Goal: Task Accomplishment & Management: Manage account settings

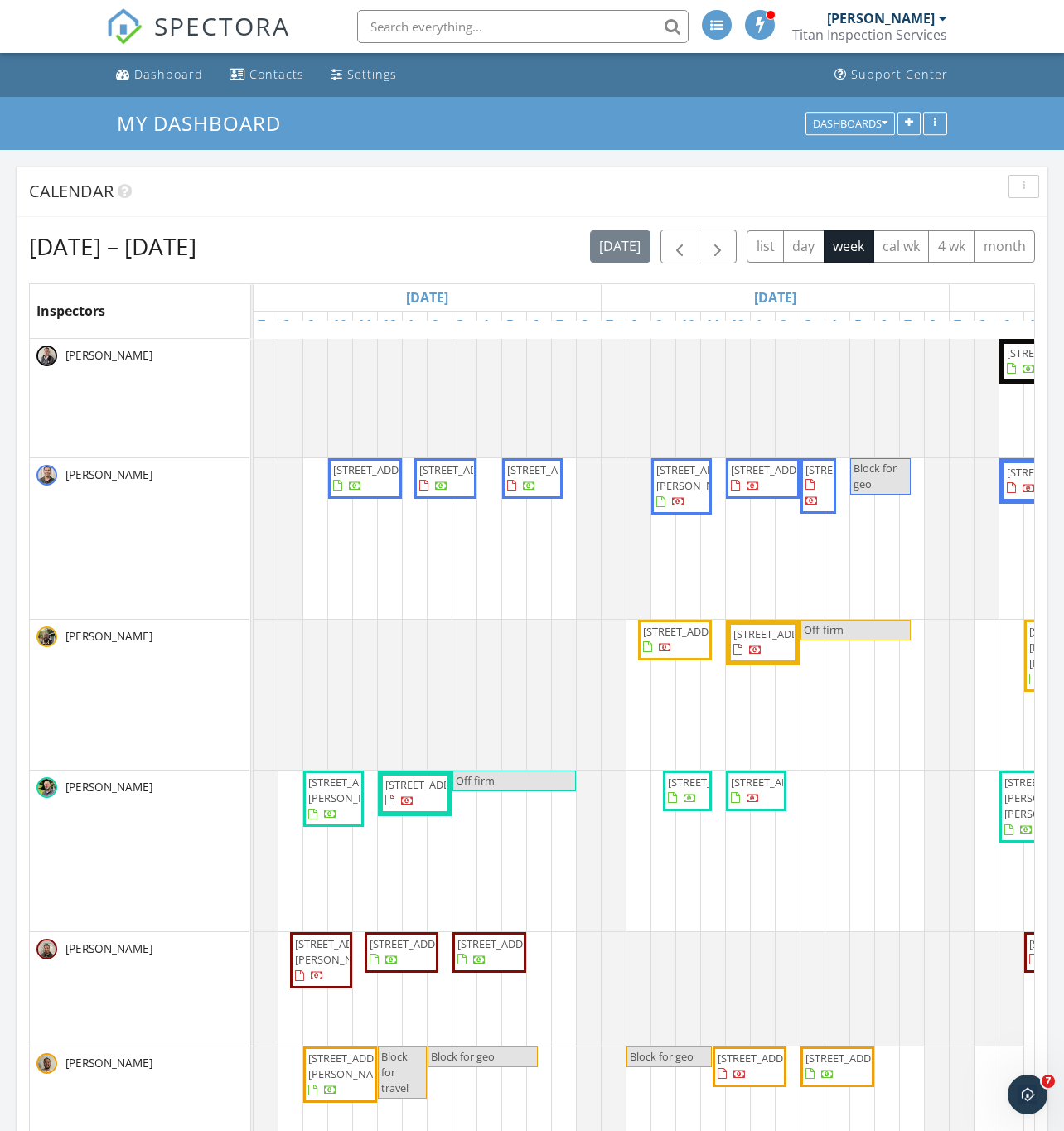
drag, startPoint x: 219, startPoint y: 399, endPoint x: 299, endPoint y: 191, distance: 222.9
click at [299, 191] on div "Calendar" at bounding box center [520, 191] width 981 height 25
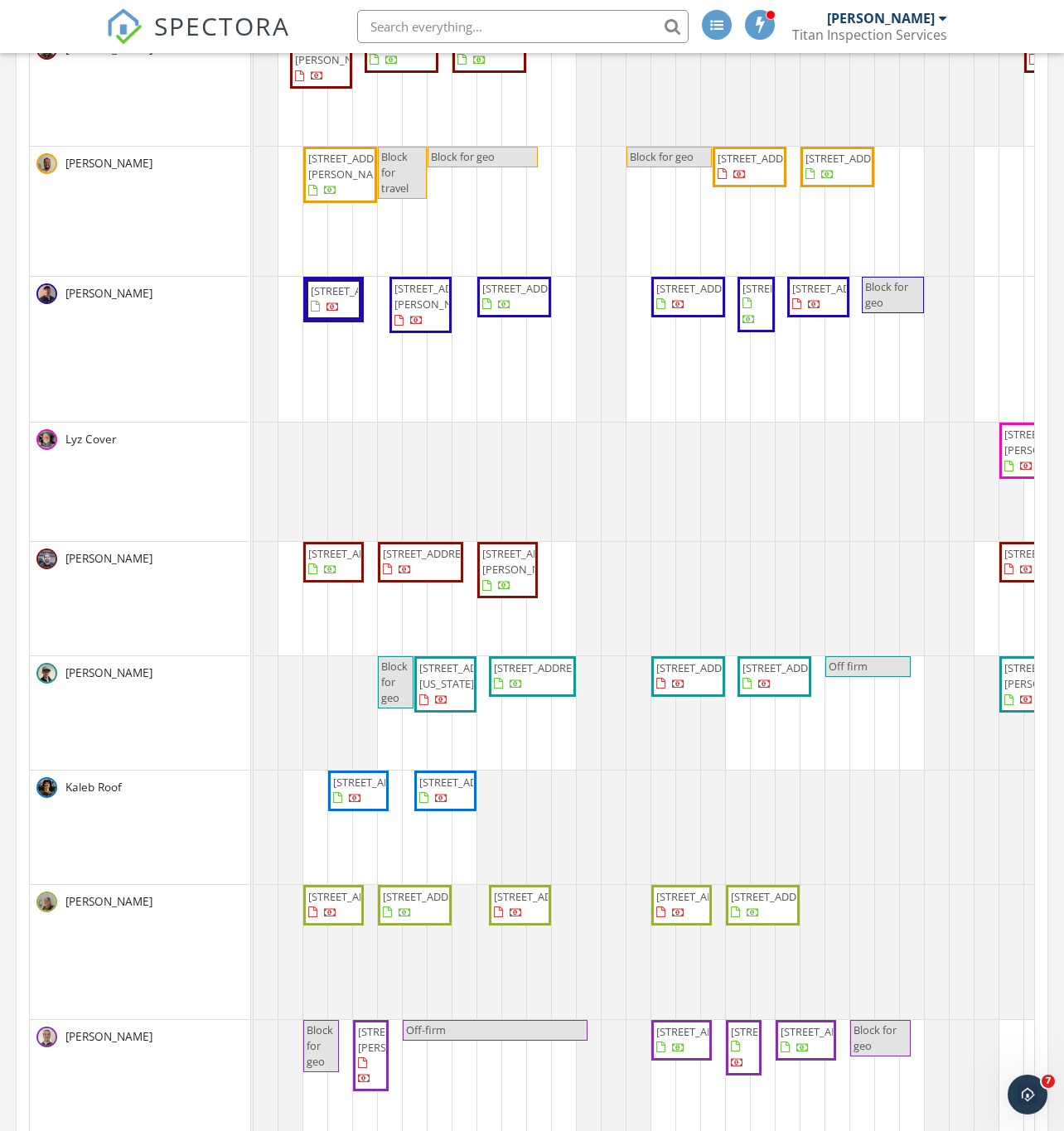
scroll to position [745, 0]
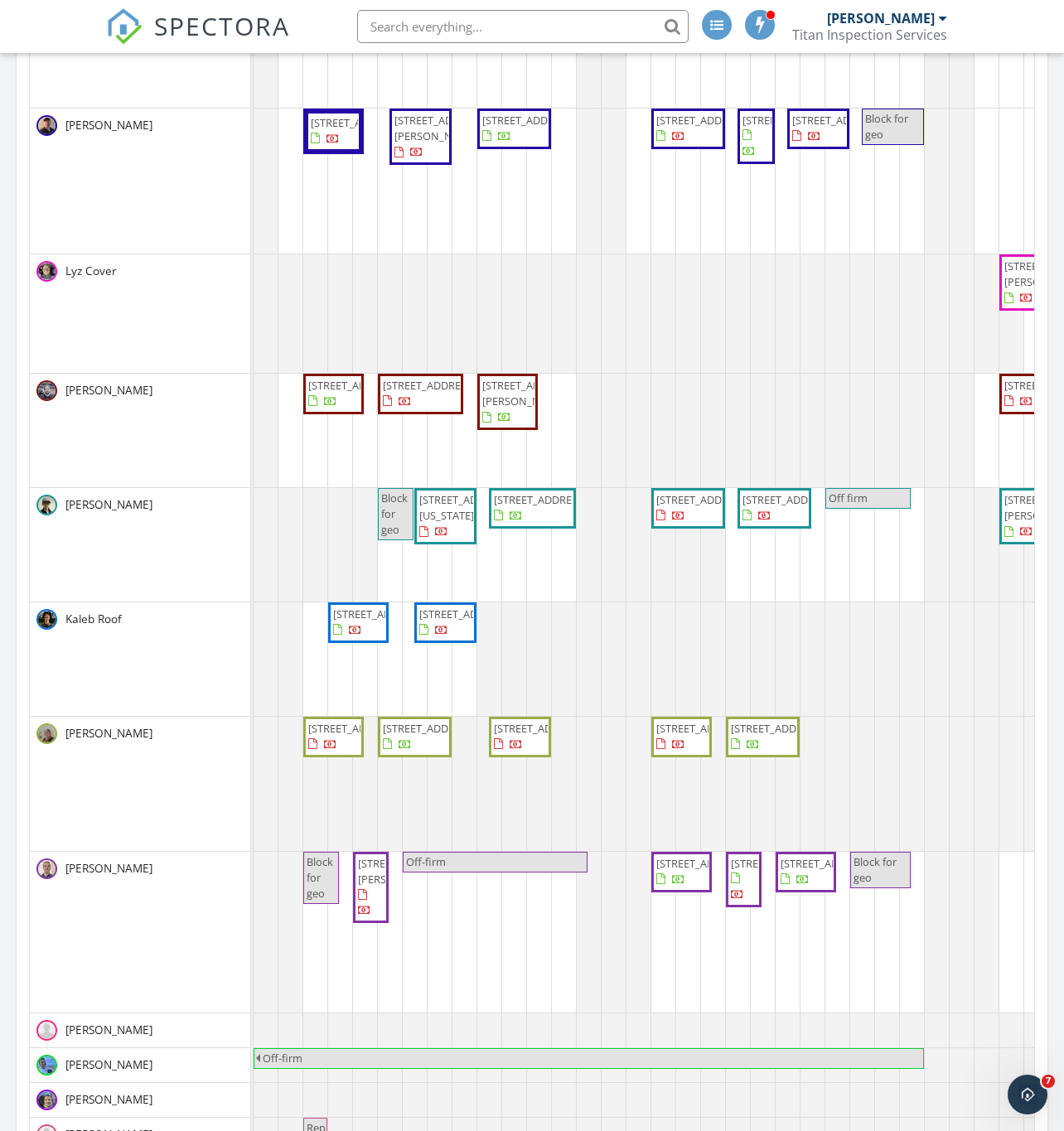
drag, startPoint x: 366, startPoint y: 734, endPoint x: 334, endPoint y: 739, distance: 32.4
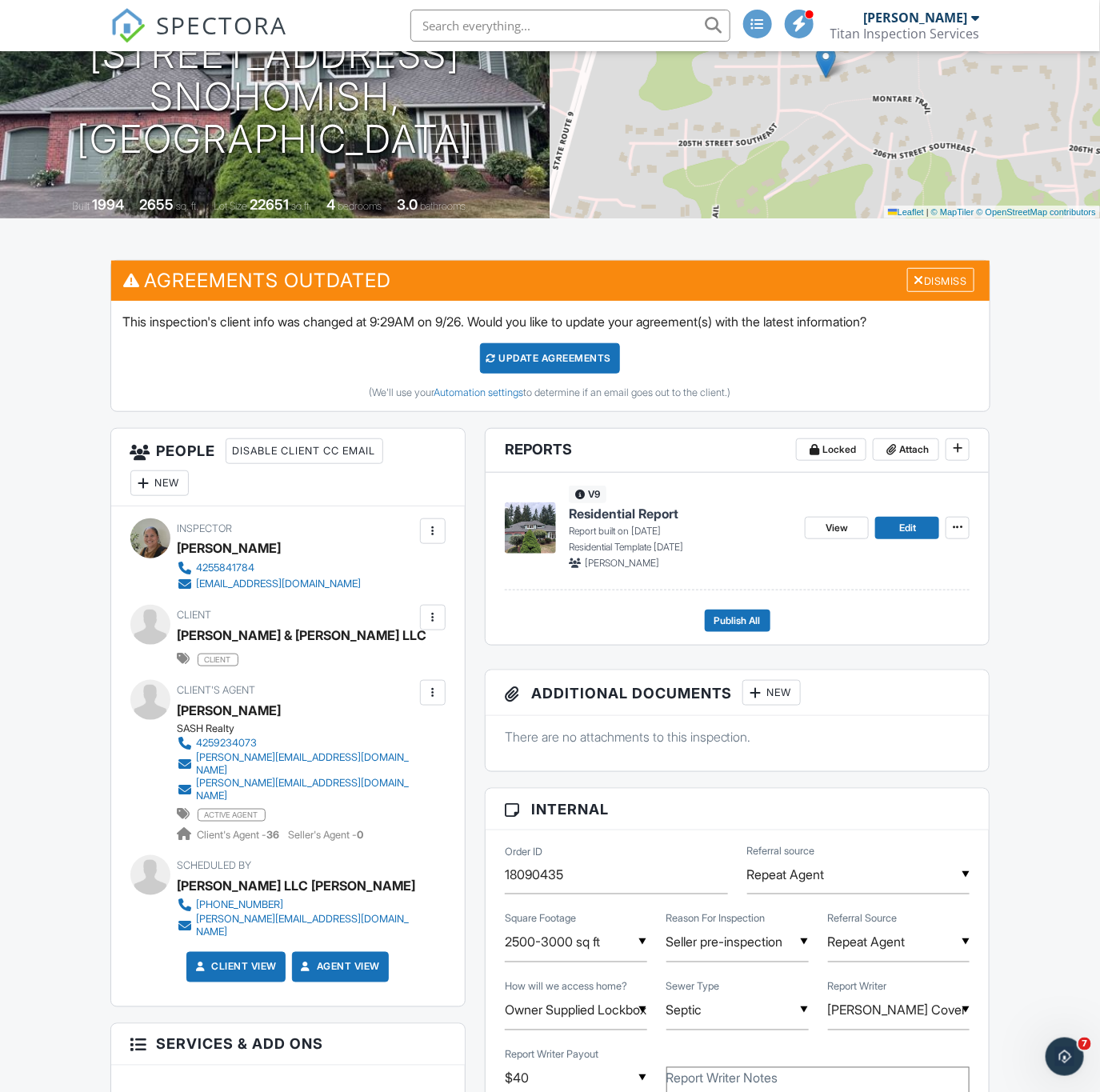
scroll to position [240, 0]
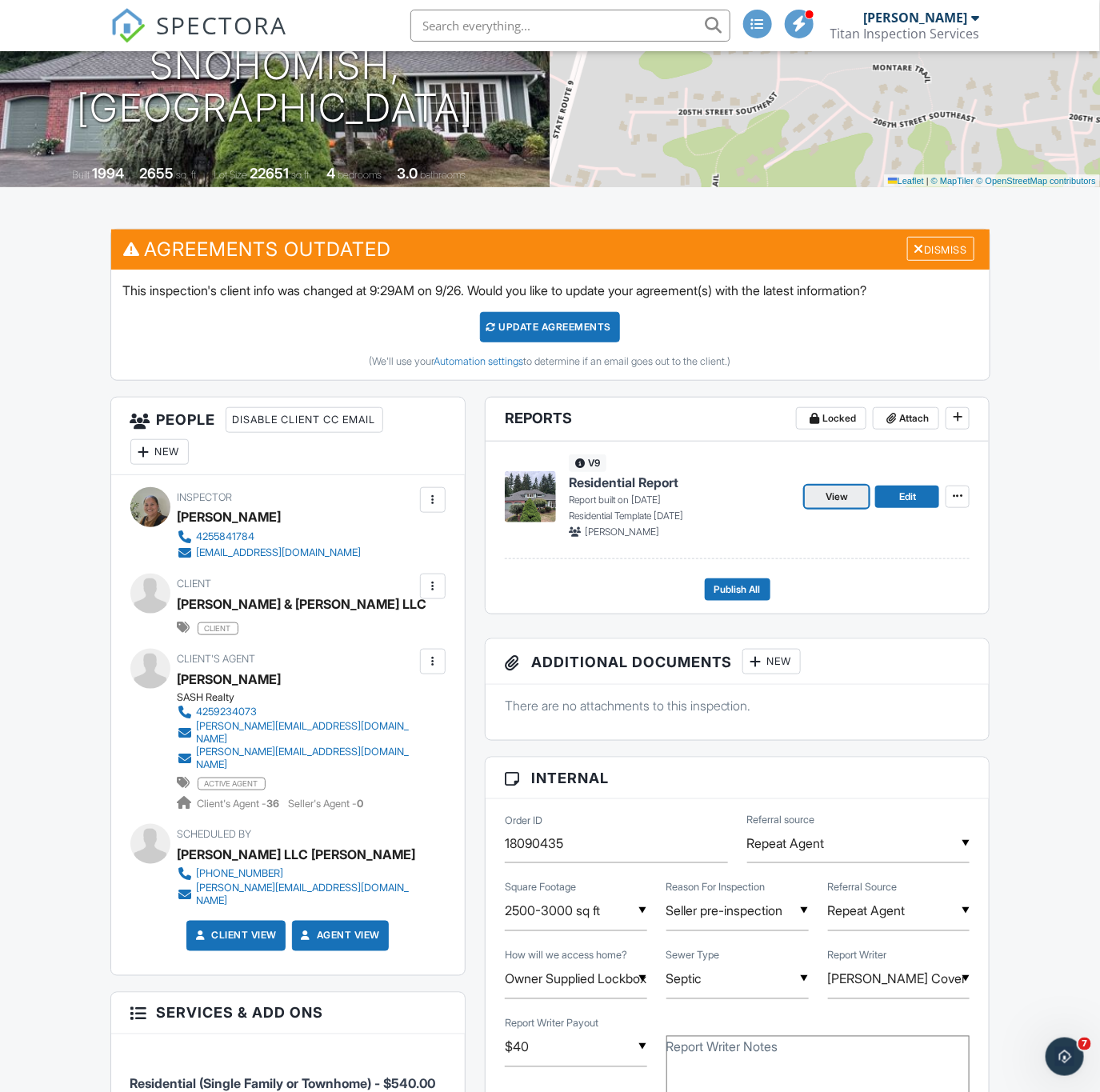
click at [836, 505] on span "View" at bounding box center [836, 497] width 22 height 16
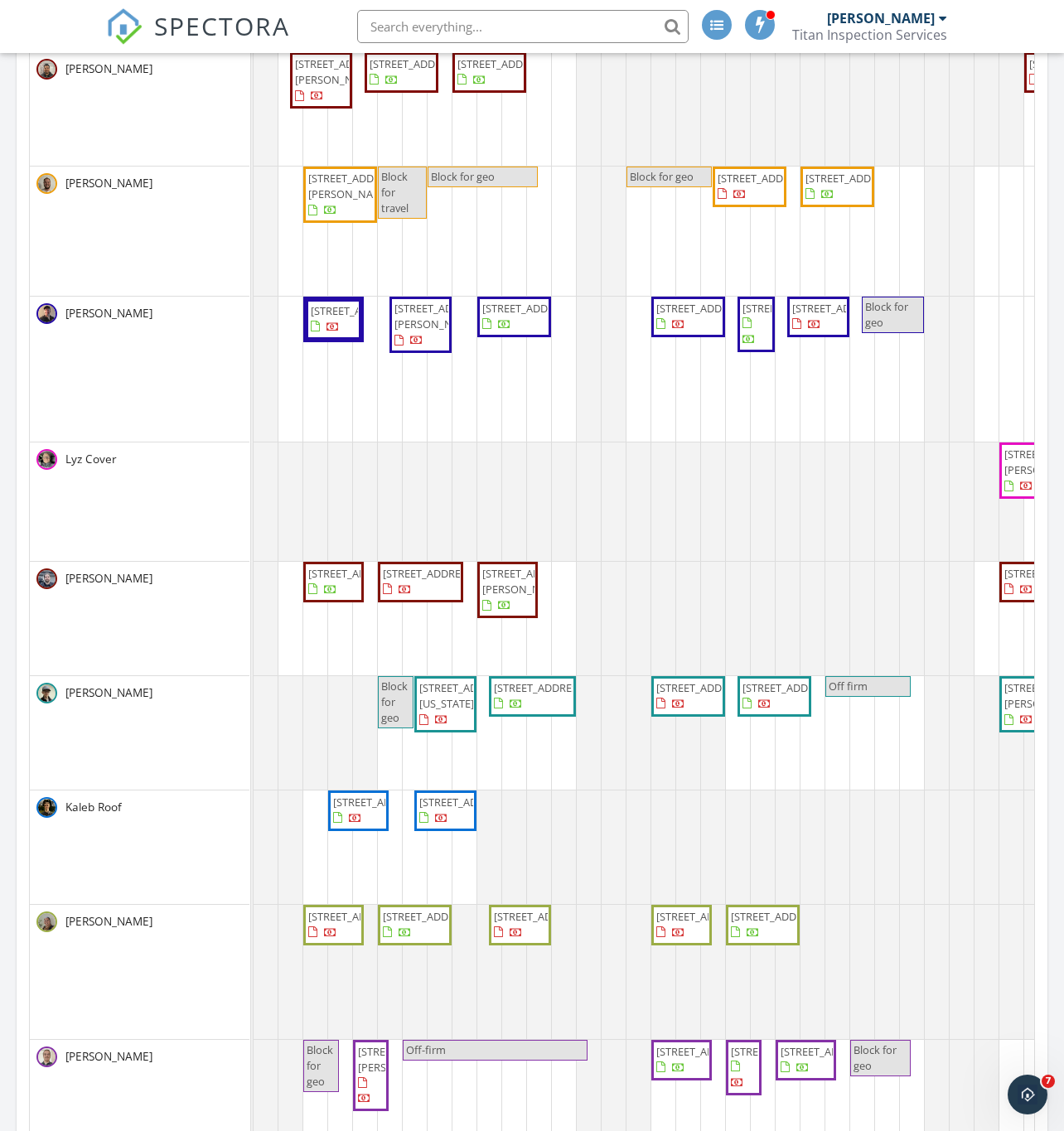
scroll to position [351, 0]
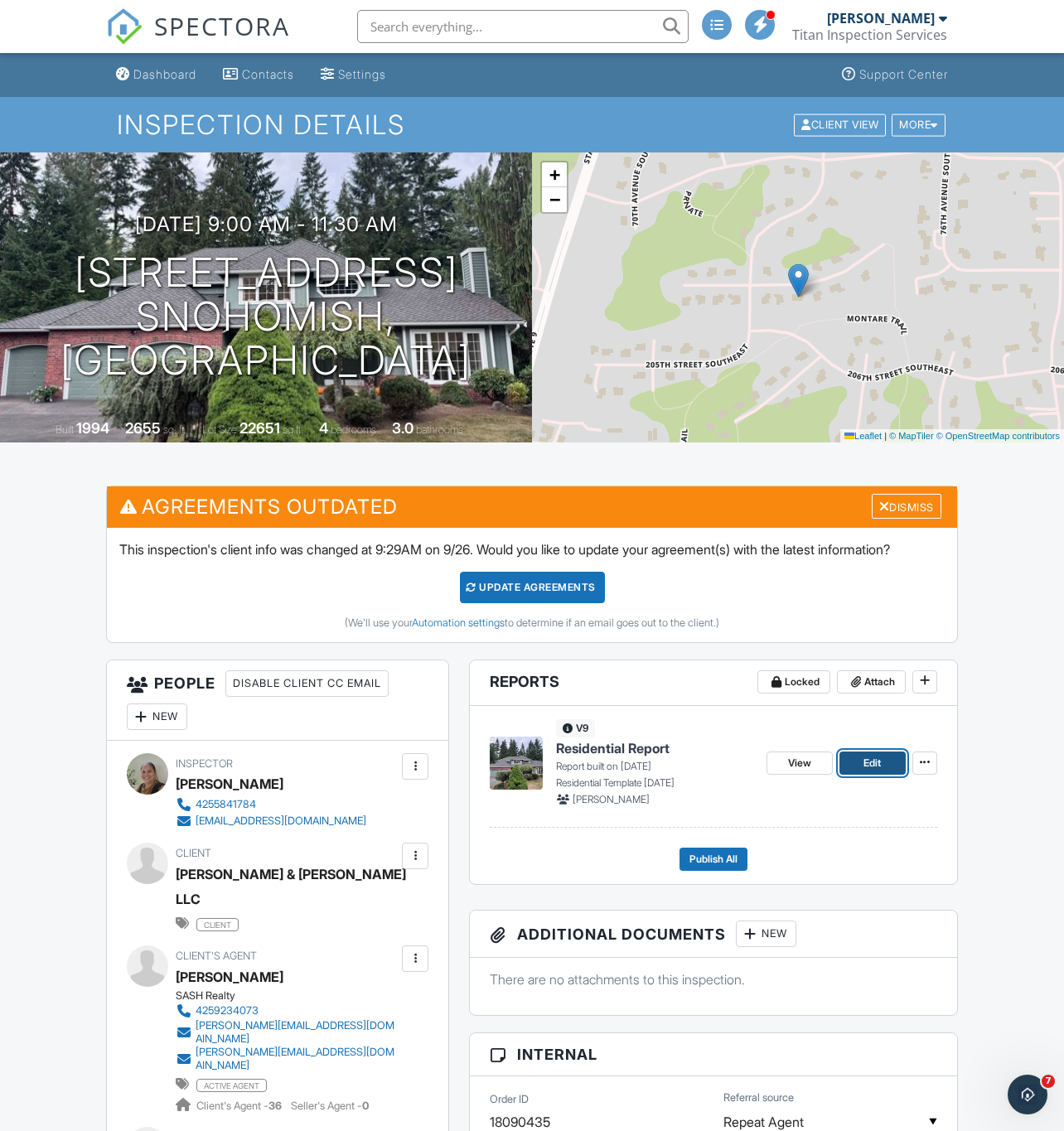
click at [861, 775] on link "Edit" at bounding box center [872, 763] width 66 height 23
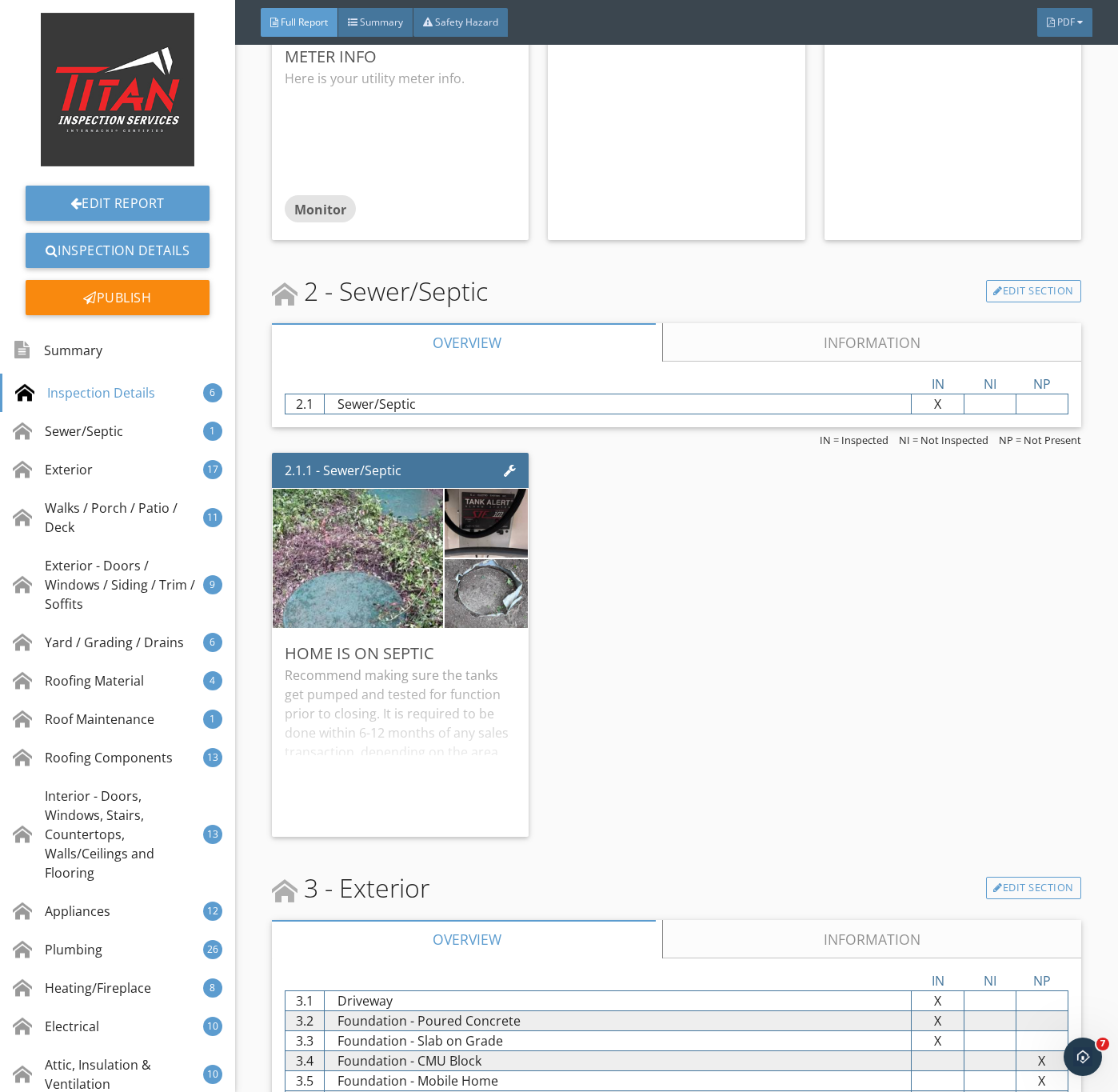
scroll to position [2159, 0]
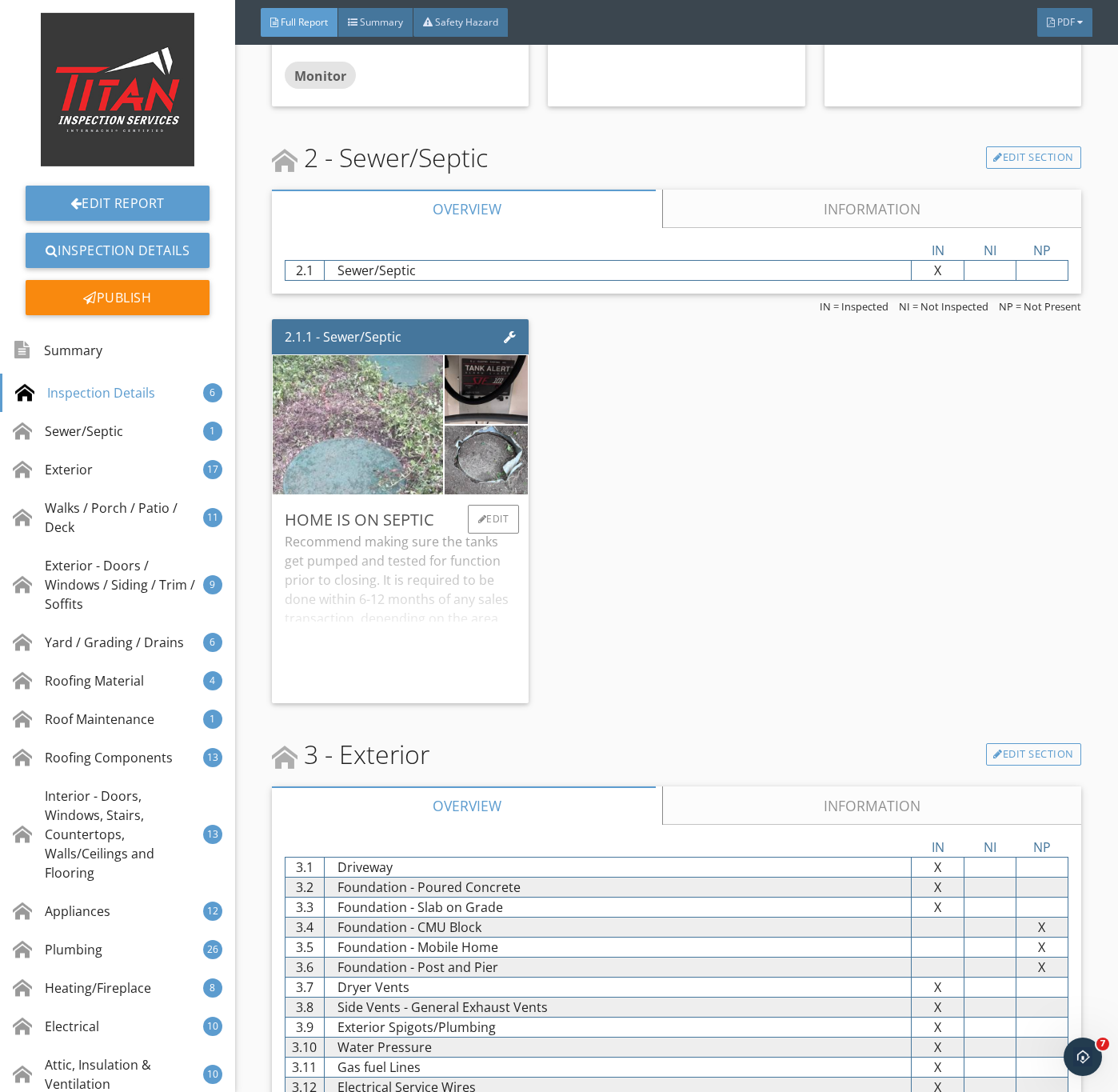
click at [406, 468] on img at bounding box center [358, 424] width 426 height 319
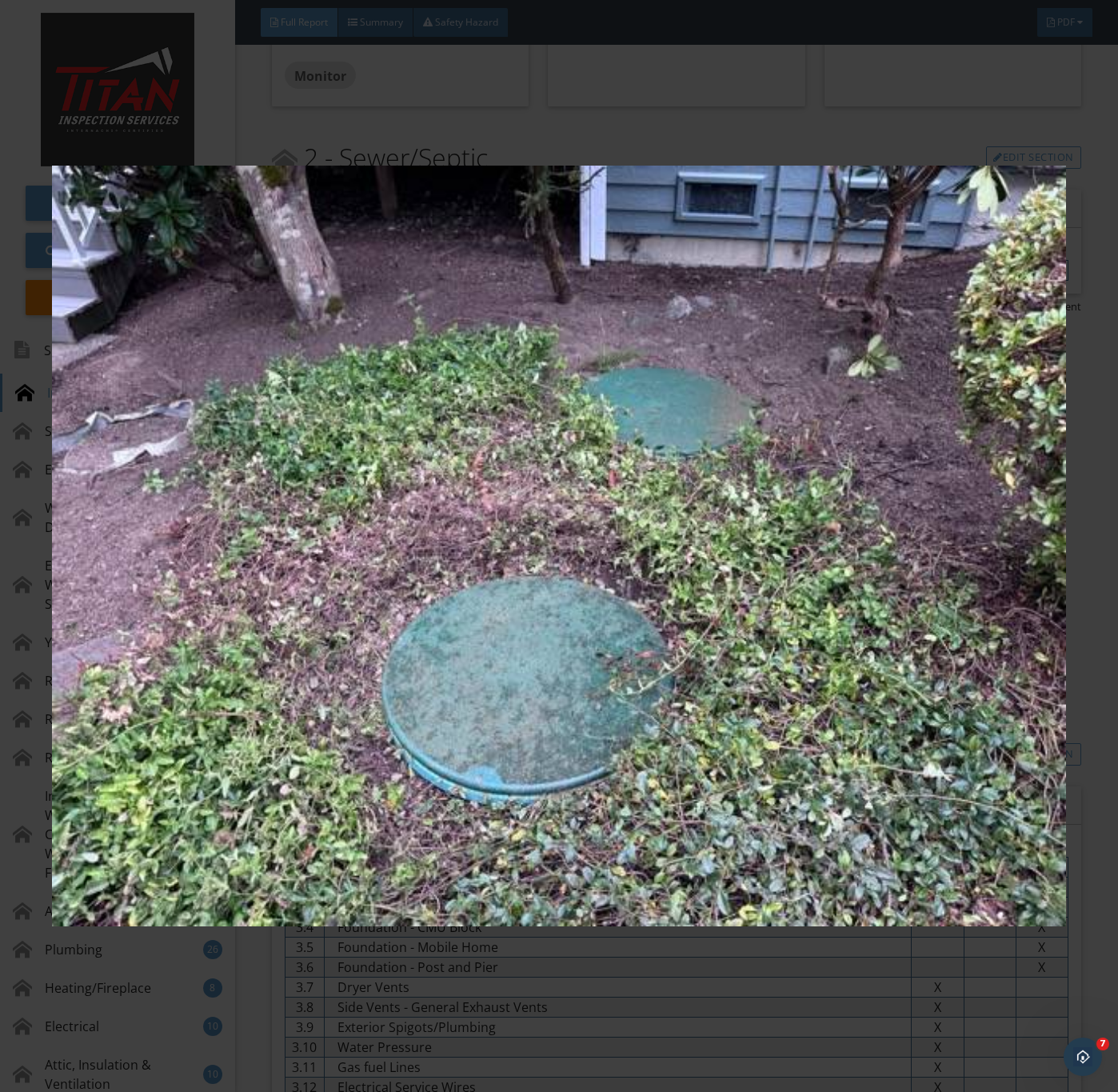
click at [409, 501] on img at bounding box center [559, 546] width 1013 height 988
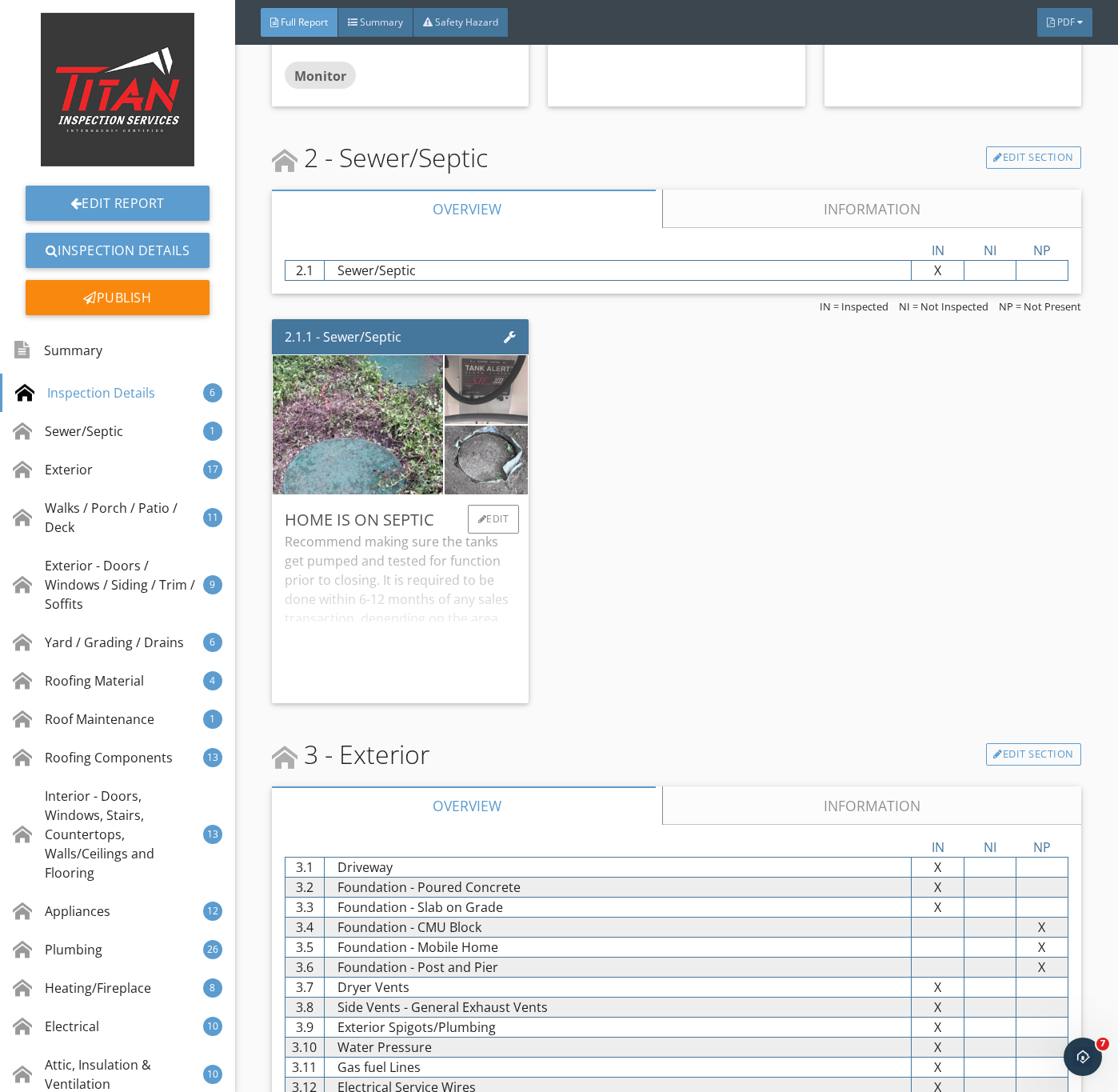
click at [470, 411] on img at bounding box center [485, 389] width 209 height 157
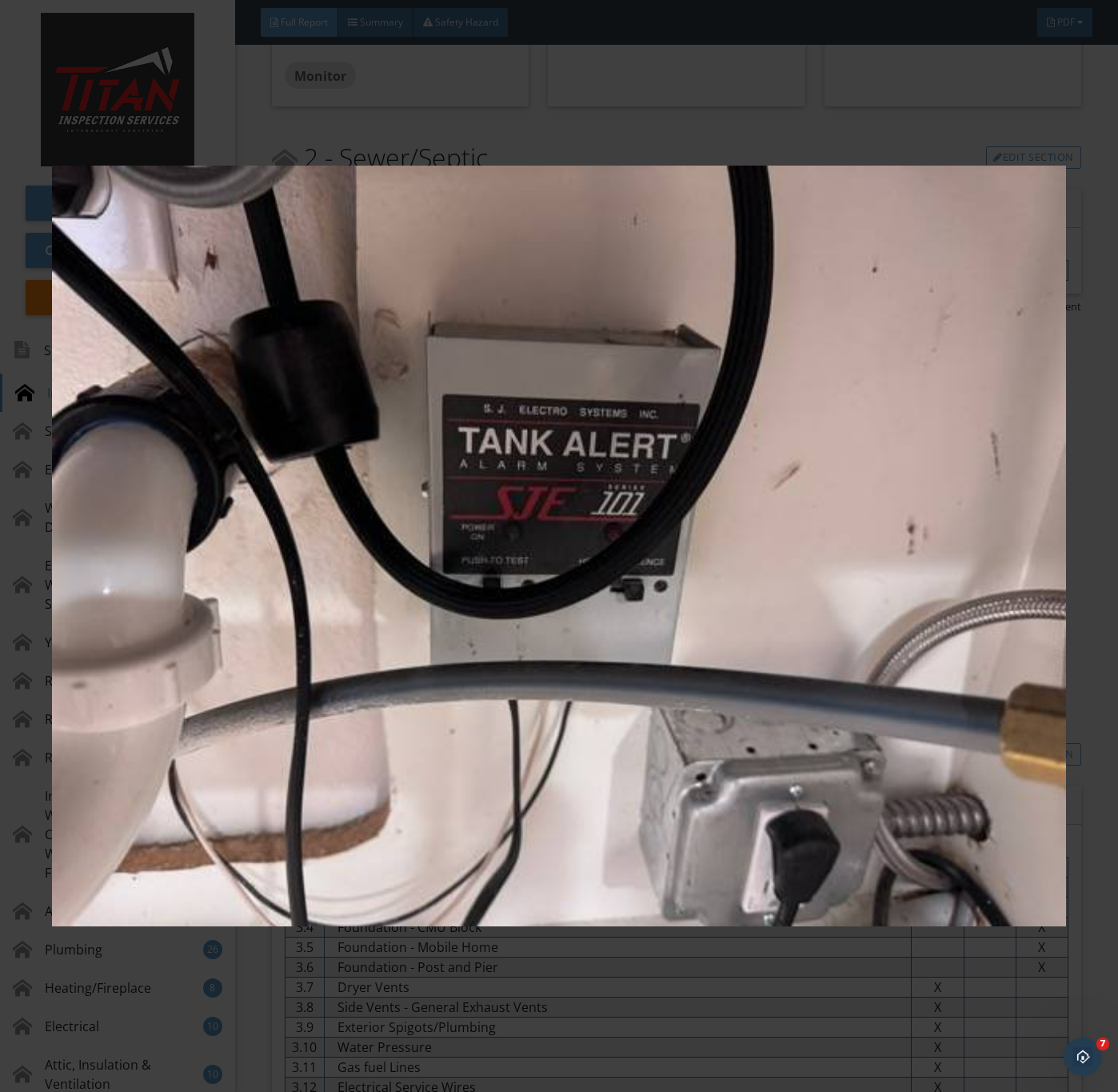
click at [647, 665] on img at bounding box center [559, 546] width 1013 height 988
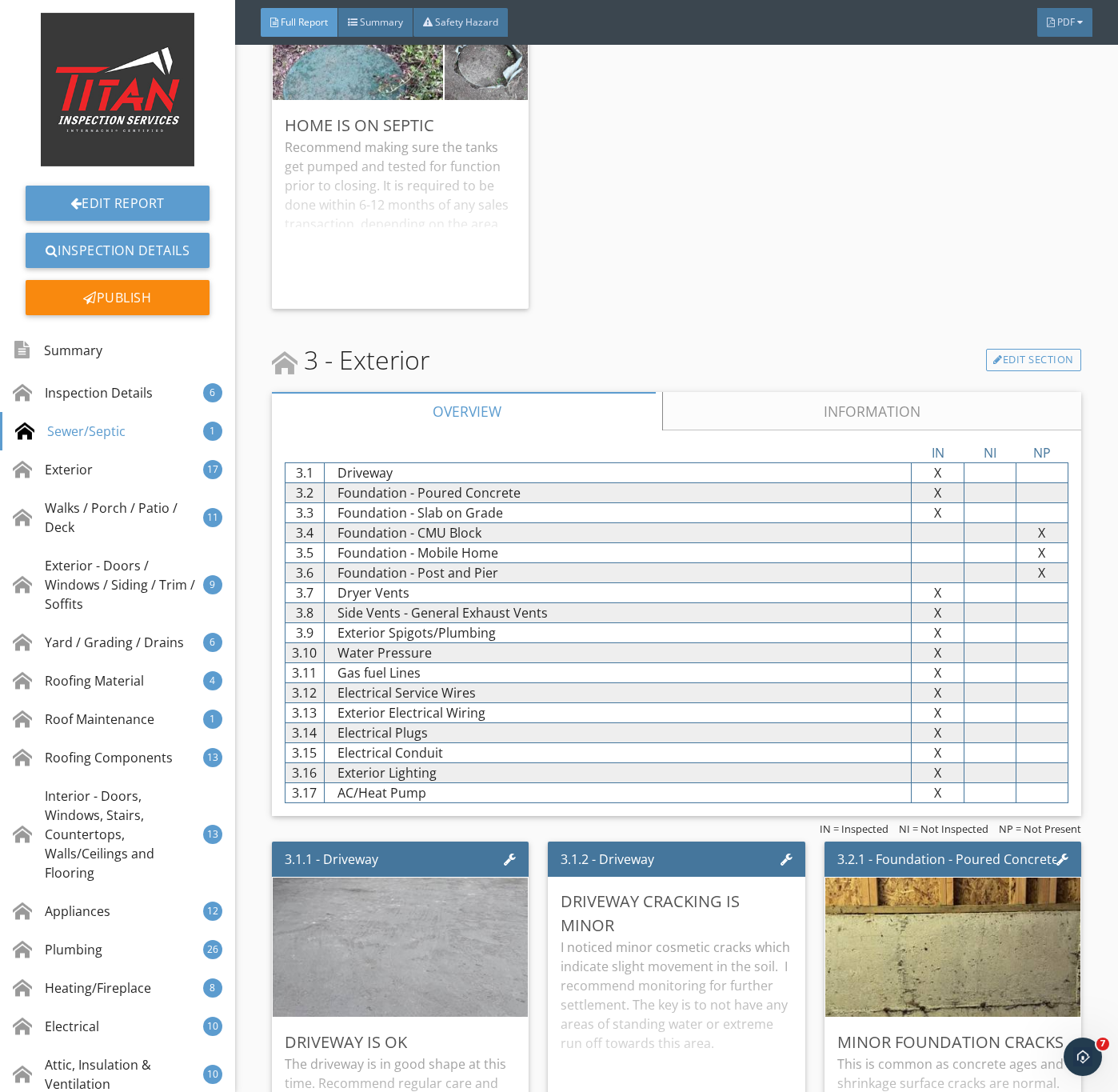
scroll to position [2760, 0]
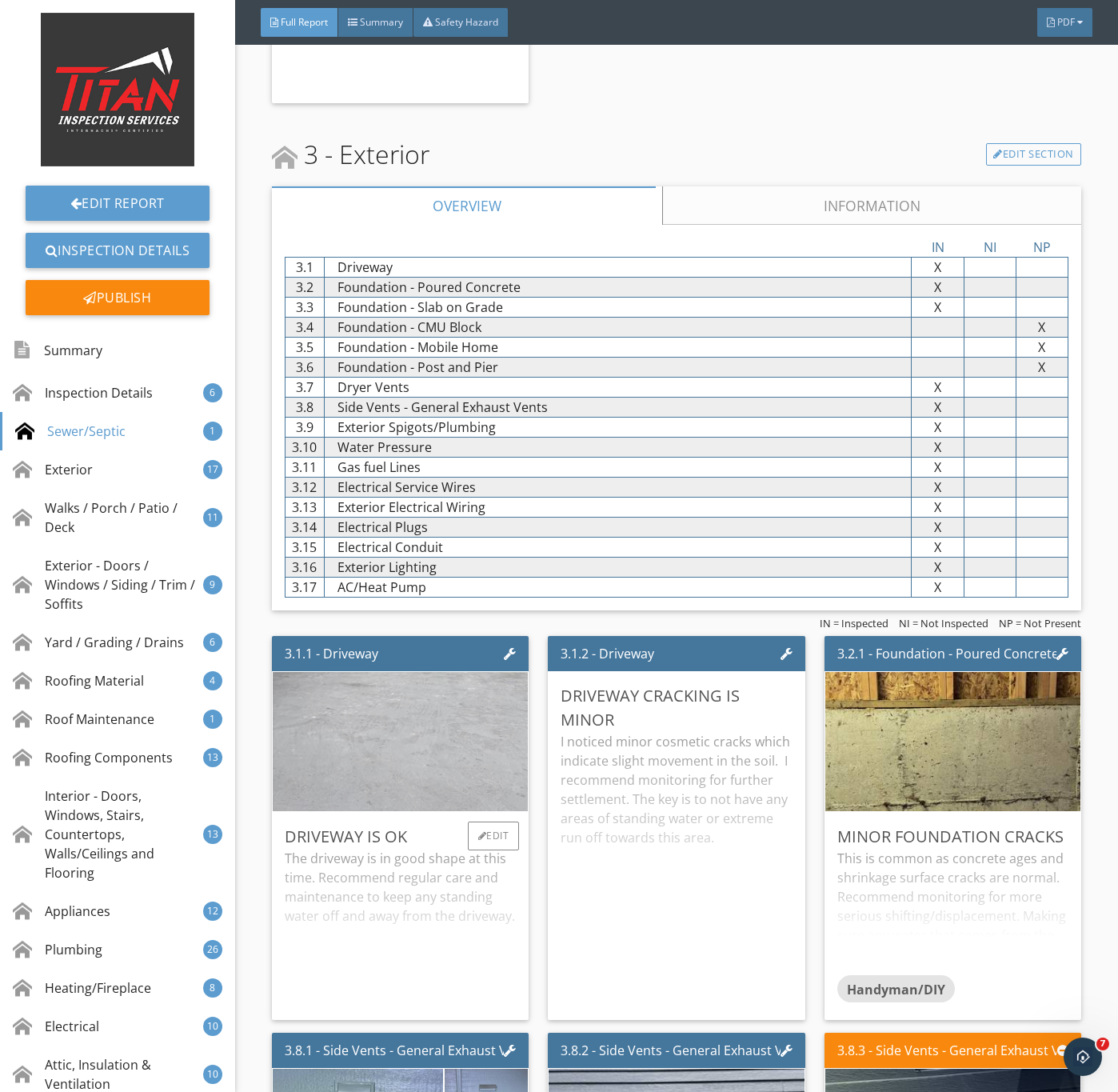
click at [423, 792] on img at bounding box center [399, 742] width 464 height 348
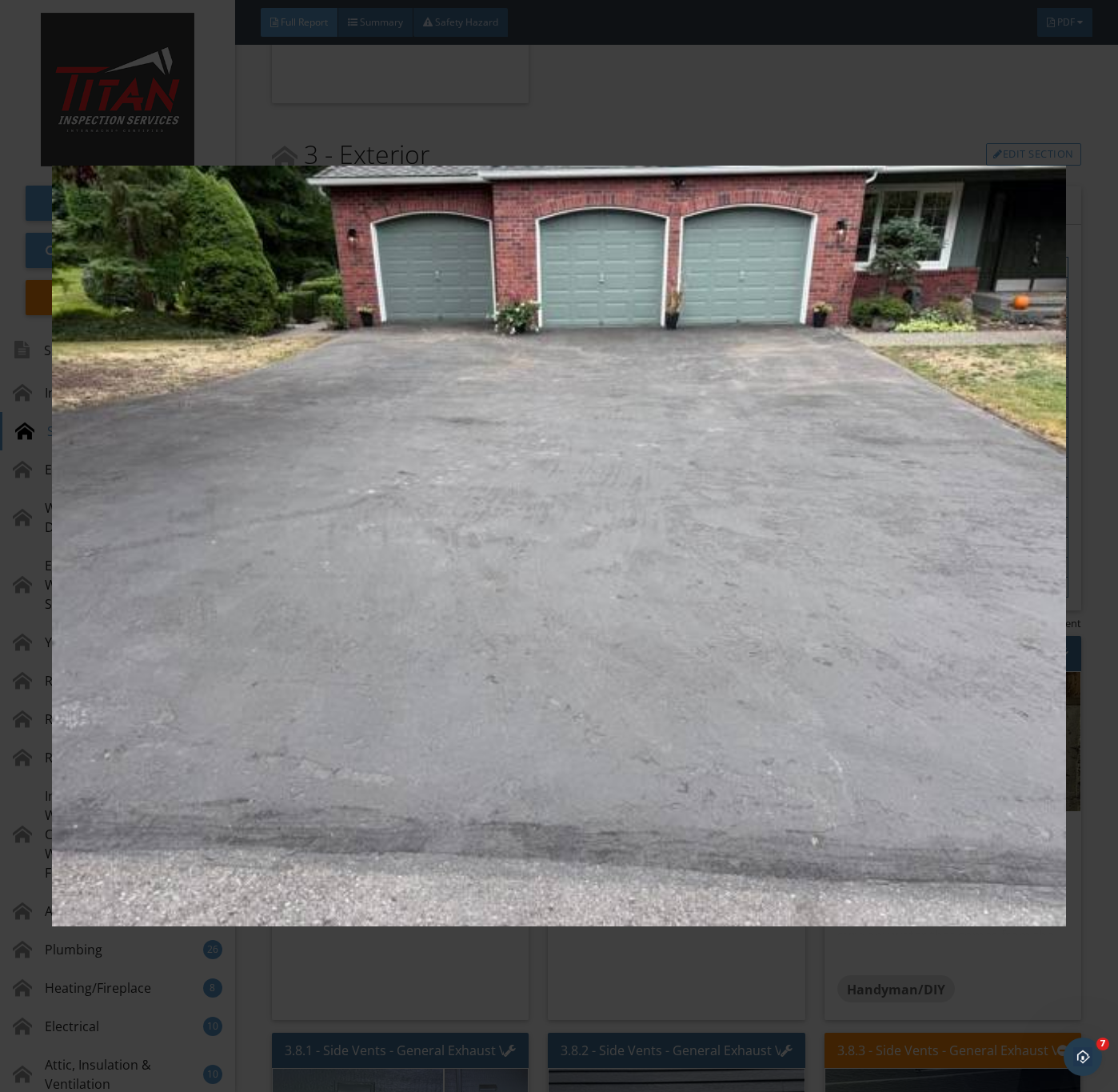
click at [660, 828] on img at bounding box center [559, 546] width 1013 height 988
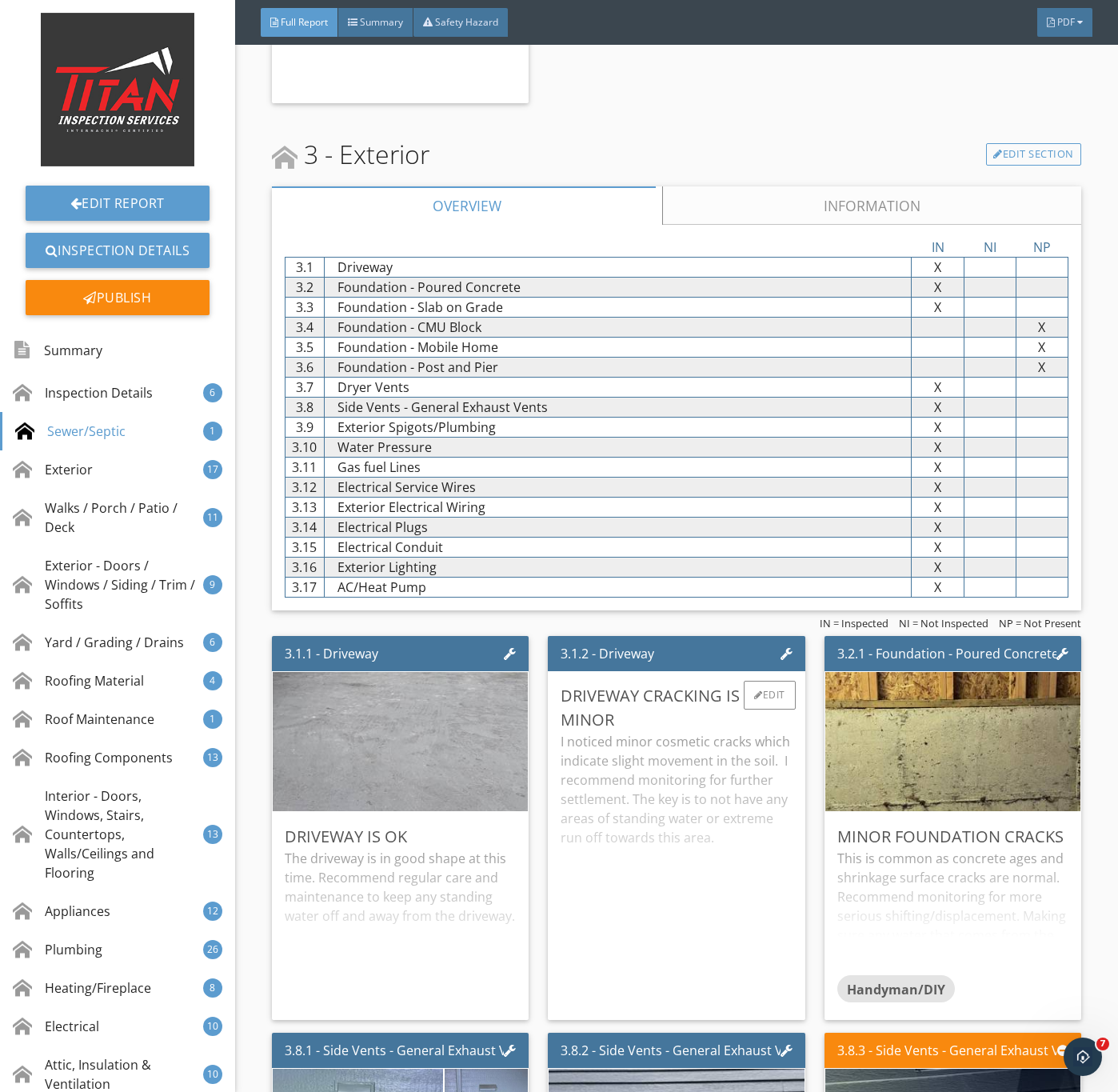
click at [641, 774] on div "I noticed minor cosmetic cracks which indicate slight movement in the soil. I r…" at bounding box center [676, 869] width 232 height 275
click at [682, 833] on p "I noticed minor cosmetic cracks which indicate slight movement in the soil. I r…" at bounding box center [676, 790] width 232 height 115
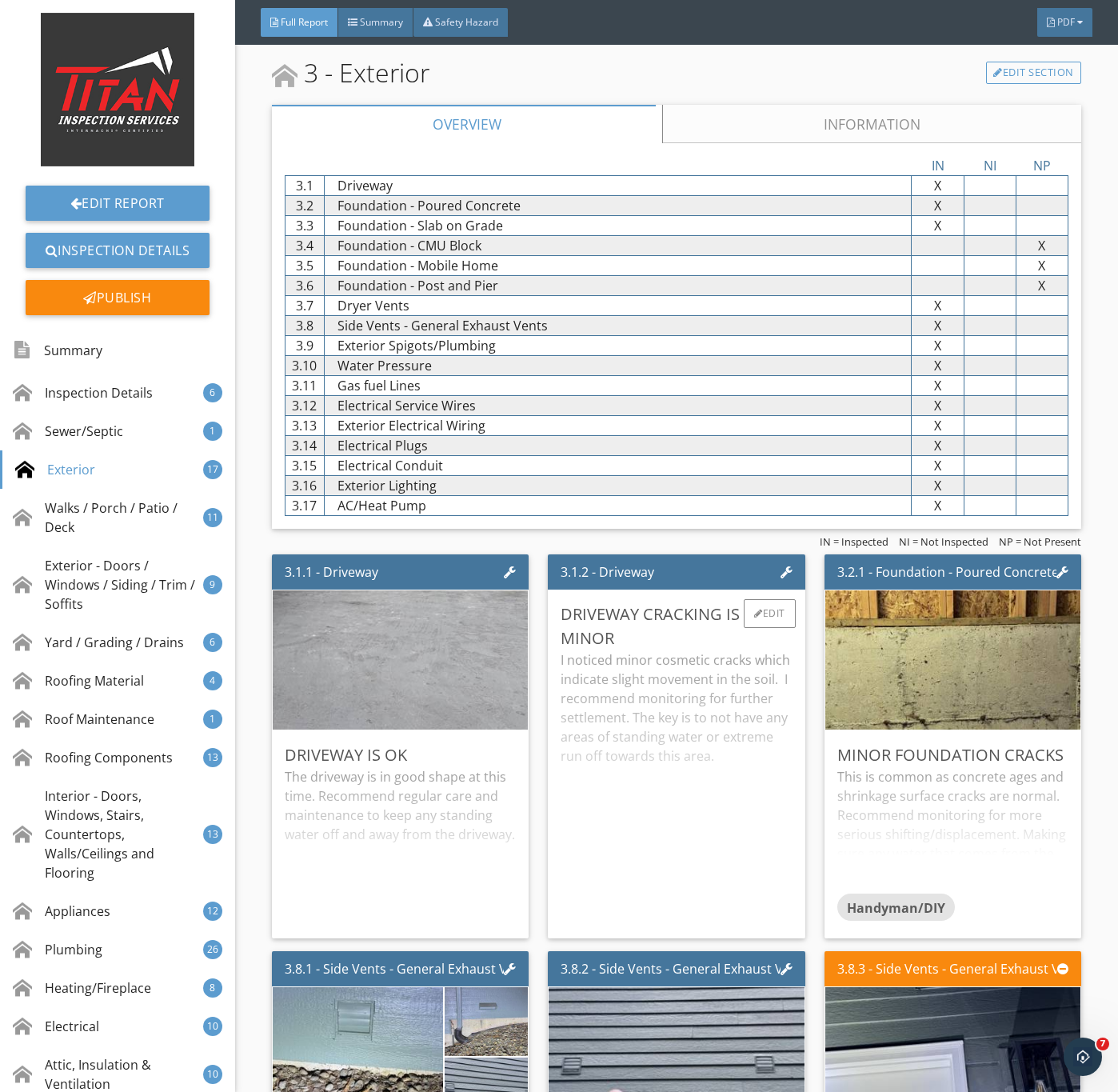
scroll to position [2999, 0]
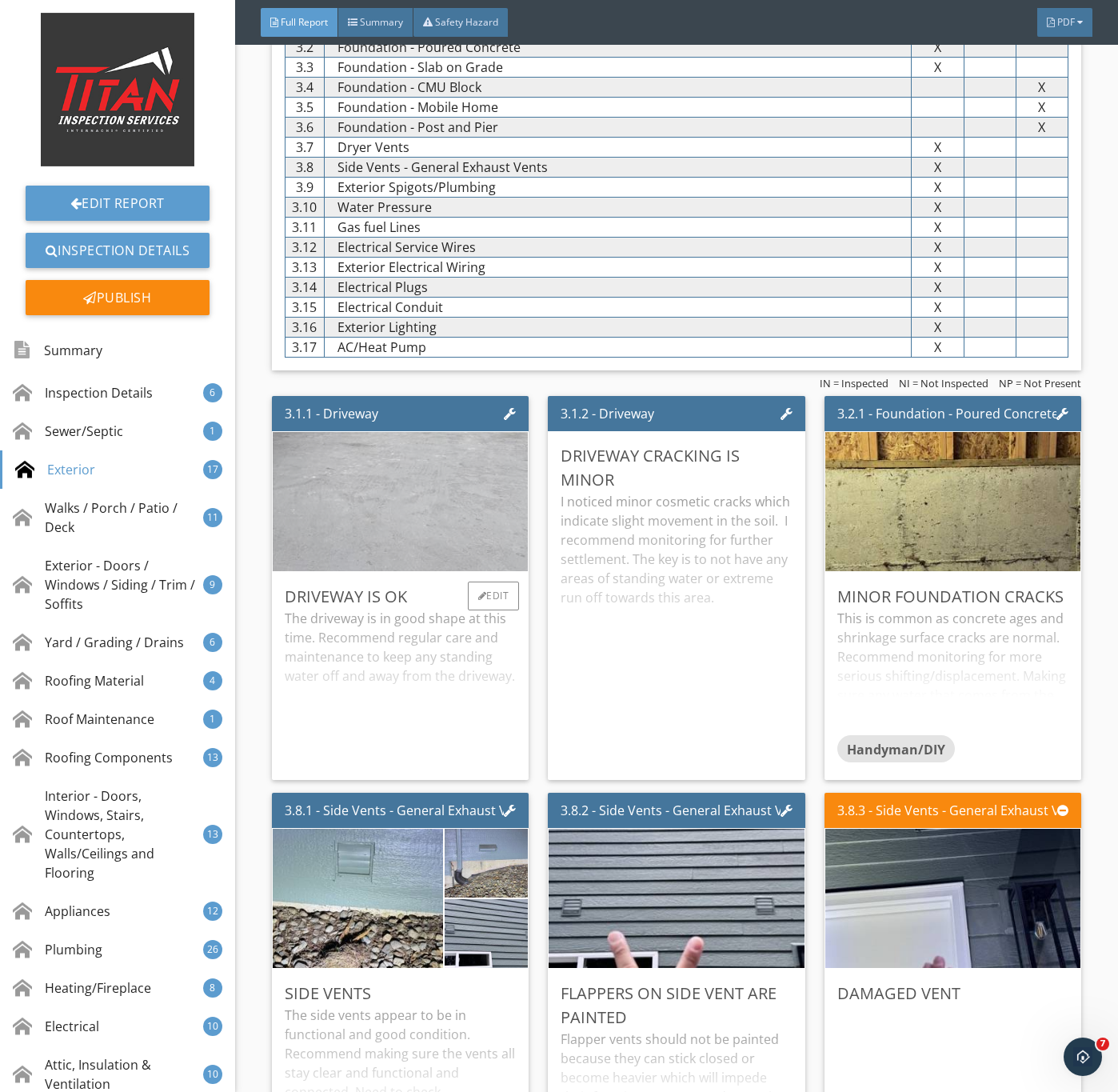
click at [409, 549] on img at bounding box center [399, 502] width 464 height 348
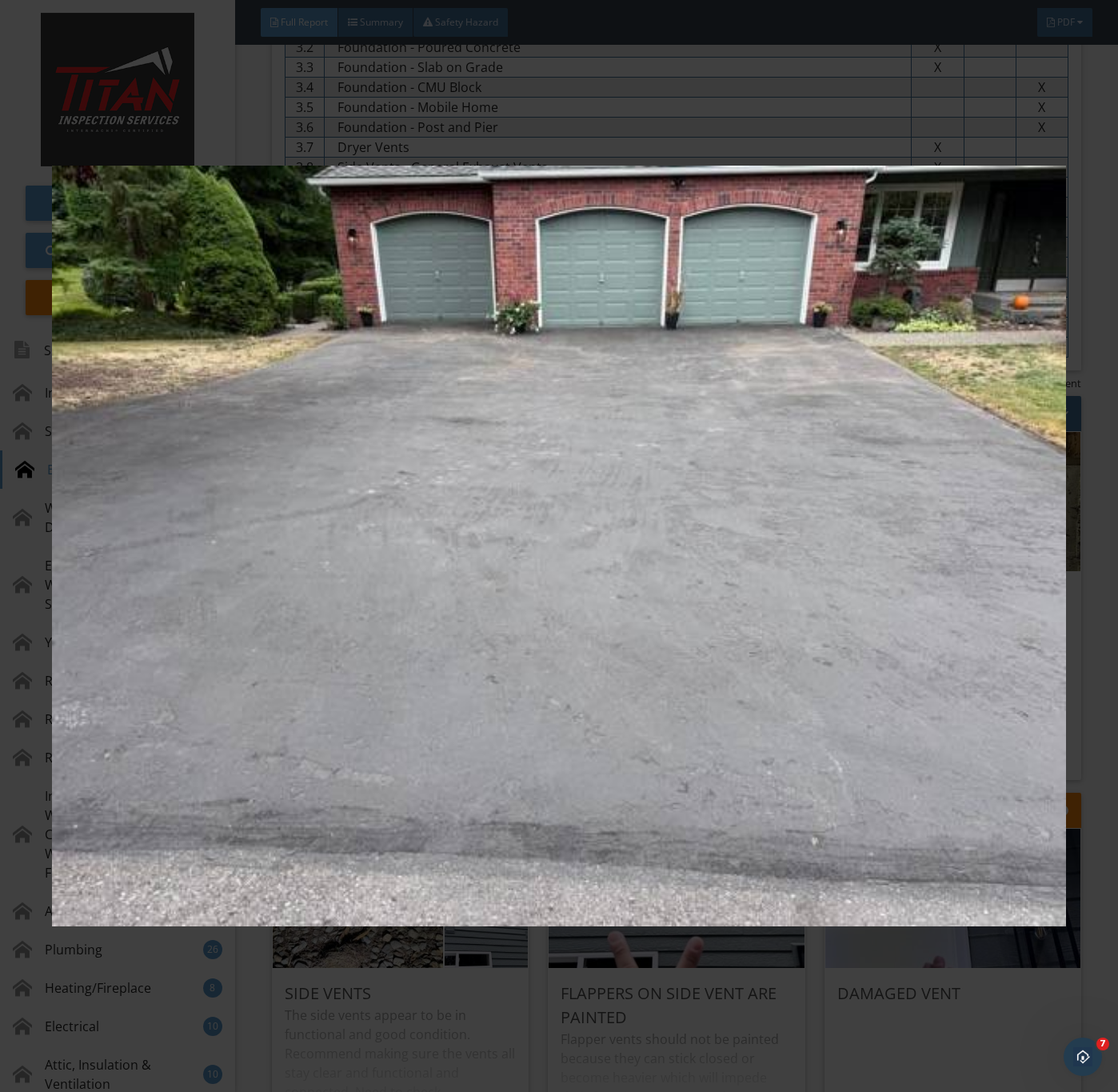
click at [760, 569] on img at bounding box center [559, 546] width 1013 height 988
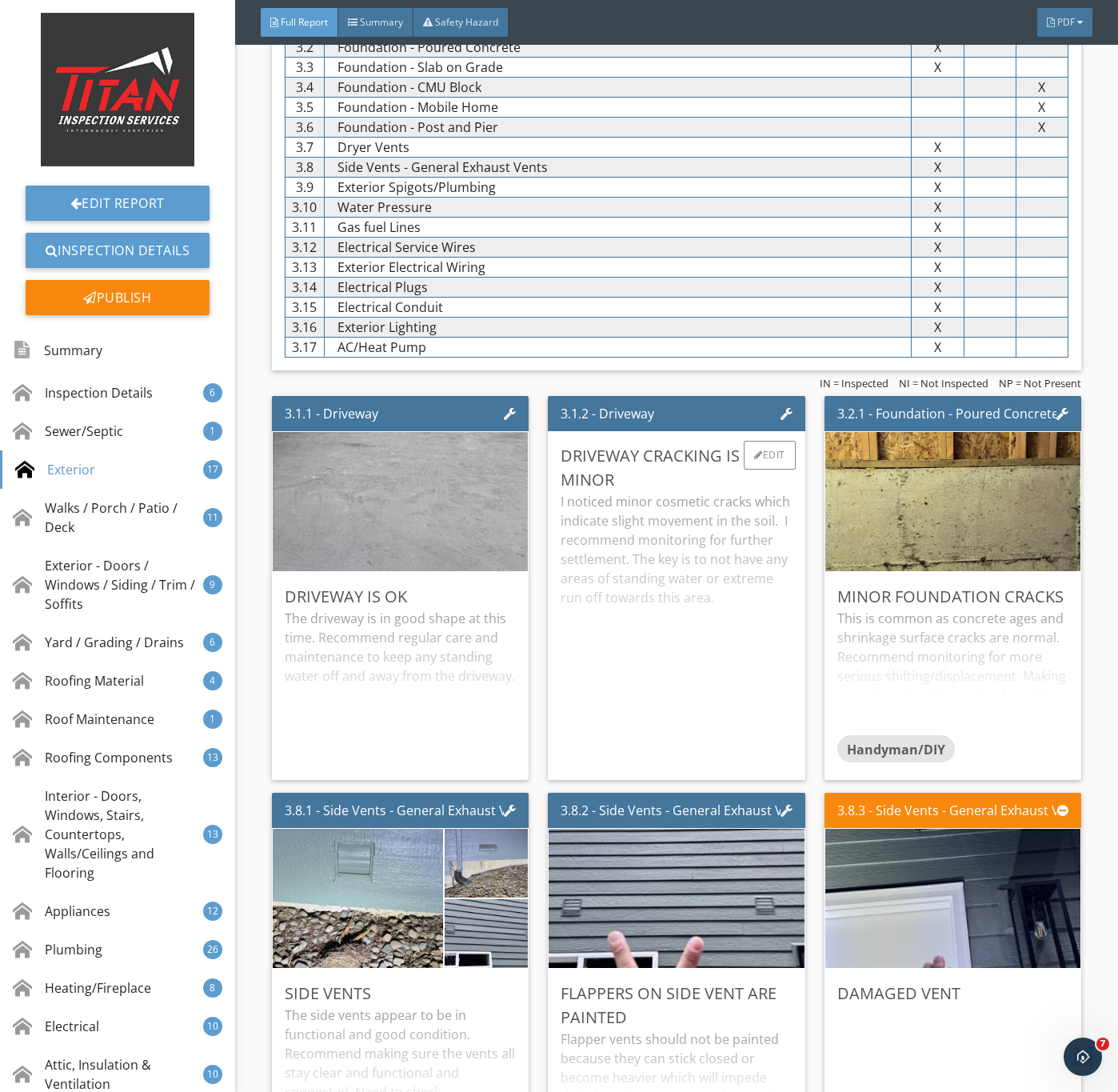
click at [661, 590] on div "I noticed minor cosmetic cracks which indicate slight movement in the soil. I r…" at bounding box center [676, 630] width 232 height 275
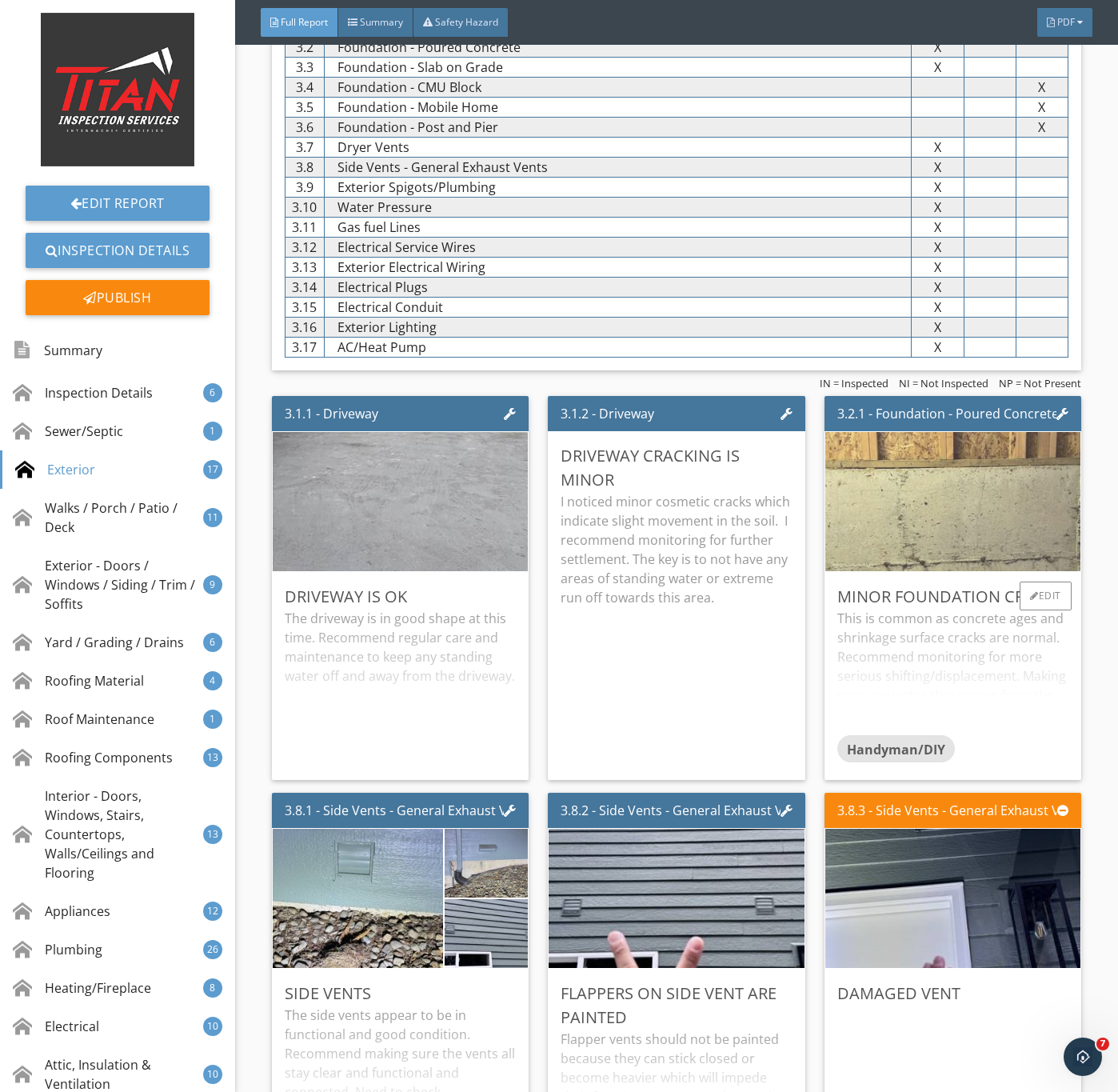
click at [895, 588] on img at bounding box center [952, 502] width 464 height 348
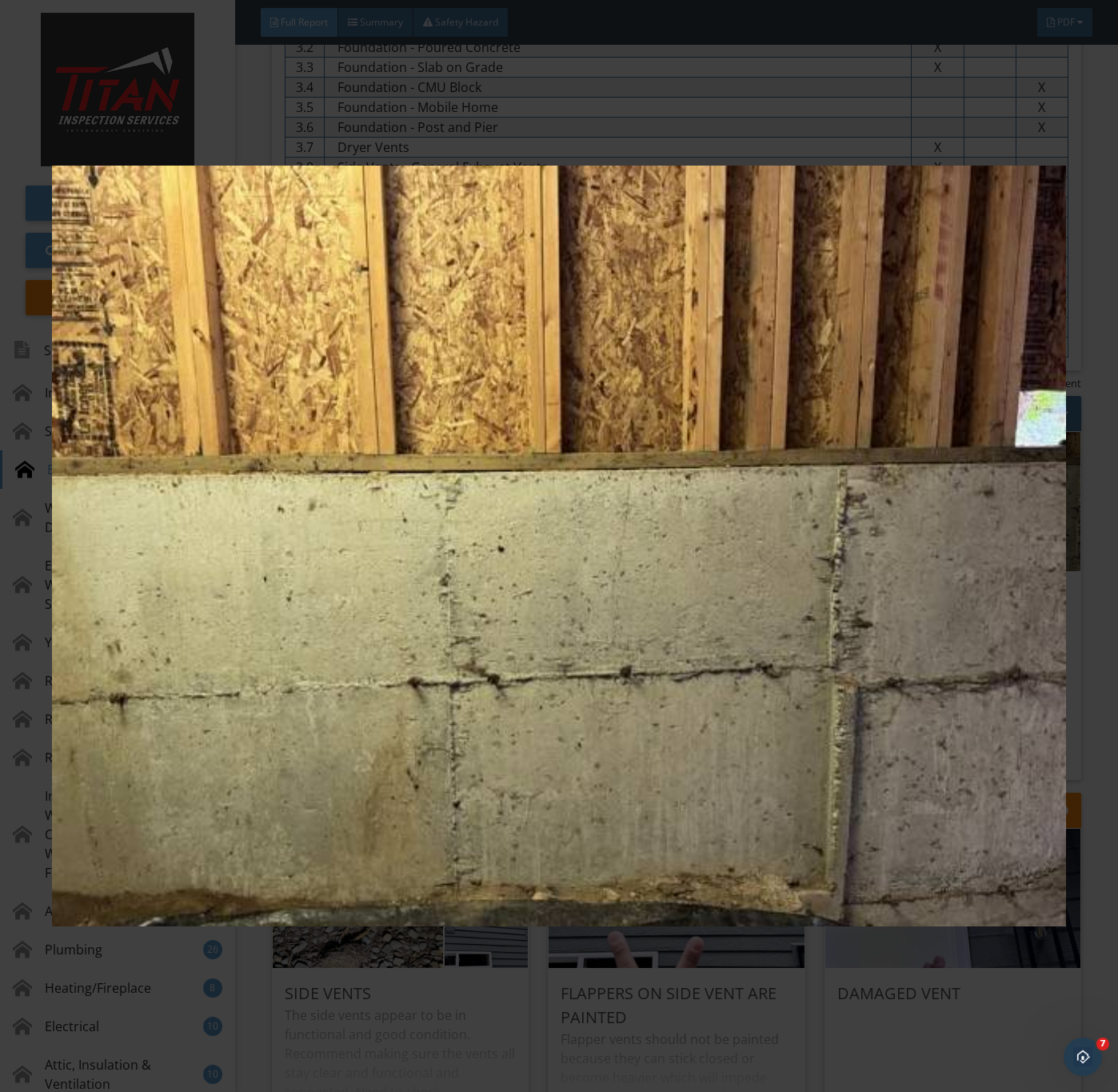
click at [824, 759] on img at bounding box center [559, 546] width 1013 height 988
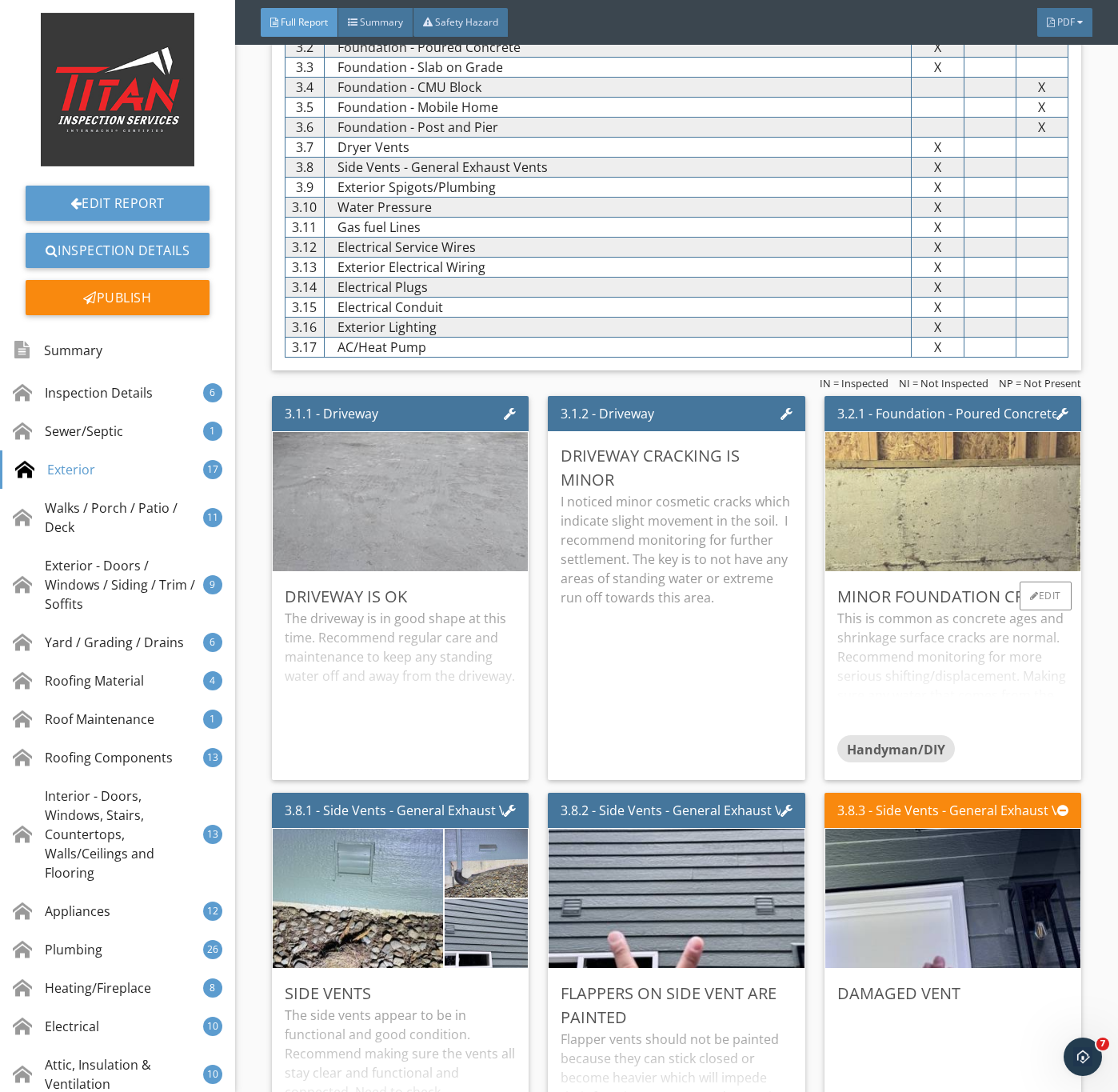
click at [961, 557] on img at bounding box center [952, 502] width 464 height 348
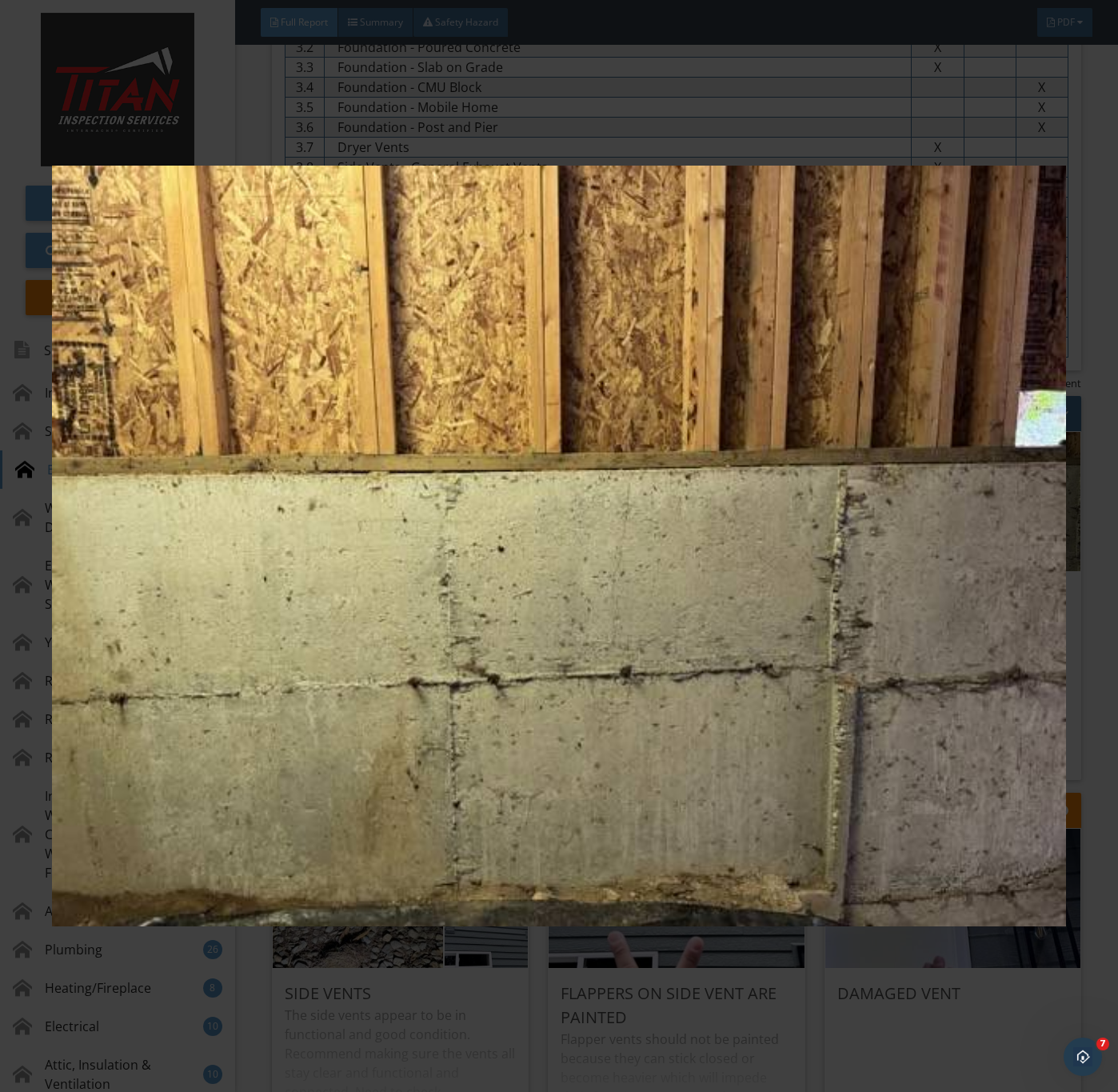
click at [681, 819] on img at bounding box center [559, 546] width 1013 height 988
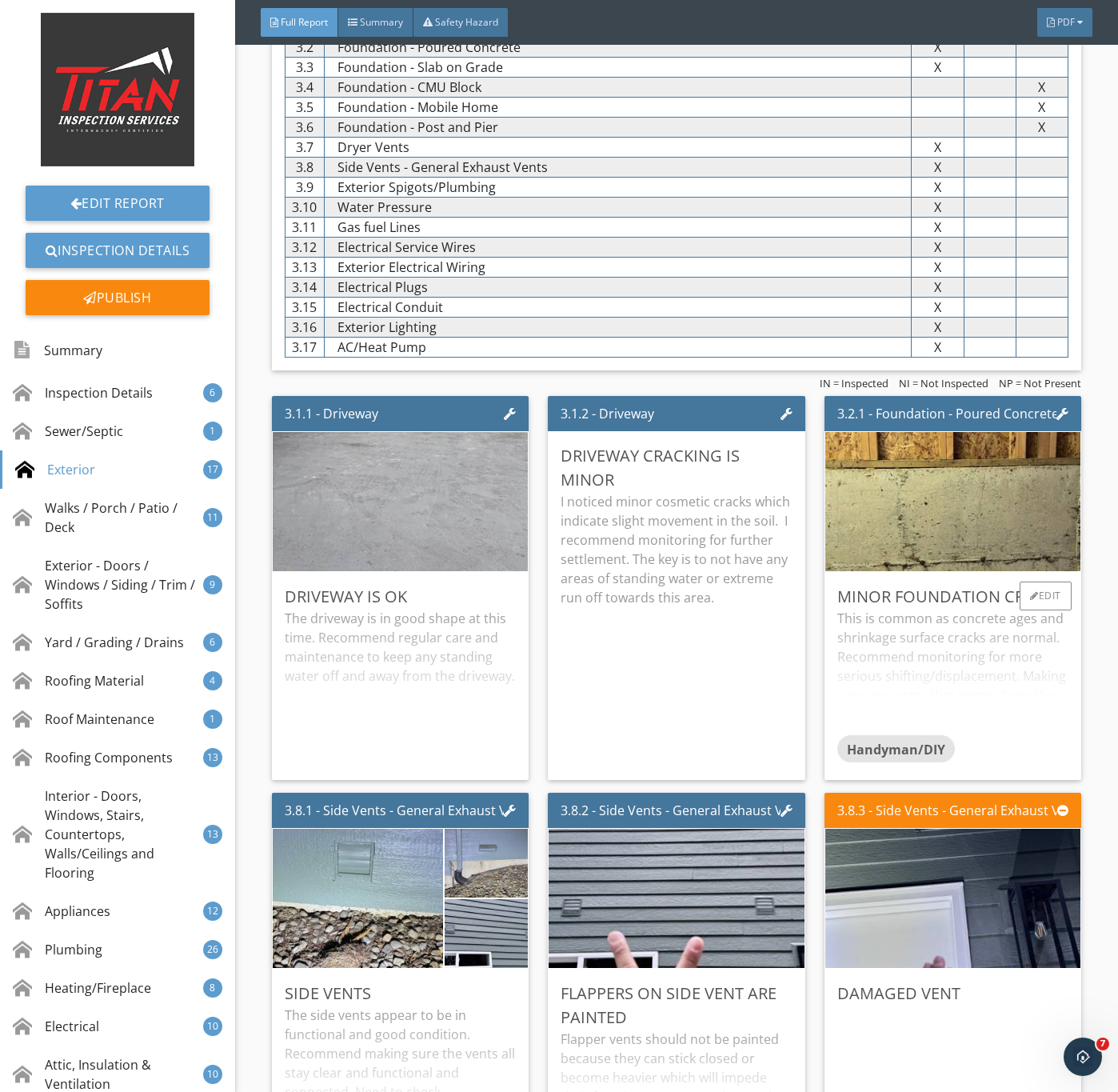
click at [940, 716] on div "This is common as concrete ages and shrinkage surface cracks are normal. Recomm…" at bounding box center [953, 672] width 232 height 126
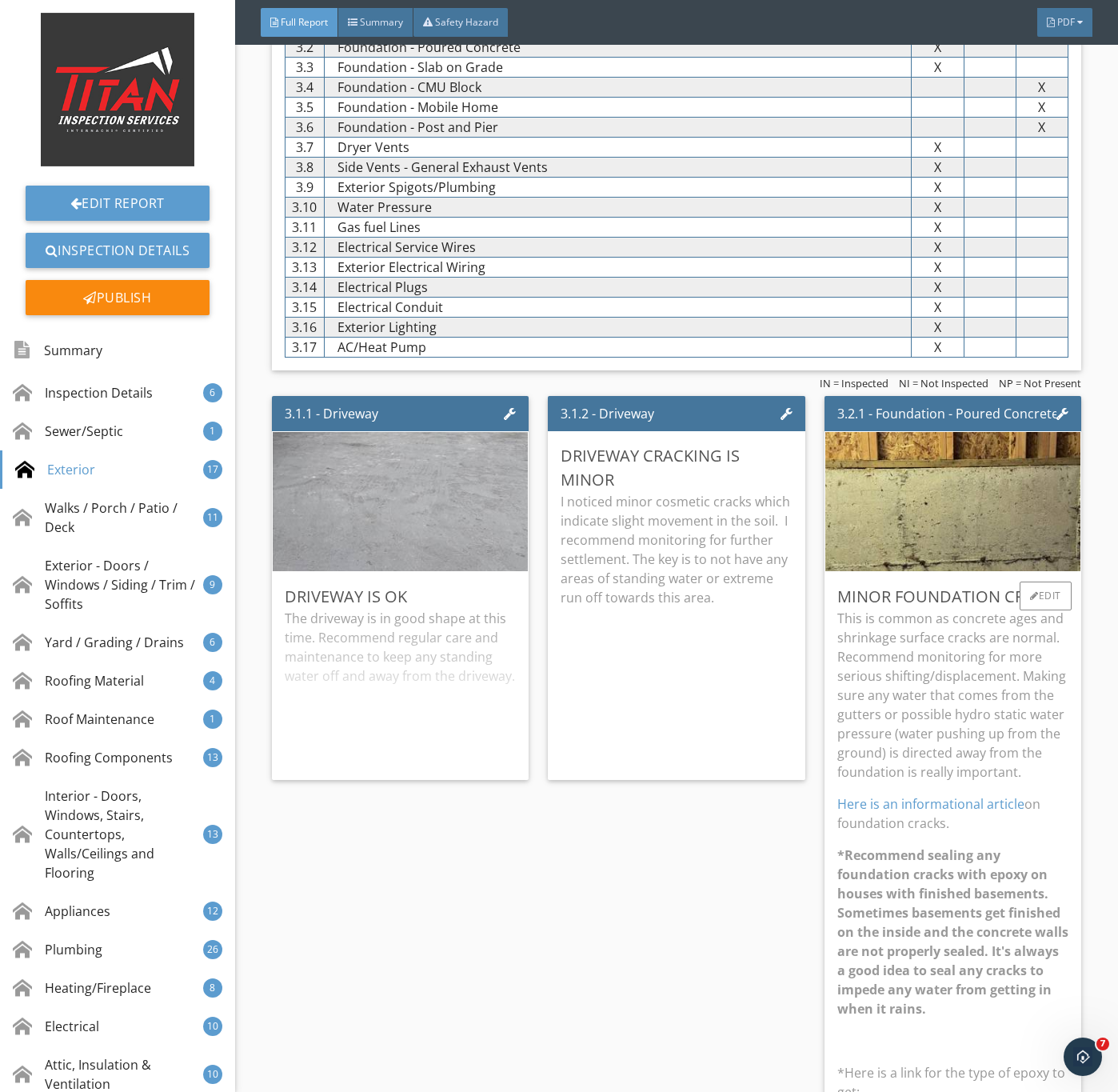
click at [936, 766] on p "This is common as concrete ages and shrinkage surface cracks are normal. Recomm…" at bounding box center [953, 695] width 232 height 173
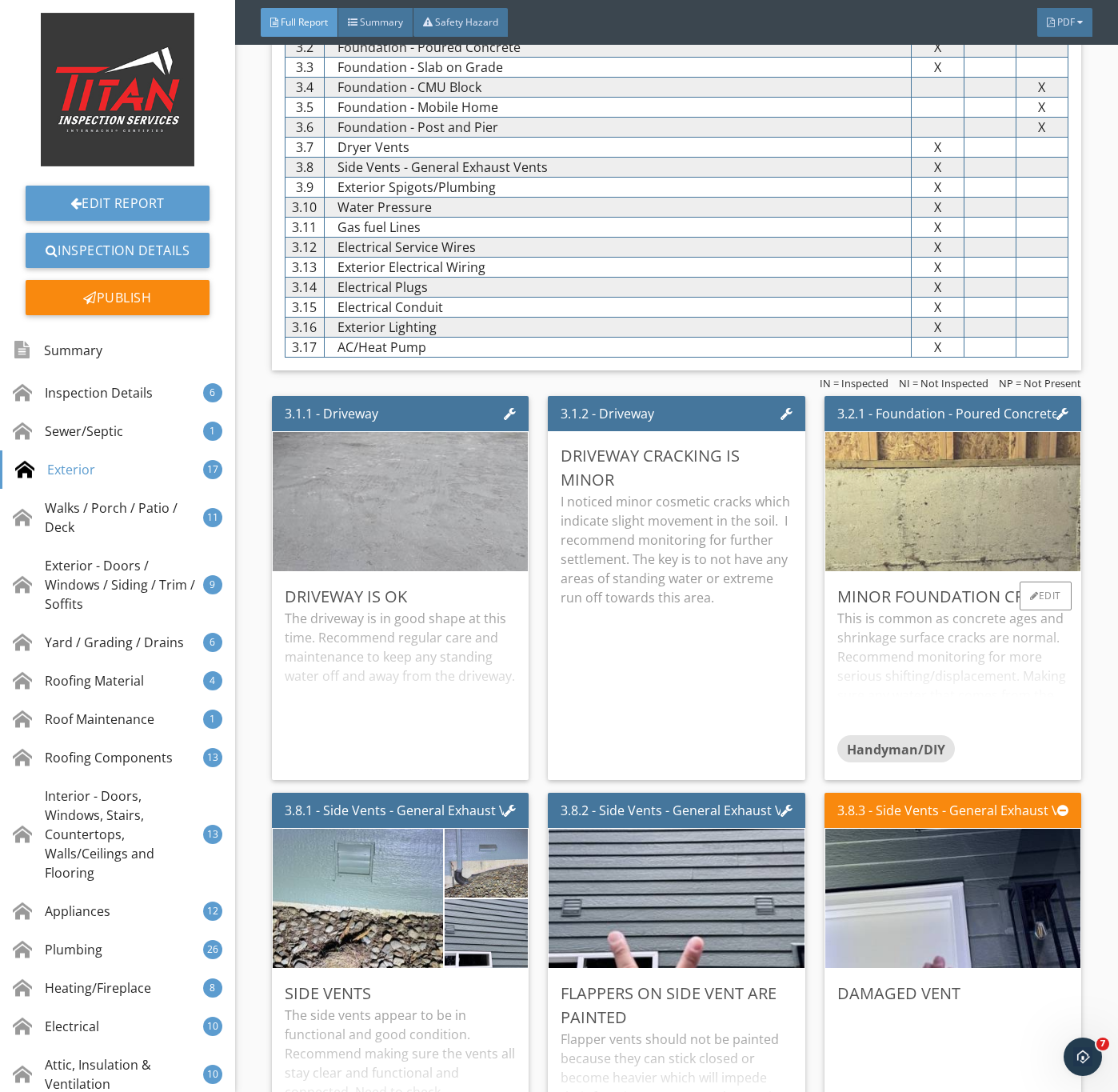
click at [970, 557] on img at bounding box center [952, 502] width 464 height 348
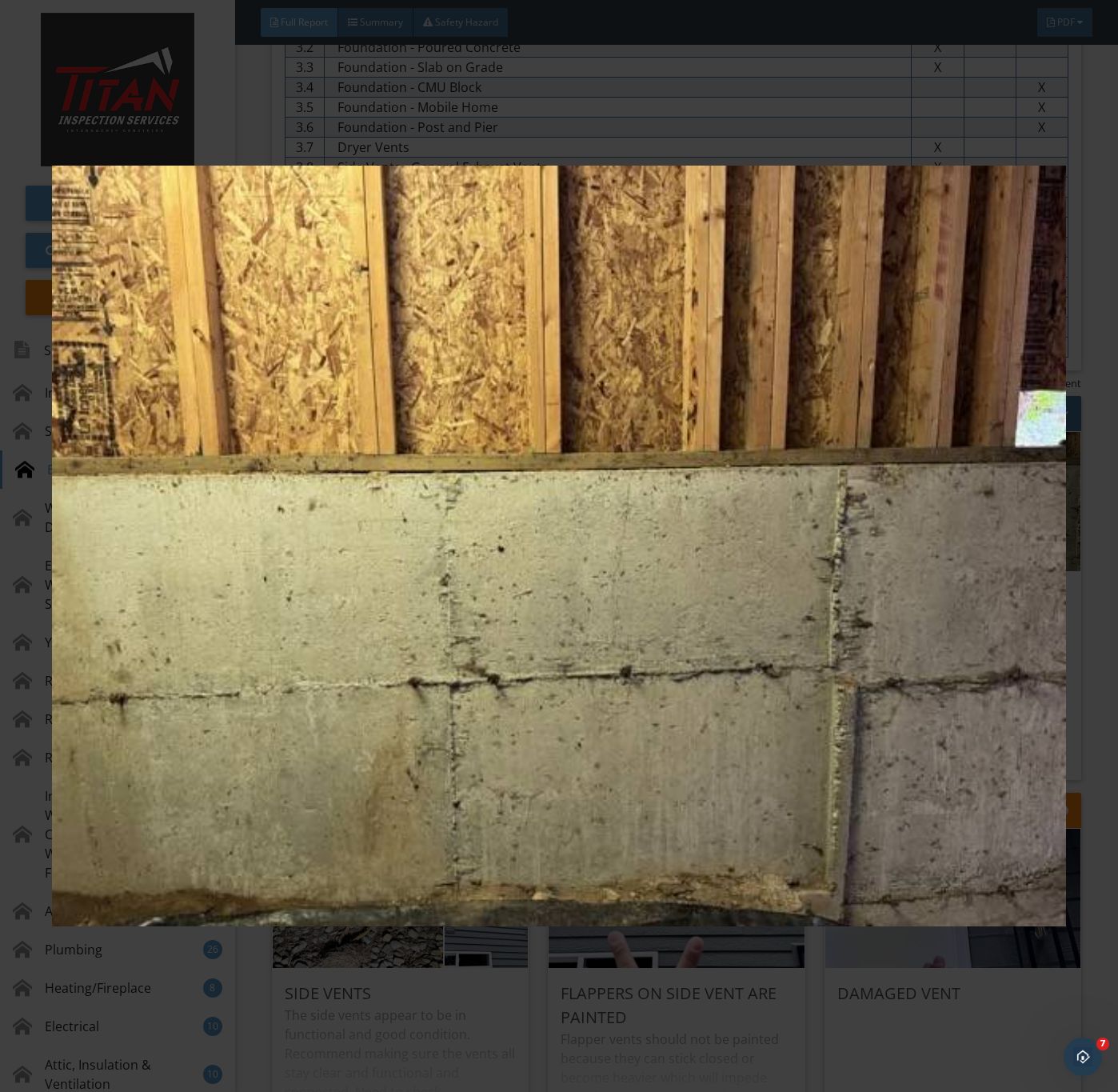
click at [794, 802] on img at bounding box center [559, 546] width 1013 height 988
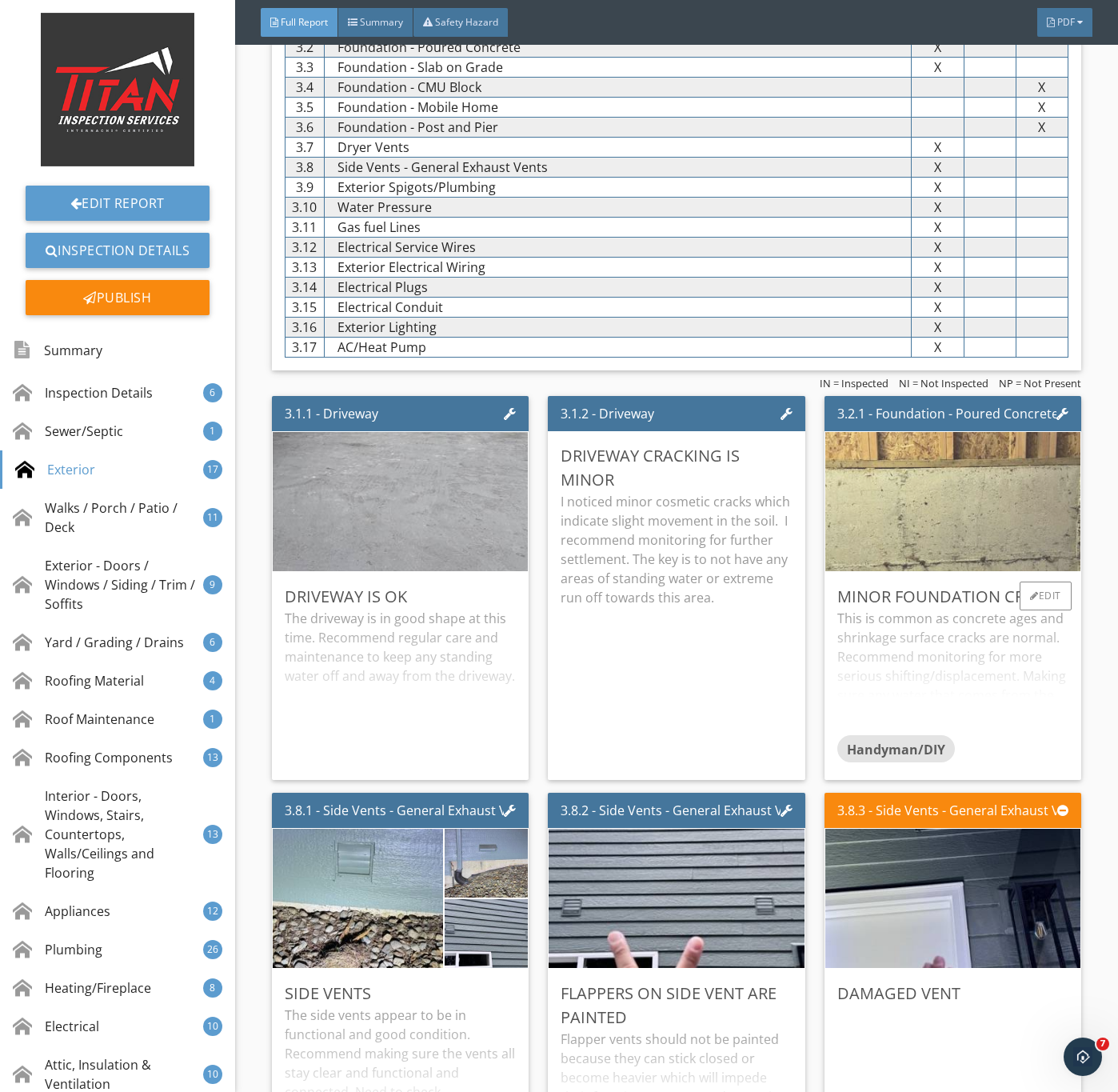
click at [963, 565] on img at bounding box center [952, 502] width 464 height 348
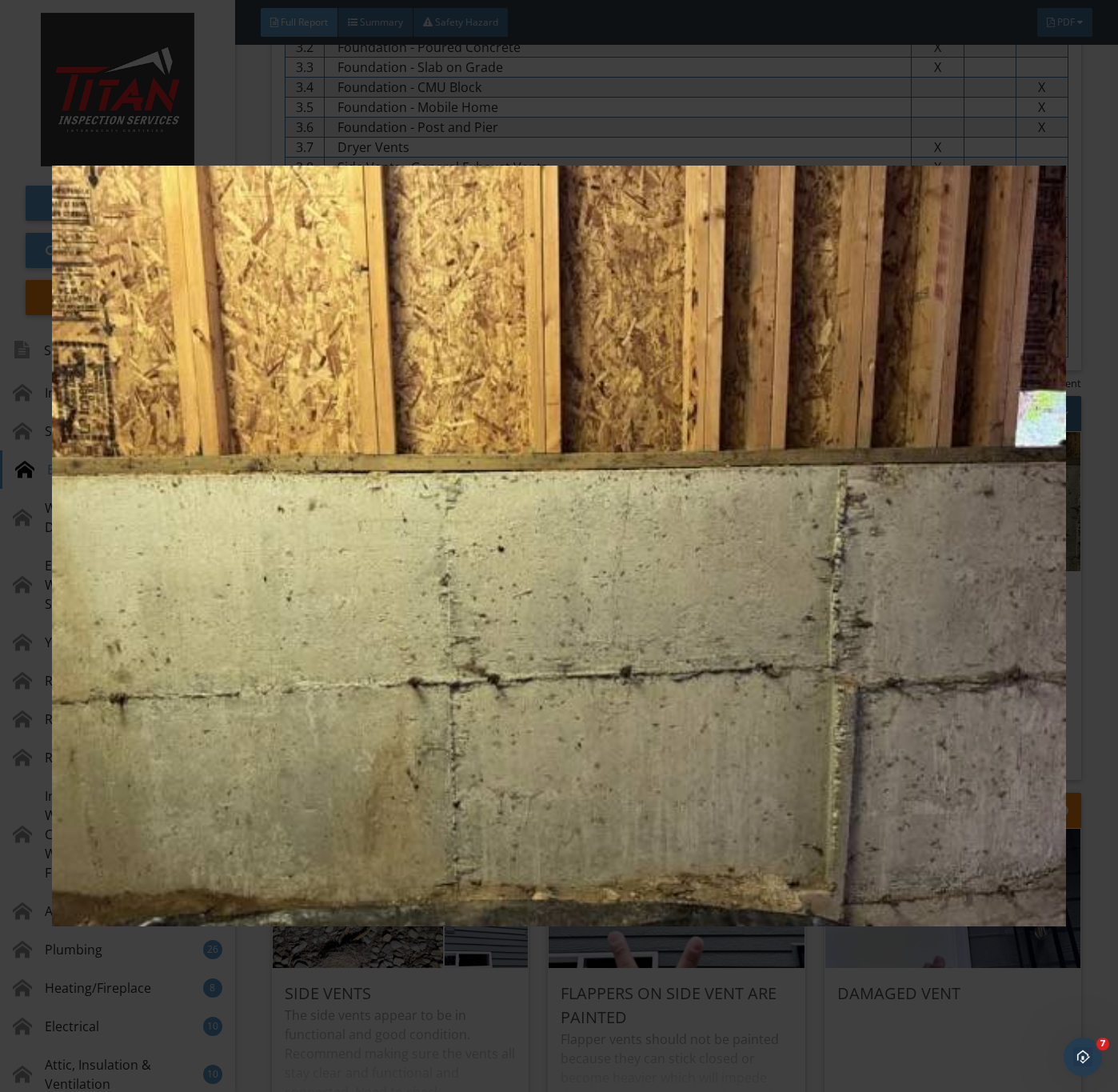
click at [872, 812] on img at bounding box center [559, 546] width 1013 height 988
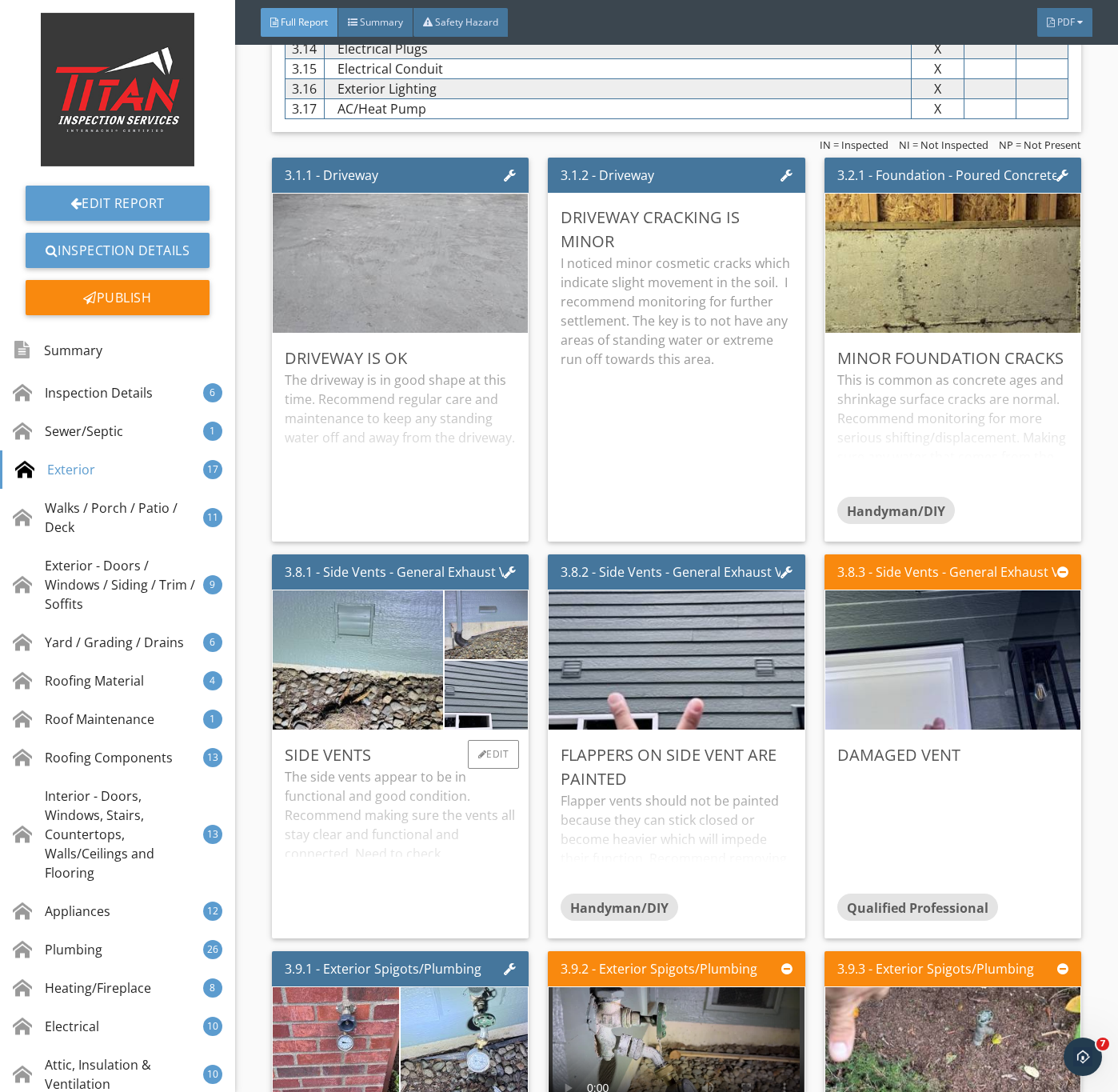
scroll to position [3240, 0]
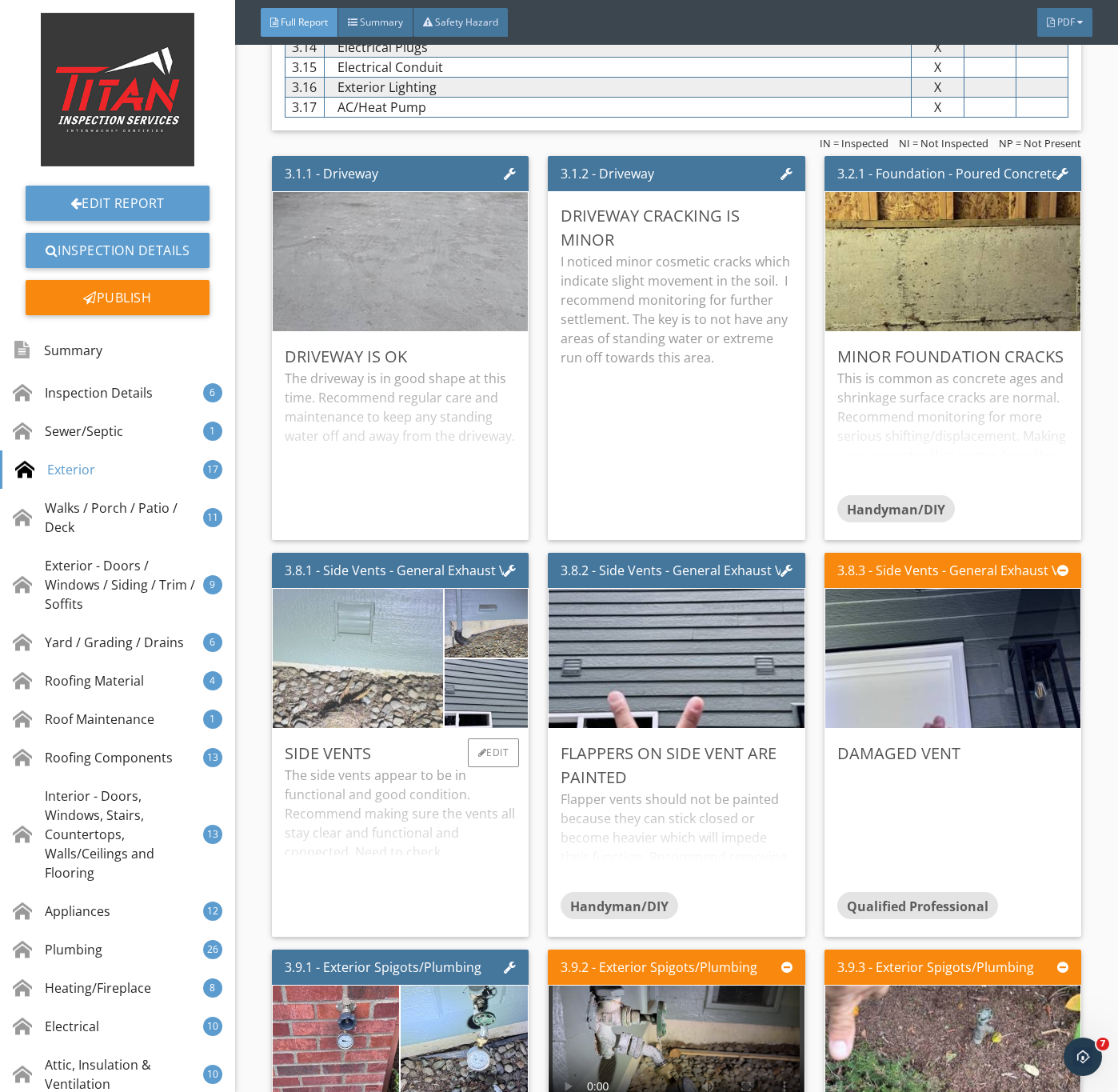
click at [382, 667] on img at bounding box center [358, 658] width 426 height 319
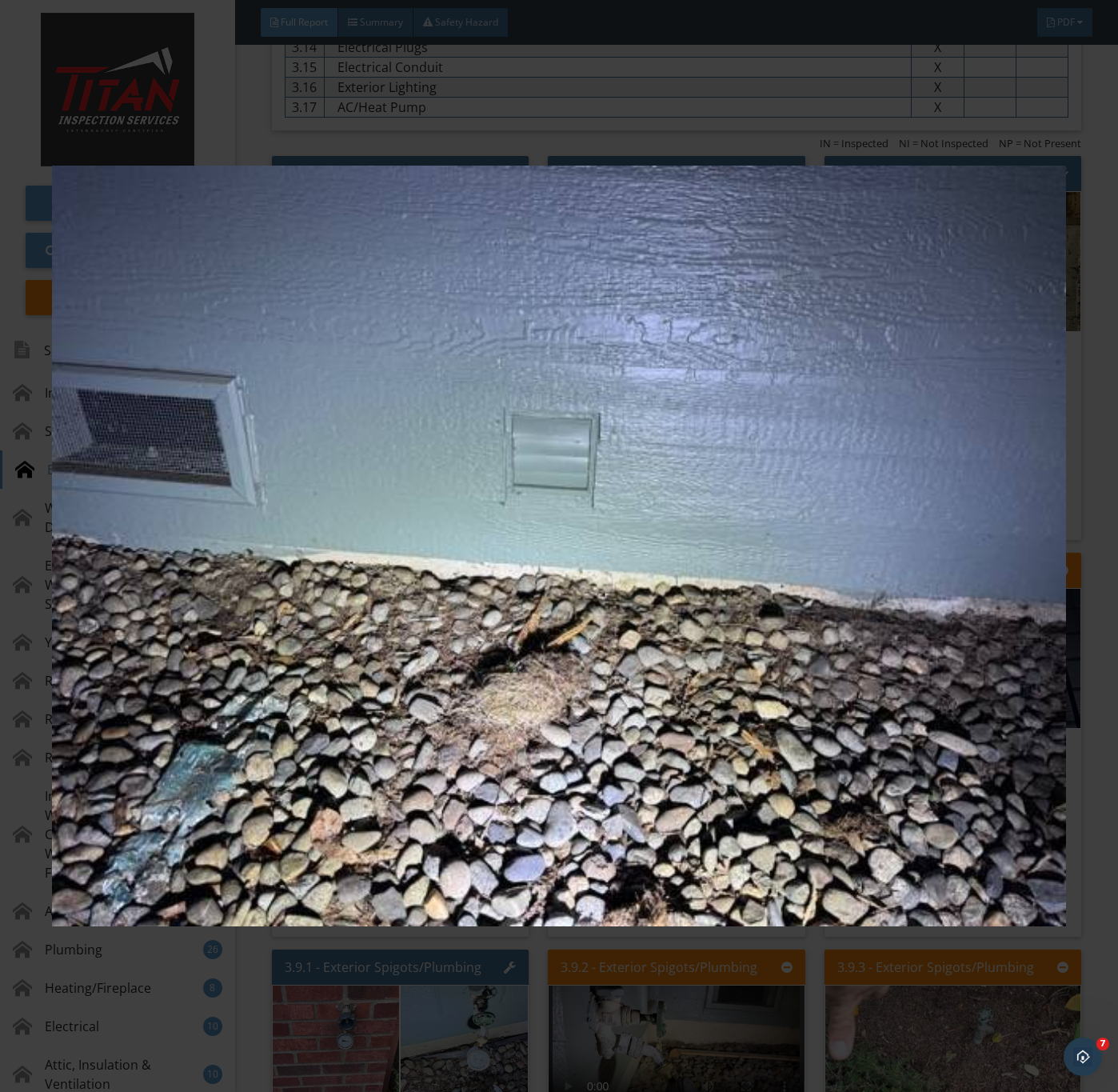
click at [406, 780] on img at bounding box center [559, 546] width 1013 height 988
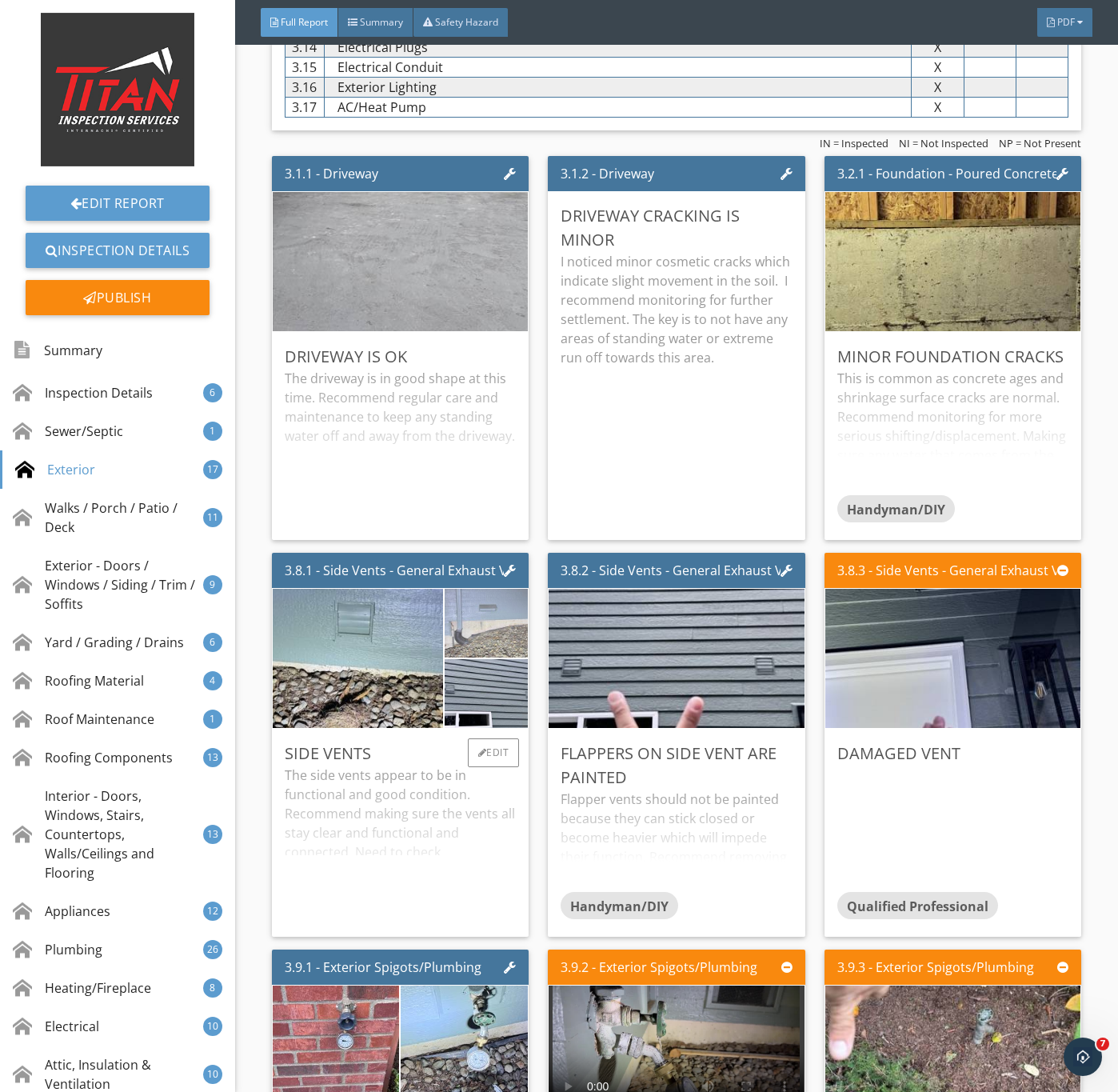
click at [495, 664] on img at bounding box center [485, 623] width 209 height 157
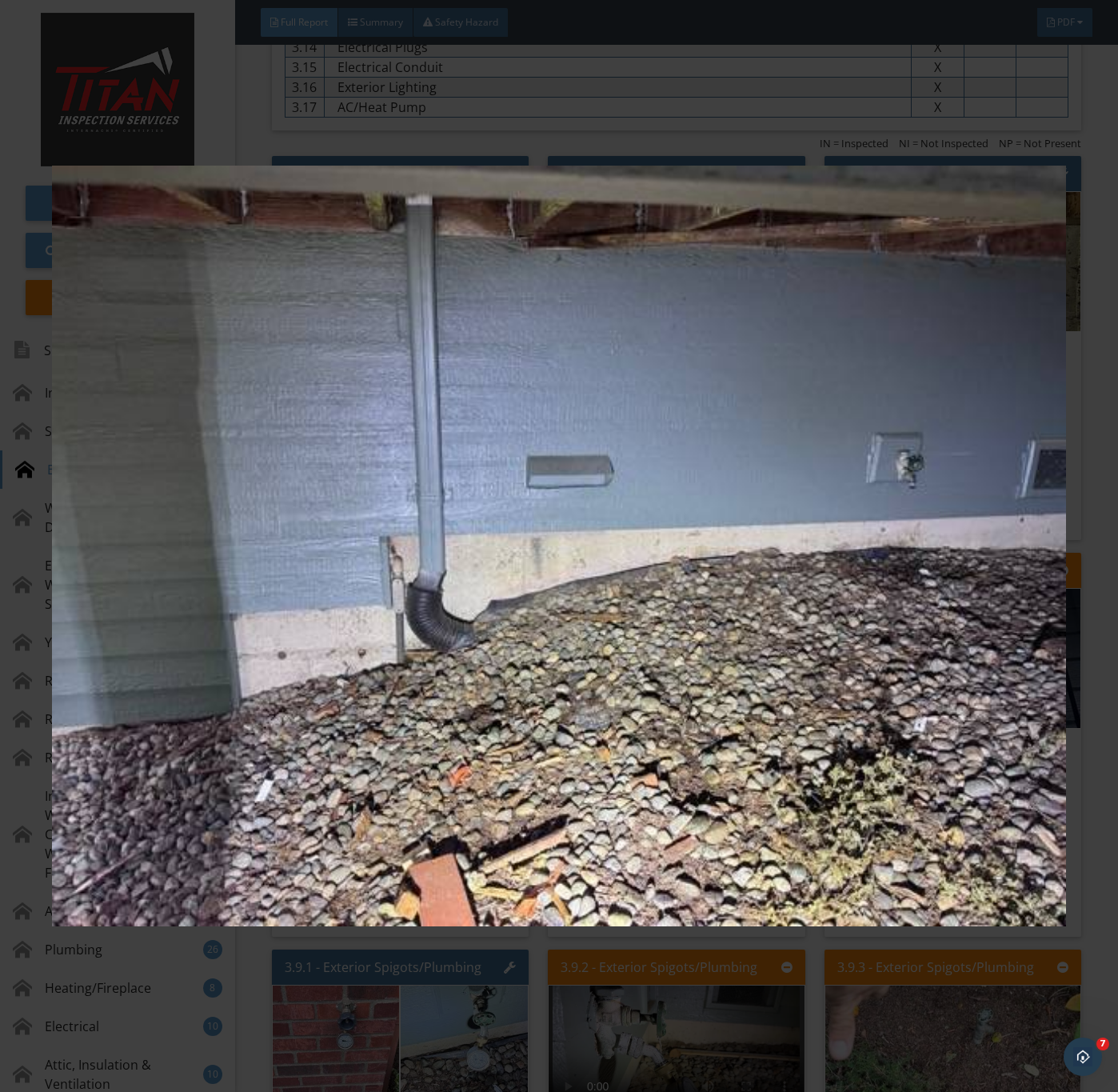
click at [538, 712] on img at bounding box center [559, 546] width 1013 height 988
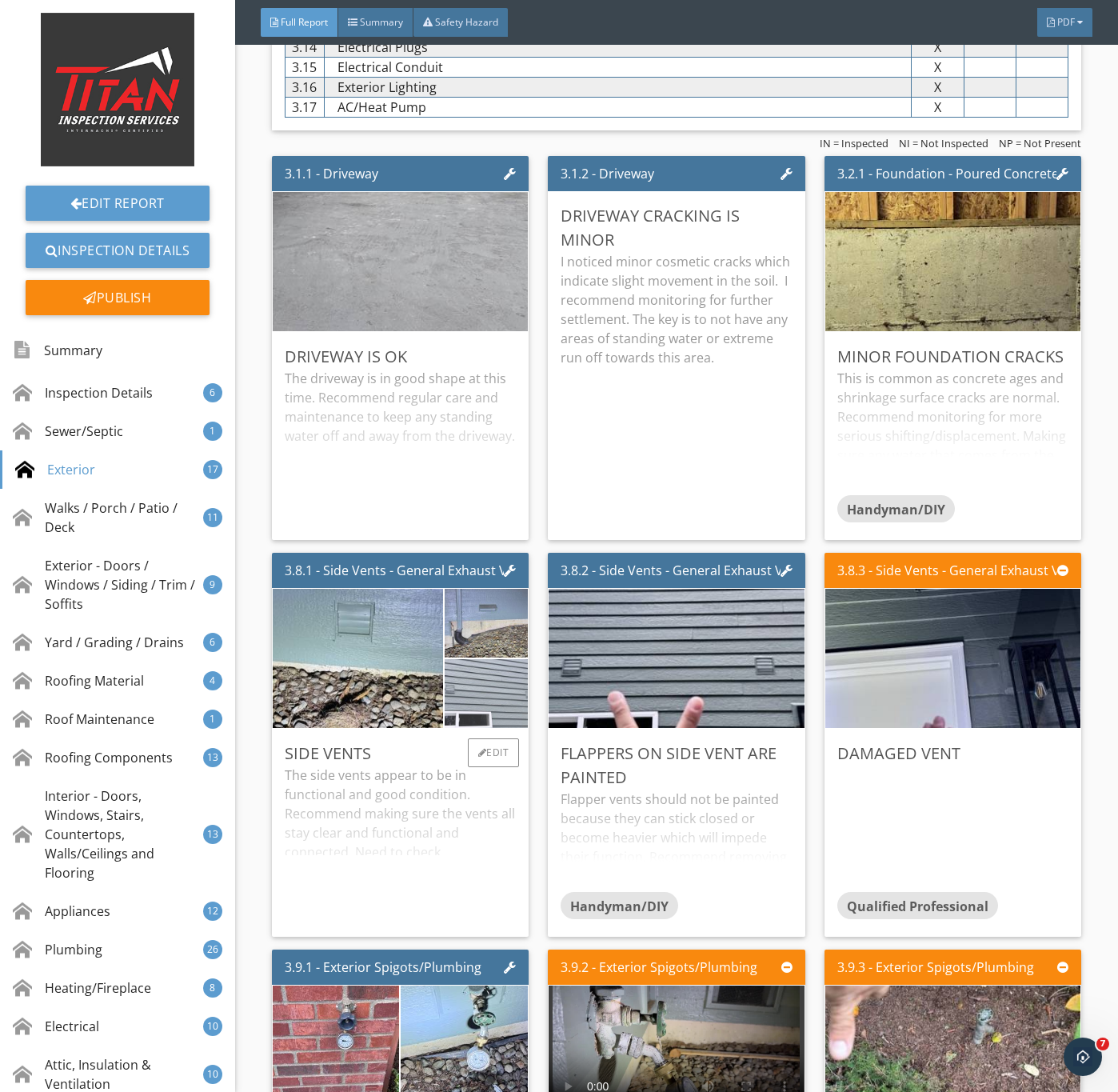
click at [501, 736] on img at bounding box center [485, 693] width 209 height 157
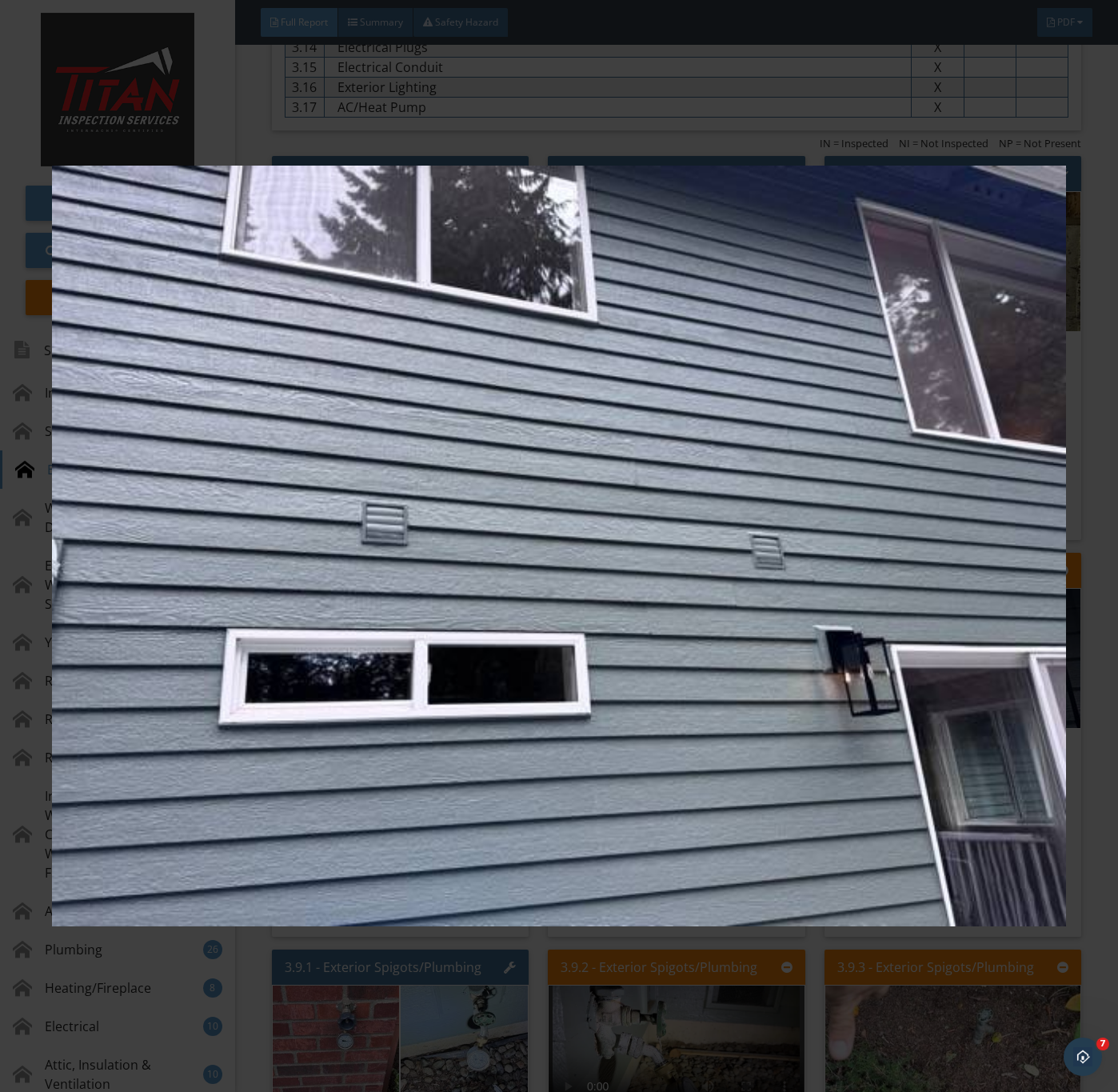
drag, startPoint x: 504, startPoint y: 756, endPoint x: 515, endPoint y: 756, distance: 11.0
click at [505, 756] on img at bounding box center [559, 546] width 1013 height 988
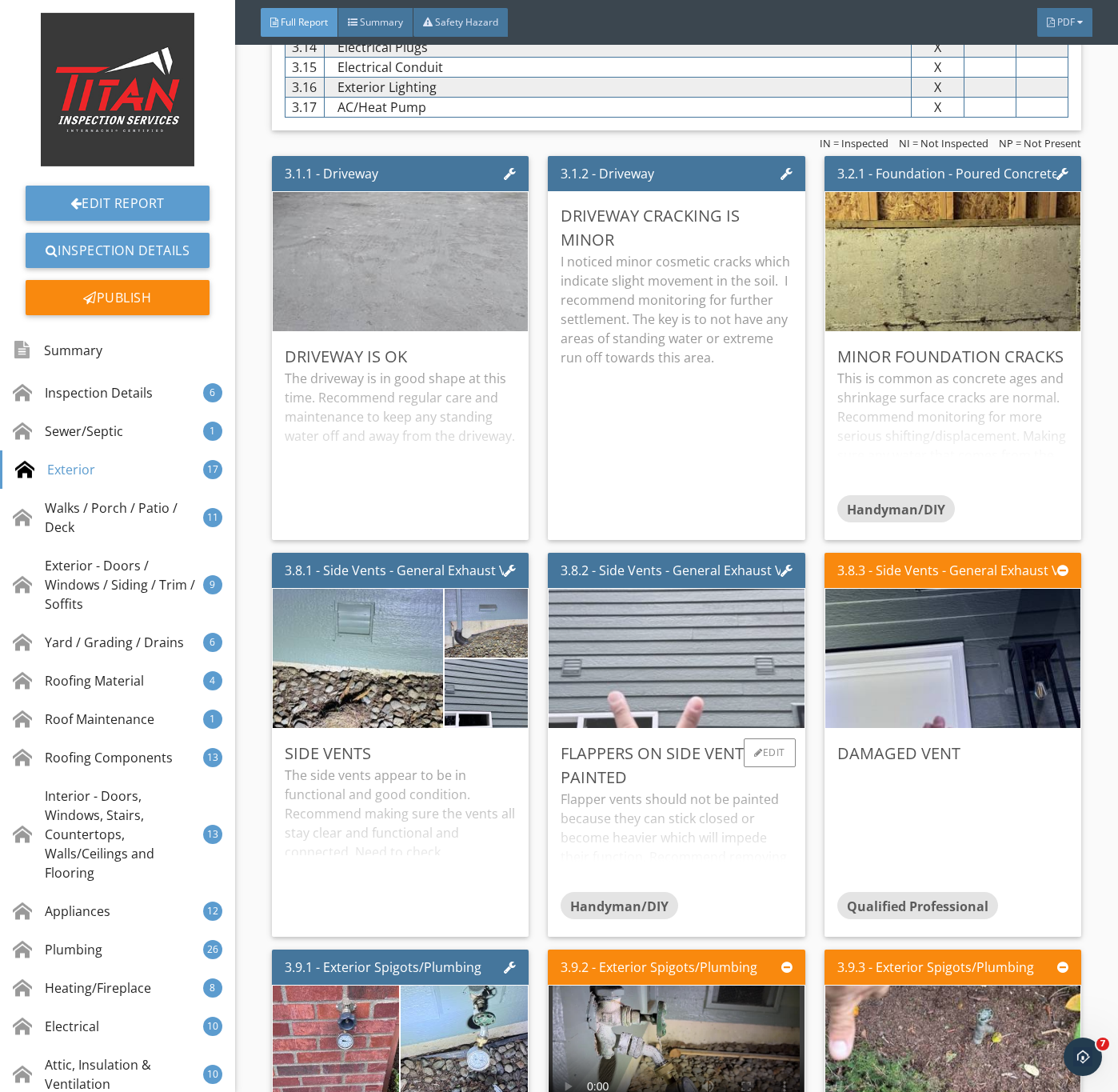
click at [706, 742] on img at bounding box center [676, 658] width 464 height 348
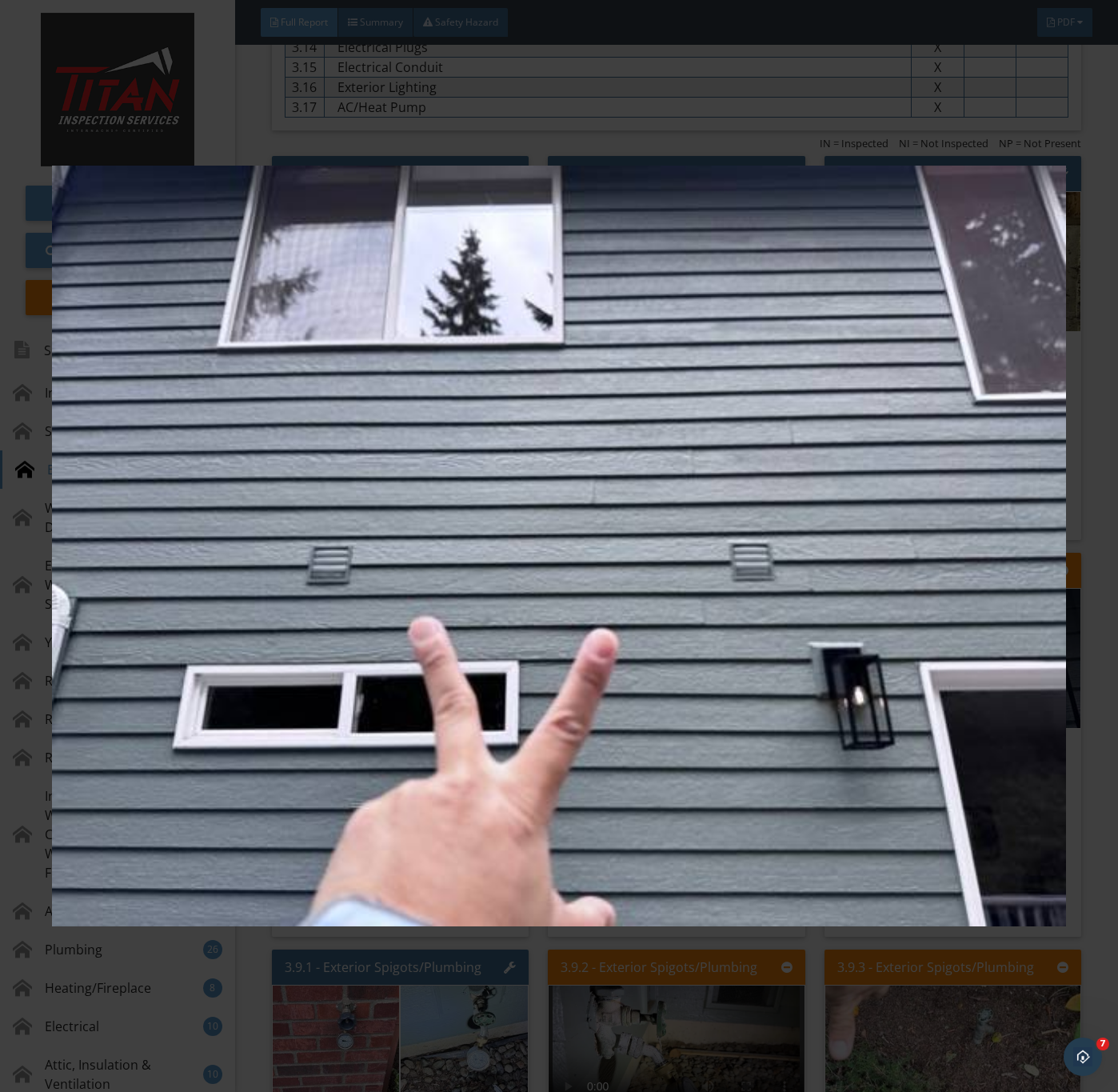
click at [617, 770] on img at bounding box center [559, 546] width 1013 height 988
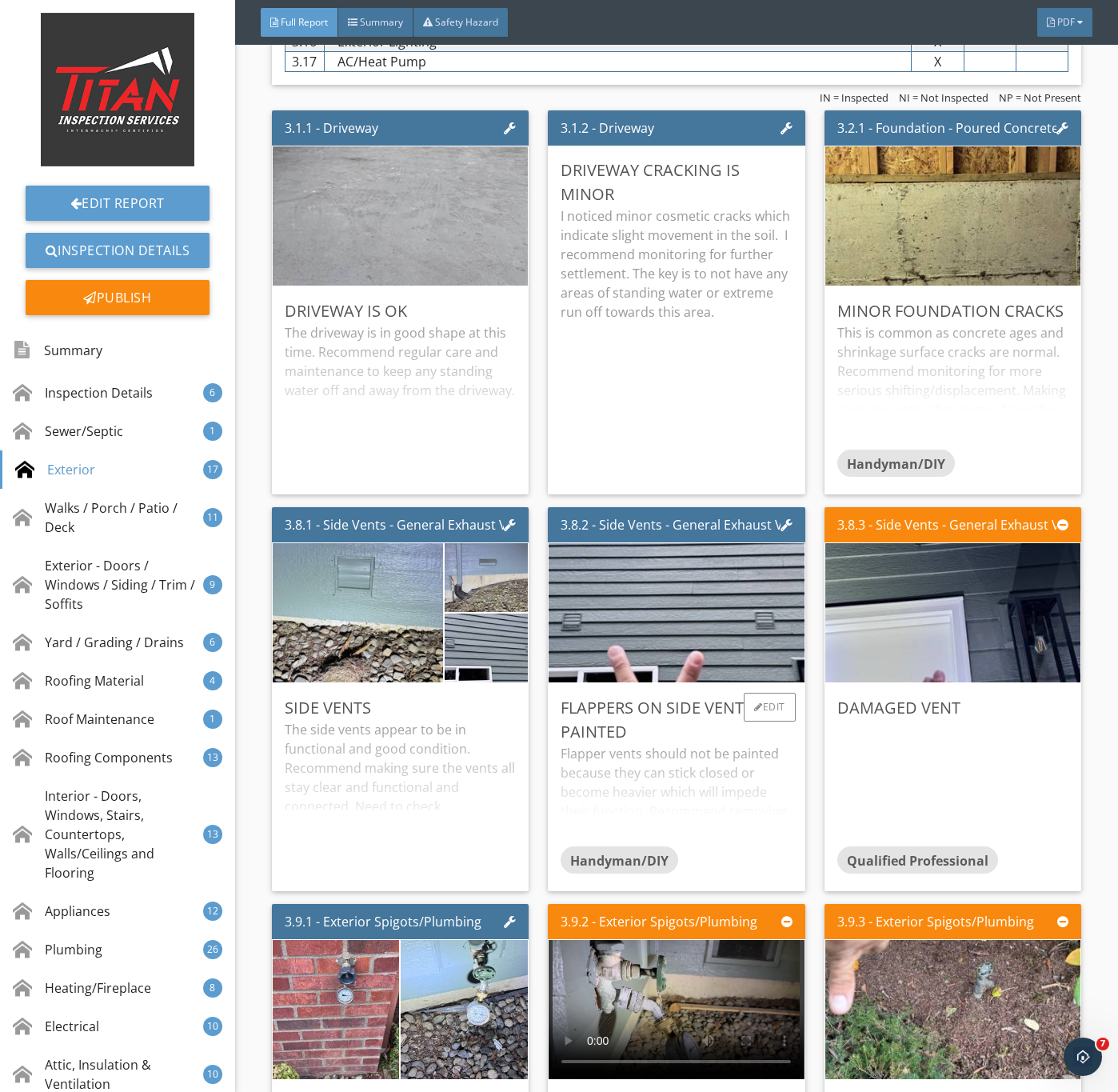
scroll to position [3359, 0]
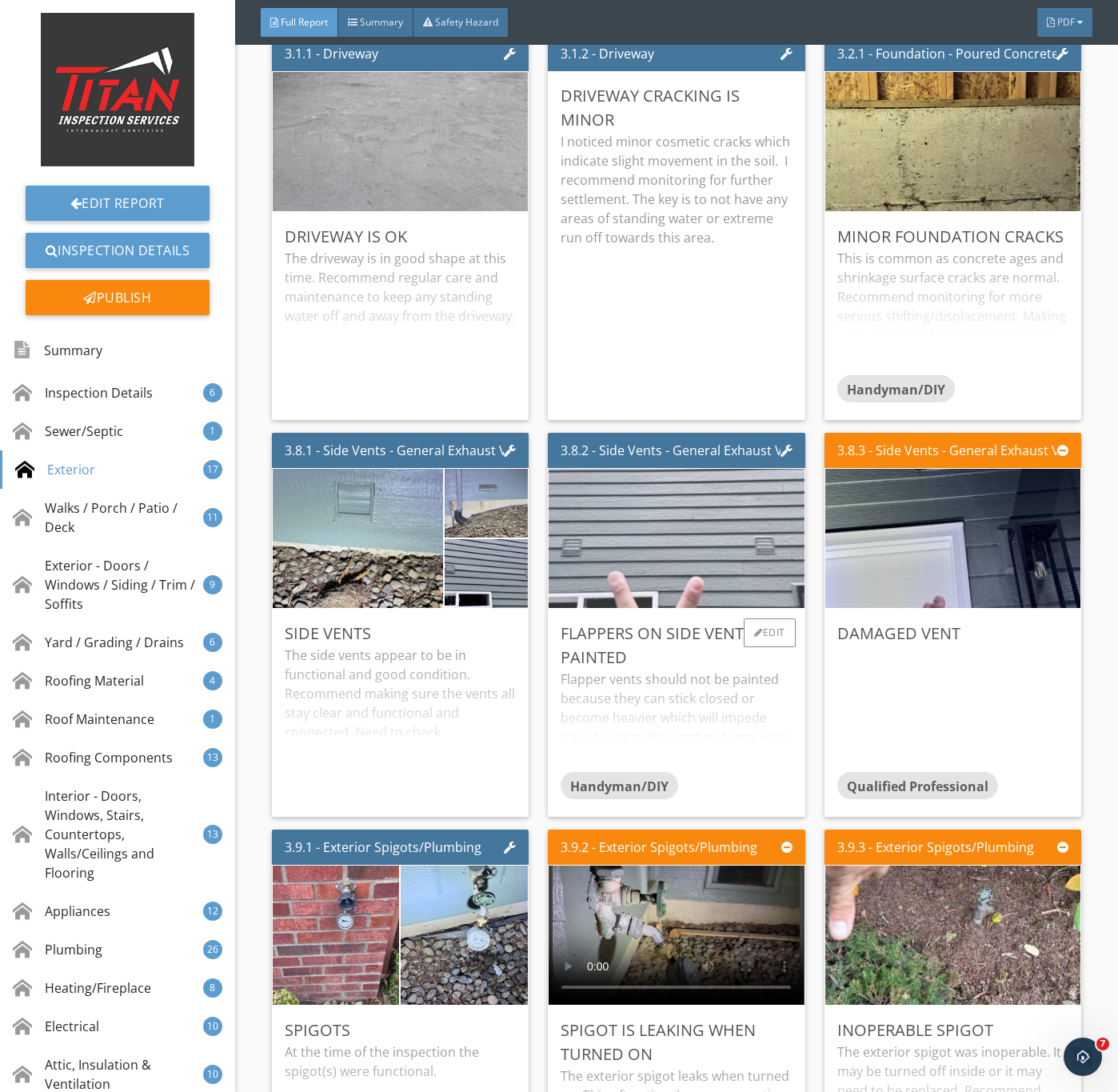
click at [697, 615] on img at bounding box center [676, 538] width 464 height 348
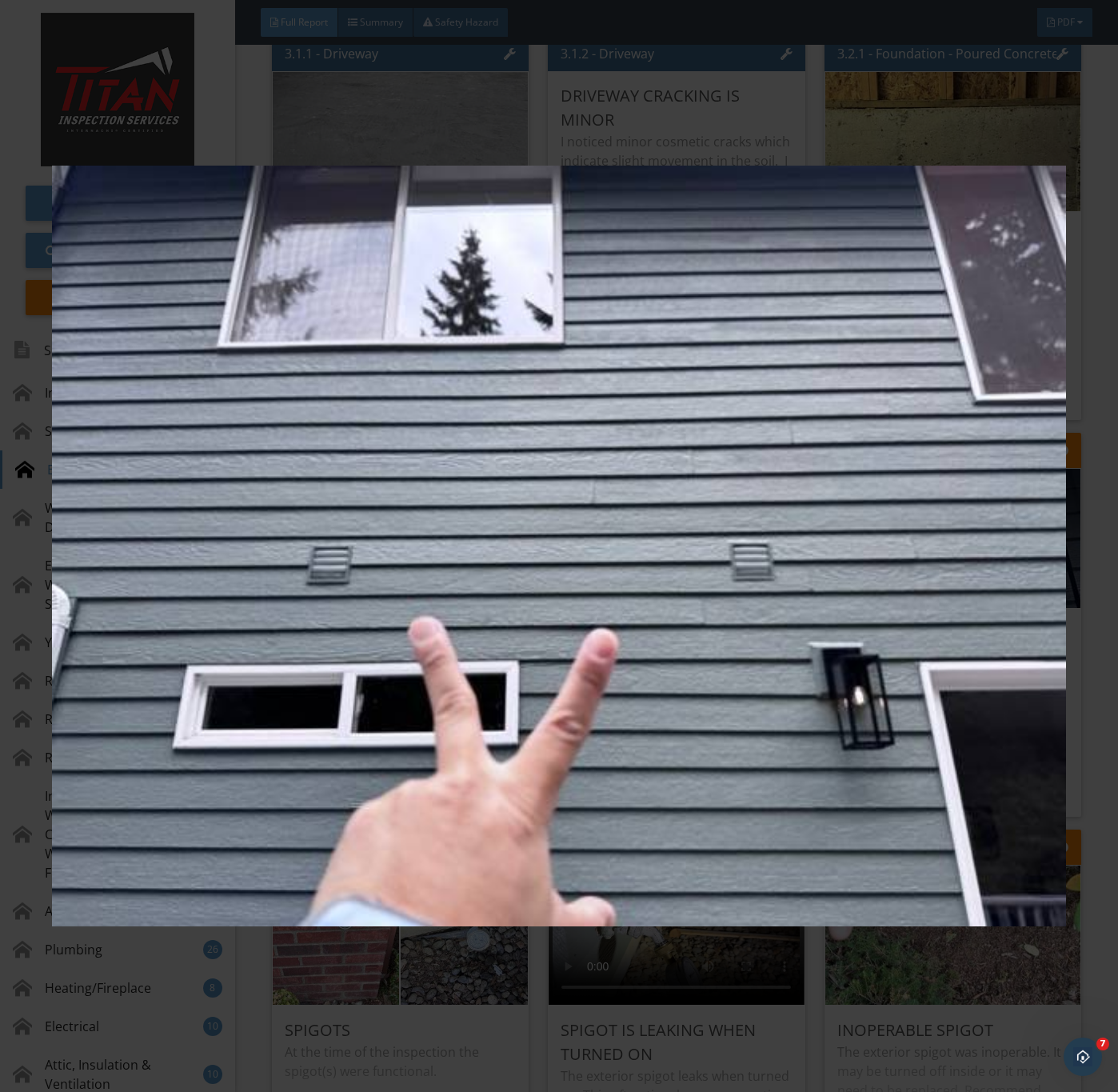
click at [733, 939] on img at bounding box center [559, 546] width 1013 height 988
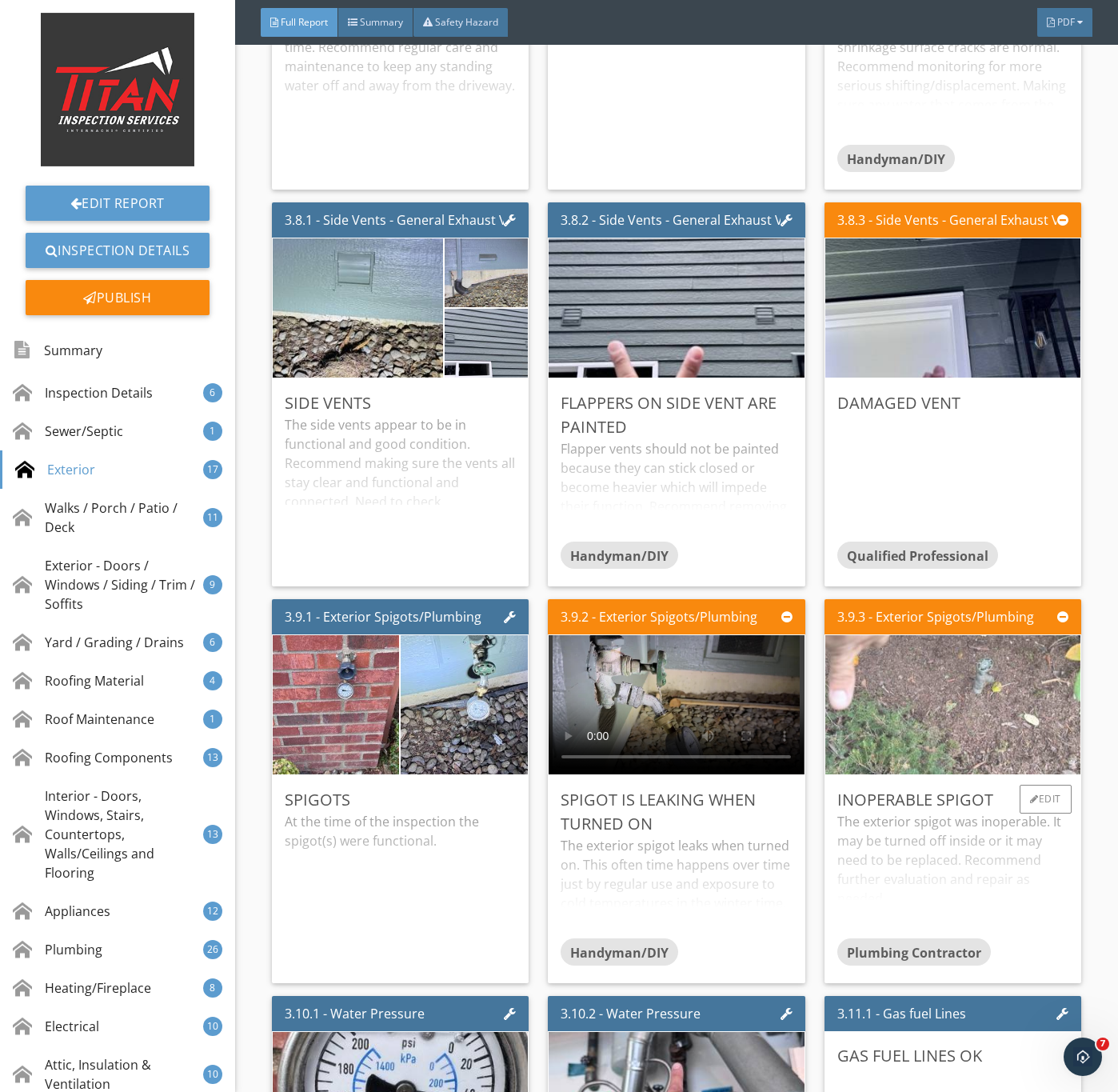
scroll to position [3599, 0]
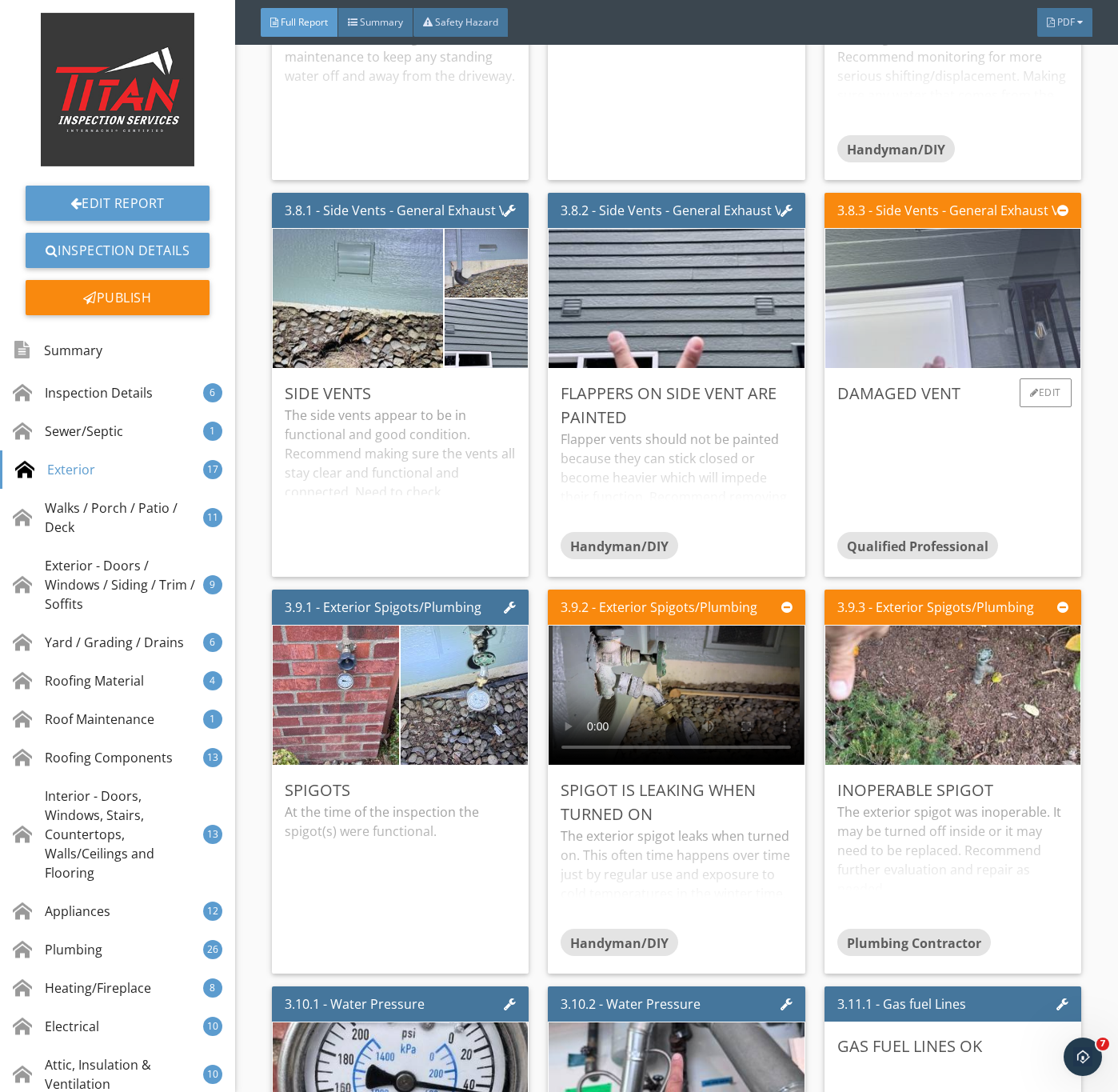
click at [926, 368] on img at bounding box center [952, 299] width 464 height 348
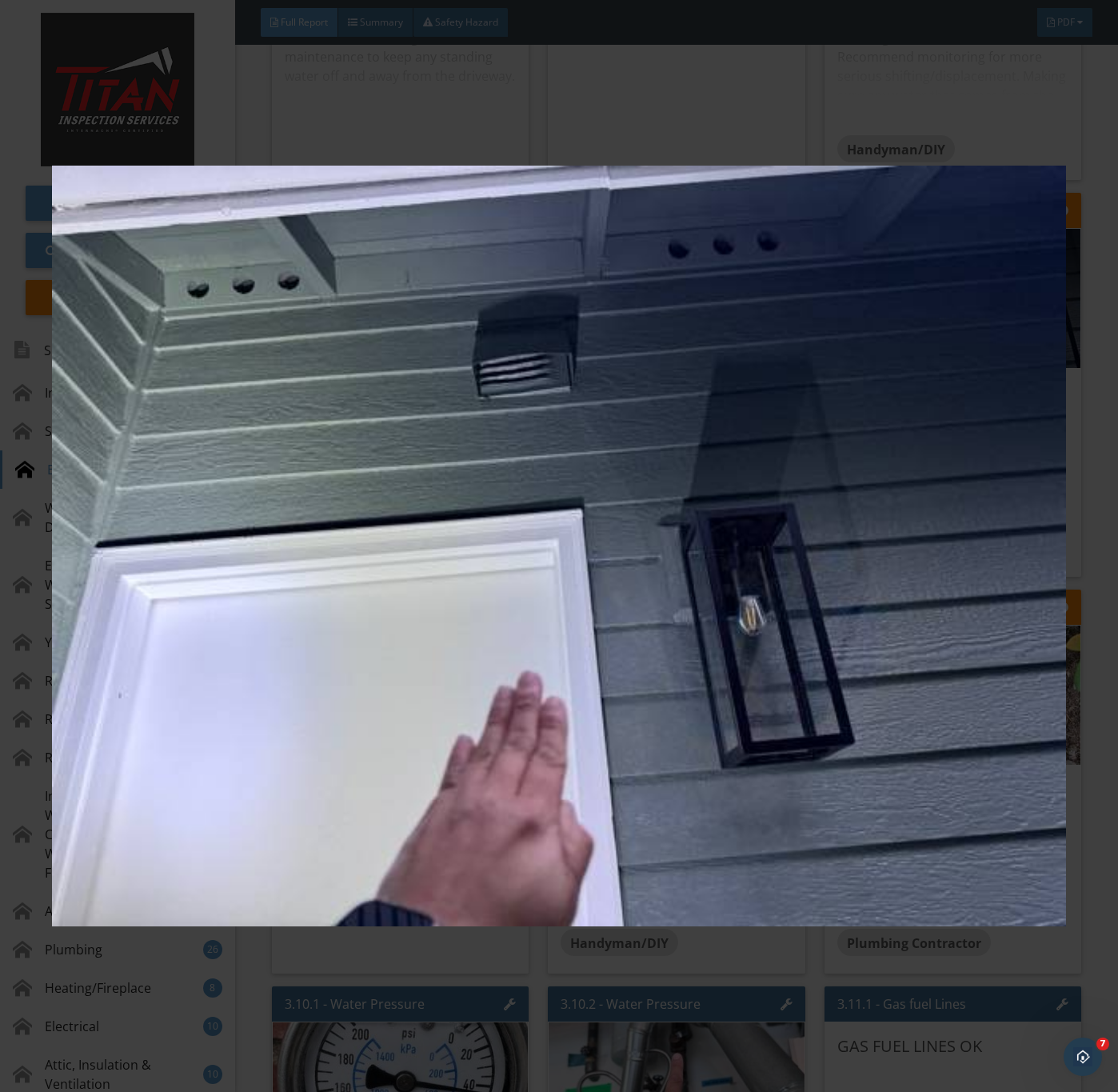
click at [608, 446] on img at bounding box center [559, 546] width 1013 height 988
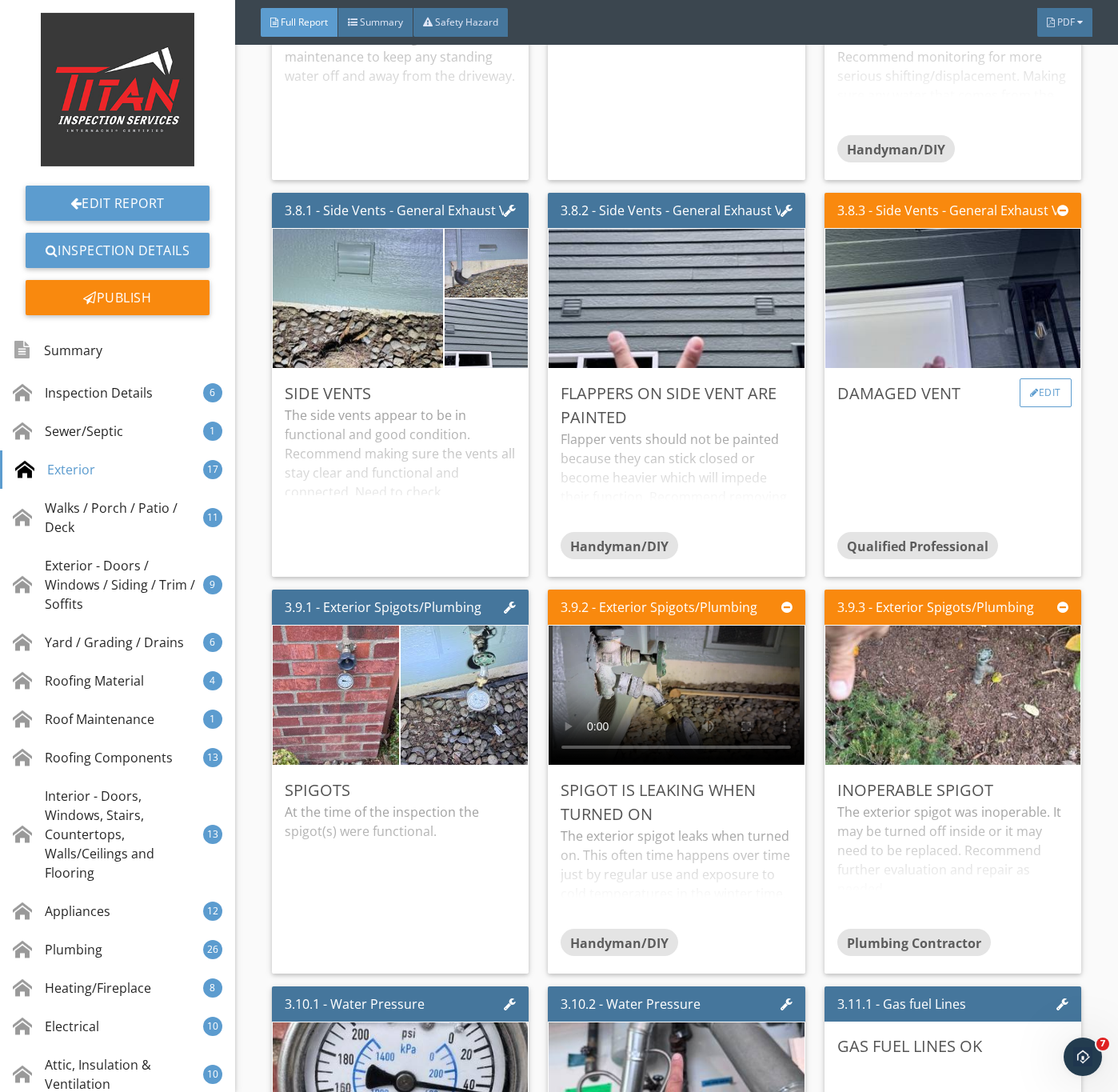
click at [1033, 407] on div "Edit" at bounding box center [1046, 392] width 52 height 28
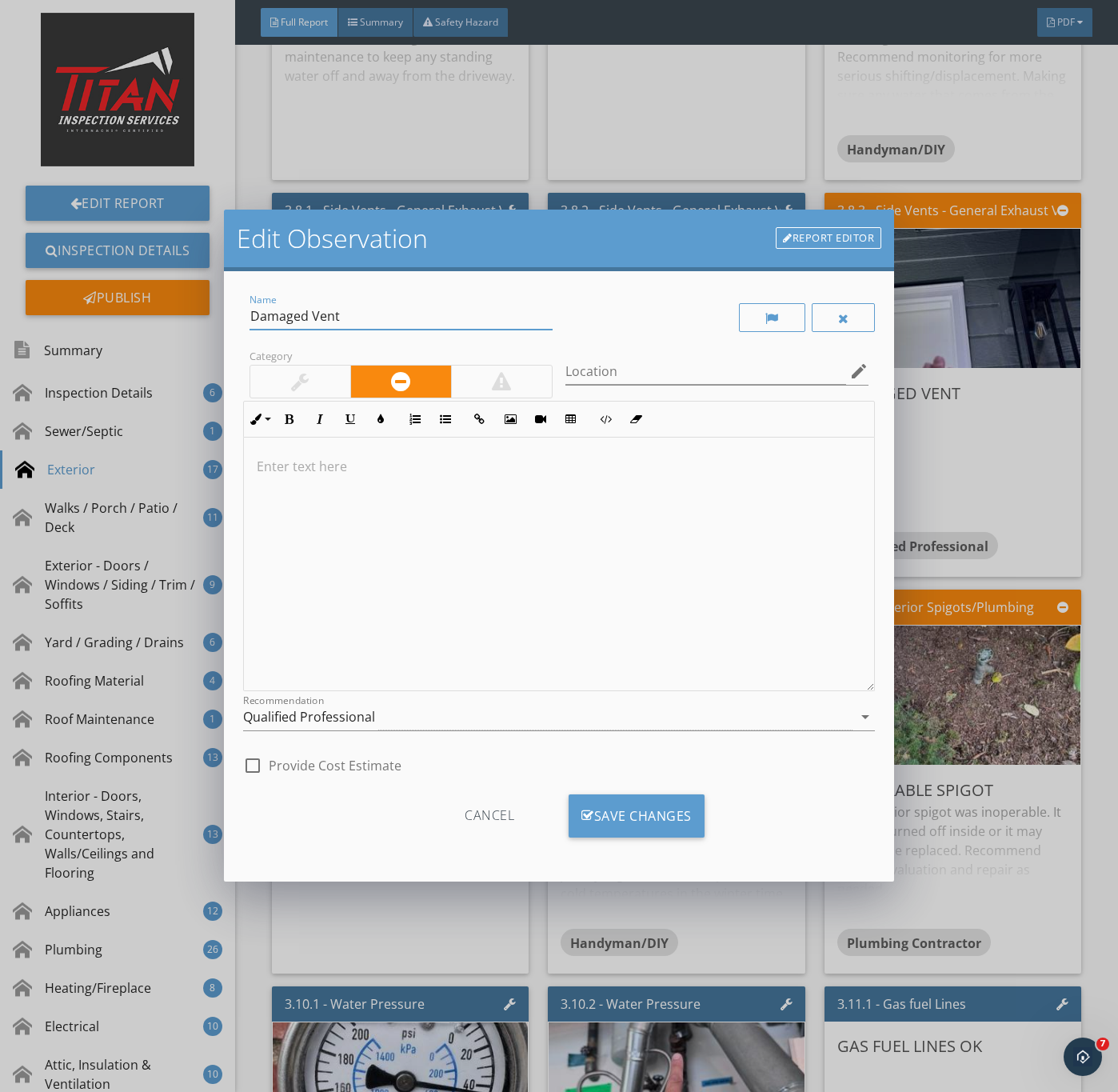
drag, startPoint x: 366, startPoint y: 312, endPoint x: 154, endPoint y: 313, distance: 212.0
click at [154, 313] on div "Edit Observation Report Editor Name Damaged Vent Category Location edit Inline …" at bounding box center [559, 546] width 1118 height 1092
click at [989, 516] on div "Edit Observation Report Editor Name Damaged Vent Category Location edit Inline …" at bounding box center [559, 546] width 1118 height 1092
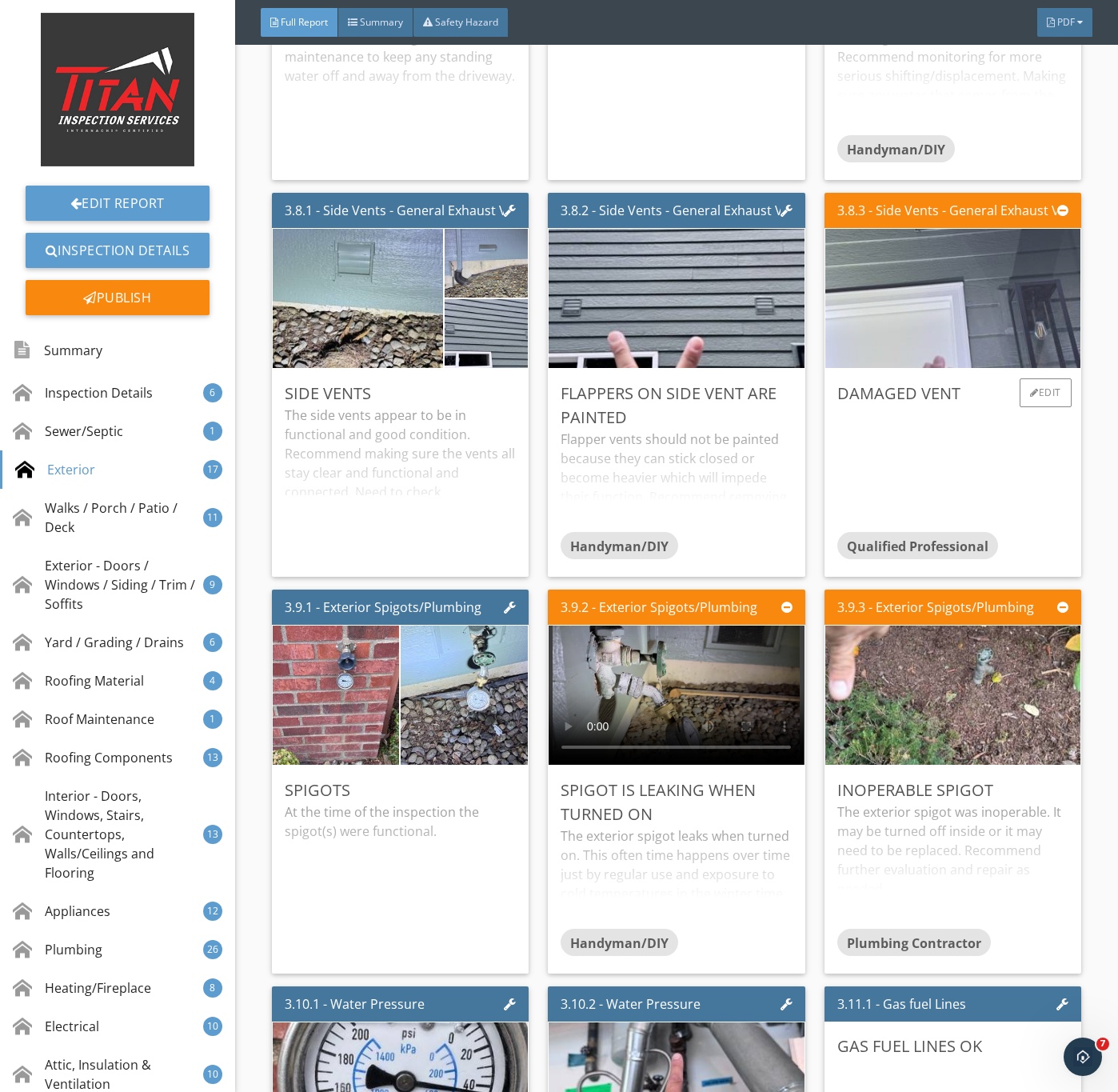
click at [929, 346] on img at bounding box center [952, 299] width 464 height 348
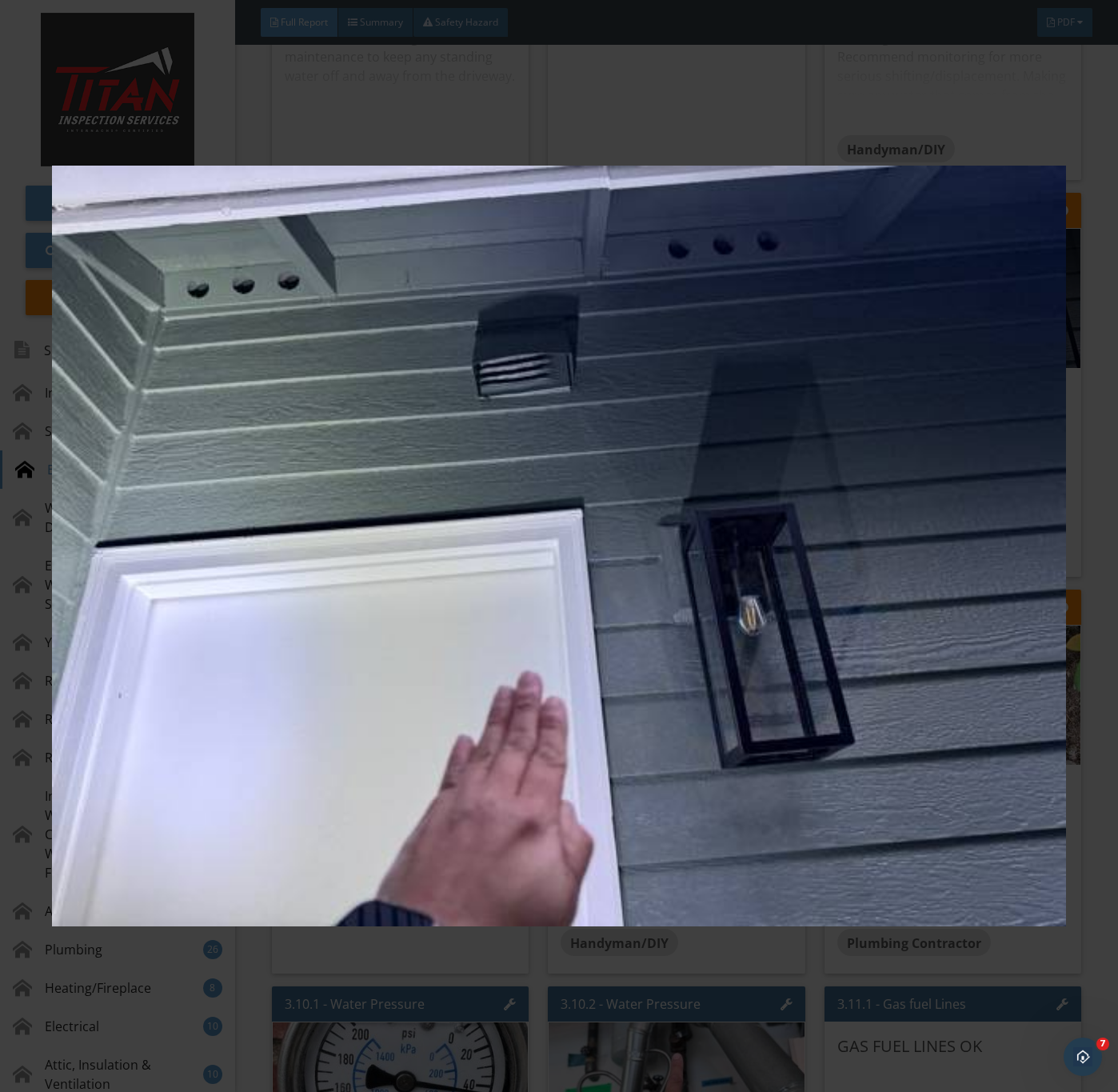
click at [636, 994] on img at bounding box center [559, 546] width 1013 height 988
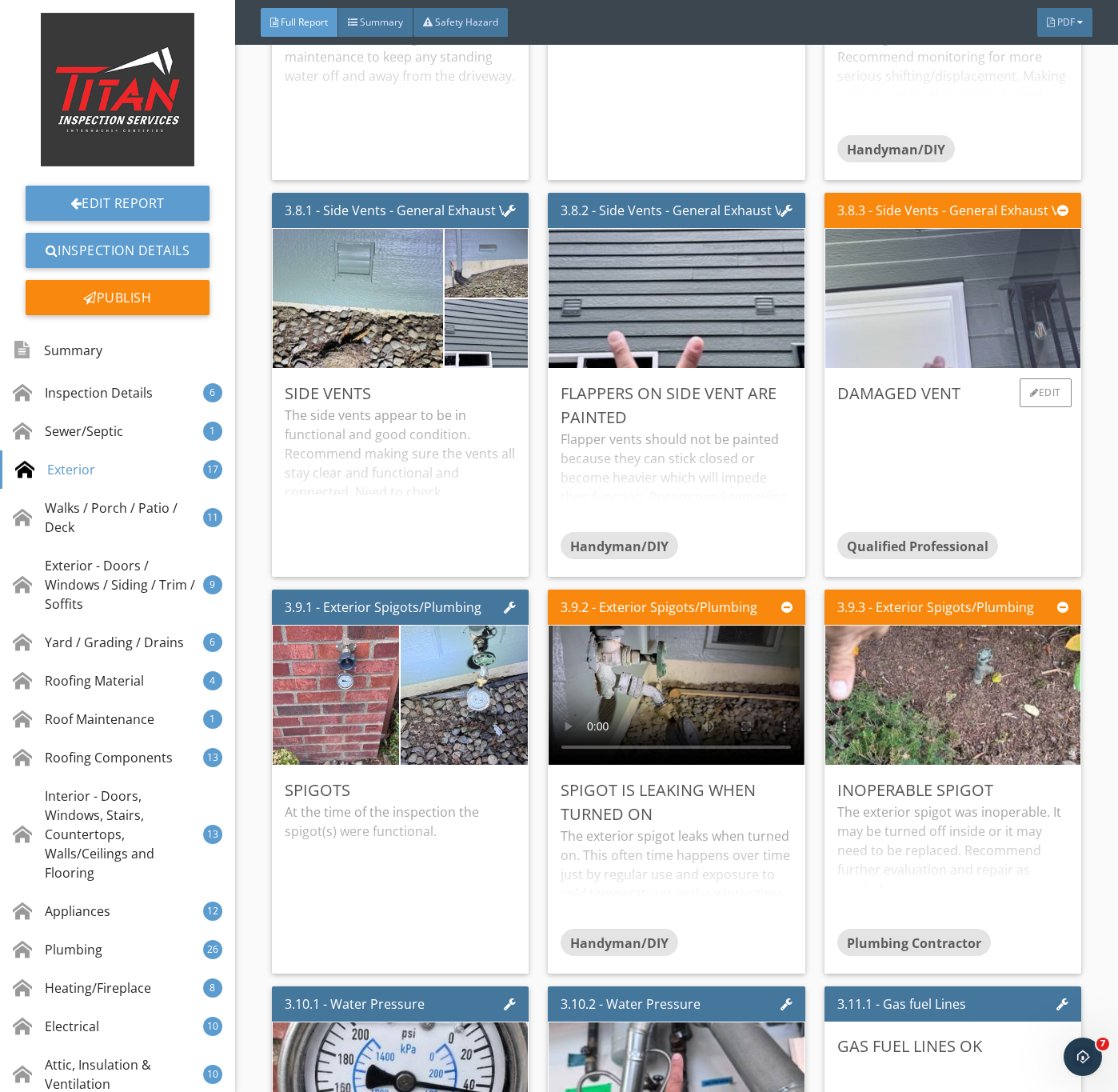
click at [907, 327] on img at bounding box center [952, 299] width 464 height 348
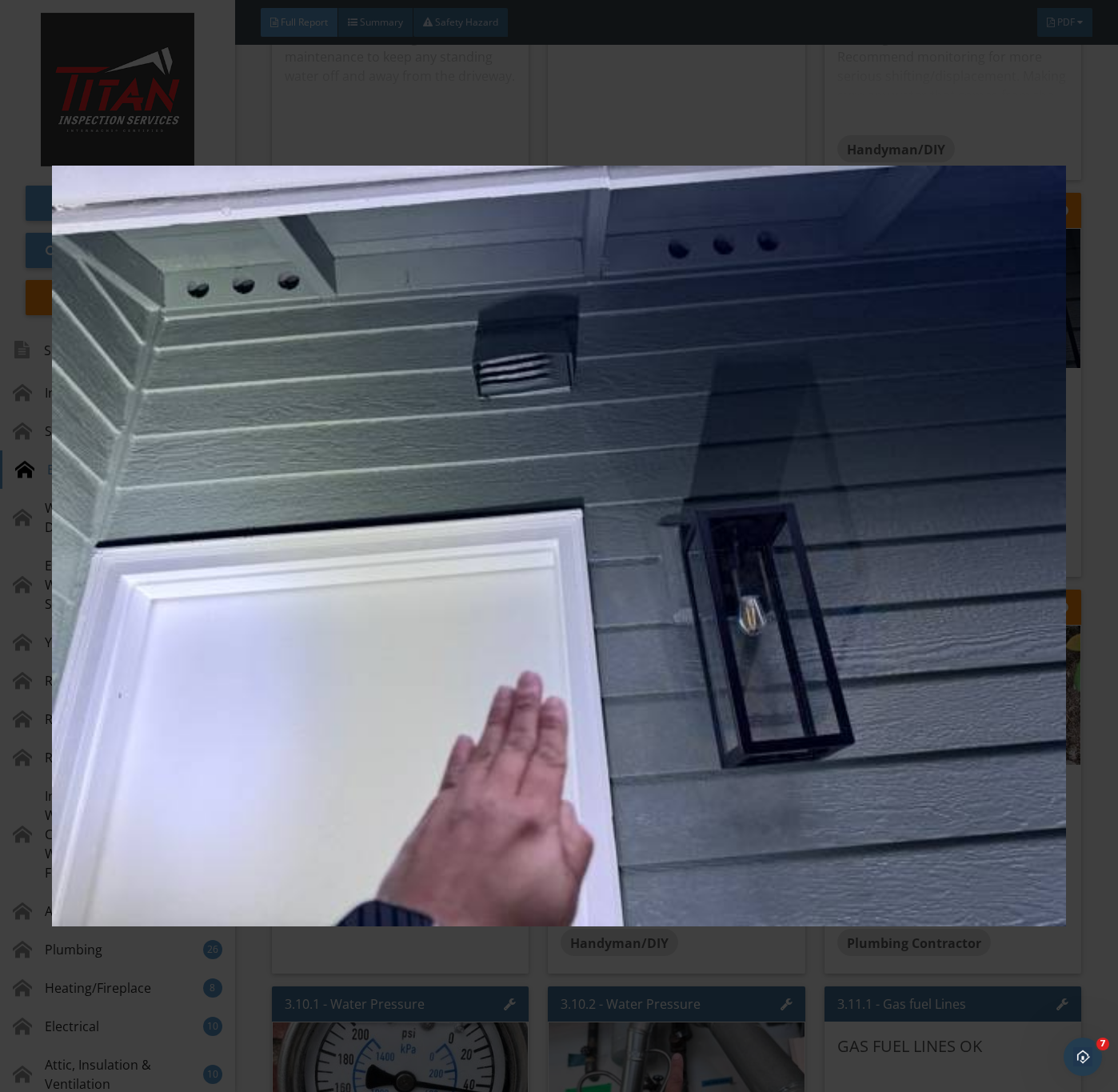
click at [718, 706] on img at bounding box center [559, 546] width 1013 height 988
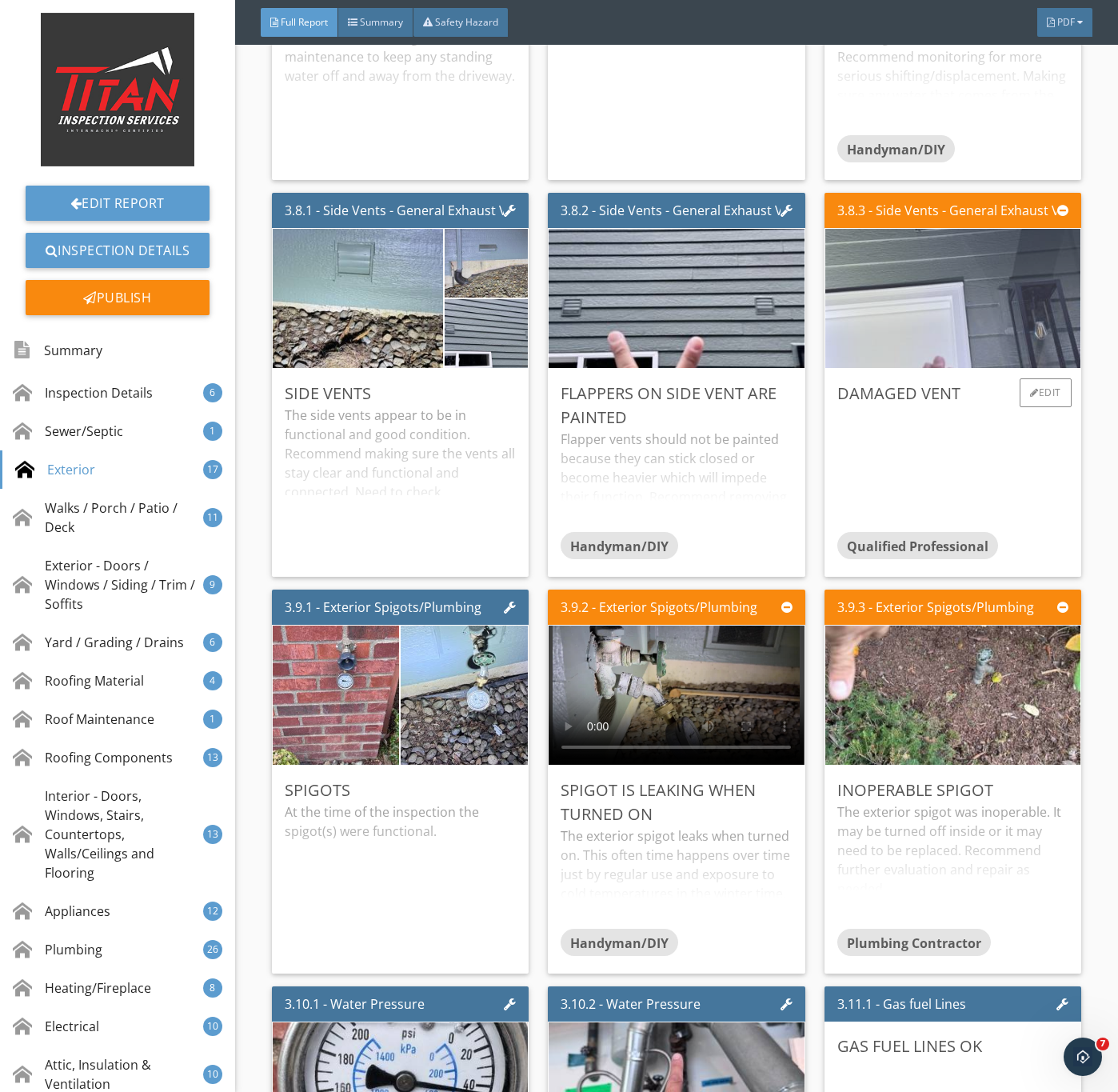
click at [934, 327] on img at bounding box center [952, 299] width 464 height 348
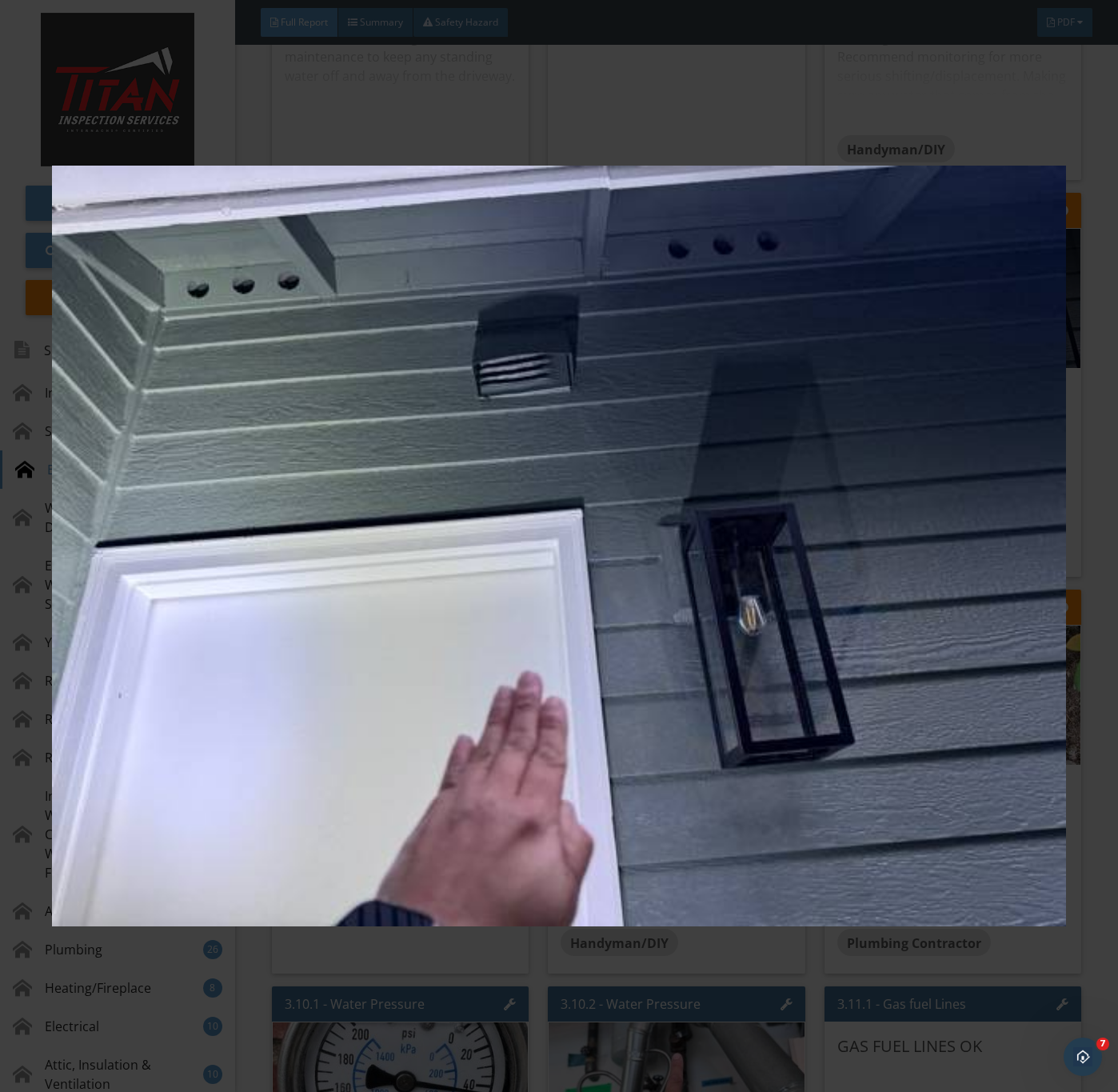
click at [687, 664] on img at bounding box center [559, 546] width 1013 height 988
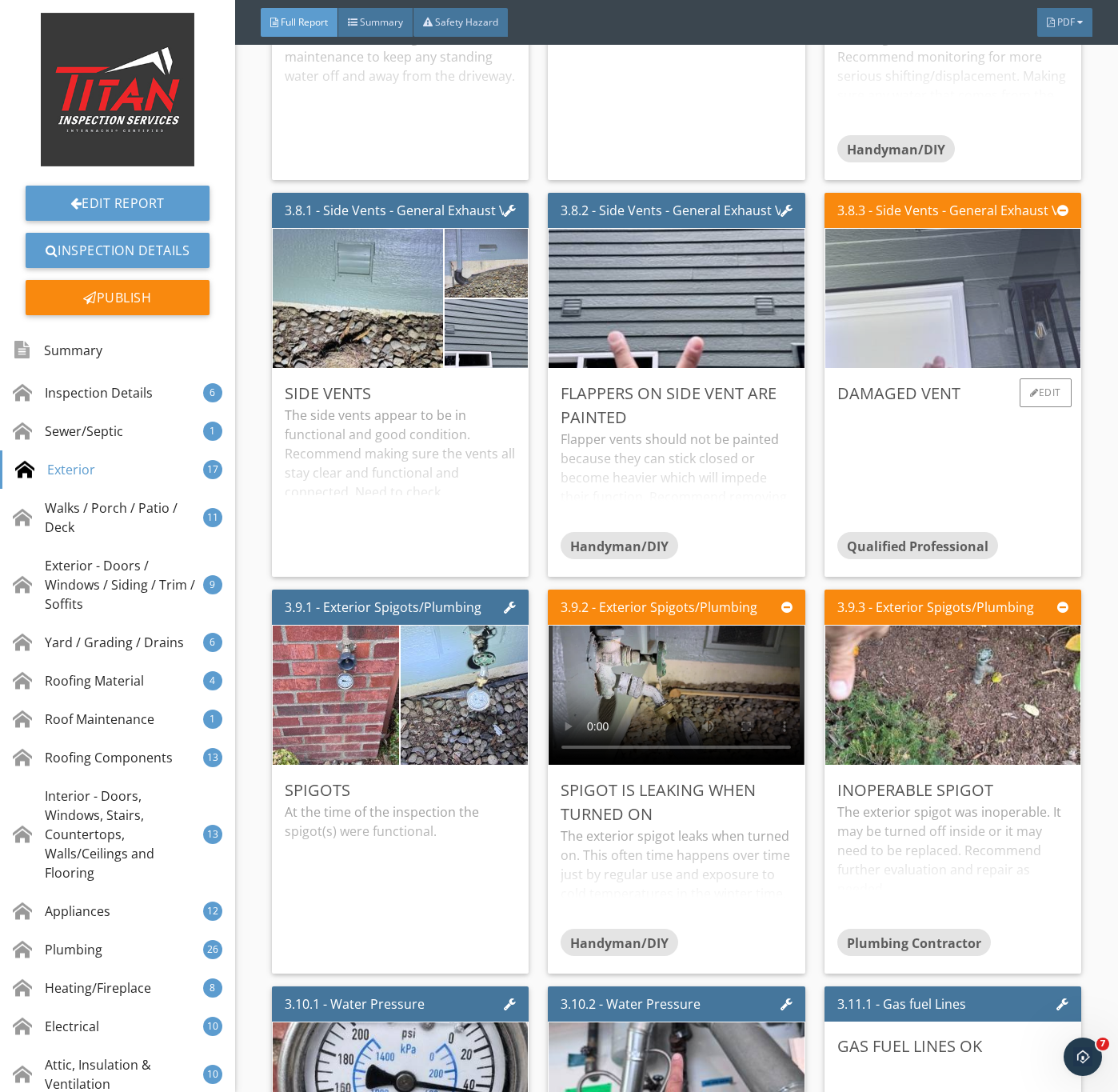
click at [909, 368] on img at bounding box center [952, 299] width 464 height 348
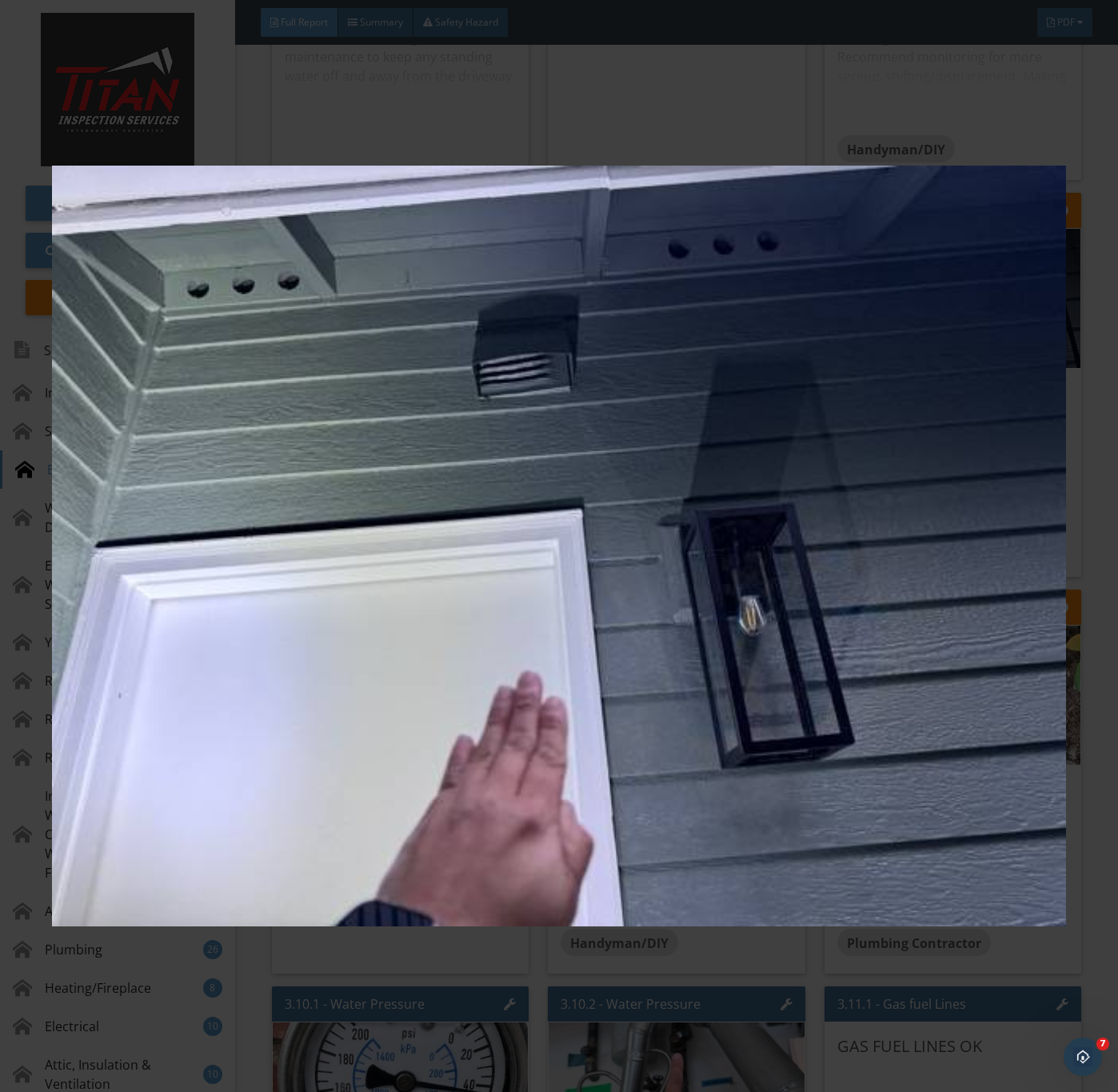
click at [809, 984] on img at bounding box center [559, 546] width 1013 height 988
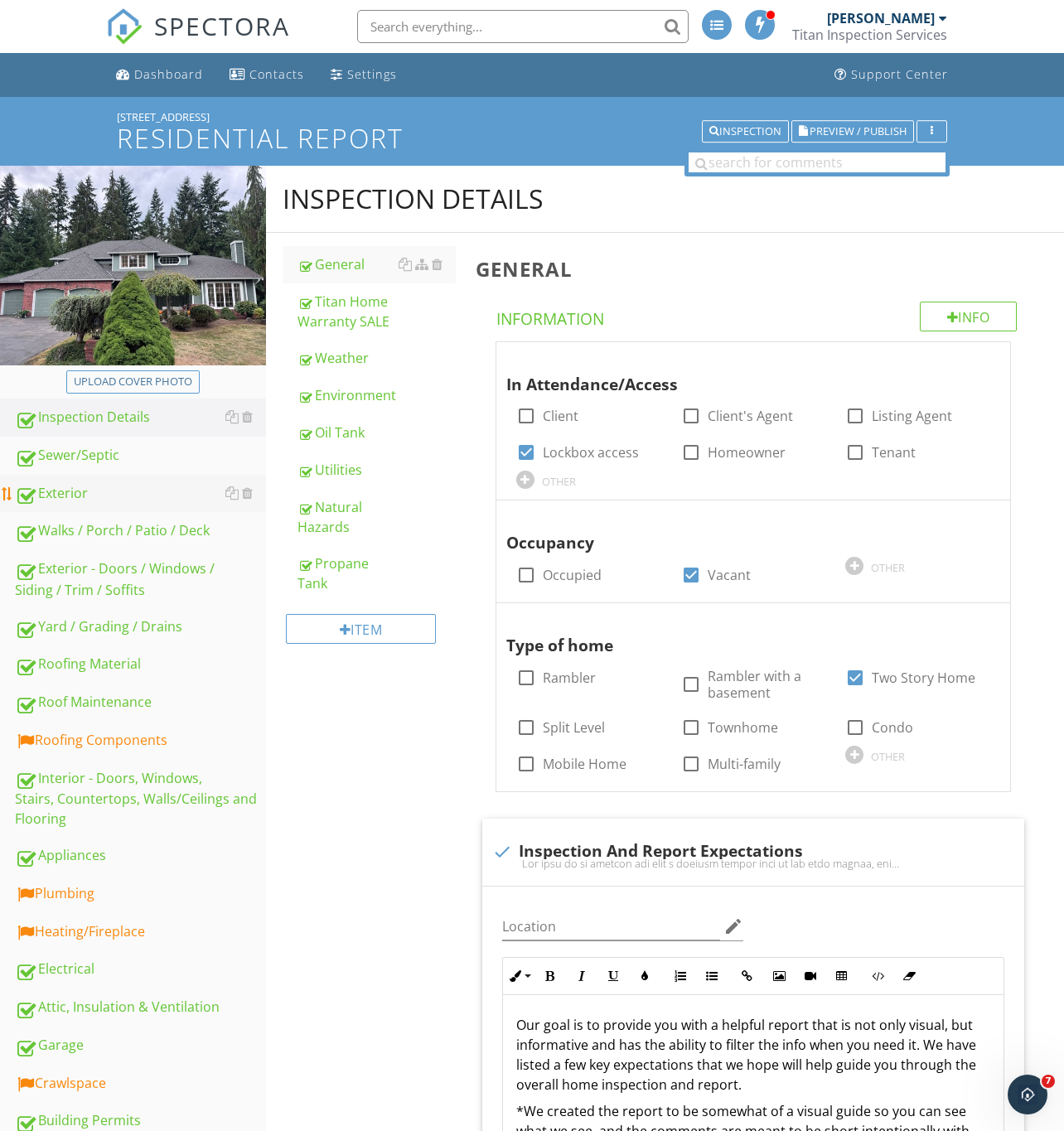
click at [51, 487] on div "Exterior" at bounding box center [140, 493] width 251 height 21
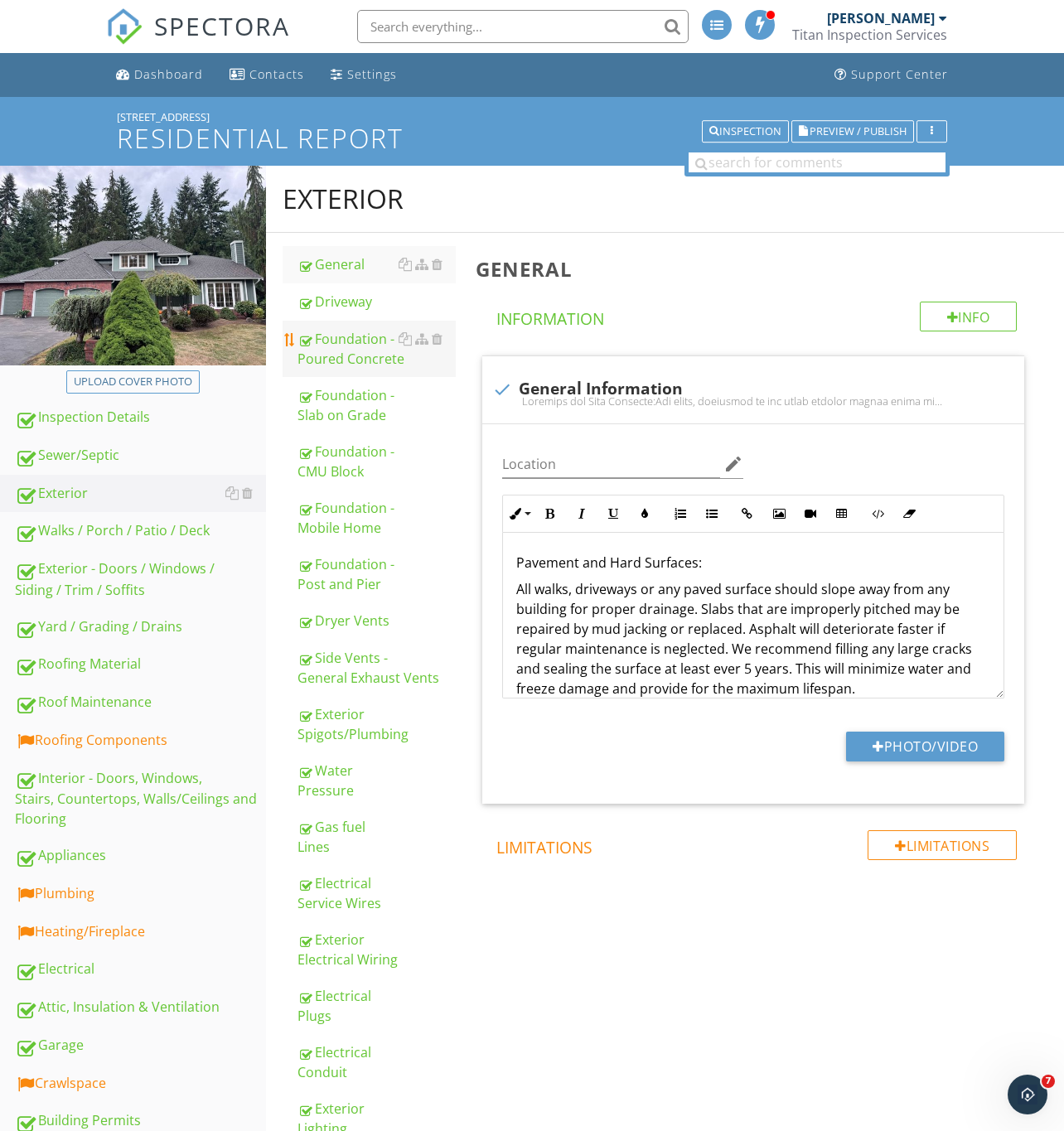
click at [325, 341] on div "Foundation - Poured Concrete" at bounding box center [377, 348] width 158 height 40
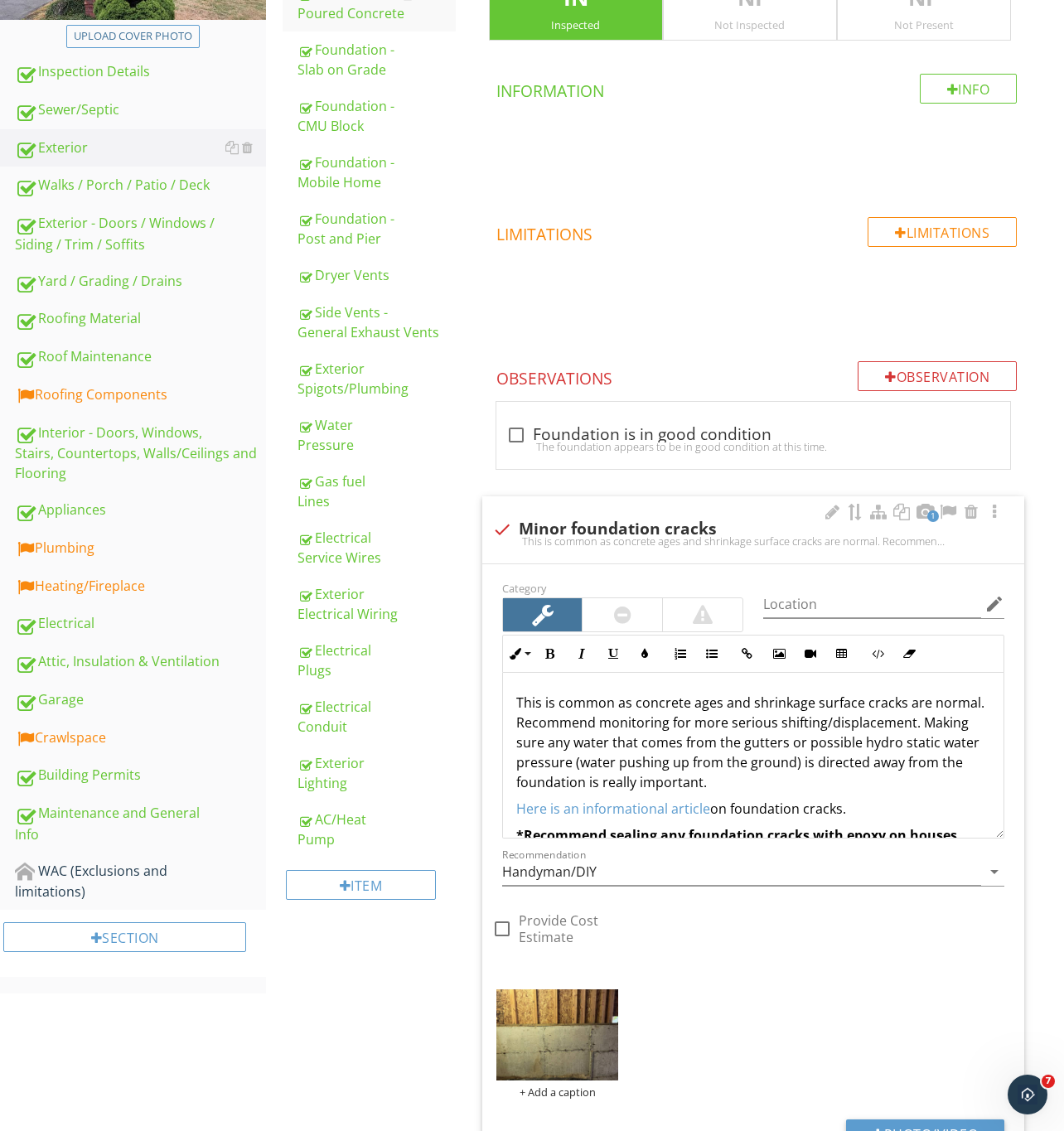
scroll to position [577, 0]
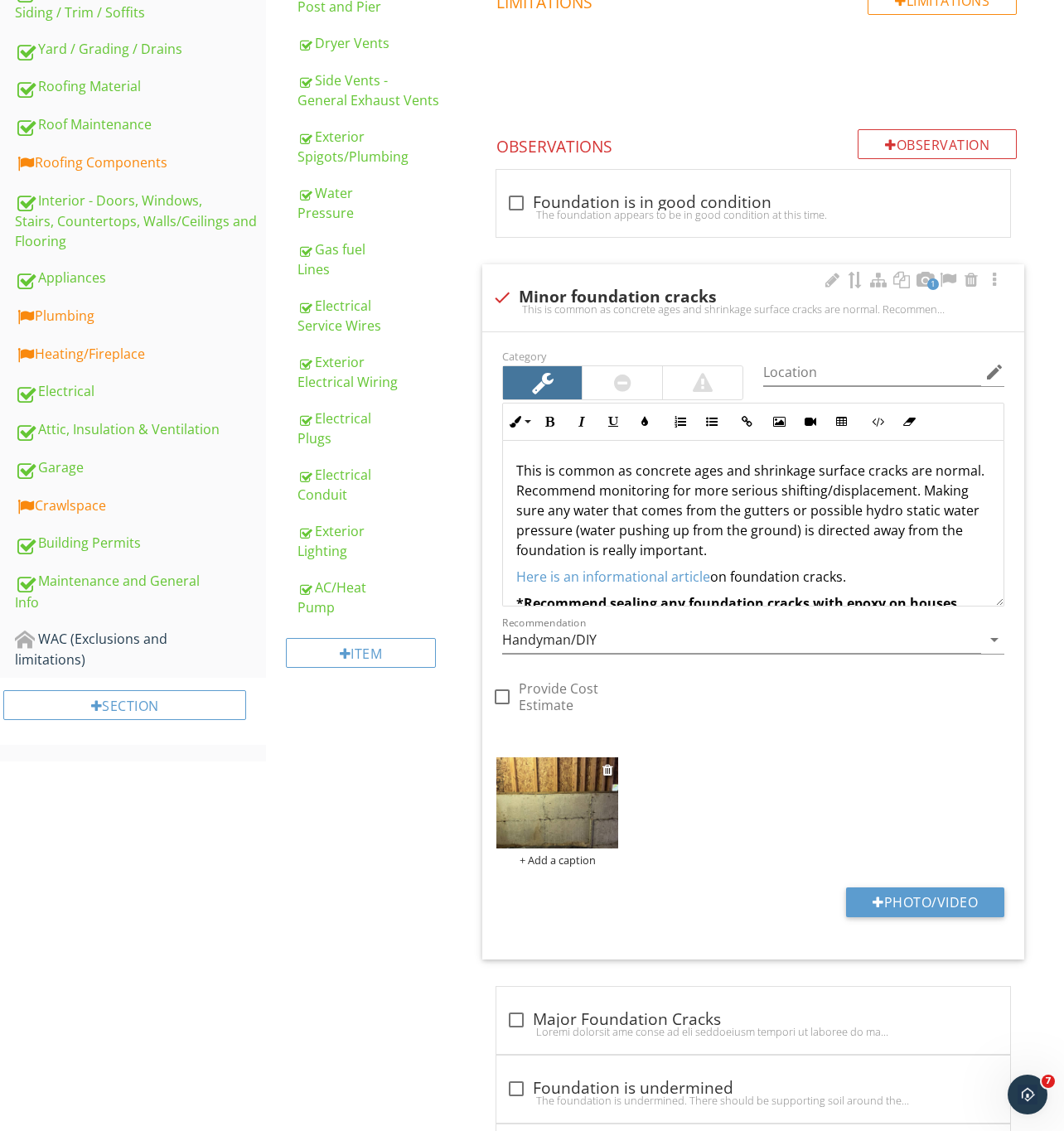
click at [548, 818] on img at bounding box center [557, 803] width 122 height 92
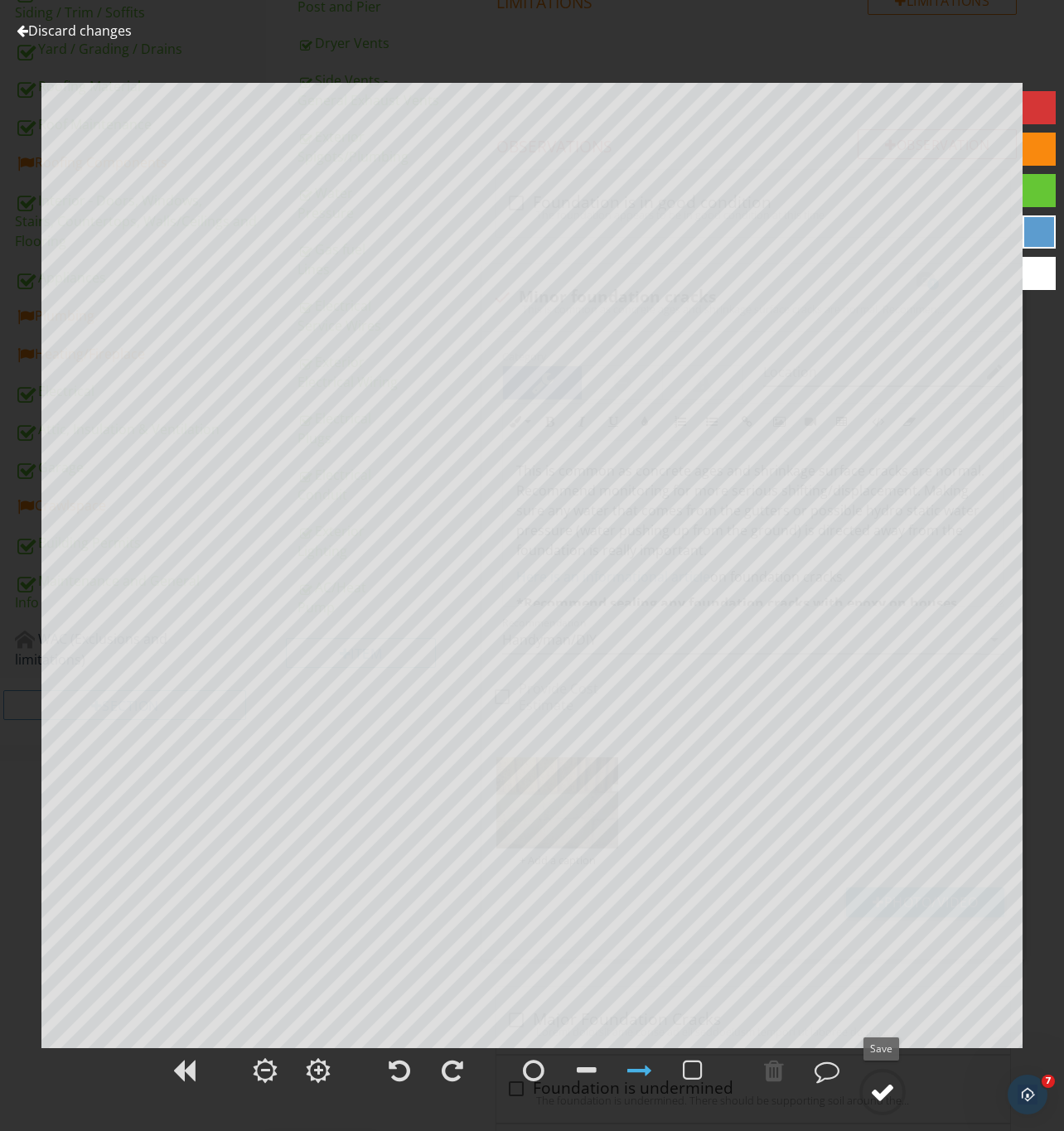
click at [876, 1091] on div at bounding box center [882, 1091] width 25 height 25
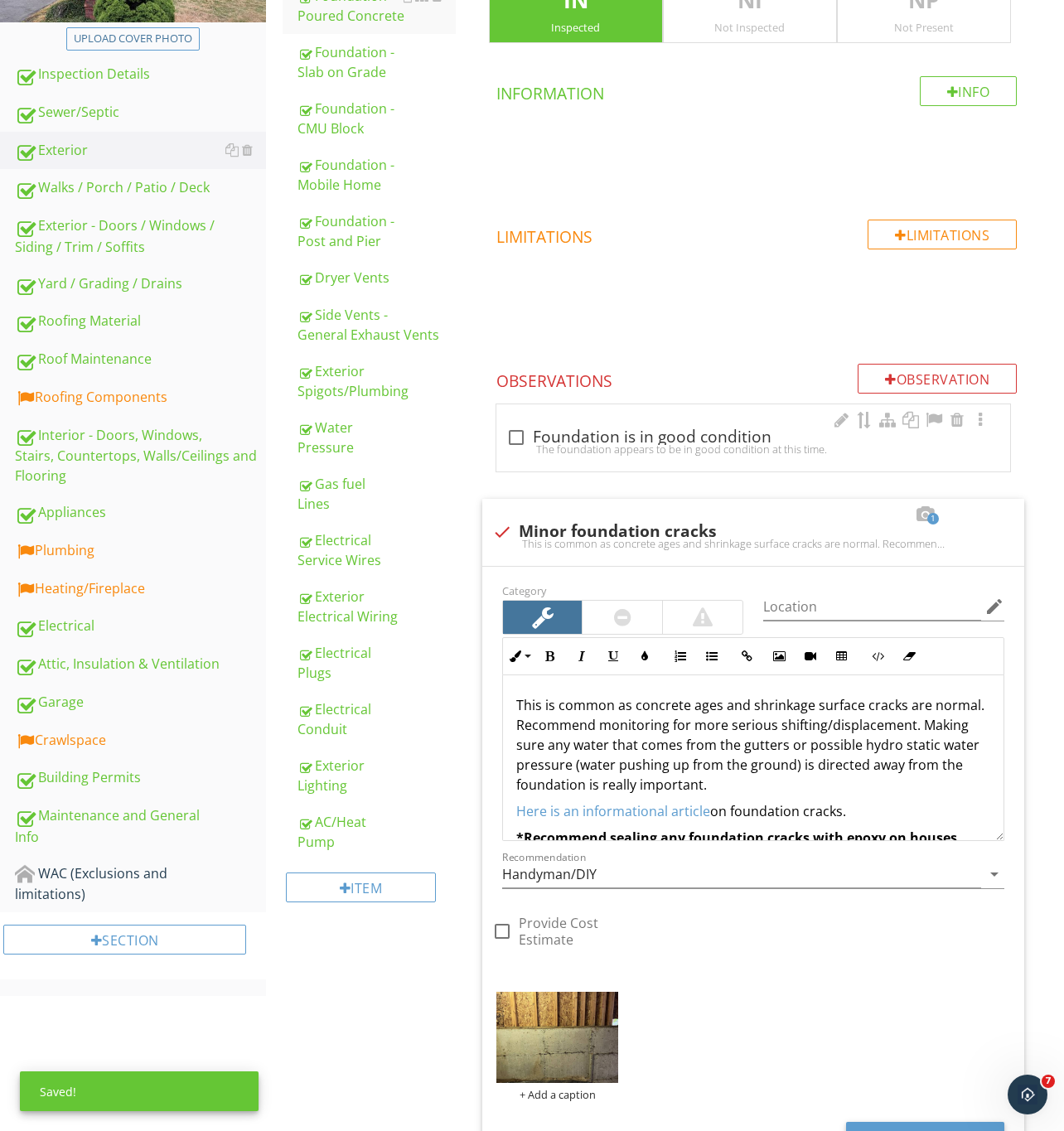
scroll to position [329, 0]
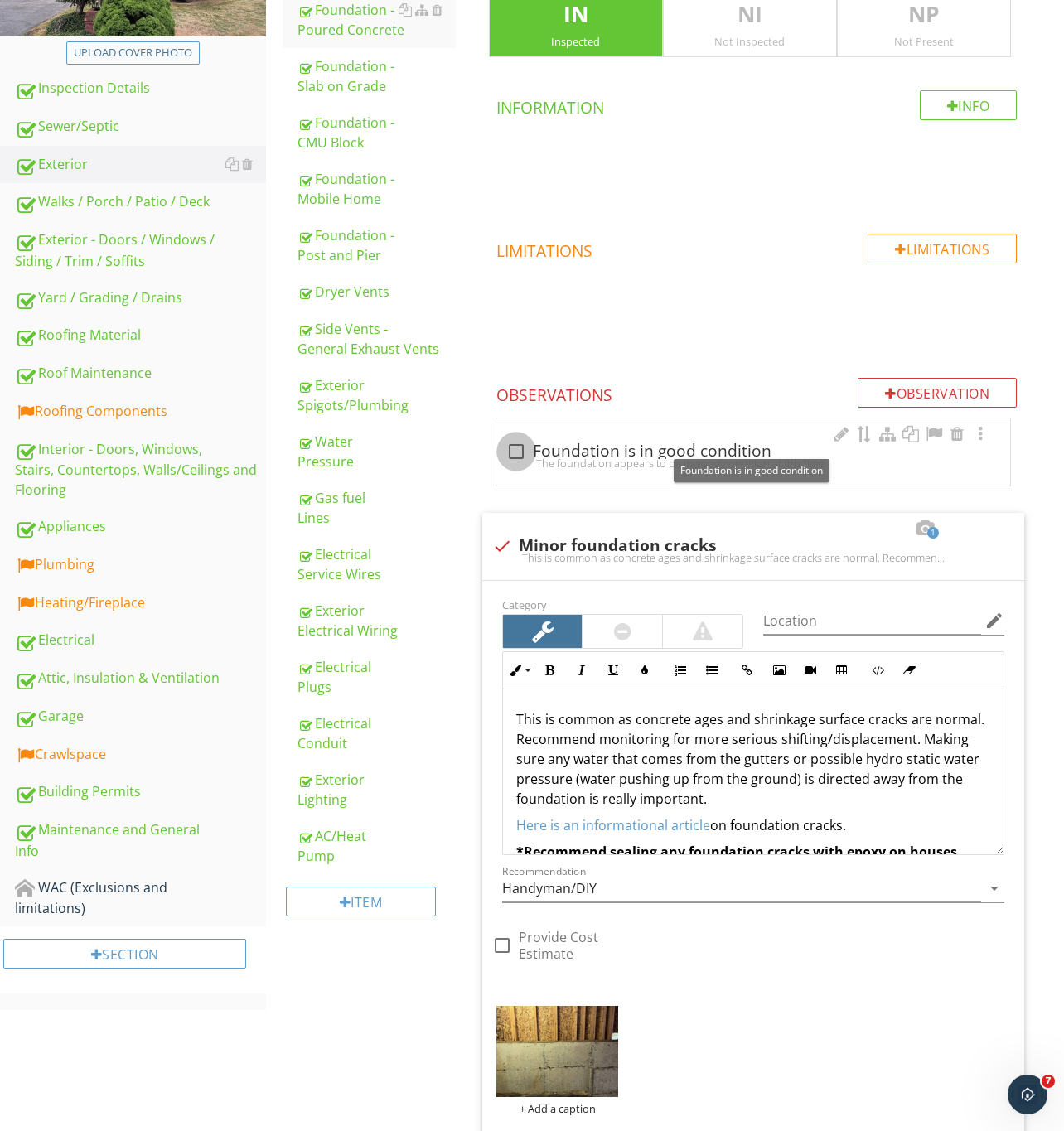
click at [508, 446] on div at bounding box center [515, 451] width 28 height 28
checkbox input "true"
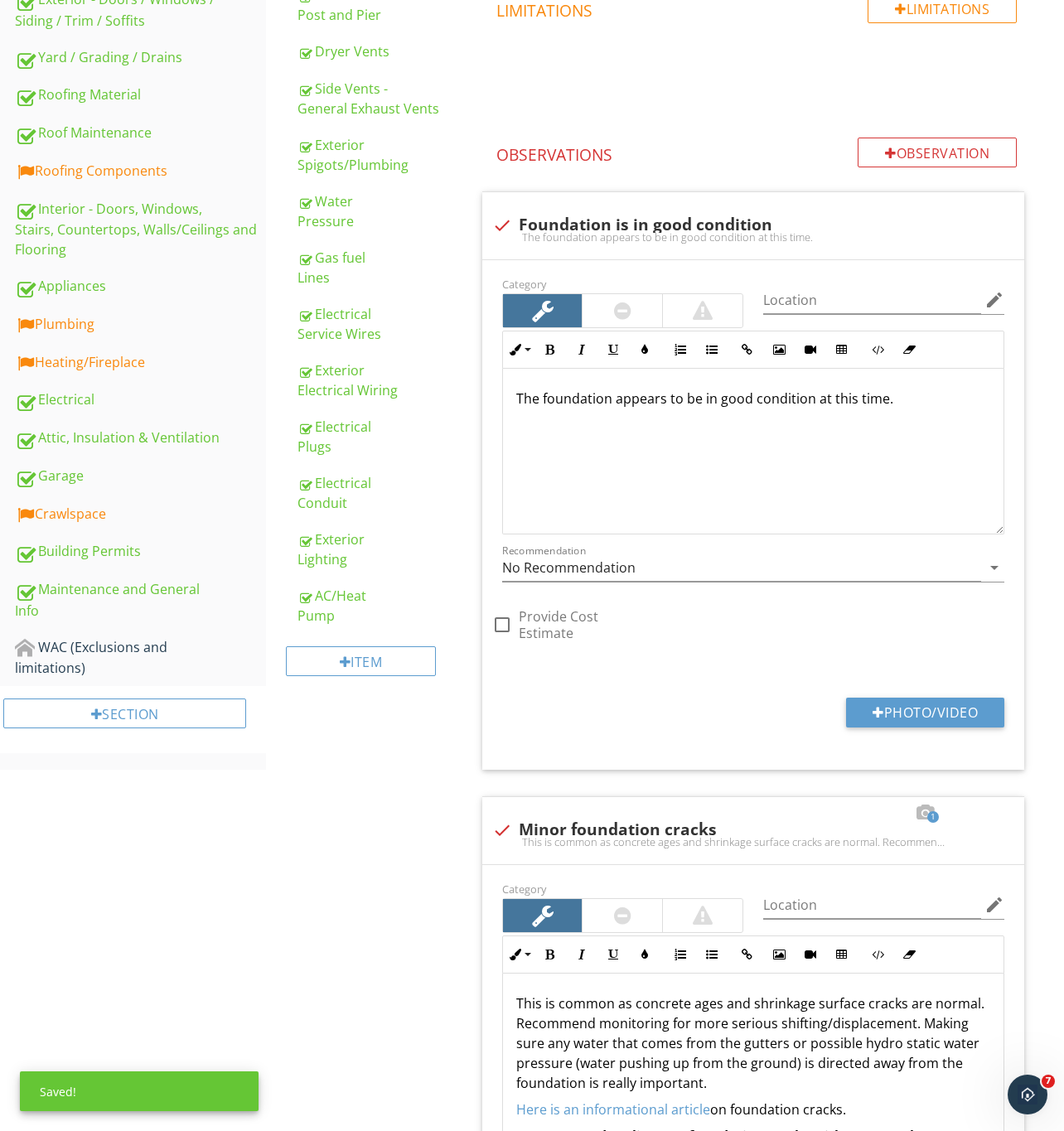
scroll to position [577, 0]
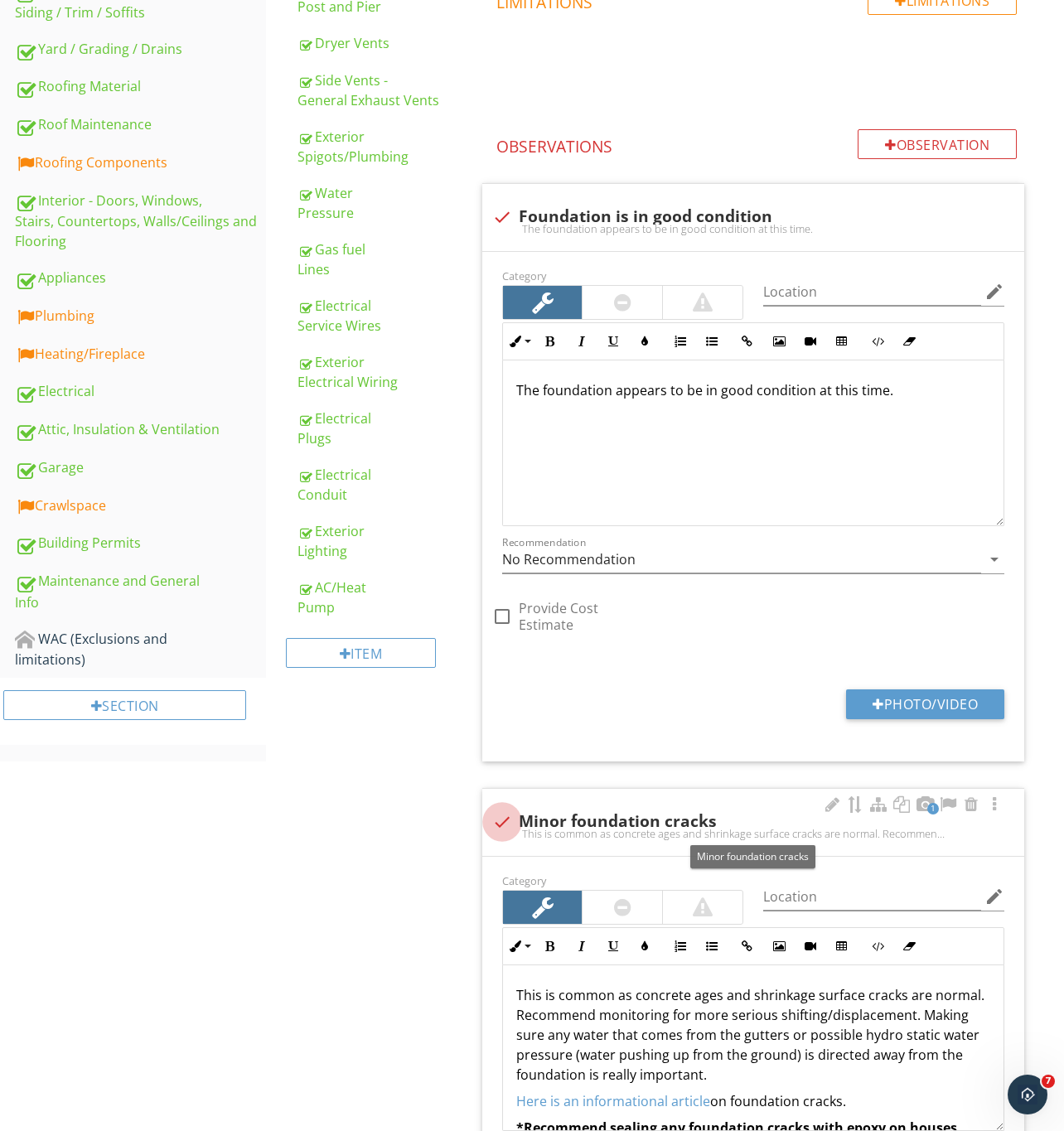
click at [508, 828] on div at bounding box center [502, 821] width 28 height 28
checkbox input "true"
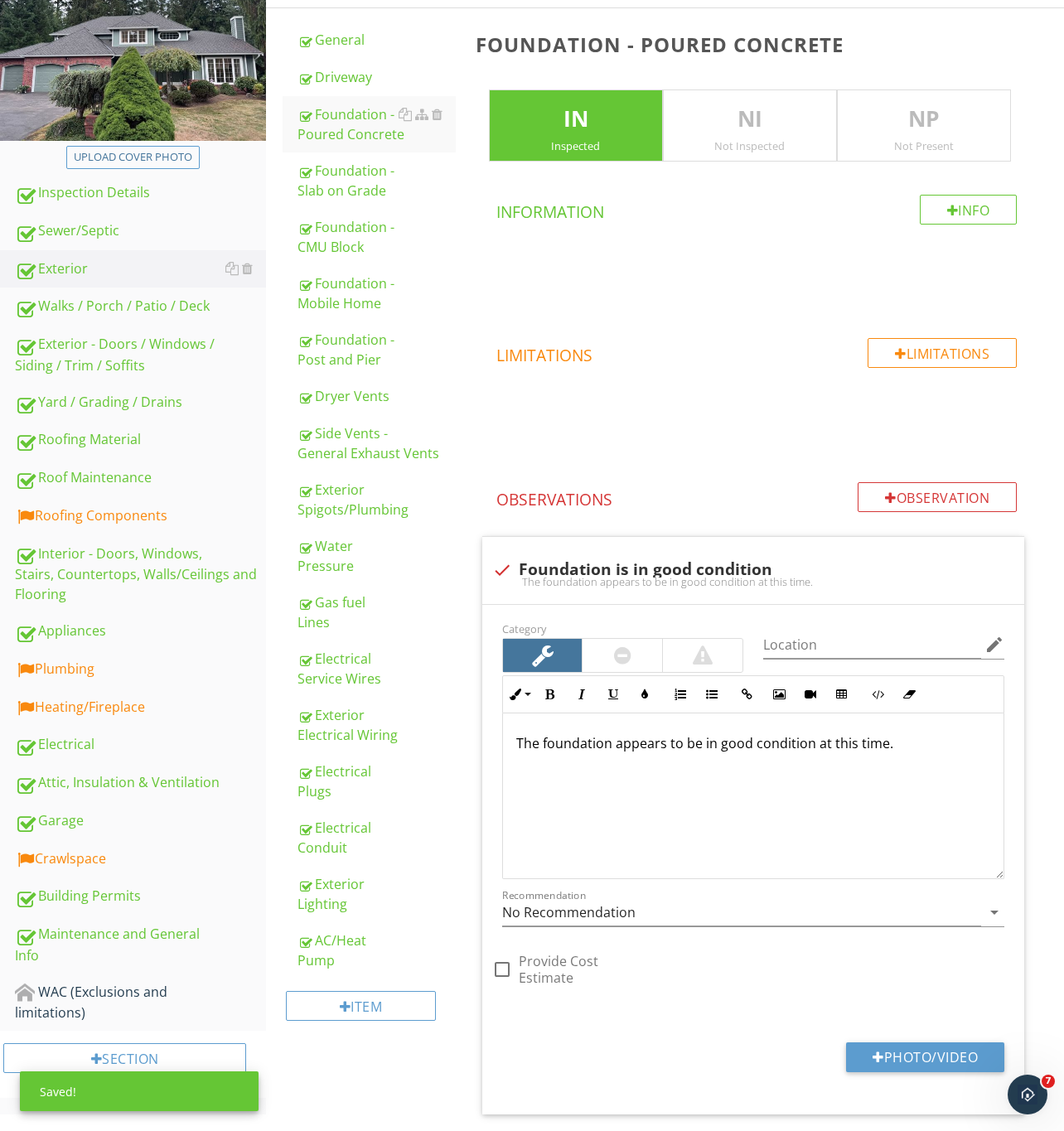
scroll to position [80, 0]
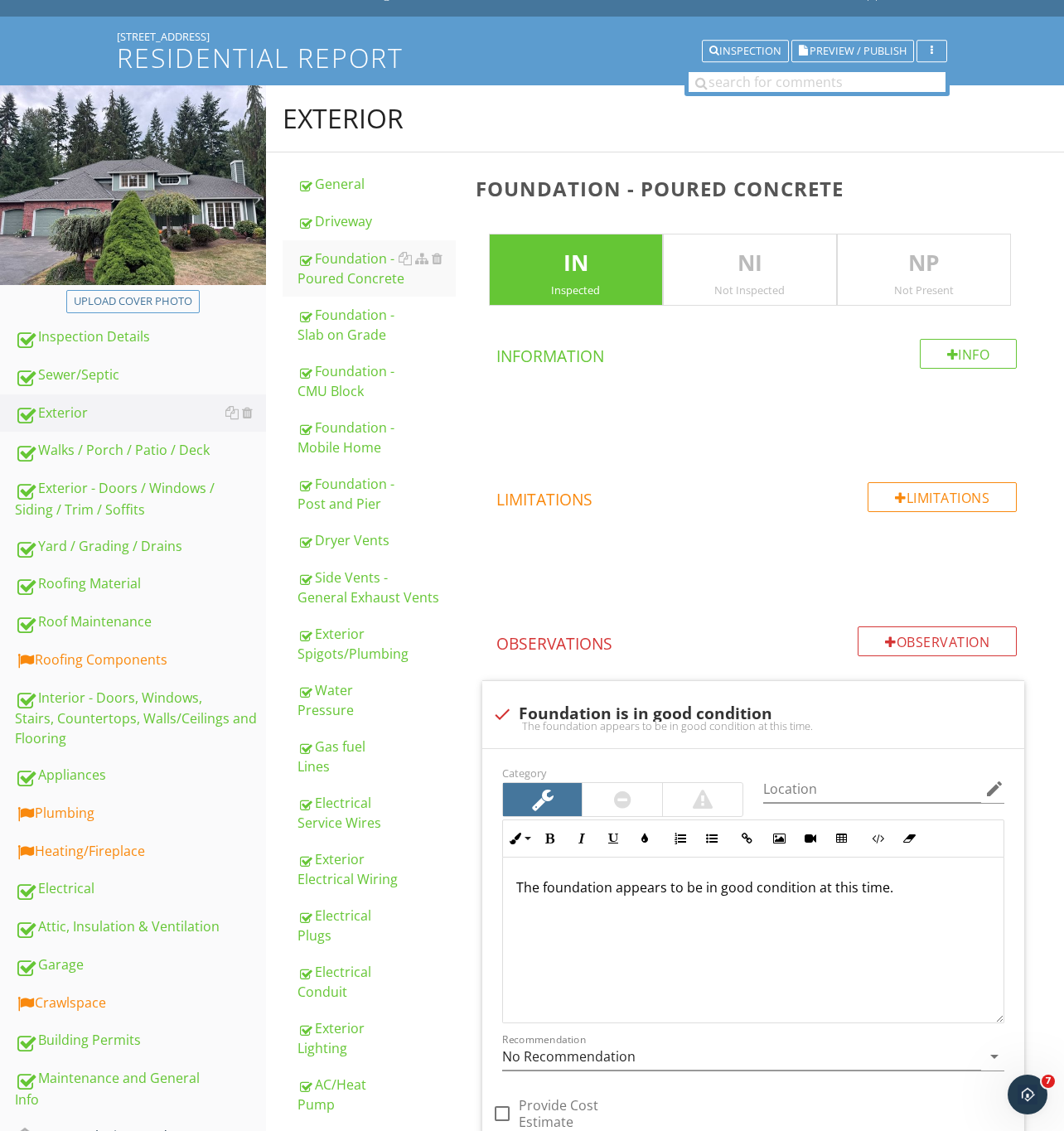
drag, startPoint x: 749, startPoint y: 543, endPoint x: 736, endPoint y: 577, distance: 36.4
drag, startPoint x: 736, startPoint y: 577, endPoint x: 801, endPoint y: 625, distance: 80.8
click at [801, 625] on div "Info Information Limitations Limitations Observation Observations check Foundat…" at bounding box center [756, 1018] width 561 height 1359
click at [74, 413] on div "Exterior" at bounding box center [140, 413] width 251 height 21
click at [334, 575] on div "Side Vents - General Exhaust Vents" at bounding box center [377, 587] width 158 height 40
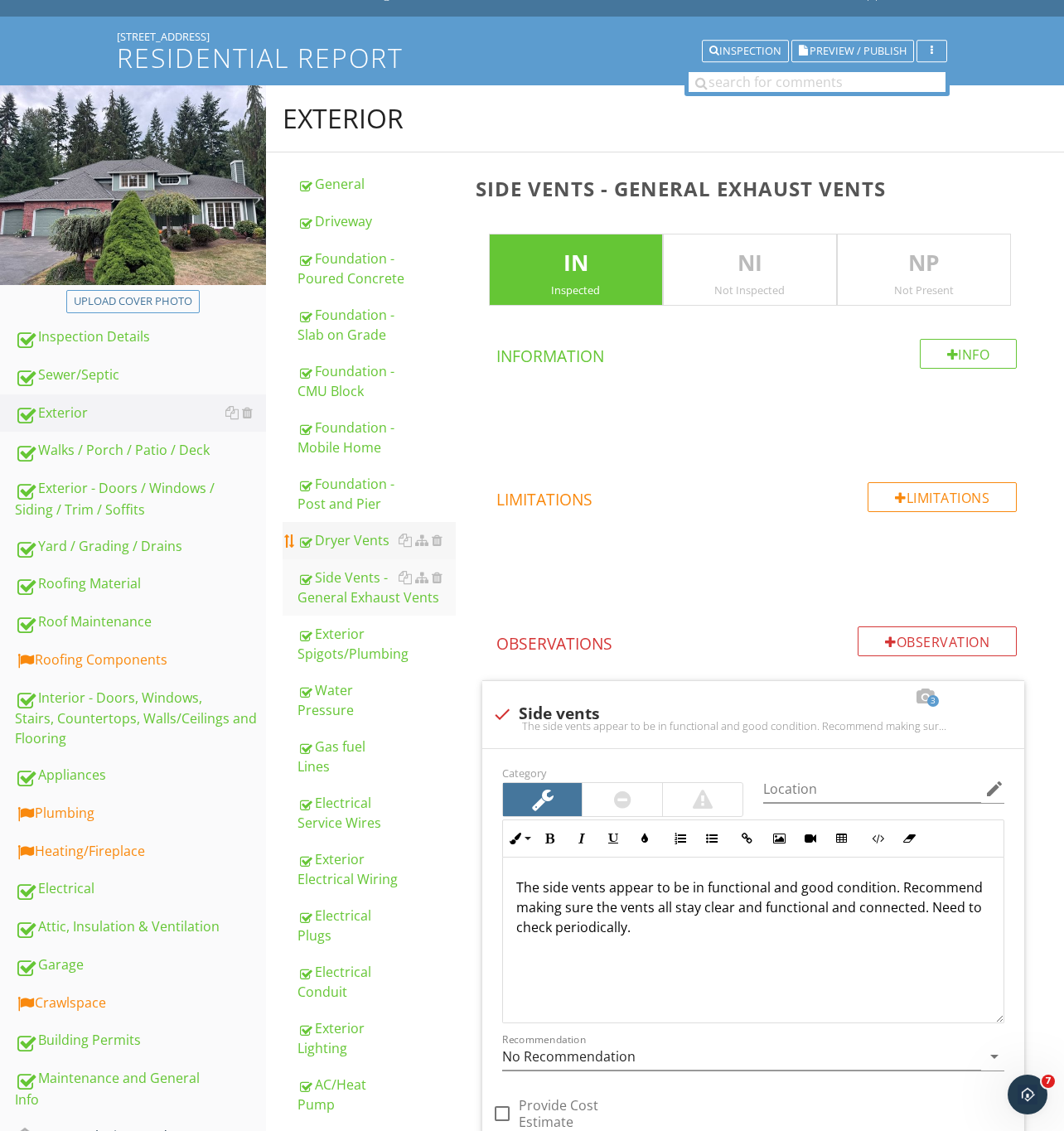
click at [331, 535] on div "Dryer Vents" at bounding box center [377, 540] width 158 height 20
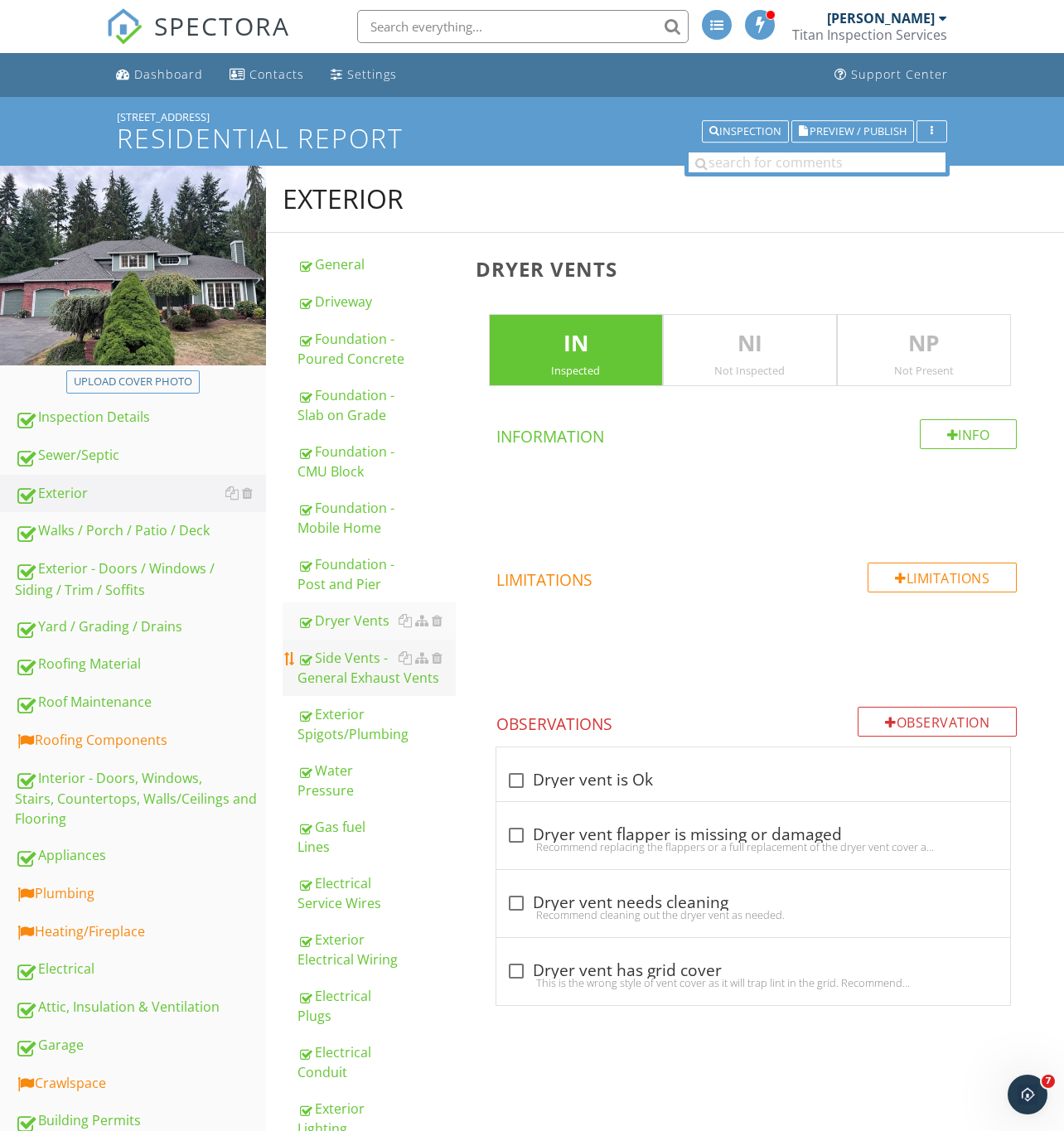
click at [344, 681] on div "Side Vents - General Exhaust Vents" at bounding box center [377, 667] width 158 height 40
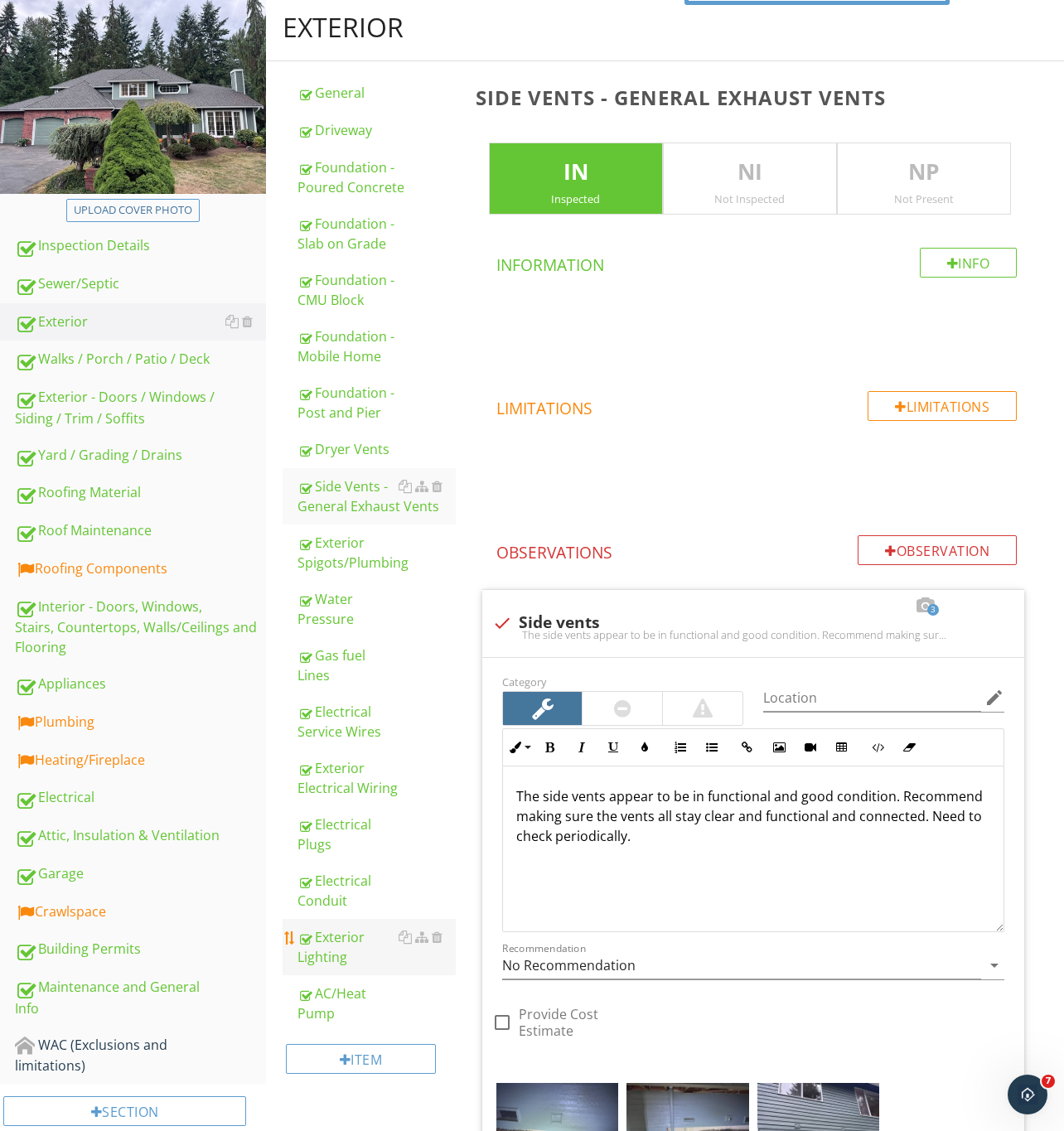
scroll to position [497, 0]
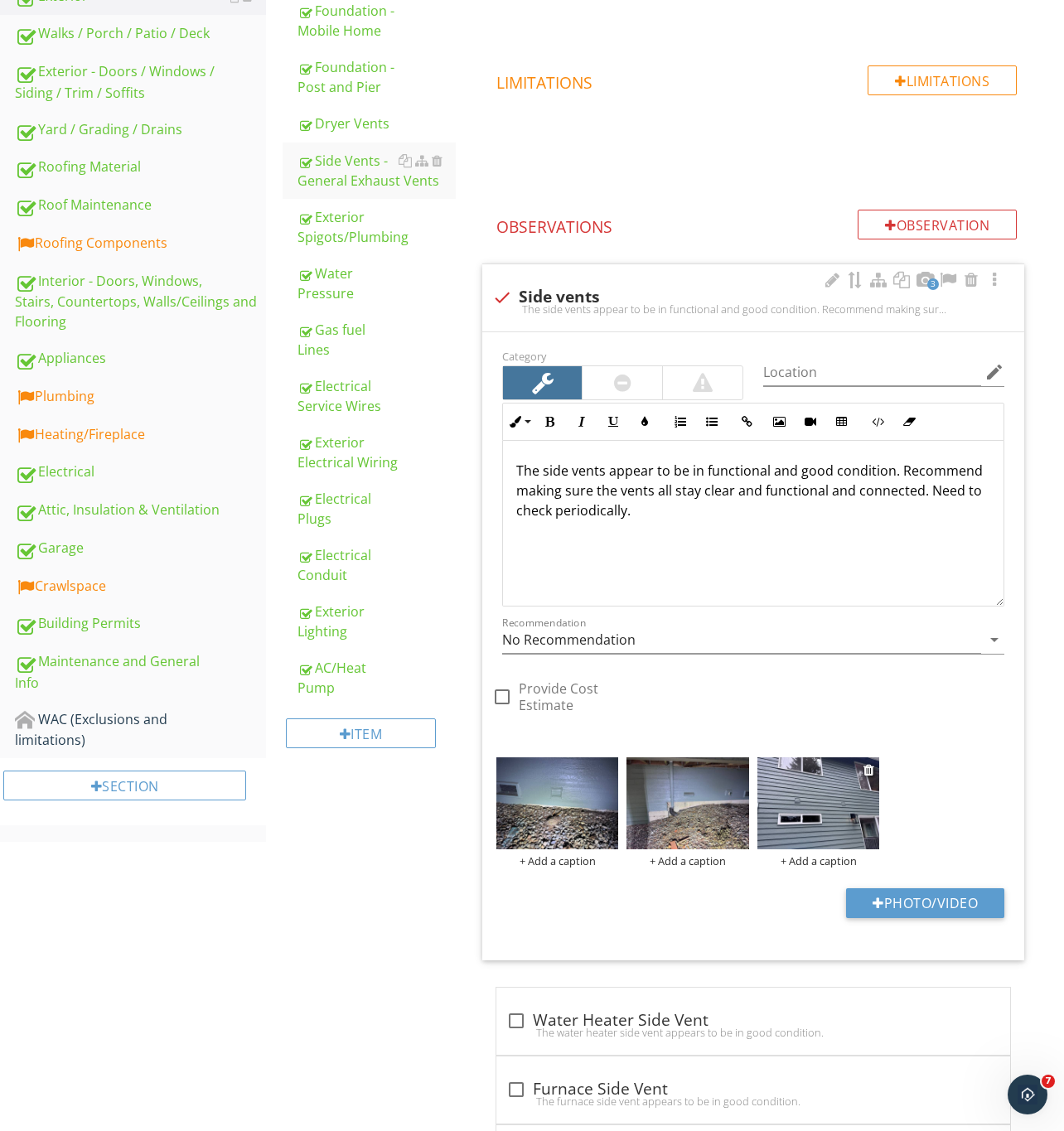
click at [833, 825] on img at bounding box center [818, 803] width 122 height 92
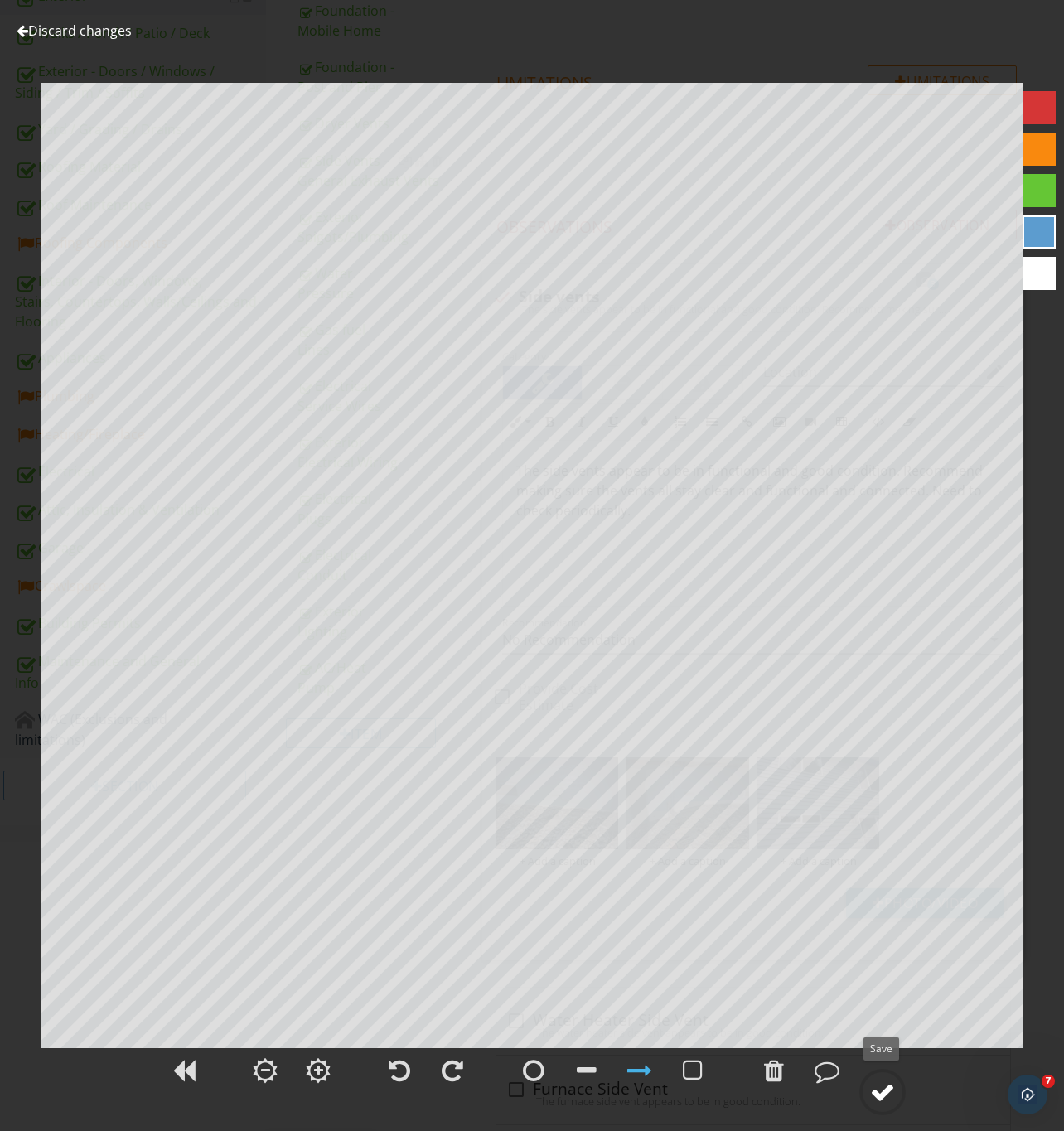
click at [885, 1091] on div at bounding box center [882, 1091] width 25 height 25
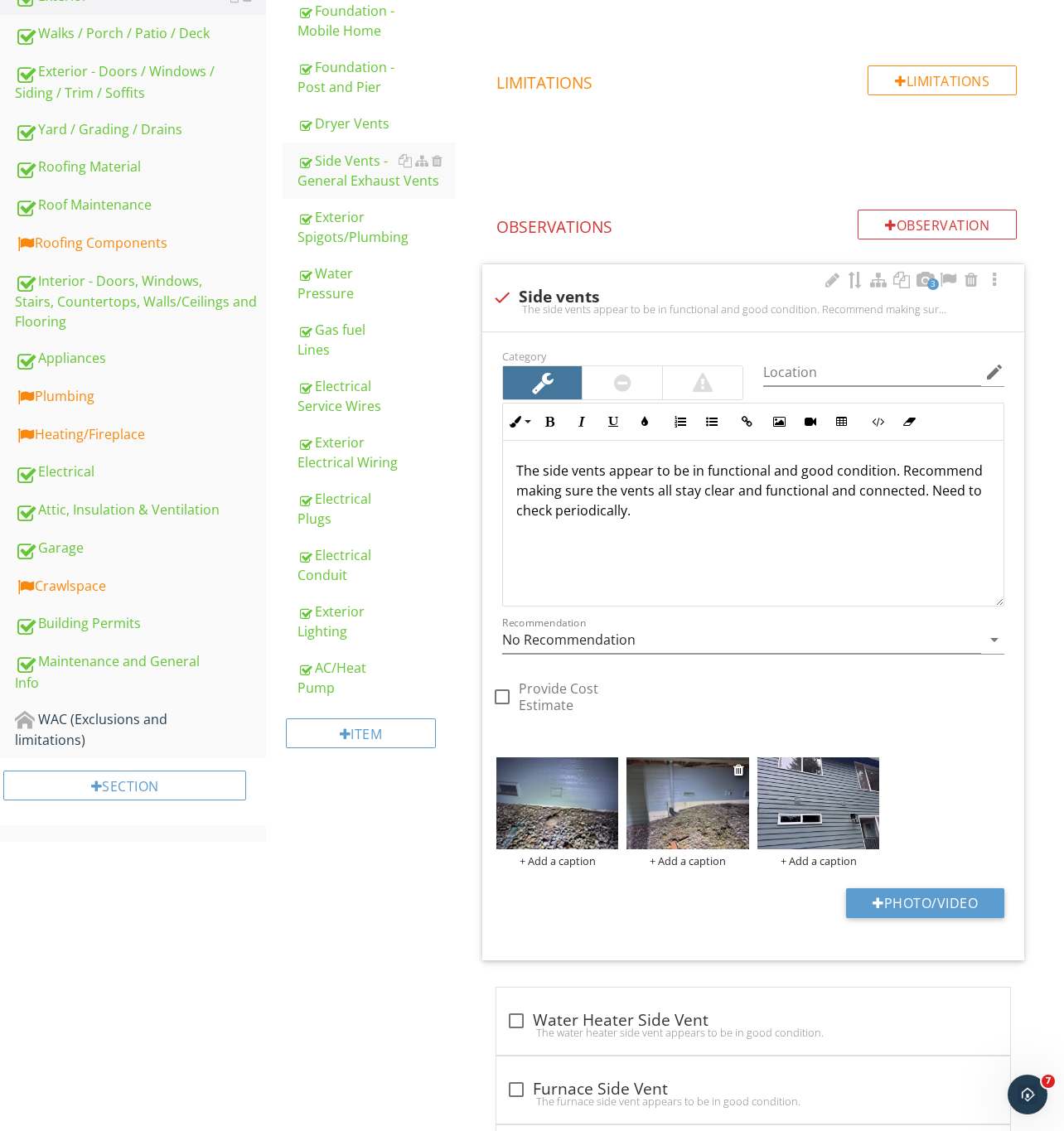
click at [694, 805] on img at bounding box center [687, 803] width 122 height 92
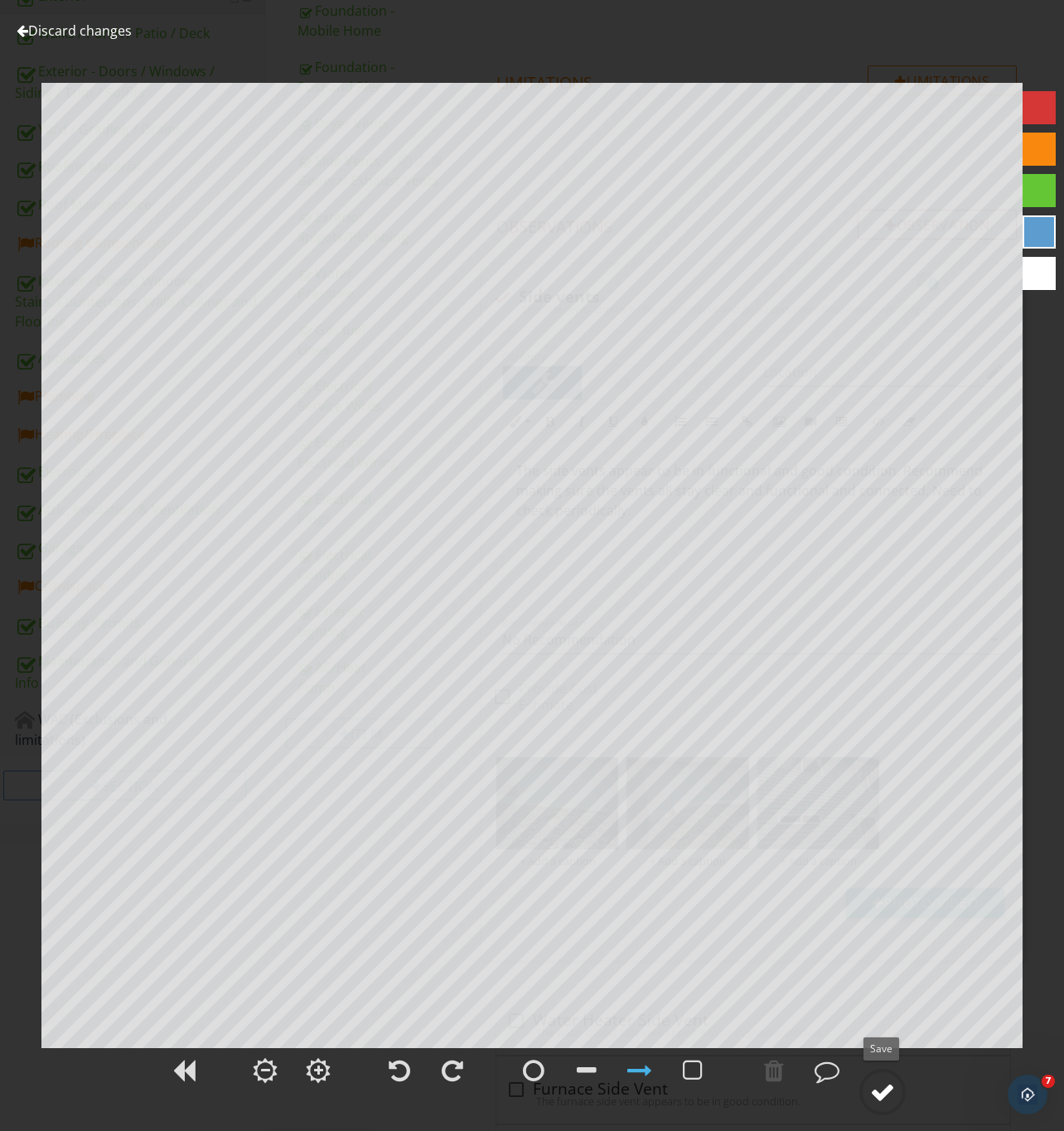
click at [885, 1096] on div at bounding box center [882, 1091] width 25 height 25
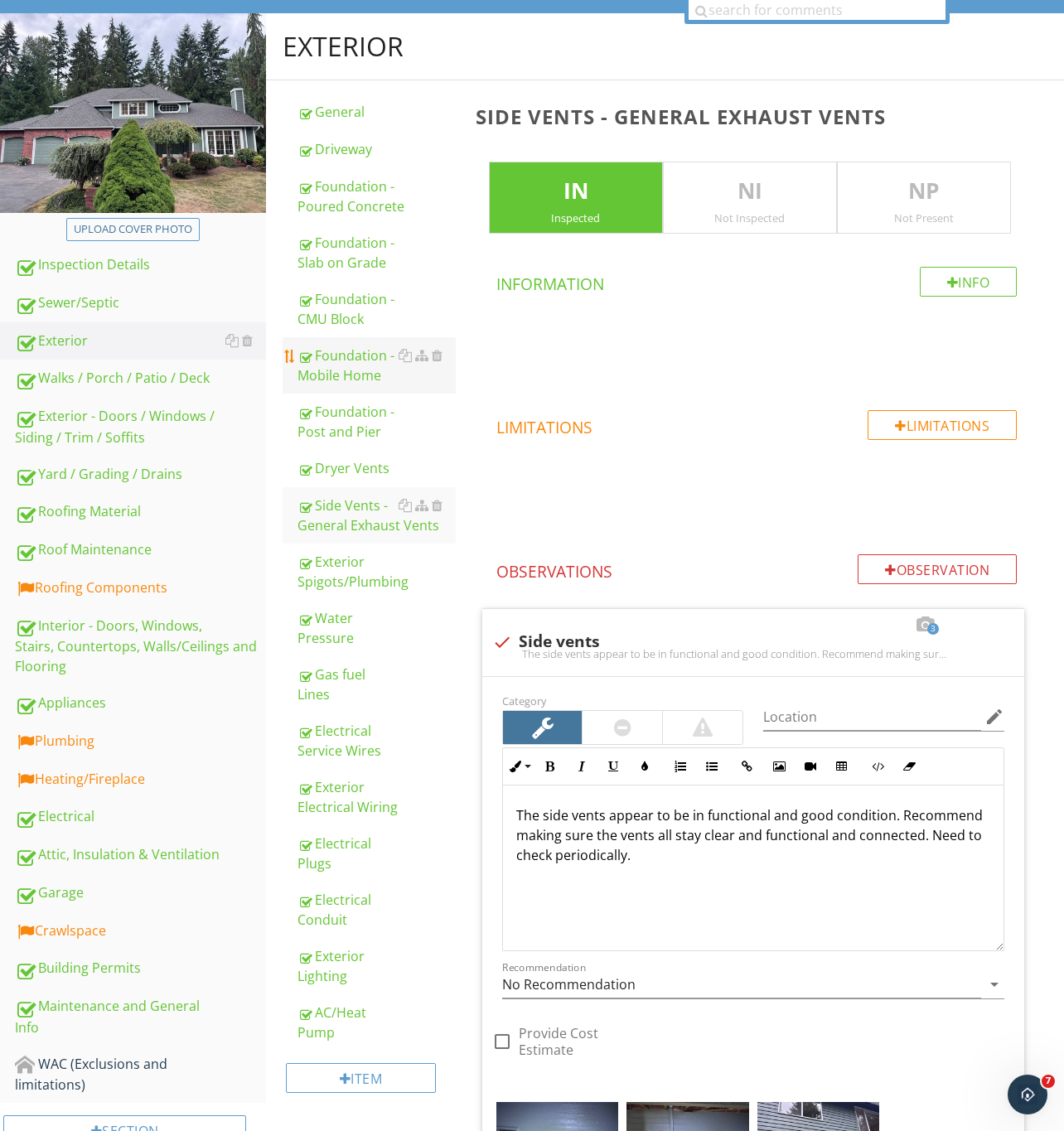
scroll to position [124, 0]
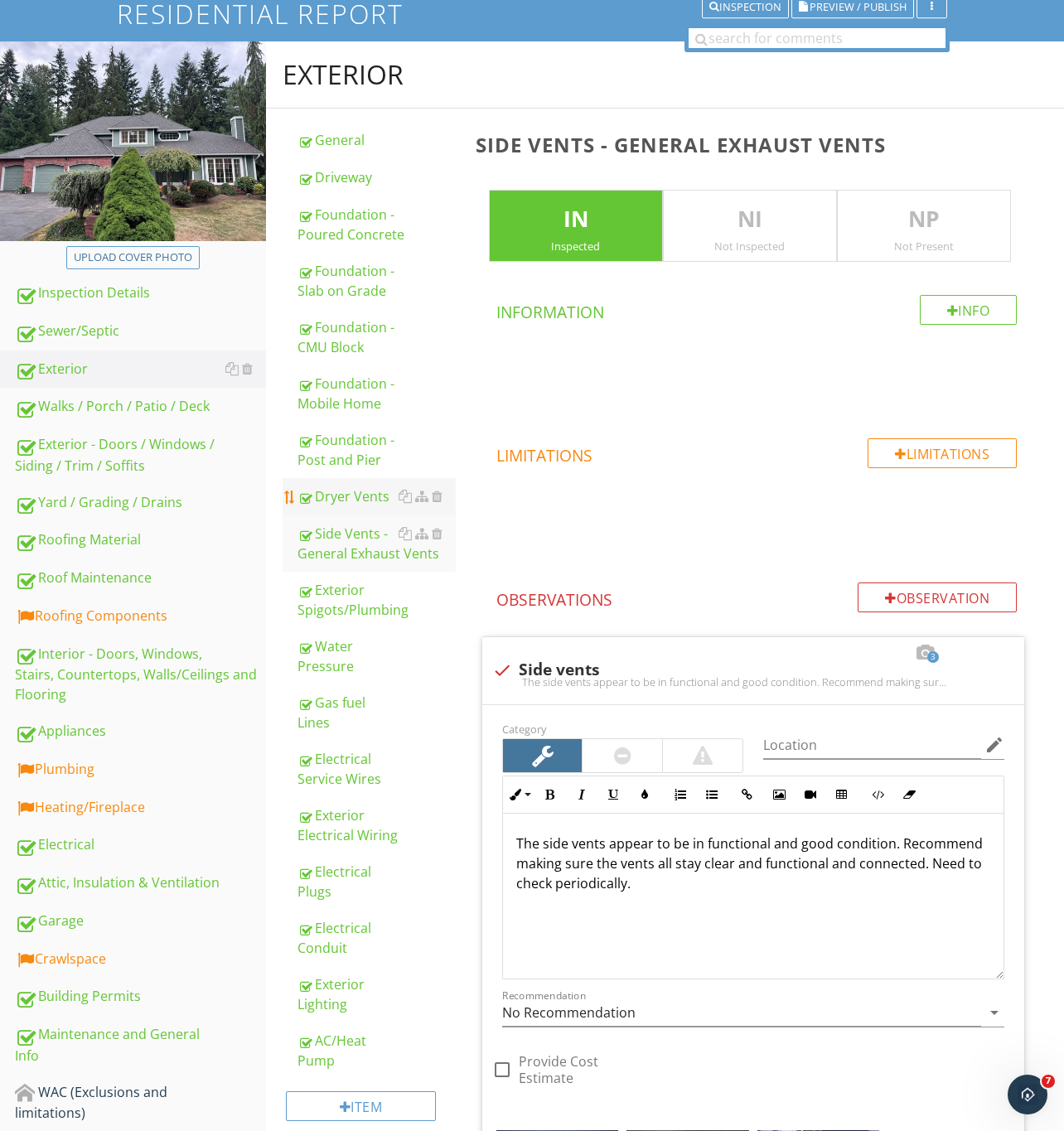
click at [345, 490] on div "Dryer Vents" at bounding box center [377, 496] width 158 height 20
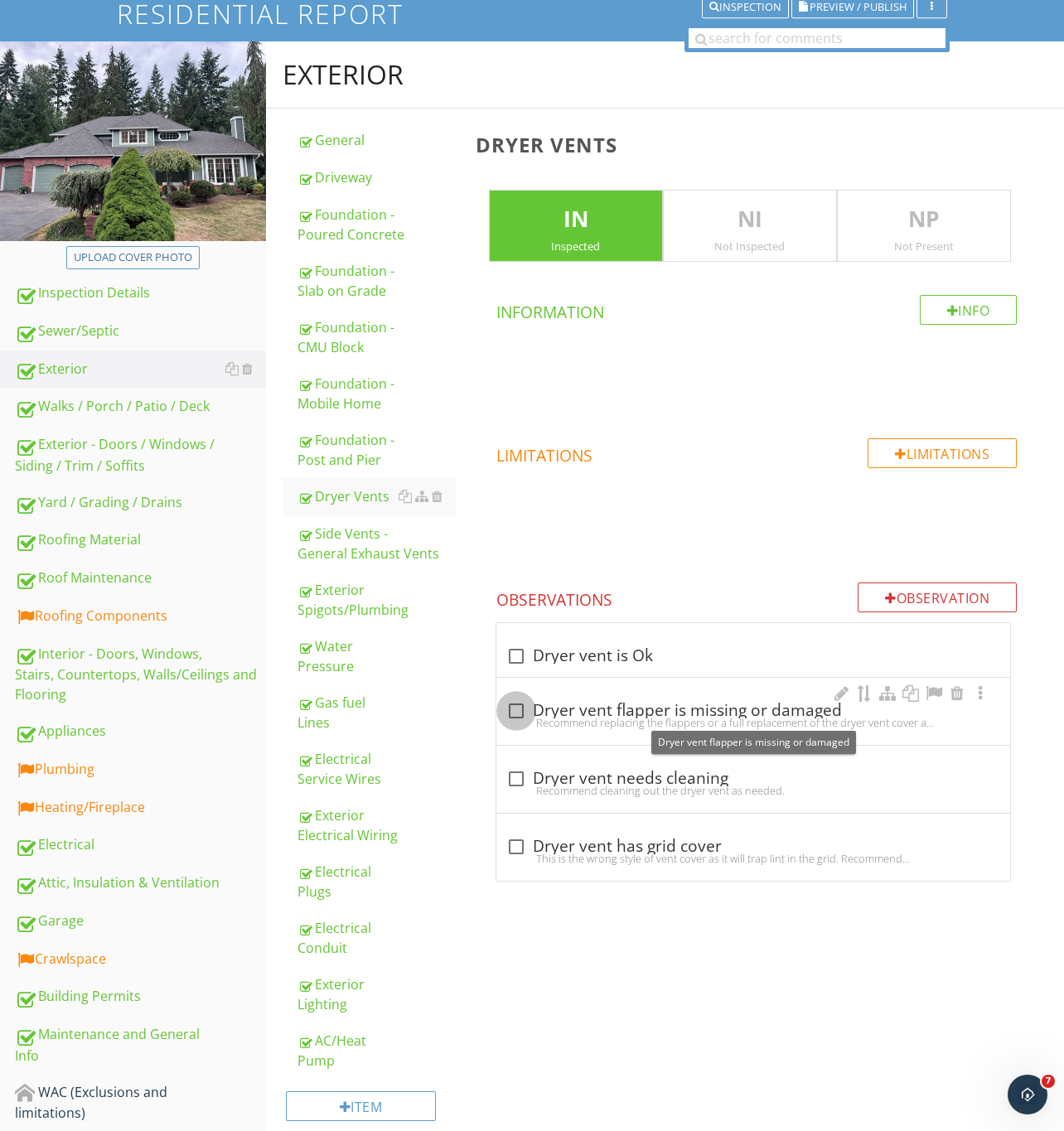
click at [518, 713] on div at bounding box center [515, 710] width 28 height 28
checkbox input "true"
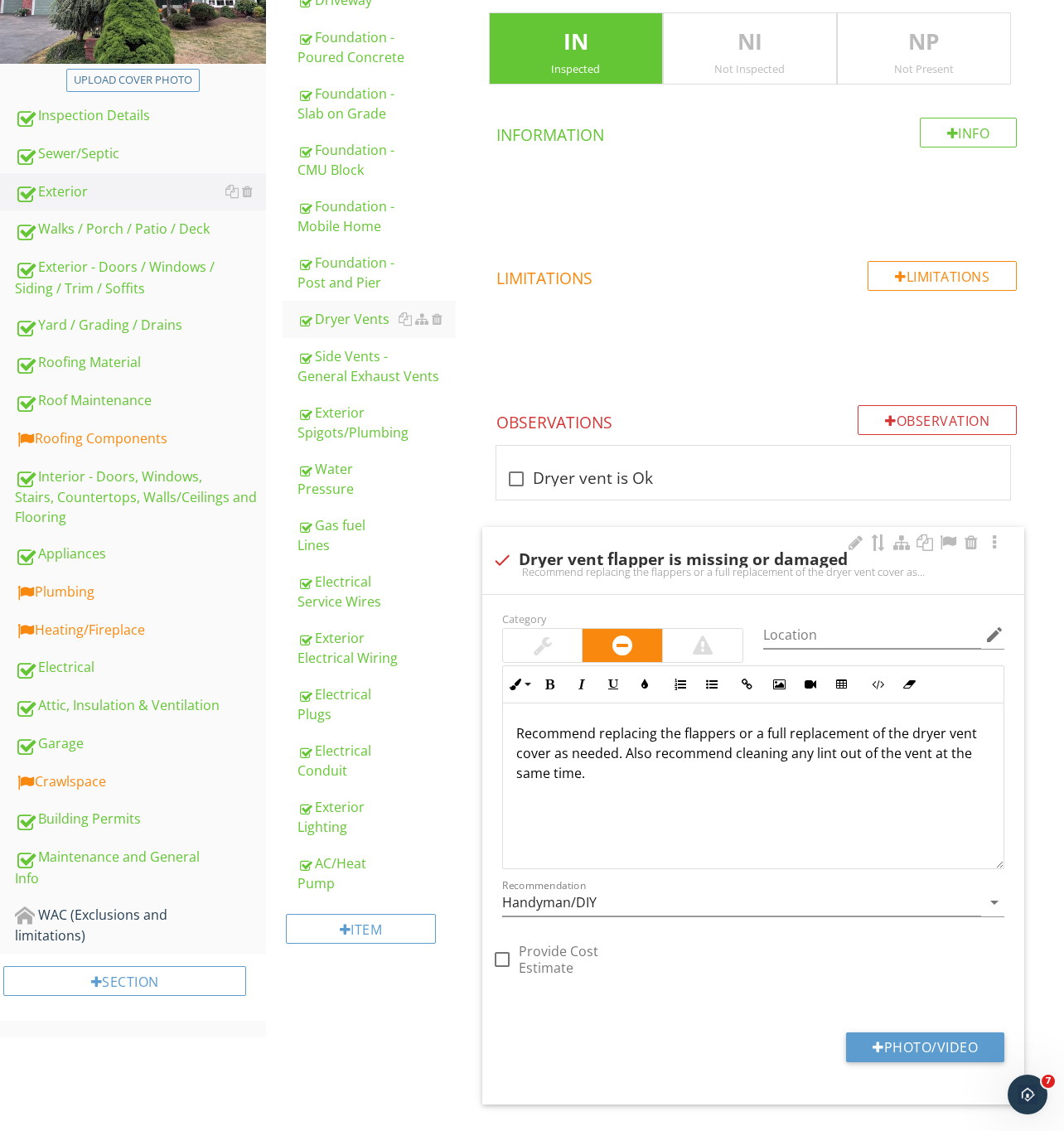
scroll to position [485, 0]
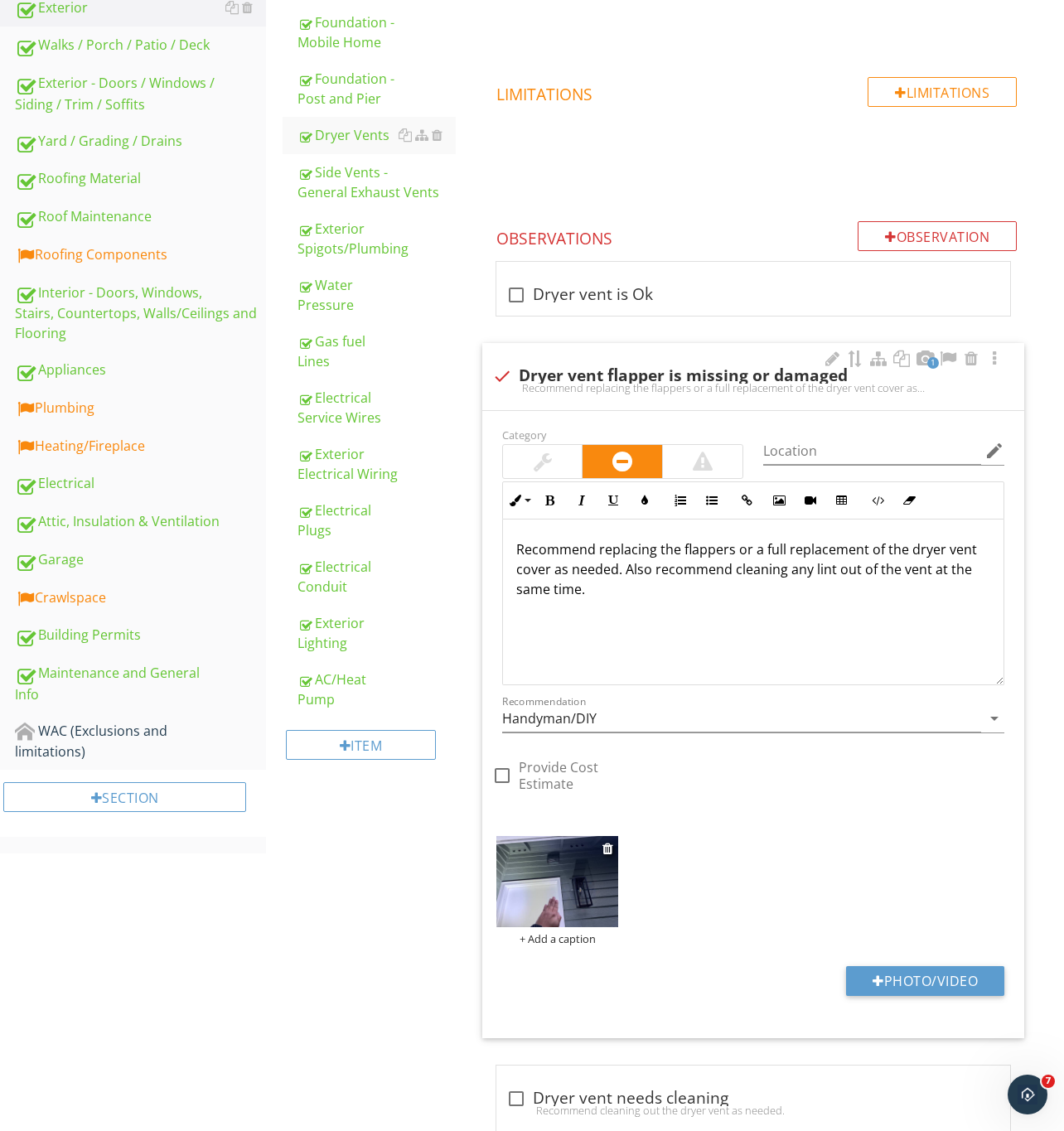
click at [555, 896] on img at bounding box center [557, 882] width 122 height 92
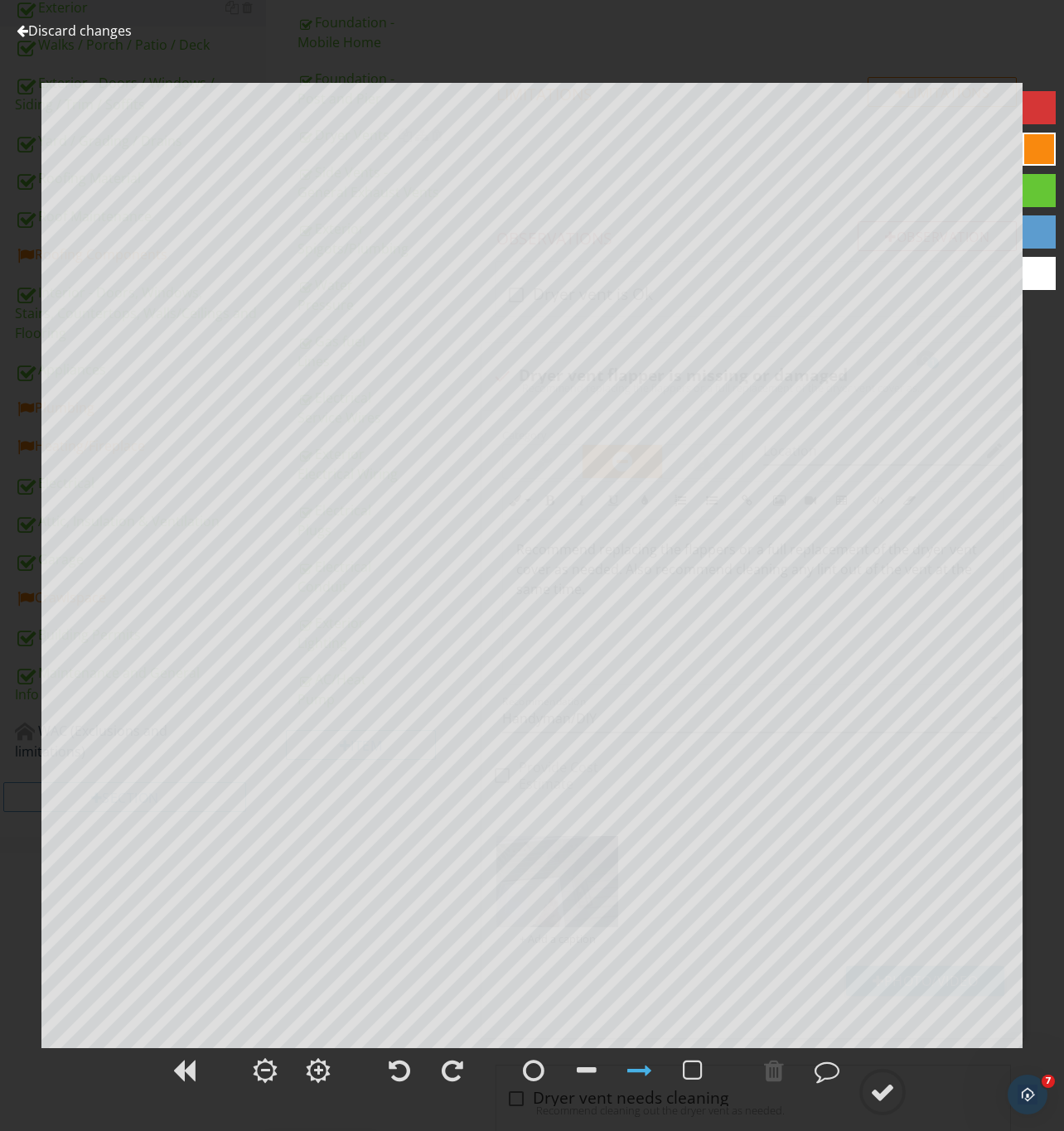
click at [592, 74] on div "Discard changes Add Location" at bounding box center [532, 565] width 1064 height 1131
click at [771, 1080] on div at bounding box center [774, 1069] width 20 height 25
click at [883, 1093] on div at bounding box center [882, 1091] width 25 height 25
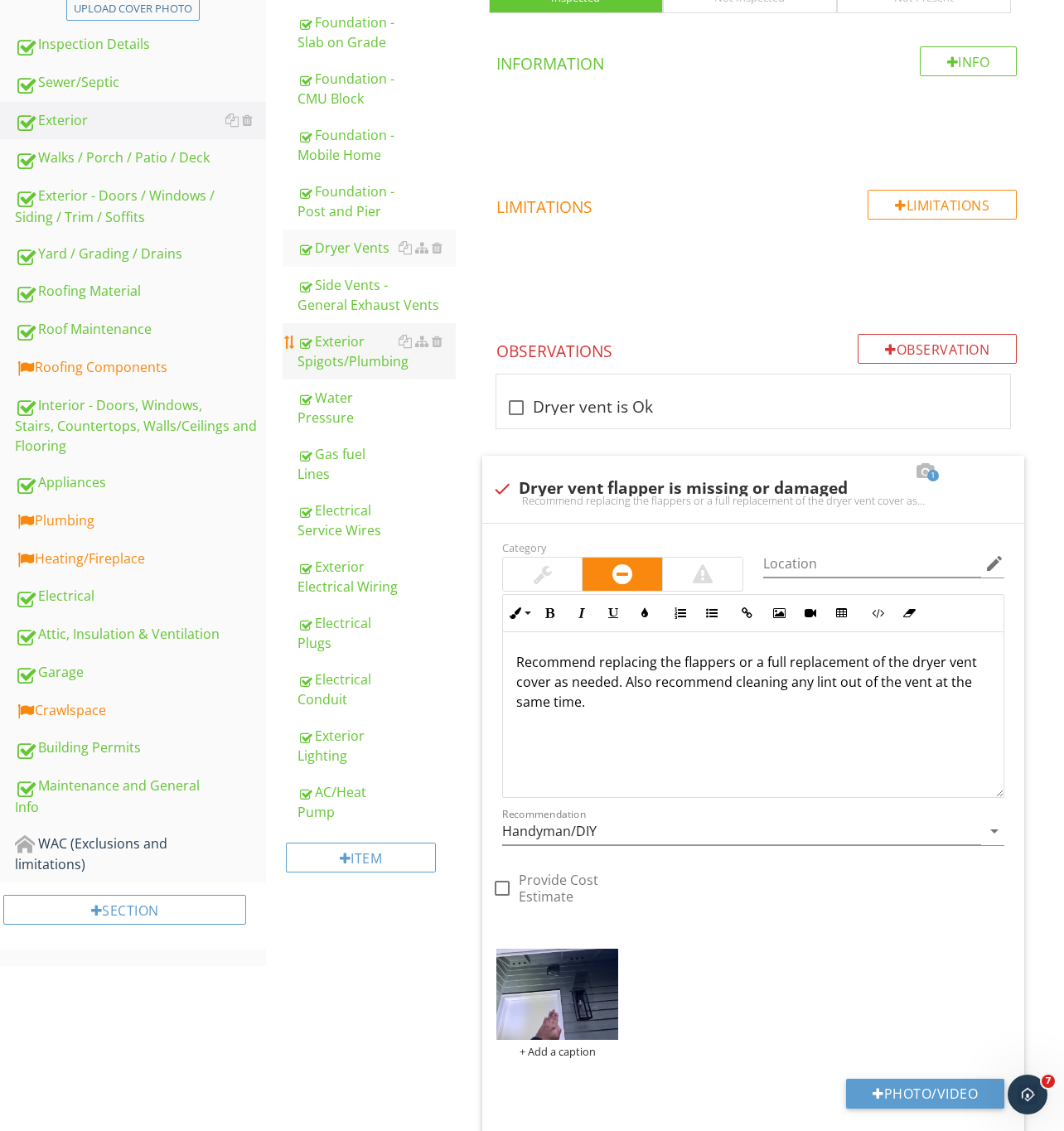
scroll to position [237, 0]
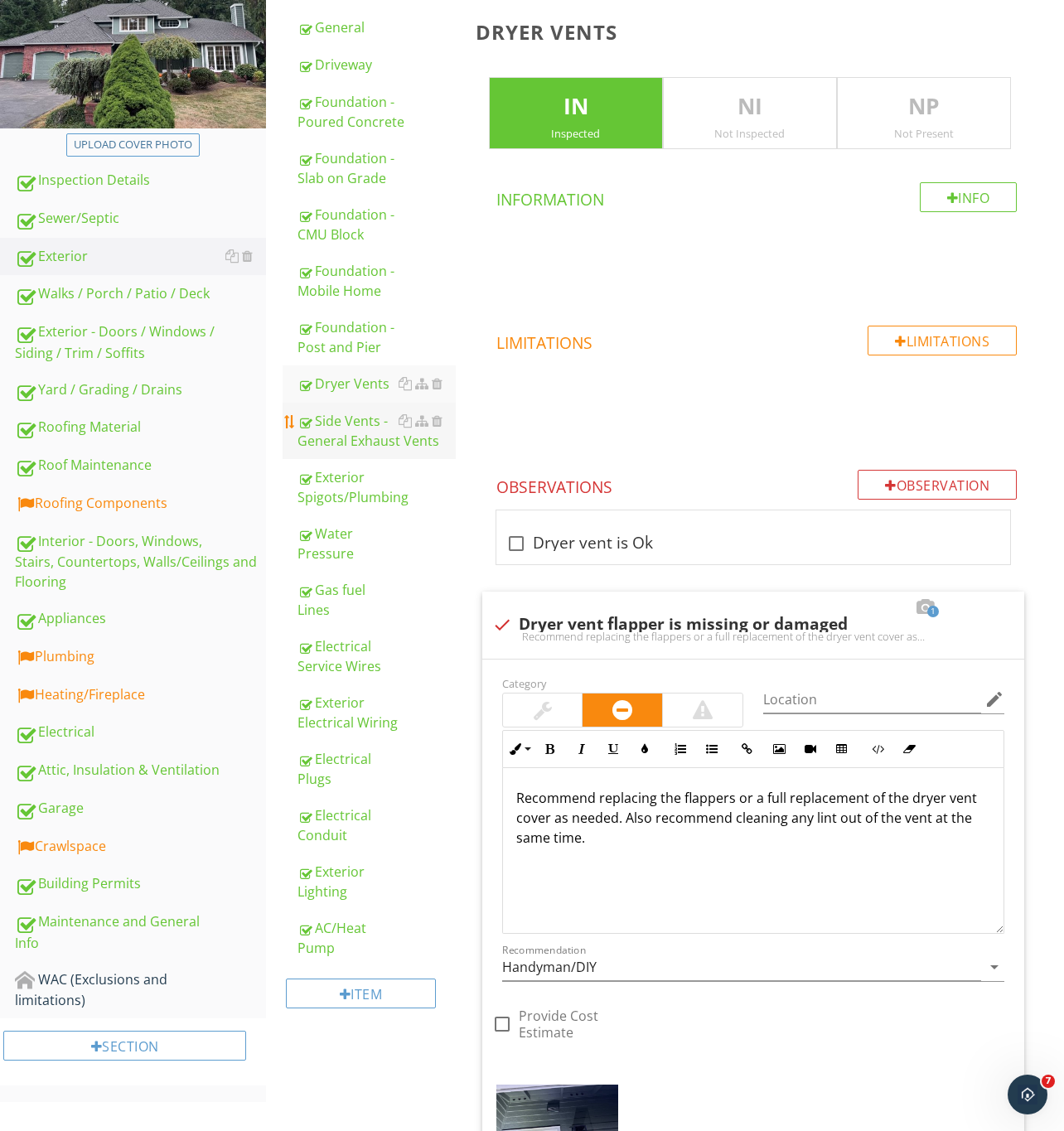
click at [349, 417] on div "Side Vents - General Exhaust Vents" at bounding box center [377, 430] width 158 height 40
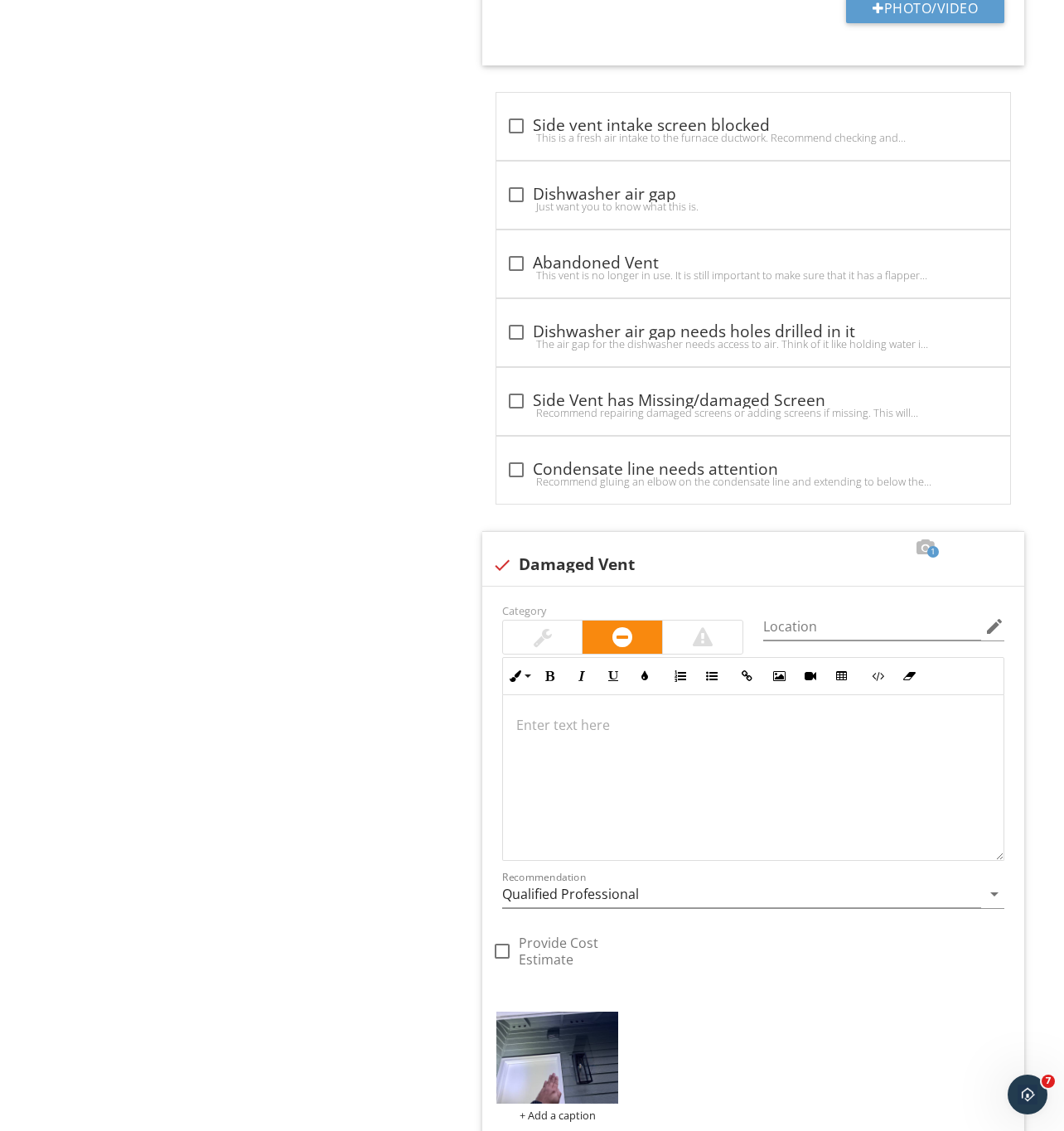
scroll to position [2514, 0]
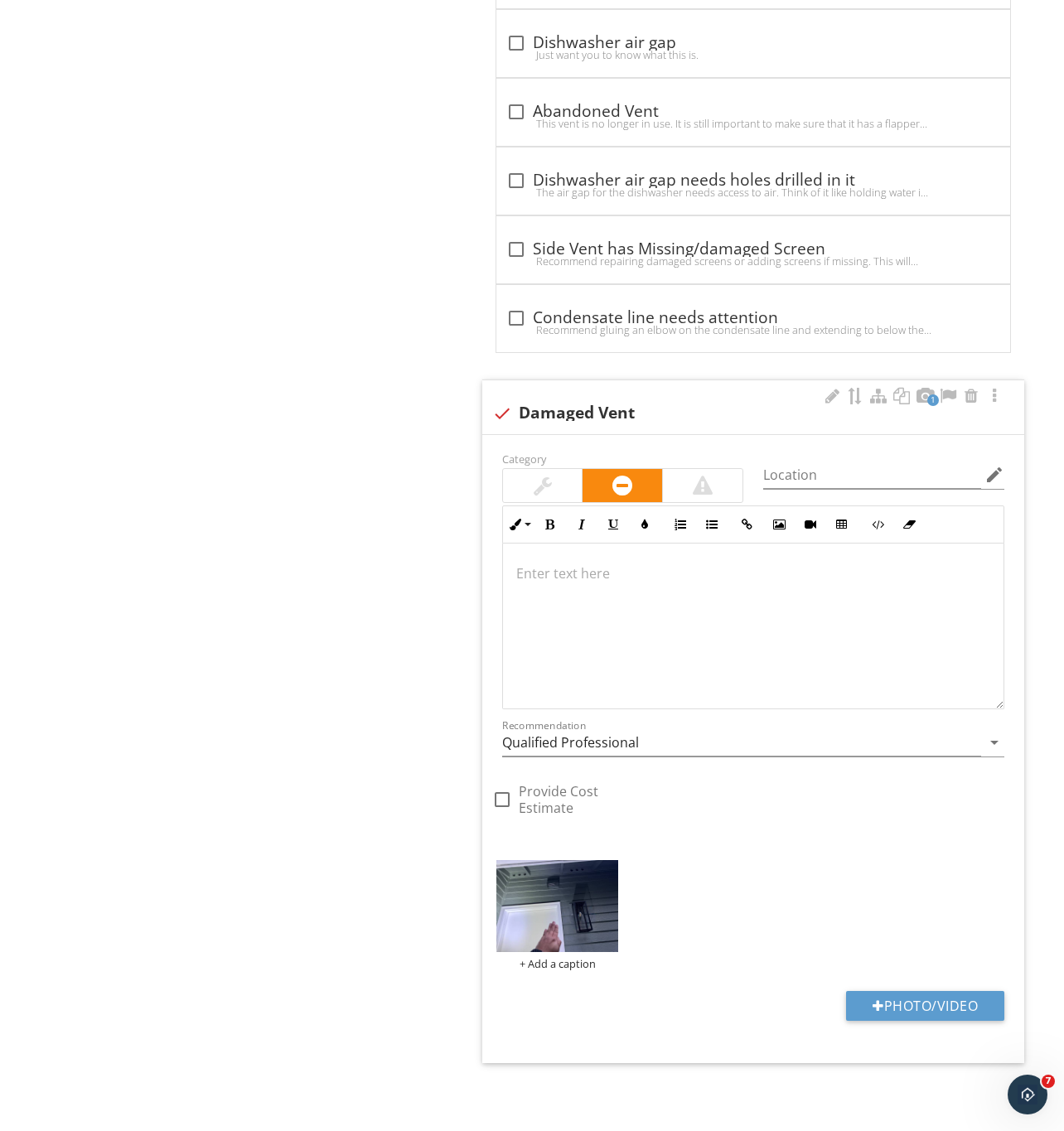
click at [502, 405] on div at bounding box center [502, 413] width 28 height 28
checkbox input "true"
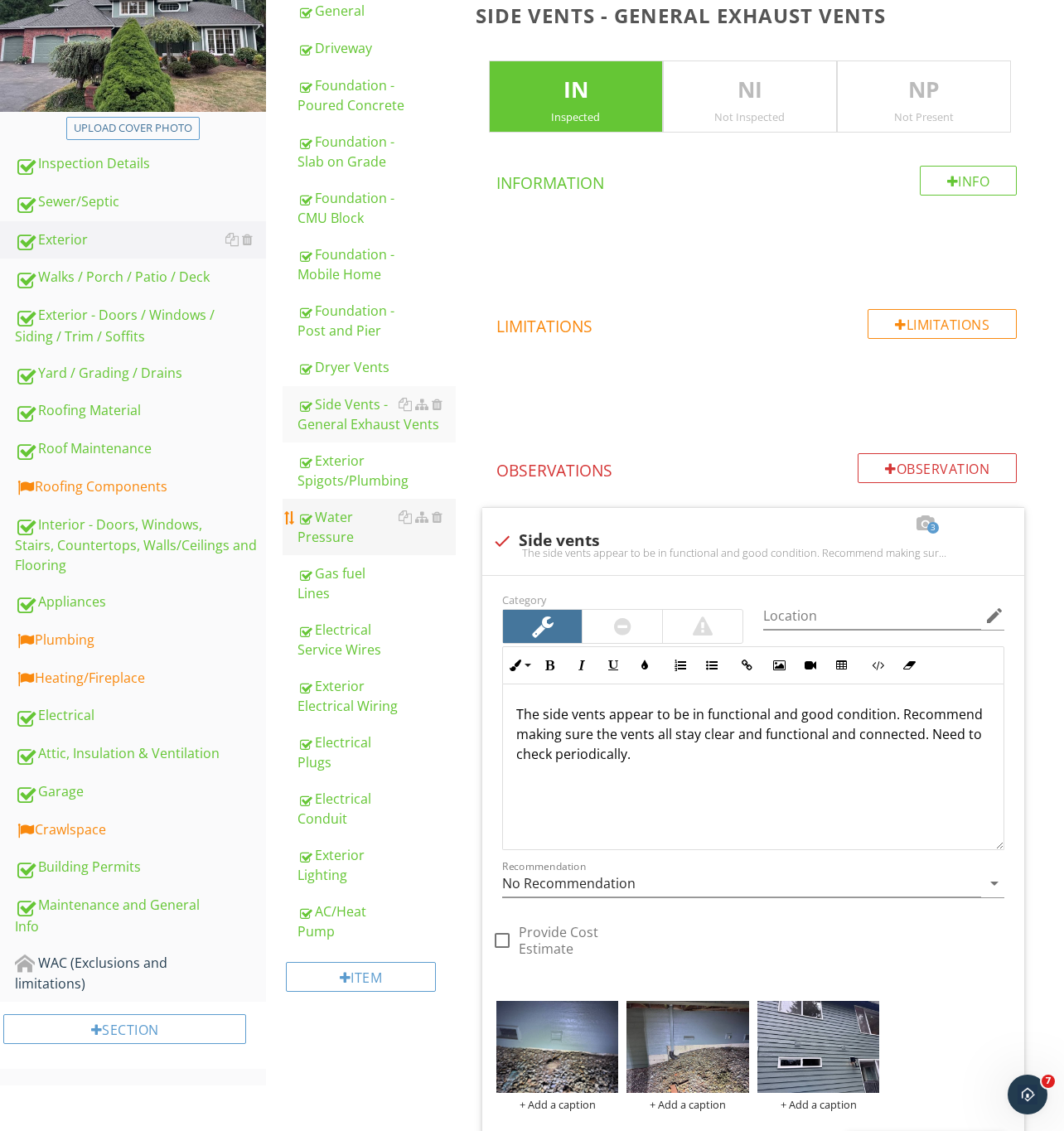
scroll to position [216, 0]
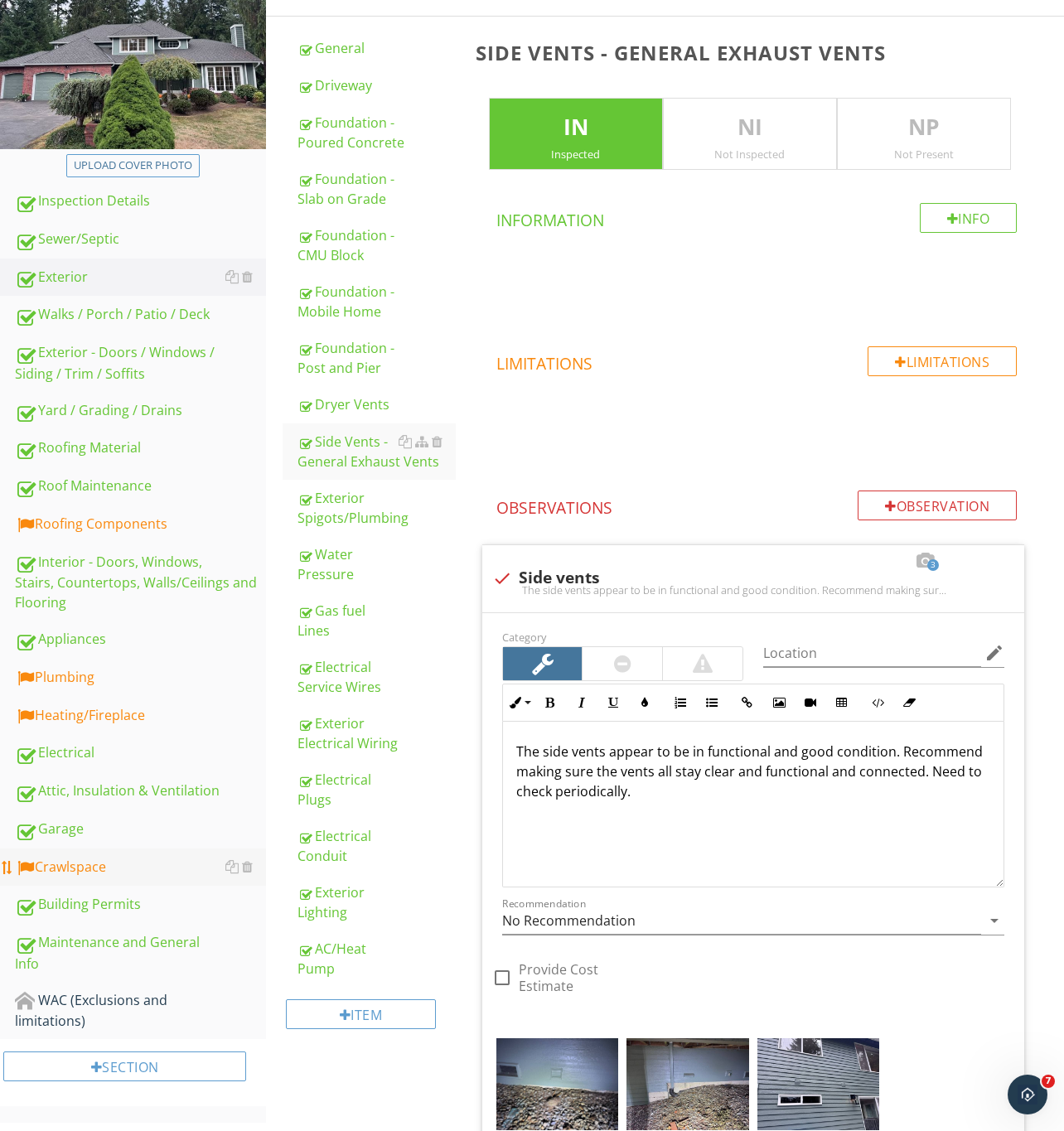
click at [70, 864] on div "Crawlspace" at bounding box center [140, 866] width 251 height 21
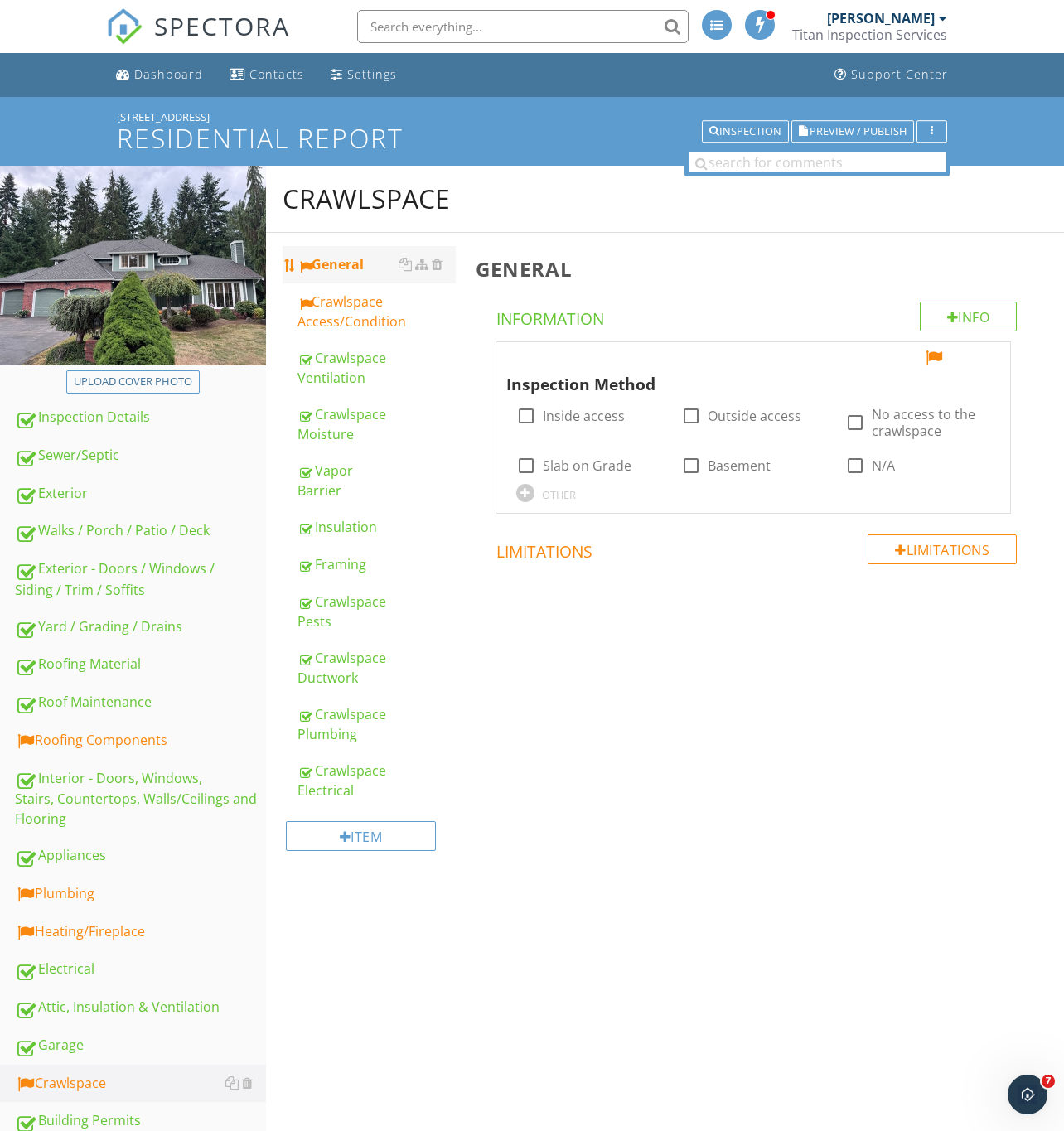
click at [334, 258] on div "General" at bounding box center [377, 265] width 158 height 20
click at [930, 354] on div at bounding box center [934, 357] width 20 height 17
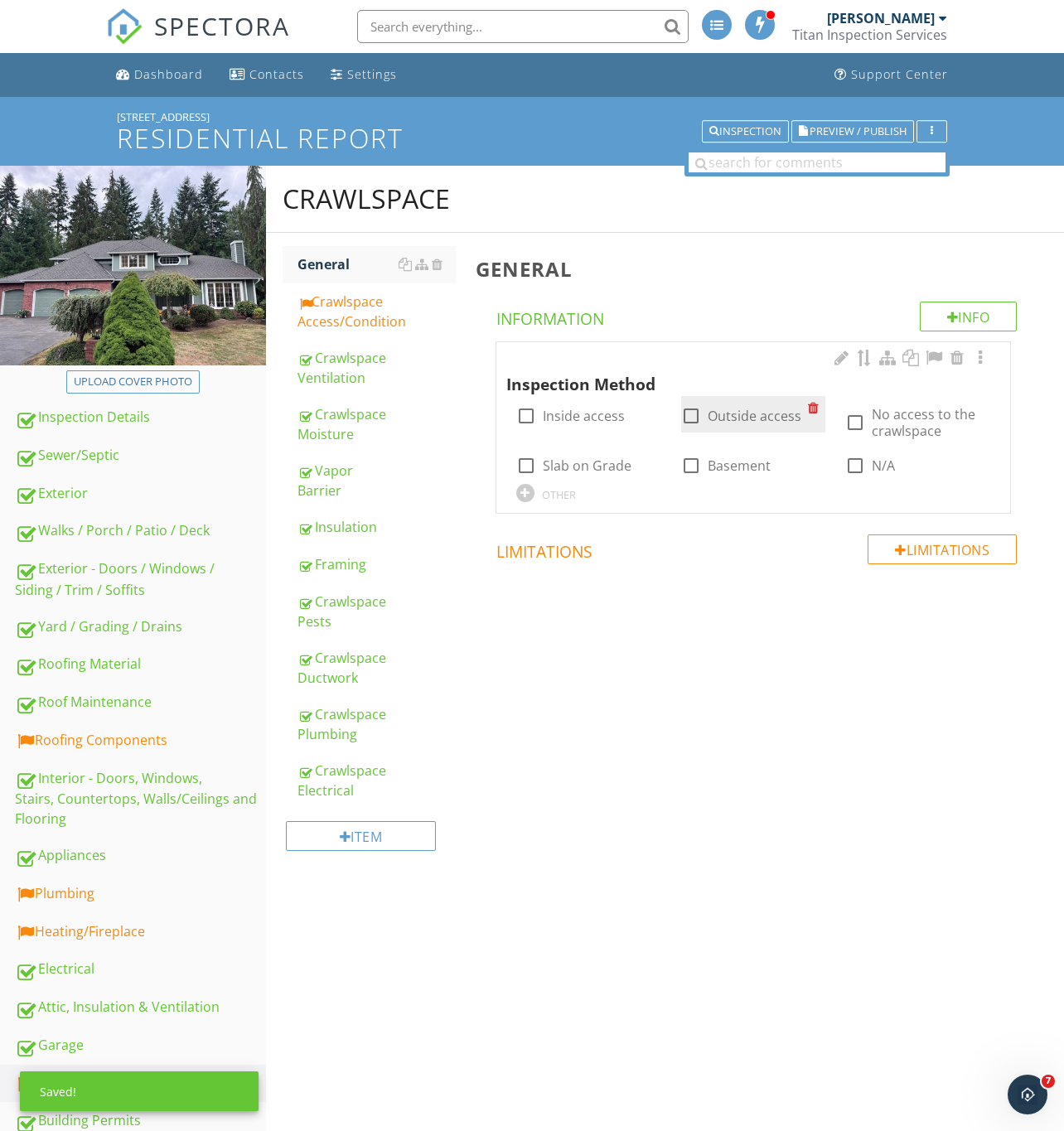
click at [682, 413] on div at bounding box center [691, 415] width 28 height 28
checkbox input "true"
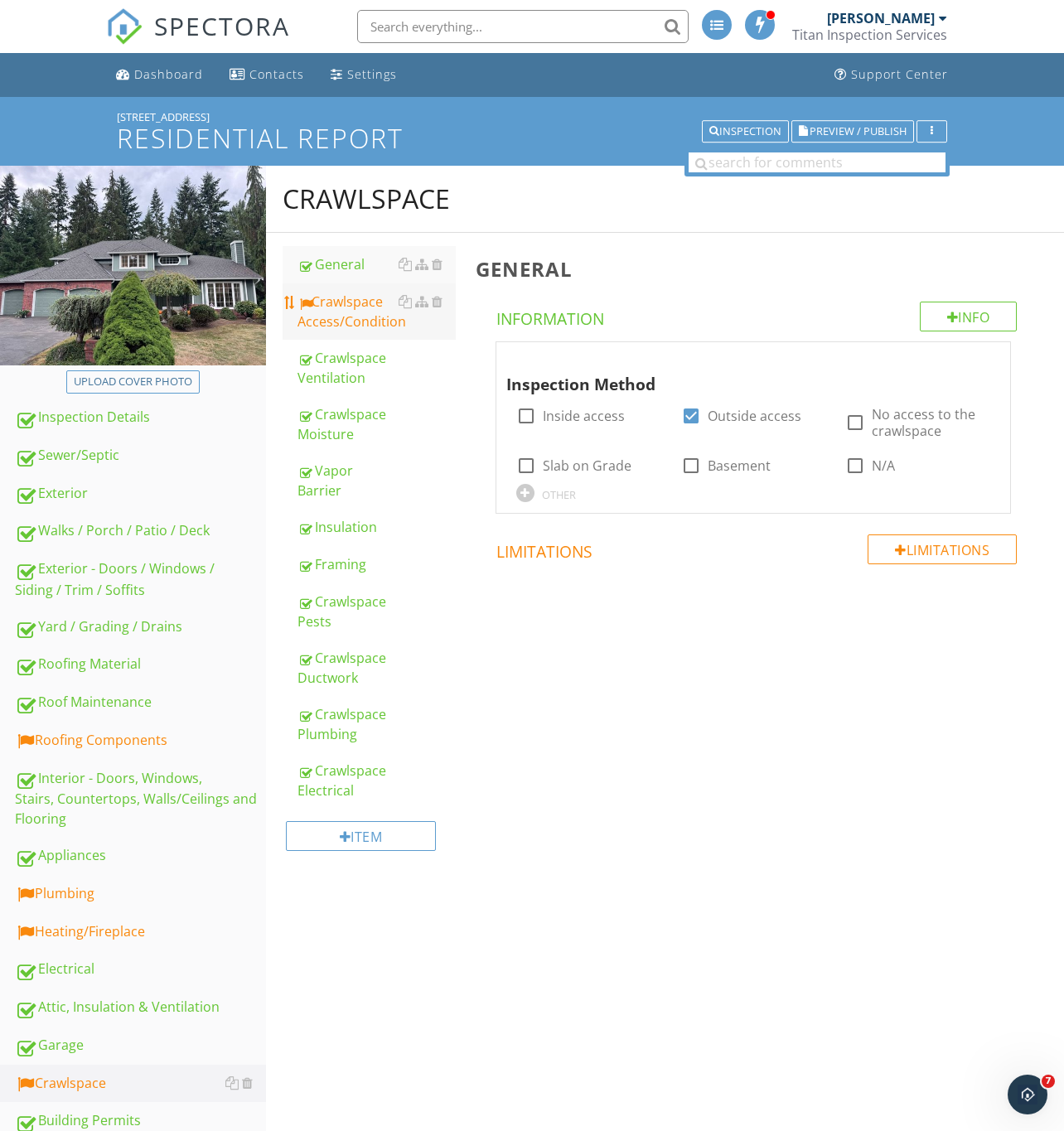
click at [341, 303] on div "Crawlspace Access/Condition" at bounding box center [377, 311] width 158 height 40
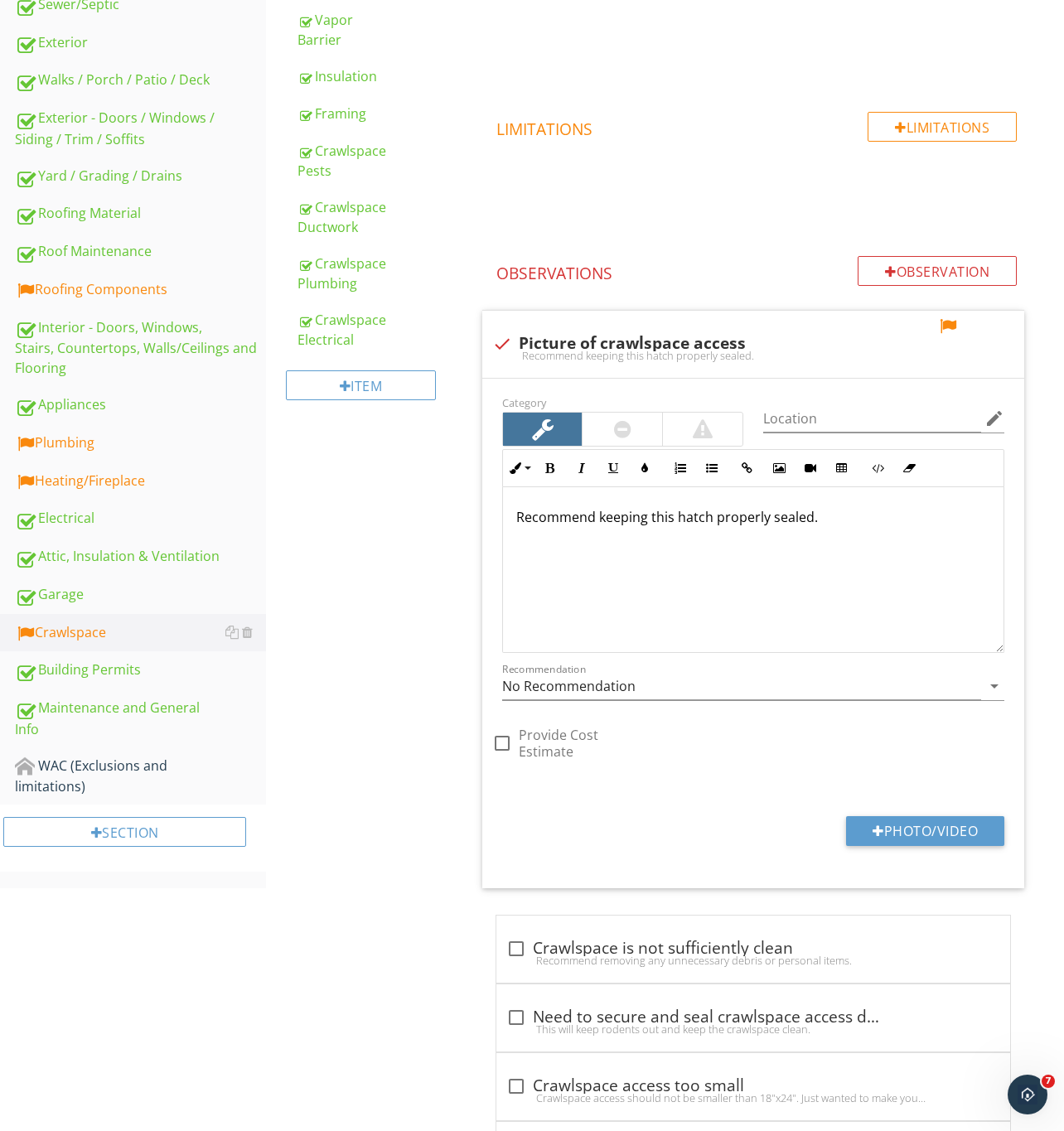
scroll to position [621, 0]
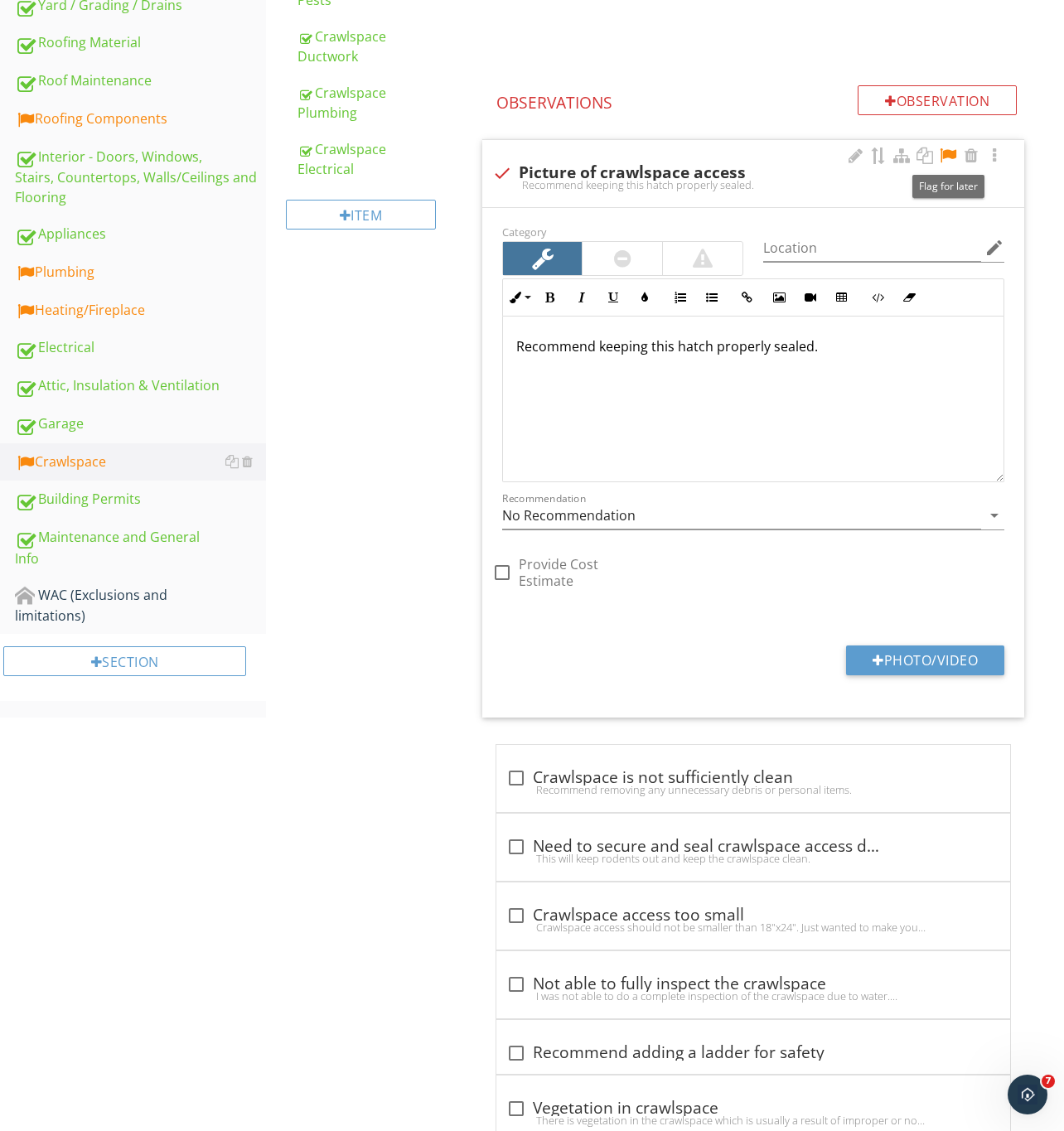
click at [949, 154] on div at bounding box center [948, 155] width 20 height 17
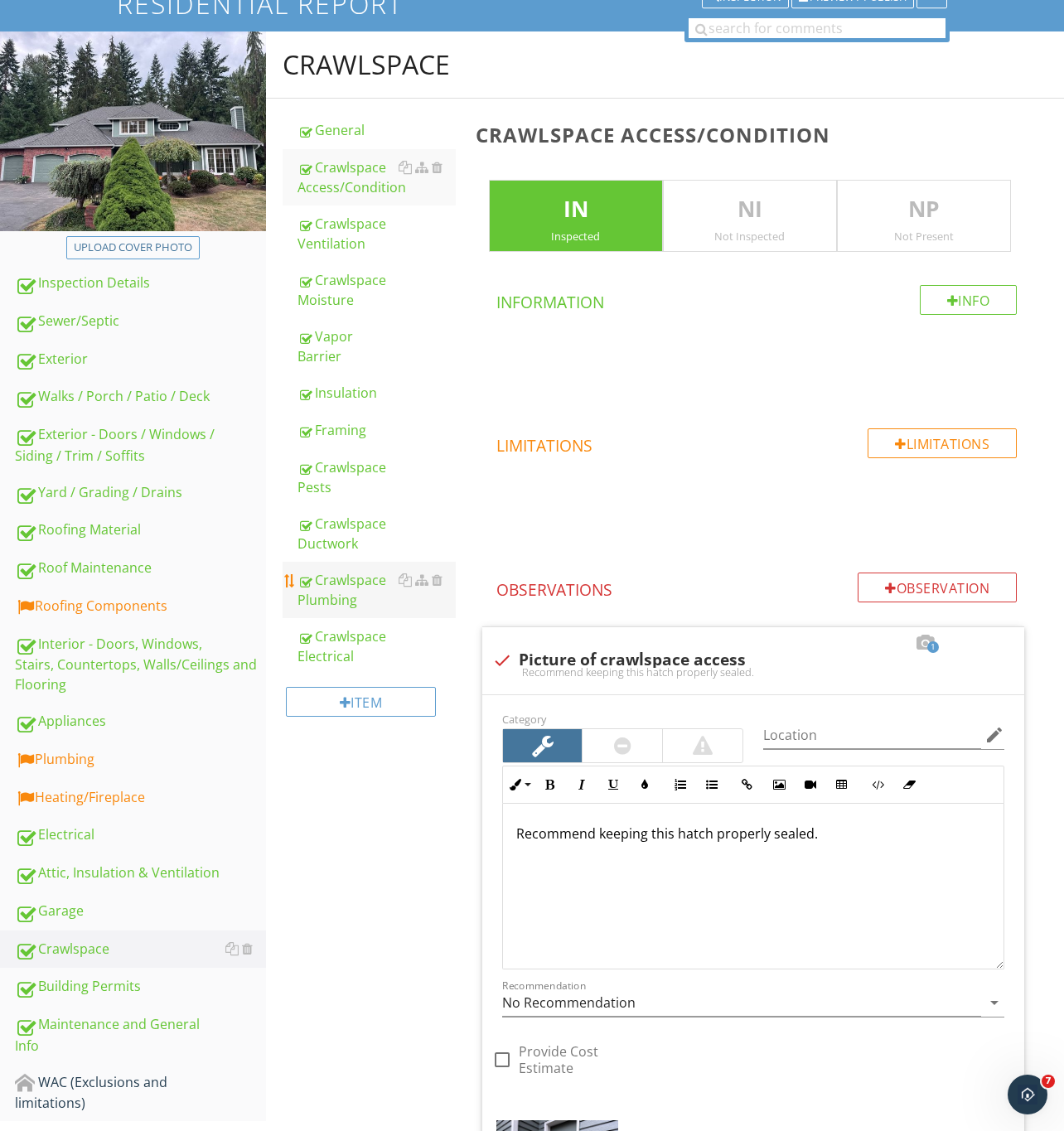
scroll to position [124, 0]
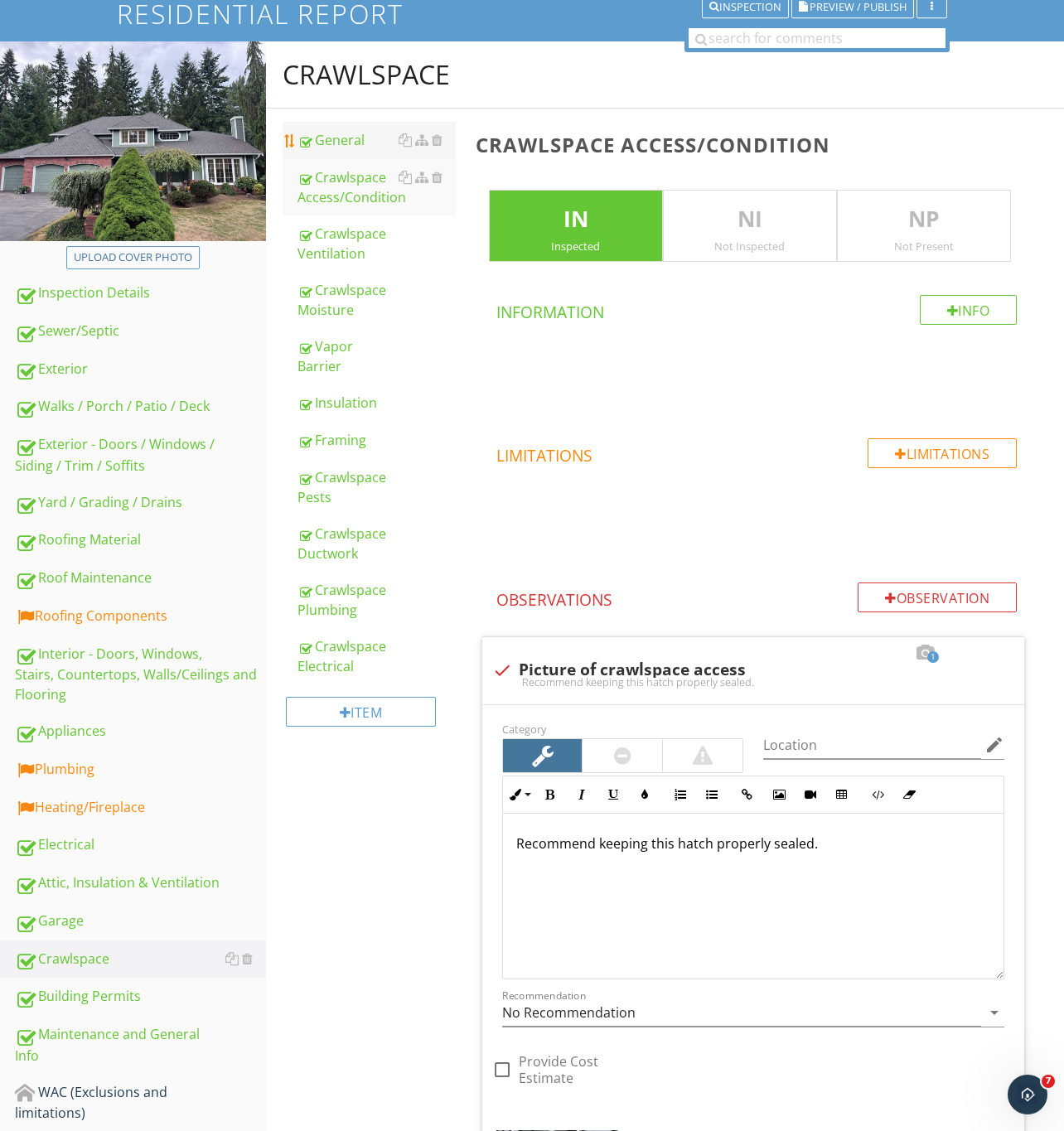
click at [346, 152] on link "General" at bounding box center [377, 141] width 158 height 37
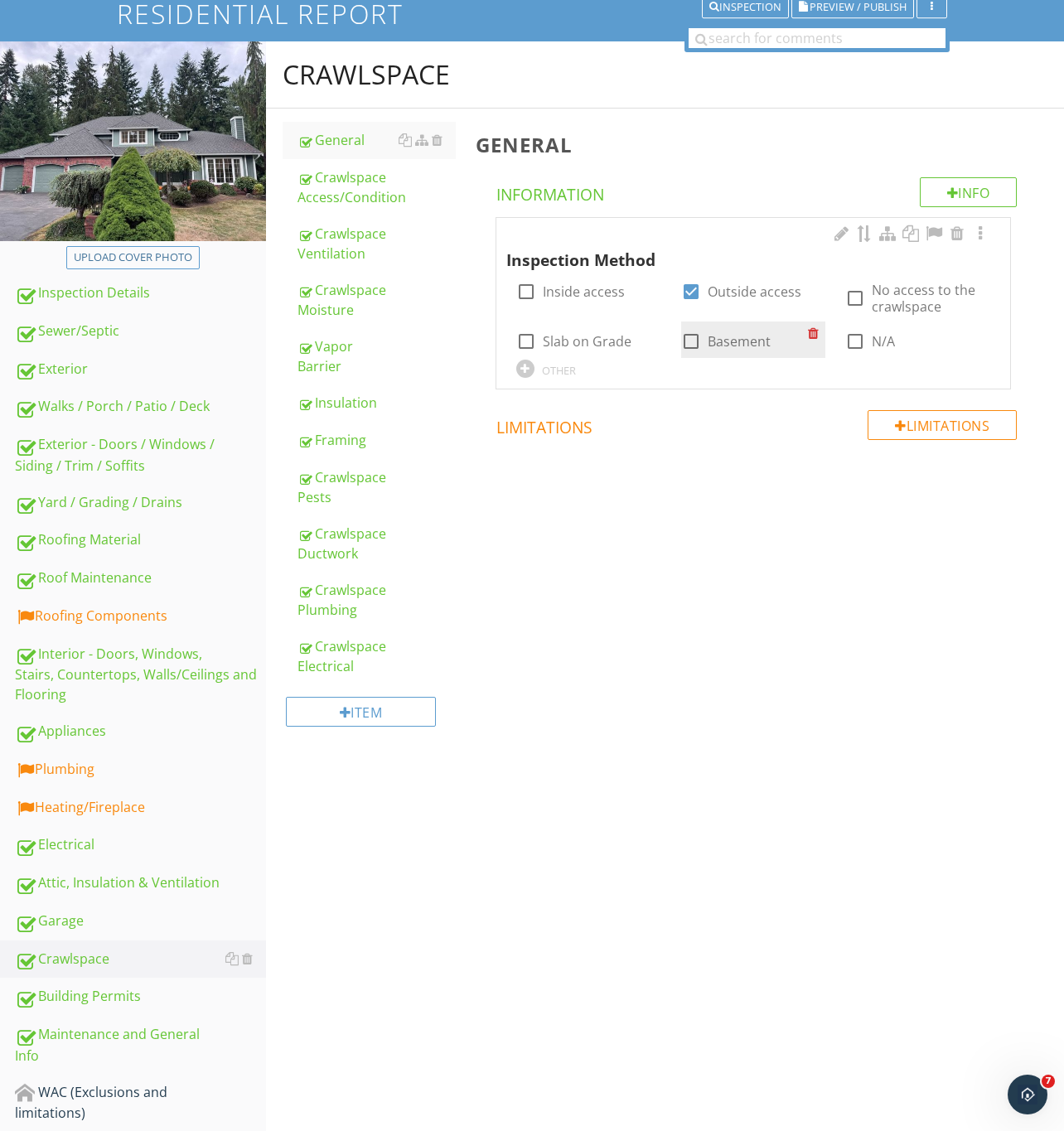
click at [694, 346] on div at bounding box center [691, 341] width 28 height 28
checkbox input "true"
click at [345, 184] on div "Crawlspace Access/Condition" at bounding box center [377, 187] width 158 height 40
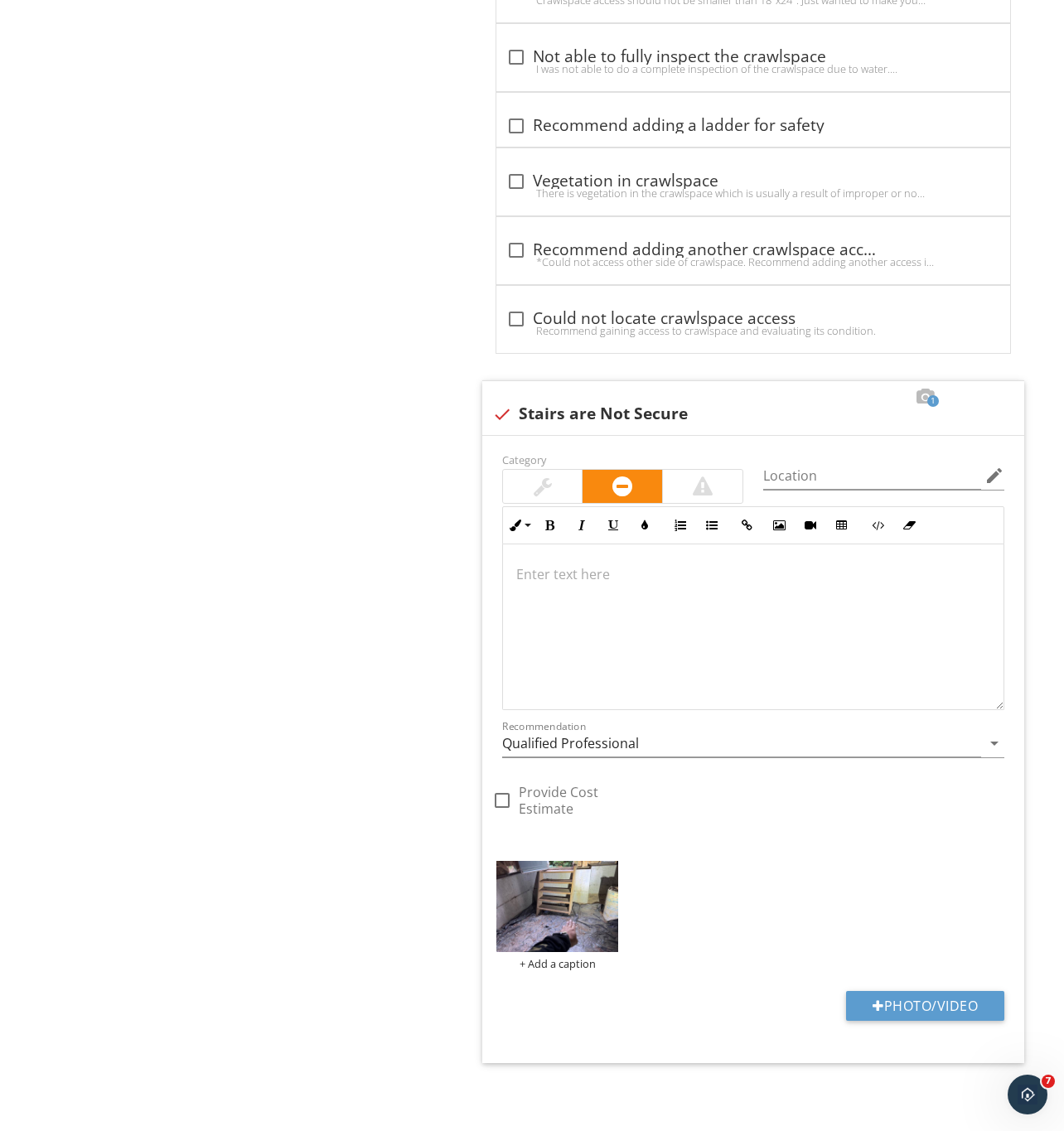
scroll to position [1679, 0]
click at [572, 619] on div at bounding box center [753, 627] width 501 height 165
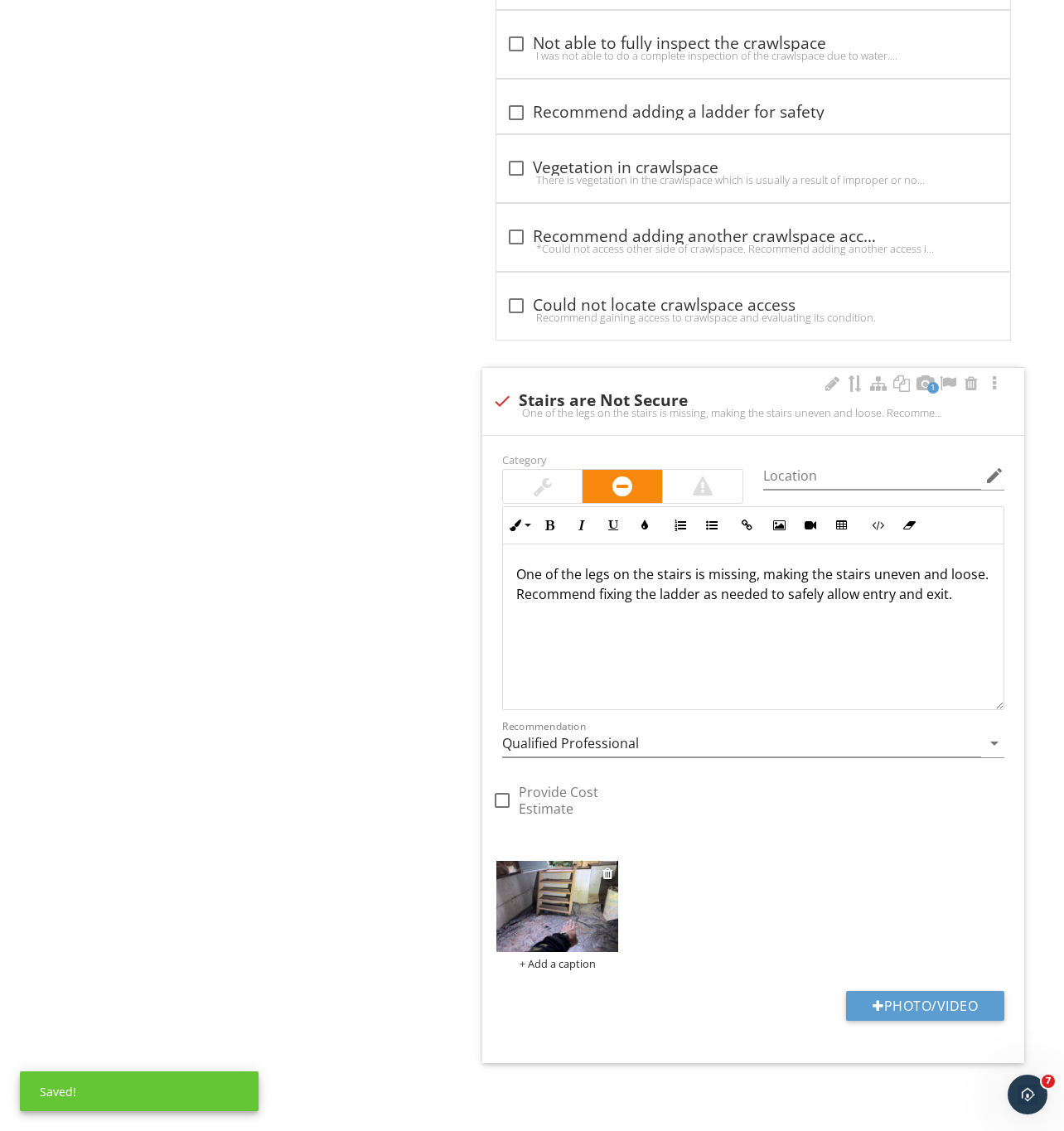
click at [549, 918] on img at bounding box center [557, 907] width 122 height 92
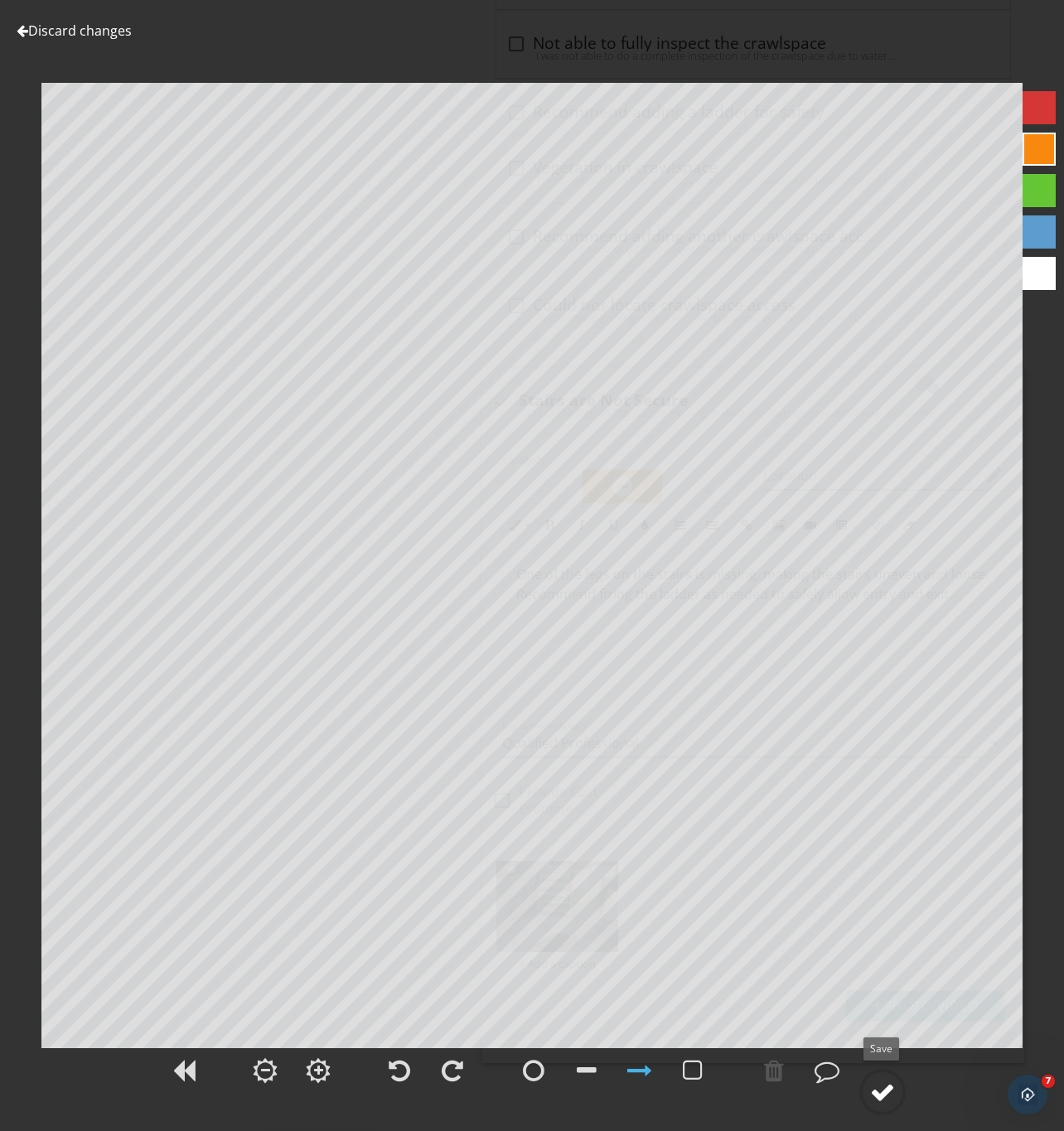
click at [890, 1091] on div at bounding box center [882, 1091] width 25 height 25
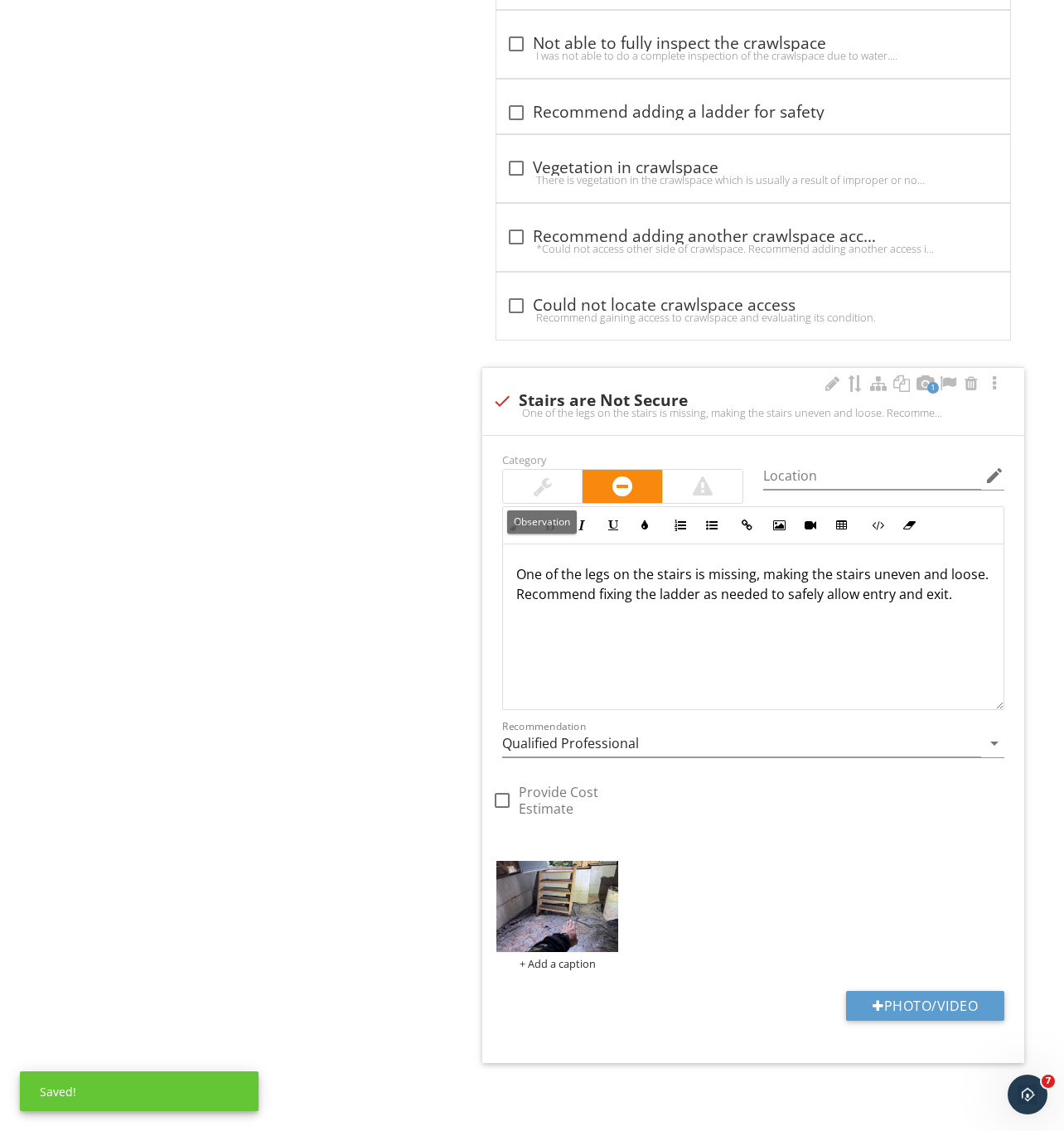
click at [535, 482] on div at bounding box center [543, 486] width 18 height 20
click at [660, 753] on input "Qualified Professional" at bounding box center [741, 743] width 479 height 28
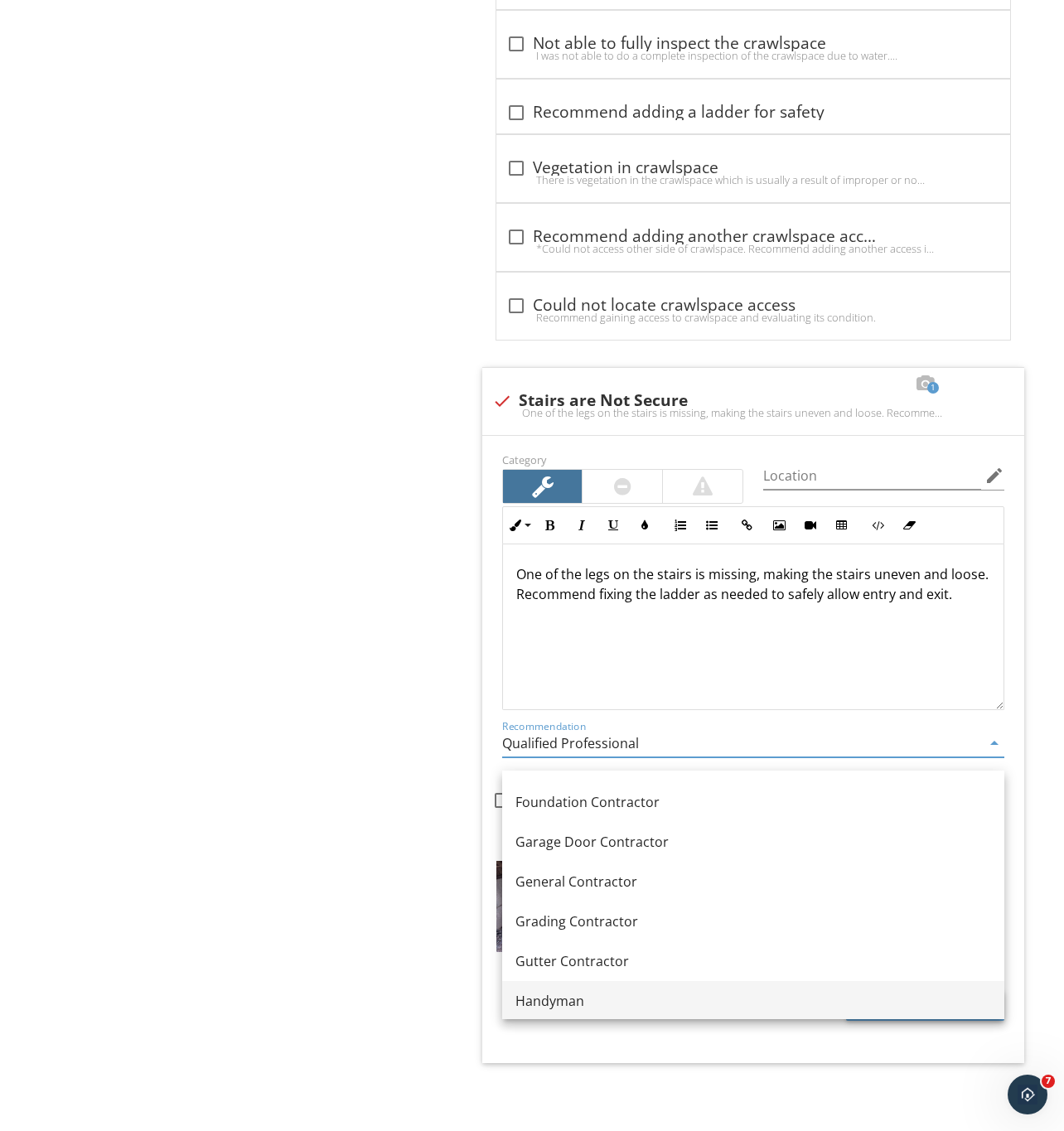
scroll to position [994, 0]
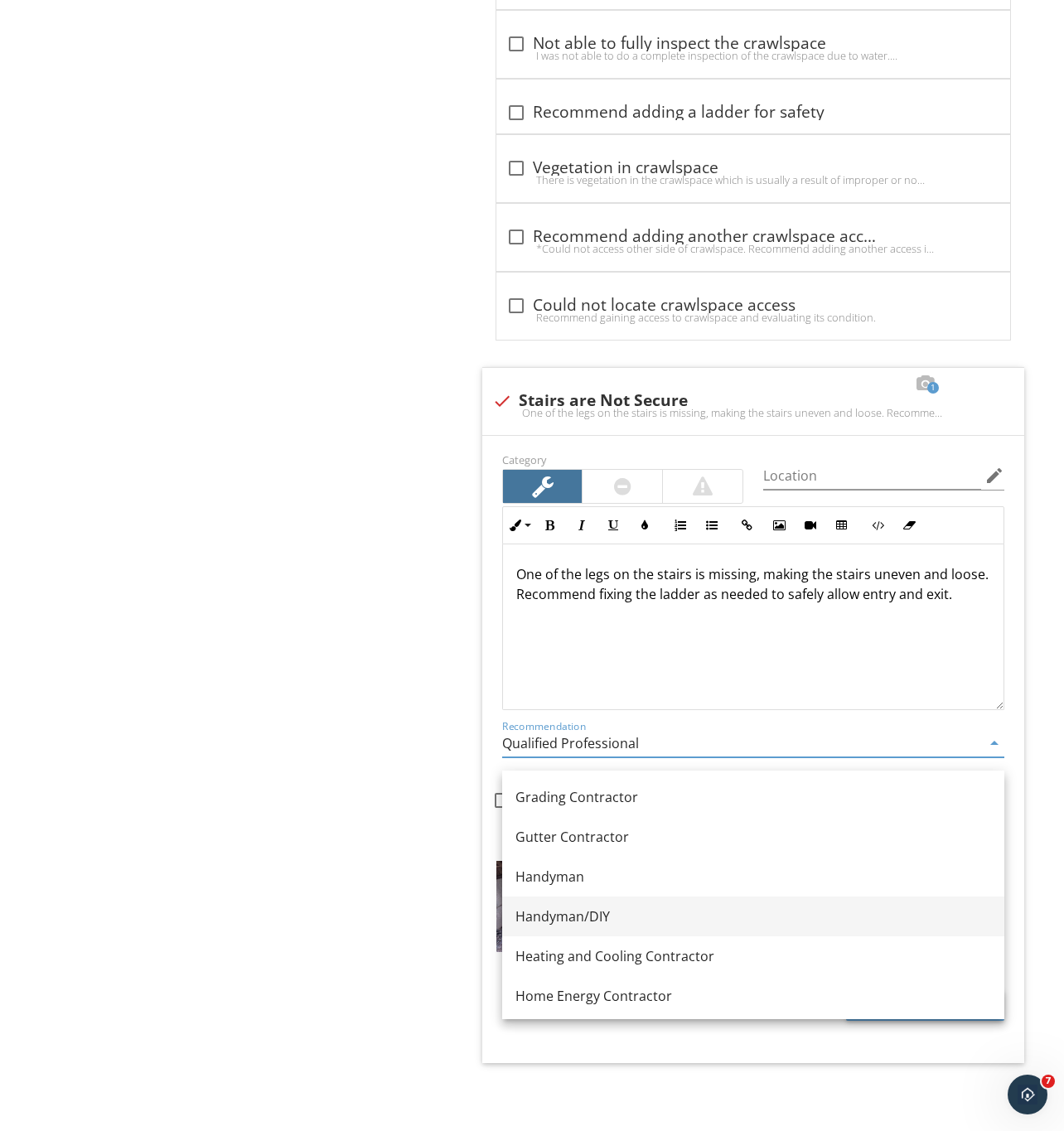
click at [560, 910] on div "Handyman/DIY" at bounding box center [753, 916] width 476 height 20
type input "Handyman/DIY"
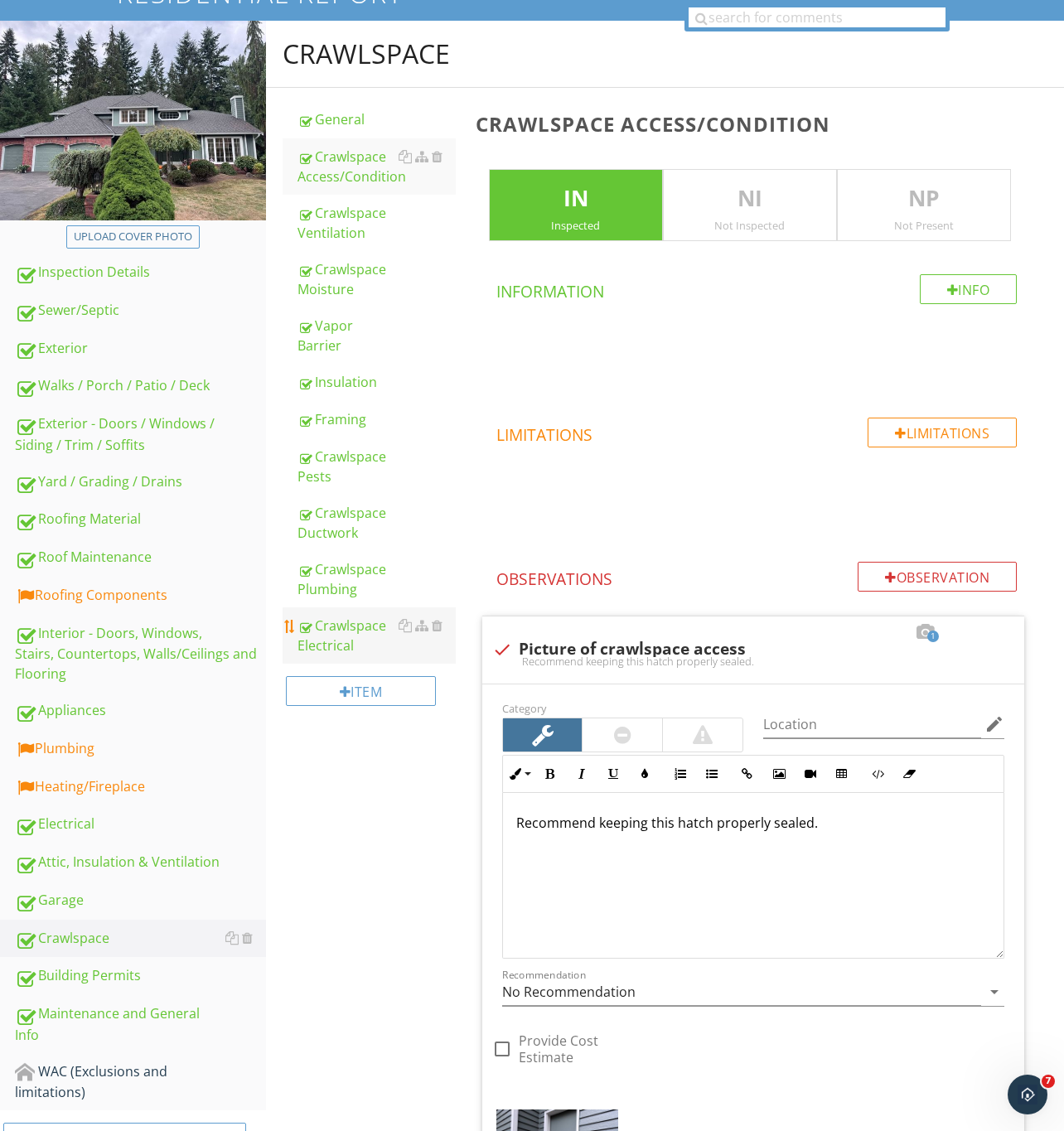
scroll to position [0, 0]
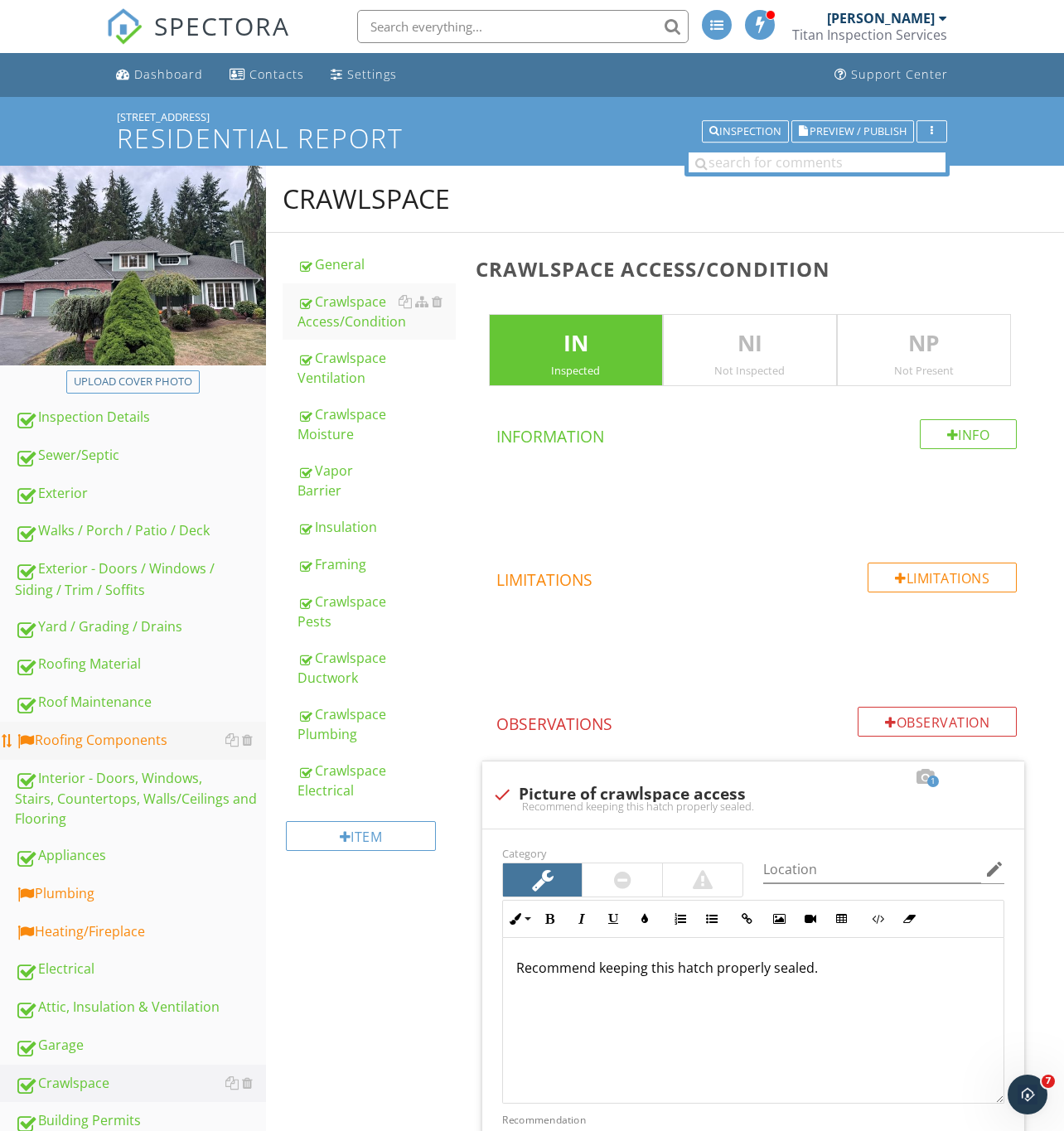
click at [90, 738] on div "Roofing Components" at bounding box center [140, 740] width 251 height 21
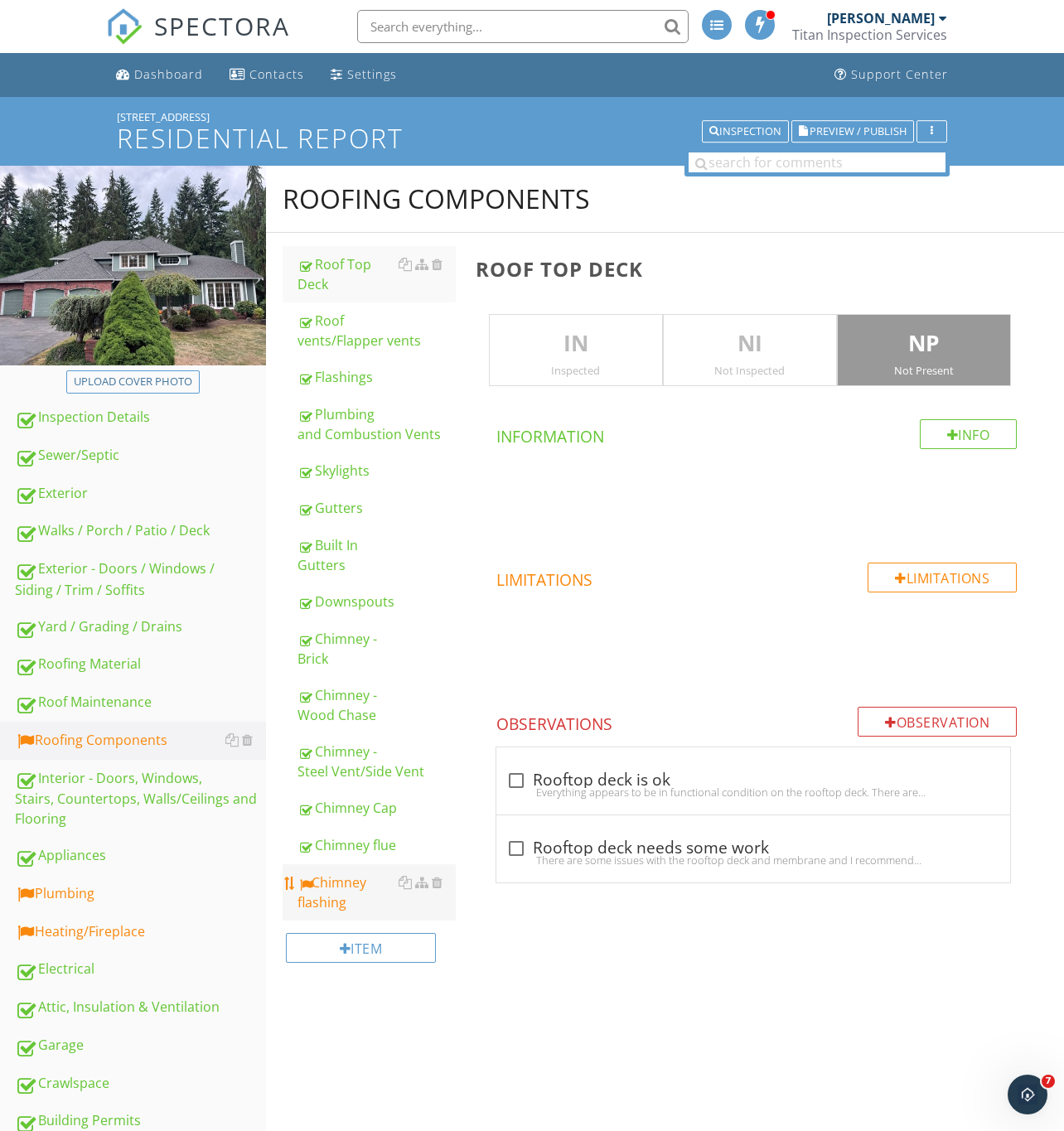
click at [348, 889] on div "Chimney flashing" at bounding box center [377, 891] width 158 height 40
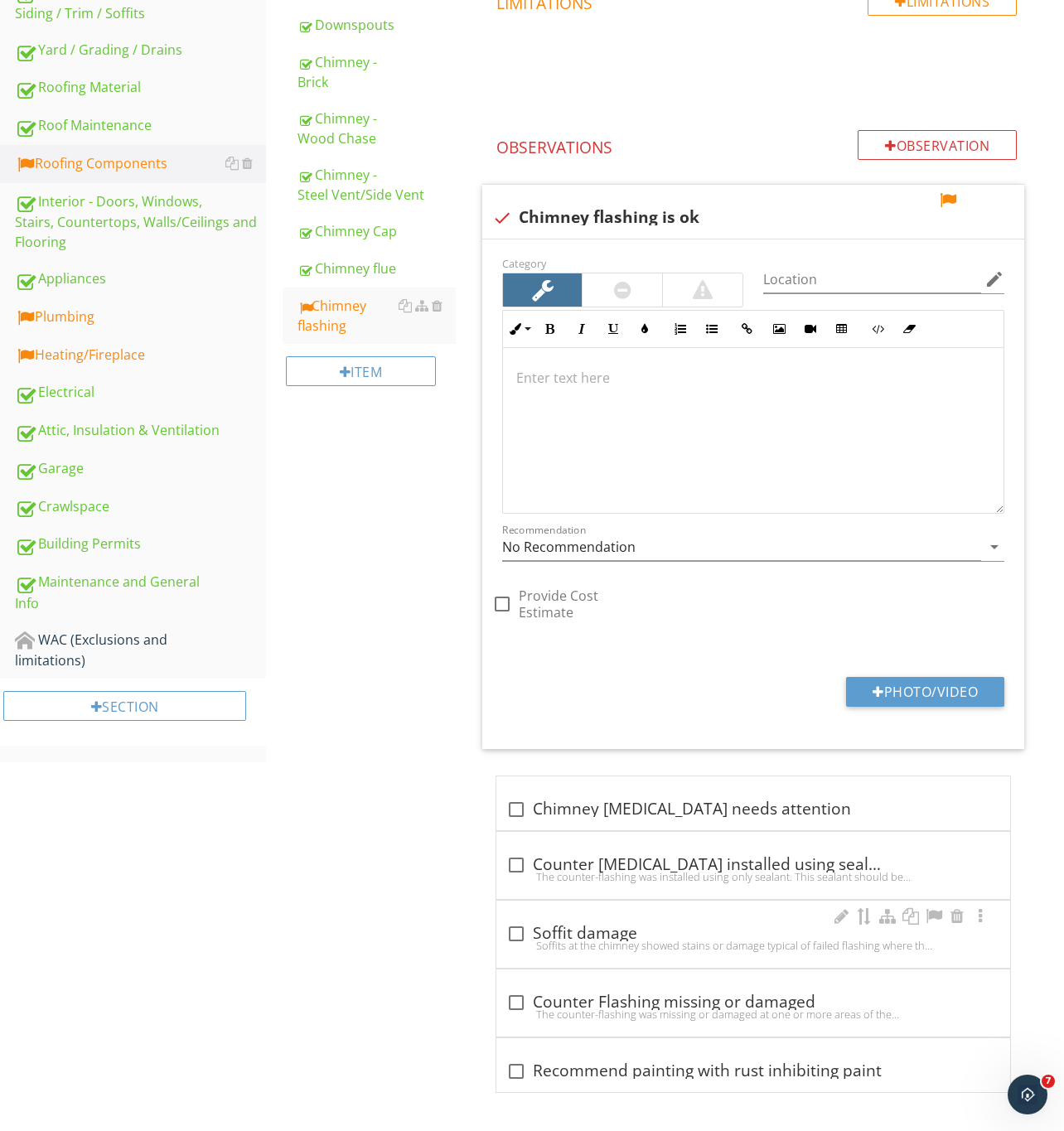
scroll to position [587, 0]
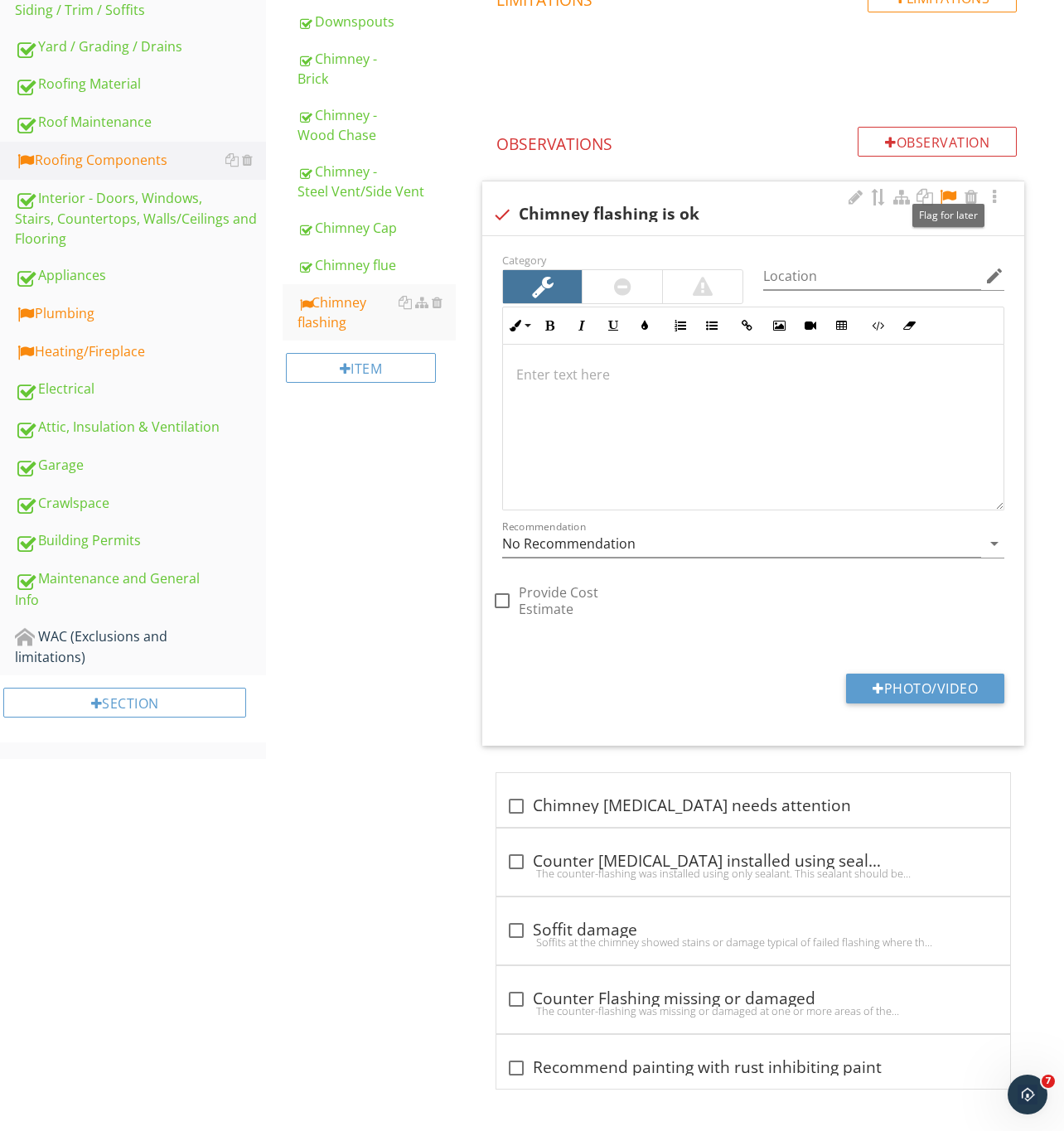
click at [950, 189] on div at bounding box center [948, 198] width 20 height 17
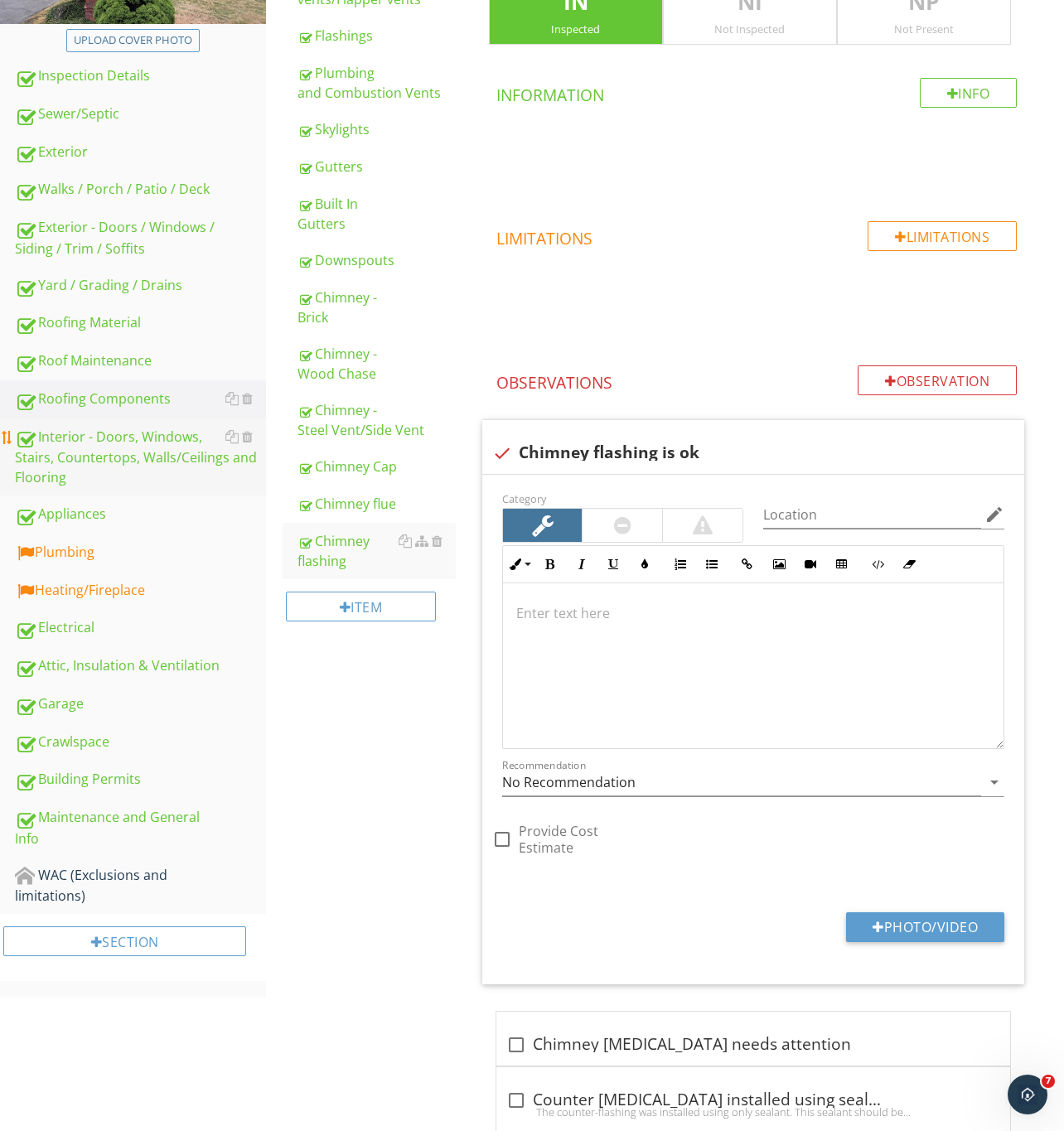
scroll to position [339, 0]
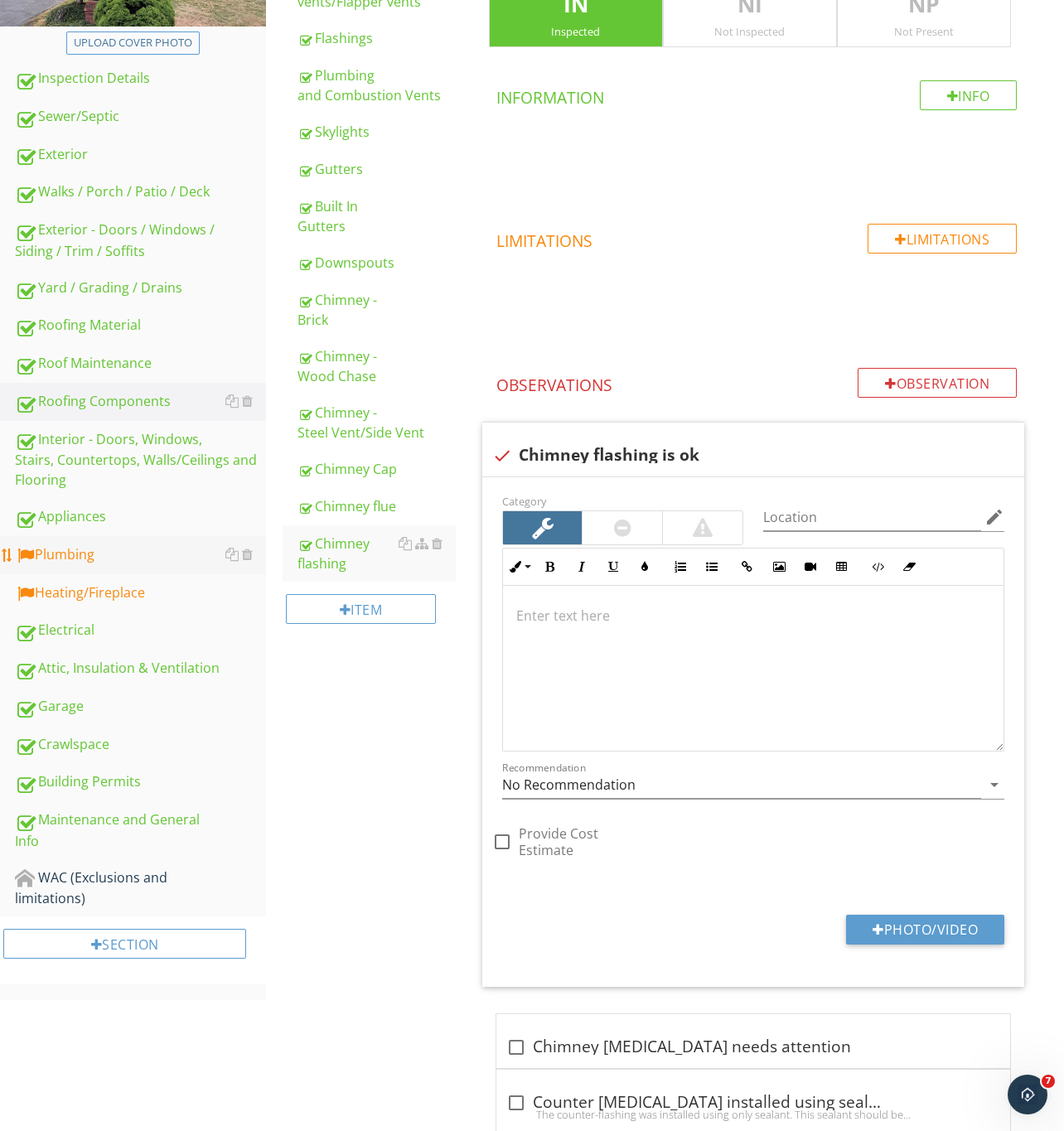
click at [57, 544] on div "Plumbing" at bounding box center [140, 554] width 251 height 21
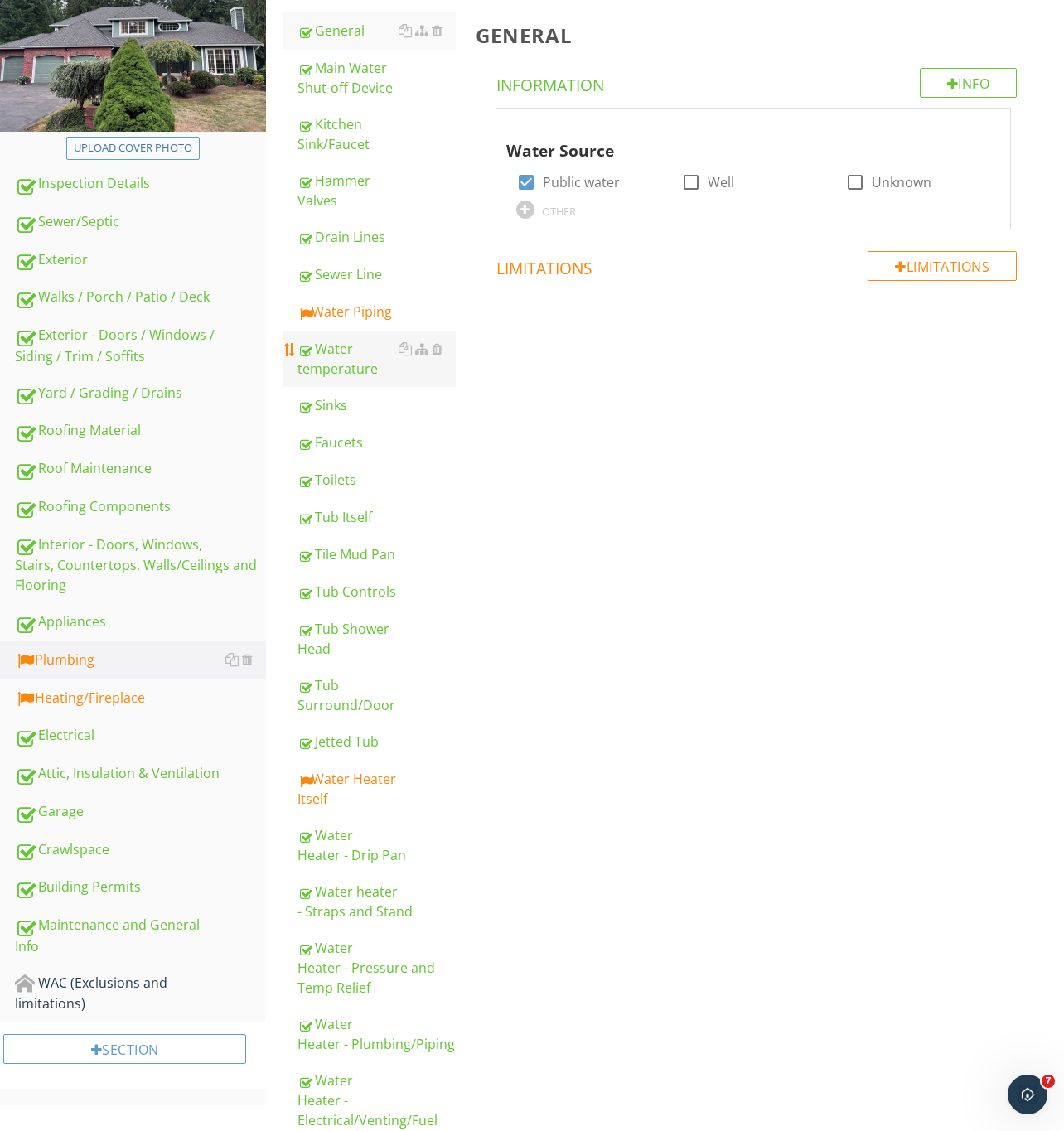
scroll to position [90, 0]
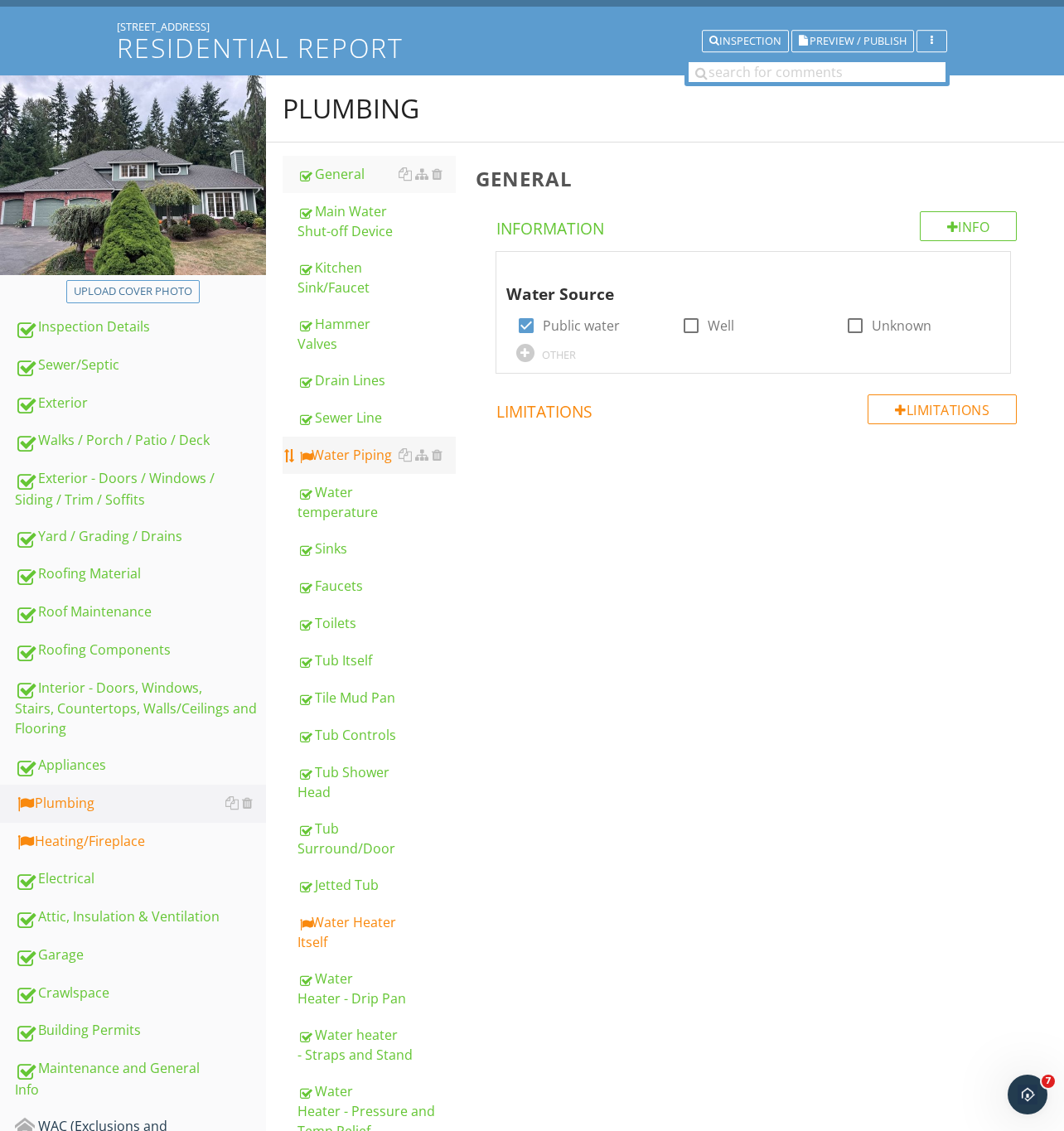
click at [349, 450] on div "Water Piping" at bounding box center [377, 455] width 158 height 20
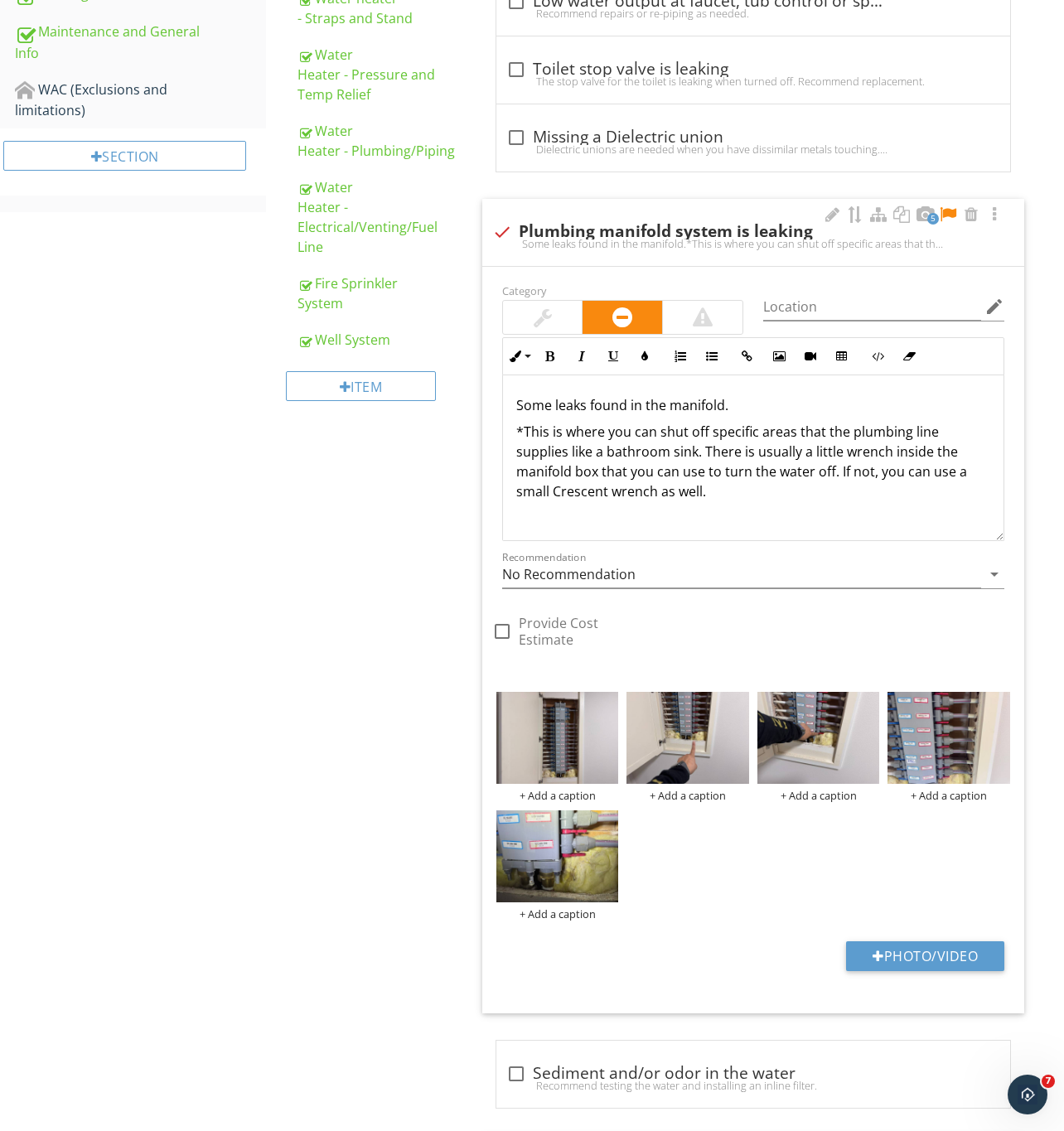
scroll to position [1084, 0]
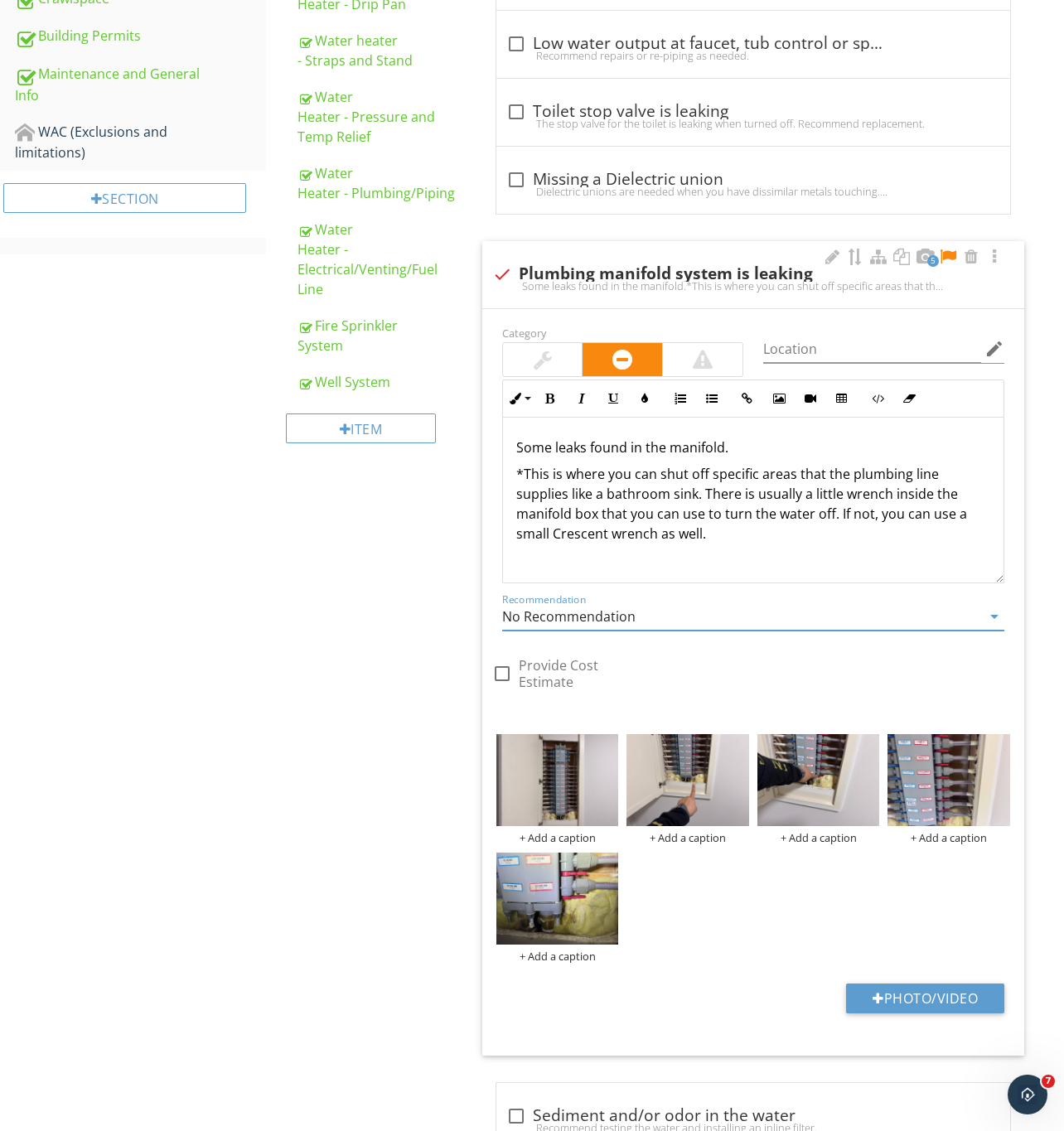
click at [663, 630] on input "No Recommendation" at bounding box center [741, 616] width 479 height 28
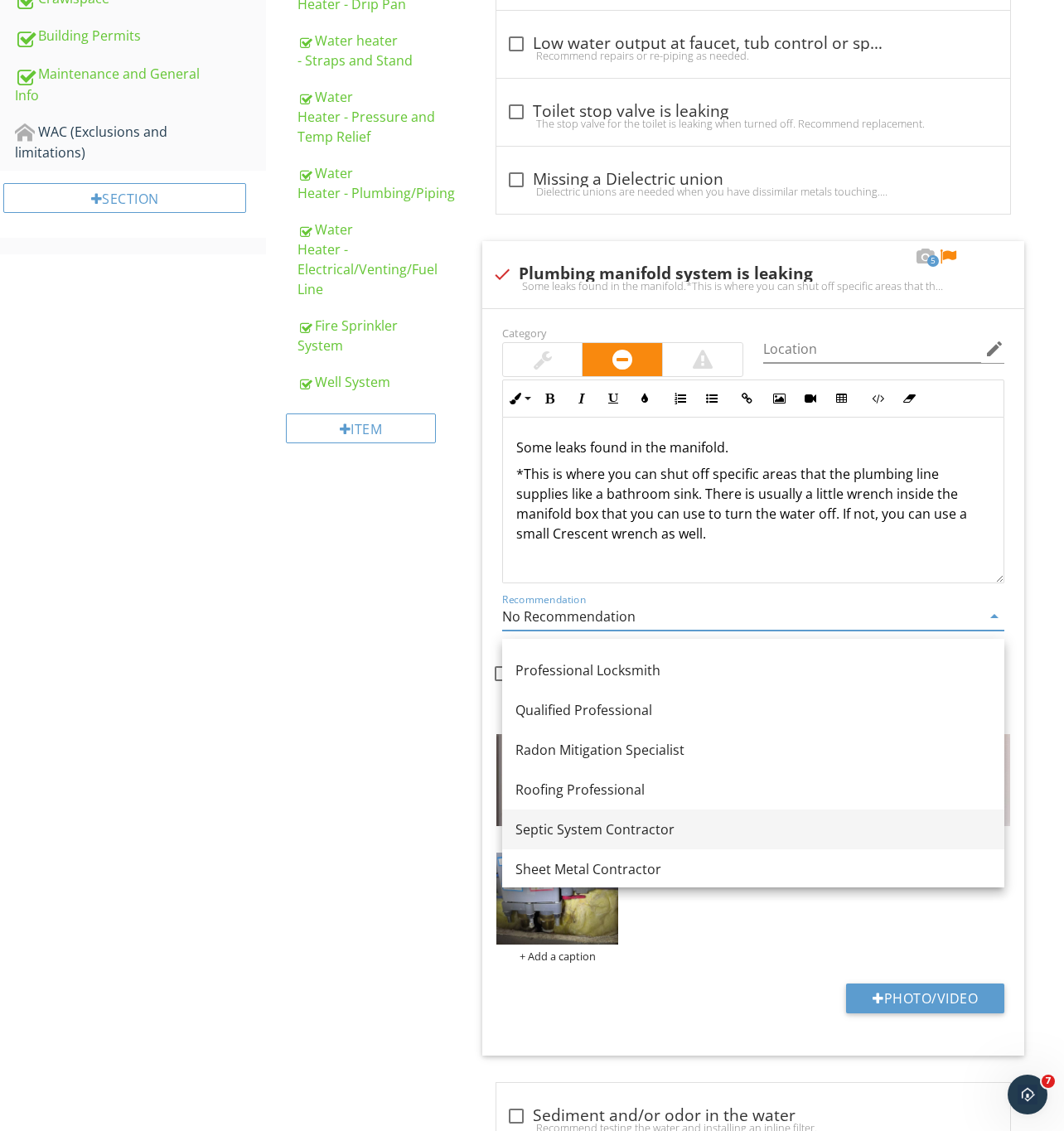
scroll to position [1739, 0]
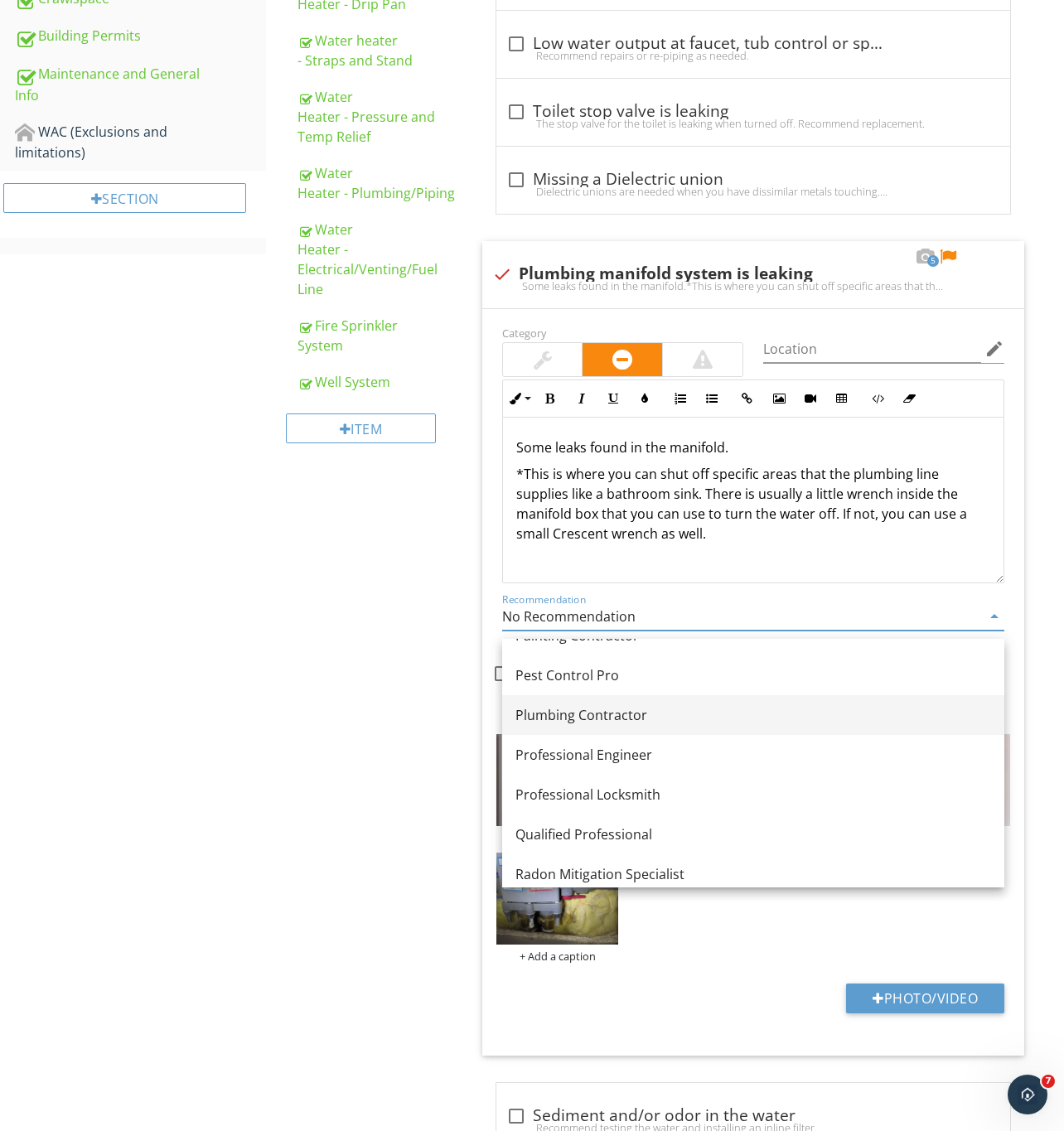
click at [640, 708] on div "Plumbing Contractor" at bounding box center [753, 715] width 476 height 20
type input "Plumbing Contractor"
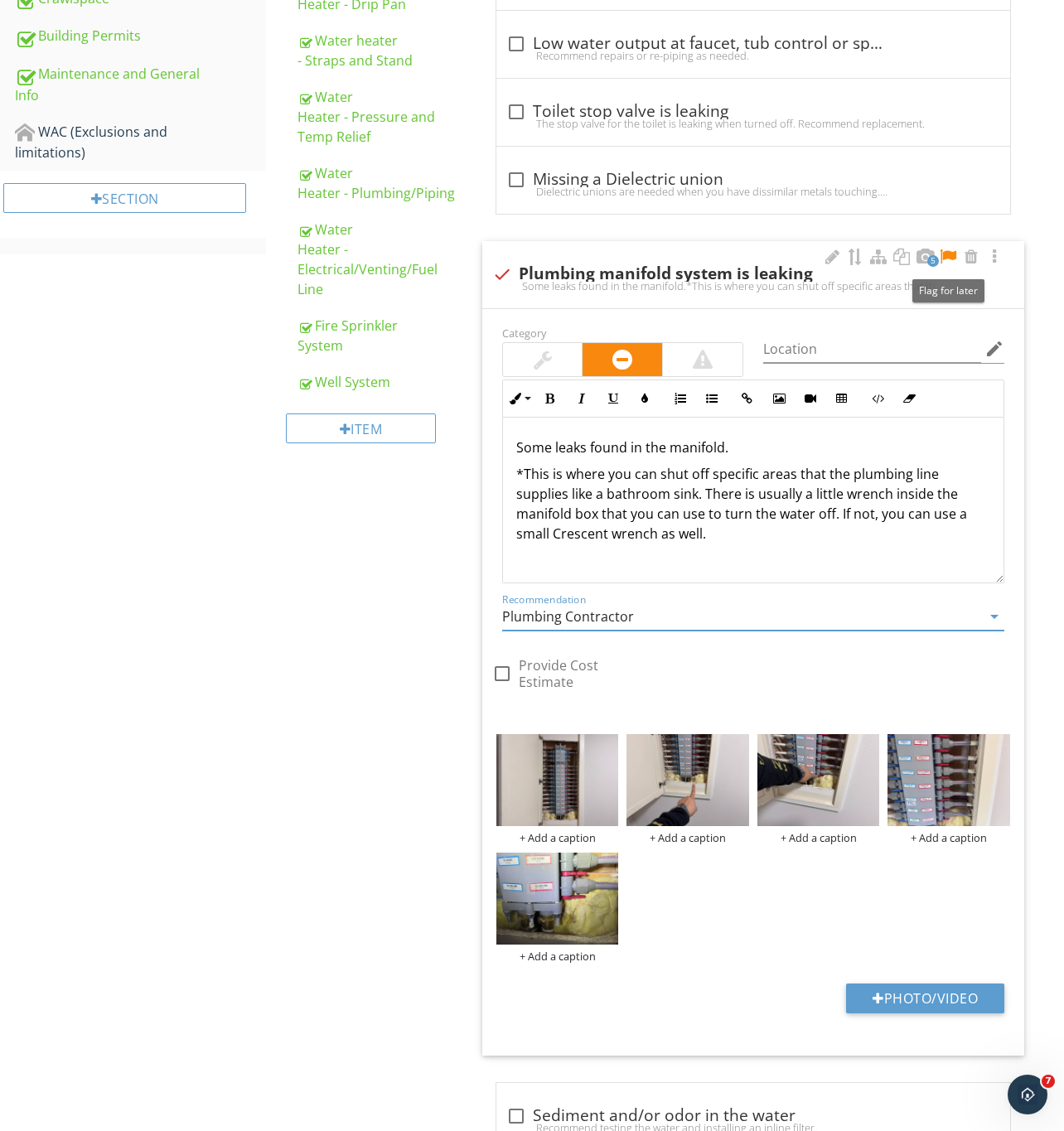
click at [952, 258] on div at bounding box center [948, 256] width 20 height 17
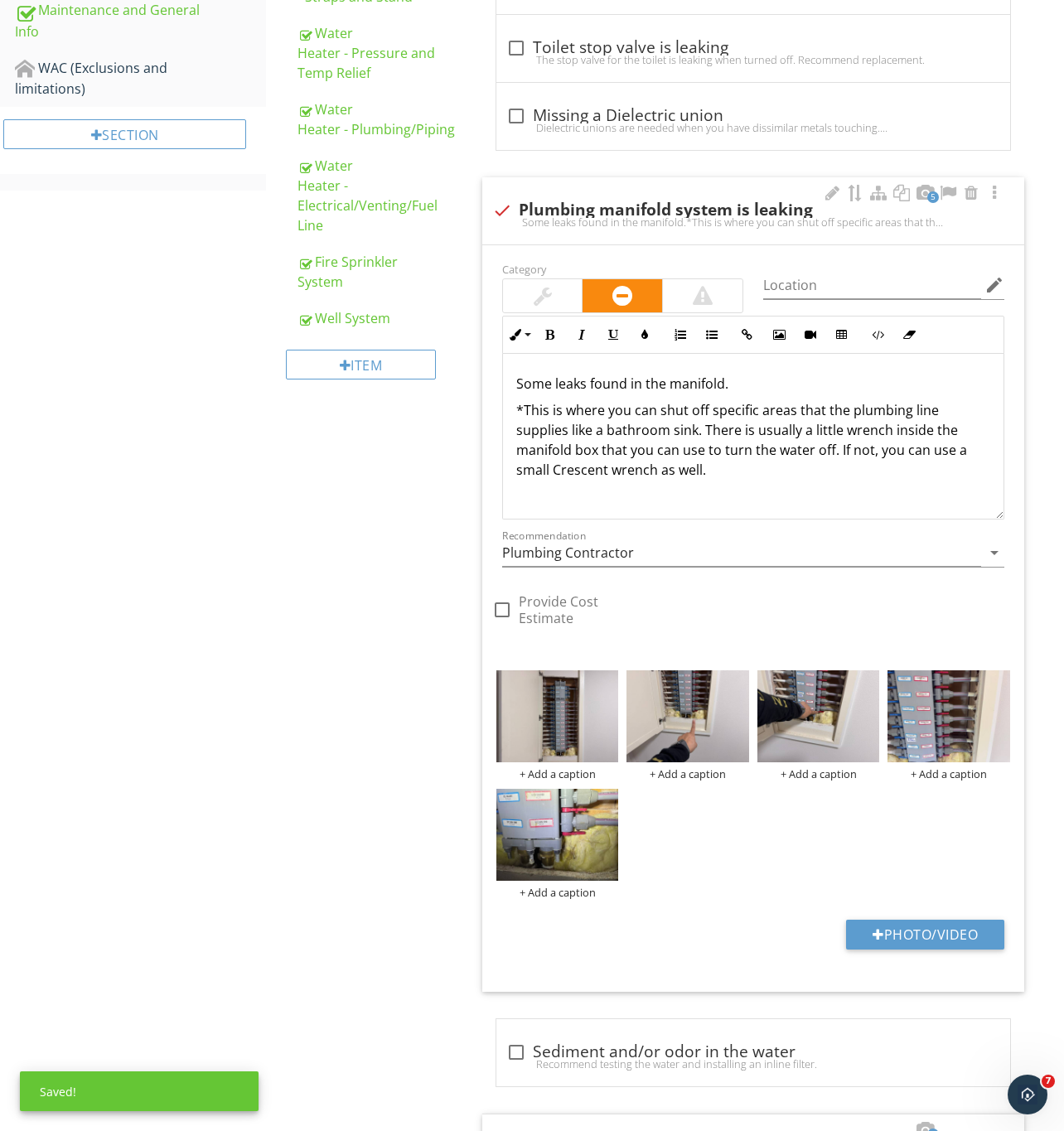
scroll to position [1209, 0]
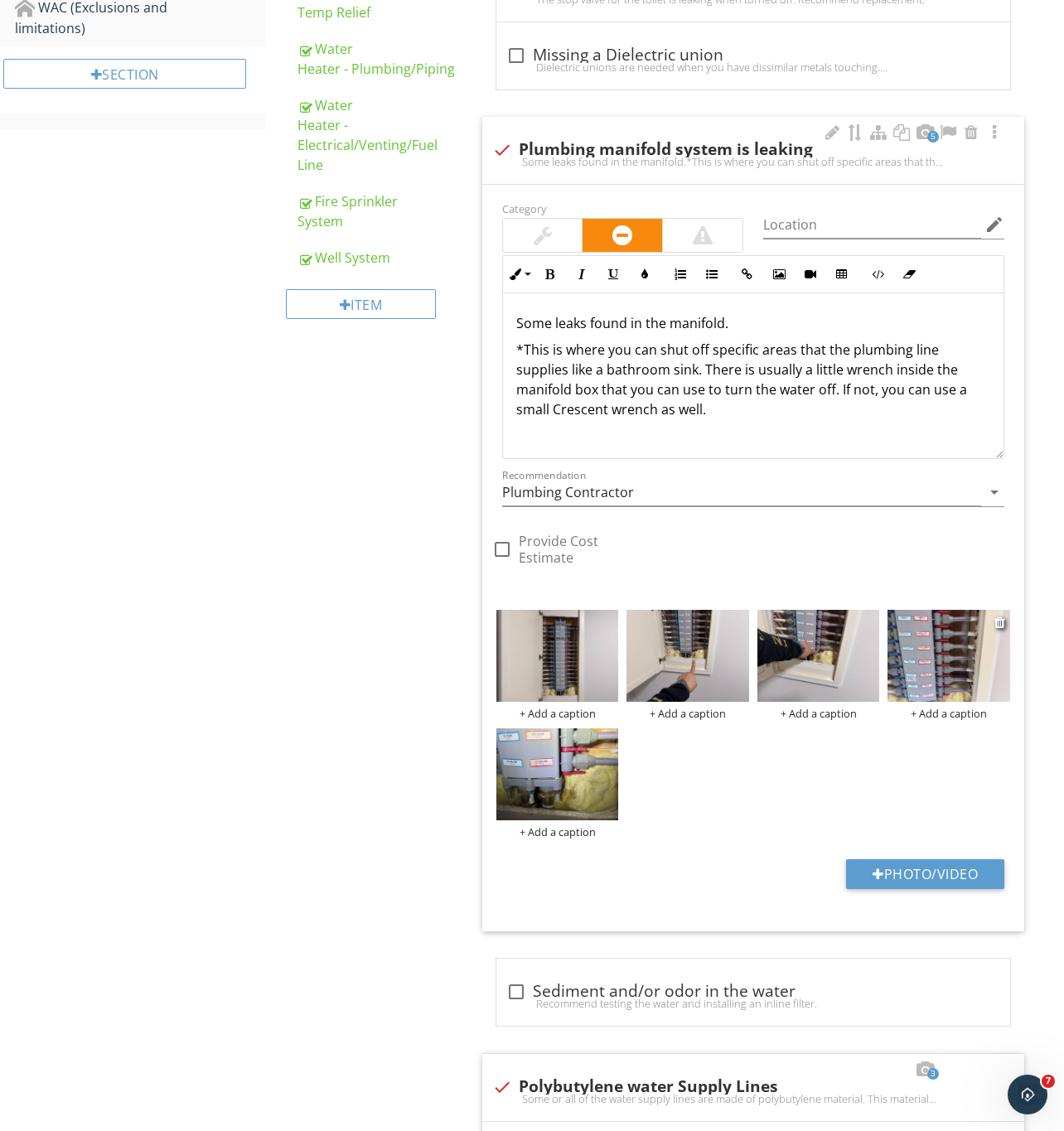
click at [947, 676] on img at bounding box center [948, 656] width 122 height 92
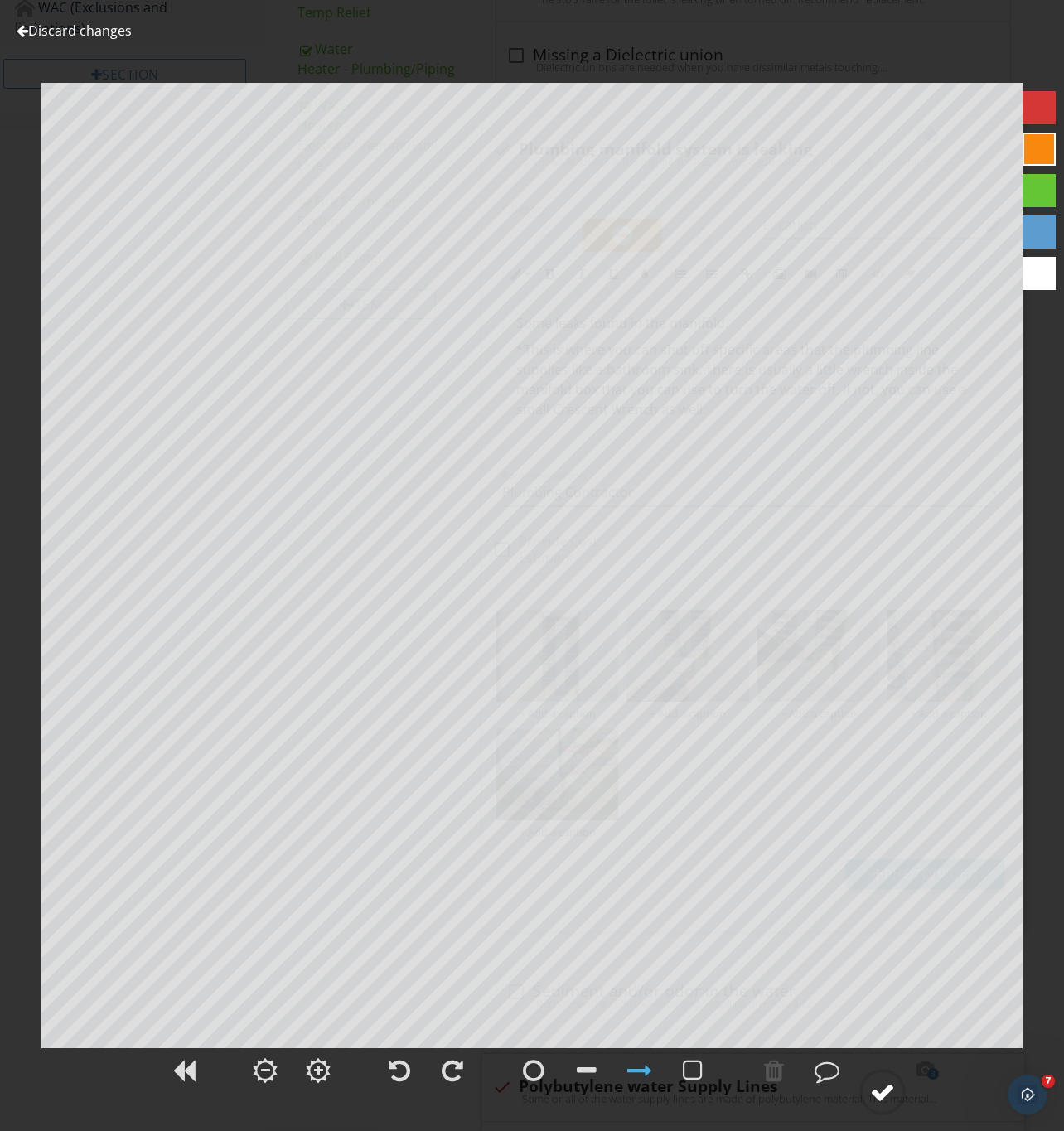
click at [883, 1090] on div at bounding box center [882, 1091] width 25 height 25
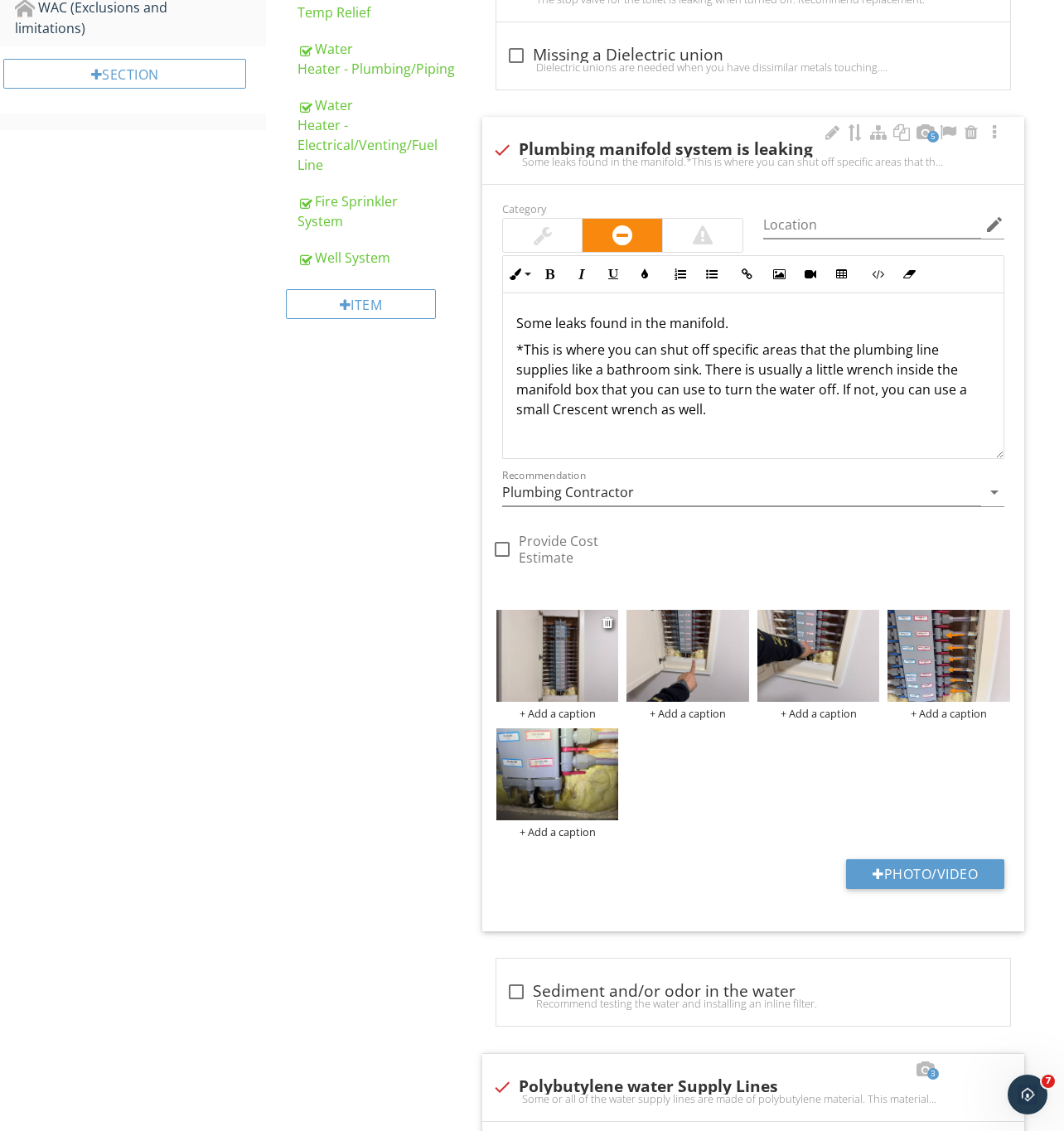
click at [560, 663] on img at bounding box center [557, 656] width 122 height 92
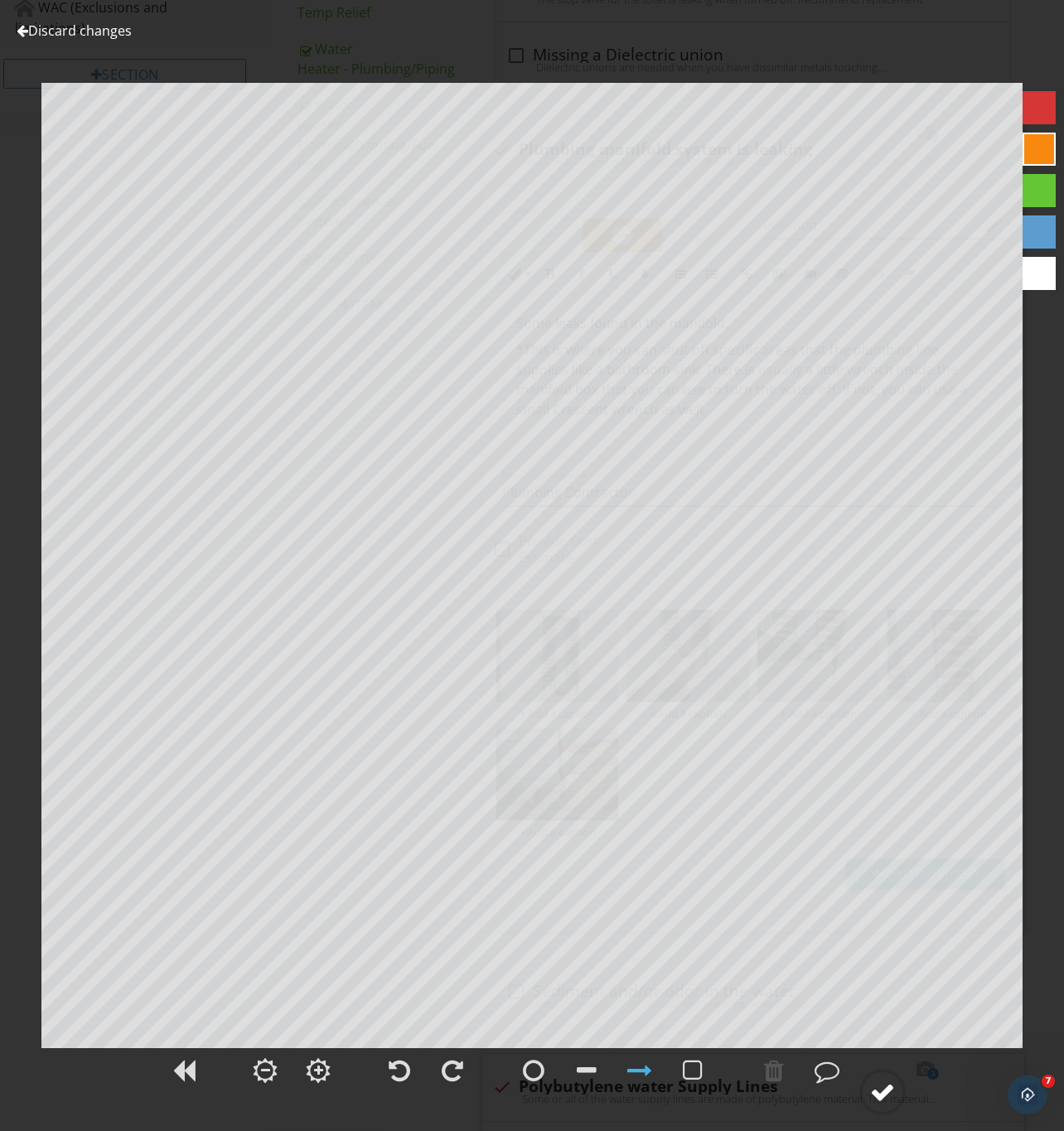
click at [889, 1090] on div at bounding box center [882, 1091] width 25 height 25
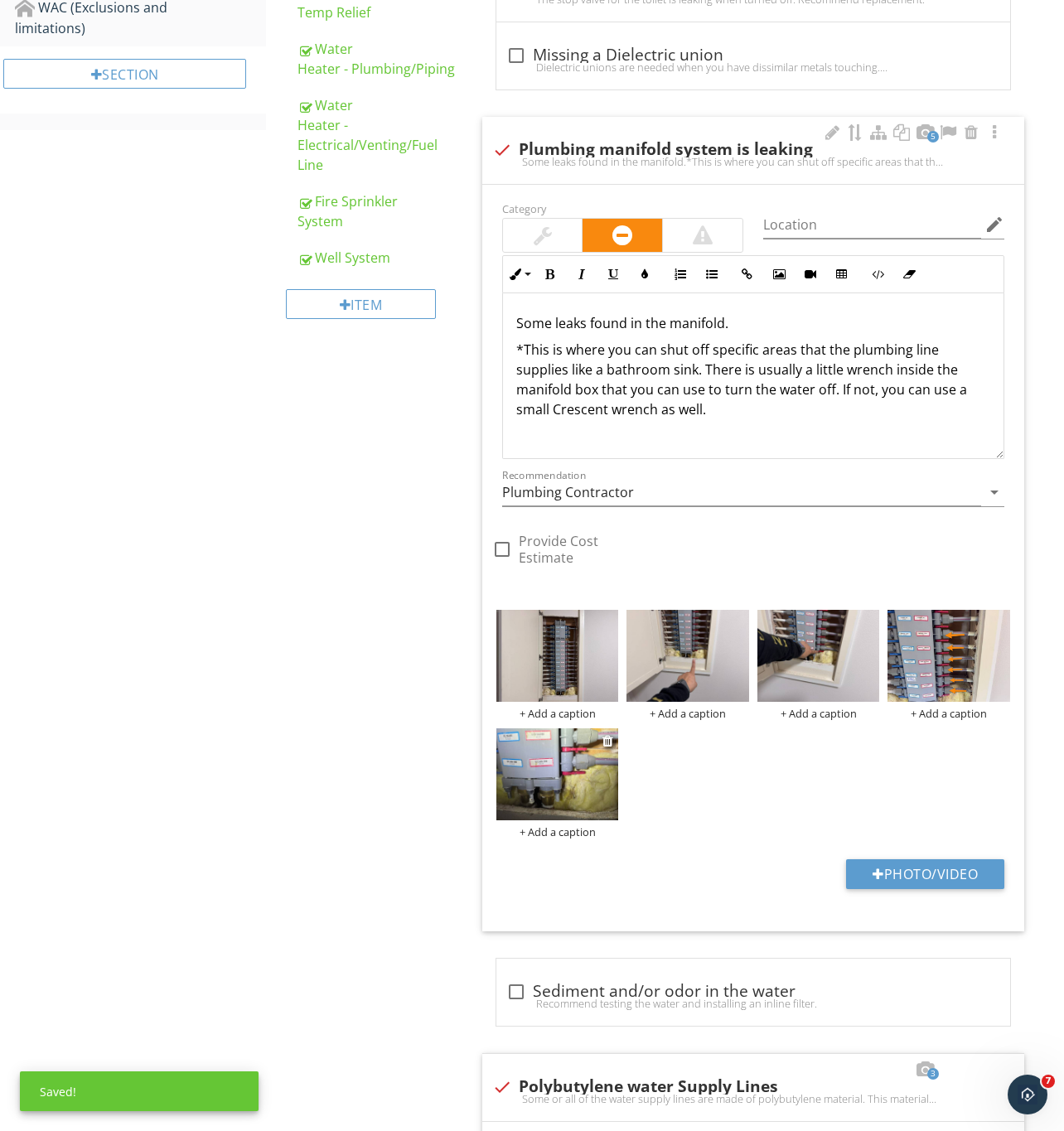
click at [542, 781] on img at bounding box center [557, 775] width 122 height 92
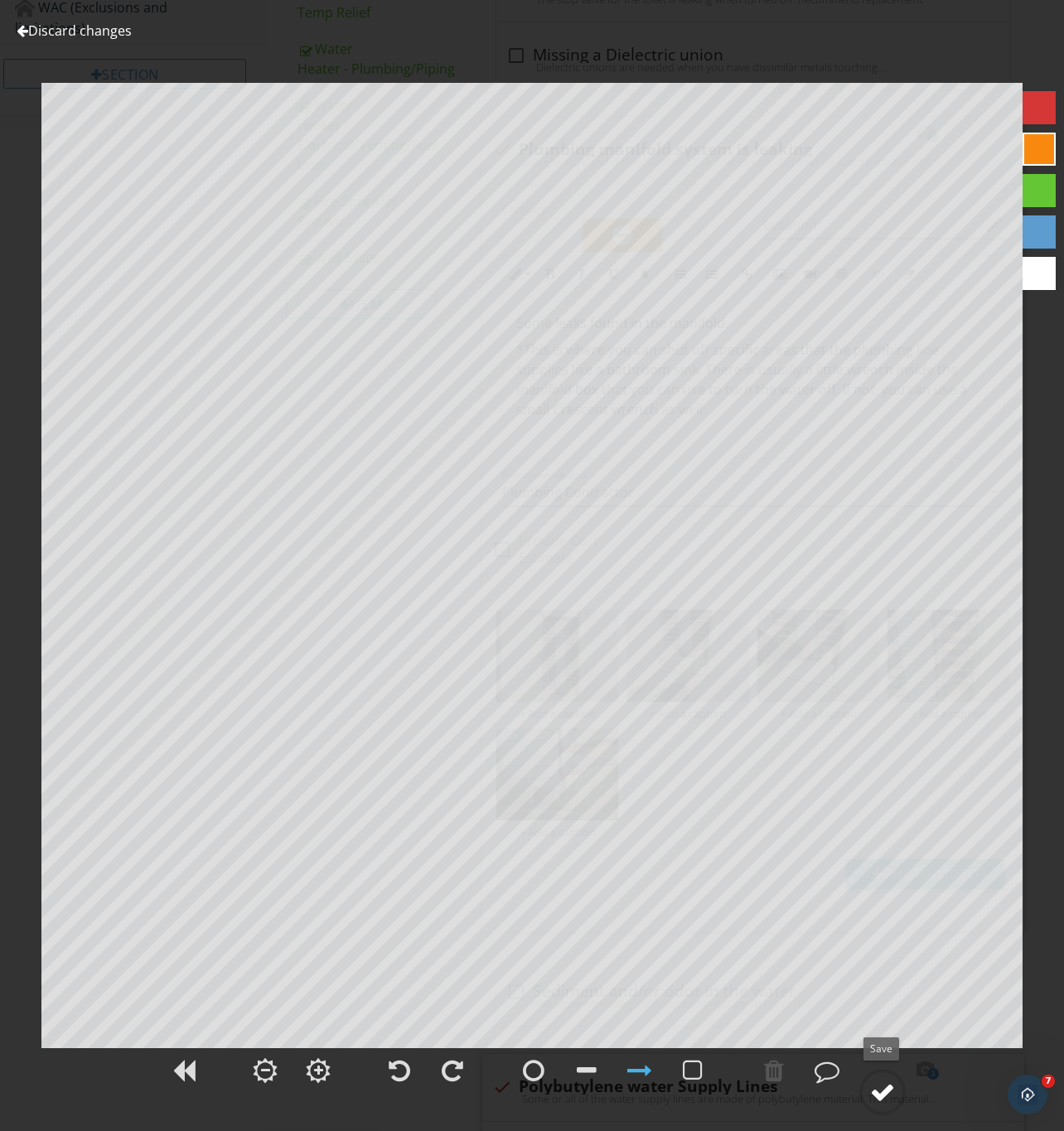
click at [888, 1091] on div at bounding box center [882, 1091] width 25 height 25
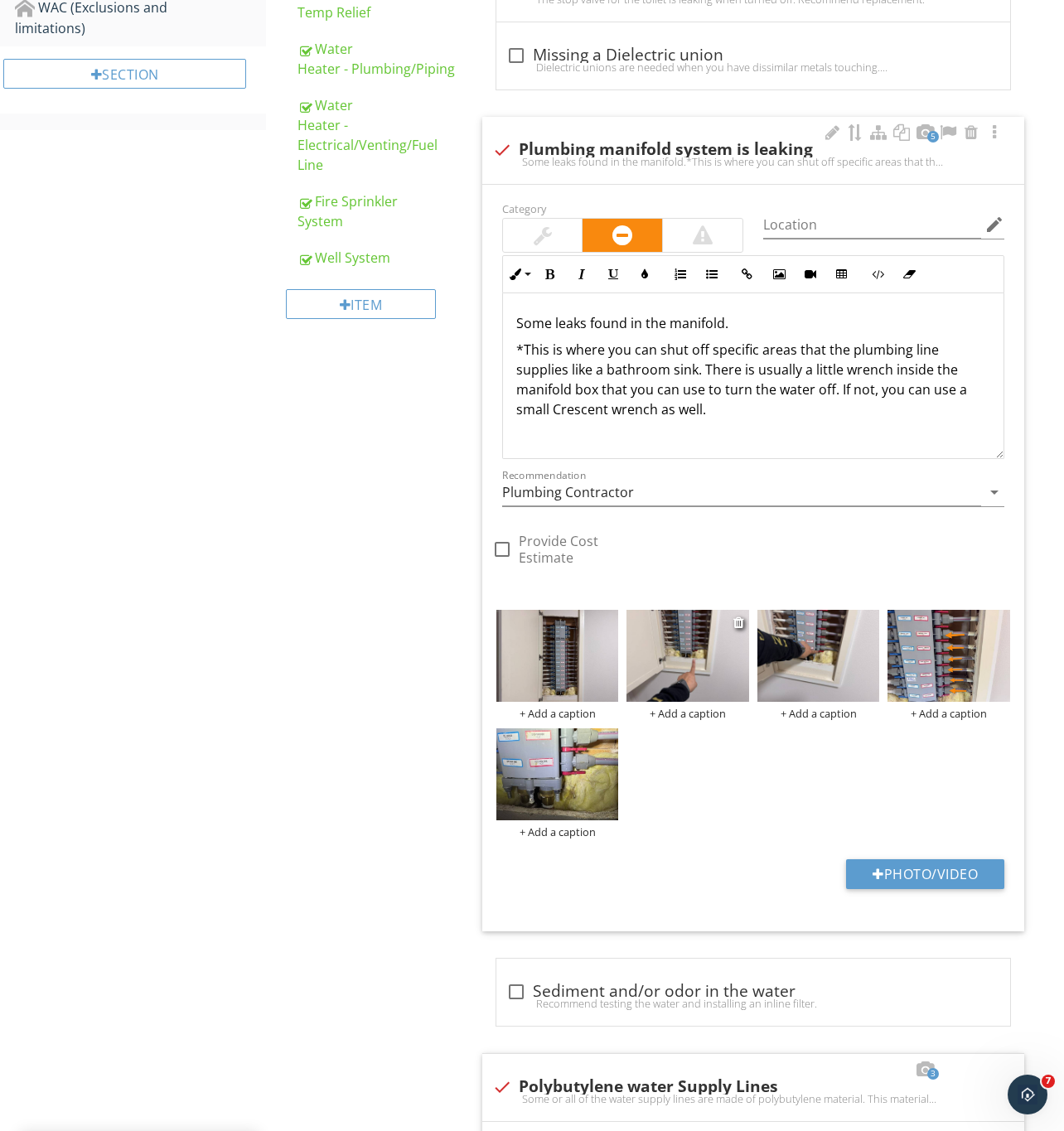
click at [663, 656] on img at bounding box center [687, 656] width 122 height 92
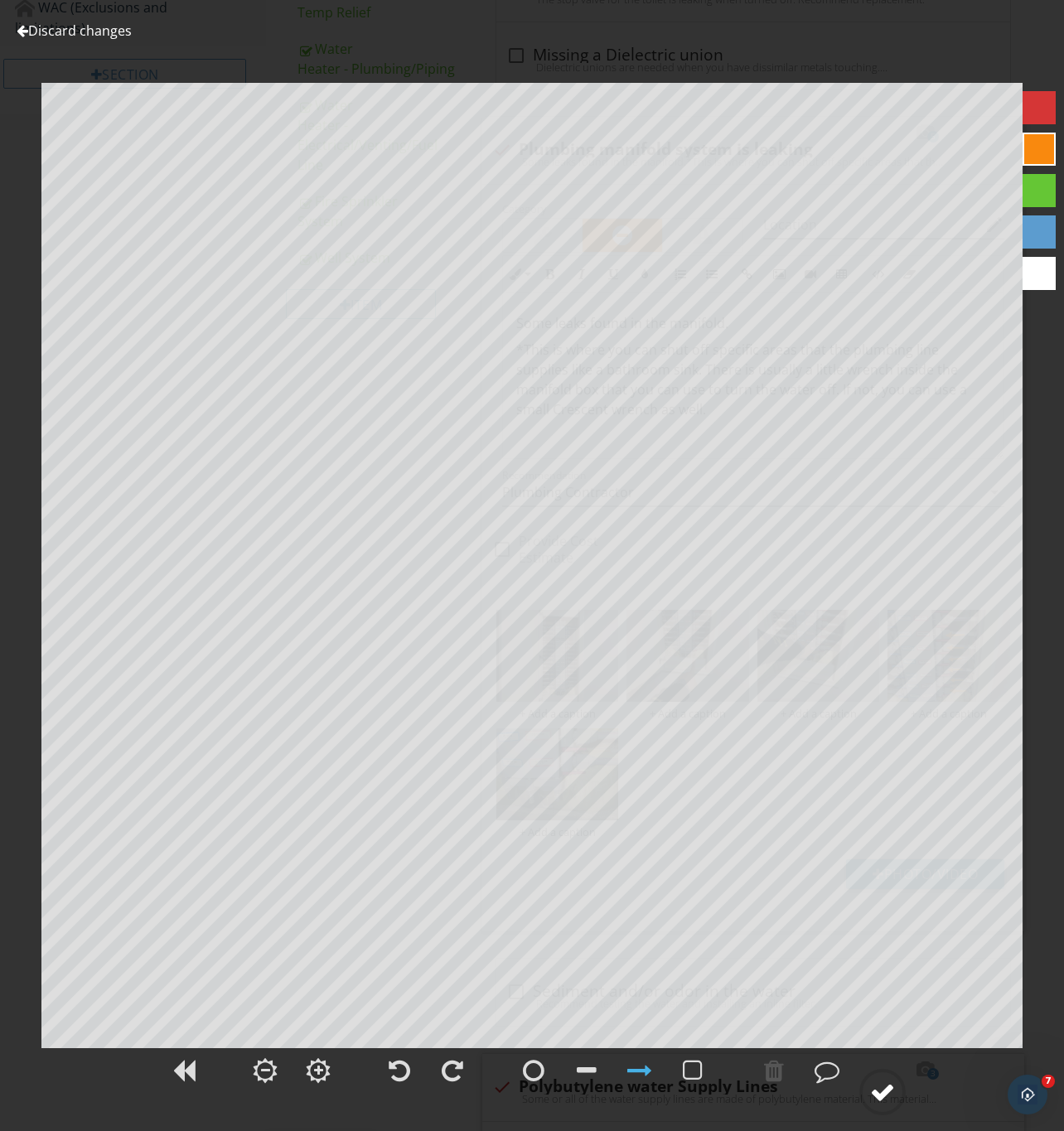
click at [892, 1099] on div at bounding box center [882, 1091] width 25 height 25
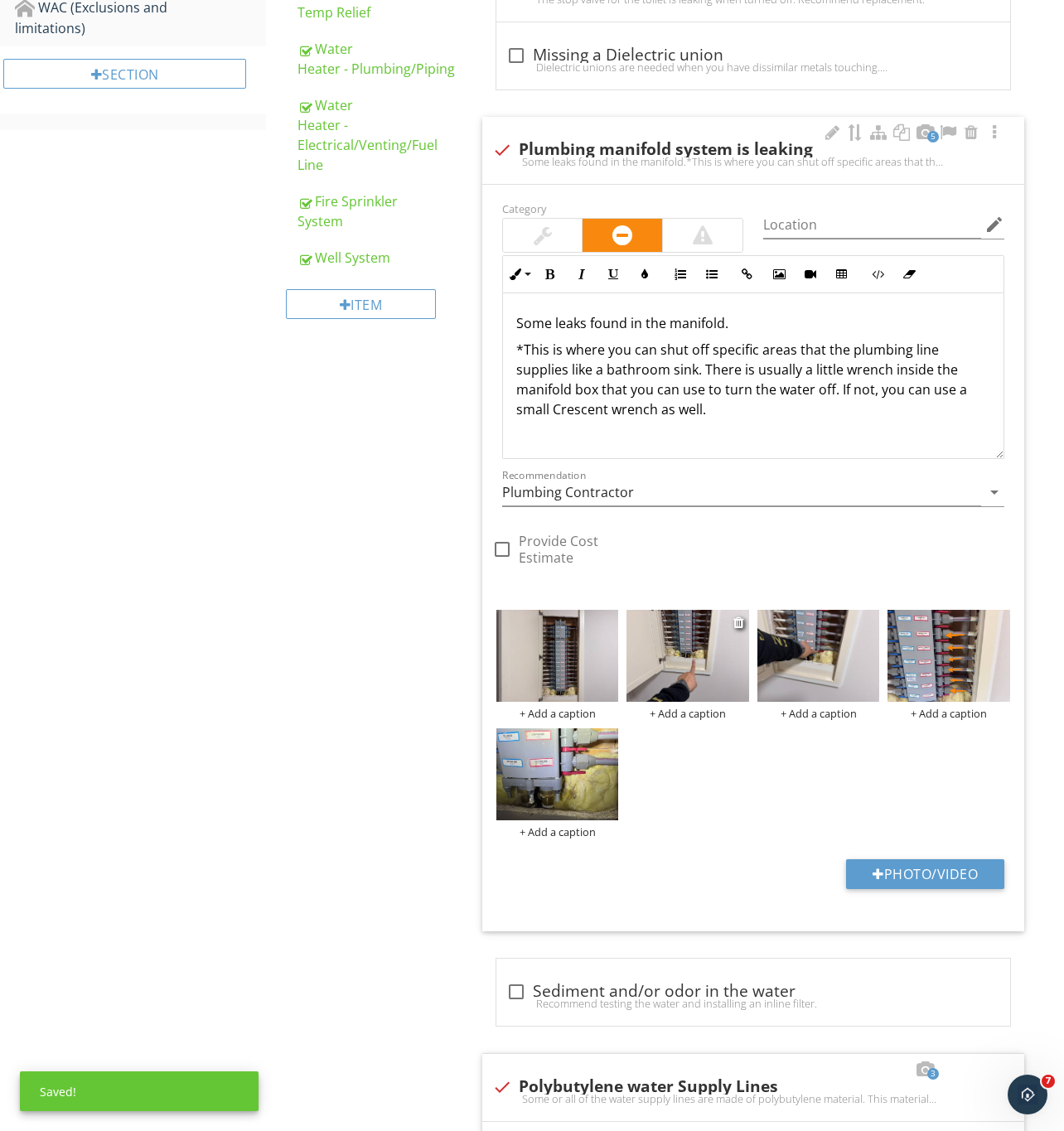
click at [707, 657] on img at bounding box center [687, 656] width 122 height 92
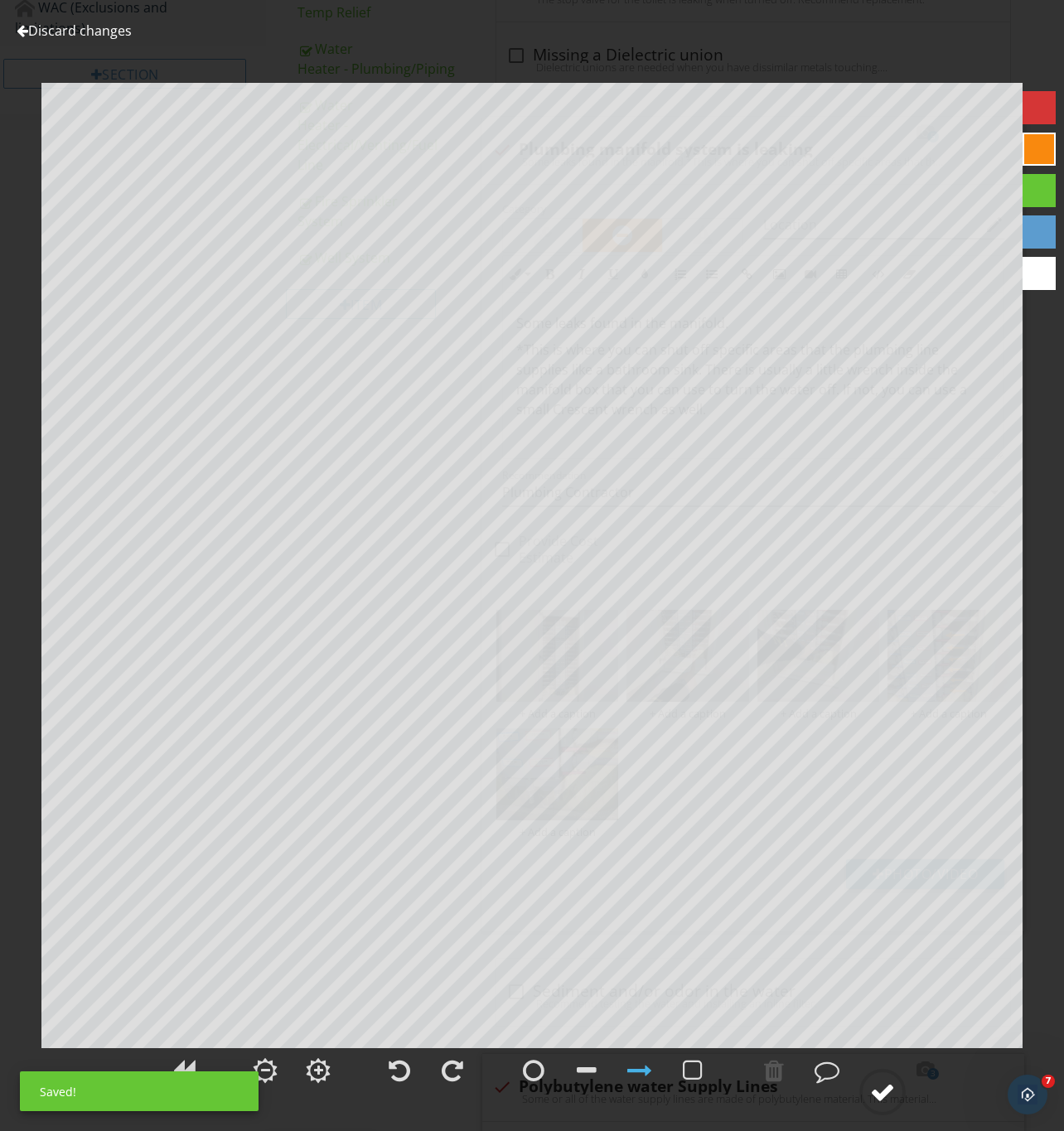
click at [875, 1089] on div at bounding box center [882, 1091] width 25 height 25
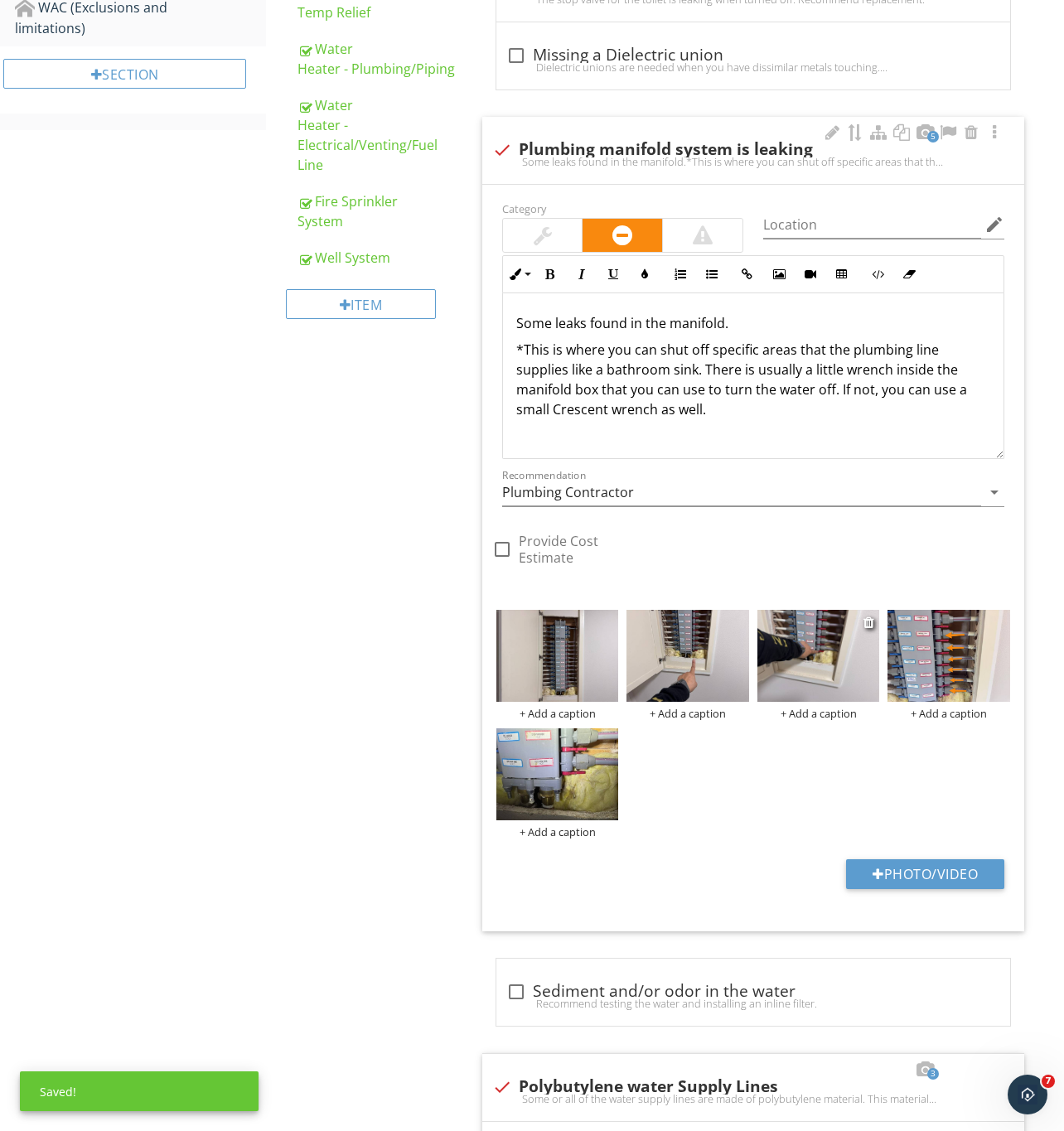
click at [823, 676] on img at bounding box center [818, 656] width 122 height 92
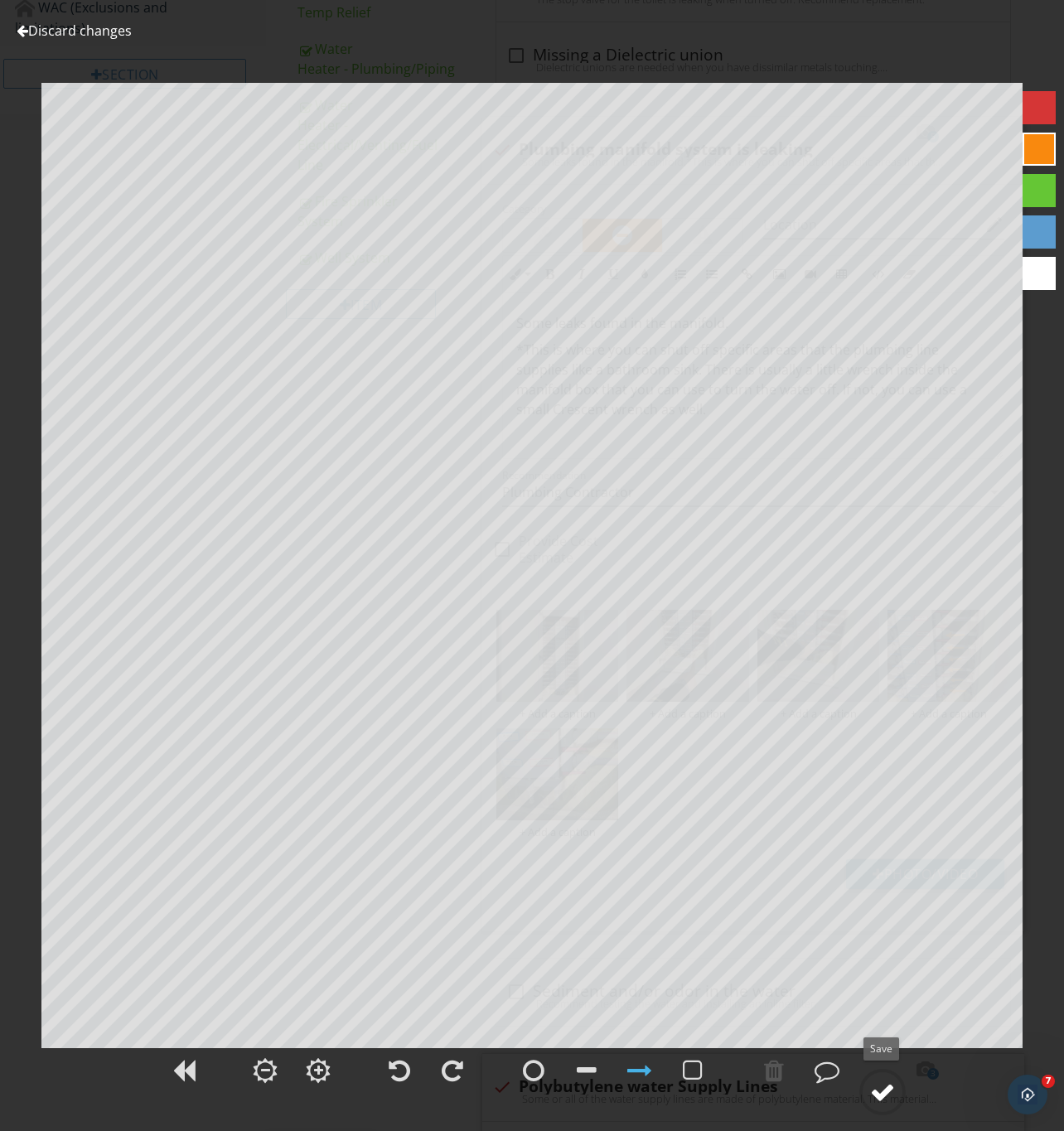
click at [882, 1099] on div at bounding box center [882, 1091] width 25 height 25
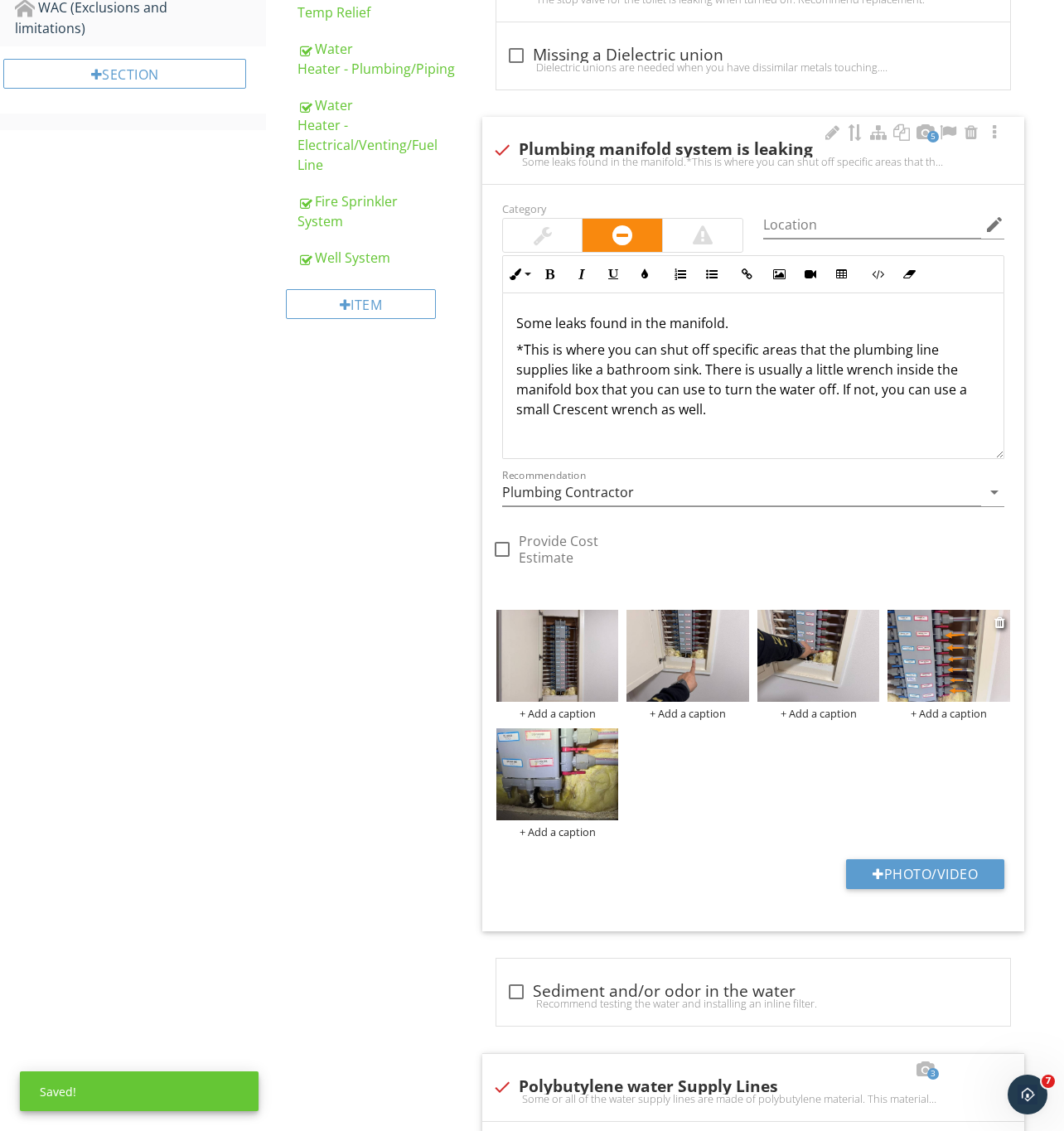
click at [924, 663] on img at bounding box center [948, 656] width 122 height 92
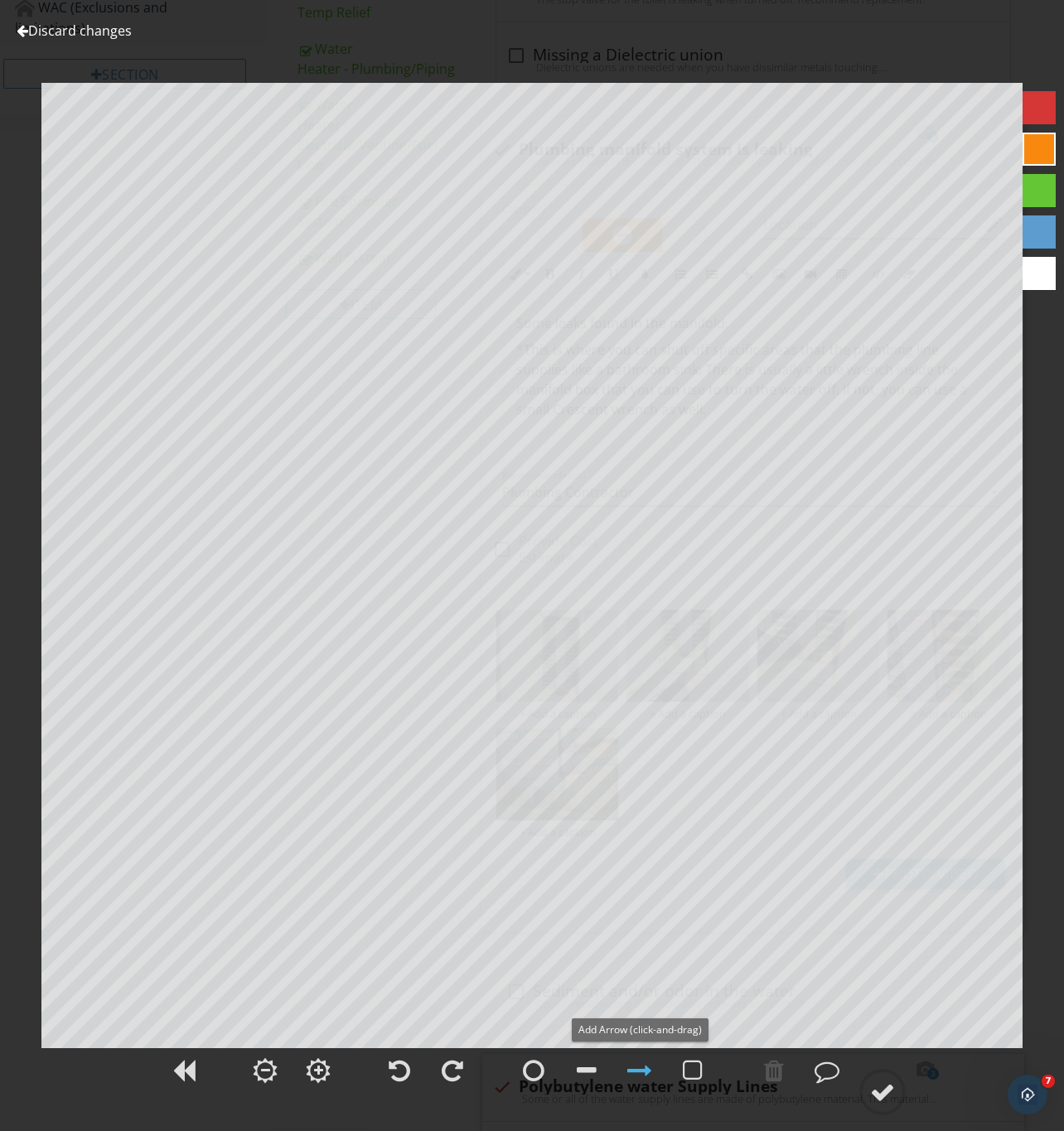
click at [640, 1074] on div at bounding box center [640, 1069] width 25 height 25
click at [636, 1077] on div at bounding box center [640, 1069] width 25 height 25
click at [880, 1083] on div at bounding box center [882, 1091] width 25 height 25
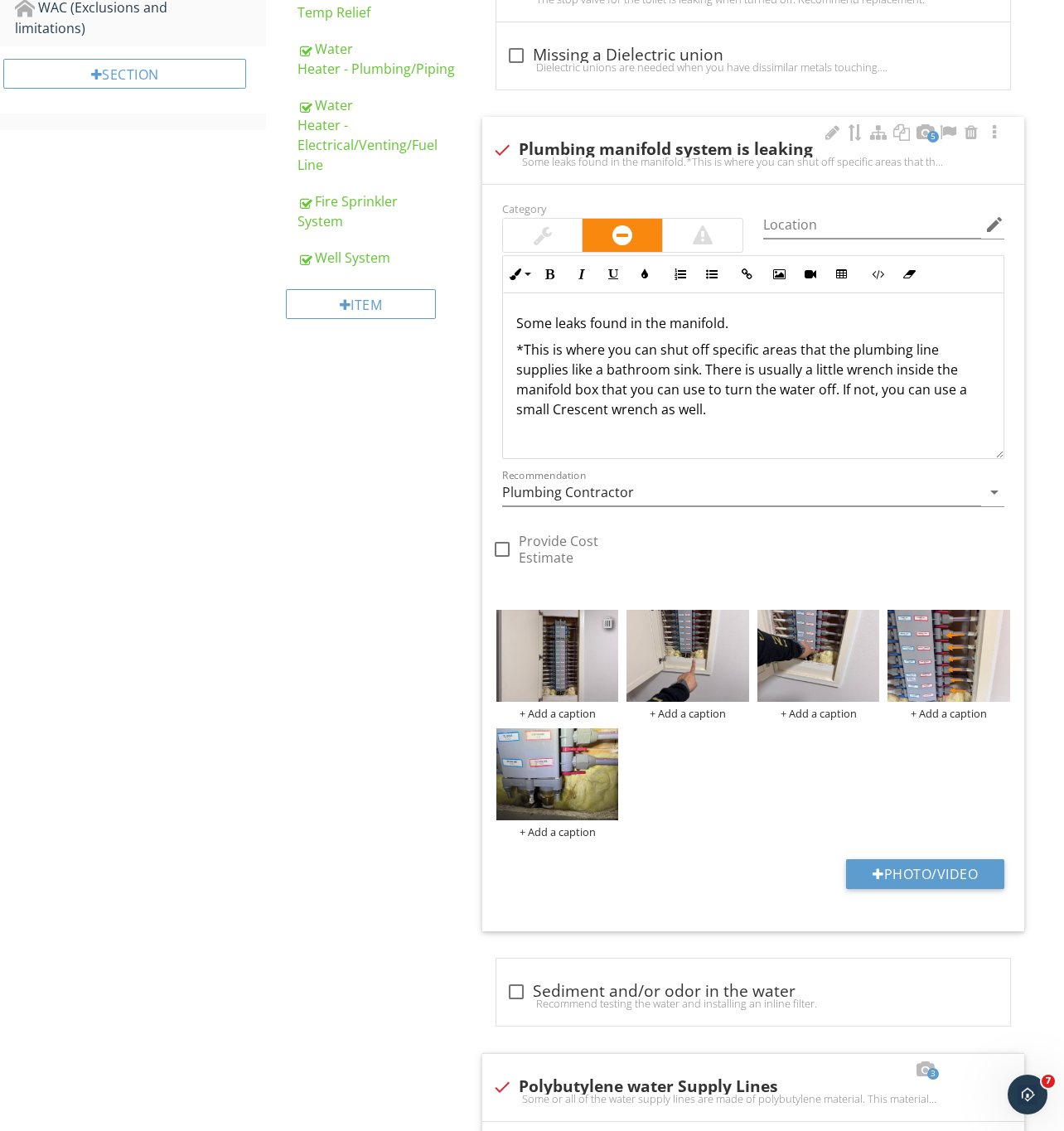
click at [606, 622] on div at bounding box center [607, 622] width 11 height 13
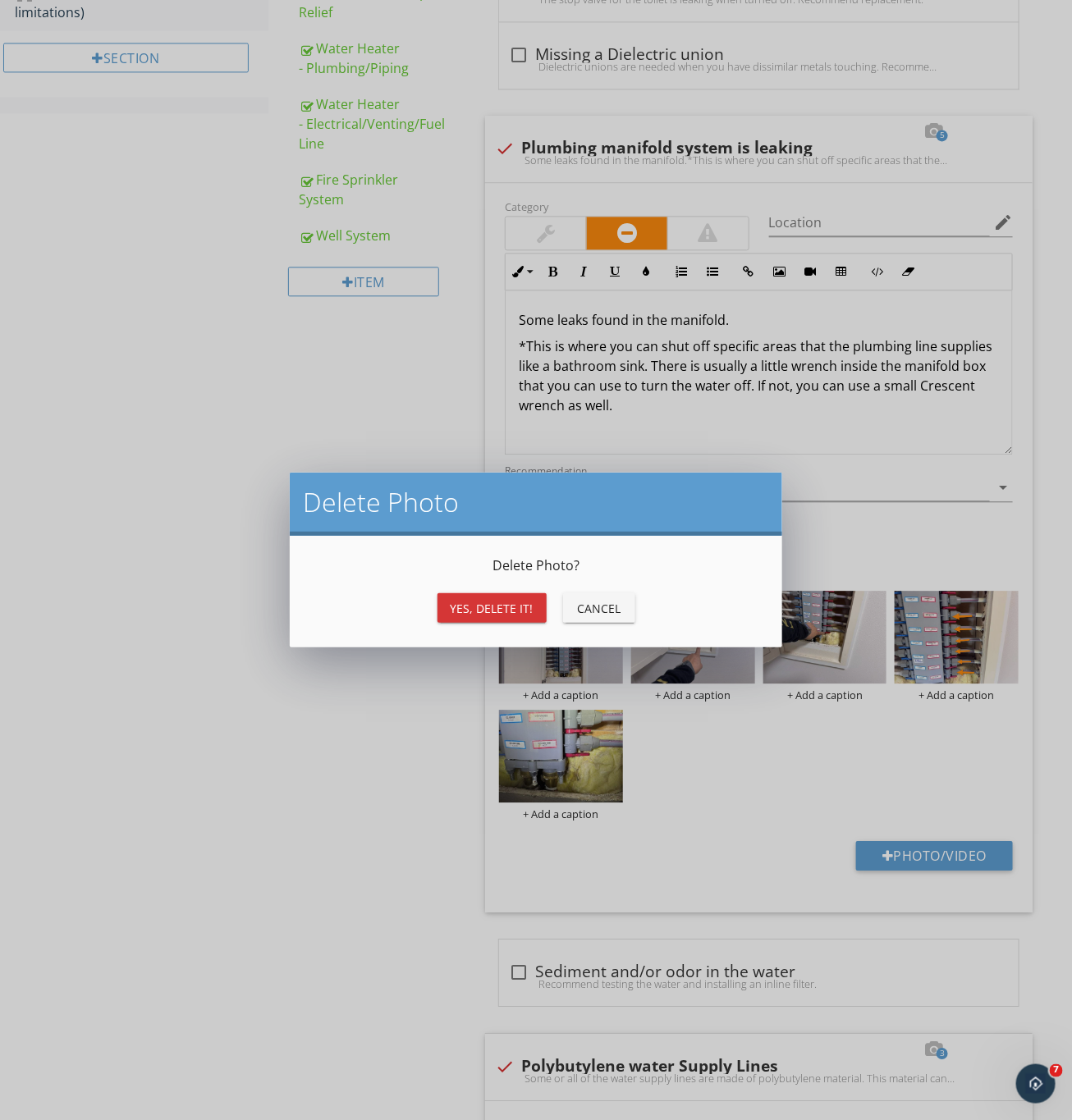
click at [488, 613] on div "Yes, Delete it!" at bounding box center [491, 608] width 83 height 17
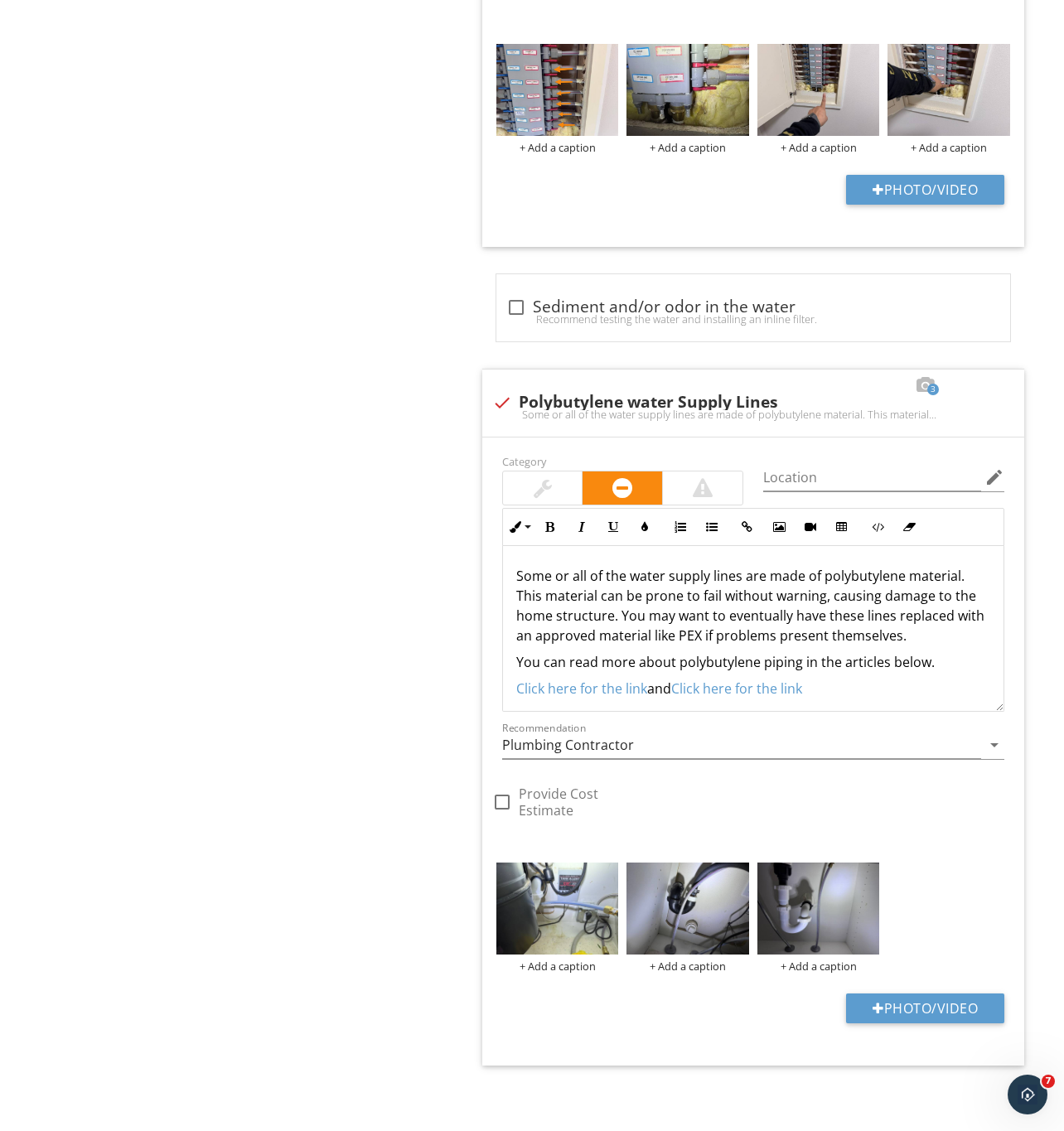
scroll to position [1787, 0]
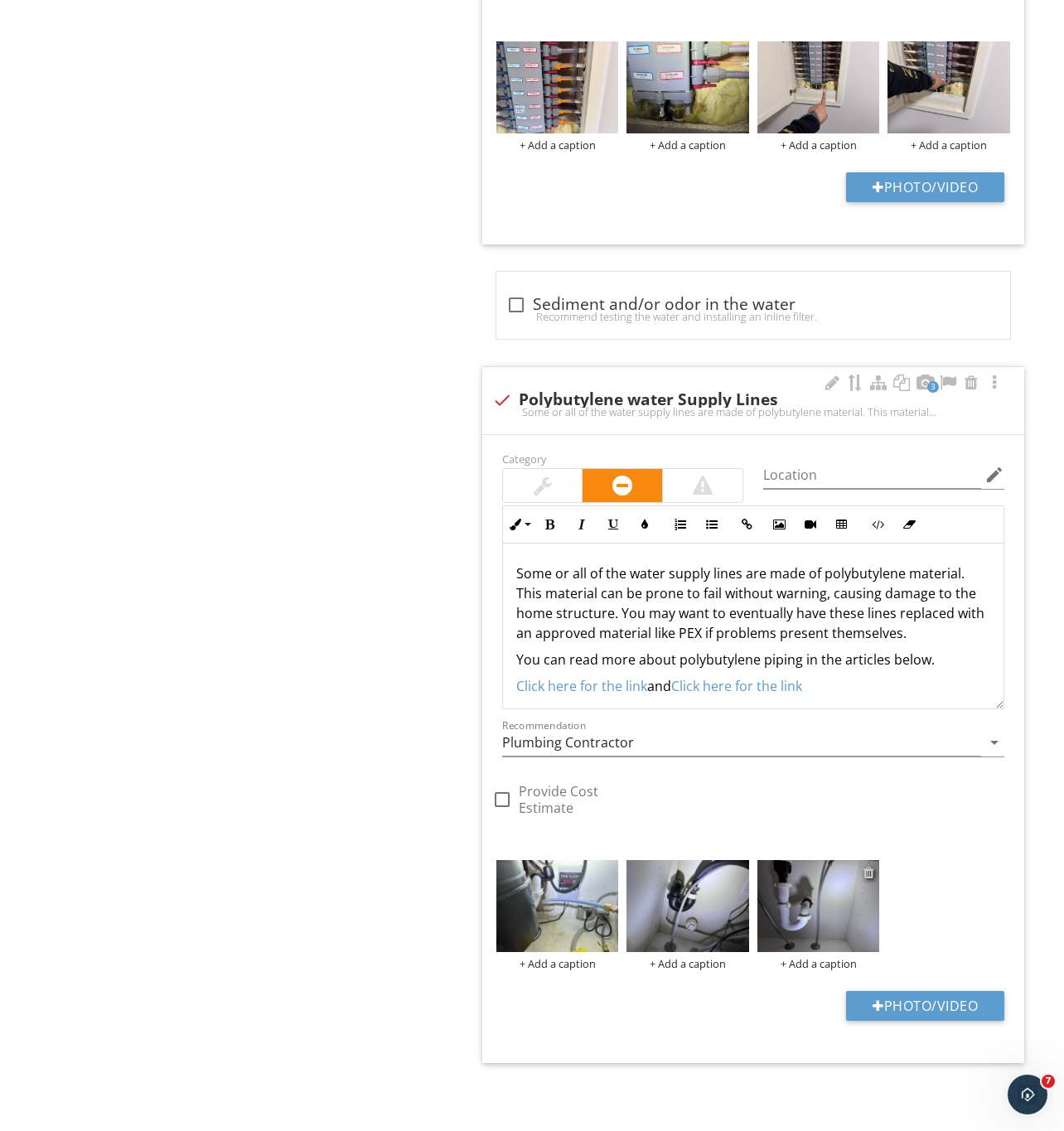
click at [870, 876] on div at bounding box center [869, 872] width 11 height 13
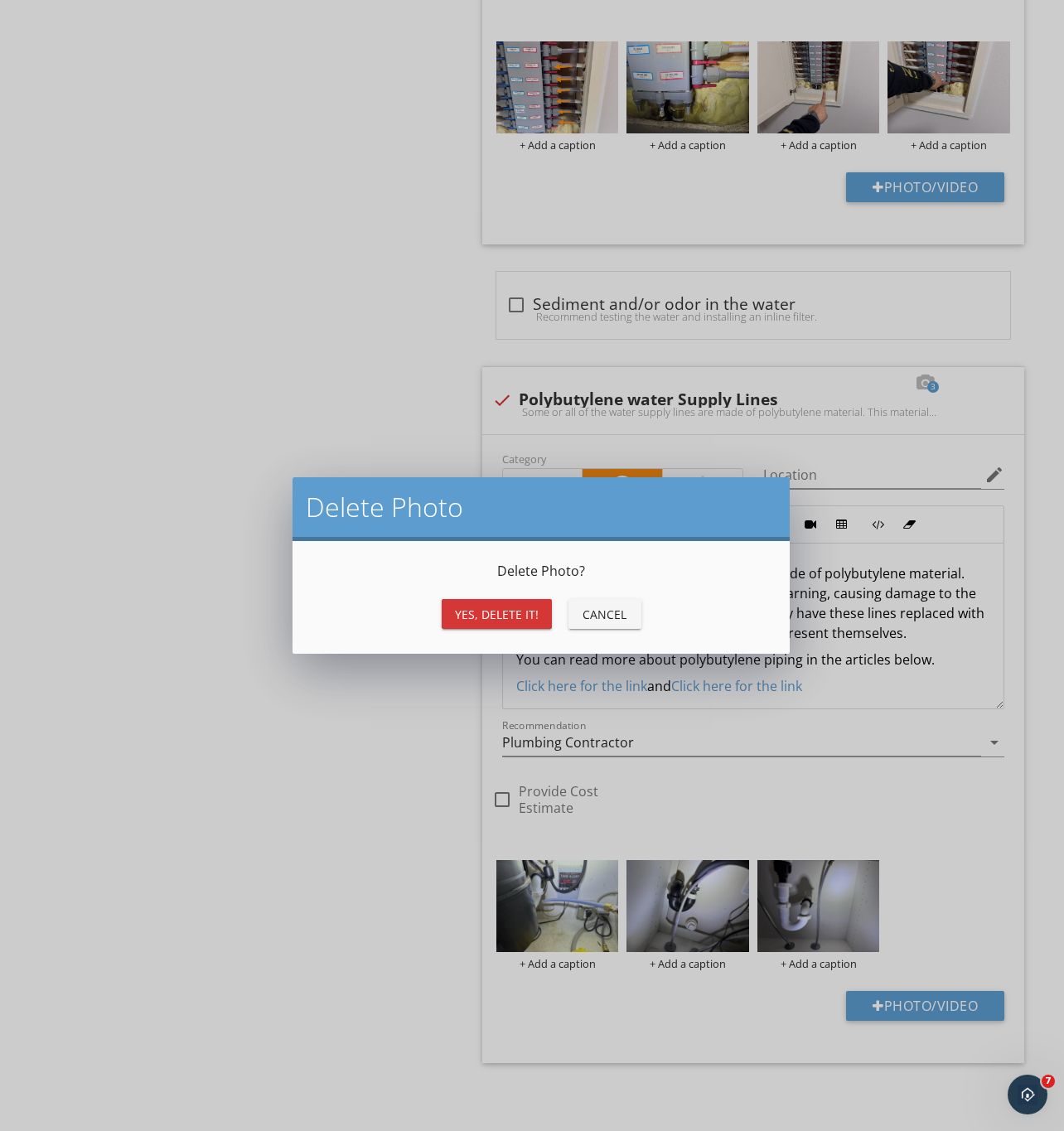
scroll to position [1765, 0]
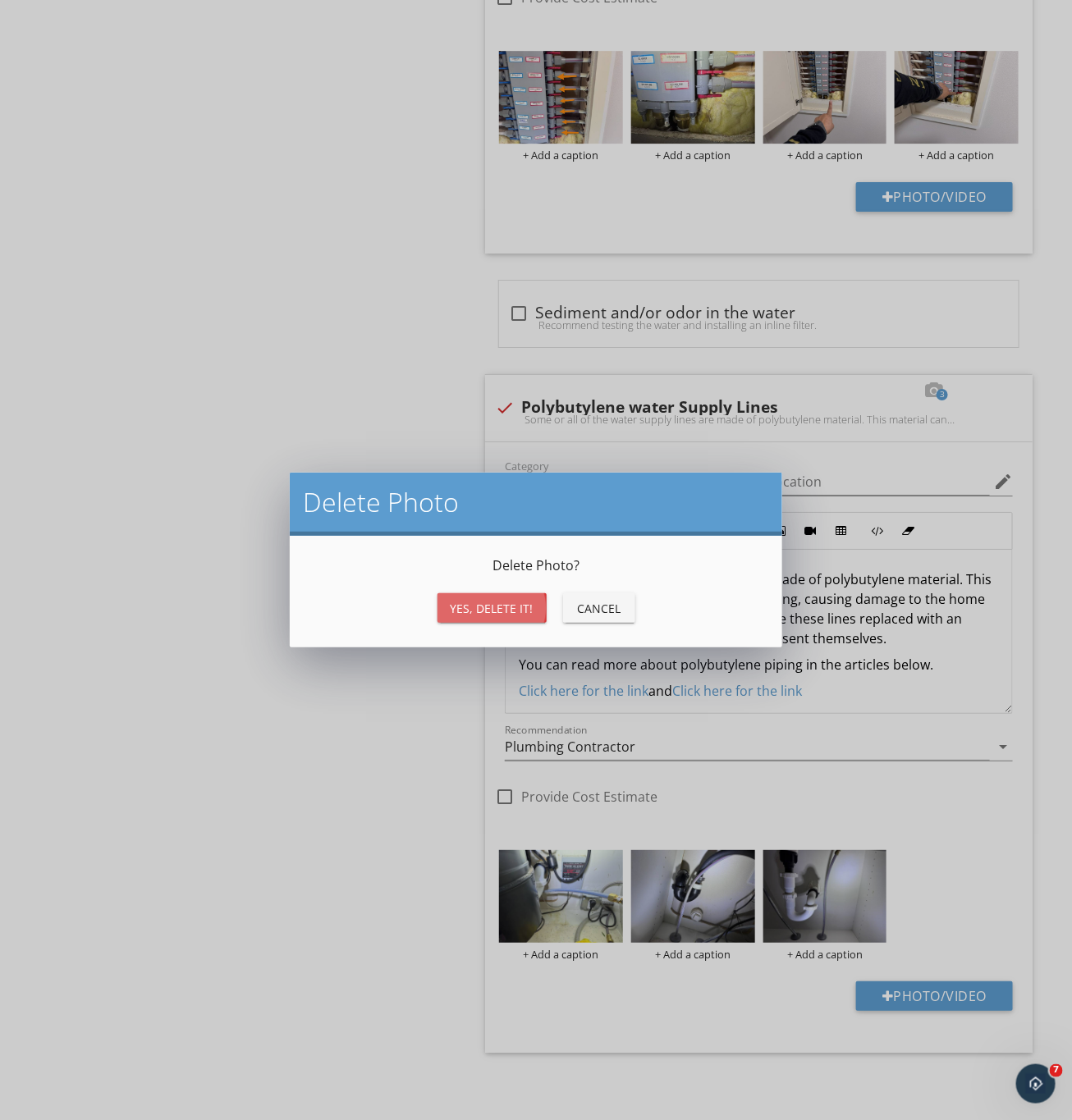
click at [514, 603] on div "Yes, Delete it!" at bounding box center [491, 608] width 83 height 17
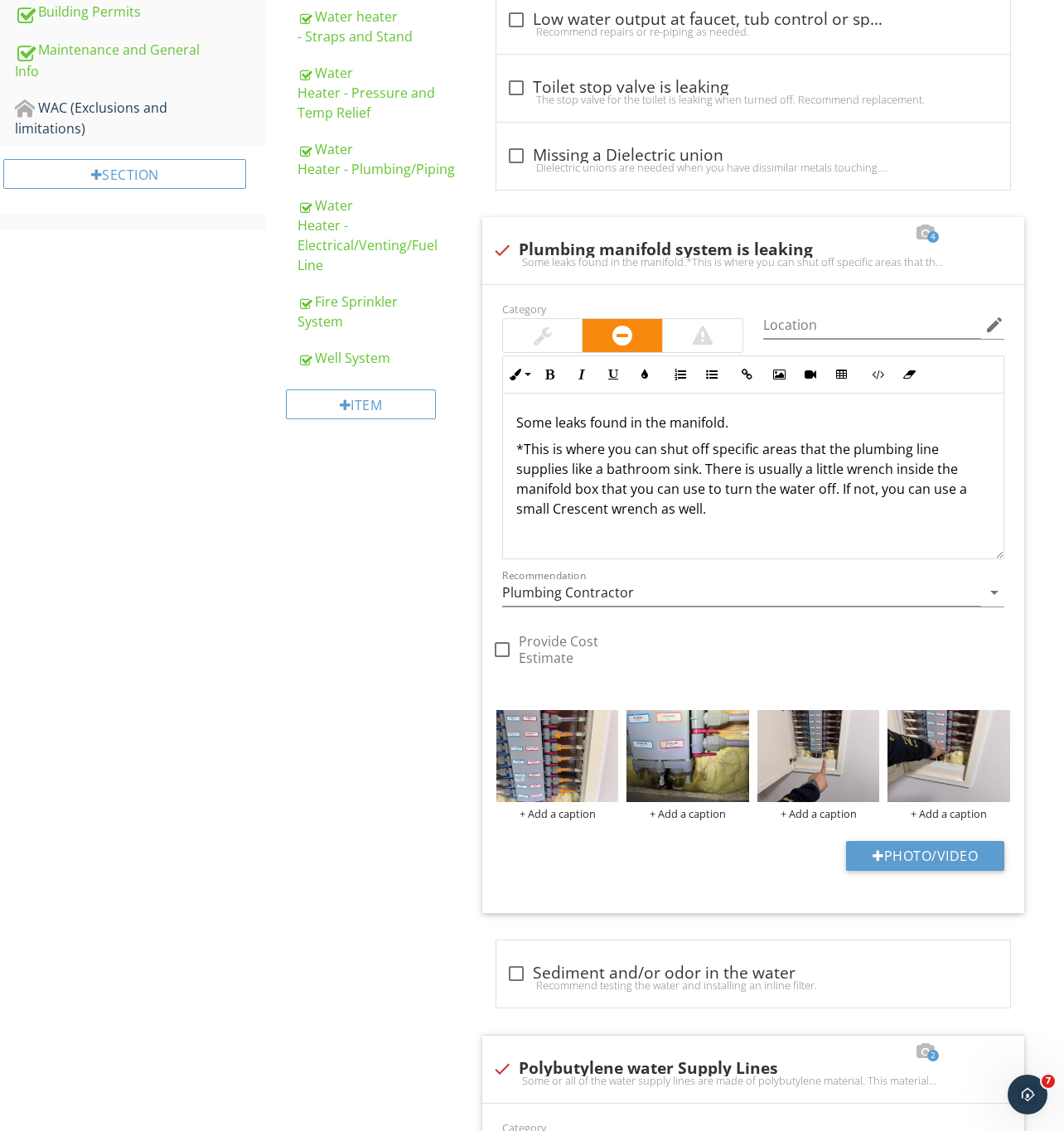
scroll to position [1041, 0]
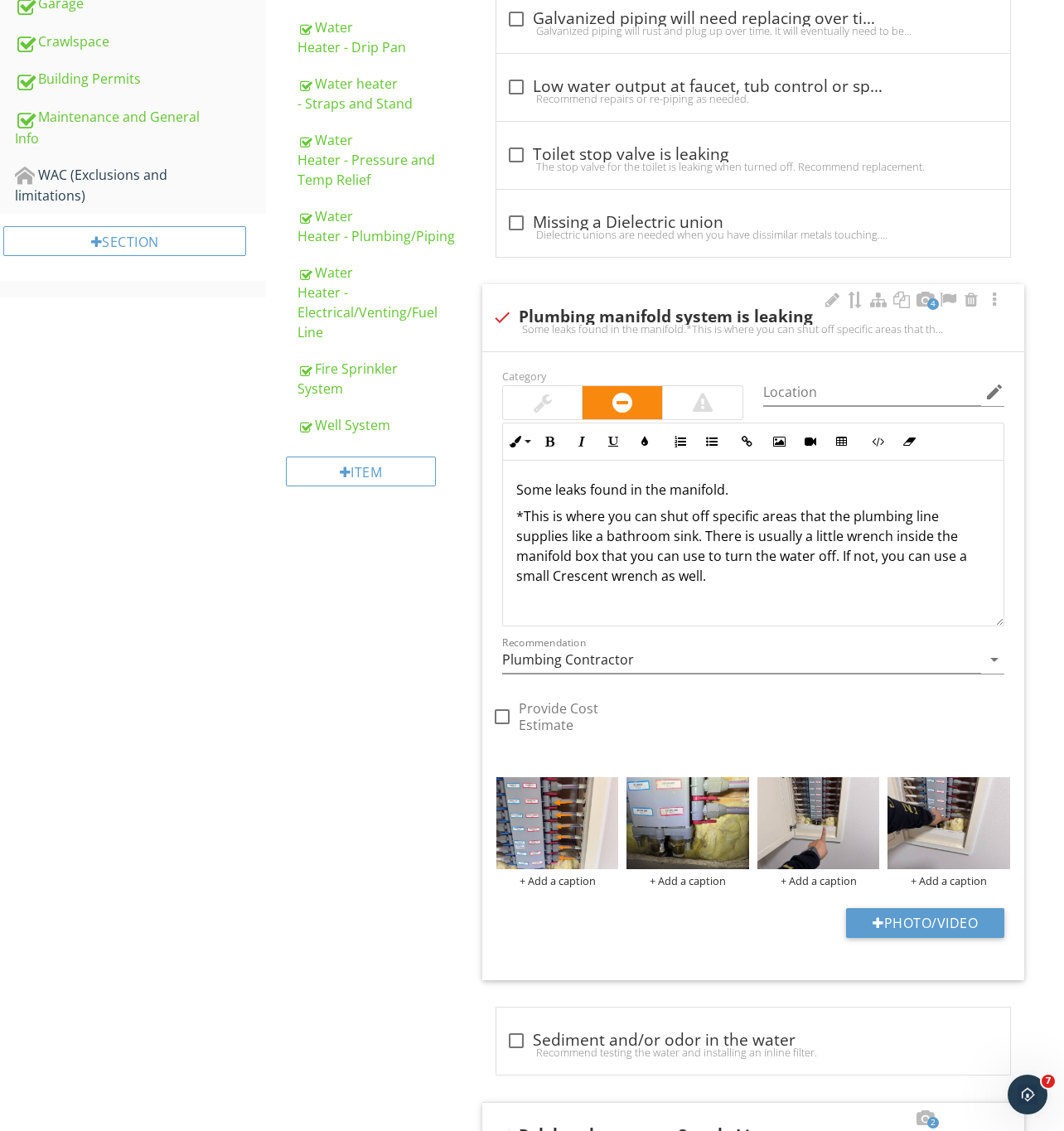
click at [743, 494] on p "Some leaks found in the manifold." at bounding box center [753, 490] width 474 height 20
click at [640, 497] on p "Some leaks found in the manifold valves. Recommend having this repaired." at bounding box center [753, 490] width 474 height 20
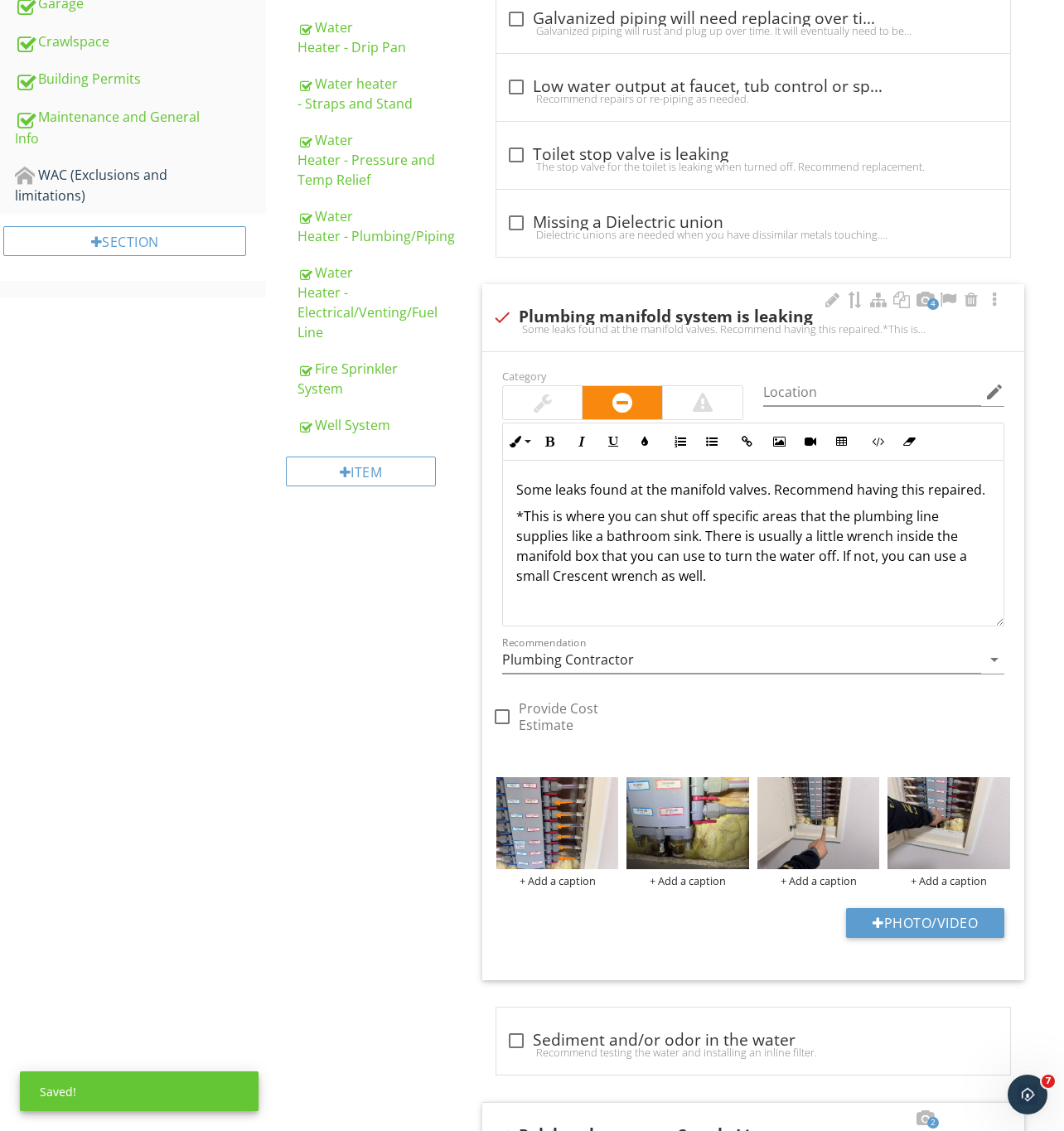
click at [628, 500] on p "Some leaks found at the manifold valves. Recommend having this repaired." at bounding box center [753, 490] width 474 height 20
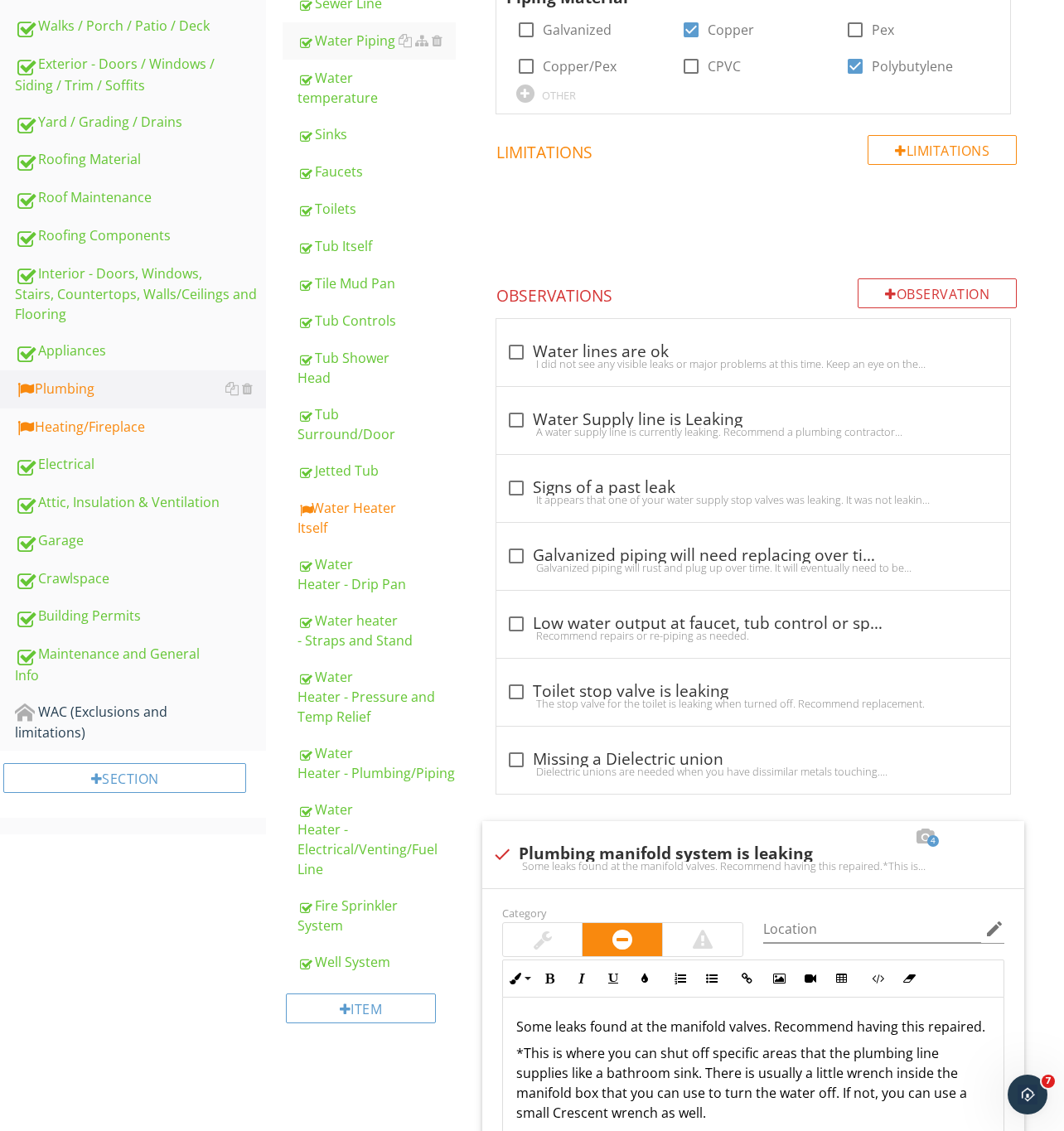
scroll to position [420, 0]
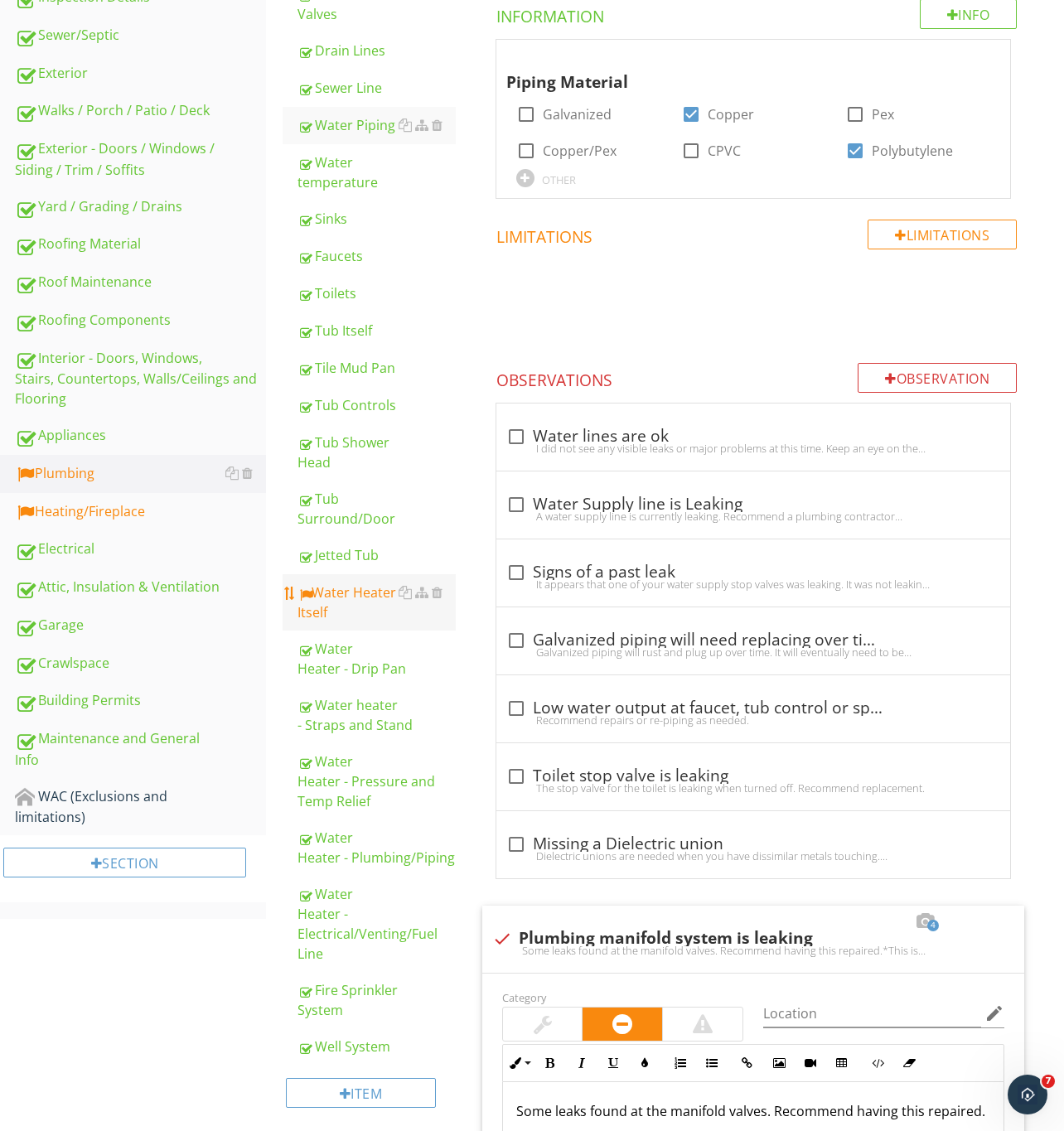
click at [333, 593] on div "Water Heater Itself" at bounding box center [377, 602] width 158 height 40
type textarea "<p>Some or all of the water supply lines are made of polybutylene material. Thi…"
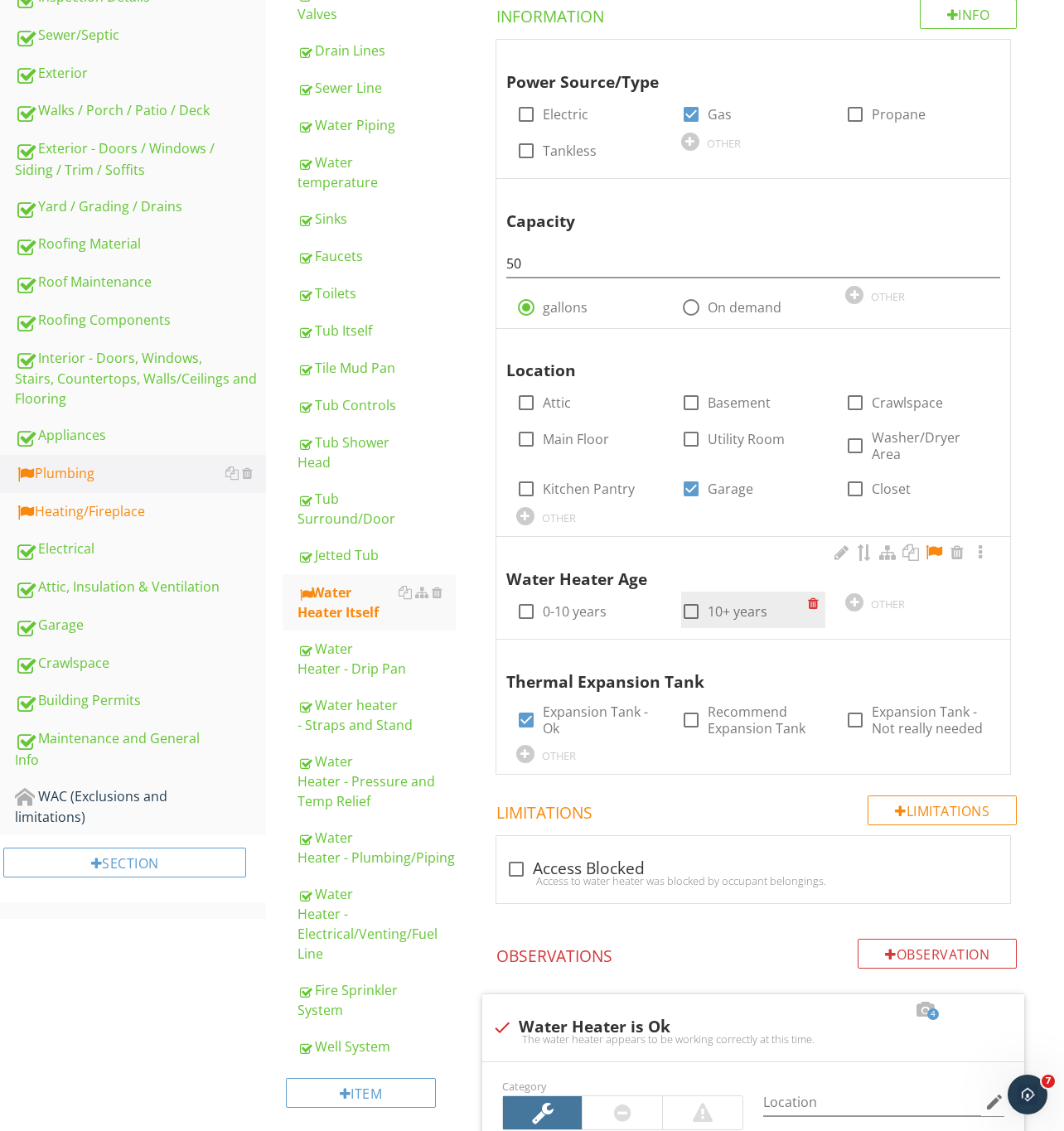
drag, startPoint x: 525, startPoint y: 612, endPoint x: 739, endPoint y: 597, distance: 214.5
click at [525, 612] on div at bounding box center [526, 611] width 28 height 28
checkbox input "true"
click at [933, 551] on div at bounding box center [934, 552] width 20 height 17
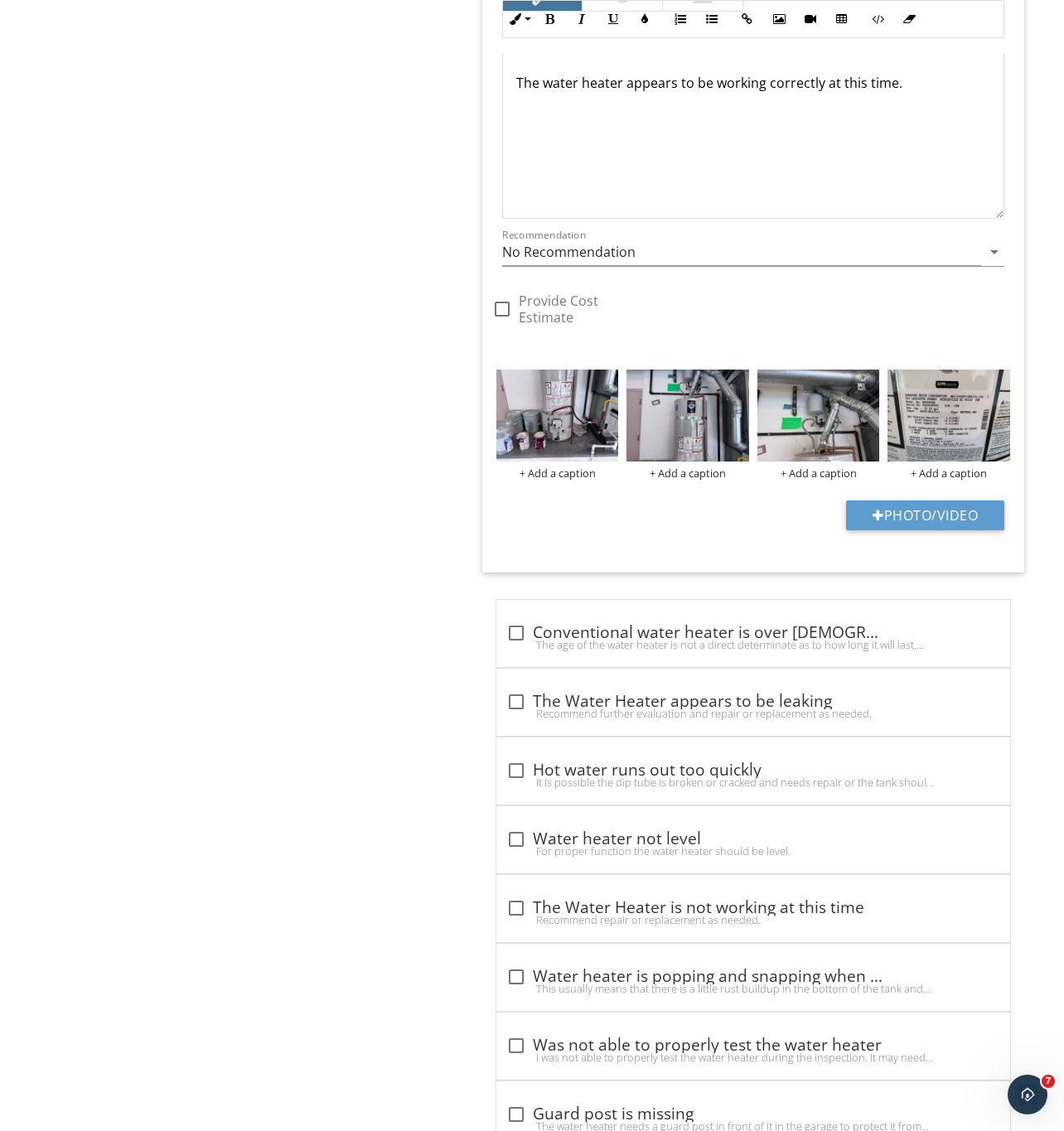
scroll to position [1679, 0]
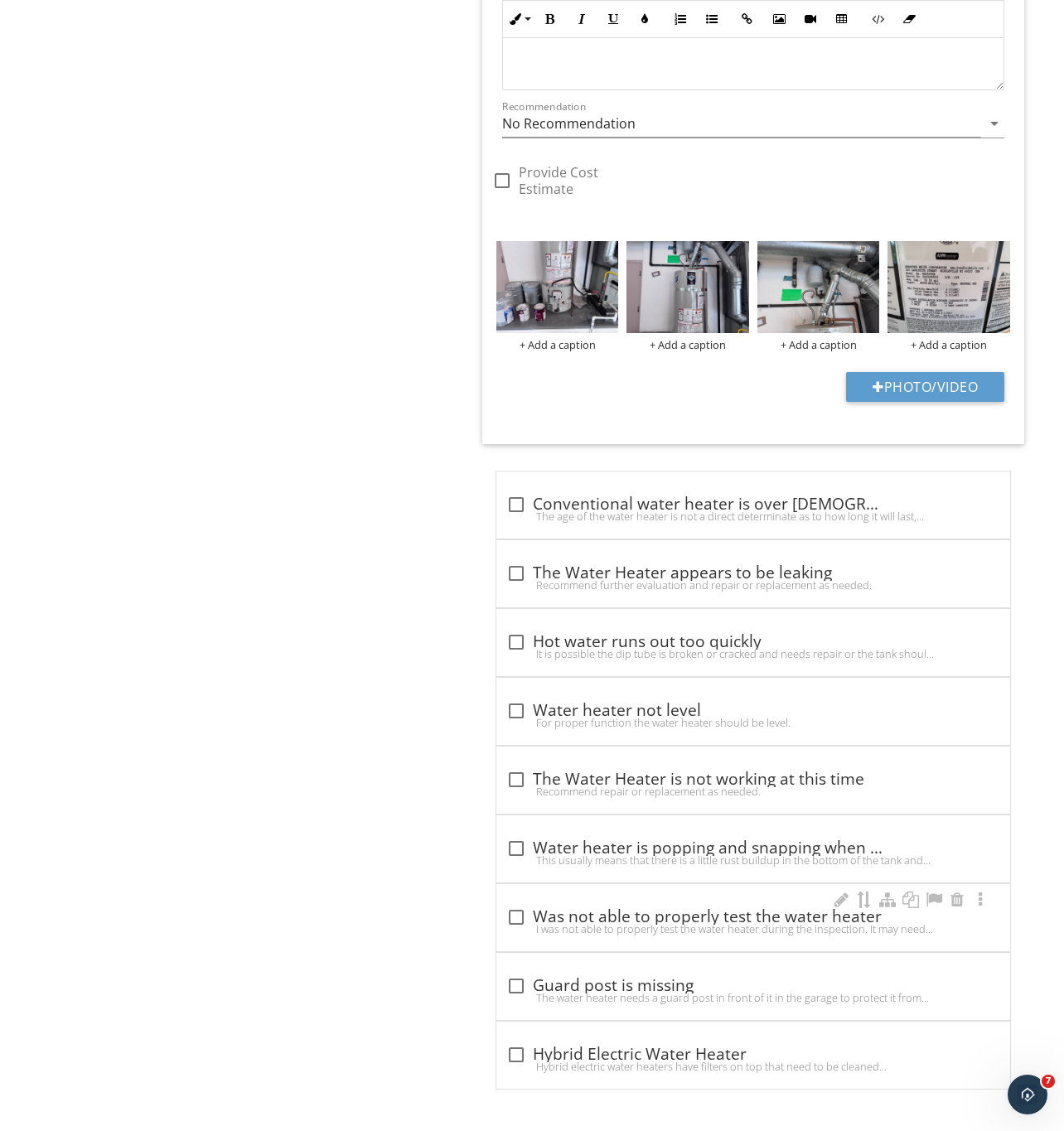
click at [609, 904] on div "check_box_outline_blank Was not able to properly test the water heater" at bounding box center [753, 915] width 493 height 23
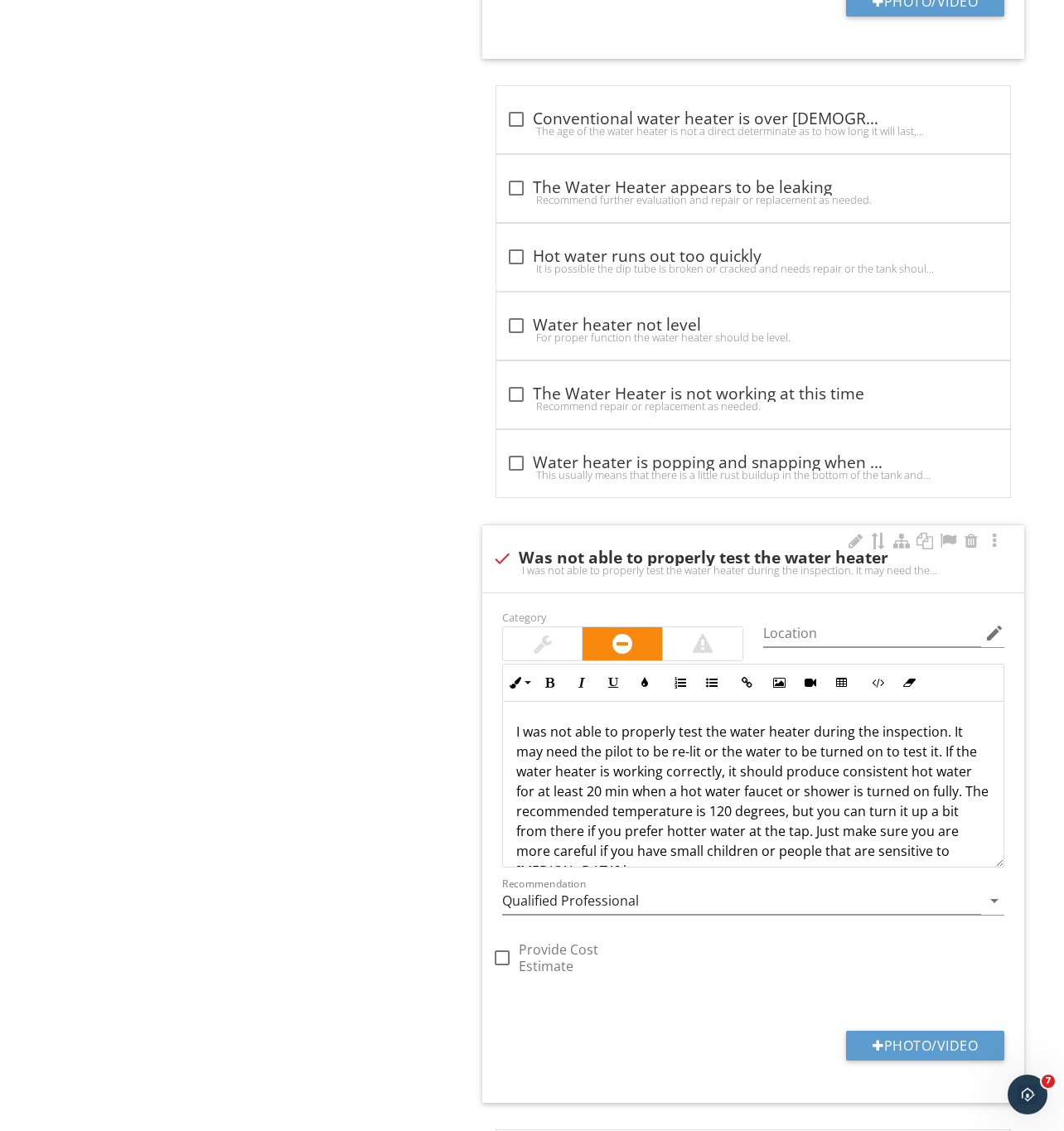
scroll to position [33, 0]
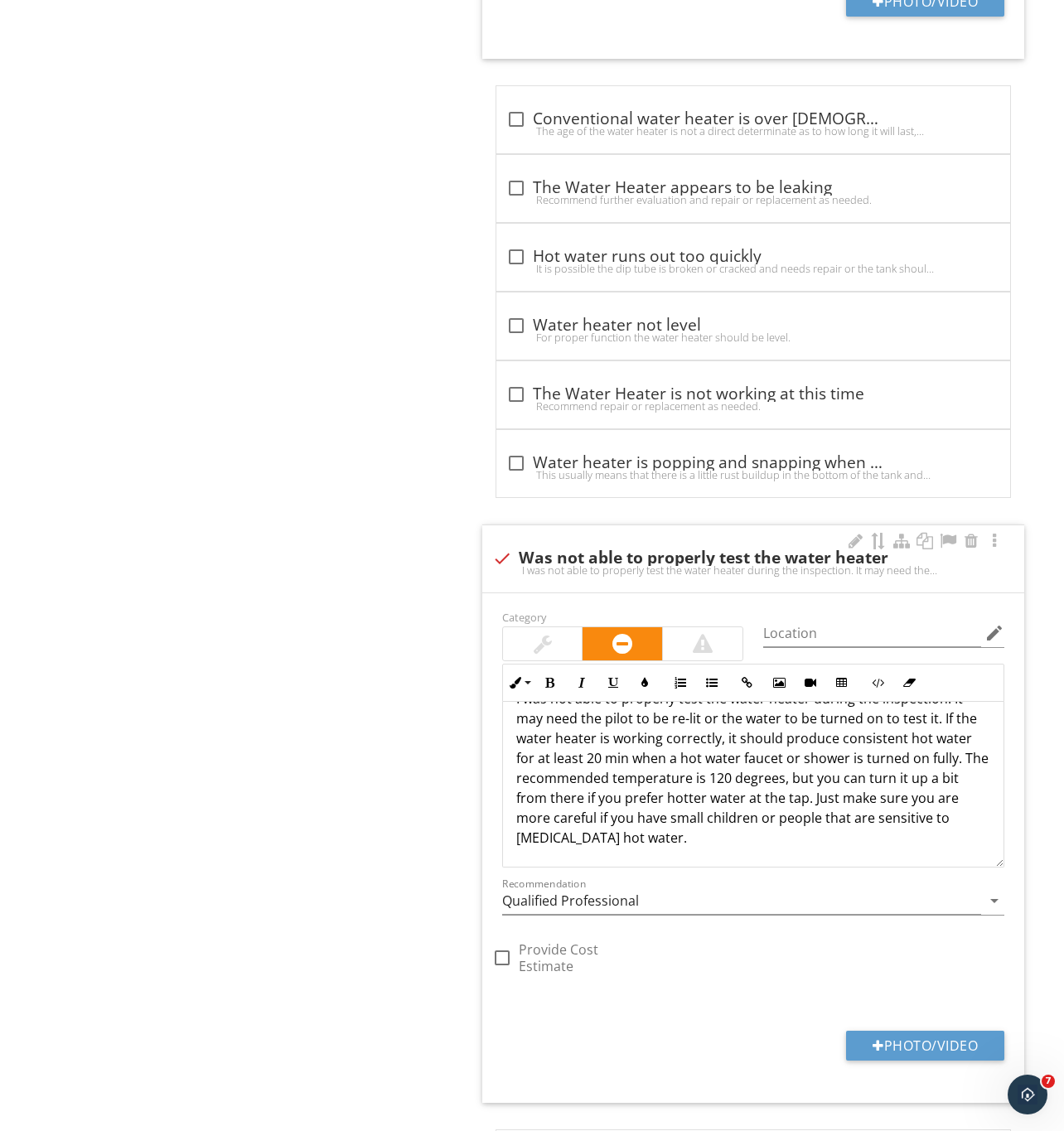
click at [503, 565] on div at bounding box center [502, 558] width 28 height 28
checkbox input "true"
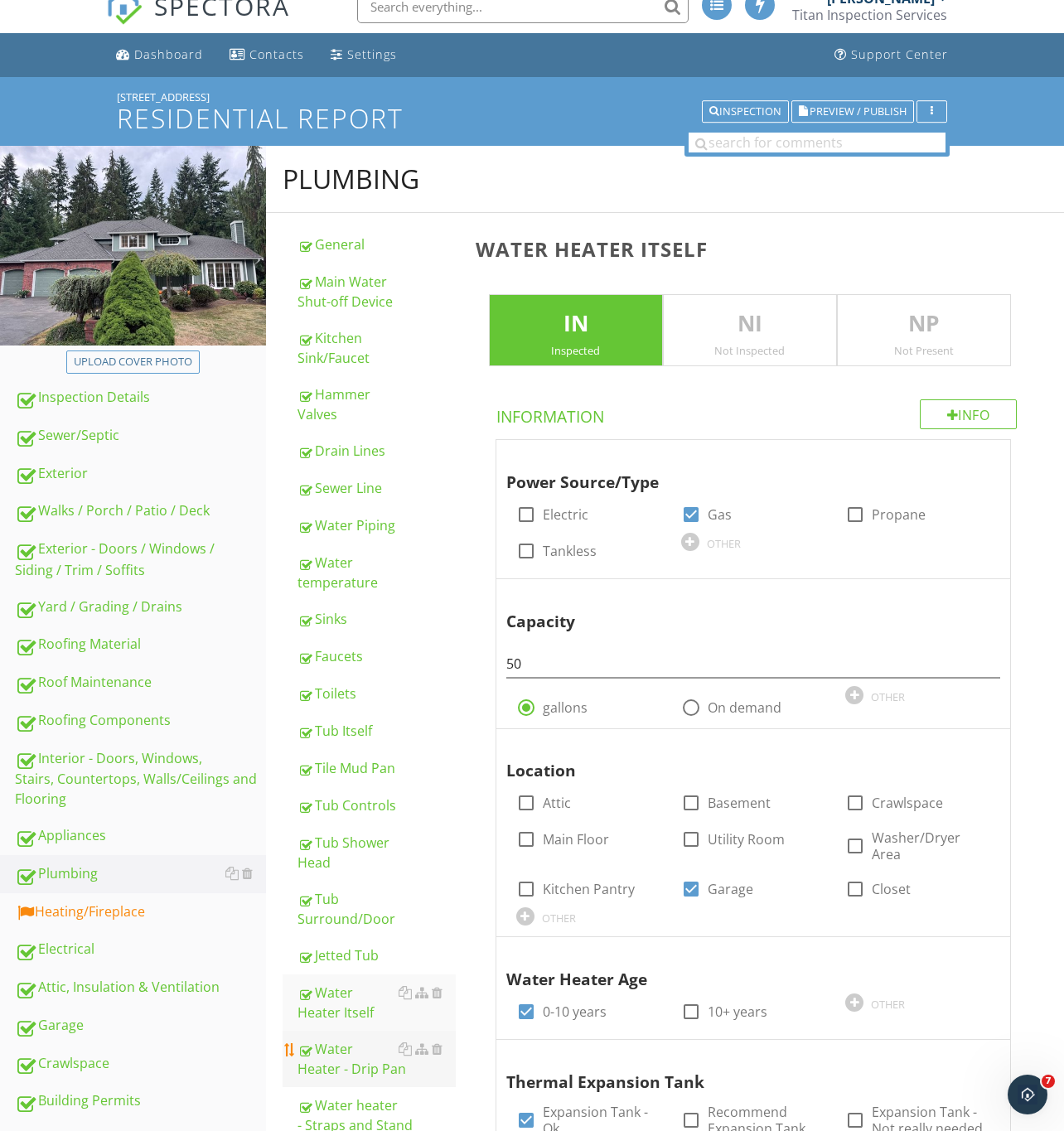
scroll to position [0, 0]
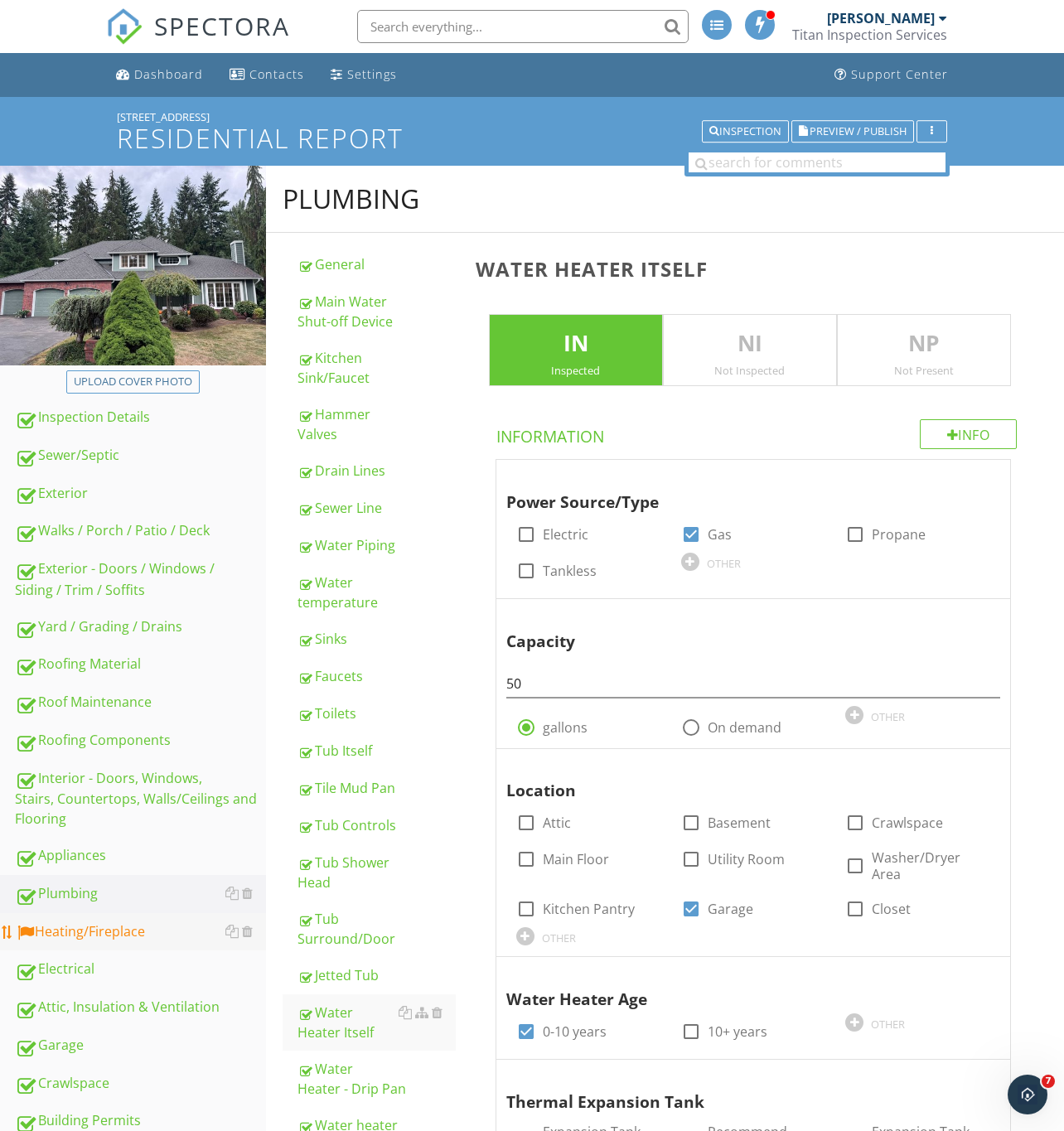
click at [71, 931] on div "Heating/Fireplace" at bounding box center [140, 932] width 251 height 21
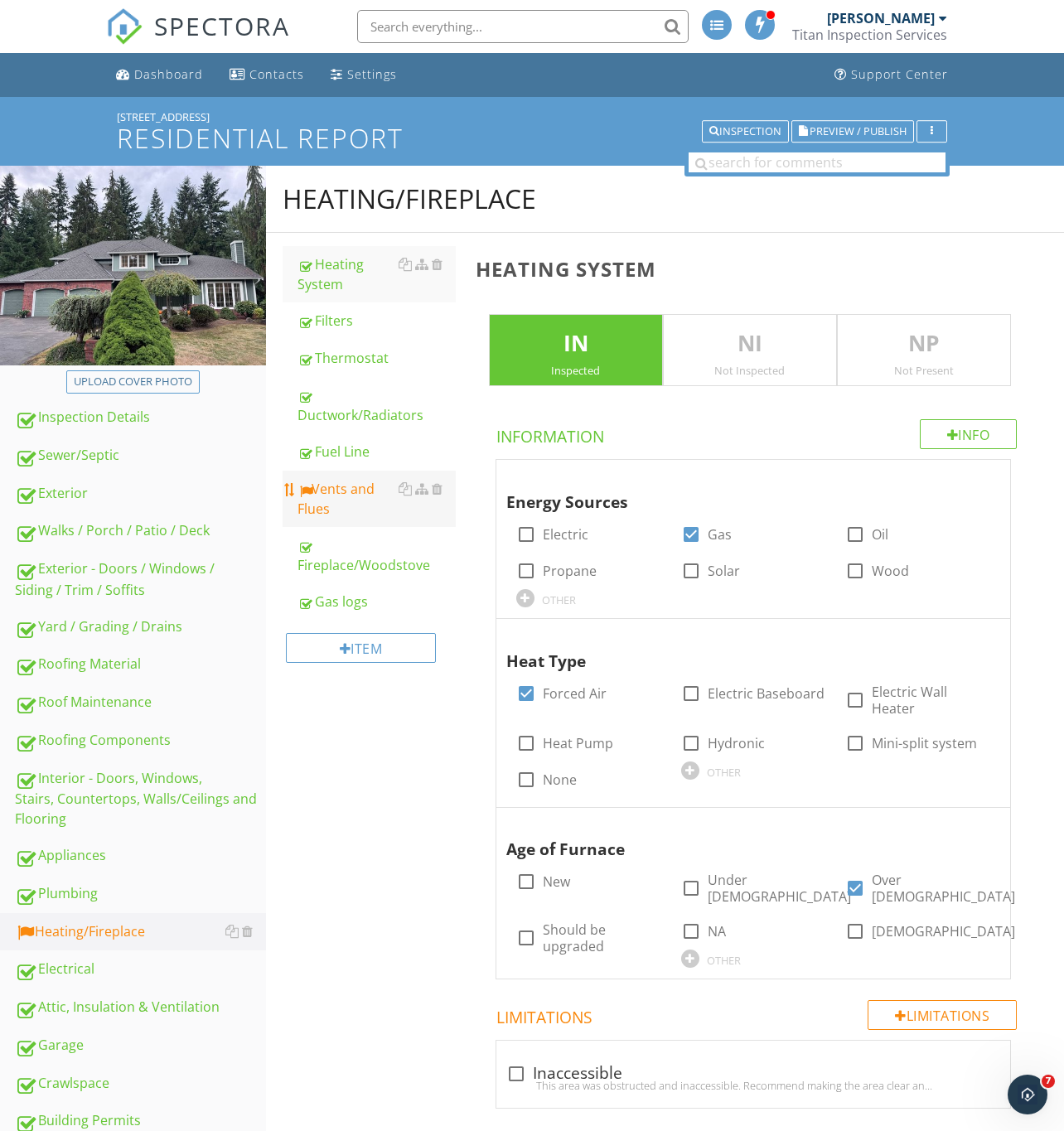
click at [333, 497] on div "Vents and Flues" at bounding box center [377, 498] width 158 height 40
type textarea "<p>Furnace should be cleaned and serviced every 2-3 years. We recommend a quali…"
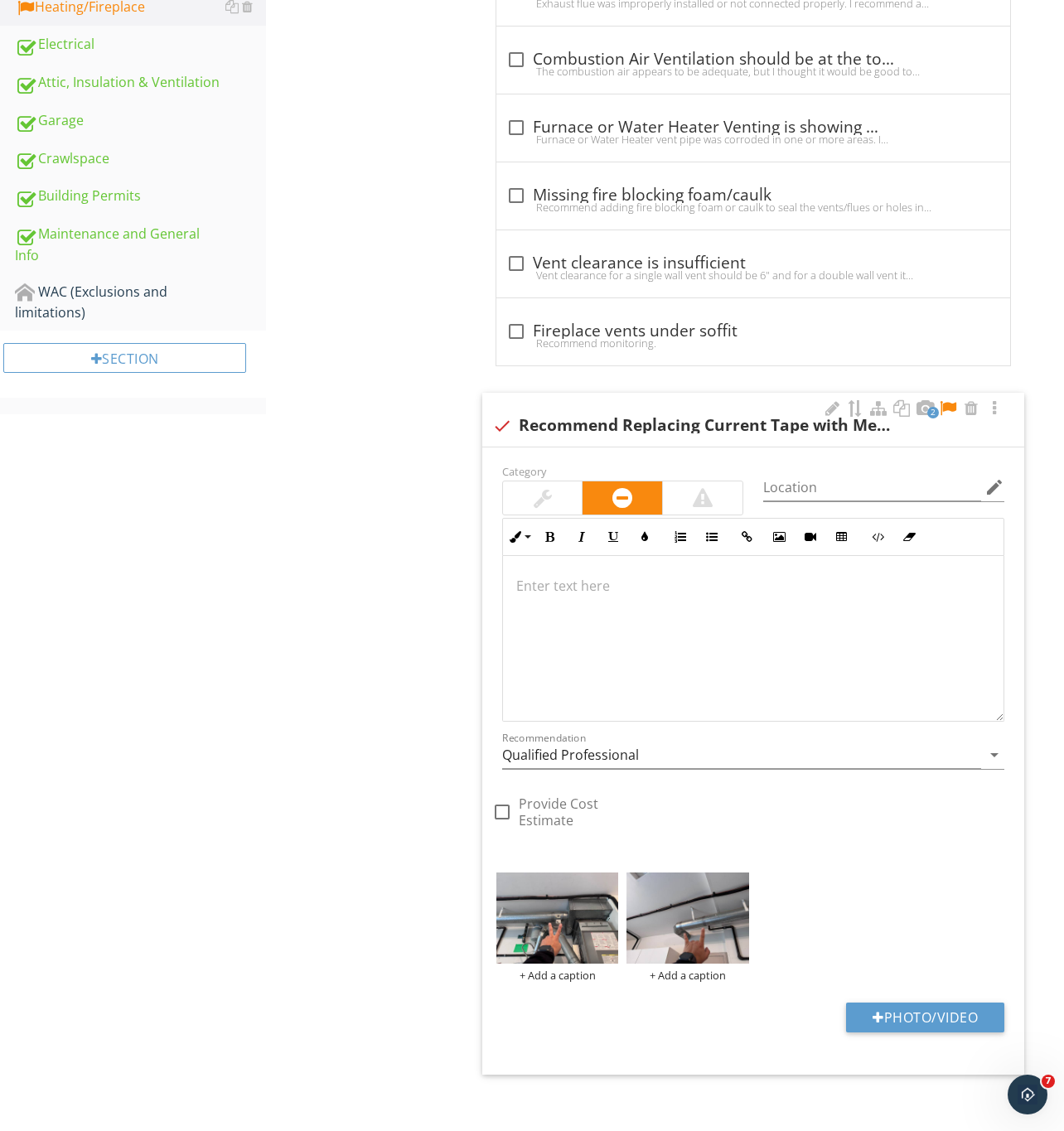
scroll to position [943, 0]
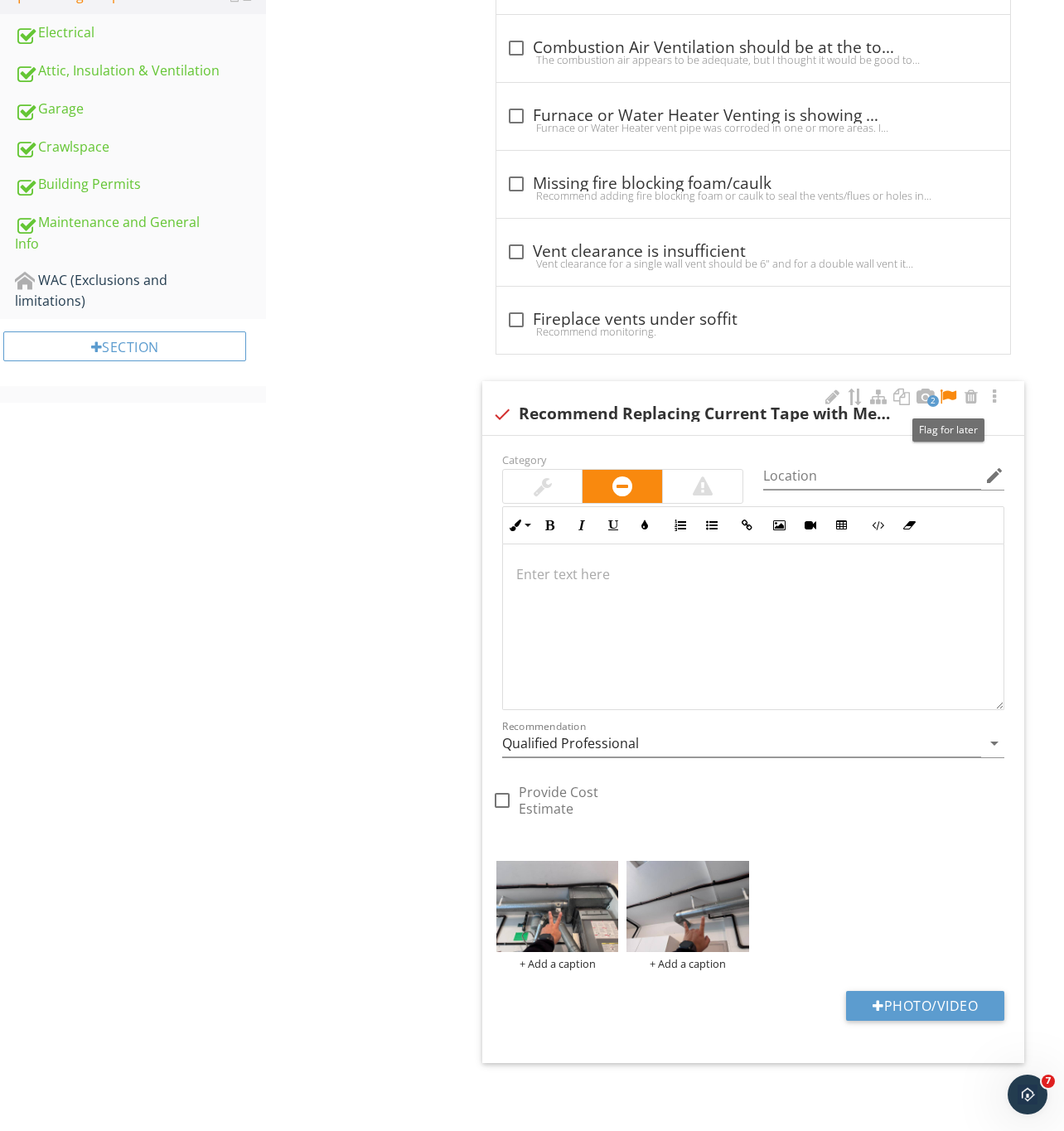
click at [950, 392] on div at bounding box center [948, 397] width 20 height 17
click at [570, 921] on img at bounding box center [557, 907] width 122 height 92
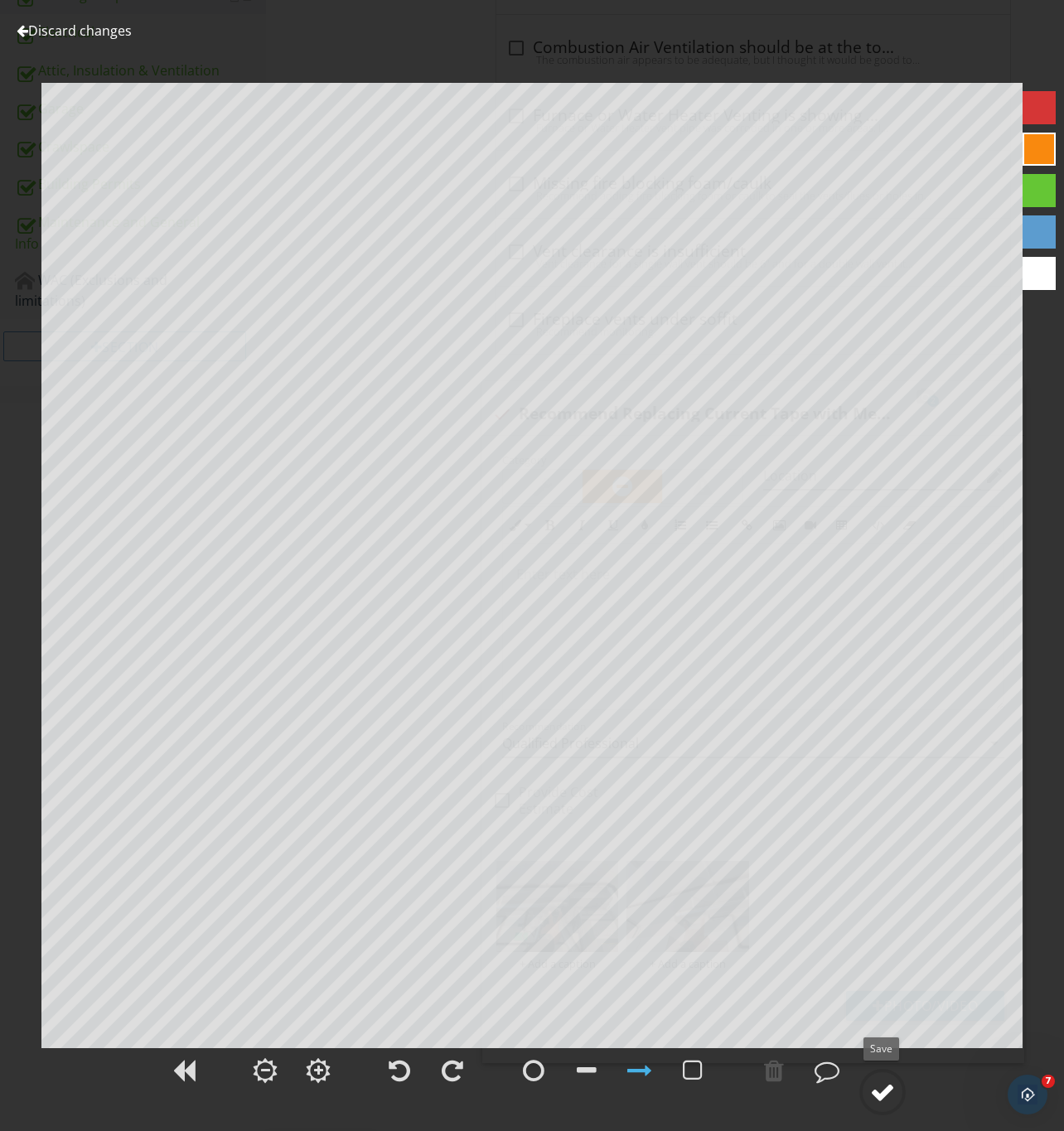
click at [889, 1091] on div at bounding box center [882, 1091] width 25 height 25
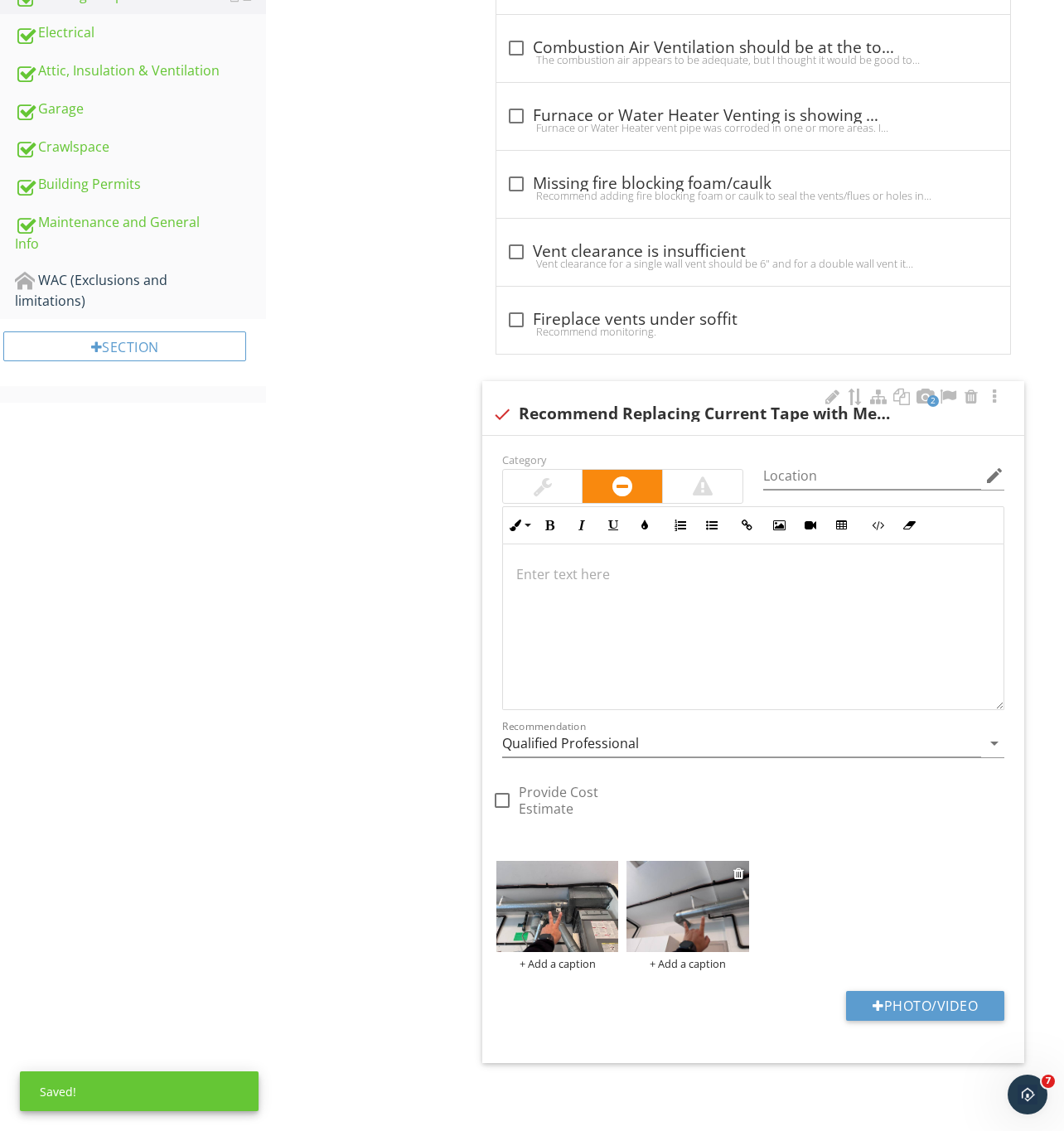
click at [689, 915] on img at bounding box center [687, 907] width 122 height 92
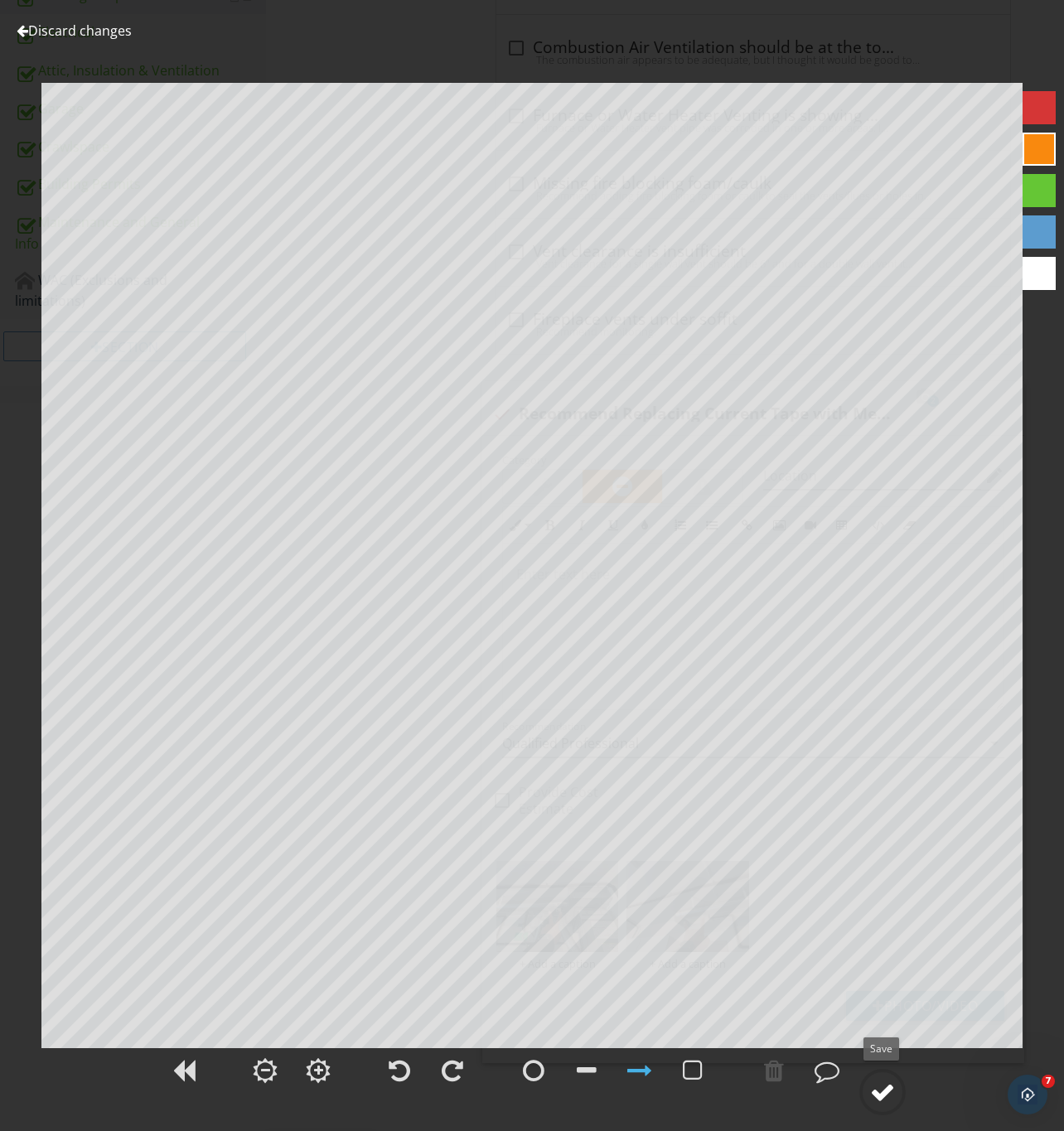
click at [889, 1091] on div at bounding box center [882, 1091] width 25 height 25
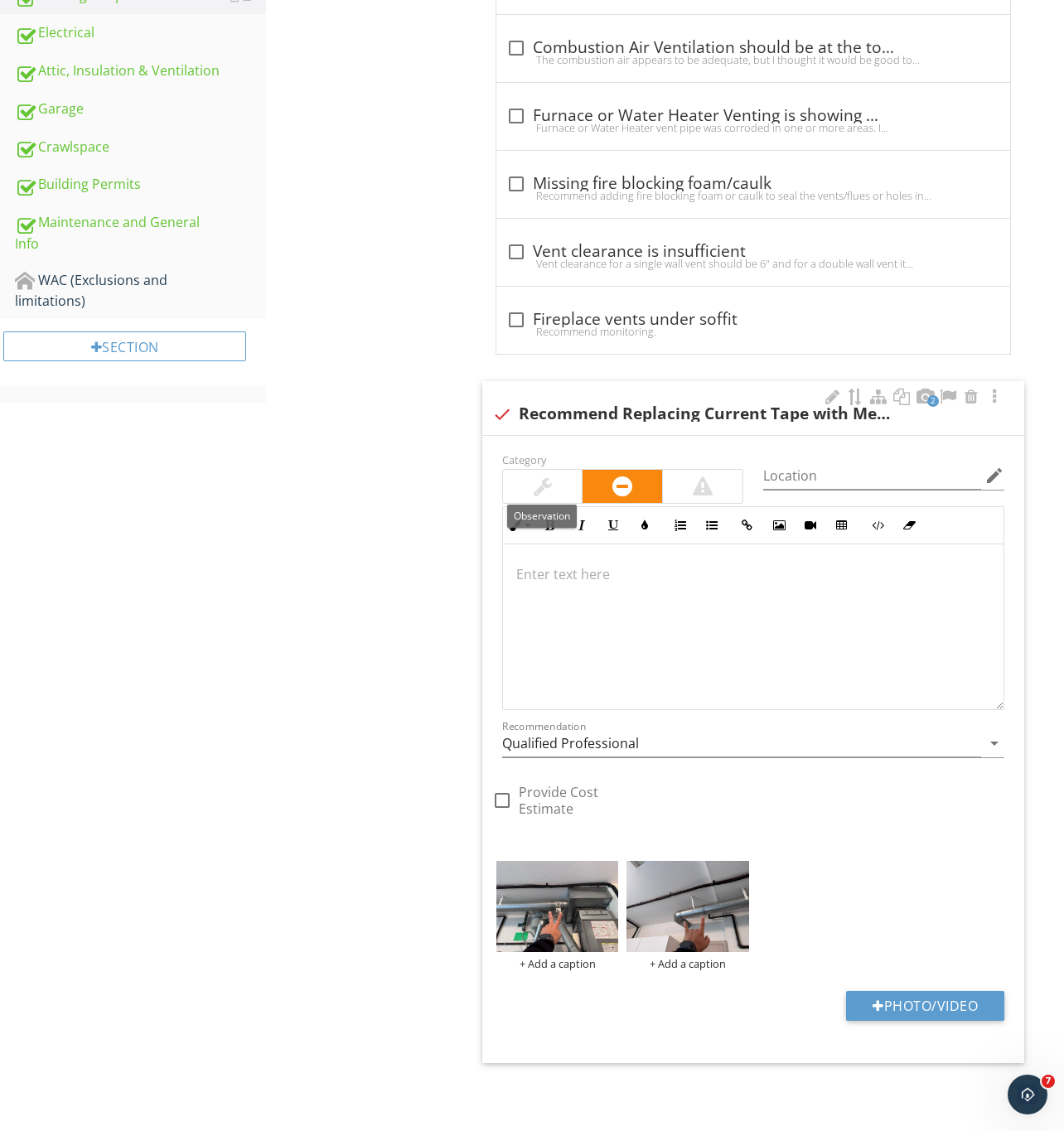
click at [565, 478] on div at bounding box center [542, 486] width 80 height 33
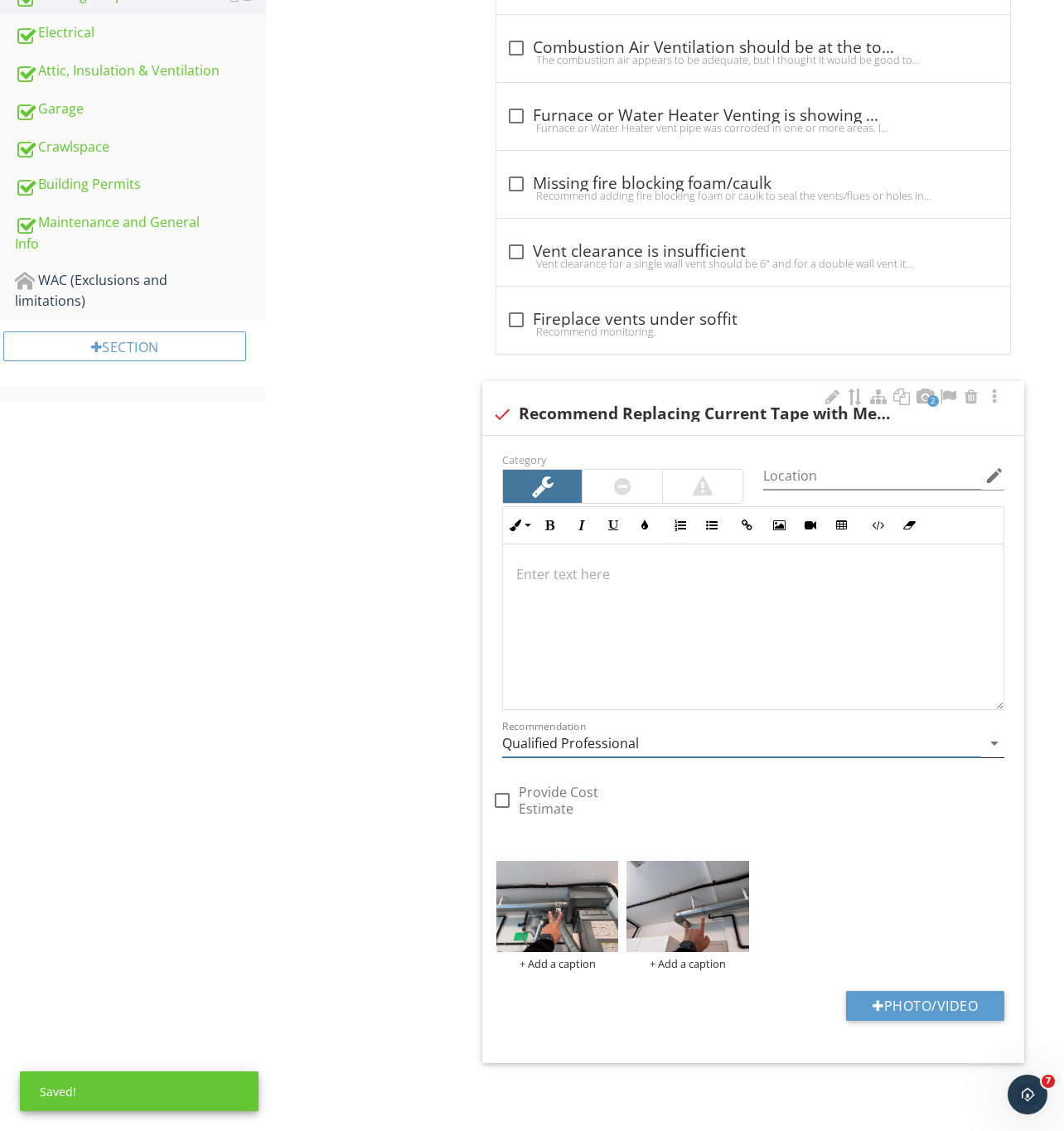
click at [602, 738] on input "Qualified Professional" at bounding box center [741, 743] width 479 height 28
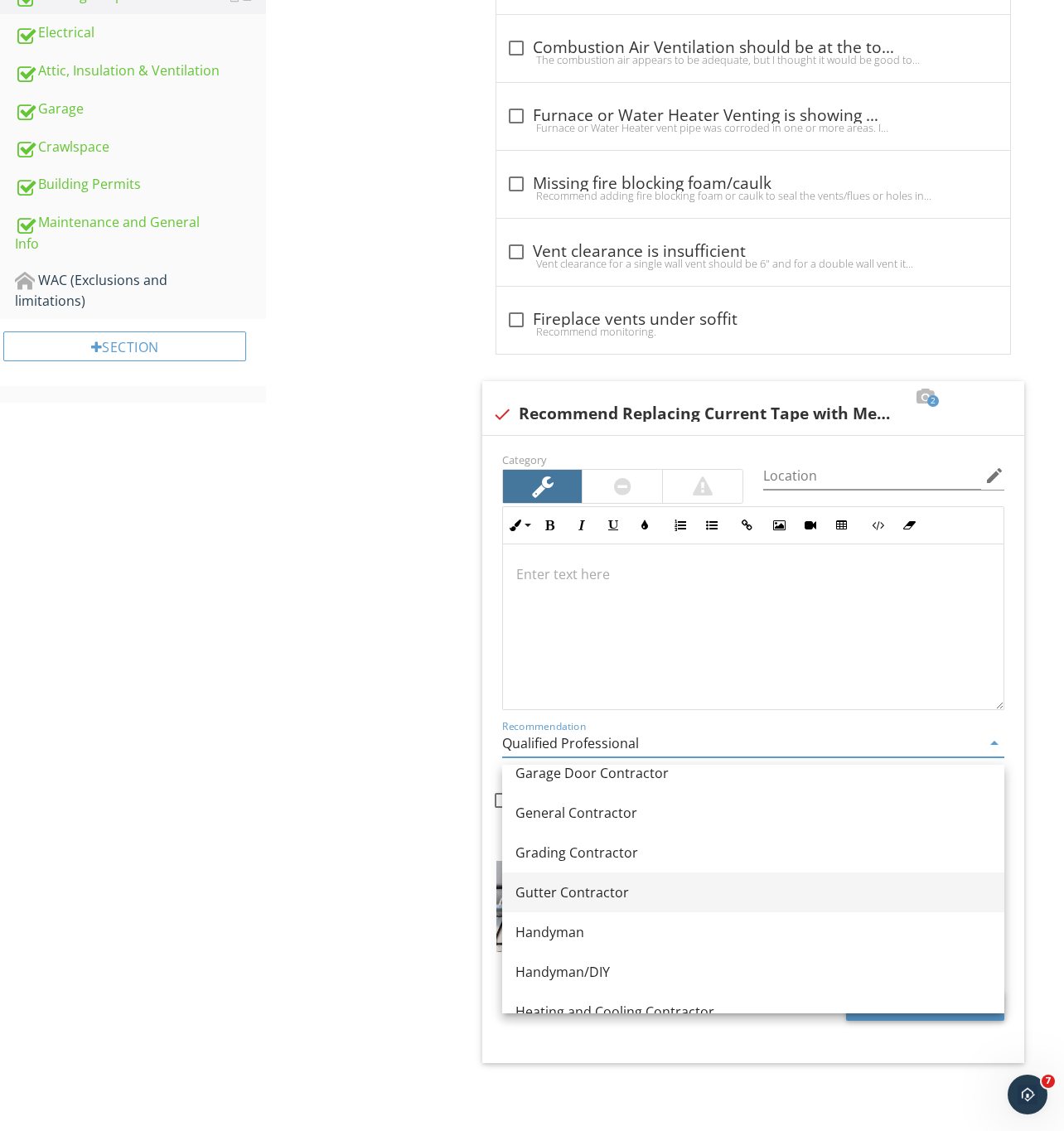
scroll to position [1057, 0]
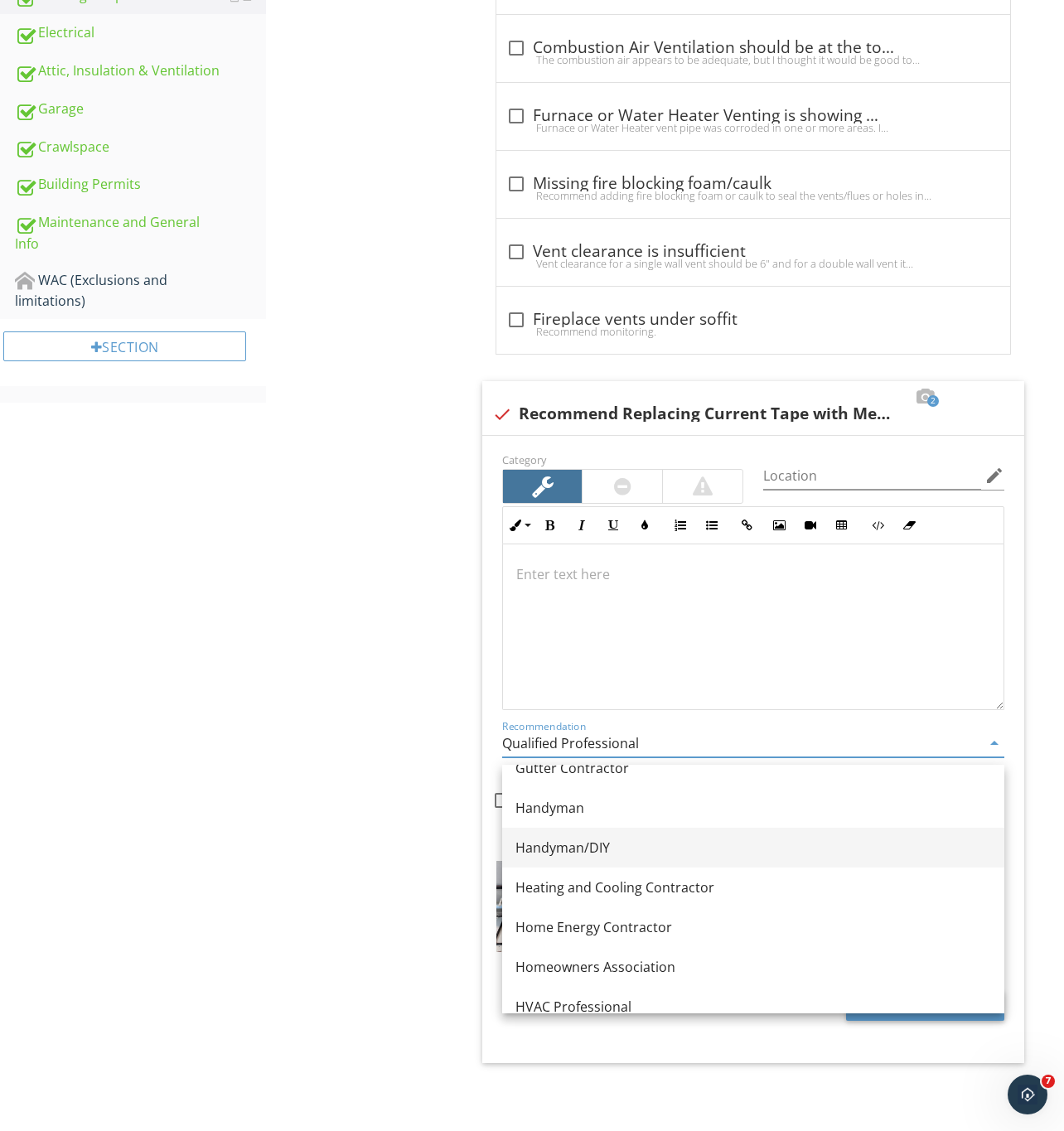
click at [564, 838] on div "Handyman/DIY" at bounding box center [753, 848] width 476 height 20
type input "Handyman/DIY"
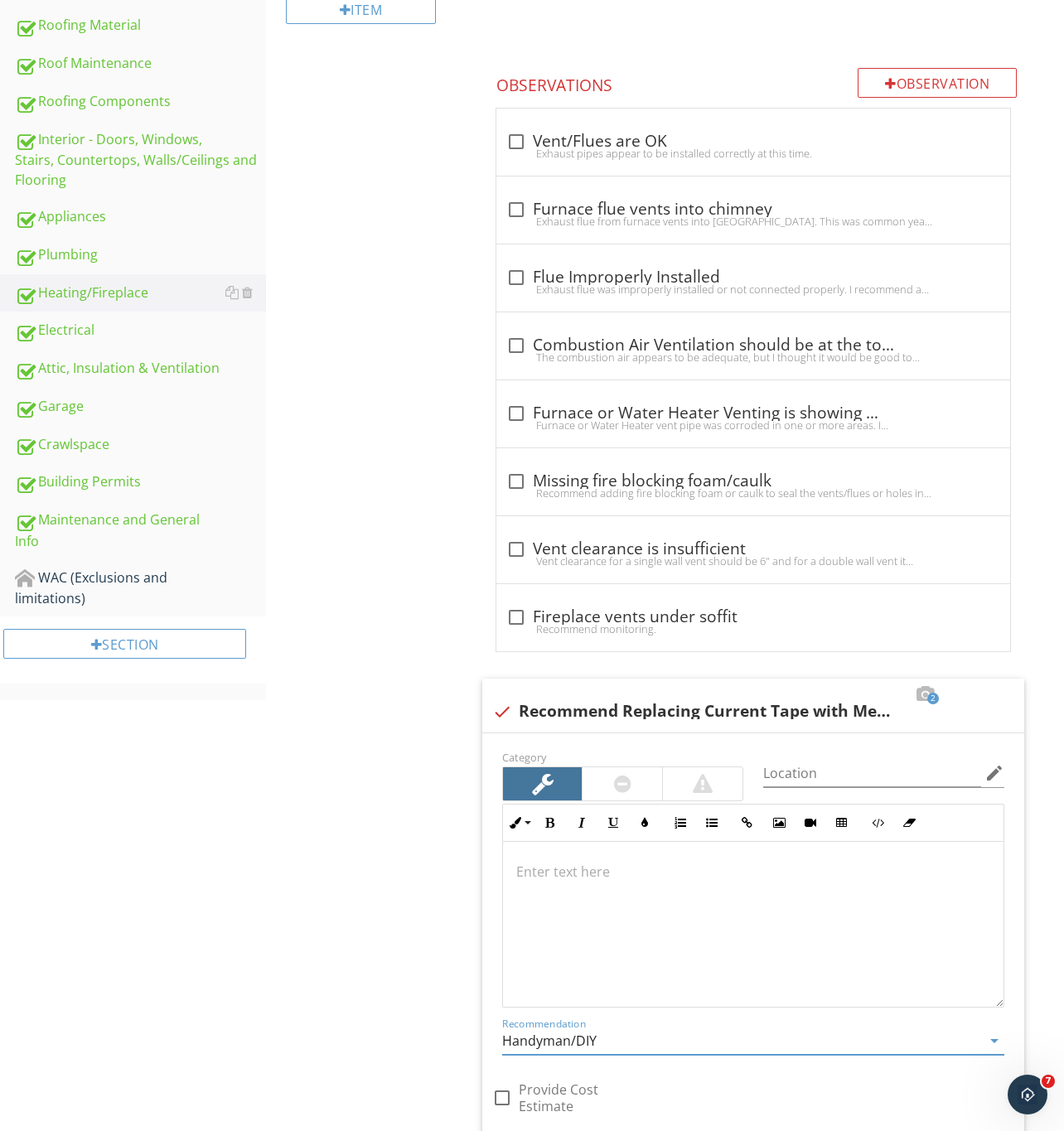
scroll to position [943, 0]
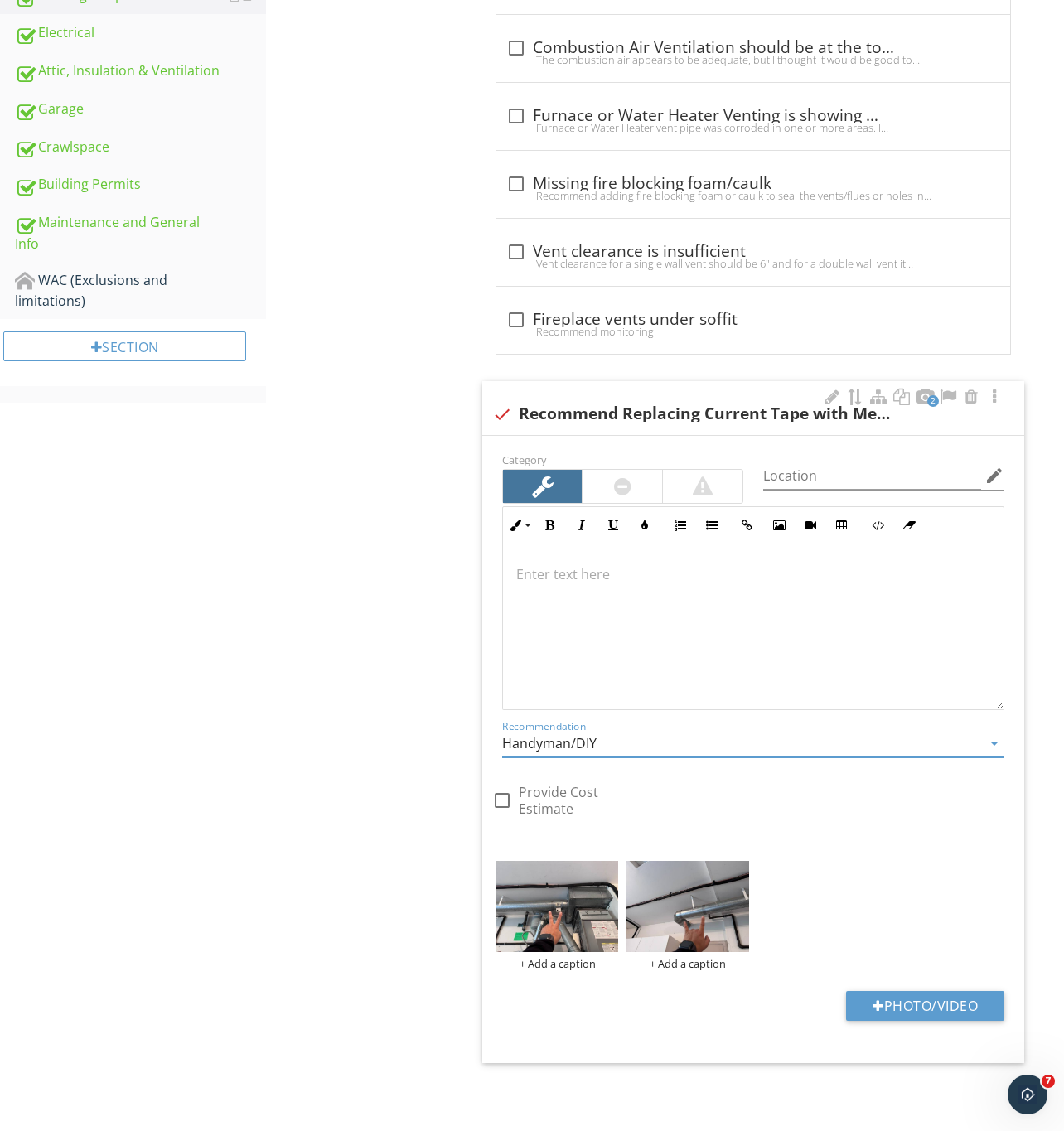
click at [701, 404] on div "check Recommend Replacing Current Tape with Metal Tape" at bounding box center [753, 414] width 522 height 20
checkbox input "true"
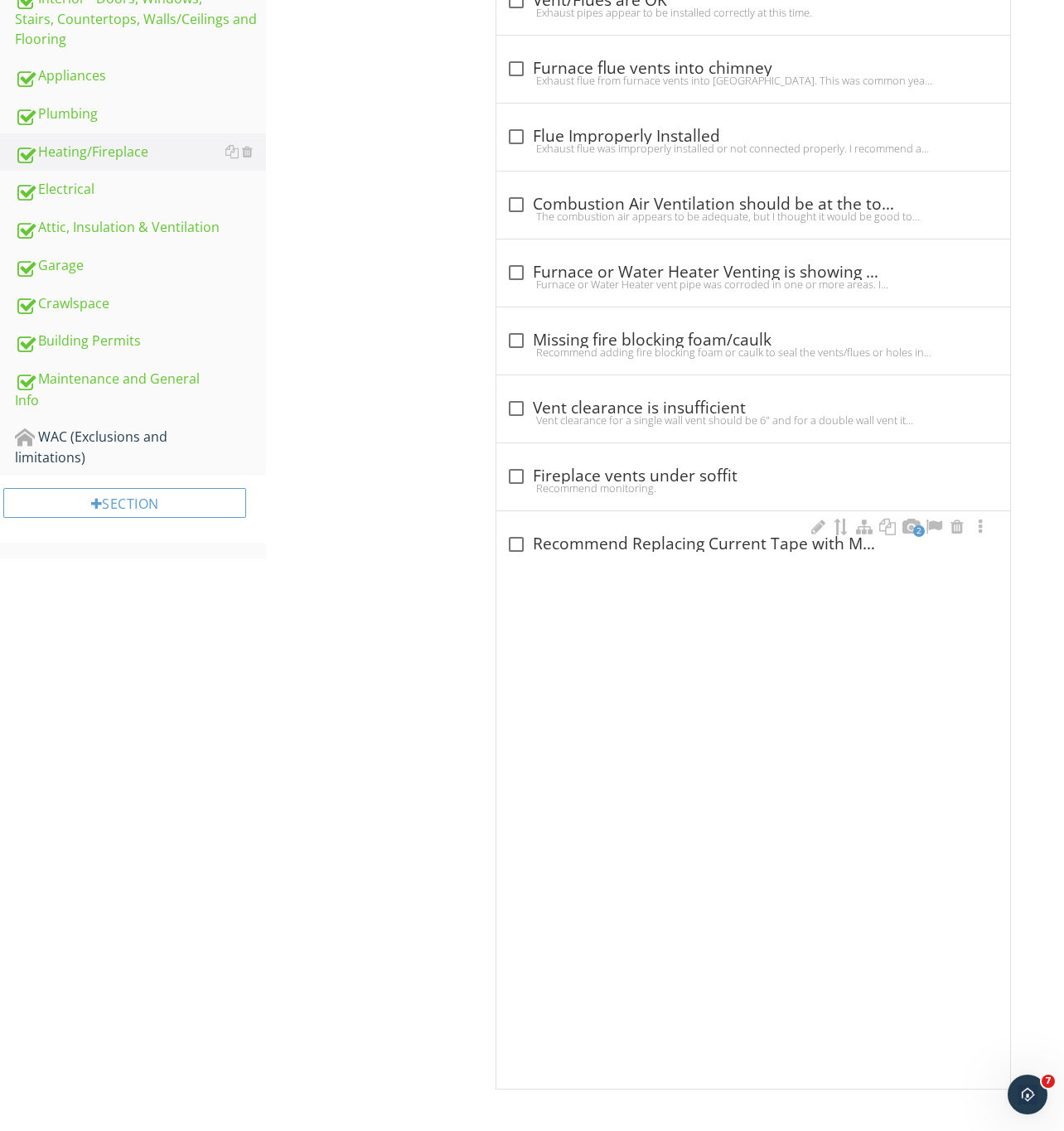
scroll to position [261, 0]
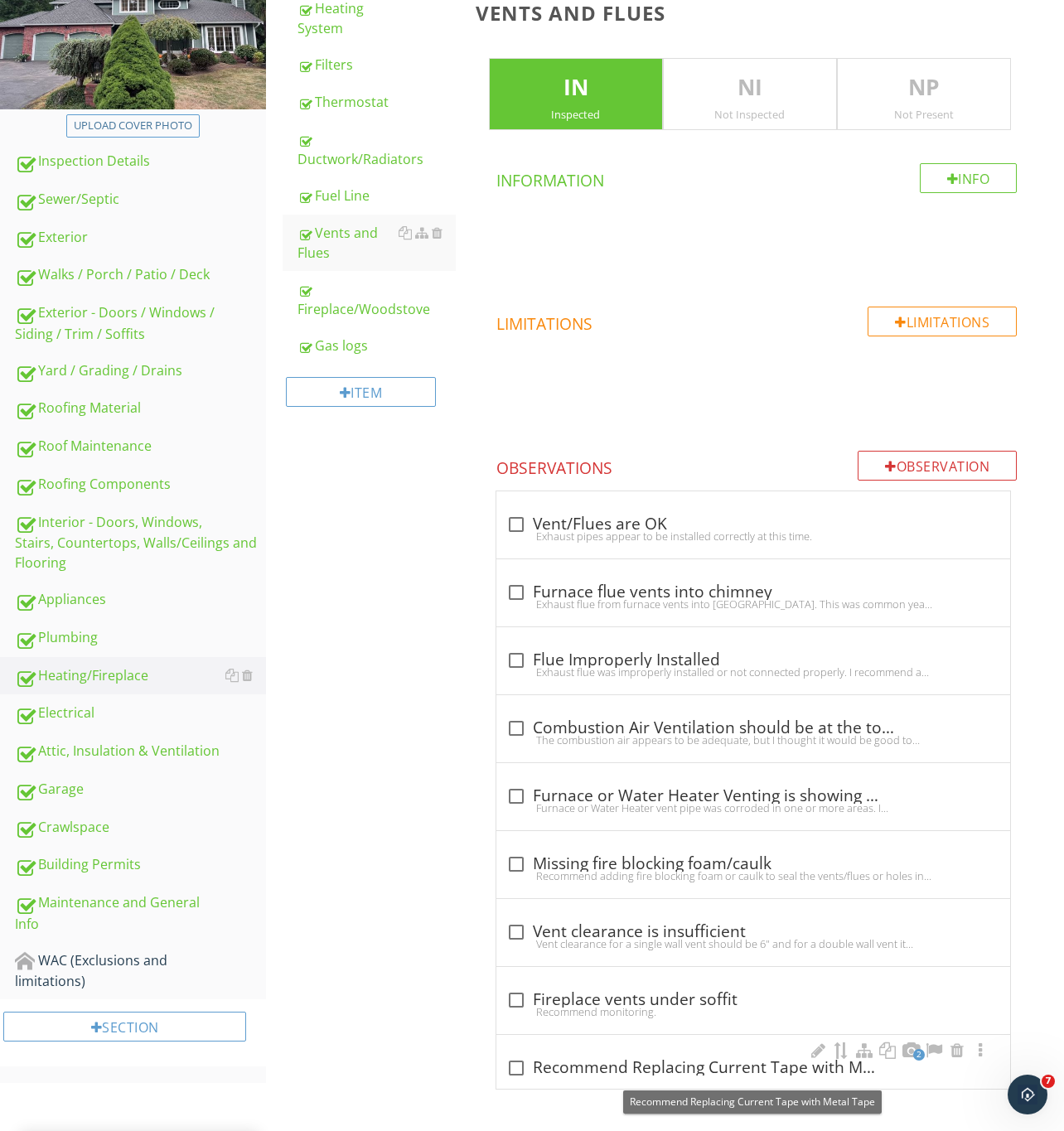
click at [513, 1065] on div at bounding box center [515, 1068] width 28 height 28
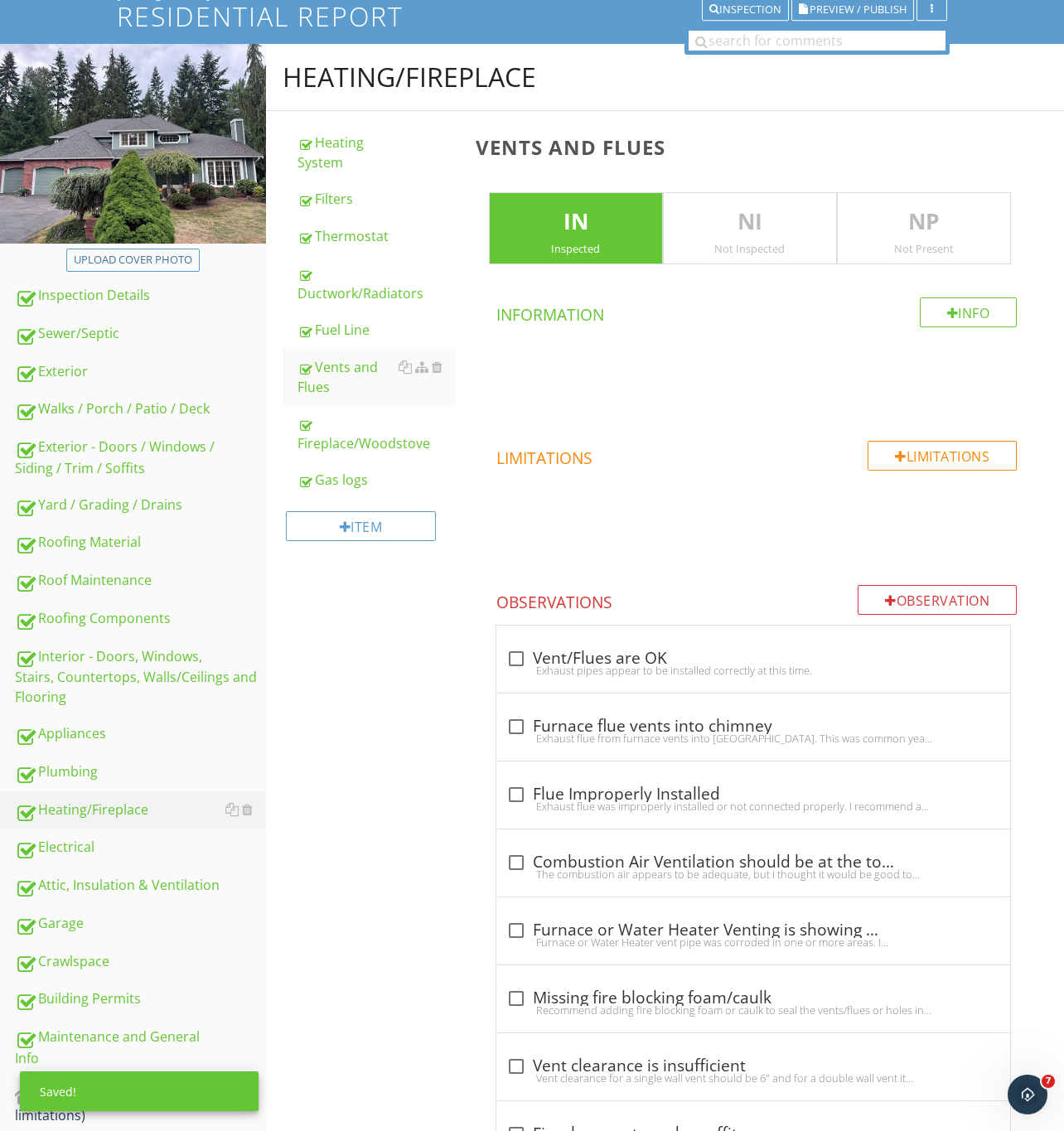
scroll to position [0, 0]
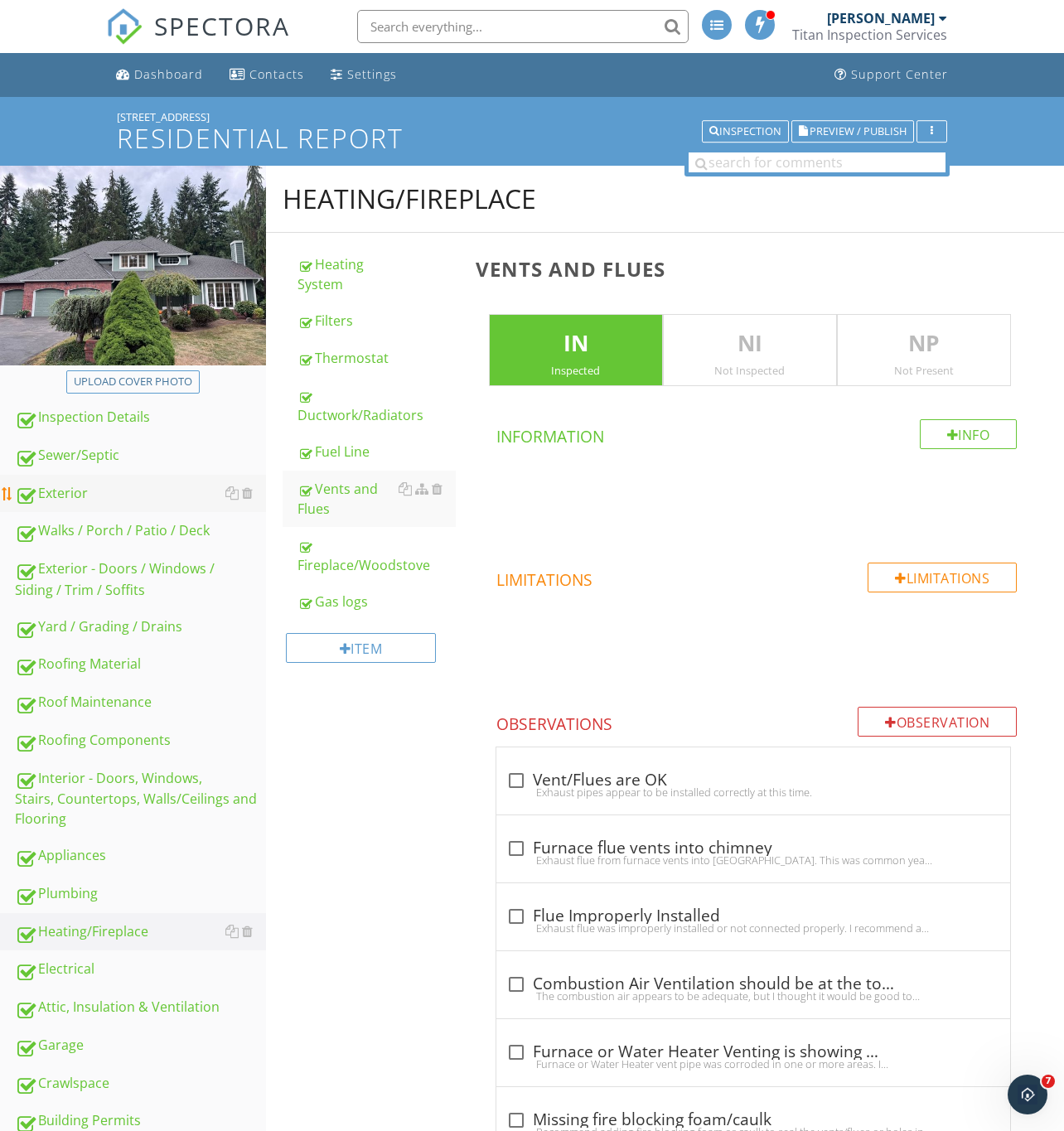
click at [58, 494] on div "Exterior" at bounding box center [140, 493] width 251 height 21
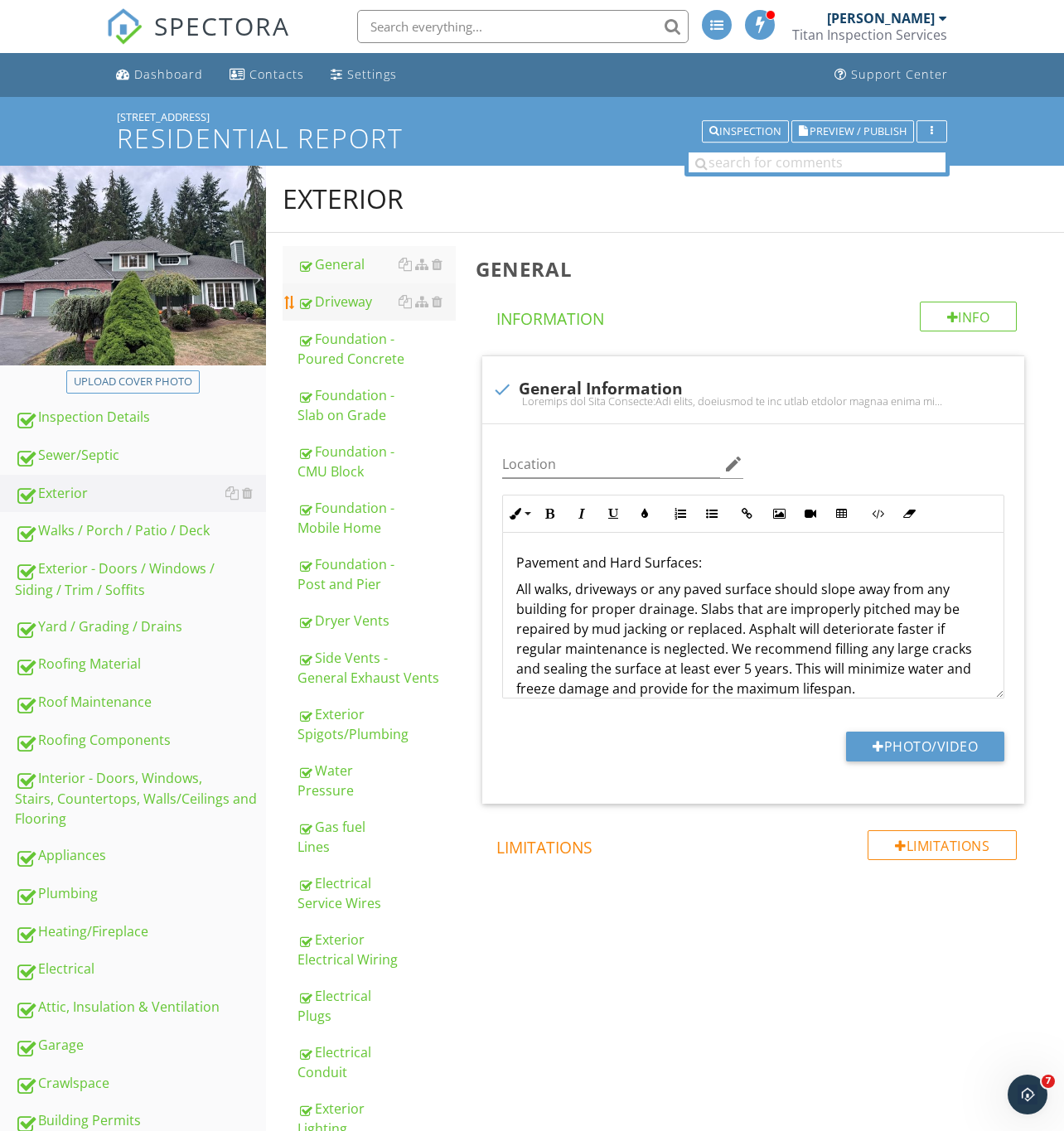
click at [344, 307] on div "Driveway" at bounding box center [377, 301] width 158 height 20
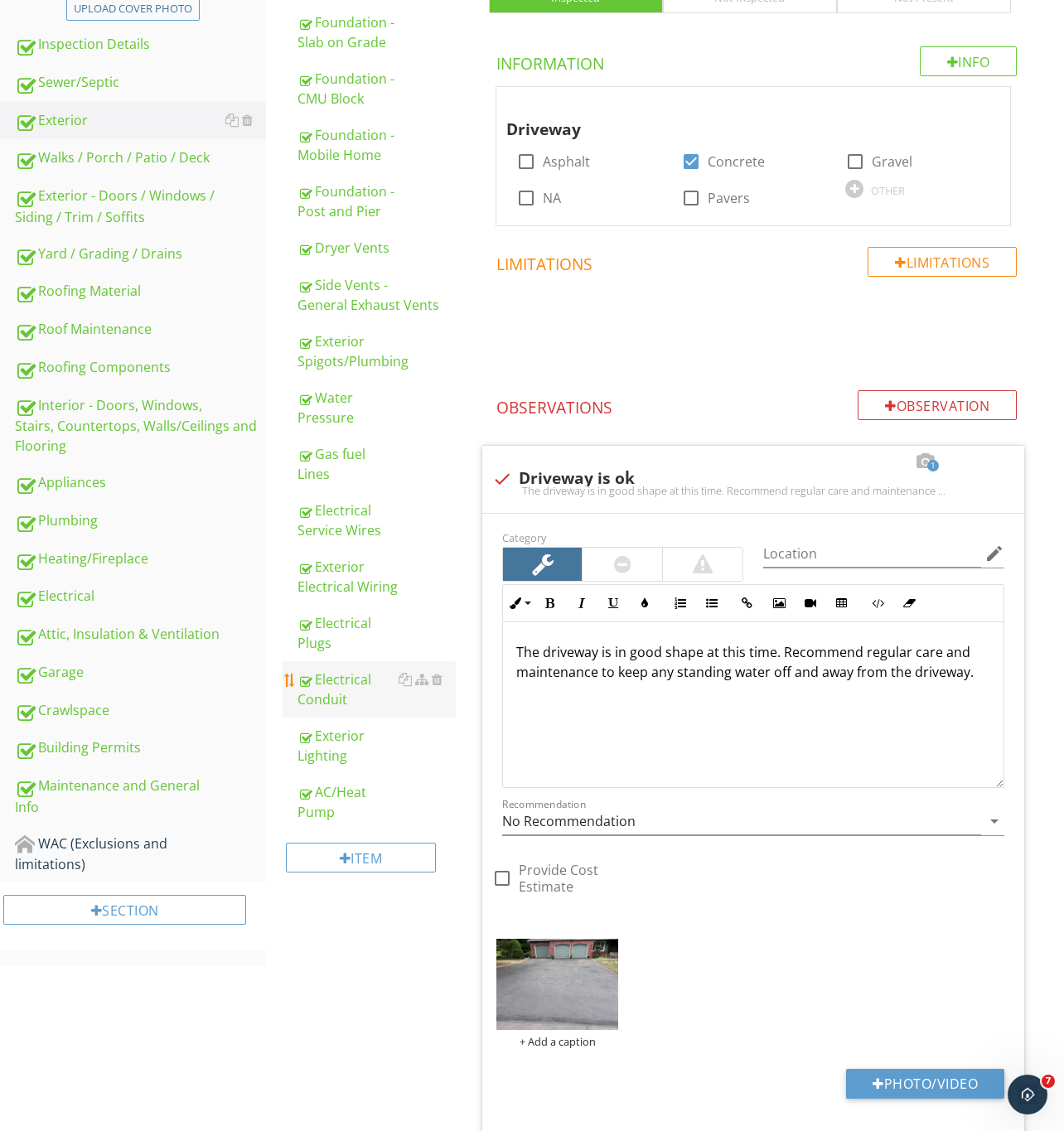
scroll to position [870, 0]
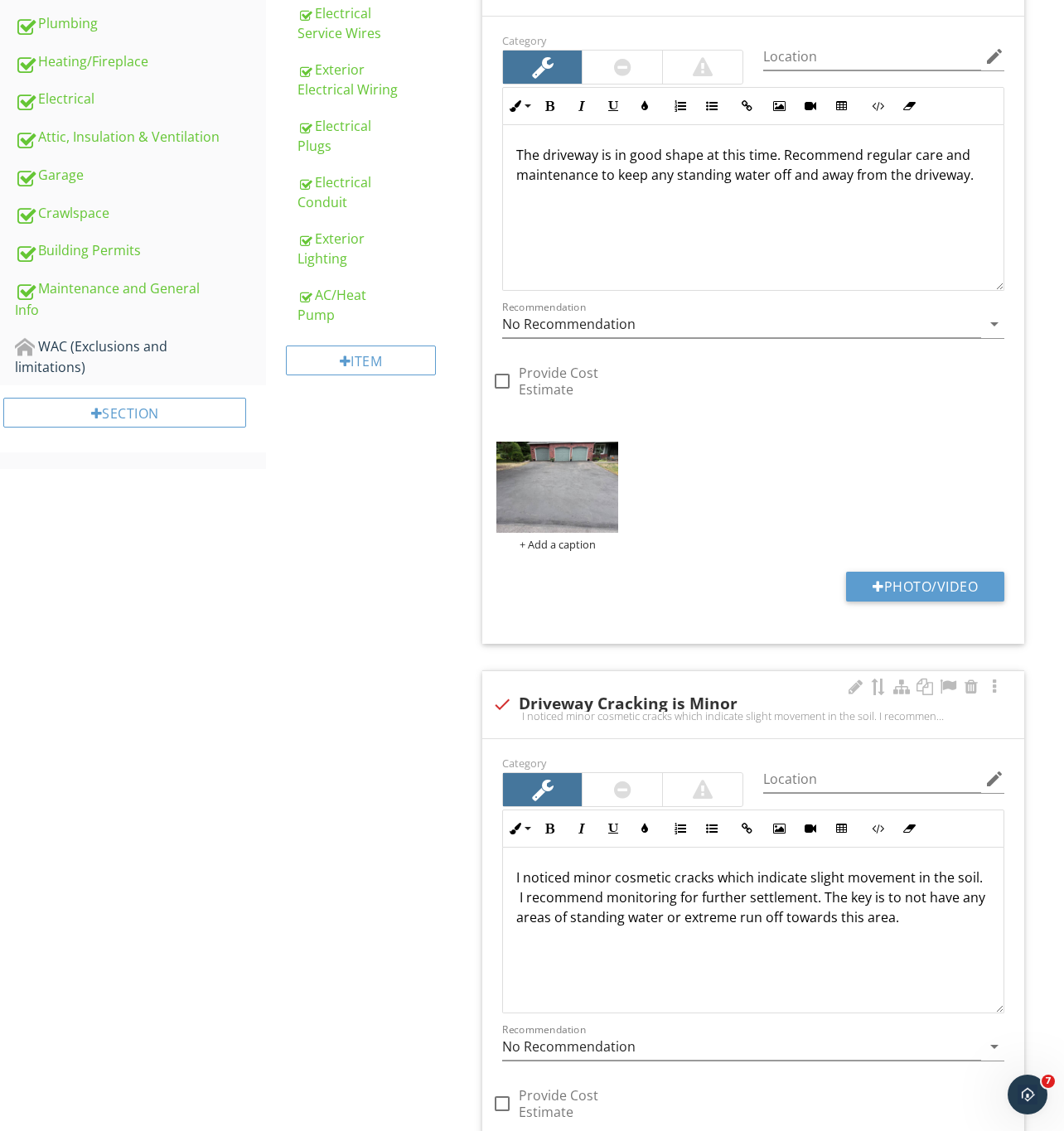
click at [507, 696] on div at bounding box center [502, 704] width 28 height 28
checkbox input "true"
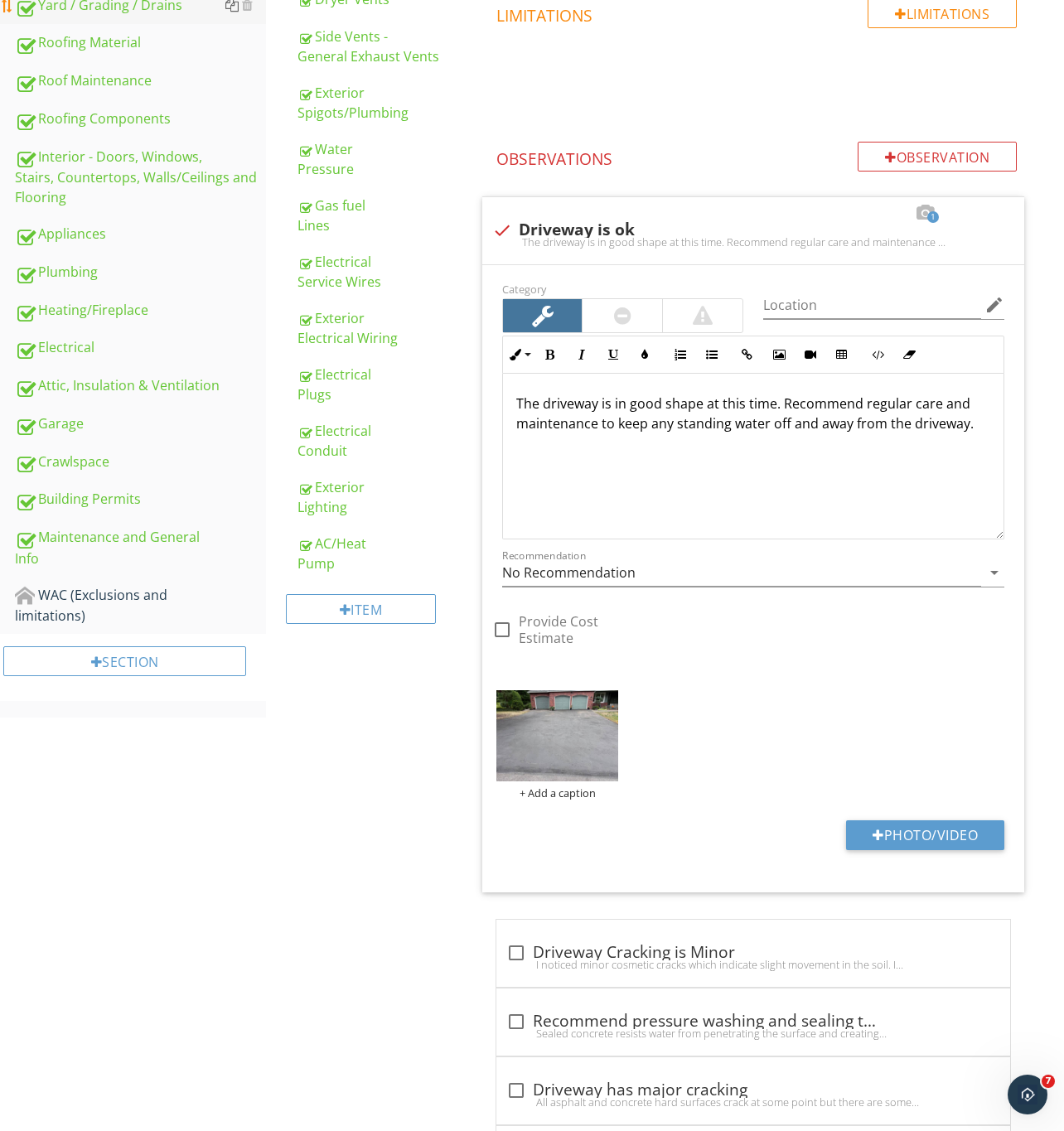
scroll to position [248, 0]
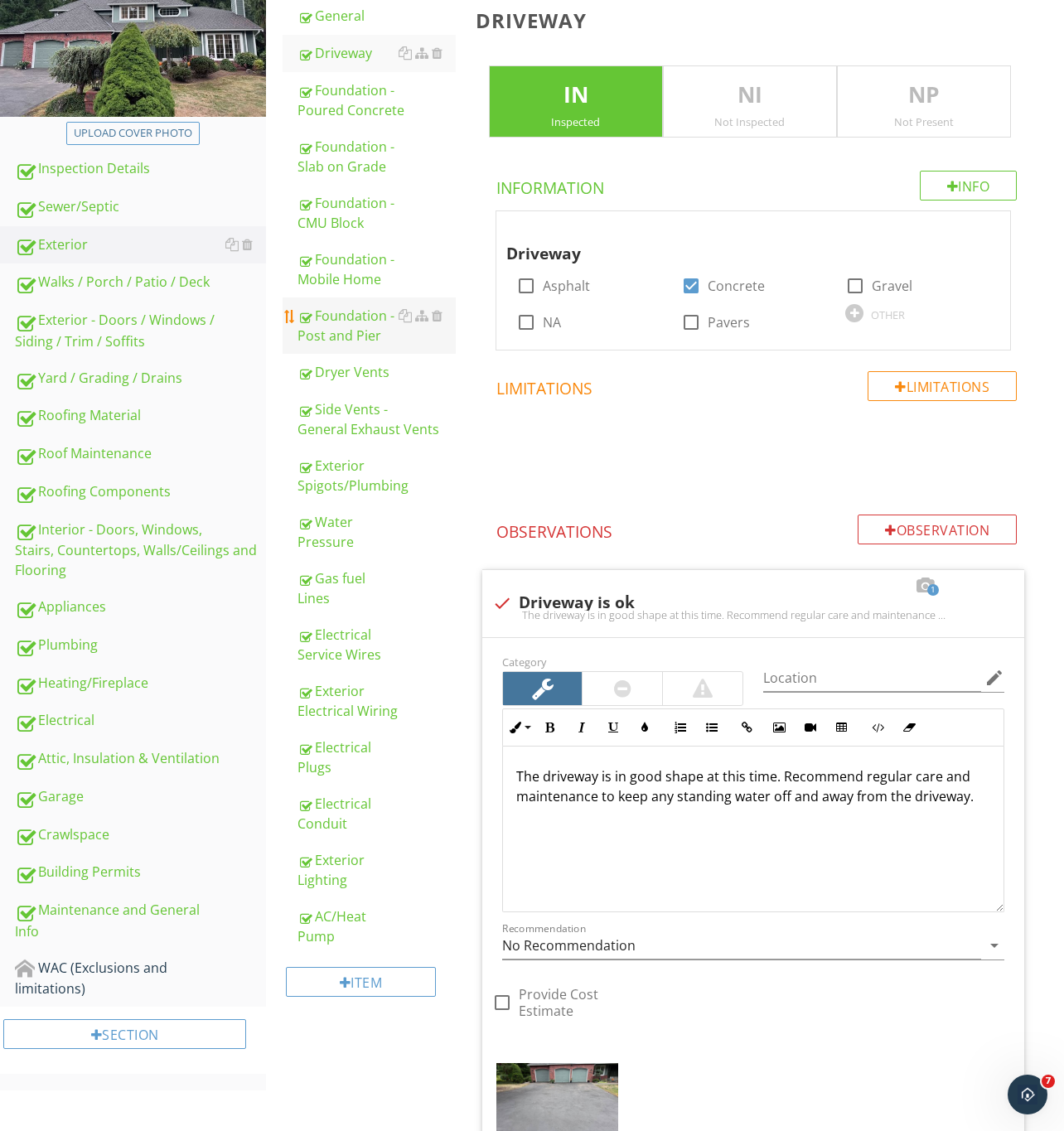
drag, startPoint x: 64, startPoint y: 374, endPoint x: 423, endPoint y: 343, distance: 360.3
click at [64, 374] on div "Yard / Grading / Drains" at bounding box center [140, 378] width 251 height 21
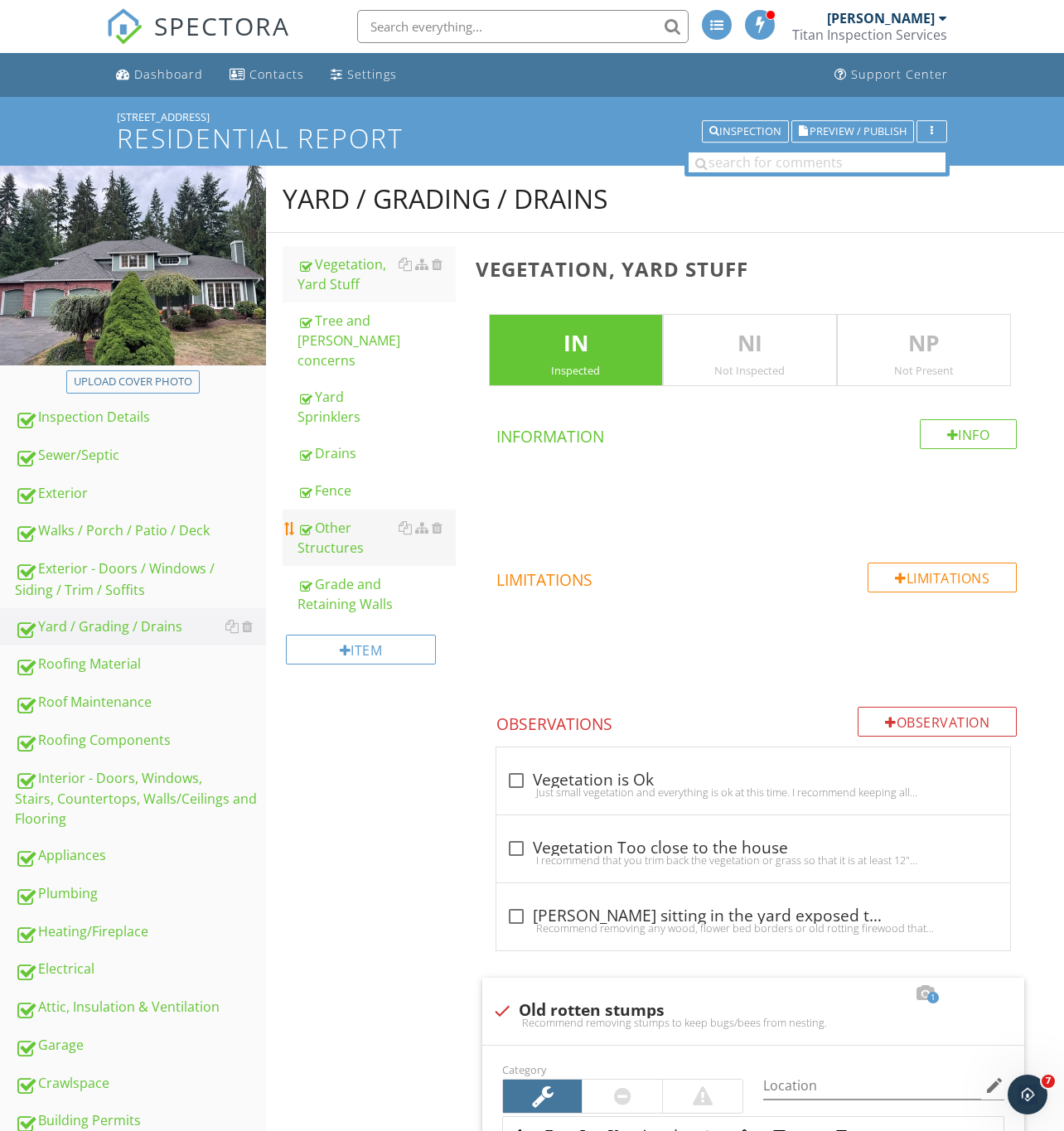
drag, startPoint x: 141, startPoint y: 529, endPoint x: 413, endPoint y: 503, distance: 273.2
click at [142, 529] on div "Walks / Porch / Patio / Deck" at bounding box center [140, 530] width 251 height 21
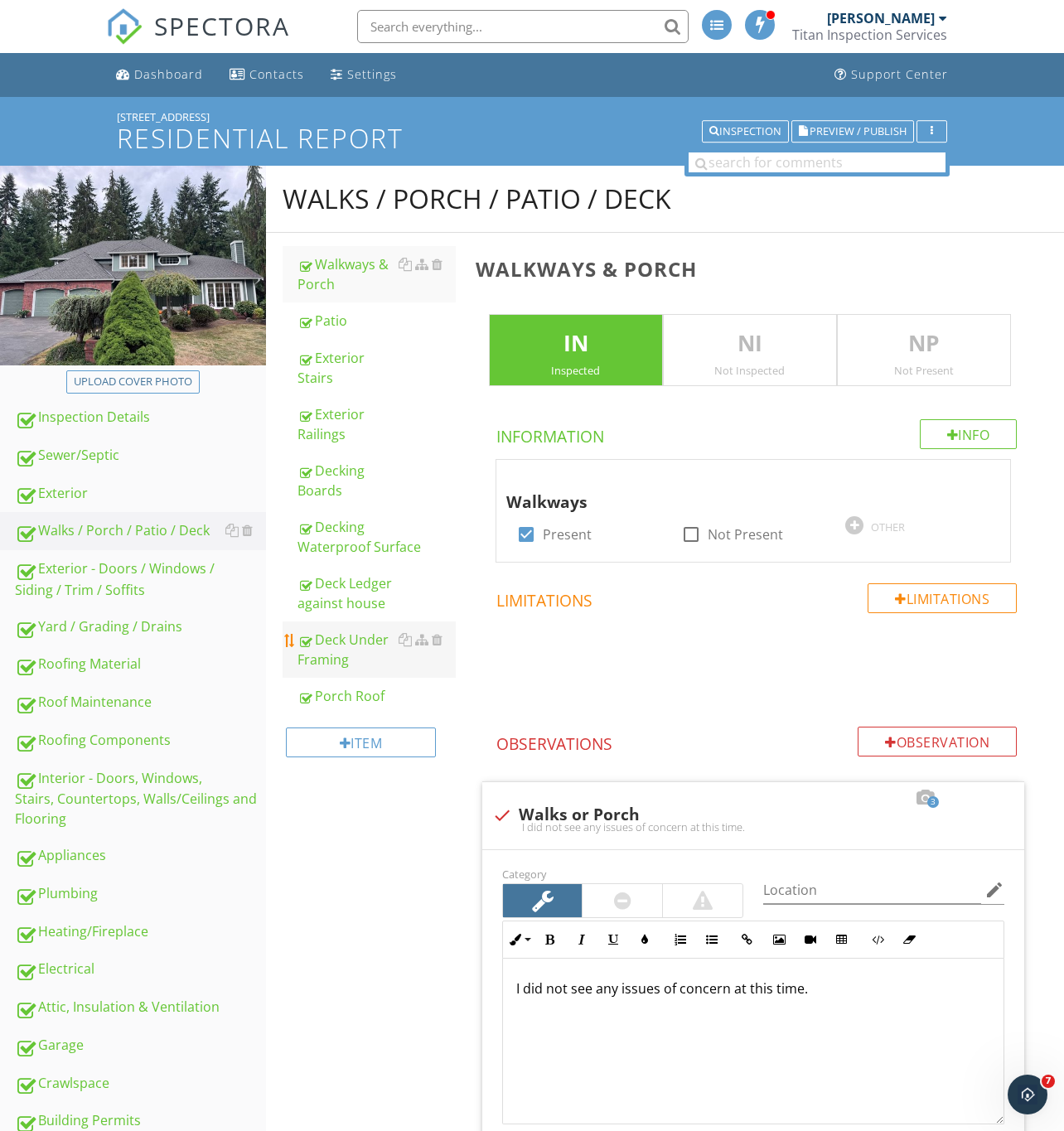
click at [343, 650] on div "Deck Under Framing" at bounding box center [377, 649] width 158 height 40
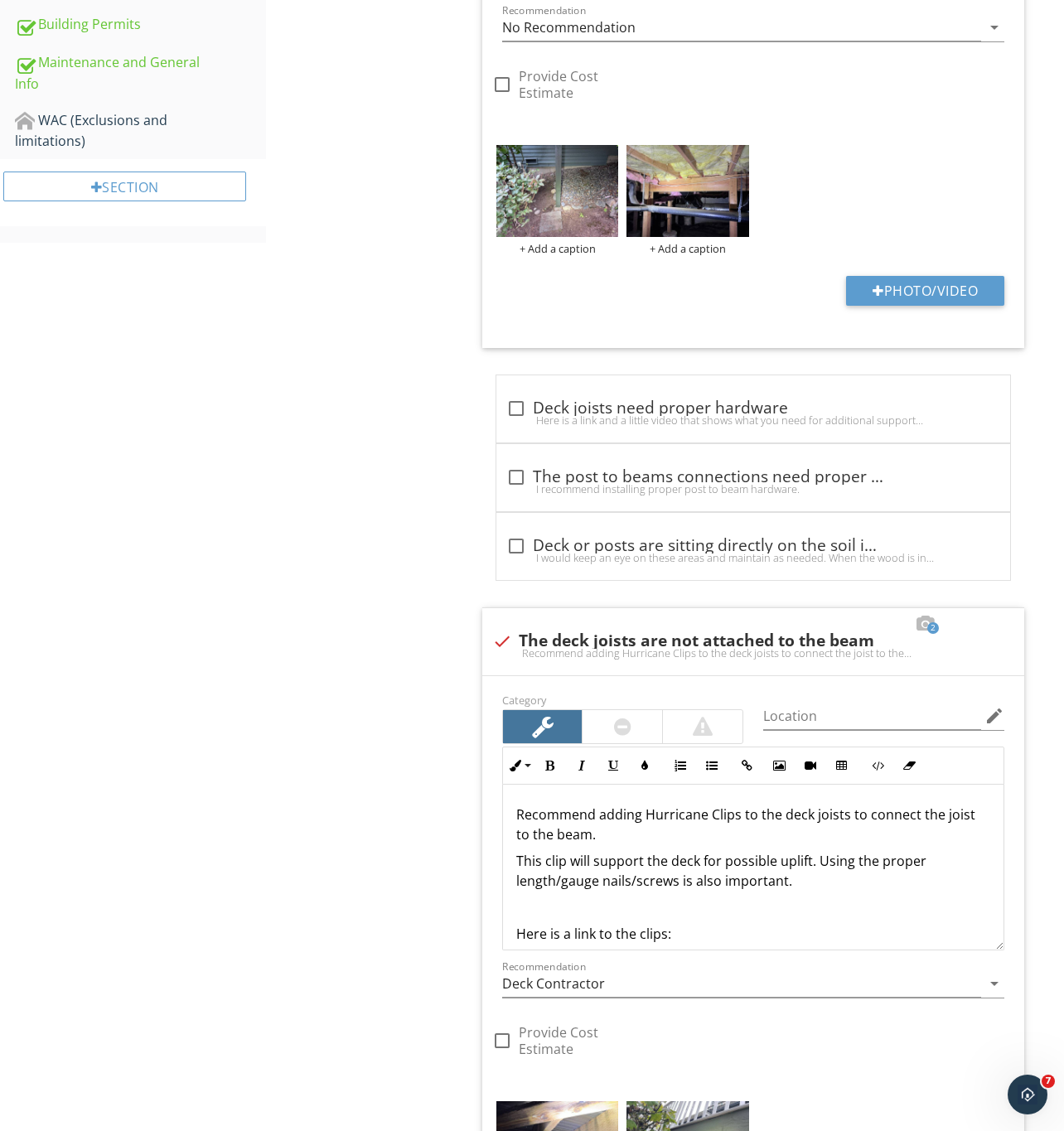
scroll to position [1118, 0]
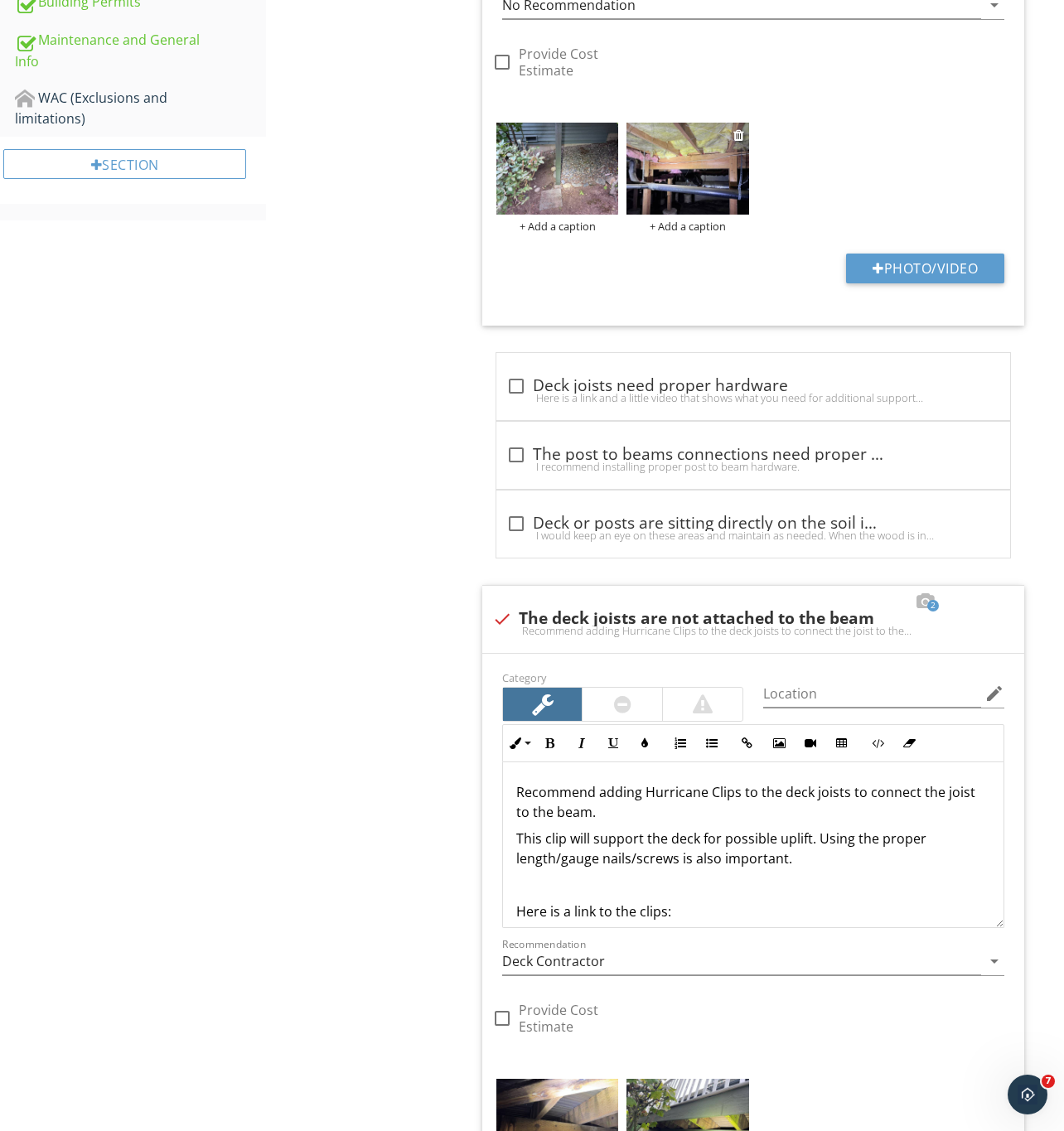
click at [686, 170] on img at bounding box center [687, 168] width 122 height 92
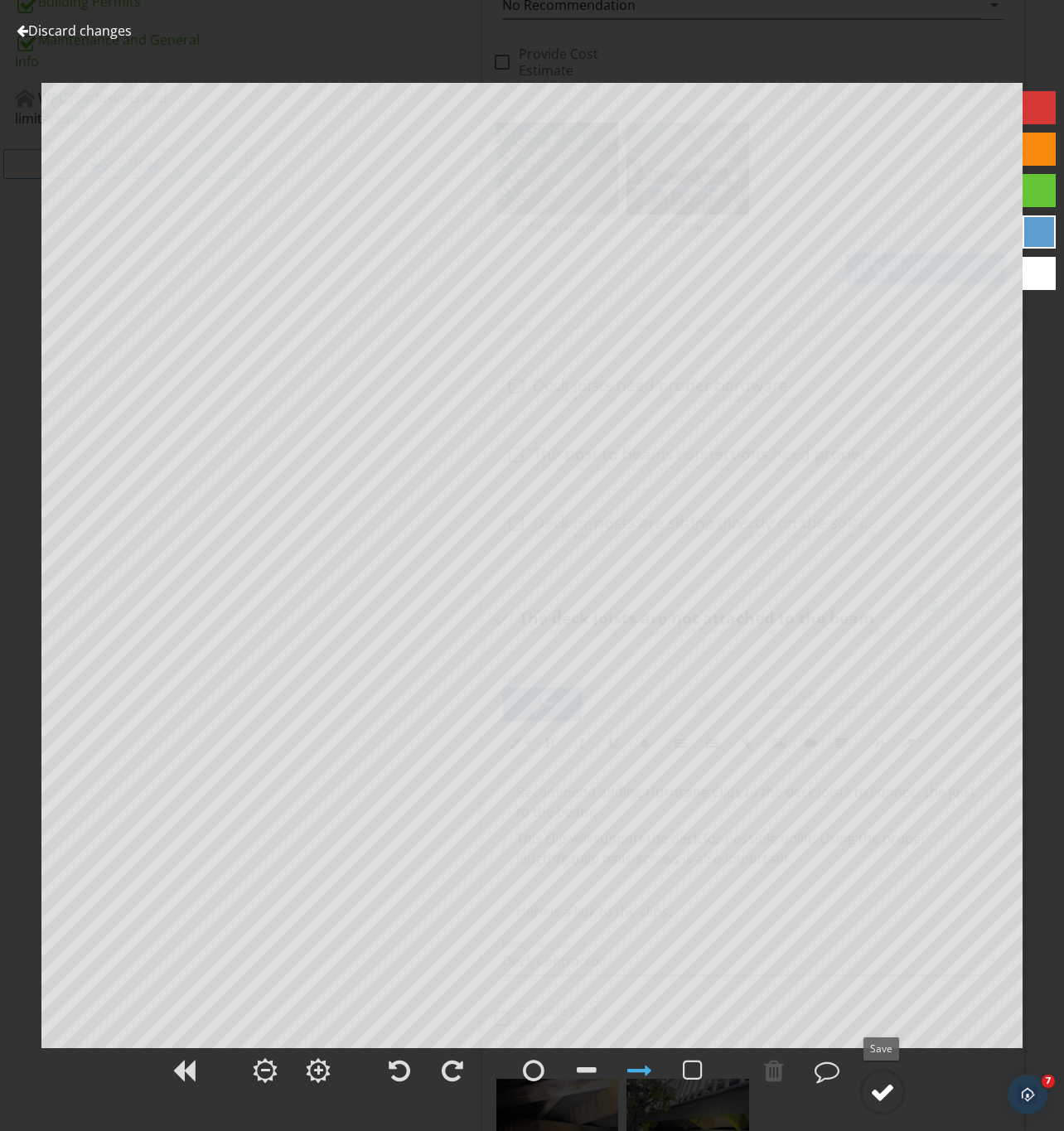
click at [889, 1086] on div at bounding box center [882, 1091] width 25 height 25
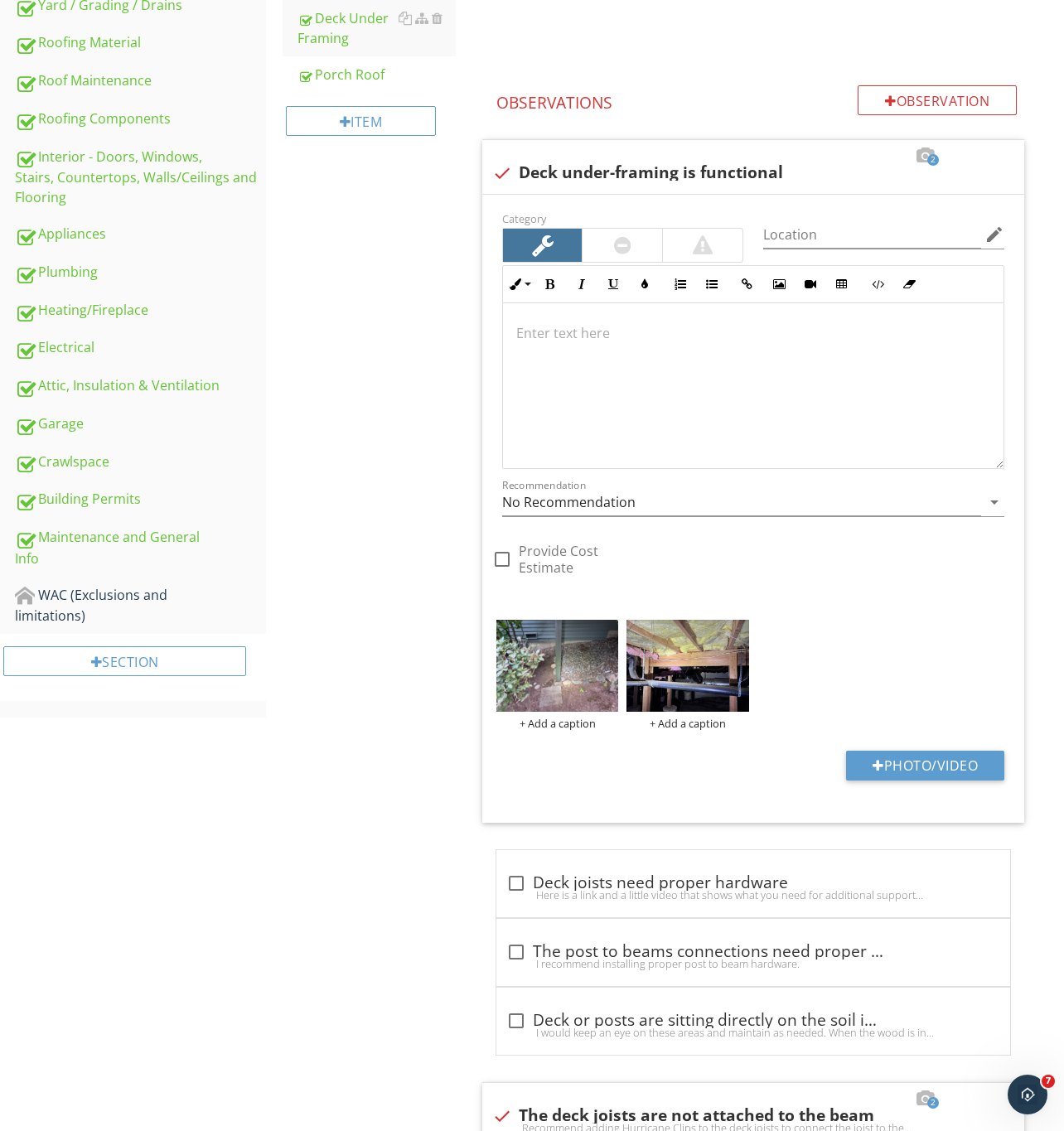
scroll to position [994, 0]
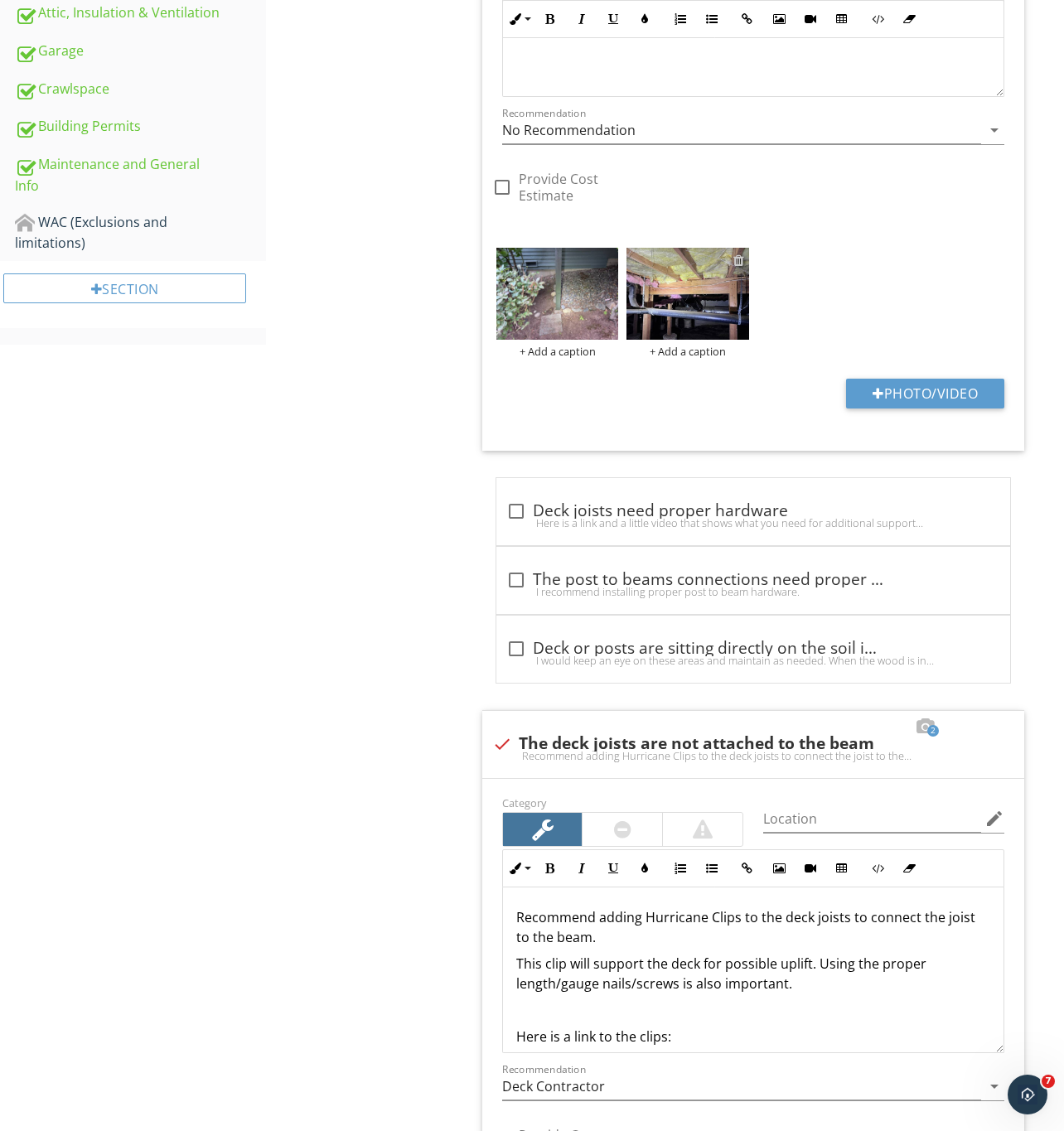
click at [738, 264] on div at bounding box center [739, 260] width 11 height 13
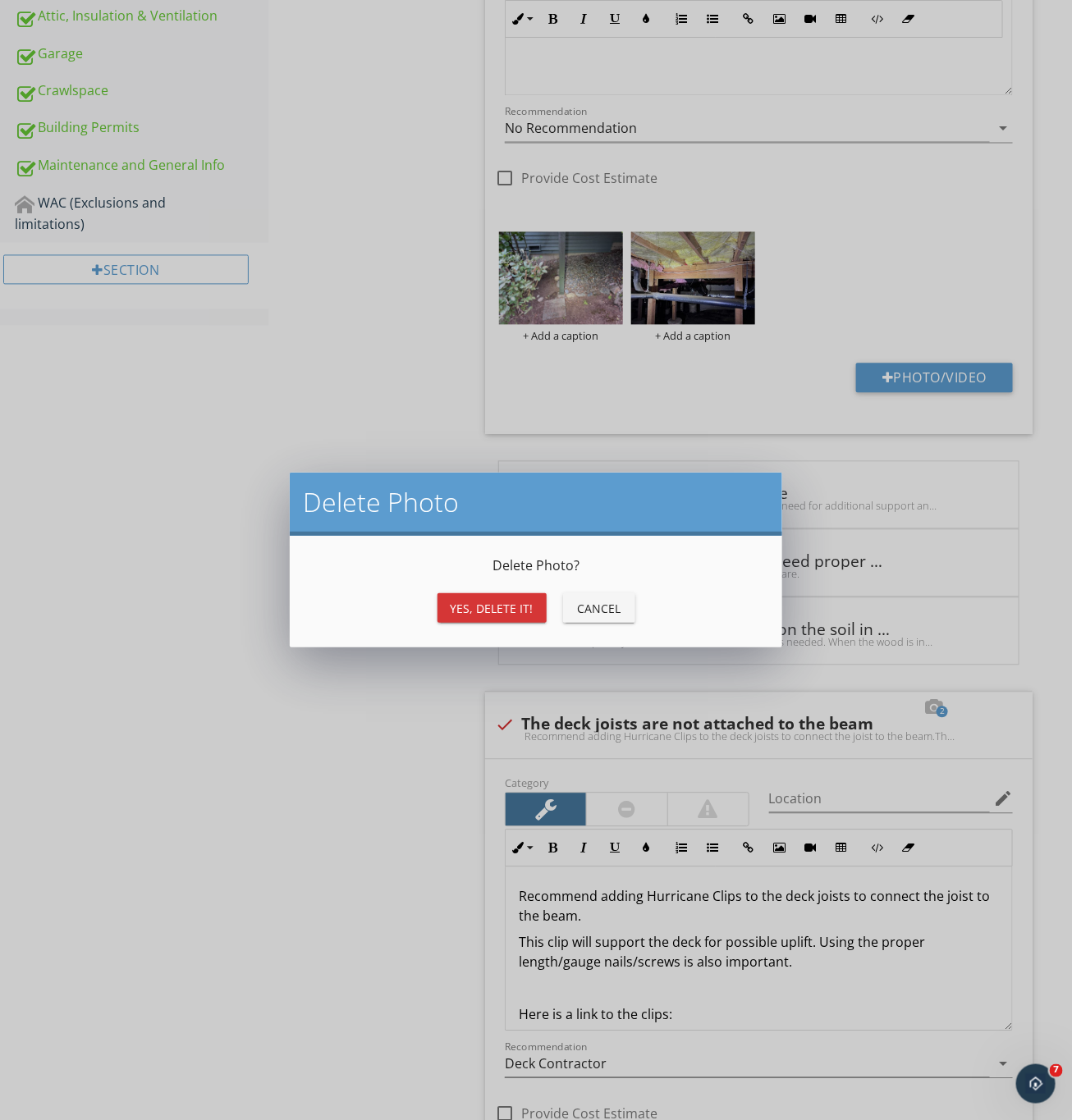
click at [510, 610] on div "Yes, Delete it!" at bounding box center [491, 608] width 83 height 17
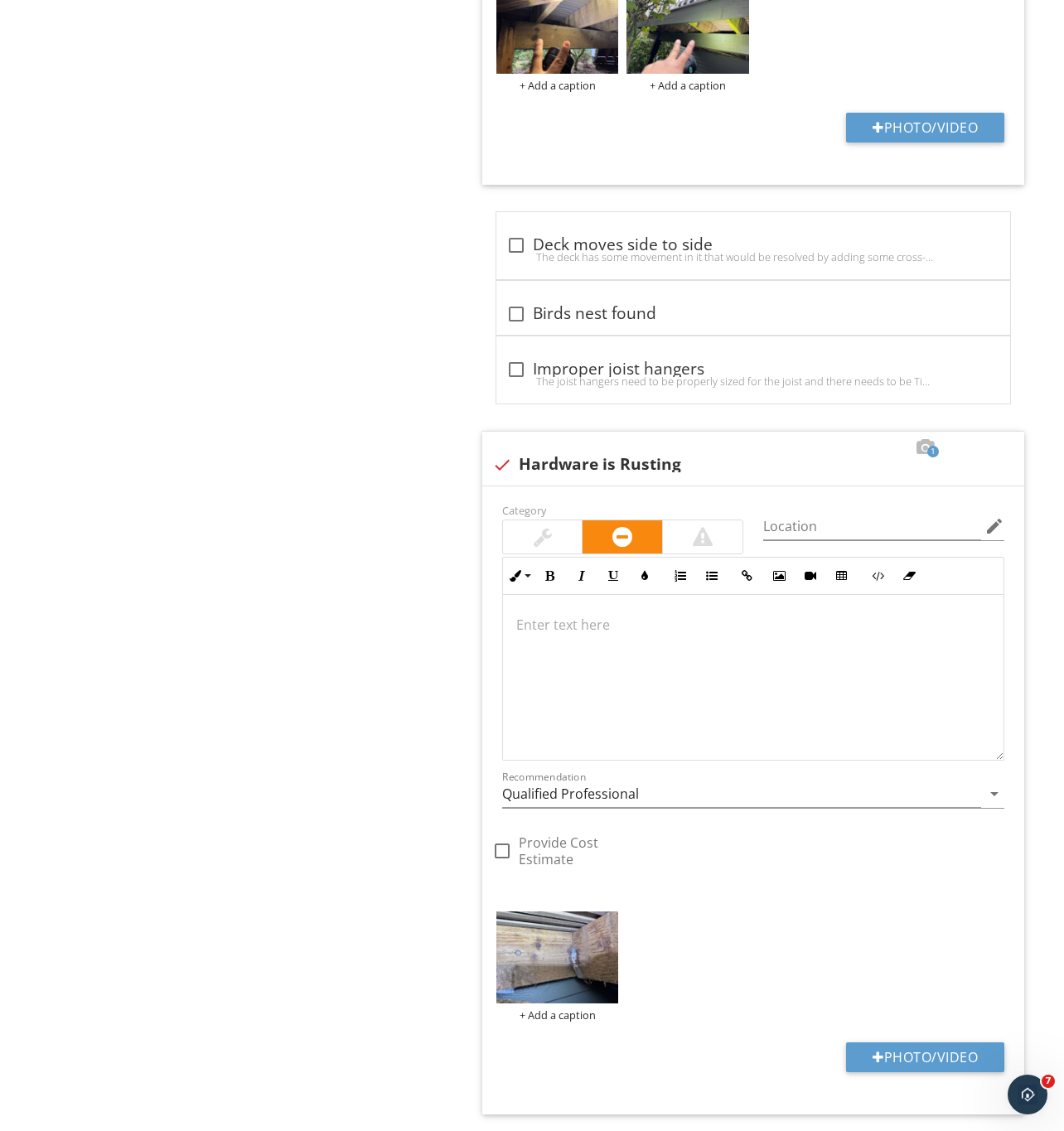
scroll to position [2348, 0]
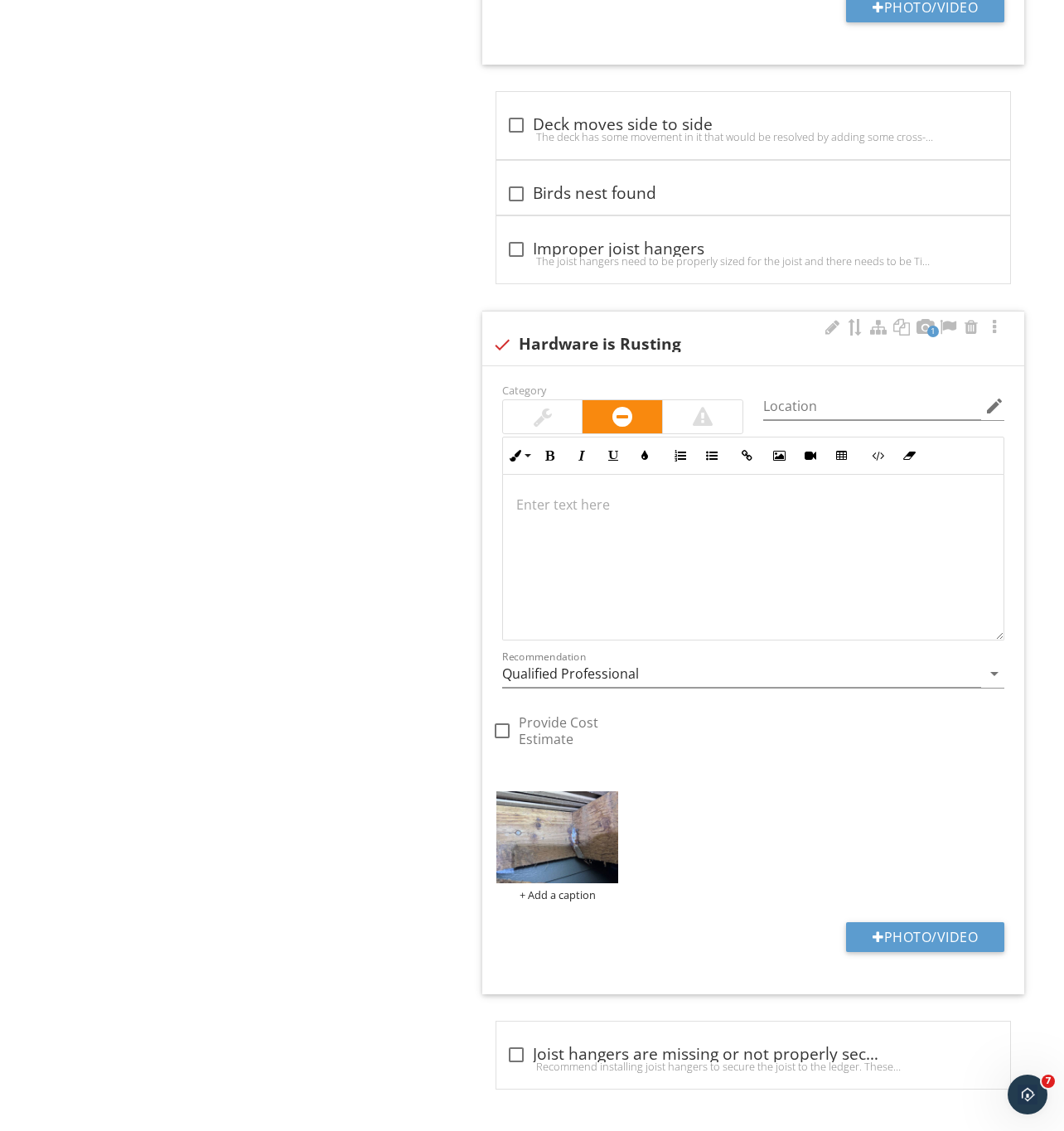
click at [605, 515] on div at bounding box center [753, 558] width 501 height 165
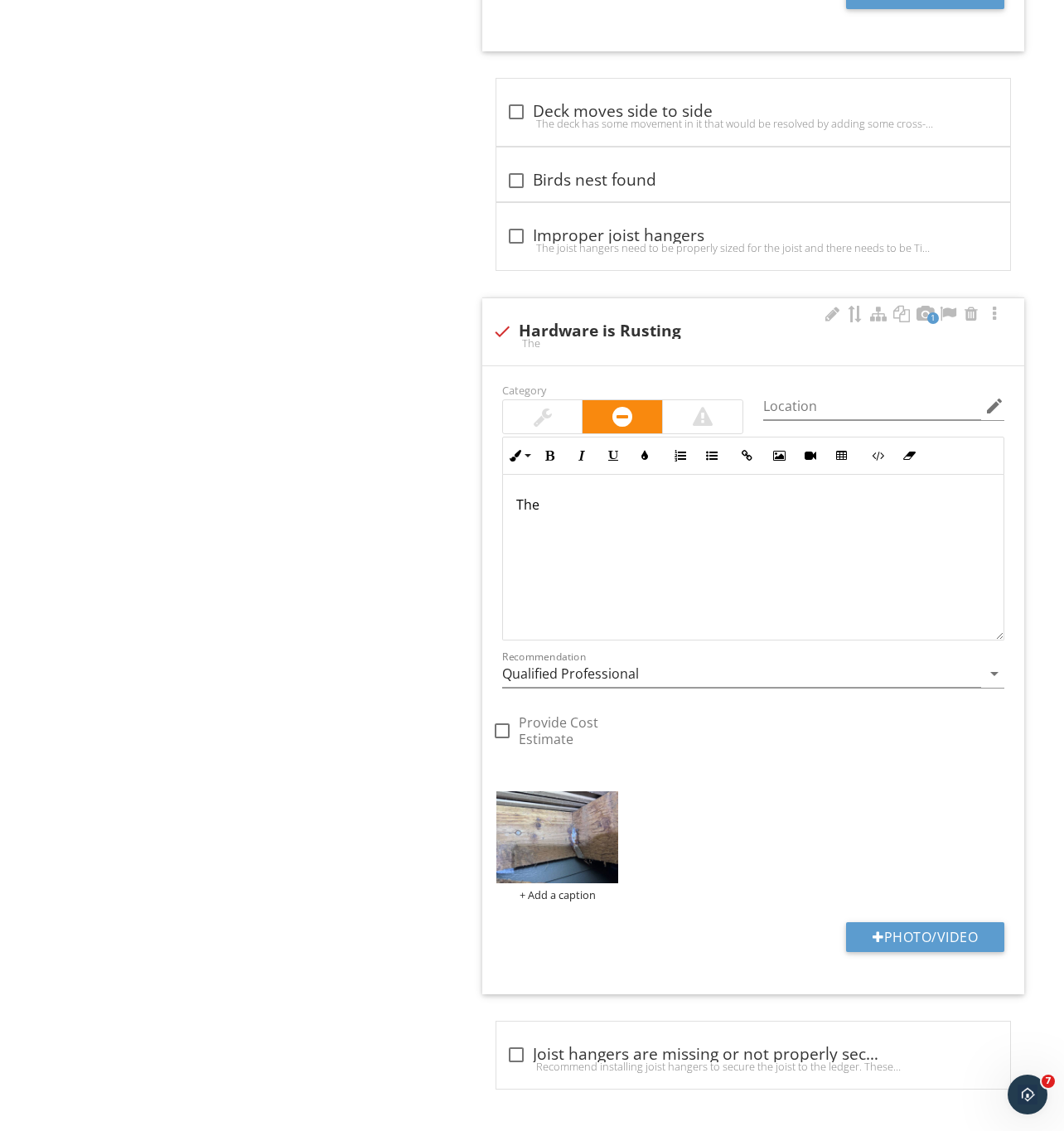
scroll to position [2361, 0]
click at [821, 318] on div at bounding box center [832, 314] width 20 height 17
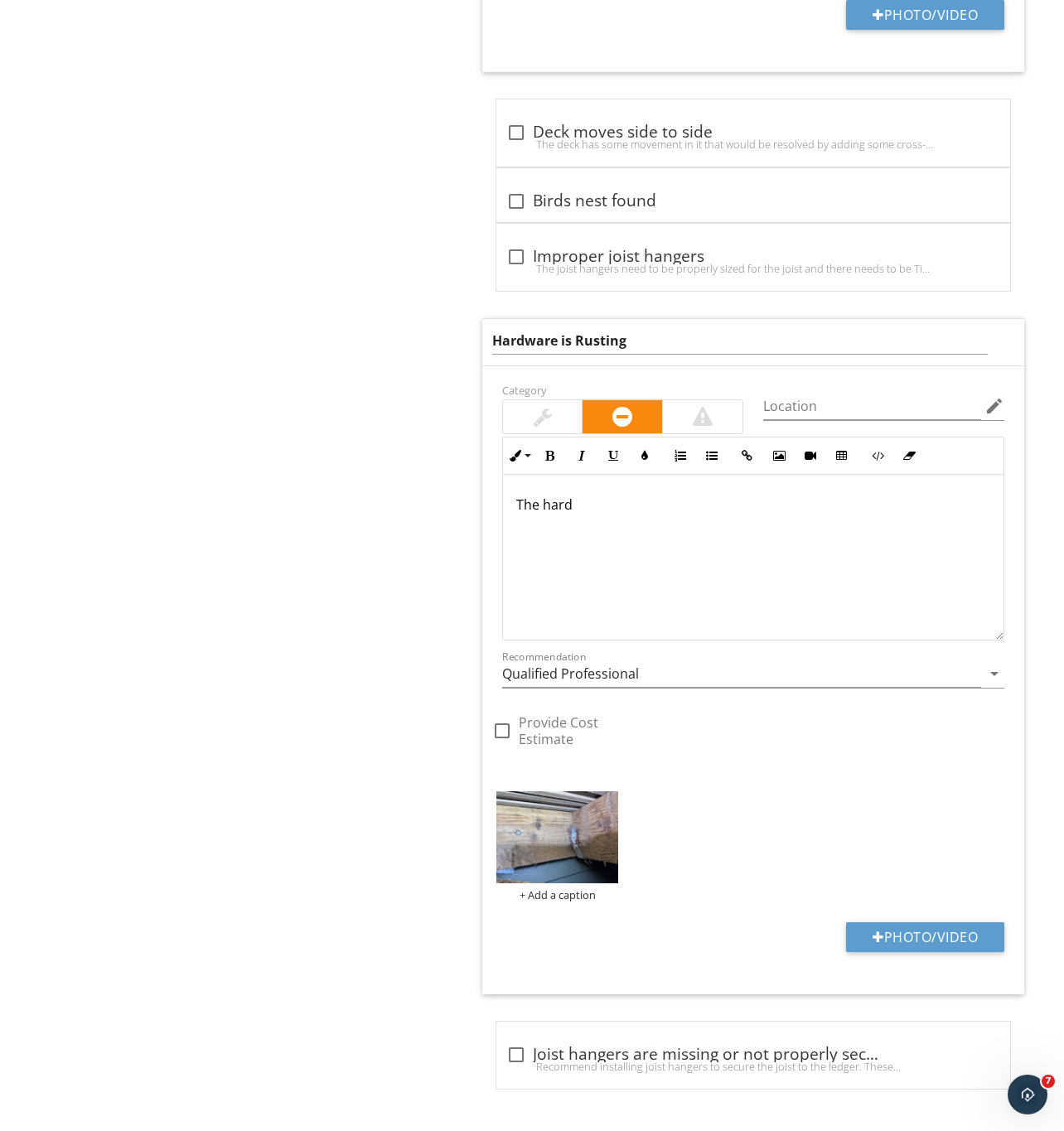
scroll to position [2341, 0]
click at [497, 339] on input "Hardware is Rusting" at bounding box center [741, 341] width 496 height 28
type input "Deck under framing Hardware is Rusting"
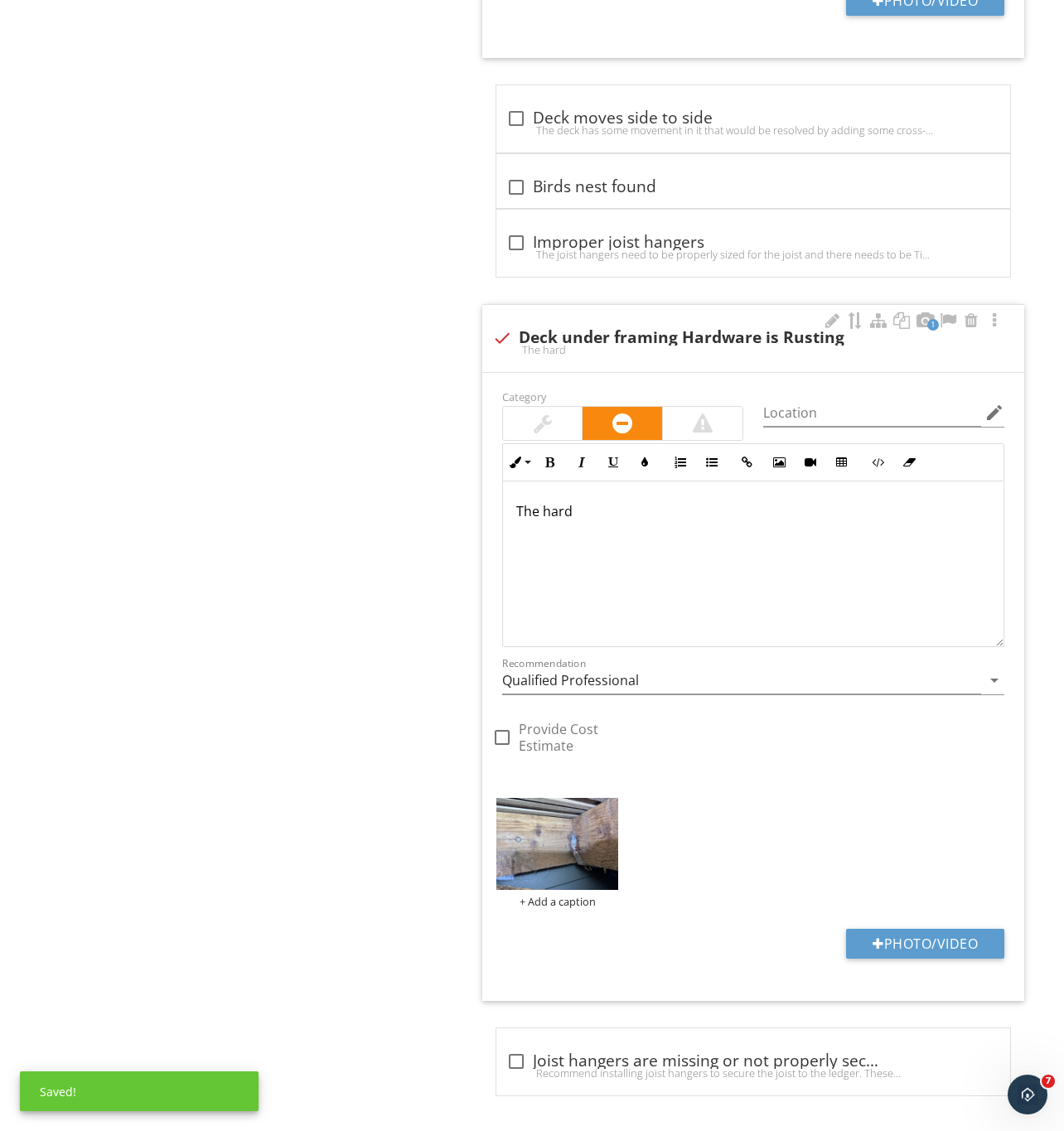
click at [649, 504] on div "The hard" at bounding box center [753, 564] width 501 height 165
click at [569, 695] on input "Qualified Professional" at bounding box center [741, 681] width 479 height 28
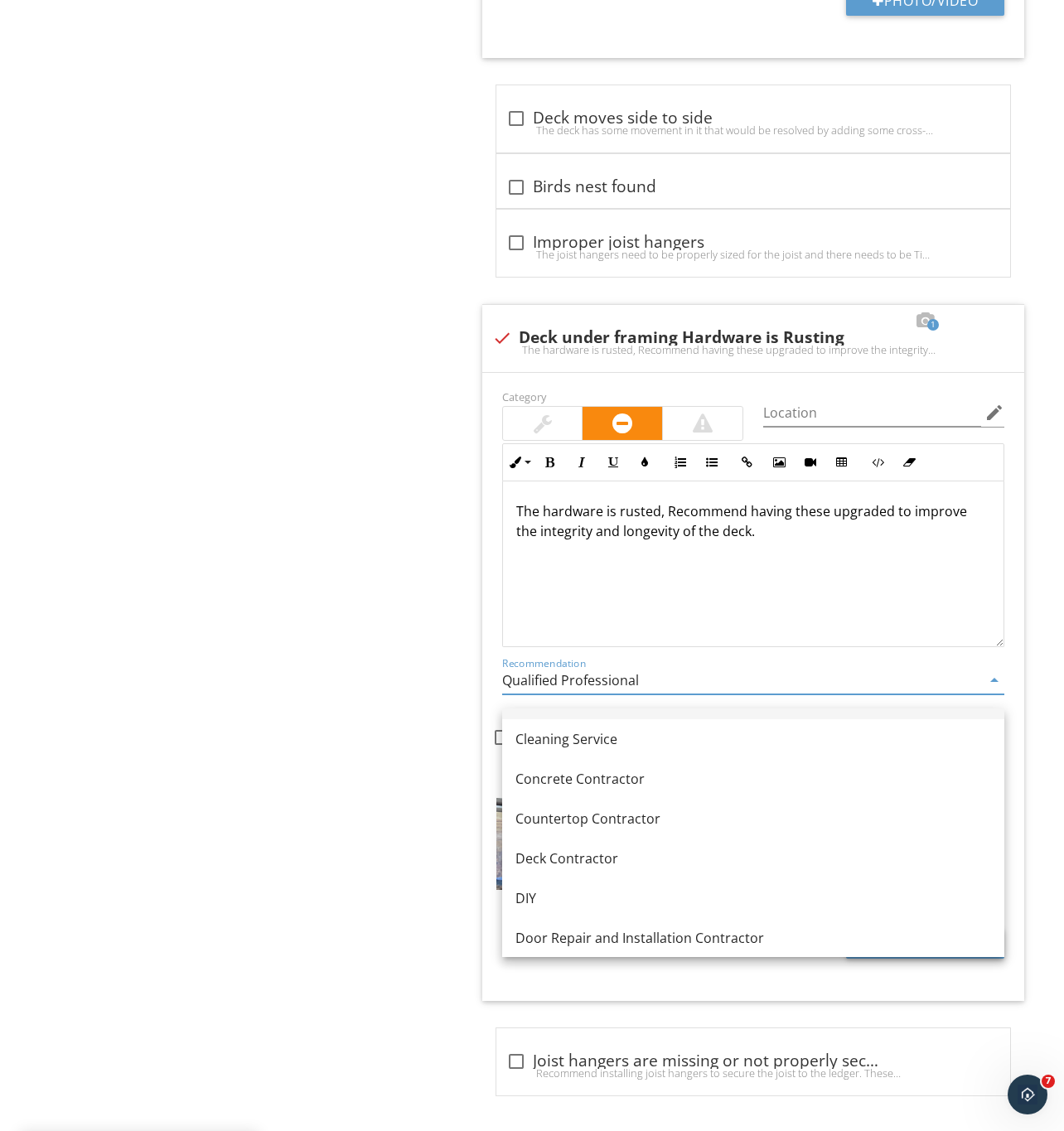
scroll to position [373, 0]
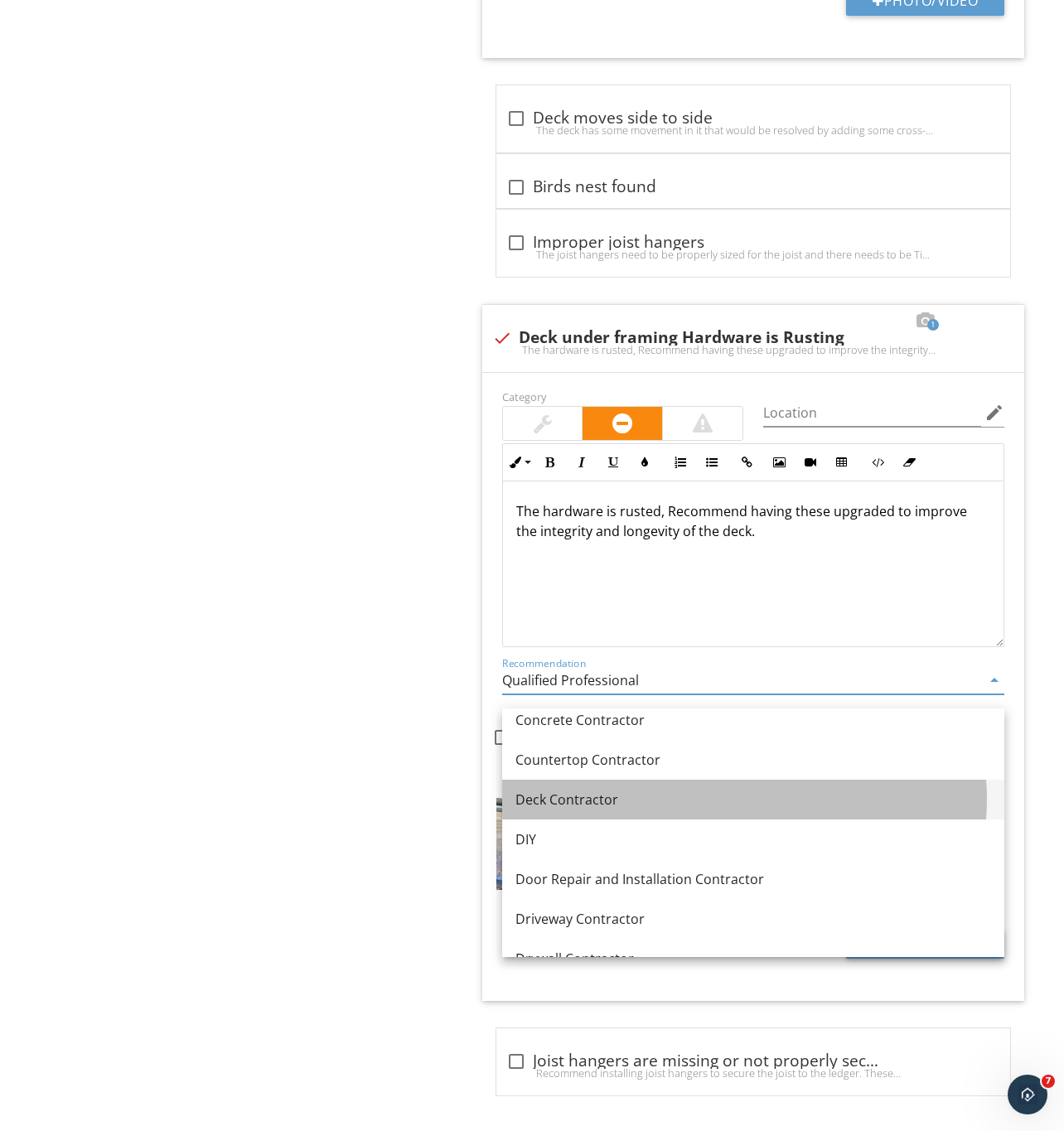
click at [594, 801] on div "Deck Contractor" at bounding box center [753, 799] width 476 height 20
type input "Deck Contractor"
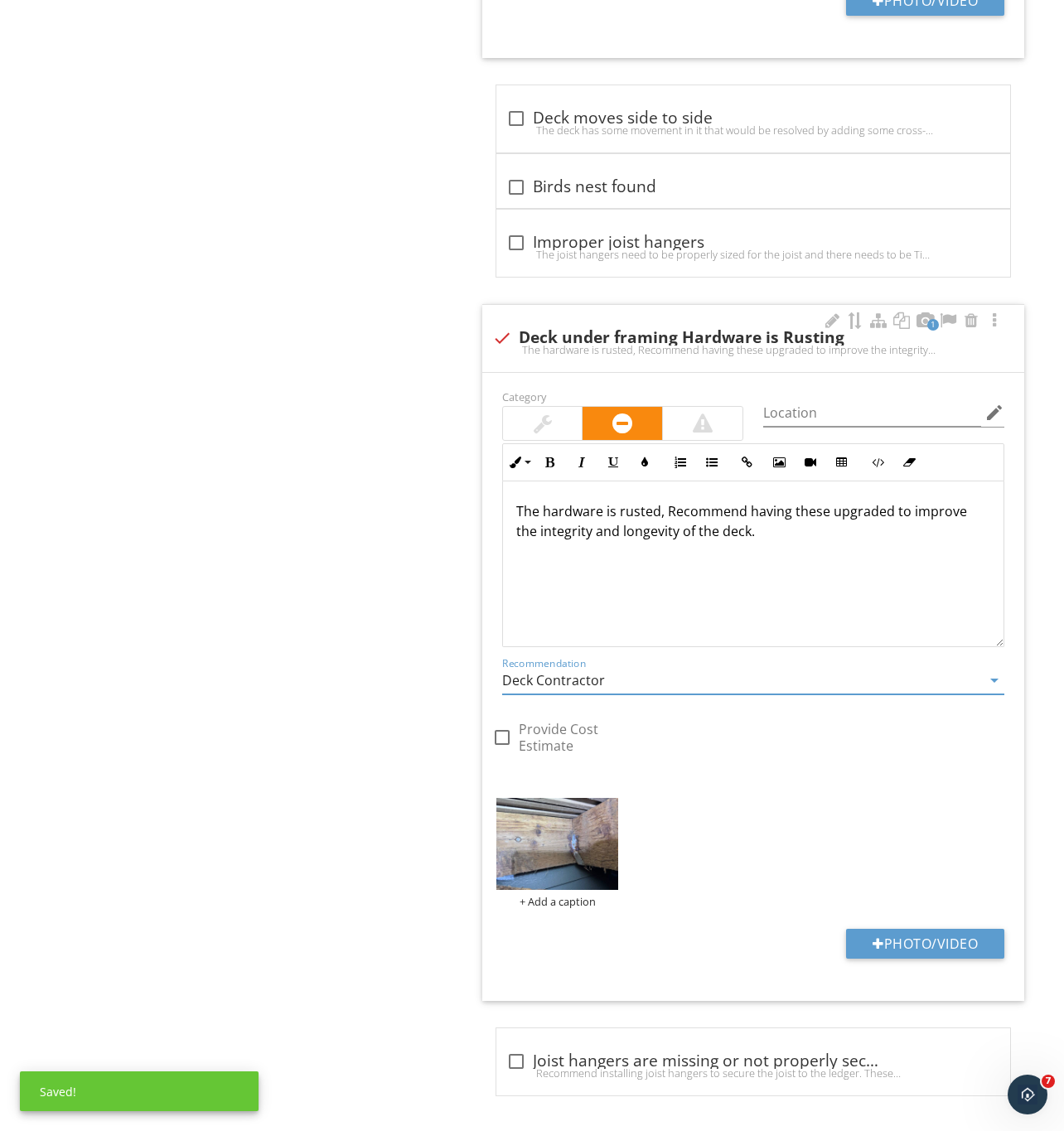
click at [535, 425] on div at bounding box center [543, 424] width 18 height 20
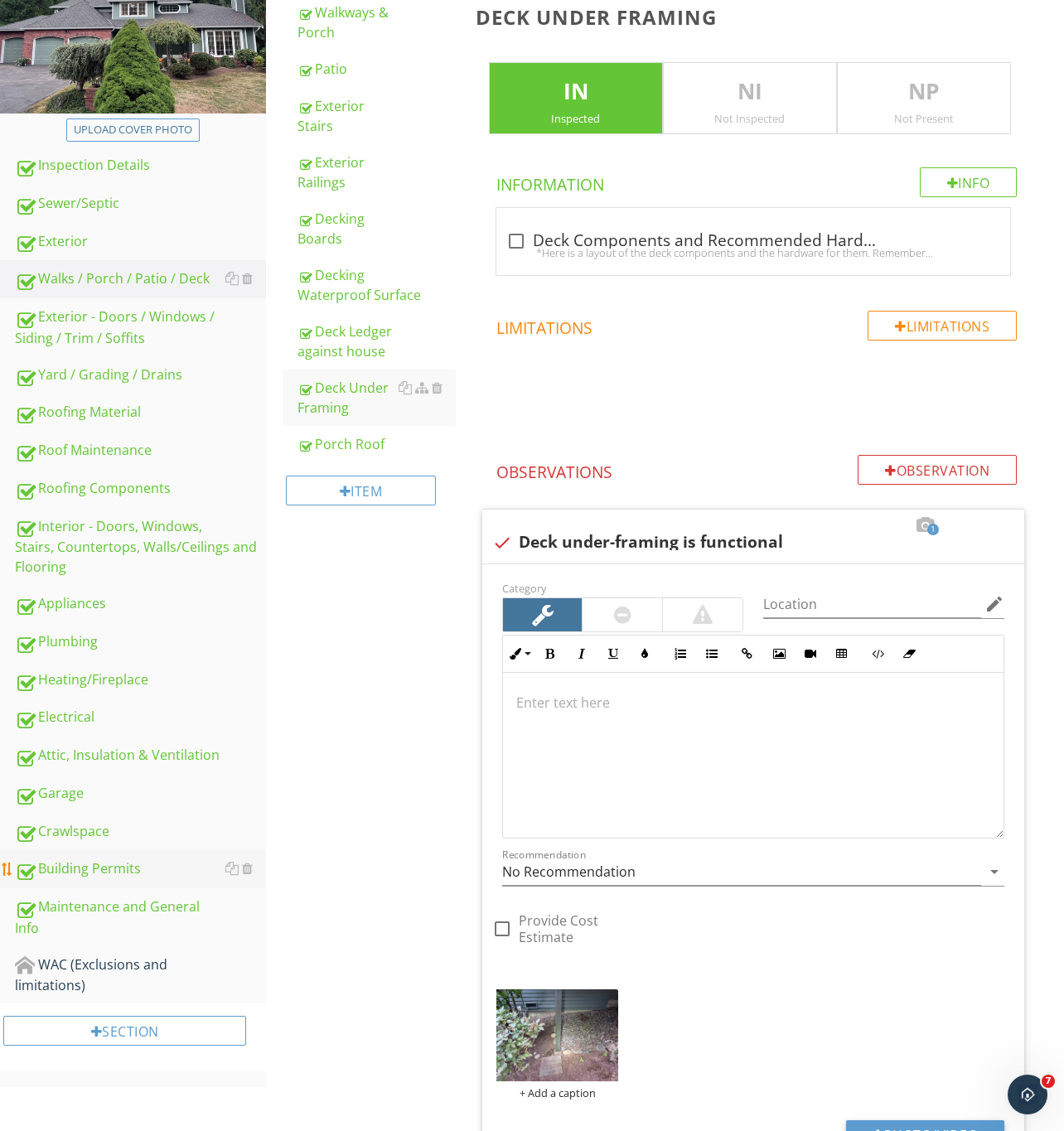
scroll to position [248, 0]
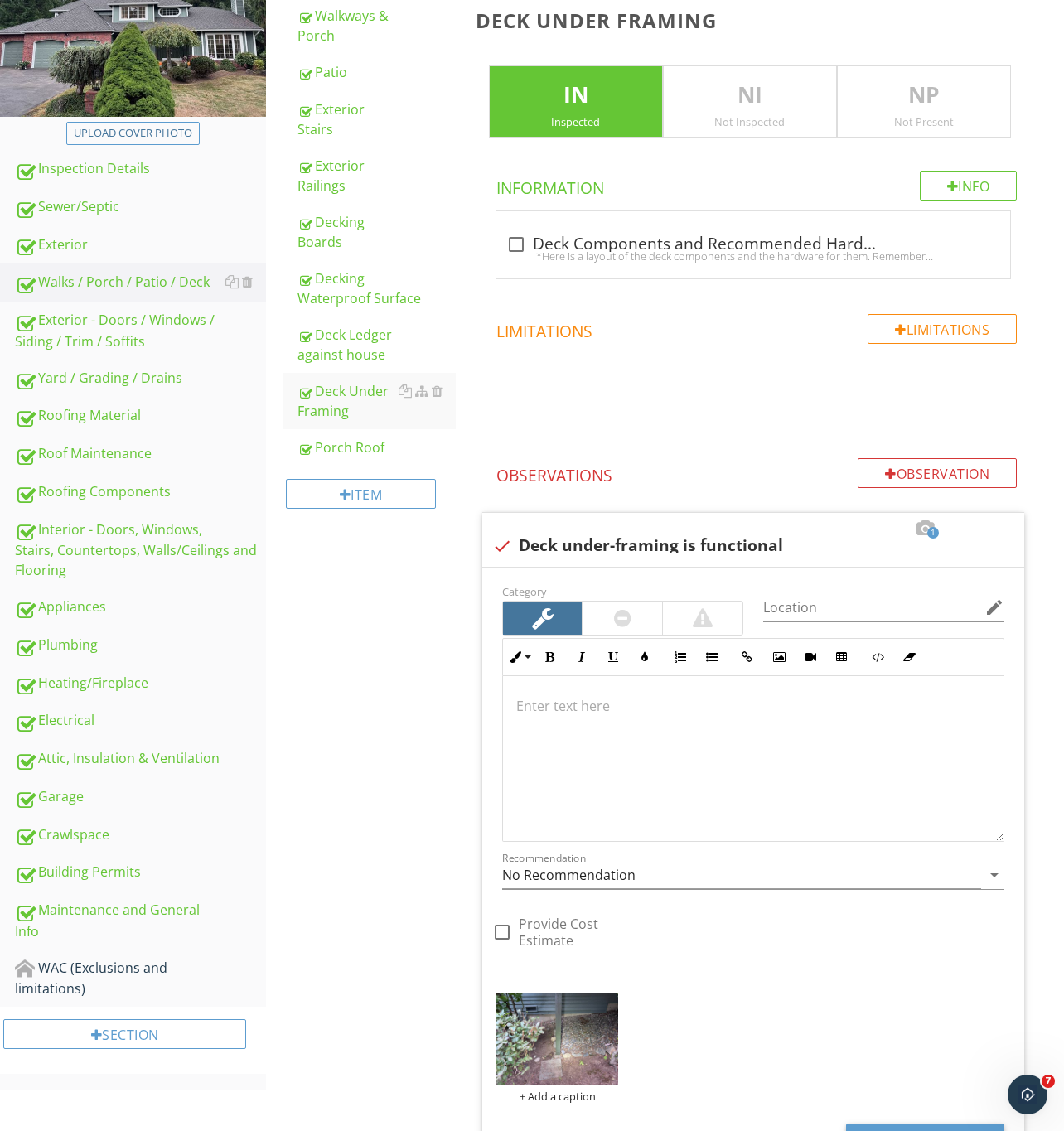
drag, startPoint x: 358, startPoint y: 297, endPoint x: 483, endPoint y: 425, distance: 178.9
click at [358, 297] on div "Decking Waterproof Surface" at bounding box center [377, 288] width 158 height 40
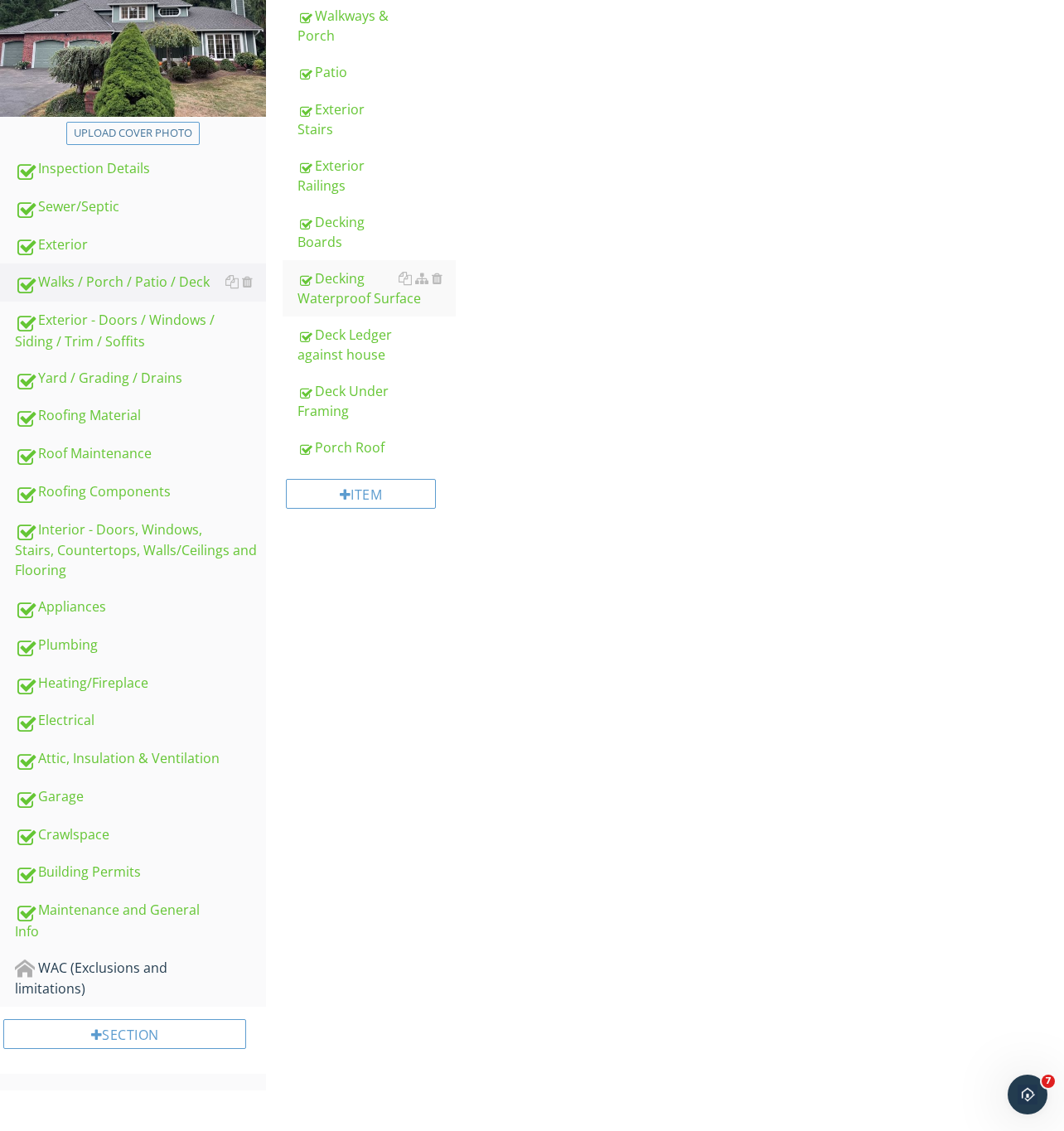
scroll to position [187, 0]
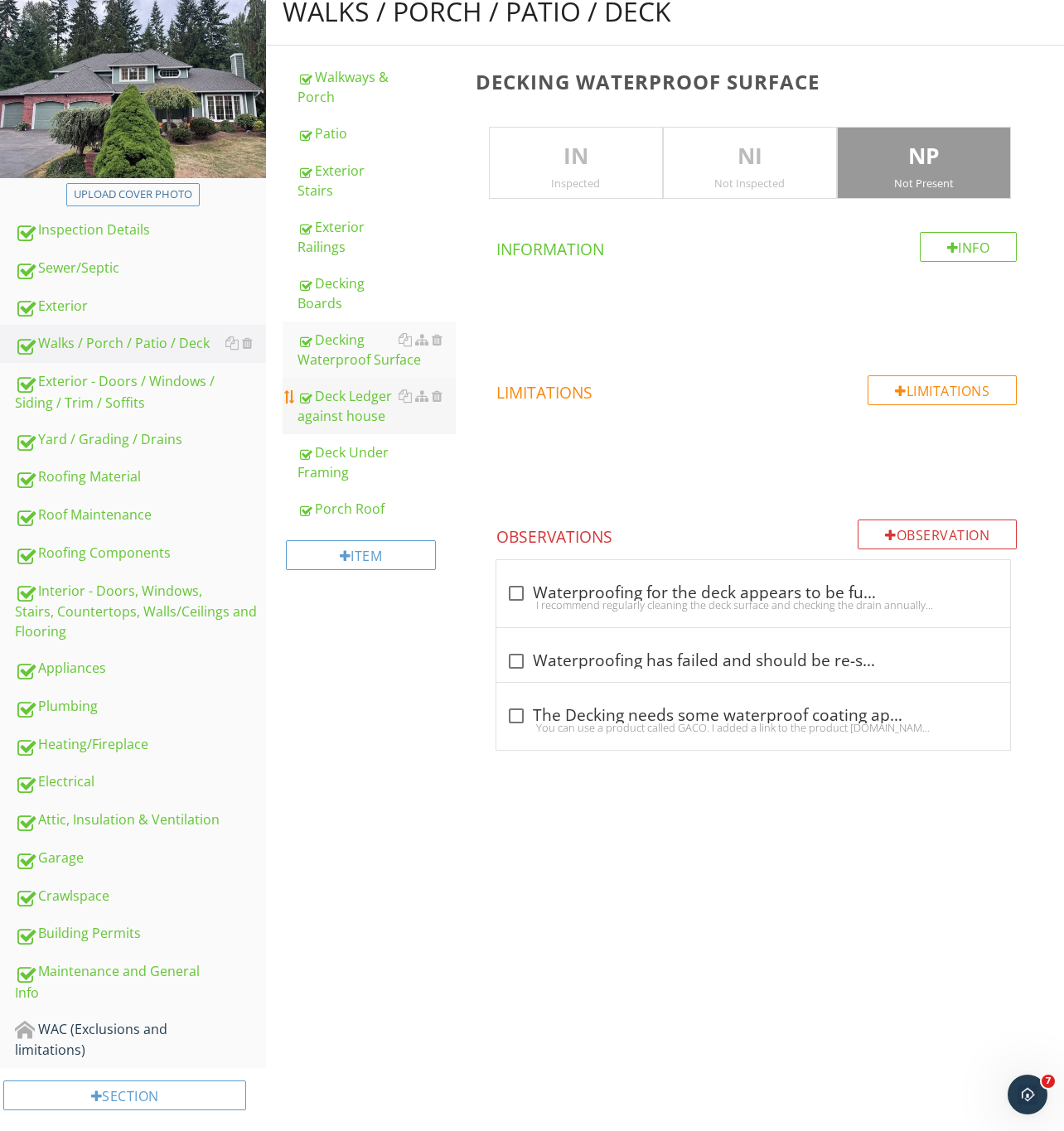
click at [357, 413] on div "Deck Ledger against house" at bounding box center [377, 405] width 158 height 40
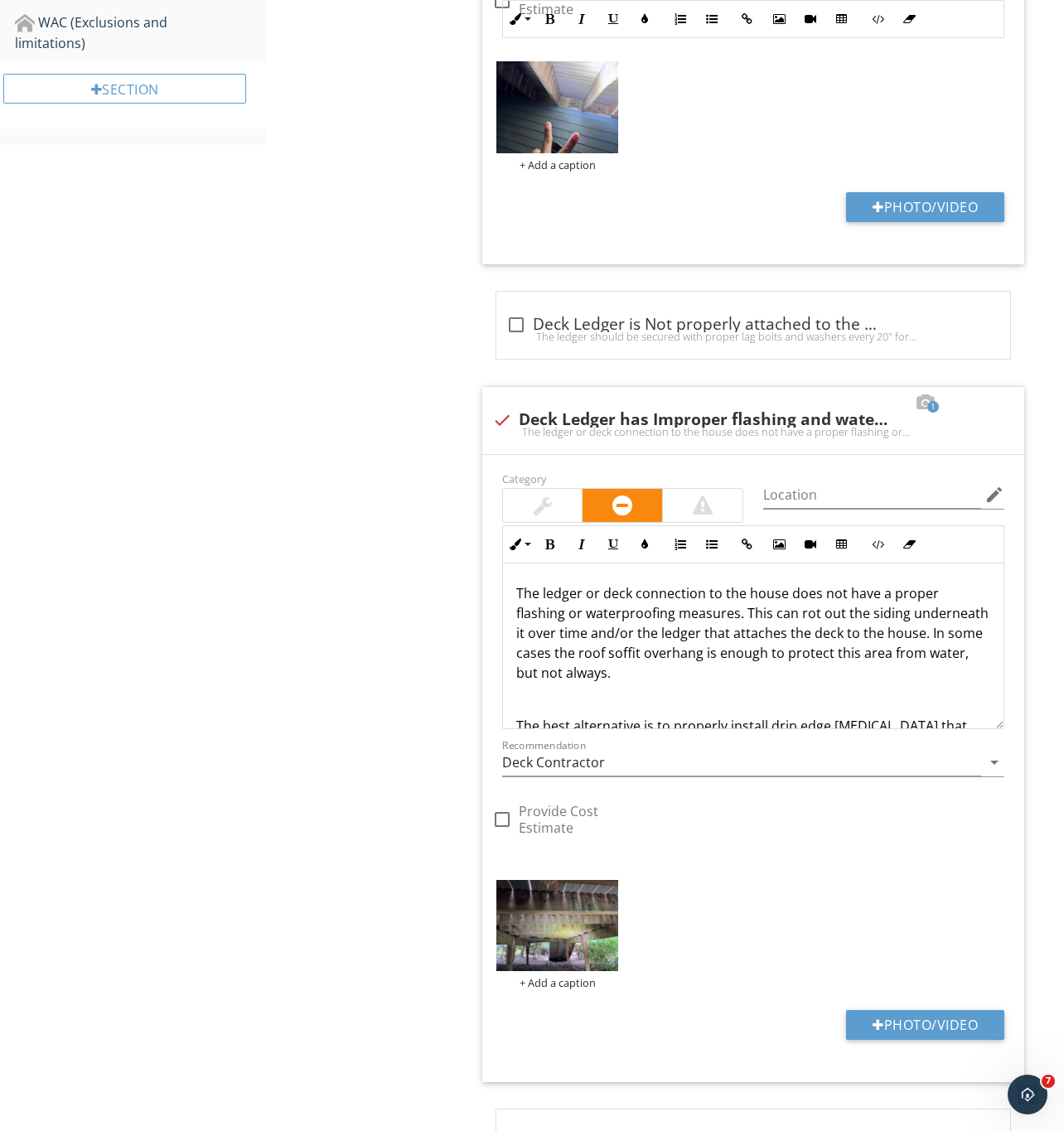
scroll to position [1288, 0]
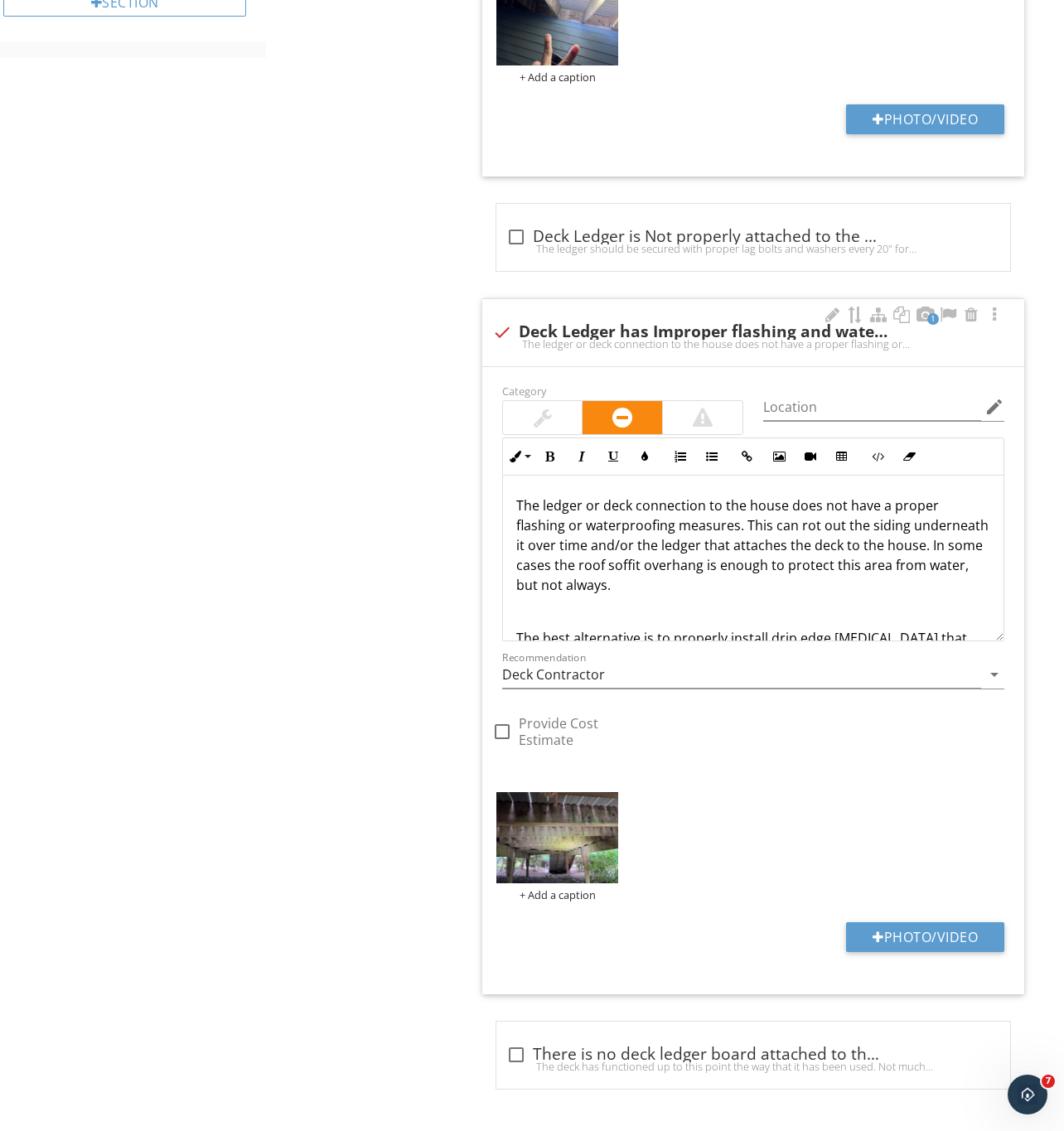
click at [498, 326] on div at bounding box center [502, 332] width 28 height 28
checkbox input "true"
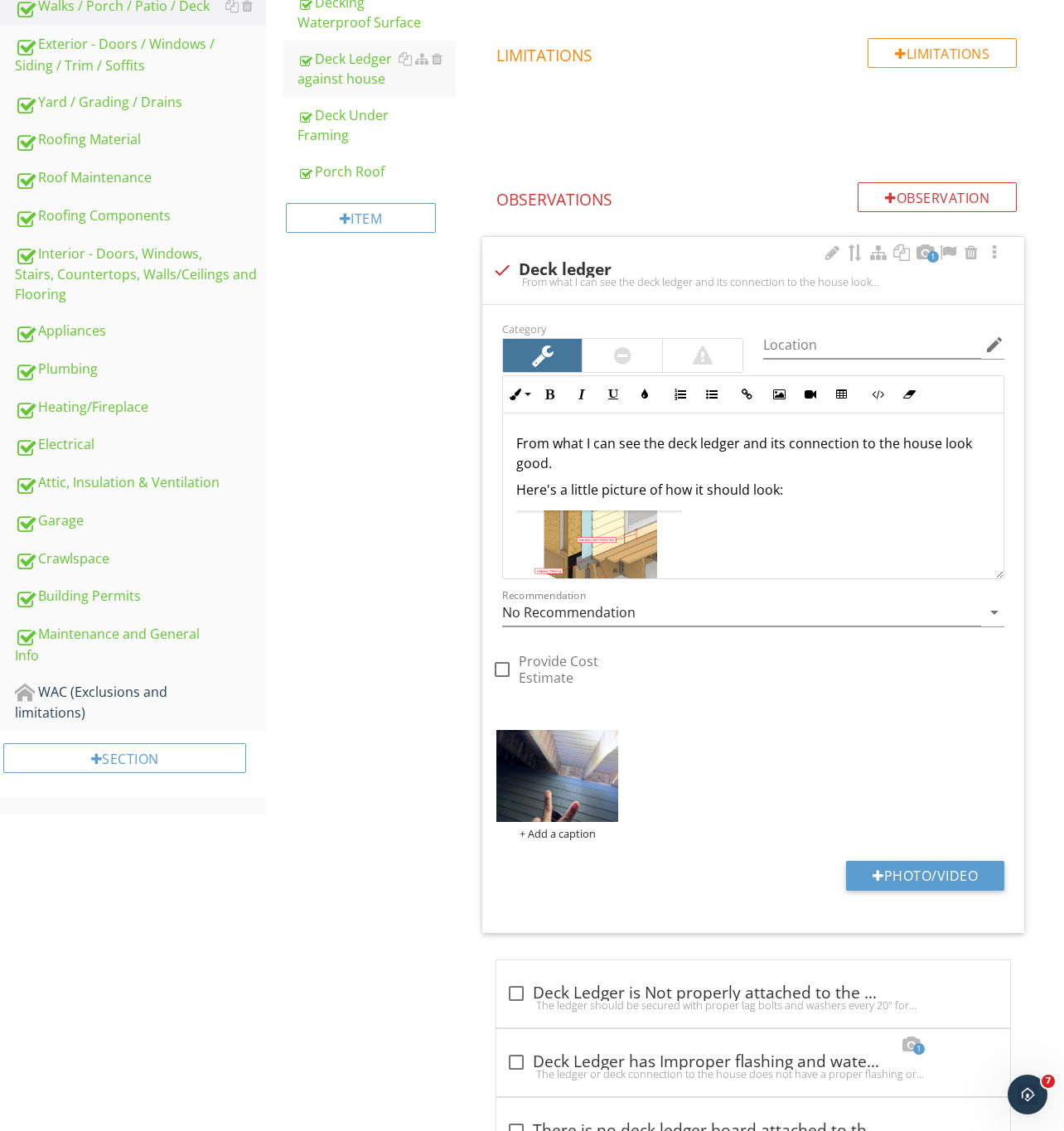
scroll to position [482, 0]
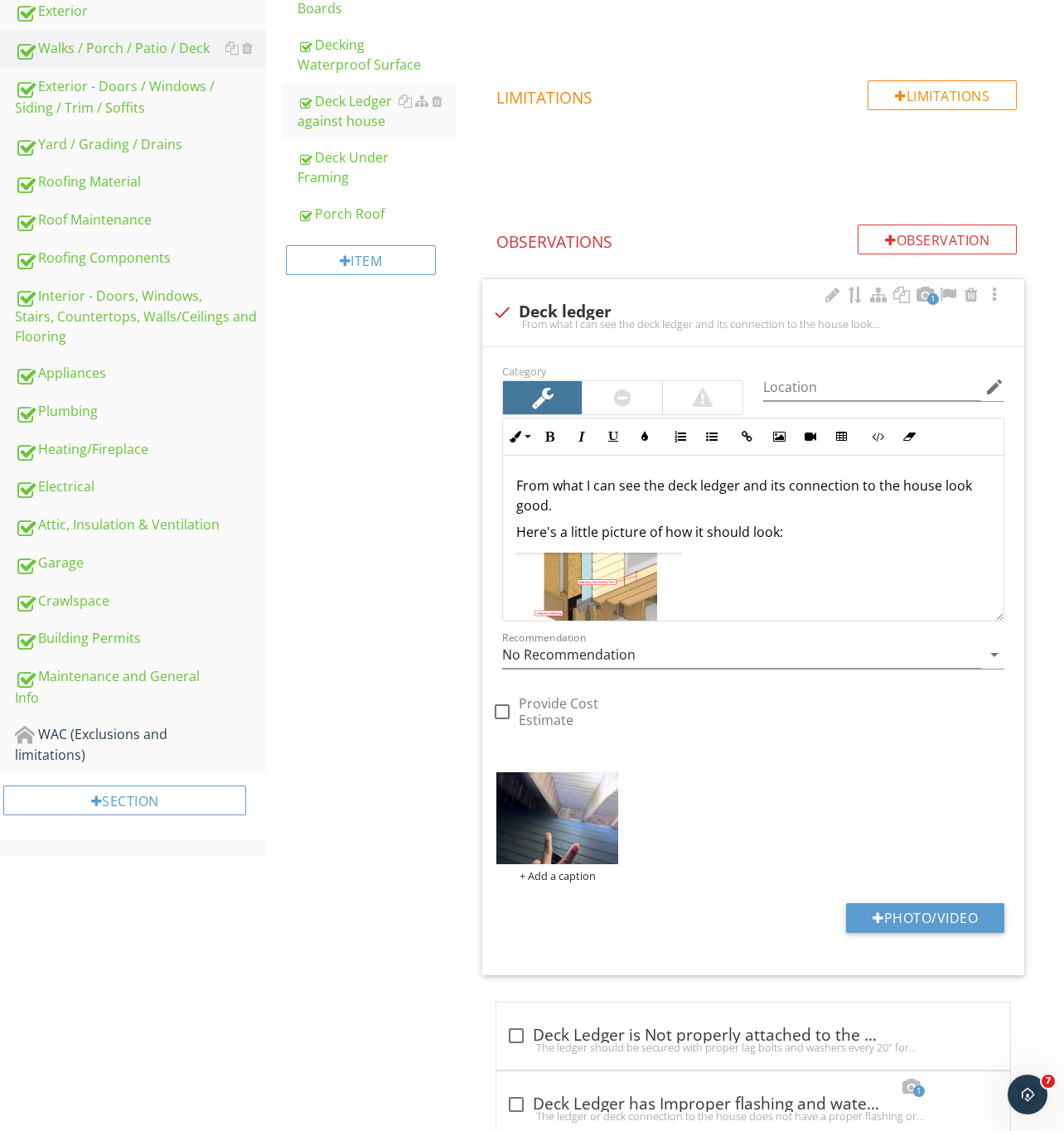
click at [597, 590] on img at bounding box center [599, 604] width 165 height 103
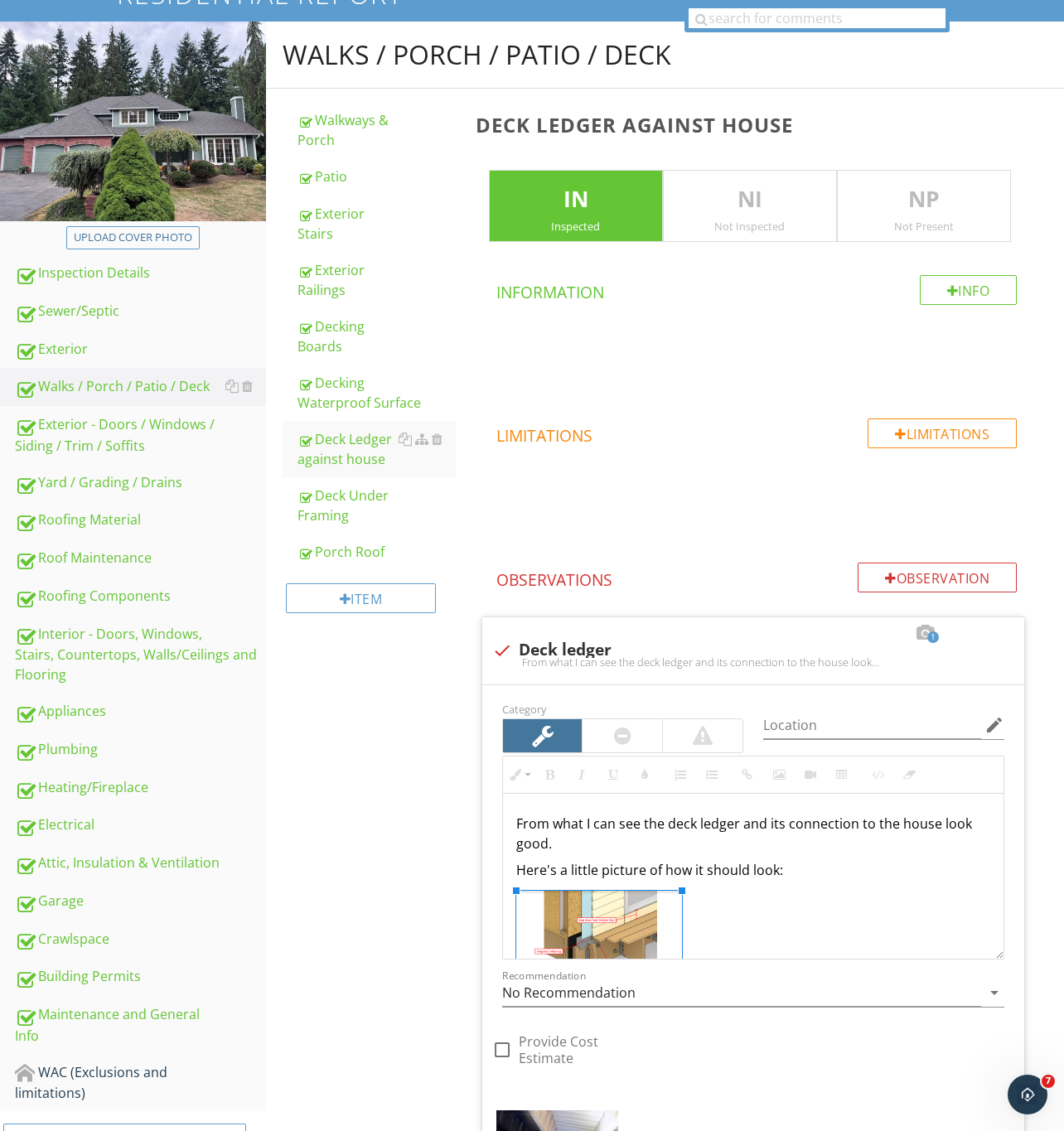
scroll to position [0, 0]
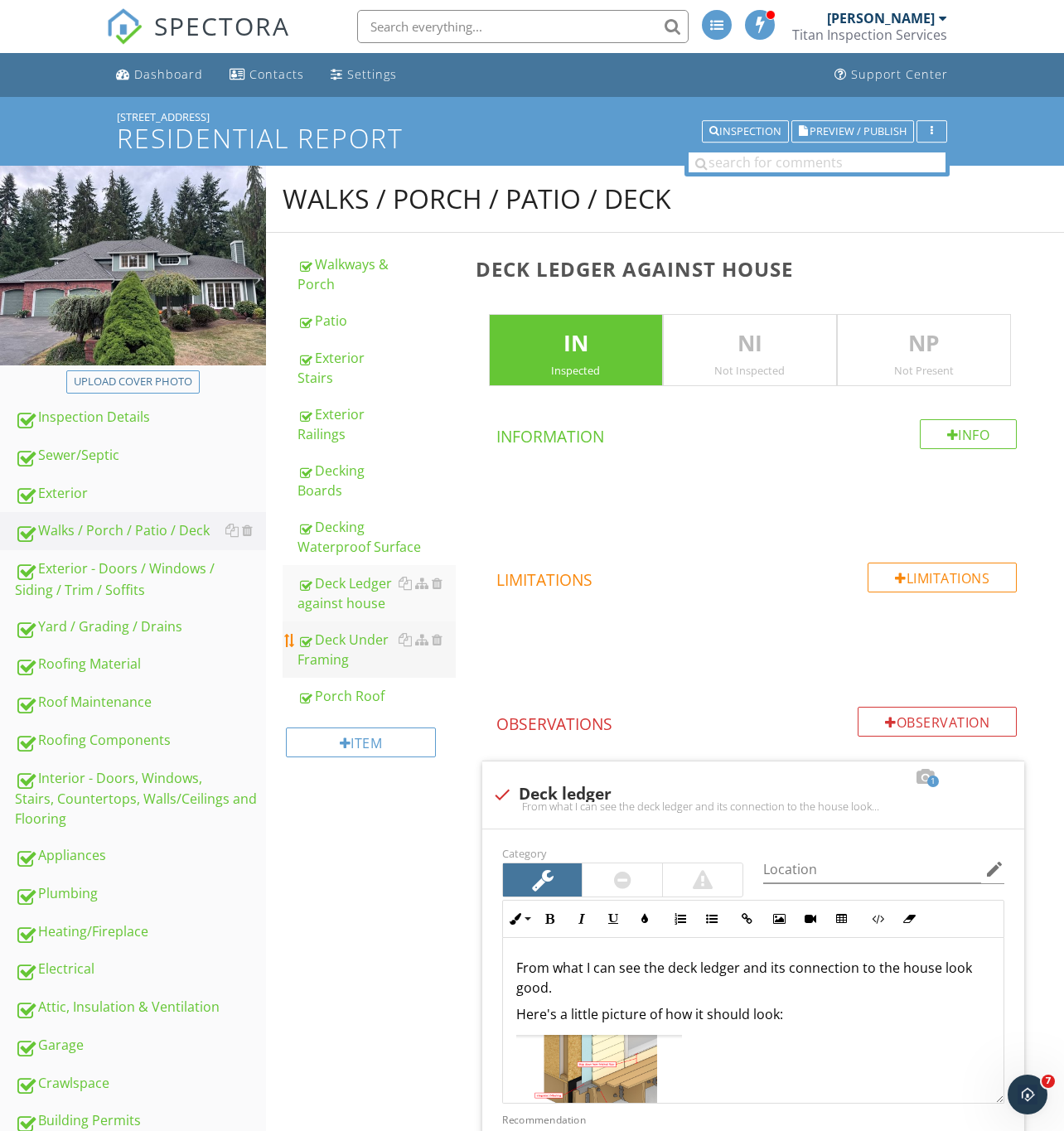
click at [345, 657] on div "Deck Under Framing" at bounding box center [377, 649] width 158 height 40
type textarea "<p>From what I can see the deck ledger and its connection to the house look goo…"
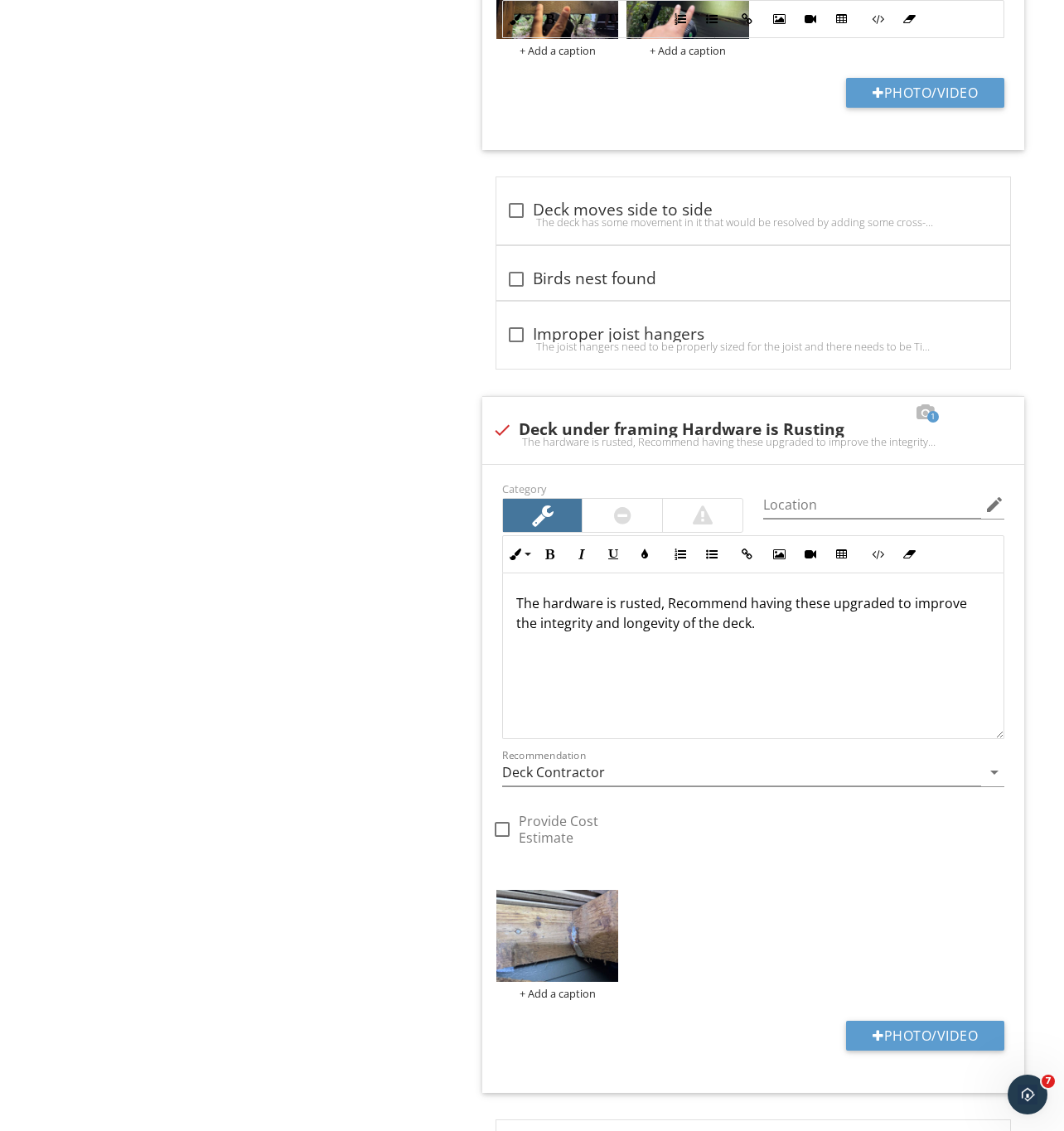
scroll to position [2361, 0]
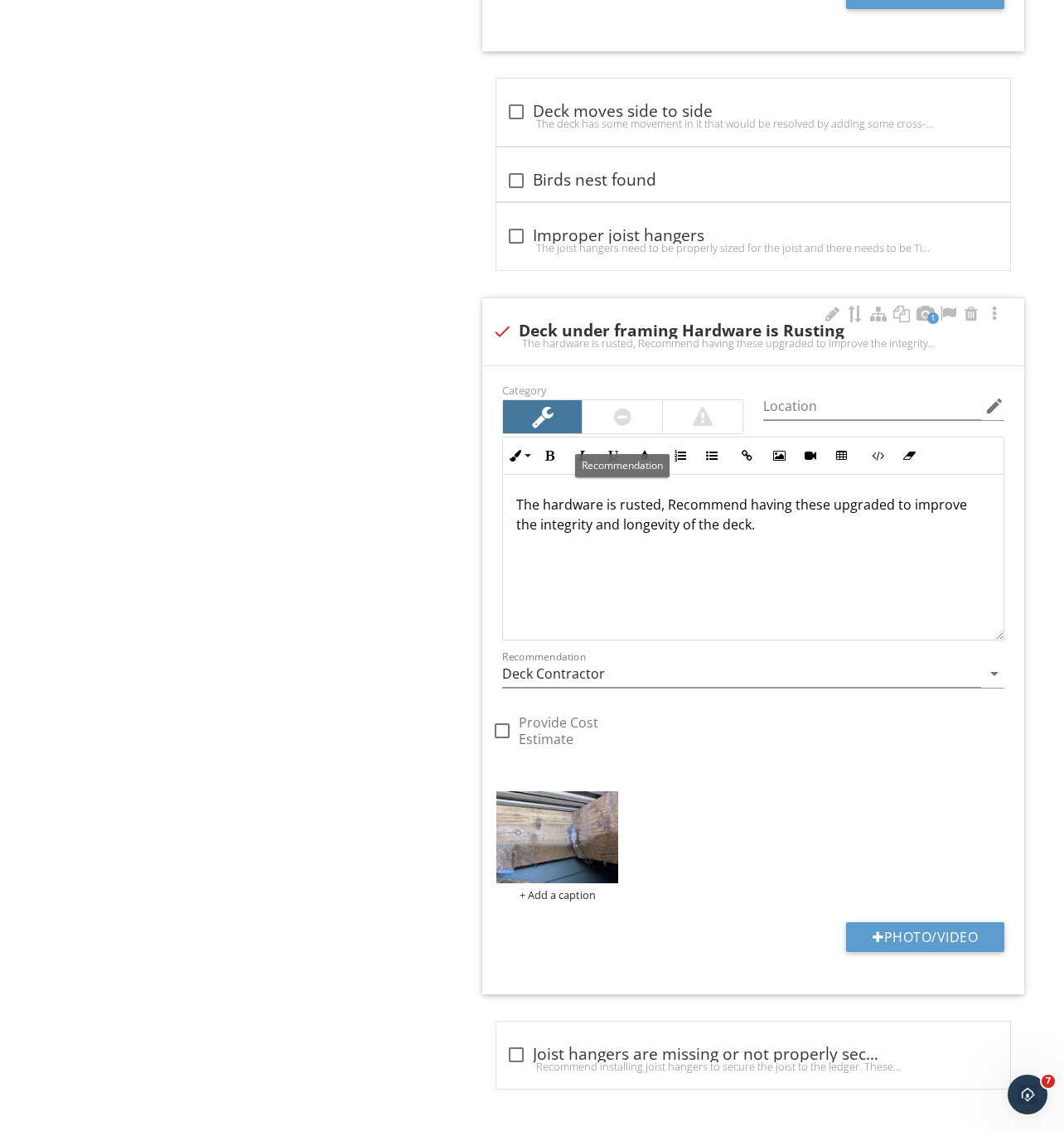
click at [615, 409] on div at bounding box center [622, 417] width 17 height 20
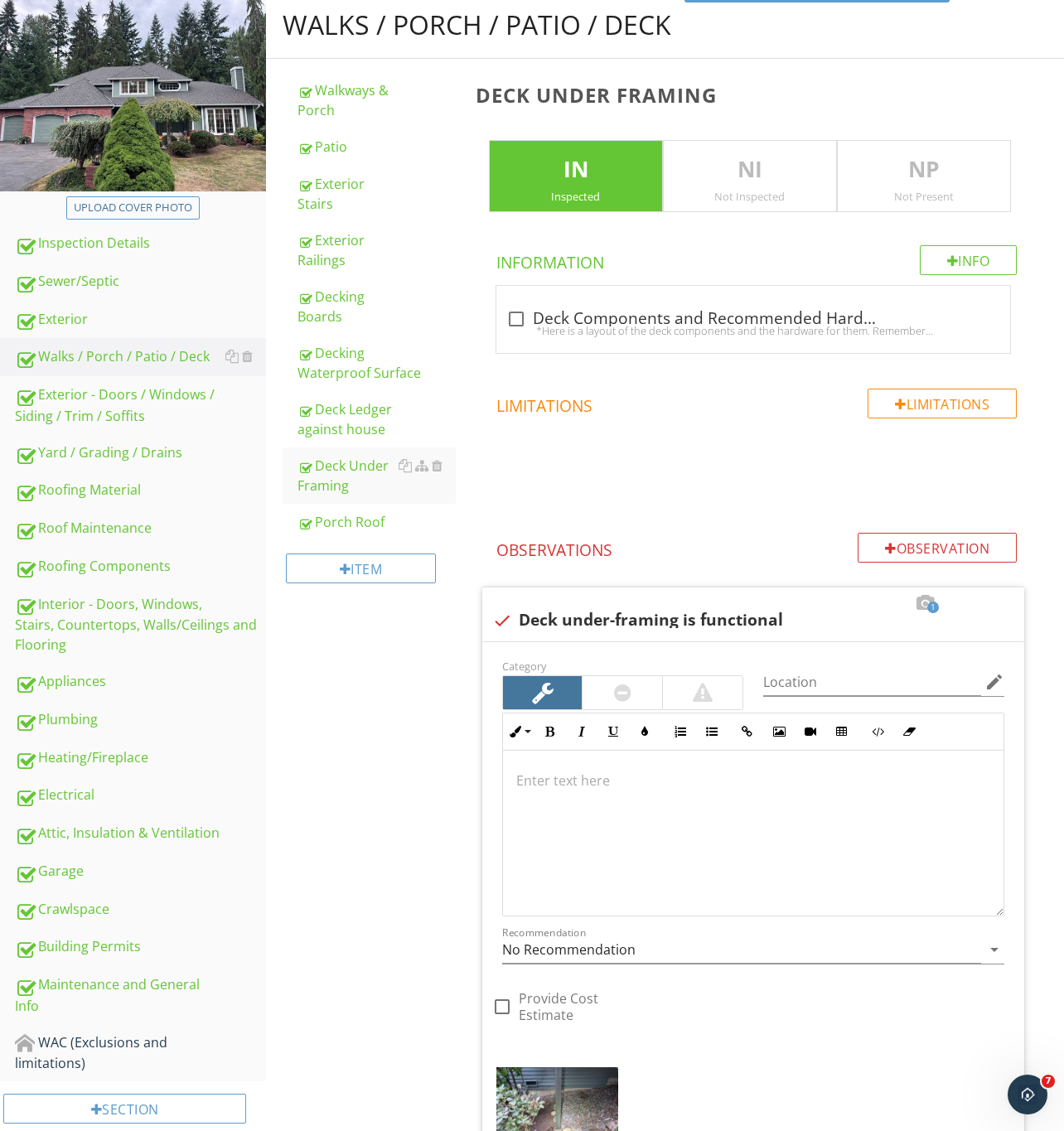
scroll to position [0, 0]
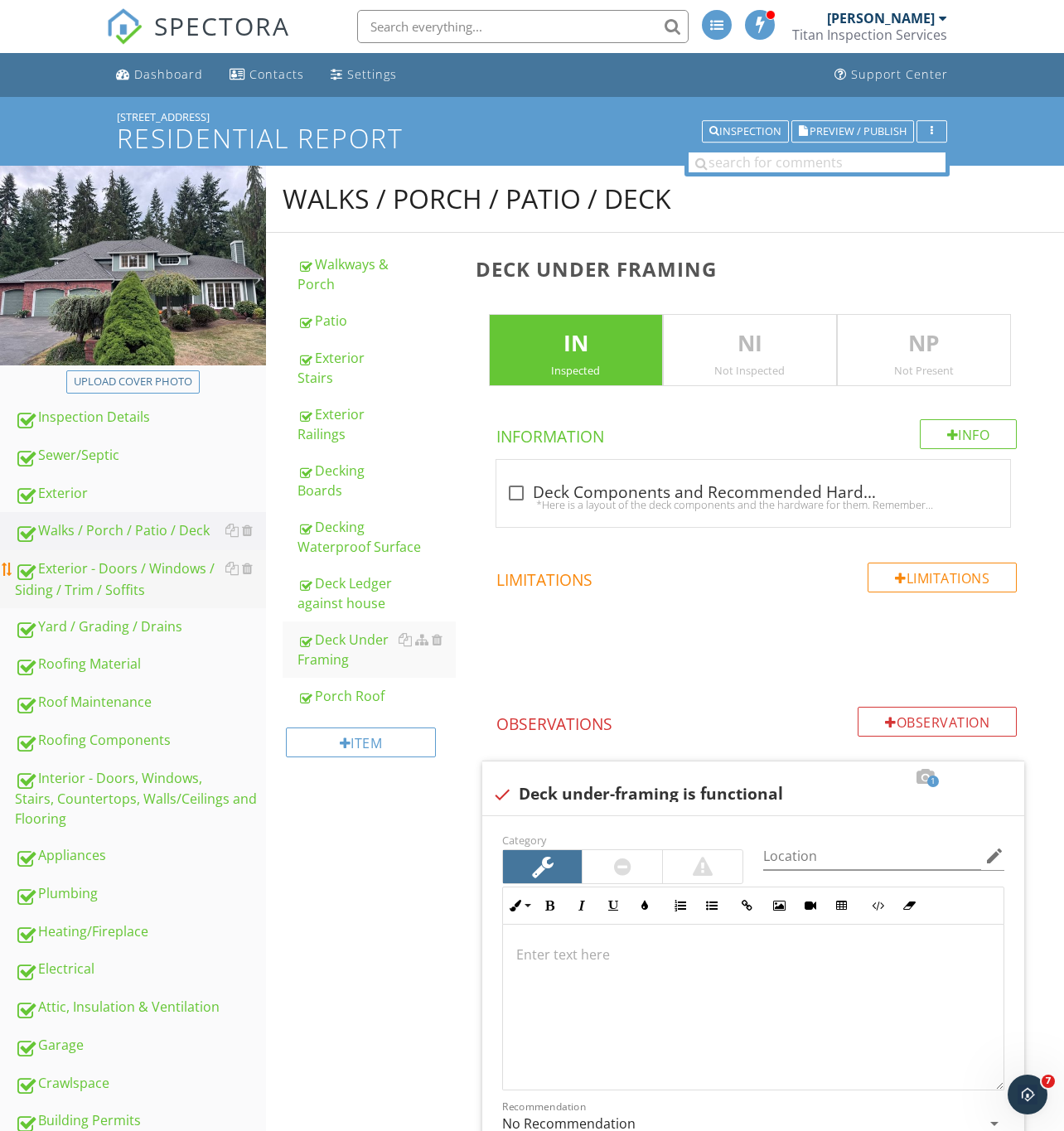
click at [109, 572] on div "Exterior - Doors / Windows / Siding / Trim / Soffits" at bounding box center [140, 579] width 251 height 41
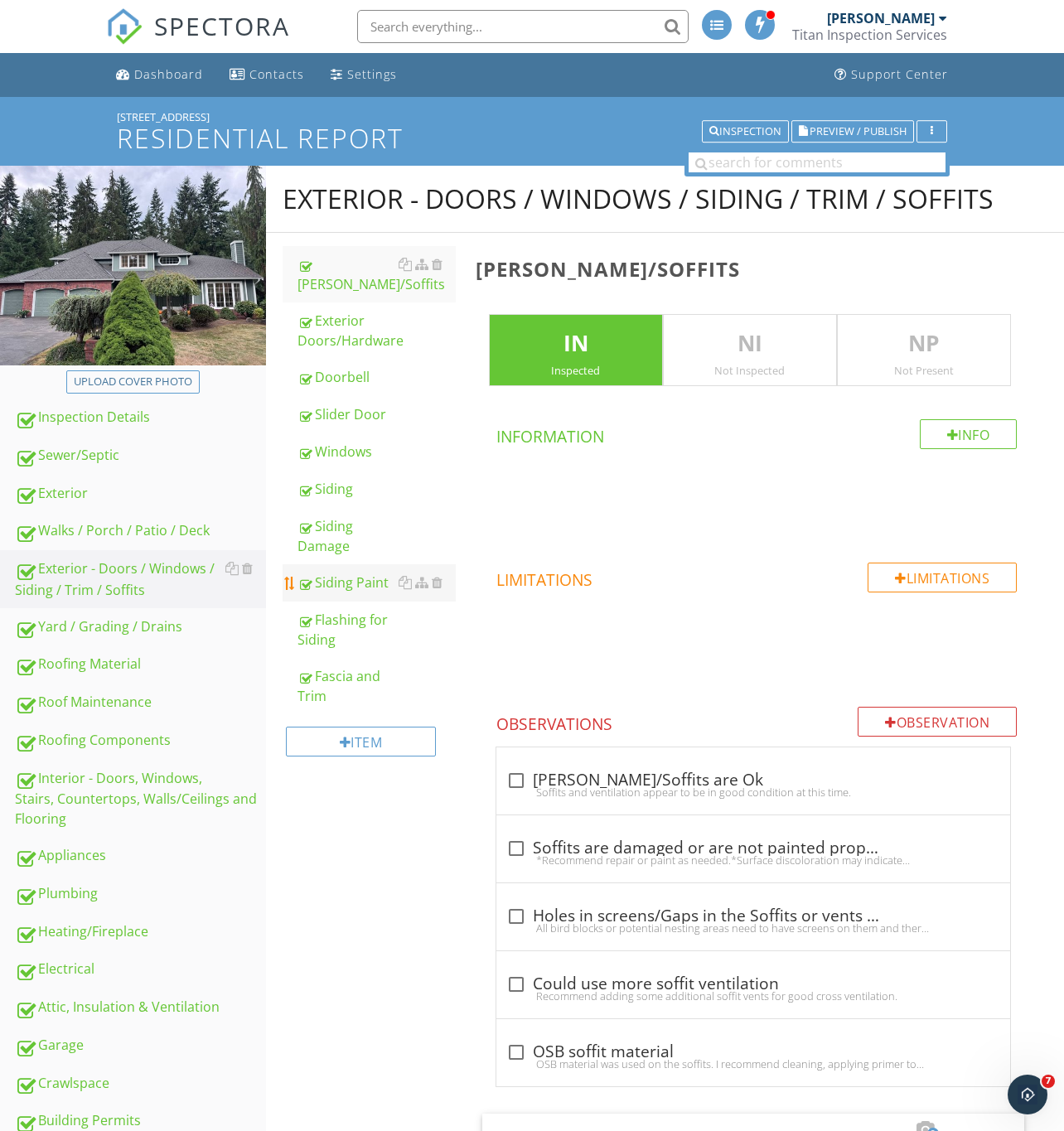
click at [350, 572] on div "Siding Paint" at bounding box center [377, 582] width 158 height 20
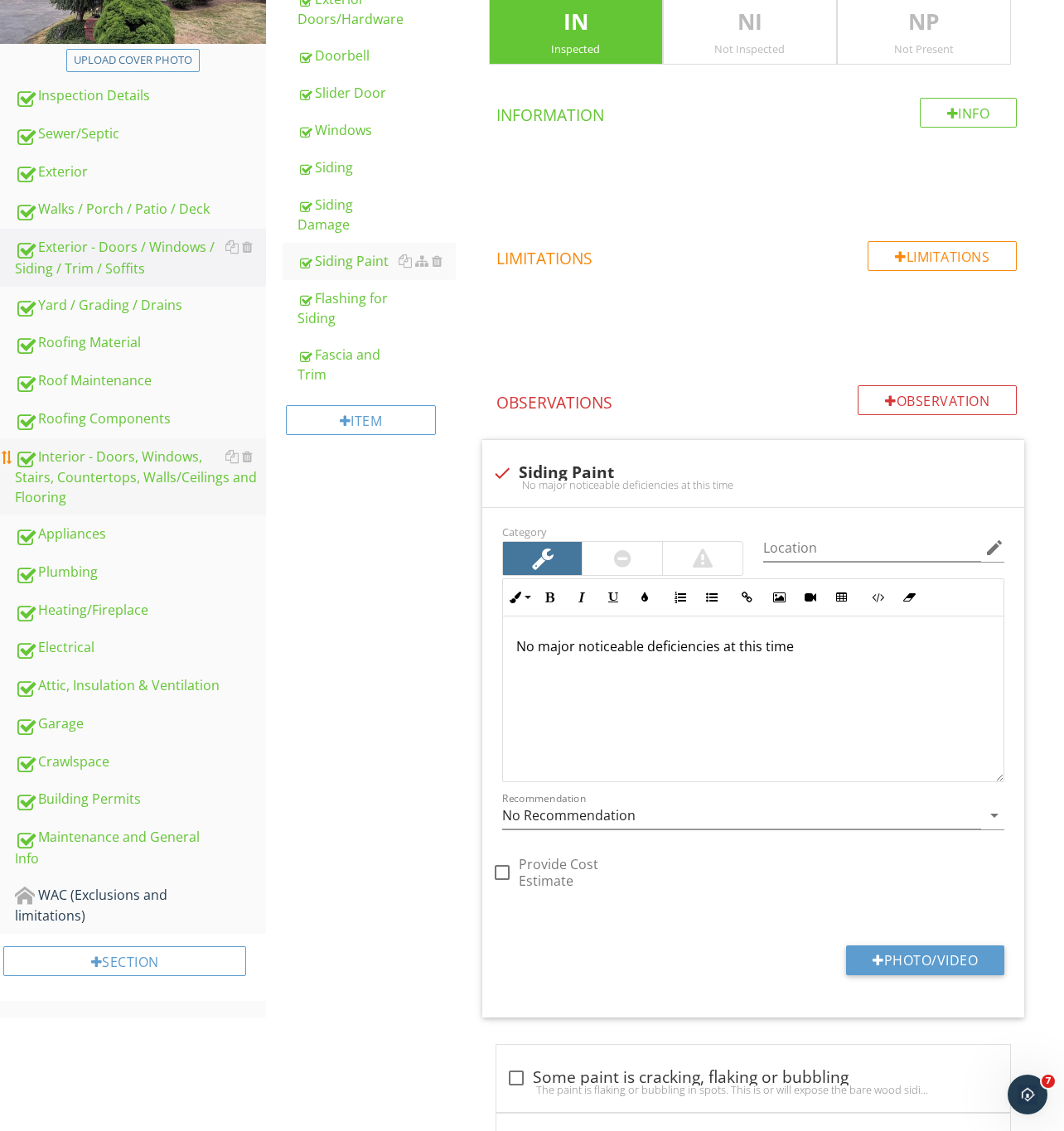
scroll to position [47, 0]
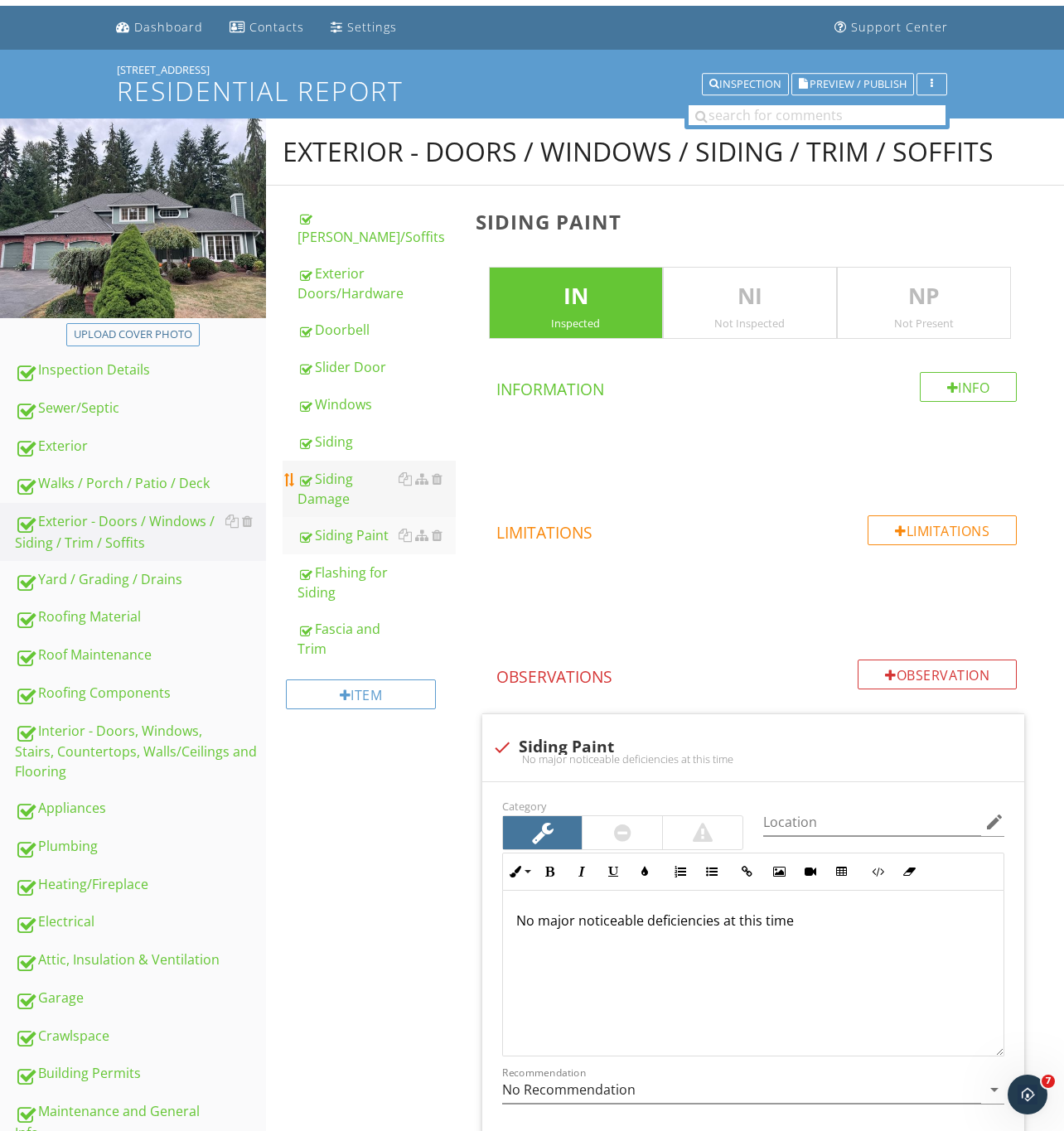
drag, startPoint x: 96, startPoint y: 729, endPoint x: 417, endPoint y: 492, distance: 399.0
click at [96, 729] on div "Interior - Doors, Windows, Stairs, Countertops, Walls/Ceilings and Flooring" at bounding box center [140, 751] width 251 height 62
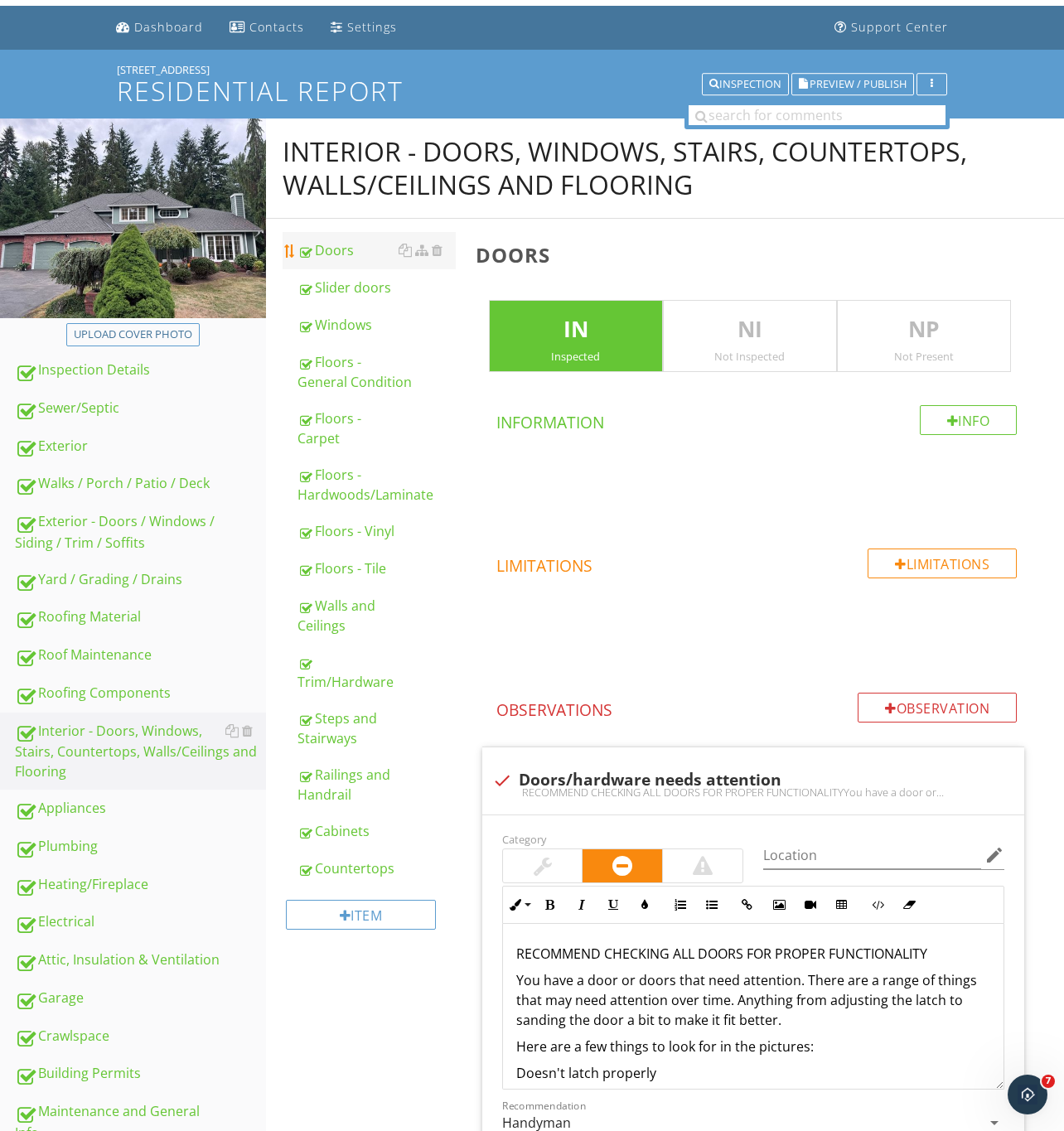
click at [335, 244] on div "Doors" at bounding box center [377, 250] width 158 height 20
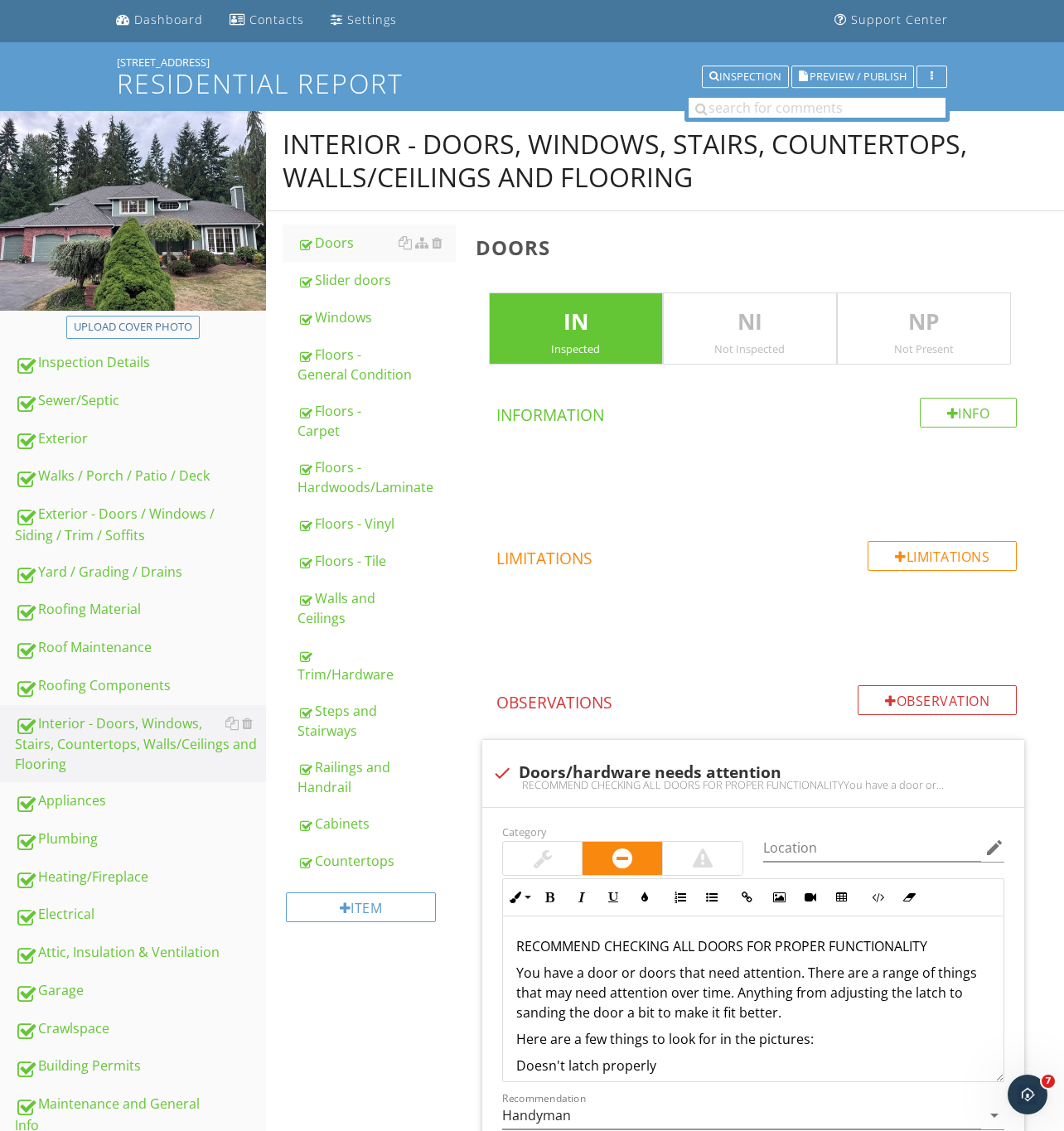
scroll to position [420, 0]
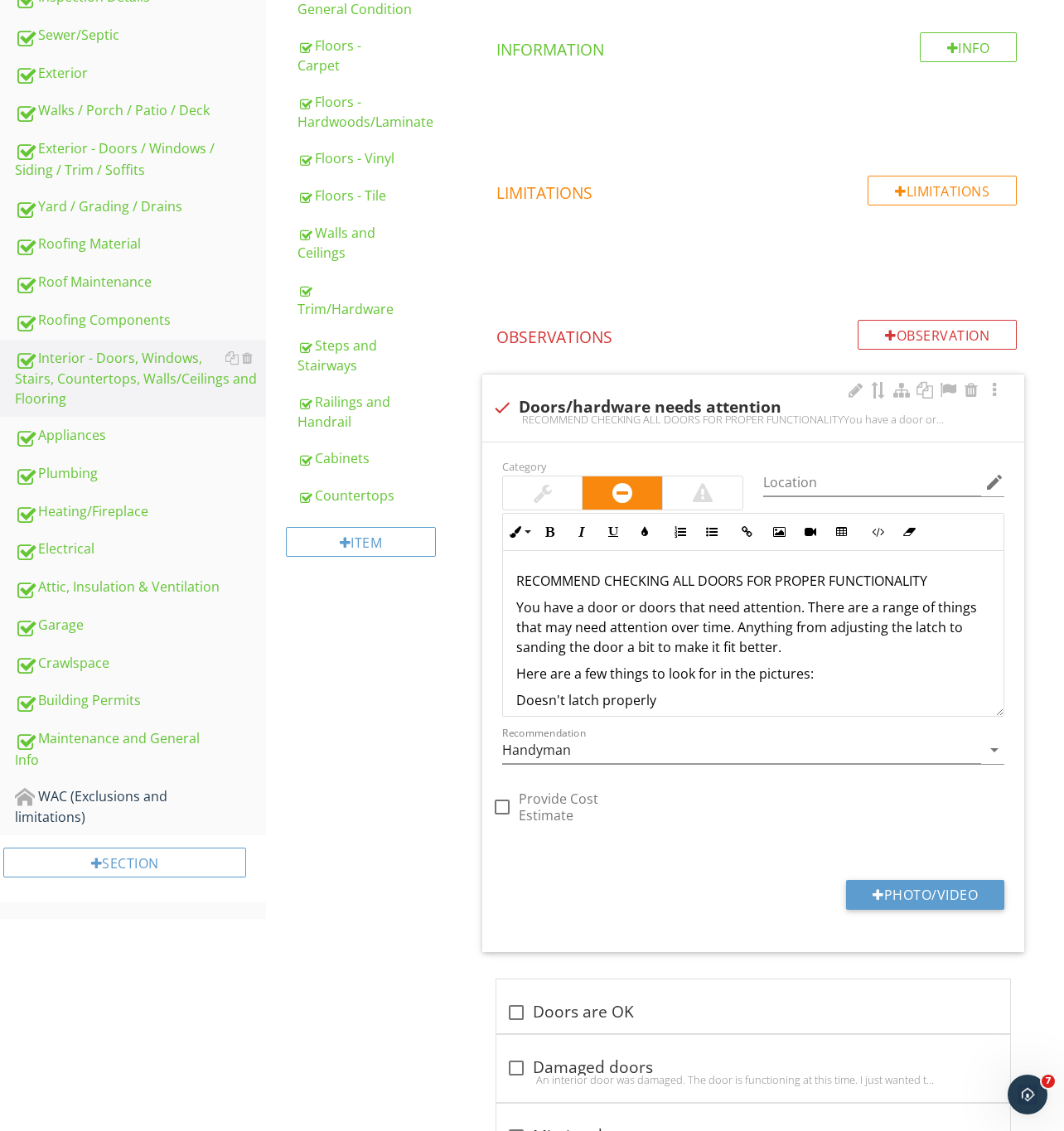
click at [504, 401] on div at bounding box center [502, 407] width 28 height 28
checkbox input "true"
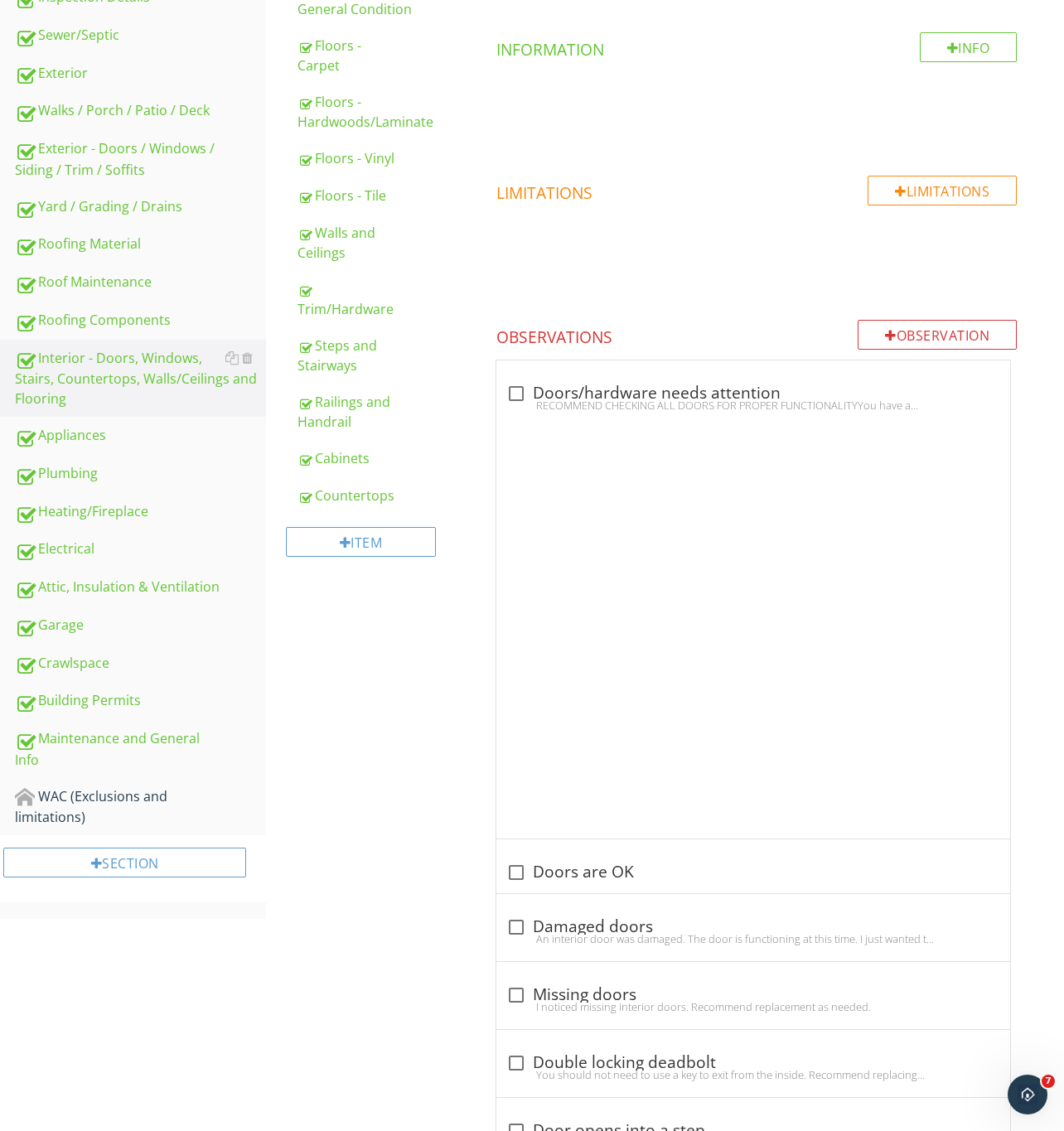
scroll to position [187, 0]
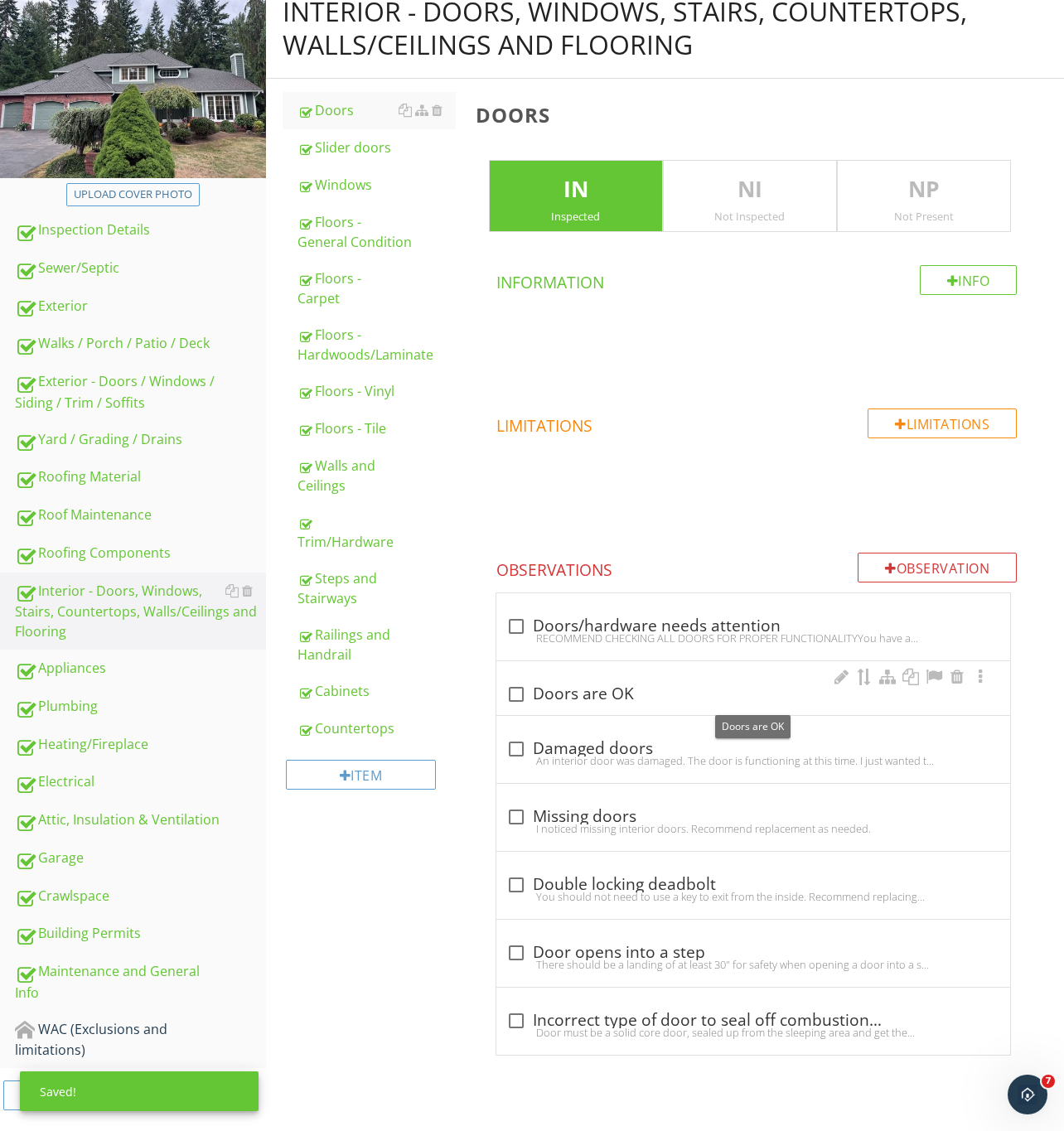
click at [512, 689] on div at bounding box center [515, 694] width 28 height 28
checkbox input "true"
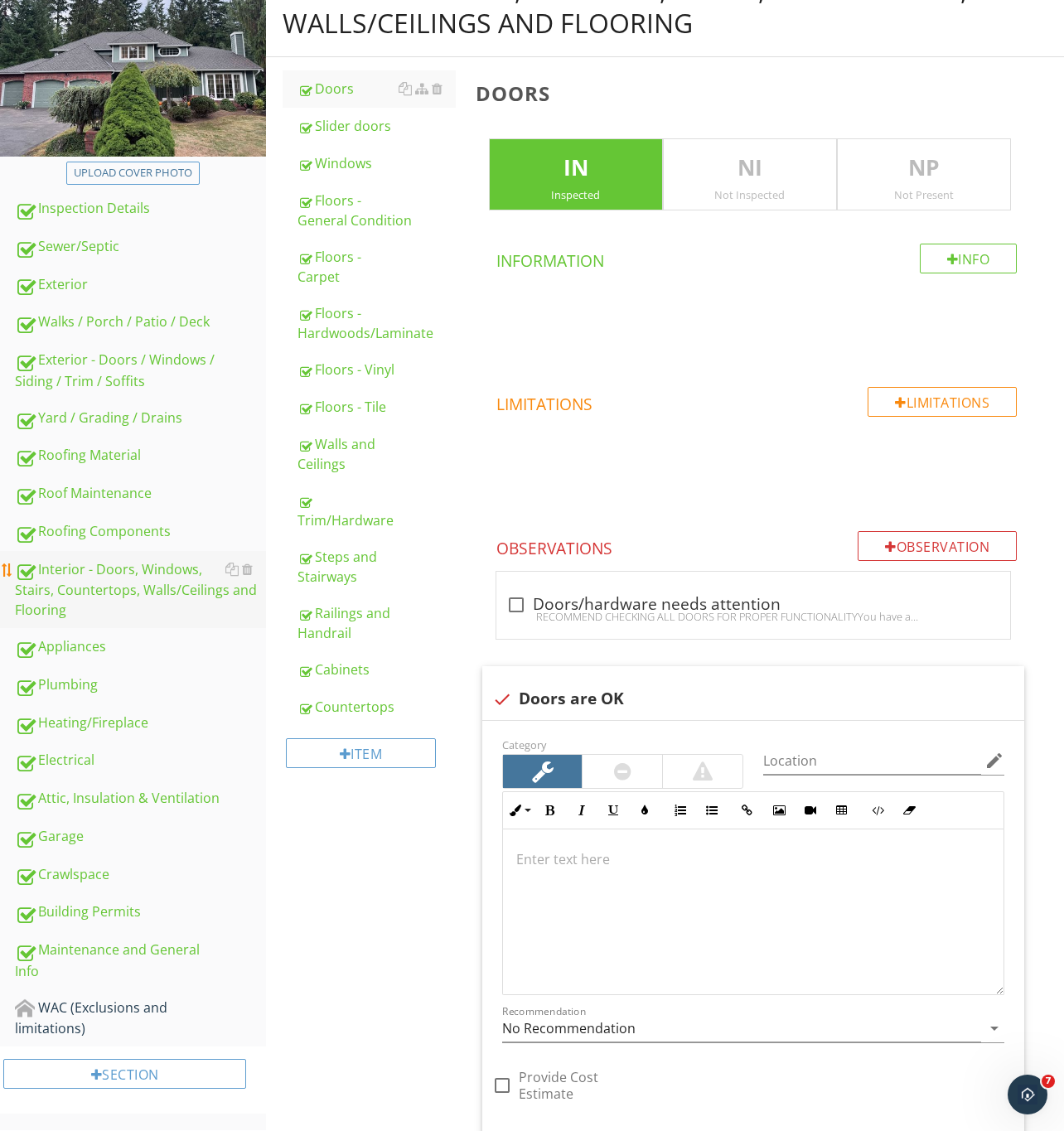
scroll to position [172, 0]
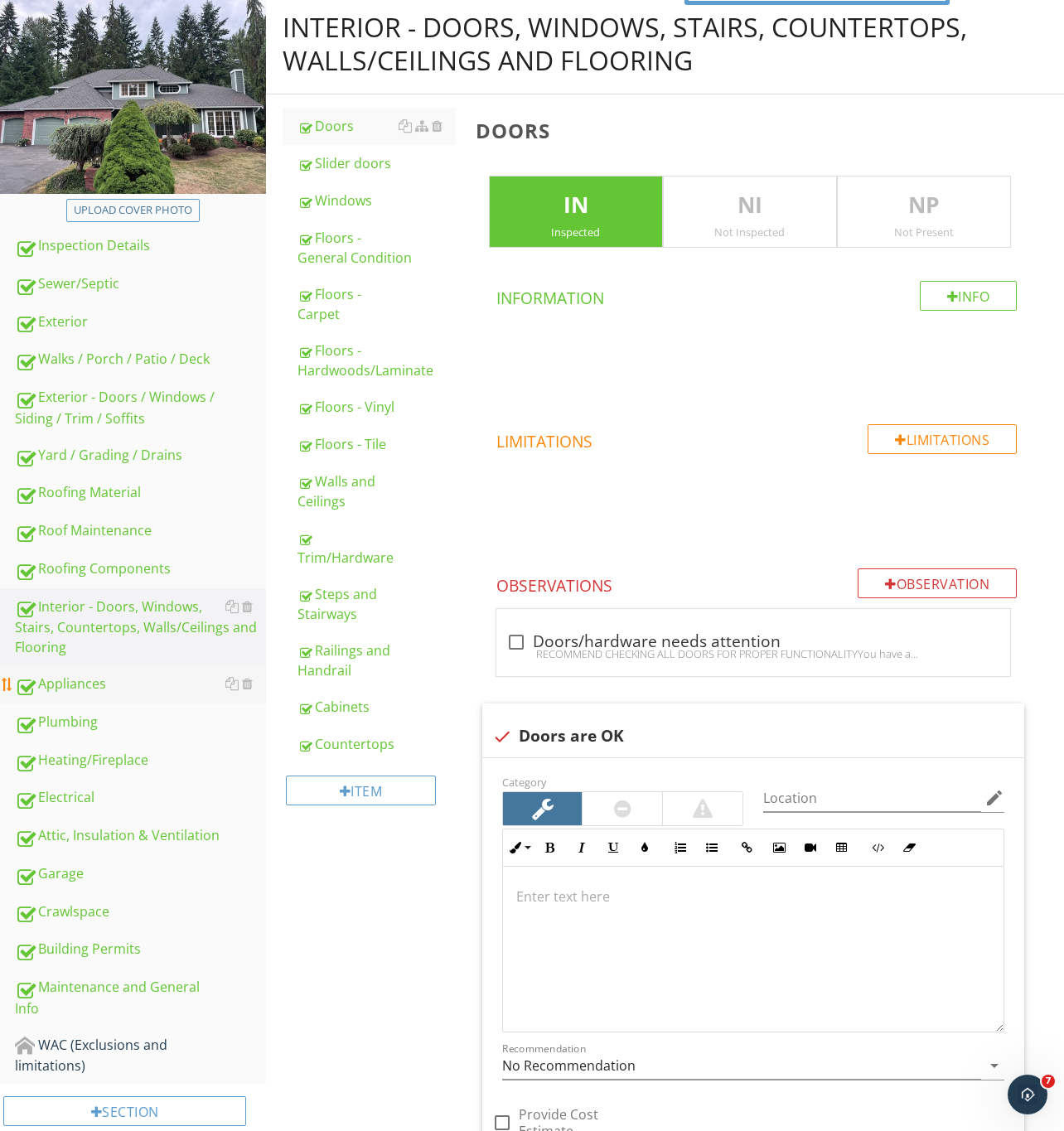
drag, startPoint x: 72, startPoint y: 721, endPoint x: 135, endPoint y: 691, distance: 69.8
click at [72, 721] on div "Plumbing" at bounding box center [140, 722] width 251 height 21
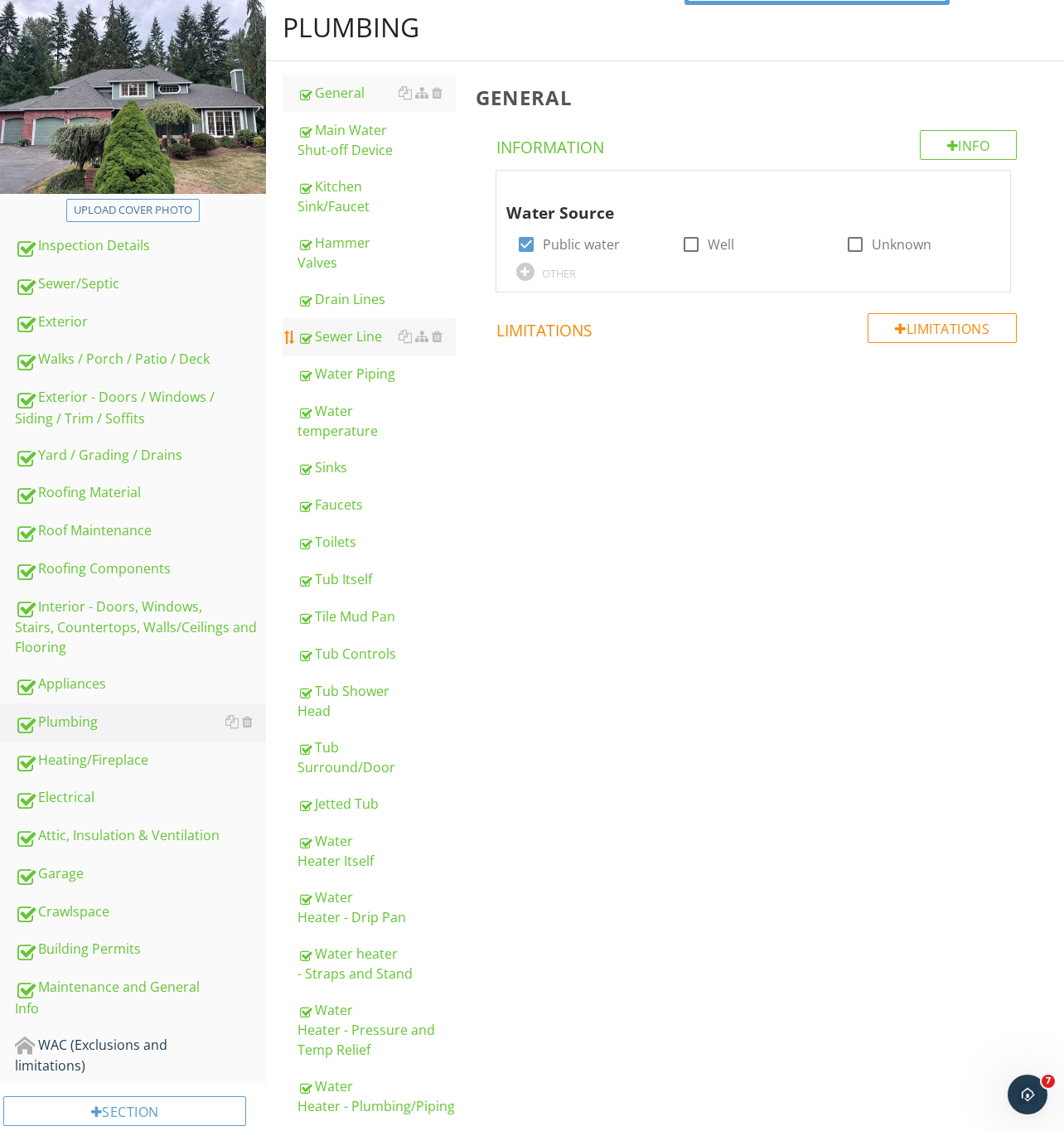
click at [349, 333] on div "Sewer Line" at bounding box center [377, 336] width 158 height 20
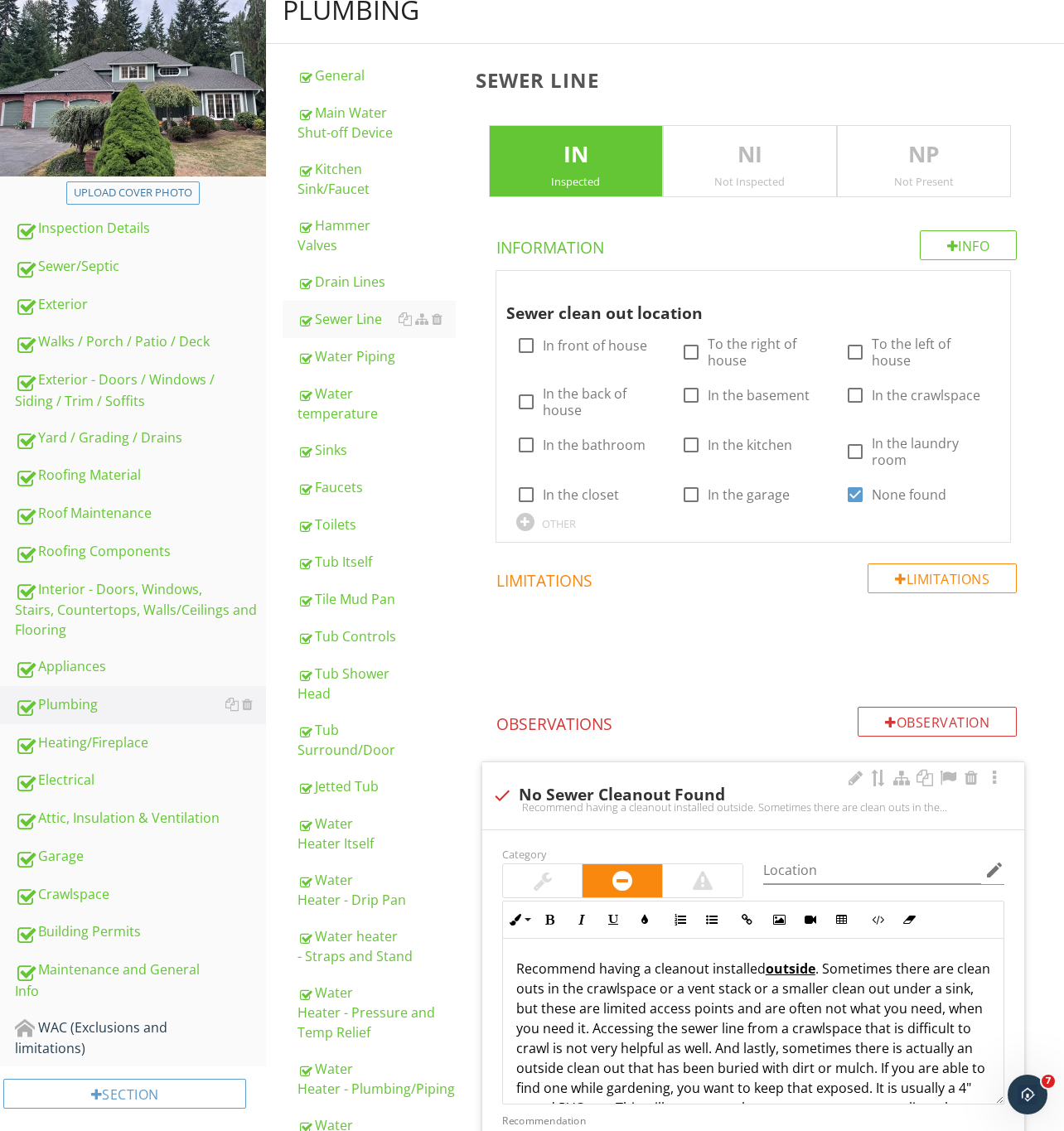
scroll to position [296, 0]
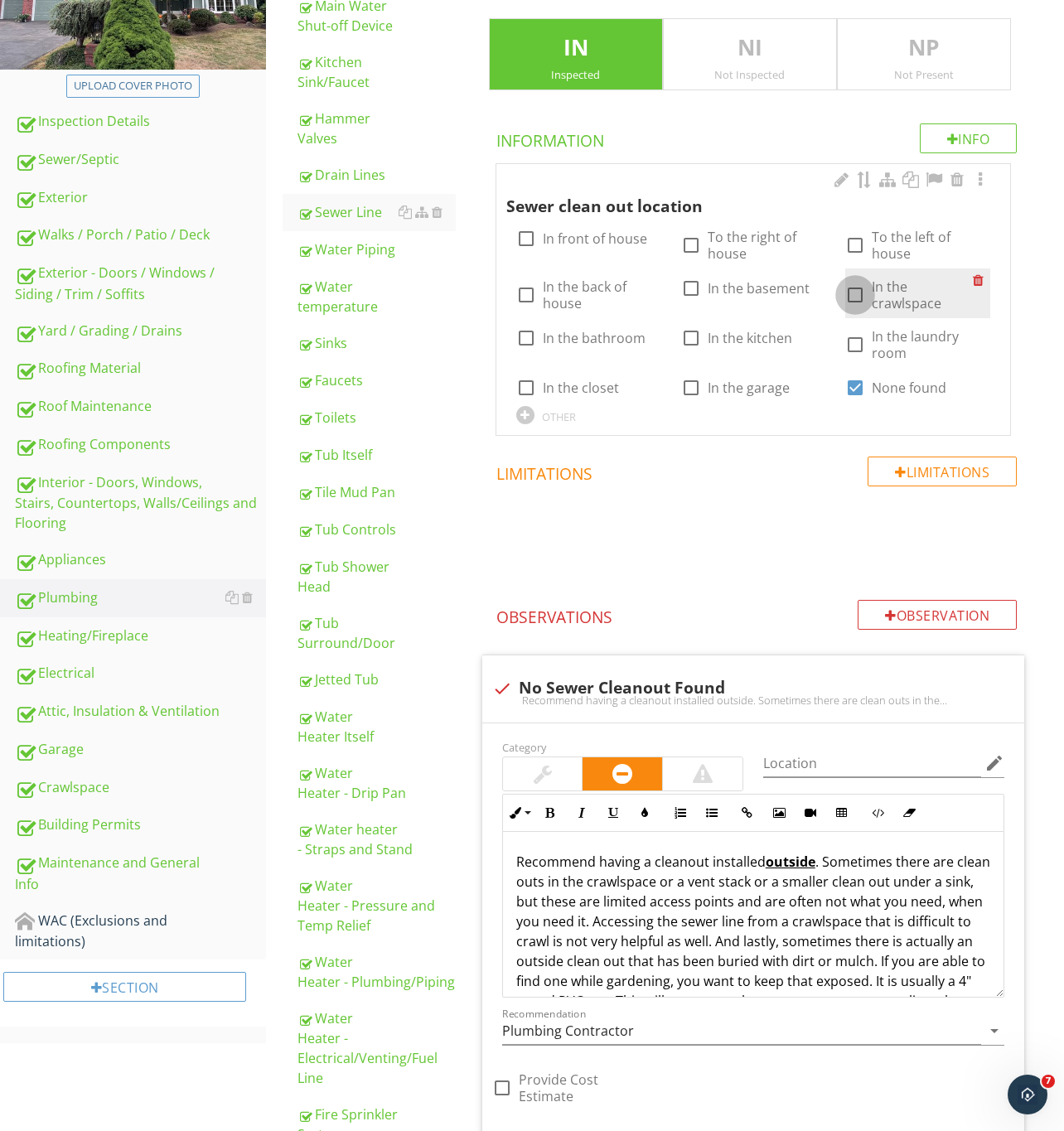
click at [848, 297] on div at bounding box center [855, 295] width 28 height 28
checkbox input "true"
click at [850, 385] on div at bounding box center [855, 388] width 28 height 28
checkbox input "false"
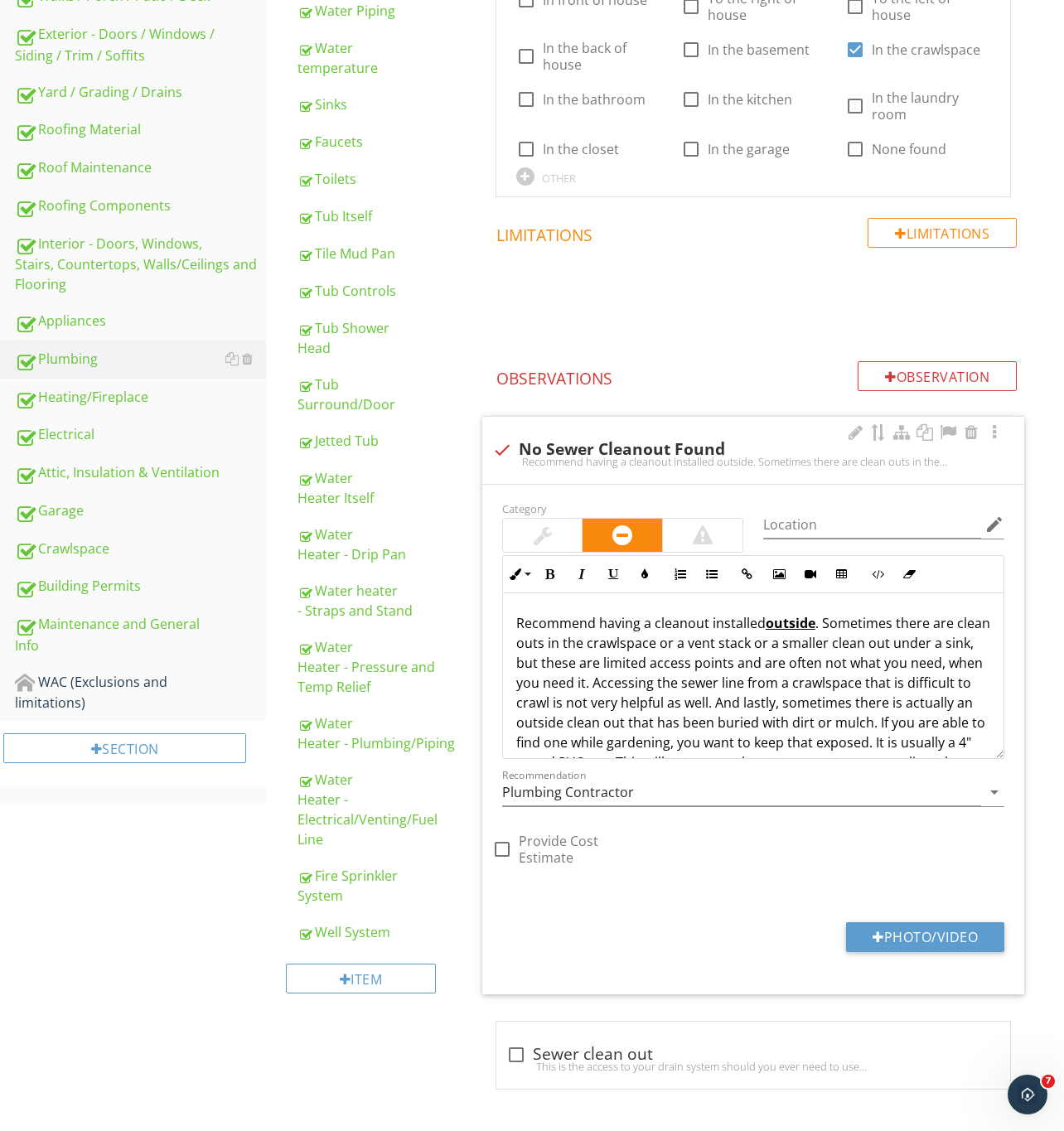
scroll to position [539, 0]
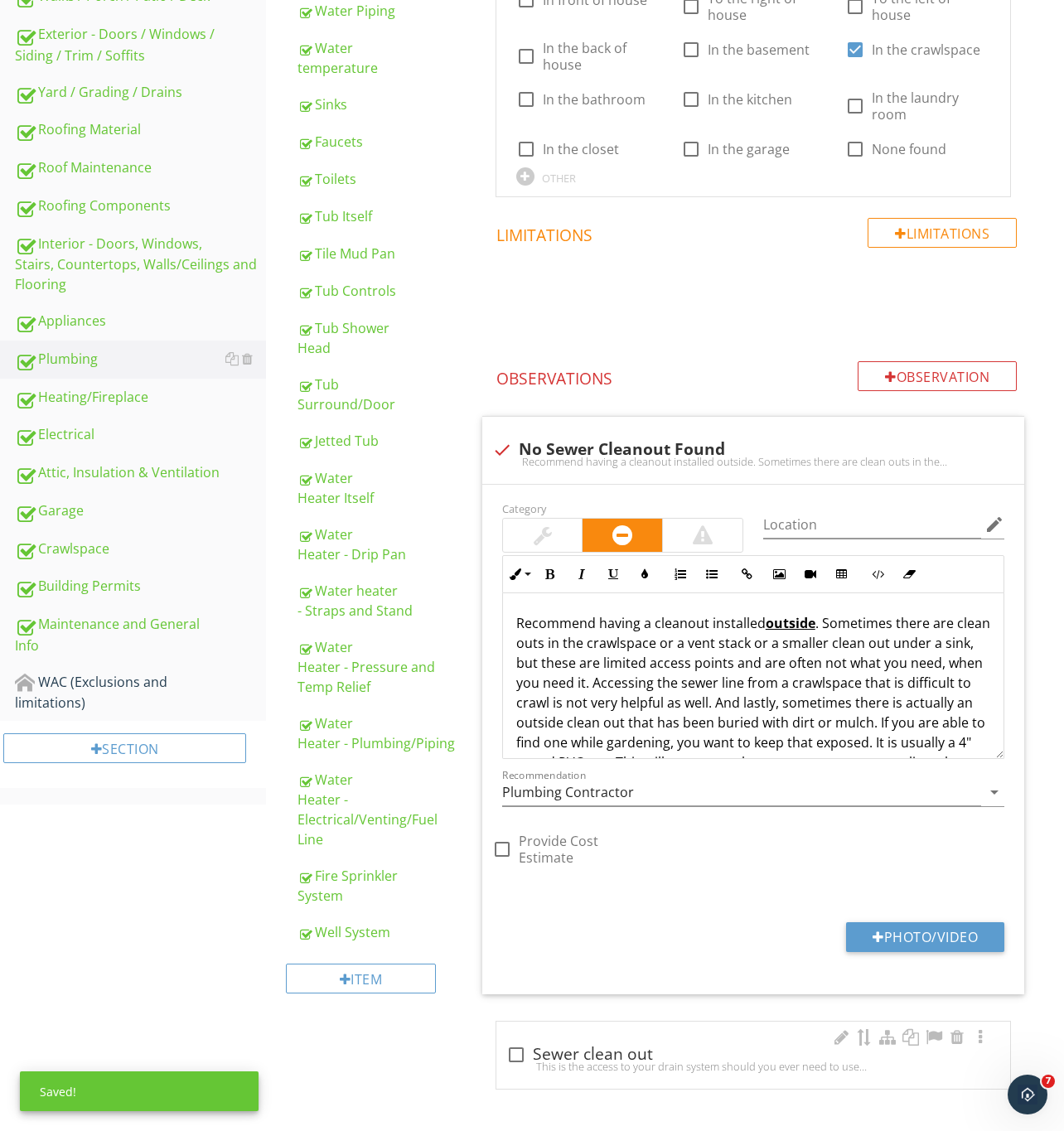
click at [518, 1062] on div "This is the access to your drain system should you ever need to use it.*Recomme…" at bounding box center [753, 1066] width 493 height 13
checkbox input "true"
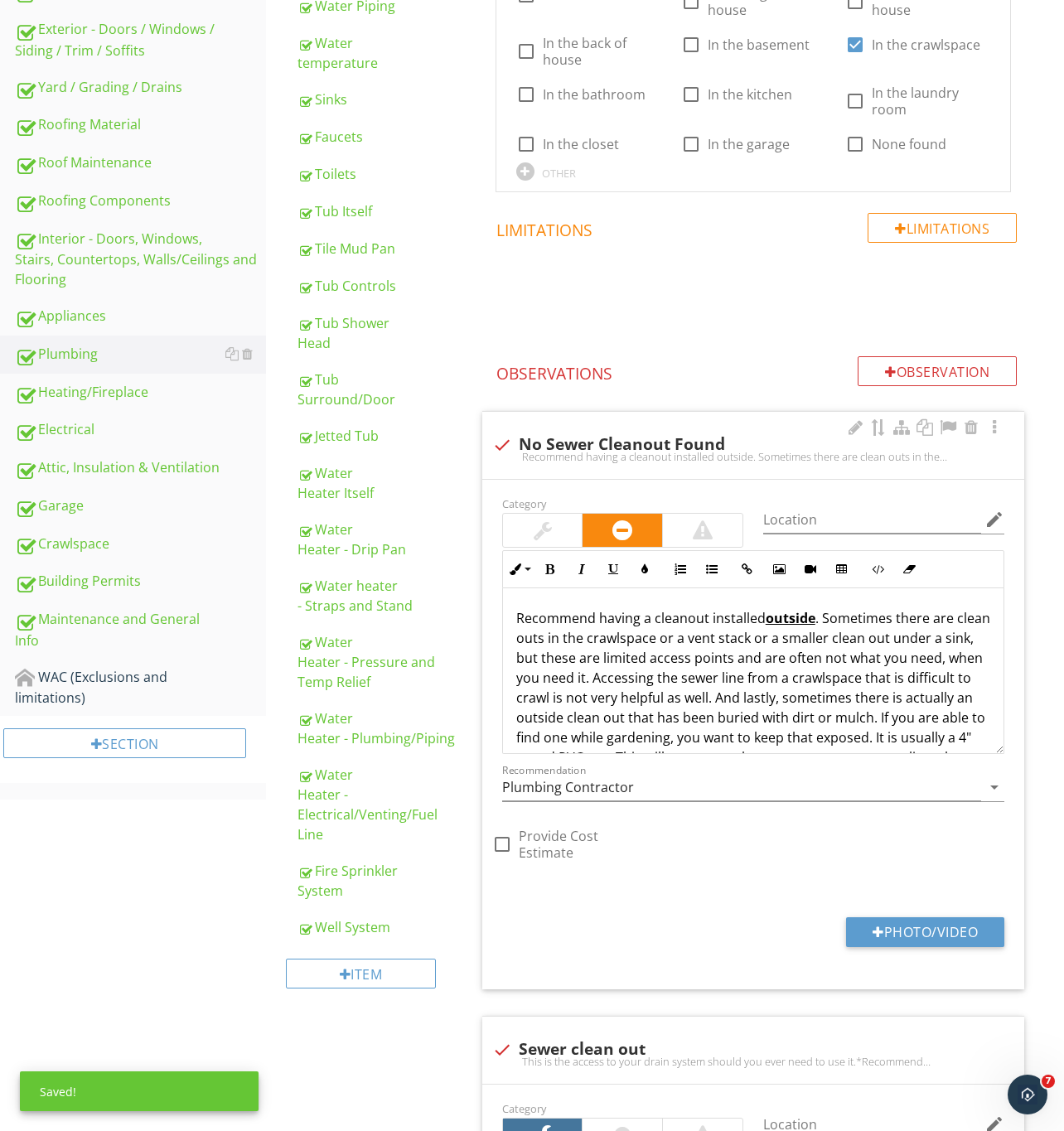
click at [503, 450] on div at bounding box center [502, 445] width 28 height 28
checkbox input "true"
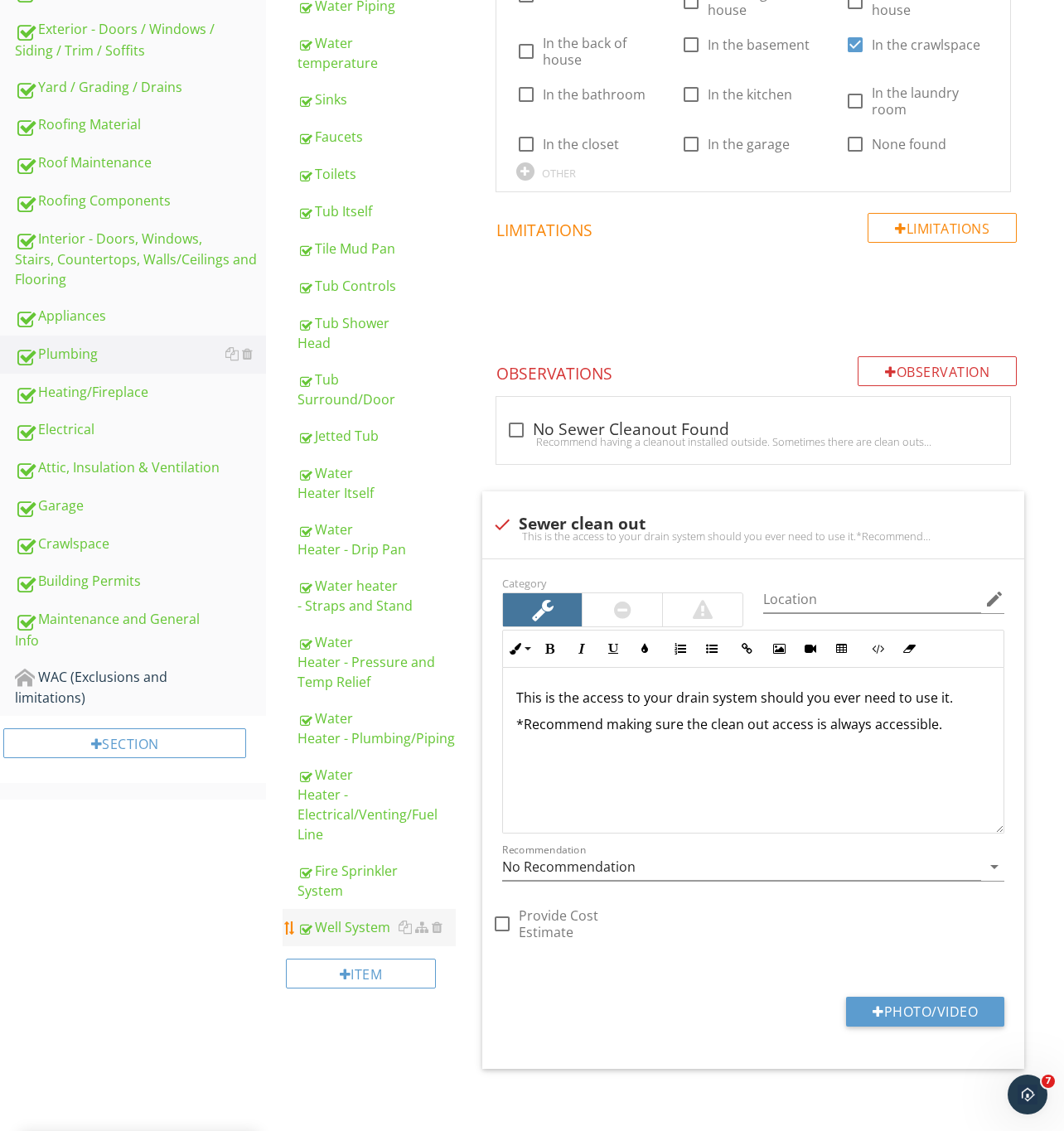
scroll to position [550, 0]
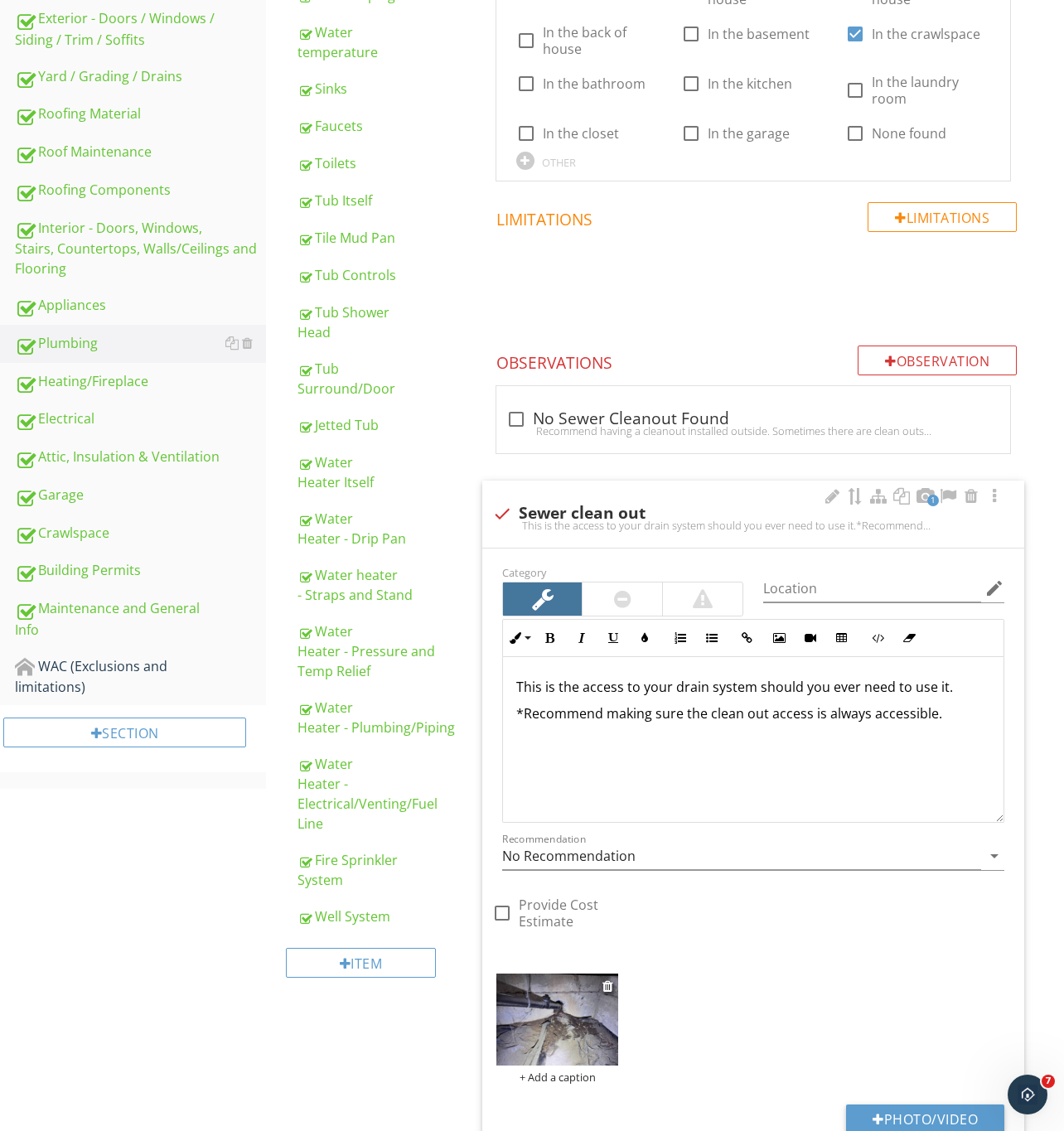
click at [557, 1026] on img at bounding box center [557, 1019] width 122 height 92
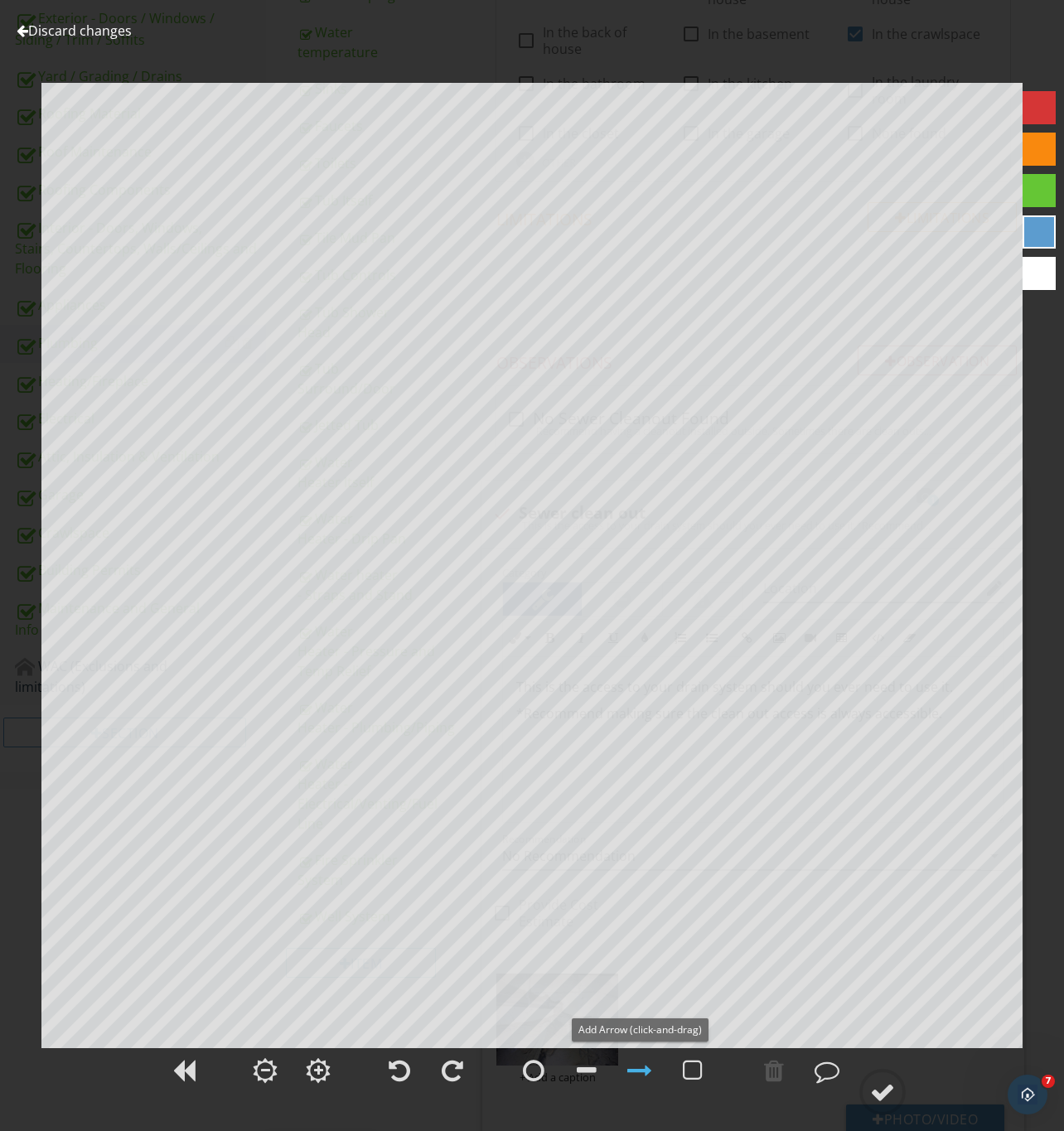
click at [628, 1071] on div at bounding box center [640, 1069] width 25 height 25
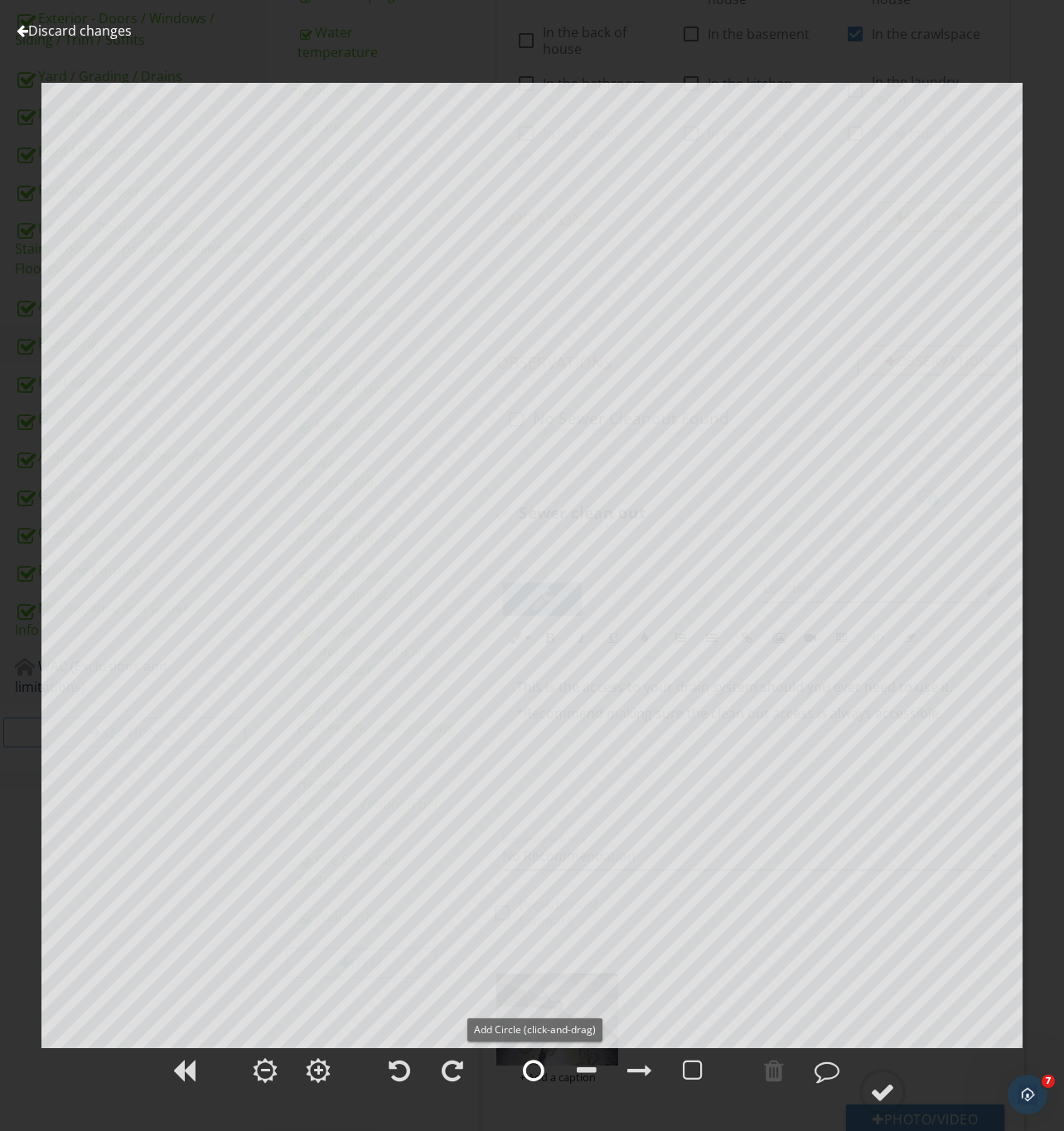
drag, startPoint x: 525, startPoint y: 1069, endPoint x: 535, endPoint y: 1054, distance: 18.0
click at [526, 1069] on div at bounding box center [533, 1069] width 21 height 25
click at [880, 1074] on circle at bounding box center [882, 1091] width 43 height 43
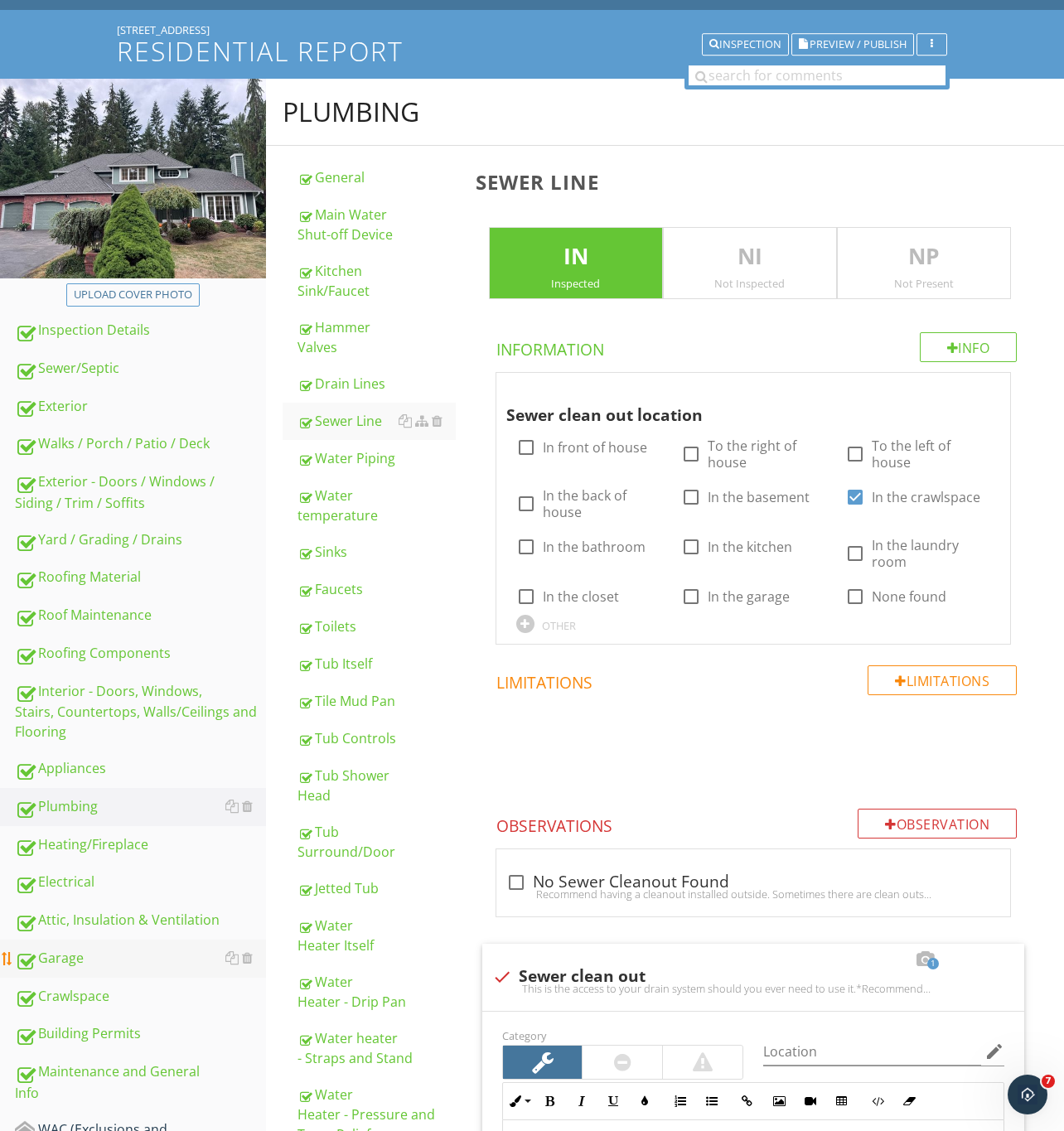
scroll to position [124, 0]
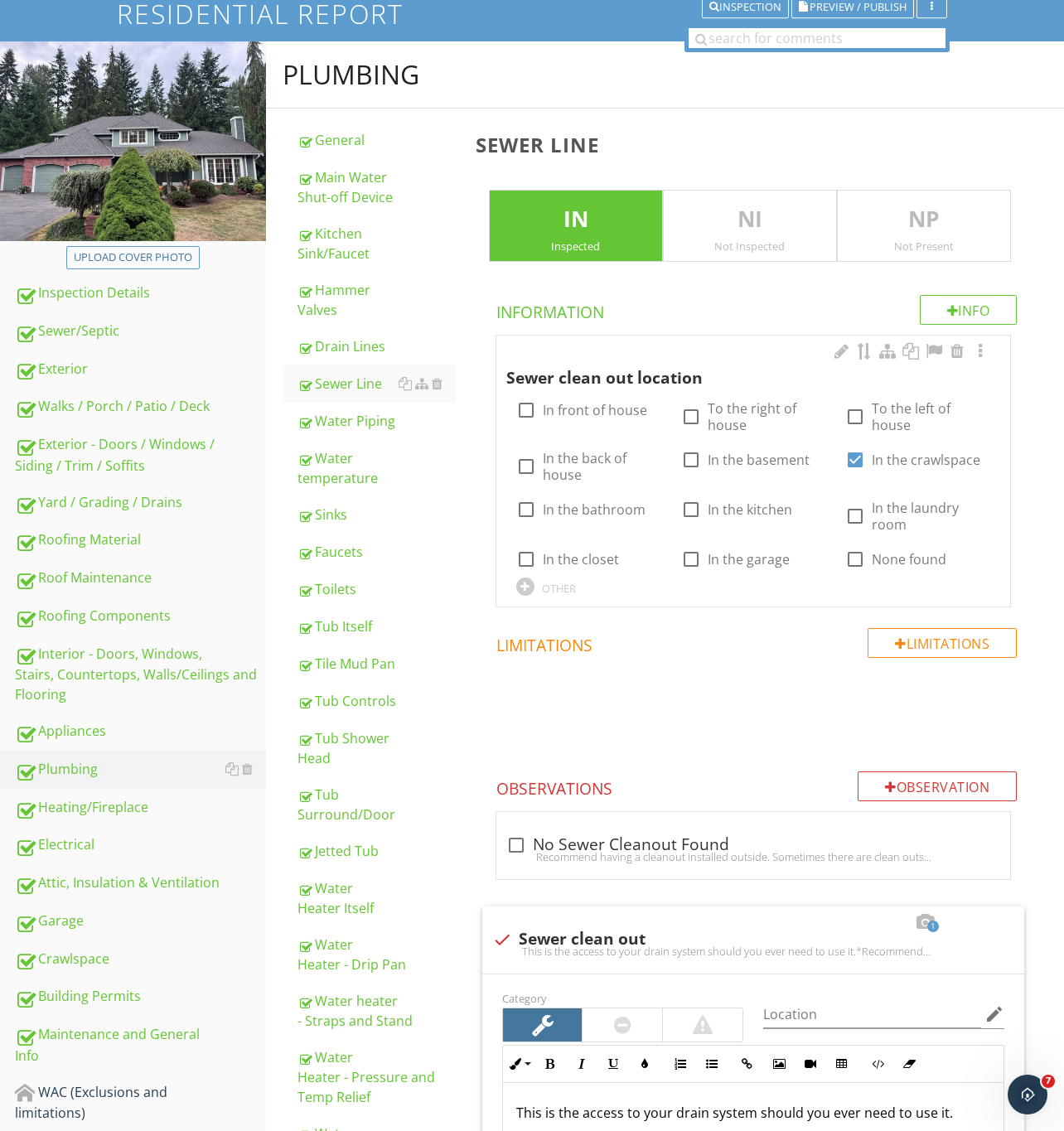
drag, startPoint x: 100, startPoint y: 810, endPoint x: 551, endPoint y: 389, distance: 617.0
click at [100, 810] on div "Heating/Fireplace" at bounding box center [140, 807] width 251 height 21
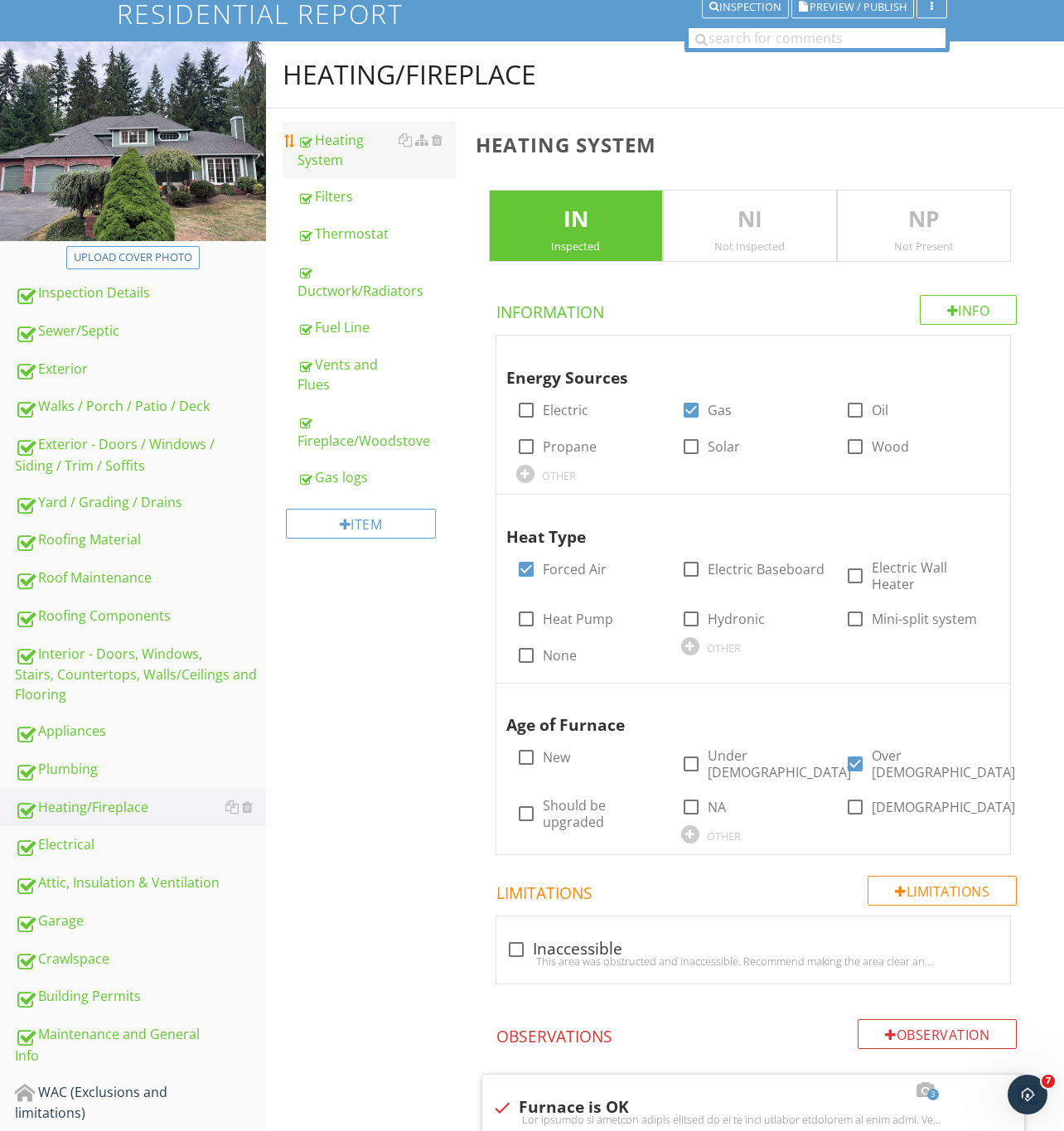
click at [341, 154] on div "Heating System" at bounding box center [377, 150] width 158 height 40
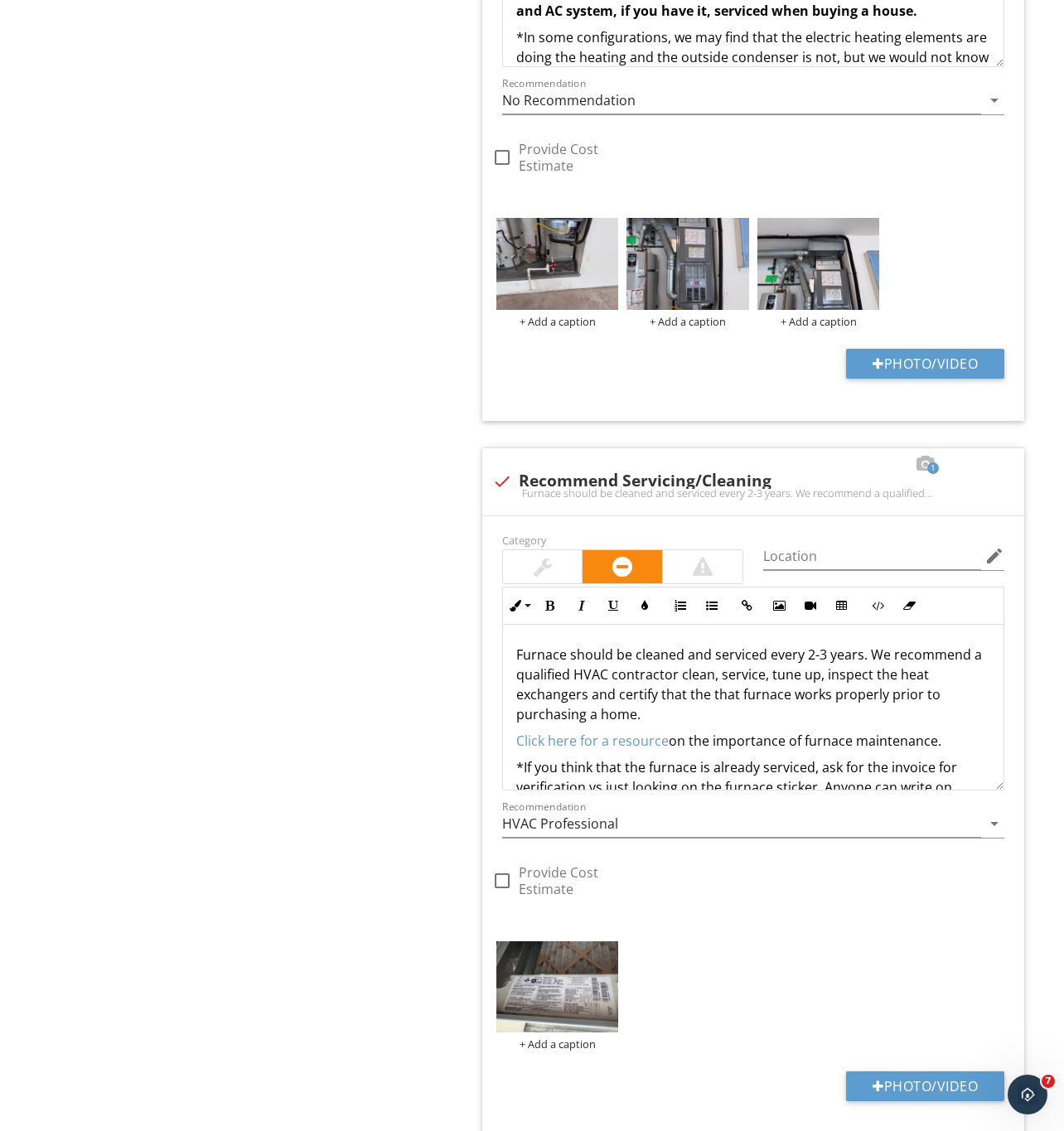
scroll to position [1615, 0]
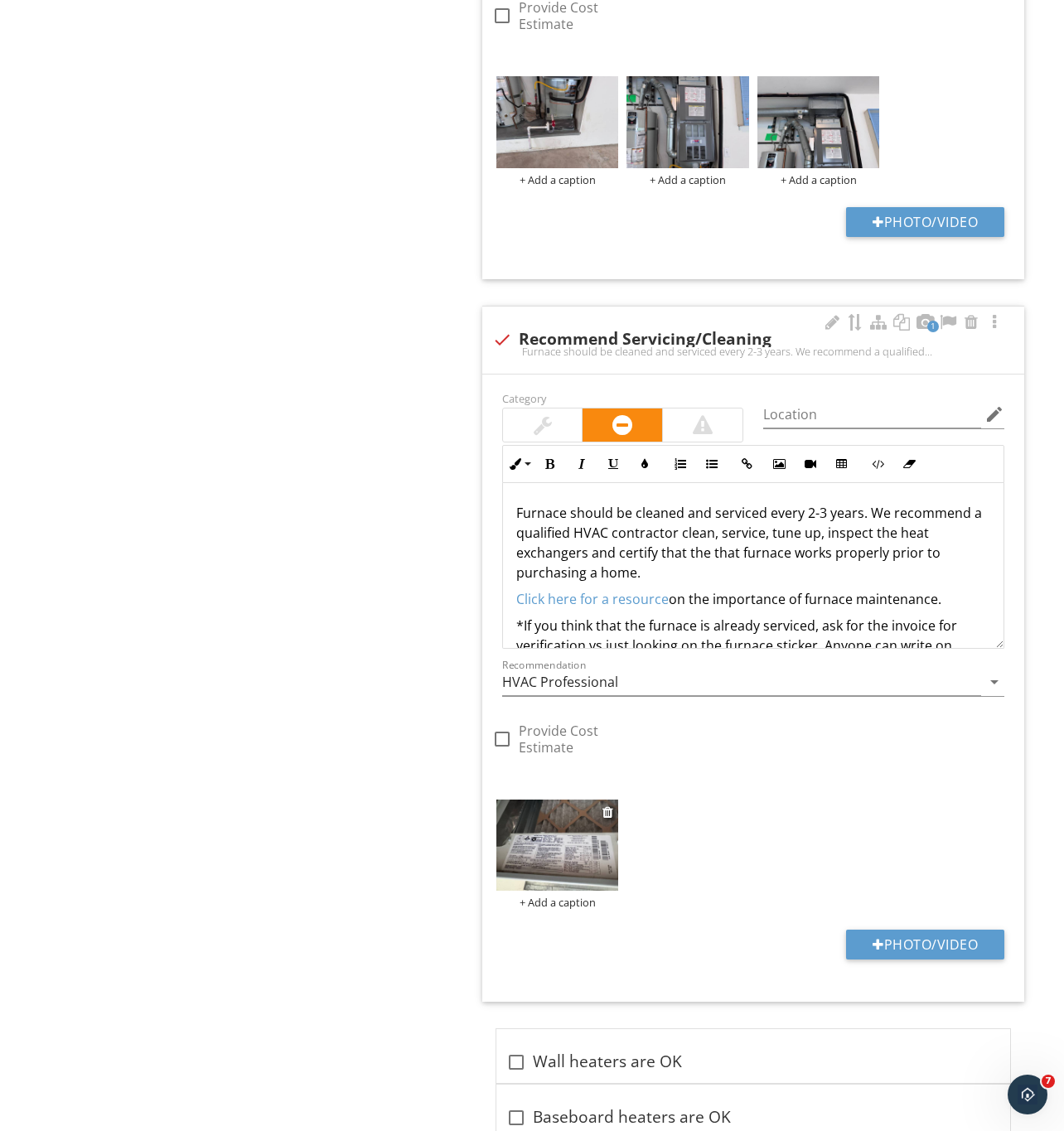
click at [542, 850] on img at bounding box center [557, 845] width 122 height 92
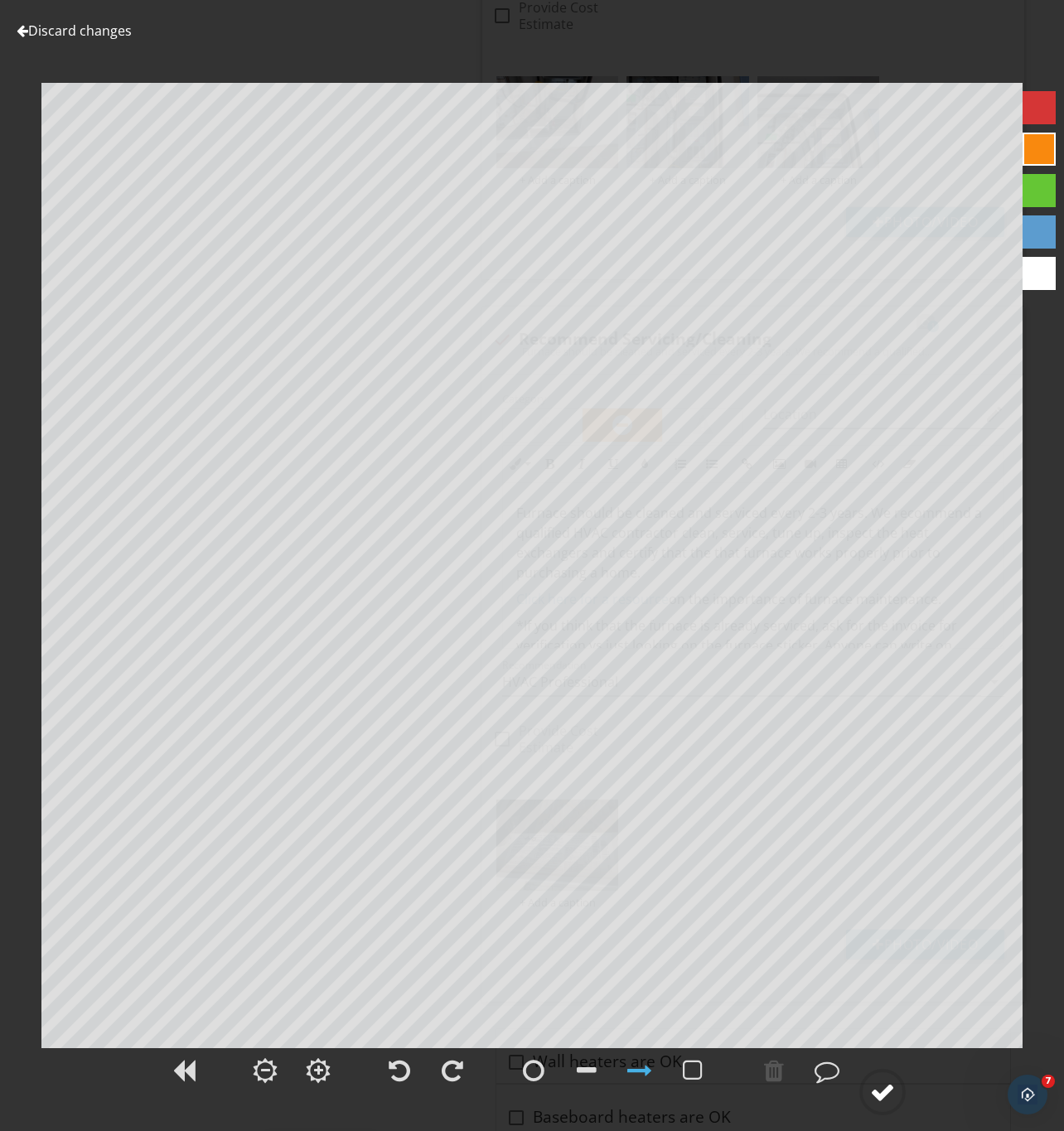
click at [877, 1089] on div at bounding box center [882, 1091] width 25 height 25
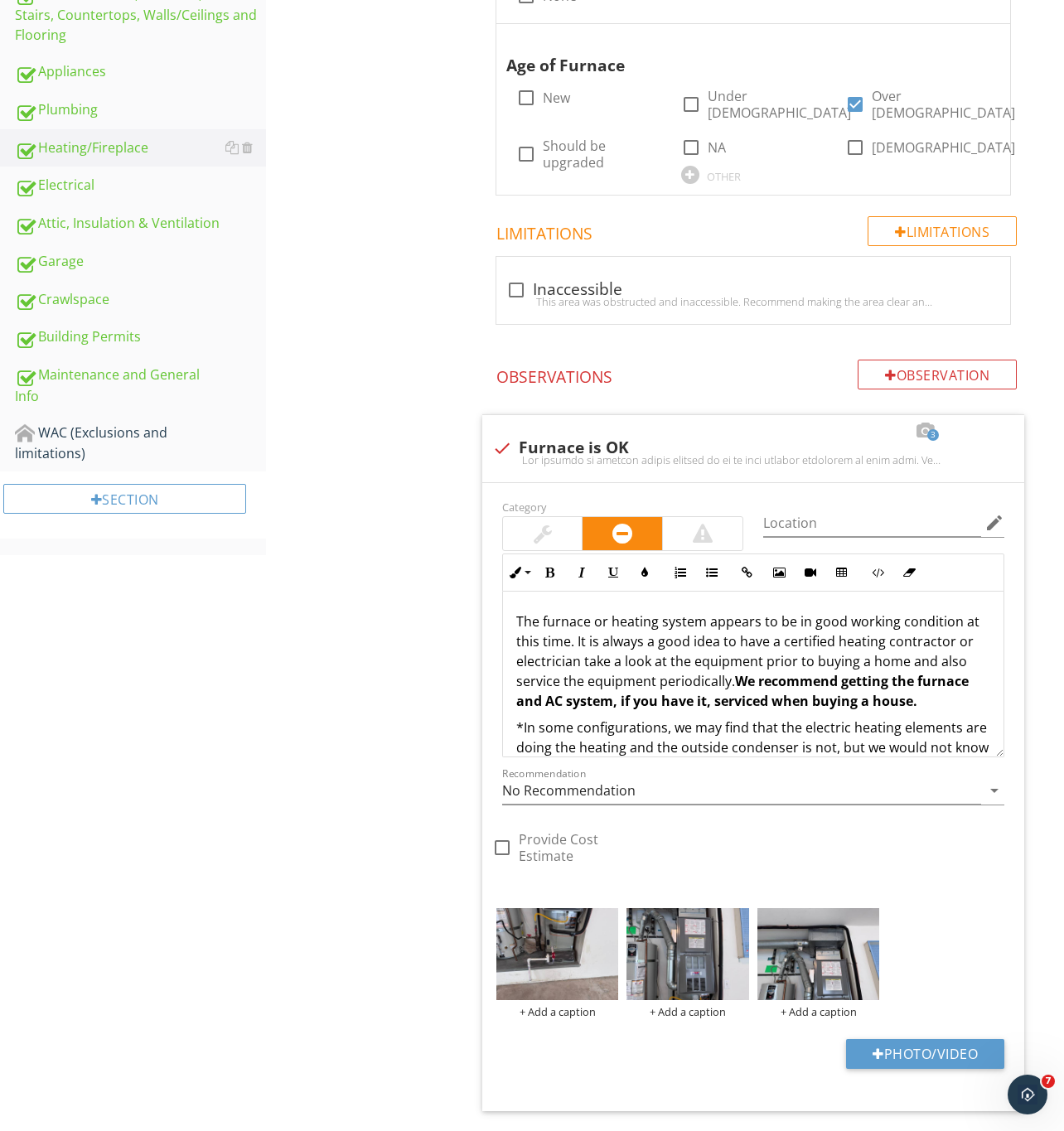
scroll to position [745, 0]
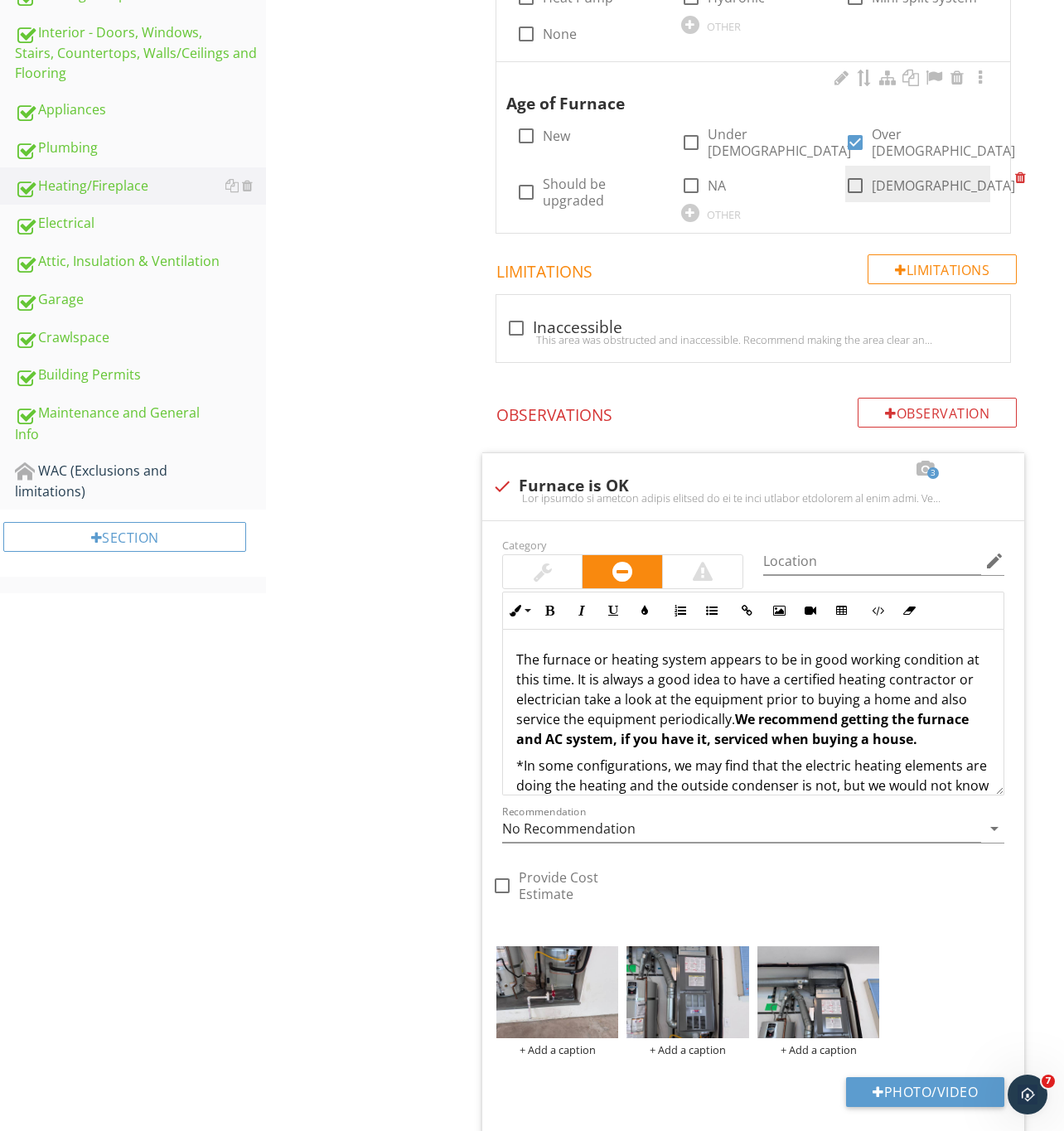
click at [855, 179] on div at bounding box center [855, 186] width 28 height 28
checkbox input "true"
click at [851, 139] on div at bounding box center [855, 142] width 28 height 28
checkbox input "false"
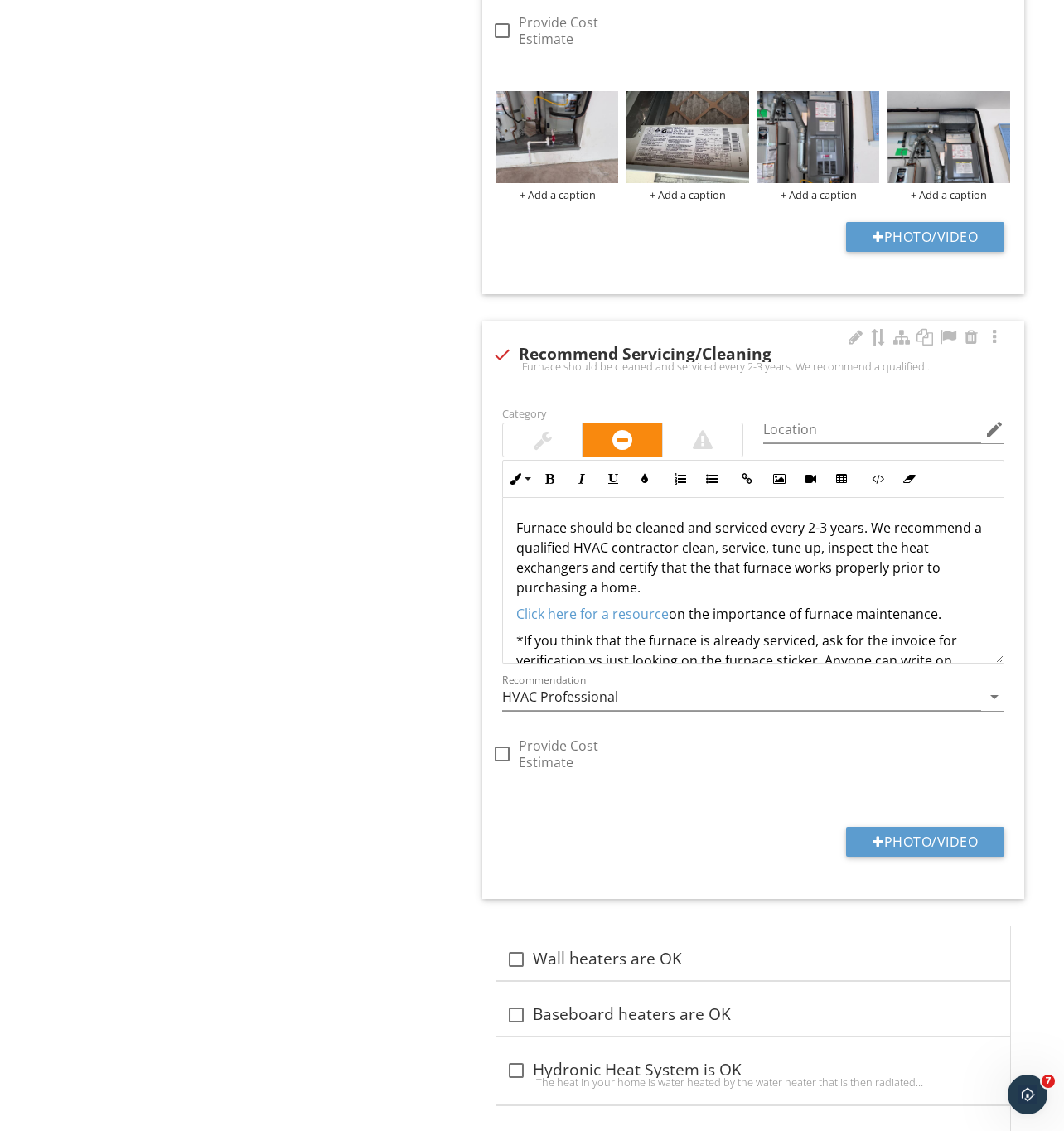
scroll to position [1103, 0]
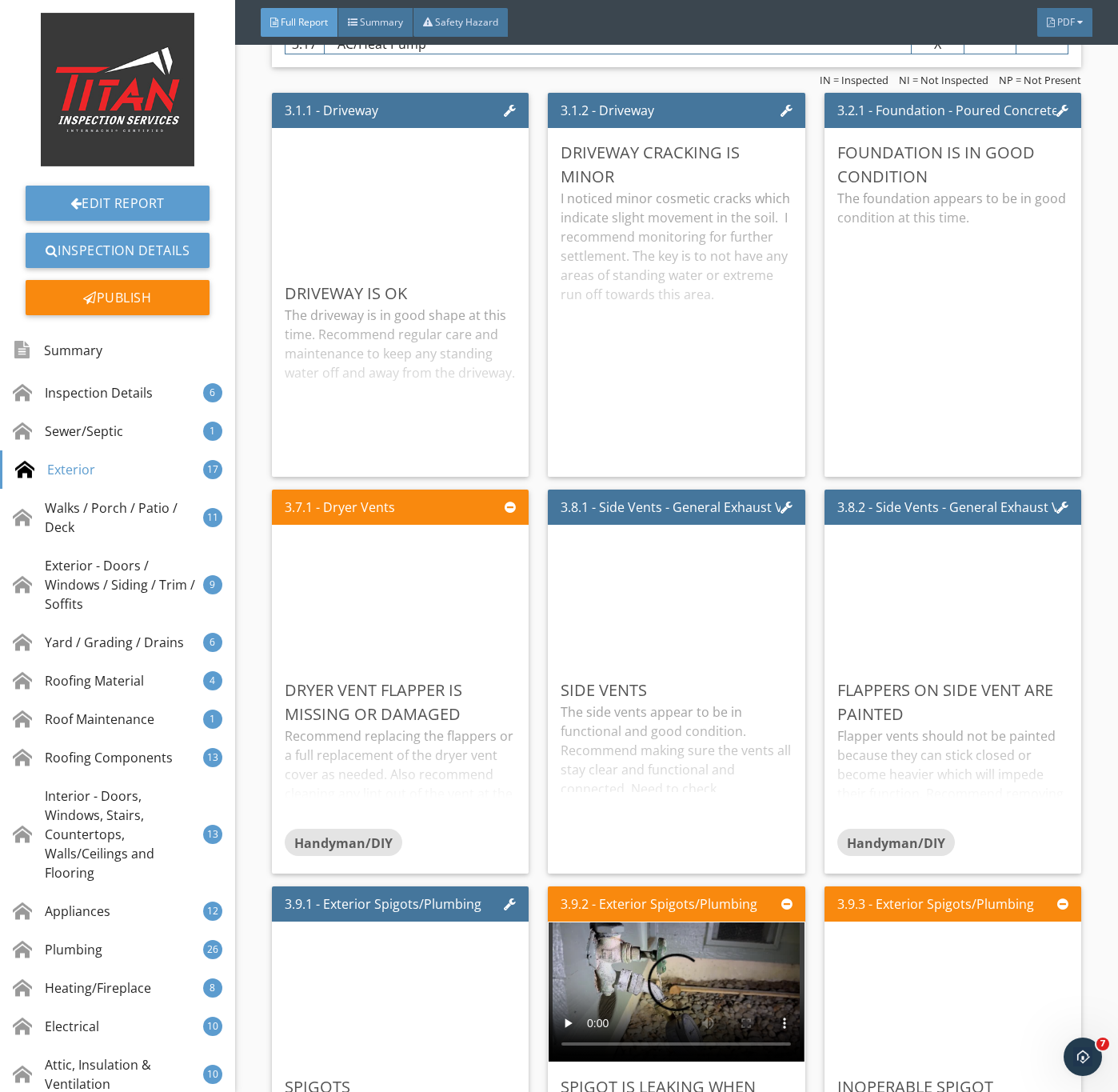
scroll to position [3359, 0]
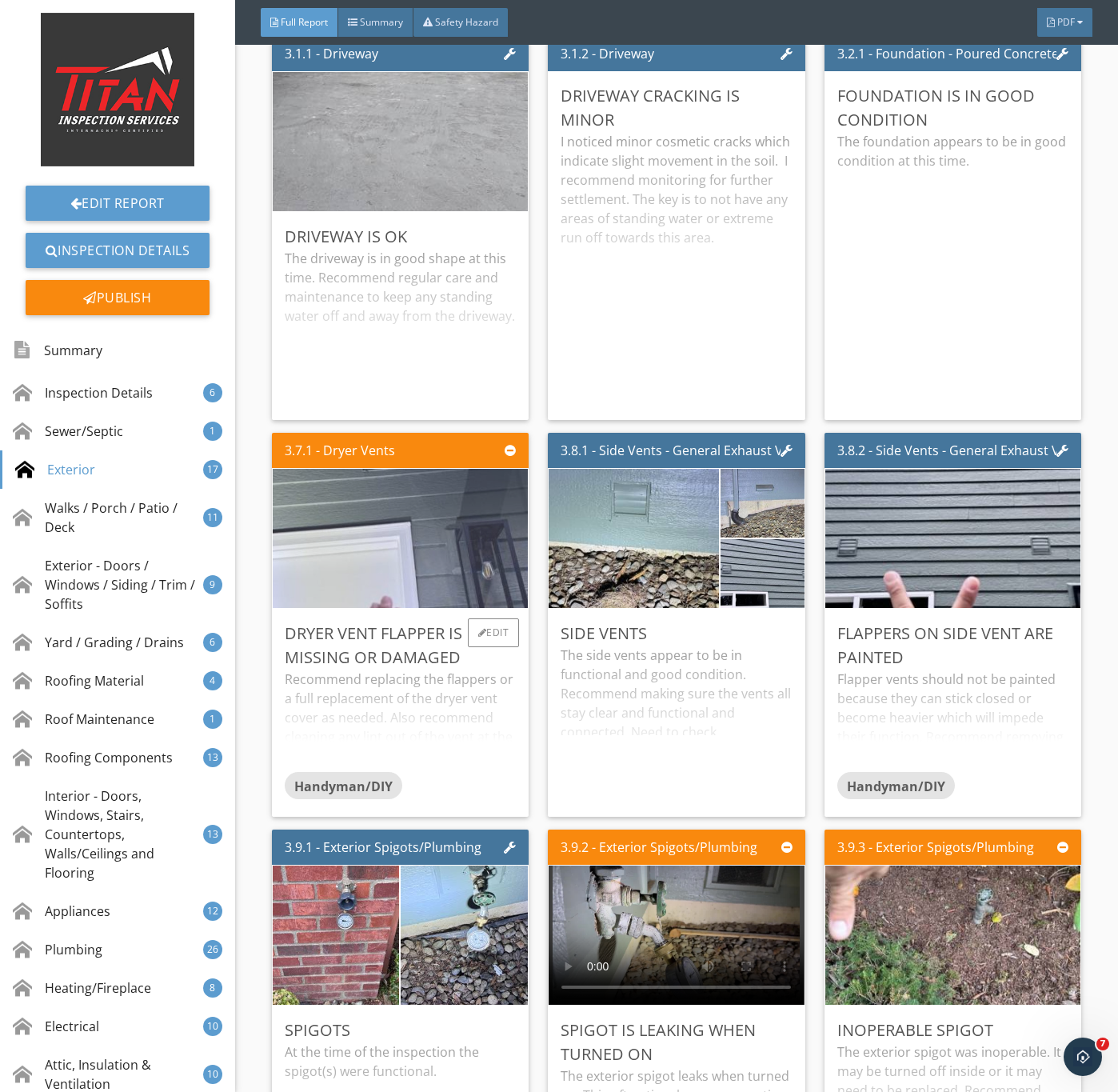
click at [421, 593] on img at bounding box center [399, 538] width 464 height 348
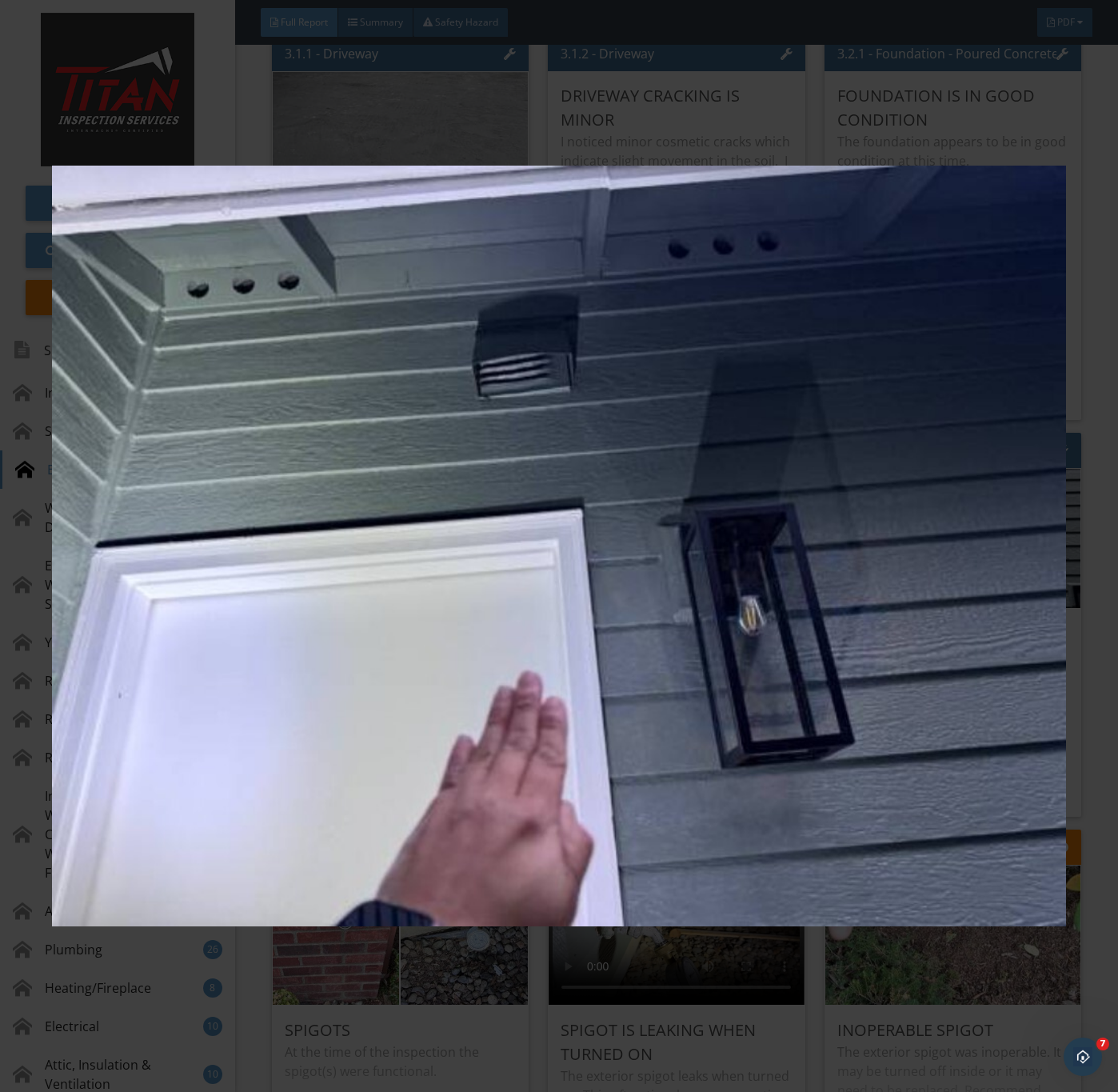
click at [620, 644] on img at bounding box center [559, 546] width 1013 height 988
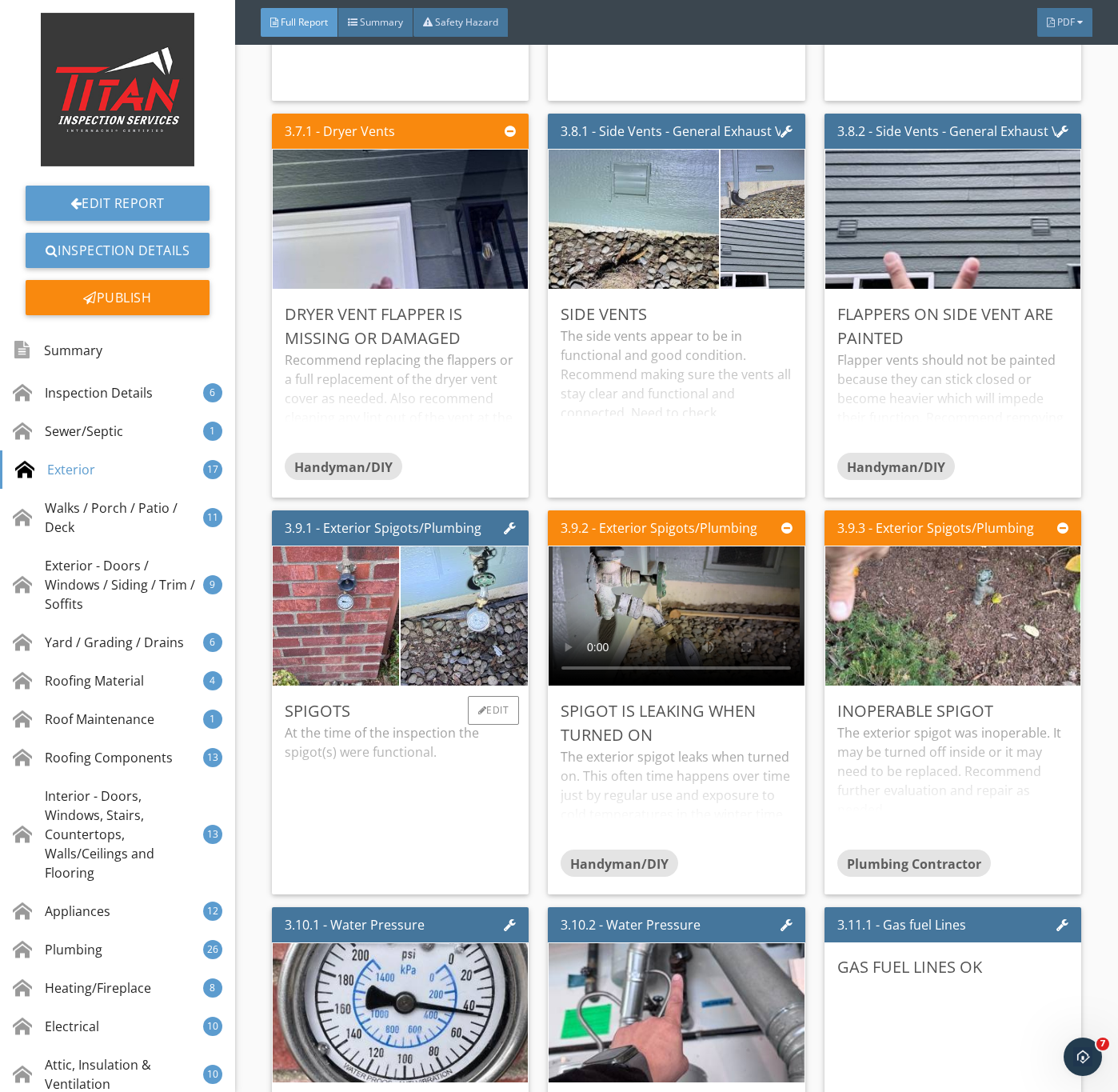
scroll to position [3720, 0]
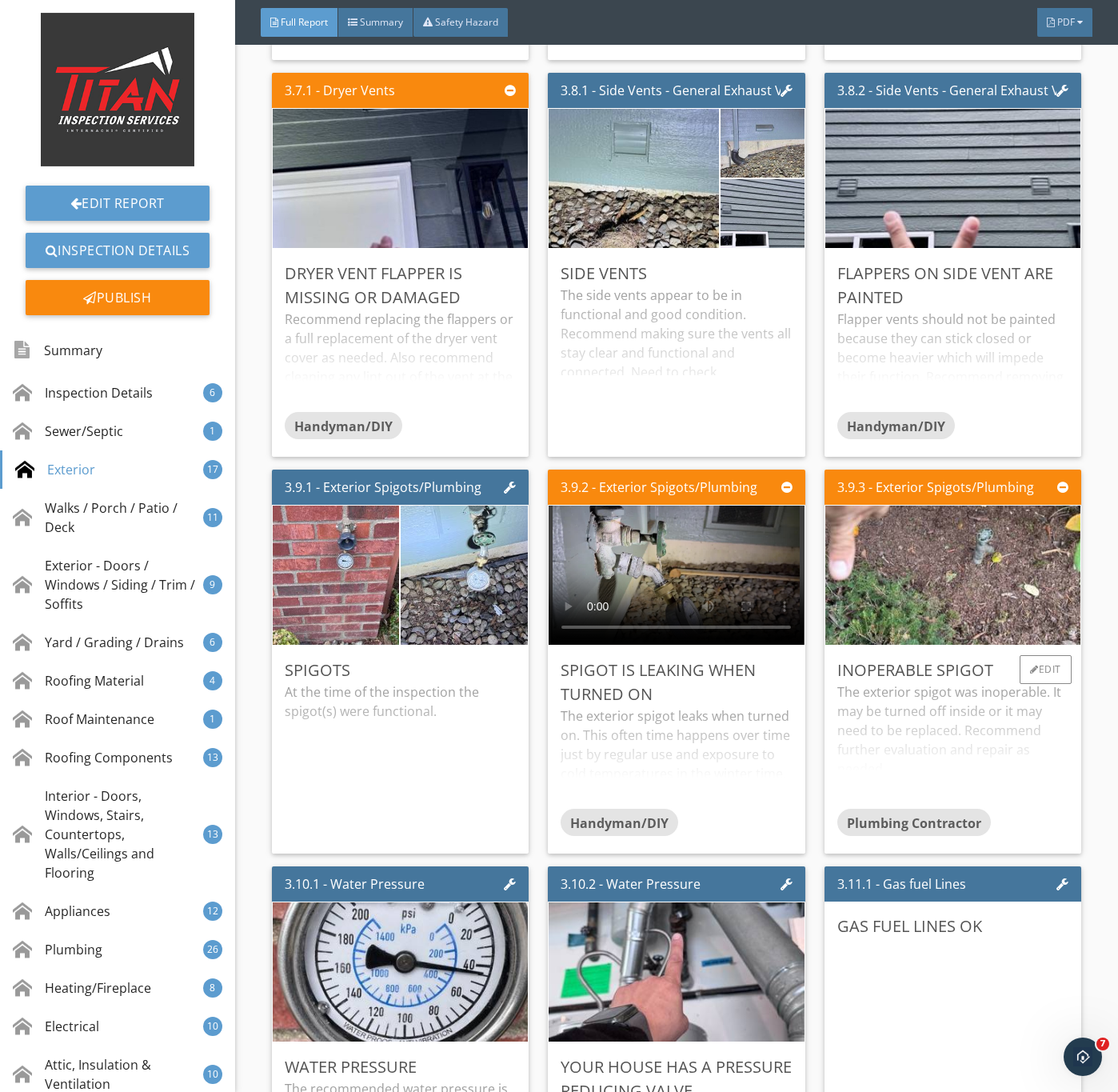
click at [974, 776] on div "The exterior spigot was inoperable. It may be turned off inside or it may need …" at bounding box center [953, 745] width 232 height 126
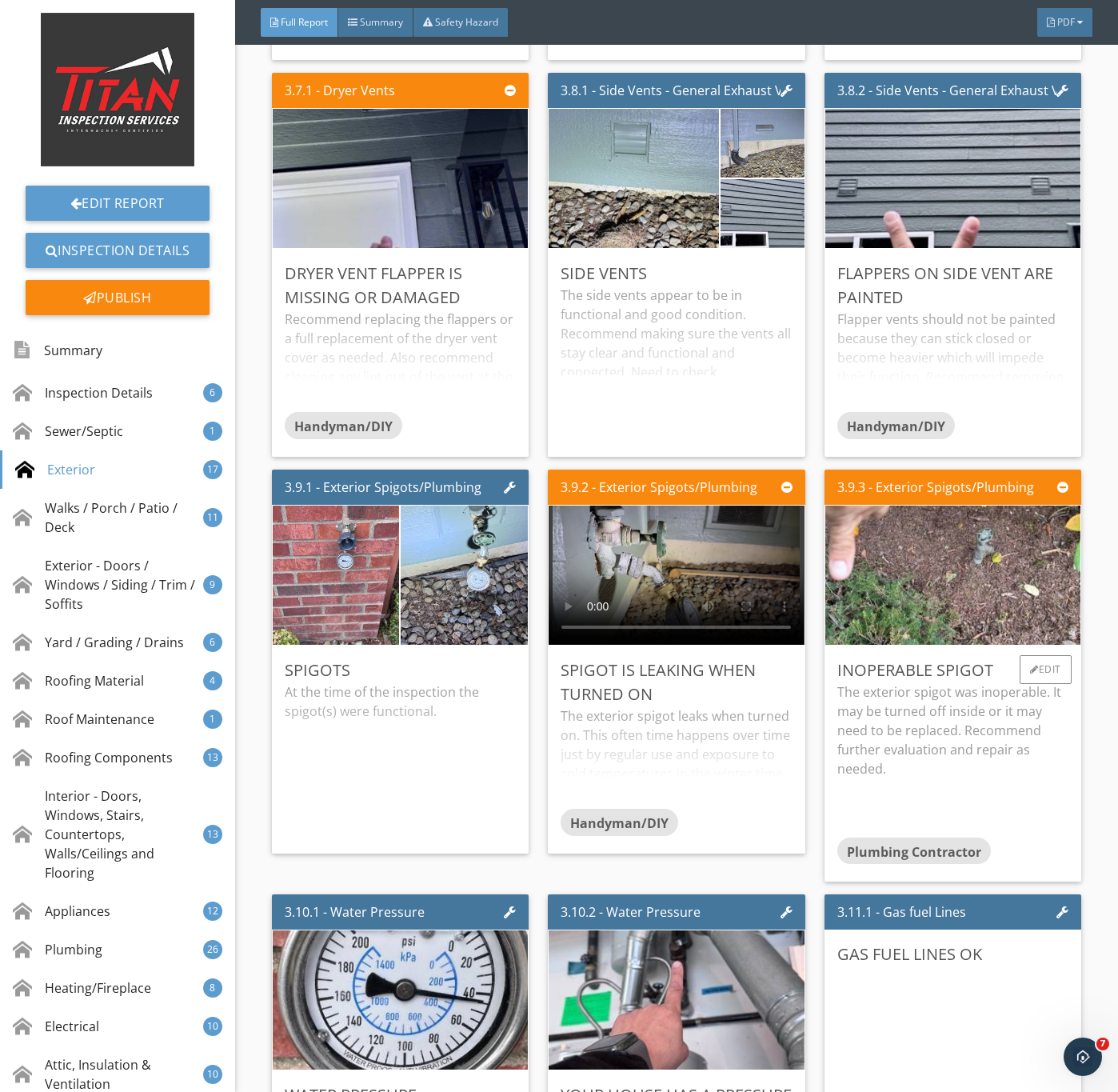
click at [923, 778] on p "The exterior spigot was inoperable. It may be turned off inside or it may need …" at bounding box center [953, 730] width 232 height 96
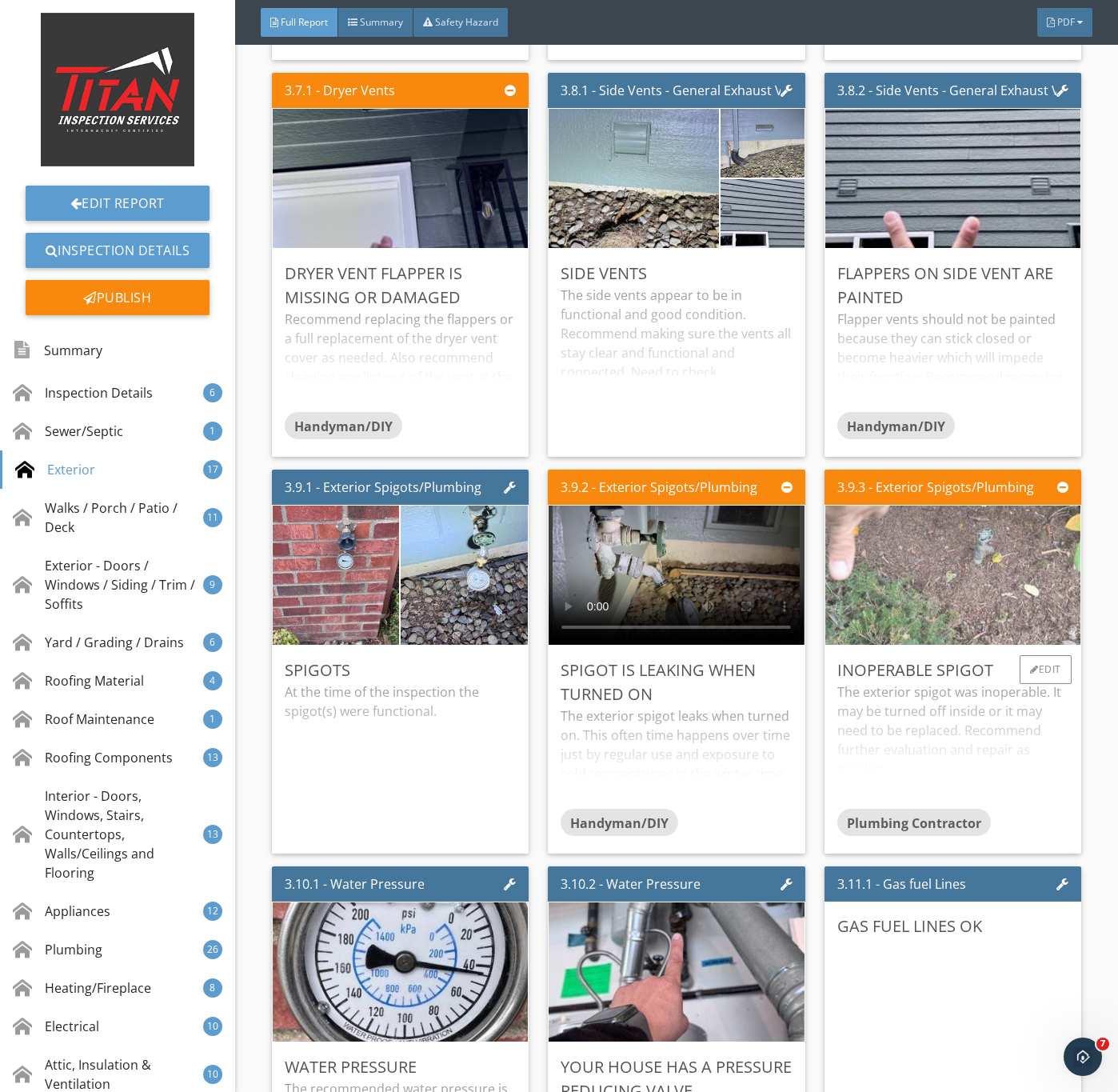
click at [932, 626] on img at bounding box center [952, 576] width 464 height 348
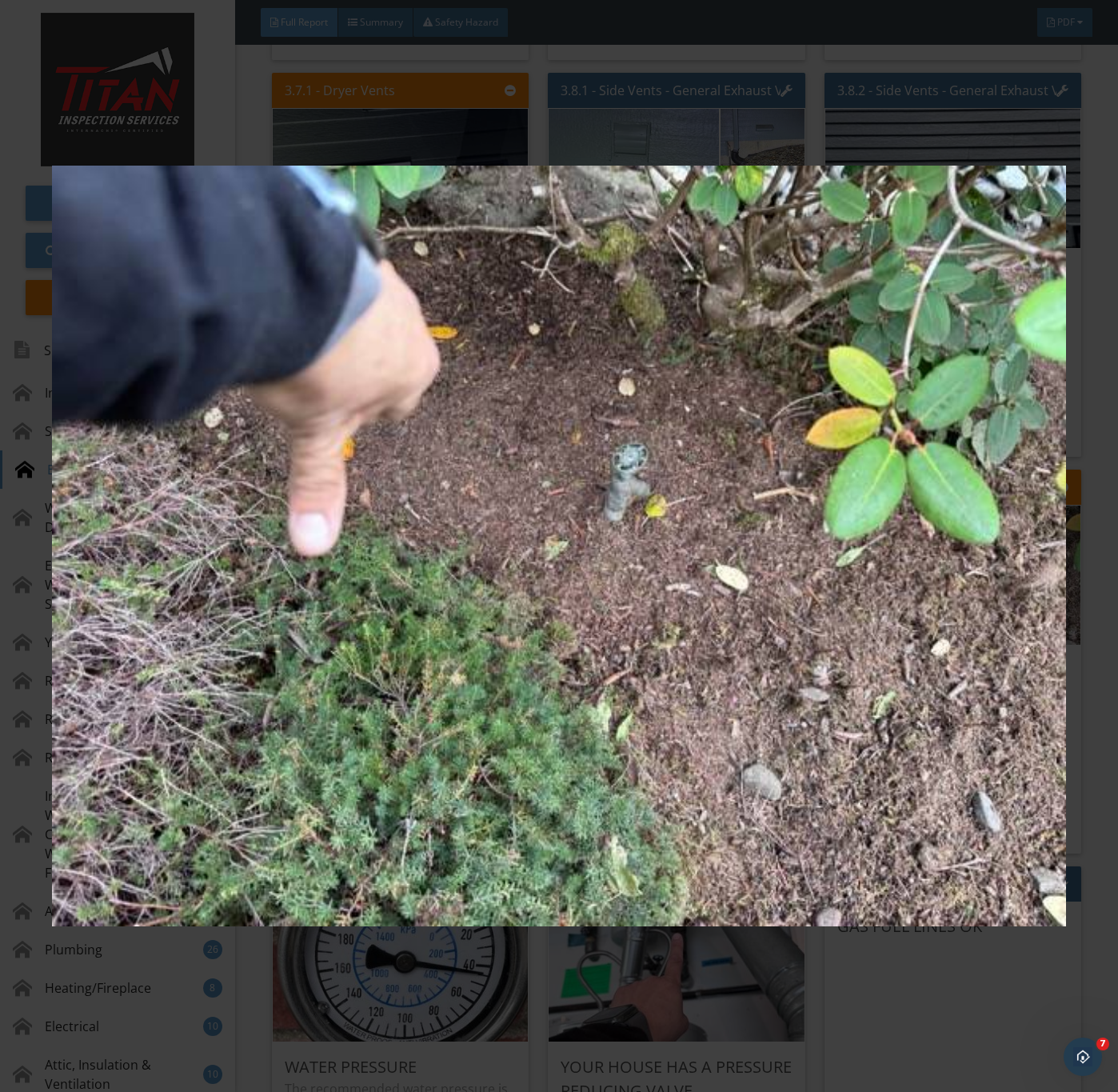
click at [859, 780] on img at bounding box center [559, 546] width 1013 height 988
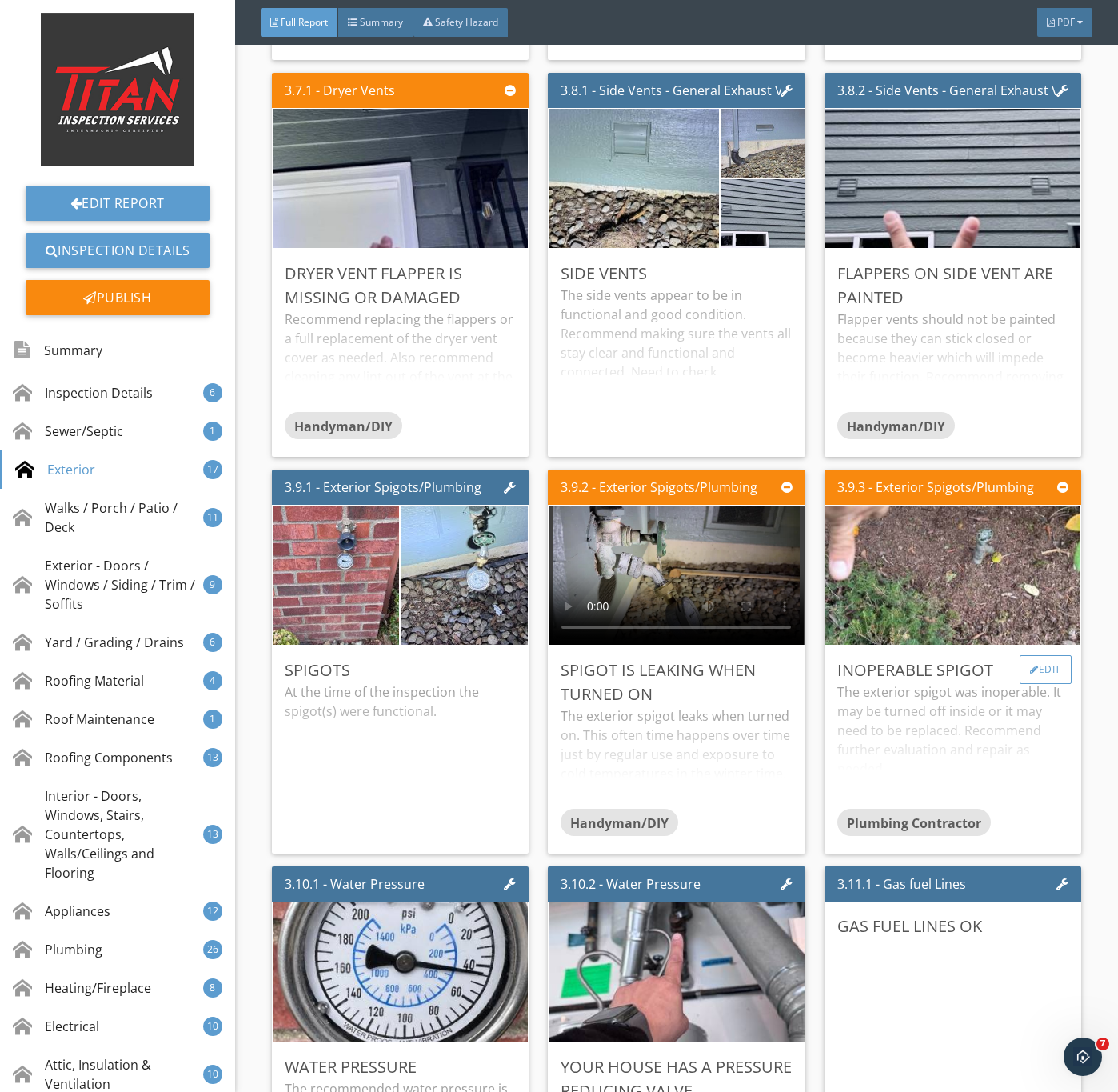
click at [1020, 684] on div "Edit" at bounding box center [1046, 669] width 52 height 28
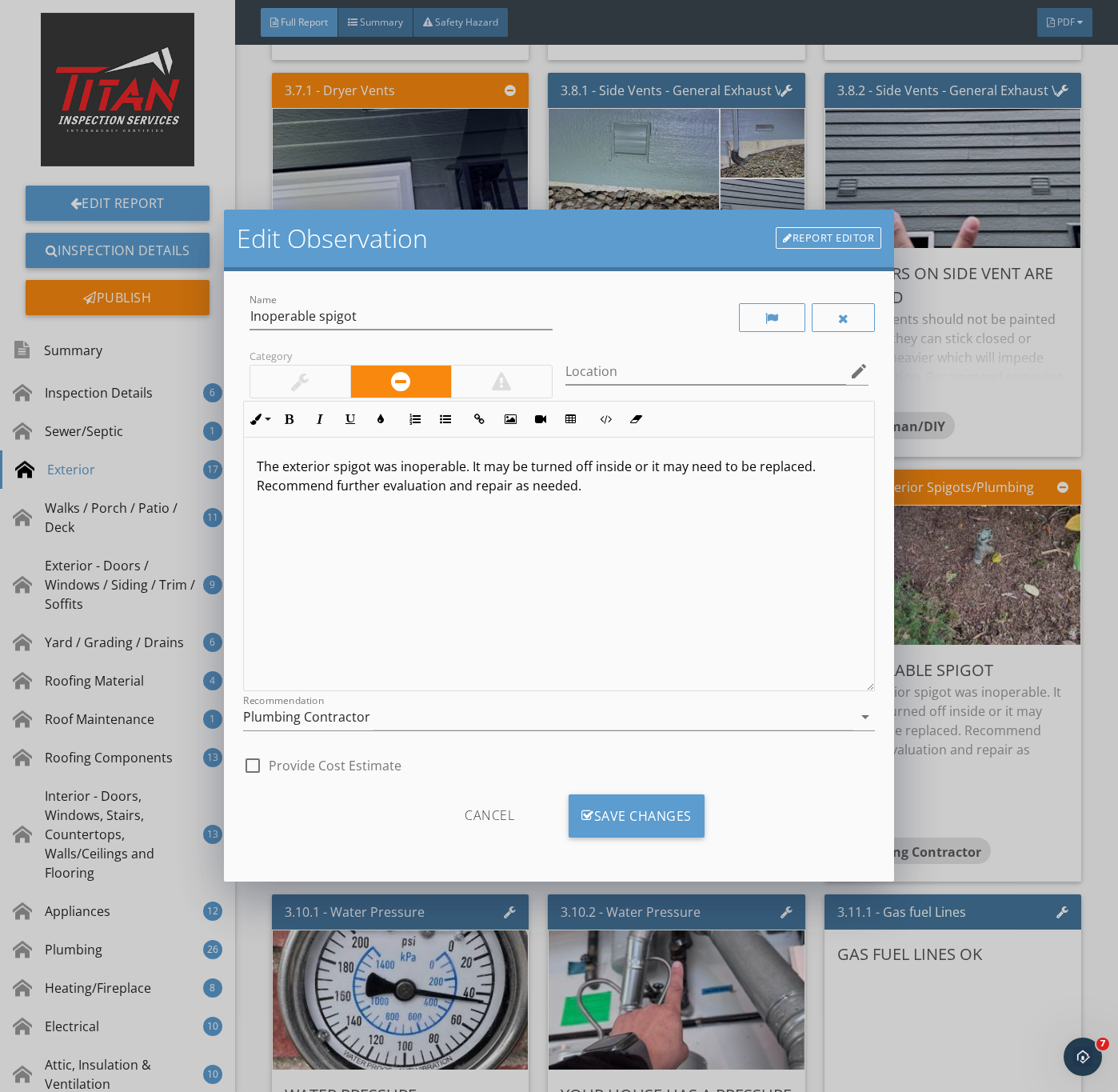
click at [464, 467] on p "The exterior spigot was inoperable. It may be turned off inside or it may need …" at bounding box center [559, 475] width 606 height 38
click at [468, 468] on p "The exterior spigot was inoperable. It may be turned off inside or it may need …" at bounding box center [559, 475] width 606 height 38
click at [379, 468] on p "The exterior spigot was inoperable. It may be turned off inside or it may need …" at bounding box center [559, 475] width 606 height 38
click at [531, 467] on p "The exterior spigot in the yard was inoperable. It may be turned off inside or …" at bounding box center [559, 475] width 606 height 38
click at [298, 381] on div at bounding box center [300, 381] width 18 height 20
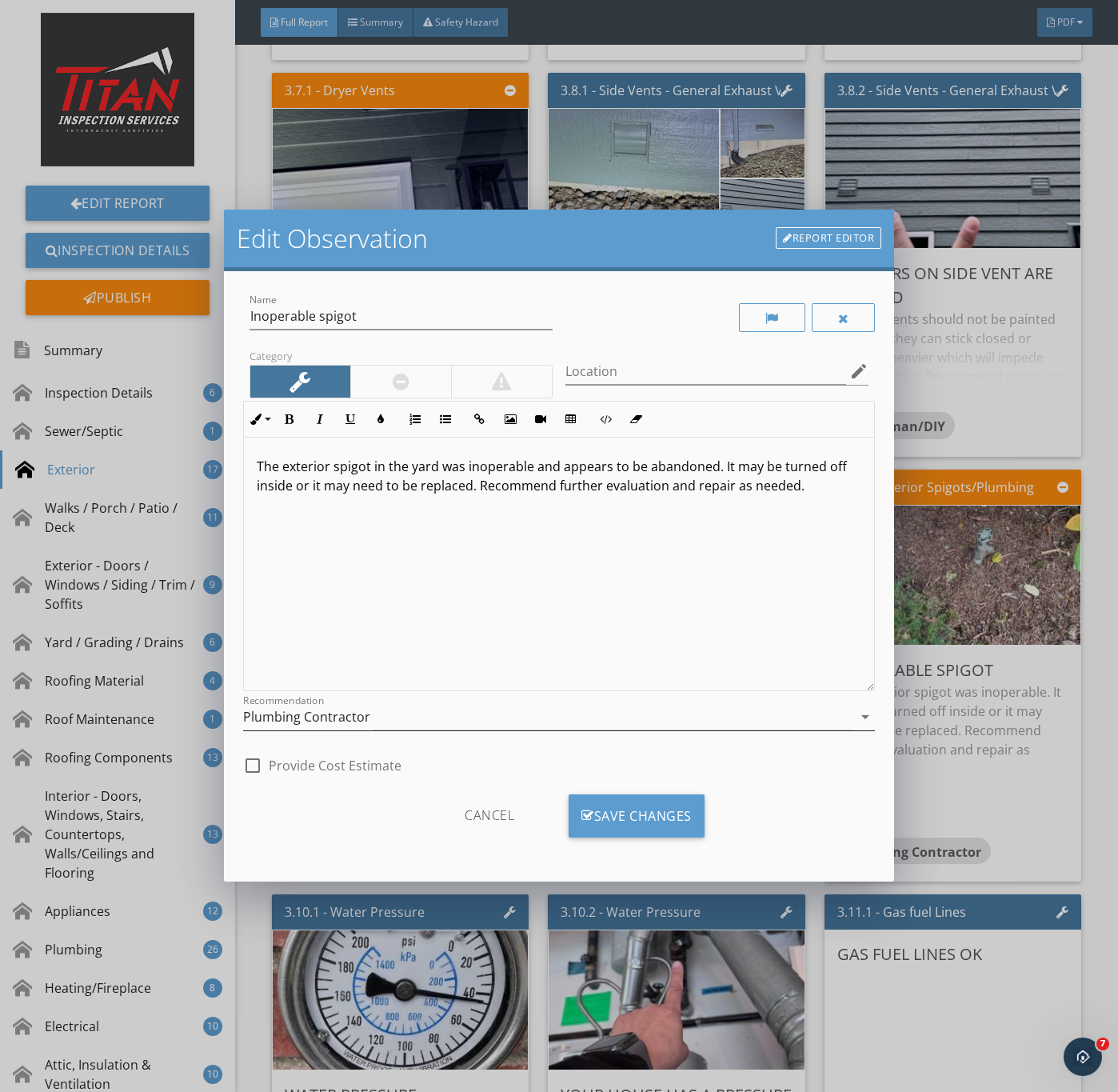
click at [358, 719] on div "Plumbing Contractor" at bounding box center [306, 717] width 127 height 14
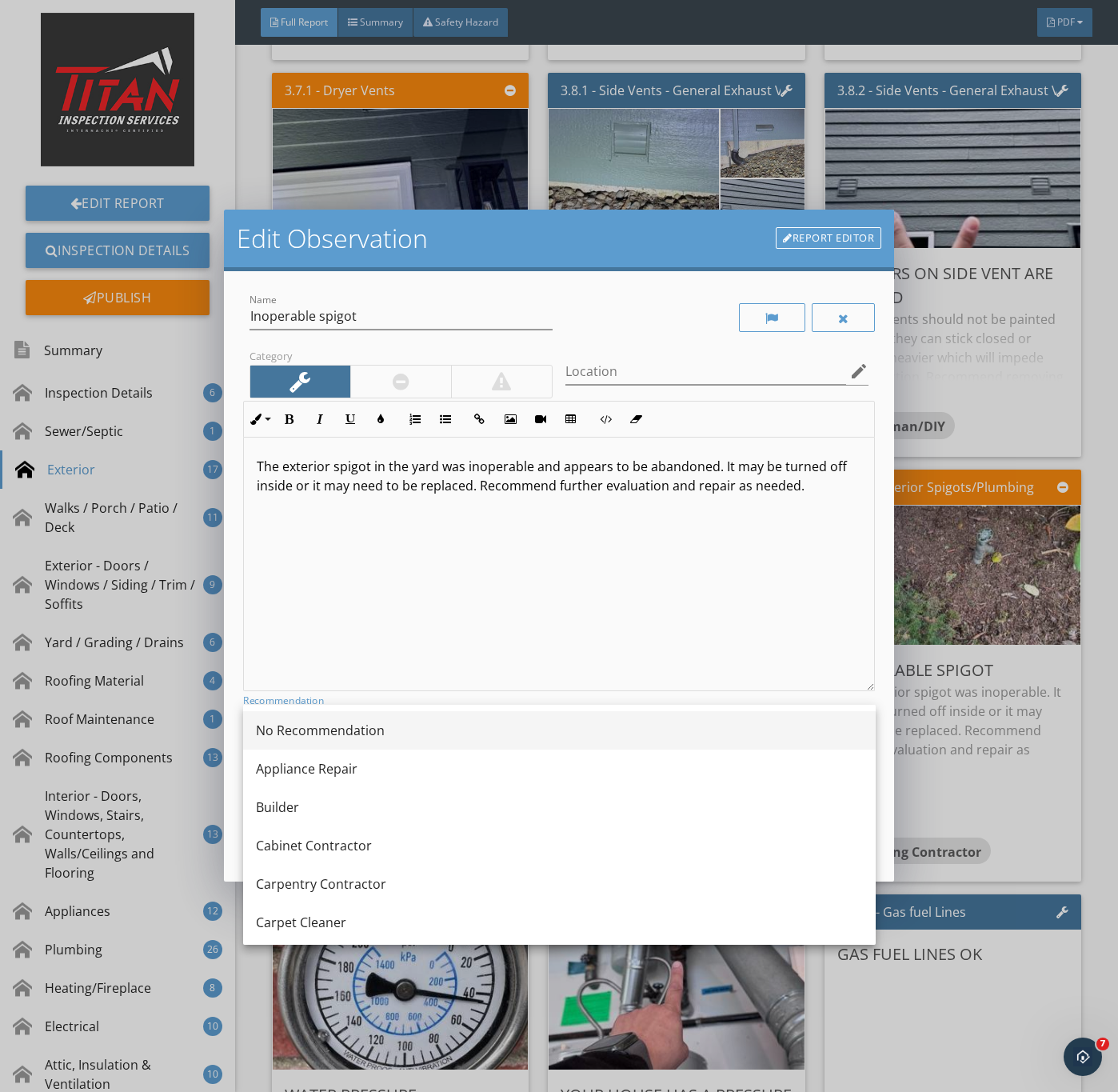
click at [360, 730] on div "No Recommendation" at bounding box center [560, 730] width 607 height 20
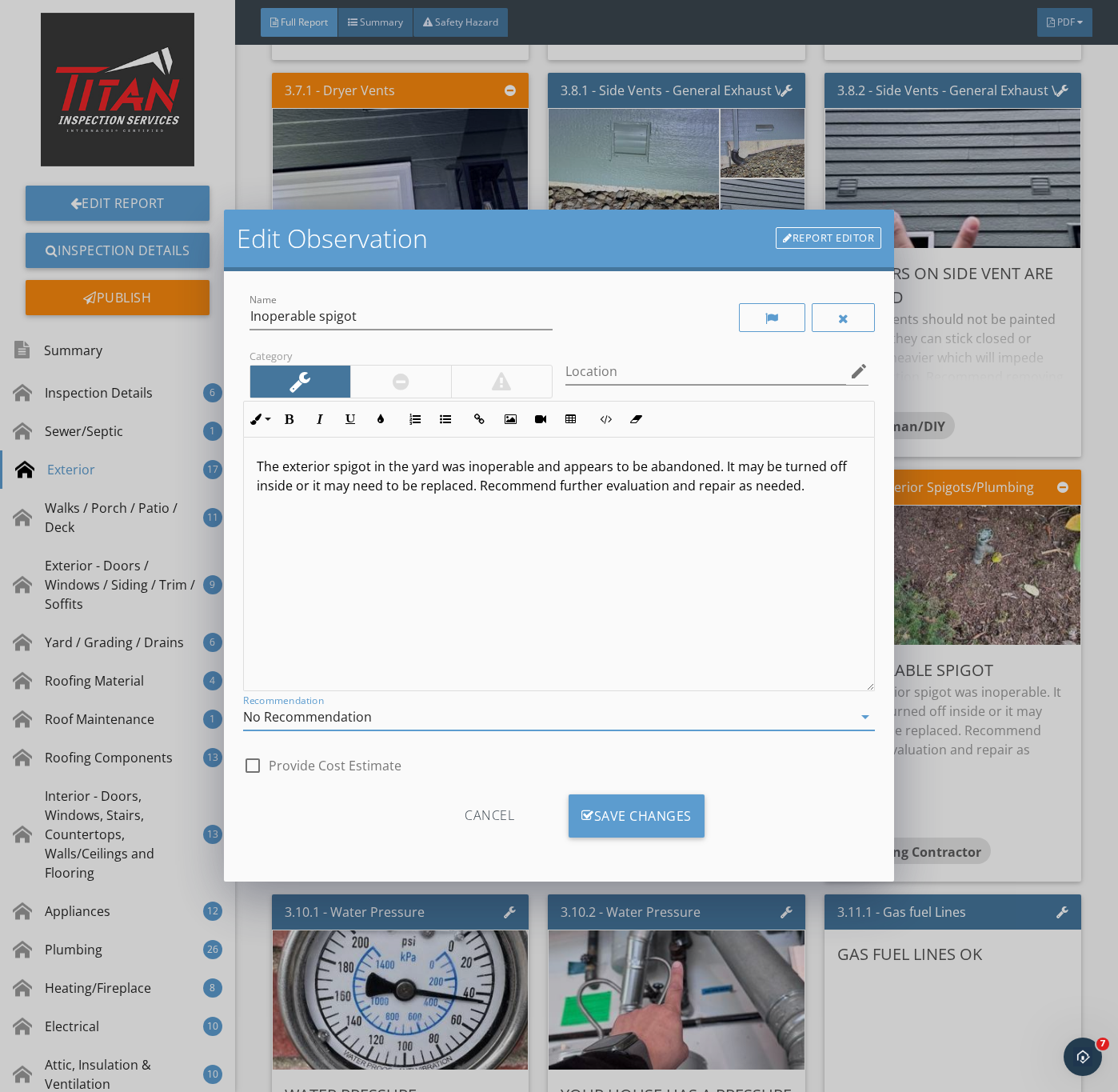
click at [802, 490] on p "The exterior spigot in the yard was inoperable and appears to be abandoned. It …" at bounding box center [559, 475] width 606 height 38
click at [374, 715] on div "No Recommendation" at bounding box center [548, 717] width 610 height 27
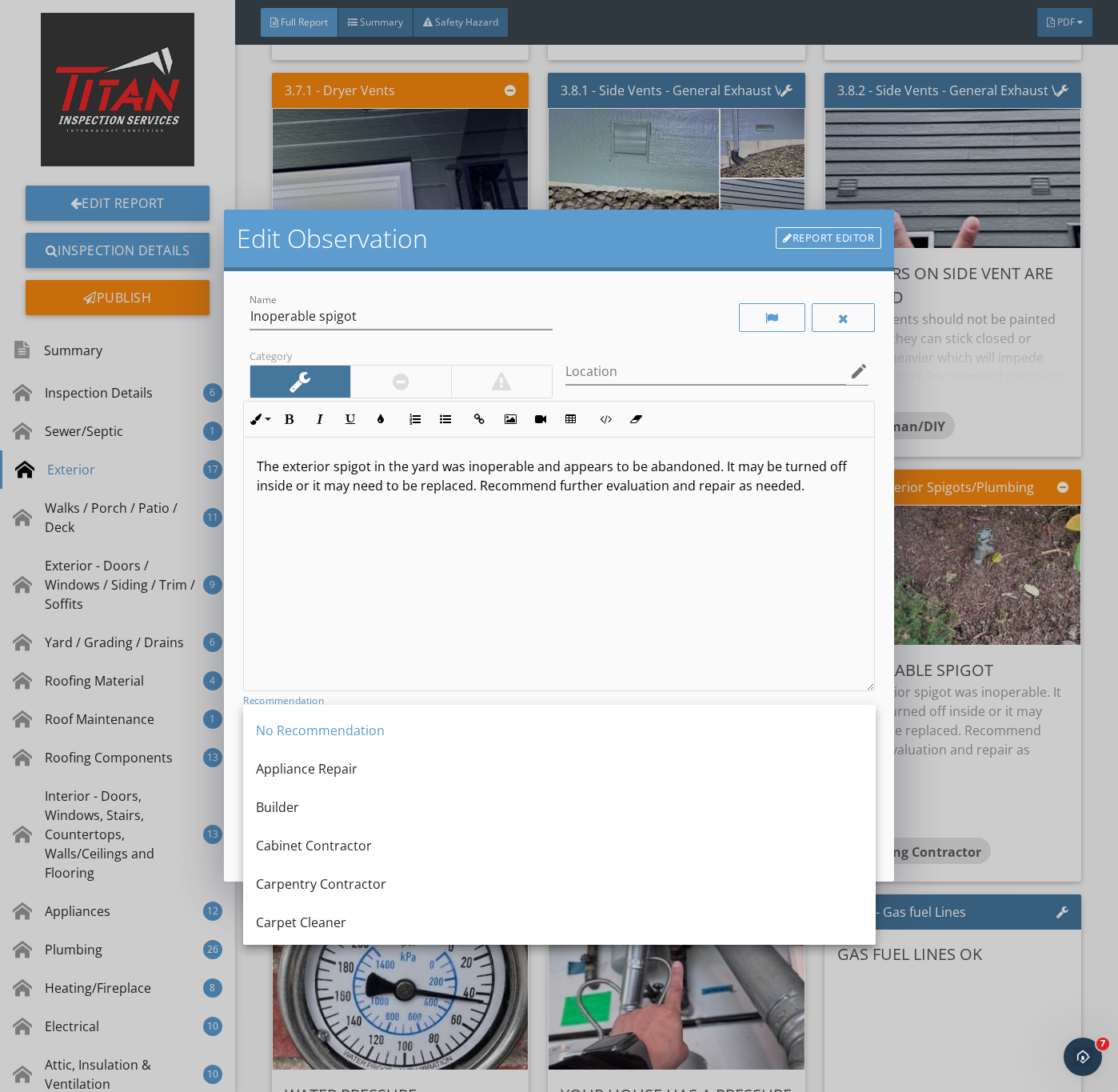
click at [390, 370] on div at bounding box center [401, 381] width 101 height 32
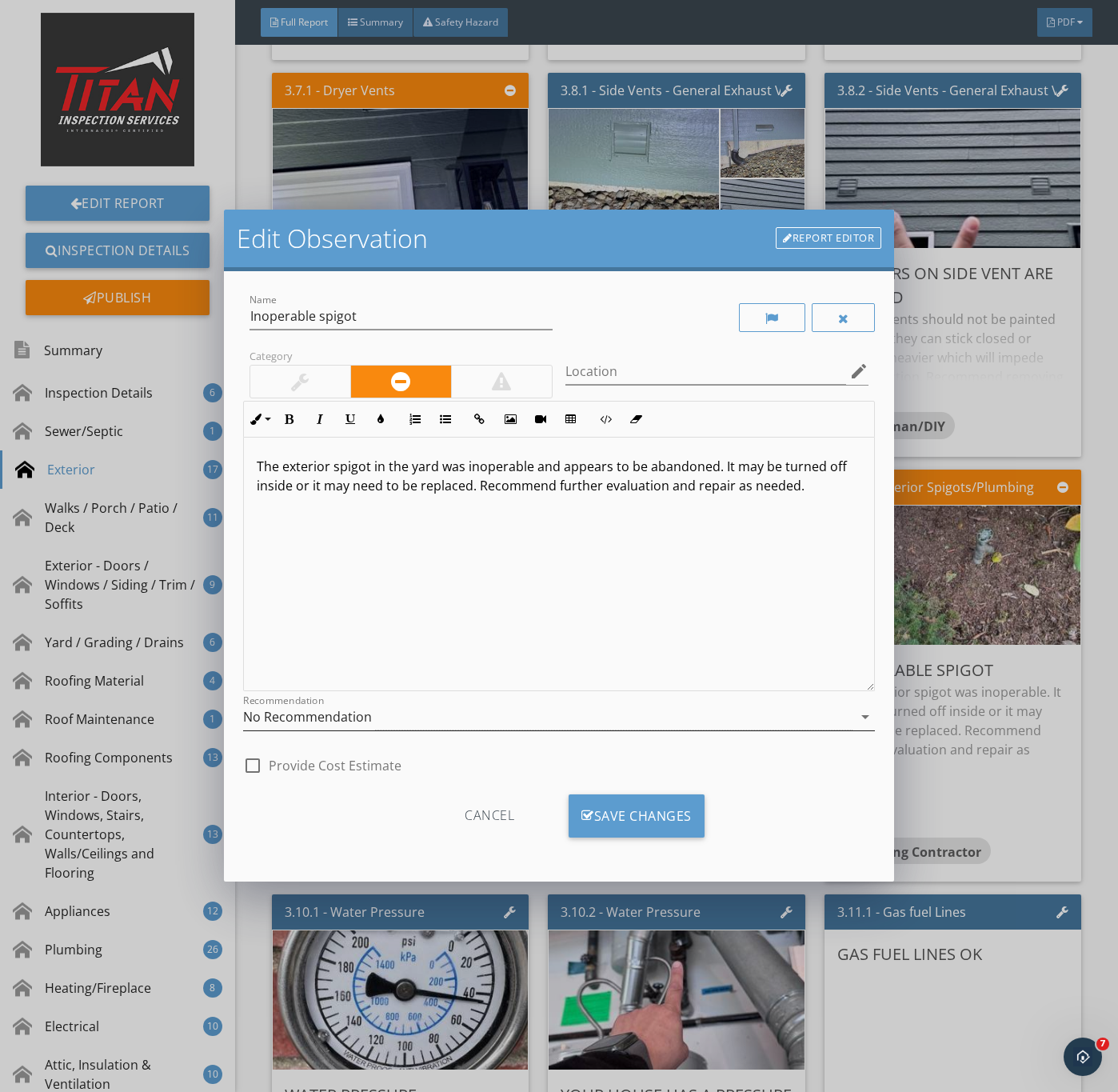
click at [358, 713] on div "No Recommendation" at bounding box center [307, 717] width 129 height 14
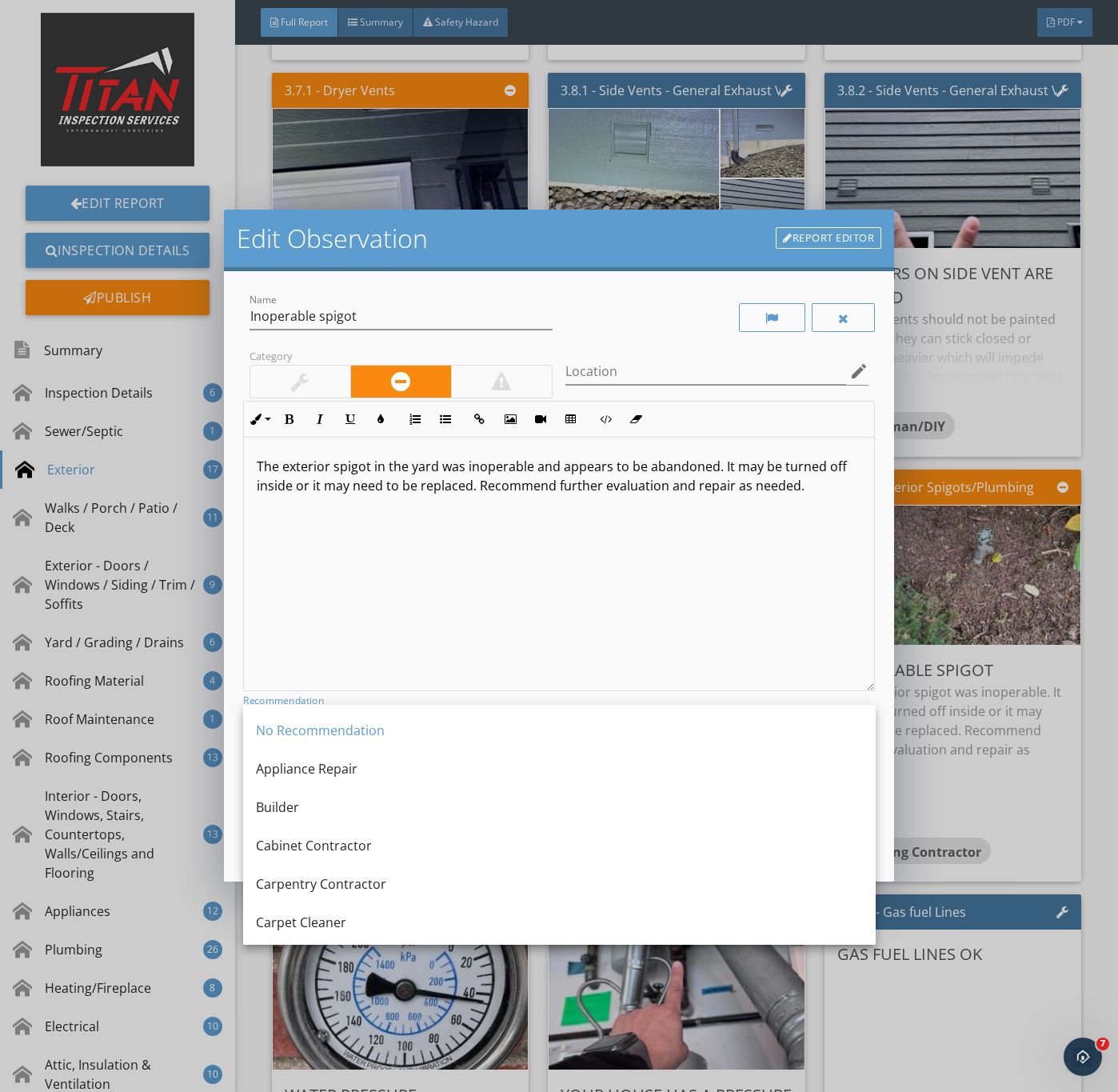
click at [305, 373] on div at bounding box center [300, 381] width 18 height 20
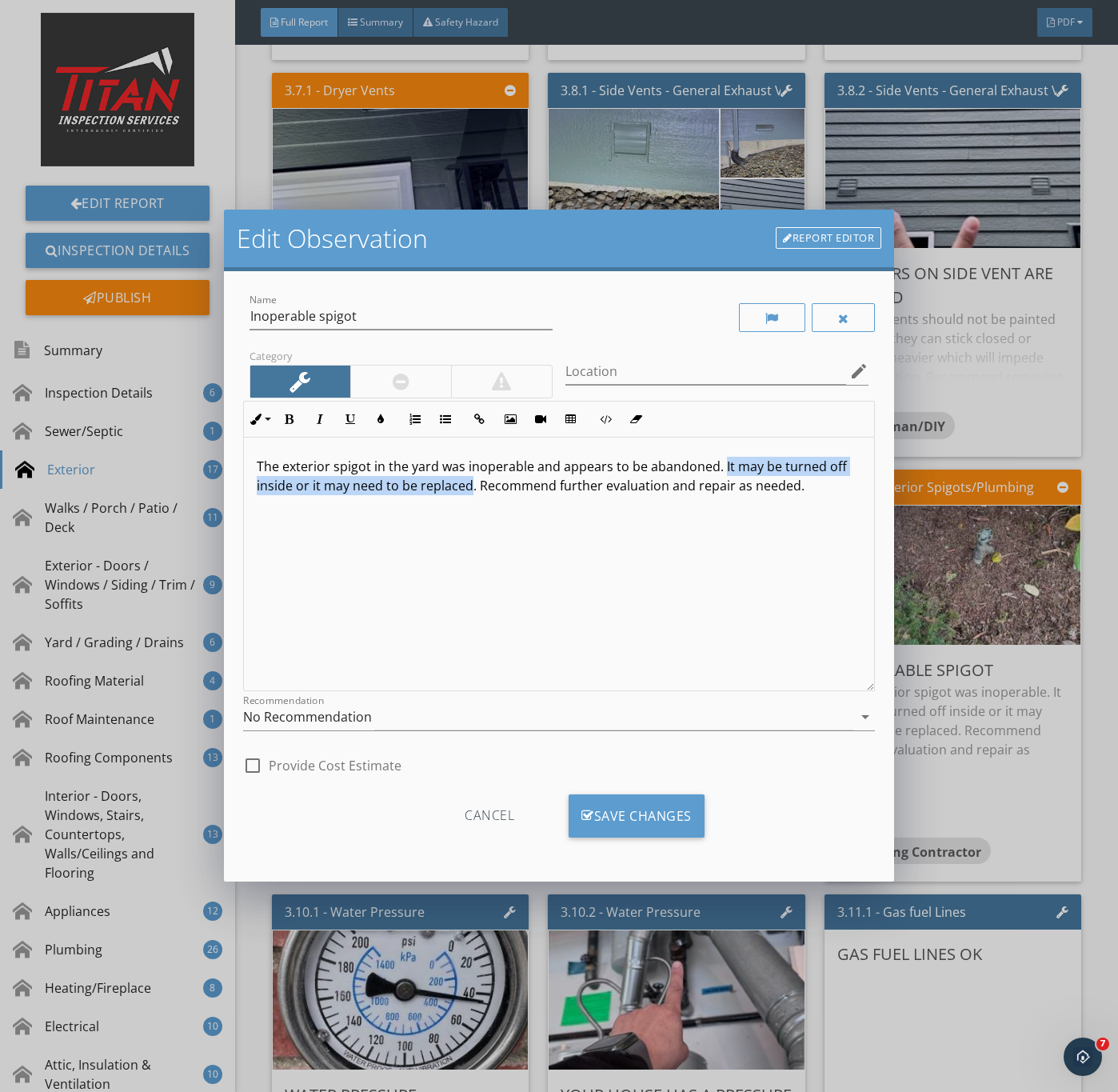
drag, startPoint x: 719, startPoint y: 464, endPoint x: 468, endPoint y: 494, distance: 252.8
click at [468, 494] on p "The exterior spigot in the yard was inoperable and appears to be abandoned. It …" at bounding box center [559, 475] width 606 height 38
click at [473, 490] on p "The exterior spigot in the yard was inoperable and appears to be abandoned. It …" at bounding box center [559, 475] width 606 height 38
drag, startPoint x: 733, startPoint y: 487, endPoint x: 930, endPoint y: 497, distance: 197.3
click at [925, 497] on div "Edit Observation Report Editor Name Inoperable spigot Category Location edit In…" at bounding box center [559, 546] width 1118 height 1092
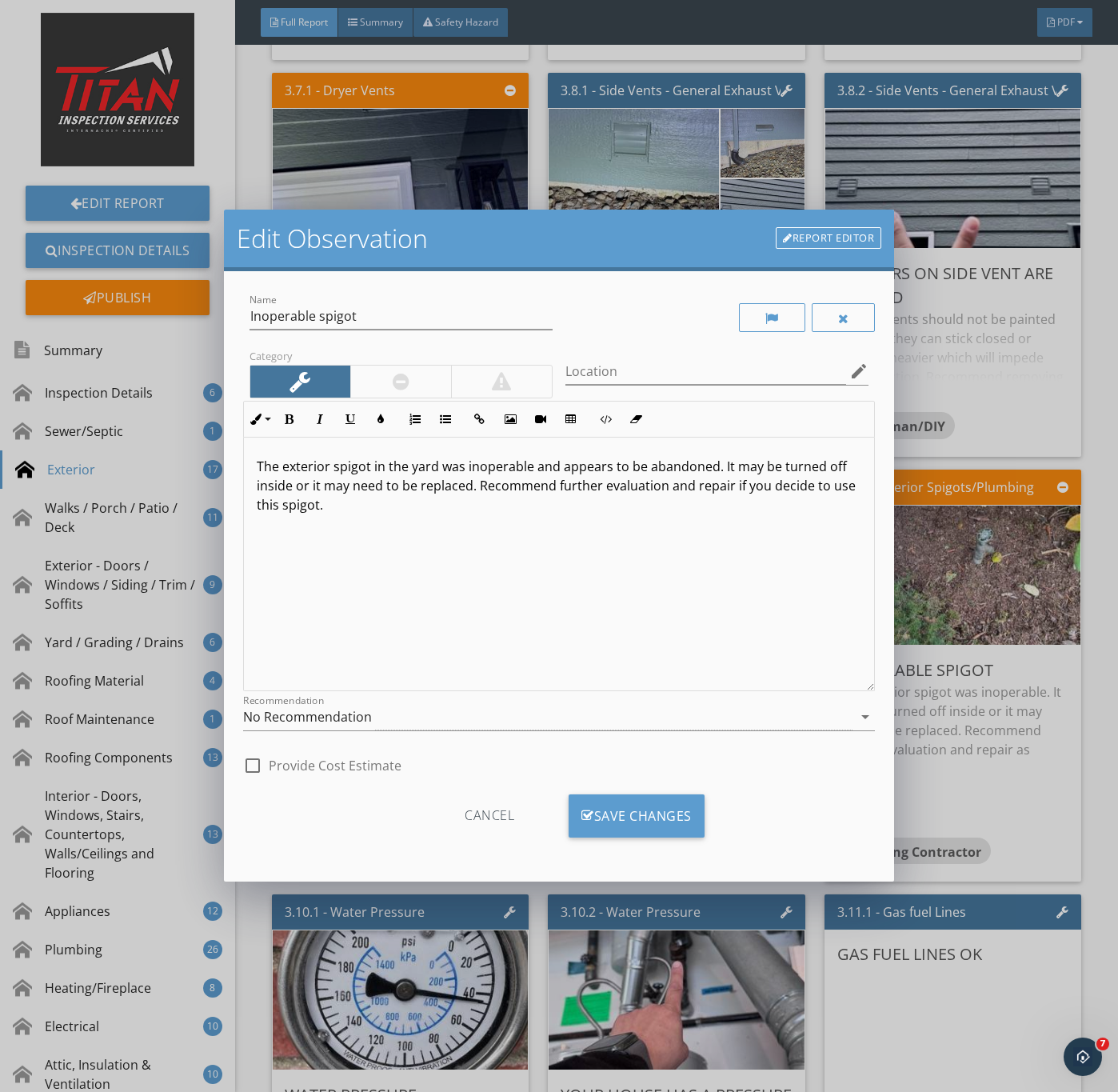
click at [385, 375] on div at bounding box center [401, 381] width 101 height 32
click at [325, 719] on div "No Recommendation" at bounding box center [307, 717] width 129 height 14
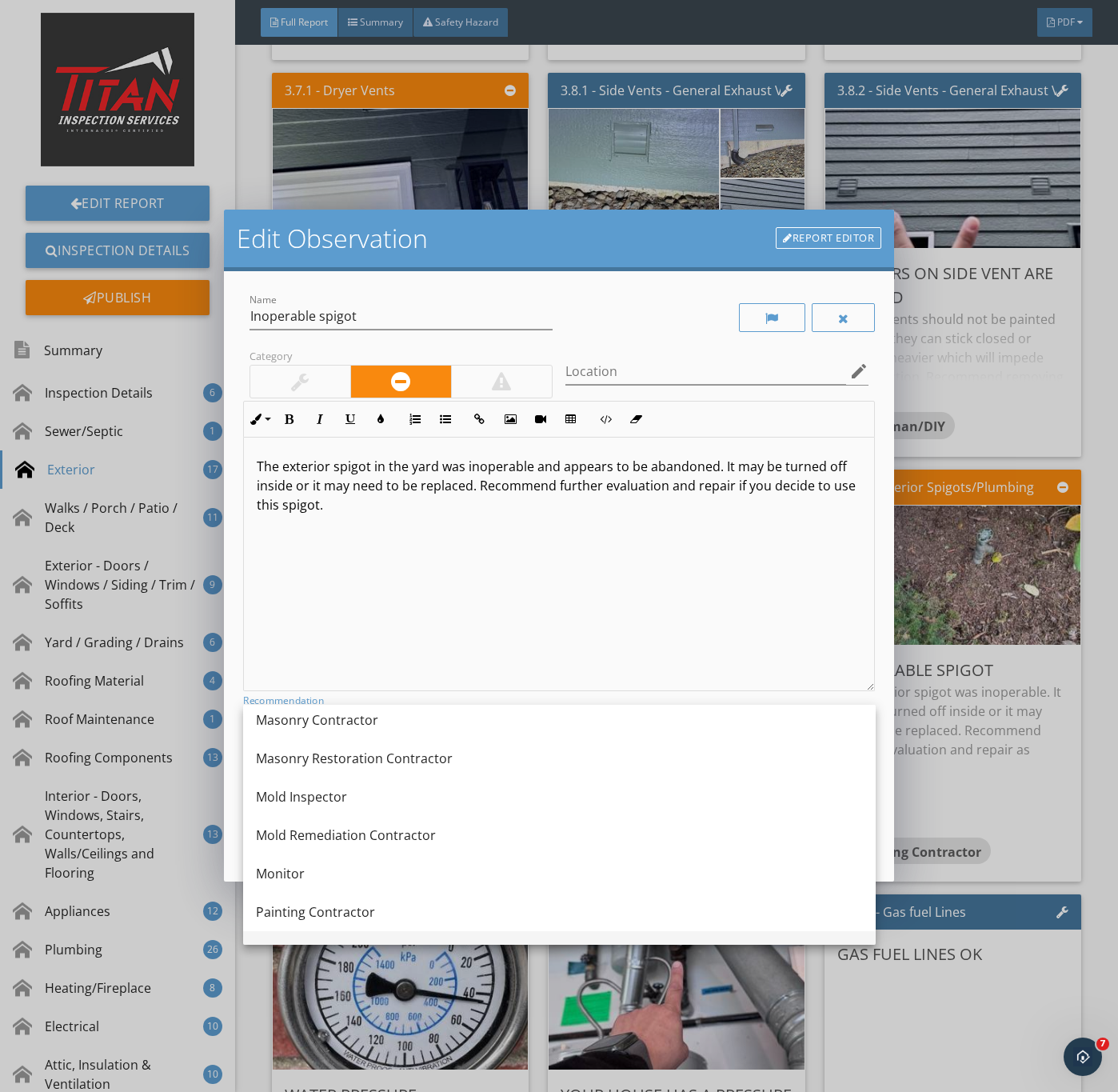
scroll to position [1559, 0]
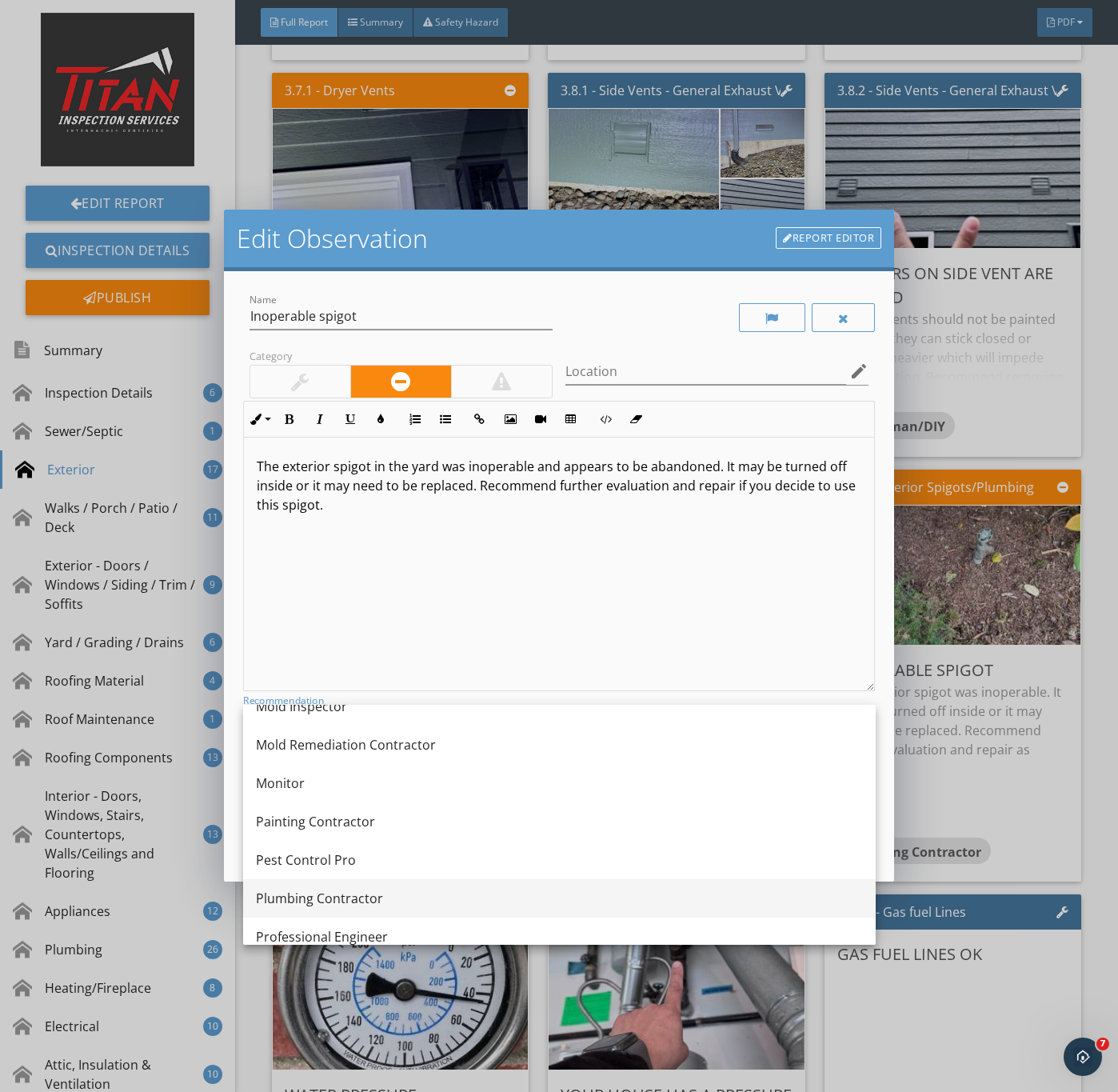
click at [338, 896] on div "Plumbing Contractor" at bounding box center [560, 899] width 607 height 20
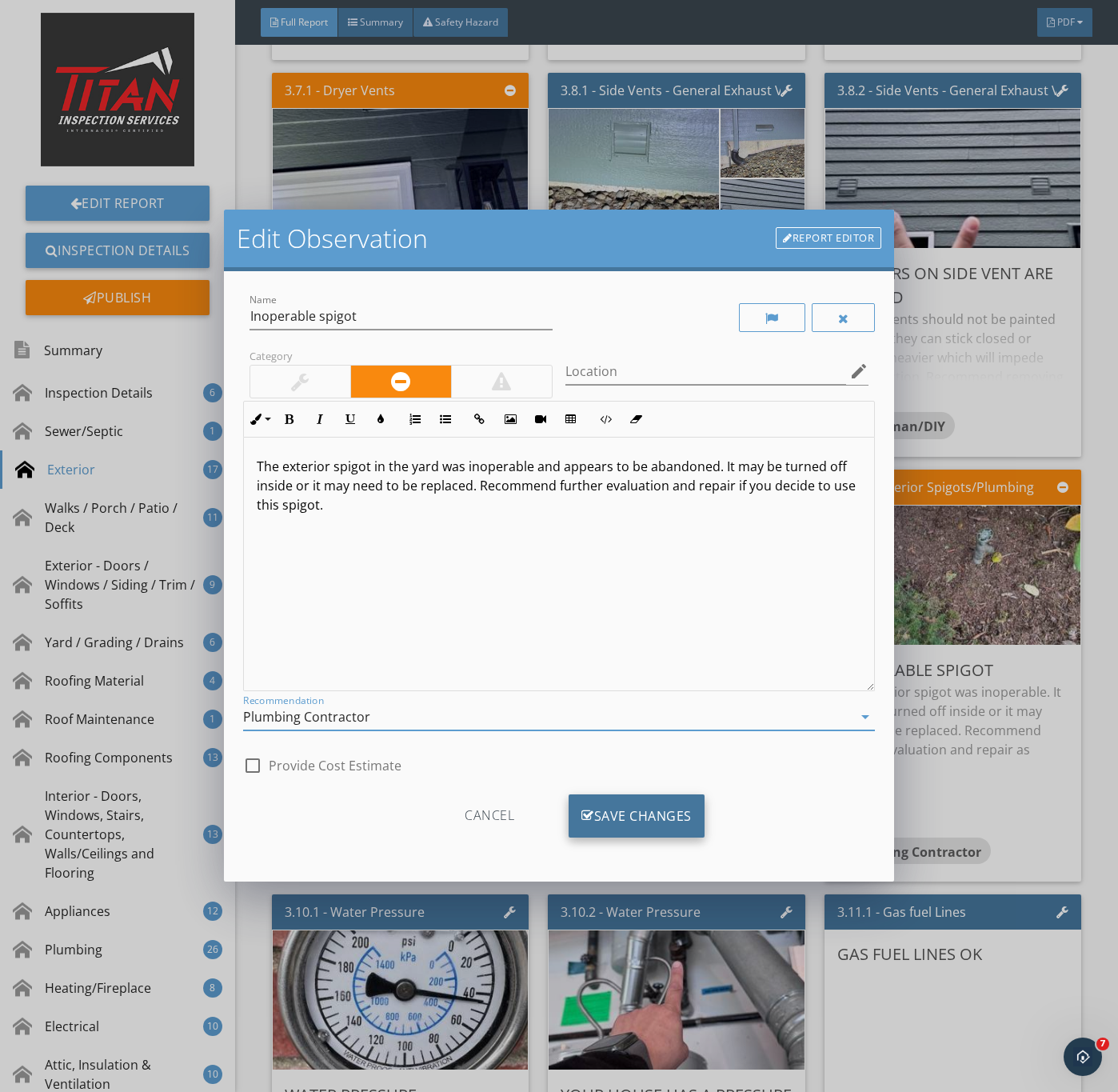
click at [605, 817] on div "Save Changes" at bounding box center [636, 815] width 136 height 43
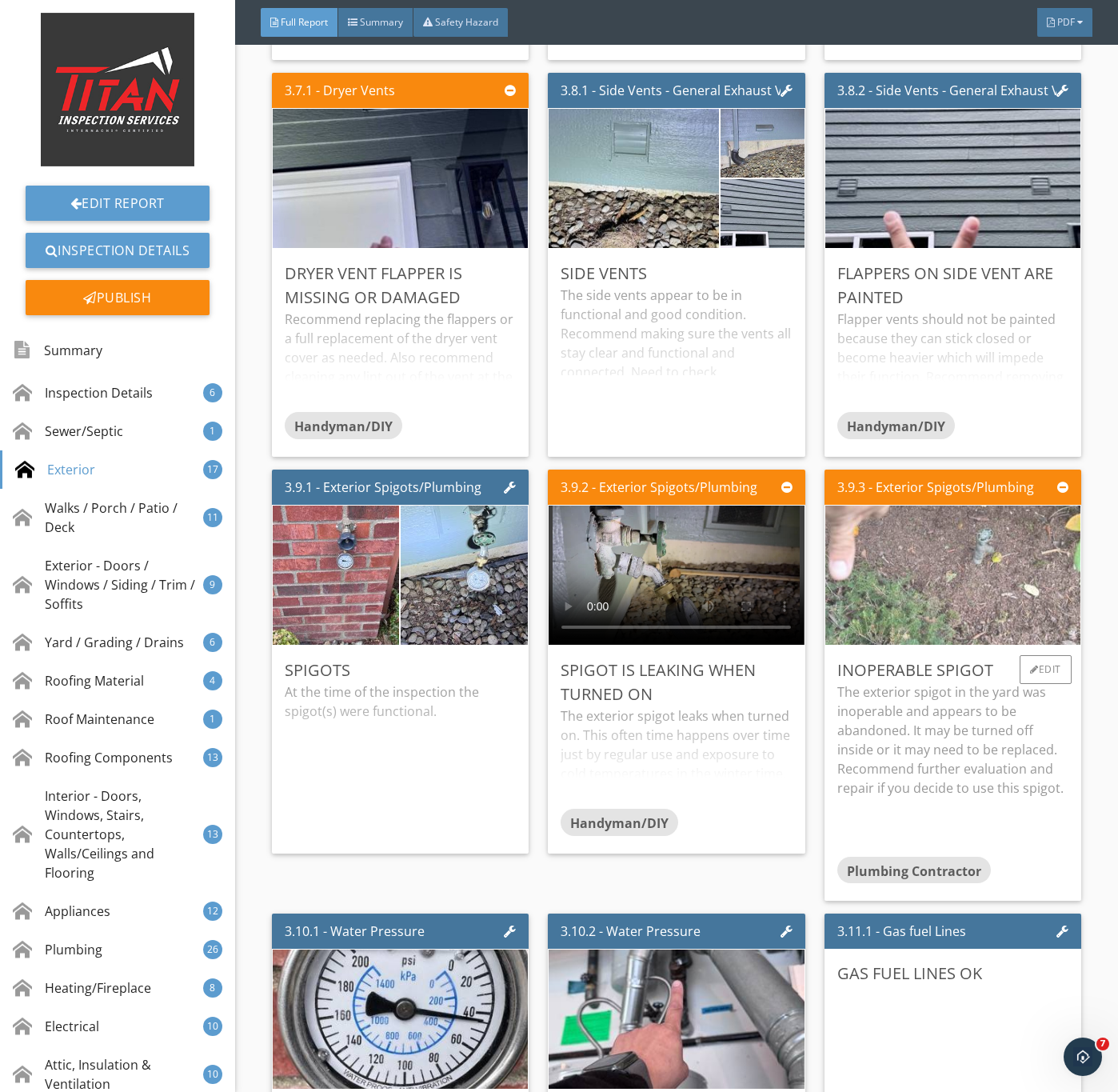
click at [936, 654] on img at bounding box center [952, 576] width 464 height 348
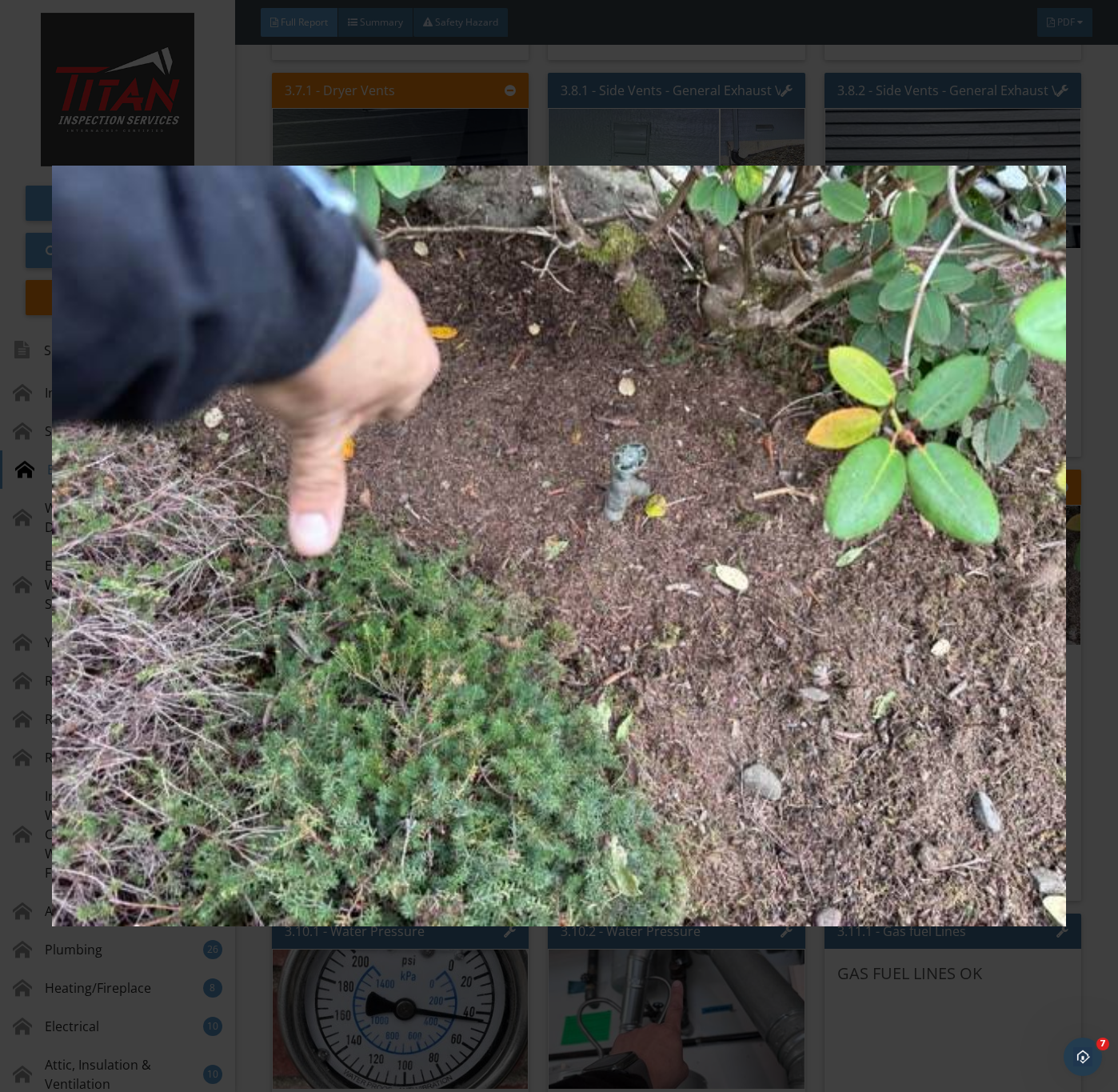
click at [699, 746] on img at bounding box center [559, 546] width 1013 height 988
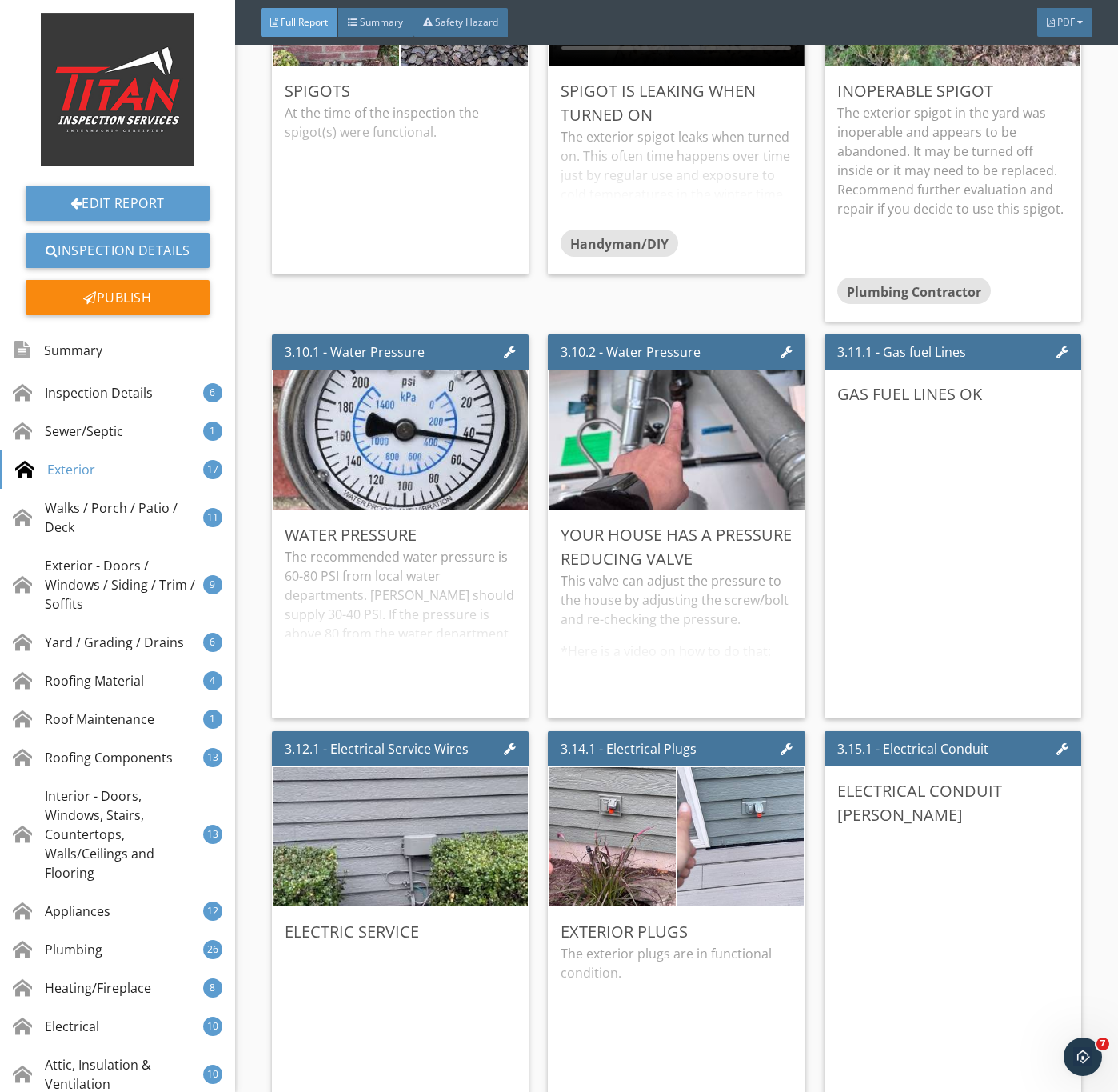
scroll to position [4319, 0]
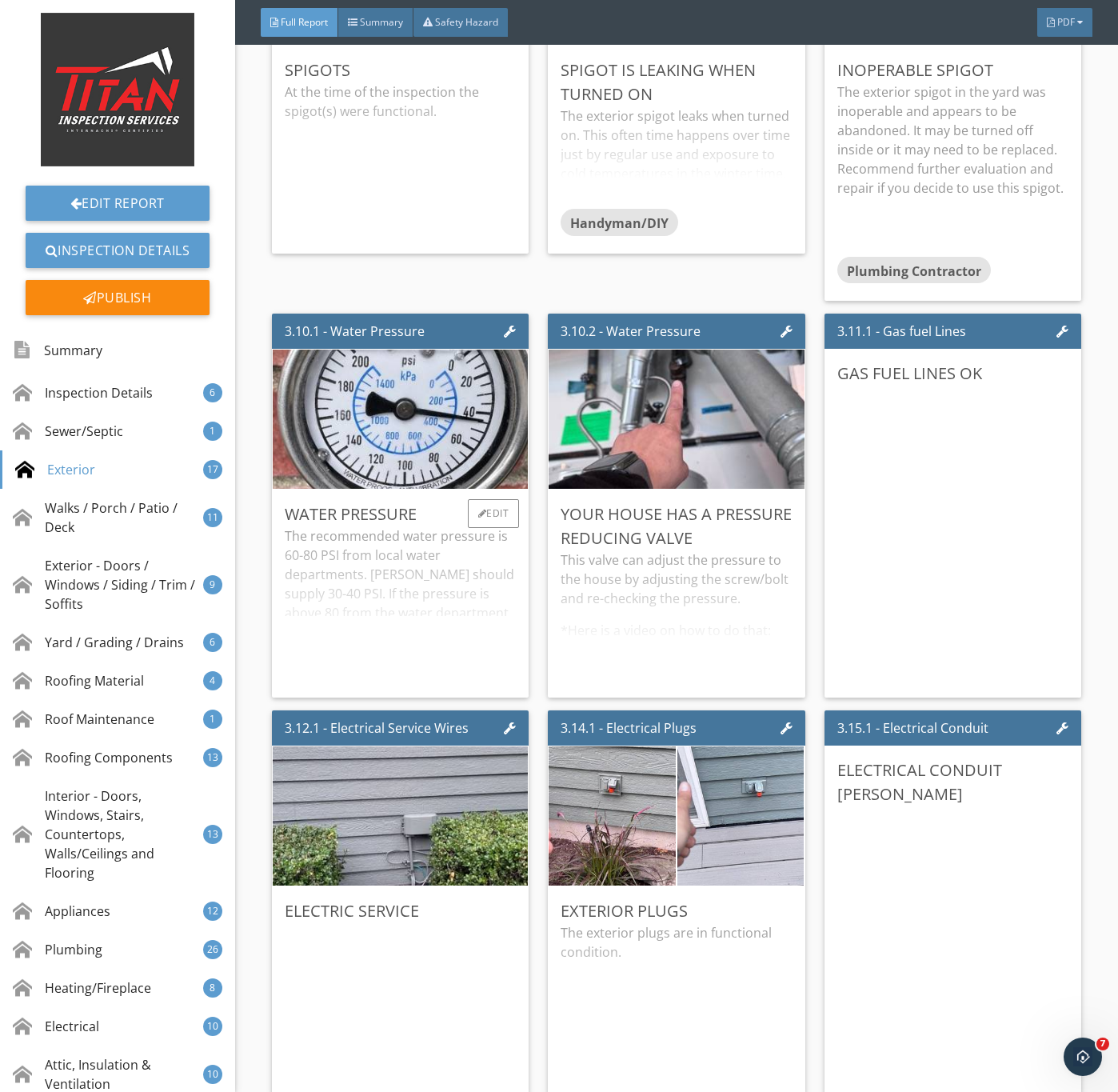
click at [373, 606] on div "The recommended water pressure is 60-80 PSI from local water departments. Wells…" at bounding box center [400, 605] width 232 height 159
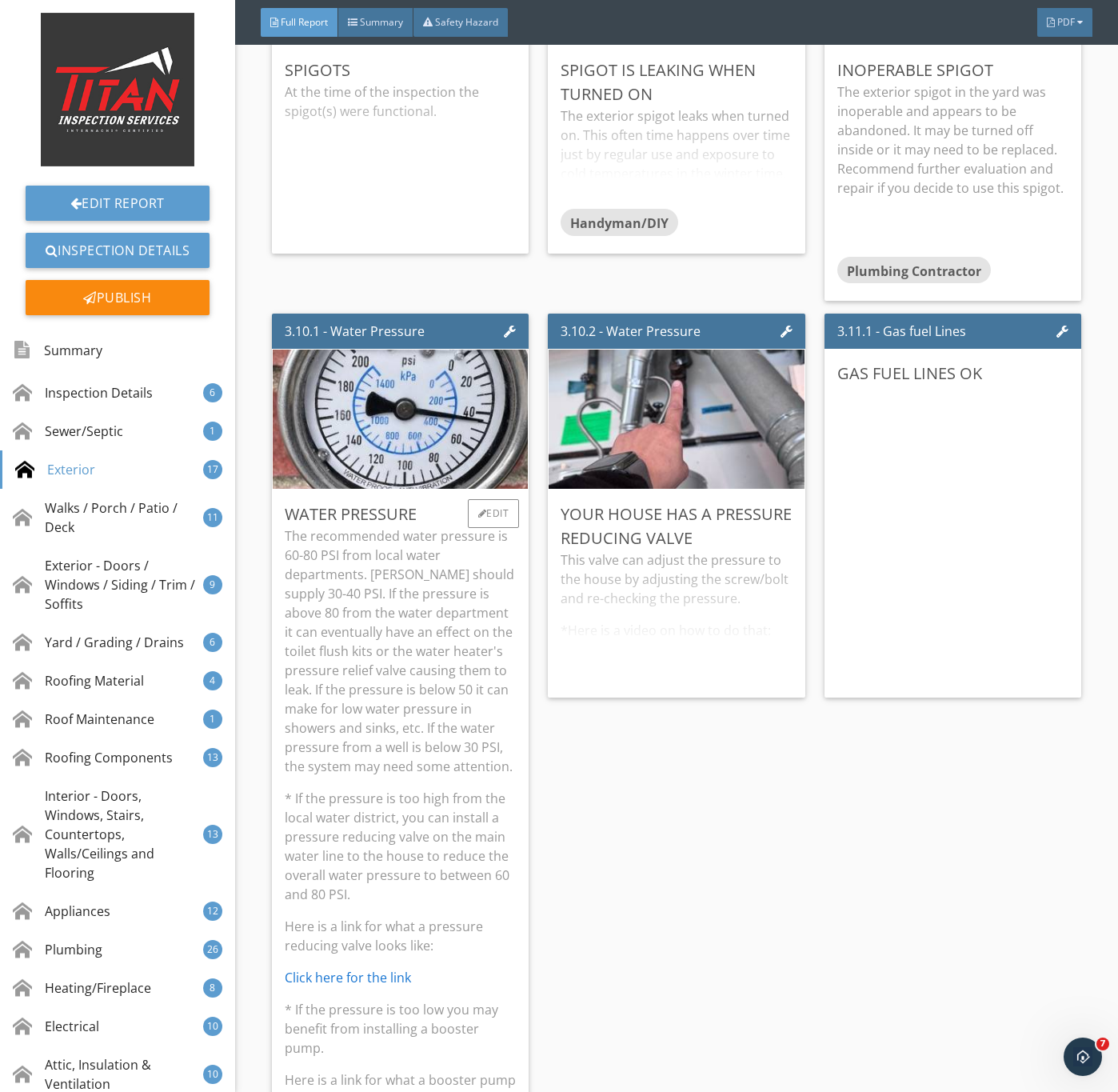
click at [384, 744] on p "The recommended water pressure is 60-80 PSI from local water departments. Wells…" at bounding box center [400, 650] width 232 height 249
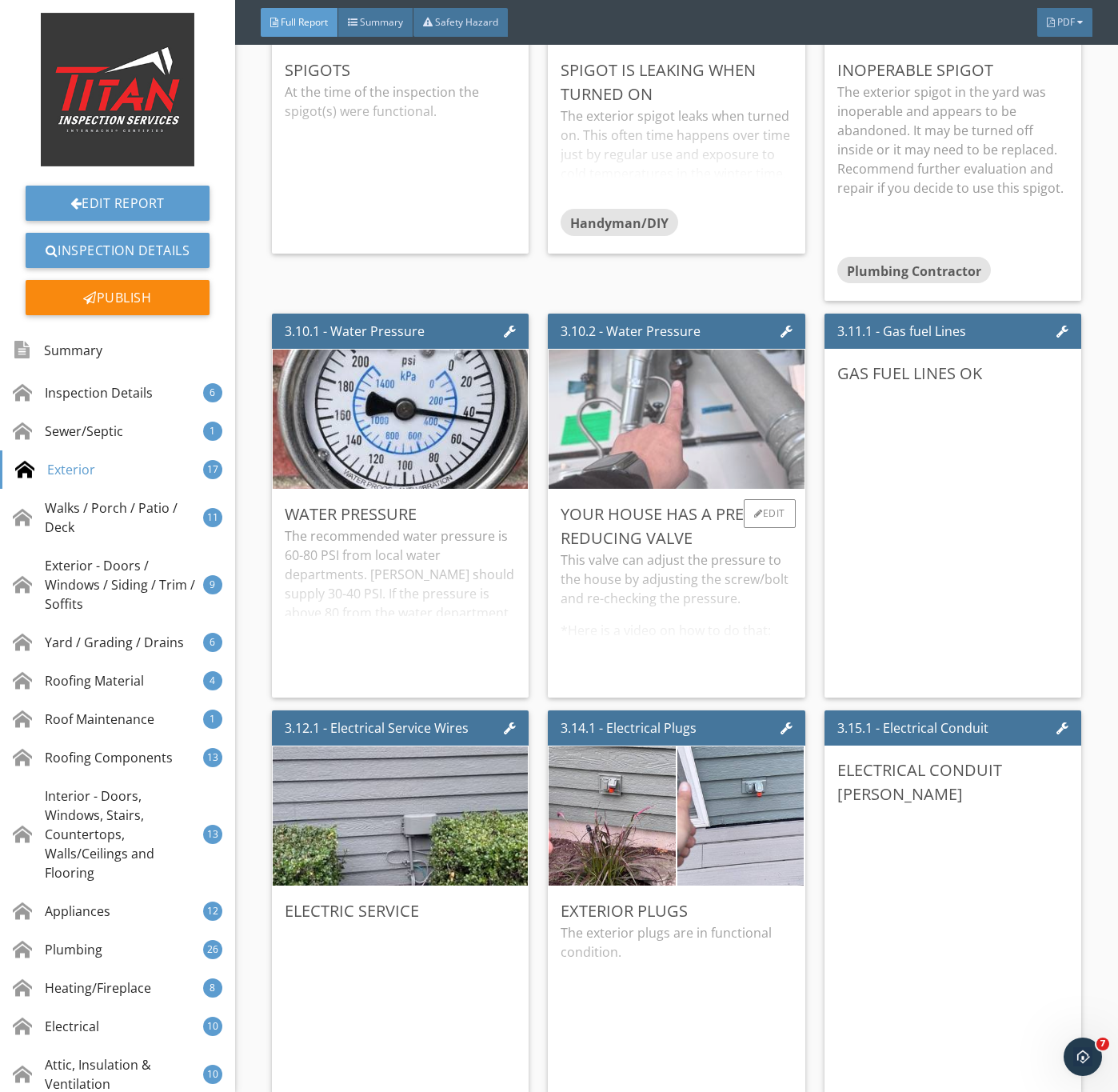
click at [689, 471] on img at bounding box center [676, 420] width 464 height 348
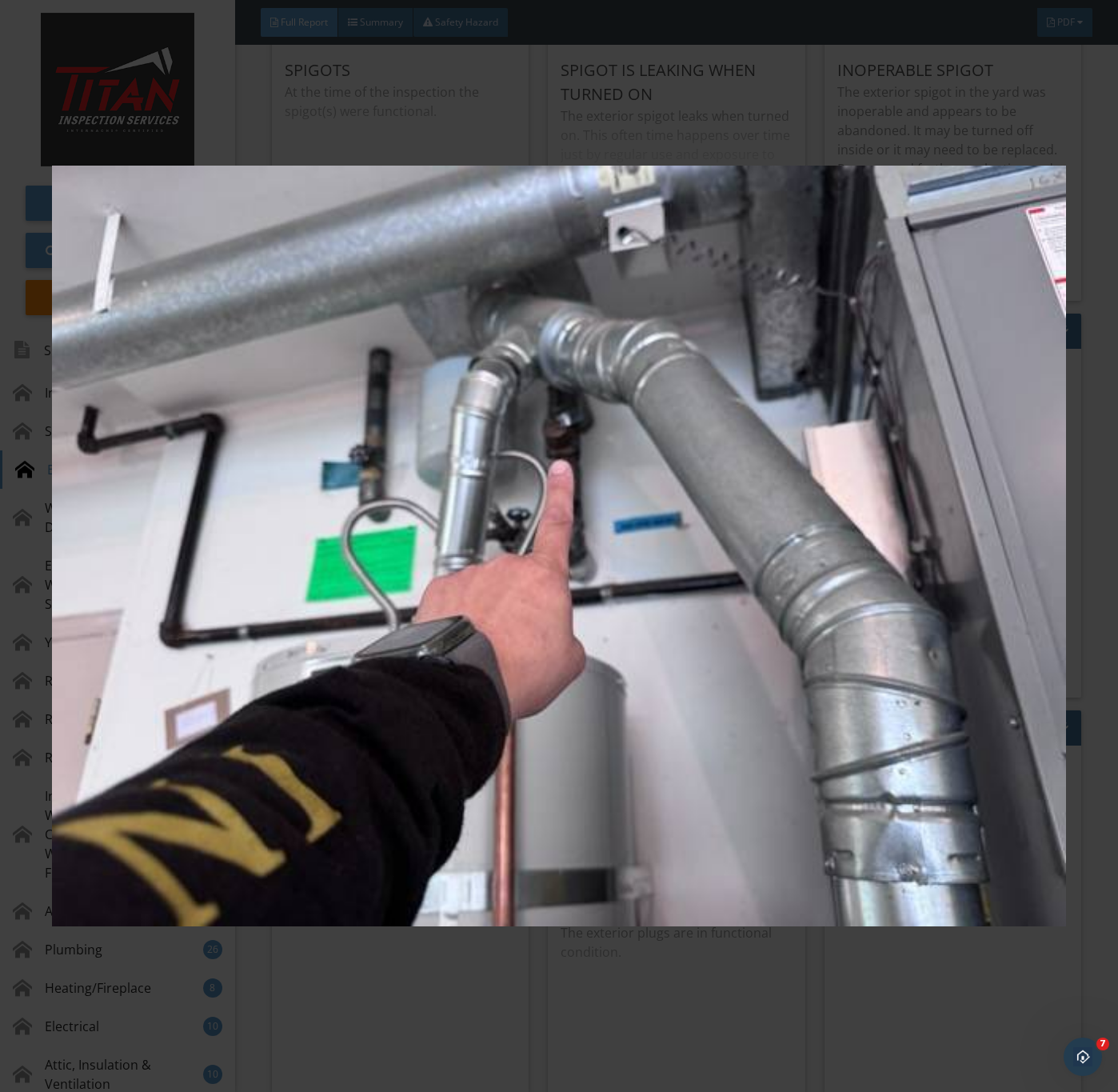
click at [643, 576] on img at bounding box center [559, 546] width 1013 height 988
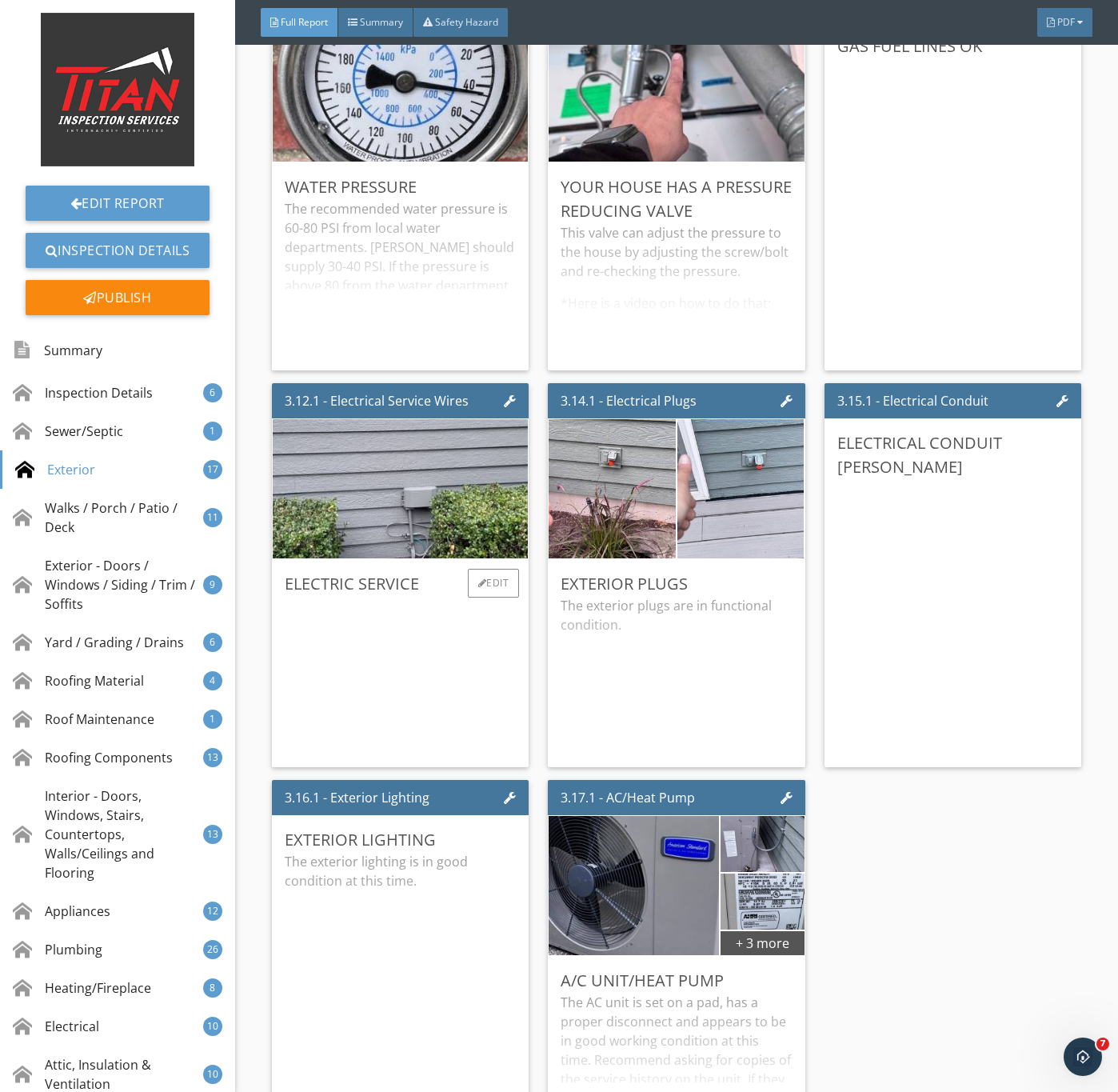
scroll to position [4799, 0]
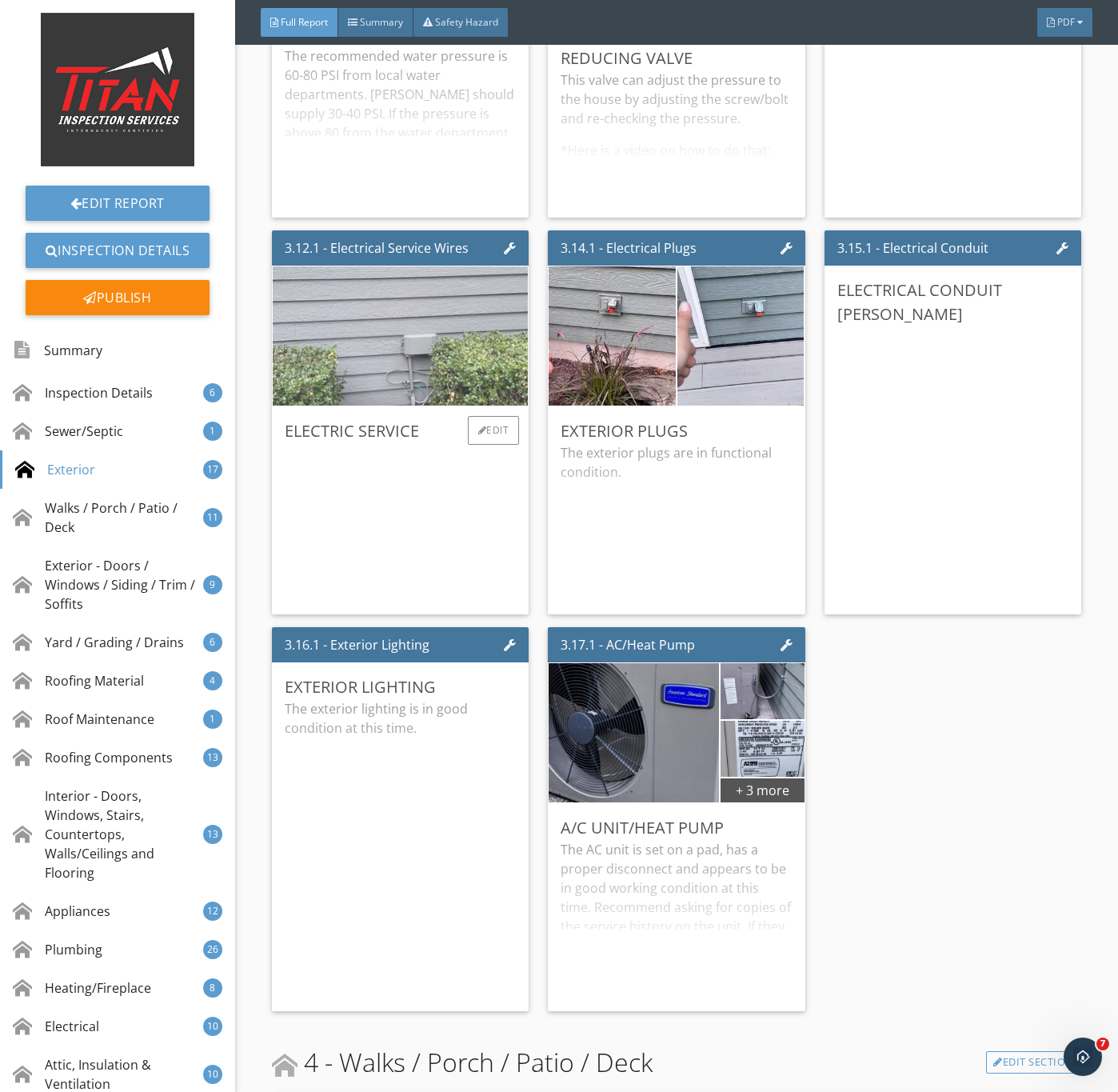
click at [422, 367] on img at bounding box center [399, 336] width 464 height 348
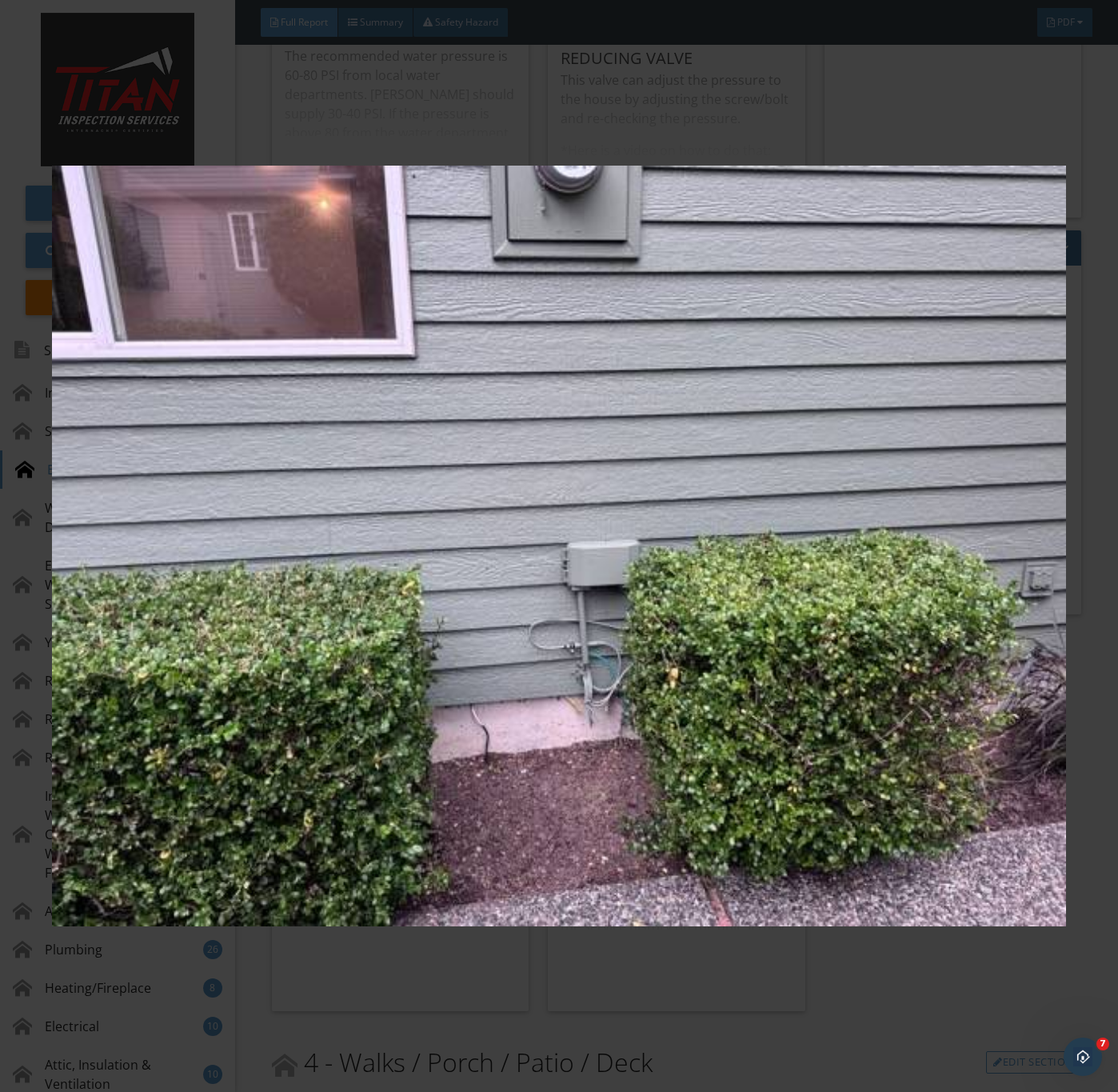
click at [470, 463] on img at bounding box center [559, 546] width 1013 height 988
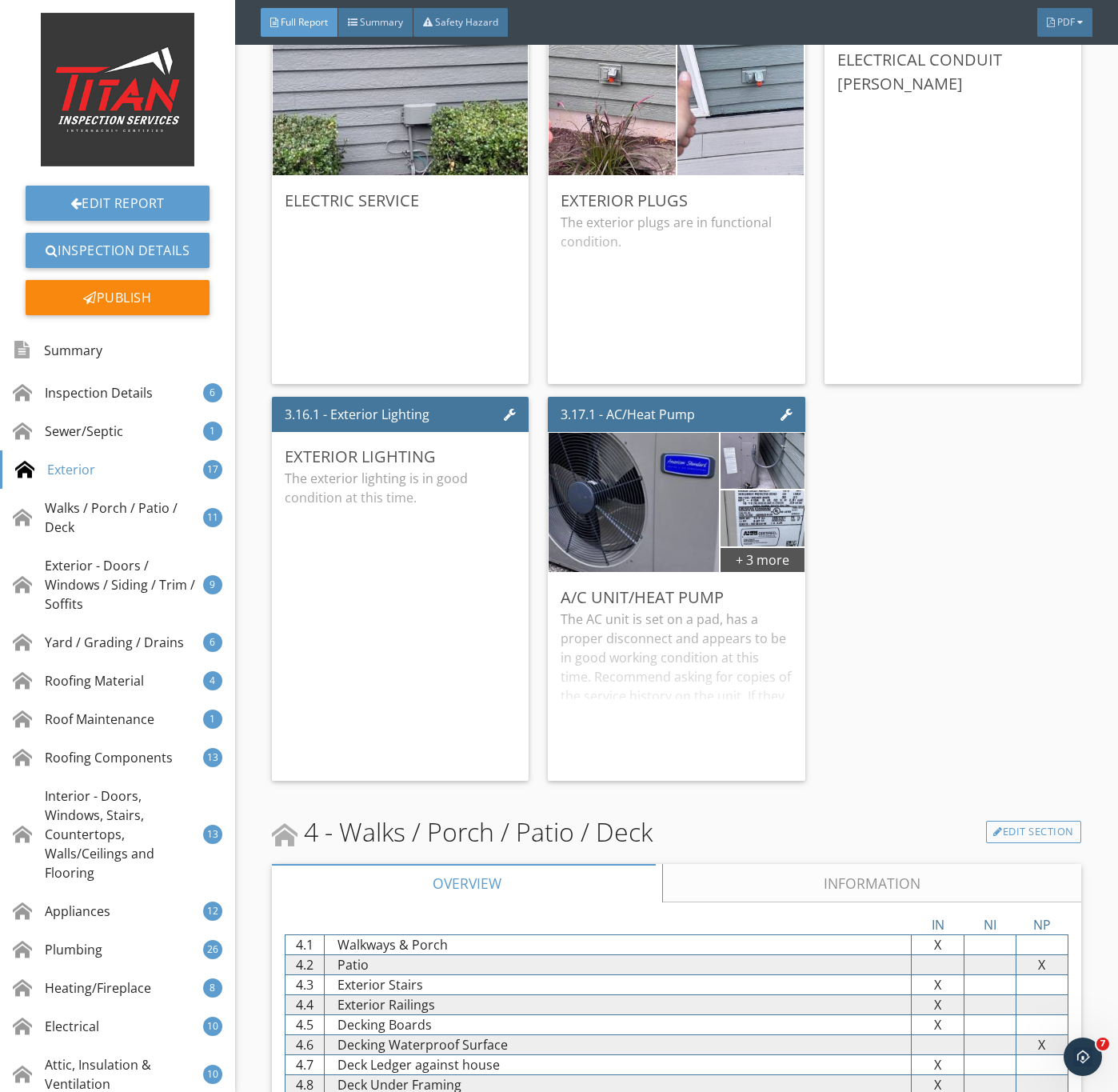
scroll to position [5039, 0]
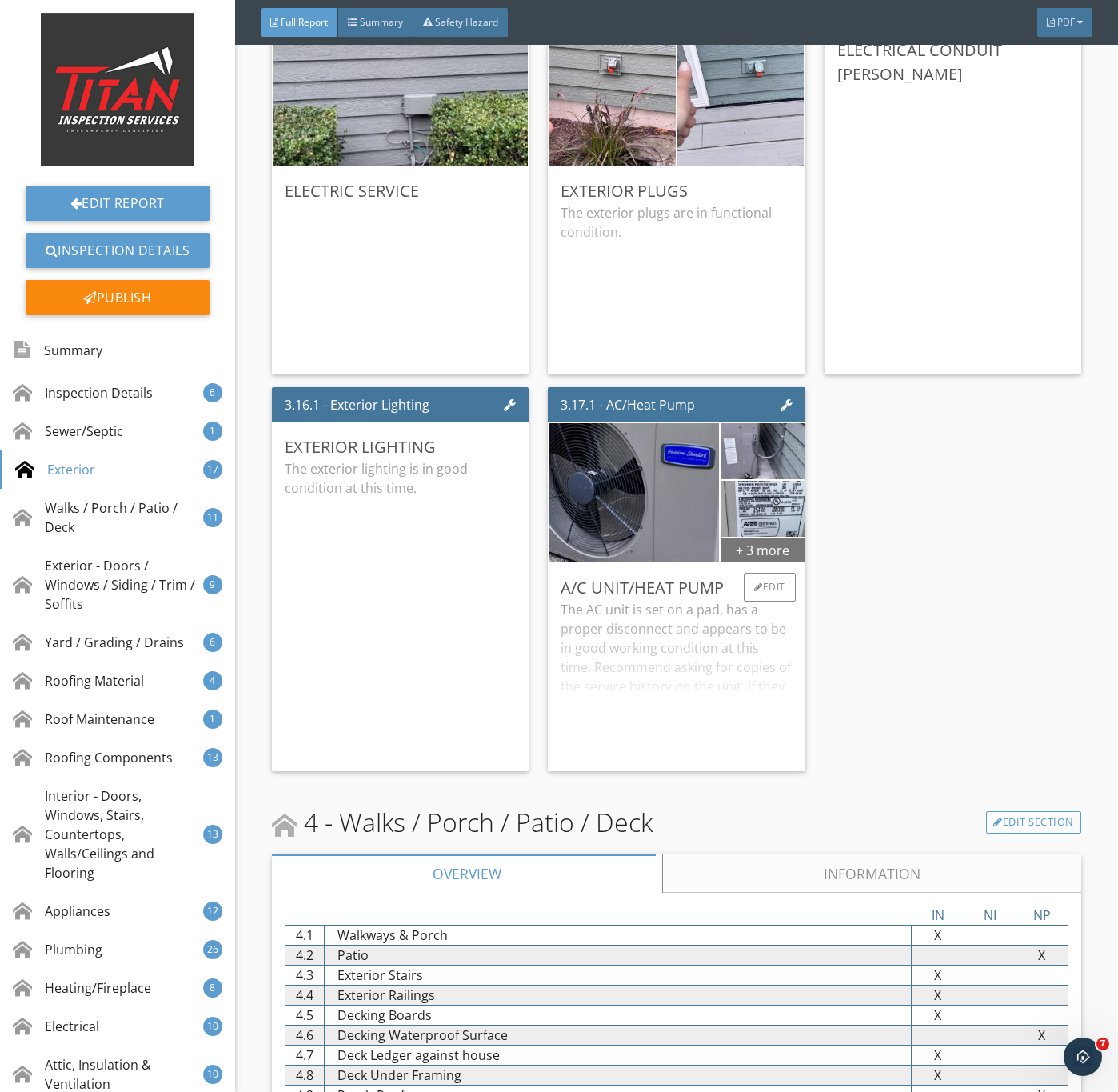
click at [742, 562] on div "+ 3 more" at bounding box center [762, 549] width 83 height 26
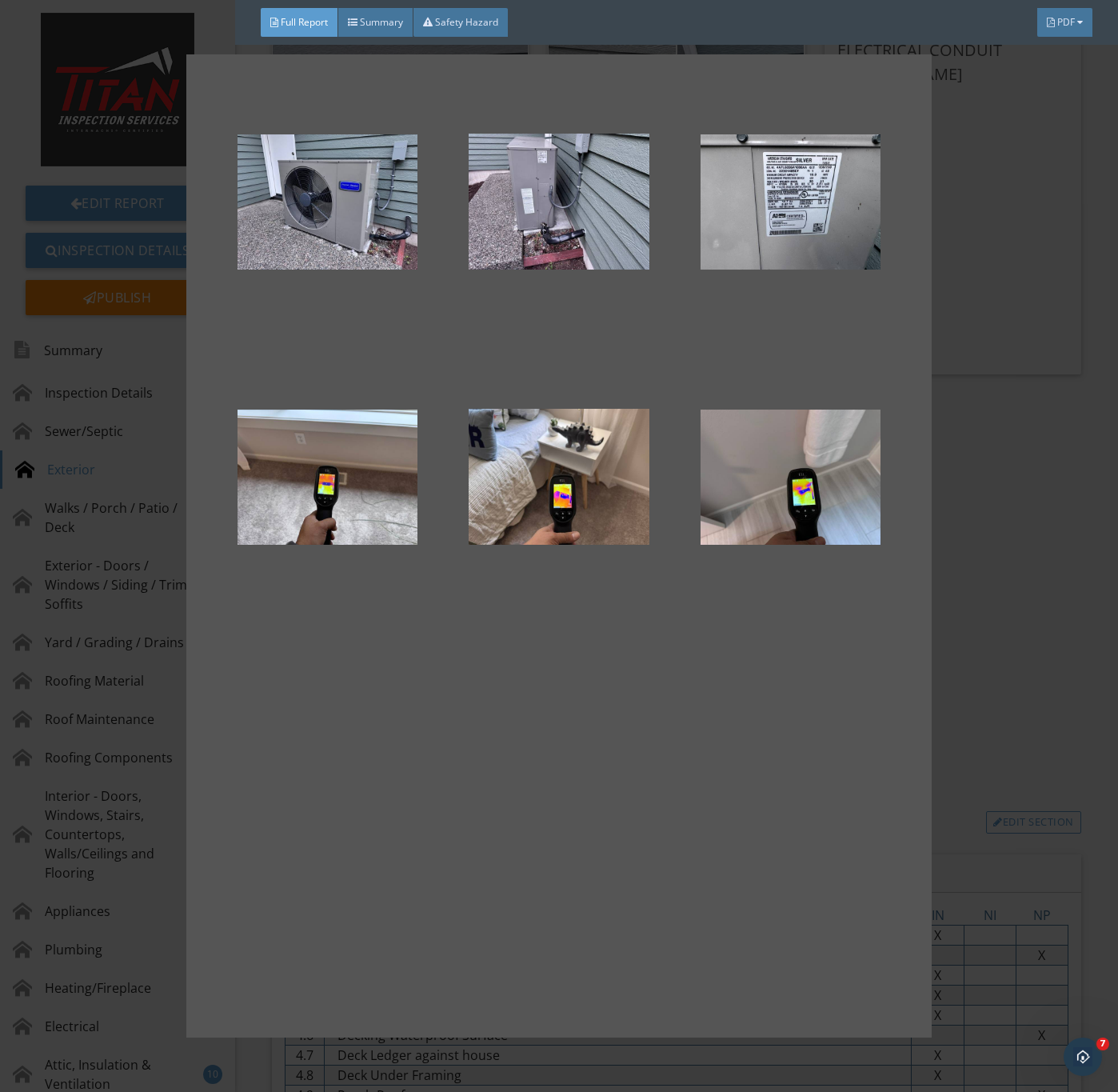
click at [964, 661] on div at bounding box center [559, 546] width 1118 height 1092
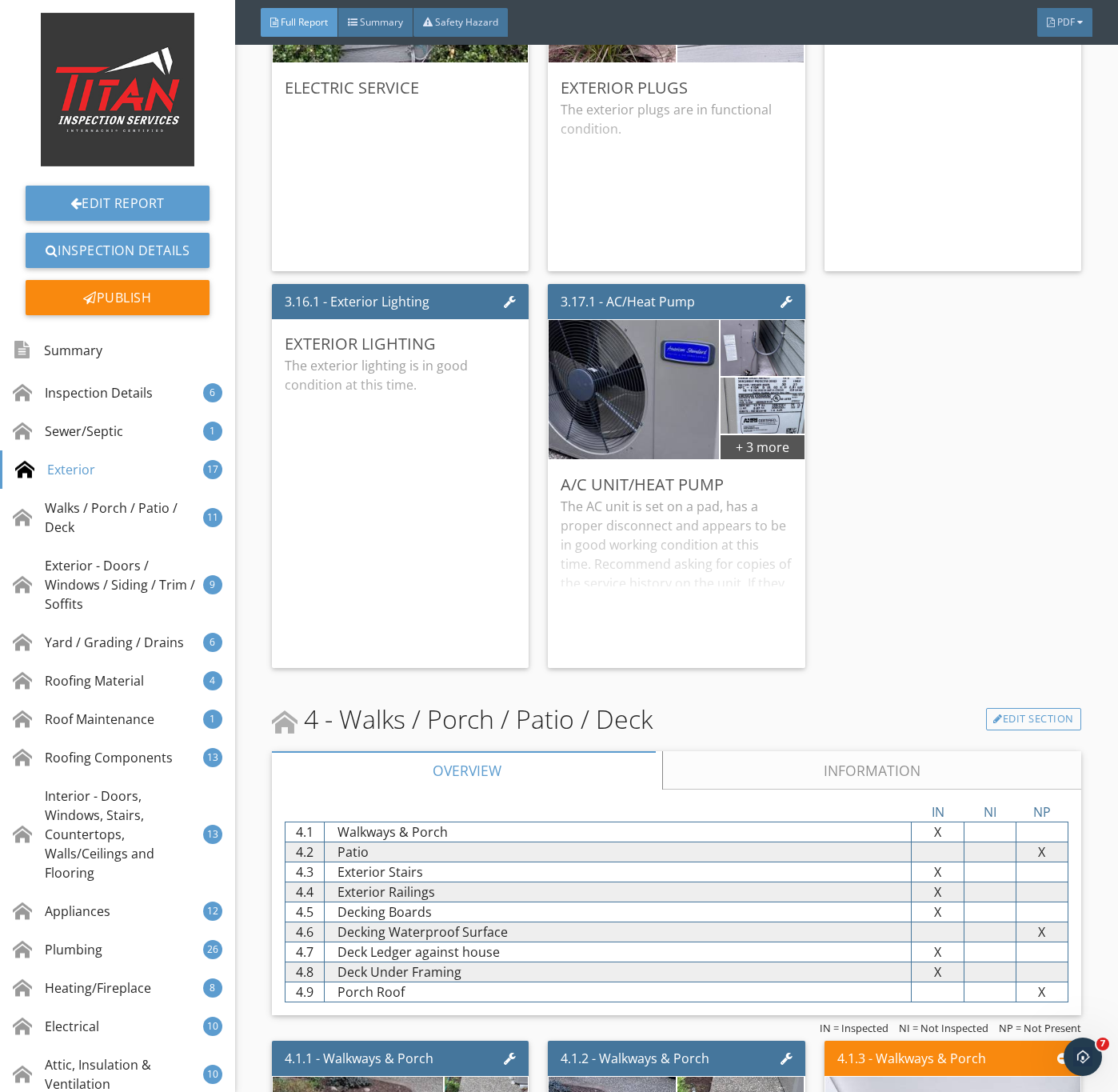
scroll to position [5399, 0]
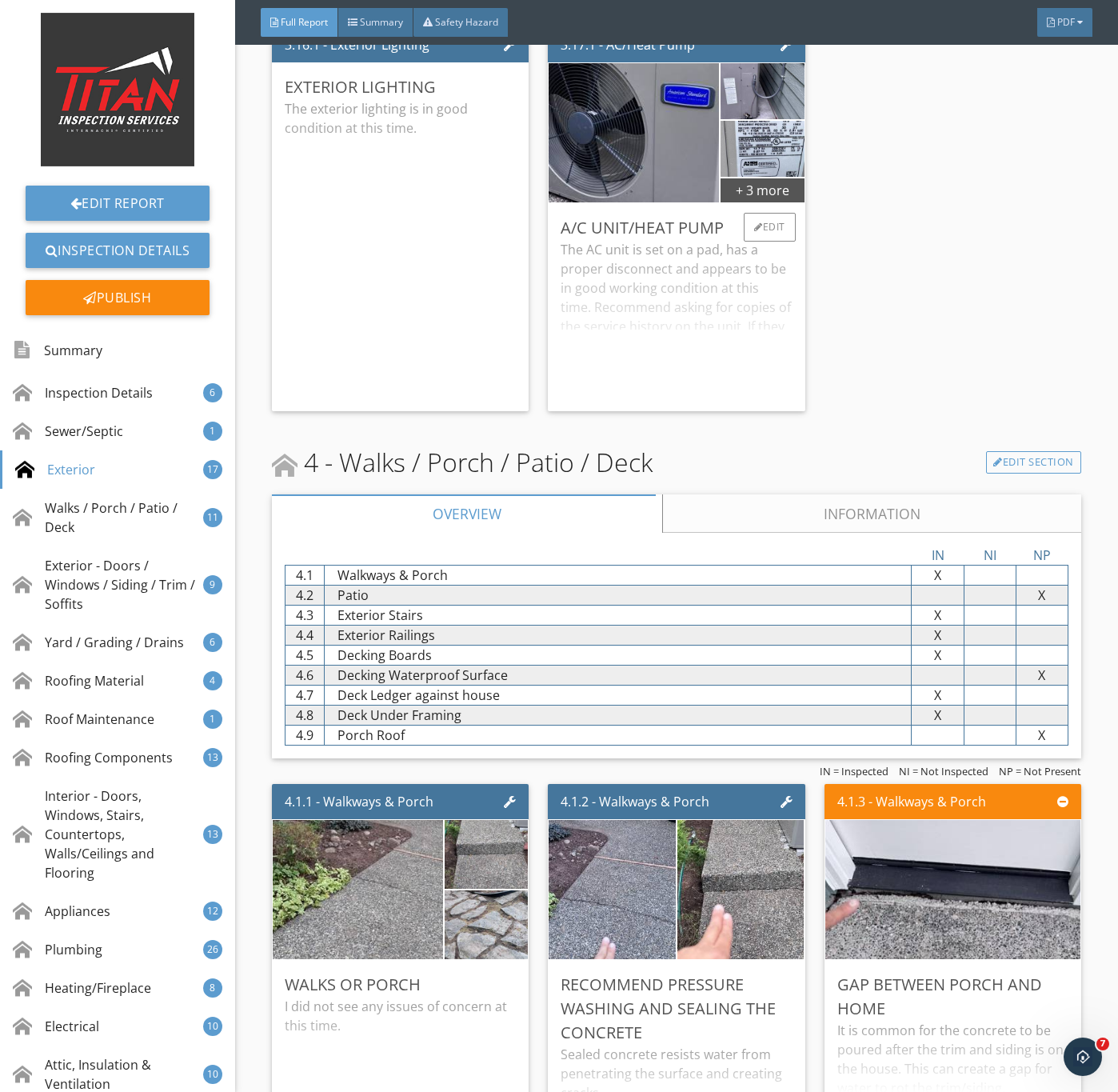
click at [678, 343] on div "The AC unit is set on a pad, has a proper disconnect and appears to be in good …" at bounding box center [676, 318] width 232 height 159
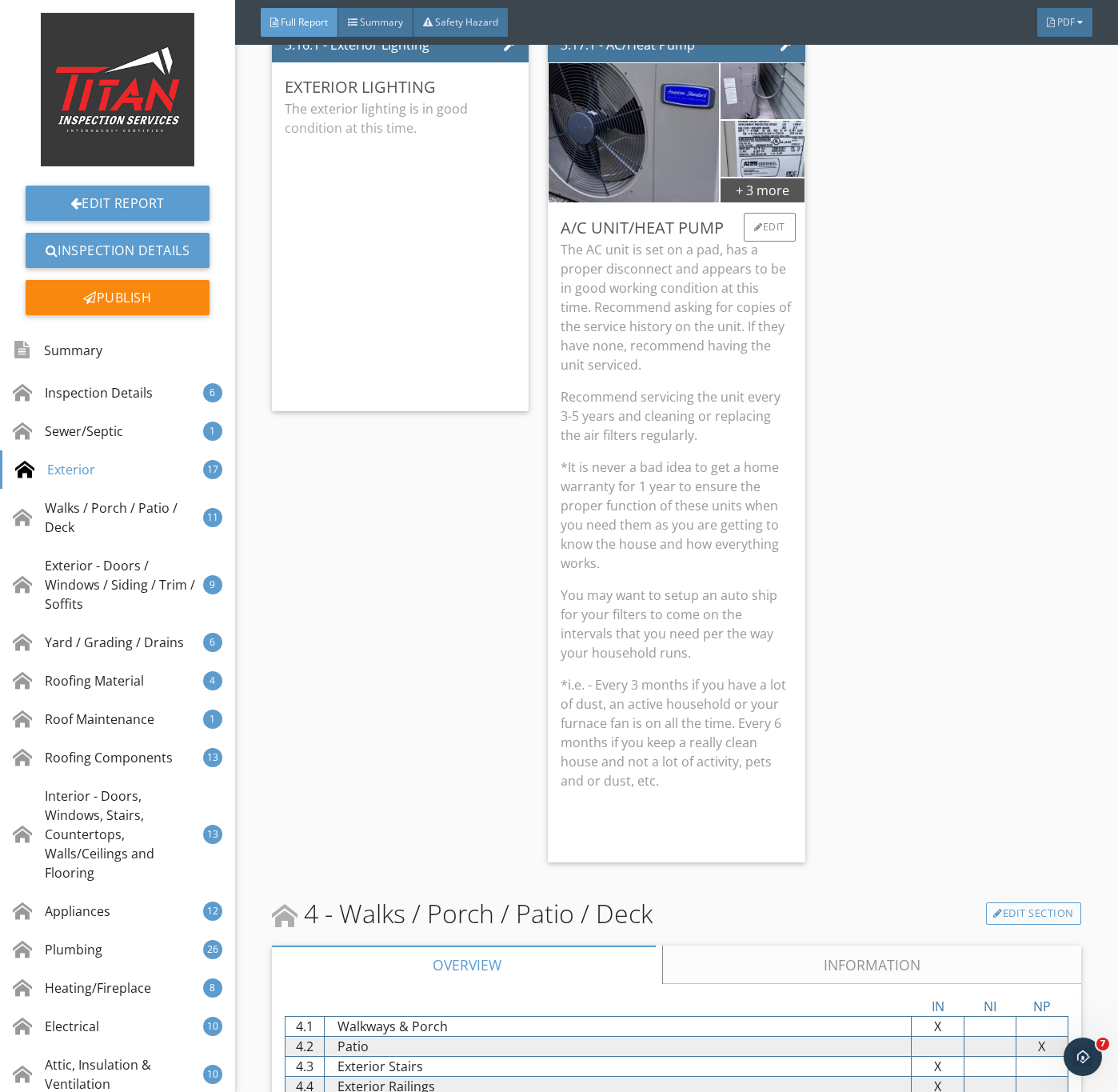
click at [647, 553] on p "*It is never a bad idea to get a home warranty for 1 year to ensure the proper …" at bounding box center [676, 515] width 232 height 115
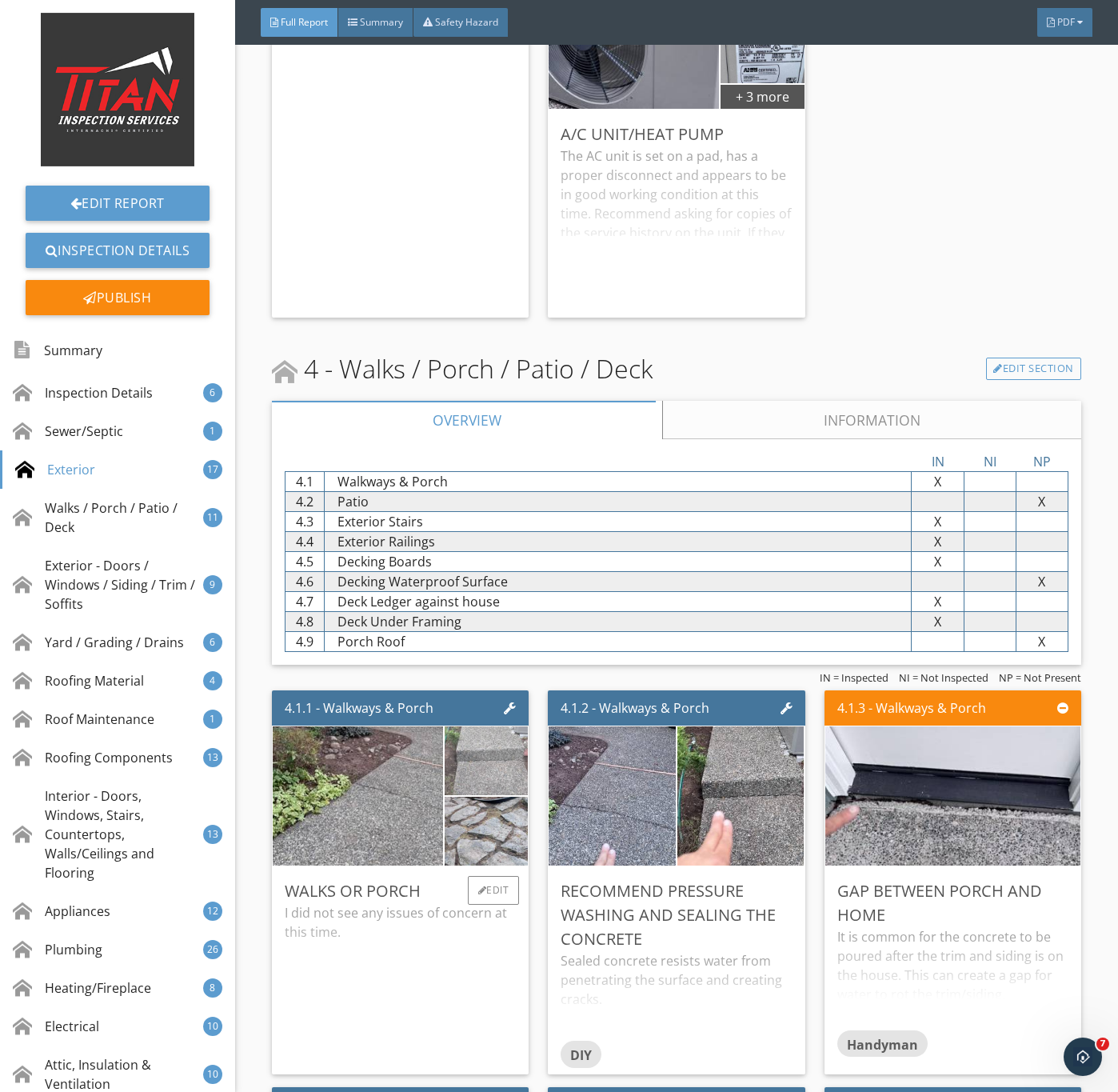
scroll to position [5759, 0]
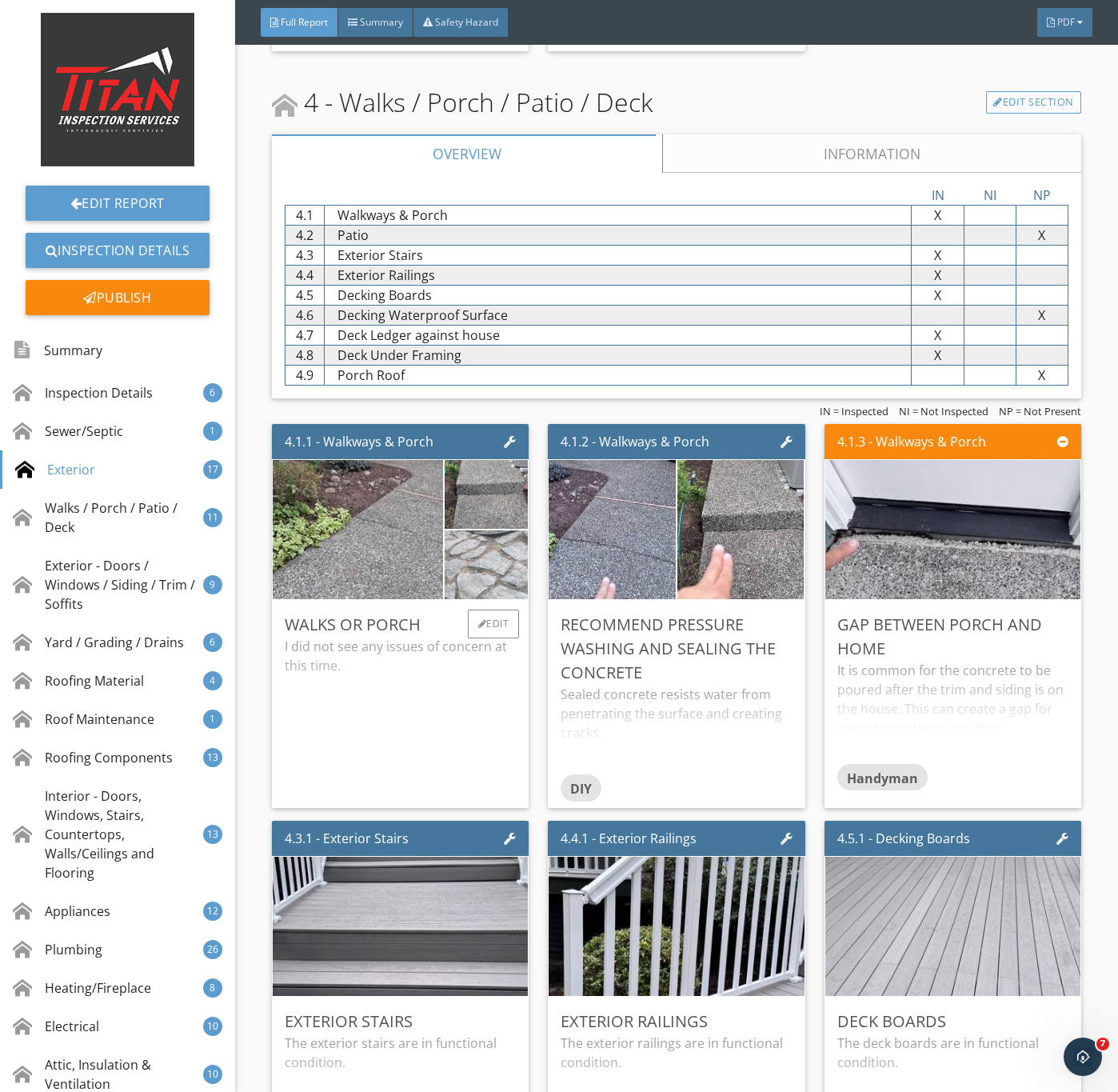
click at [481, 624] on img at bounding box center [485, 564] width 209 height 157
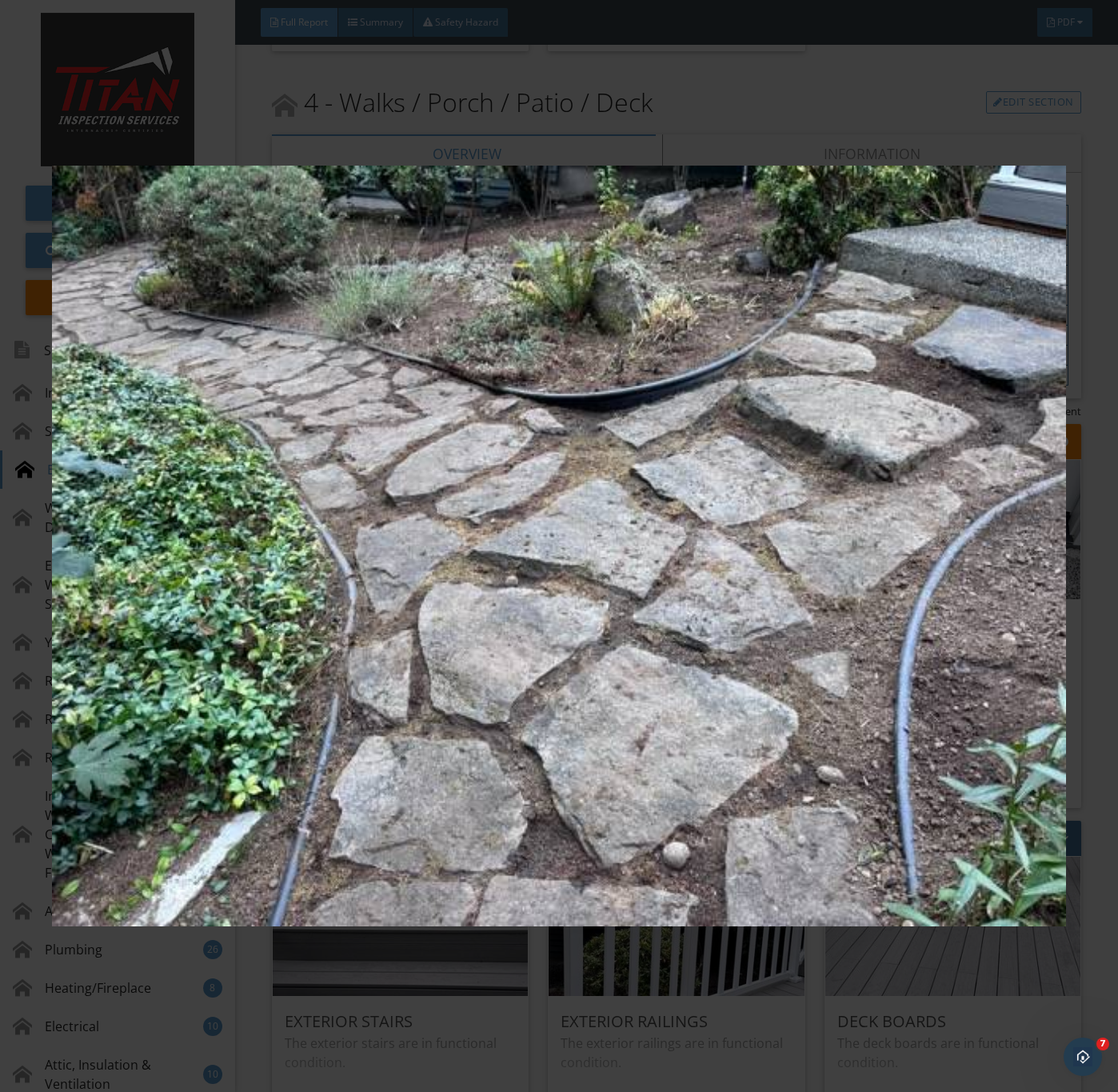
click at [466, 705] on img at bounding box center [559, 546] width 1013 height 988
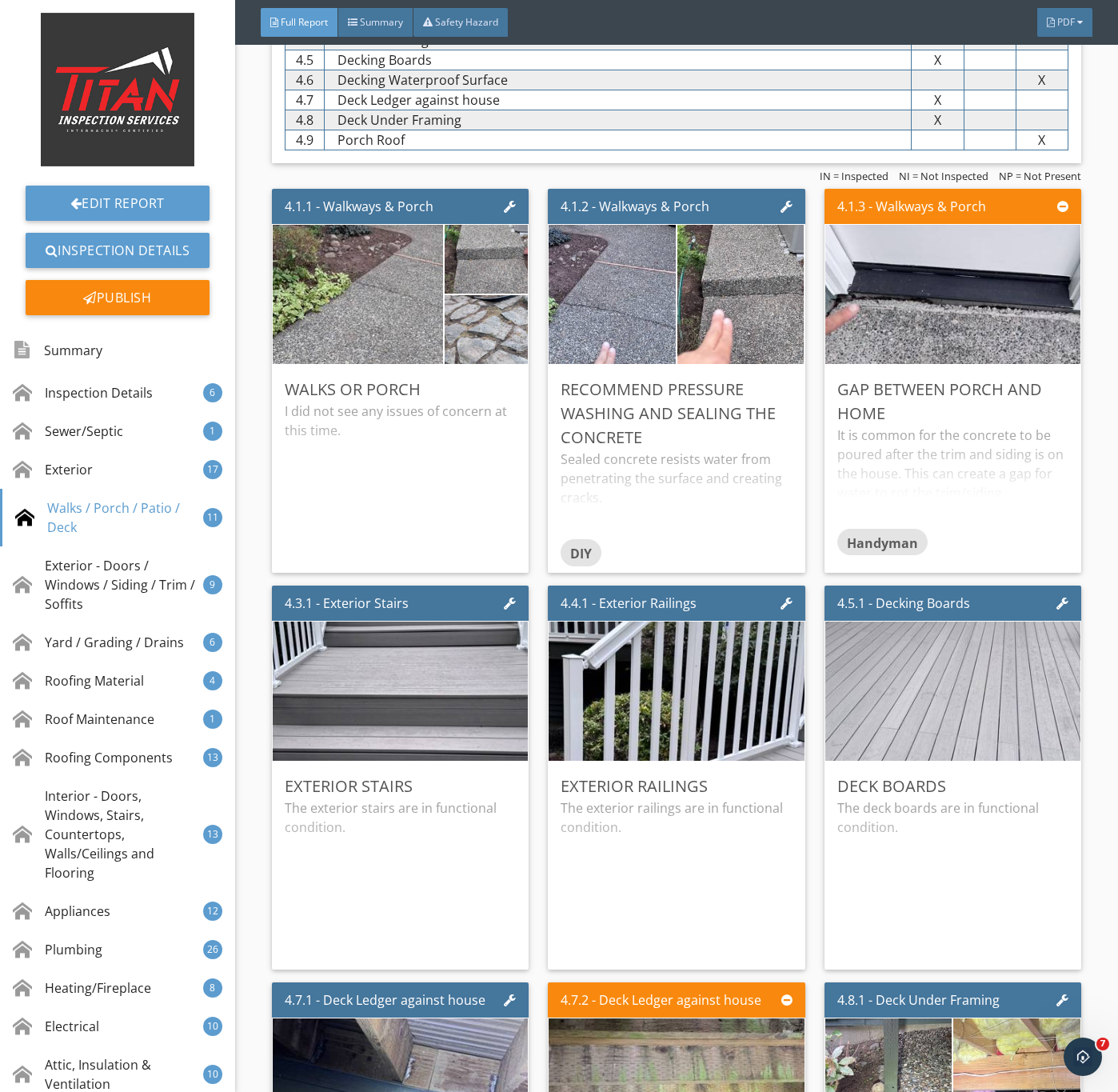
scroll to position [5998, 0]
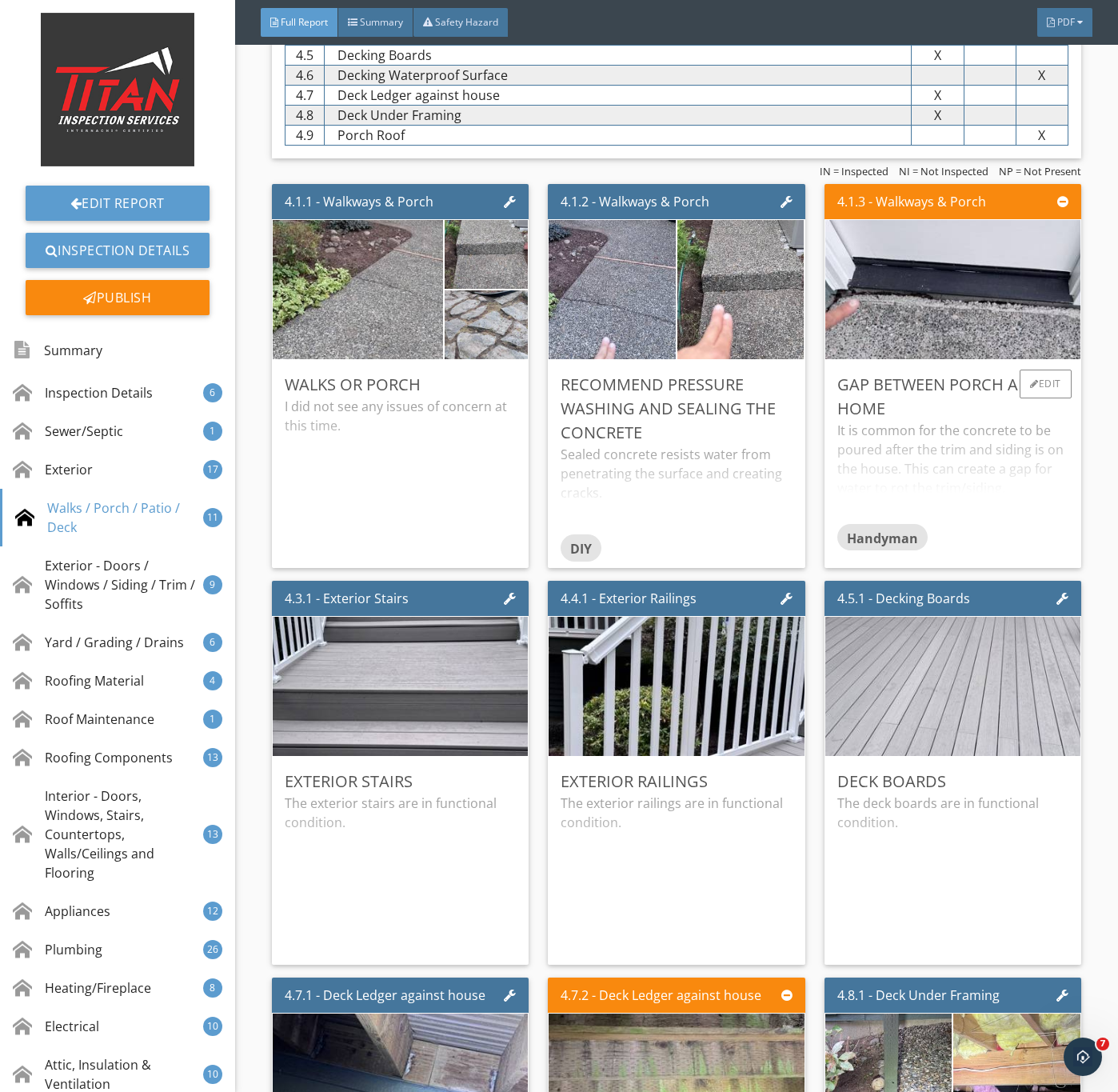
click at [944, 485] on div "It is common for the concrete to be poured after the trim and siding is on the …" at bounding box center [953, 471] width 232 height 102
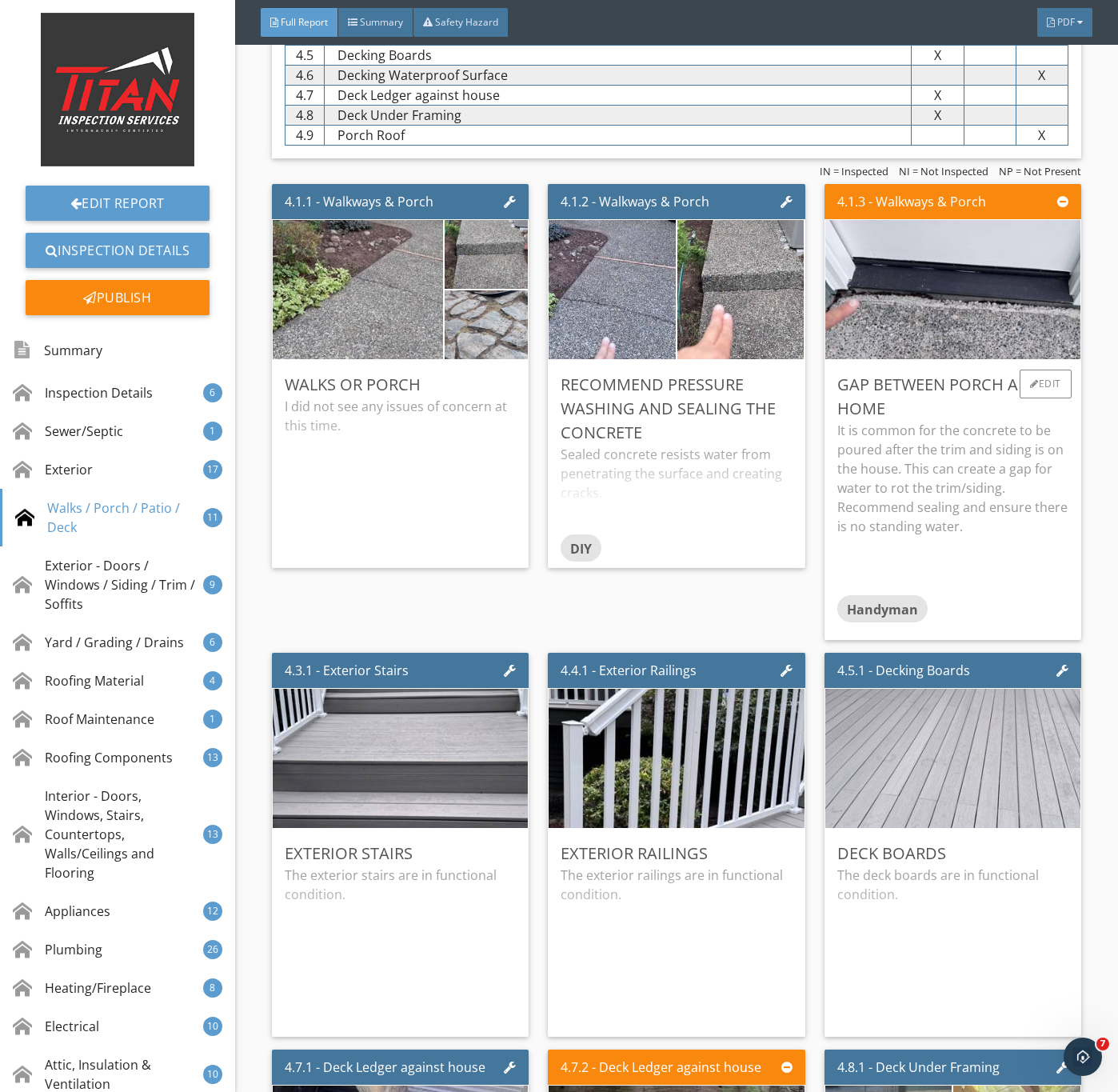
click at [996, 536] on p "It is common for the concrete to be poured after the trim and siding is on the …" at bounding box center [953, 478] width 232 height 115
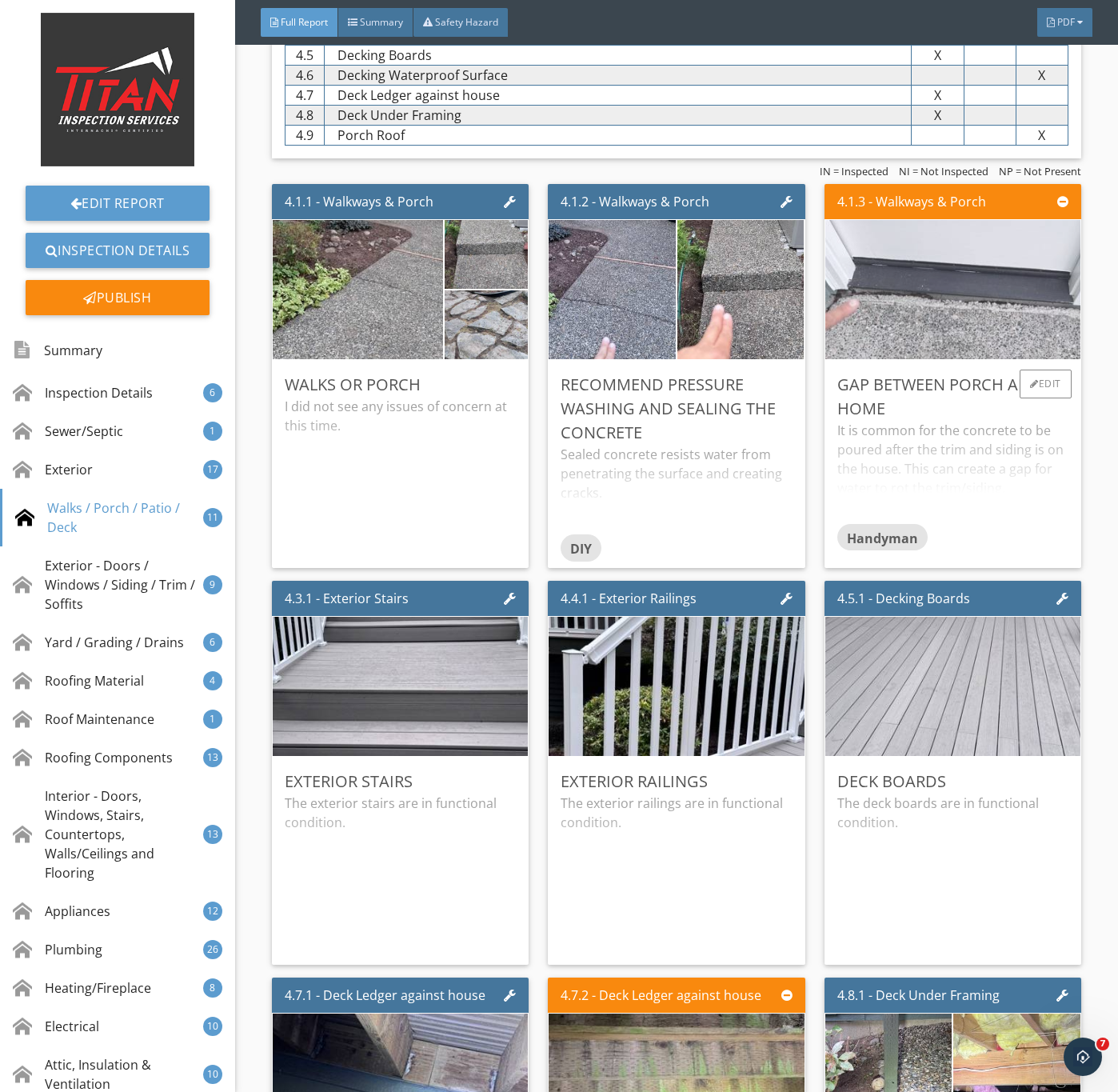
click at [961, 334] on img at bounding box center [952, 290] width 464 height 348
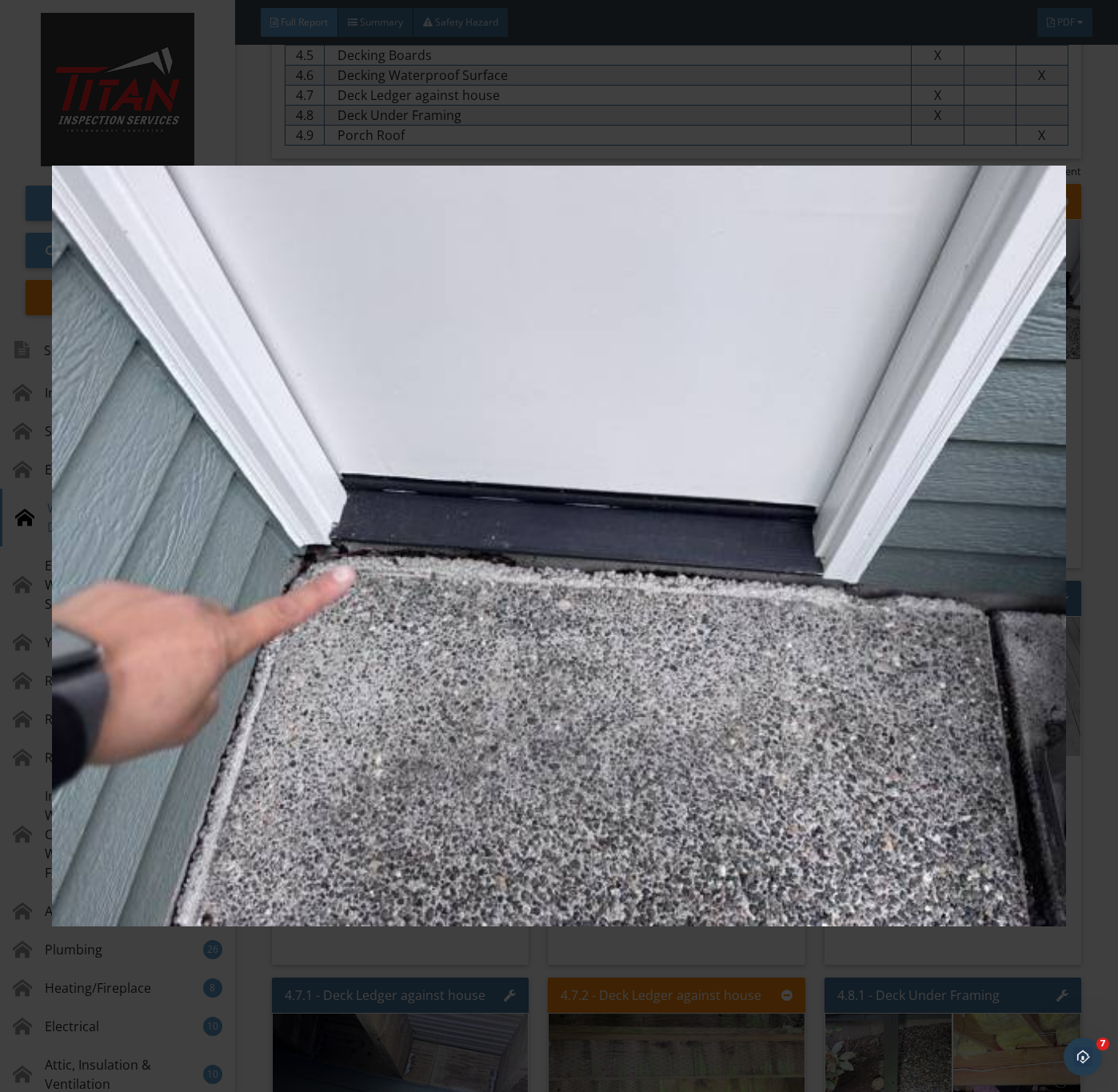
click at [713, 773] on img at bounding box center [559, 546] width 1013 height 988
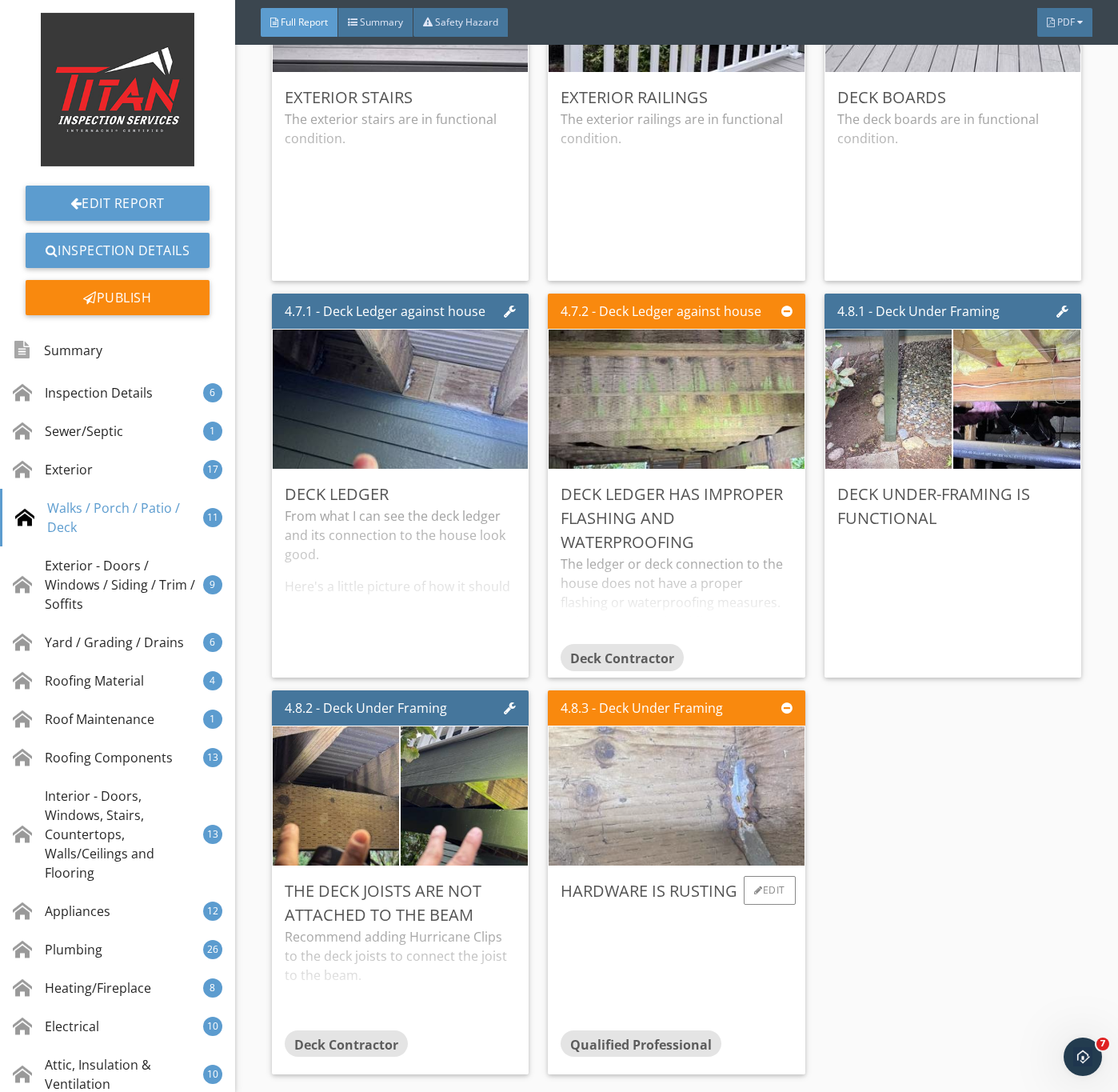
scroll to position [6719, 0]
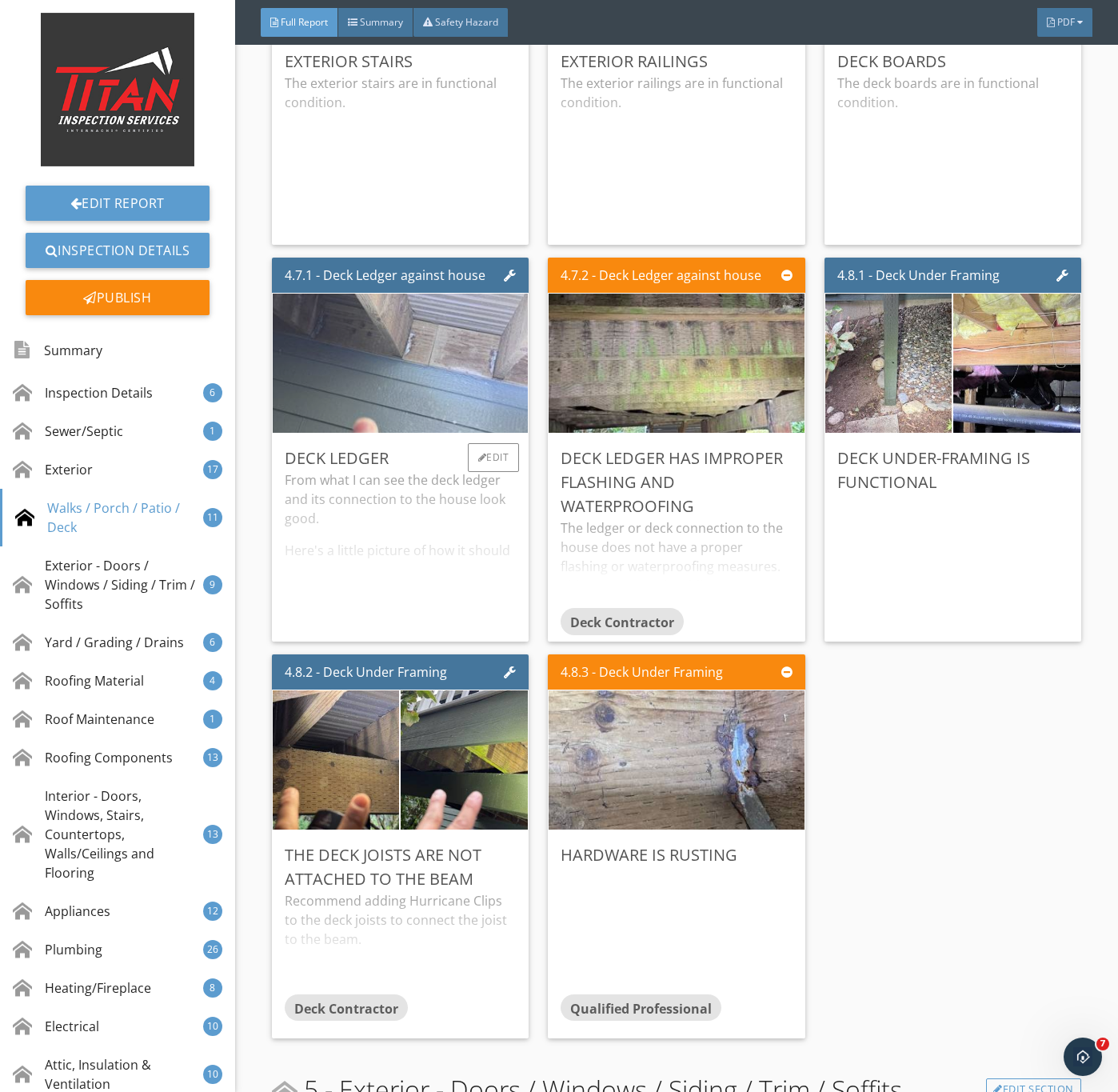
click at [422, 411] on img at bounding box center [399, 364] width 464 height 348
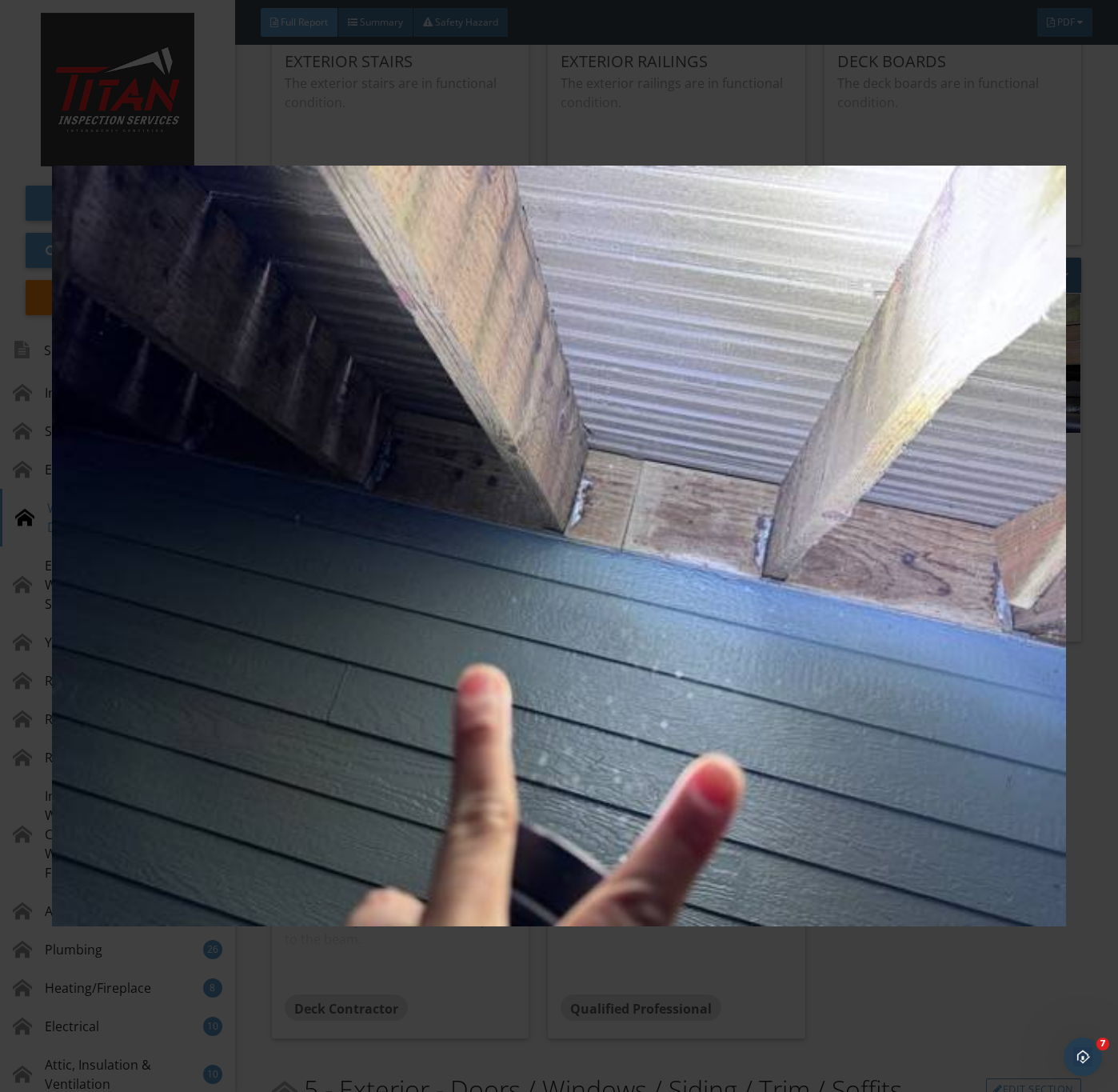
click at [476, 702] on img at bounding box center [559, 546] width 1013 height 988
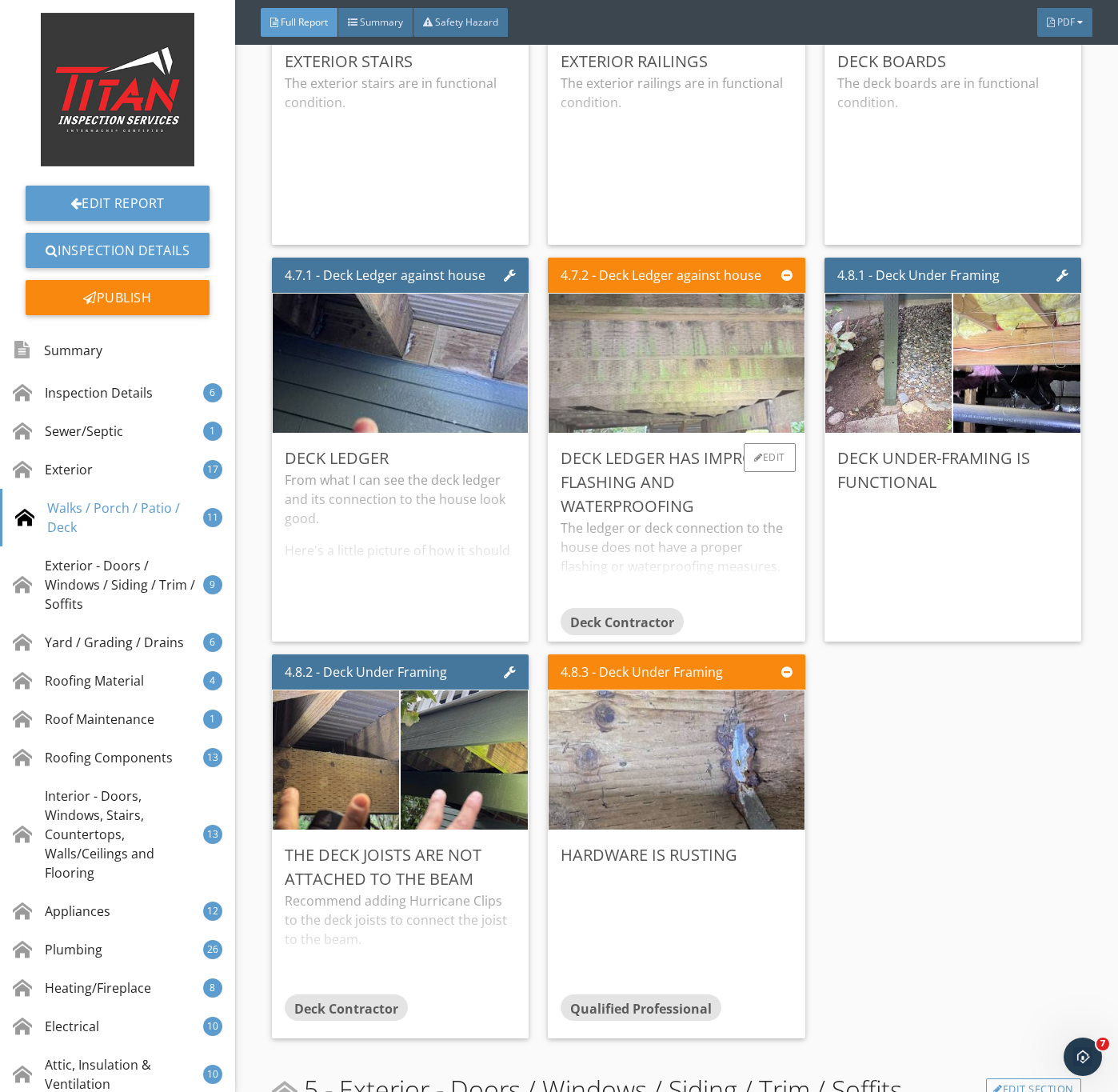
click at [682, 432] on img at bounding box center [676, 364] width 464 height 348
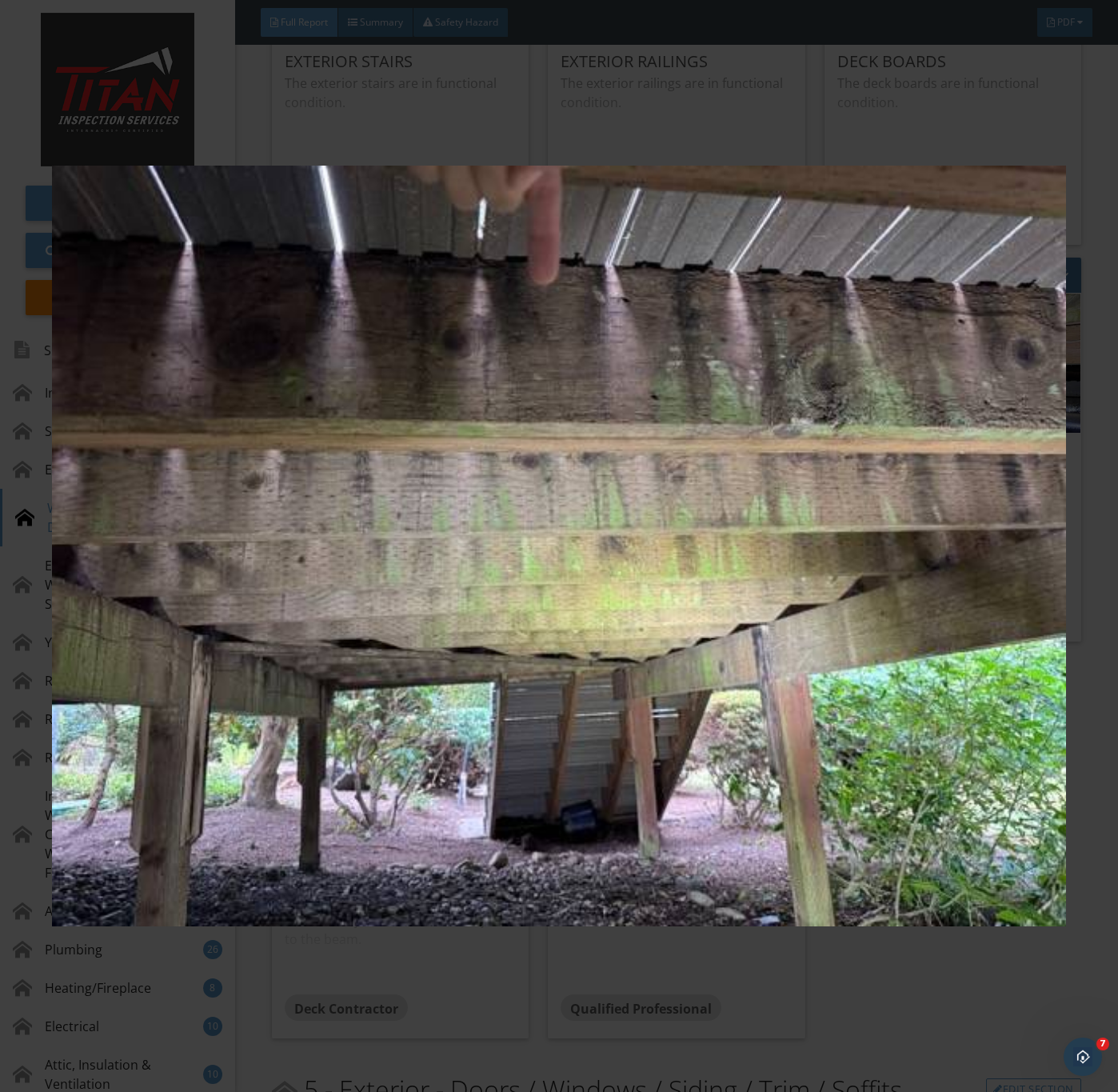
click at [663, 663] on img at bounding box center [559, 546] width 1013 height 988
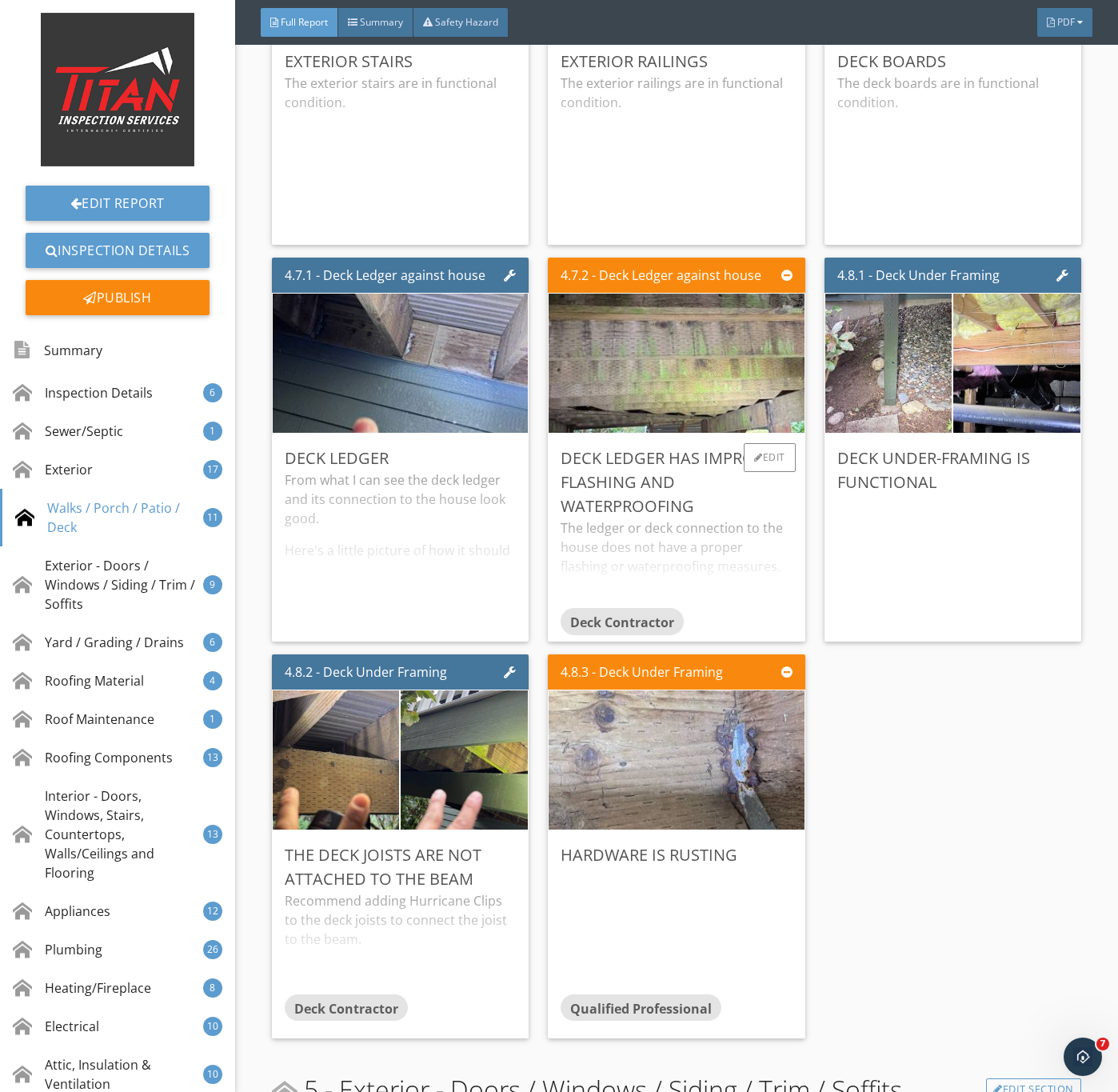
click at [651, 567] on div "The ledger or deck connection to the house does not have a proper flashing or w…" at bounding box center [676, 562] width 232 height 90
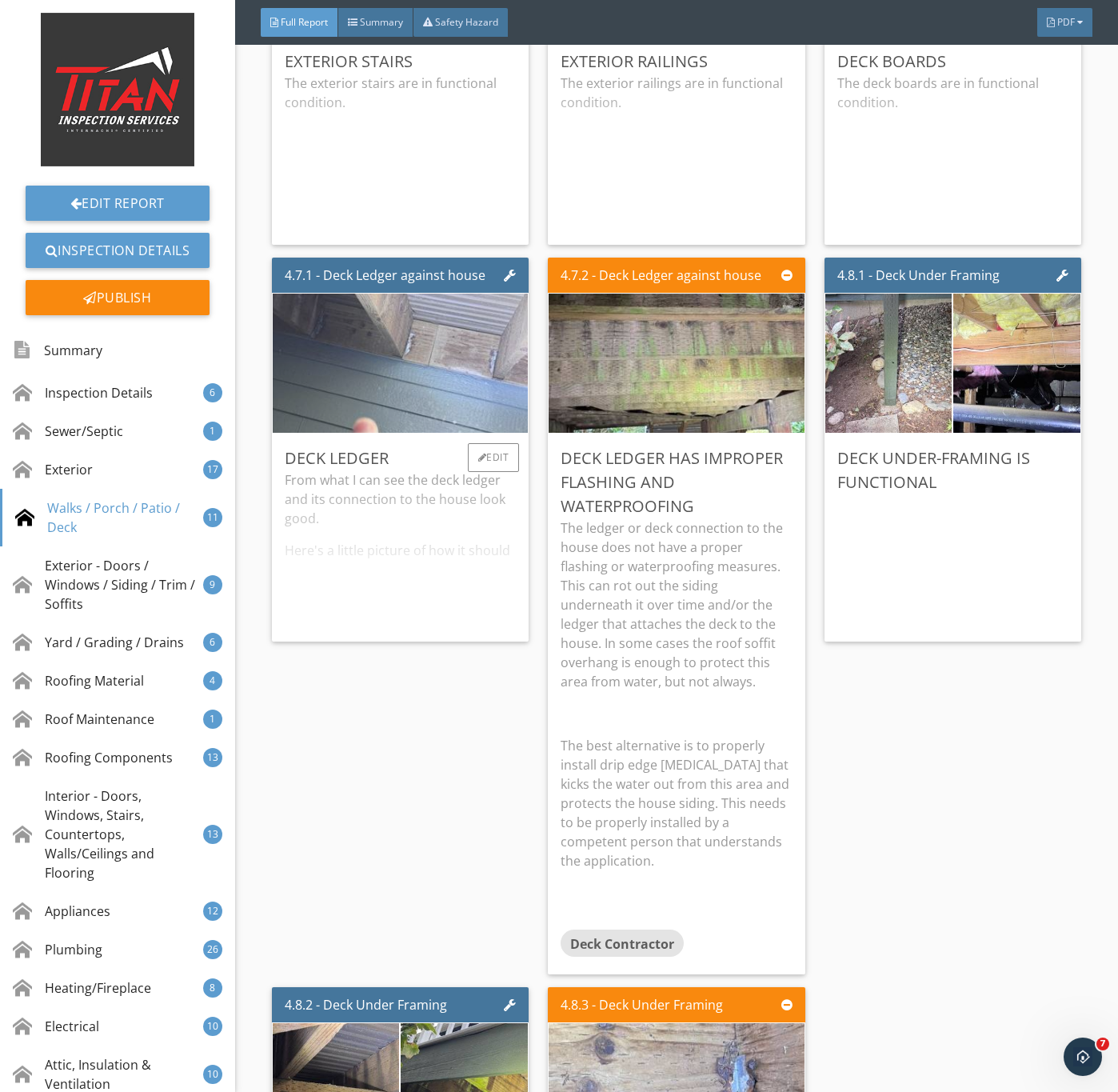
click at [445, 432] on img at bounding box center [399, 364] width 464 height 348
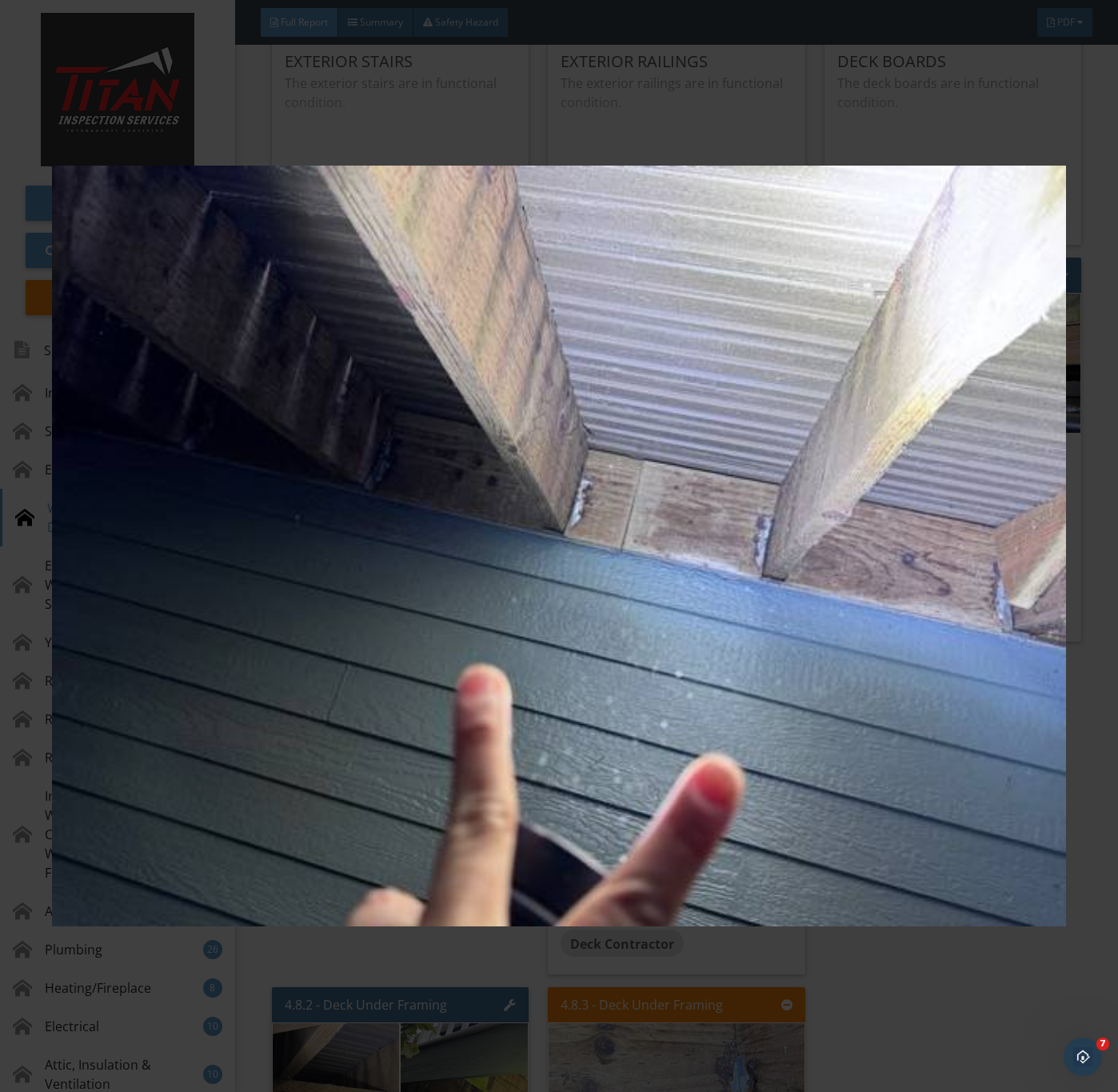
click at [831, 612] on img at bounding box center [559, 546] width 1013 height 988
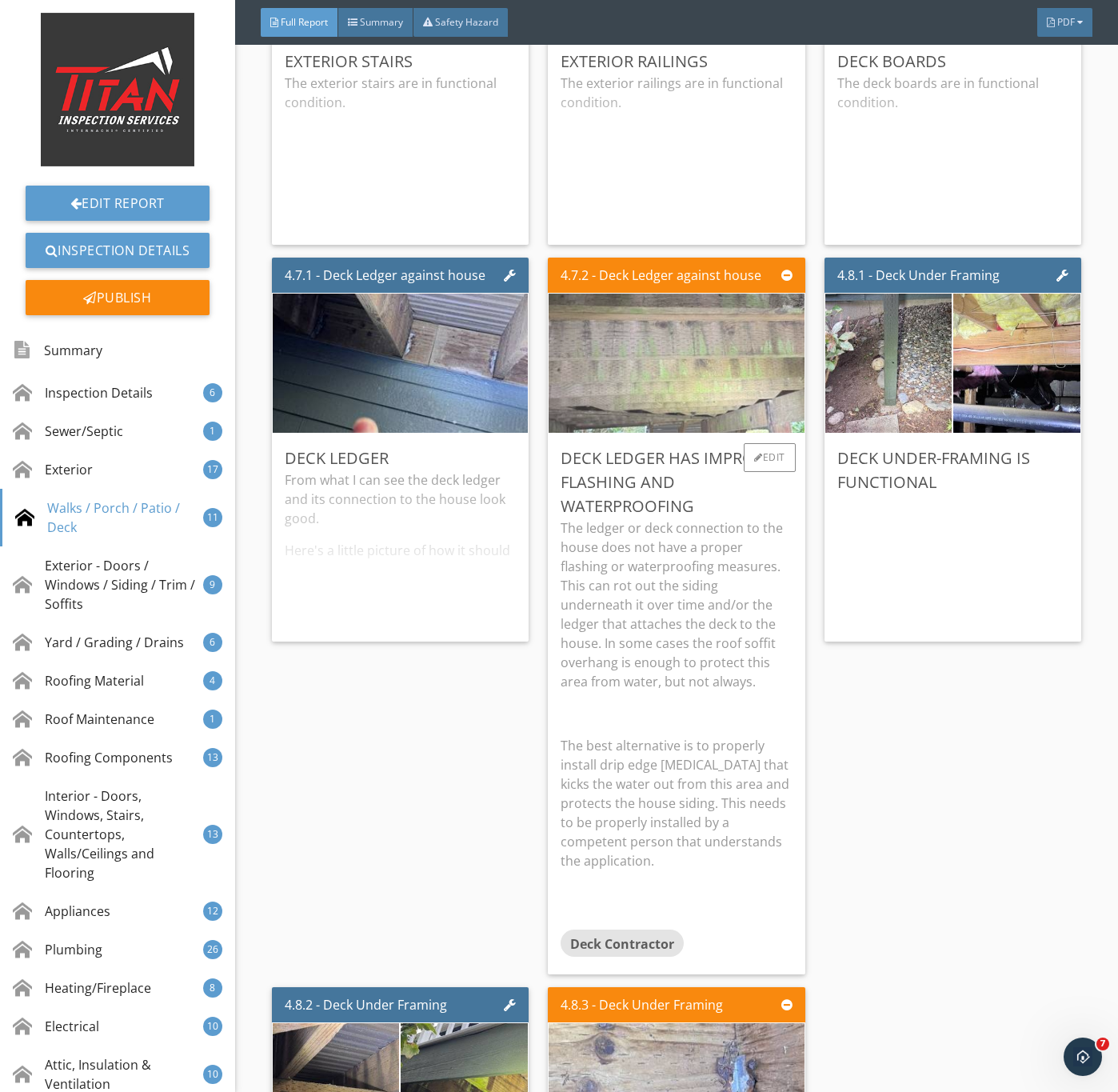
click at [692, 420] on img at bounding box center [676, 364] width 464 height 348
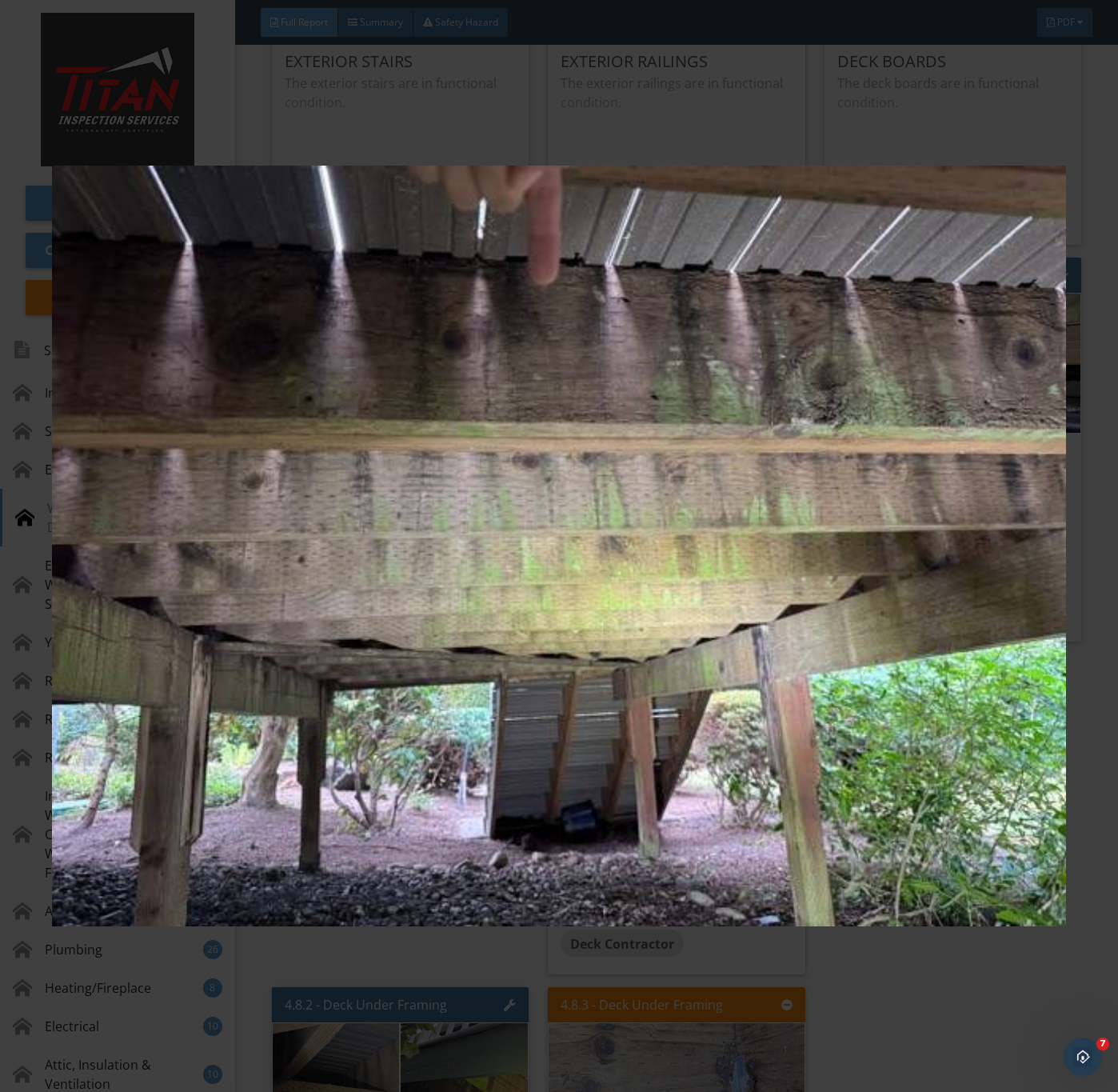
click at [774, 725] on img at bounding box center [559, 546] width 1013 height 988
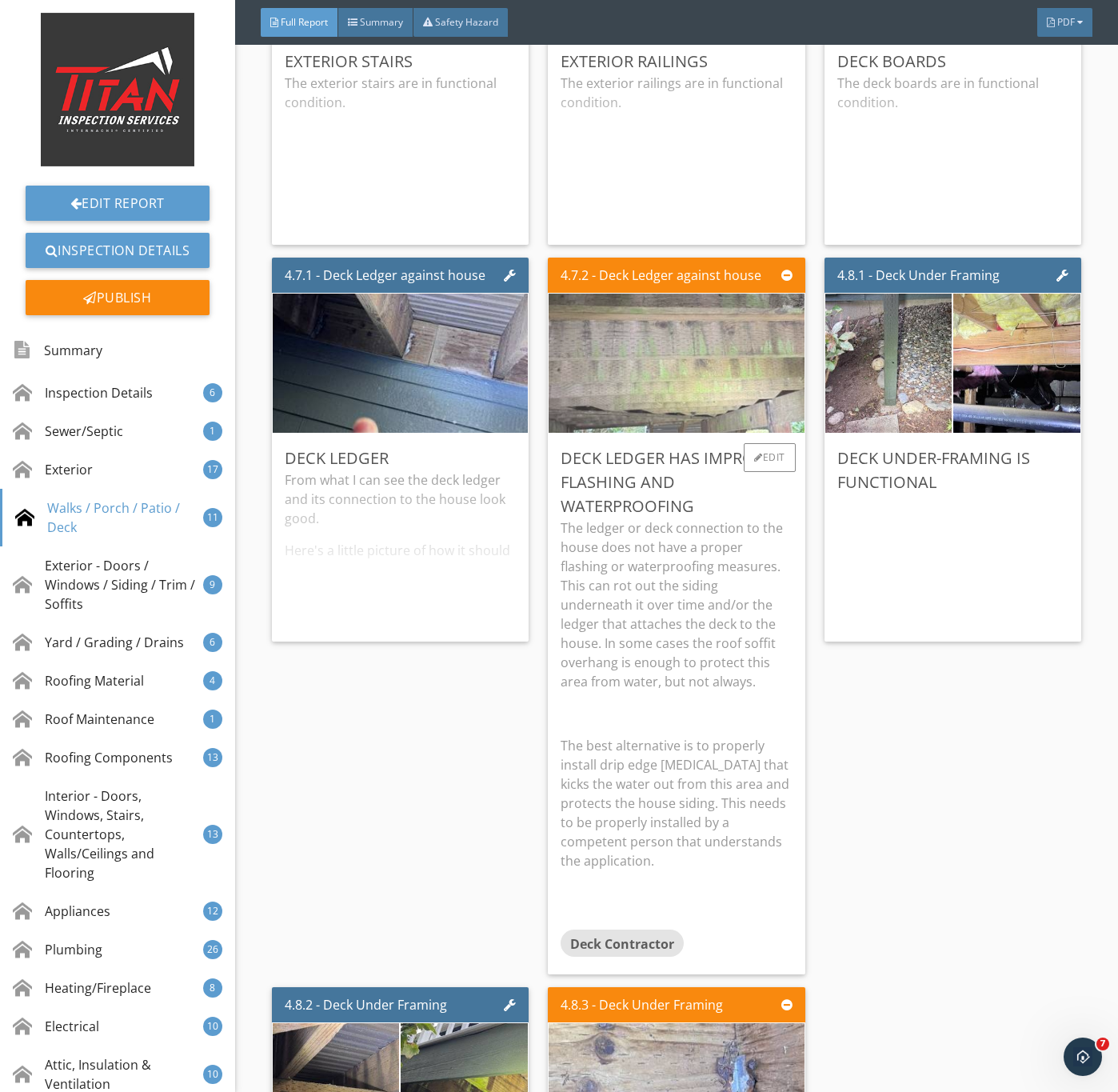
click at [680, 398] on img at bounding box center [676, 364] width 464 height 348
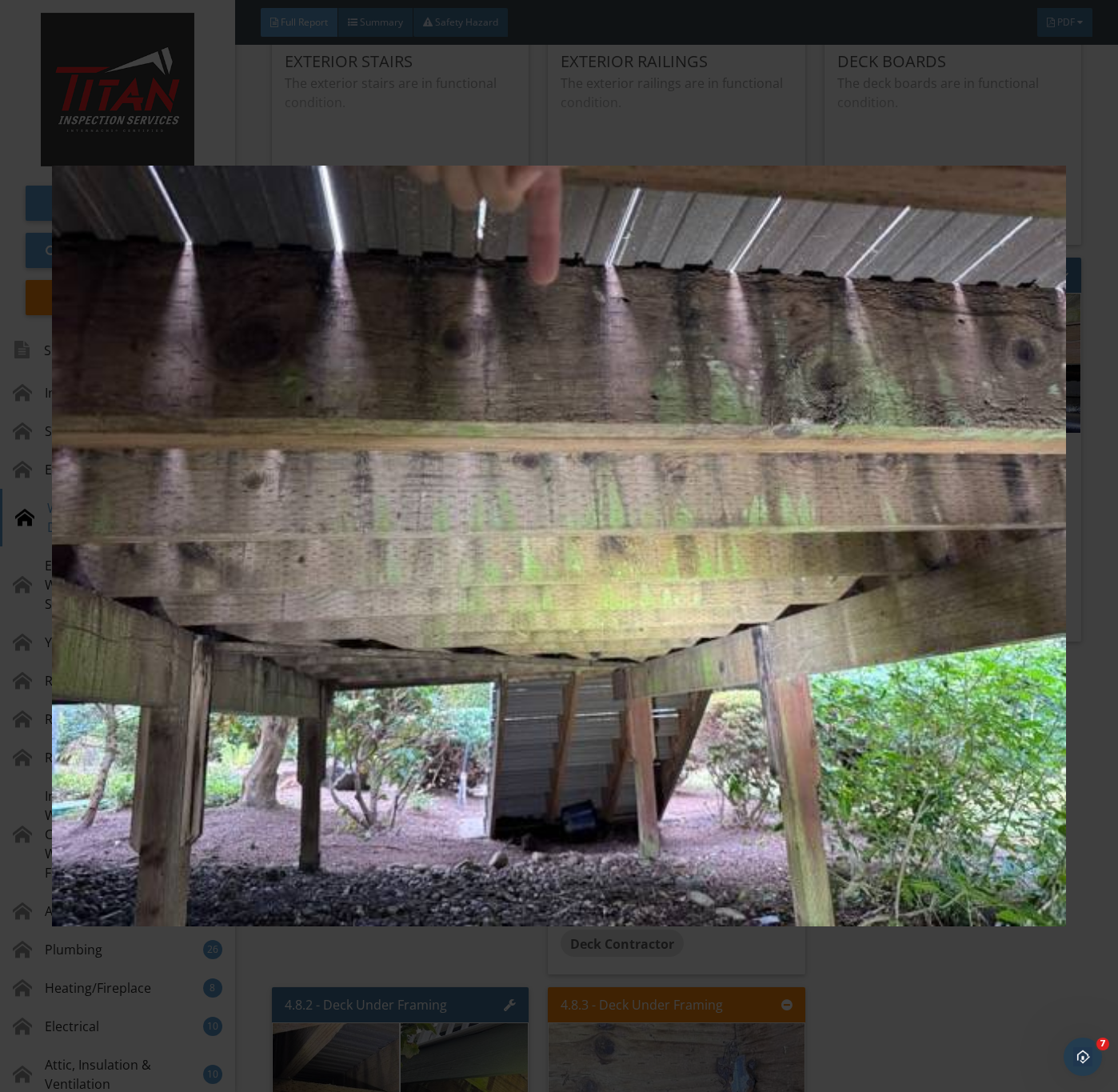
click at [682, 585] on img at bounding box center [559, 546] width 1013 height 988
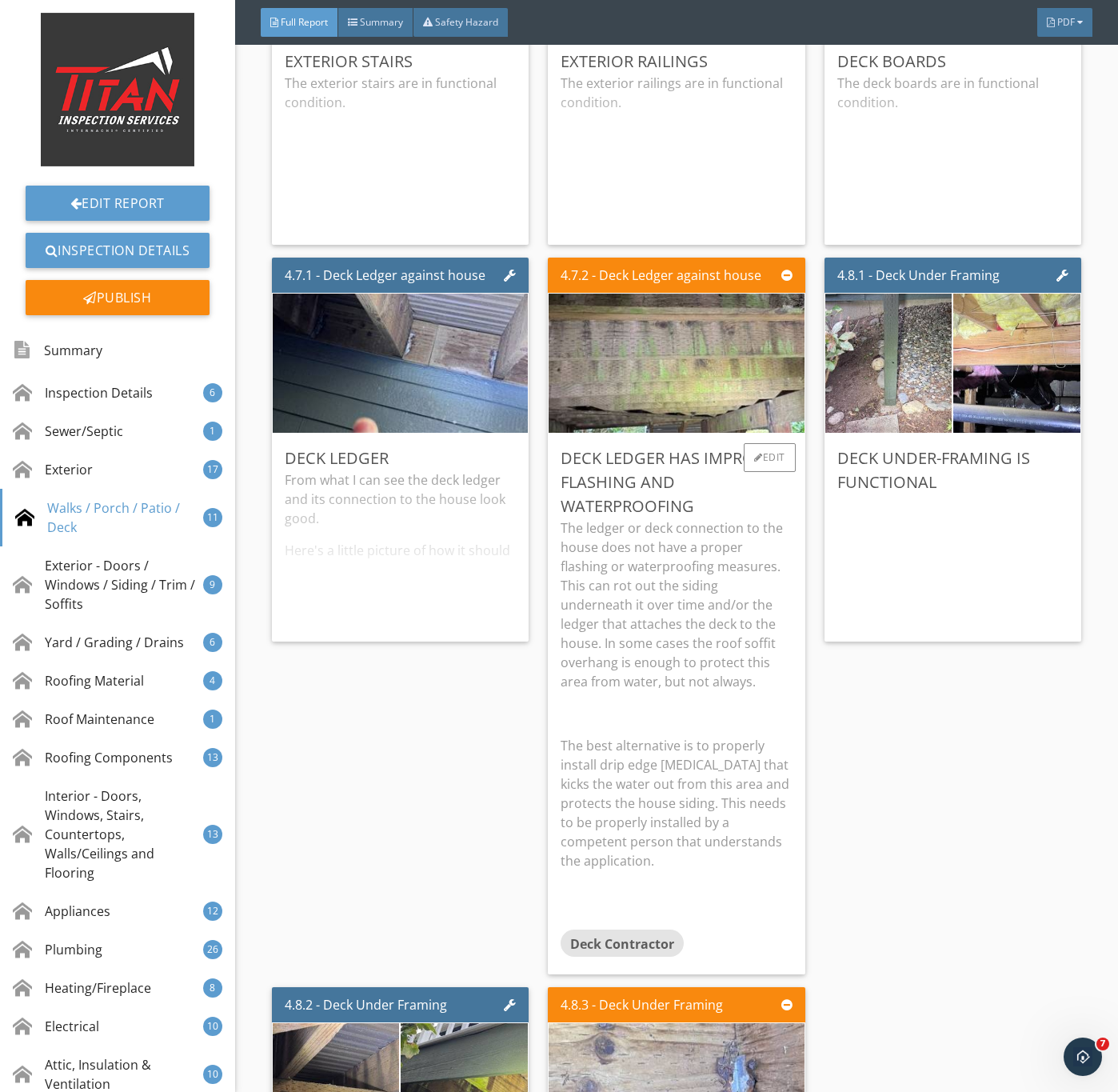
click at [697, 672] on p "The ledger or deck connection to the house does not have a proper flashing or w…" at bounding box center [676, 604] width 232 height 173
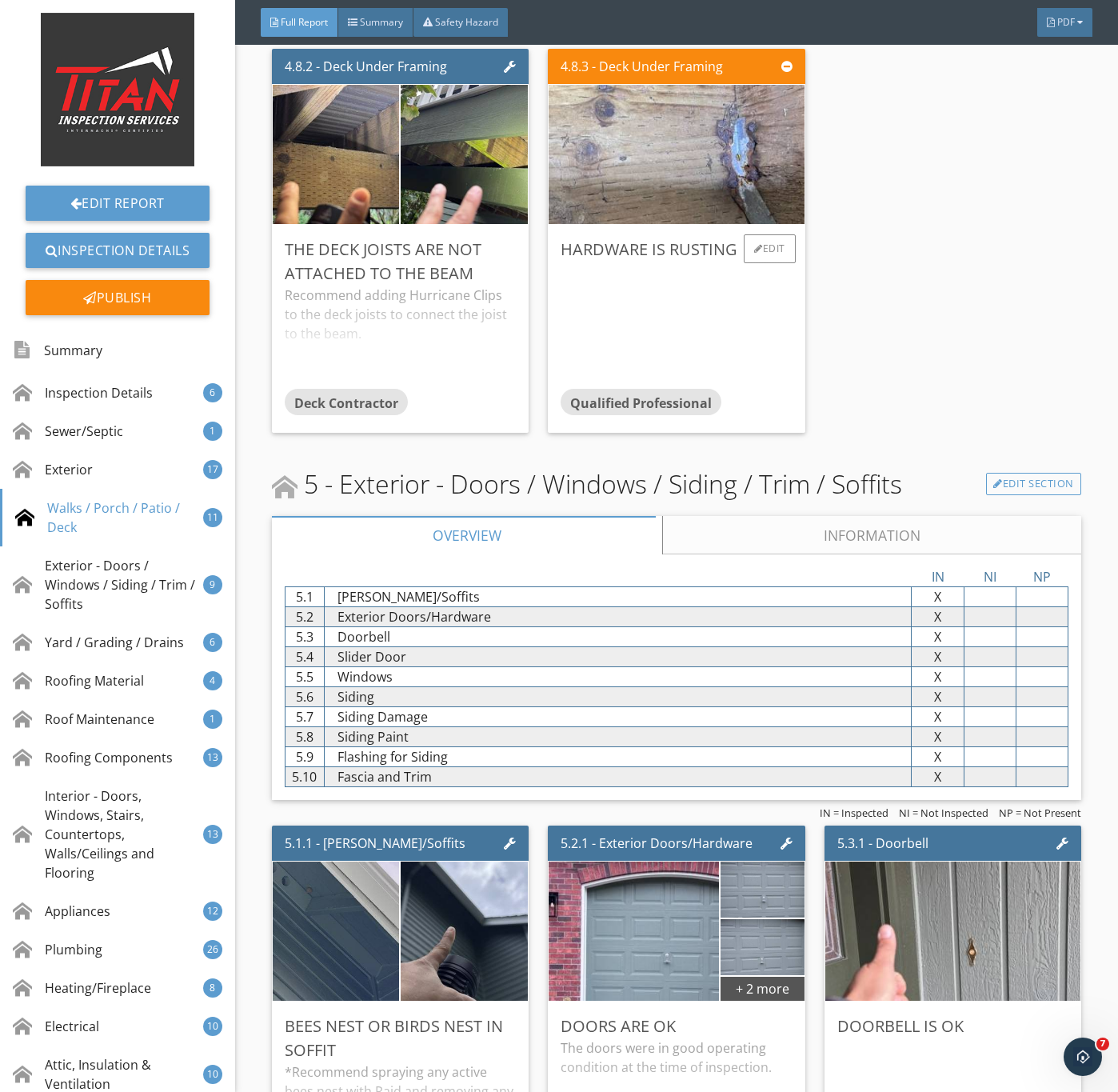
scroll to position [6958, 0]
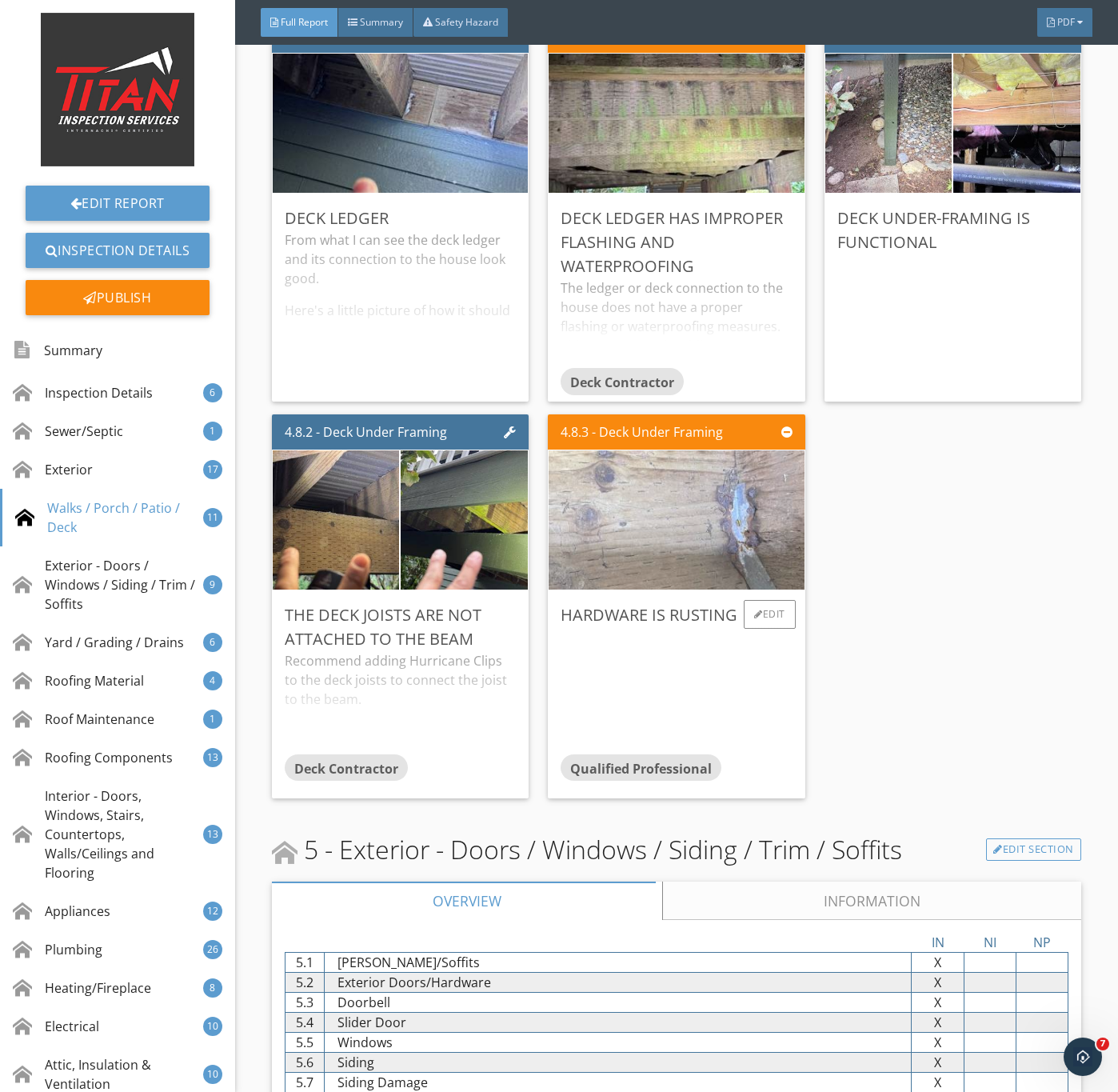
click at [729, 567] on img at bounding box center [676, 520] width 464 height 348
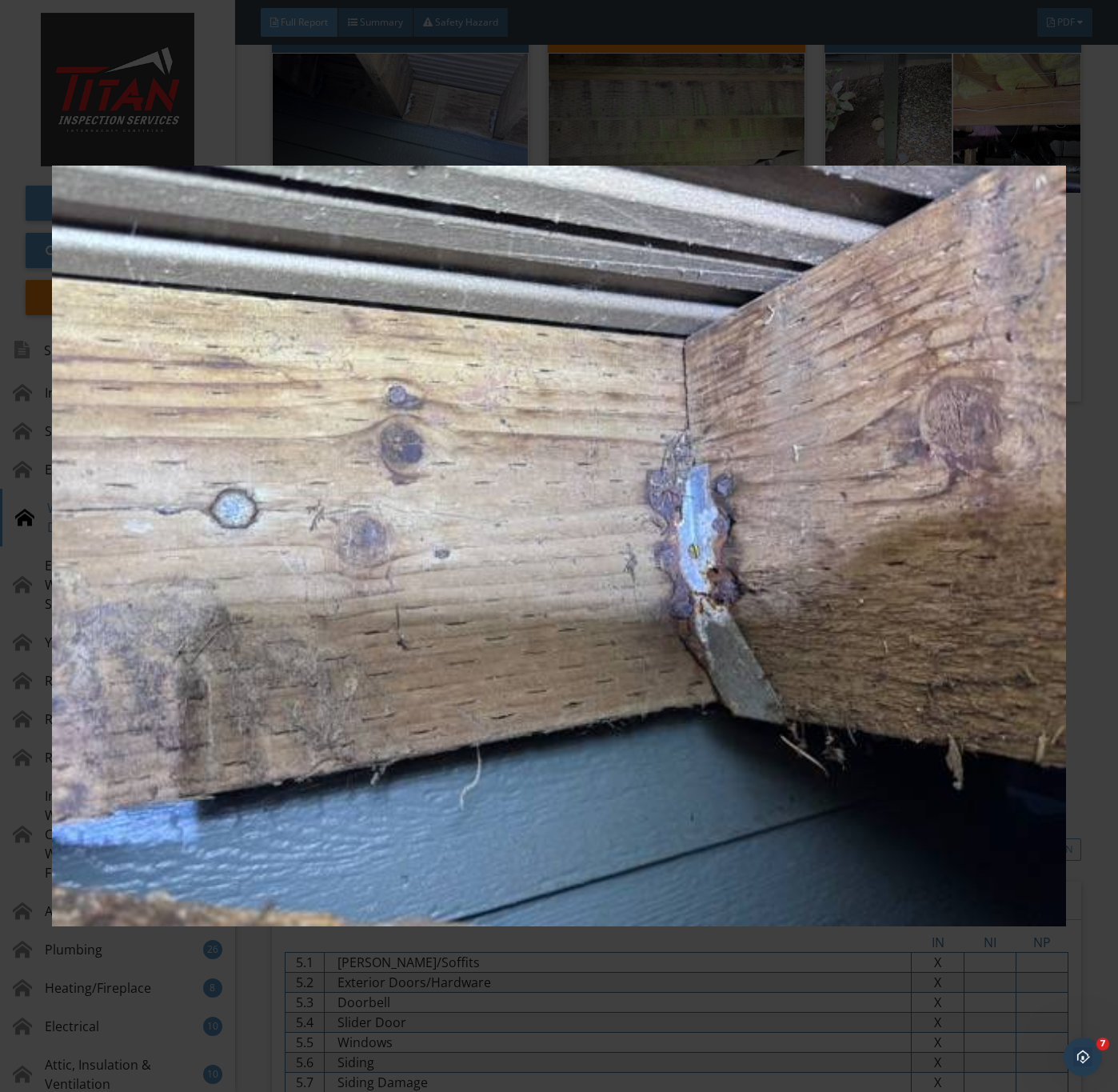
click at [825, 991] on img at bounding box center [559, 546] width 1013 height 988
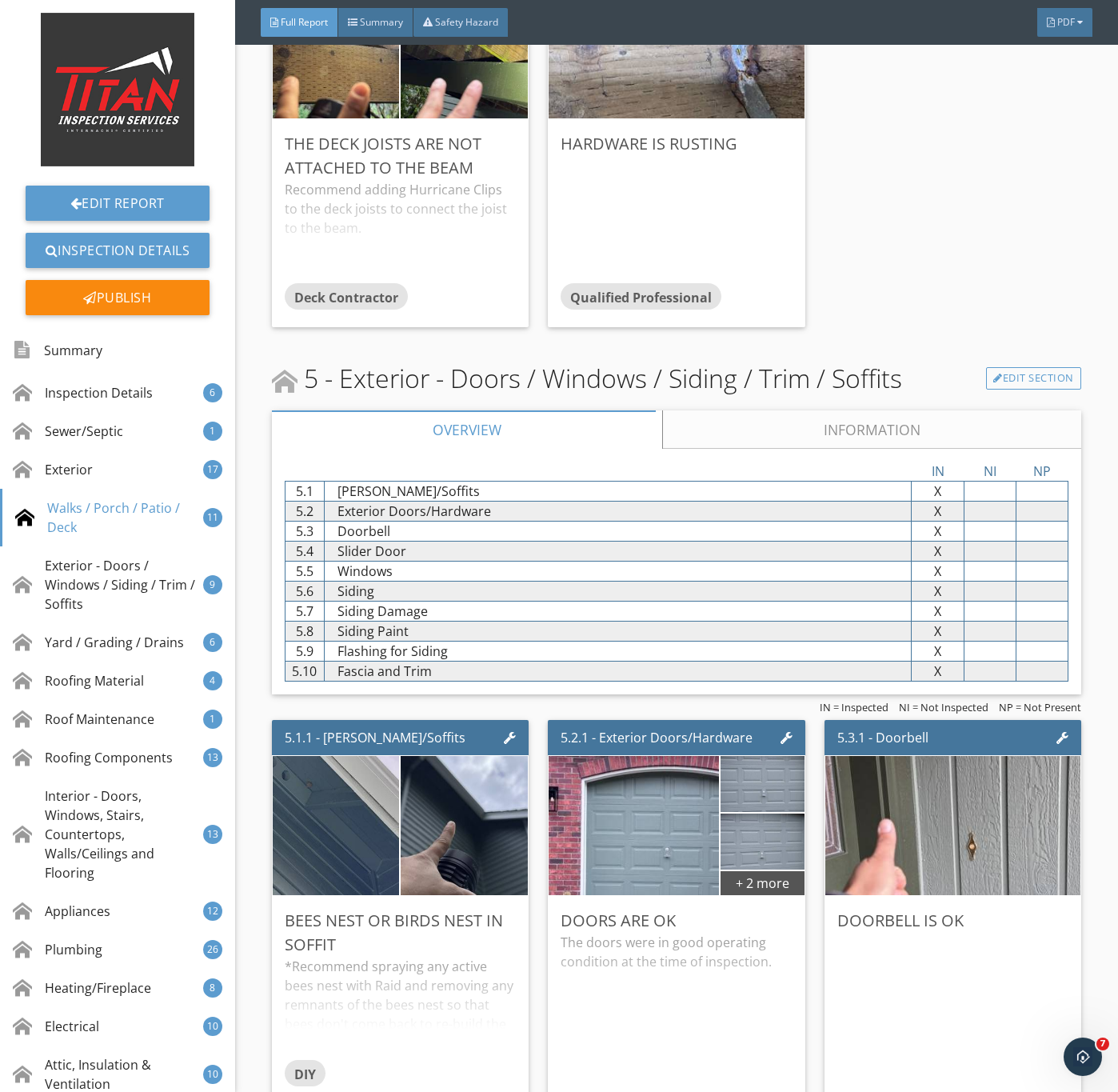
scroll to position [7798, 0]
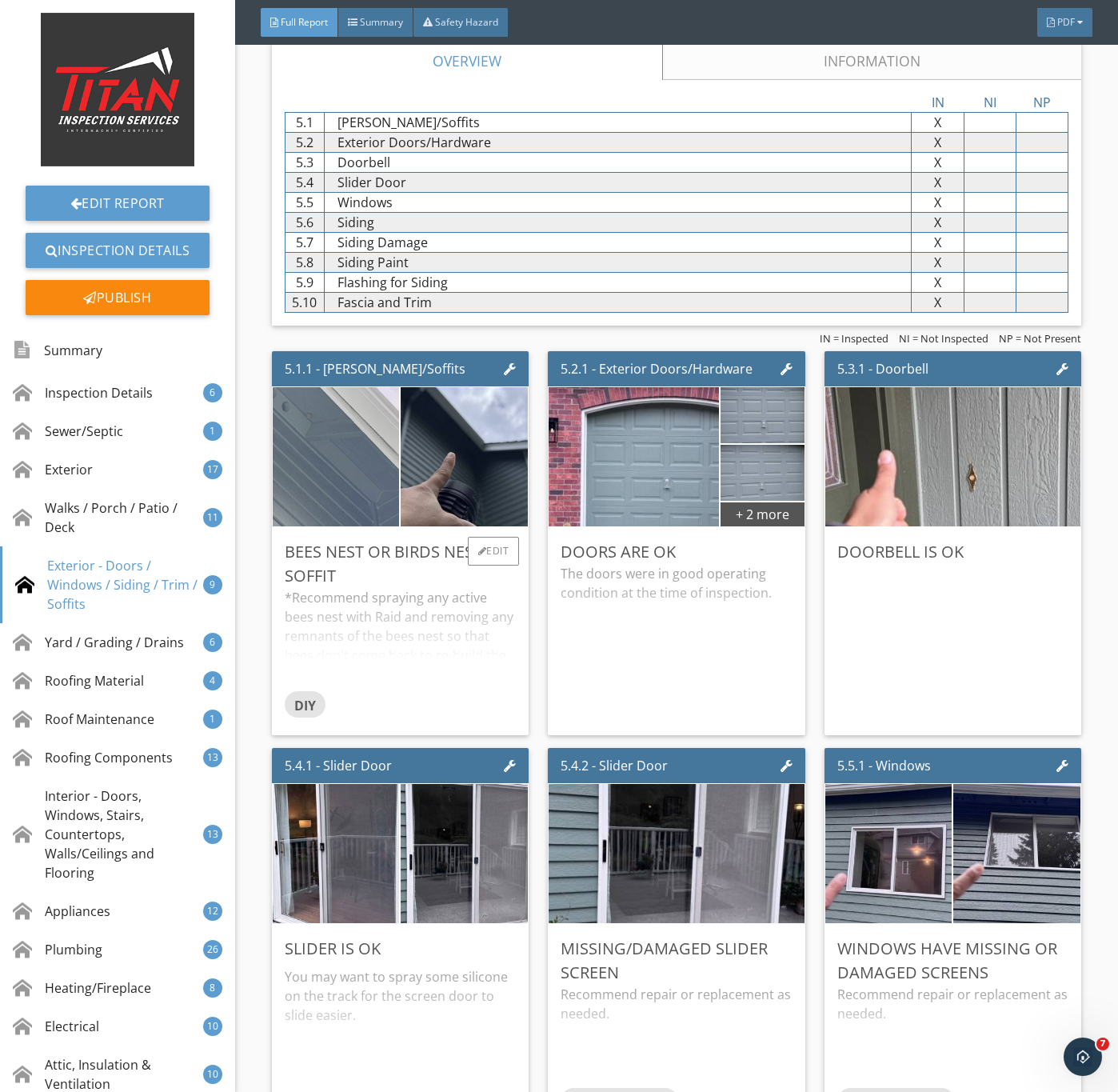
click at [353, 519] on img at bounding box center [336, 457] width 318 height 239
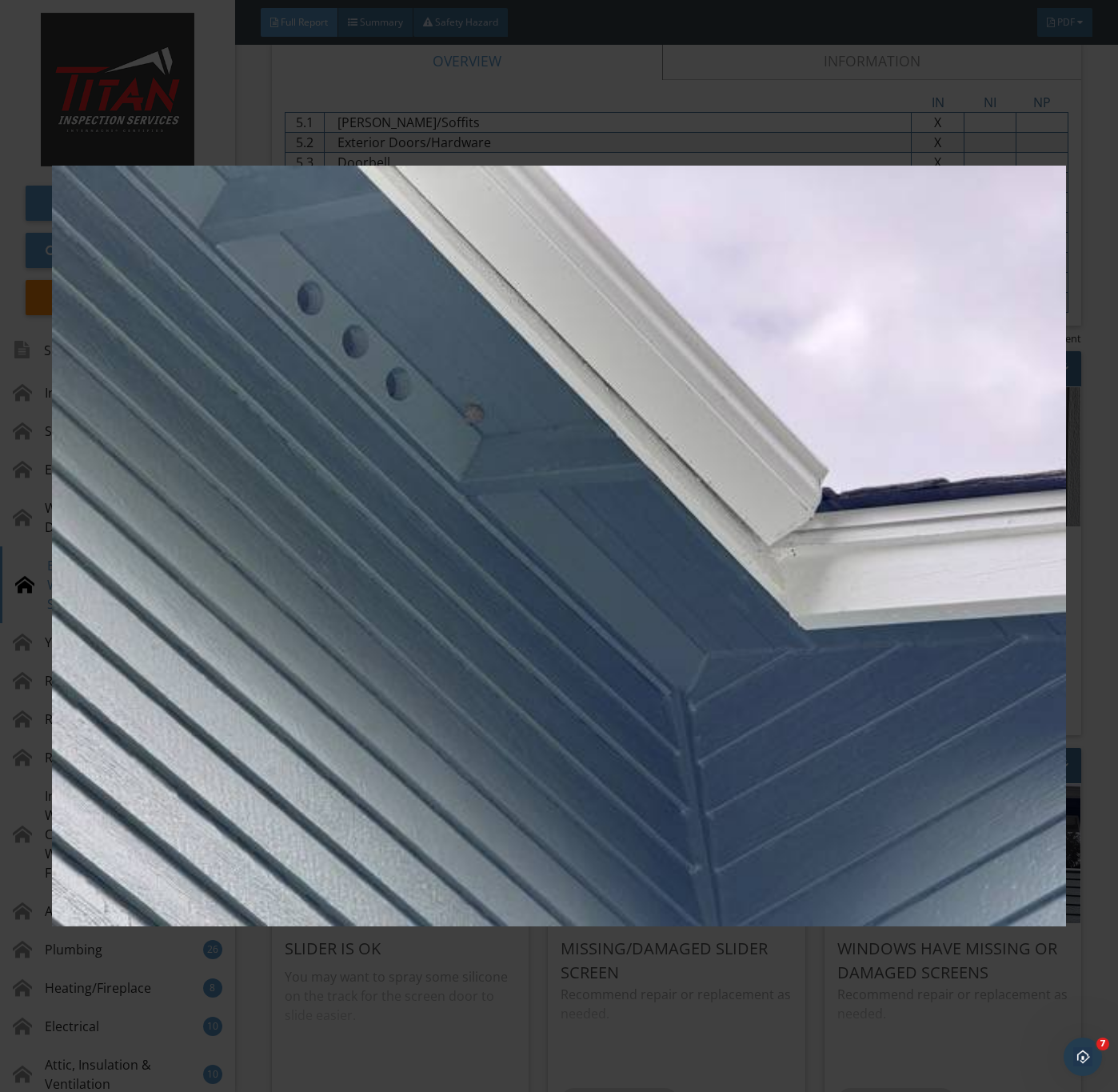
click at [437, 622] on img at bounding box center [559, 546] width 1013 height 988
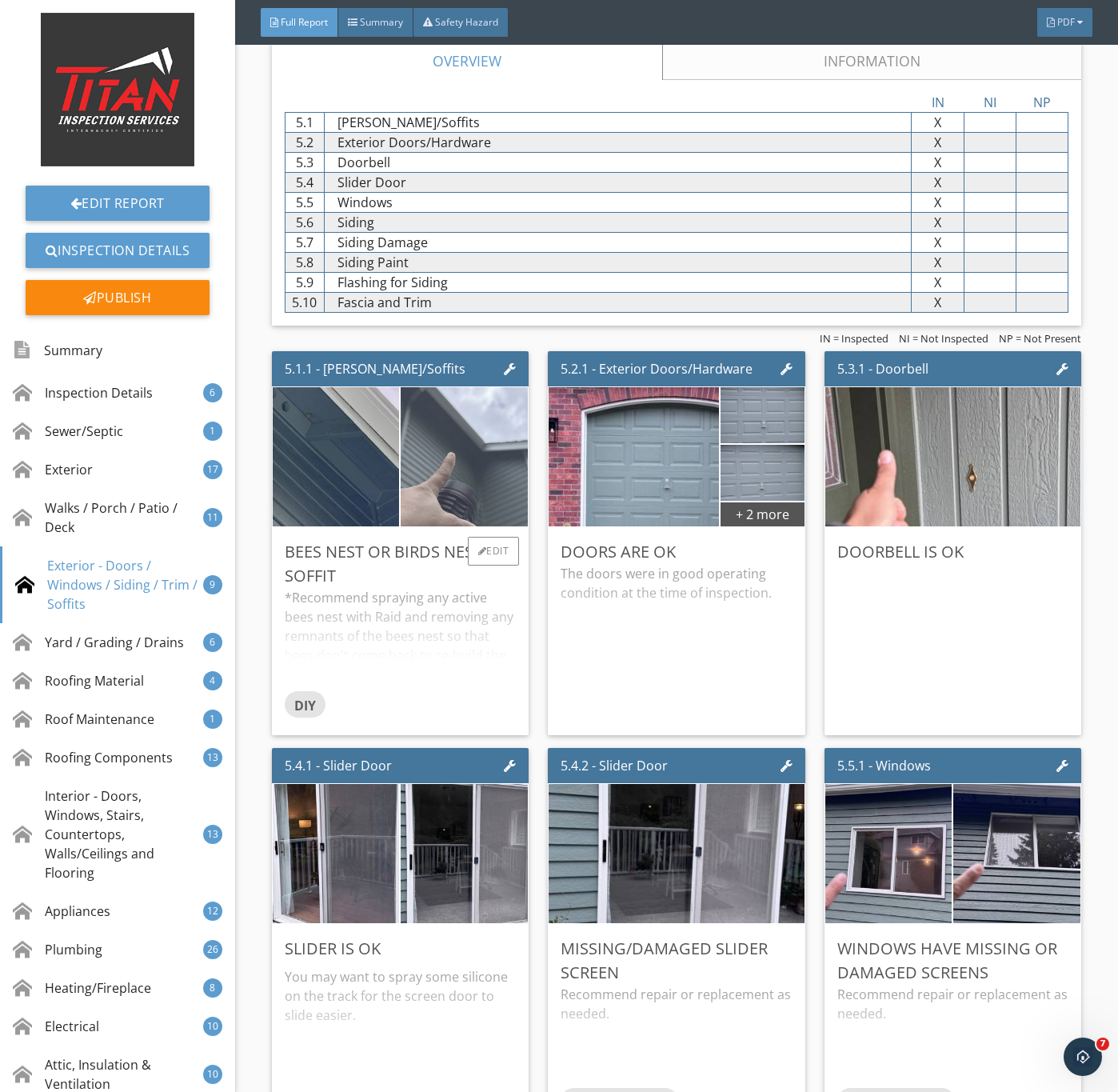
click at [450, 531] on img at bounding box center [464, 457] width 318 height 239
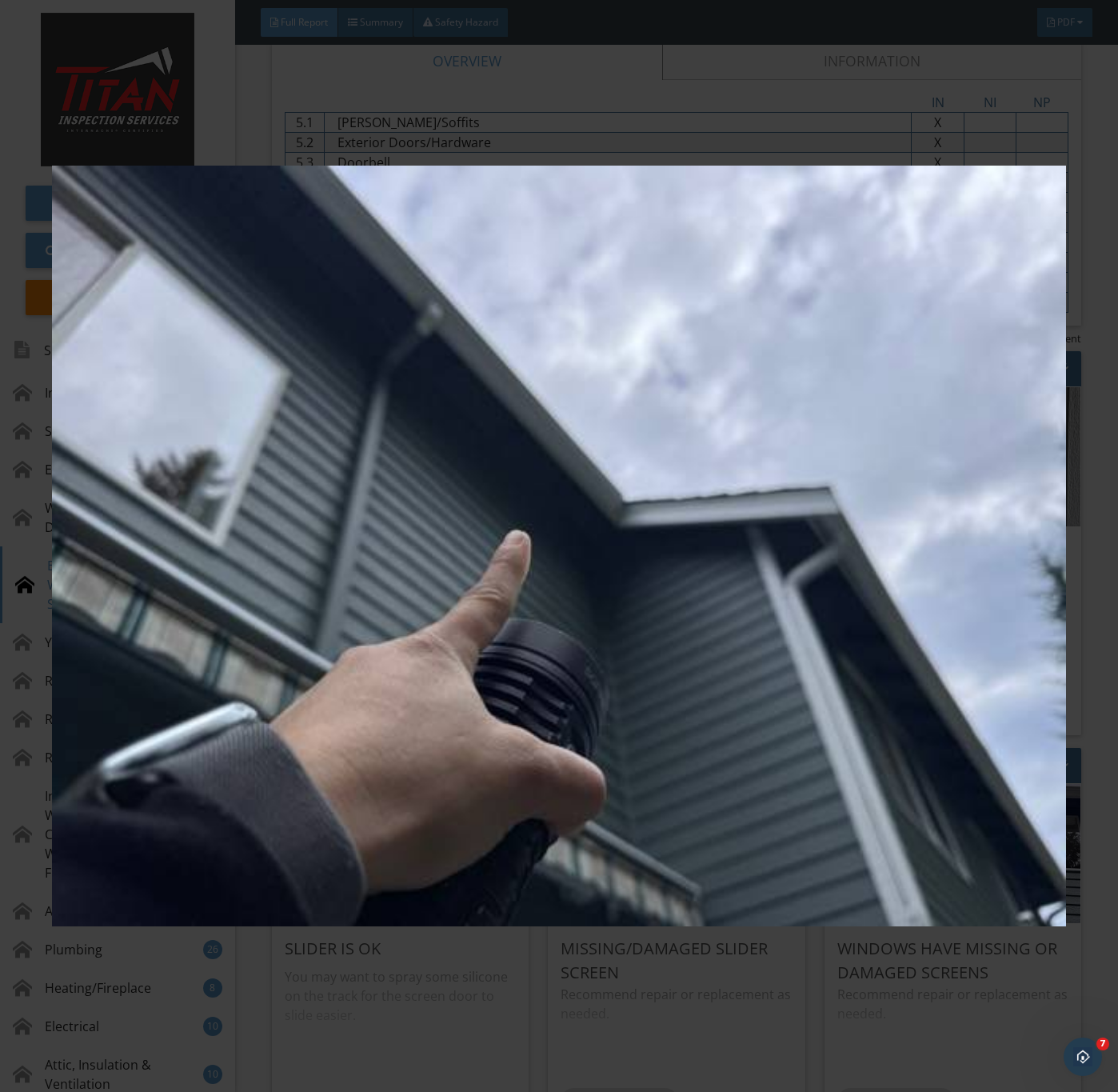
click at [555, 651] on img at bounding box center [559, 546] width 1013 height 988
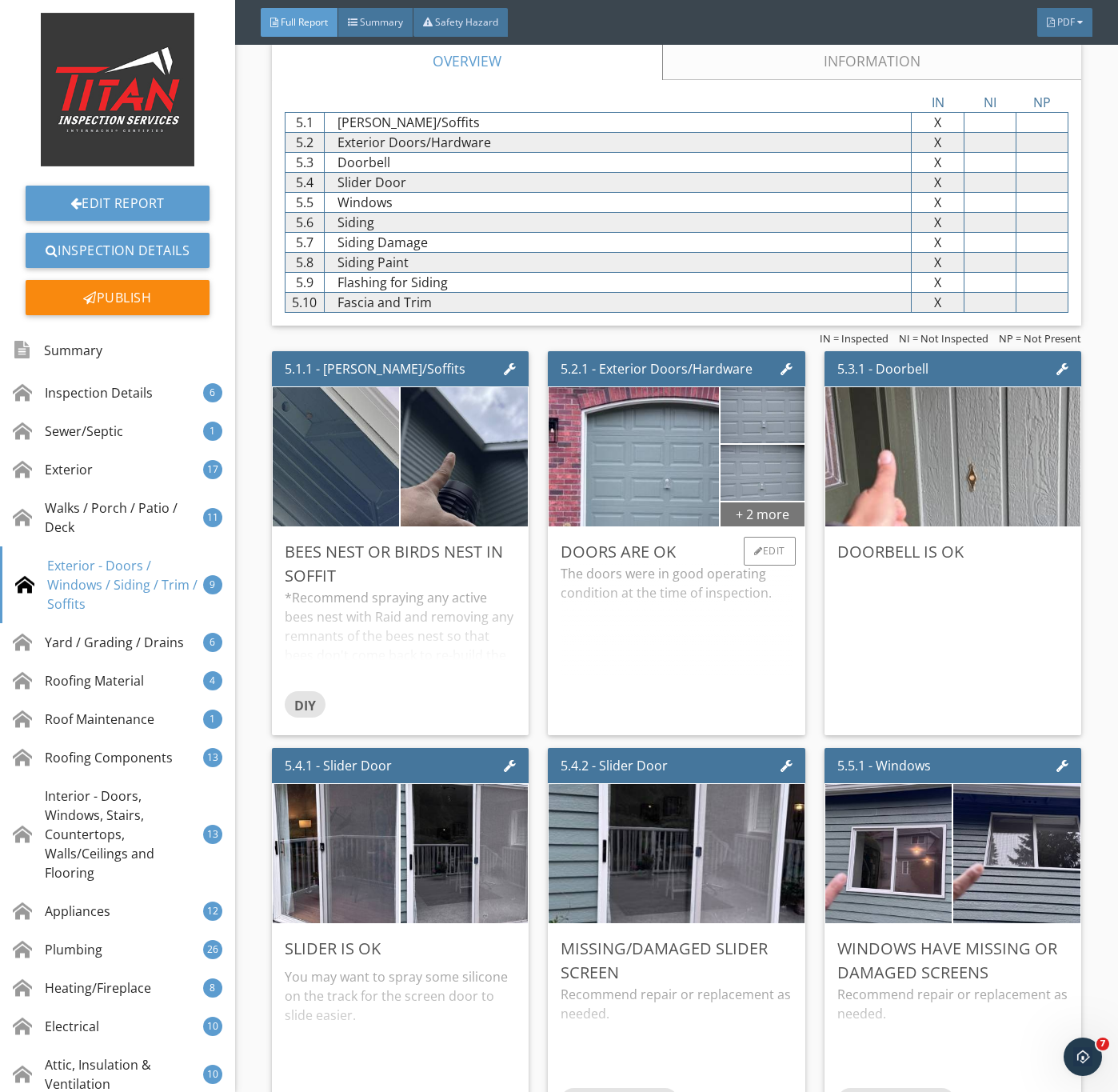
click at [764, 526] on div "+ 2 more" at bounding box center [762, 513] width 83 height 26
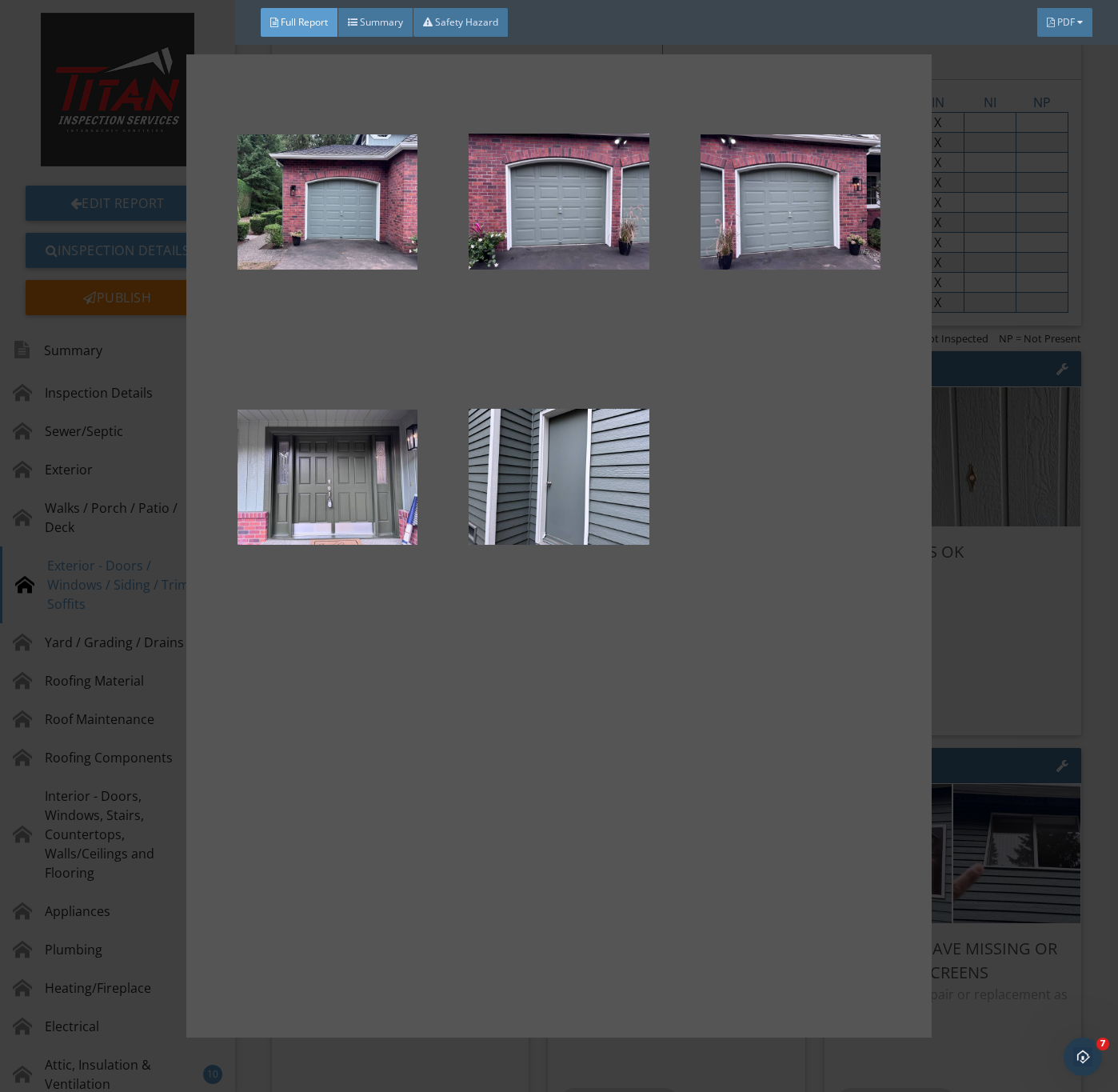
click at [1019, 617] on div at bounding box center [559, 546] width 1118 height 1092
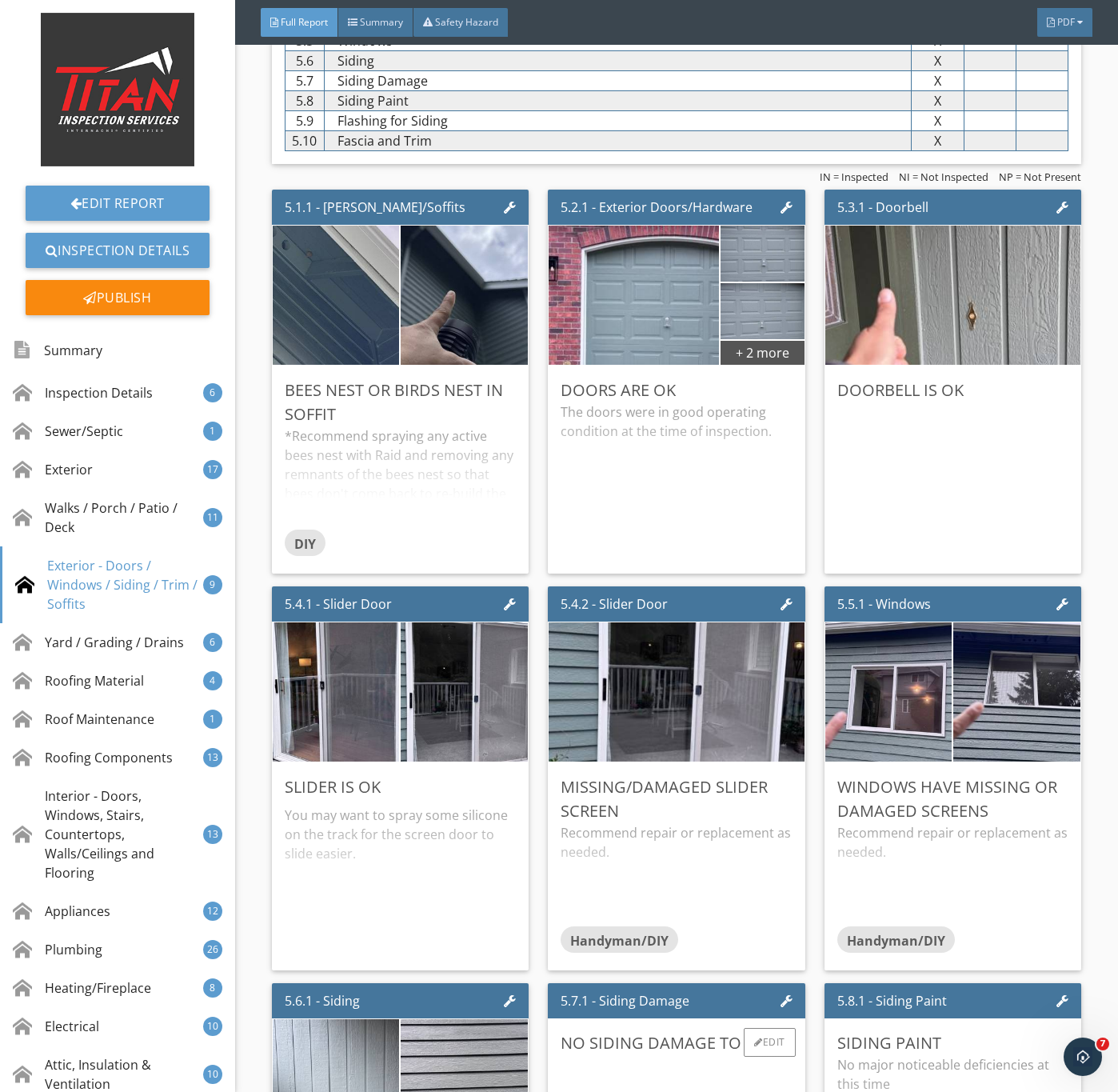
scroll to position [8159, 0]
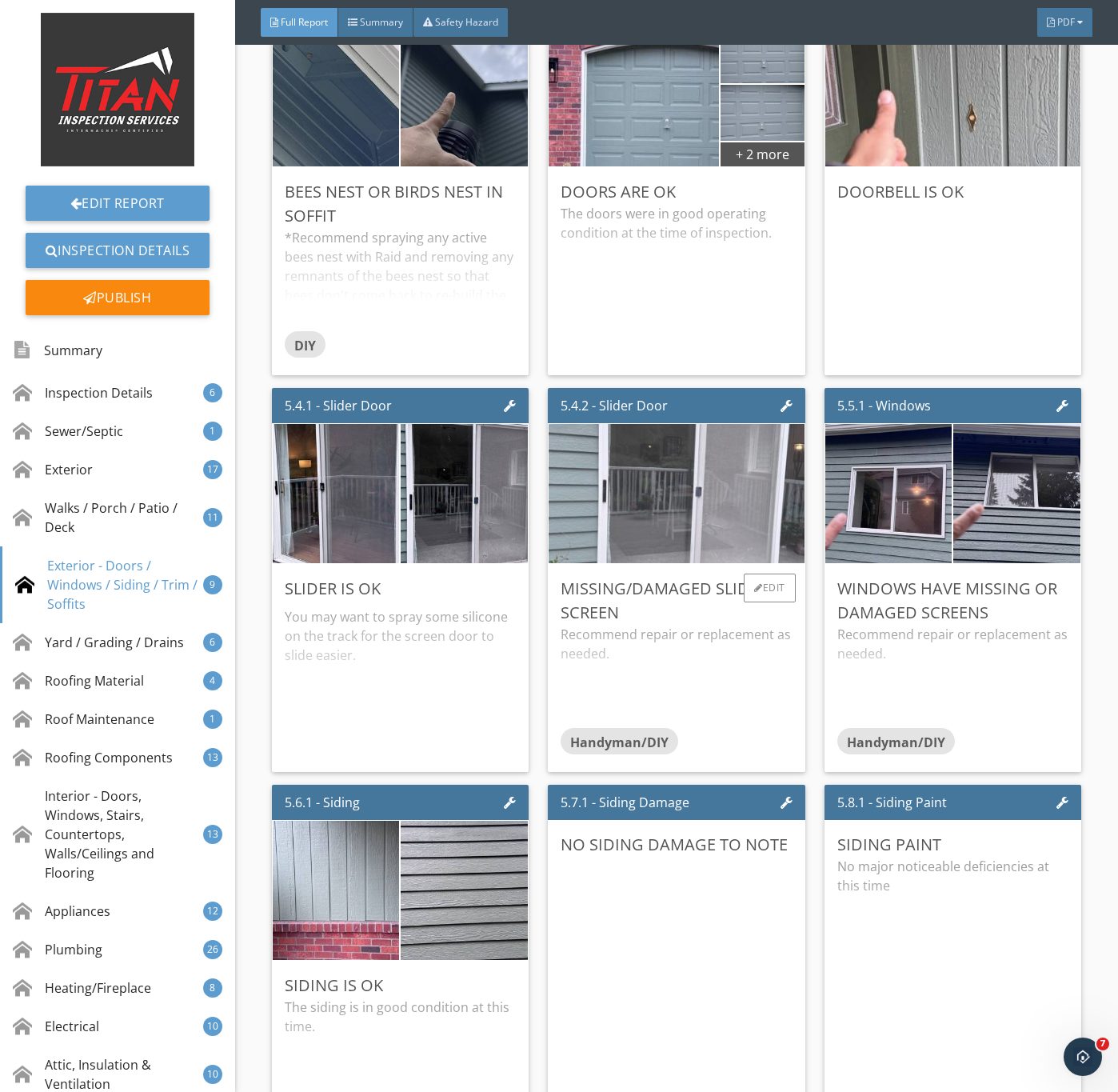
click at [681, 557] on img at bounding box center [676, 494] width 464 height 348
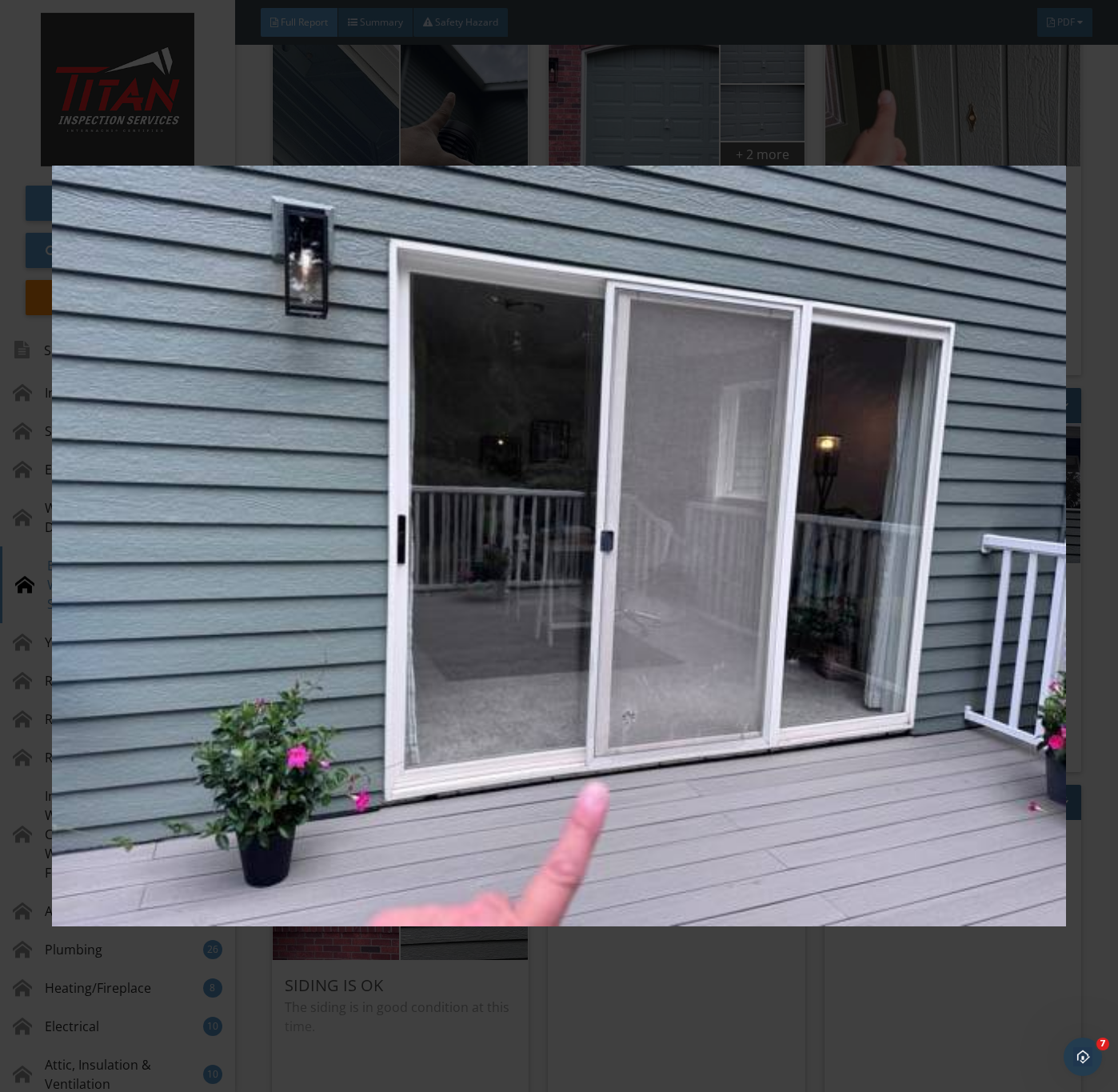
click at [622, 825] on img at bounding box center [559, 546] width 1013 height 988
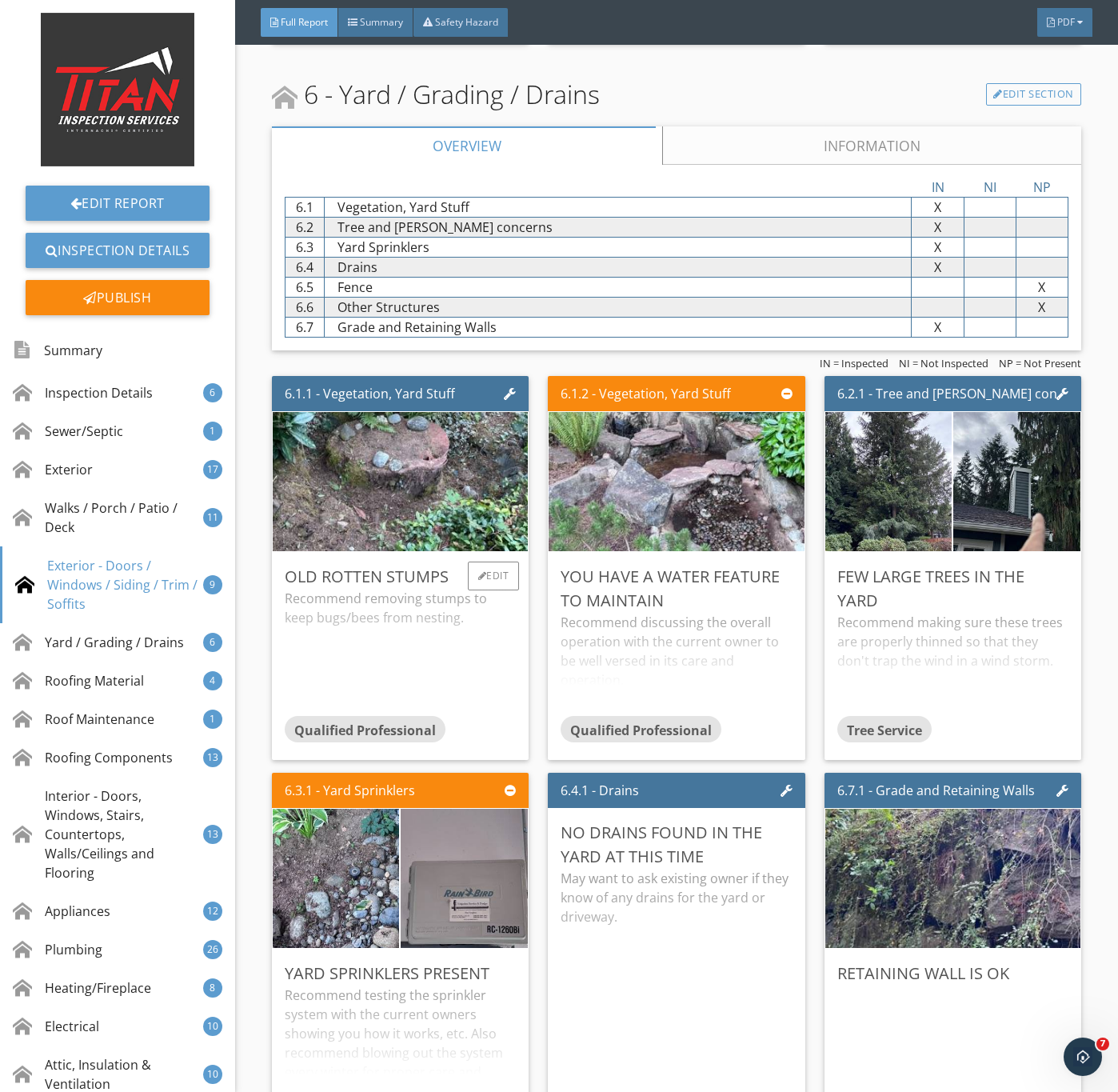
scroll to position [9358, 0]
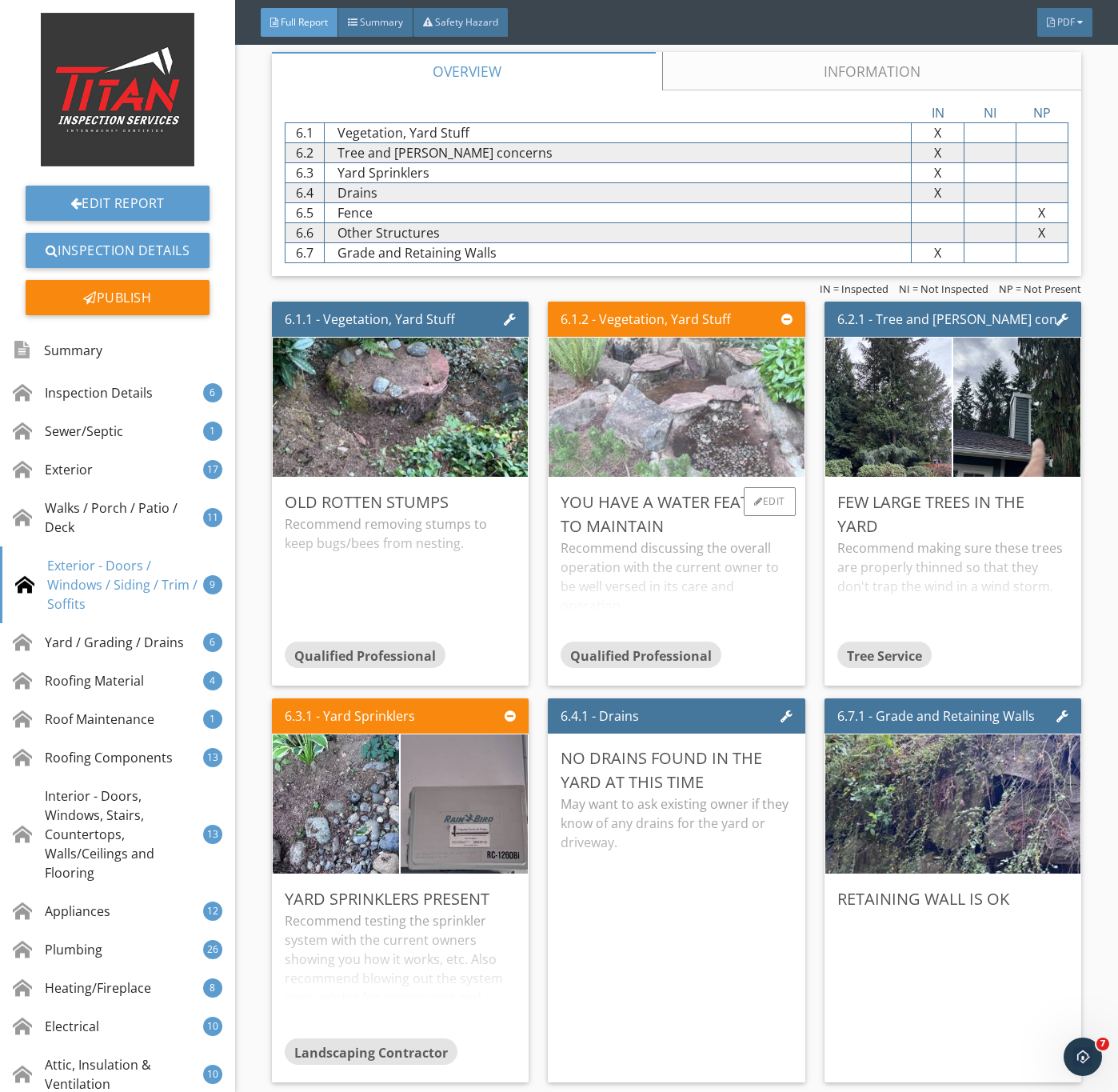
click at [615, 444] on img at bounding box center [676, 407] width 464 height 348
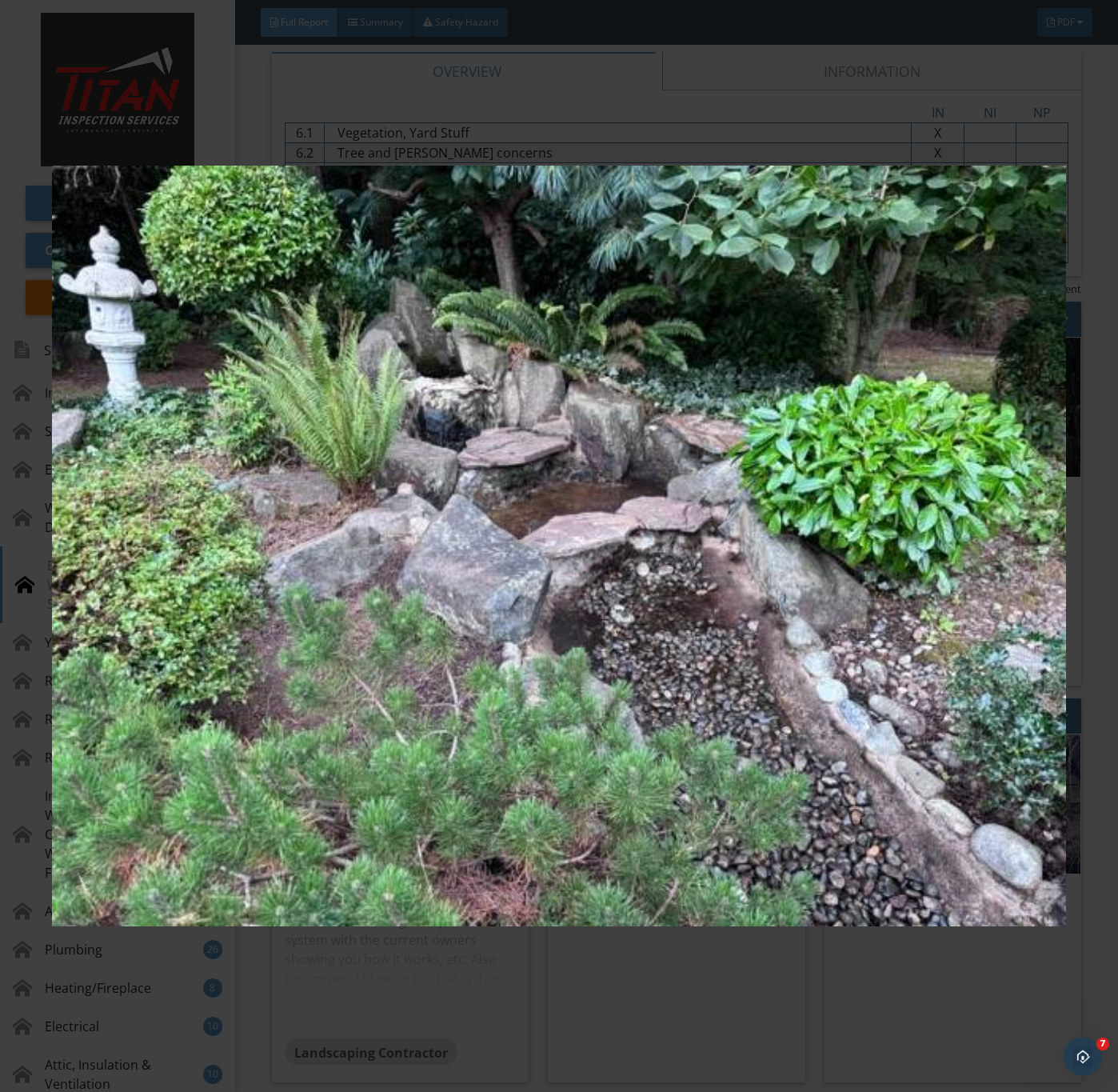
click at [760, 603] on img at bounding box center [559, 546] width 1013 height 988
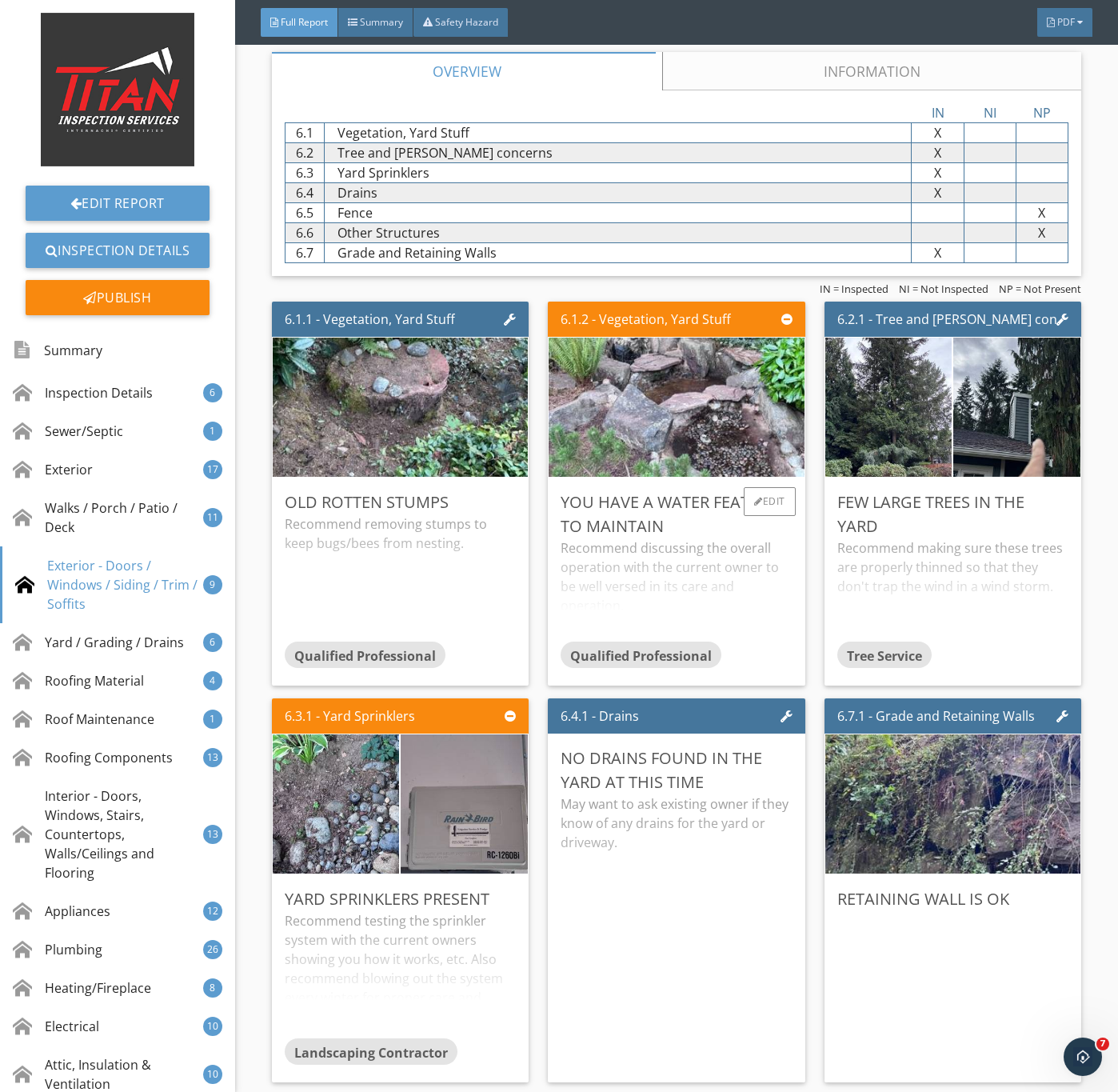
click at [632, 622] on div "Recommend discussing the overall operation with the current owner to be well ve…" at bounding box center [676, 589] width 232 height 102
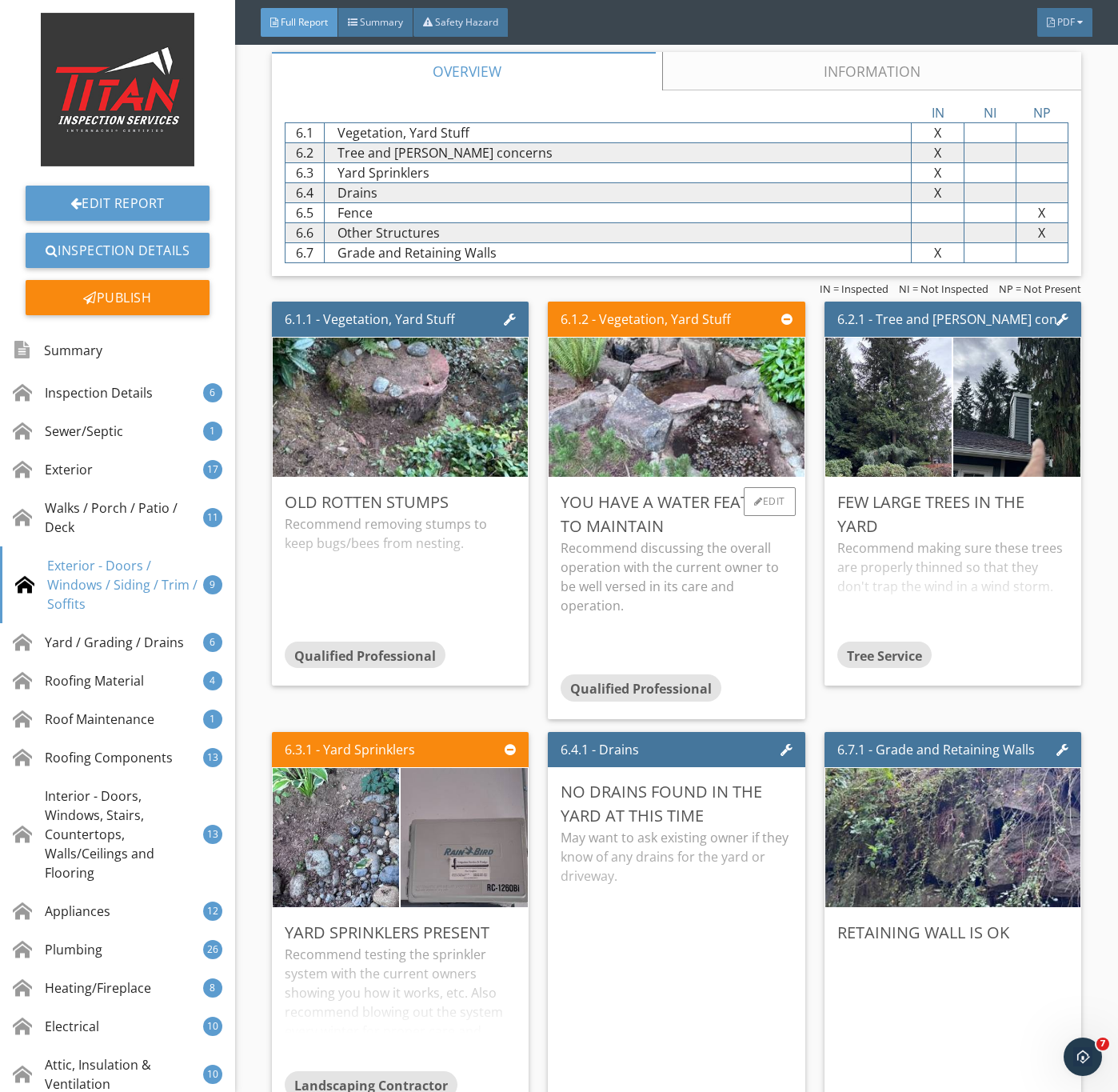
click at [730, 615] on p "Recommend discussing the overall operation with the current owner to be well ve…" at bounding box center [676, 577] width 232 height 77
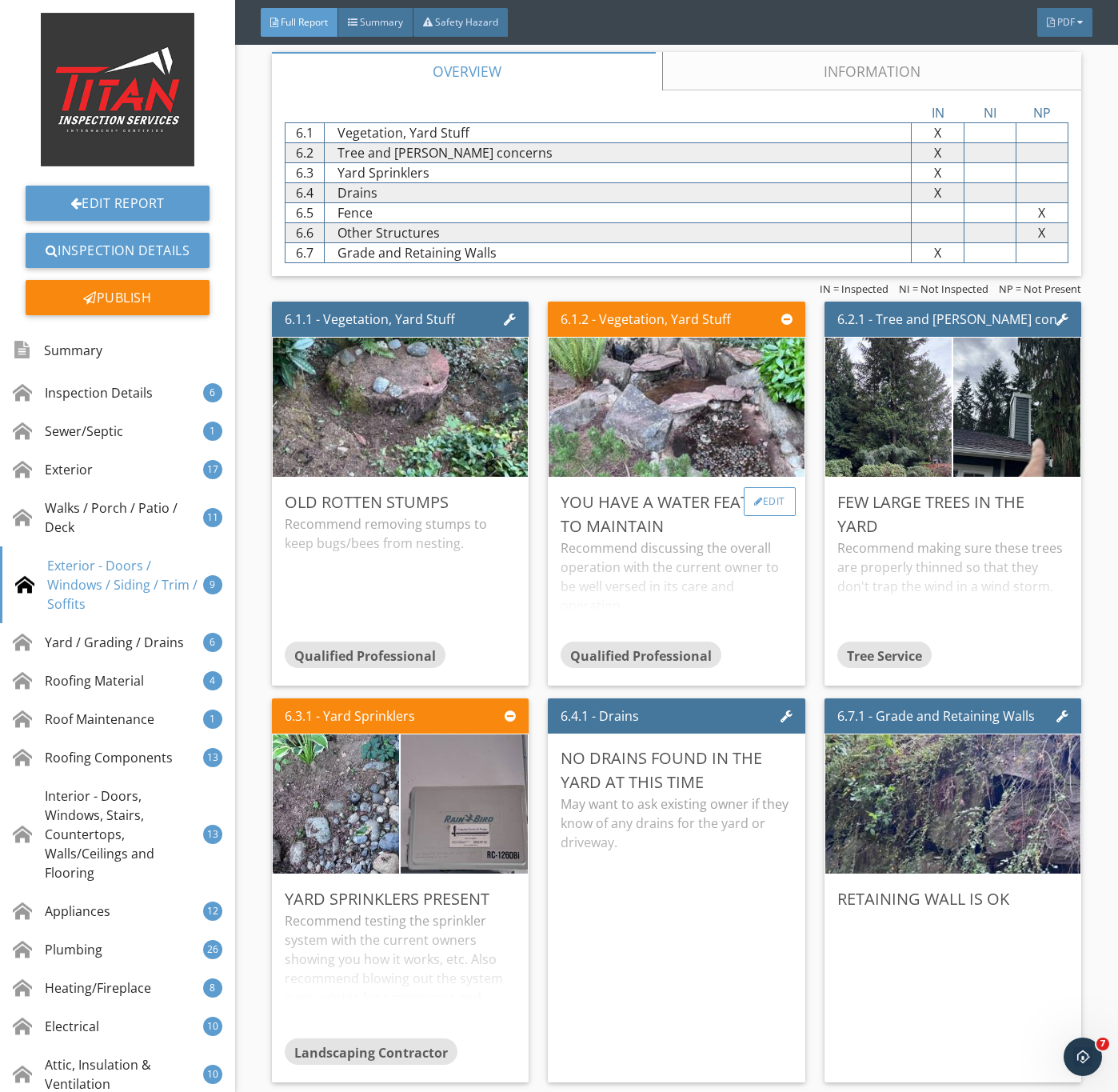
click at [764, 516] on div "Edit" at bounding box center [770, 501] width 52 height 28
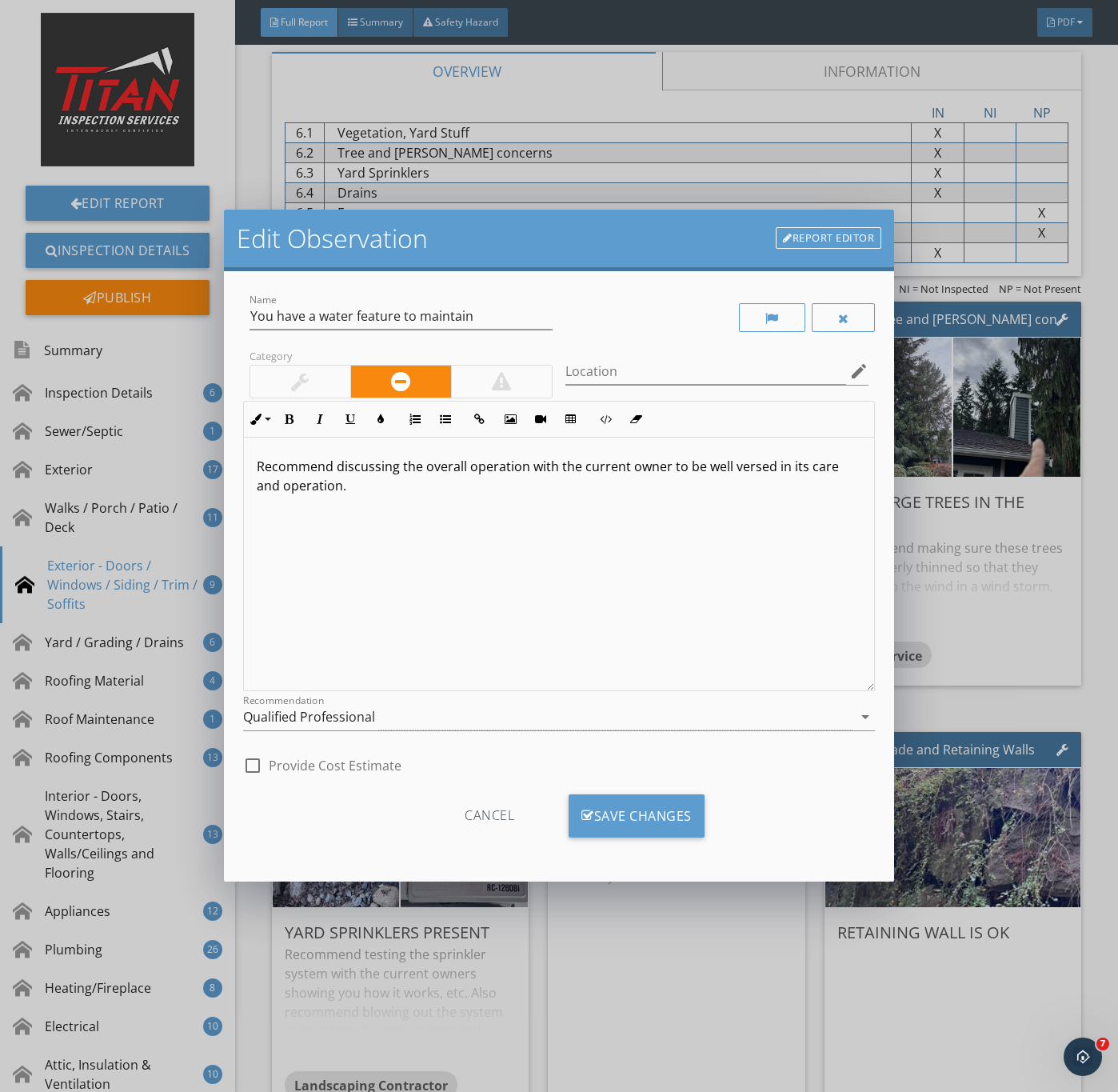
click at [286, 378] on div at bounding box center [300, 381] width 100 height 32
click at [413, 384] on div at bounding box center [401, 381] width 101 height 32
click at [618, 806] on div "Save Changes" at bounding box center [636, 815] width 136 height 43
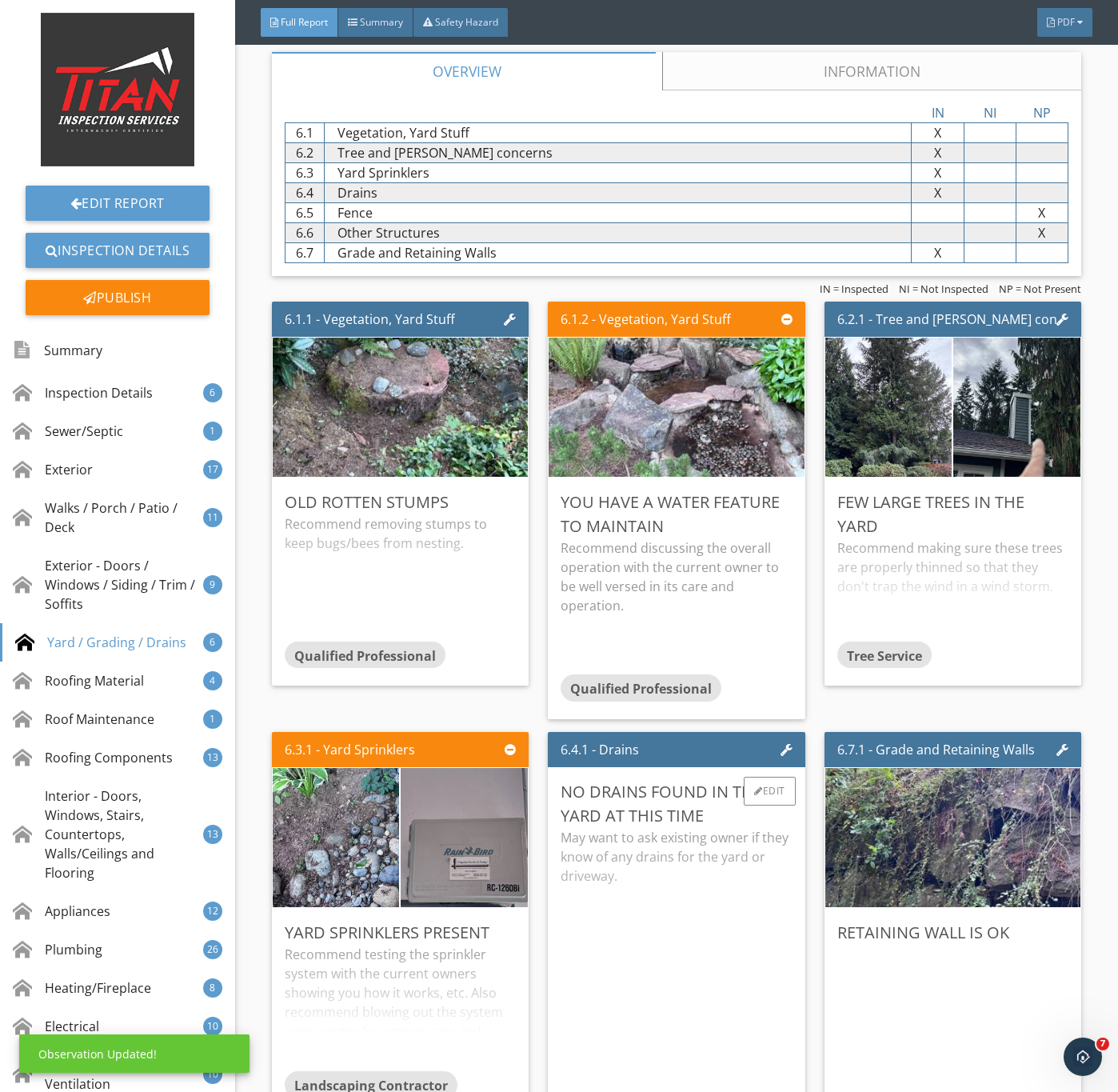
scroll to position [9598, 0]
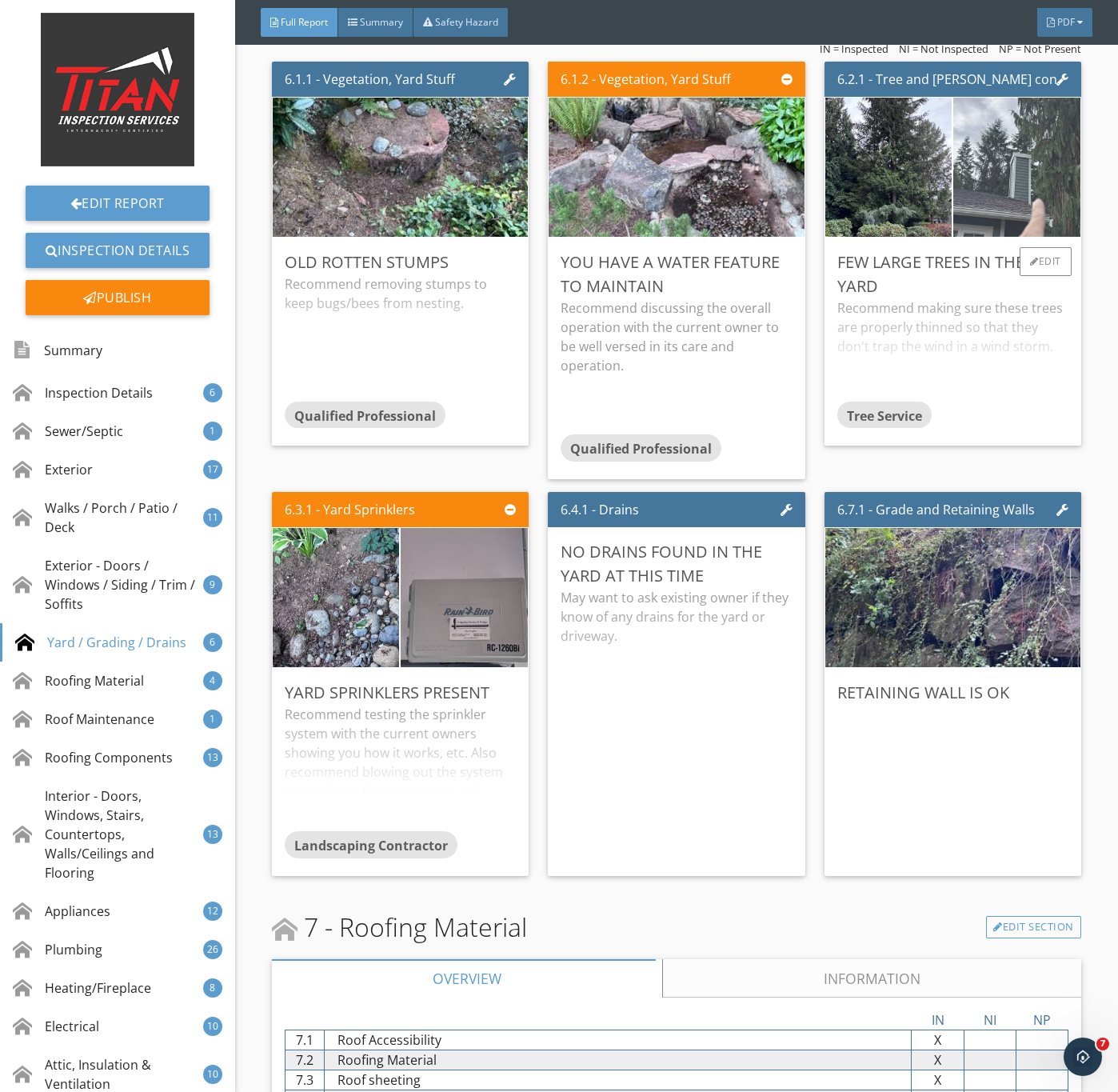
click at [1001, 191] on img at bounding box center [1017, 168] width 318 height 239
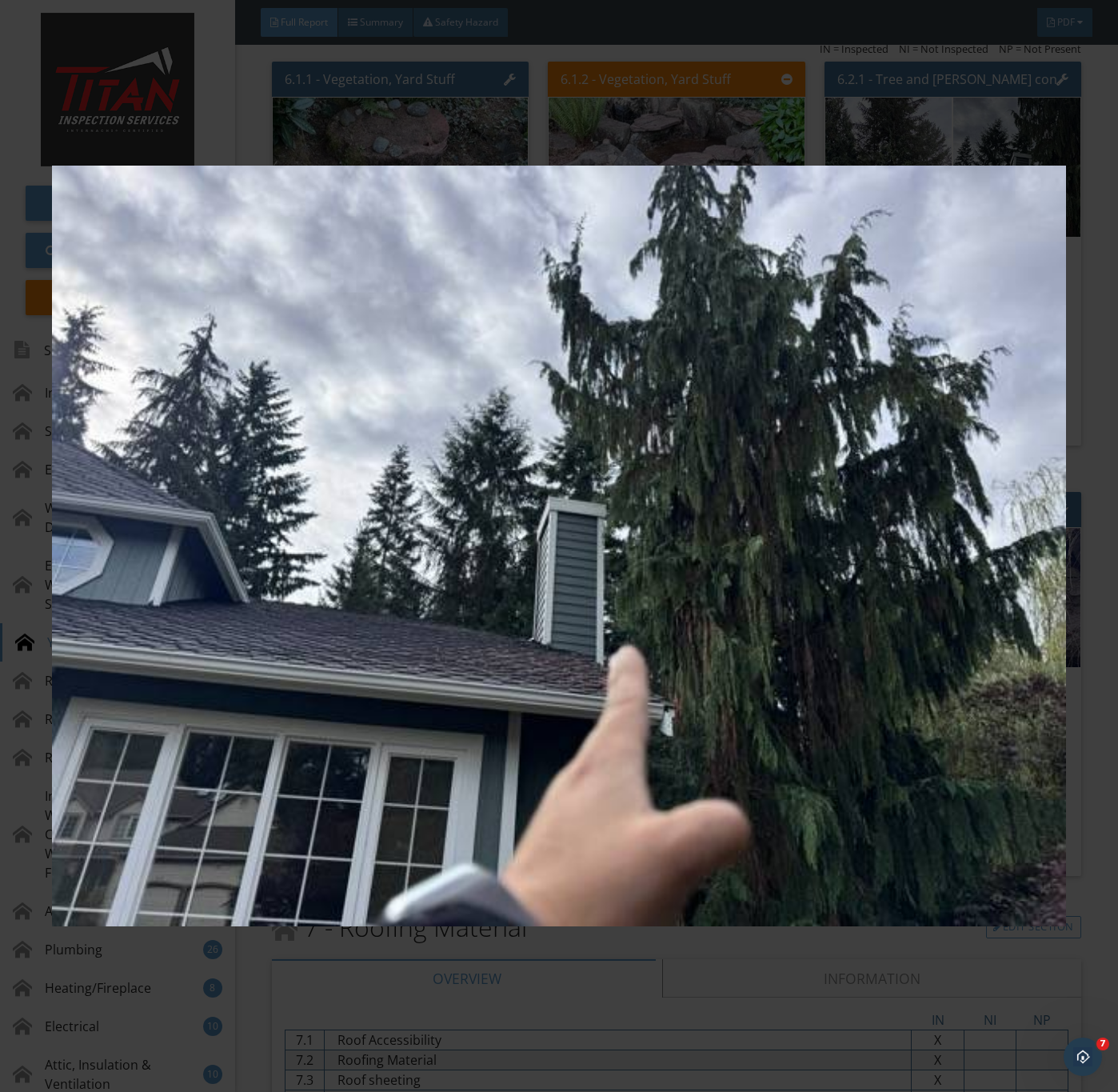
click at [919, 560] on img at bounding box center [559, 546] width 1013 height 988
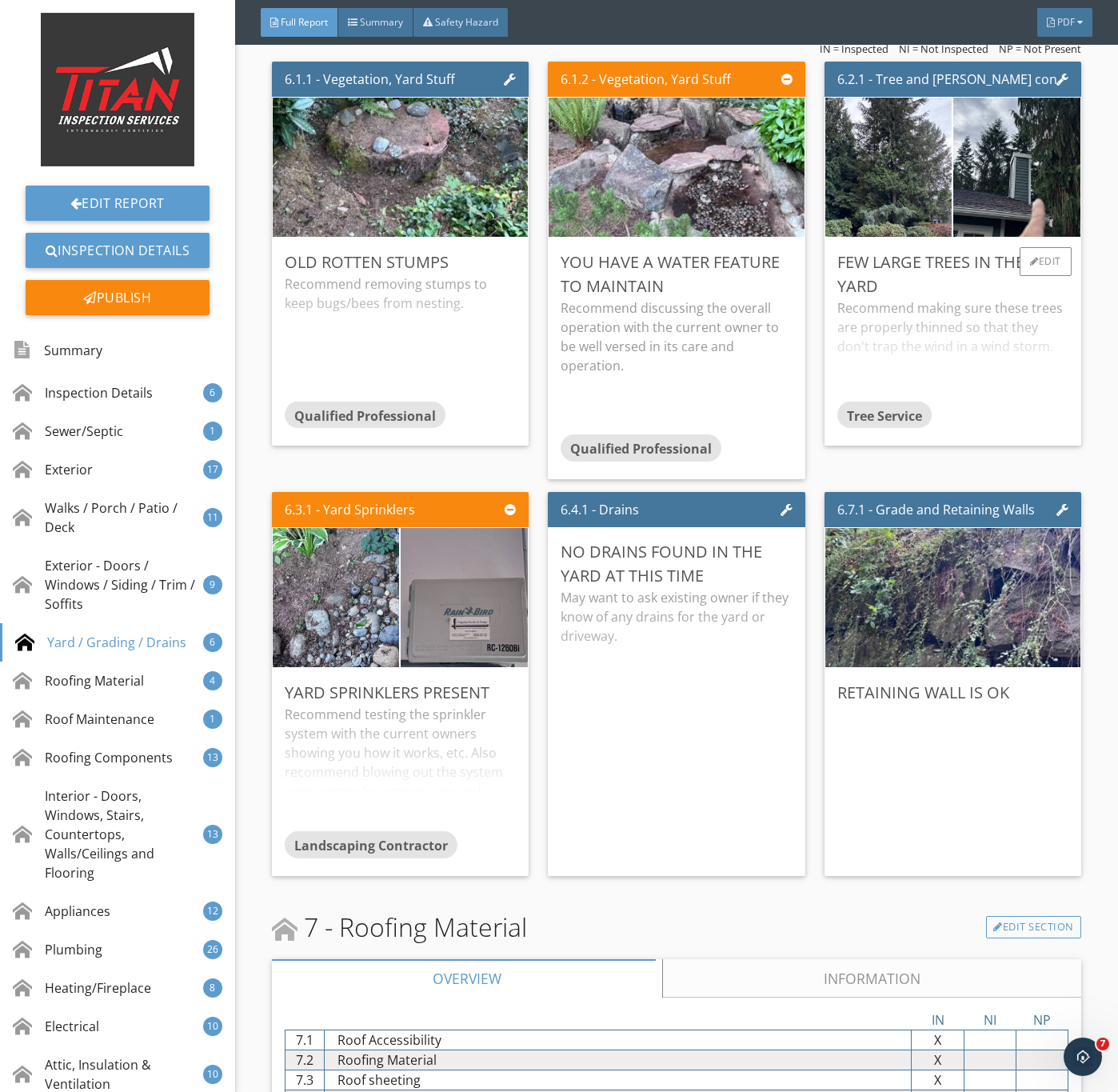
click at [943, 375] on div "Recommend making sure these trees are properly thinned so that they don't trap …" at bounding box center [953, 349] width 232 height 102
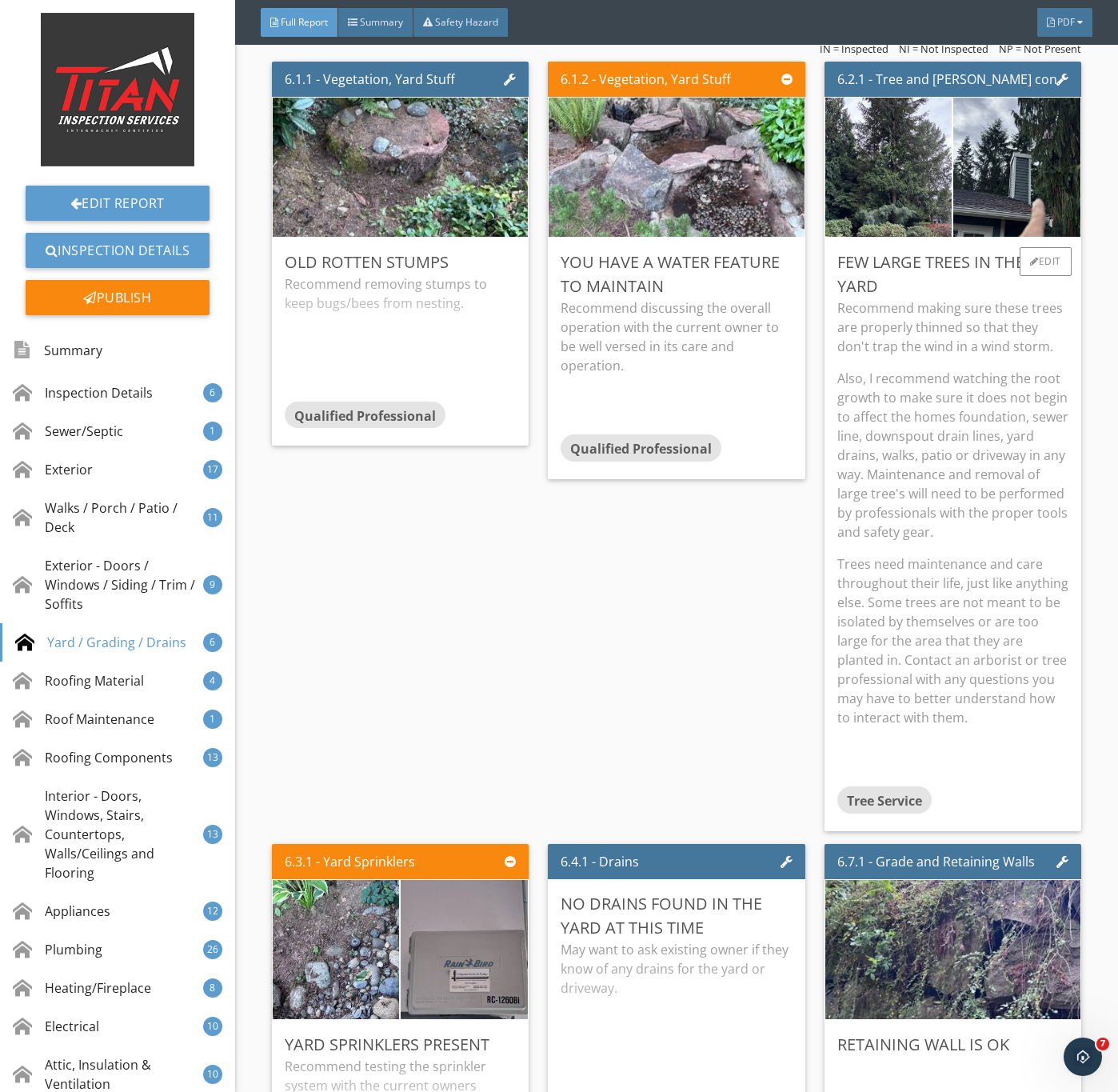
click at [927, 516] on p "Also, I recommend watching the root growth to make sure it does not begin to af…" at bounding box center [953, 455] width 232 height 173
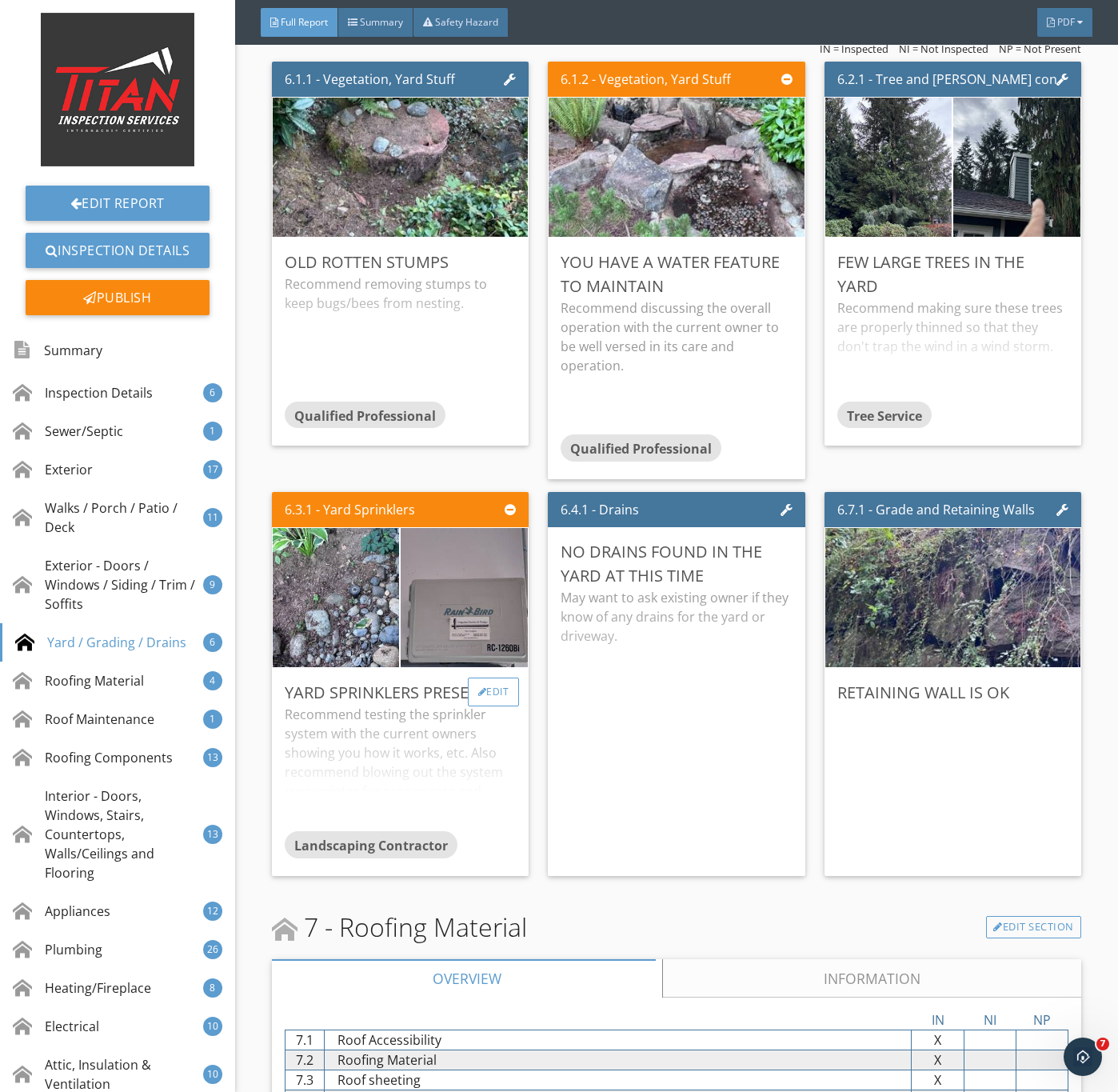
click at [495, 706] on div "Edit" at bounding box center [493, 692] width 52 height 28
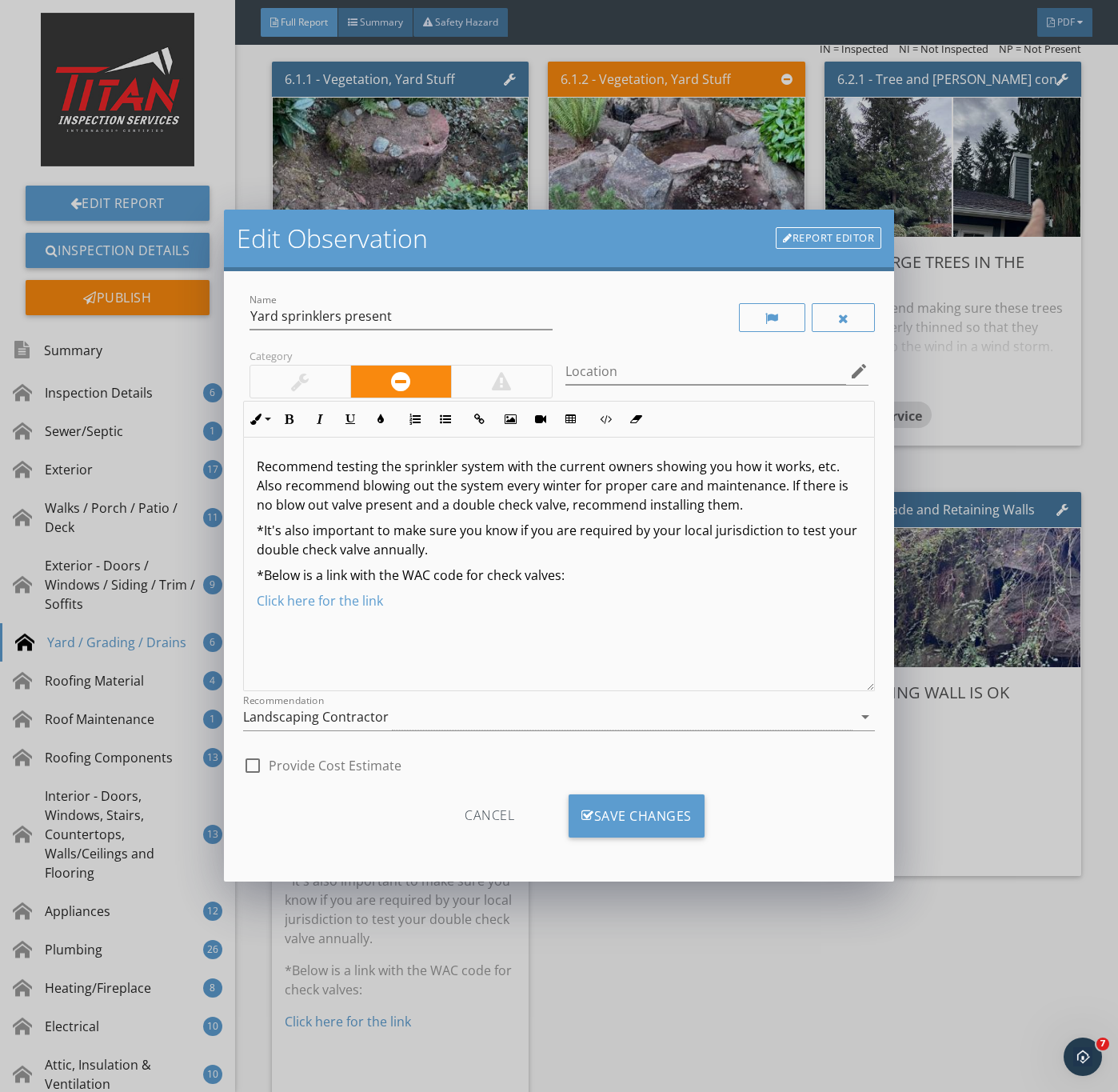
click at [312, 382] on div at bounding box center [300, 381] width 100 height 32
click at [653, 792] on div "Cancel Save Changes" at bounding box center [559, 821] width 633 height 81
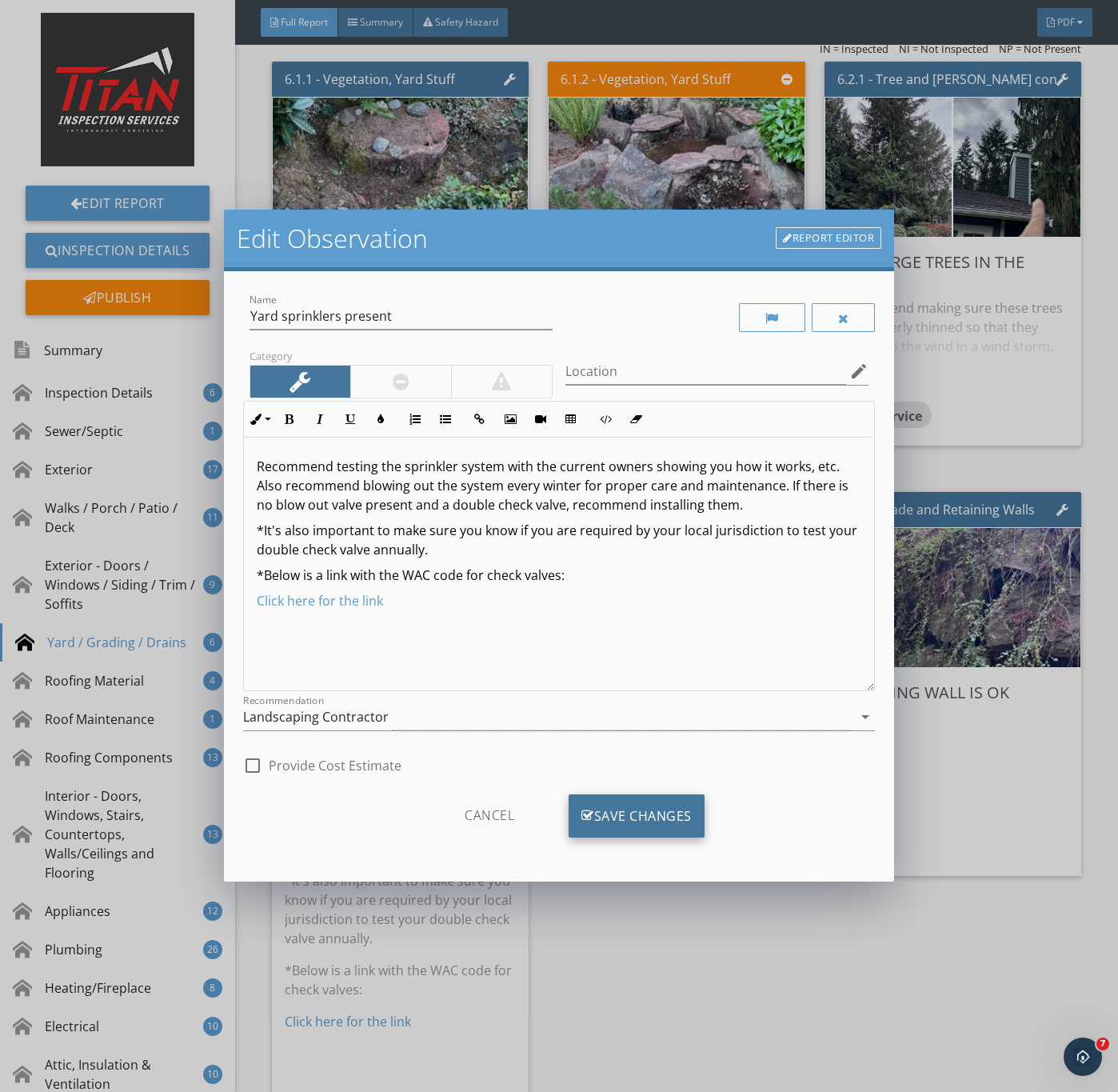
click at [684, 826] on div "Save Changes" at bounding box center [636, 815] width 136 height 43
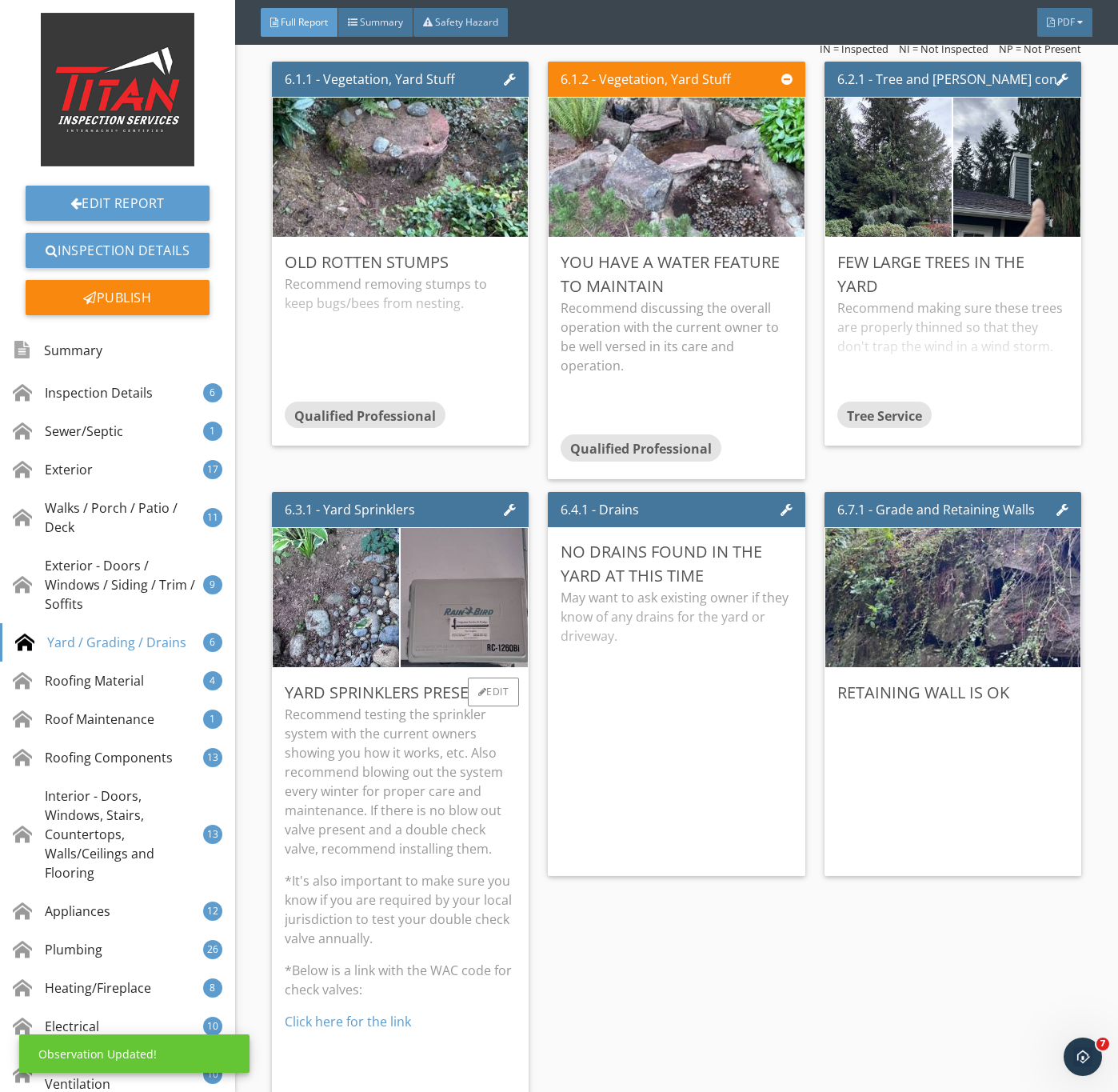
click at [374, 858] on p "Recommend testing the sprinkler system with the current owners showing you how …" at bounding box center [400, 781] width 232 height 153
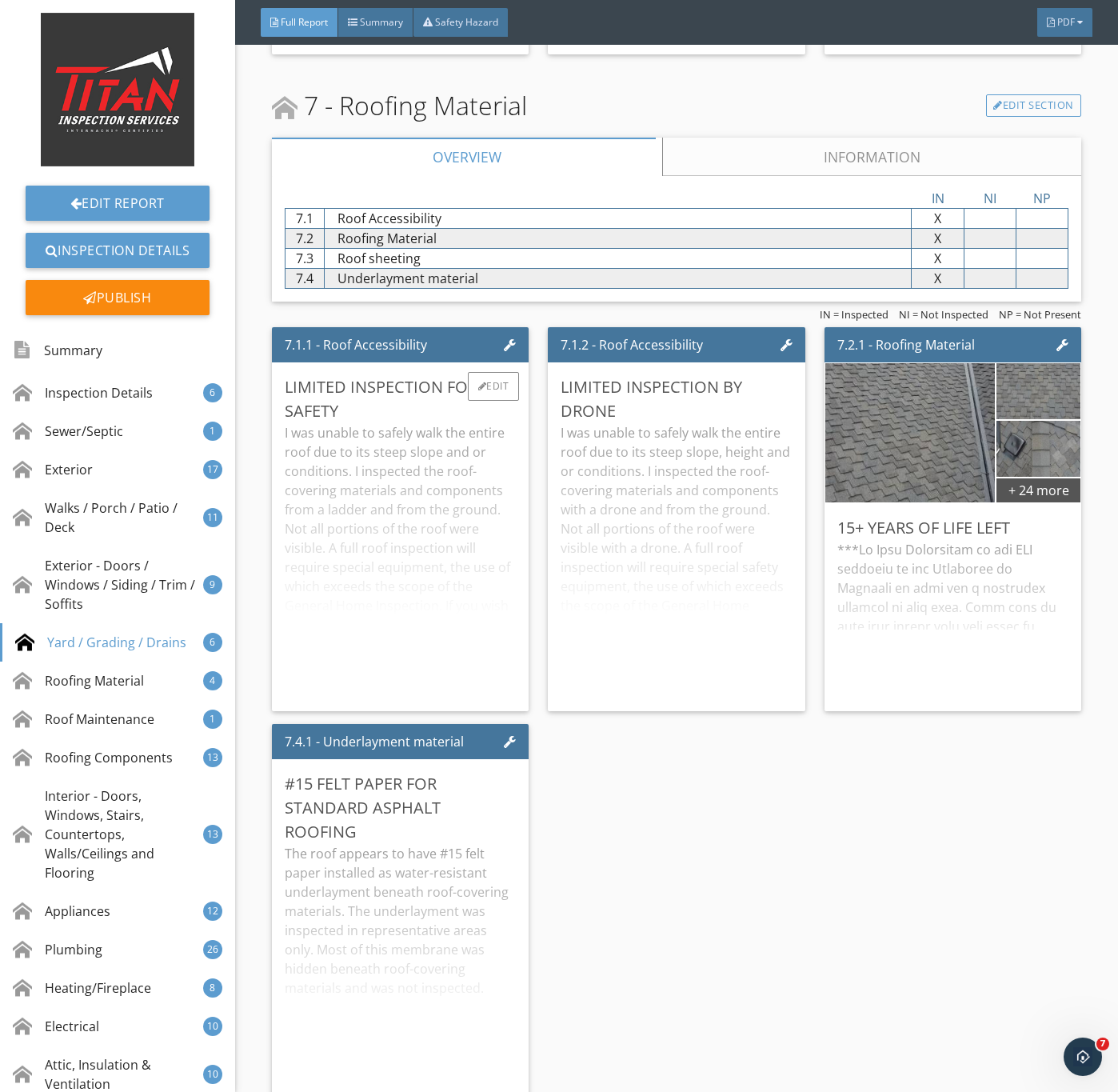
scroll to position [10437, 0]
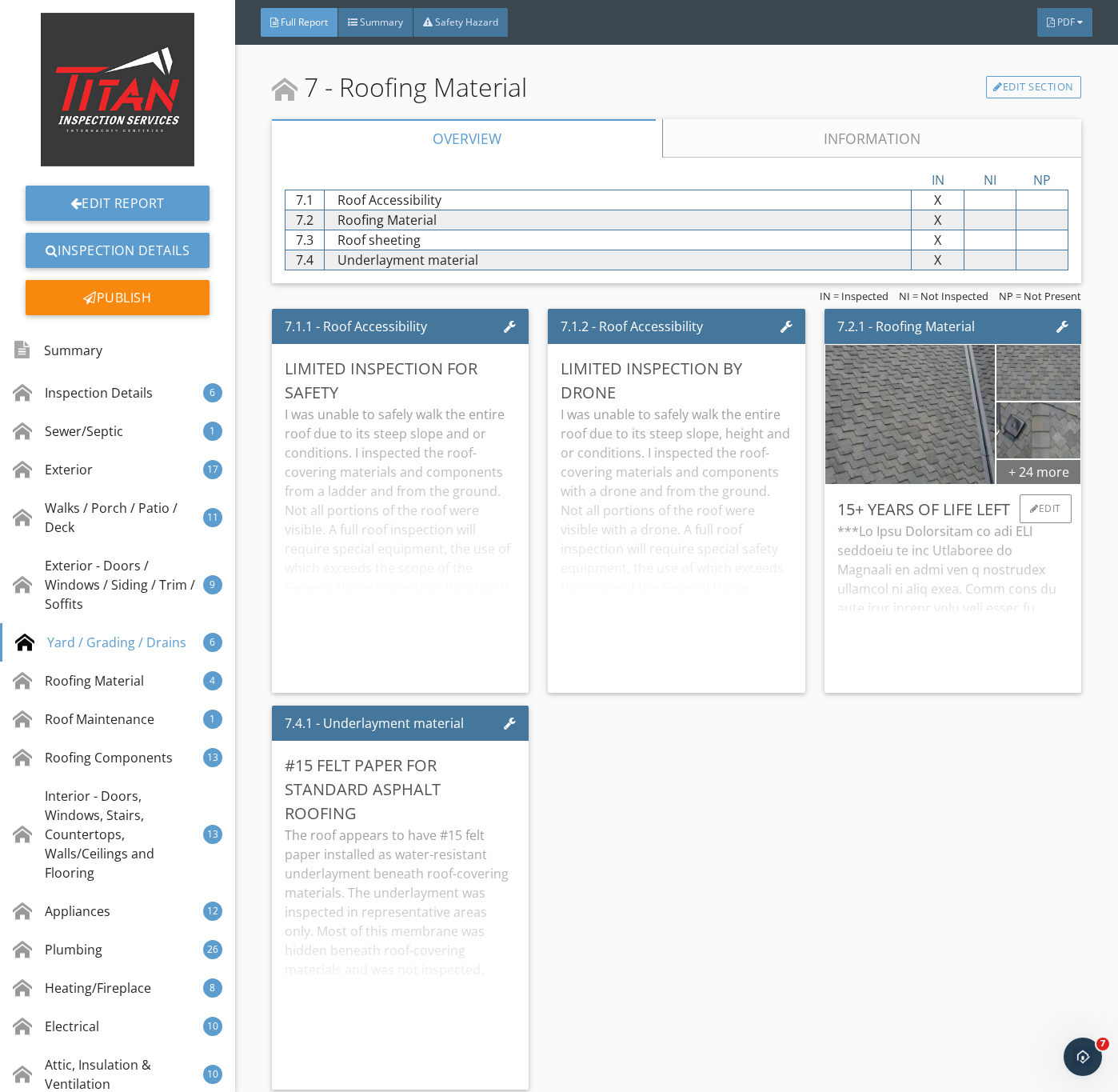
click at [1020, 483] on div "+ 24 more" at bounding box center [1038, 471] width 83 height 26
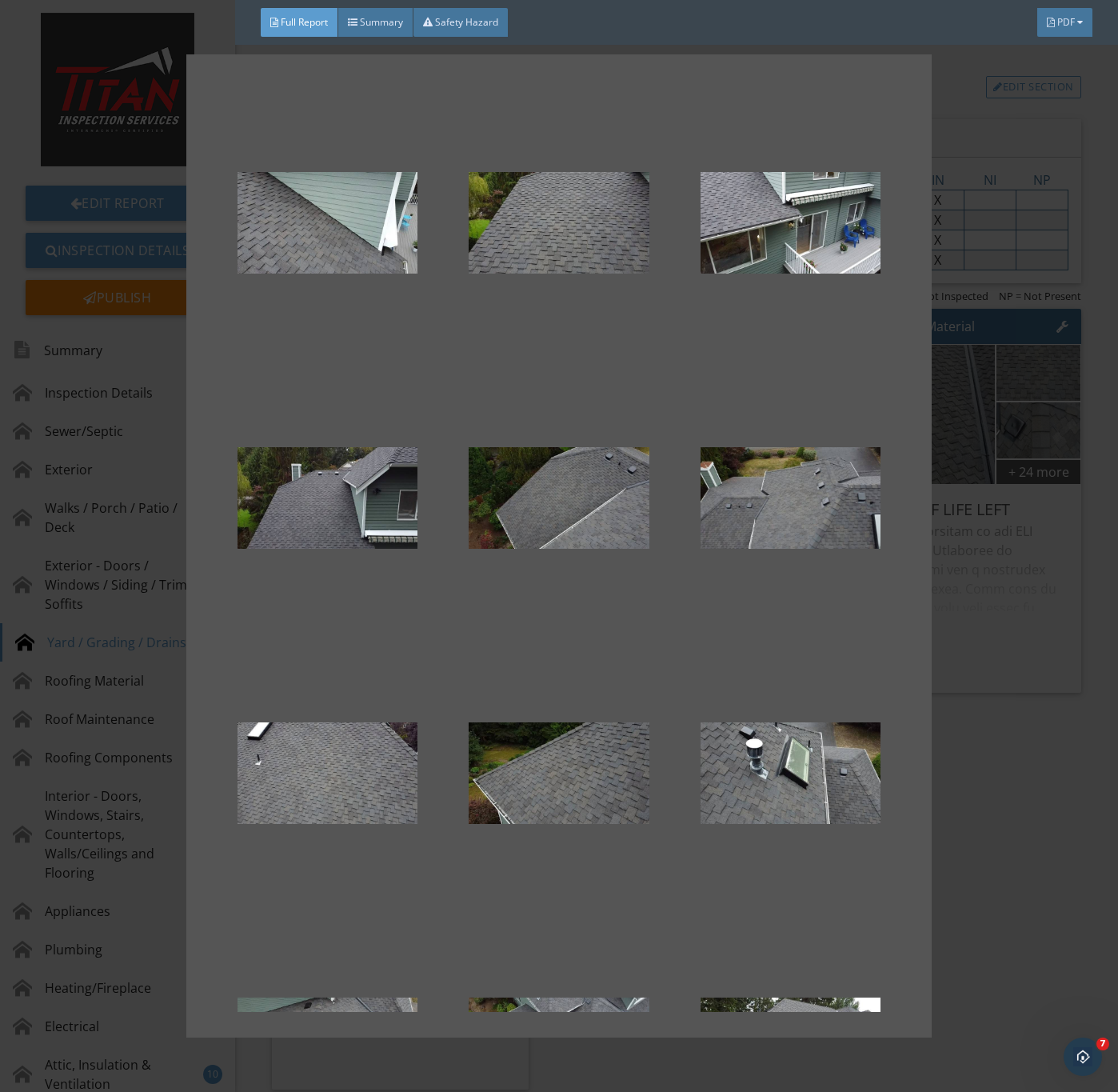
scroll to position [1545, 0]
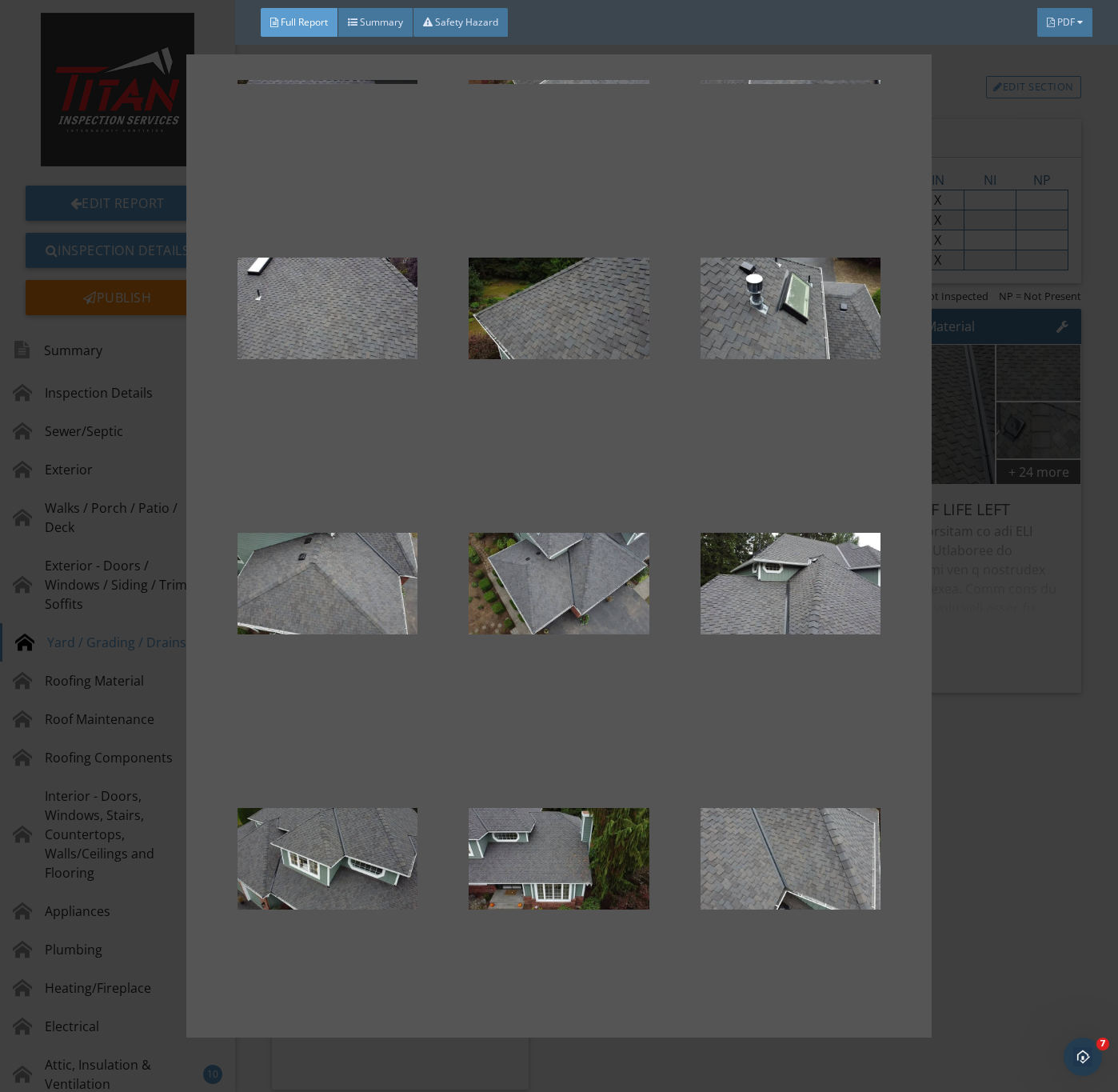
click at [982, 834] on div at bounding box center [559, 546] width 1118 height 1092
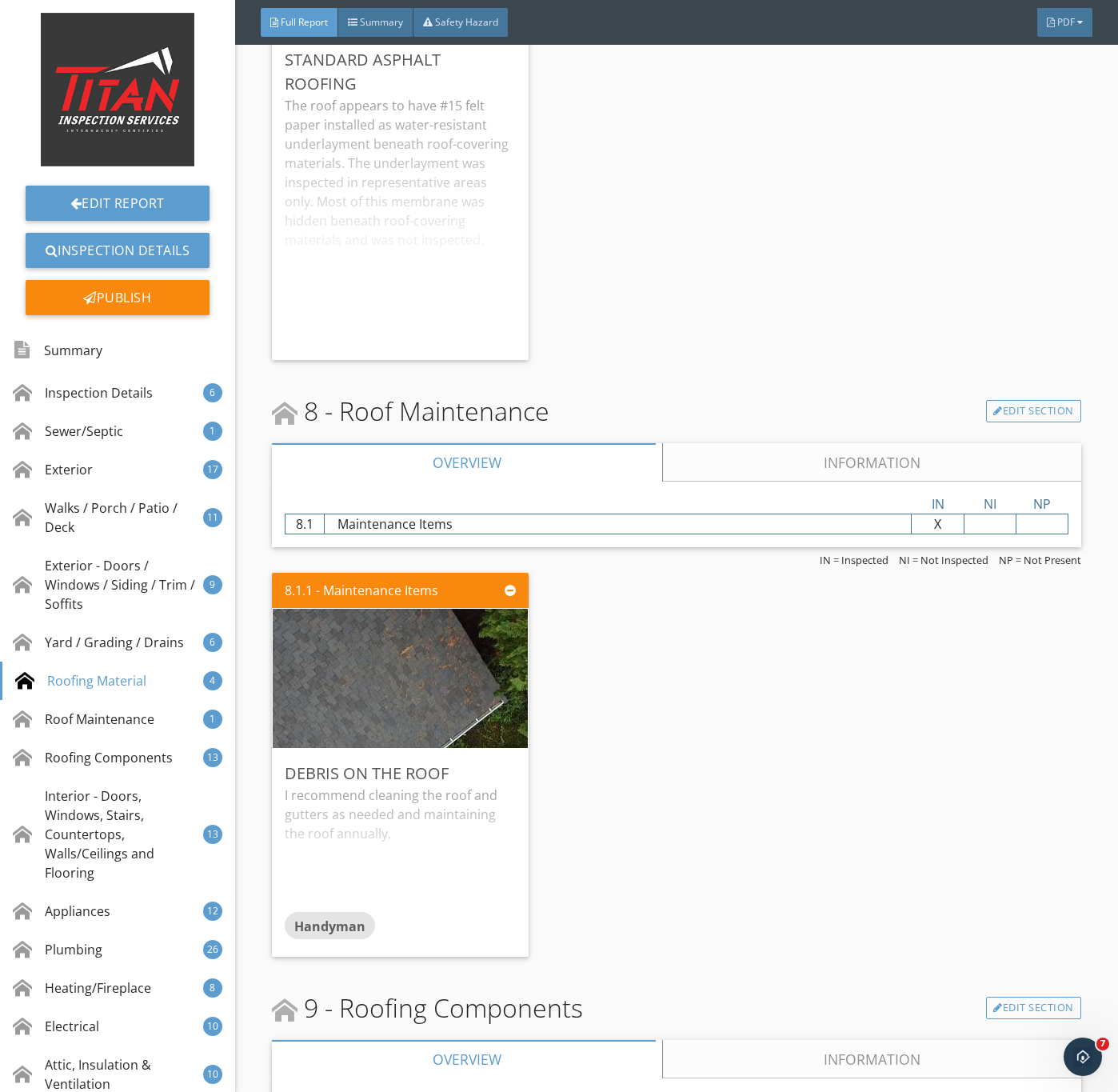
scroll to position [11277, 0]
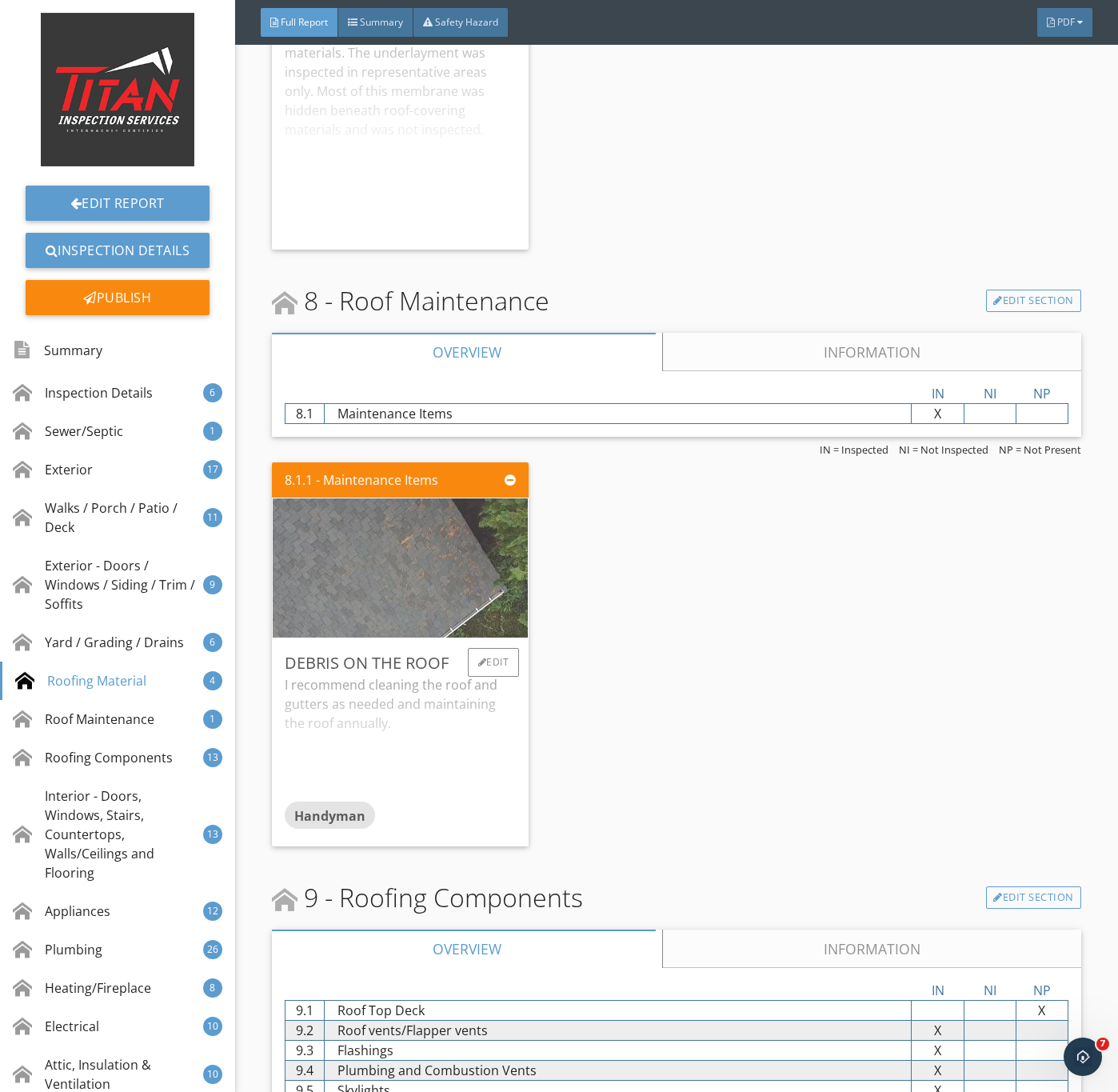
click at [429, 600] on img at bounding box center [399, 568] width 512 height 288
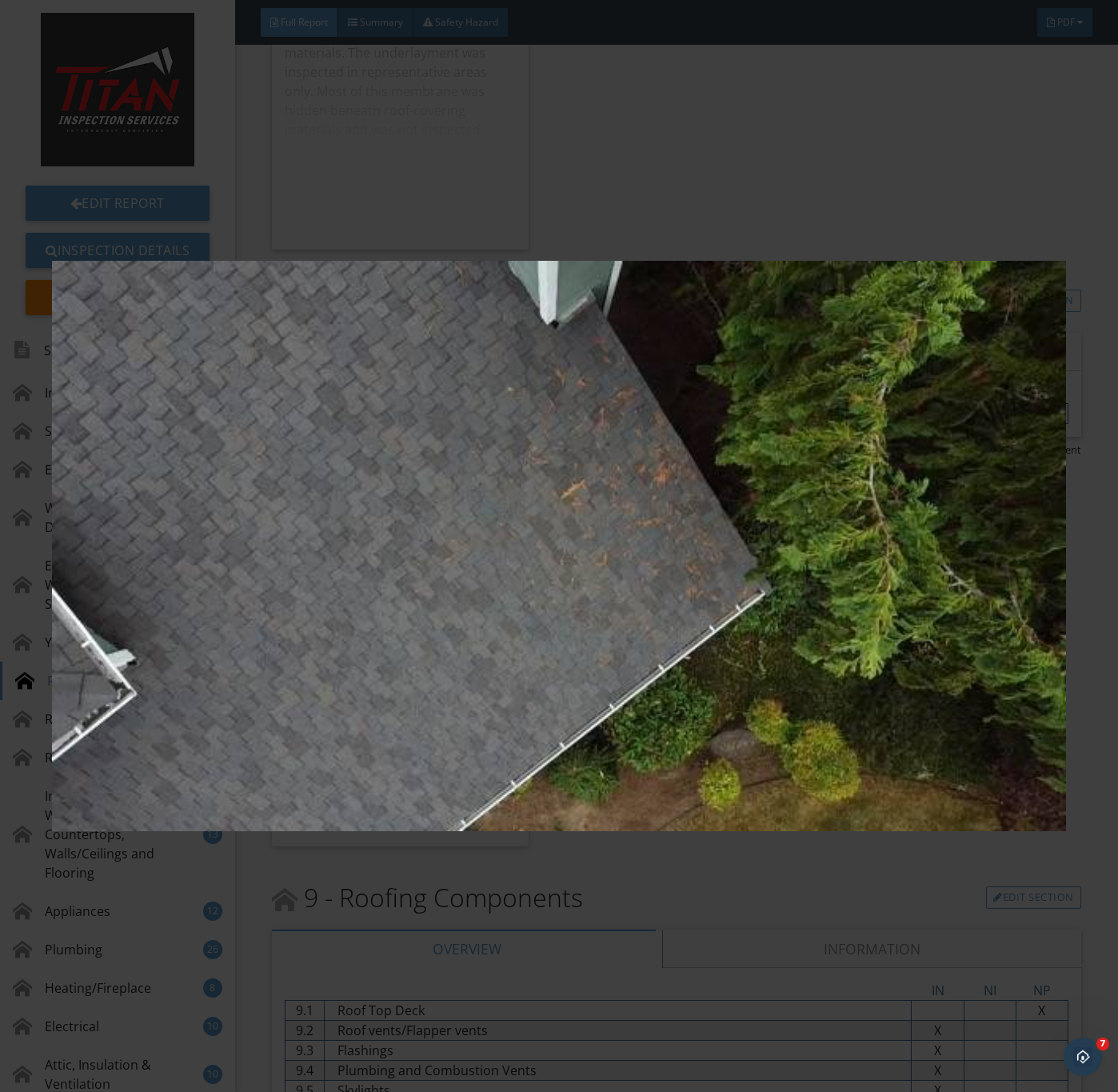
click at [564, 794] on img at bounding box center [559, 546] width 1013 height 988
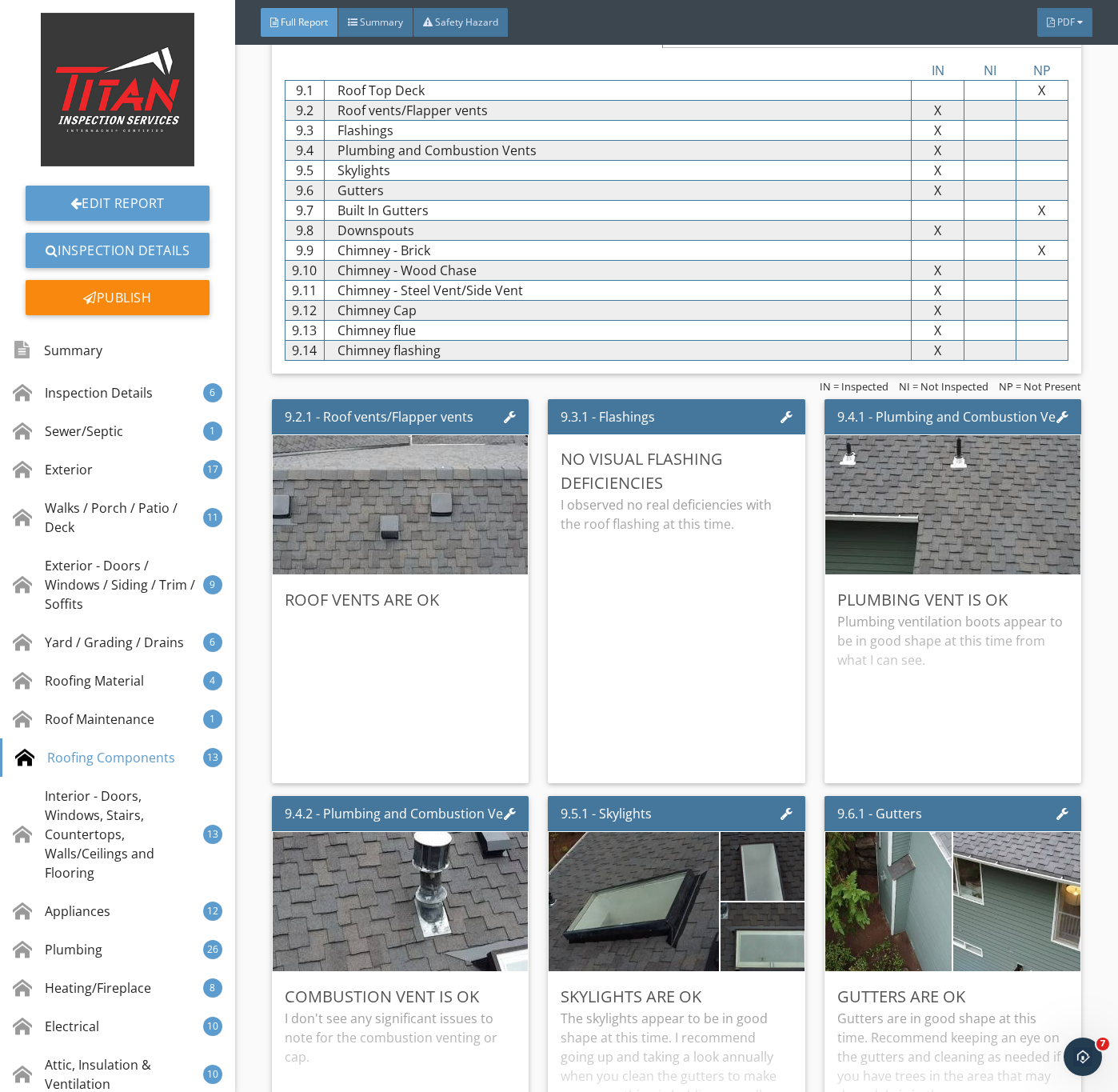
scroll to position [12237, 0]
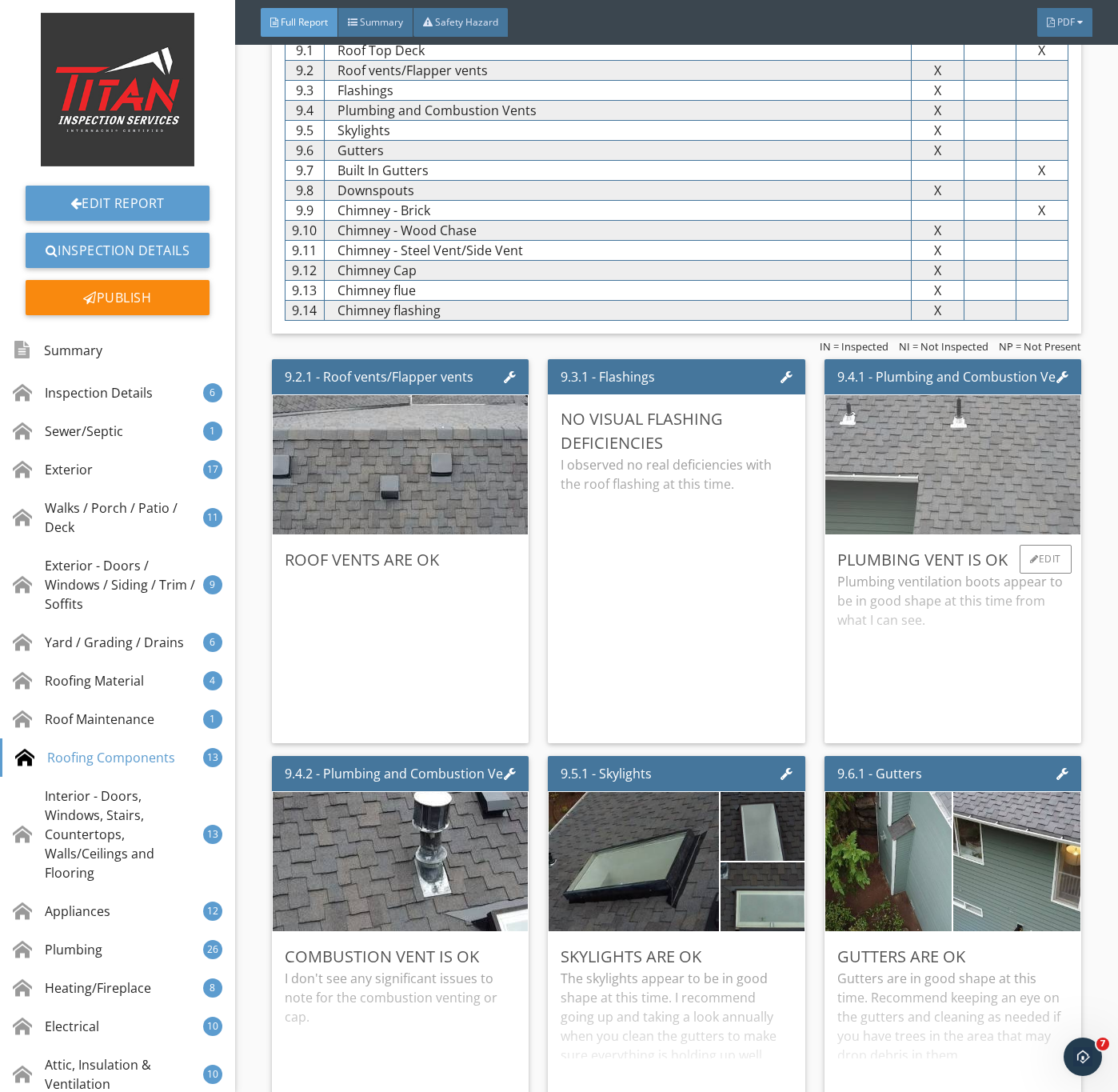
click at [987, 528] on img at bounding box center [952, 465] width 512 height 288
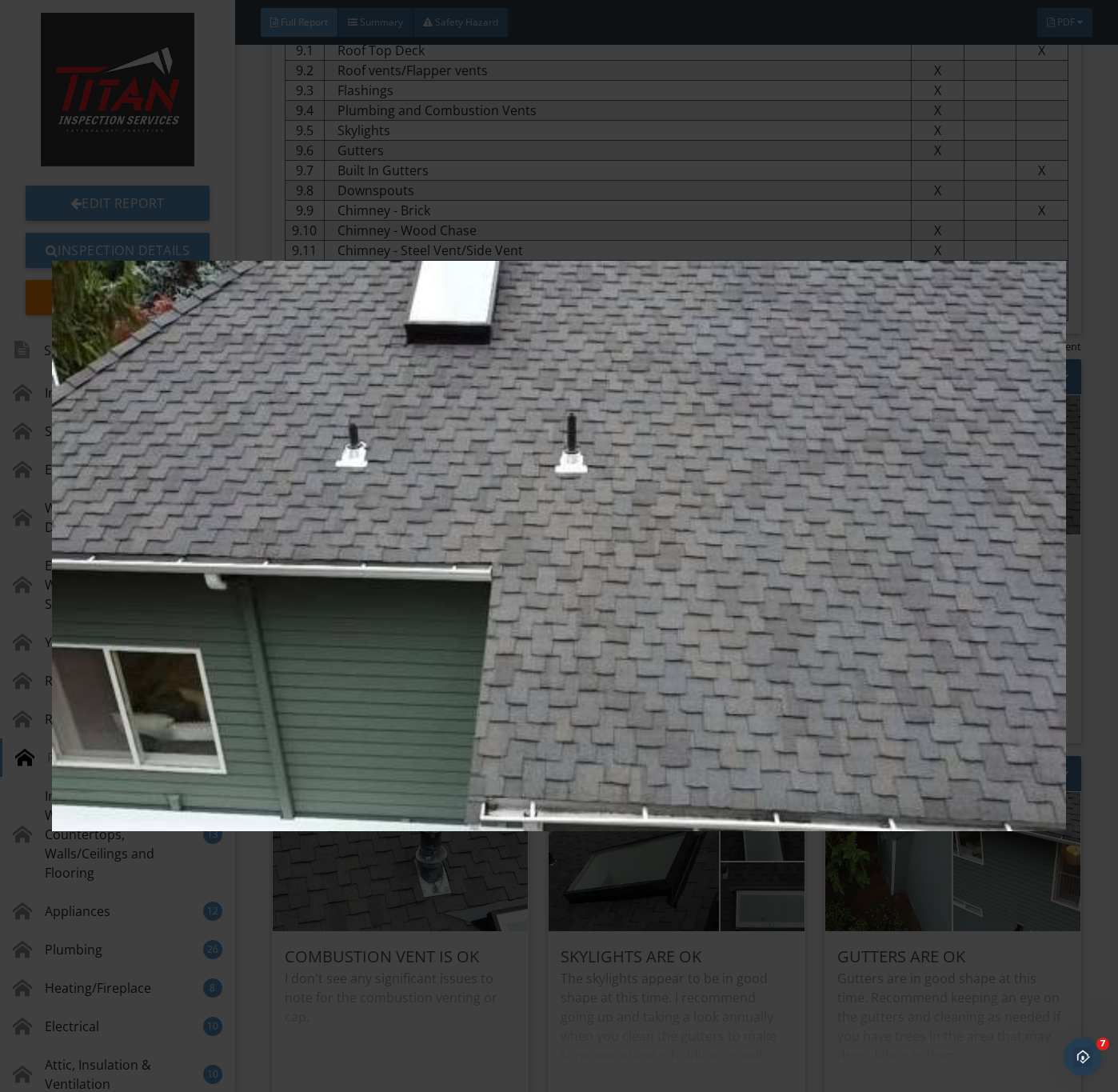
click at [815, 718] on img at bounding box center [559, 546] width 1013 height 988
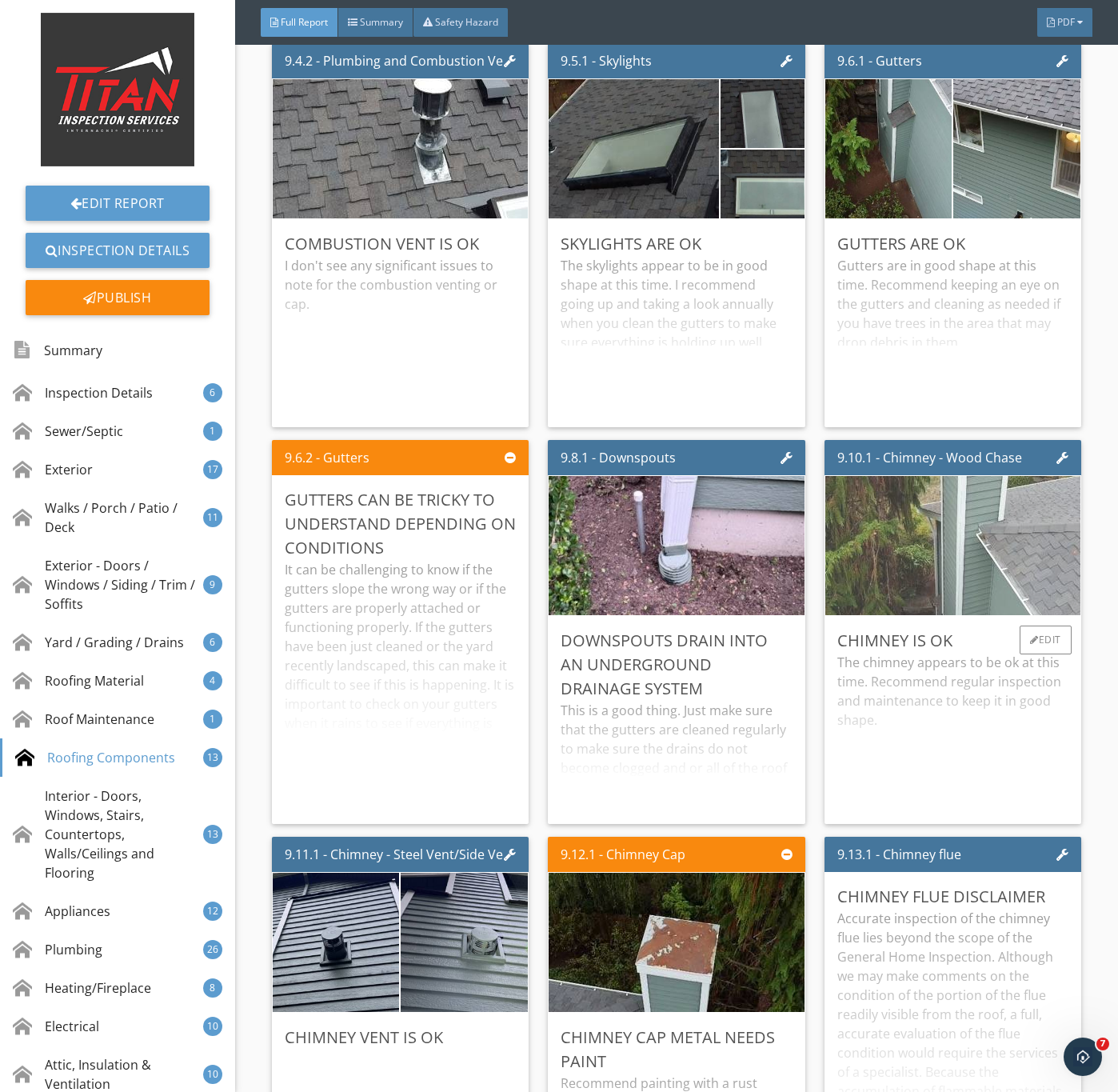
scroll to position [12958, 0]
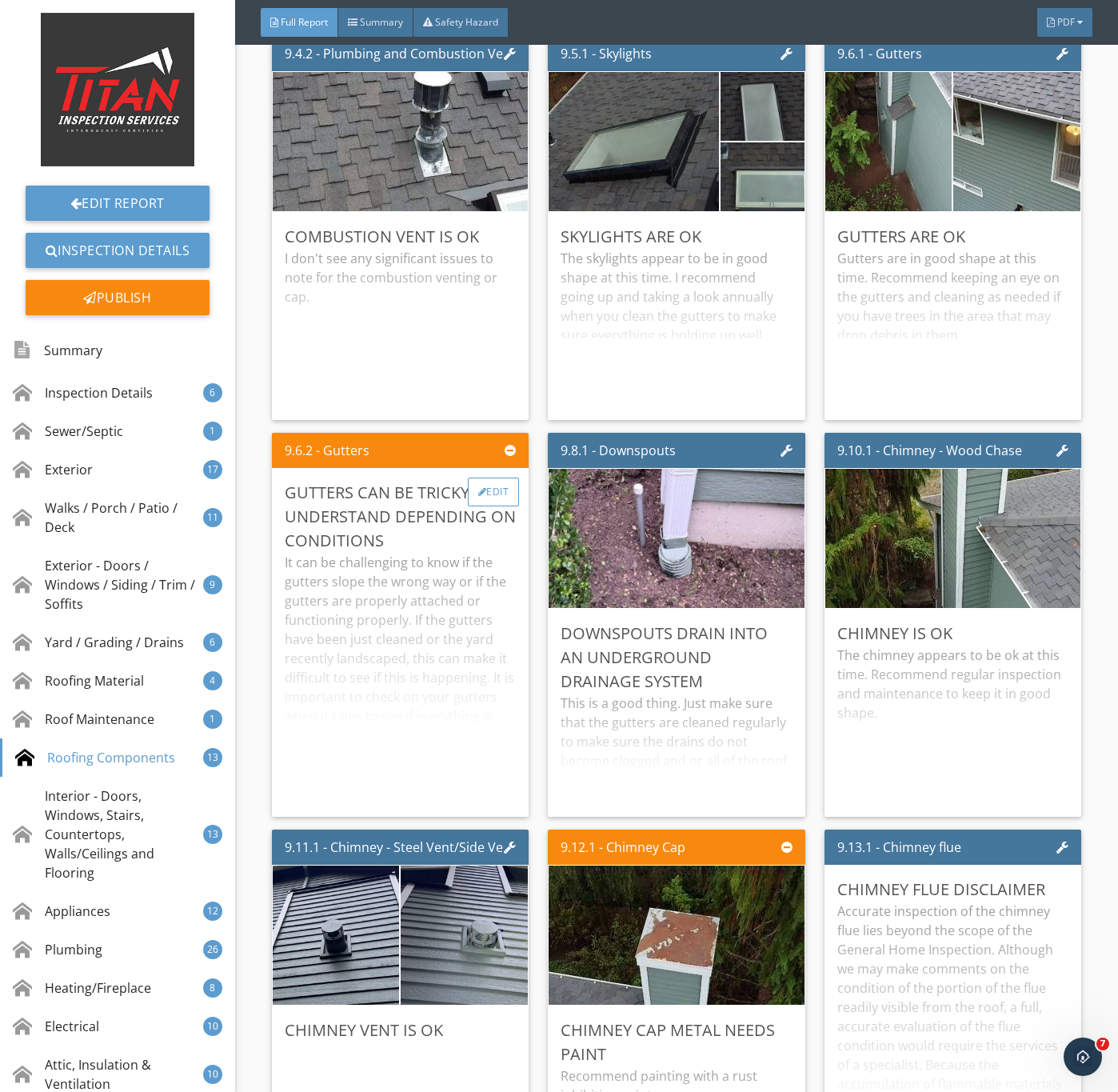
click at [492, 507] on div "Edit" at bounding box center [493, 491] width 52 height 28
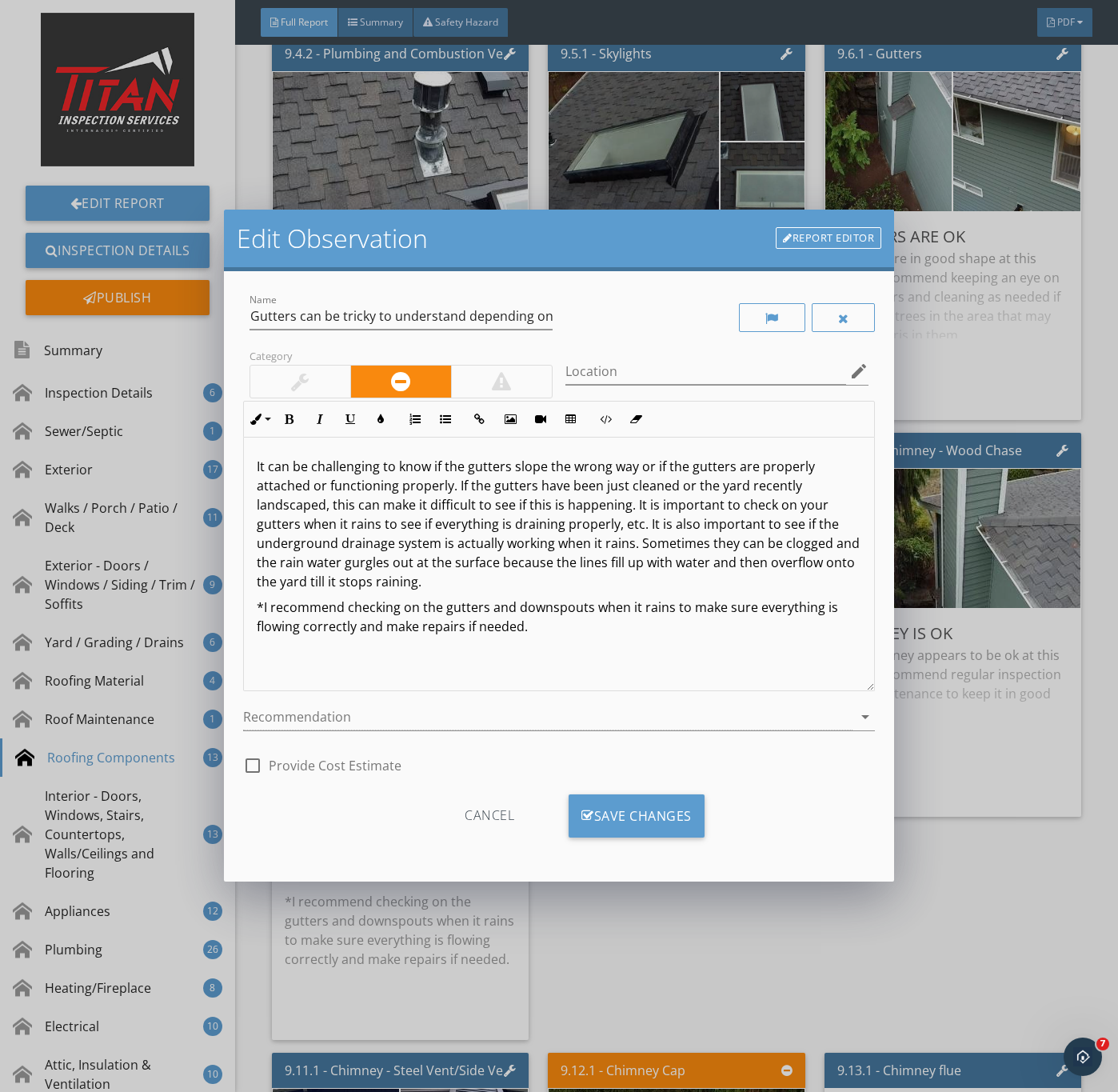
click at [279, 373] on div at bounding box center [300, 381] width 100 height 32
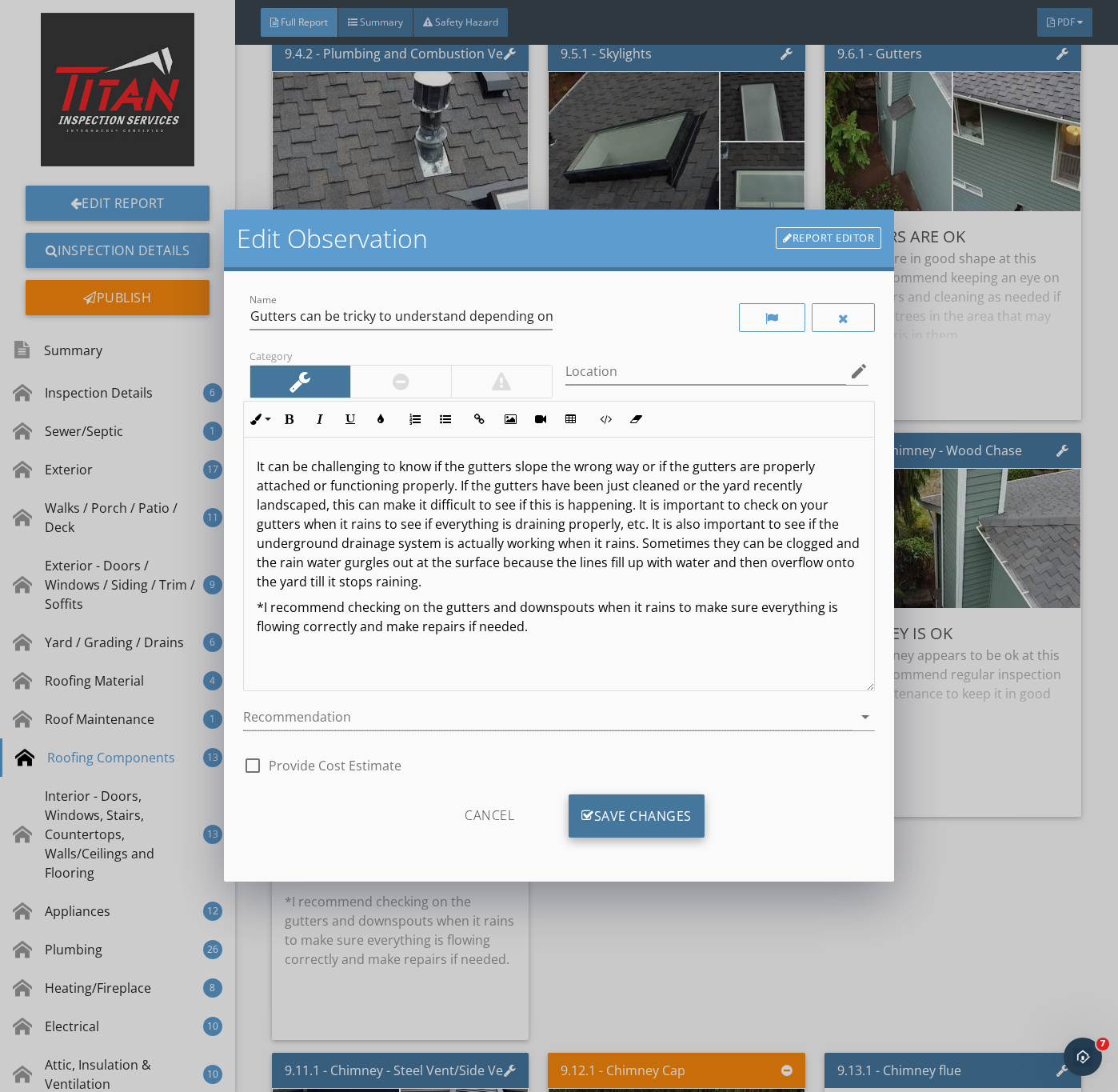
click at [587, 809] on icon at bounding box center [587, 816] width 12 height 18
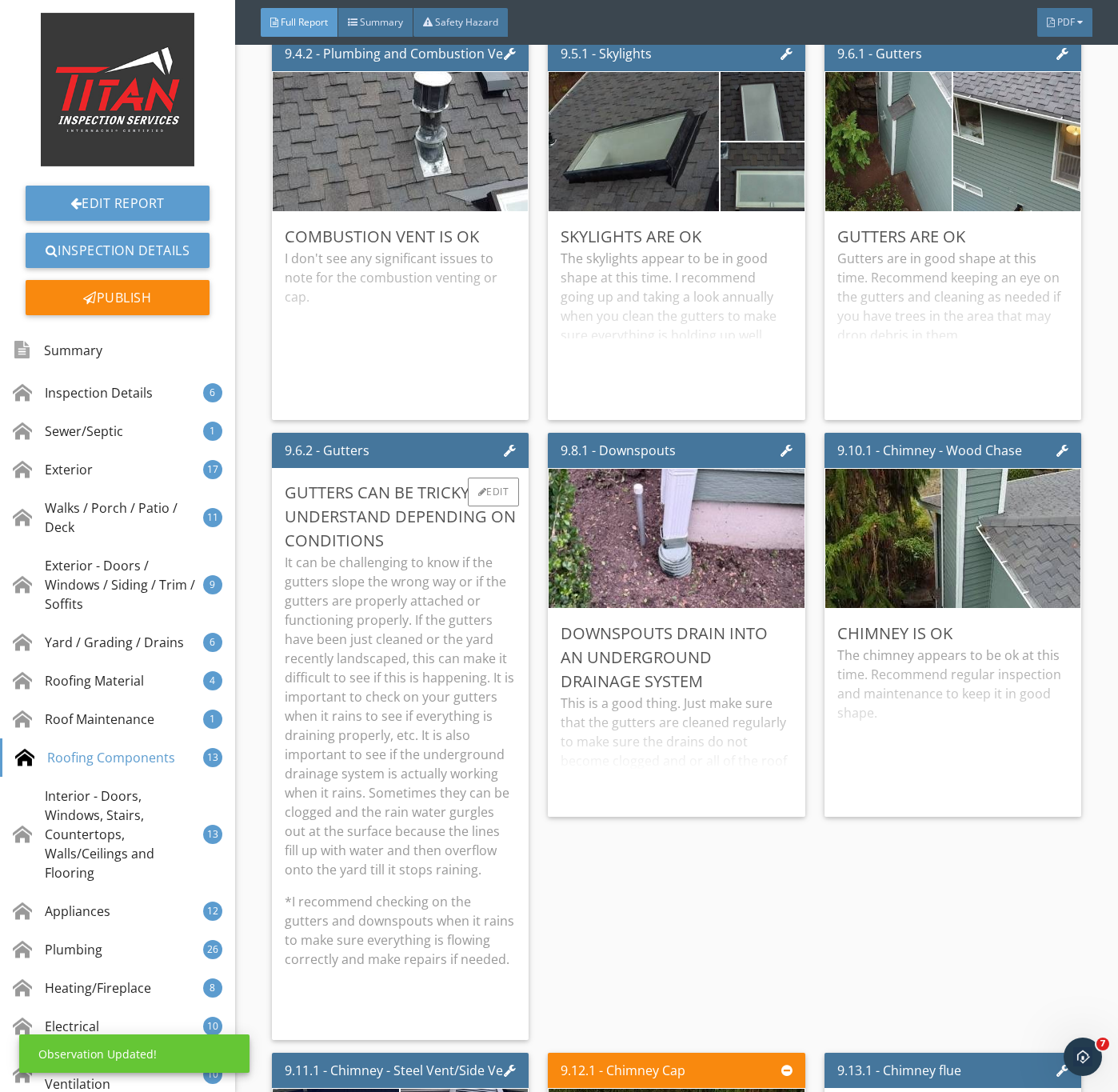
click at [396, 695] on p "It can be challenging to know if the gutters slope the wrong way or if the gutt…" at bounding box center [400, 716] width 232 height 326
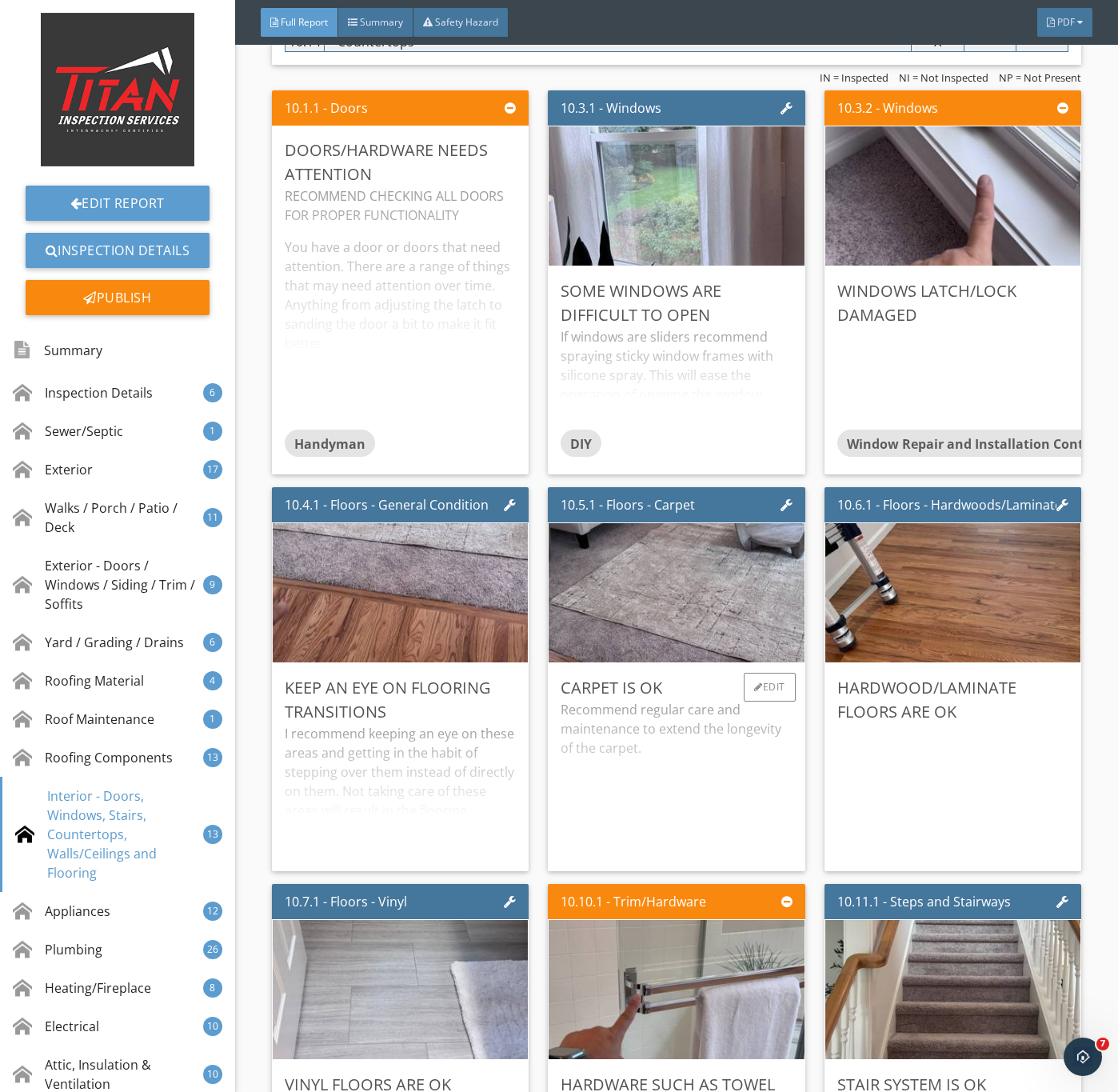
scroll to position [14997, 0]
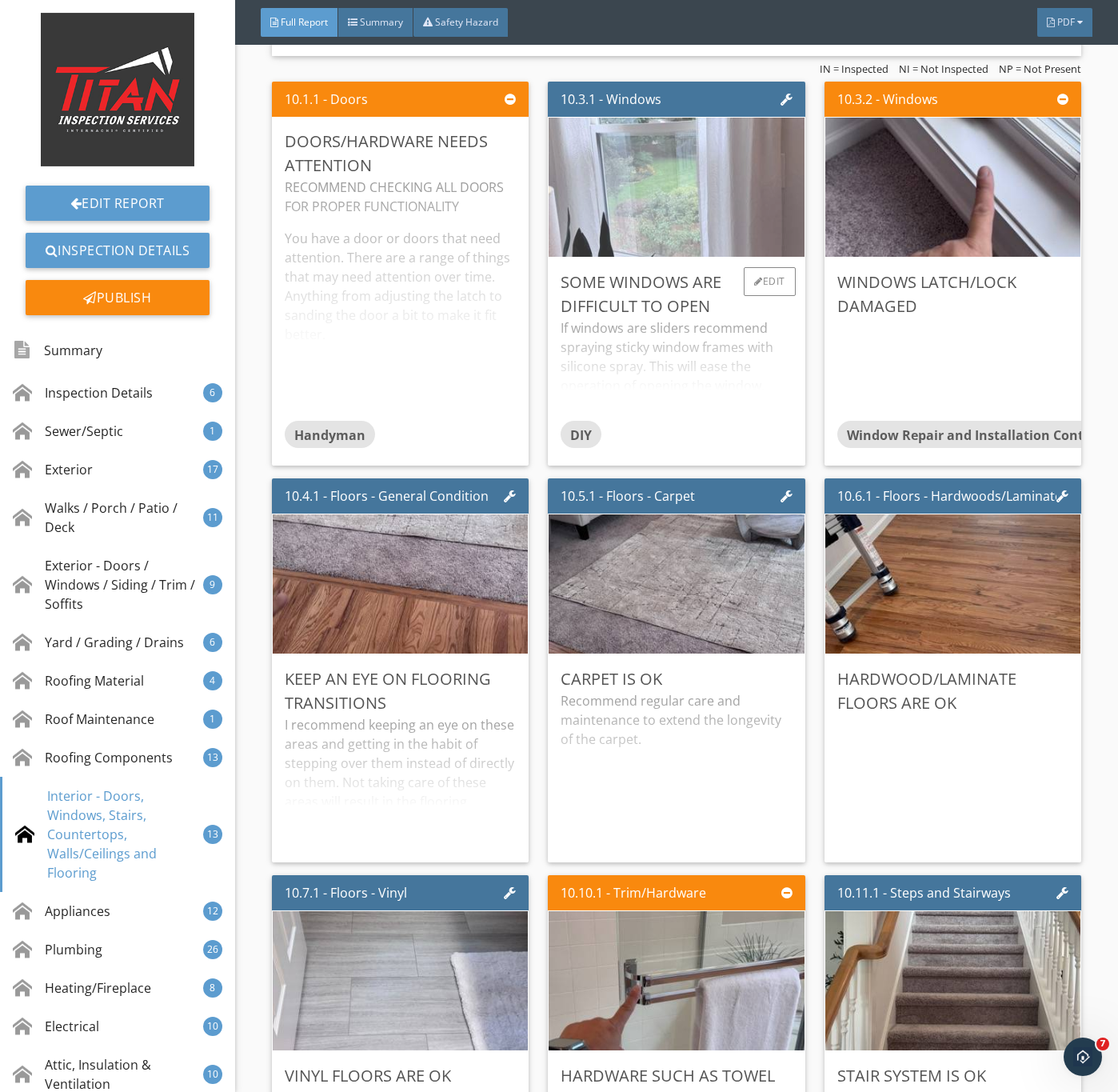
click at [697, 295] on img at bounding box center [676, 186] width 464 height 348
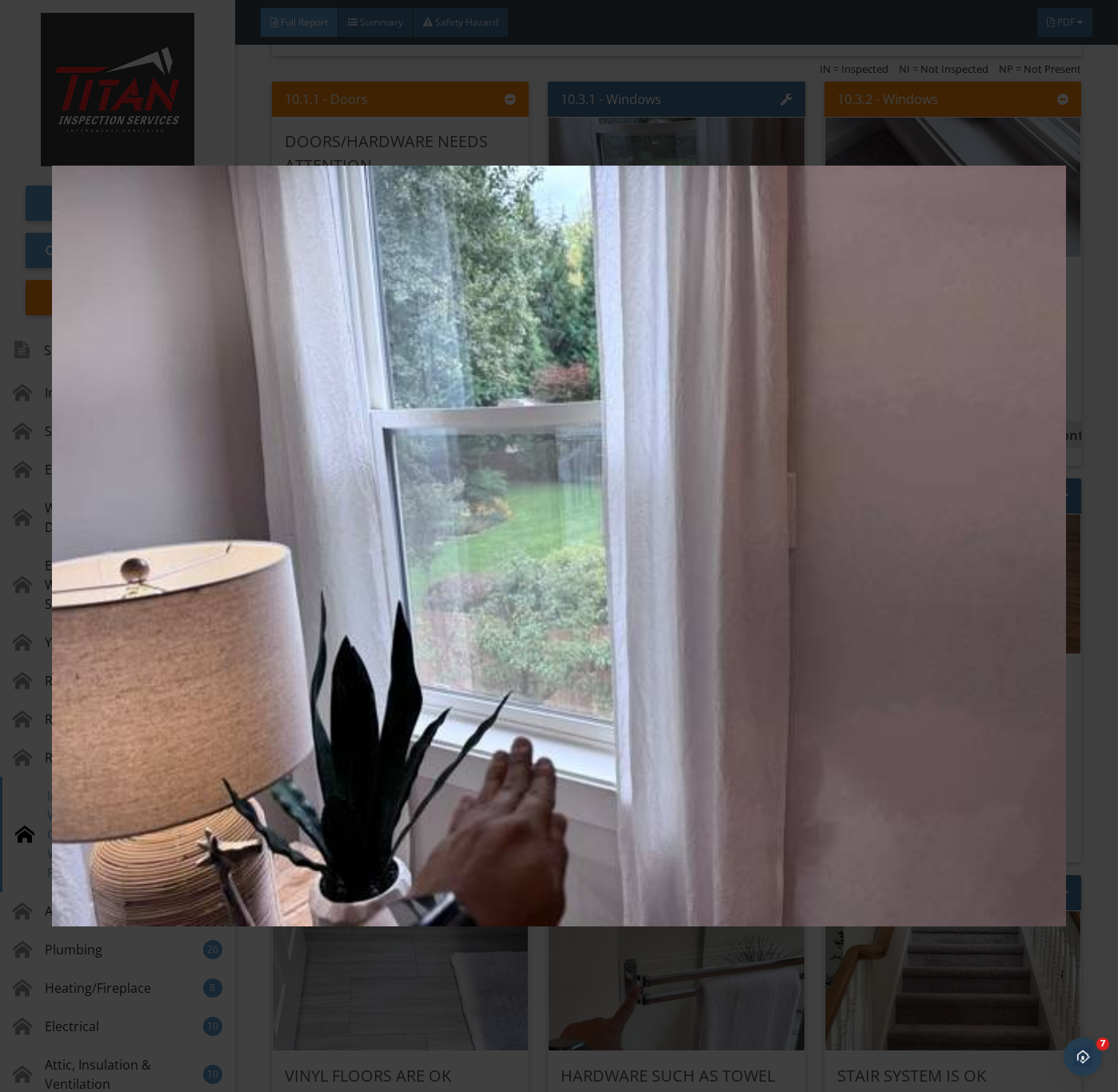
click at [718, 696] on img at bounding box center [559, 546] width 1013 height 988
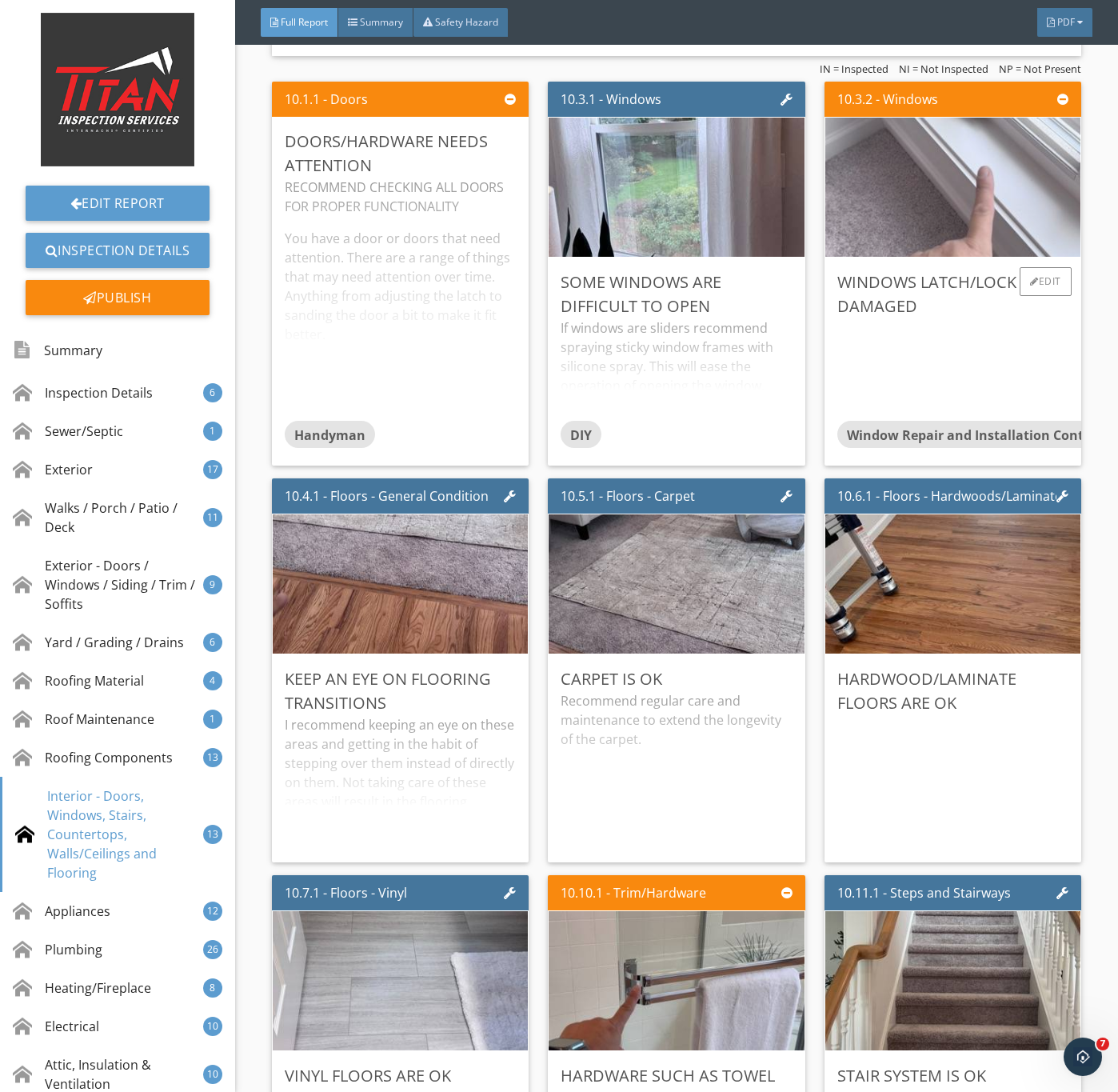
click at [894, 272] on img at bounding box center [952, 186] width 464 height 348
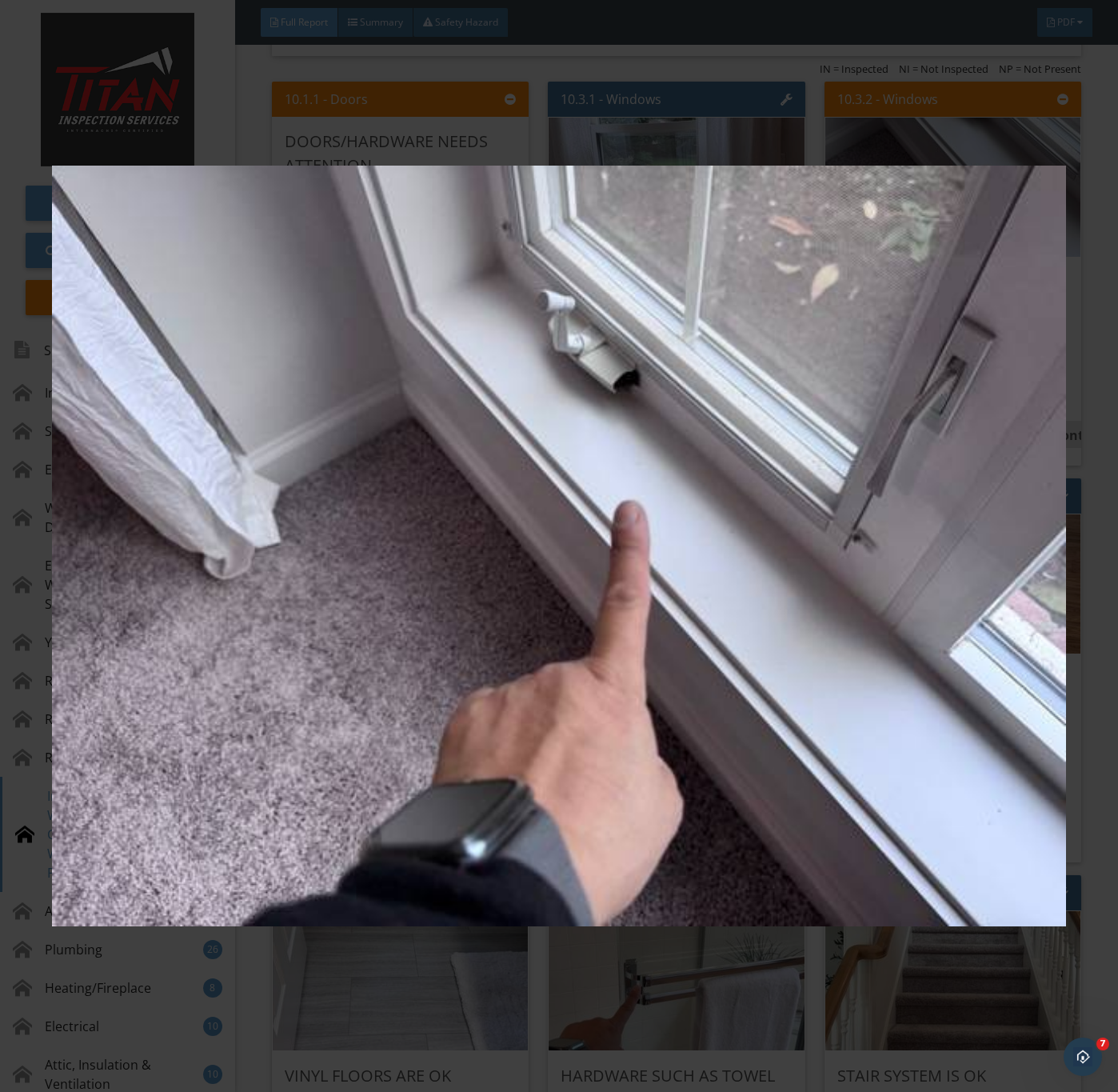
click at [653, 514] on img at bounding box center [559, 546] width 1013 height 988
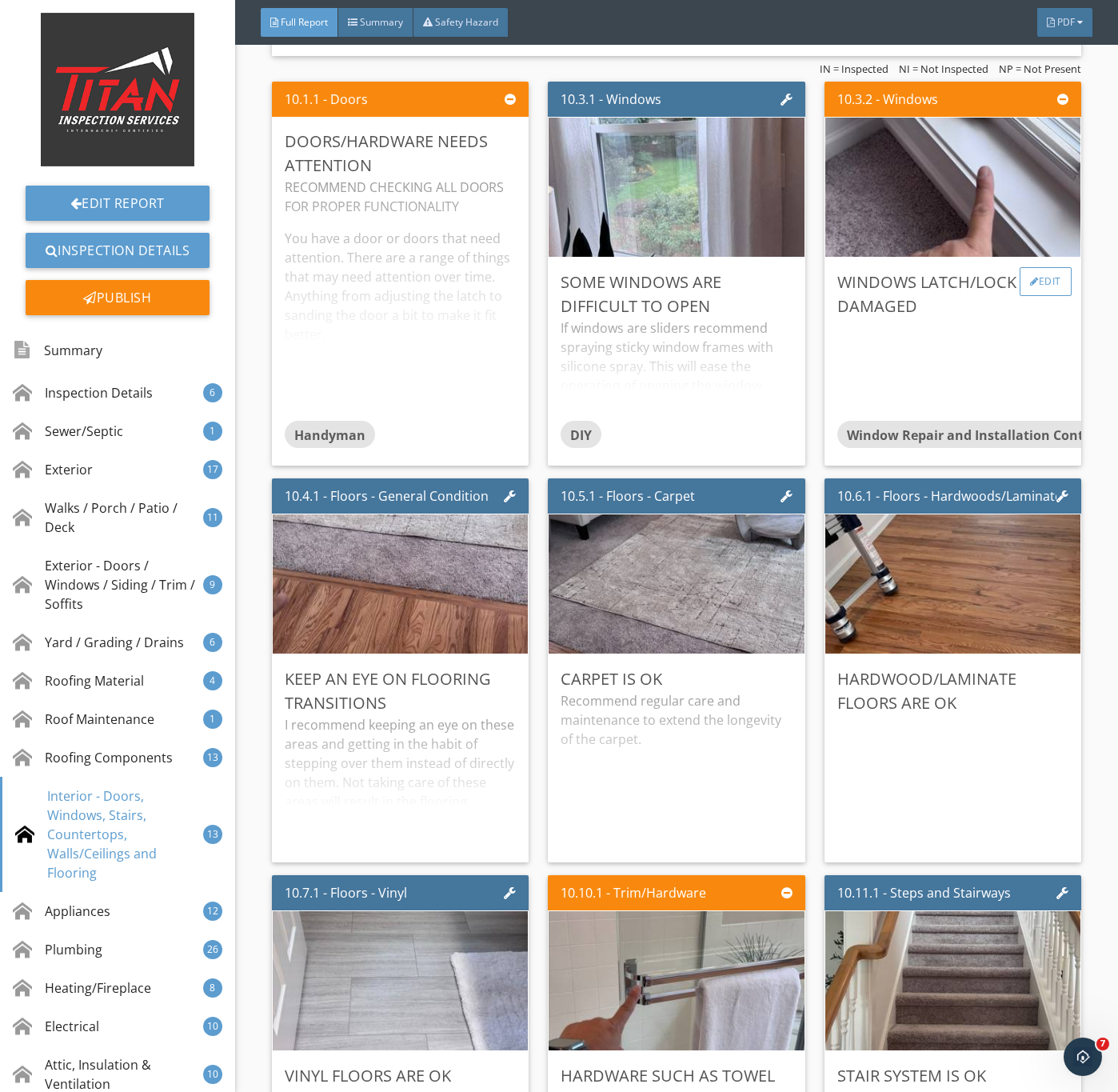
click at [1037, 296] on div "Edit" at bounding box center [1046, 281] width 52 height 28
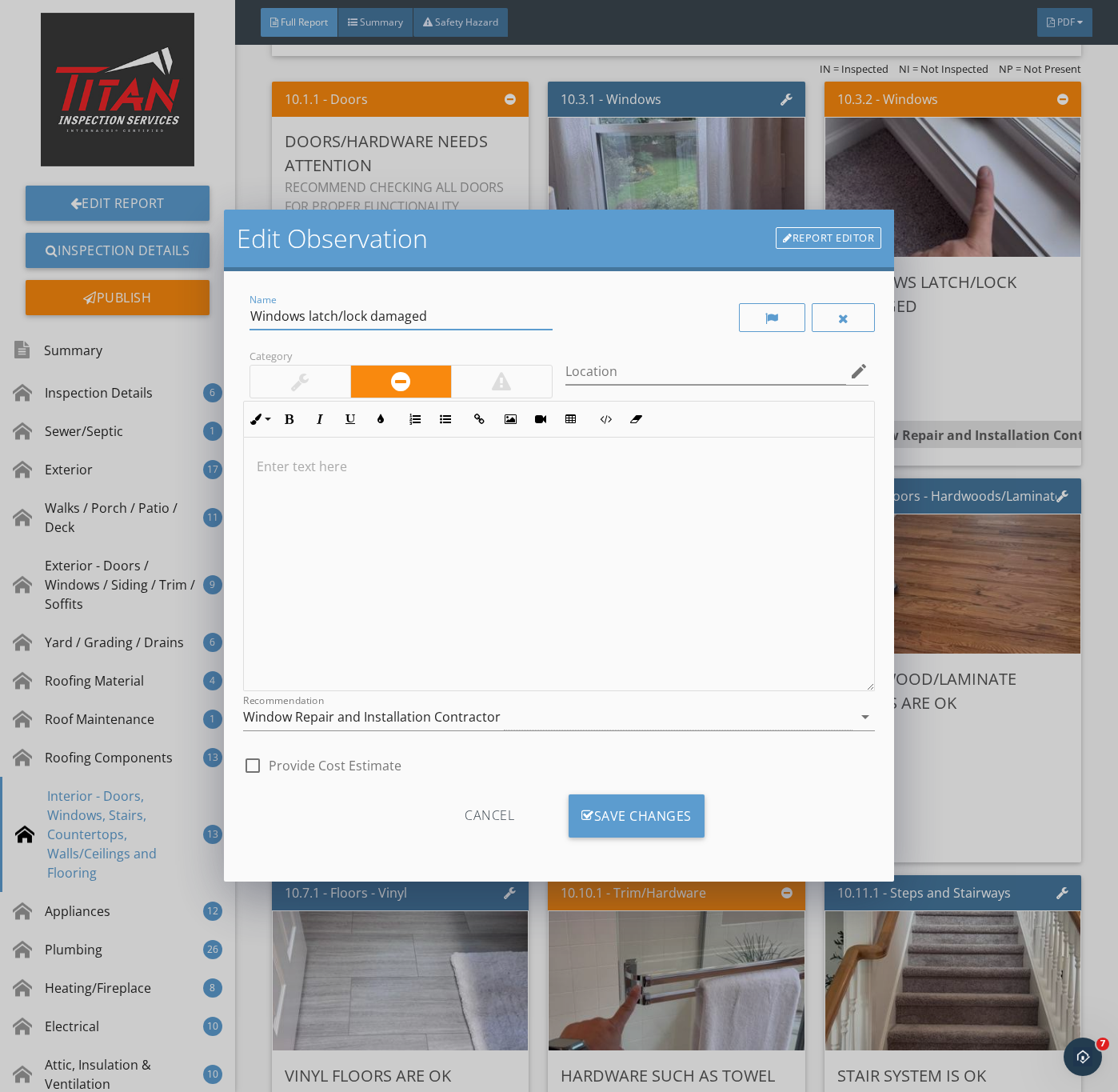
drag, startPoint x: 429, startPoint y: 314, endPoint x: 370, endPoint y: 317, distance: 59.1
click at [370, 317] on input "Windows latch/lock damaged" at bounding box center [401, 317] width 303 height 27
click at [344, 491] on div at bounding box center [559, 564] width 631 height 254
click at [373, 317] on input "Windows latch/lock Cover is damaged" at bounding box center [401, 317] width 303 height 27
type input "Windows latch/lock cover is damaged"
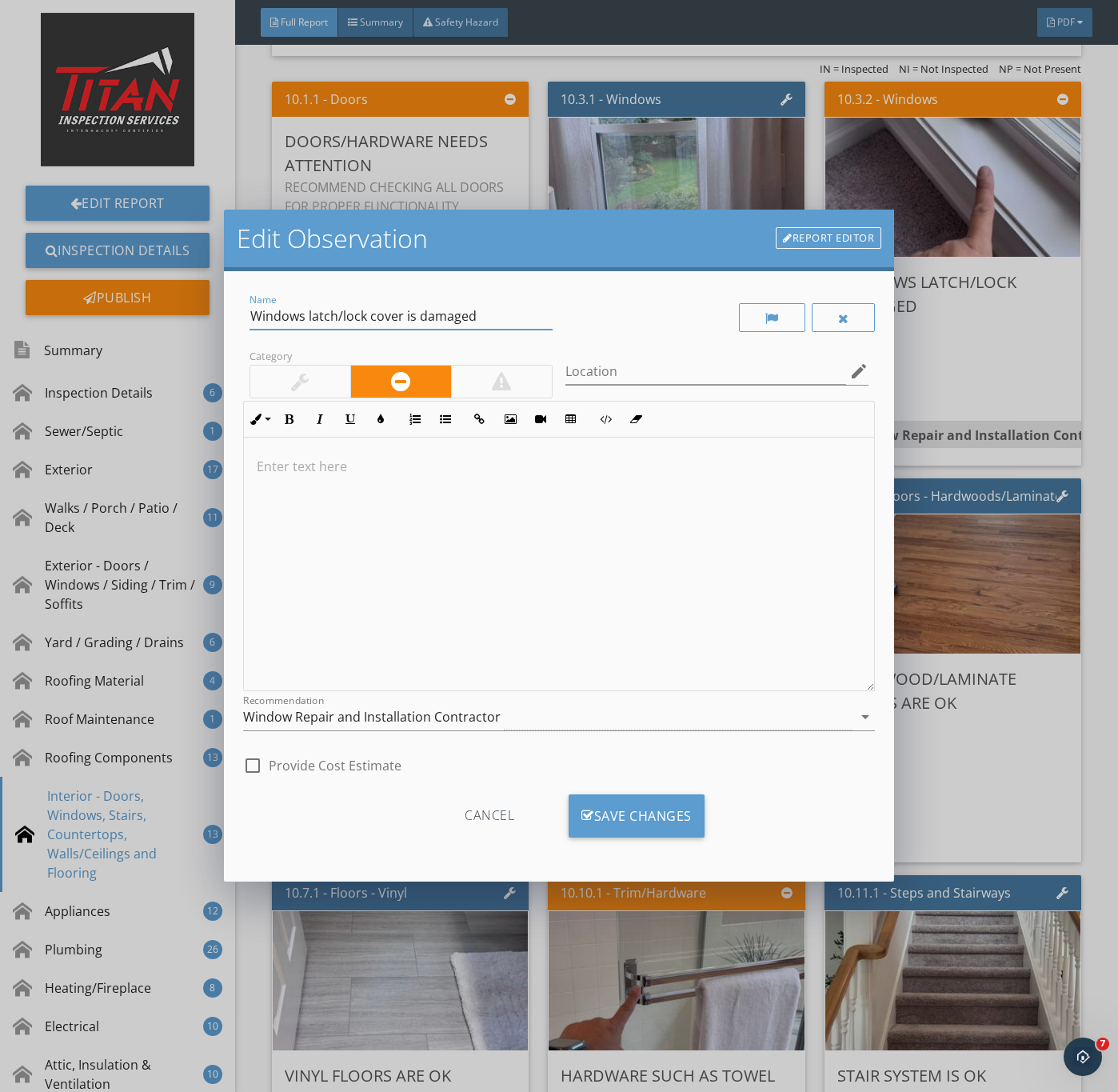
click at [420, 553] on div at bounding box center [559, 564] width 631 height 254
click at [308, 360] on div "Category" at bounding box center [401, 373] width 316 height 55
click at [286, 384] on div at bounding box center [300, 381] width 100 height 32
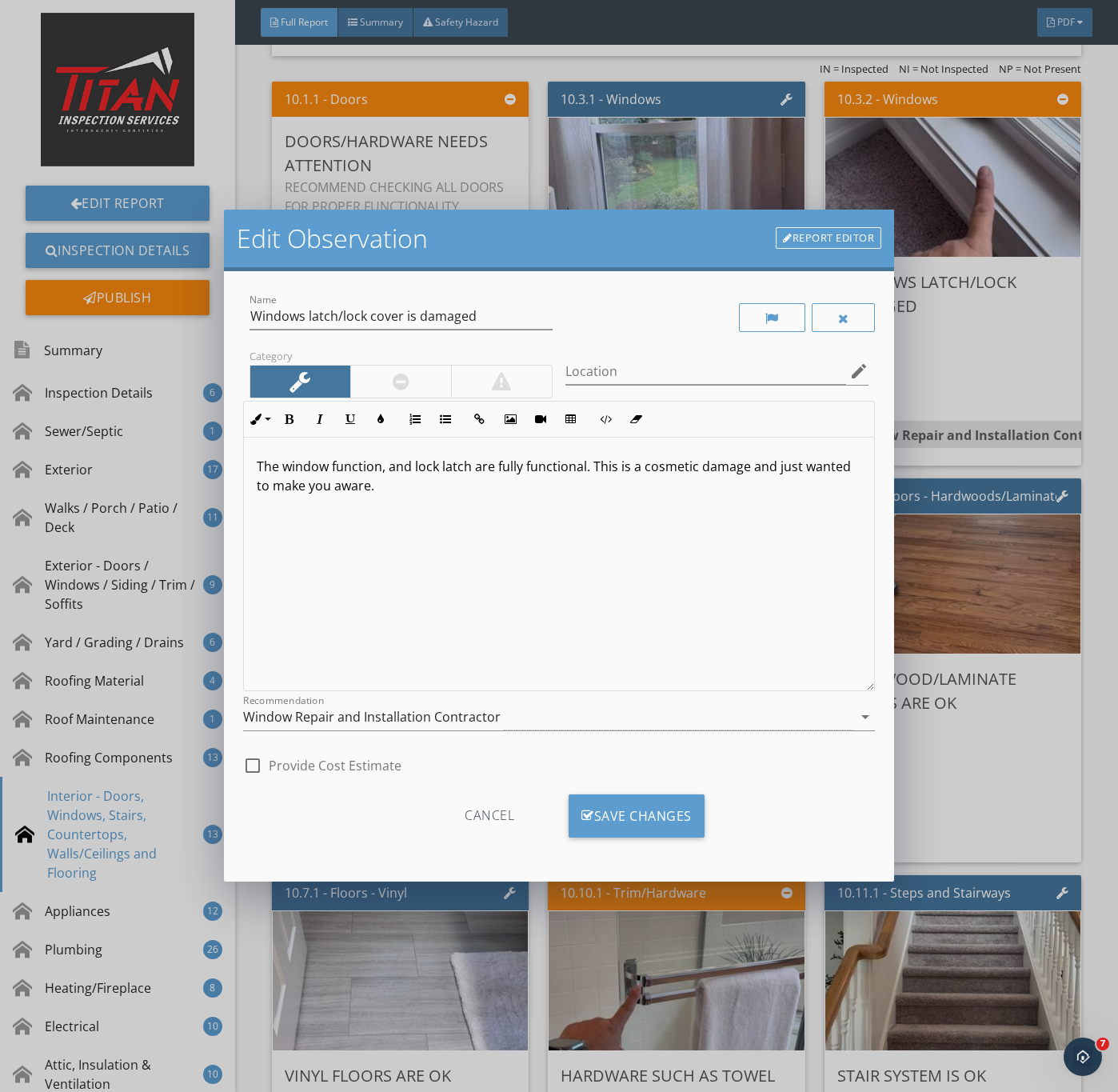
click at [384, 722] on div "Window Repair and Installation Contractor" at bounding box center [372, 717] width 257 height 14
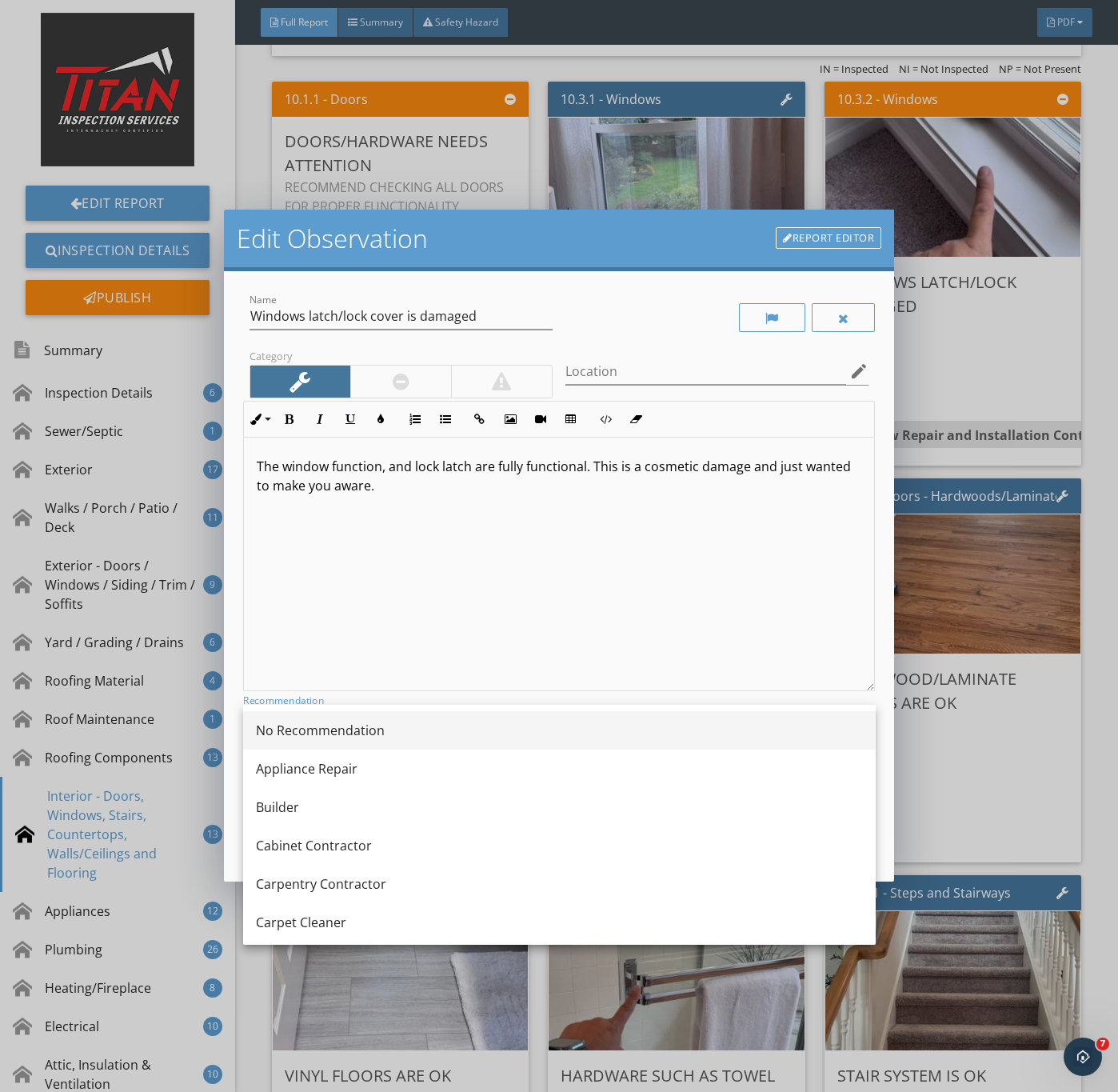
click at [334, 729] on div "No Recommendation" at bounding box center [560, 730] width 607 height 20
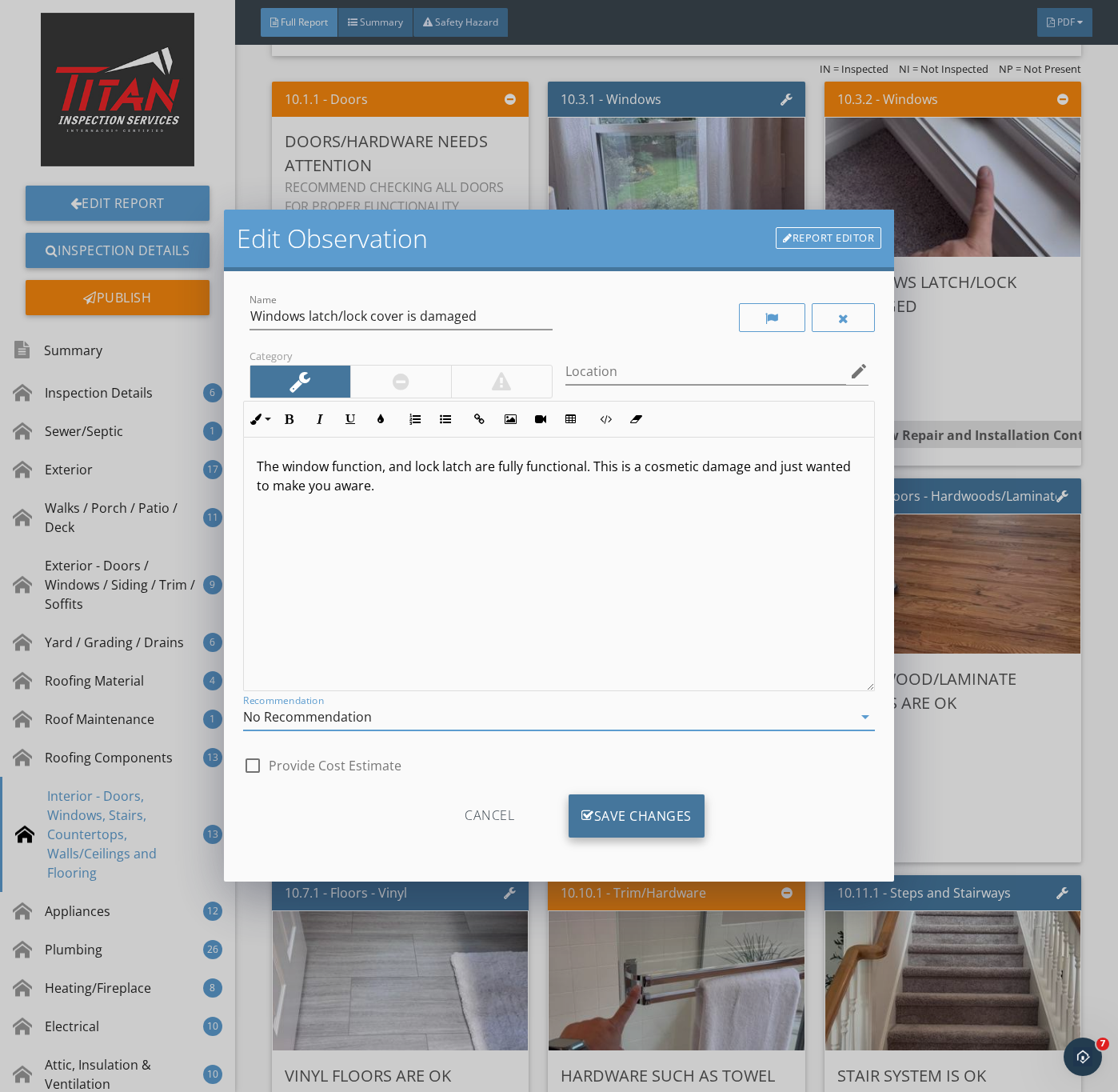
click at [658, 800] on div "Save Changes" at bounding box center [636, 815] width 136 height 43
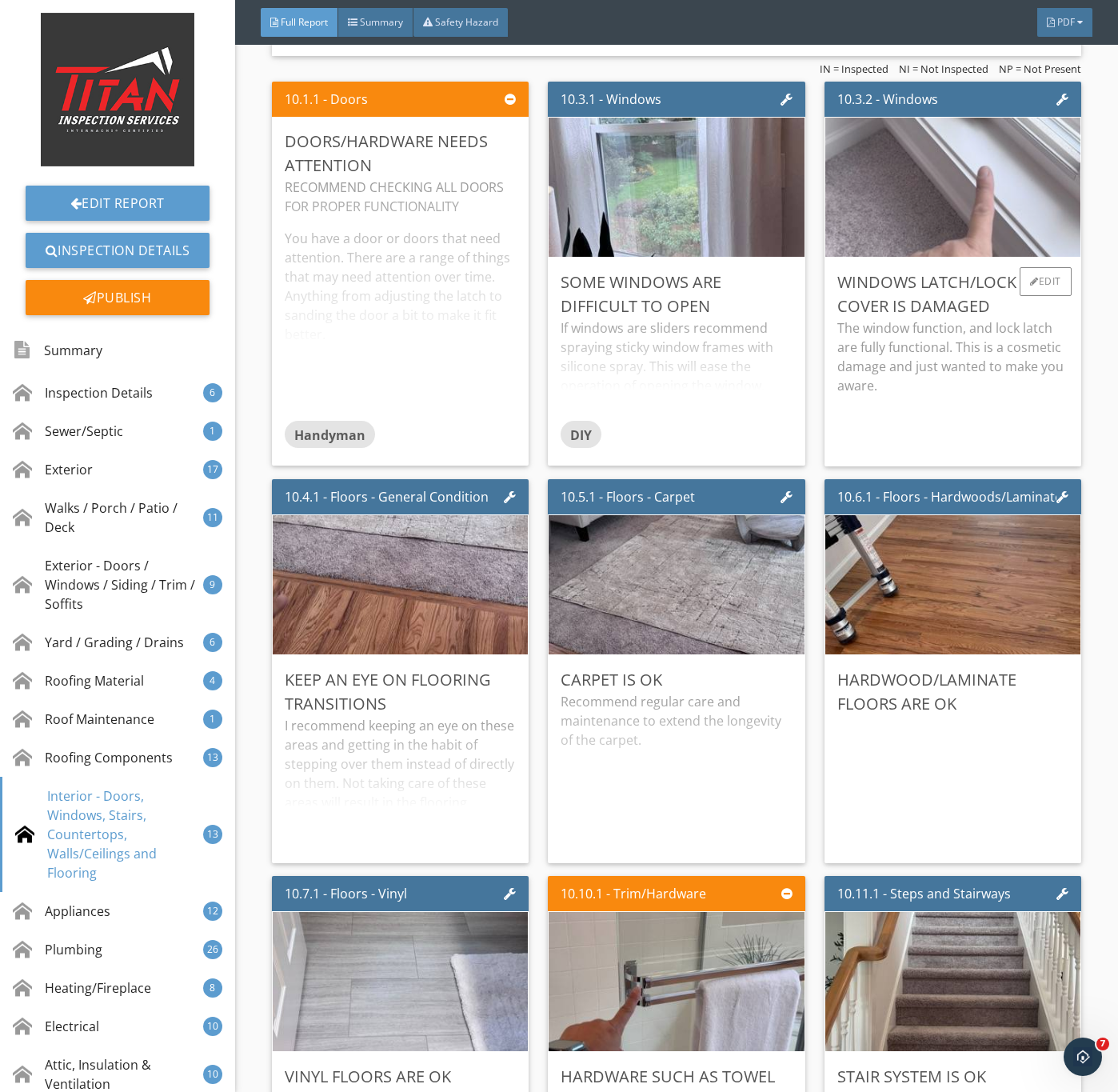
click at [941, 240] on img at bounding box center [952, 186] width 464 height 348
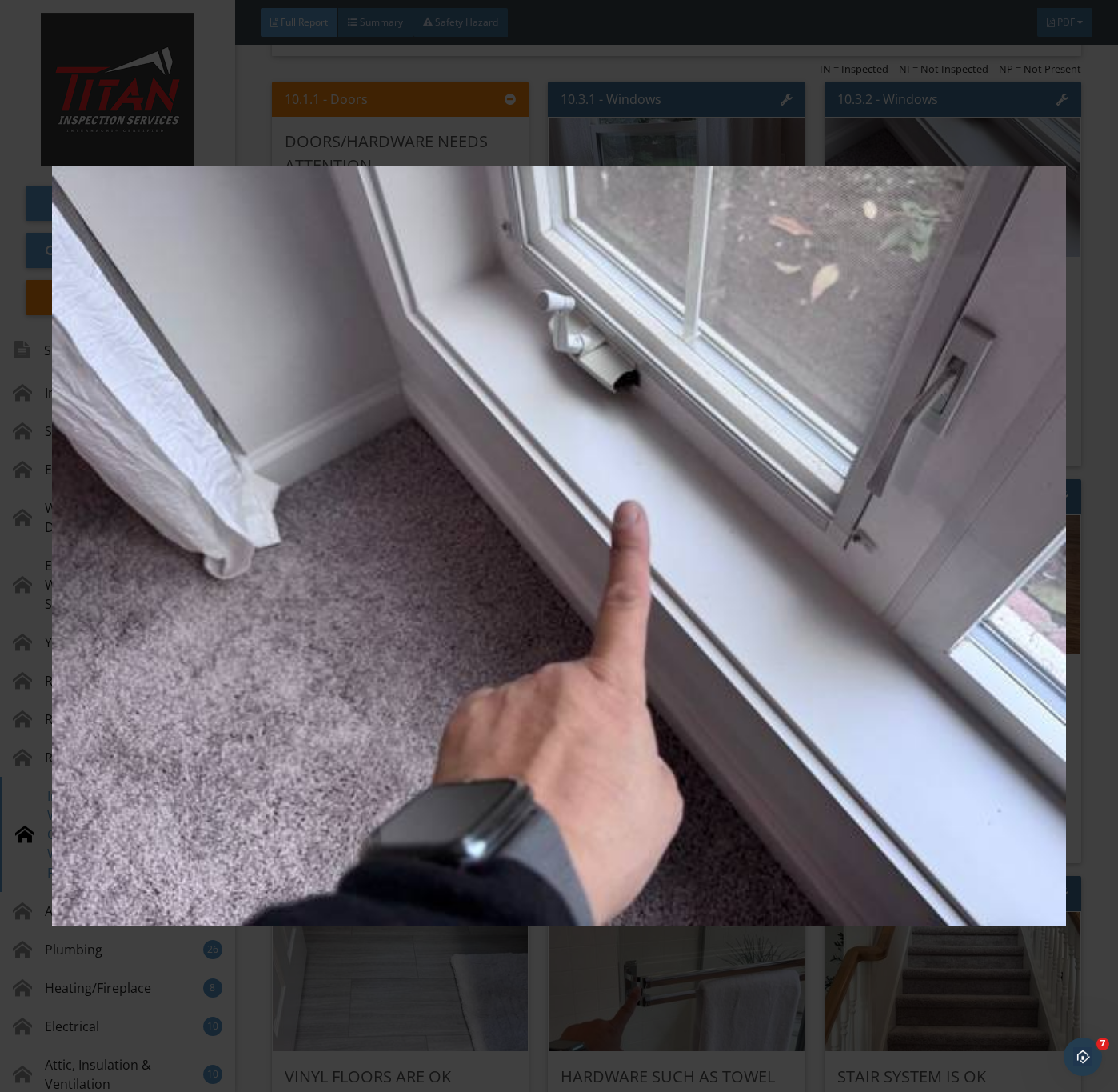
click at [833, 620] on img at bounding box center [559, 546] width 1013 height 988
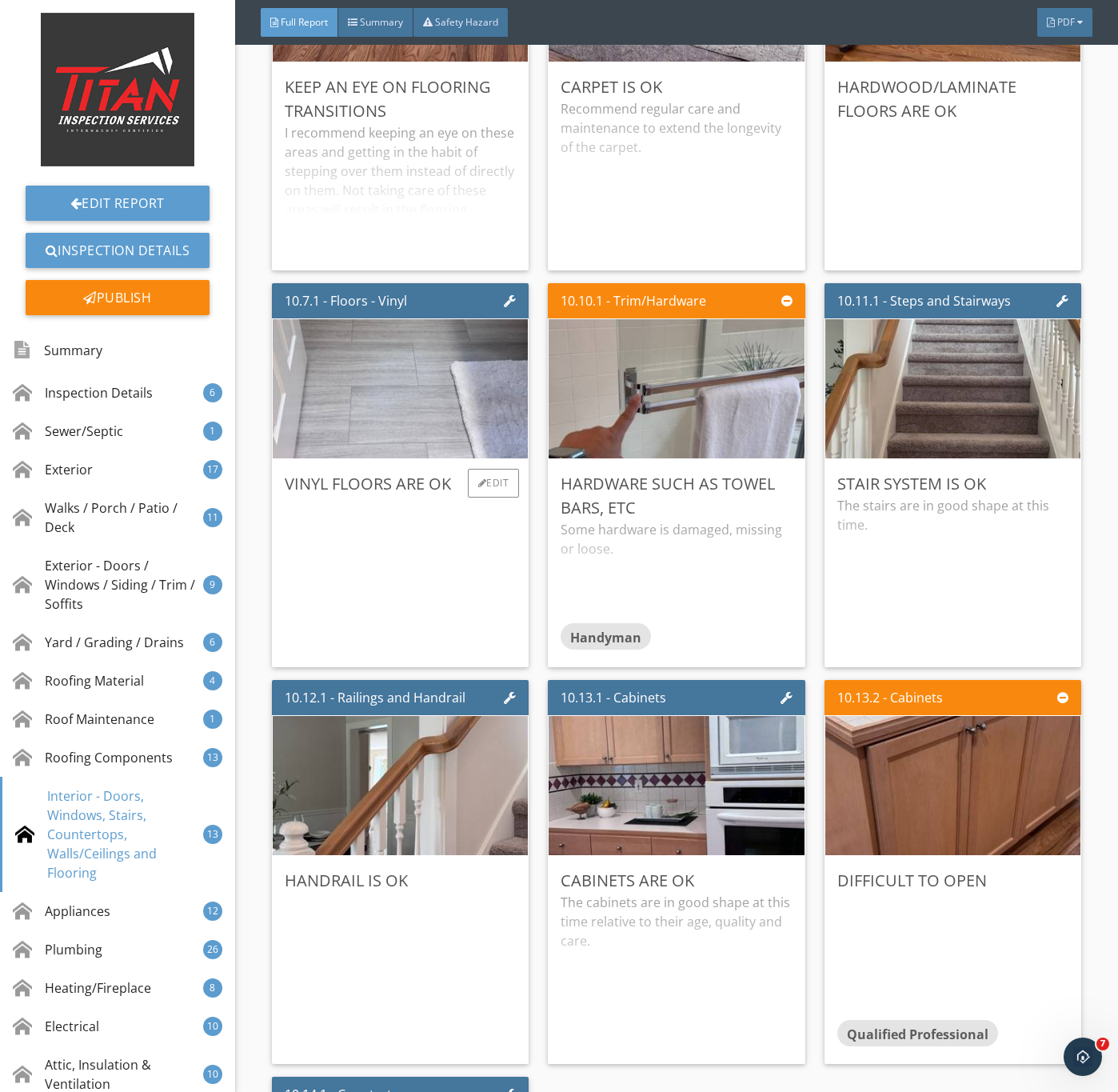
scroll to position [15597, 0]
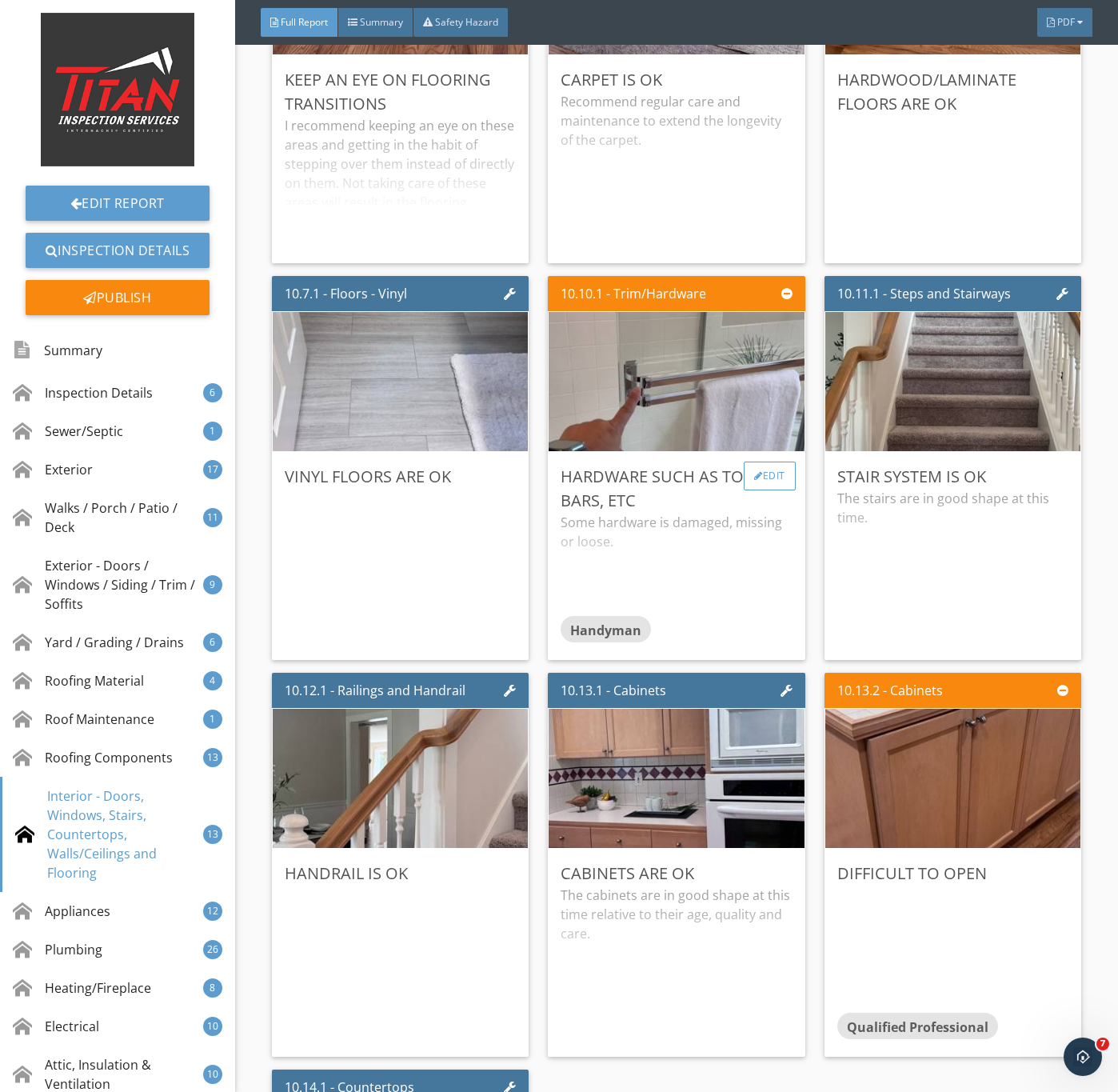
click at [754, 481] on div at bounding box center [759, 475] width 9 height 10
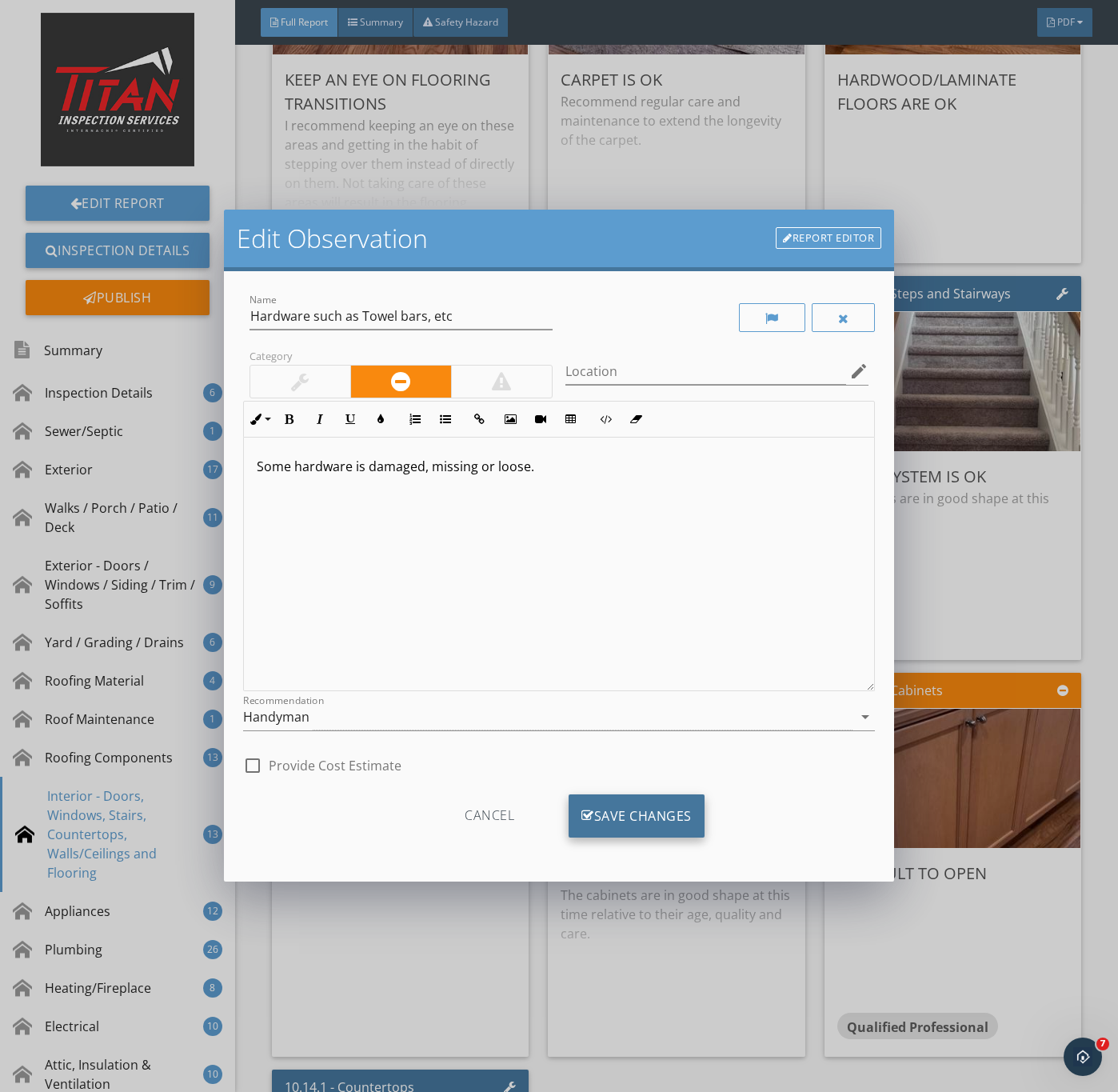
click at [634, 817] on div "Save Changes" at bounding box center [636, 815] width 136 height 43
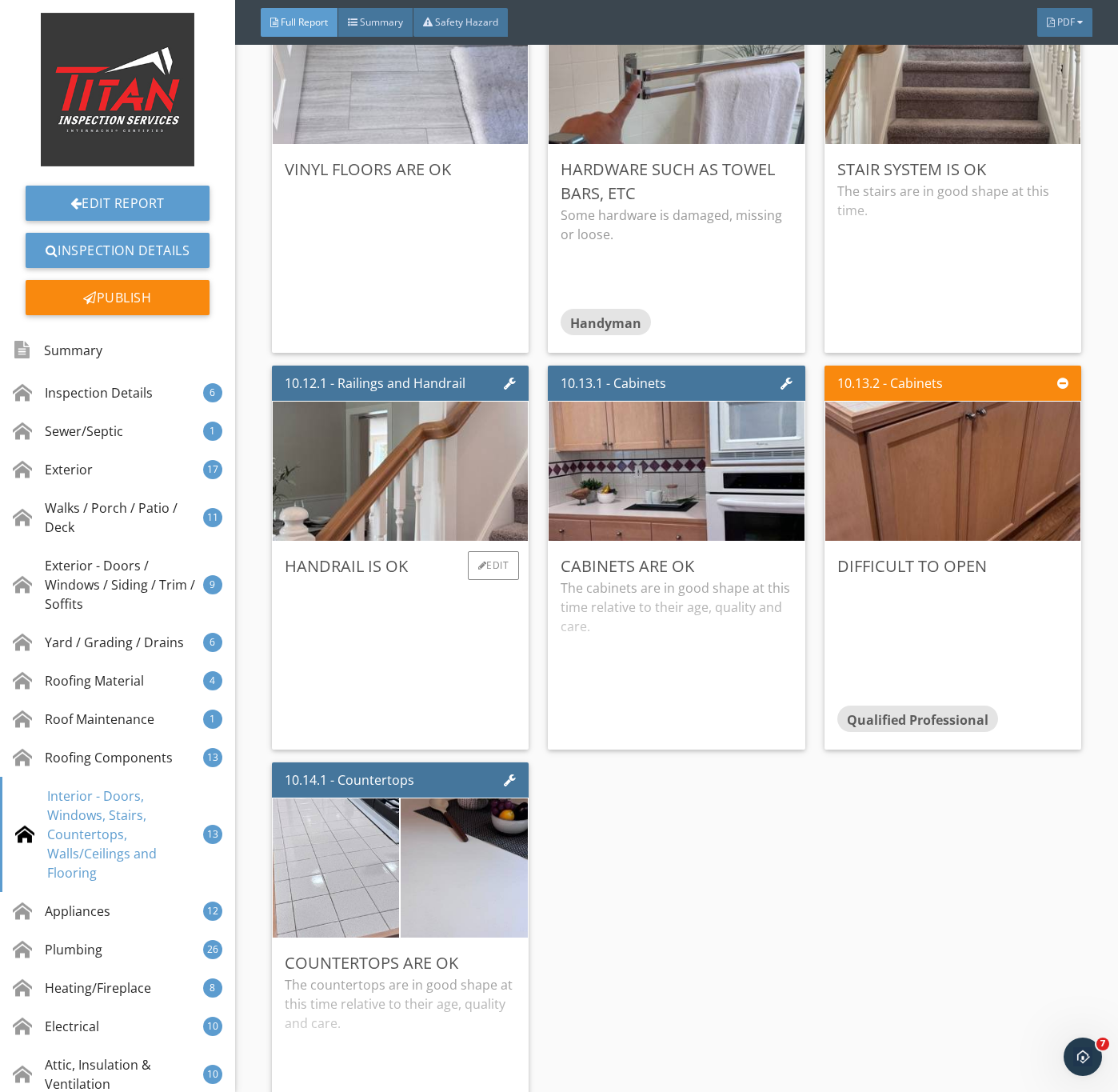
scroll to position [15957, 0]
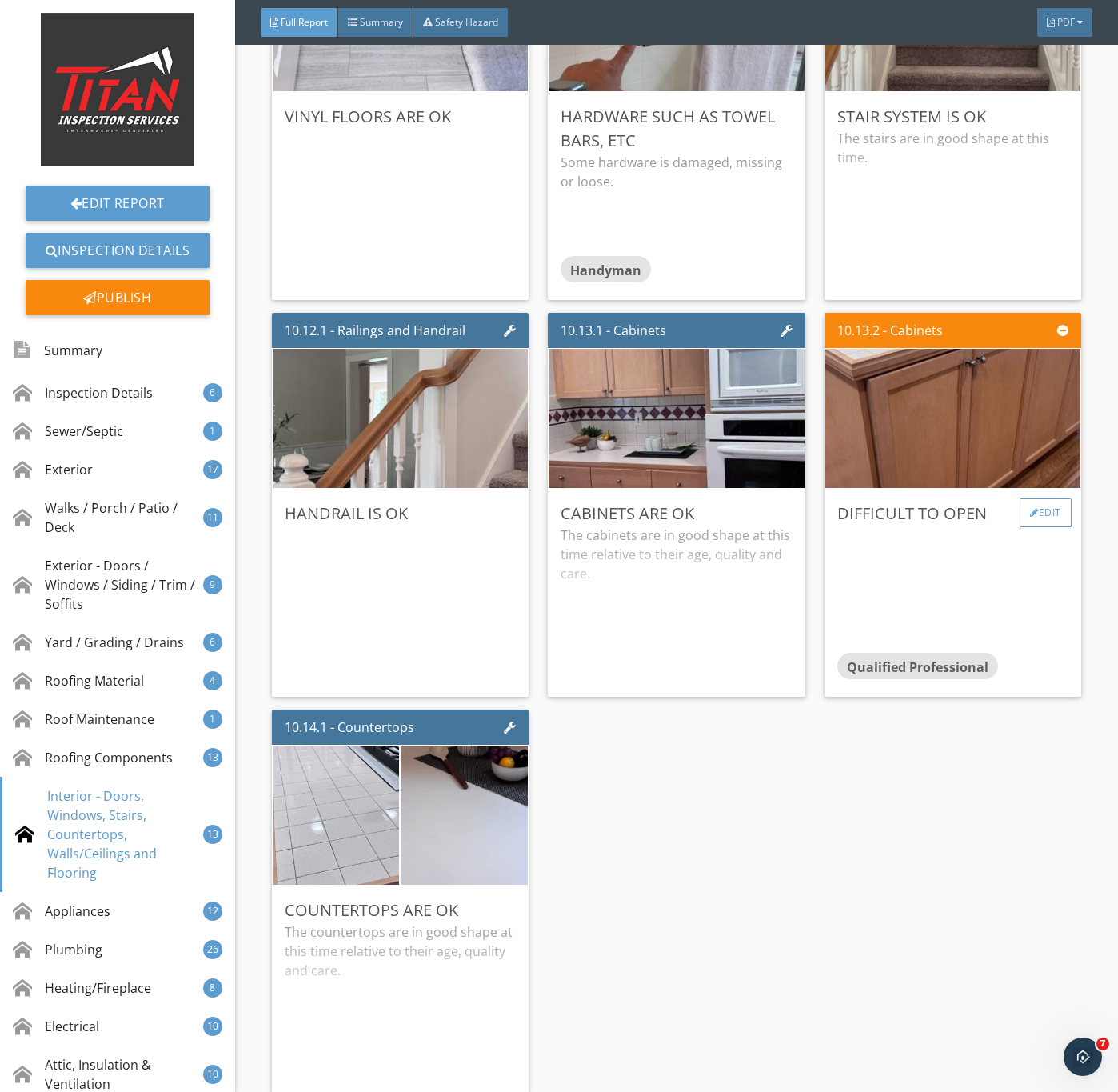
click at [1020, 527] on div "Edit" at bounding box center [1046, 513] width 52 height 28
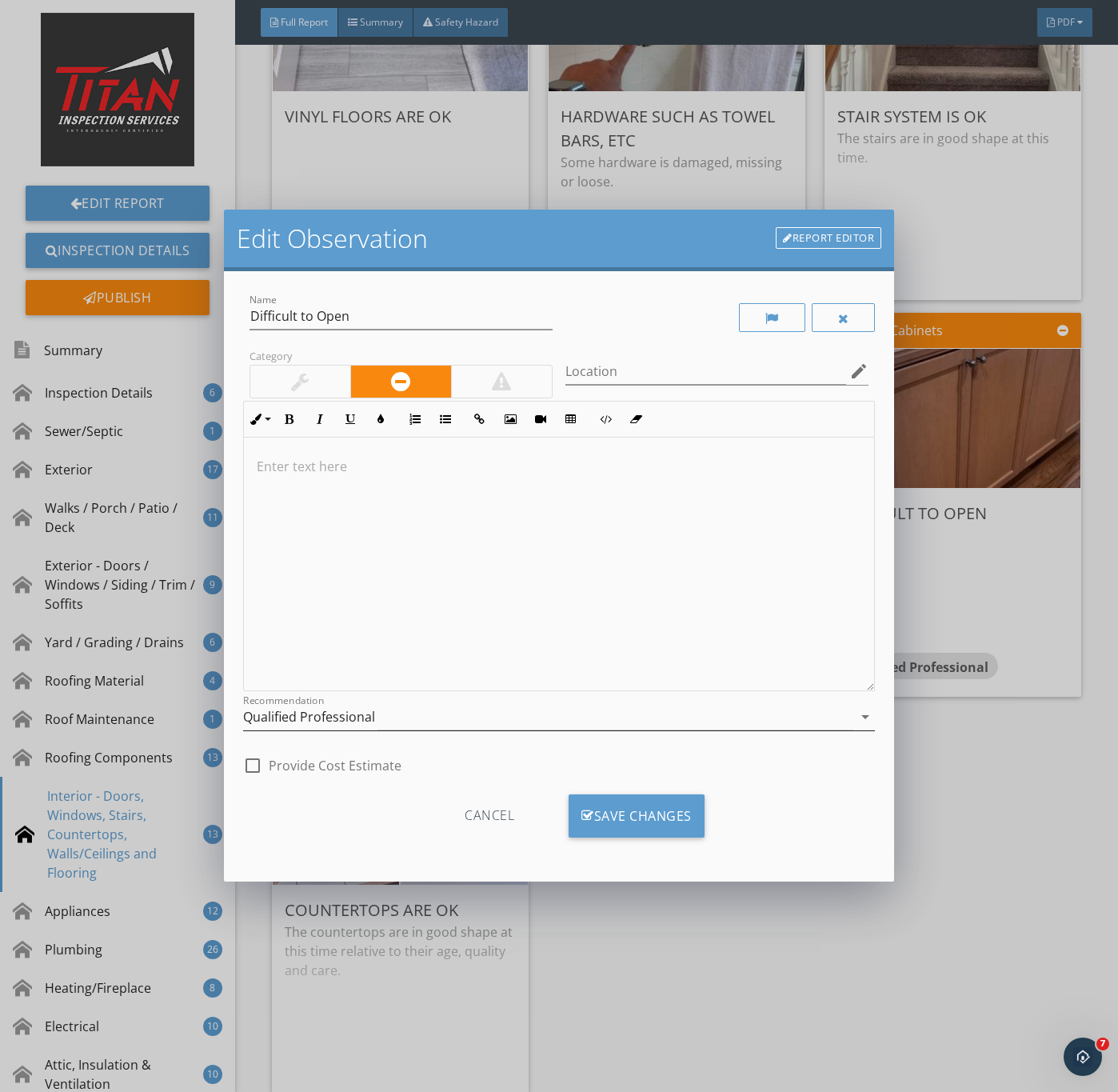
click at [404, 705] on div "Qualified Professional" at bounding box center [548, 717] width 610 height 27
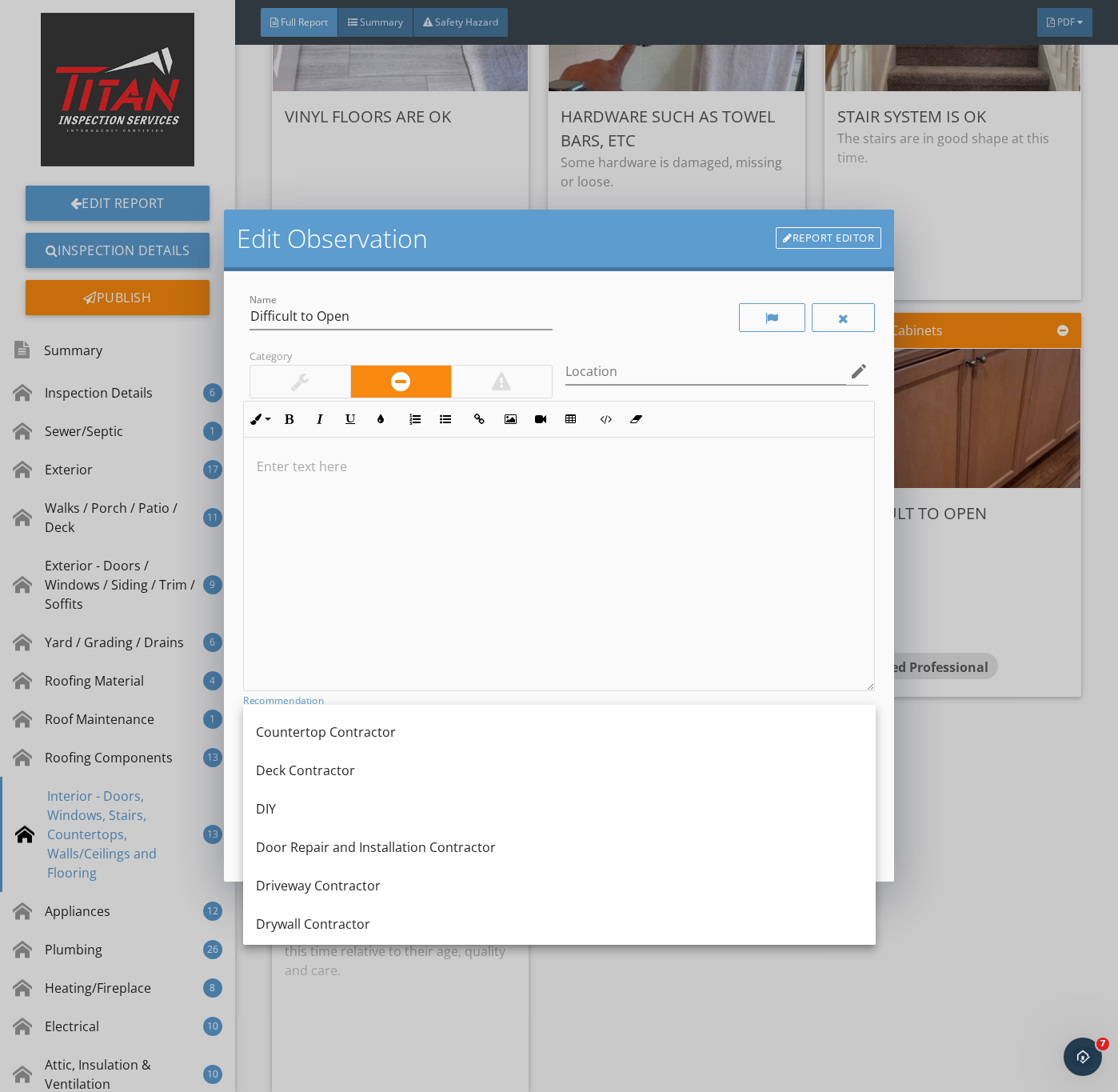
scroll to position [360, 0]
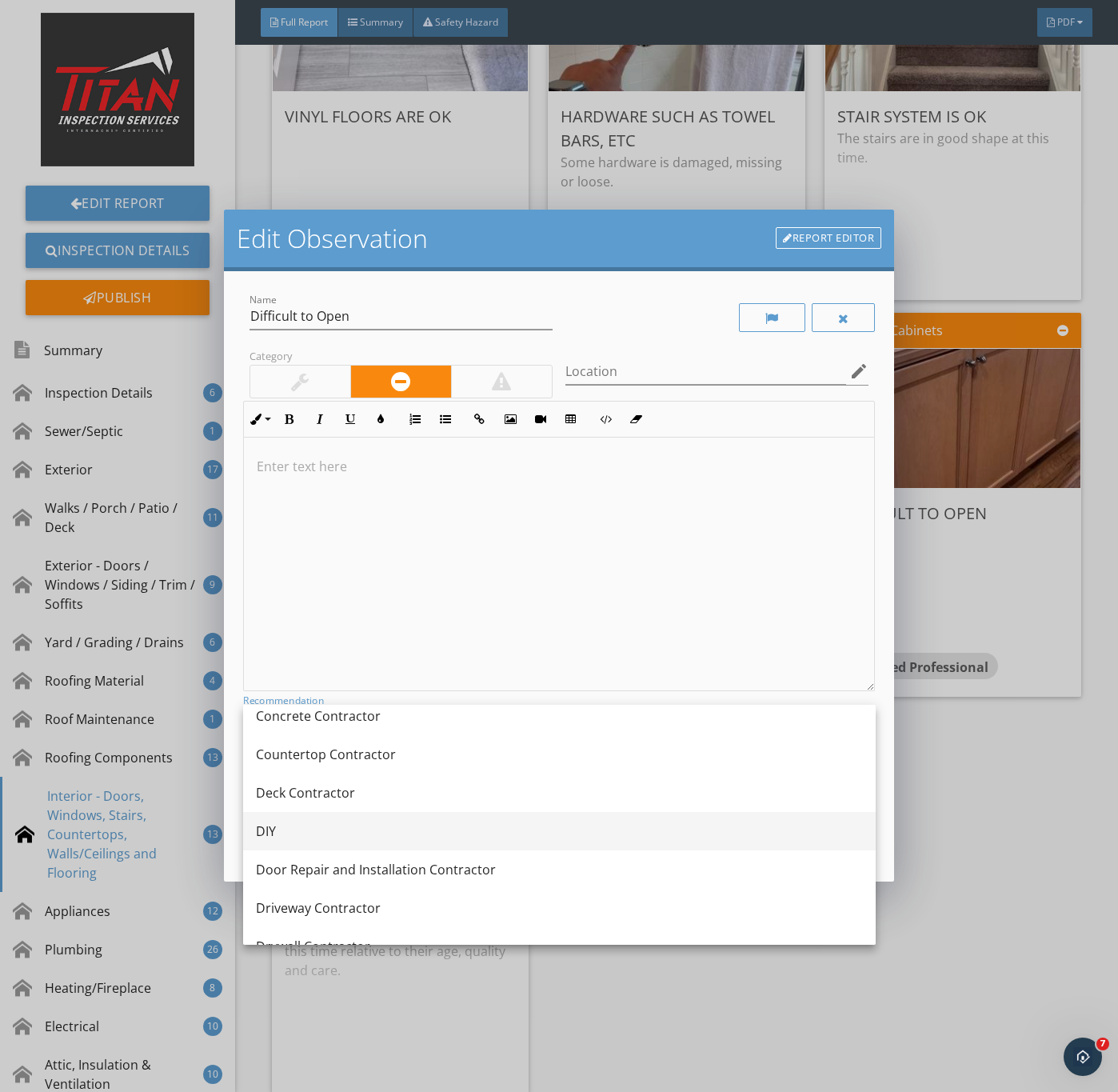
click at [272, 819] on div "DIY" at bounding box center [560, 830] width 607 height 38
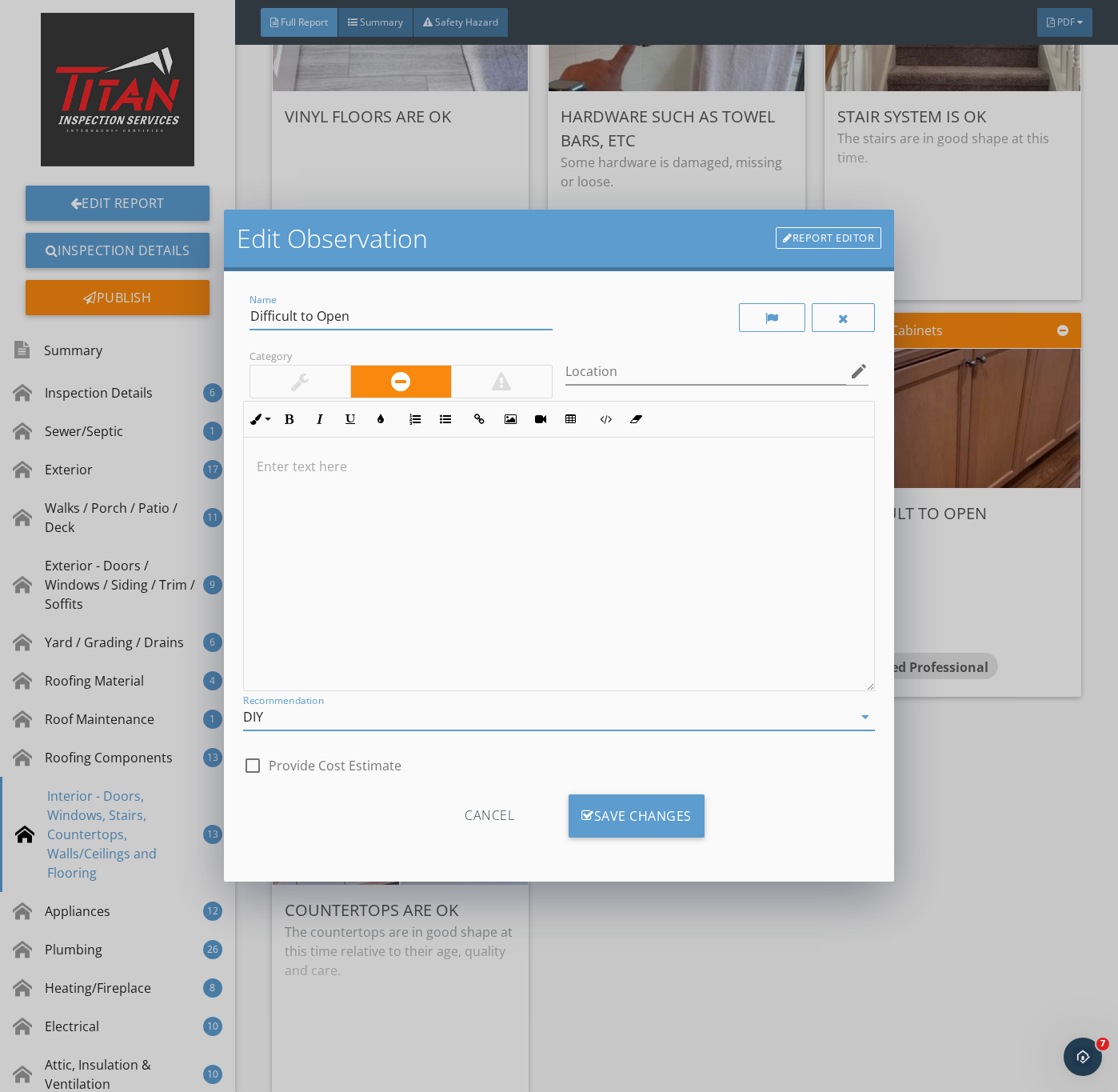
drag, startPoint x: 377, startPoint y: 315, endPoint x: 135, endPoint y: 313, distance: 242.0
click at [137, 315] on div "Edit Observation Report Editor Name Difficult to Open Category Location edit In…" at bounding box center [559, 546] width 1118 height 1092
type input "Cabinets"
click at [295, 391] on div at bounding box center [300, 381] width 18 height 20
click at [336, 483] on div at bounding box center [559, 564] width 631 height 254
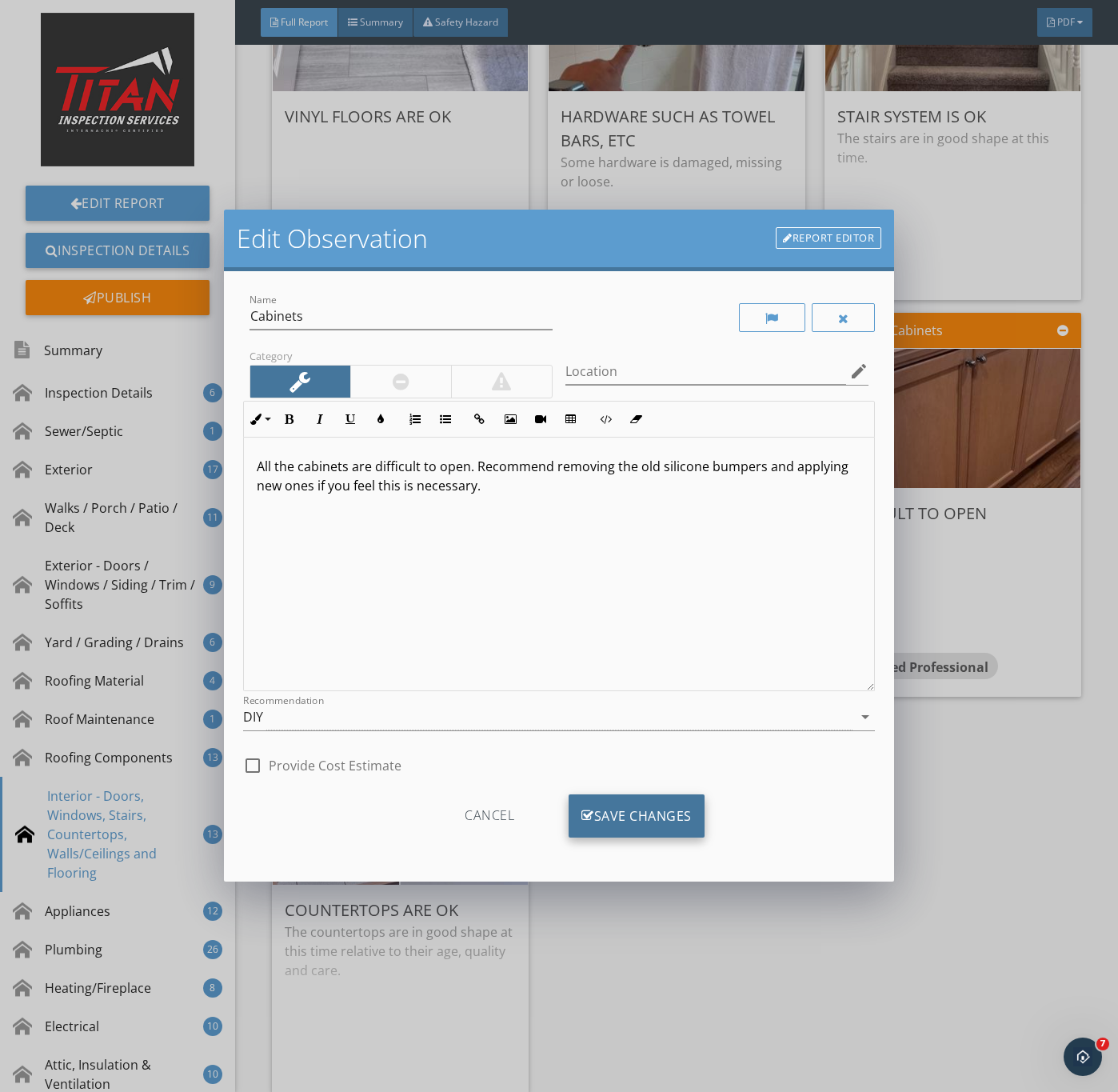
click at [646, 821] on div "Save Changes" at bounding box center [636, 815] width 136 height 43
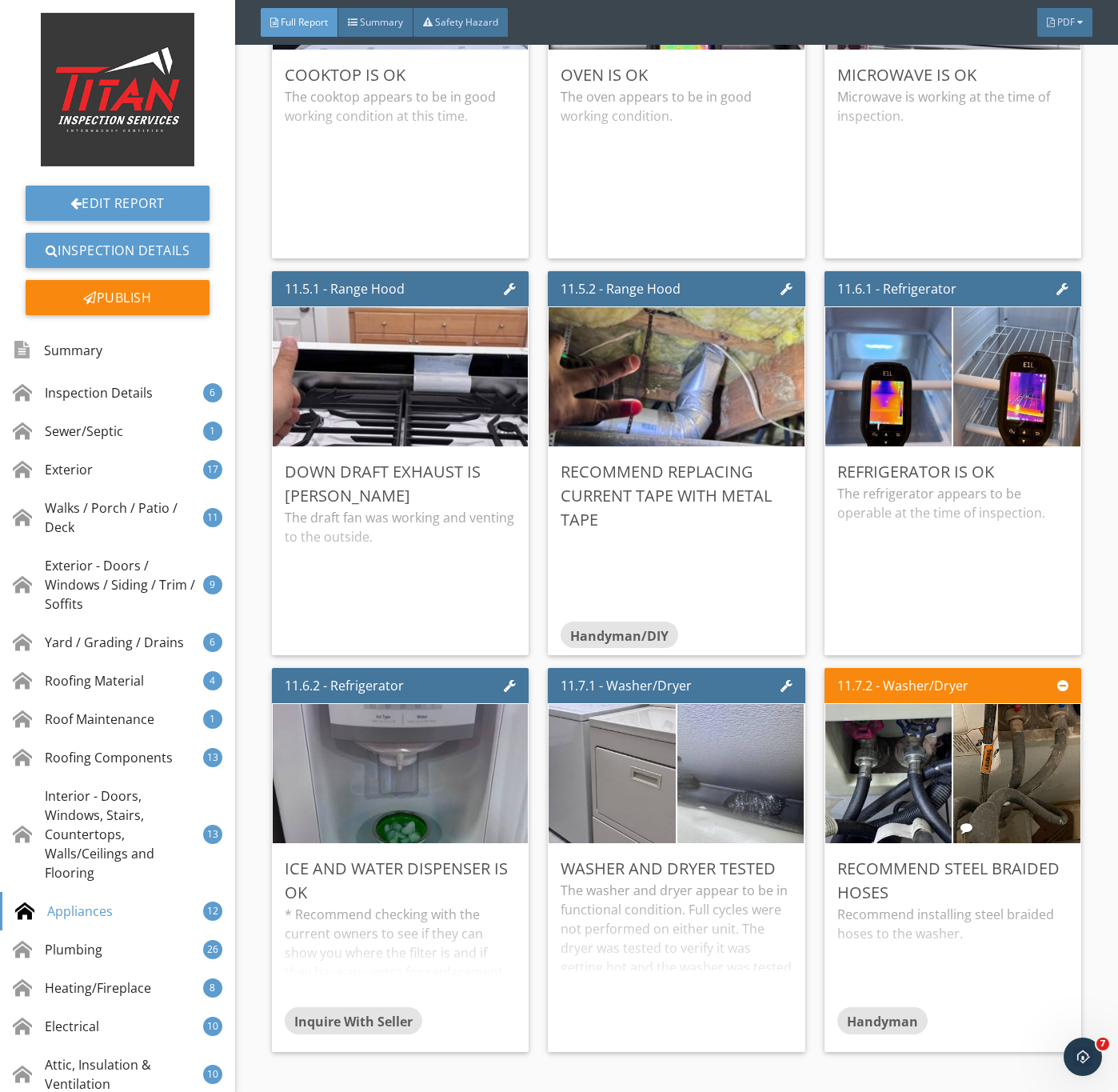
scroll to position [18476, 0]
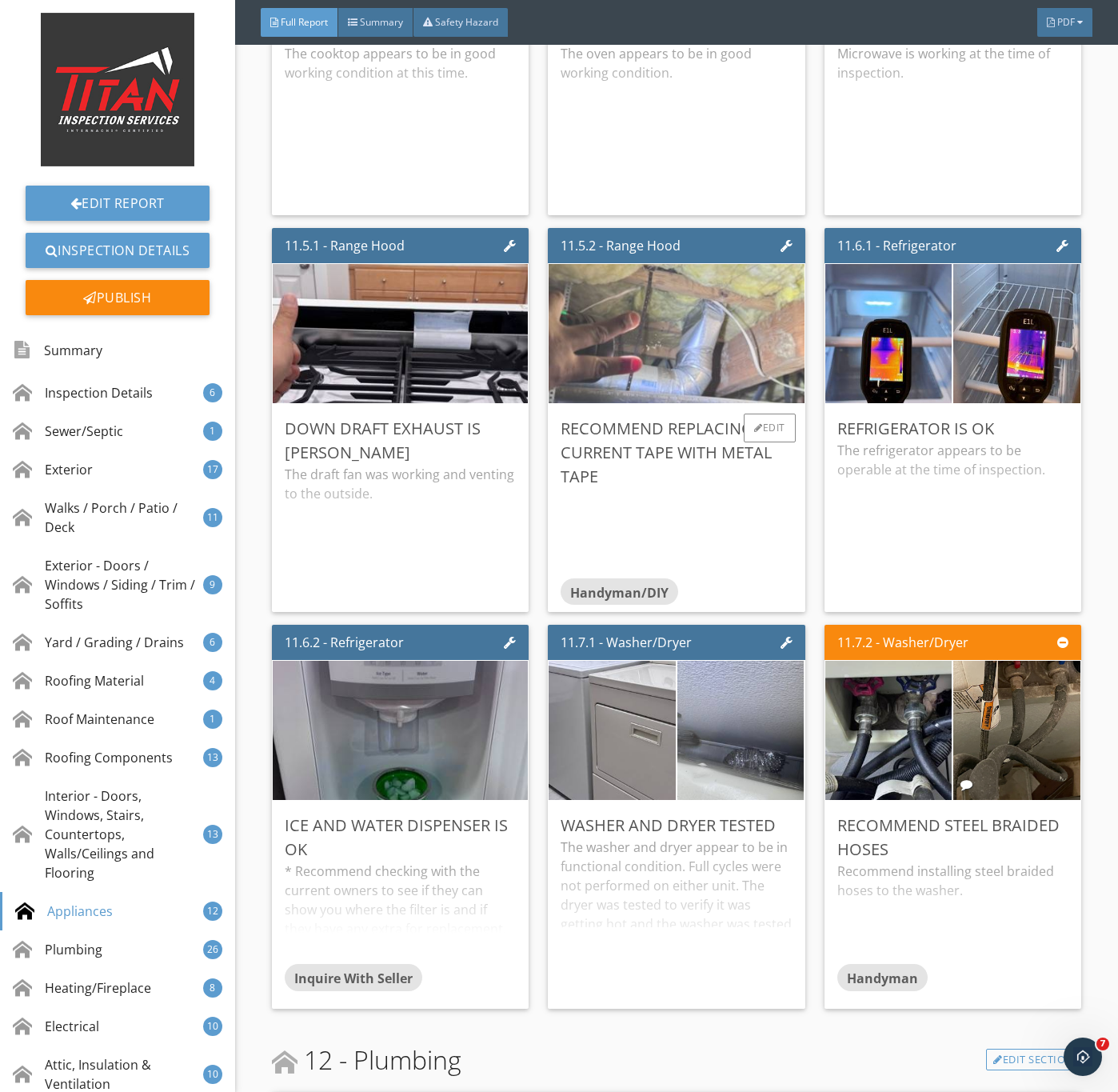
click at [706, 475] on img at bounding box center [676, 333] width 464 height 348
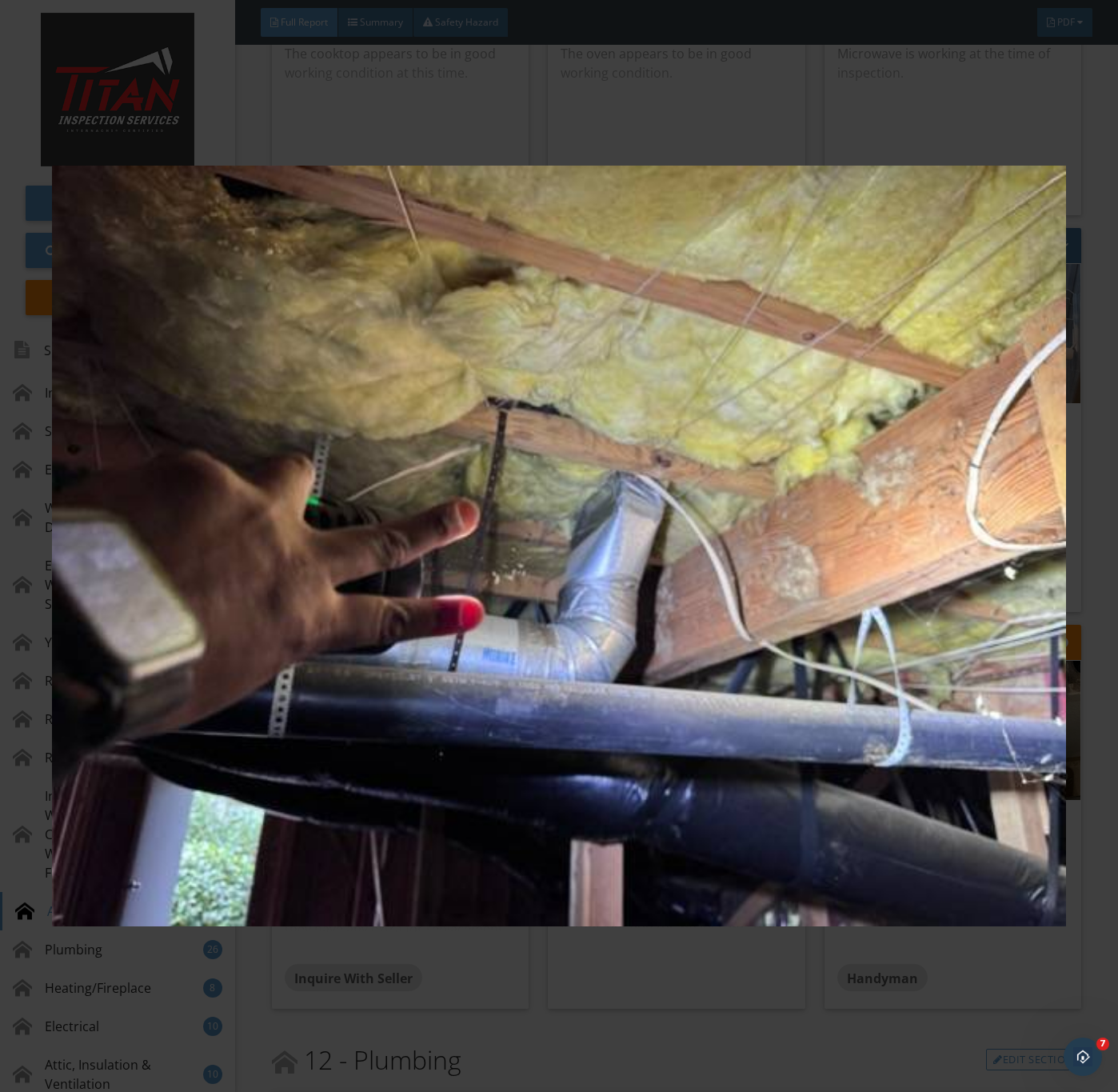
click at [785, 689] on img at bounding box center [559, 546] width 1013 height 988
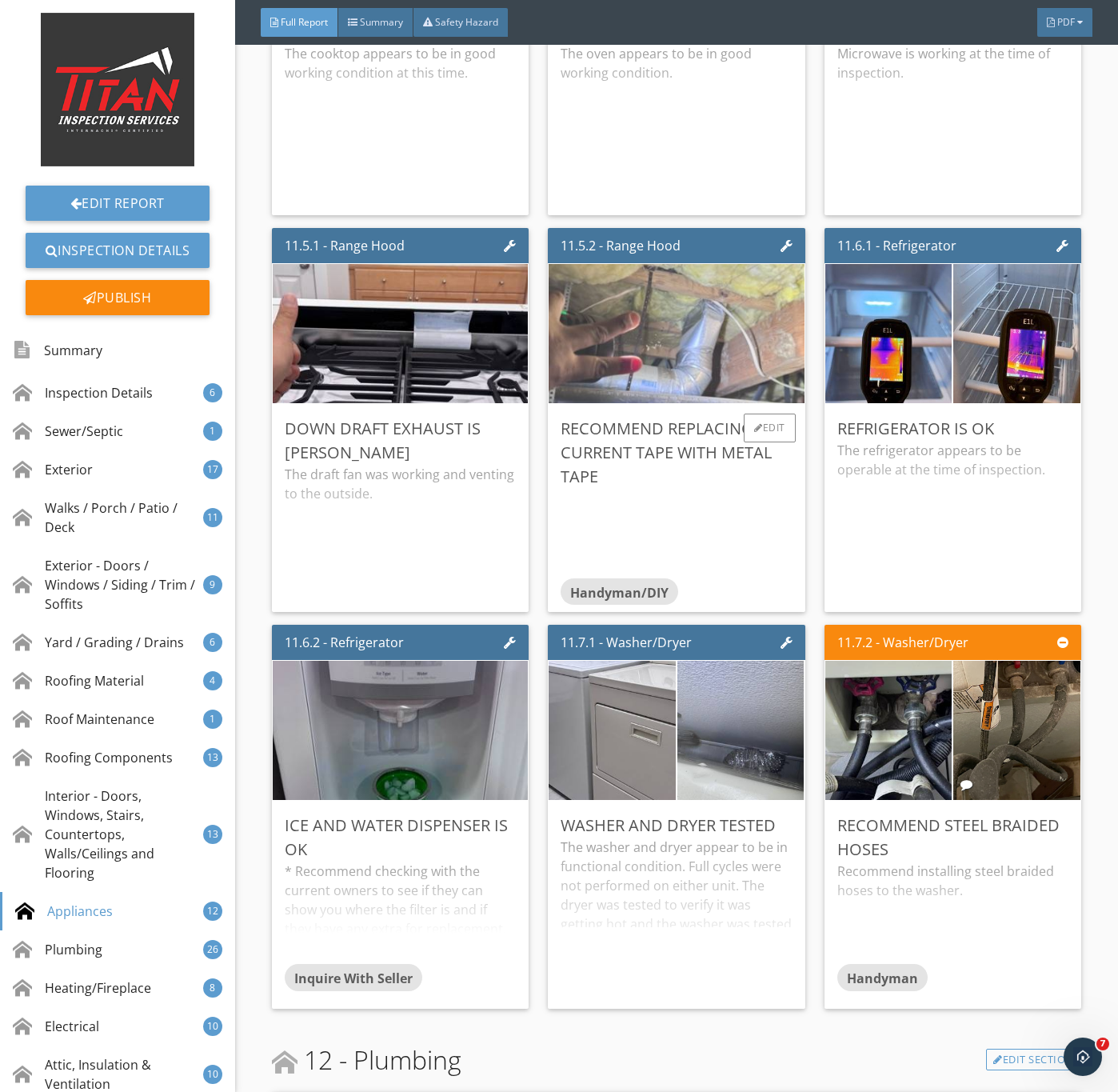
click at [654, 470] on img at bounding box center [676, 333] width 464 height 348
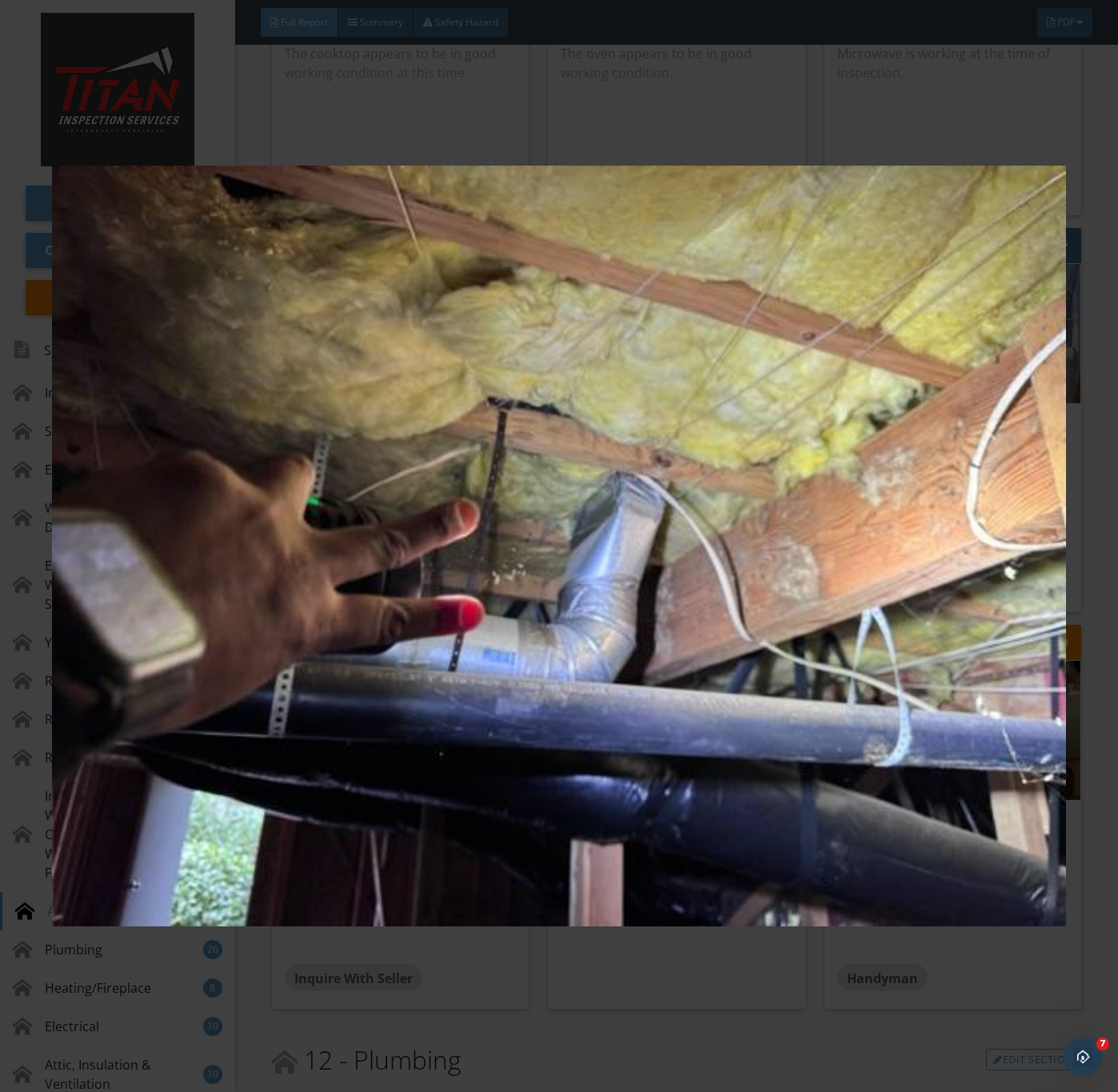
click at [636, 785] on img at bounding box center [559, 546] width 1013 height 988
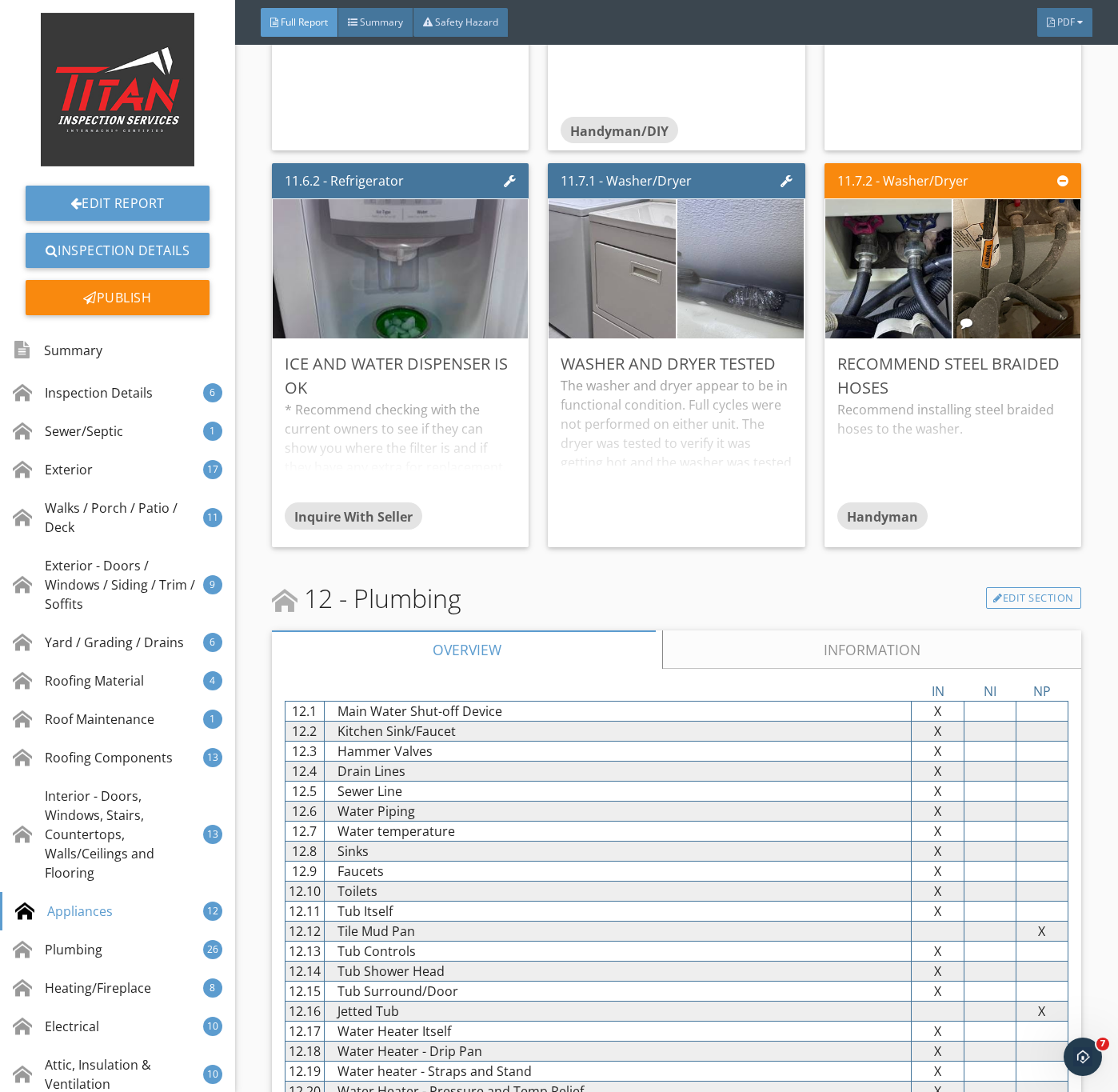
scroll to position [18956, 0]
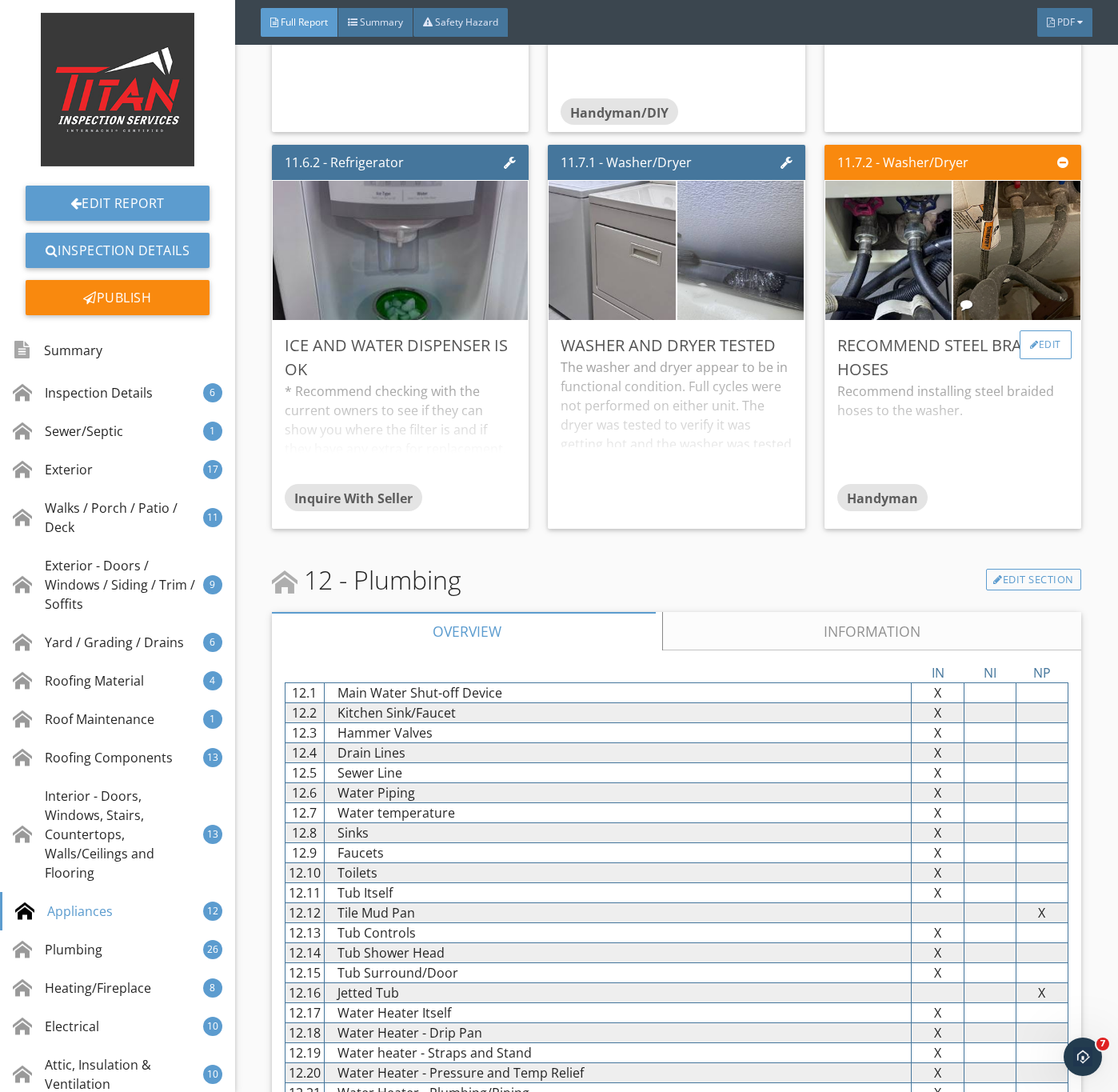
click at [1030, 350] on div at bounding box center [1035, 344] width 9 height 10
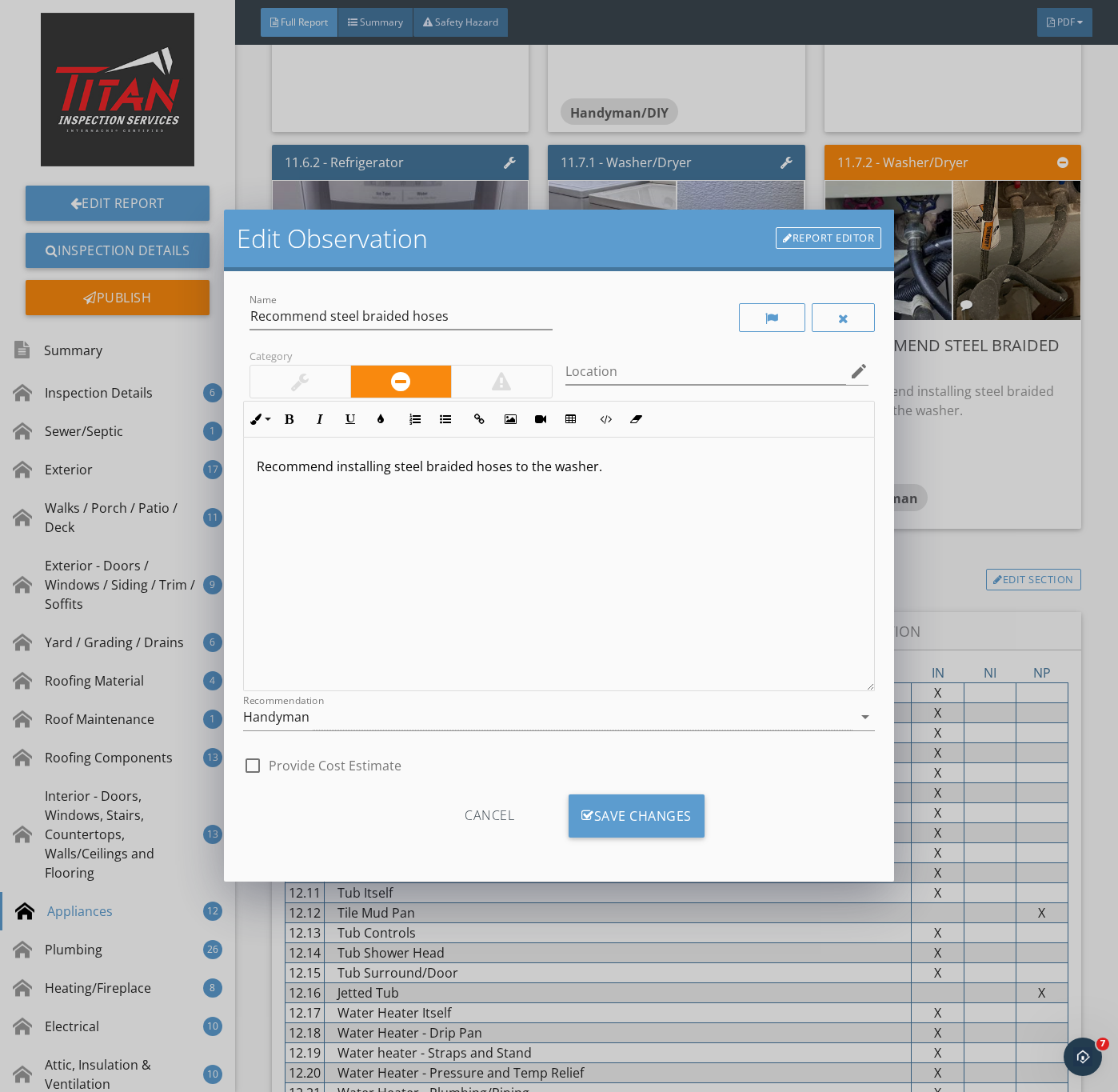
click at [298, 373] on div at bounding box center [300, 381] width 18 height 20
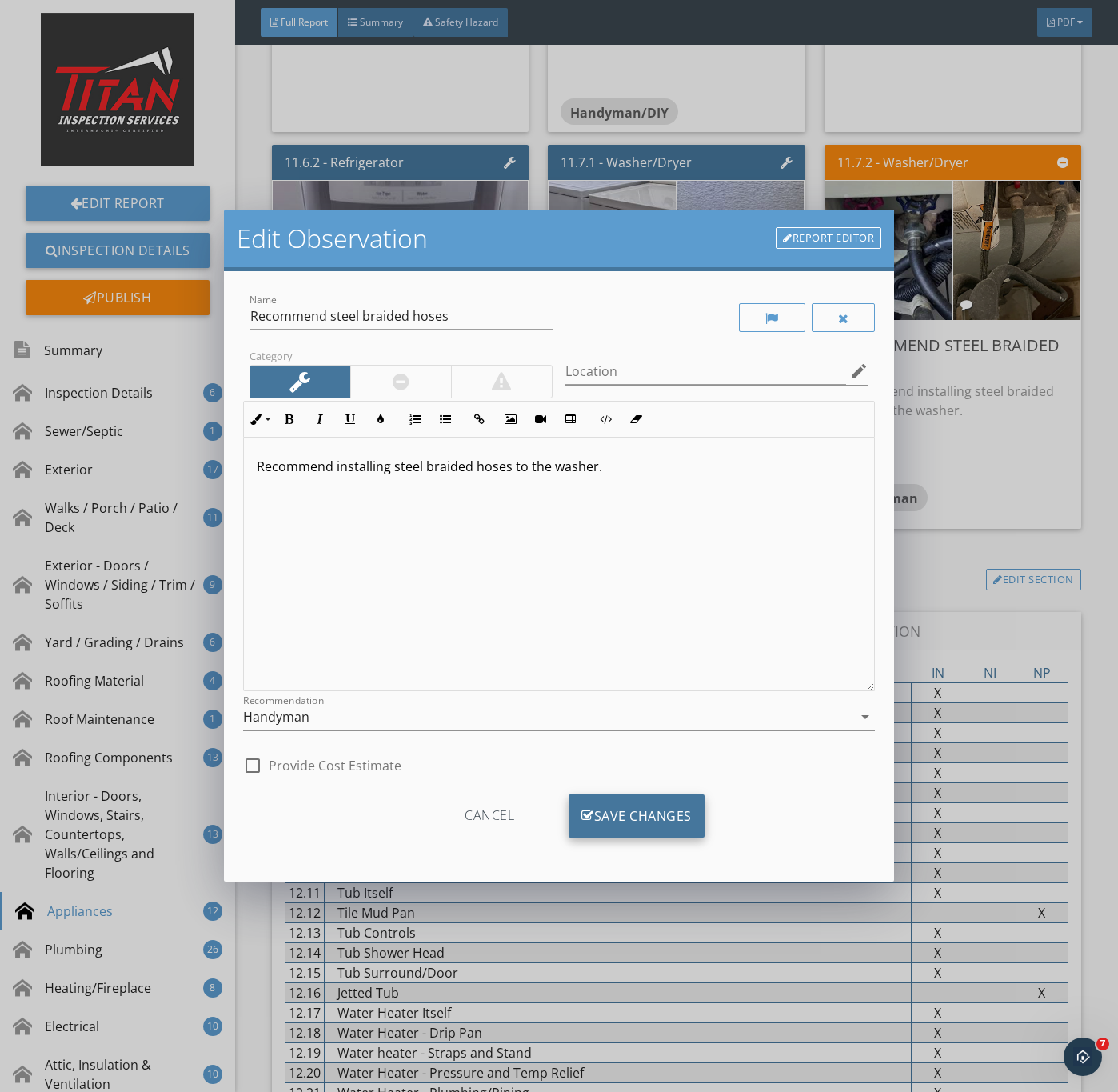
click at [627, 819] on div "Save Changes" at bounding box center [636, 815] width 136 height 43
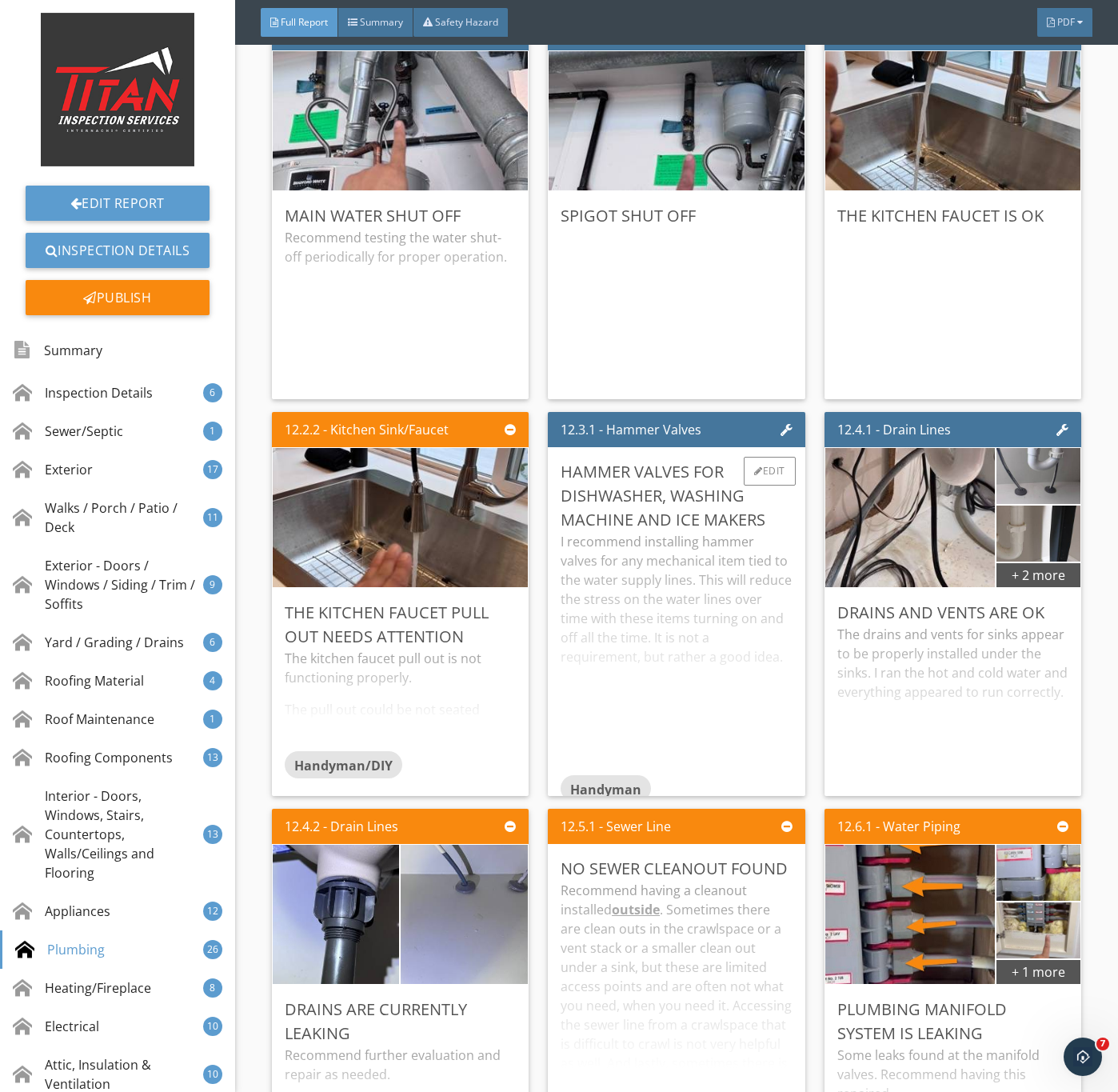
scroll to position [20155, 0]
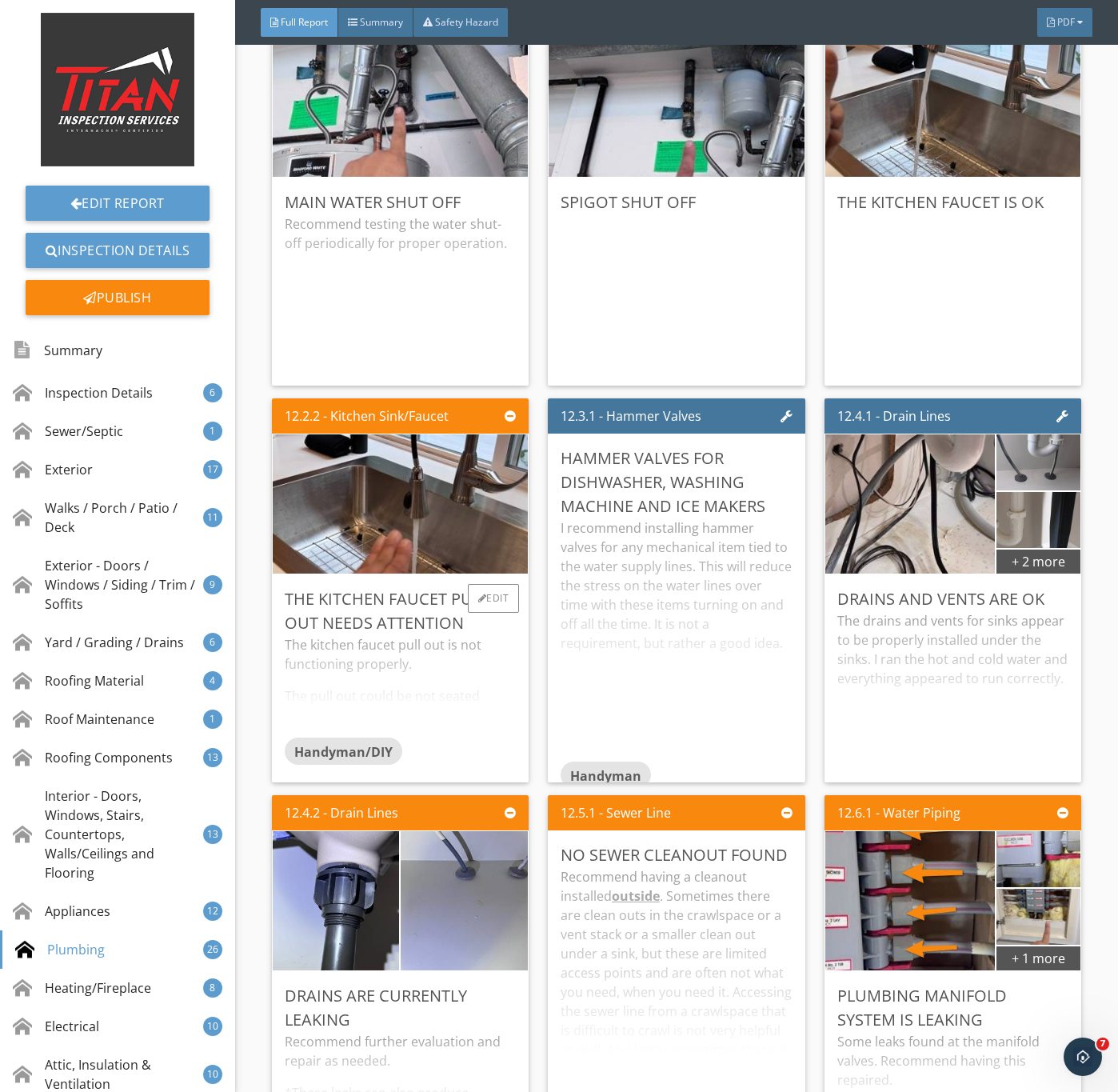
click at [413, 737] on div "The kitchen faucet pull out is not functioning properly. The pull out could be …" at bounding box center [400, 686] width 232 height 102
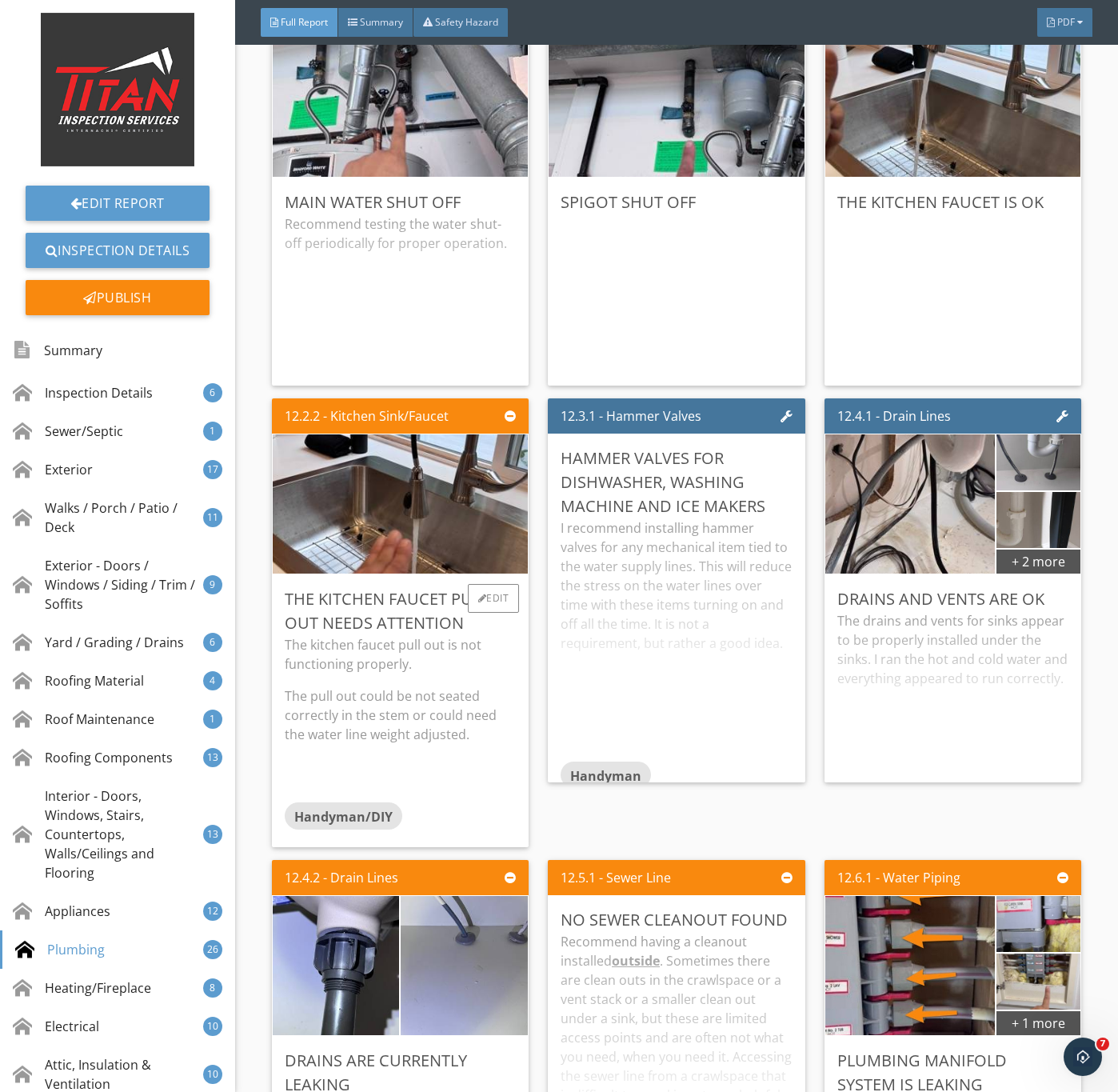
click at [432, 744] on p "The pull out could be not seated correctly in the stem or could need the water …" at bounding box center [400, 715] width 232 height 58
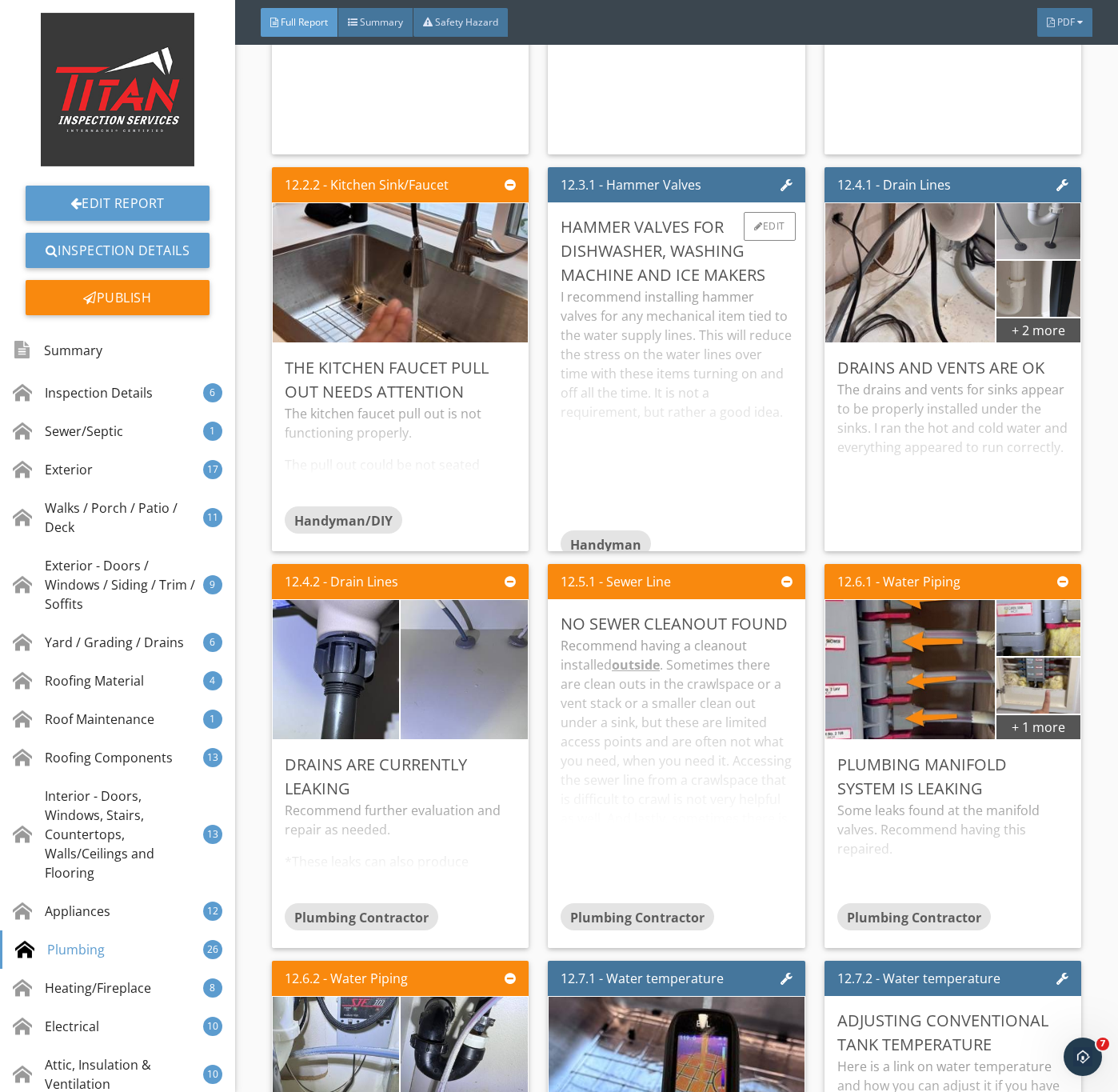
scroll to position [20396, 0]
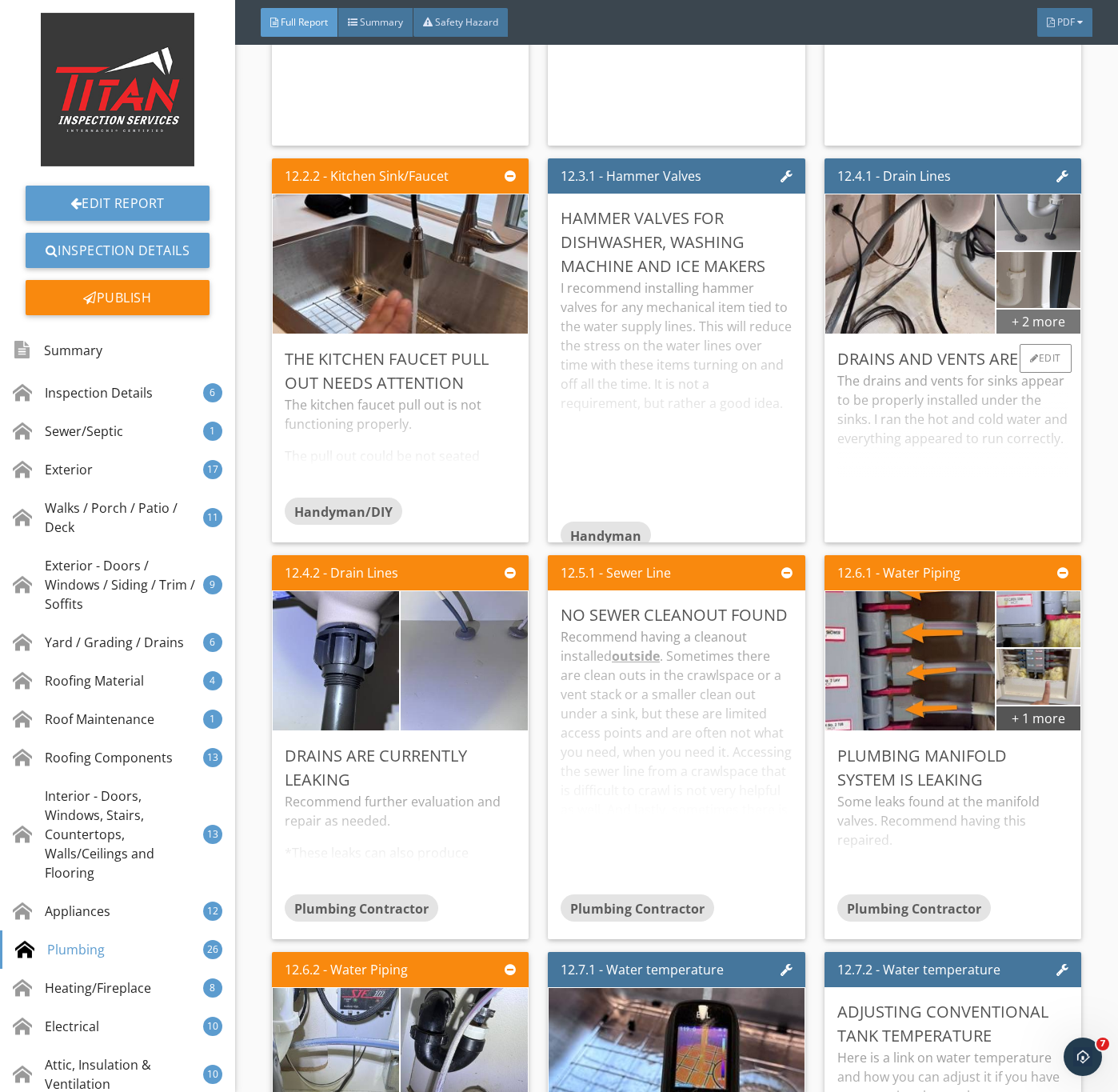
click at [1046, 334] on div "+ 2 more" at bounding box center [1038, 320] width 83 height 26
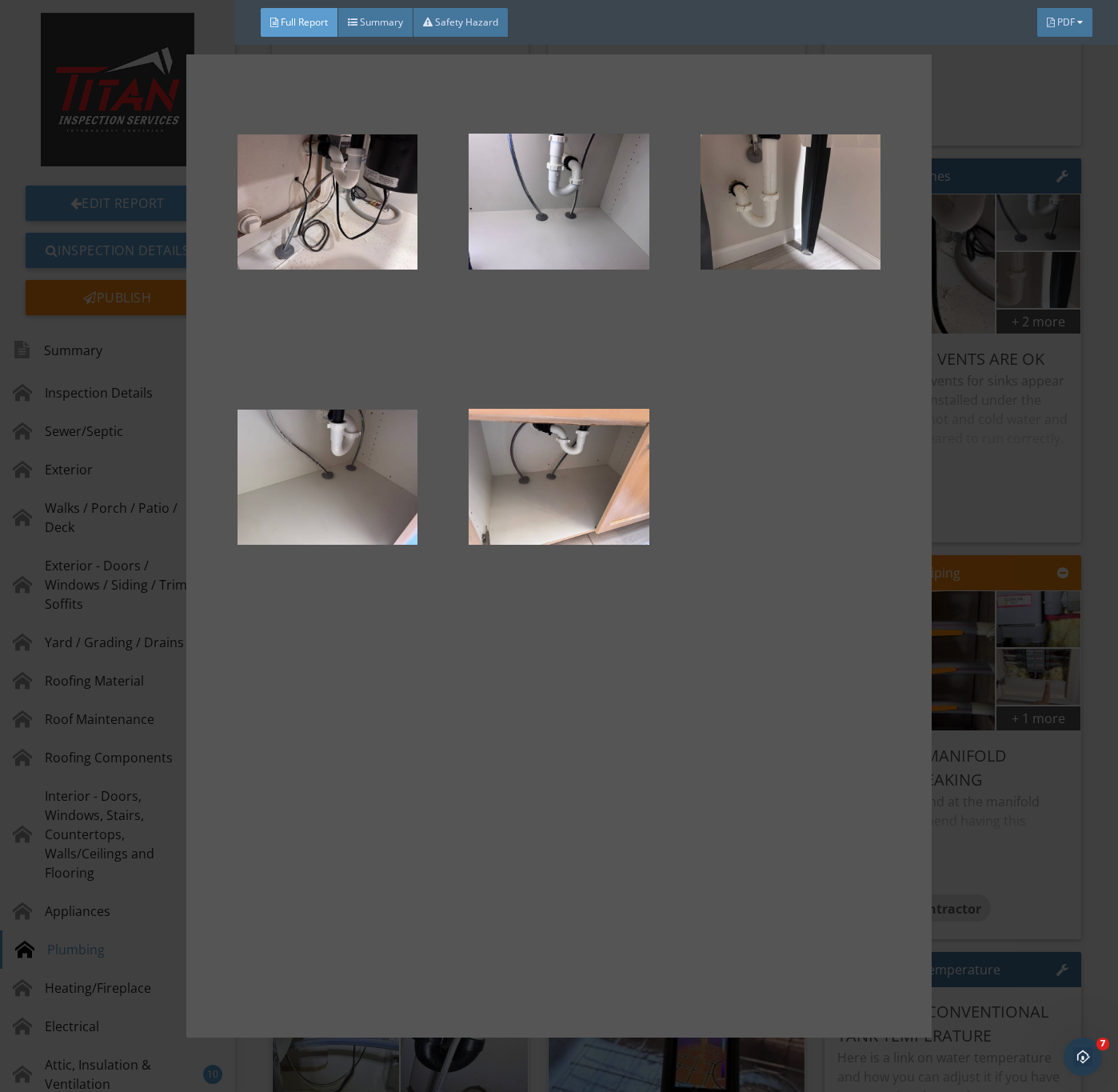
click at [1042, 559] on div at bounding box center [559, 546] width 1118 height 1092
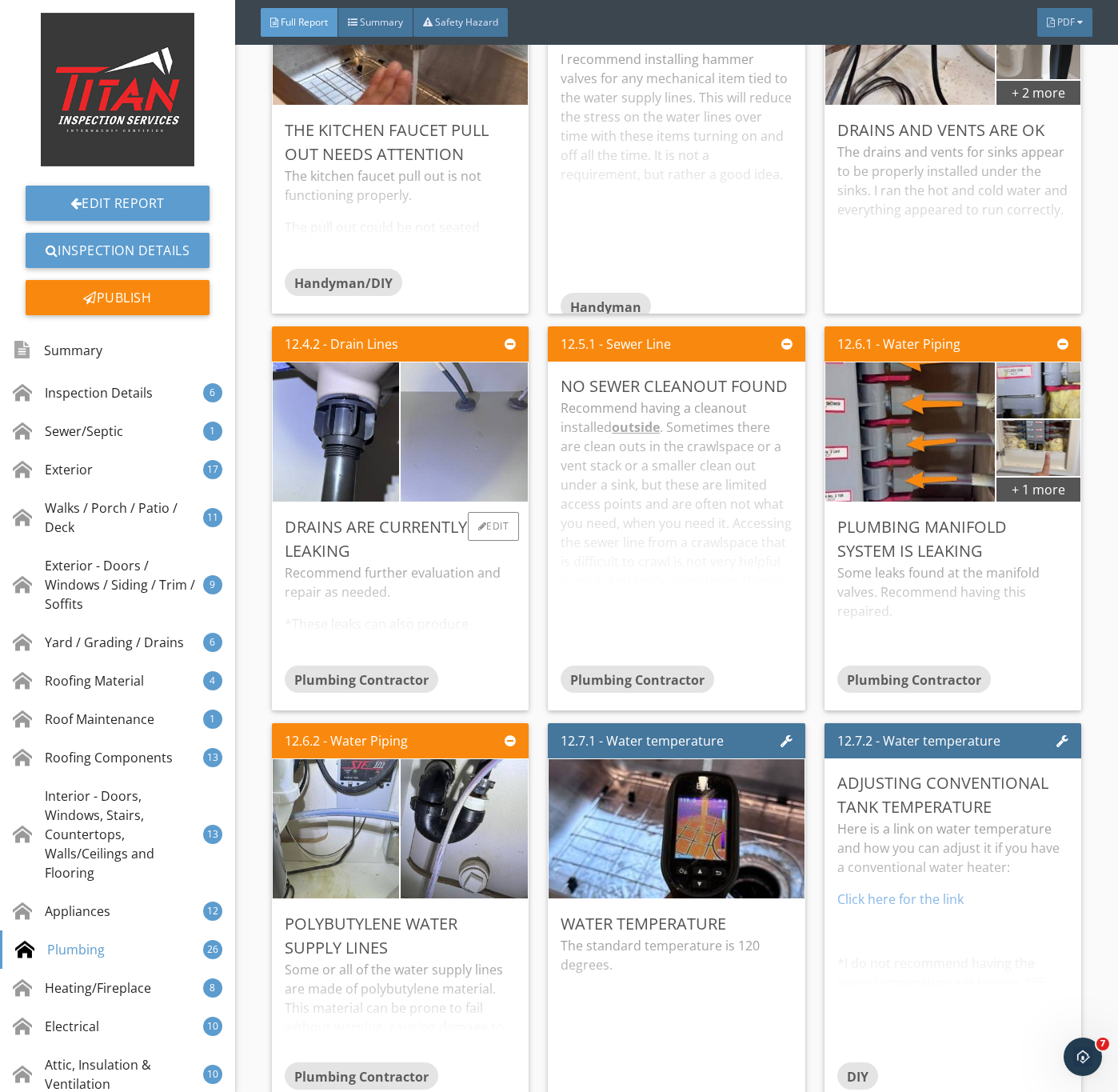
scroll to position [20635, 0]
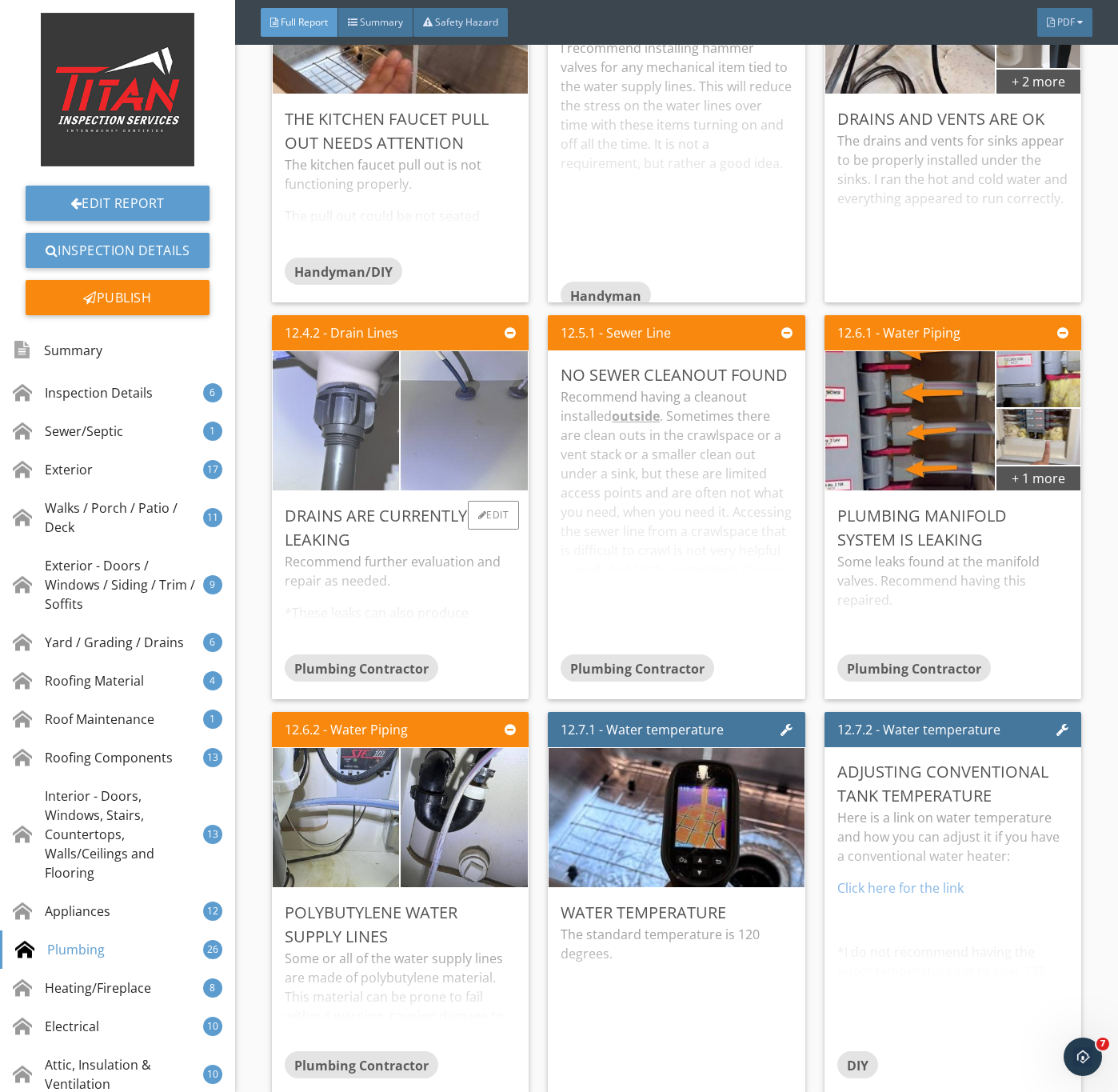
click at [336, 536] on img at bounding box center [336, 420] width 318 height 239
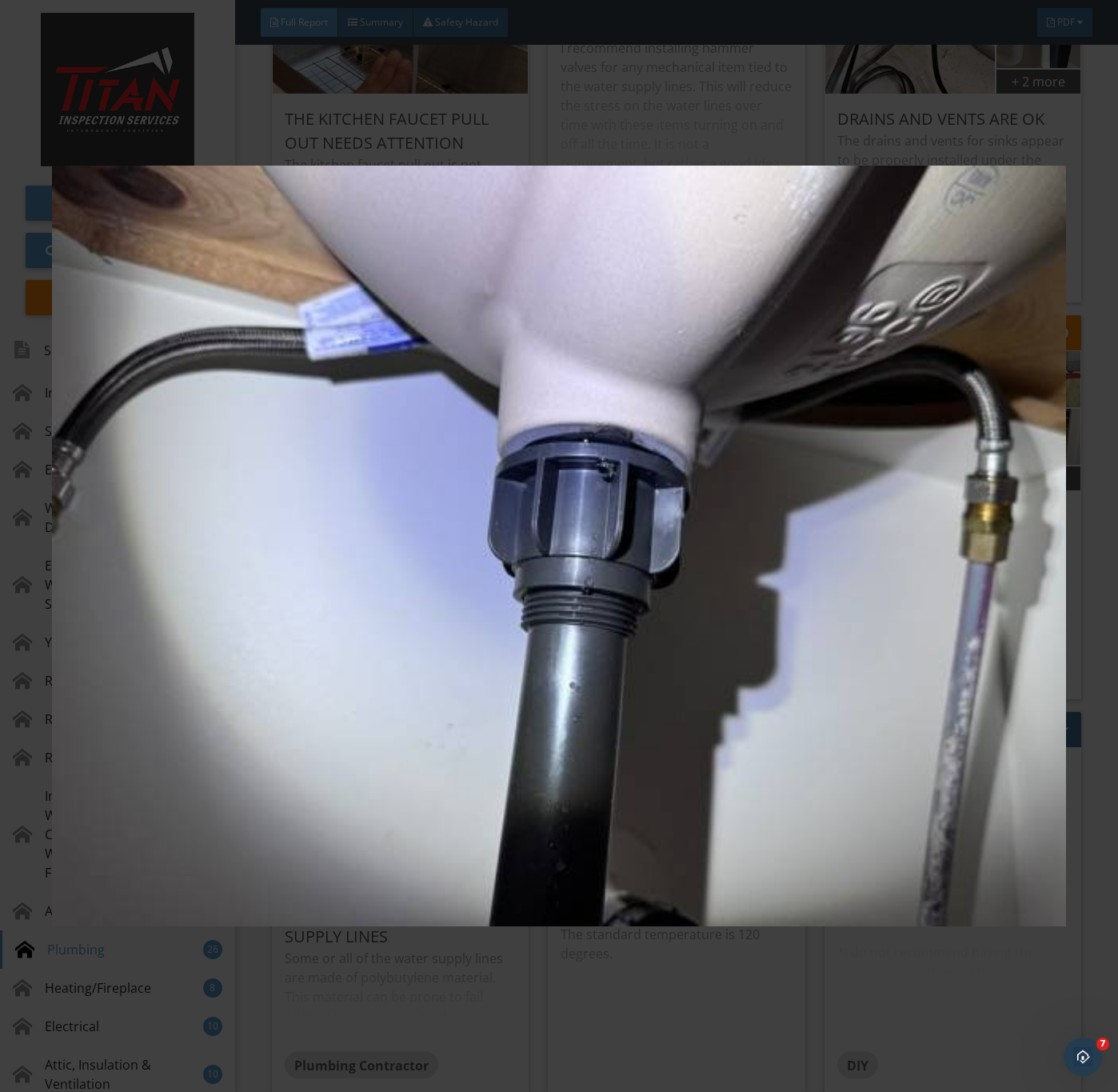
click at [566, 723] on img at bounding box center [559, 546] width 1013 height 988
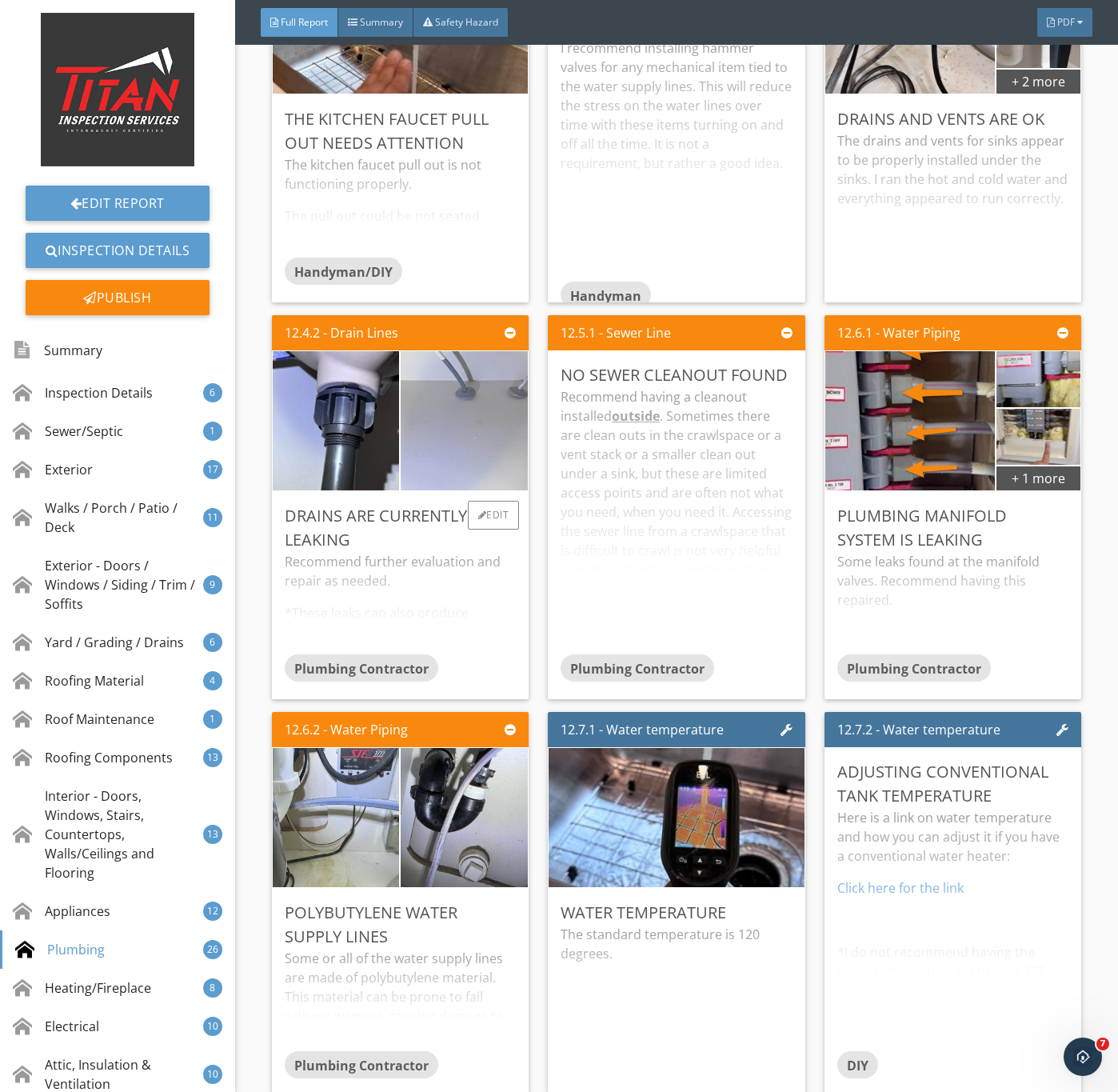
click at [437, 540] on img at bounding box center [464, 420] width 318 height 239
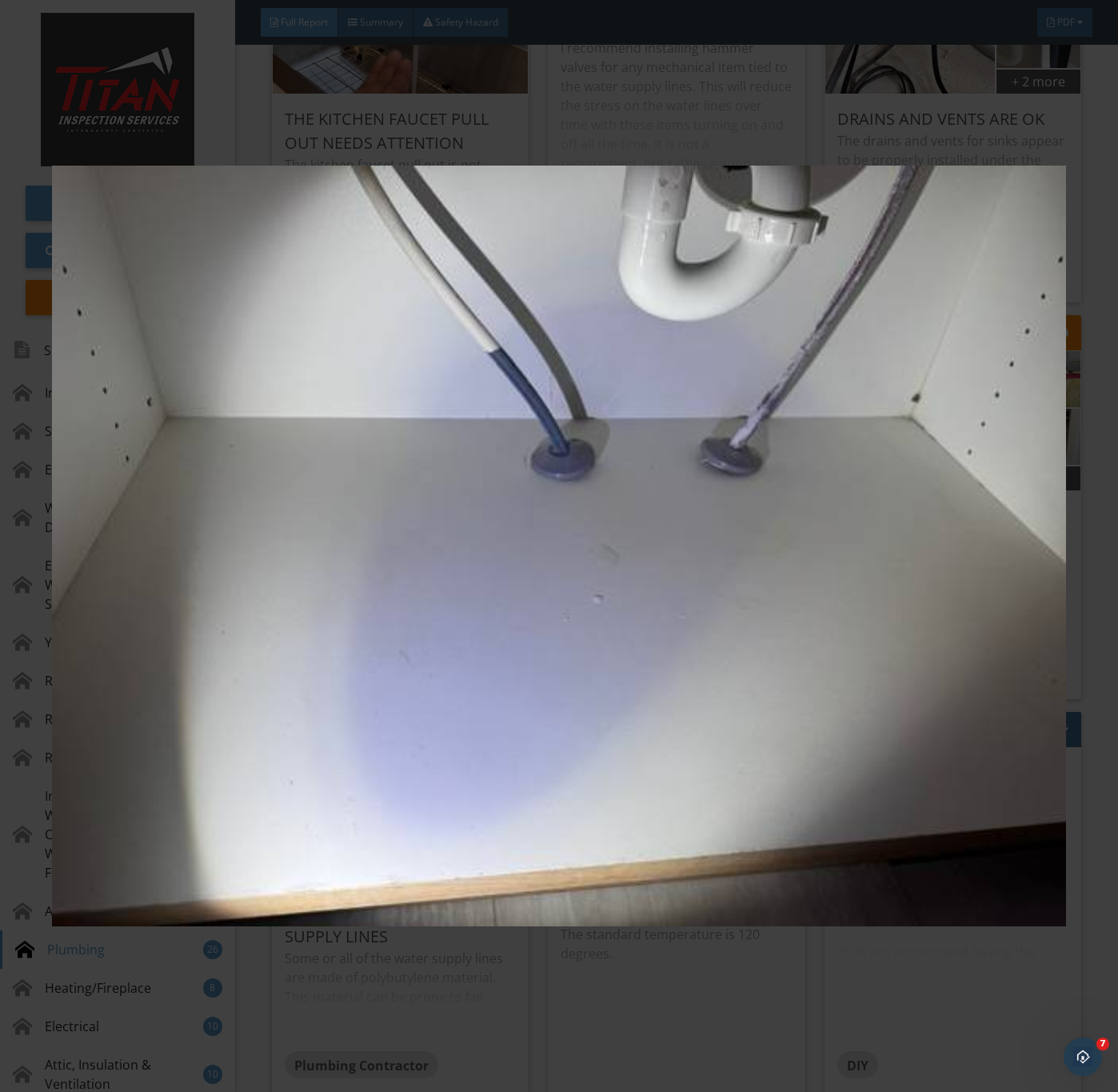
click at [723, 648] on img at bounding box center [559, 546] width 1013 height 988
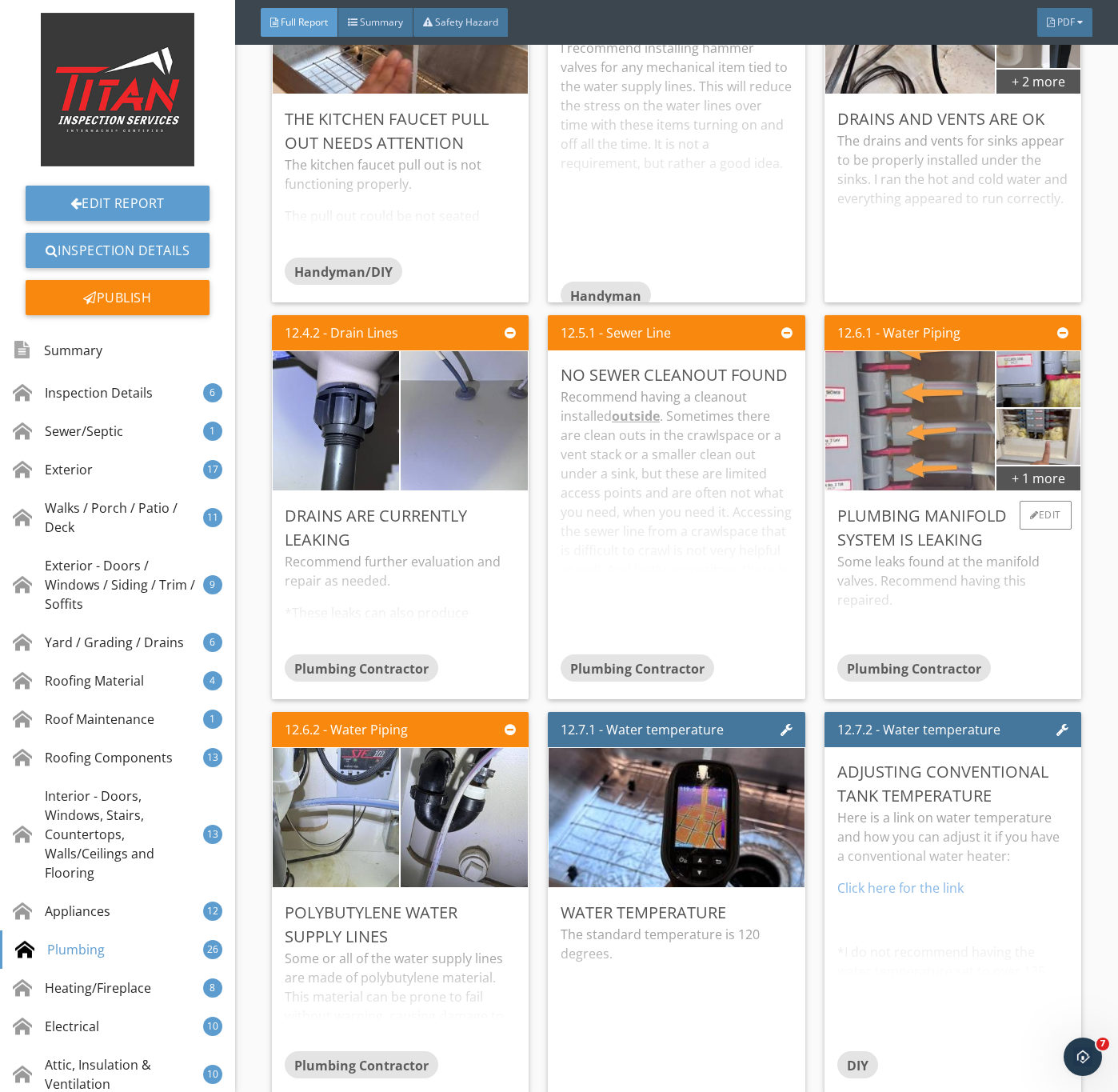
click at [893, 545] on img at bounding box center [910, 420] width 426 height 319
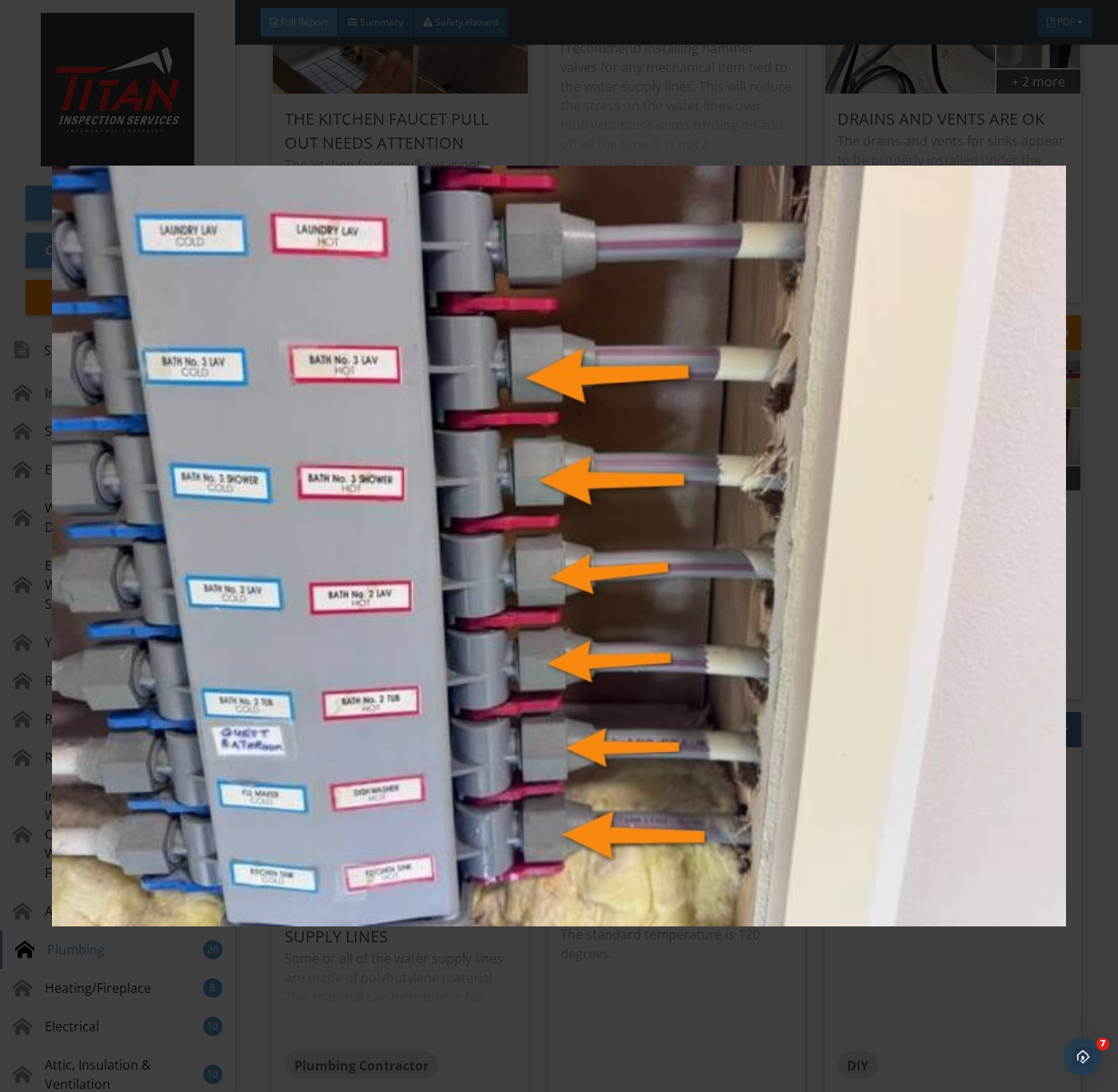
click at [825, 674] on img at bounding box center [559, 546] width 1013 height 988
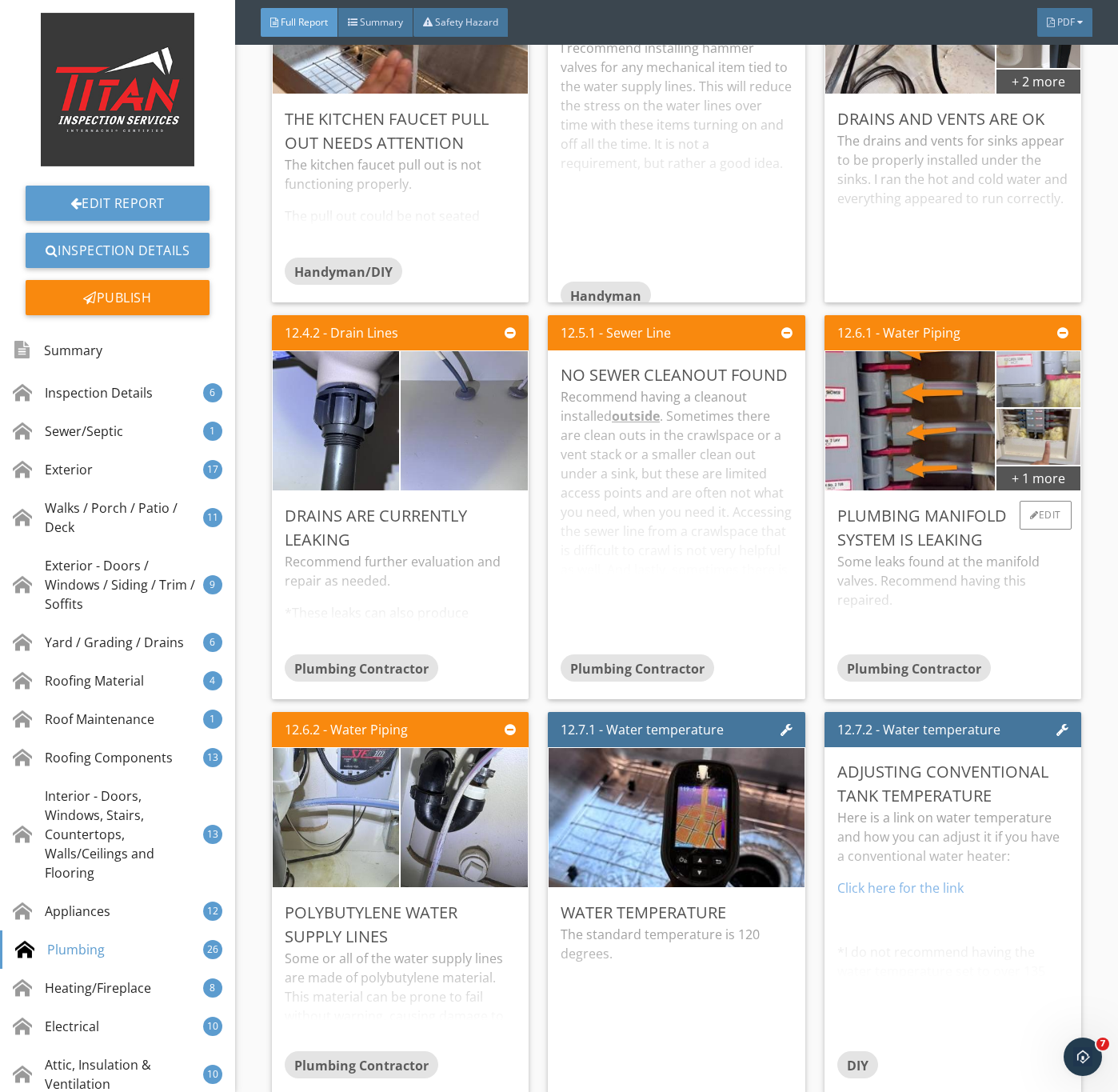
click at [1012, 449] on img at bounding box center [1039, 379] width 186 height 140
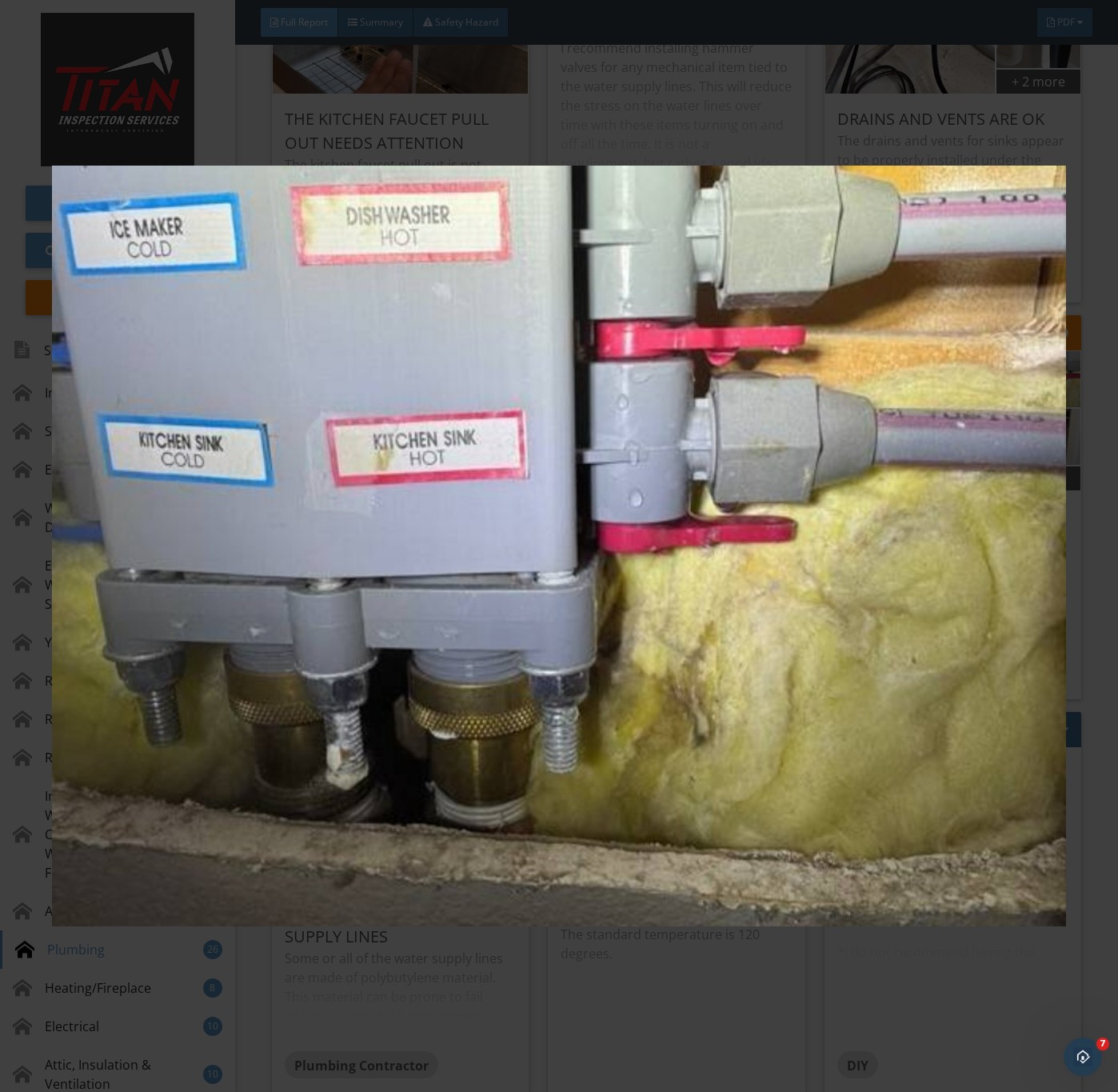
click at [701, 680] on img at bounding box center [559, 546] width 1013 height 988
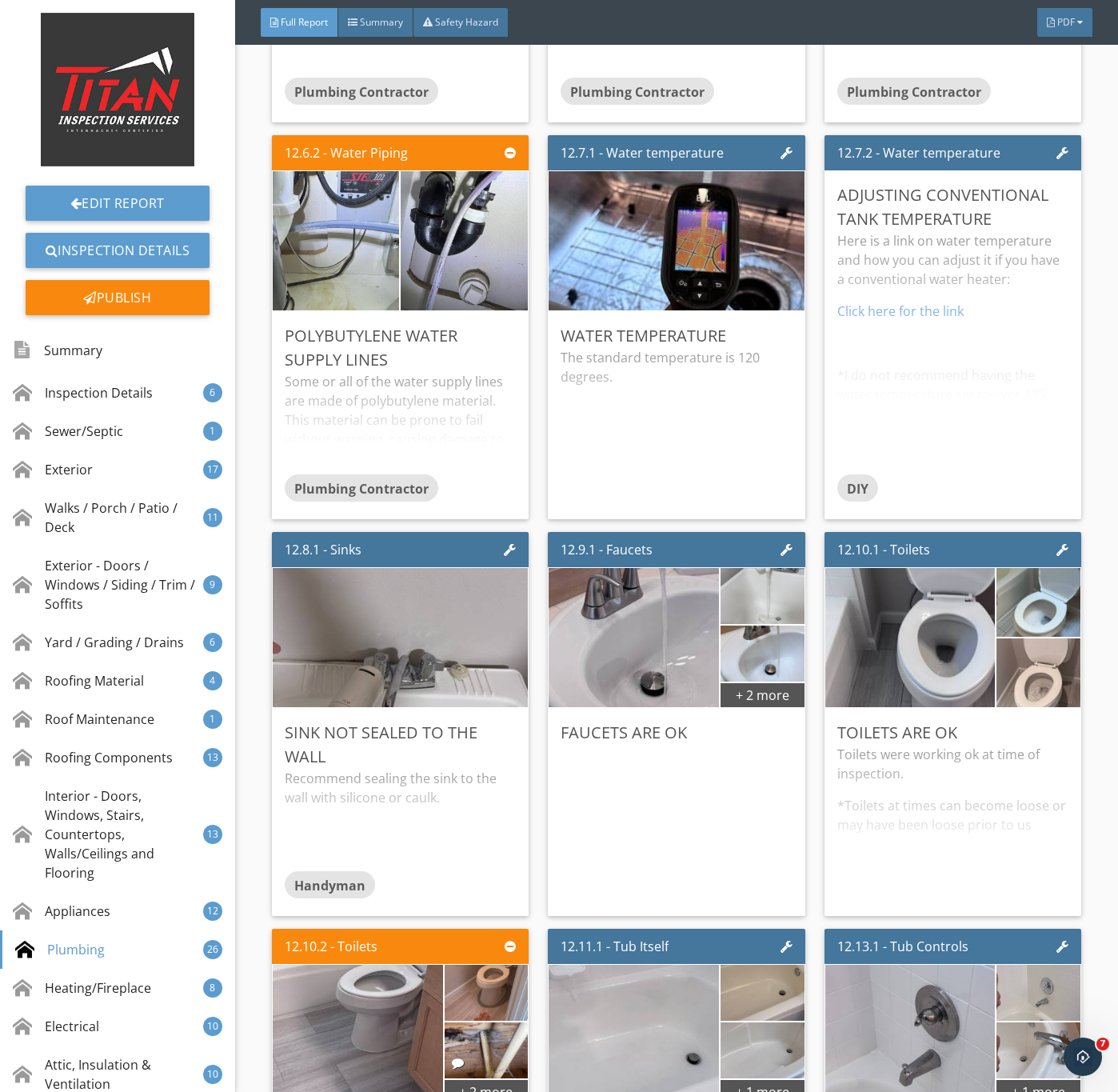
scroll to position [21356, 0]
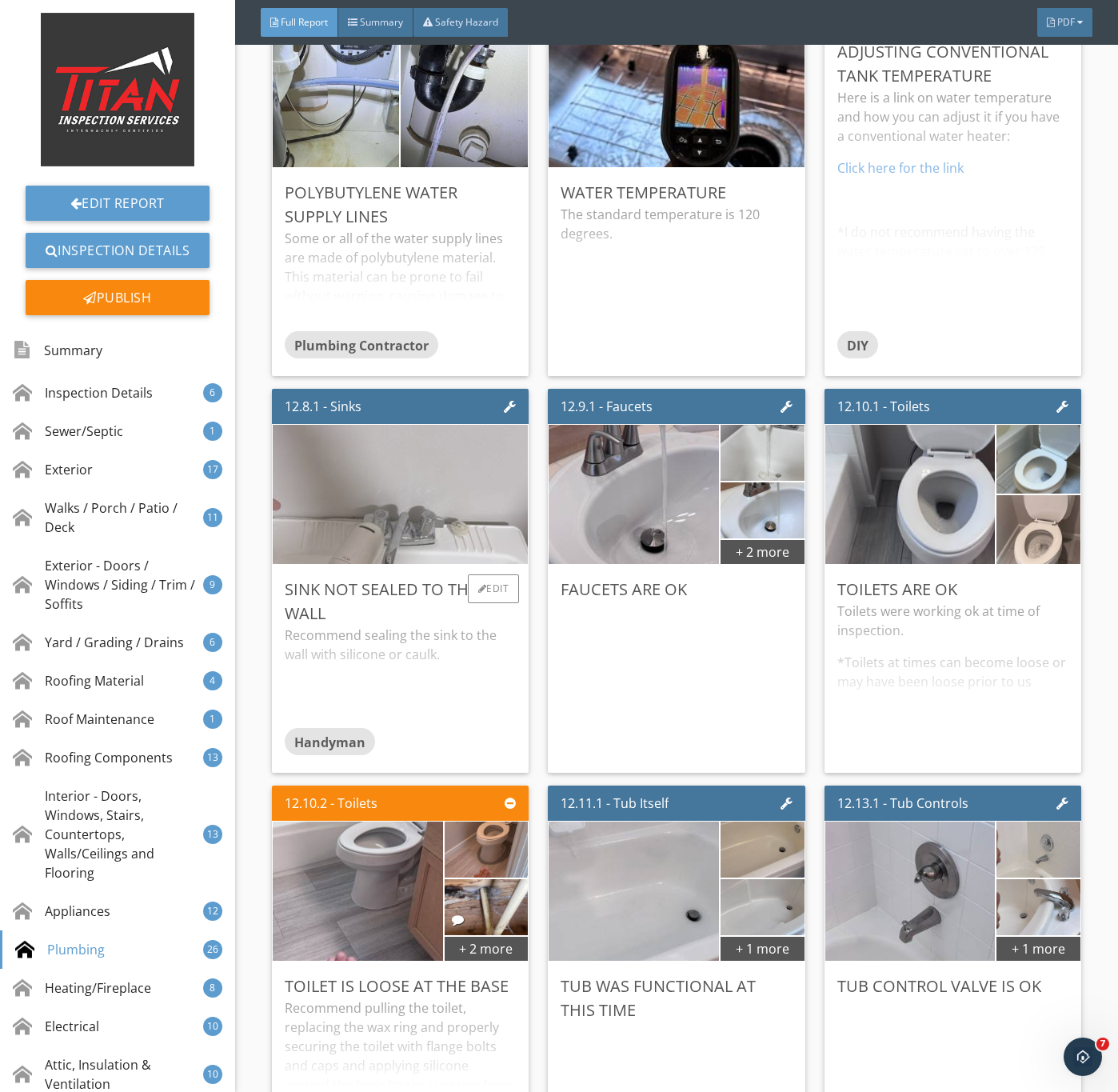
click at [390, 629] on img at bounding box center [399, 494] width 464 height 348
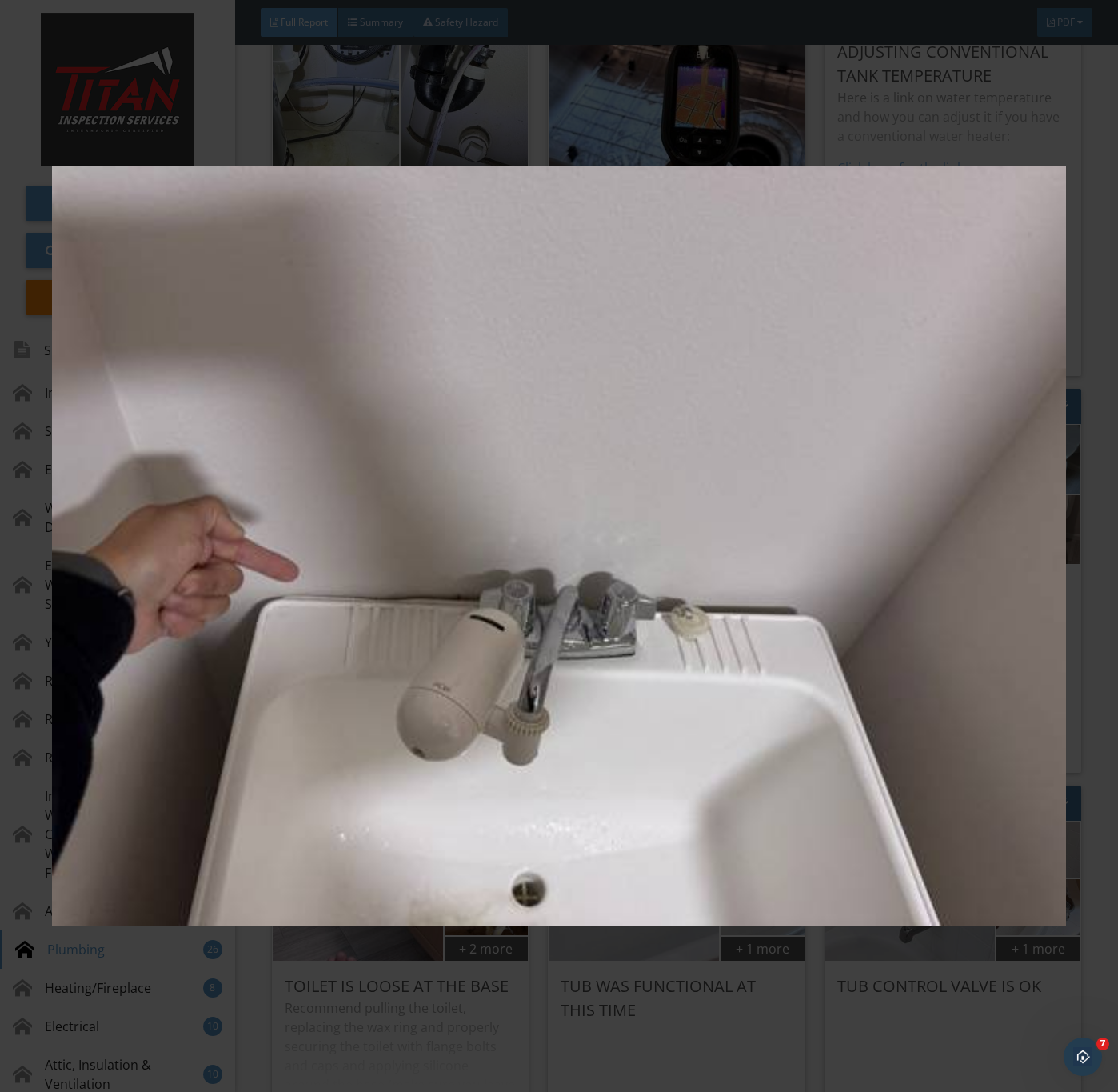
click at [392, 636] on img at bounding box center [559, 546] width 1013 height 988
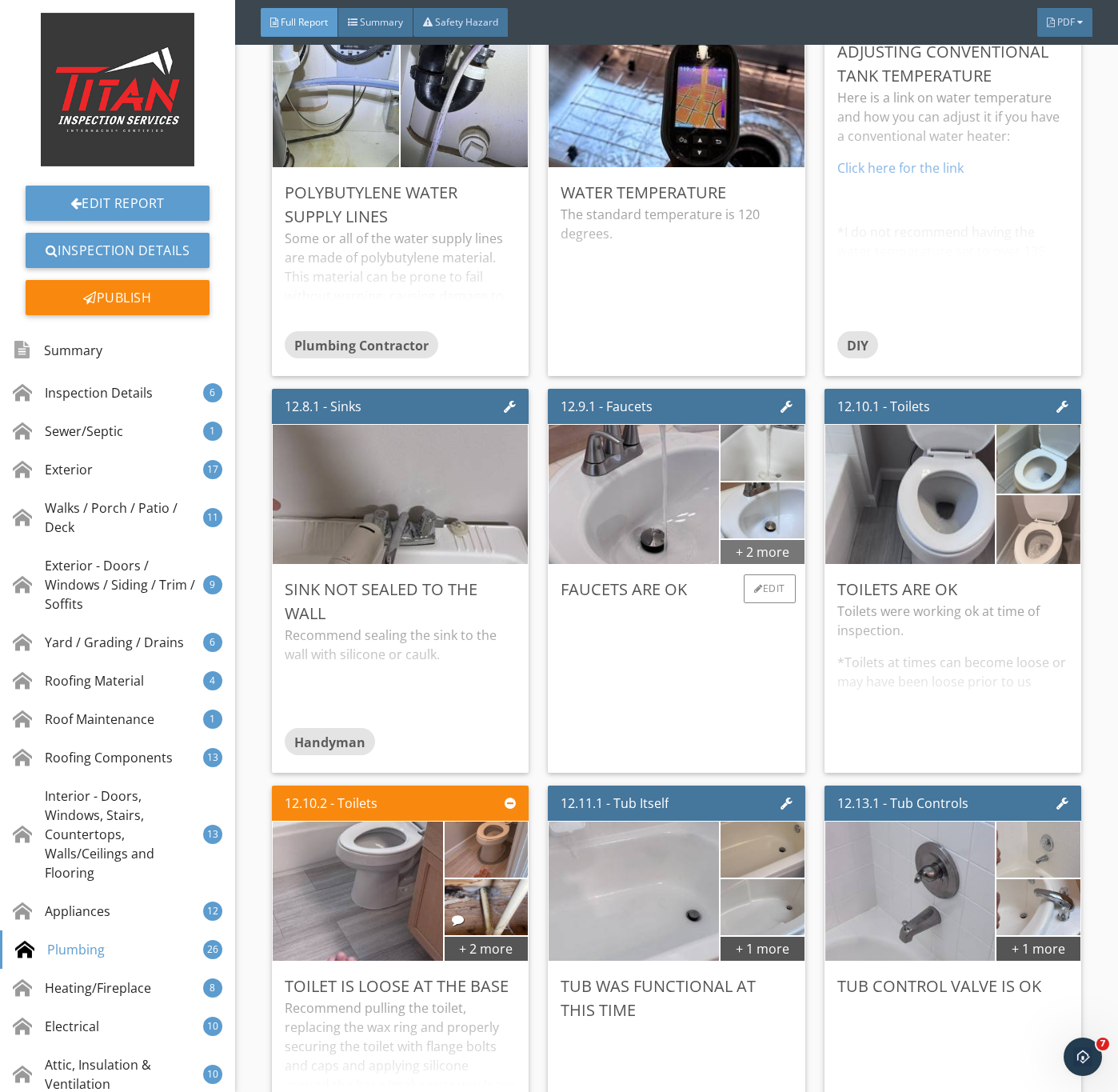
click at [730, 564] on div "+ 2 more" at bounding box center [762, 551] width 83 height 26
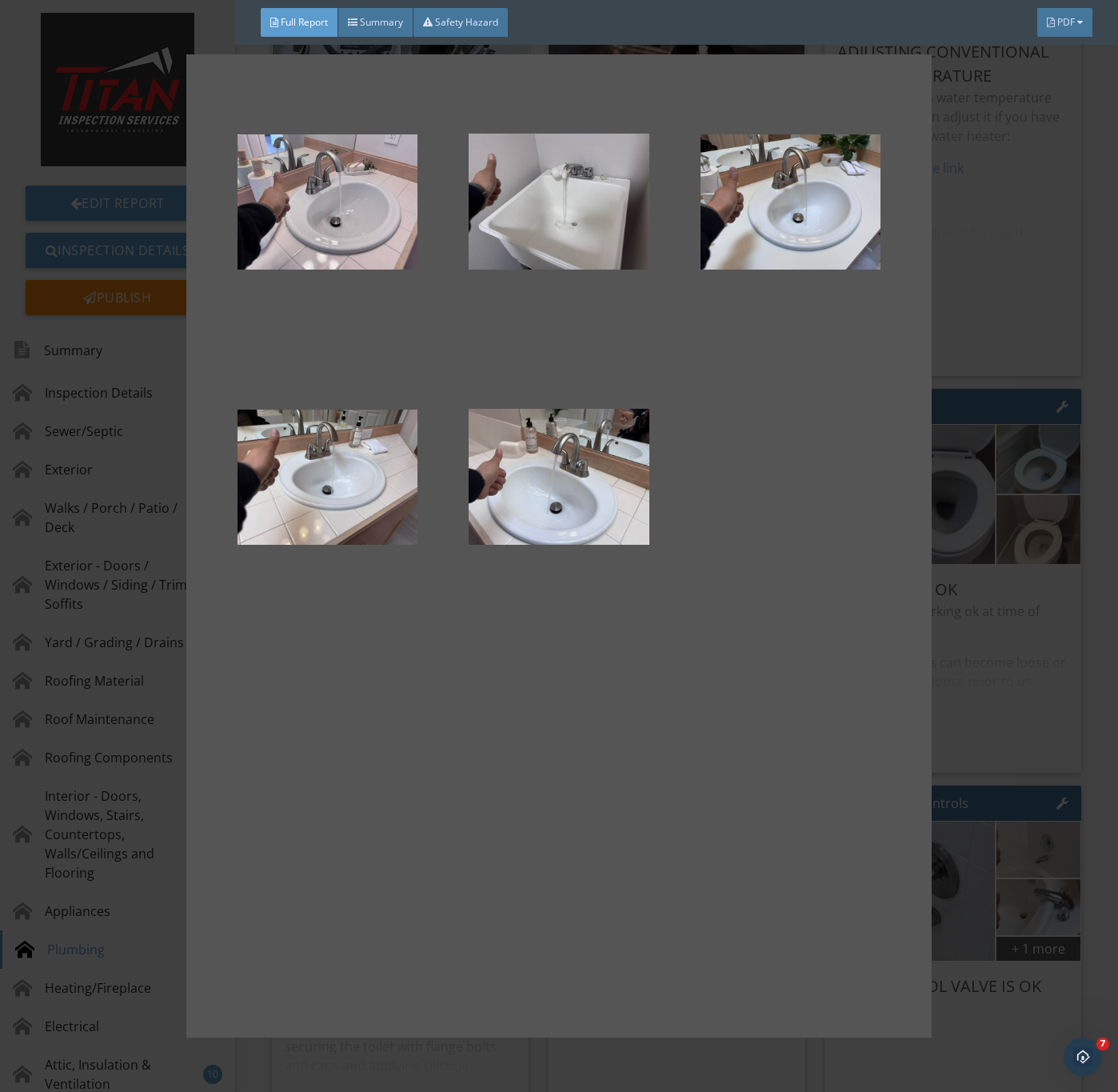
click at [984, 742] on div at bounding box center [559, 546] width 1118 height 1092
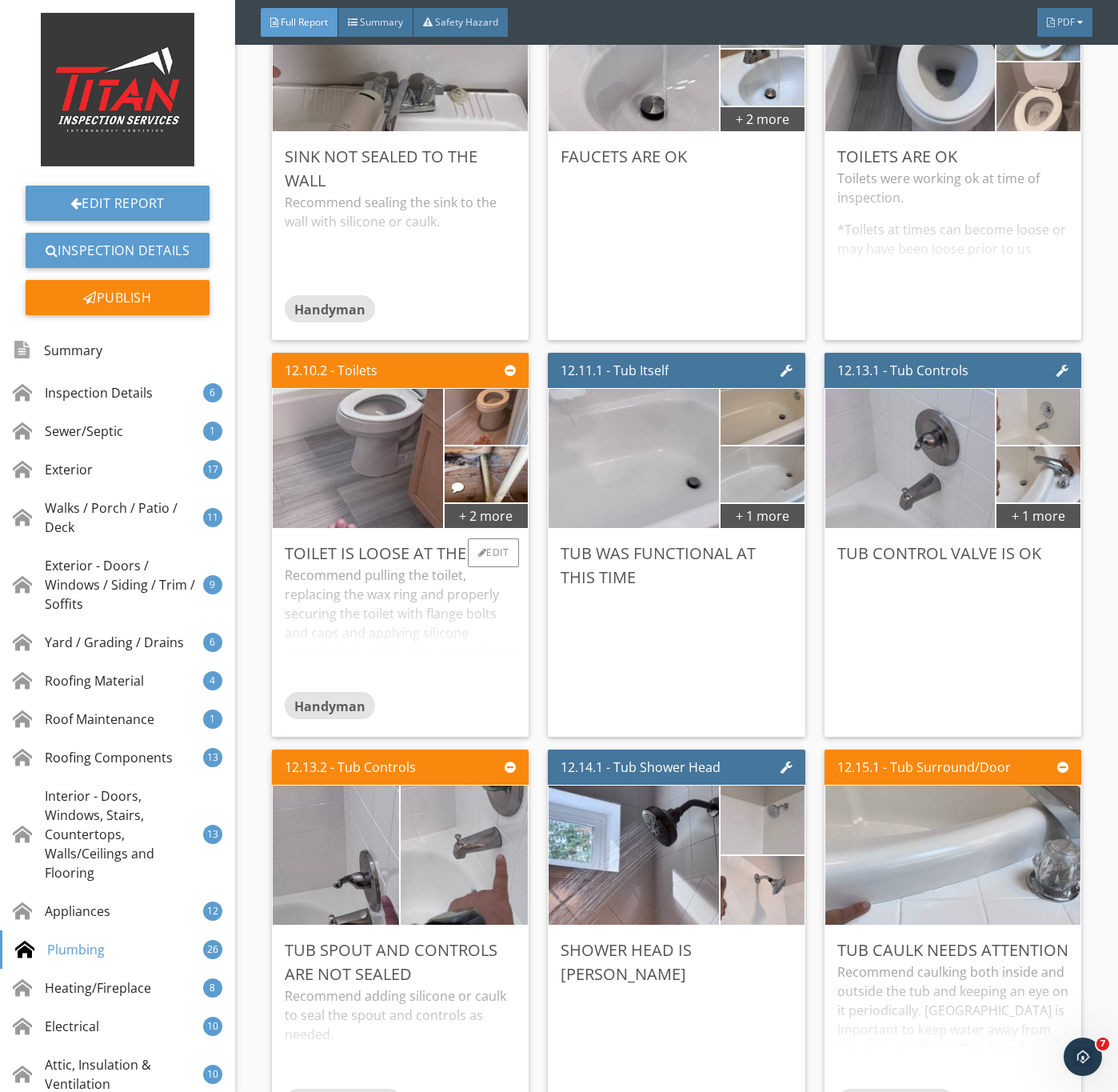
scroll to position [21836, 0]
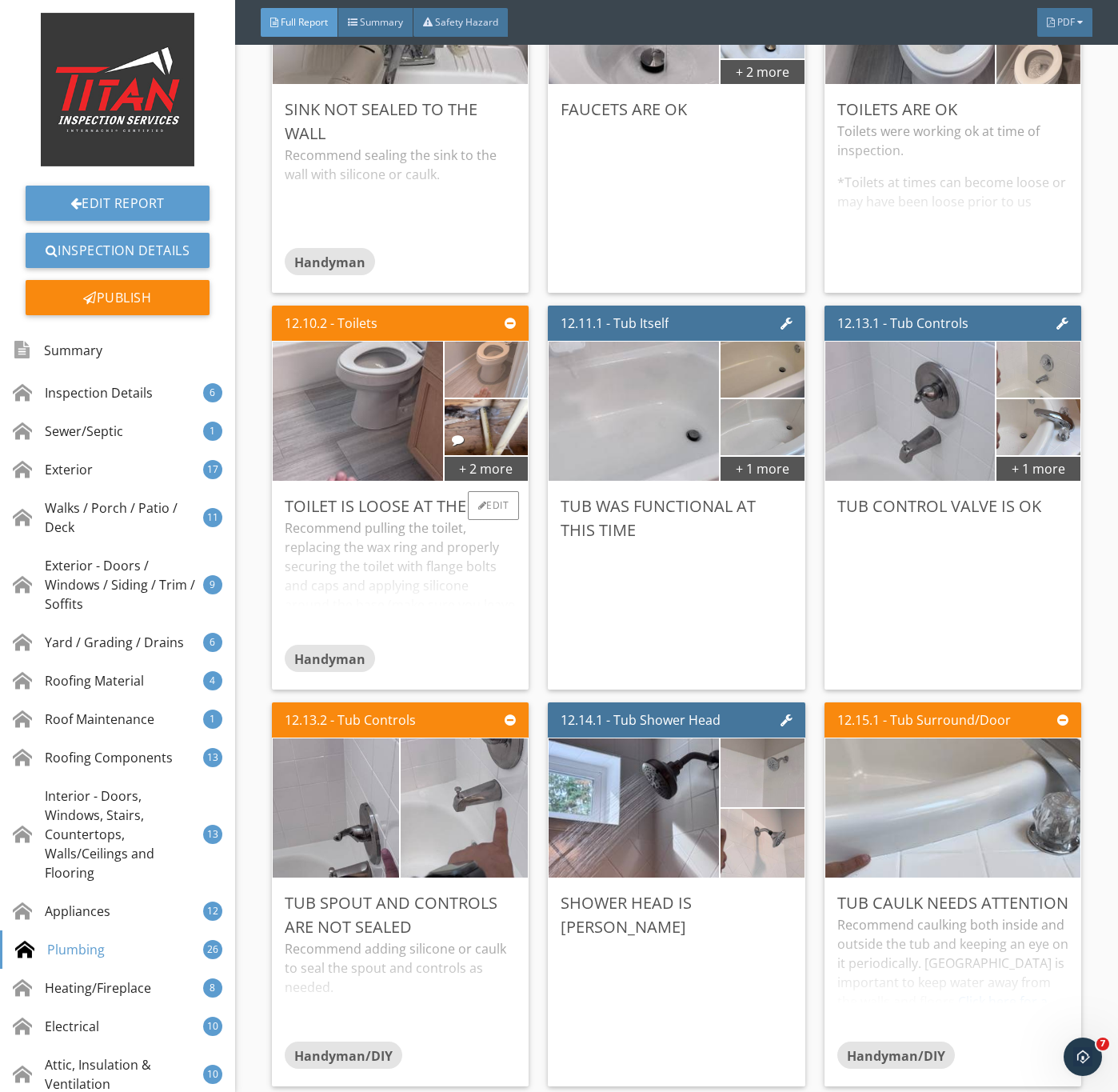
click at [468, 439] on img at bounding box center [486, 369] width 186 height 140
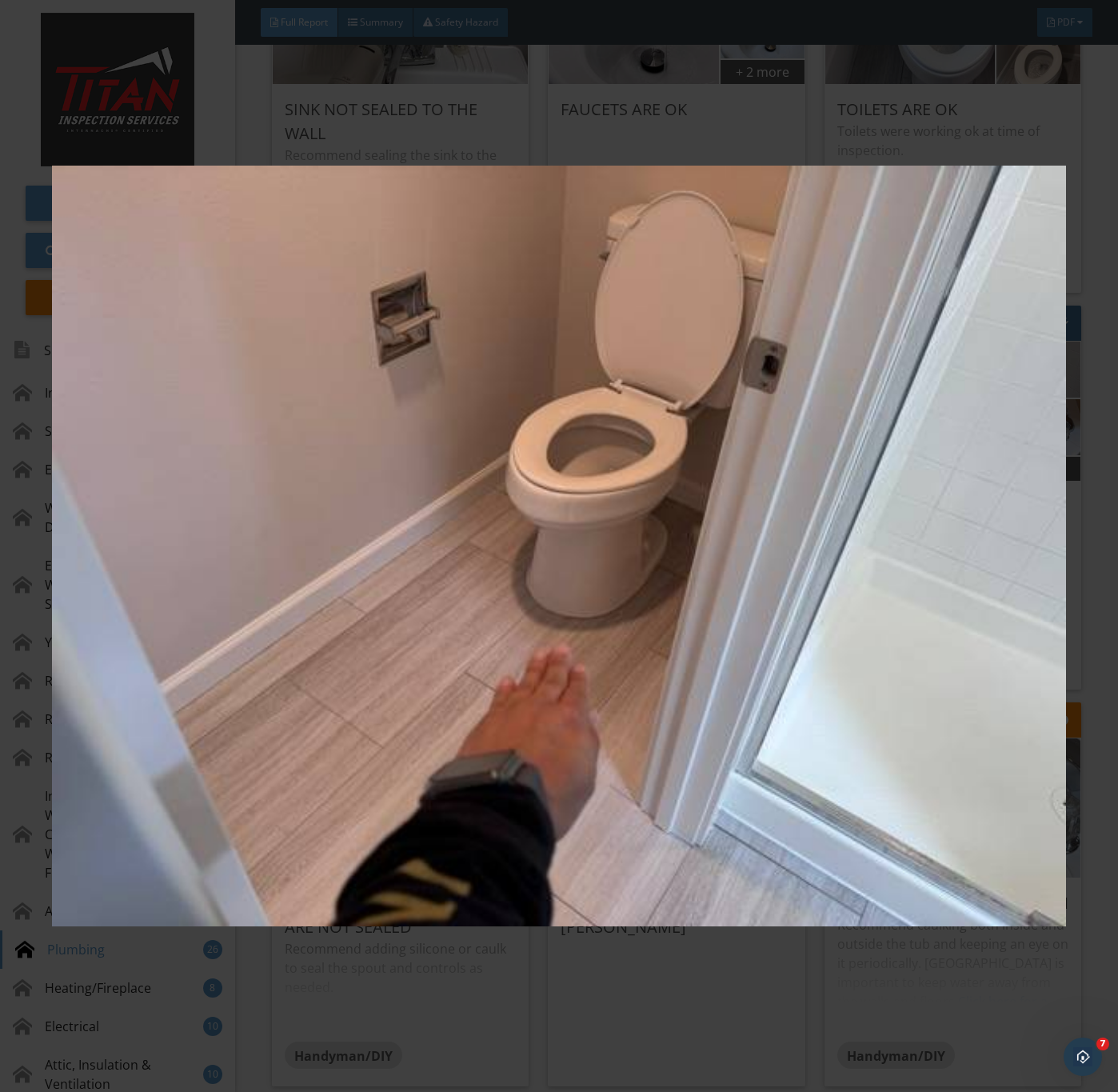
click at [526, 754] on img at bounding box center [559, 546] width 1013 height 988
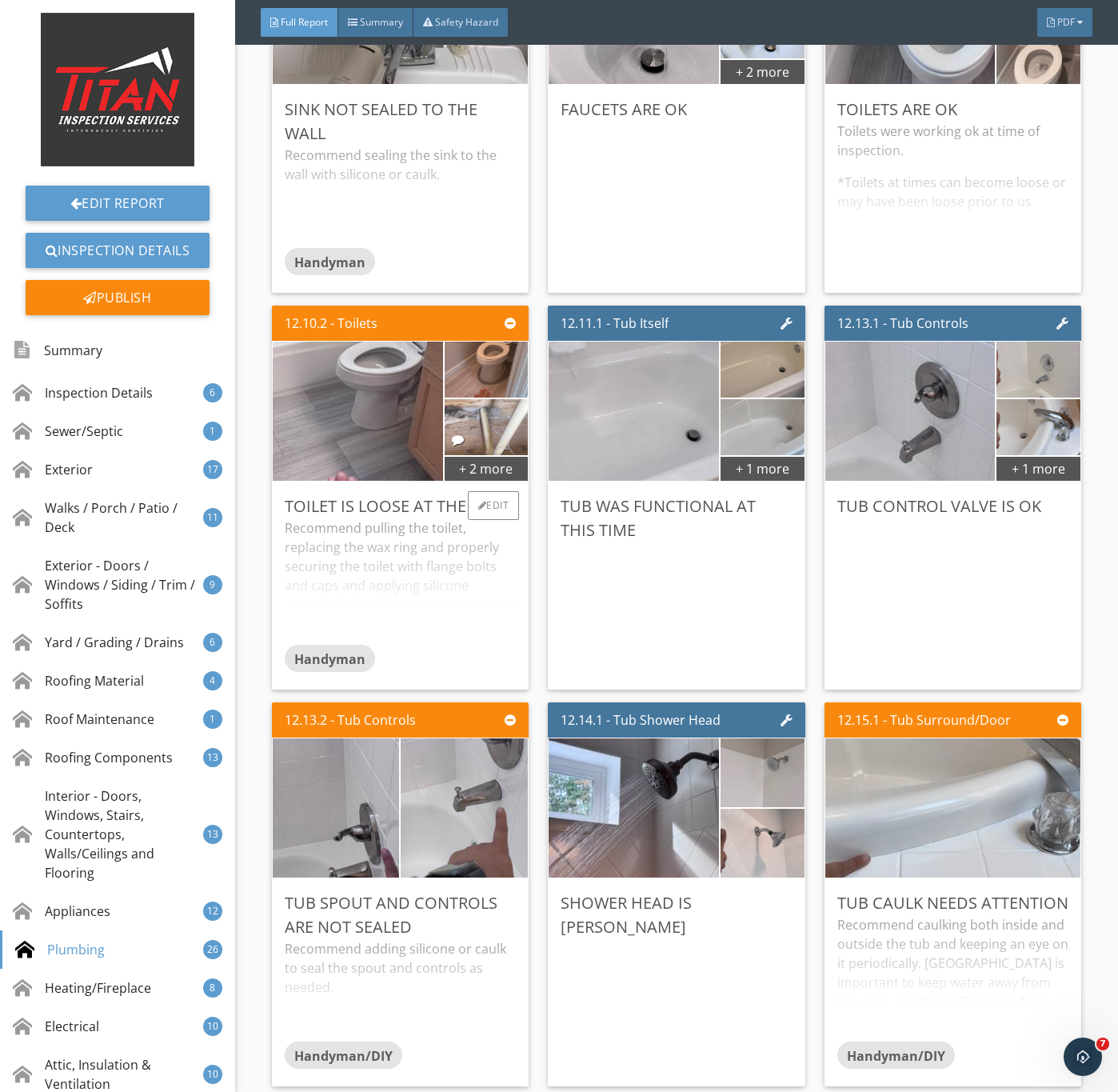
click at [478, 497] on img at bounding box center [486, 427] width 186 height 140
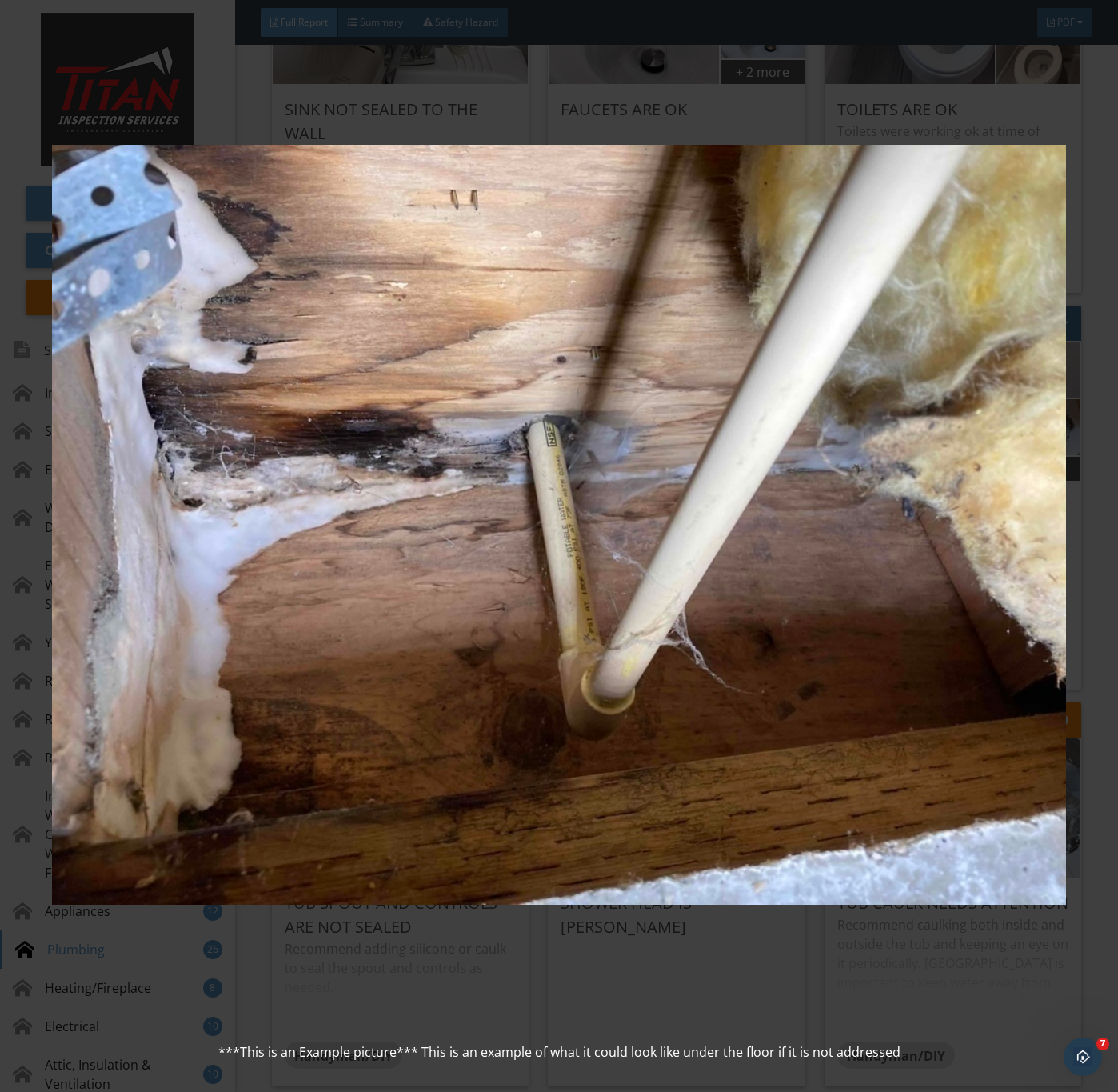
click at [756, 768] on img at bounding box center [559, 524] width 1013 height 988
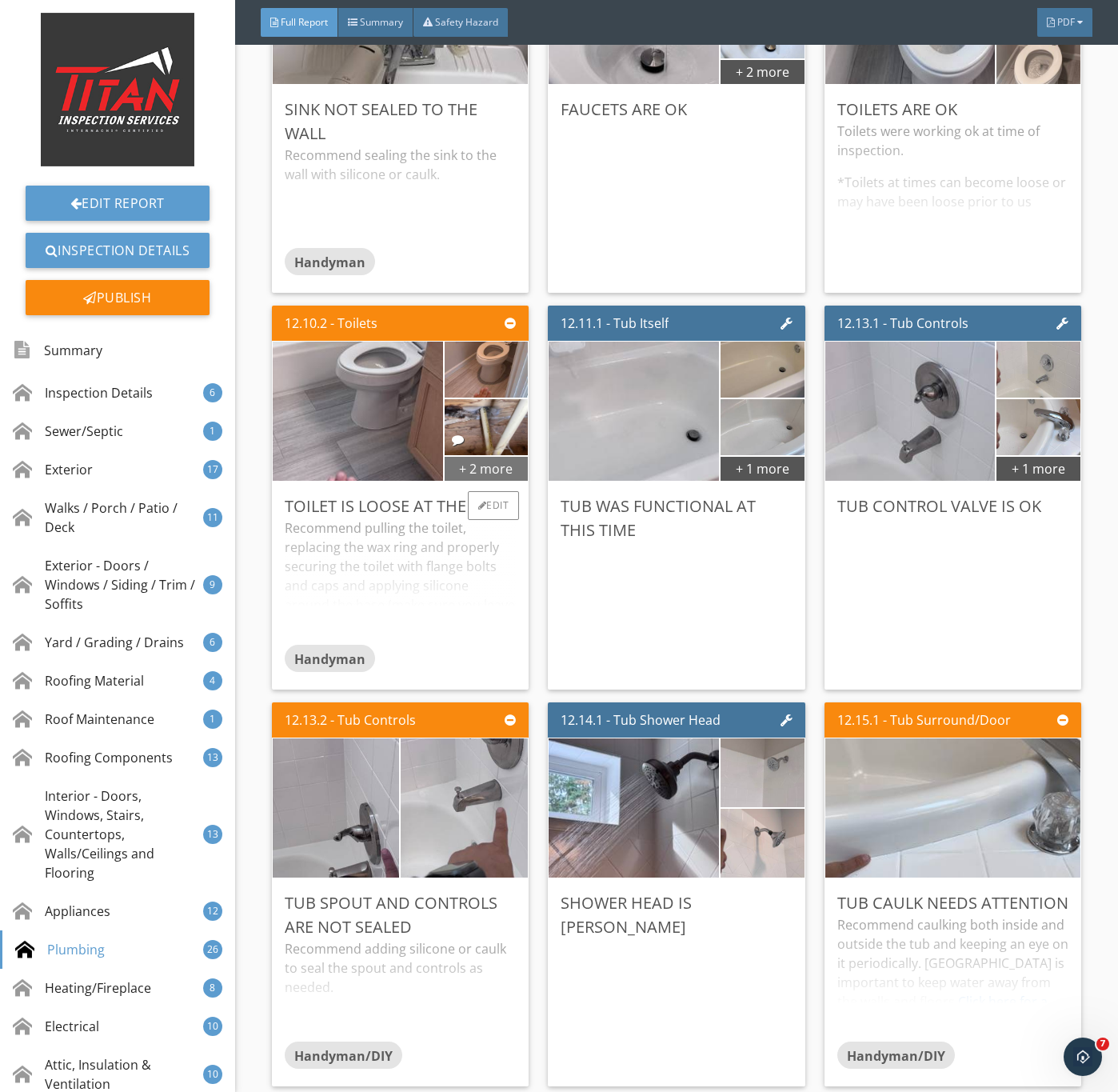
click at [490, 481] on div "+ 2 more" at bounding box center [486, 467] width 83 height 26
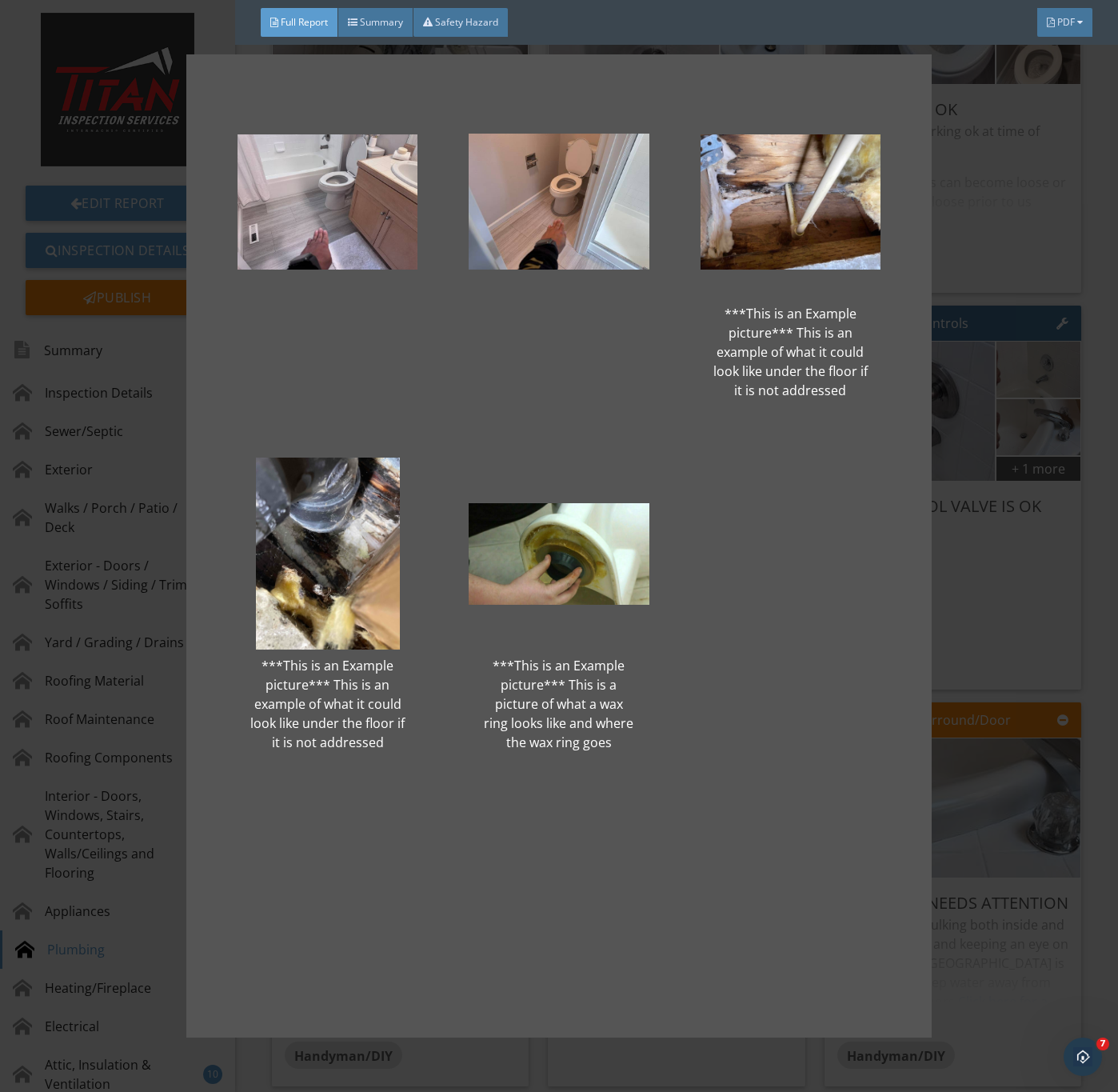
click at [932, 687] on div "***This is an Example picture*** This is an example of what it could look like …" at bounding box center [559, 546] width 745 height 983
click at [764, 739] on div "***This is an Example picture*** This is an example of what it could look like …" at bounding box center [559, 546] width 695 height 931
click at [957, 696] on div "***This is an Example picture*** This is an example of what it could look like …" at bounding box center [559, 546] width 1118 height 1092
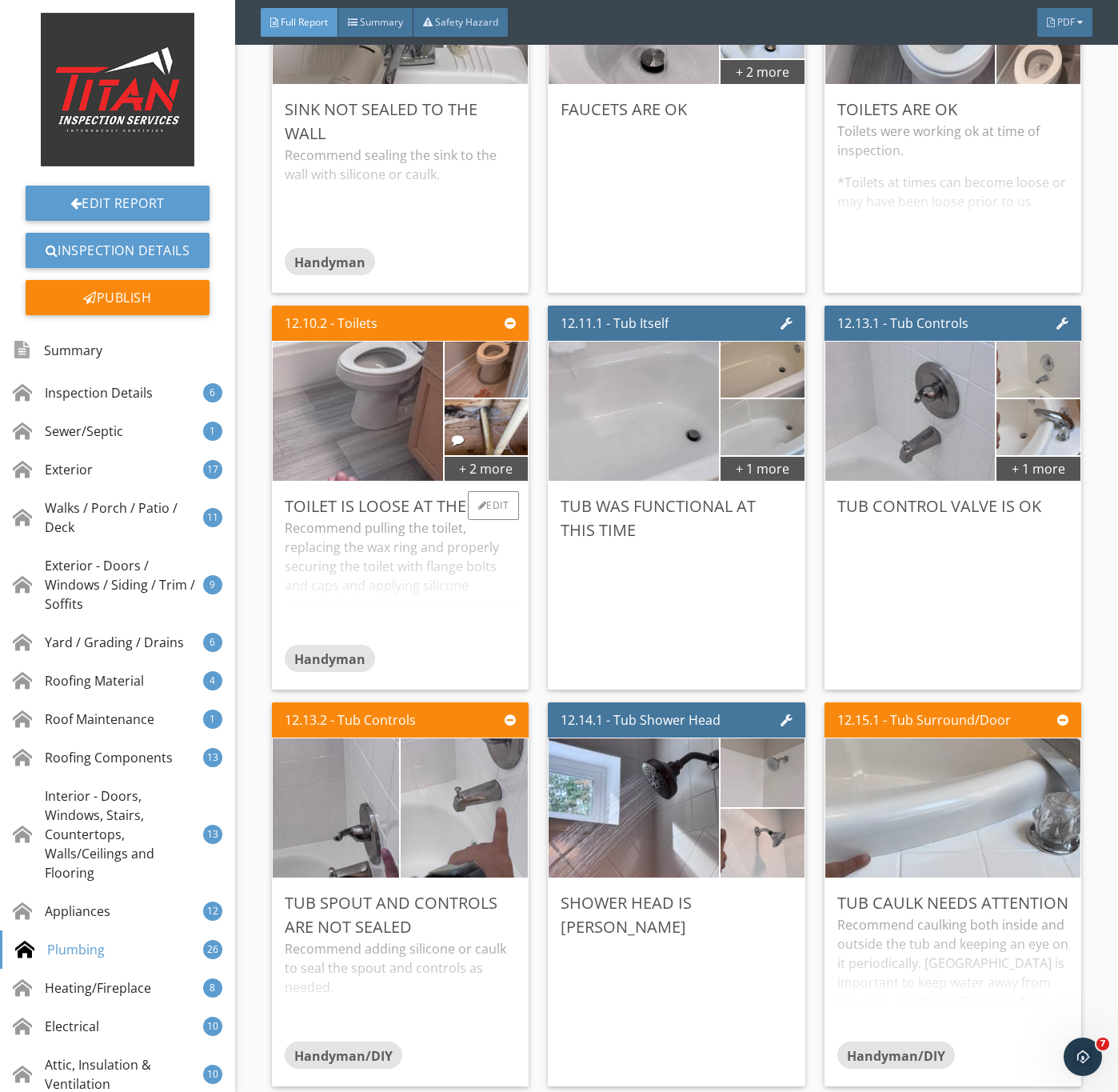
click at [339, 645] on div "Recommend pulling the toilet, replacing the wax ring and properly securing the …" at bounding box center [400, 581] width 232 height 126
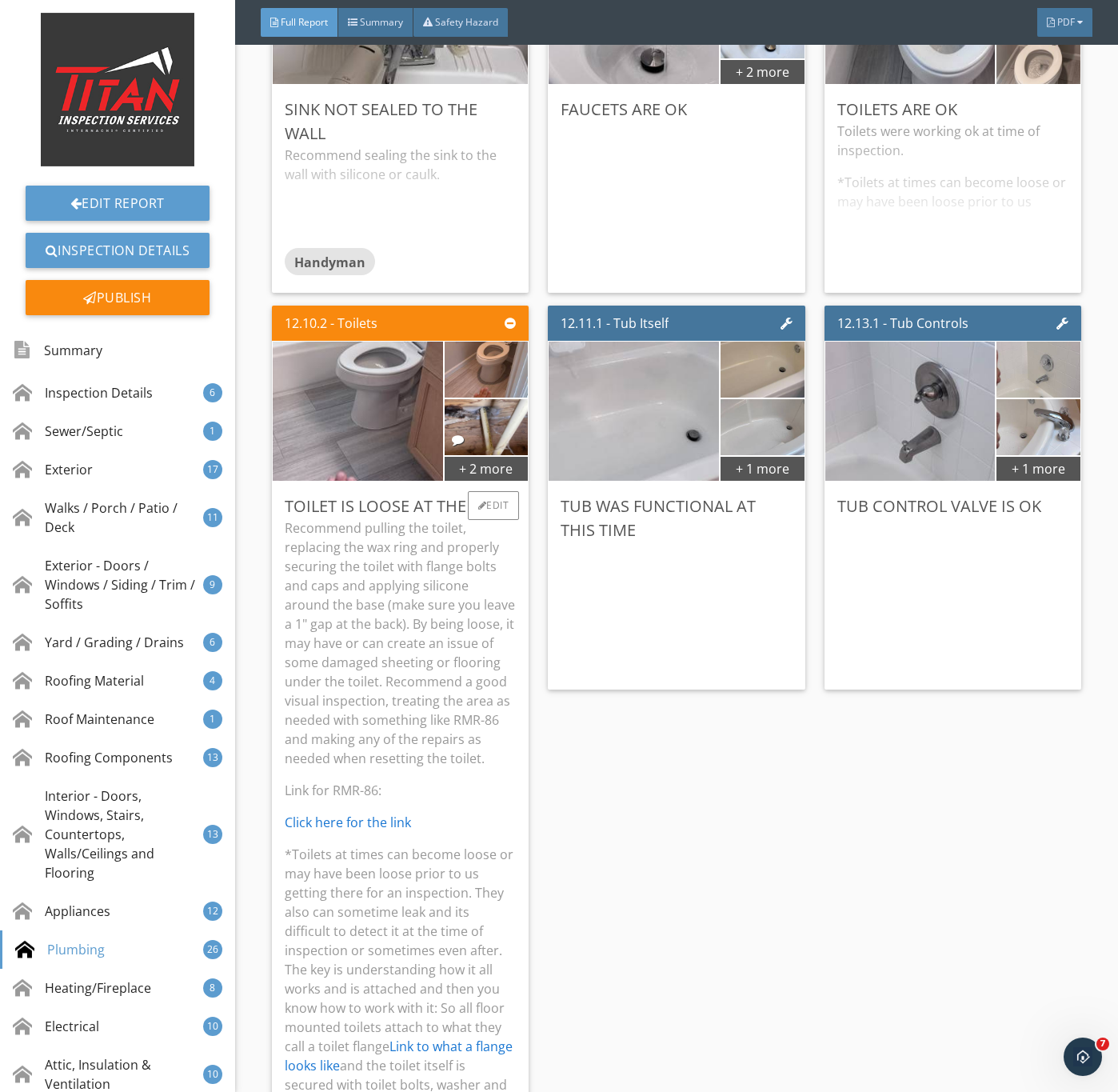
click at [327, 702] on p "Recommend pulling the toilet, replacing the wax ring and properly securing the …" at bounding box center [400, 642] width 232 height 249
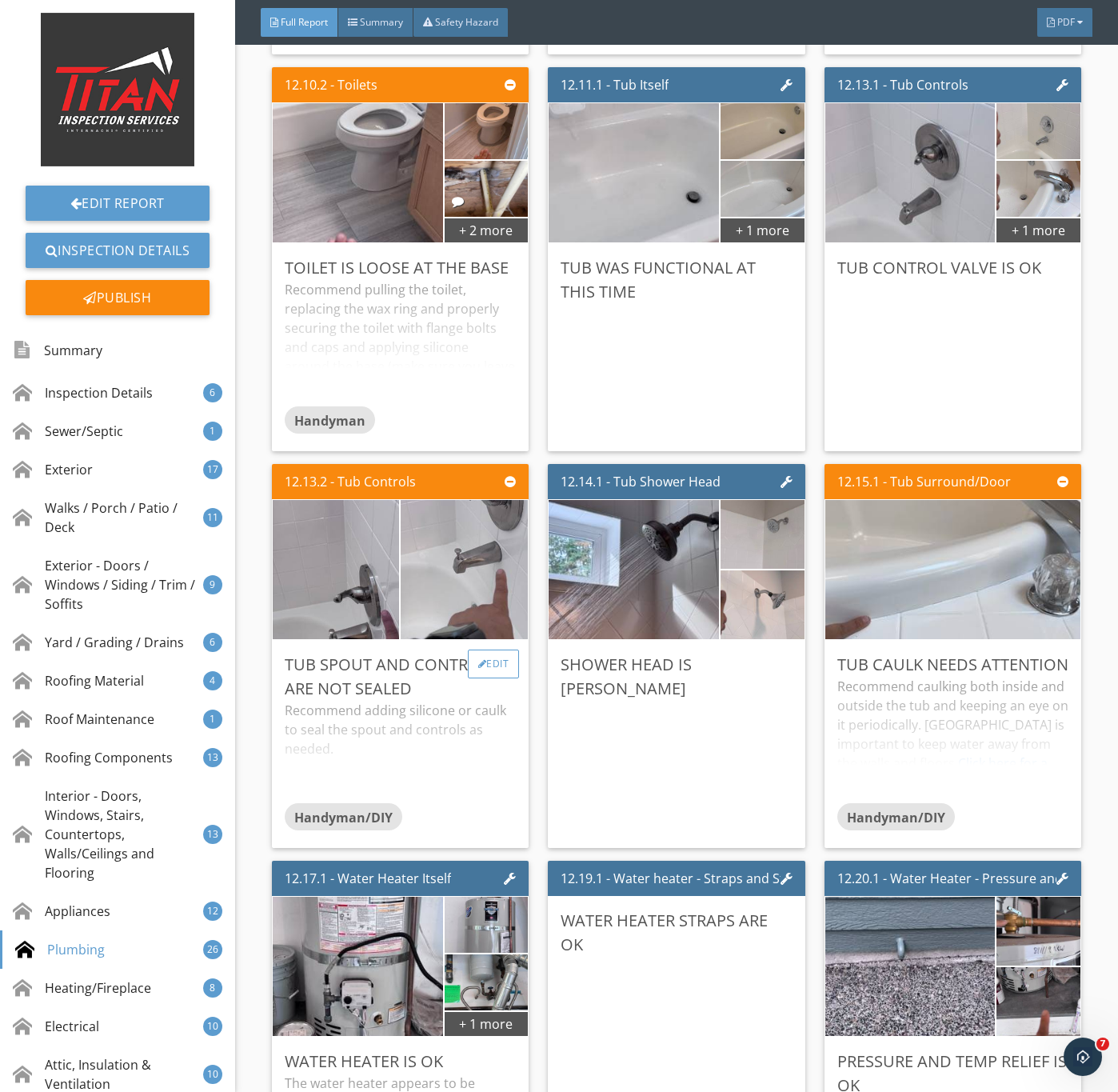
scroll to position [22075, 0]
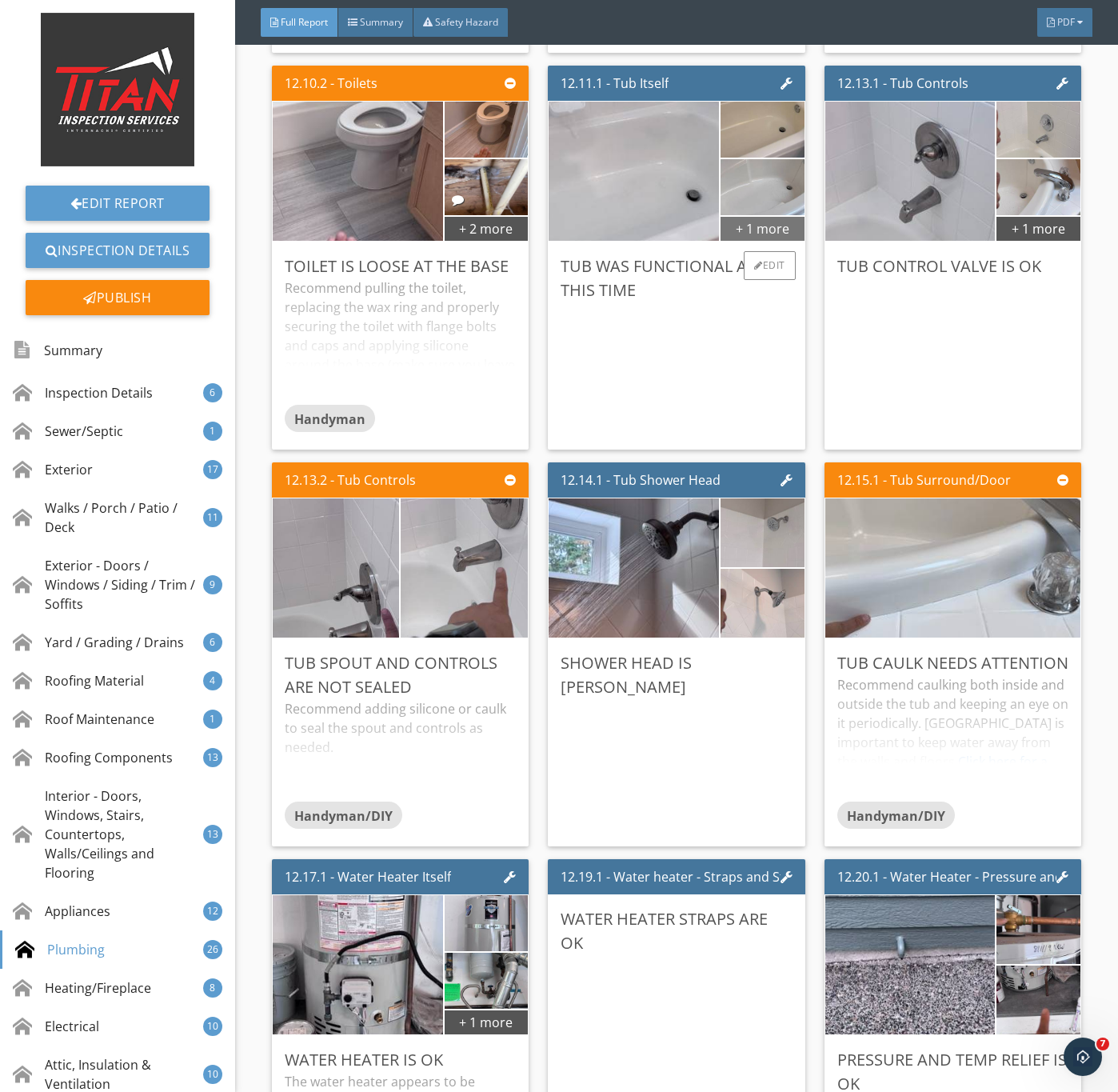
click at [764, 240] on div "+ 1 more" at bounding box center [762, 228] width 83 height 26
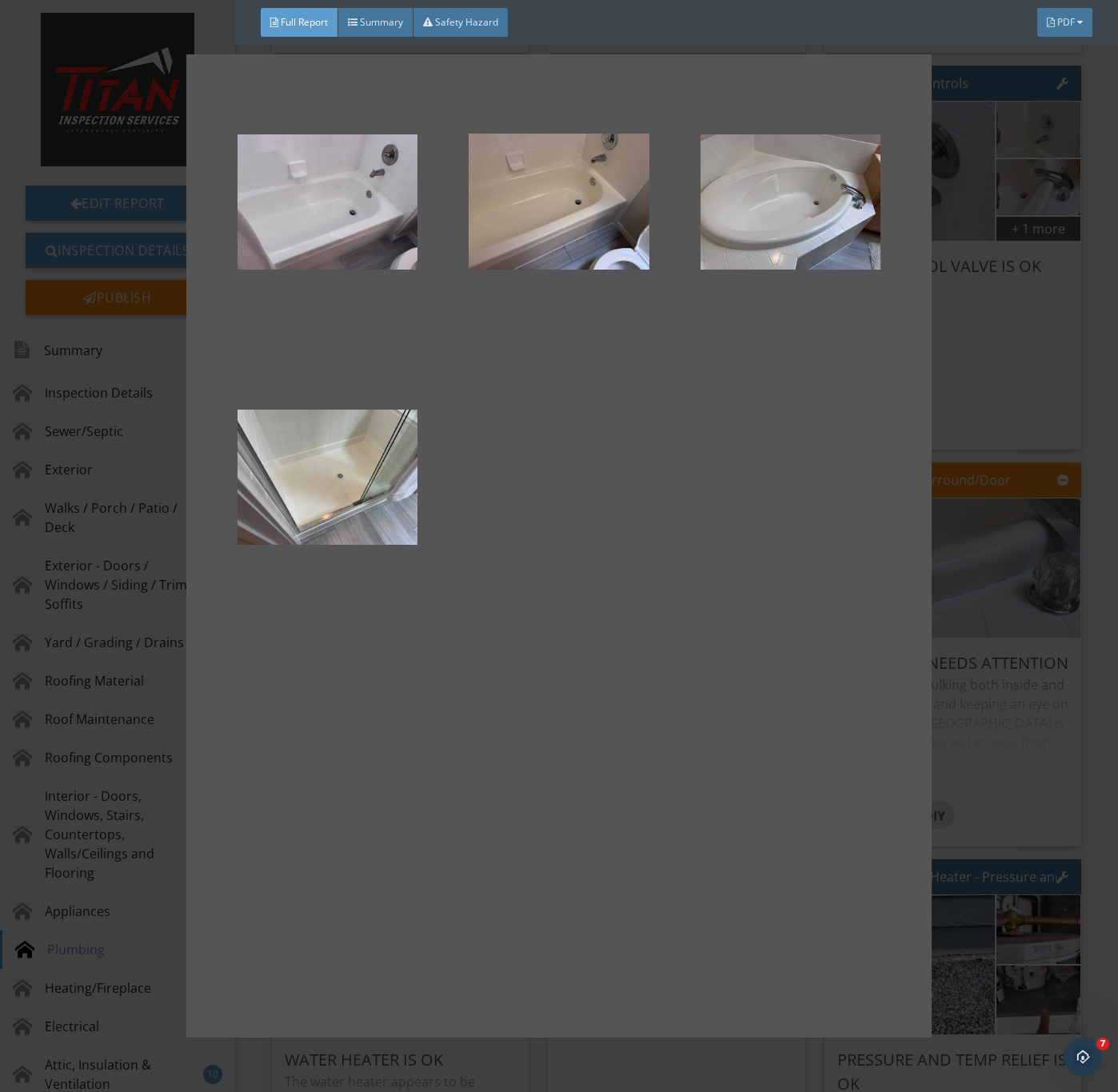
click at [980, 466] on div at bounding box center [559, 546] width 1118 height 1092
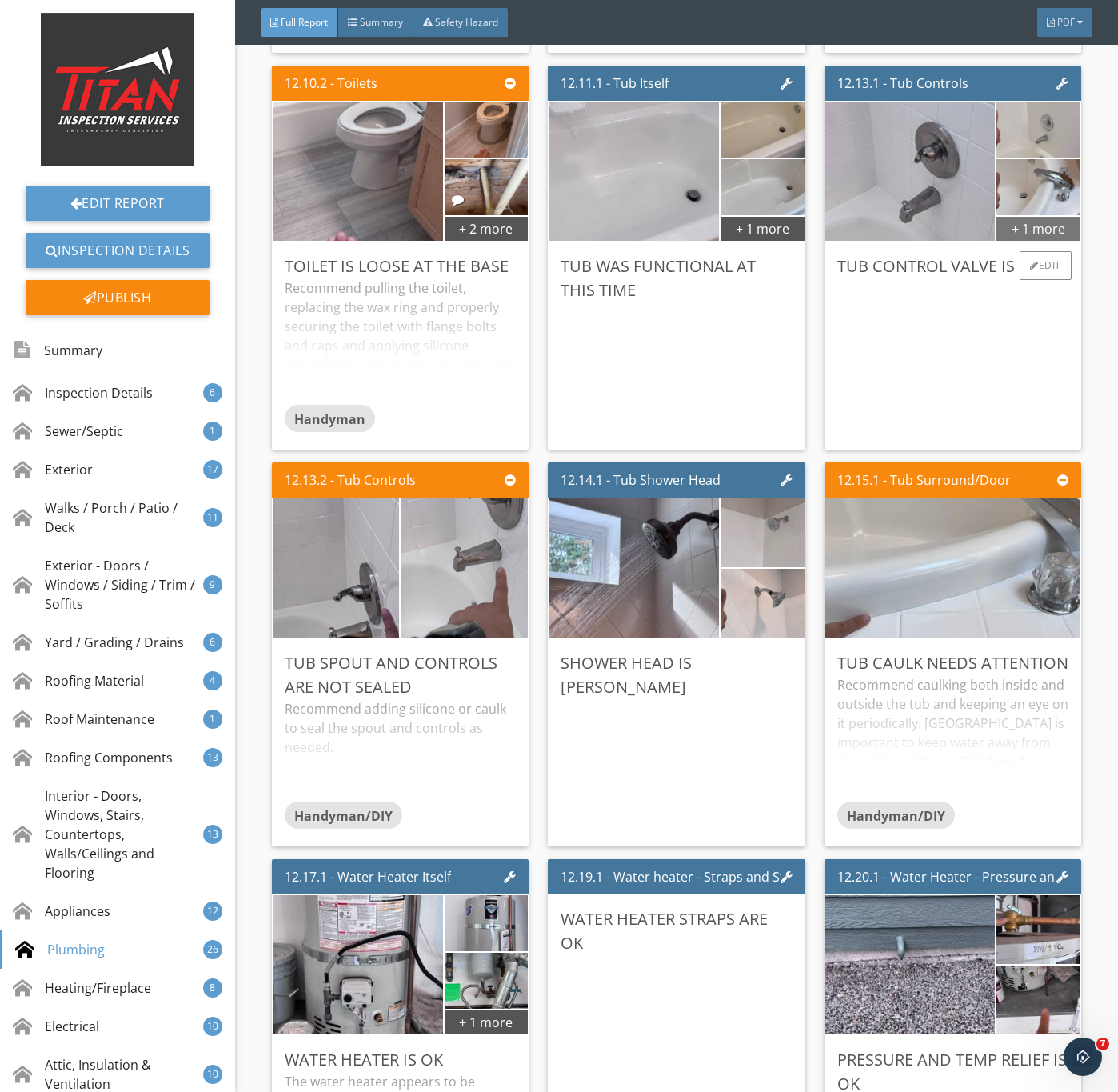
click at [1006, 240] on div "+ 1 more" at bounding box center [1038, 228] width 83 height 26
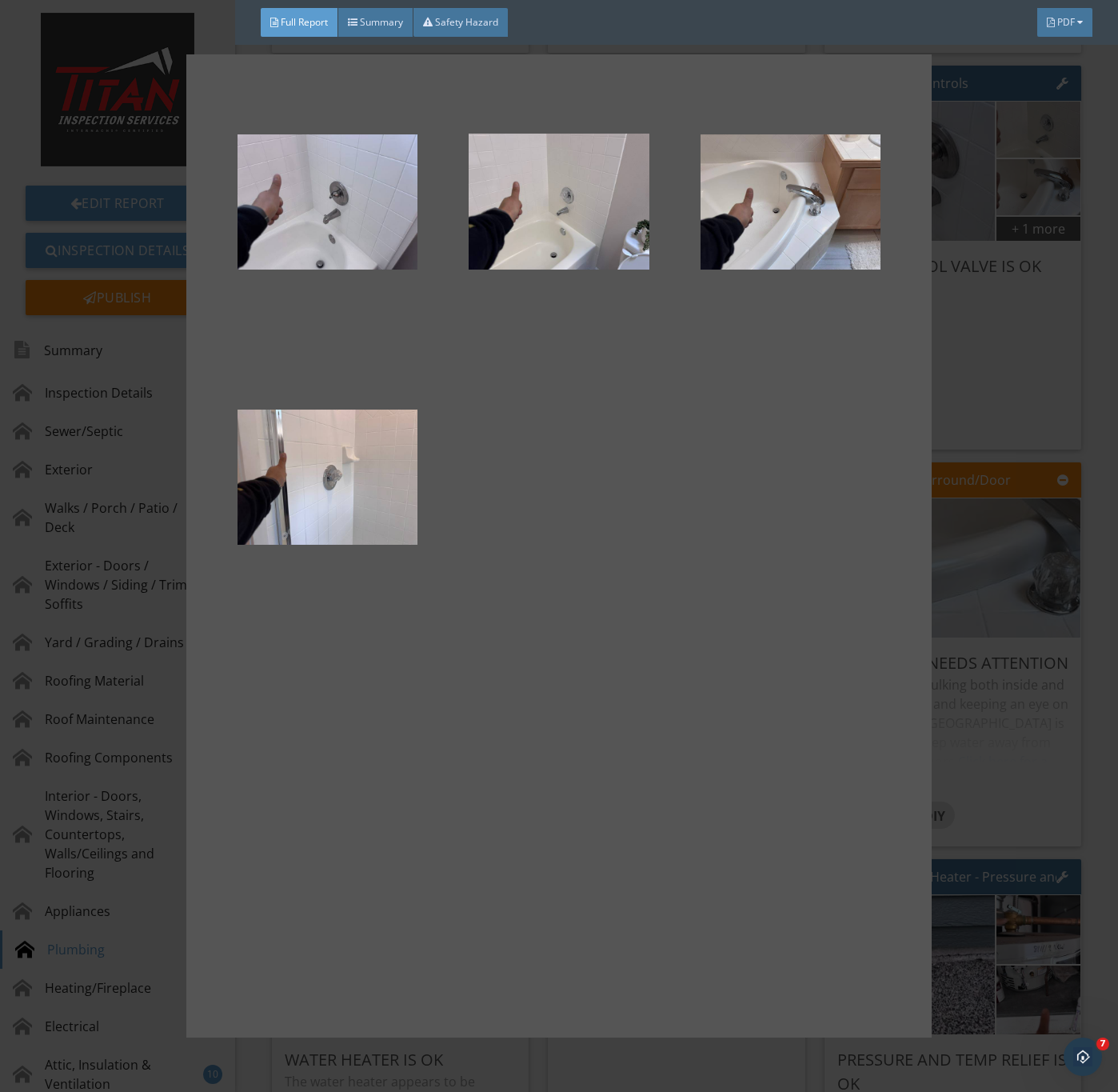
click at [998, 467] on div at bounding box center [559, 546] width 1118 height 1092
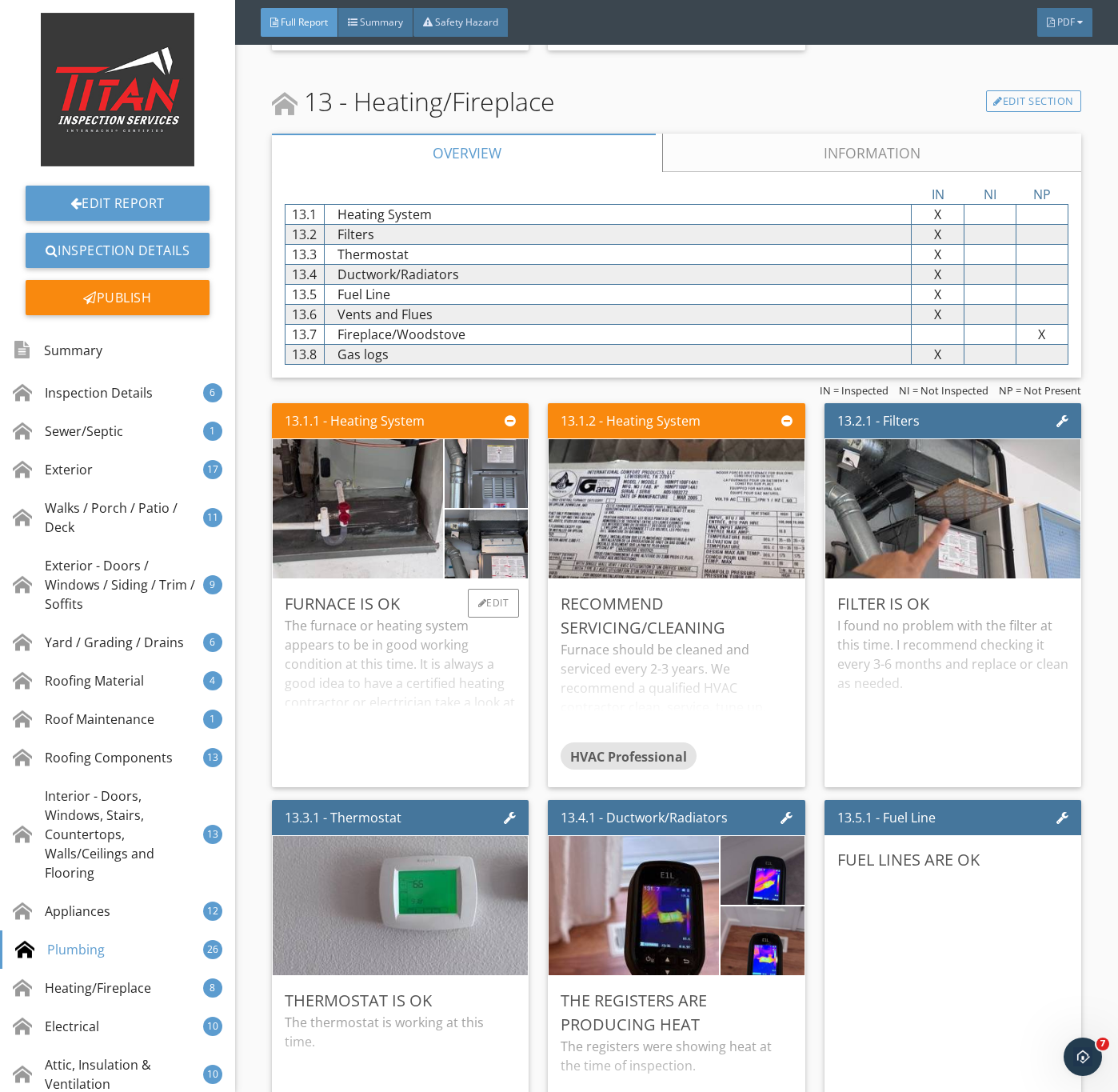
scroll to position [23755, 0]
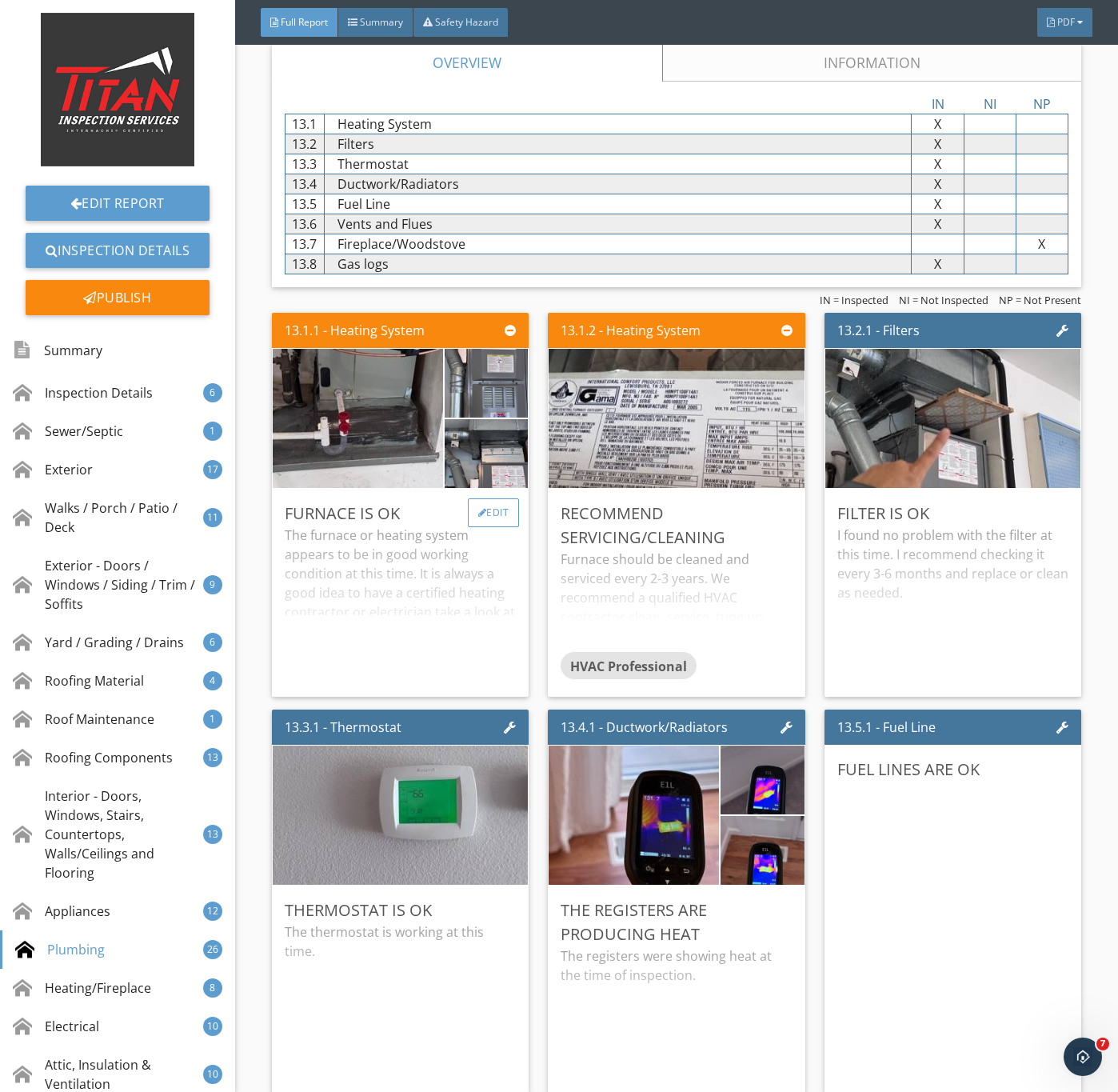
click at [491, 527] on div "Edit" at bounding box center [493, 513] width 52 height 28
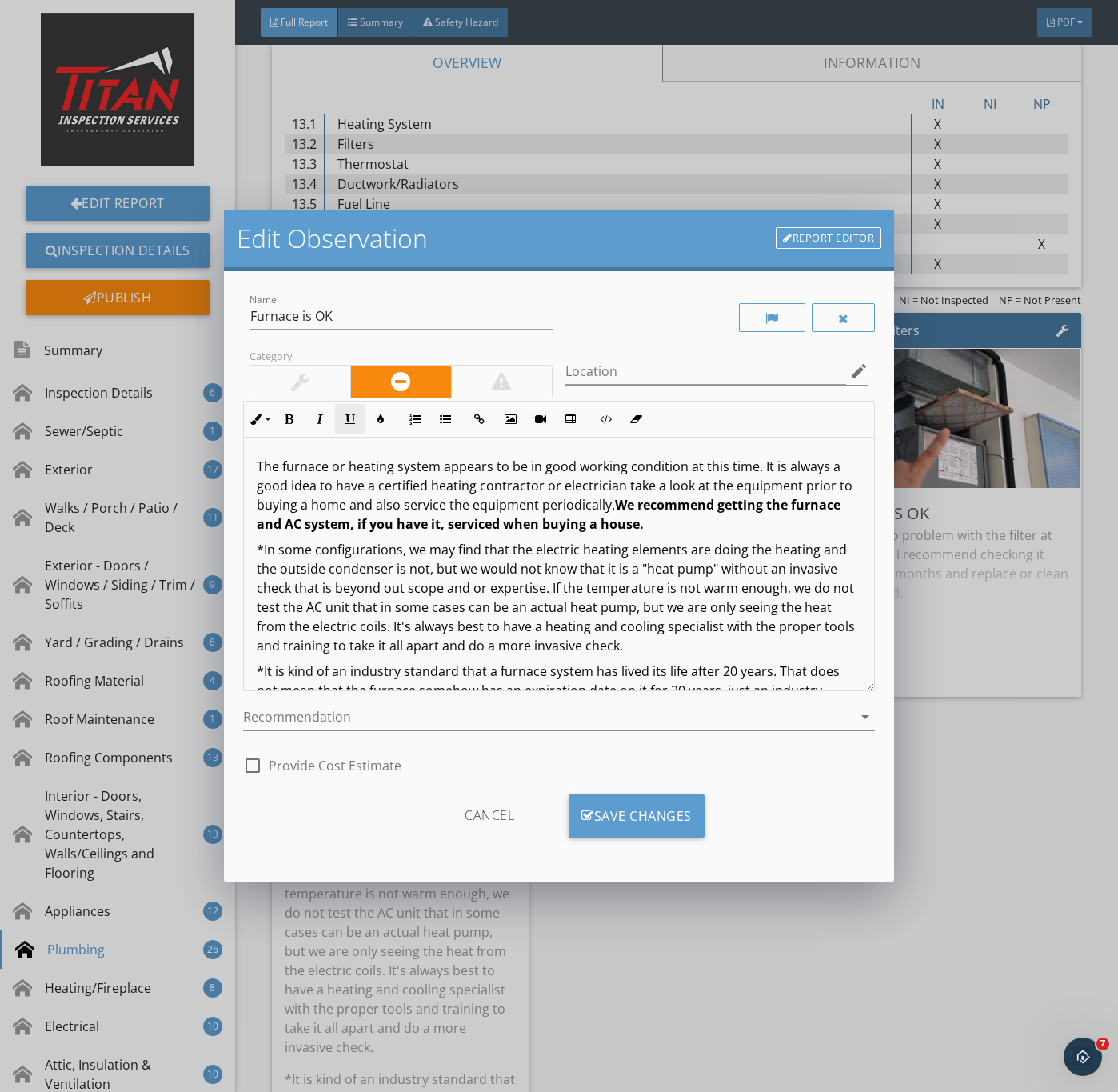
drag, startPoint x: 295, startPoint y: 379, endPoint x: 336, endPoint y: 413, distance: 53.3
click at [295, 379] on div at bounding box center [300, 381] width 18 height 20
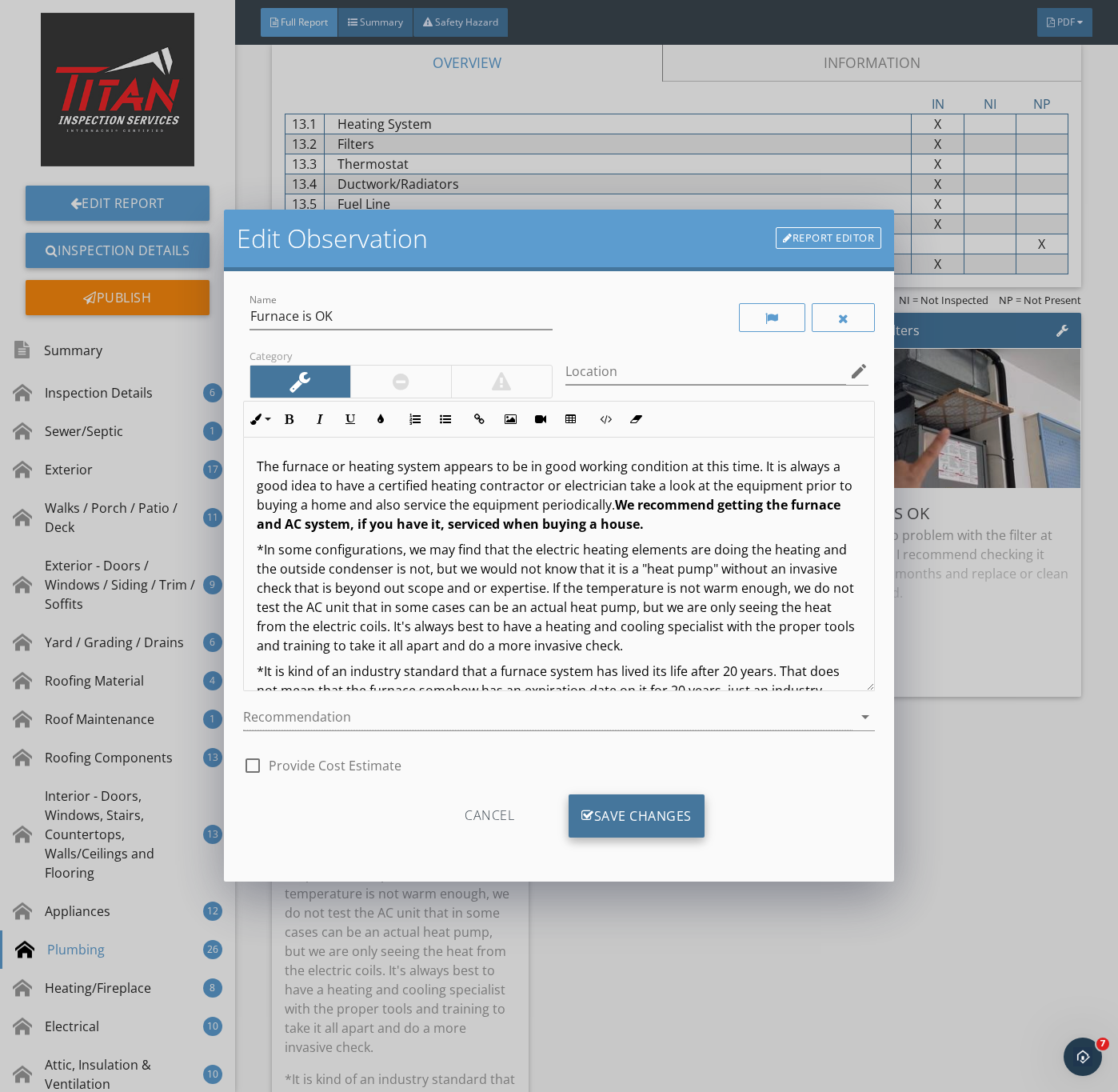
click at [622, 804] on div "Save Changes" at bounding box center [636, 815] width 136 height 43
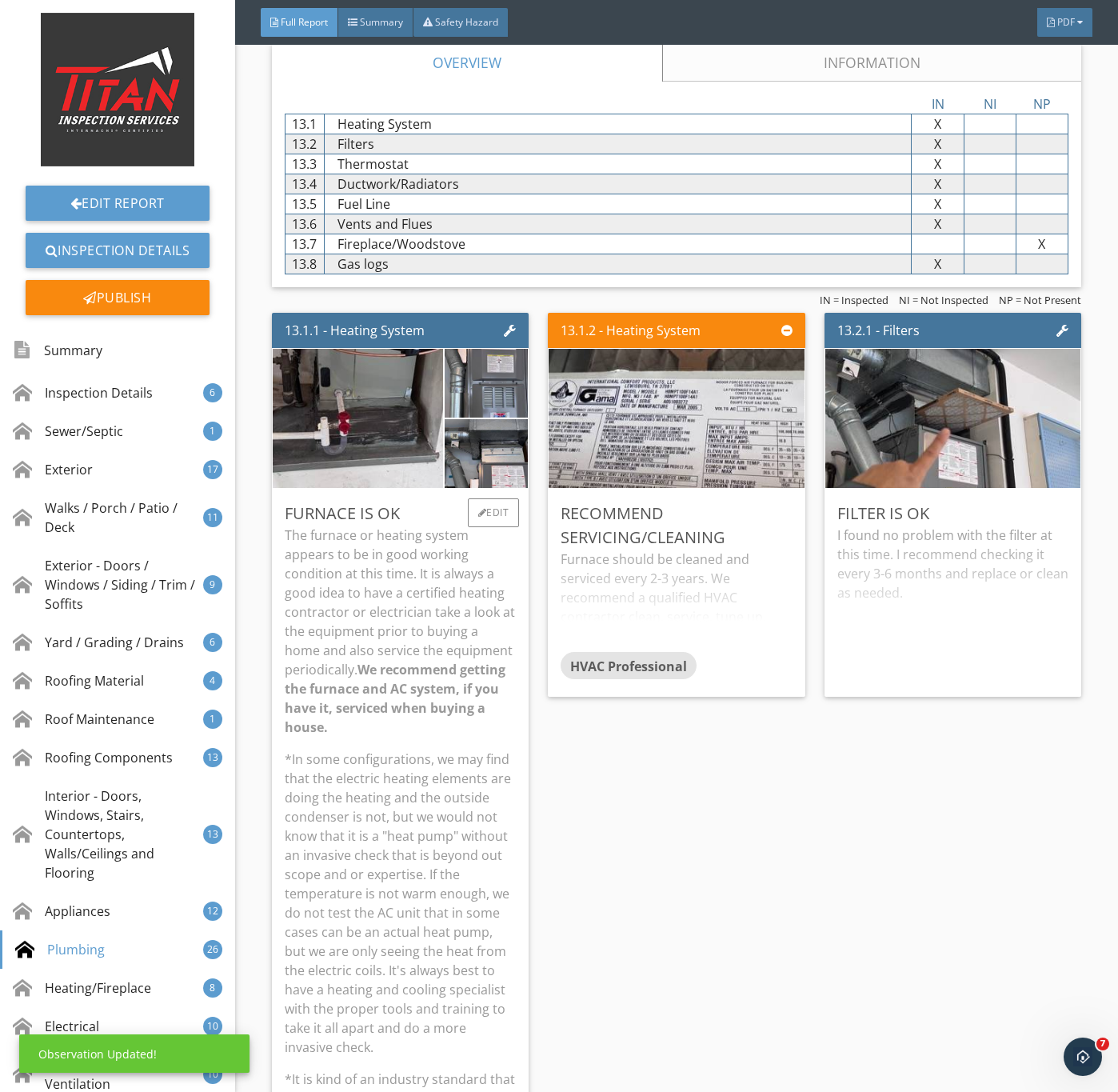
click at [433, 736] on p "The furnace or heating system appears to be in good working condition at this t…" at bounding box center [400, 631] width 232 height 211
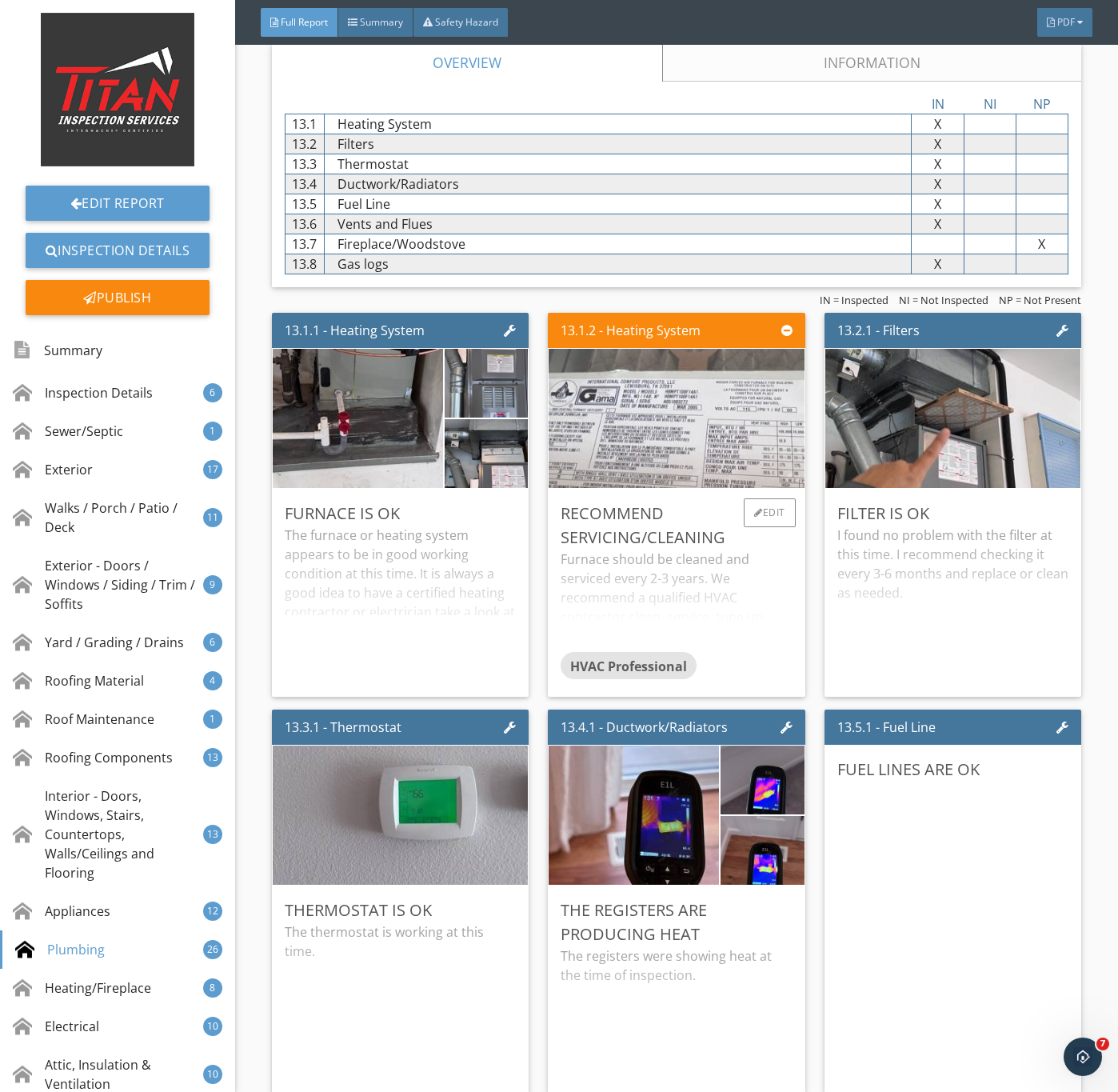
click at [656, 571] on img at bounding box center [676, 418] width 464 height 348
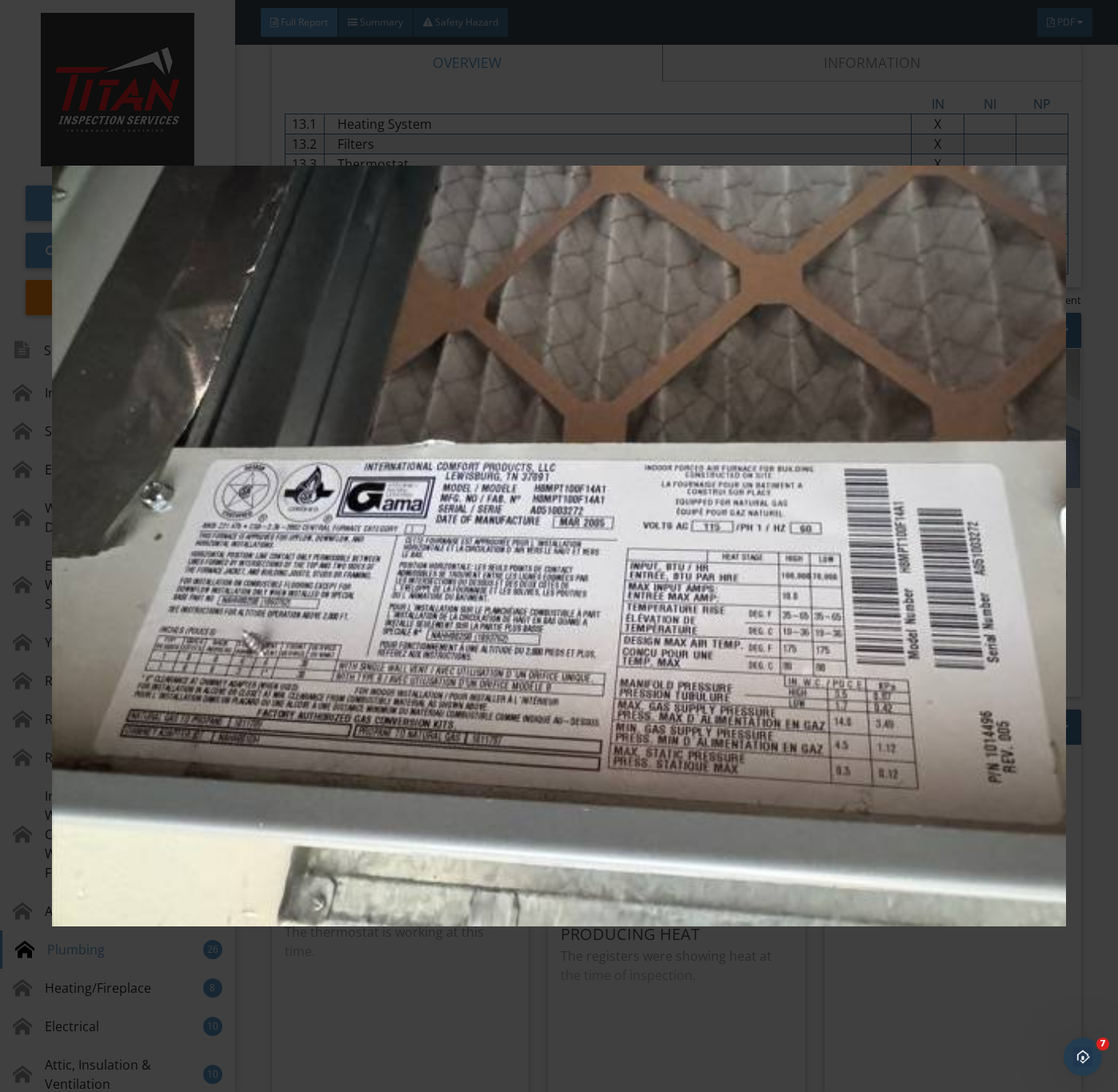
click at [722, 818] on img at bounding box center [559, 546] width 1013 height 988
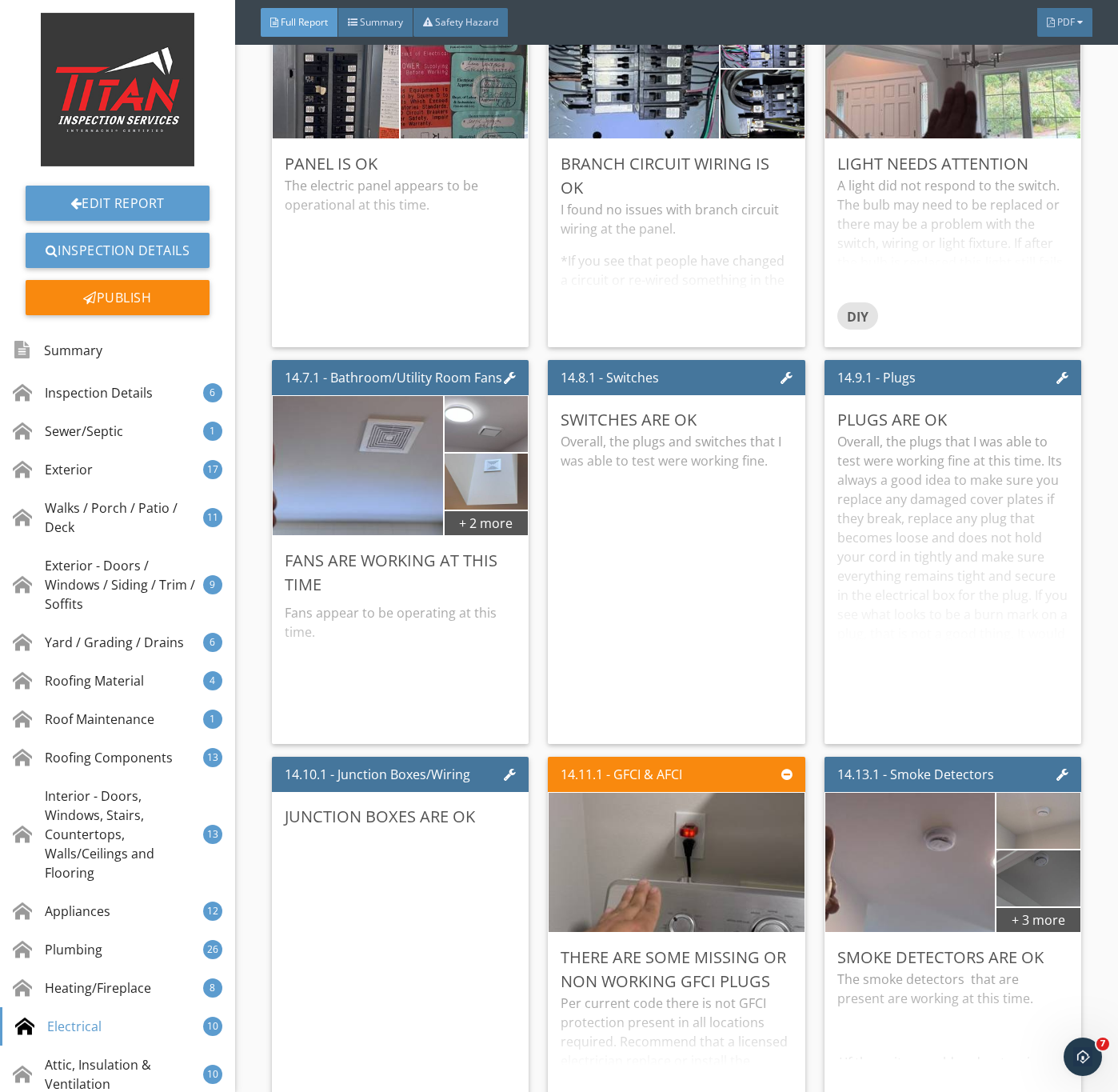
scroll to position [25795, 0]
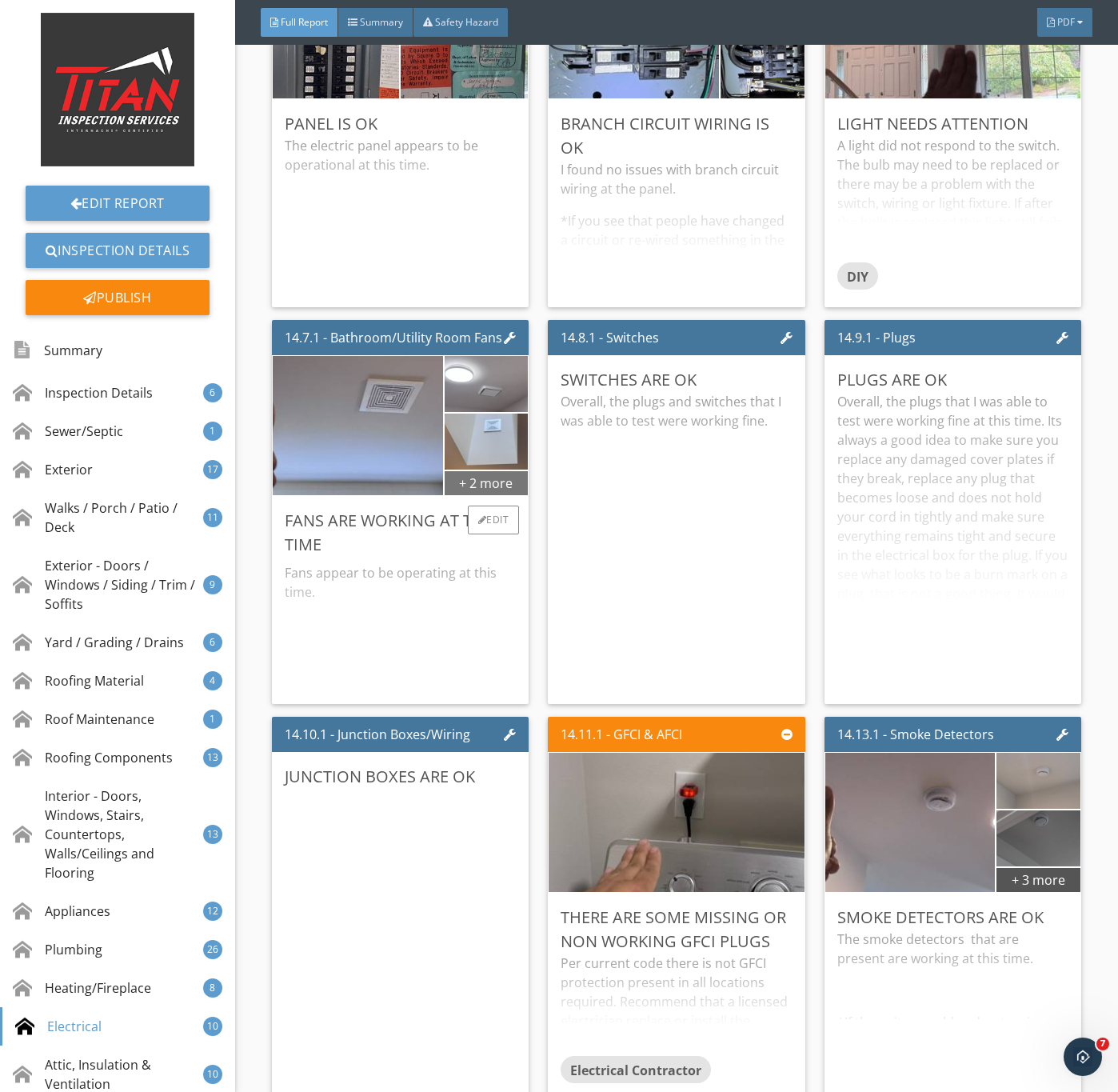
click at [492, 495] on div "+ 2 more" at bounding box center [486, 482] width 83 height 26
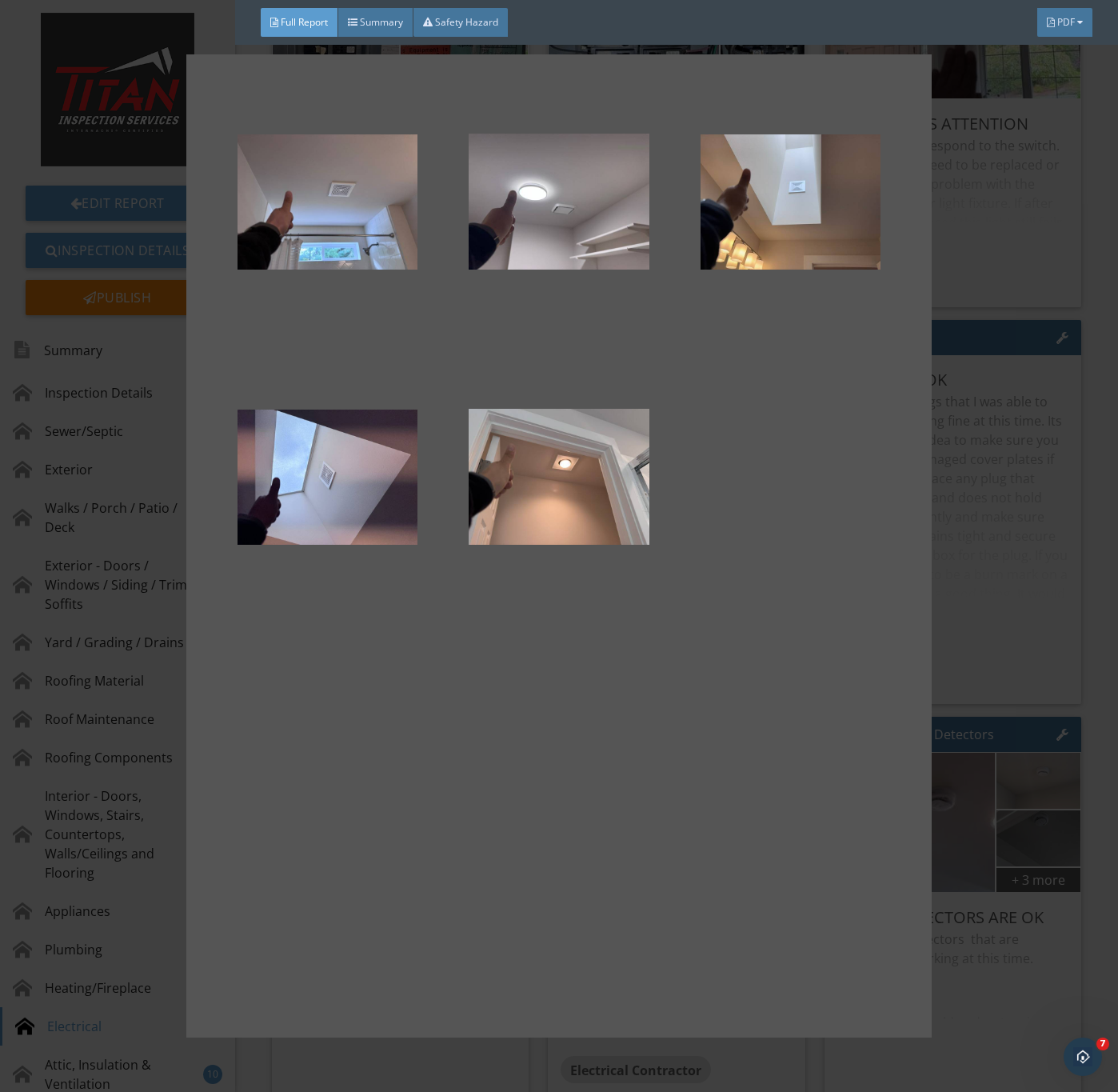
click at [1011, 565] on div at bounding box center [559, 546] width 1118 height 1092
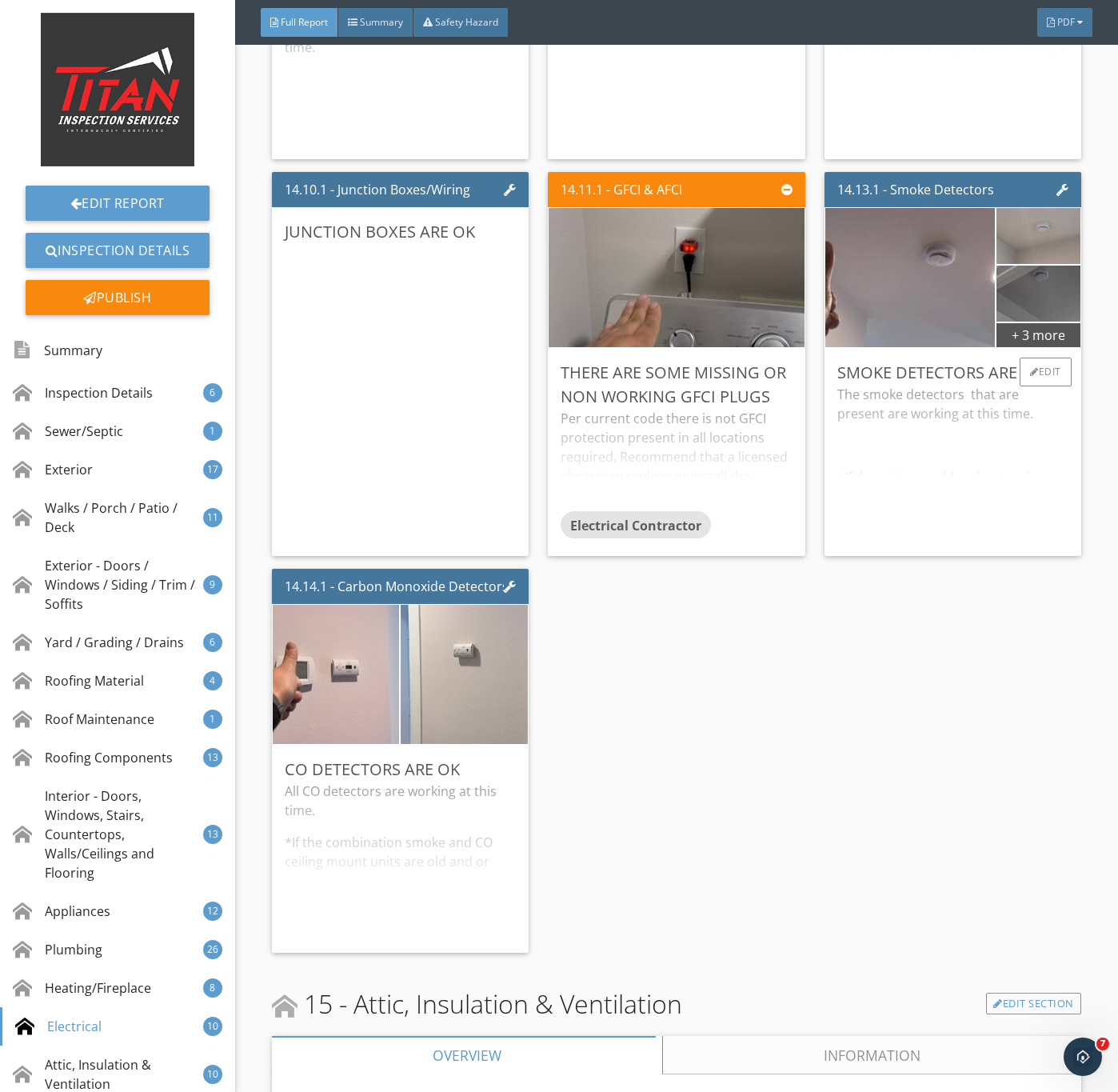
scroll to position [26394, 0]
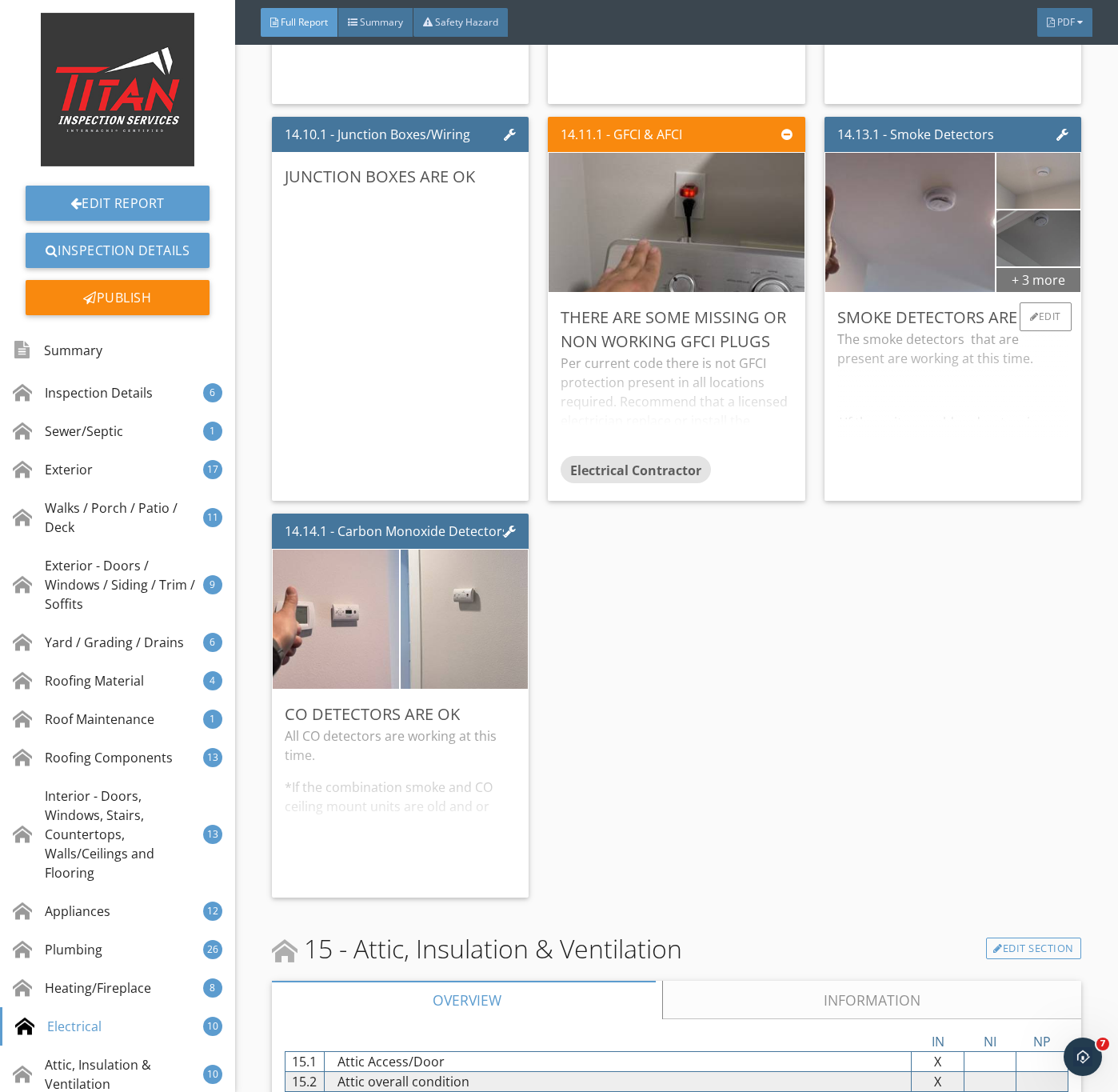
click at [1029, 292] on div "+ 3 more" at bounding box center [1038, 279] width 83 height 26
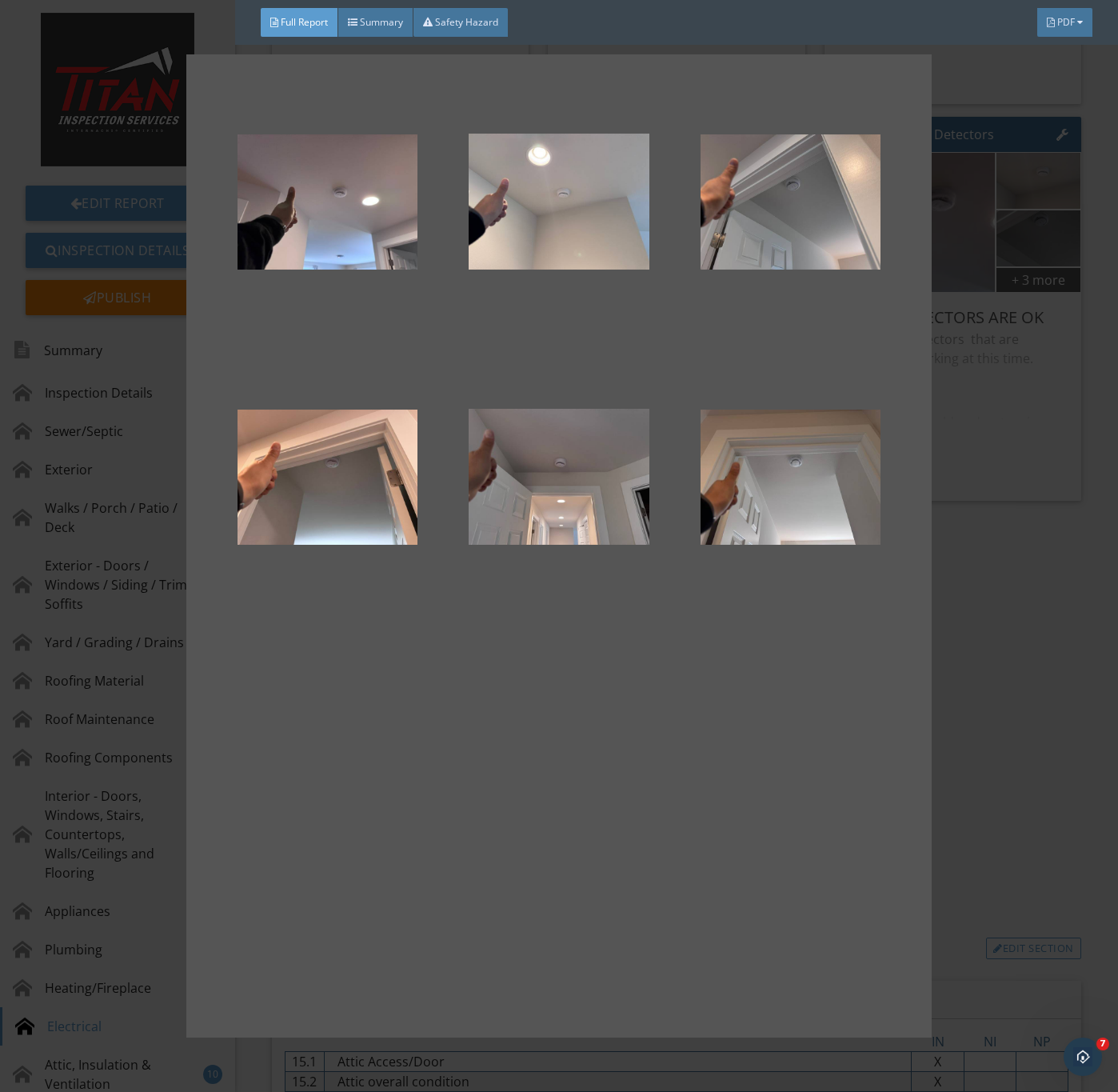
click at [951, 761] on div at bounding box center [559, 546] width 1118 height 1092
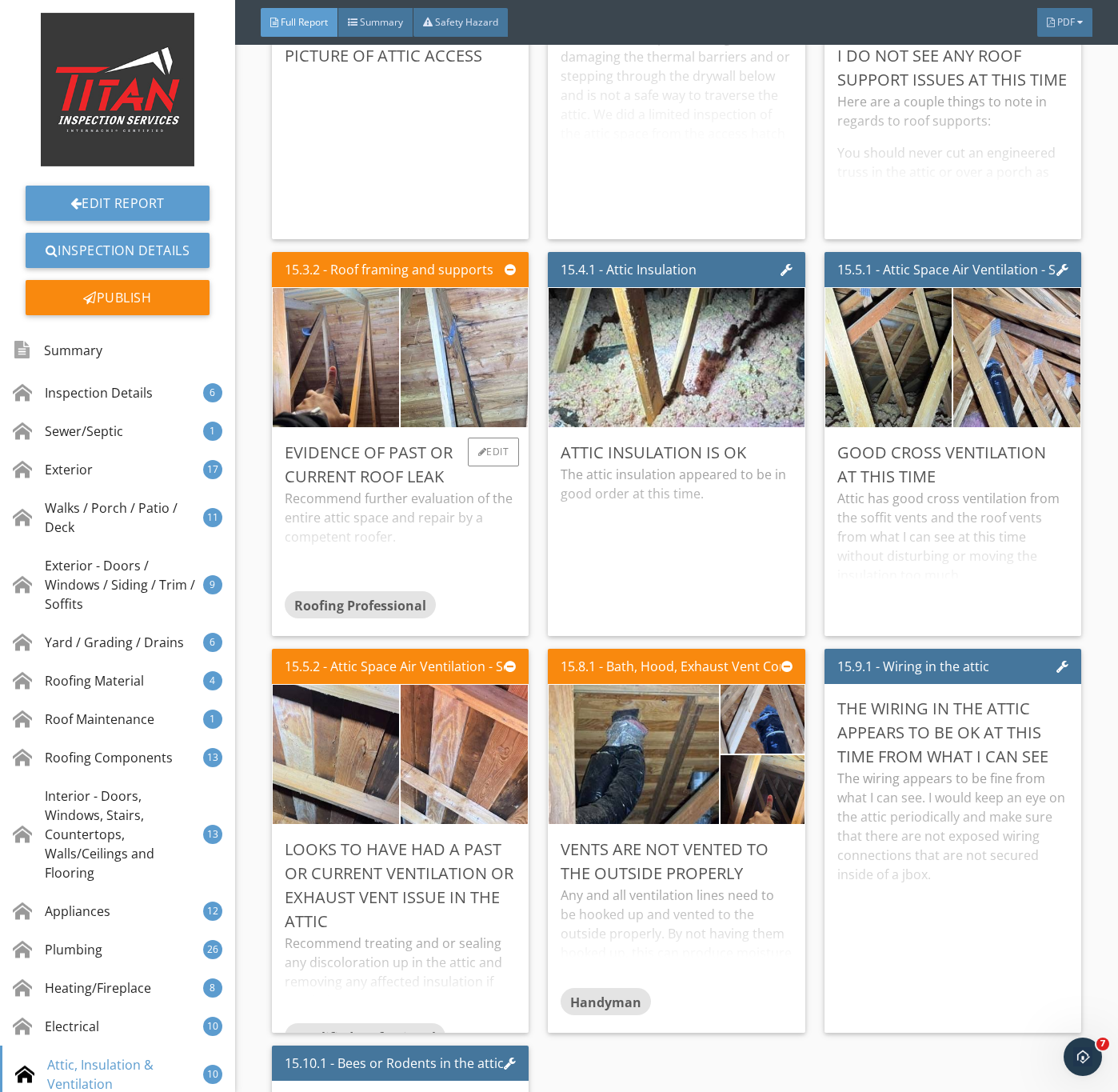
scroll to position [27834, 0]
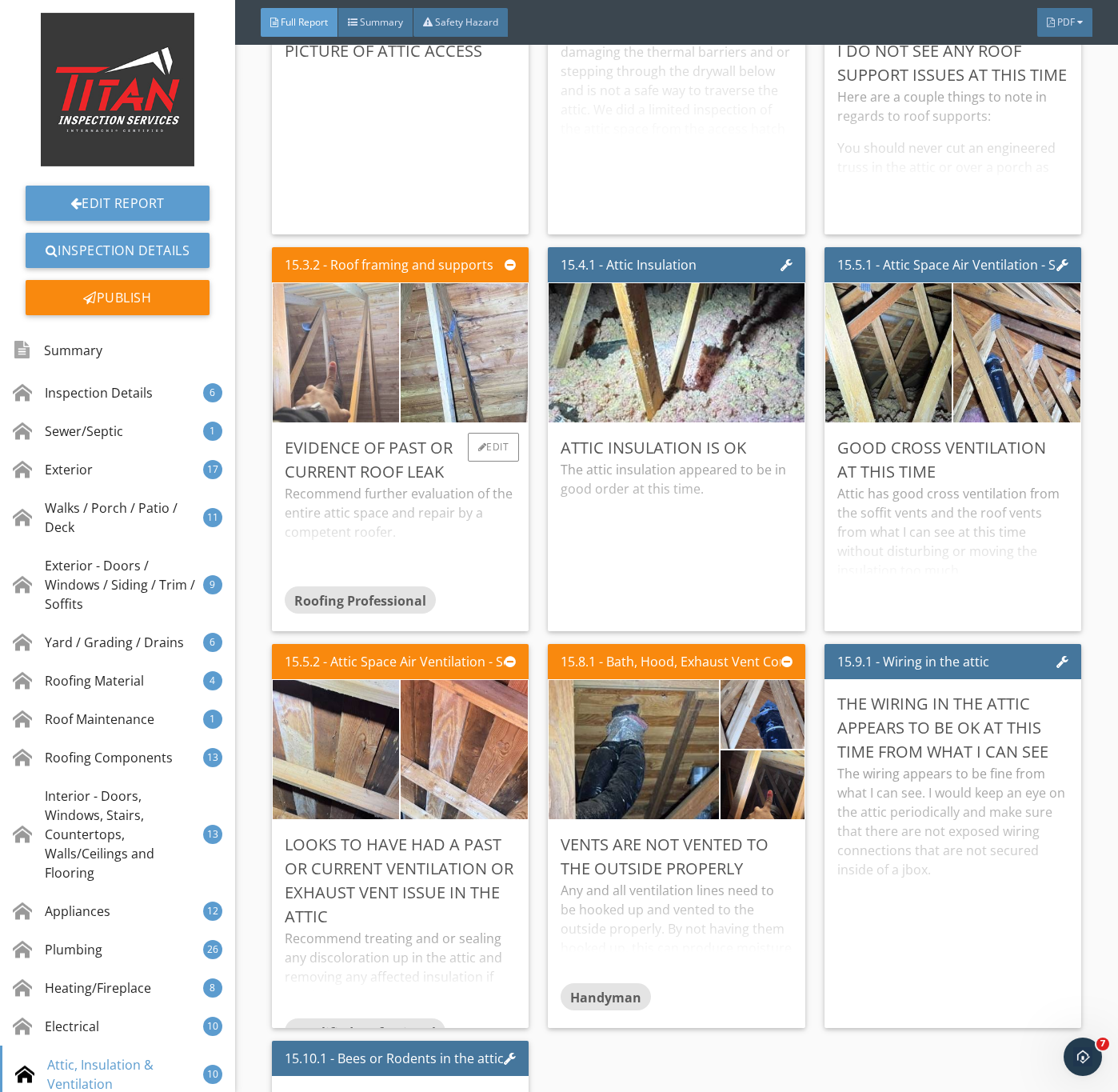
click at [346, 472] on img at bounding box center [336, 352] width 318 height 239
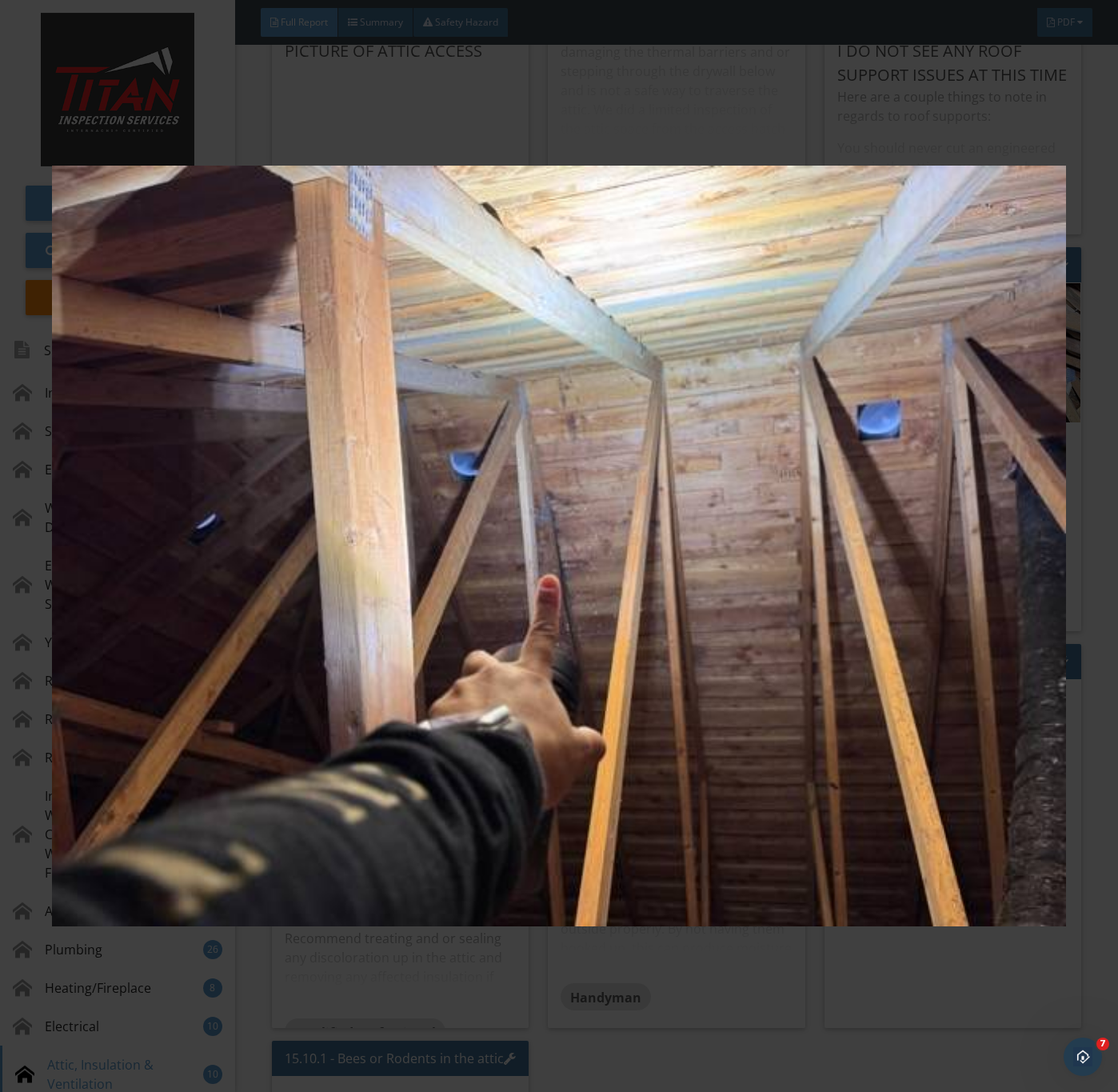
click at [579, 672] on img at bounding box center [559, 546] width 1013 height 988
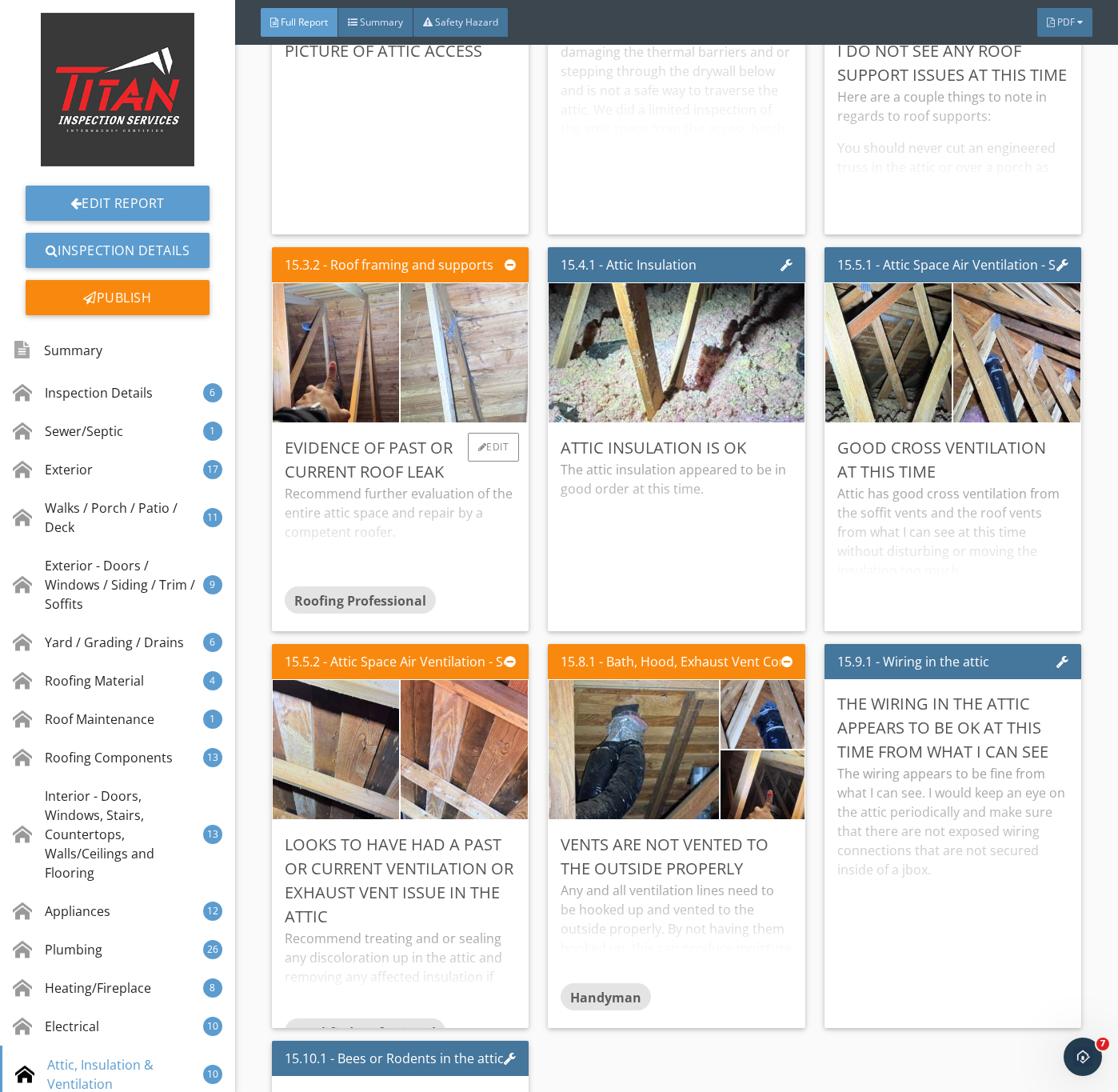
click at [449, 472] on img at bounding box center [464, 352] width 318 height 239
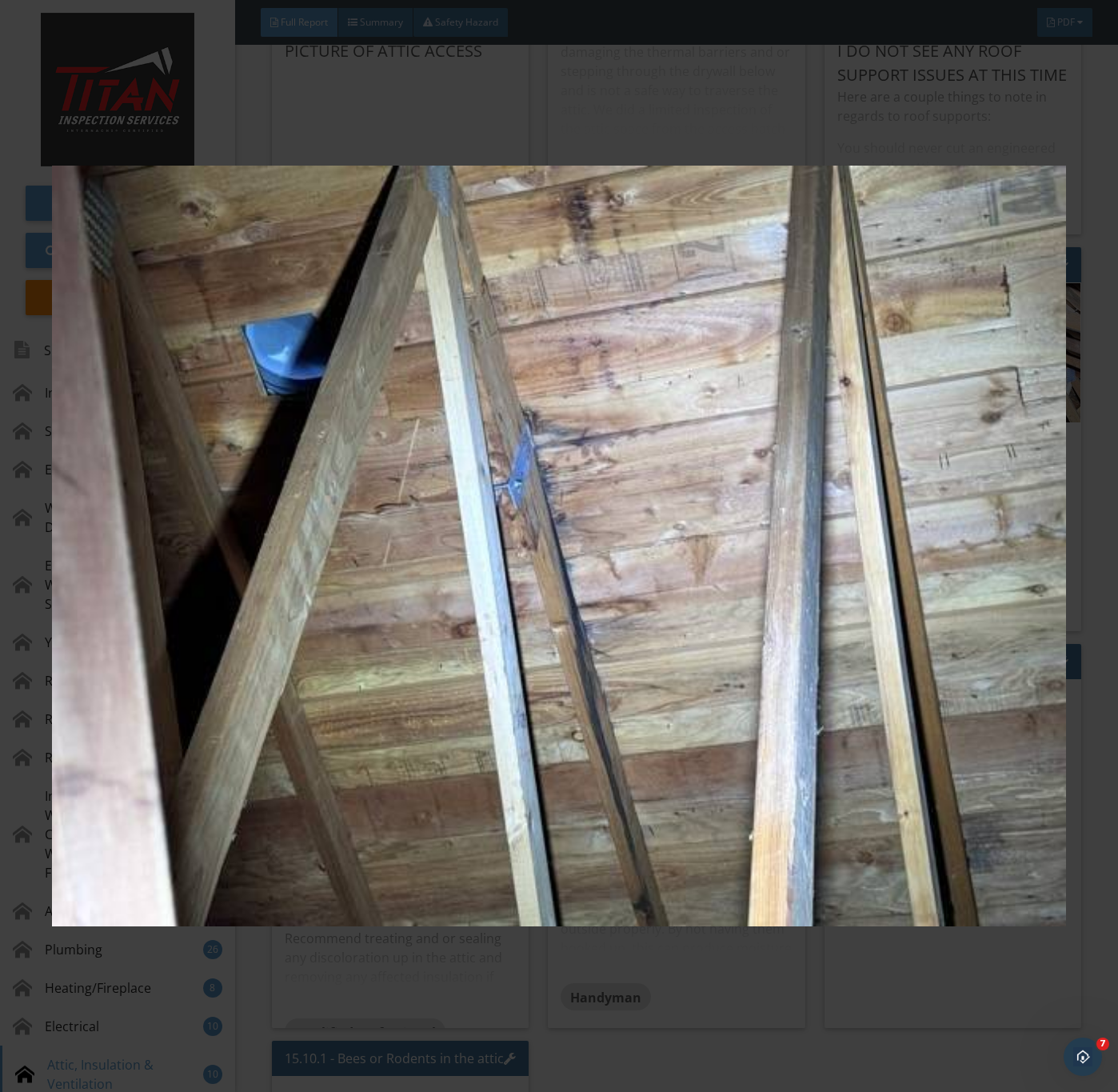
click at [697, 601] on img at bounding box center [559, 546] width 1013 height 988
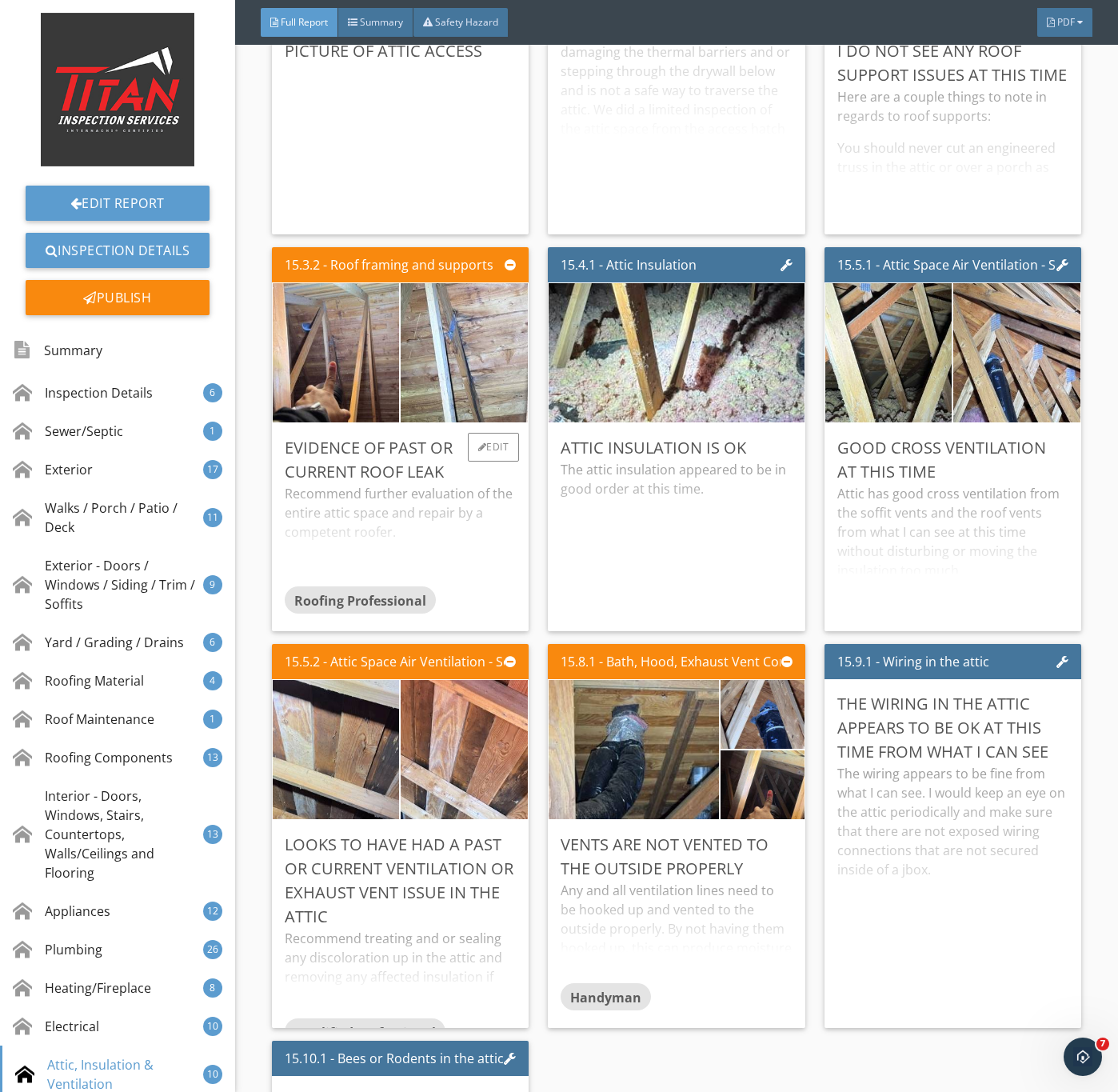
click at [402, 586] on div "Recommend further evaluation of the entire attic space and repair by a competen…" at bounding box center [400, 534] width 232 height 102
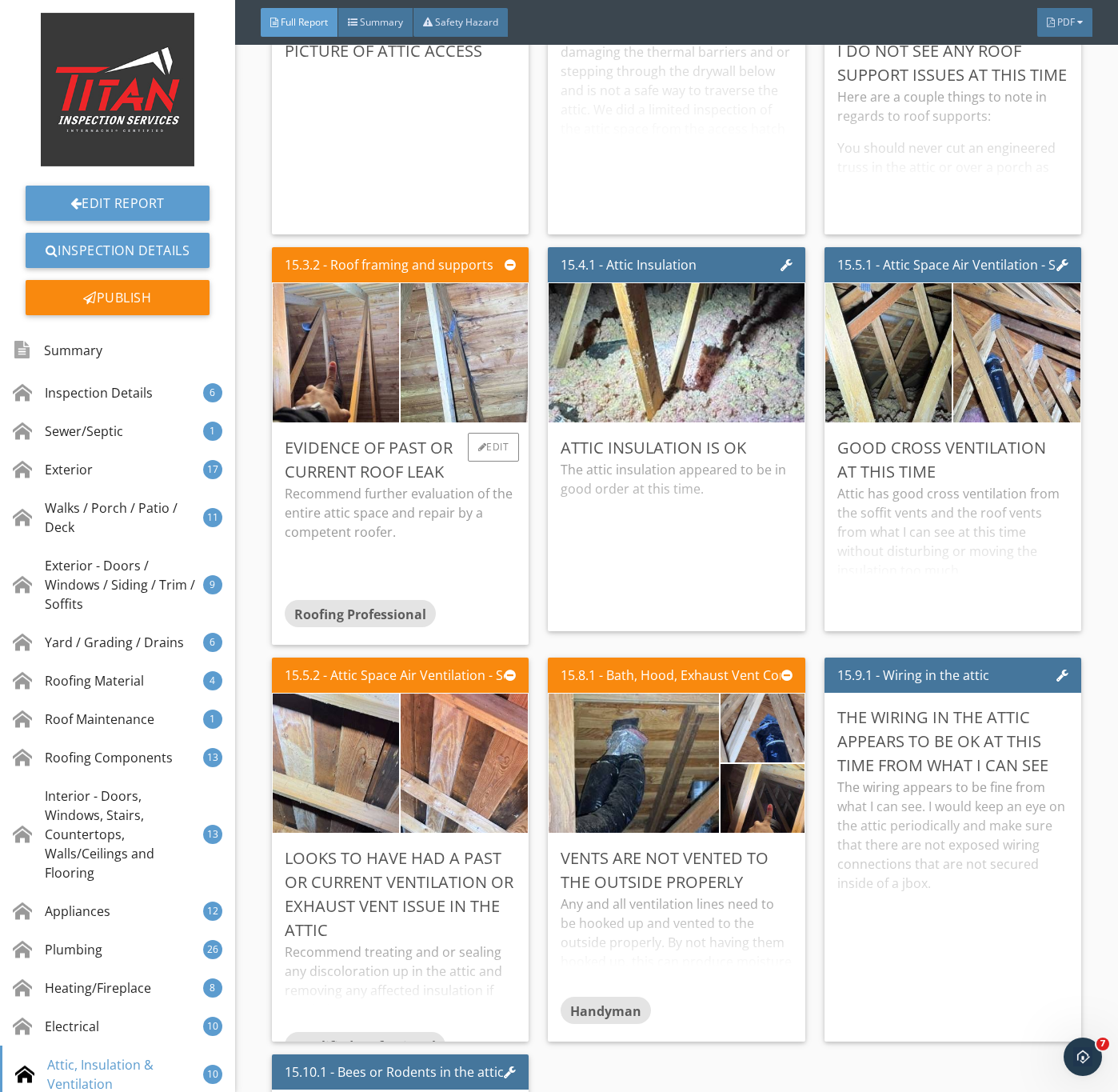
click at [397, 541] on p "Recommend further evaluation of the entire attic space and repair by a competen…" at bounding box center [400, 512] width 232 height 58
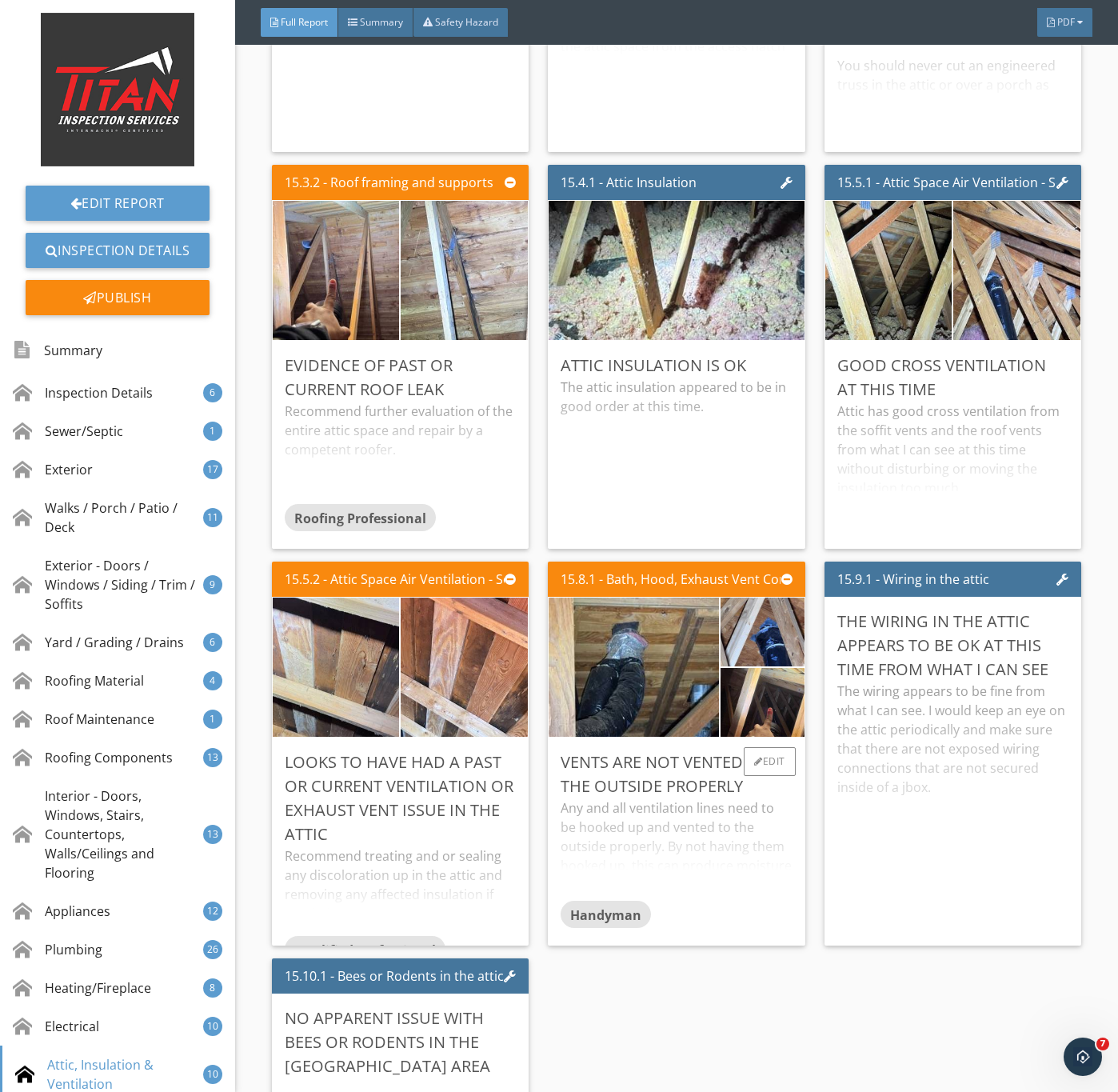
scroll to position [28074, 0]
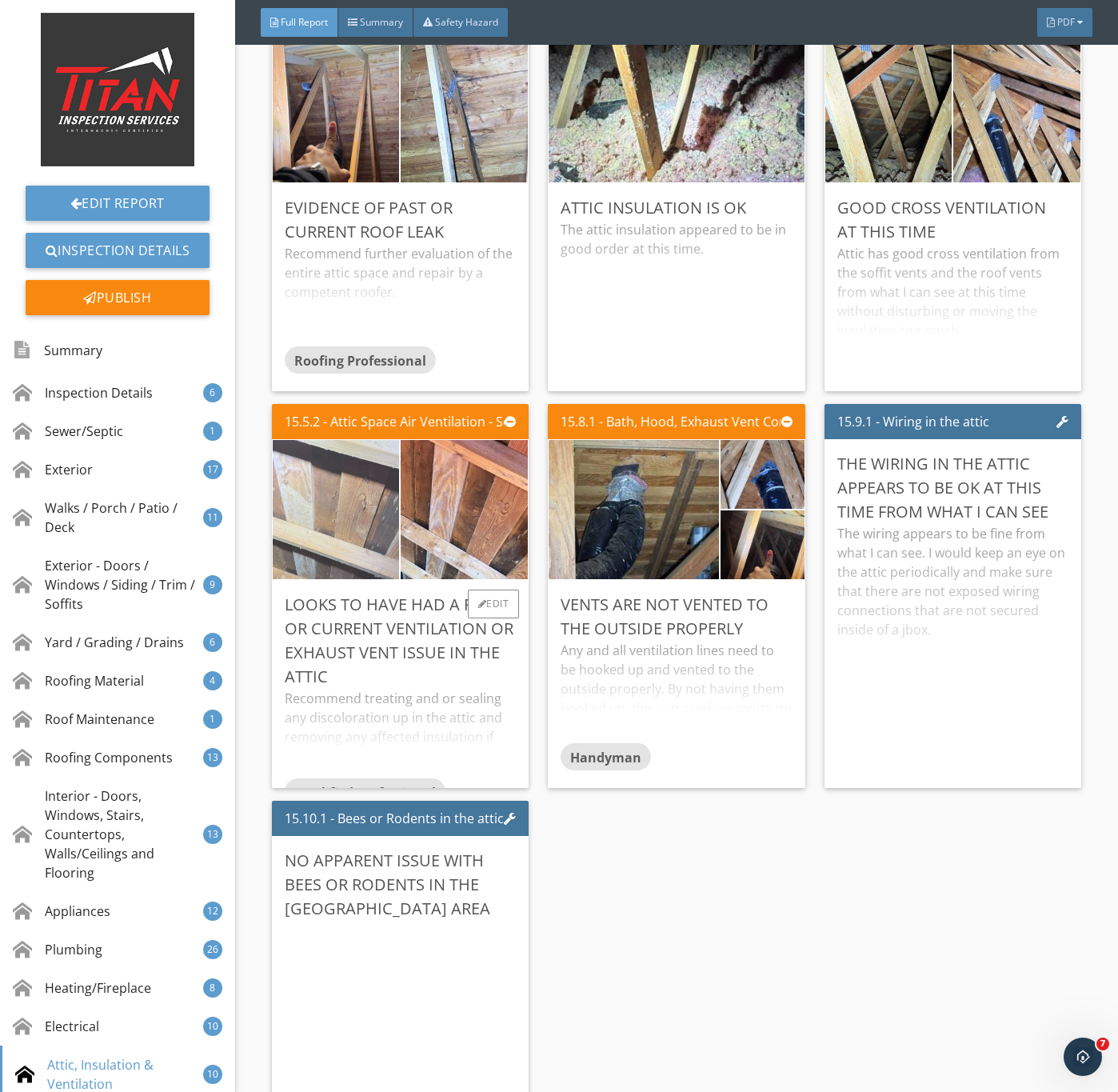
click at [380, 629] on img at bounding box center [336, 509] width 318 height 239
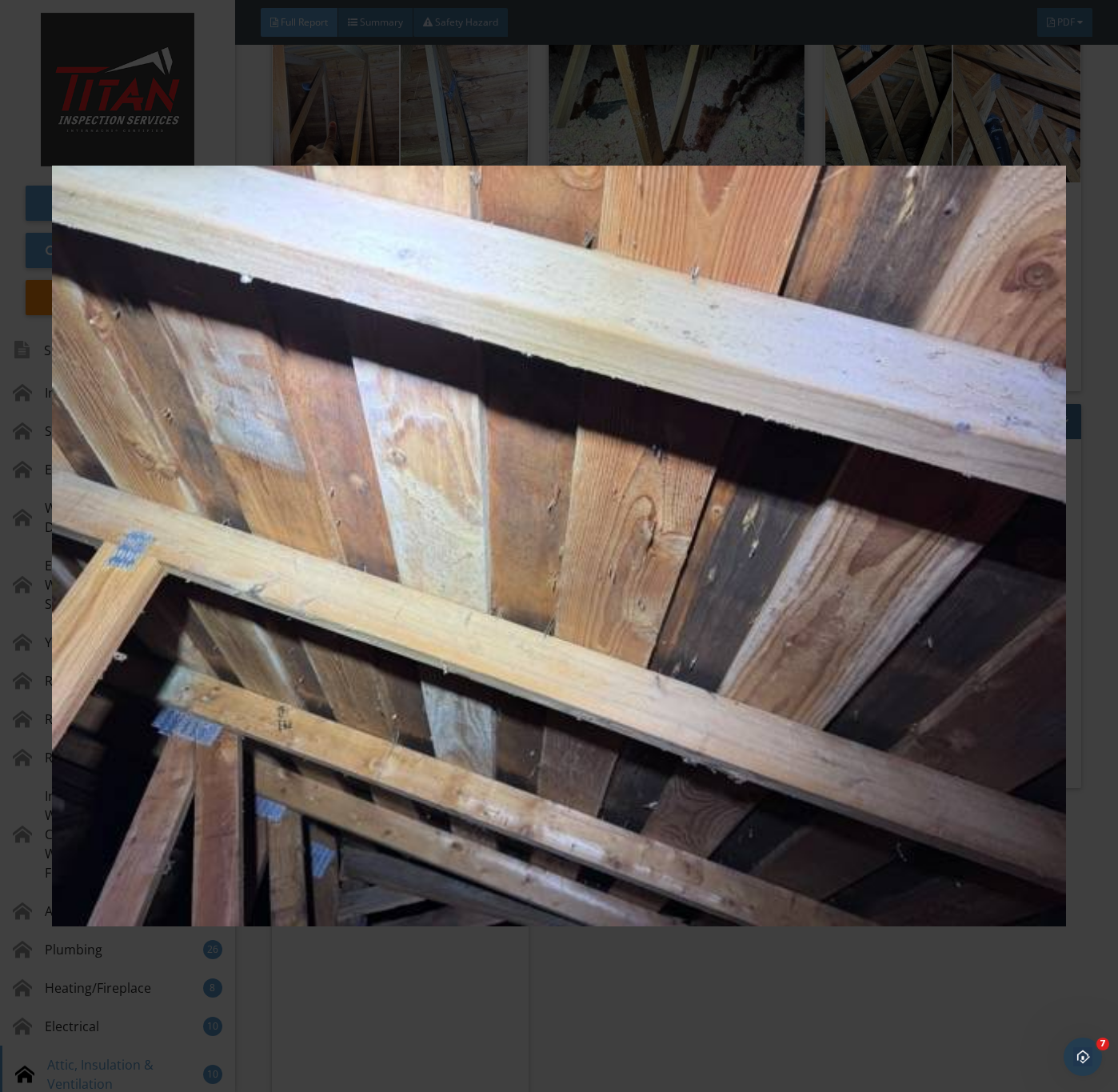
click at [542, 739] on img at bounding box center [559, 546] width 1013 height 988
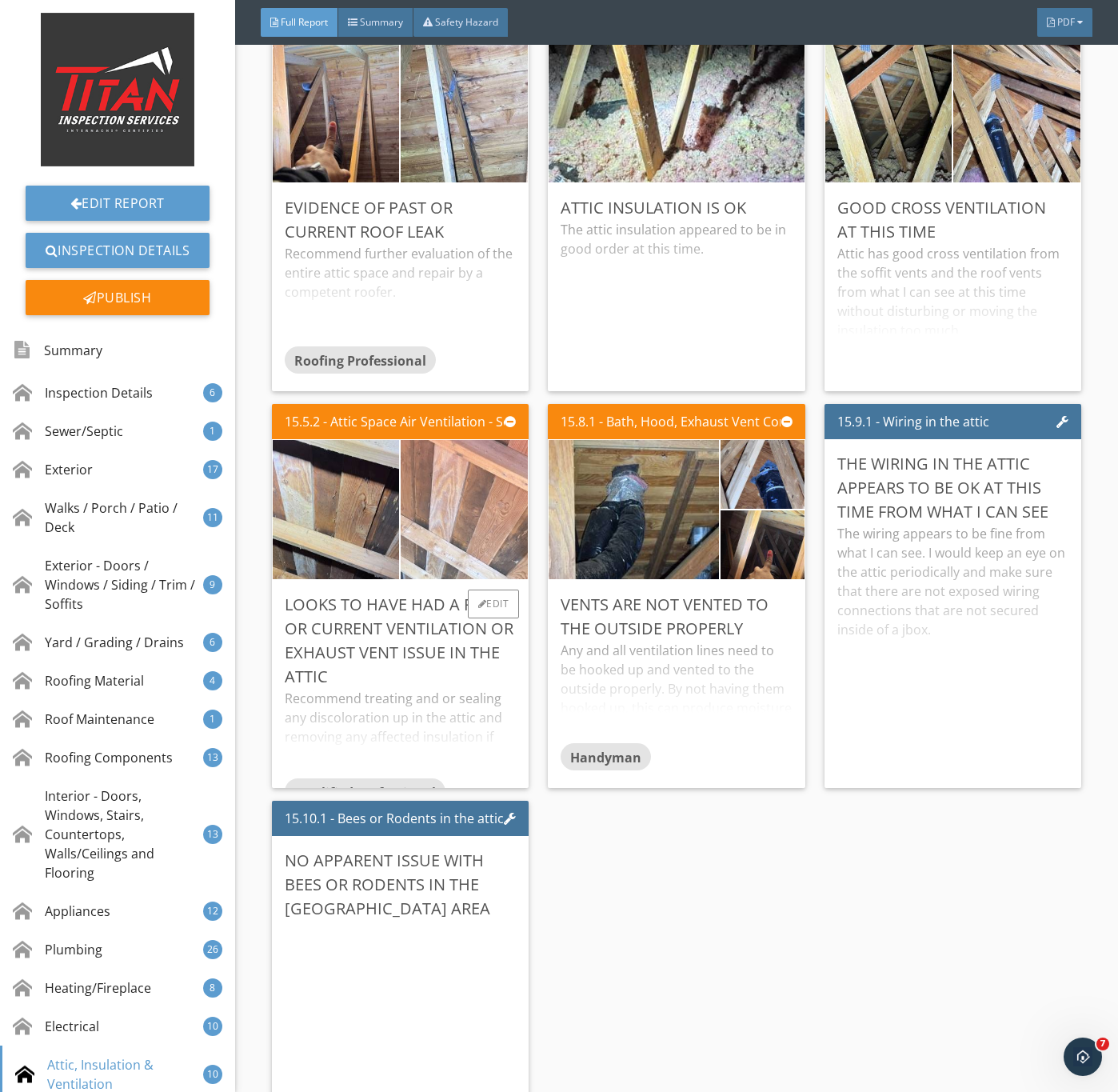
click at [435, 614] on img at bounding box center [464, 509] width 318 height 239
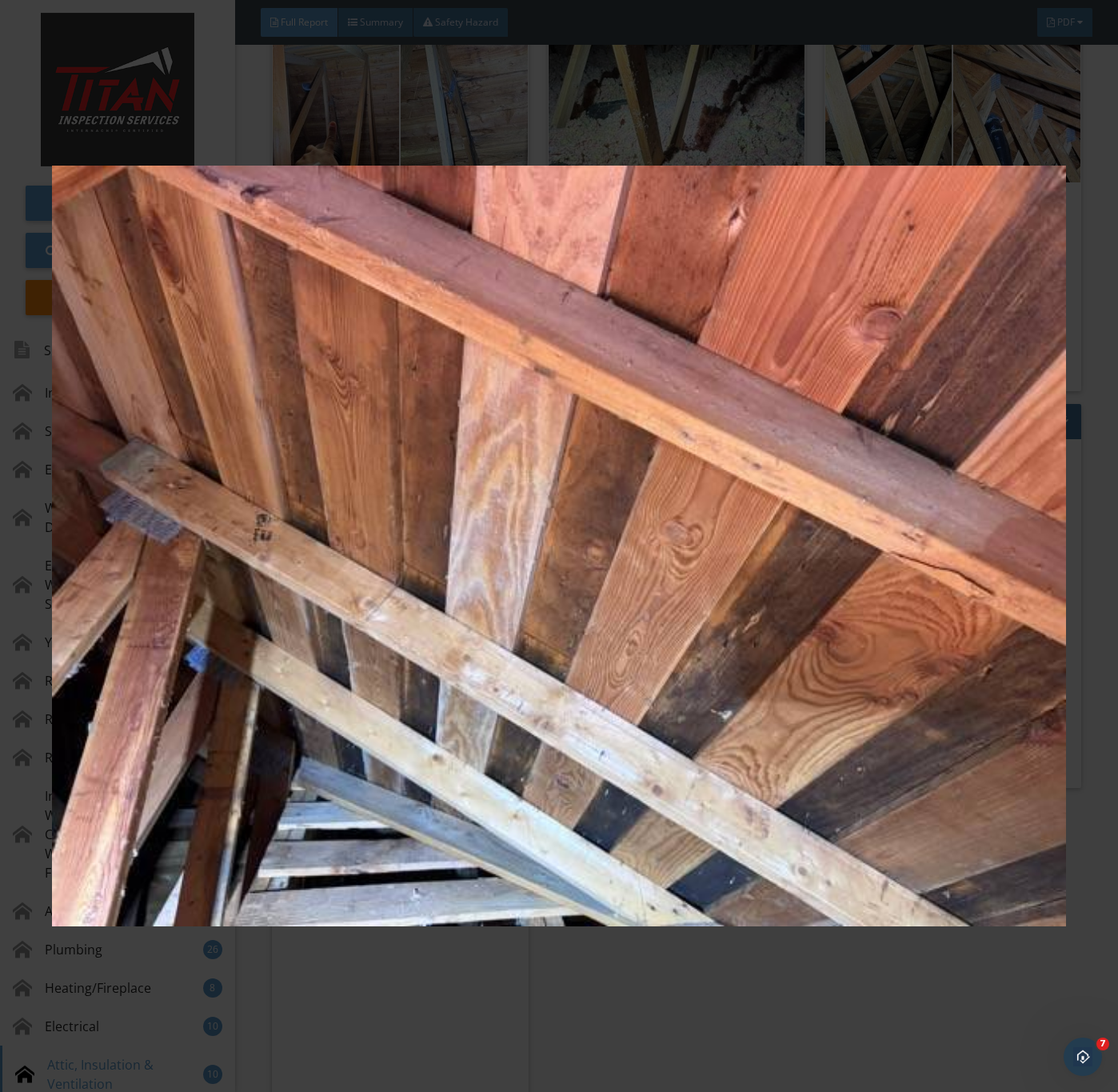
click at [492, 854] on img at bounding box center [559, 546] width 1013 height 988
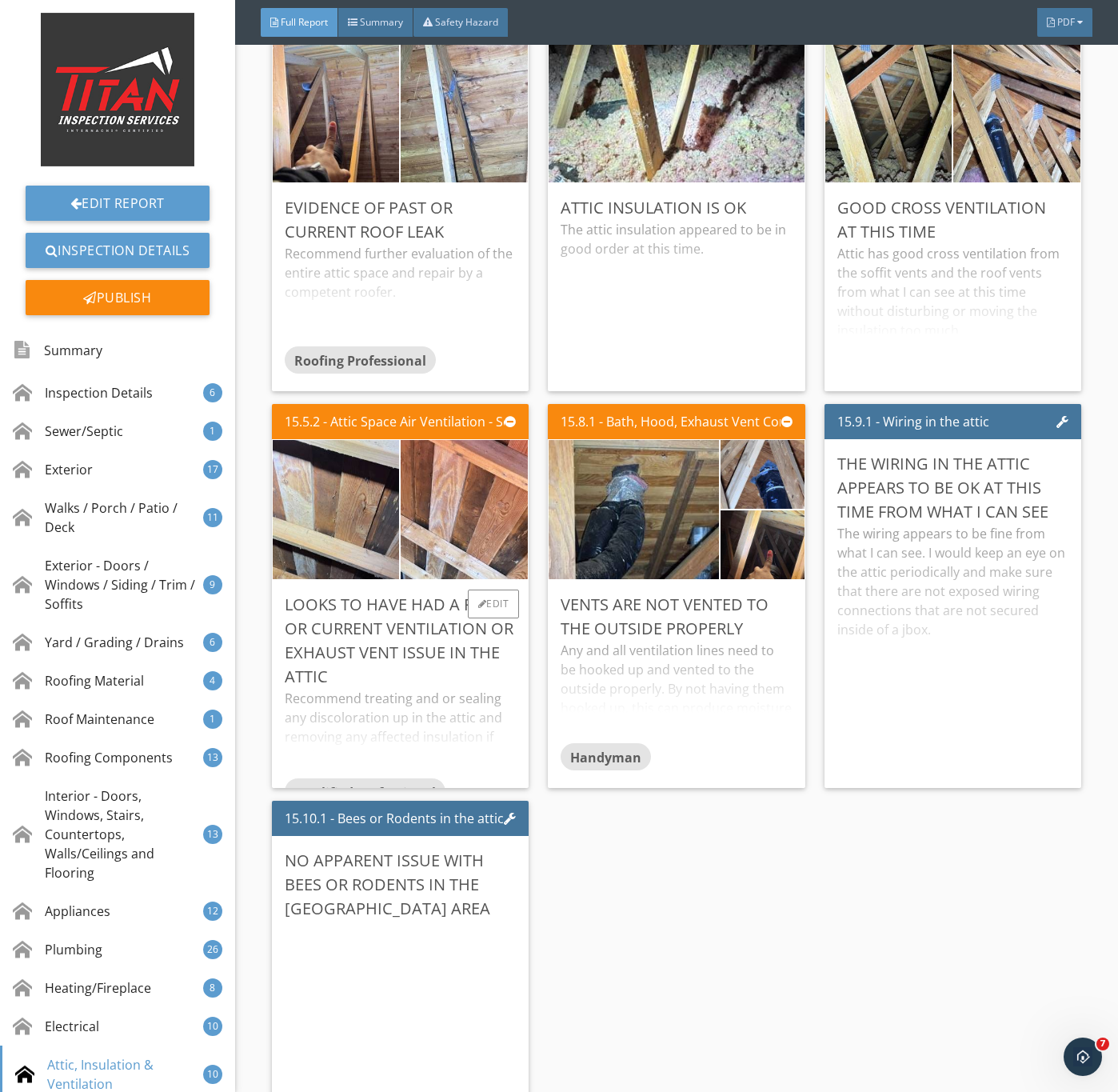
click at [406, 778] on div "Recommend treating and or sealing any discoloration up in the attic and removin…" at bounding box center [400, 733] width 232 height 90
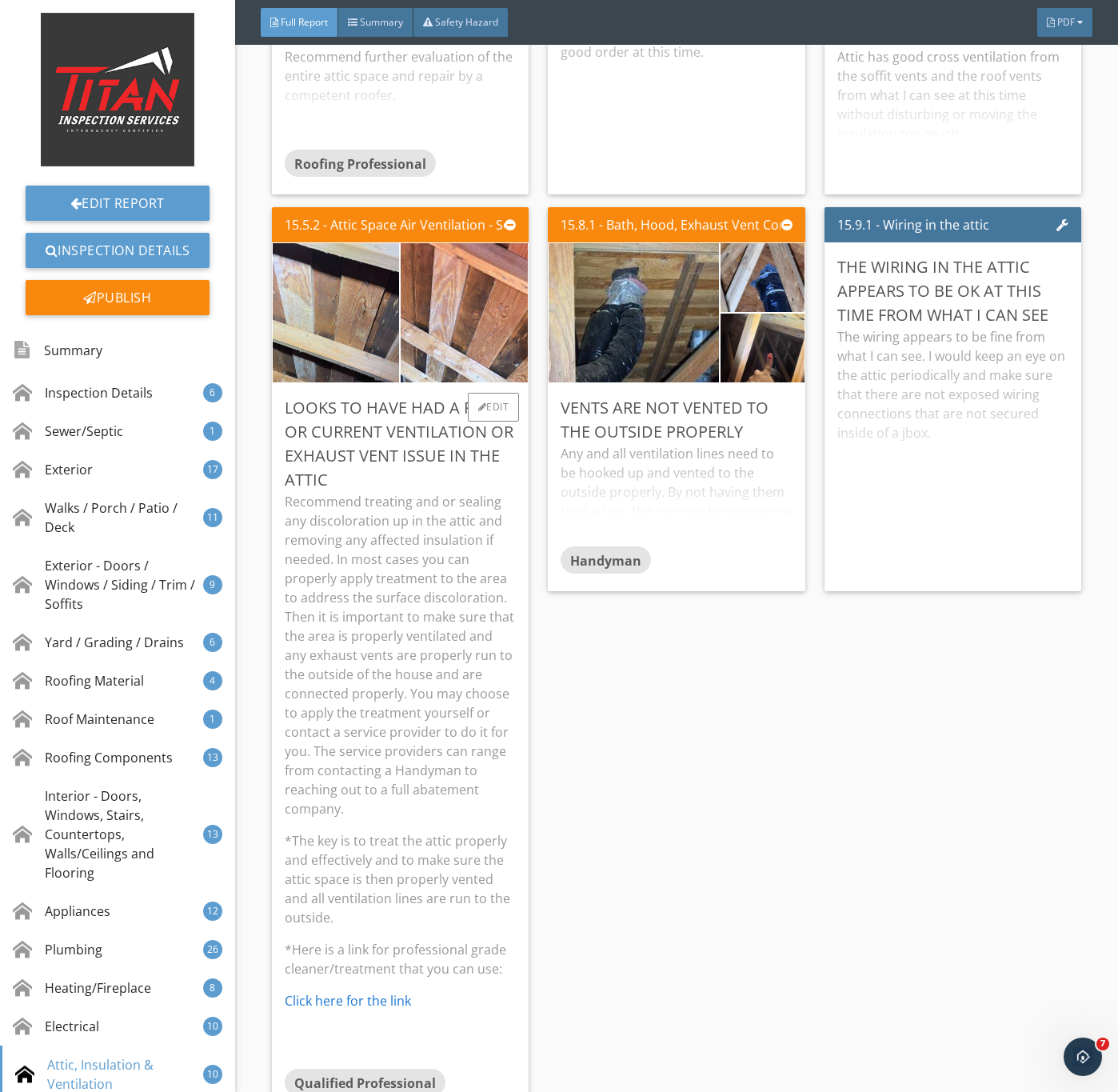
scroll to position [28314, 0]
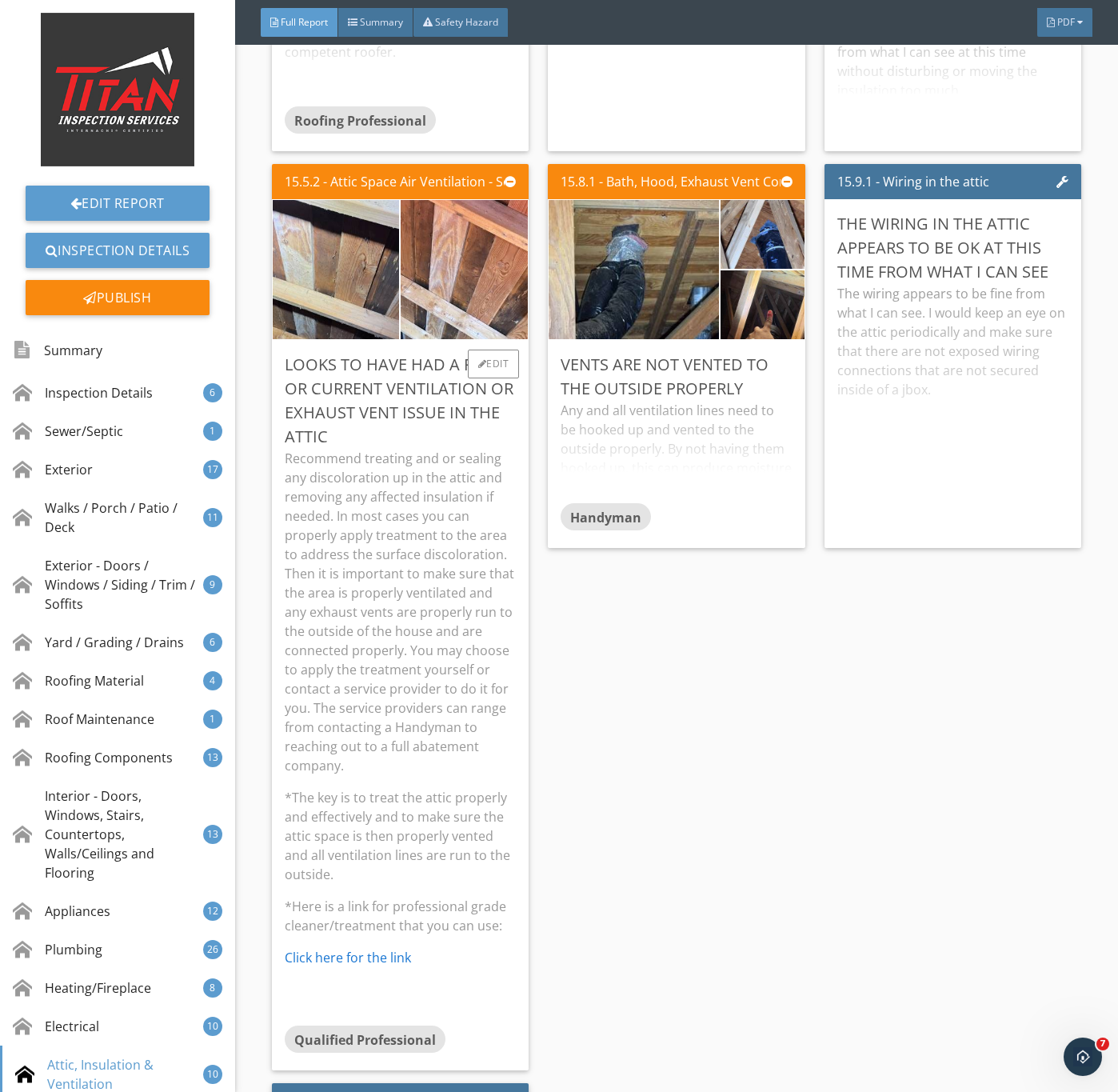
click at [384, 687] on p "Recommend treating and or sealing any discoloration up in the attic and removin…" at bounding box center [400, 612] width 232 height 326
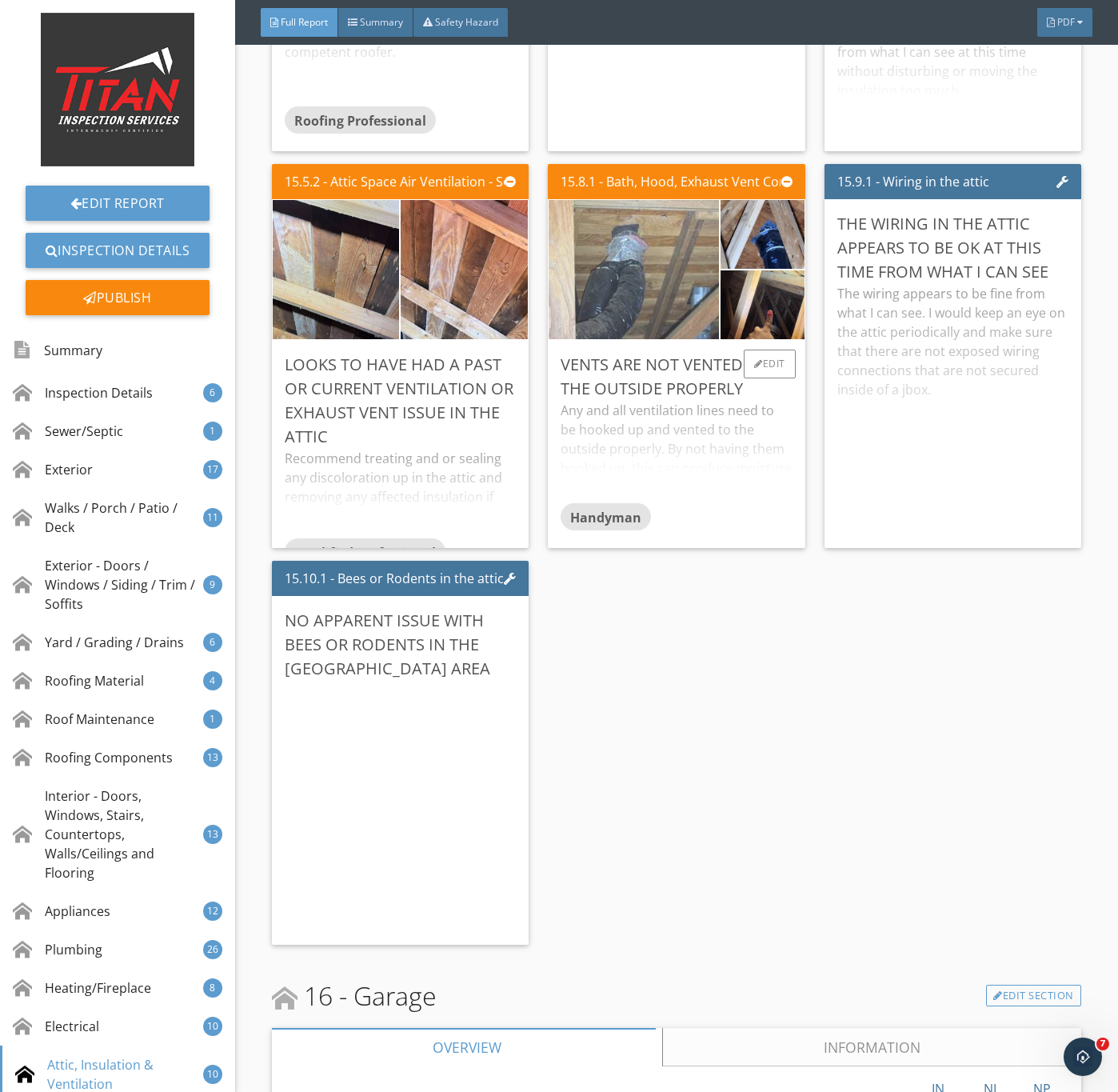
click at [642, 392] on img at bounding box center [634, 270] width 426 height 319
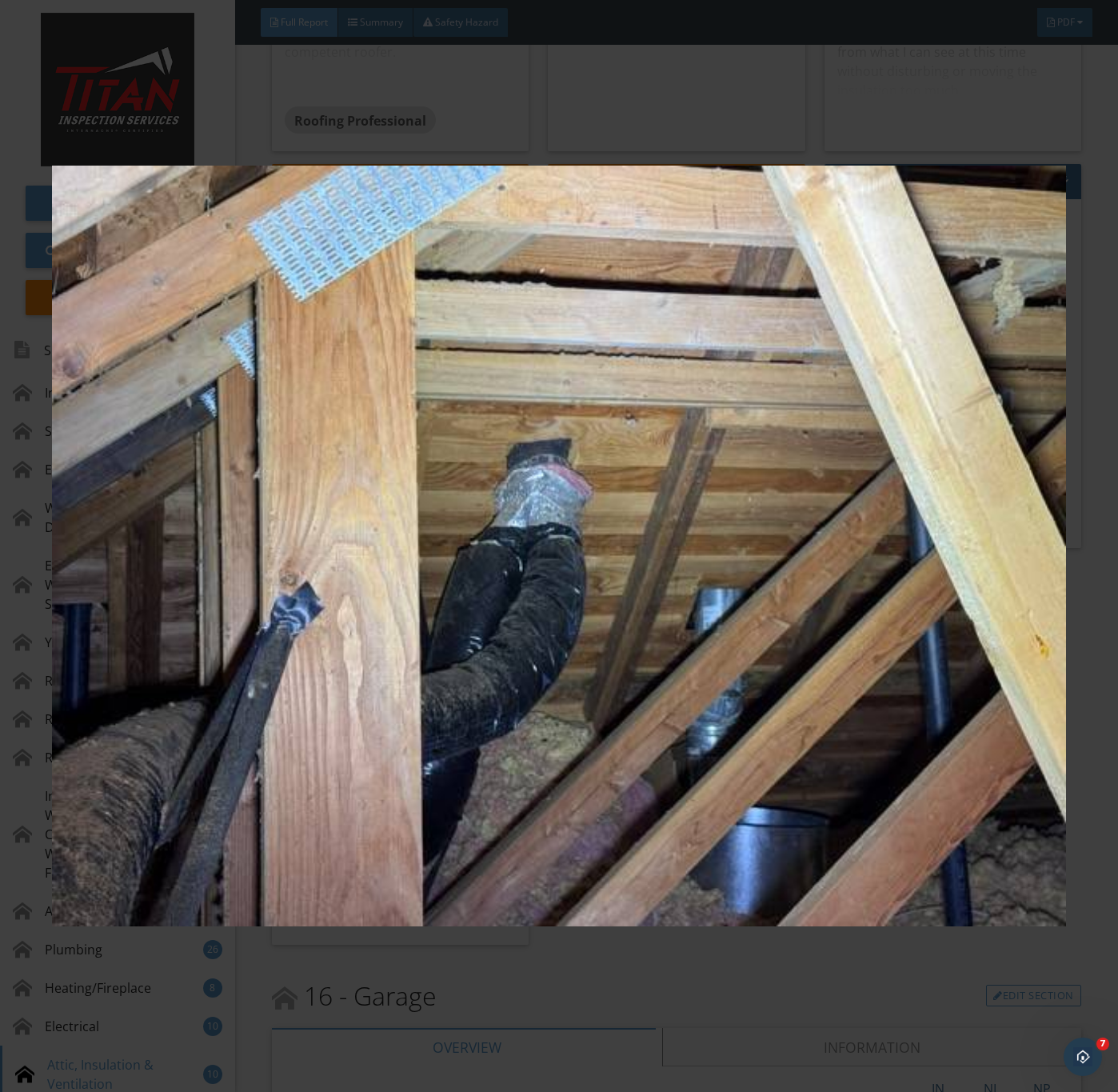
click at [653, 603] on img at bounding box center [559, 546] width 1013 height 988
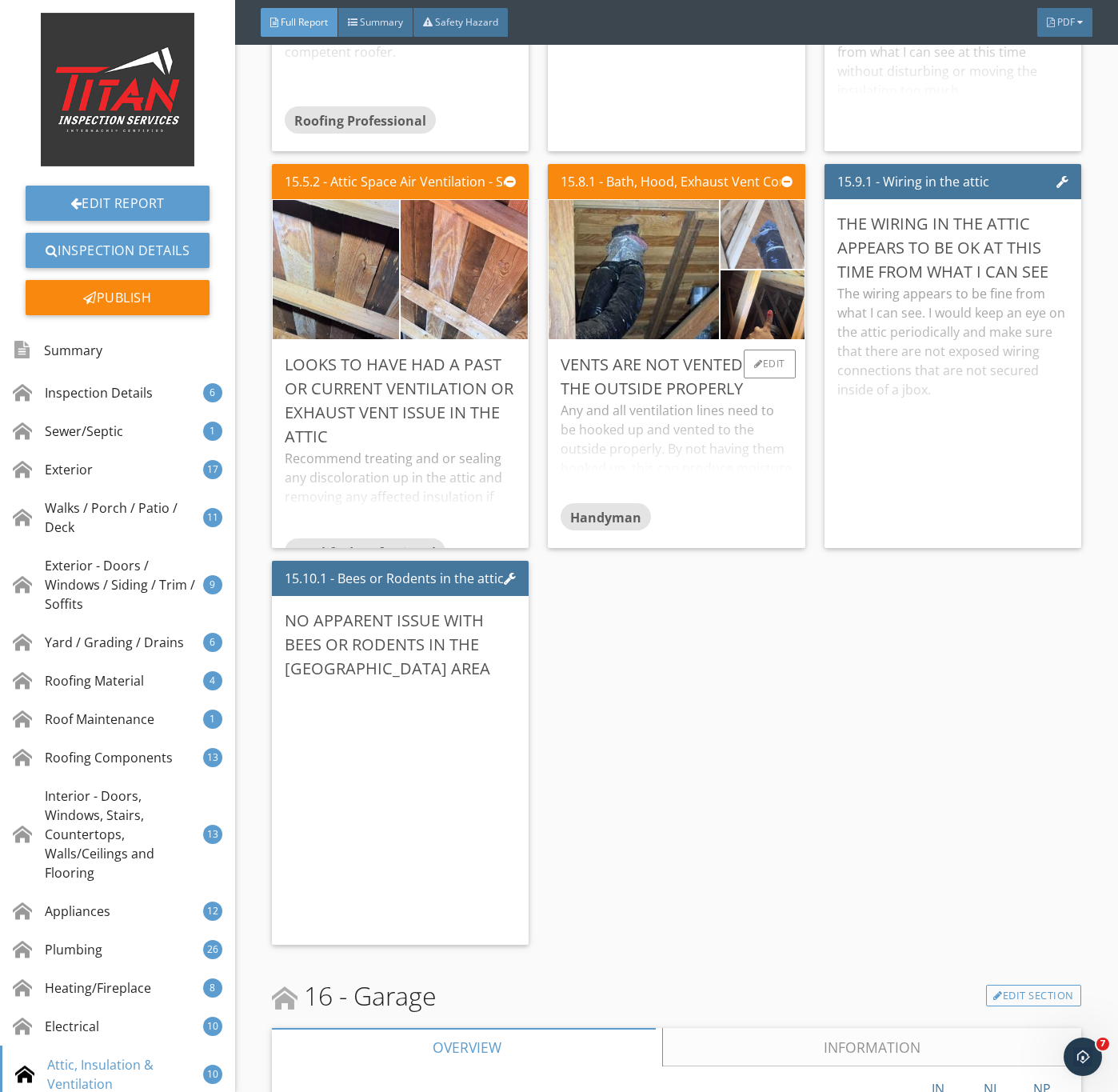
click at [756, 313] on img at bounding box center [762, 234] width 209 height 157
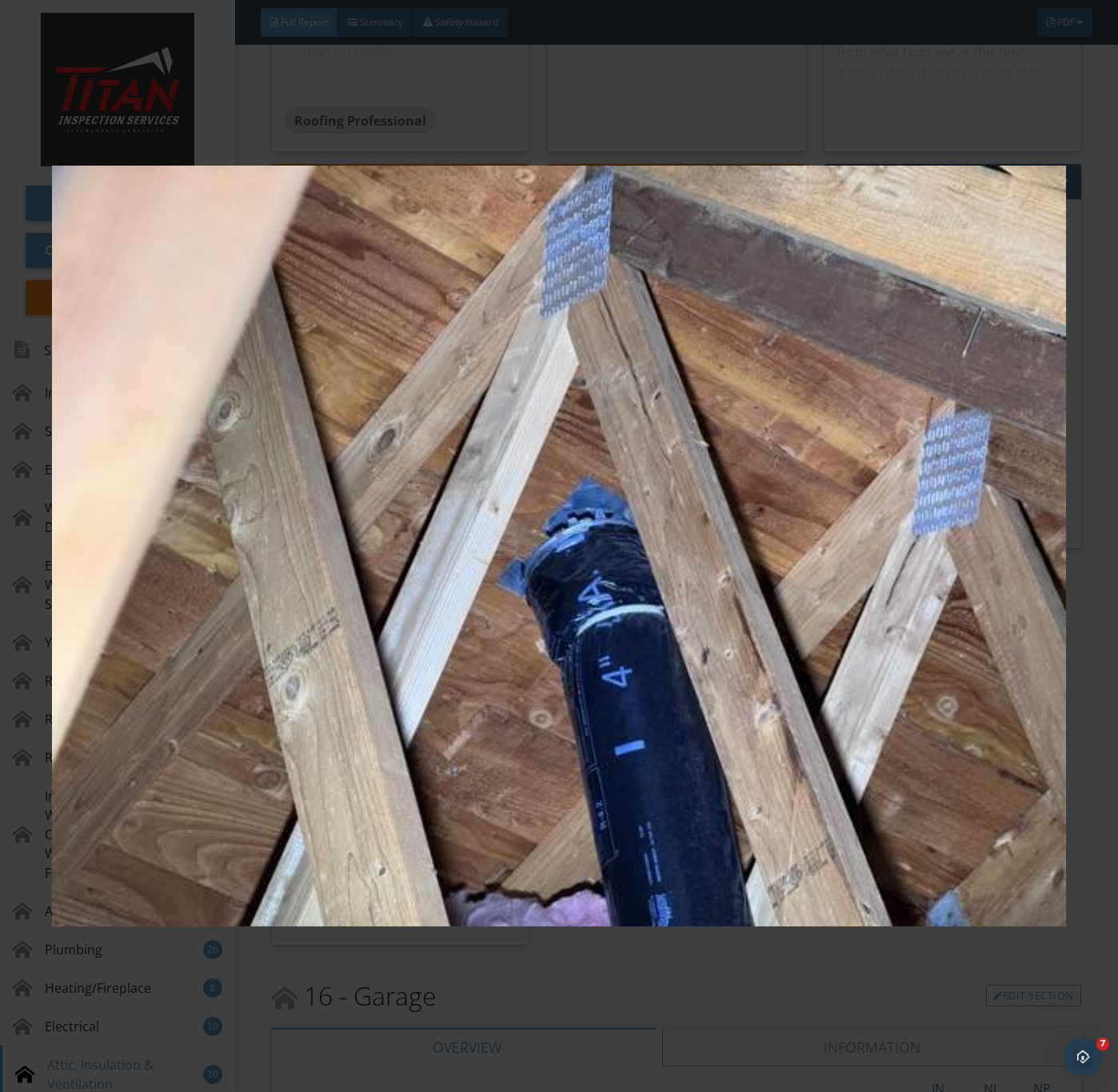
click at [608, 671] on img at bounding box center [559, 546] width 1013 height 988
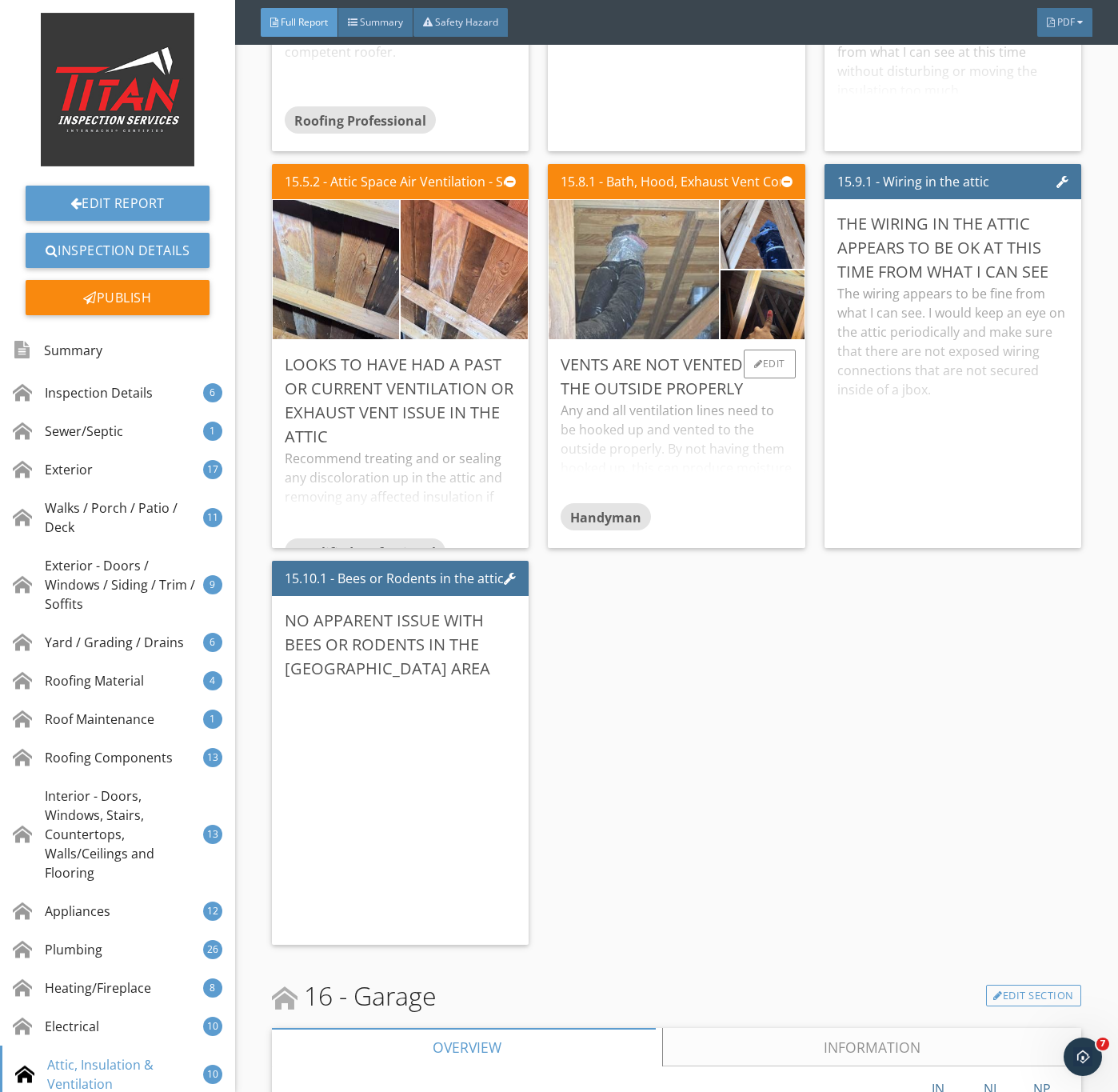
click at [644, 428] on img at bounding box center [634, 270] width 426 height 319
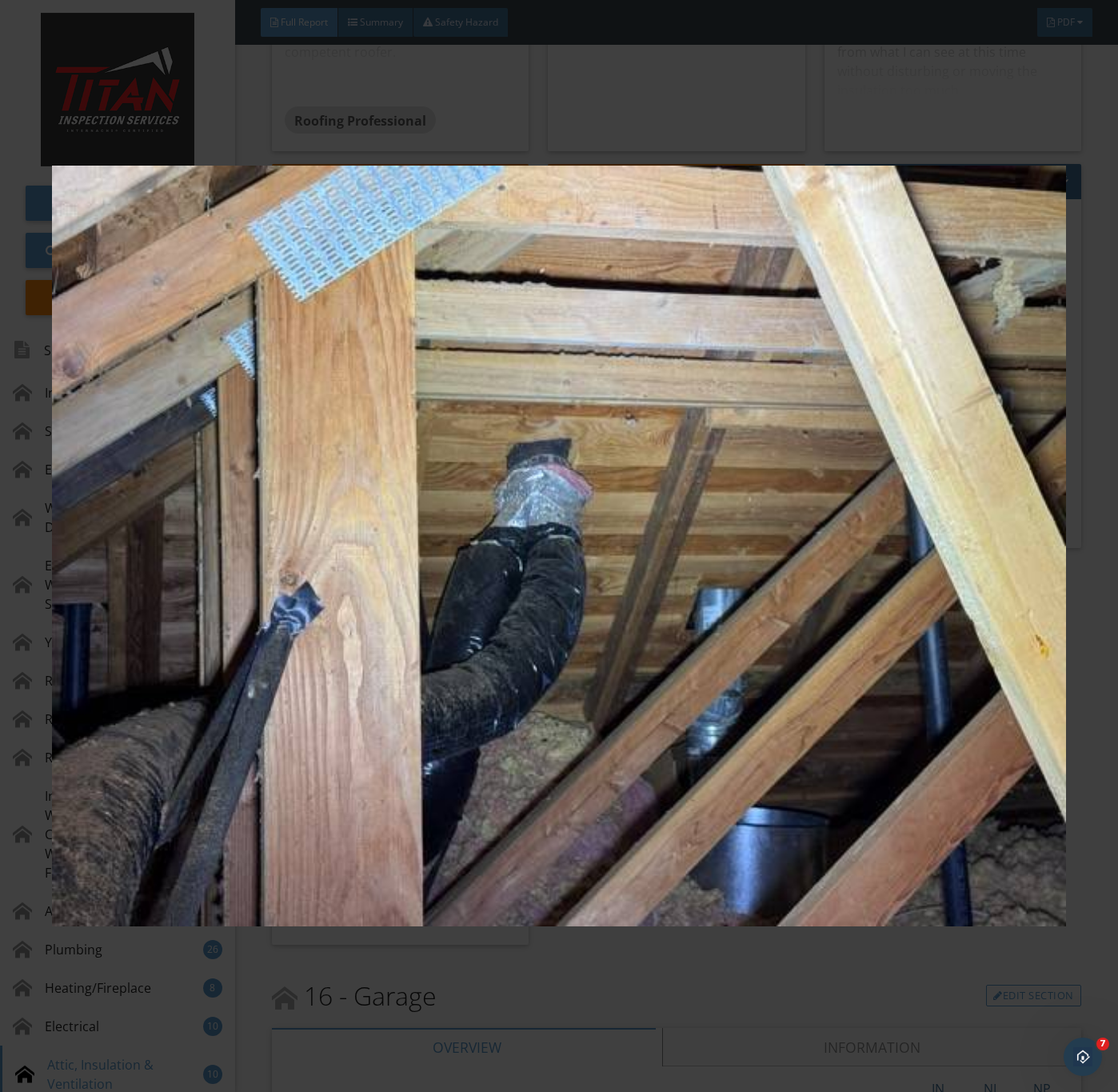
click at [719, 706] on img at bounding box center [559, 546] width 1013 height 988
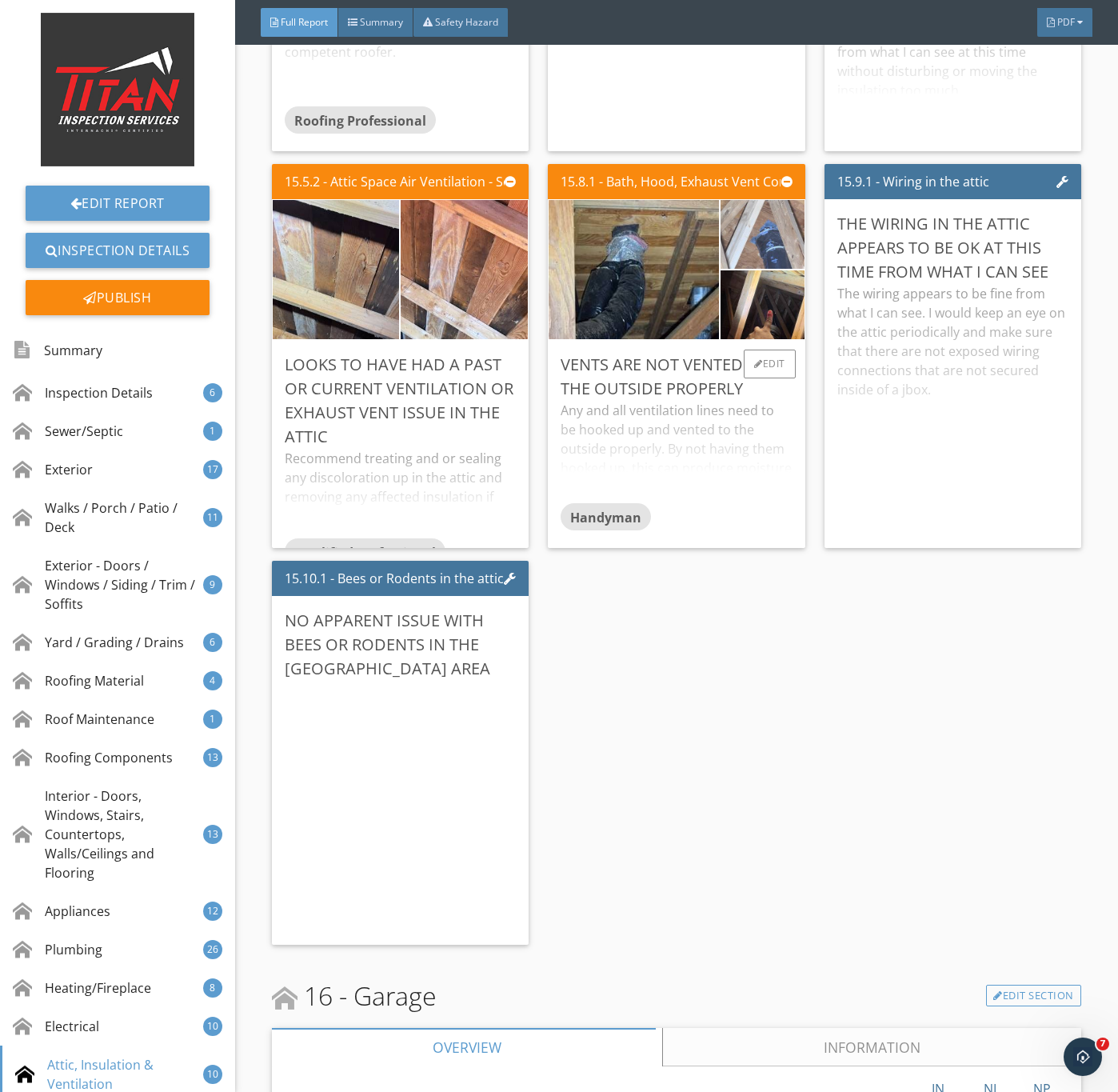
click at [760, 313] on img at bounding box center [762, 234] width 209 height 157
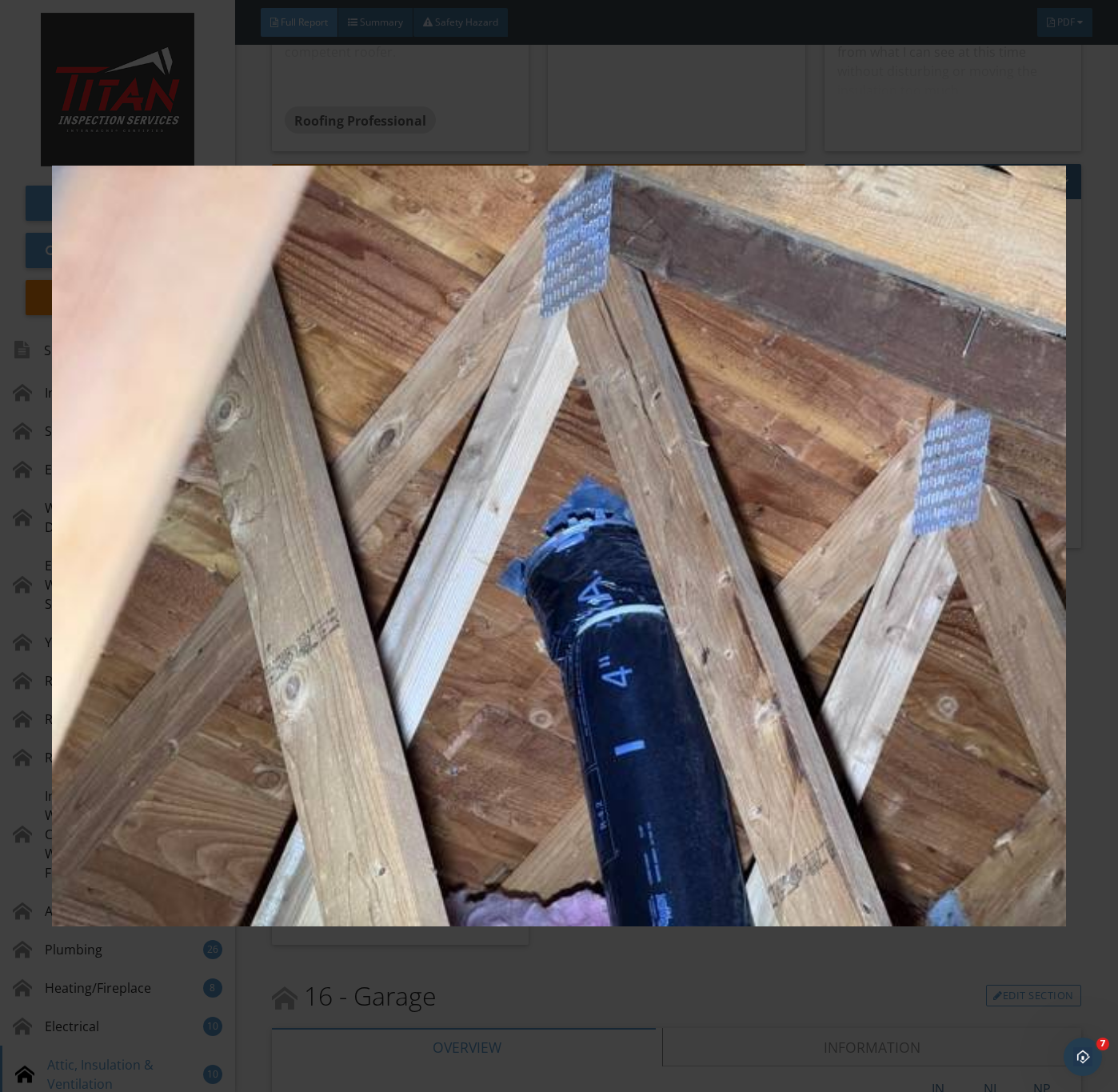
click at [756, 695] on img at bounding box center [559, 546] width 1013 height 988
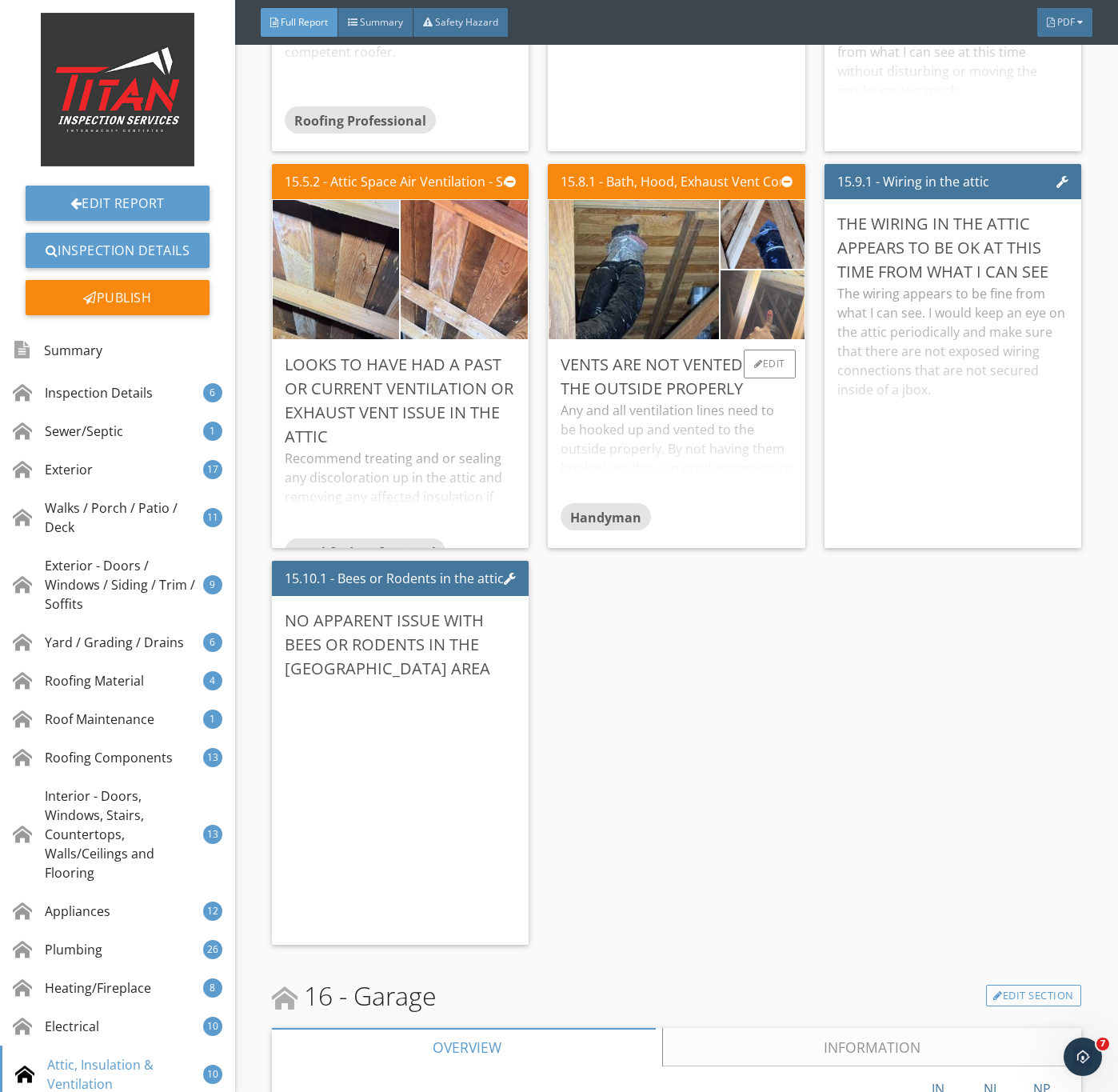
click at [763, 383] on img at bounding box center [762, 304] width 209 height 157
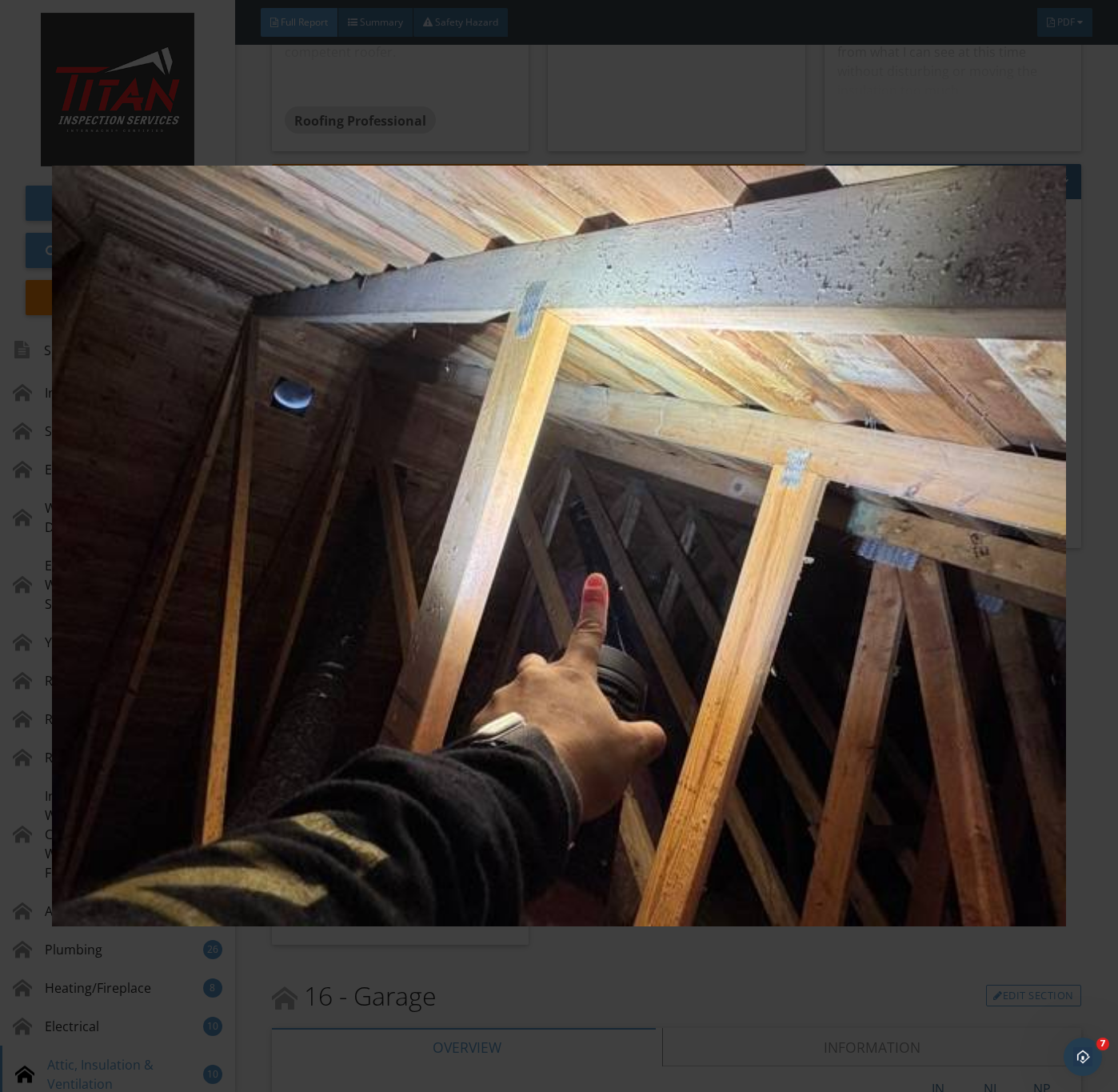
click at [639, 723] on img at bounding box center [559, 546] width 1013 height 988
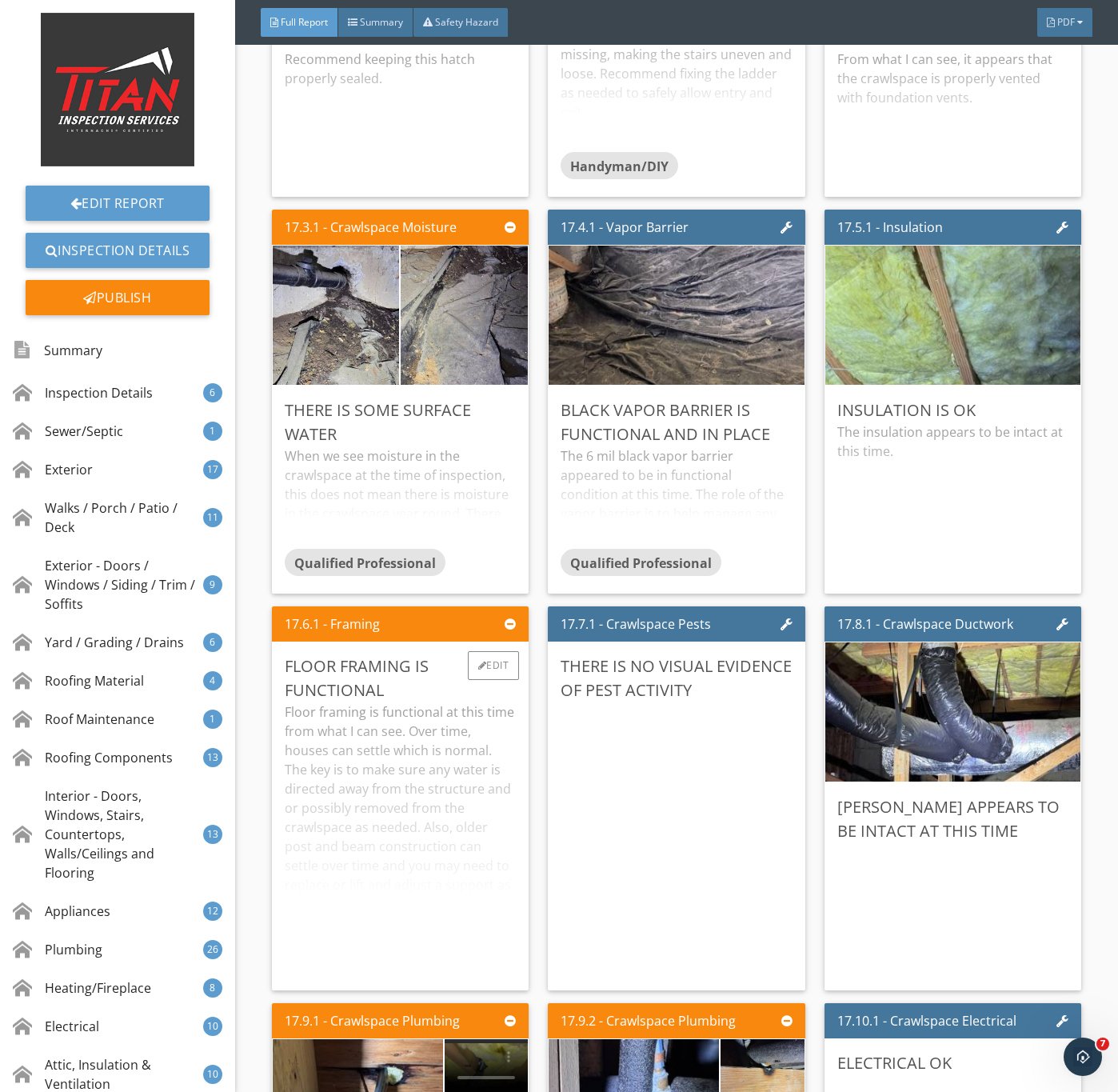
scroll to position [30954, 0]
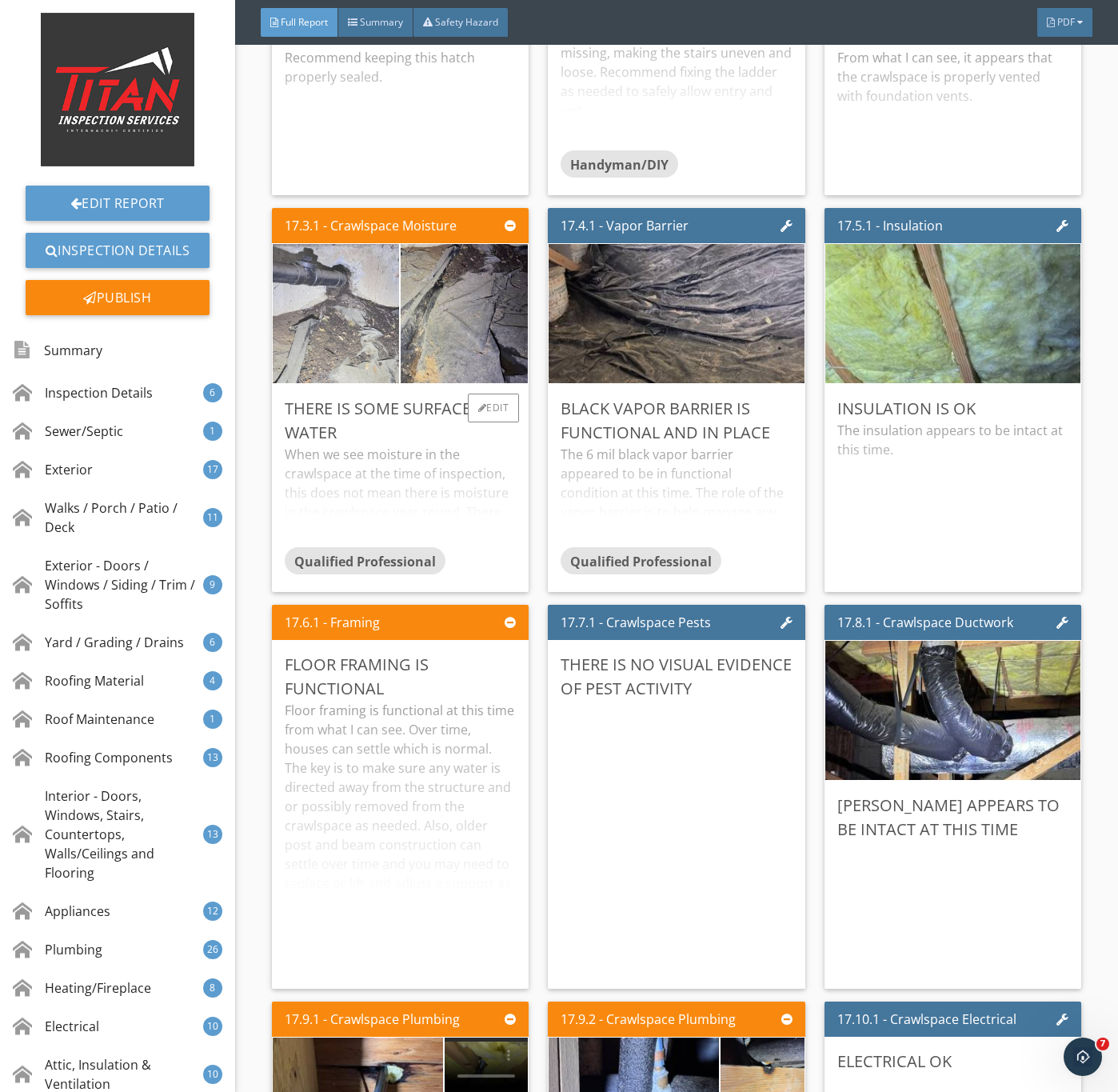
click at [349, 433] on img at bounding box center [336, 313] width 318 height 239
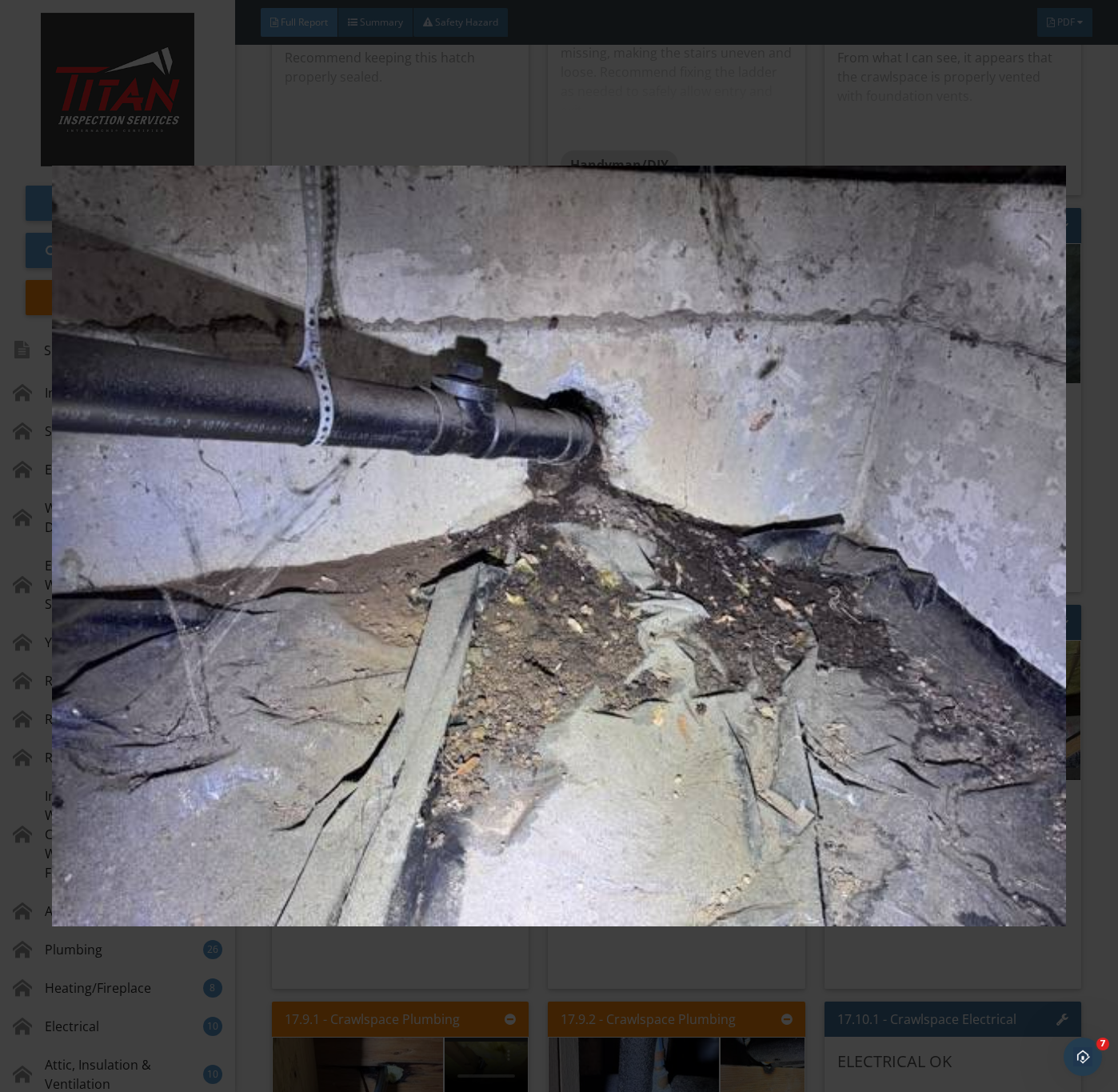
click at [507, 785] on img at bounding box center [559, 546] width 1013 height 988
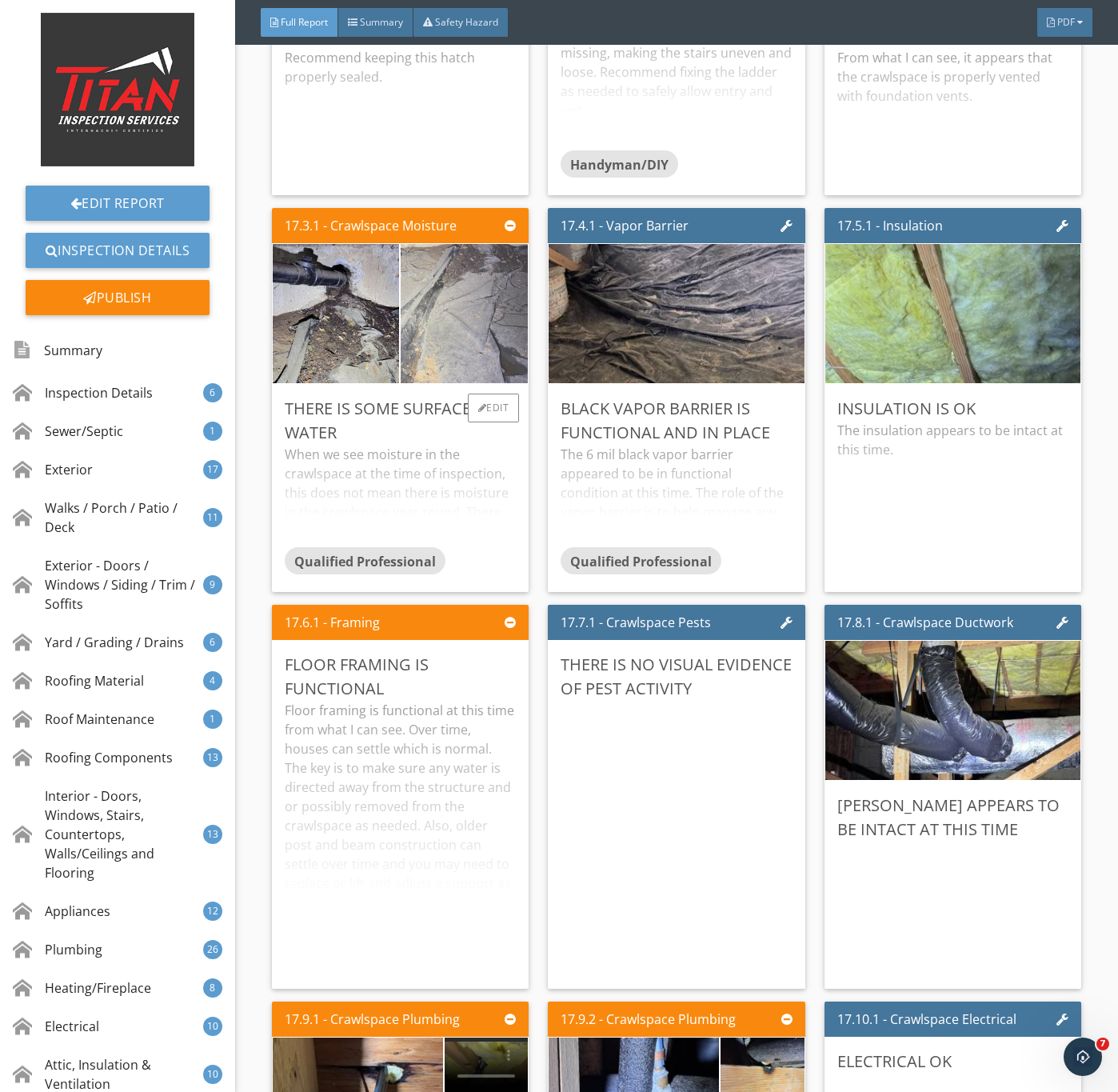
click at [460, 433] on img at bounding box center [464, 313] width 318 height 239
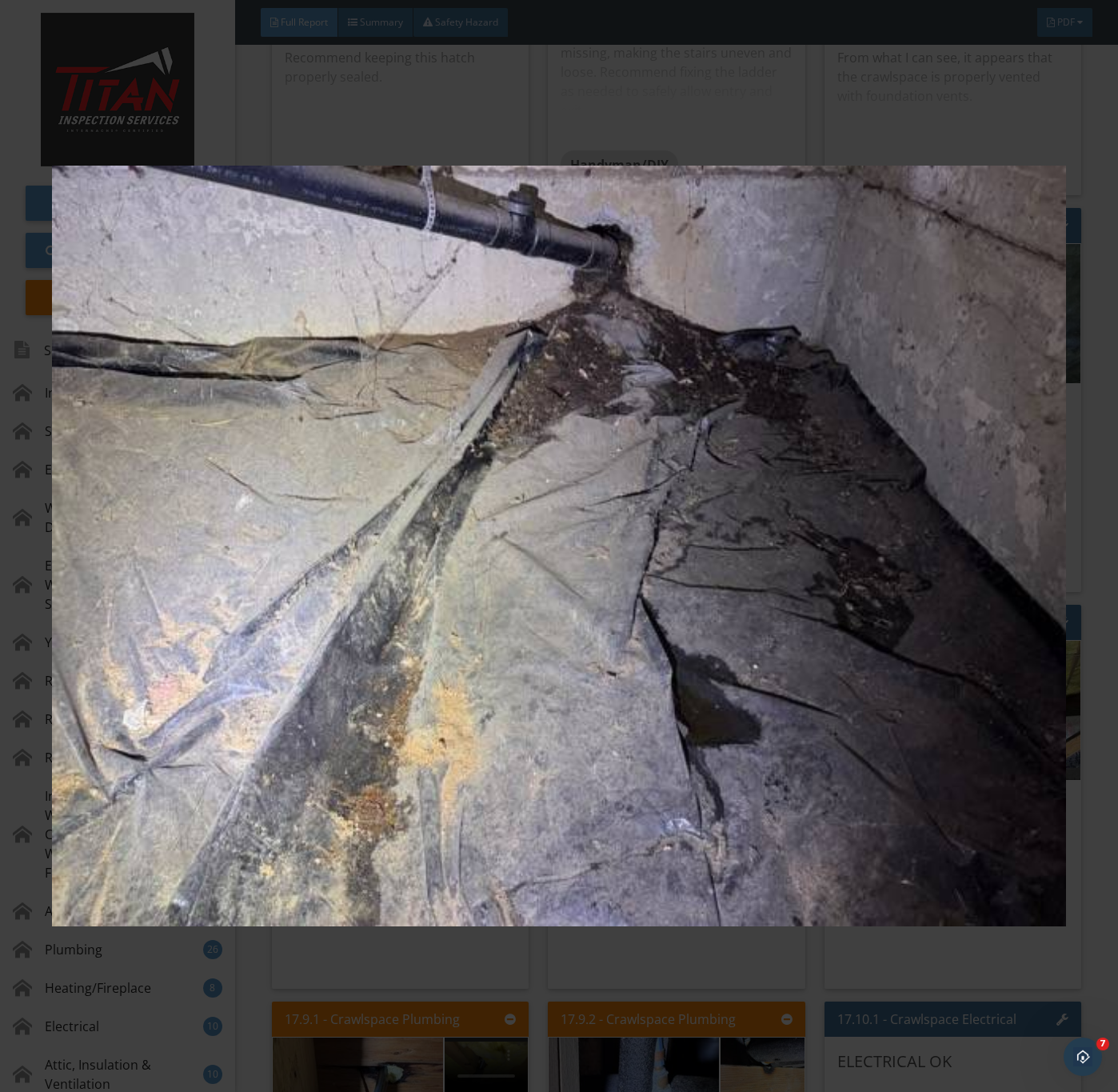
click at [677, 797] on img at bounding box center [559, 546] width 1013 height 988
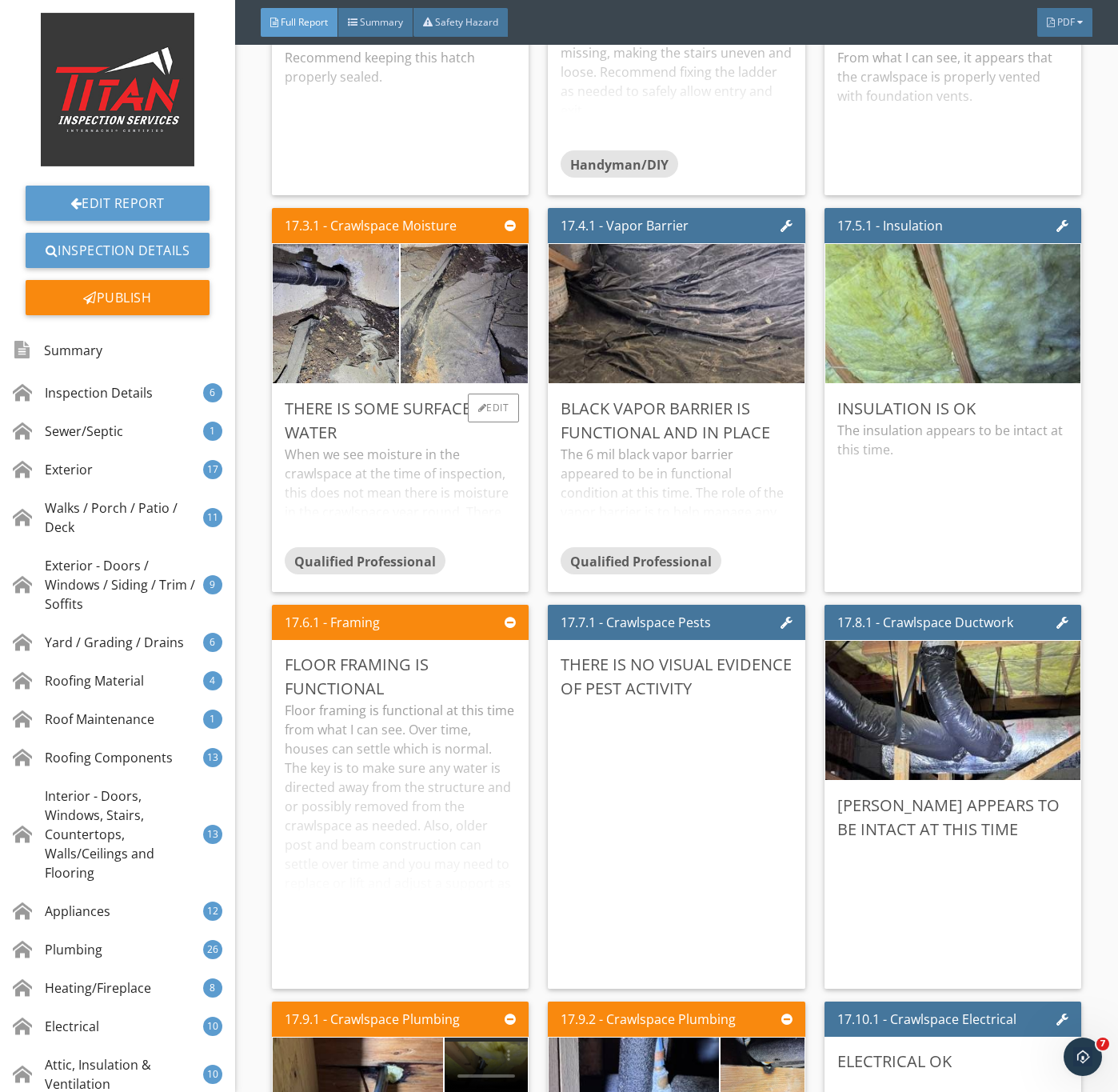
click at [403, 547] on div "When we see moisture in the crawlspace at the time of inspection, this does not…" at bounding box center [400, 495] width 232 height 102
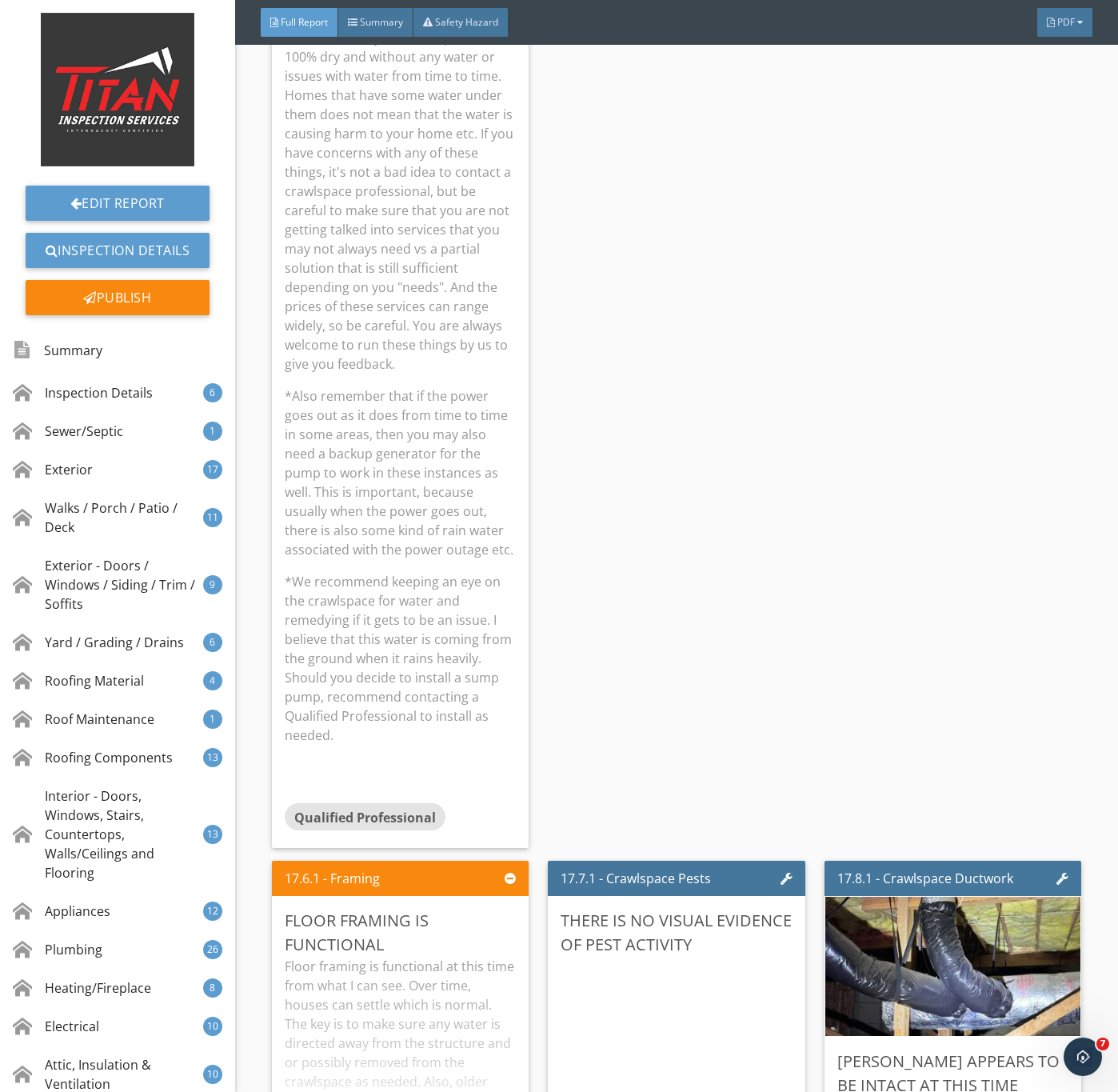
scroll to position [32153, 0]
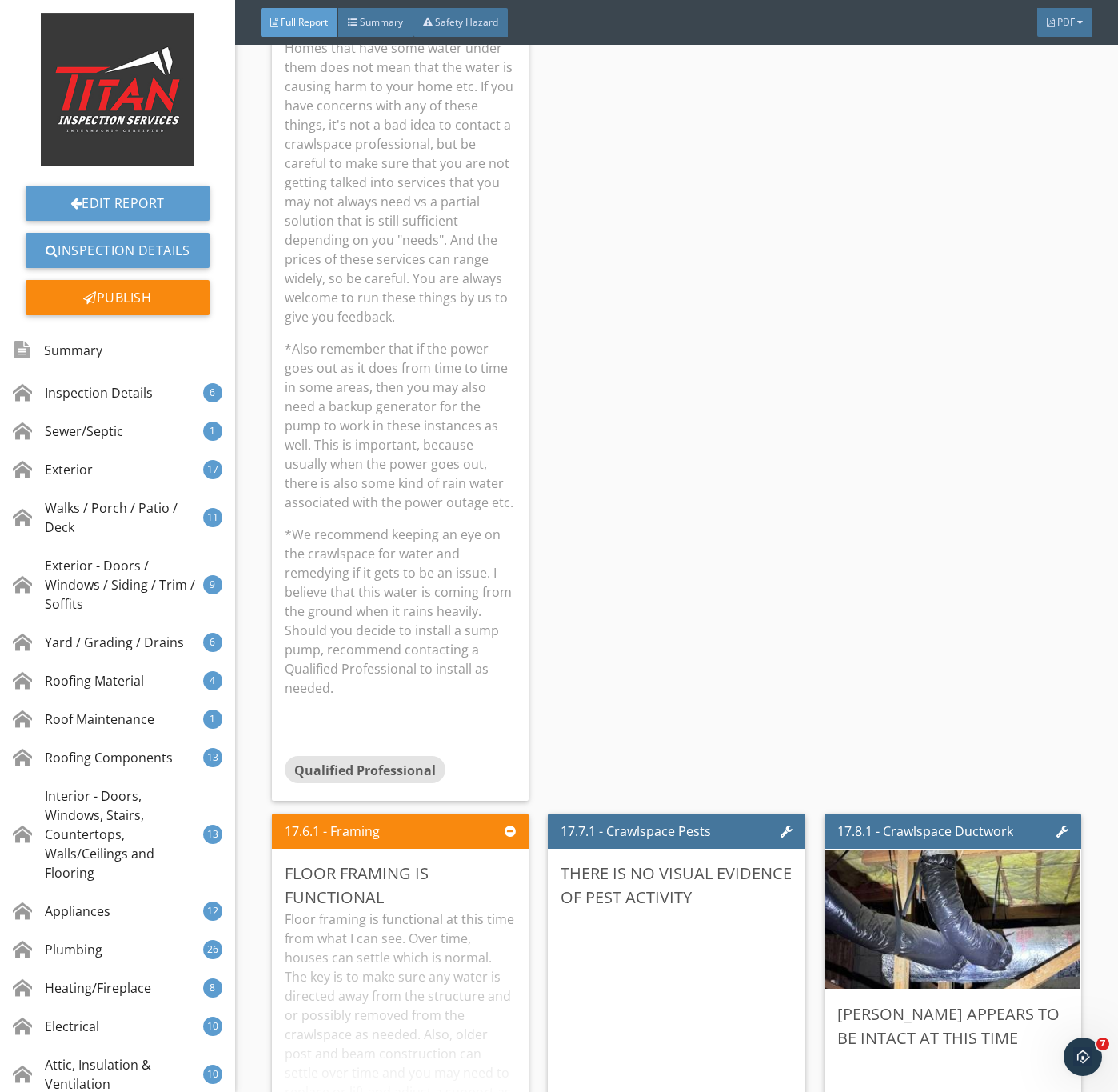
click at [363, 697] on p "*We recommend keeping an eye on the crawlspace for water and remedying if it ge…" at bounding box center [400, 610] width 232 height 173
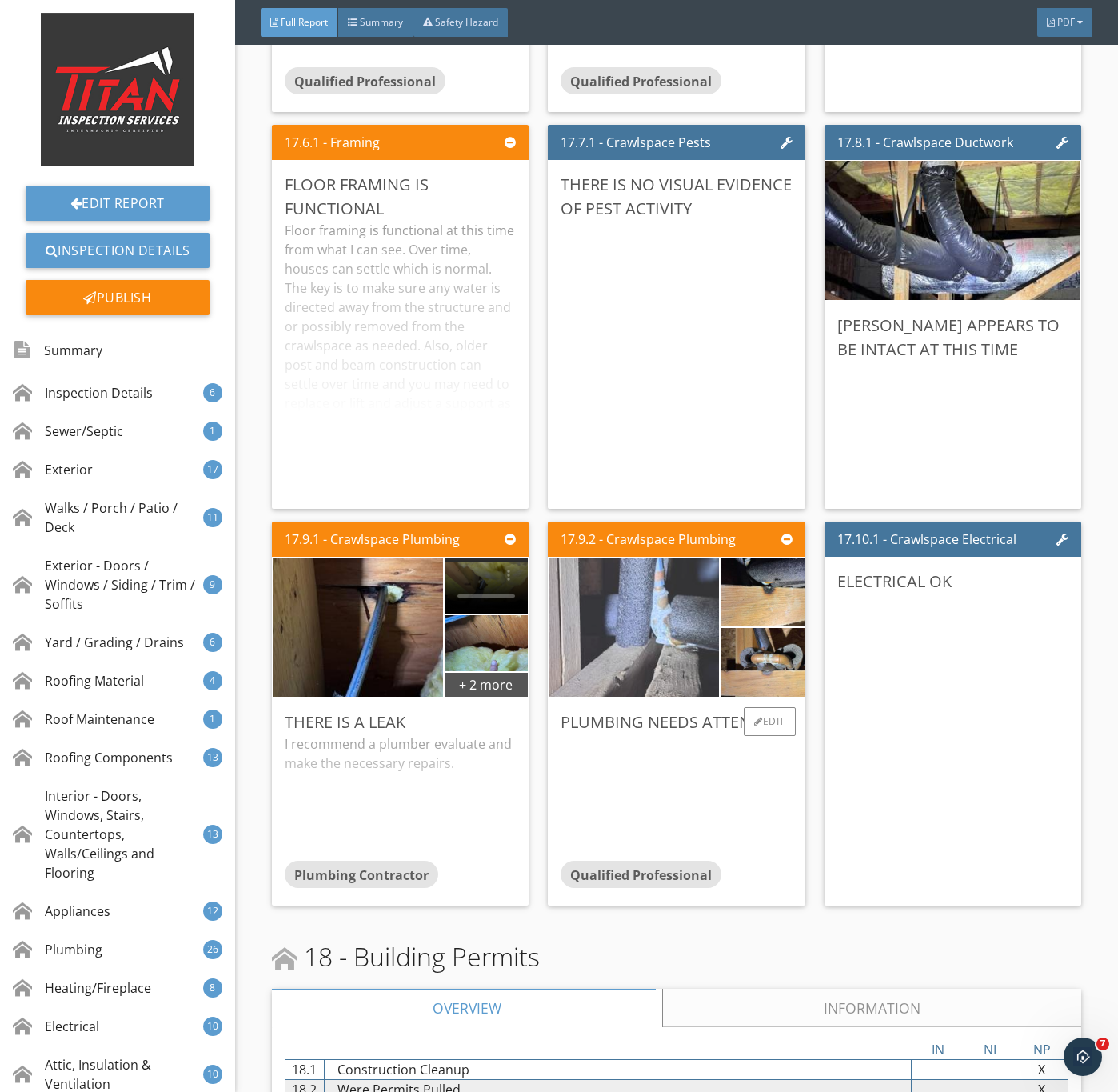
scroll to position [31673, 0]
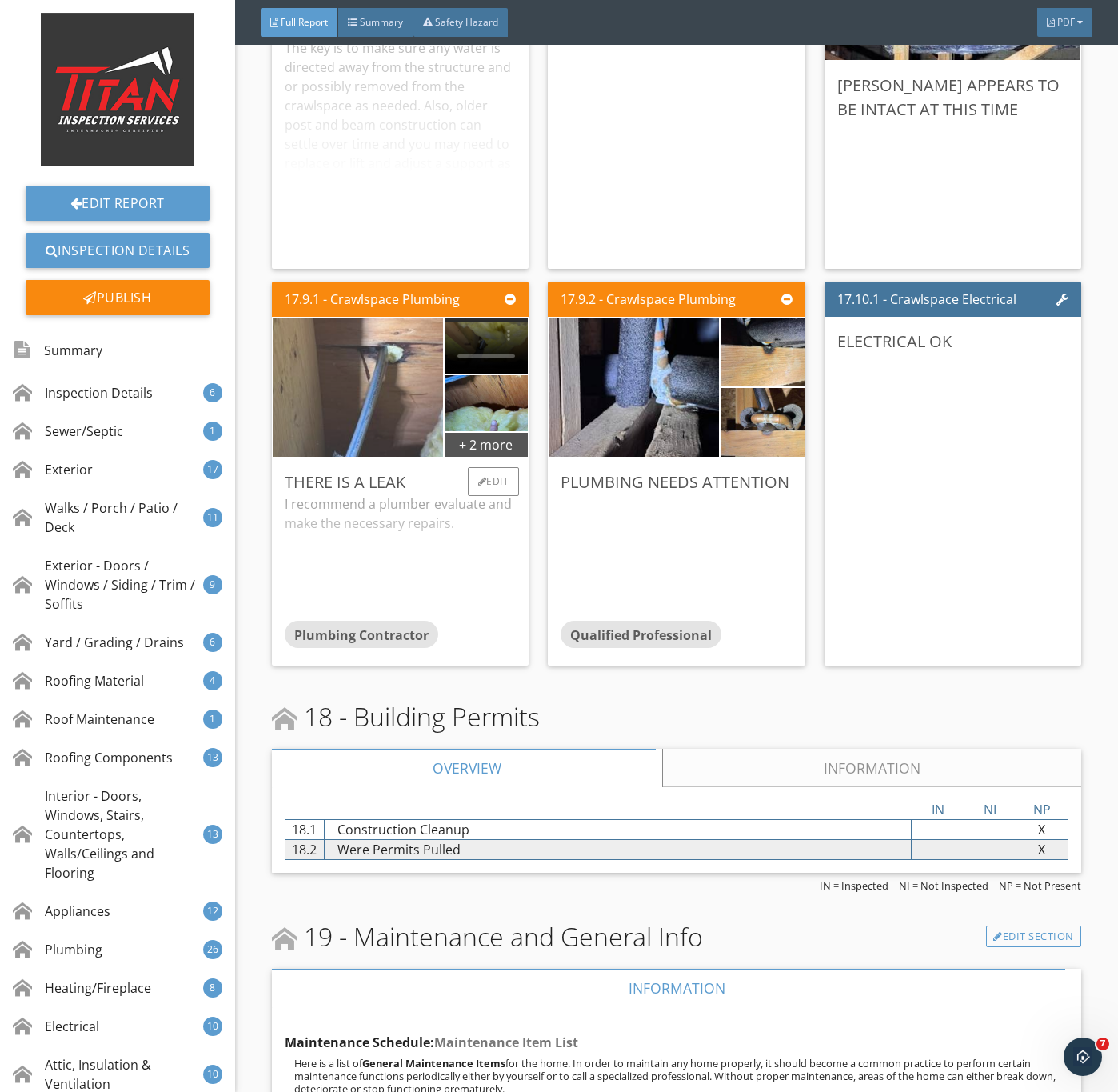
click at [390, 530] on img at bounding box center [358, 387] width 426 height 319
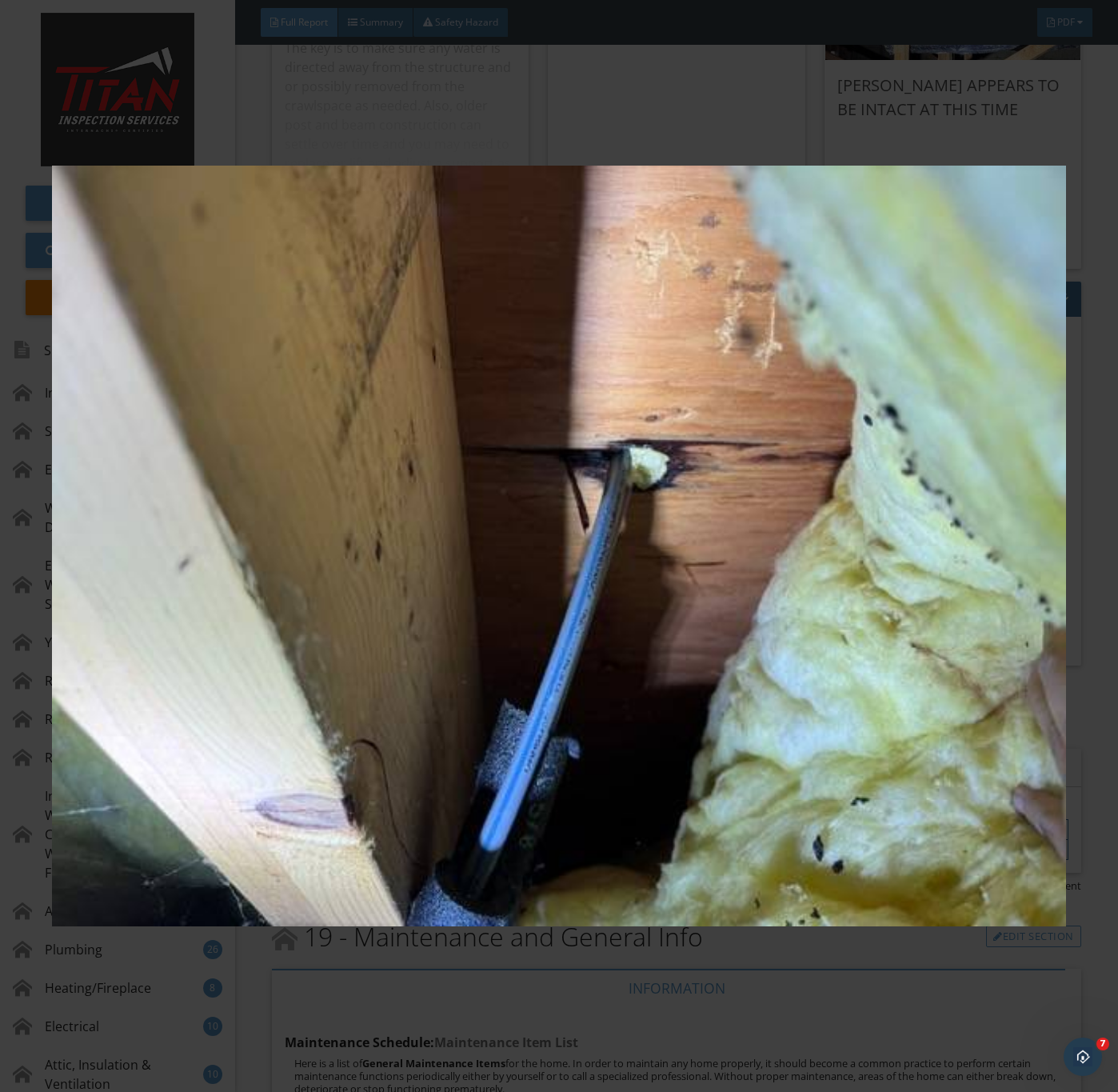
click at [708, 665] on img at bounding box center [559, 546] width 1013 height 988
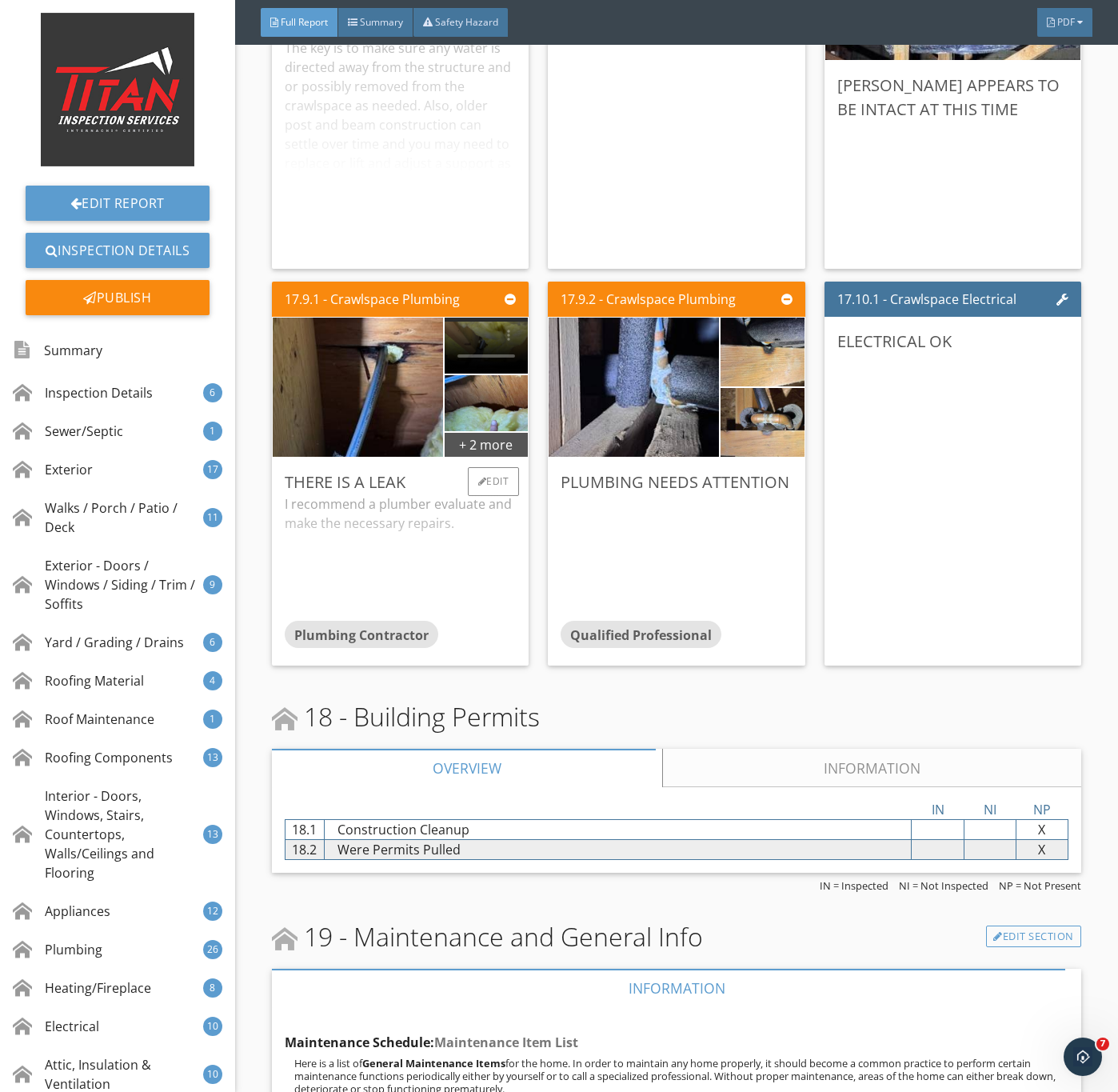
click at [480, 373] on video at bounding box center [486, 345] width 83 height 56
click at [484, 473] on img at bounding box center [486, 403] width 186 height 140
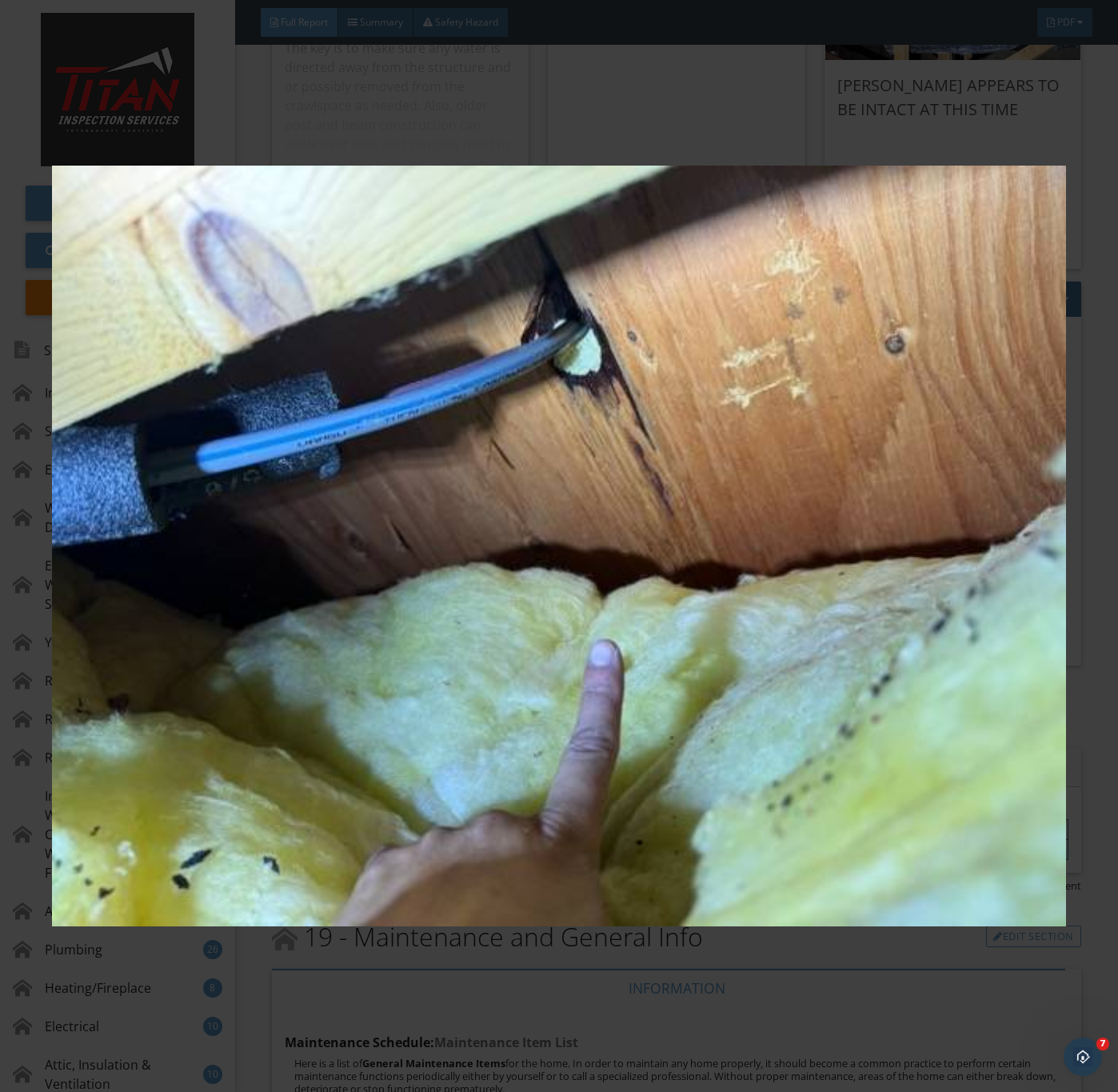
click at [726, 751] on img at bounding box center [559, 546] width 1013 height 988
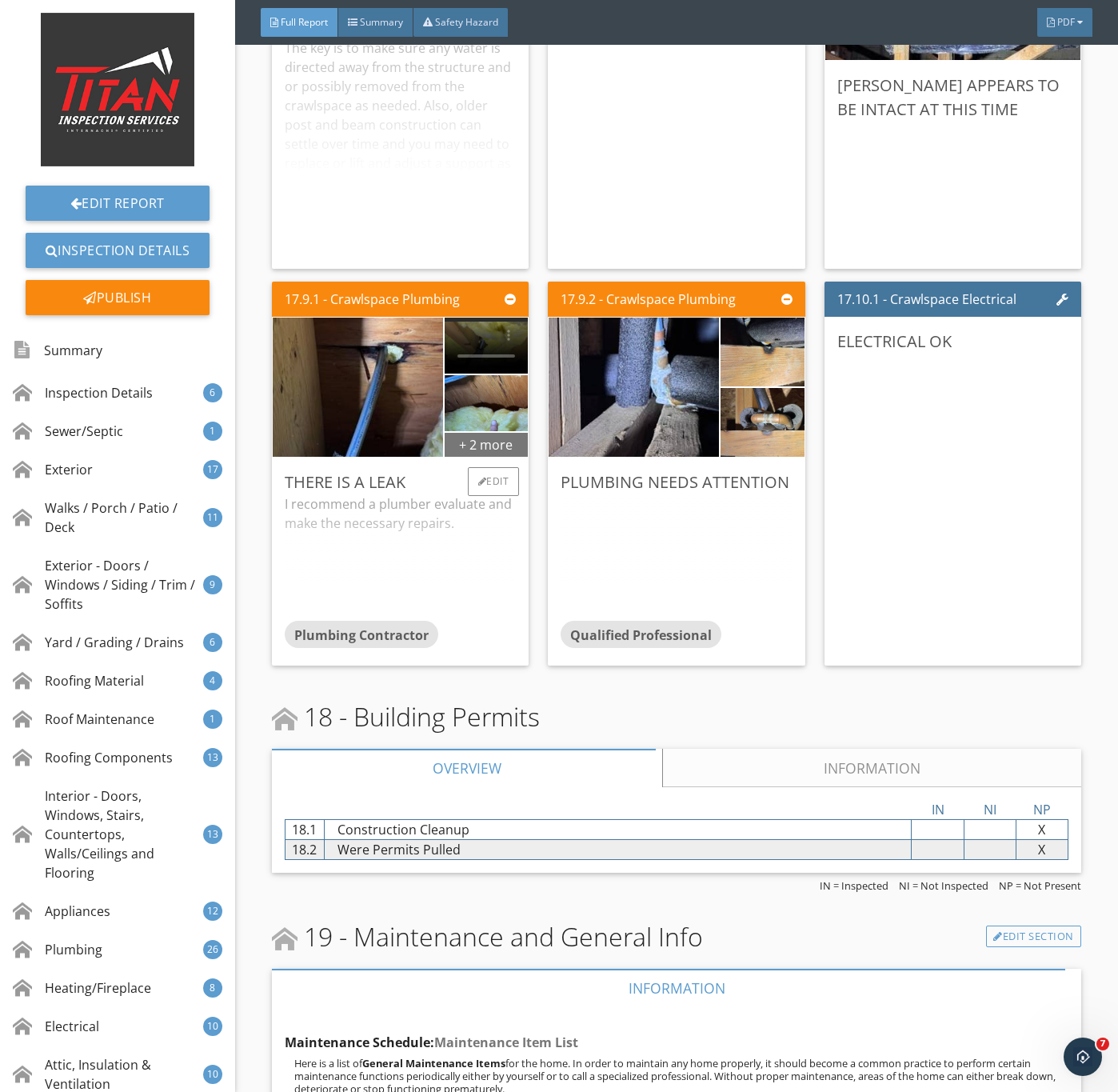
click at [468, 457] on div "+ 2 more" at bounding box center [486, 444] width 83 height 26
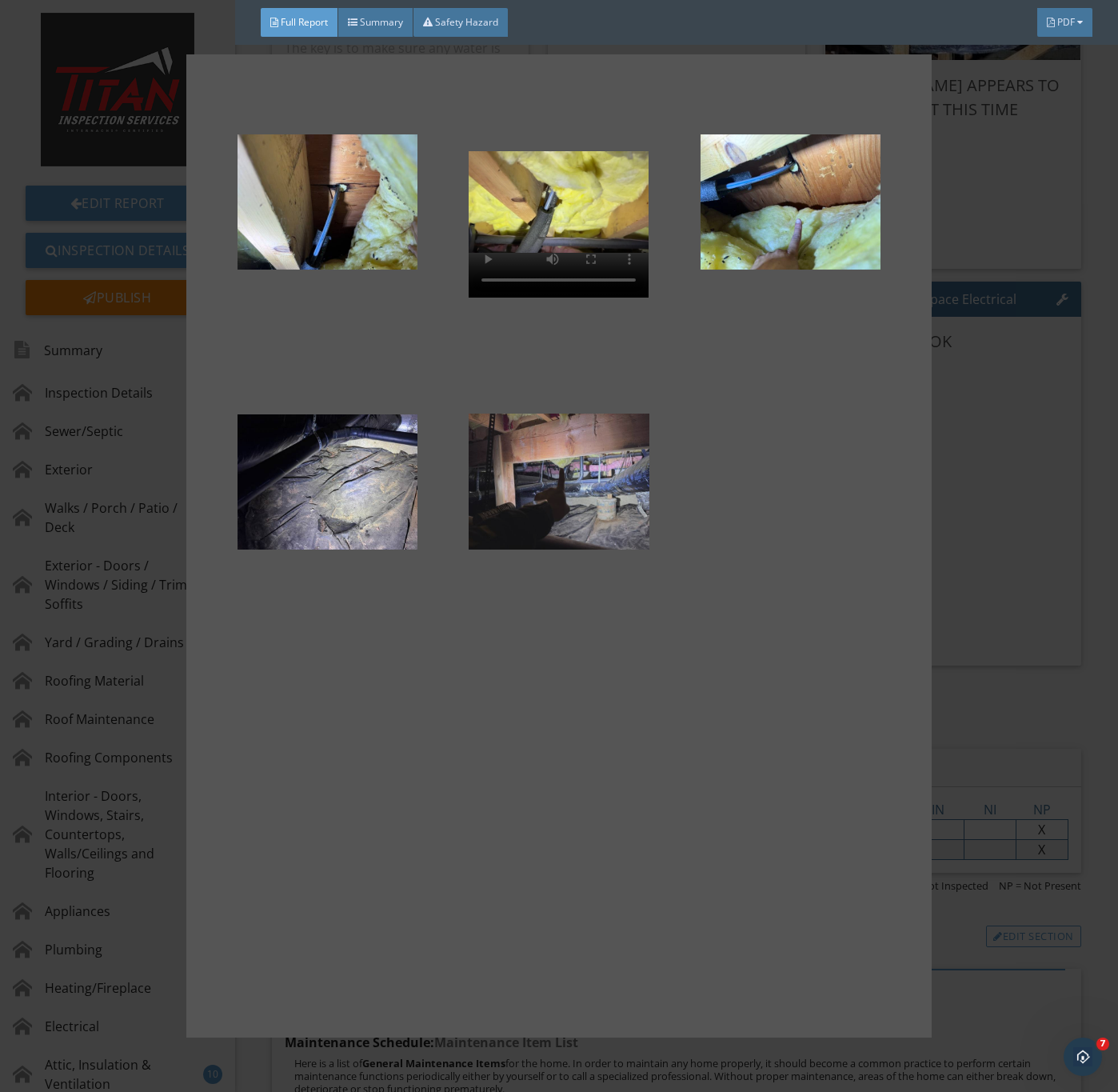
click at [579, 456] on div at bounding box center [558, 482] width 180 height 192
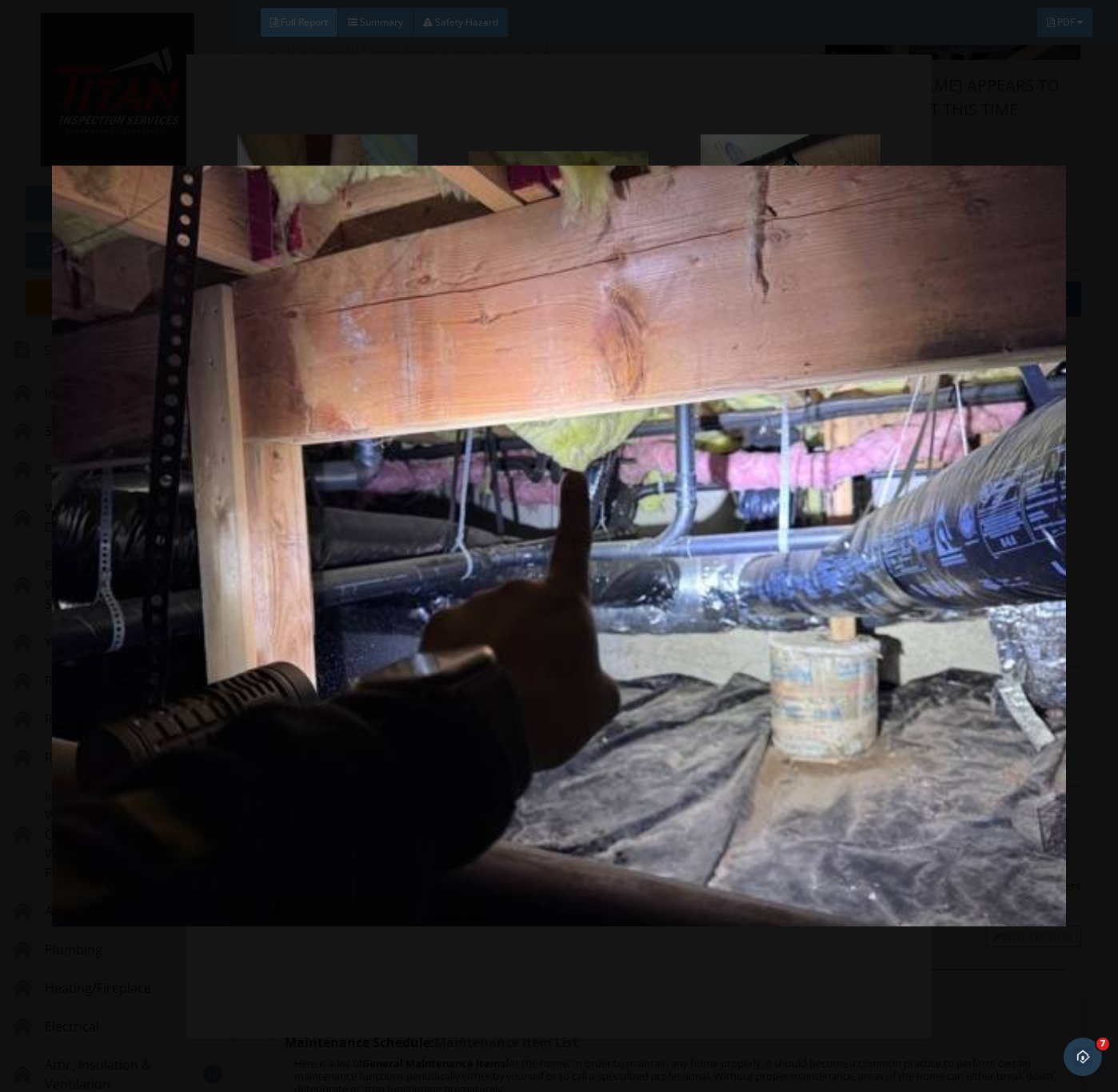
click at [625, 615] on img at bounding box center [559, 546] width 1013 height 988
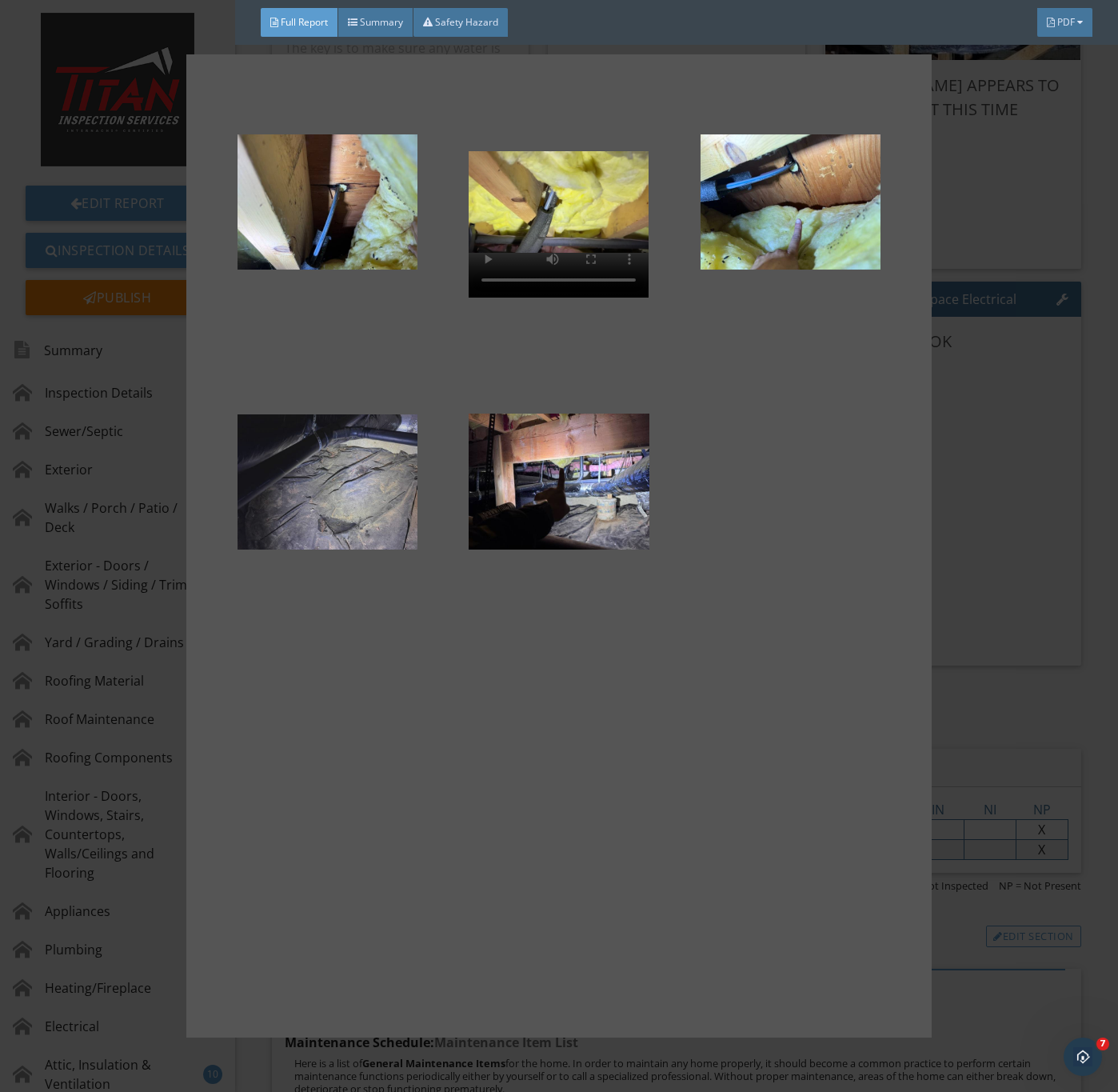
click at [318, 504] on div at bounding box center [327, 482] width 180 height 192
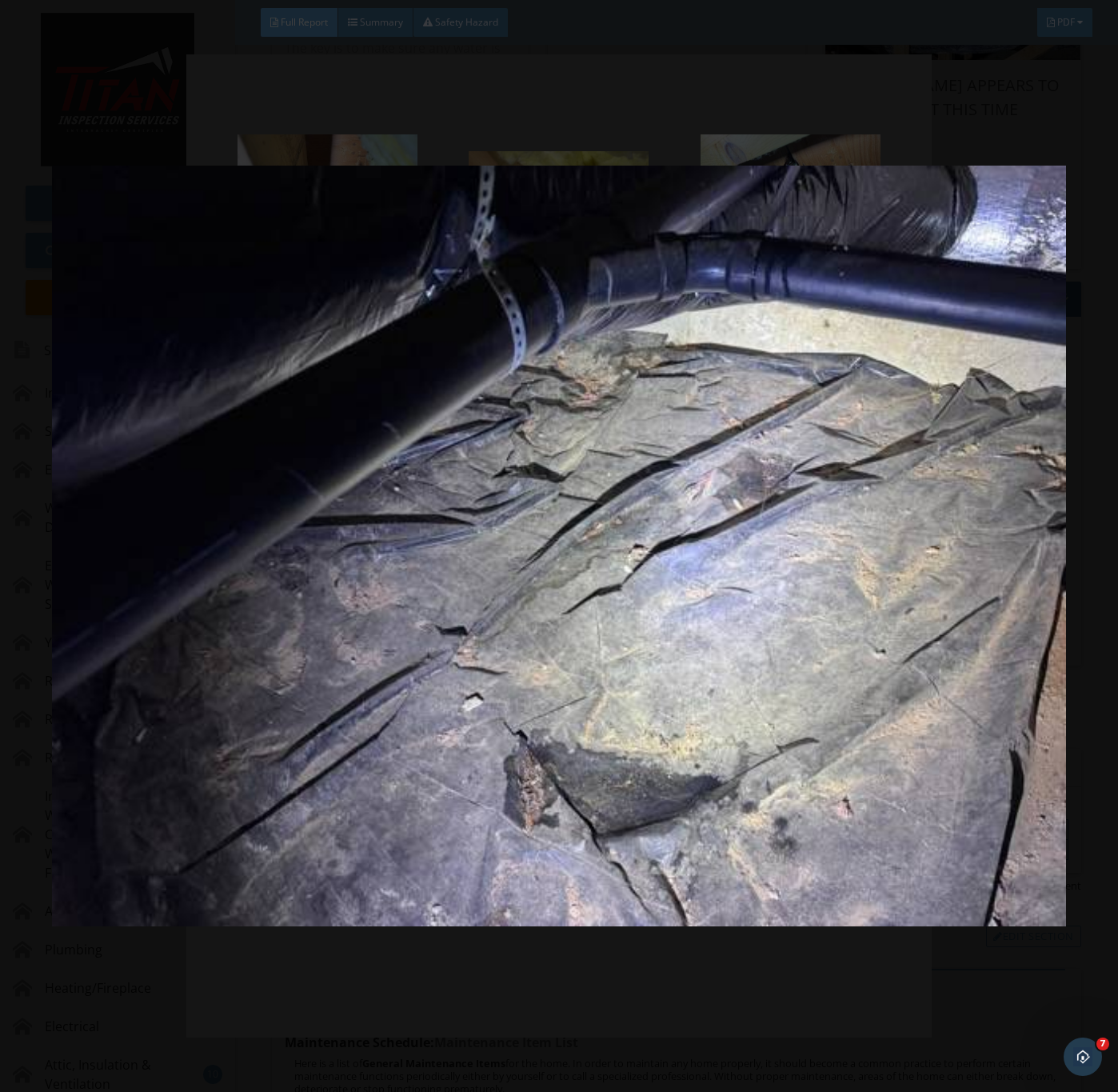
click at [747, 691] on img at bounding box center [559, 546] width 1013 height 988
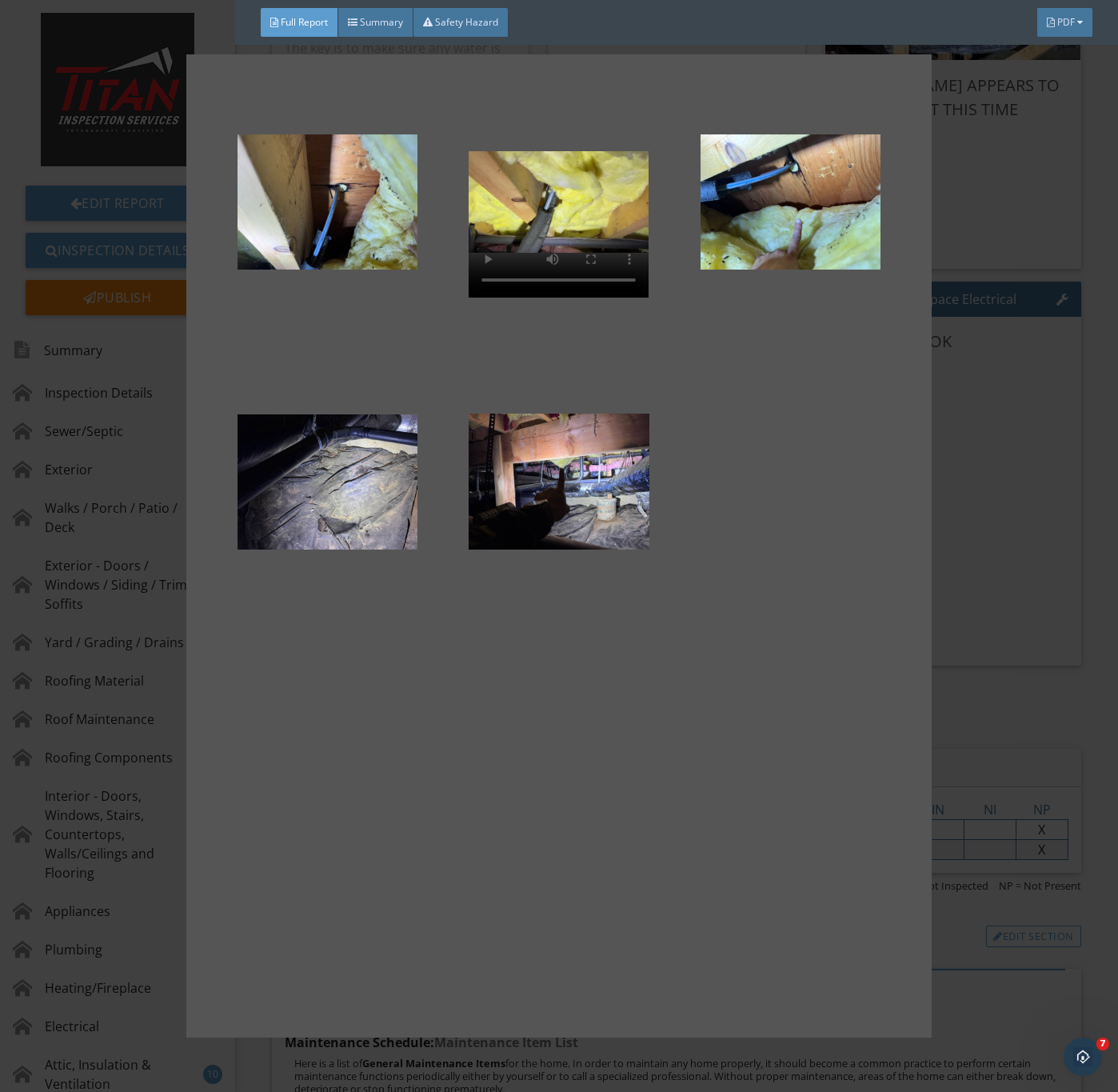
click at [1001, 554] on div at bounding box center [559, 546] width 1118 height 1092
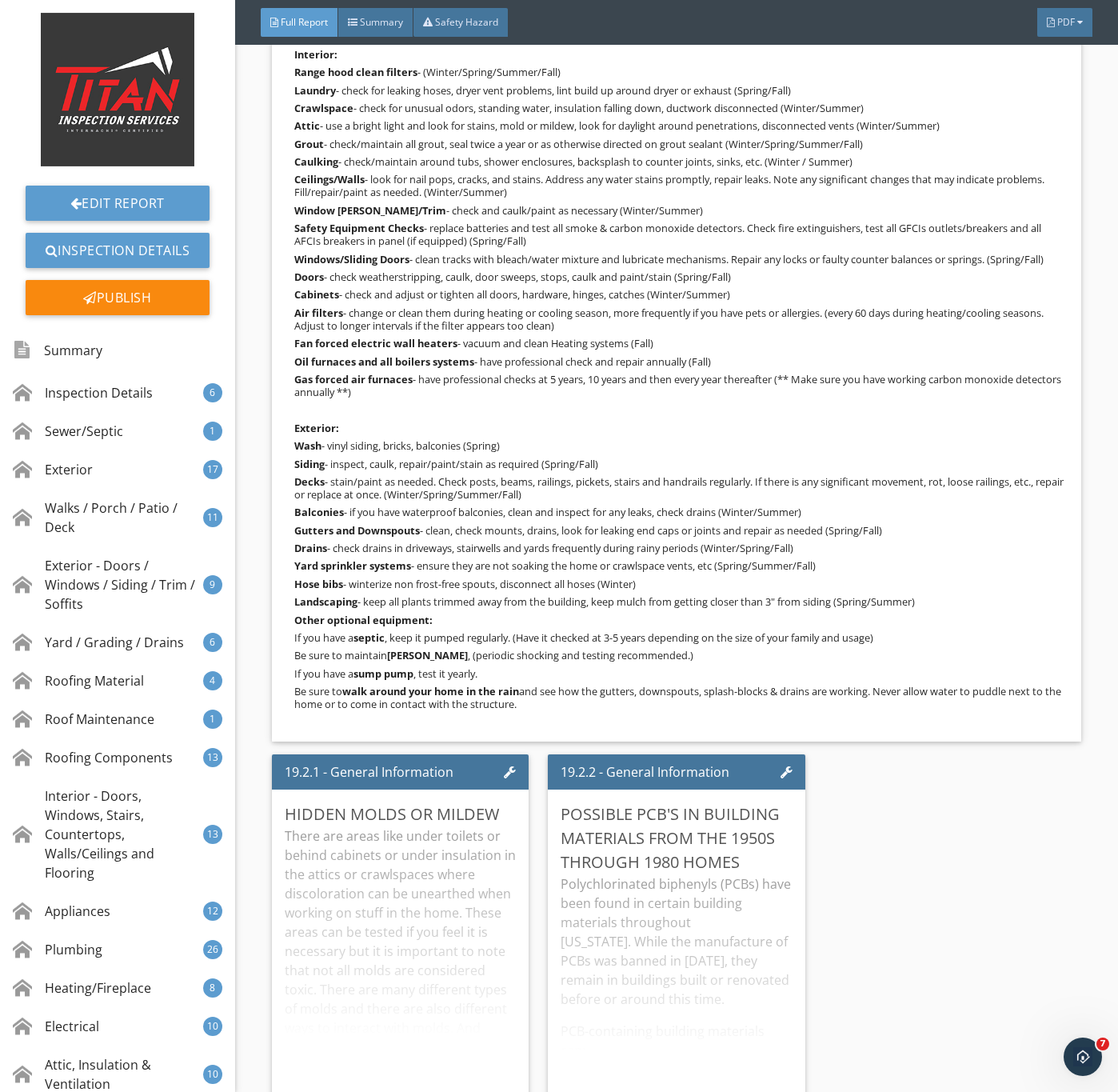
scroll to position [32437, 0]
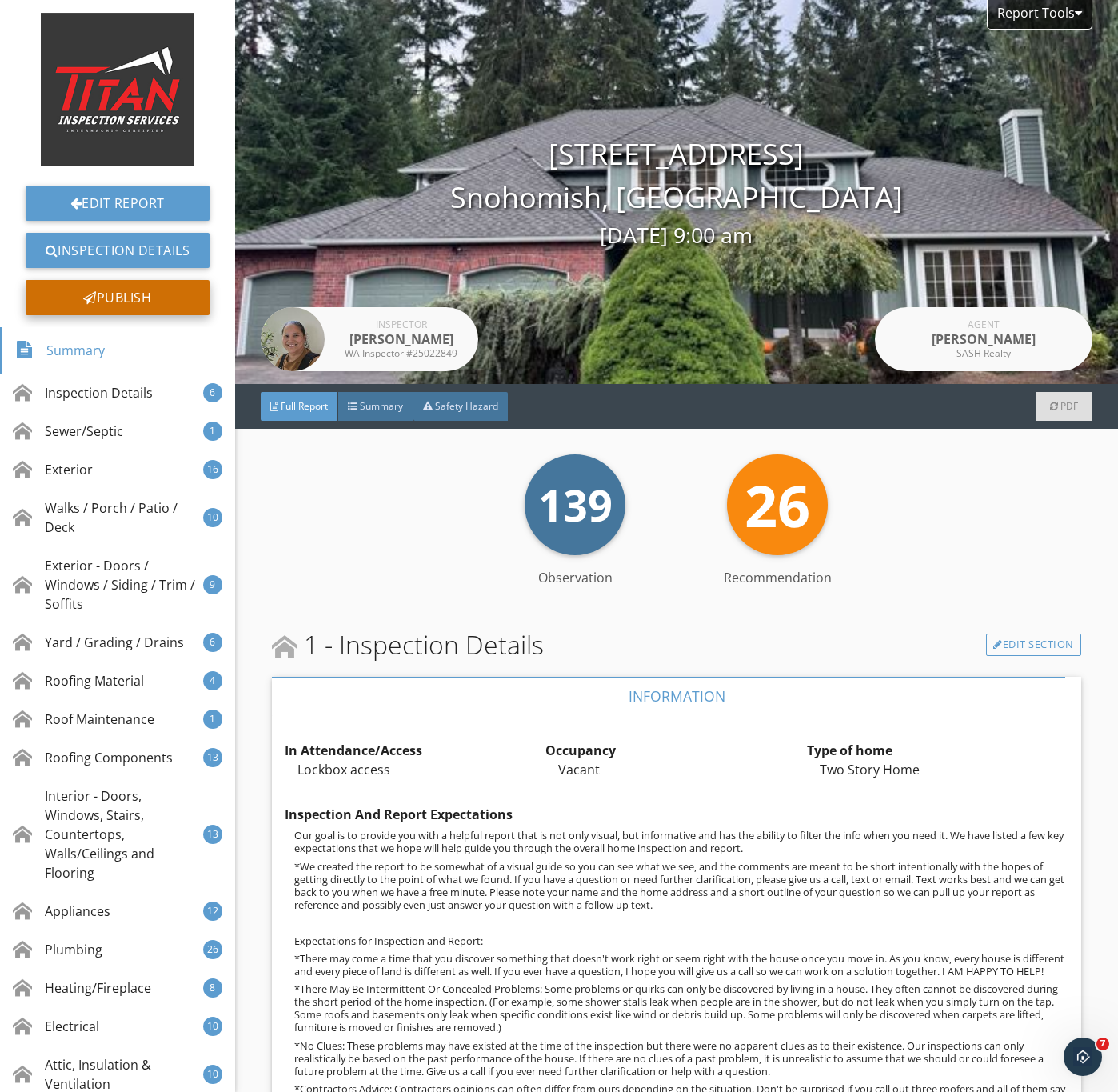
click at [99, 288] on div "Publish" at bounding box center [117, 298] width 184 height 35
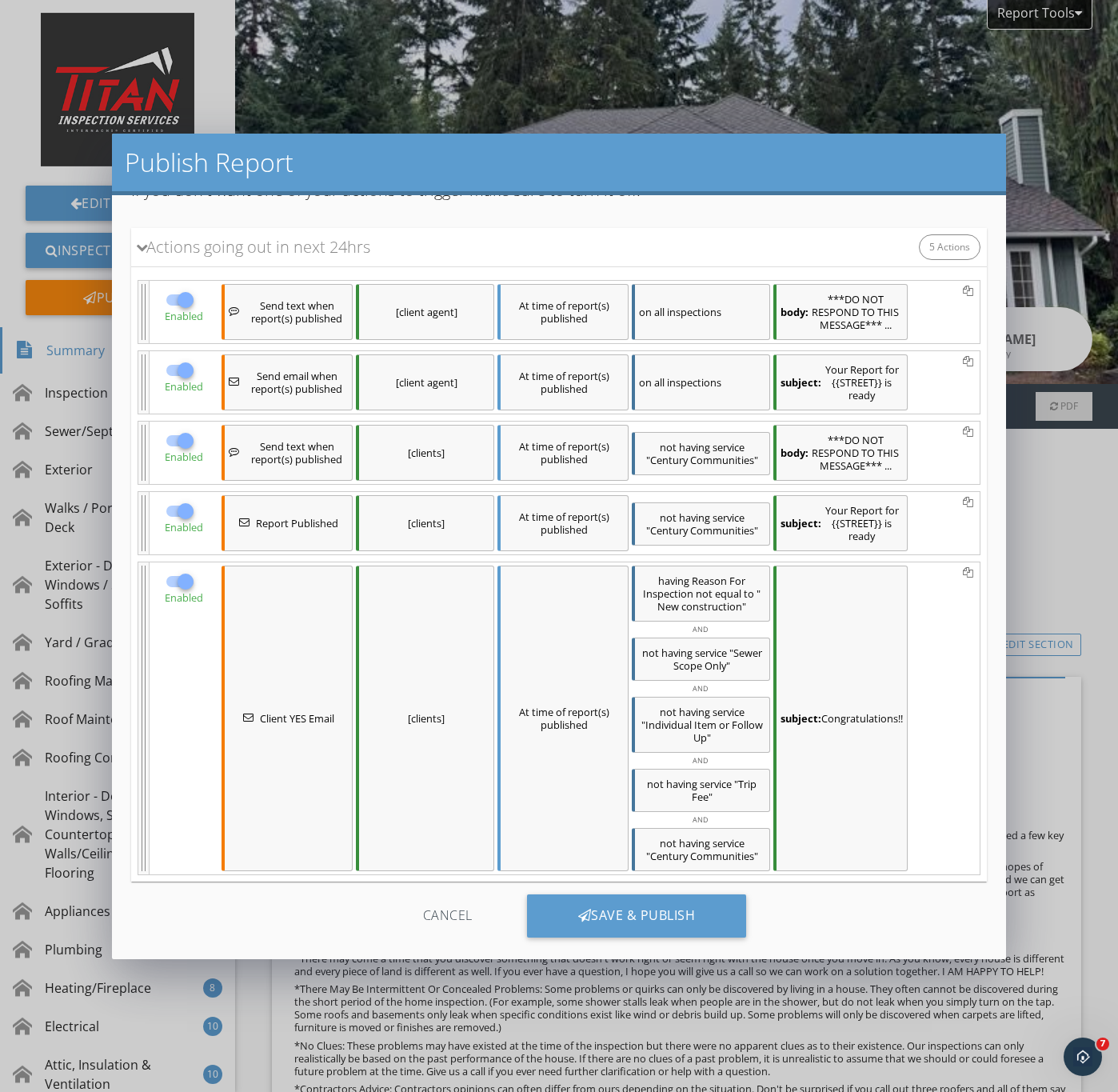
scroll to position [93, 0]
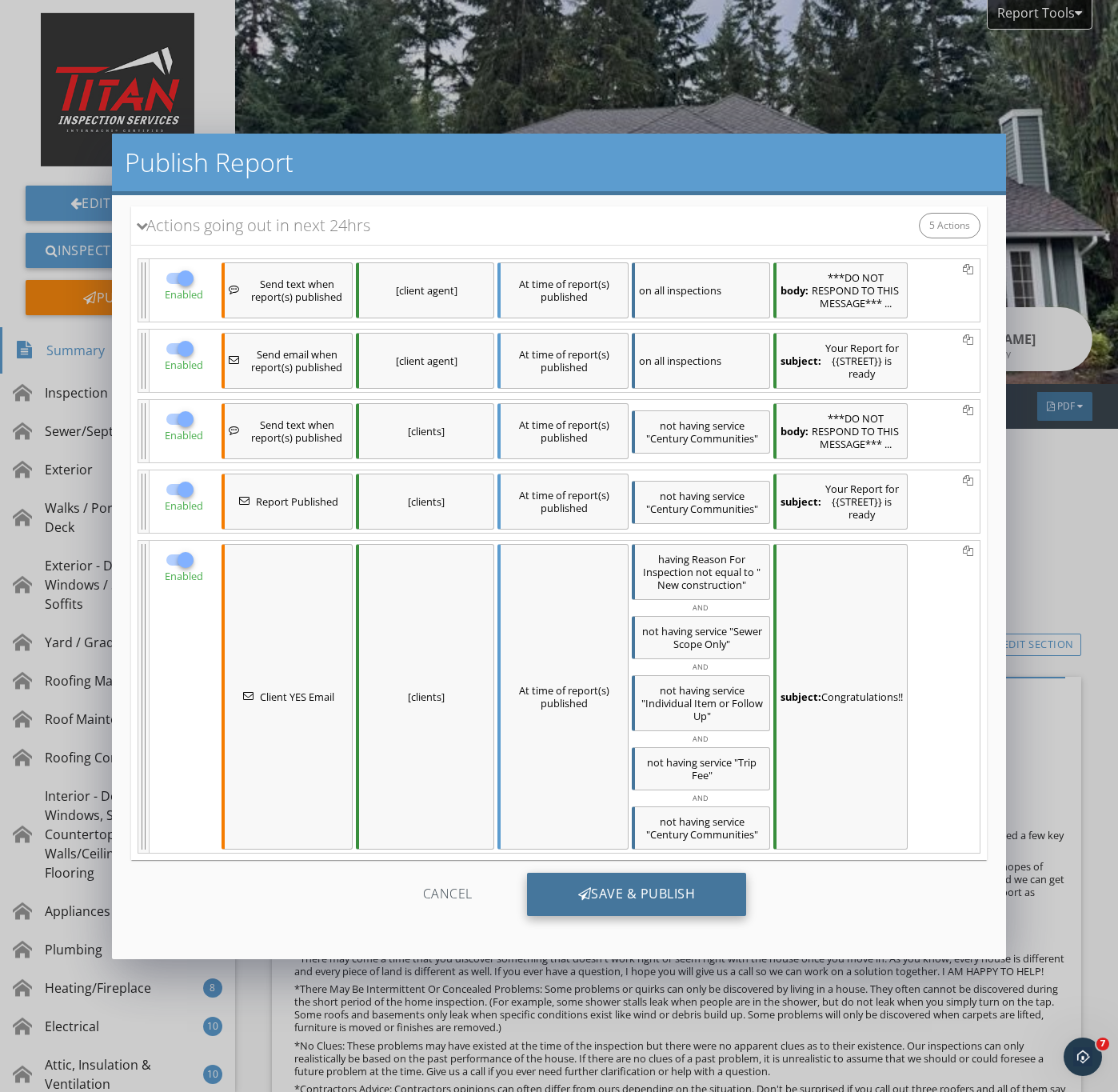
click at [630, 889] on div "Save & Publish" at bounding box center [637, 894] width 220 height 43
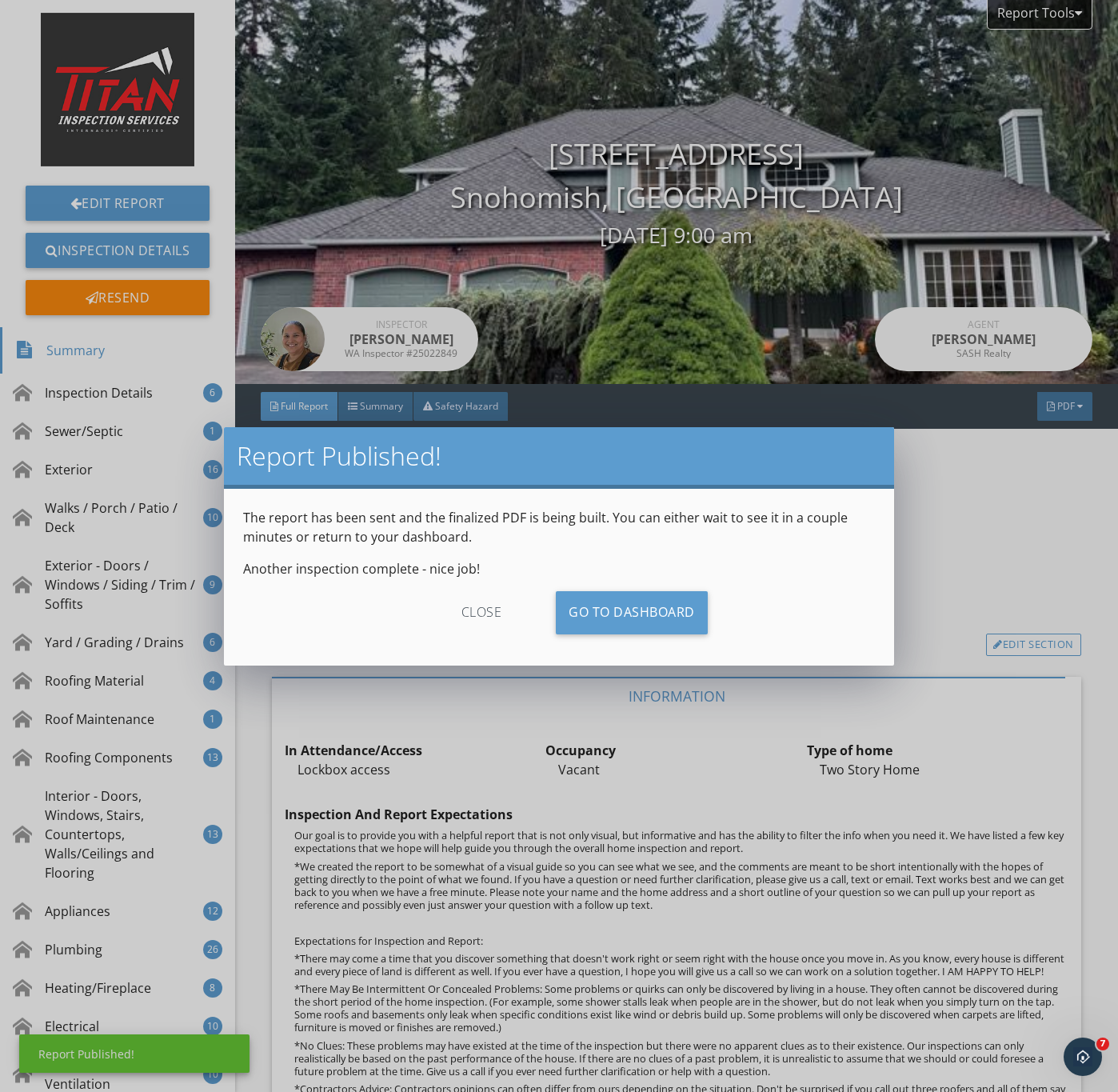
click at [468, 602] on div "close" at bounding box center [482, 612] width 143 height 43
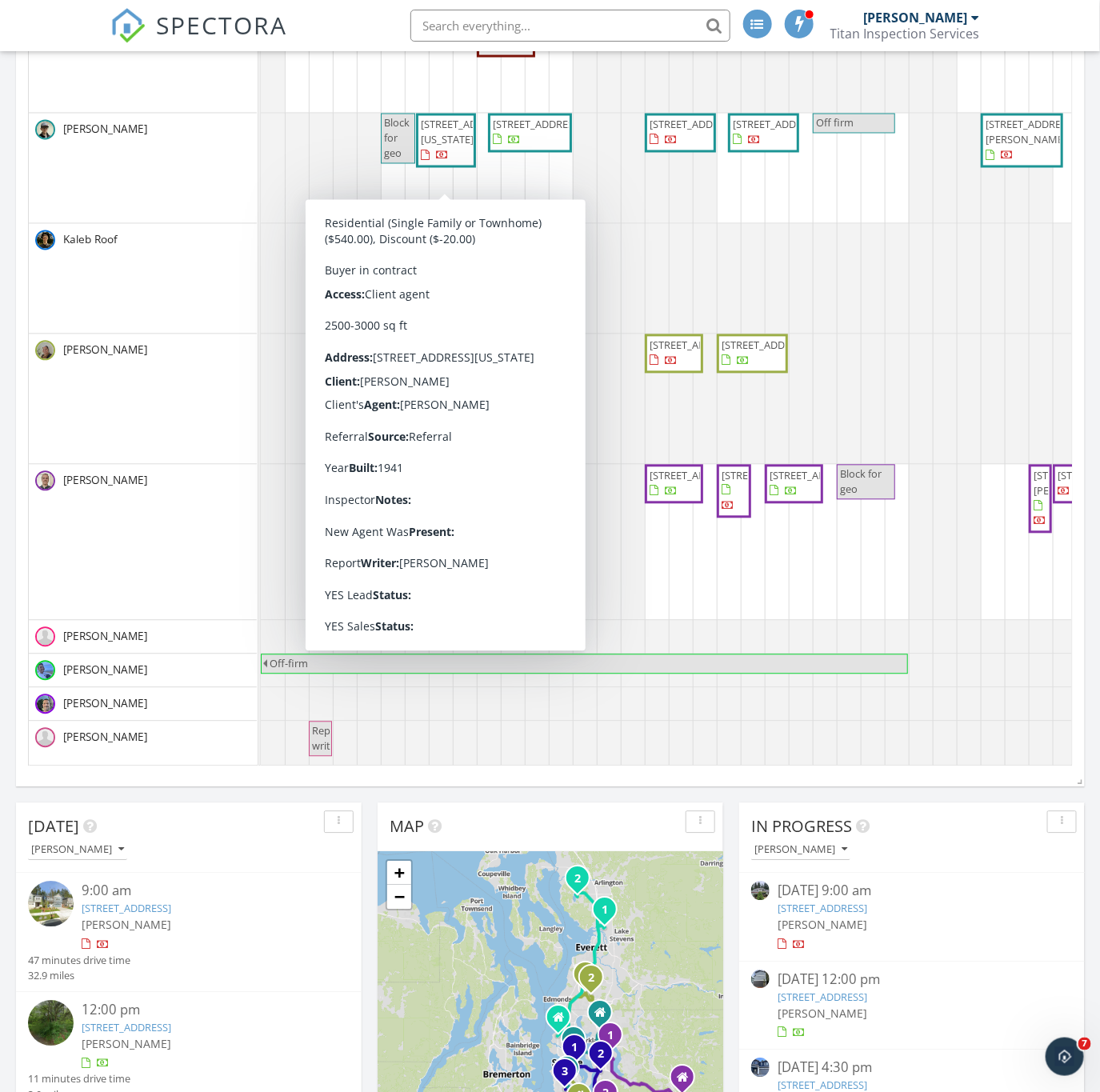
scroll to position [1080, 0]
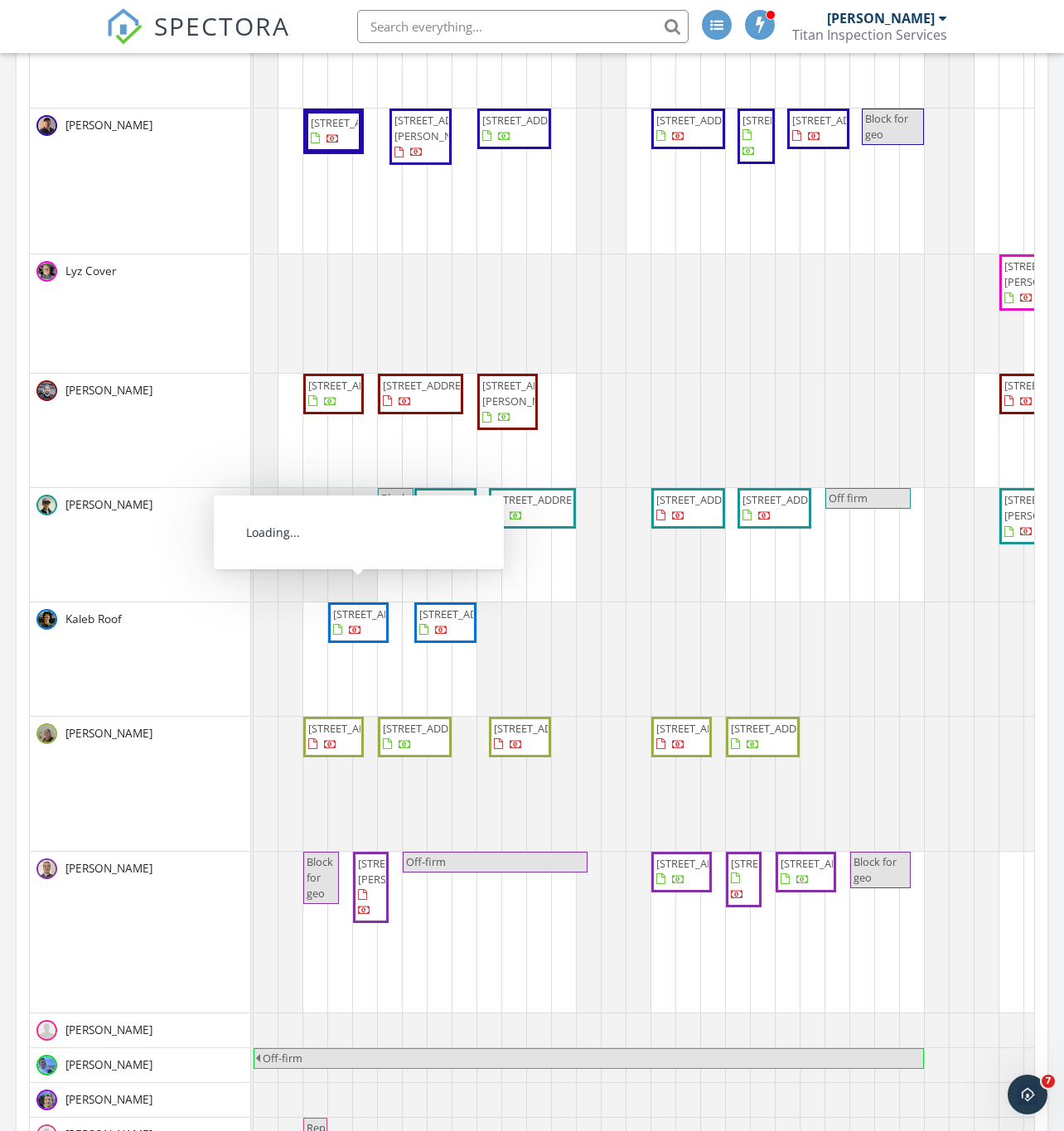
drag, startPoint x: 368, startPoint y: 751, endPoint x: 399, endPoint y: 744, distance: 31.8
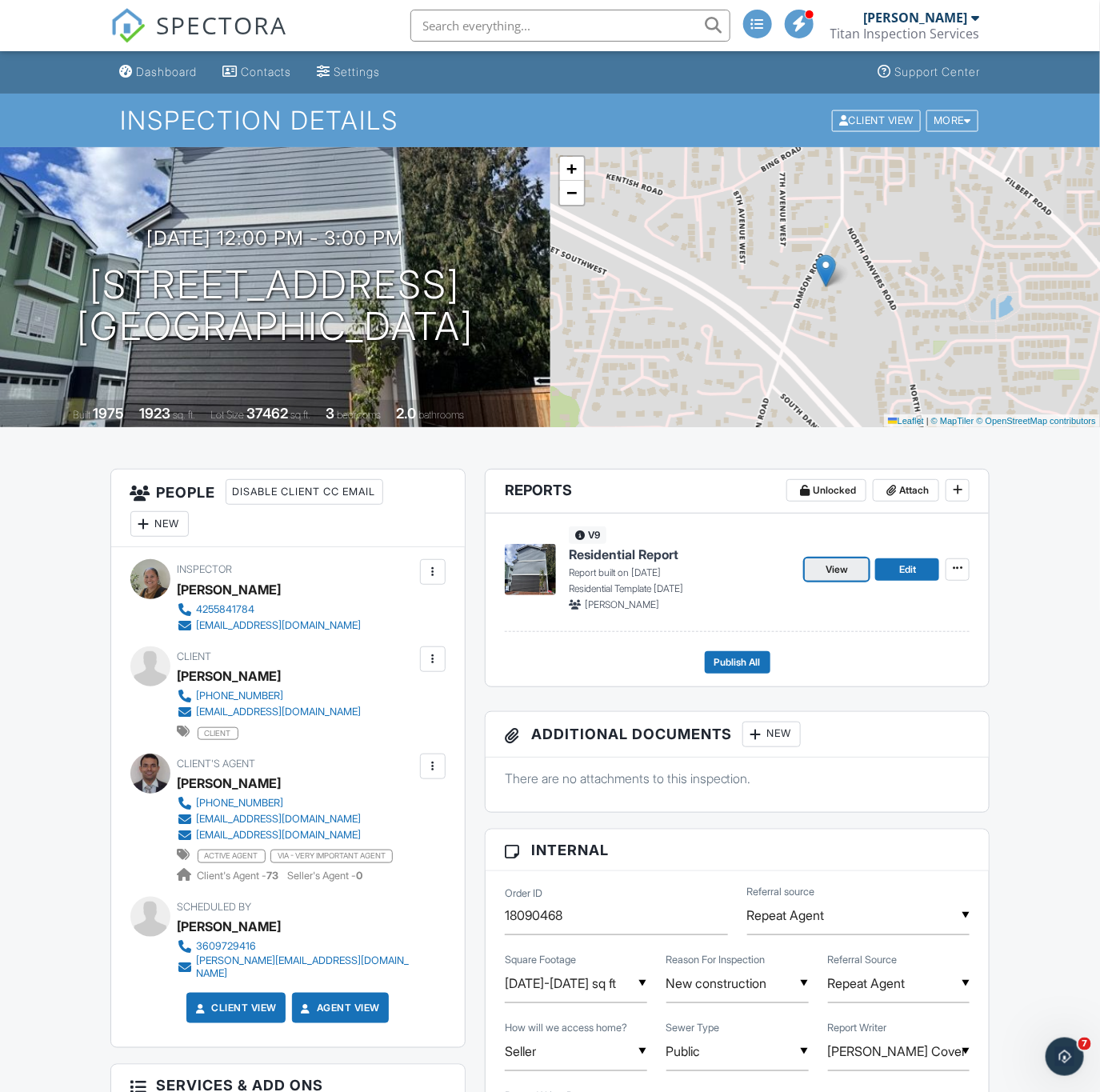
click at [848, 573] on span "View" at bounding box center [836, 570] width 22 height 16
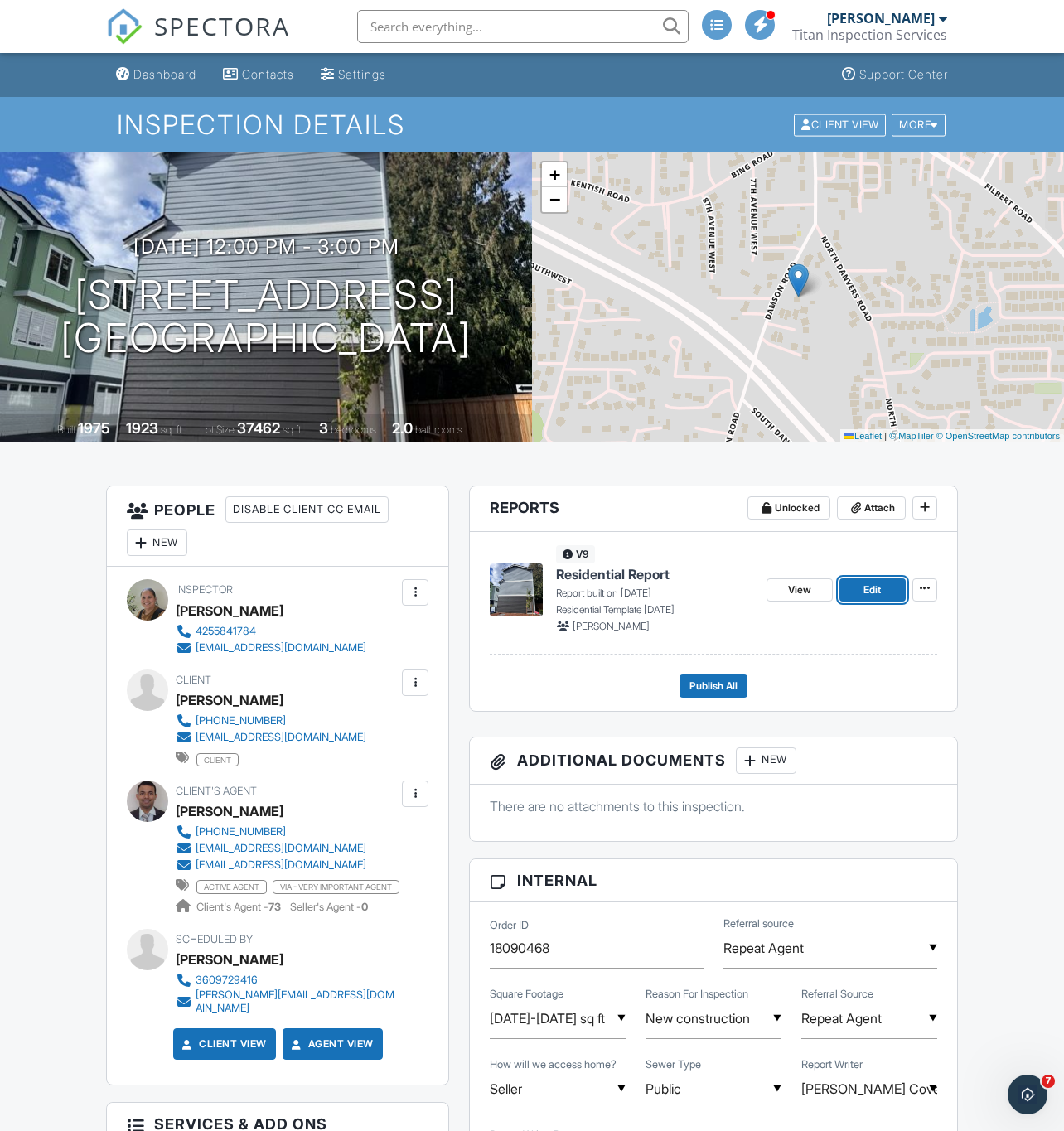
click at [885, 592] on link "Edit" at bounding box center [872, 589] width 66 height 23
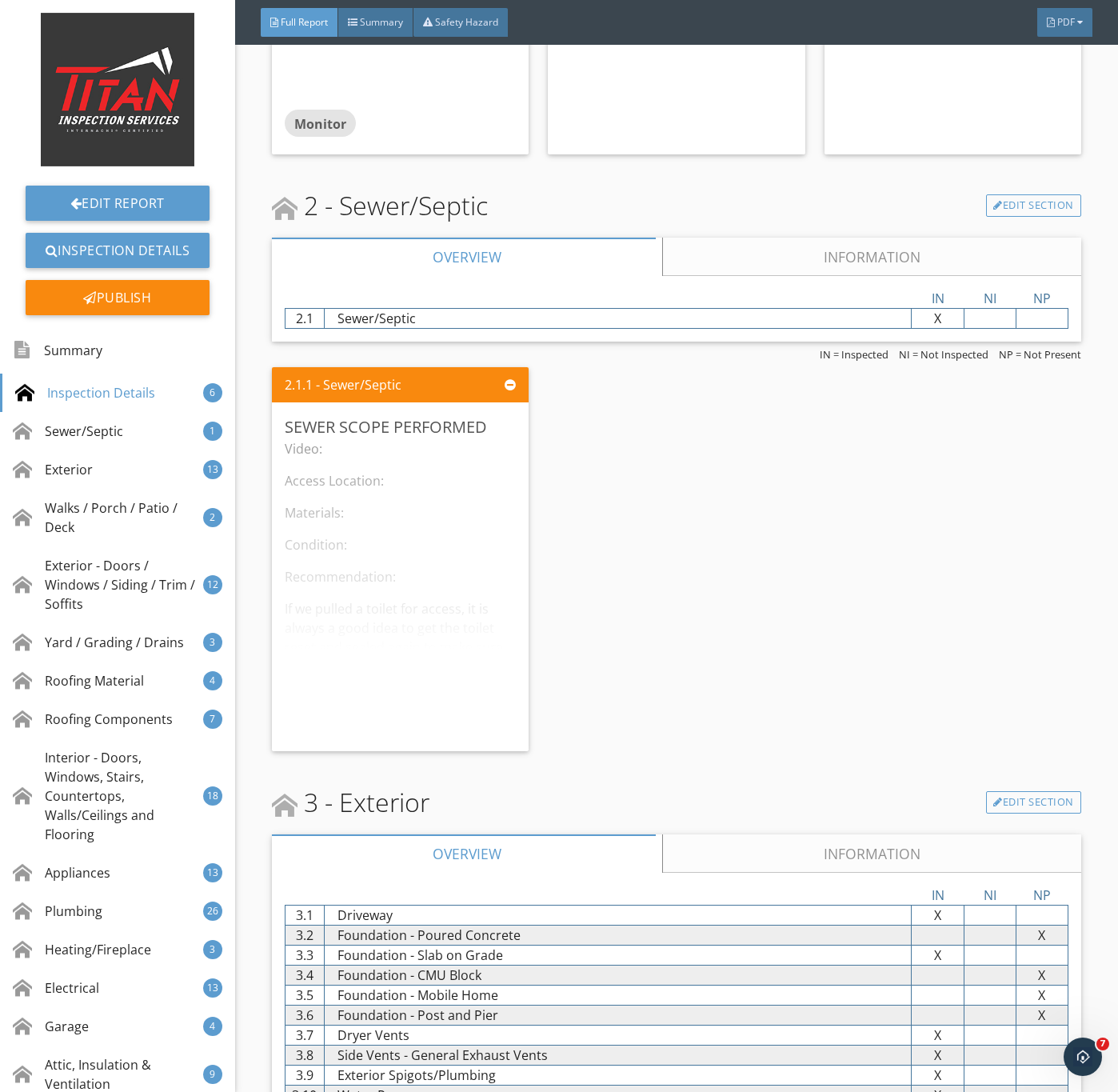
scroll to position [2159, 0]
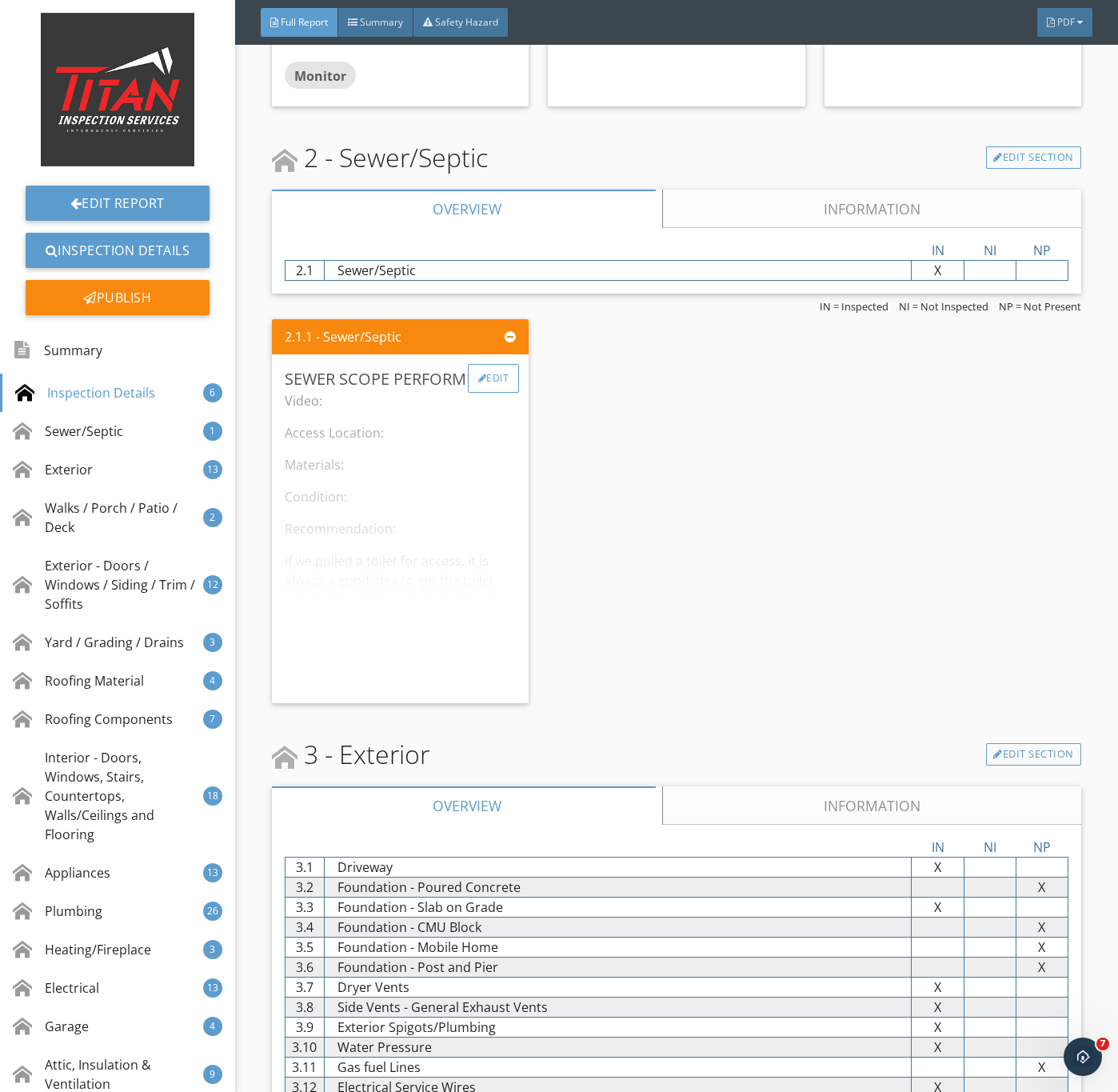
click at [488, 393] on div "Edit" at bounding box center [493, 378] width 52 height 28
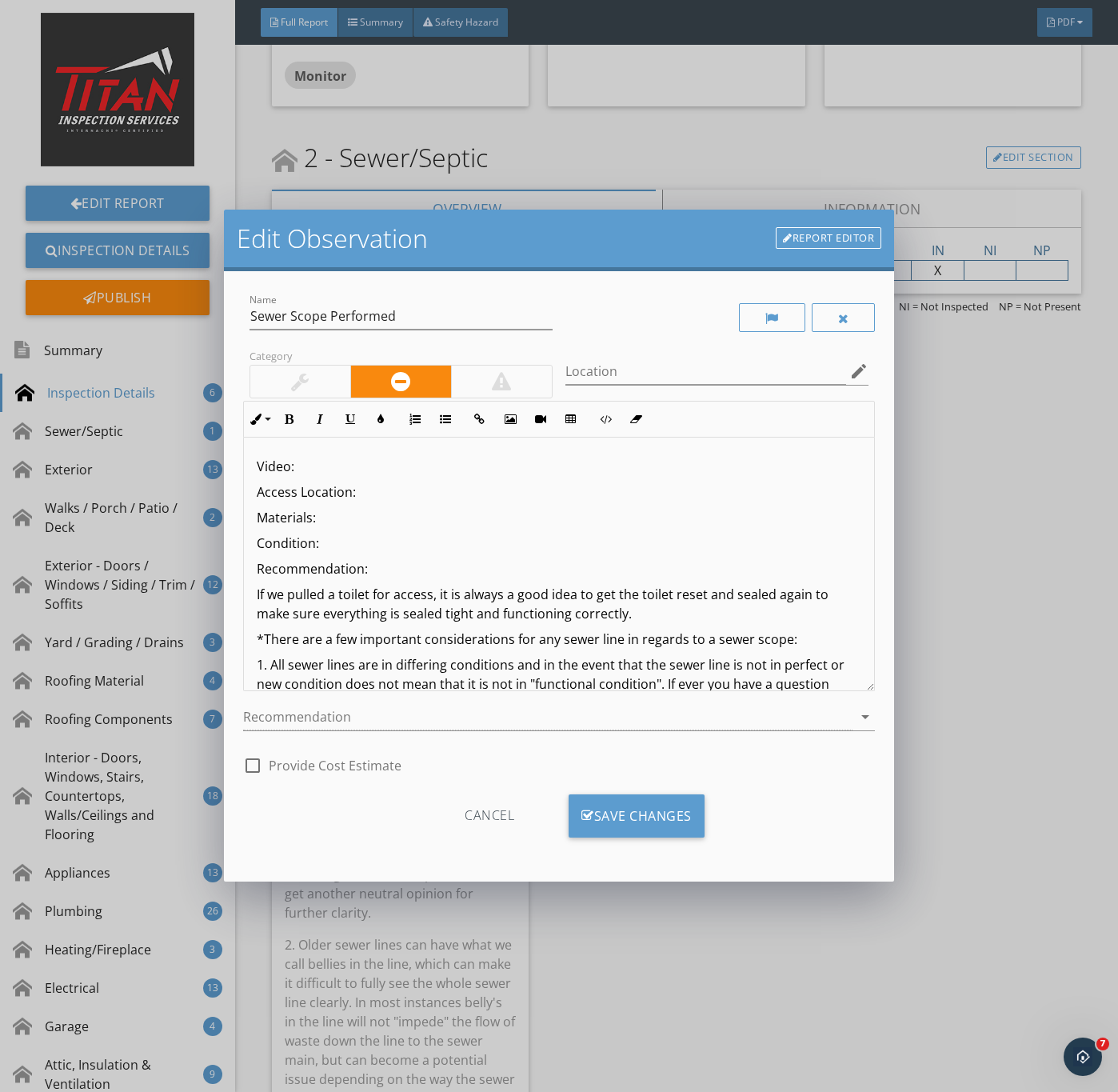
click at [295, 384] on div at bounding box center [300, 381] width 18 height 20
click at [329, 464] on p "Video:" at bounding box center [559, 467] width 606 height 20
click at [483, 419] on icon "button" at bounding box center [480, 419] width 12 height 12
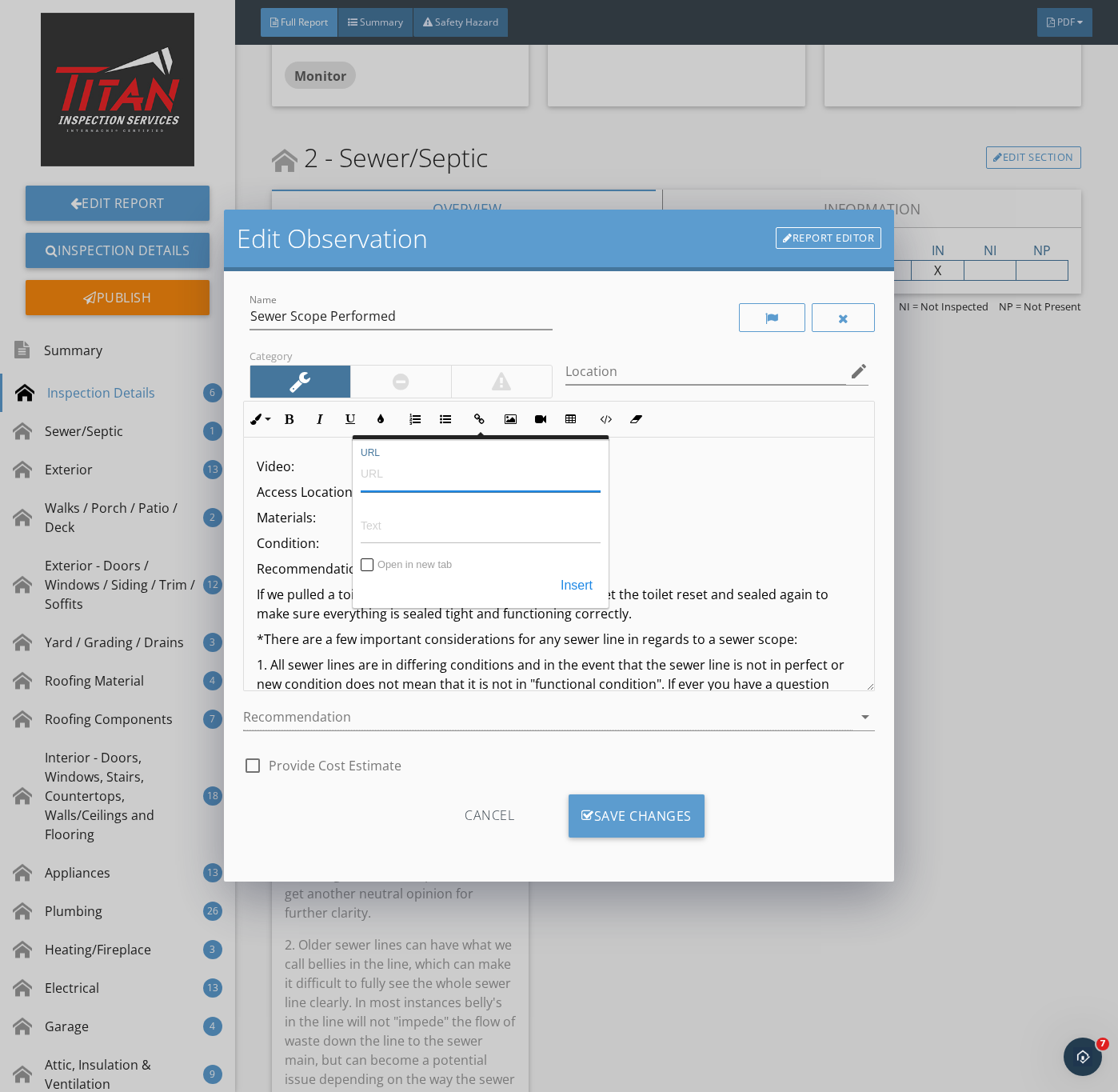
click at [391, 475] on input "URL" at bounding box center [481, 472] width 240 height 38
paste input "[URL][DOMAIN_NAME]"
type input "[URL][DOMAIN_NAME]"
click at [372, 569] on input "Open in new tab" at bounding box center [368, 566] width 12 height 12
checkbox input "true"
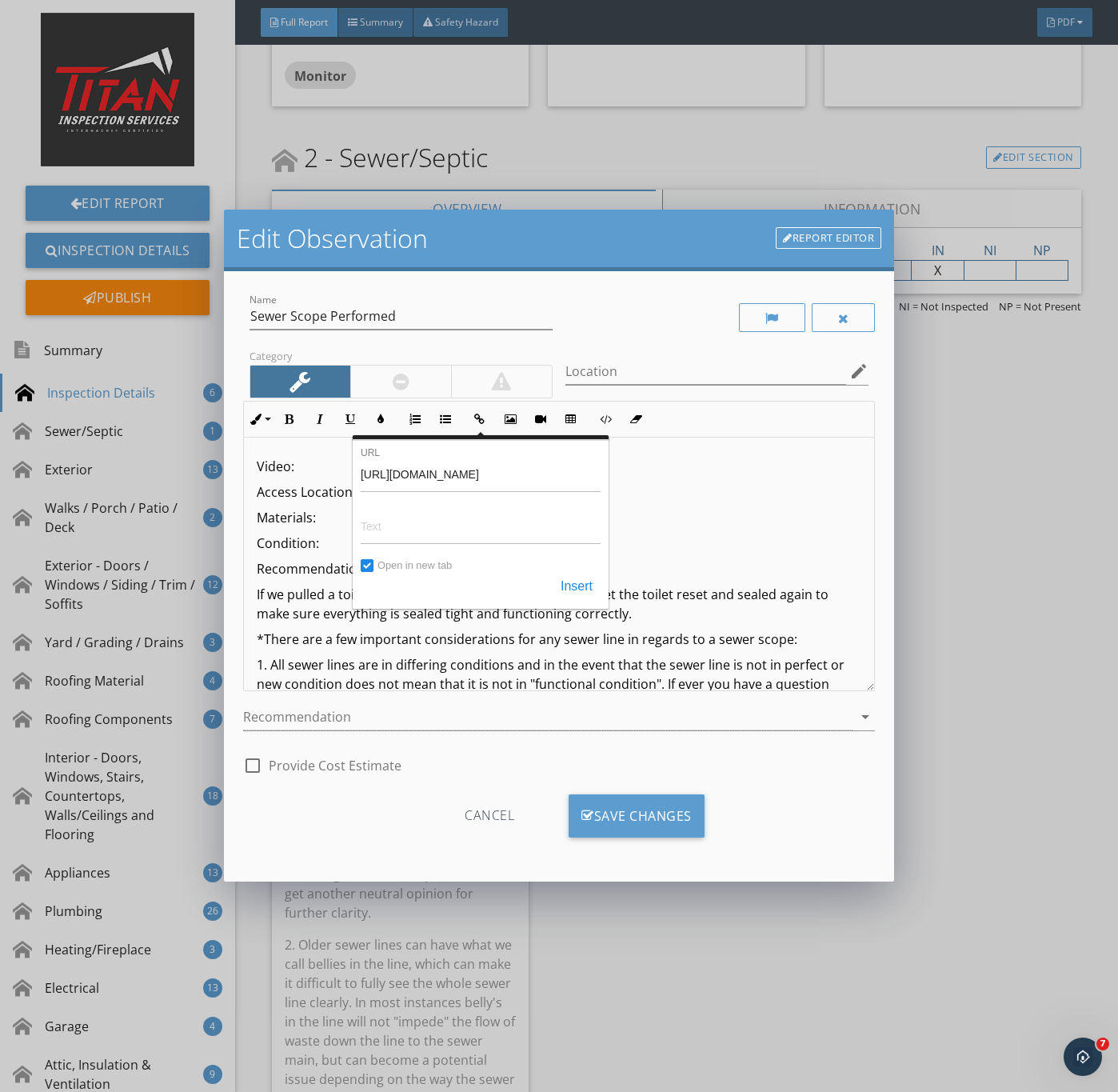
drag, startPoint x: 555, startPoint y: 588, endPoint x: 610, endPoint y: 598, distance: 55.9
click at [557, 588] on button "Insert" at bounding box center [577, 586] width 48 height 28
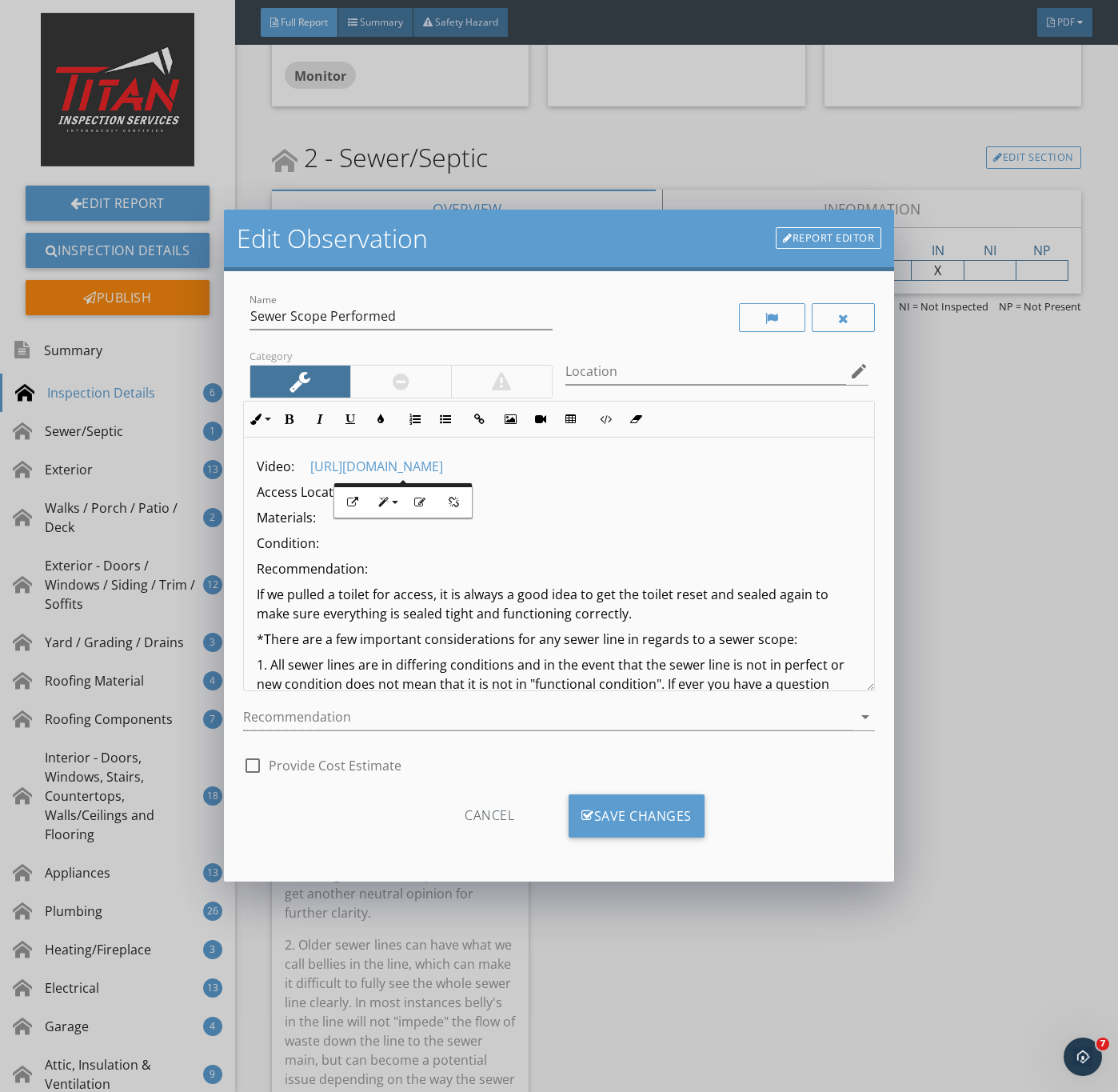
click at [622, 540] on p "Condition:" at bounding box center [559, 543] width 606 height 20
click at [390, 497] on p "Access Location:" at bounding box center [559, 492] width 606 height 20
click at [348, 521] on p "Materials:" at bounding box center [559, 518] width 606 height 20
click at [380, 545] on p "Condition:" at bounding box center [559, 543] width 606 height 20
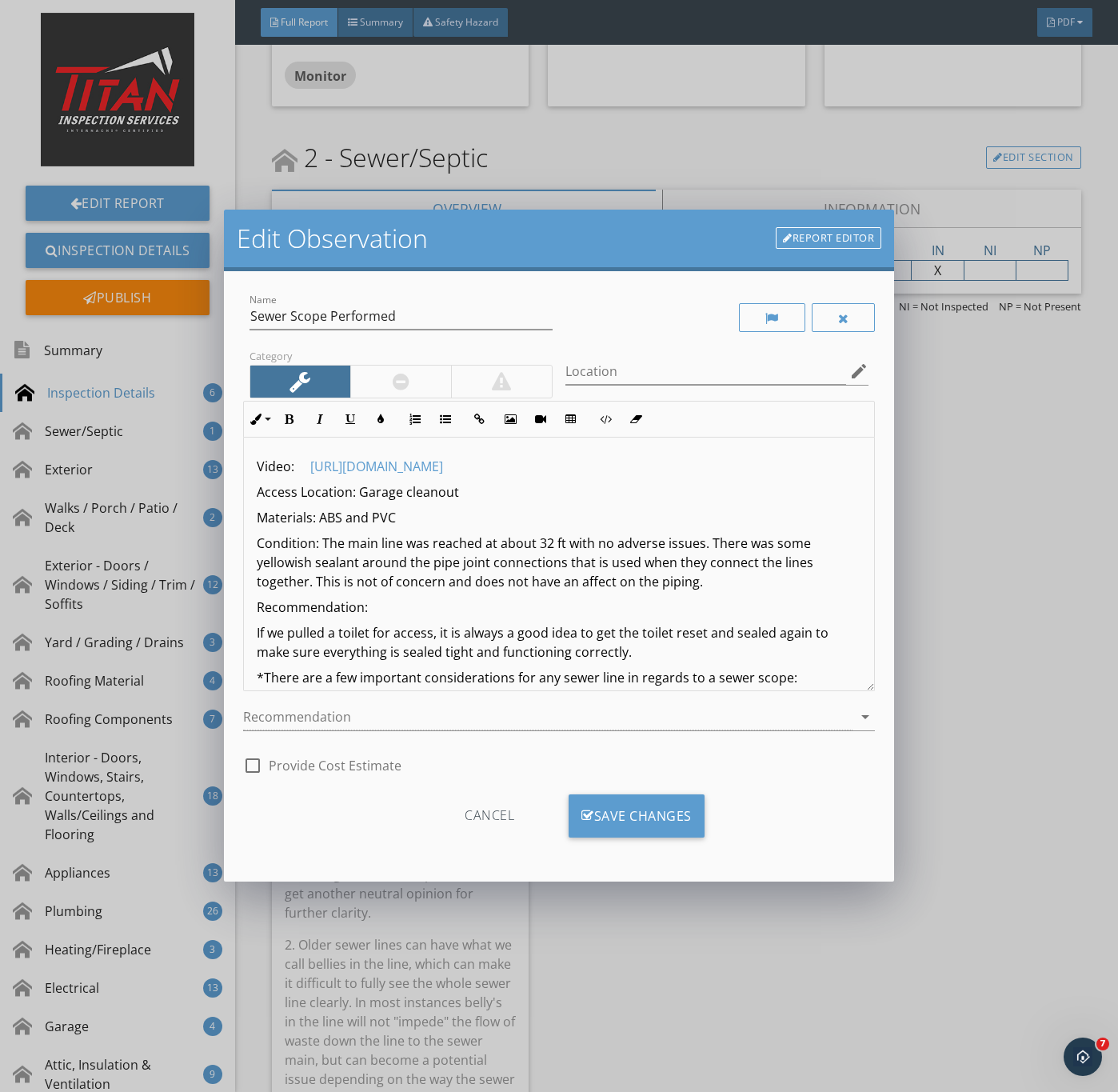
click at [395, 584] on p "Condition: The main line was reached at about 32 ft with no adverse issues. The…" at bounding box center [559, 562] width 606 height 58
click at [386, 584] on p "Condition: The main line was reached at about 32 ft with no adverse issues. The…" at bounding box center [559, 562] width 606 height 58
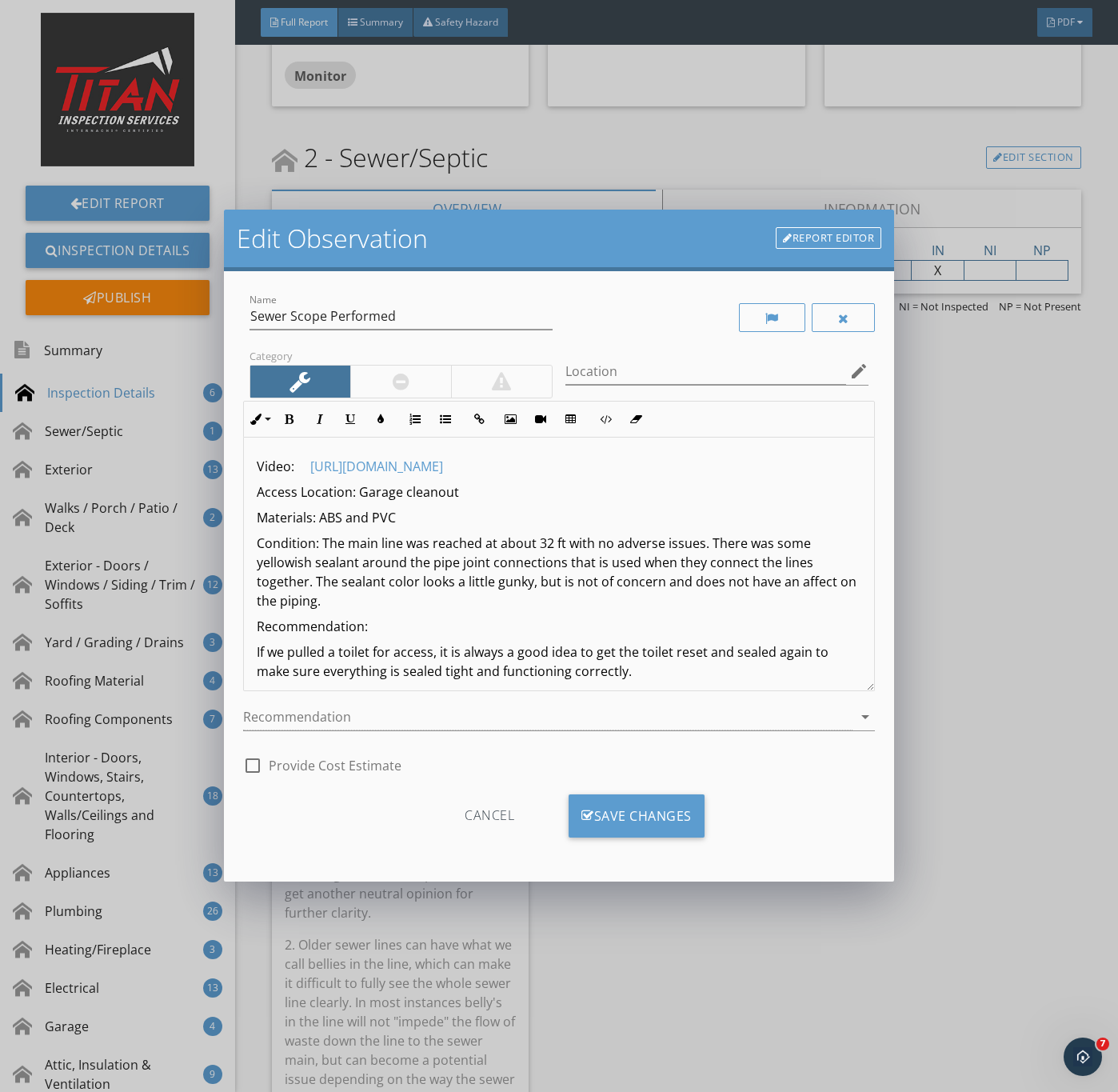
click at [385, 602] on p "Condition: The main line was reached at about 32 ft with no adverse issues. The…" at bounding box center [559, 571] width 606 height 77
click at [374, 624] on p "Recommendation:" at bounding box center [559, 626] width 606 height 20
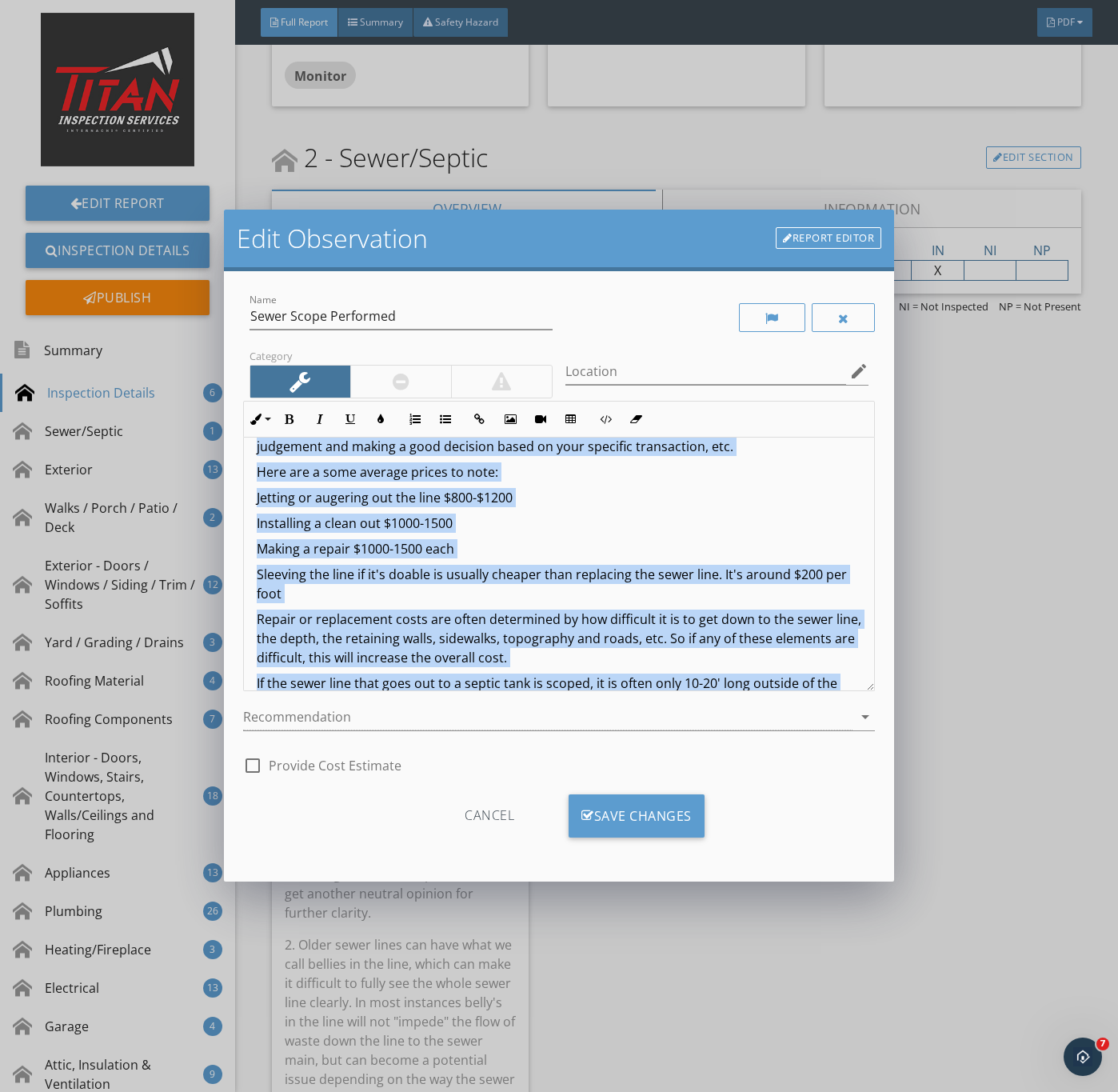
scroll to position [1827, 0]
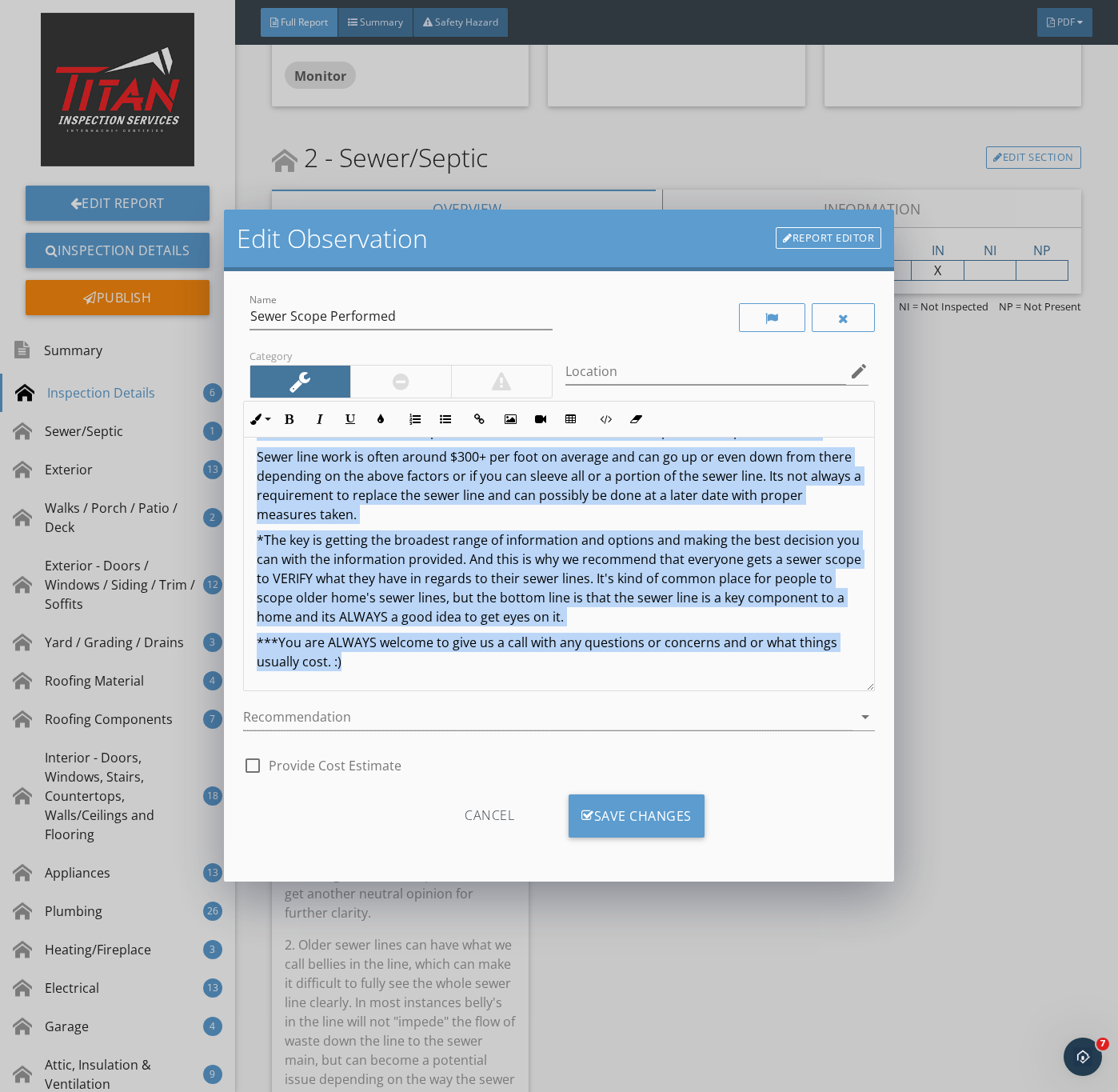
drag, startPoint x: 253, startPoint y: 646, endPoint x: 658, endPoint y: 759, distance: 420.5
click at [658, 759] on div "Name Sewer Scope Performed Category Location edit Inline Style XLarge Large Nor…" at bounding box center [559, 536] width 633 height 491
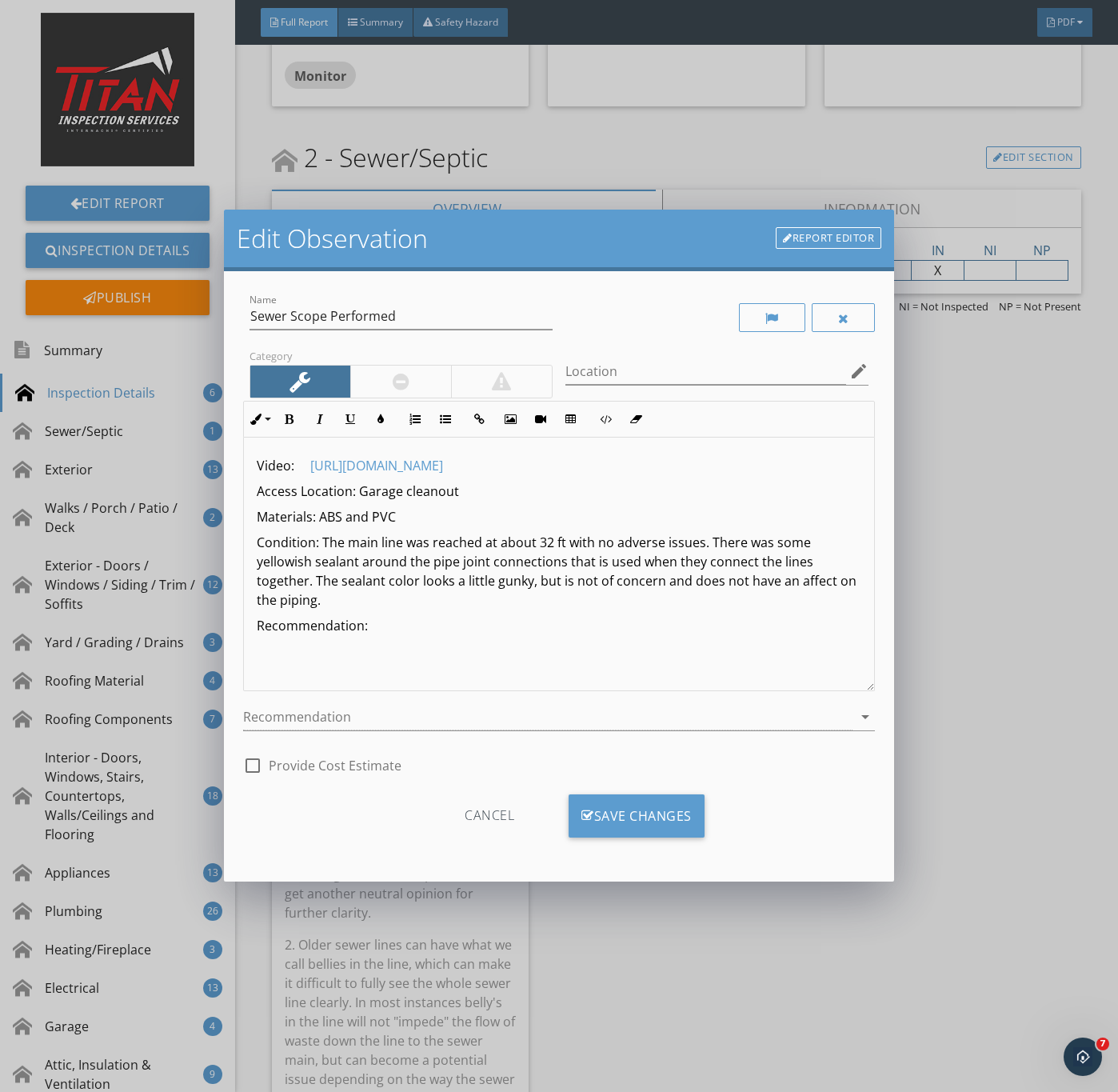
scroll to position [1, 0]
click at [401, 627] on p "Recommendation:" at bounding box center [559, 625] width 606 height 20
click at [625, 814] on div "Save Changes" at bounding box center [636, 815] width 136 height 43
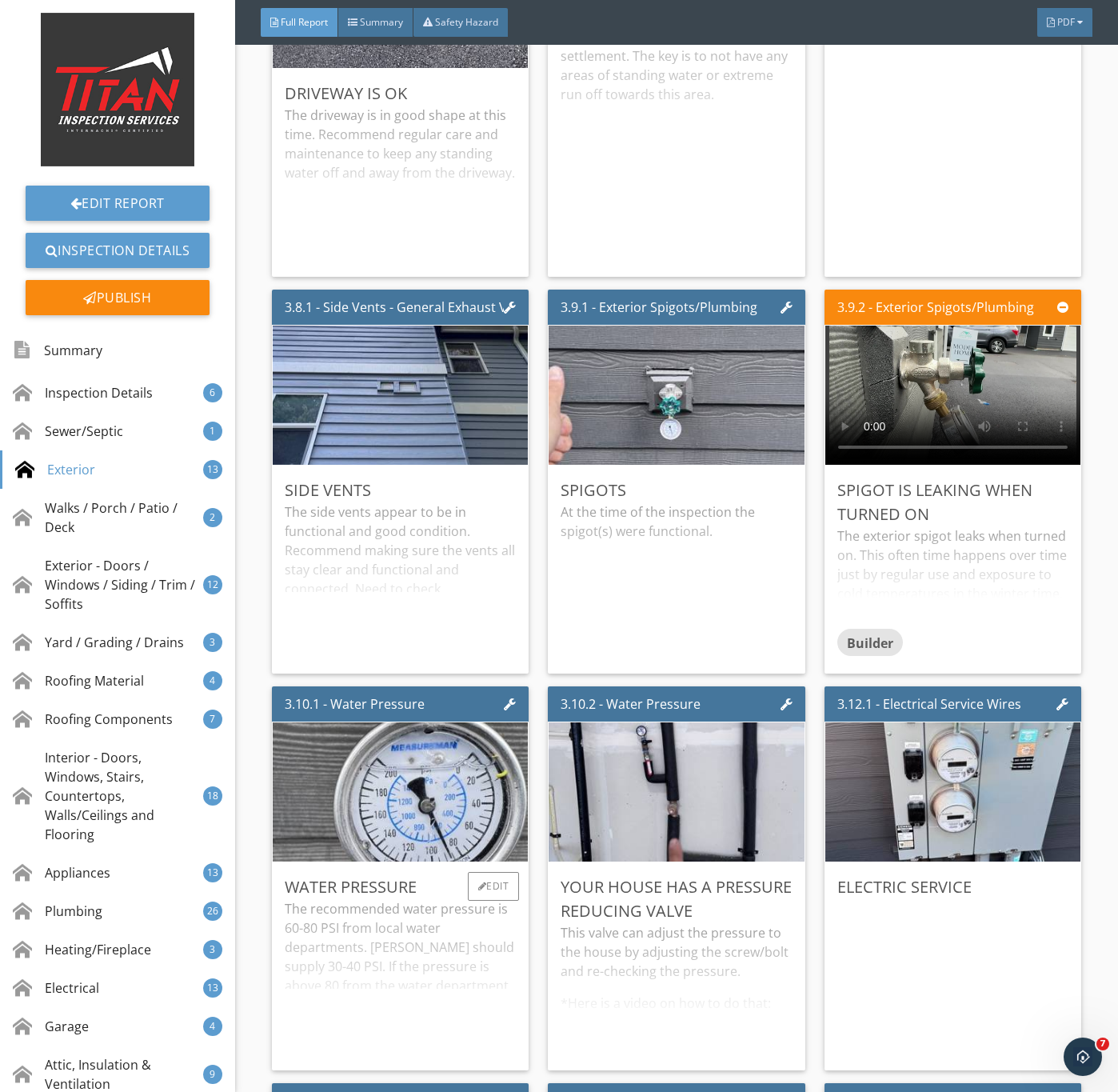
scroll to position [3599, 0]
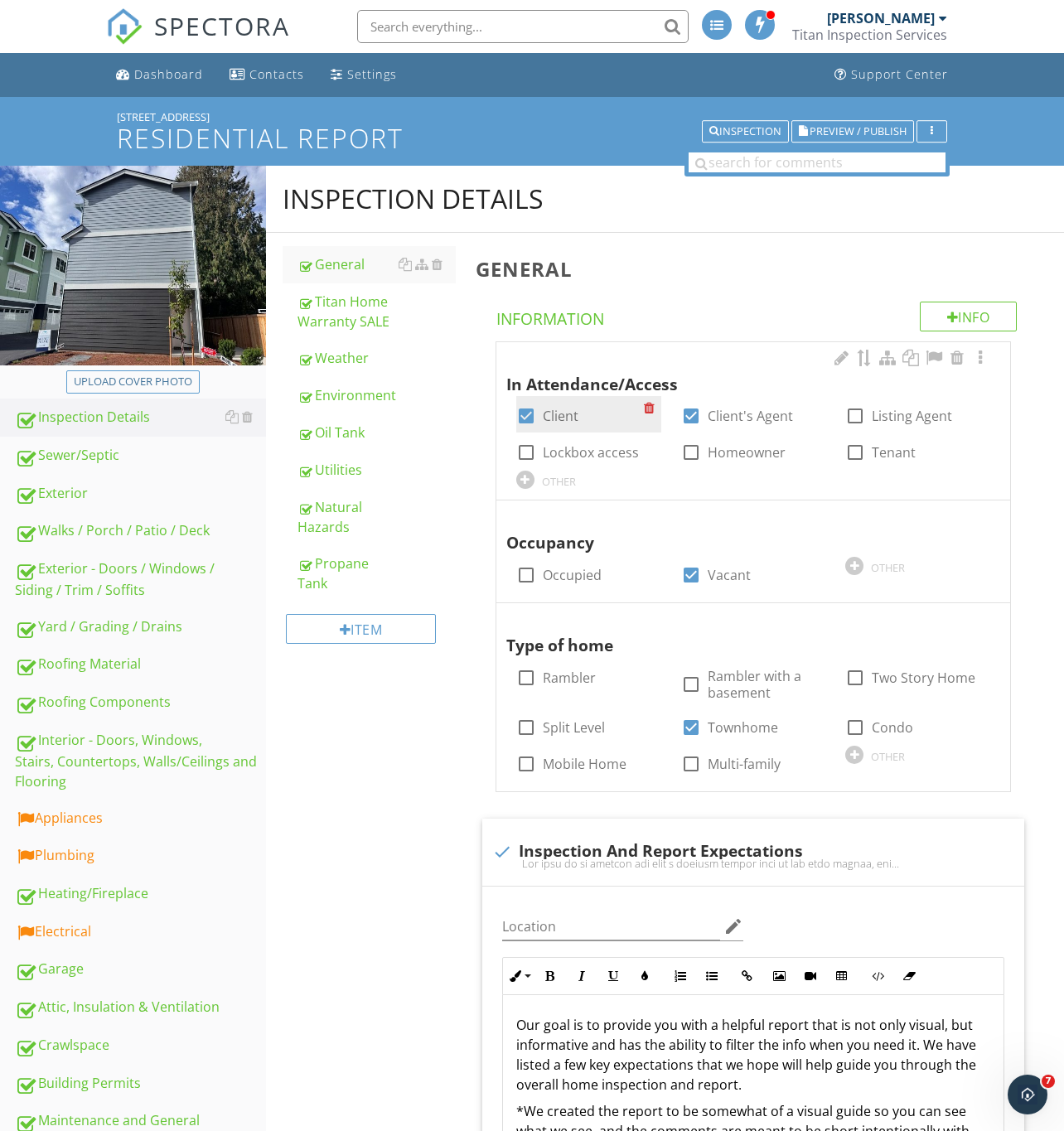
drag, startPoint x: 70, startPoint y: 478, endPoint x: 631, endPoint y: 403, distance: 566.0
click at [70, 478] on link "Exterior" at bounding box center [140, 493] width 251 height 38
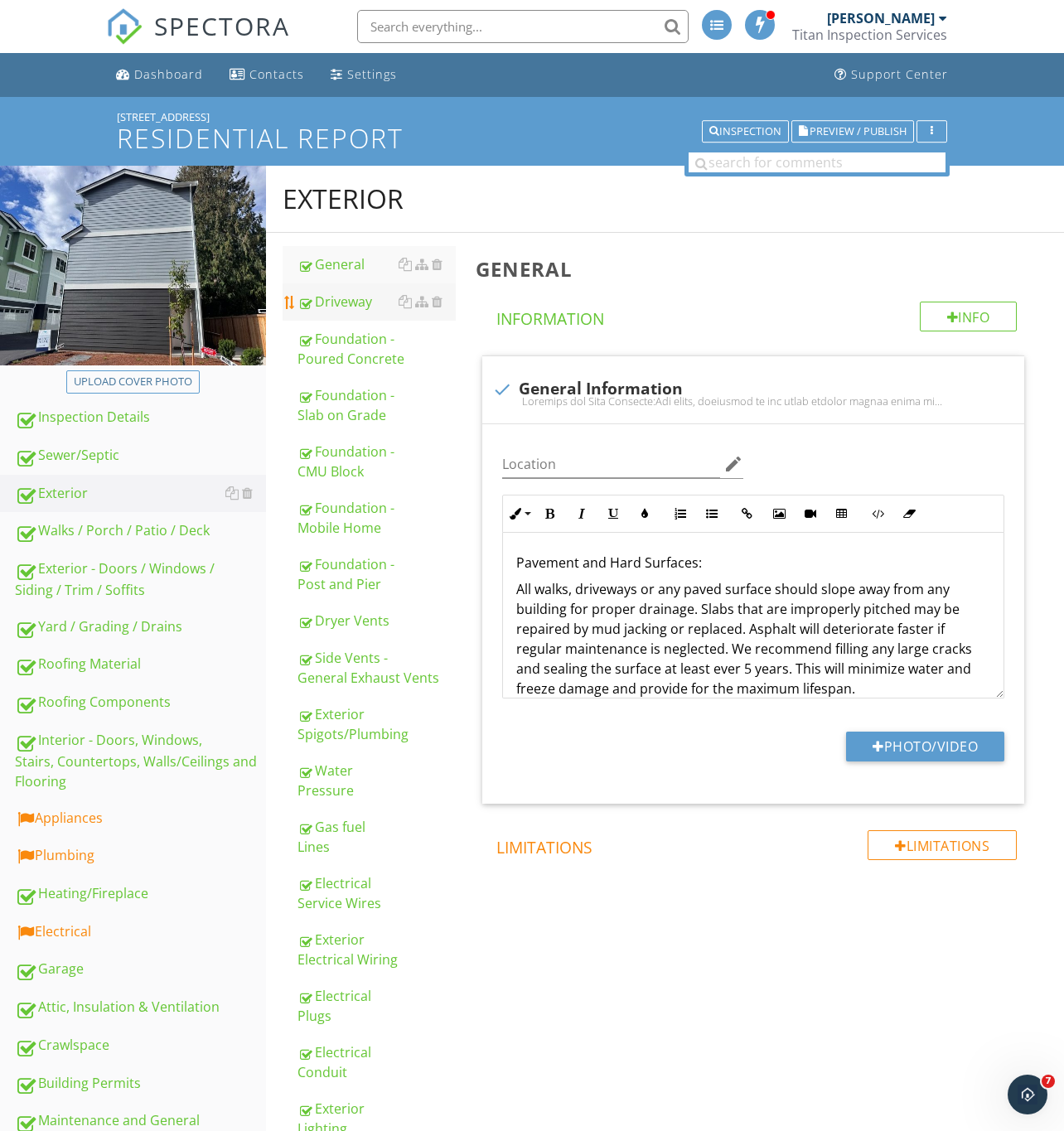
click at [354, 290] on link "Driveway" at bounding box center [377, 301] width 158 height 37
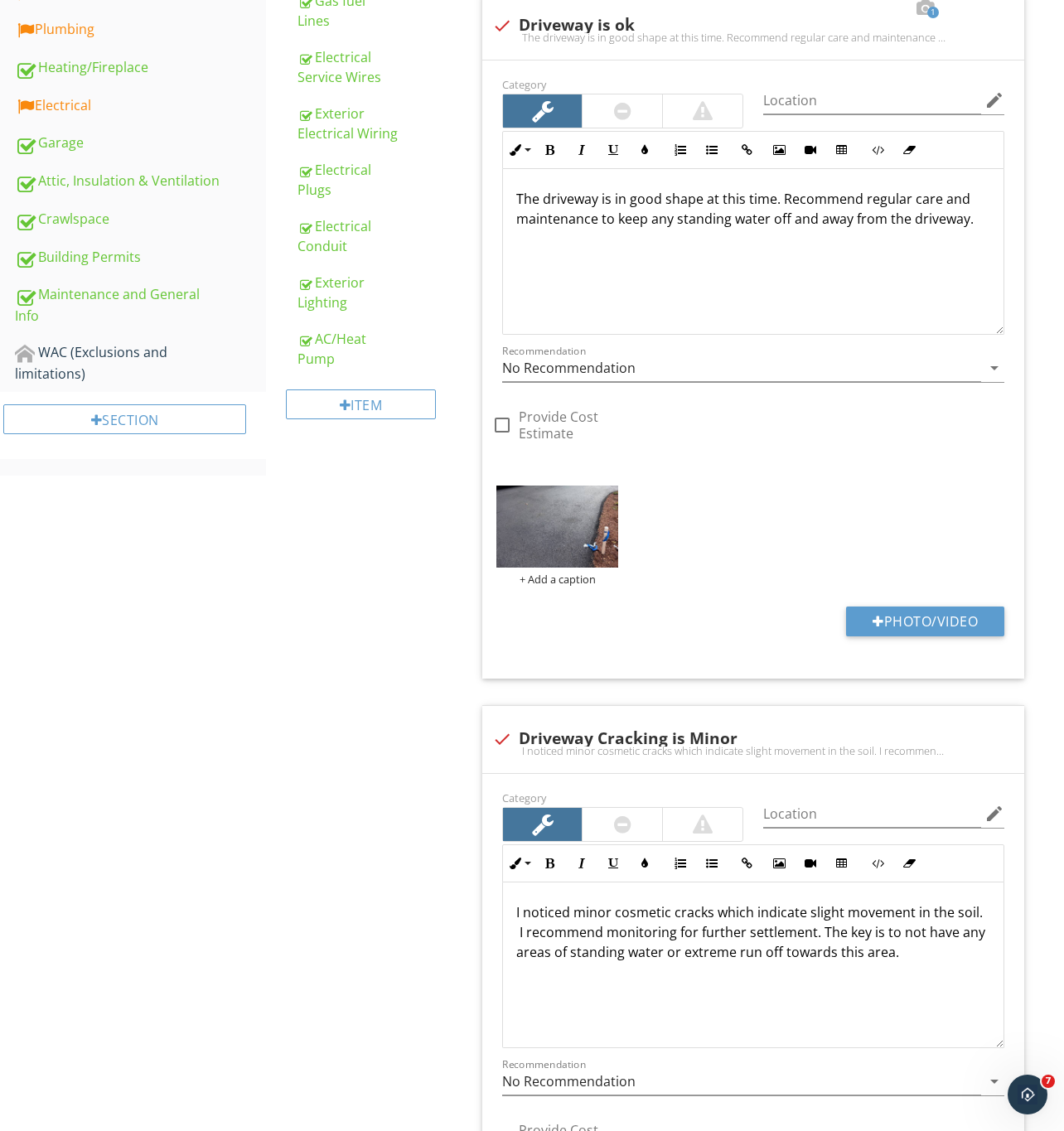
scroll to position [870, 0]
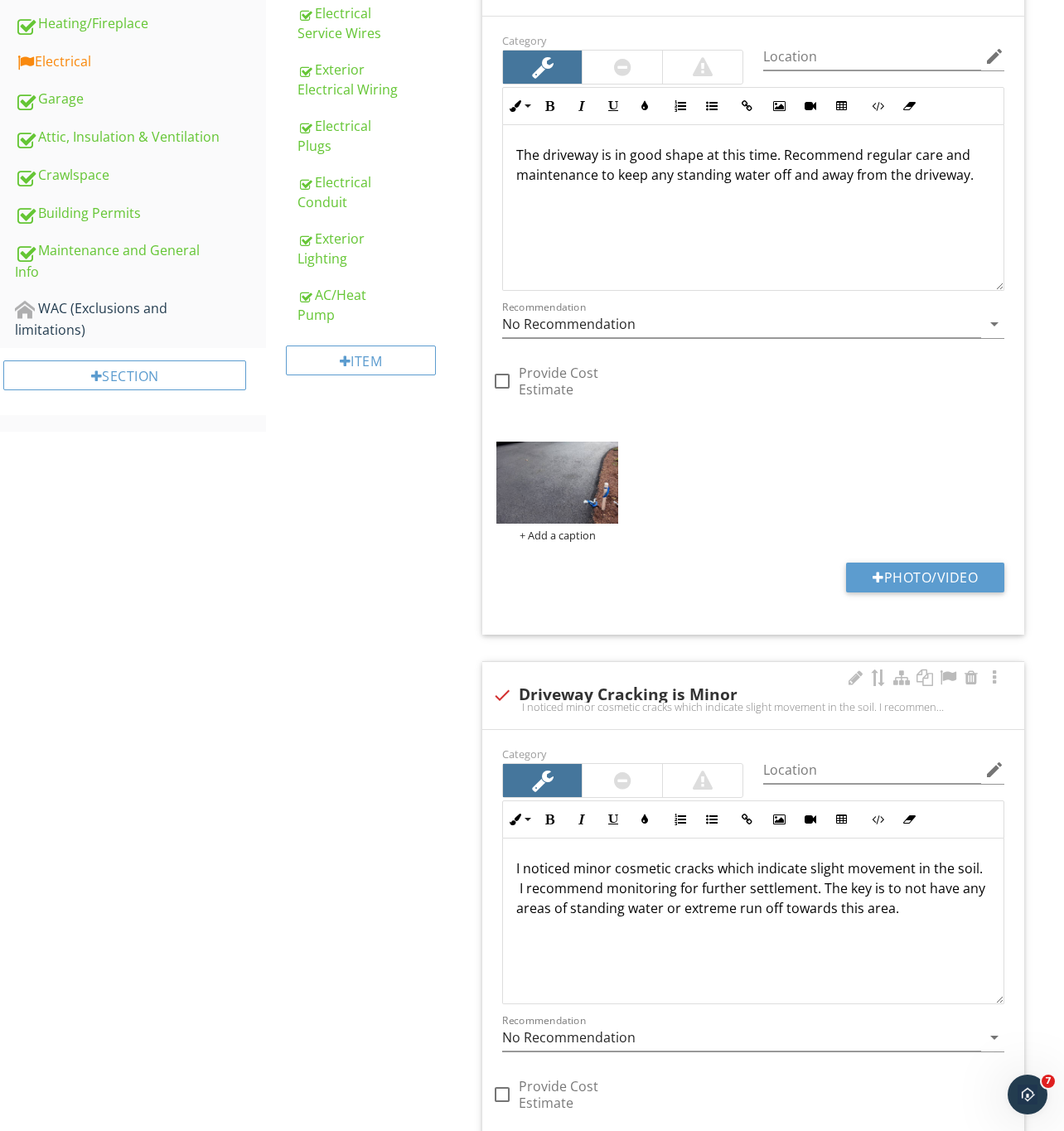
click at [510, 699] on div at bounding box center [502, 695] width 28 height 28
checkbox input "true"
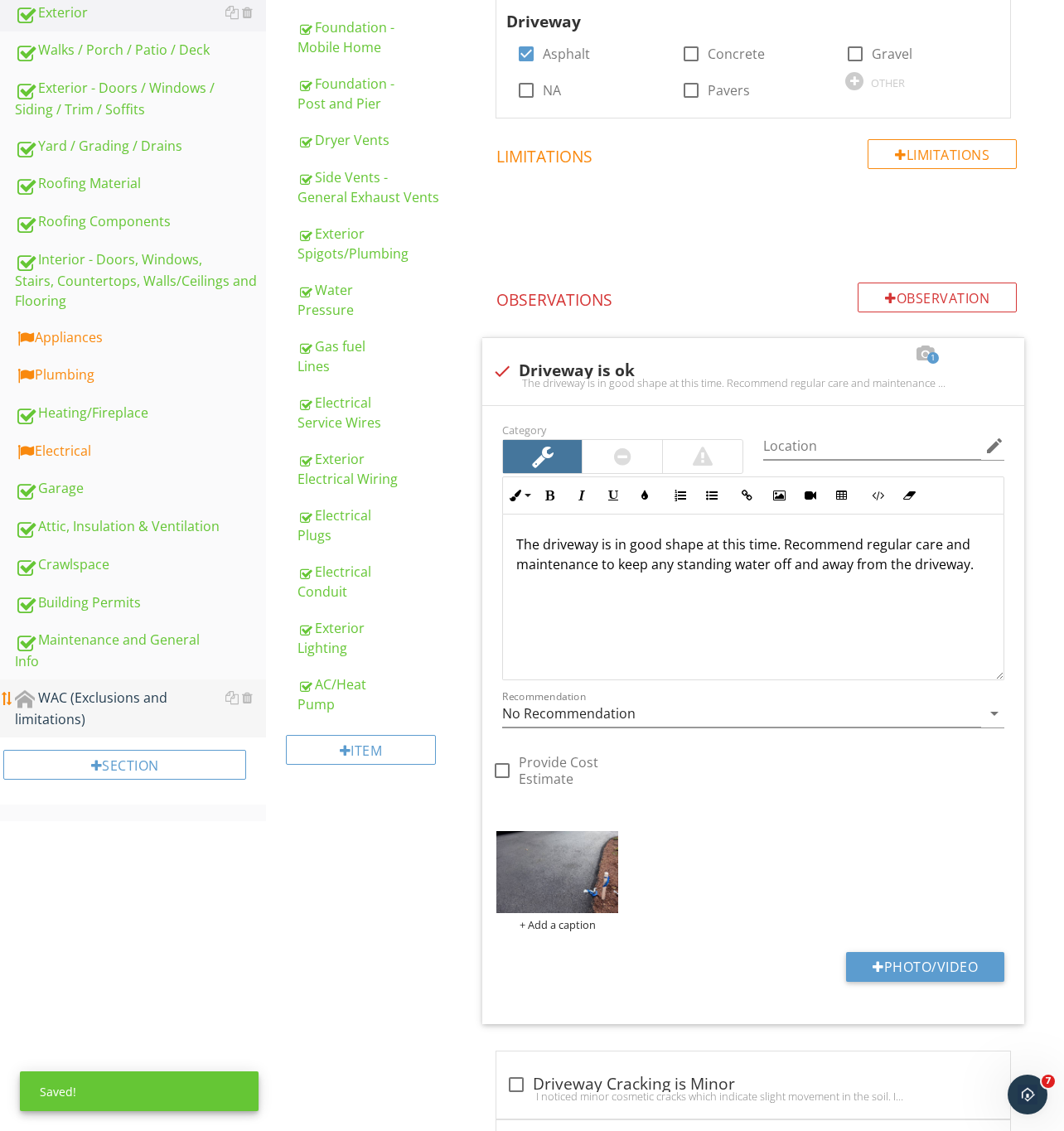
scroll to position [248, 0]
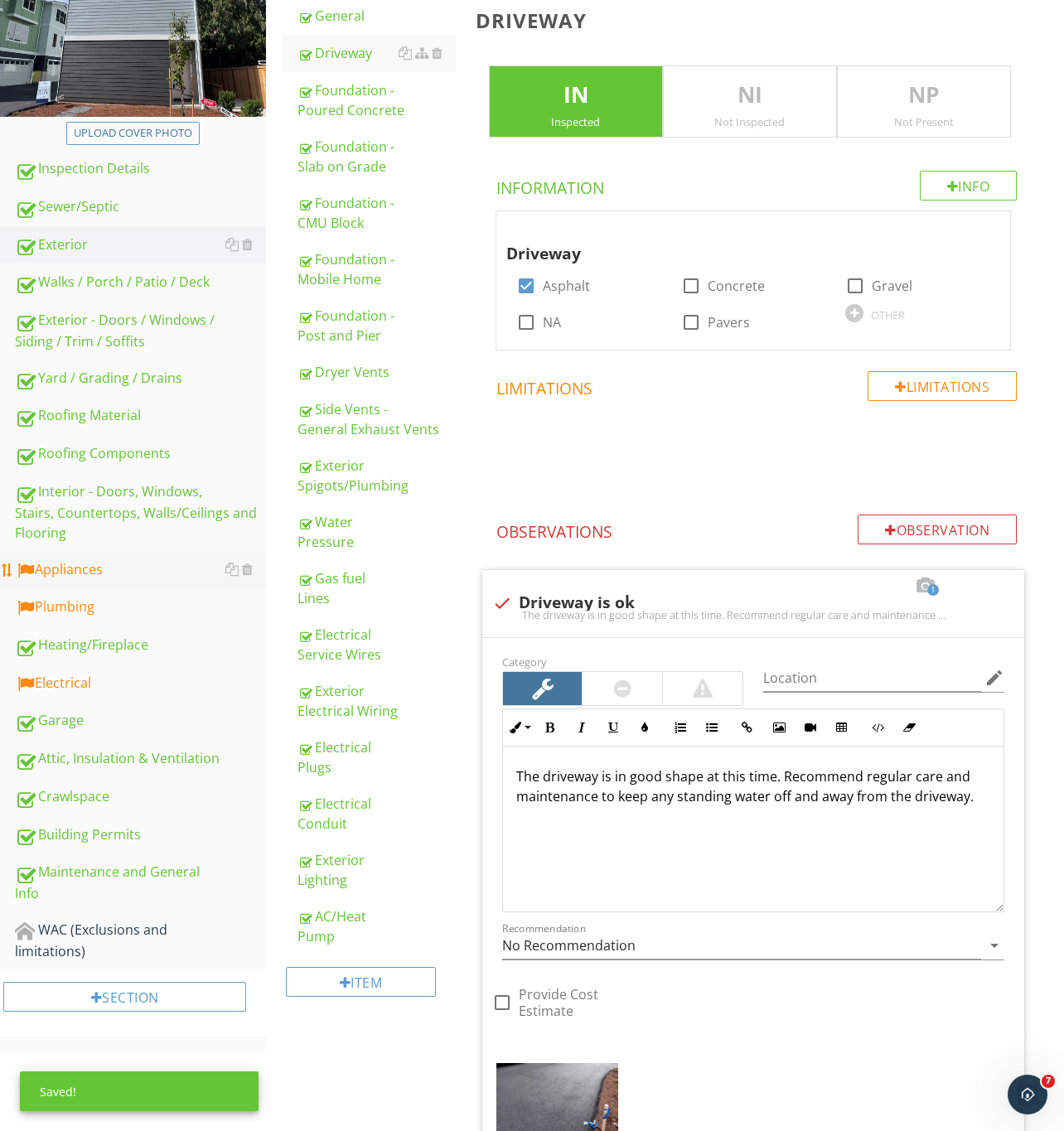
click at [74, 568] on div "Appliances" at bounding box center [140, 570] width 251 height 21
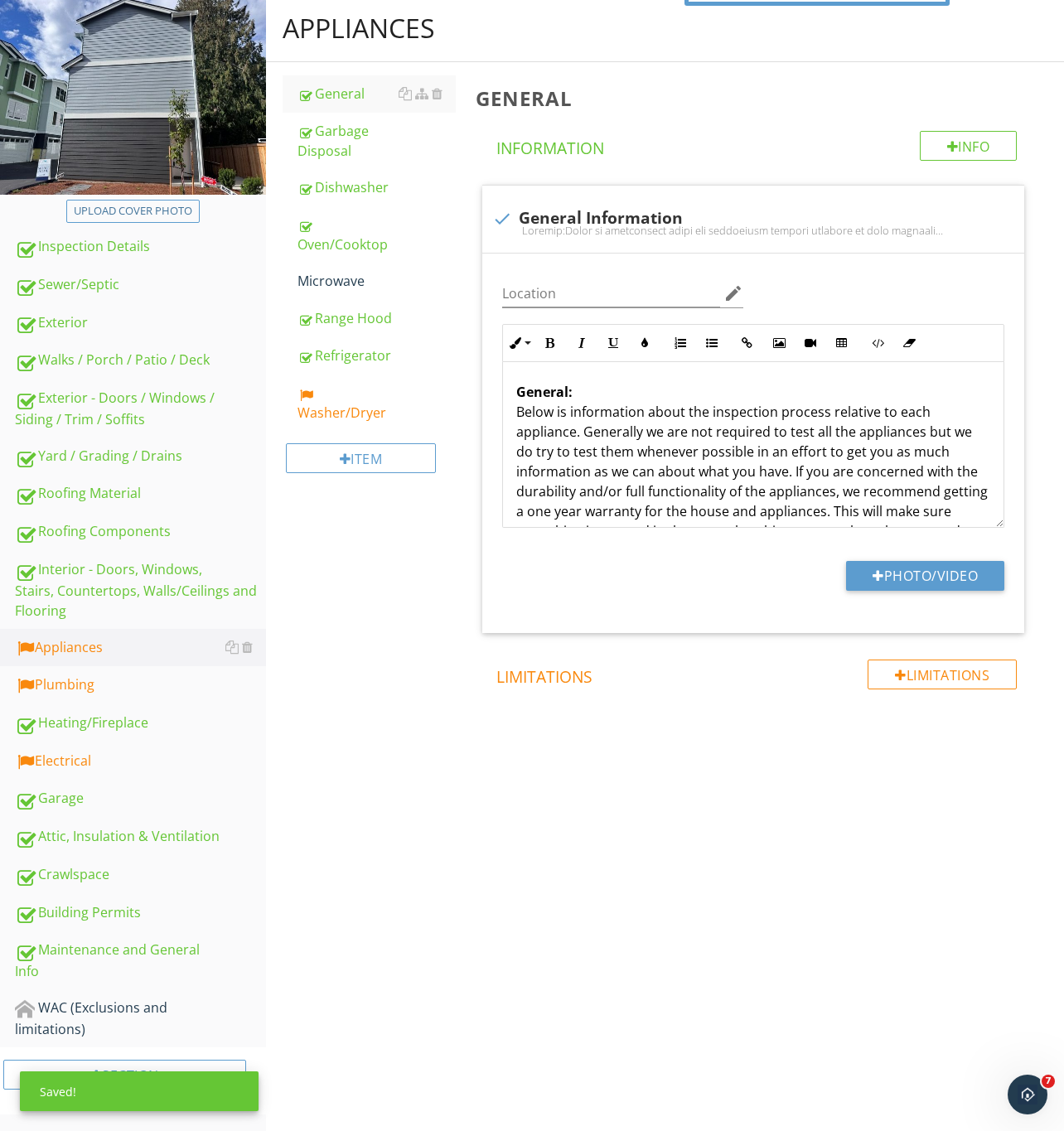
scroll to position [150, 0]
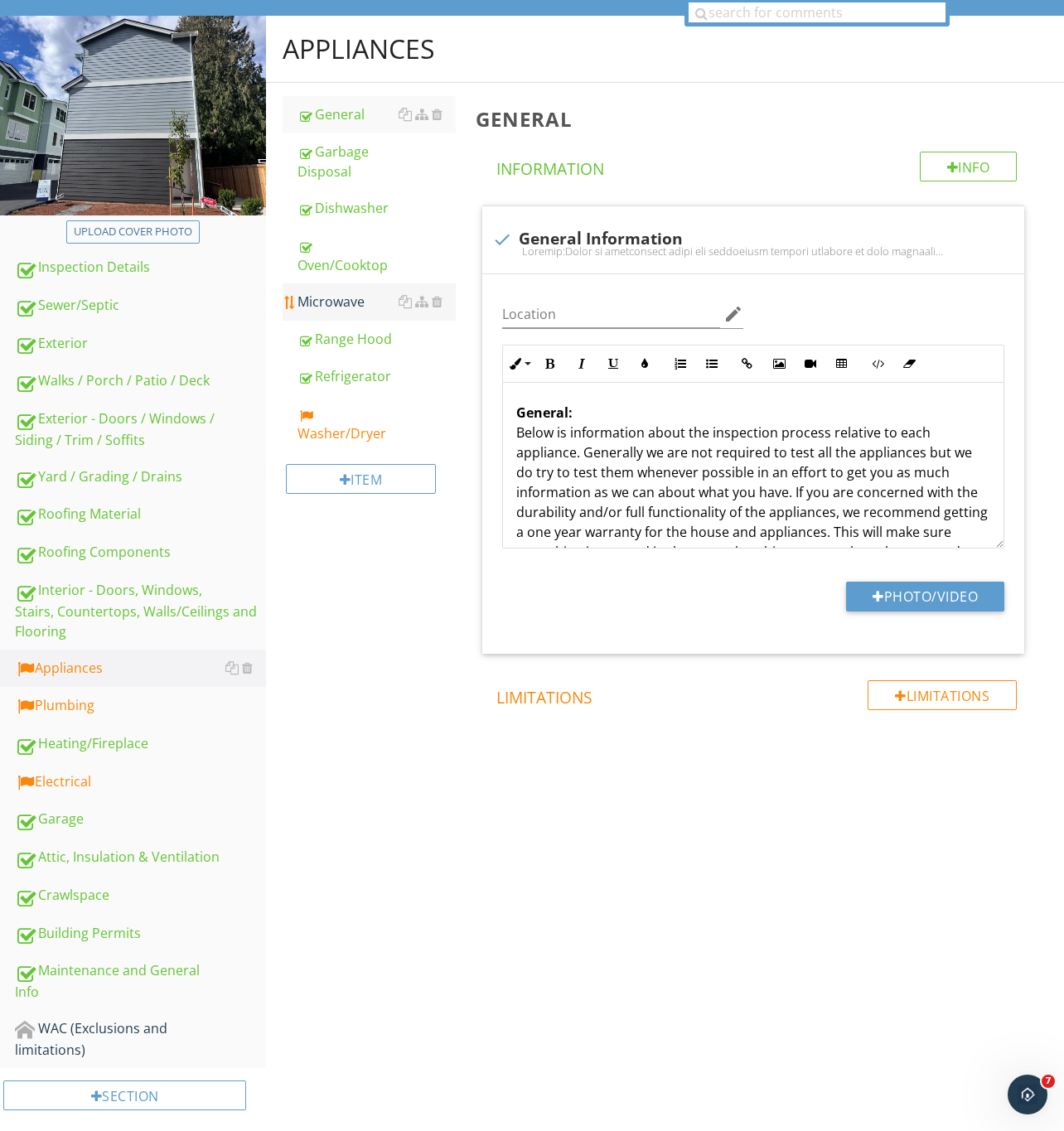
click at [341, 306] on div "Microwave" at bounding box center [377, 301] width 158 height 20
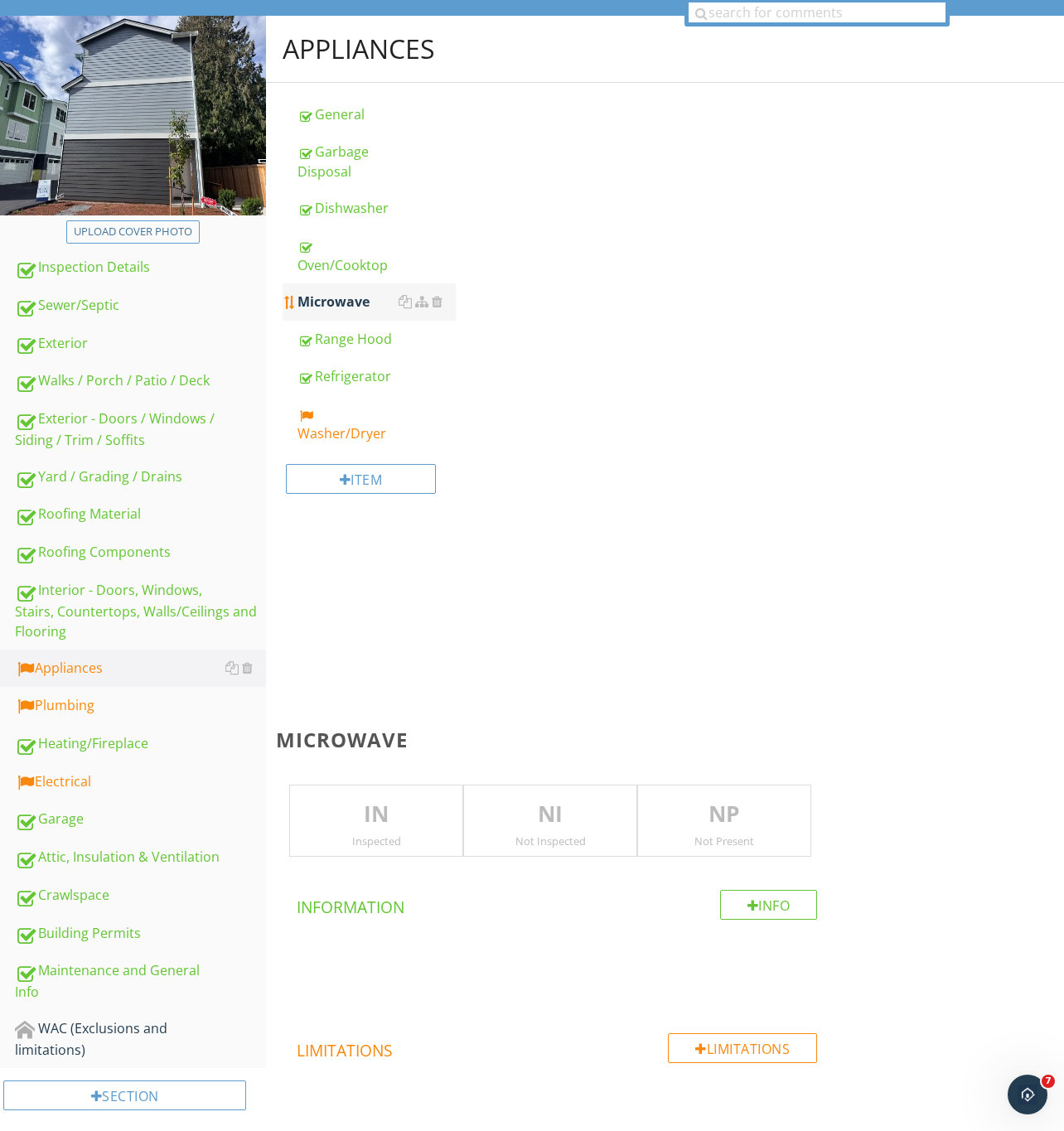
scroll to position [248, 0]
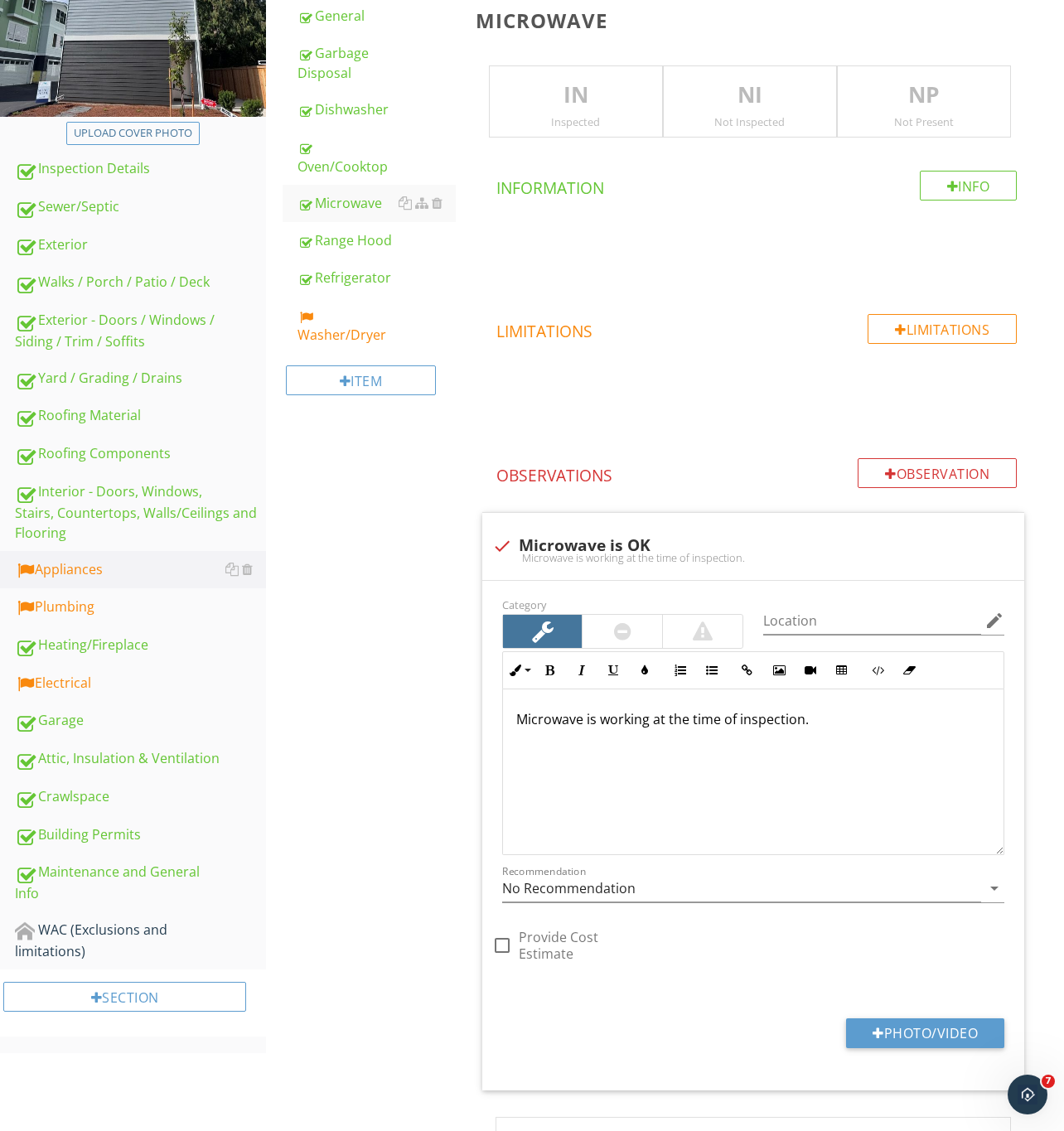
click at [911, 118] on div "Not Present" at bounding box center [924, 121] width 173 height 13
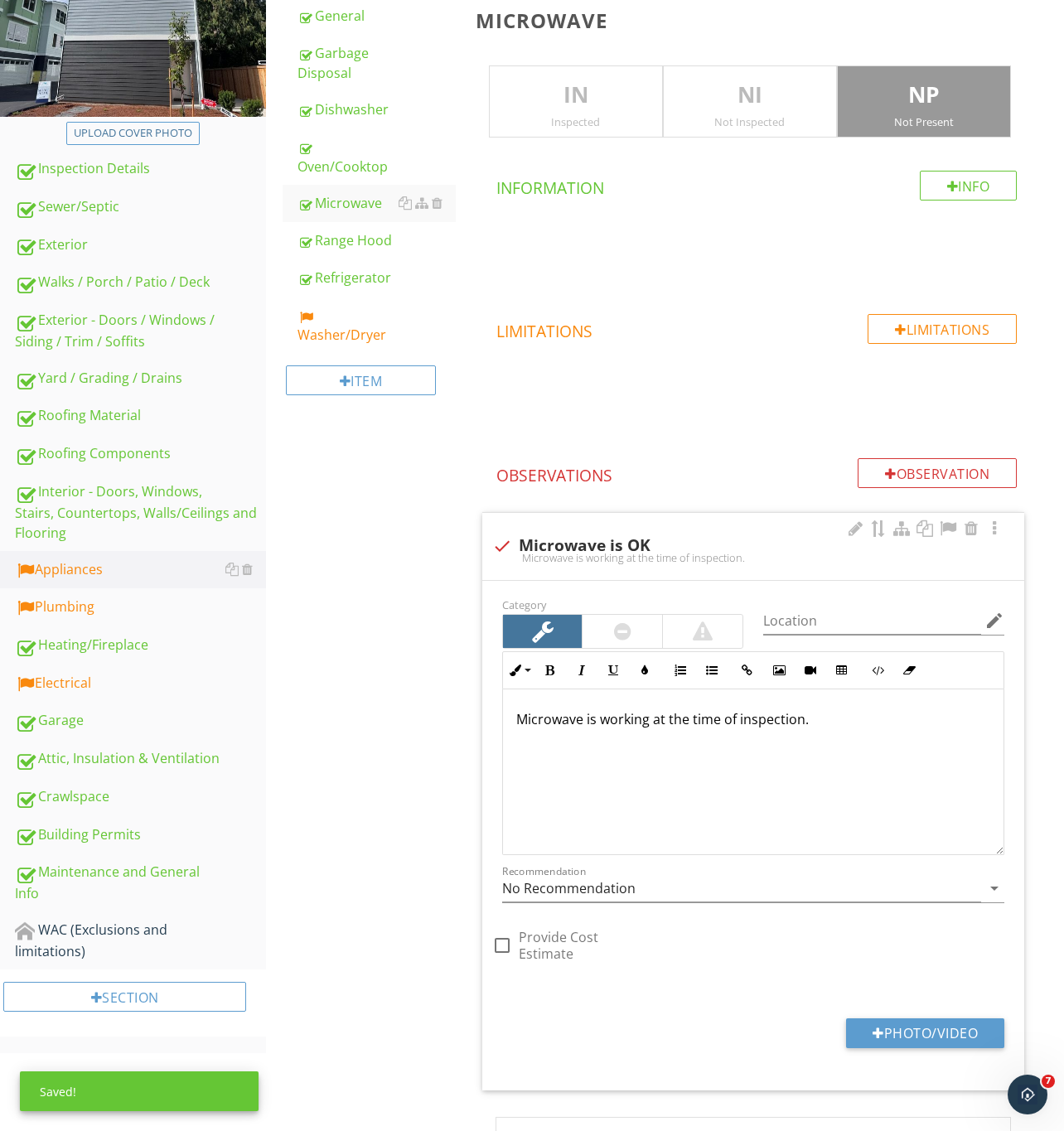
click at [508, 547] on div at bounding box center [502, 546] width 28 height 28
checkbox input "true"
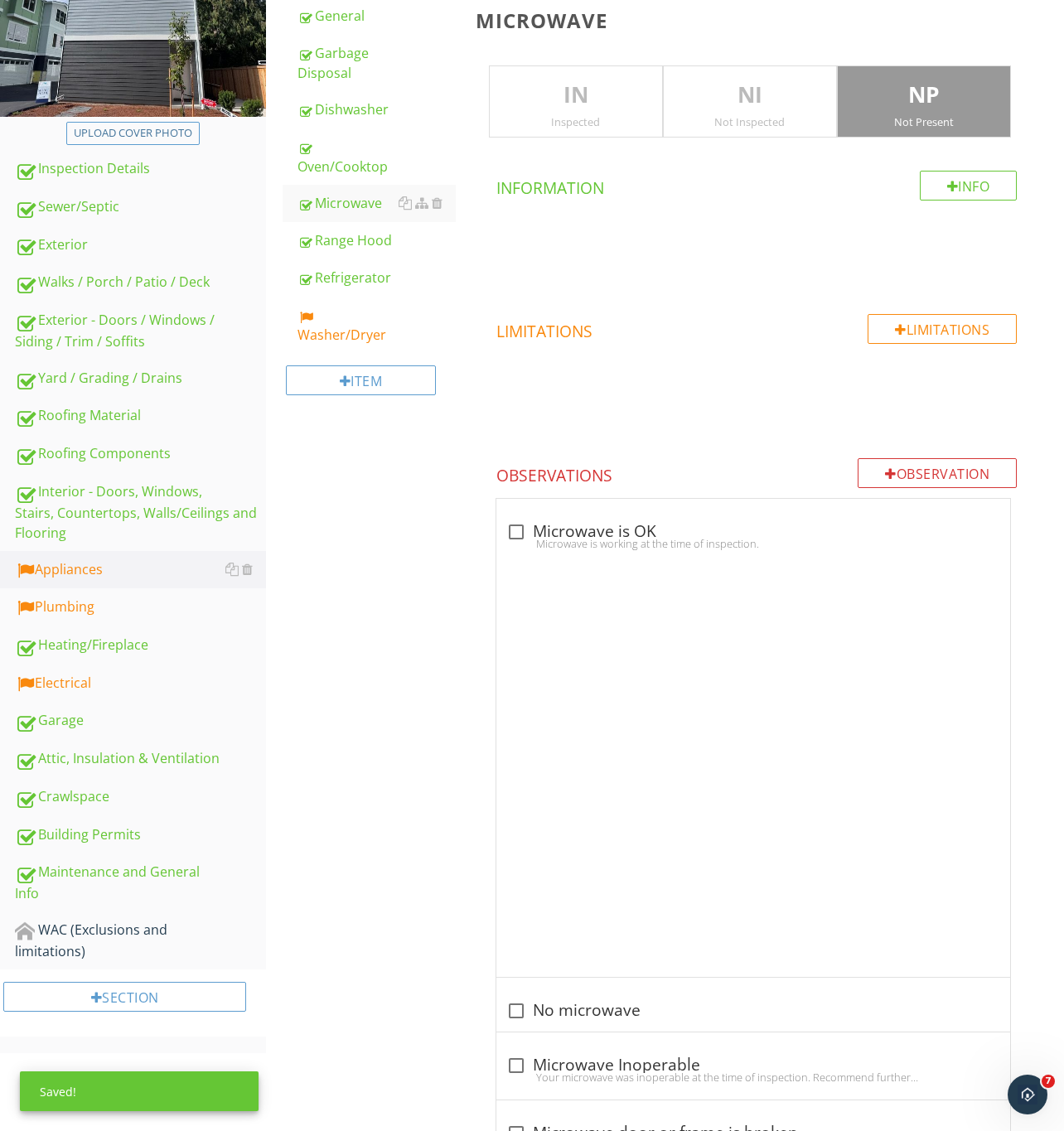
scroll to position [150, 0]
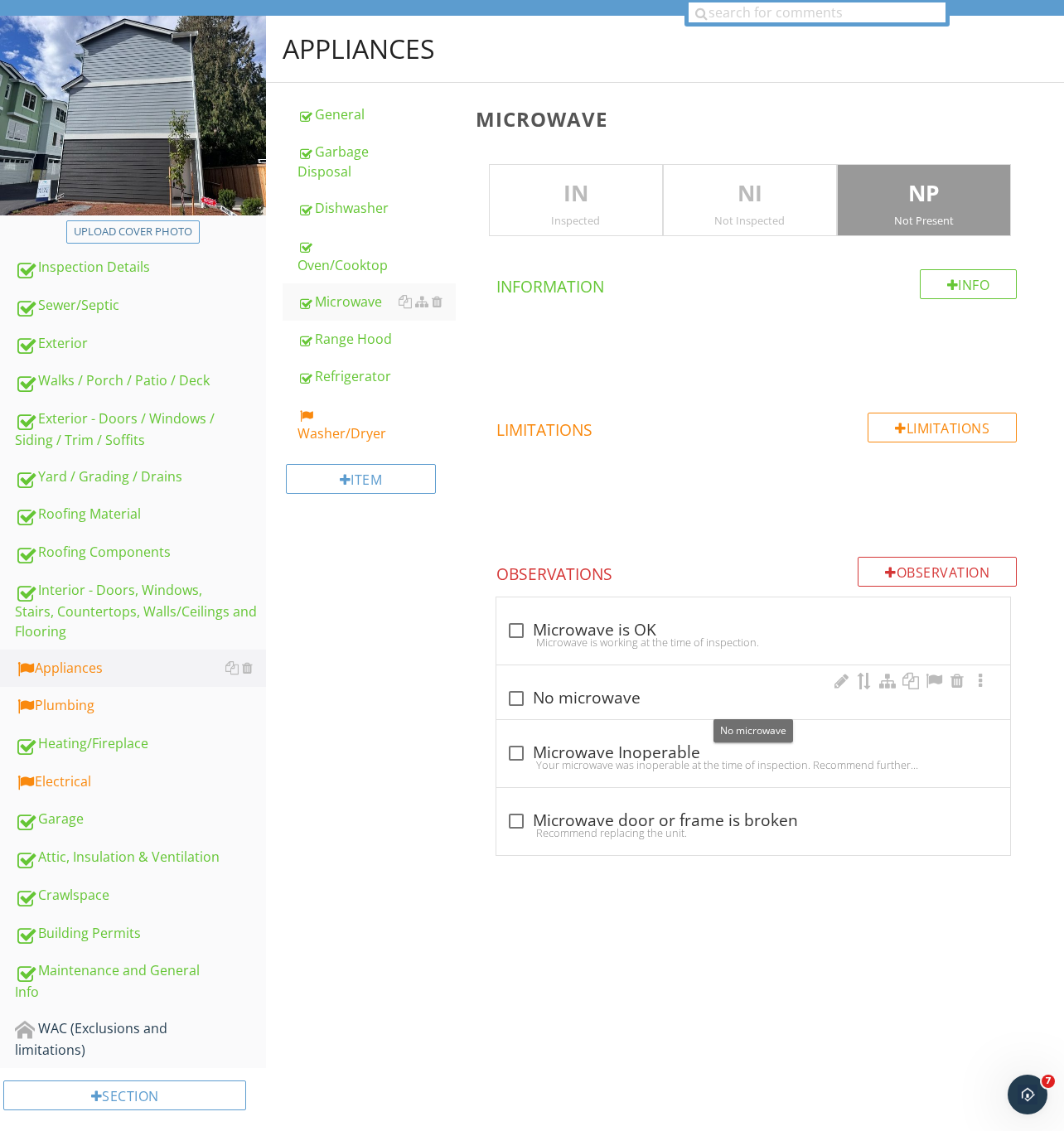
click at [513, 702] on div at bounding box center [515, 698] width 28 height 28
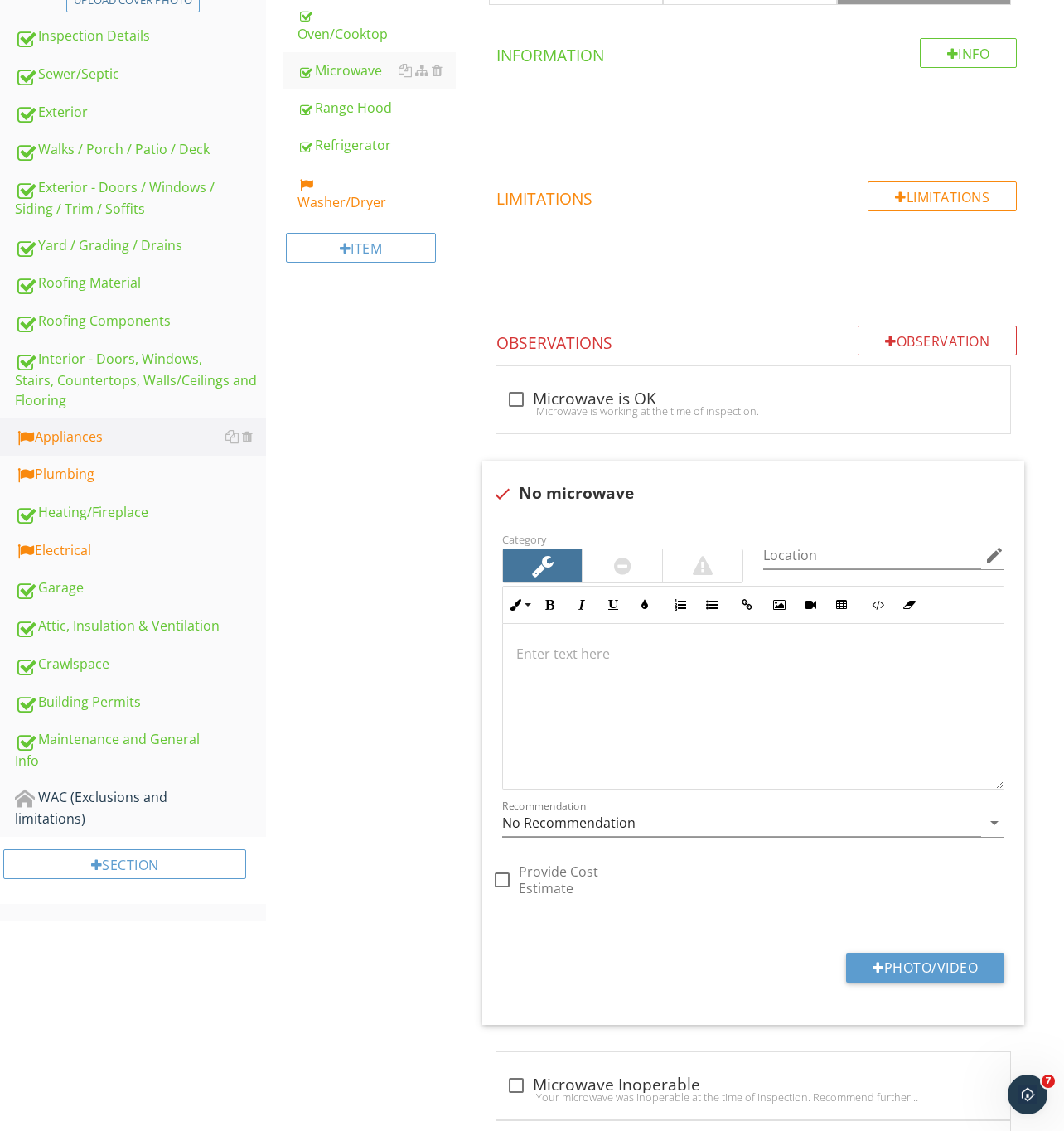
scroll to position [399, 0]
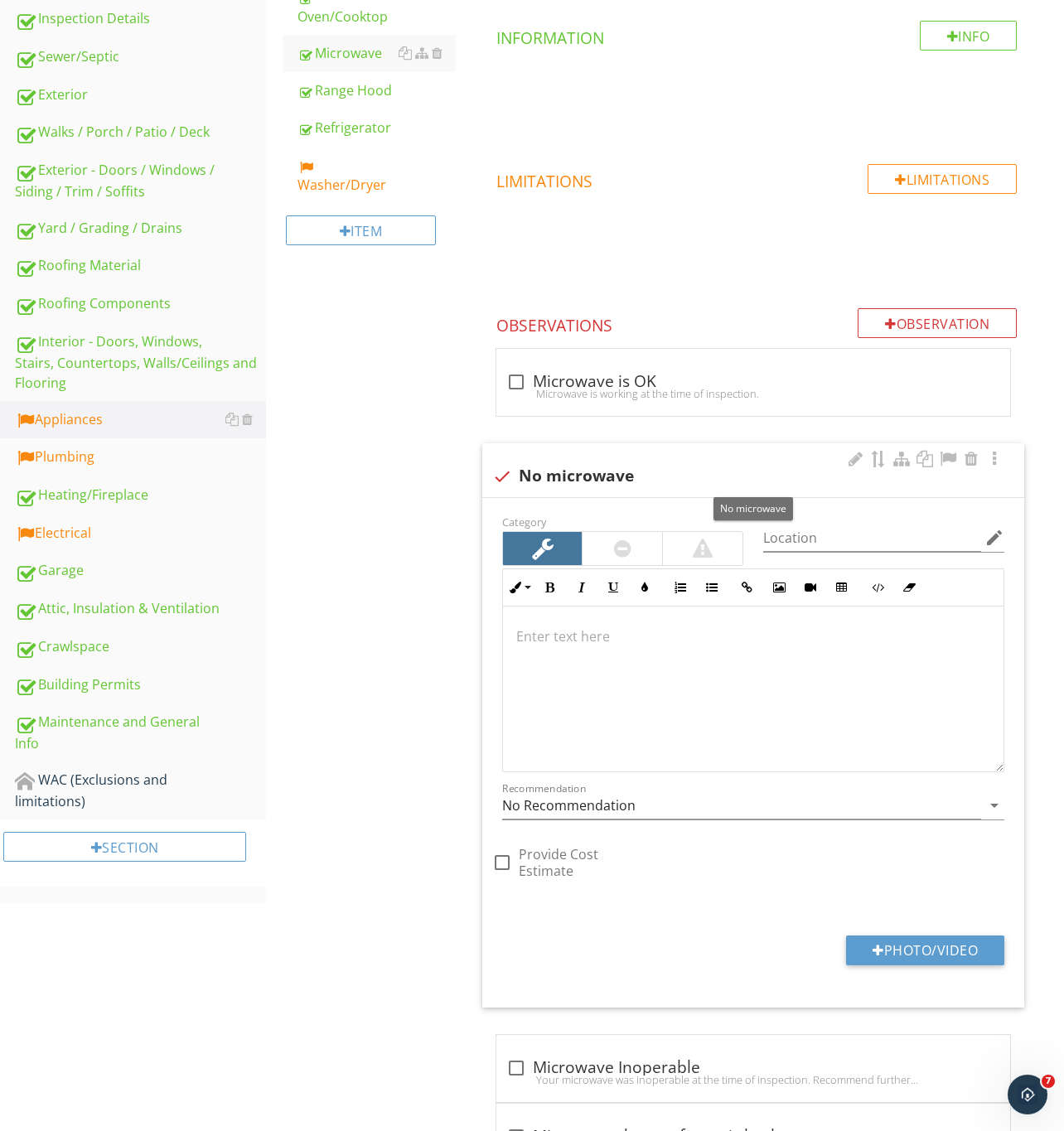
click at [495, 480] on div at bounding box center [502, 476] width 28 height 28
checkbox input "true"
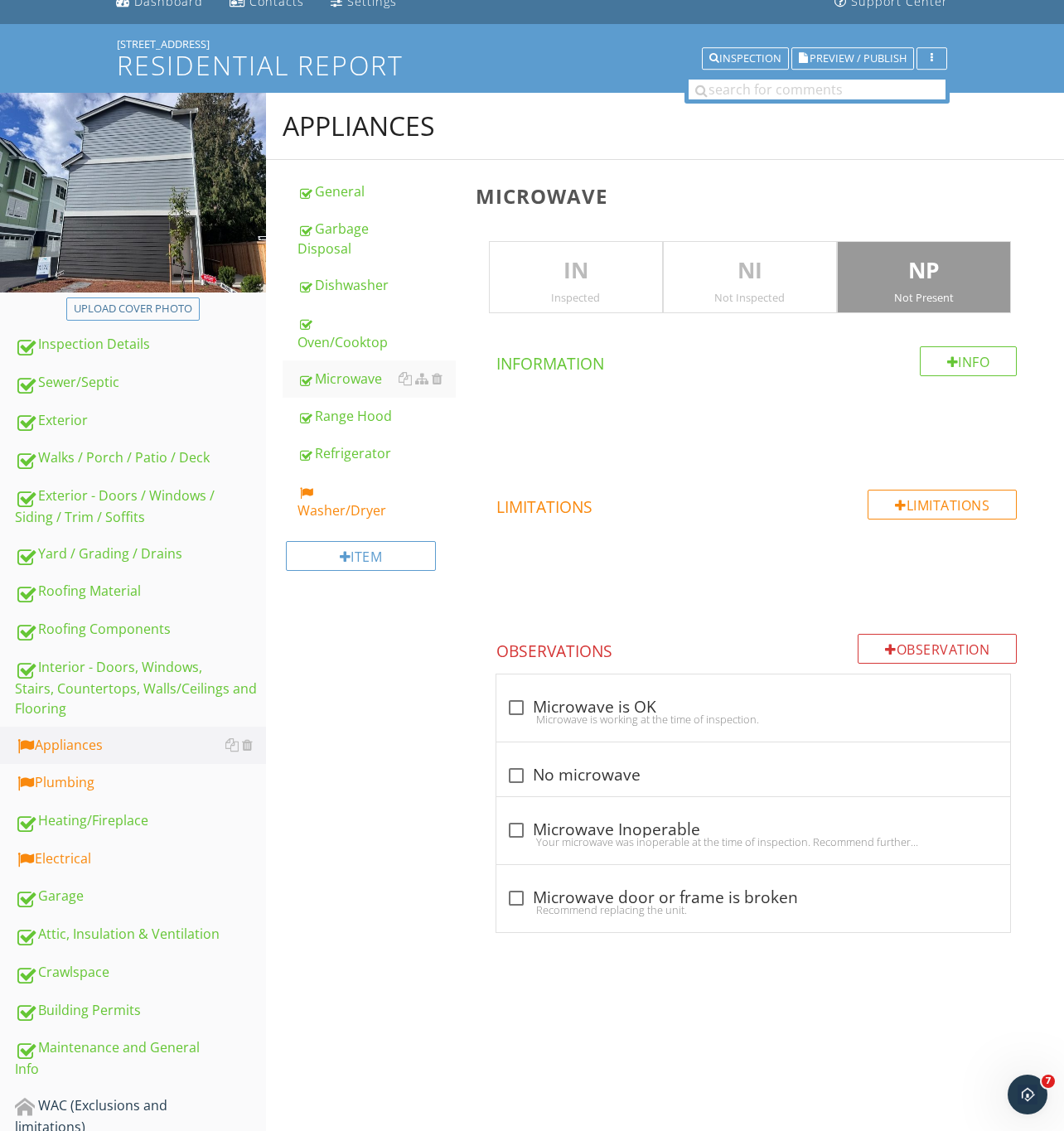
scroll to position [0, 0]
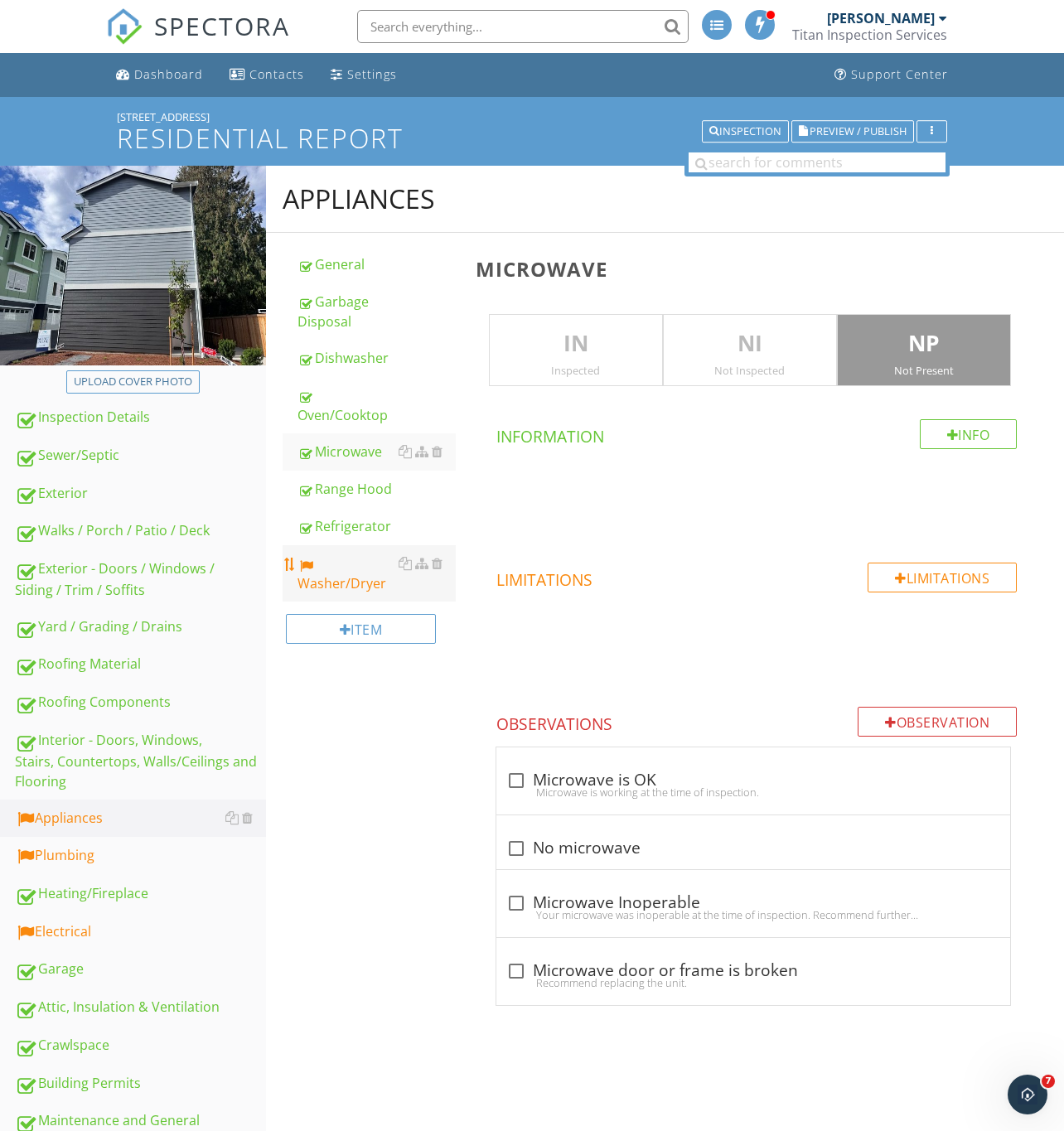
click at [336, 579] on div "Washer/Dryer" at bounding box center [377, 572] width 158 height 40
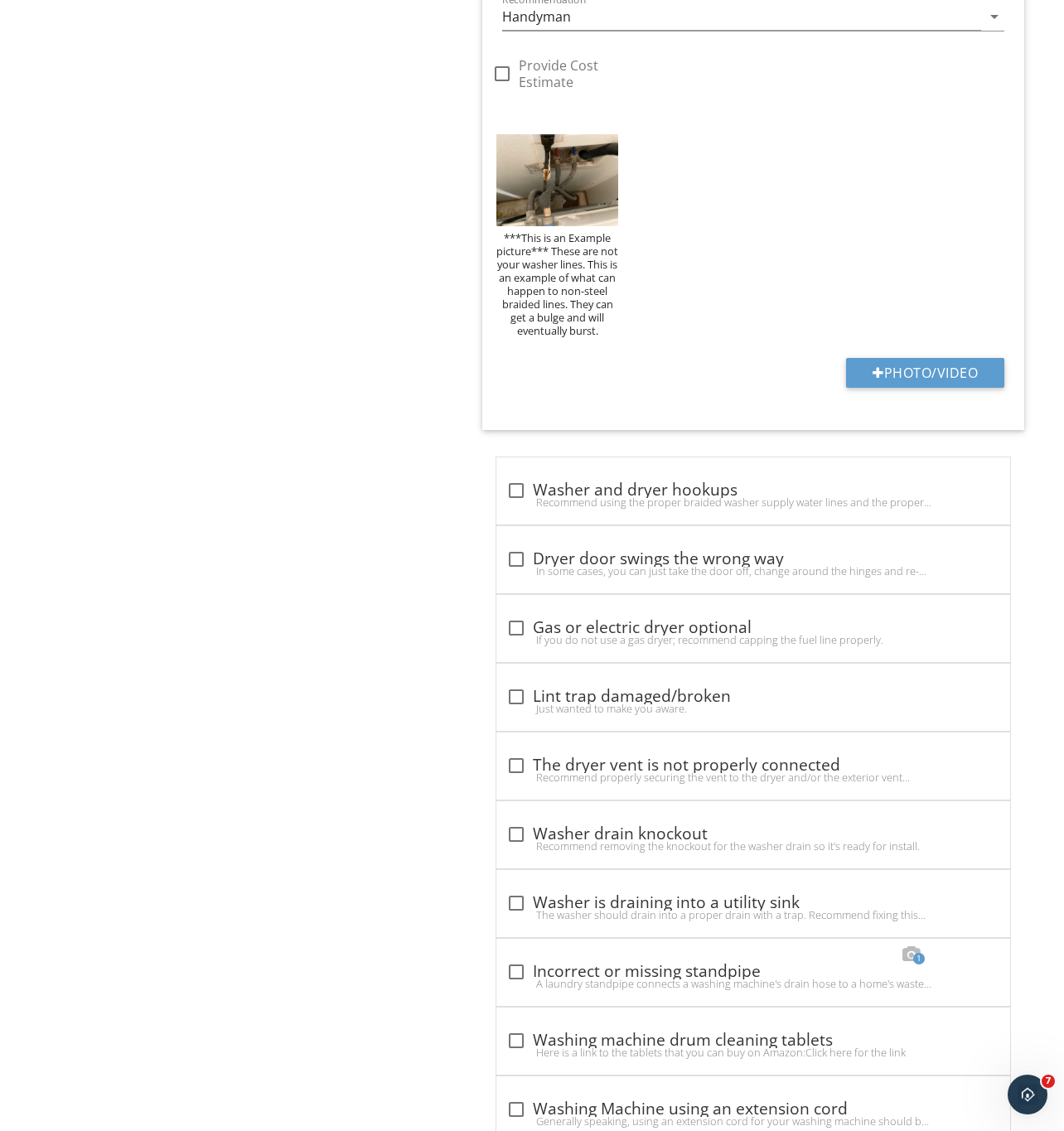
scroll to position [1902, 0]
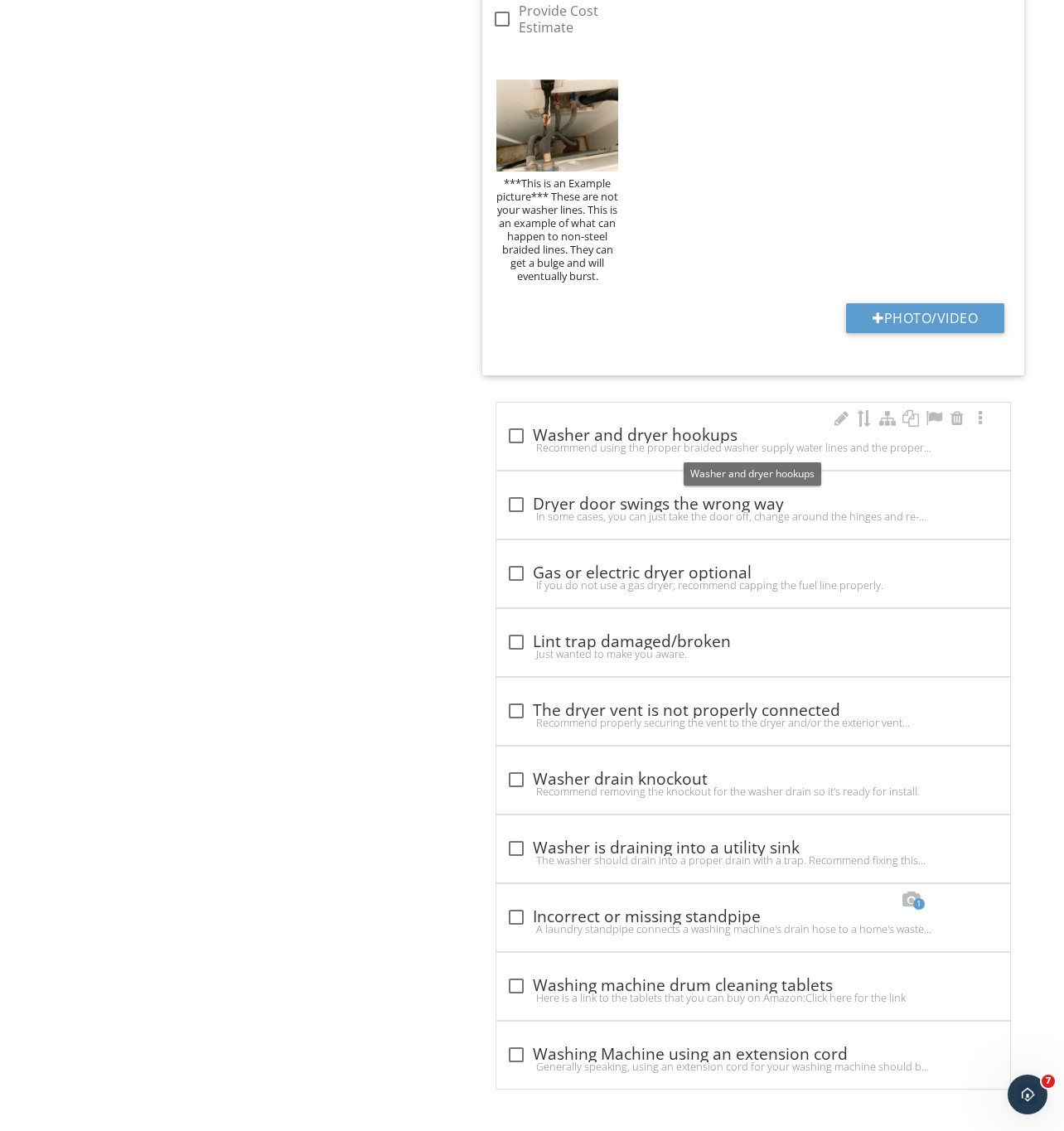
click at [519, 428] on div at bounding box center [515, 435] width 28 height 28
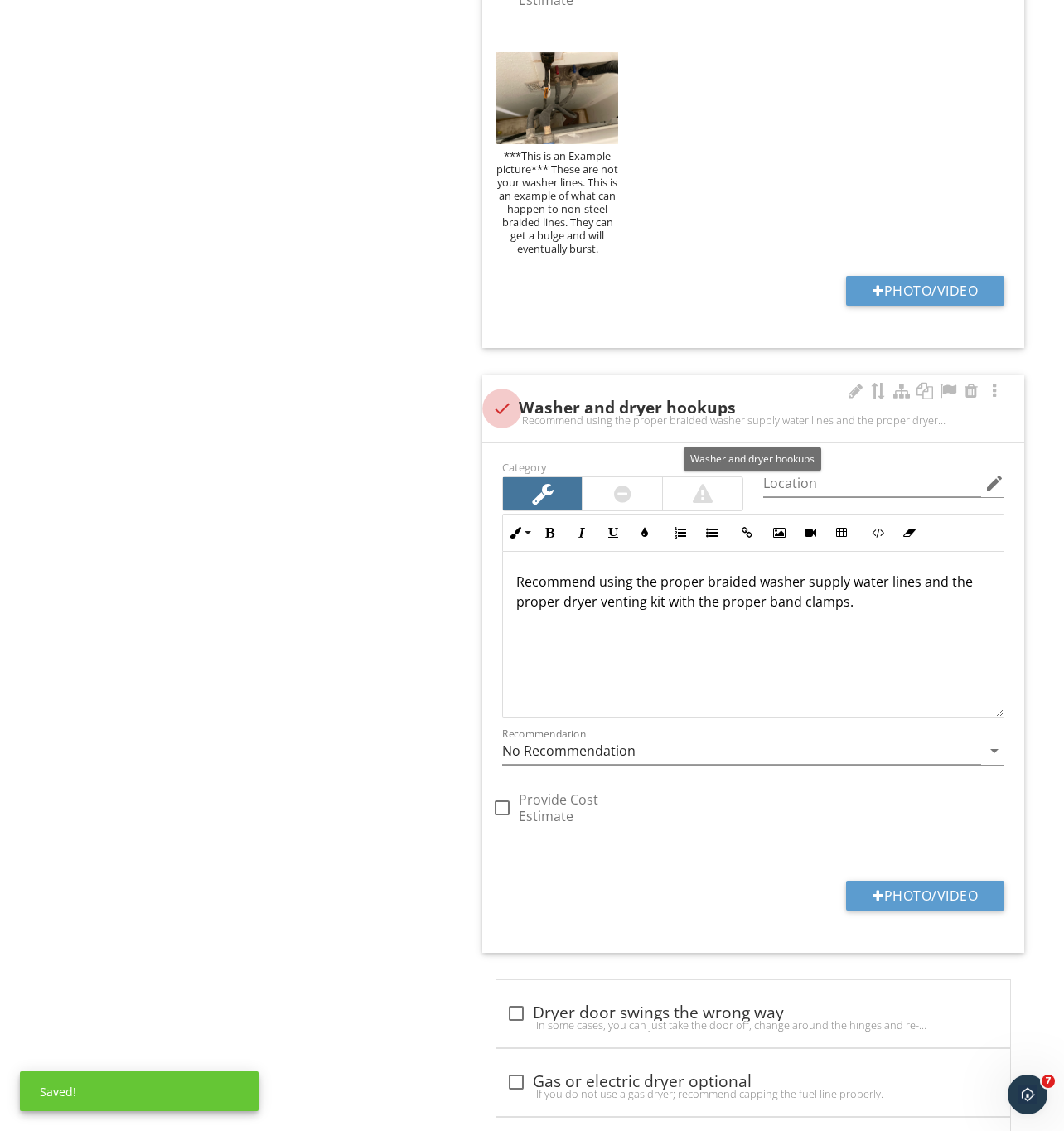
click at [500, 423] on div at bounding box center [502, 408] width 28 height 28
checkbox input "true"
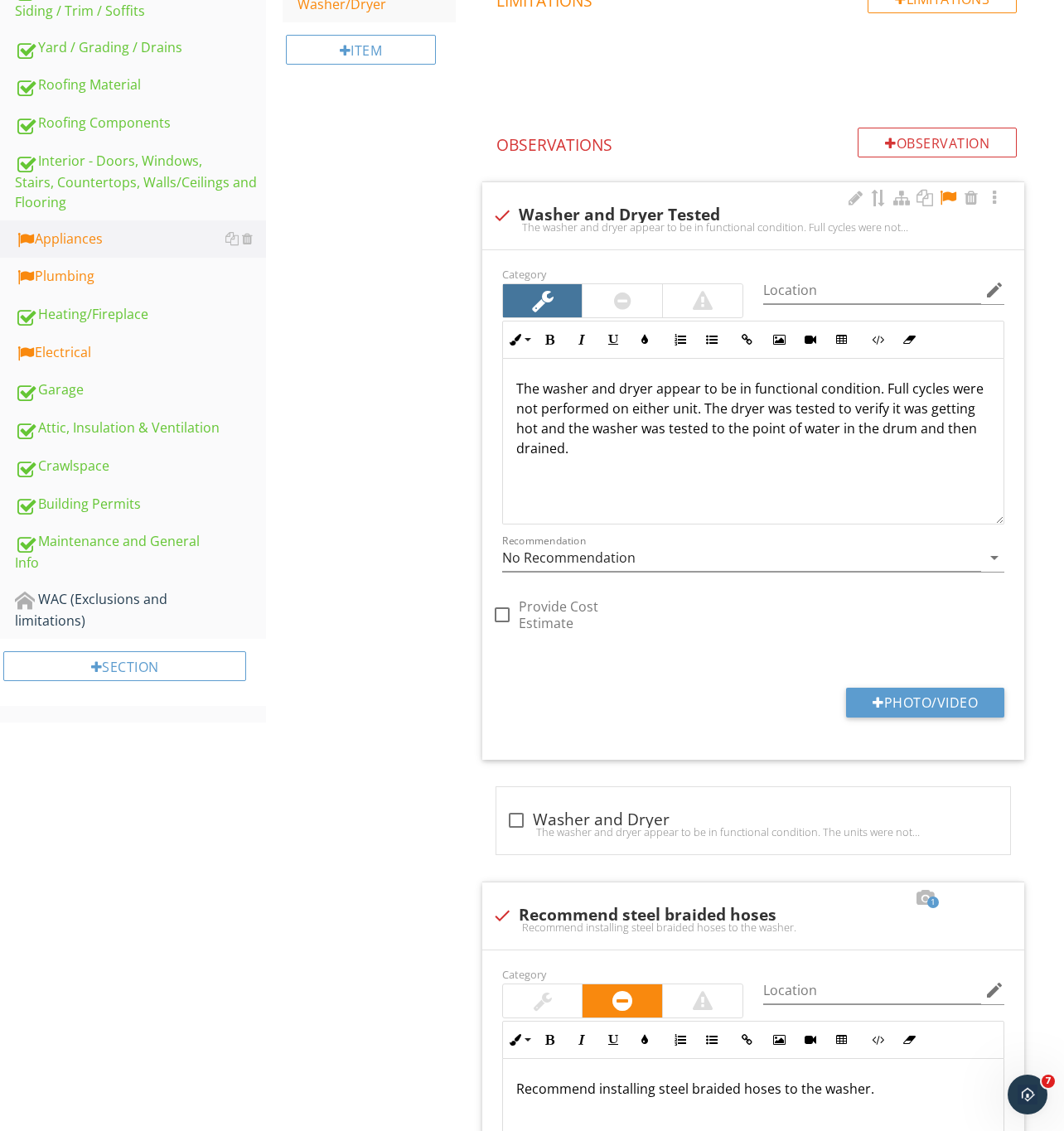
scroll to position [535, 0]
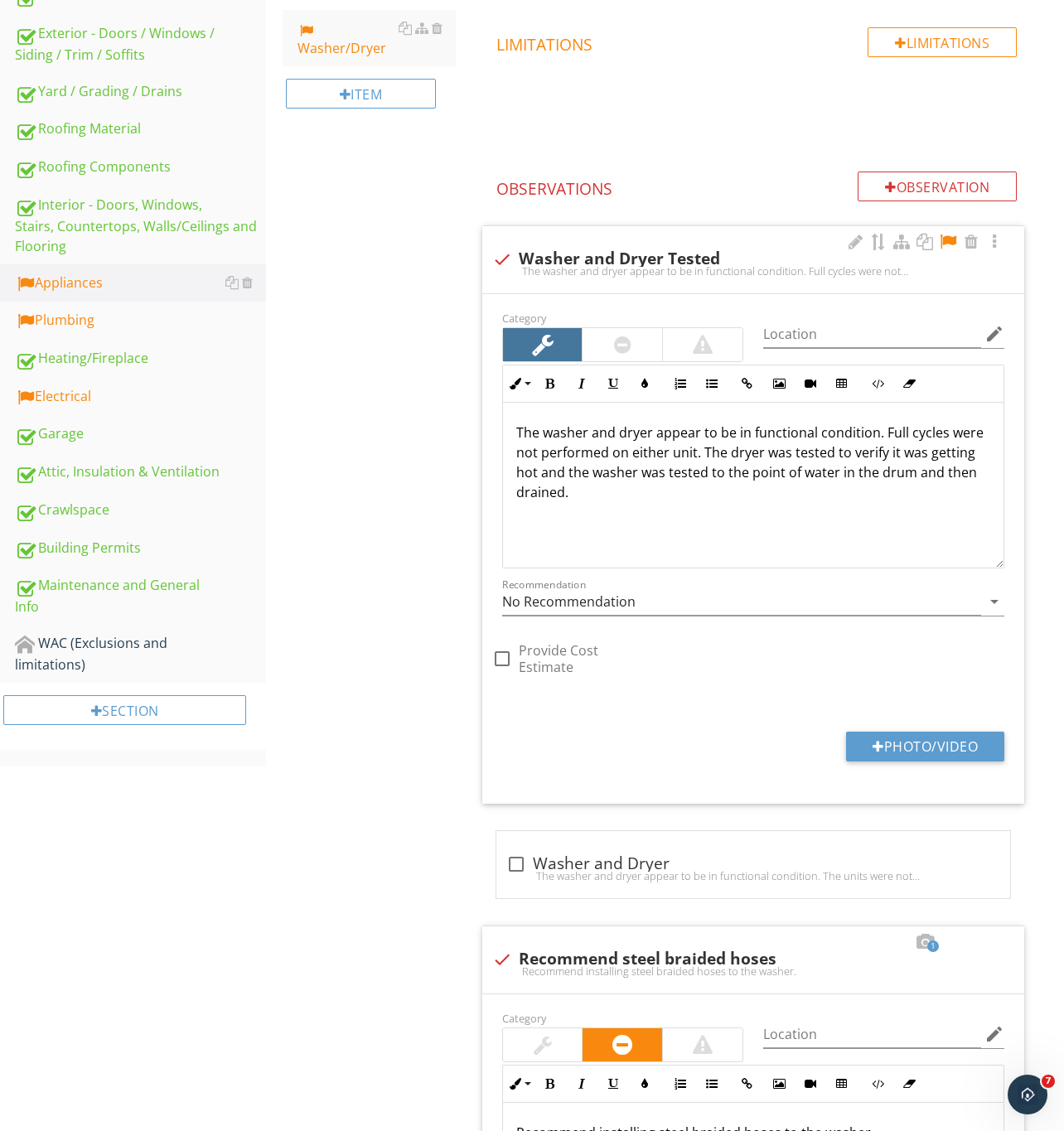
click at [947, 241] on div at bounding box center [948, 242] width 20 height 17
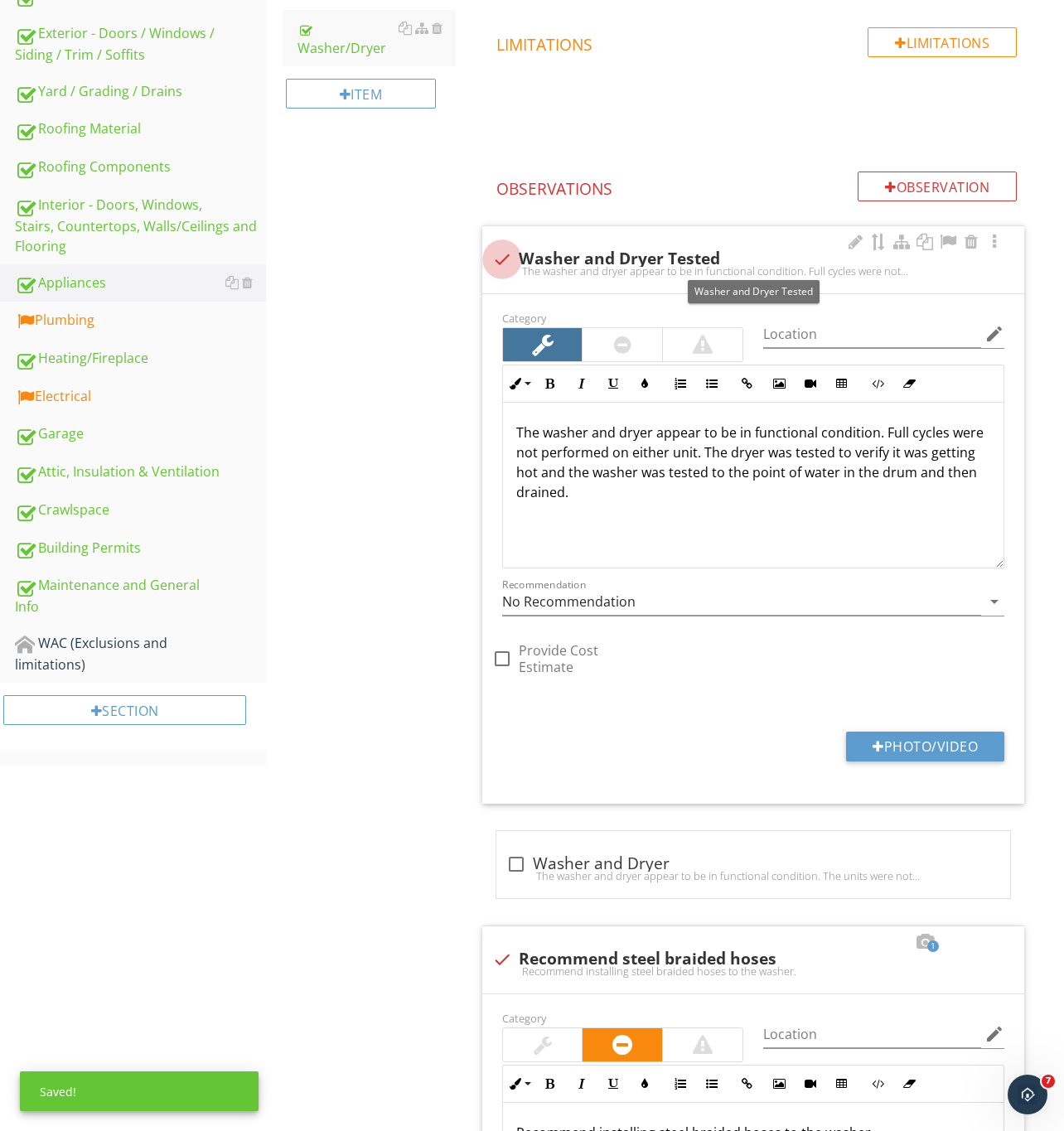
click at [502, 251] on div at bounding box center [502, 259] width 28 height 28
checkbox input "true"
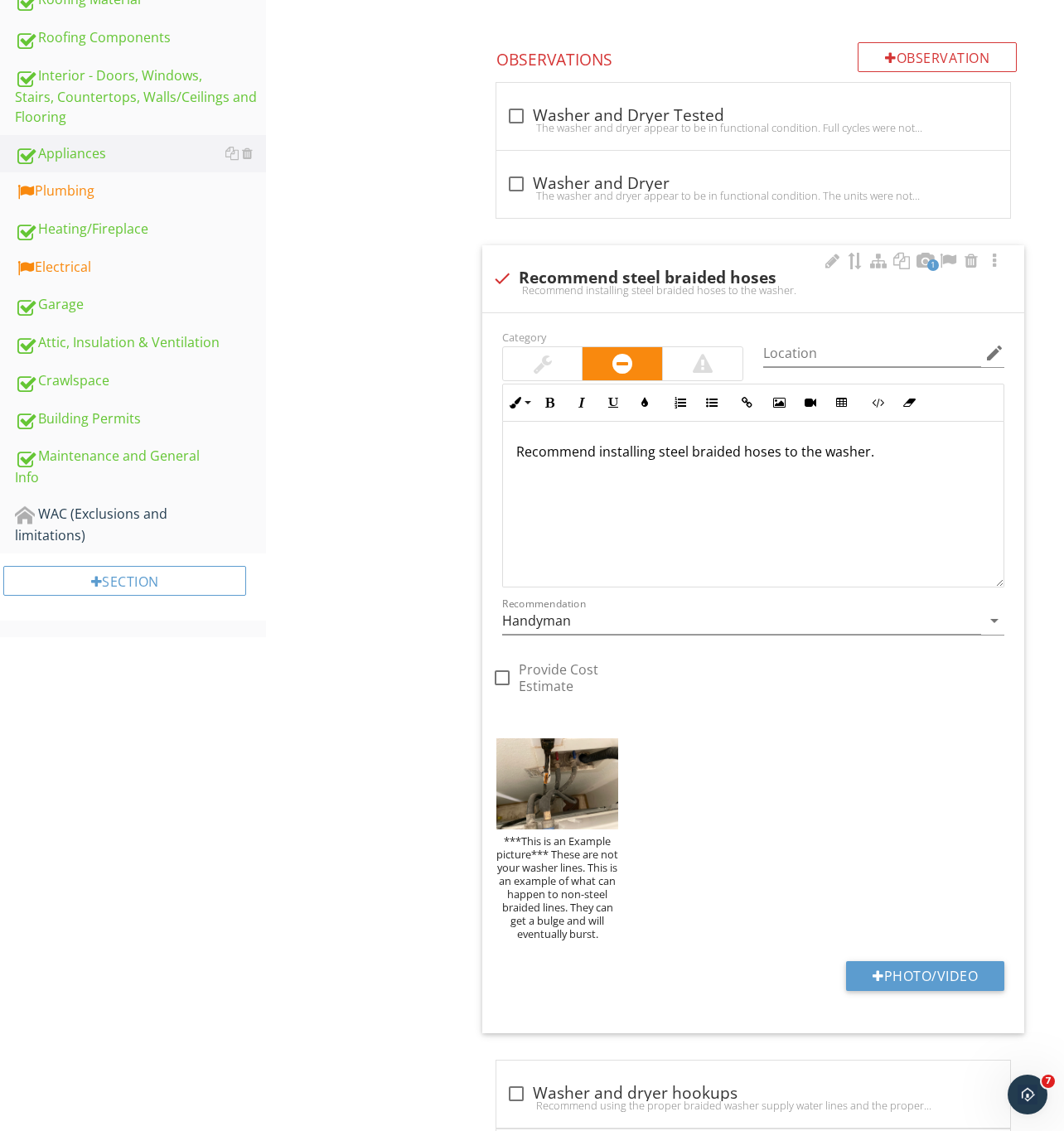
scroll to position [660, 0]
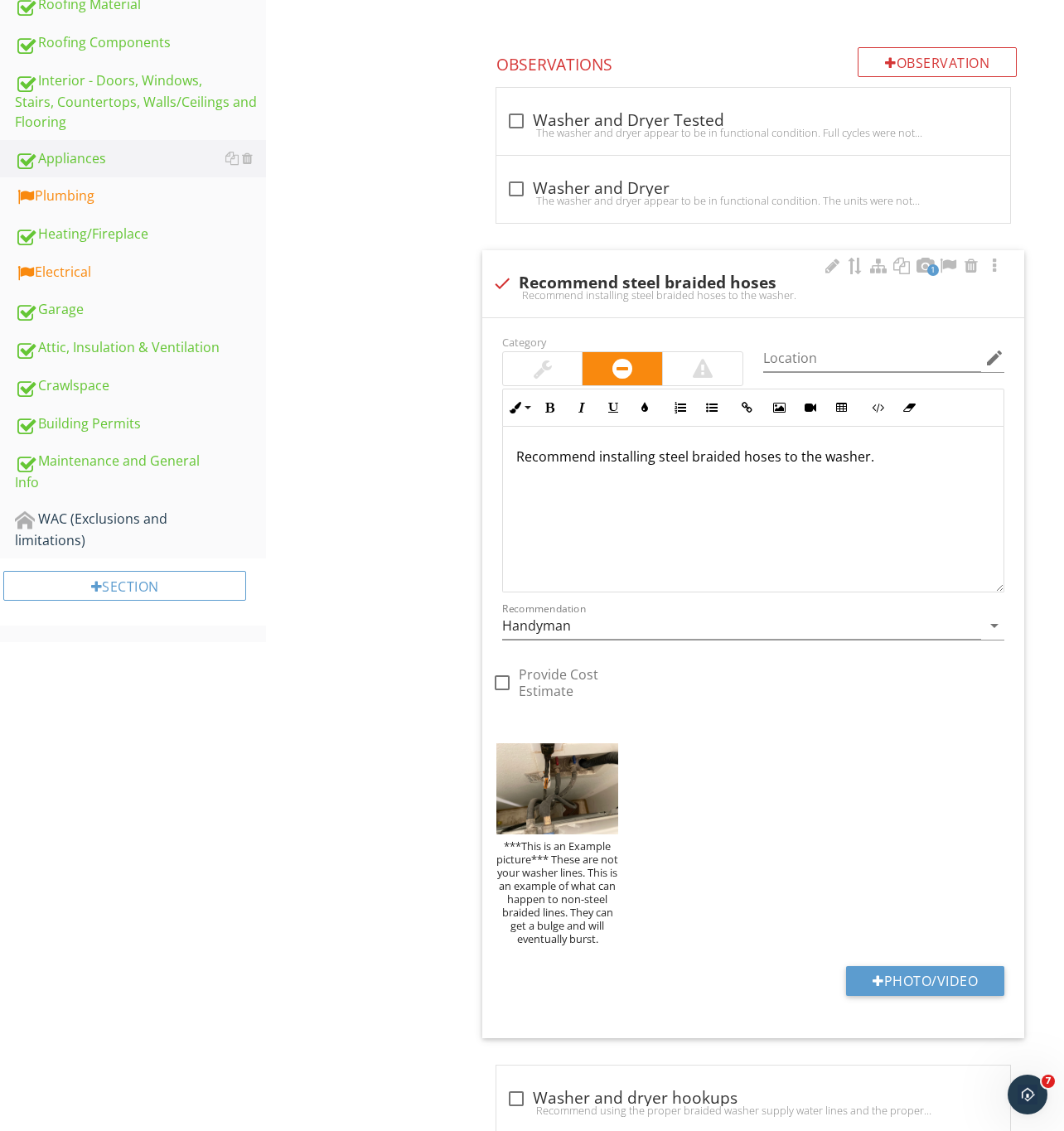
click at [497, 287] on div at bounding box center [502, 283] width 28 height 28
checkbox input "true"
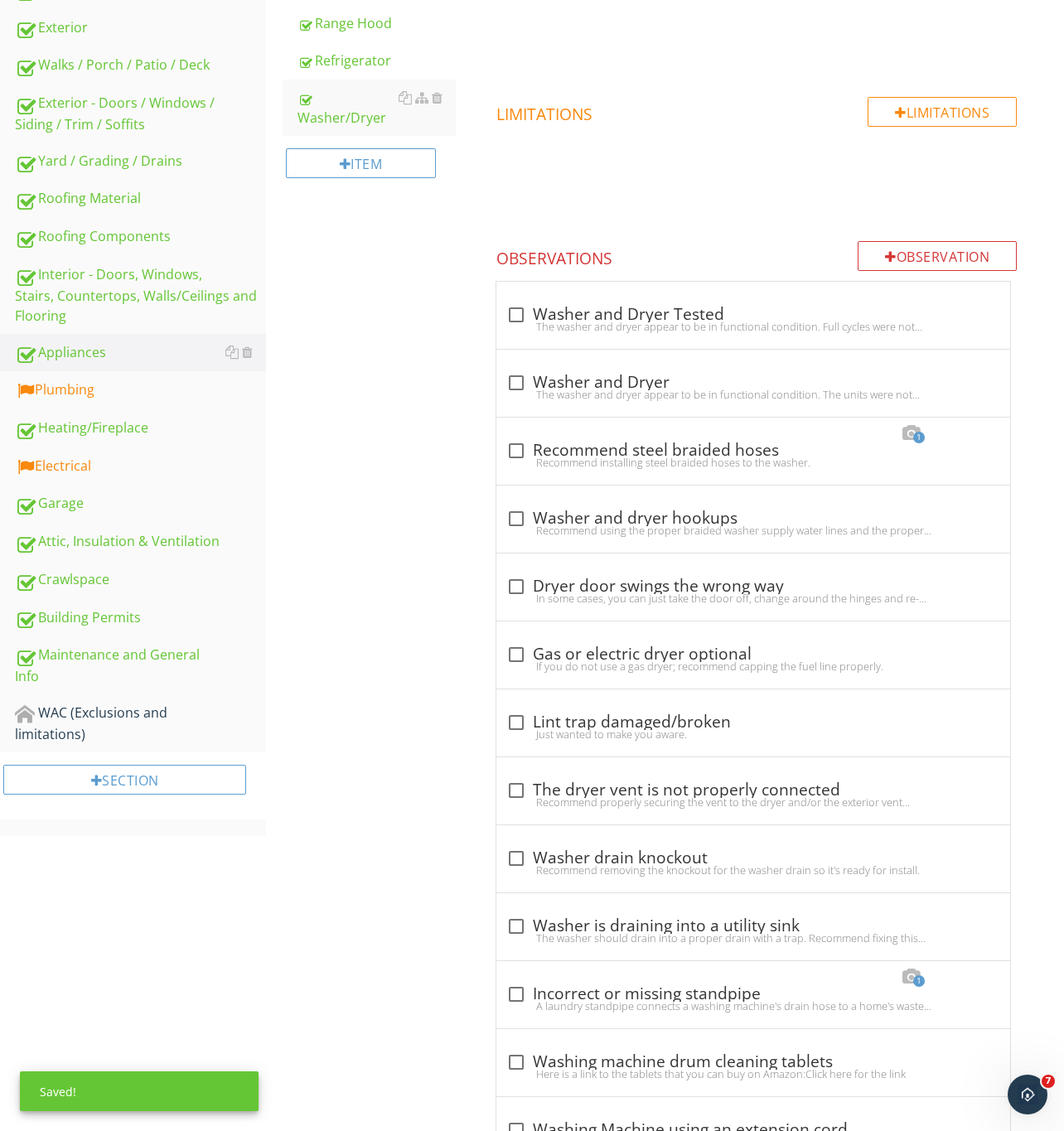
scroll to position [423, 0]
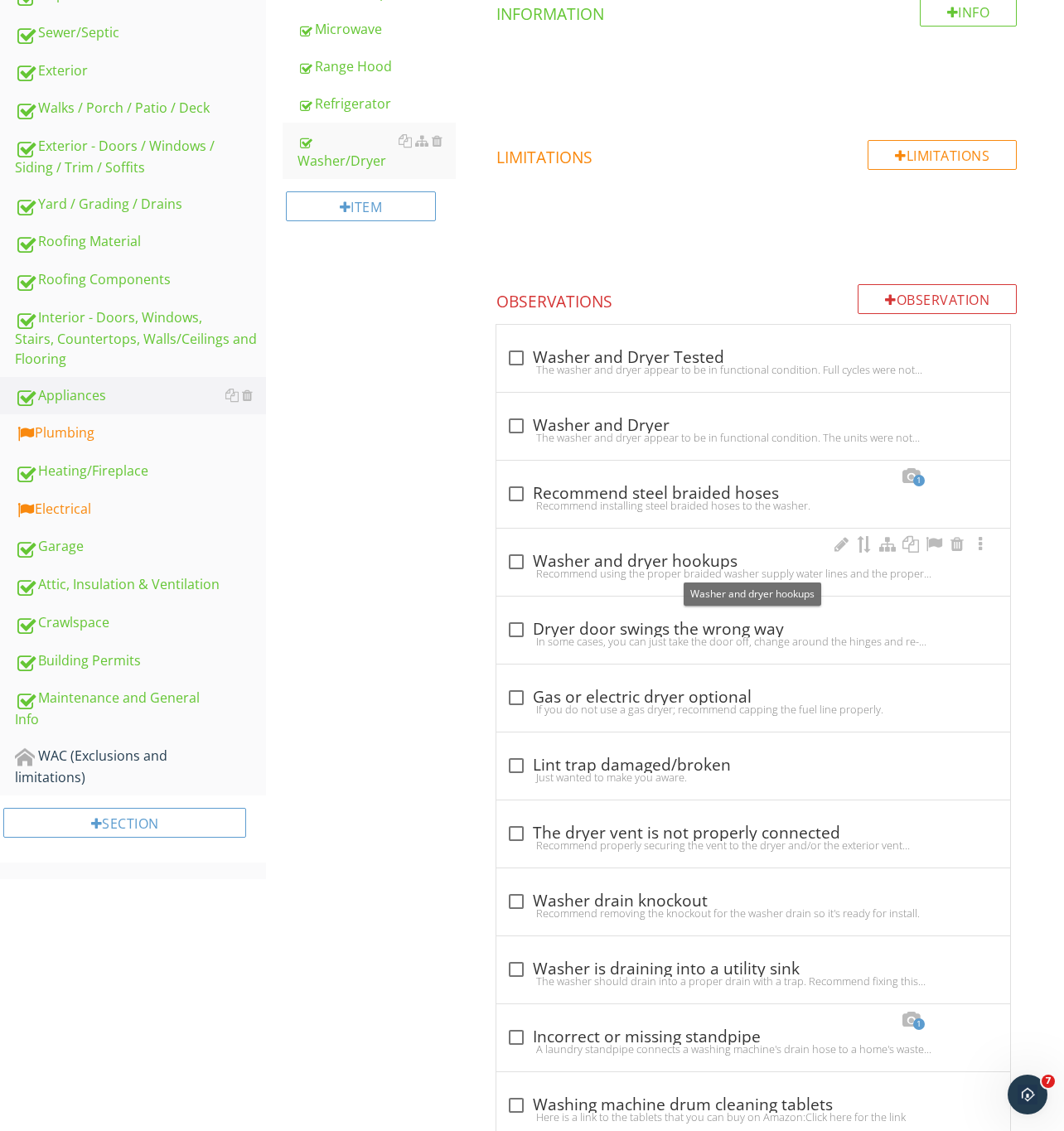
click at [517, 568] on div at bounding box center [515, 561] width 28 height 28
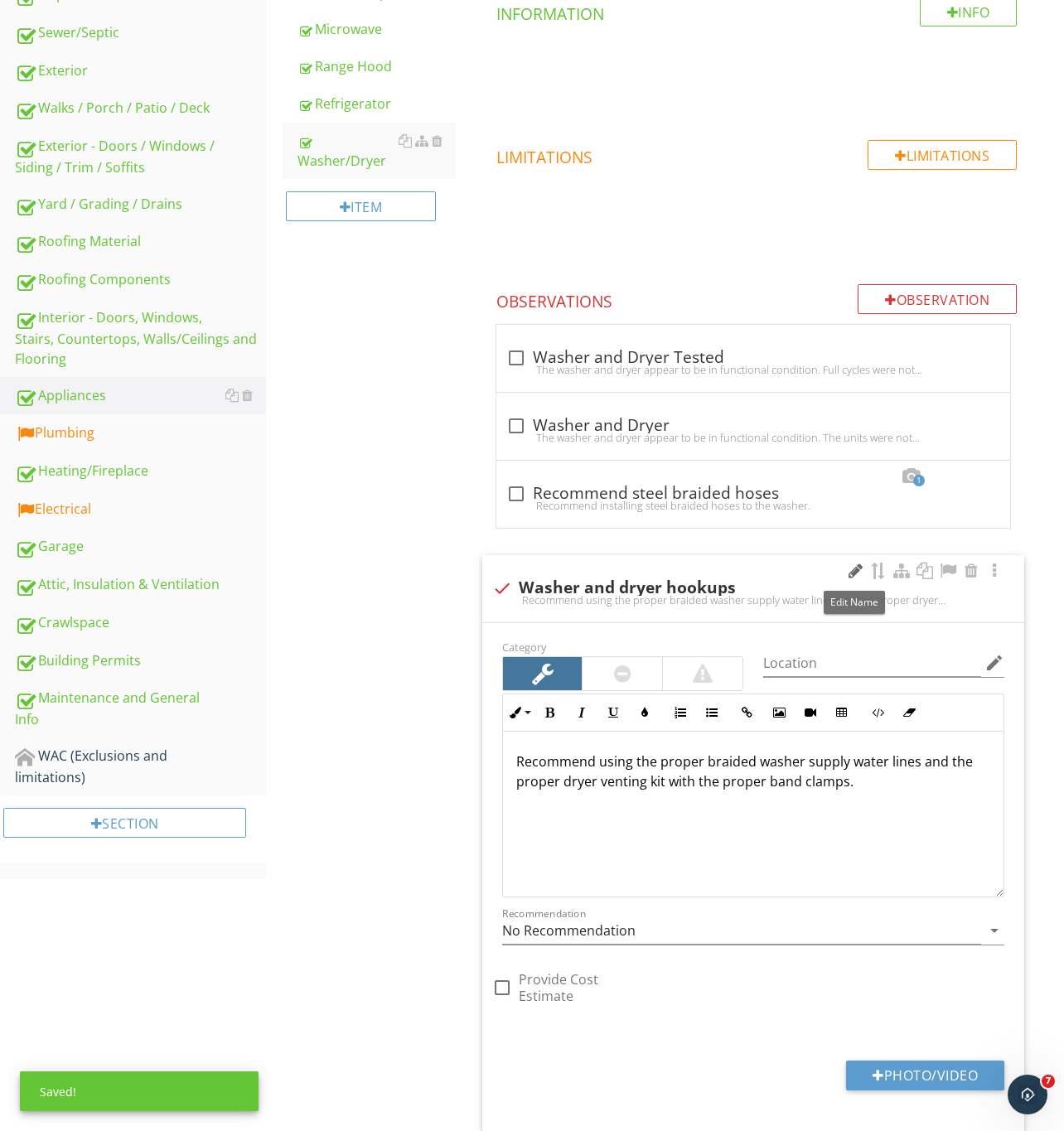
click at [845, 572] on div at bounding box center [855, 571] width 20 height 17
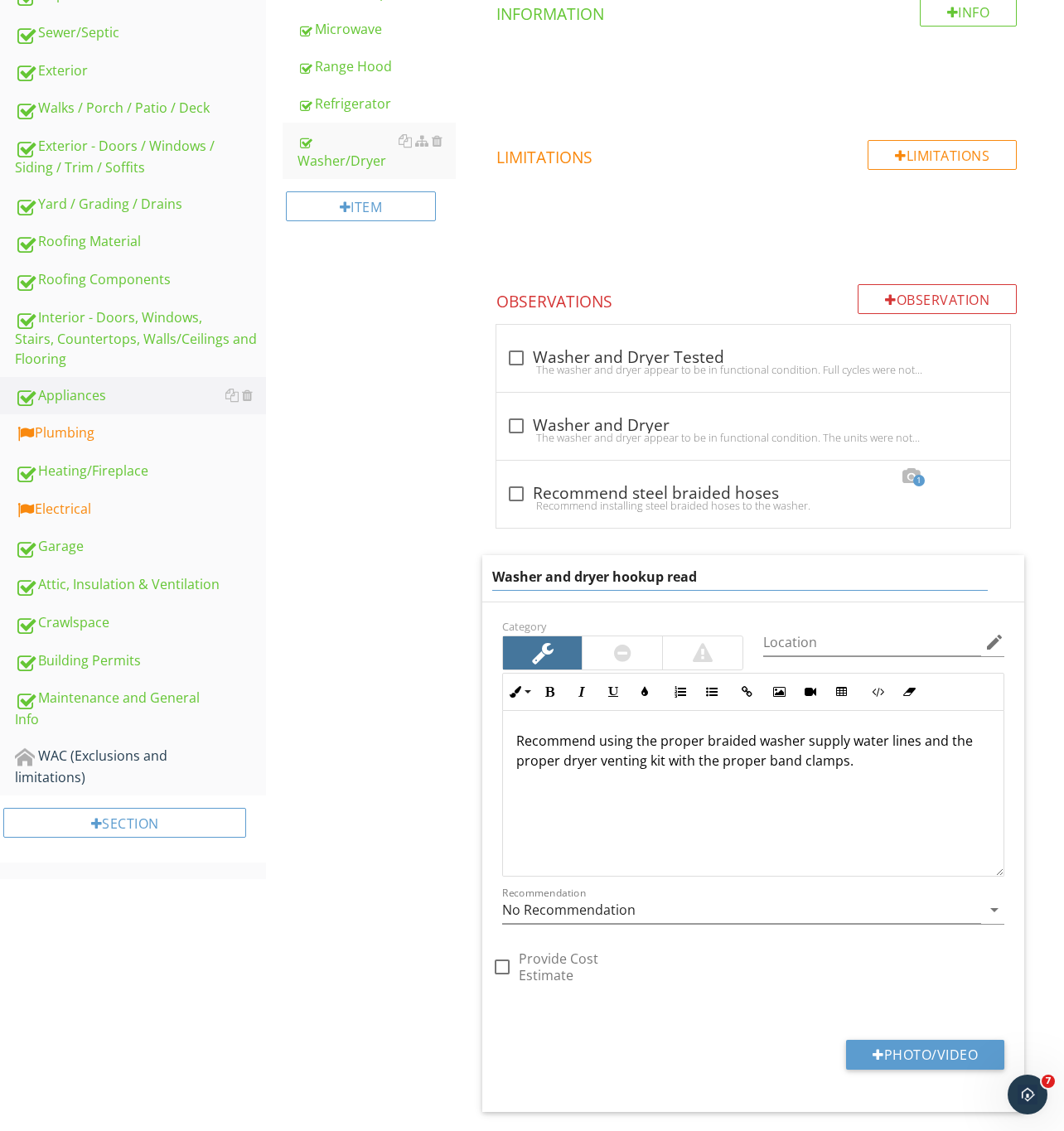
type input "Washer and dryer hookup ready"
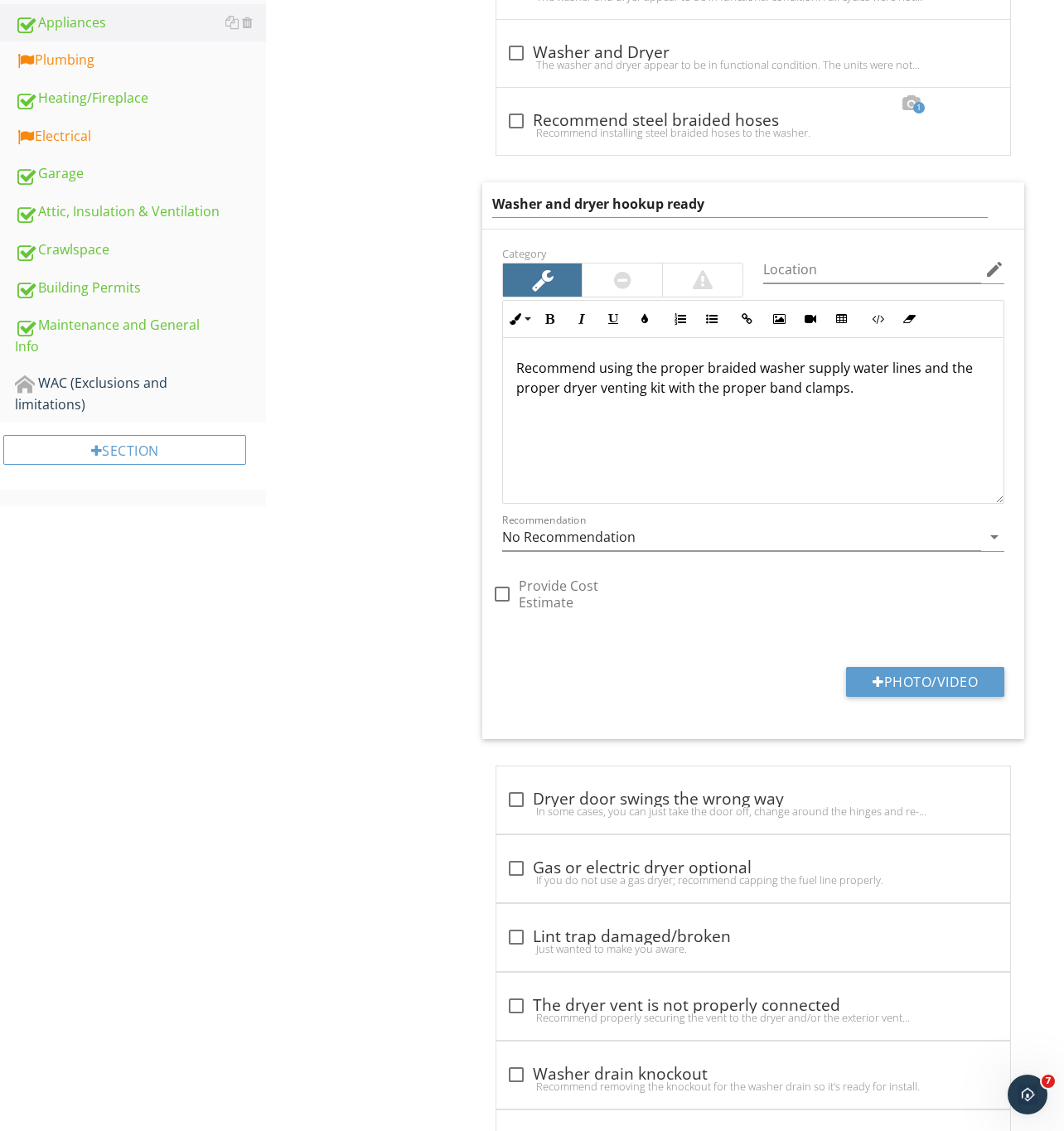
scroll to position [671, 0]
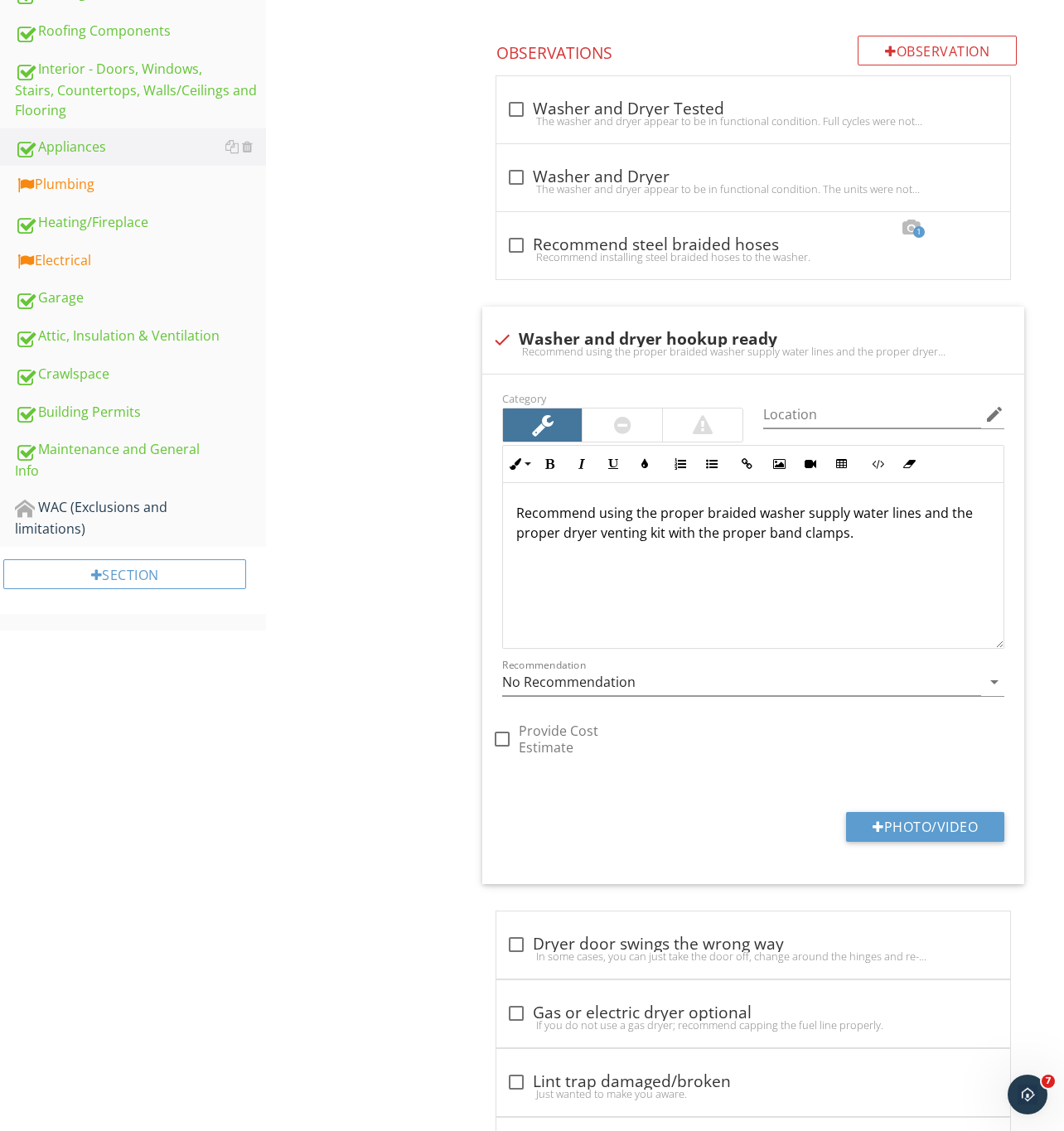
click at [371, 758] on div "Appliances General Garbage Disposal [GEOGRAPHIC_DATA] Oven/Cooktop Microwave Ra…" at bounding box center [664, 532] width 798 height 2075
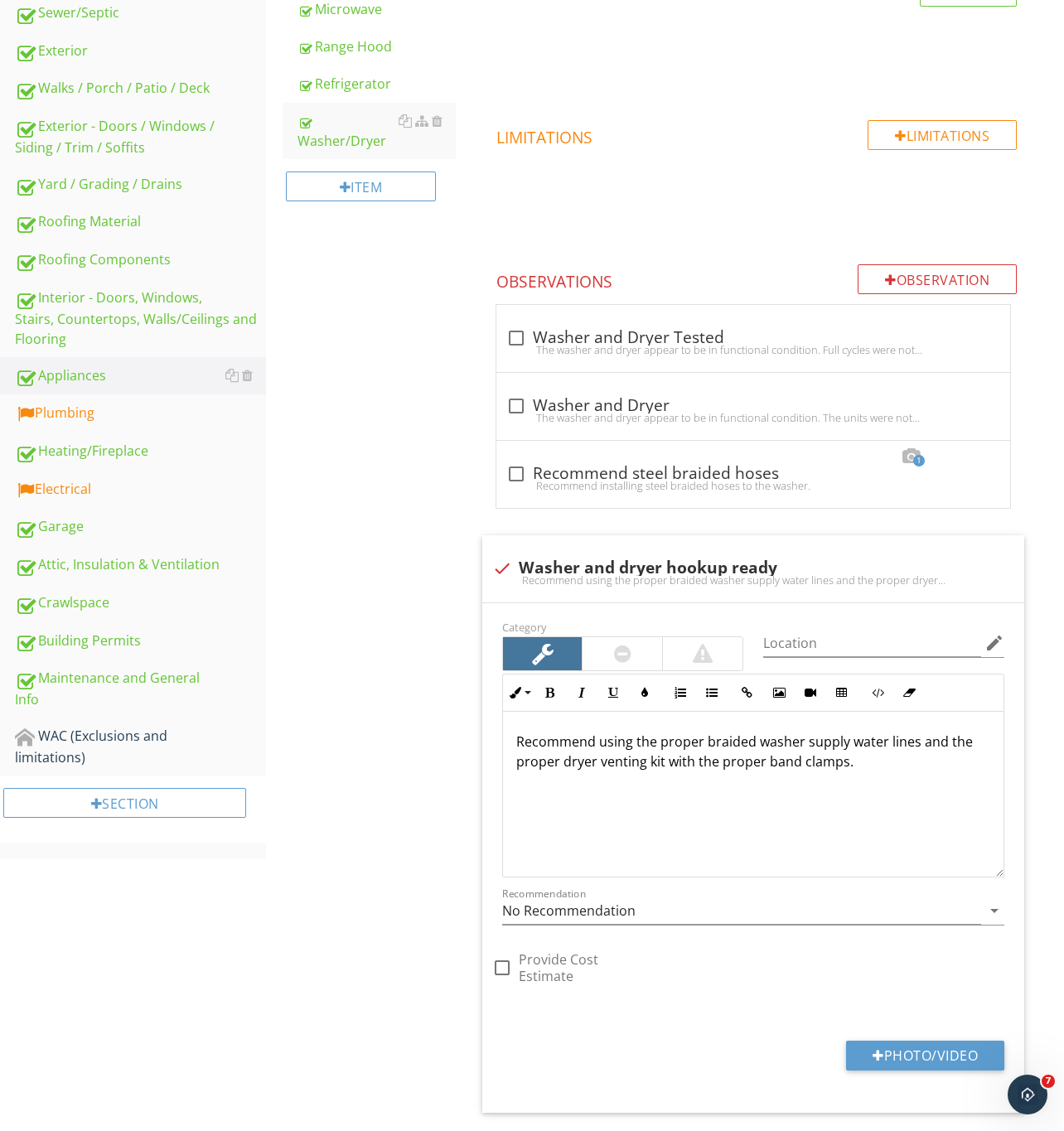
scroll to position [174, 0]
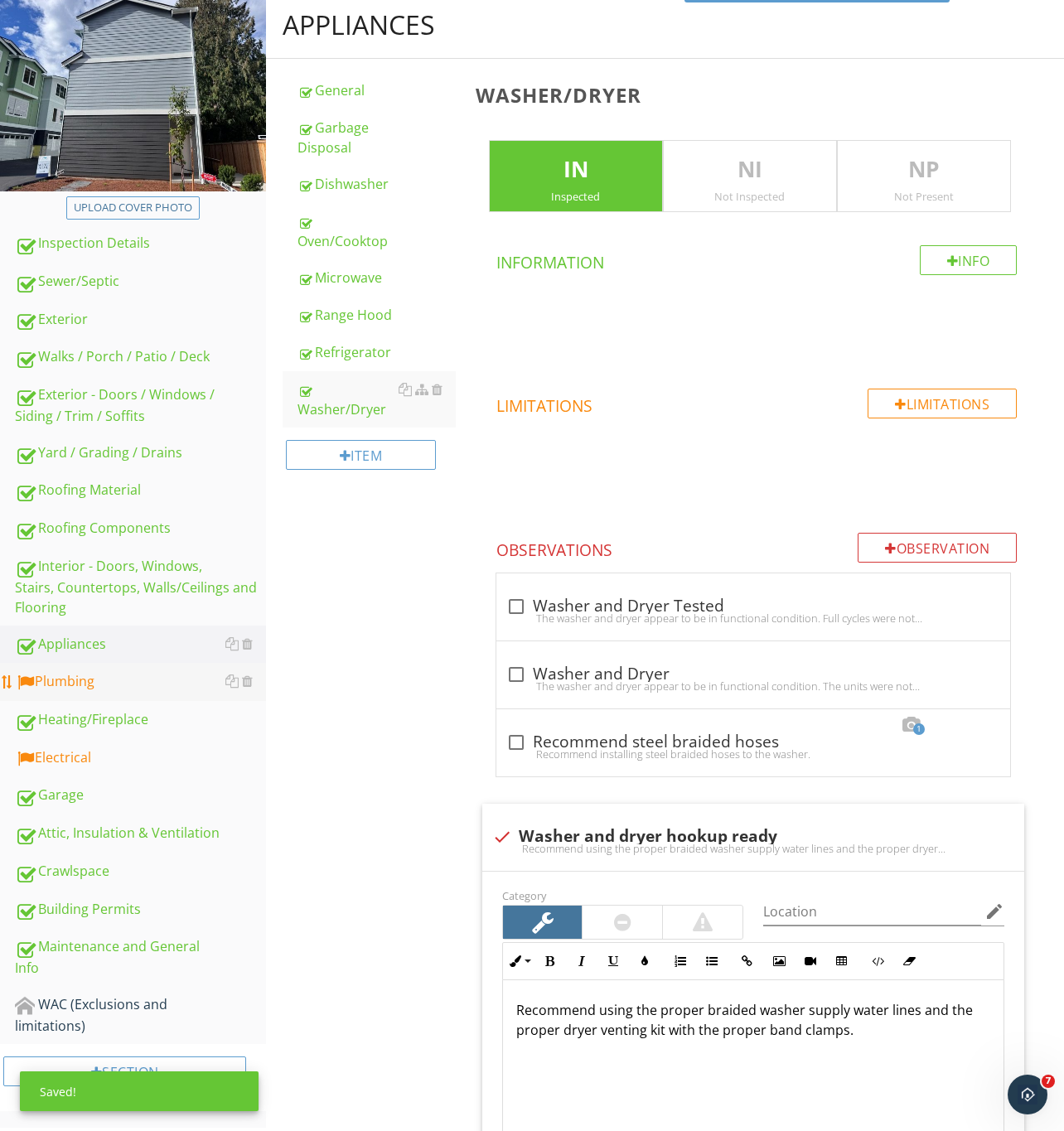
click at [68, 678] on div "Plumbing" at bounding box center [140, 681] width 251 height 21
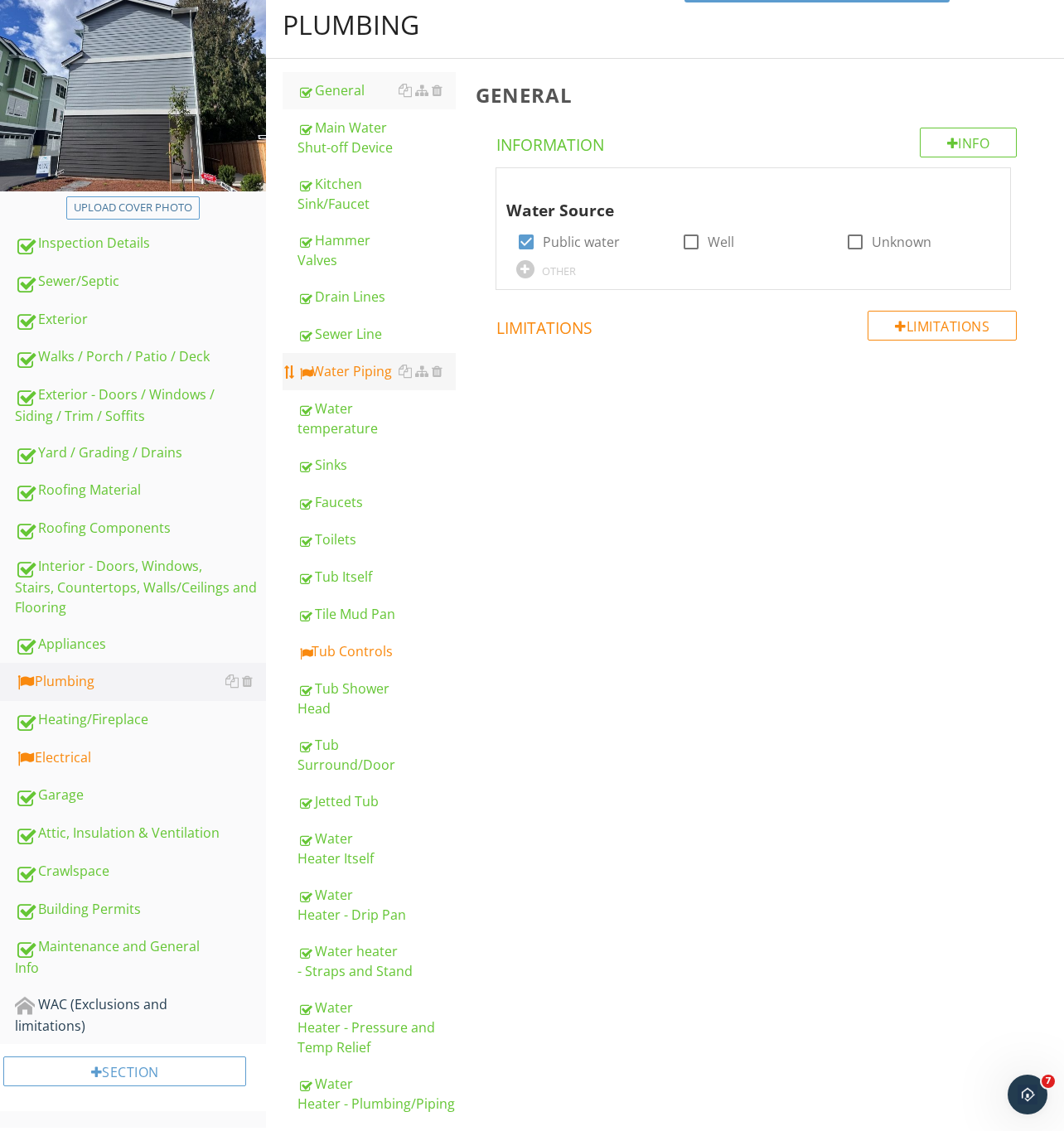
click at [363, 383] on link "Water Piping" at bounding box center [377, 371] width 158 height 37
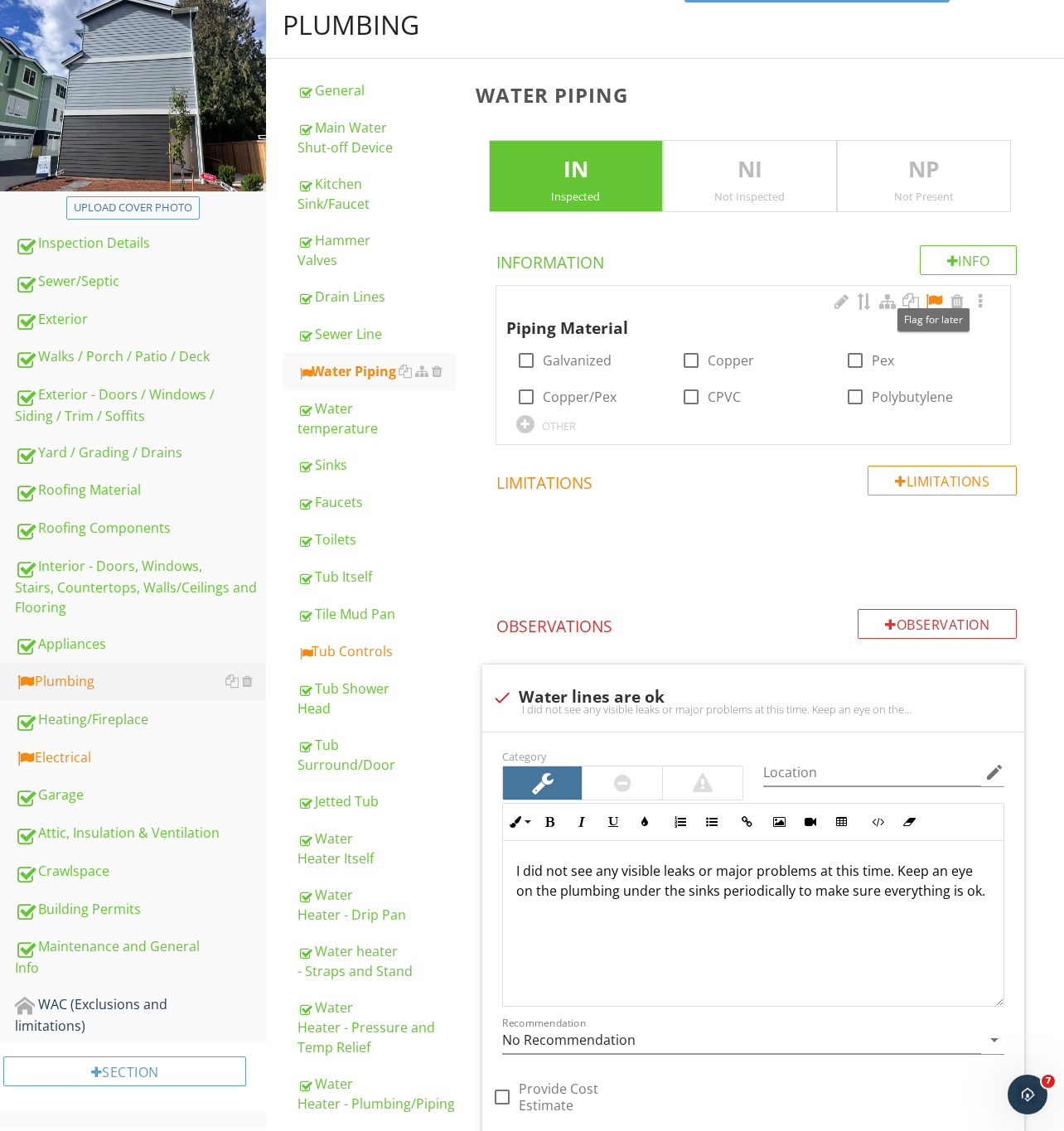
click at [935, 301] on div at bounding box center [934, 301] width 20 height 17
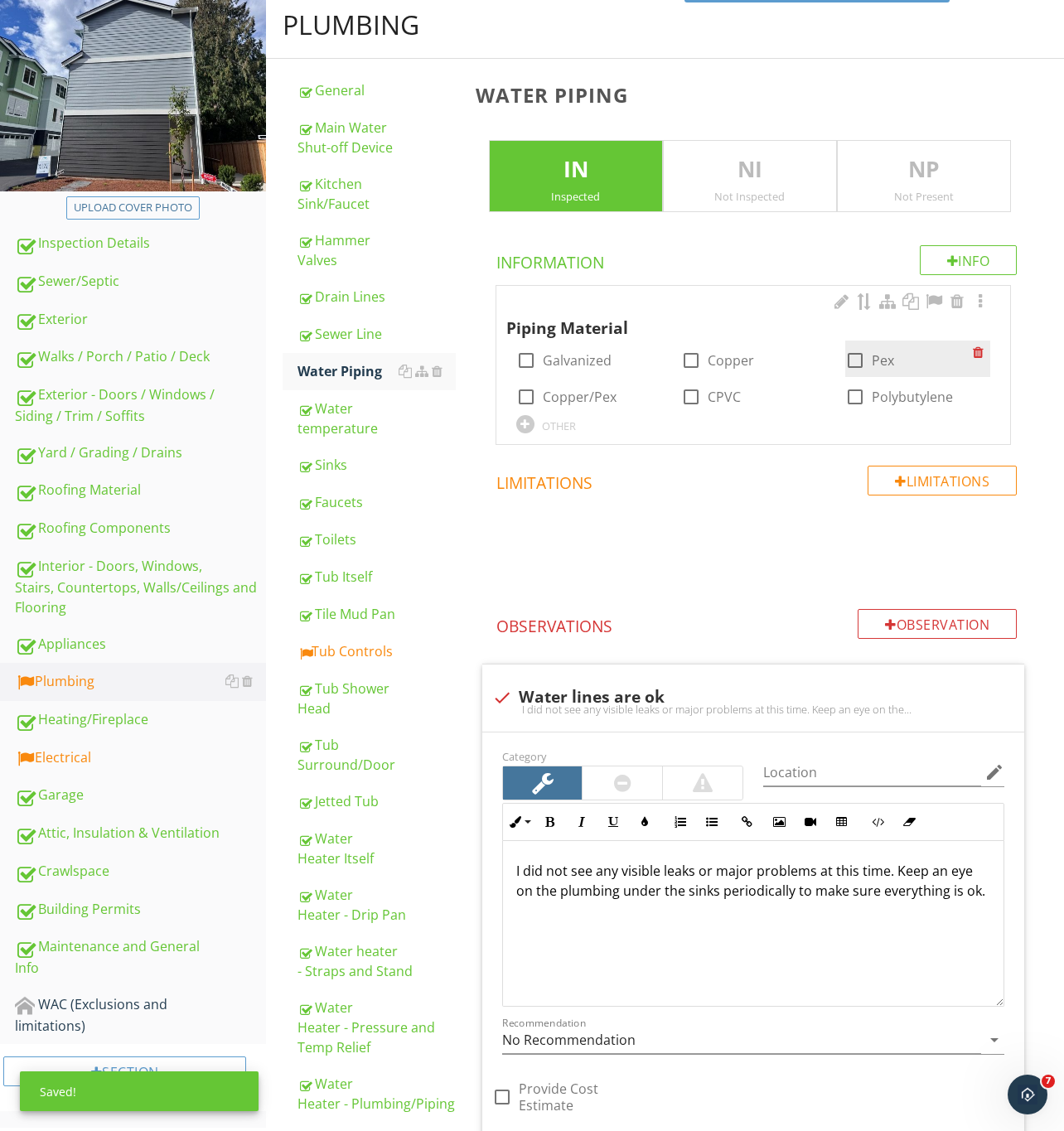
click at [863, 366] on div at bounding box center [855, 360] width 28 height 28
checkbox input "true"
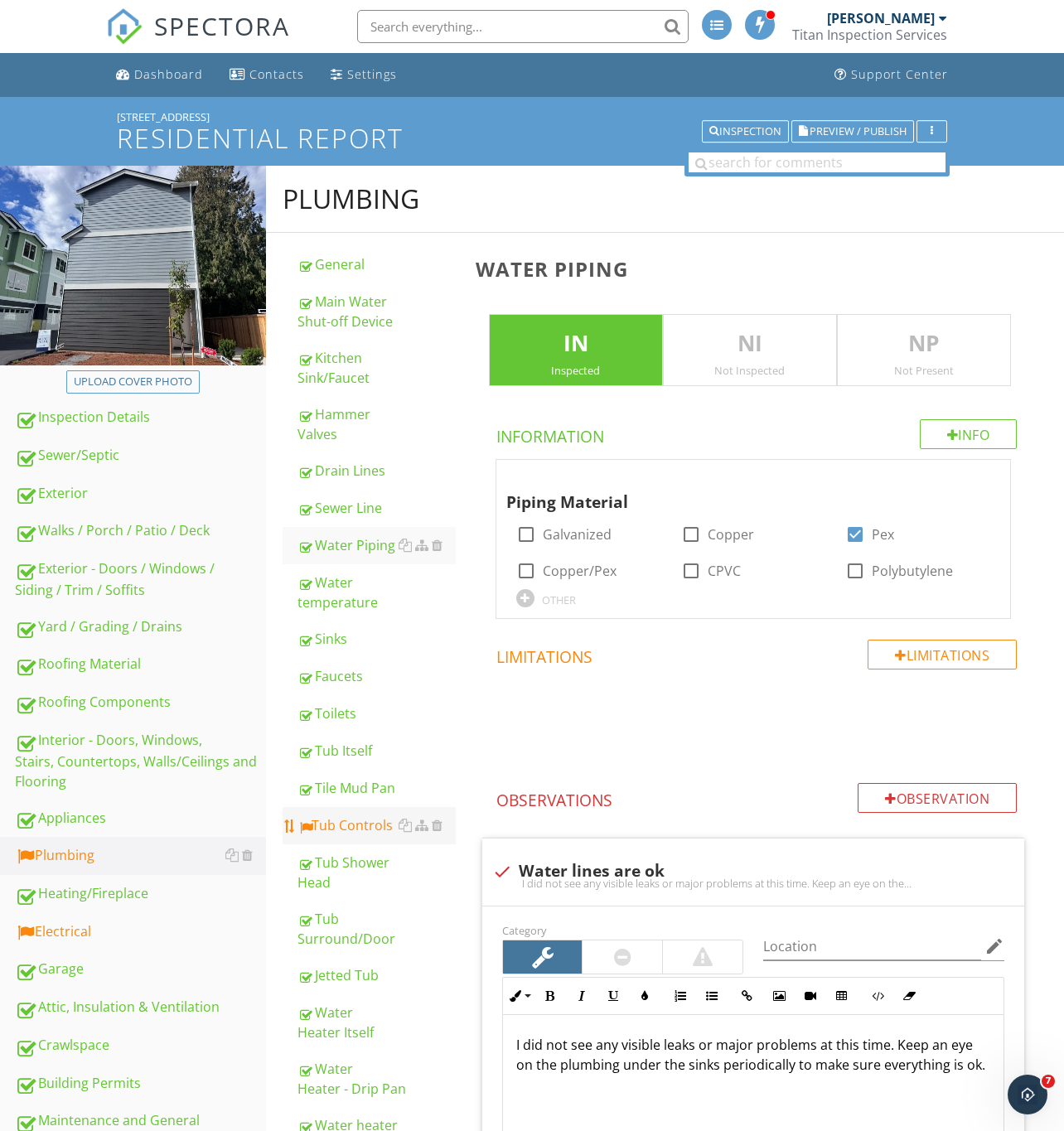
click at [341, 820] on div "Tub Controls" at bounding box center [377, 825] width 158 height 20
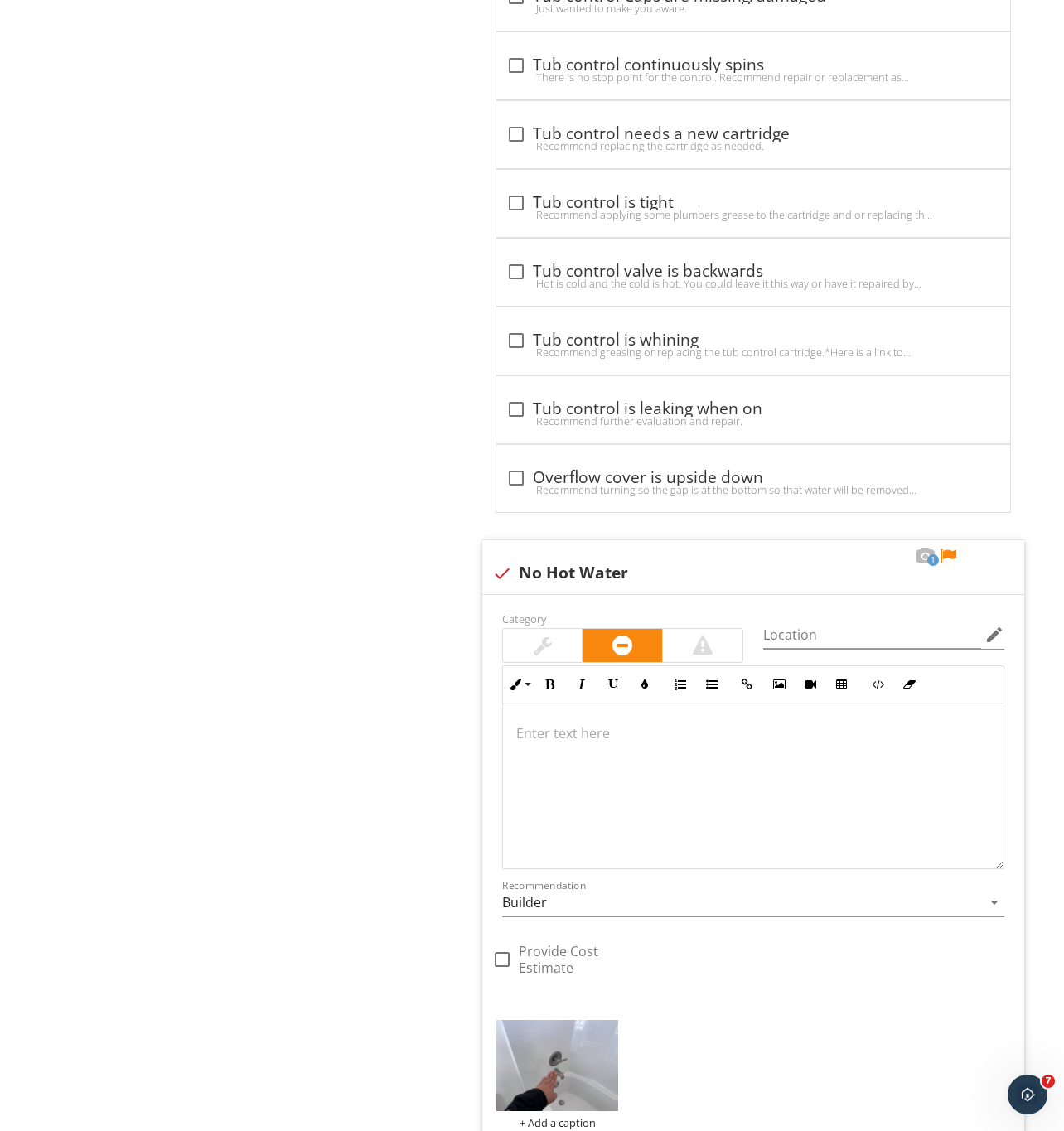
scroll to position [2083, 0]
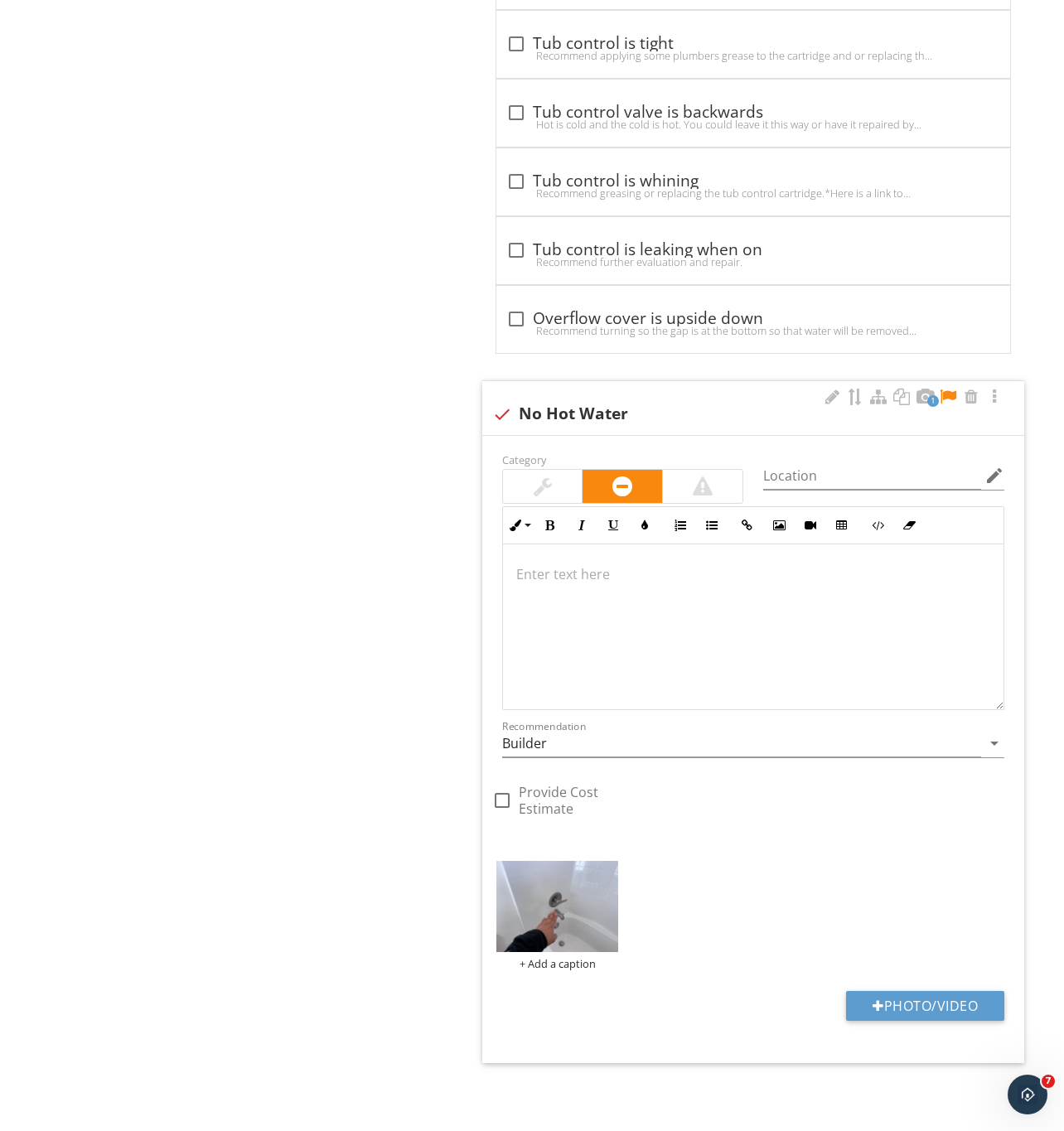
click at [947, 391] on div at bounding box center [948, 397] width 20 height 17
click at [568, 617] on div at bounding box center [753, 627] width 501 height 165
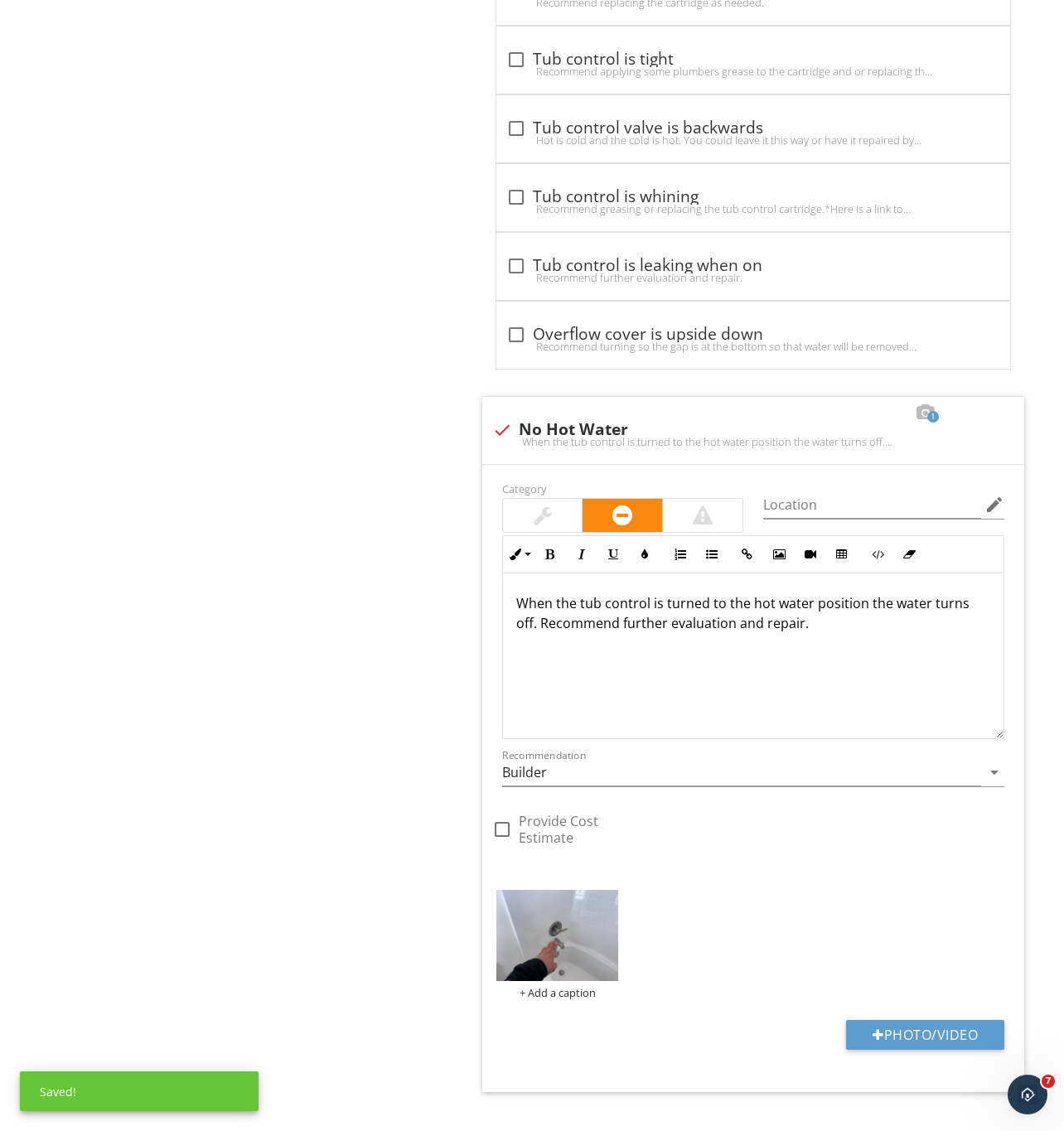
scroll to position [1971, 0]
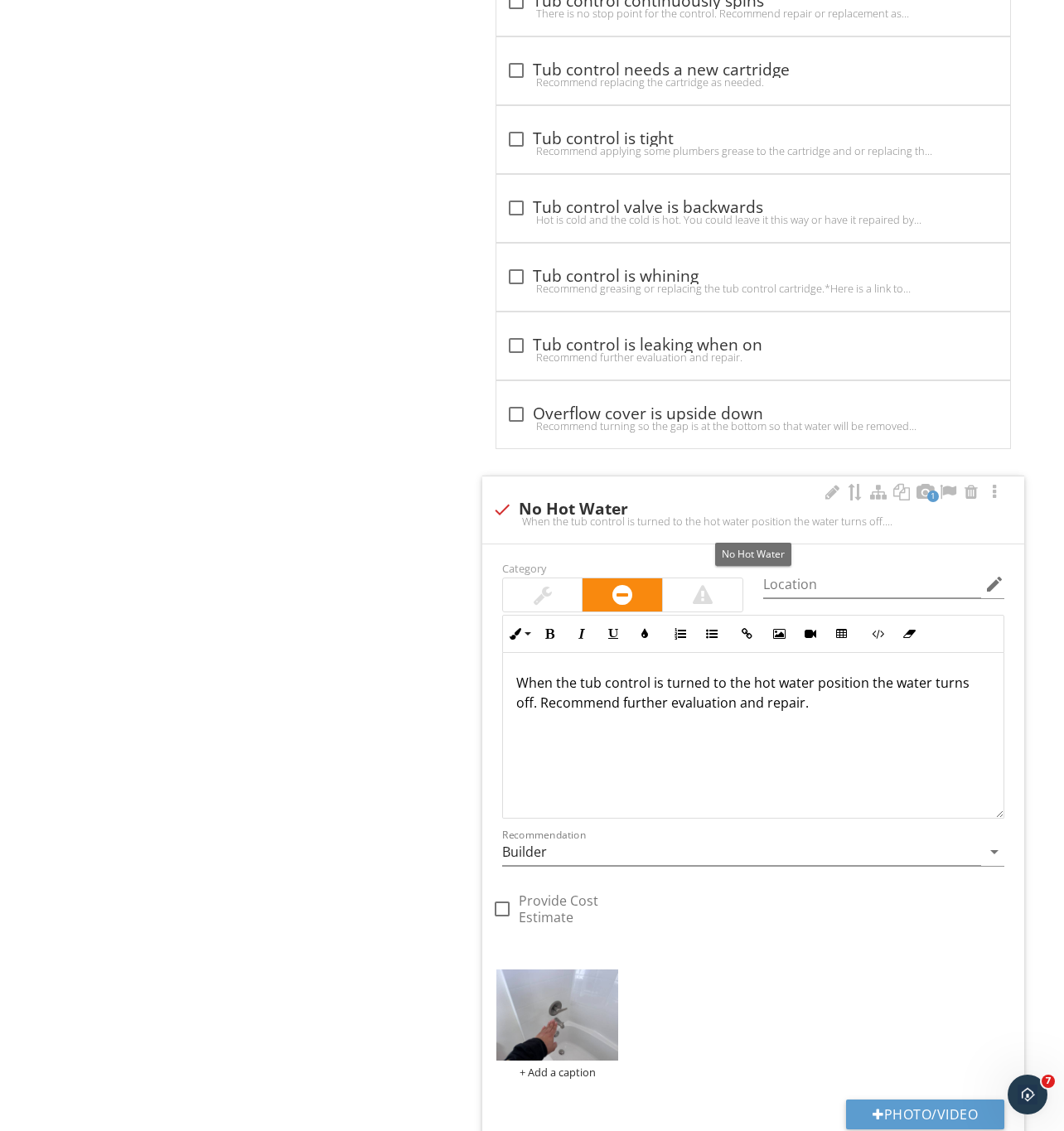
click at [826, 502] on span at bounding box center [832, 493] width 20 height 18
checkbox input "true"
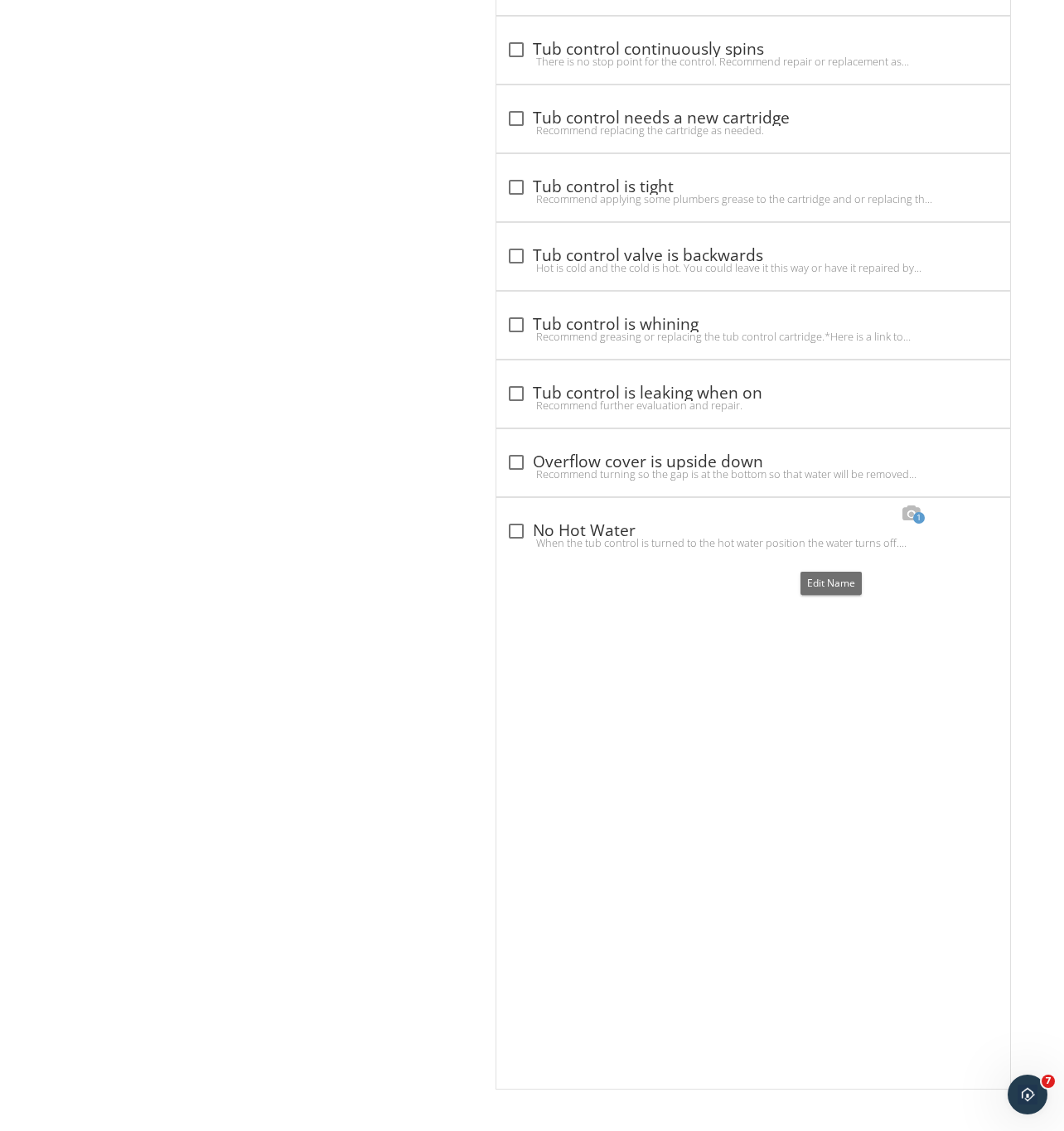
scroll to position [1414, 0]
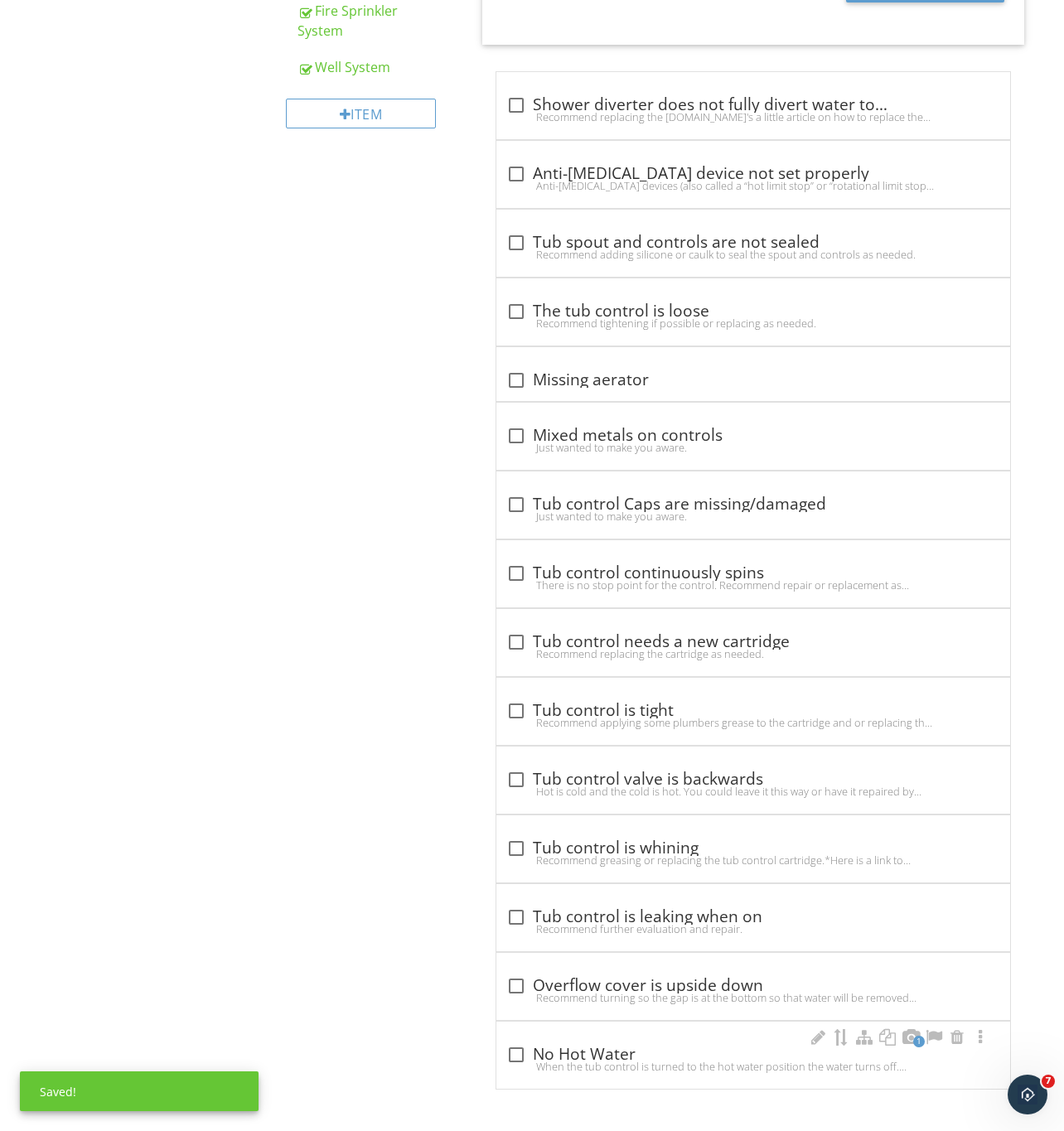
click at [520, 1064] on div "When the tub control is turned to the hot water position the water turns off. R…" at bounding box center [753, 1066] width 493 height 13
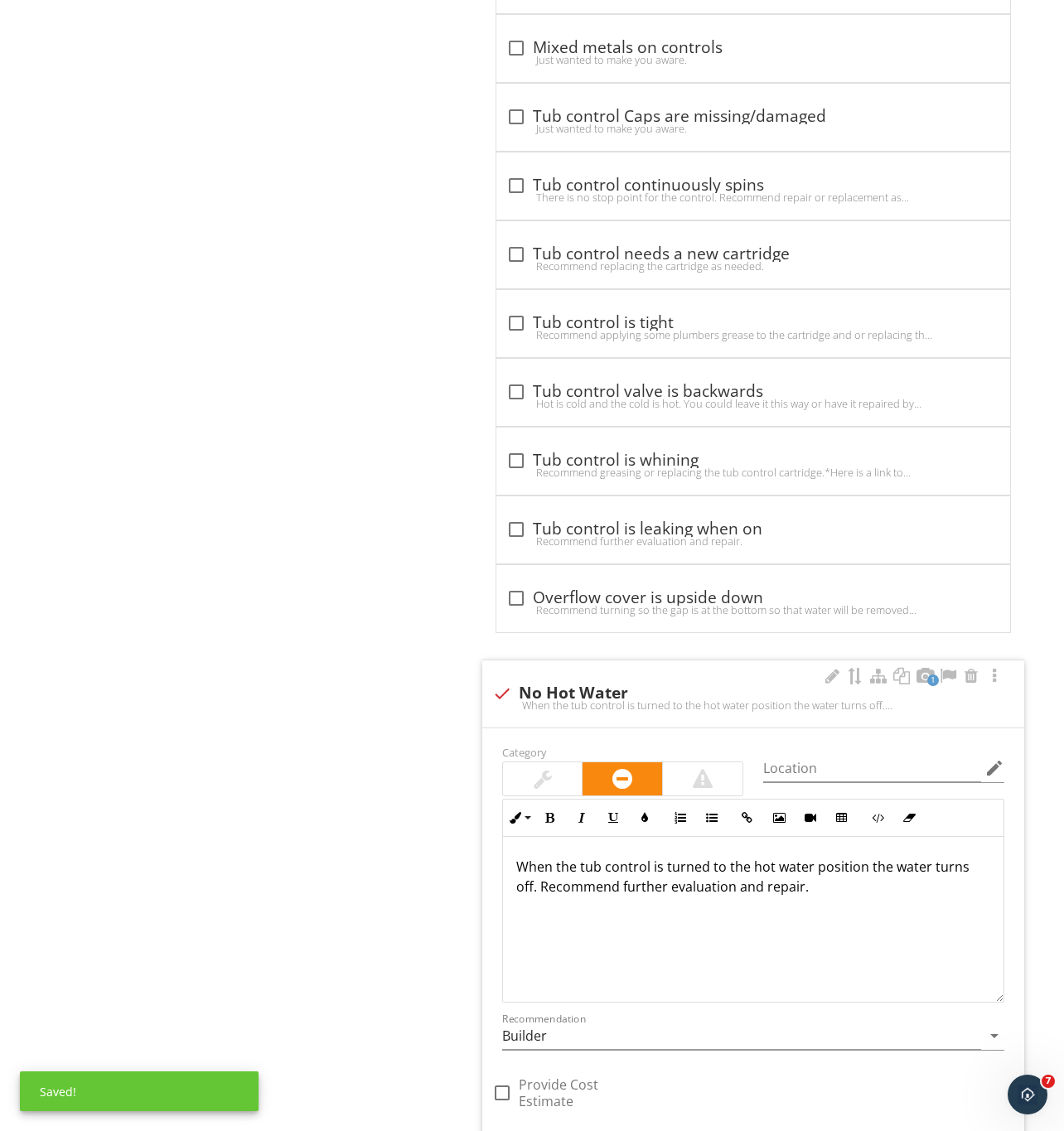
scroll to position [1, 0]
click at [826, 684] on div at bounding box center [832, 676] width 20 height 17
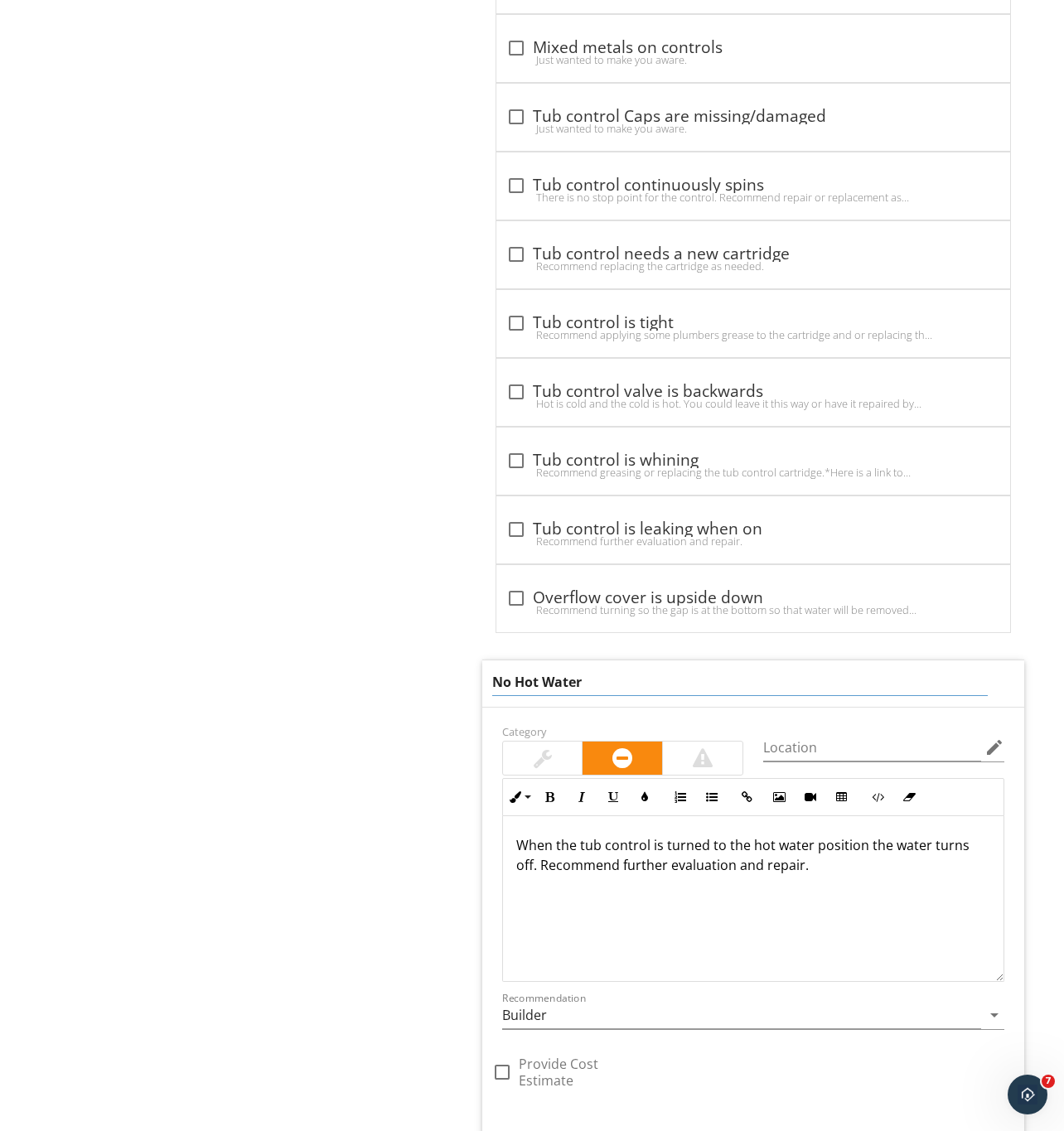
drag, startPoint x: 612, startPoint y: 698, endPoint x: 383, endPoint y: 694, distance: 229.0
type input "Tub control"
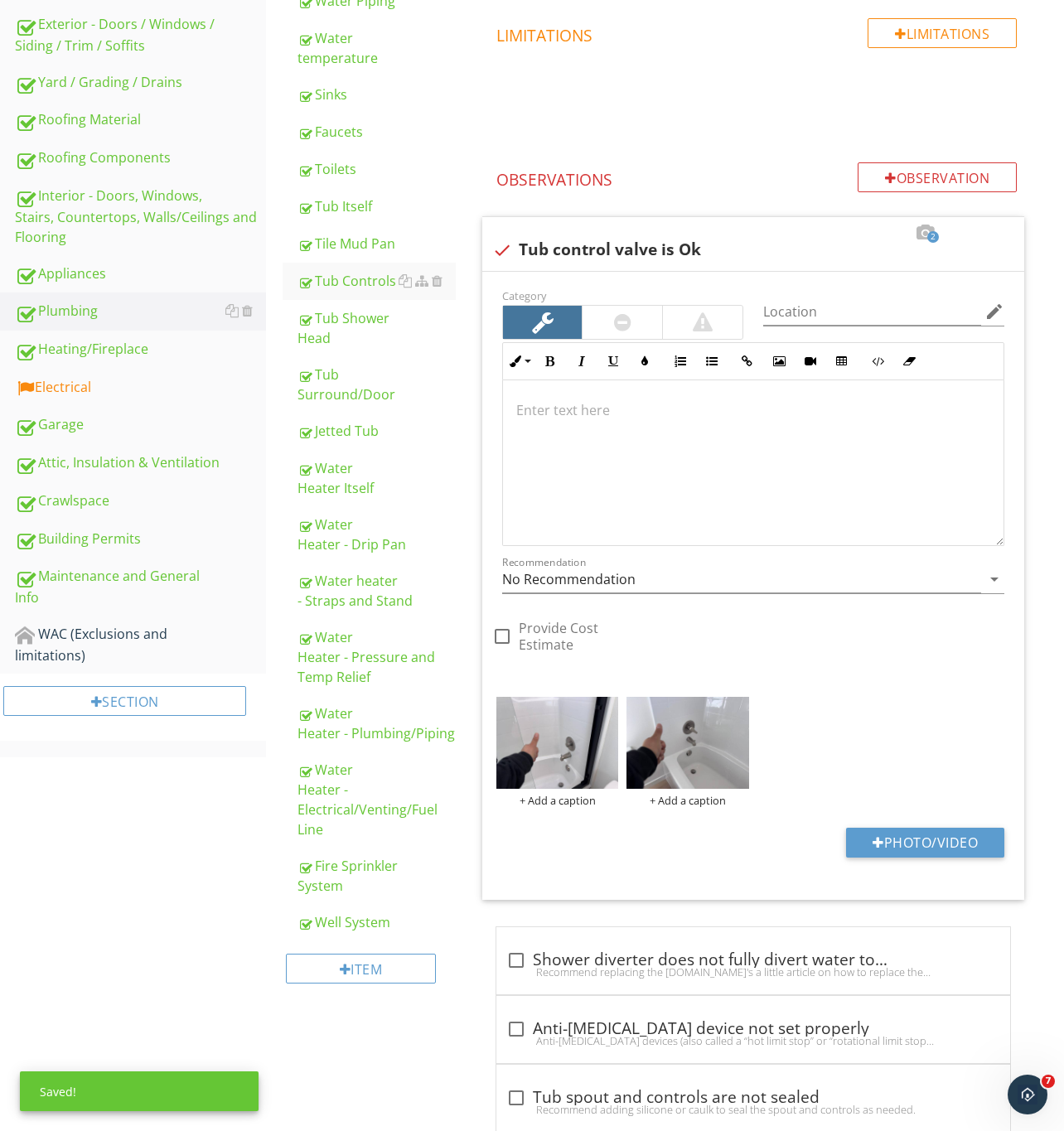
scroll to position [420, 0]
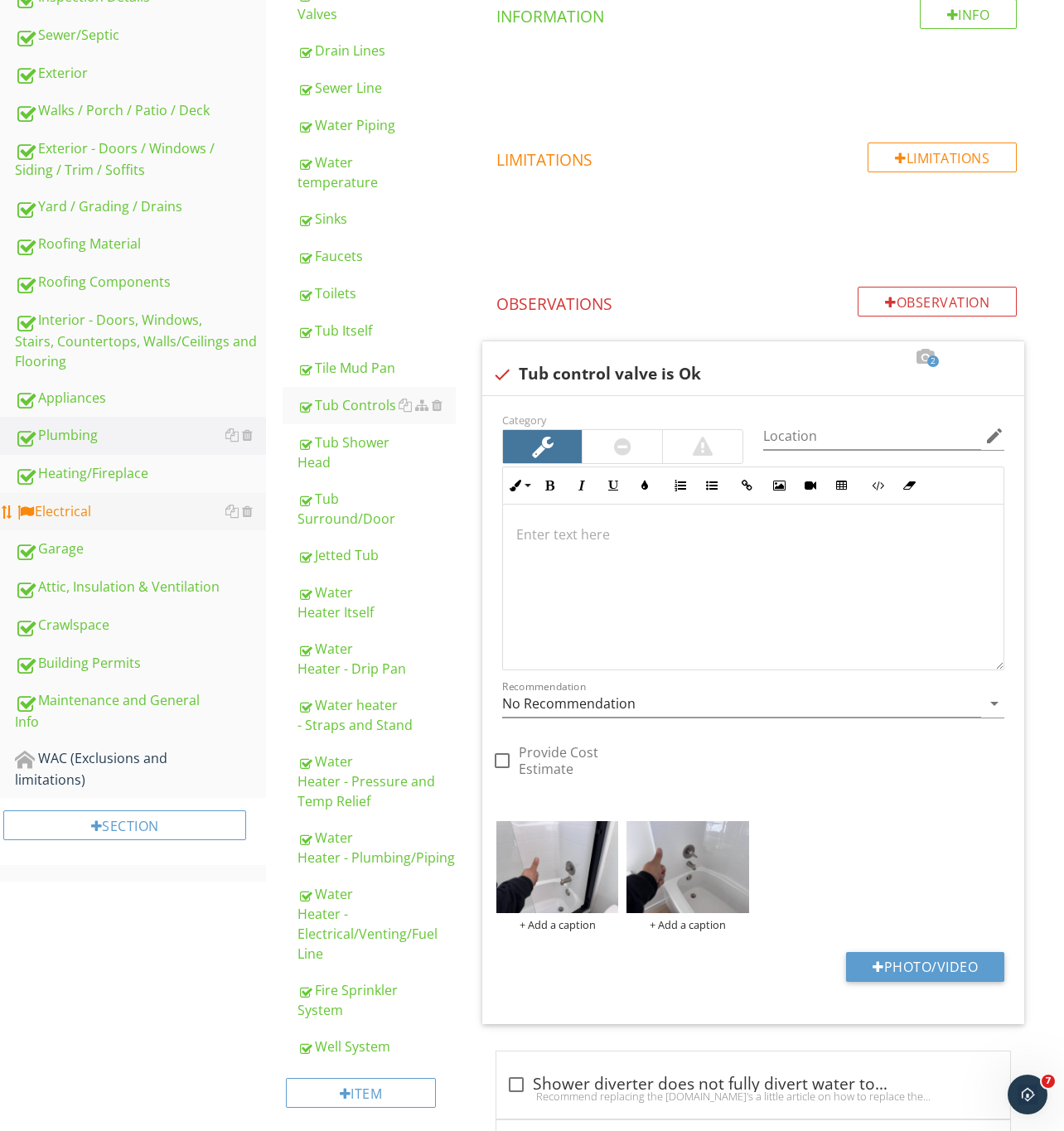
click at [78, 512] on div "Electrical" at bounding box center [140, 511] width 251 height 21
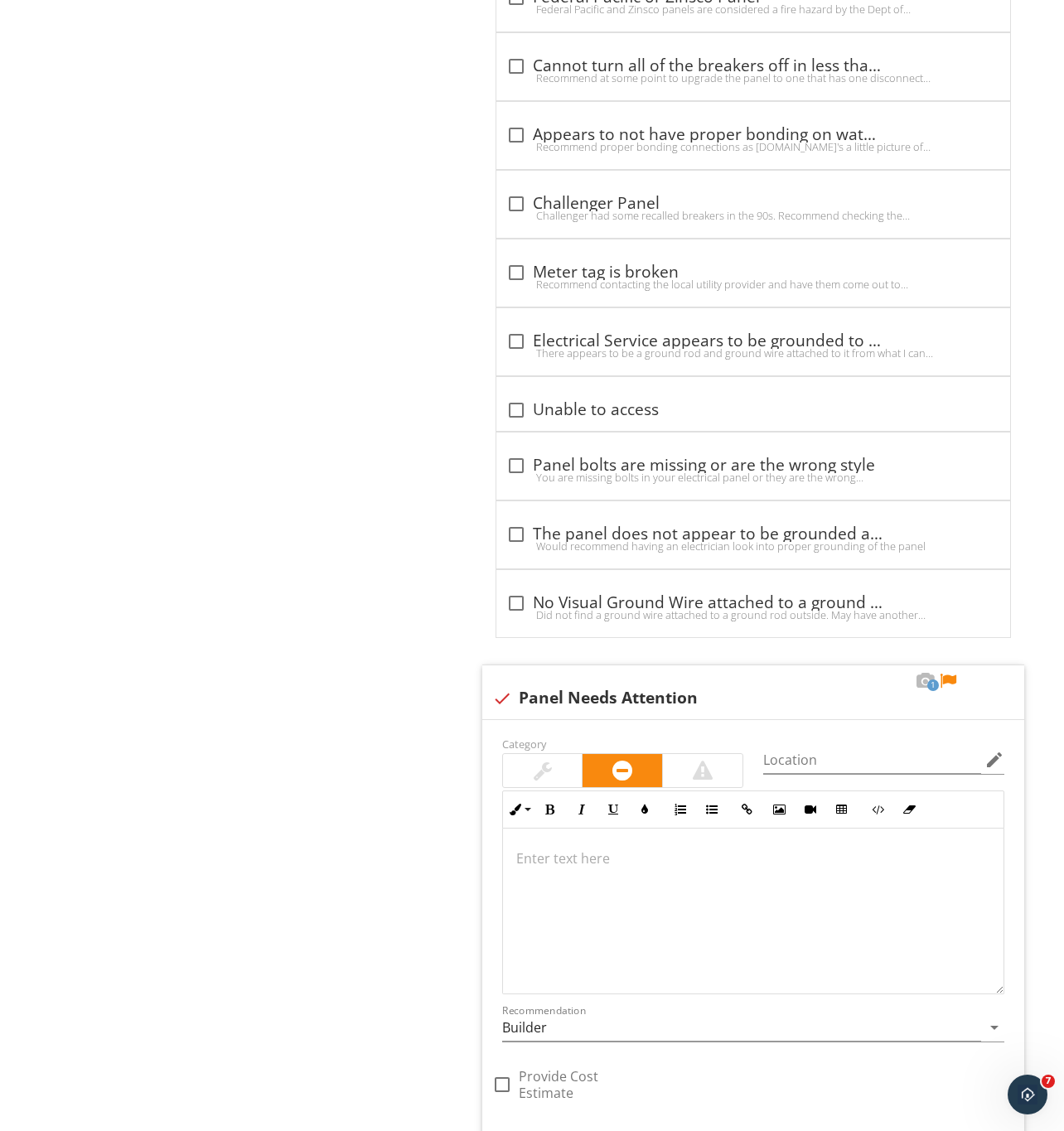
scroll to position [2190, 0]
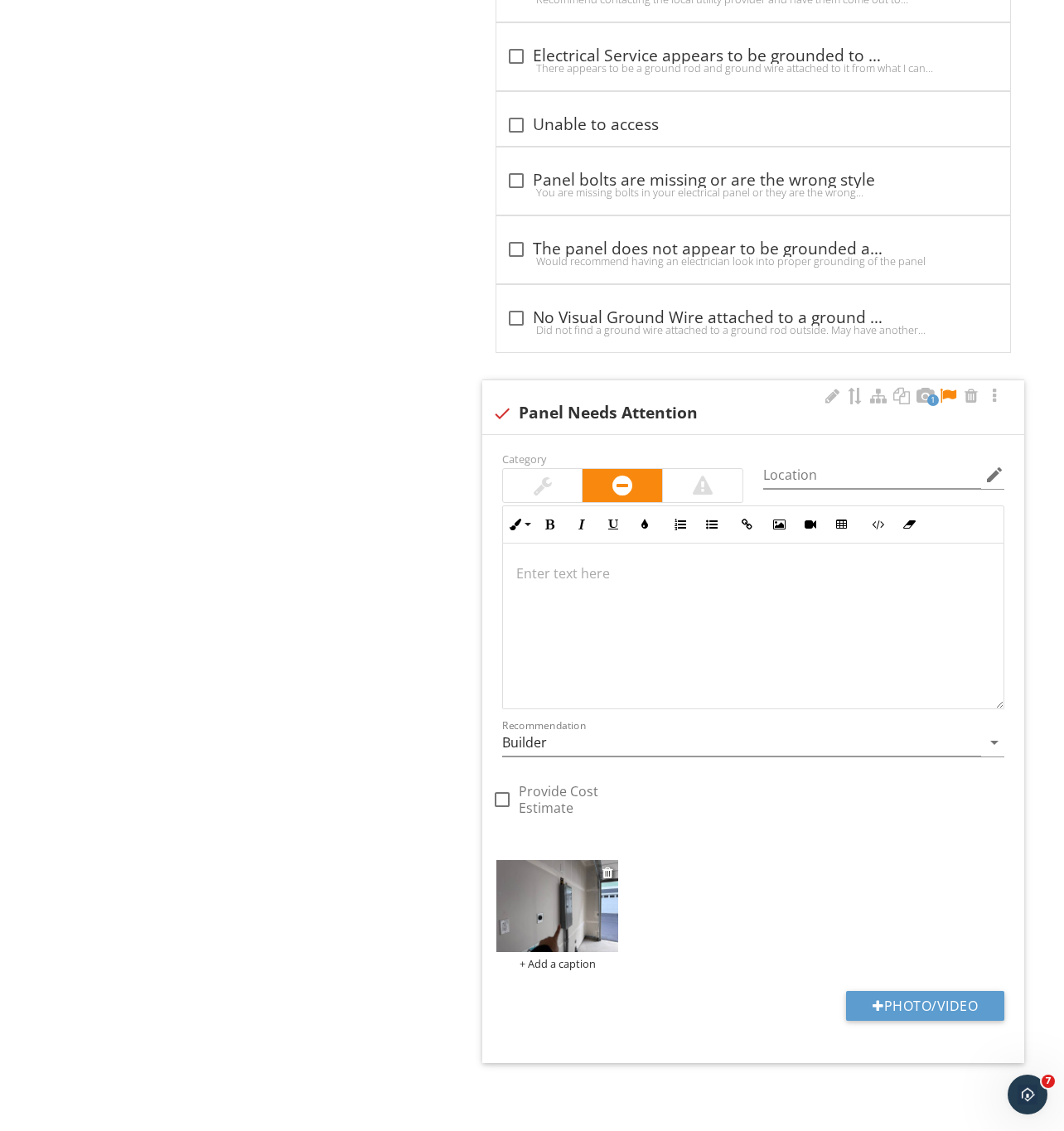
click at [549, 910] on img at bounding box center [557, 906] width 122 height 92
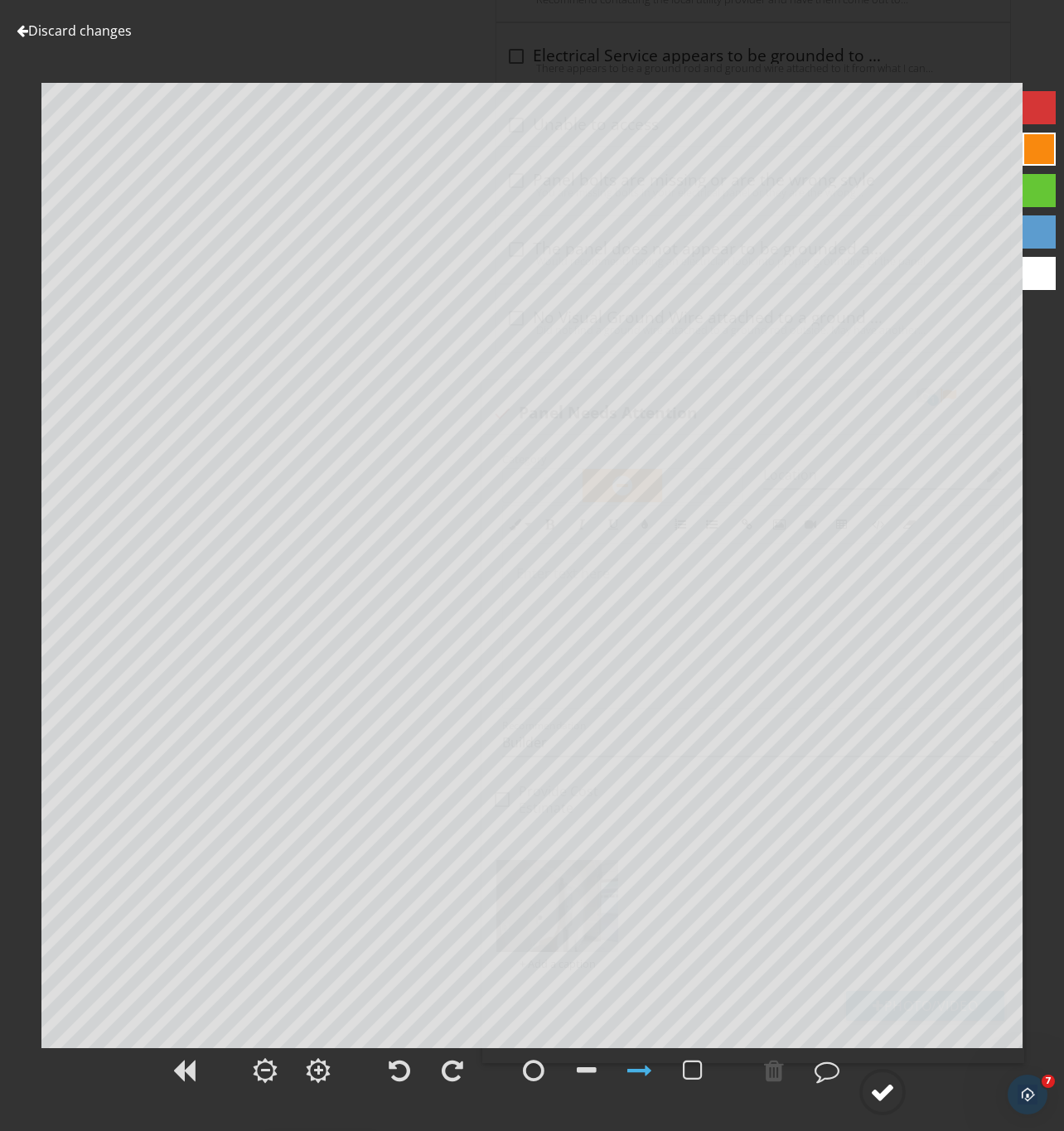
click at [886, 1086] on div at bounding box center [882, 1091] width 25 height 25
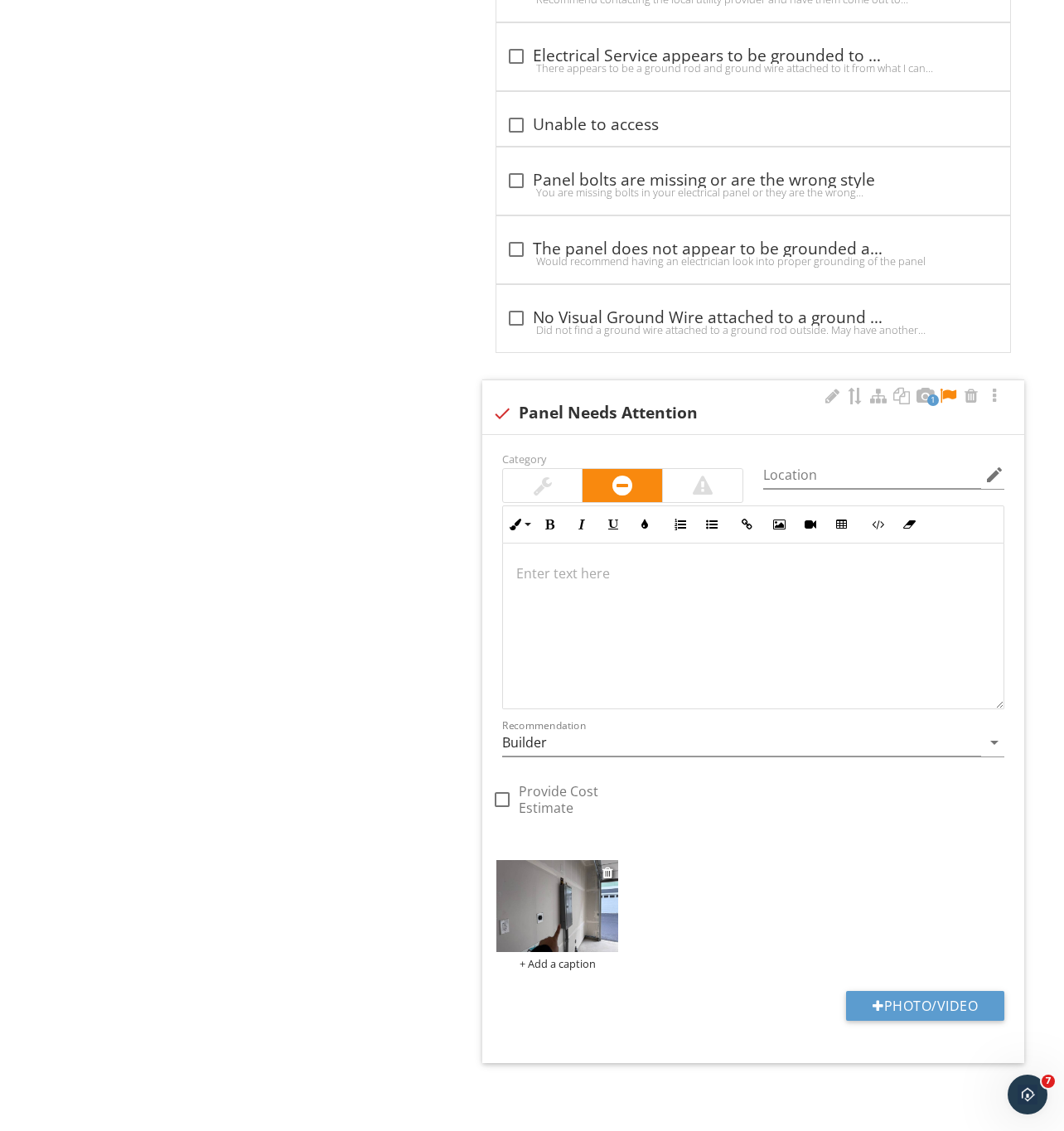
click at [561, 910] on img at bounding box center [557, 906] width 122 height 92
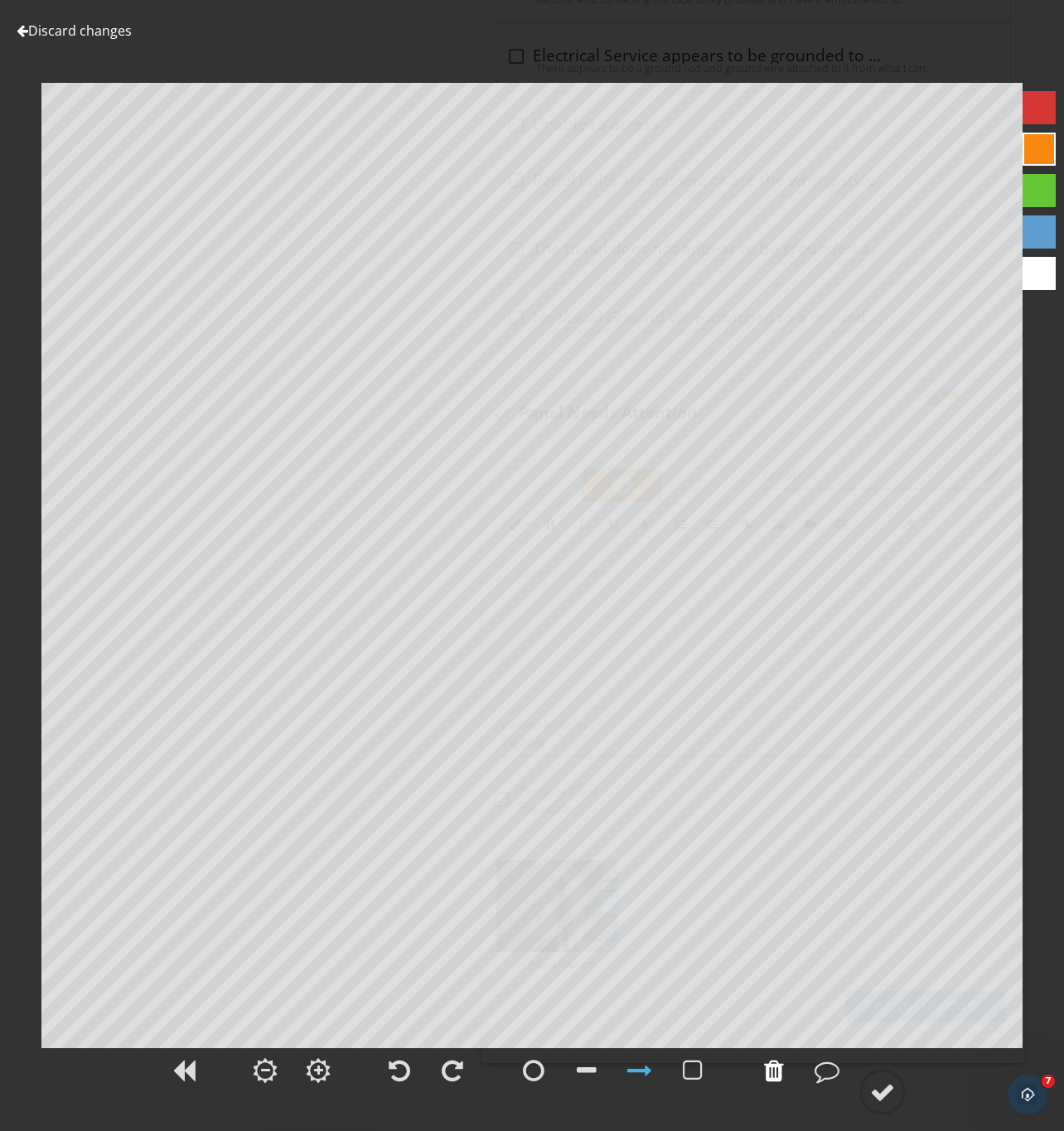
click at [776, 1077] on div at bounding box center [774, 1069] width 20 height 25
click at [956, 1055] on div at bounding box center [532, 1080] width 1064 height 69
click at [885, 1096] on div at bounding box center [882, 1091] width 25 height 25
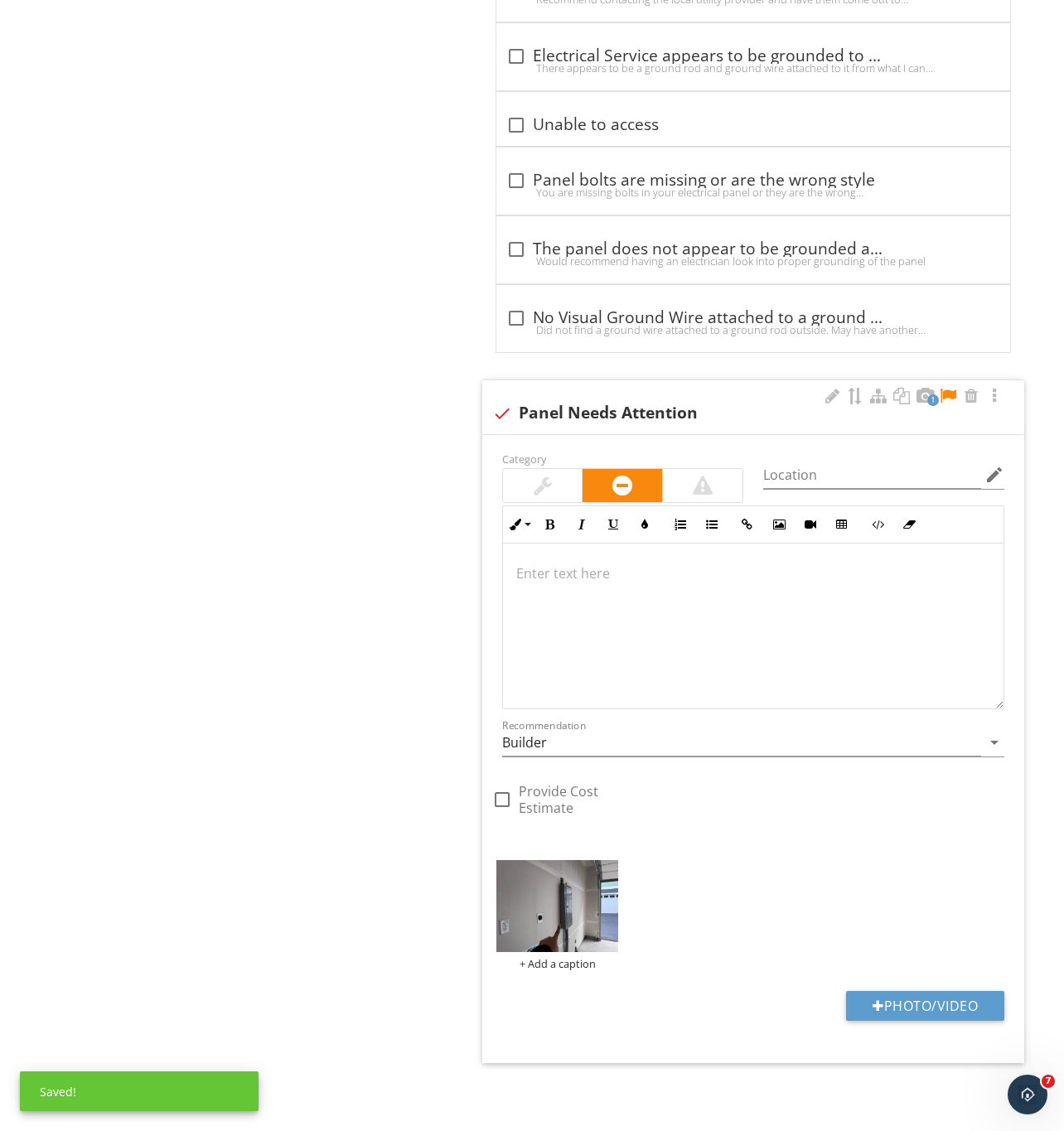
click at [947, 389] on div at bounding box center [948, 396] width 20 height 17
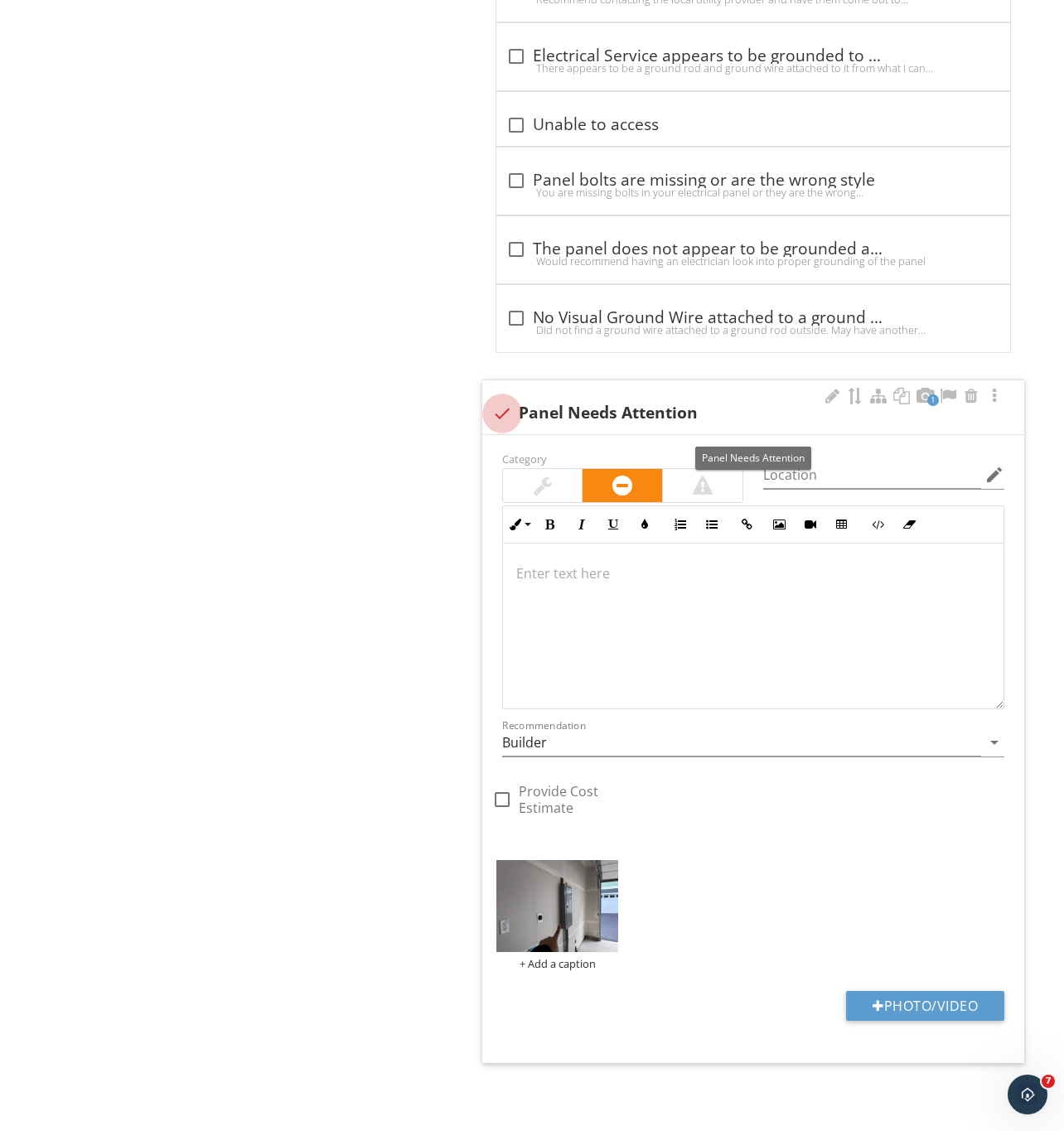
click at [498, 403] on div at bounding box center [502, 413] width 28 height 28
checkbox input "true"
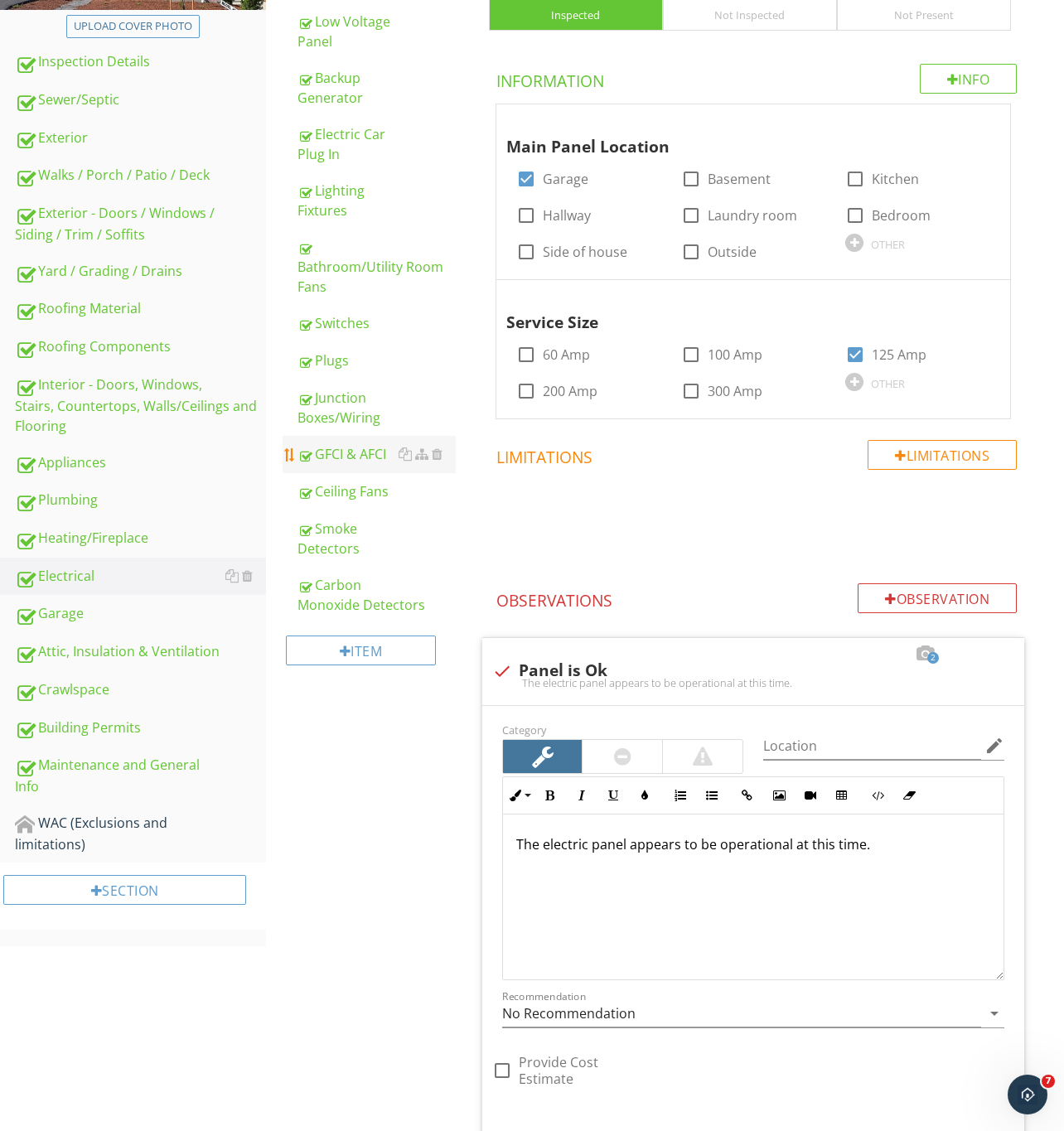
scroll to position [141, 0]
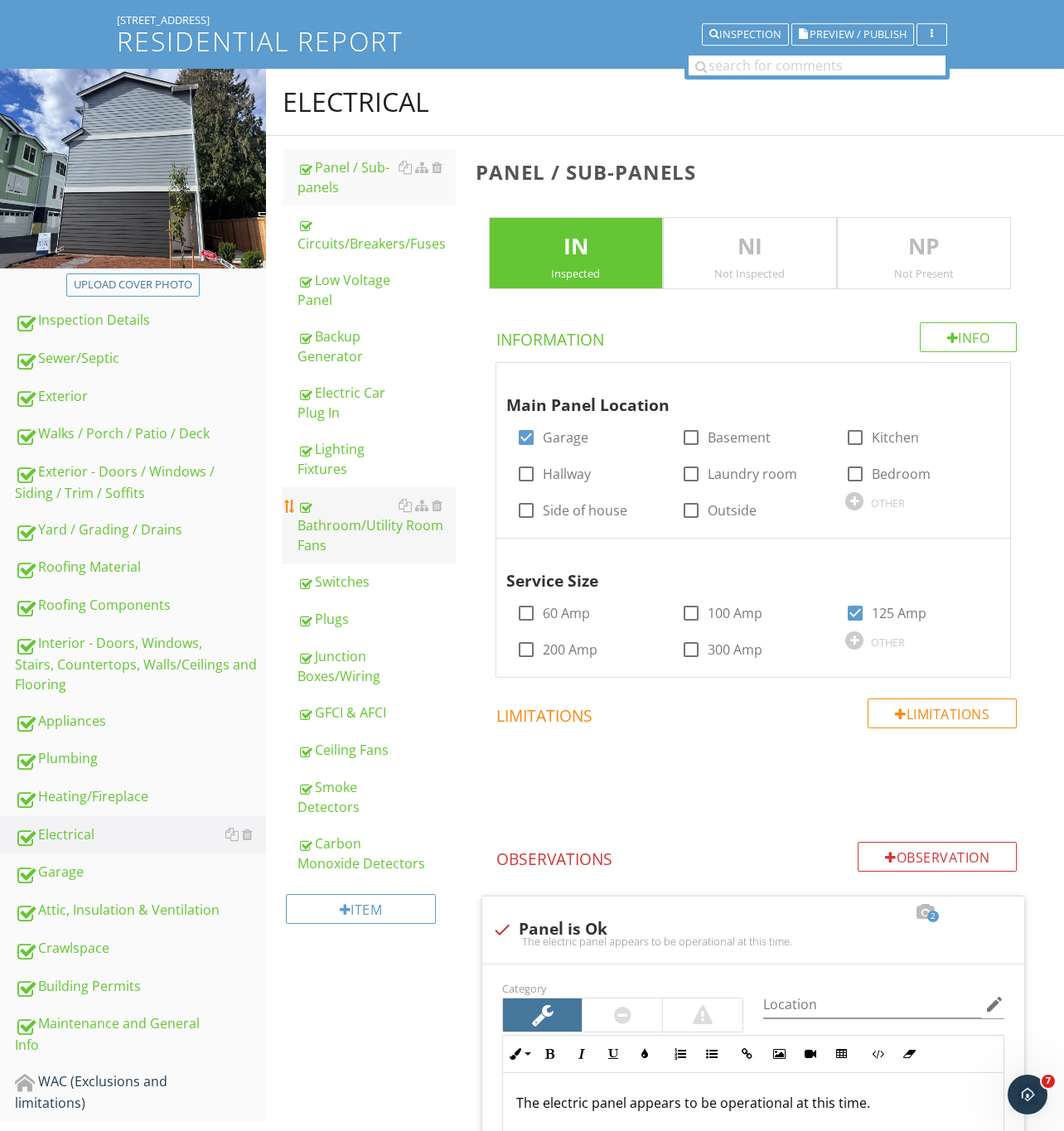
drag, startPoint x: 120, startPoint y: 600, endPoint x: 324, endPoint y: 535, distance: 214.1
click at [120, 600] on div "Roofing Components" at bounding box center [140, 605] width 251 height 21
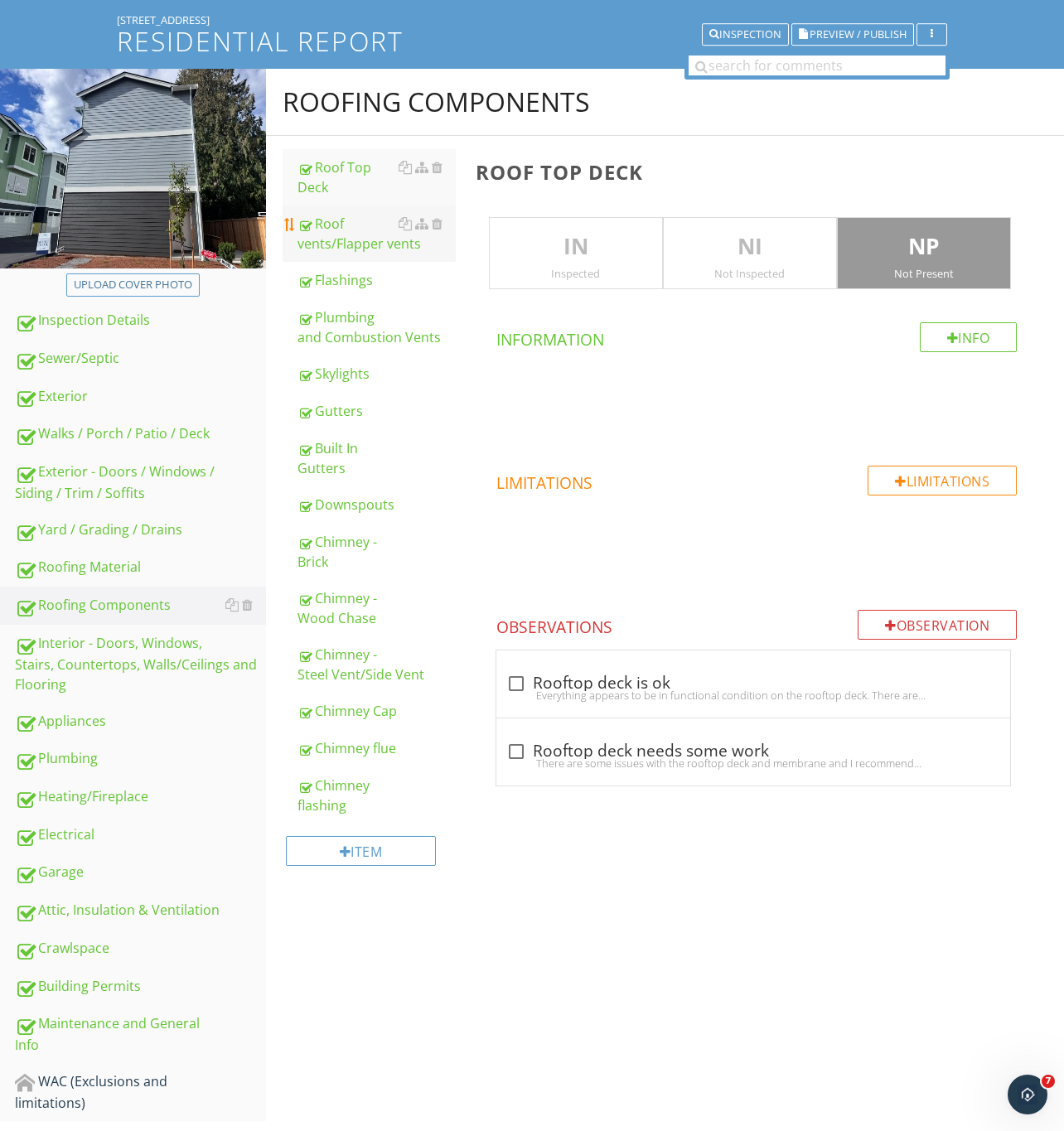
click at [353, 241] on div "Roof vents/Flapper vents" at bounding box center [377, 233] width 158 height 40
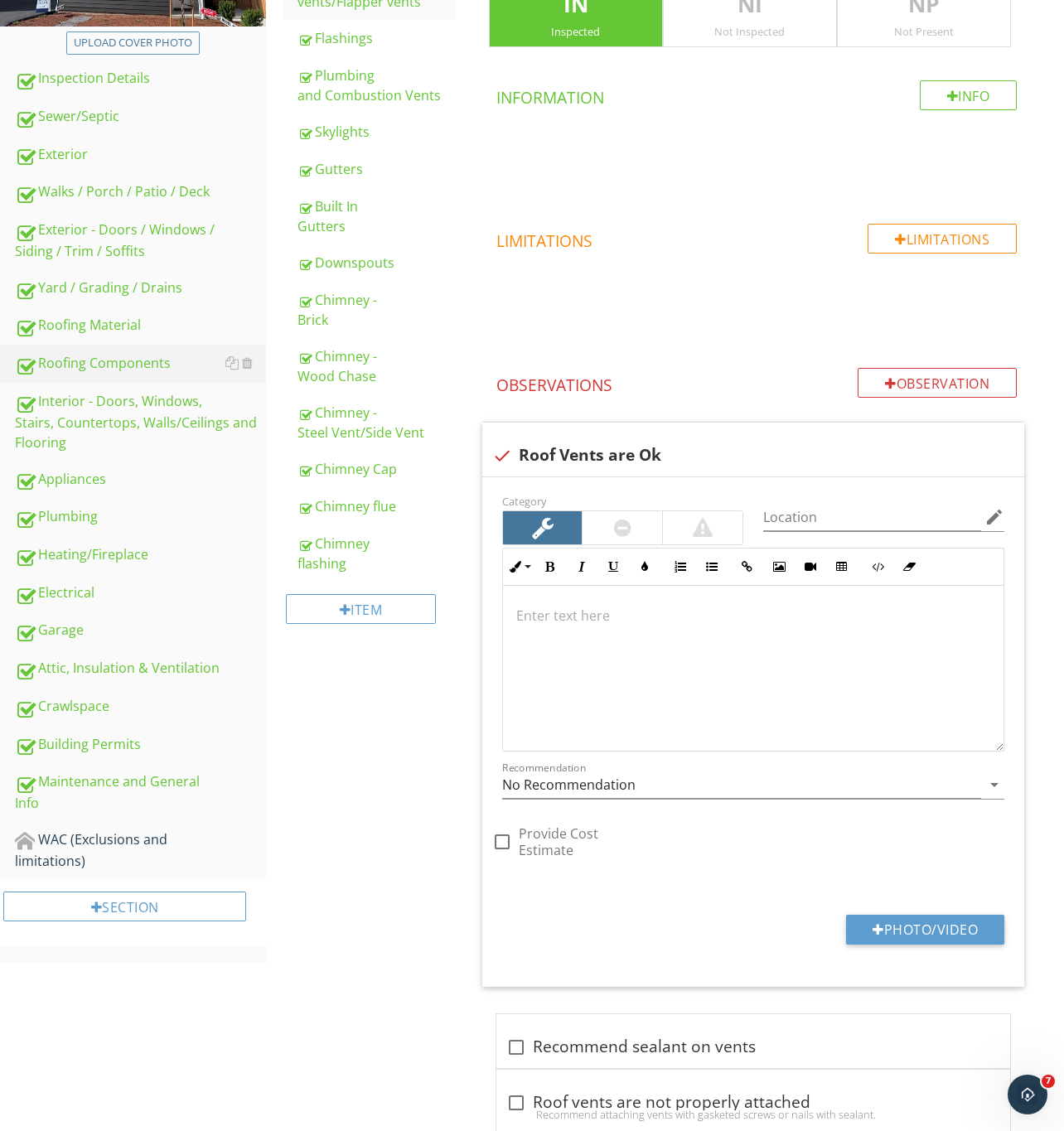
scroll to position [518, 0]
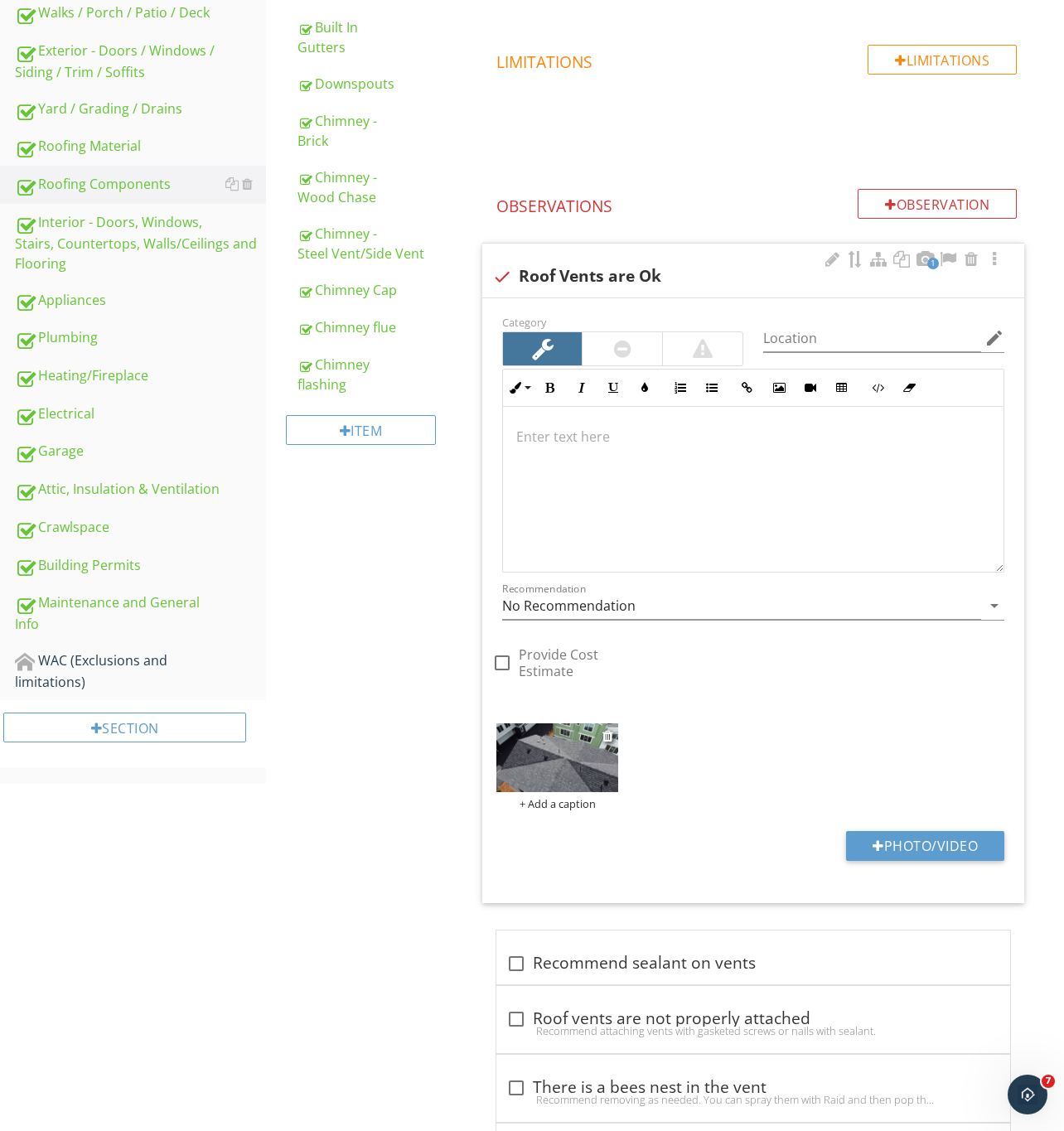
click at [568, 751] on img at bounding box center [557, 757] width 122 height 69
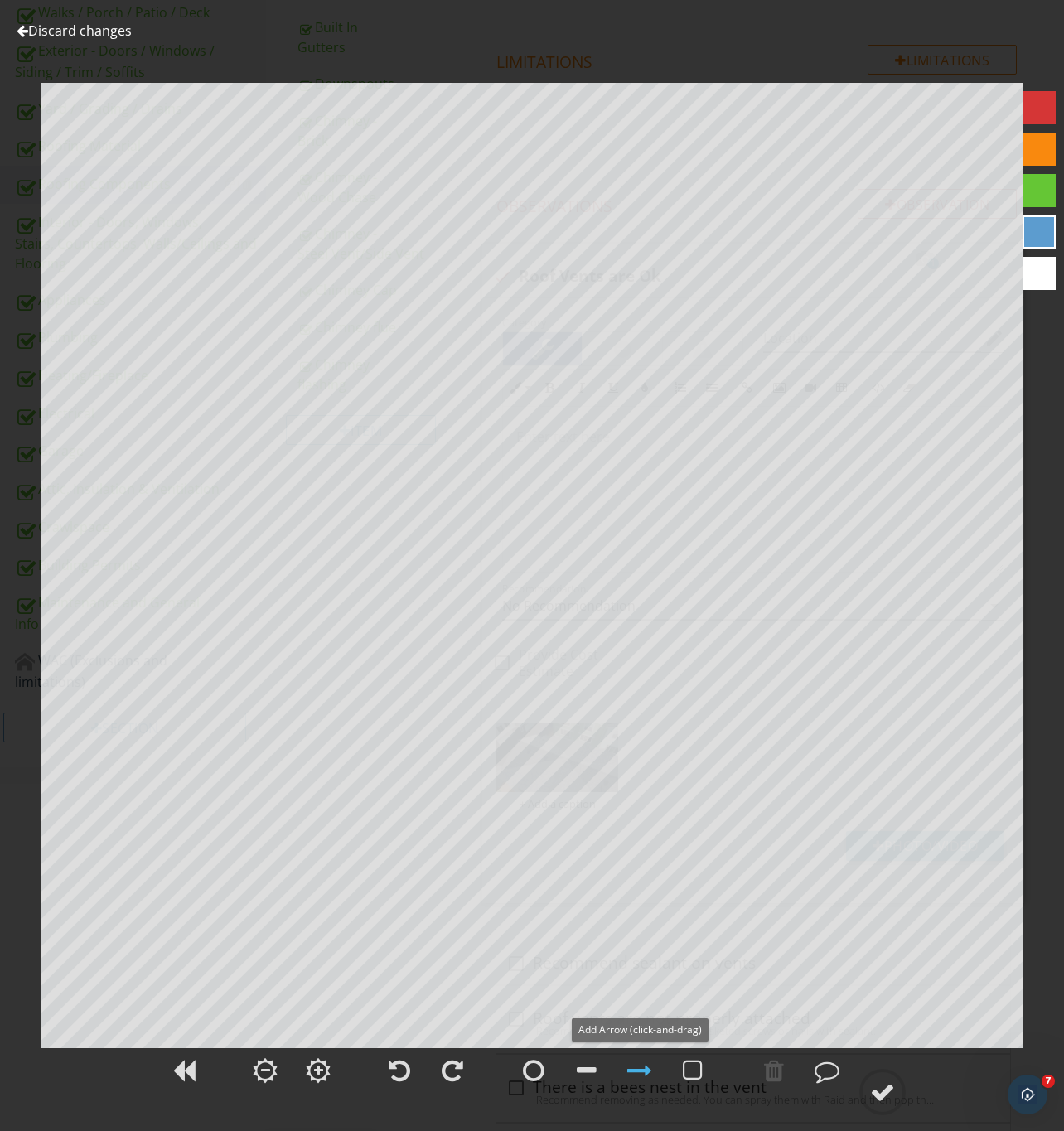
click at [644, 1077] on div at bounding box center [640, 1069] width 25 height 25
click at [634, 1069] on div at bounding box center [640, 1069] width 25 height 25
click at [776, 1072] on div at bounding box center [774, 1069] width 20 height 25
click at [535, 1071] on div at bounding box center [533, 1069] width 21 height 25
click at [771, 1065] on div at bounding box center [774, 1069] width 20 height 25
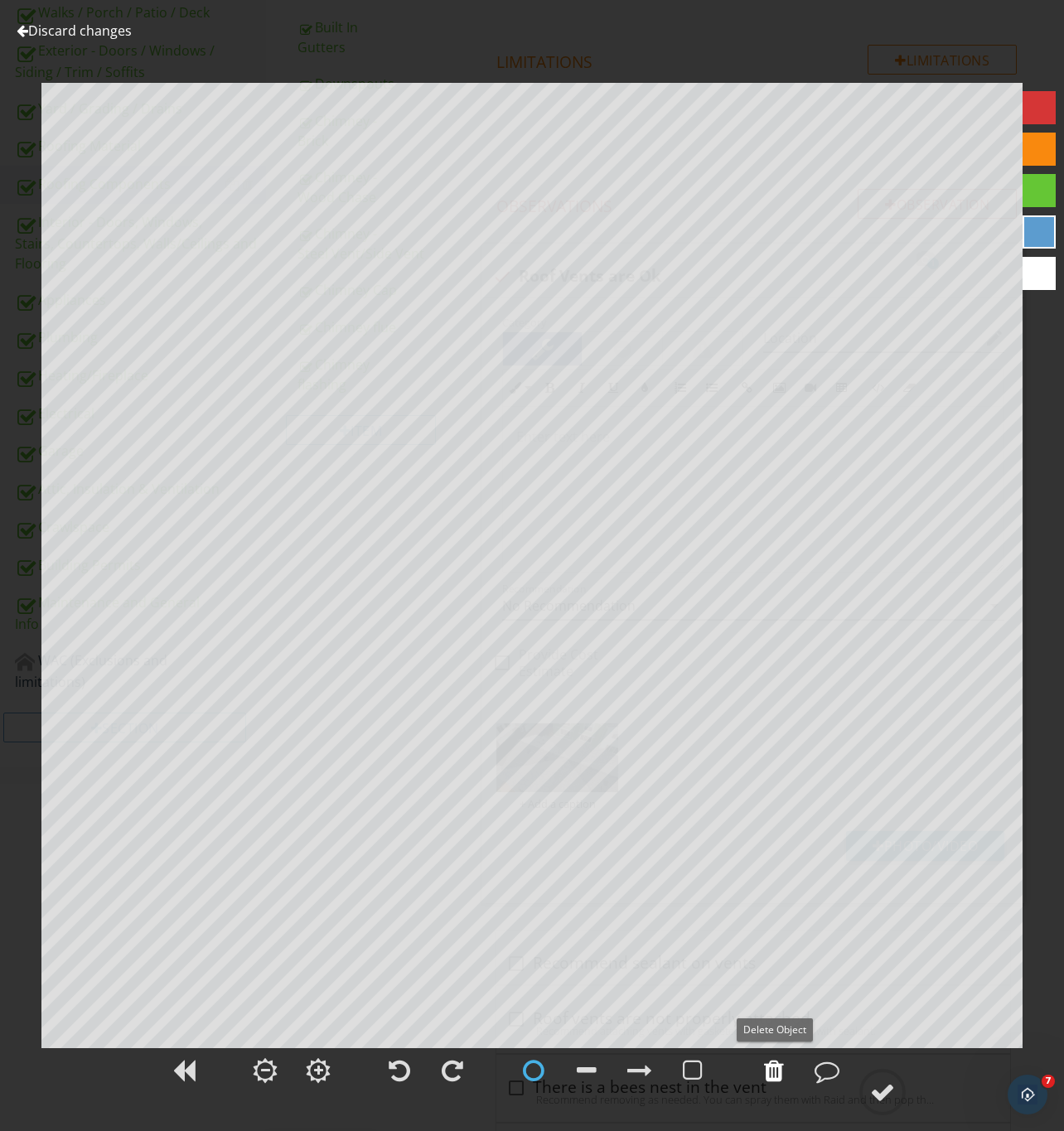
click at [773, 1069] on div at bounding box center [774, 1069] width 20 height 25
click at [897, 1099] on circle at bounding box center [882, 1091] width 43 height 43
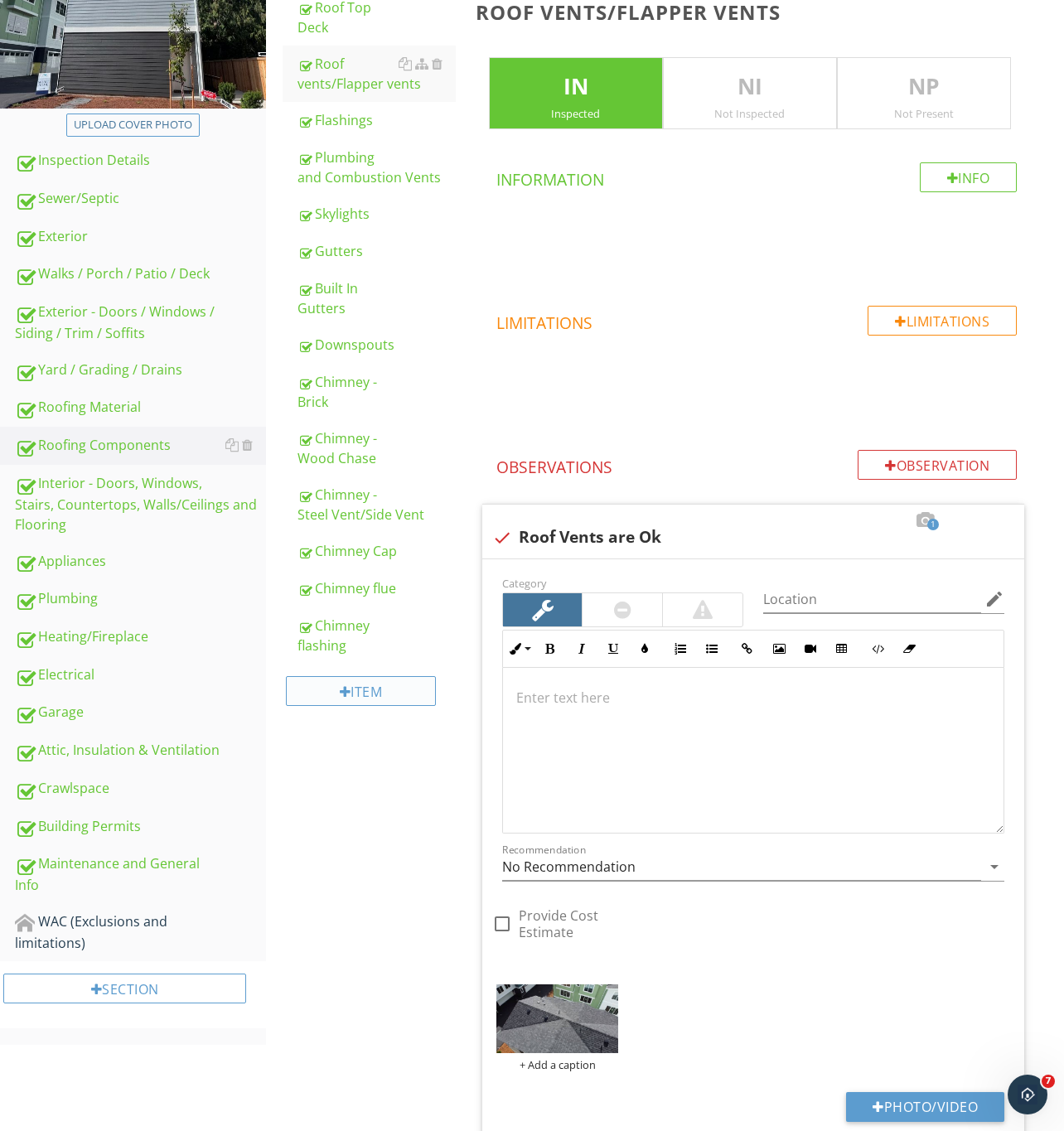
scroll to position [115, 0]
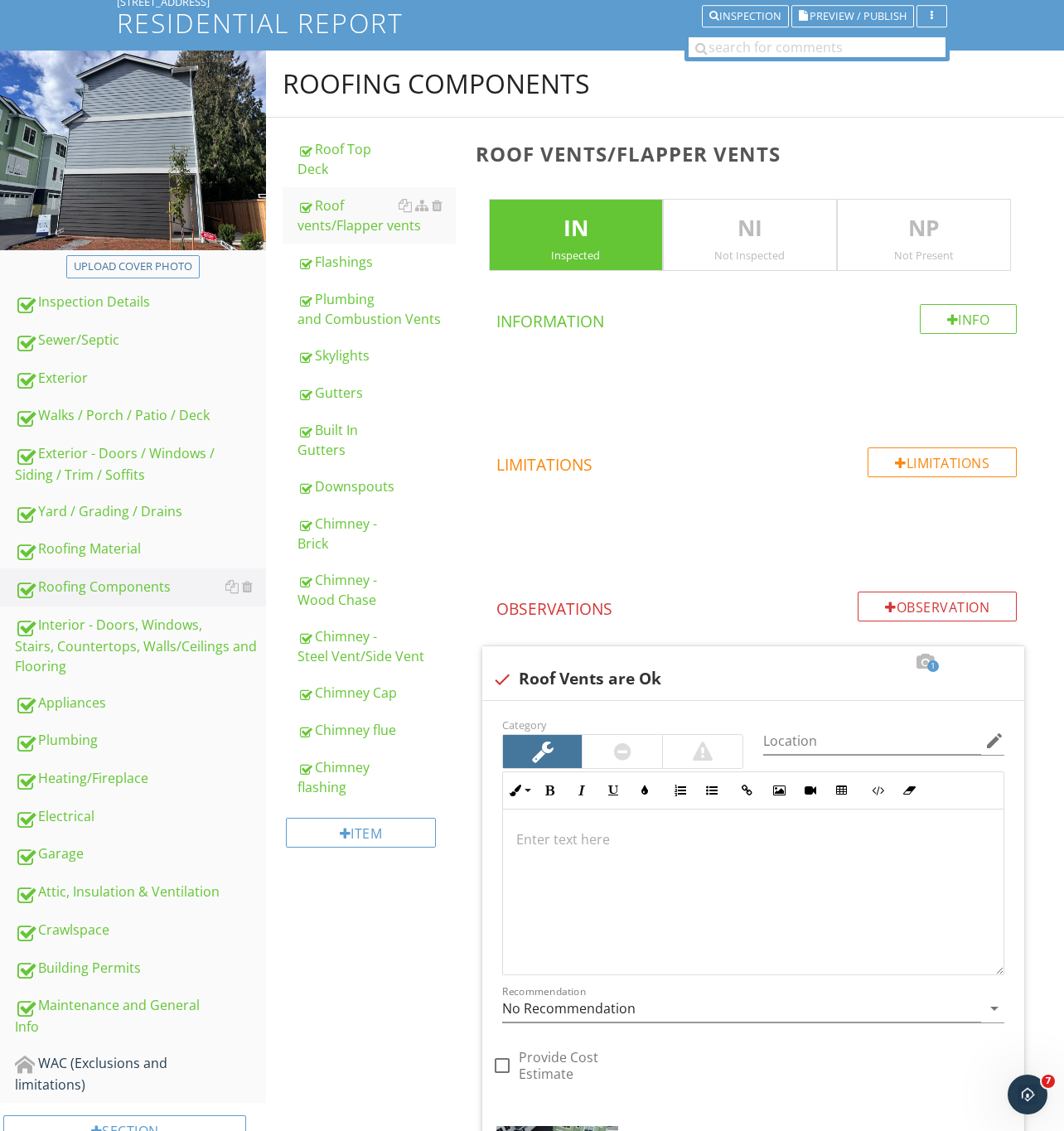
drag, startPoint x: 336, startPoint y: 393, endPoint x: 423, endPoint y: 1128, distance: 740.1
click at [336, 393] on div "Gutters" at bounding box center [377, 393] width 158 height 20
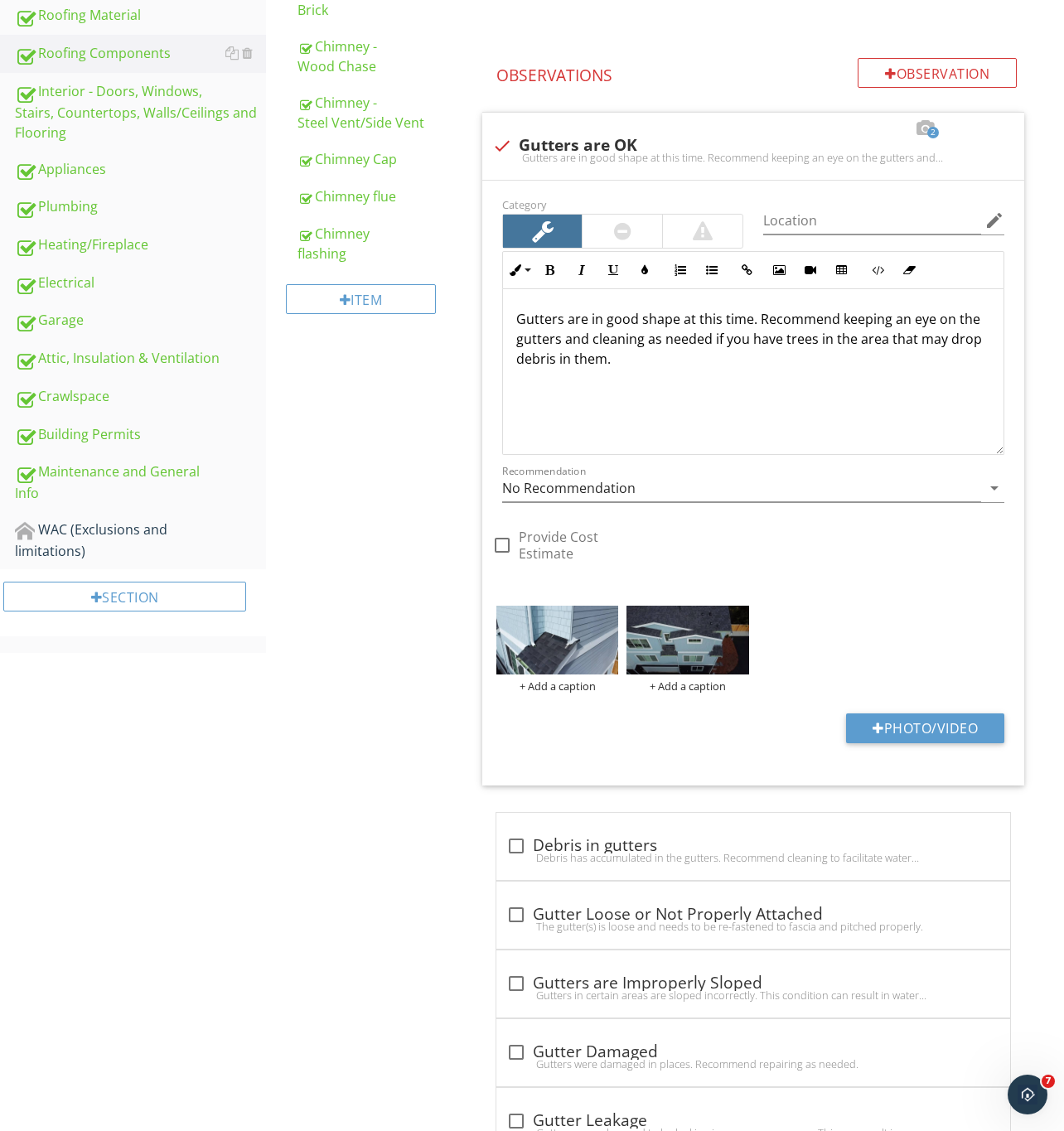
scroll to position [488, 0]
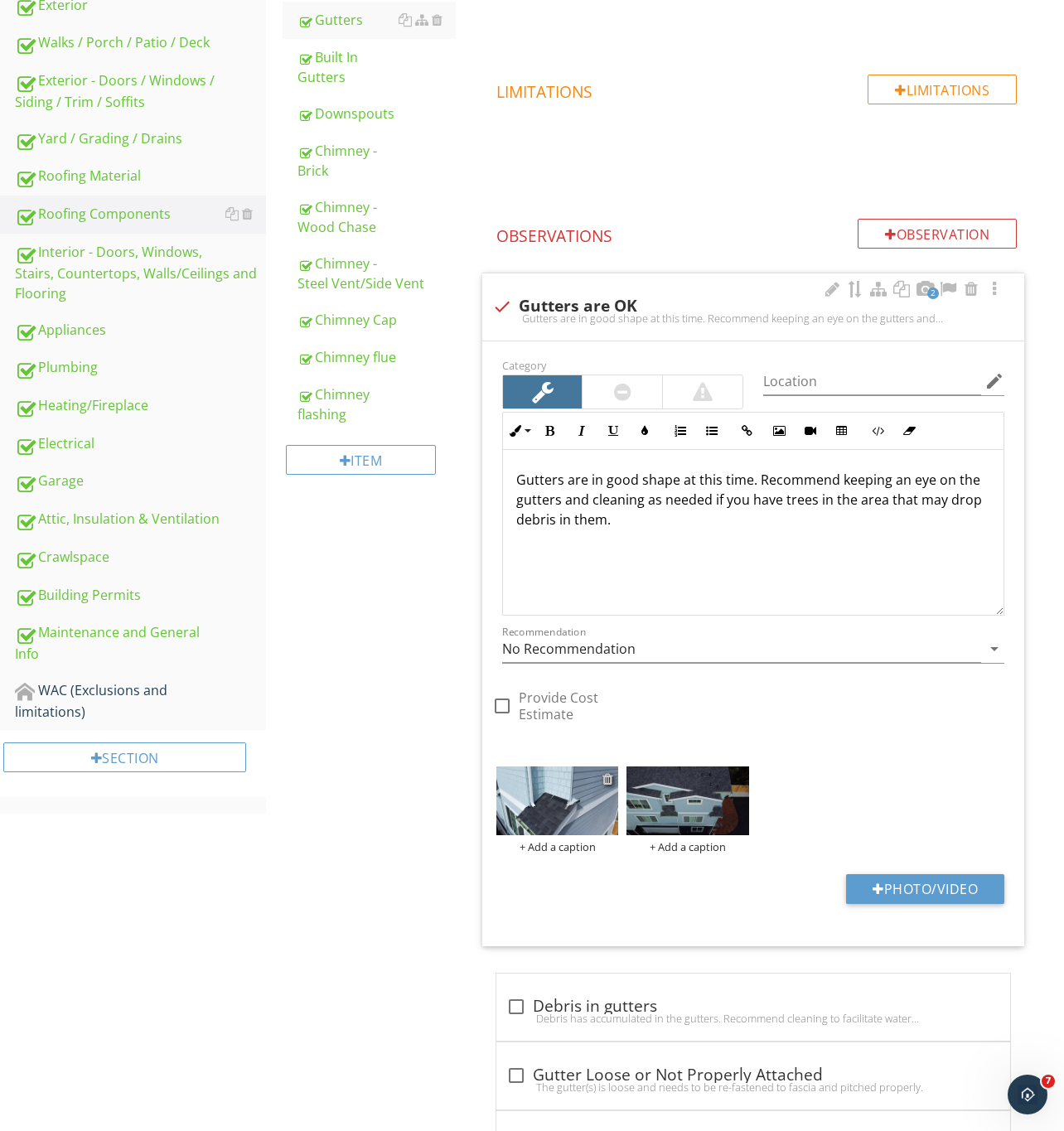
click at [609, 776] on div at bounding box center [607, 778] width 11 height 13
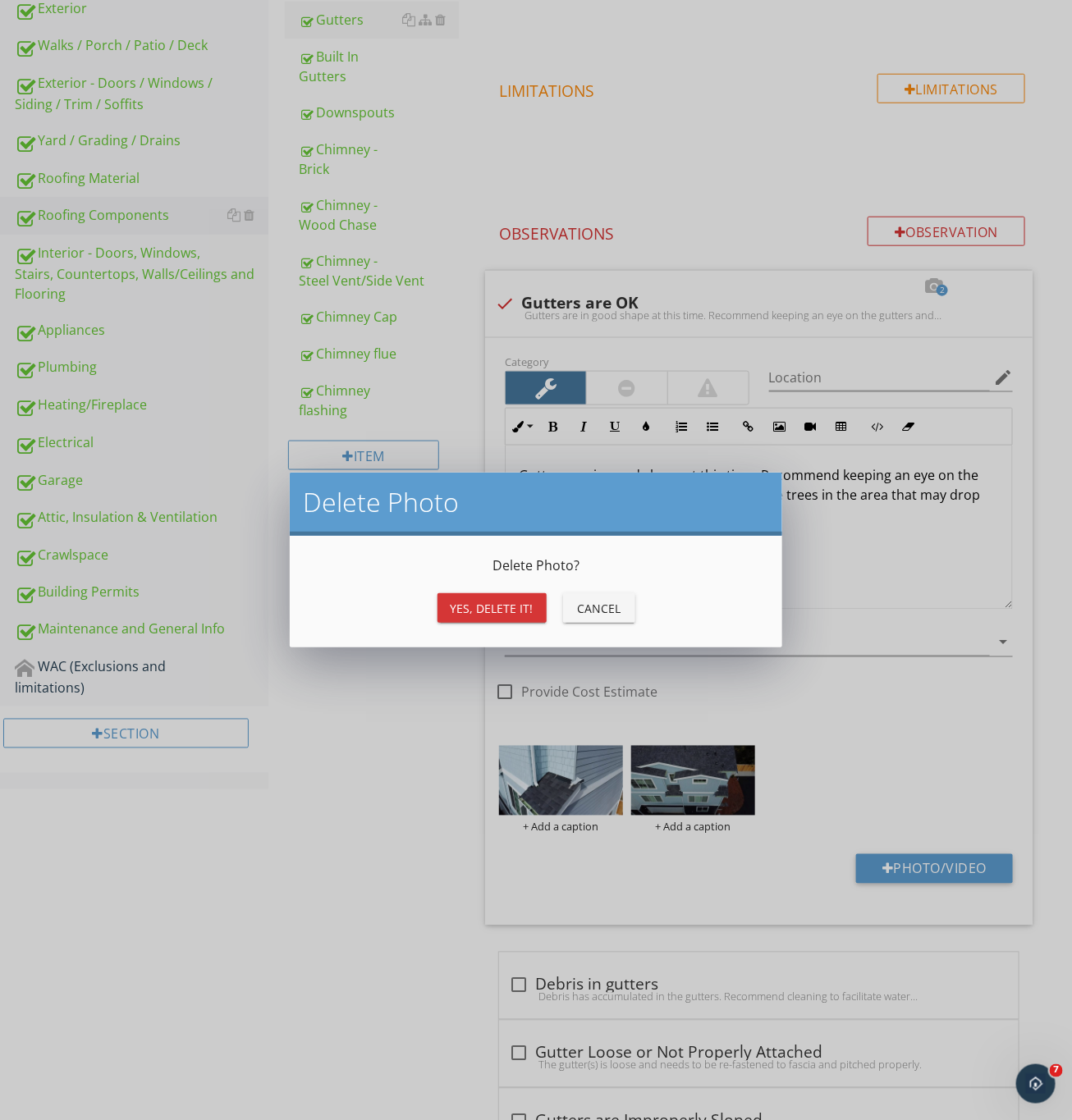
click at [449, 601] on button "Yes, Delete it!" at bounding box center [492, 608] width 109 height 29
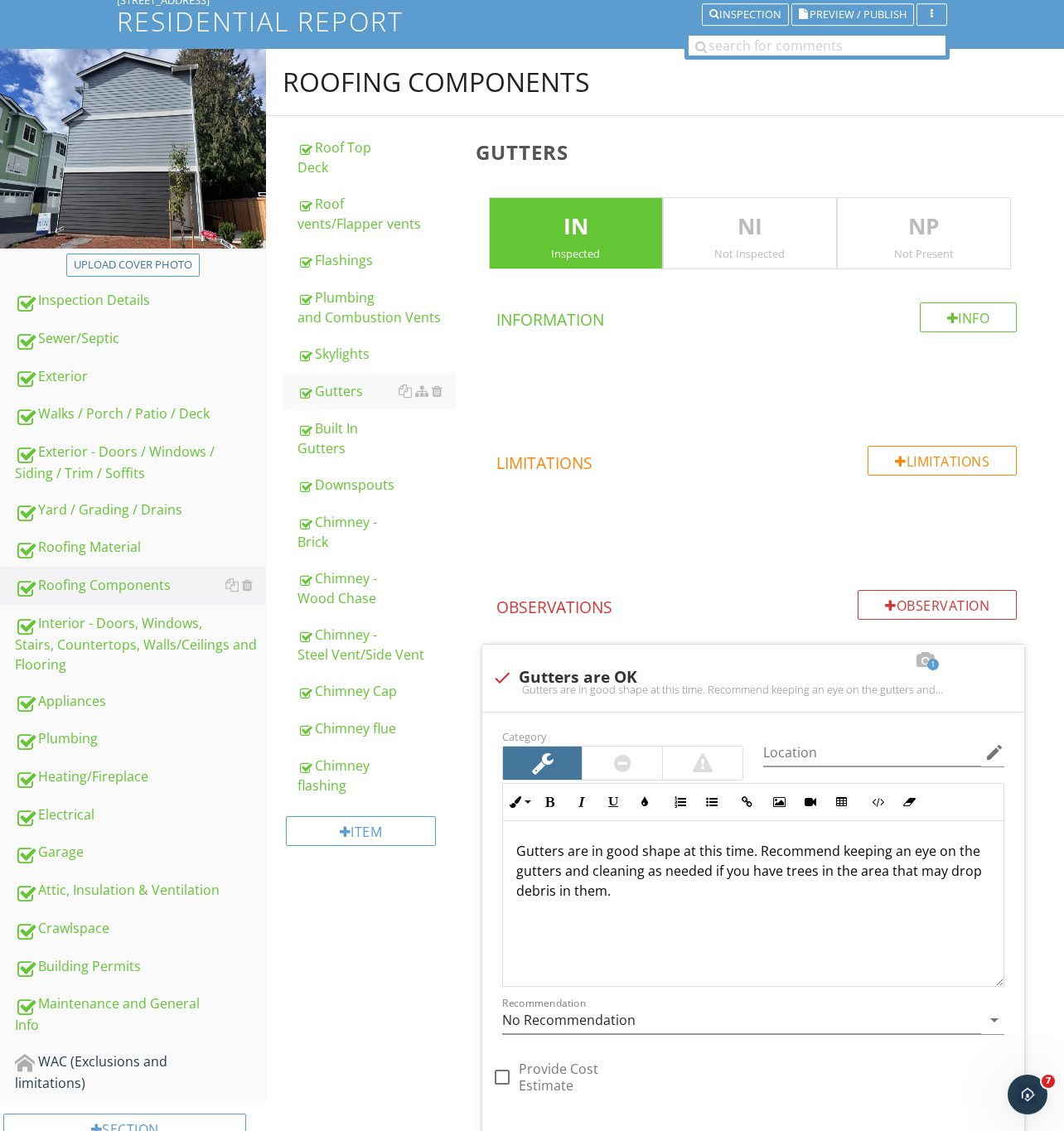
scroll to position [115, 0]
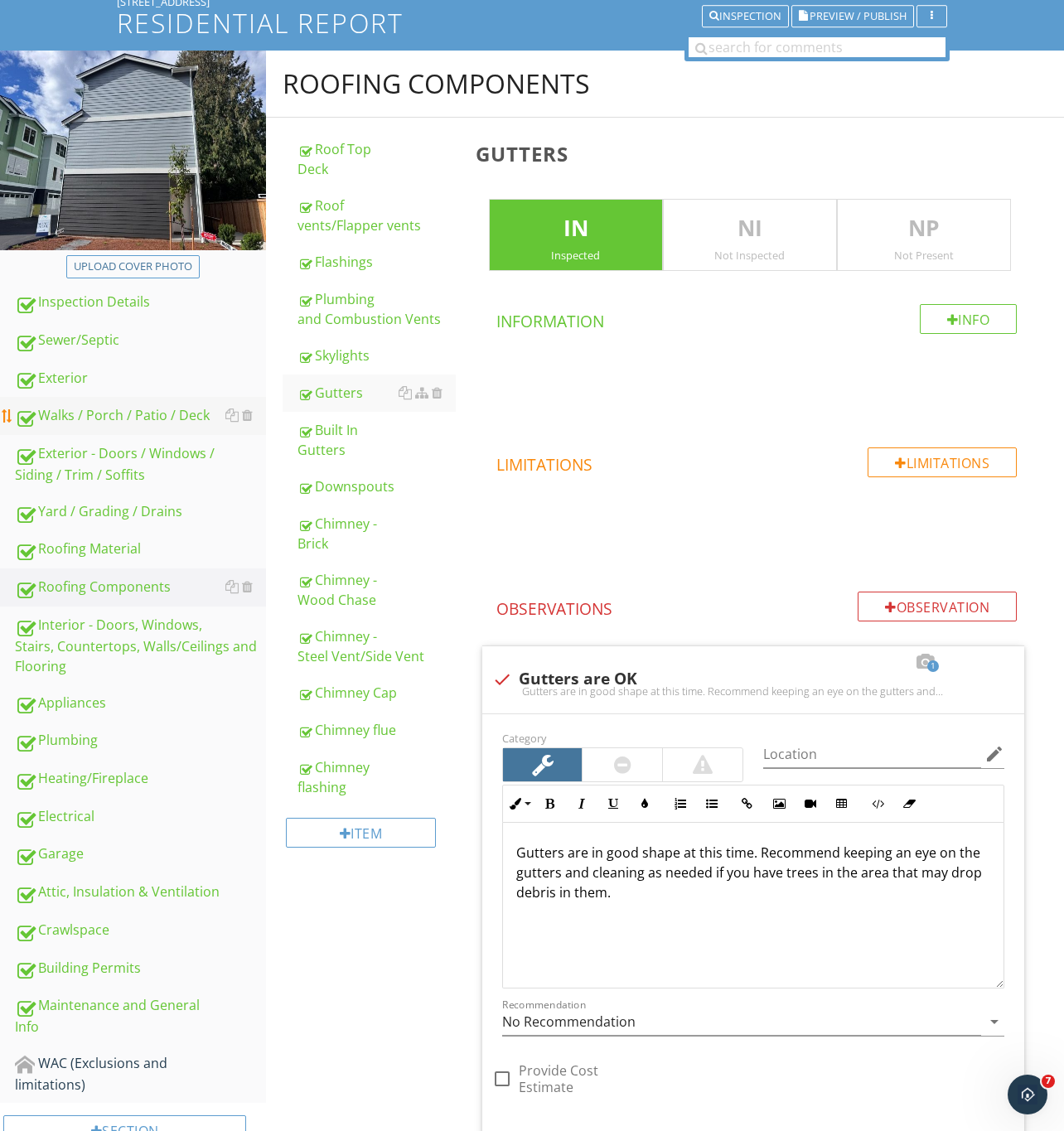
drag, startPoint x: 93, startPoint y: 632, endPoint x: 247, endPoint y: 430, distance: 254.0
click at [93, 632] on div "Interior - Doors, Windows, Stairs, Countertops, Walls/Ceilings and Flooring" at bounding box center [140, 645] width 251 height 62
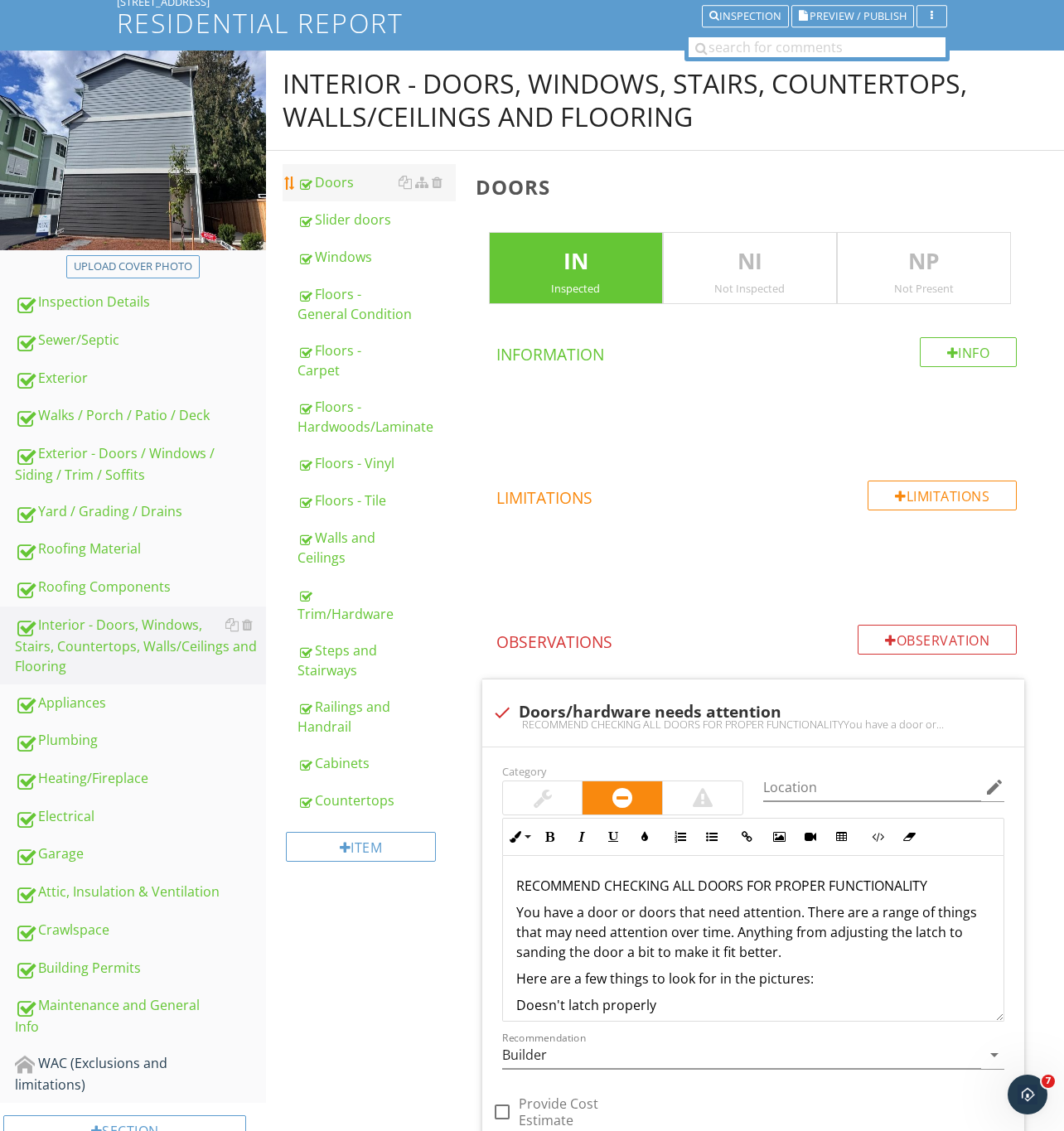
click at [351, 173] on div "Doors" at bounding box center [377, 183] width 158 height 20
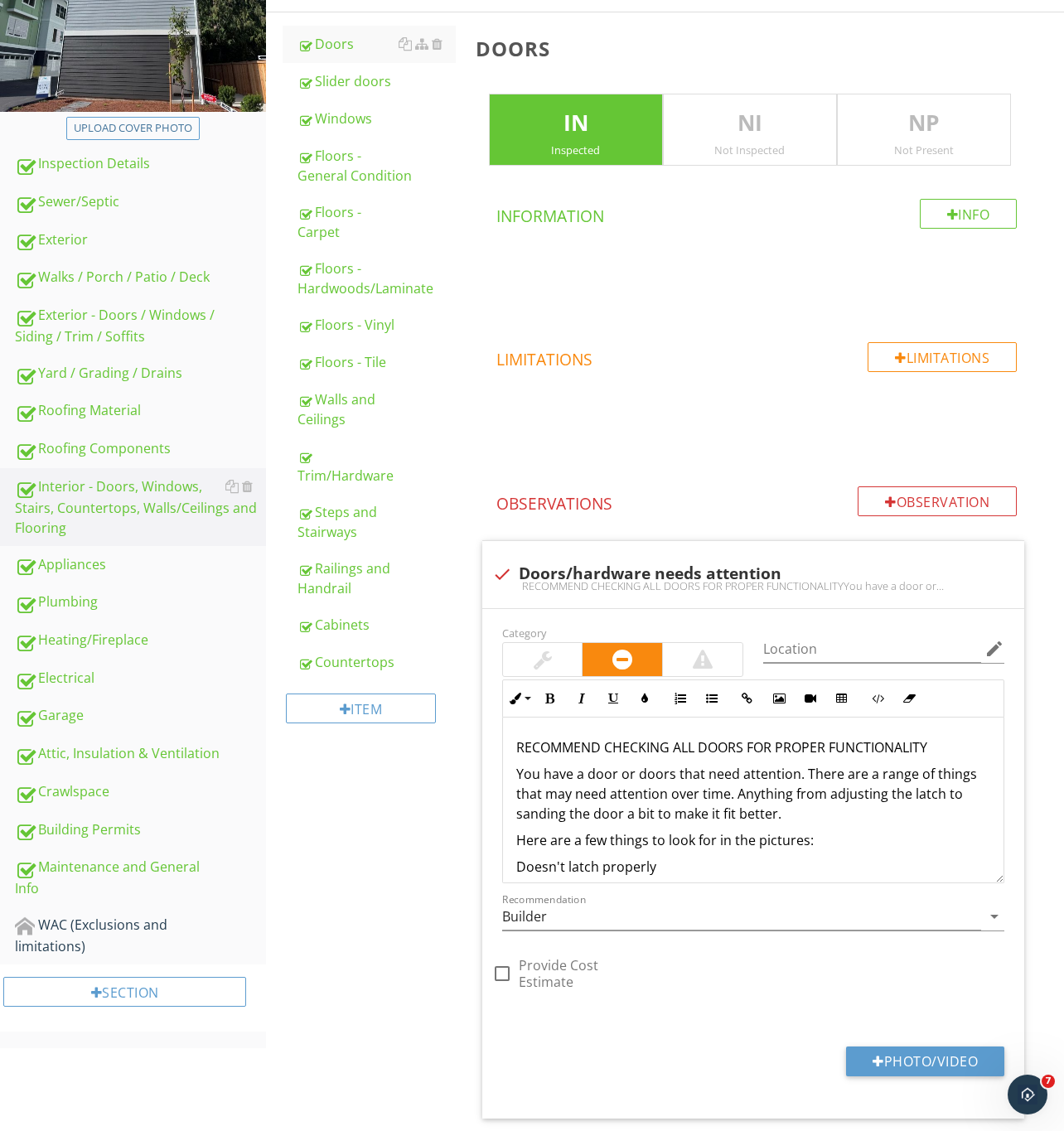
scroll to position [717, 0]
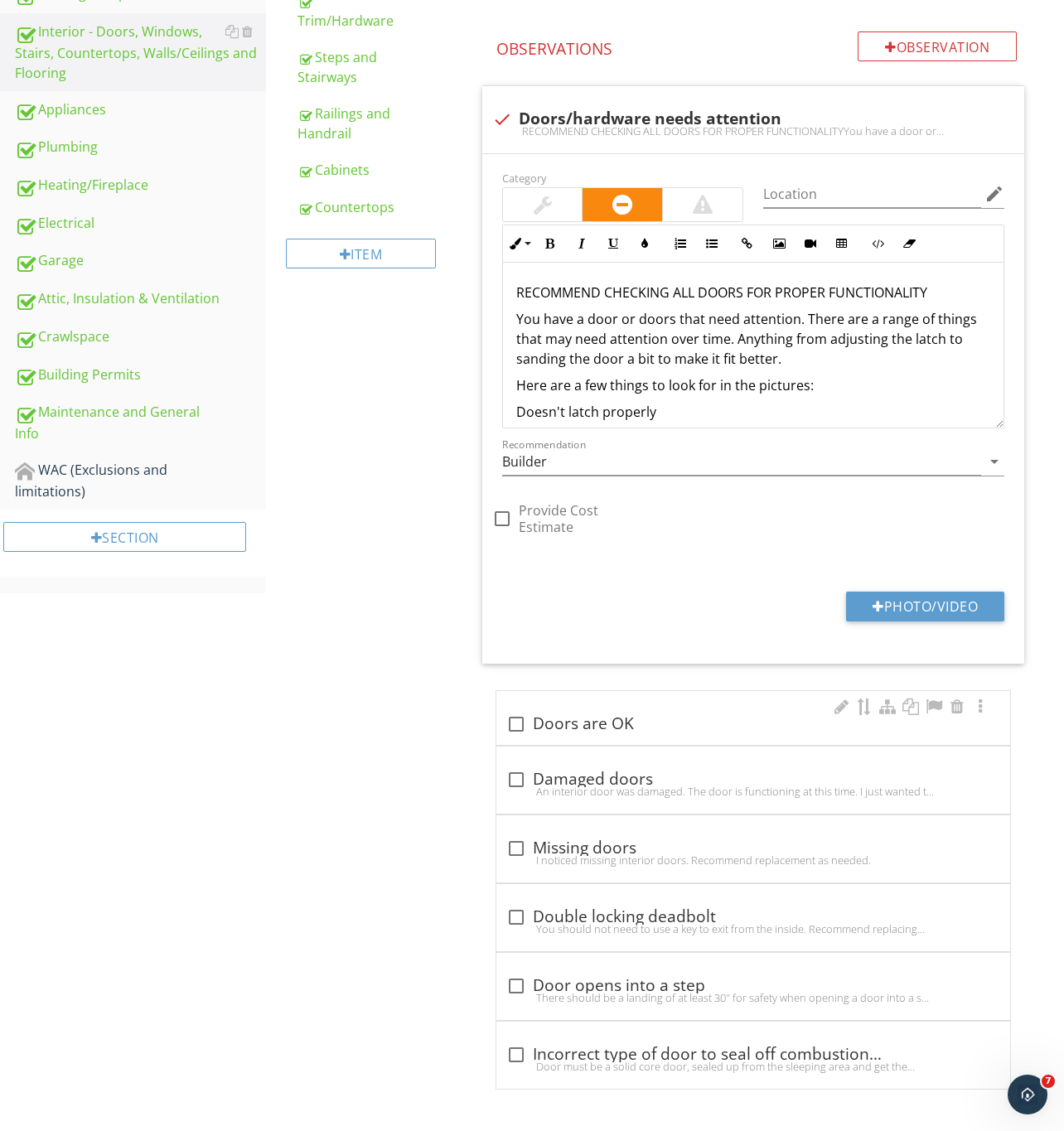
click at [507, 713] on div at bounding box center [515, 724] width 28 height 28
checkbox input "true"
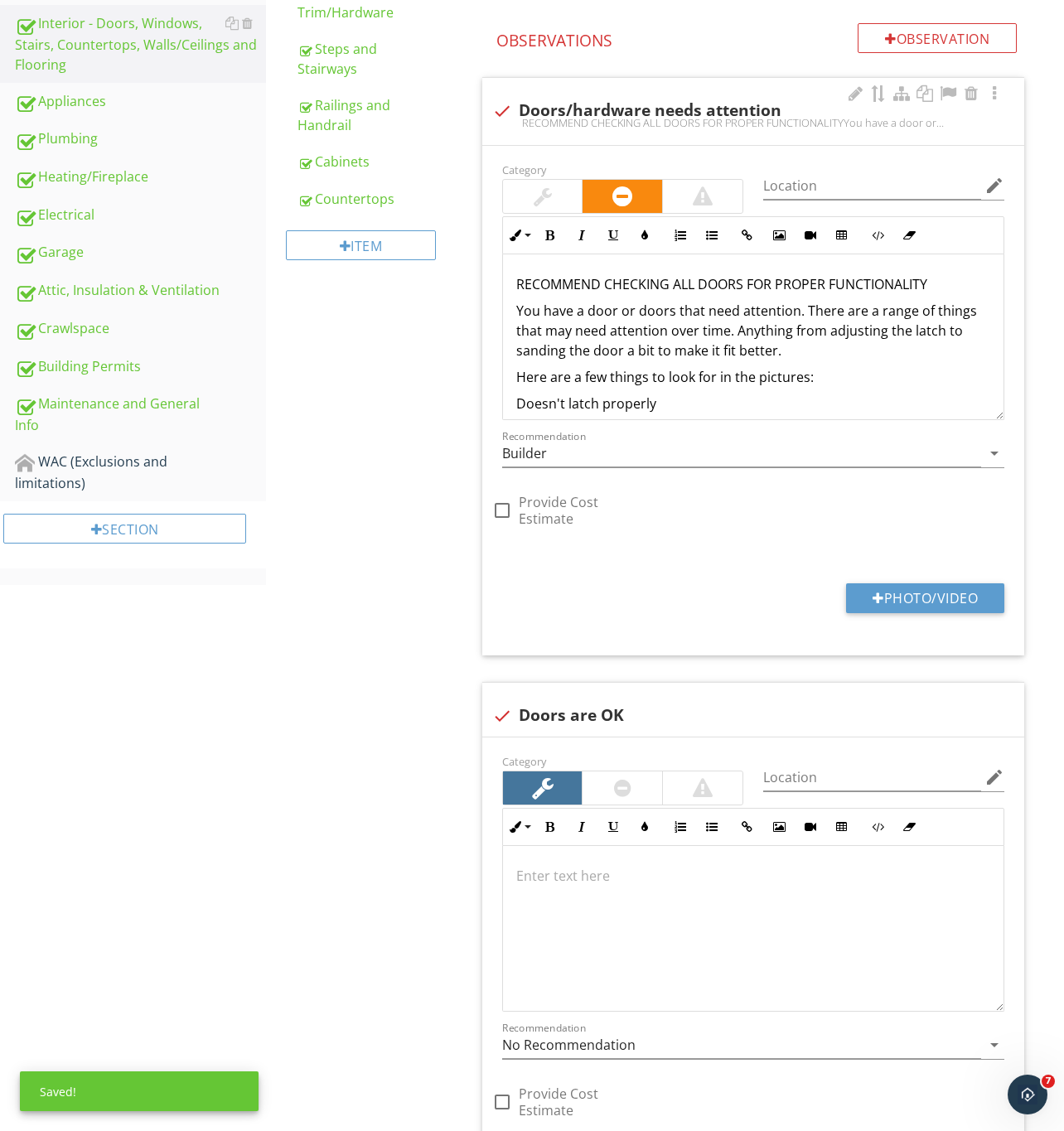
click at [498, 107] on div at bounding box center [502, 110] width 28 height 28
checkbox input "true"
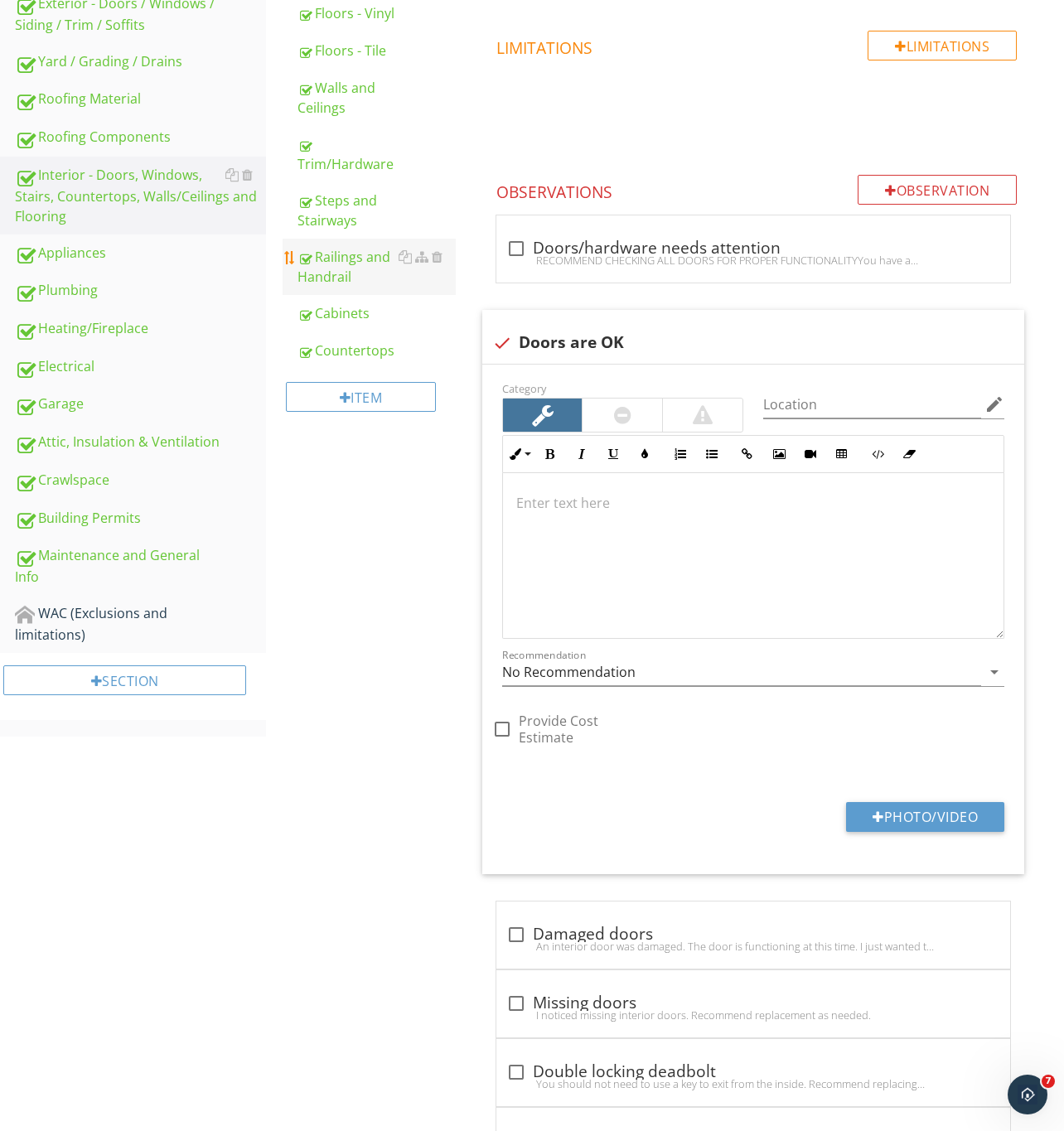
scroll to position [344, 0]
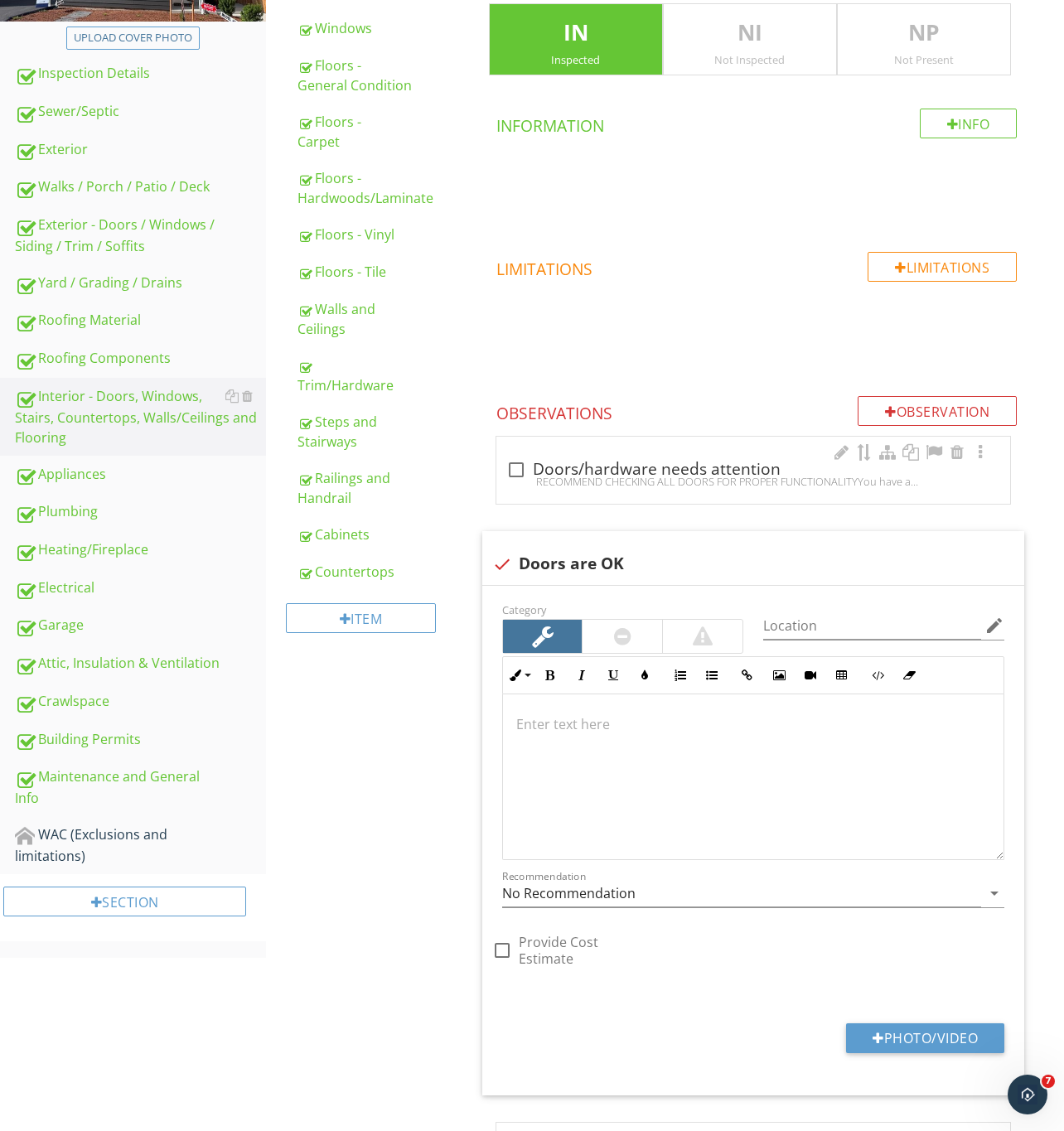
drag, startPoint x: 55, startPoint y: 579, endPoint x: 565, endPoint y: 443, distance: 527.8
click at [55, 579] on div "Electrical" at bounding box center [140, 587] width 251 height 21
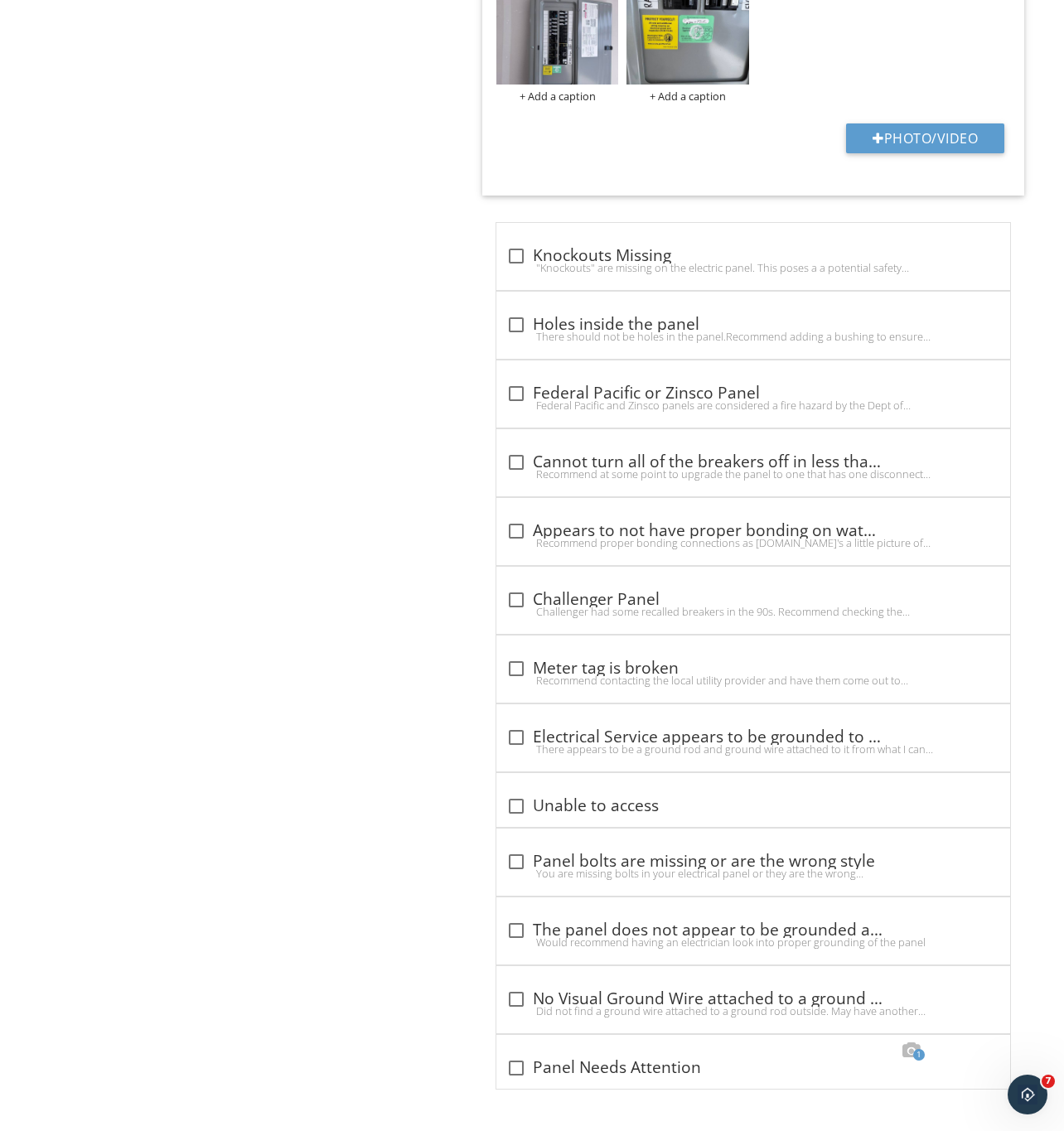
scroll to position [1509, 0]
click at [586, 1055] on div "check_box_outline_blank Panel Needs Attention" at bounding box center [753, 1066] width 493 height 23
checkbox input "true"
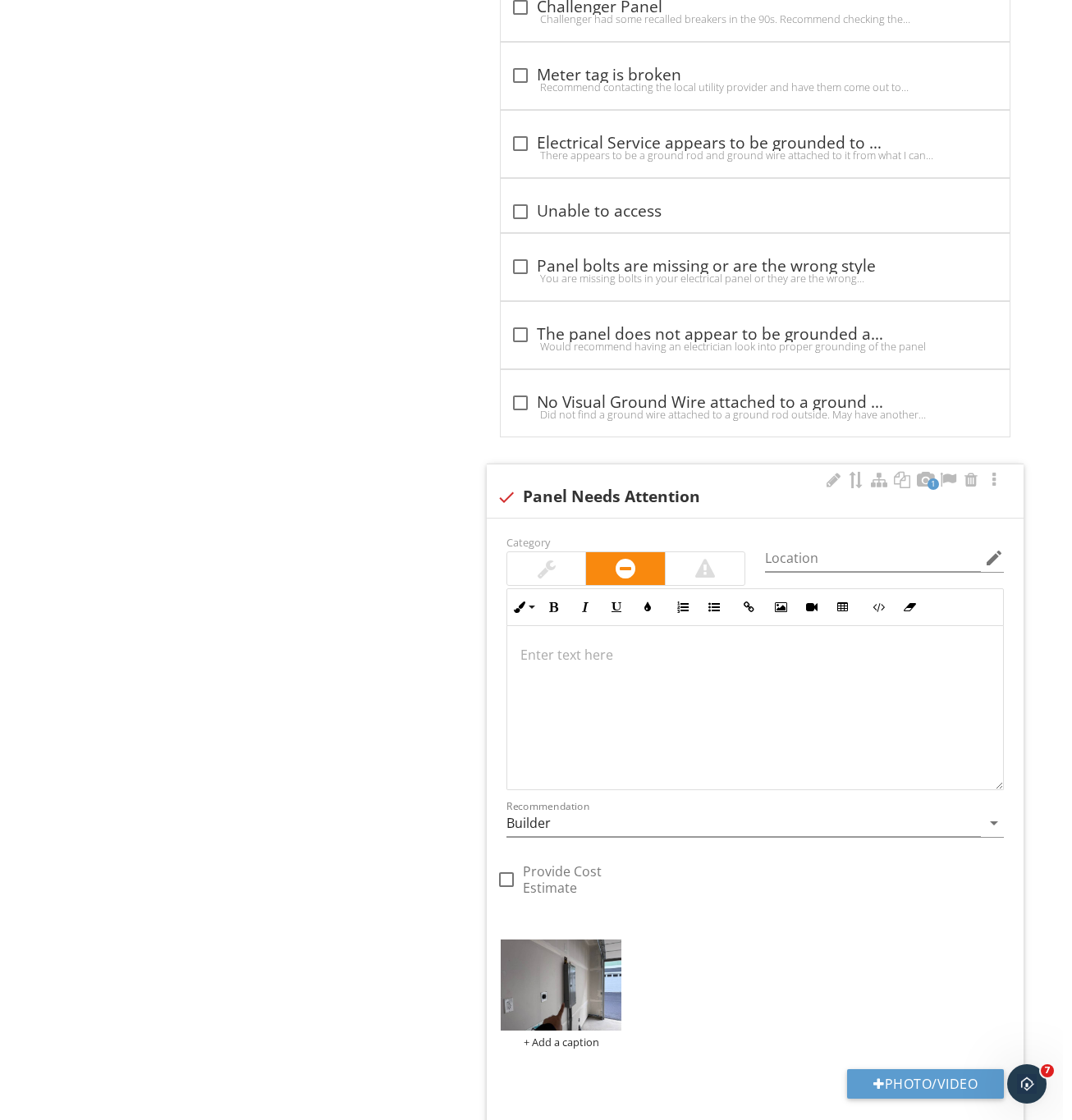
scroll to position [2109, 0]
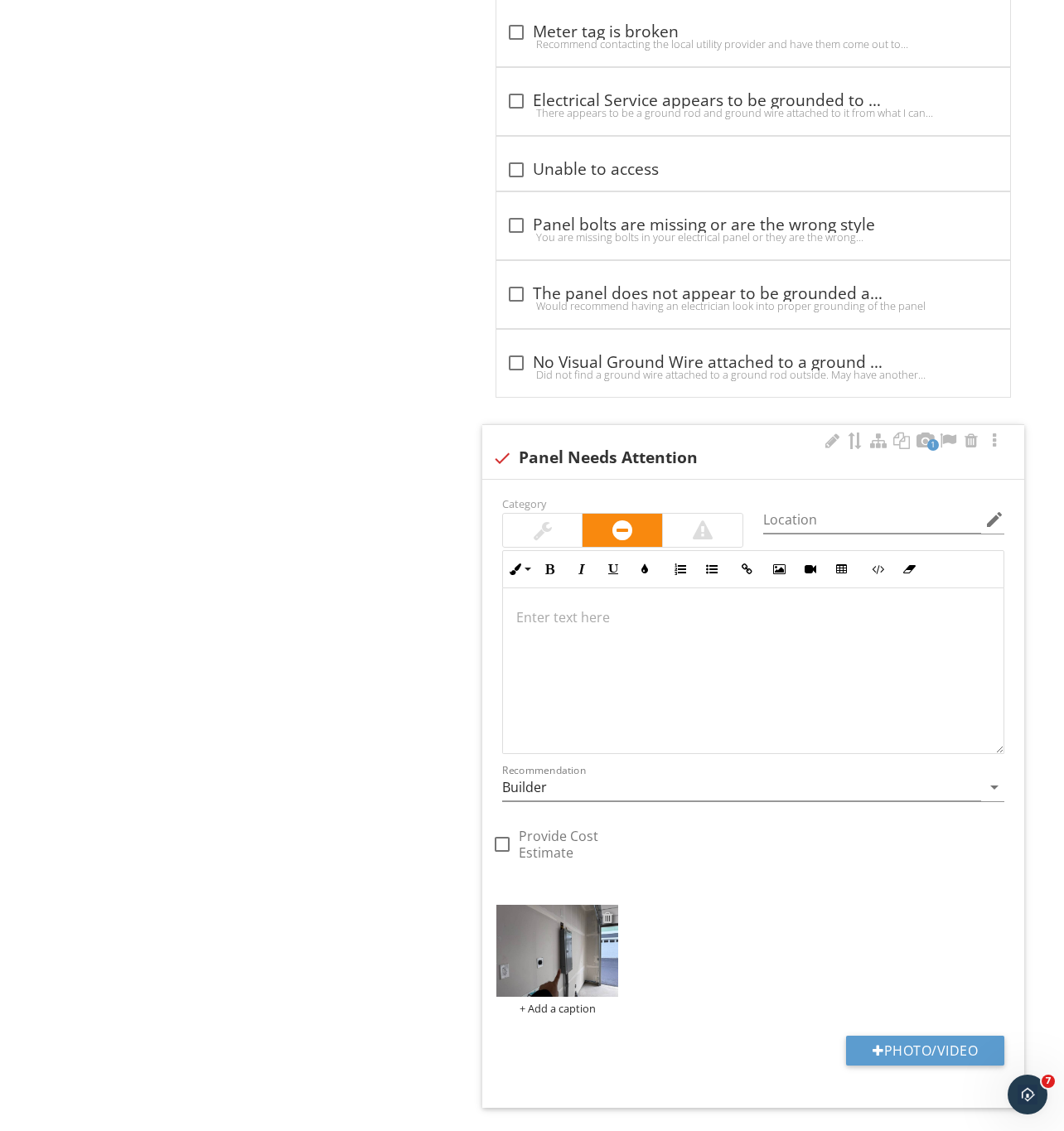
click at [607, 923] on div at bounding box center [607, 917] width 11 height 13
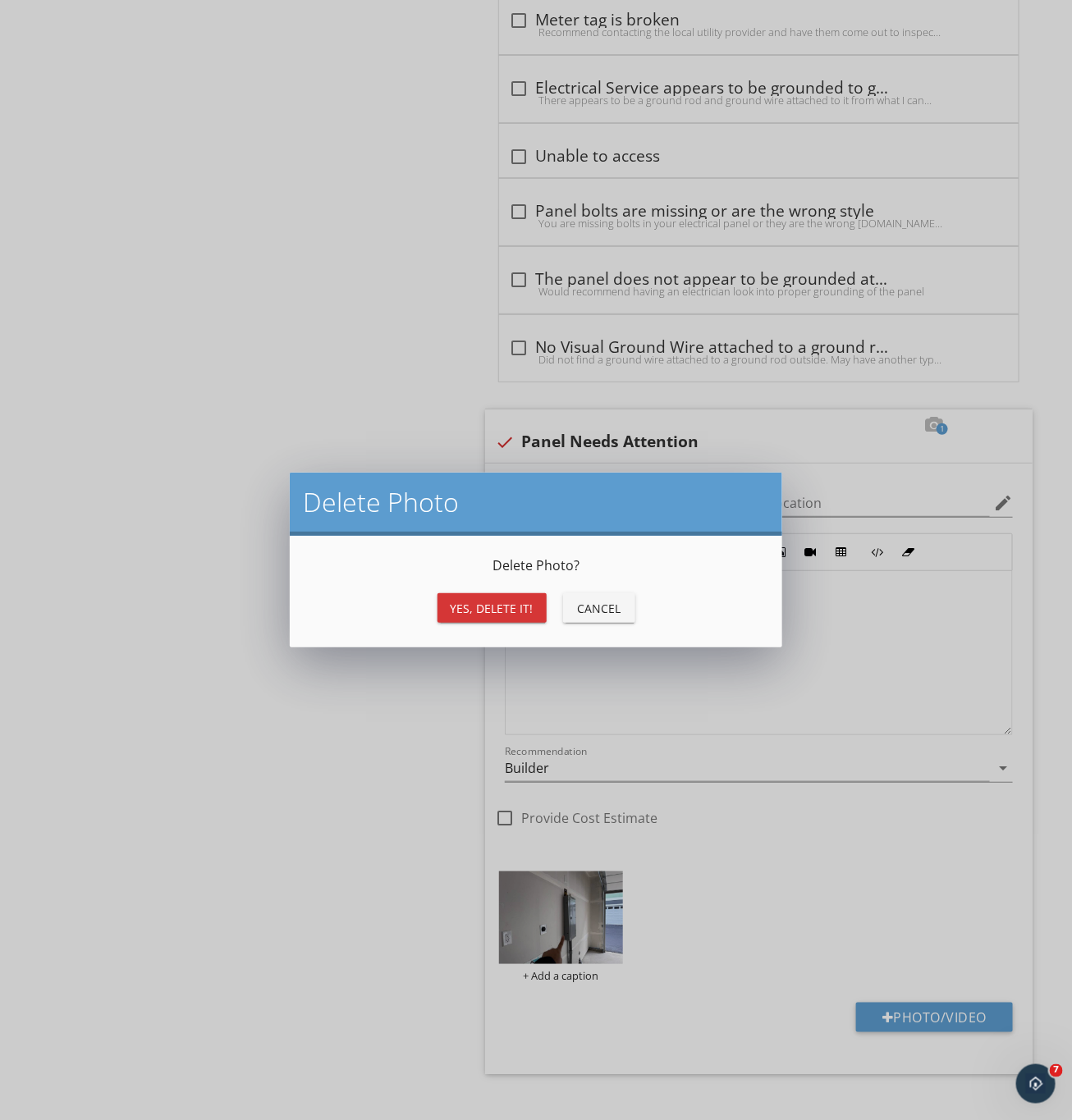
click at [503, 600] on div "Yes, Delete it!" at bounding box center [491, 608] width 83 height 17
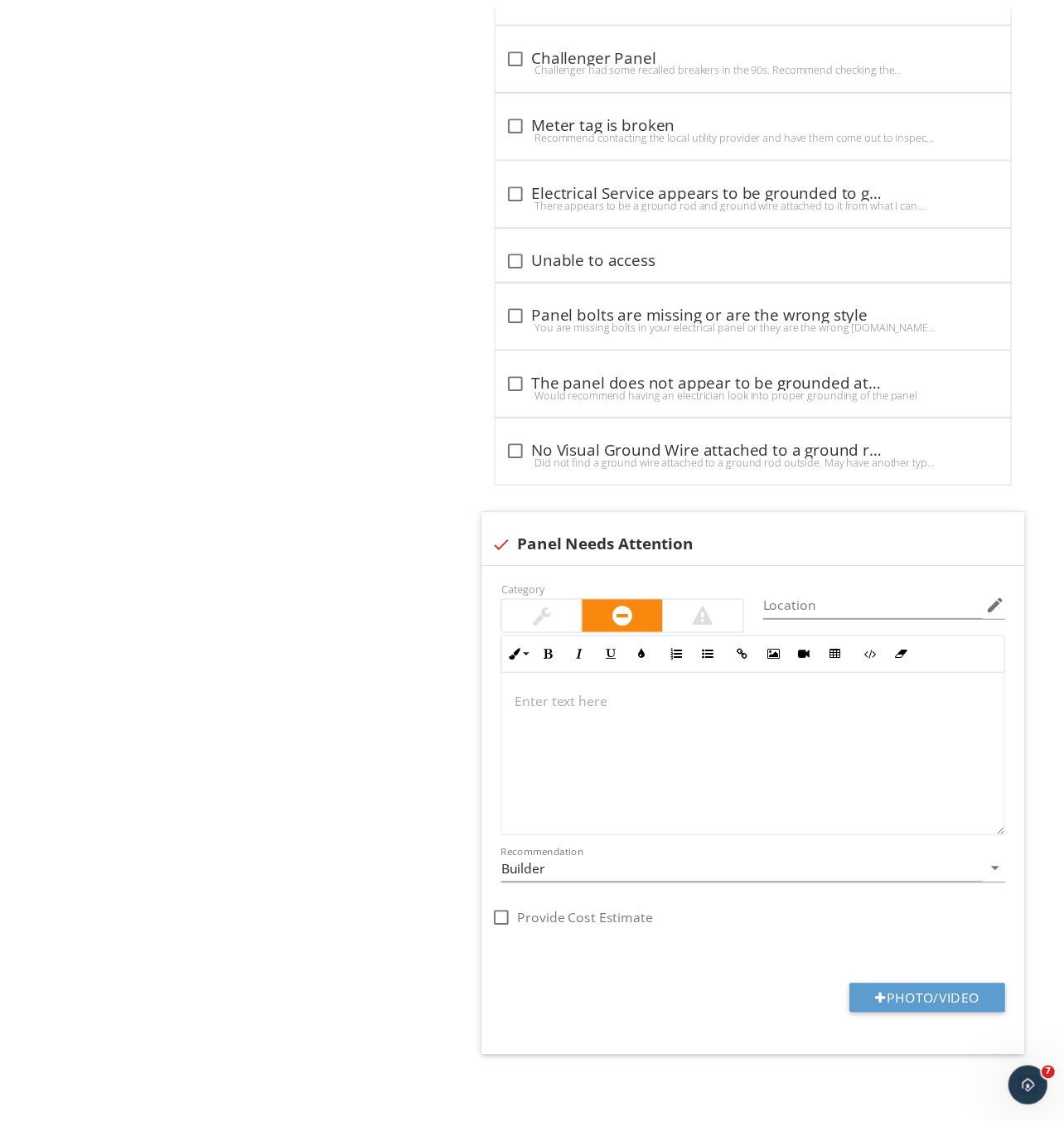
scroll to position [2073, 0]
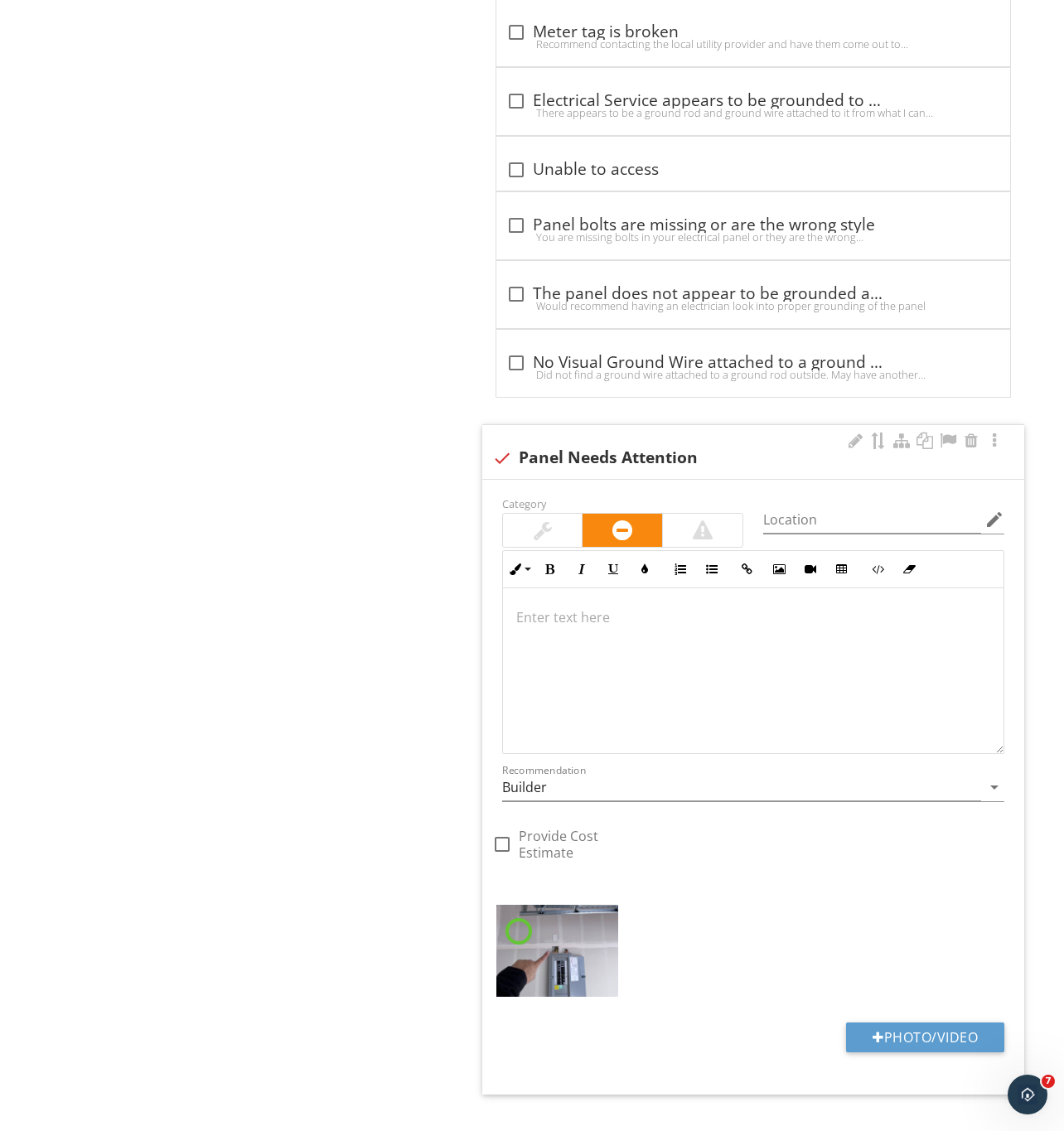
click at [596, 701] on div at bounding box center [753, 670] width 501 height 165
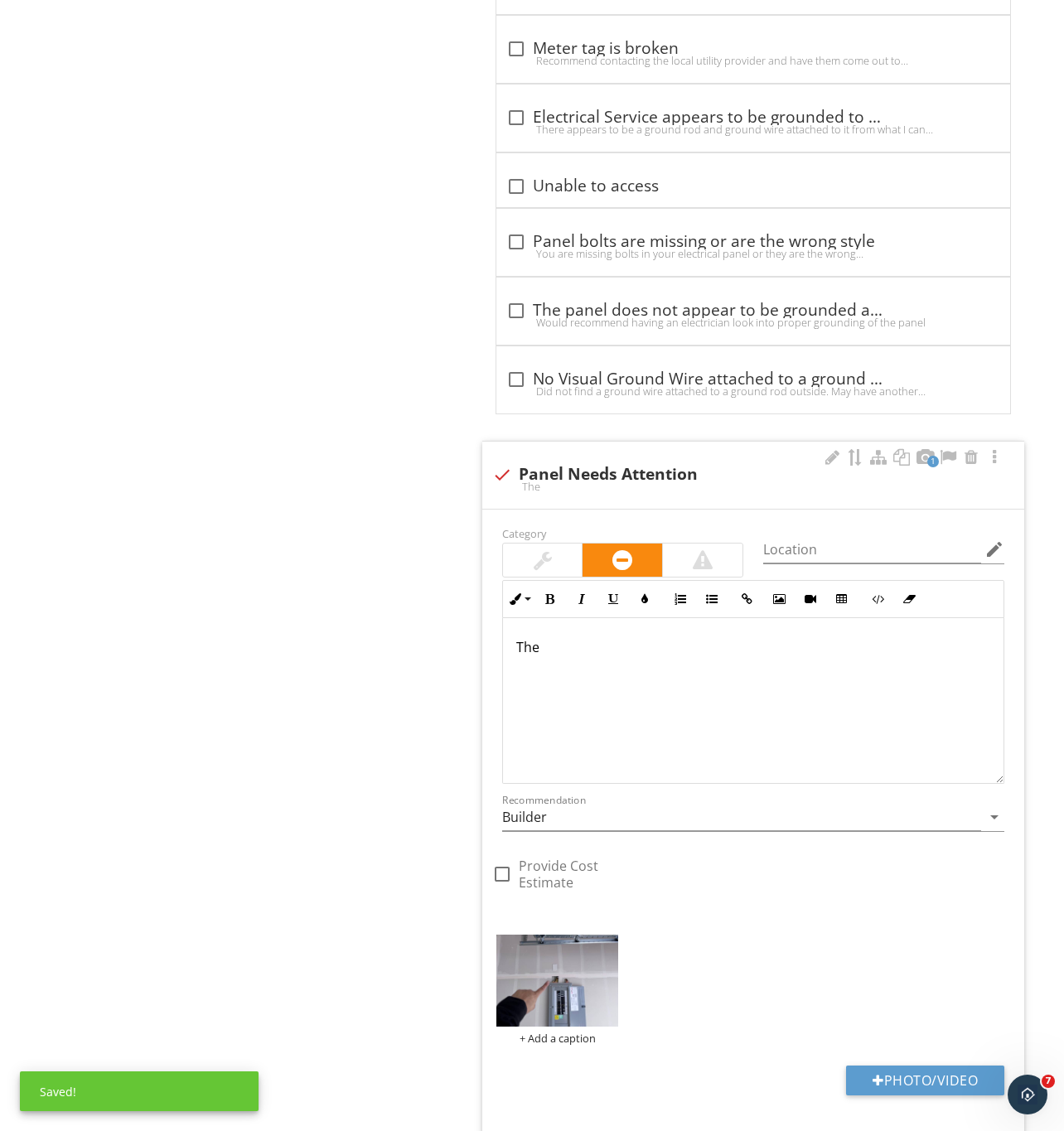
scroll to position [2127, 0]
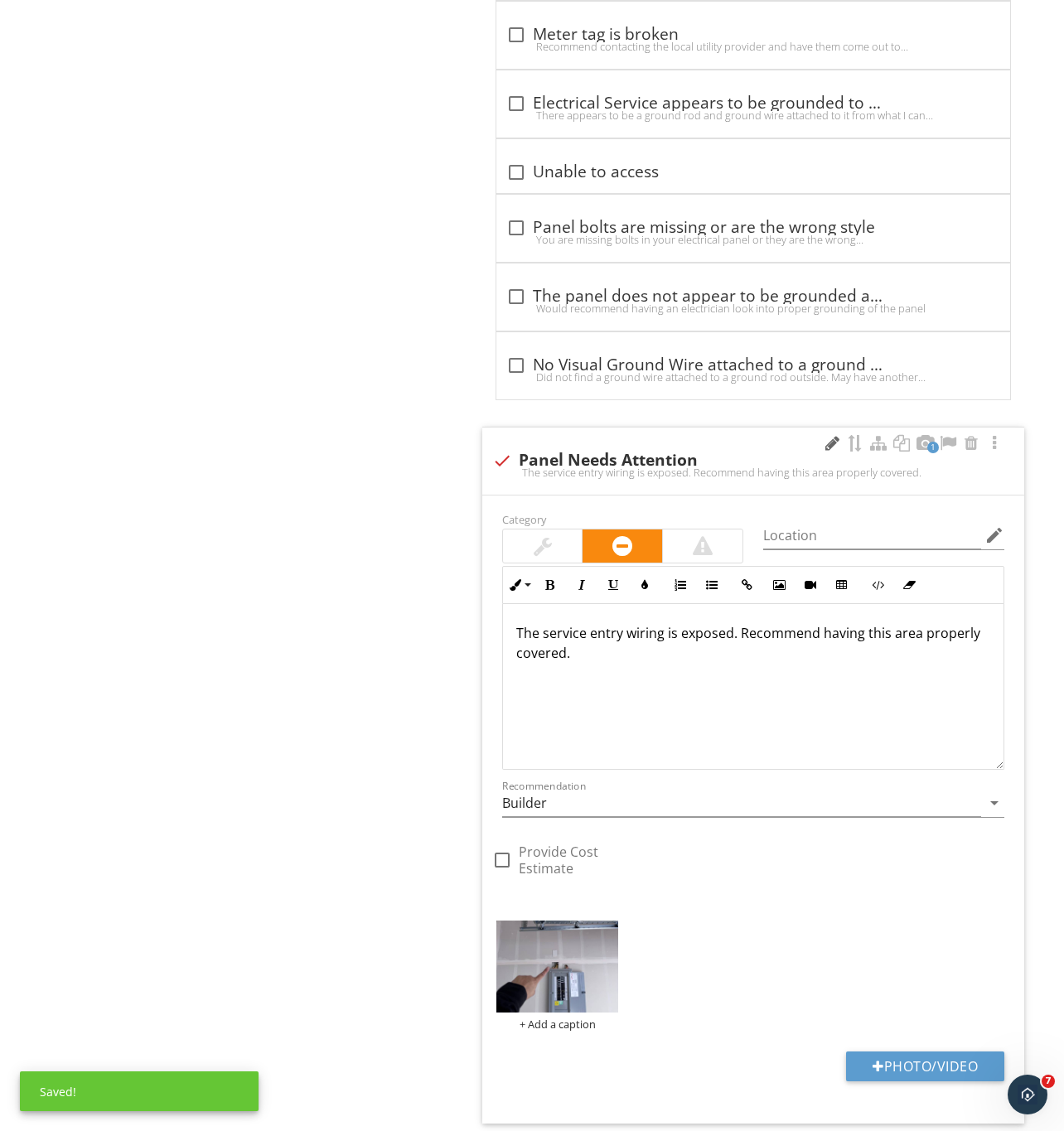
click at [821, 451] on div at bounding box center [832, 443] width 20 height 17
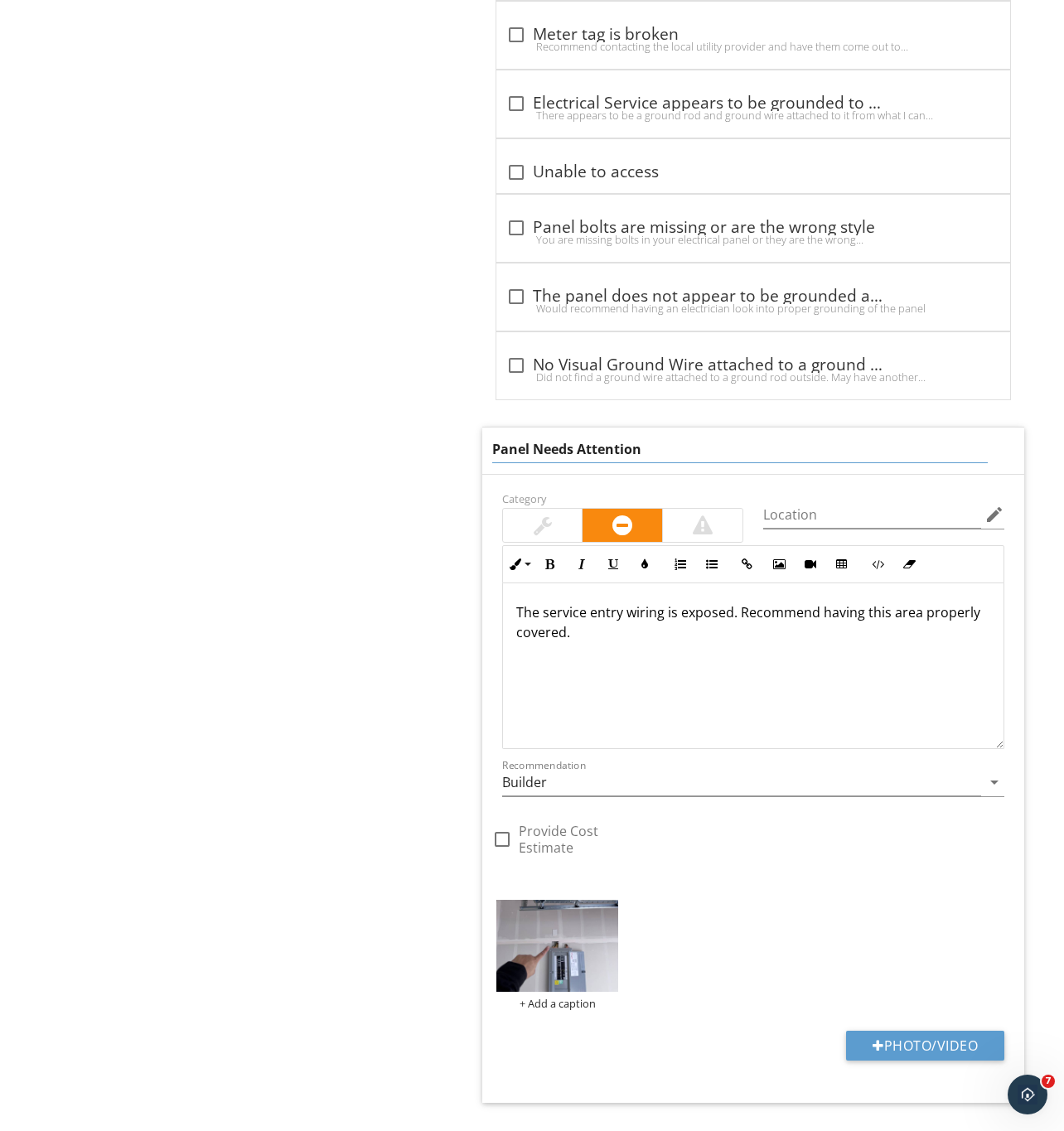
drag, startPoint x: 686, startPoint y: 459, endPoint x: 575, endPoint y: 450, distance: 111.4
click at [487, 468] on div "Panel Needs Attention" at bounding box center [753, 450] width 542 height 46
click at [542, 462] on input "Panel Needs Attention" at bounding box center [741, 449] width 496 height 28
drag, startPoint x: 533, startPoint y: 463, endPoint x: 826, endPoint y: 482, distance: 293.6
click at [826, 474] on div "Panel Needs Attention" at bounding box center [753, 450] width 542 height 46
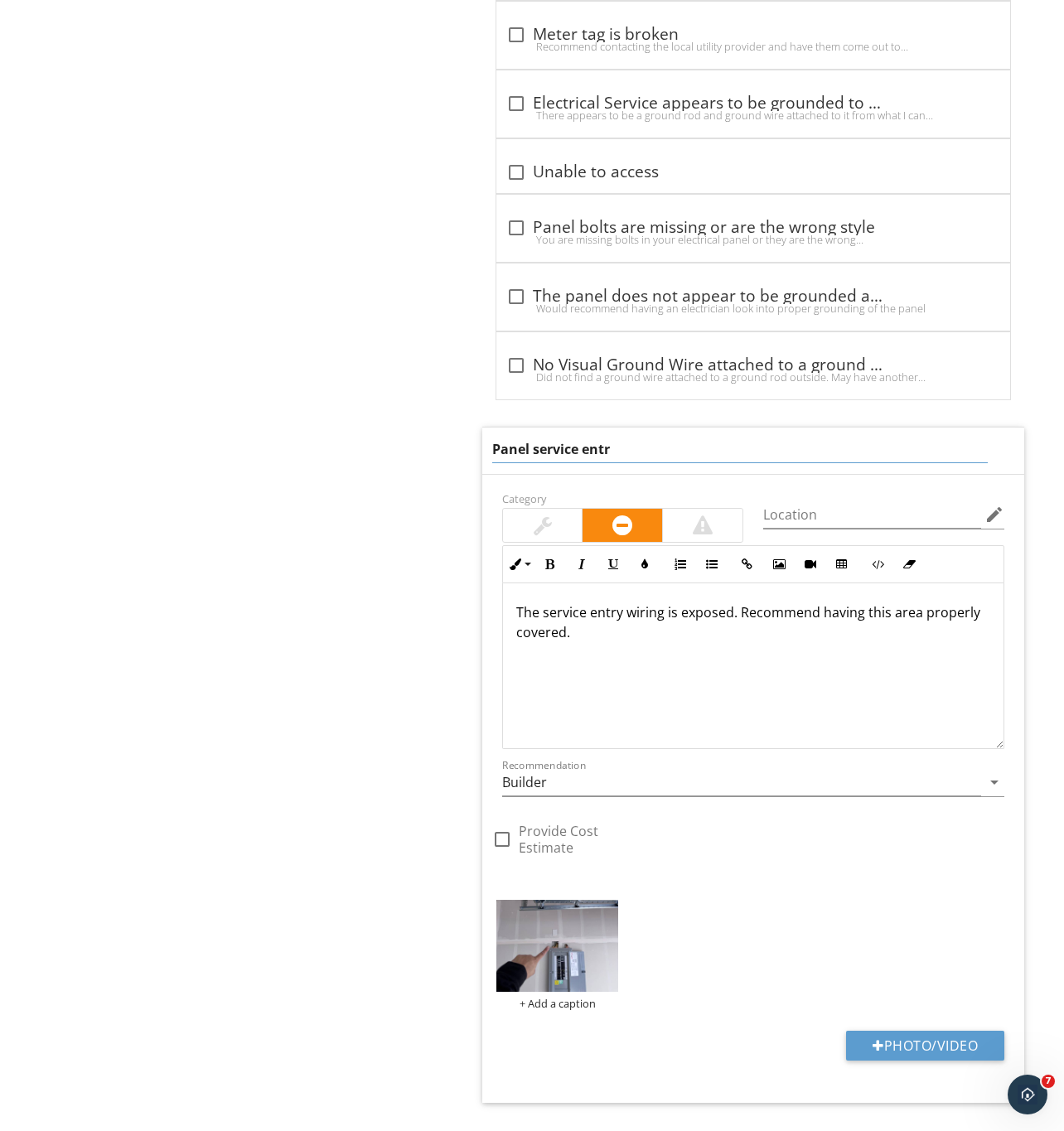
type input "Panel service entry"
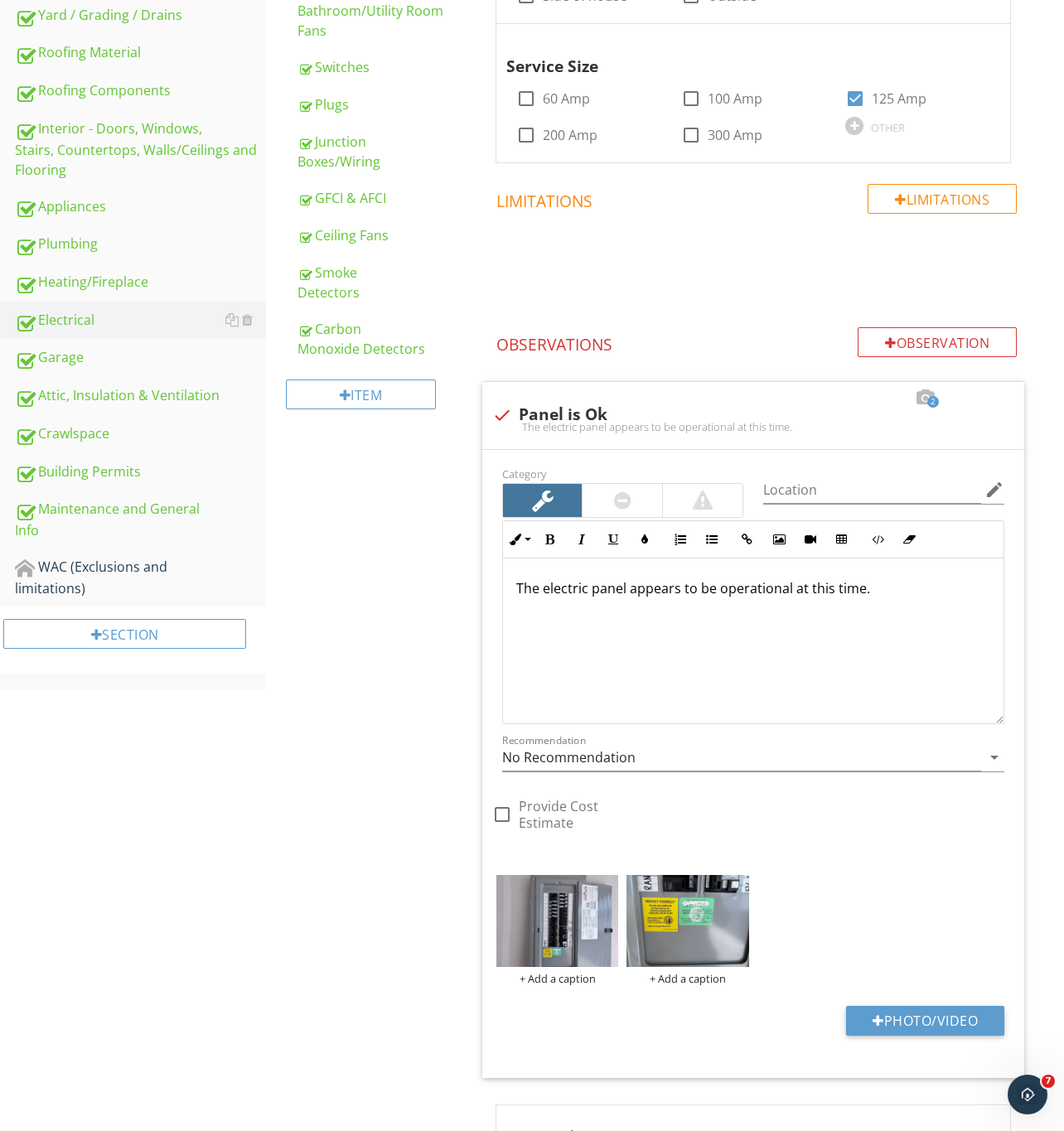
scroll to position [264, 0]
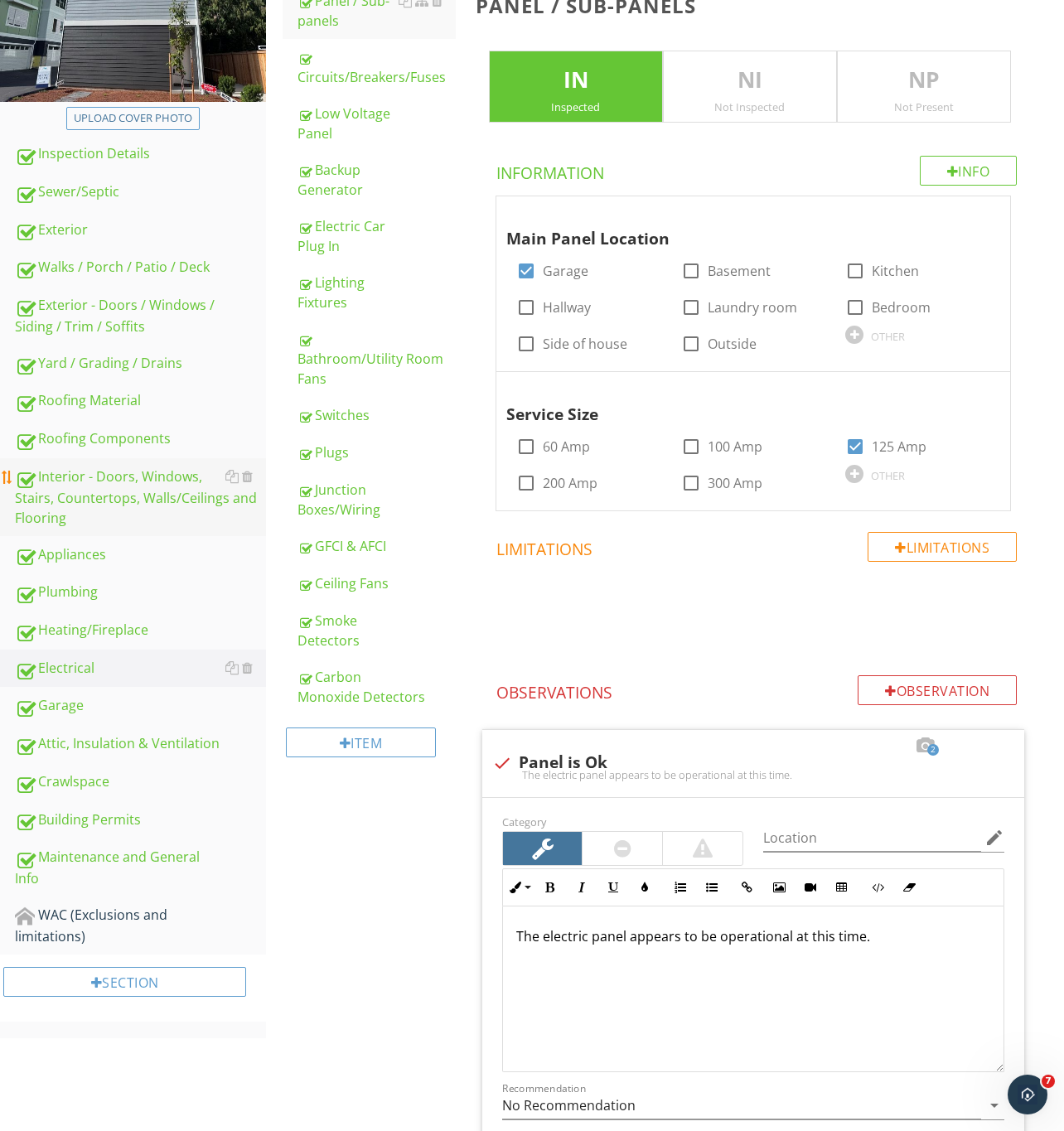
click at [80, 483] on div "Interior - Doors, Windows, Stairs, Countertops, Walls/Ceilings and Flooring" at bounding box center [140, 497] width 251 height 62
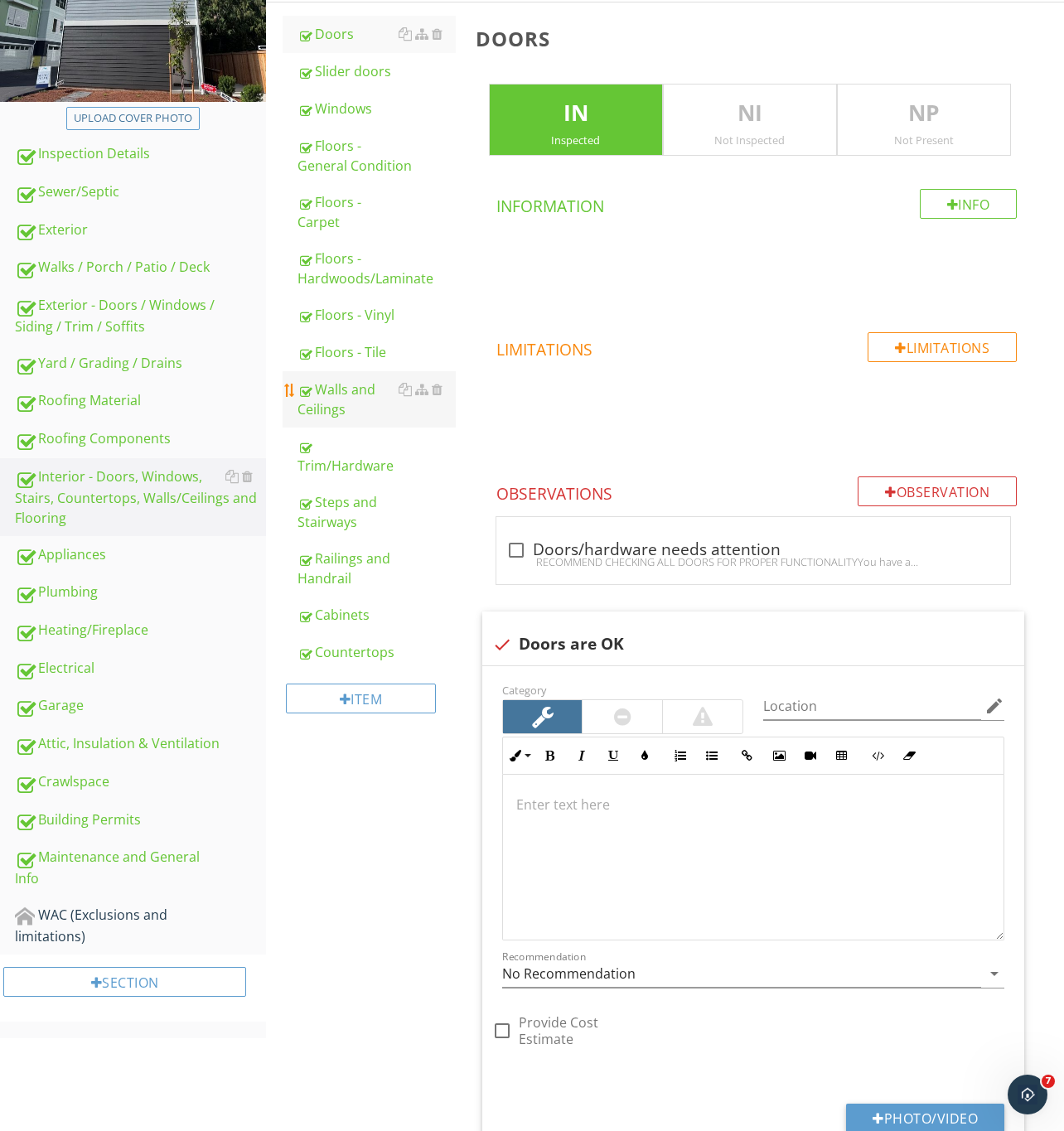
click at [338, 392] on div "Walls and Ceilings" at bounding box center [377, 399] width 158 height 40
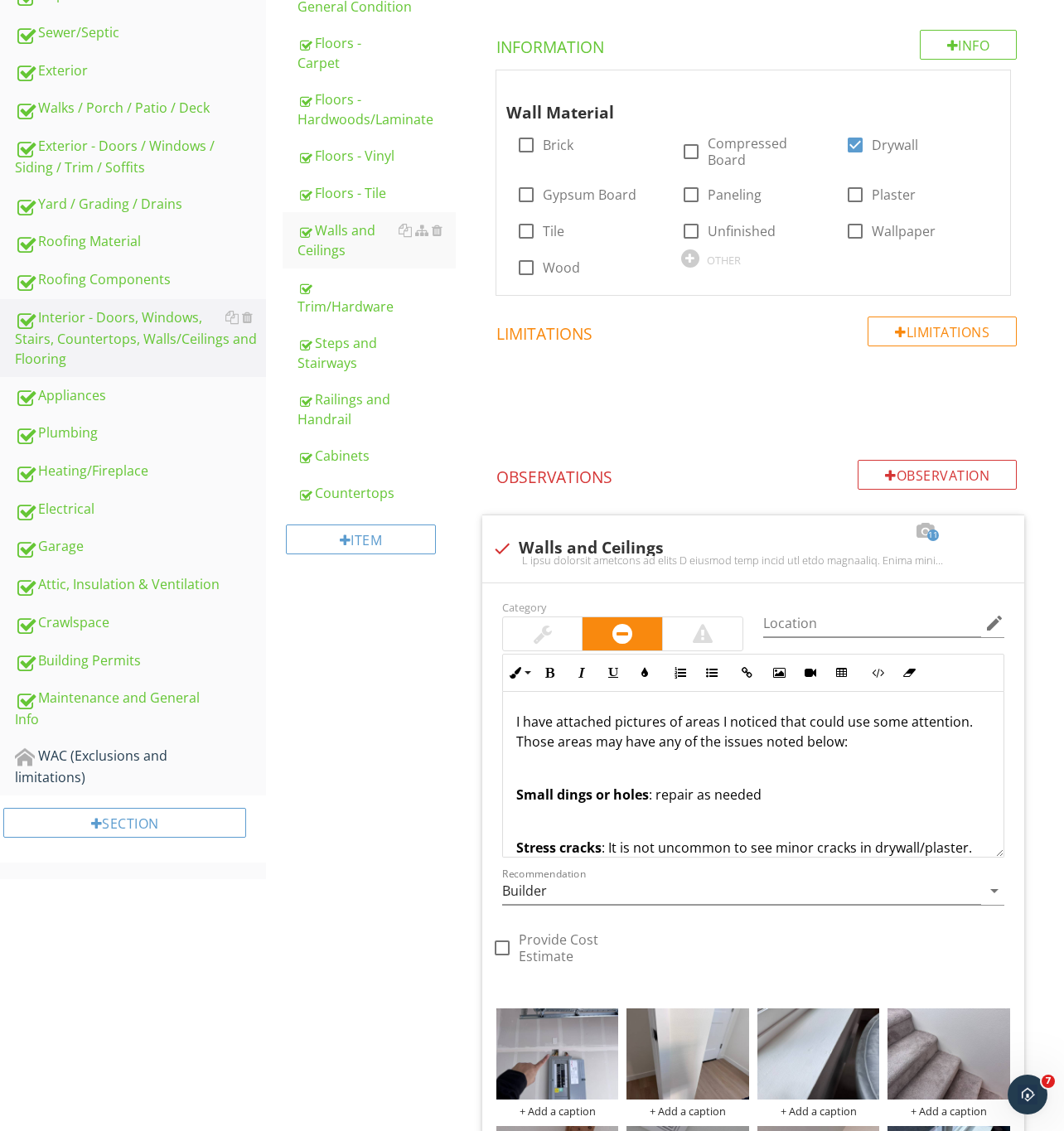
scroll to position [761, 0]
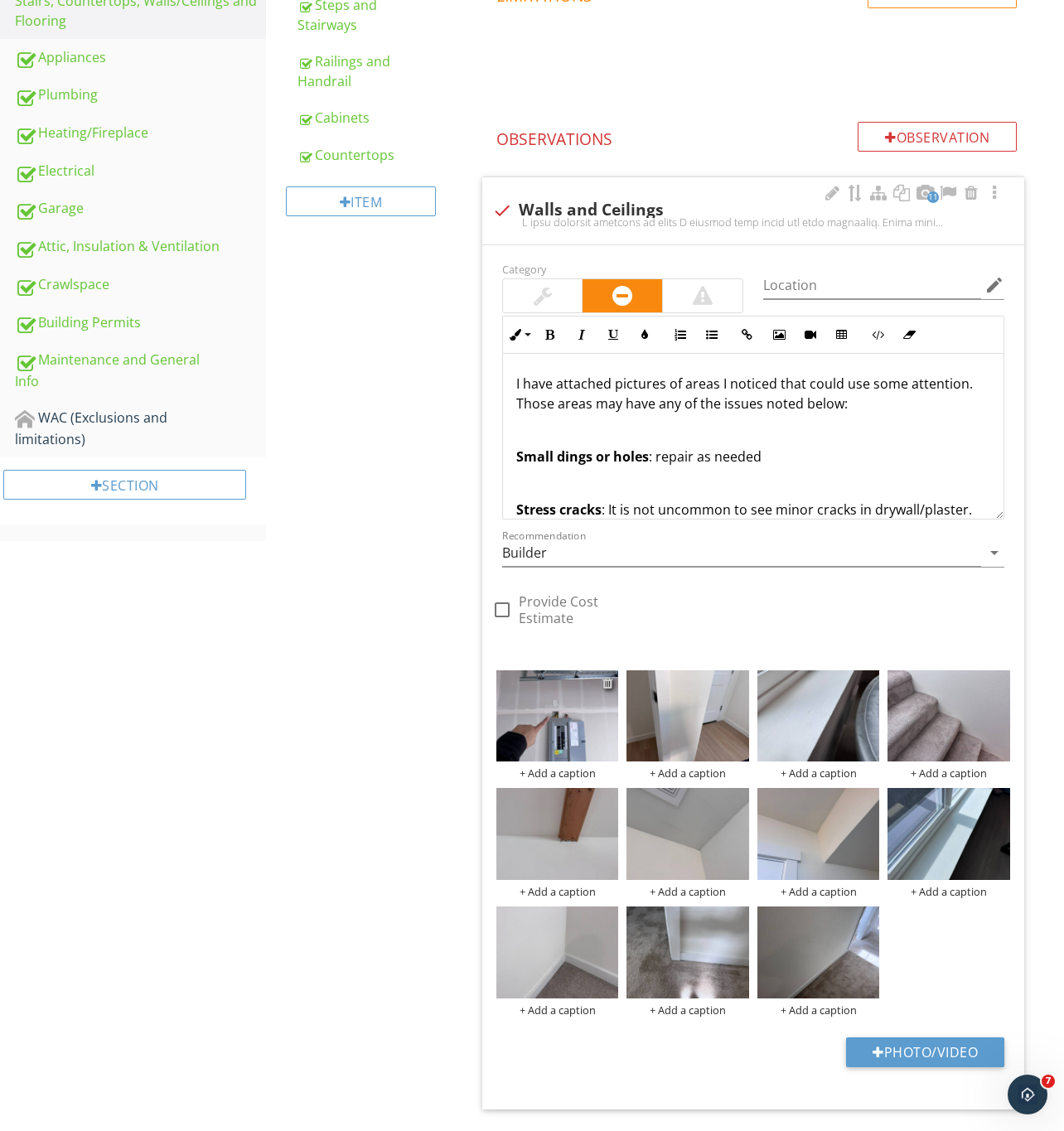
click at [607, 689] on div at bounding box center [607, 683] width 11 height 13
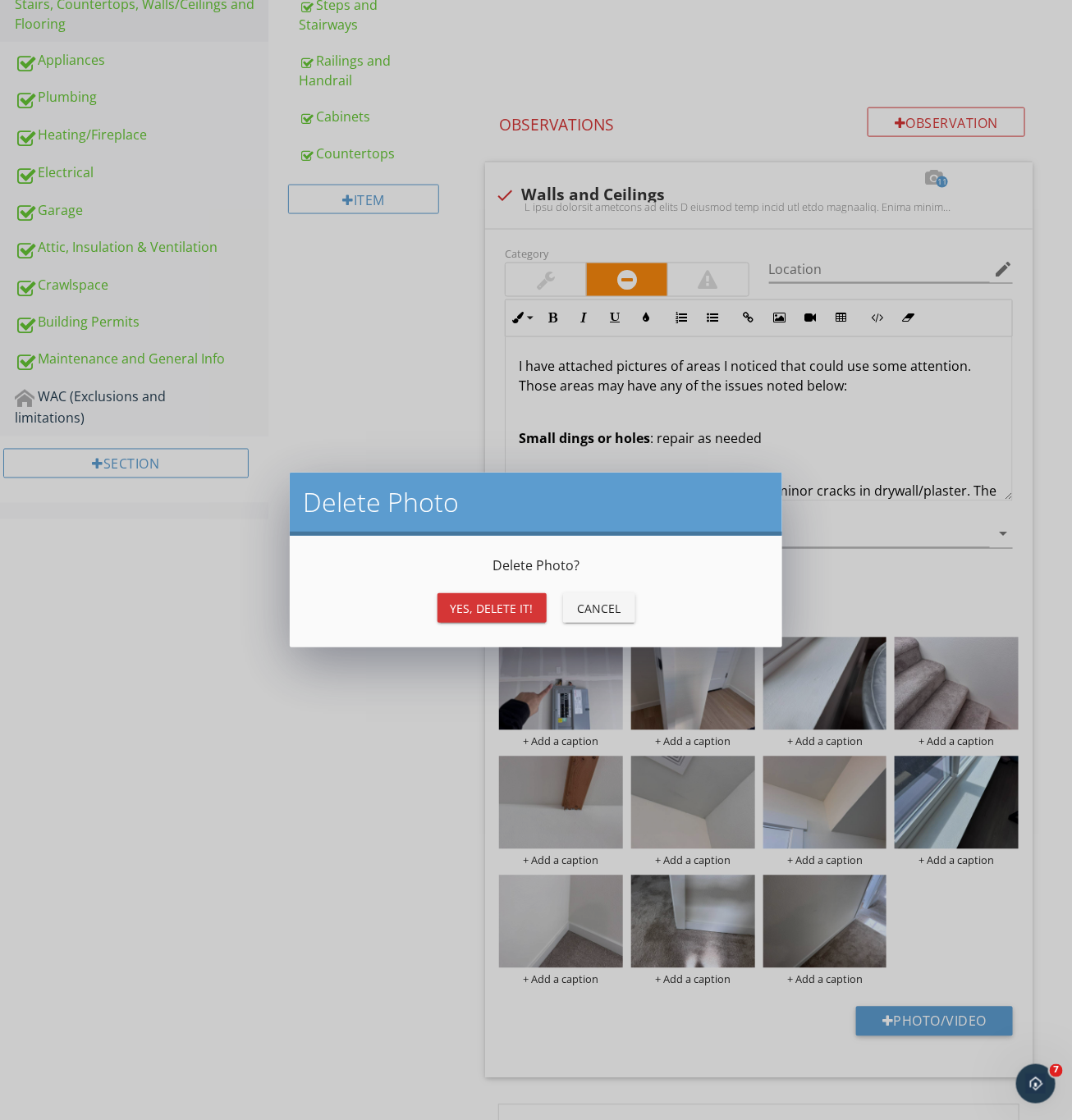
click at [479, 609] on div "Yes, Delete it!" at bounding box center [491, 608] width 83 height 17
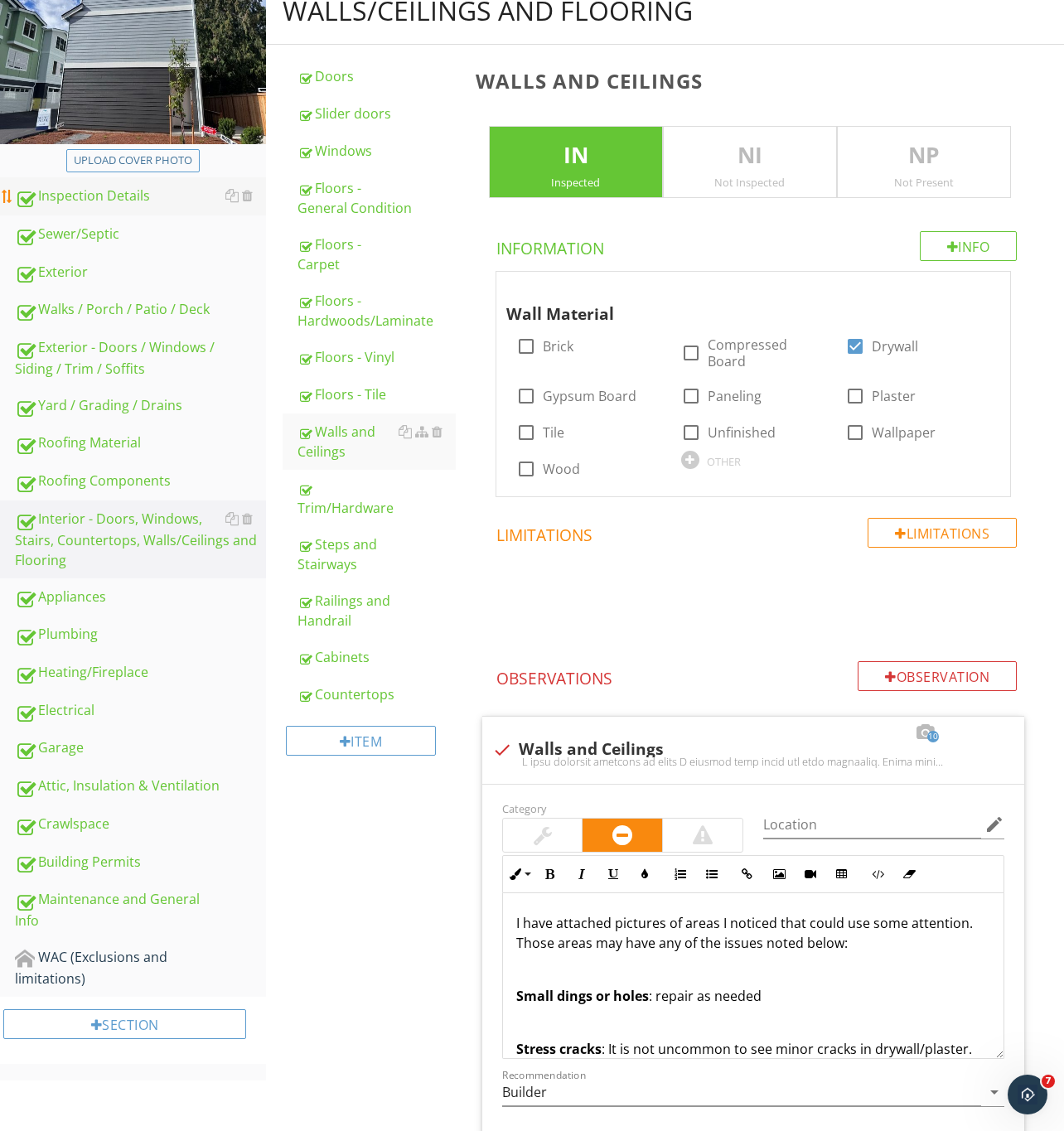
scroll to position [15, 0]
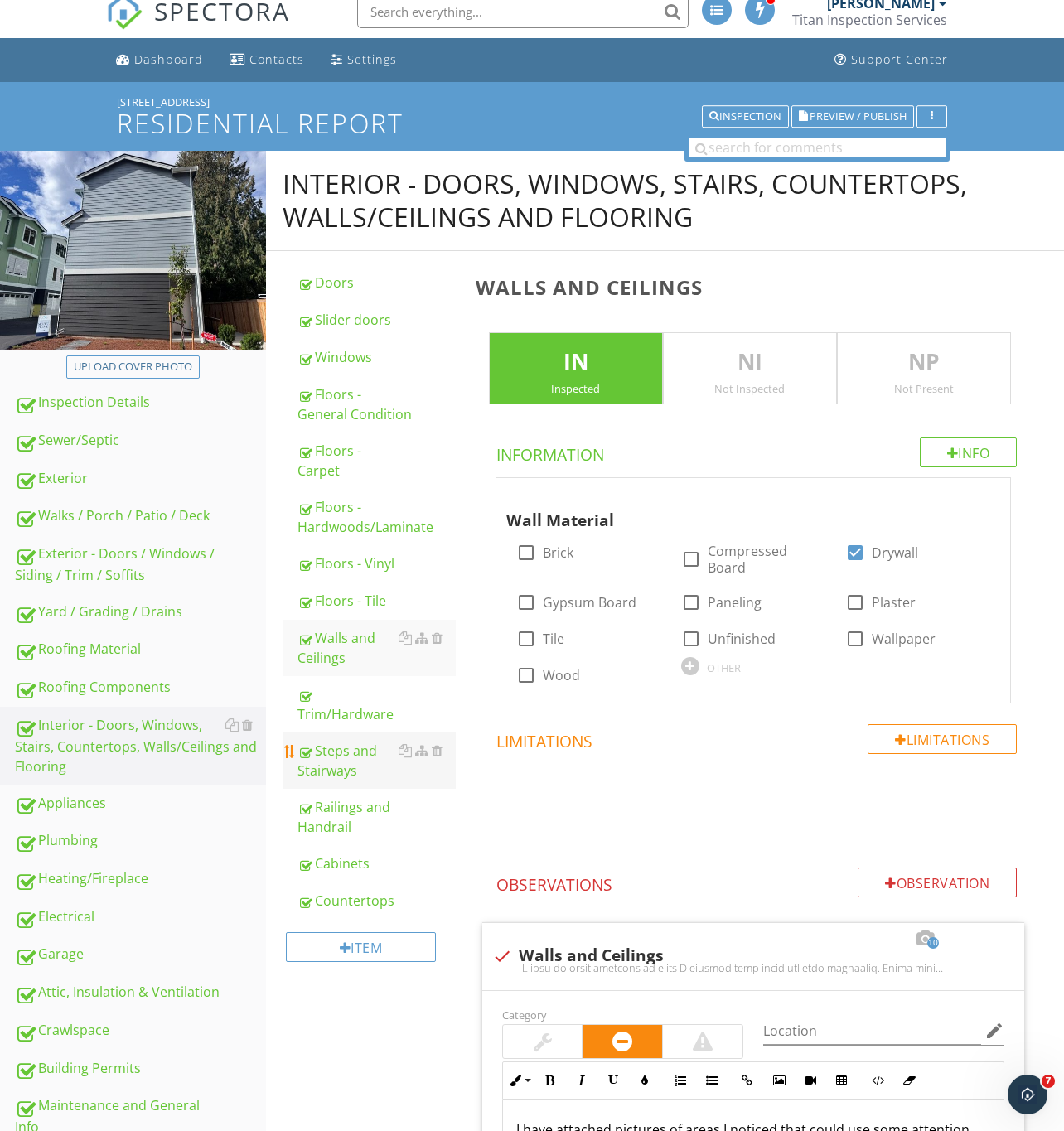
drag, startPoint x: 80, startPoint y: 826, endPoint x: 301, endPoint y: 776, distance: 226.6
click at [80, 826] on link "Plumbing" at bounding box center [140, 840] width 251 height 38
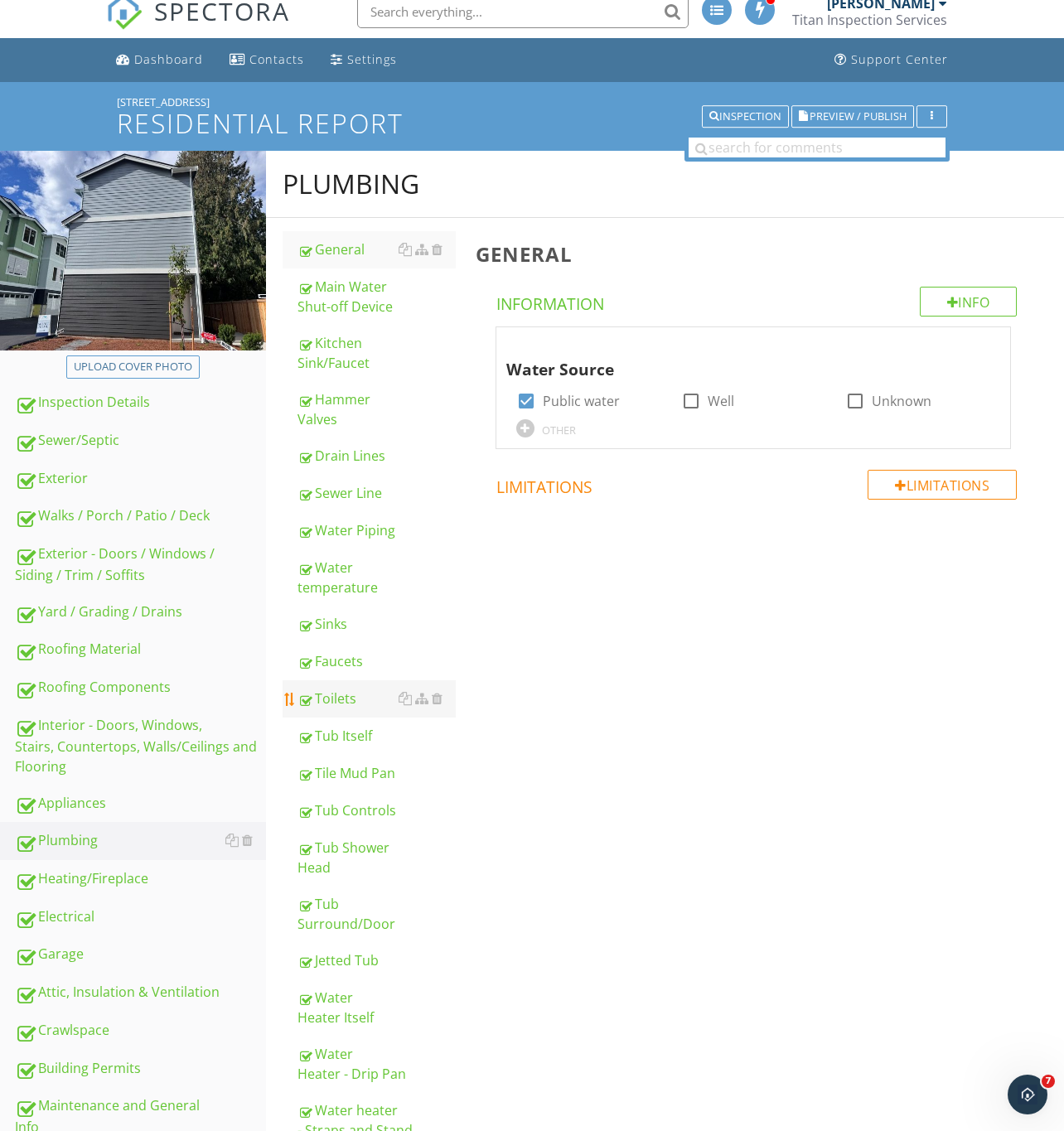
click at [346, 698] on div "Toilets" at bounding box center [377, 698] width 158 height 20
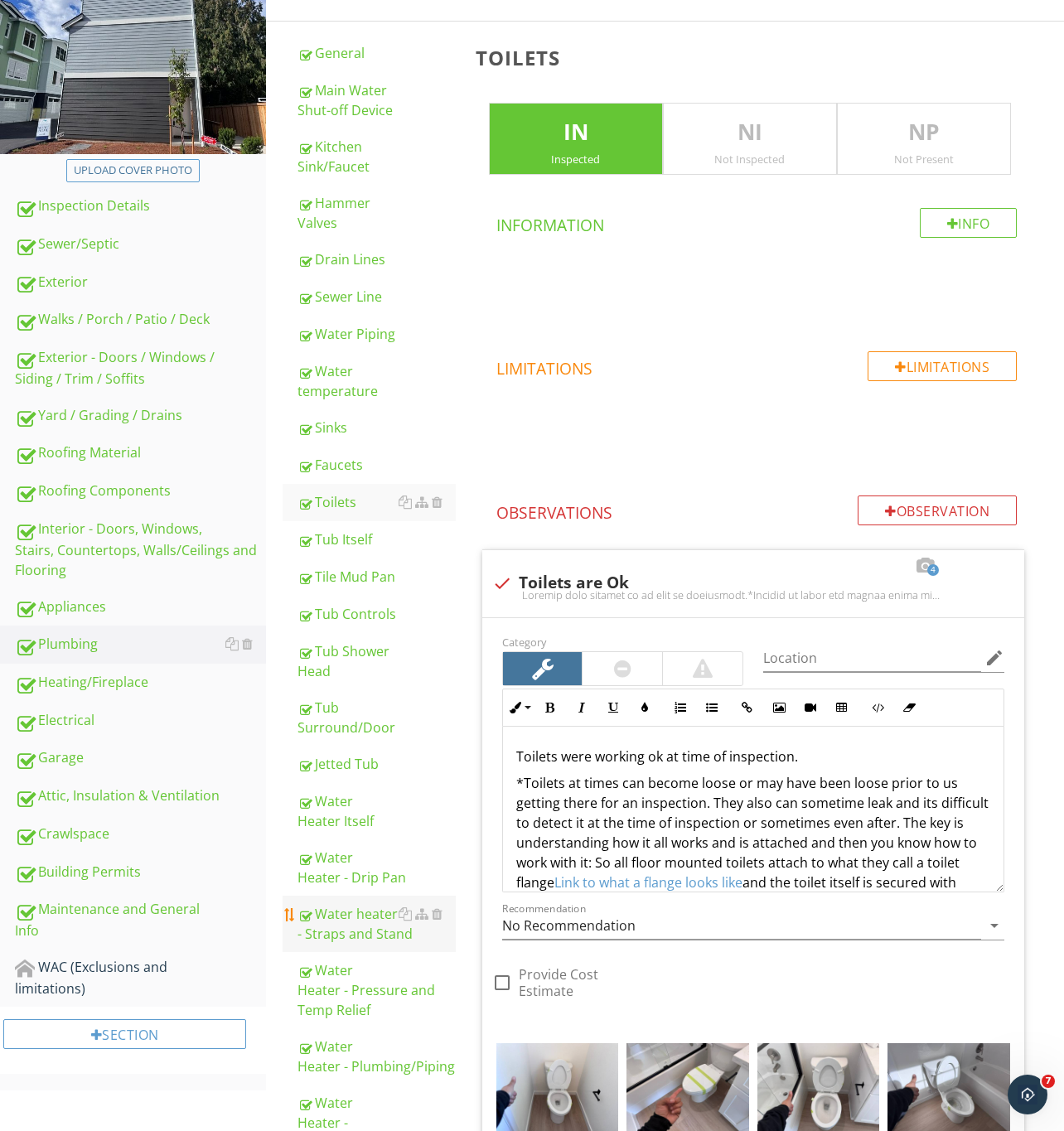
scroll to position [761, 0]
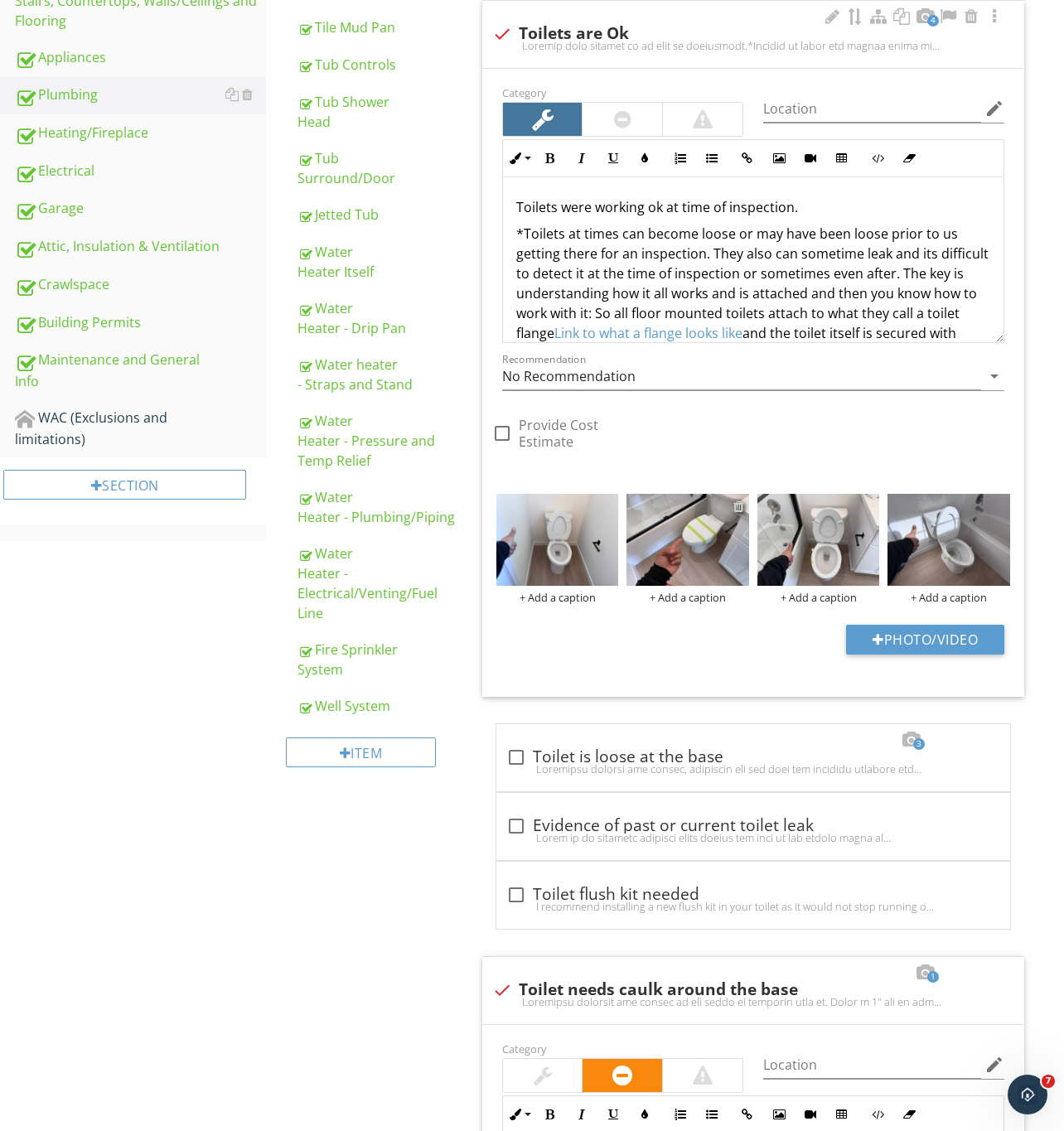
click at [737, 508] on div at bounding box center [739, 506] width 11 height 13
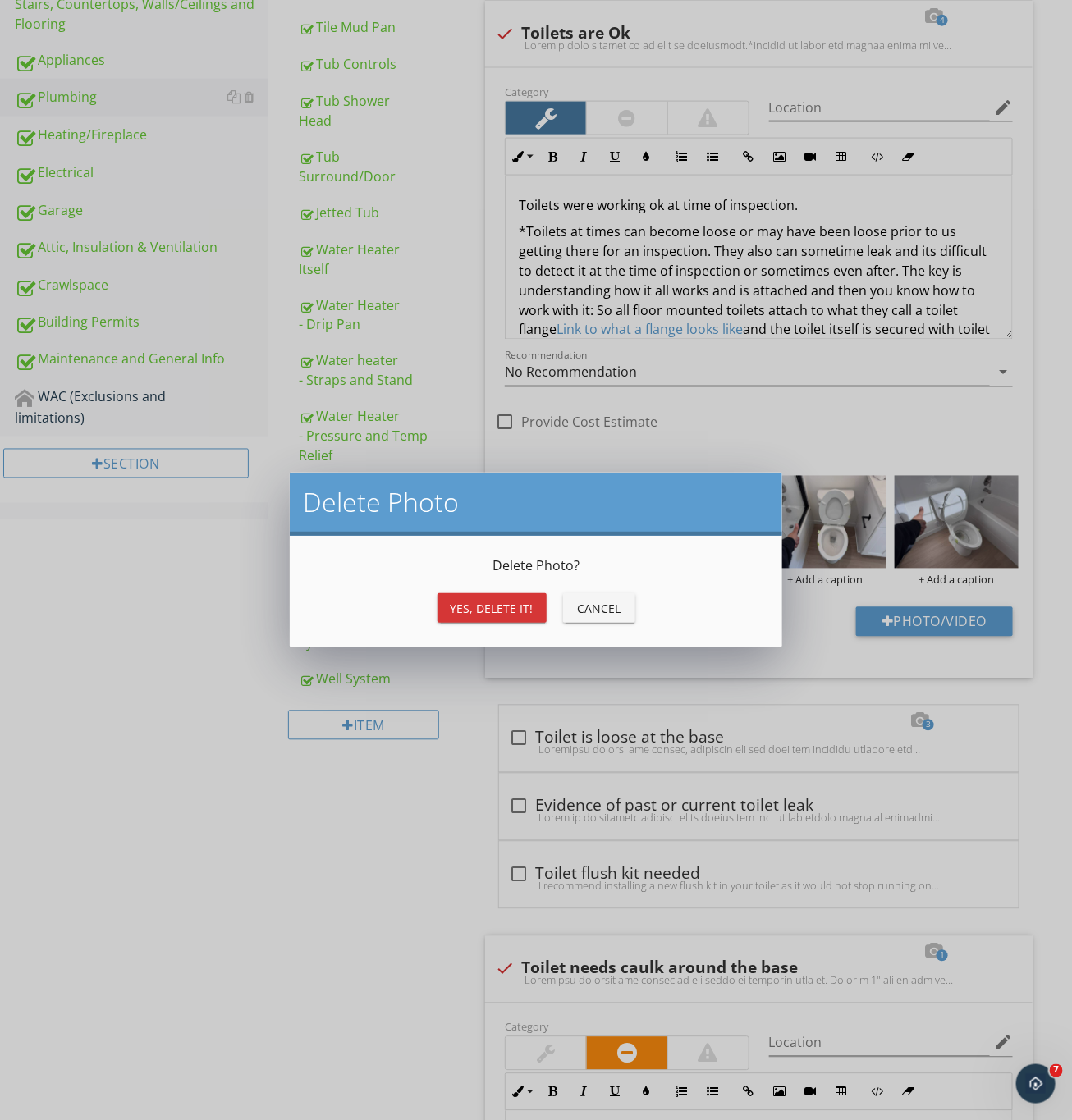
click at [495, 604] on div "Yes, Delete it!" at bounding box center [491, 608] width 83 height 17
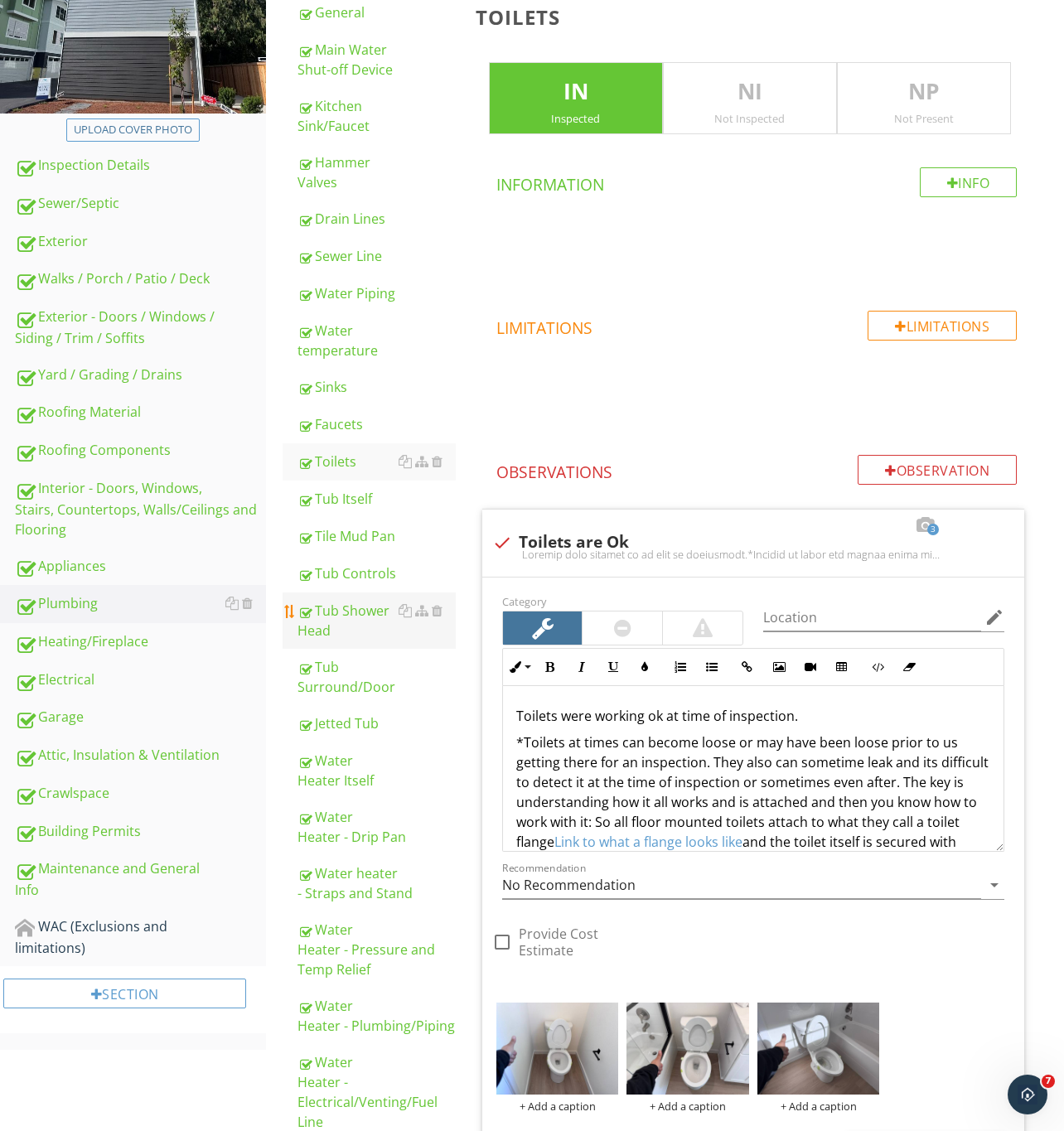
scroll to position [244, 0]
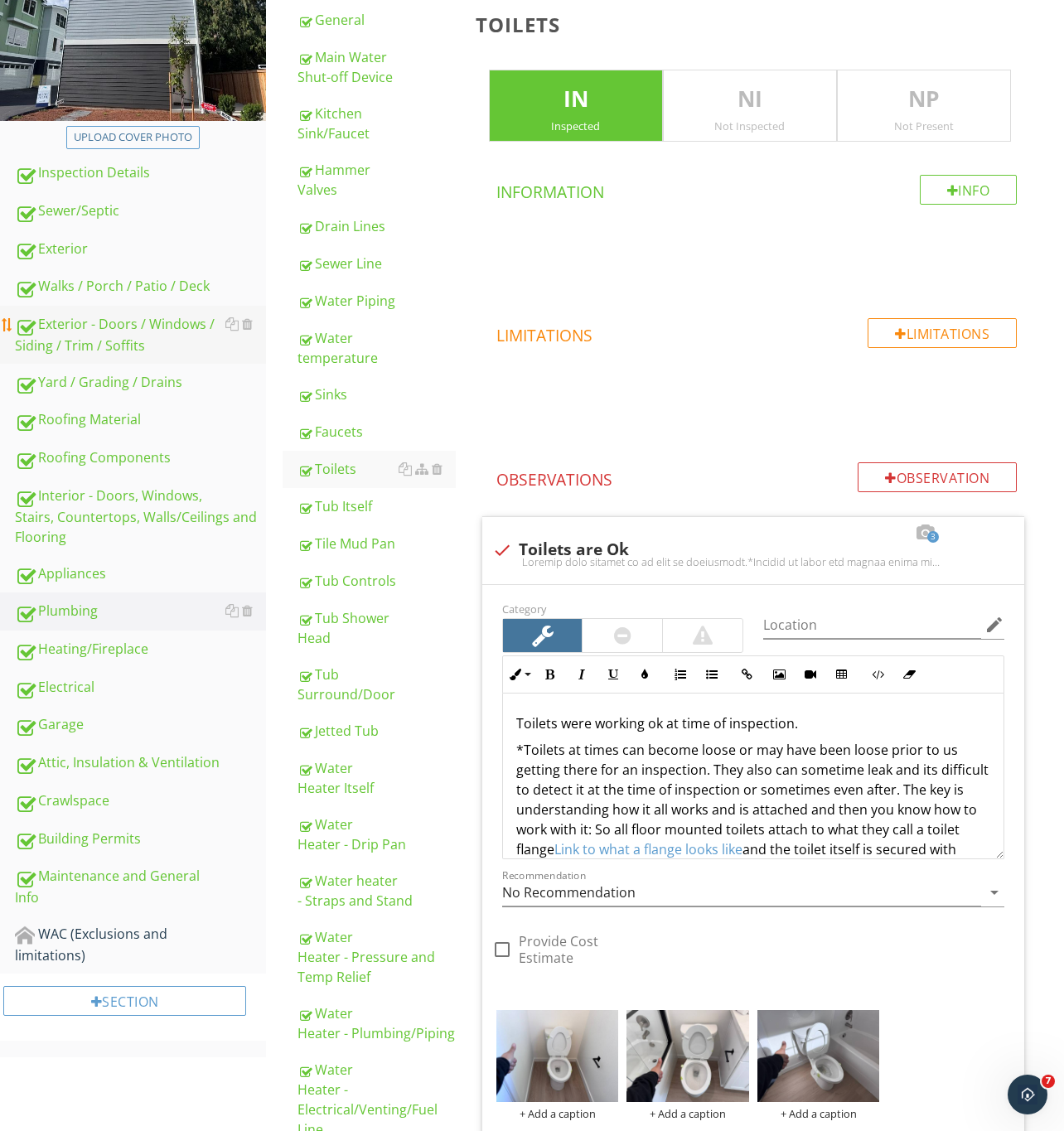
drag, startPoint x: 77, startPoint y: 244, endPoint x: 122, endPoint y: 348, distance: 113.3
click at [77, 244] on div "Exterior" at bounding box center [140, 249] width 251 height 21
type textarea "<p>Toilets were working ok at time of inspection.</p><p>*Toilets at times can b…"
type textarea "<p>Recommend caulking the toilet to the floor to properly seal it. Leave a 1" g…"
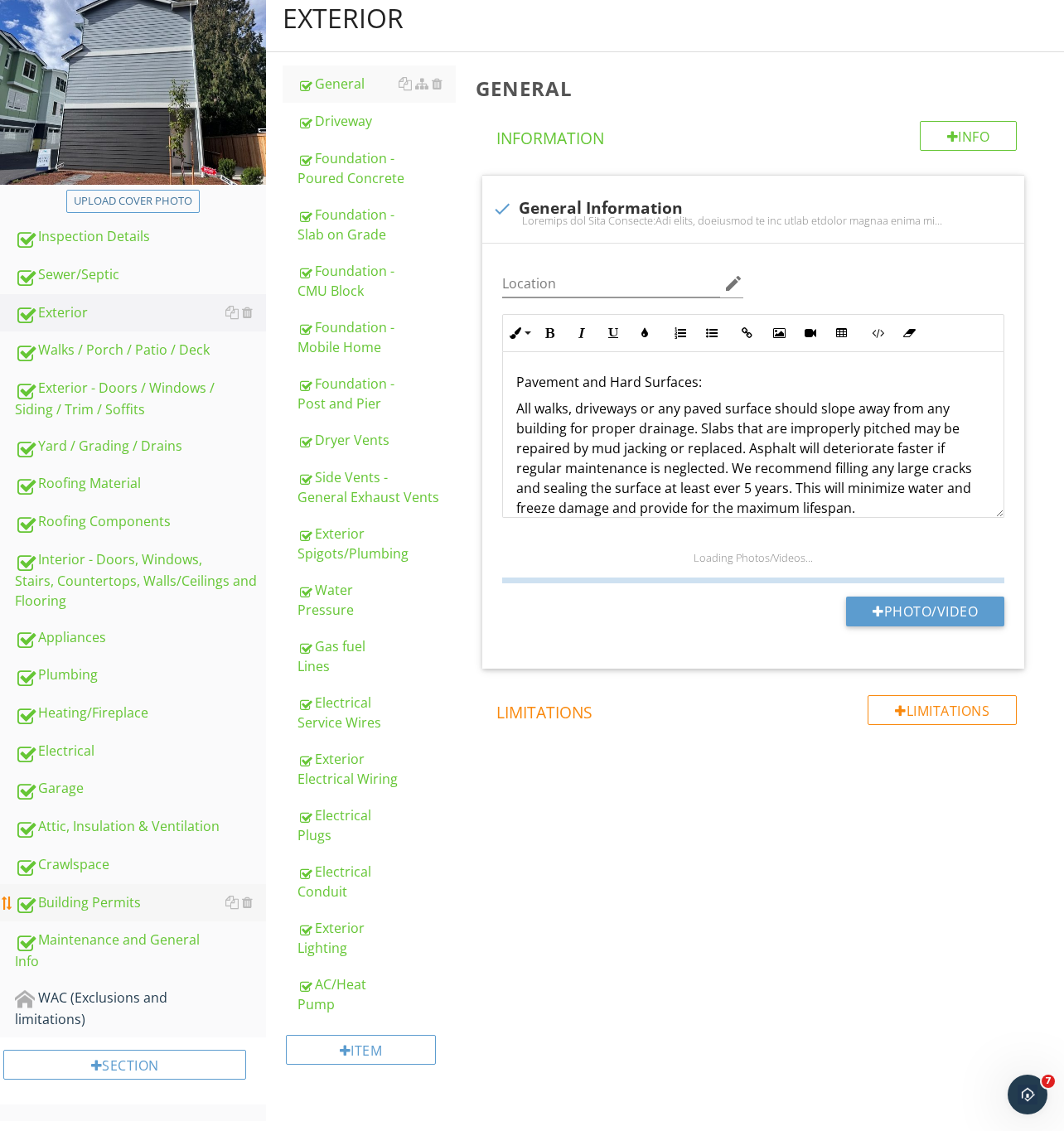
scroll to position [181, 0]
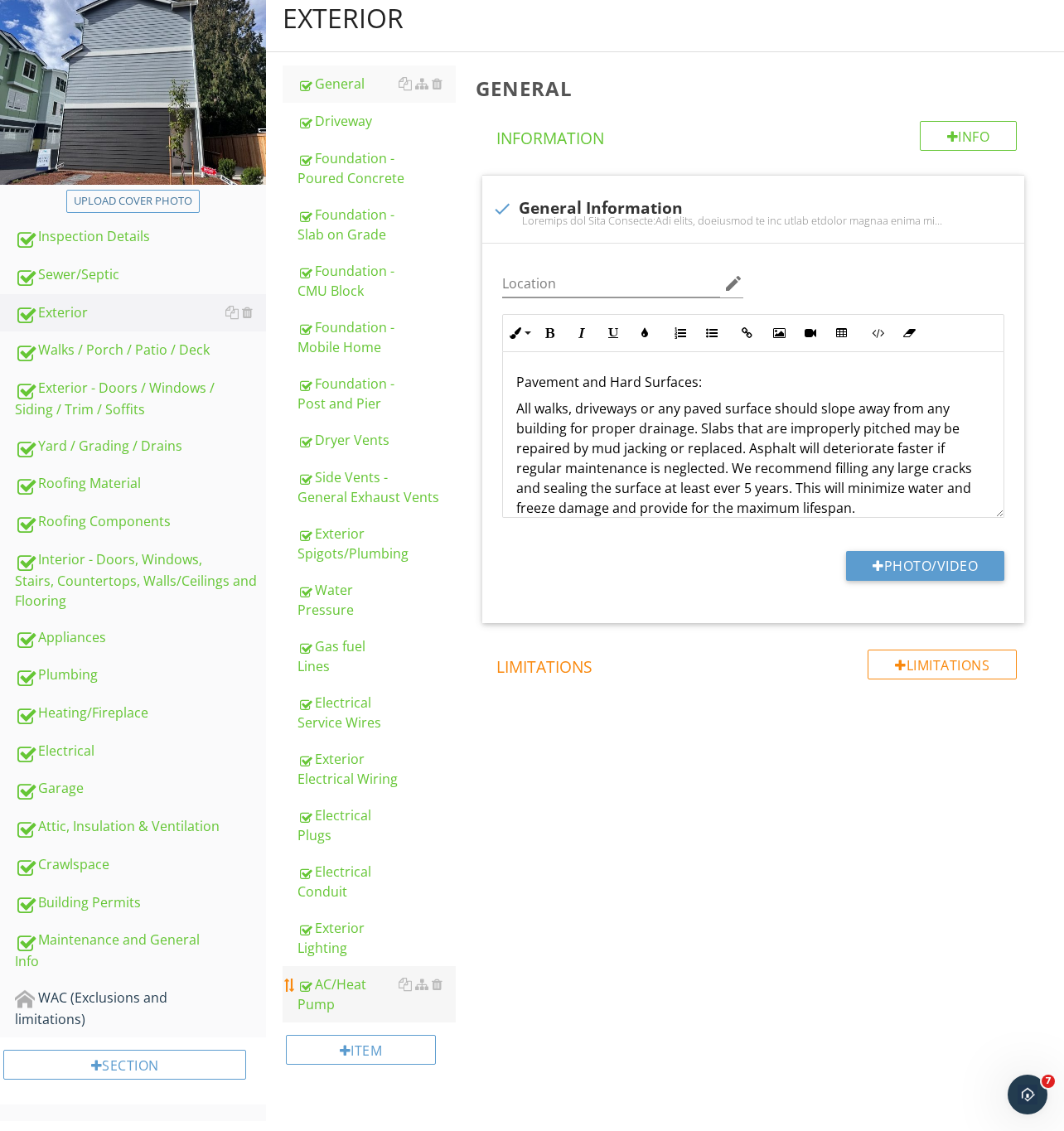
click at [341, 987] on div "AC/Heat Pump" at bounding box center [377, 993] width 158 height 40
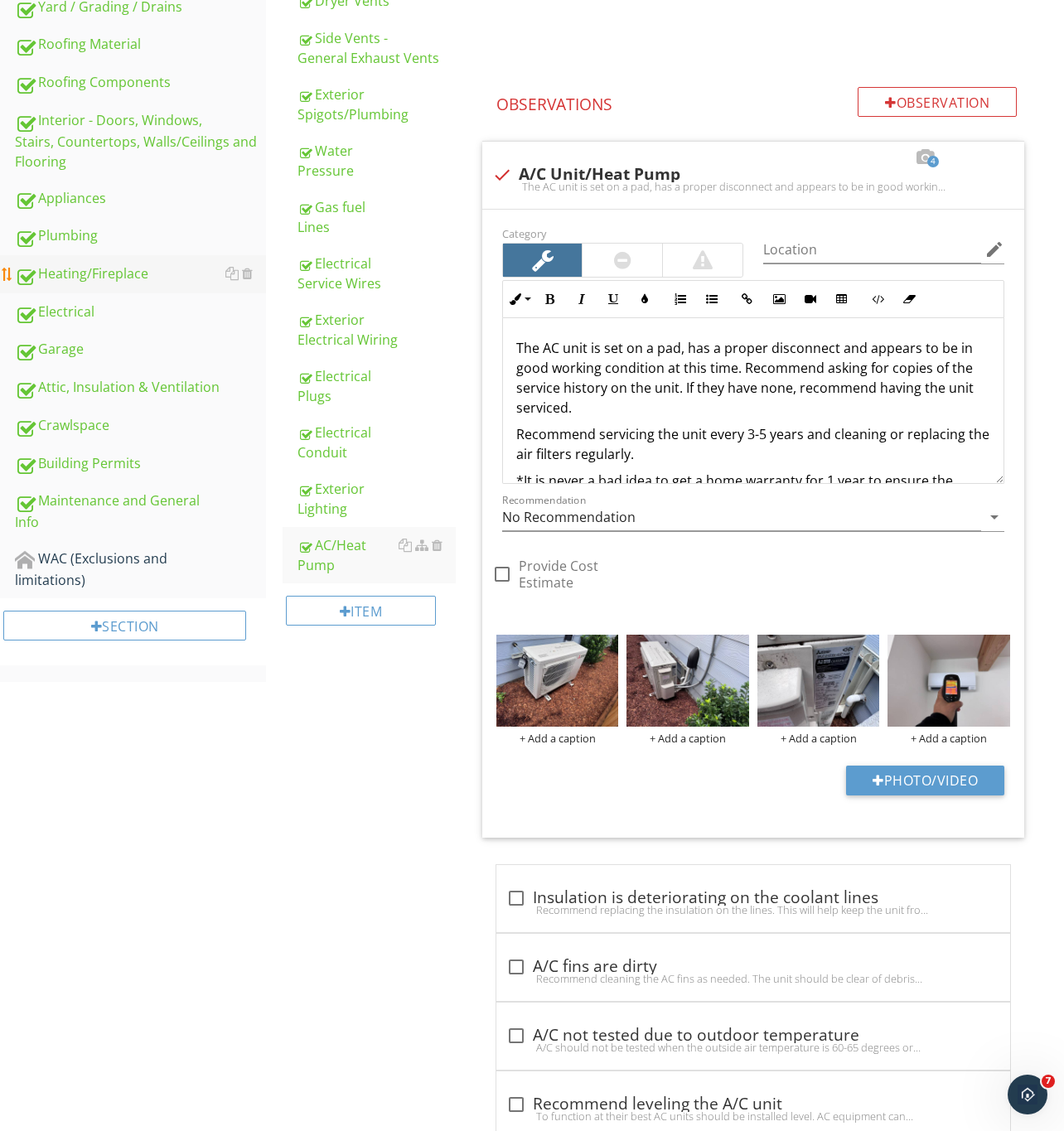
scroll to position [492, 0]
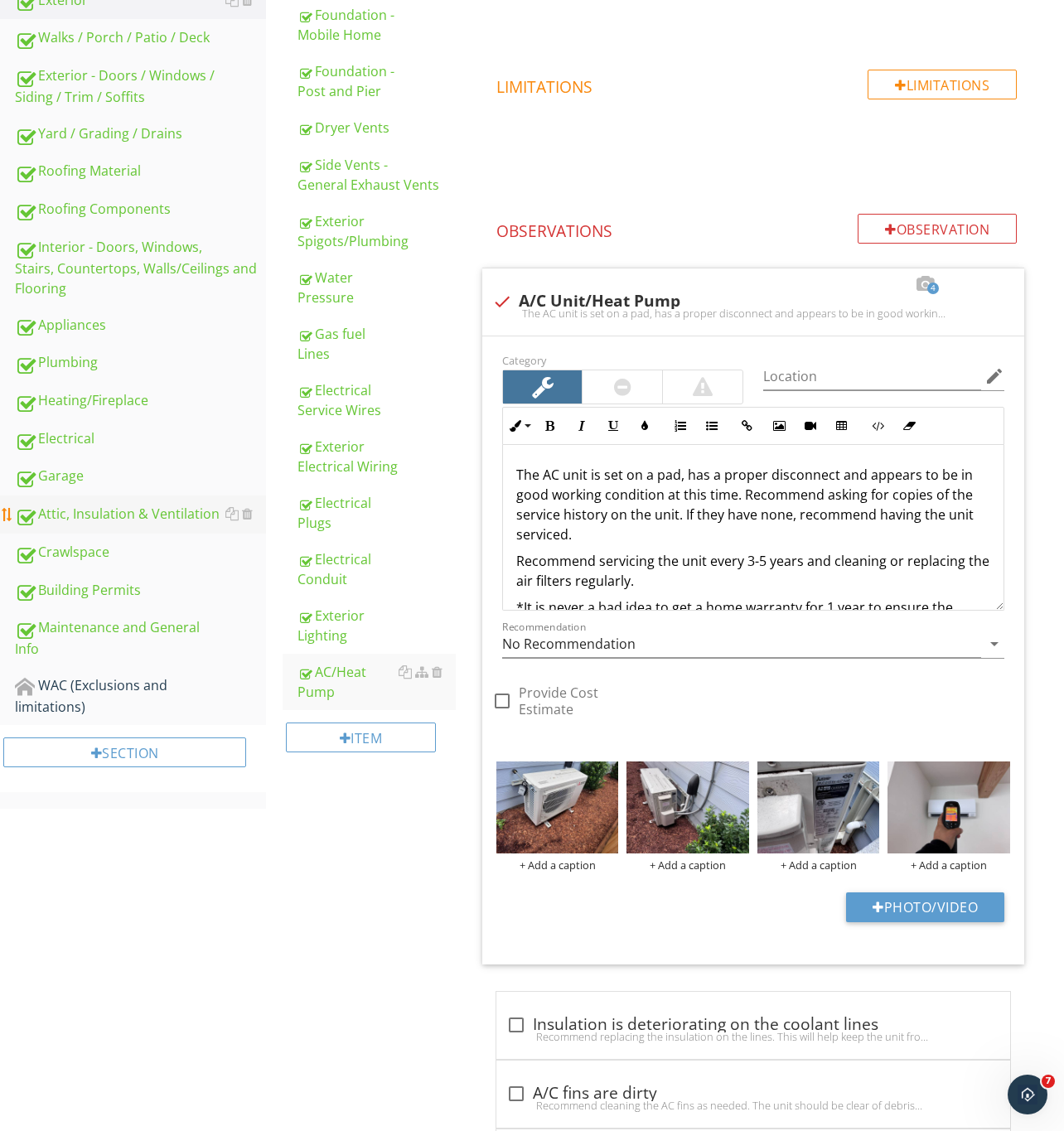
click at [83, 523] on div "Attic, Insulation & Ventilation" at bounding box center [140, 514] width 251 height 21
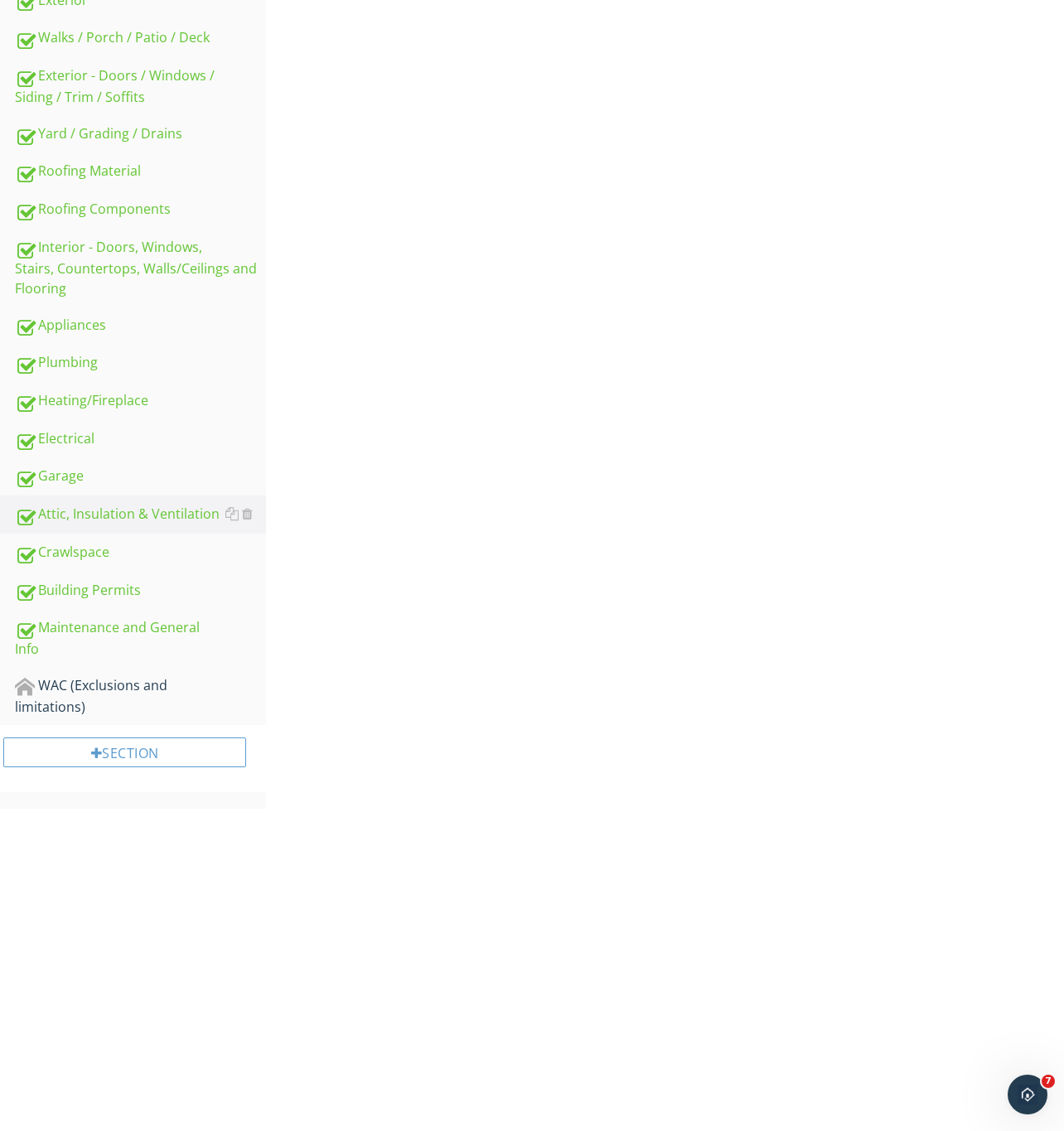
scroll to position [150, 0]
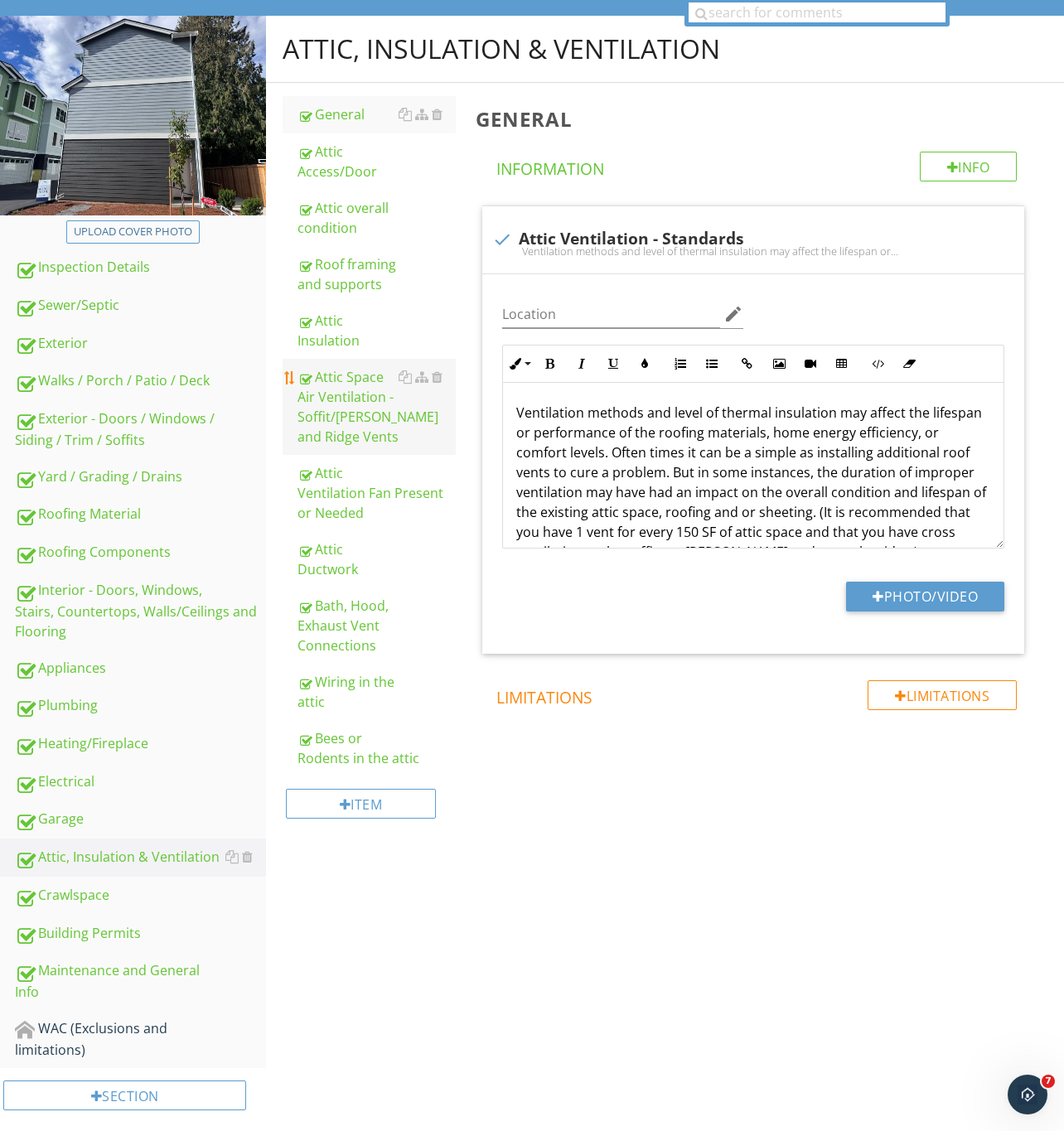
click at [357, 400] on div "Attic Space Air Ventilation - Soffit/[PERSON_NAME] and Ridge Vents" at bounding box center [377, 406] width 158 height 80
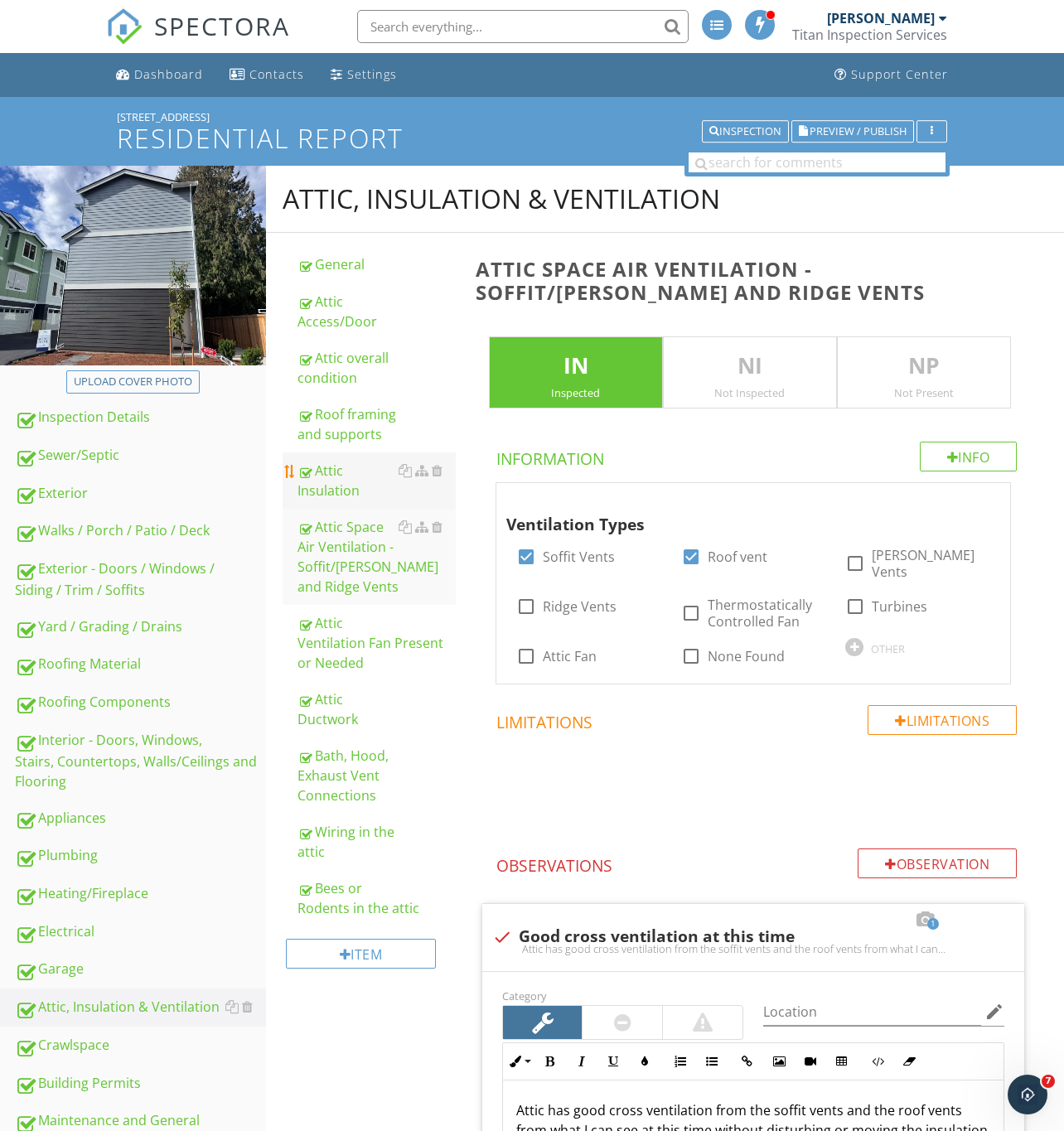
click at [332, 490] on div "Attic Insulation" at bounding box center [377, 480] width 158 height 40
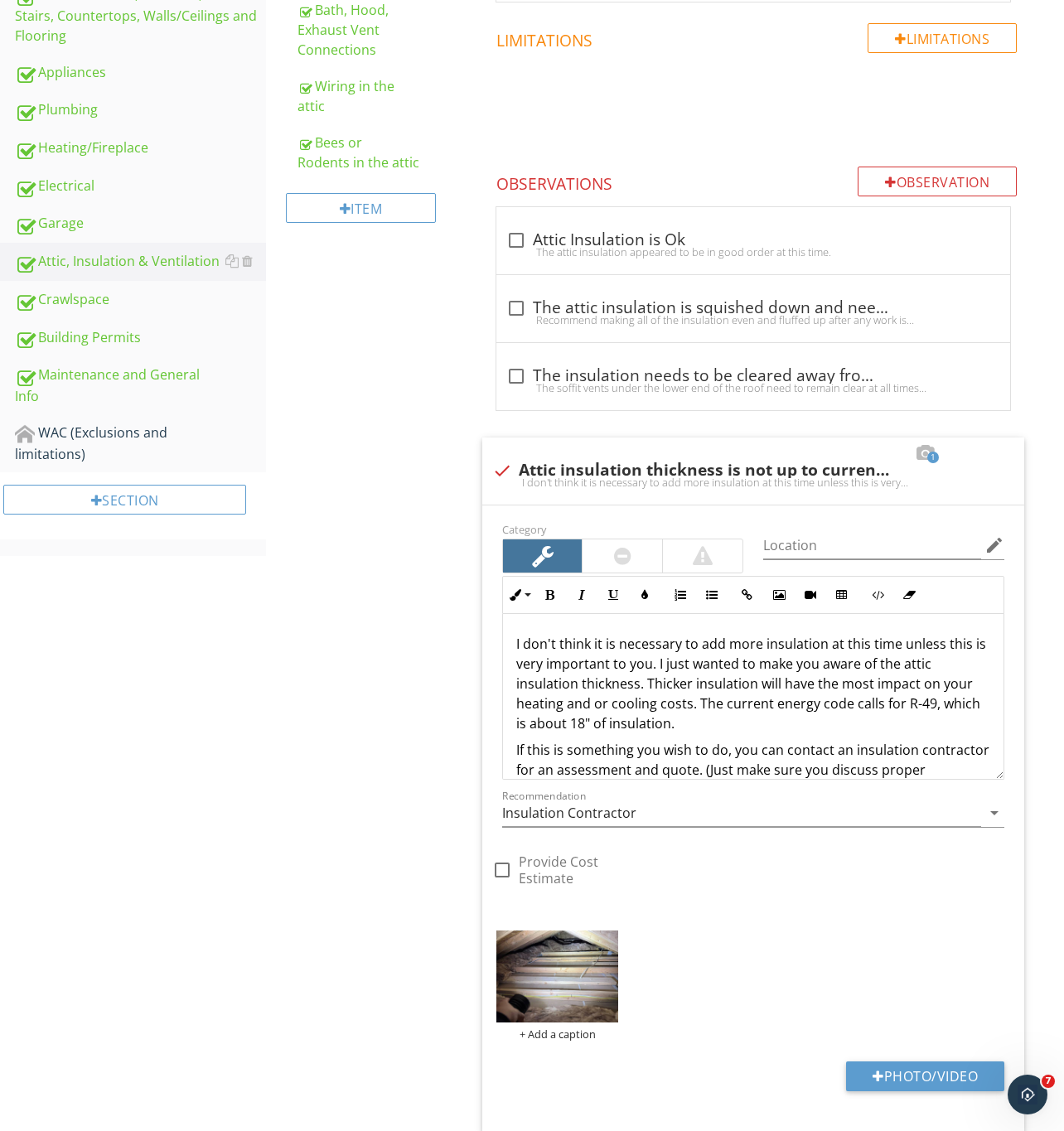
scroll to position [947, 0]
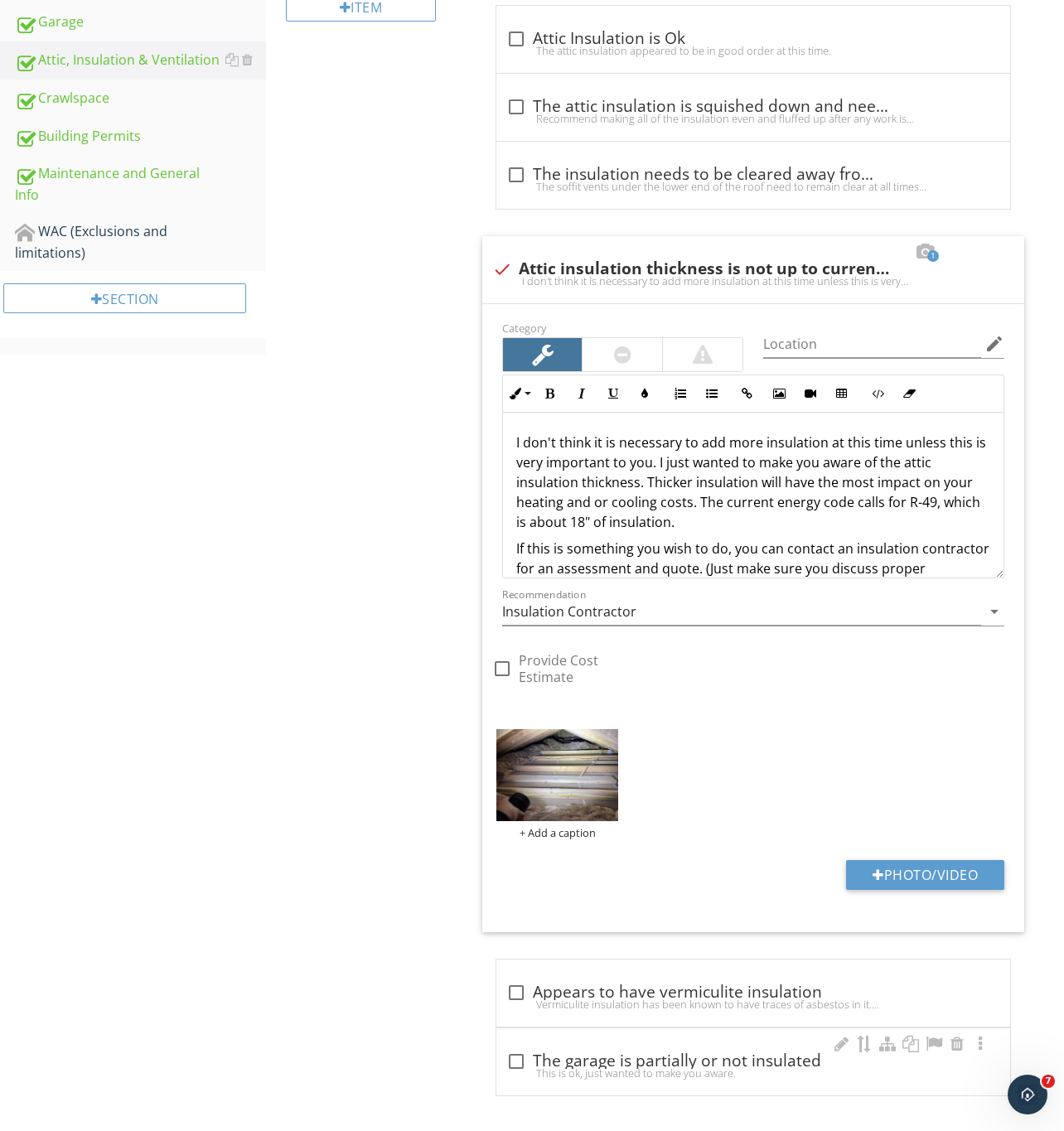
click at [515, 1054] on div at bounding box center [515, 1061] width 28 height 28
checkbox input "true"
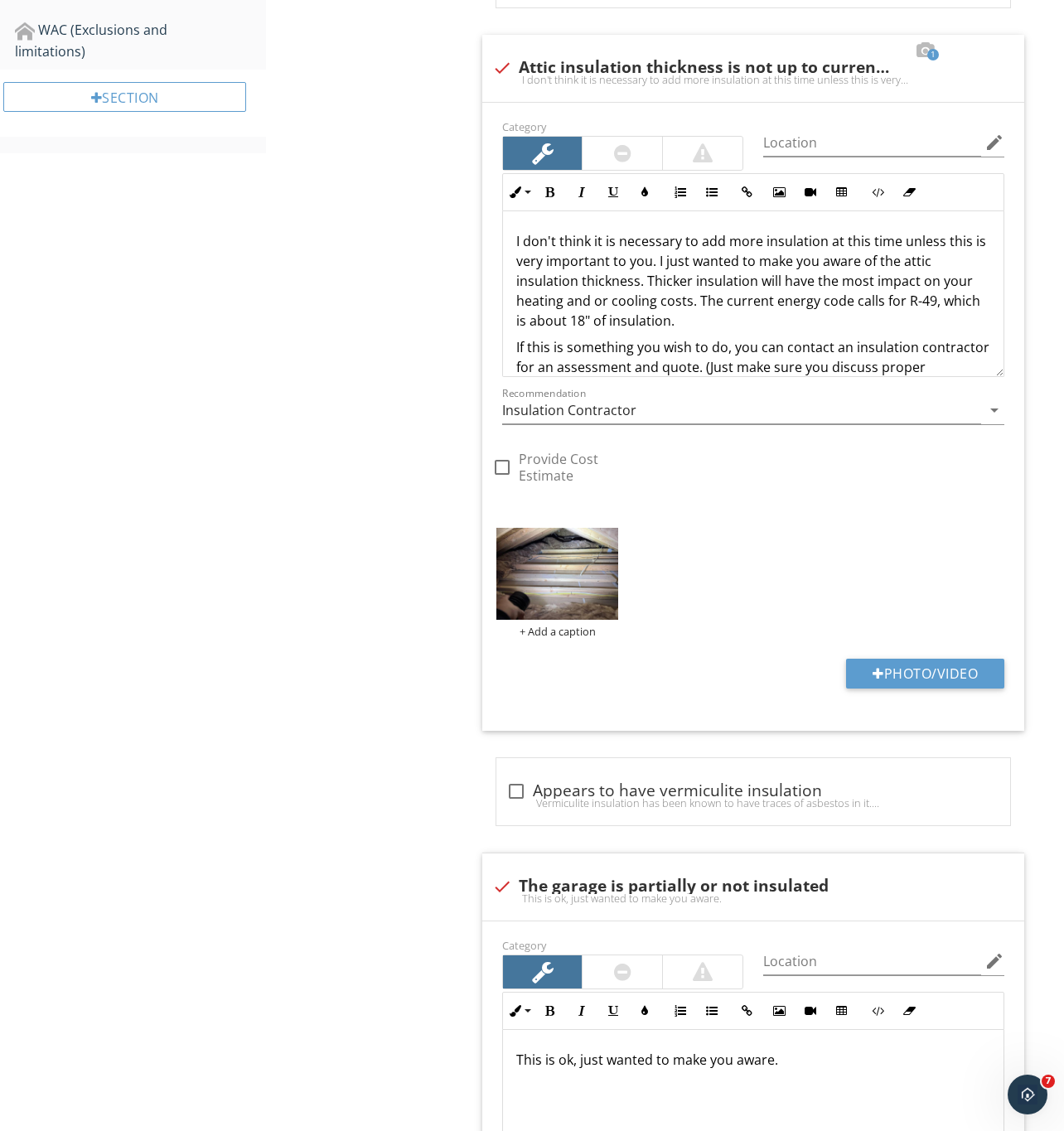
scroll to position [1138, 0]
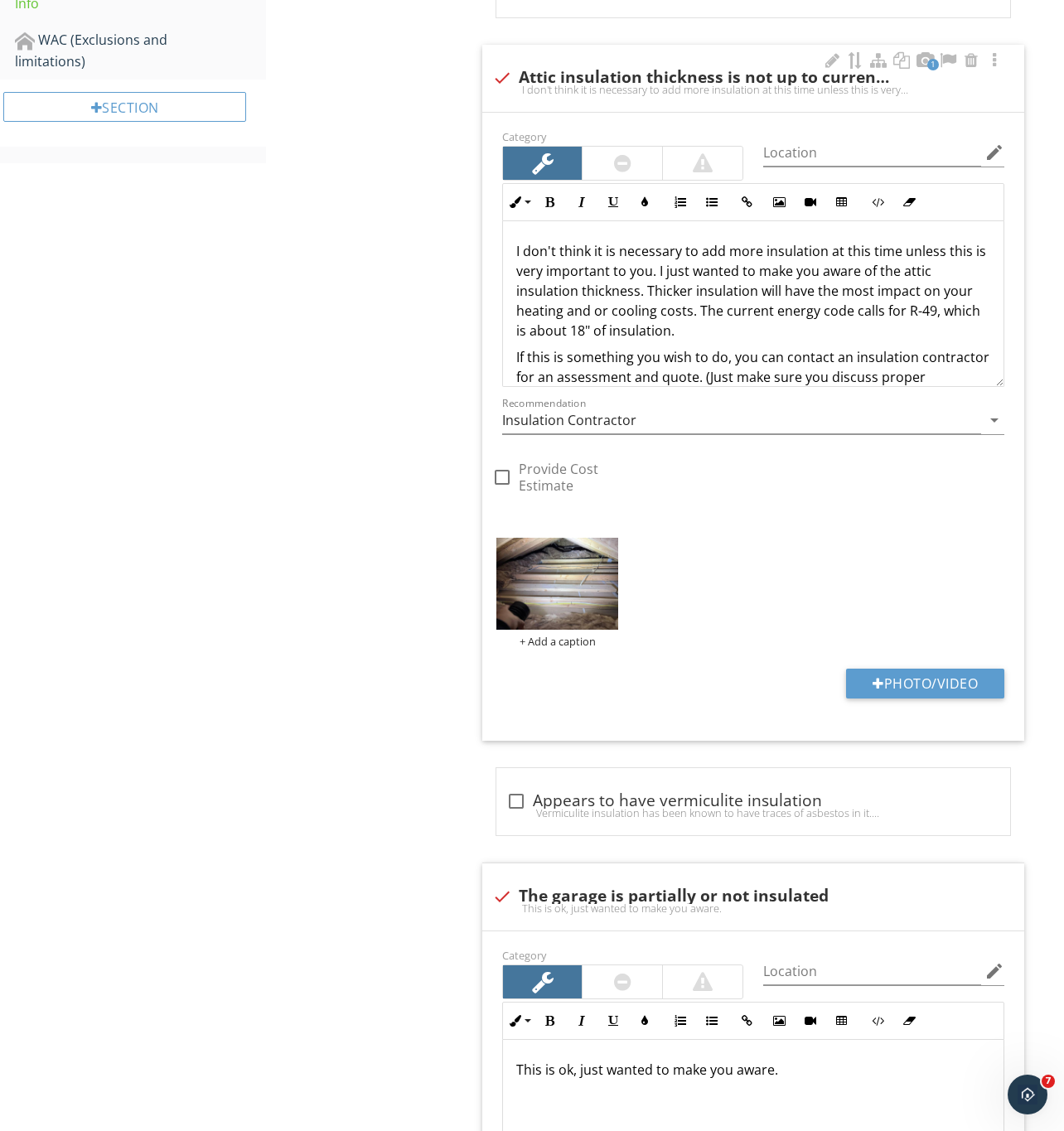
click at [602, 297] on p "I don't think it is necessary to add more insulation at this time unless this i…" at bounding box center [753, 290] width 474 height 99
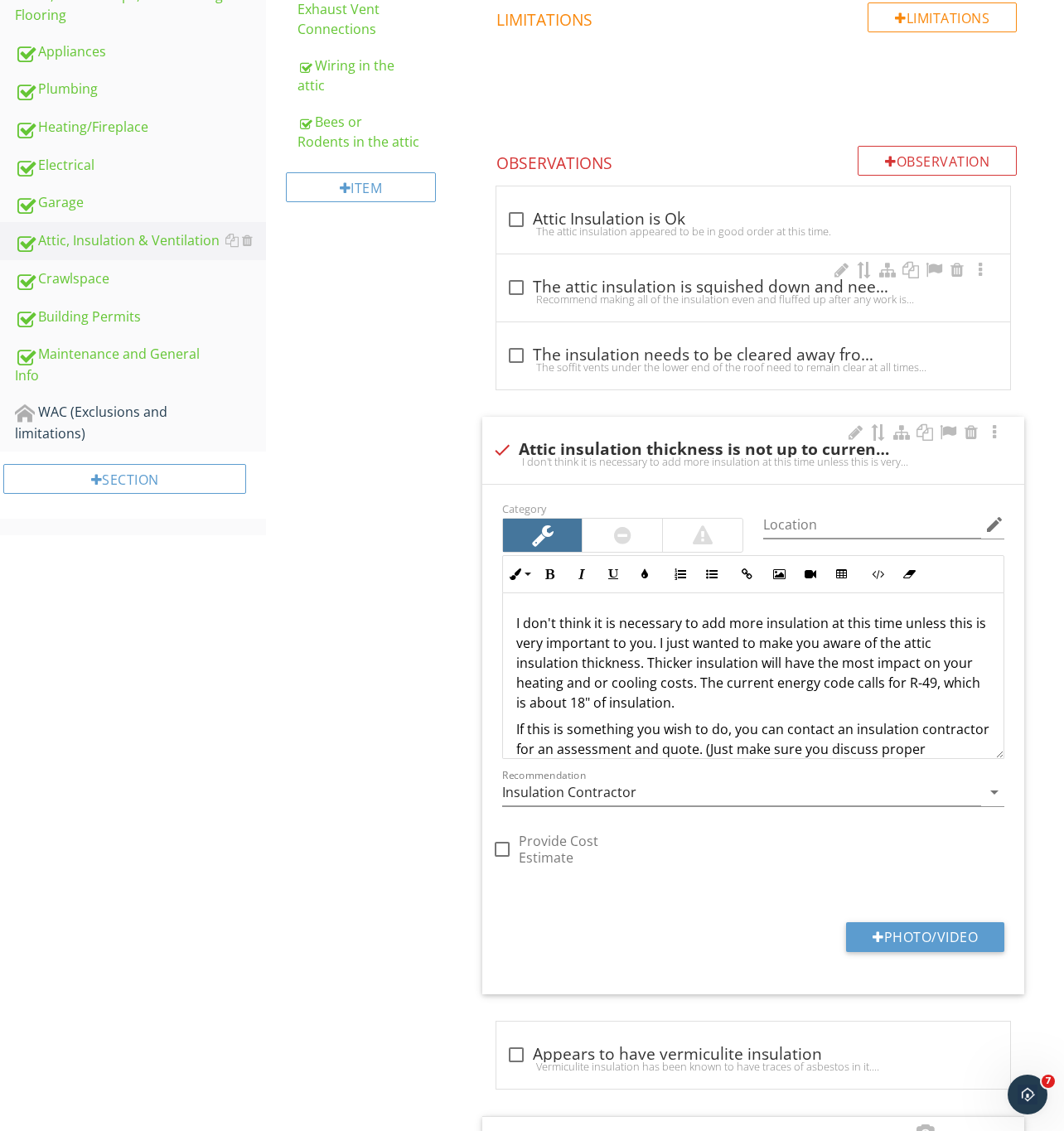
scroll to position [641, 0]
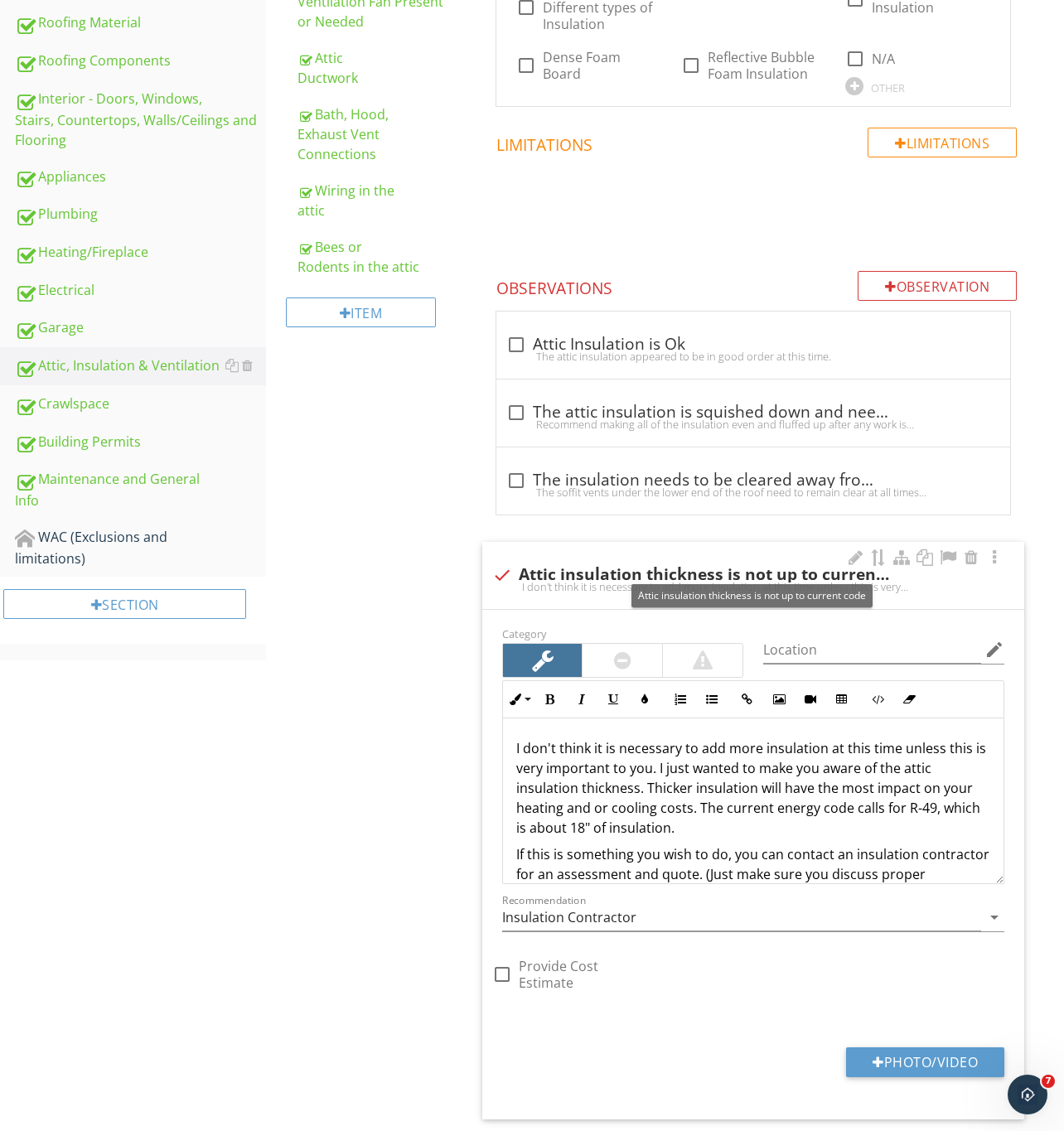
click at [498, 560] on div at bounding box center [502, 574] width 28 height 28
checkbox input "true"
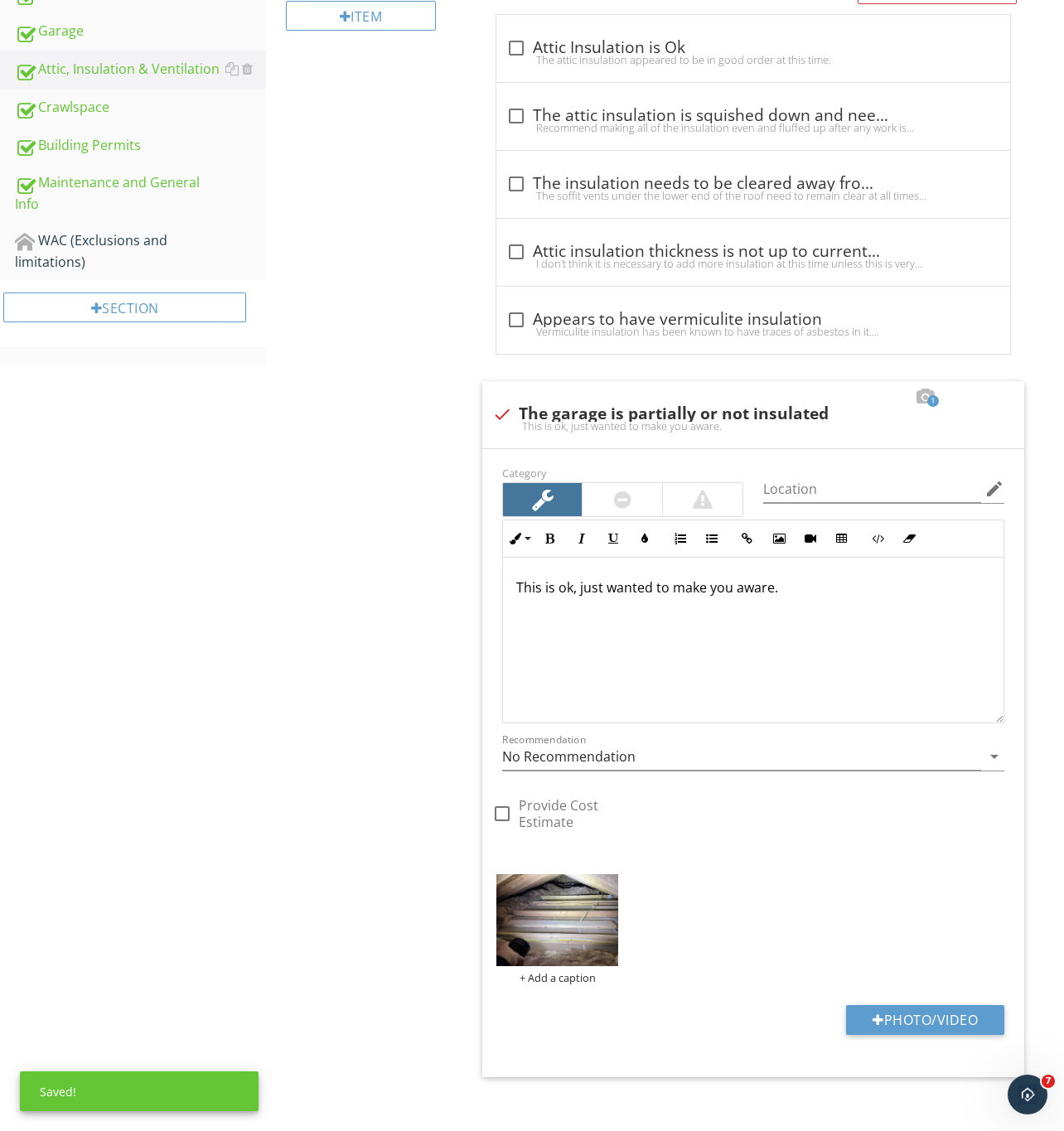
scroll to position [944, 0]
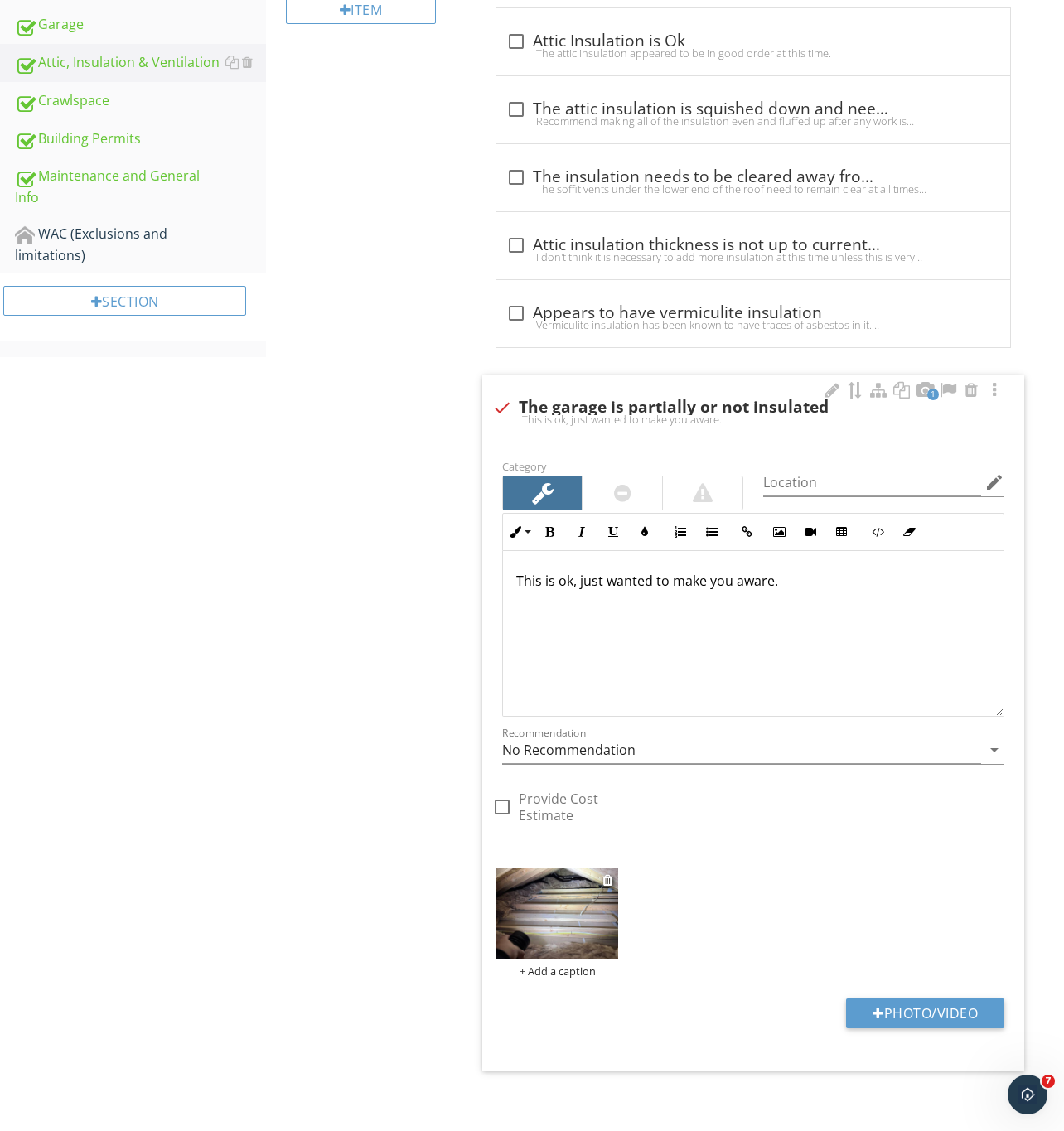
click at [526, 899] on img at bounding box center [557, 913] width 122 height 92
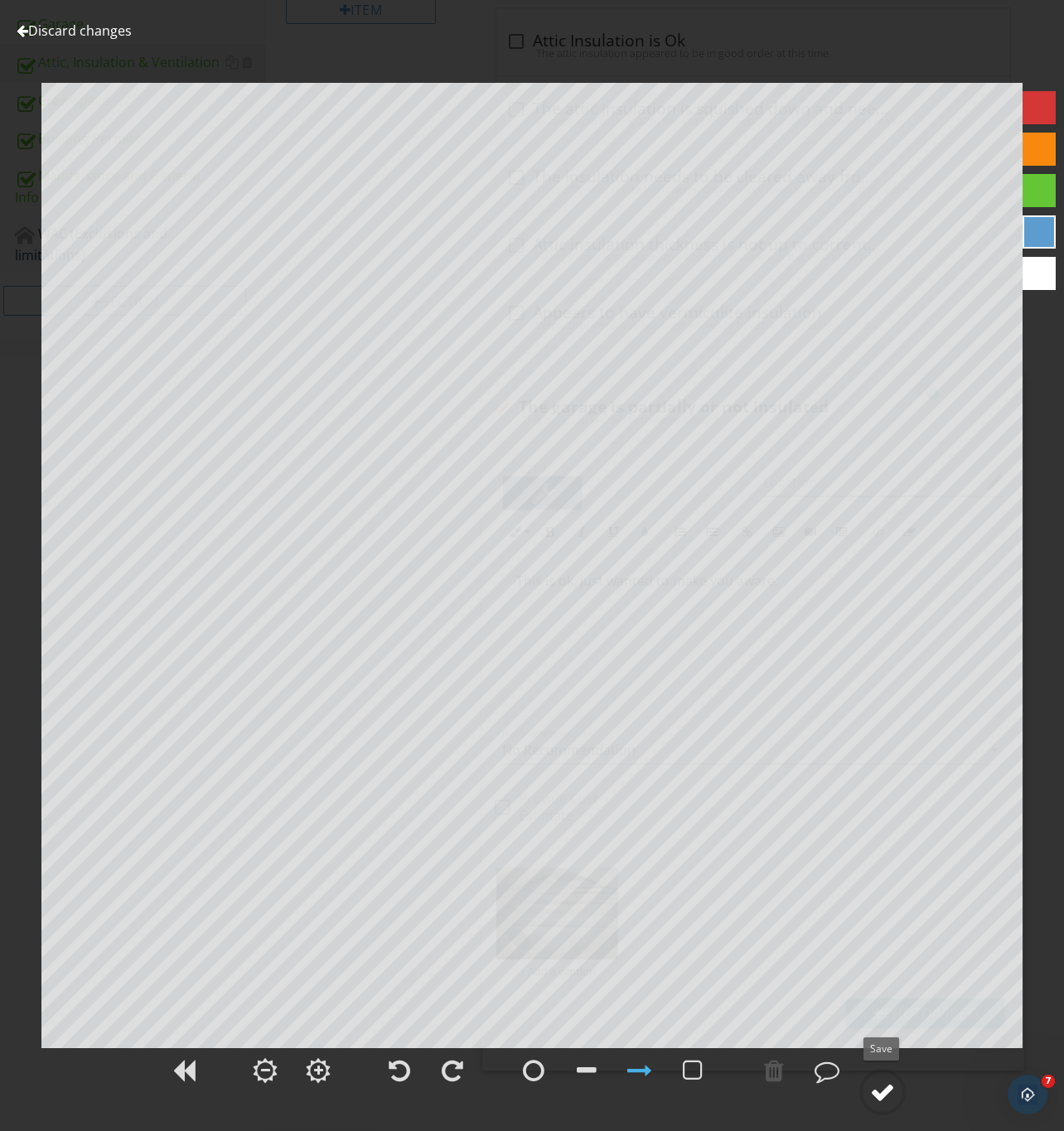
click at [880, 1099] on div at bounding box center [882, 1091] width 25 height 25
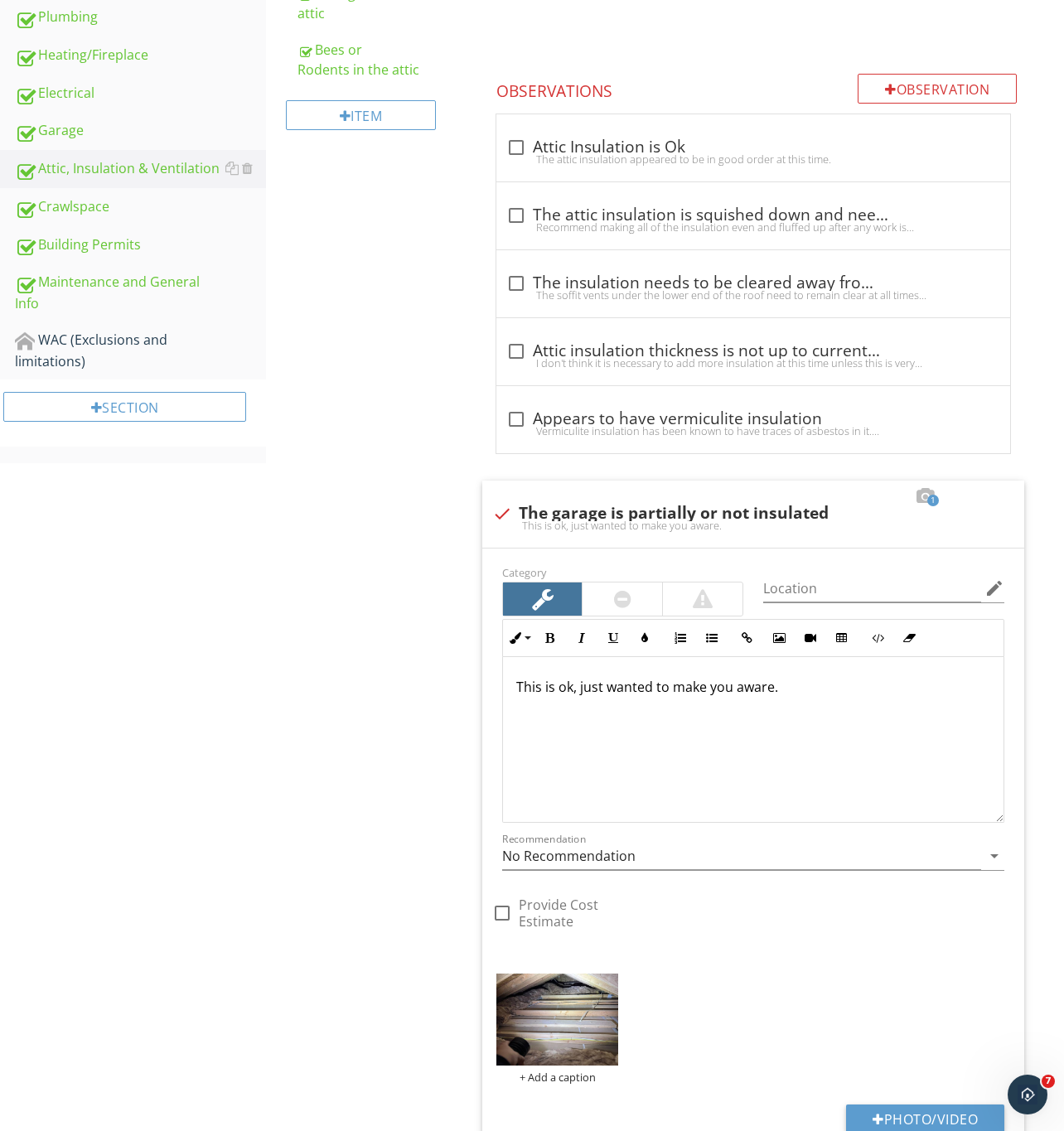
scroll to position [696, 0]
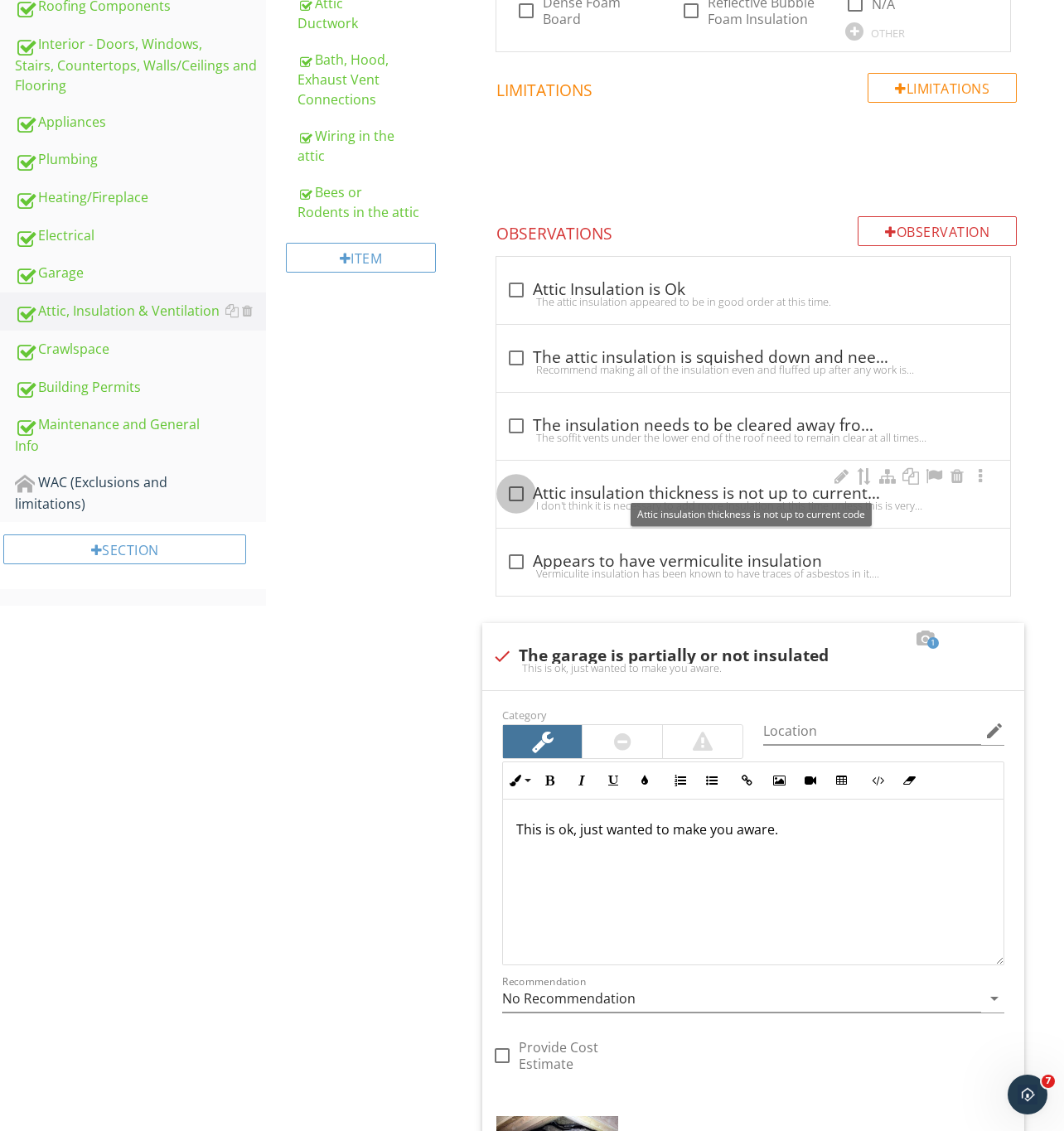
click at [517, 483] on div at bounding box center [515, 493] width 28 height 28
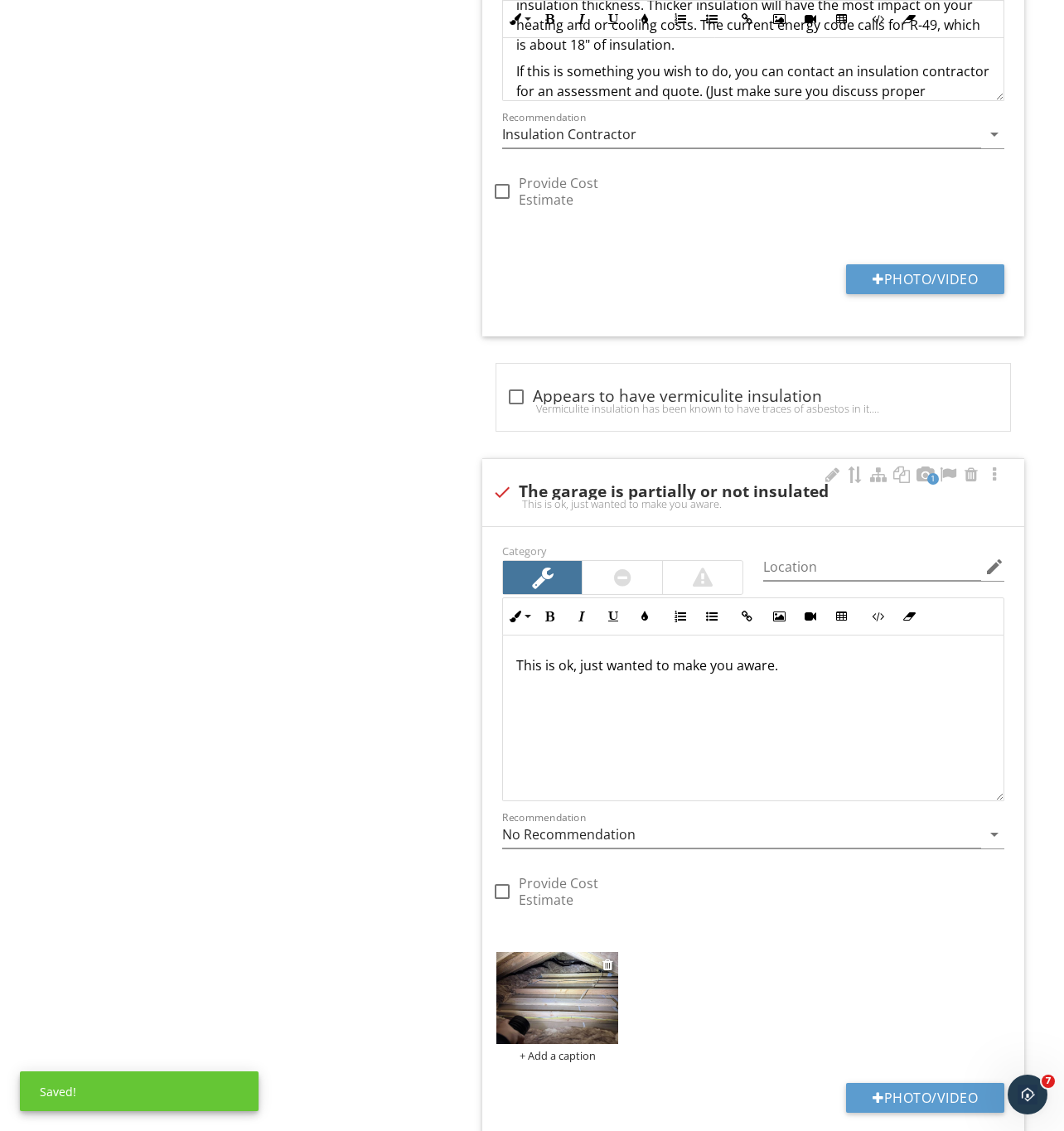
scroll to position [1442, 0]
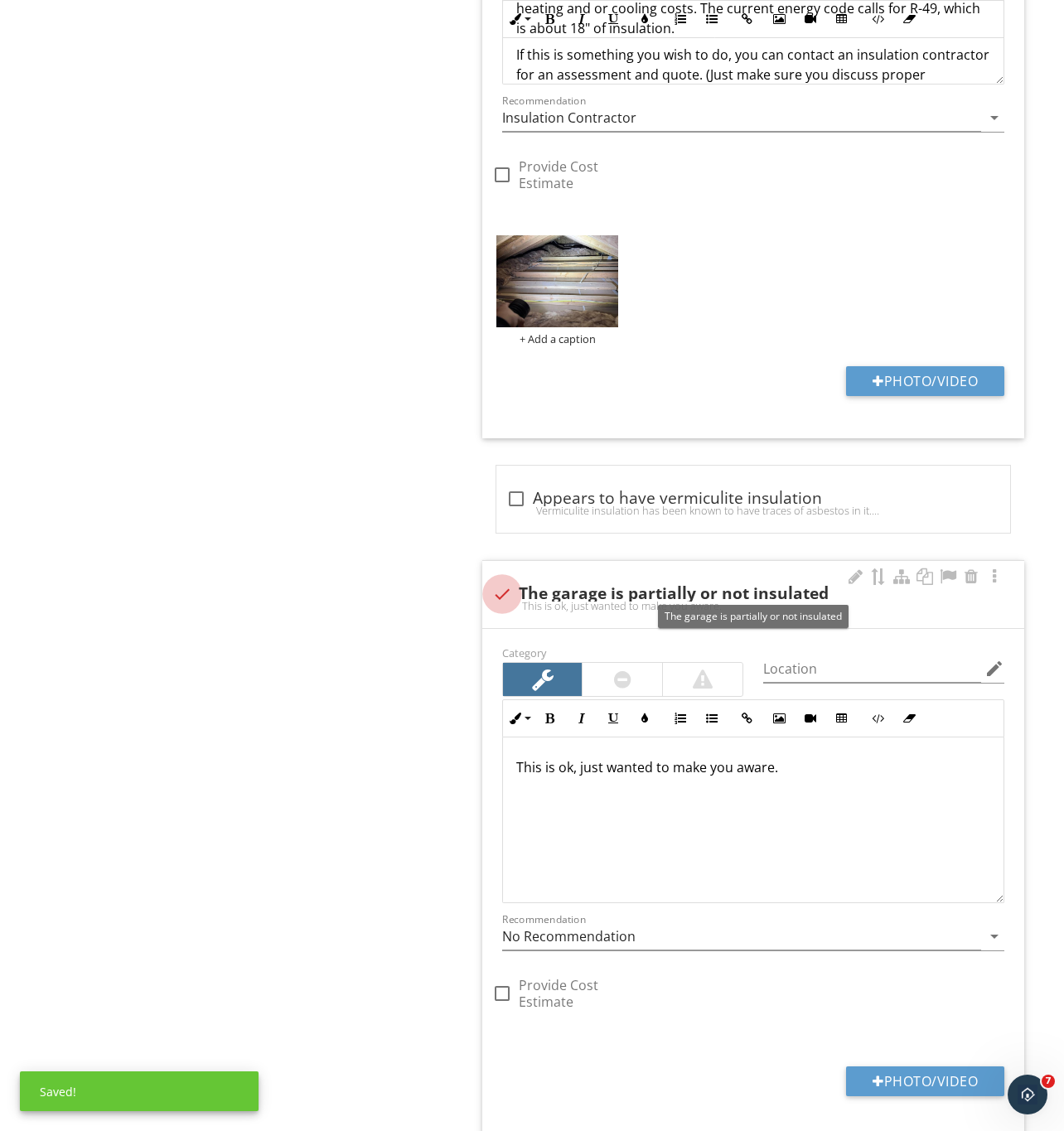
click at [501, 580] on div at bounding box center [502, 594] width 28 height 28
checkbox input "true"
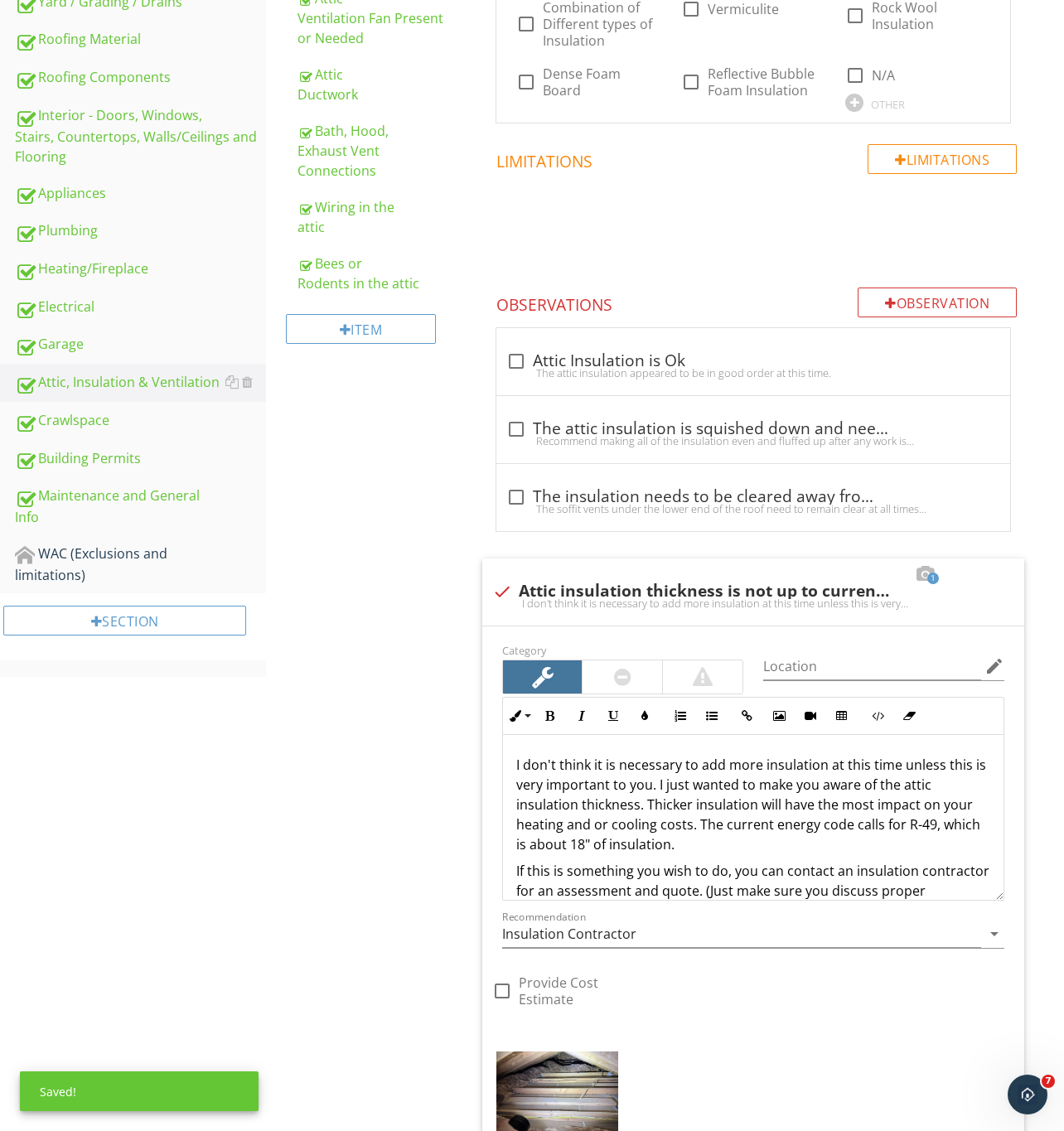
scroll to position [698, 0]
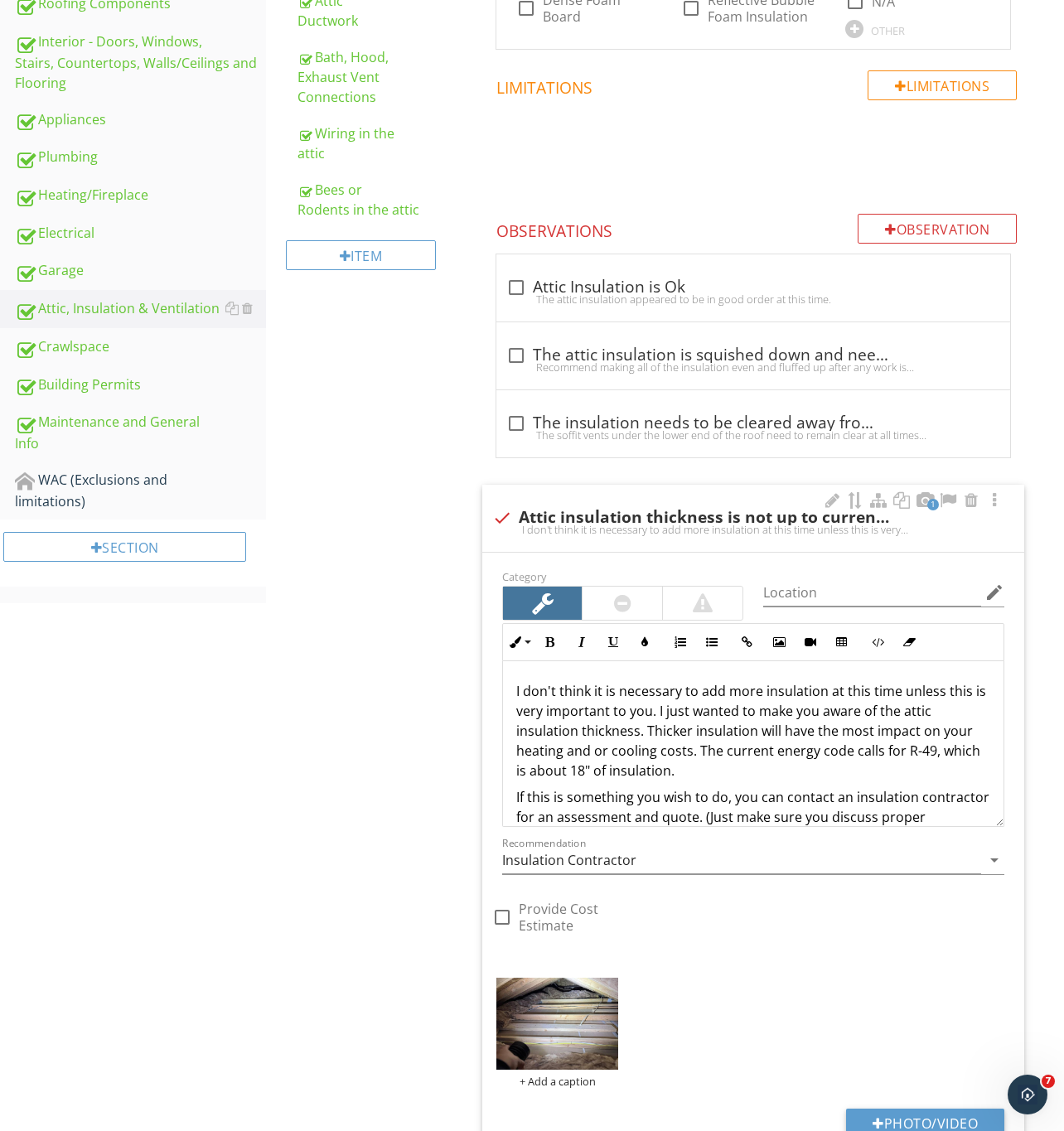
click at [628, 594] on div at bounding box center [622, 604] width 17 height 20
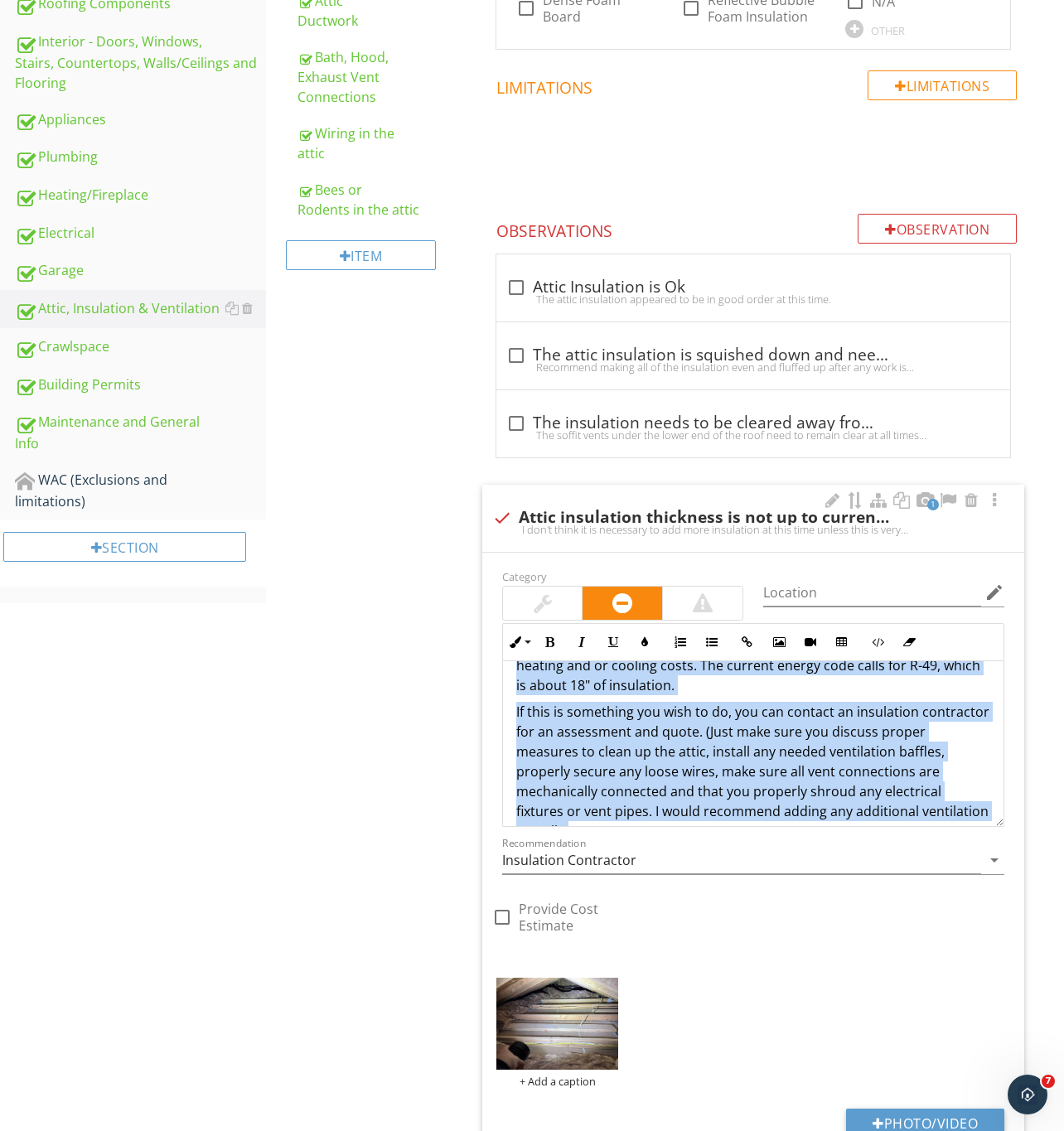
scroll to position [174, 0]
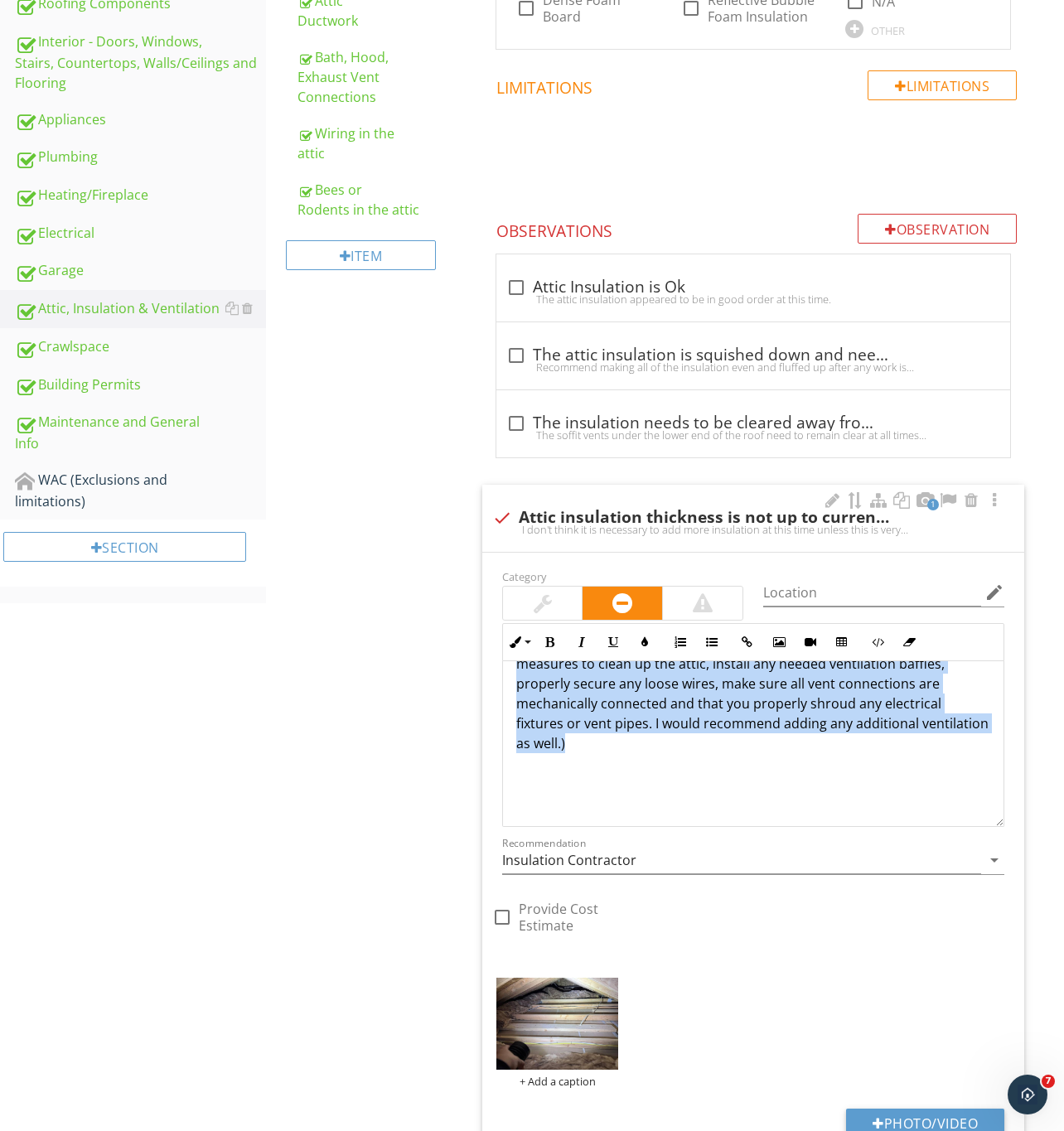
drag, startPoint x: 512, startPoint y: 677, endPoint x: 769, endPoint y: 741, distance: 264.8
click at [769, 741] on div "I don't think it is necessary to add more insulation at this time unless this i…" at bounding box center [753, 657] width 501 height 338
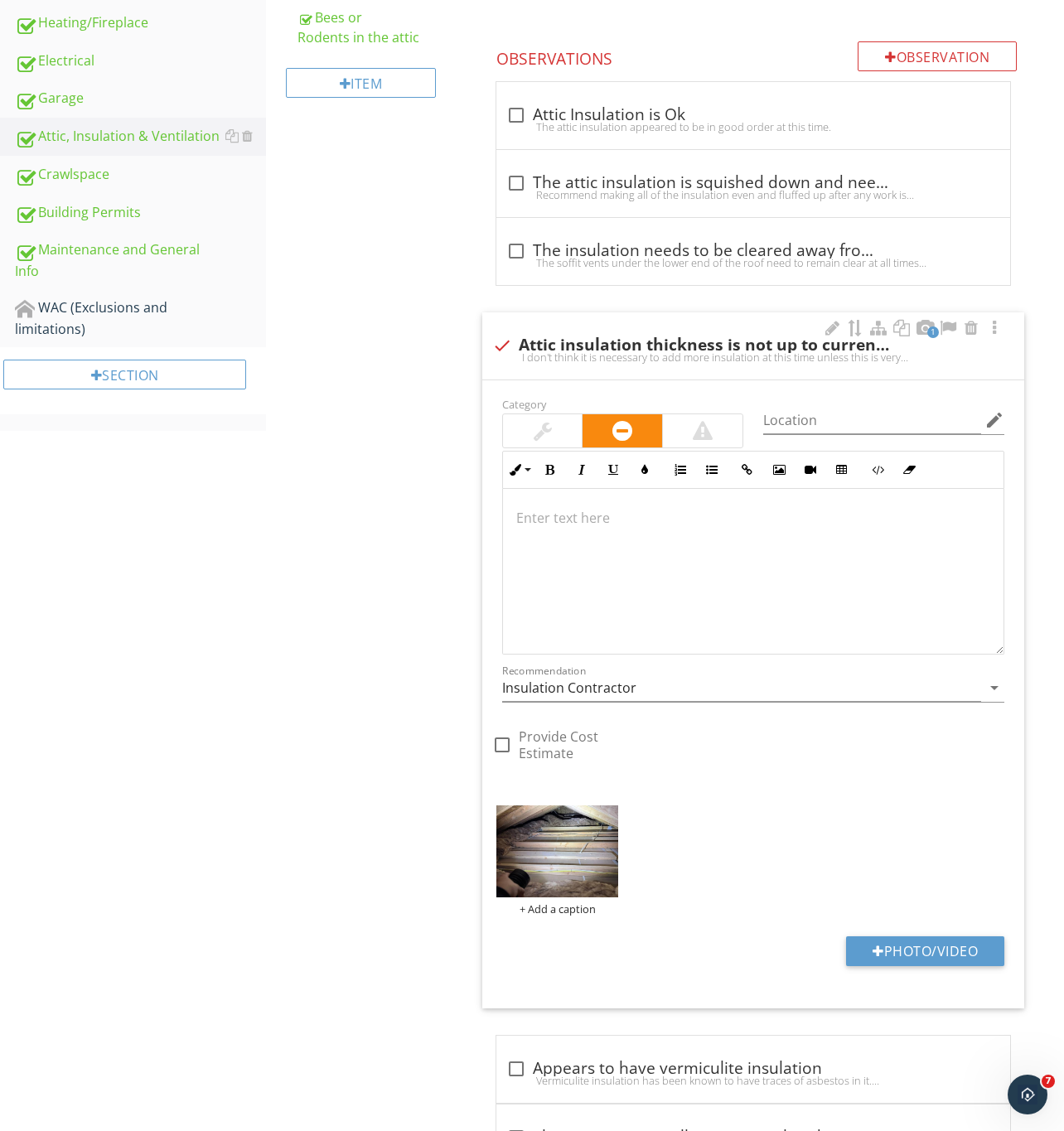
scroll to position [857, 0]
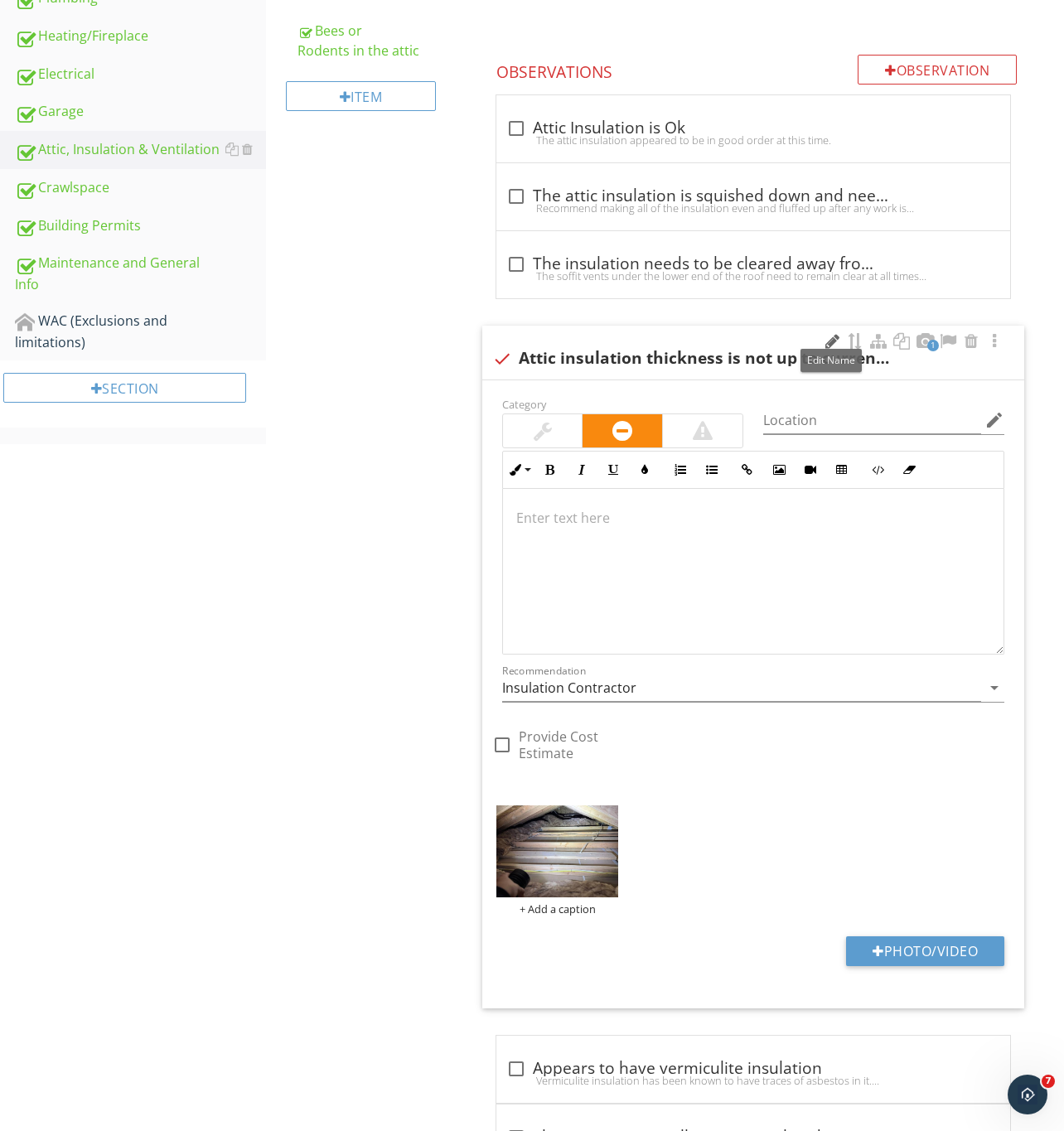
click at [825, 333] on div at bounding box center [832, 341] width 20 height 17
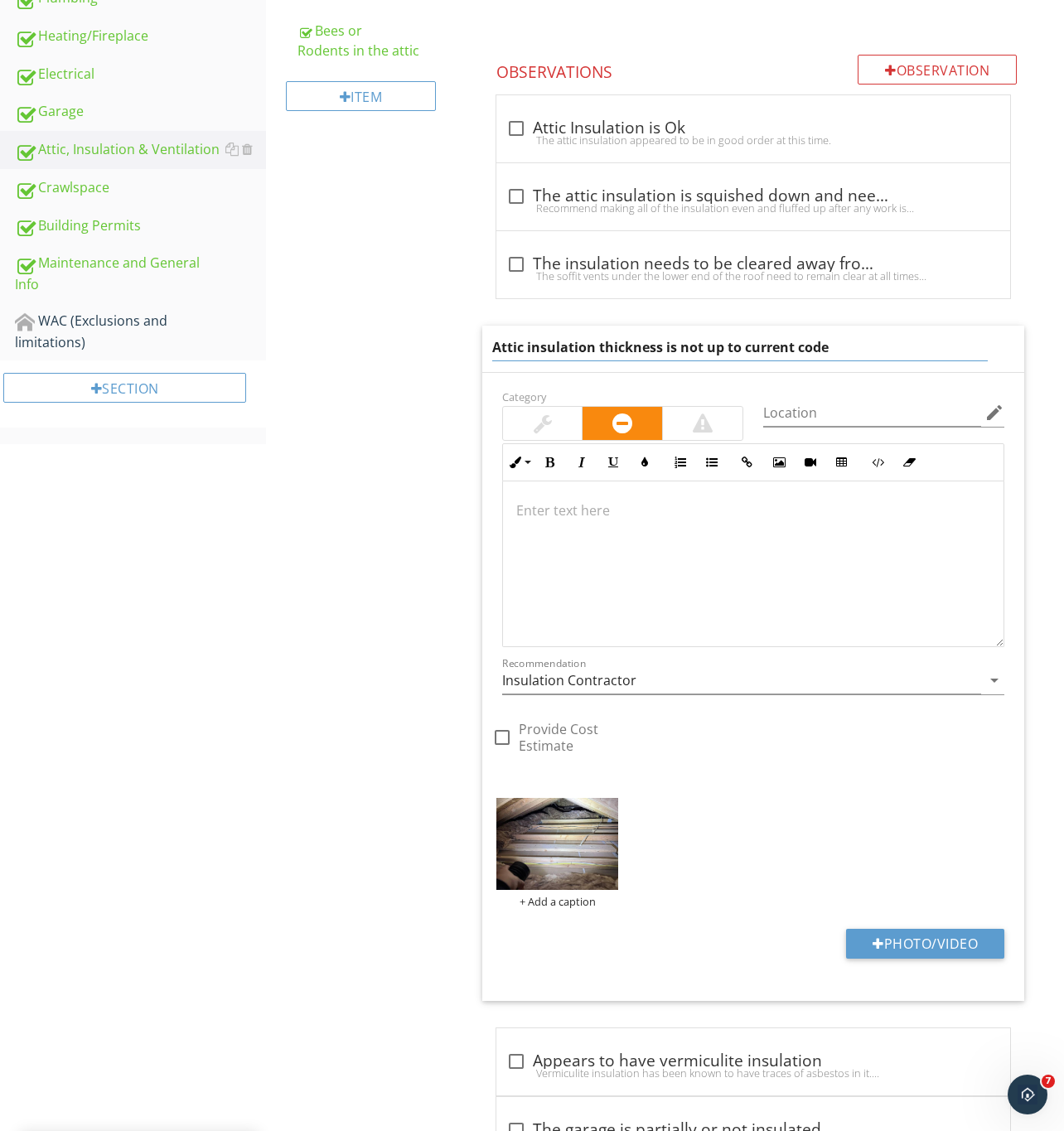
click at [386, 660] on div "Attic, Insulation & Ventilation General Attic Access/Door Attic overall conditi…" at bounding box center [664, 257] width 798 height 1898
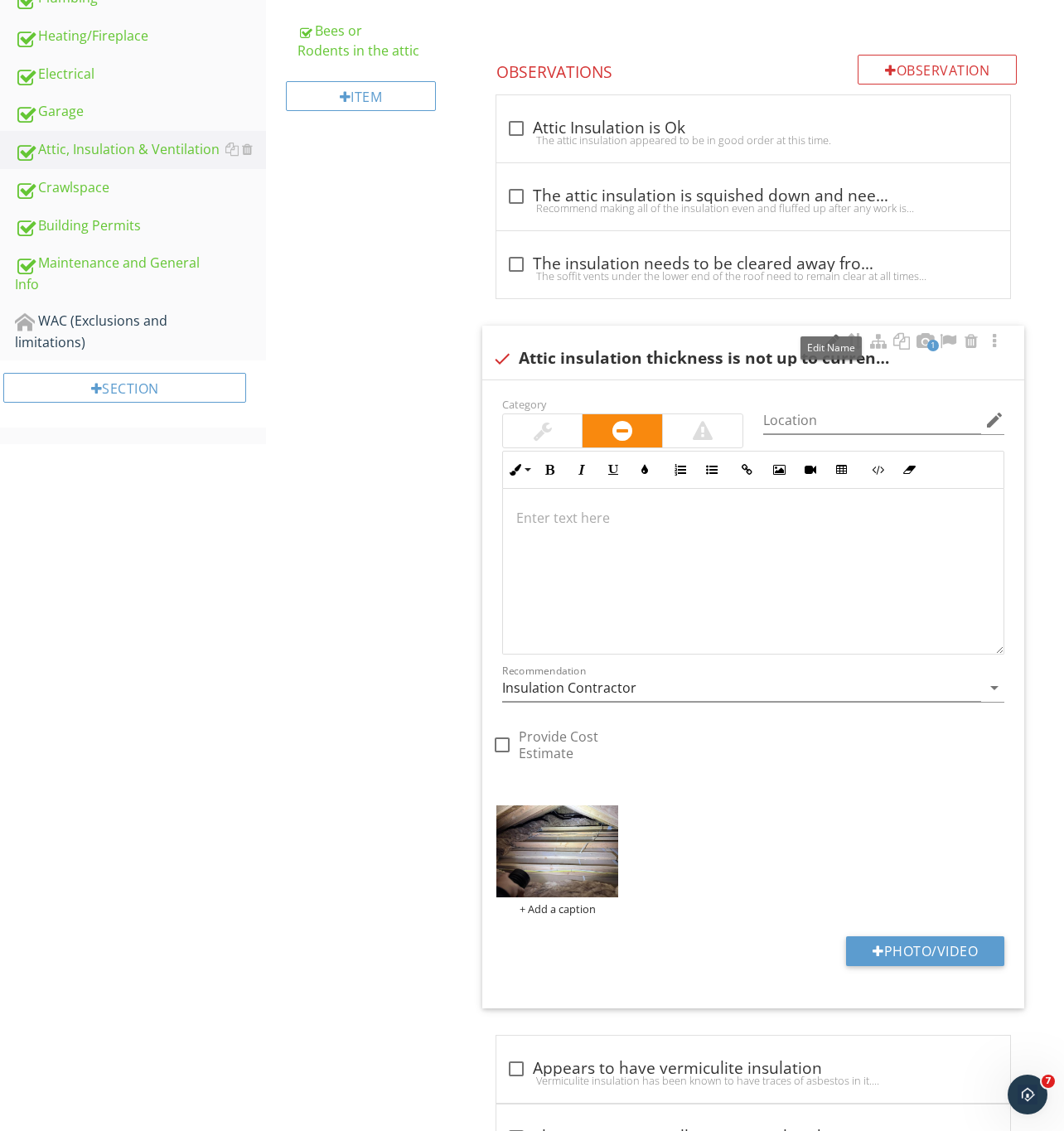
click at [828, 333] on div at bounding box center [832, 341] width 20 height 17
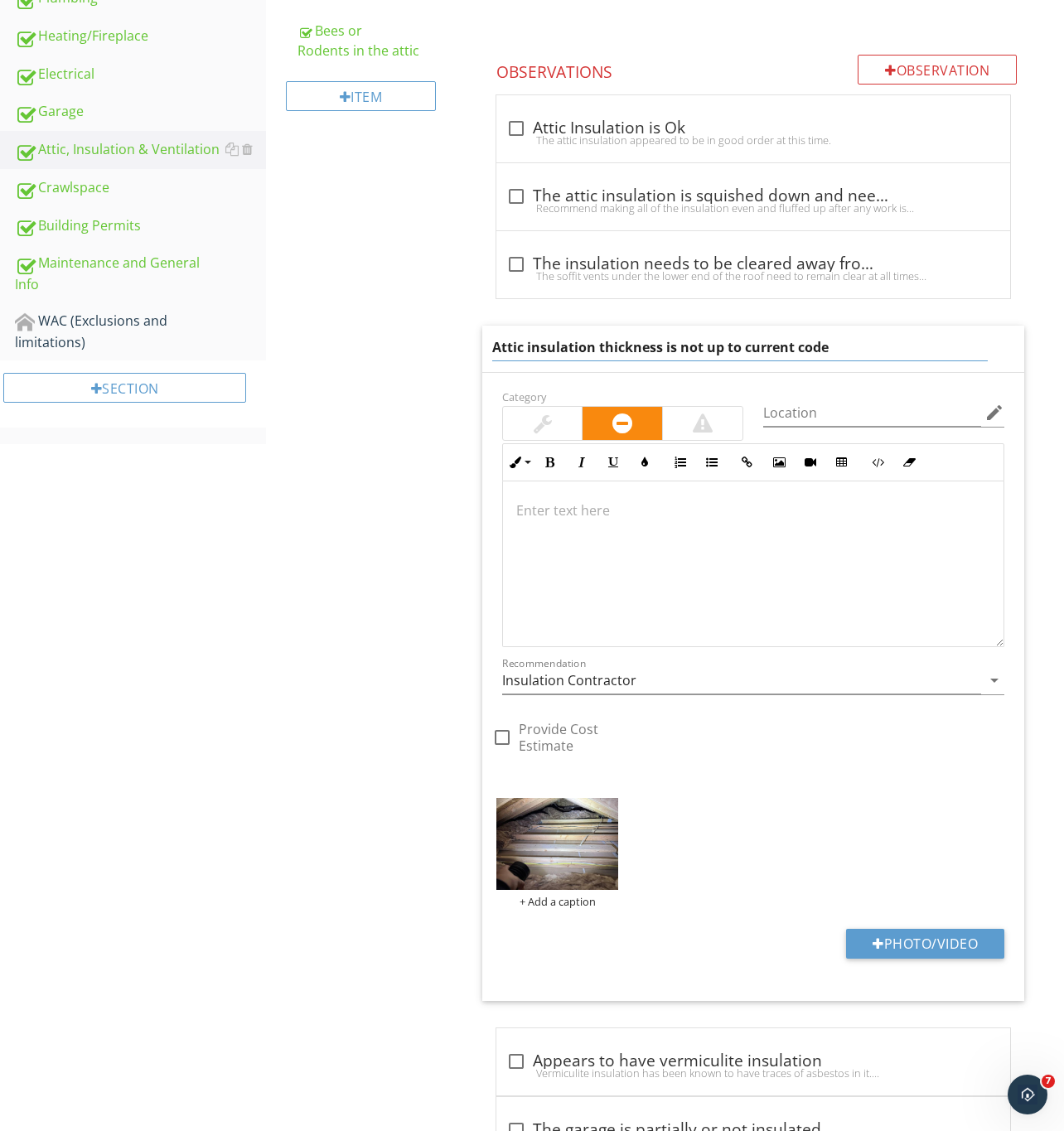
drag, startPoint x: 599, startPoint y: 336, endPoint x: 885, endPoint y: 341, distance: 286.0
click at [885, 341] on input "Attic insulation thickness is not up to current code" at bounding box center [741, 347] width 496 height 28
type input "Attic insulation is missing"
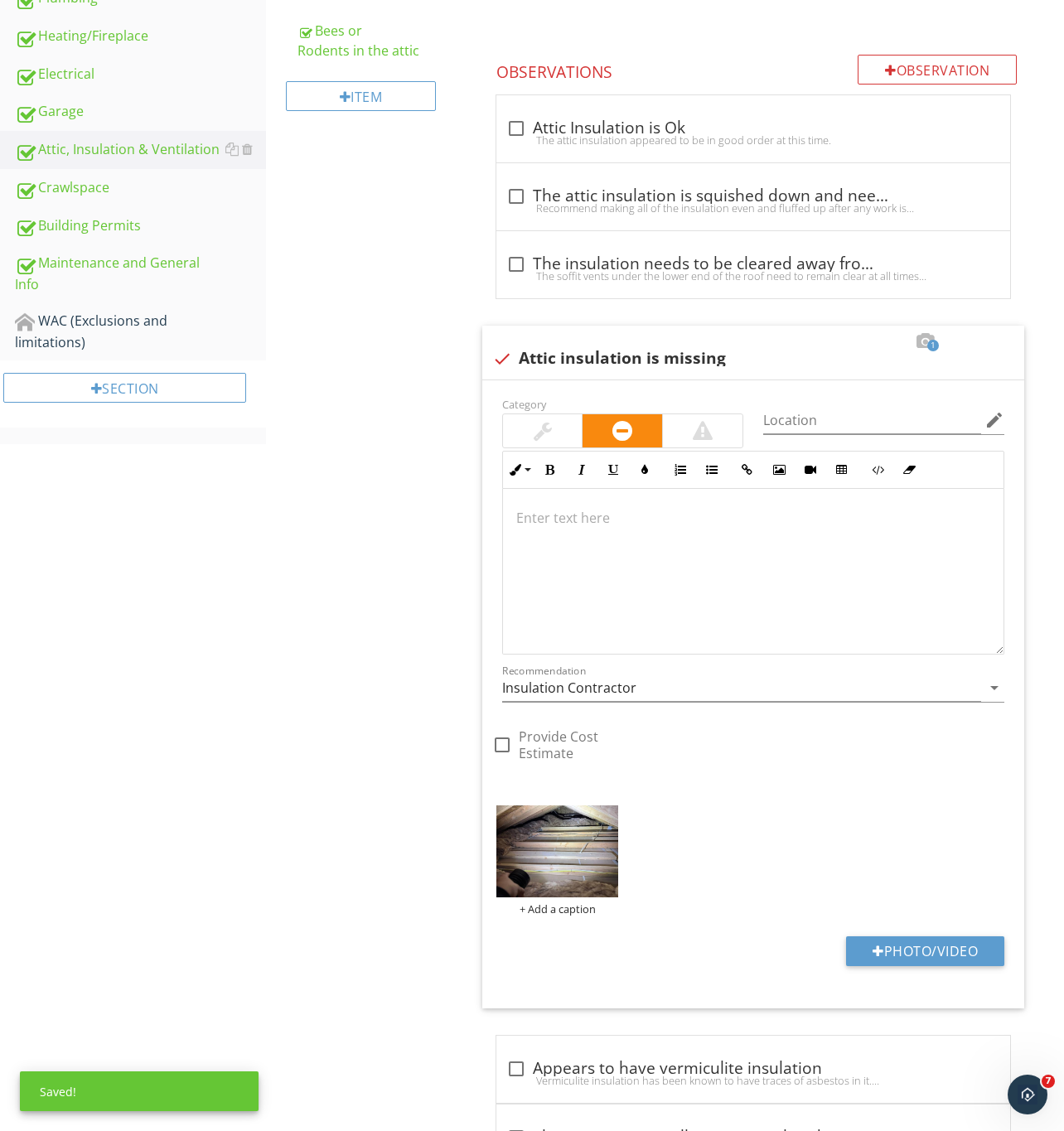
click at [366, 908] on div "Attic, Insulation & Ventilation General Attic Access/Door Attic overall conditi…" at bounding box center [664, 261] width 798 height 1906
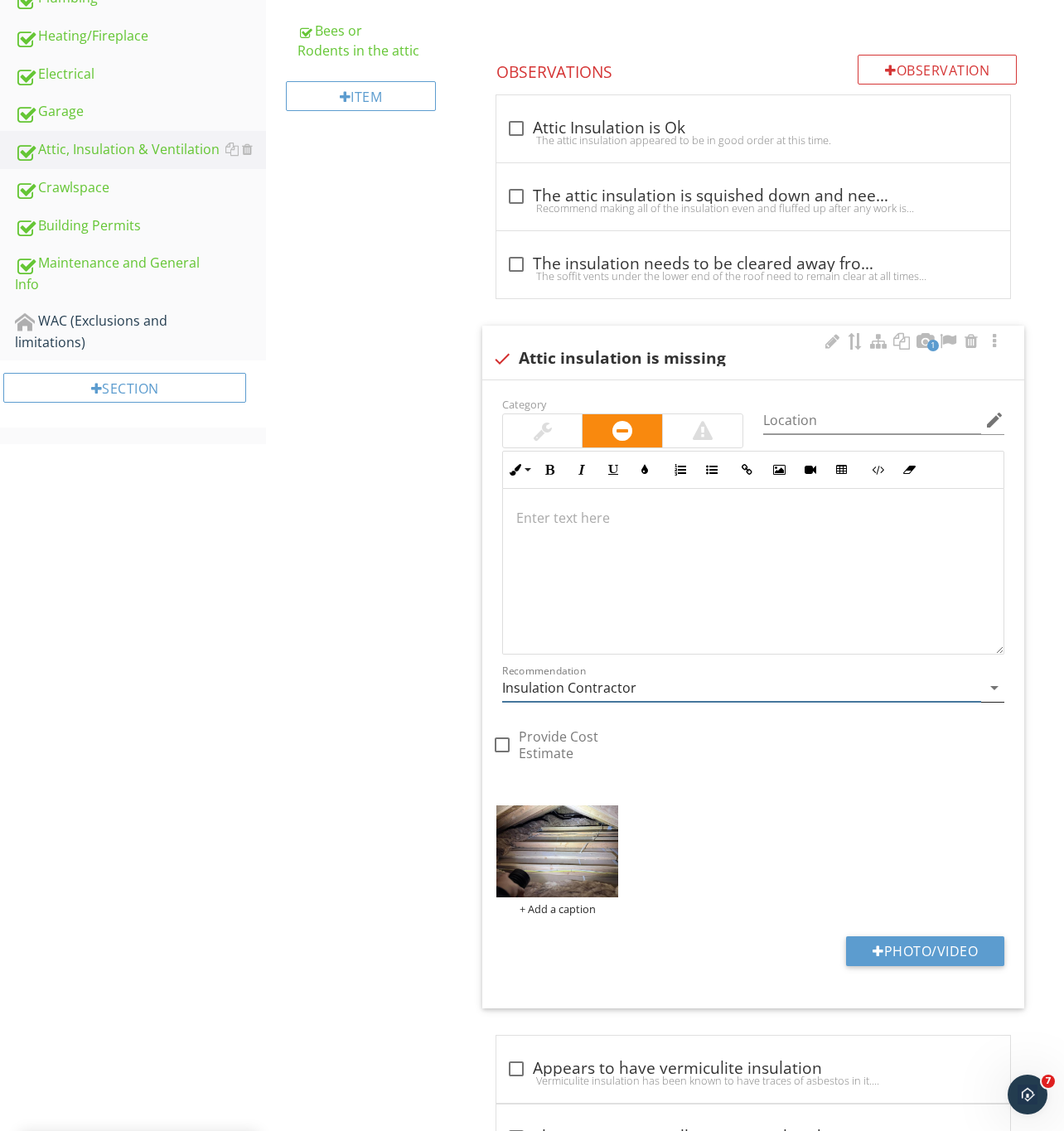
click at [639, 688] on input "Insulation Contractor" at bounding box center [741, 688] width 479 height 28
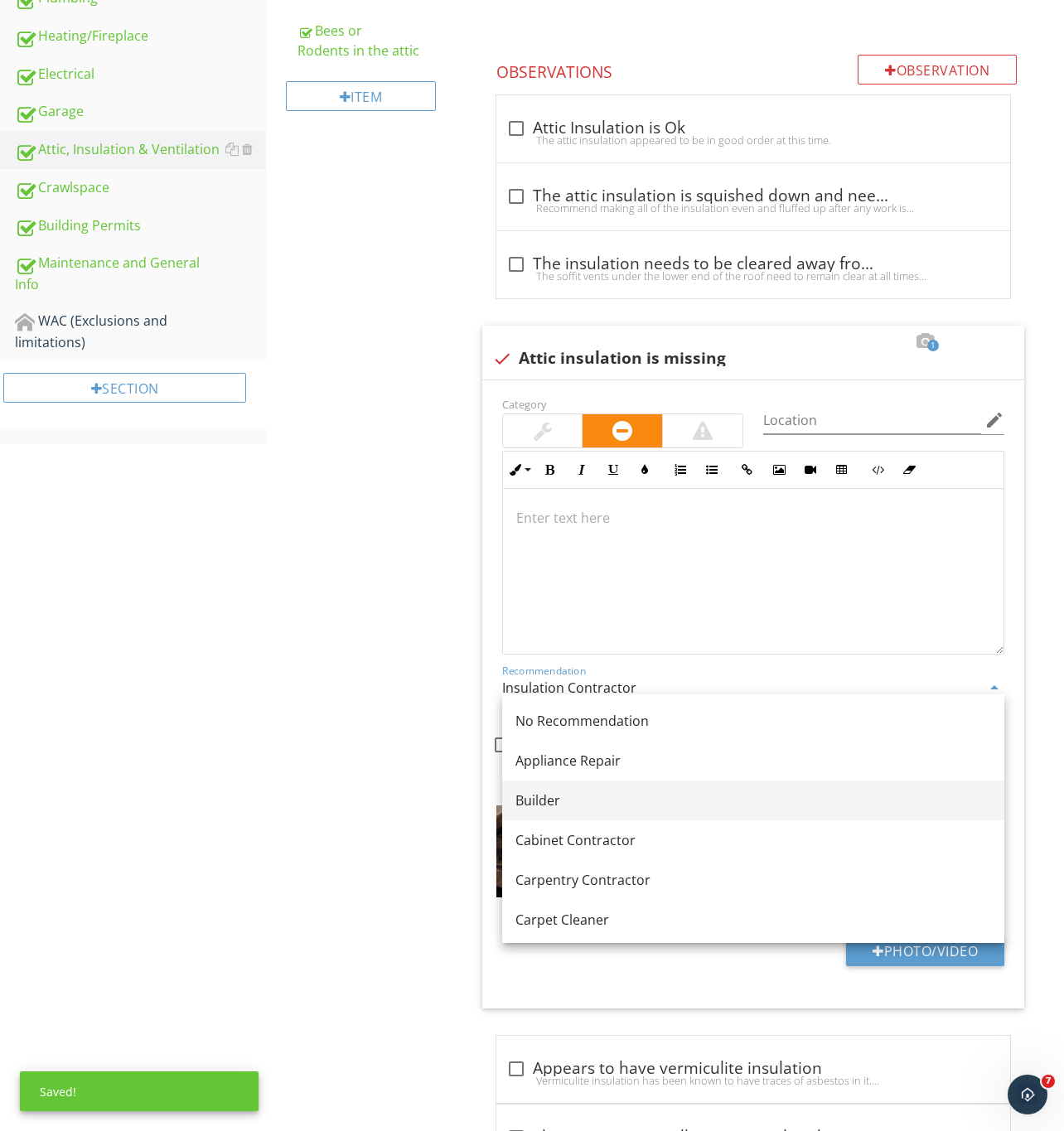
click at [537, 794] on div "Builder" at bounding box center [753, 800] width 476 height 20
type input "Builder"
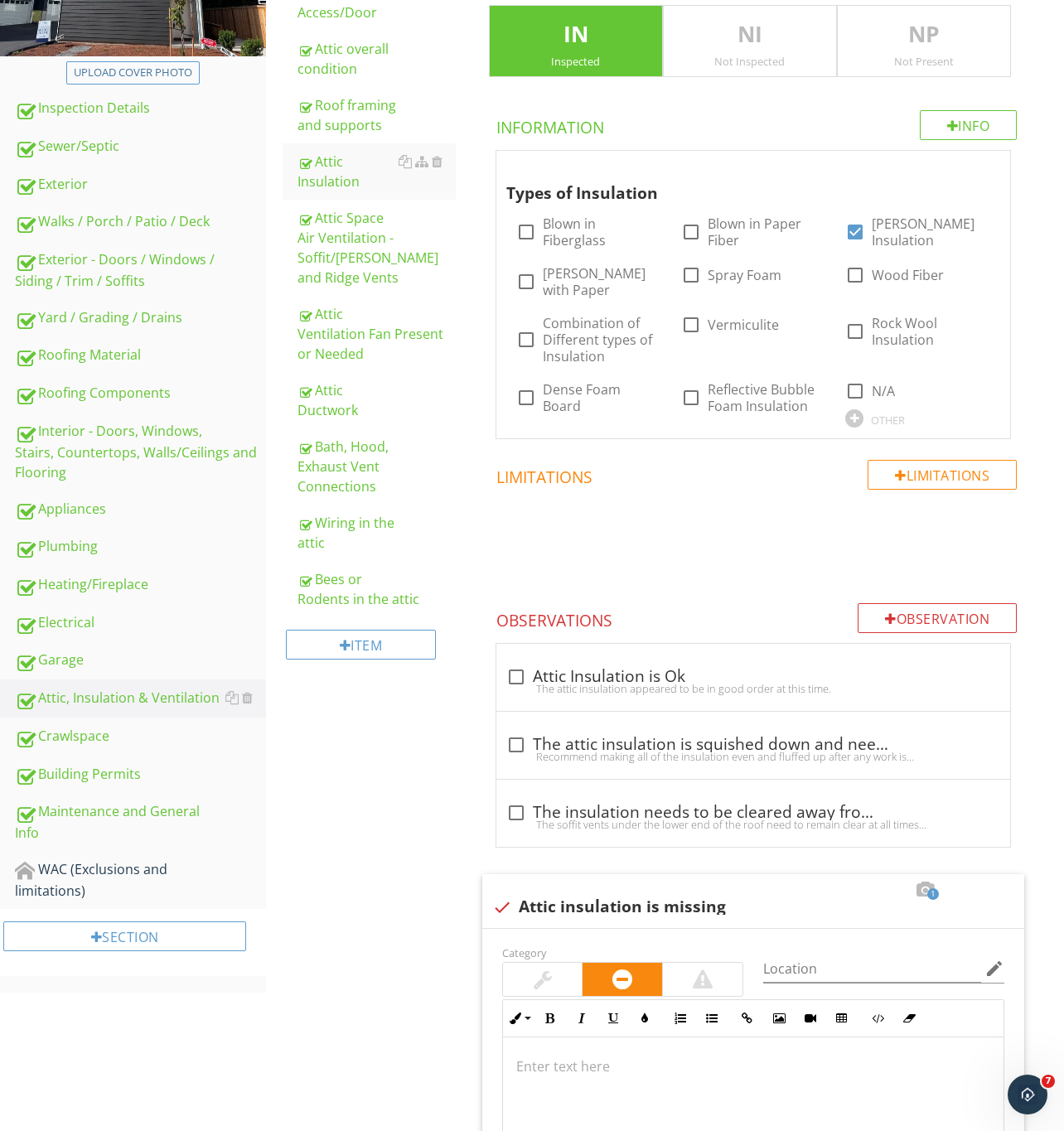
scroll to position [373, 0]
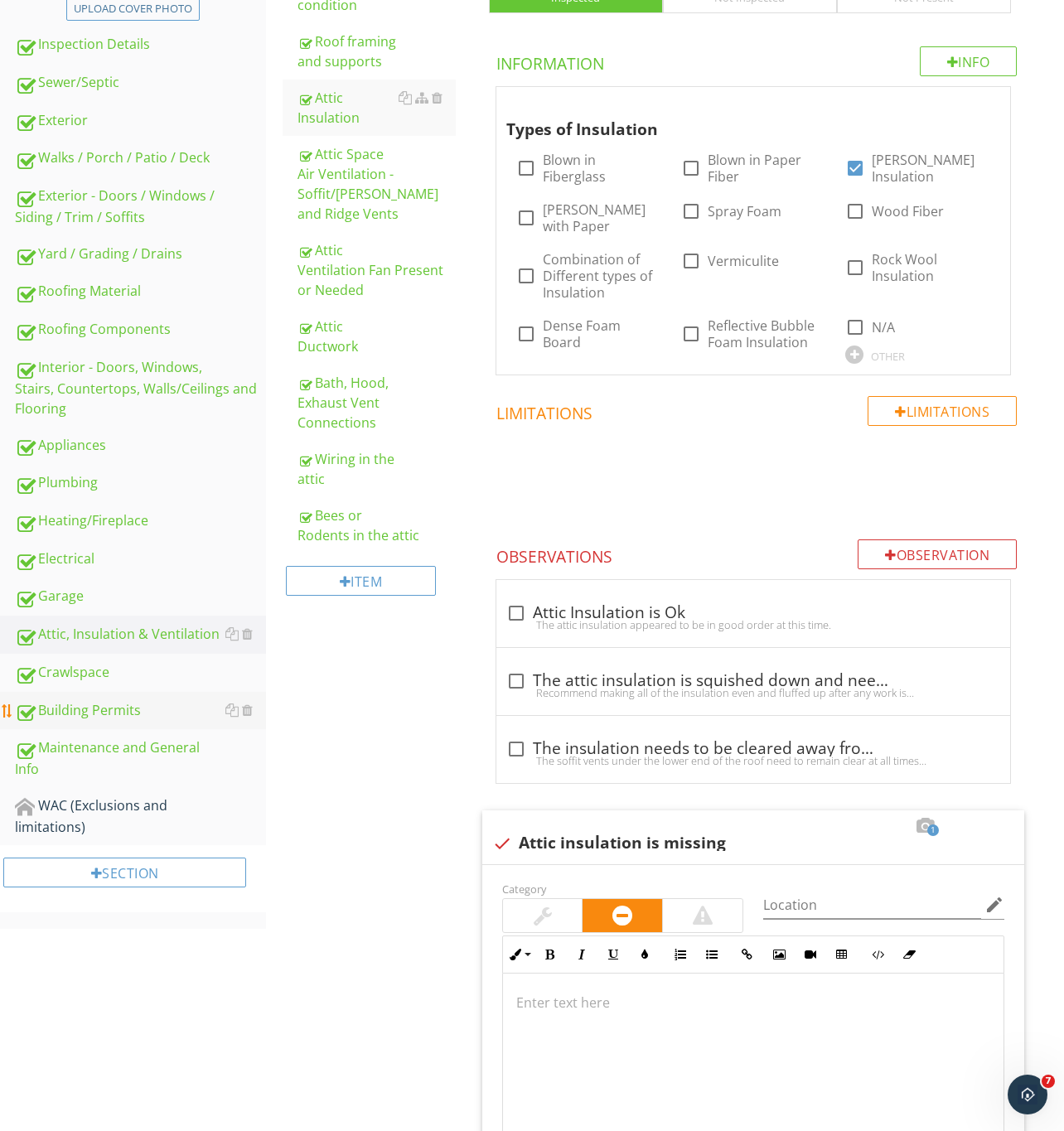
click at [95, 696] on link "Building Permits" at bounding box center [140, 710] width 251 height 38
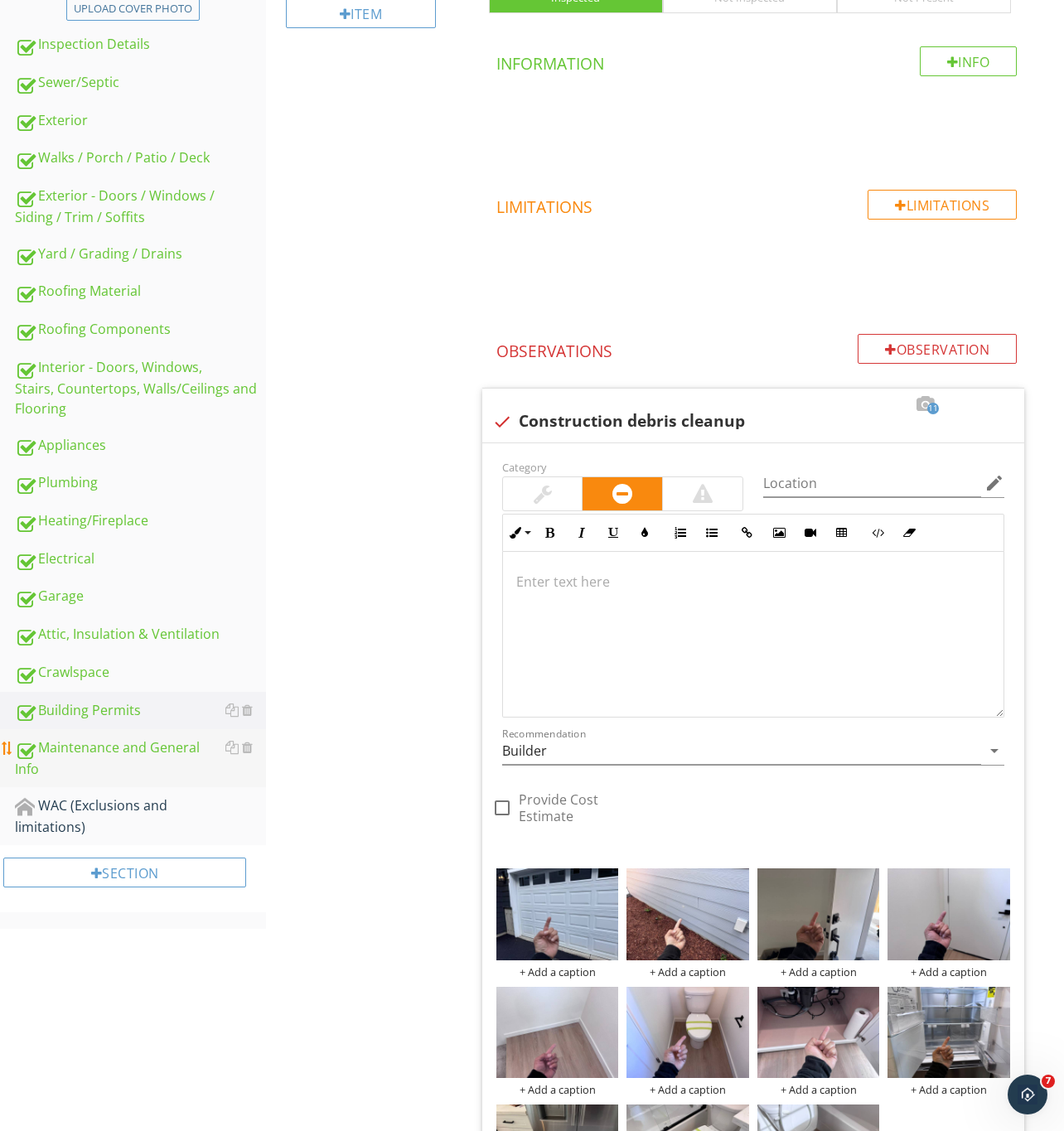
click at [97, 745] on div "Maintenance and General Info" at bounding box center [140, 757] width 251 height 41
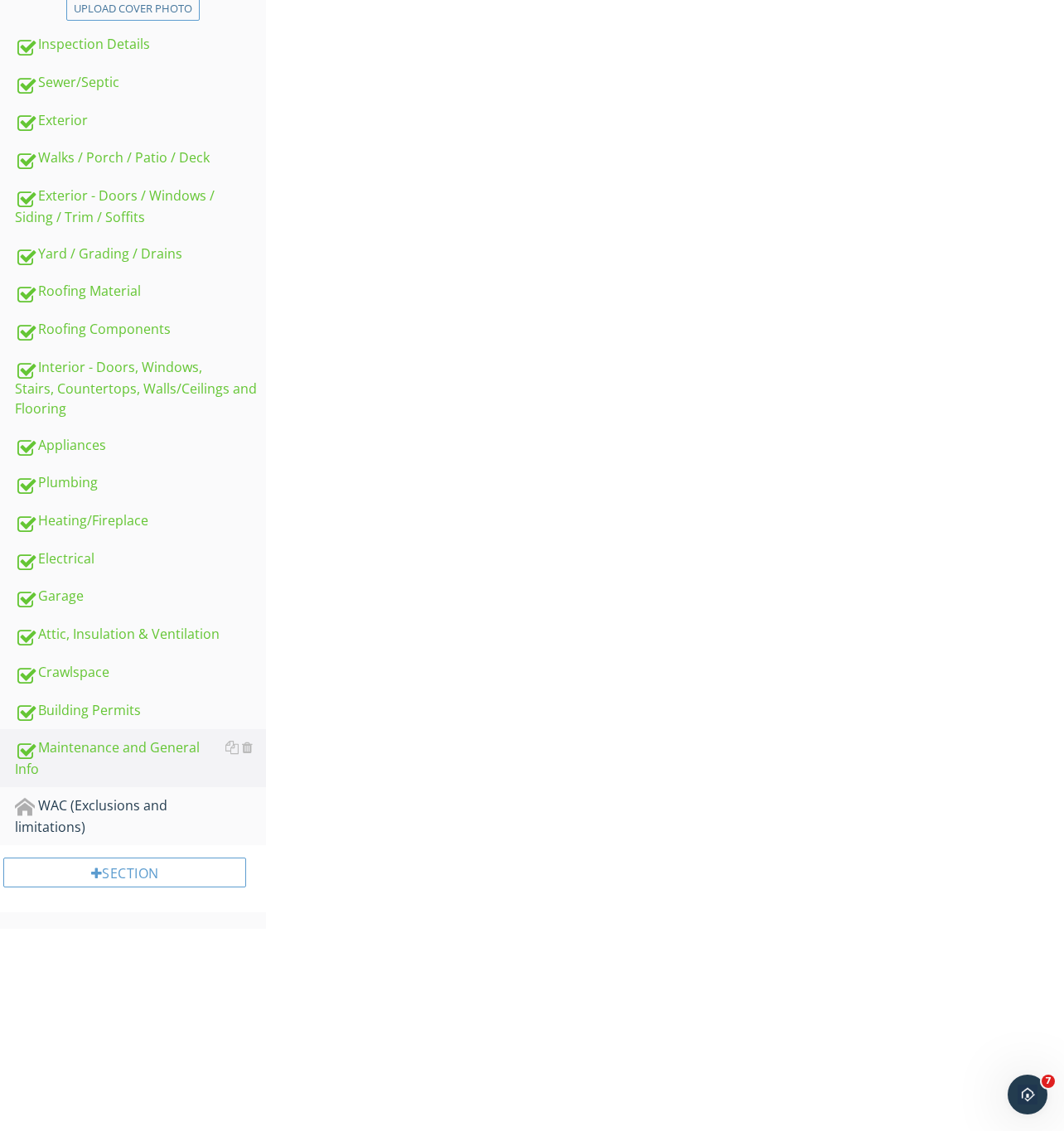
scroll to position [150, 0]
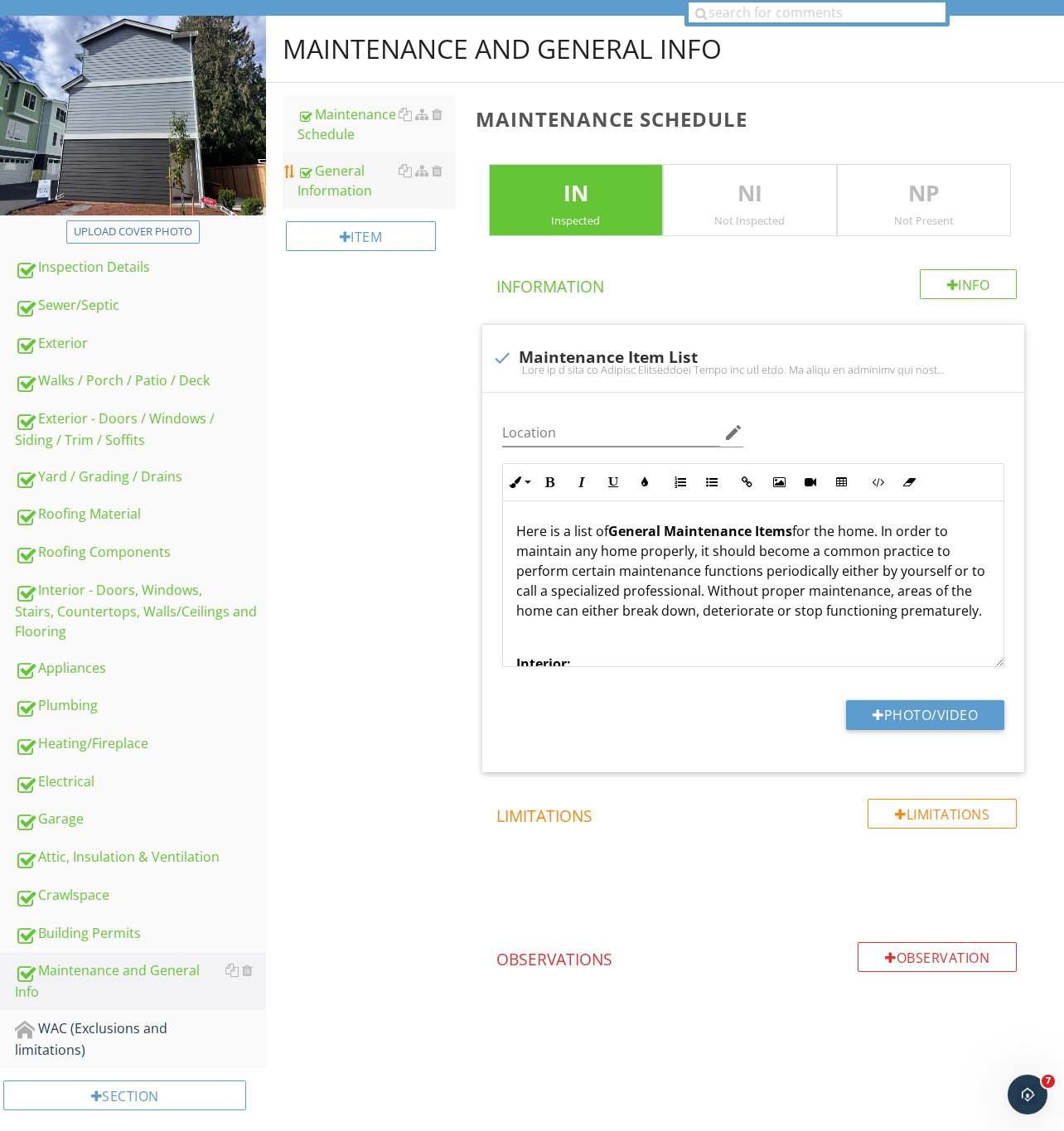
click at [328, 180] on div "General Information" at bounding box center [377, 180] width 158 height 40
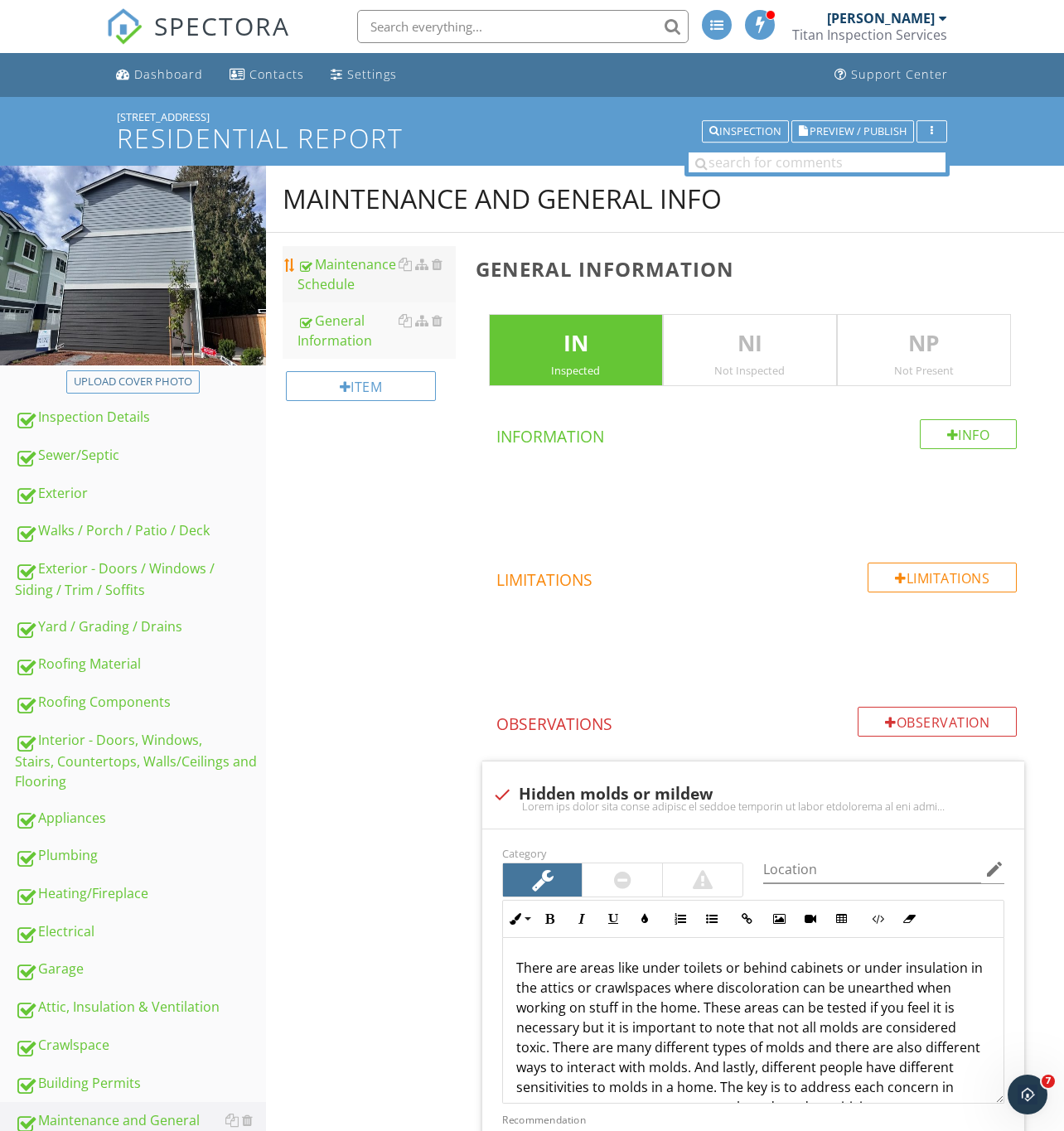
click at [350, 274] on div "Maintenance Schedule" at bounding box center [377, 274] width 158 height 40
type textarea "<p>Polychlorinated biphenyls (PCBs)&nbsp;have been found in certain building ma…"
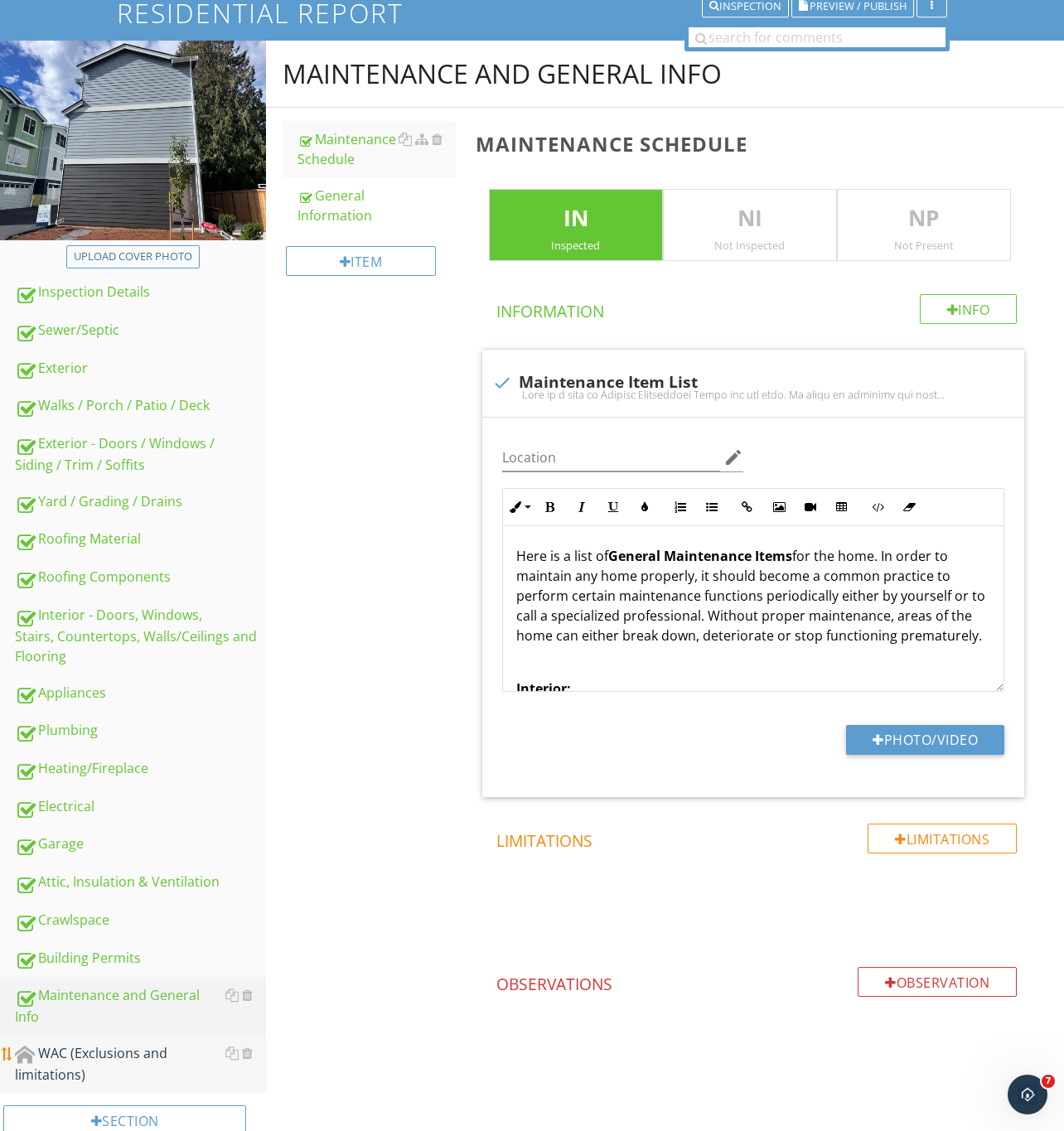
scroll to position [150, 0]
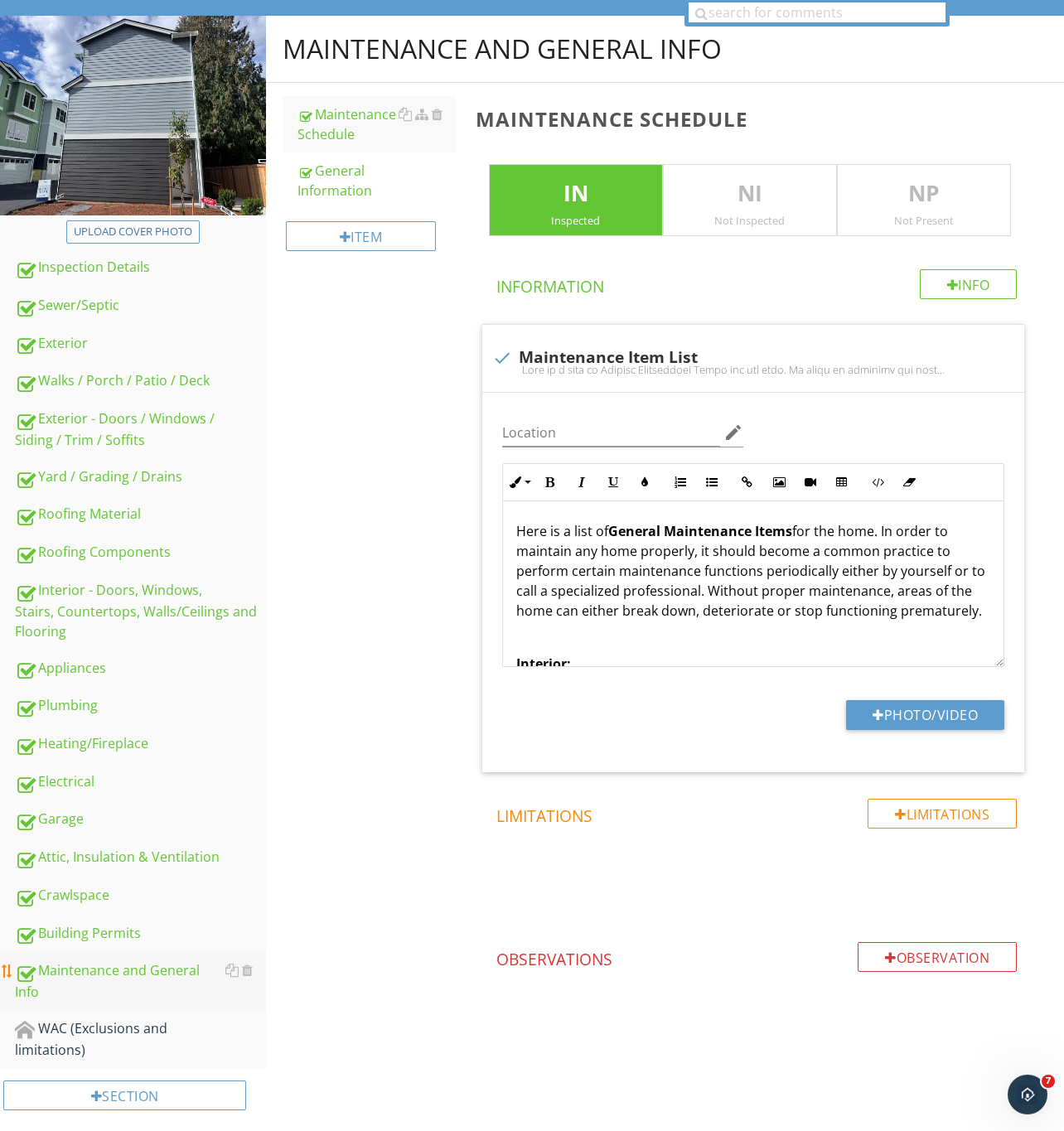
click at [87, 970] on div "Maintenance and General Info" at bounding box center [140, 980] width 251 height 41
click at [93, 935] on div "Building Permits" at bounding box center [140, 933] width 251 height 21
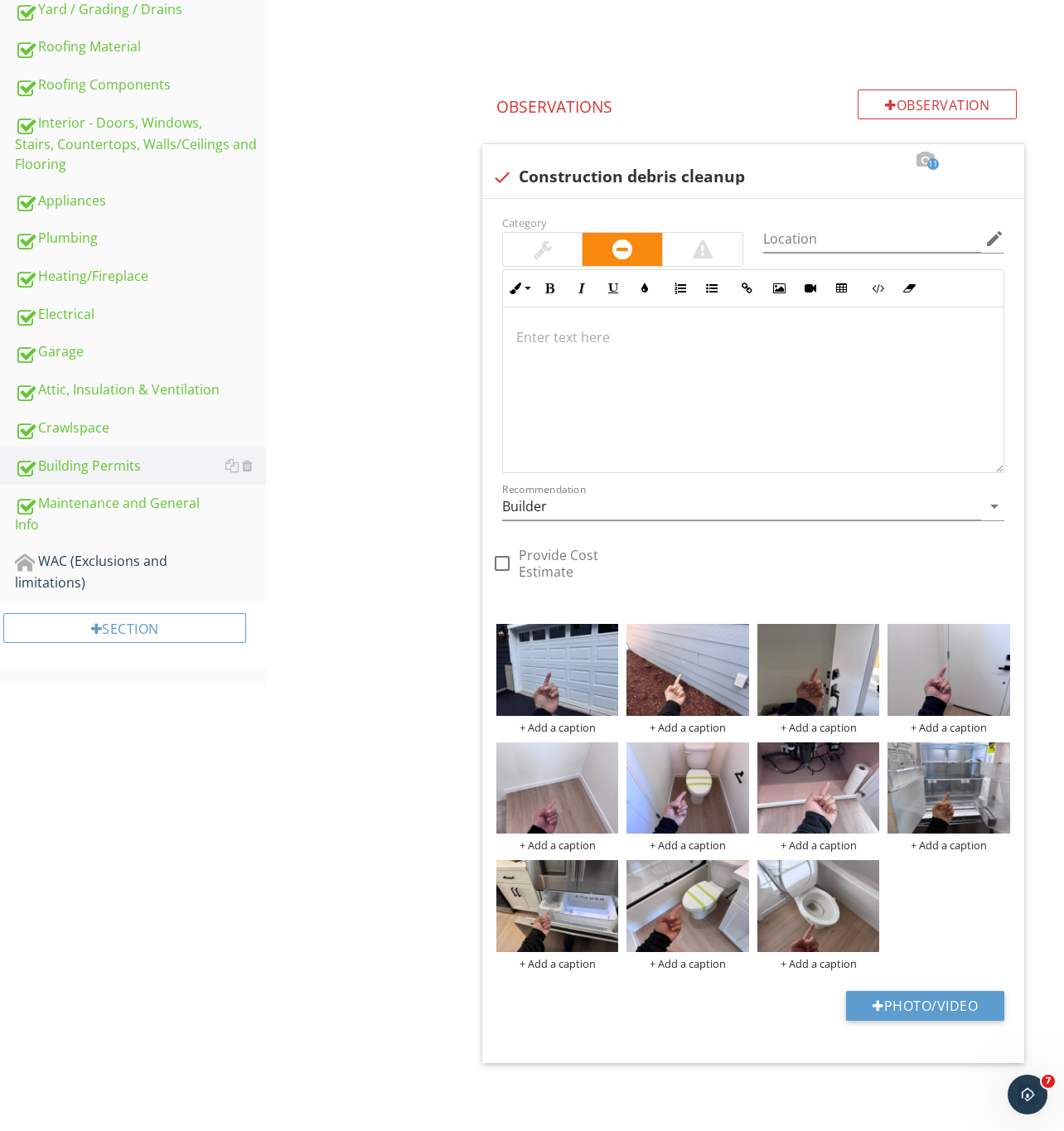
scroll to position [621, 0]
click at [933, 905] on img at bounding box center [948, 894] width 122 height 69
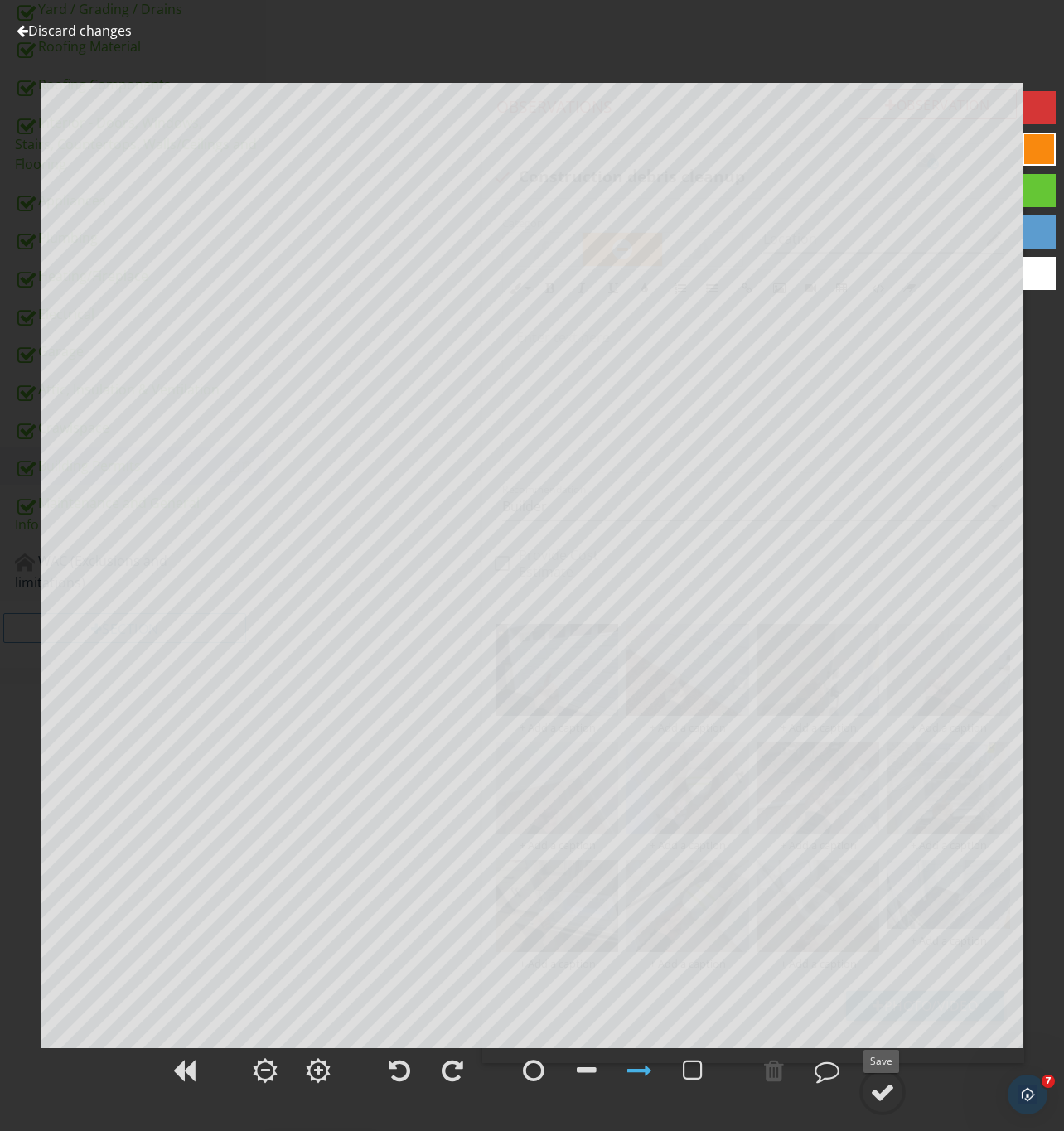
drag, startPoint x: 877, startPoint y: 1094, endPoint x: 928, endPoint y: 1059, distance: 61.9
click at [878, 1094] on div at bounding box center [882, 1091] width 25 height 25
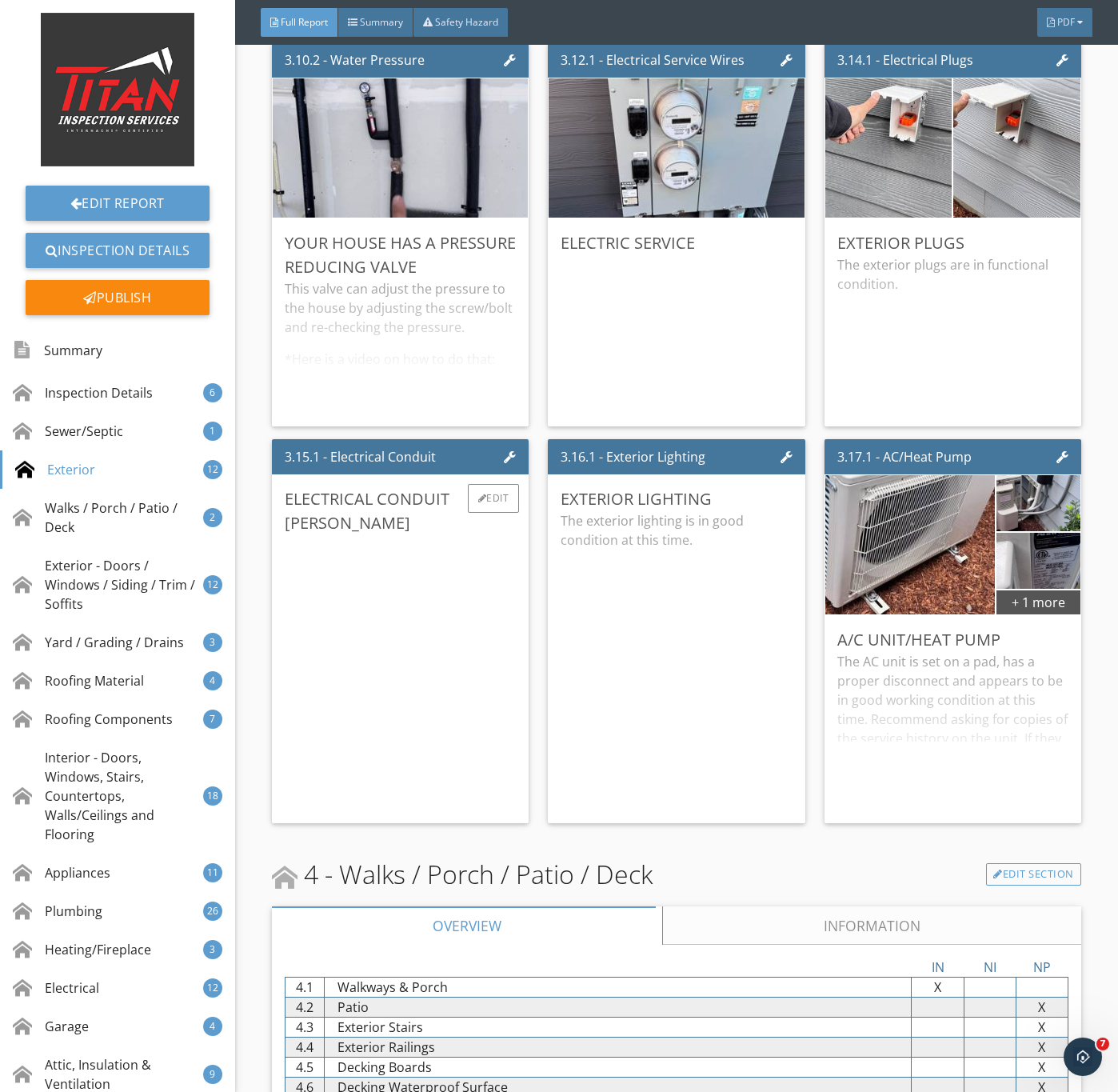
scroll to position [4199, 0]
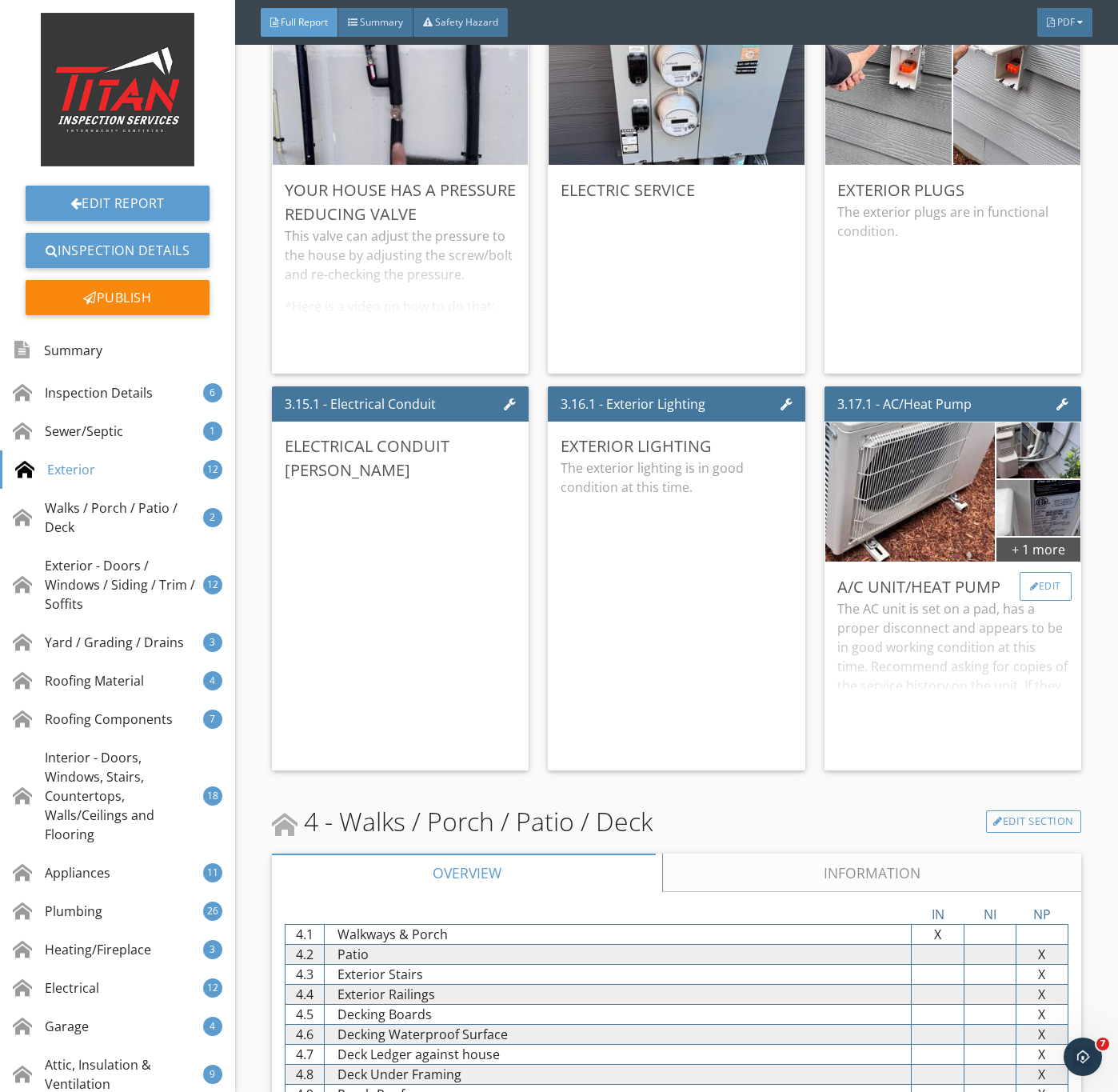
click at [1026, 601] on div "Edit" at bounding box center [1046, 586] width 52 height 28
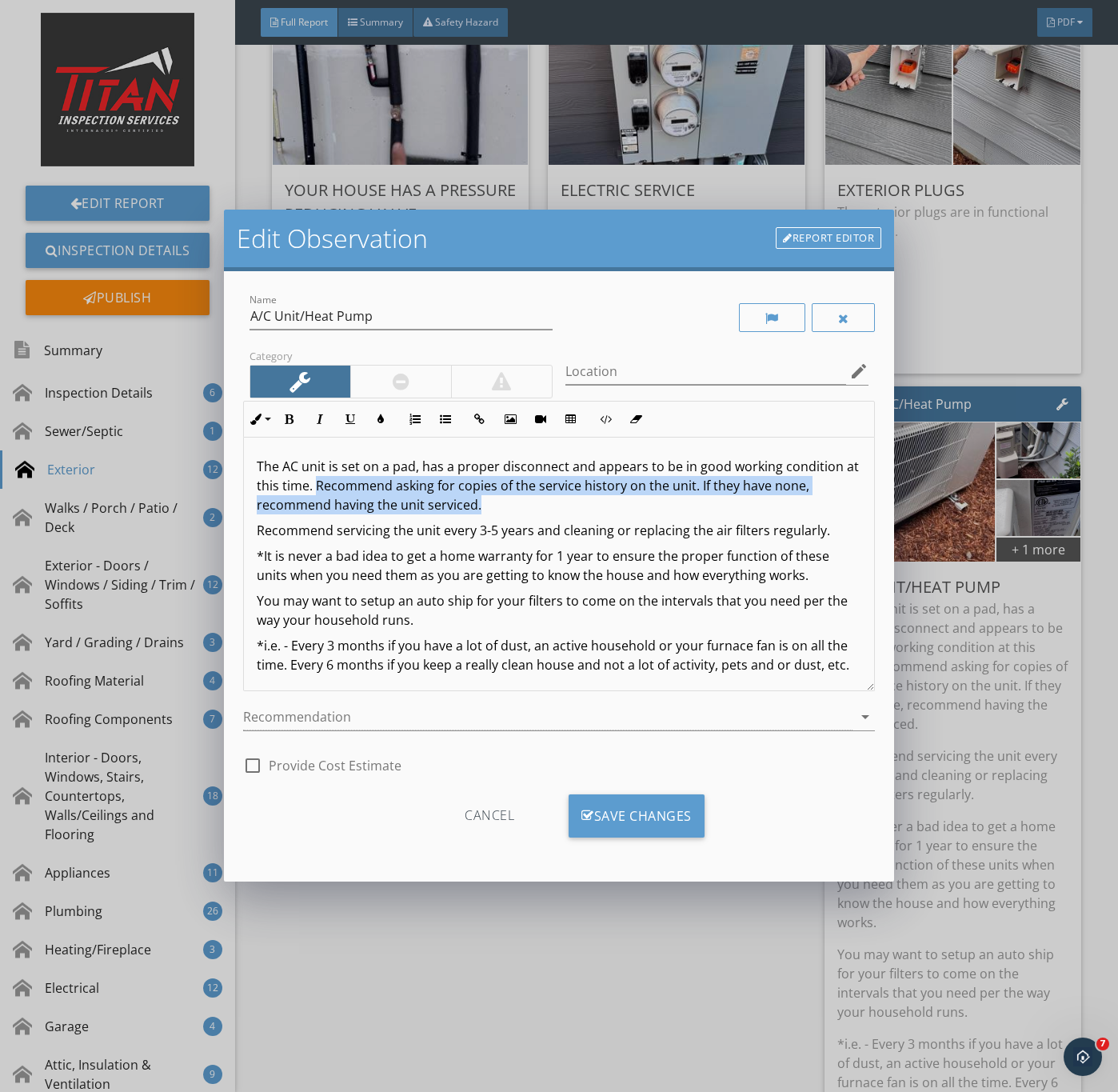
drag, startPoint x: 329, startPoint y: 485, endPoint x: 492, endPoint y: 500, distance: 163.7
click at [492, 500] on p "The AC unit is set on a pad, has a proper disconnect and appears to be in good …" at bounding box center [559, 485] width 606 height 58
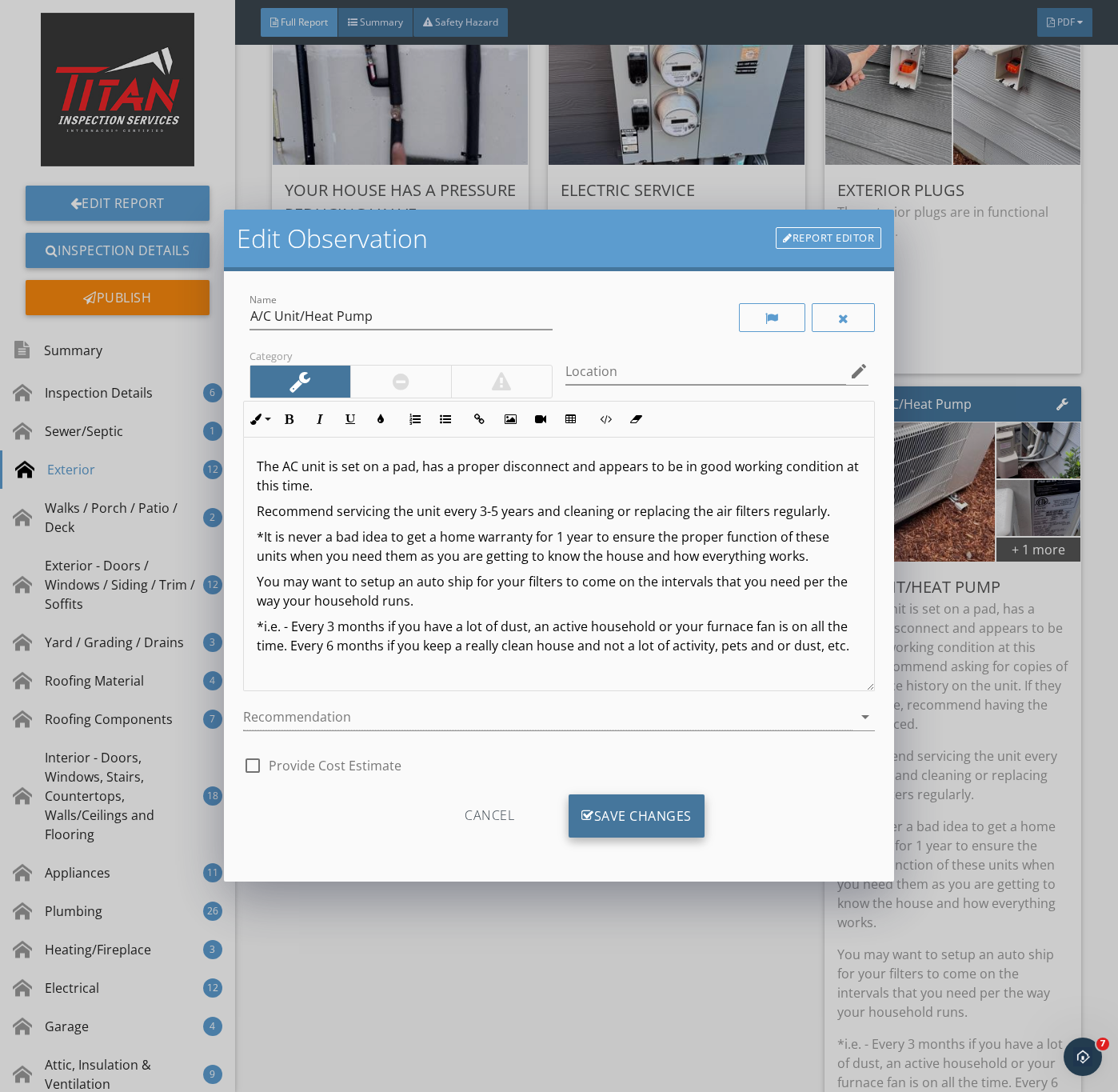
click at [634, 826] on div "Save Changes" at bounding box center [636, 815] width 136 height 43
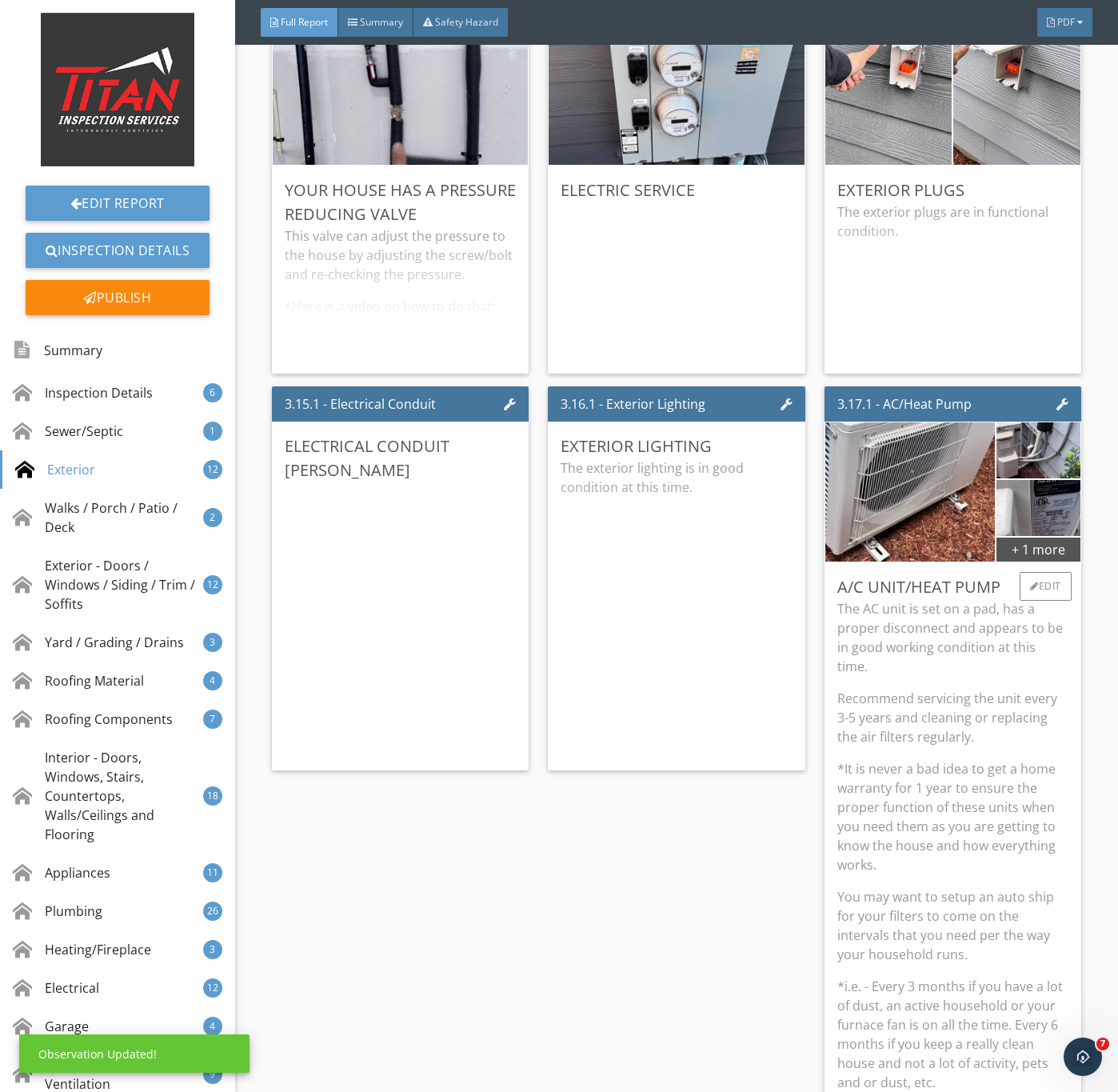
click at [948, 746] on p "Recommend servicing the unit every 3-5 years and cleaning or replacing the air …" at bounding box center [953, 717] width 232 height 58
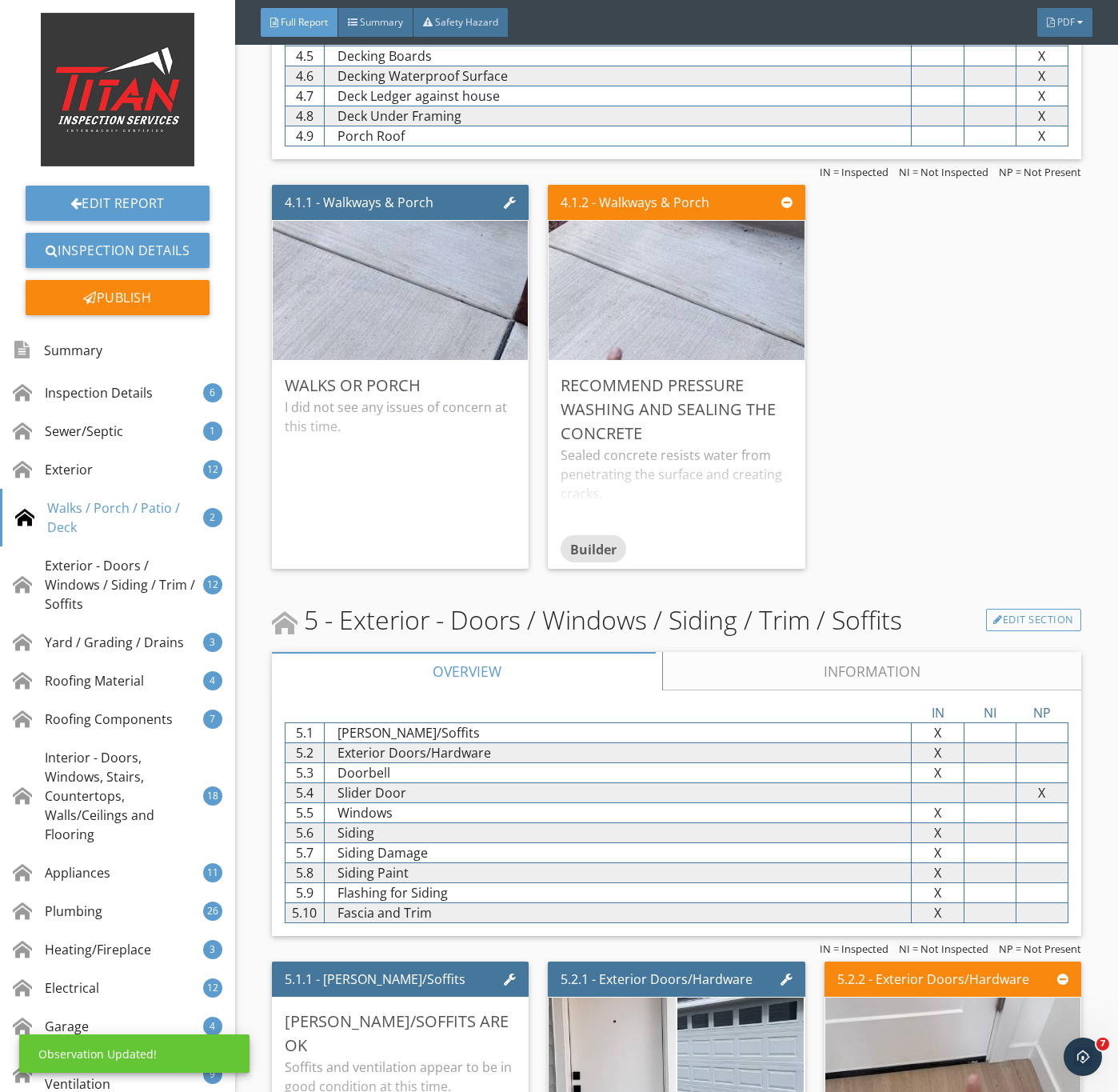
scroll to position [5159, 0]
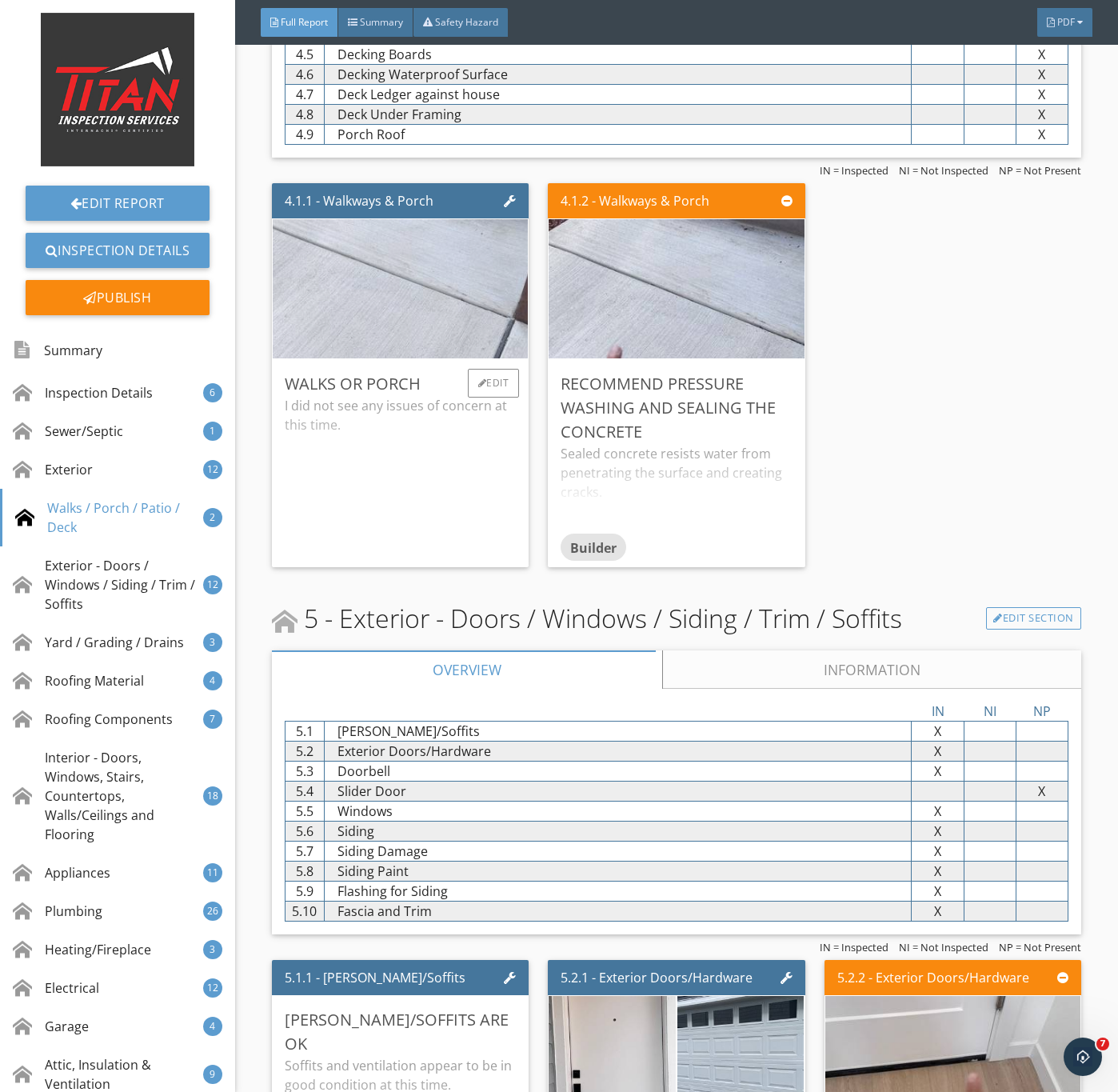
click at [397, 342] on img at bounding box center [399, 289] width 464 height 348
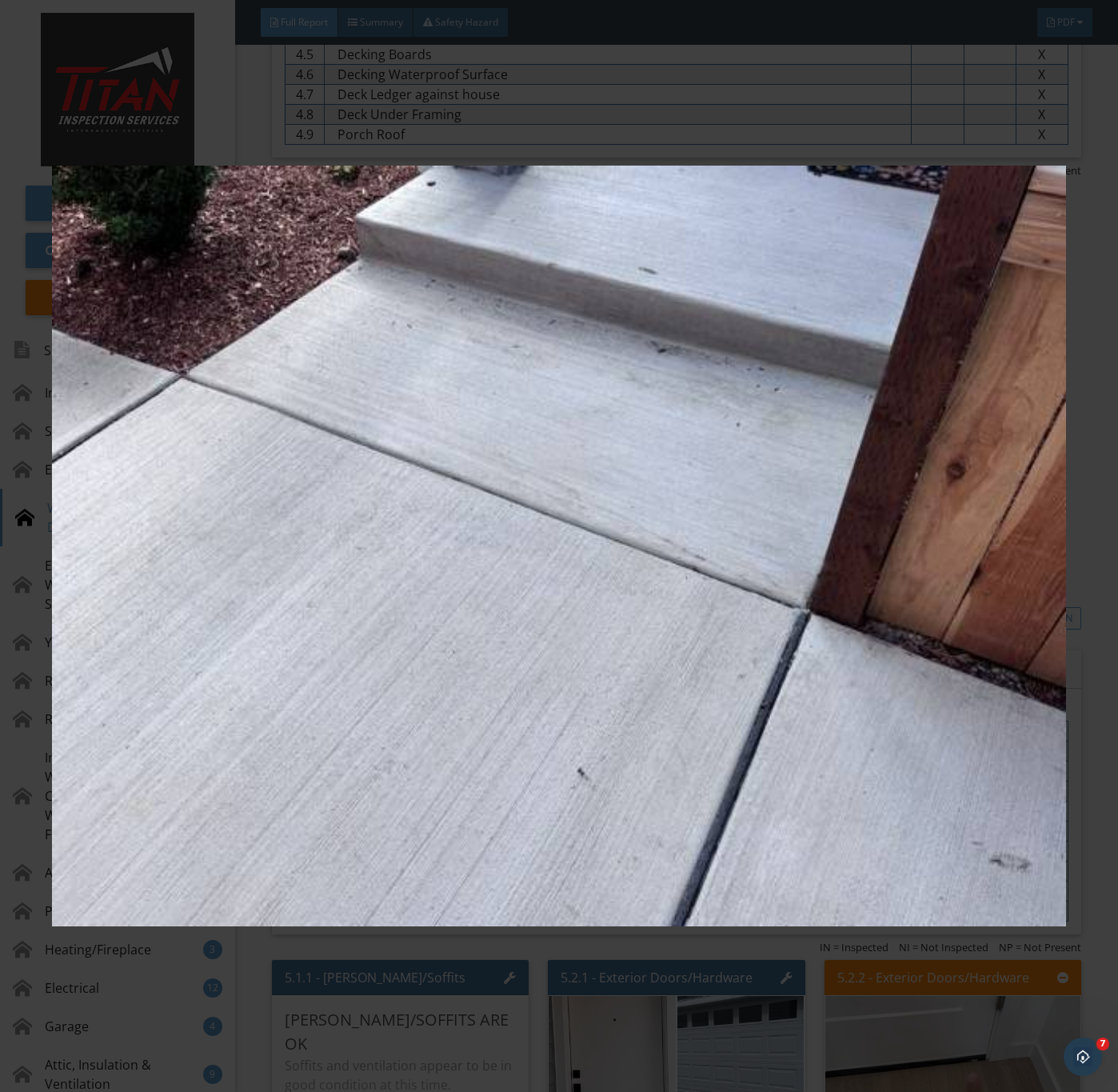
click at [650, 670] on img at bounding box center [559, 546] width 1013 height 988
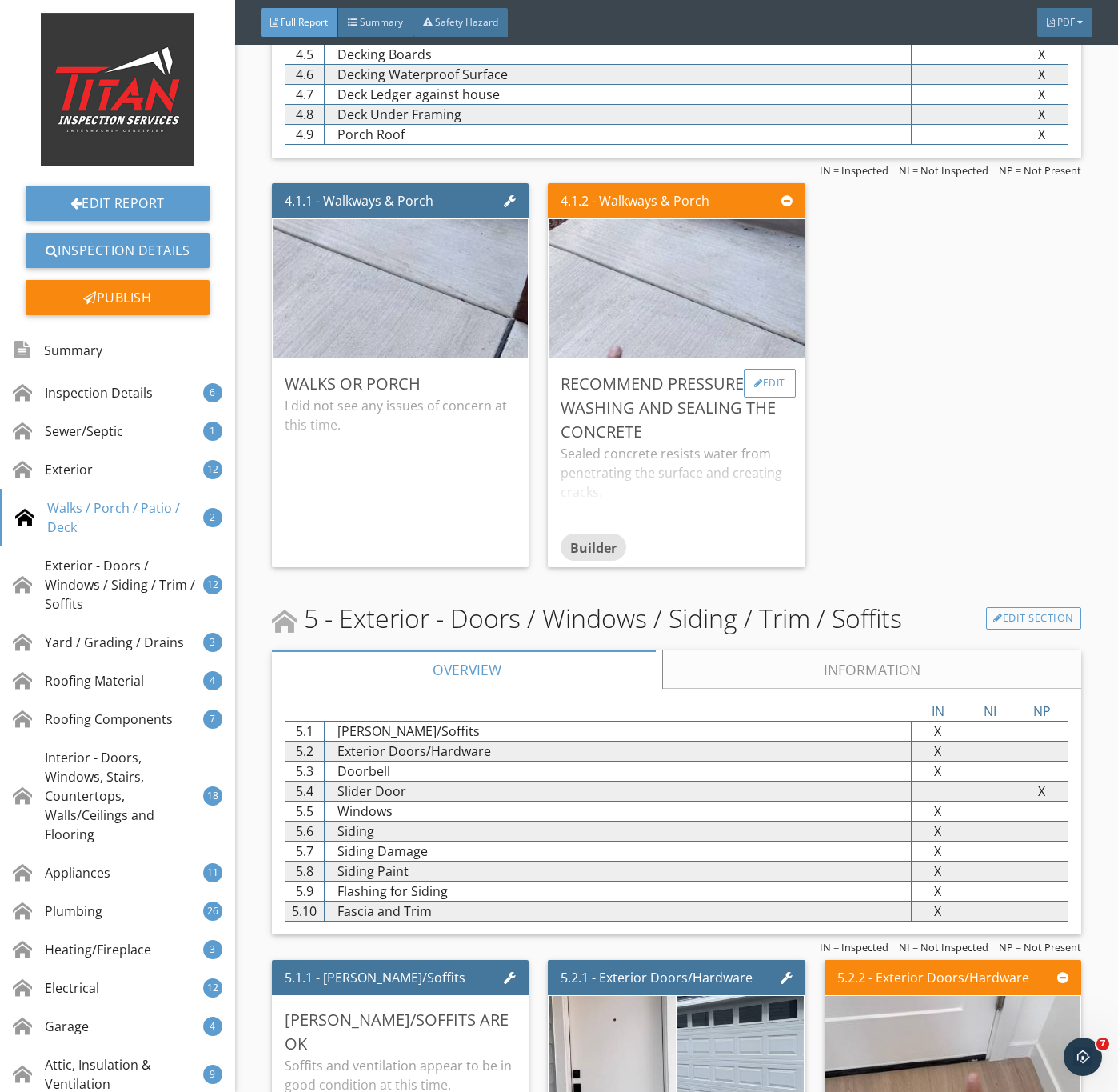
click at [754, 397] on div "Edit" at bounding box center [770, 383] width 52 height 28
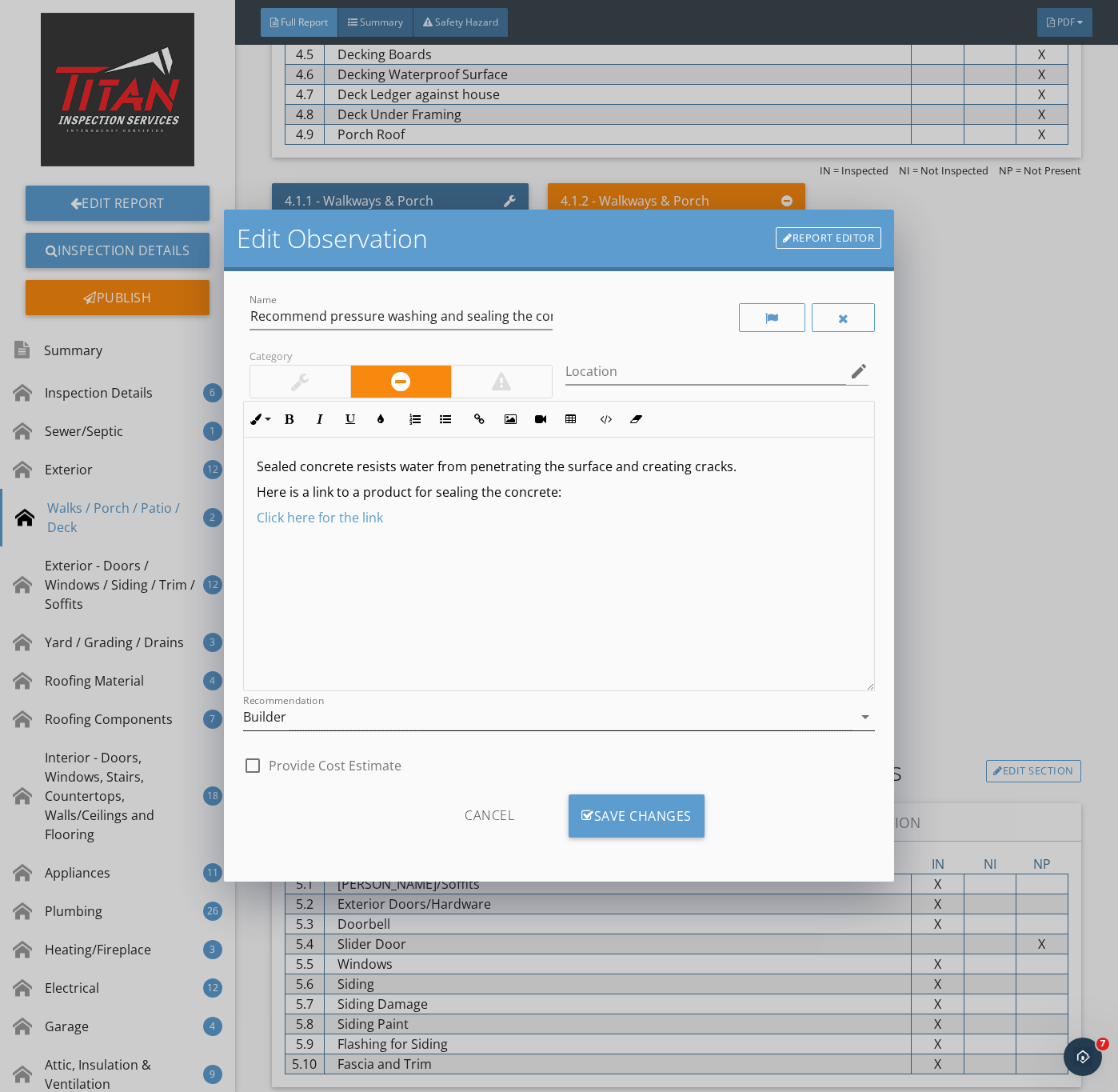
click at [274, 713] on div "Builder" at bounding box center [264, 717] width 43 height 14
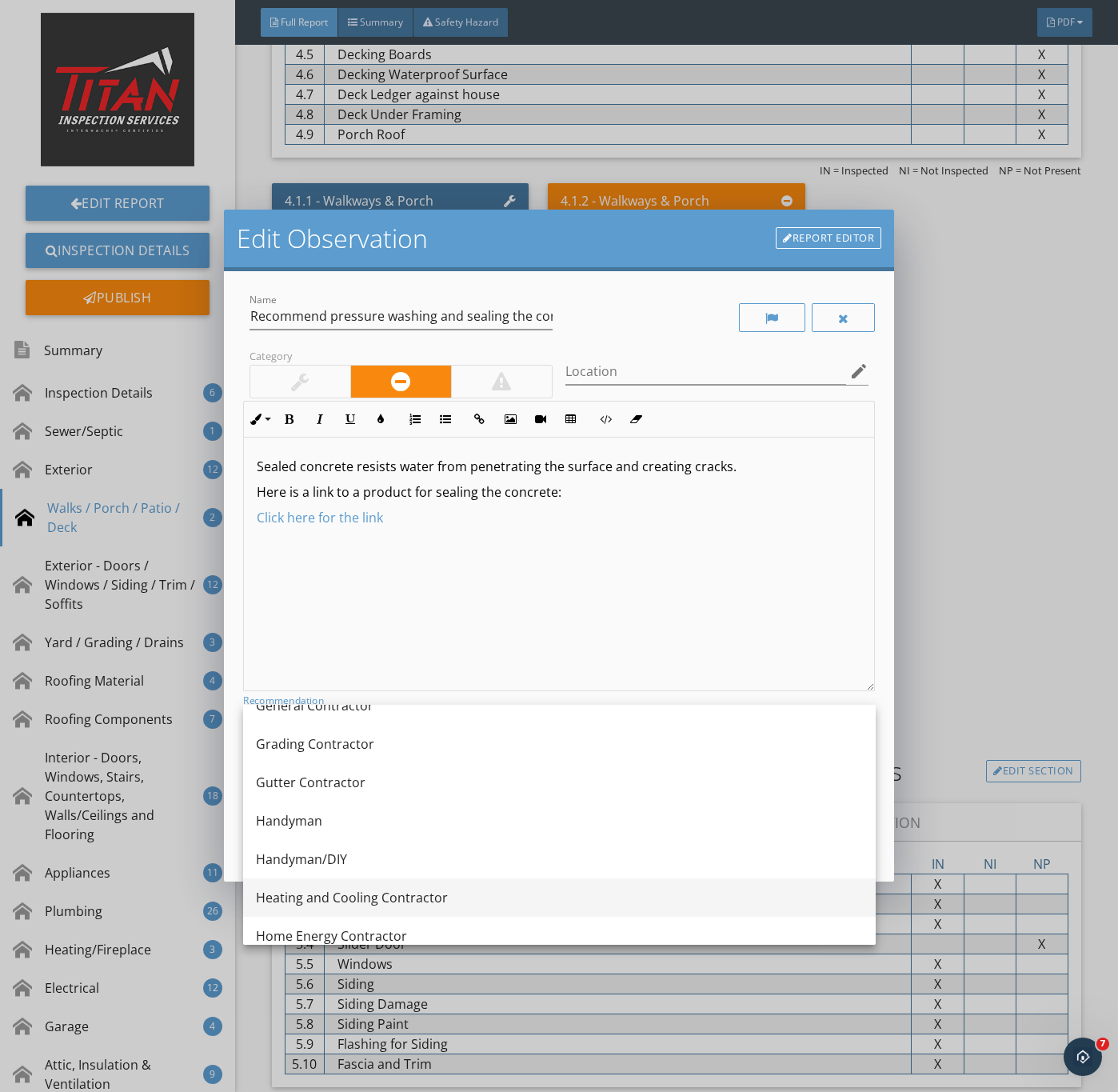
scroll to position [960, 0]
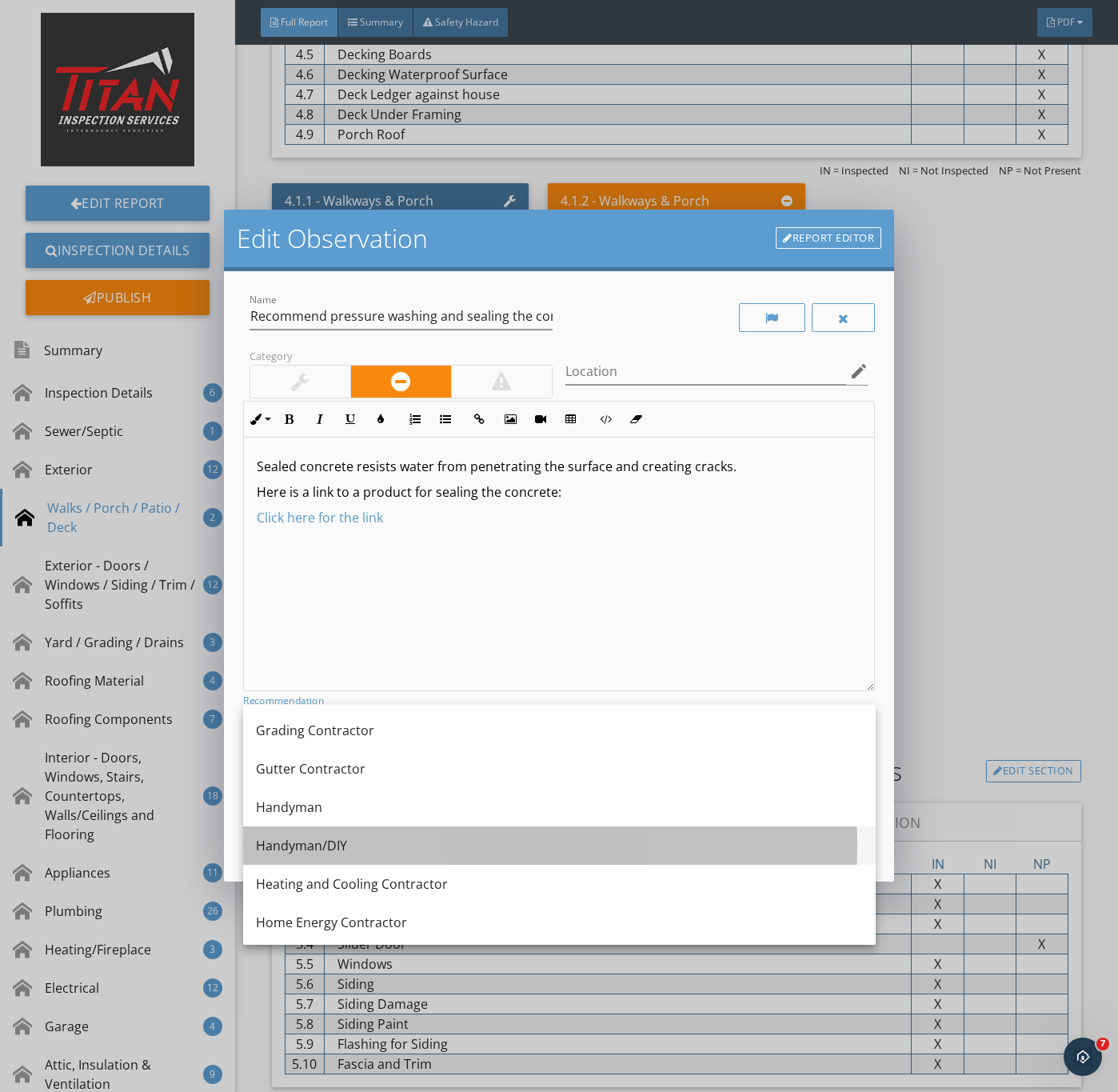
click at [324, 845] on div "Handyman/DIY" at bounding box center [560, 845] width 607 height 20
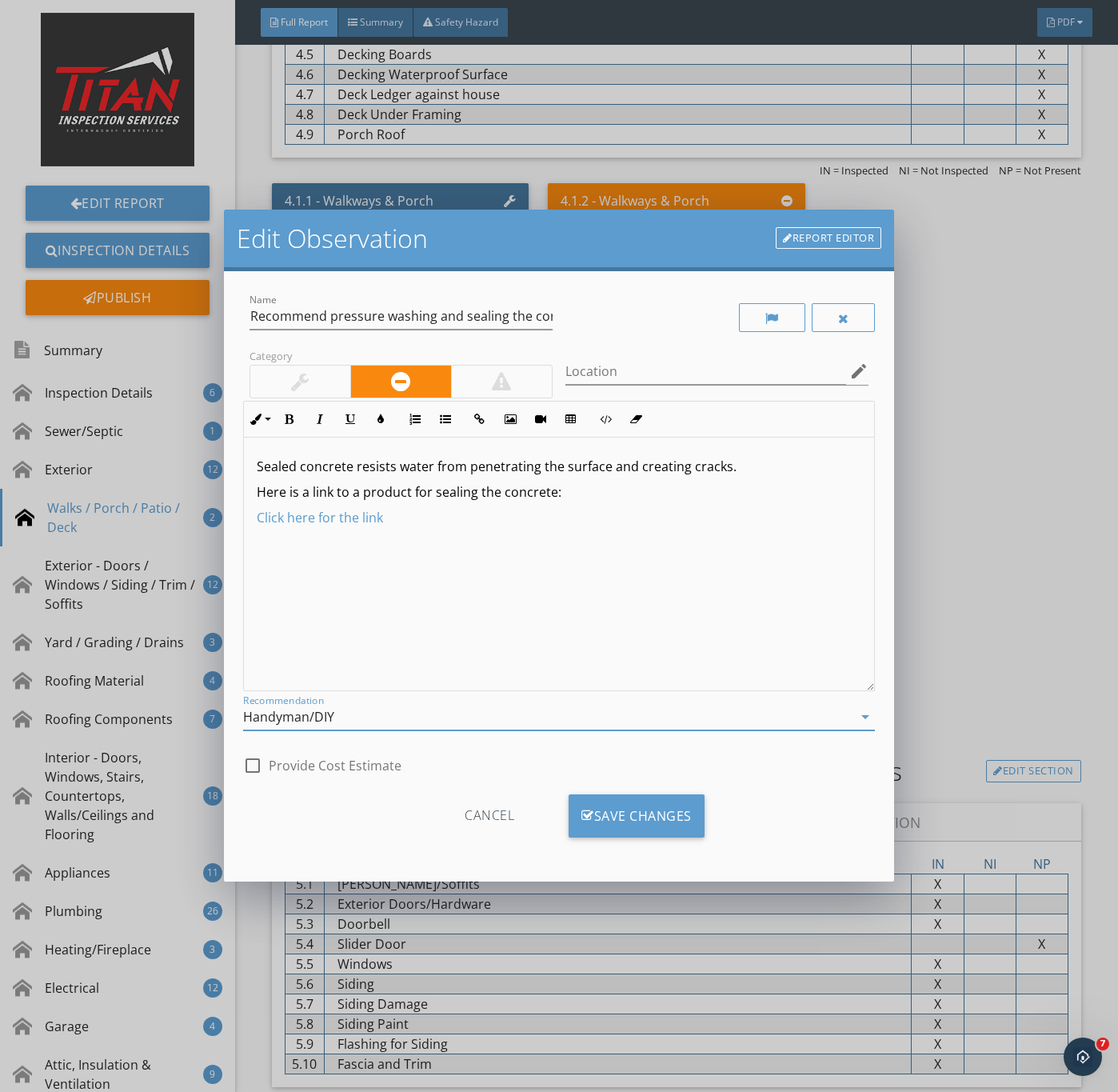
click at [313, 374] on div at bounding box center [300, 381] width 100 height 32
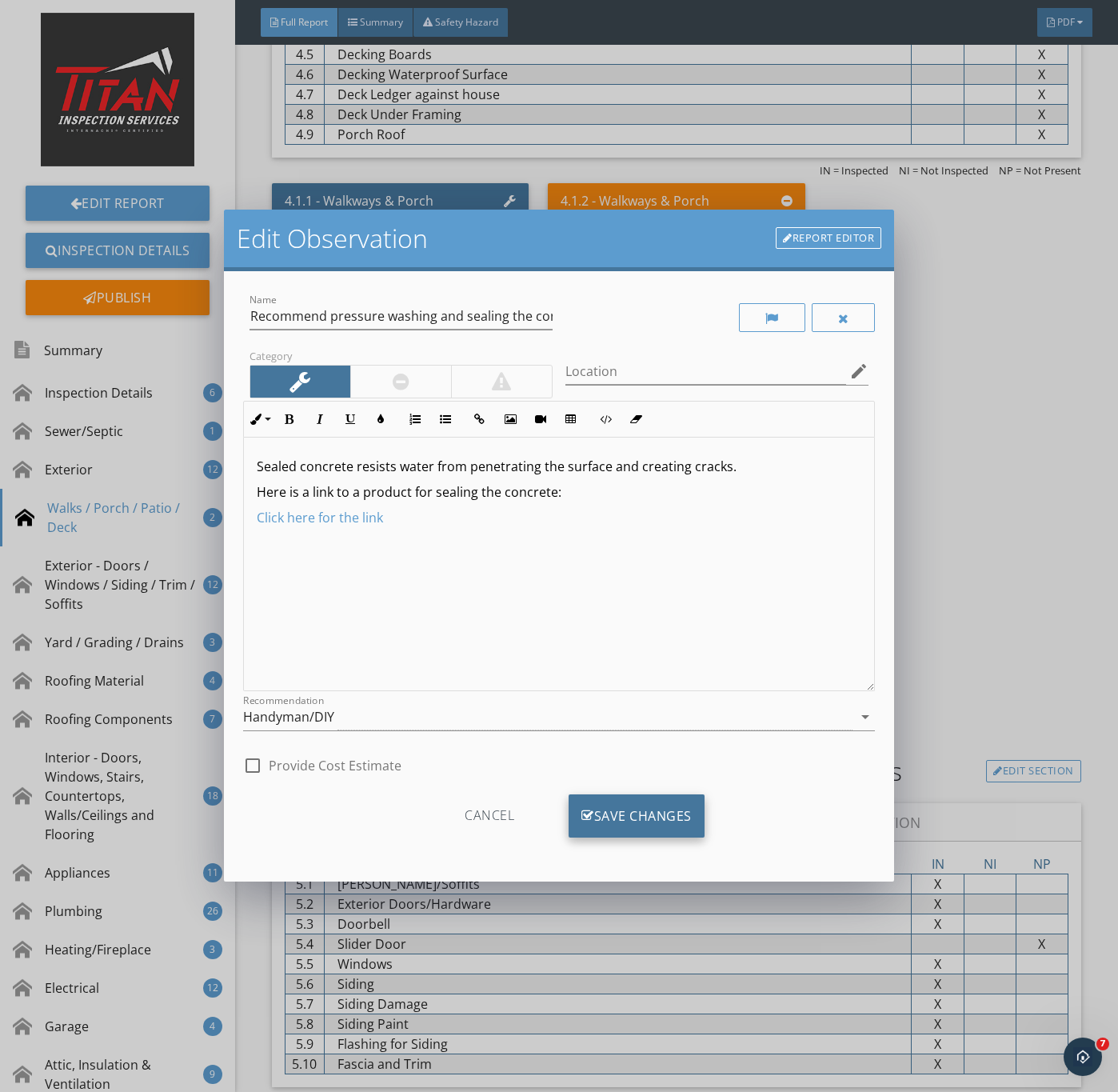
click at [598, 809] on div "Save Changes" at bounding box center [636, 815] width 136 height 43
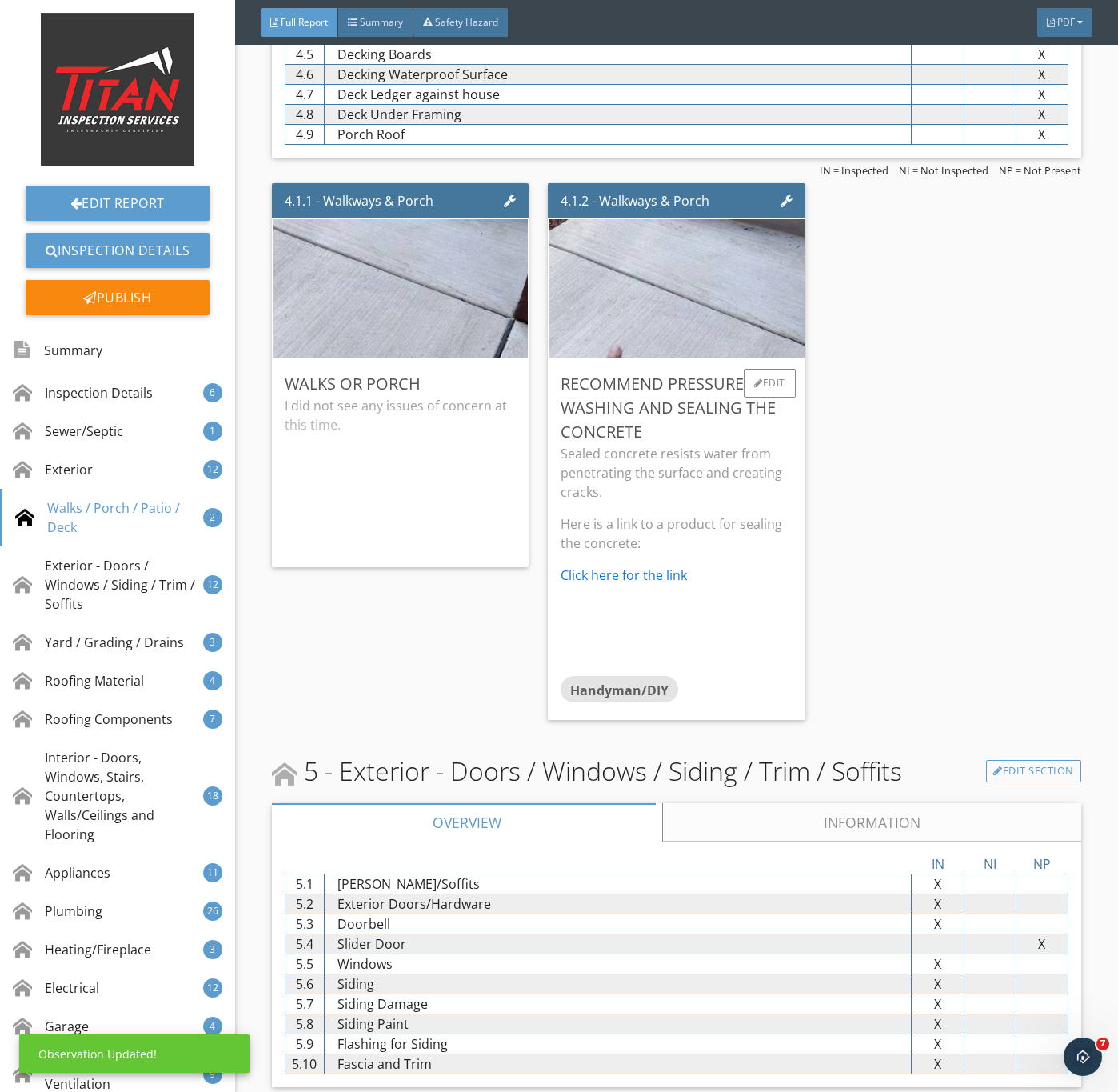
click at [696, 444] on div "Recommend pressure washing and sealing the concrete" at bounding box center [676, 407] width 232 height 72
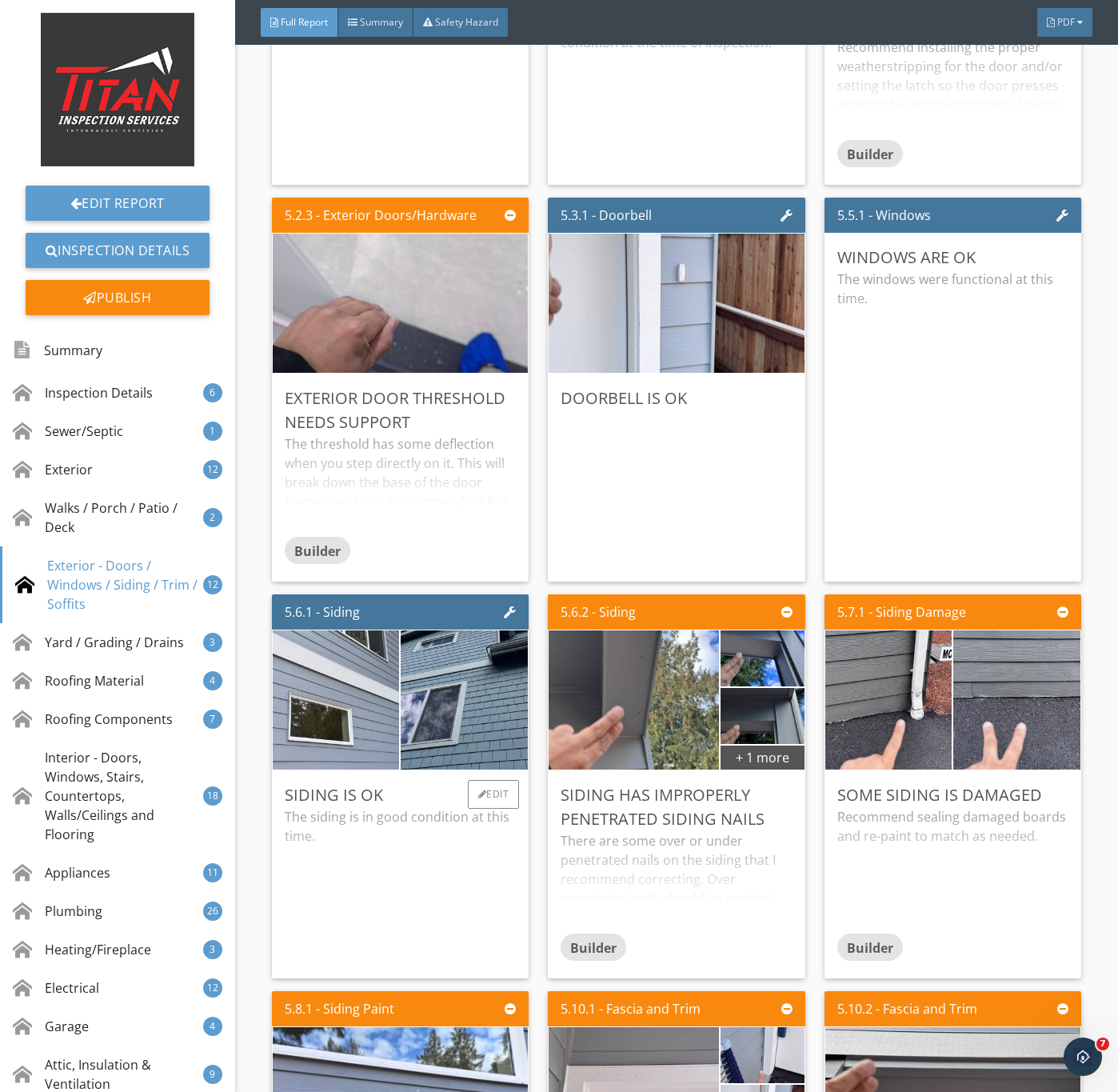
scroll to position [6359, 0]
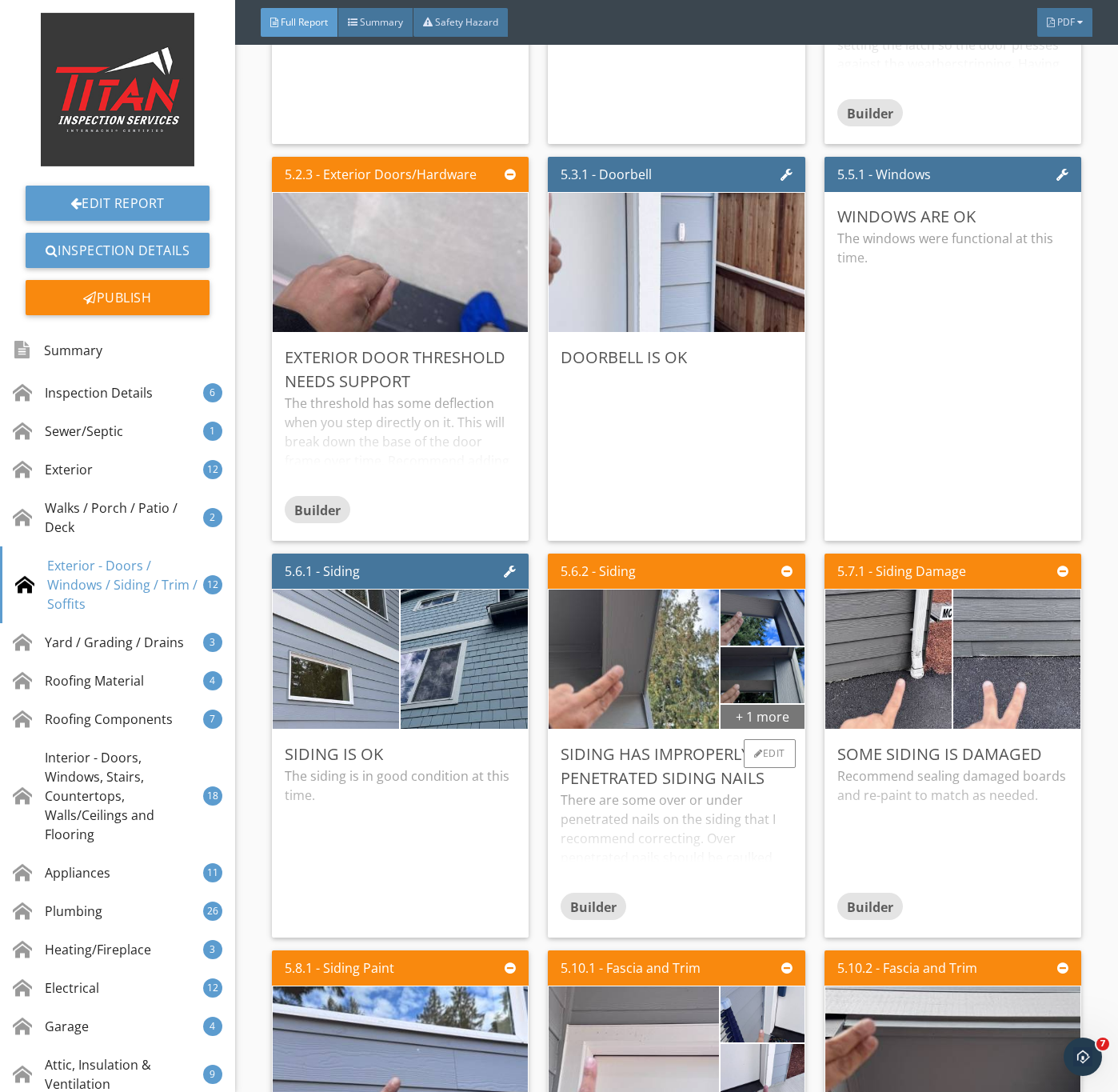
click at [749, 728] on div "+ 1 more" at bounding box center [762, 716] width 83 height 26
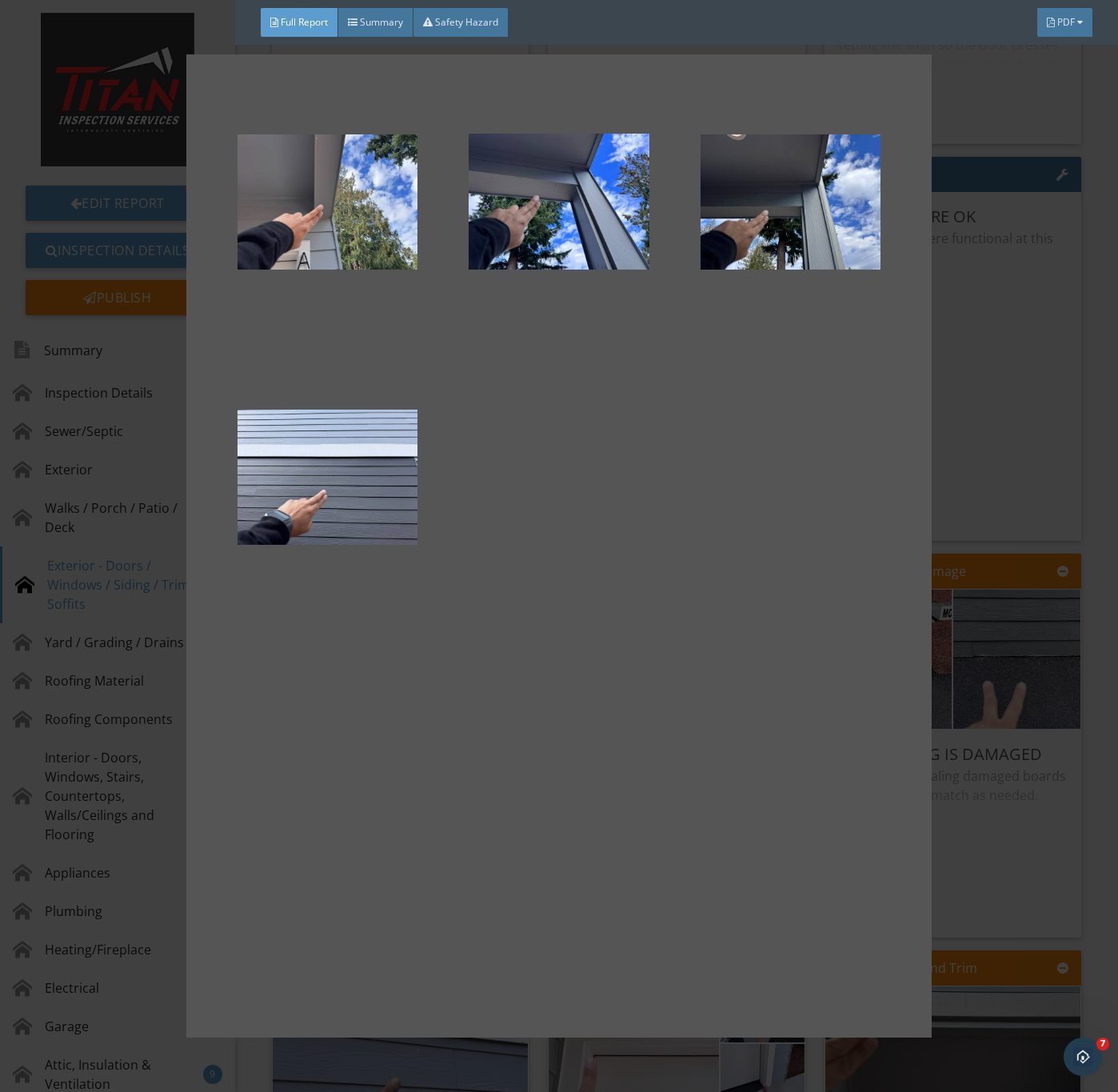
click at [981, 831] on div at bounding box center [559, 546] width 1118 height 1092
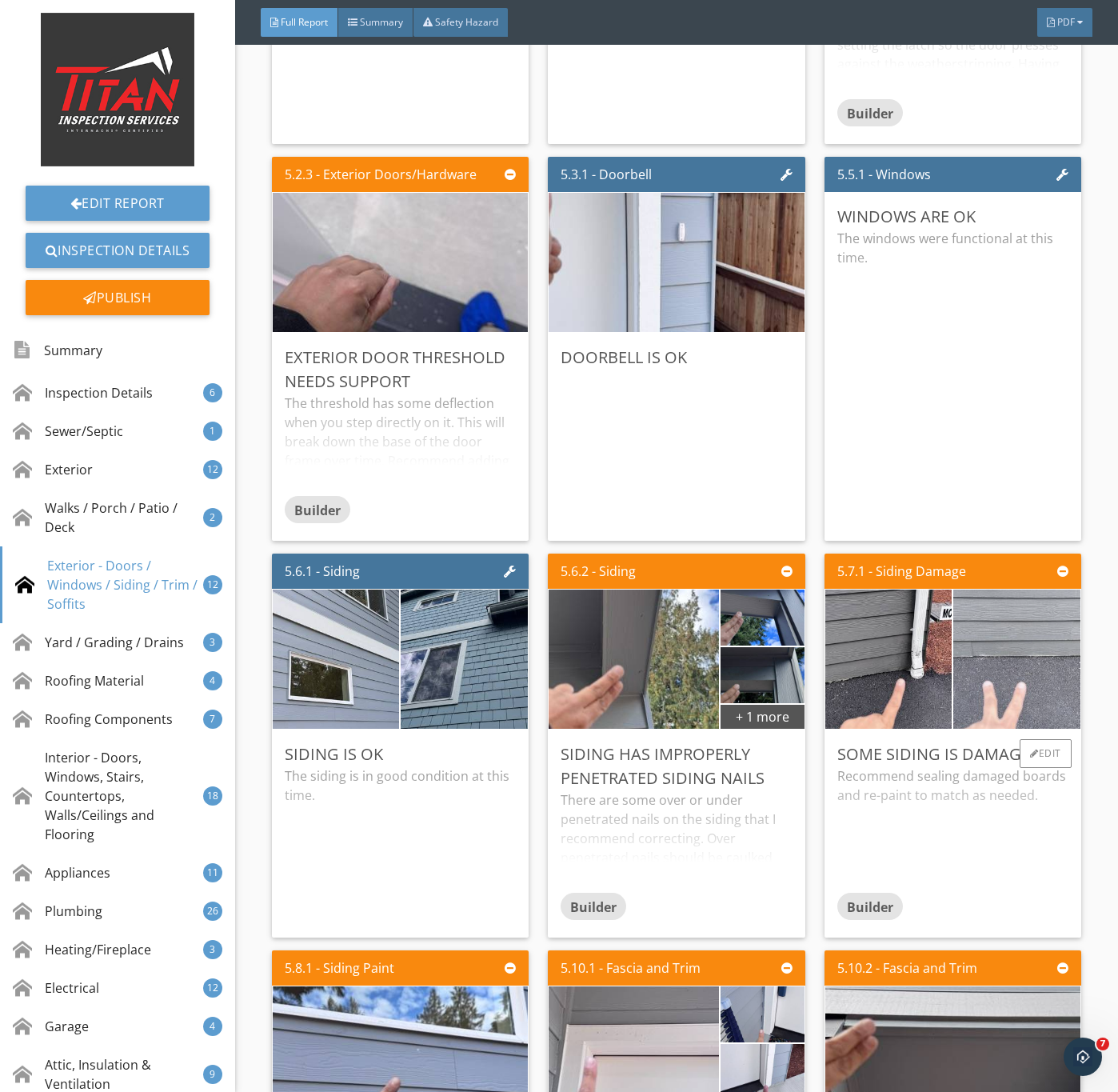
click at [1012, 742] on img at bounding box center [1017, 659] width 318 height 239
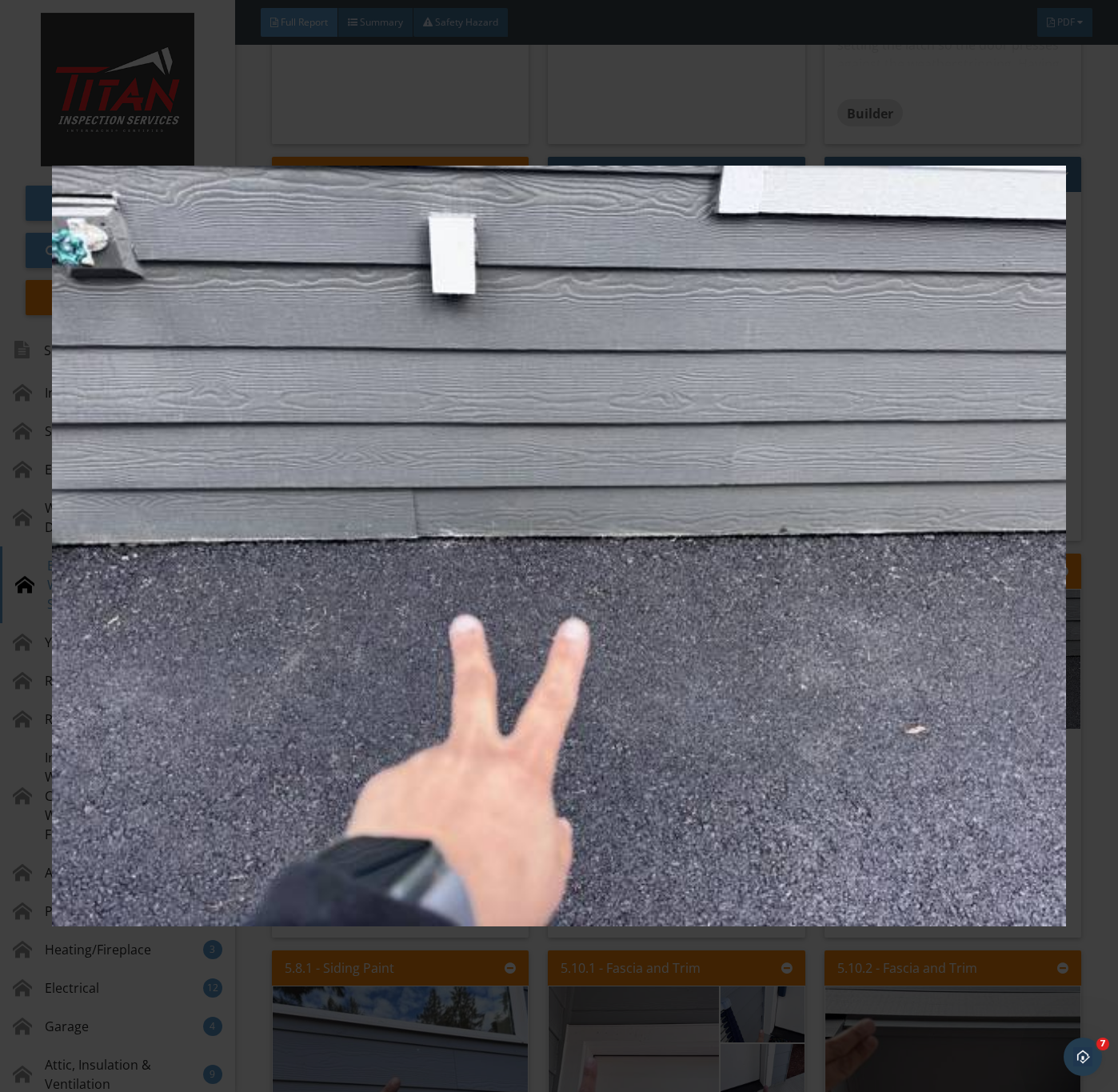
click at [655, 763] on img at bounding box center [559, 546] width 1013 height 988
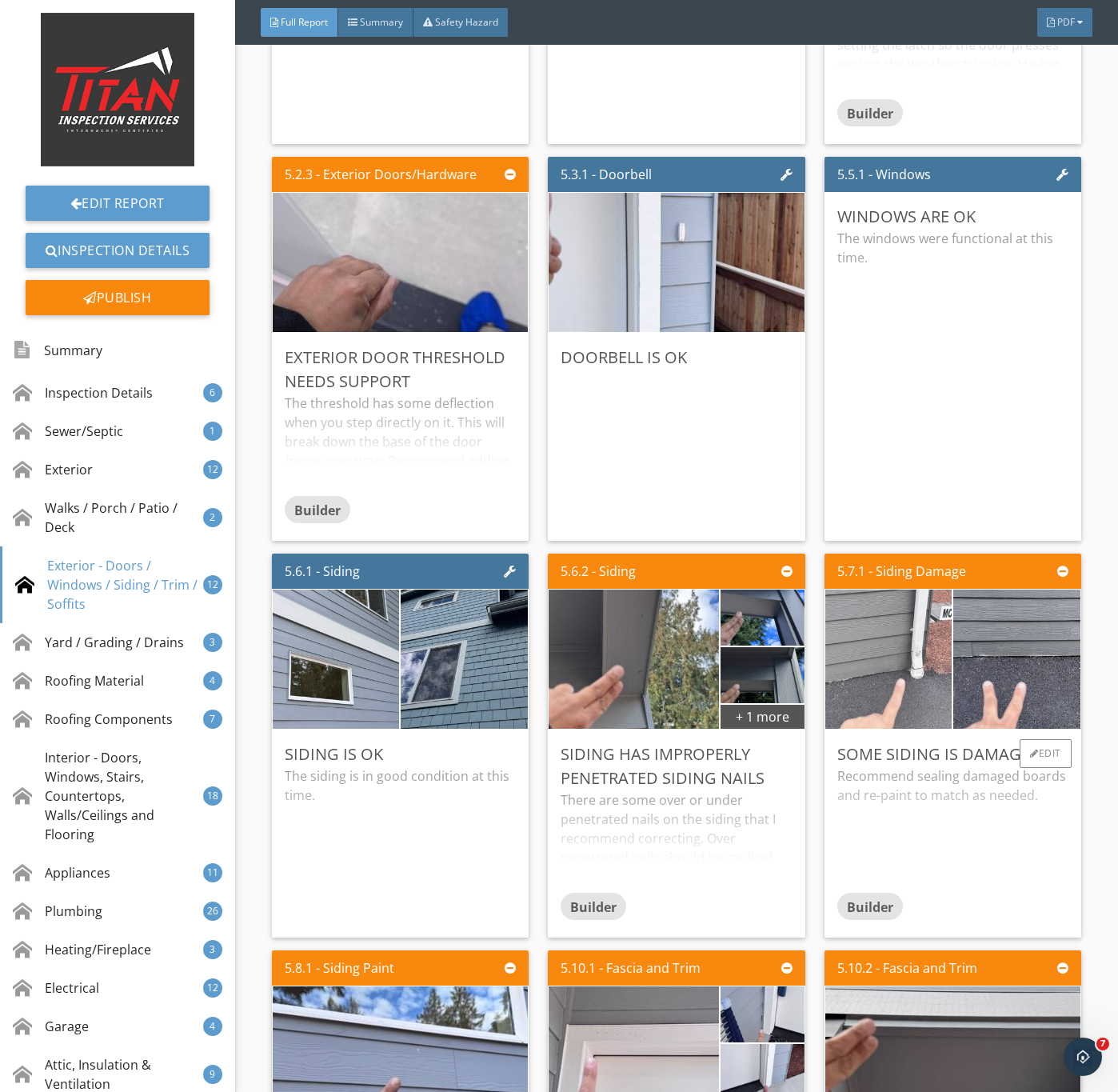
click at [850, 701] on img at bounding box center [888, 659] width 318 height 239
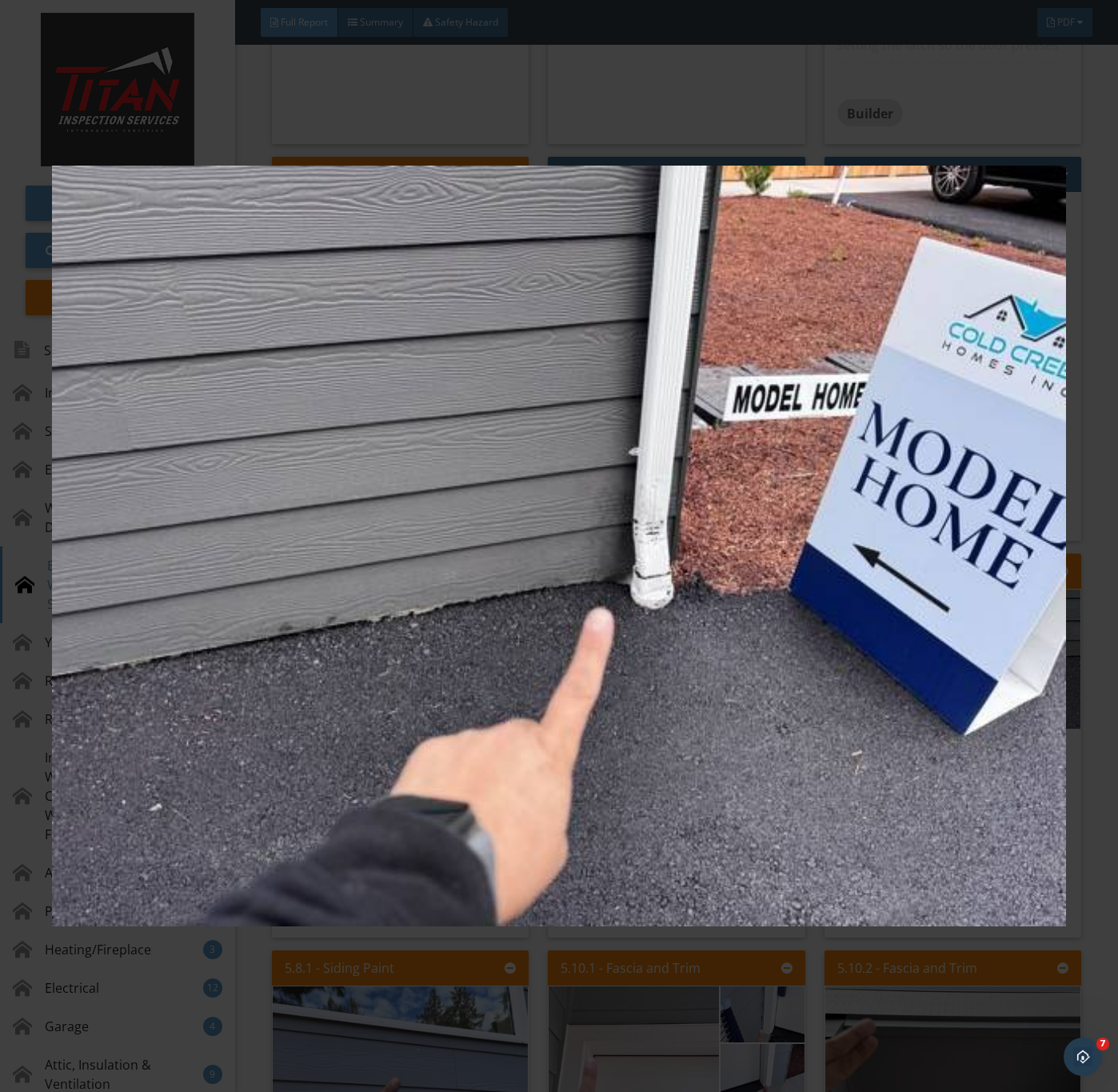
click at [835, 746] on img at bounding box center [559, 546] width 1013 height 988
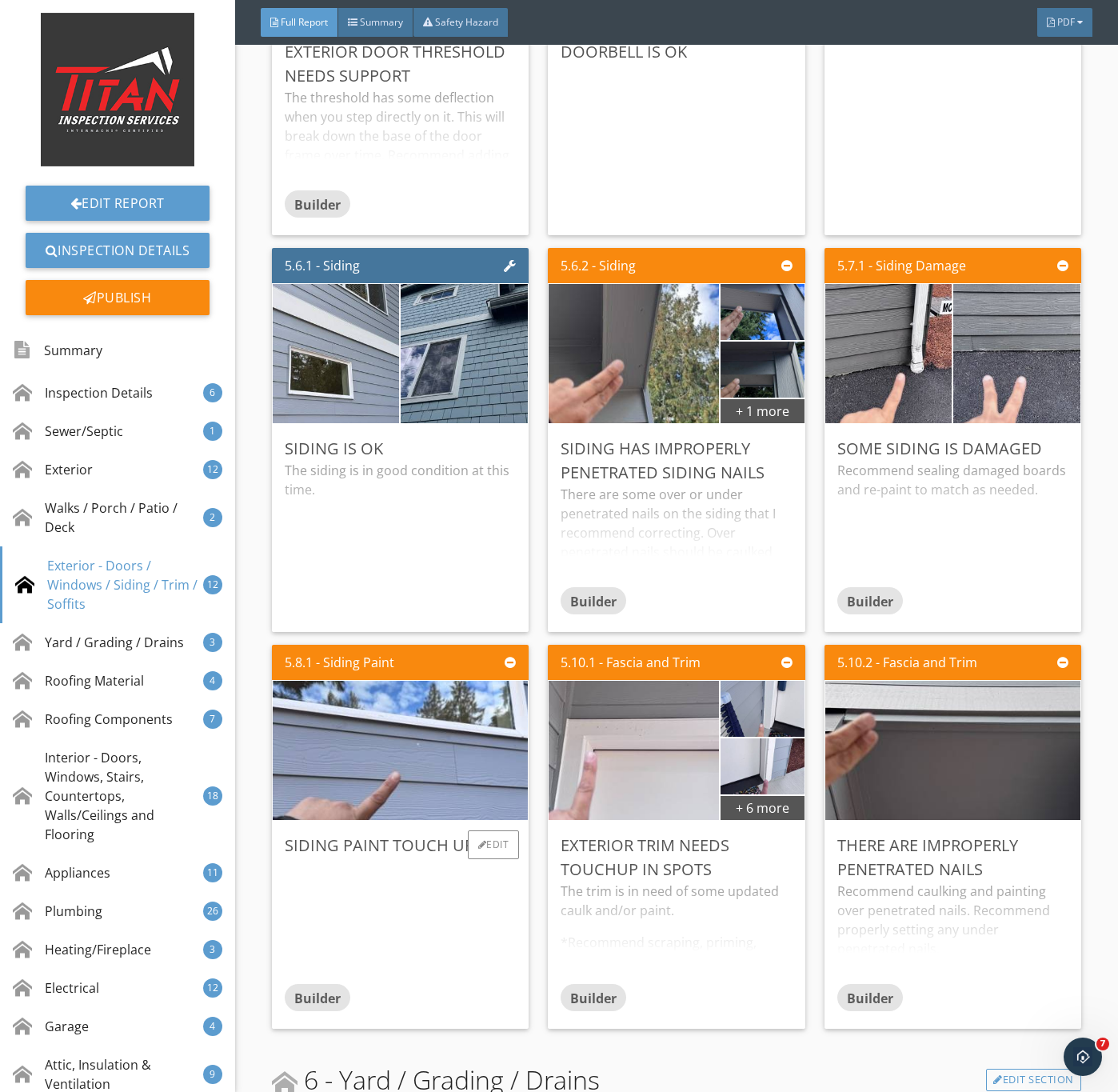
scroll to position [6719, 0]
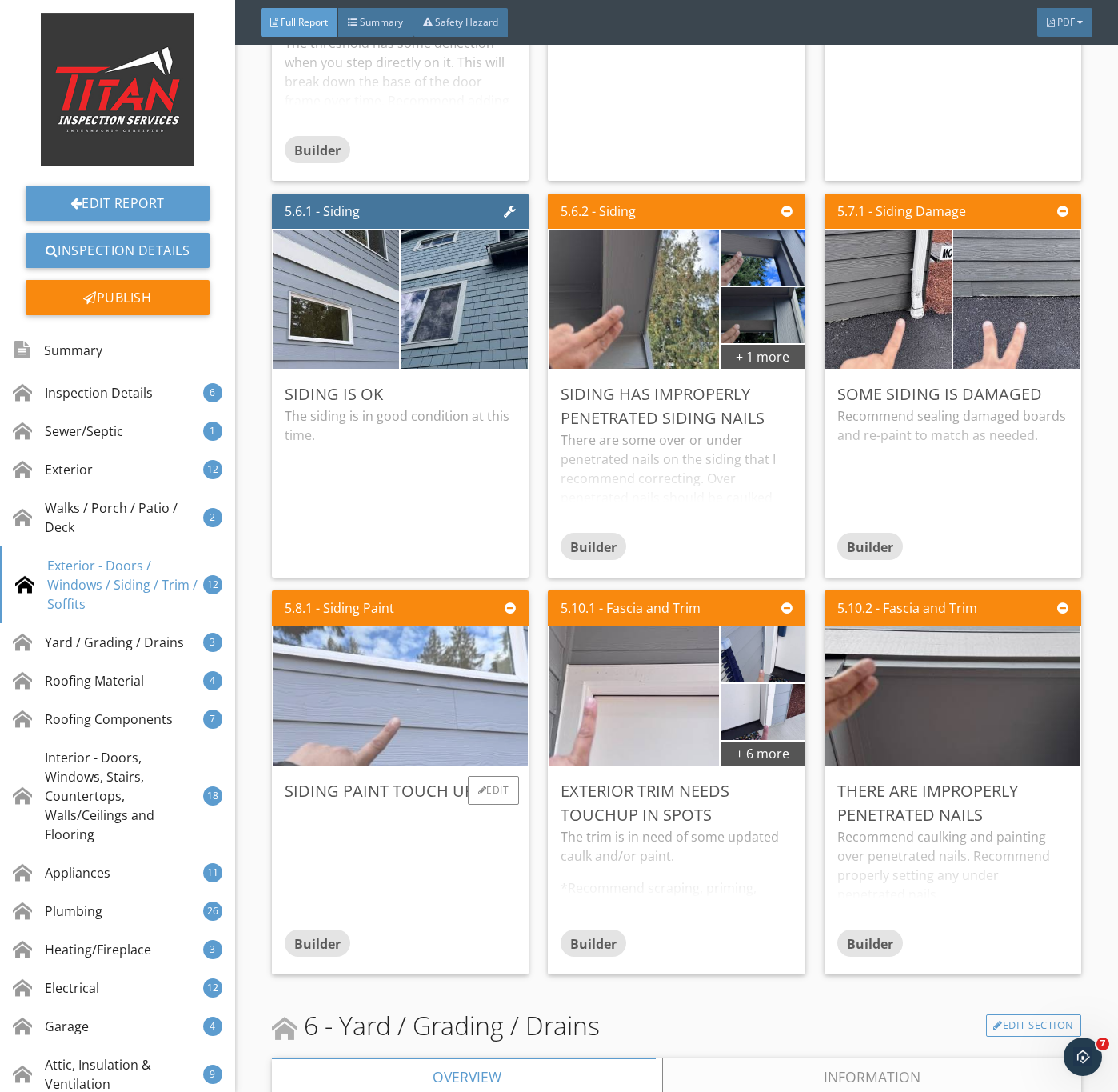
click at [378, 761] on img at bounding box center [399, 696] width 464 height 348
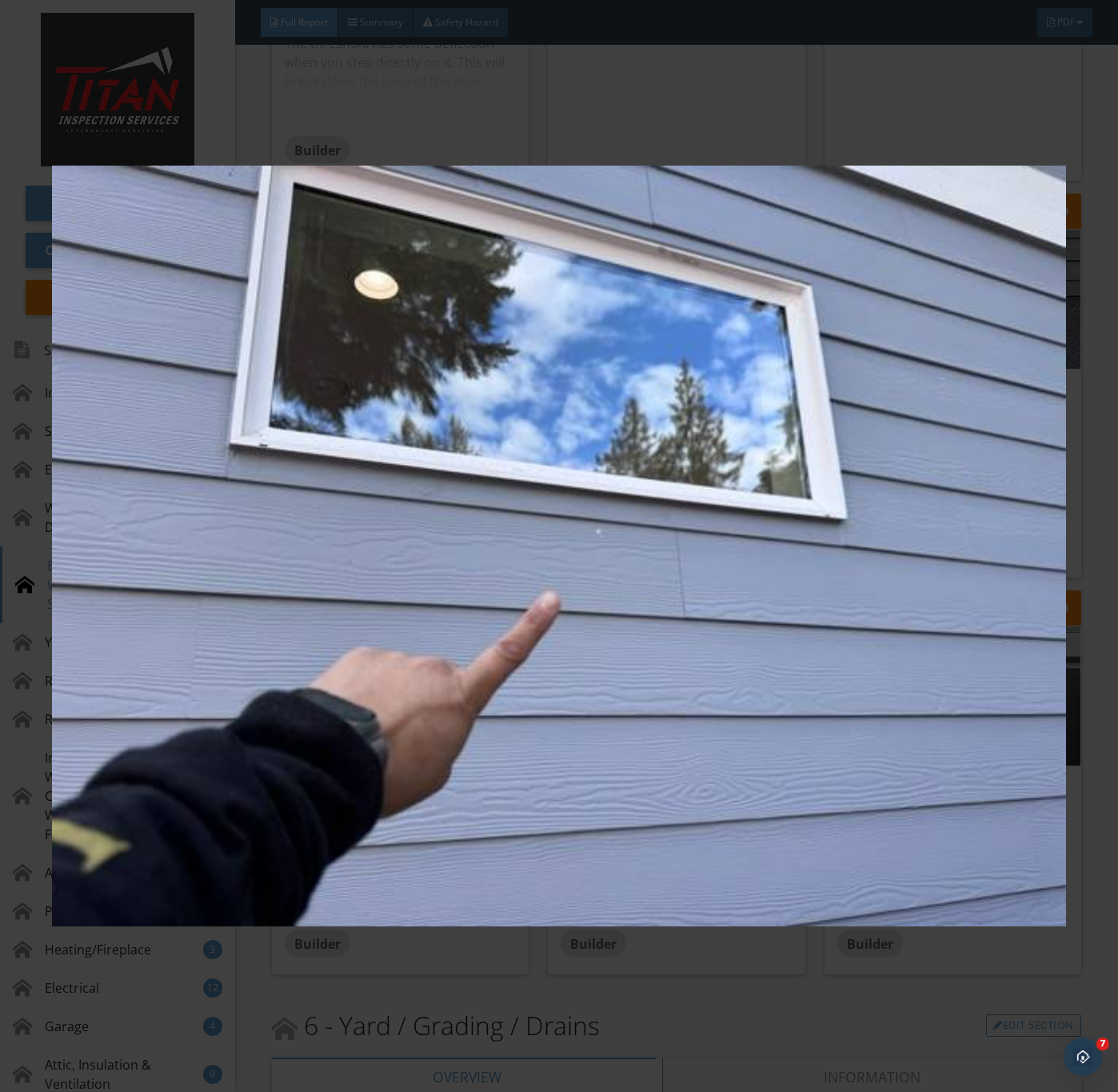
click at [461, 828] on img at bounding box center [559, 546] width 1013 height 988
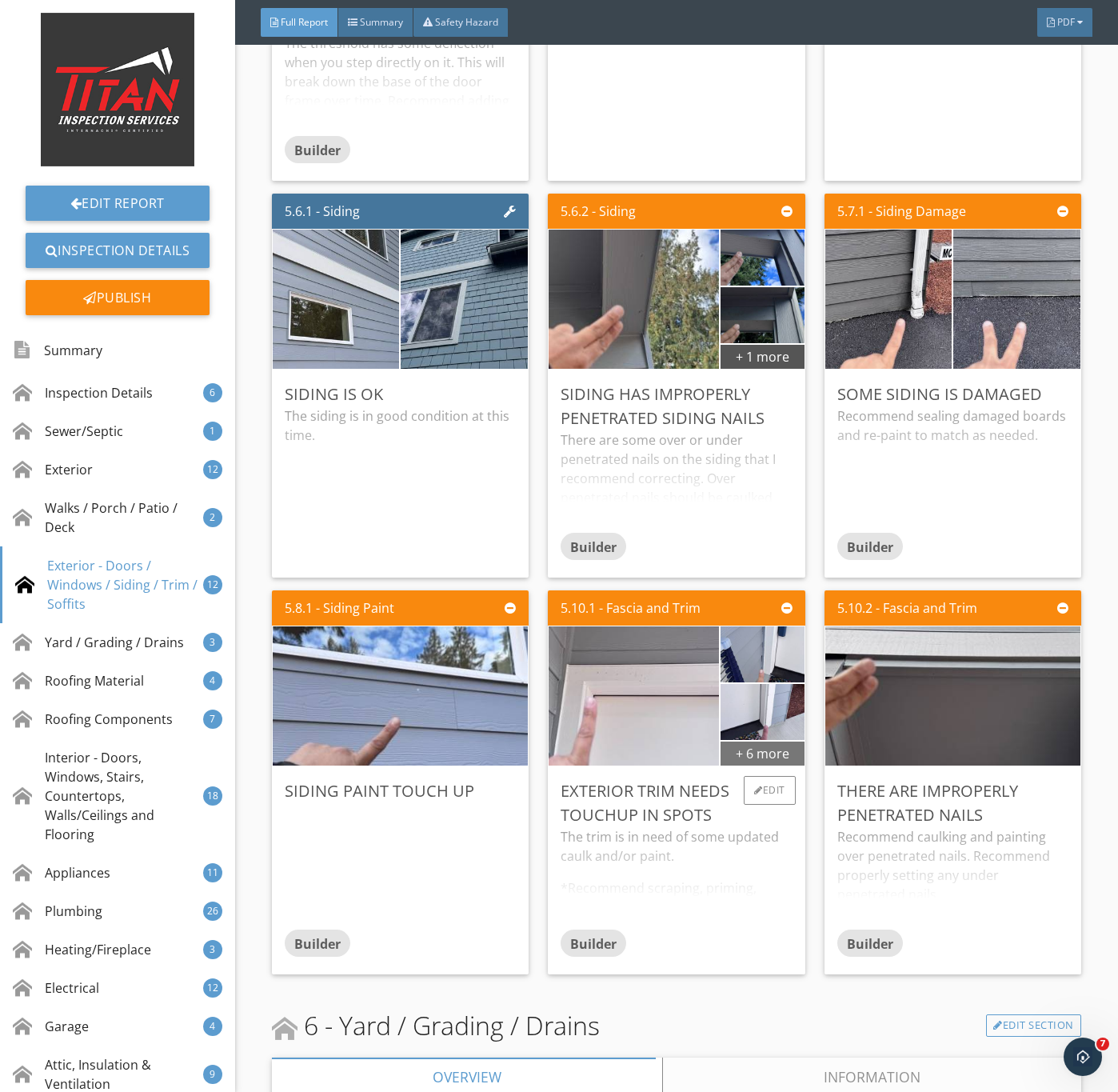
click at [756, 766] on div "+ 6 more" at bounding box center [762, 752] width 83 height 26
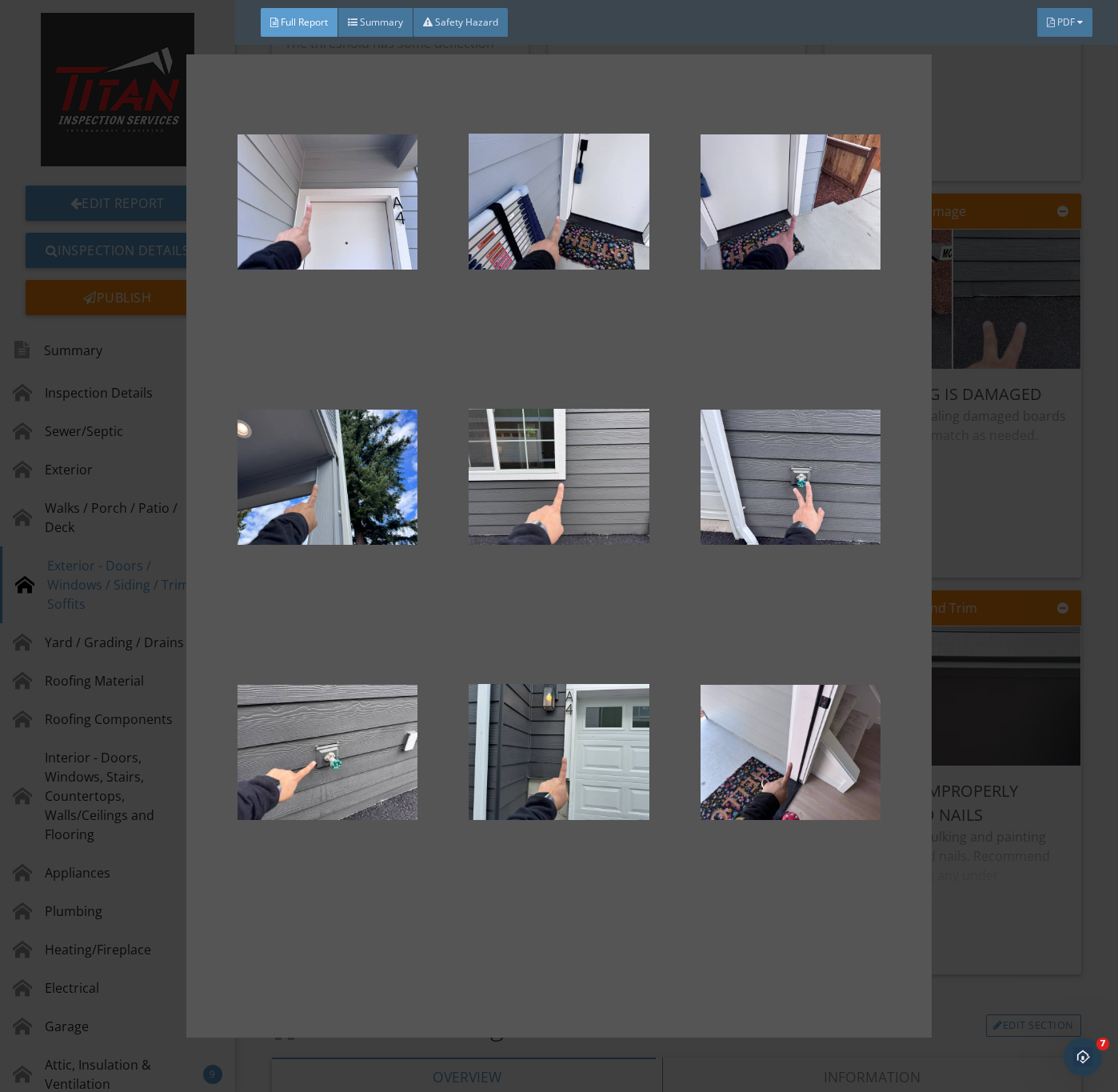
click at [1009, 858] on div at bounding box center [559, 546] width 1118 height 1092
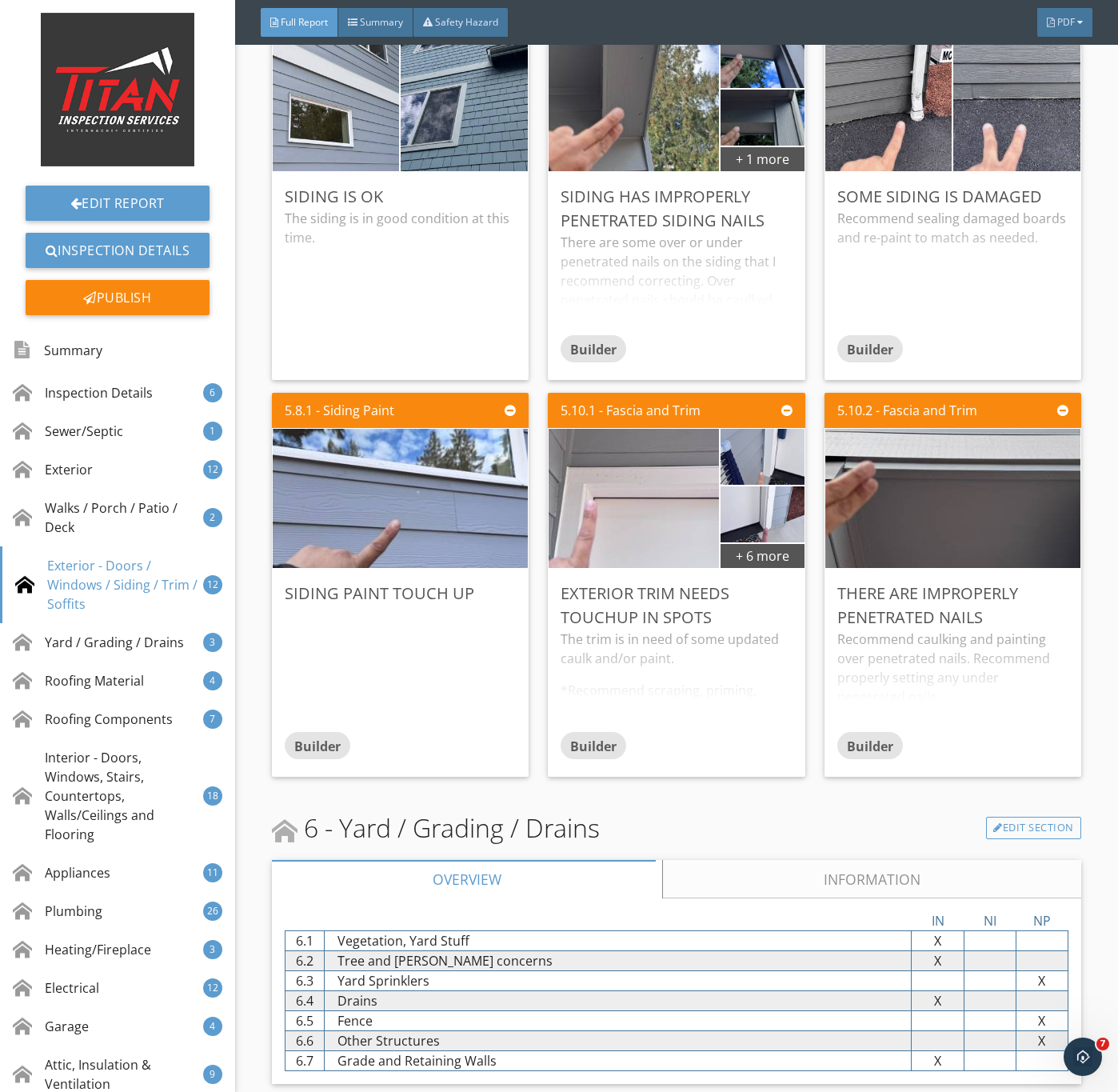
scroll to position [6958, 0]
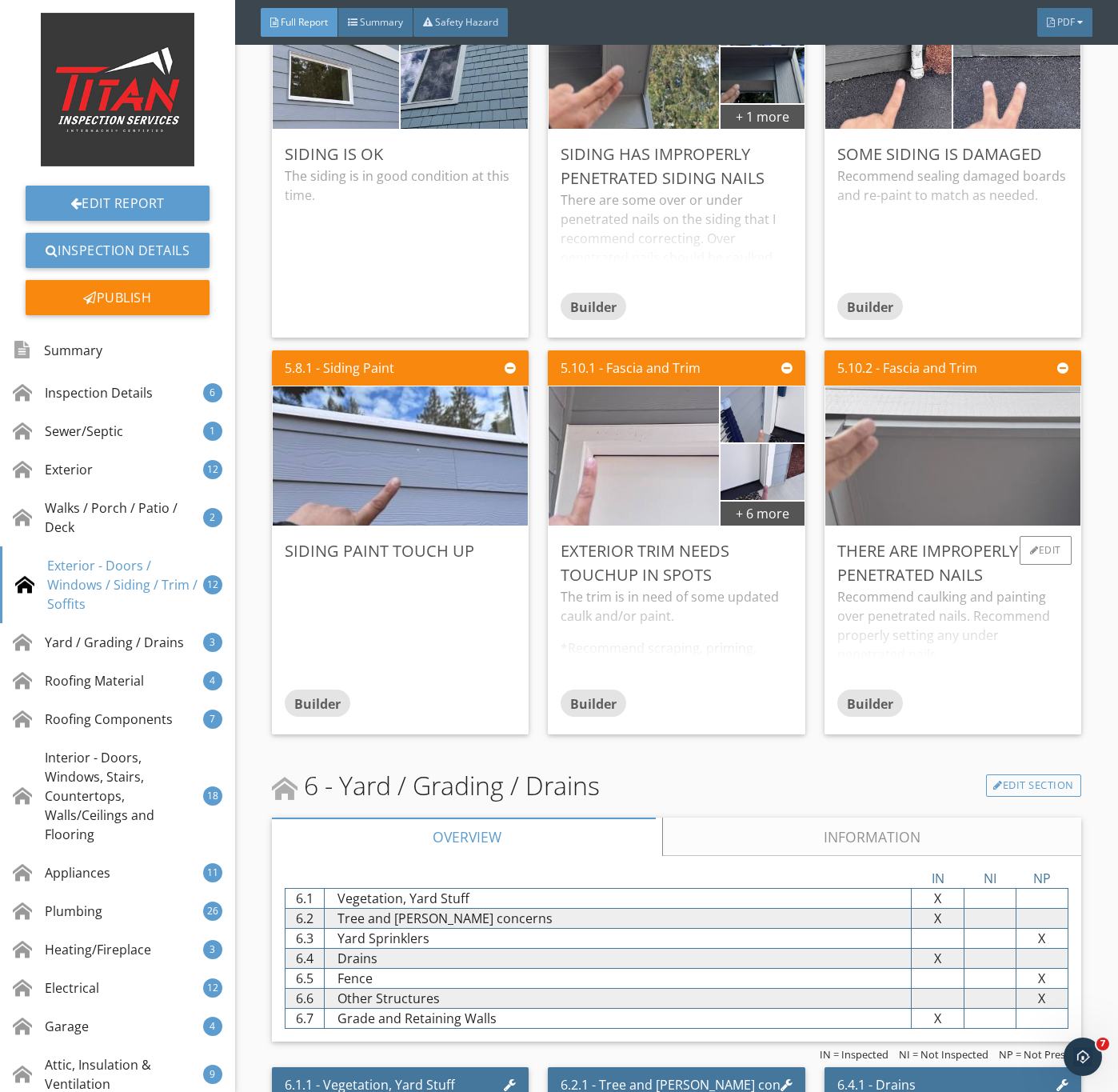
click at [925, 492] on img at bounding box center [952, 456] width 464 height 348
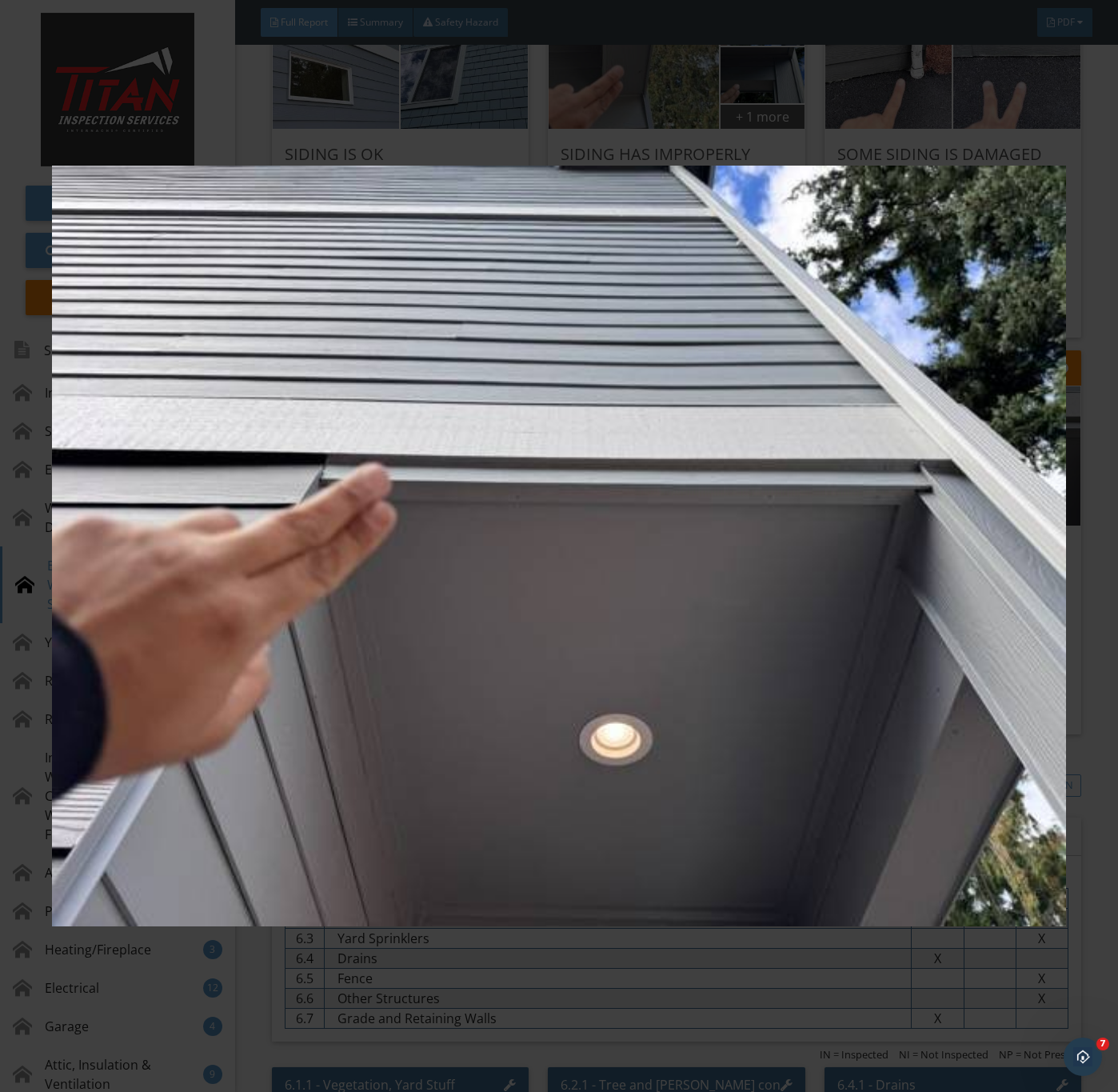
click at [634, 858] on img at bounding box center [559, 546] width 1013 height 988
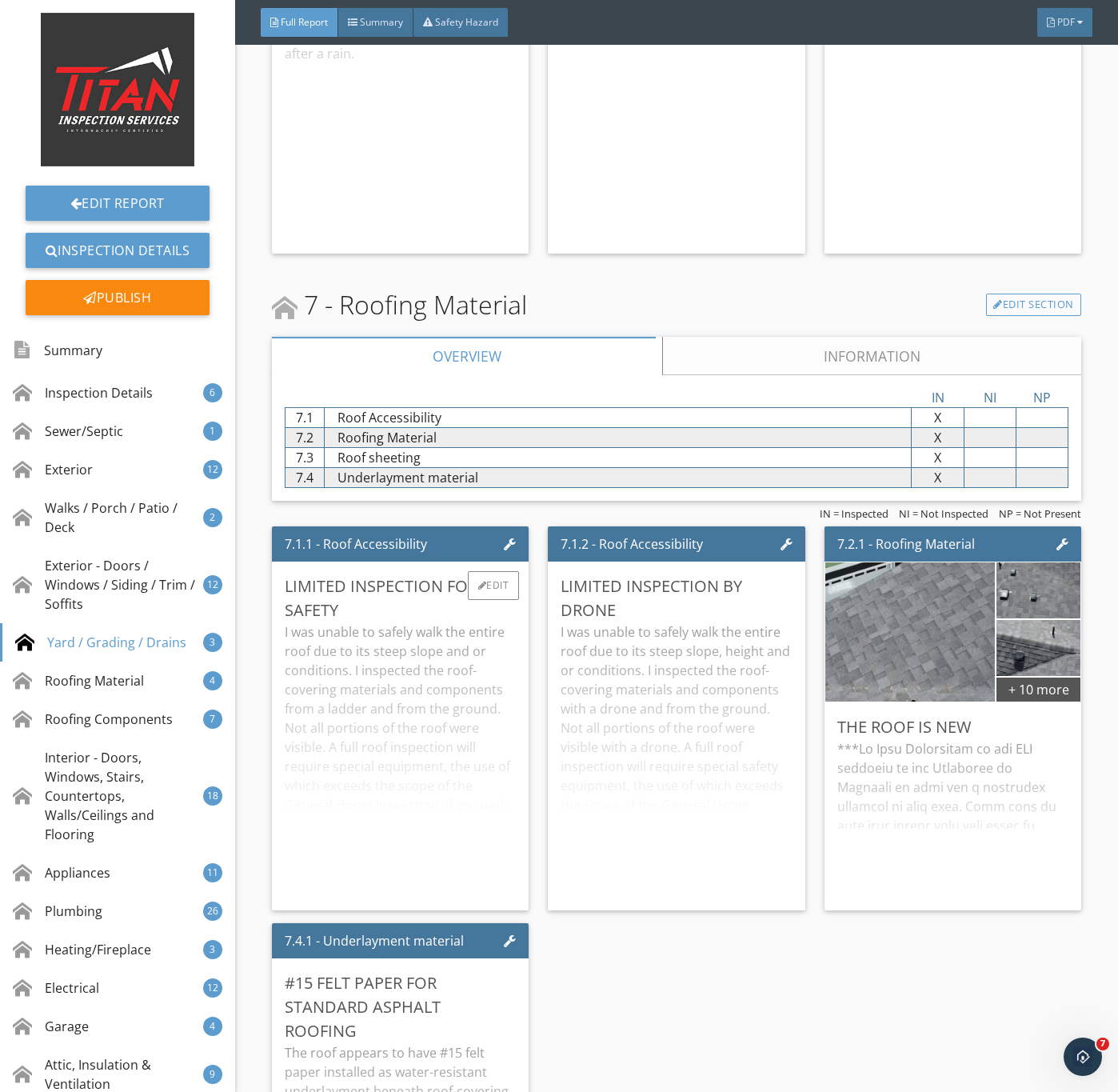
scroll to position [8159, 0]
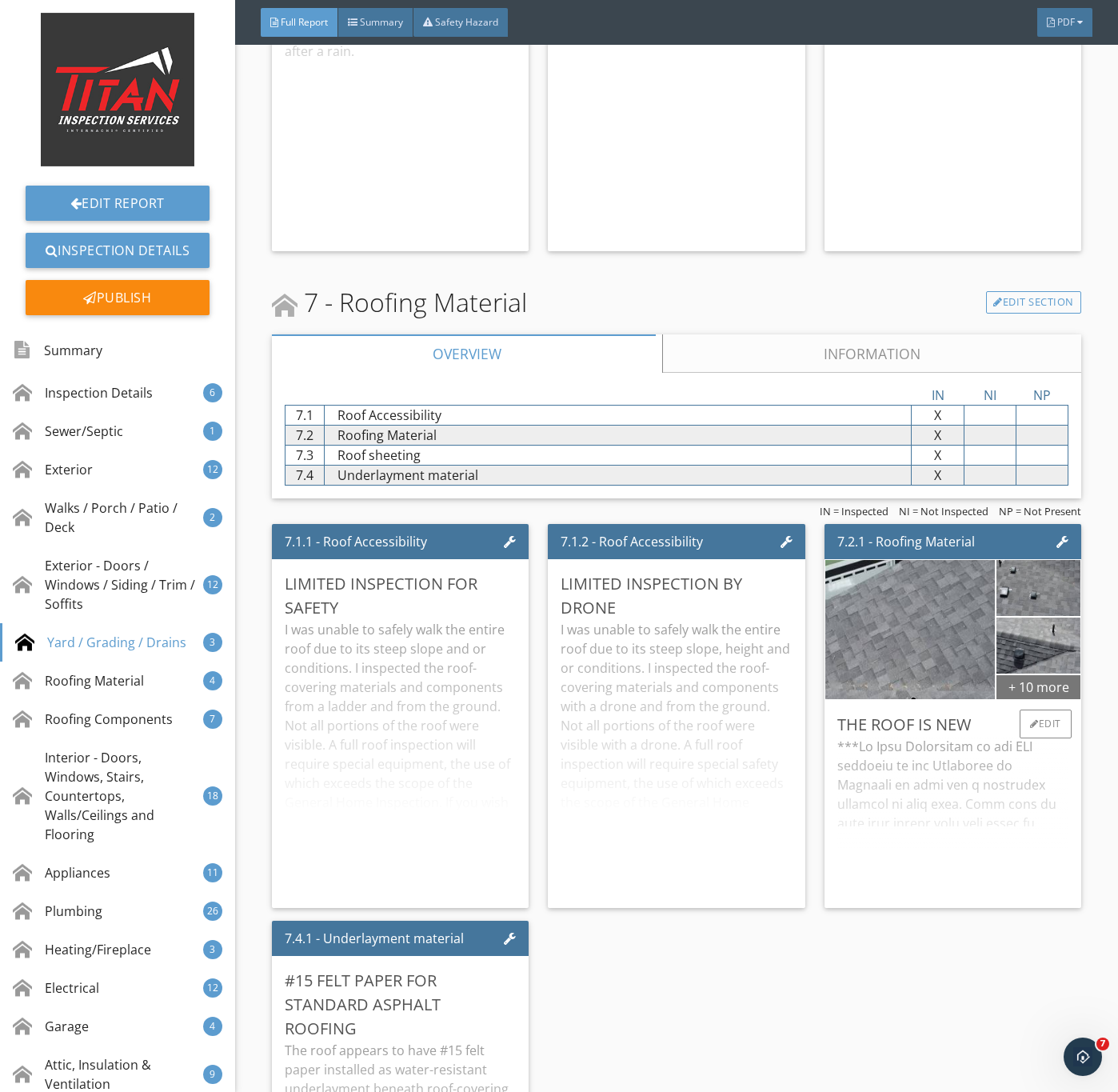
click at [1039, 699] on div "+ 10 more" at bounding box center [1038, 686] width 83 height 26
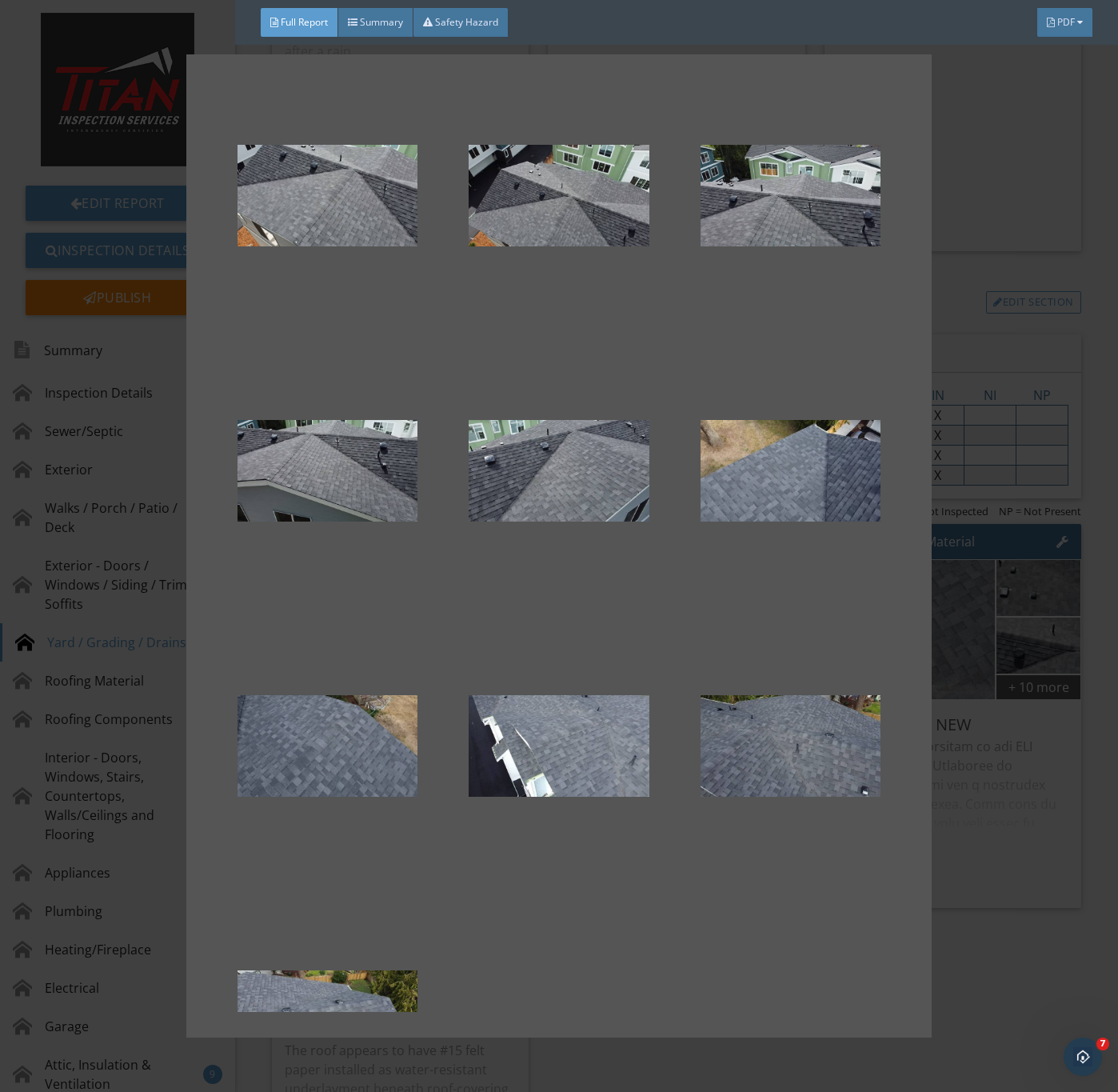
scroll to position [444, 0]
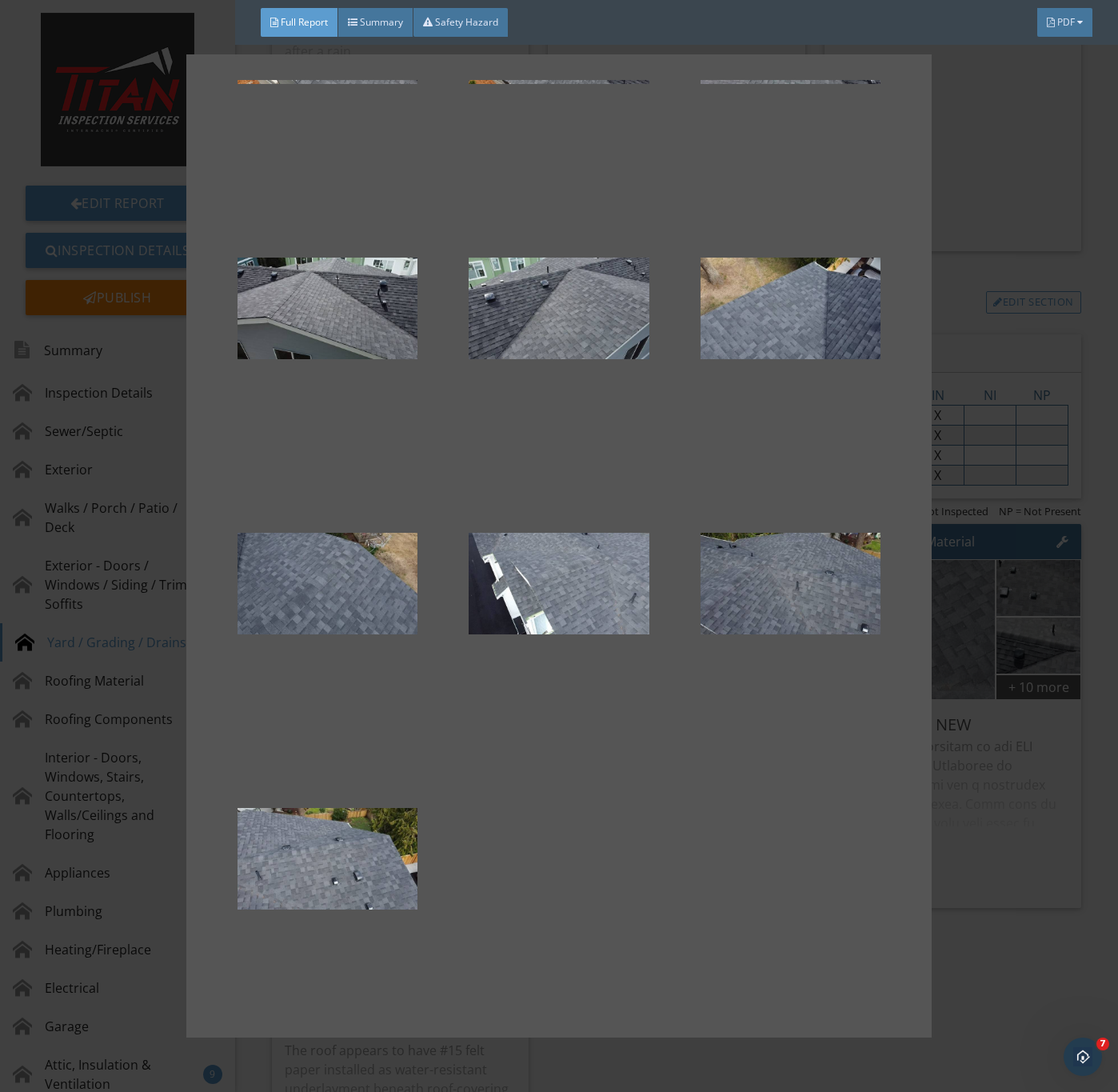
click at [977, 868] on div at bounding box center [559, 546] width 1118 height 1092
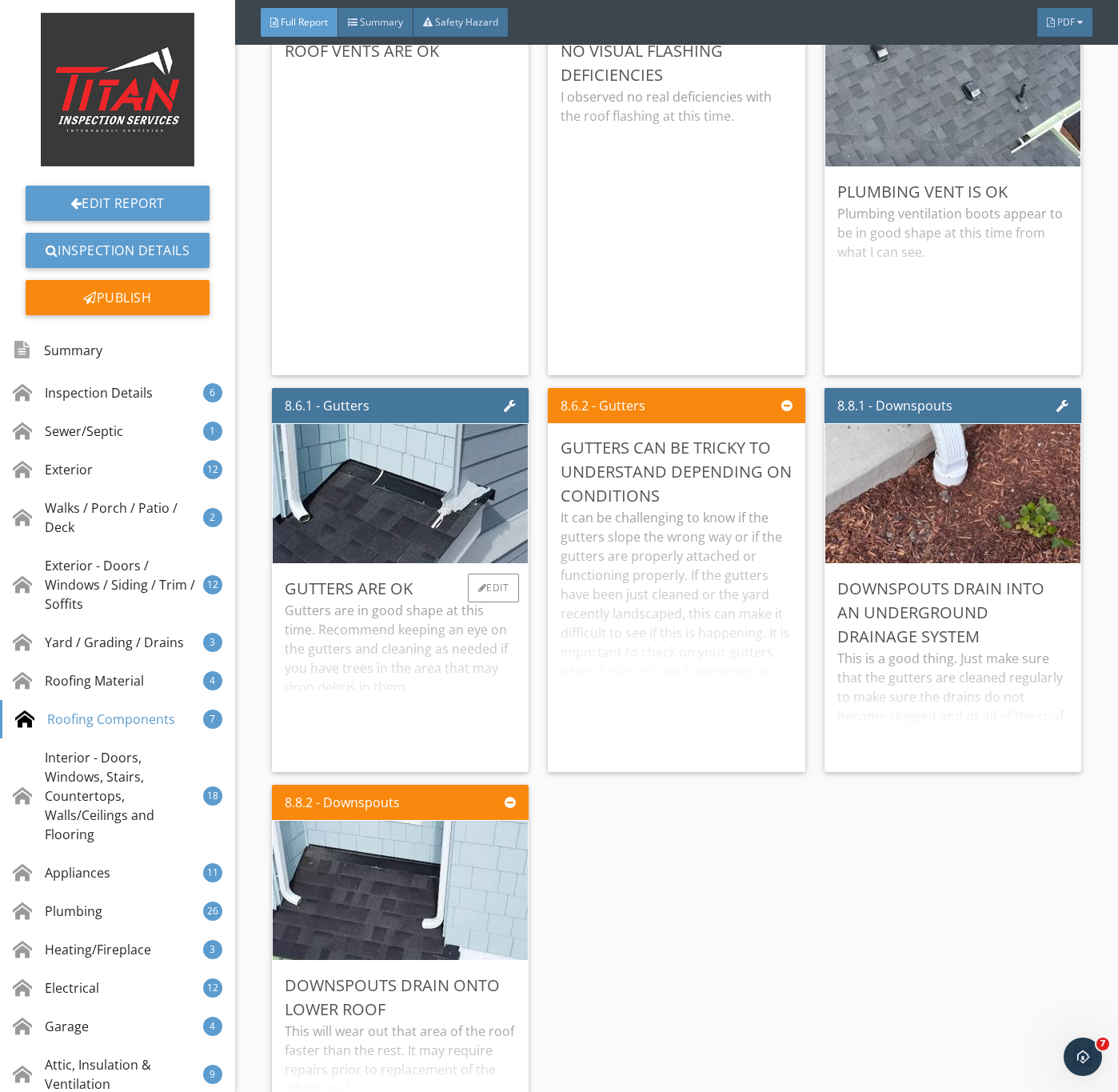
scroll to position [9958, 0]
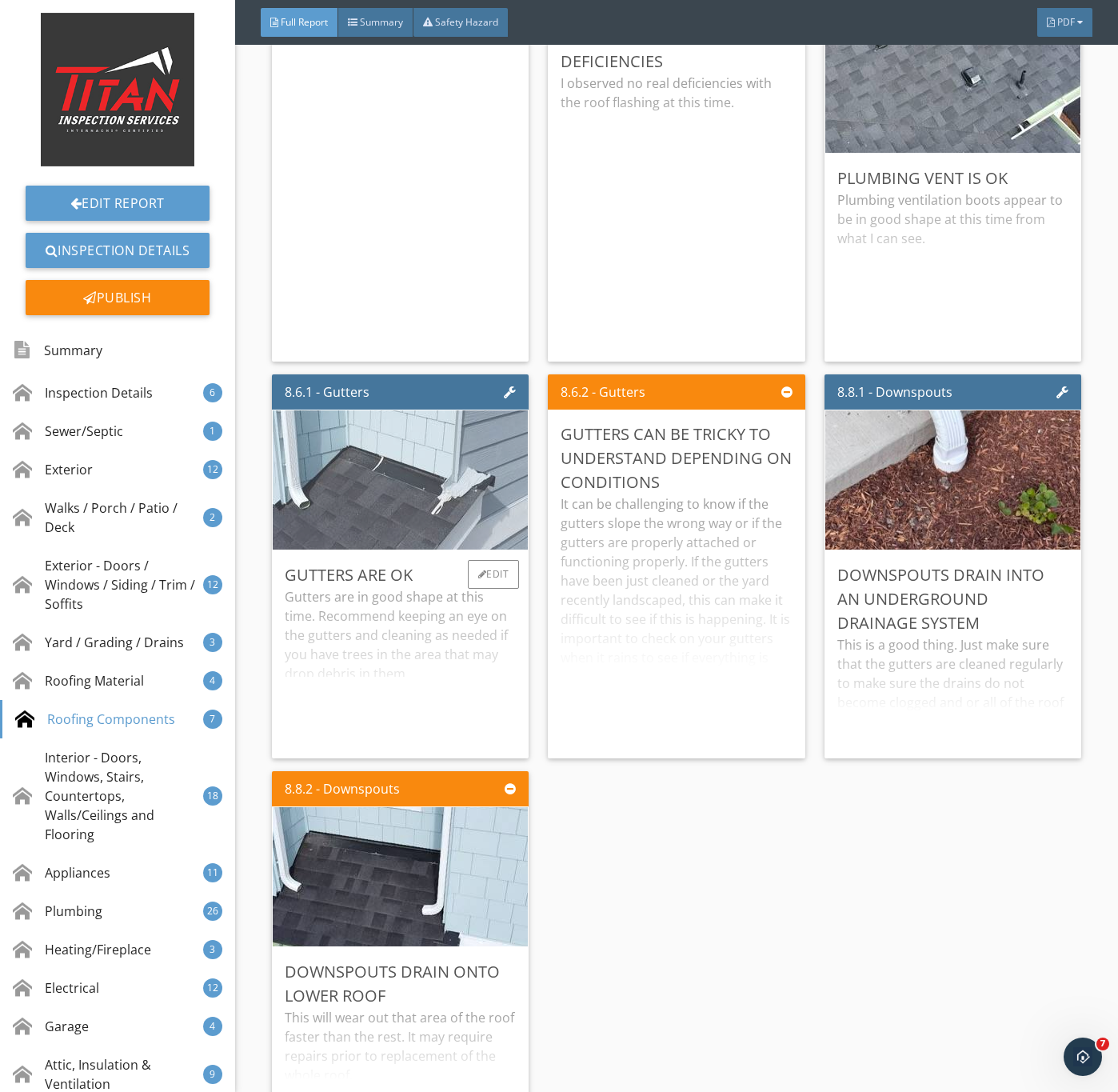
click at [343, 552] on img at bounding box center [399, 480] width 512 height 288
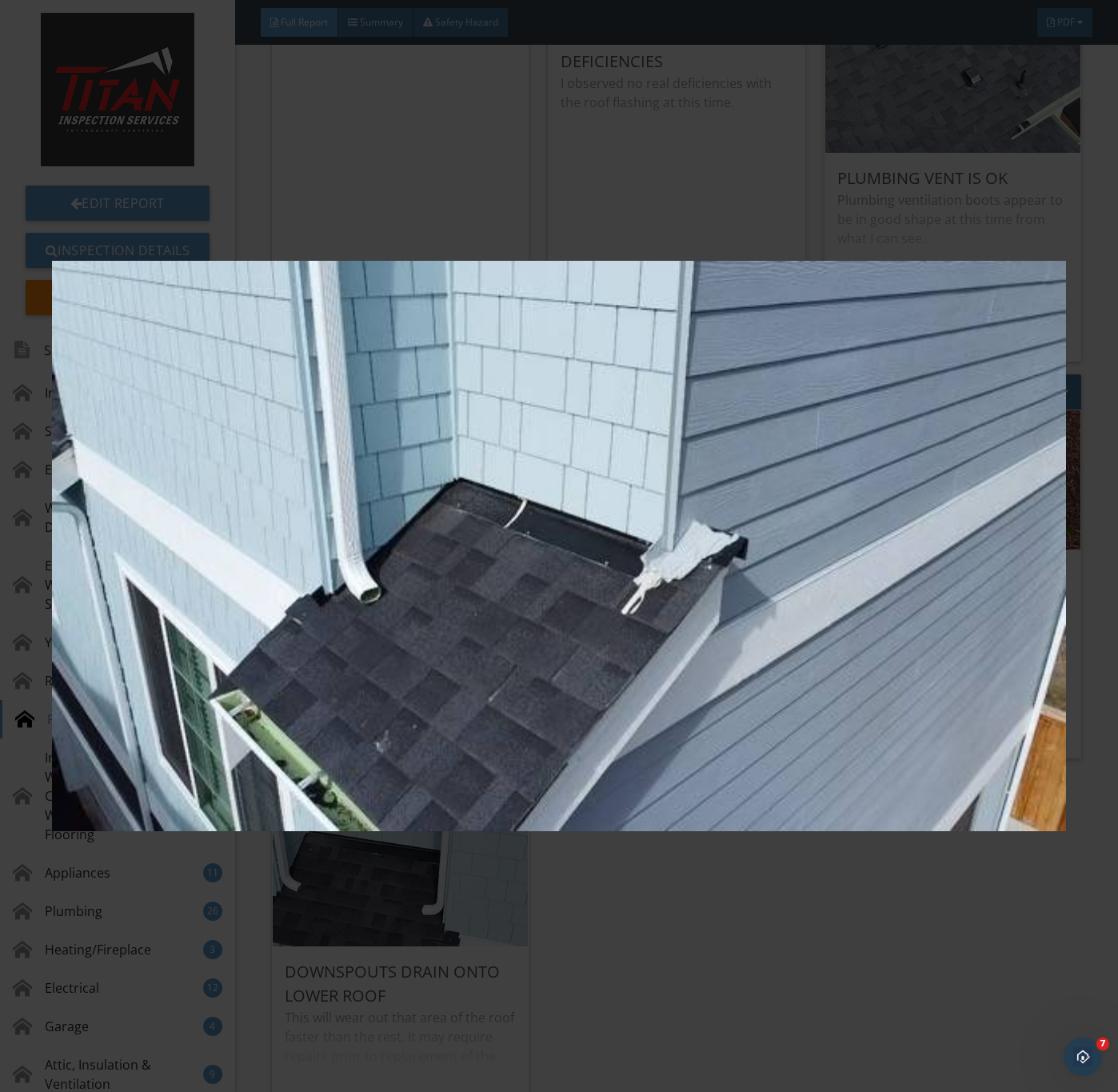
click at [657, 726] on img at bounding box center [559, 546] width 1013 height 988
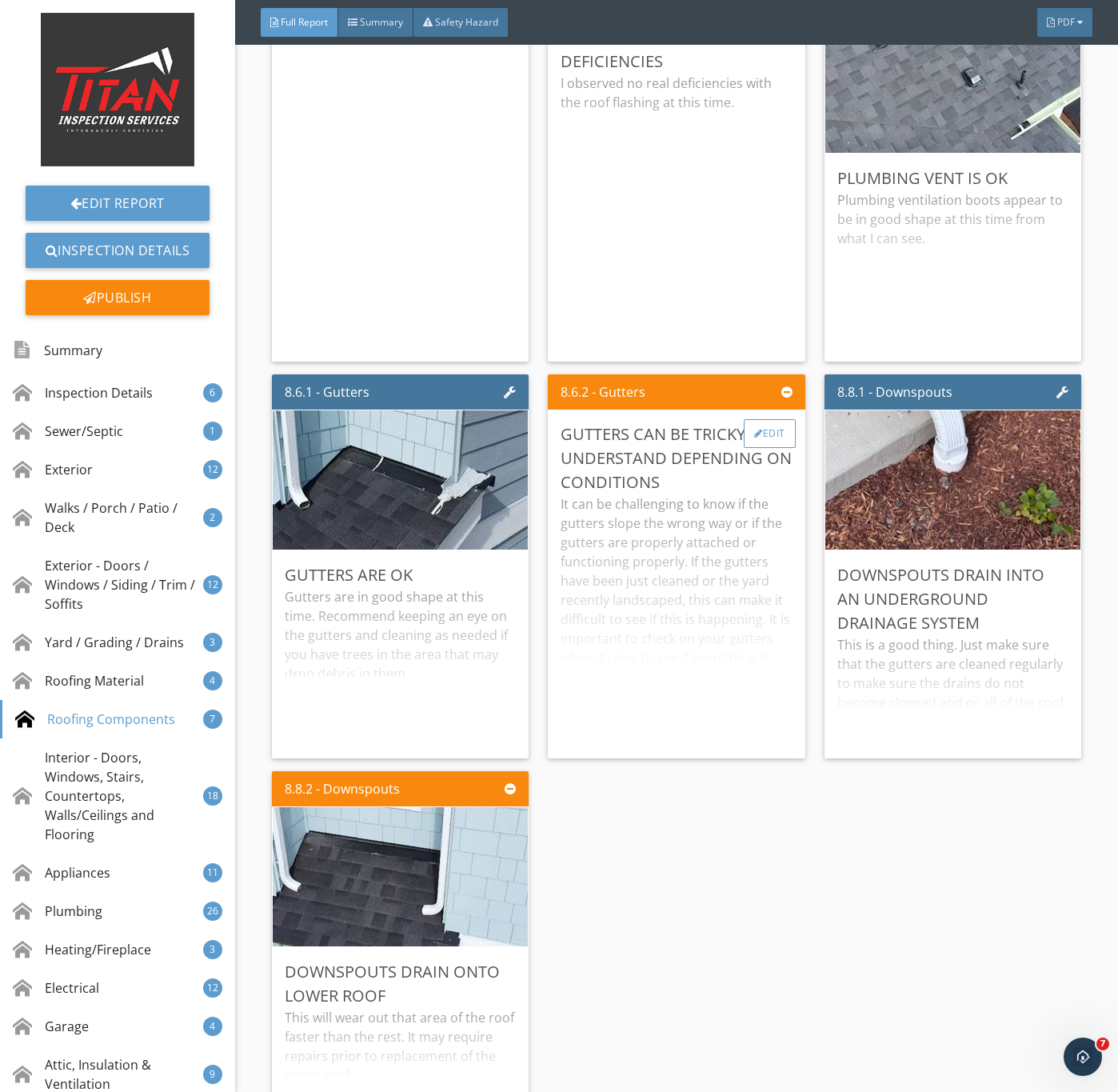
click at [744, 448] on div "Edit" at bounding box center [770, 433] width 52 height 28
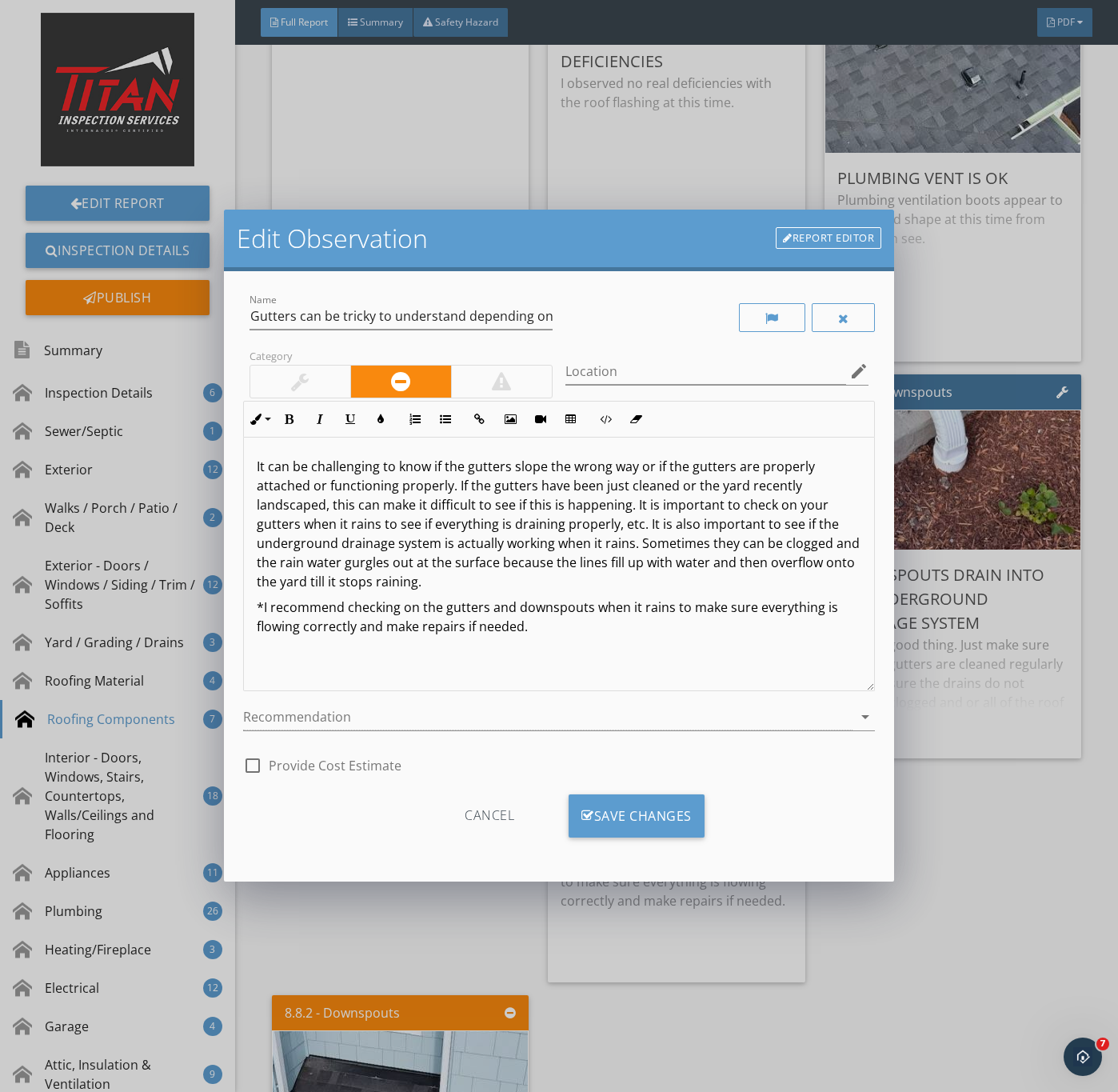
click at [1020, 879] on div "Edit Observation Report Editor Name Gutters can be tricky to understand dependi…" at bounding box center [559, 546] width 1118 height 1092
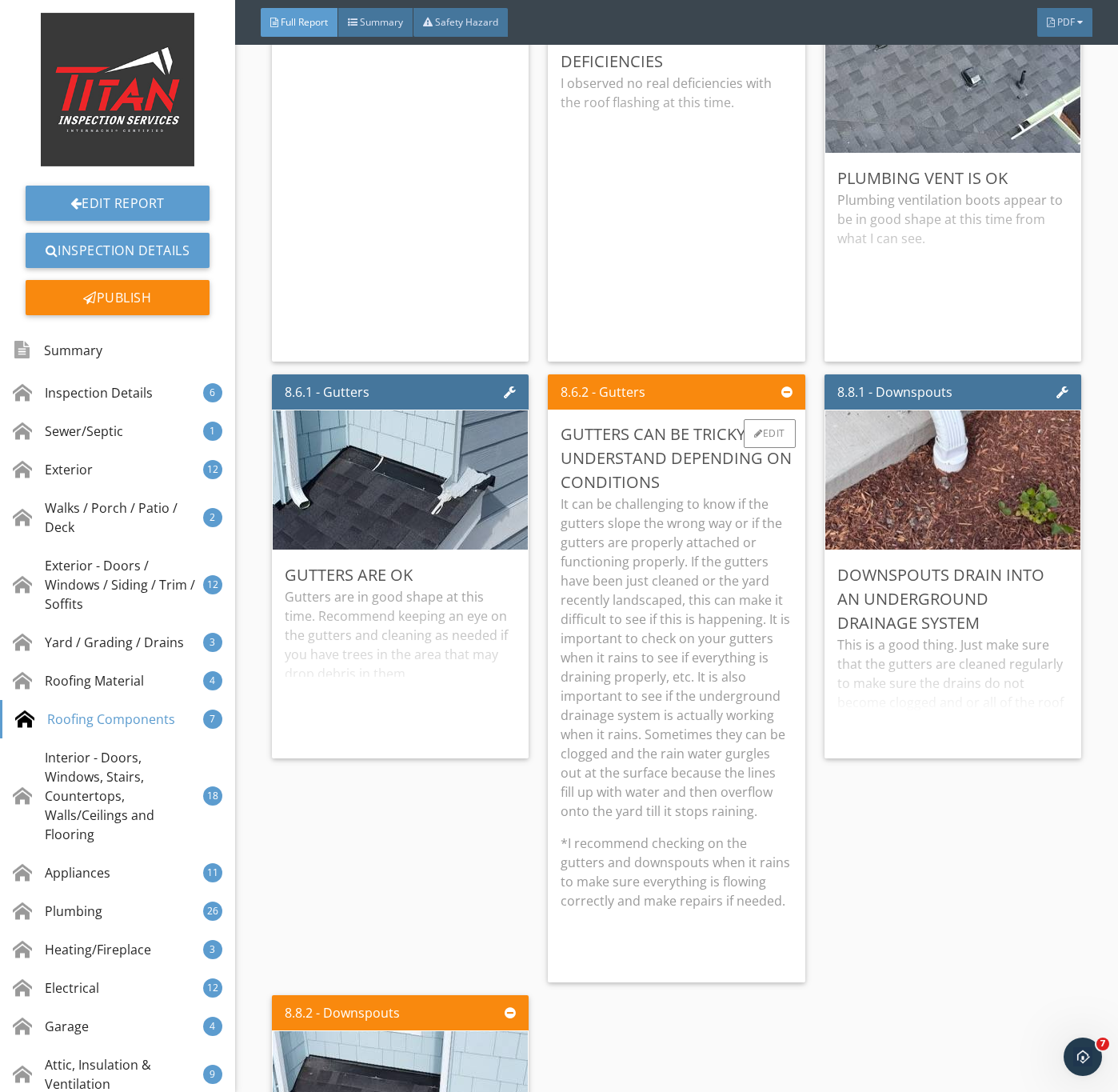
click at [656, 761] on p "It can be challenging to know if the gutters slope the wrong way or if the gutt…" at bounding box center [676, 657] width 232 height 326
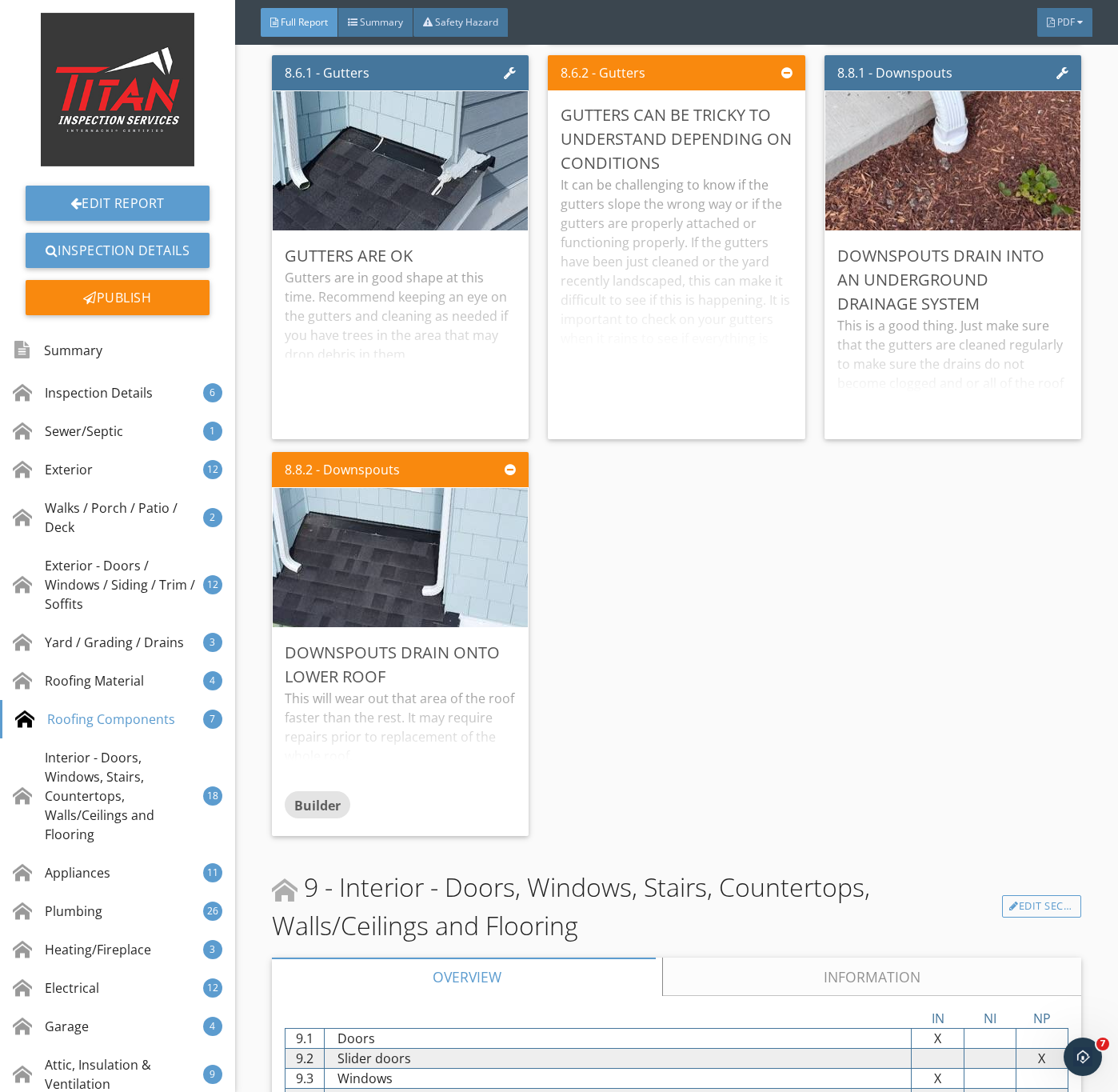
scroll to position [10318, 0]
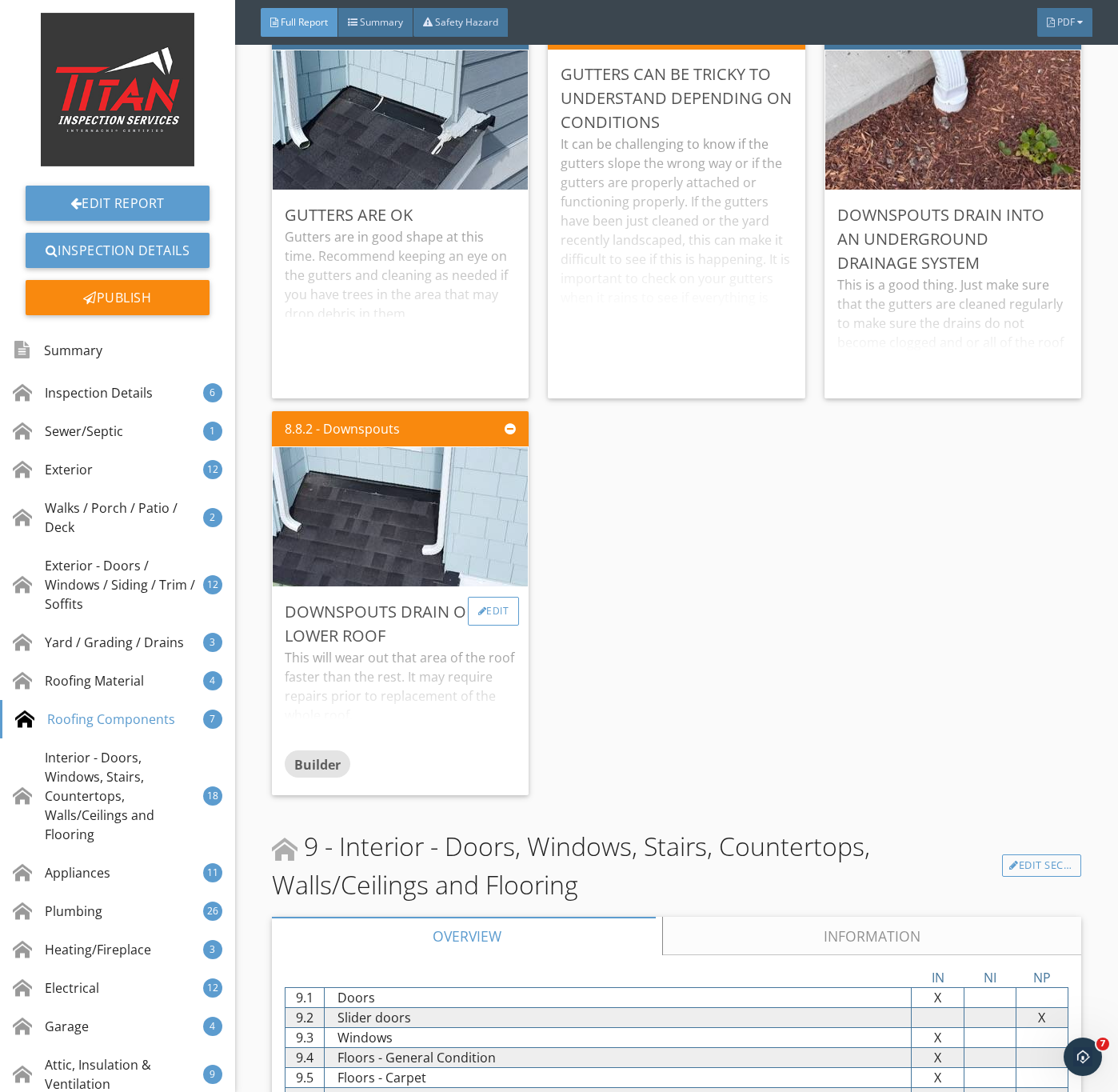
click at [490, 625] on div "Edit" at bounding box center [493, 611] width 52 height 28
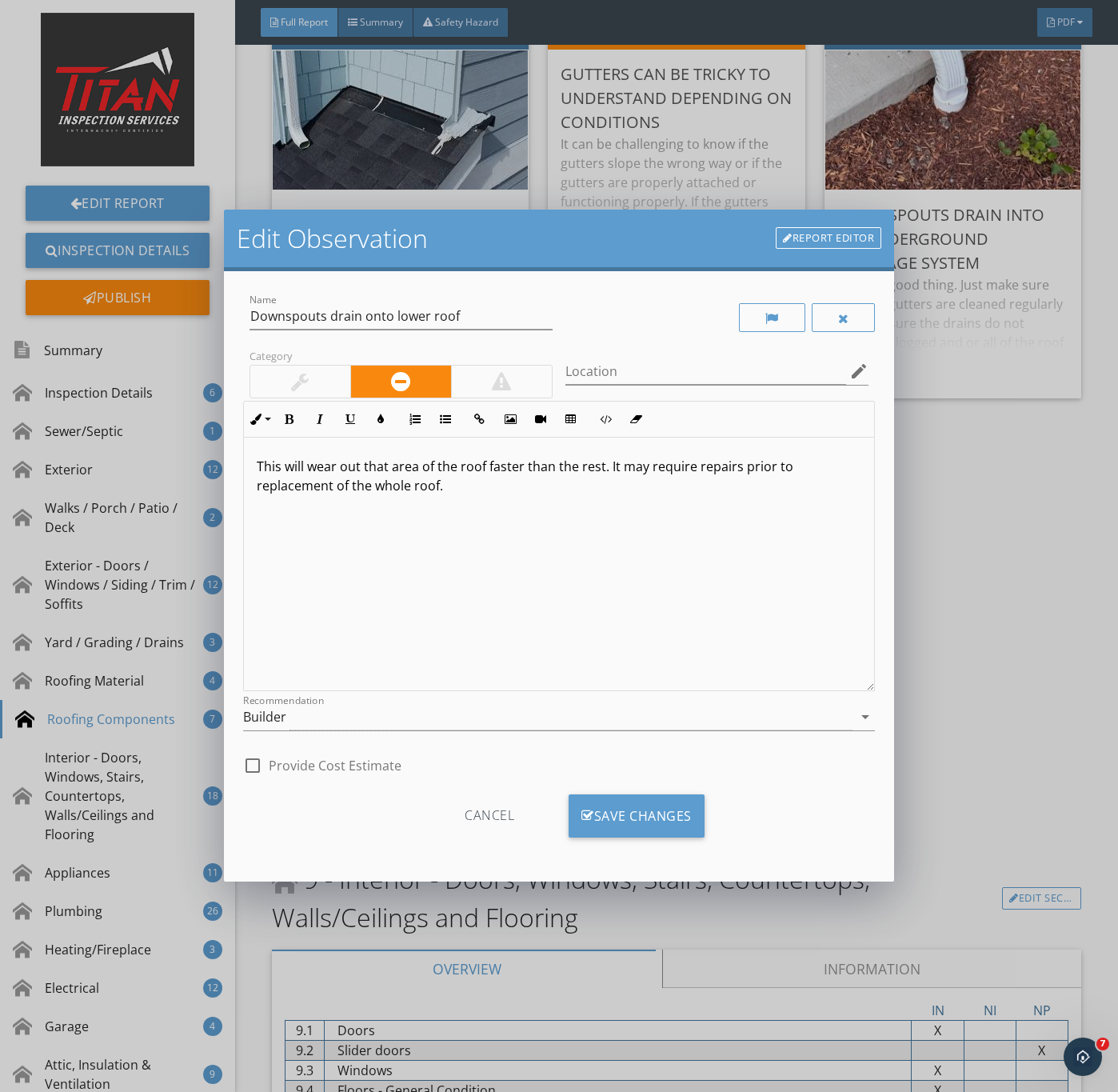
click at [294, 377] on div at bounding box center [300, 381] width 18 height 20
click at [288, 713] on div "Builder" at bounding box center [548, 717] width 610 height 27
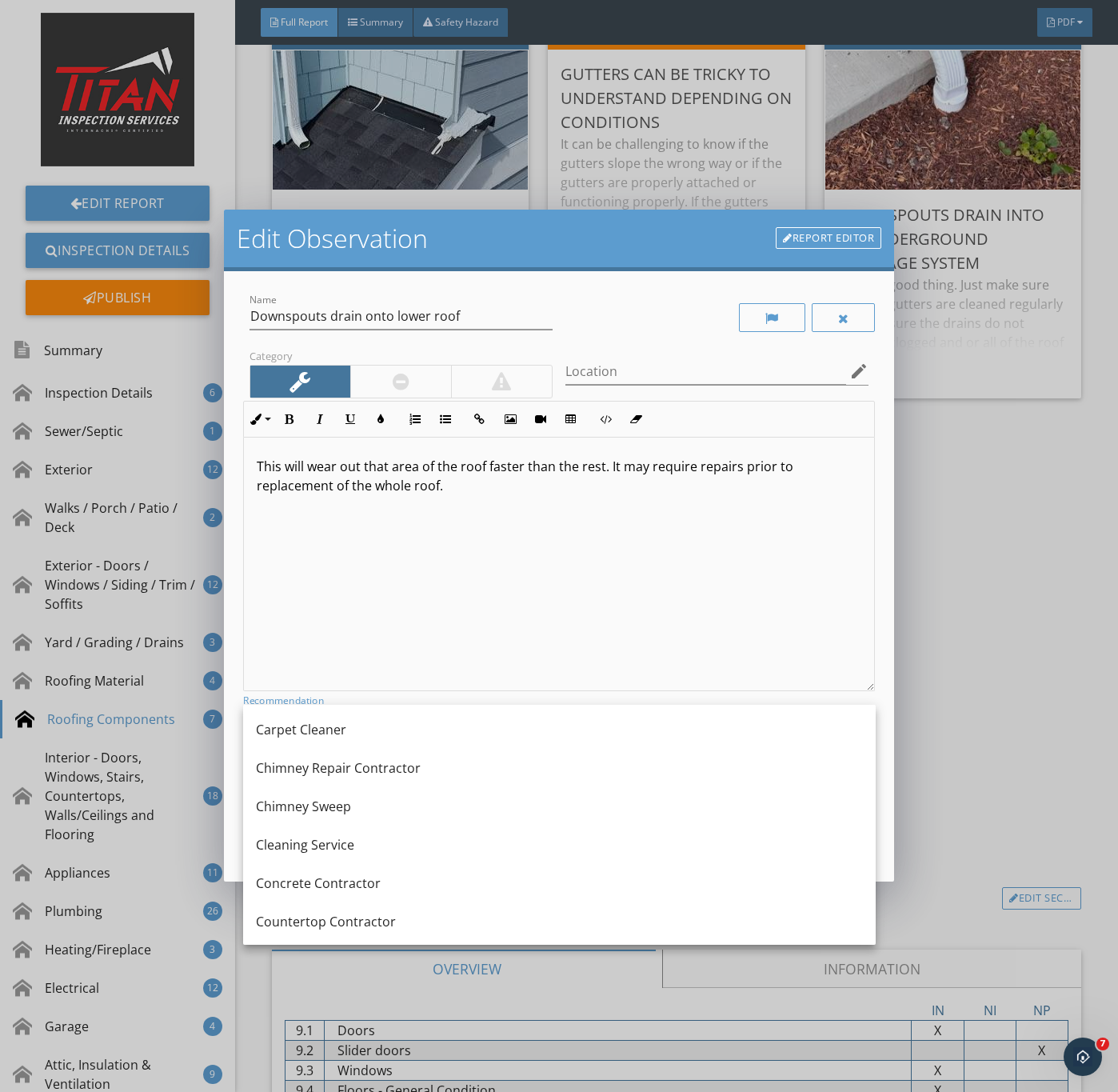
scroll to position [0, 0]
click at [313, 725] on div "No Recommendation" at bounding box center [560, 730] width 607 height 20
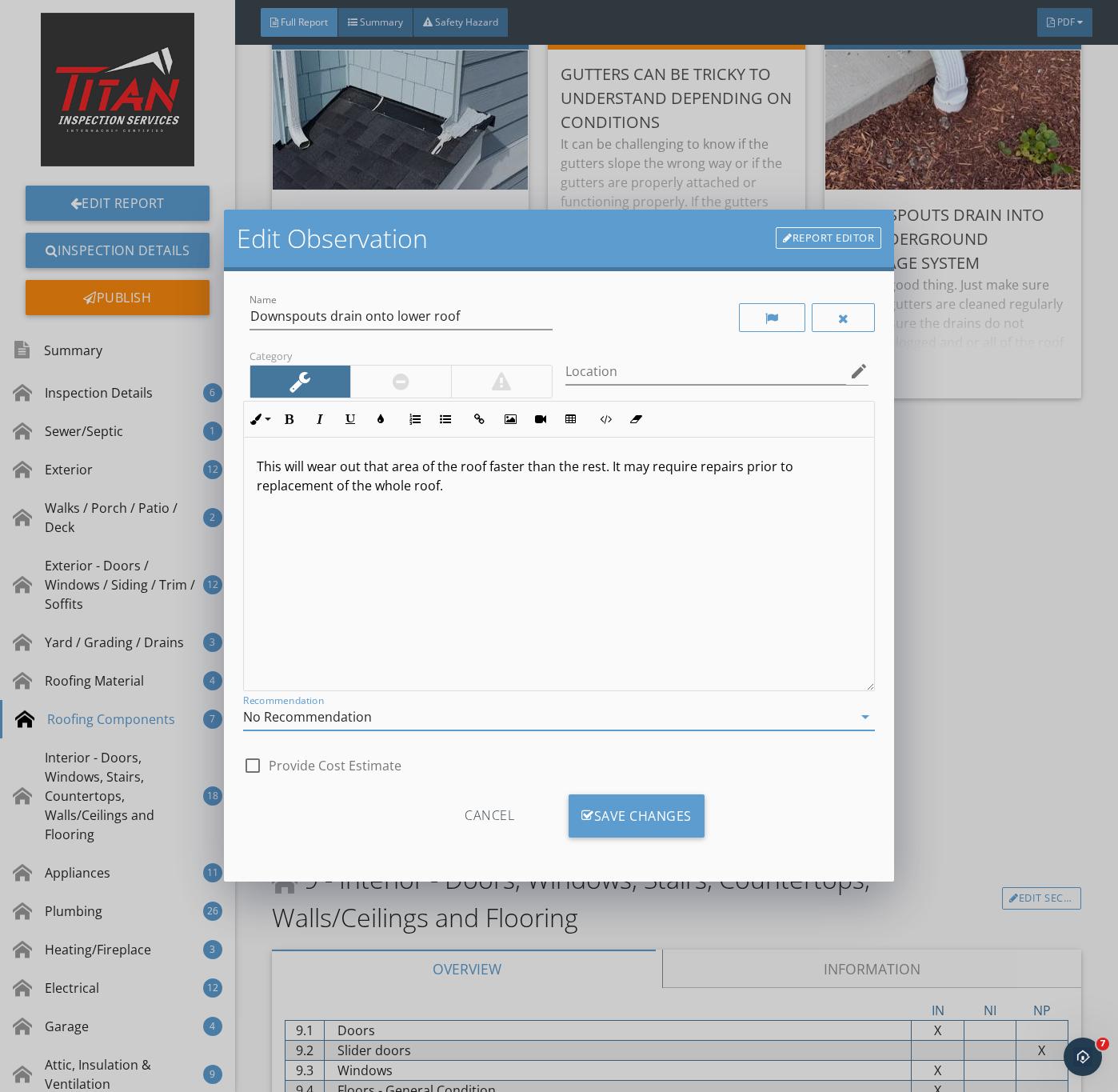
click at [474, 492] on p "This will wear out that area of the roof faster than the rest. It may require r…" at bounding box center [559, 475] width 606 height 38
click at [653, 809] on div "Save Changes" at bounding box center [636, 815] width 136 height 43
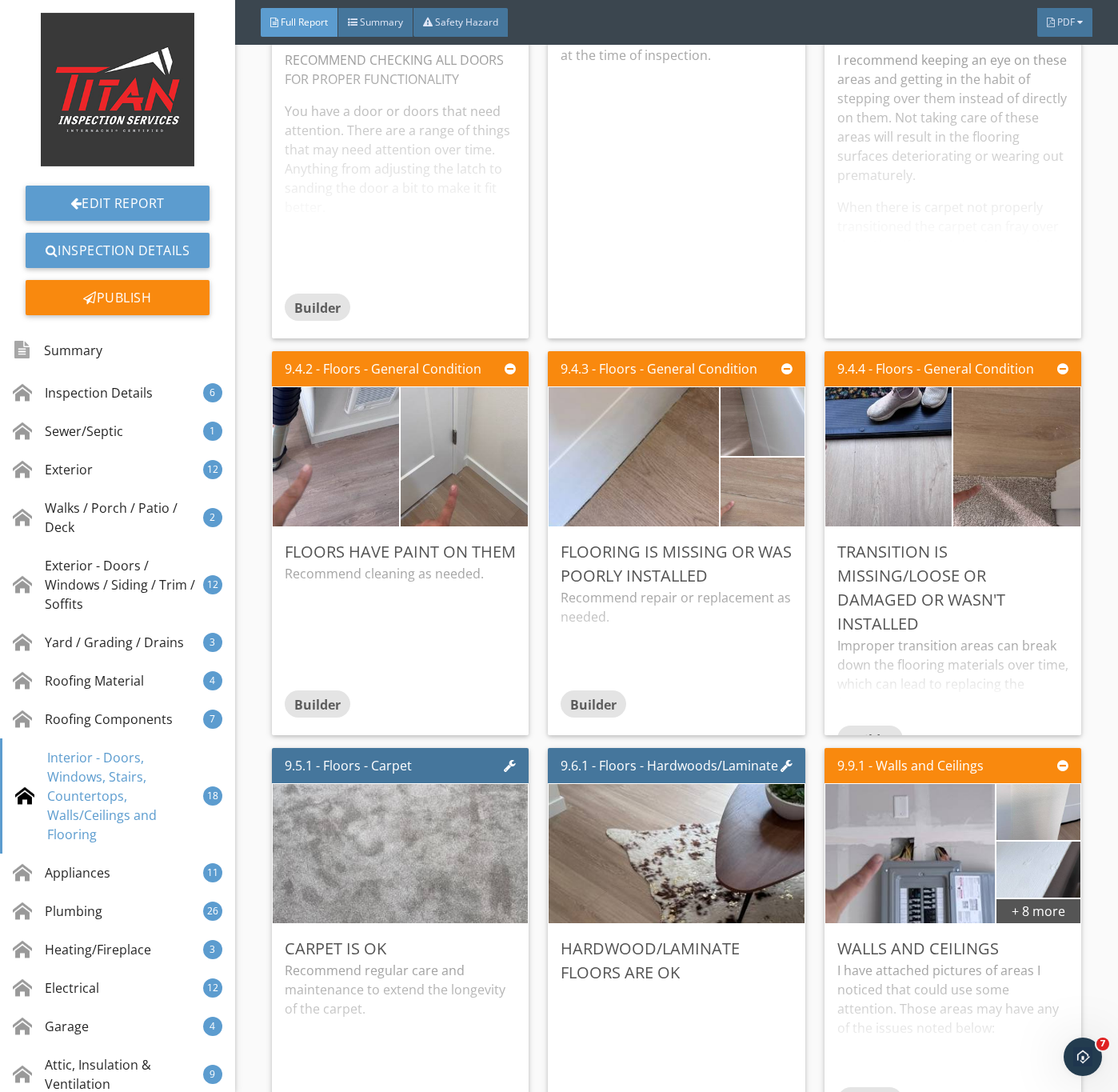
scroll to position [11757, 0]
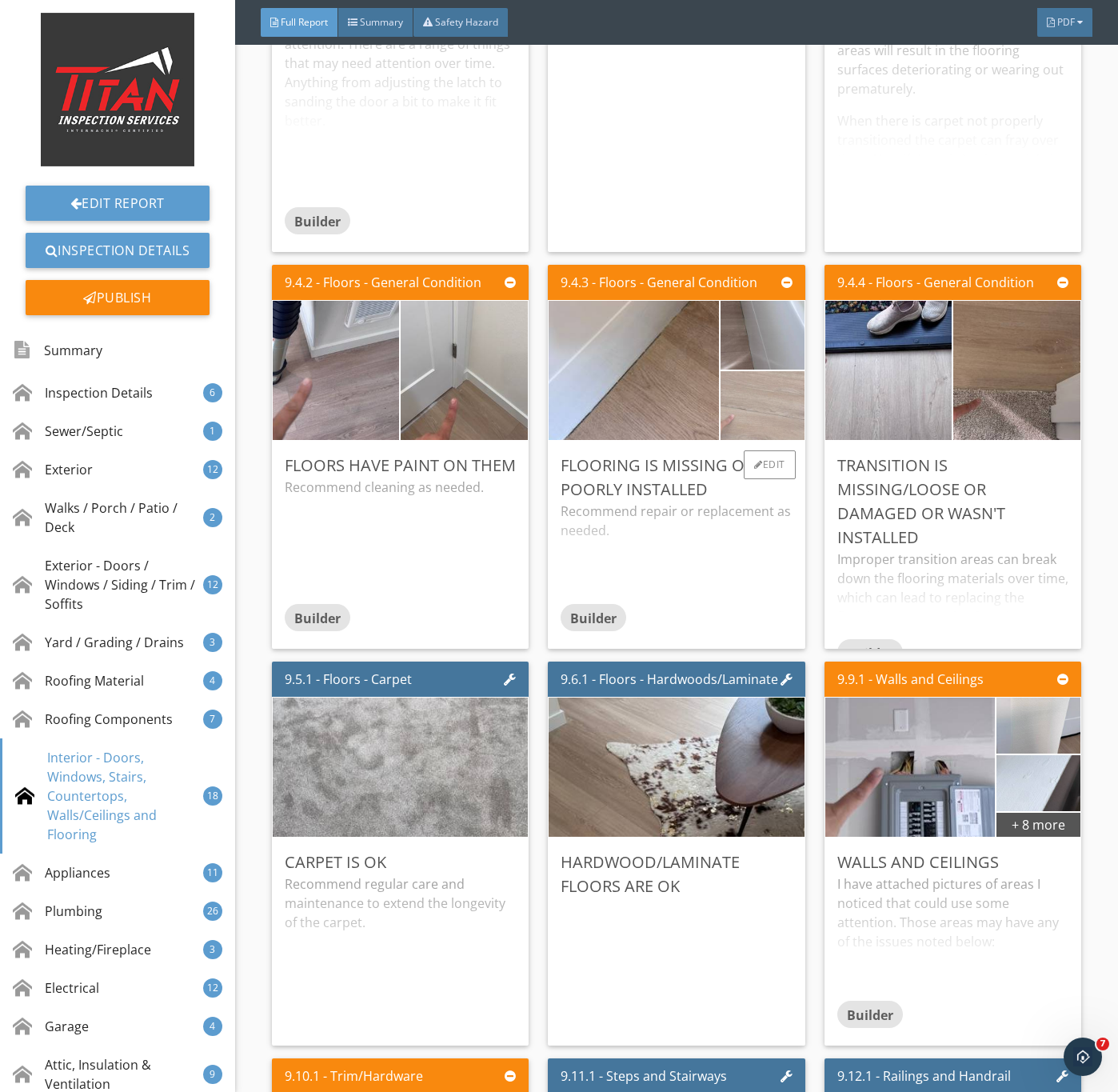
click at [728, 461] on img at bounding box center [762, 405] width 209 height 157
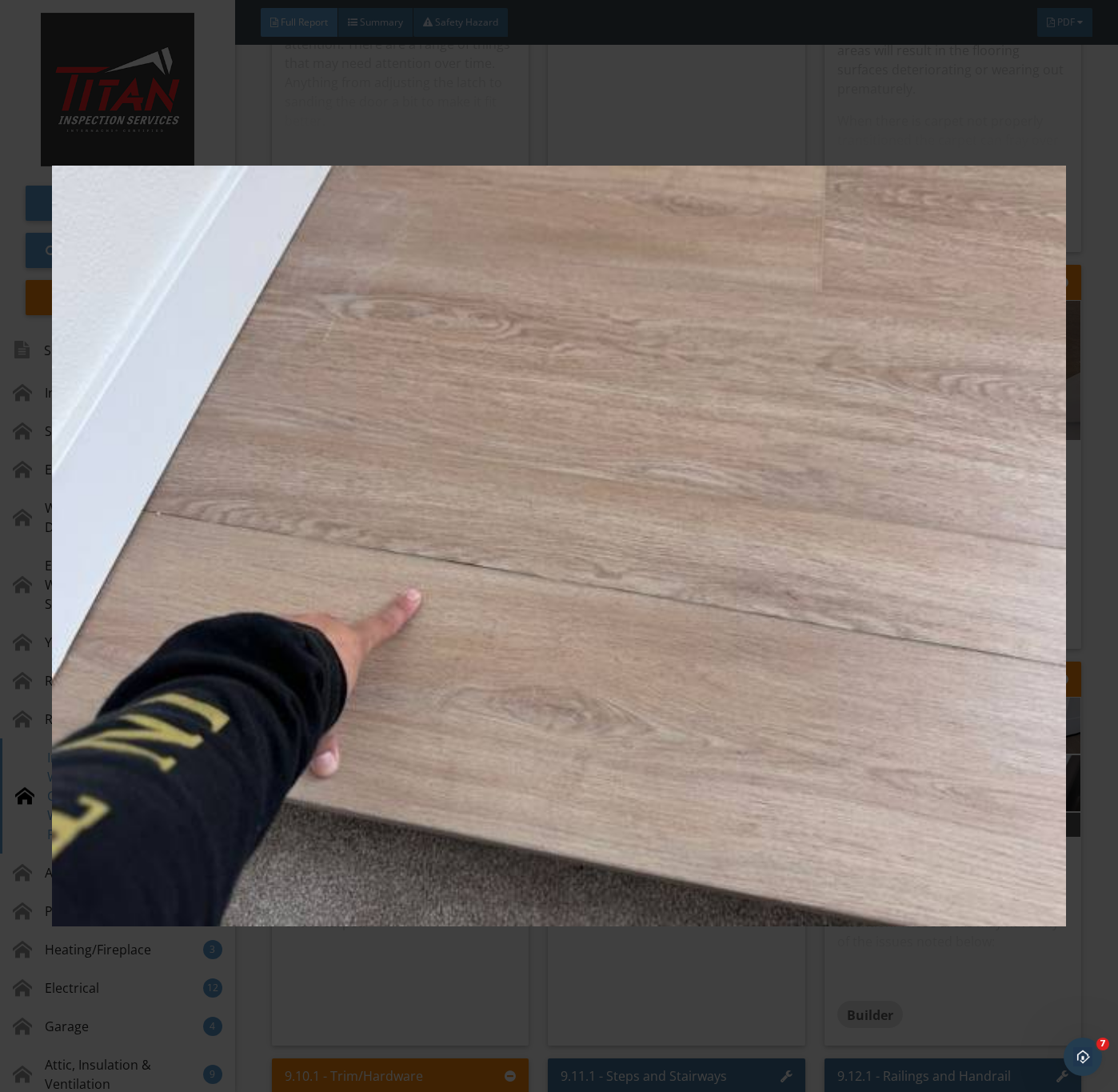
click at [752, 752] on img at bounding box center [559, 546] width 1013 height 988
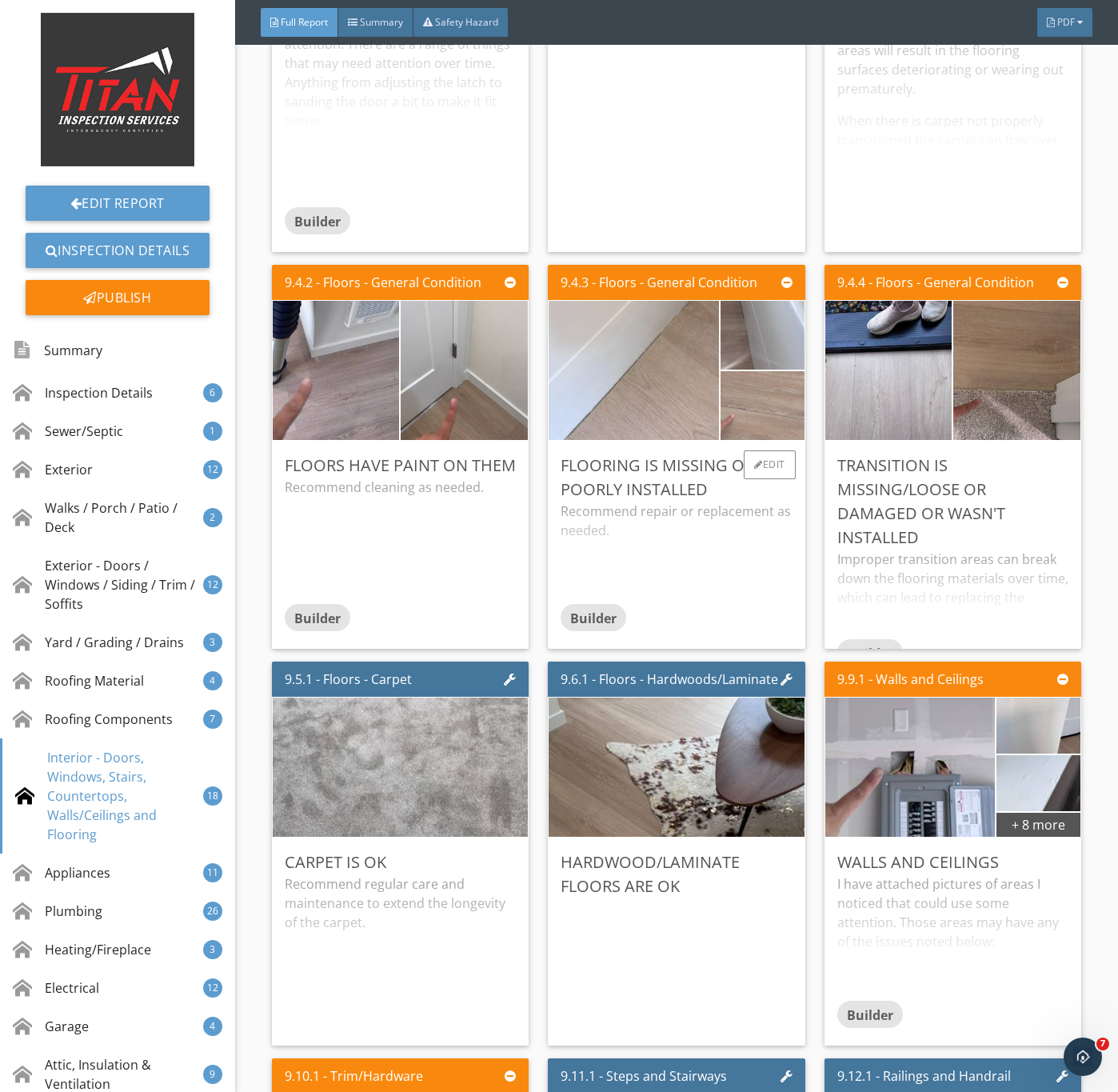
click at [667, 452] on img at bounding box center [634, 370] width 426 height 319
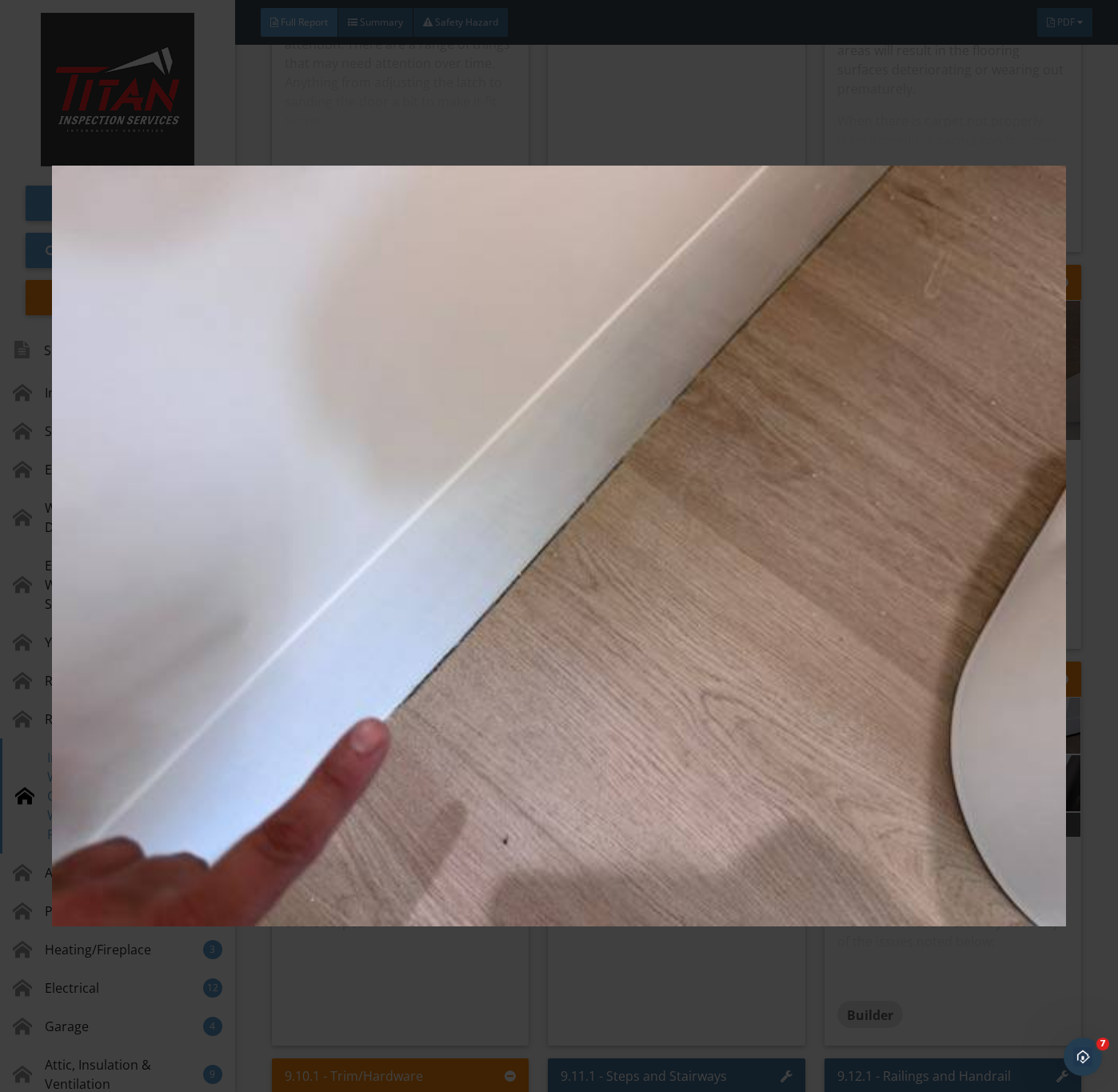
click at [677, 658] on img at bounding box center [559, 546] width 1013 height 988
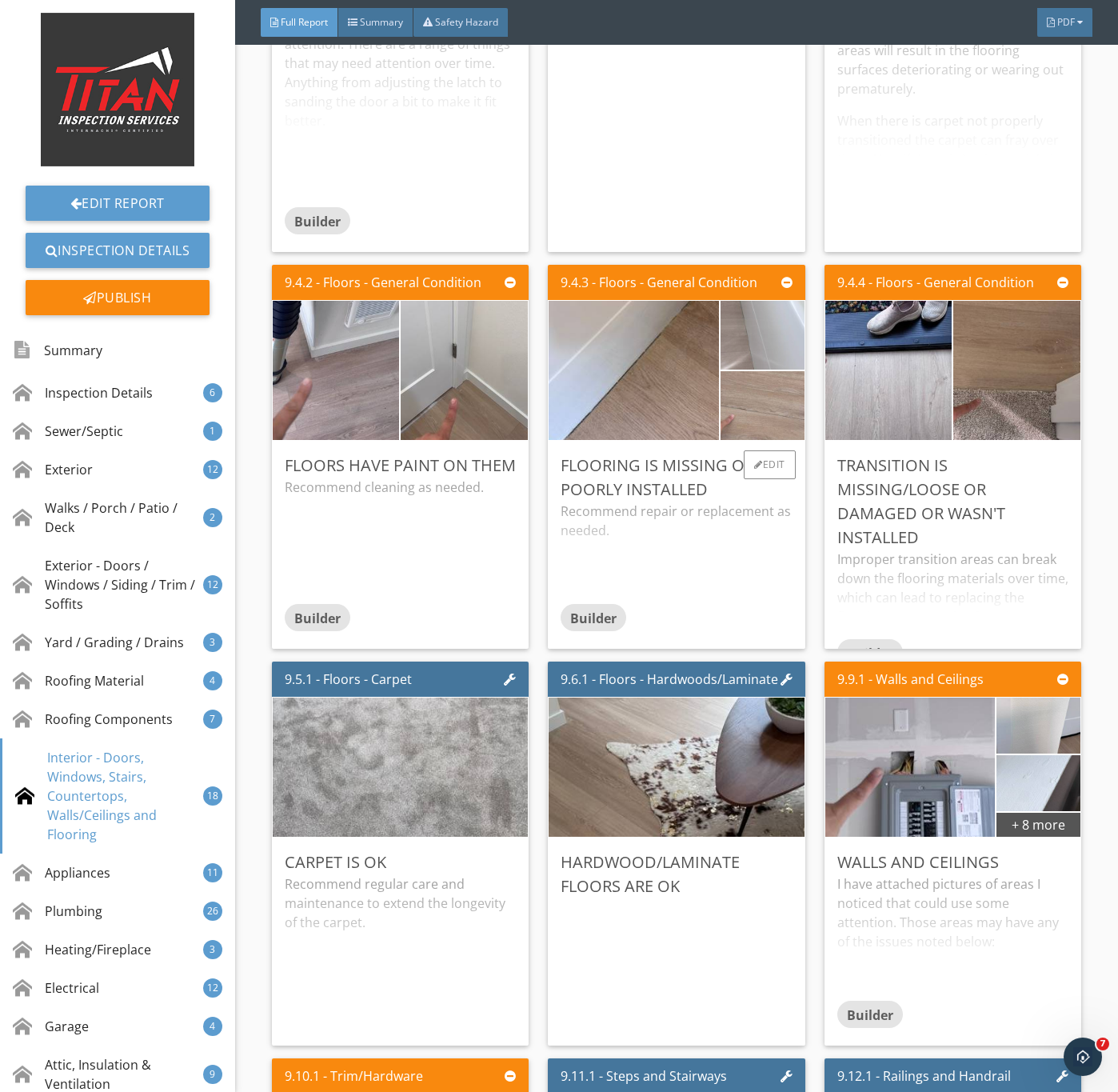
click at [747, 394] on img at bounding box center [762, 334] width 209 height 157
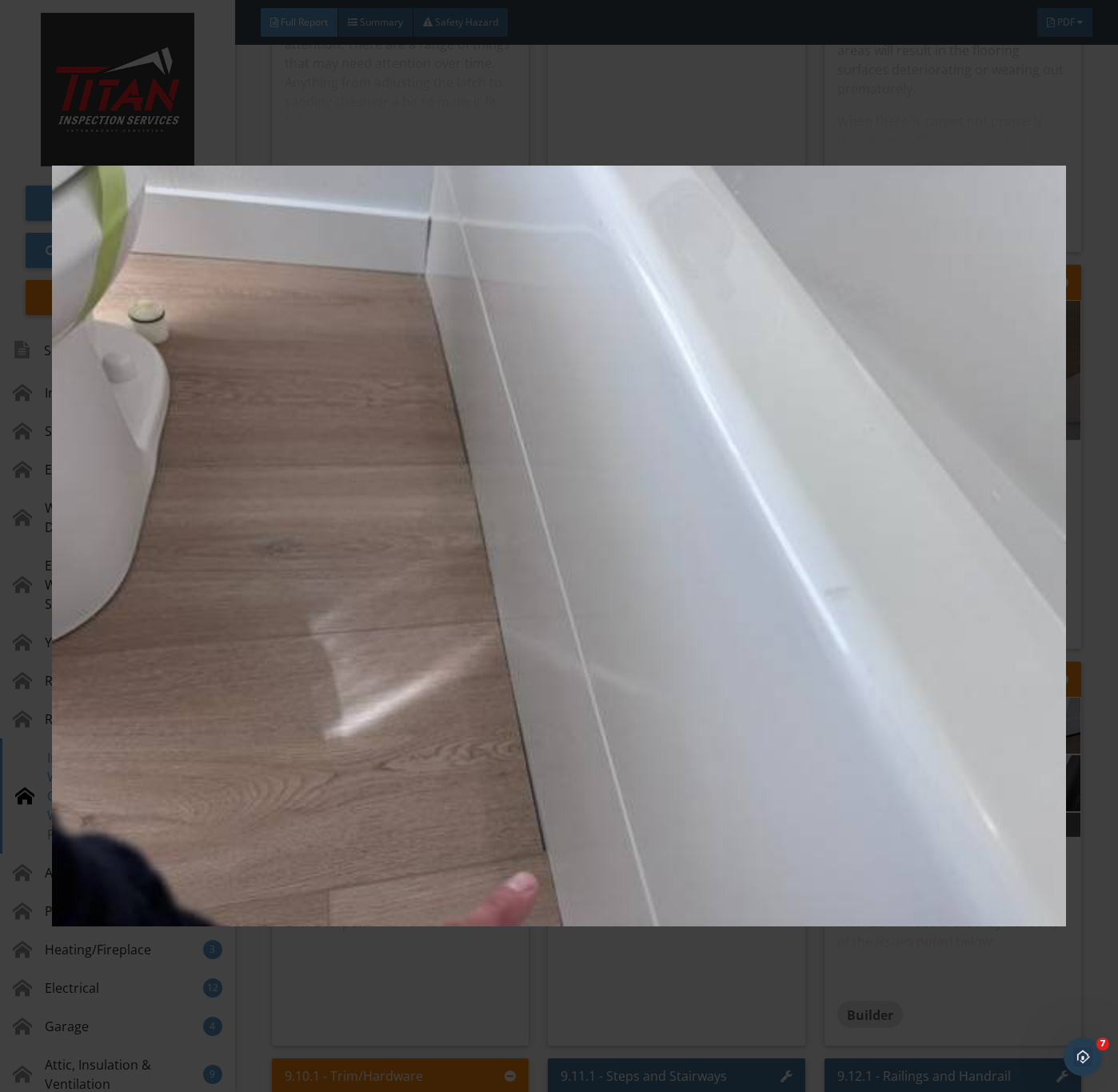
click at [563, 811] on img at bounding box center [559, 546] width 1013 height 988
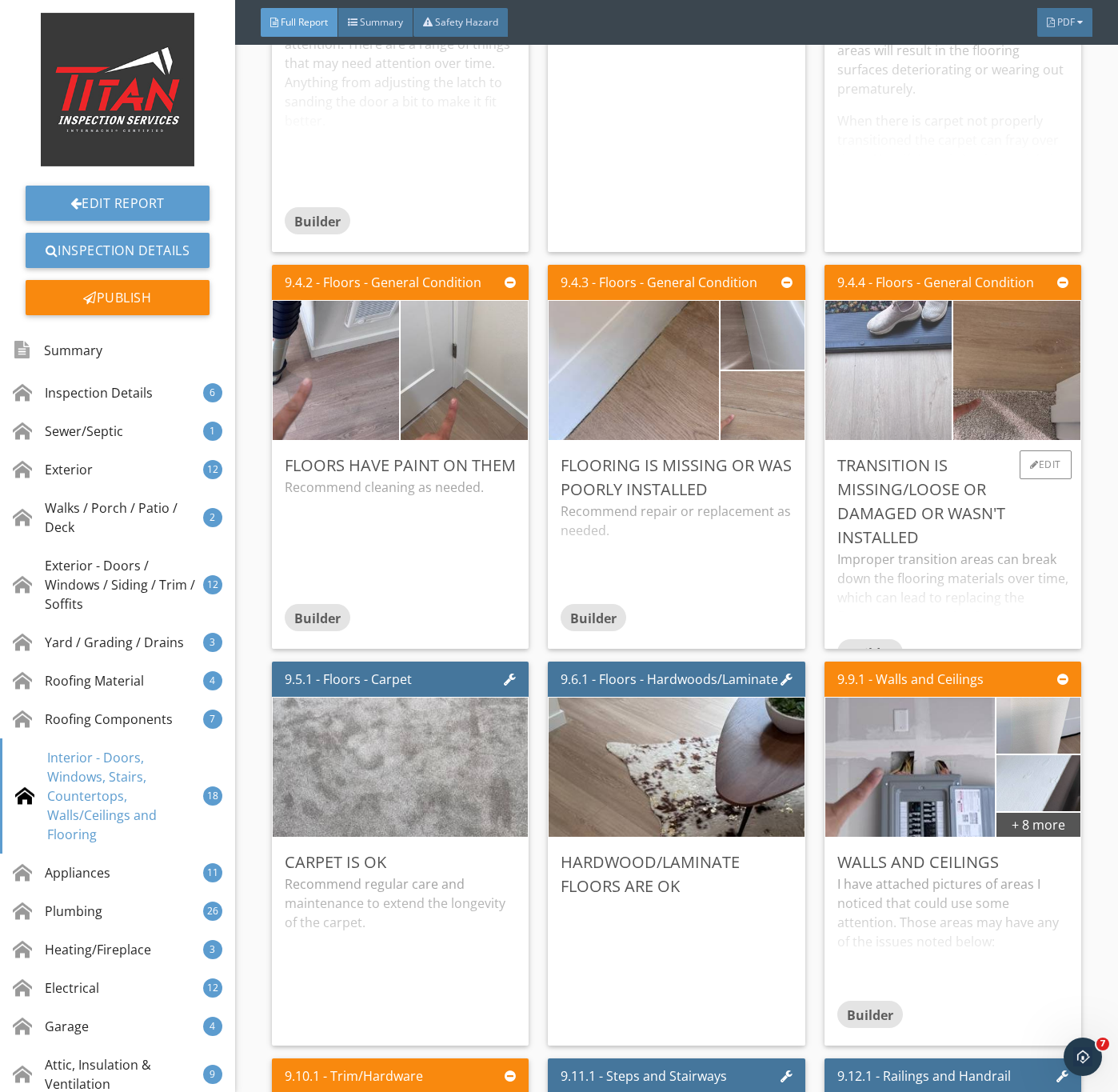
click at [850, 452] on img at bounding box center [888, 370] width 318 height 239
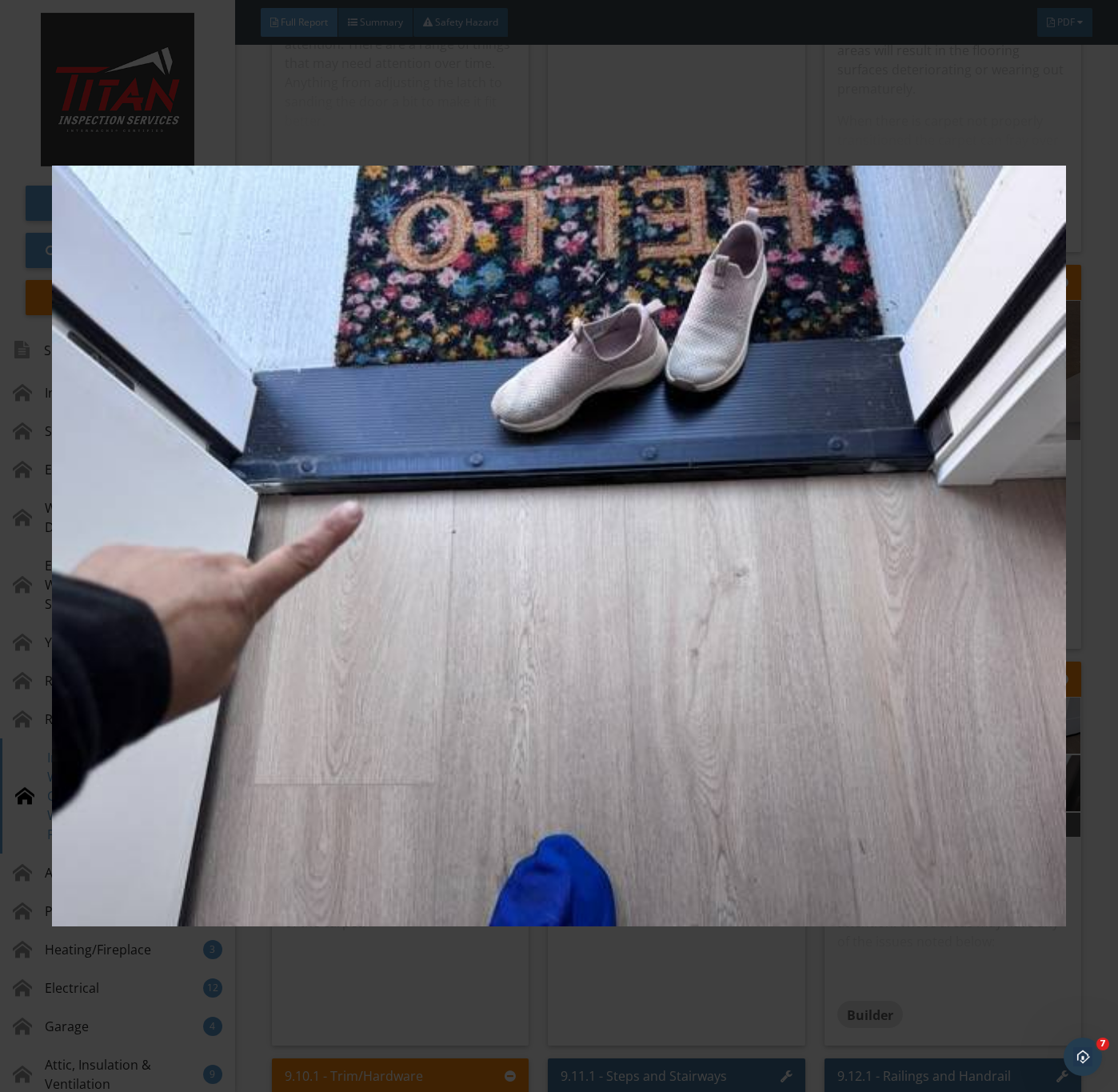
click at [881, 584] on img at bounding box center [559, 546] width 1013 height 988
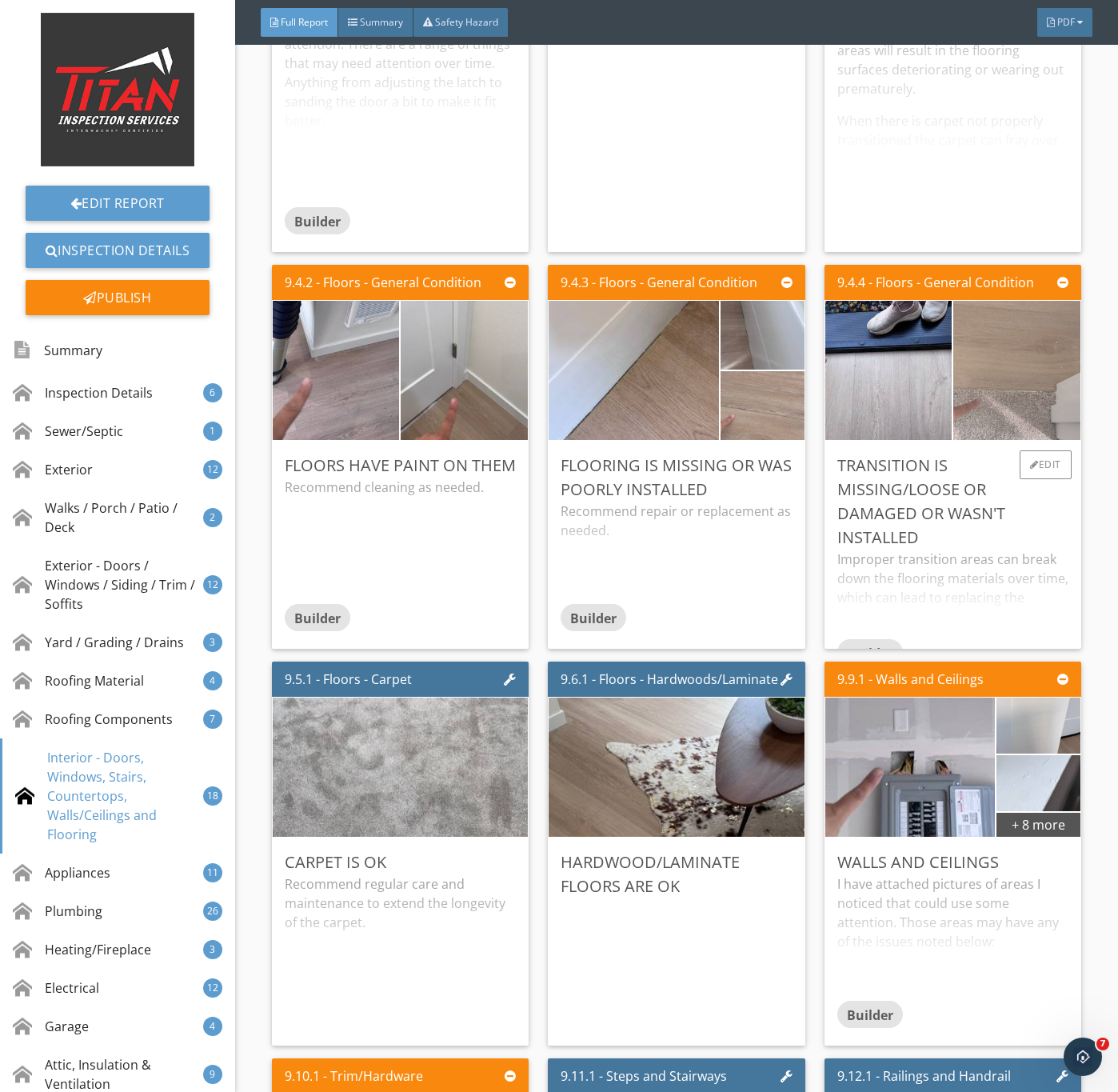
click at [1005, 411] on img at bounding box center [1017, 370] width 318 height 239
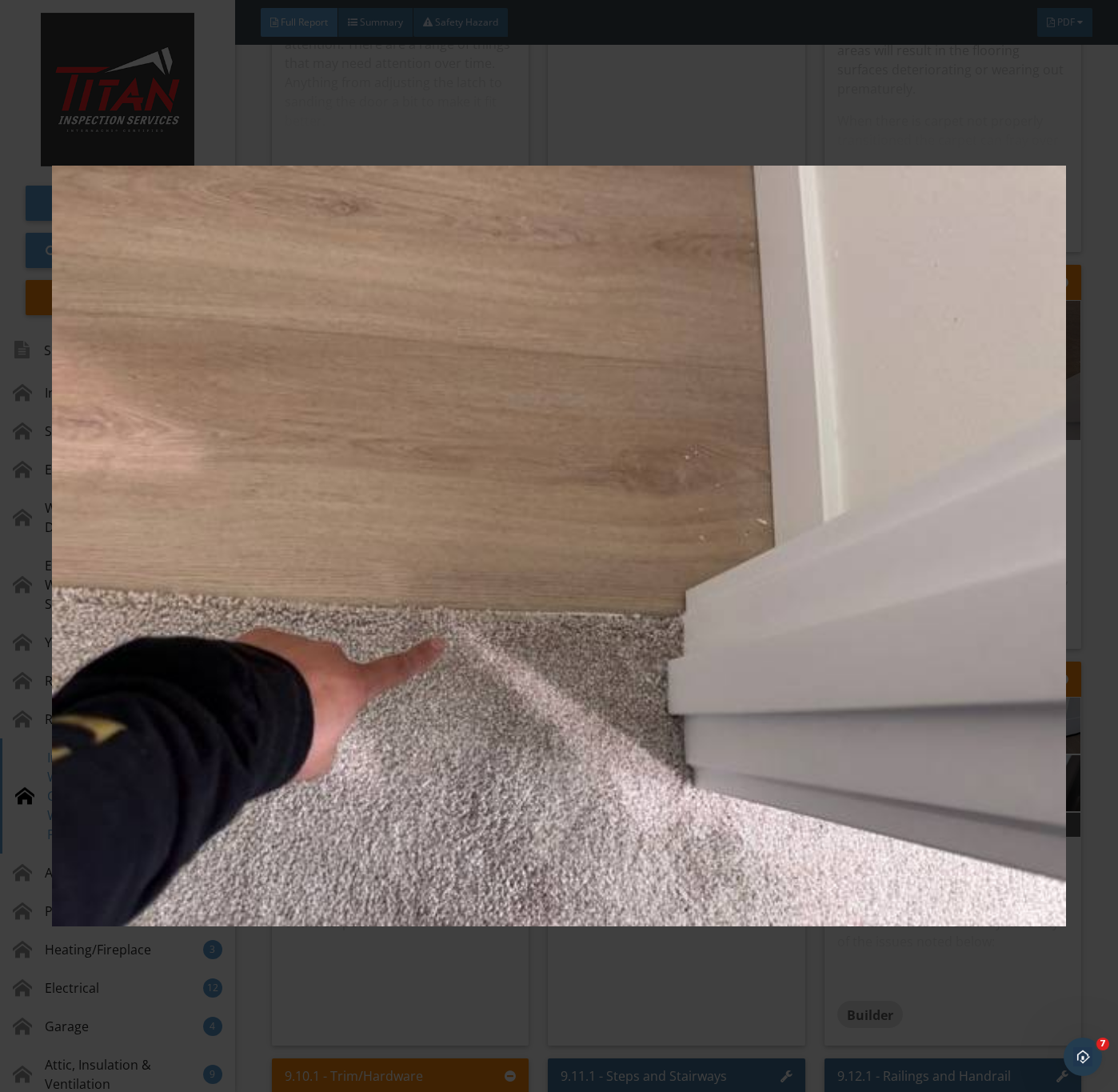
click at [850, 766] on img at bounding box center [559, 546] width 1013 height 988
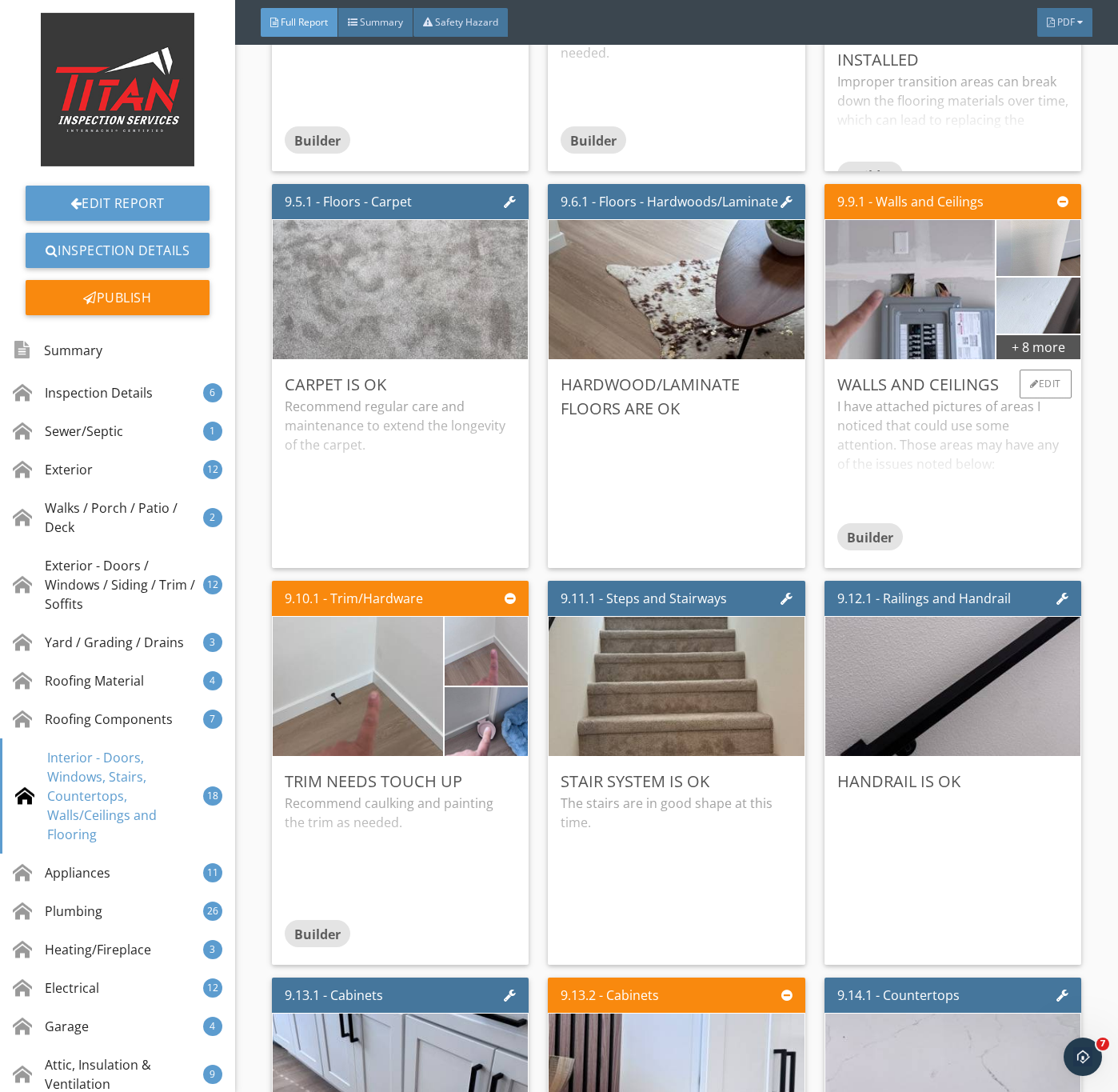
scroll to position [12237, 0]
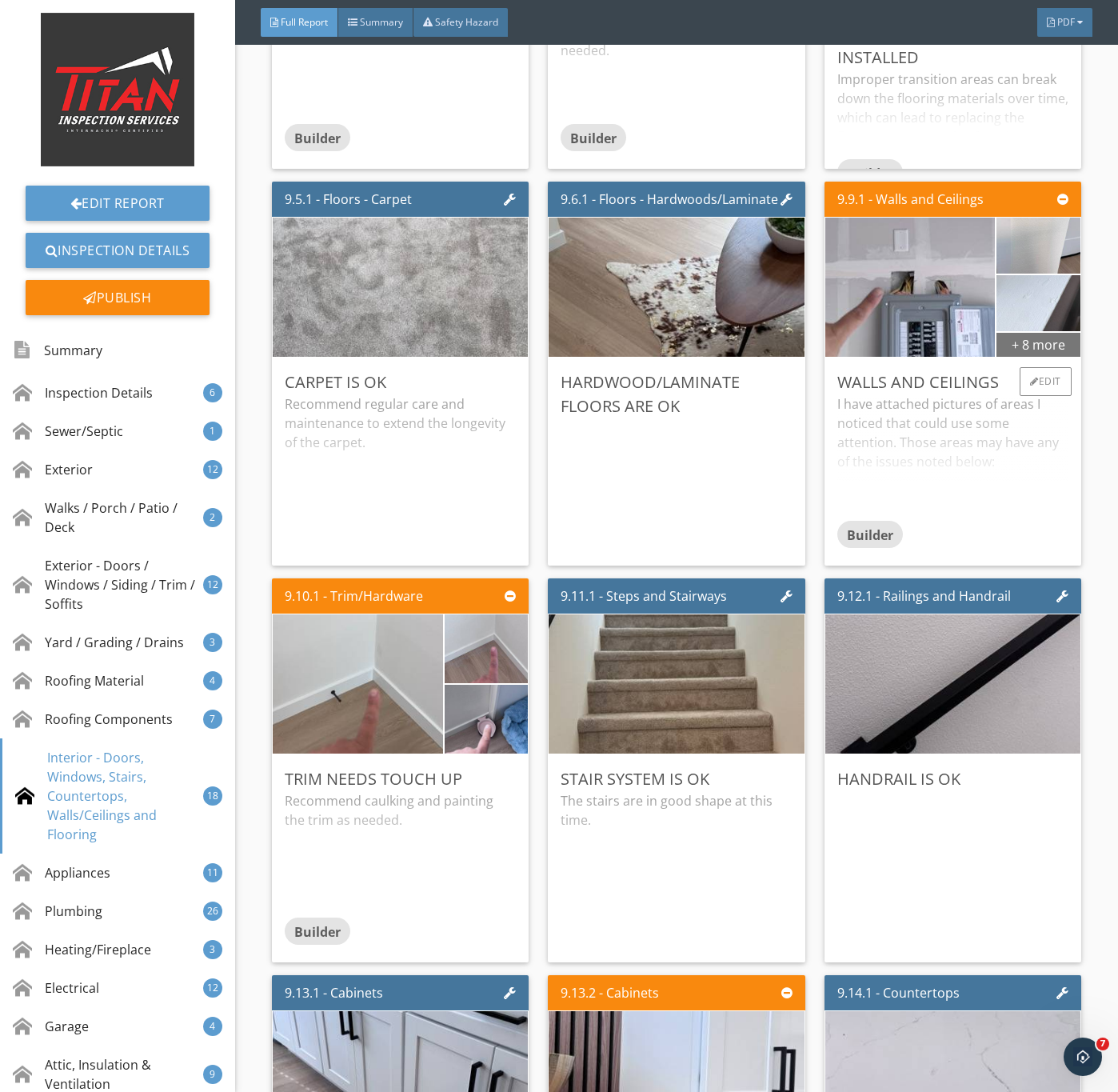
click at [1005, 357] on div "+ 8 more" at bounding box center [1038, 343] width 83 height 26
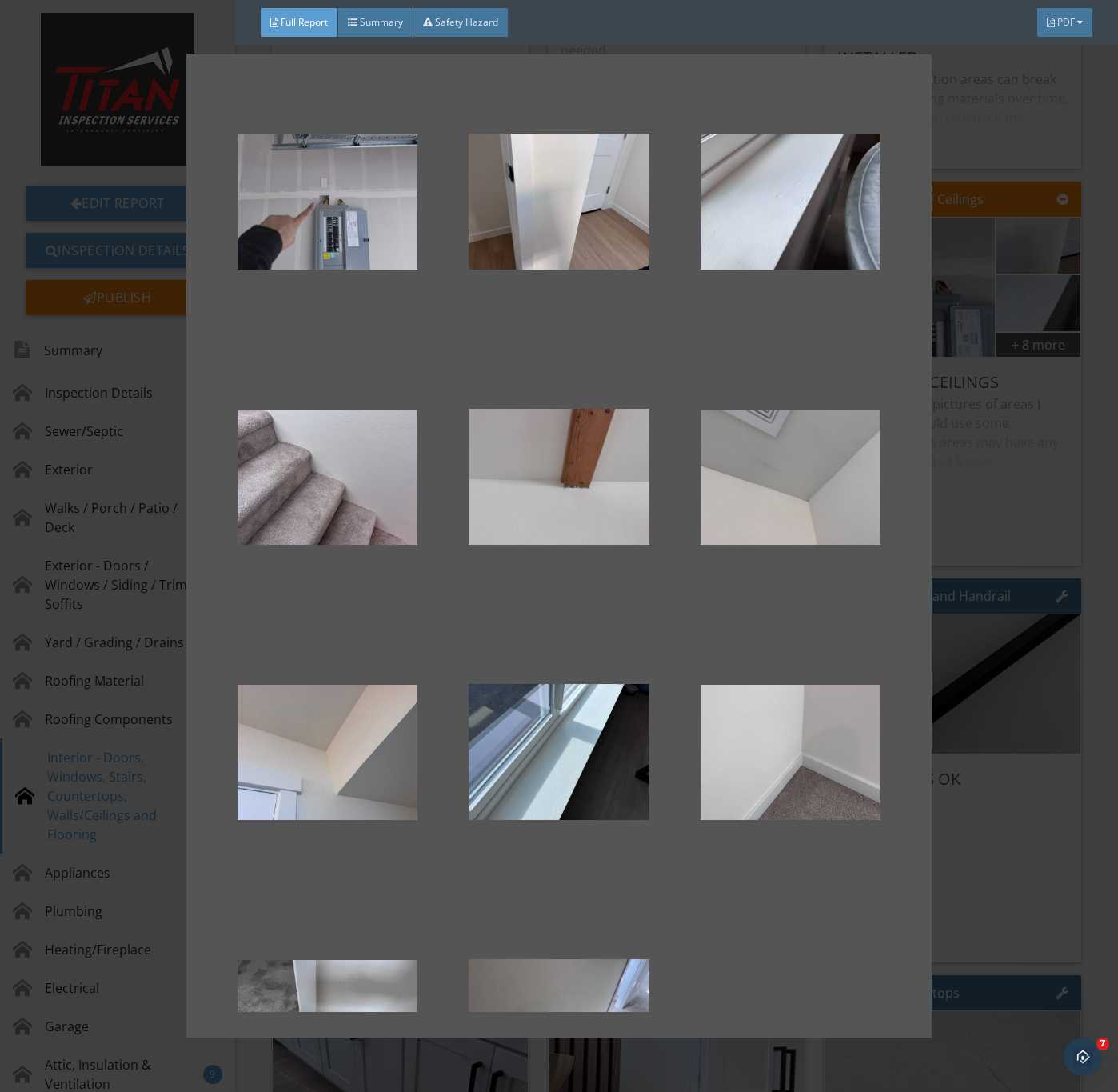
click at [313, 232] on div at bounding box center [327, 201] width 180 height 192
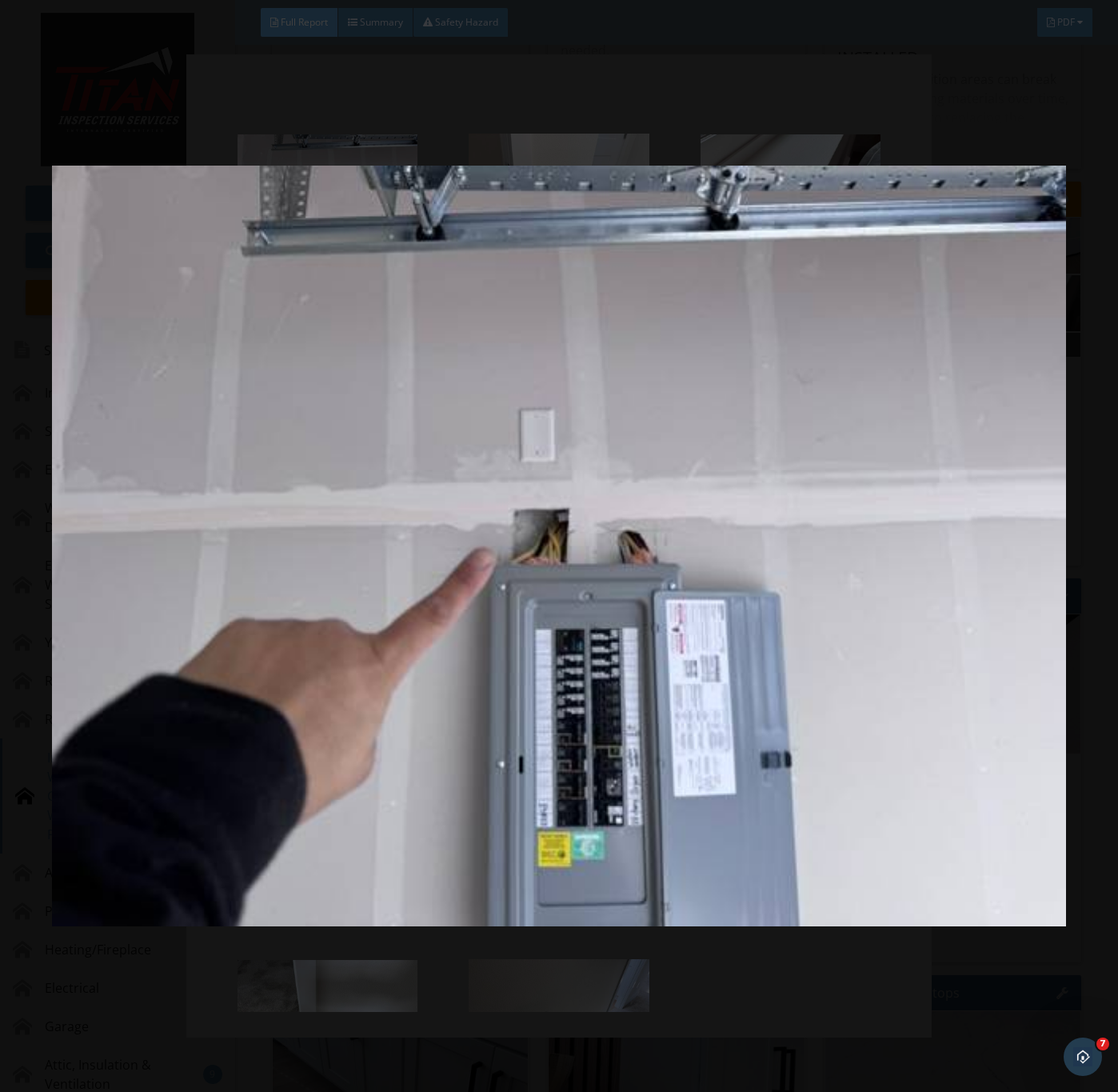
click at [771, 698] on img at bounding box center [559, 546] width 1013 height 988
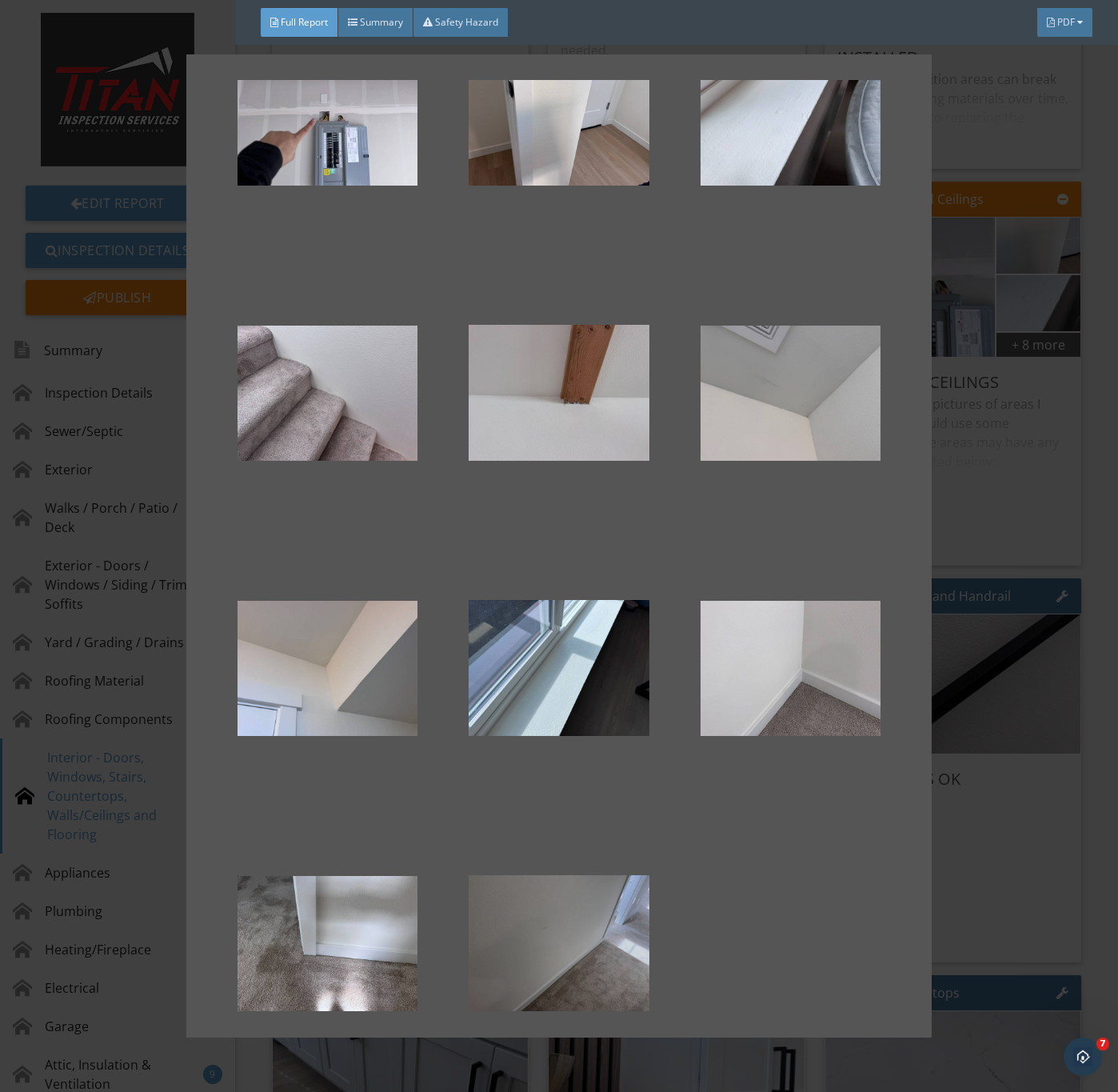
scroll to position [169, 0]
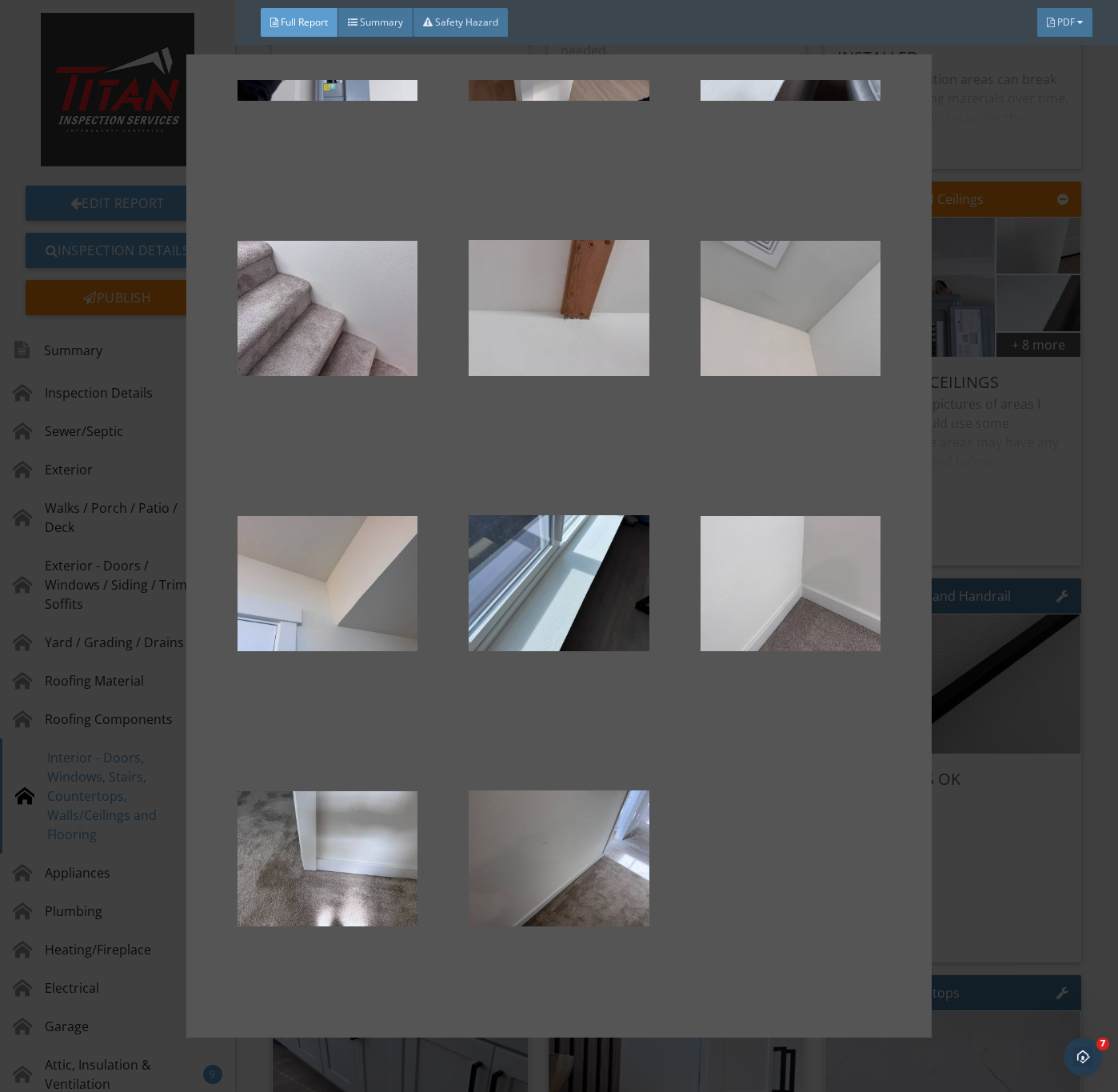
click at [1046, 719] on div at bounding box center [559, 546] width 1118 height 1092
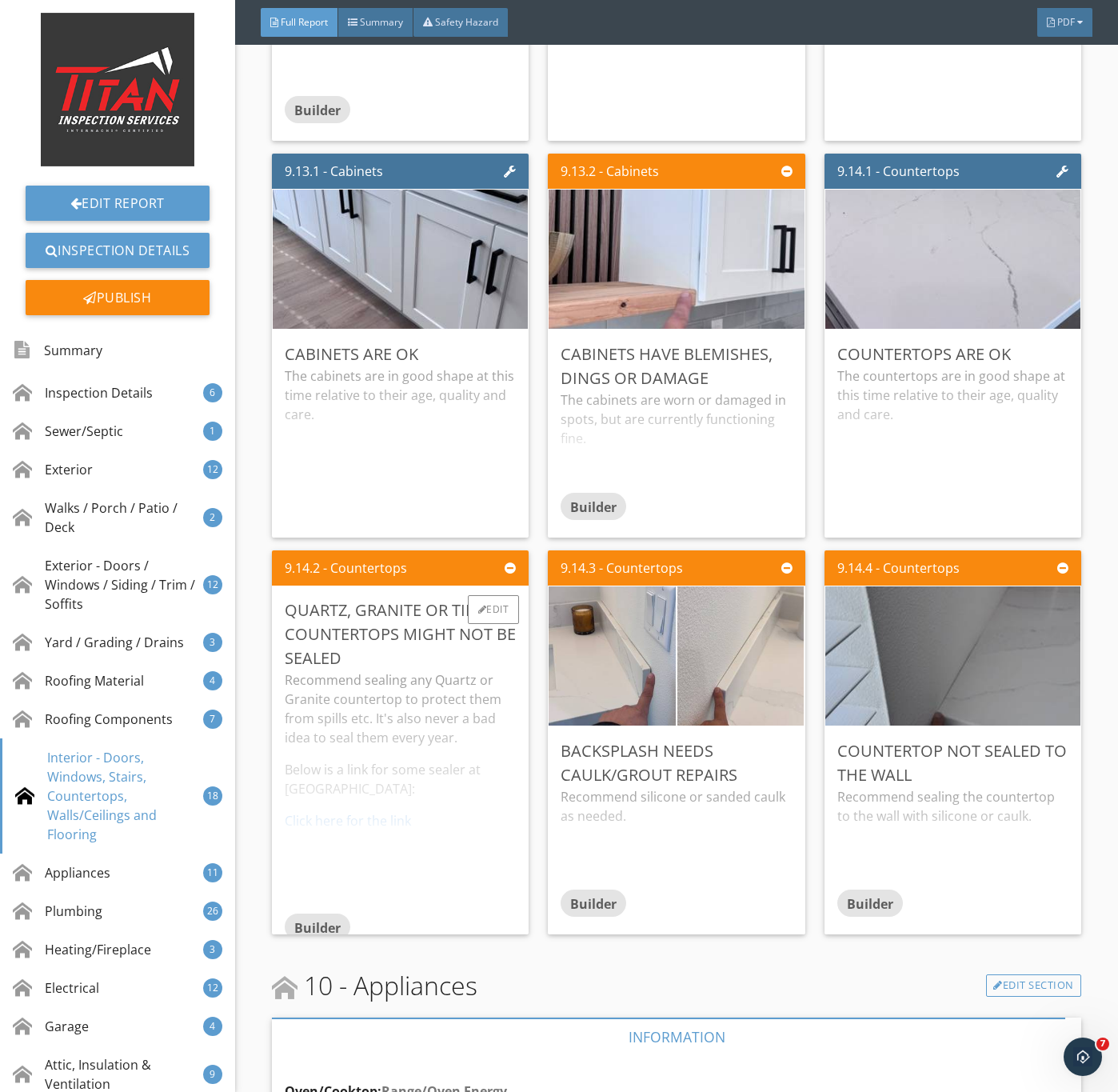
scroll to position [13077, 0]
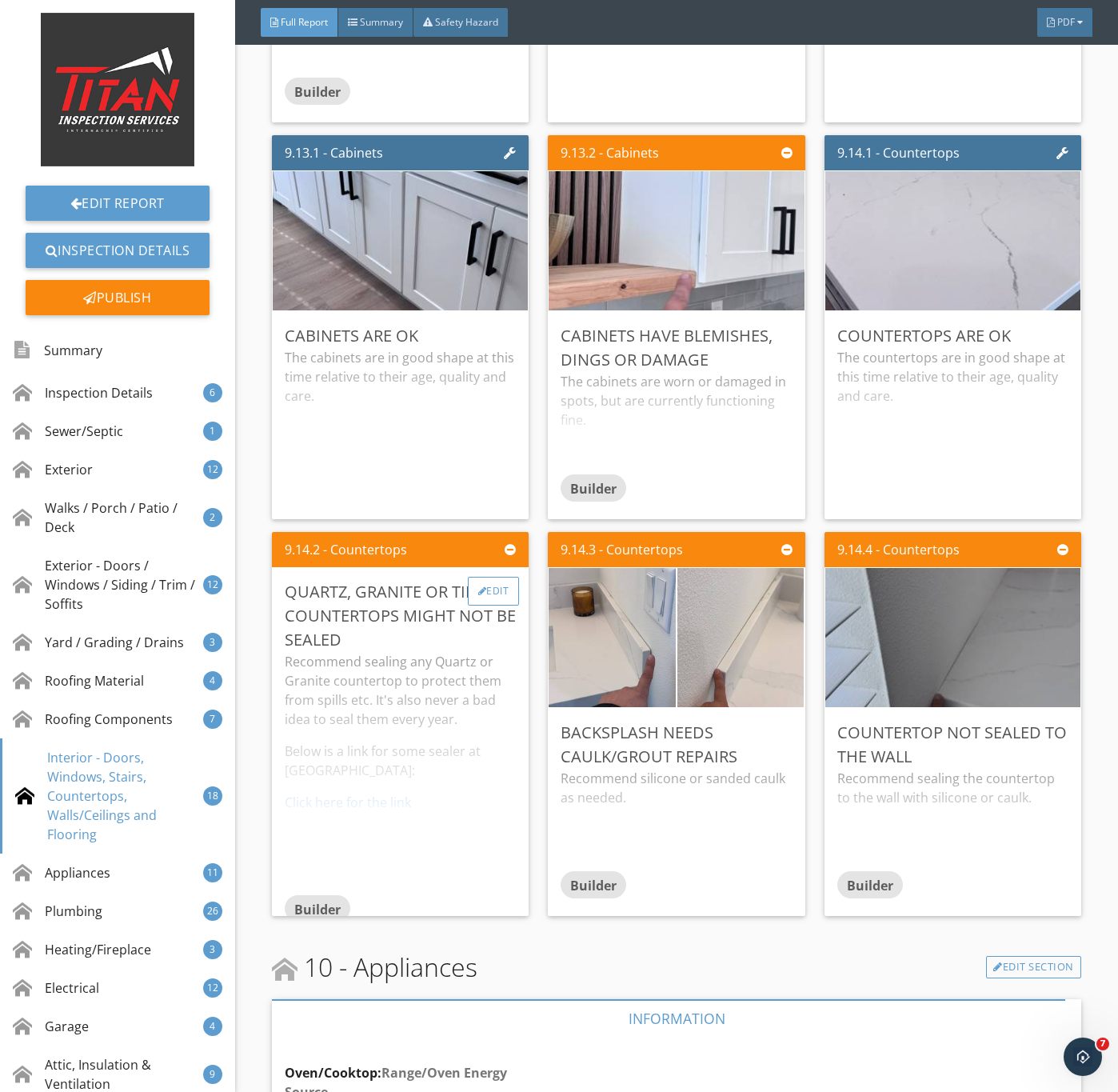
click at [498, 606] on div "Edit" at bounding box center [493, 591] width 52 height 28
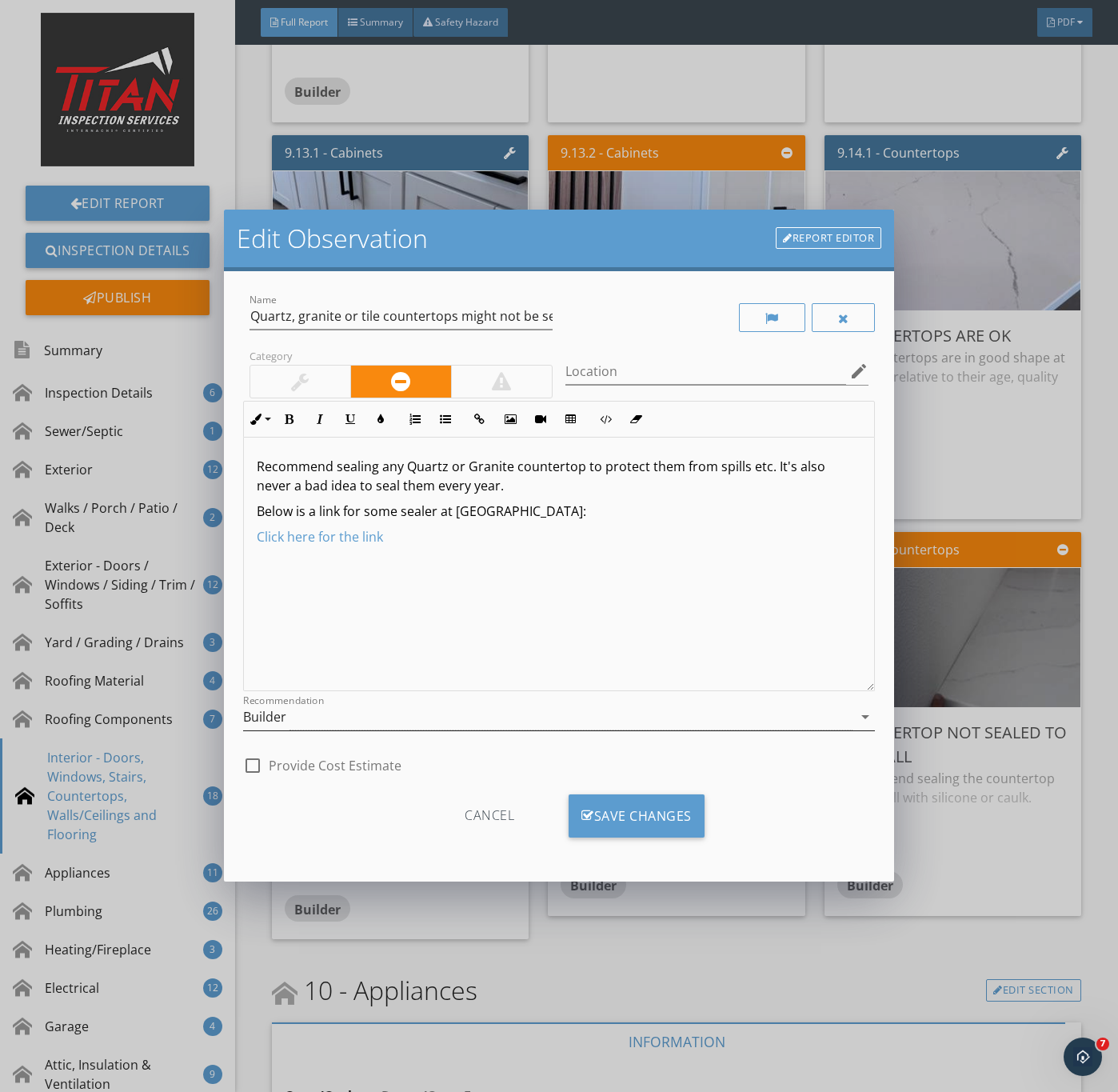
click at [280, 715] on div "Builder" at bounding box center [264, 717] width 43 height 14
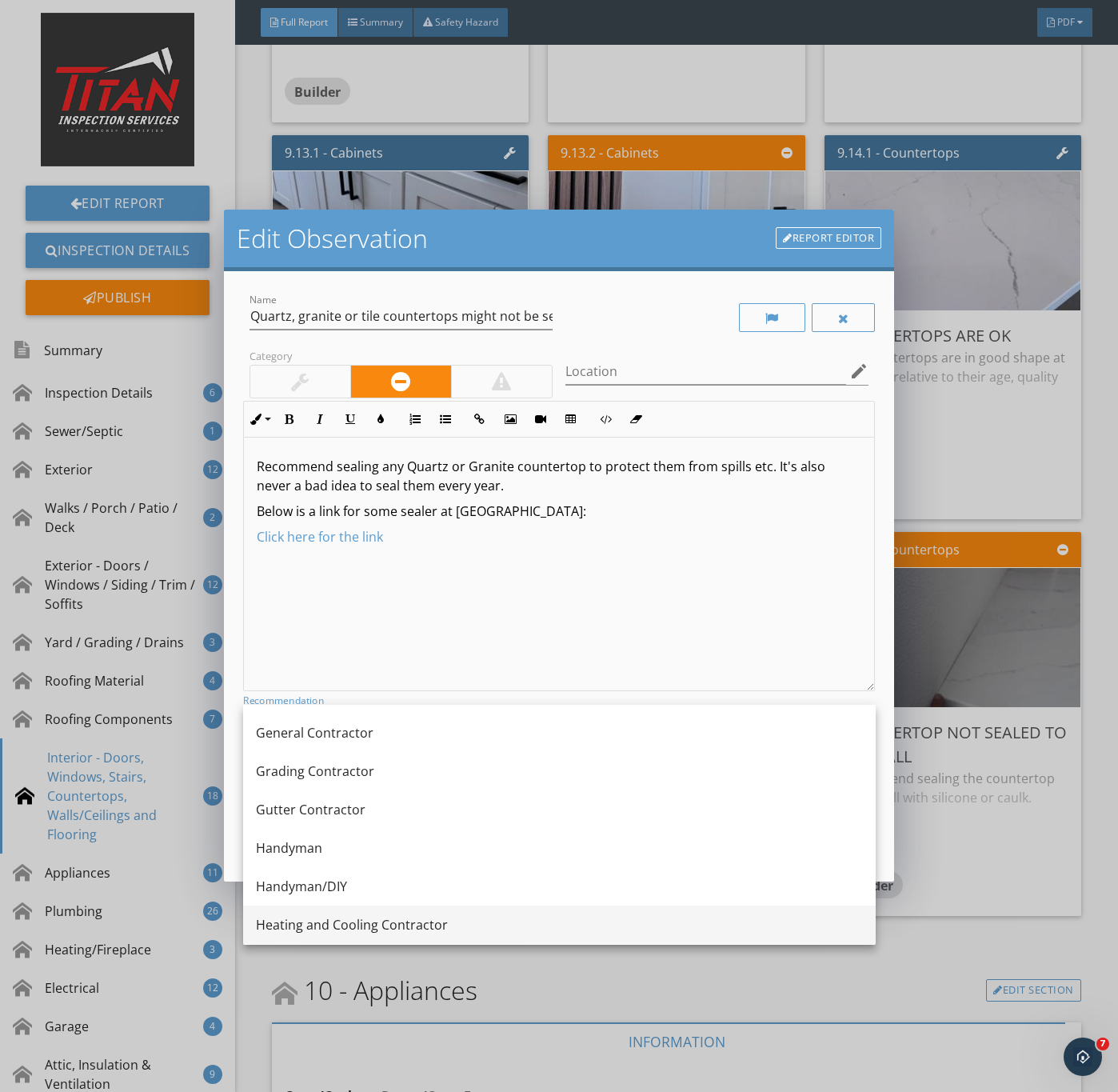
scroll to position [960, 0]
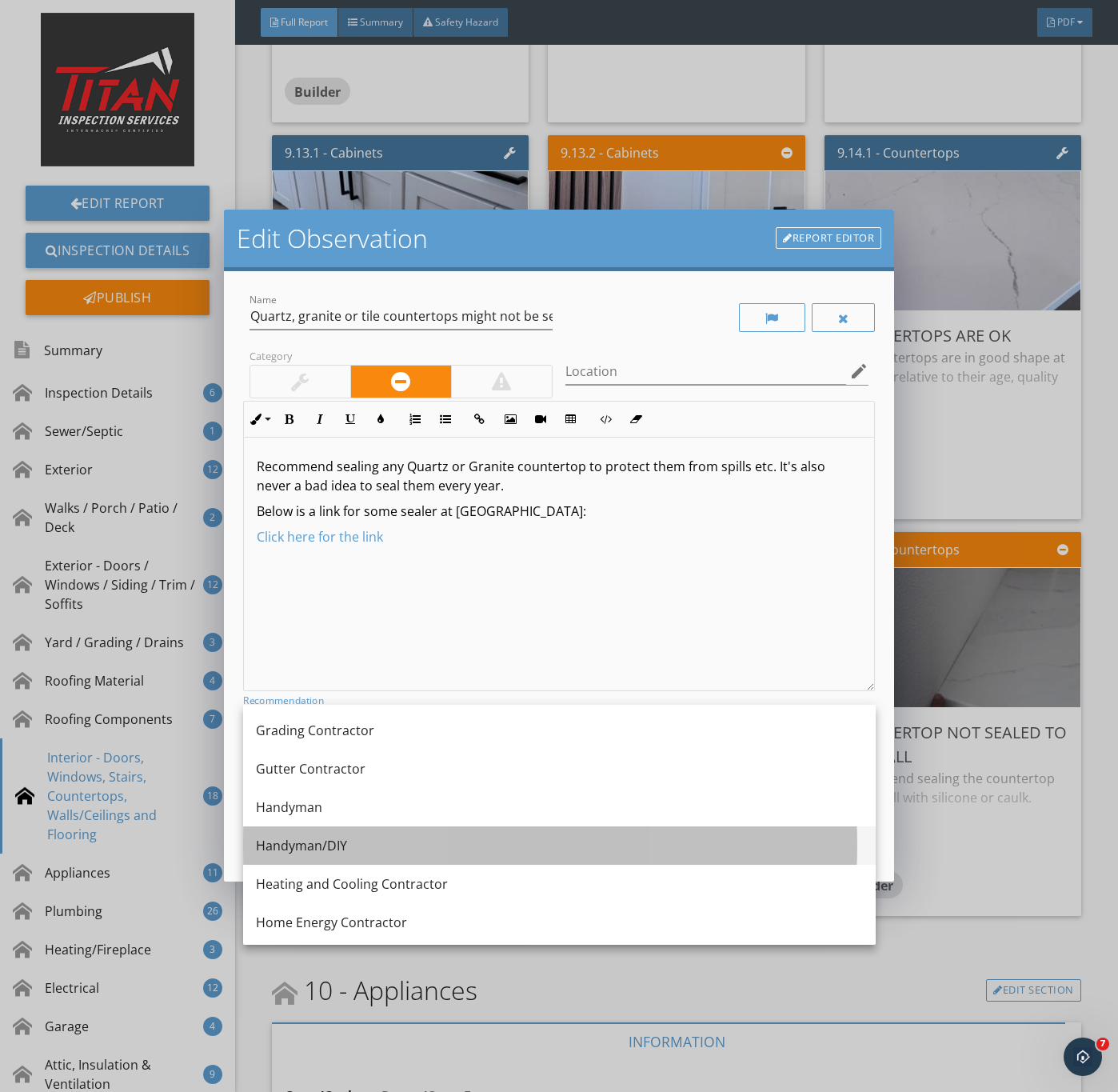
click at [327, 836] on div "Handyman/DIY" at bounding box center [560, 845] width 607 height 20
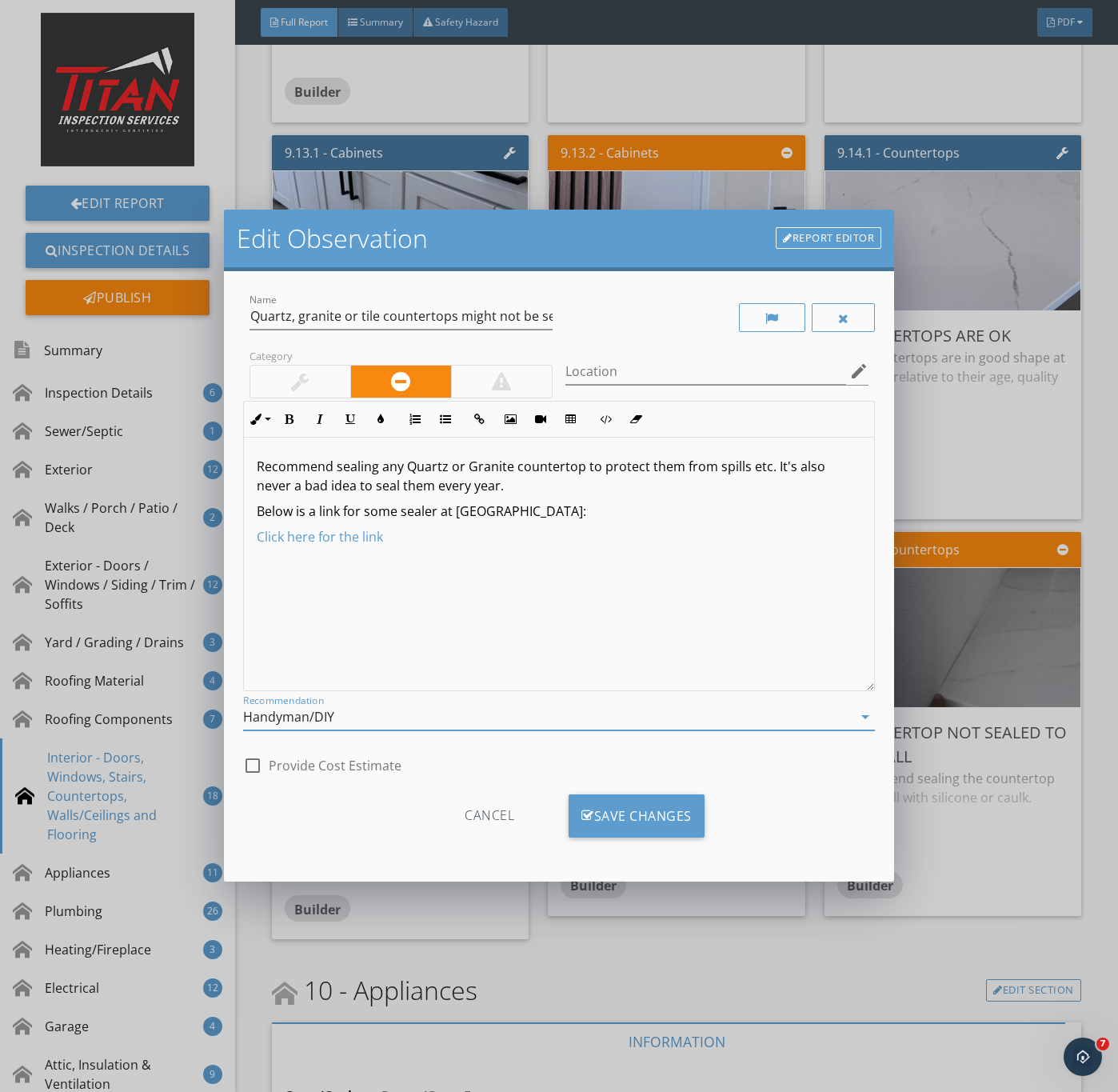
click at [287, 365] on div at bounding box center [300, 381] width 100 height 32
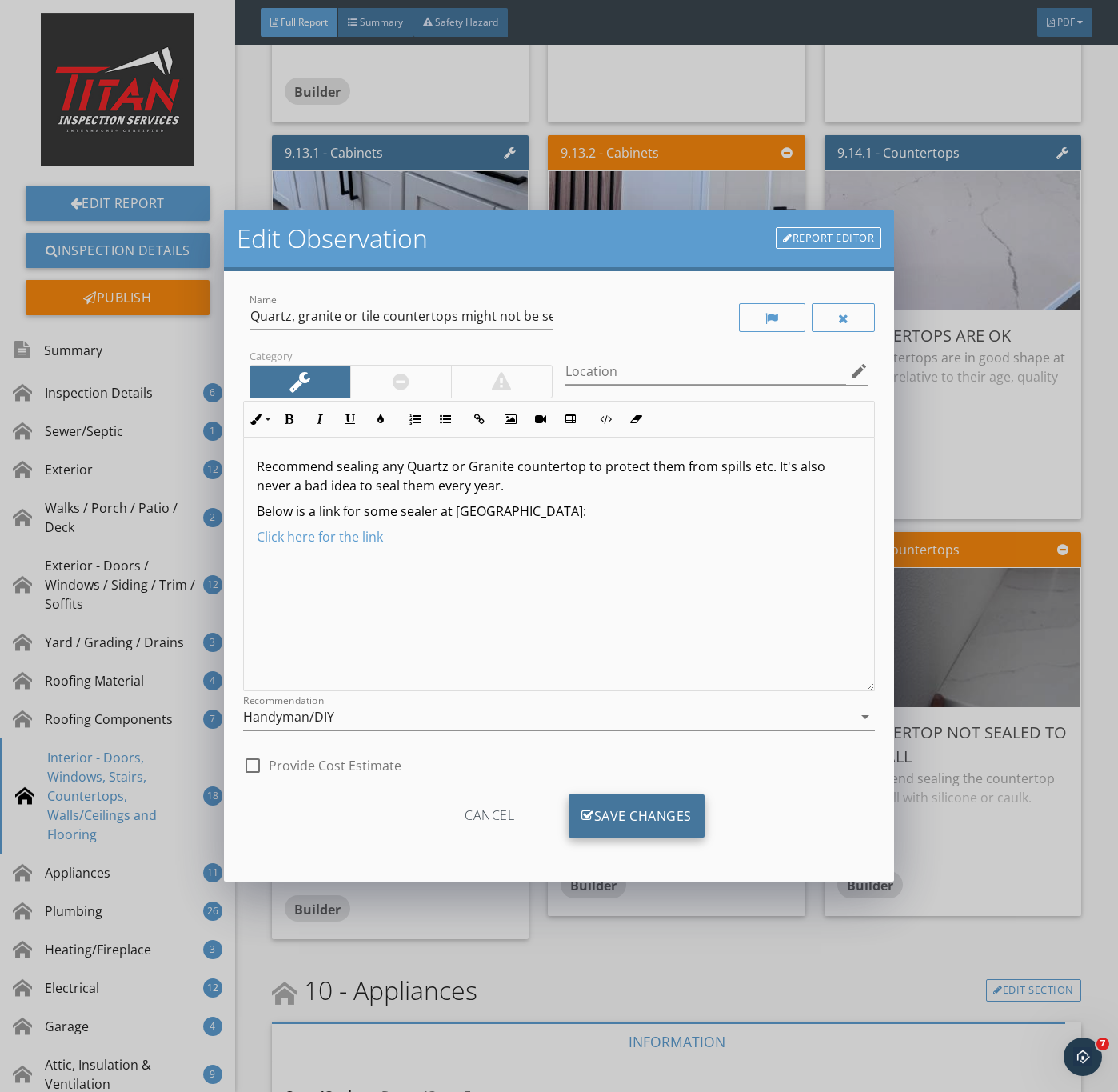
click at [634, 818] on div "Save Changes" at bounding box center [636, 815] width 136 height 43
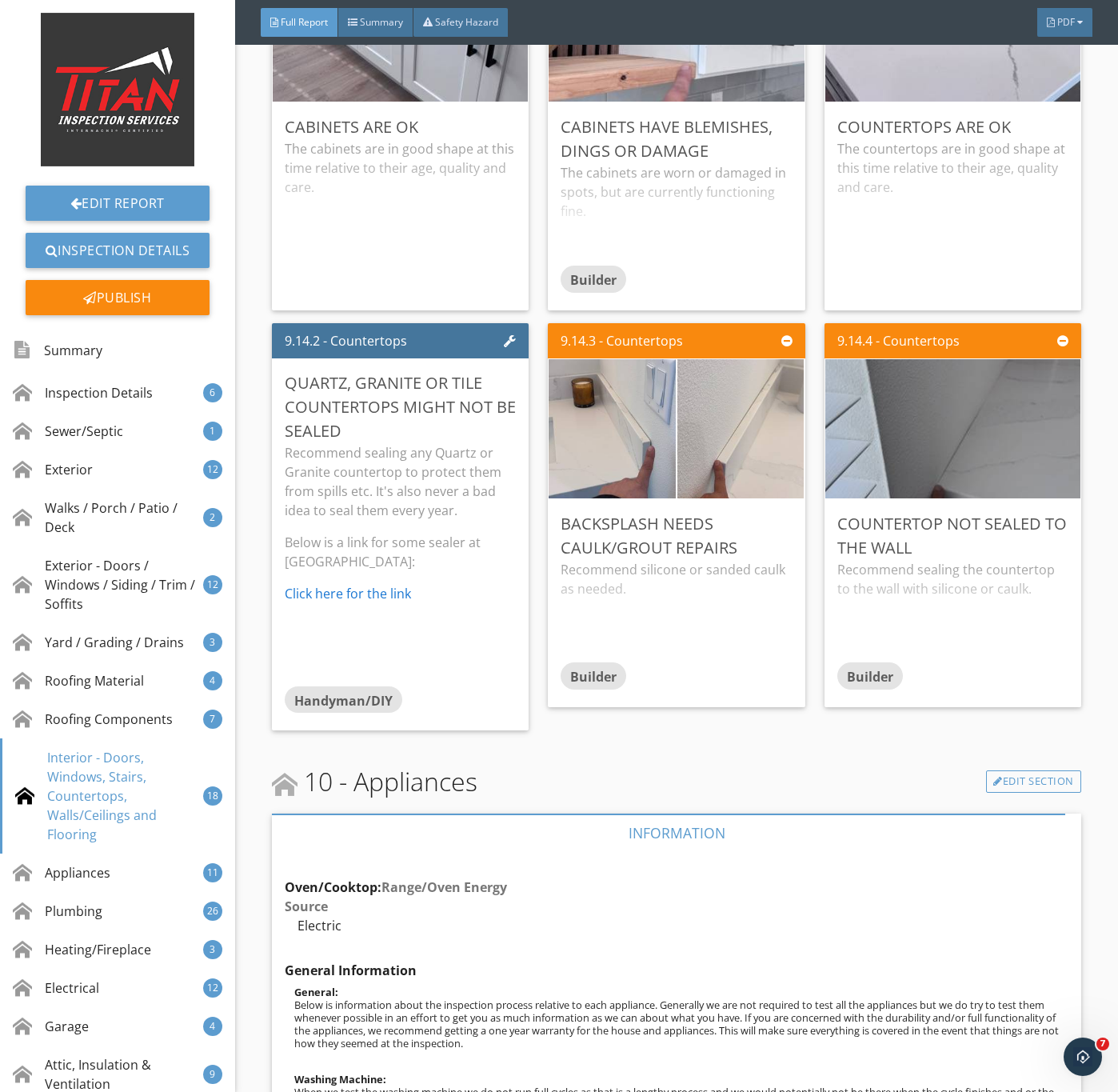
scroll to position [13317, 0]
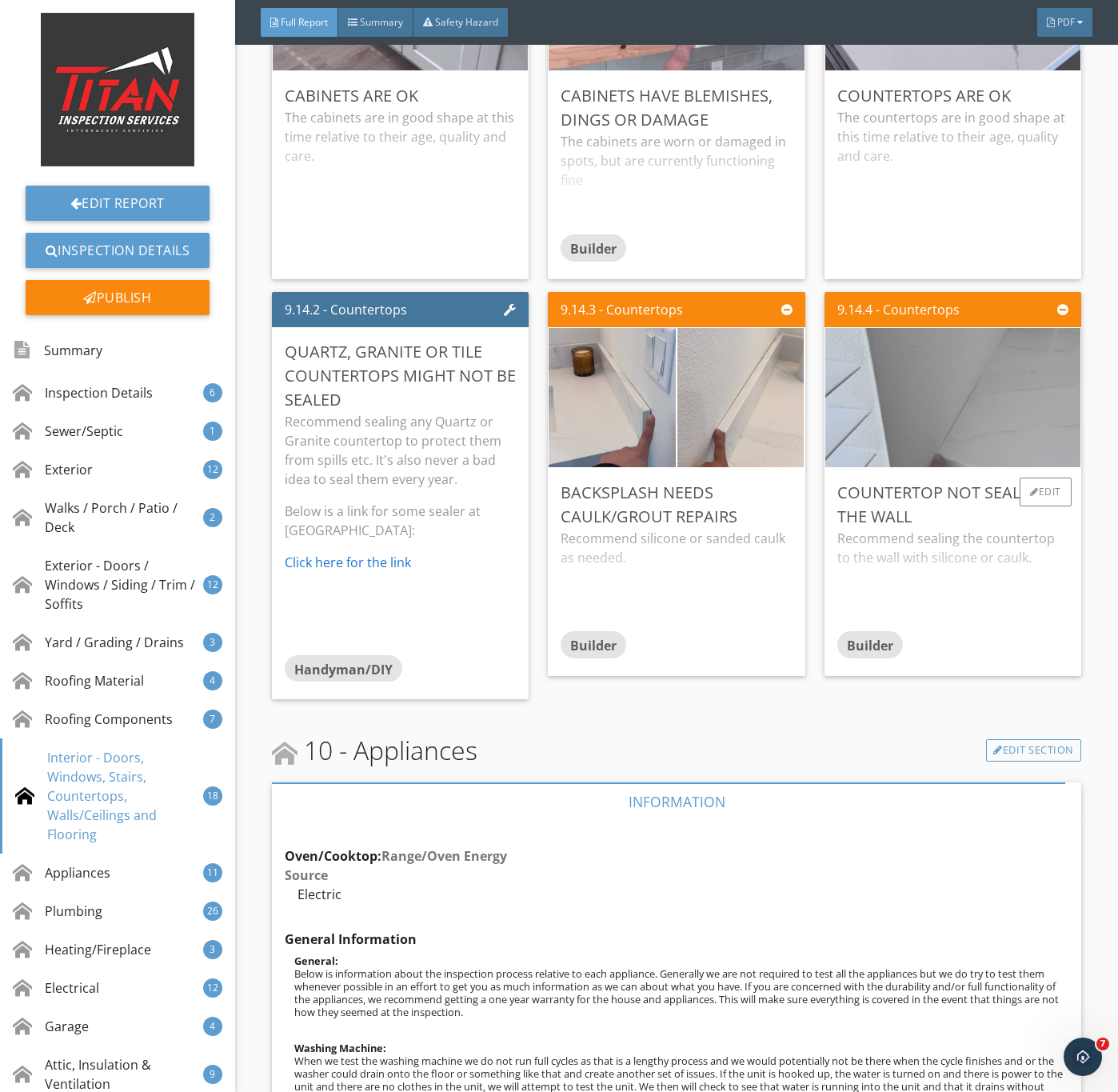
click at [932, 467] on img at bounding box center [952, 397] width 464 height 348
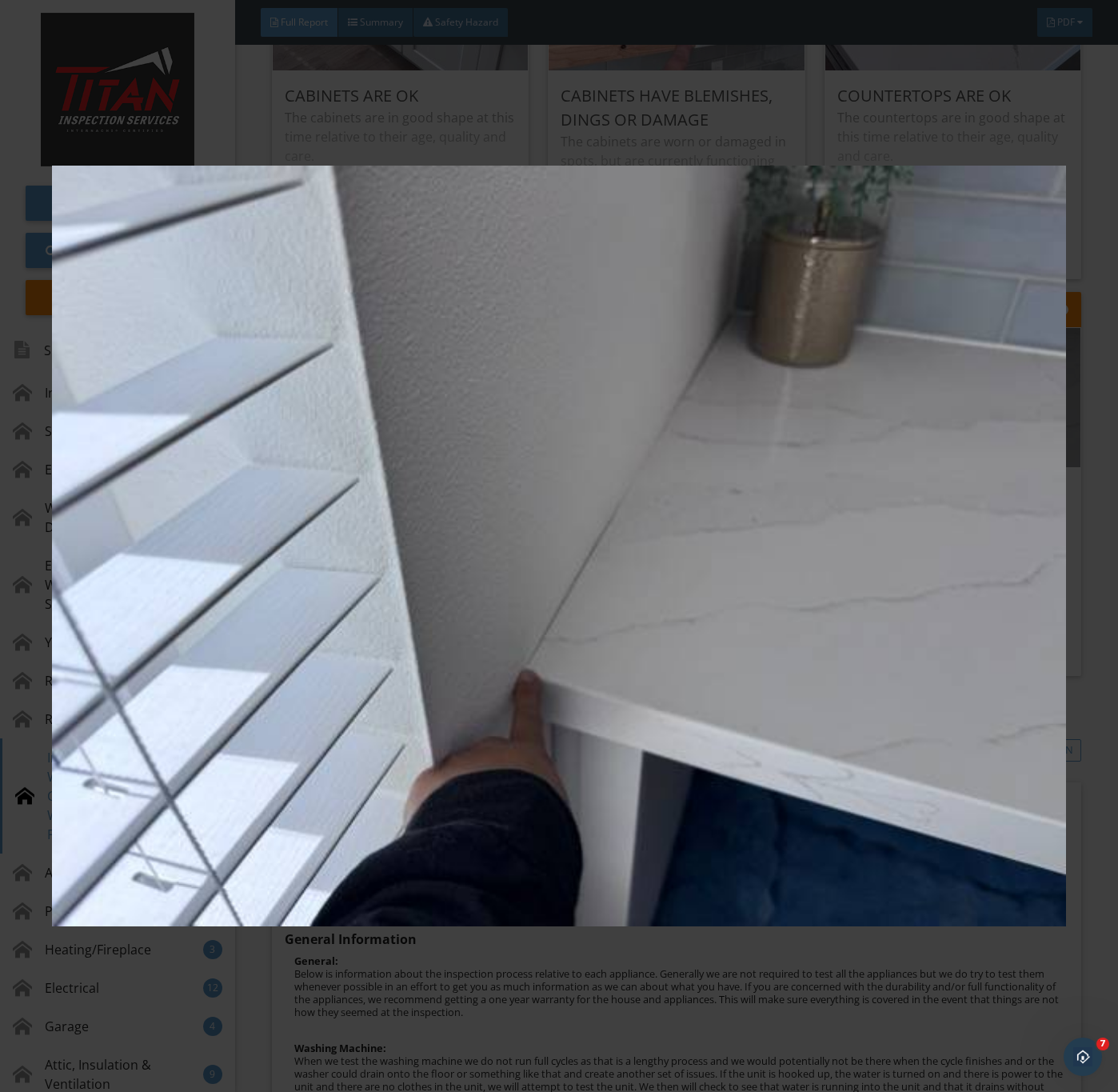
click at [768, 833] on img at bounding box center [559, 546] width 1013 height 988
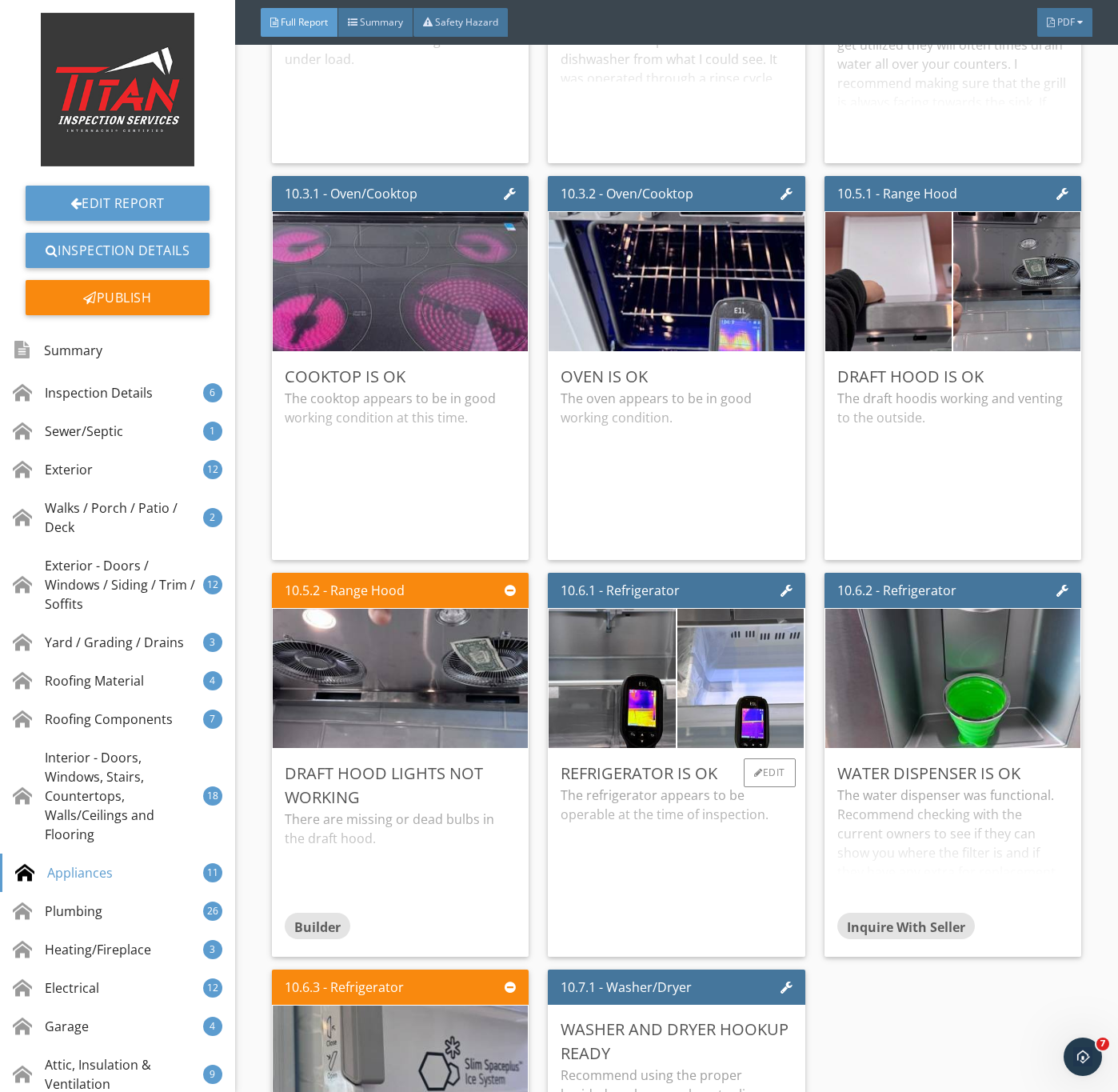
scroll to position [15117, 0]
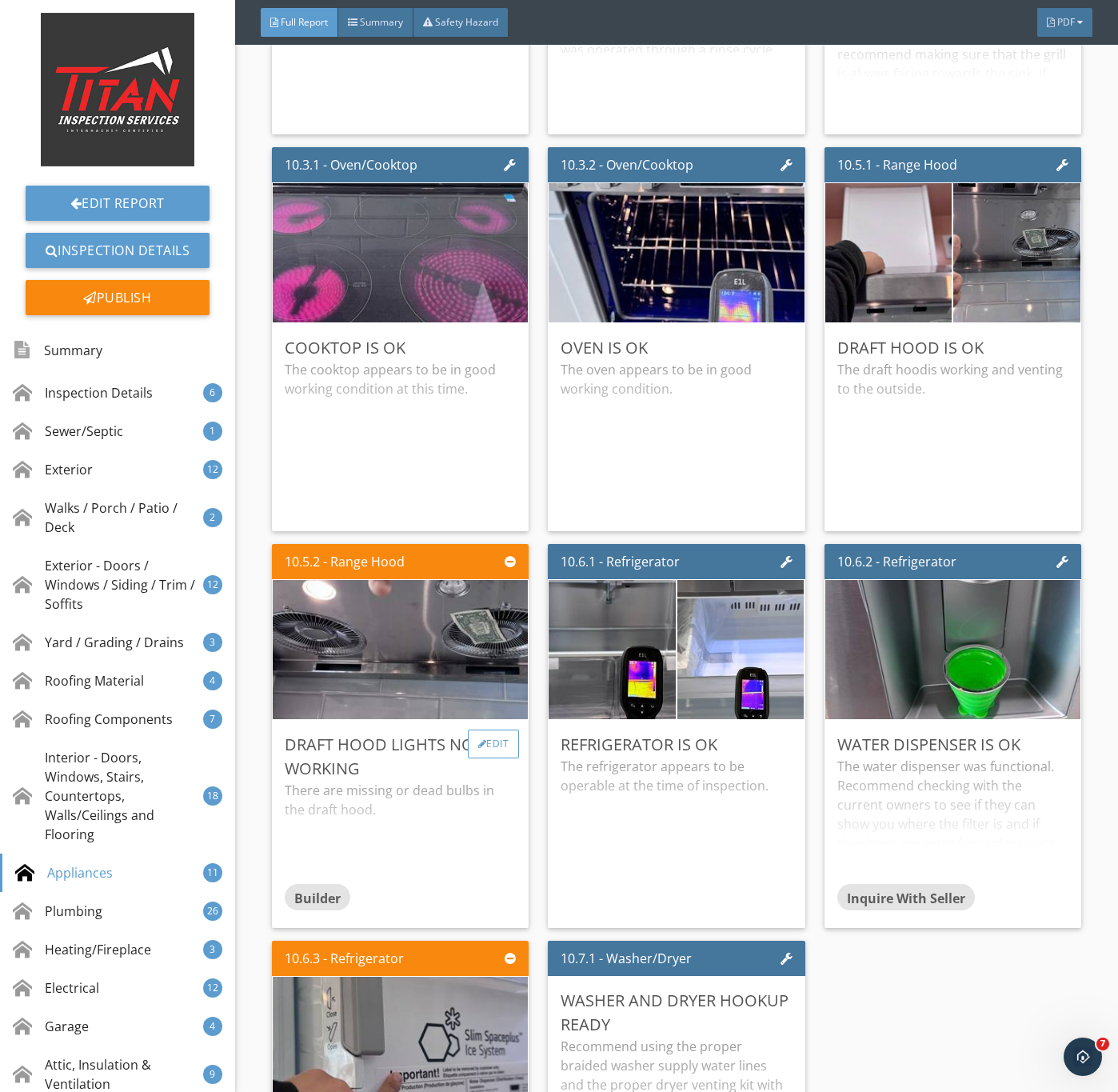
click at [498, 758] on div "Edit" at bounding box center [493, 743] width 52 height 28
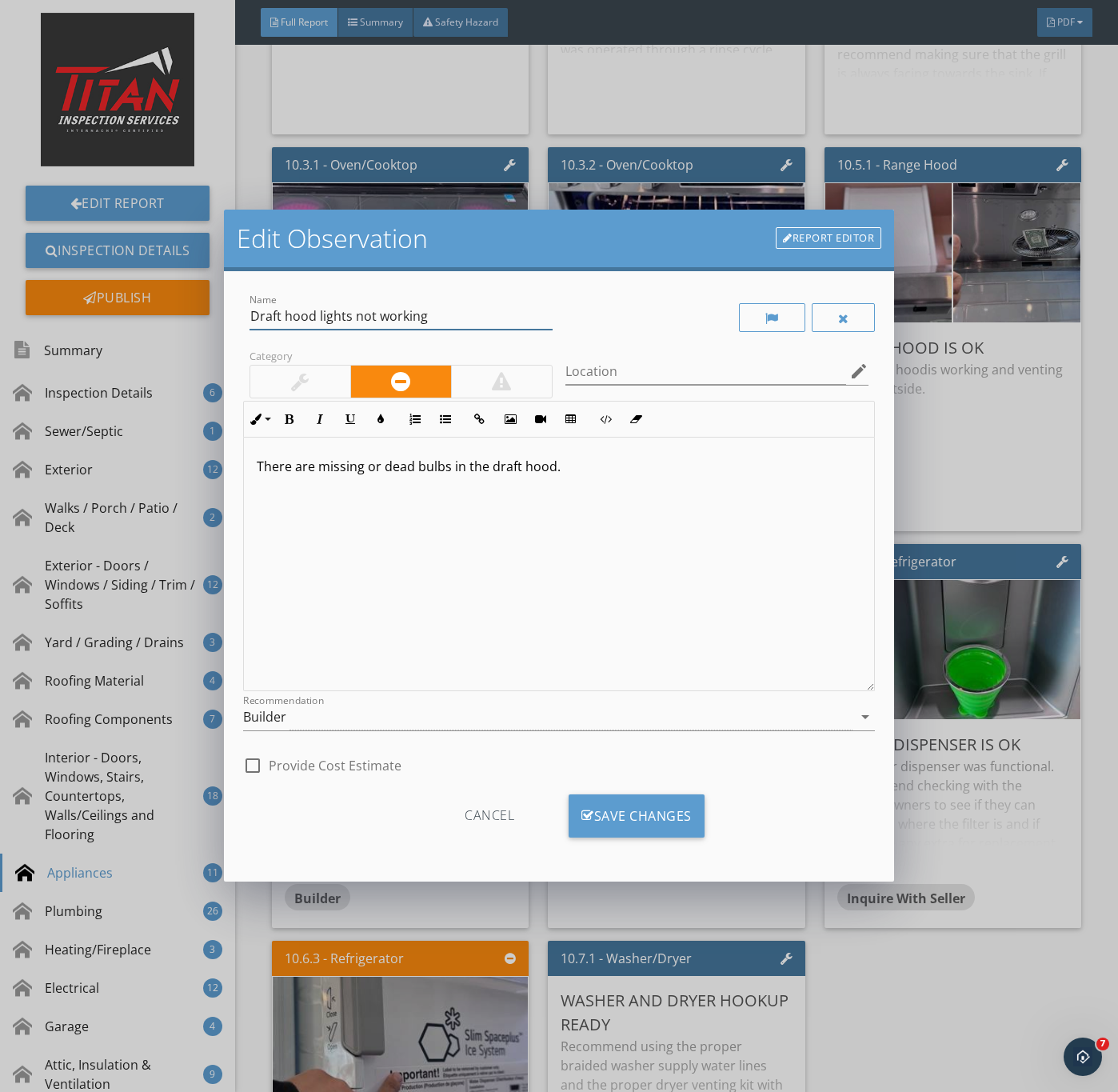
click at [280, 315] on input "Draft hood lights not working" at bounding box center [401, 317] width 303 height 27
type input "One of the draft hood lights not working"
click at [617, 821] on div "Save Changes" at bounding box center [636, 815] width 136 height 43
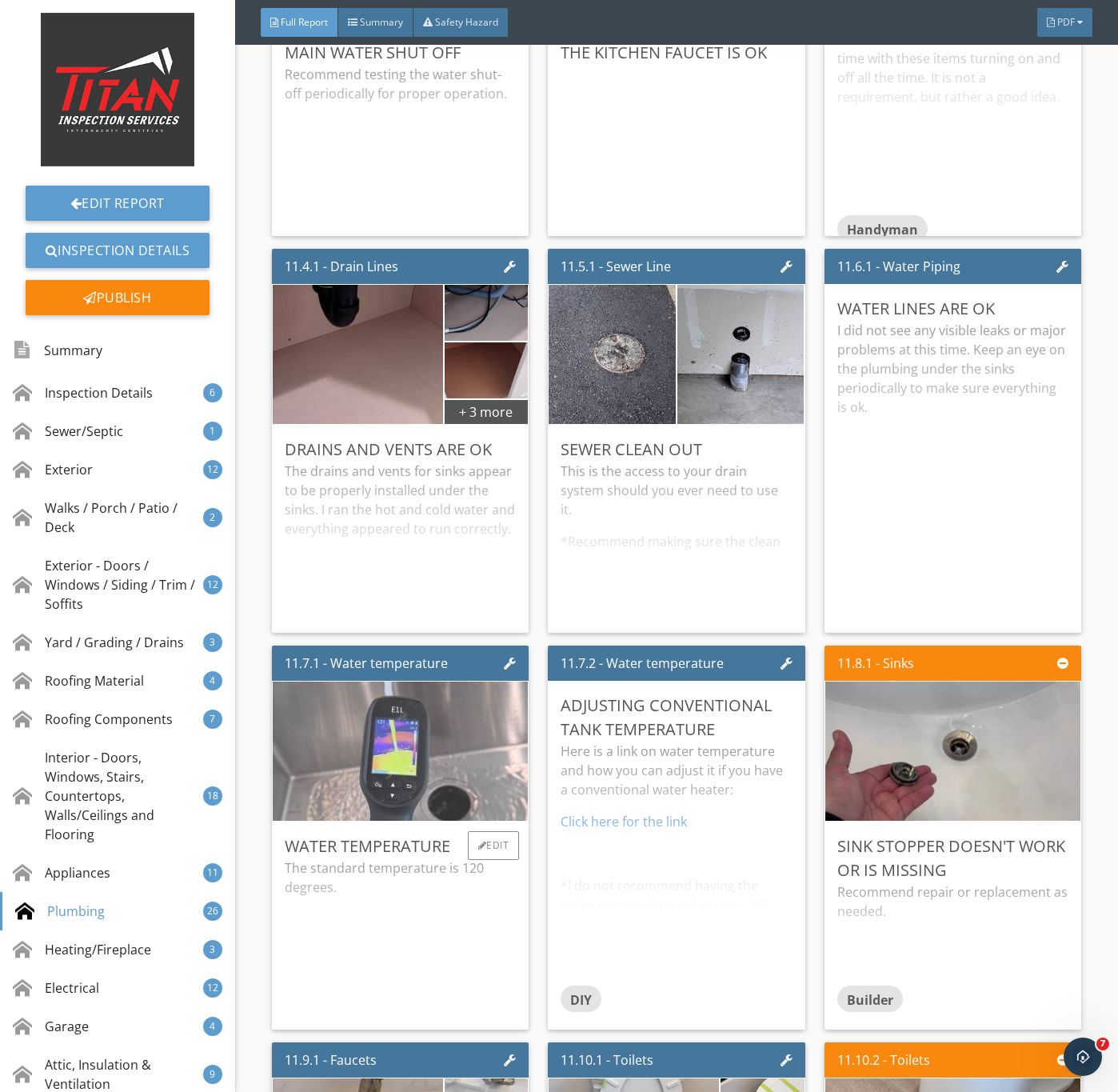
scroll to position [17277, 0]
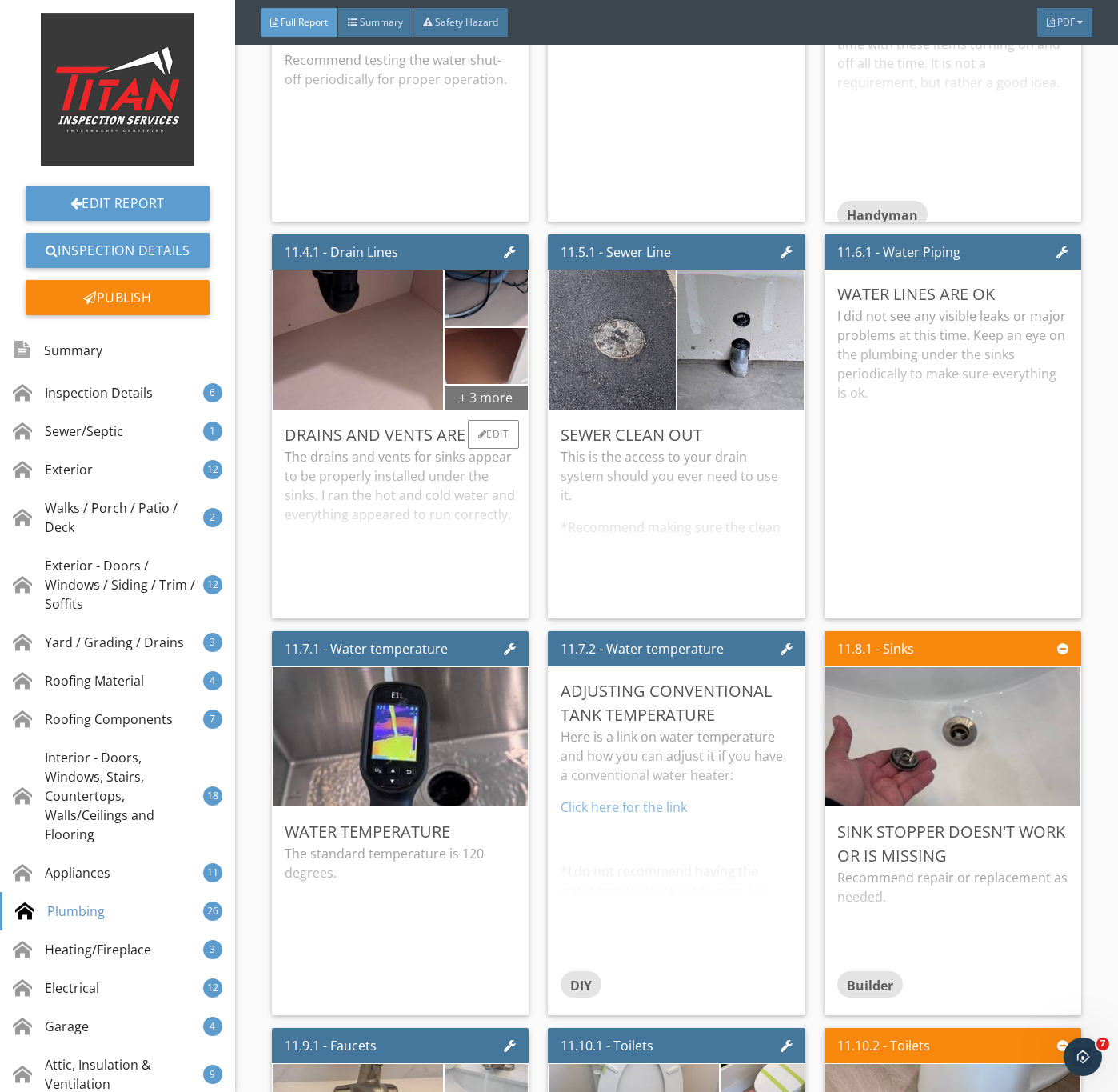
click at [515, 410] on div "+ 3 more" at bounding box center [486, 397] width 83 height 26
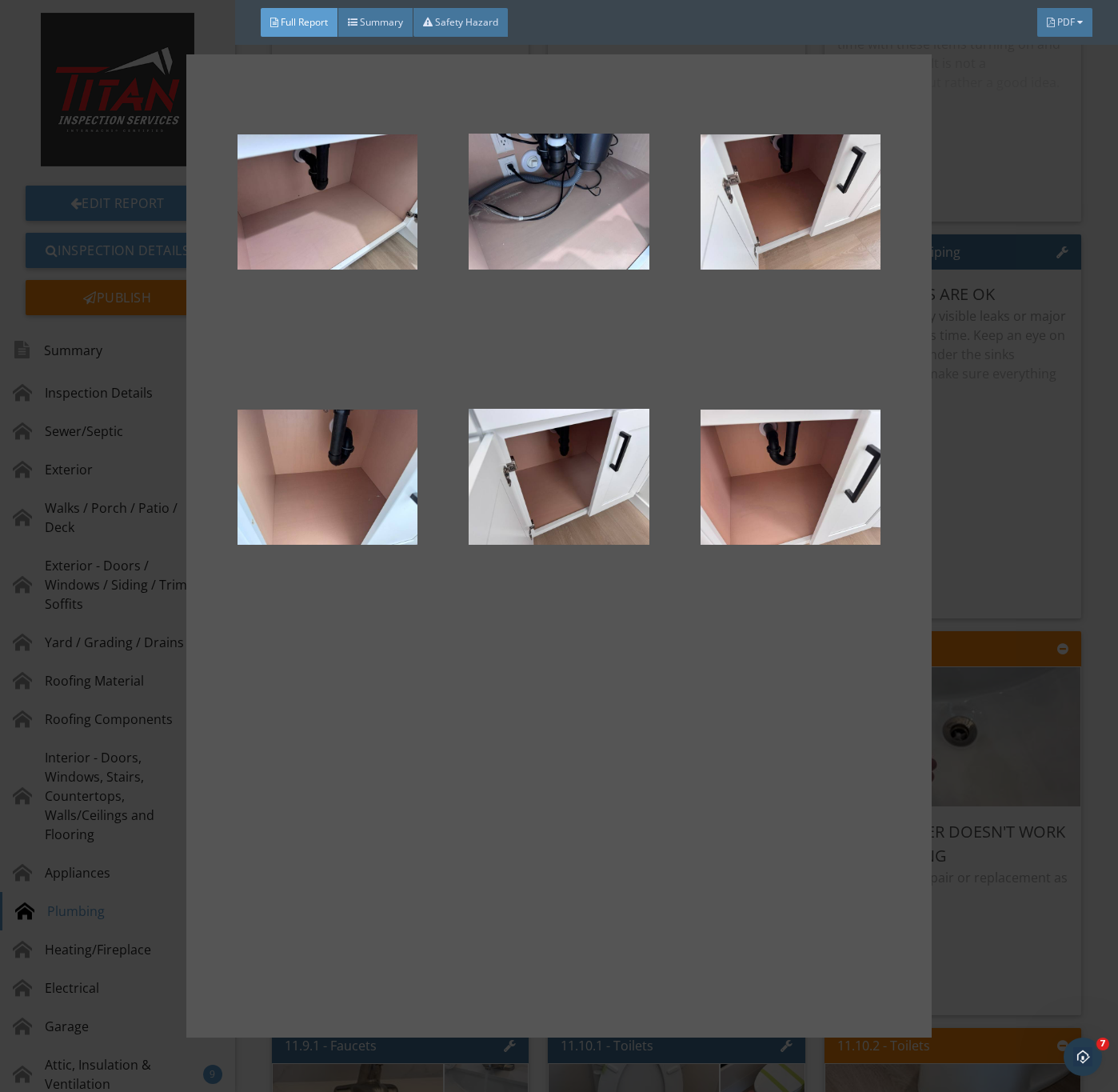
click at [980, 691] on div at bounding box center [559, 546] width 1118 height 1092
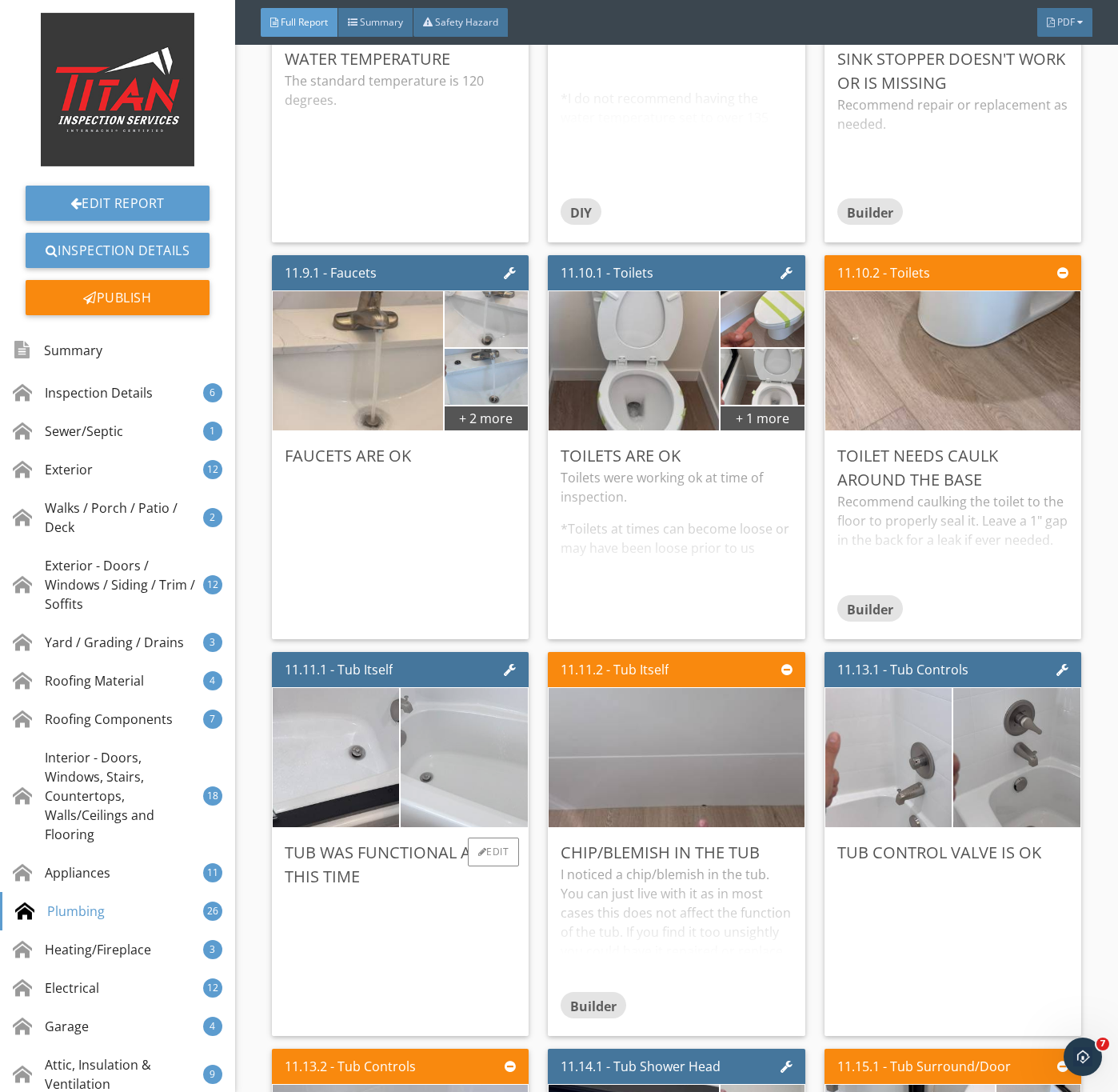
scroll to position [18116, 0]
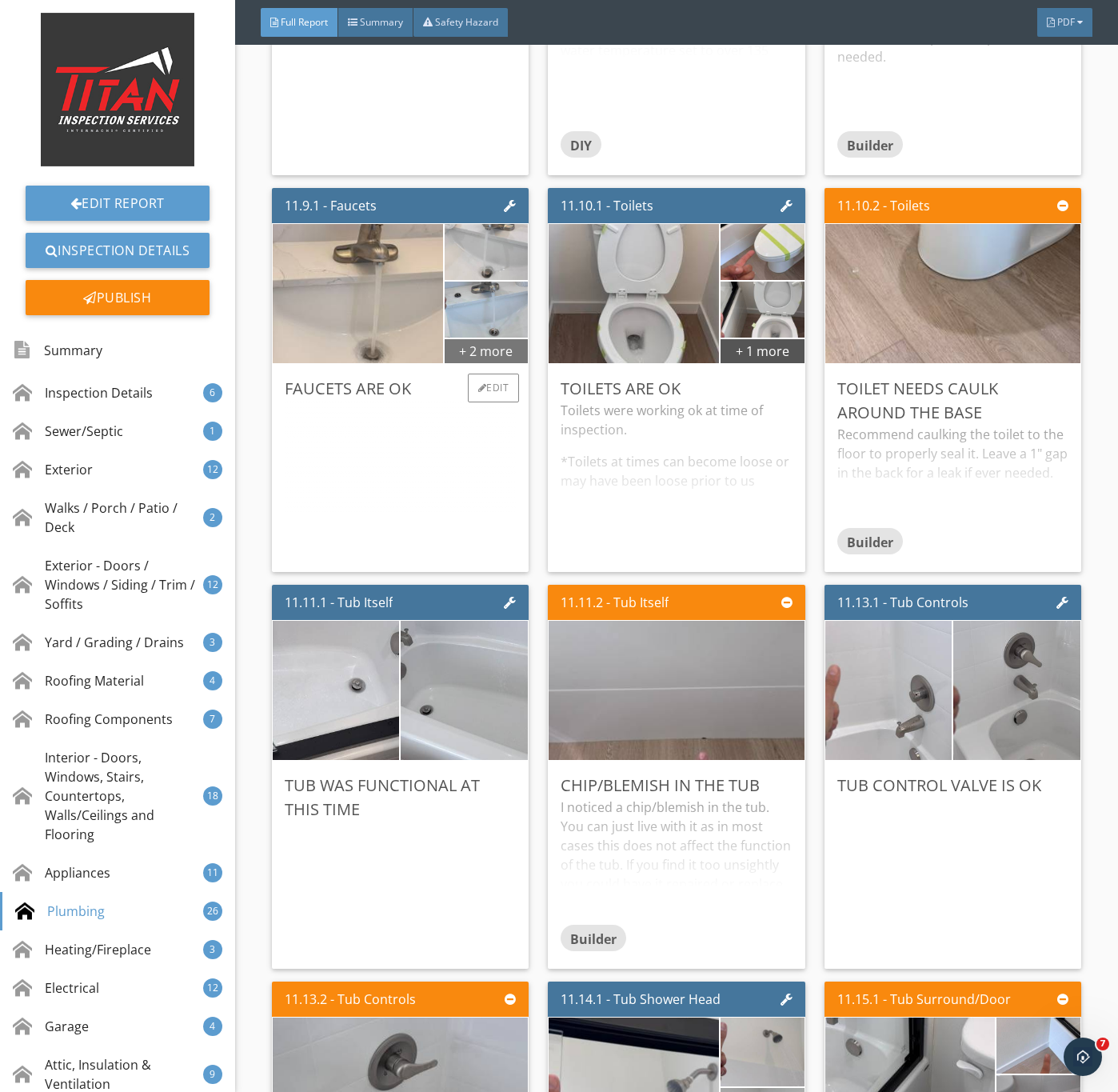
click at [480, 363] on div "+ 2 more" at bounding box center [486, 350] width 83 height 26
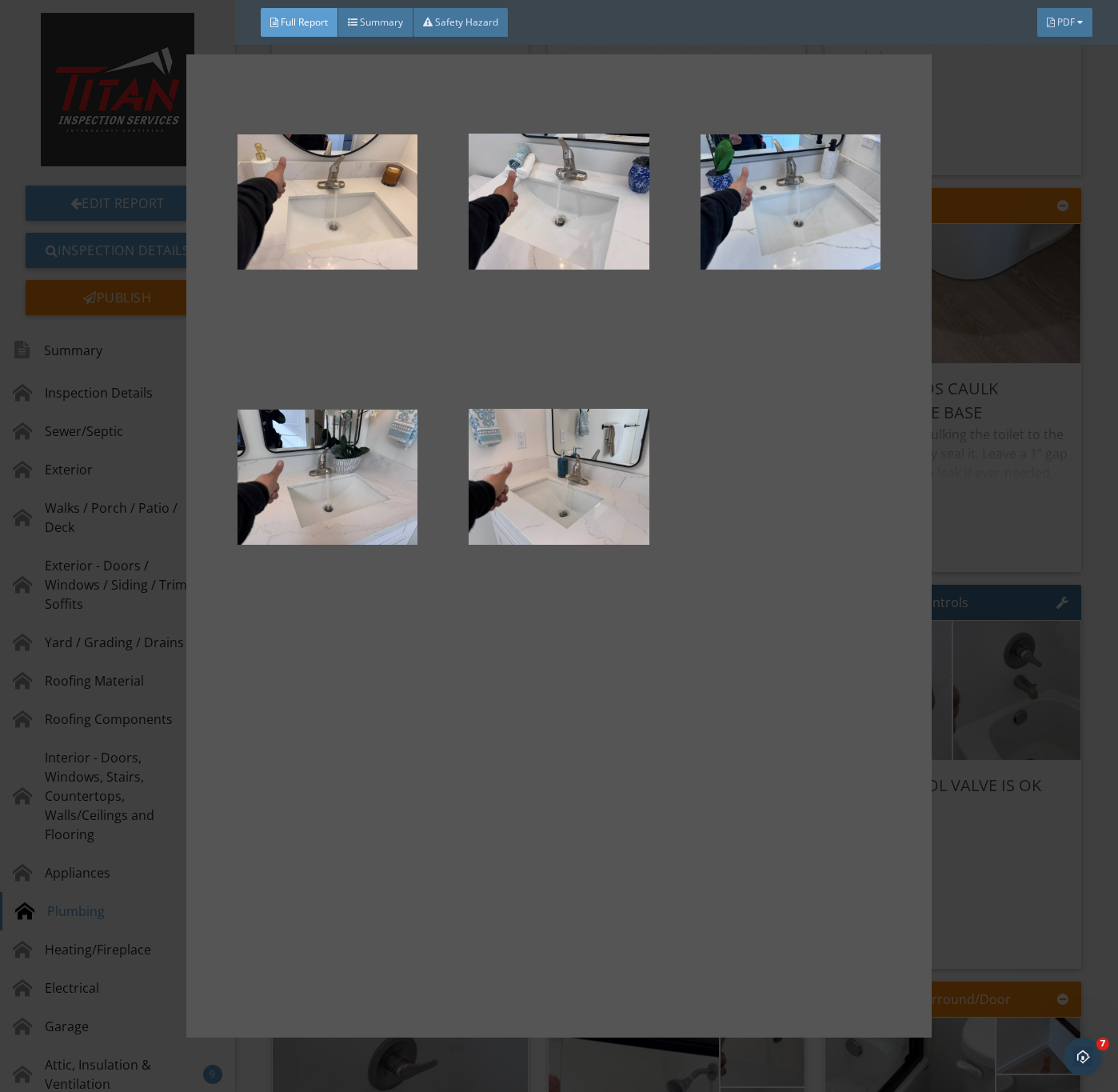
click at [968, 560] on div at bounding box center [559, 546] width 1118 height 1092
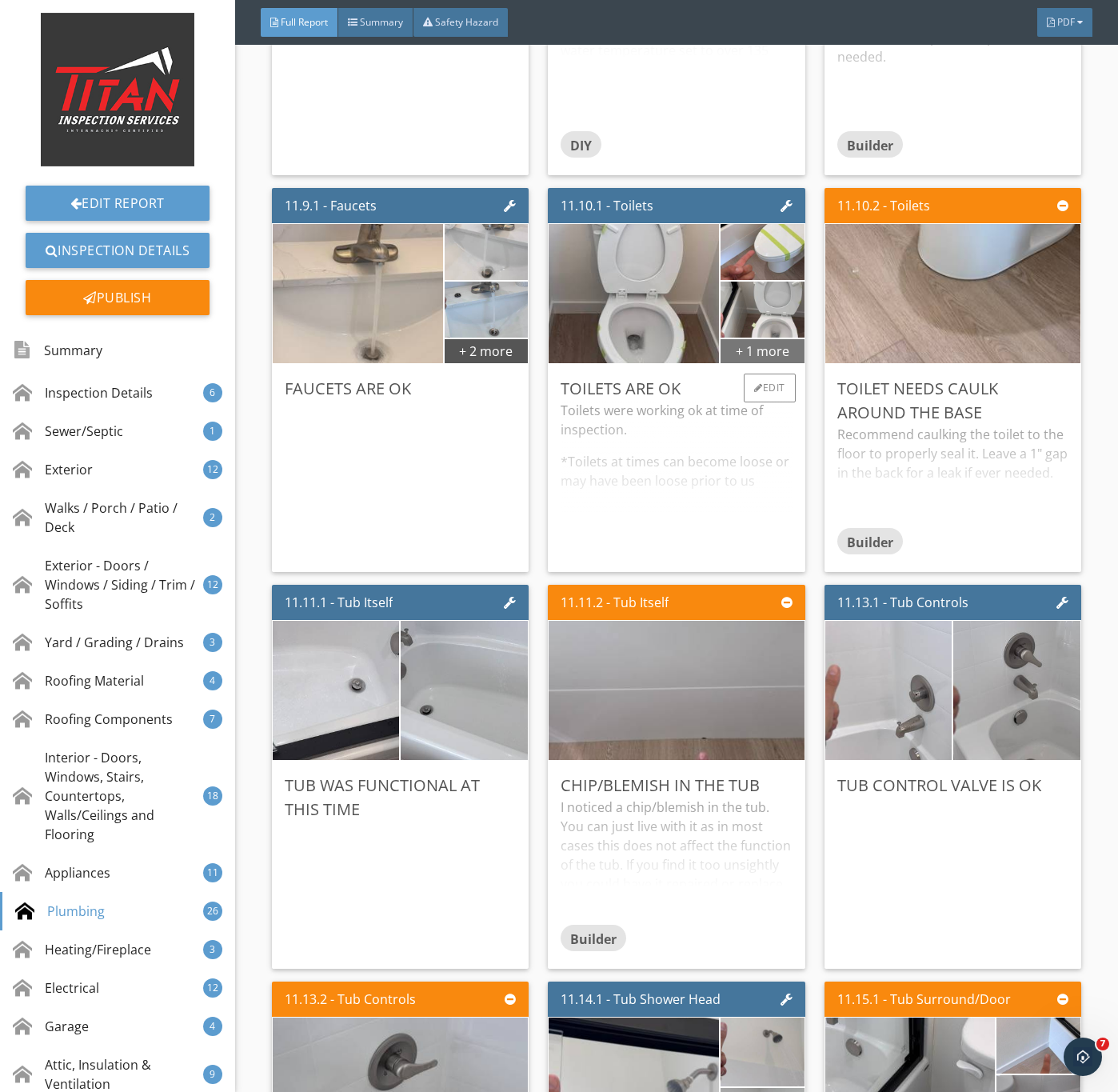
click at [773, 363] on div "+ 1 more" at bounding box center [762, 350] width 83 height 26
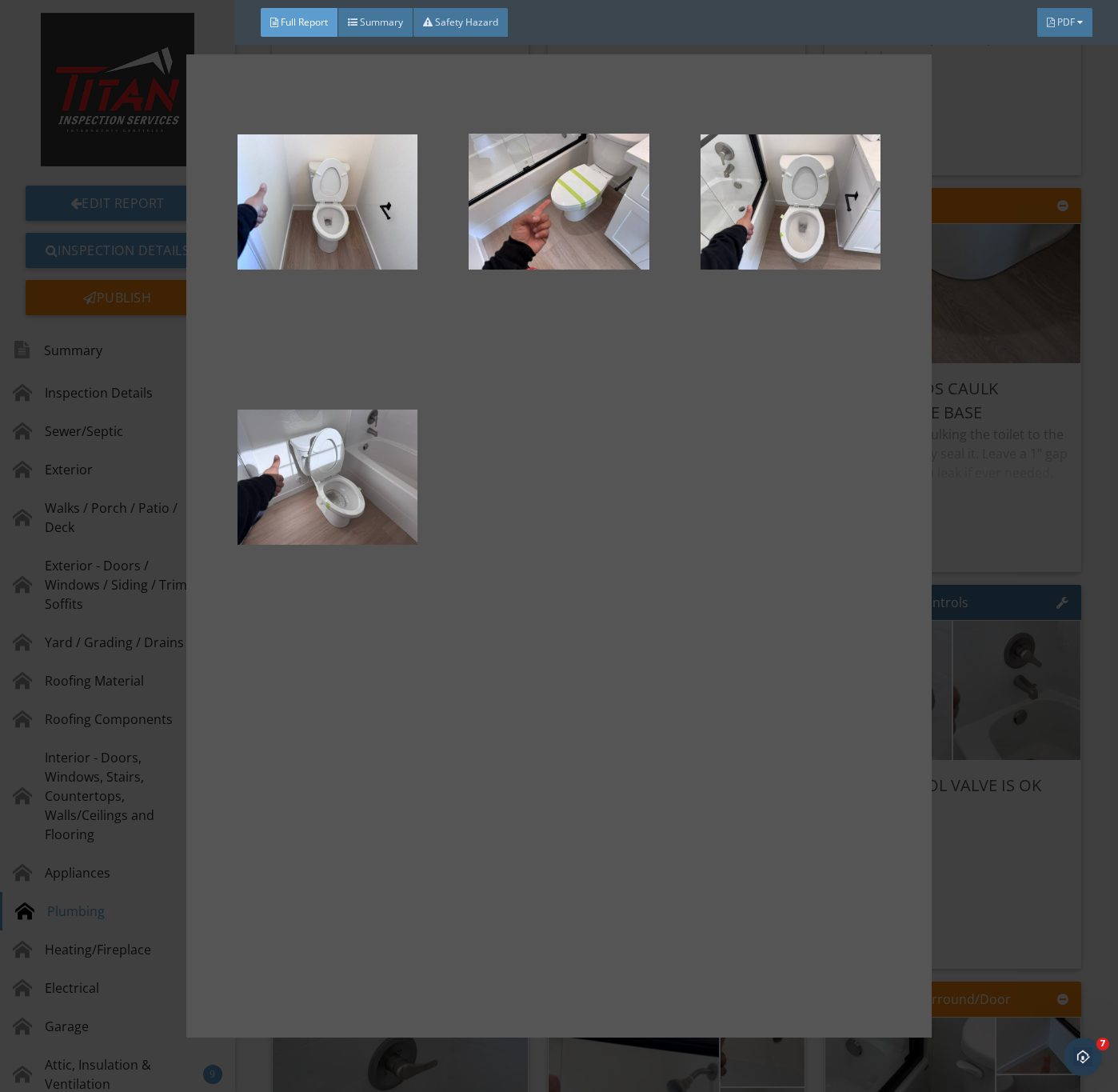
drag, startPoint x: 939, startPoint y: 615, endPoint x: 1009, endPoint y: 606, distance: 70.6
click at [940, 615] on div at bounding box center [559, 546] width 1118 height 1092
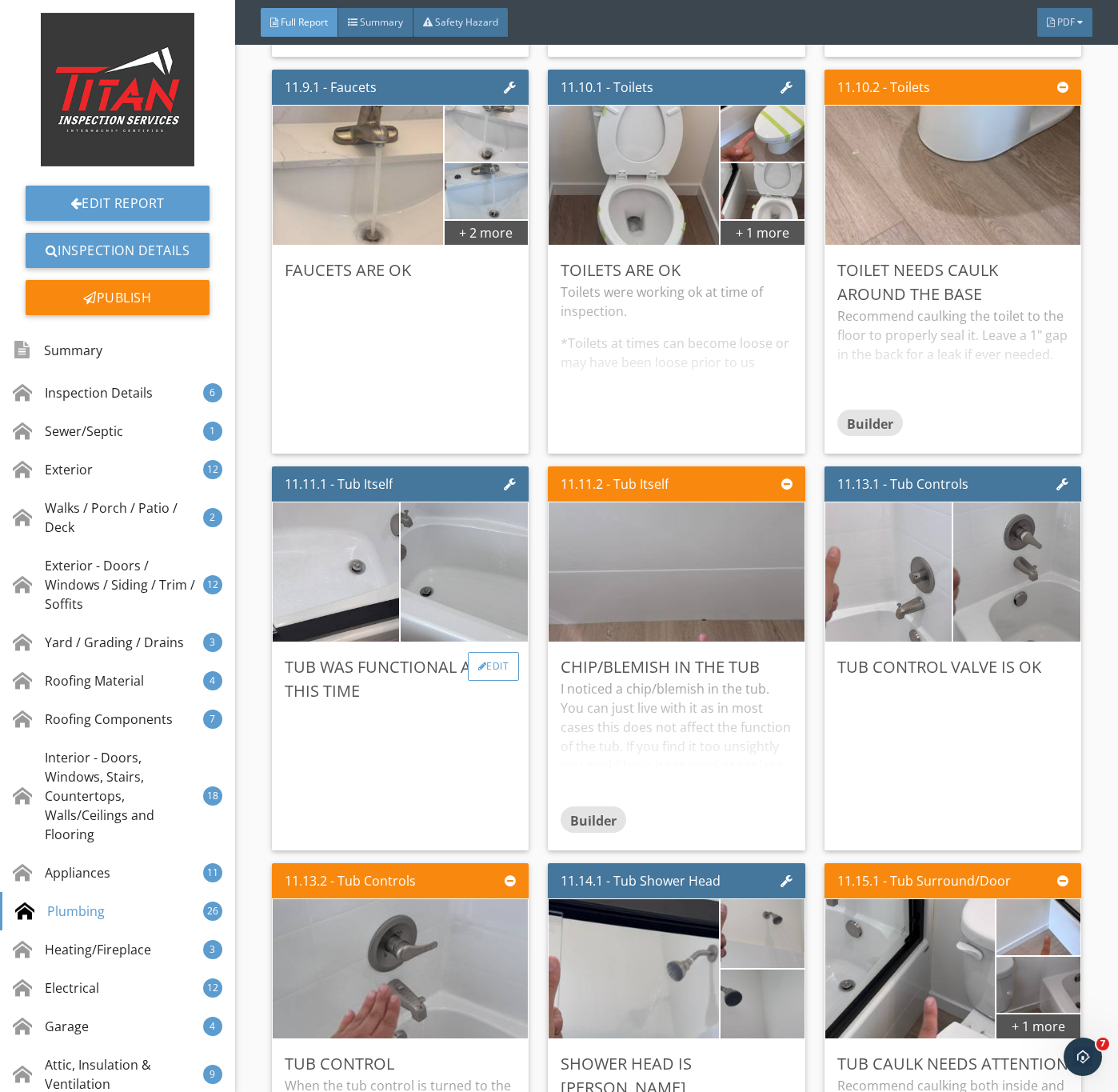
scroll to position [18237, 0]
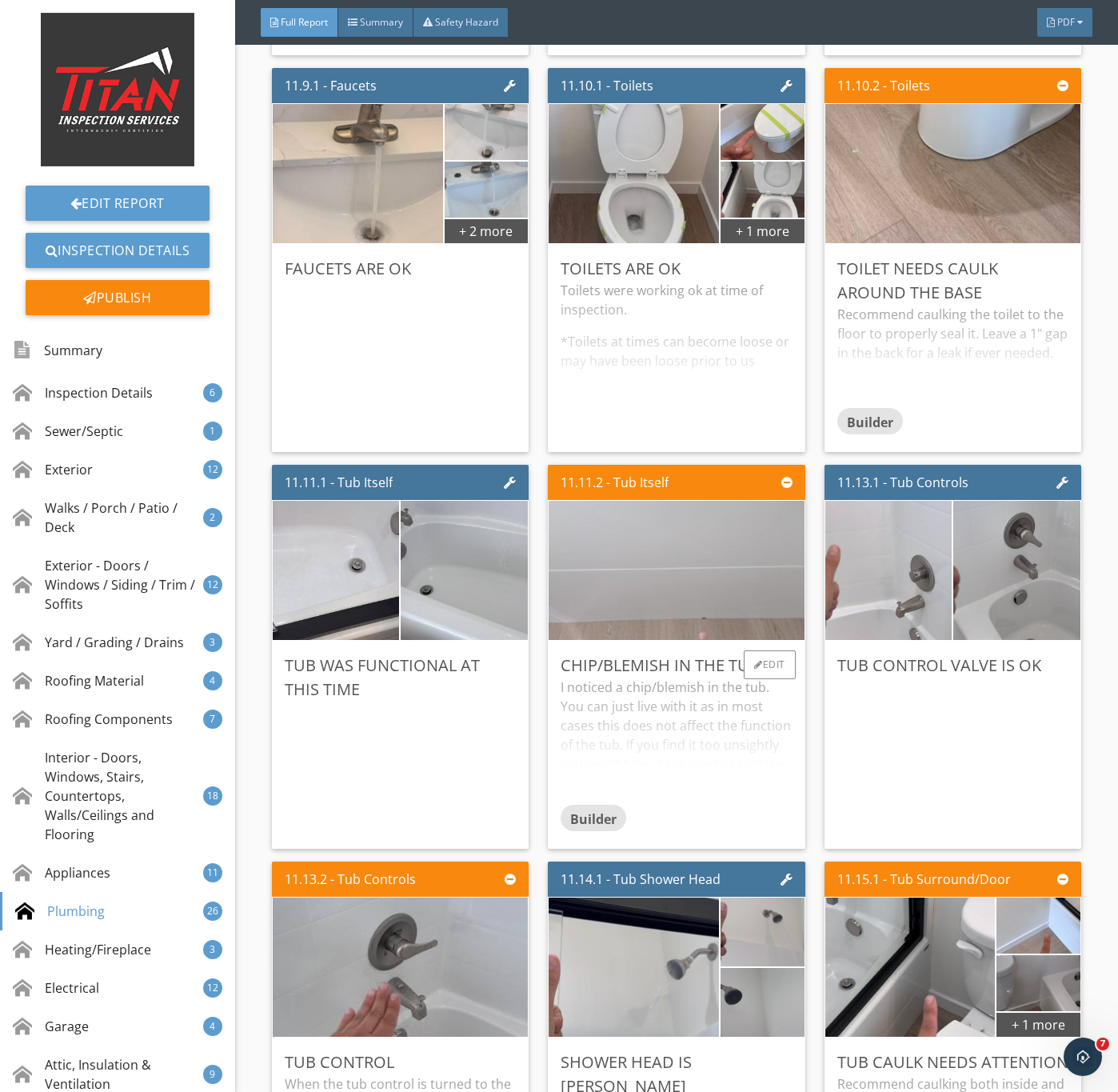
click at [678, 675] on img at bounding box center [676, 570] width 464 height 348
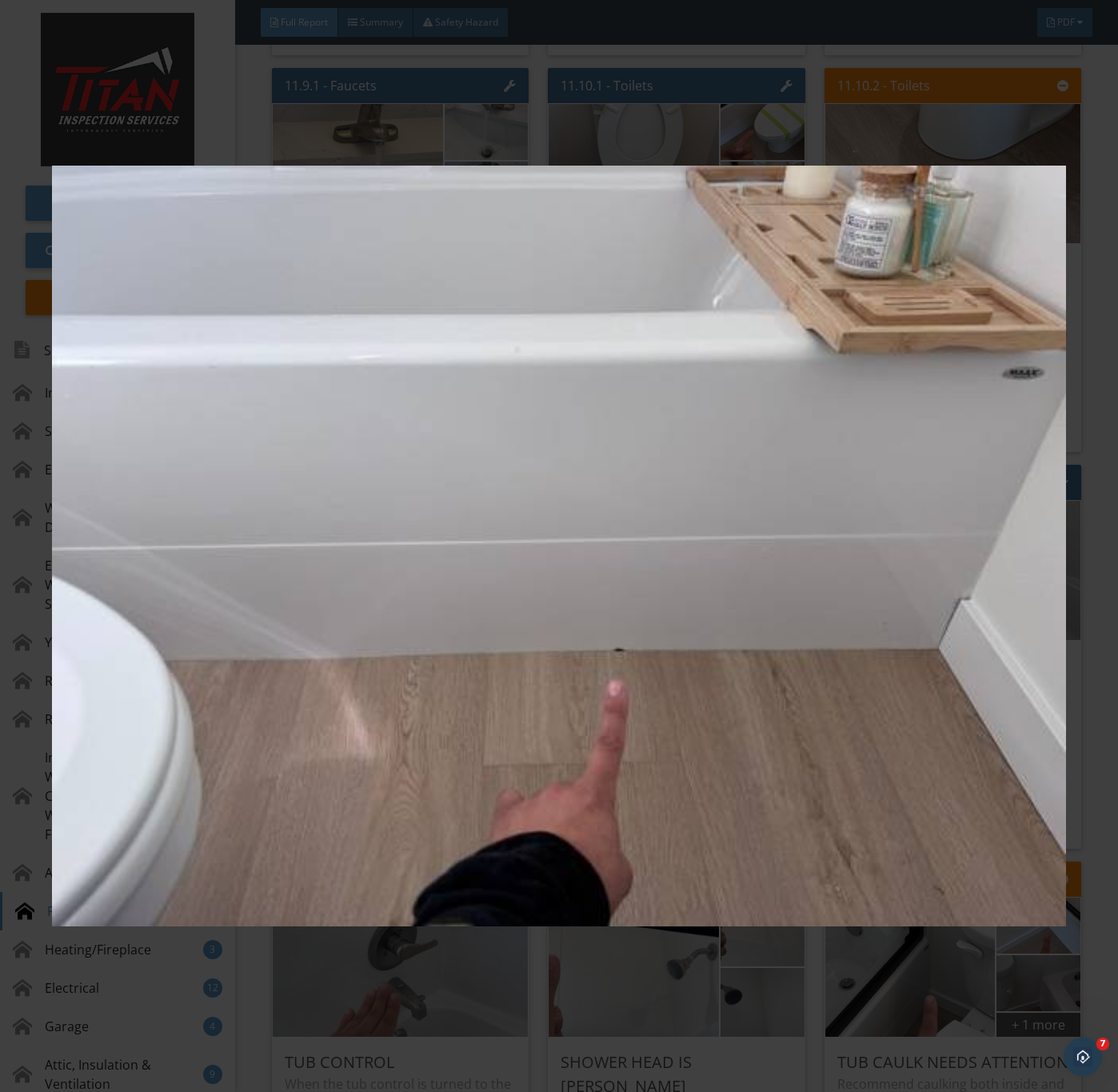
click at [521, 780] on img at bounding box center [559, 546] width 1013 height 988
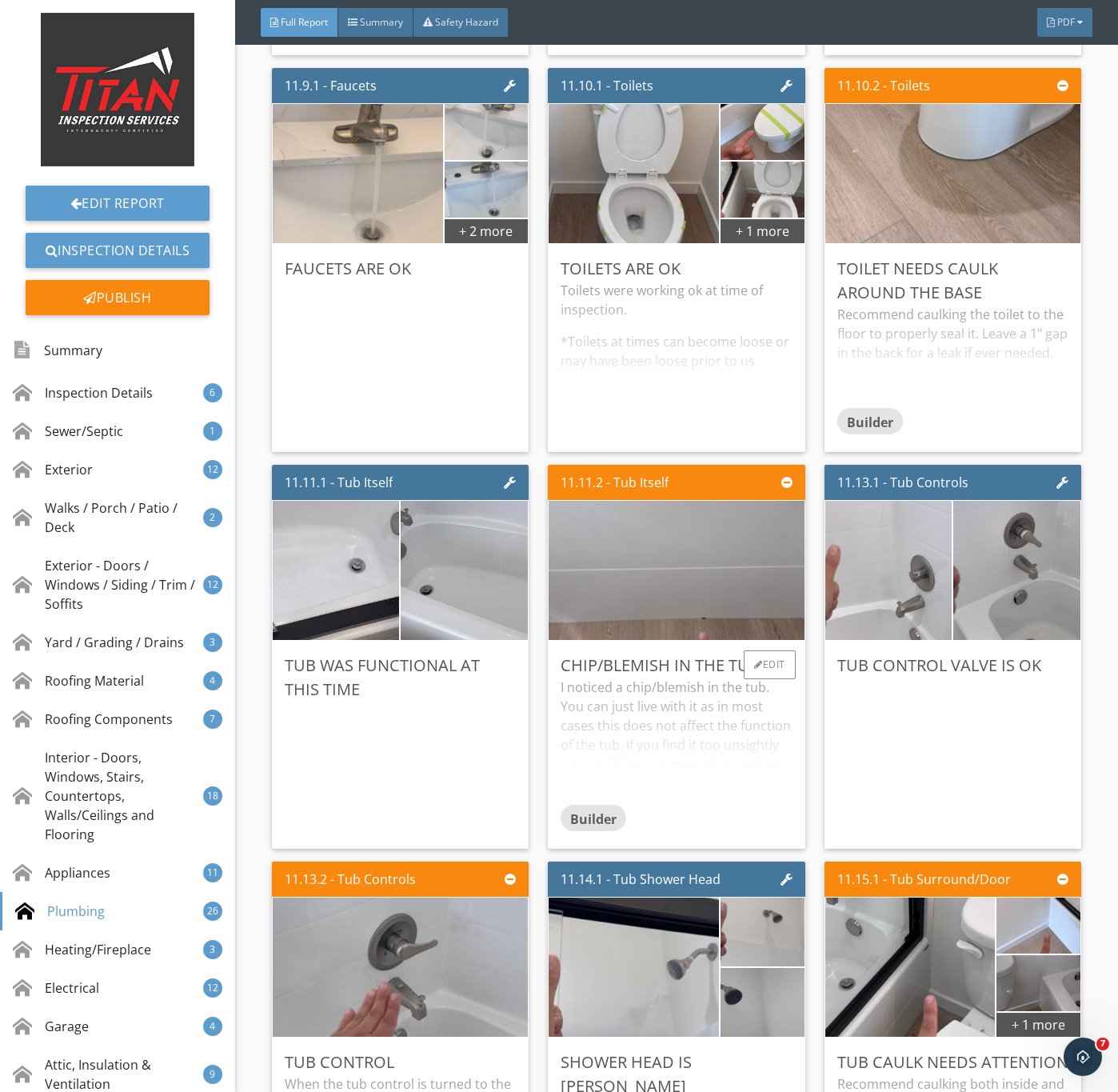
click at [644, 804] on div "I noticed a chip/blemish in the tub. You can just live with it as in most cases…" at bounding box center [676, 741] width 232 height 126
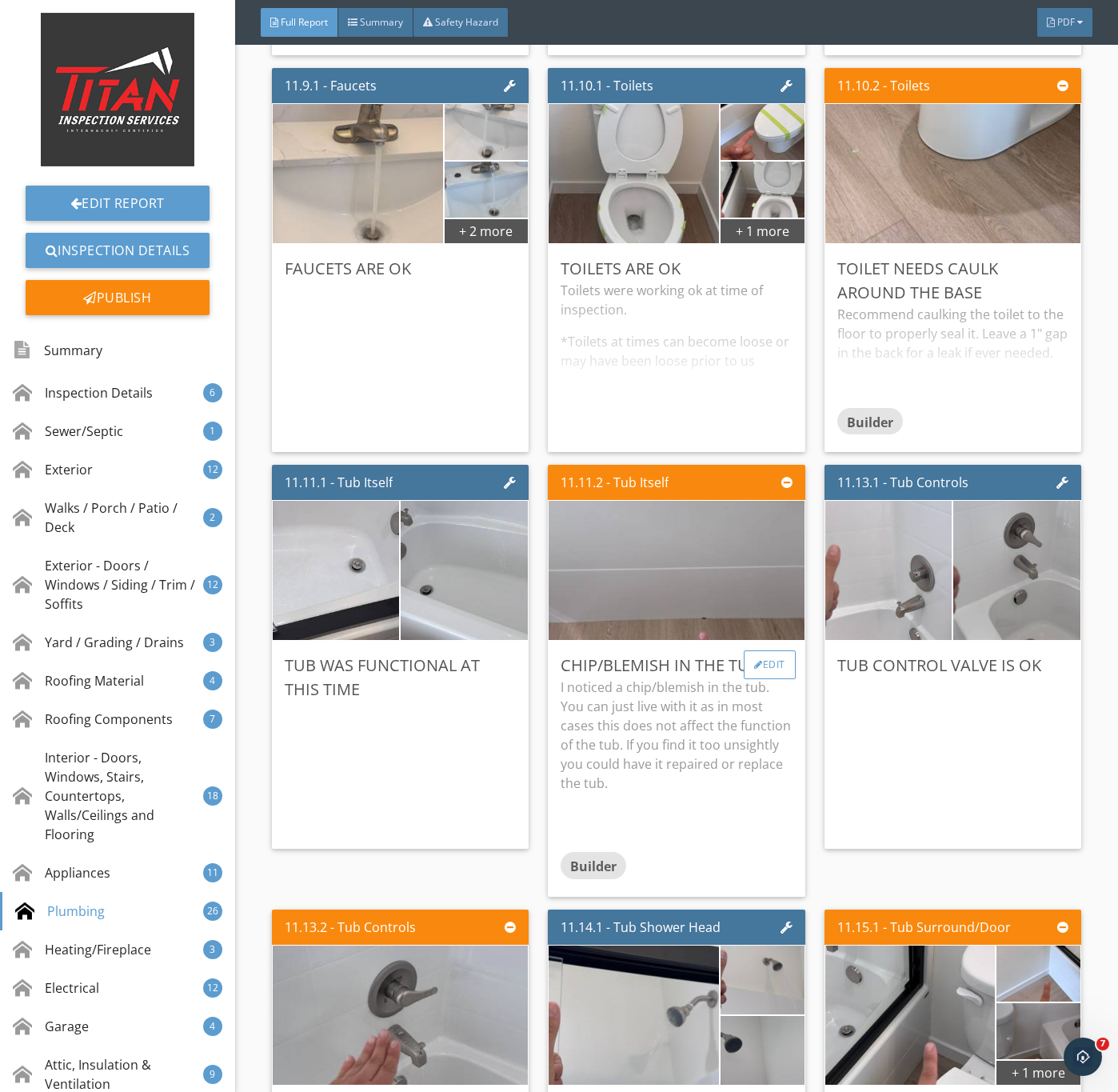
click at [766, 679] on div "Edit" at bounding box center [770, 664] width 52 height 28
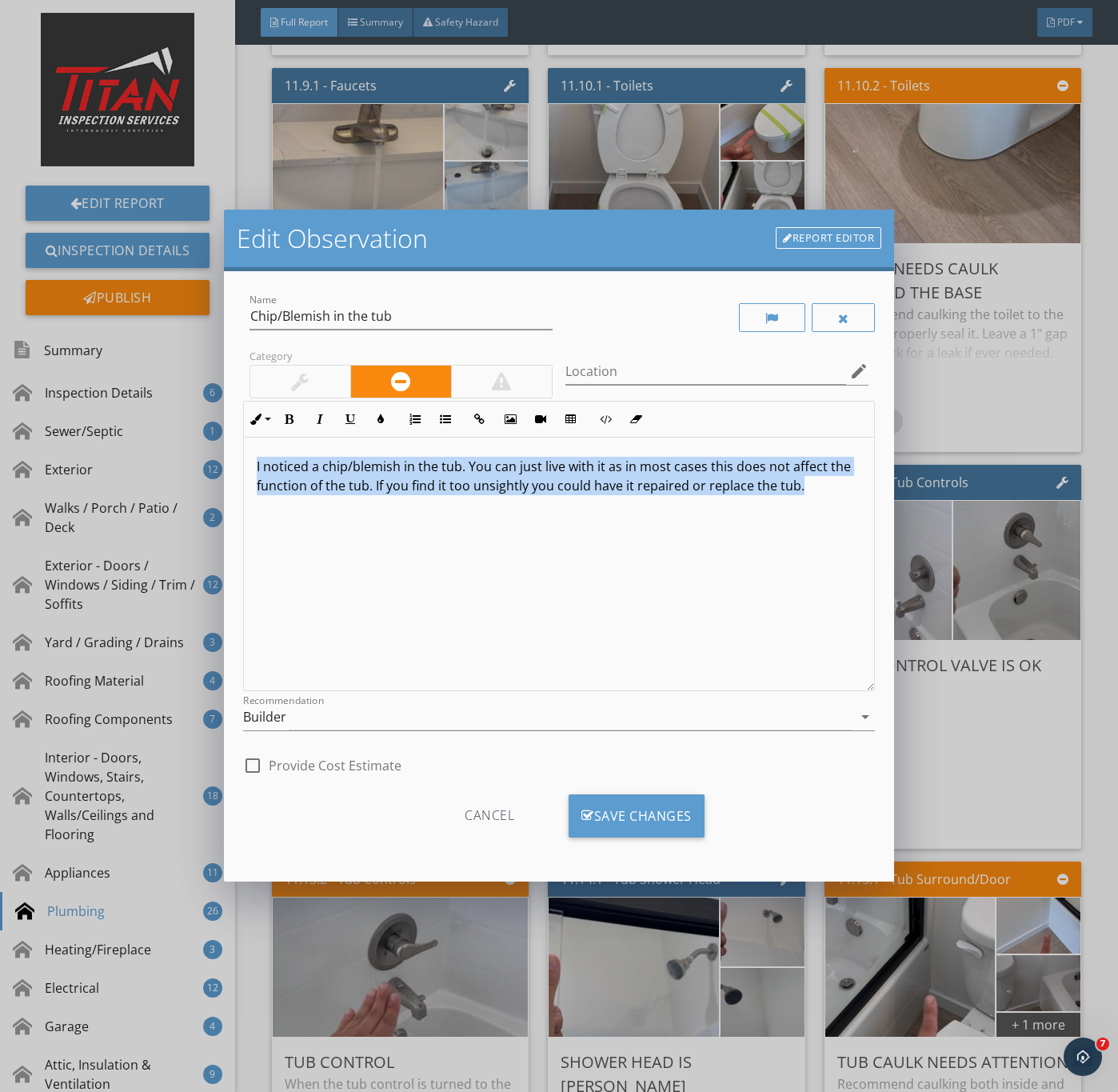
drag, startPoint x: 822, startPoint y: 501, endPoint x: 221, endPoint y: 460, distance: 602.4
click at [221, 460] on div "Edit Observation Report Editor Name Chip/Blemish in the tub Category Location e…" at bounding box center [559, 546] width 1118 height 1092
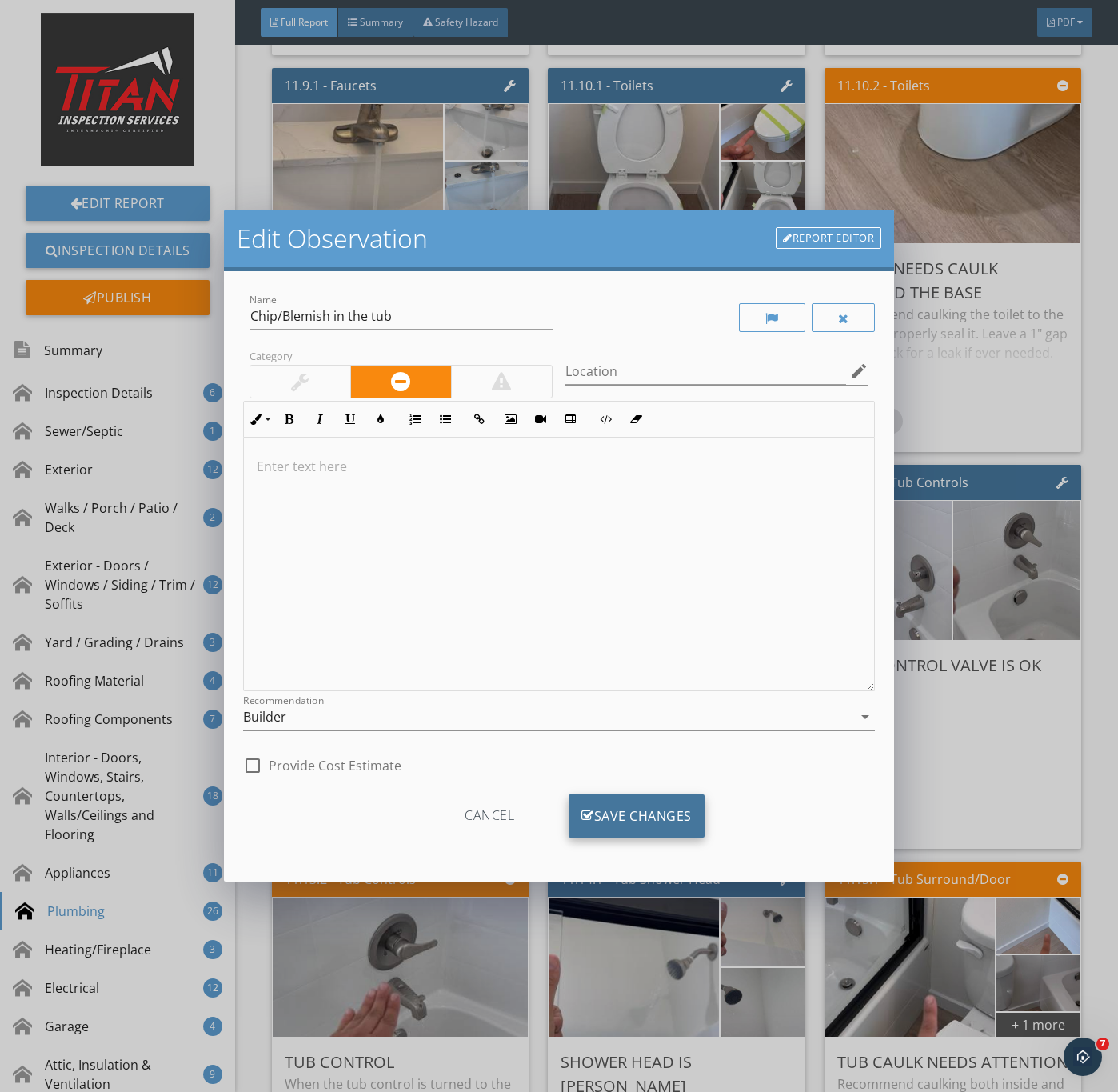
click at [615, 816] on div "Save Changes" at bounding box center [636, 815] width 136 height 43
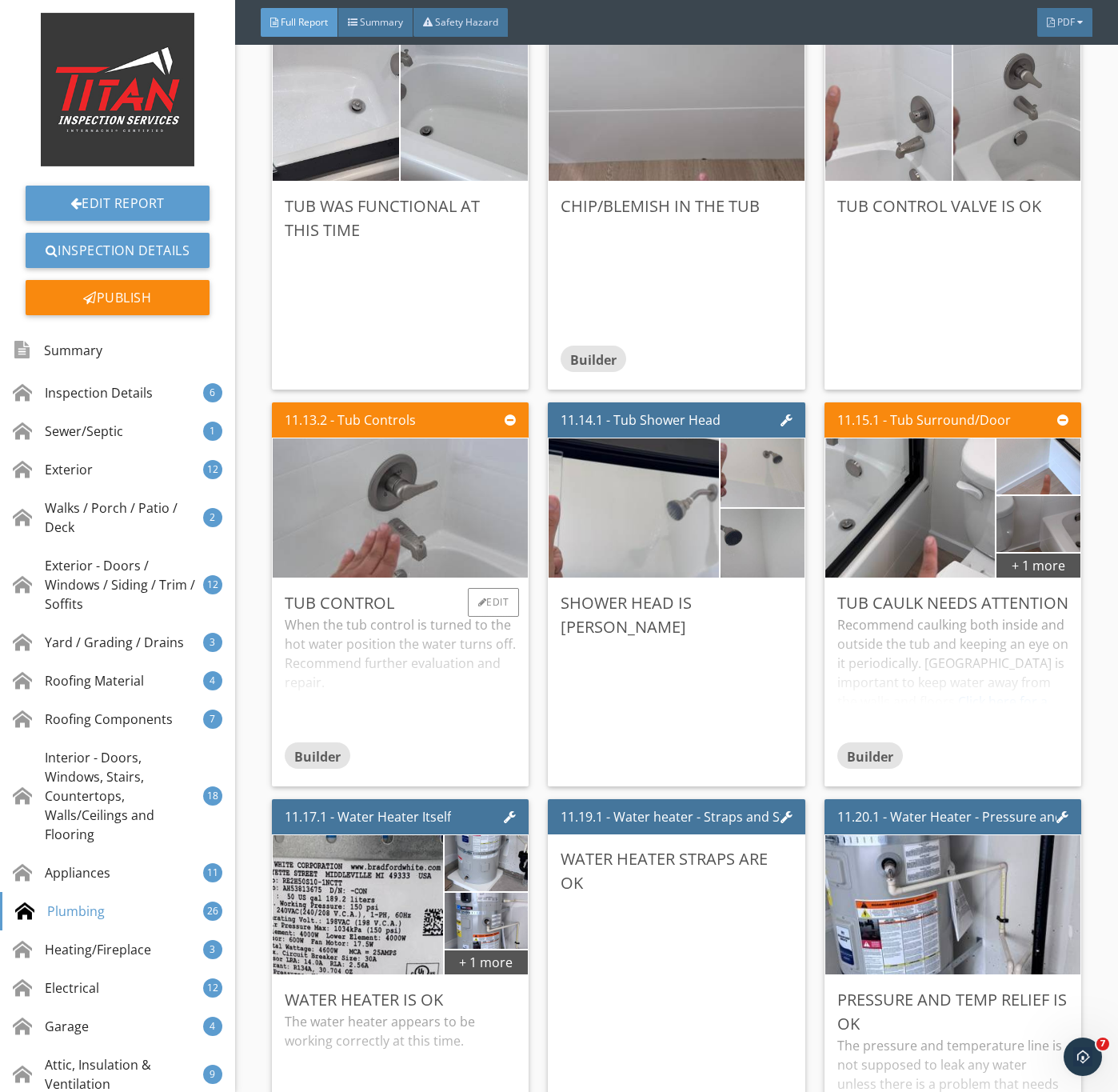
scroll to position [18716, 0]
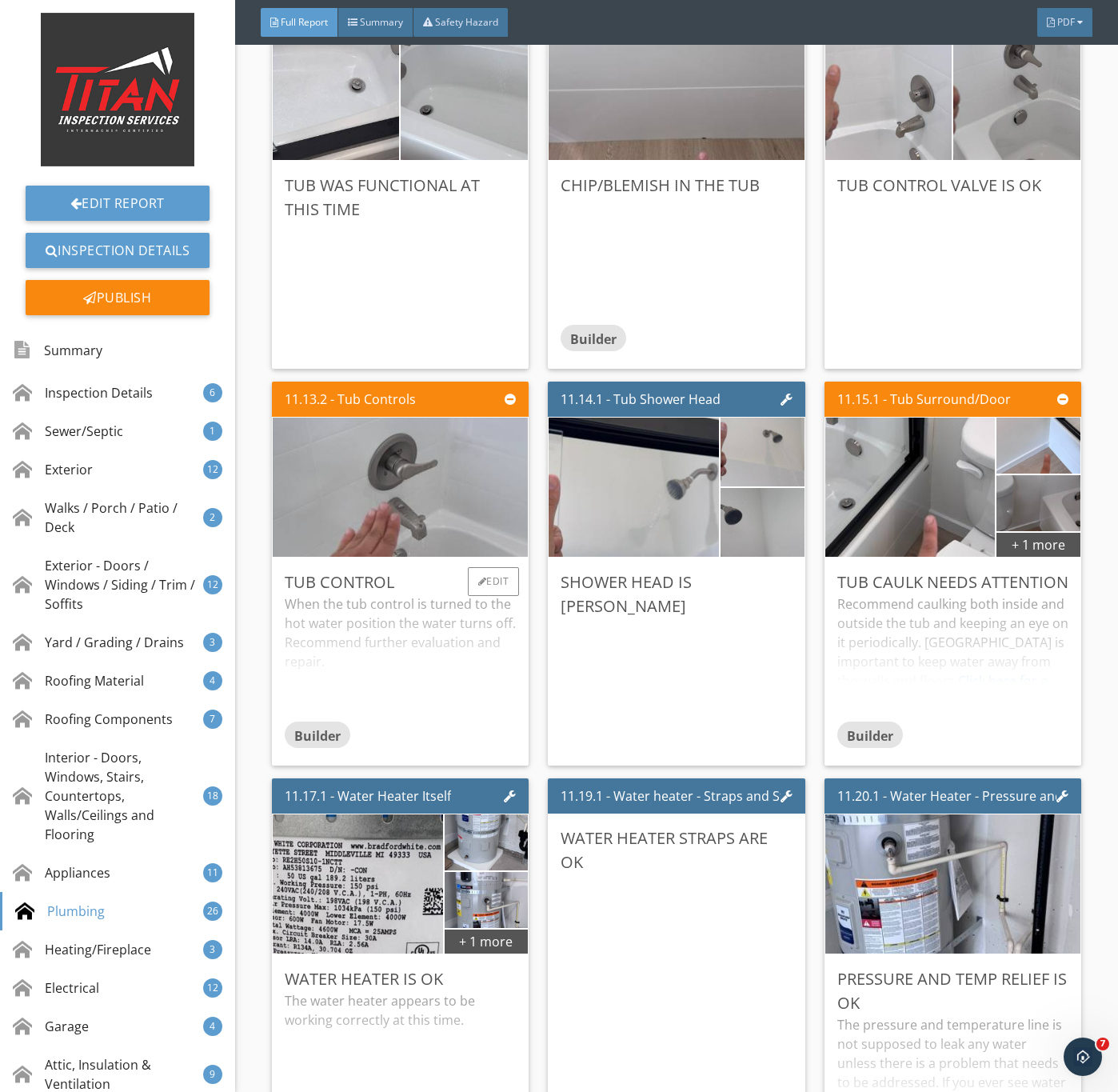
click at [358, 720] on div "When the tub control is turned to the hot water position the water turns off. R…" at bounding box center [400, 657] width 232 height 126
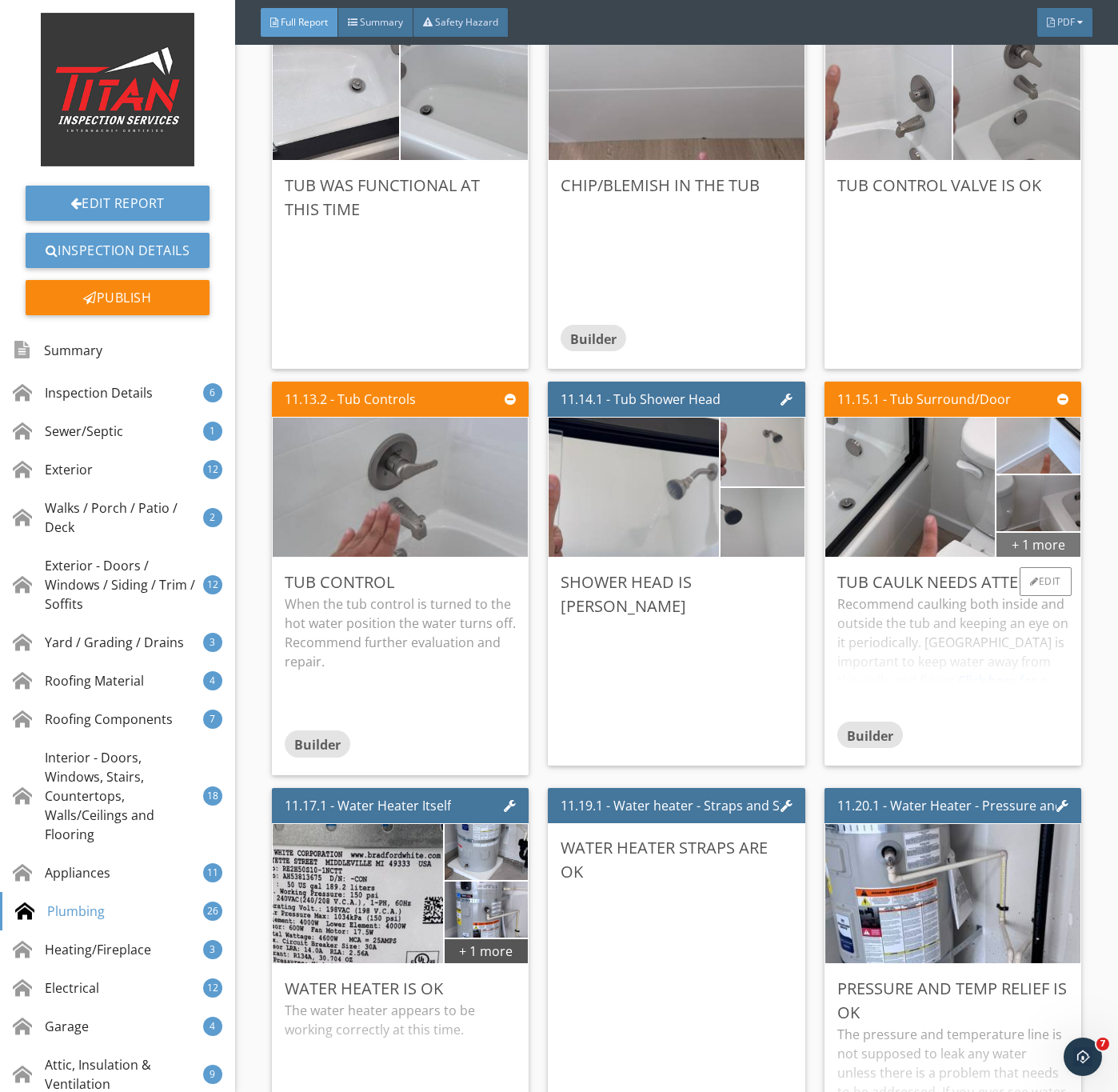
click at [1026, 557] on div "+ 1 more" at bounding box center [1038, 544] width 83 height 26
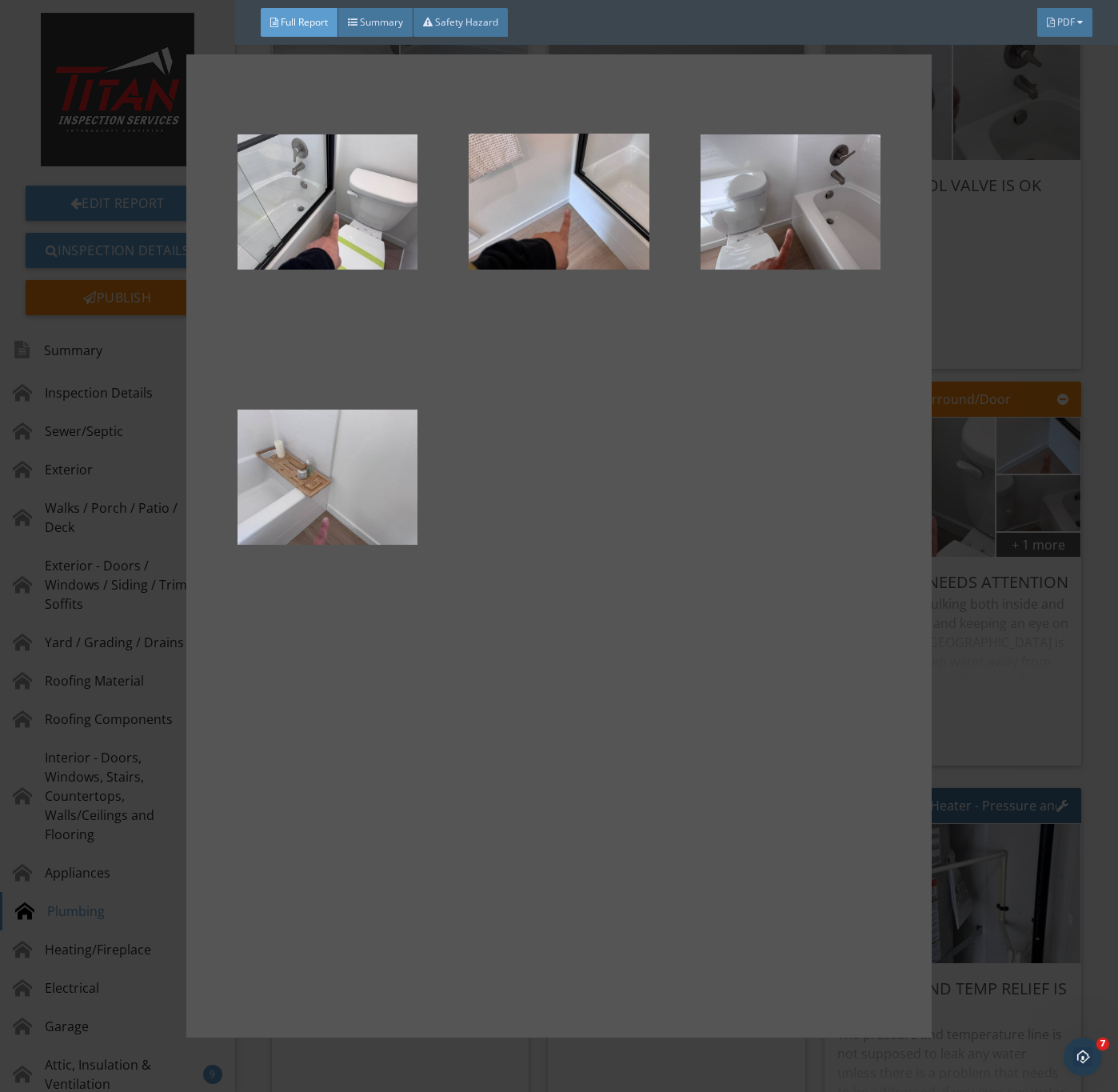
click at [989, 725] on div at bounding box center [559, 546] width 1118 height 1092
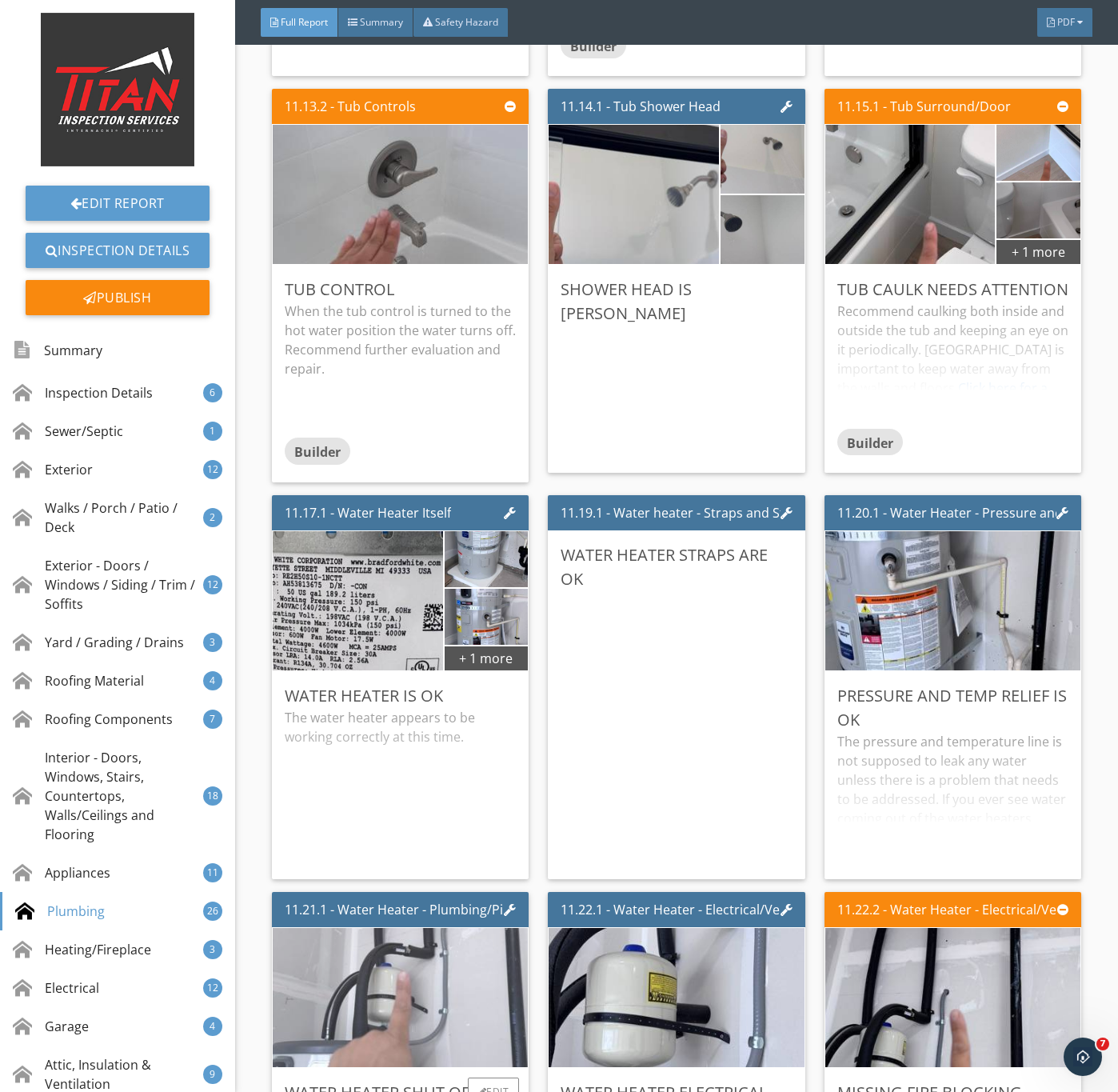
scroll to position [19076, 0]
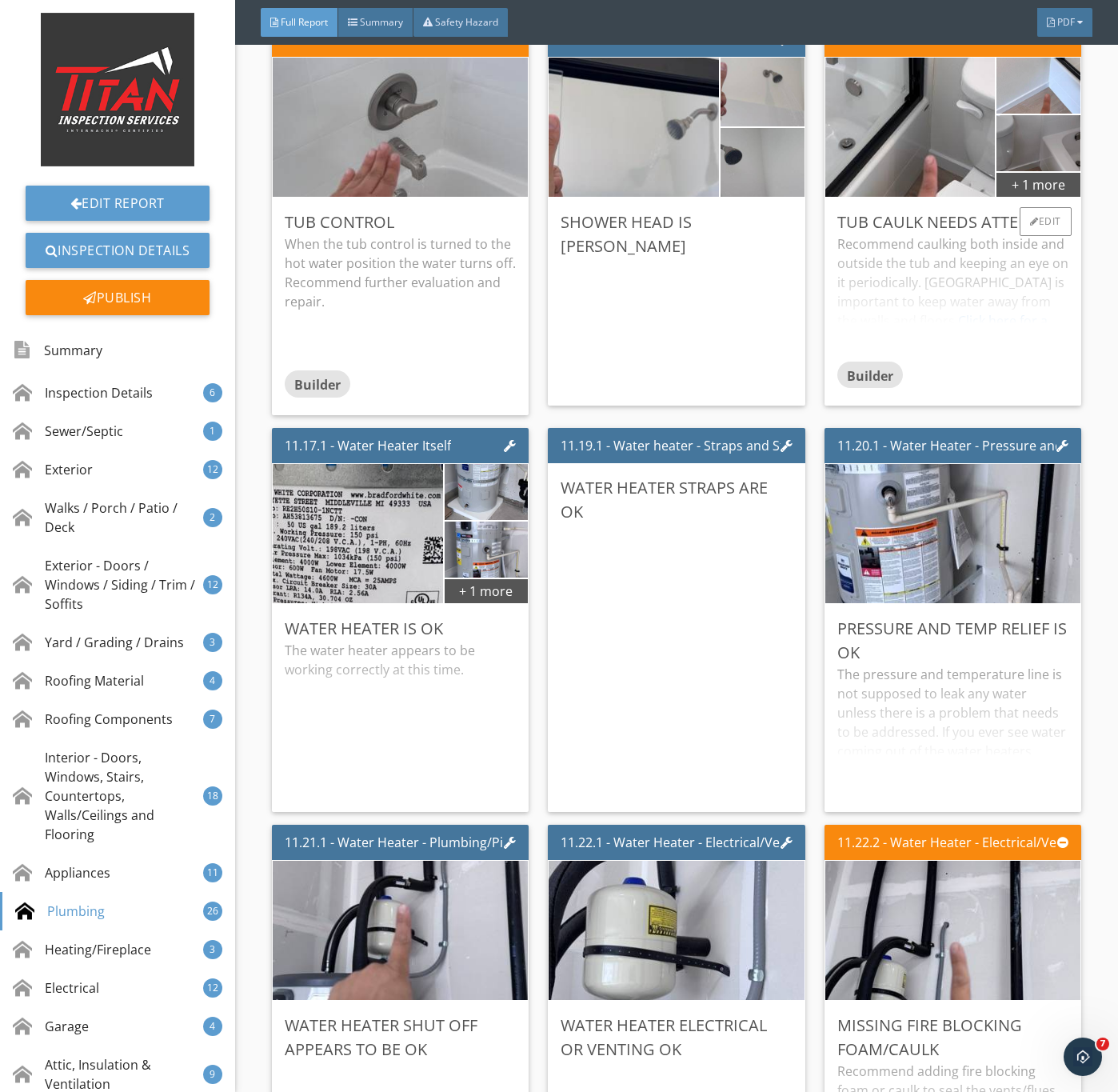
click at [888, 361] on div "Recommend caulking both inside and outside the tub and keeping an eye on it per…" at bounding box center [953, 297] width 232 height 126
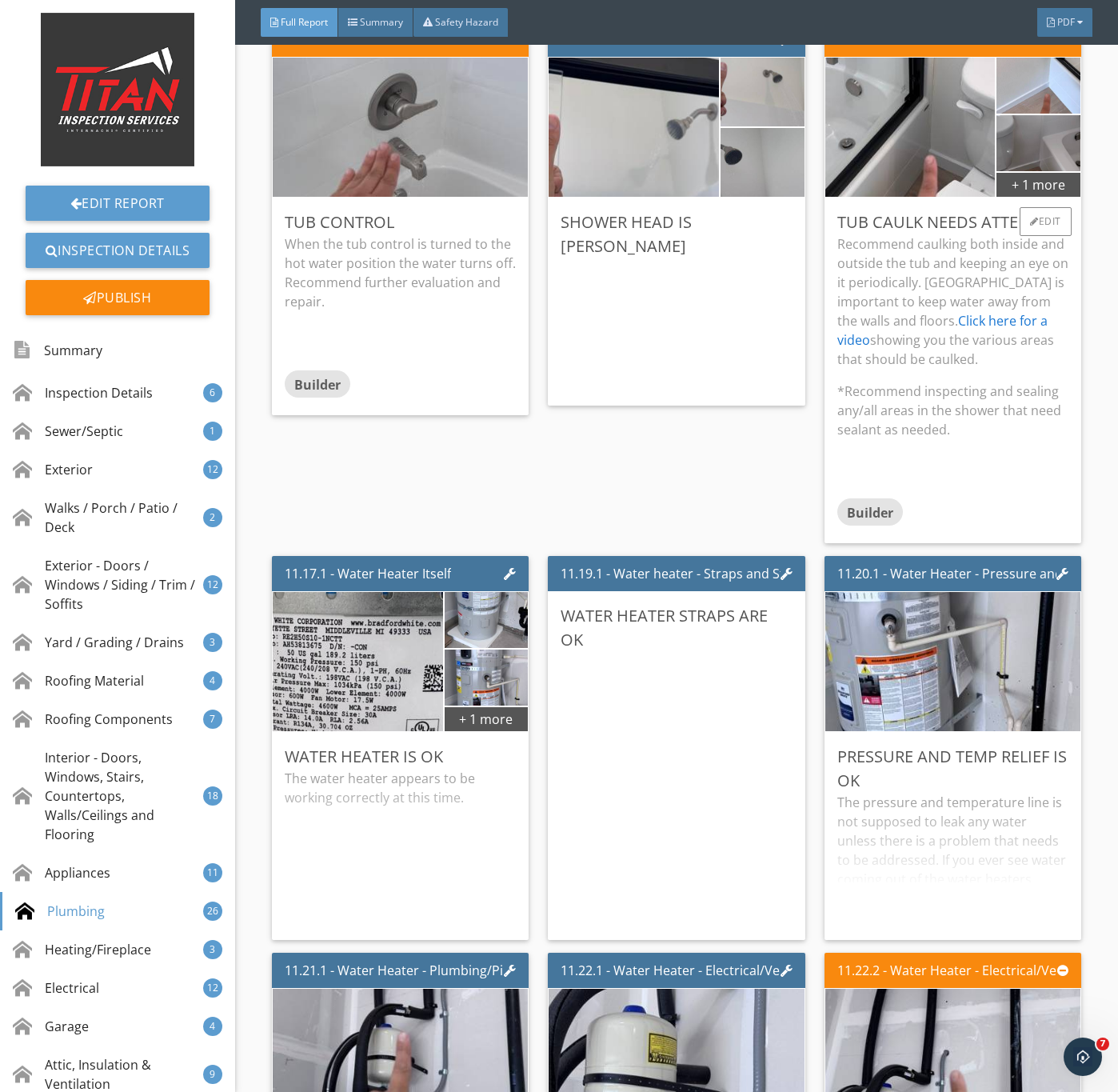
click at [1016, 369] on p "Recommend caulking both inside and outside the tub and keeping an eye on it per…" at bounding box center [953, 301] width 232 height 134
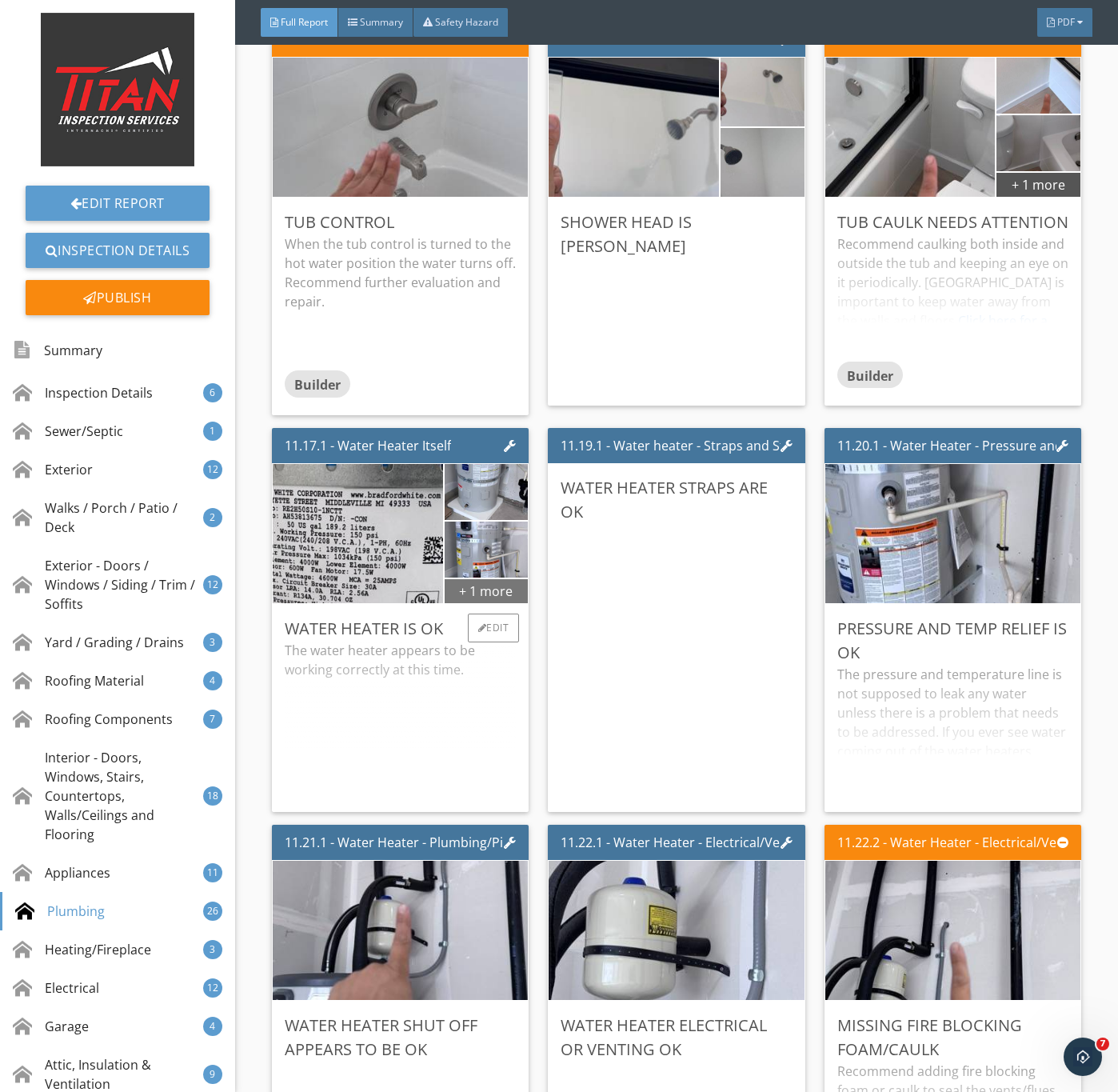
click at [478, 603] on div "+ 1 more" at bounding box center [486, 590] width 83 height 26
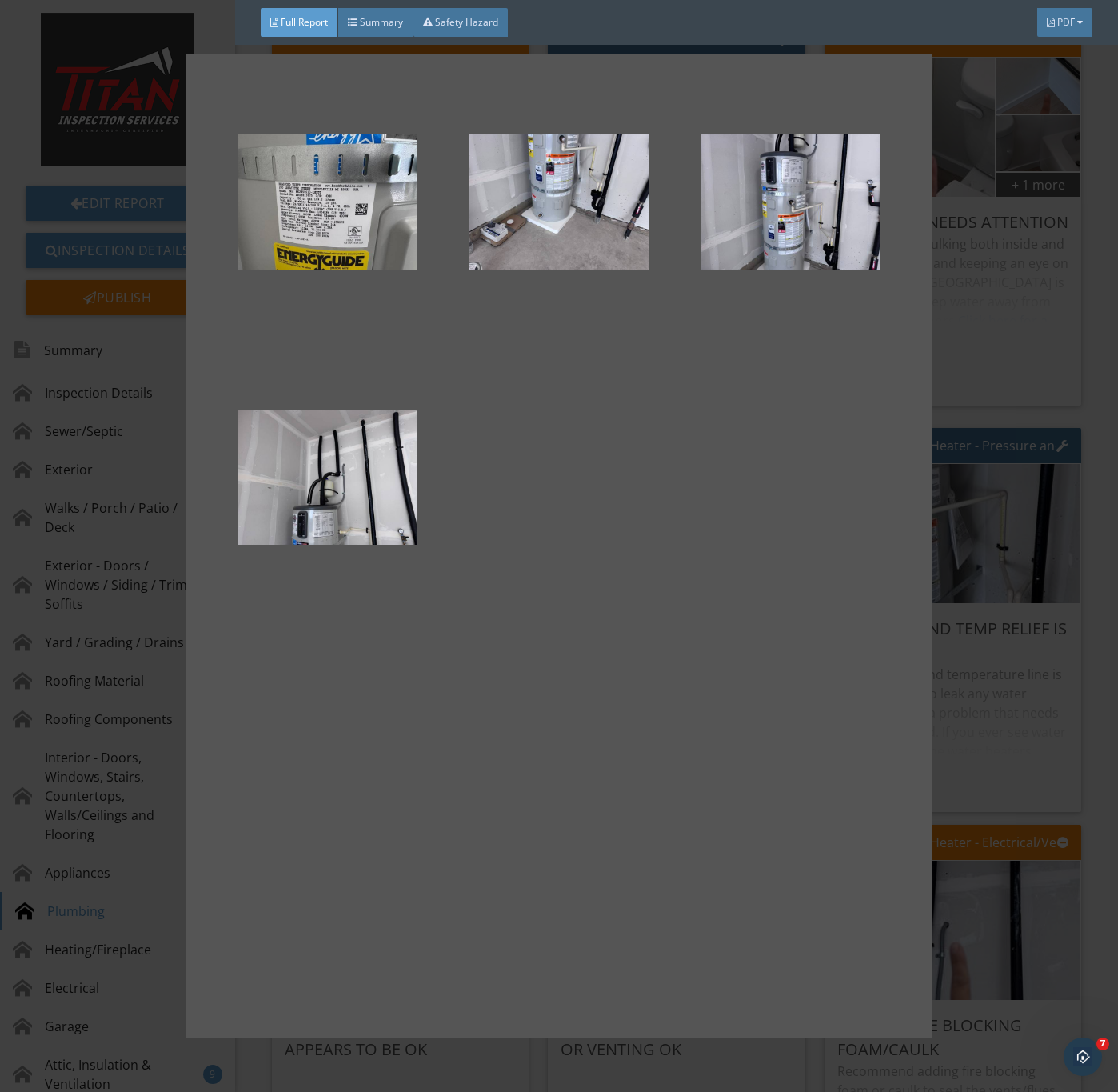
click at [929, 703] on div at bounding box center [559, 546] width 745 height 983
click at [1004, 742] on div at bounding box center [559, 546] width 1118 height 1092
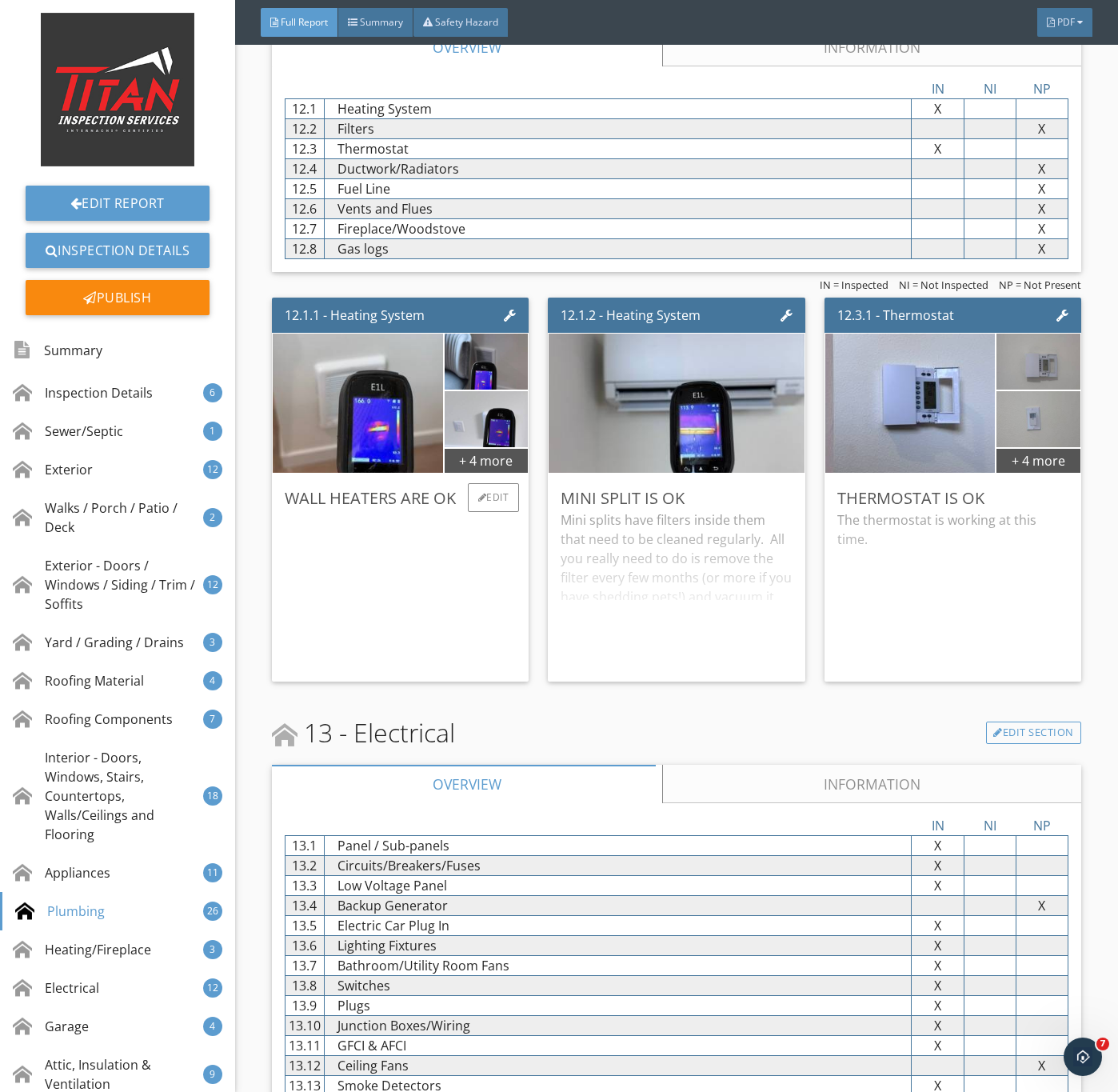
scroll to position [20756, 0]
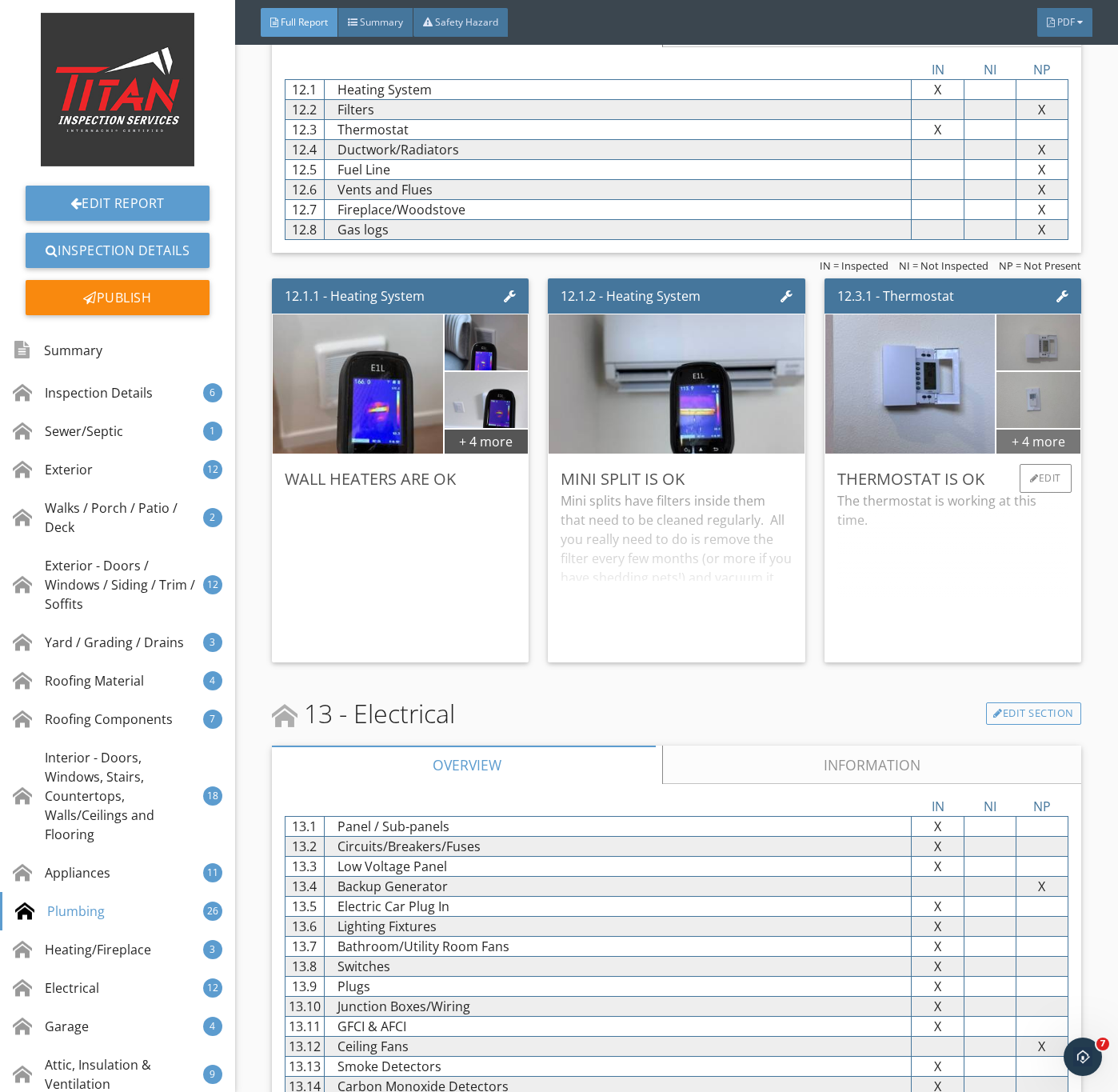
click at [1032, 453] on div "+ 4 more" at bounding box center [1038, 440] width 83 height 26
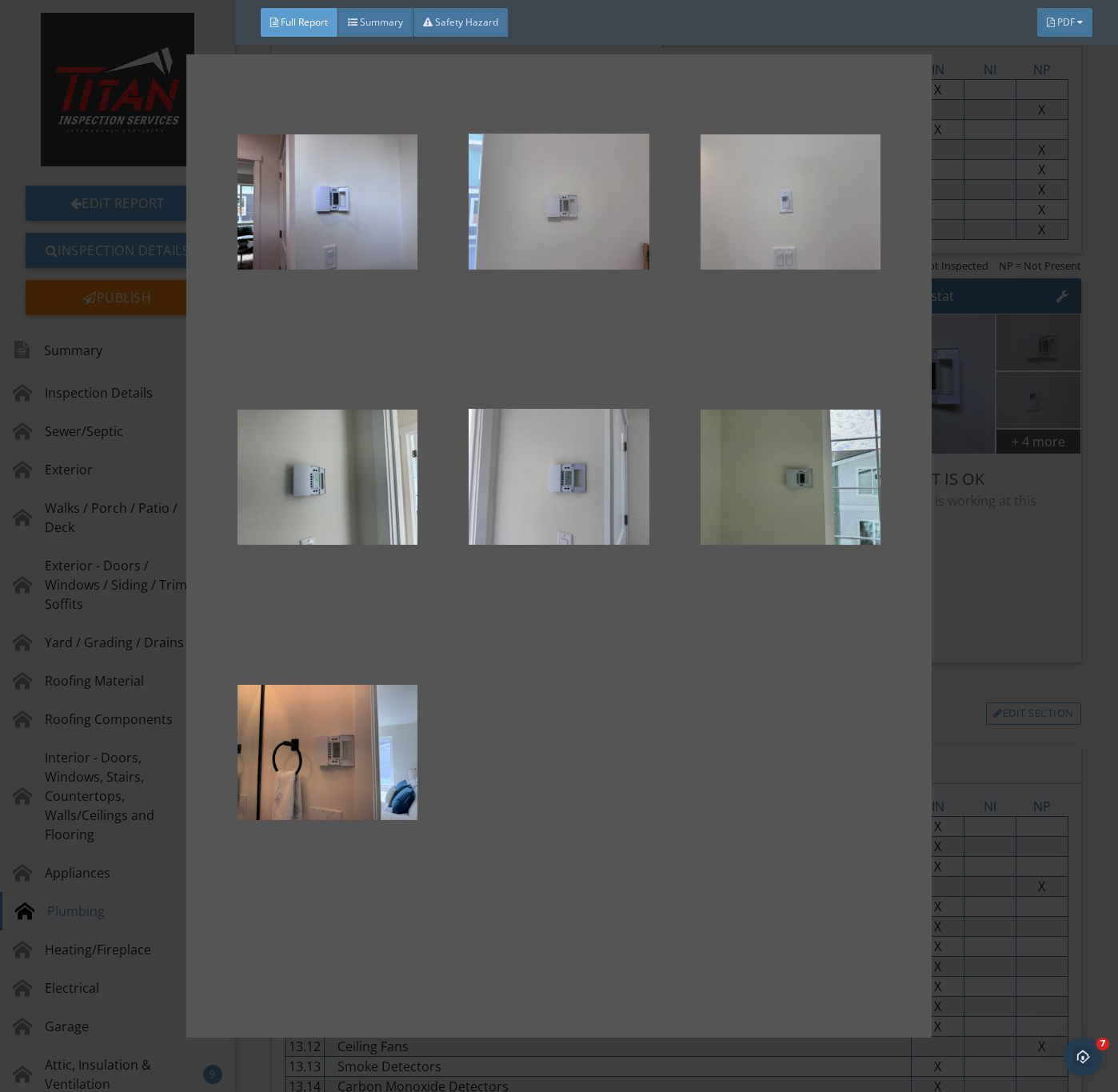
click at [1012, 730] on div at bounding box center [559, 546] width 1118 height 1092
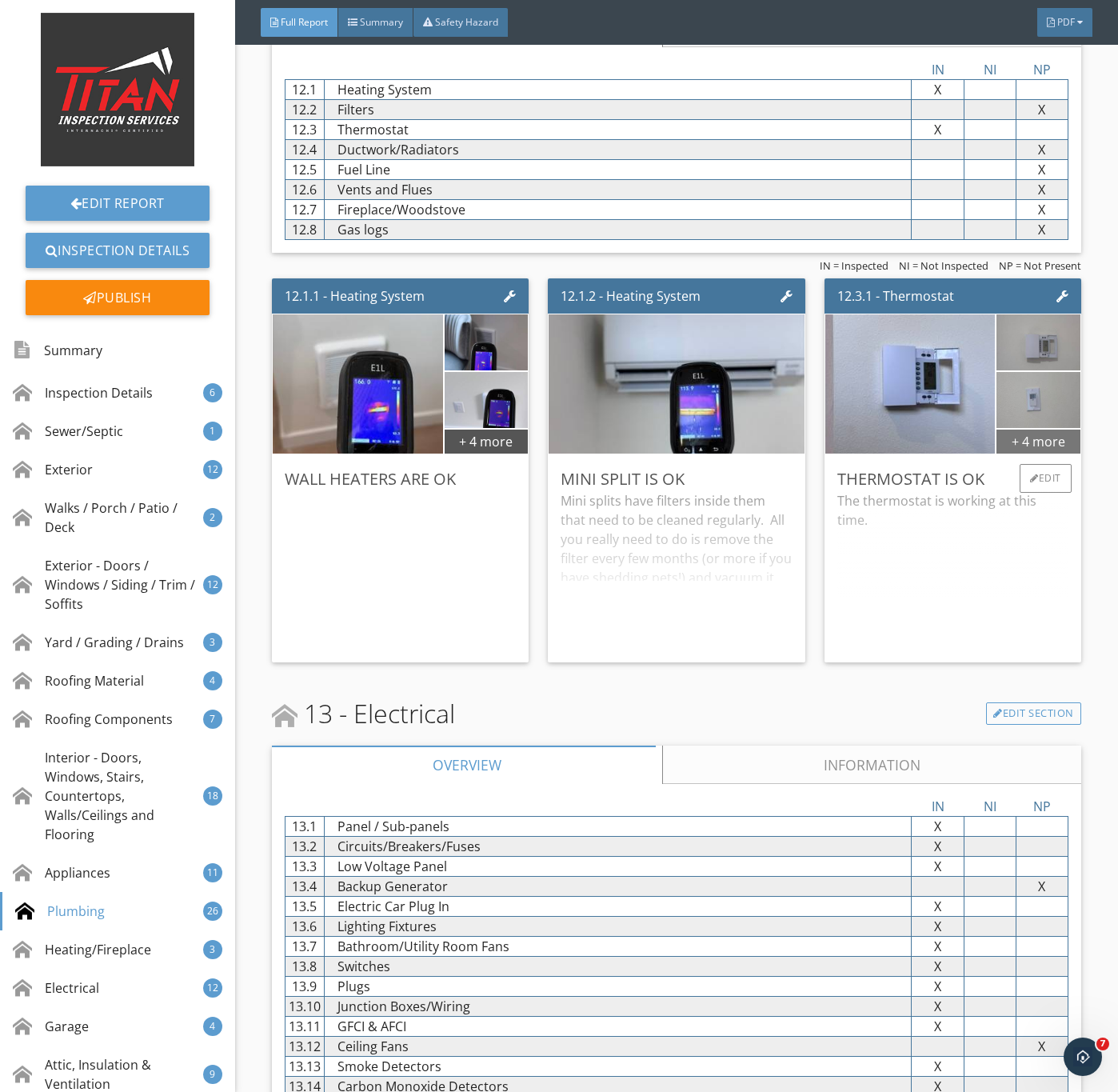
click at [1026, 453] on div "+ 4 more" at bounding box center [1038, 440] width 83 height 26
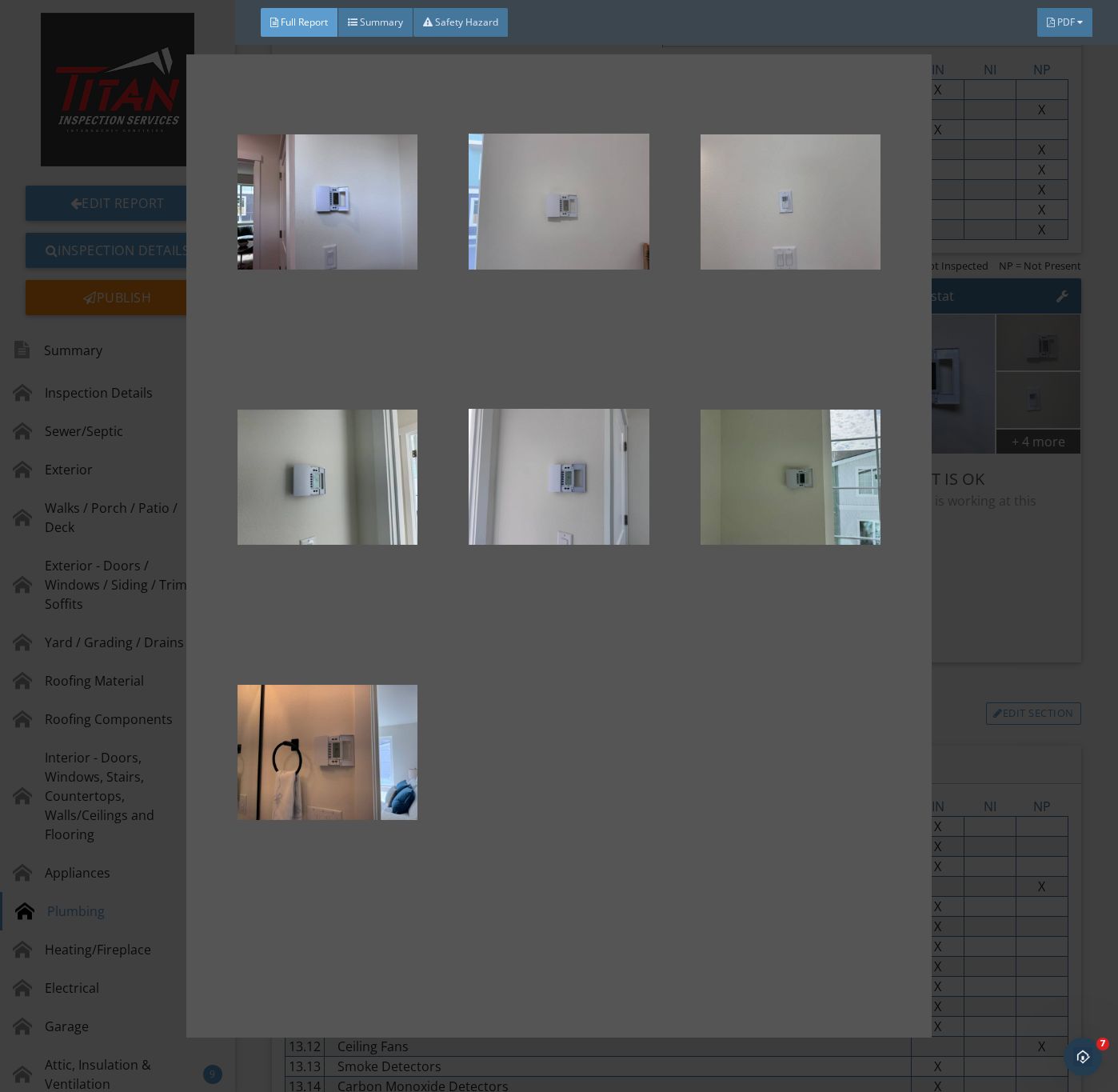
click at [1086, 754] on div at bounding box center [559, 546] width 1118 height 1092
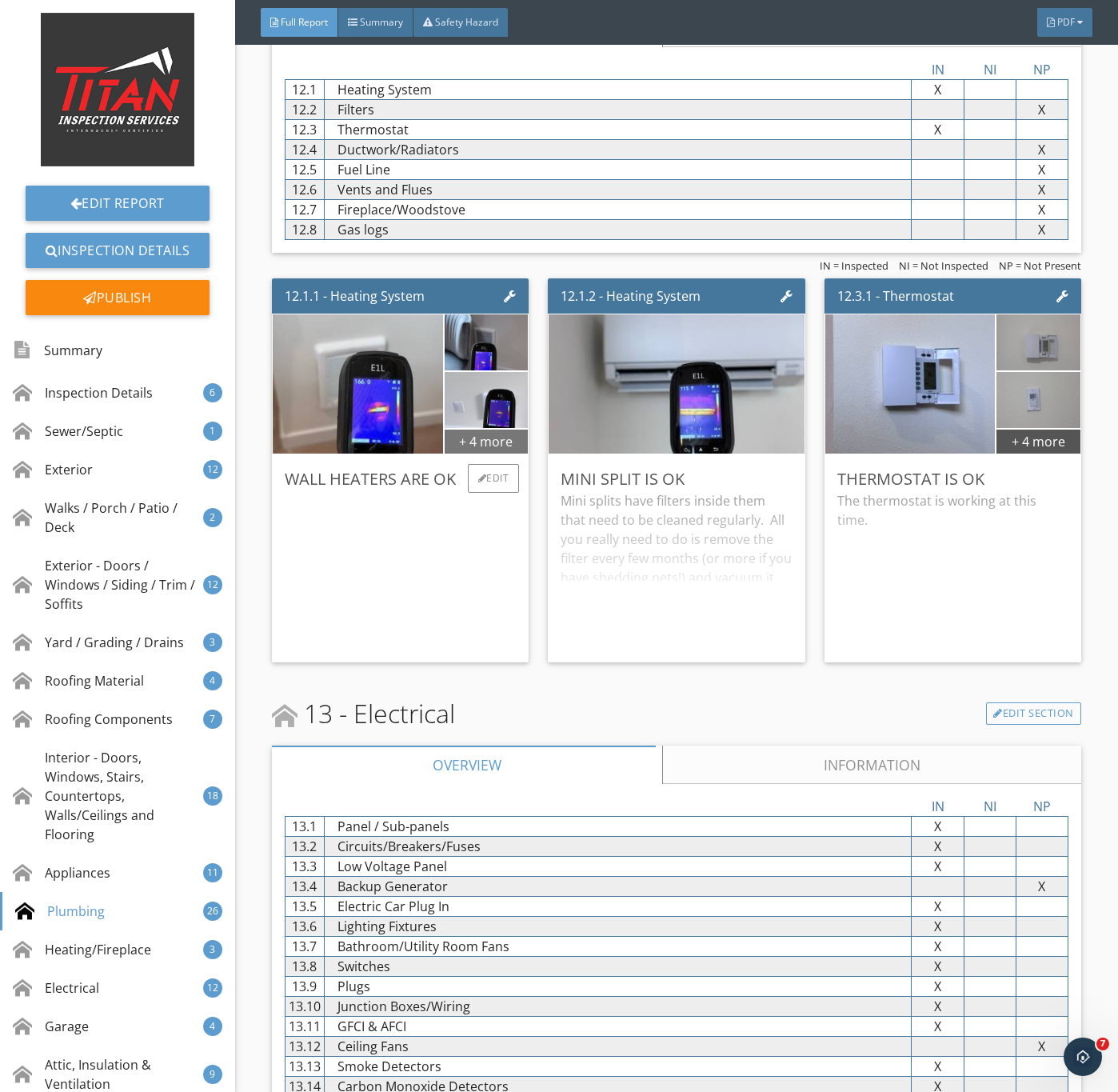
click at [473, 453] on div "+ 4 more" at bounding box center [486, 440] width 83 height 26
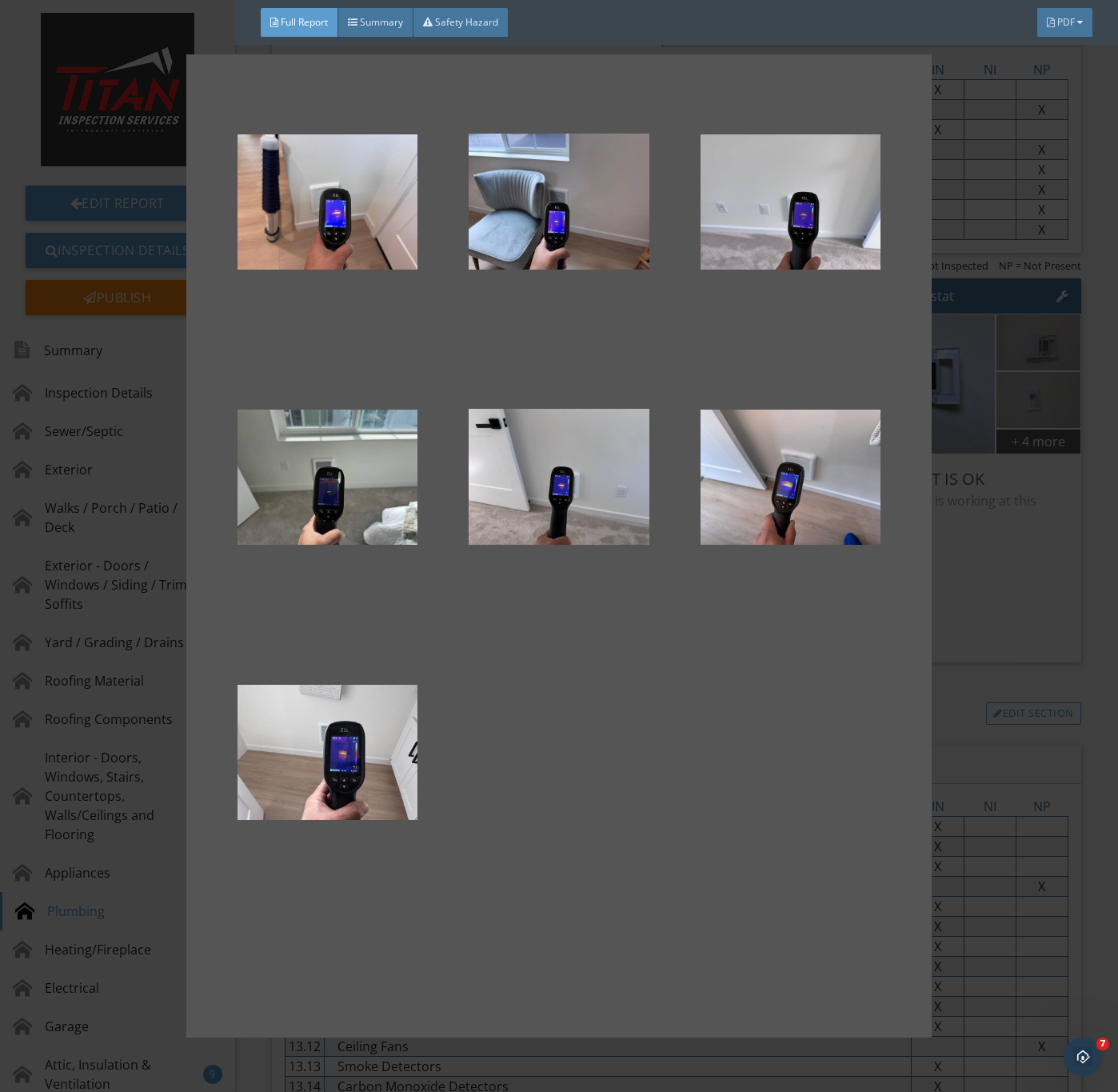
click at [992, 656] on div at bounding box center [559, 546] width 1118 height 1092
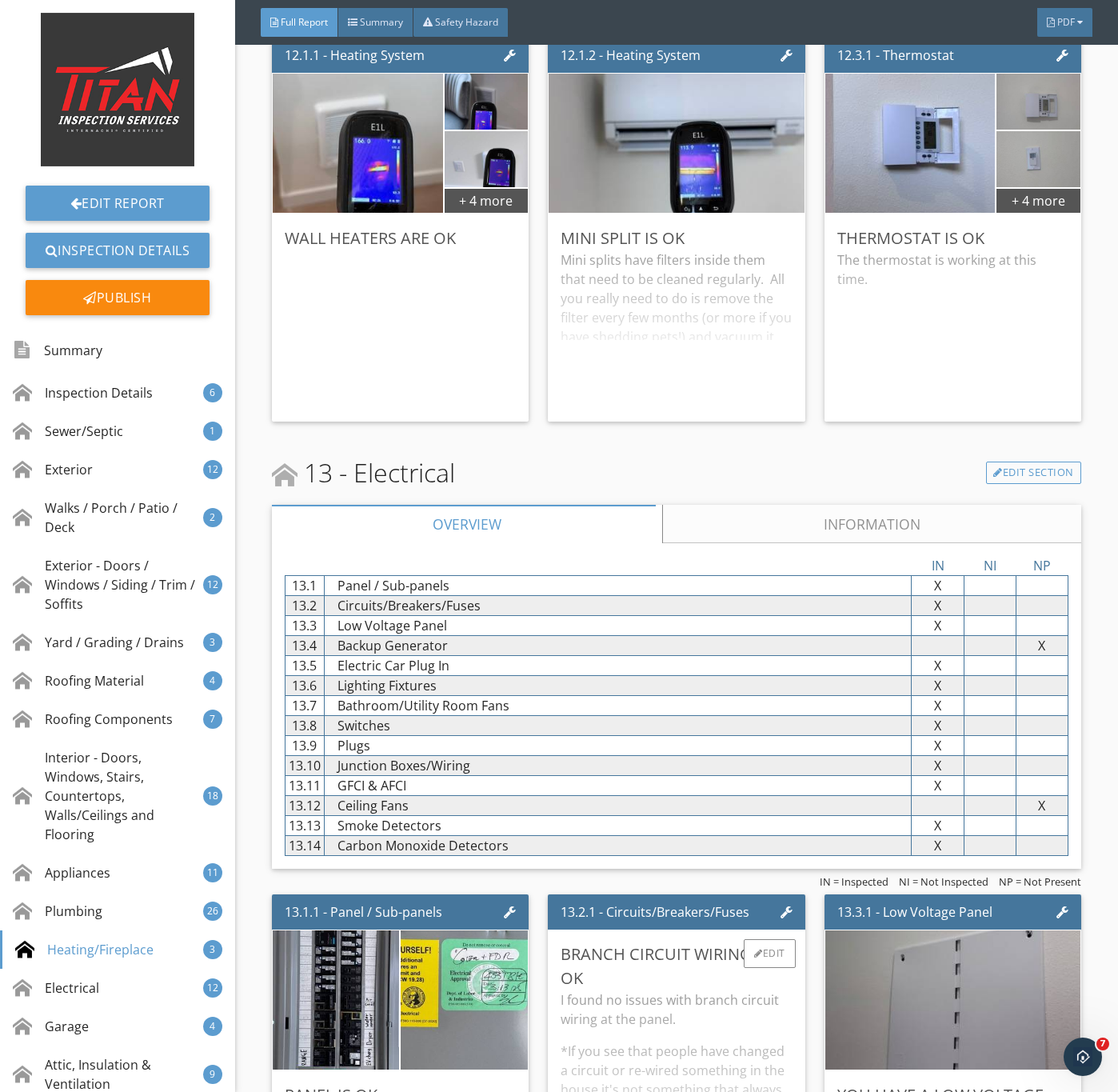
scroll to position [20995, 0]
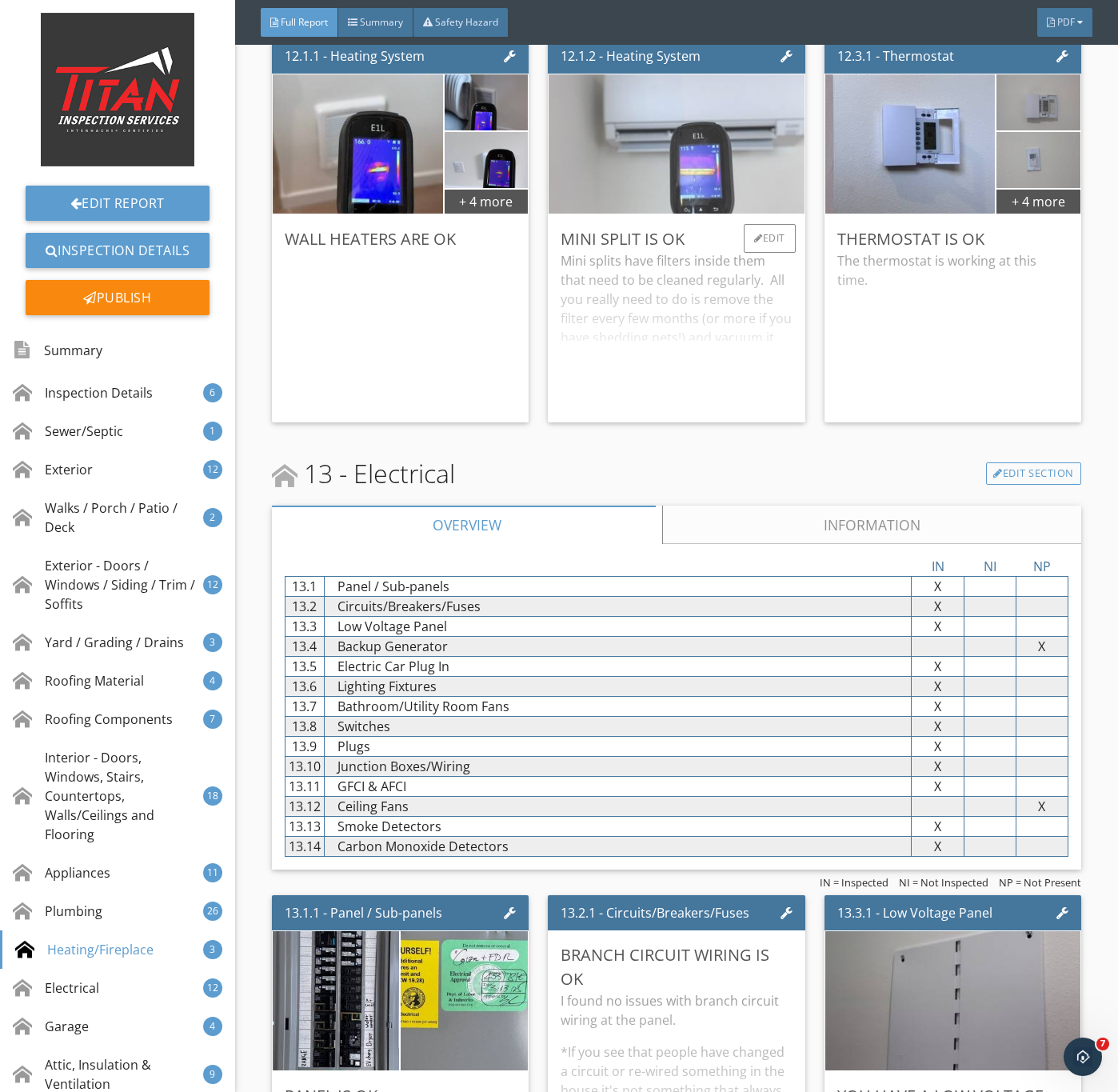
click at [685, 263] on img at bounding box center [676, 144] width 464 height 348
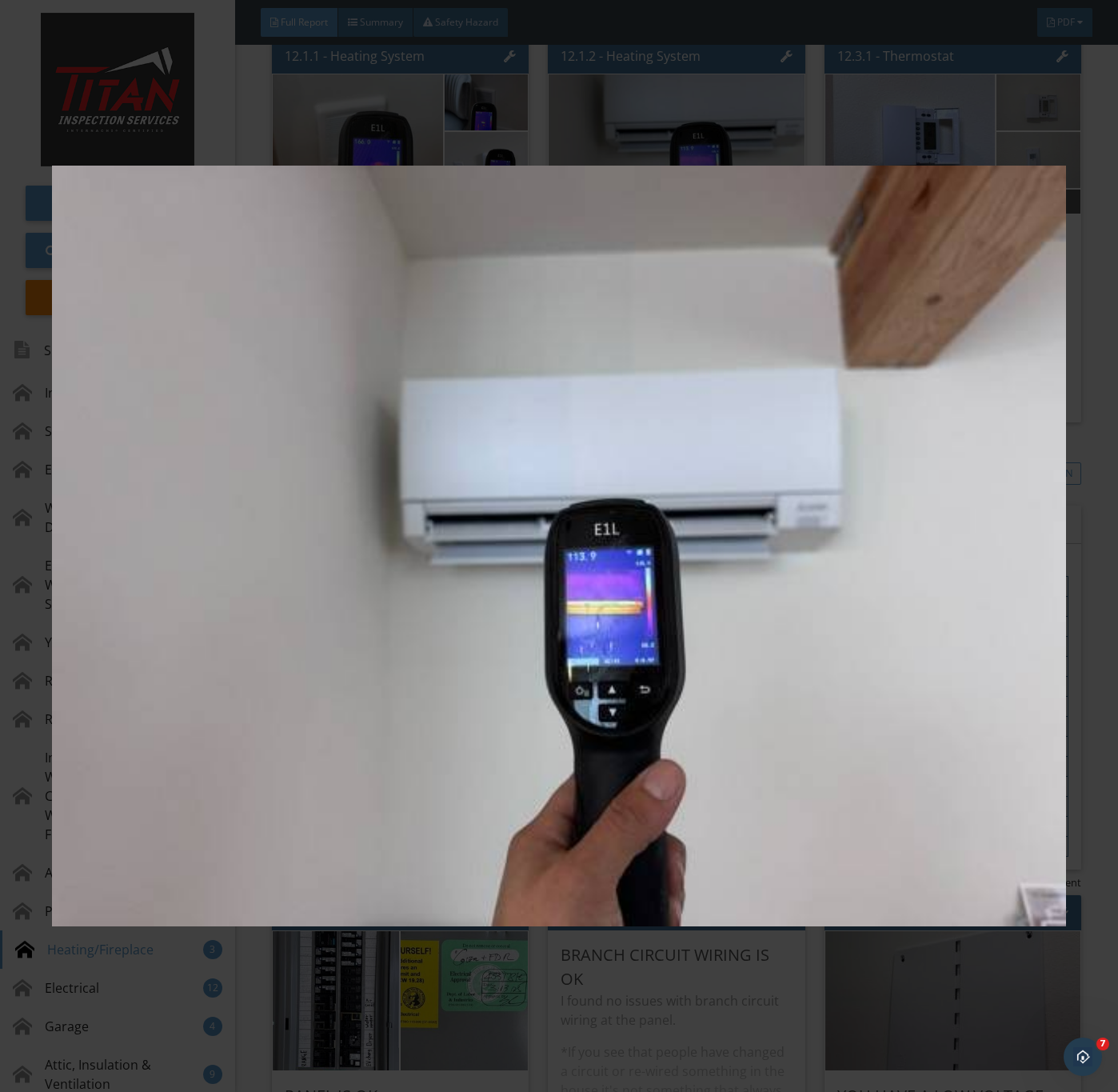
click at [695, 691] on img at bounding box center [559, 546] width 1013 height 988
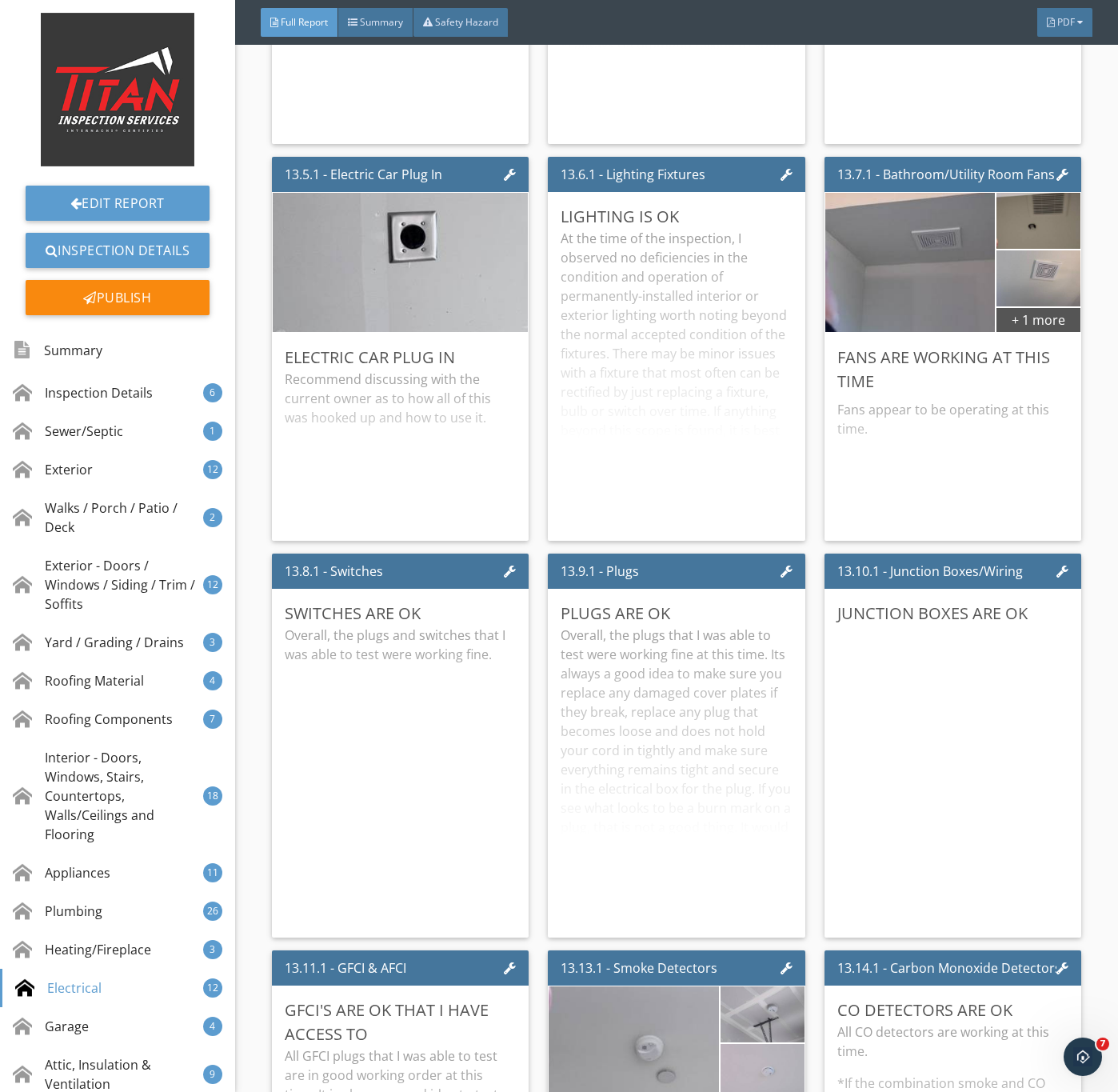
scroll to position [22196, 0]
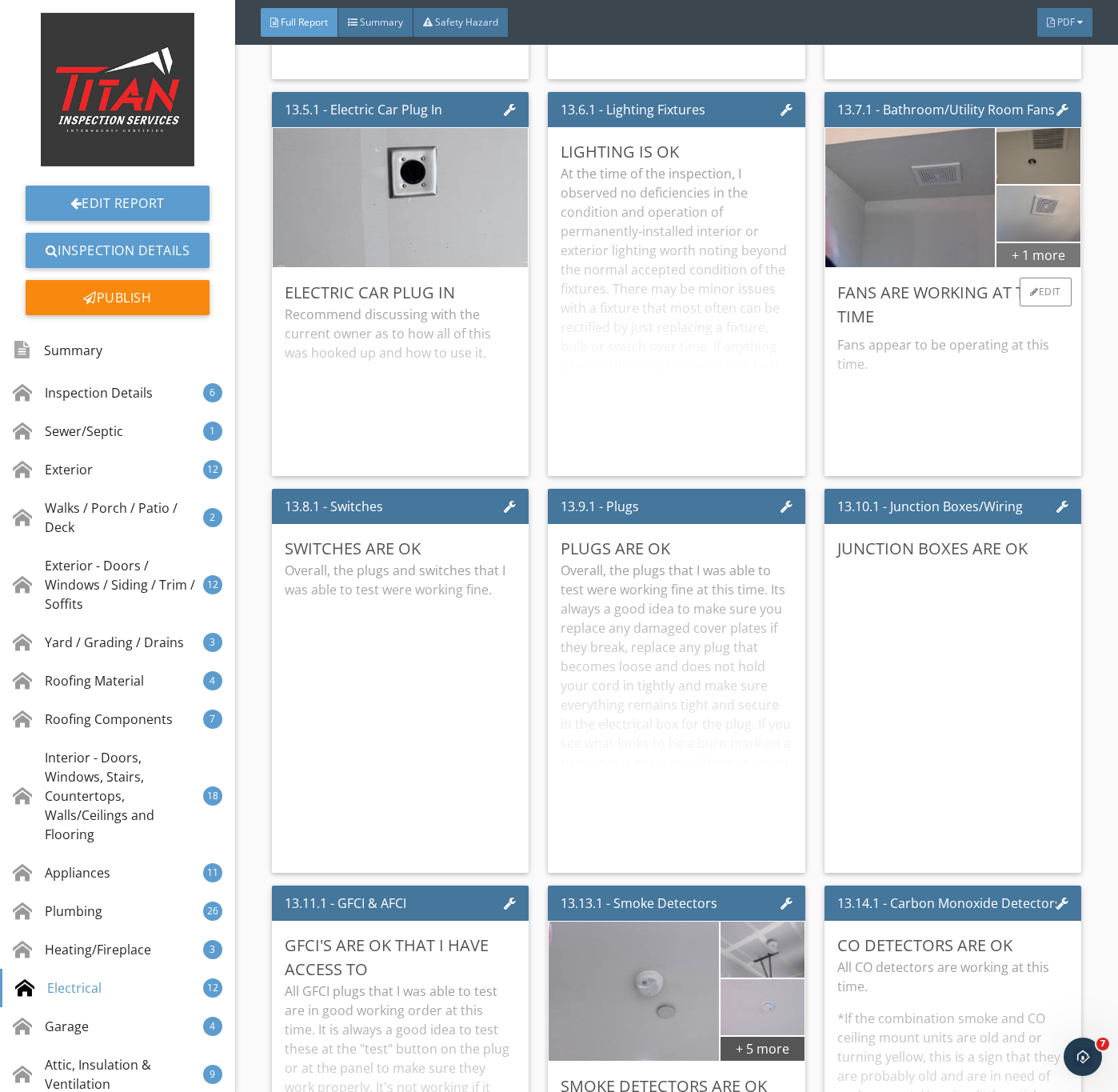
click at [1013, 267] on div "+ 1 more" at bounding box center [1038, 254] width 83 height 26
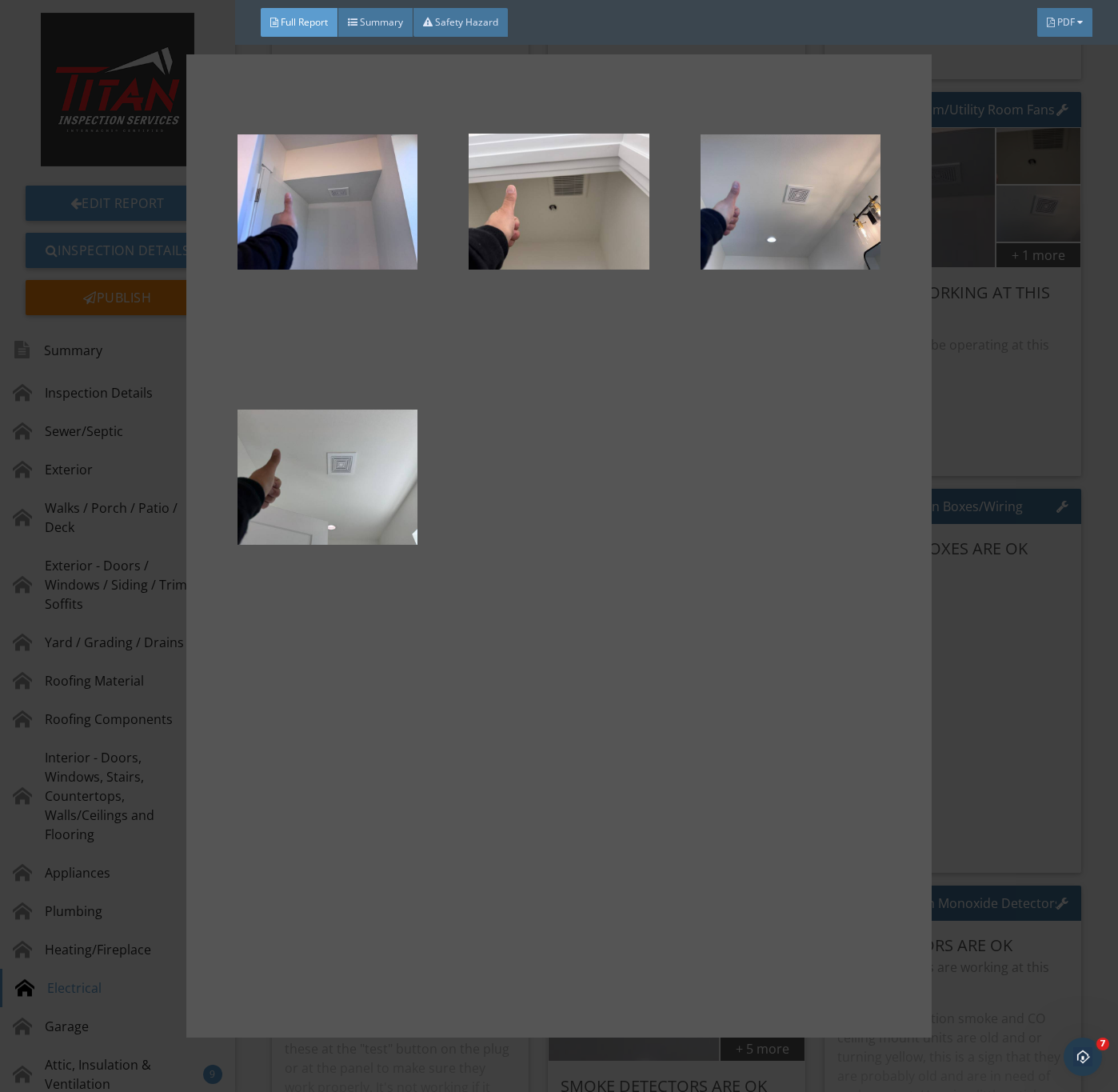
click at [994, 687] on div at bounding box center [559, 546] width 1118 height 1092
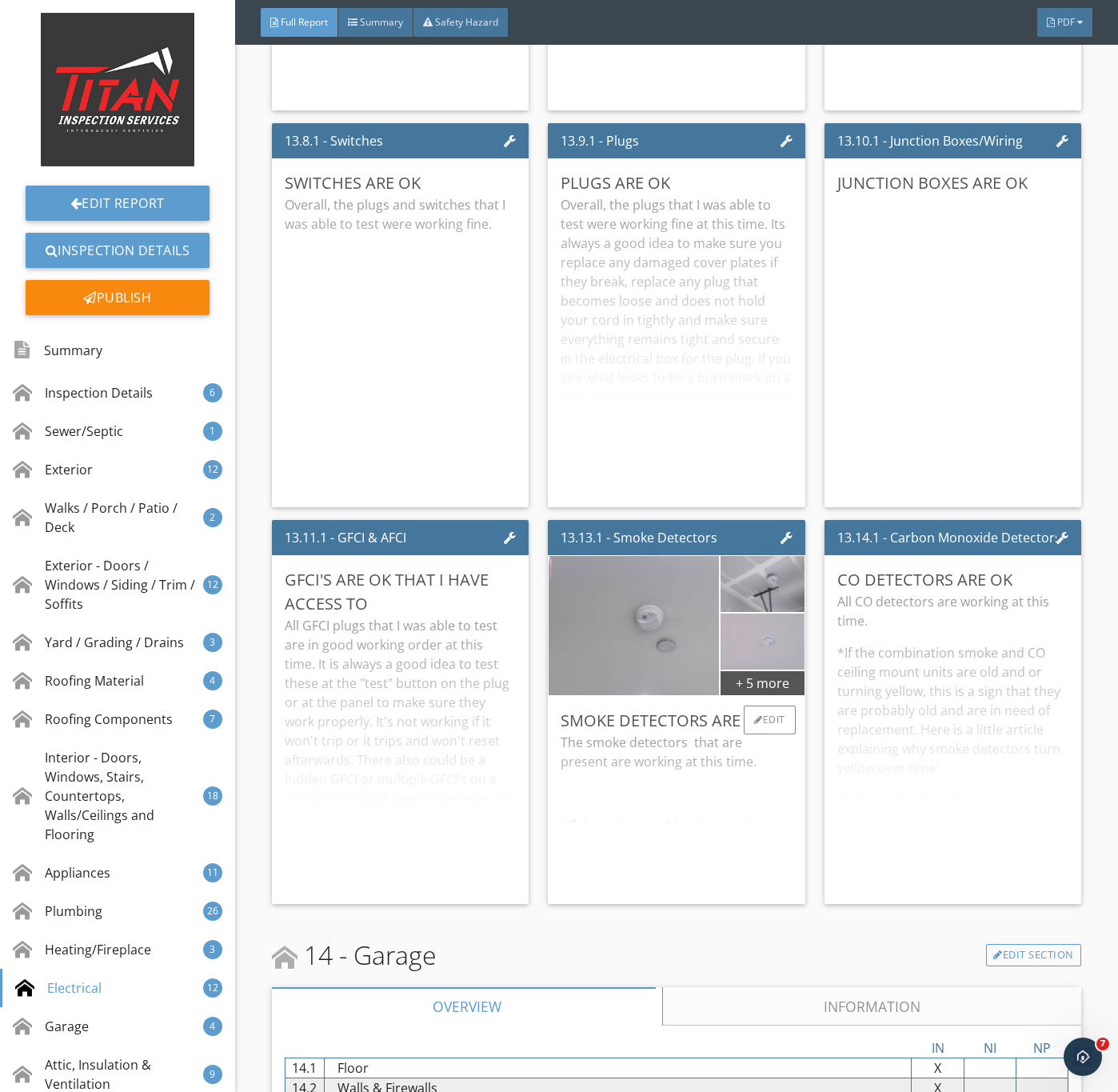
scroll to position [22676, 0]
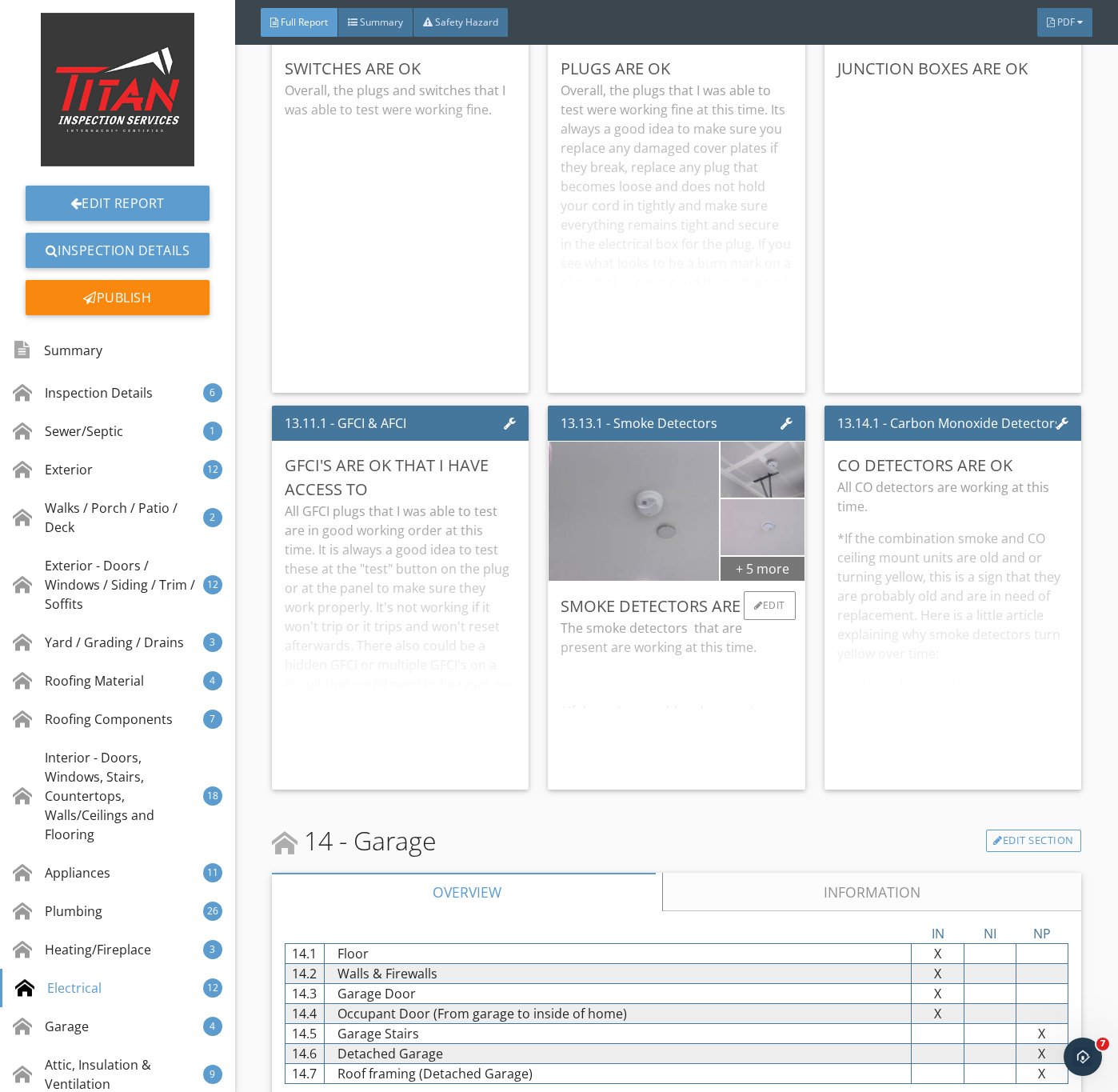
click at [761, 581] on div "+ 5 more" at bounding box center [762, 568] width 83 height 26
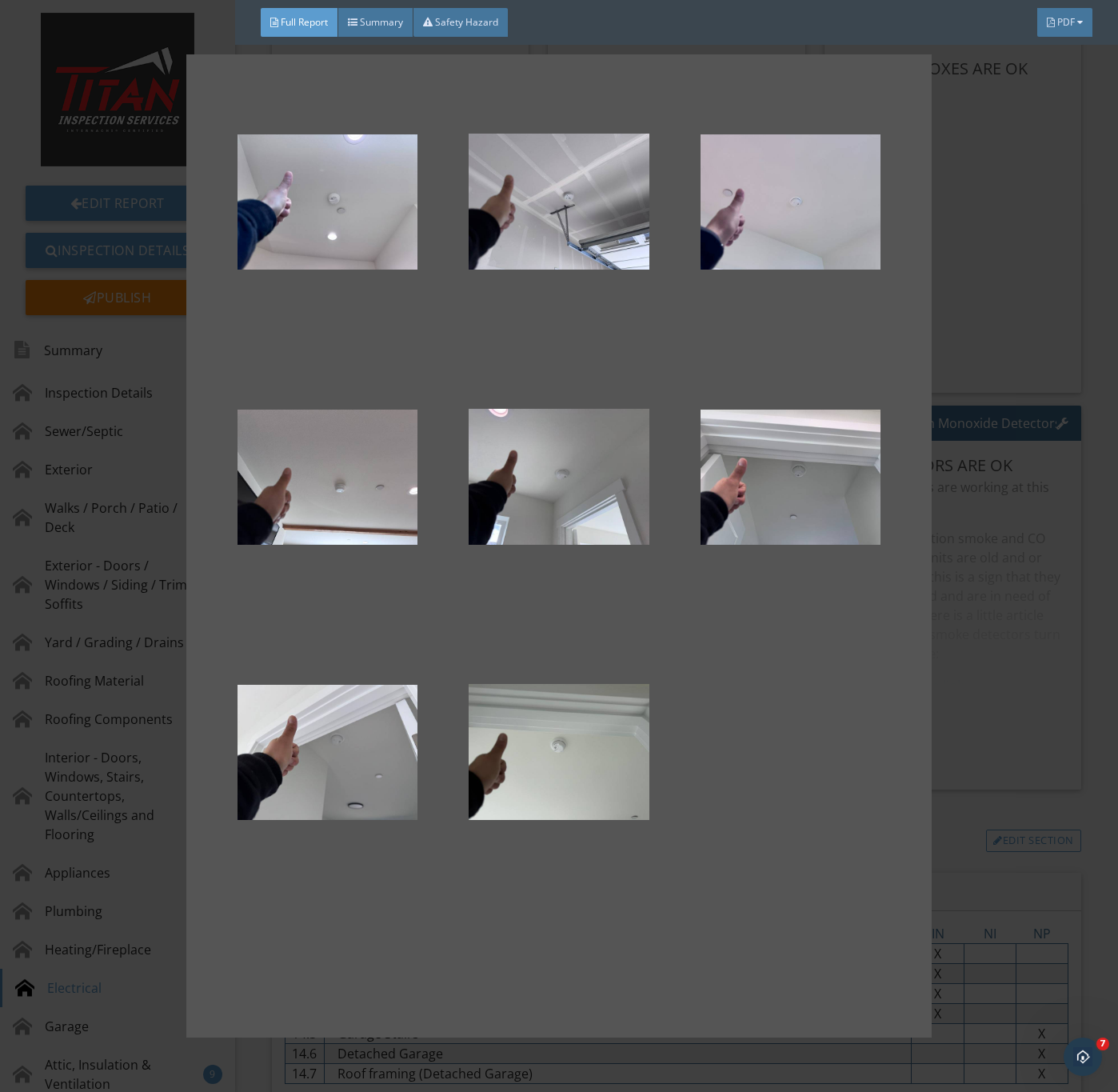
click at [981, 787] on div at bounding box center [559, 546] width 1118 height 1092
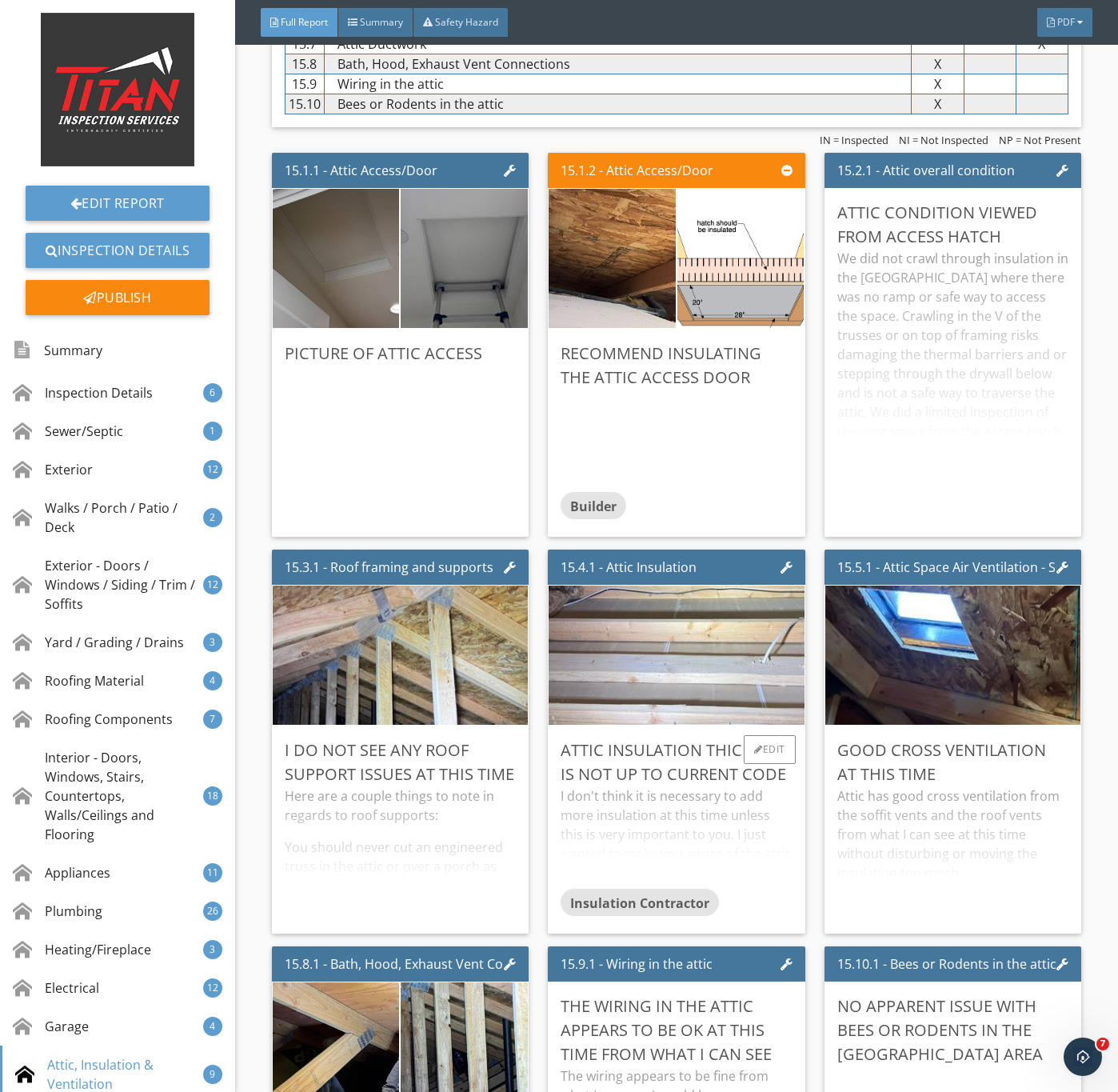
scroll to position [24955, 0]
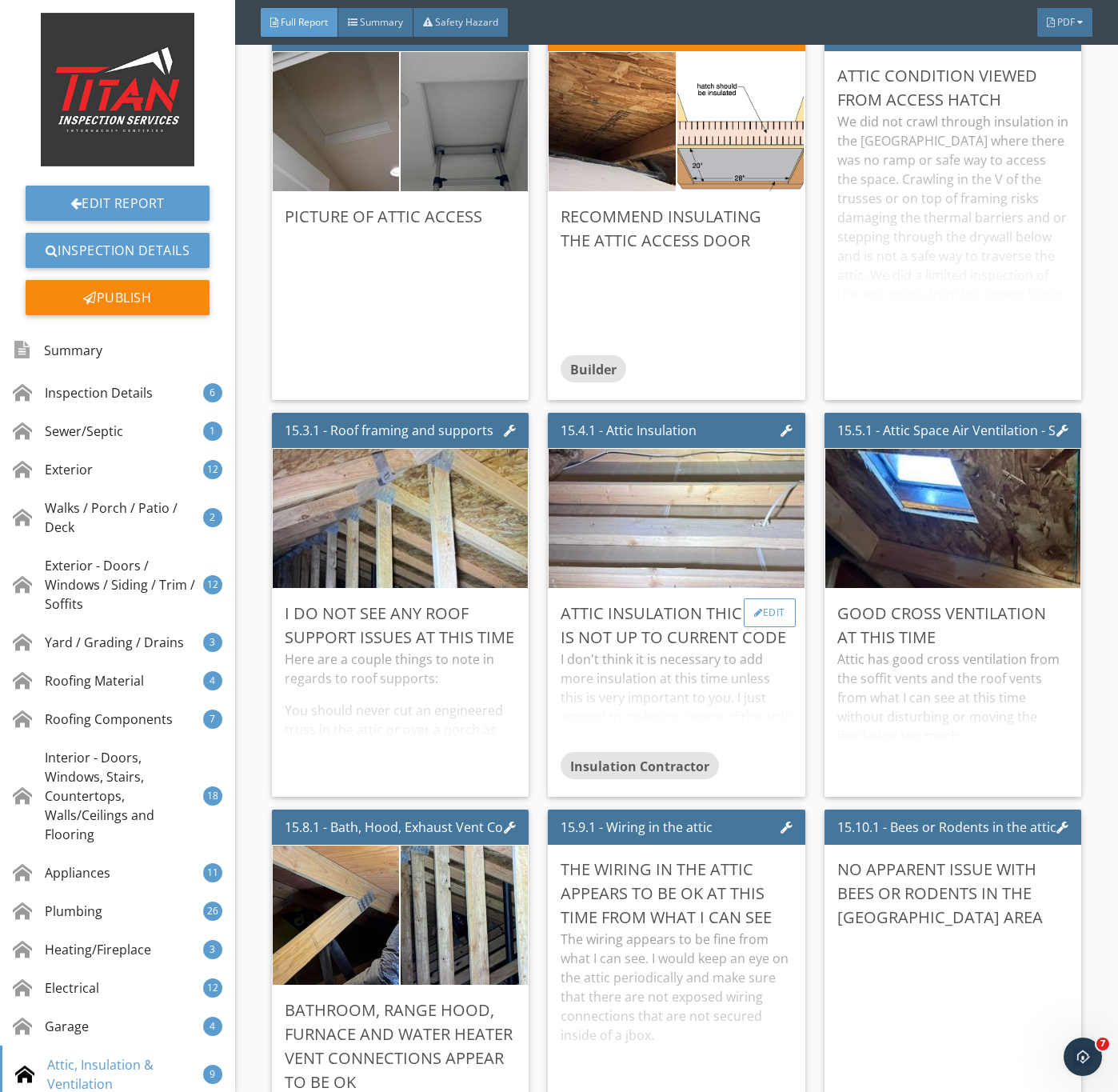
click at [753, 627] on div "Edit" at bounding box center [770, 612] width 52 height 28
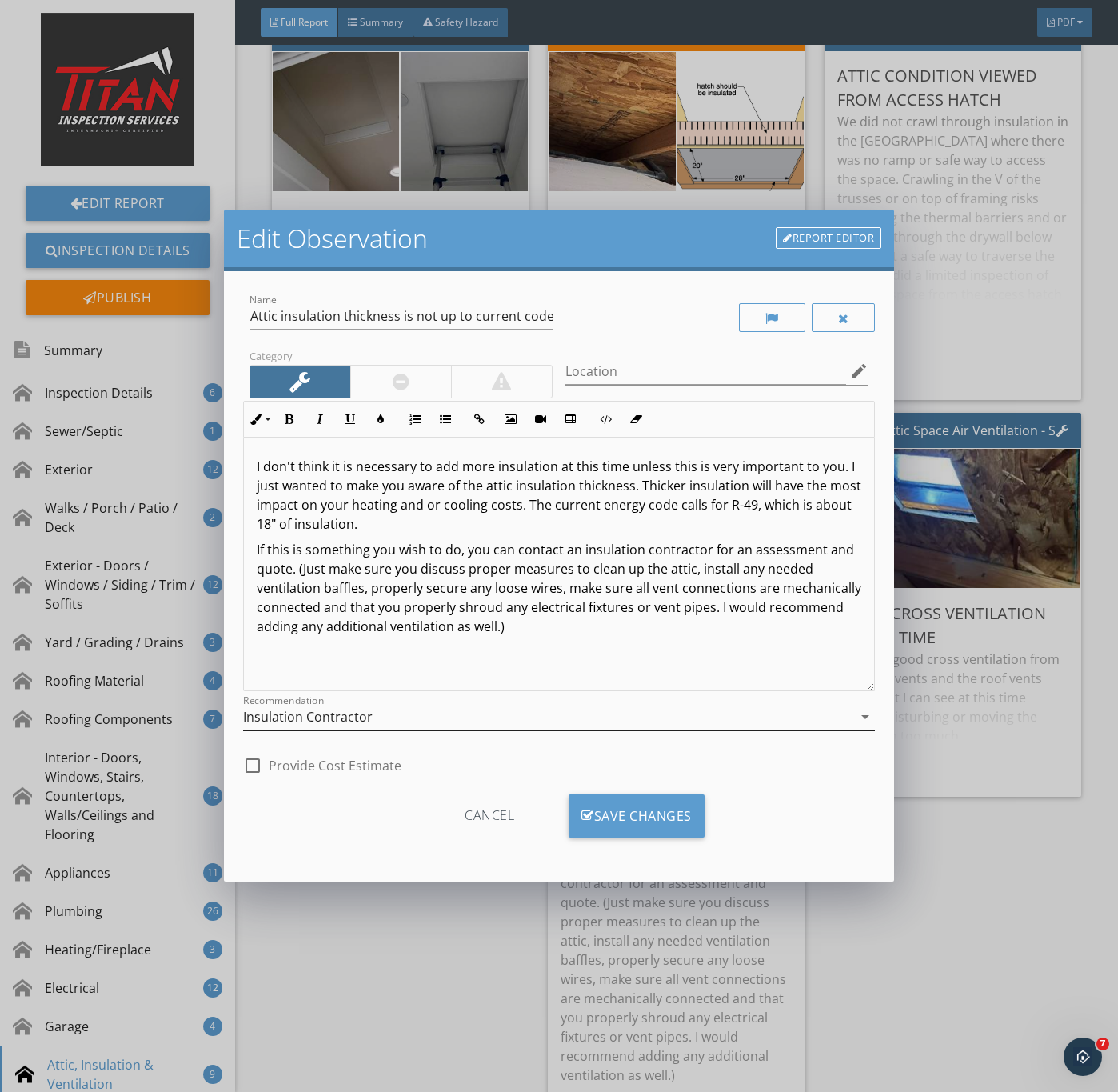
click at [350, 719] on div "Insulation Contractor" at bounding box center [308, 717] width 130 height 14
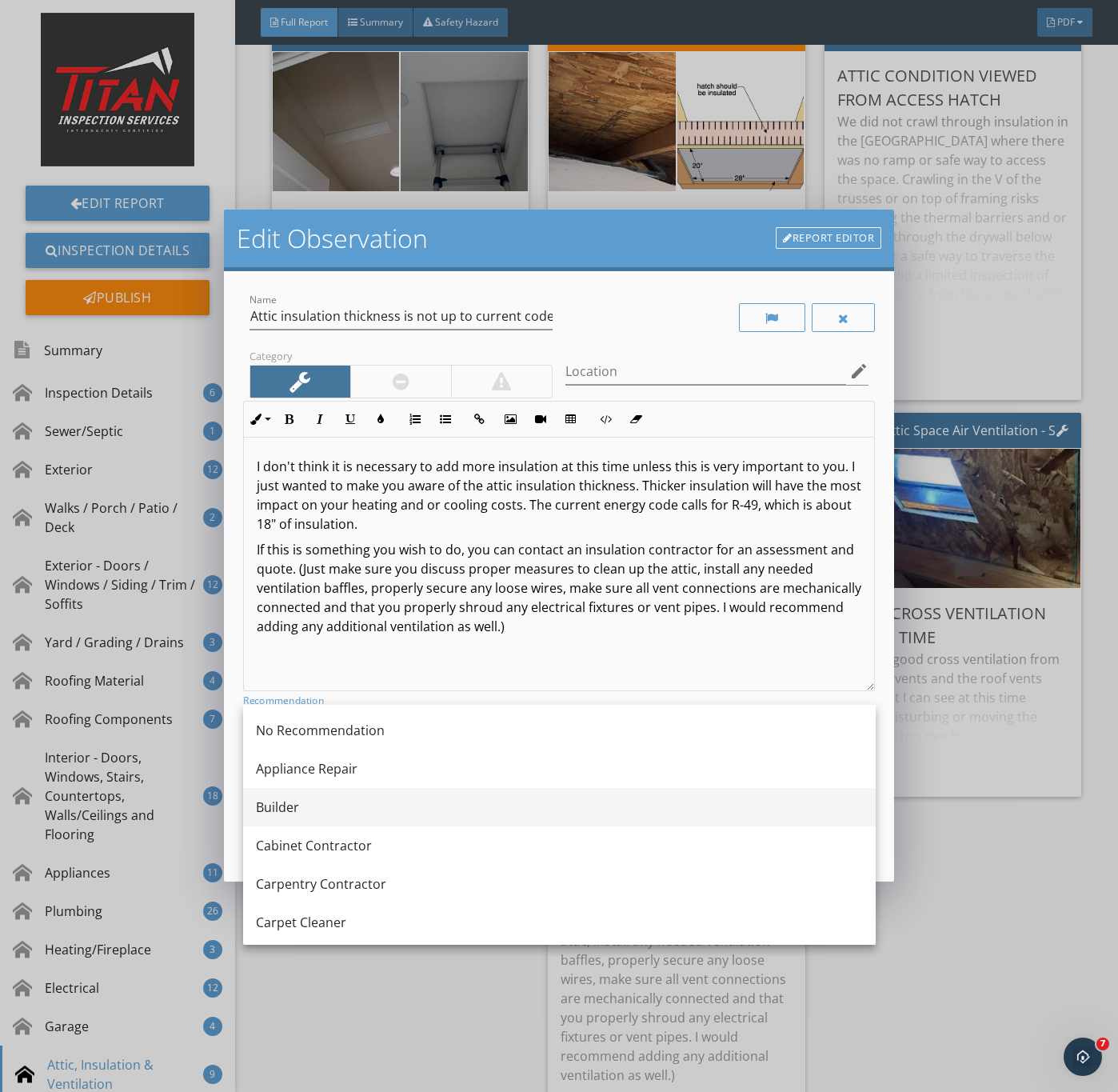
click at [291, 807] on div "Builder" at bounding box center [560, 807] width 607 height 20
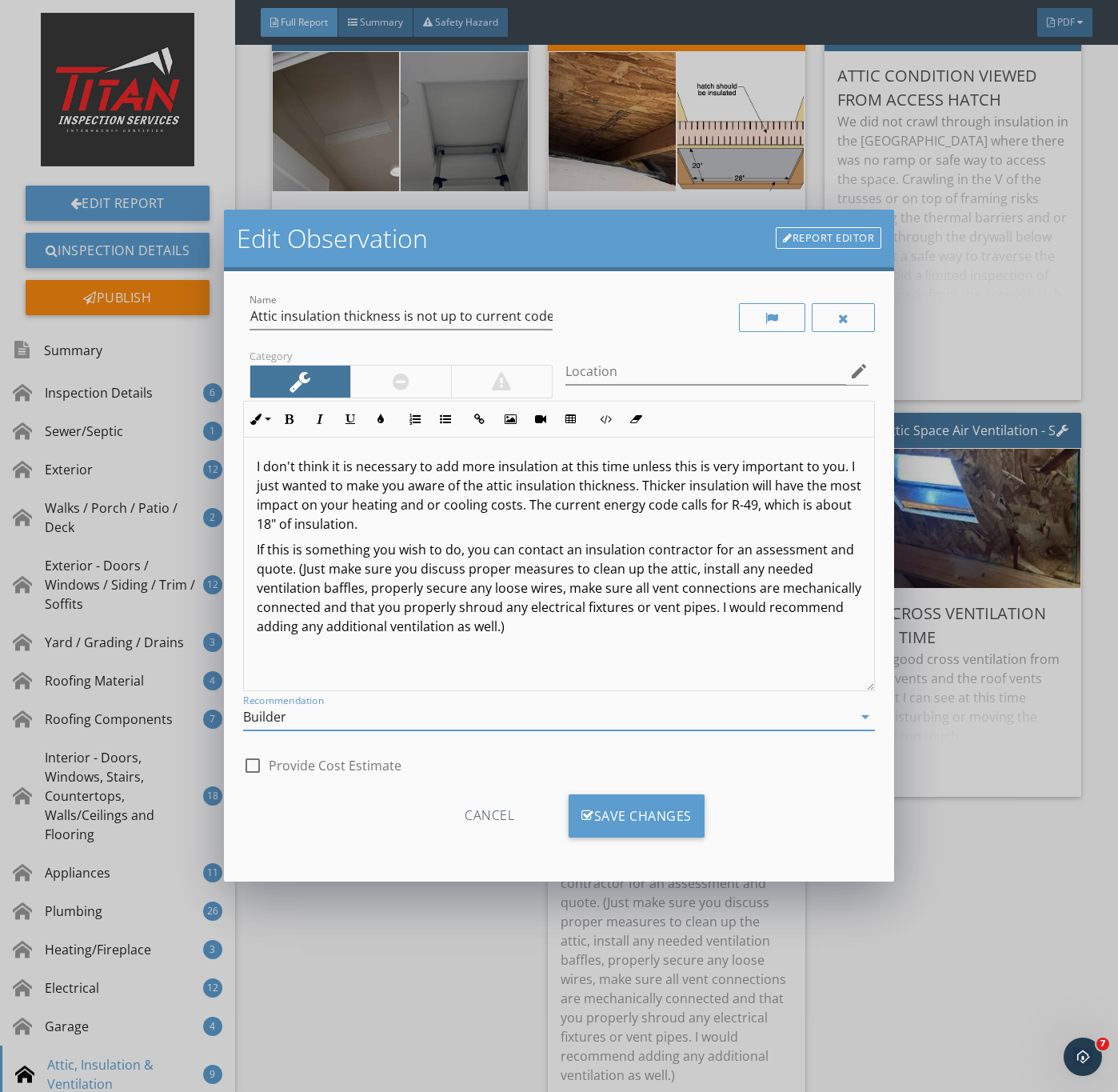
click at [382, 370] on div at bounding box center [401, 381] width 101 height 32
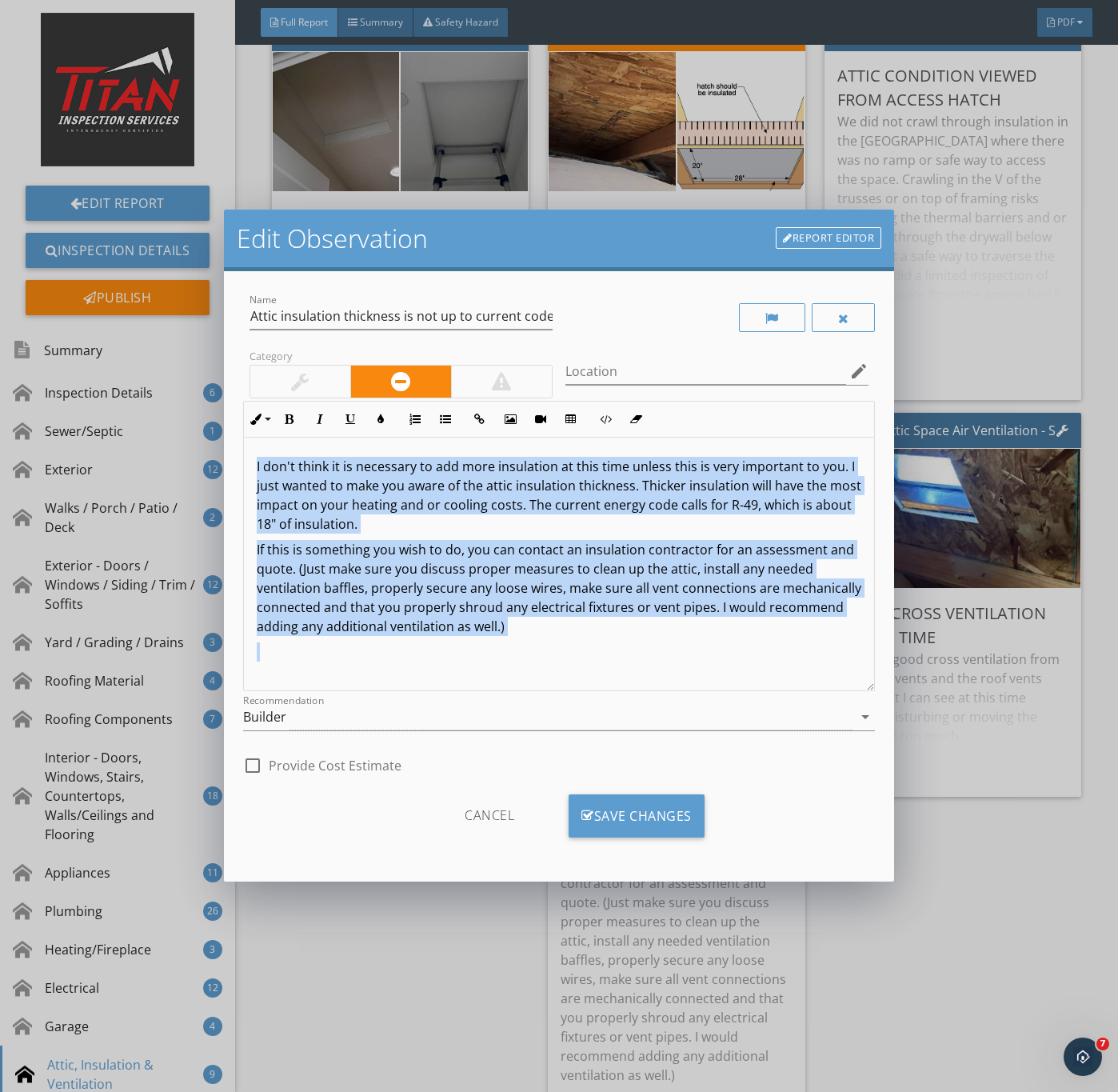
drag, startPoint x: 248, startPoint y: 466, endPoint x: 712, endPoint y: 648, distance: 498.4
click at [712, 648] on div "I don't think it is necessary to add more insulation at this time unless this i…" at bounding box center [559, 571] width 631 height 269
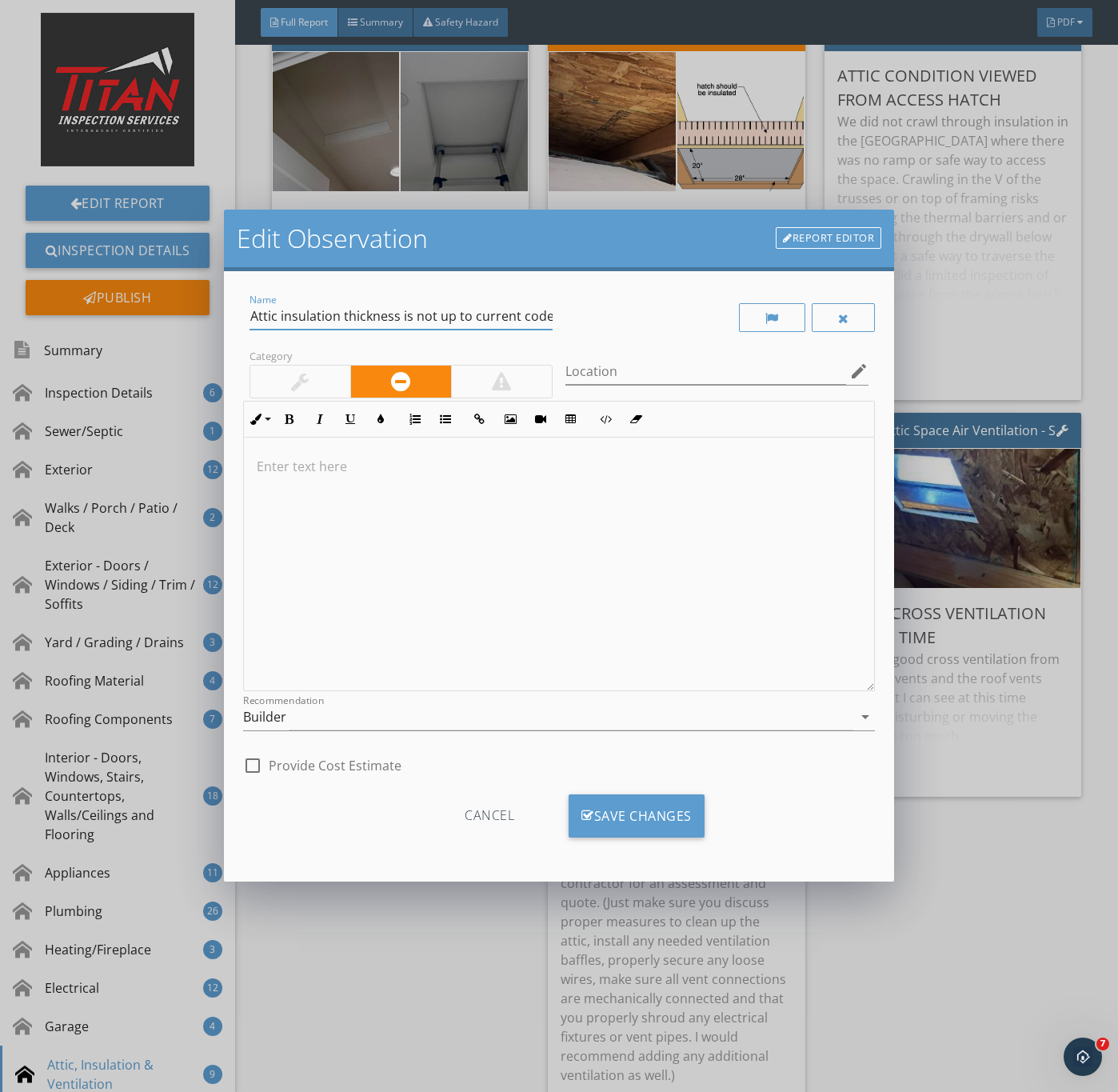
drag, startPoint x: 346, startPoint y: 313, endPoint x: 382, endPoint y: 313, distance: 36.0
click at [382, 313] on input "Attic insulation thickness is not up to current code" at bounding box center [401, 317] width 303 height 27
drag, startPoint x: 250, startPoint y: 310, endPoint x: 814, endPoint y: 370, distance: 567.2
click at [812, 370] on div "Name Attic insulation thickness is not up to current code Category Location edi…" at bounding box center [559, 536] width 633 height 491
type input "No insulation in the attic space"
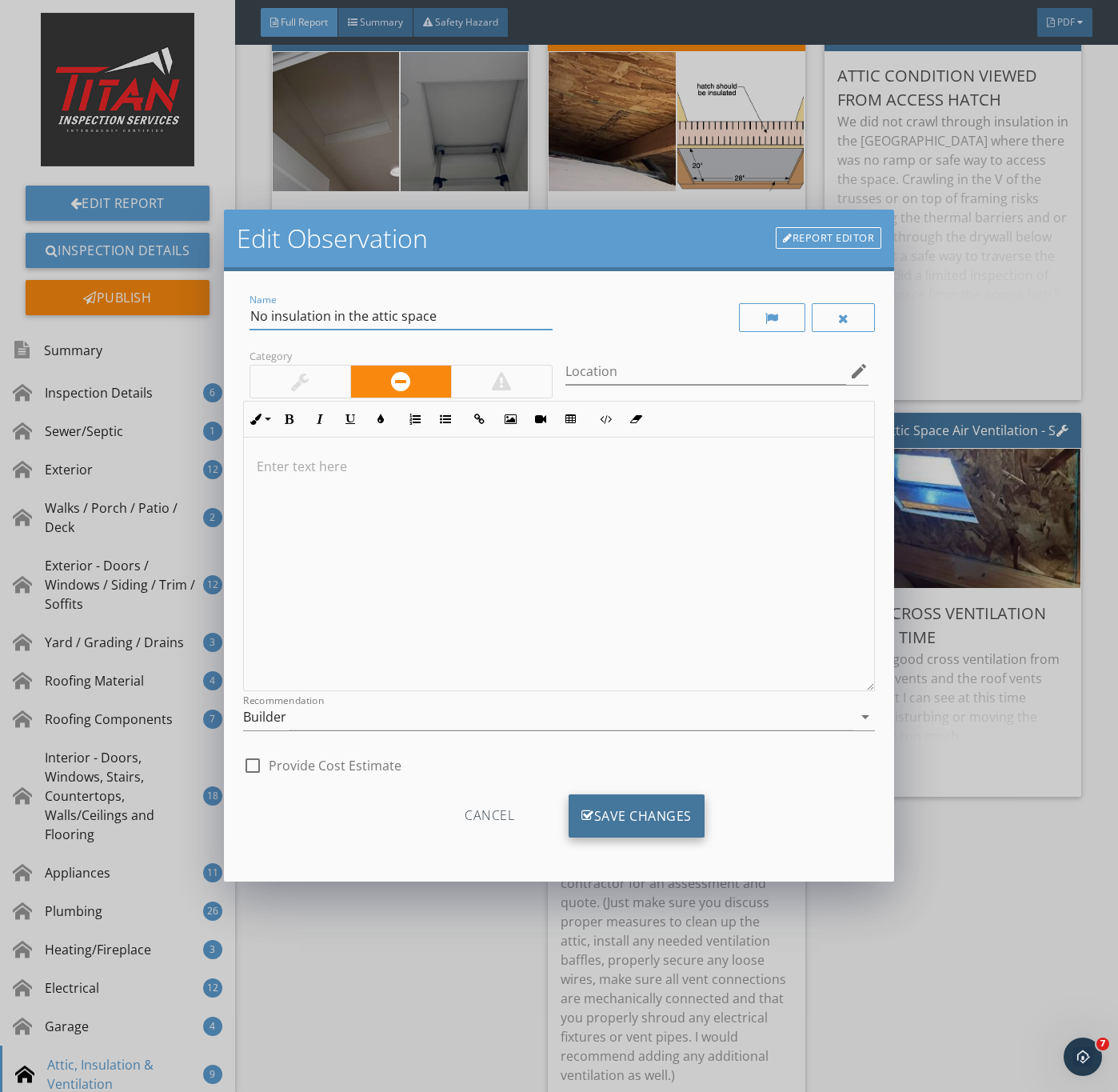
click at [634, 809] on div "Save Changes" at bounding box center [636, 815] width 136 height 43
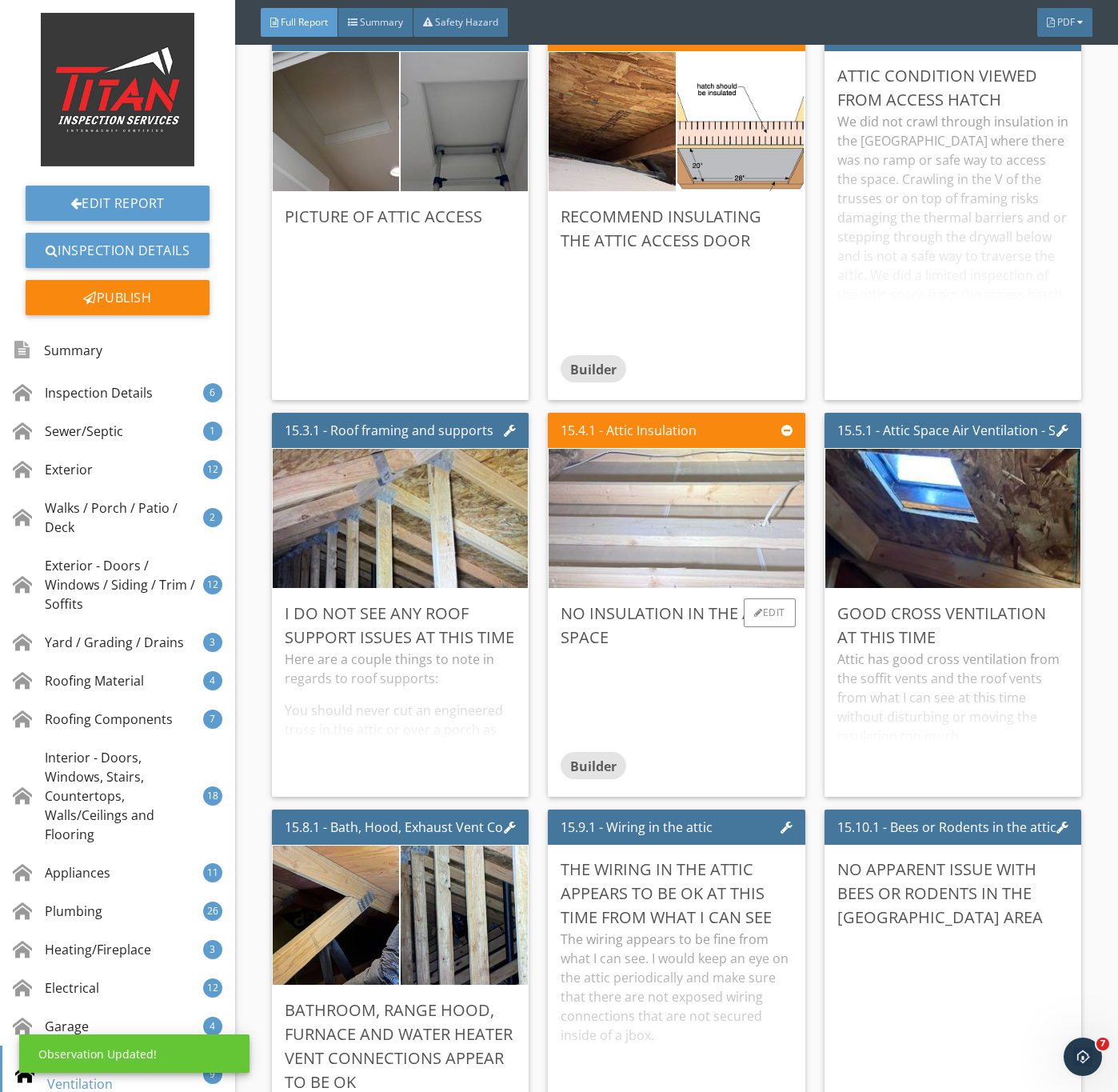
click at [685, 657] on img at bounding box center [676, 518] width 464 height 348
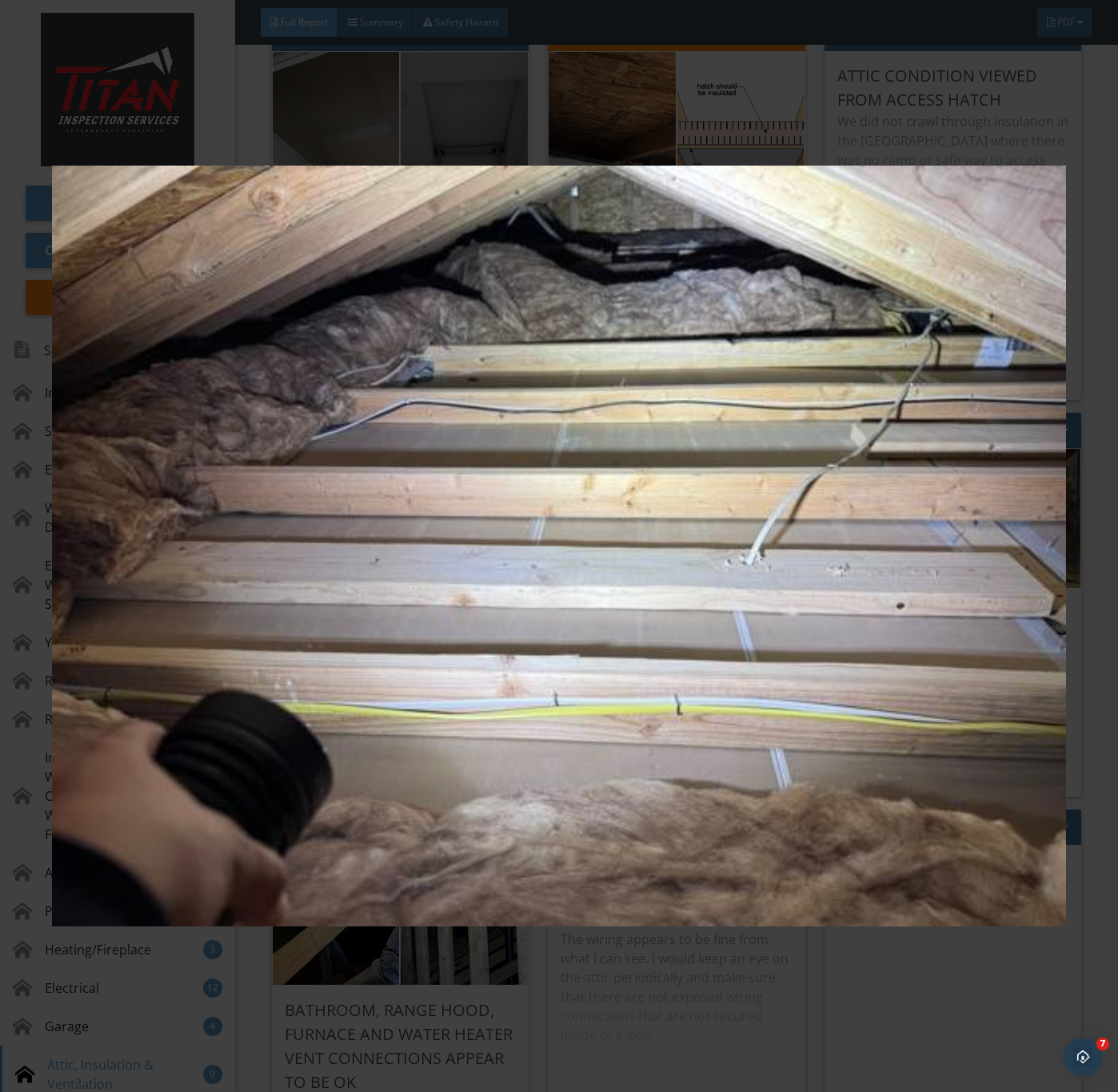
click at [922, 732] on img at bounding box center [559, 546] width 1013 height 988
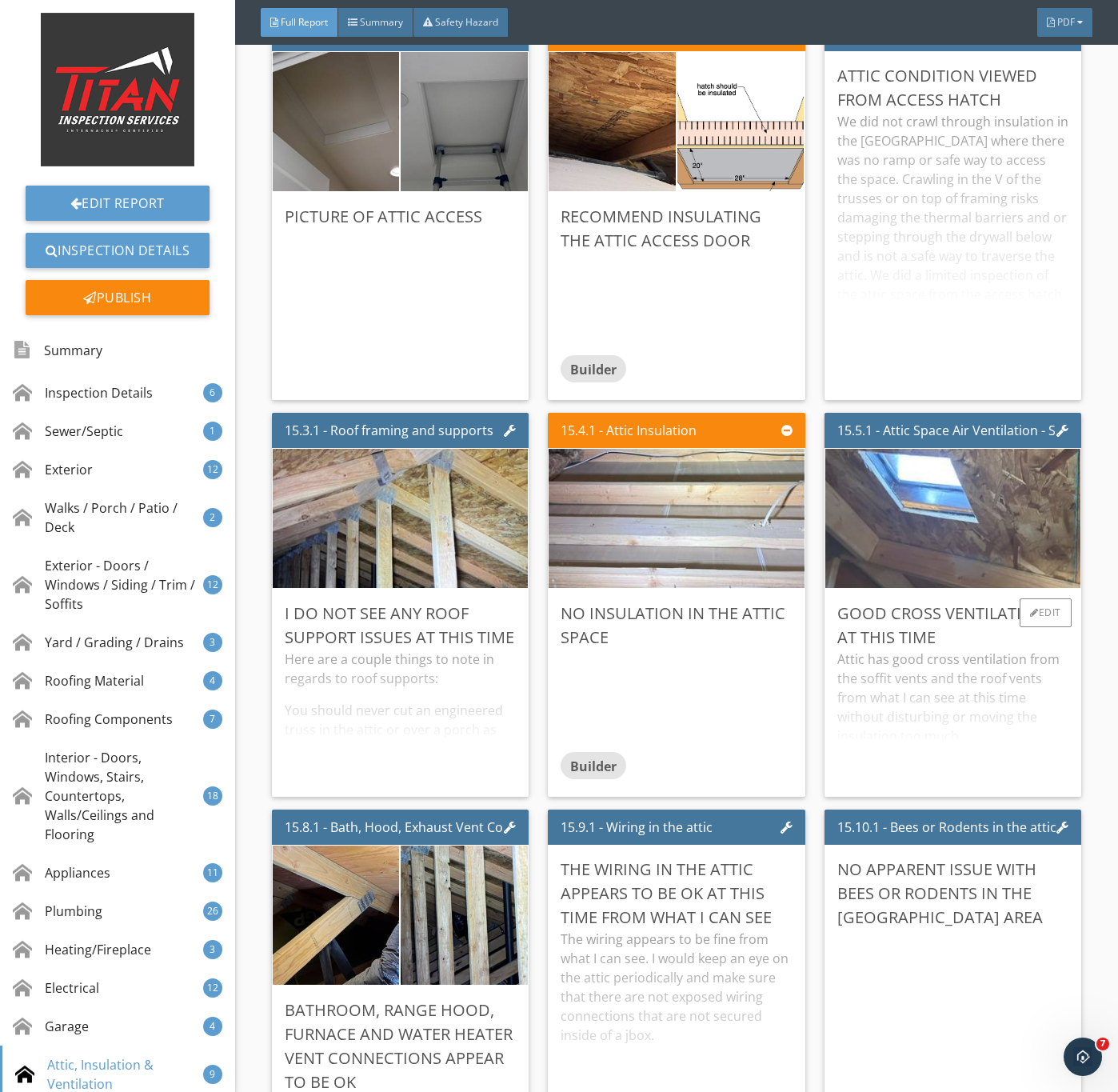
click at [992, 665] on img at bounding box center [952, 518] width 464 height 348
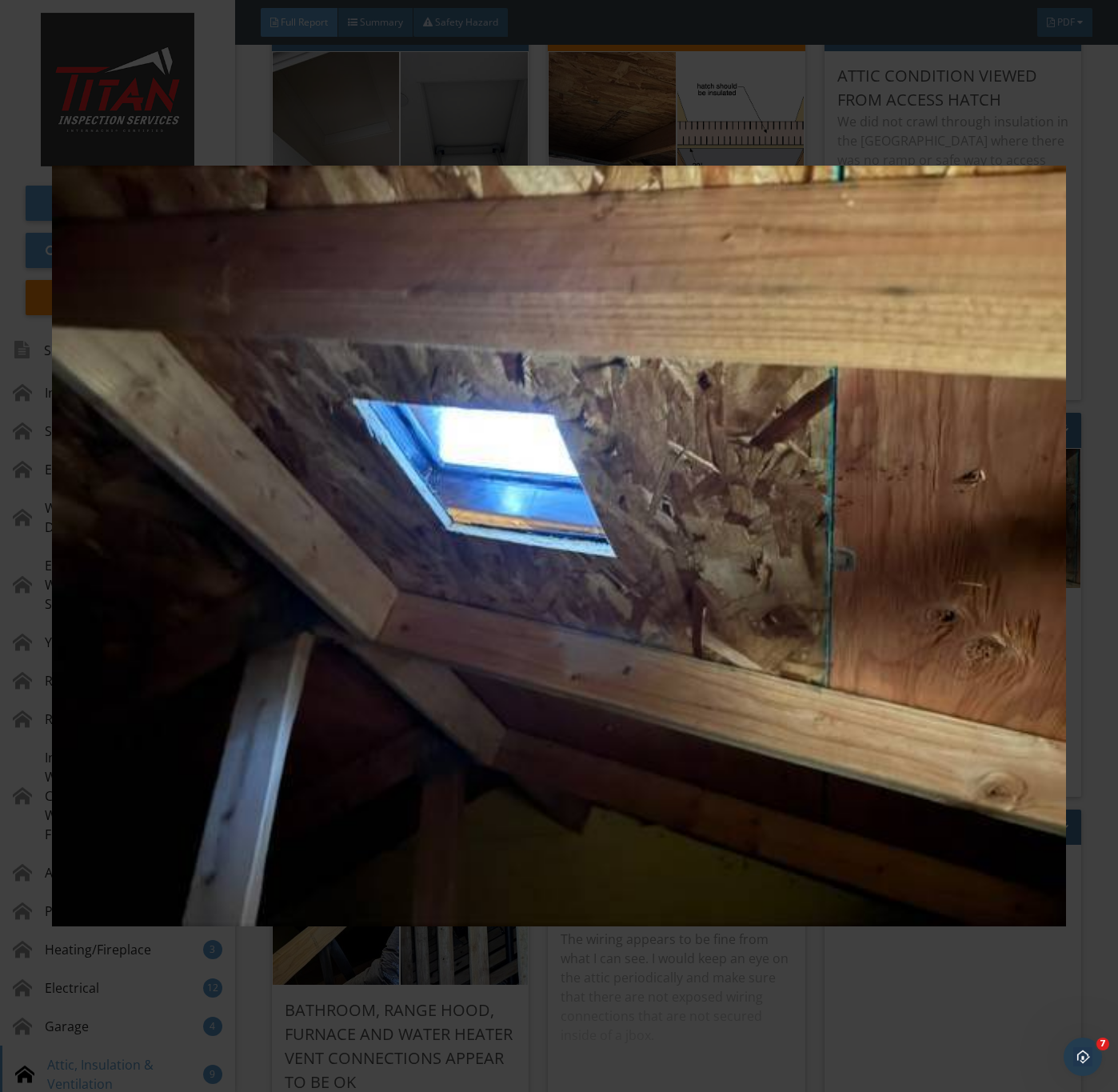
click at [802, 795] on img at bounding box center [559, 546] width 1013 height 988
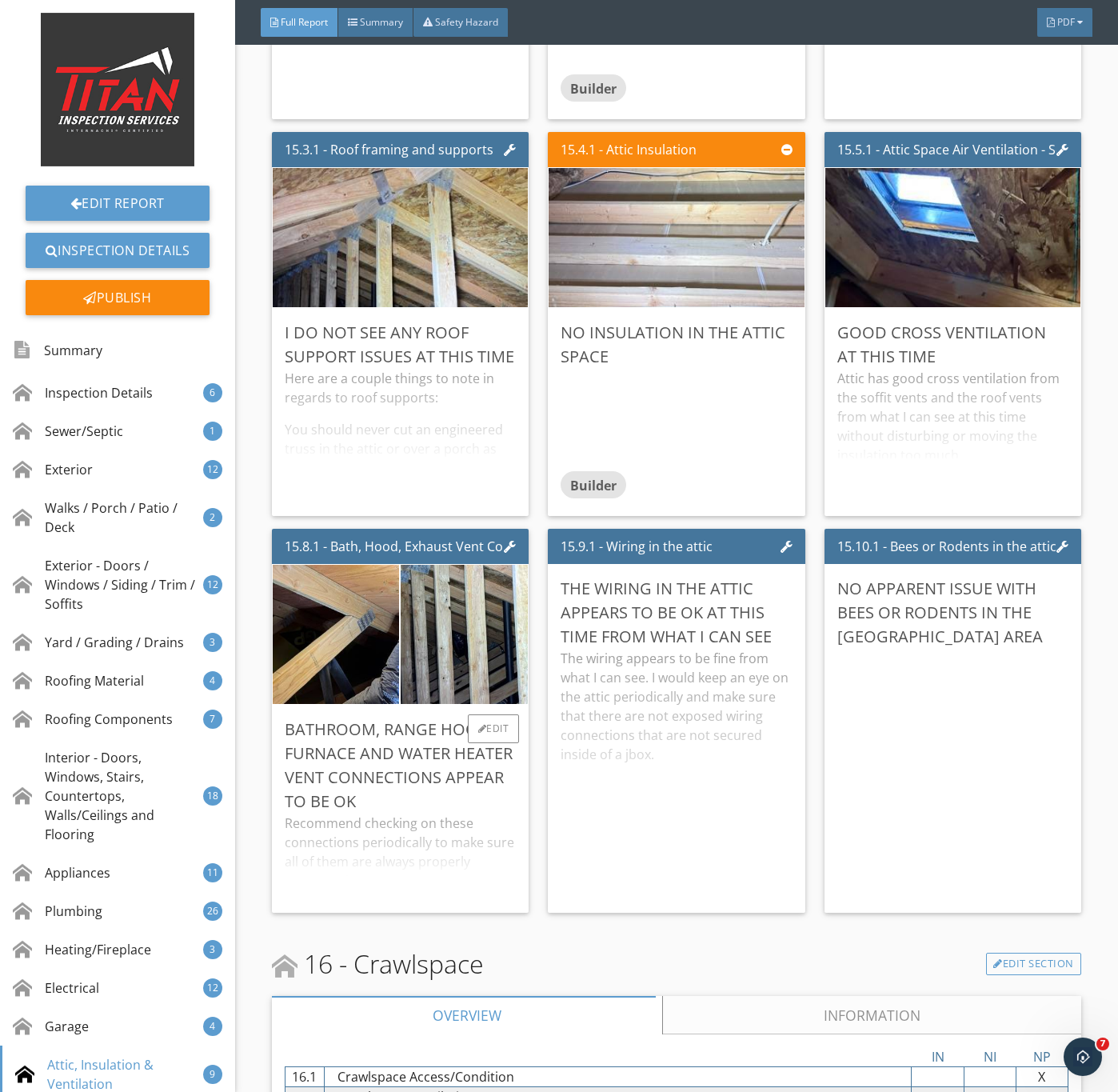
scroll to position [25315, 0]
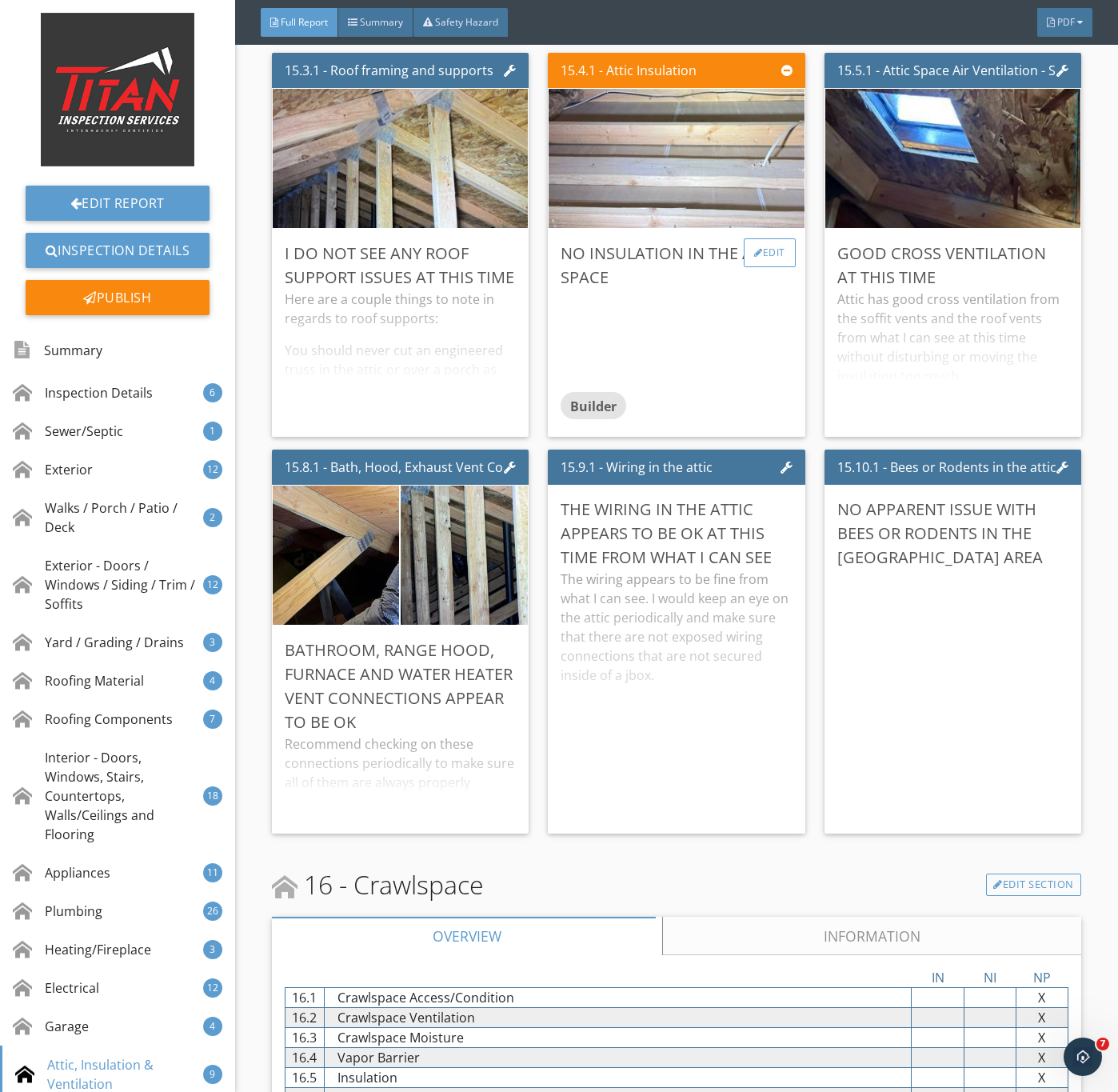
click at [746, 267] on div "Edit" at bounding box center [770, 253] width 52 height 28
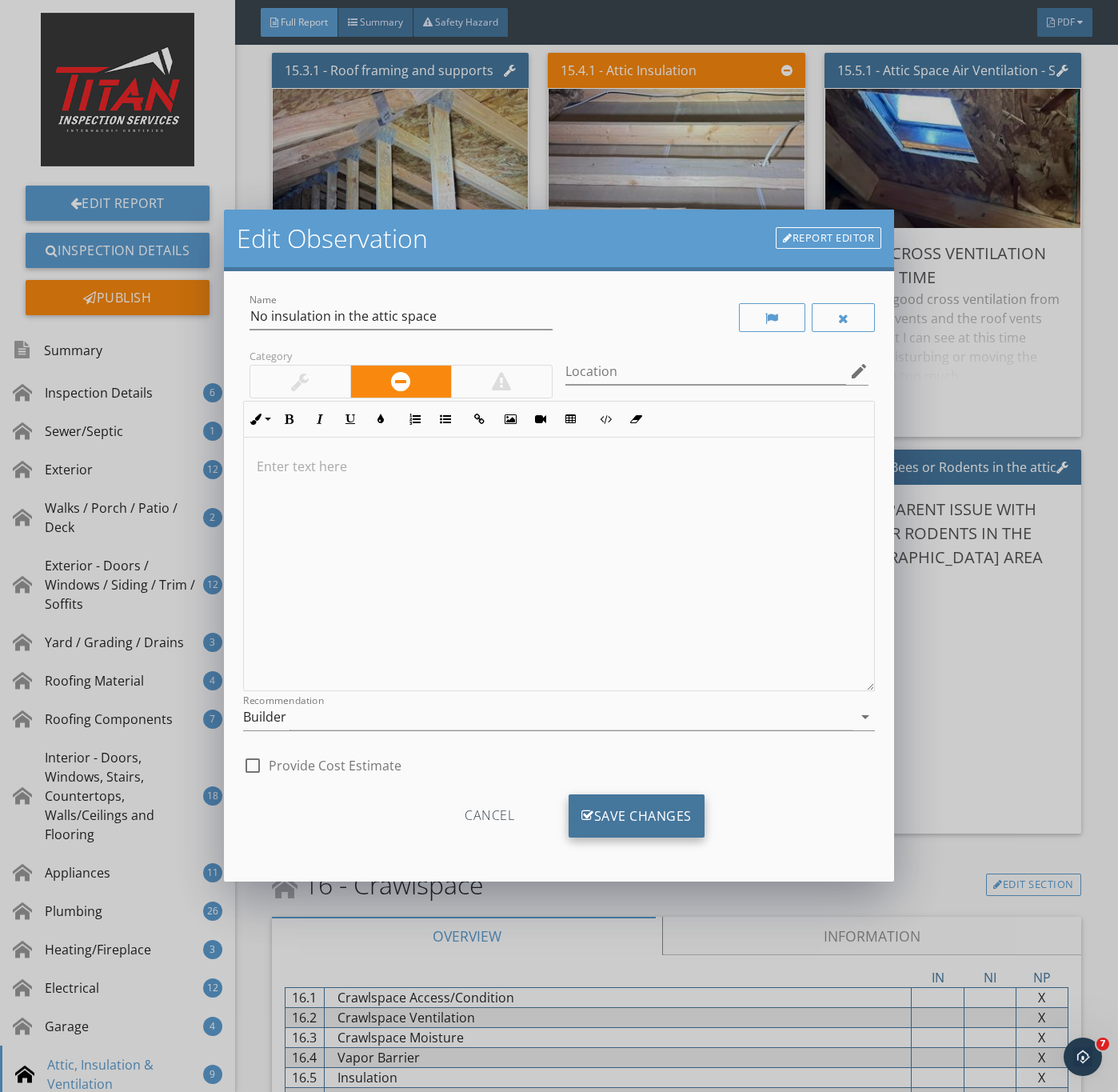
click at [605, 806] on div "Save Changes" at bounding box center [636, 815] width 136 height 43
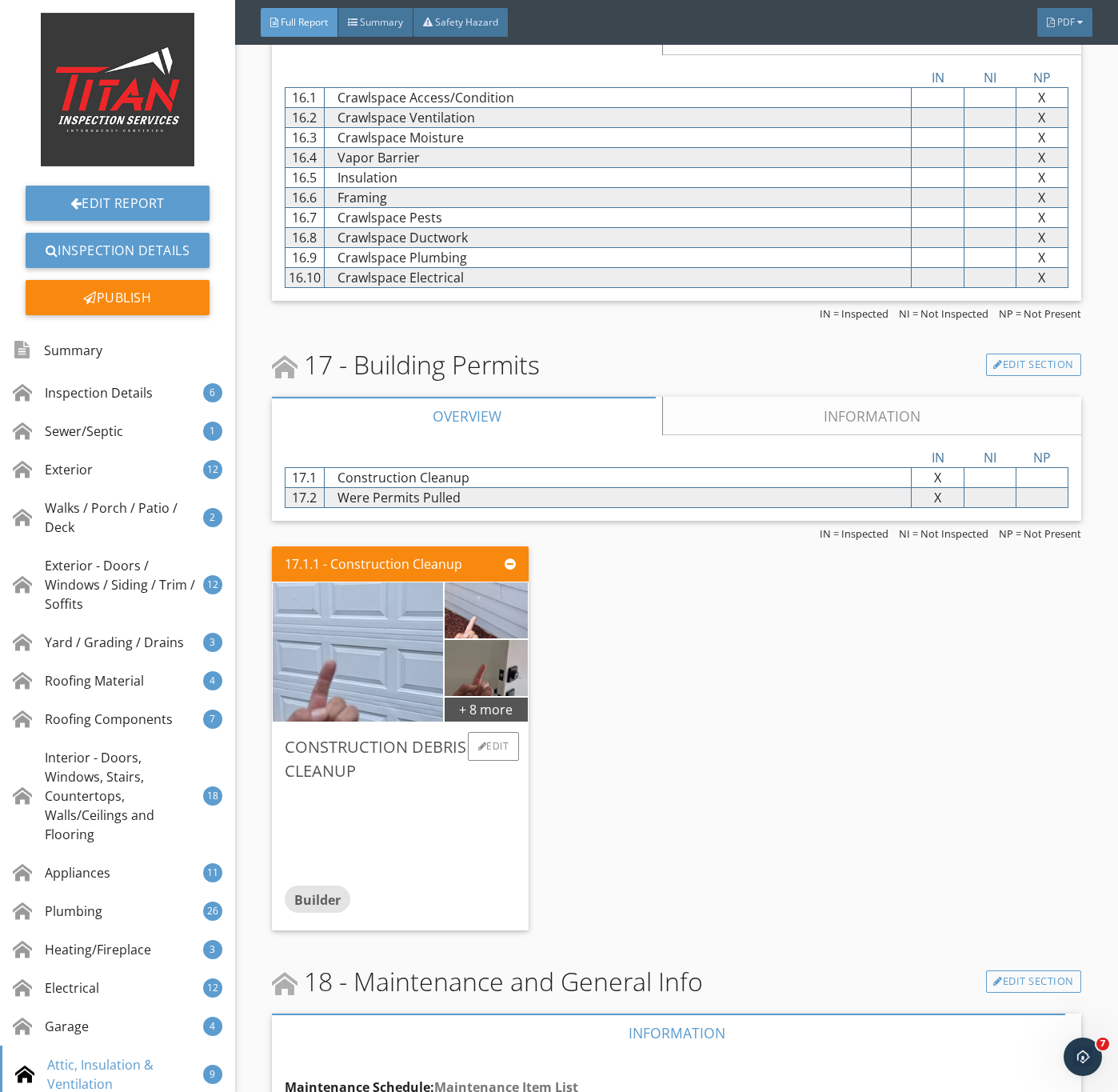
scroll to position [26275, 0]
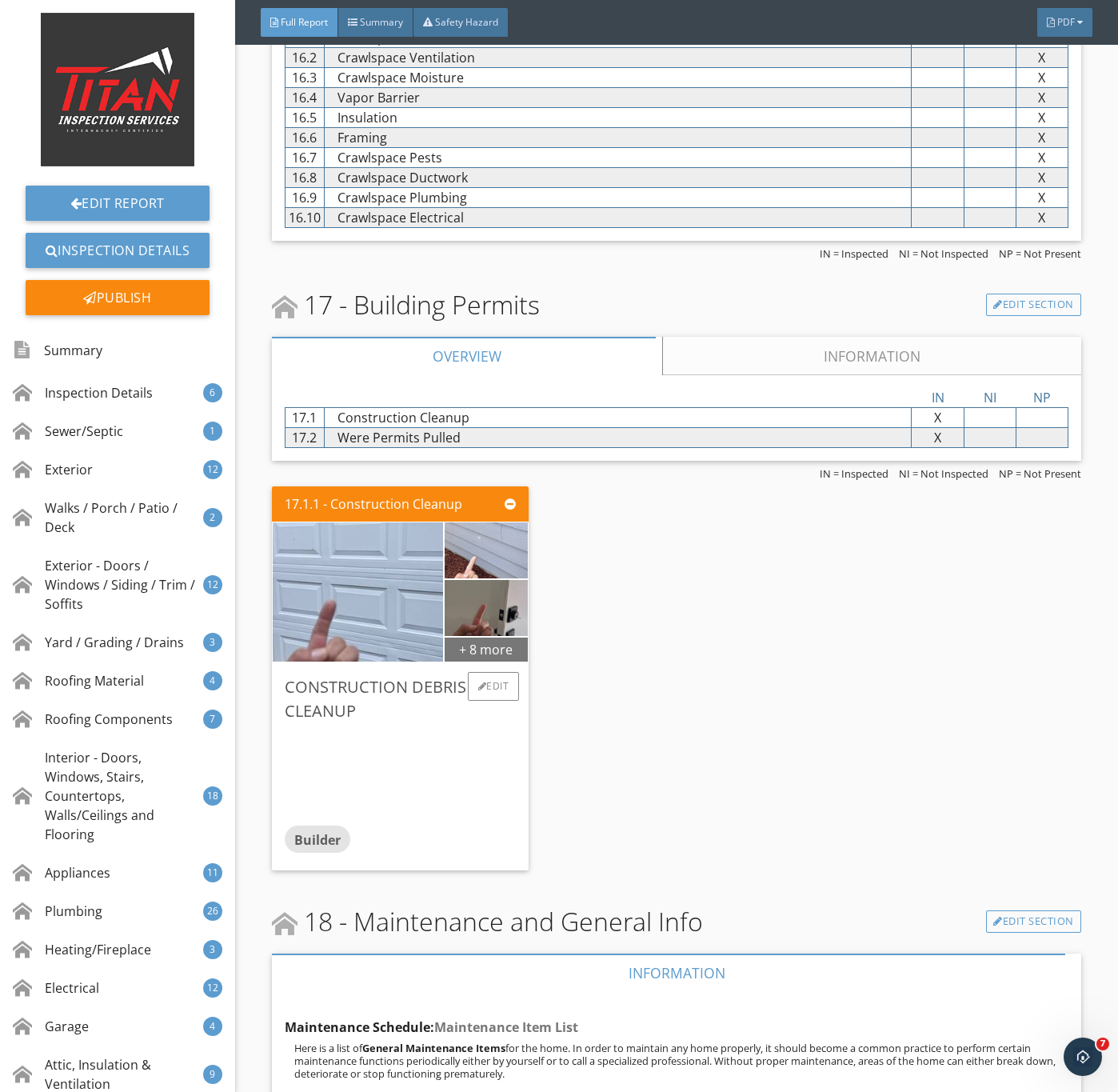
click at [491, 662] on div "+ 8 more" at bounding box center [486, 648] width 83 height 26
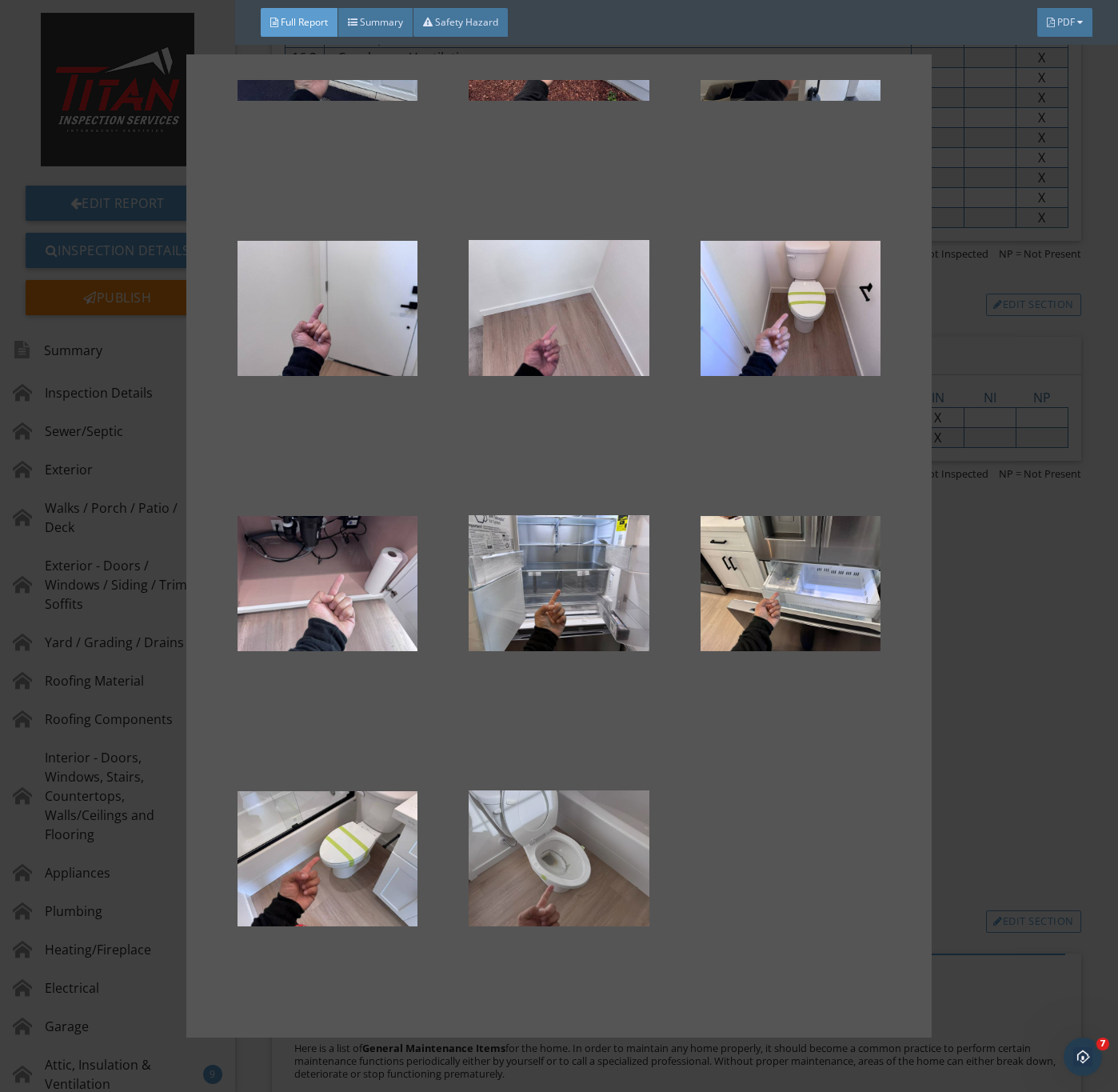
scroll to position [0, 0]
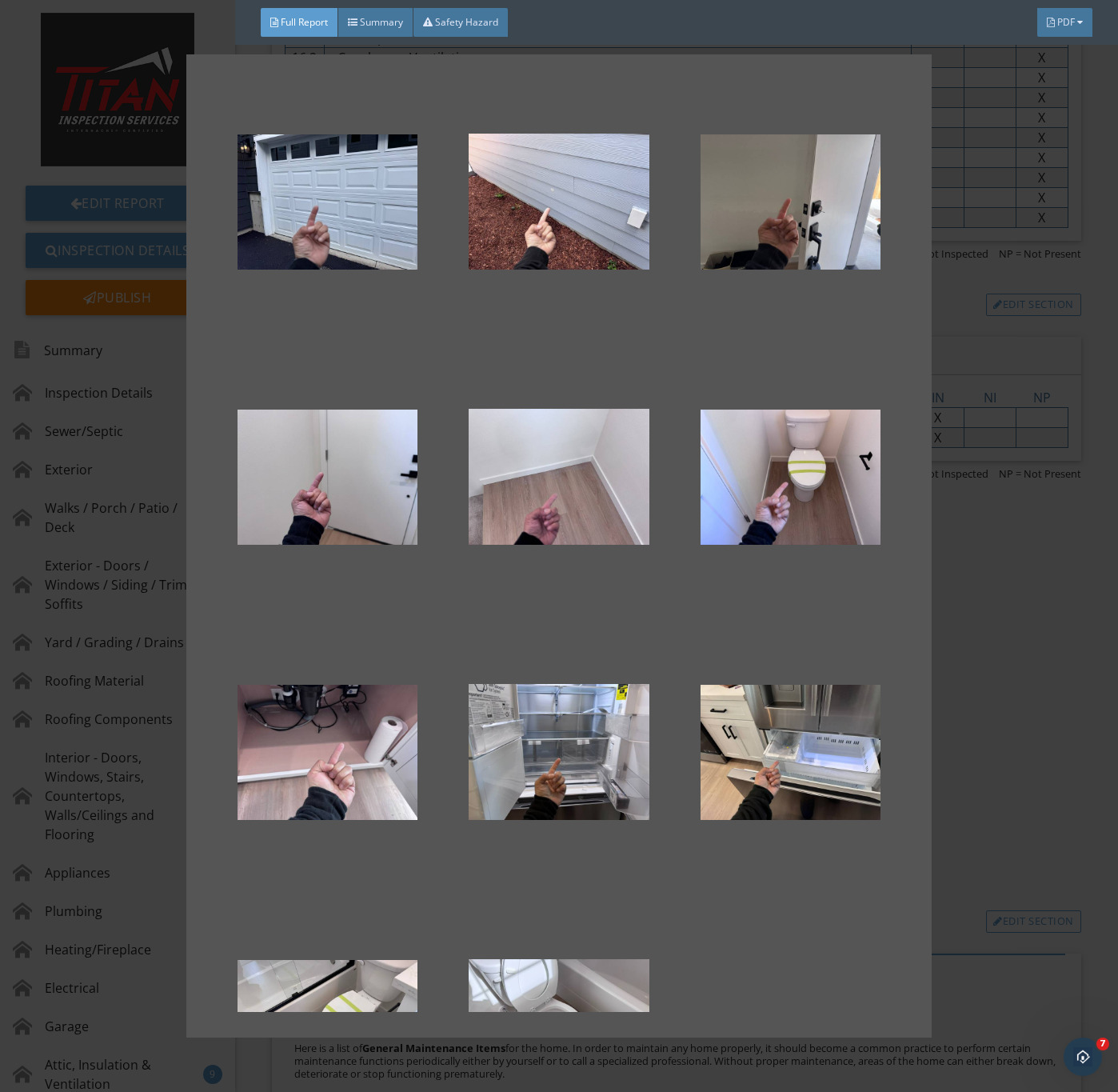
click at [1040, 799] on div at bounding box center [559, 546] width 1118 height 1092
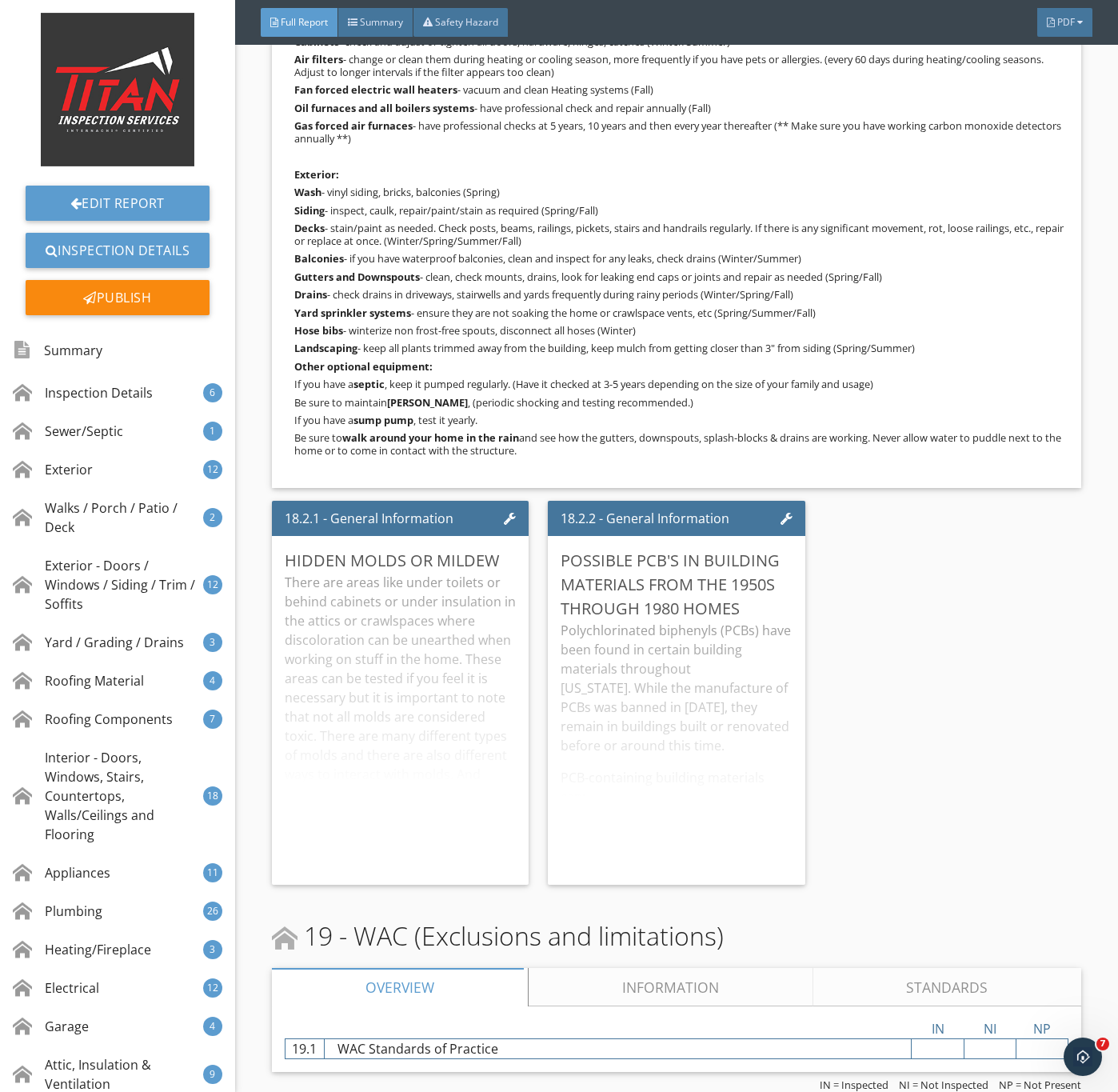
scroll to position [27743, 0]
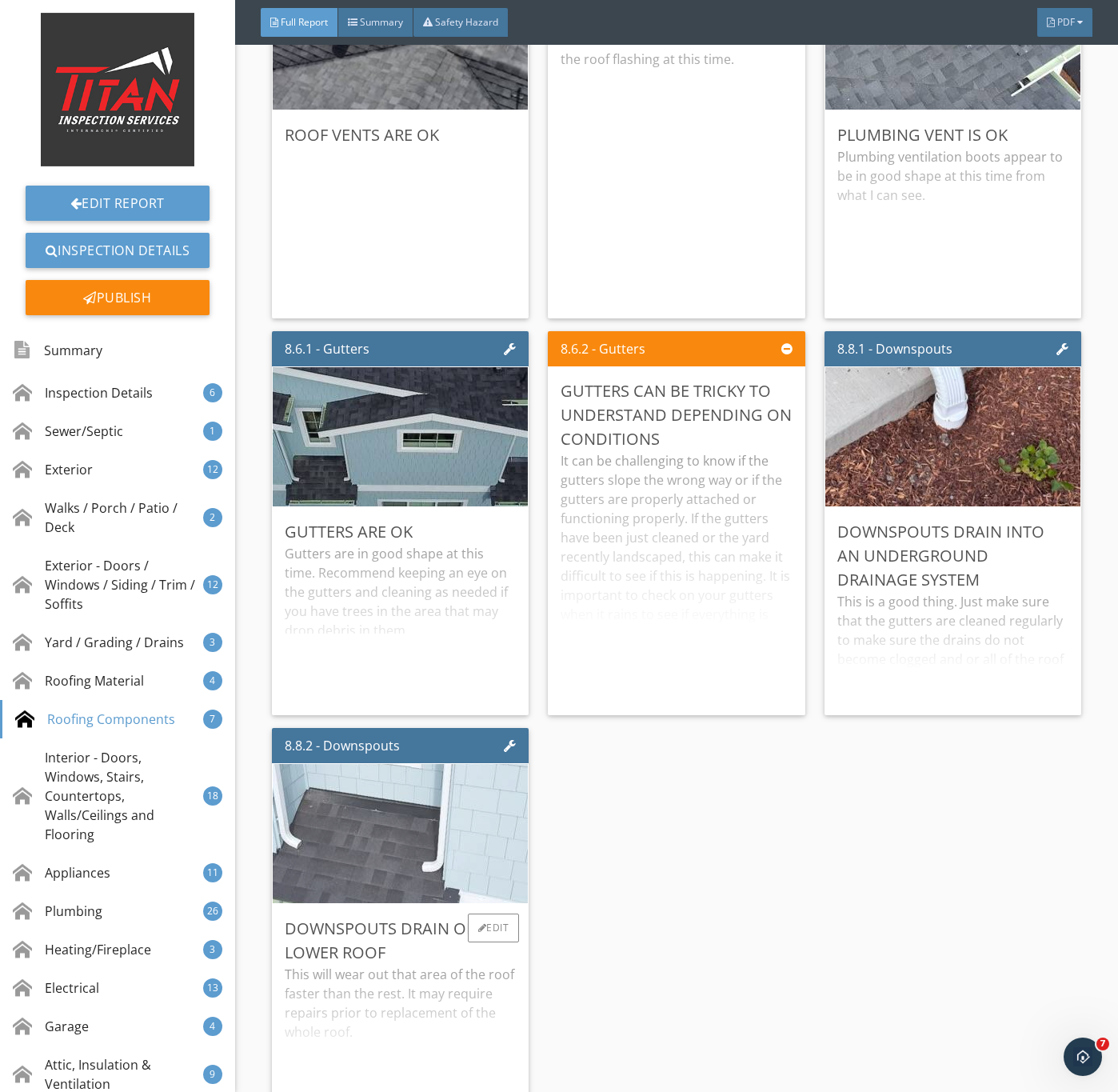
scroll to position [10078, 0]
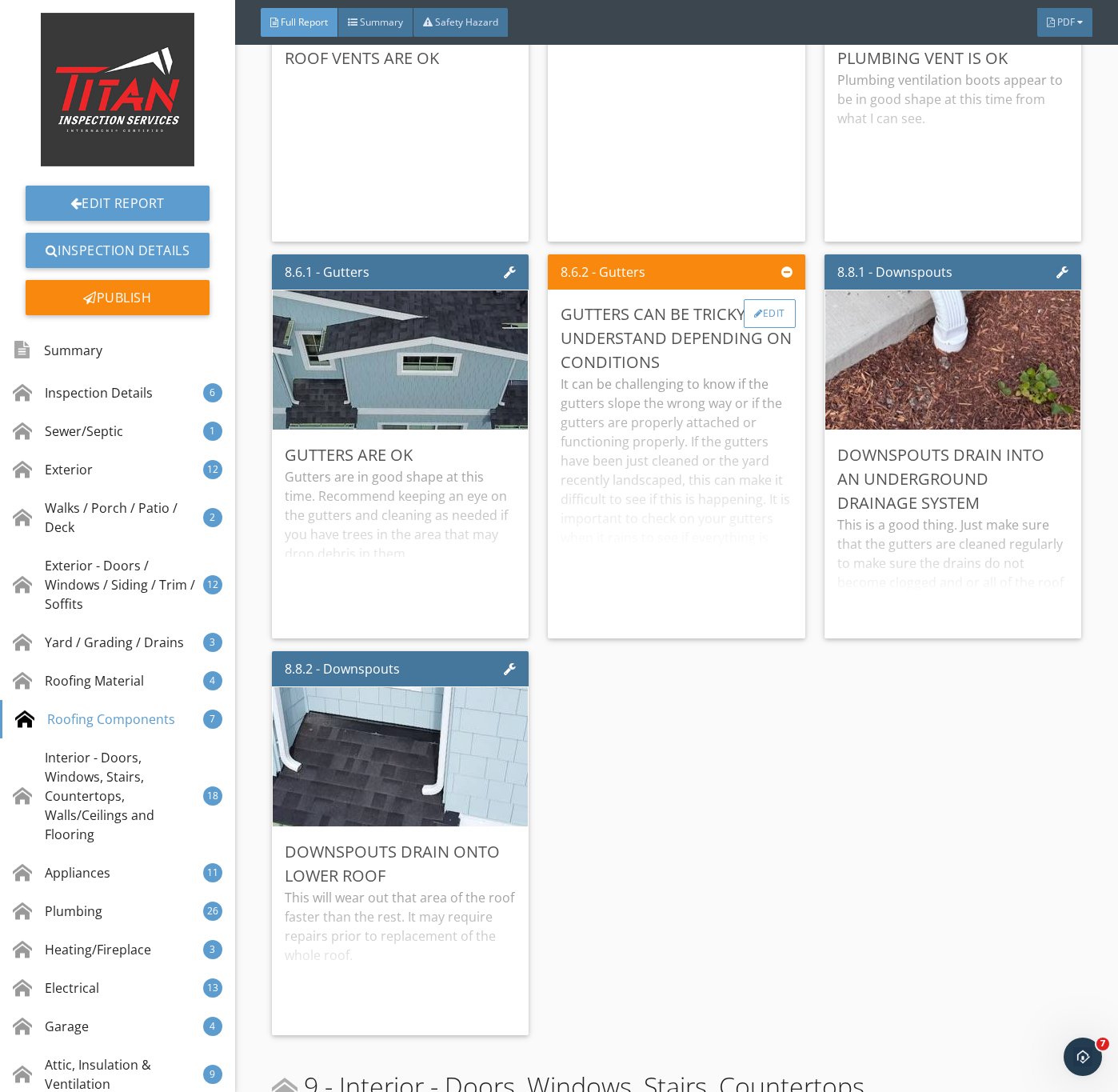
click at [767, 328] on div "Edit" at bounding box center [770, 313] width 52 height 28
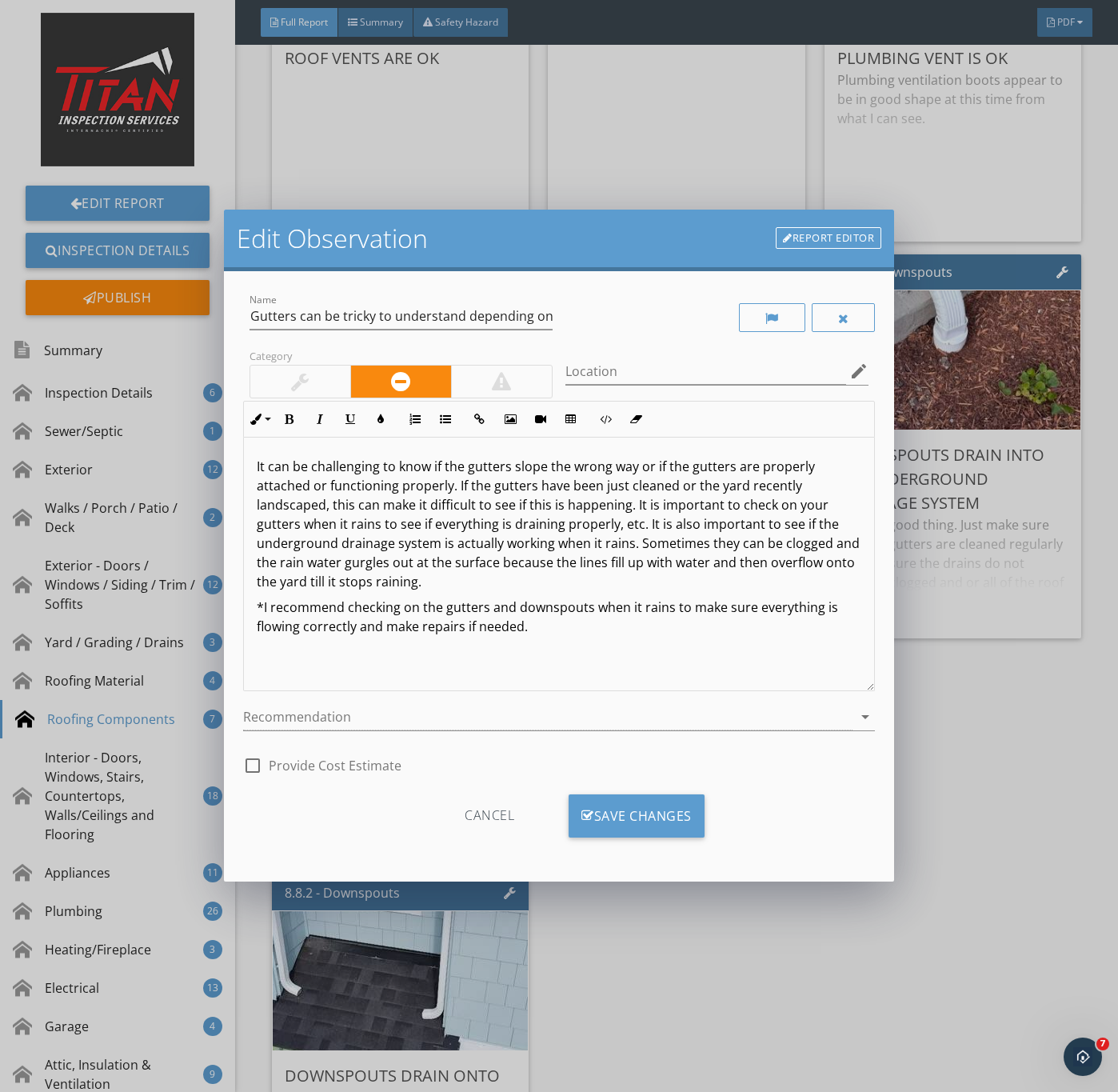
click at [288, 378] on div at bounding box center [300, 381] width 100 height 32
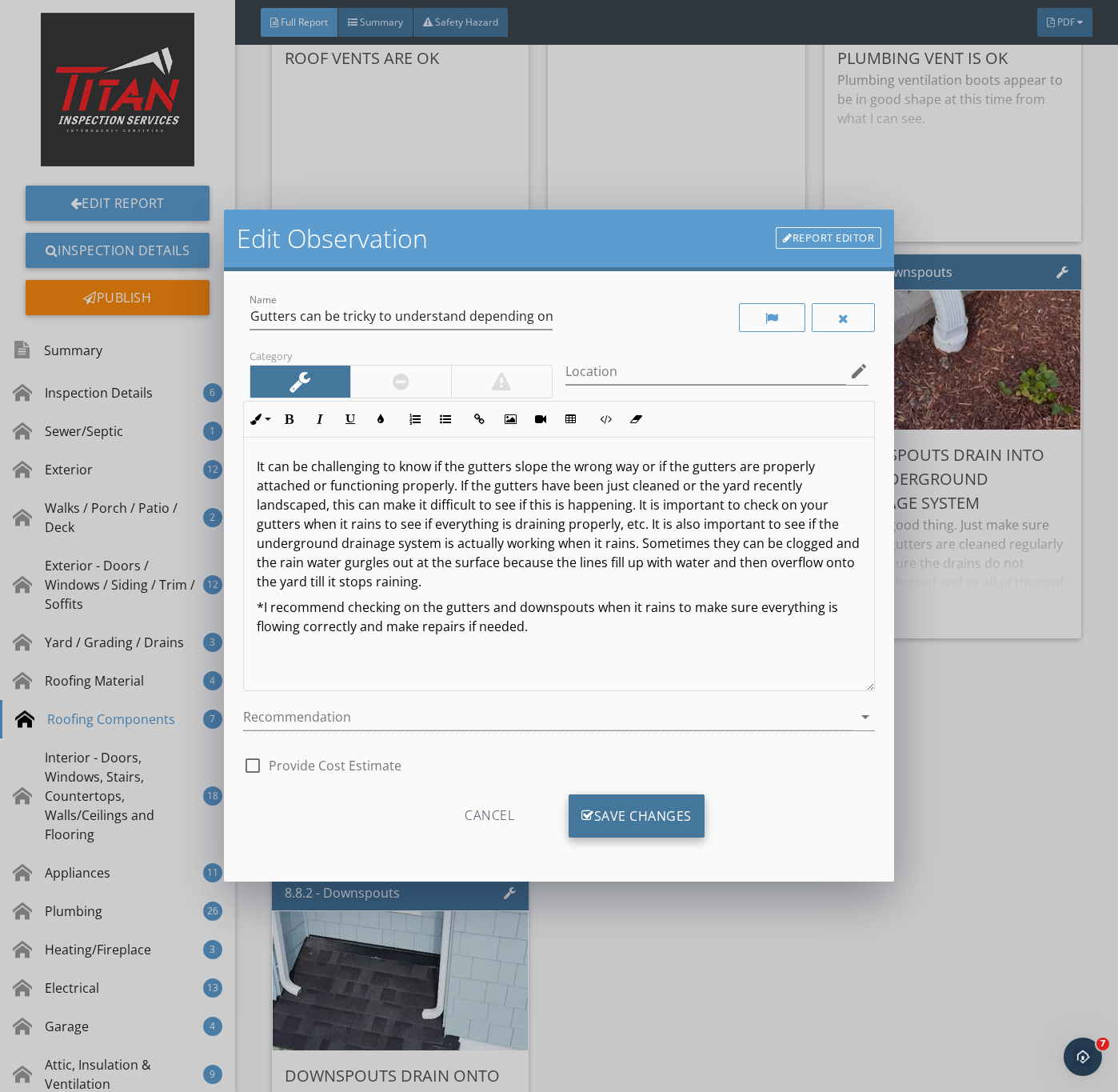
click at [617, 819] on div "Save Changes" at bounding box center [636, 815] width 136 height 43
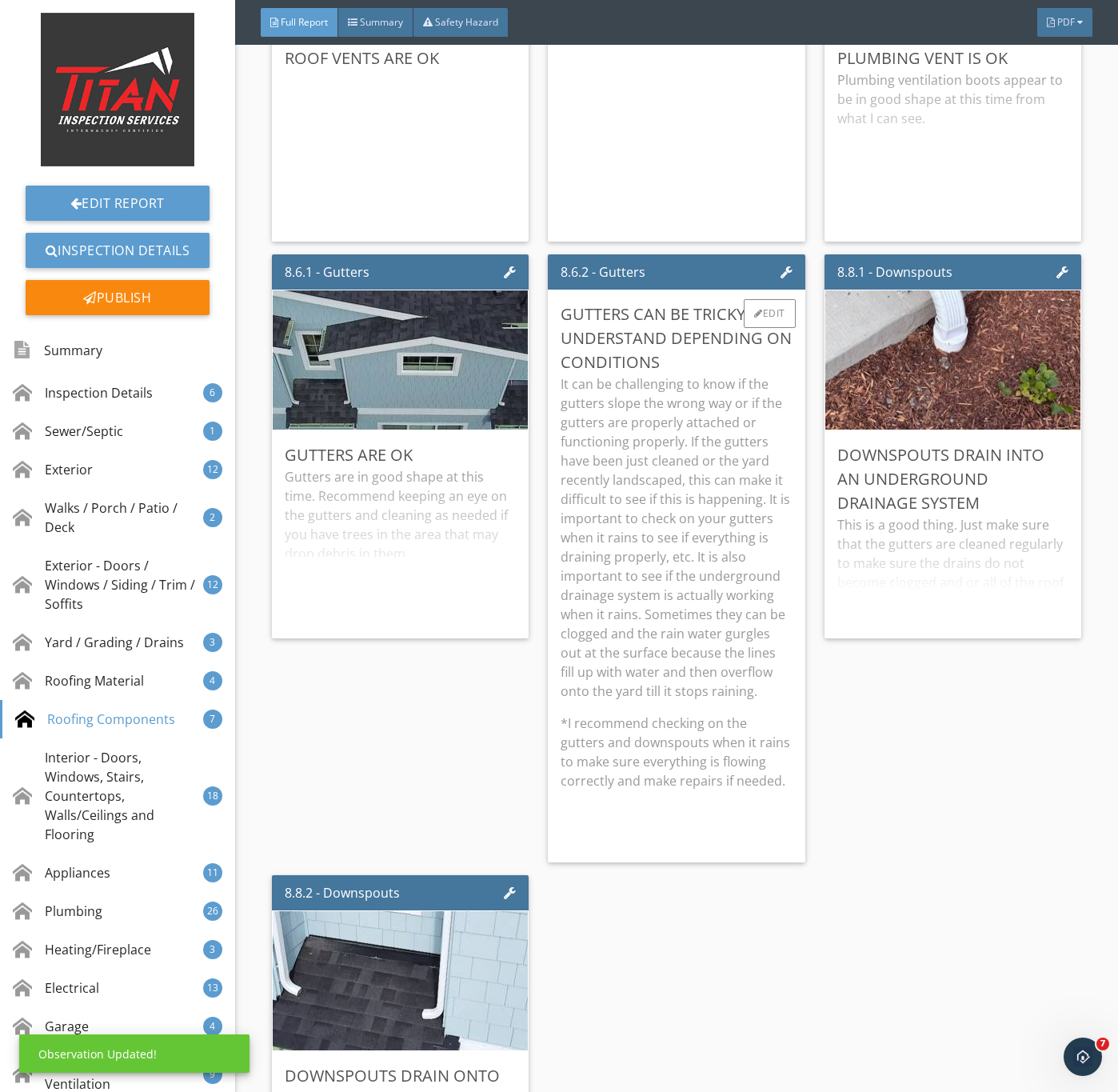
click at [655, 508] on p "It can be challenging to know if the gutters slope the wrong way or if the gutt…" at bounding box center [676, 538] width 232 height 326
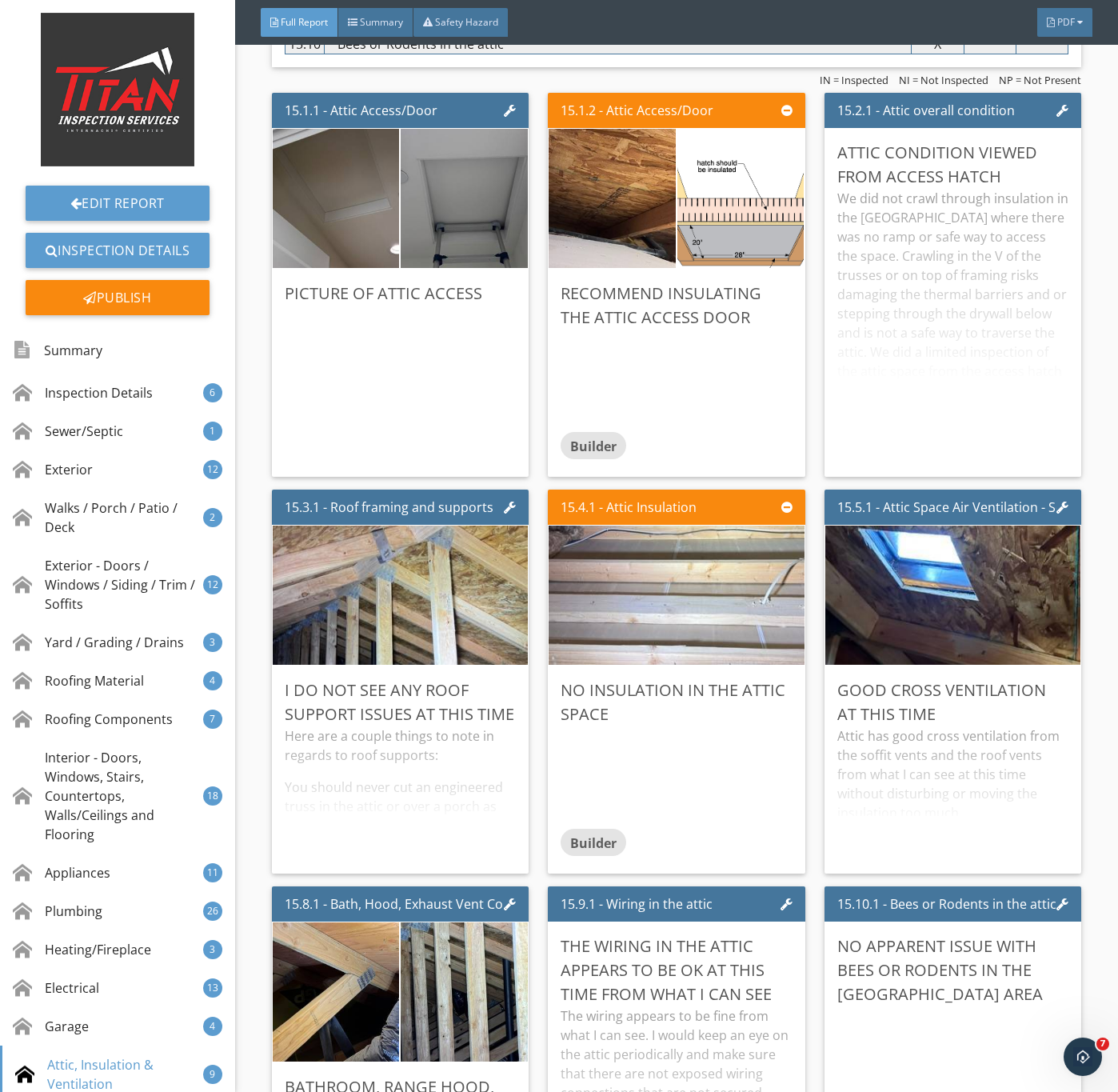
scroll to position [25315, 0]
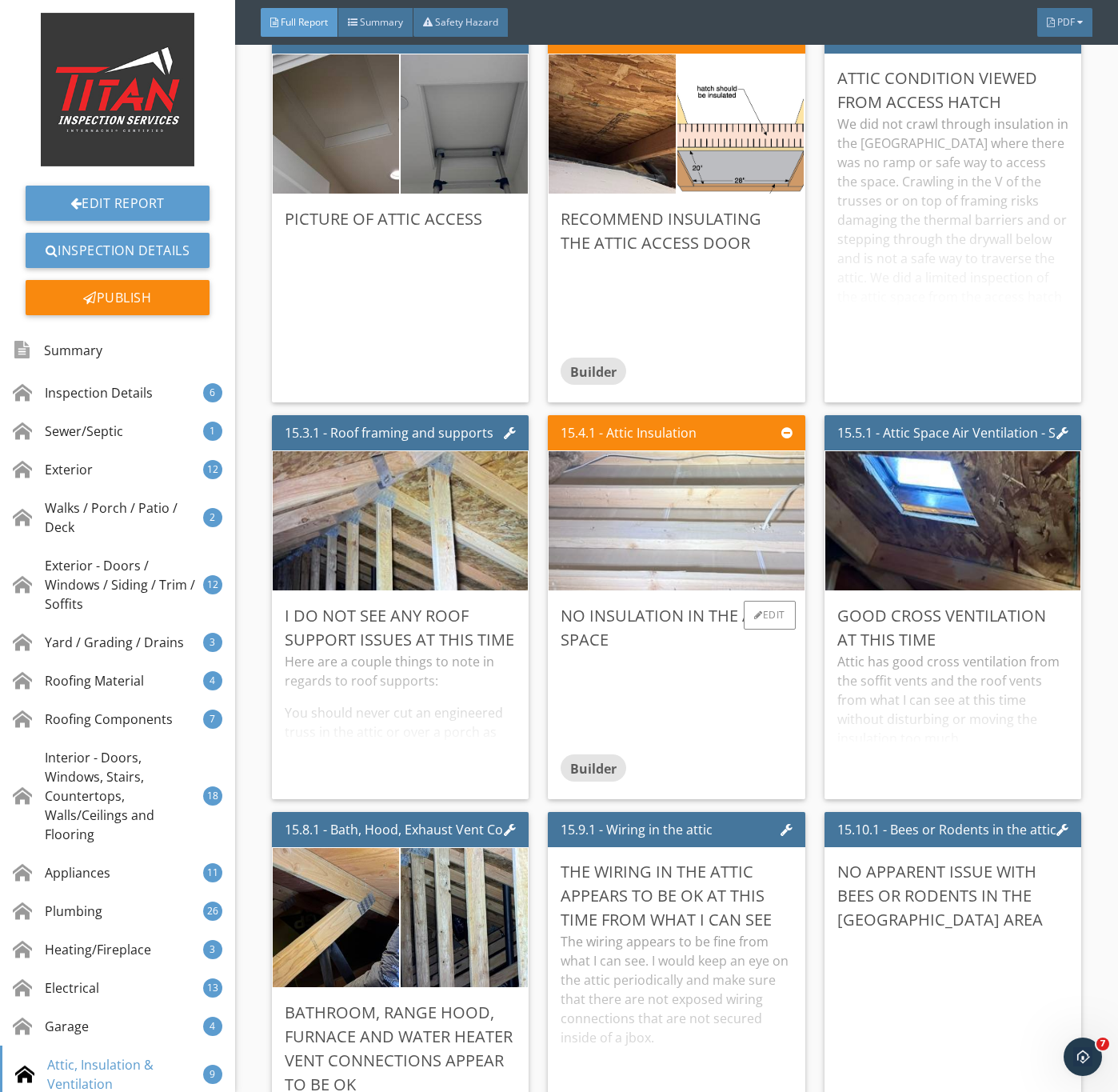
click at [665, 658] on img at bounding box center [676, 521] width 464 height 348
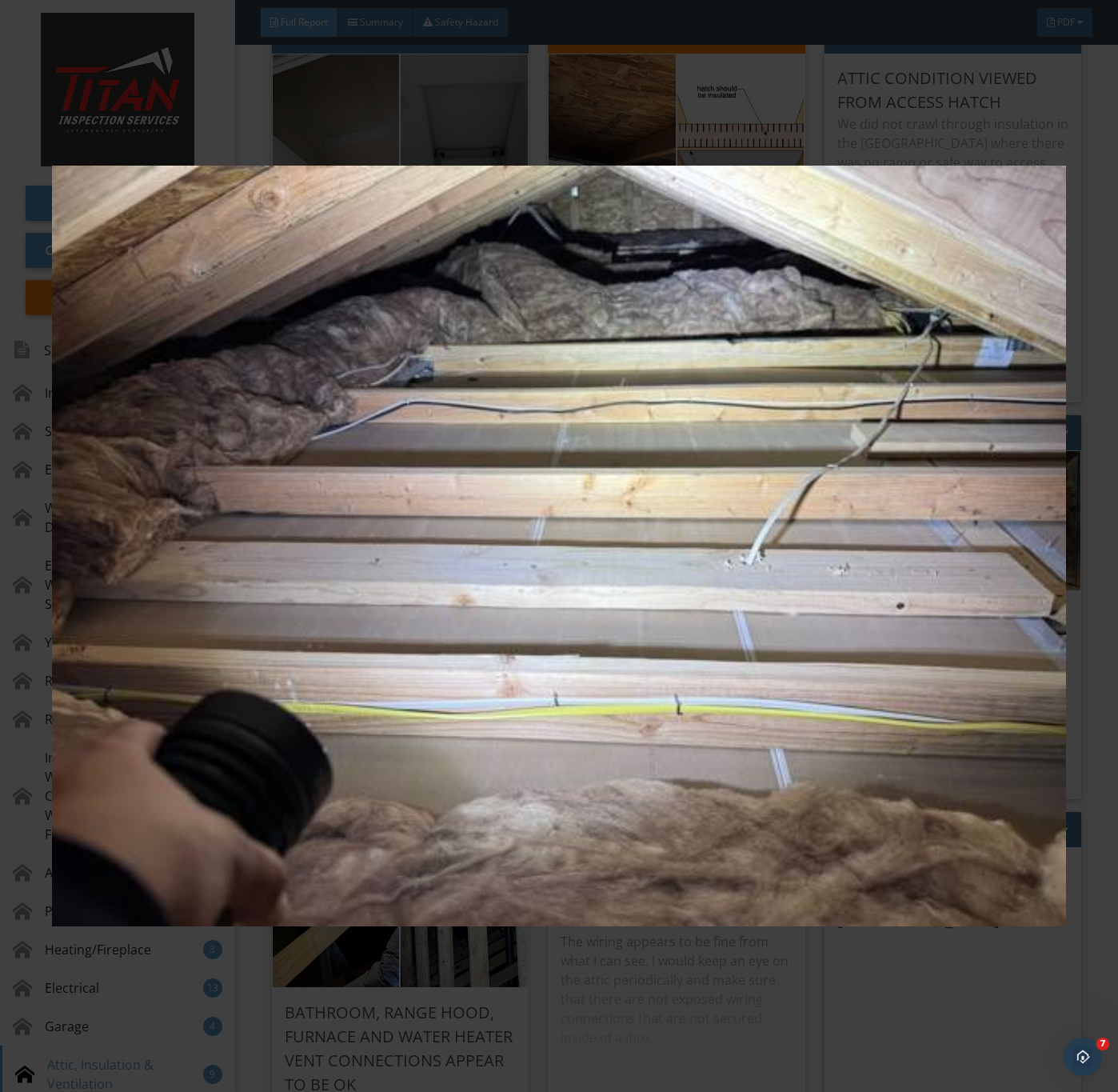
click at [882, 1009] on img at bounding box center [559, 546] width 1013 height 988
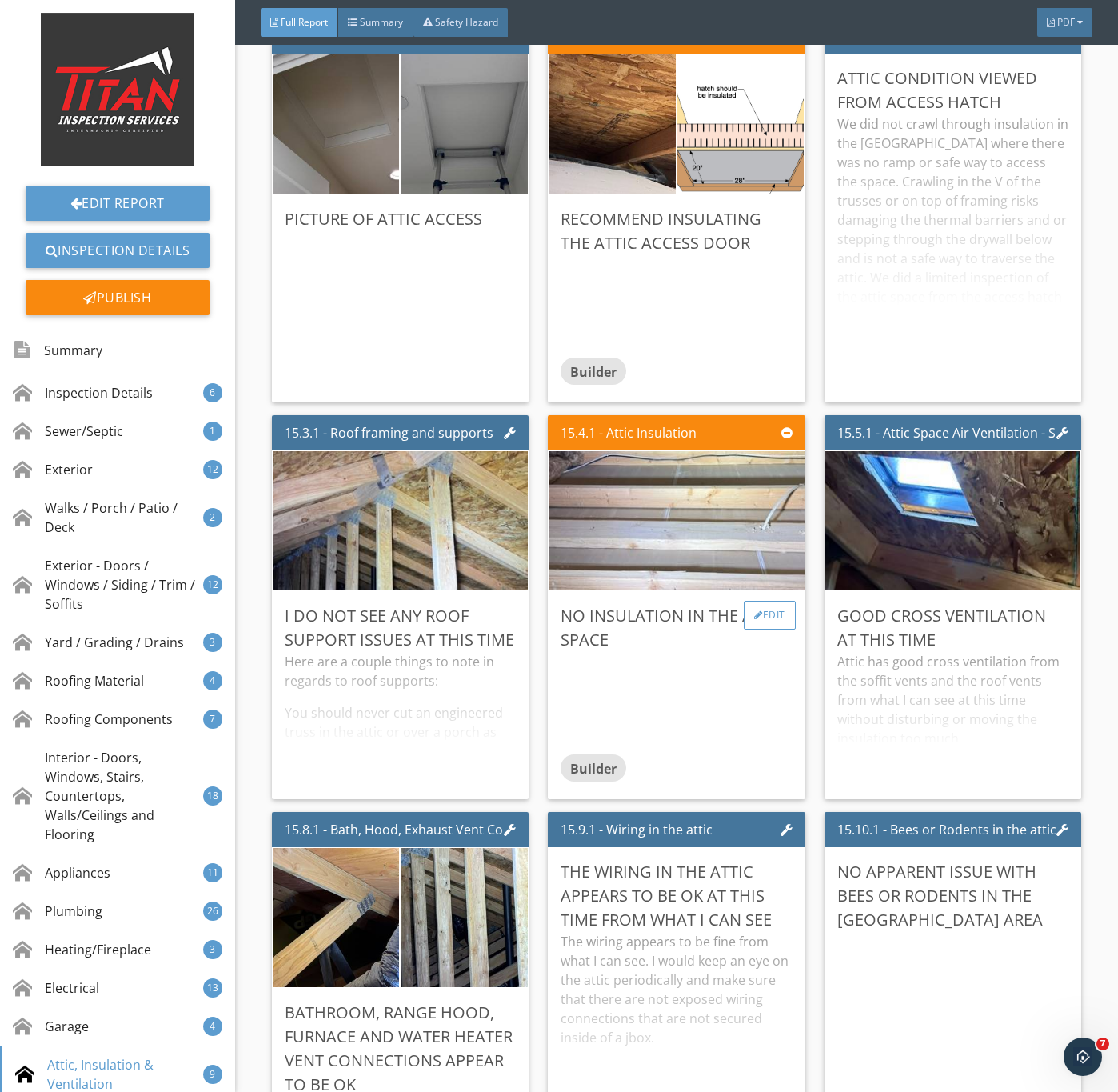
click at [760, 630] on div "Edit" at bounding box center [770, 615] width 52 height 28
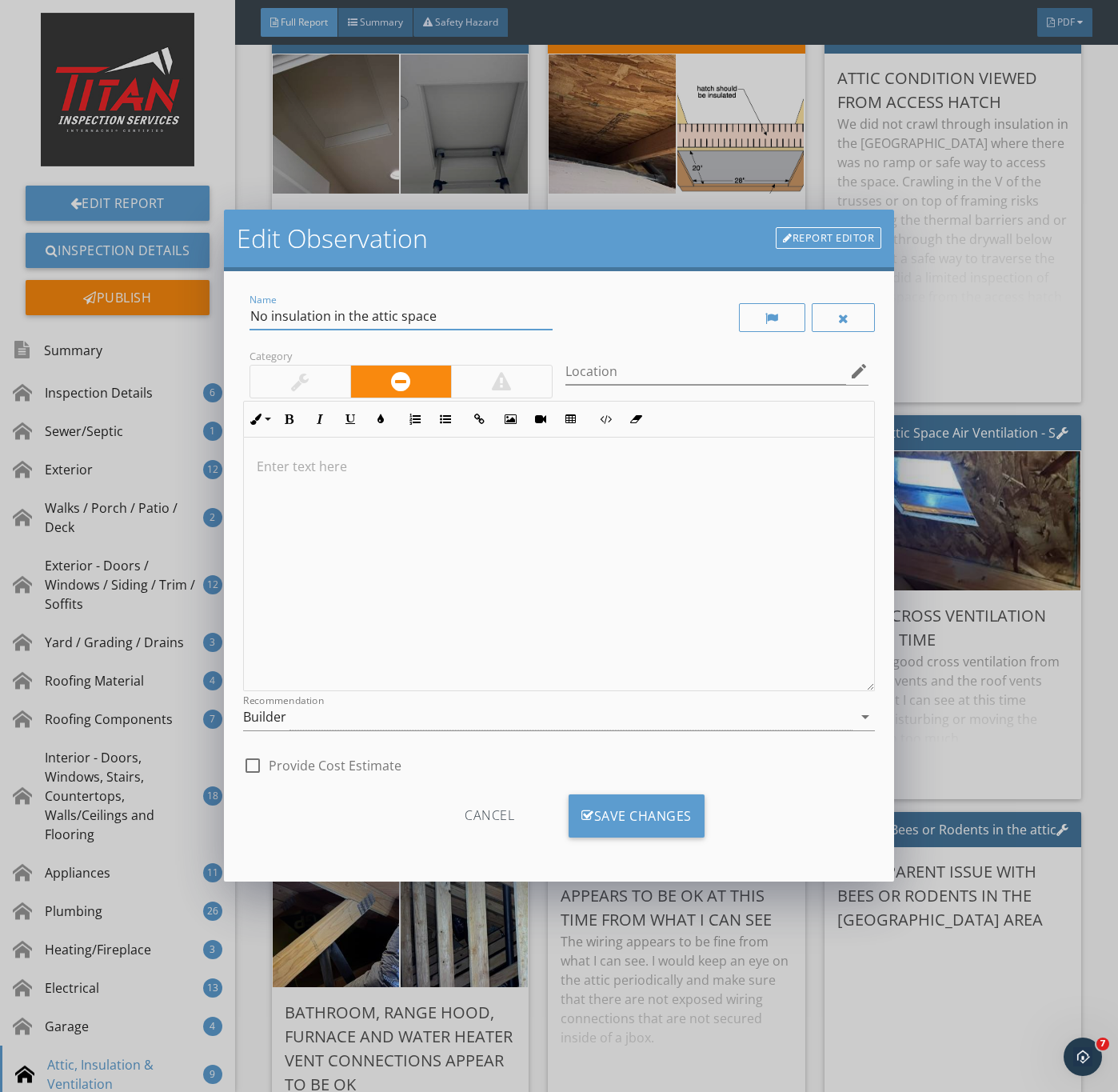
drag, startPoint x: 446, startPoint y: 307, endPoint x: 104, endPoint y: 305, distance: 342.0
click at [104, 305] on div "Edit Observation Report Editor Name No insulation in the attic space Category L…" at bounding box center [559, 546] width 1118 height 1092
type input "T"
click at [1032, 865] on div "Edit Observation Report Editor Name Category Location edit Inline Style XLarge …" at bounding box center [559, 546] width 1118 height 1092
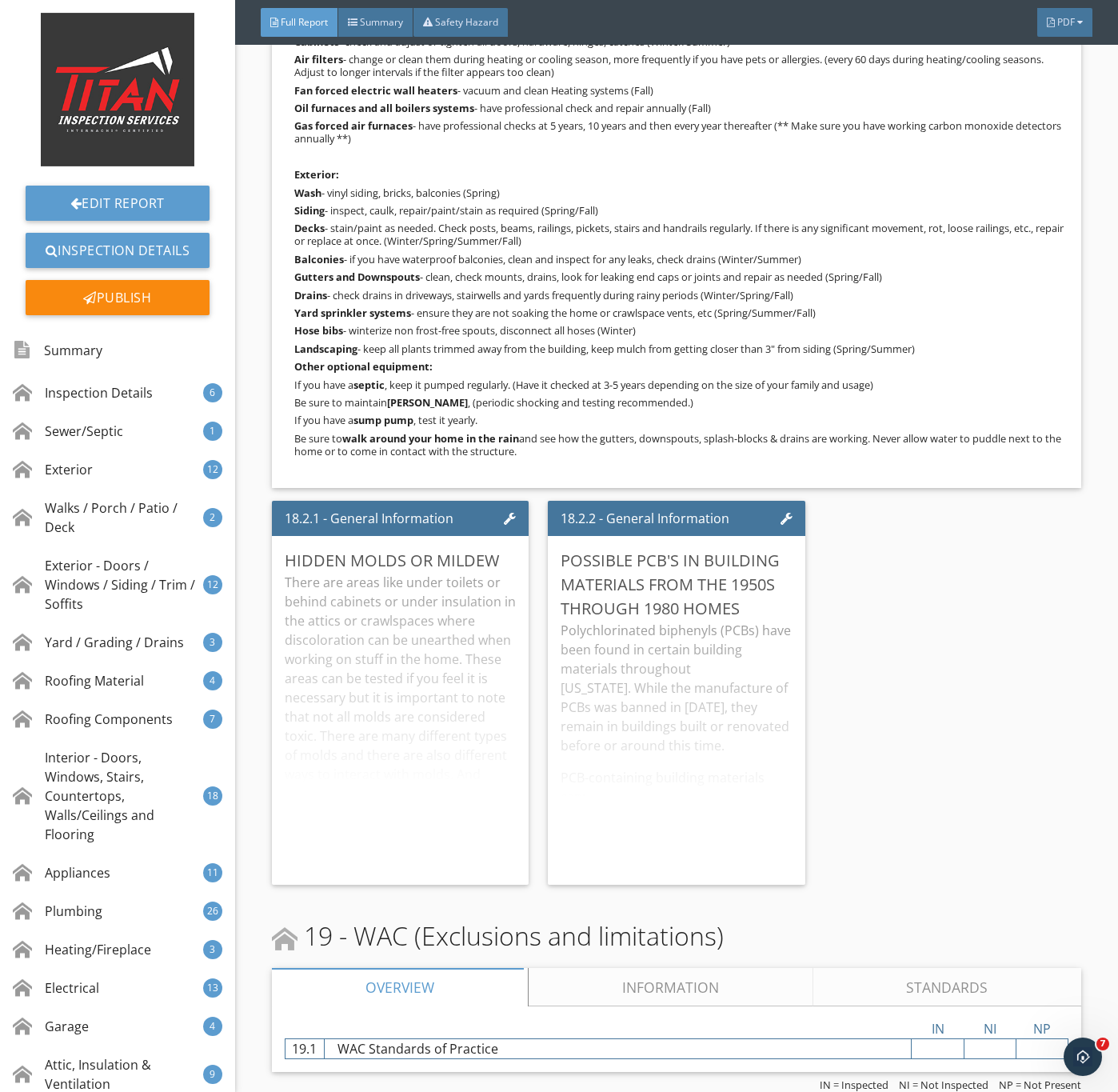
scroll to position [28105, 0]
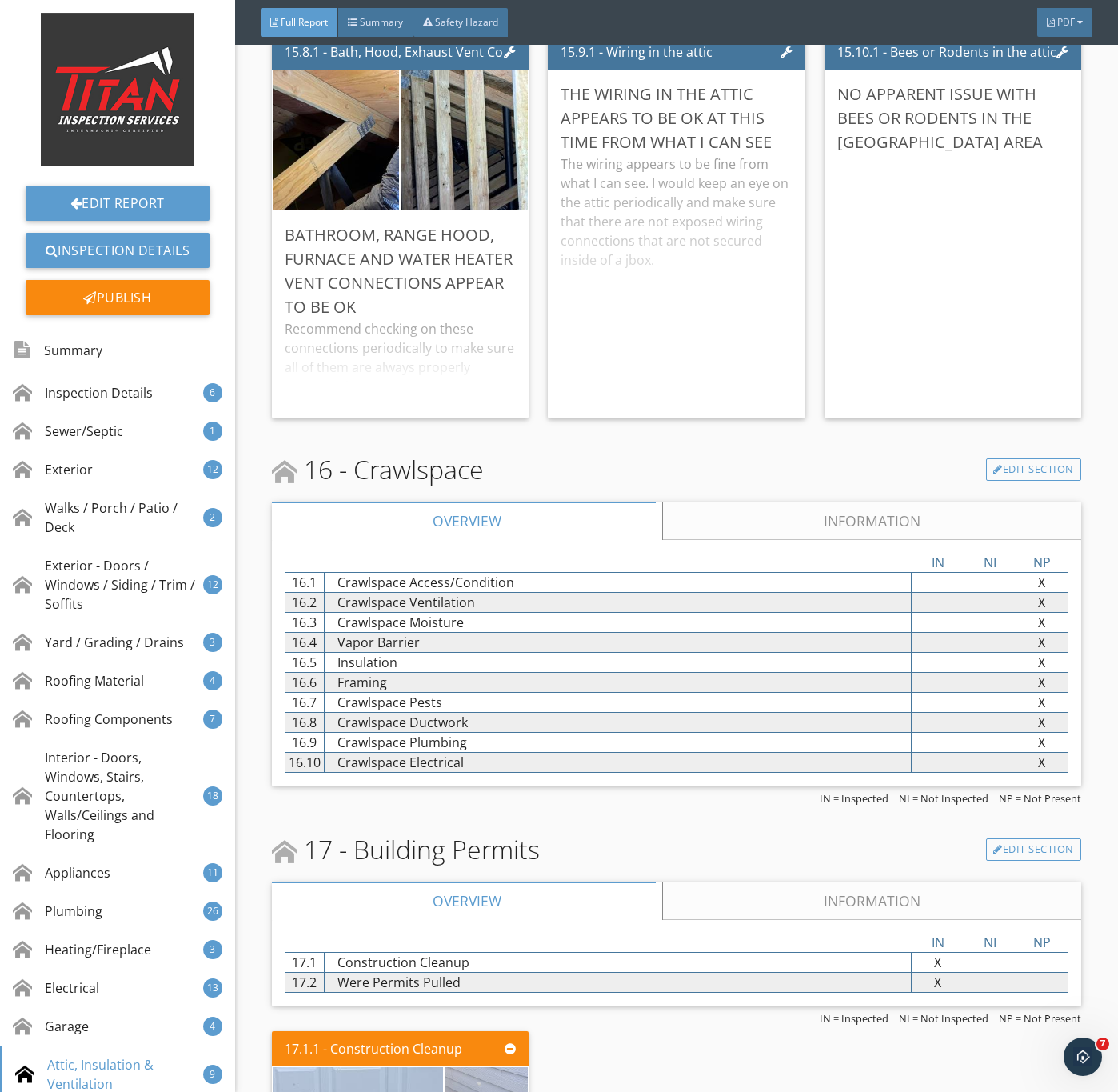
scroll to position [26452, 0]
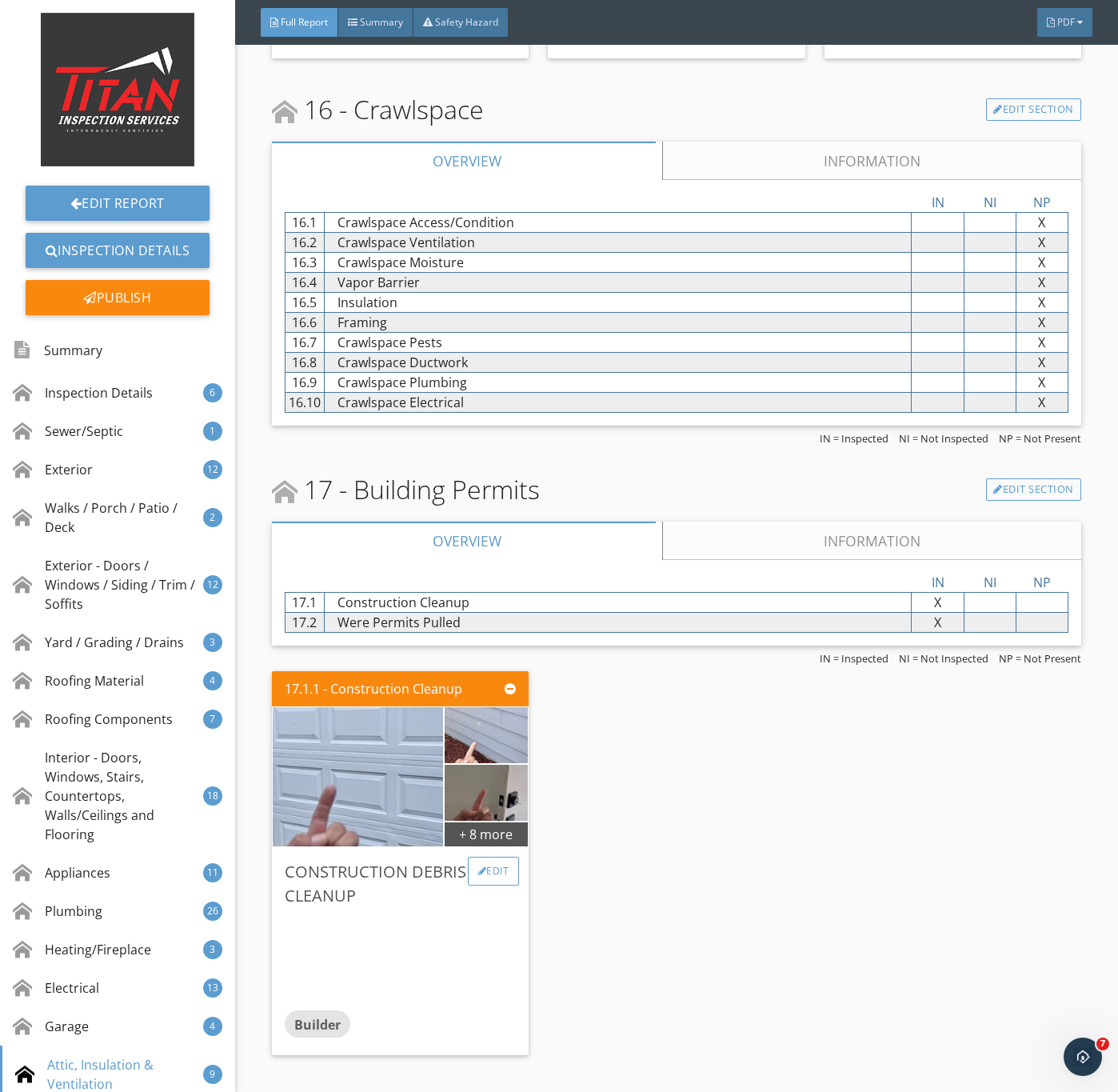
click at [483, 885] on div "Edit" at bounding box center [493, 871] width 52 height 28
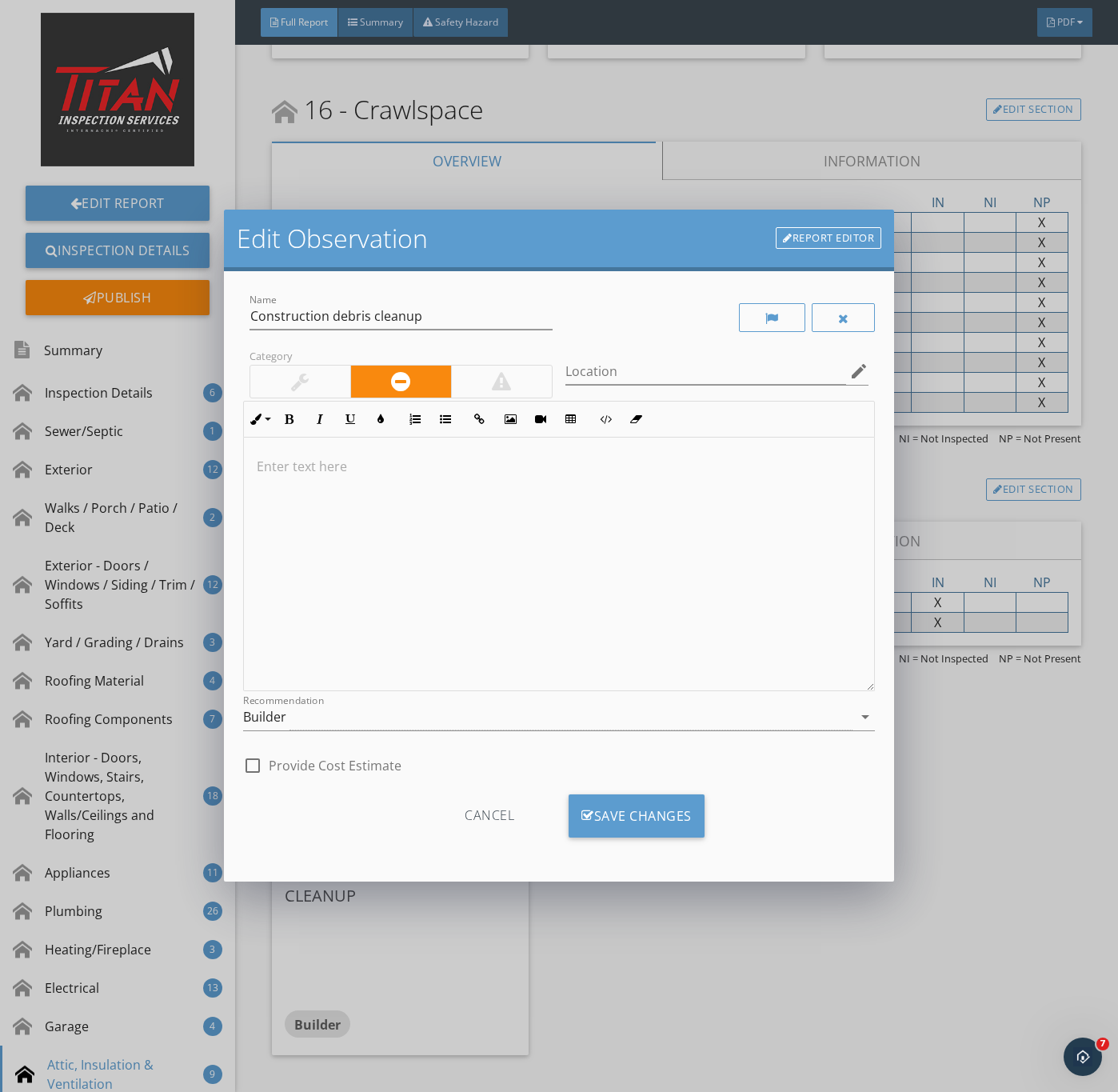
click at [838, 869] on div "Name Construction debris cleanup Category Location edit Inline Style XLarge Lar…" at bounding box center [559, 577] width 671 height 610
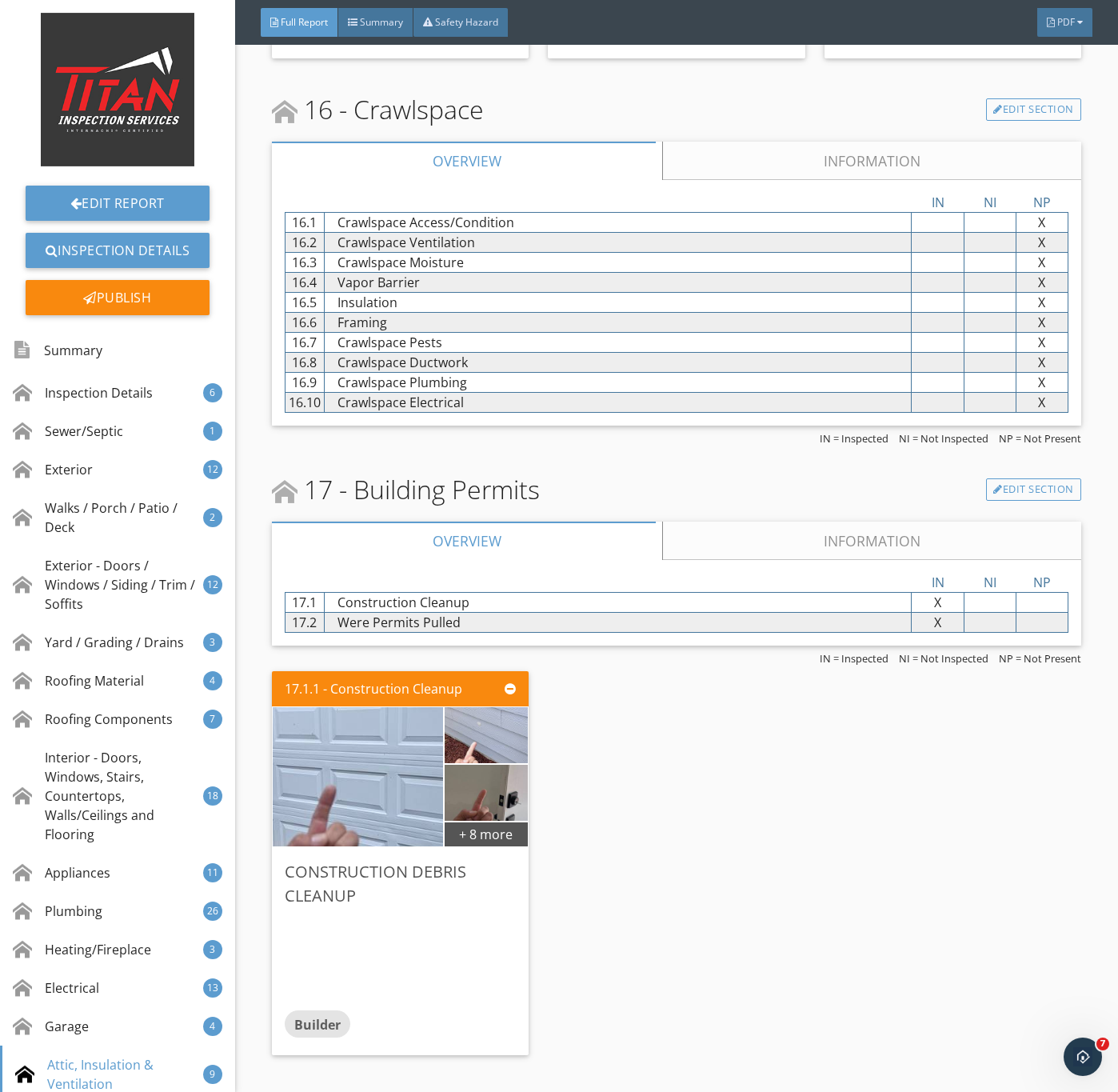
click at [854, 939] on div at bounding box center [559, 546] width 1118 height 1092
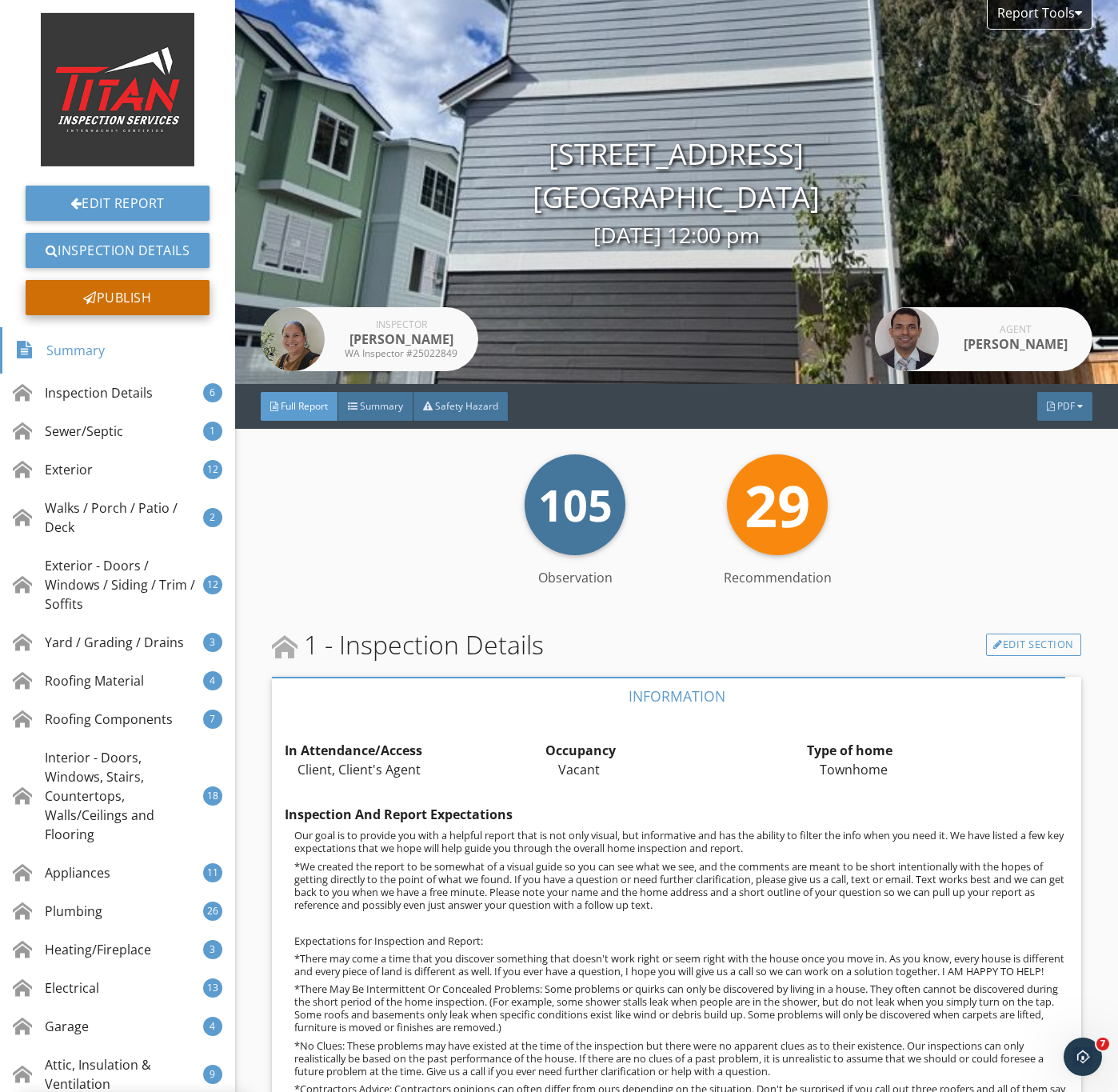
click at [125, 297] on div "Publish" at bounding box center [117, 298] width 184 height 35
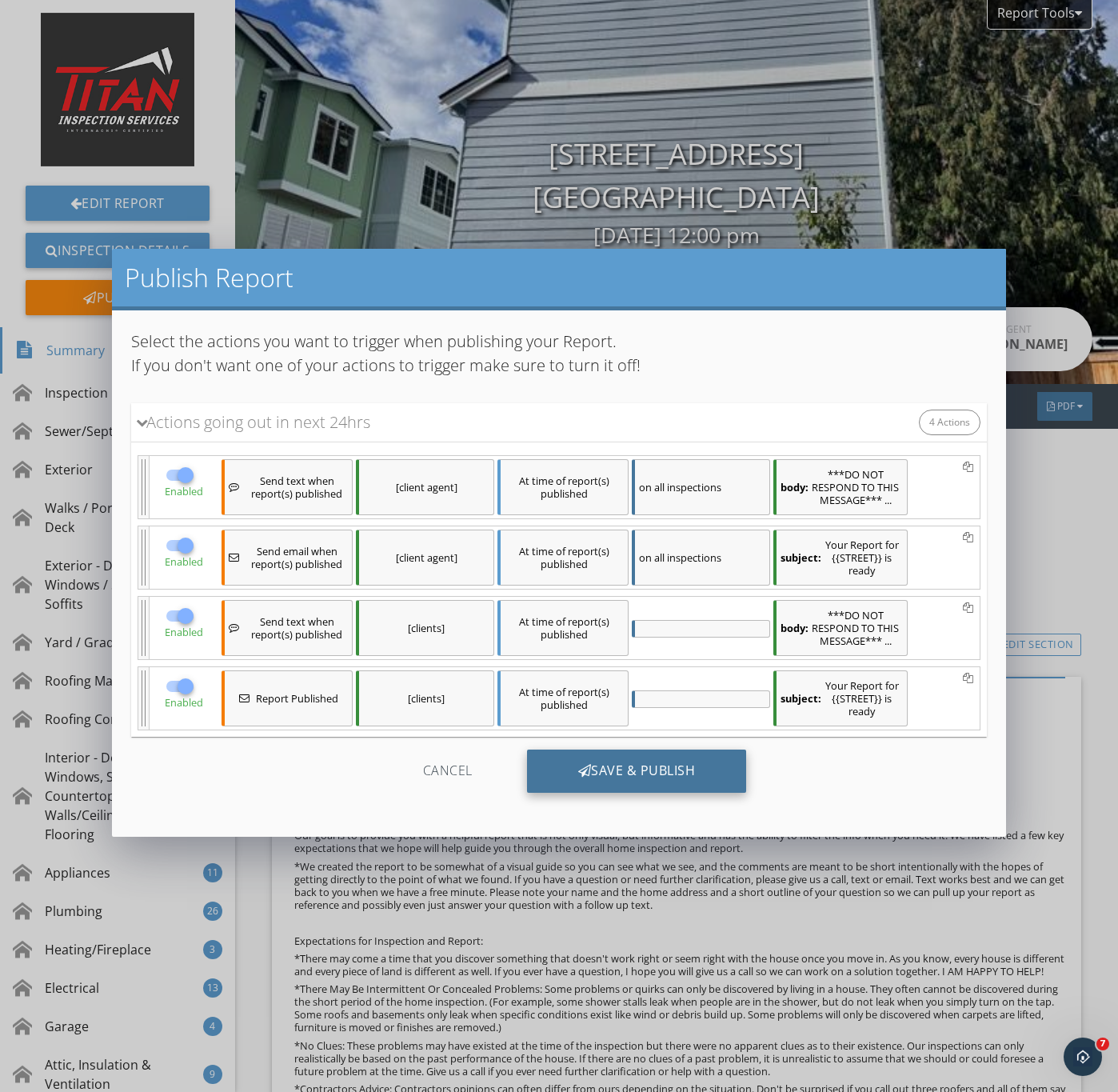
drag, startPoint x: 622, startPoint y: 777, endPoint x: 689, endPoint y: 763, distance: 68.4
click at [626, 777] on div "Save & Publish" at bounding box center [637, 771] width 220 height 43
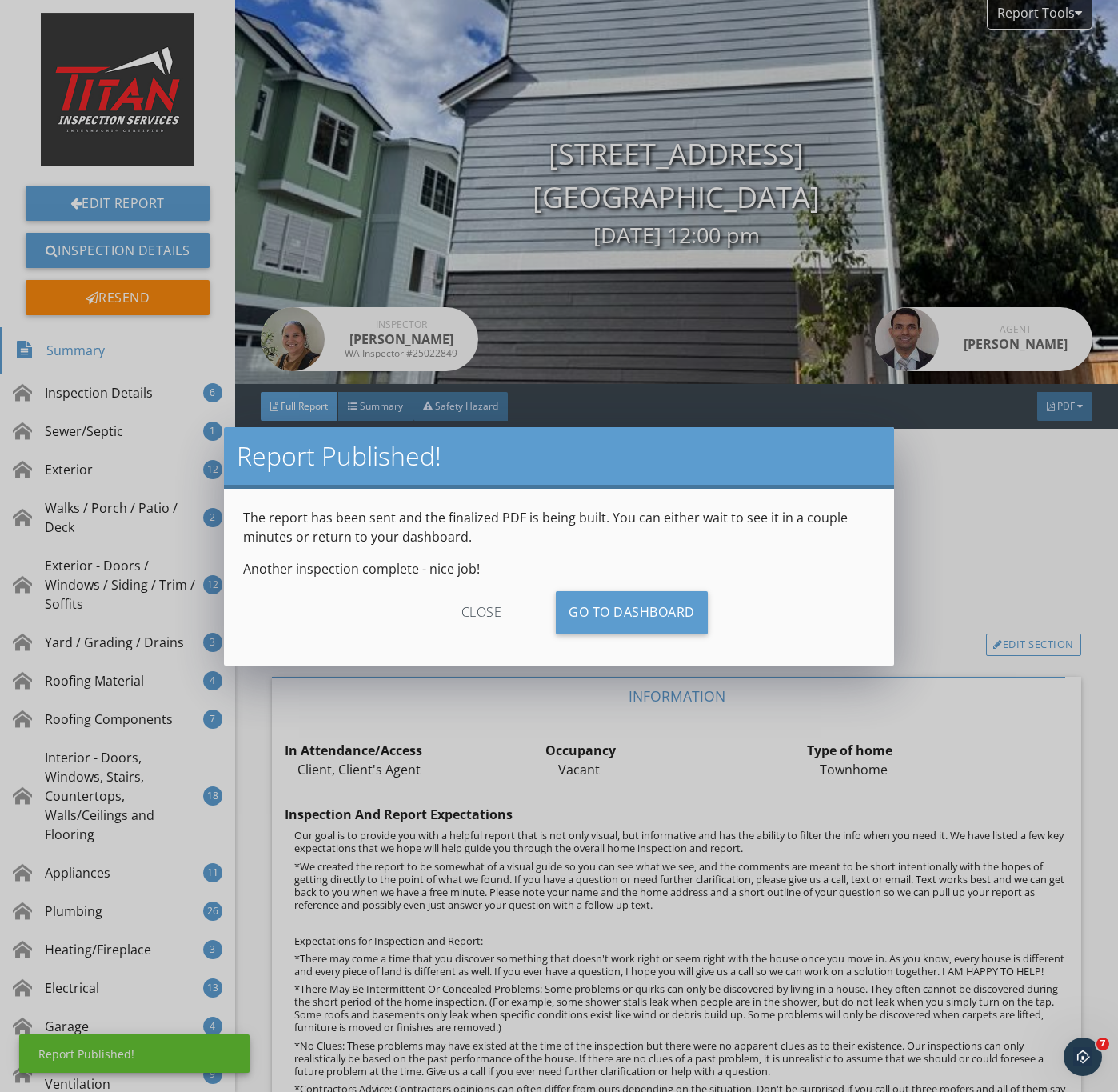
click at [495, 608] on div "close" at bounding box center [482, 612] width 143 height 43
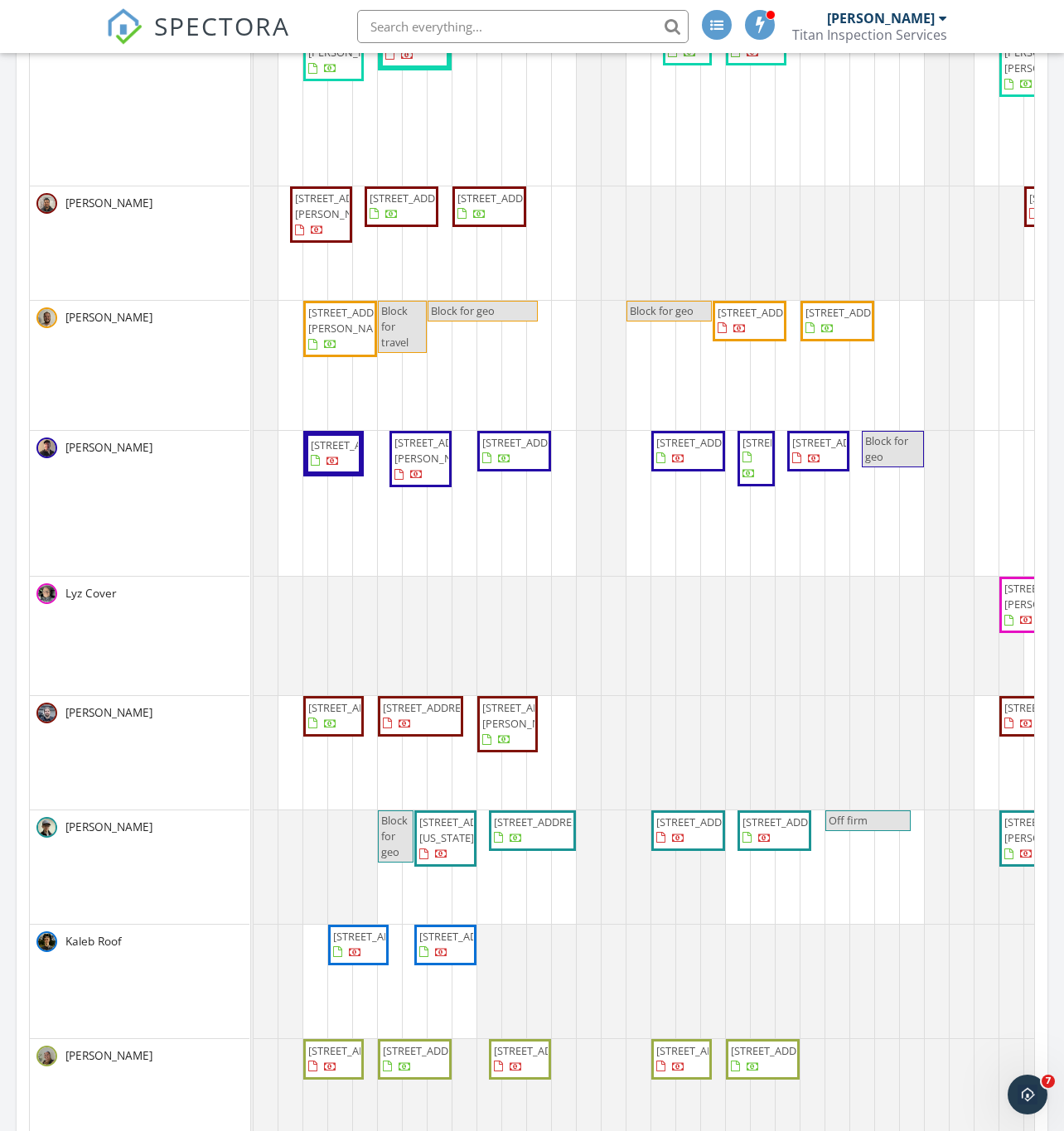
scroll to position [2500, 1104]
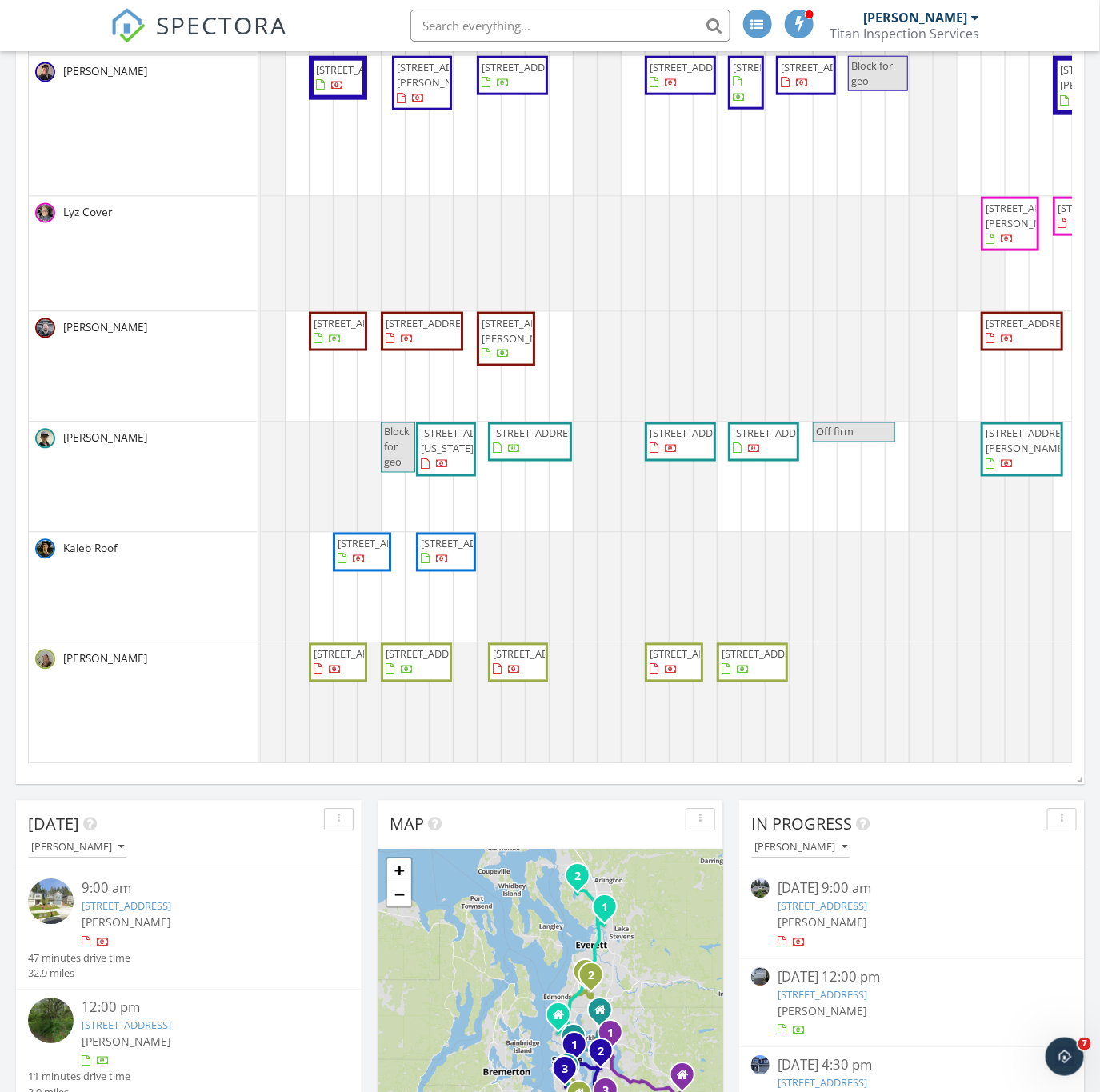
scroll to position [2414, 1138]
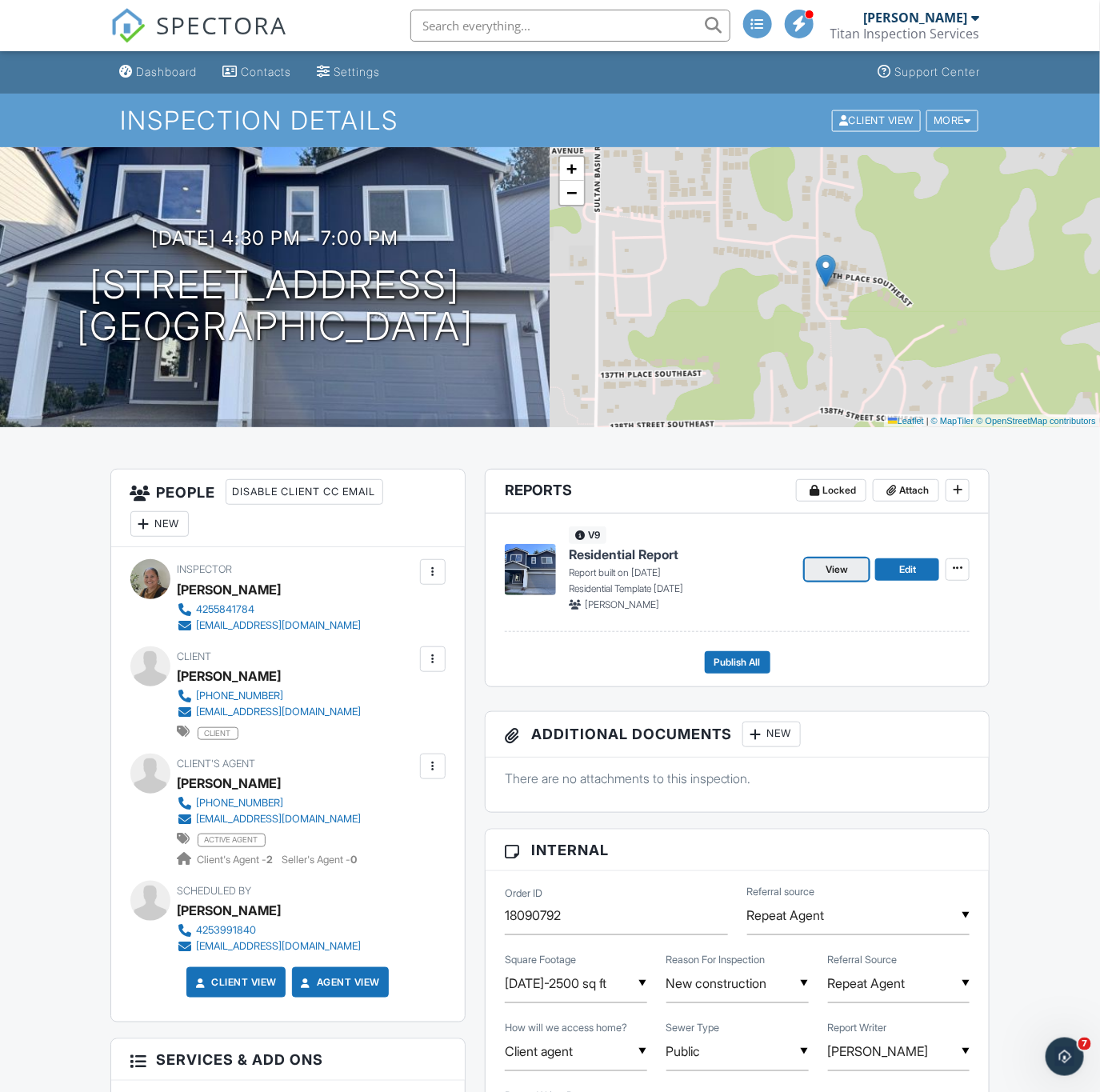
click at [841, 571] on span "View" at bounding box center [836, 570] width 22 height 16
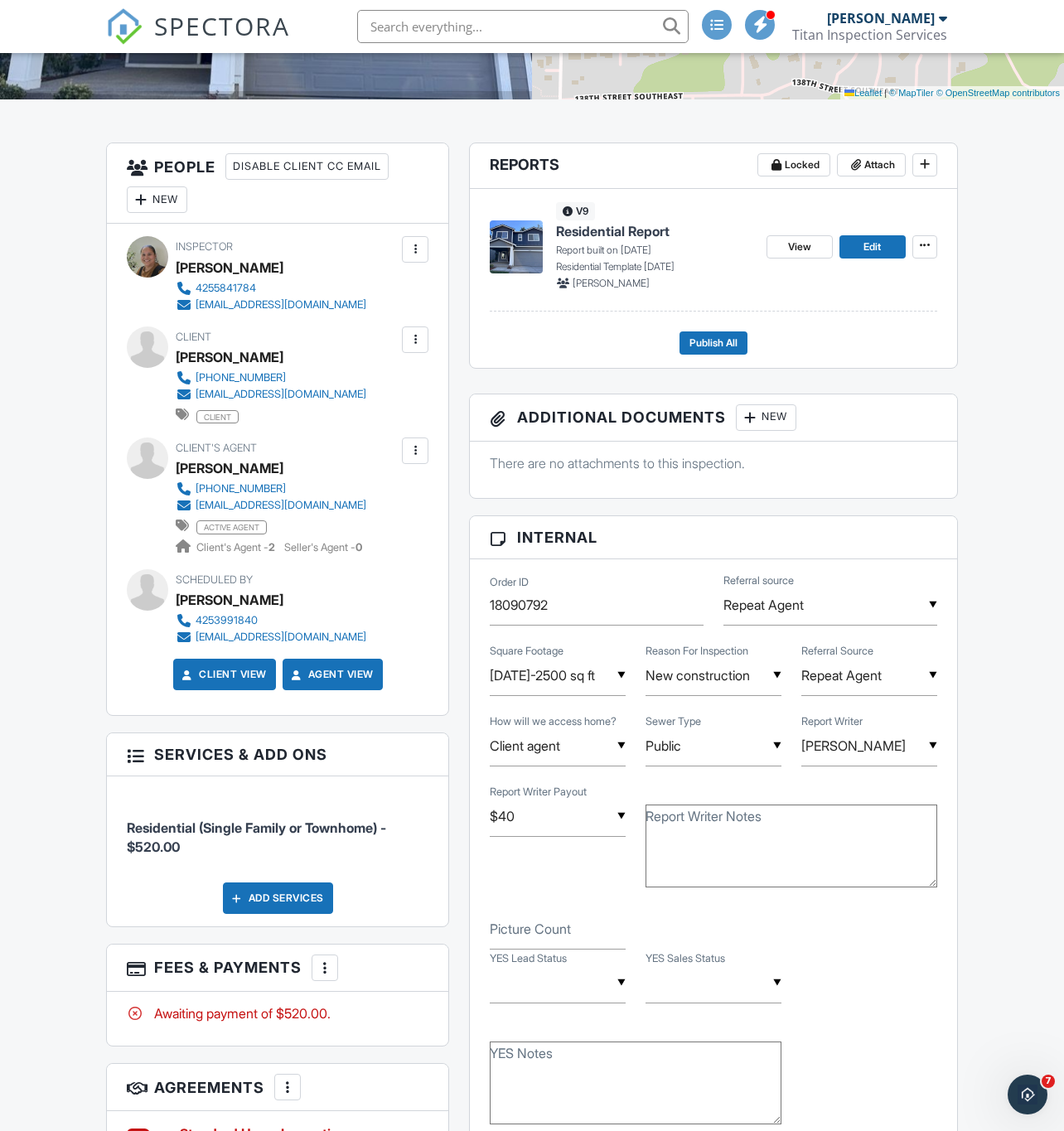
scroll to position [373, 0]
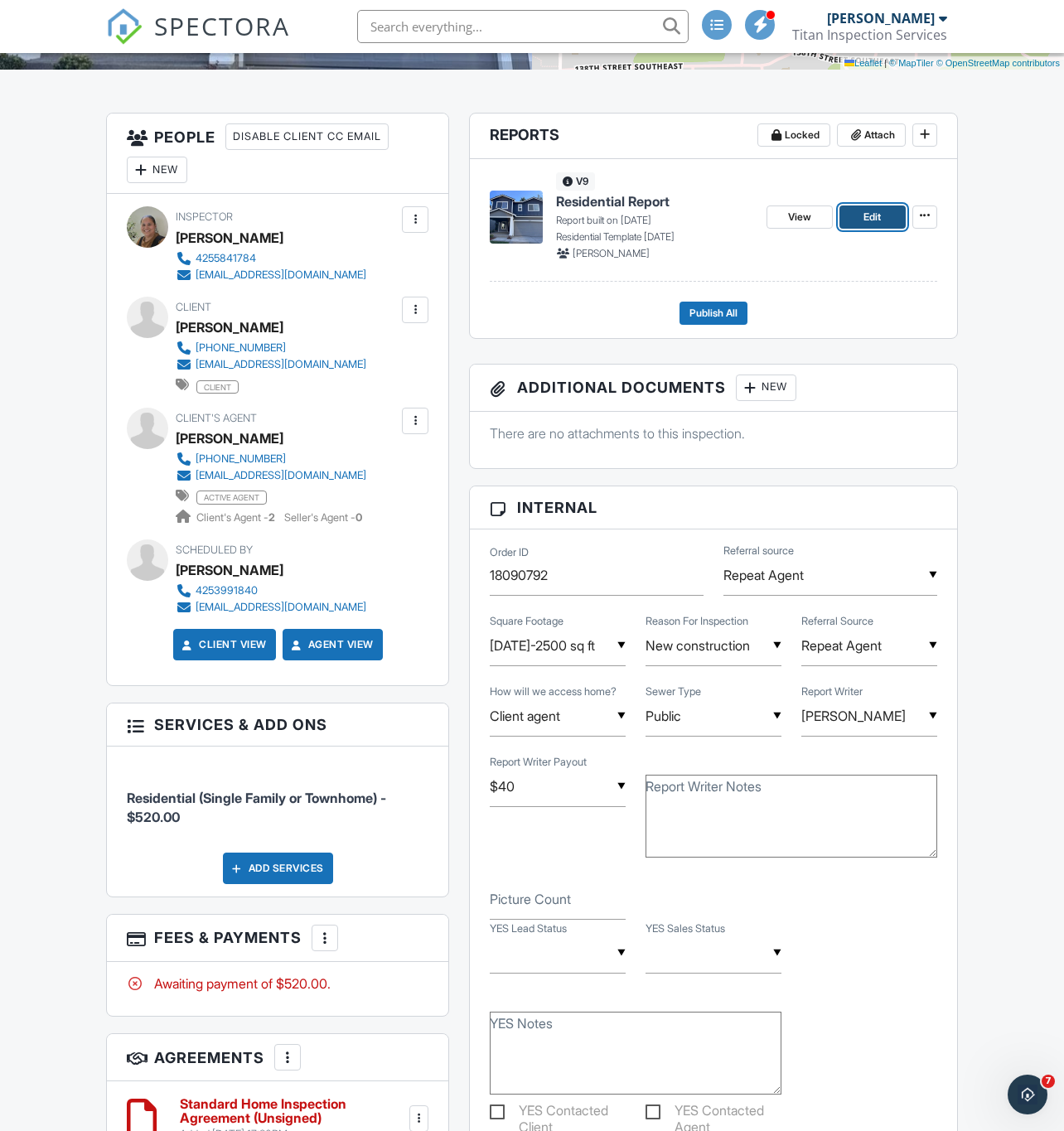
click at [875, 212] on span "Edit" at bounding box center [872, 217] width 17 height 17
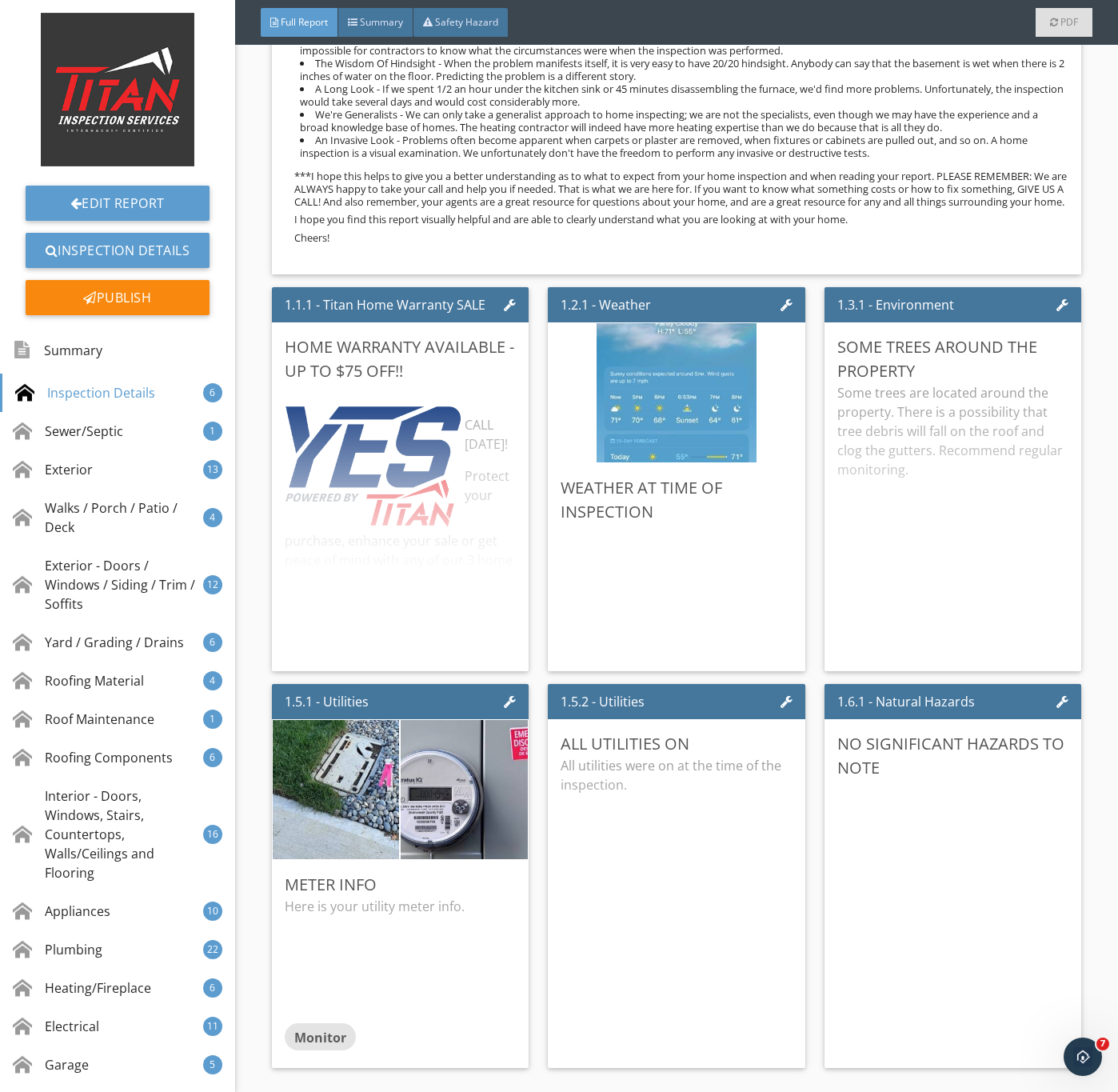
scroll to position [1199, 0]
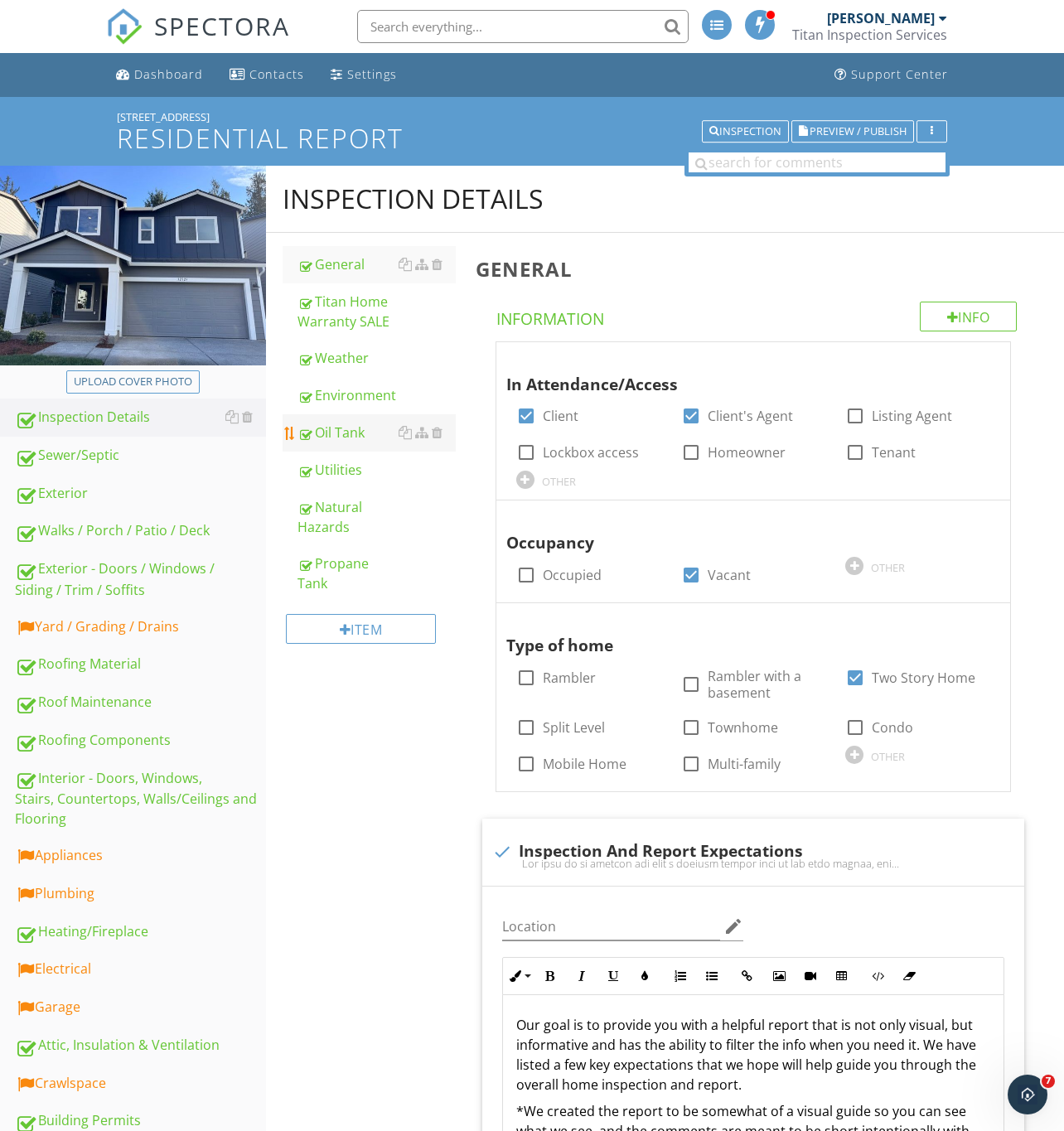
drag, startPoint x: 77, startPoint y: 487, endPoint x: 366, endPoint y: 425, distance: 295.6
click at [77, 487] on div "Exterior" at bounding box center [140, 493] width 251 height 21
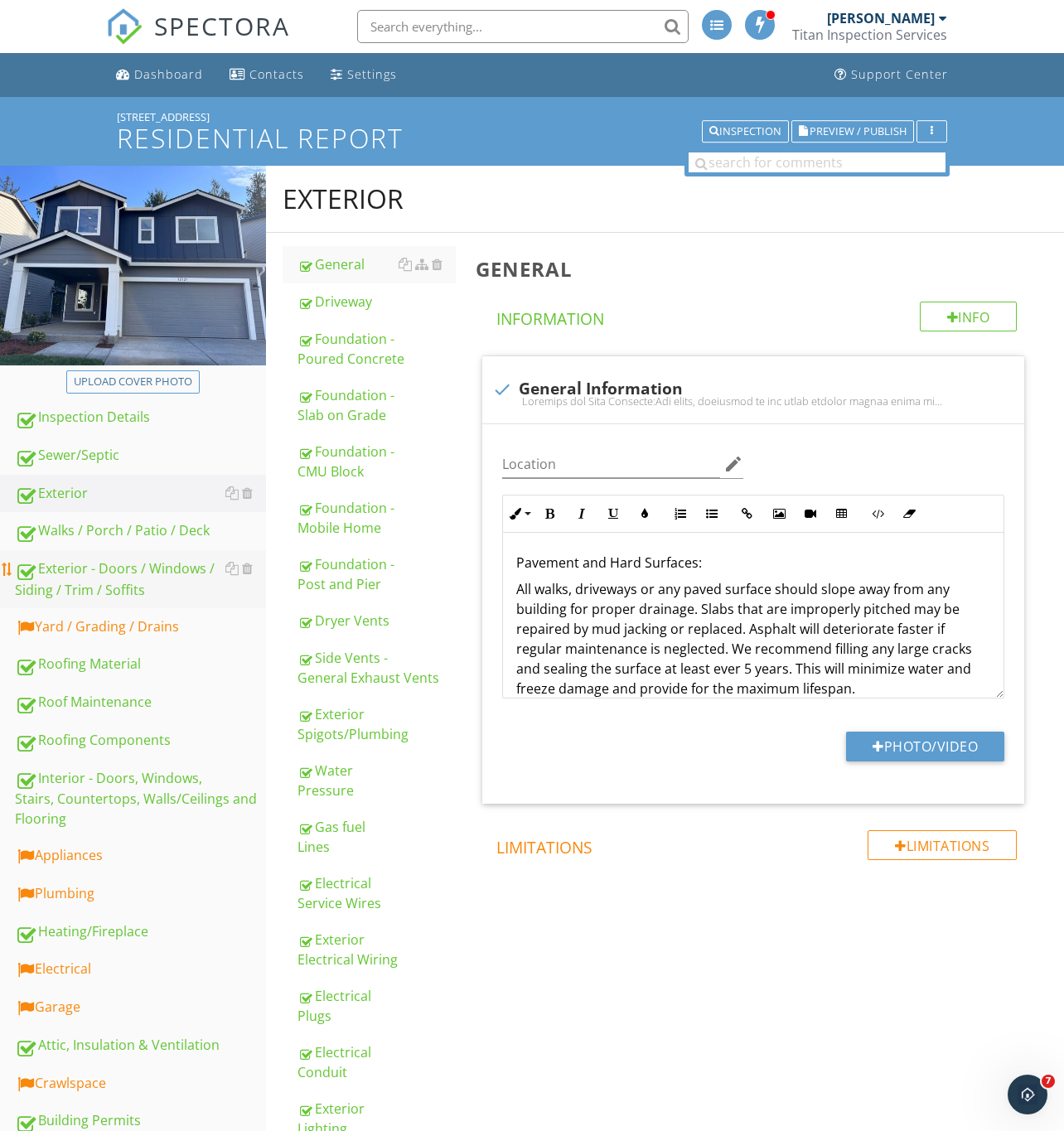
click at [97, 577] on div "Exterior - Doors / Windows / Siding / Trim / Soffits" at bounding box center [140, 579] width 251 height 41
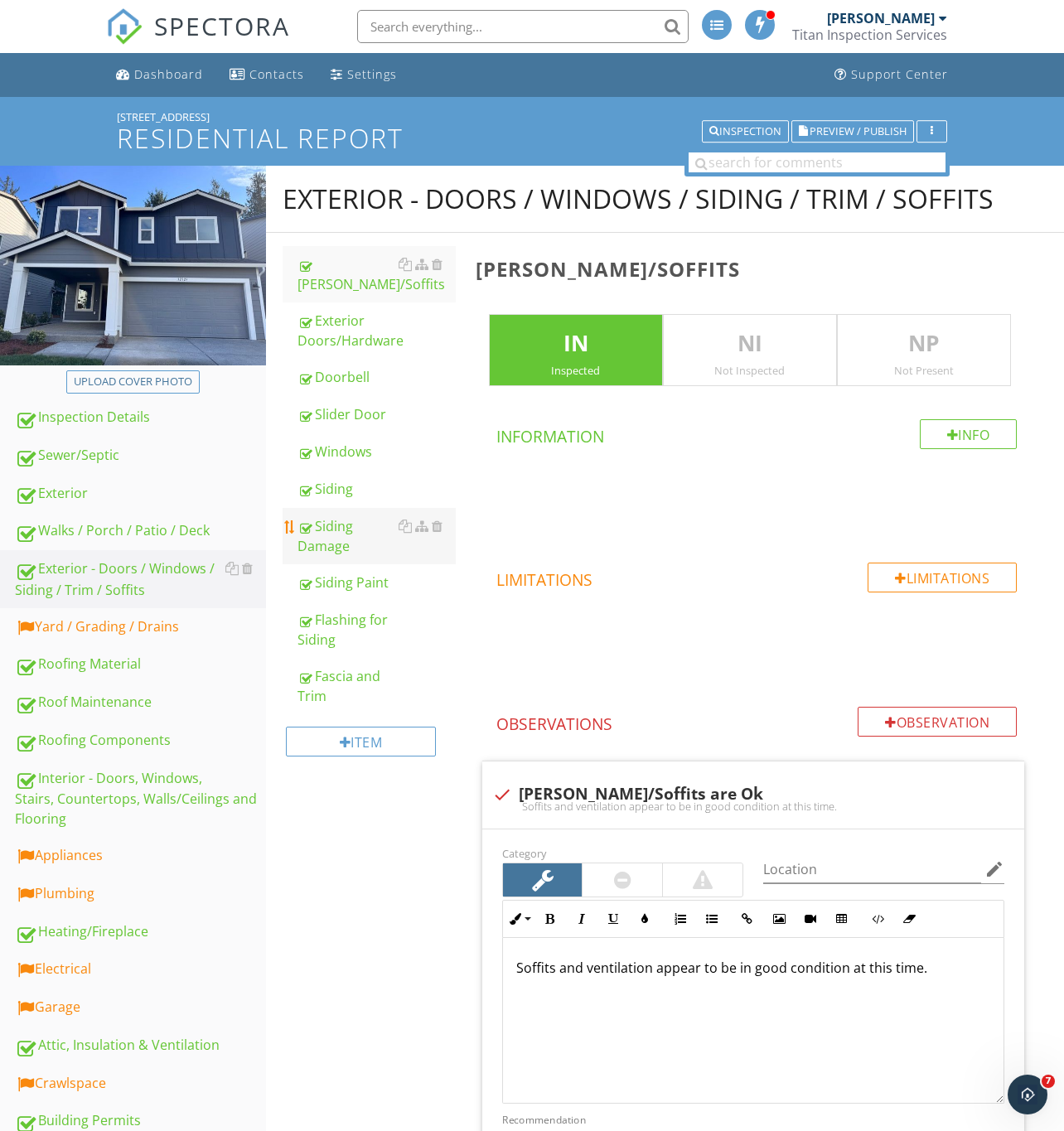
click at [343, 516] on div "Siding Damage" at bounding box center [377, 536] width 158 height 40
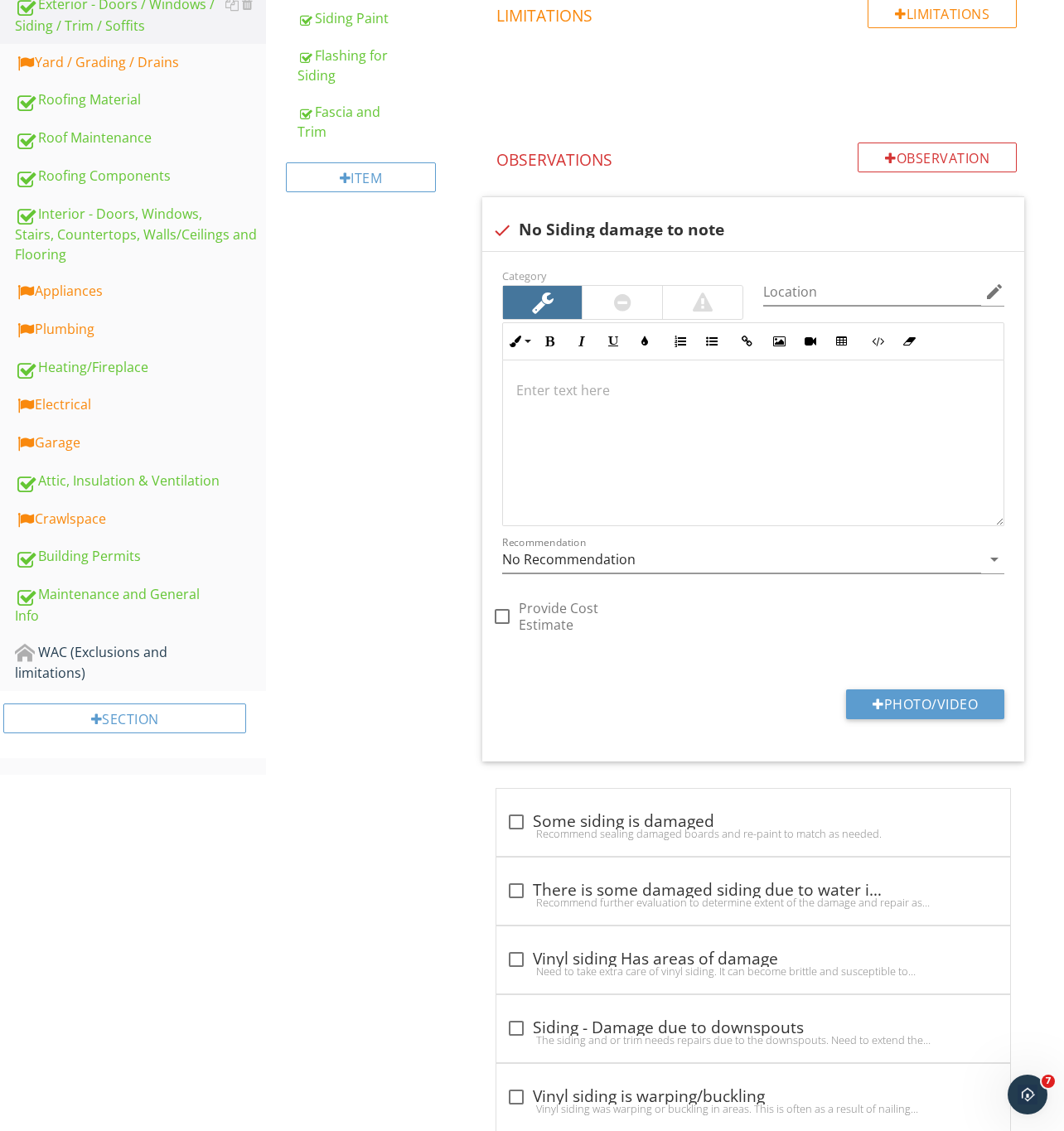
scroll to position [684, 0]
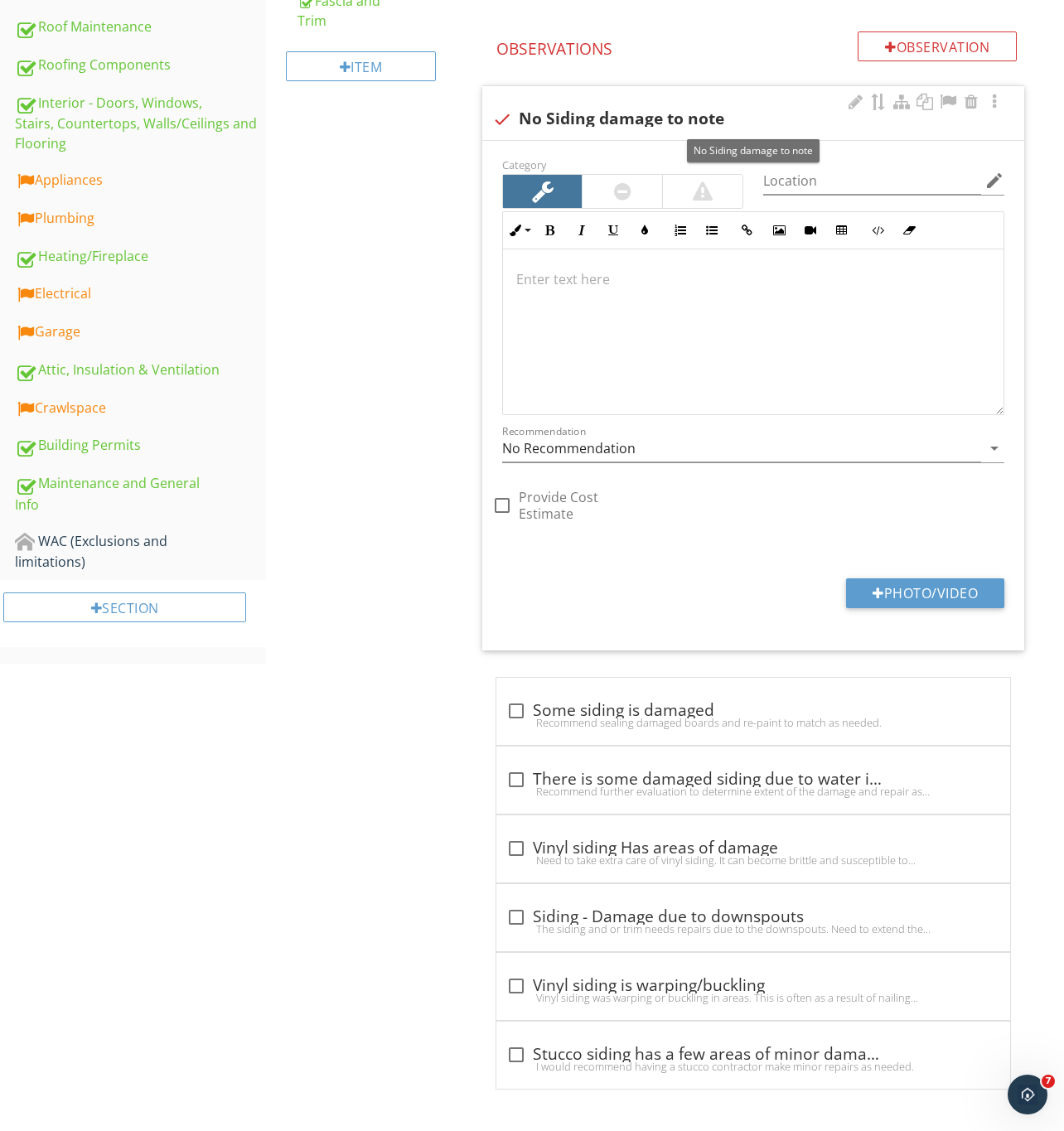
drag, startPoint x: 507, startPoint y: 107, endPoint x: 587, endPoint y: 289, distance: 198.8
click at [507, 107] on div at bounding box center [502, 119] width 28 height 28
checkbox input "true"
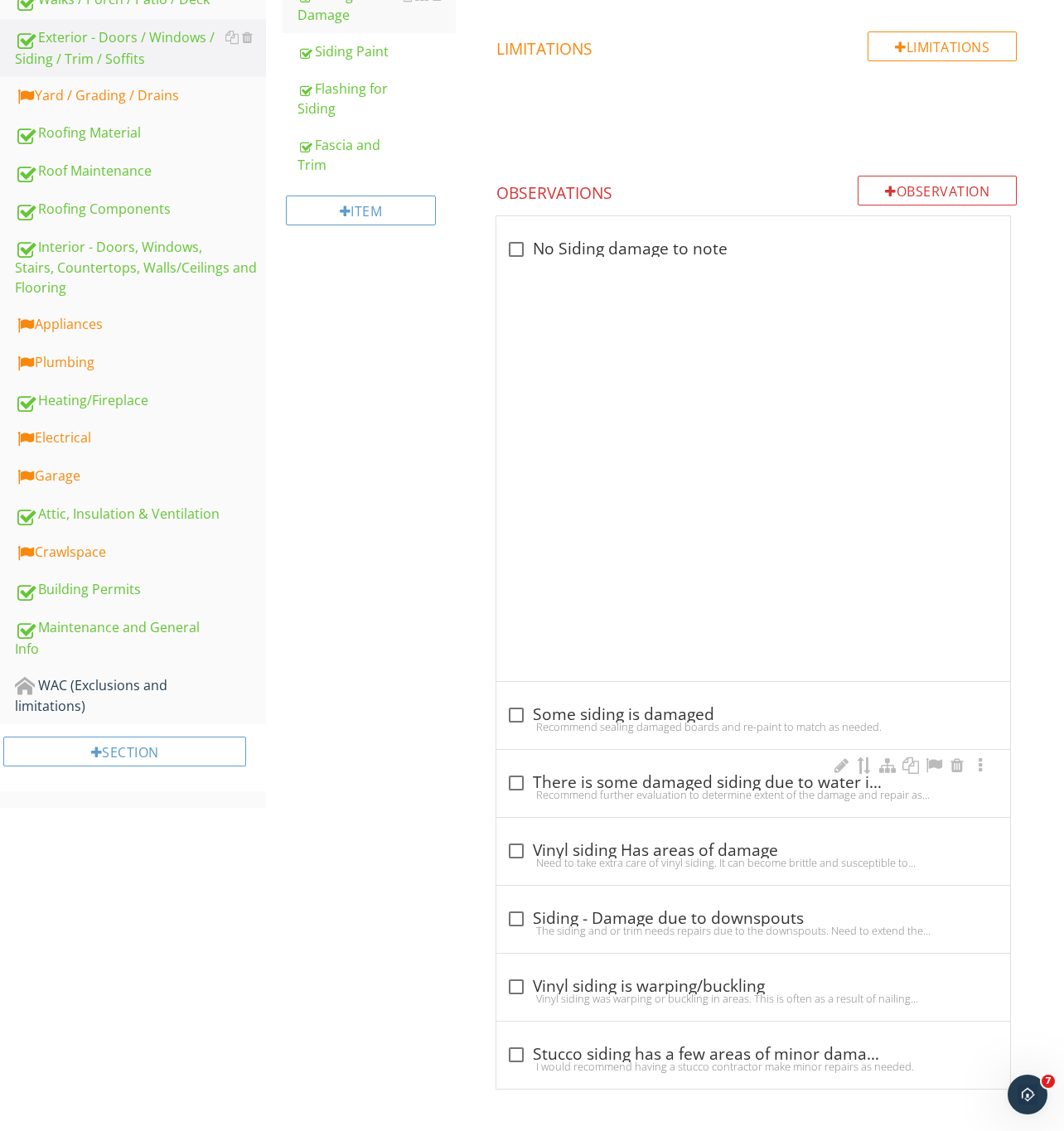
scroll to position [187, 0]
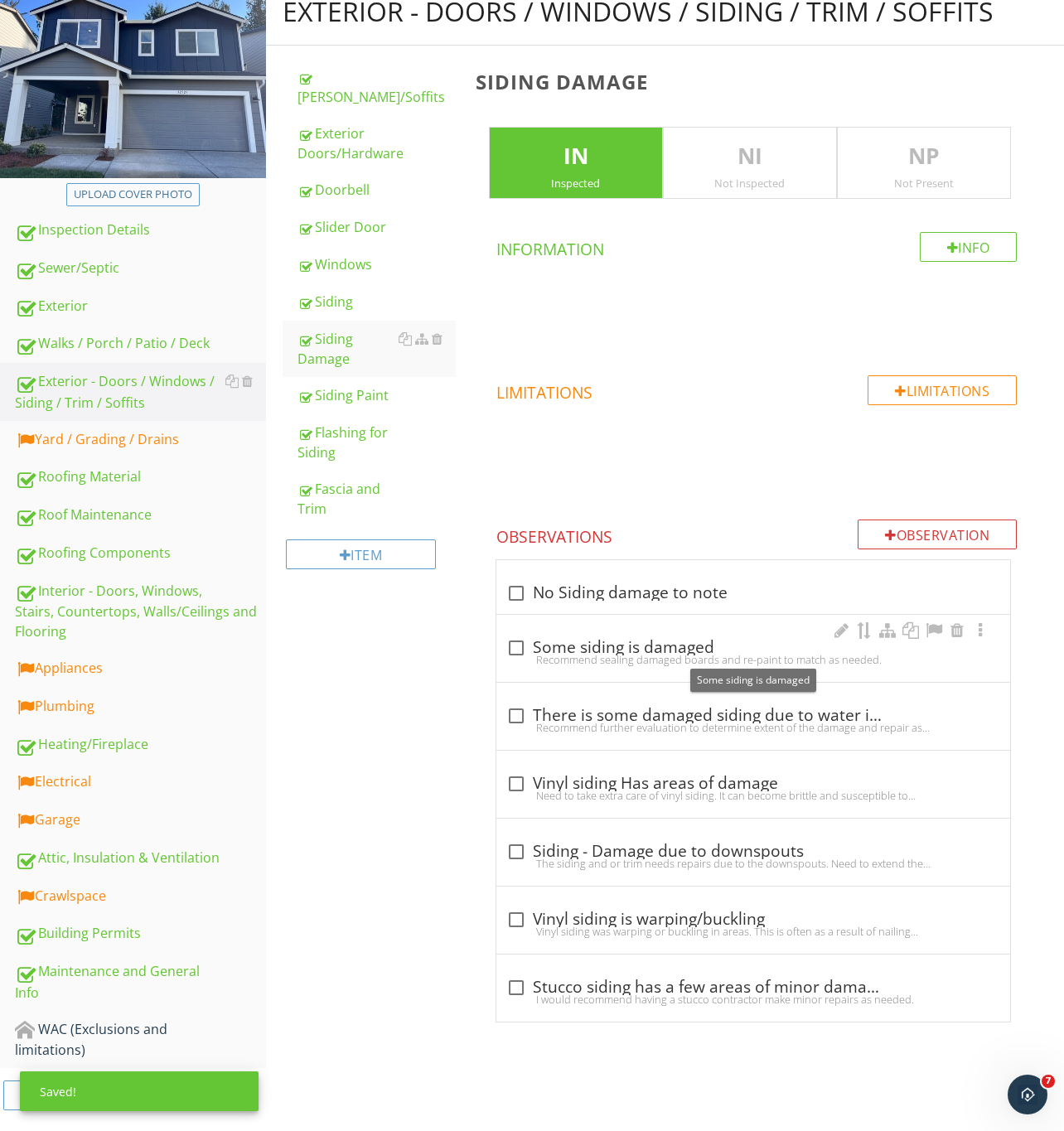
click at [515, 649] on div at bounding box center [515, 648] width 28 height 28
checkbox input "true"
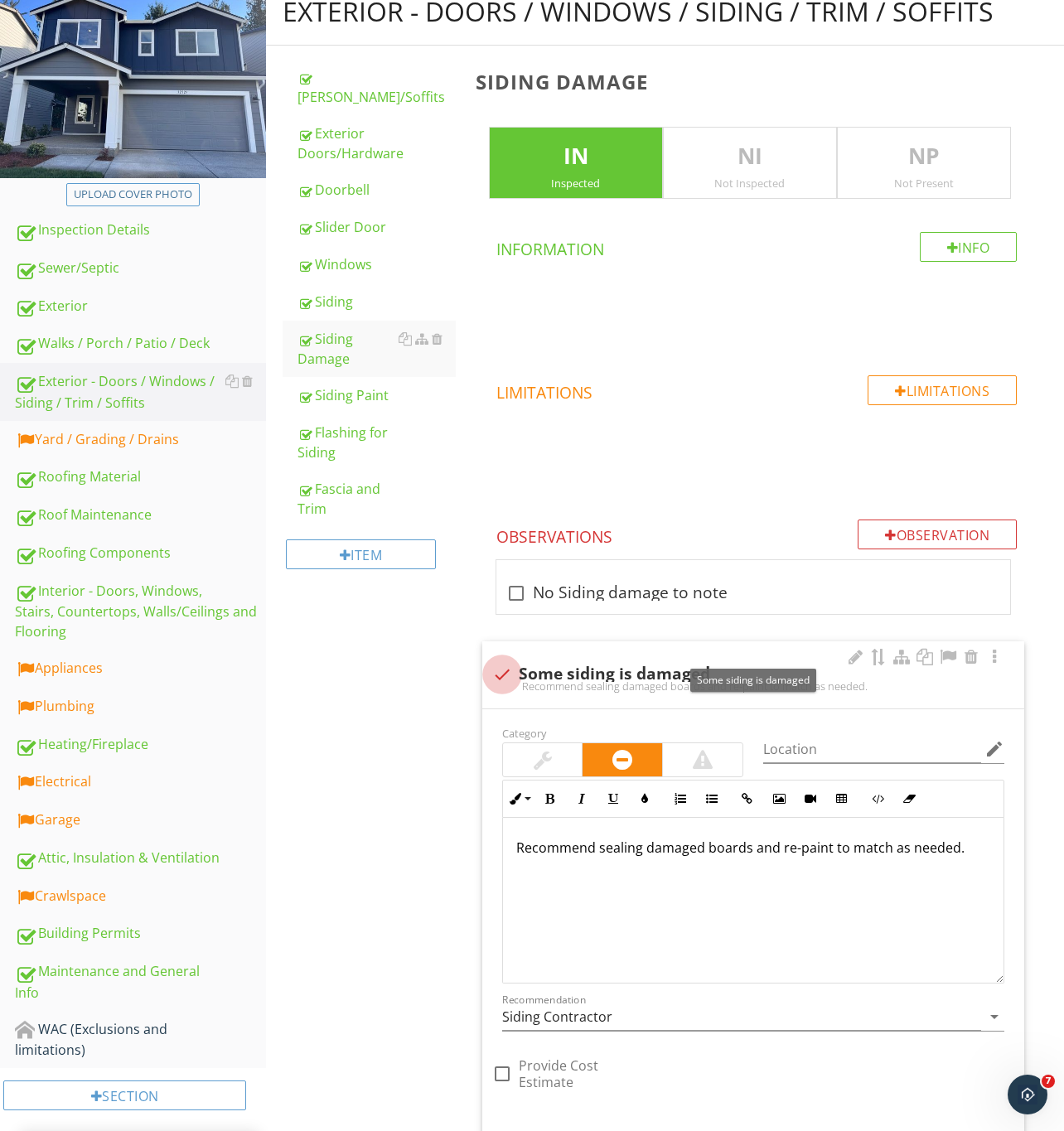
scroll to position [594, 0]
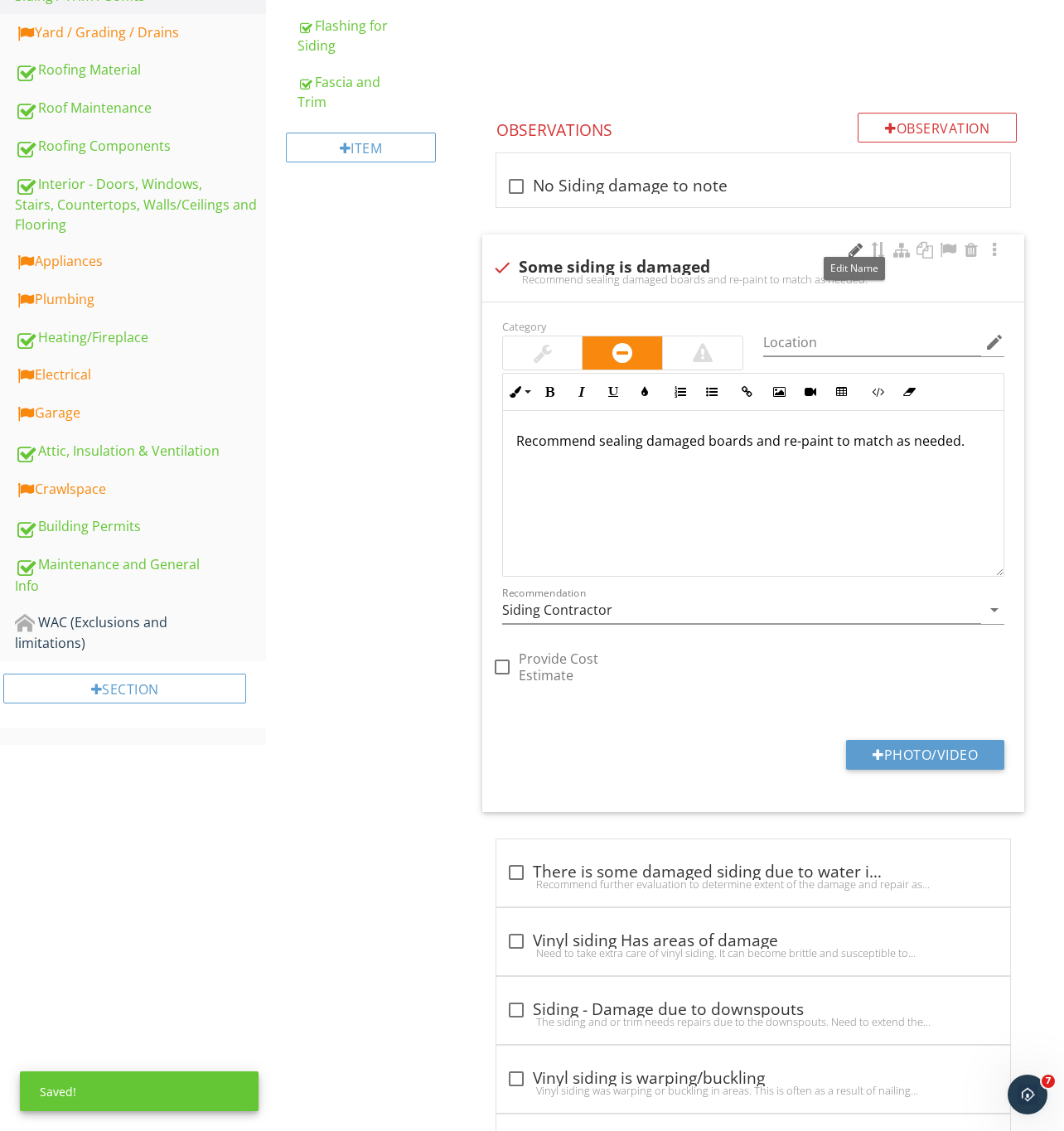
click at [848, 244] on div at bounding box center [855, 250] width 20 height 17
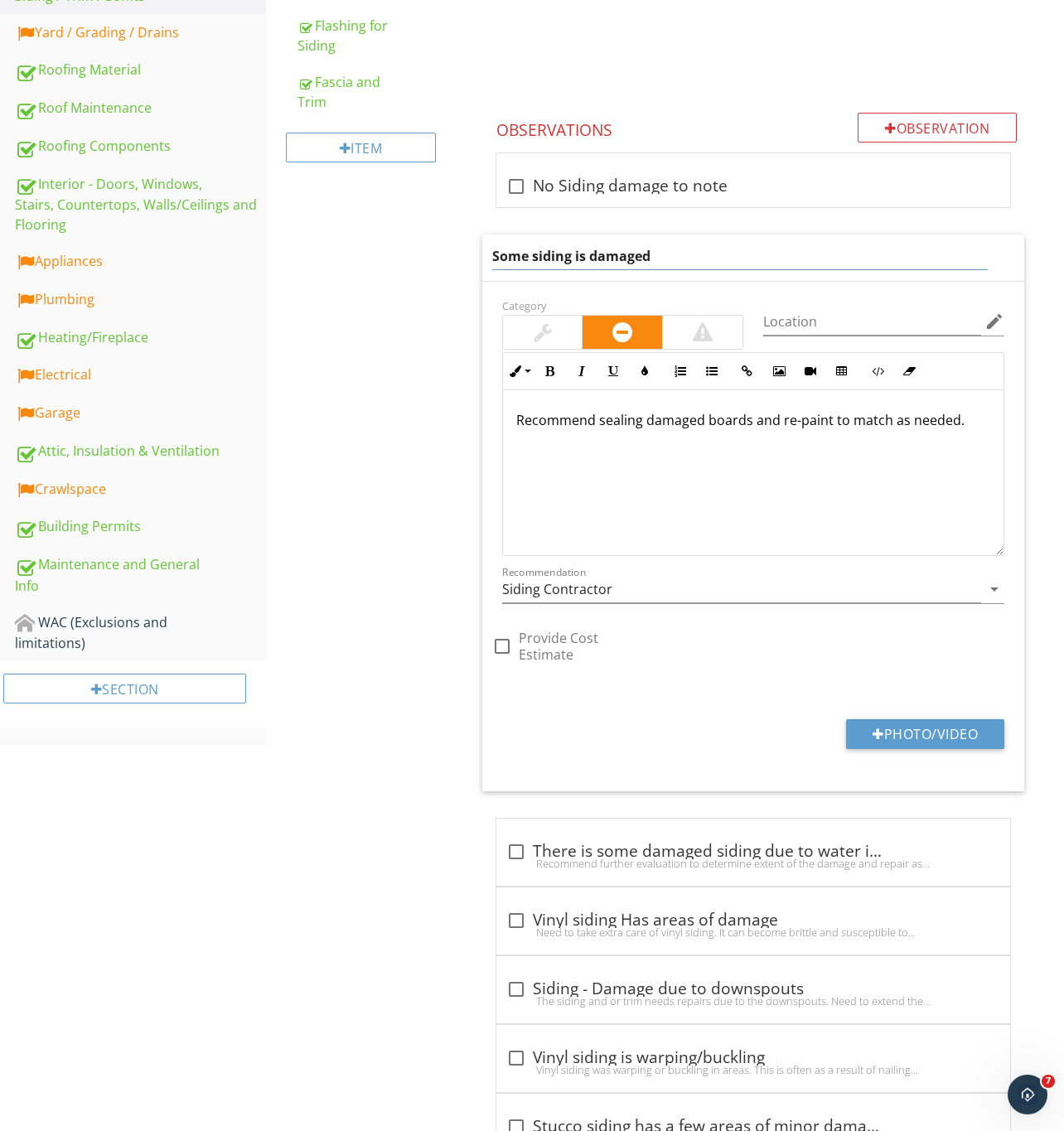
drag, startPoint x: 682, startPoint y: 254, endPoint x: 366, endPoint y: 243, distance: 316.2
click at [366, 243] on div "Exterior - Doors / Windows / Siding / Trim / Soffits Eaves/Soffits Exterior Doo…" at bounding box center [664, 387] width 798 height 1630
type input "Blemish in the siding"
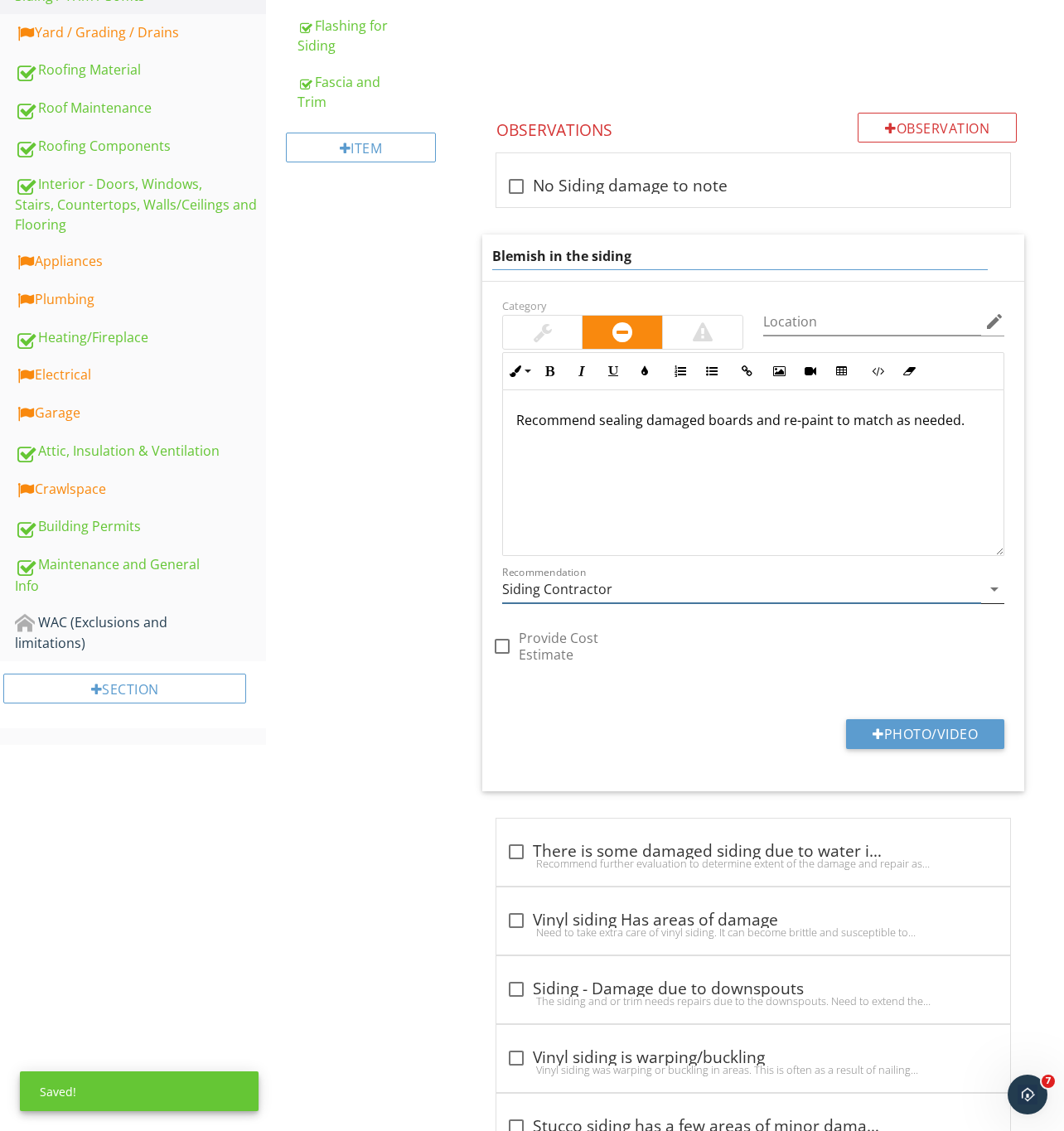
click at [577, 594] on div "Recommendation Siding Contractor arrow_drop_down" at bounding box center [753, 593] width 502 height 54
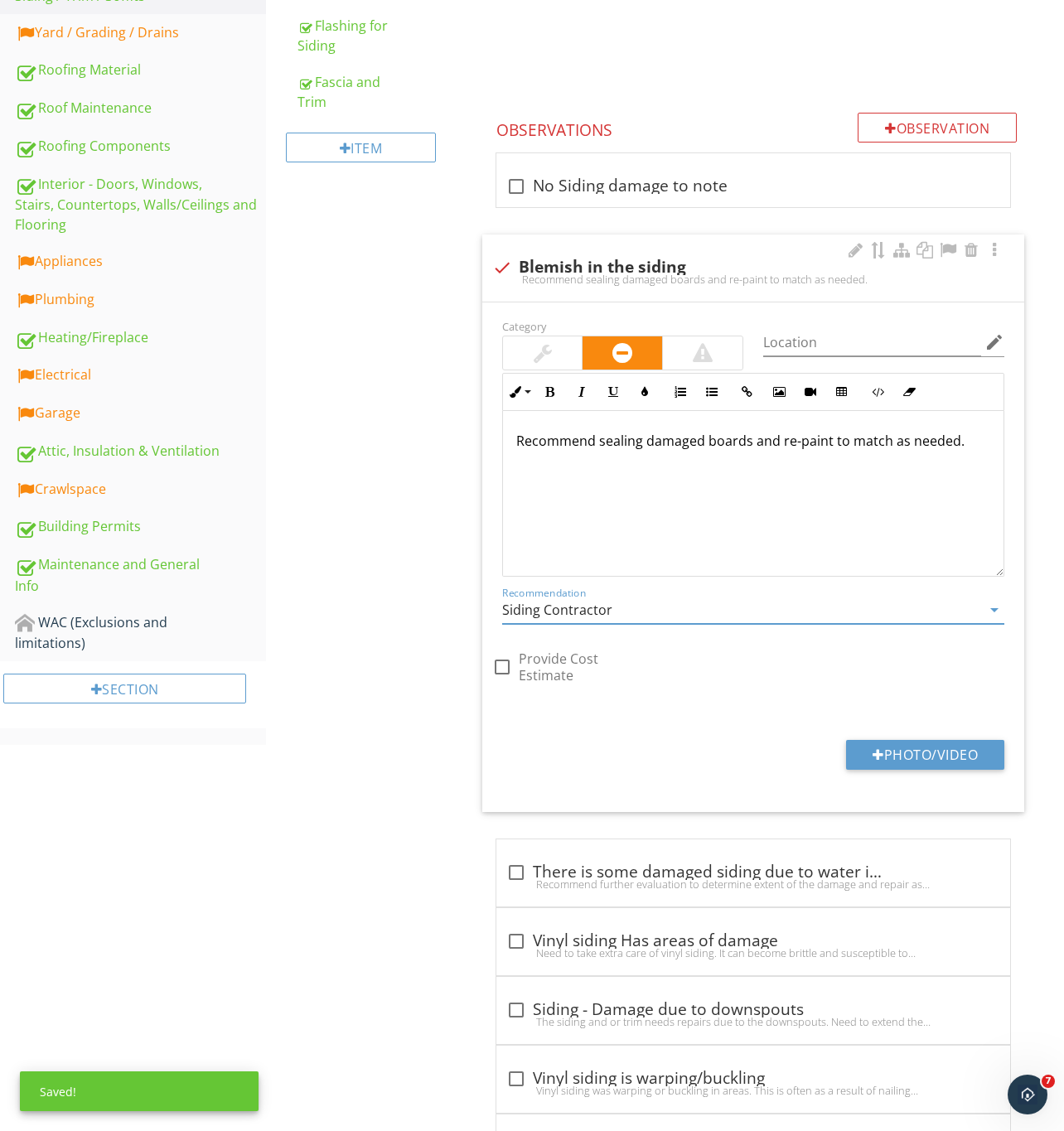
click at [835, 611] on input "Siding Contractor" at bounding box center [741, 610] width 479 height 28
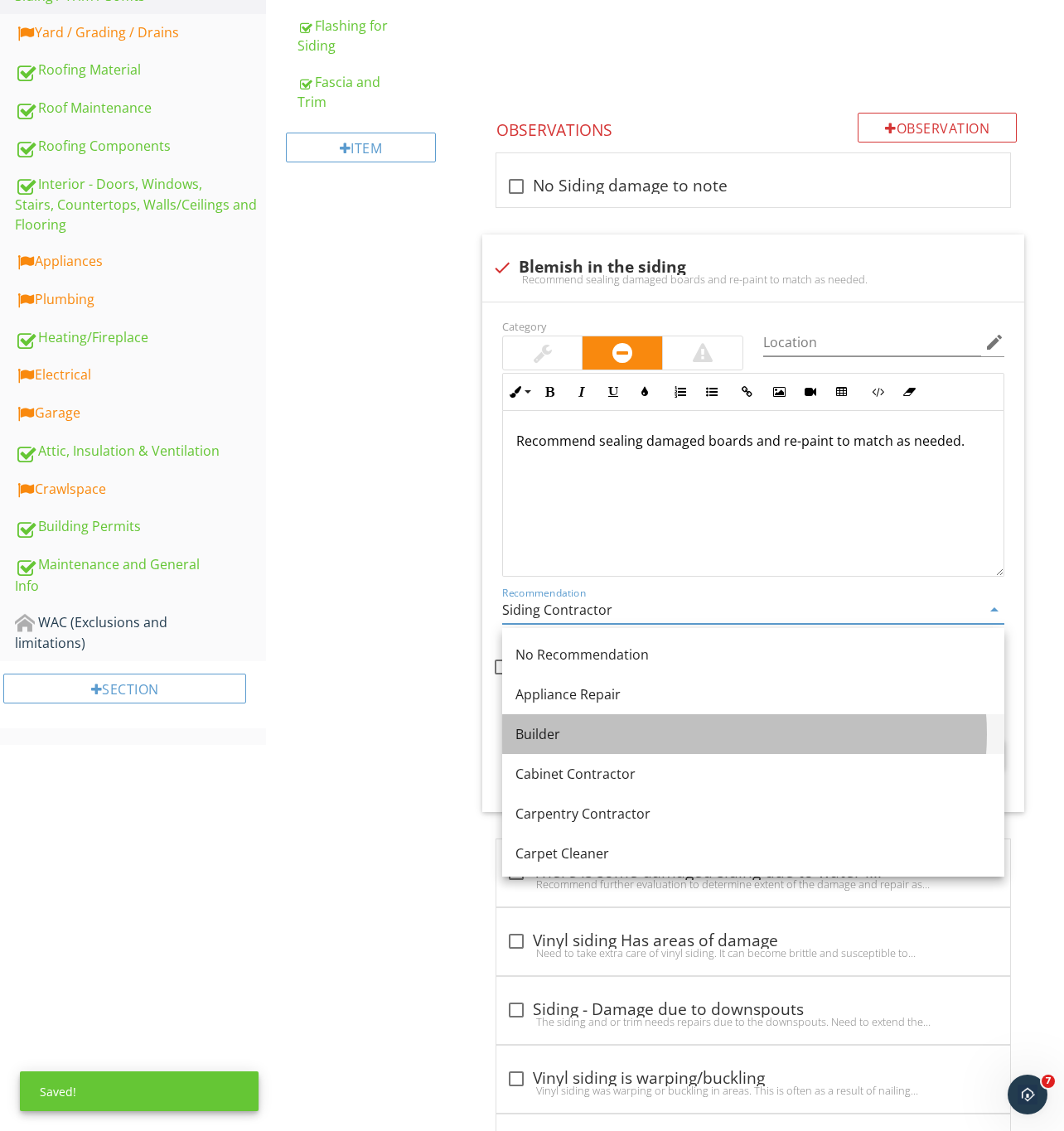
click at [569, 729] on div "Builder" at bounding box center [753, 734] width 476 height 20
type input "Builder"
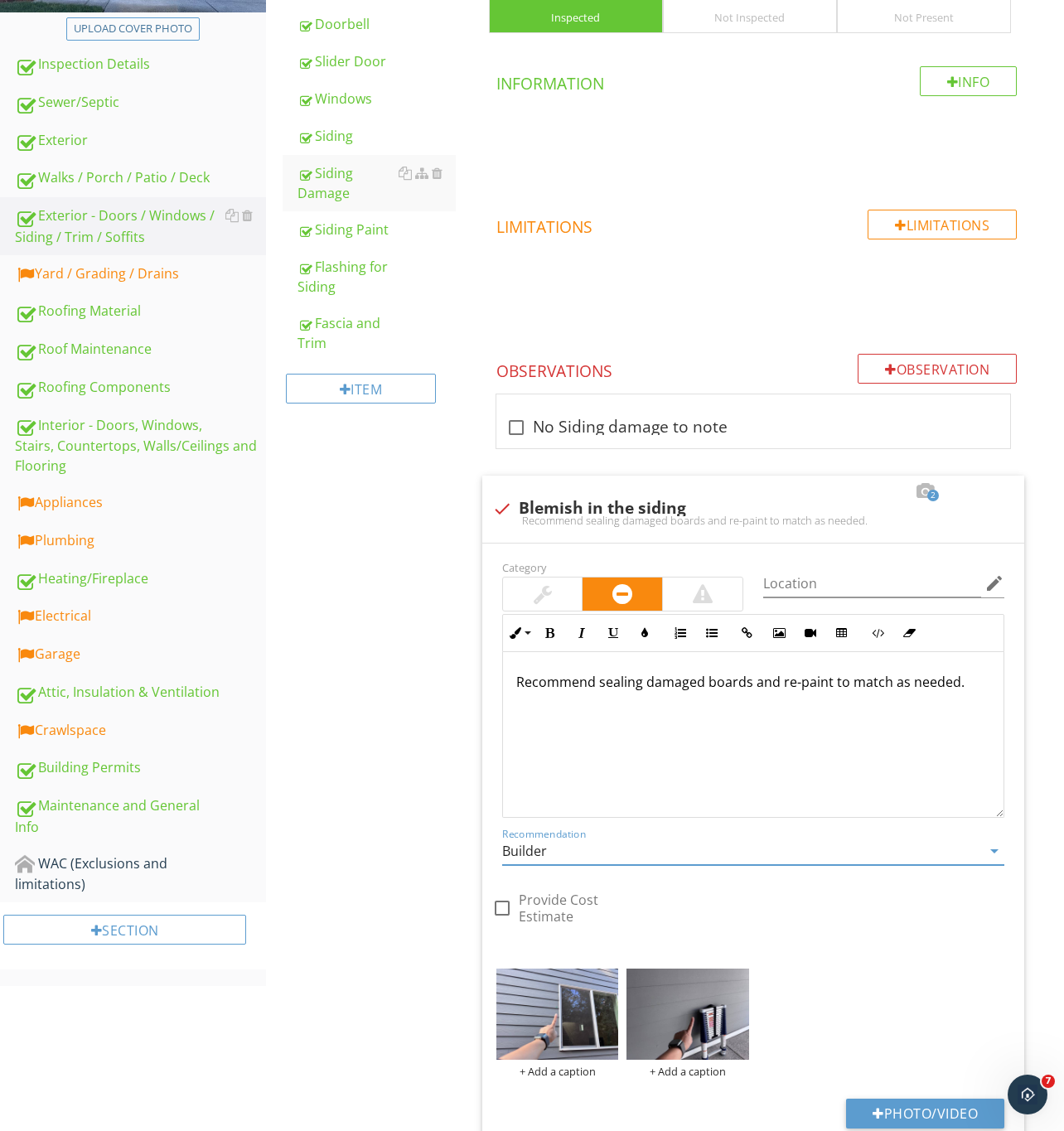
scroll to position [67, 0]
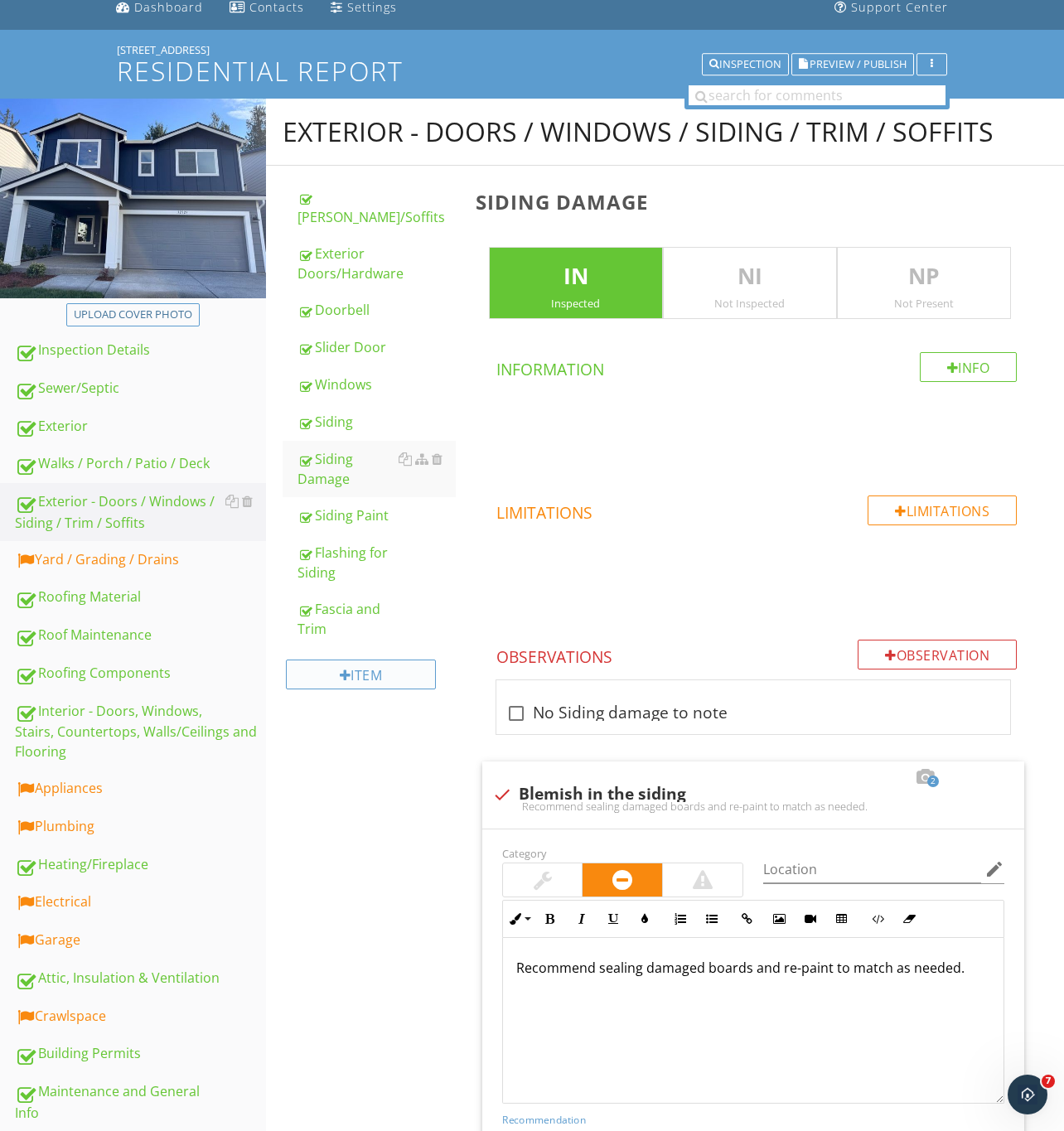
drag, startPoint x: 117, startPoint y: 664, endPoint x: 286, endPoint y: 644, distance: 170.2
click at [117, 664] on div "Roofing Components" at bounding box center [140, 673] width 251 height 21
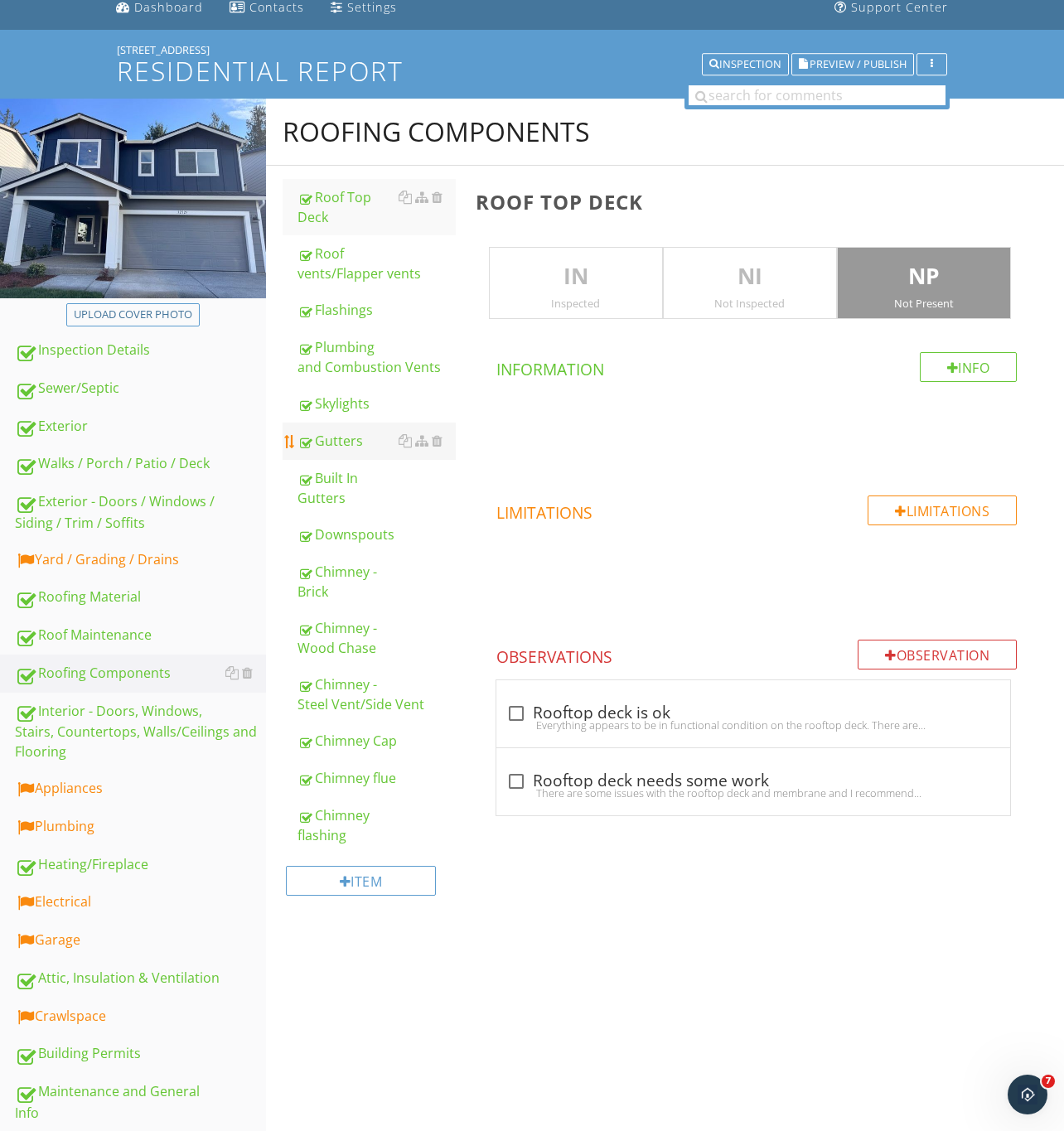
click at [333, 448] on div "Gutters" at bounding box center [377, 441] width 158 height 20
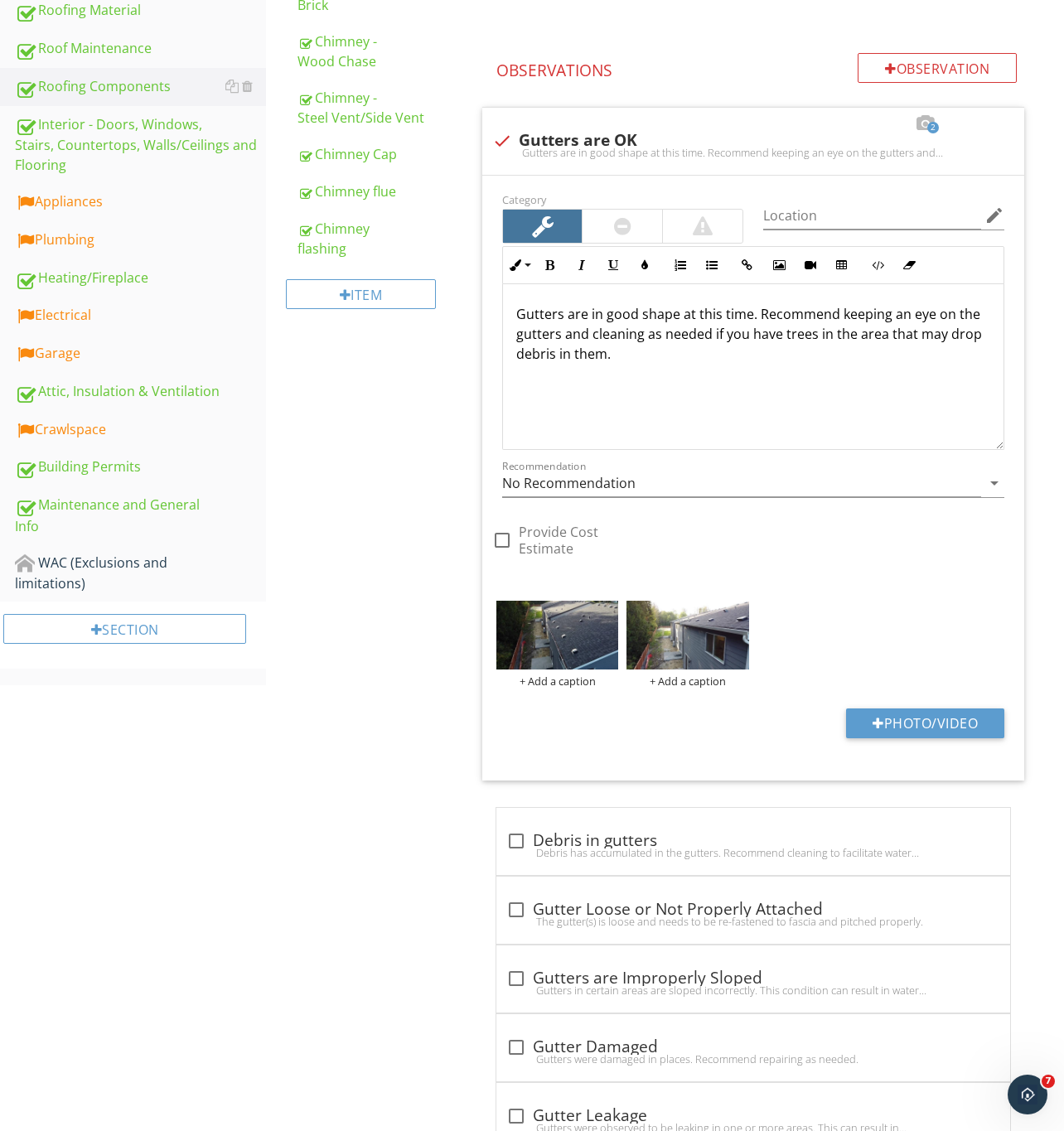
scroll to position [688, 0]
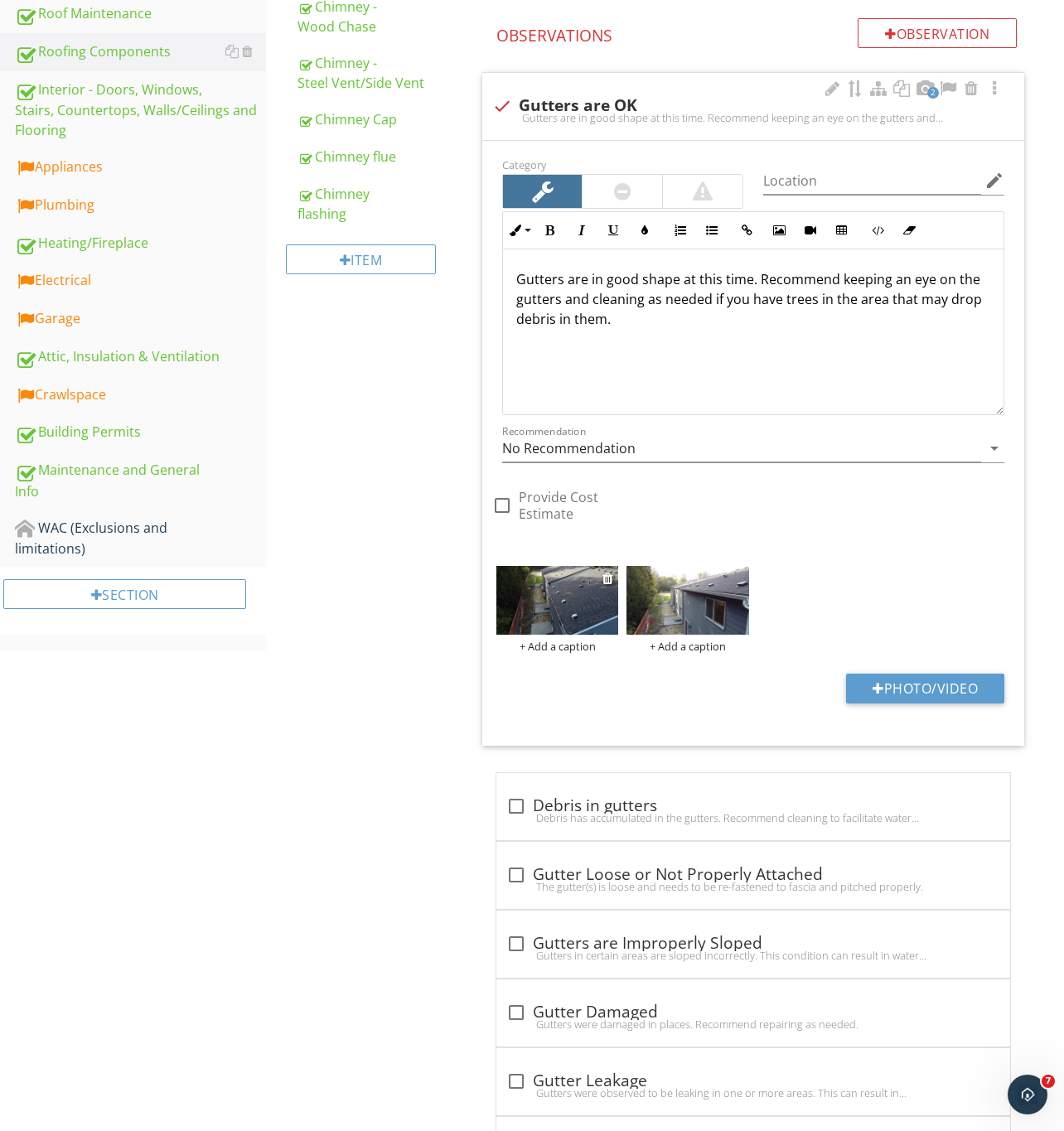
click at [567, 607] on img at bounding box center [557, 600] width 122 height 69
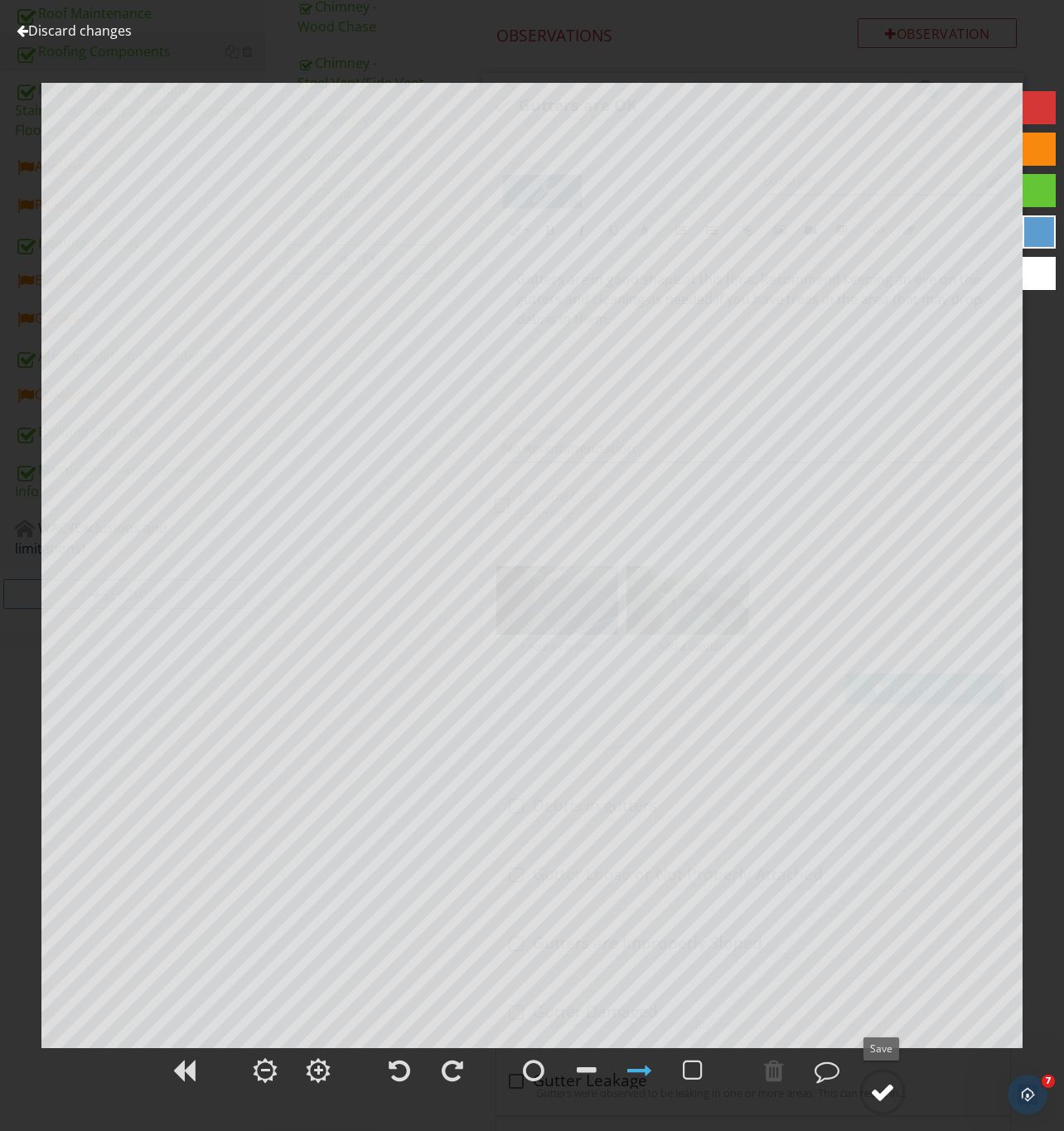
click at [883, 1084] on div at bounding box center [882, 1091] width 25 height 25
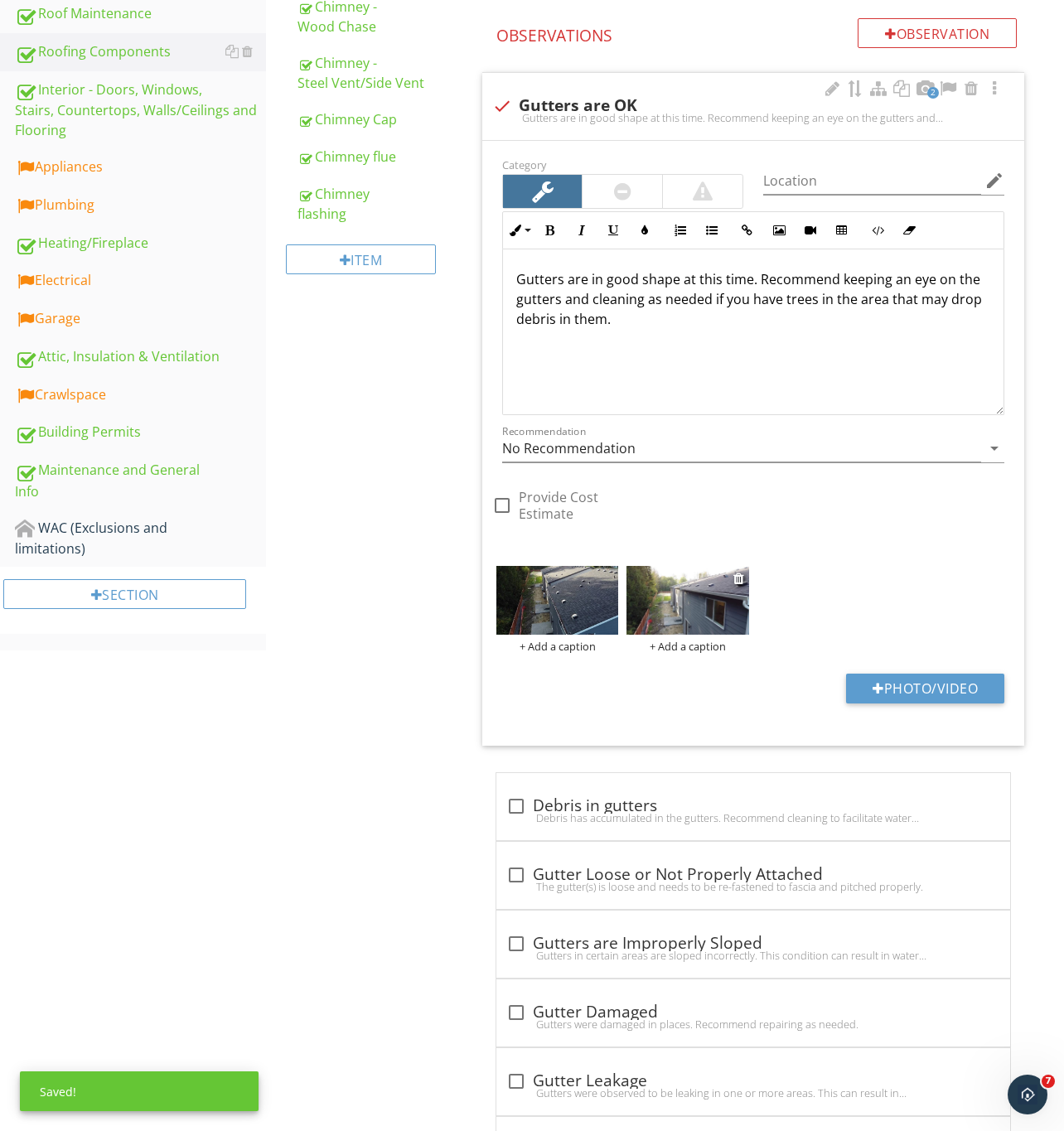
click at [692, 605] on img at bounding box center [687, 600] width 122 height 69
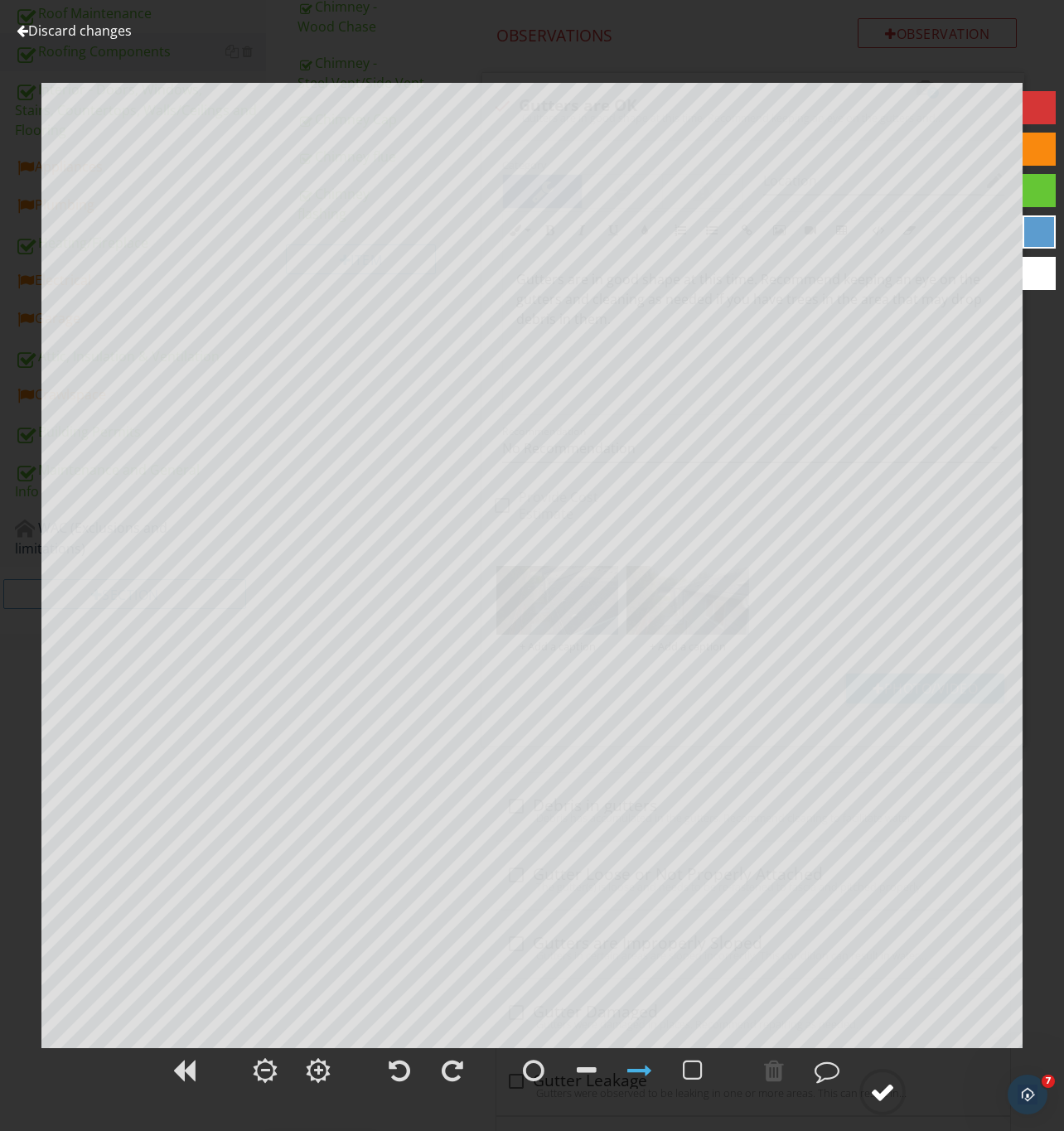
click at [883, 1090] on div at bounding box center [882, 1091] width 25 height 25
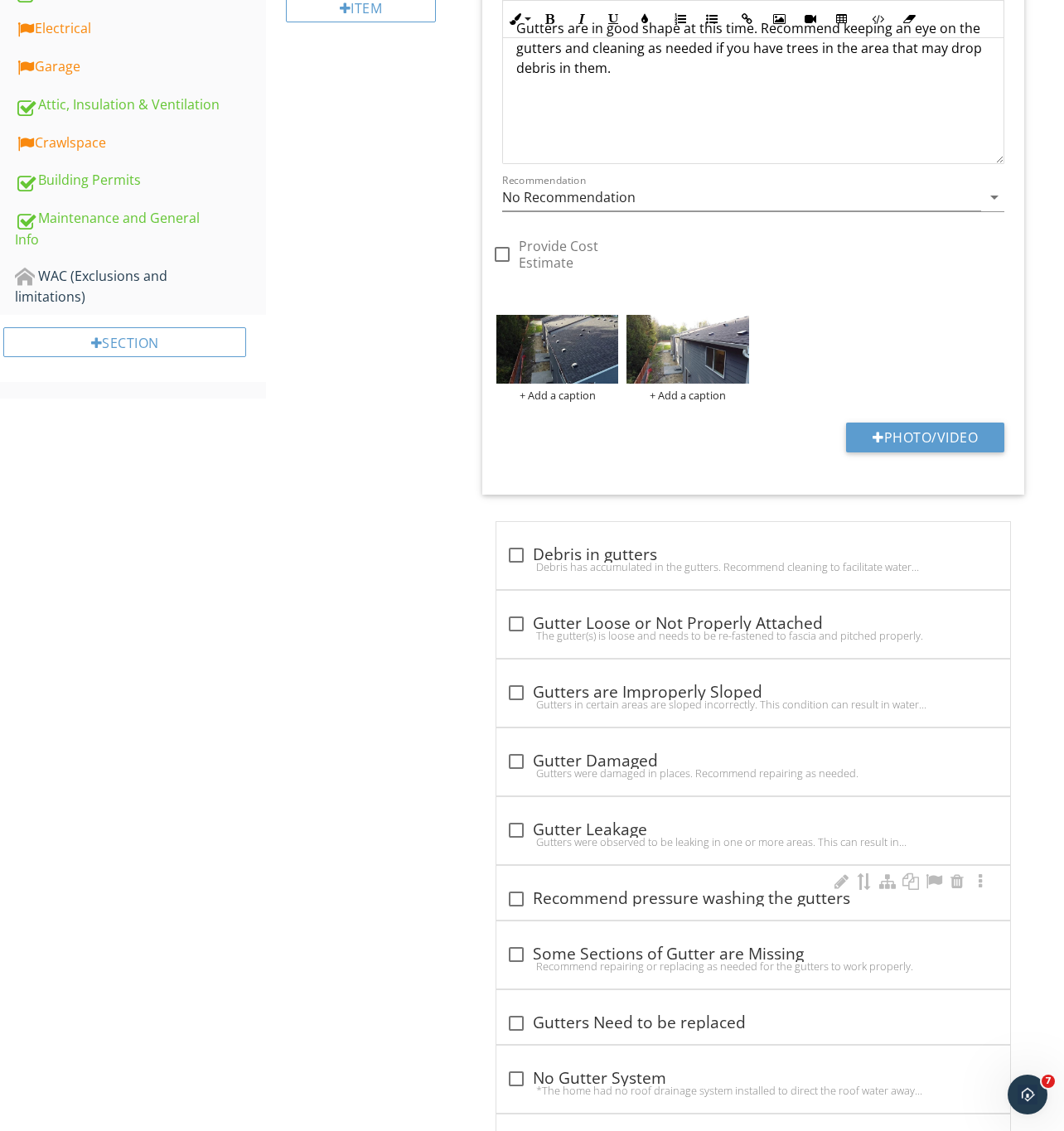
scroll to position [1061, 0]
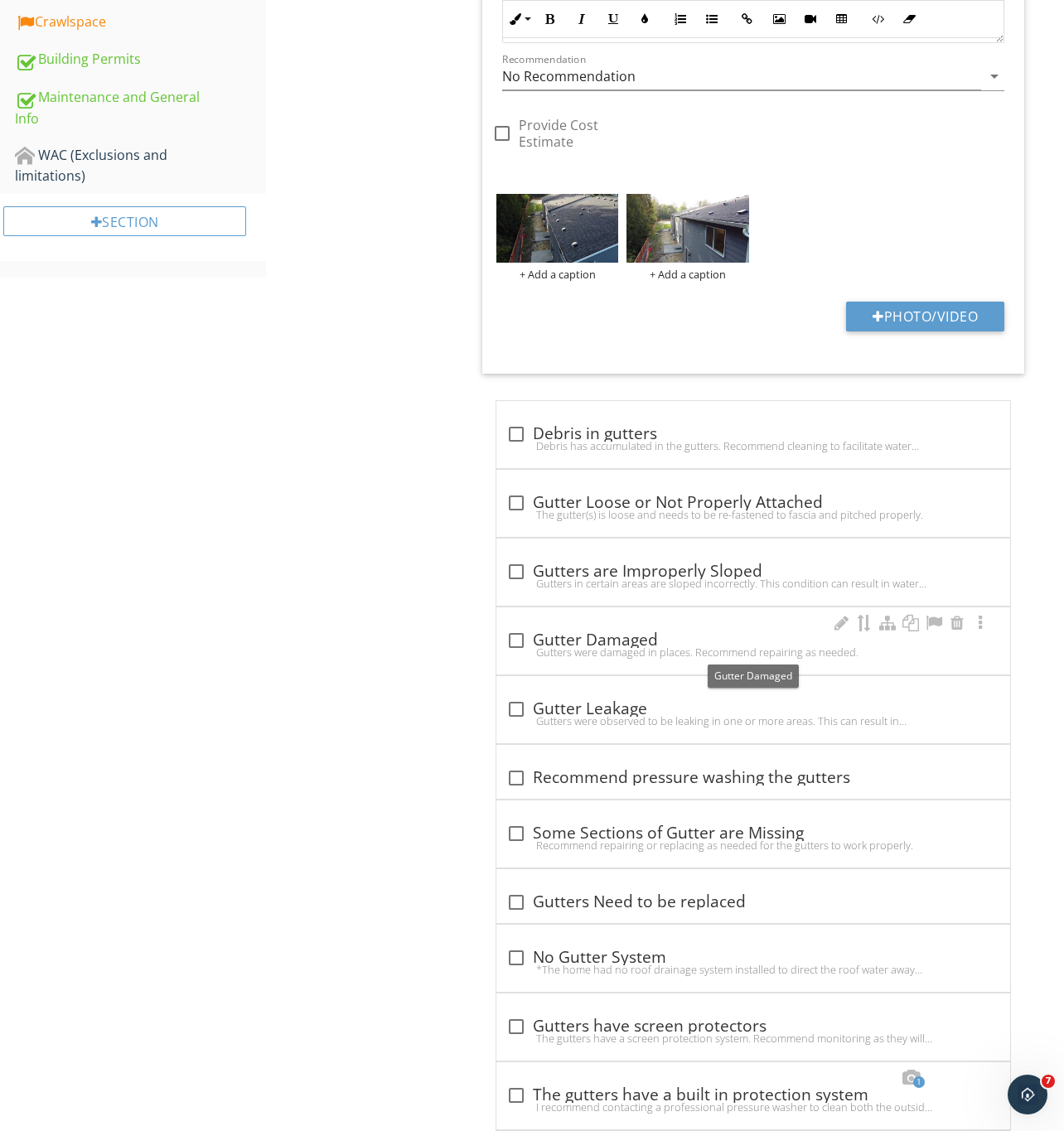
click at [513, 637] on div at bounding box center [515, 640] width 28 height 28
checkbox input "true"
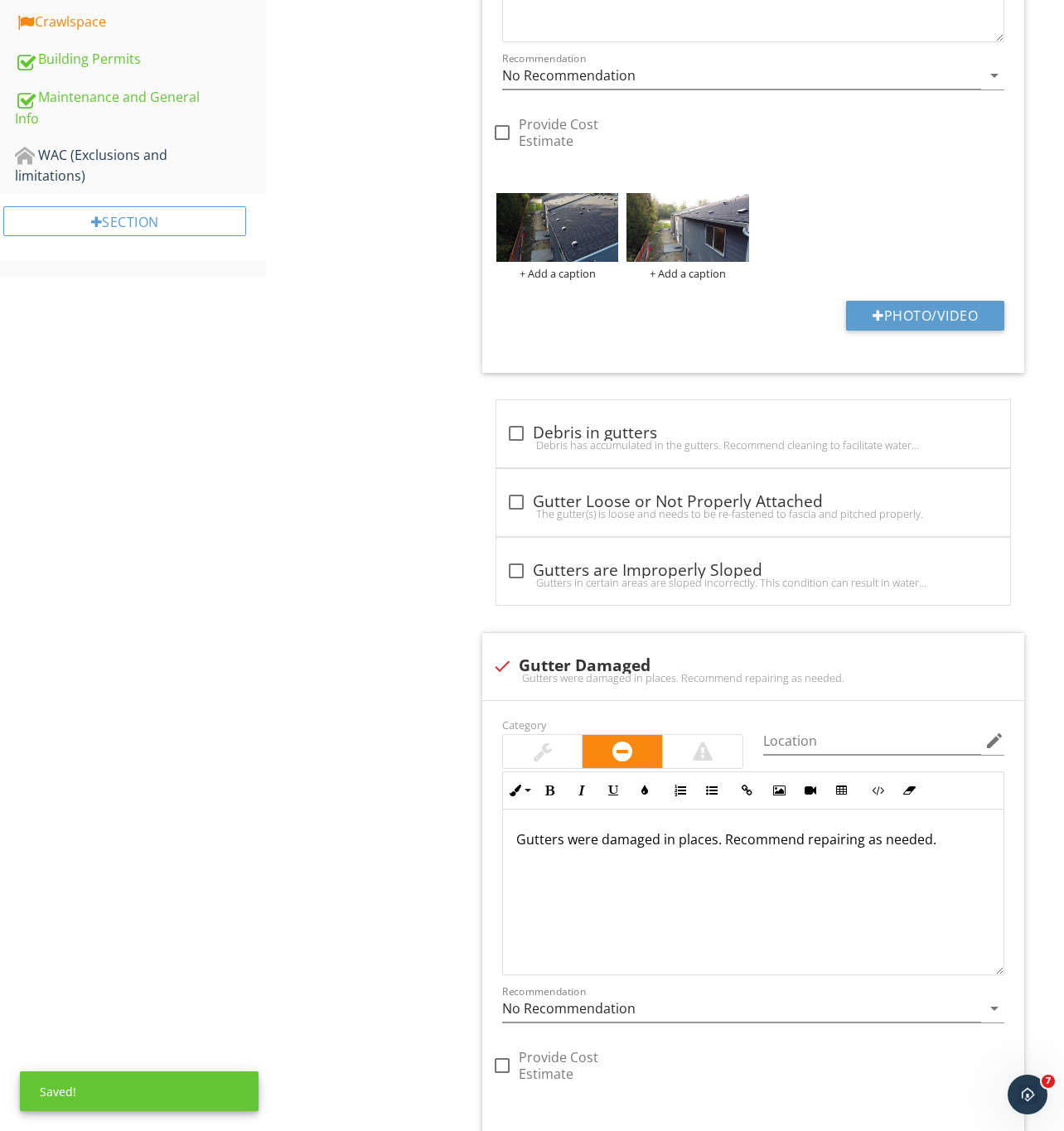
scroll to position [1185, 0]
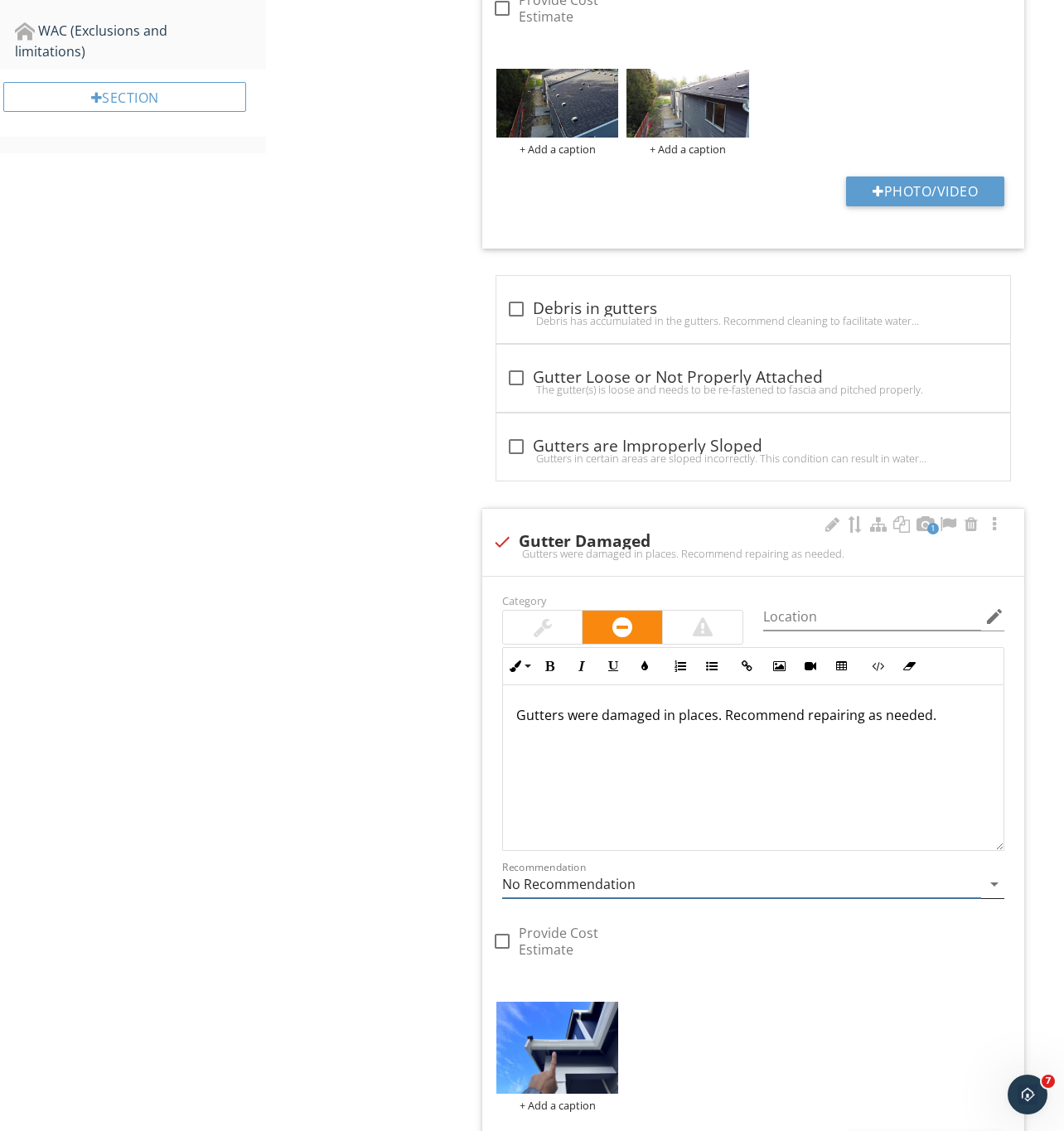
click at [629, 895] on input "No Recommendation" at bounding box center [741, 885] width 479 height 28
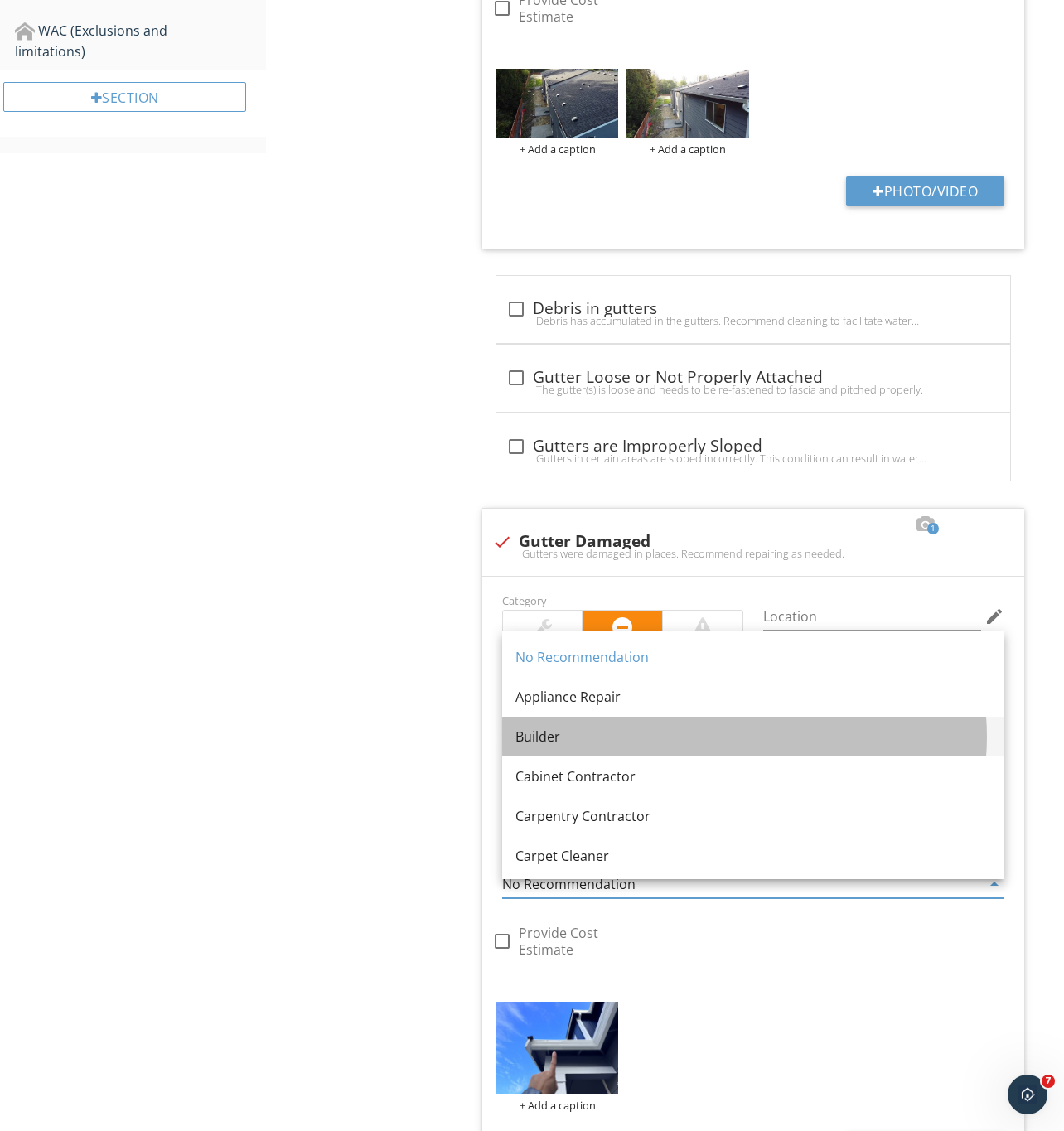
click at [584, 727] on div "Builder" at bounding box center [753, 737] width 476 height 20
type input "Builder"
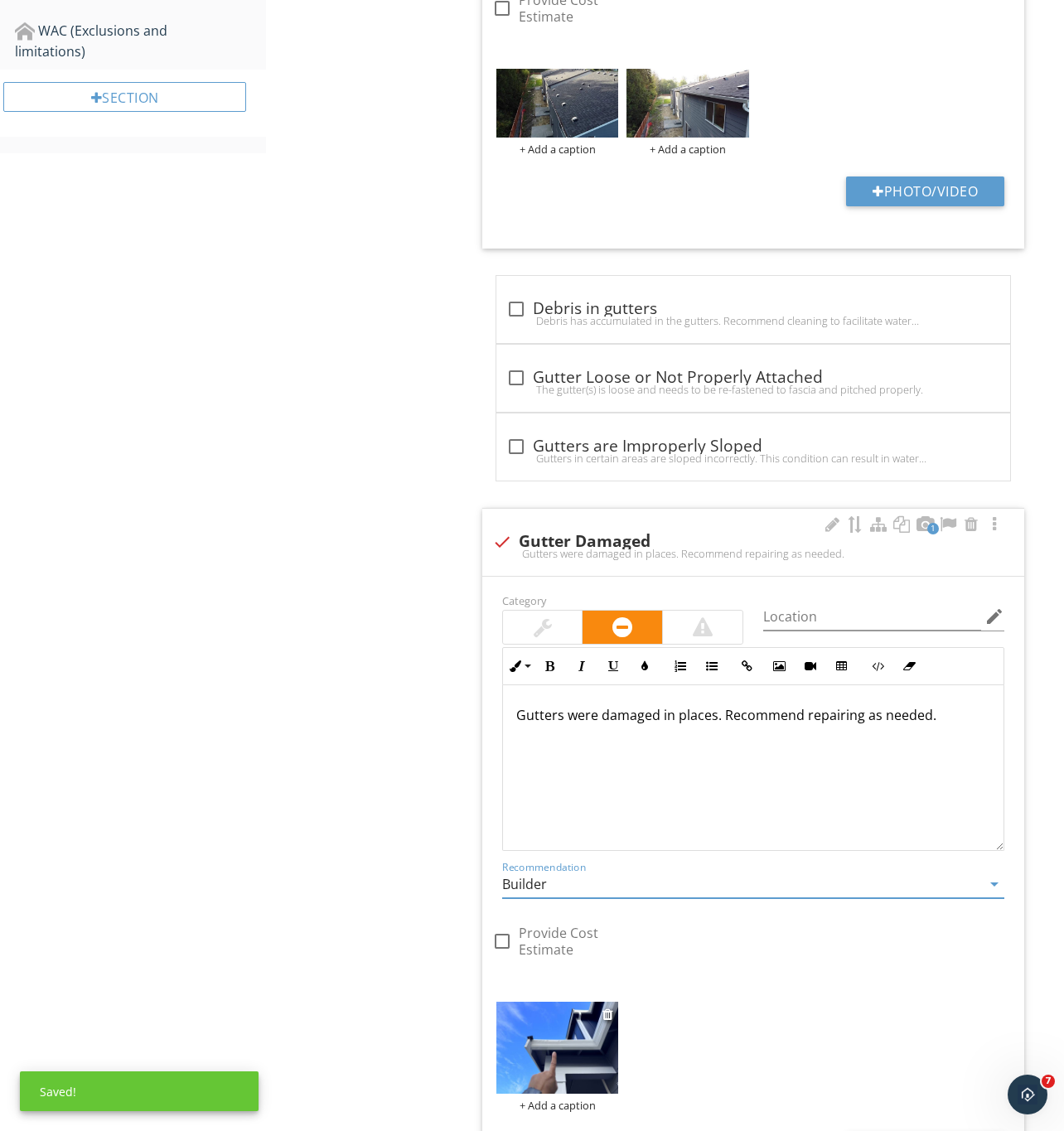
click at [565, 1079] on img at bounding box center [557, 1047] width 122 height 92
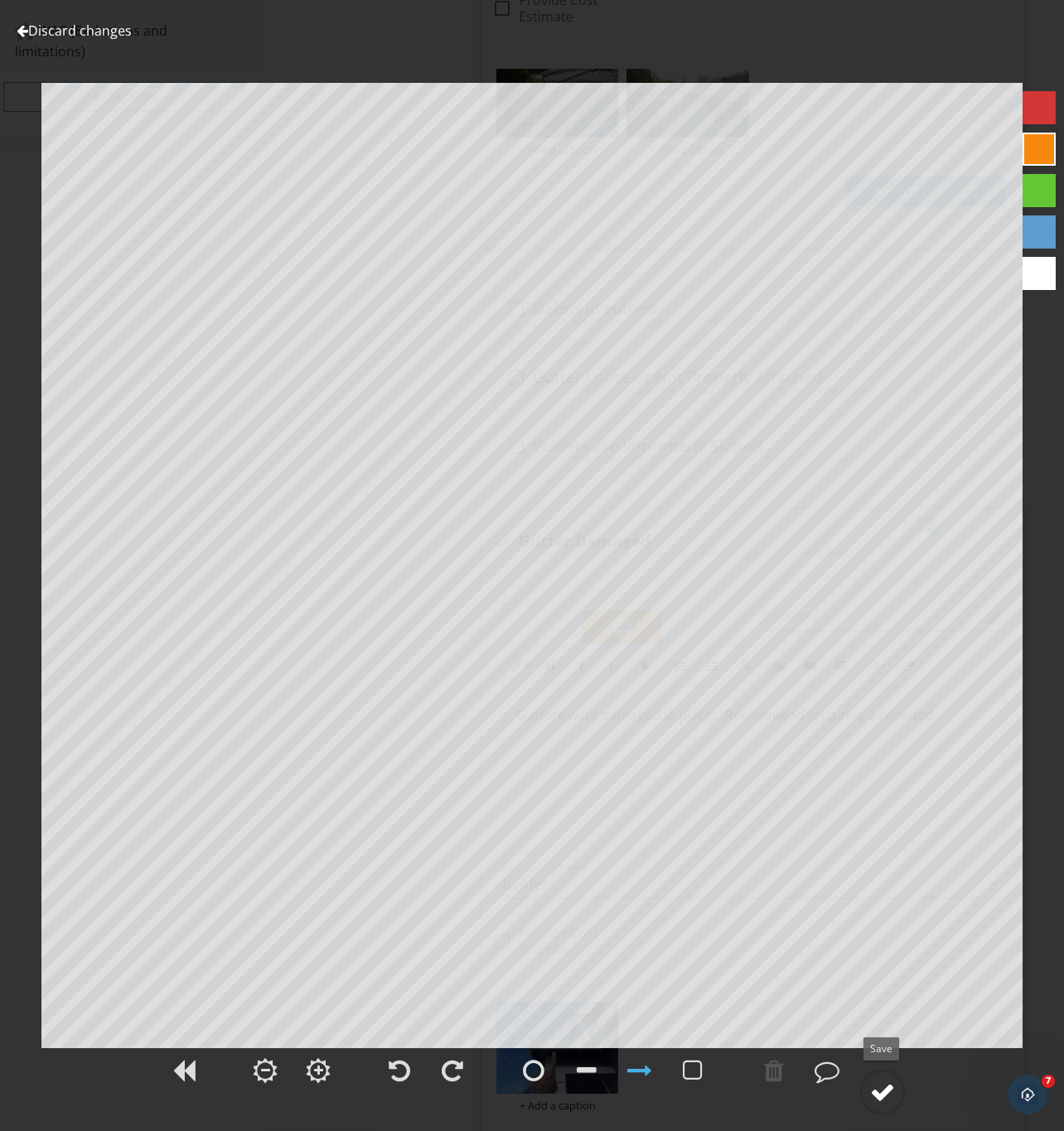
click at [875, 1082] on div at bounding box center [882, 1091] width 25 height 25
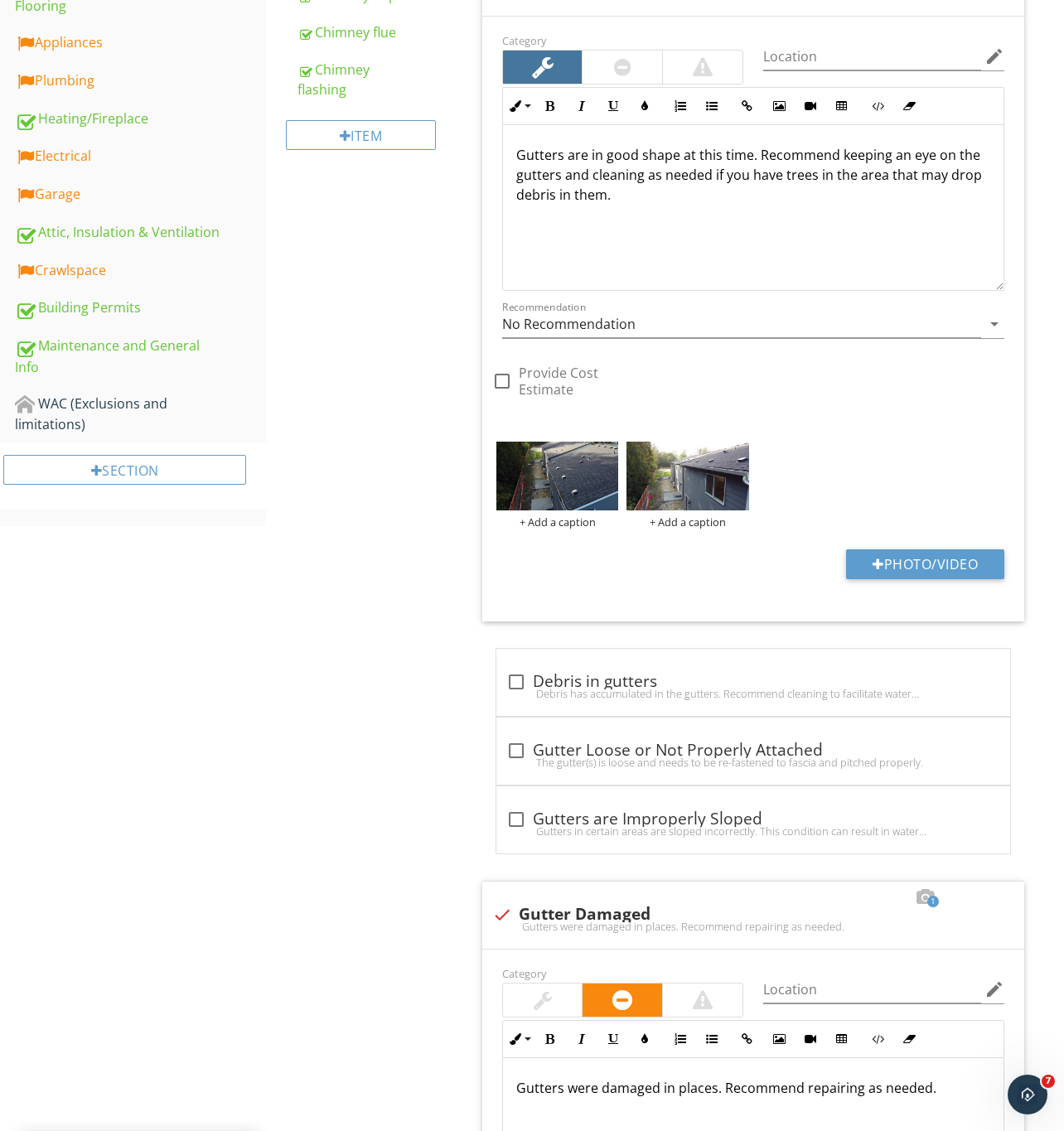
scroll to position [688, 0]
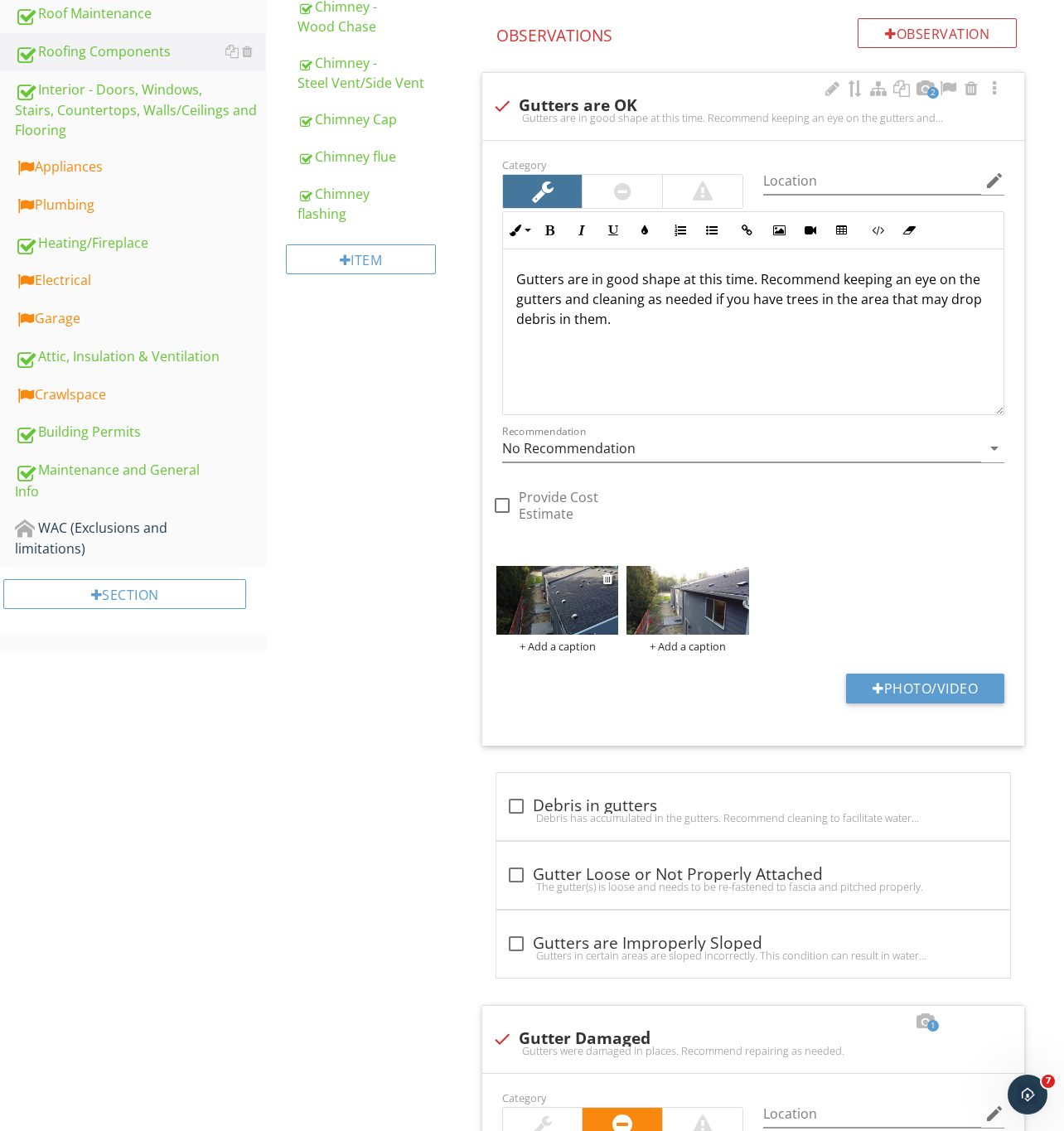
click at [554, 619] on img at bounding box center [557, 600] width 122 height 69
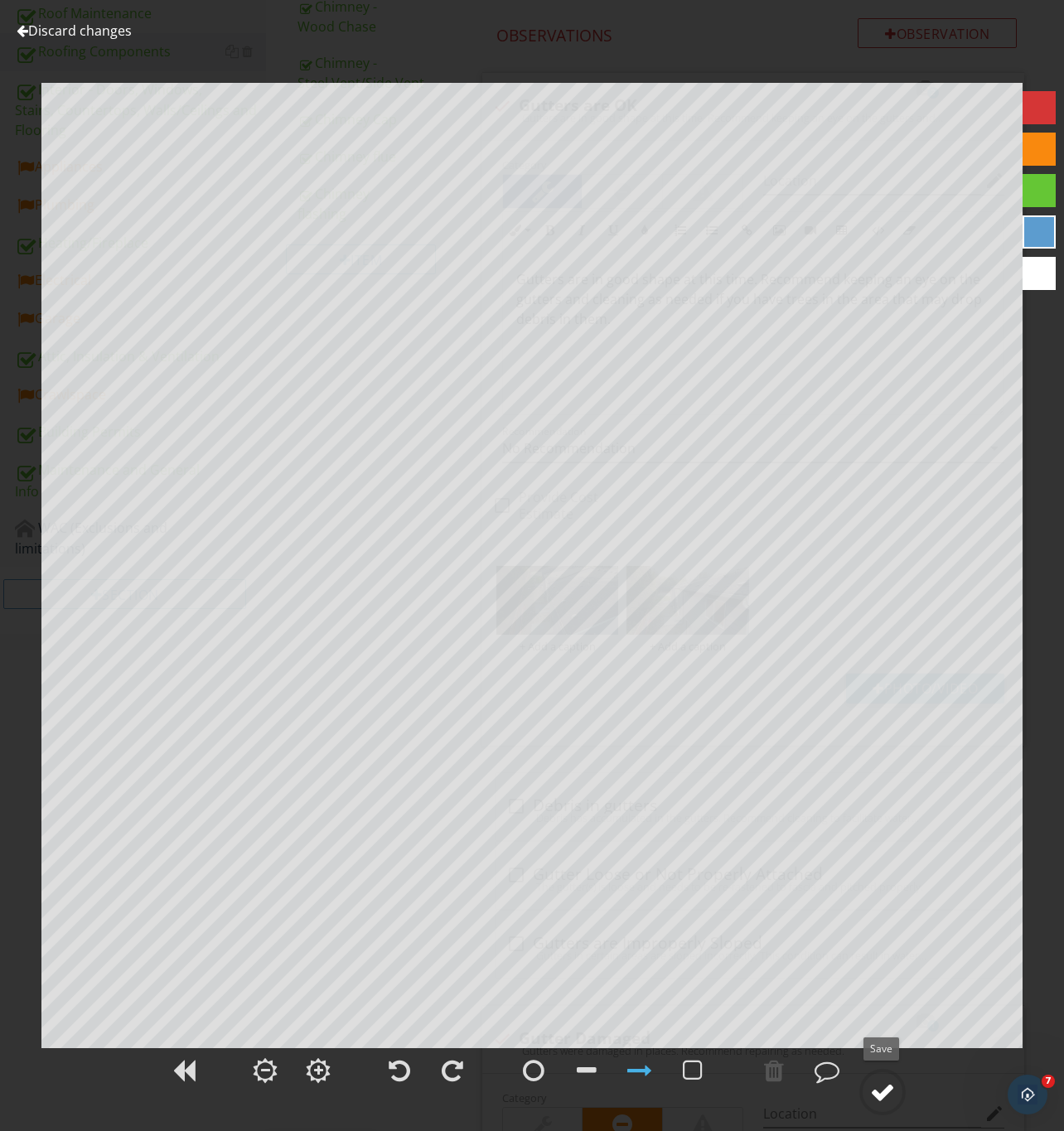
click at [880, 1093] on div at bounding box center [882, 1091] width 25 height 25
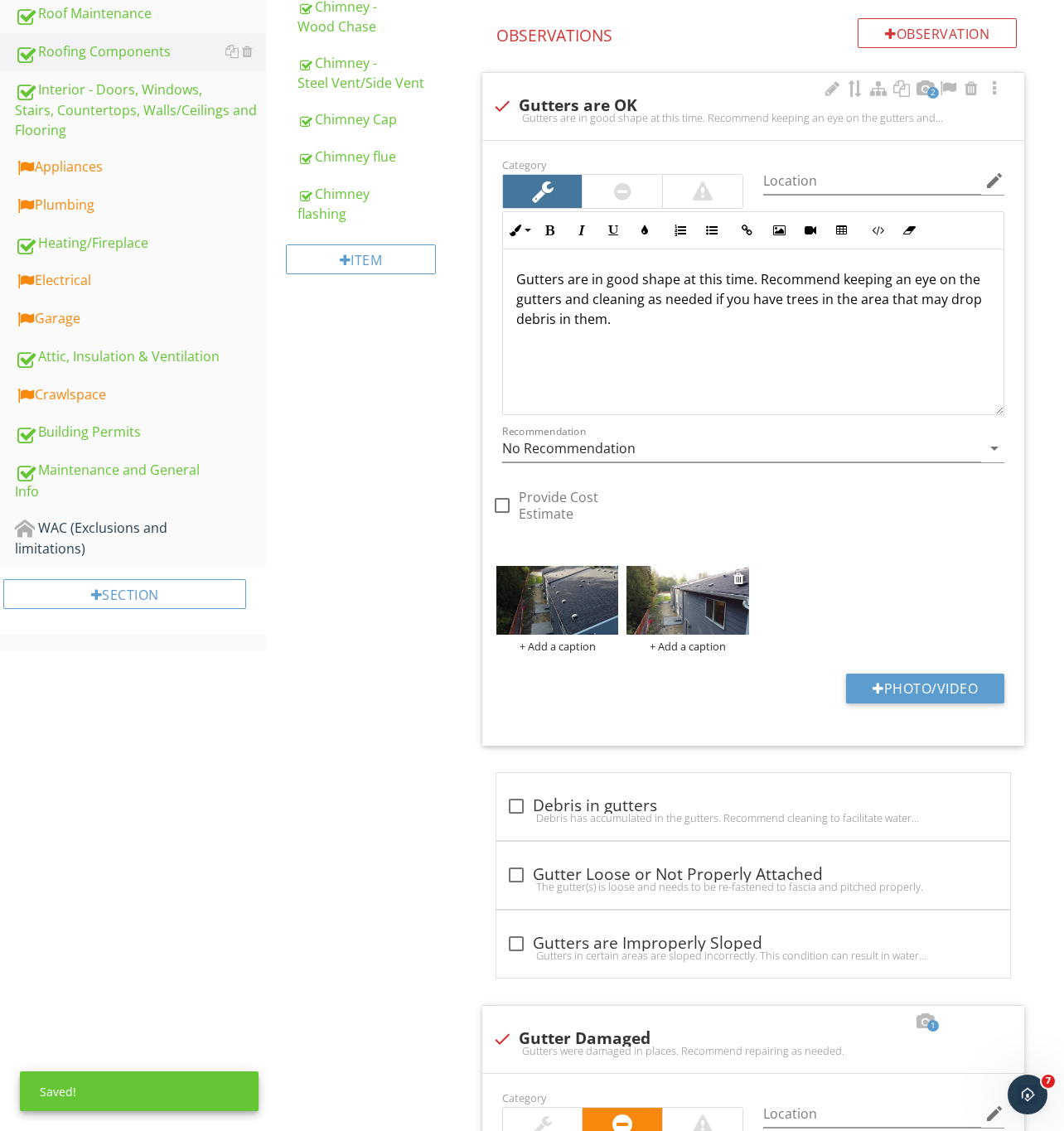
click at [662, 604] on img at bounding box center [687, 600] width 122 height 69
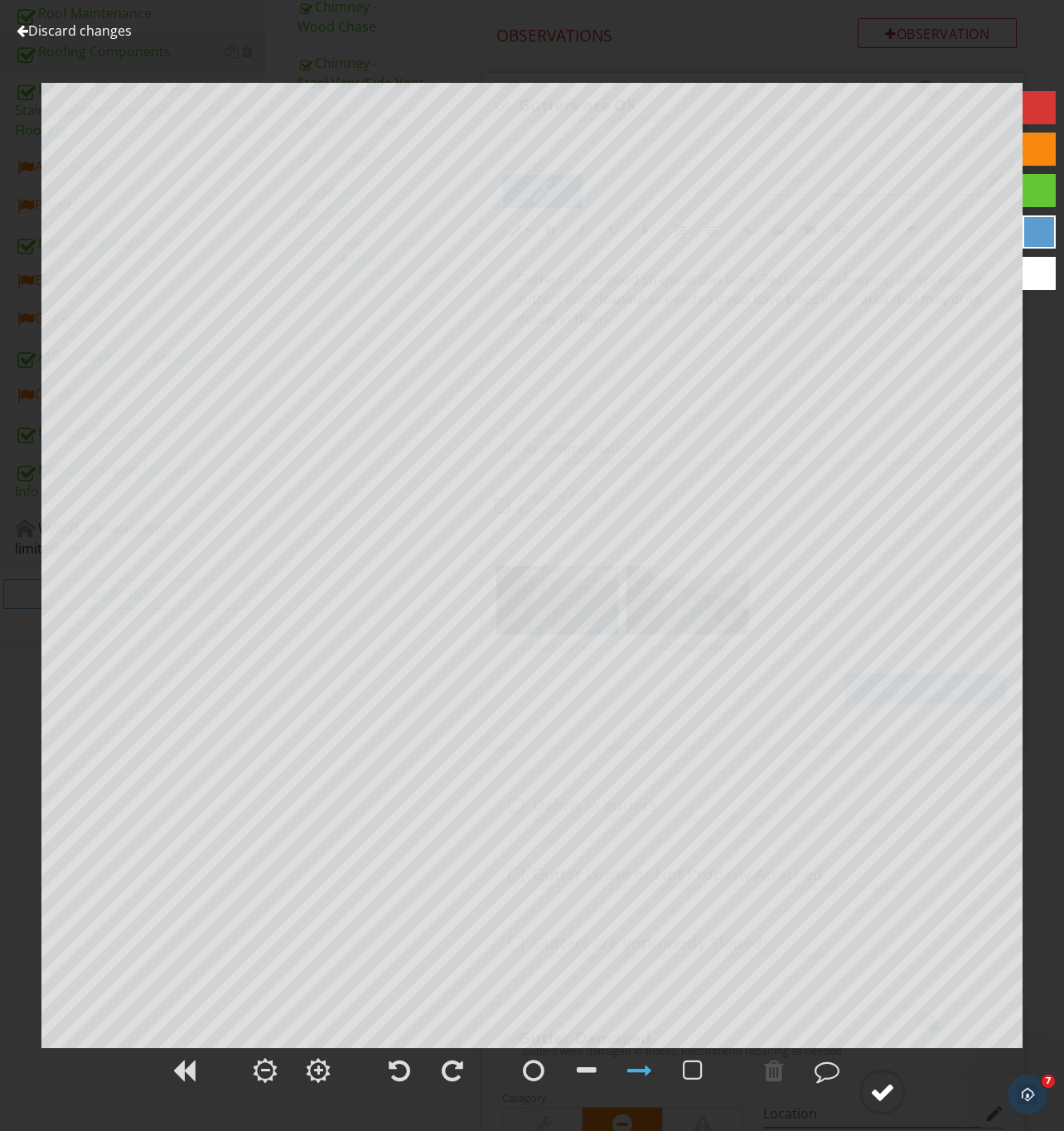
click at [873, 1080] on div at bounding box center [882, 1091] width 25 height 25
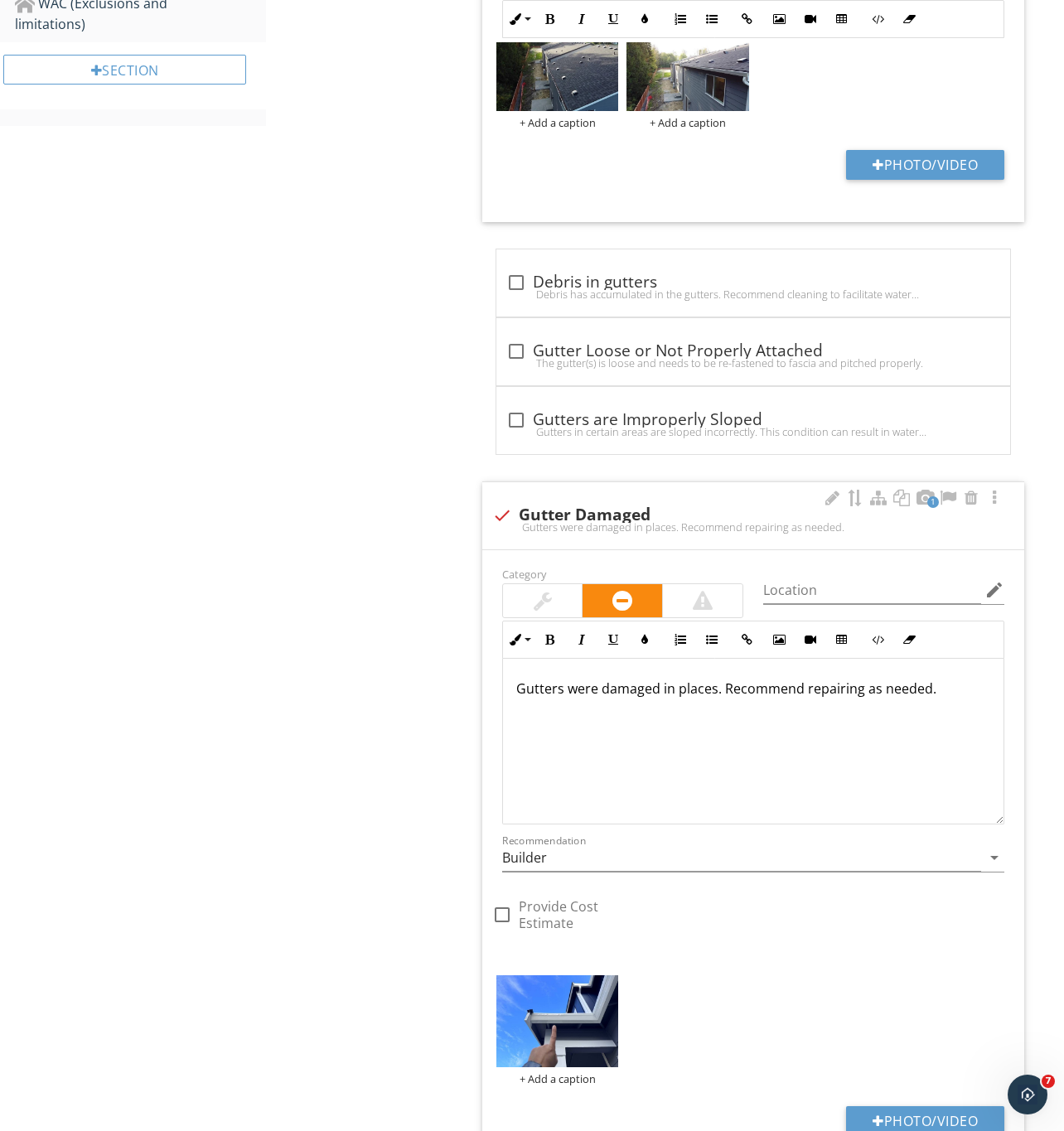
scroll to position [1310, 0]
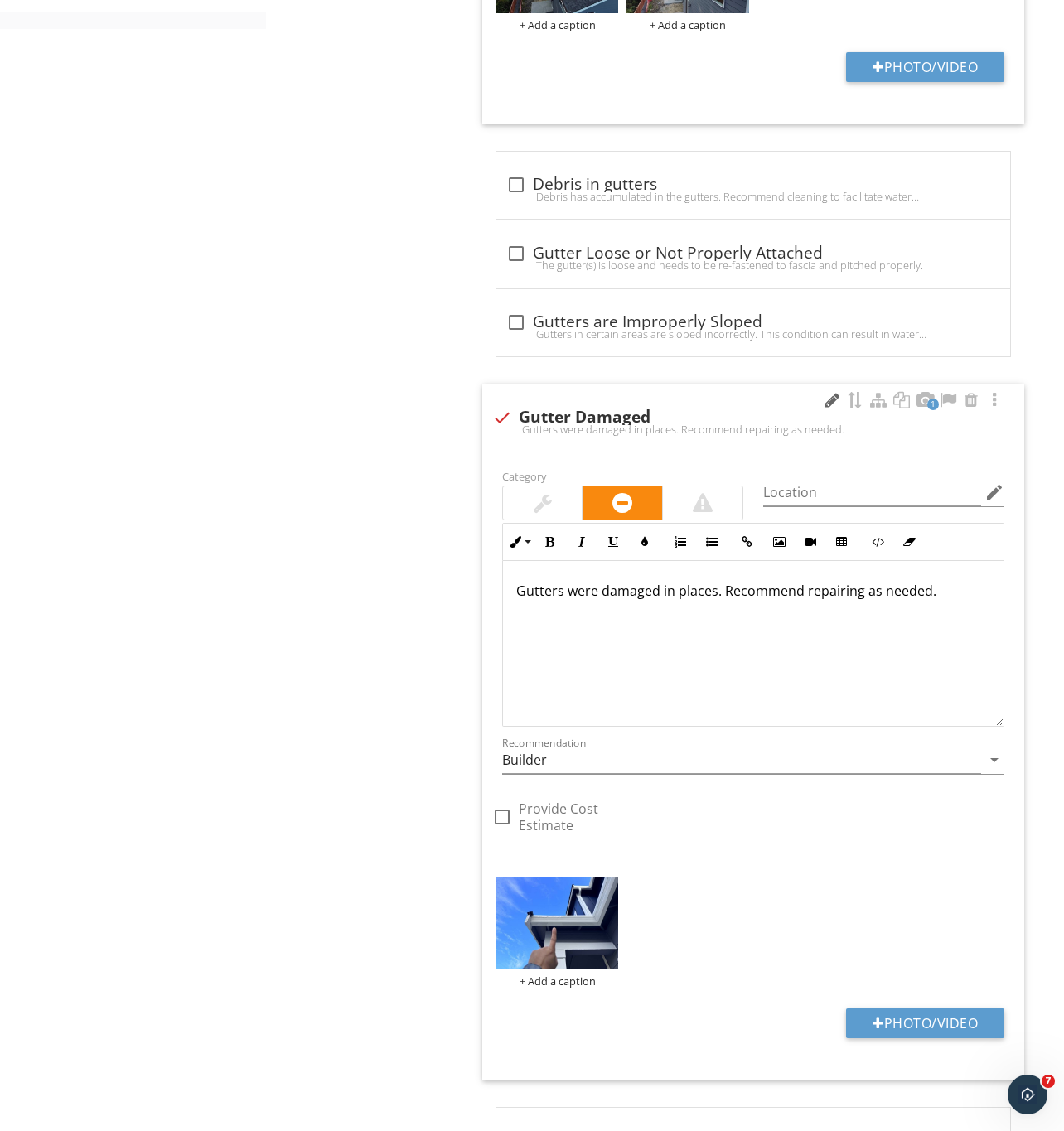
click at [828, 409] on div at bounding box center [832, 400] width 20 height 17
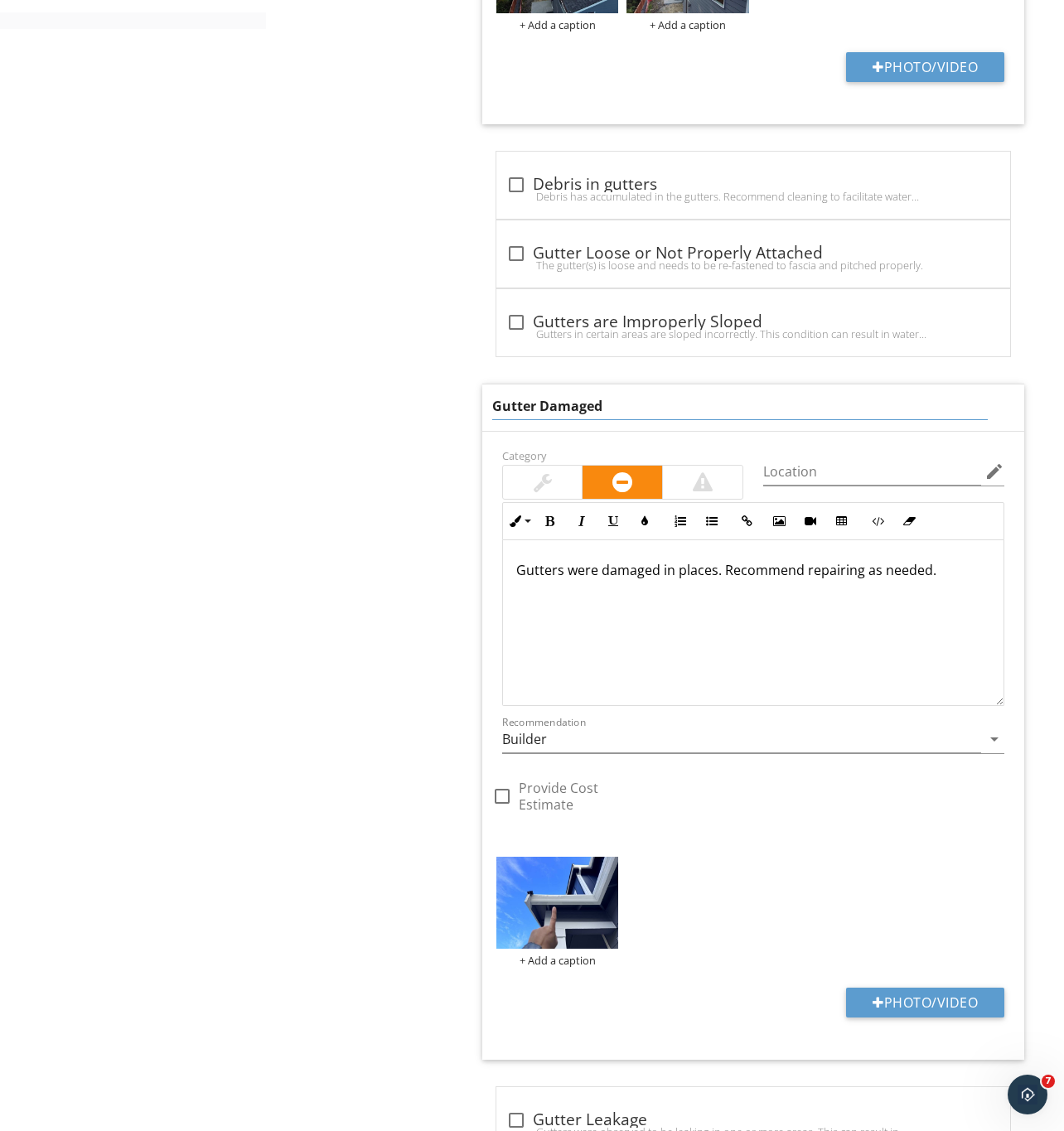
drag, startPoint x: 535, startPoint y: 413, endPoint x: 657, endPoint y: 418, distance: 122.1
click at [657, 418] on input "Gutter Damaged" at bounding box center [741, 406] width 496 height 28
type input "Gutters are dented"
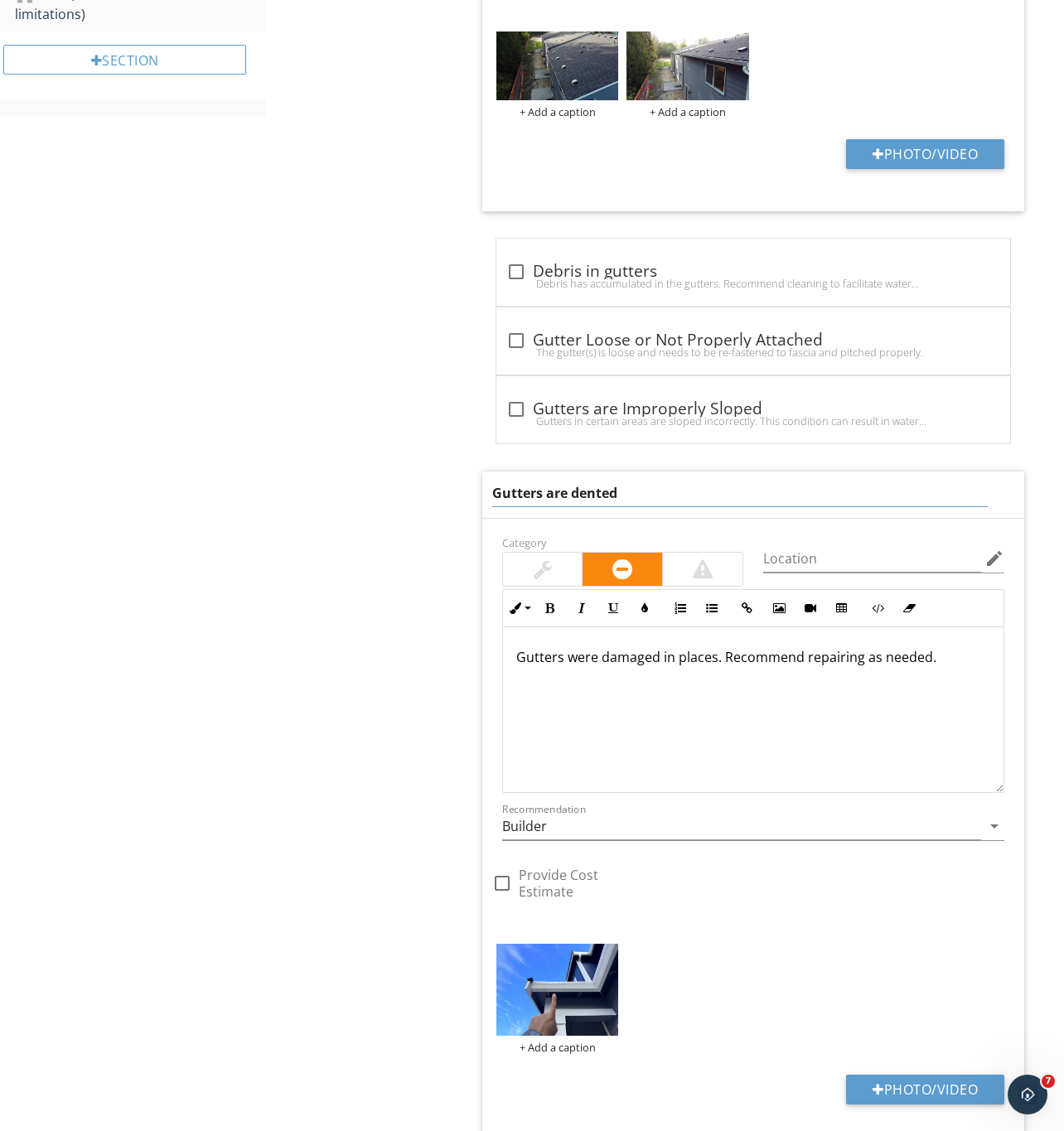
scroll to position [1185, 0]
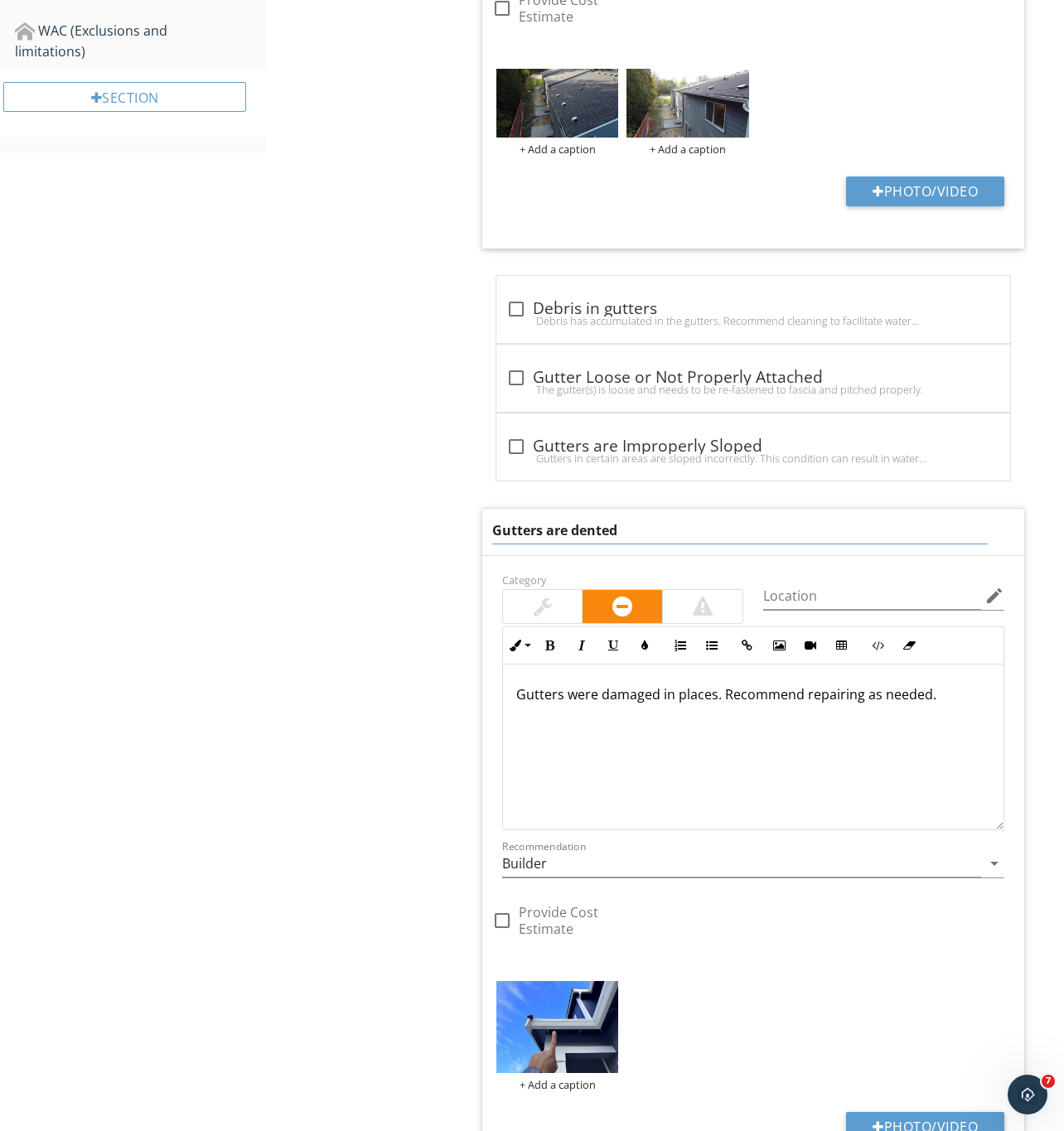
click at [239, 889] on div "Upload cover photo Inspection Details Sewer/Septic Exterior Walks / Porch / Pat…" at bounding box center [532, 693] width 1064 height 3425
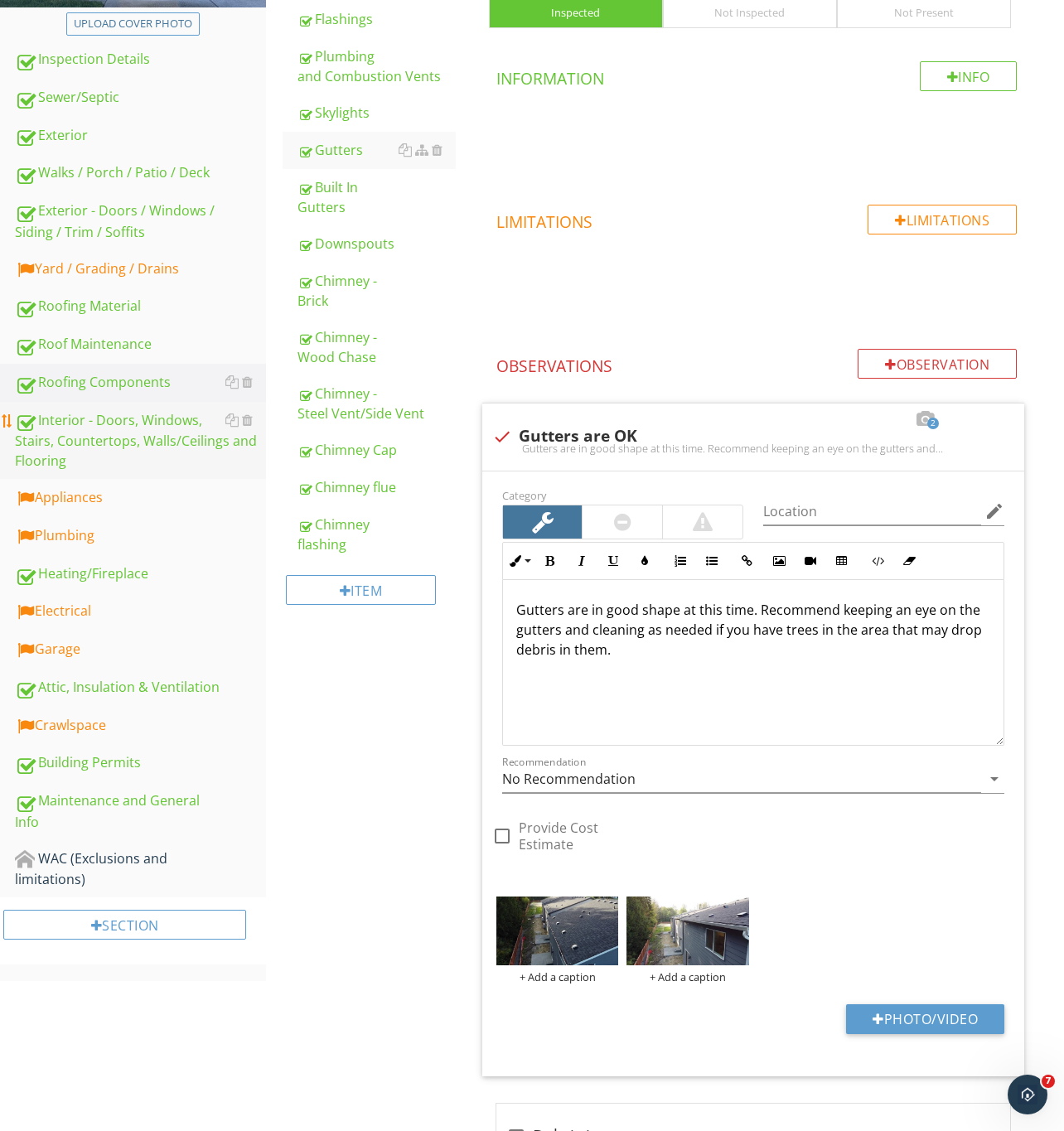
scroll to position [316, 0]
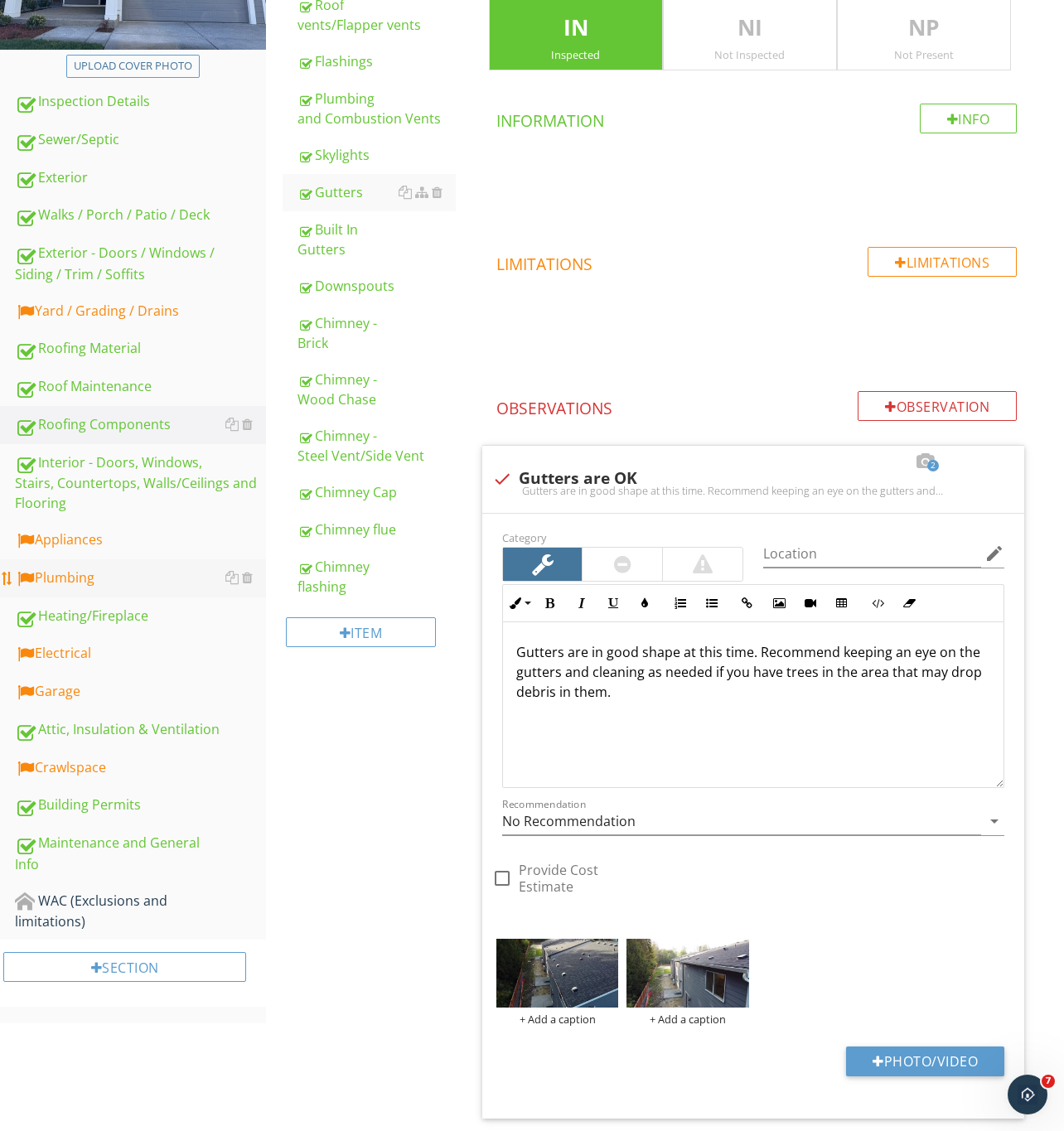
click at [65, 574] on div "Plumbing" at bounding box center [140, 578] width 251 height 21
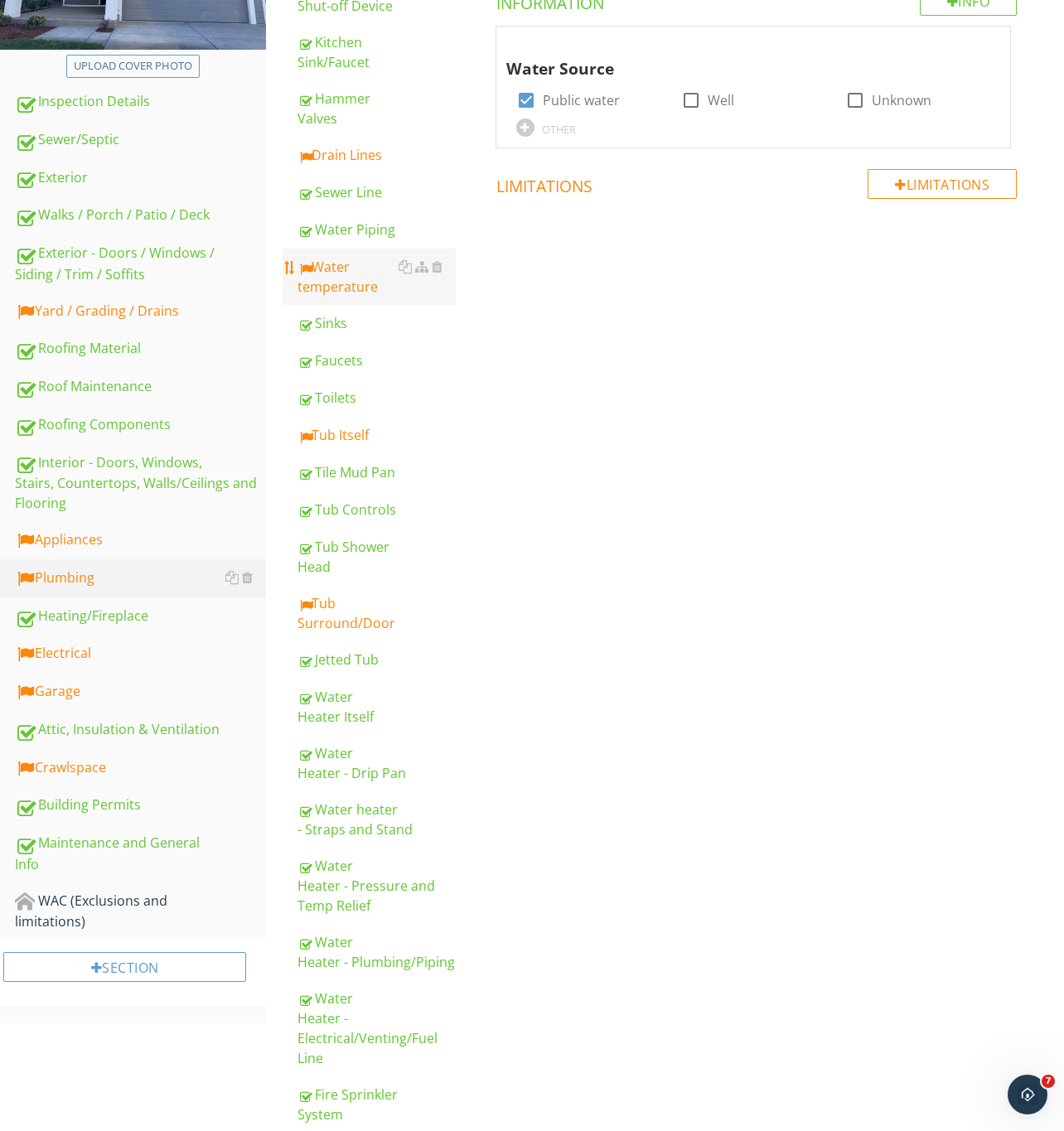
click at [348, 279] on div "Water temperature" at bounding box center [377, 277] width 158 height 40
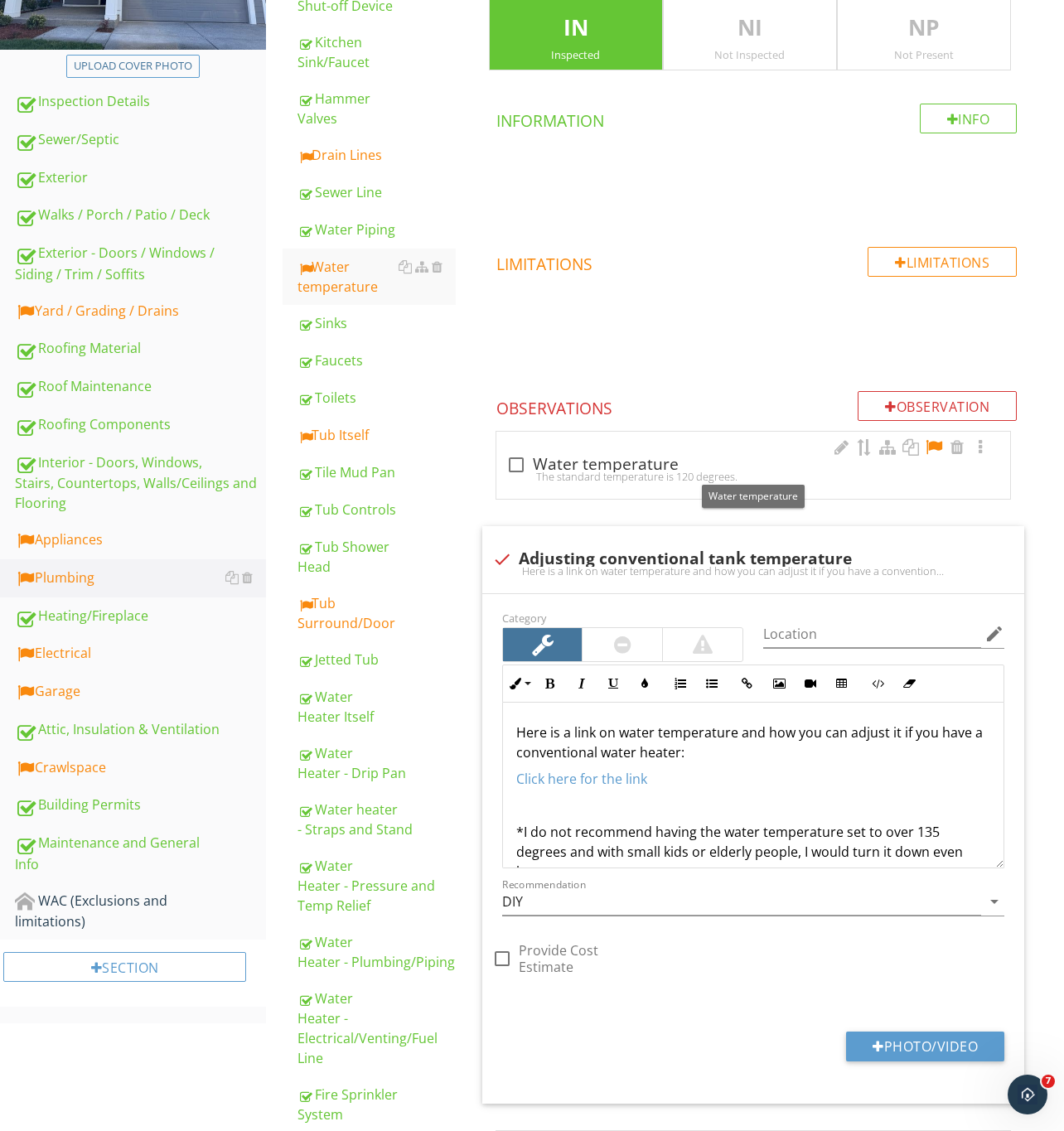
click at [522, 459] on div at bounding box center [515, 464] width 28 height 28
checkbox input "true"
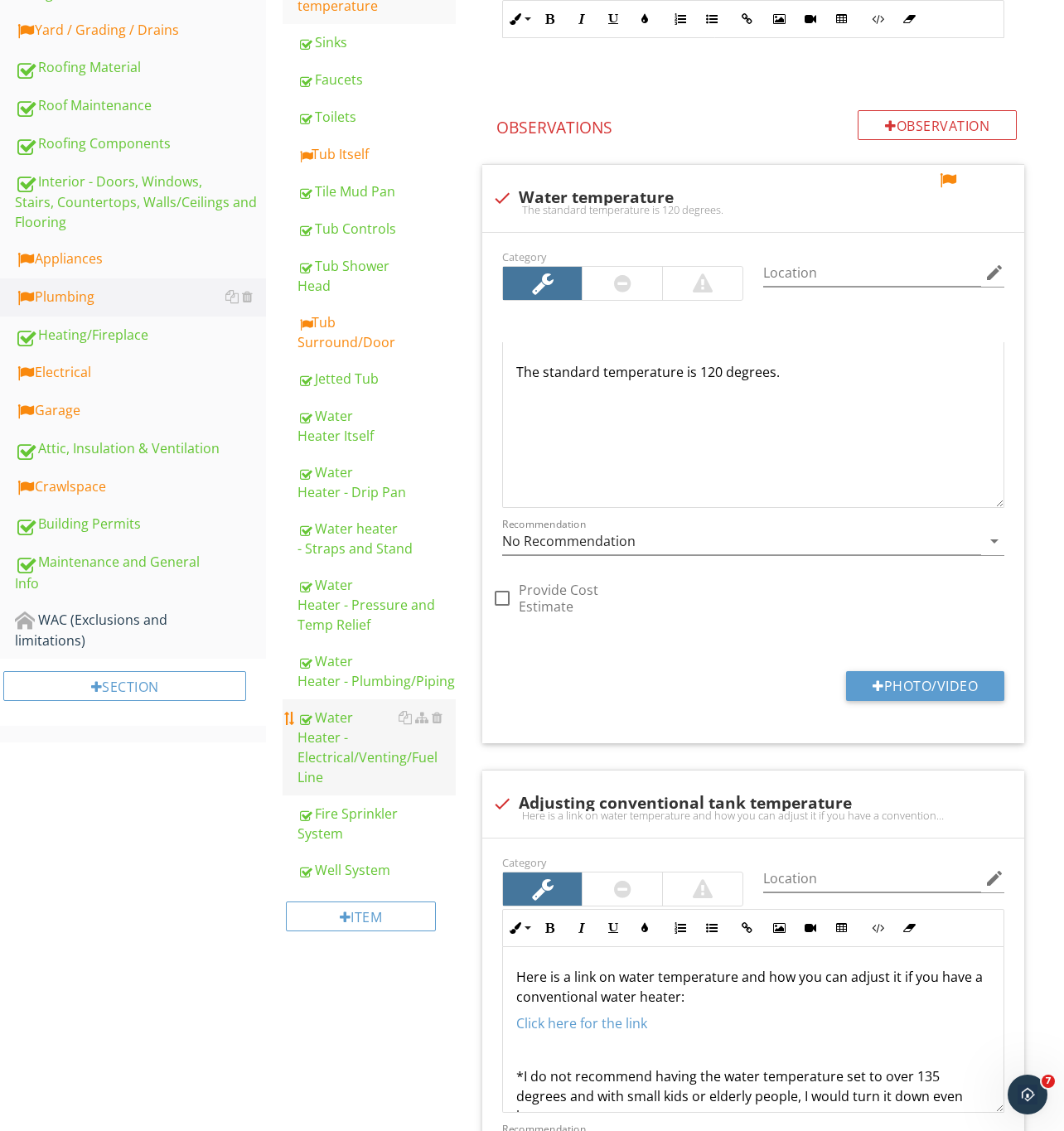
scroll to position [582, 0]
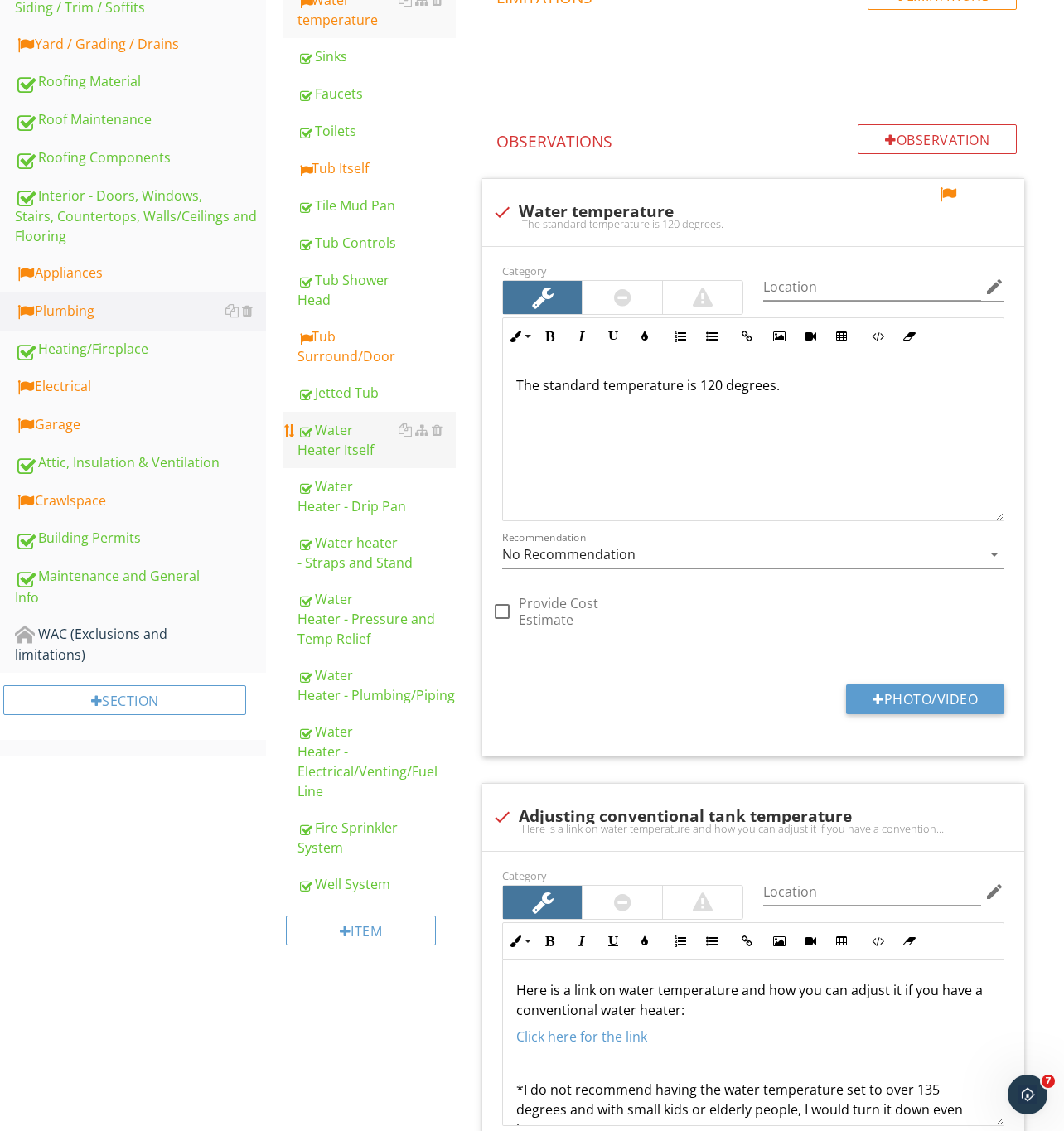
click at [356, 435] on div "Water Heater Itself" at bounding box center [377, 439] width 158 height 40
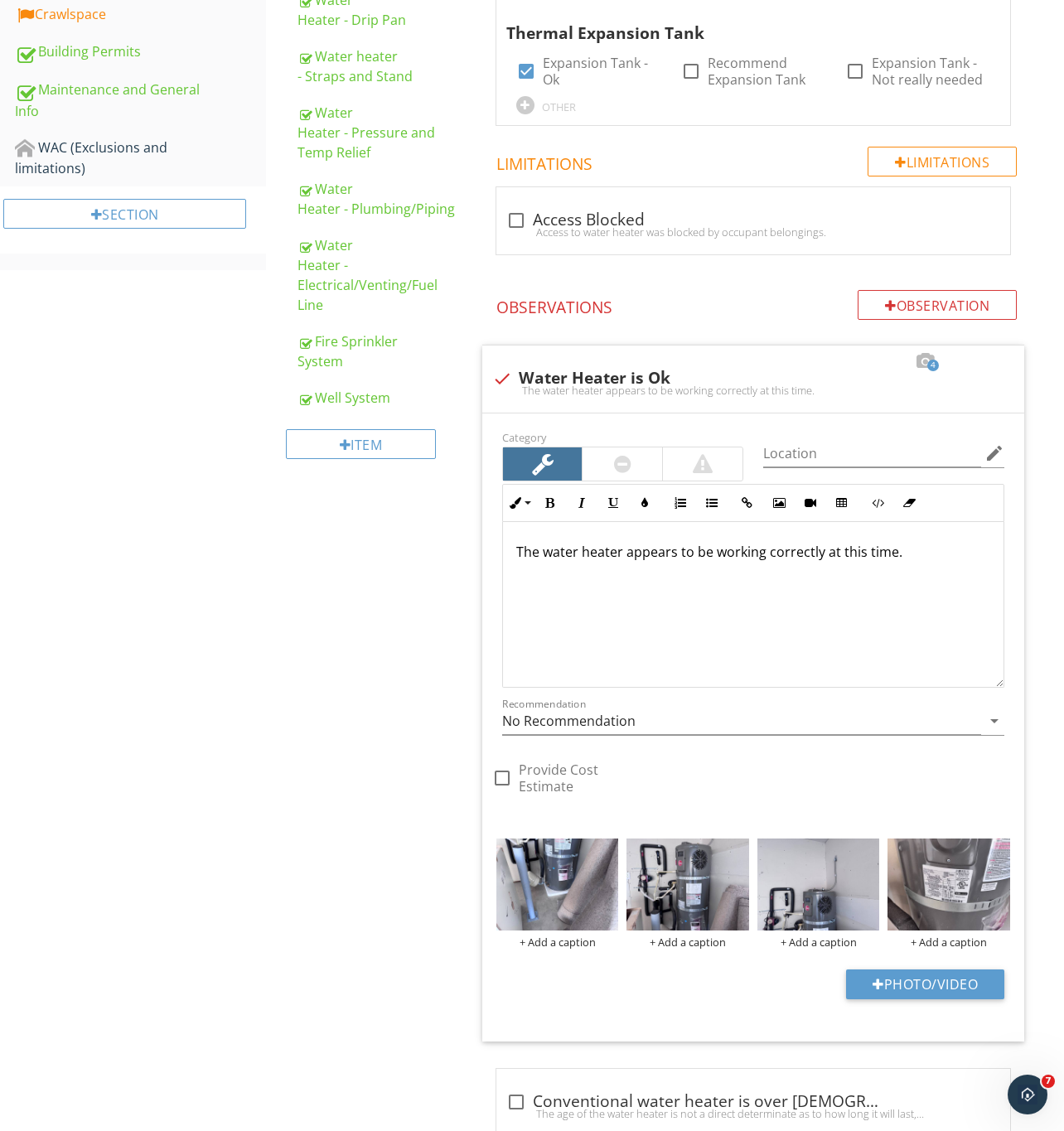
scroll to position [1080, 0]
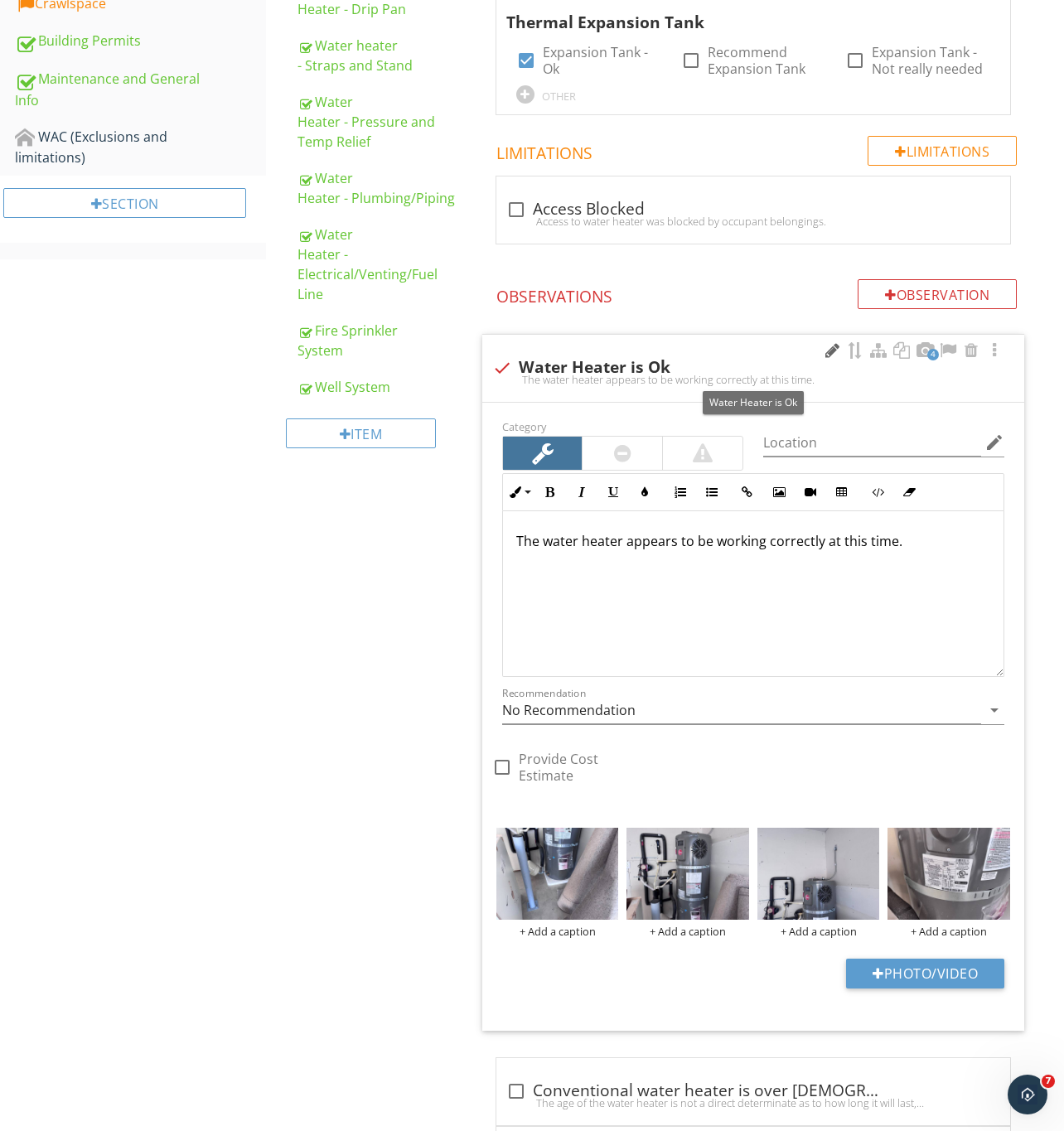
click at [829, 356] on div at bounding box center [832, 350] width 20 height 17
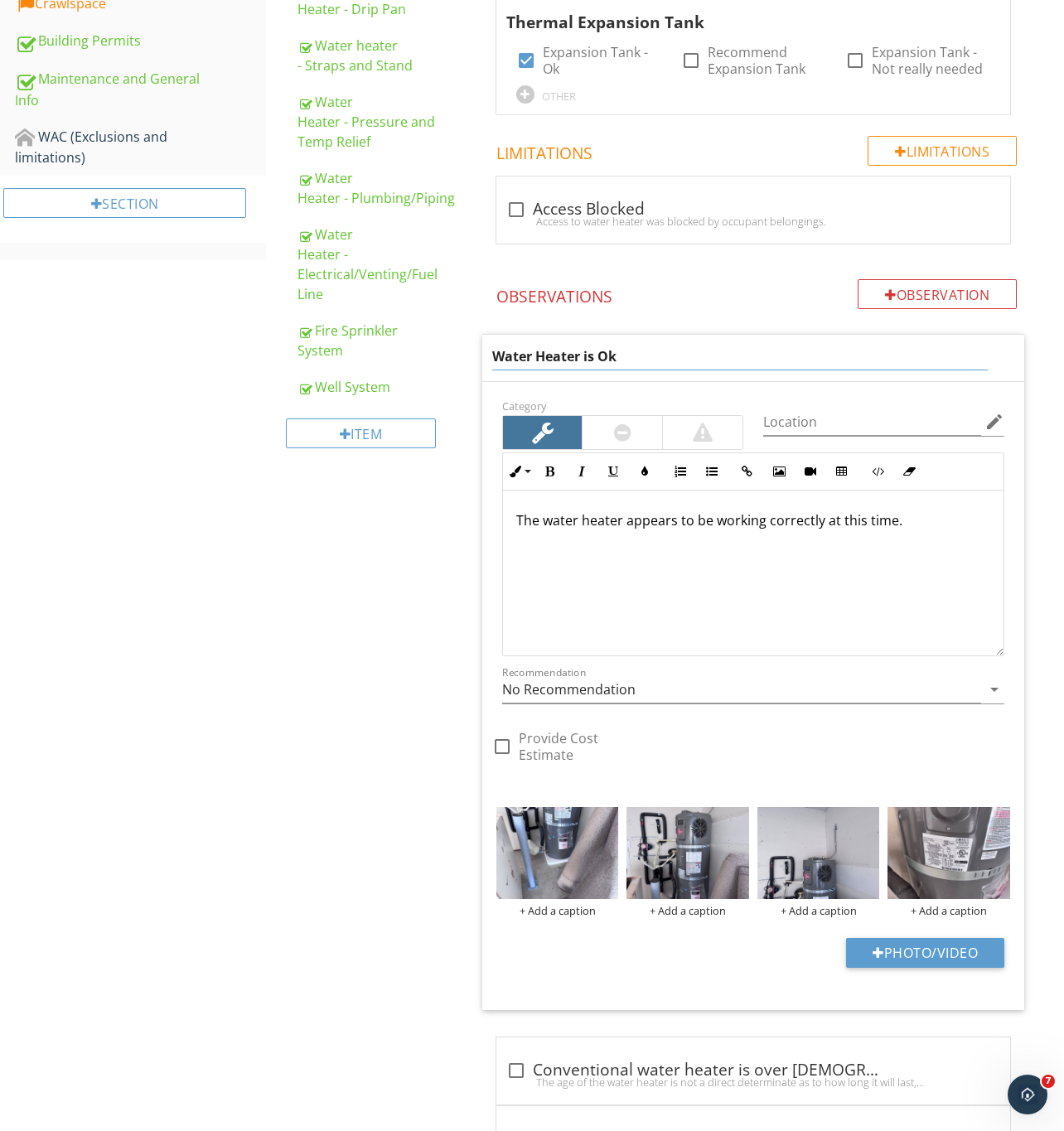
drag, startPoint x: 602, startPoint y: 360, endPoint x: 768, endPoint y: 366, distance: 166.1
click at [768, 366] on input "Water Heater is Ok" at bounding box center [741, 356] width 496 height 28
type input "Water Heater is installed correctly"
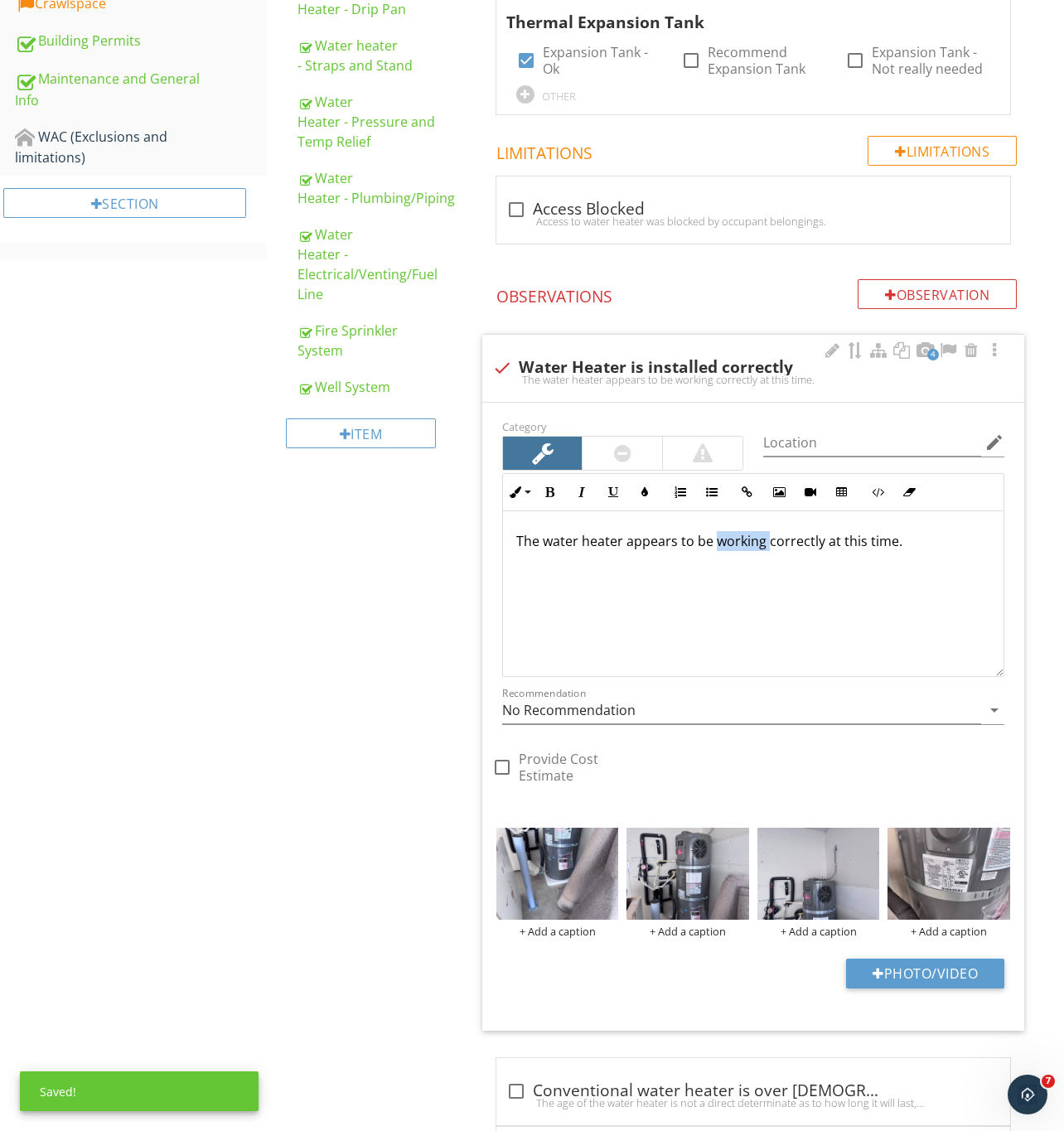
drag, startPoint x: 714, startPoint y: 523, endPoint x: 765, endPoint y: 558, distance: 61.9
click at [765, 558] on div "The water heater appears to be working correctly at this time." at bounding box center [753, 594] width 501 height 165
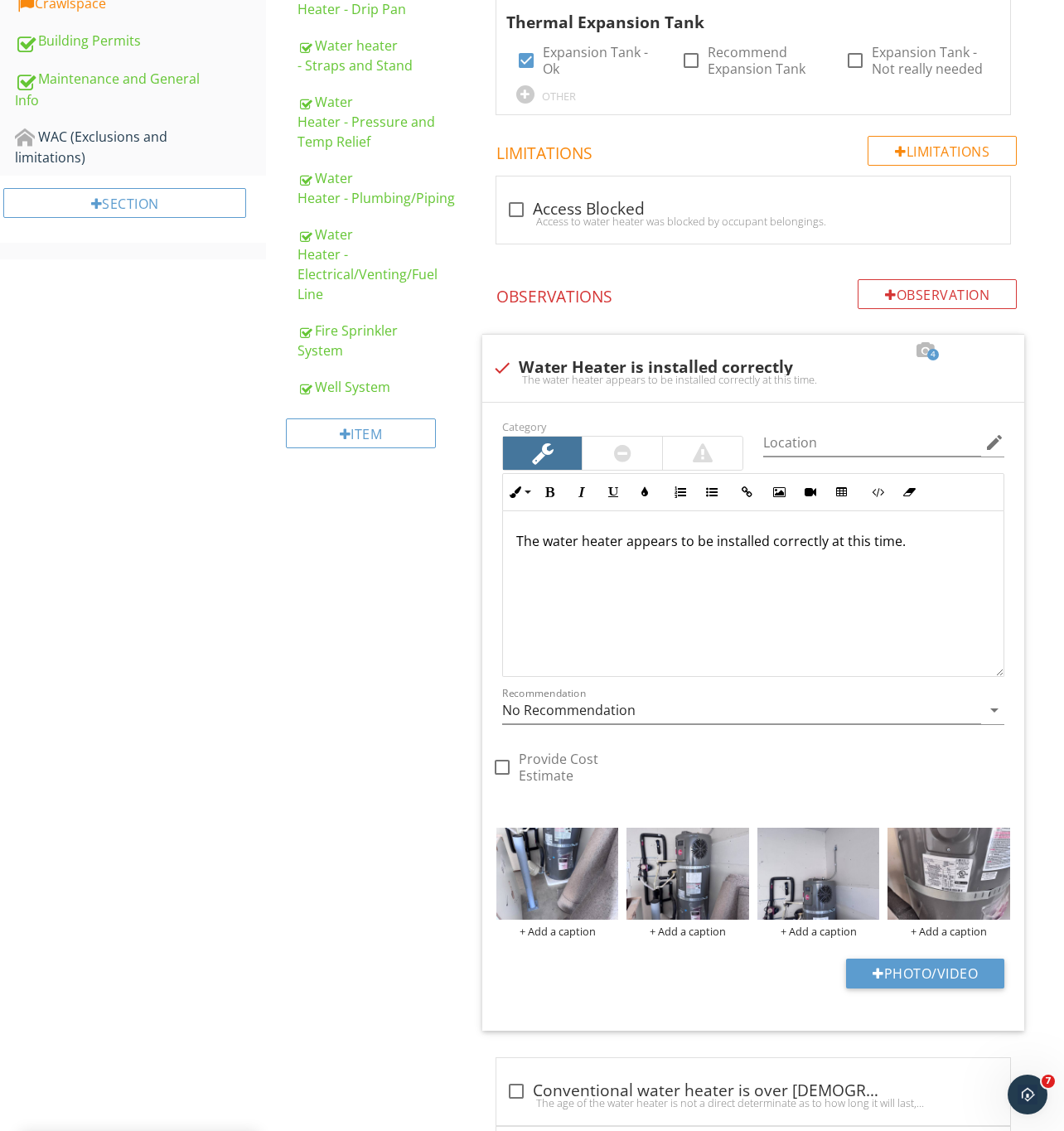
click at [254, 850] on div "Upload cover photo Inspection Details Sewer/Septic Exterior Walks / Porch / Pat…" at bounding box center [532, 741] width 1064 height 3311
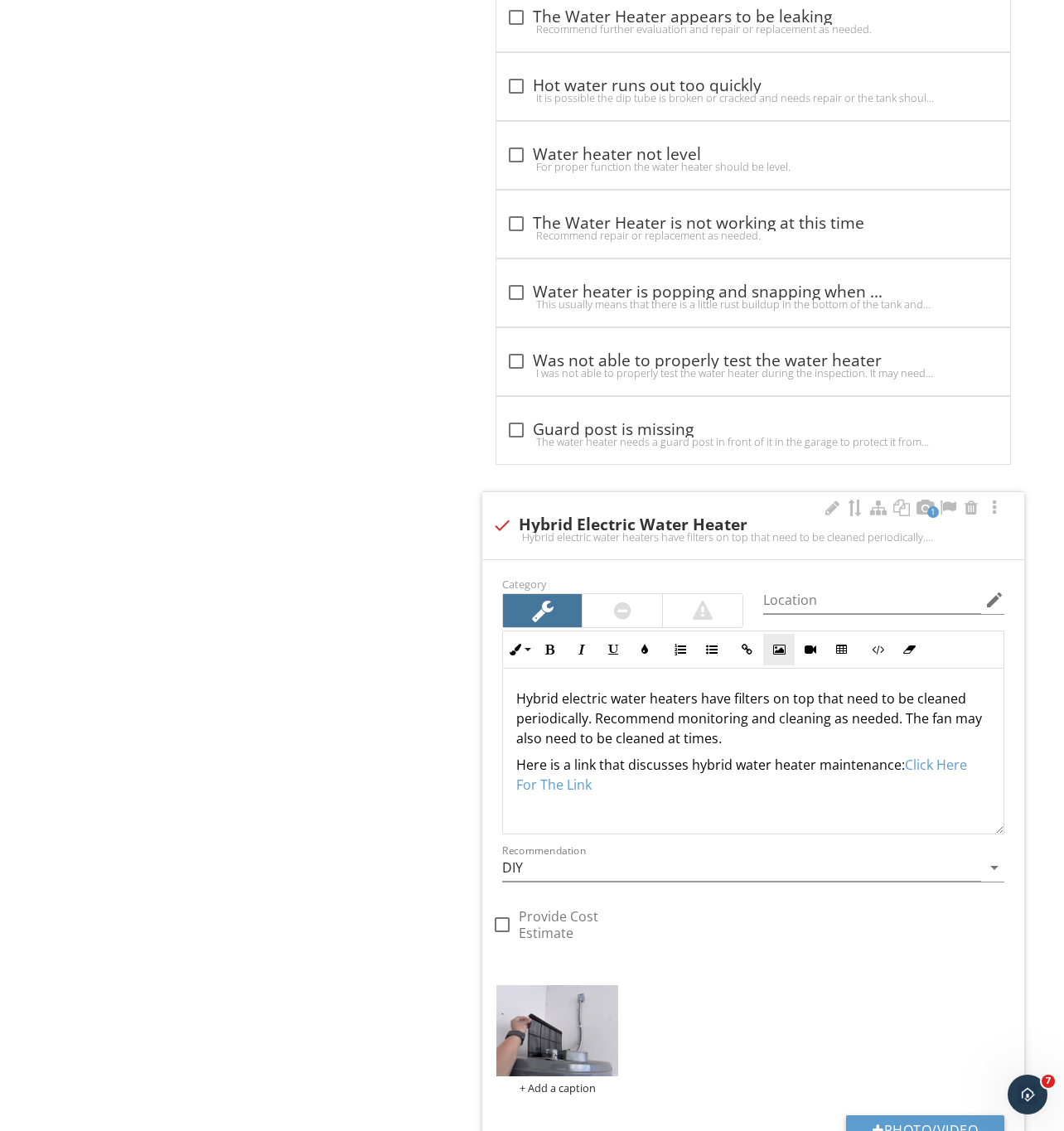
scroll to position [2074, 0]
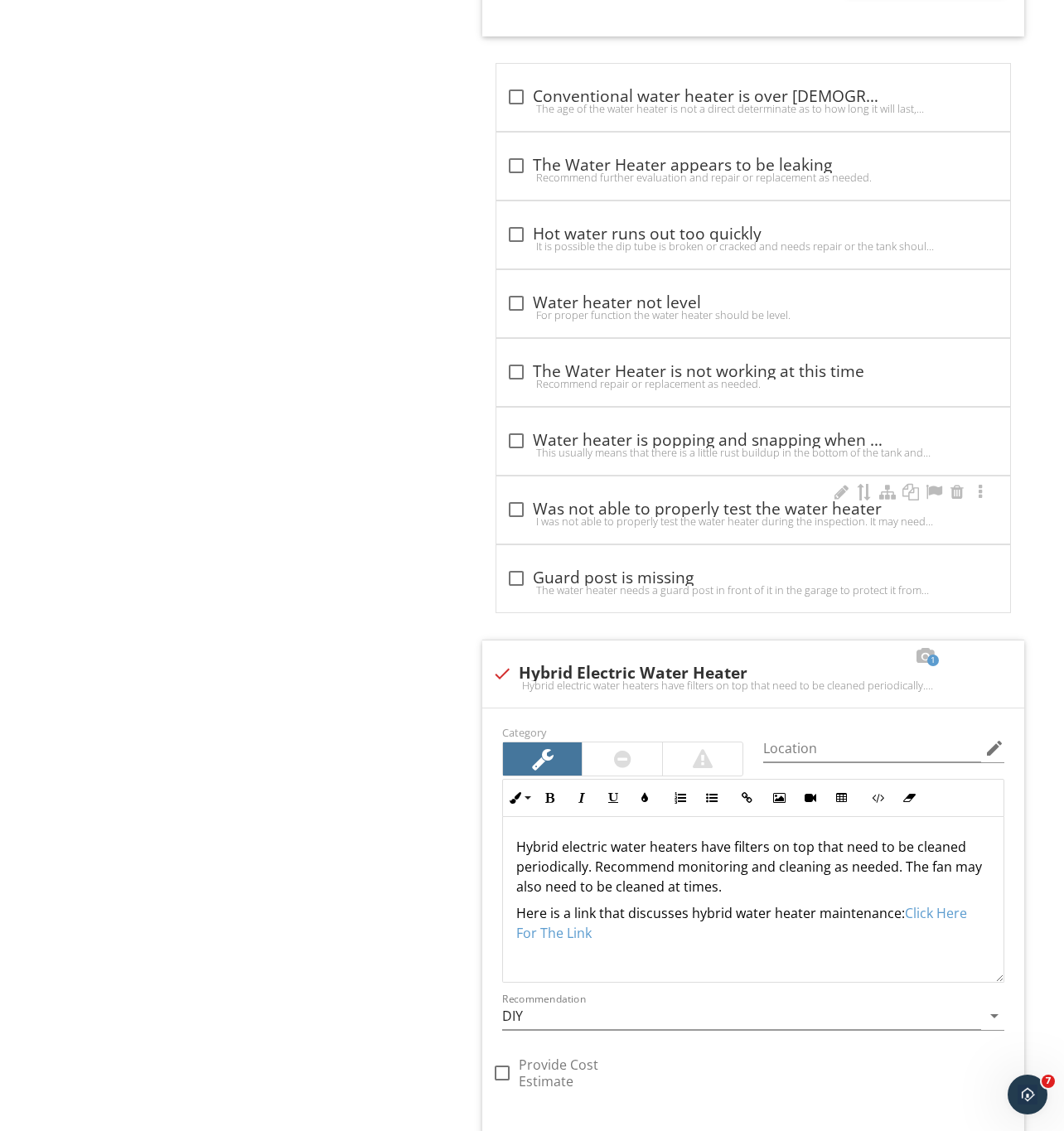
click at [753, 525] on div "I was not able to properly test the water heater during the inspection. It may …" at bounding box center [753, 521] width 493 height 13
checkbox input "true"
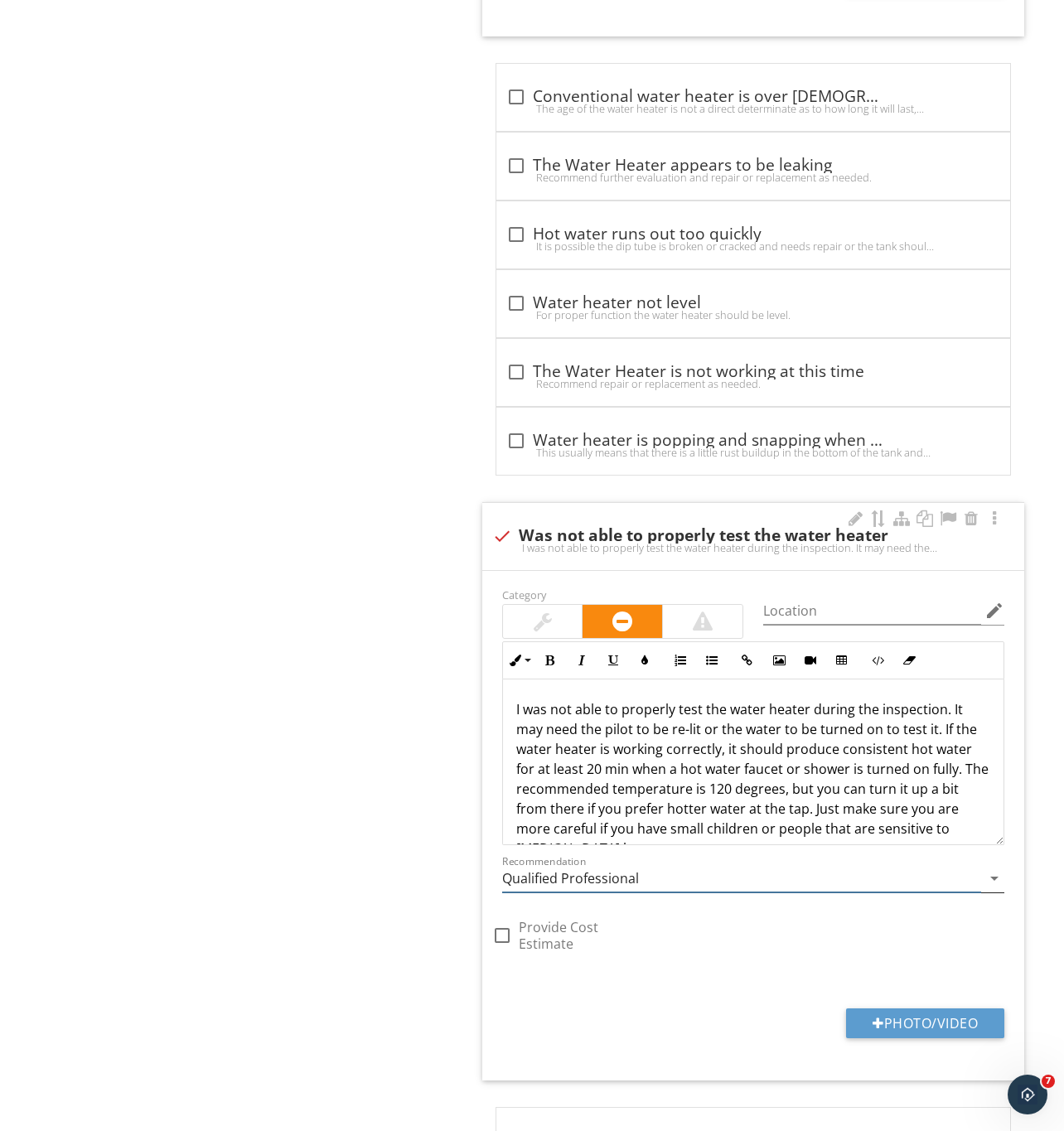
drag, startPoint x: 622, startPoint y: 893, endPoint x: 636, endPoint y: 896, distance: 14.3
click at [624, 892] on input "Qualified Professional" at bounding box center [741, 878] width 479 height 28
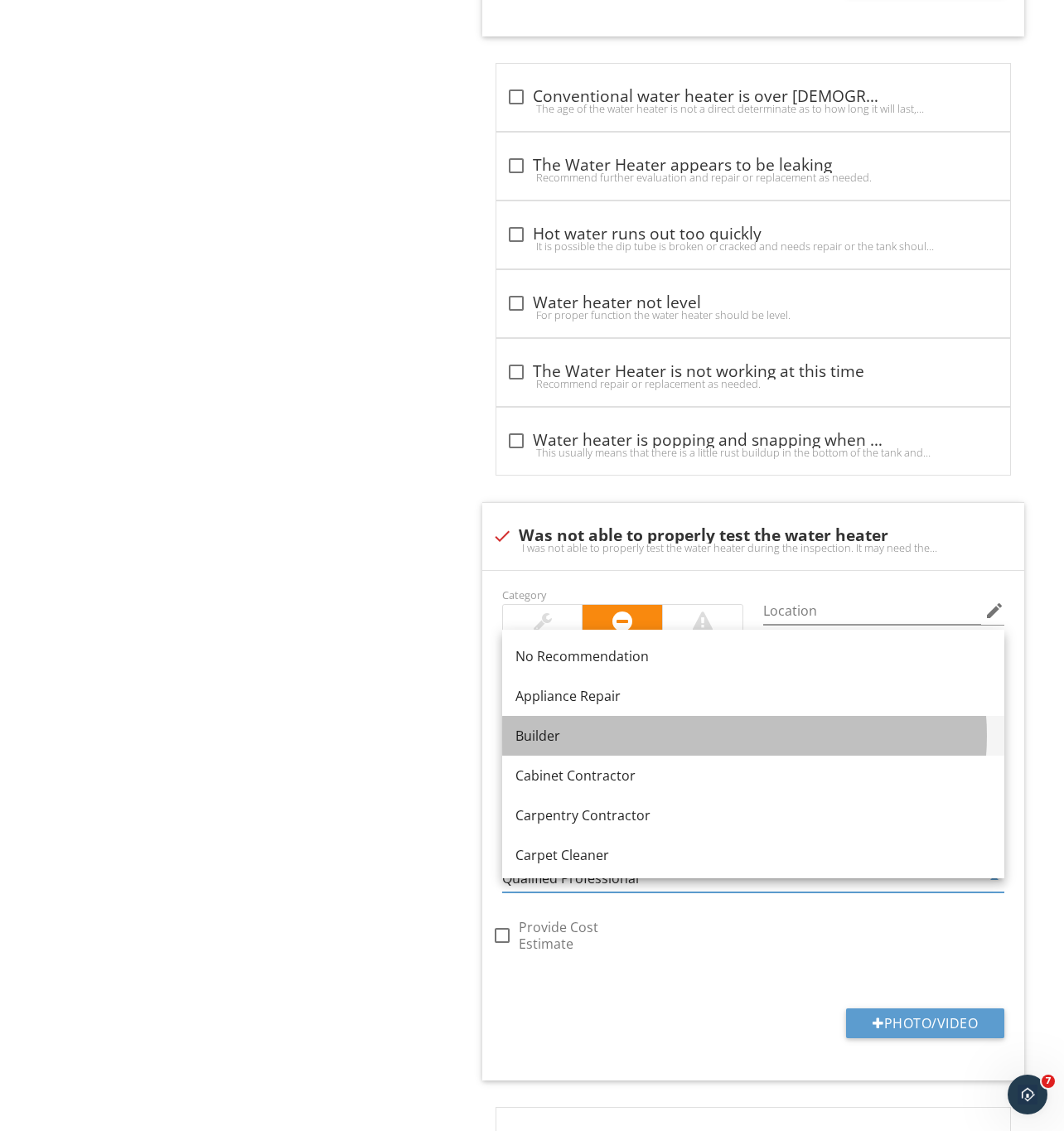
click at [562, 726] on div "Builder" at bounding box center [753, 736] width 476 height 20
type input "Builder"
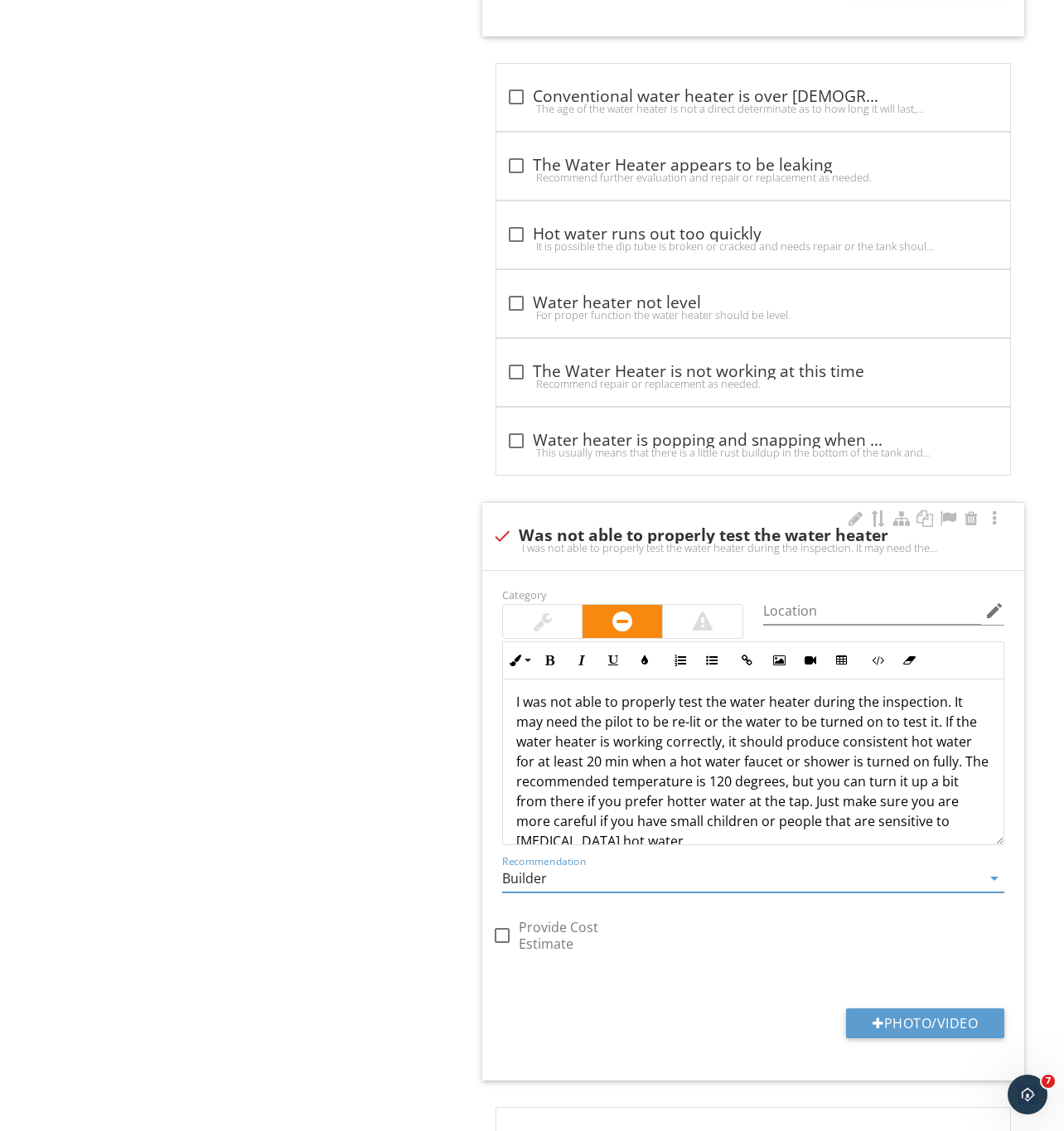
scroll to position [0, 0]
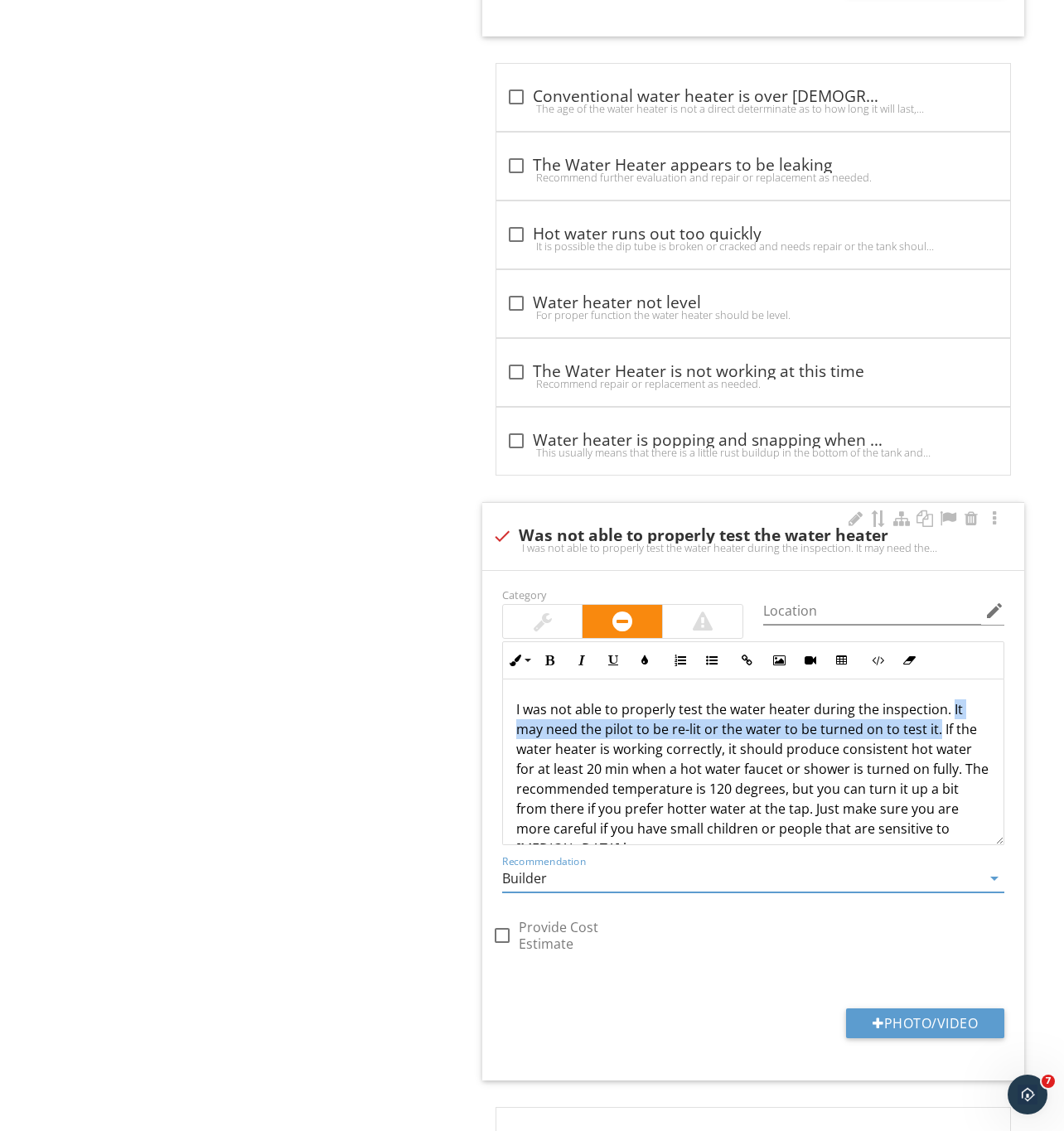
drag, startPoint x: 947, startPoint y: 719, endPoint x: 935, endPoint y: 751, distance: 34.2
click at [935, 751] on p "I was not able to properly test the water heater during the inspection. It may …" at bounding box center [753, 778] width 474 height 159
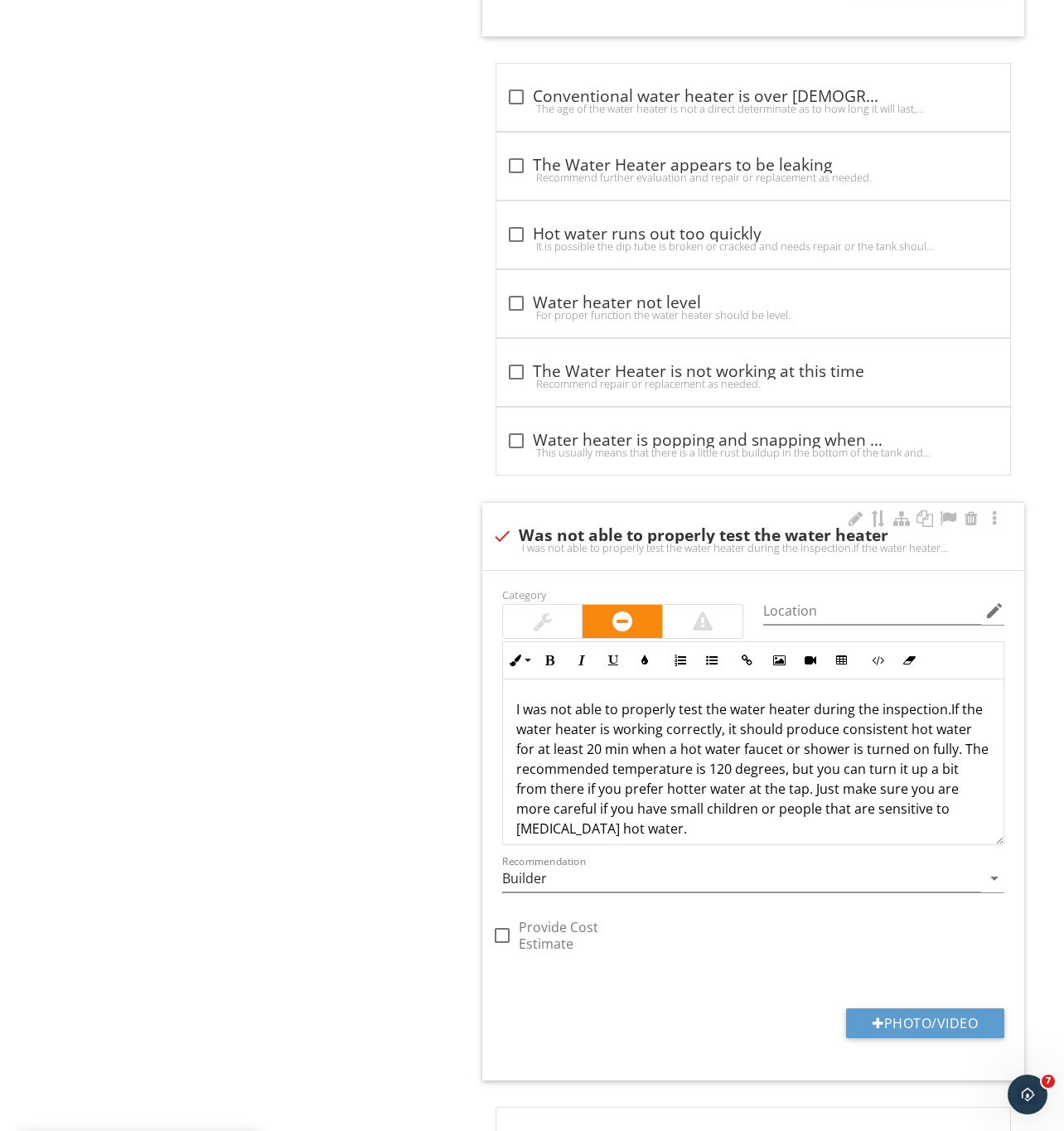
click at [860, 809] on p "I was not able to properly test the water heater during the inspection.If the w…" at bounding box center [753, 768] width 474 height 139
click at [942, 721] on p "I was not able to properly test the water heater during the inspection.If the w…" at bounding box center [753, 768] width 474 height 139
click at [942, 720] on p "I was not able to properly test the water heater during the inspection.If the w…" at bounding box center [753, 768] width 474 height 139
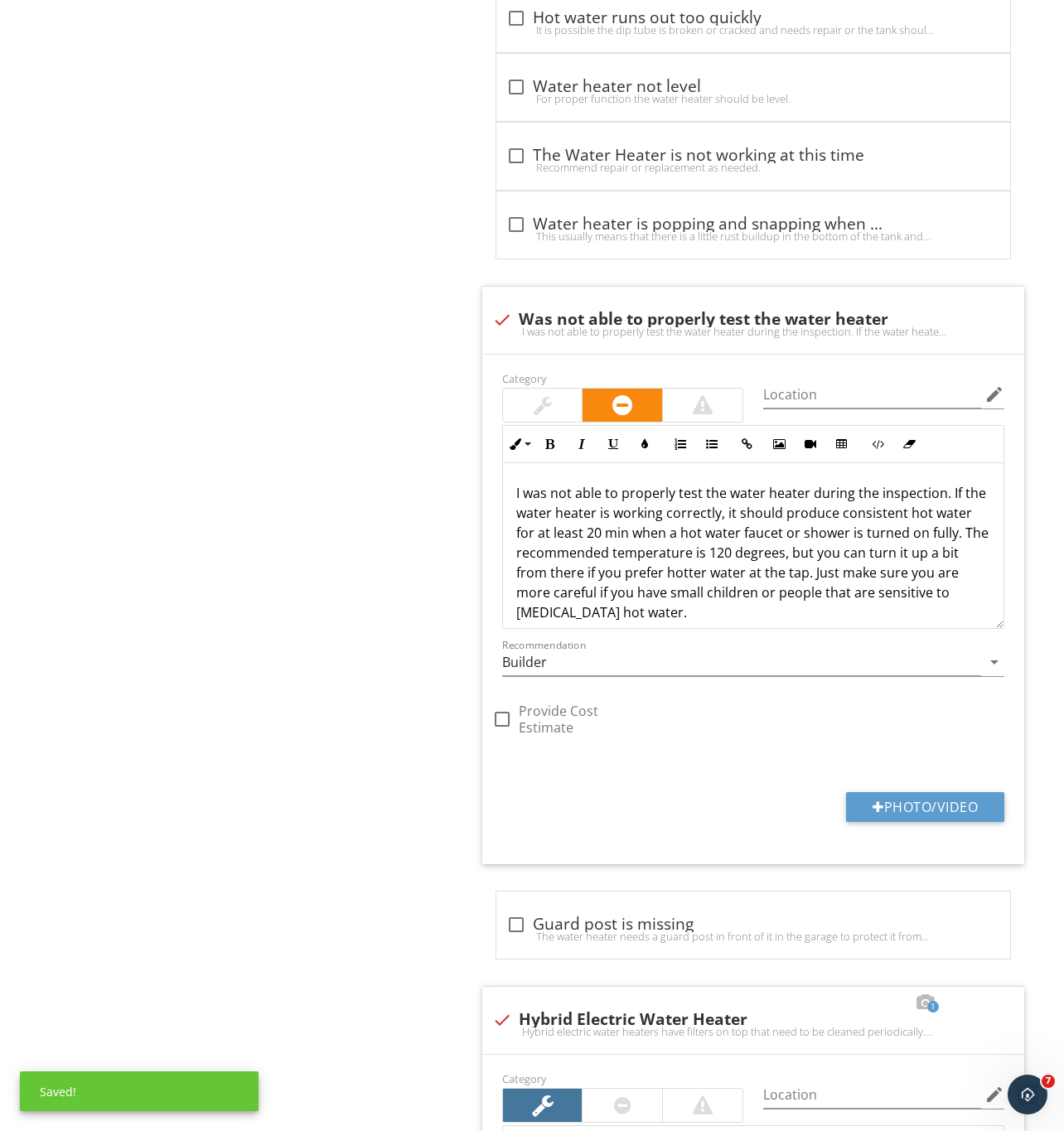
scroll to position [2447, 0]
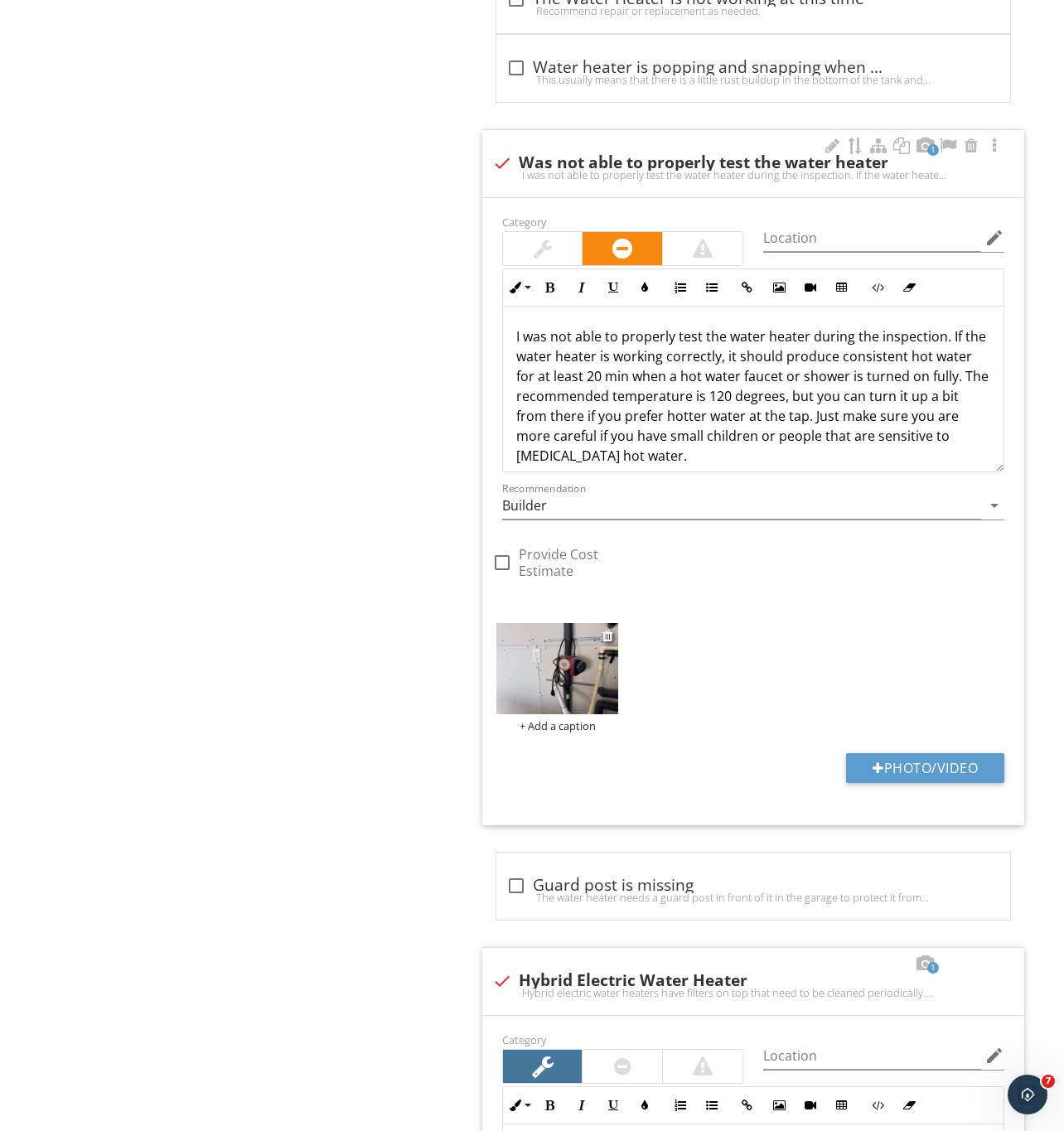
click at [561, 694] on img at bounding box center [557, 669] width 122 height 92
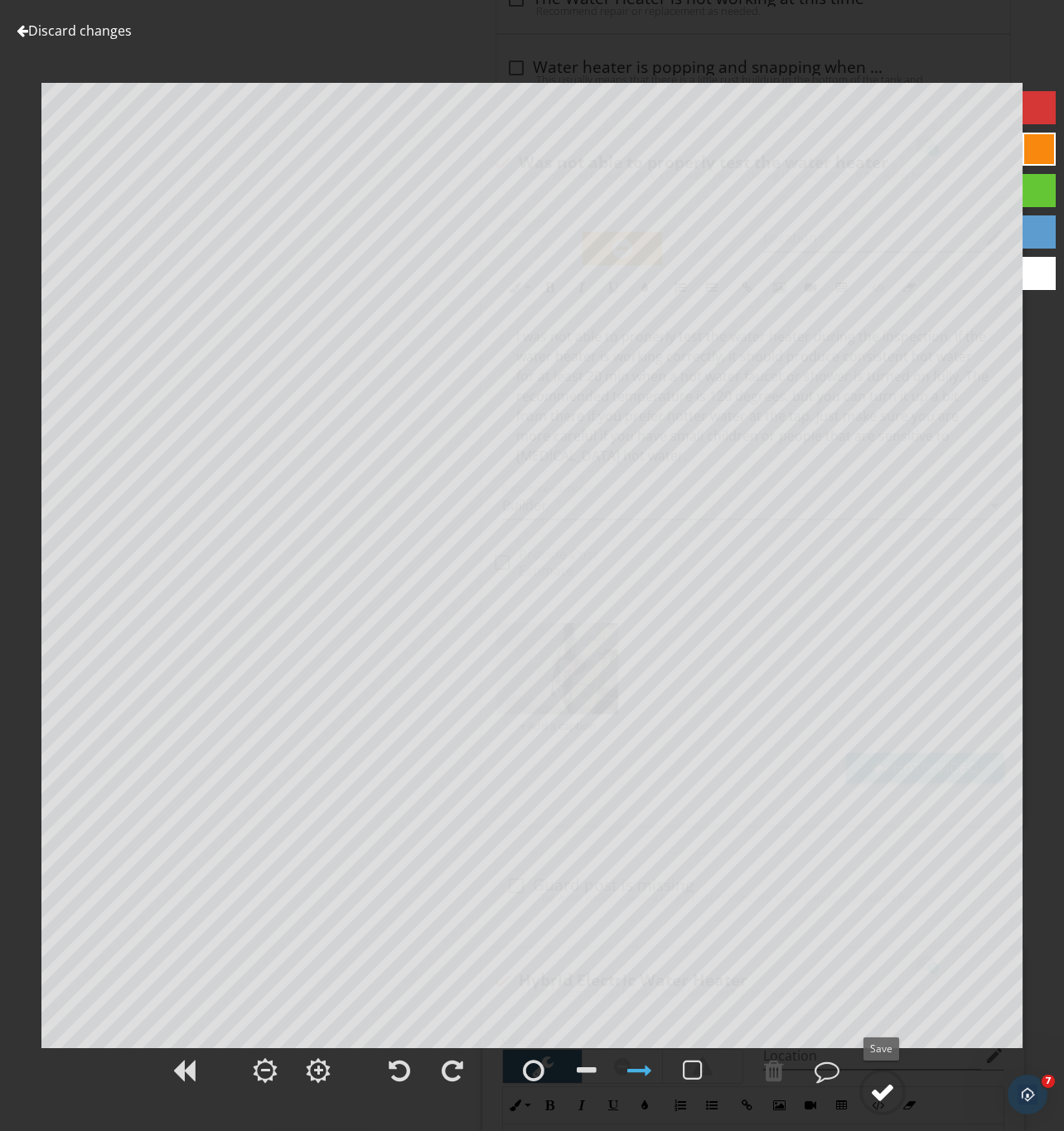
click at [880, 1084] on div at bounding box center [882, 1091] width 25 height 25
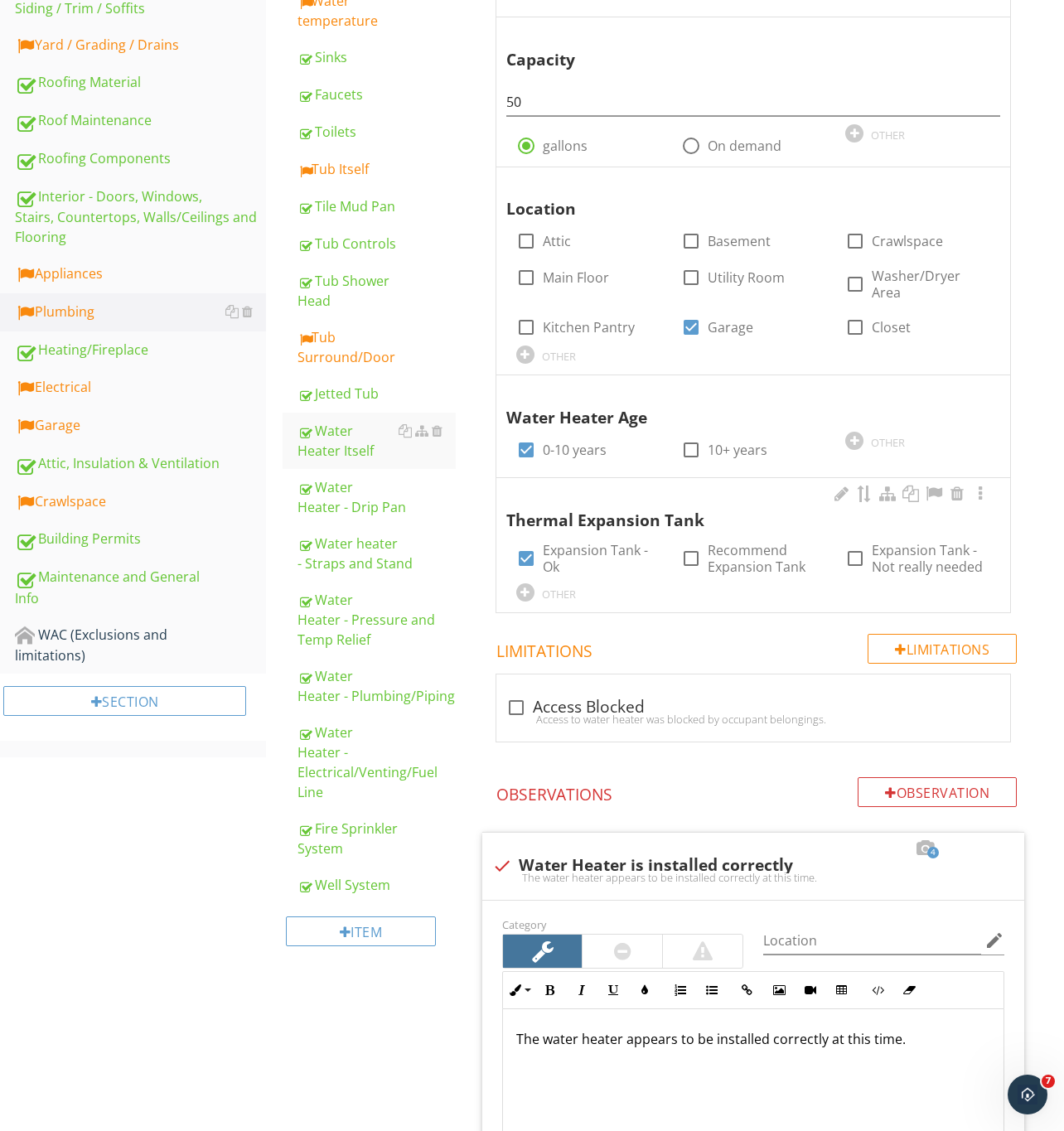
scroll to position [558, 0]
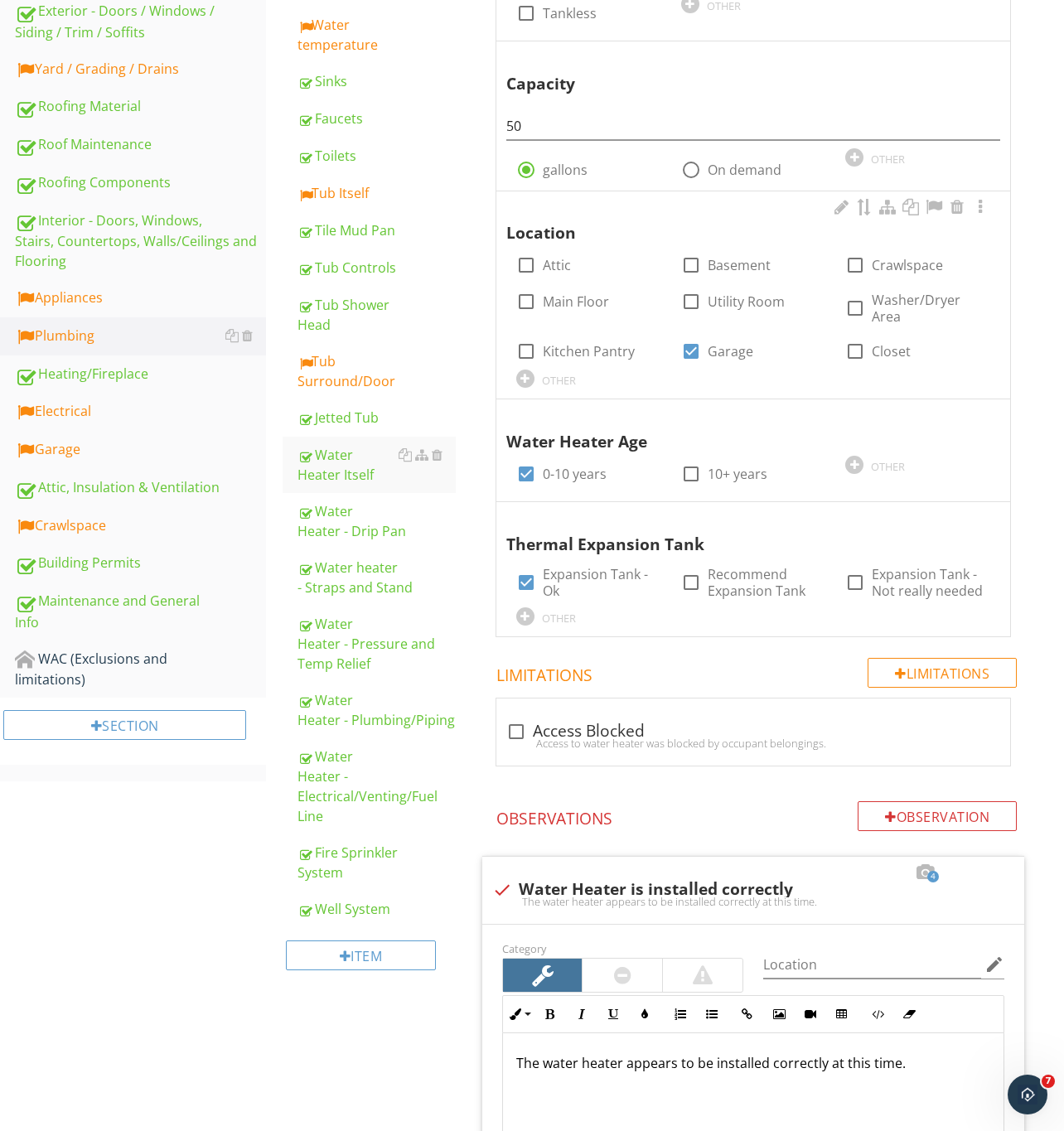
drag, startPoint x: 336, startPoint y: 374, endPoint x: 590, endPoint y: 391, distance: 254.6
click at [336, 374] on div "Tub Surround/Door" at bounding box center [377, 370] width 158 height 40
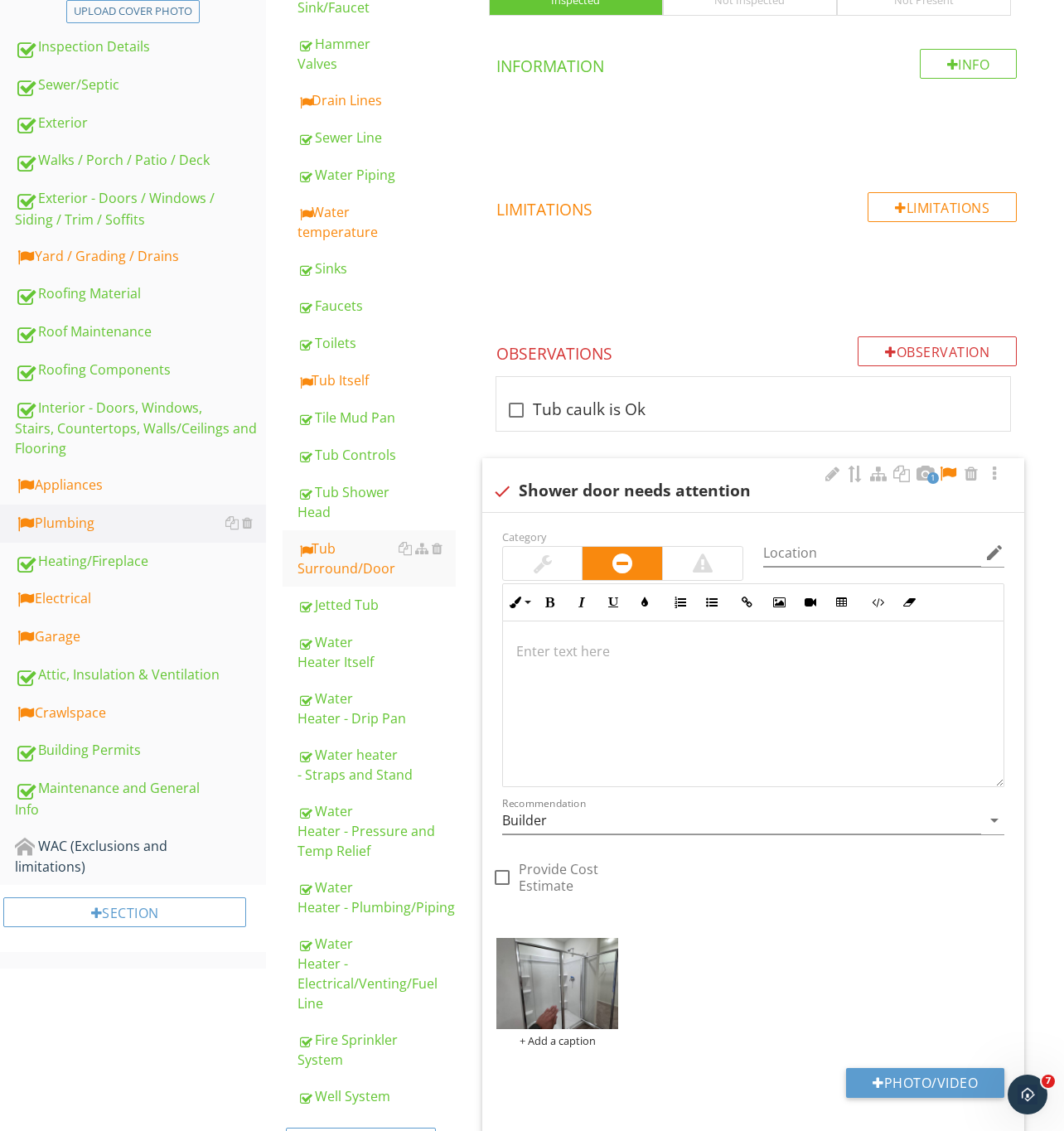
scroll to position [373, 0]
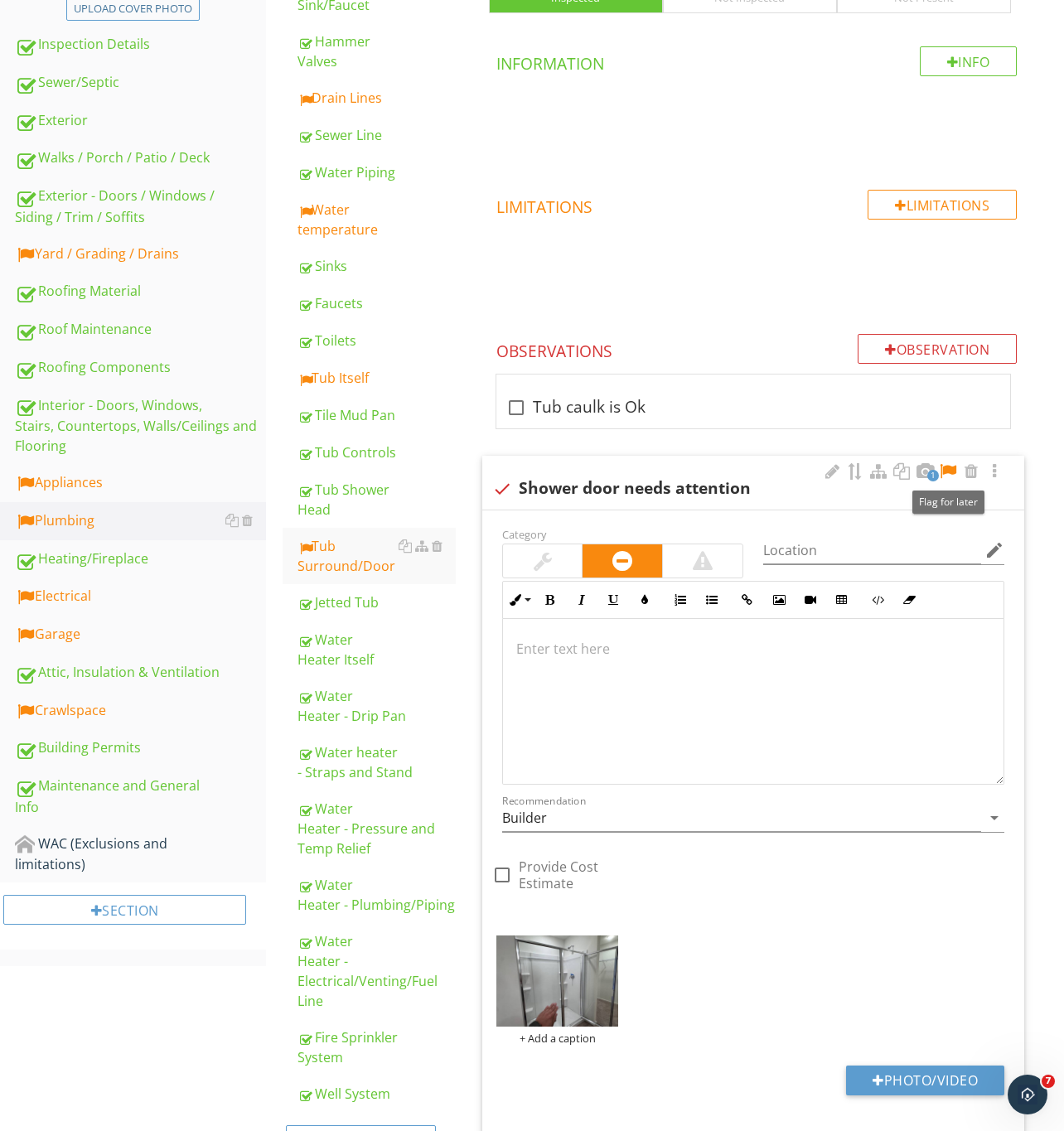
click at [950, 473] on div at bounding box center [948, 471] width 20 height 17
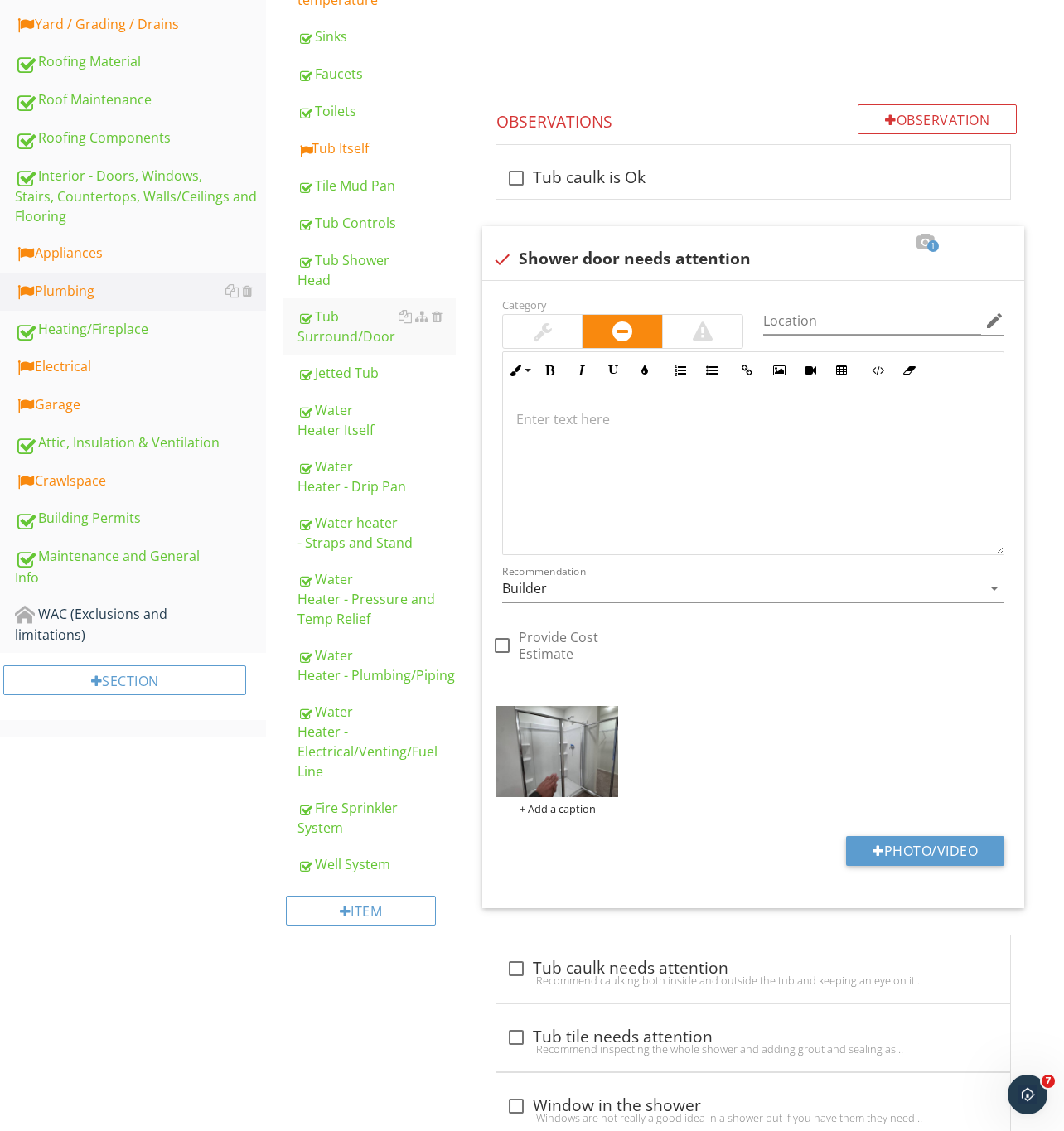
scroll to position [621, 0]
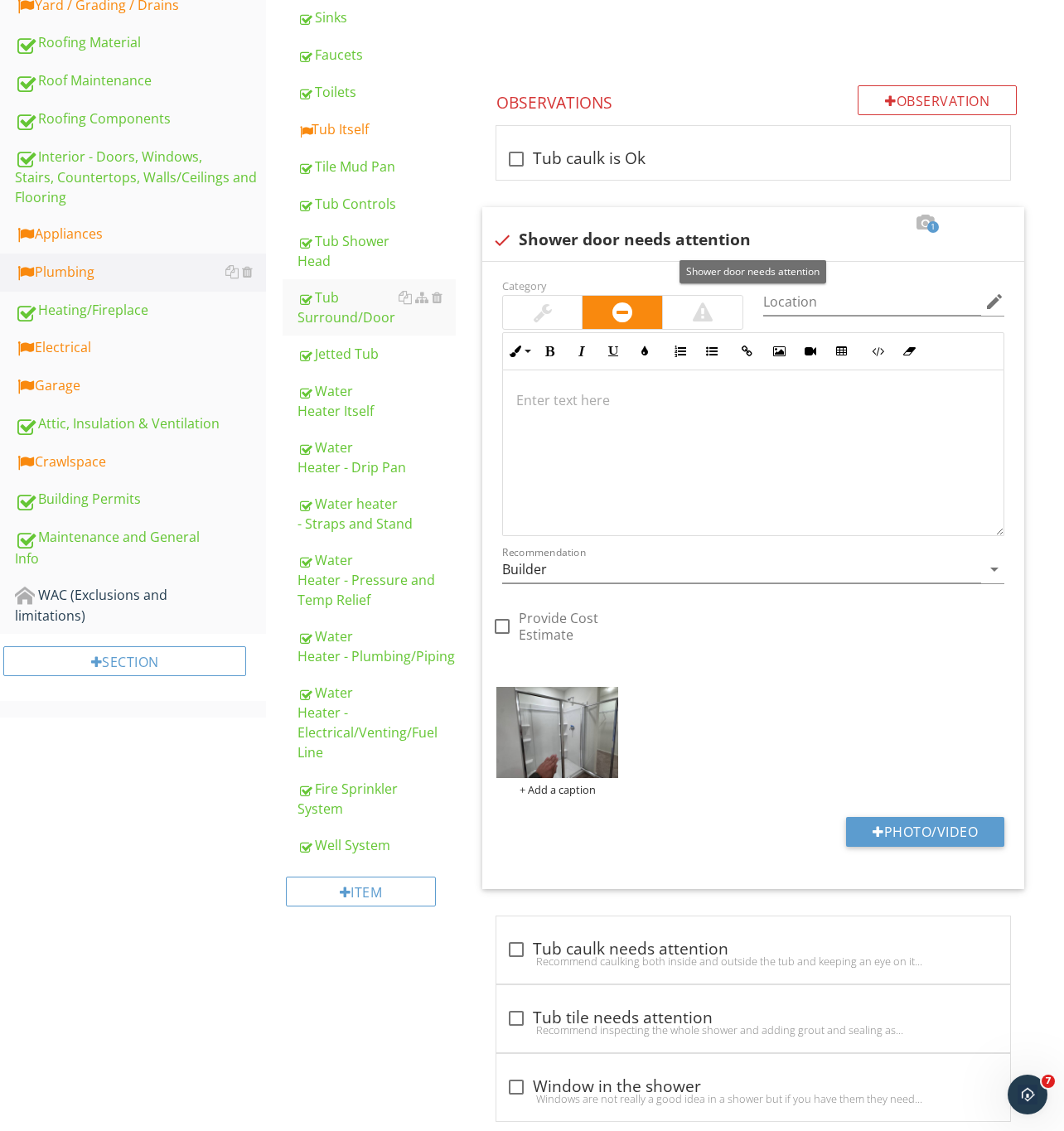
click at [508, 232] on div at bounding box center [502, 240] width 28 height 28
checkbox input "true"
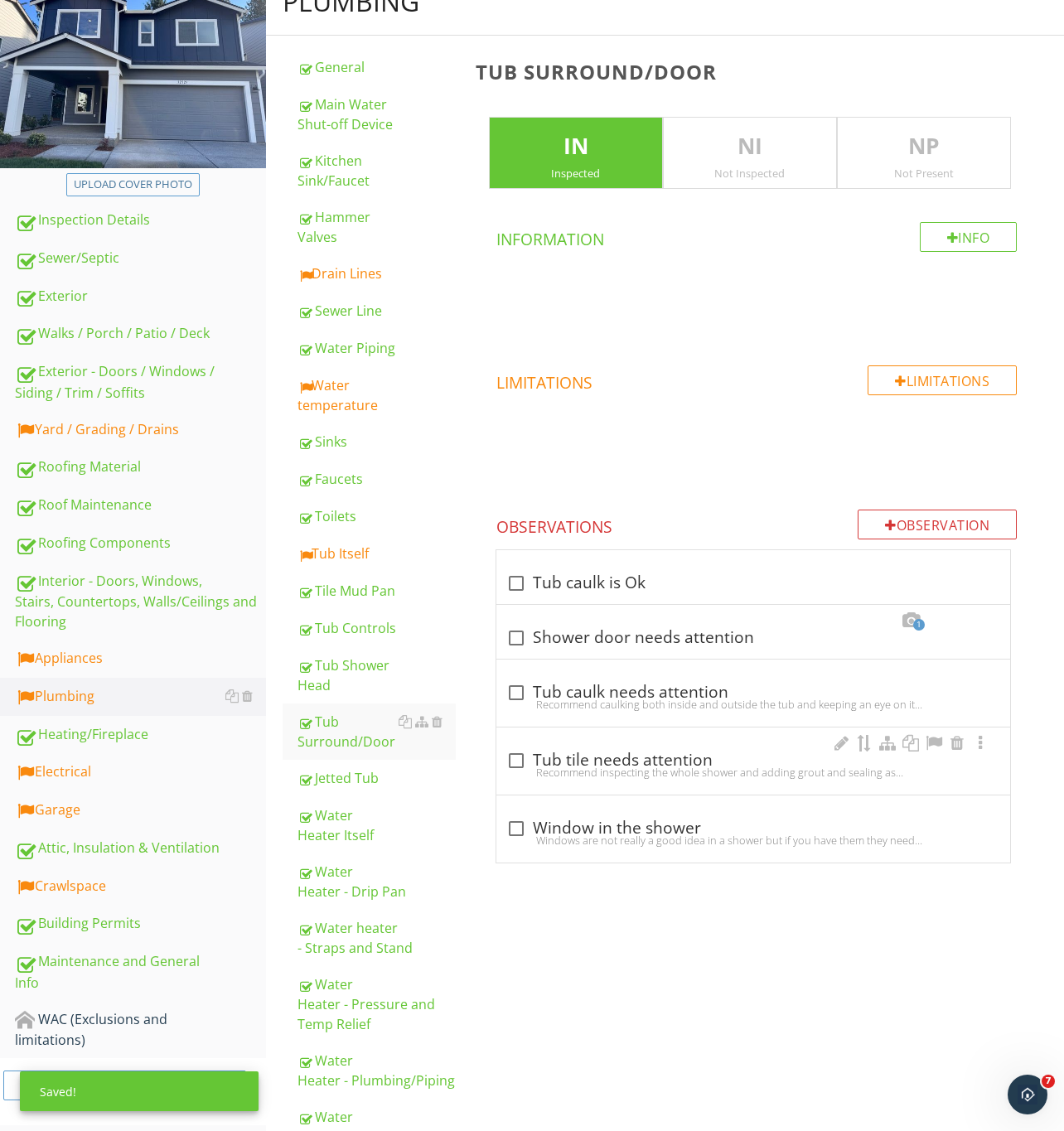
scroll to position [195, 0]
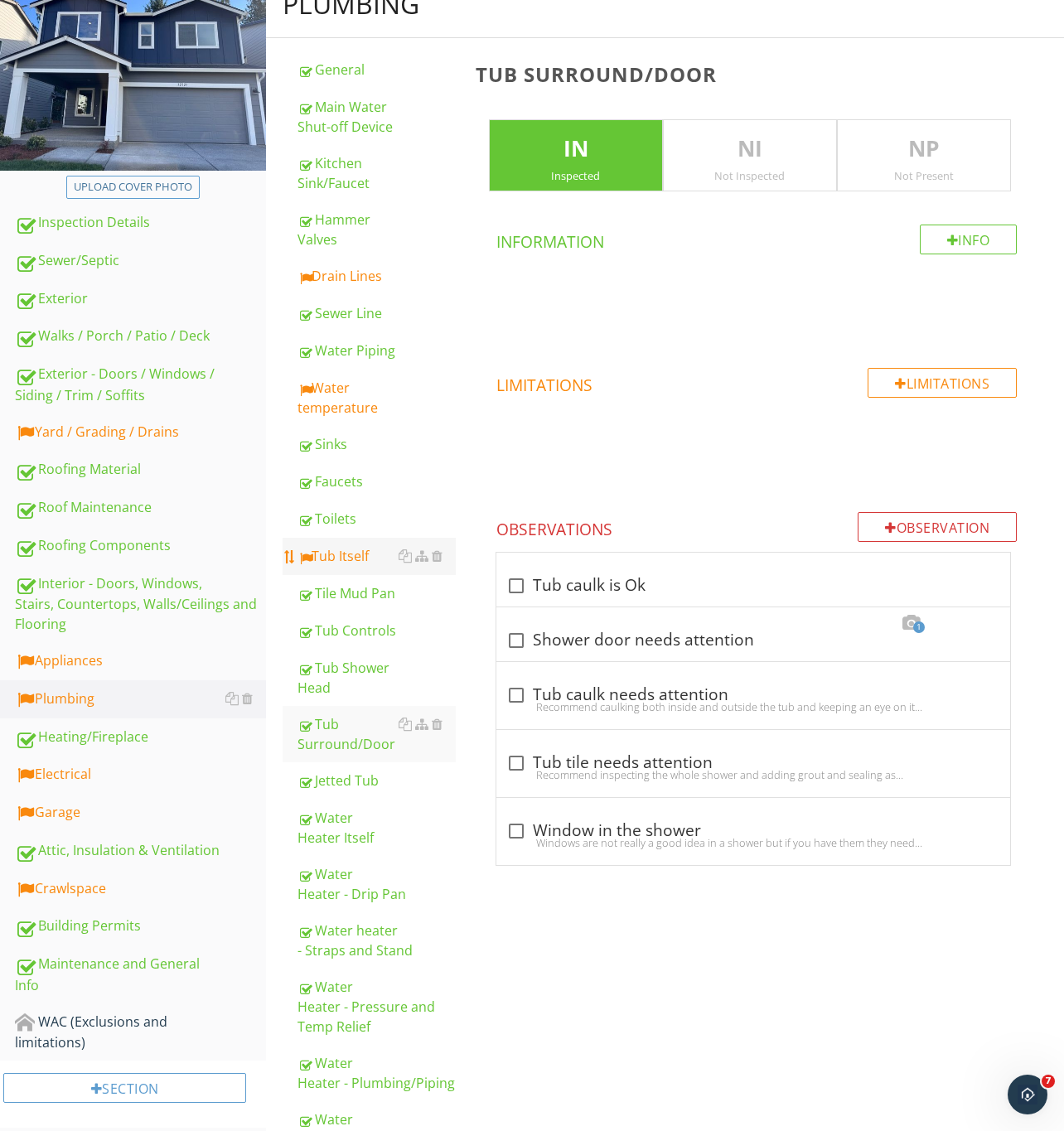
click at [343, 551] on div "Tub Itself" at bounding box center [377, 556] width 158 height 20
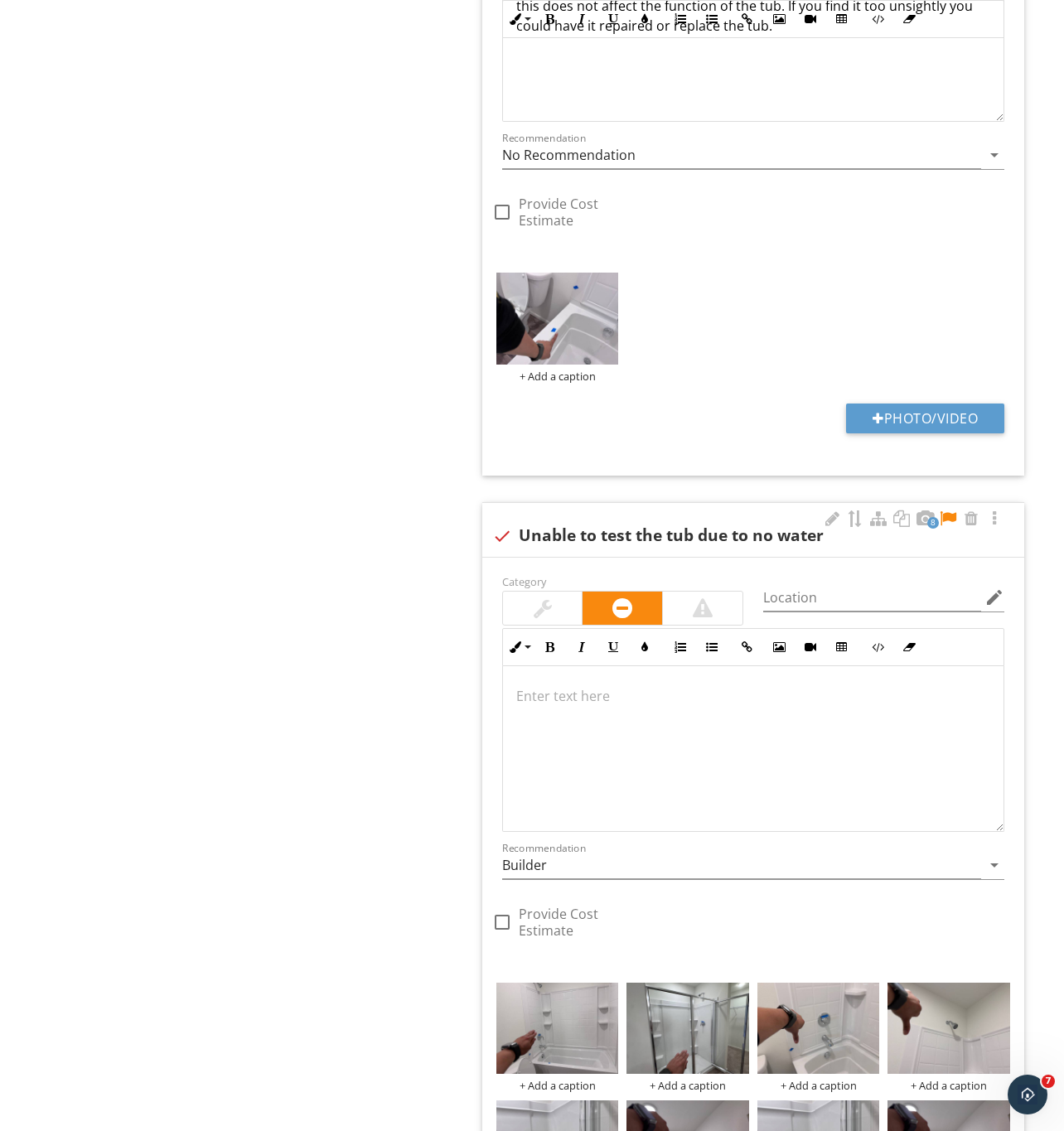
scroll to position [1819, 0]
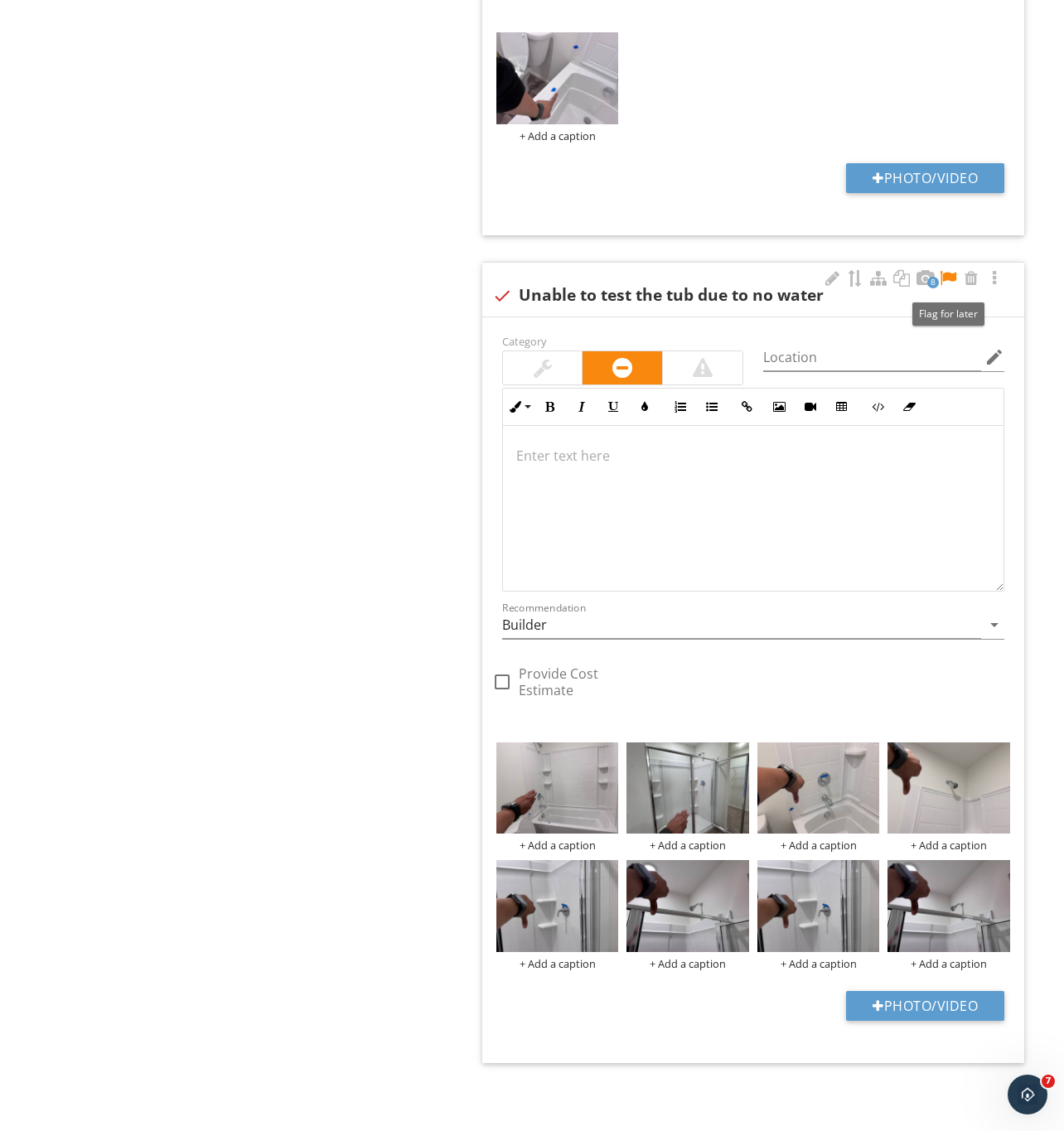
click at [947, 270] on div at bounding box center [948, 278] width 20 height 17
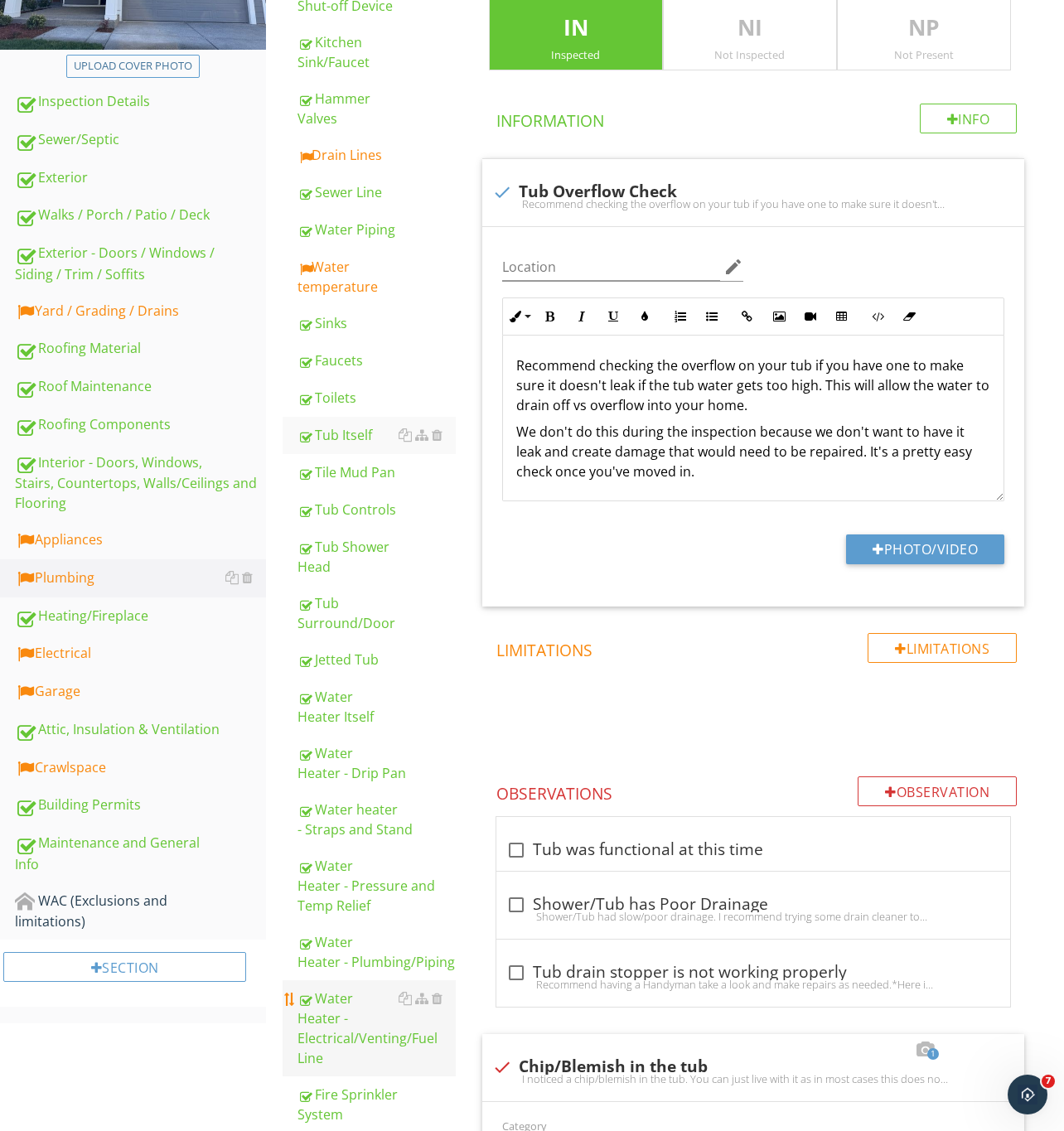
scroll to position [204, 0]
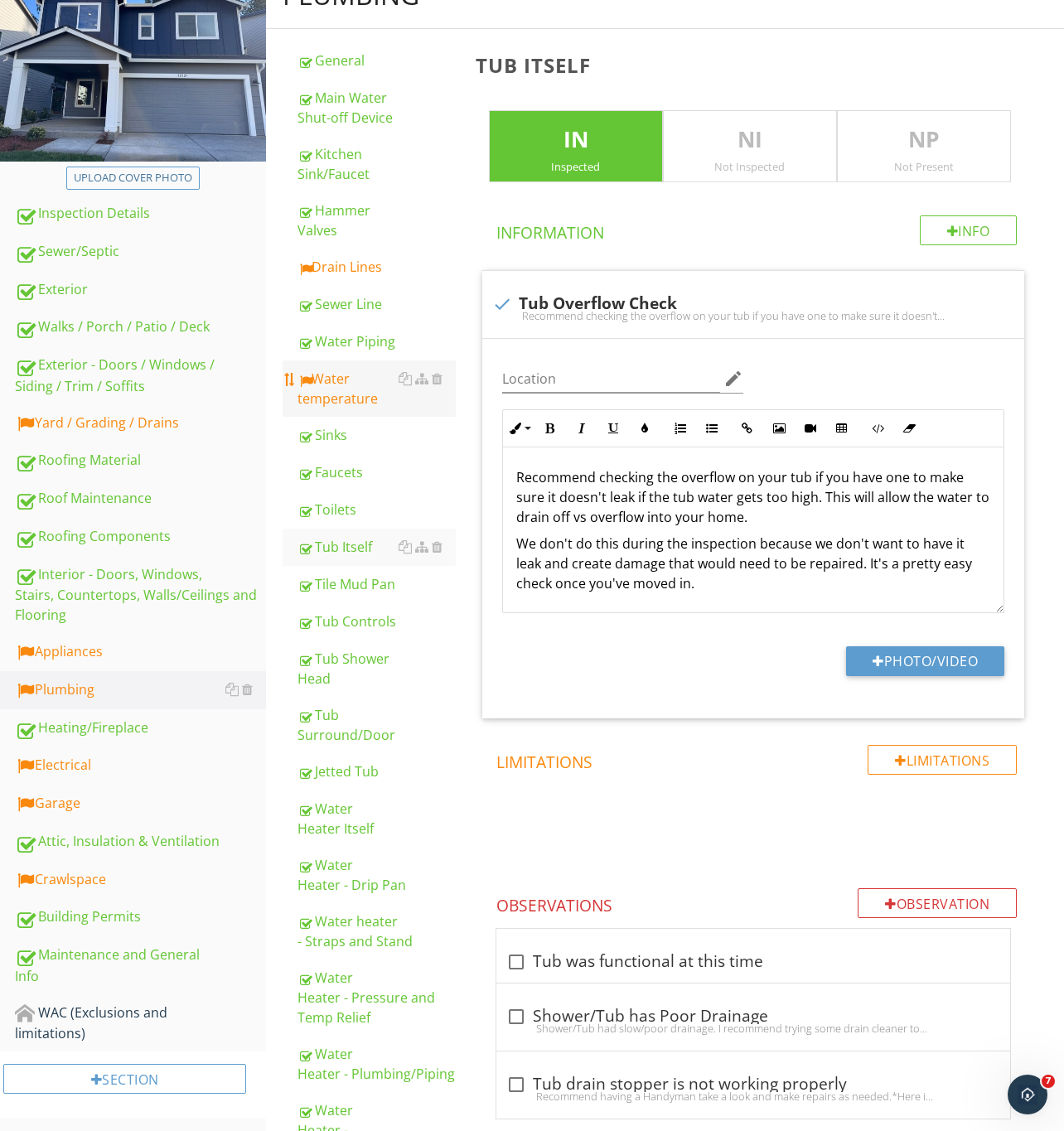
click at [334, 385] on div "Water temperature" at bounding box center [377, 388] width 158 height 40
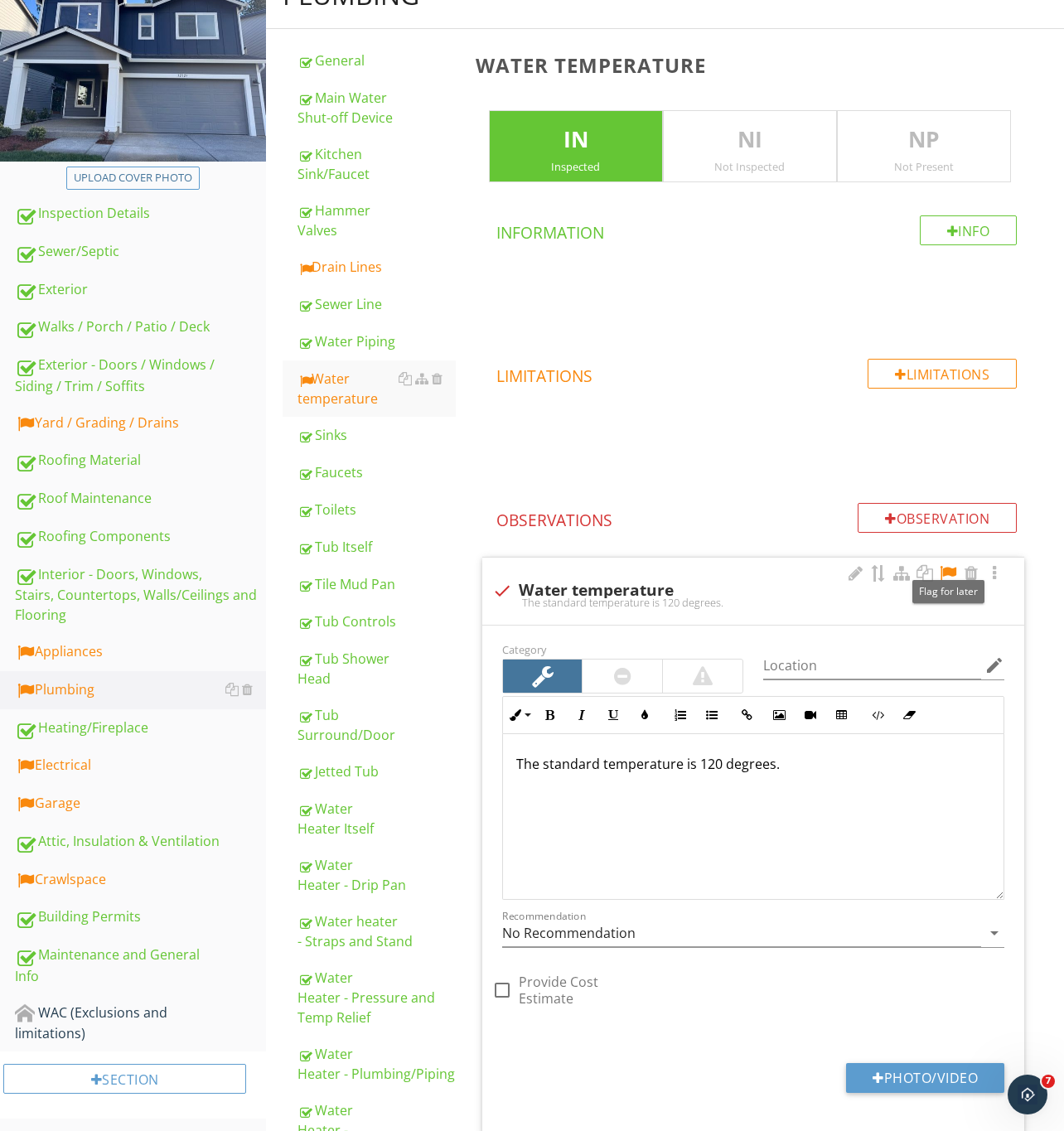
click at [950, 569] on div at bounding box center [948, 573] width 20 height 17
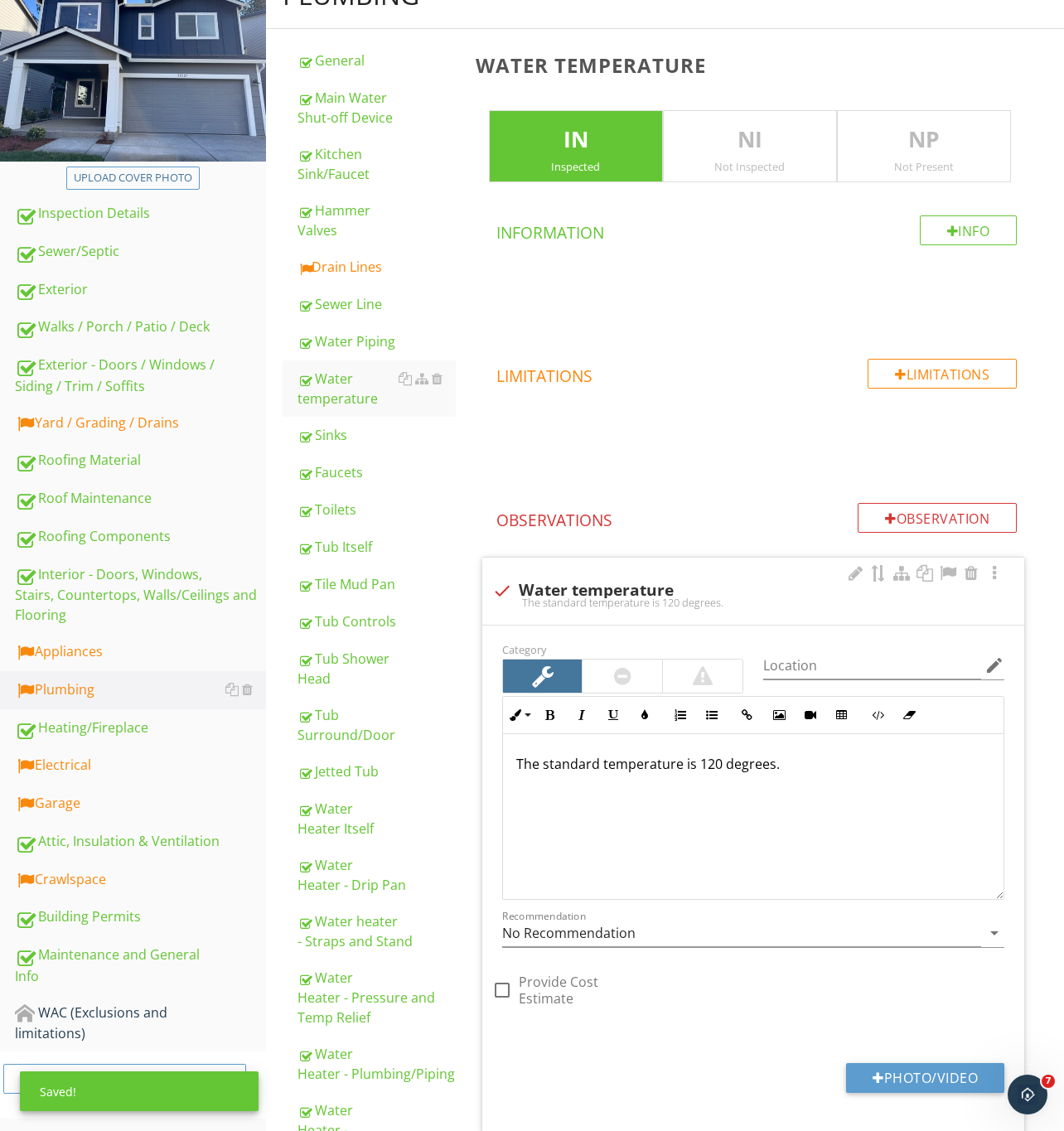
click at [788, 768] on p "The standard temperature is 120 degrees." at bounding box center [753, 763] width 474 height 20
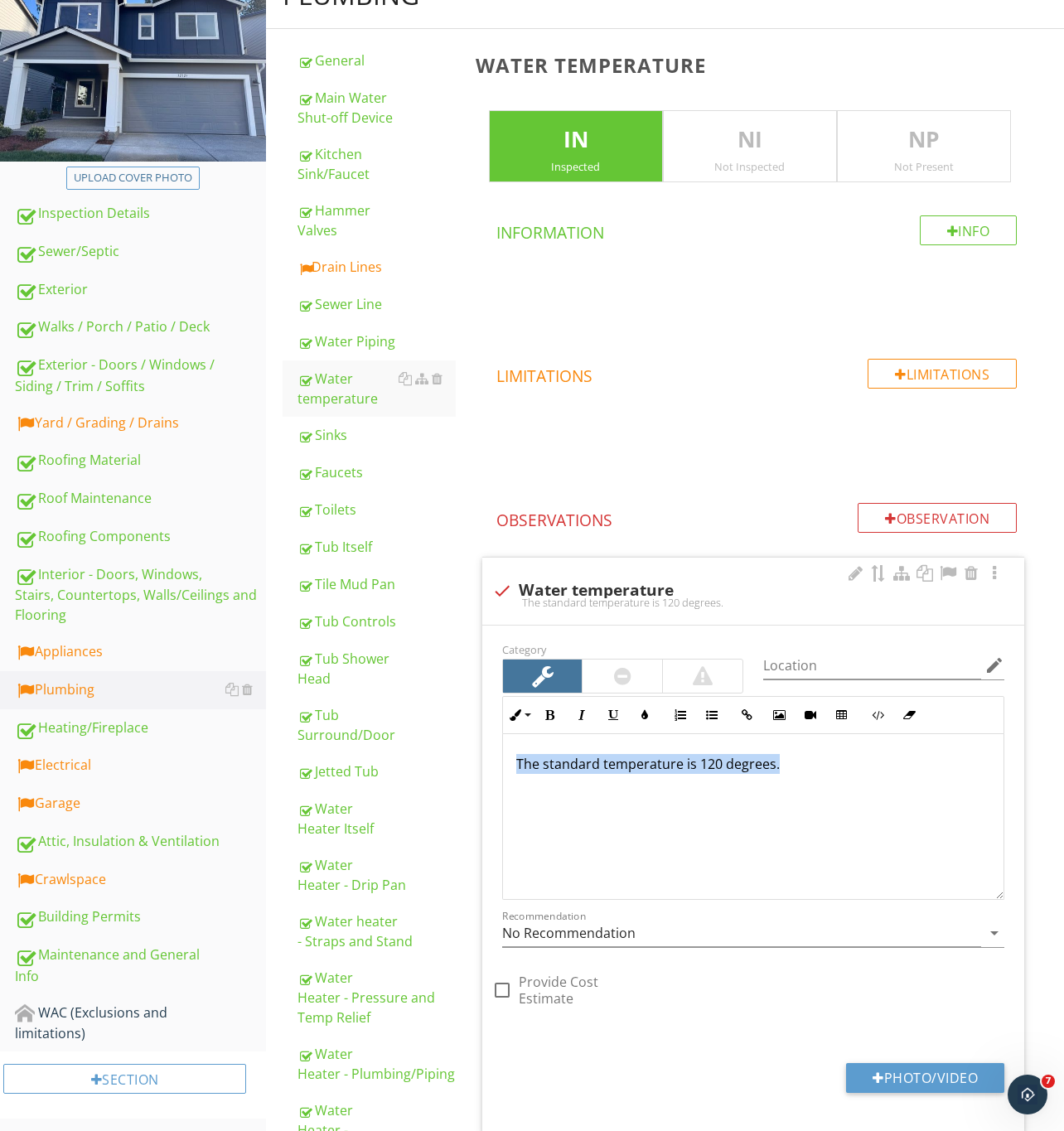
drag, startPoint x: 838, startPoint y: 778, endPoint x: 582, endPoint y: 765, distance: 256.3
click at [500, 775] on div "Inline Style XLarge Large Normal Small Light Small/Light Bold Italic Underline …" at bounding box center [753, 797] width 522 height 204
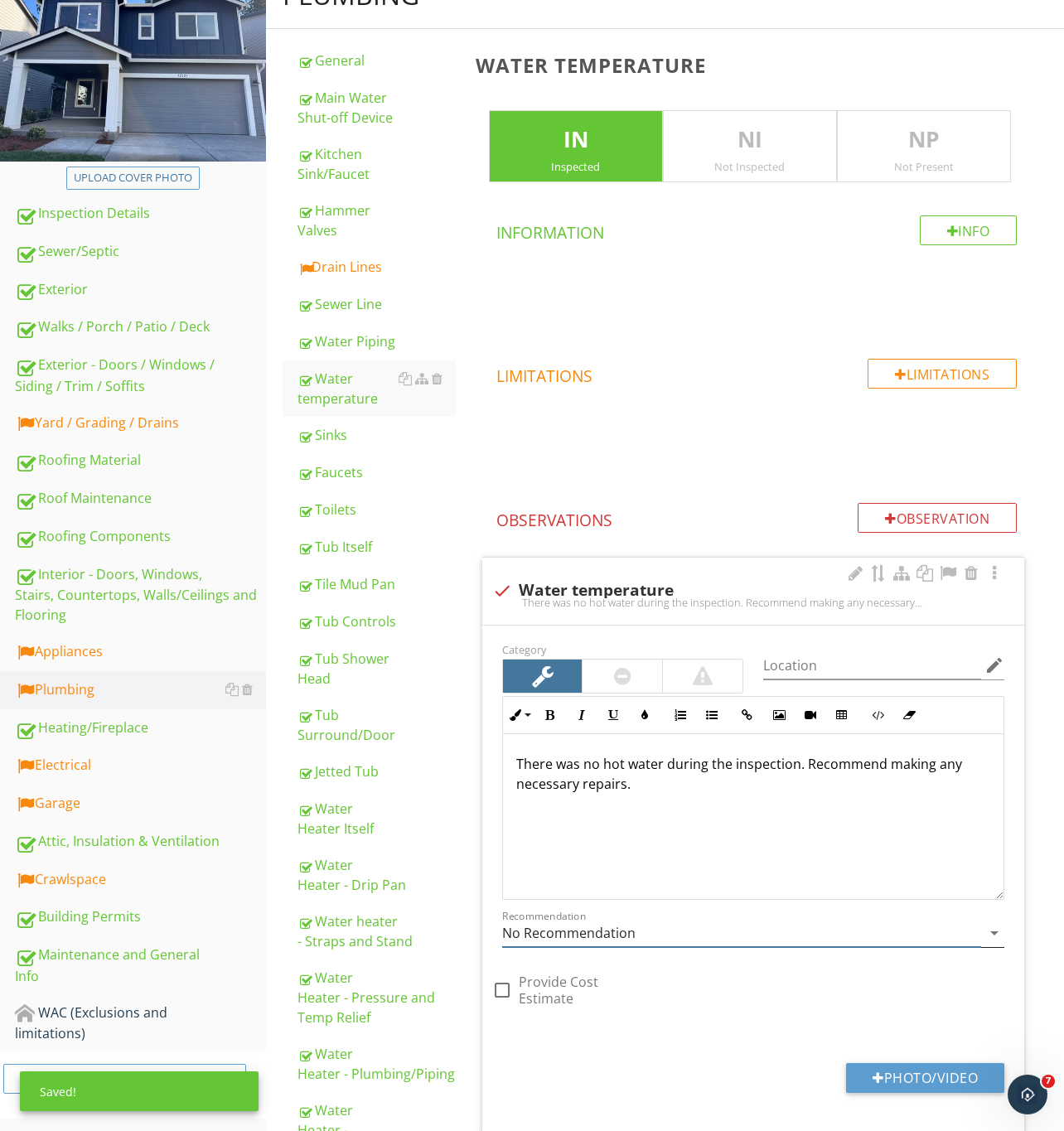
click at [590, 935] on input "No Recommendation" at bounding box center [741, 933] width 479 height 28
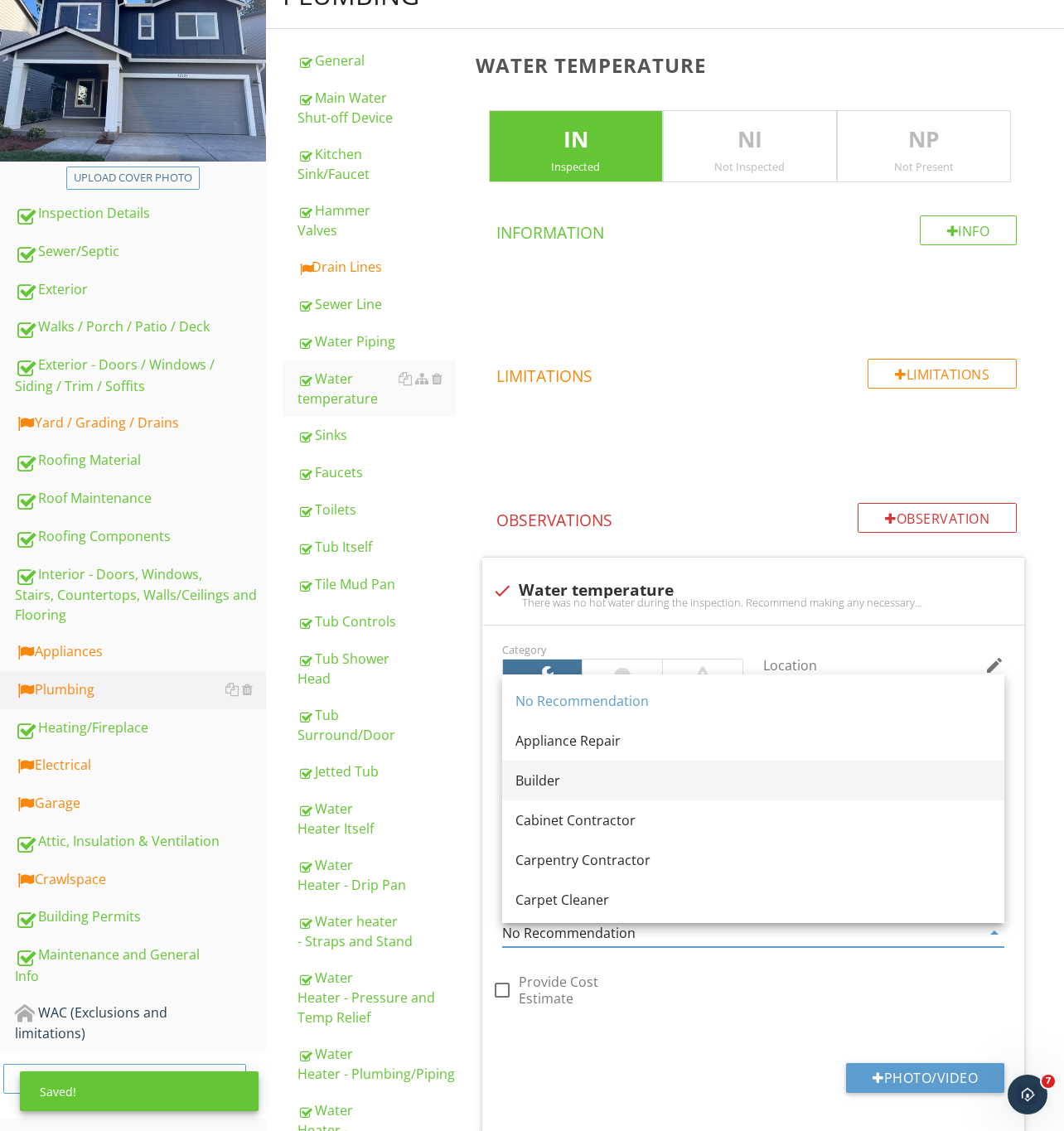
click at [596, 775] on div "Builder" at bounding box center [753, 781] width 476 height 20
type input "Builder"
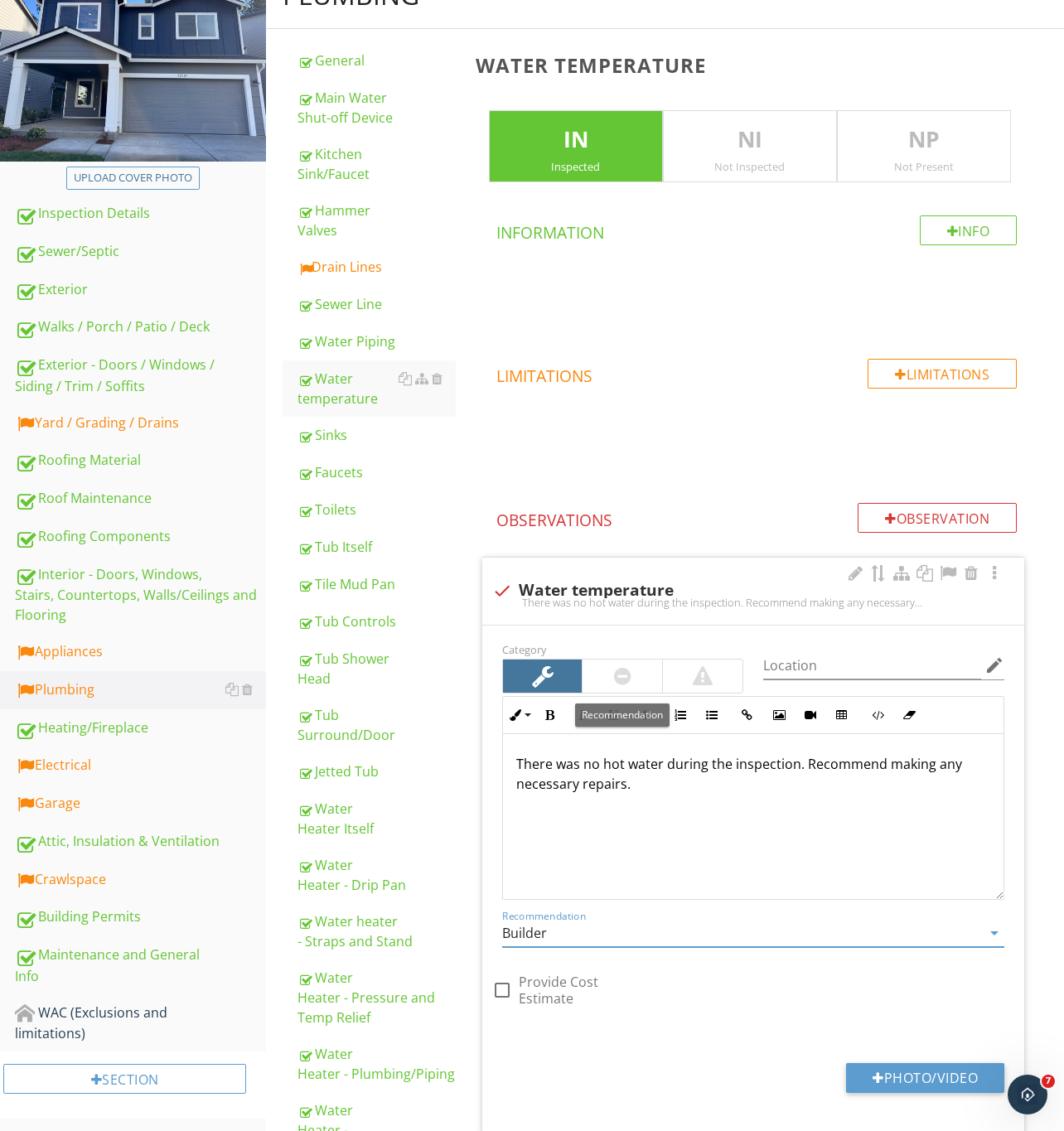
click at [609, 671] on div at bounding box center [622, 676] width 80 height 33
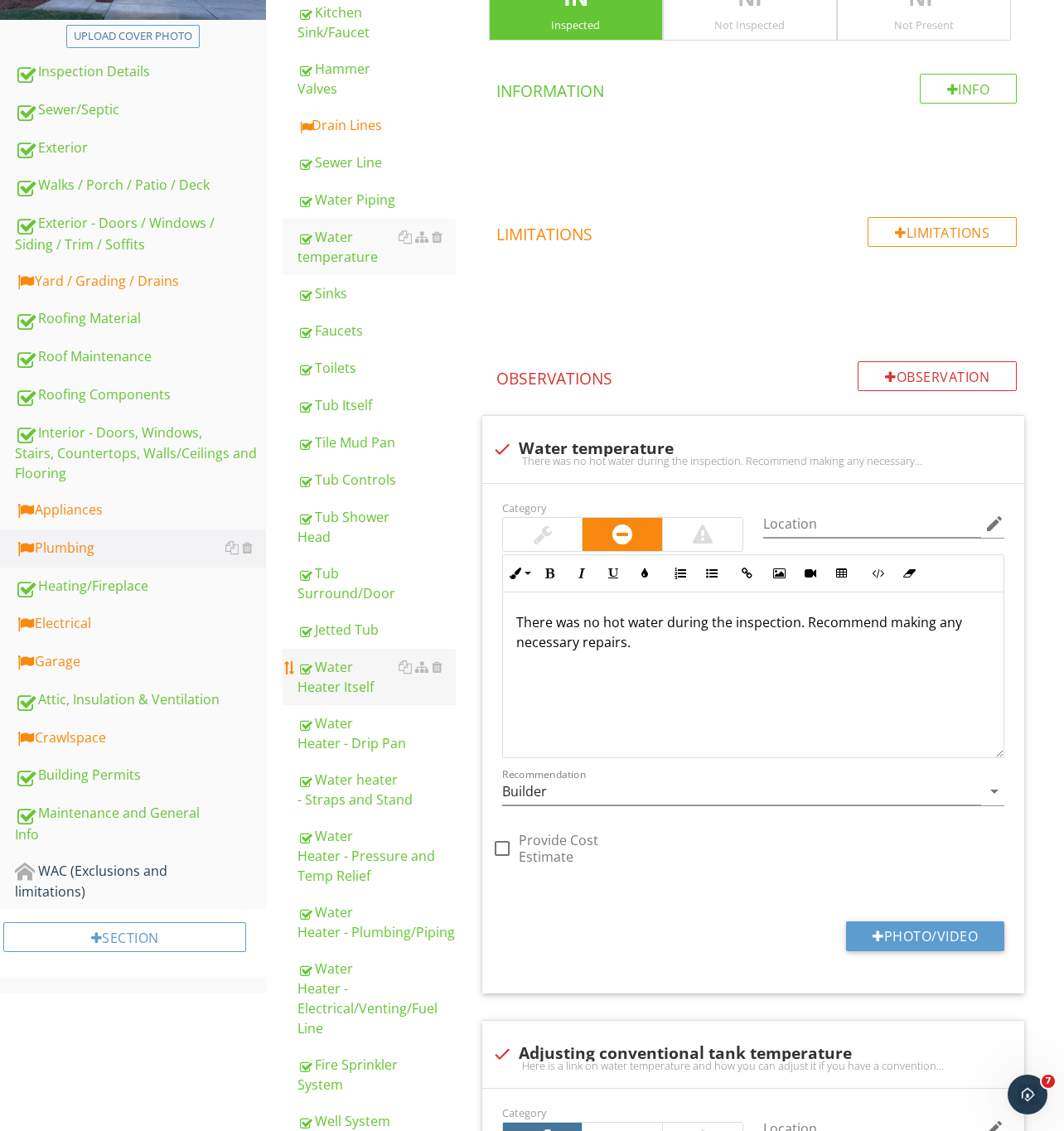
scroll to position [334, 0]
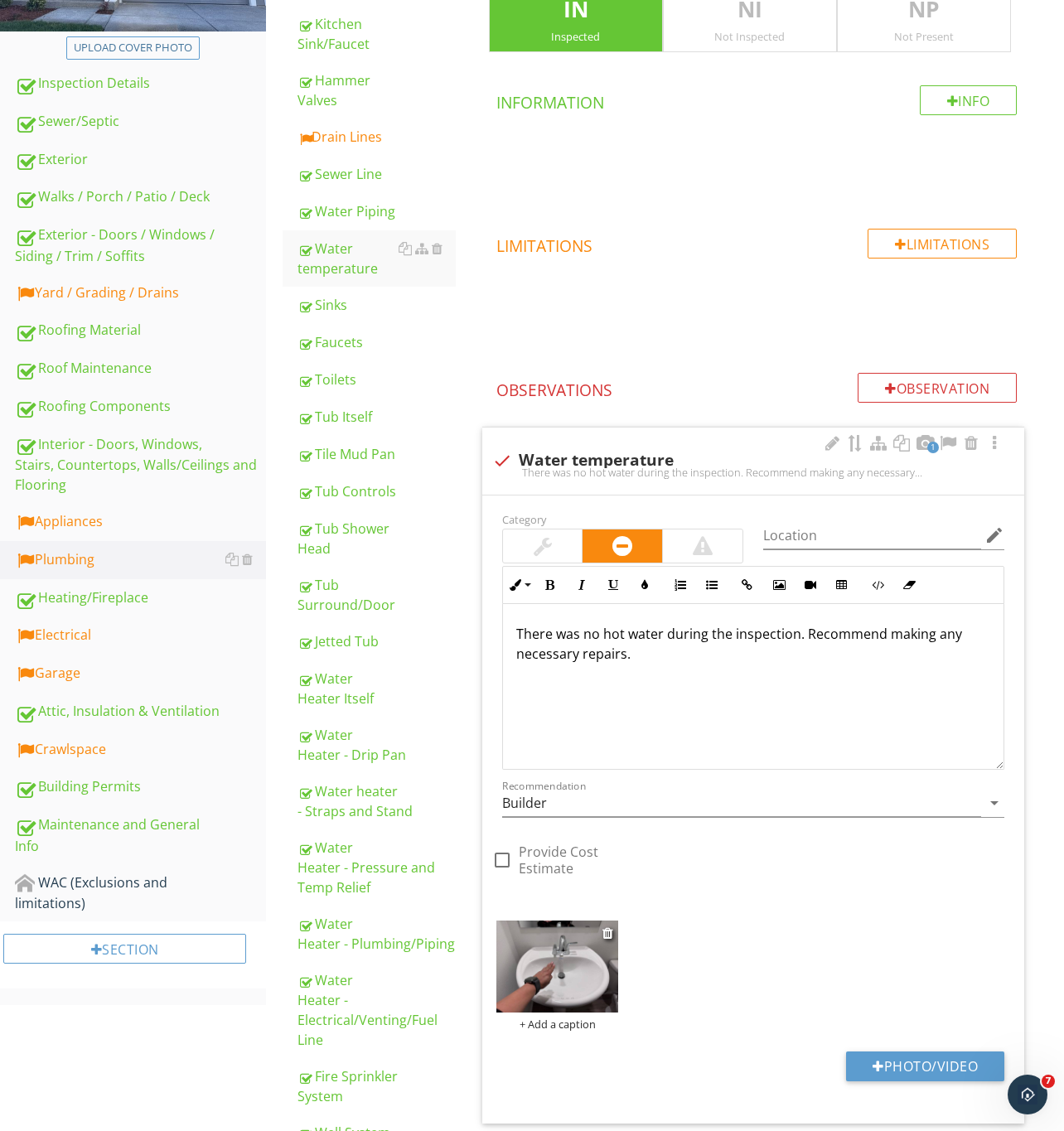
click at [558, 973] on img at bounding box center [557, 967] width 122 height 92
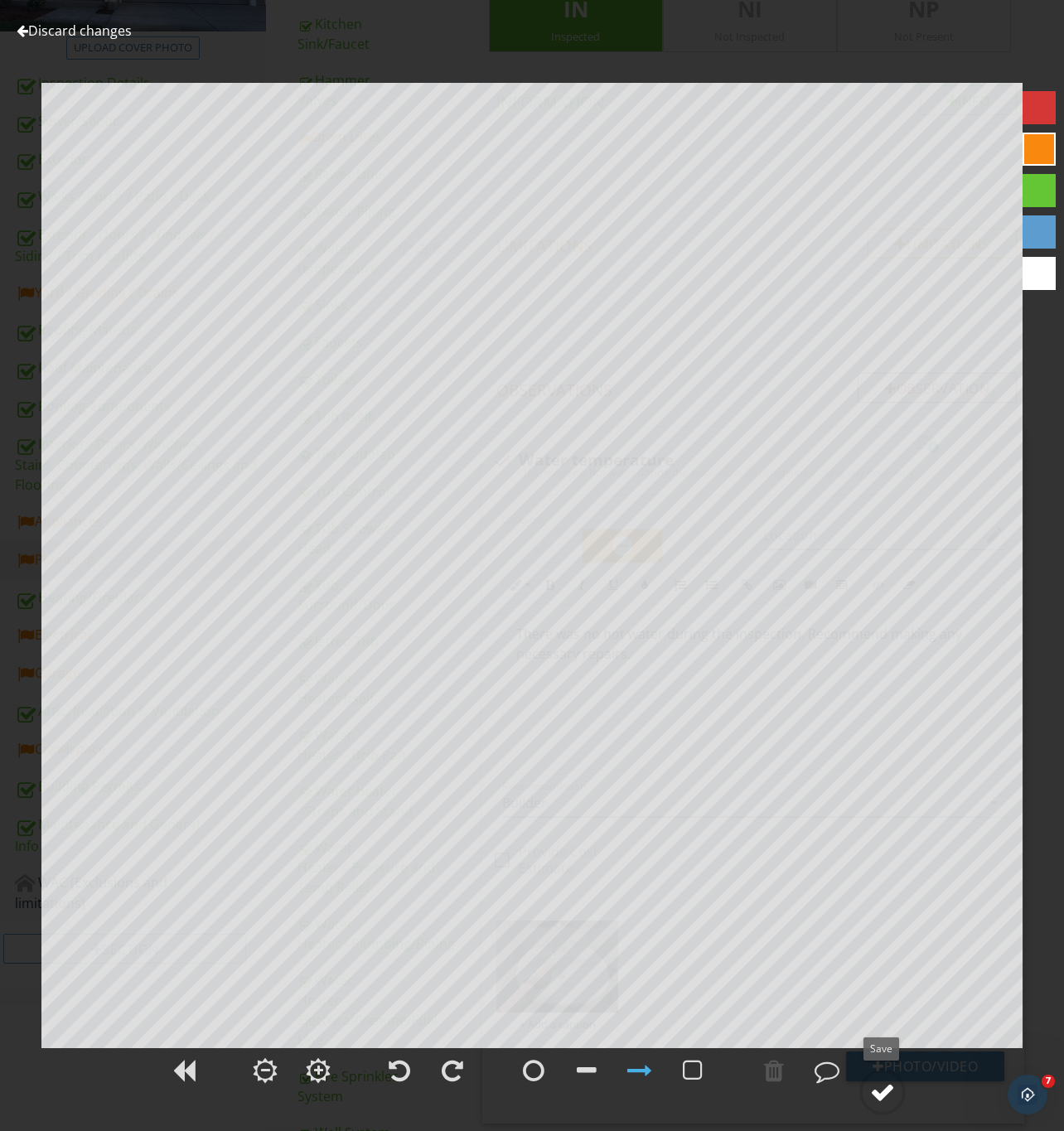
click at [883, 1086] on div at bounding box center [882, 1091] width 25 height 25
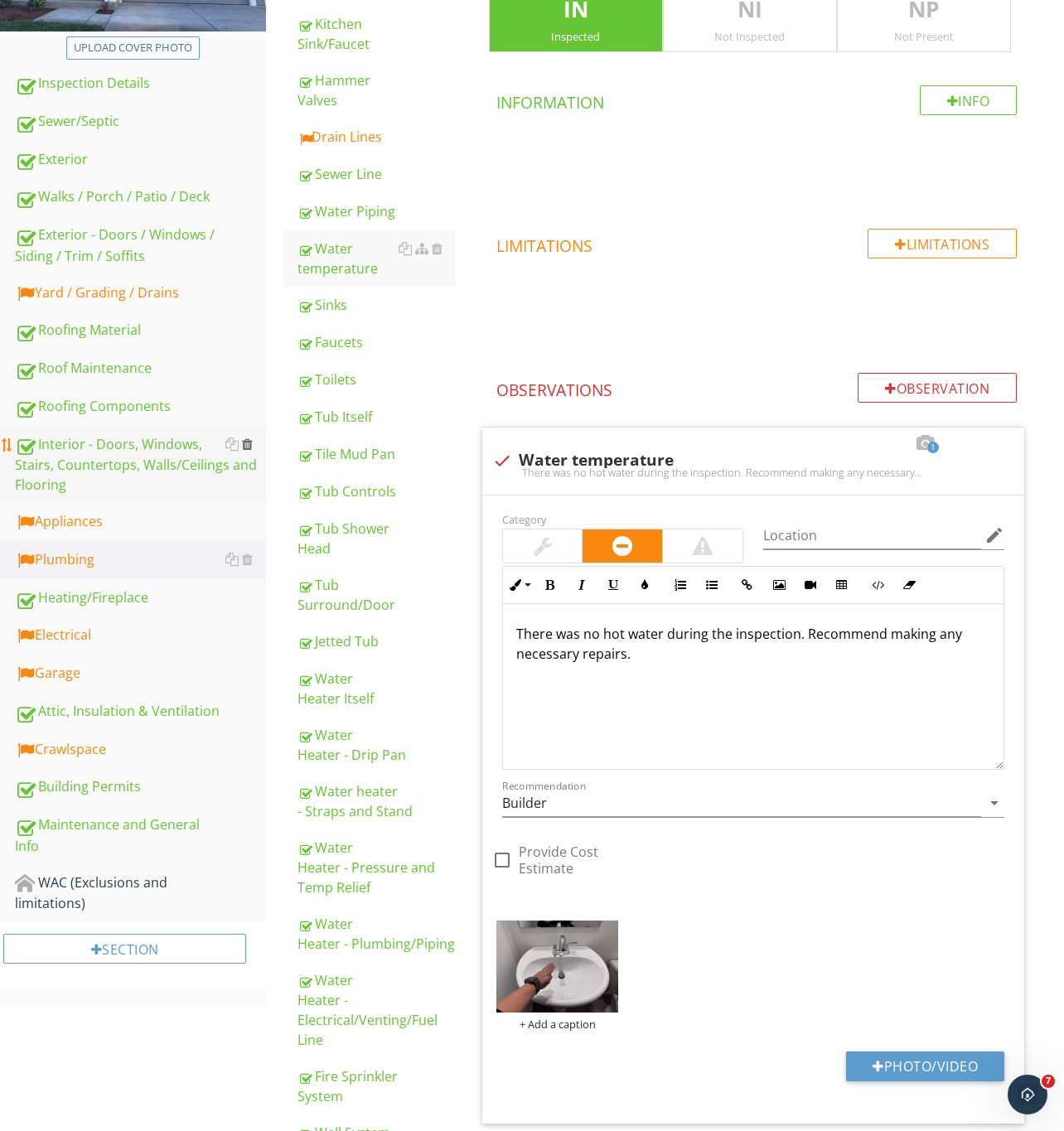
drag, startPoint x: 89, startPoint y: 409, endPoint x: 246, endPoint y: 450, distance: 162.3
click at [89, 409] on div "Roofing Components" at bounding box center [140, 406] width 251 height 21
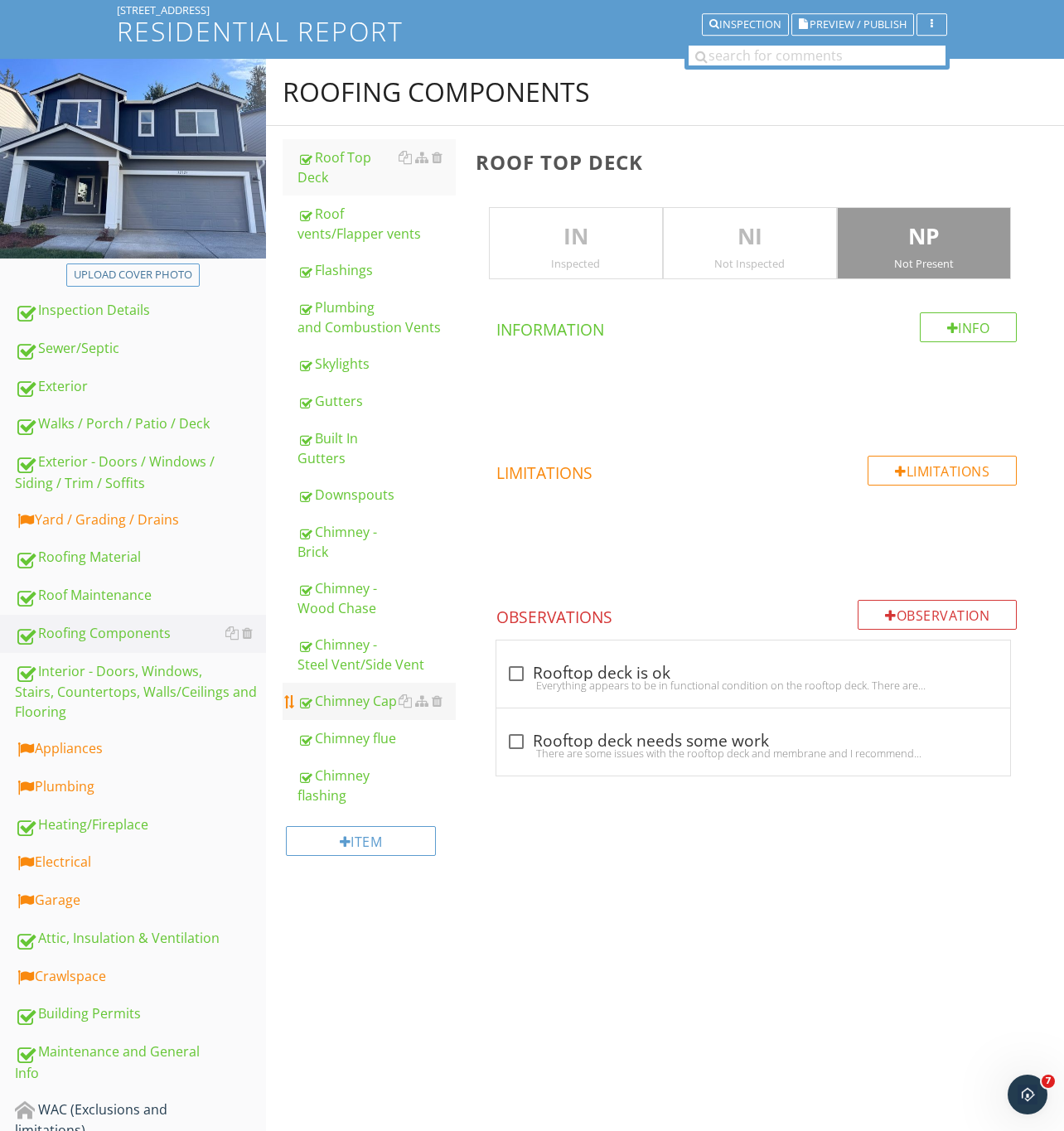
scroll to position [63, 0]
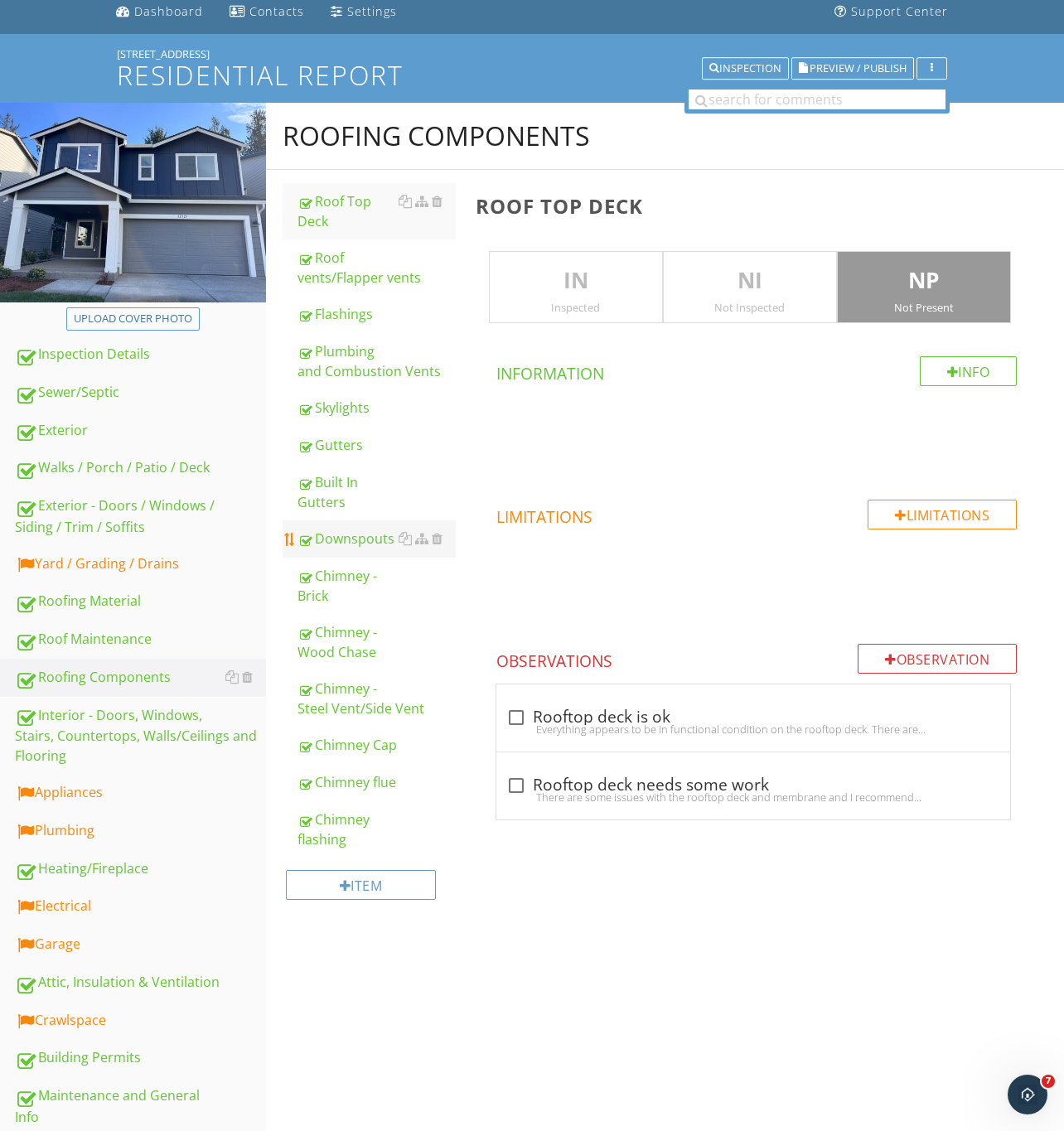
click at [339, 542] on div "Downspouts" at bounding box center [377, 538] width 158 height 20
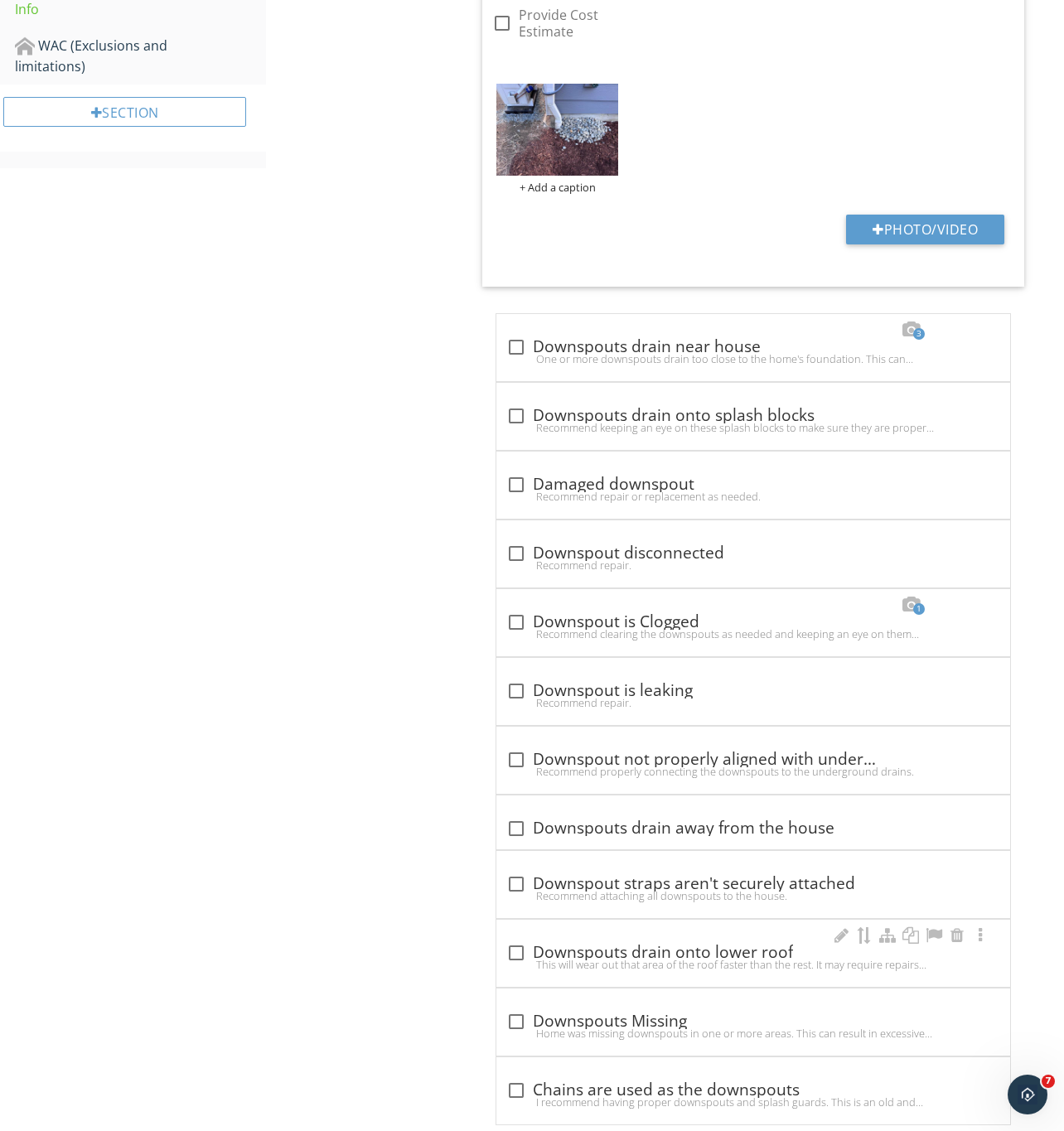
scroll to position [1218, 0]
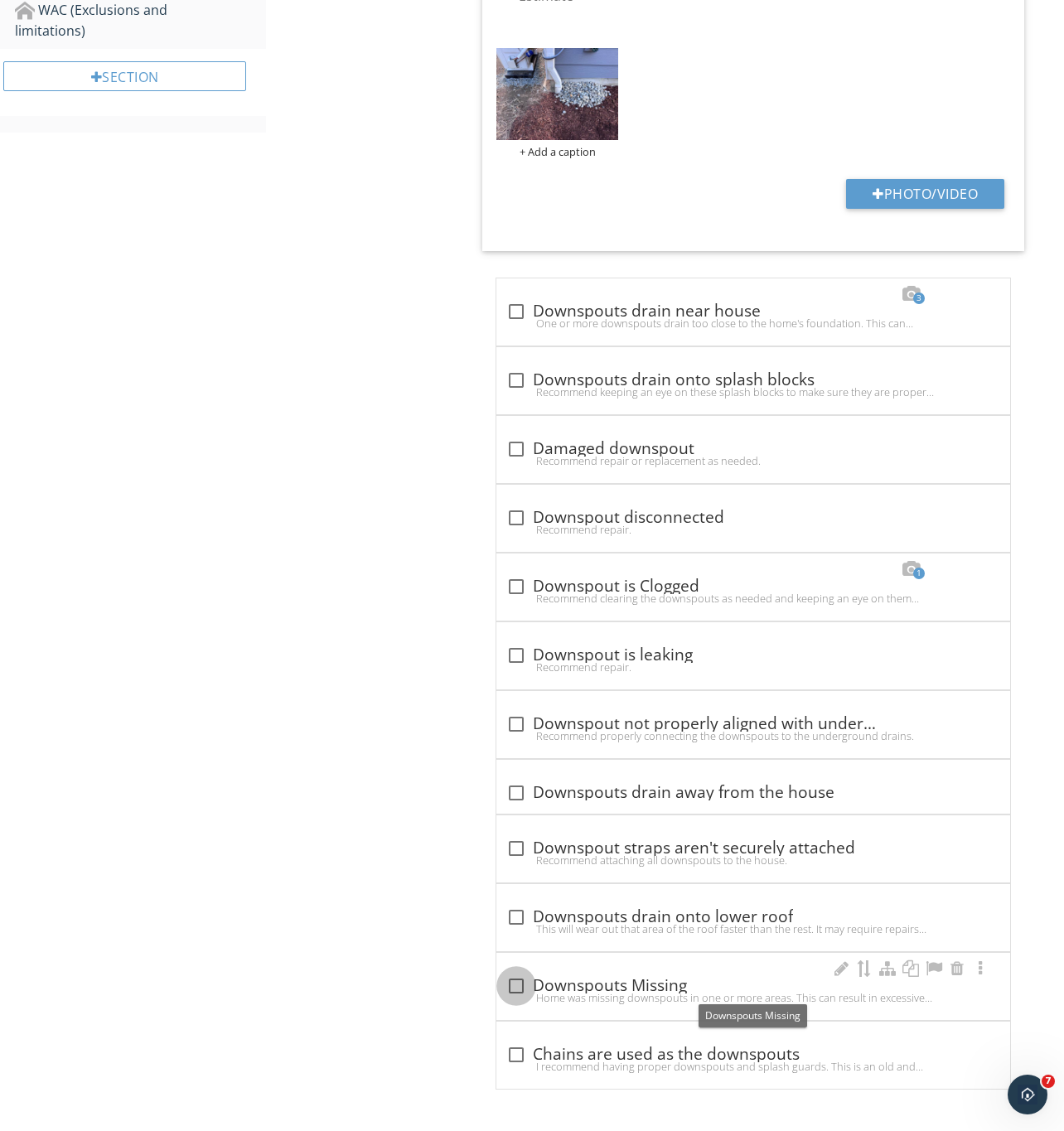
click at [505, 988] on div at bounding box center [515, 986] width 28 height 28
checkbox input "true"
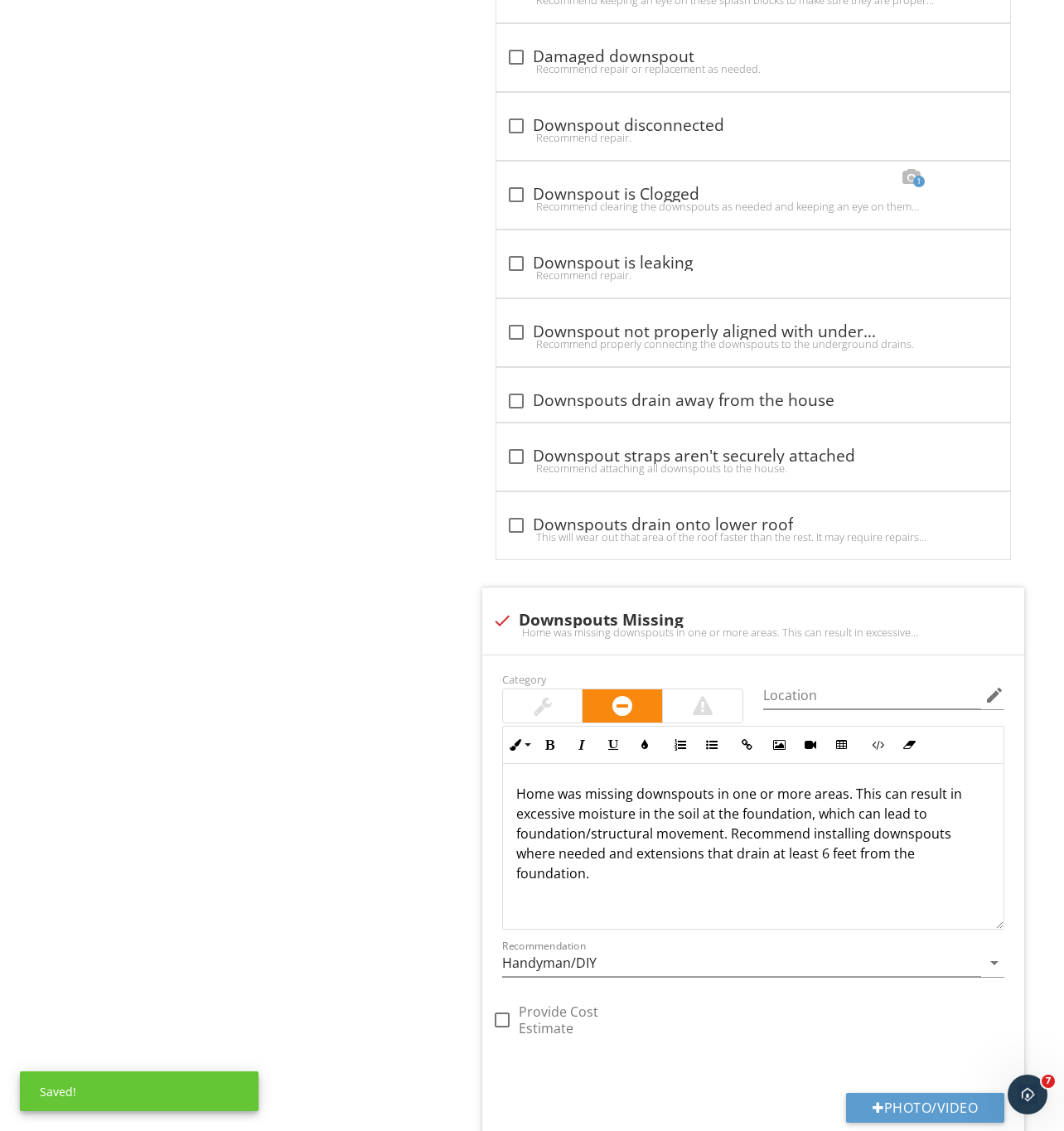
scroll to position [1715, 0]
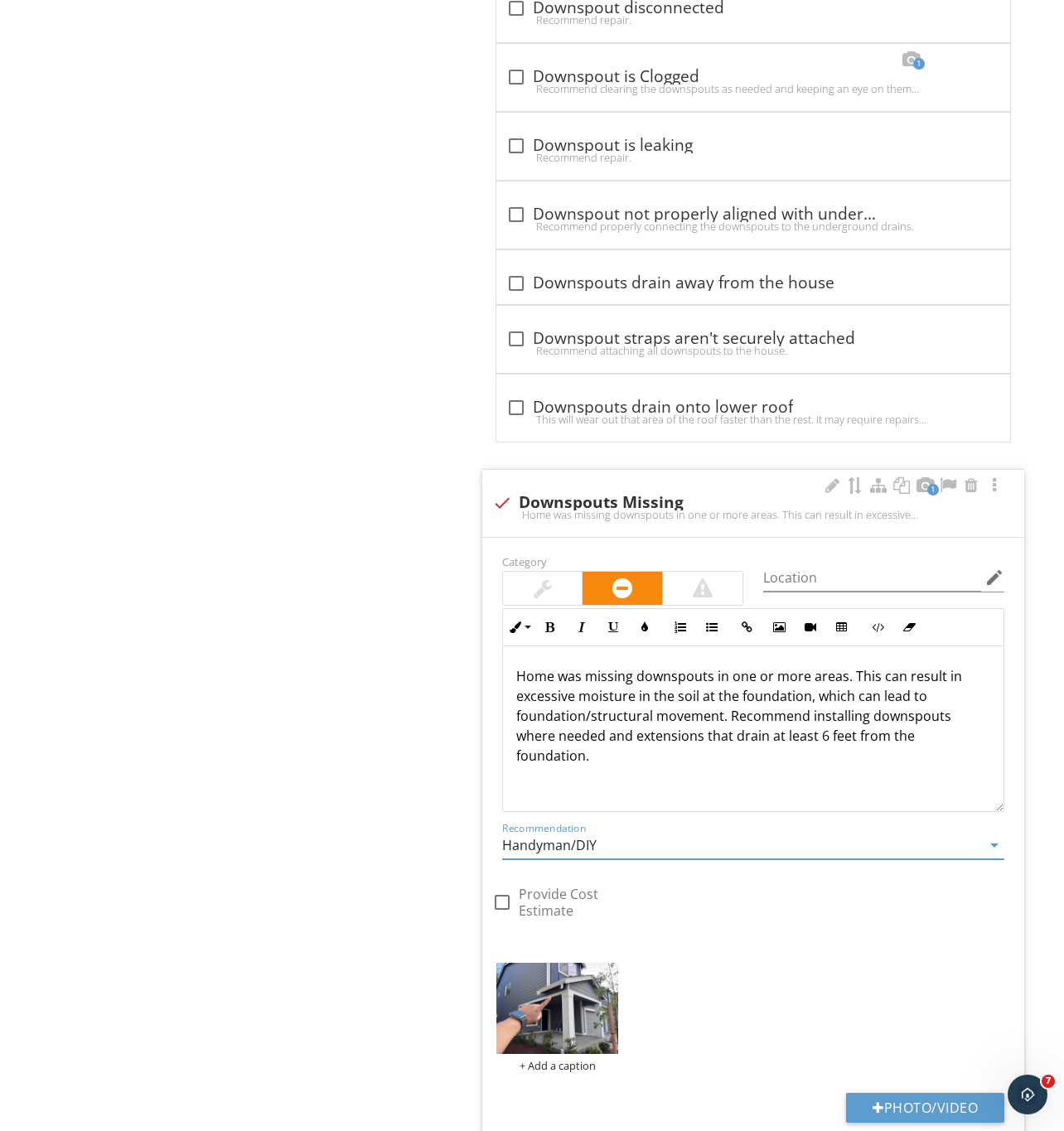
click at [604, 859] on input "Handyman/DIY" at bounding box center [741, 845] width 479 height 28
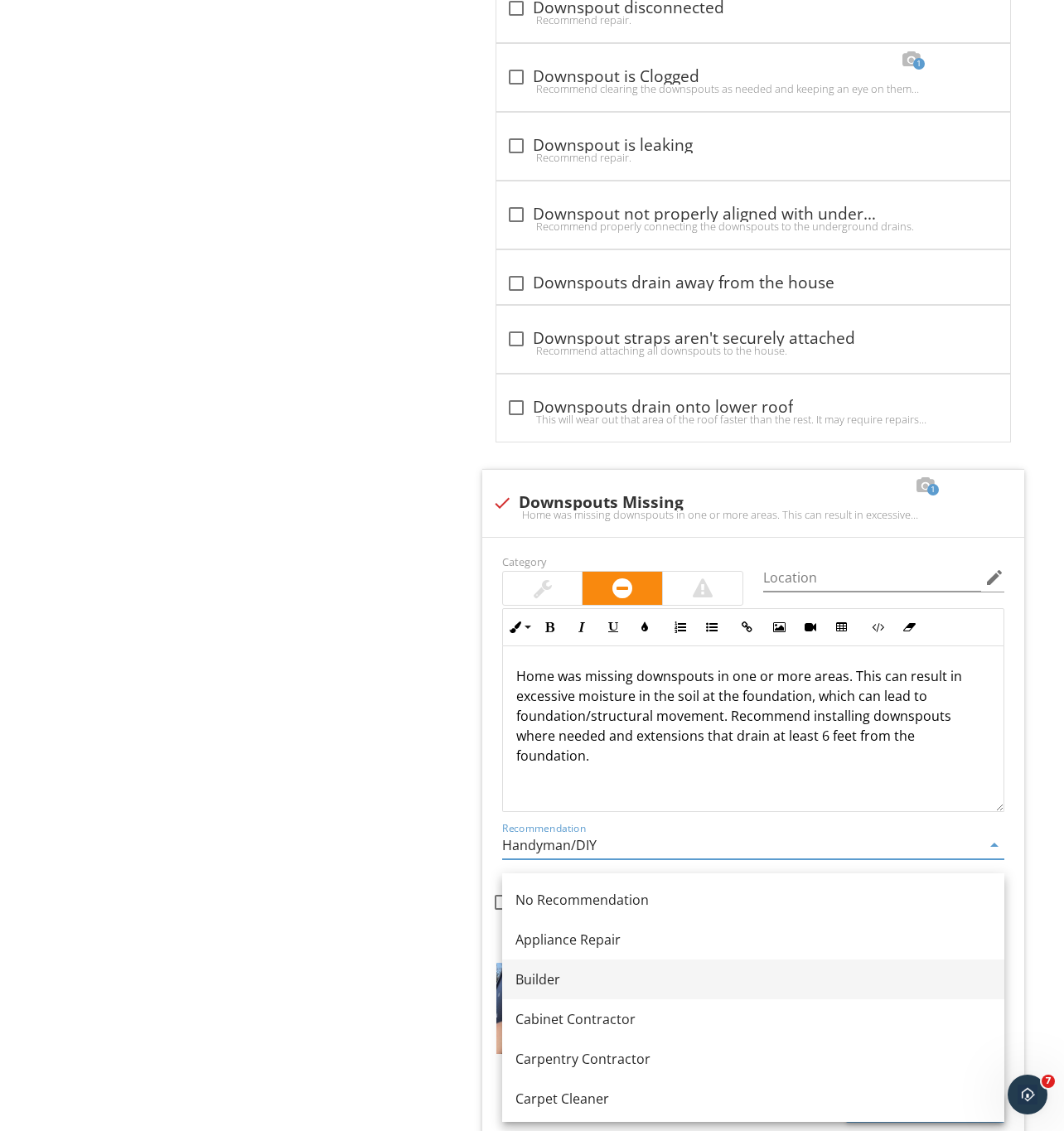
click at [552, 980] on div "Builder" at bounding box center [753, 979] width 476 height 20
type input "Builder"
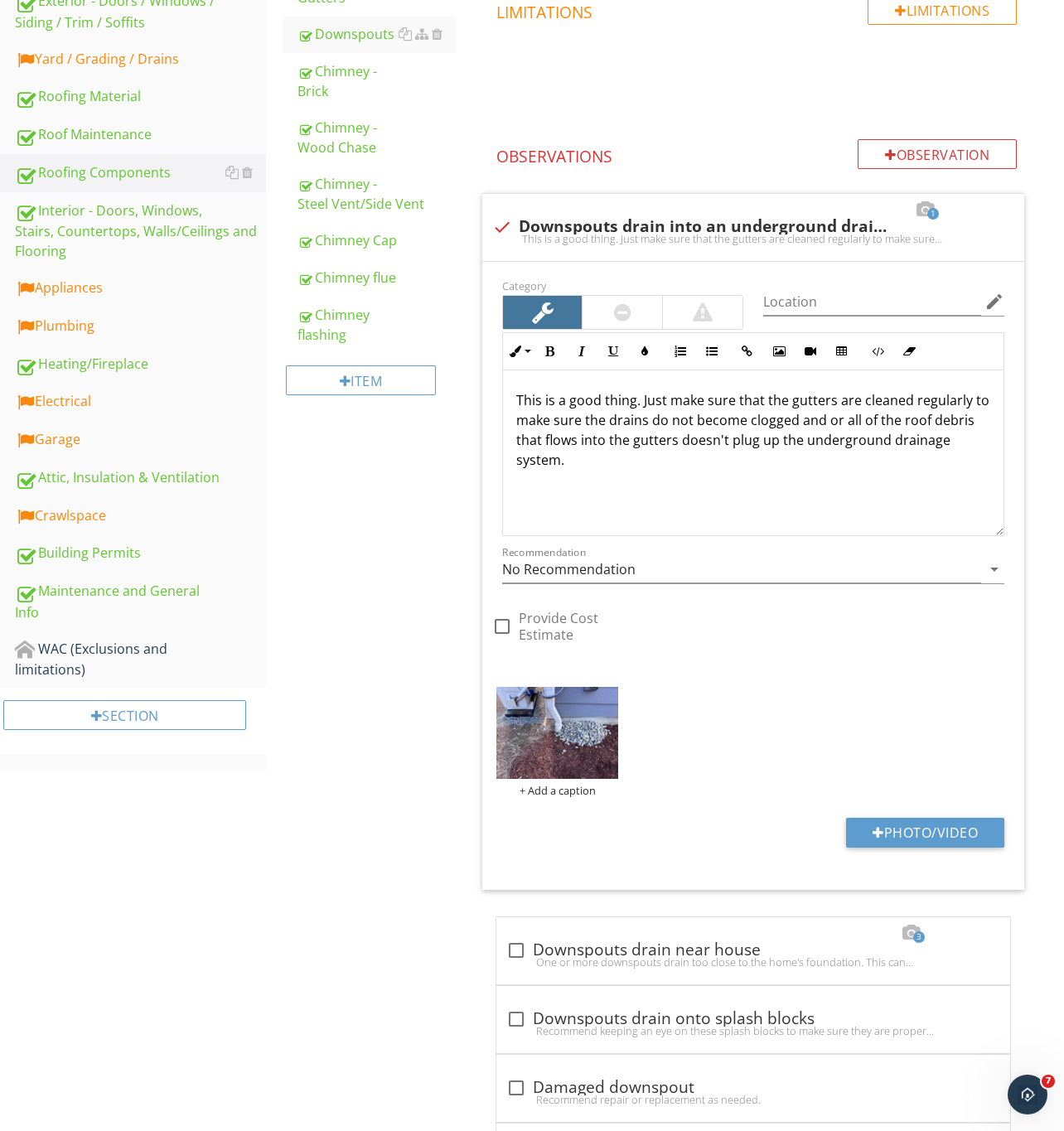
scroll to position [349, 0]
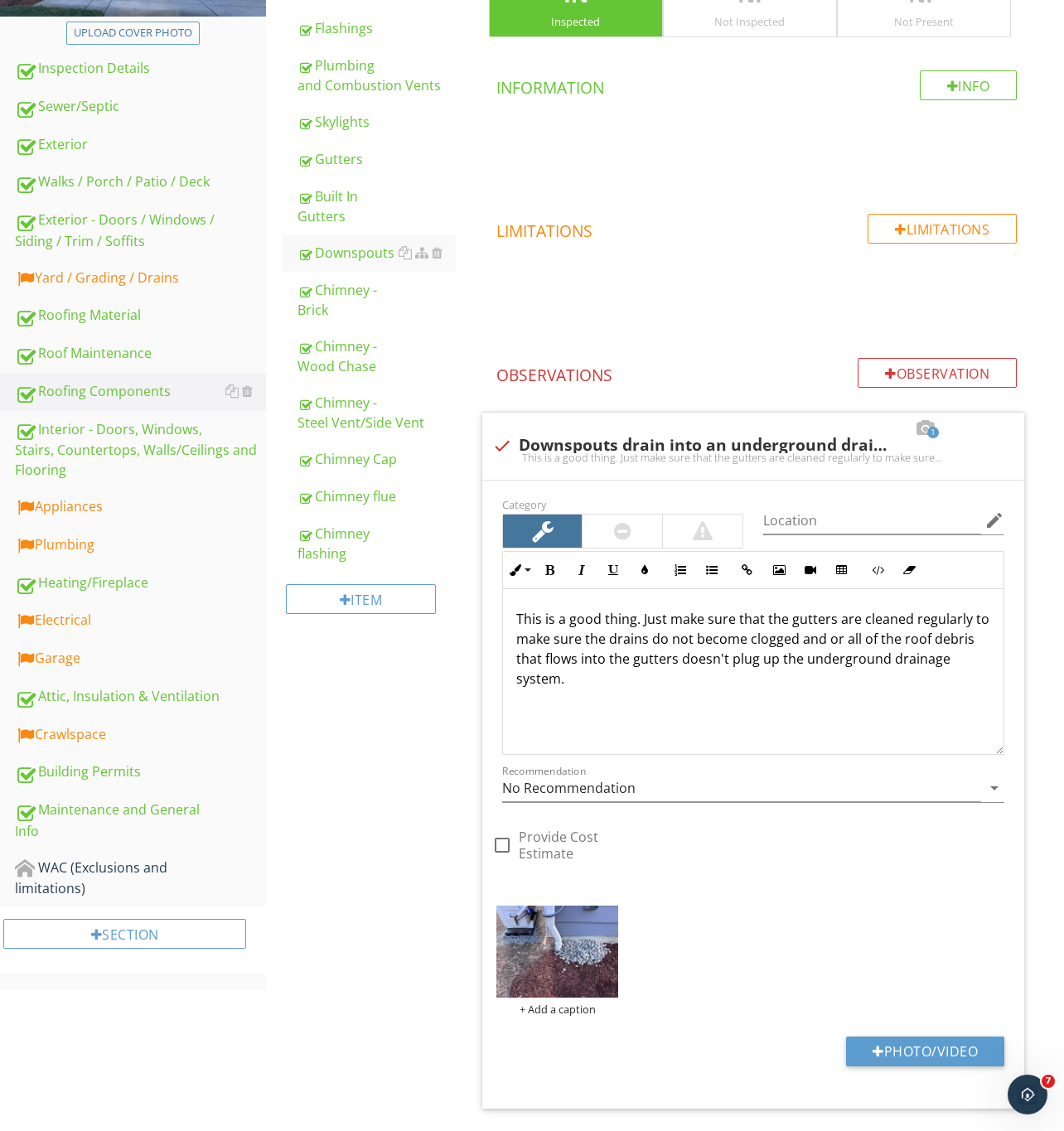
drag, startPoint x: 100, startPoint y: 695, endPoint x: 413, endPoint y: 664, distance: 314.5
click at [100, 695] on div "Attic, Insulation & Ventilation" at bounding box center [140, 696] width 251 height 21
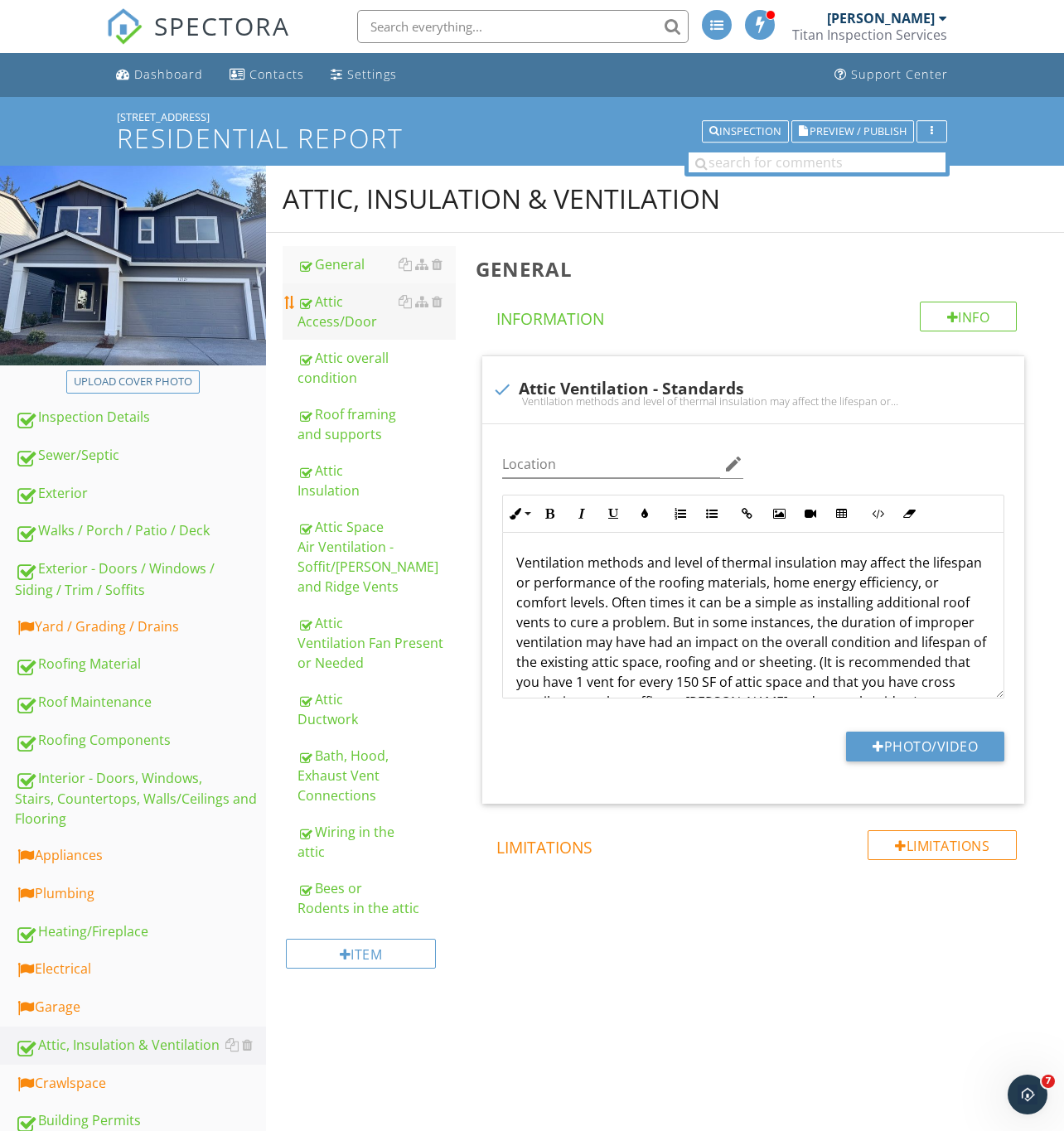
click at [338, 321] on div "Attic Access/Door" at bounding box center [377, 311] width 158 height 40
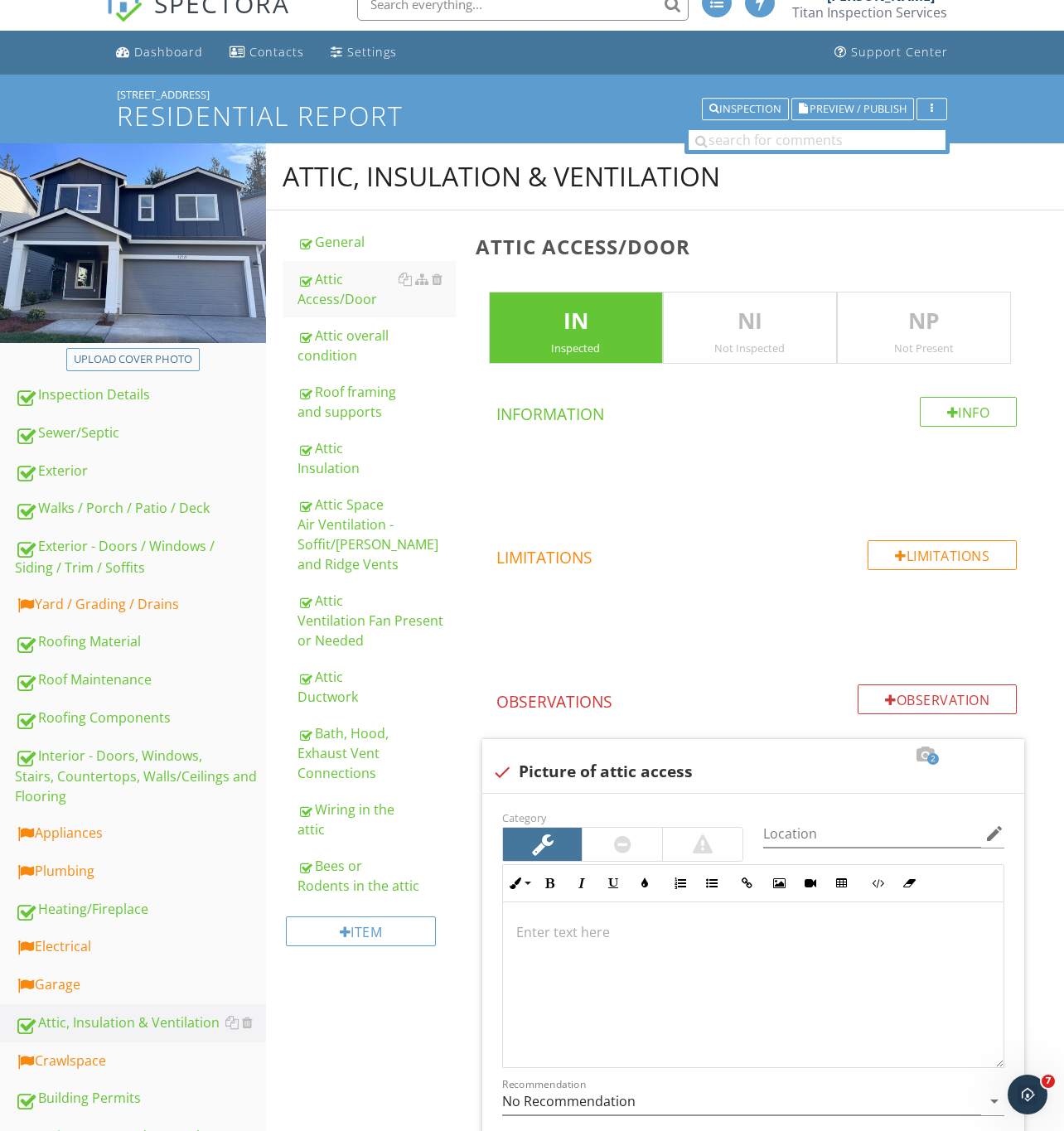
scroll to position [13, 0]
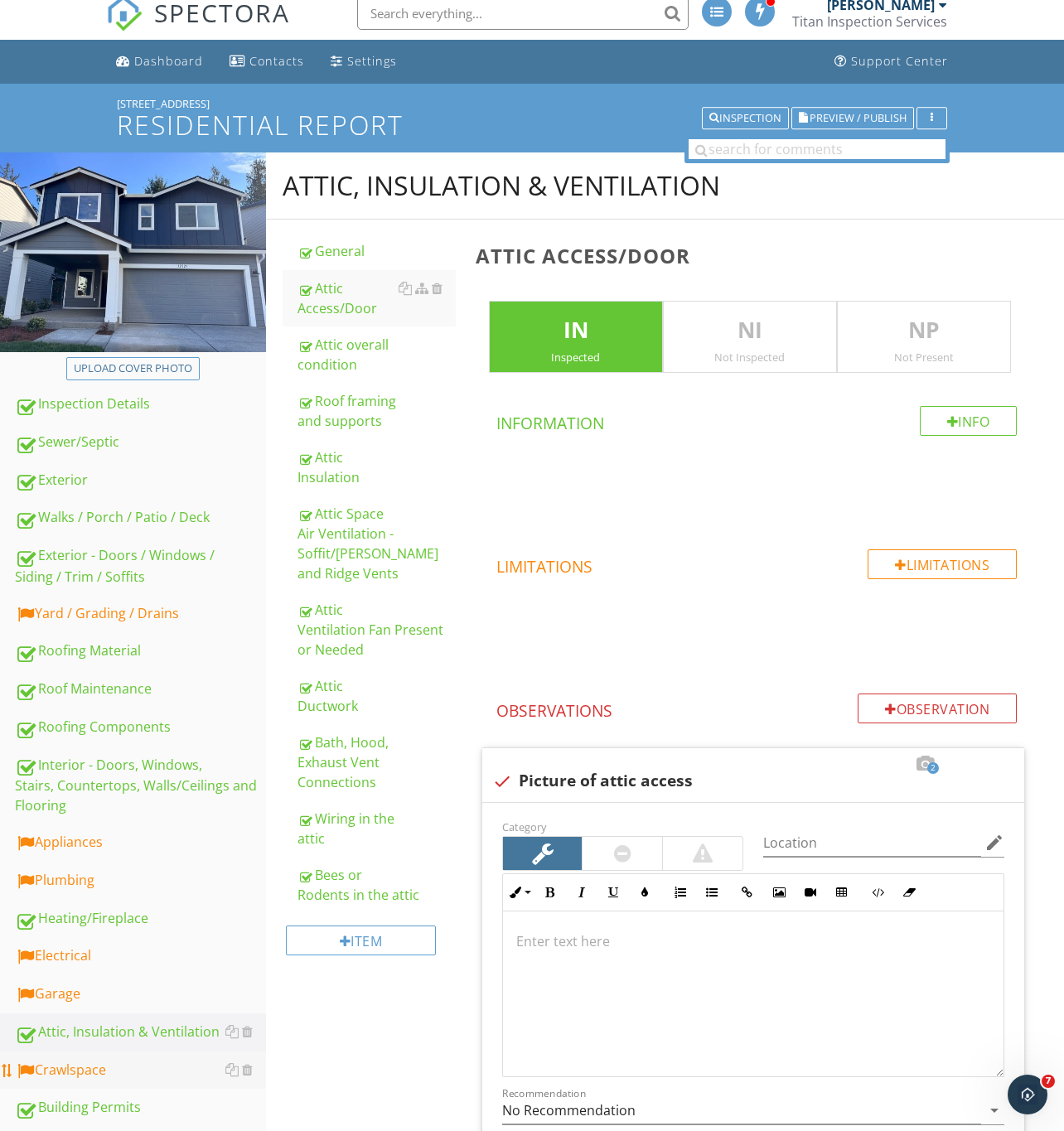
click at [62, 1069] on div "Crawlspace" at bounding box center [140, 1069] width 251 height 21
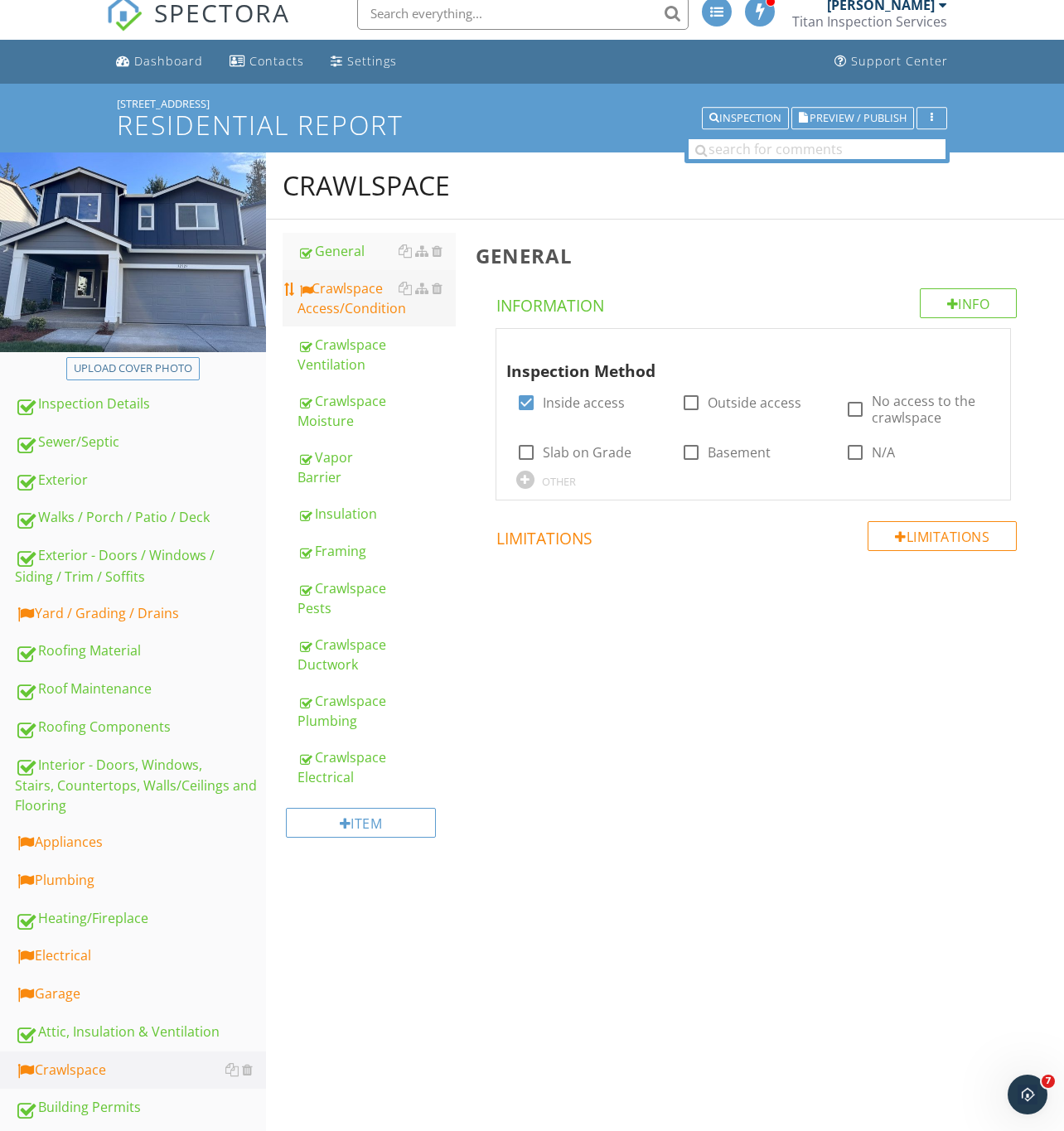
click at [350, 299] on div "Crawlspace Access/Condition" at bounding box center [377, 298] width 158 height 40
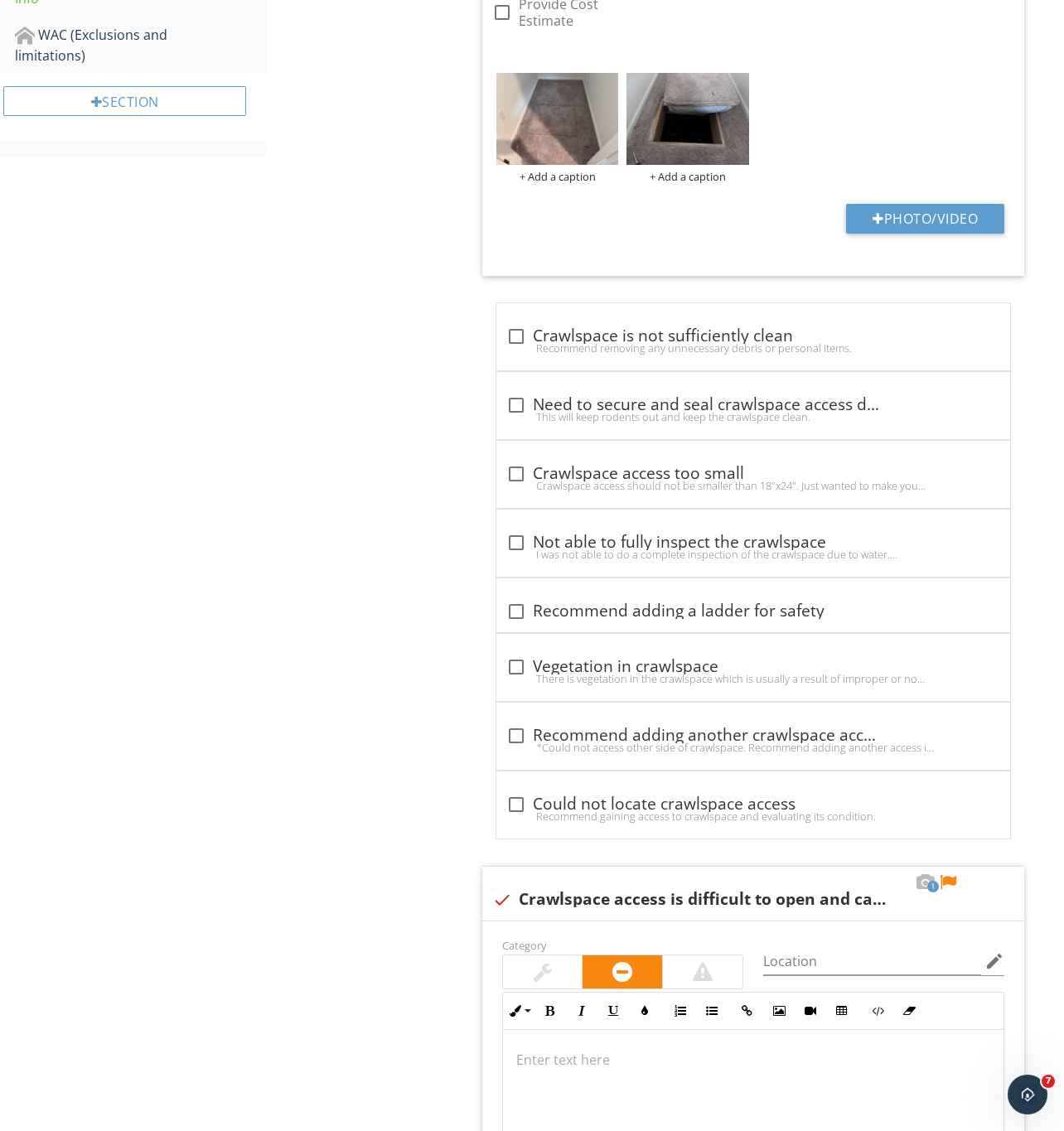
scroll to position [1367, 0]
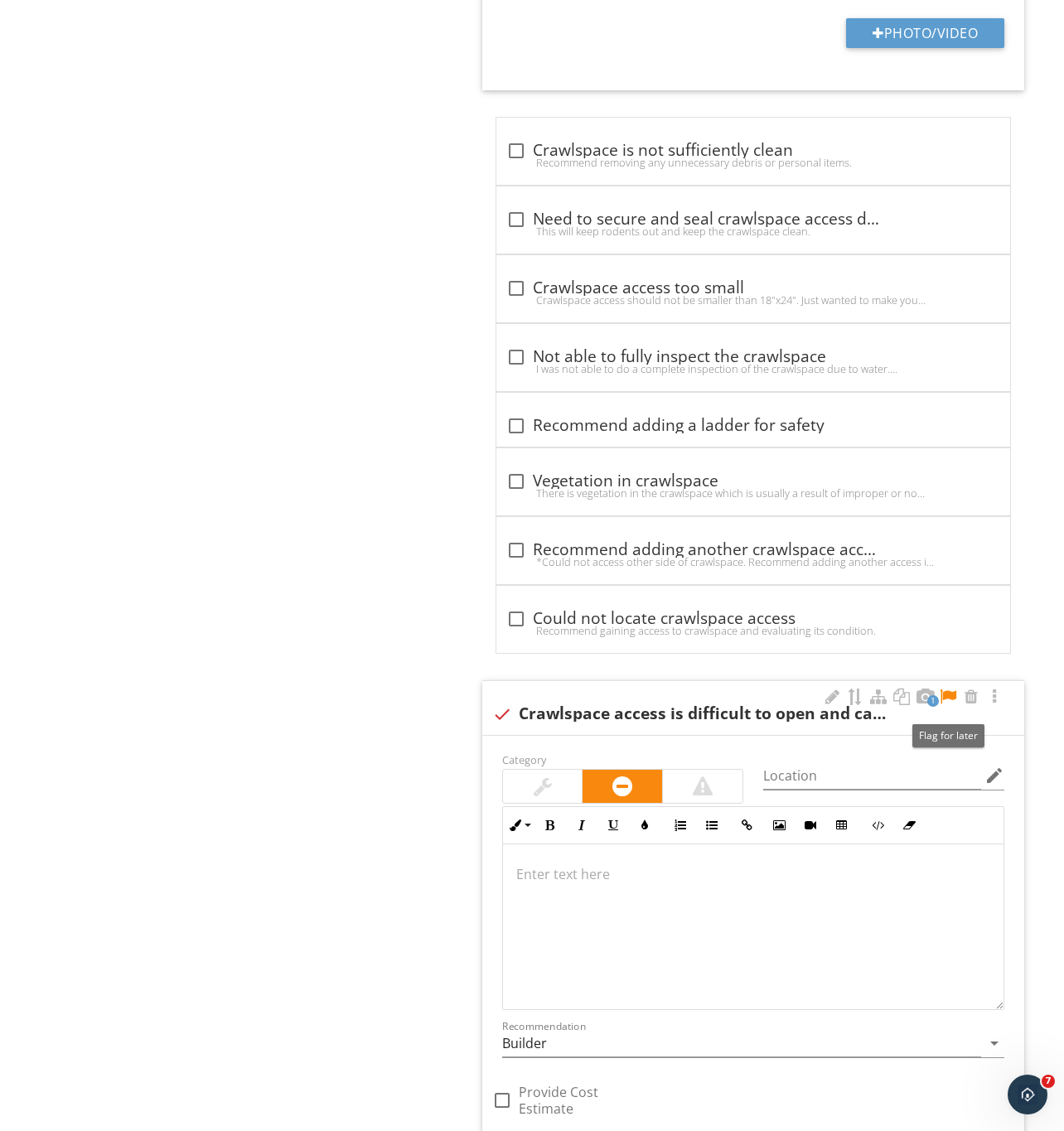
click at [947, 699] on div at bounding box center [948, 696] width 20 height 17
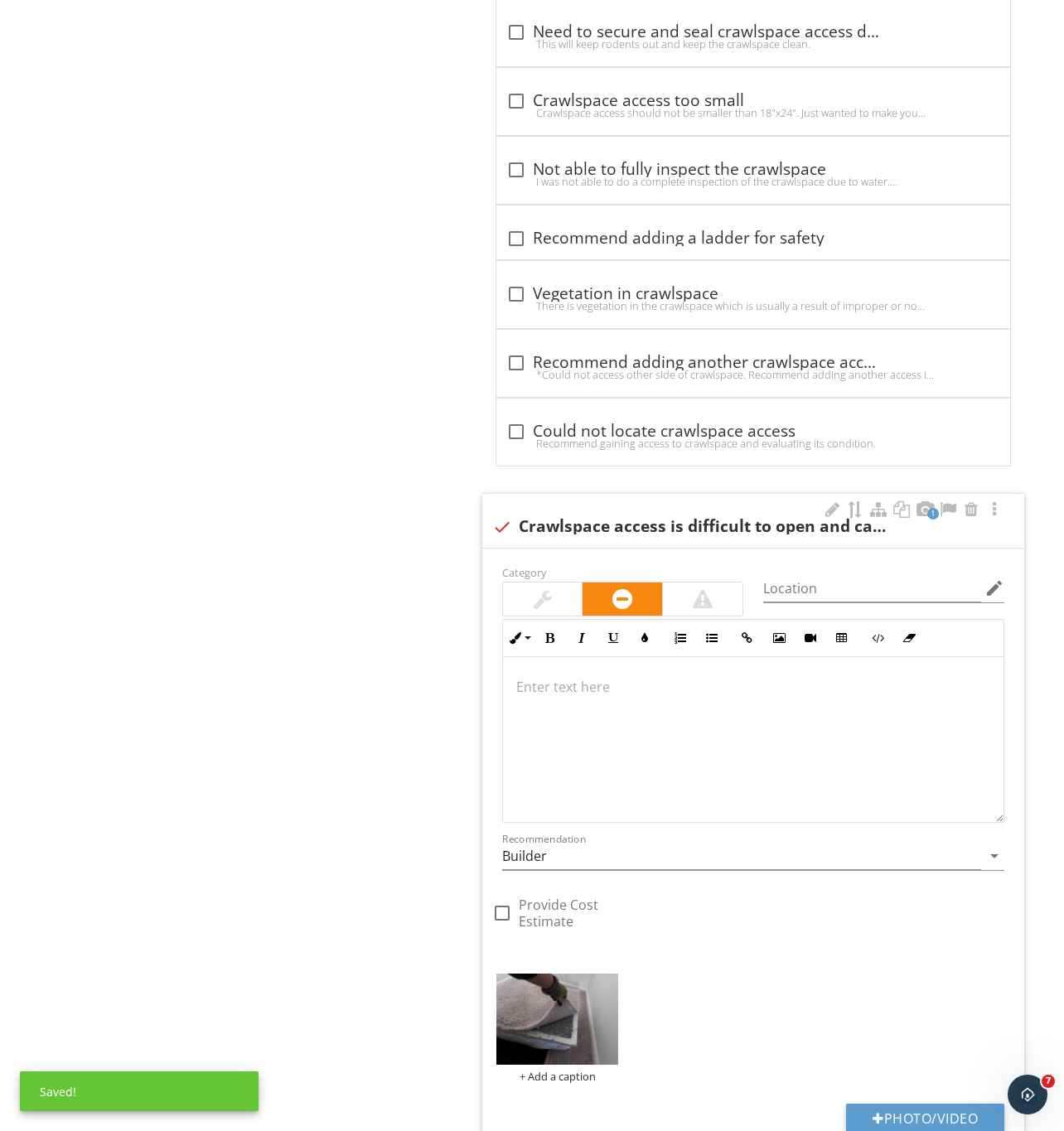
scroll to position [1615, 0]
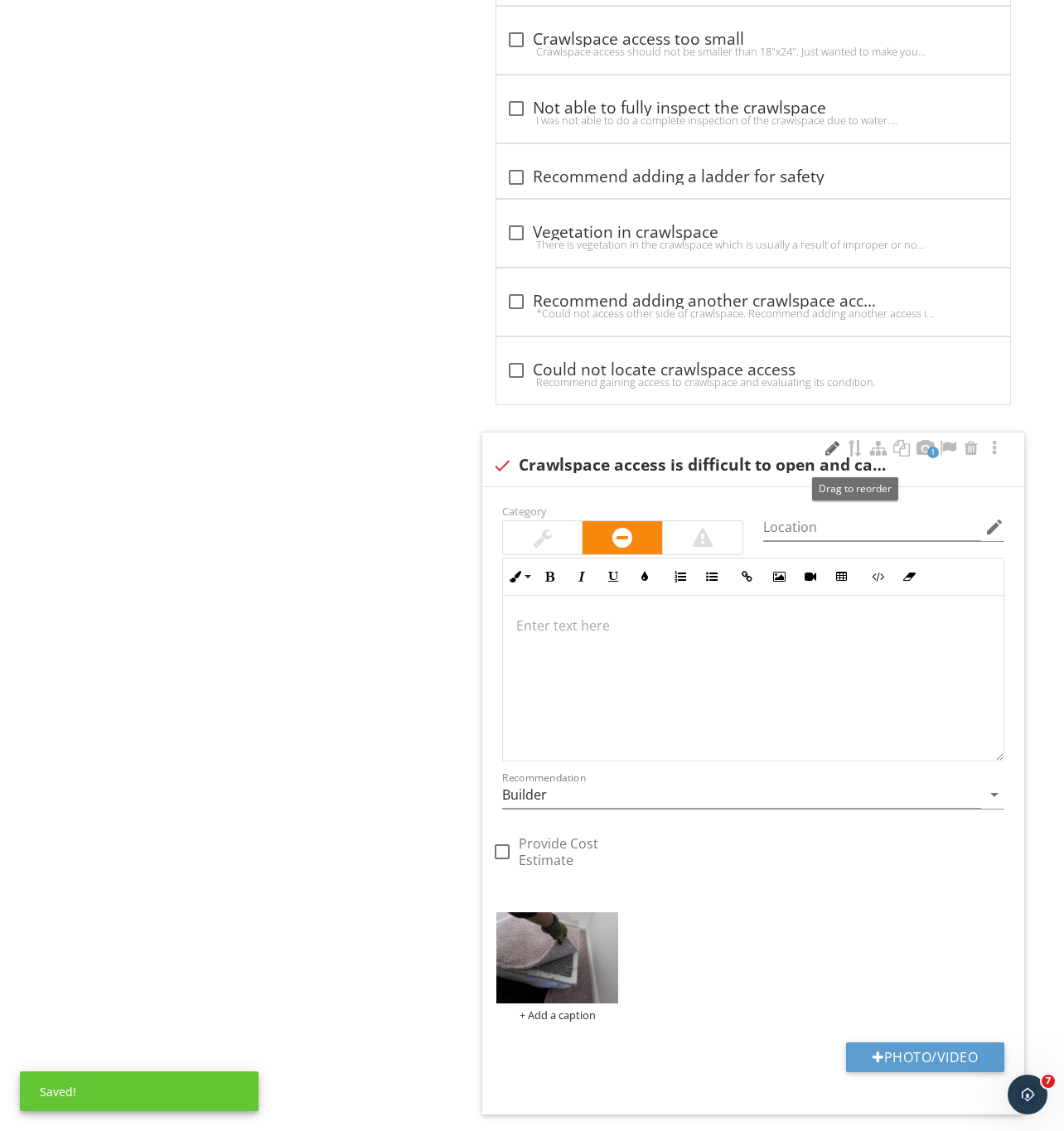
click at [826, 450] on div at bounding box center [832, 448] width 20 height 17
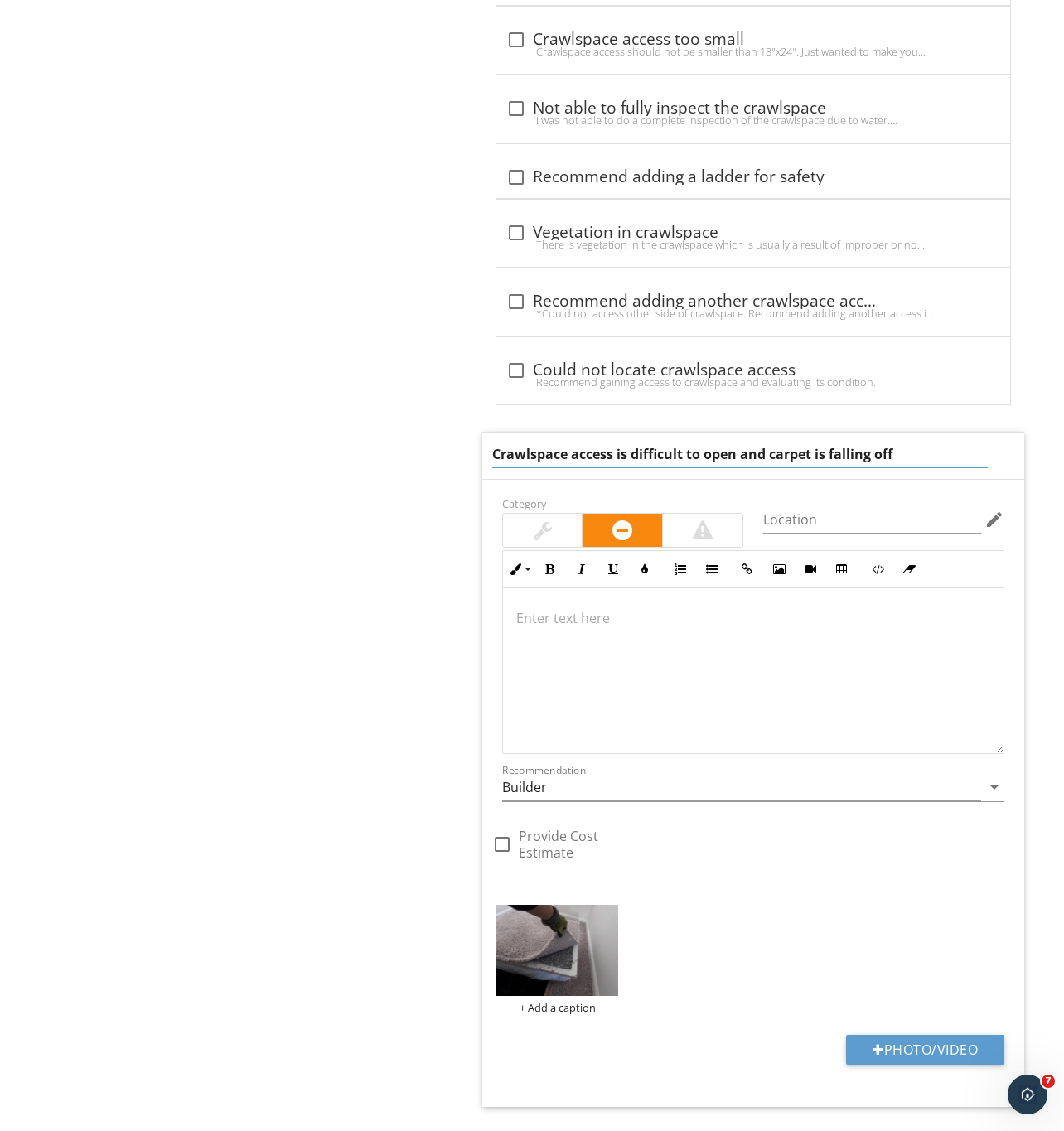
drag, startPoint x: 739, startPoint y: 463, endPoint x: 965, endPoint y: 468, distance: 226.1
click at [965, 468] on input "Crawlspace access is difficult to open and carpet is falling off" at bounding box center [741, 455] width 496 height 28
type input "Crawlspace access is difficult to open"
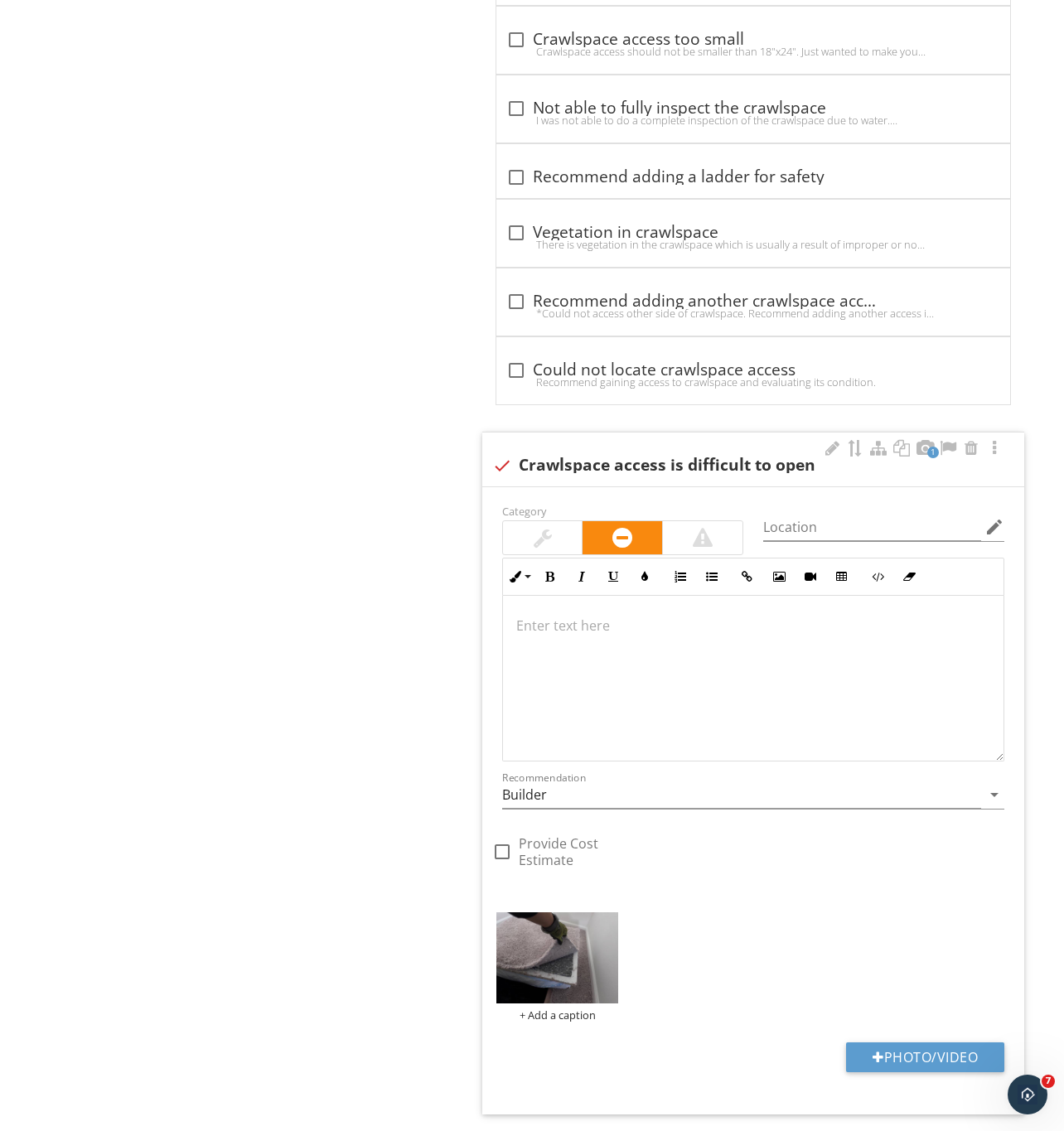
click at [607, 662] on div at bounding box center [753, 678] width 501 height 165
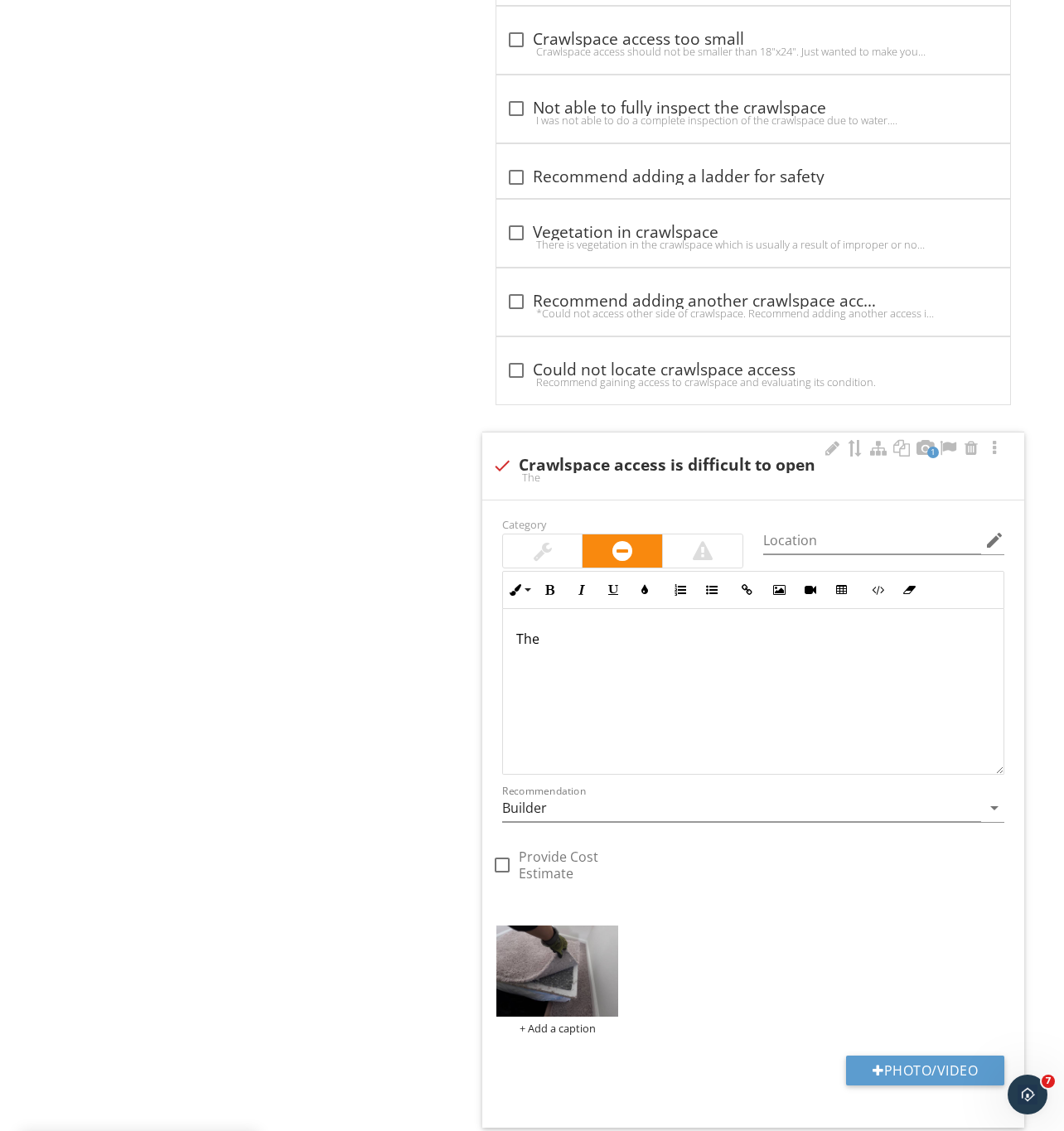
scroll to position [1628, 0]
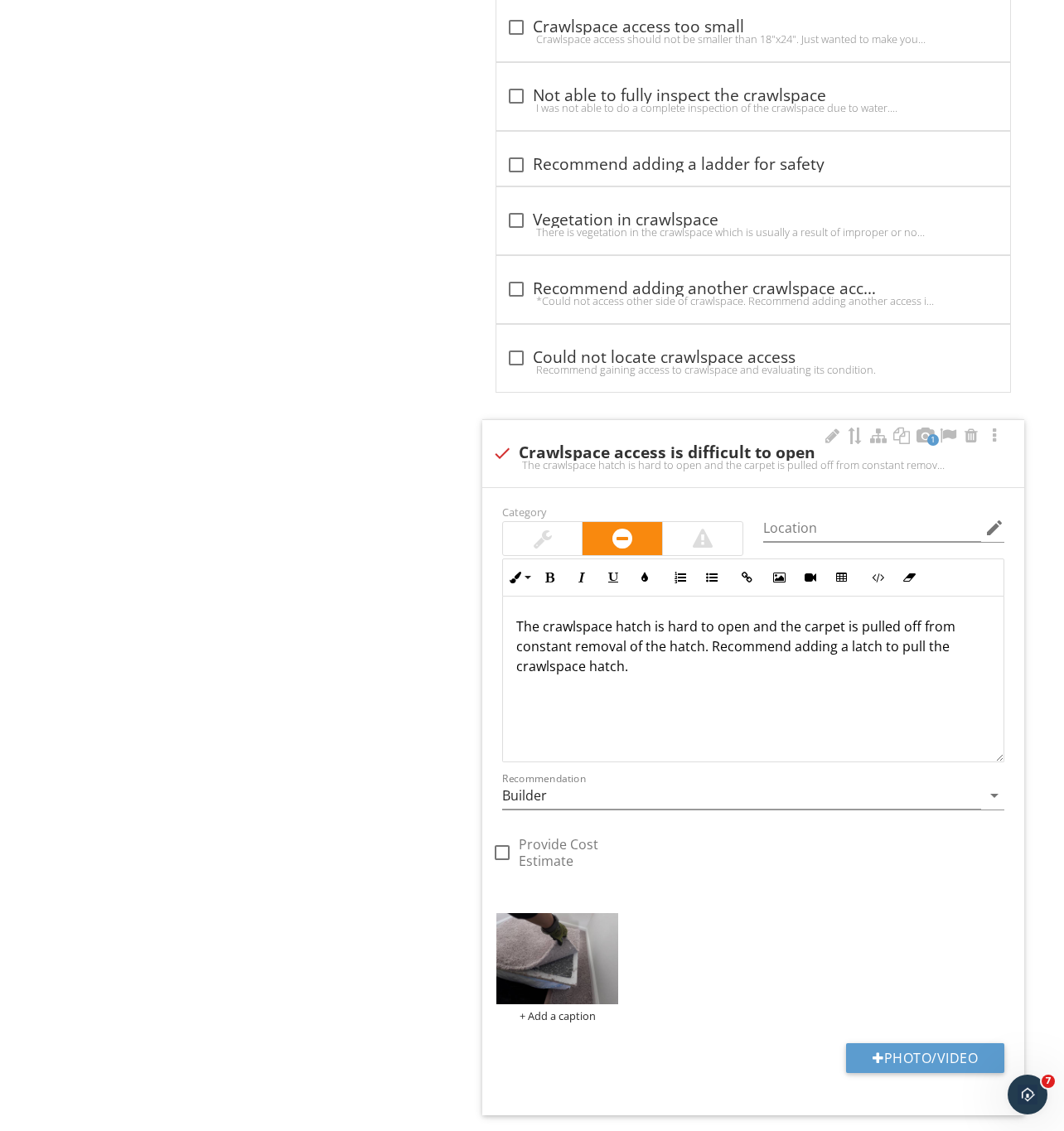
click at [809, 726] on div "The crawlspace hatch is hard to open and the carpet is pulled off from constant…" at bounding box center [753, 679] width 501 height 165
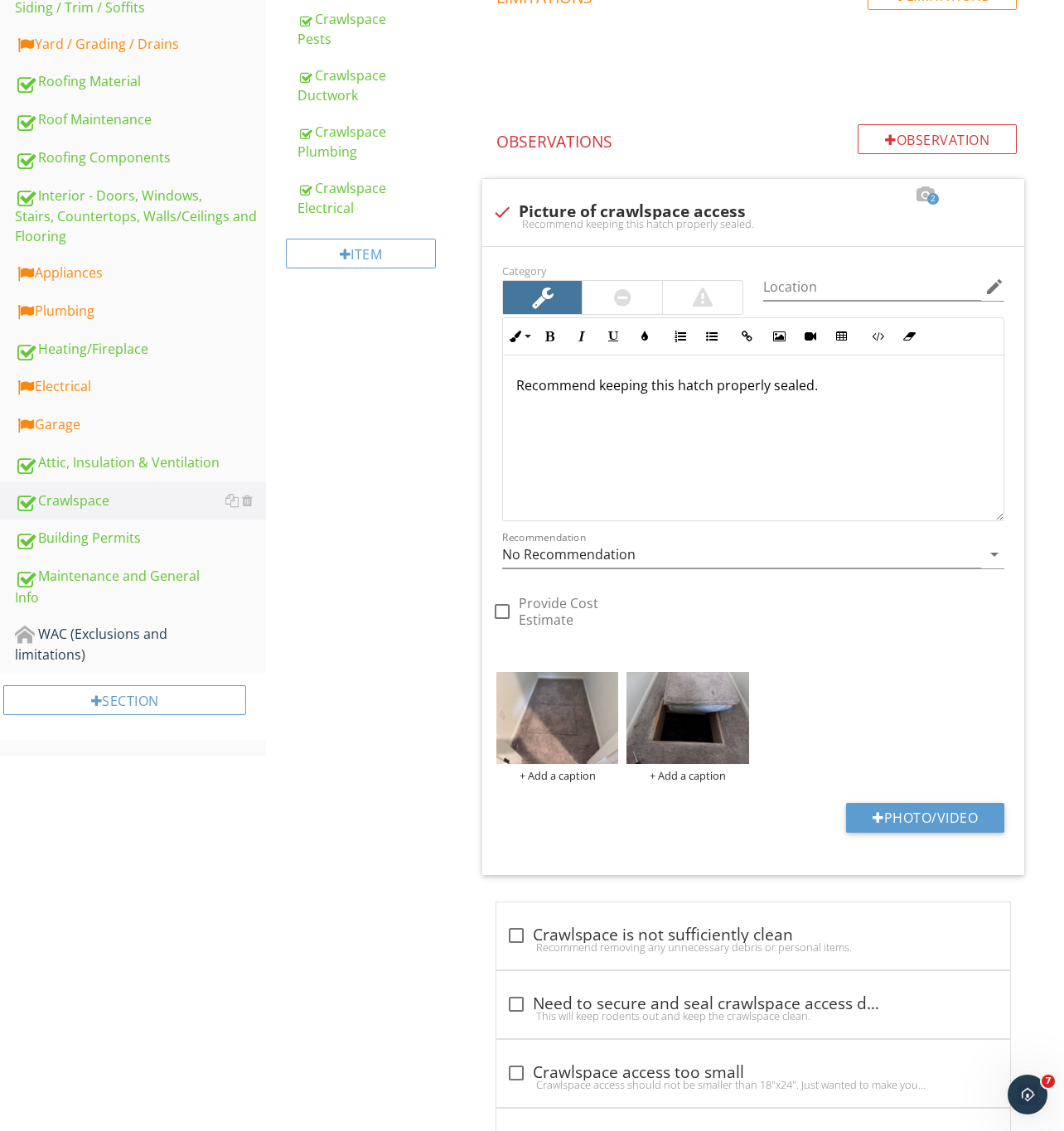
scroll to position [325, 0]
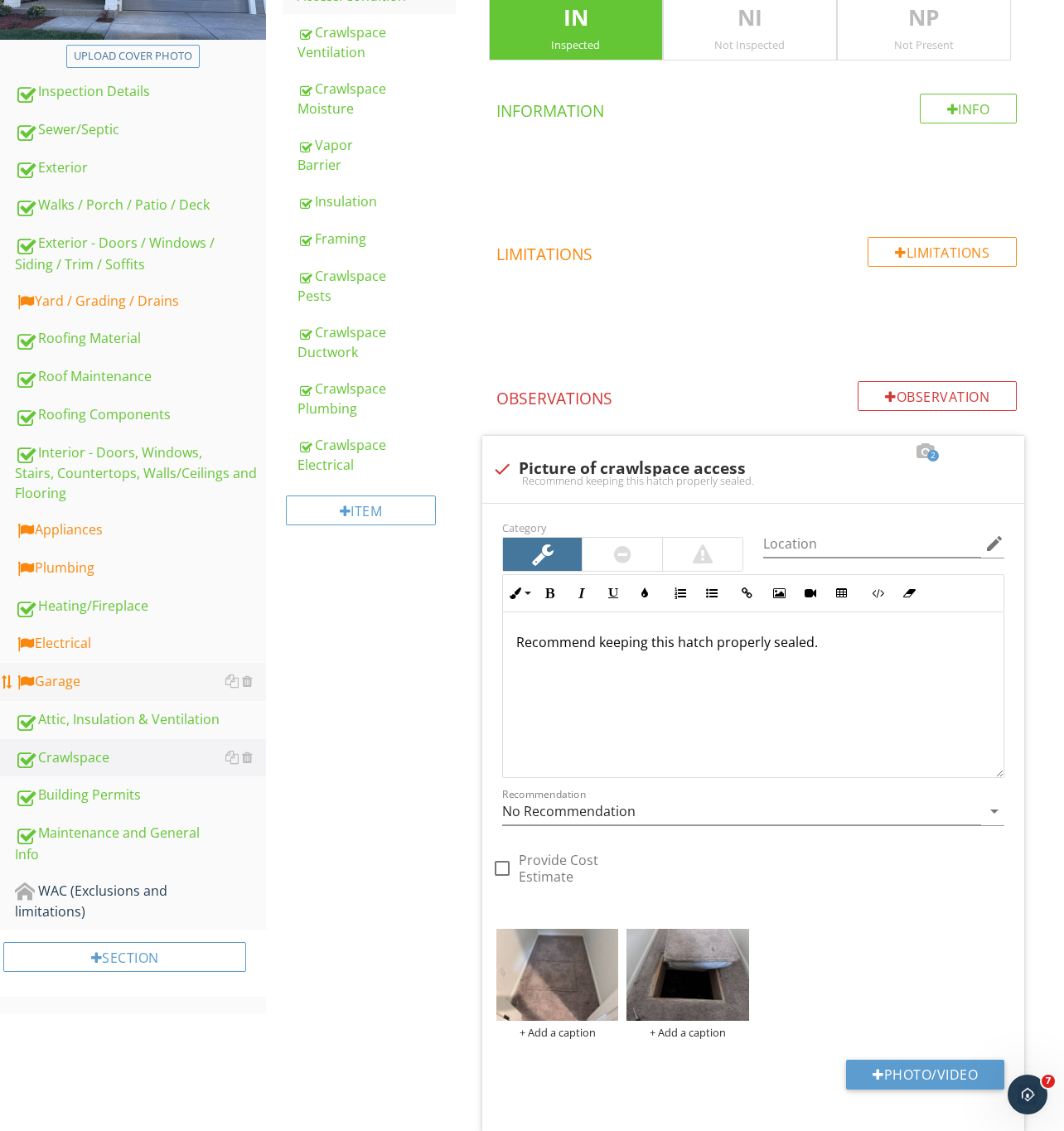
click at [50, 679] on div "Garage" at bounding box center [140, 681] width 251 height 21
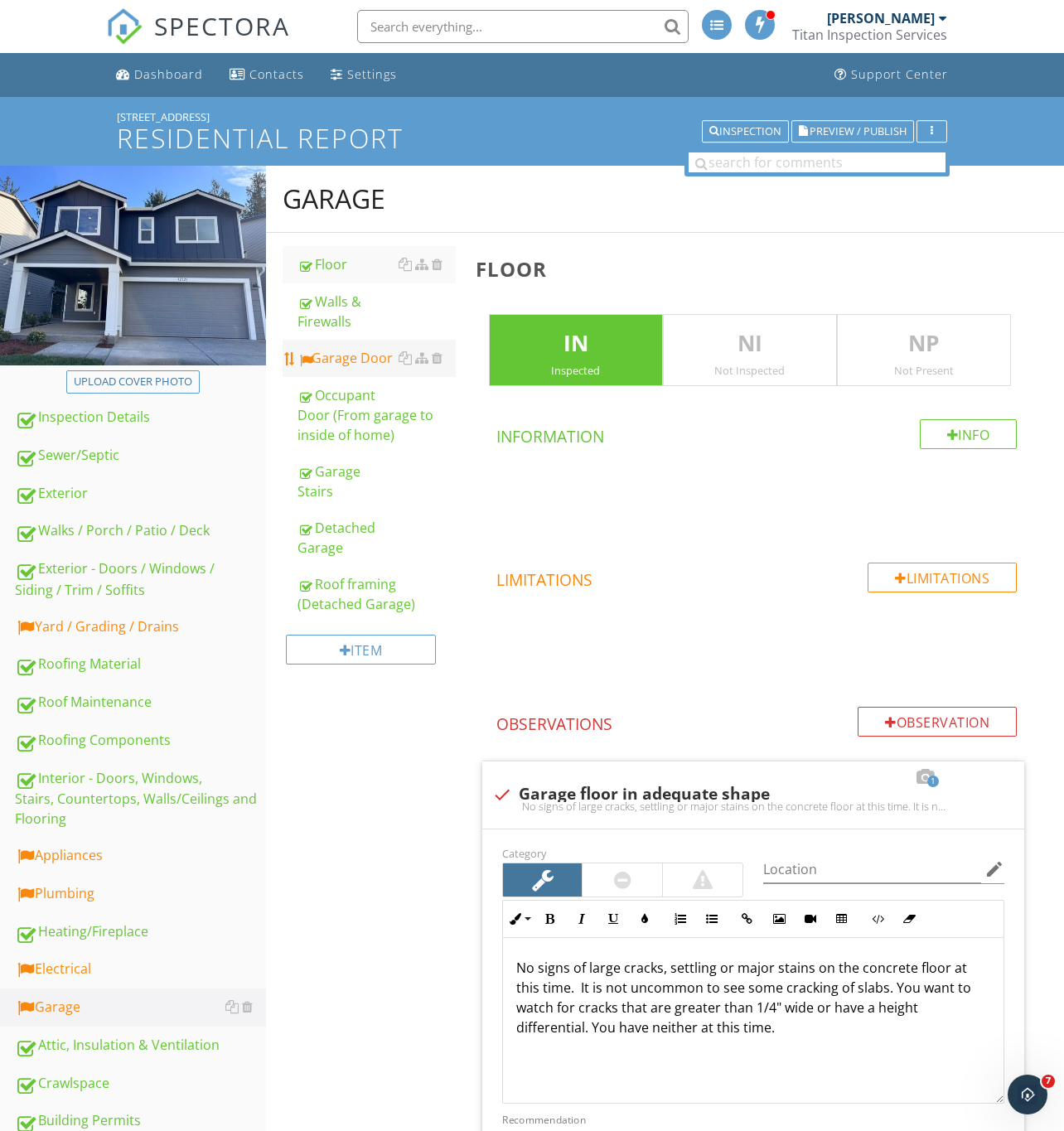
click at [353, 354] on div "Garage Door" at bounding box center [377, 358] width 158 height 20
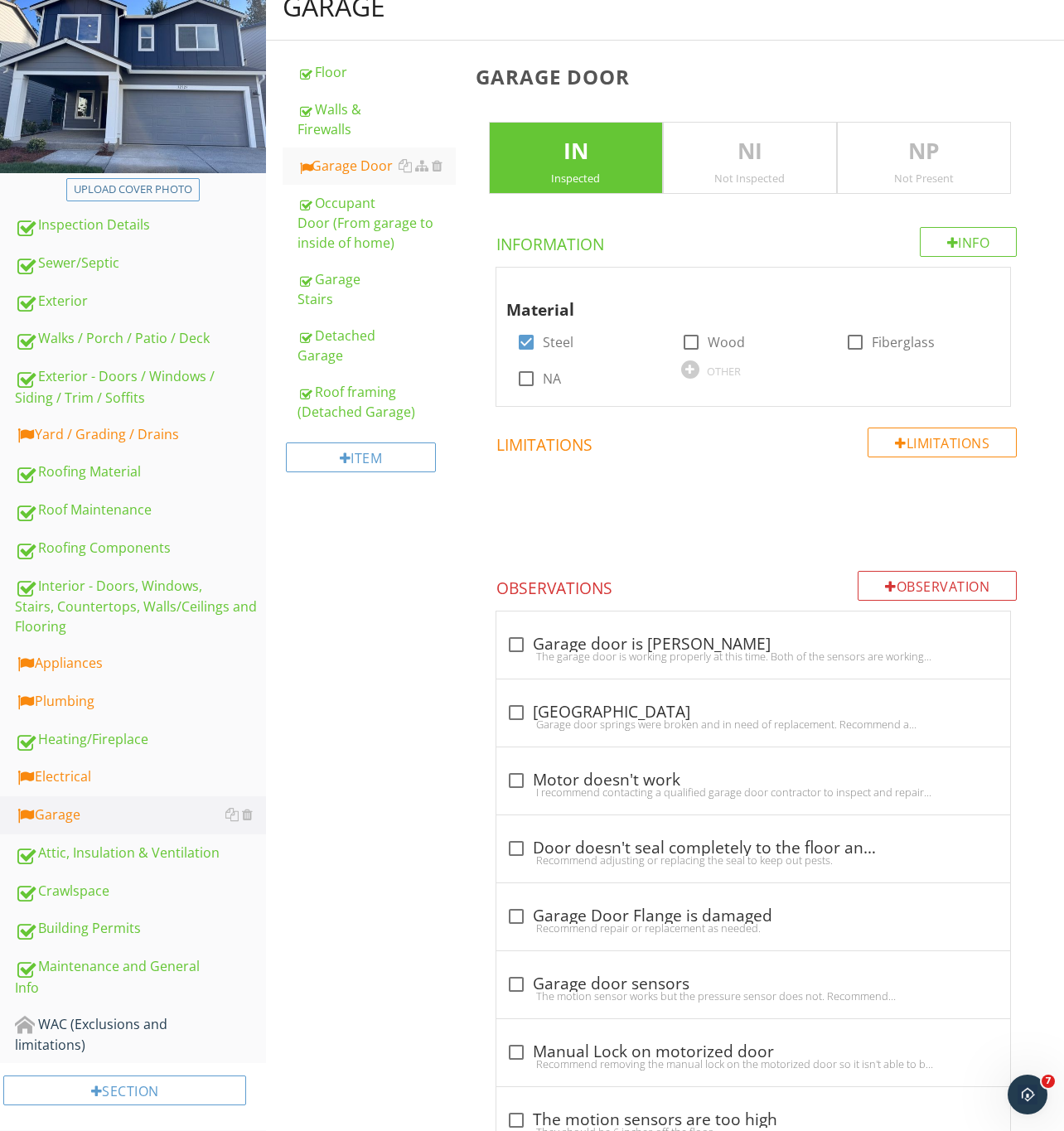
scroll to position [248, 0]
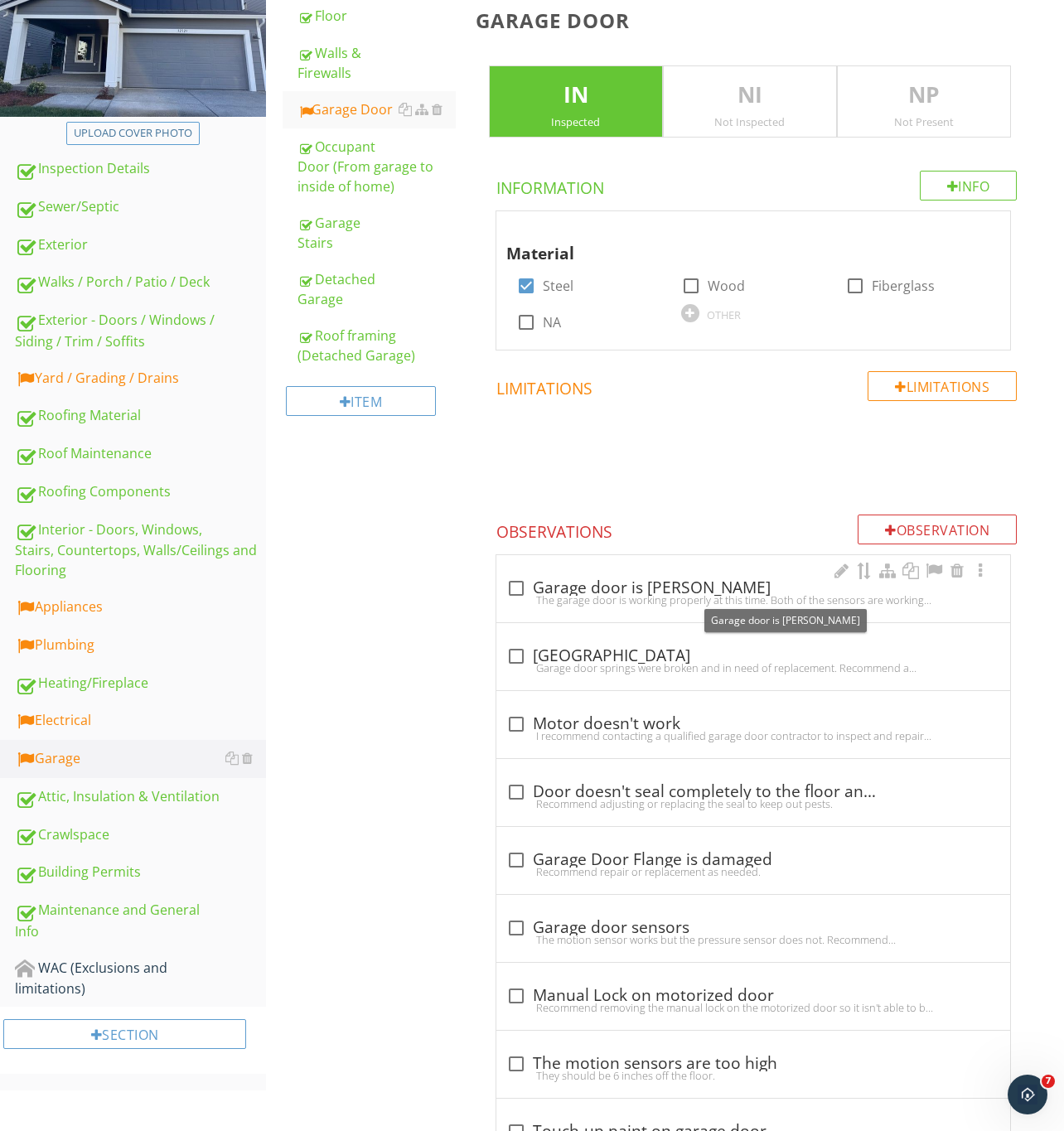
click at [519, 586] on div at bounding box center [515, 588] width 28 height 28
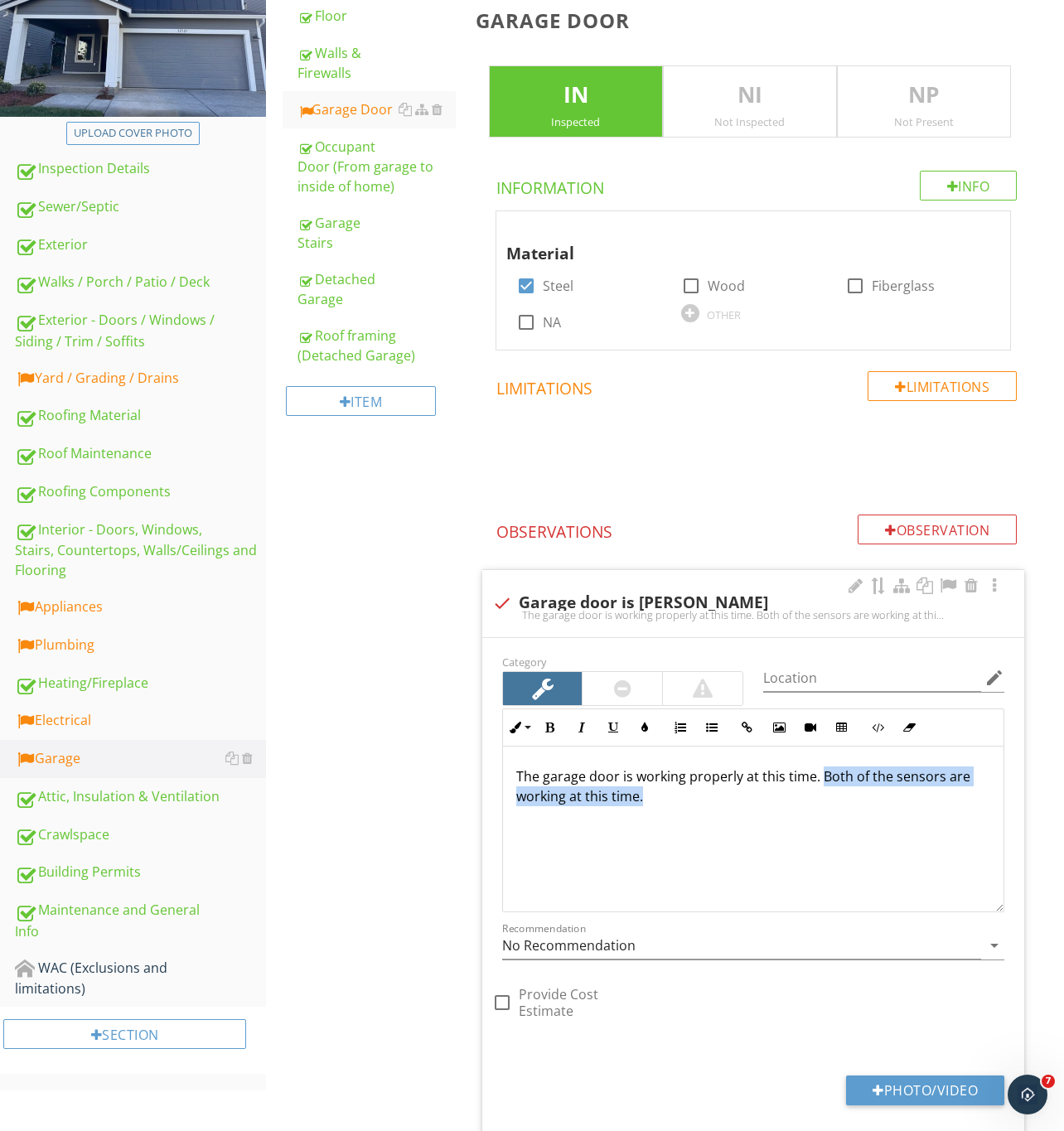
drag, startPoint x: 822, startPoint y: 781, endPoint x: 743, endPoint y: 828, distance: 91.9
click at [743, 828] on div "The garage door is working properly at this time. Both of the sensors are worki…" at bounding box center [753, 829] width 501 height 165
click at [494, 597] on div at bounding box center [502, 603] width 28 height 28
checkbox input "true"
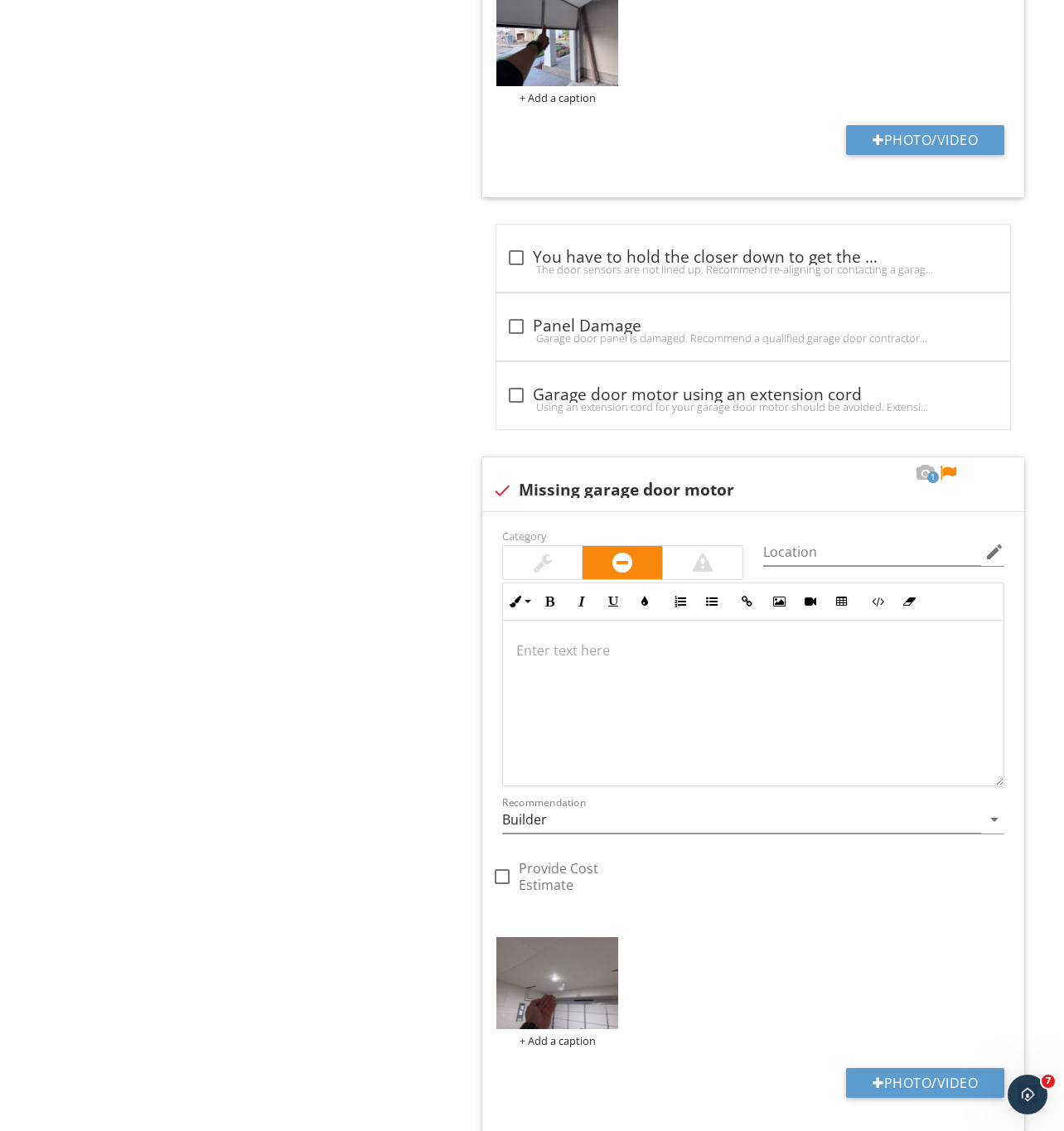
scroll to position [2071, 0]
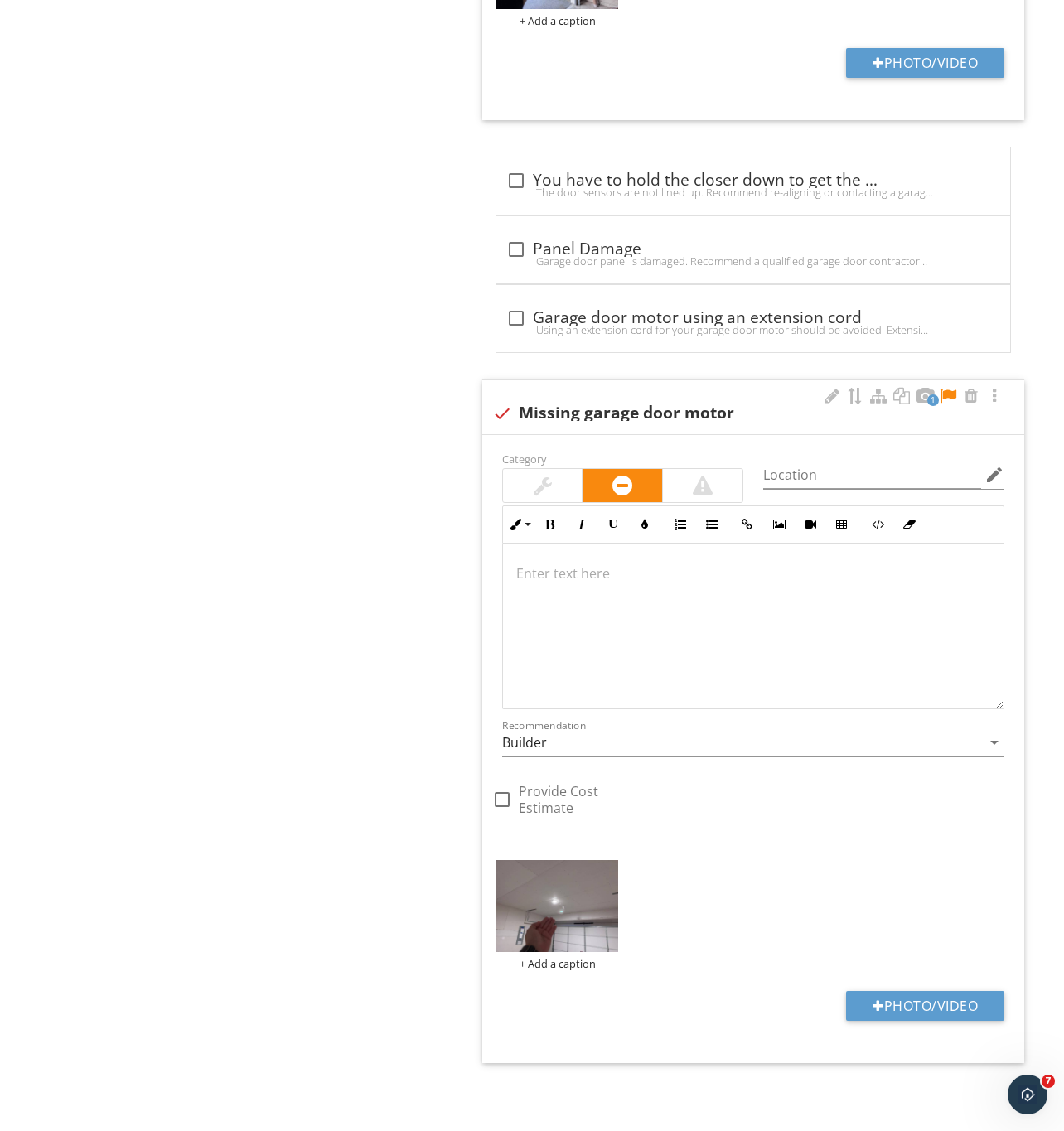
click at [947, 390] on div at bounding box center [948, 396] width 20 height 17
click at [617, 593] on div at bounding box center [753, 626] width 501 height 165
click at [826, 388] on div at bounding box center [832, 396] width 20 height 17
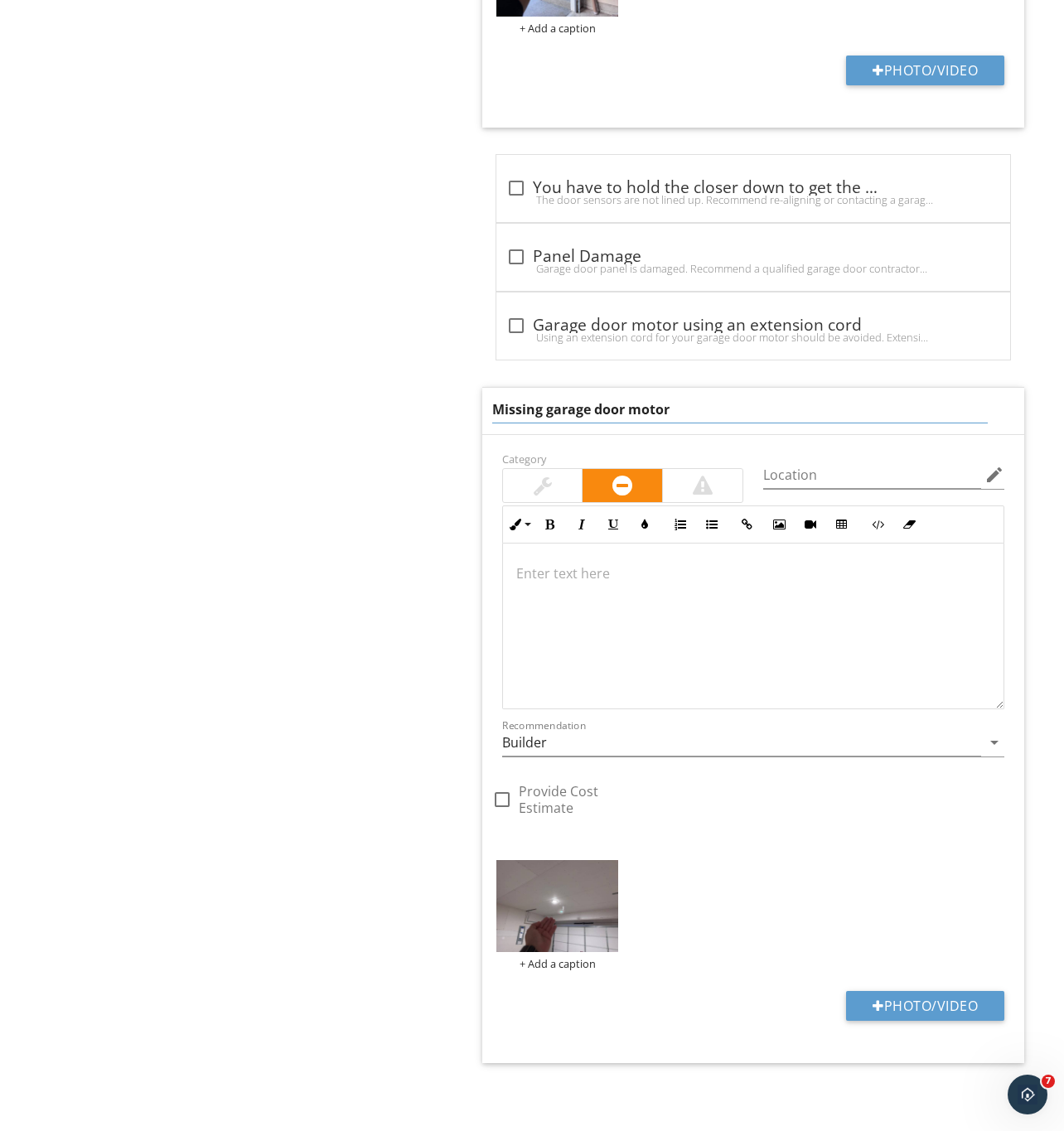
drag, startPoint x: 698, startPoint y: 409, endPoint x: 383, endPoint y: 402, distance: 315.1
type input "Garage door motor is not installed"
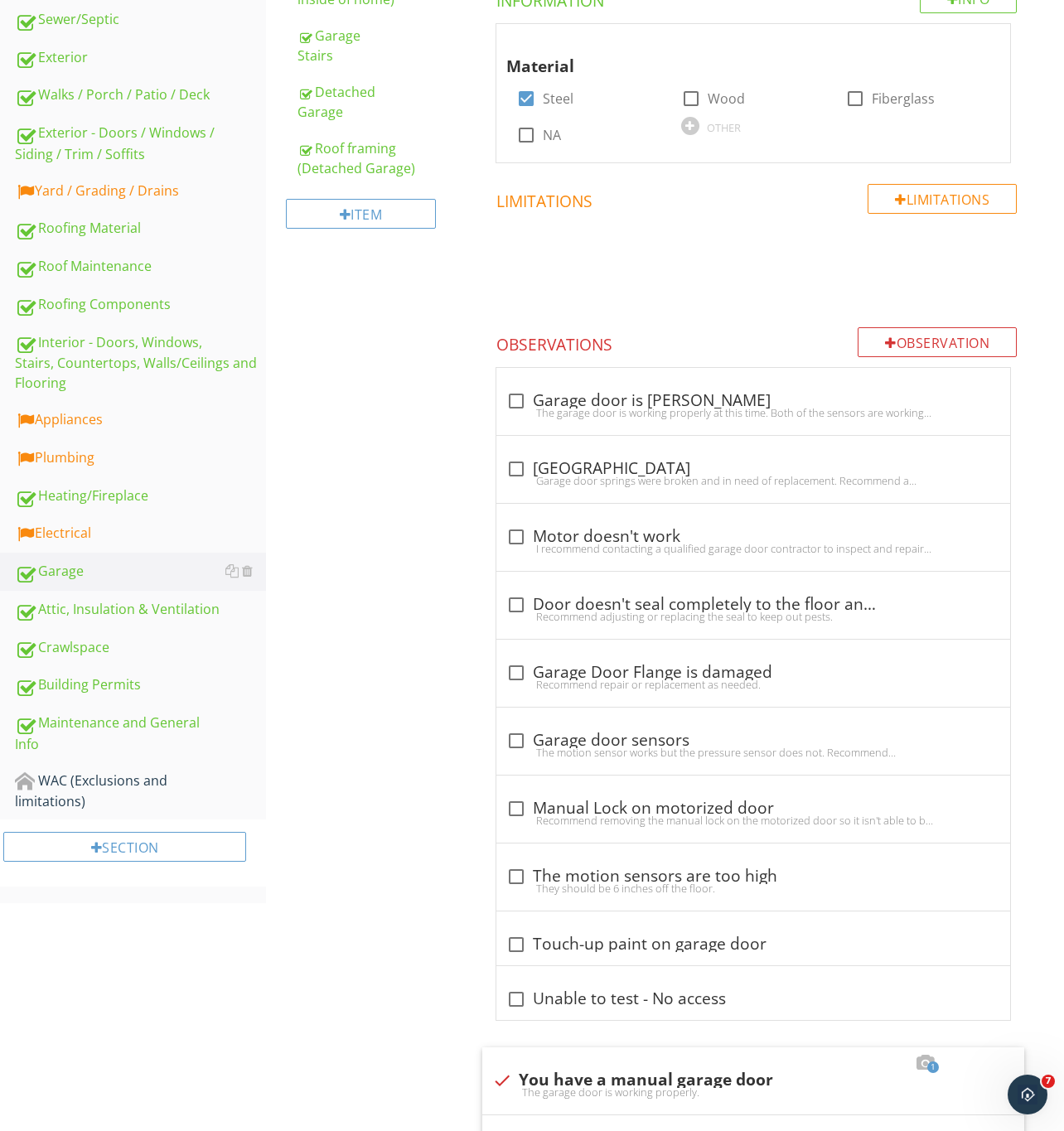
scroll to position [83, 0]
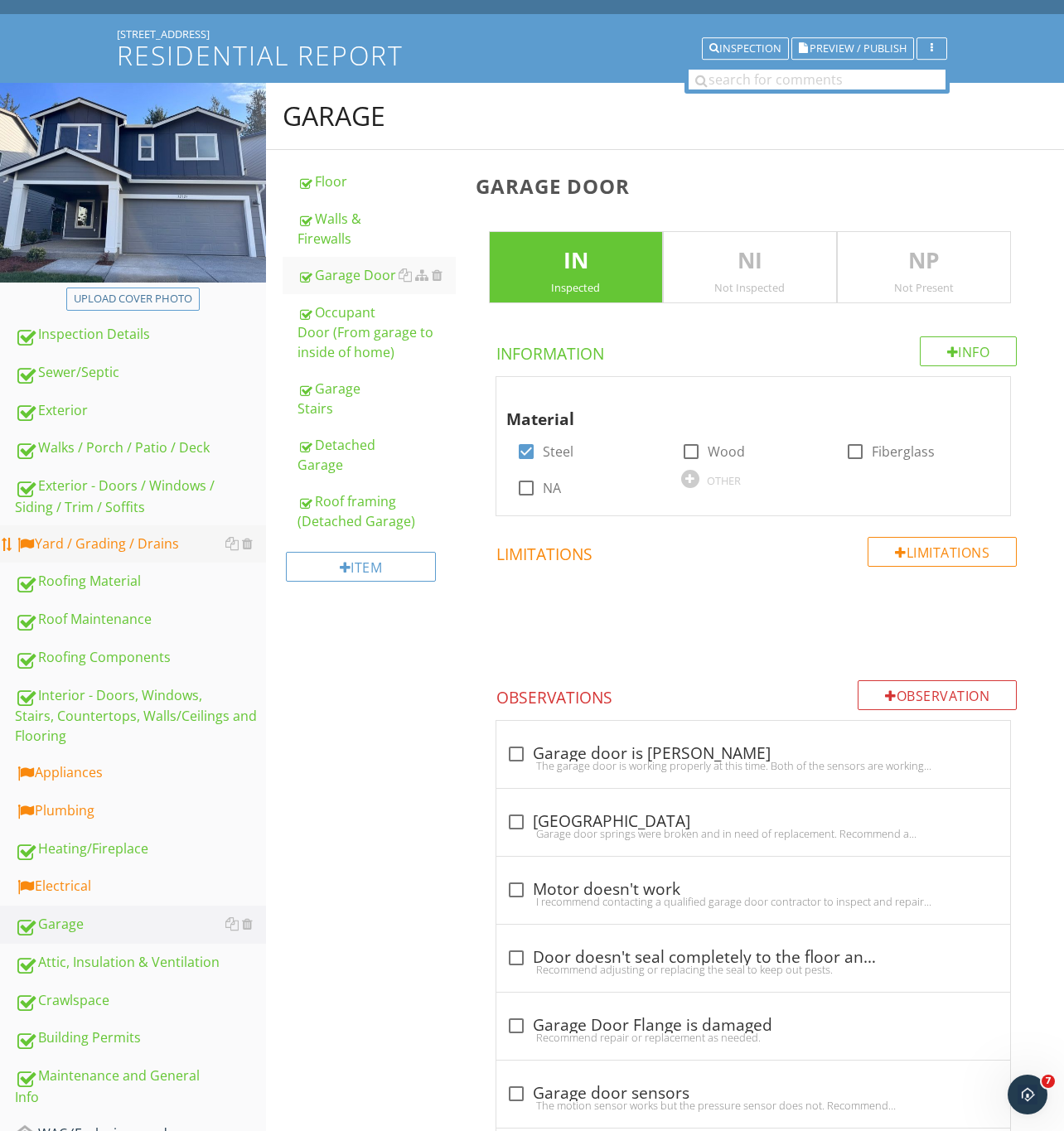
click at [99, 537] on div "Yard / Grading / Drains" at bounding box center [140, 544] width 251 height 21
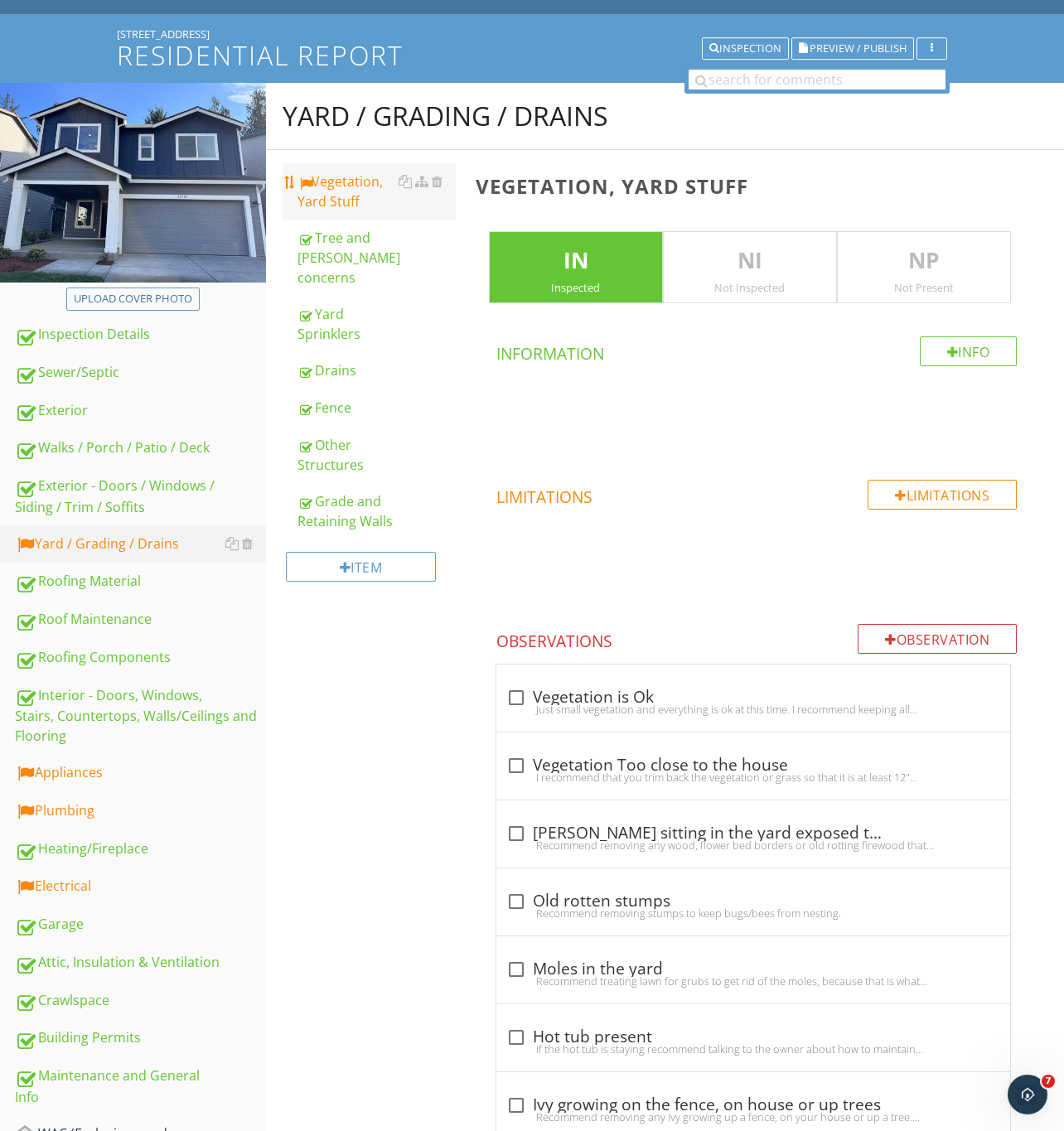
click at [357, 182] on div "Vegetation, Yard Stuff" at bounding box center [377, 191] width 158 height 40
click at [522, 704] on div "Just small vegetation and everything is ok at this time. I recommend keeping al…" at bounding box center [753, 709] width 493 height 13
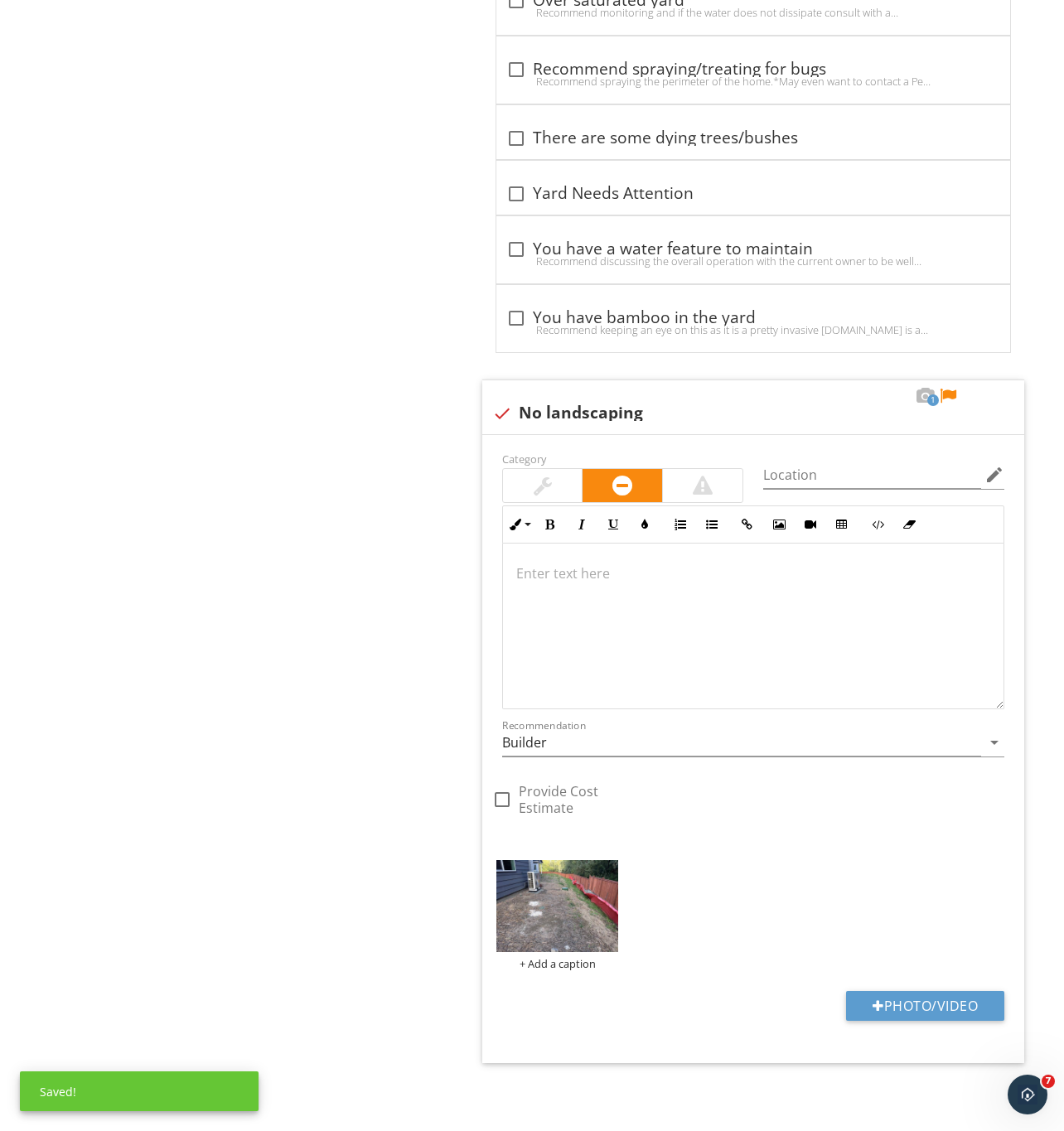
scroll to position [1825, 0]
click at [947, 388] on div at bounding box center [948, 396] width 20 height 17
click at [562, 922] on img at bounding box center [557, 906] width 122 height 92
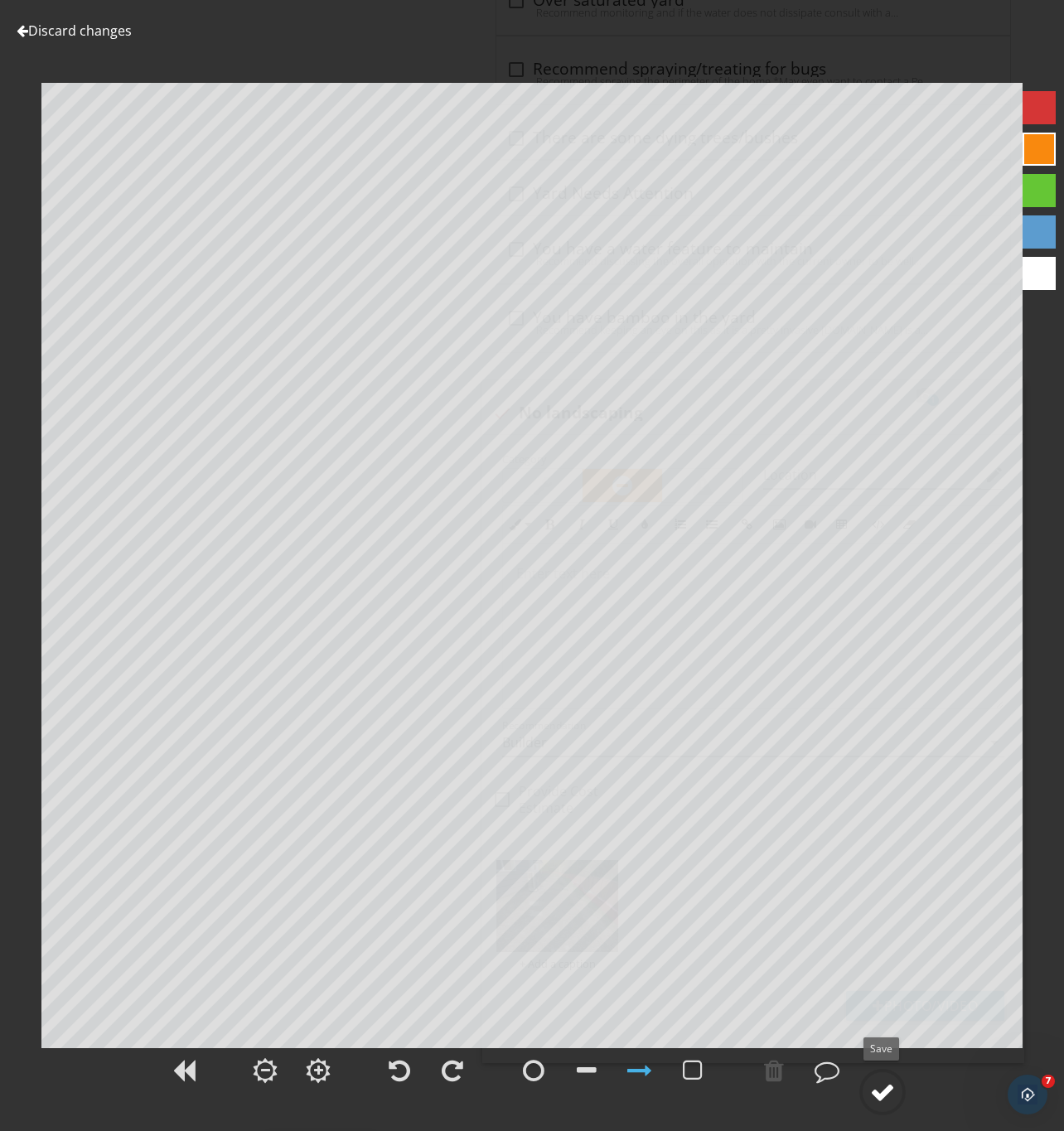
click at [885, 1091] on div at bounding box center [882, 1091] width 25 height 25
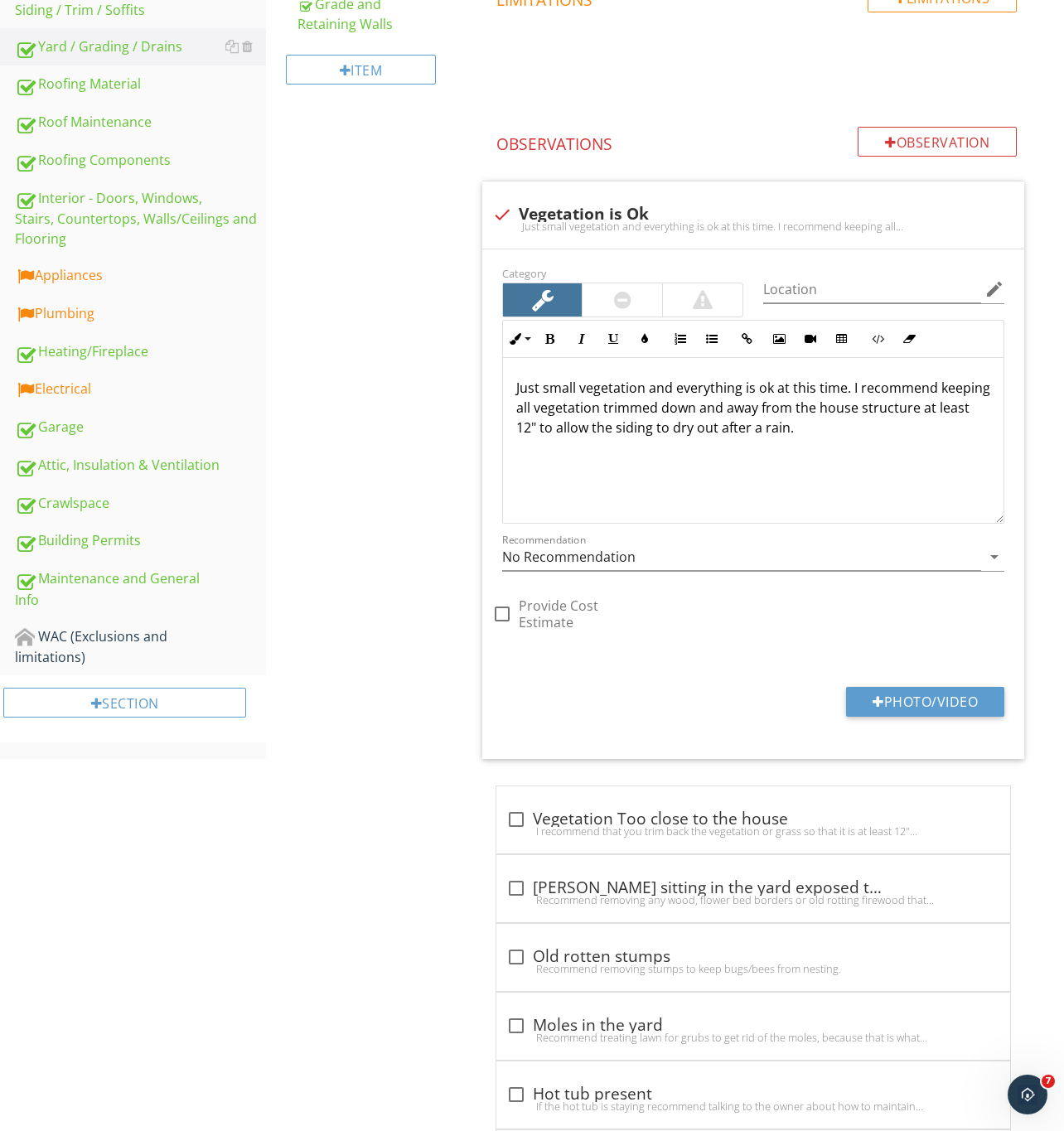
scroll to position [334, 0]
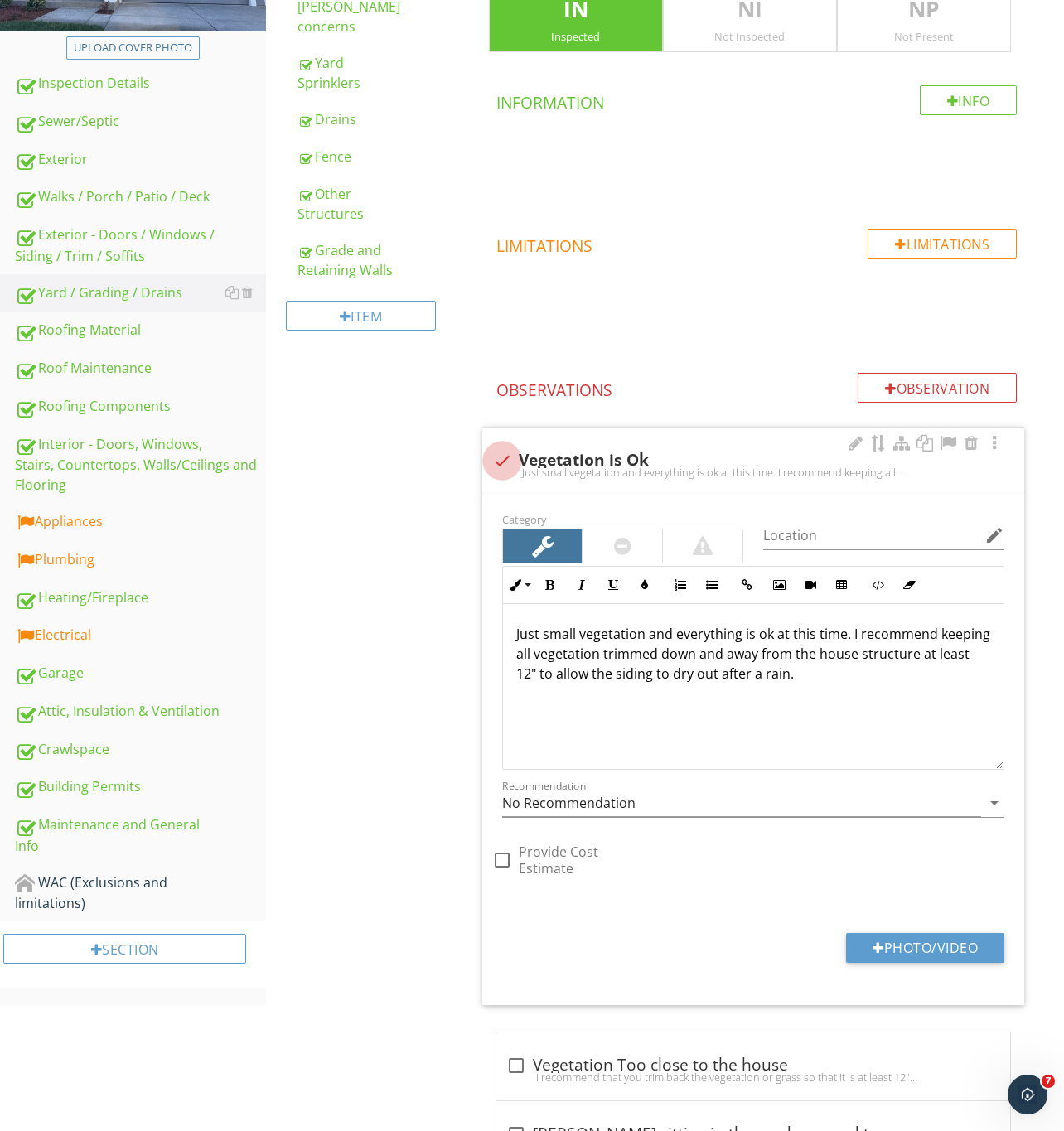
click at [508, 456] on div at bounding box center [502, 460] width 28 height 28
checkbox input "true"
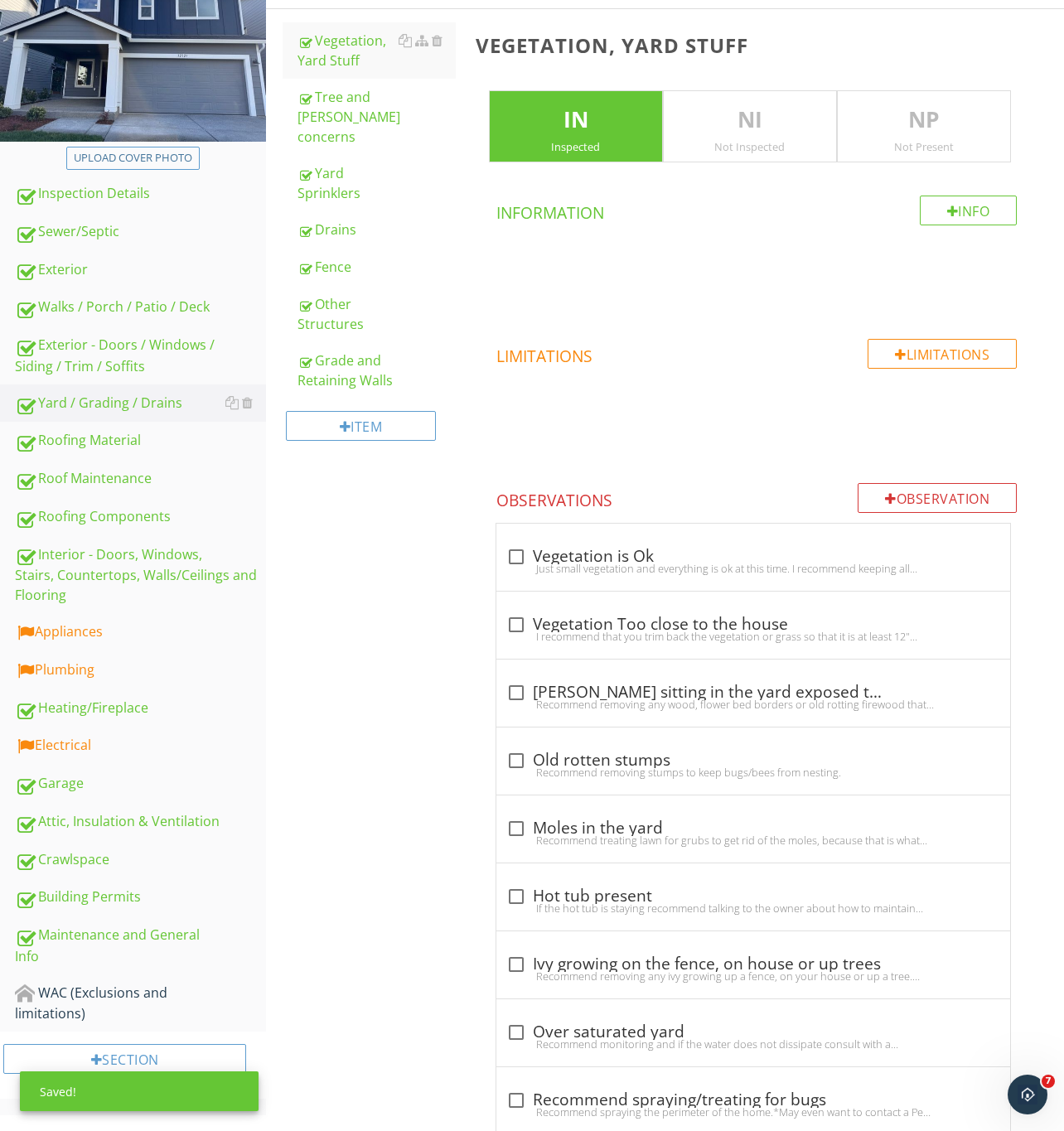
scroll to position [0, 0]
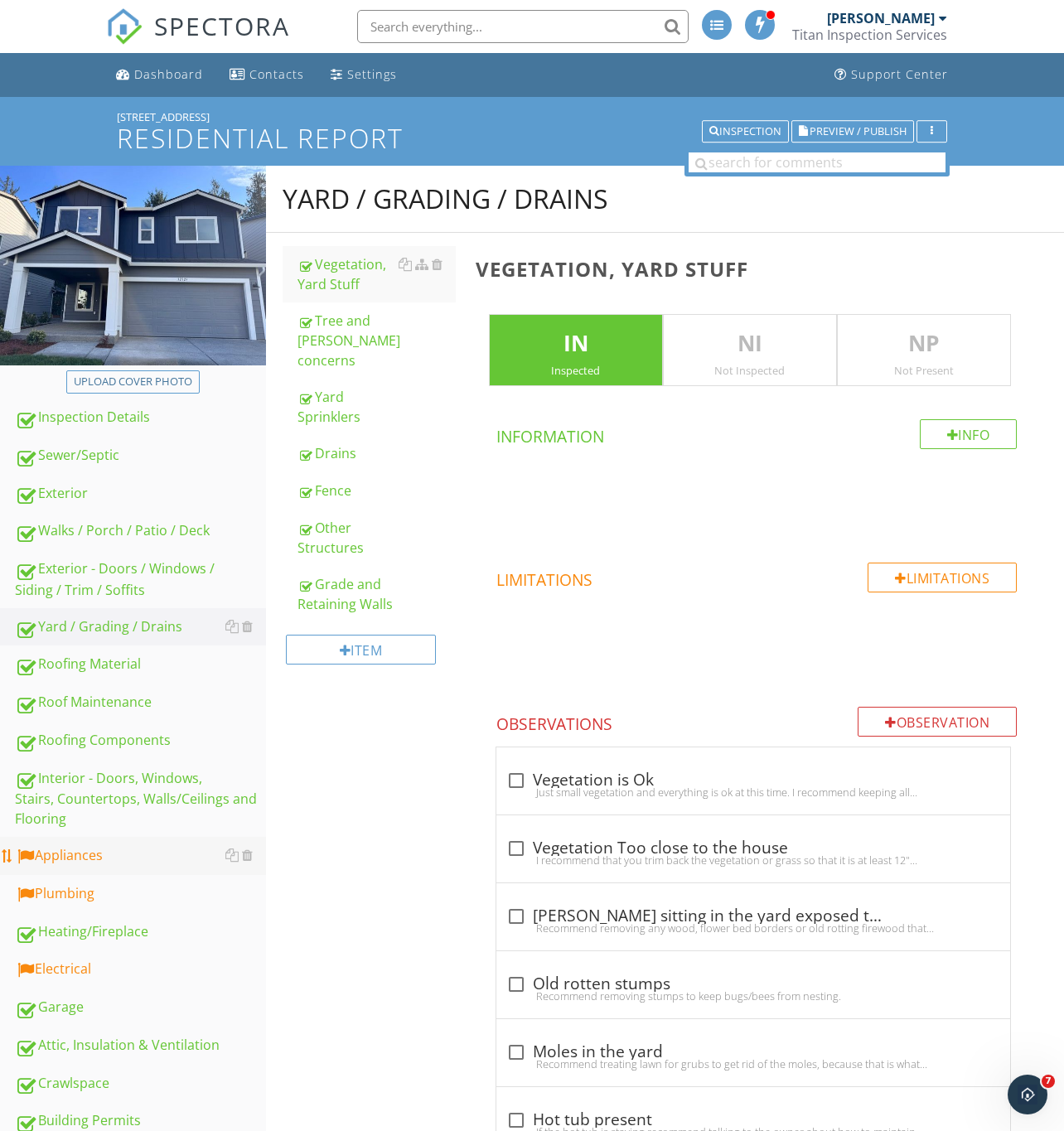
click at [85, 858] on div "Appliances" at bounding box center [140, 855] width 251 height 21
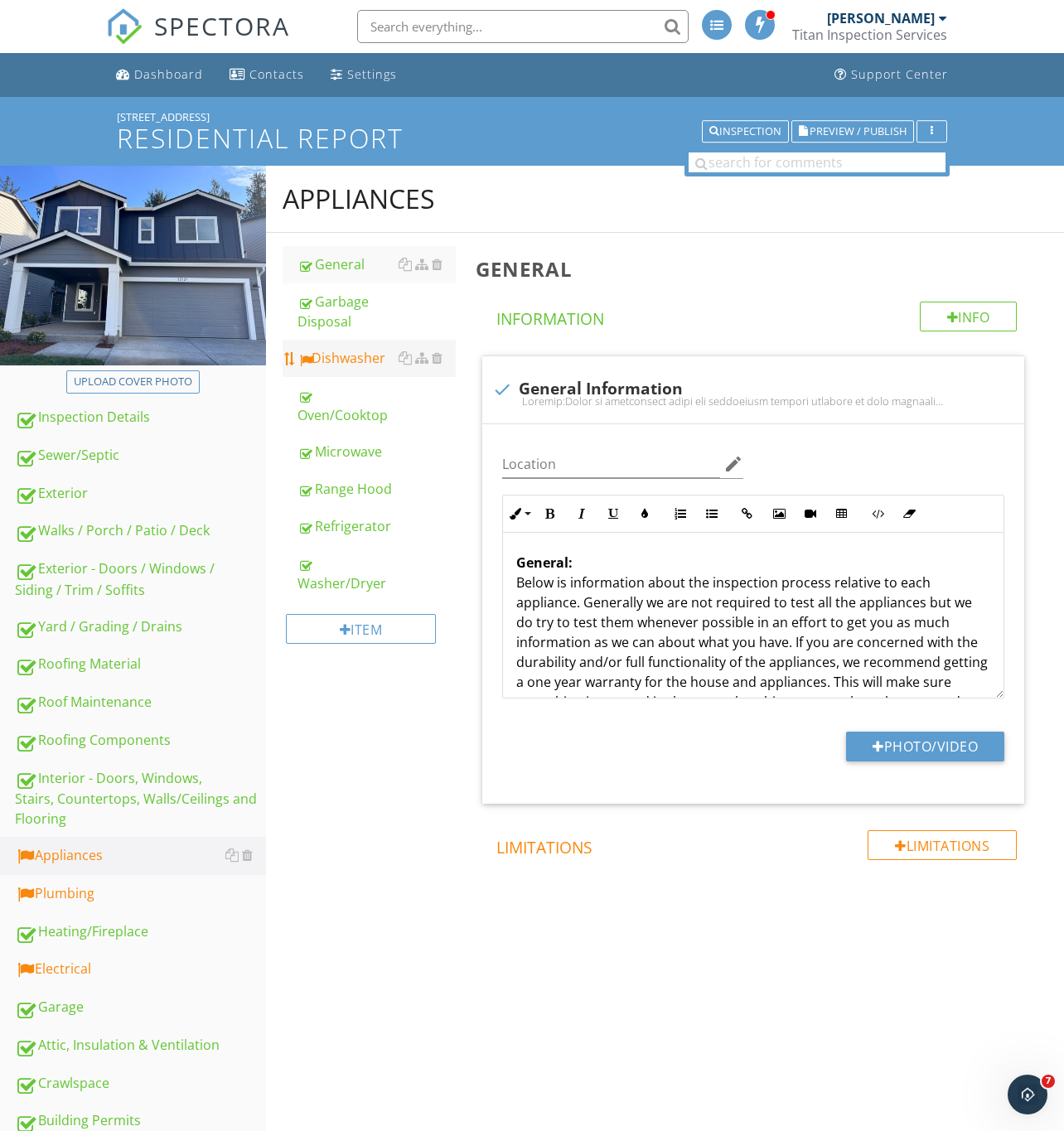
click at [357, 358] on div "Dishwasher" at bounding box center [377, 358] width 158 height 20
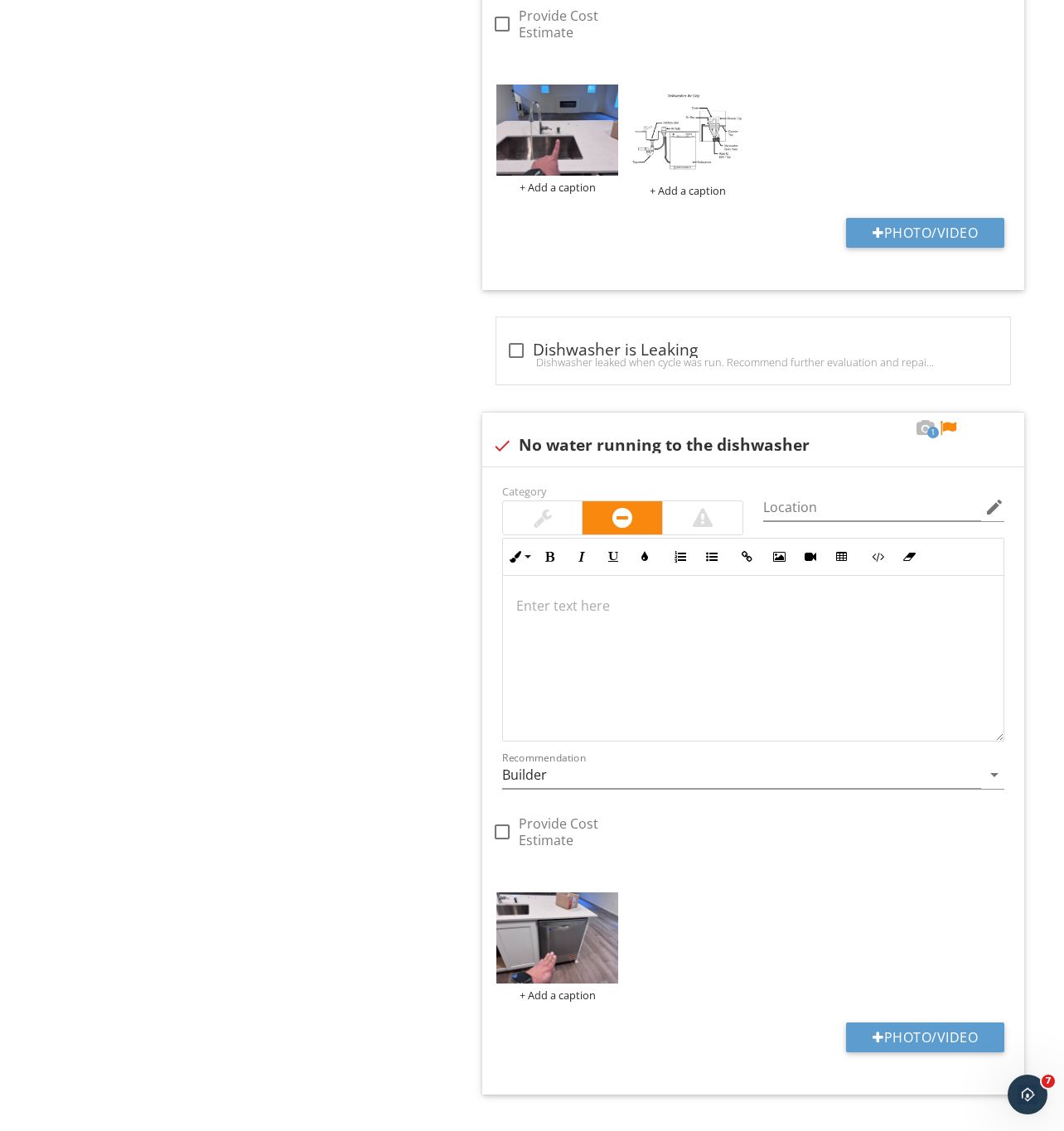
scroll to position [1658, 0]
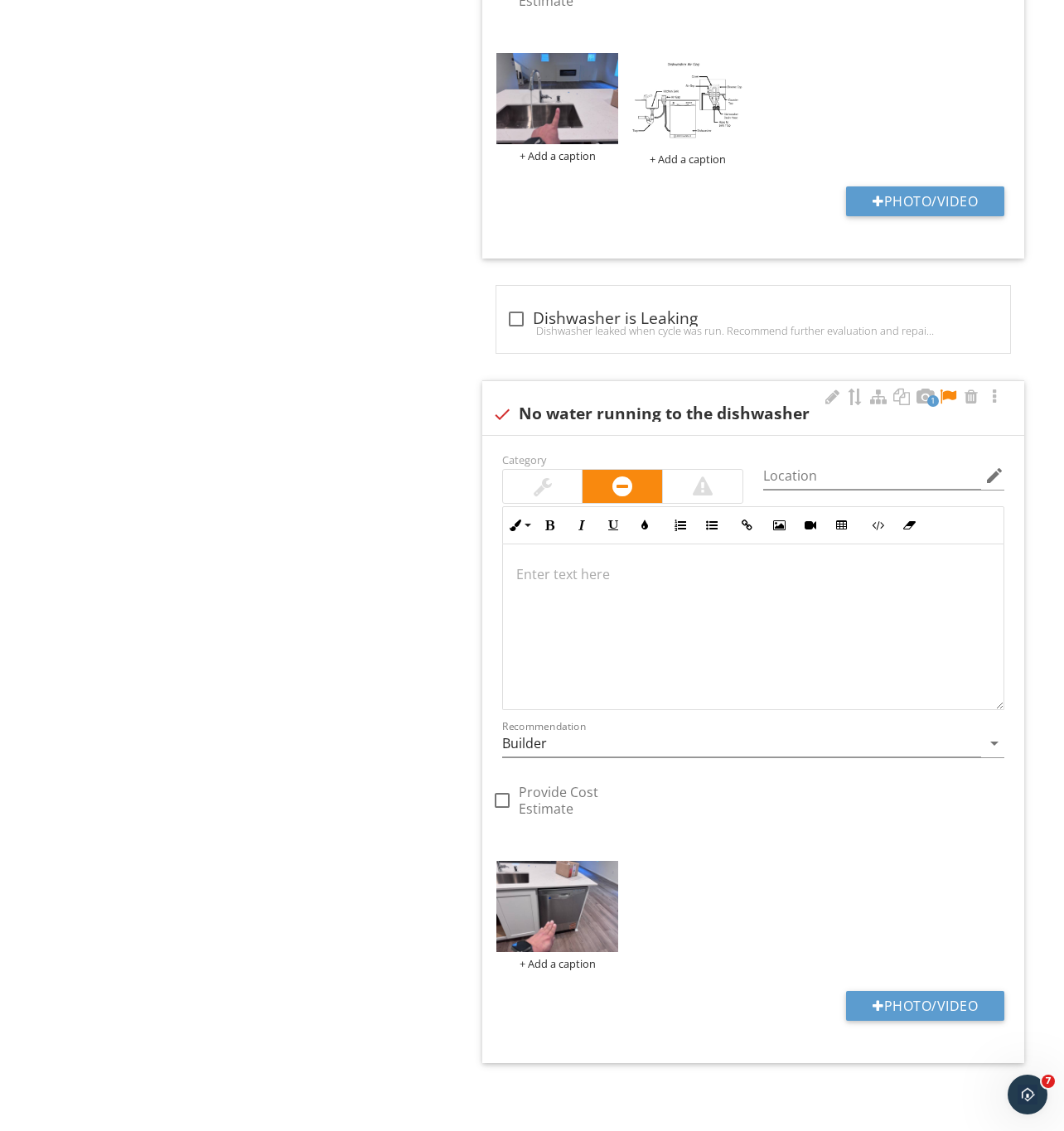
click at [949, 389] on div at bounding box center [948, 397] width 20 height 17
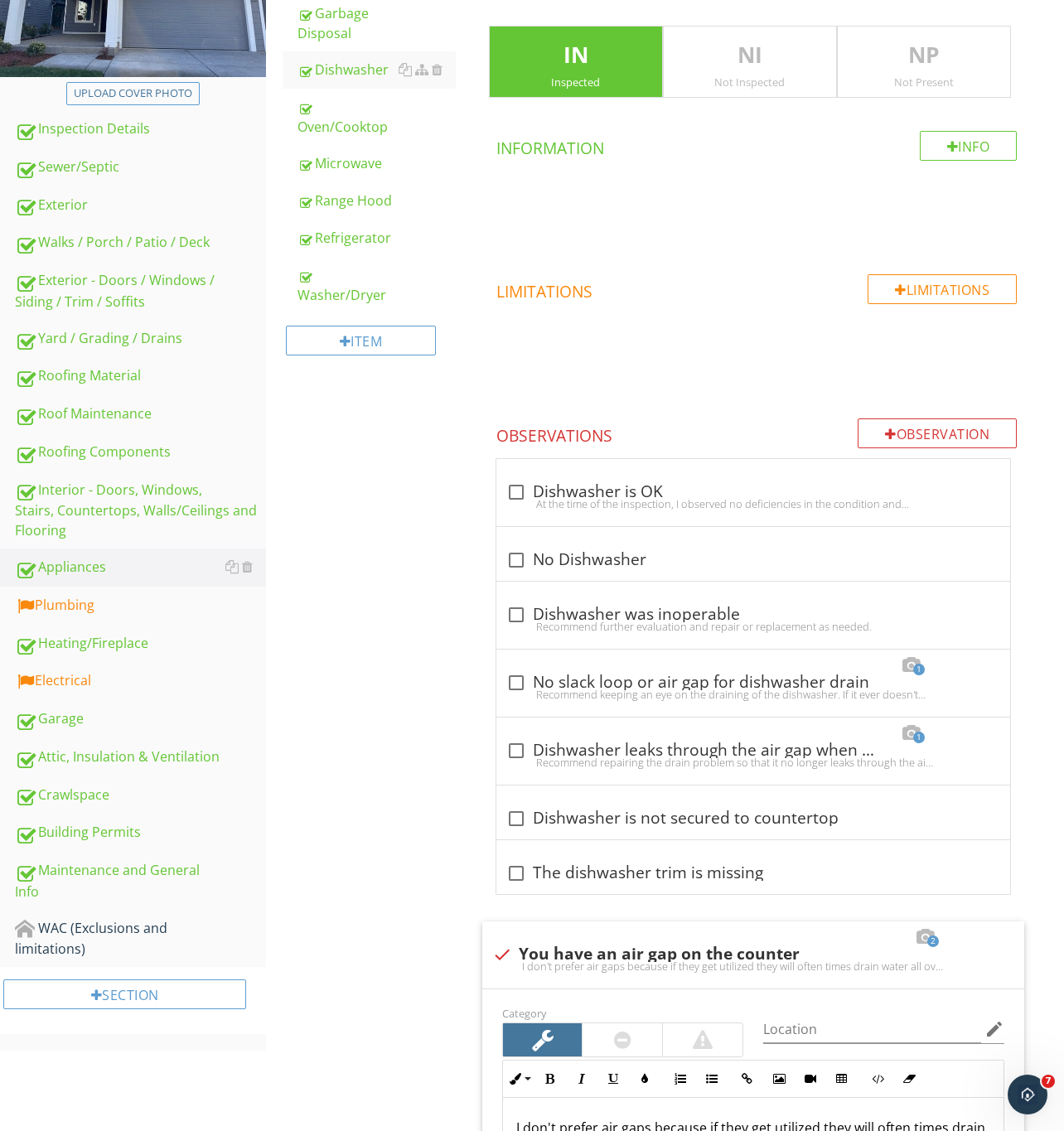
scroll to position [43, 0]
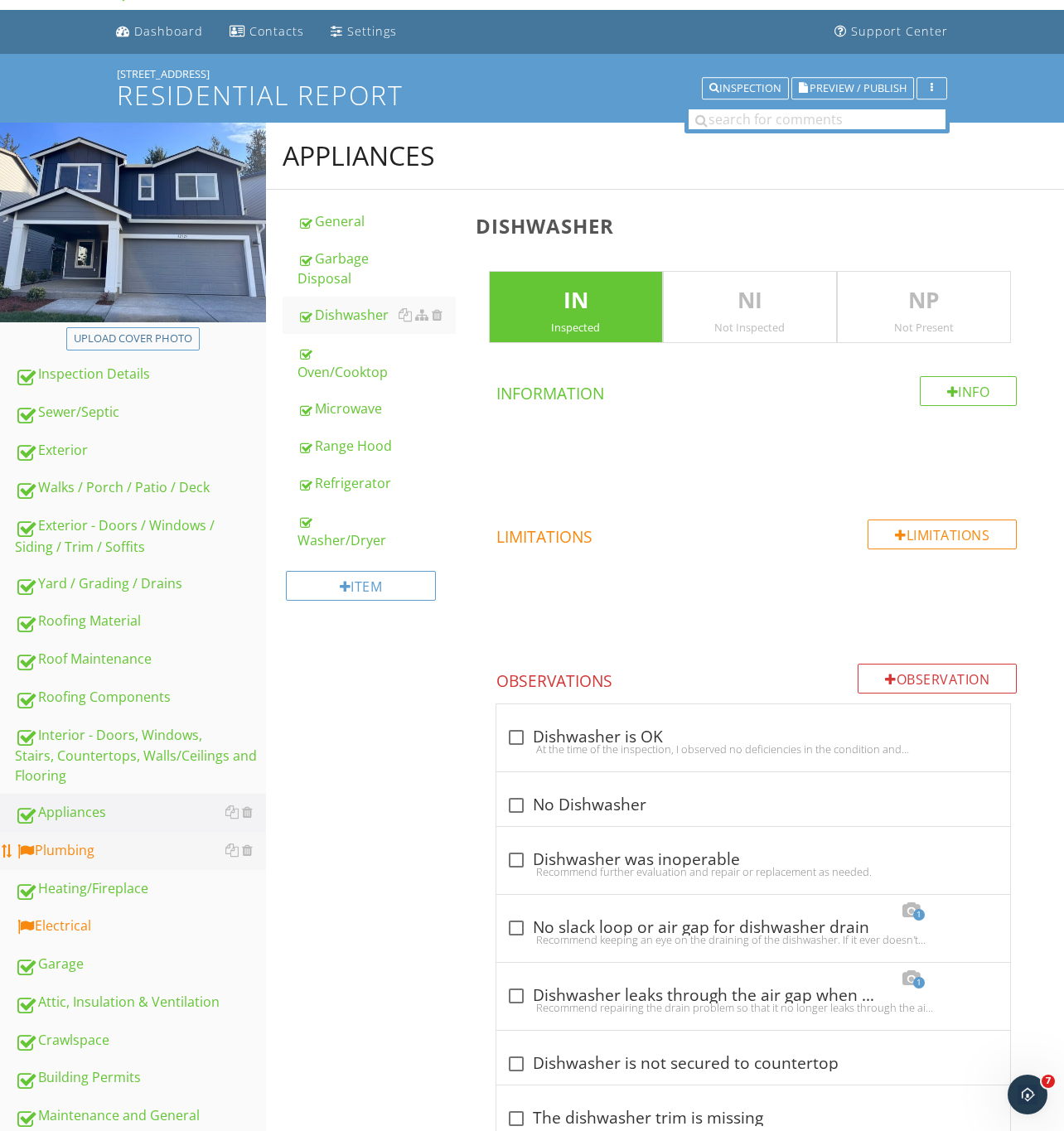
click at [88, 850] on div "Plumbing" at bounding box center [140, 850] width 251 height 21
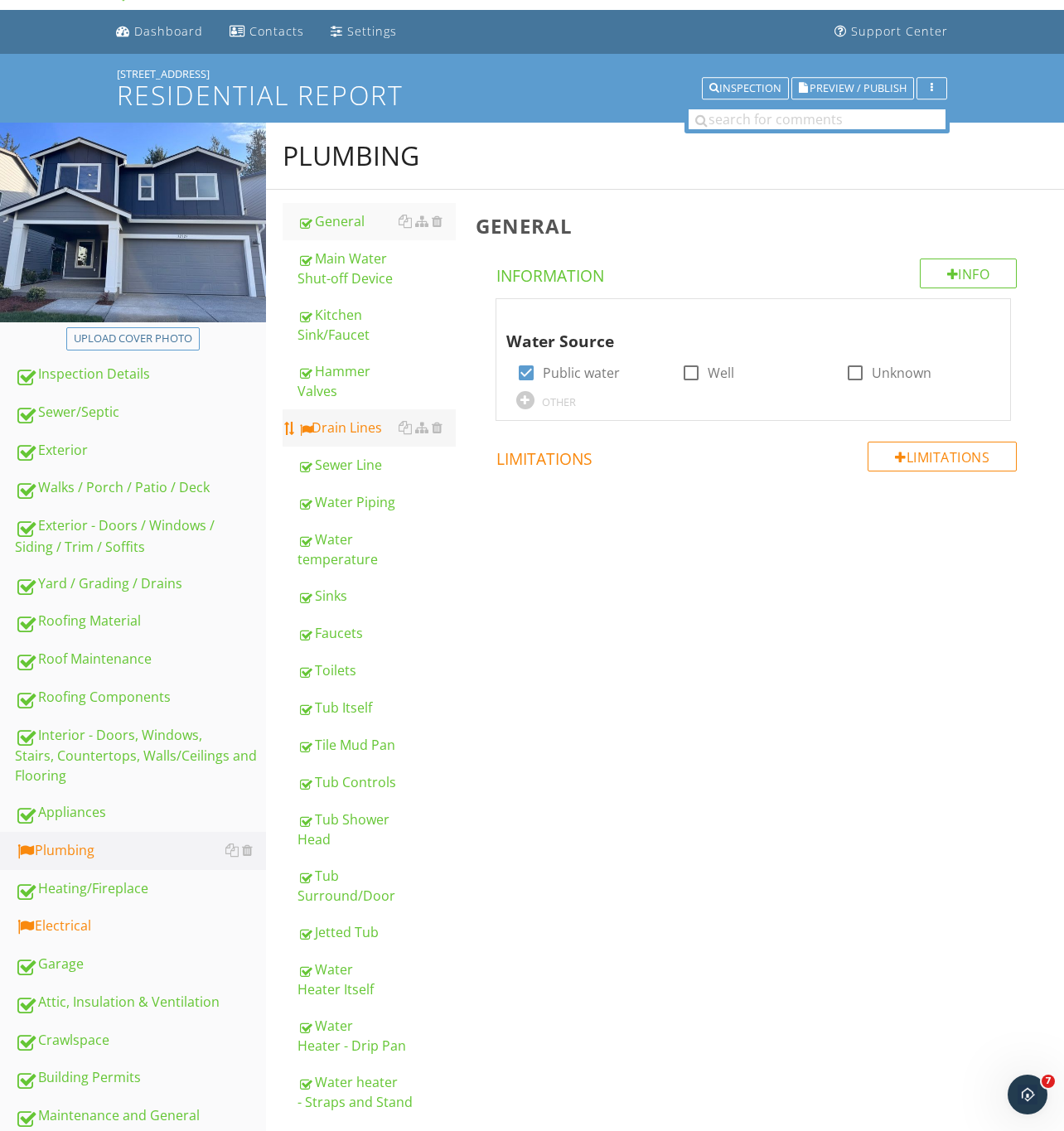
click at [341, 417] on div "Drain Lines" at bounding box center [377, 427] width 158 height 20
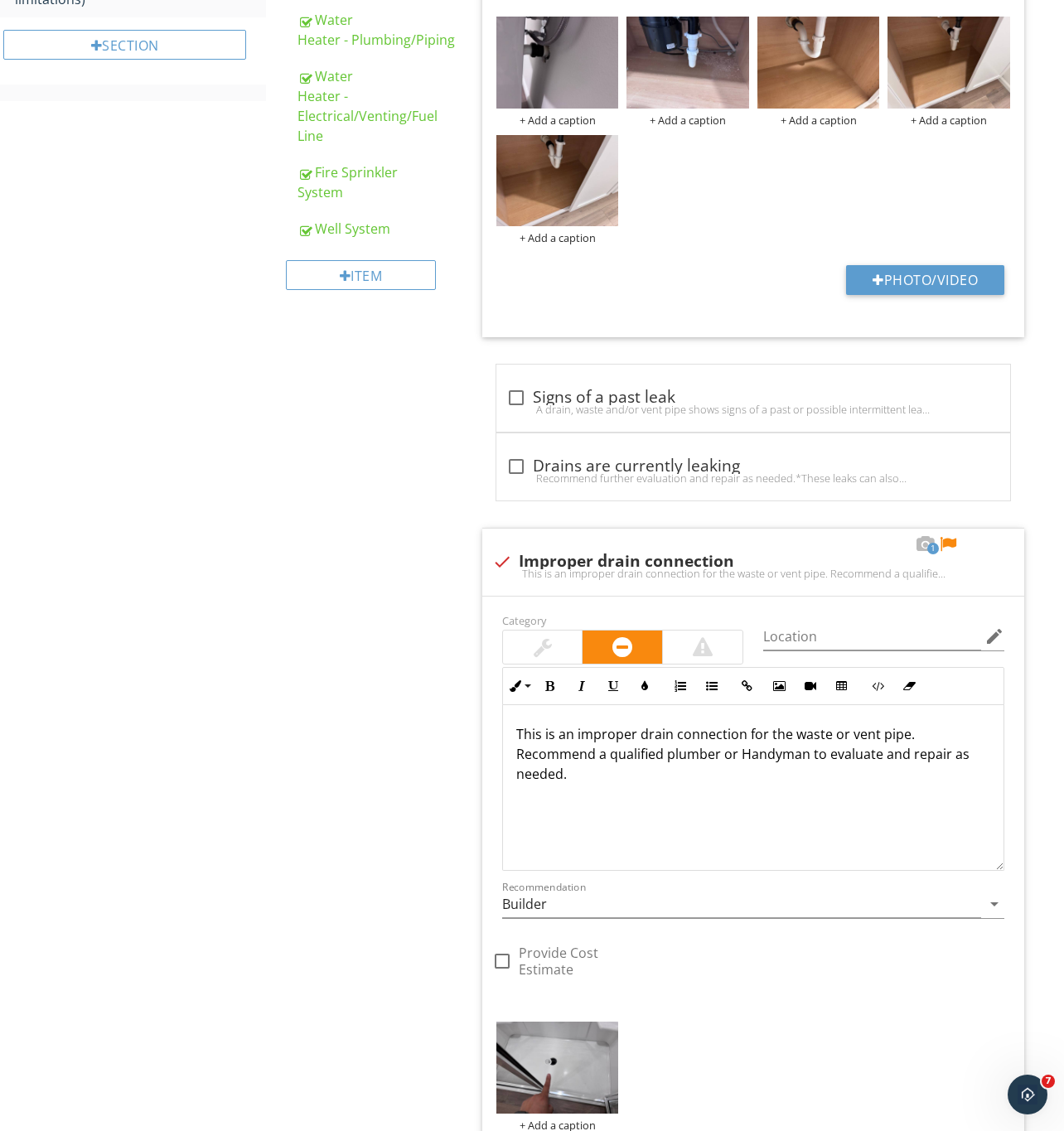
scroll to position [1298, 0]
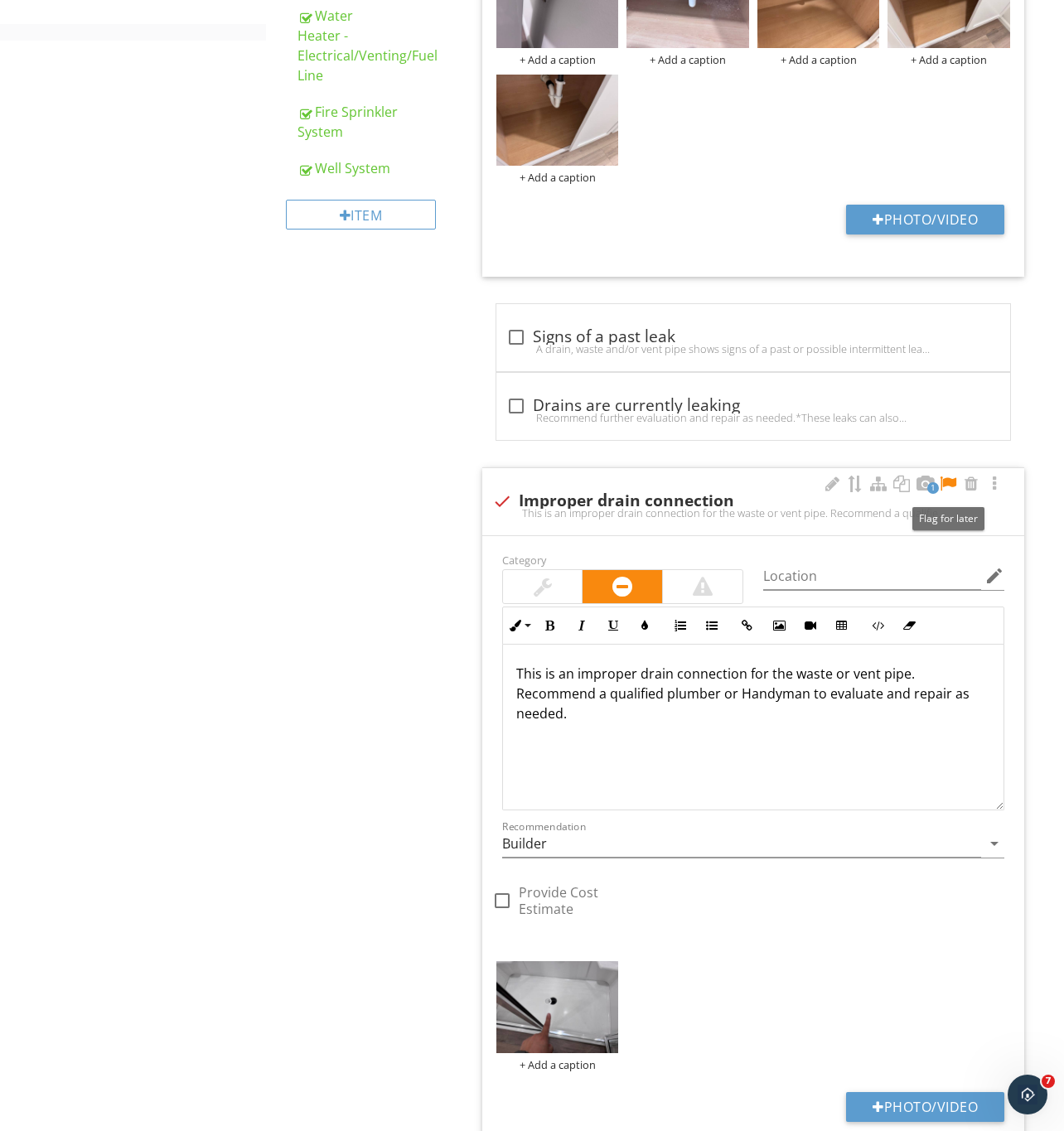
click at [949, 484] on div at bounding box center [948, 484] width 20 height 17
click at [504, 503] on div at bounding box center [502, 501] width 28 height 28
checkbox input "true"
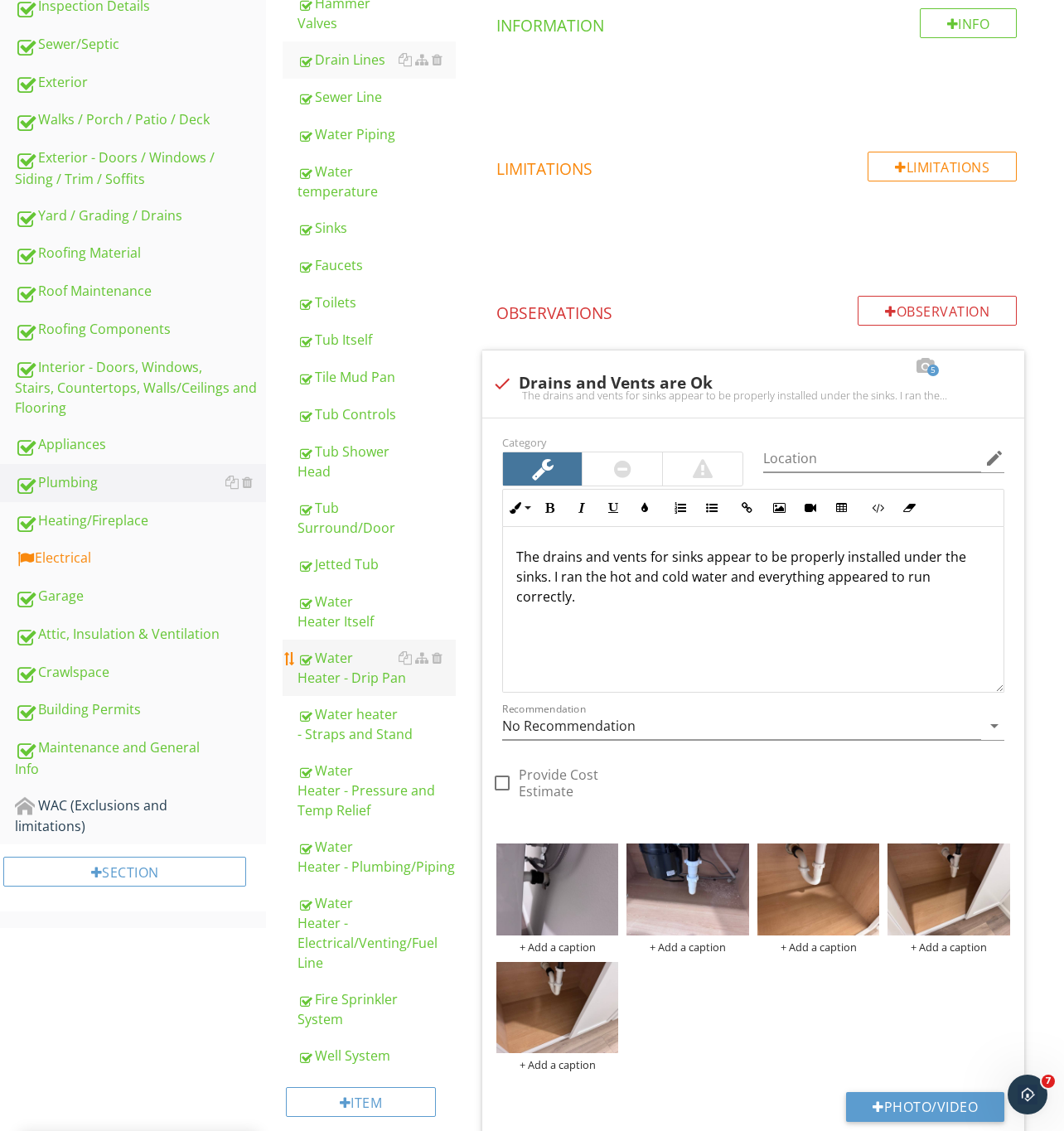
scroll to position [368, 0]
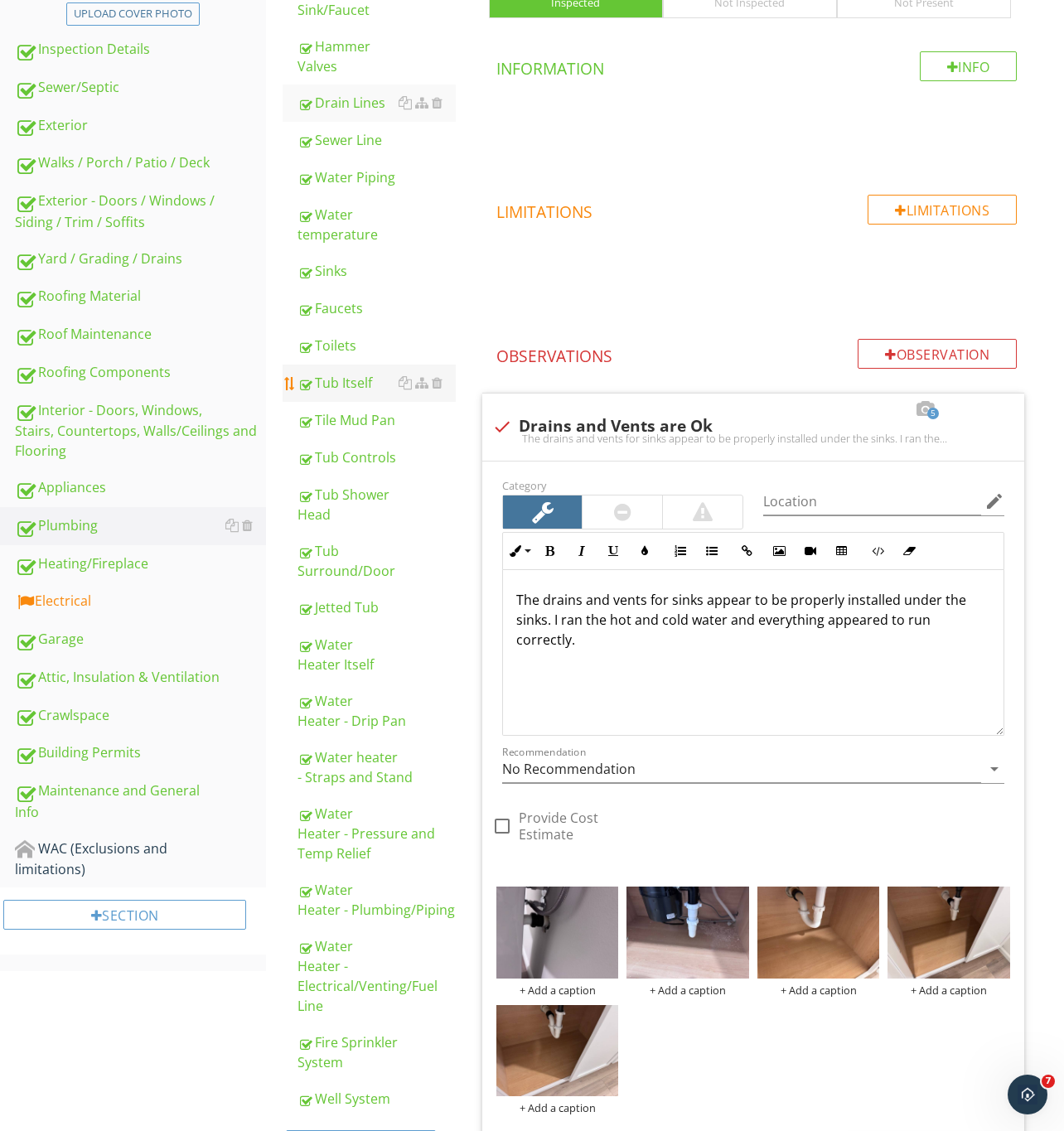
click at [350, 380] on div "Tub Itself" at bounding box center [377, 383] width 158 height 20
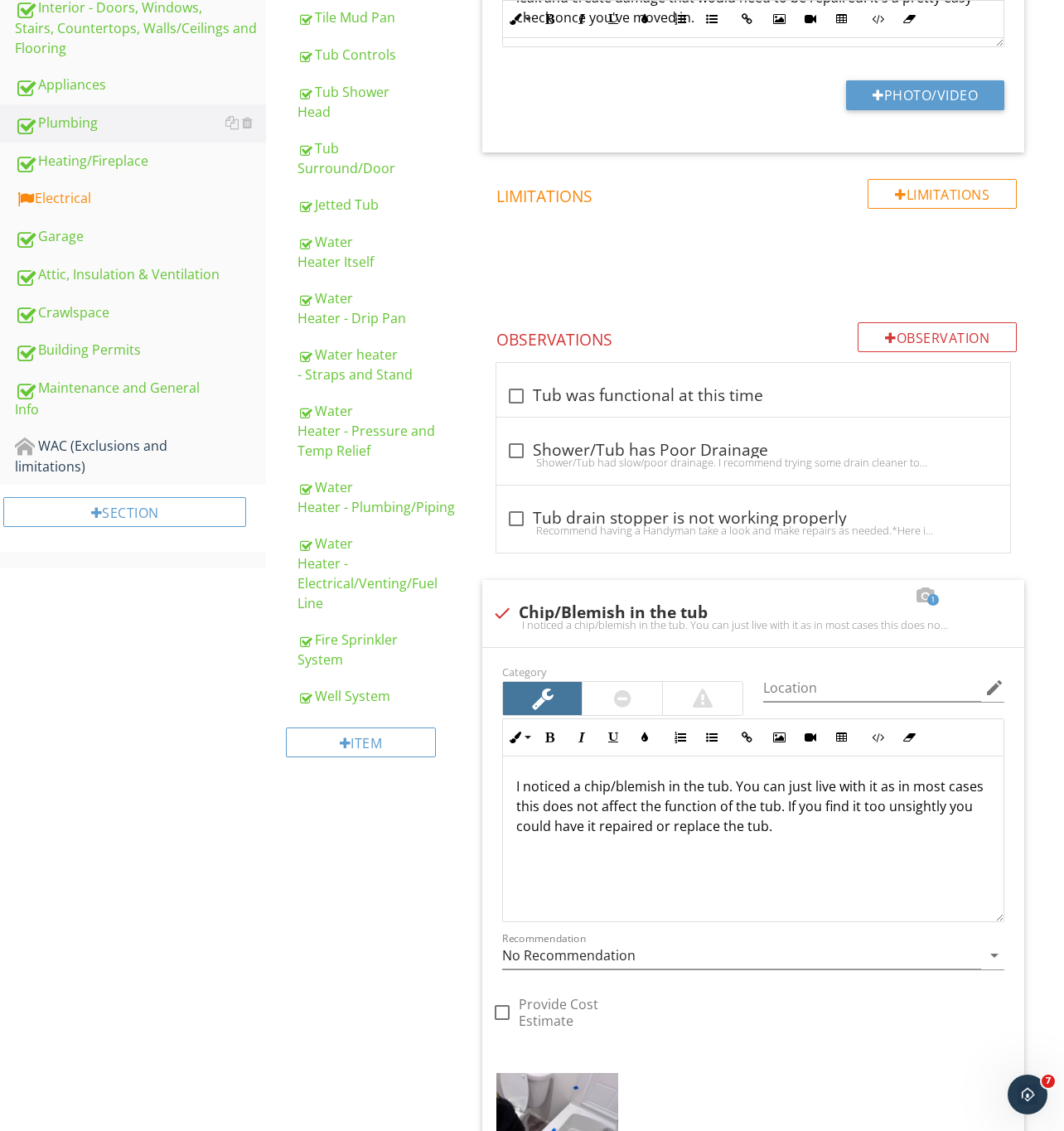
scroll to position [701, 0]
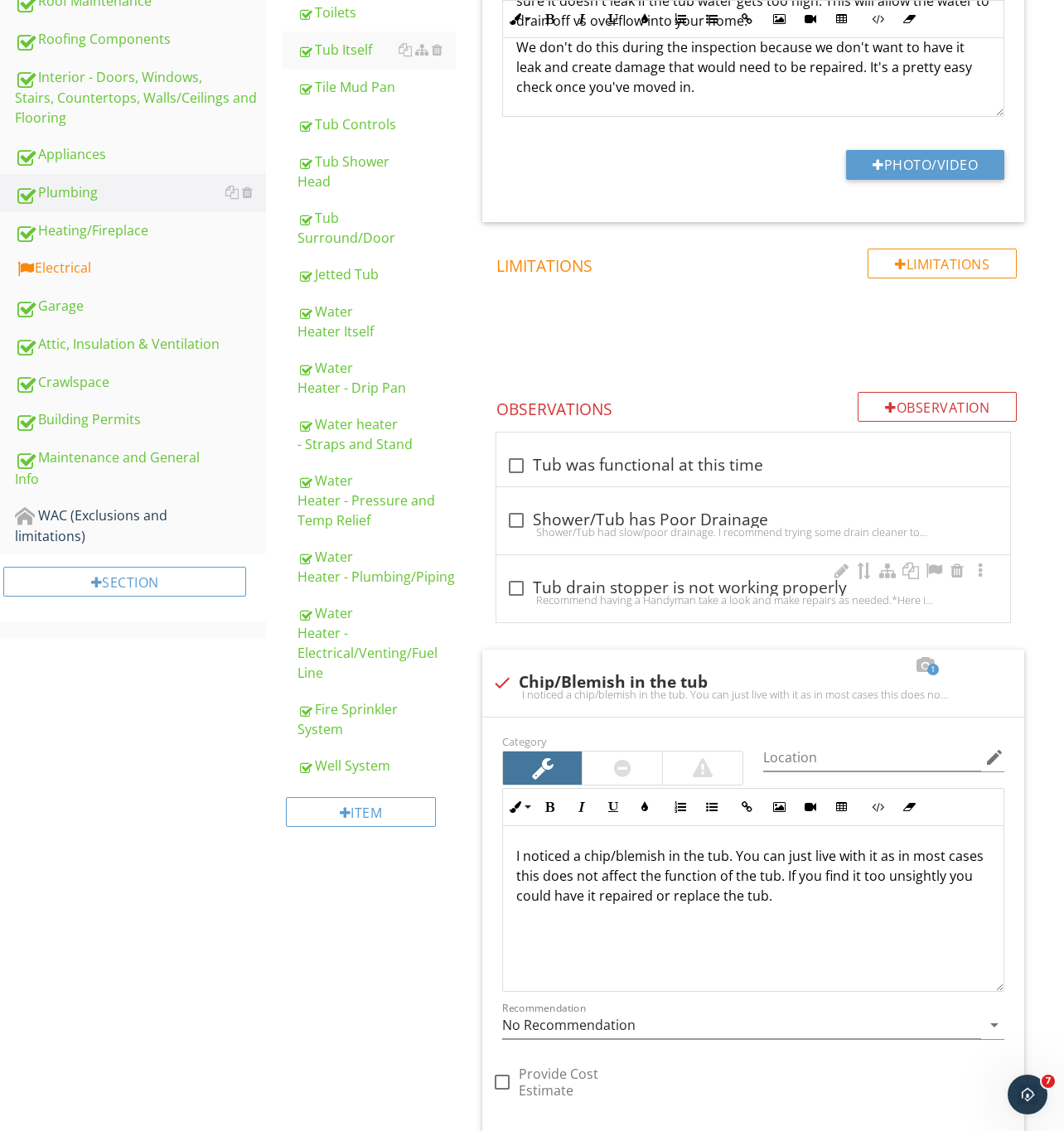
click at [512, 592] on div at bounding box center [515, 588] width 28 height 28
checkbox input "true"
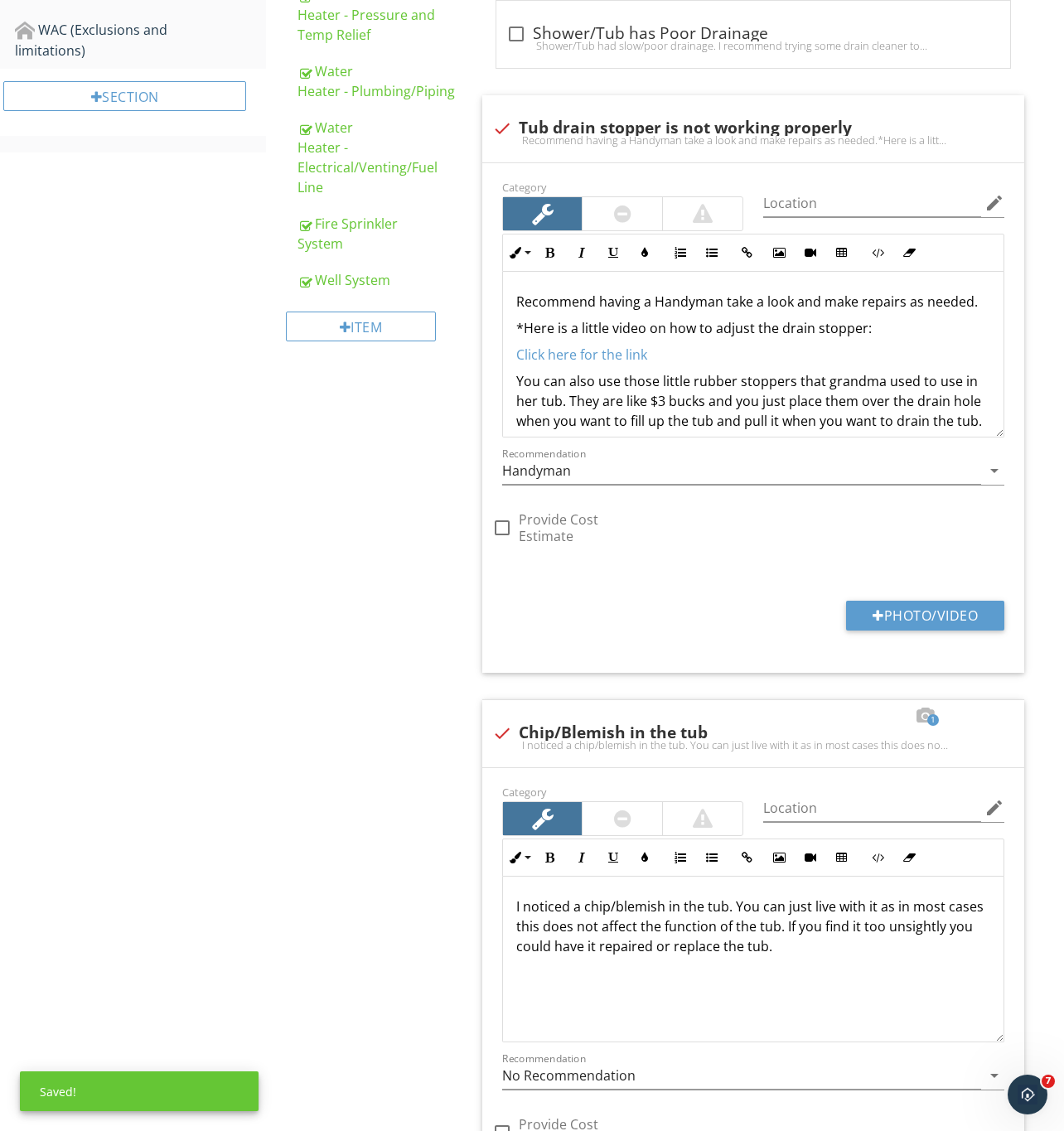
scroll to position [1198, 0]
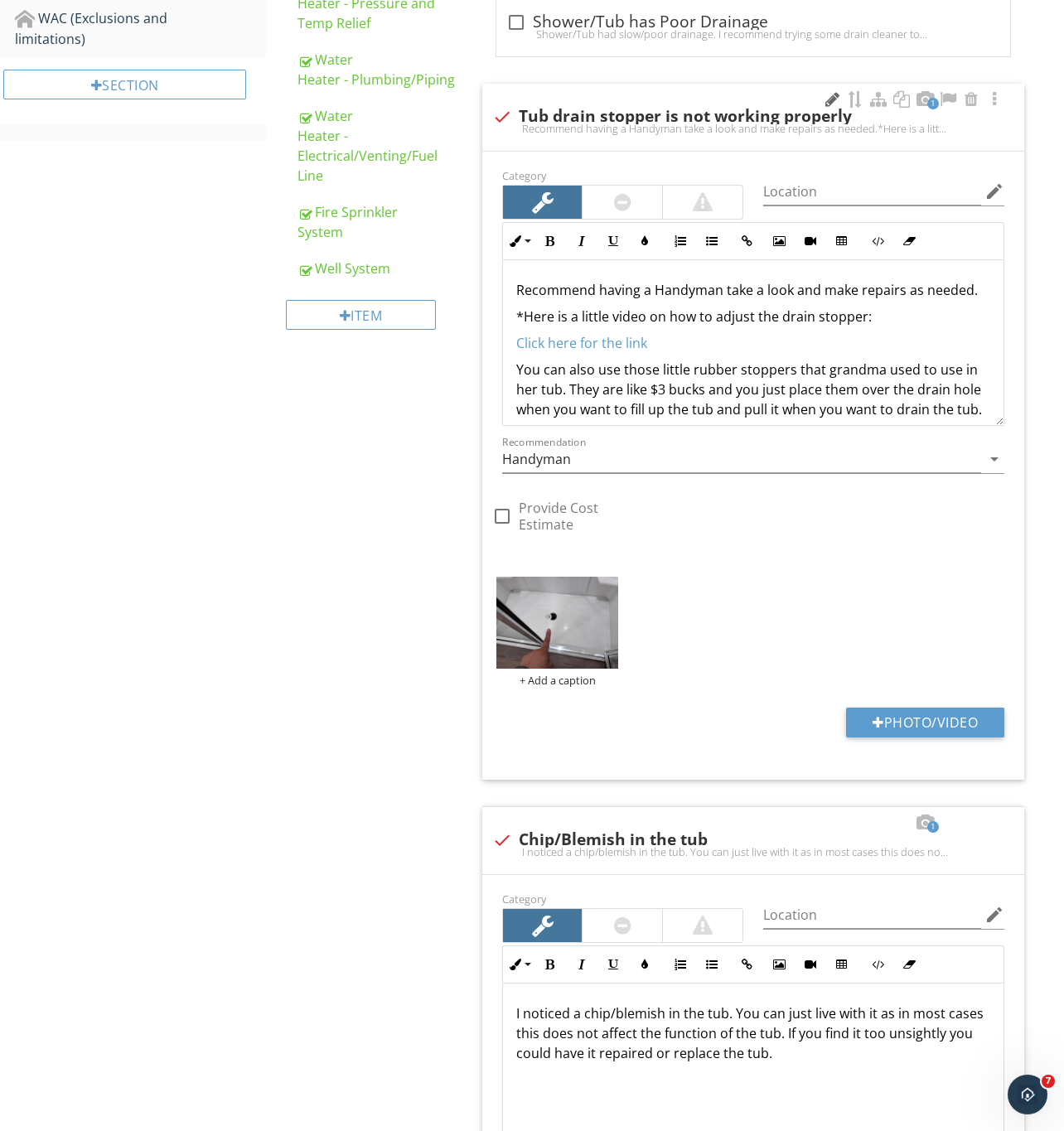
click at [830, 99] on div at bounding box center [832, 99] width 20 height 17
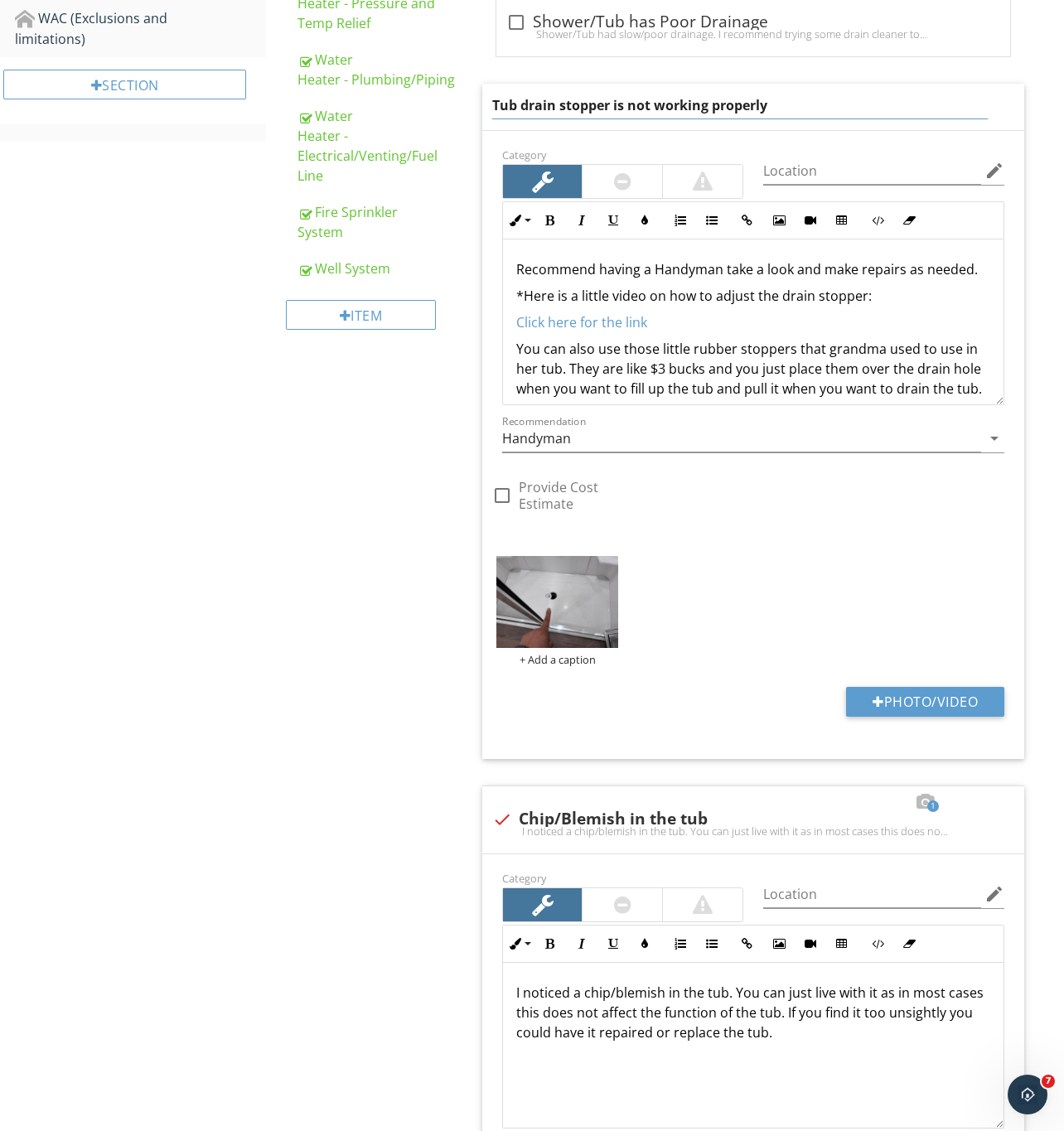
click at [637, 107] on input "Tub drain stopper is not working properly" at bounding box center [741, 106] width 496 height 28
drag, startPoint x: 659, startPoint y: 107, endPoint x: 995, endPoint y: 130, distance: 336.8
click at [963, 119] on div "Tub drain stopper is not working properly" at bounding box center [741, 106] width 496 height 28
type input "Tub drain stopper is not installed correctly"
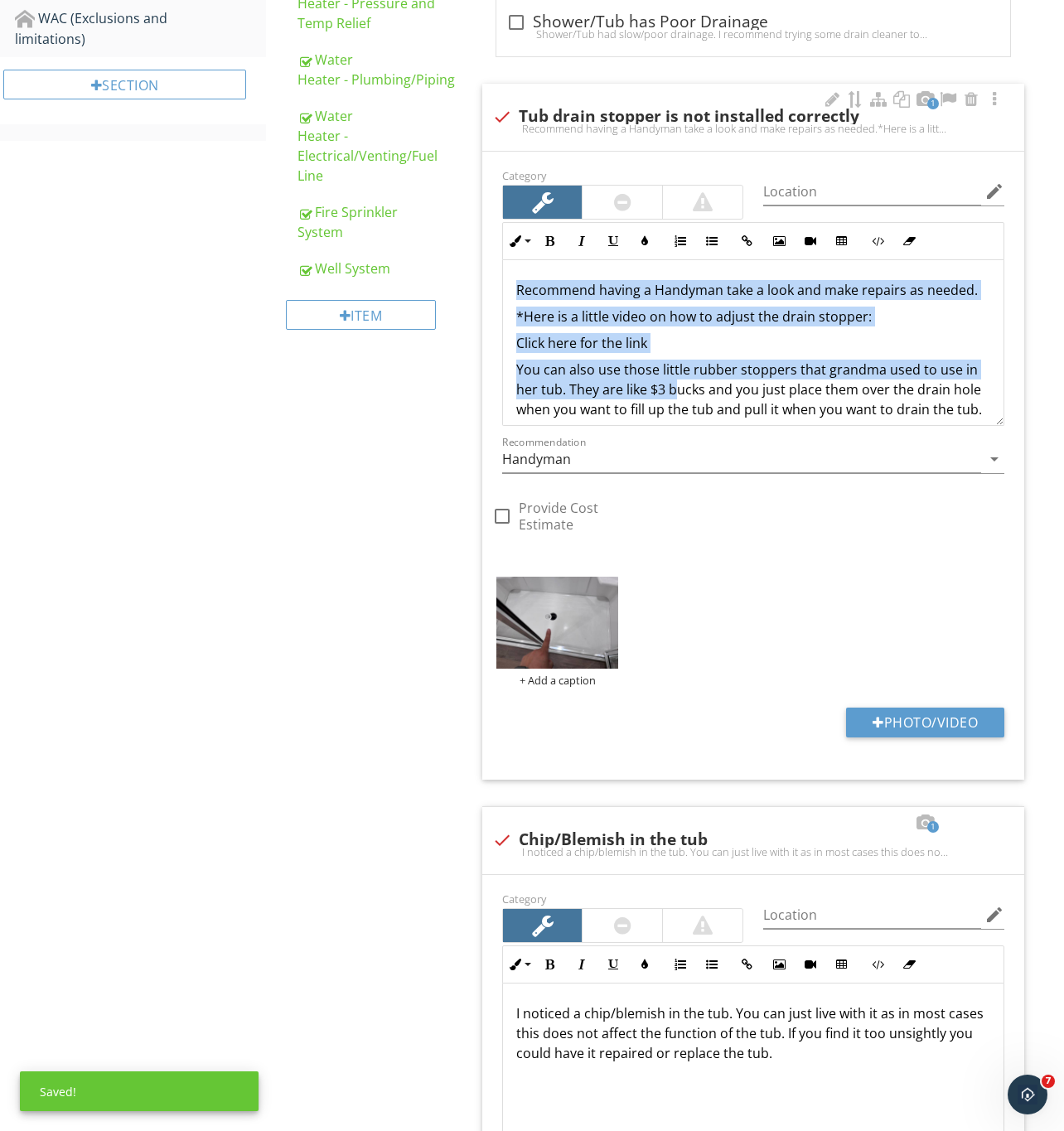
scroll to position [55, 0]
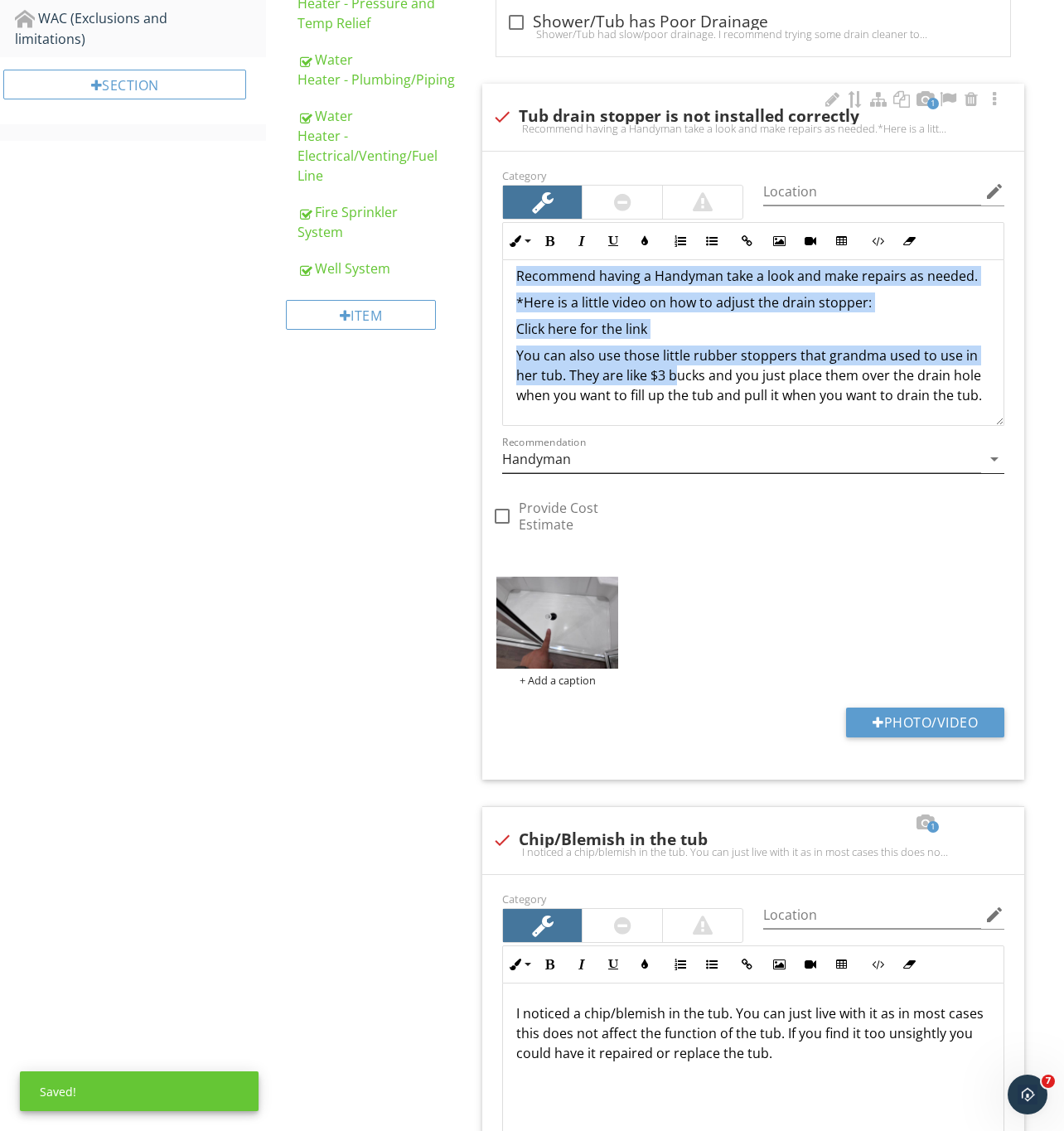
drag, startPoint x: 508, startPoint y: 276, endPoint x: 801, endPoint y: 456, distance: 343.9
click at [801, 456] on div "Category Location edit Inline Style XLarge Large Normal Small Light Small/Light…" at bounding box center [753, 360] width 522 height 391
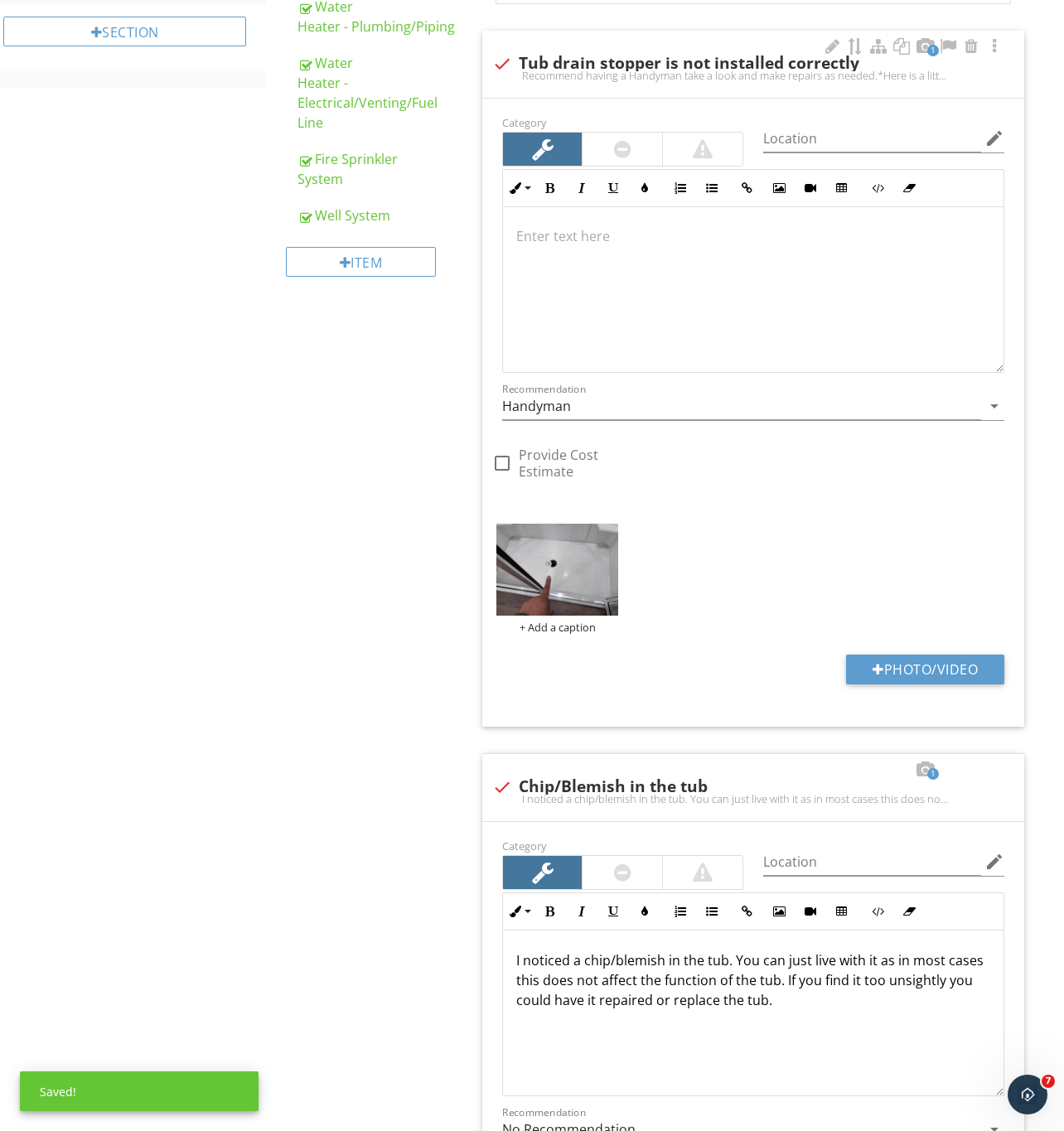
scroll to position [1238, 0]
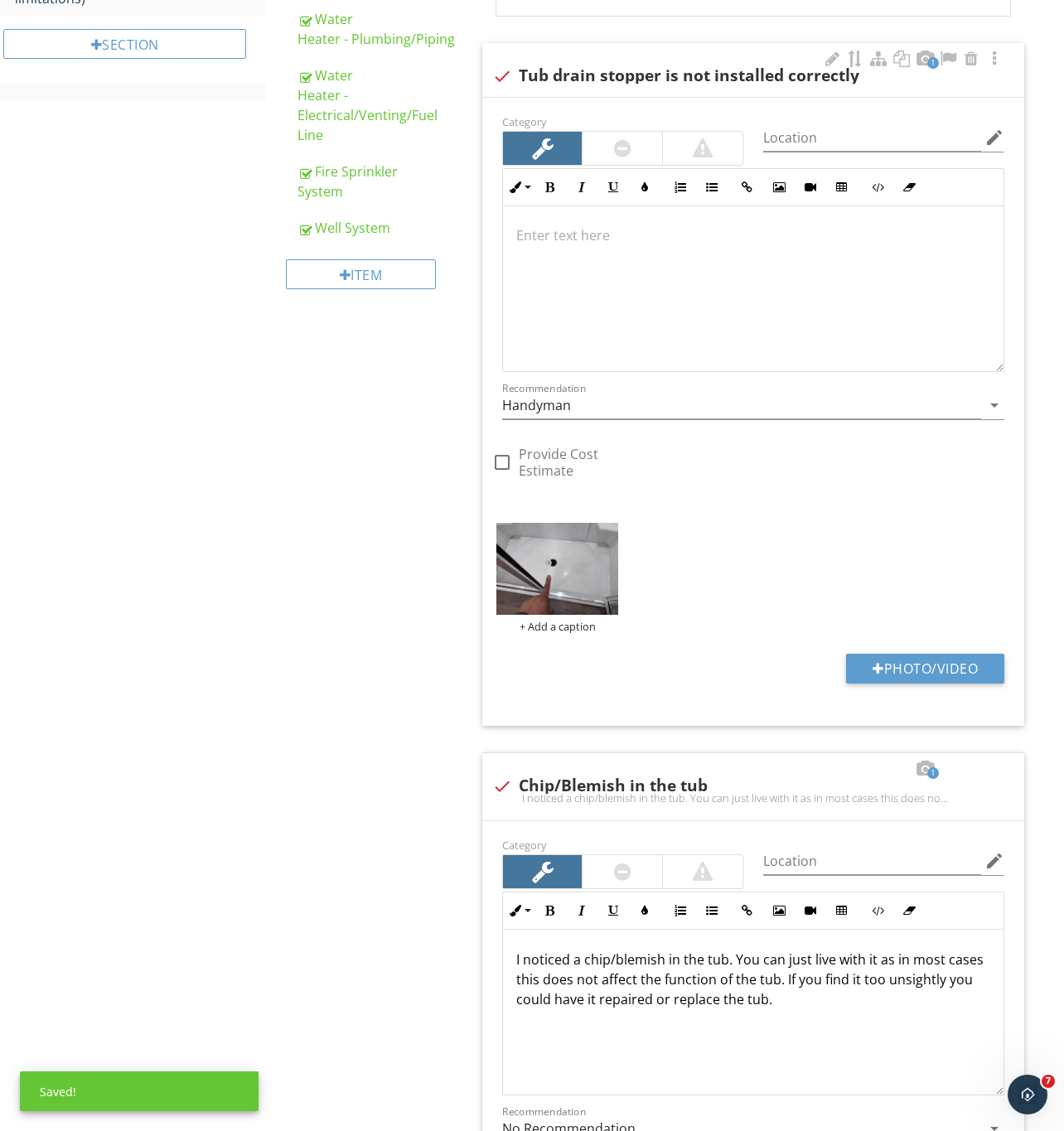
click at [627, 155] on div at bounding box center [622, 149] width 17 height 20
click at [572, 402] on input "Handyman" at bounding box center [741, 405] width 479 height 28
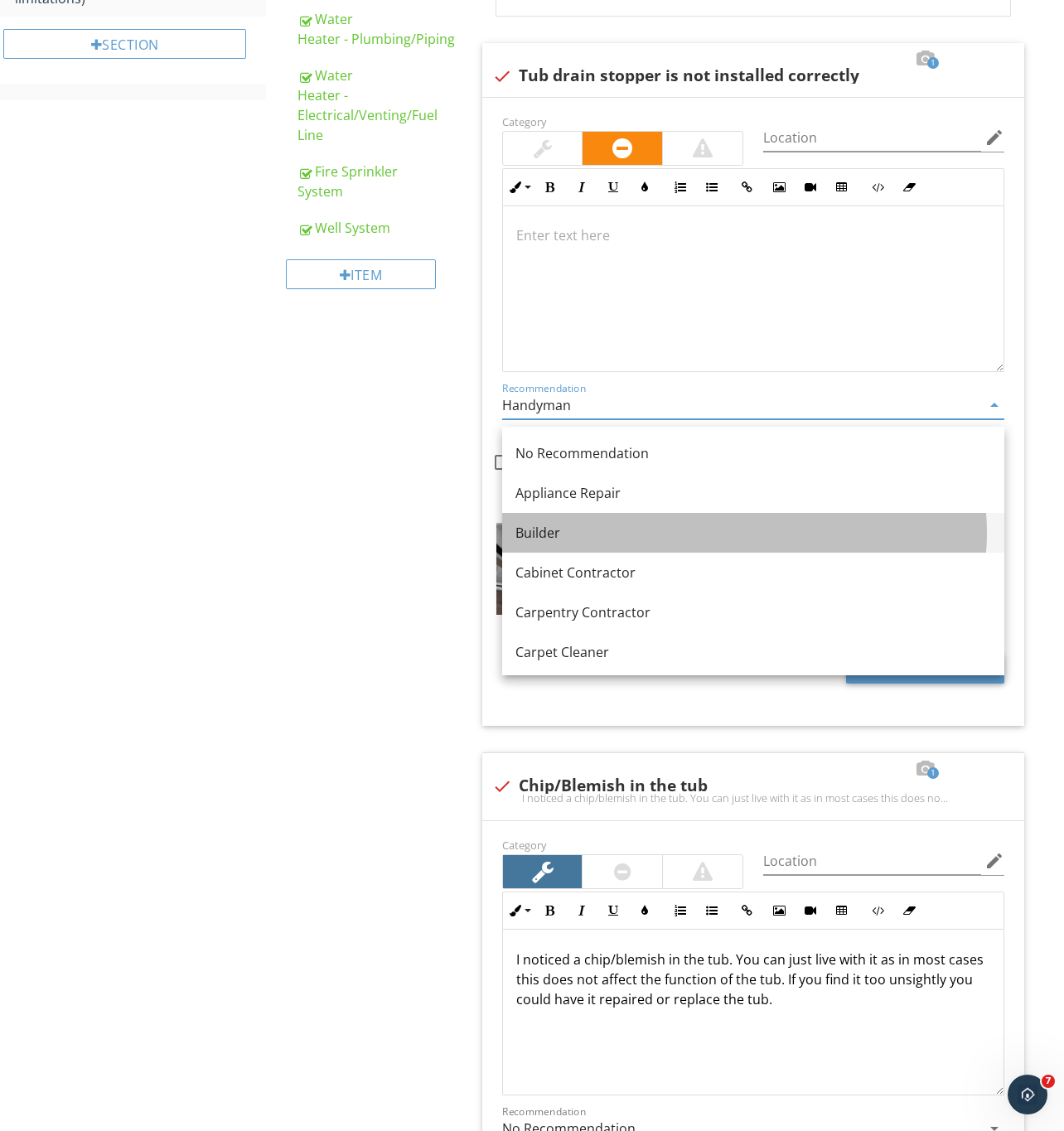
click at [568, 519] on link "Builder" at bounding box center [753, 532] width 502 height 40
type input "Builder"
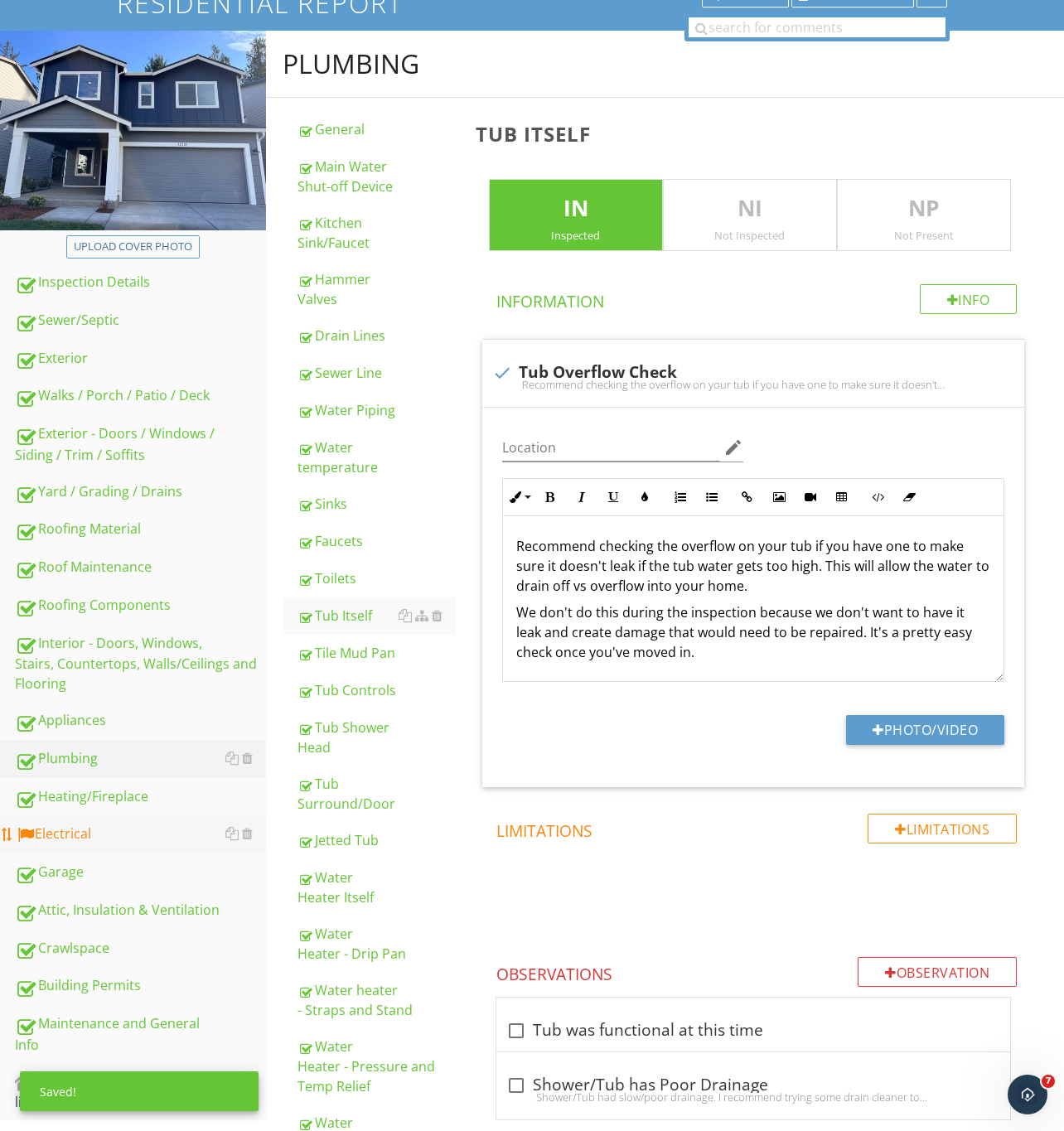
scroll to position [120, 0]
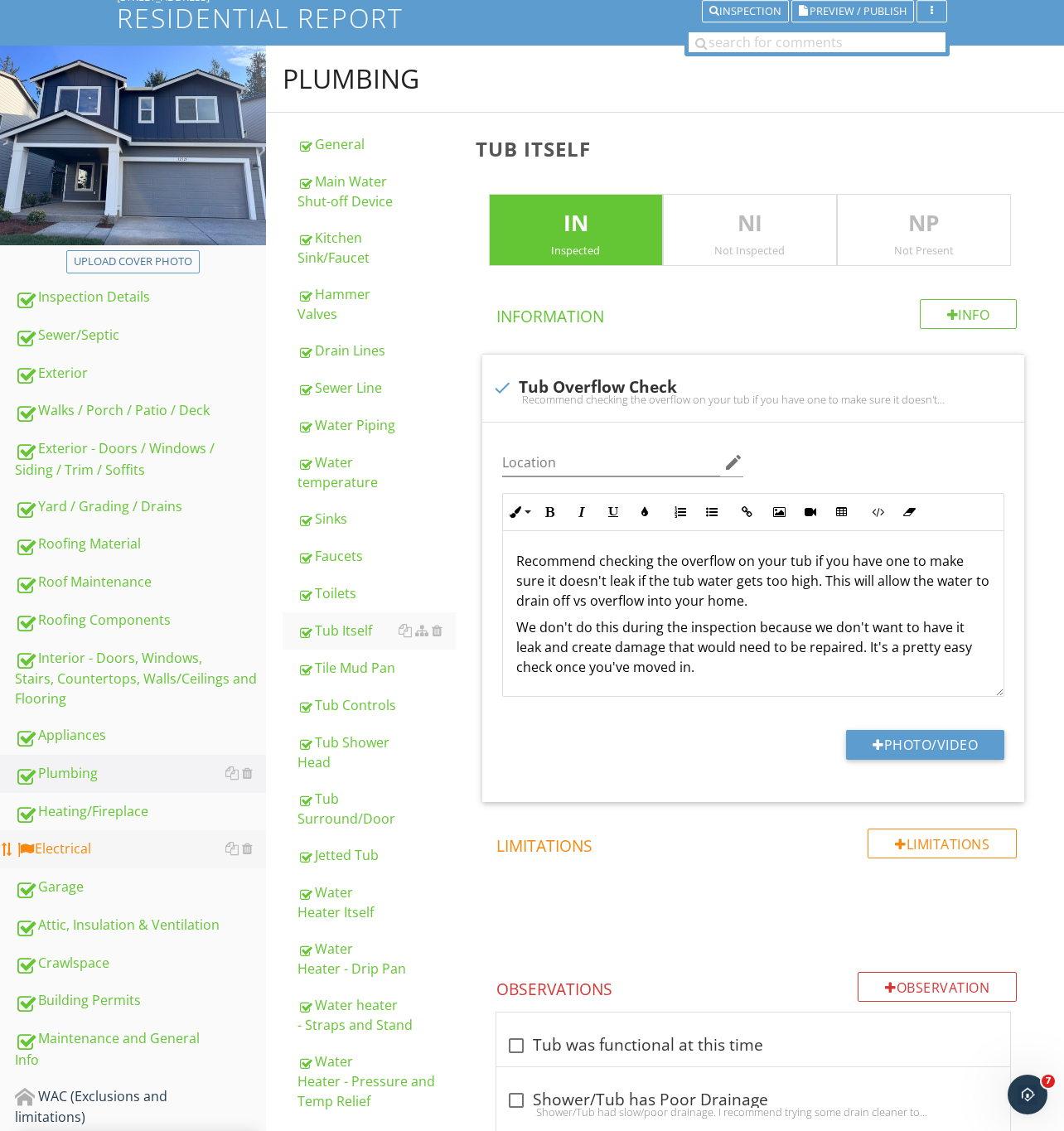
click at [85, 845] on div "Electrical" at bounding box center [140, 848] width 251 height 21
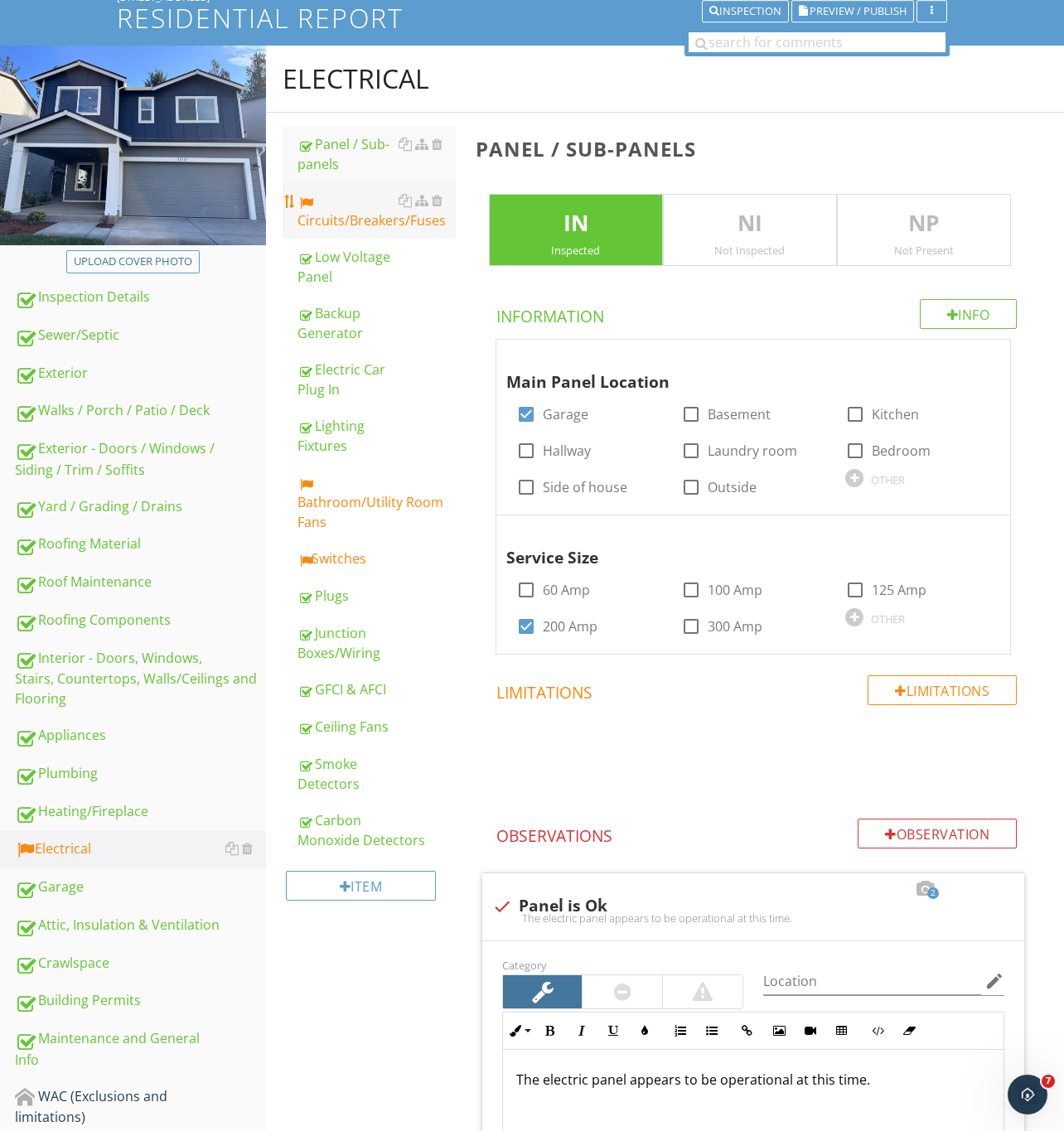
click at [334, 209] on div "Circuits/Breakers/Fuses" at bounding box center [377, 209] width 158 height 40
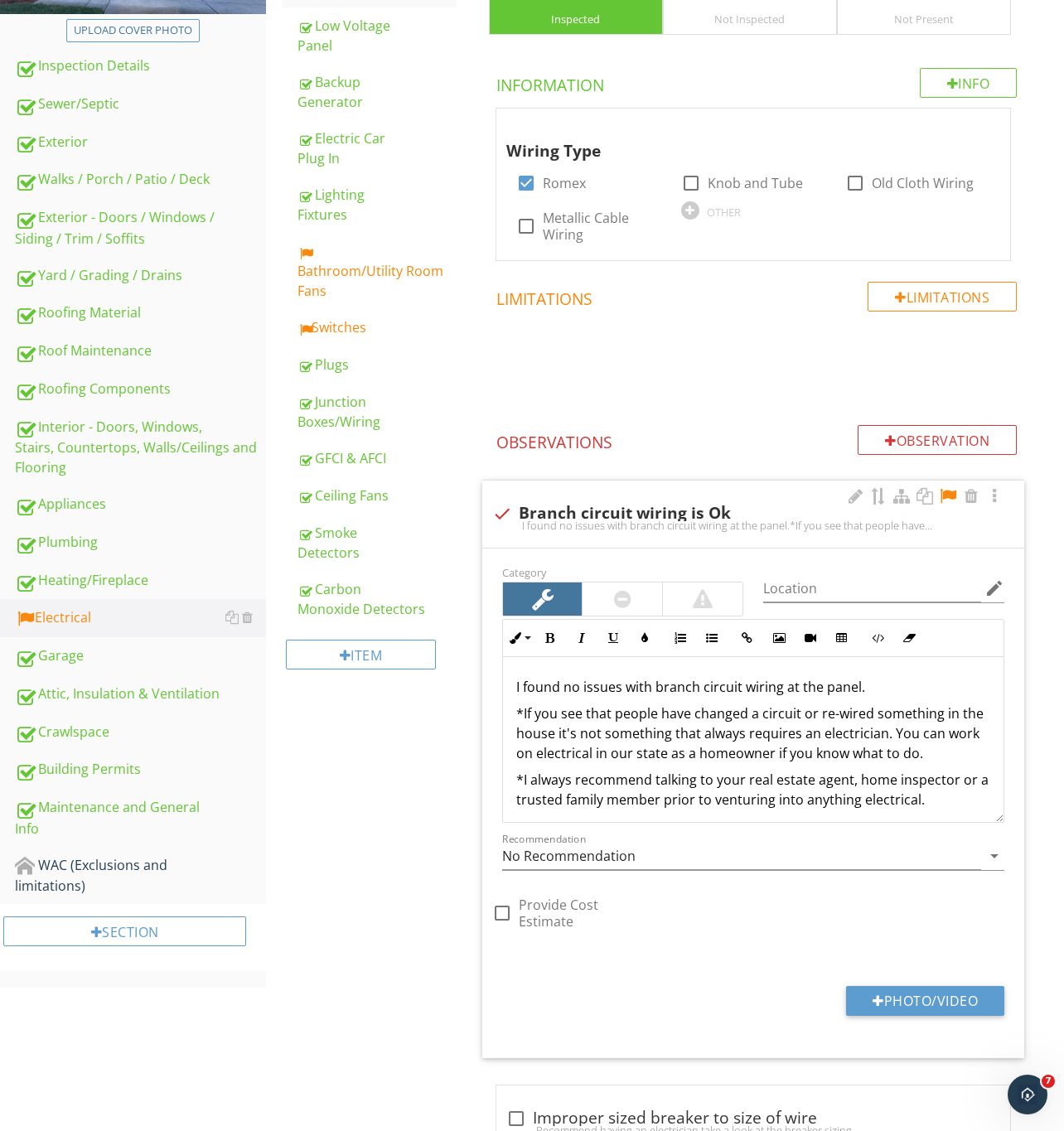
scroll to position [368, 0]
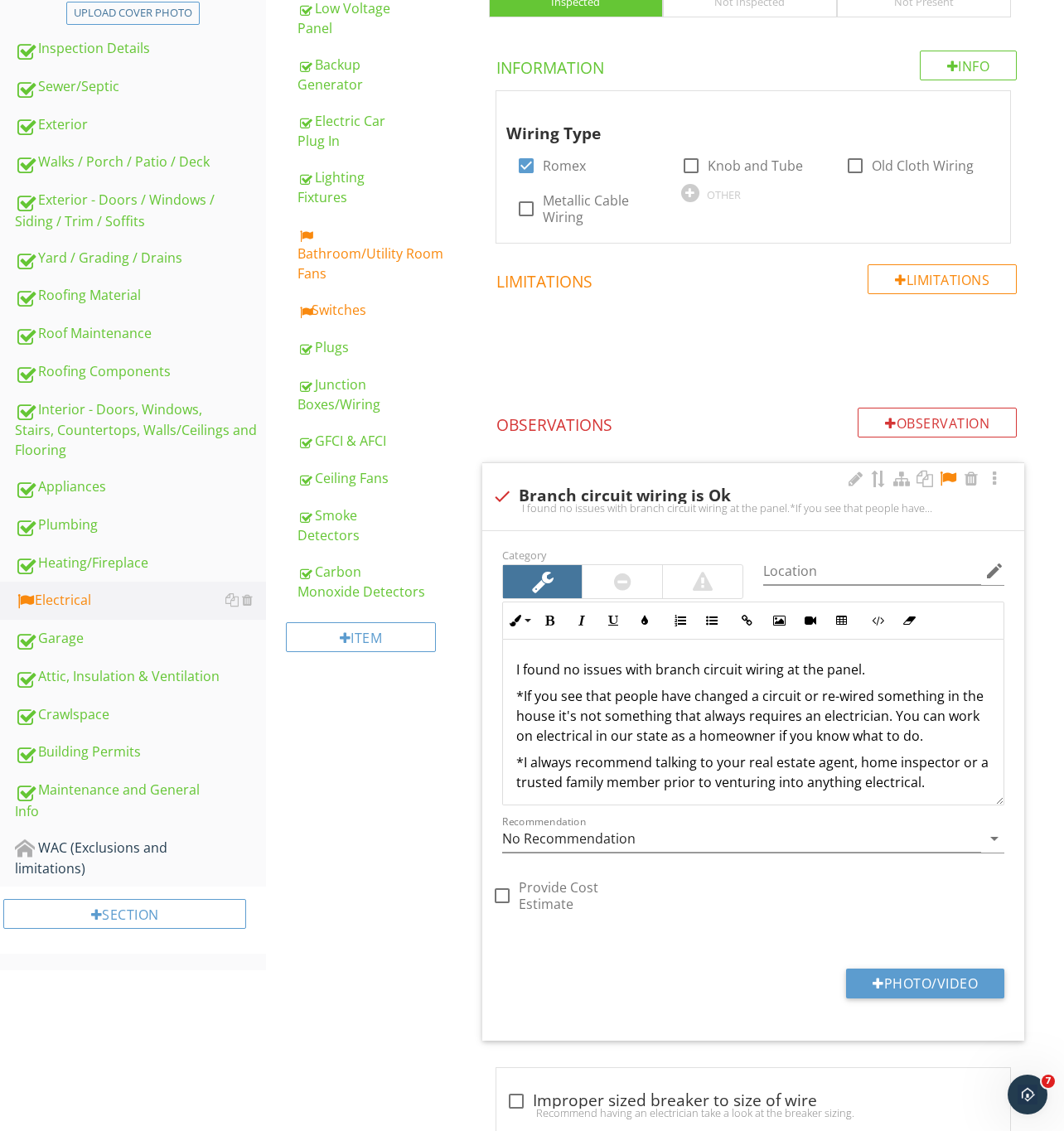
click at [947, 480] on div at bounding box center [948, 479] width 20 height 17
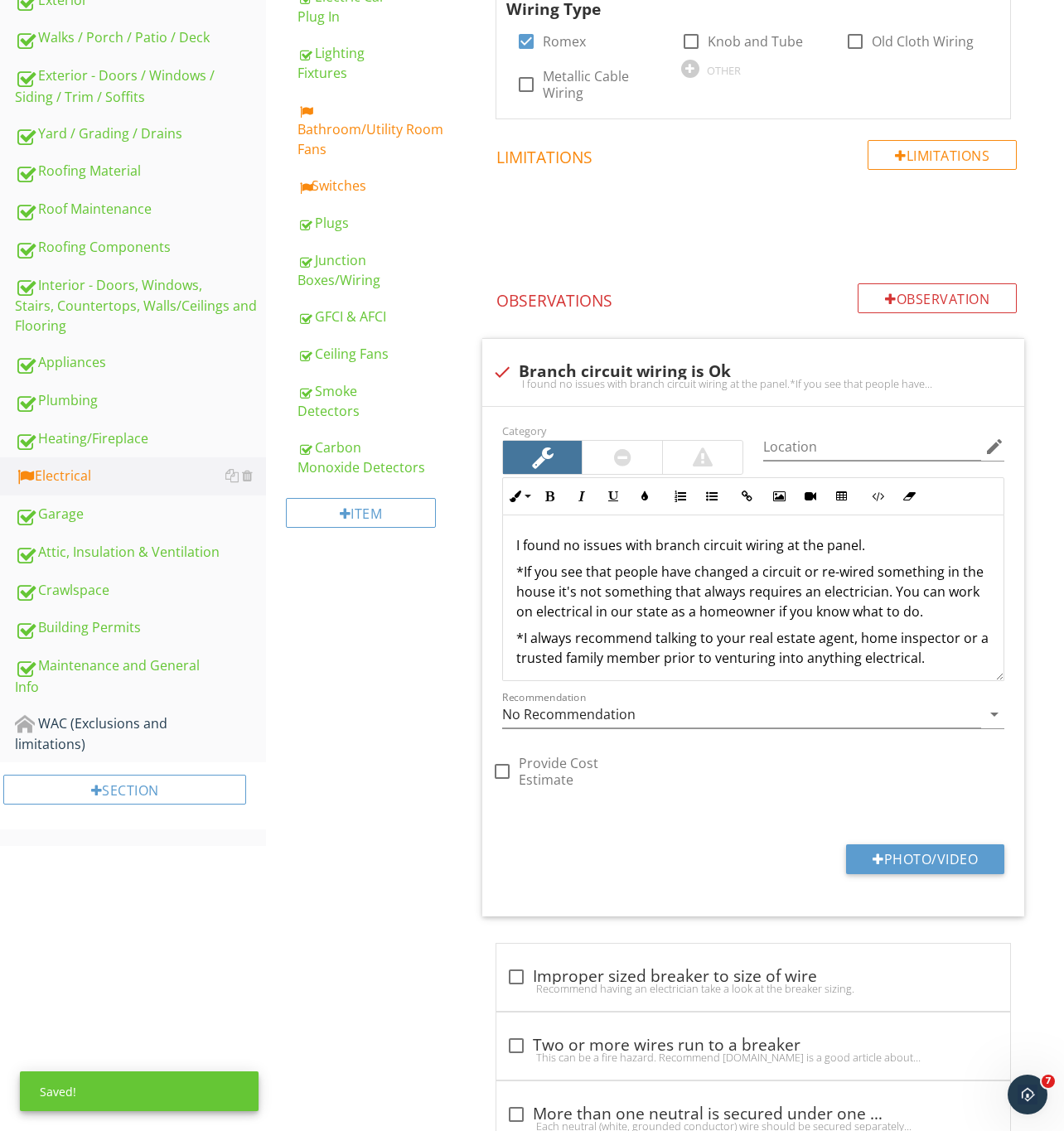
scroll to position [120, 0]
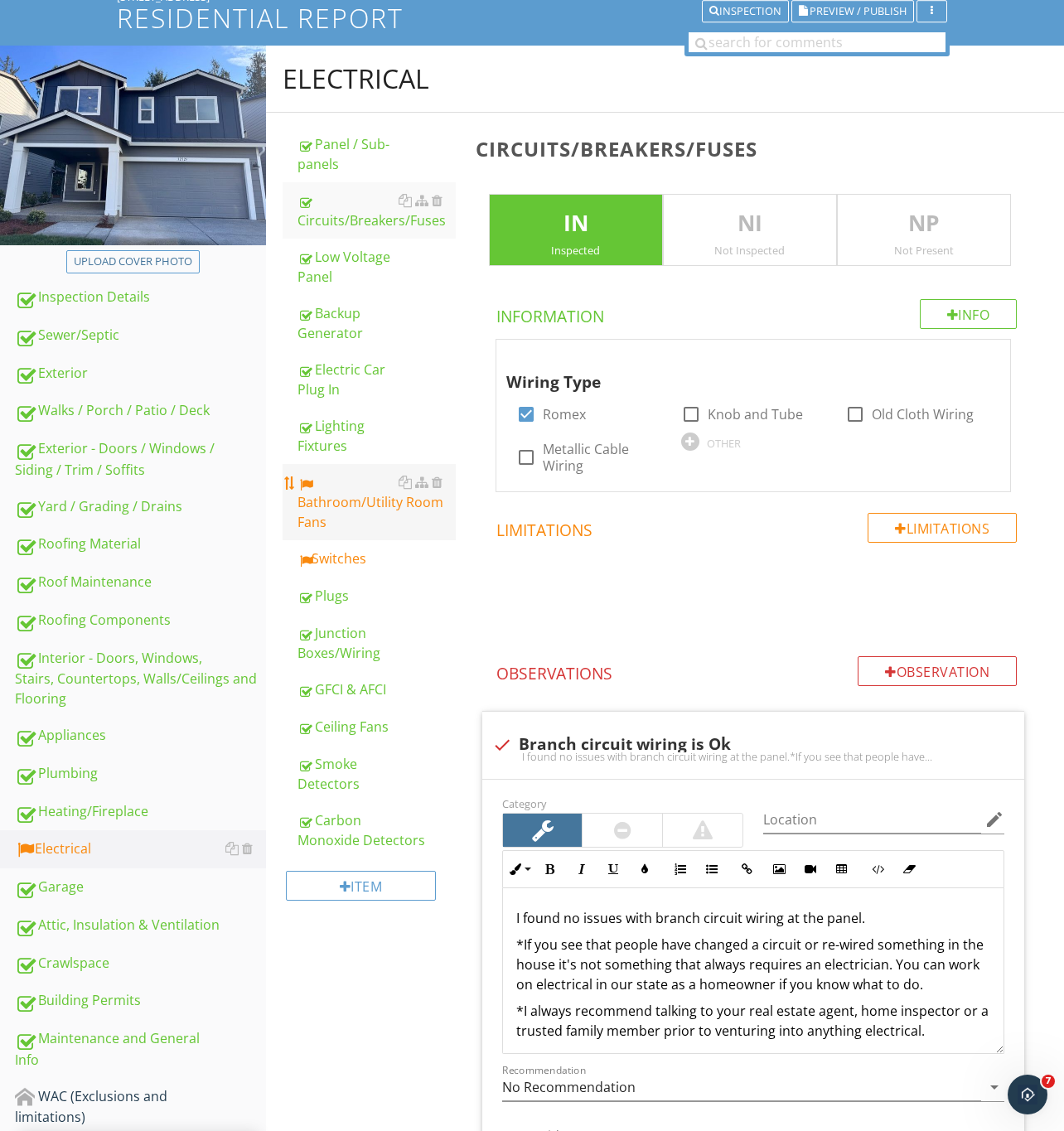
click at [368, 504] on div "Bathroom/Utility Room Fans" at bounding box center [377, 502] width 158 height 60
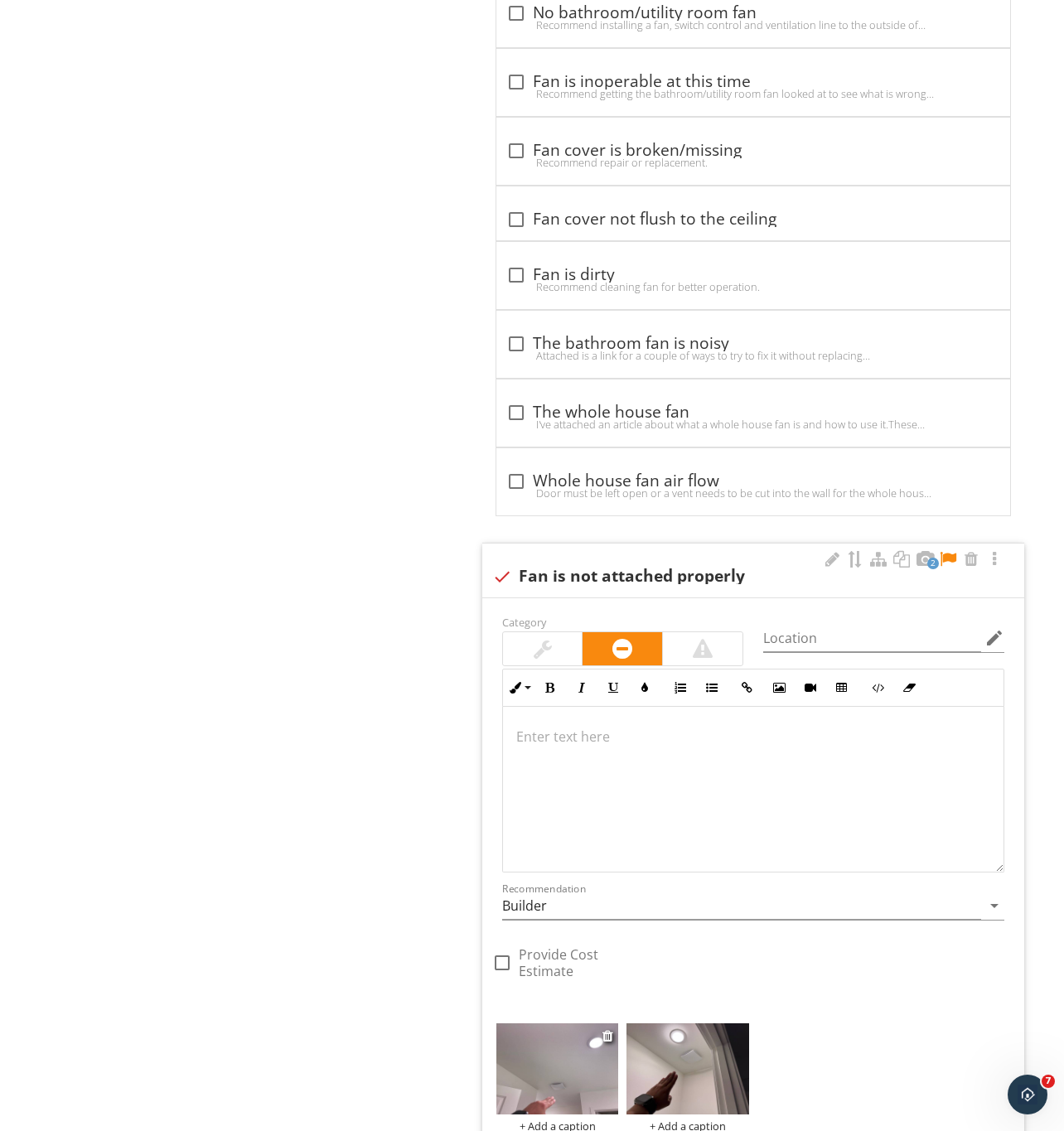
scroll to position [1623, 0]
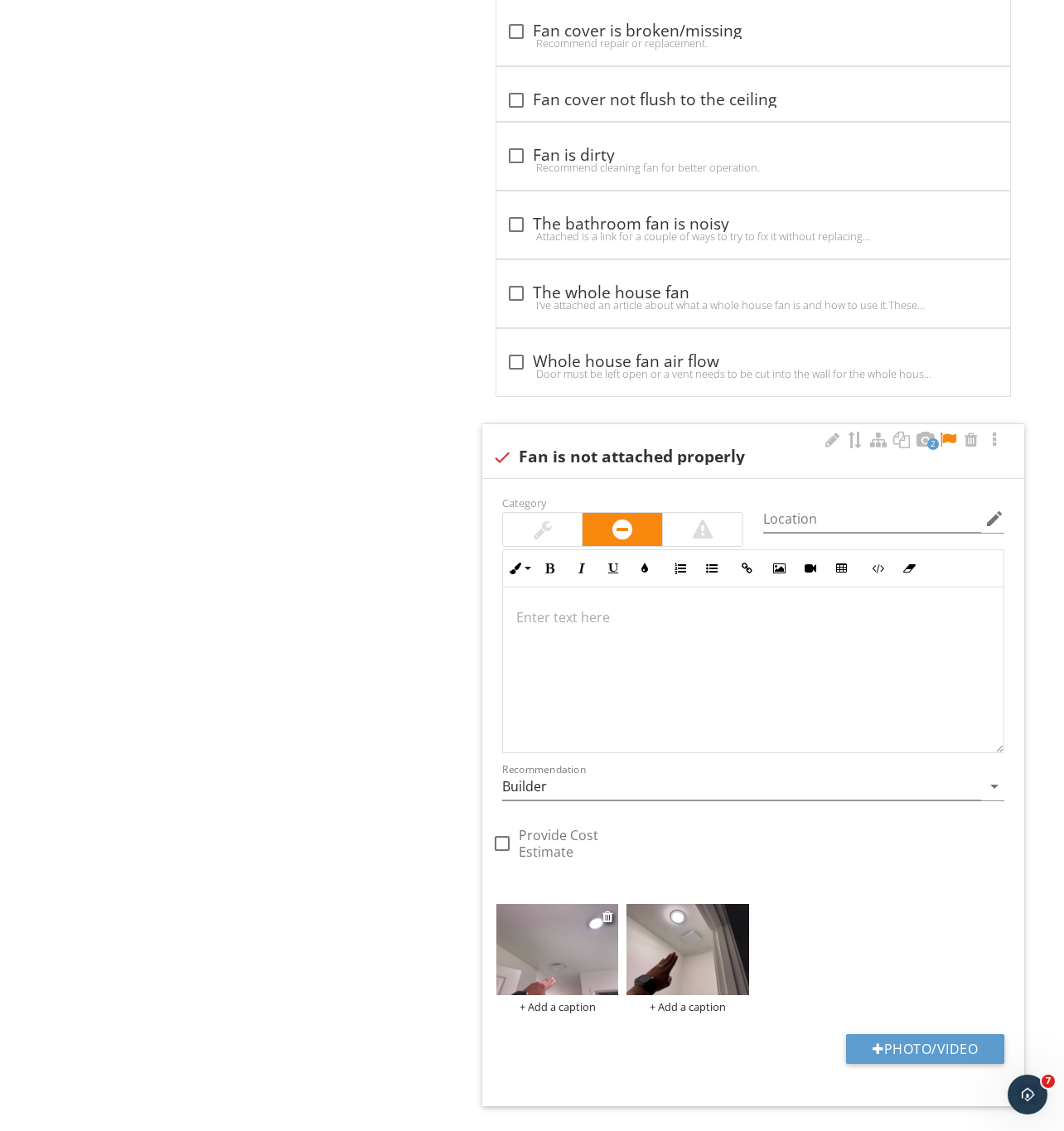
click at [569, 978] on img at bounding box center [557, 950] width 122 height 92
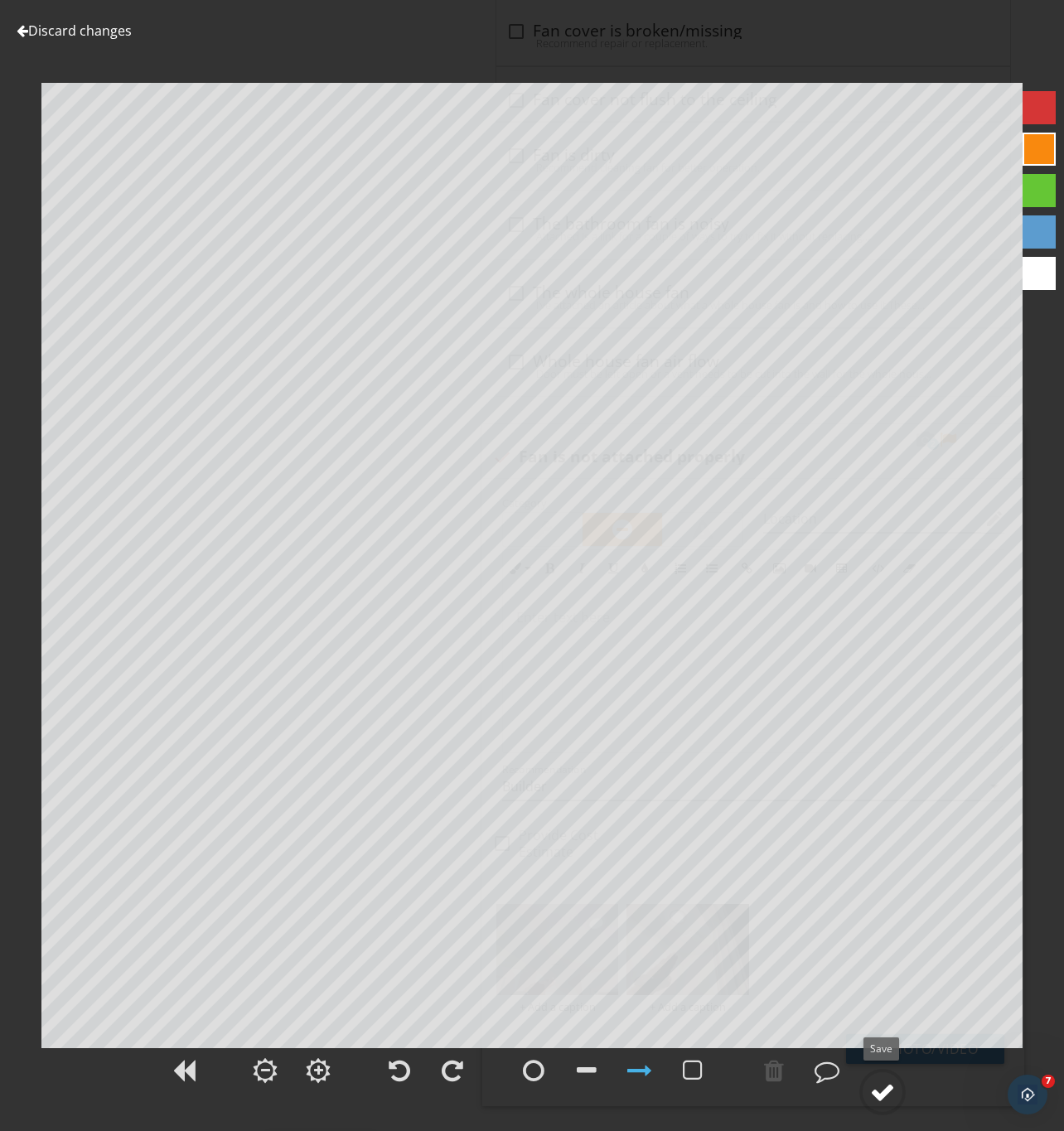
click at [885, 1091] on div at bounding box center [882, 1091] width 25 height 25
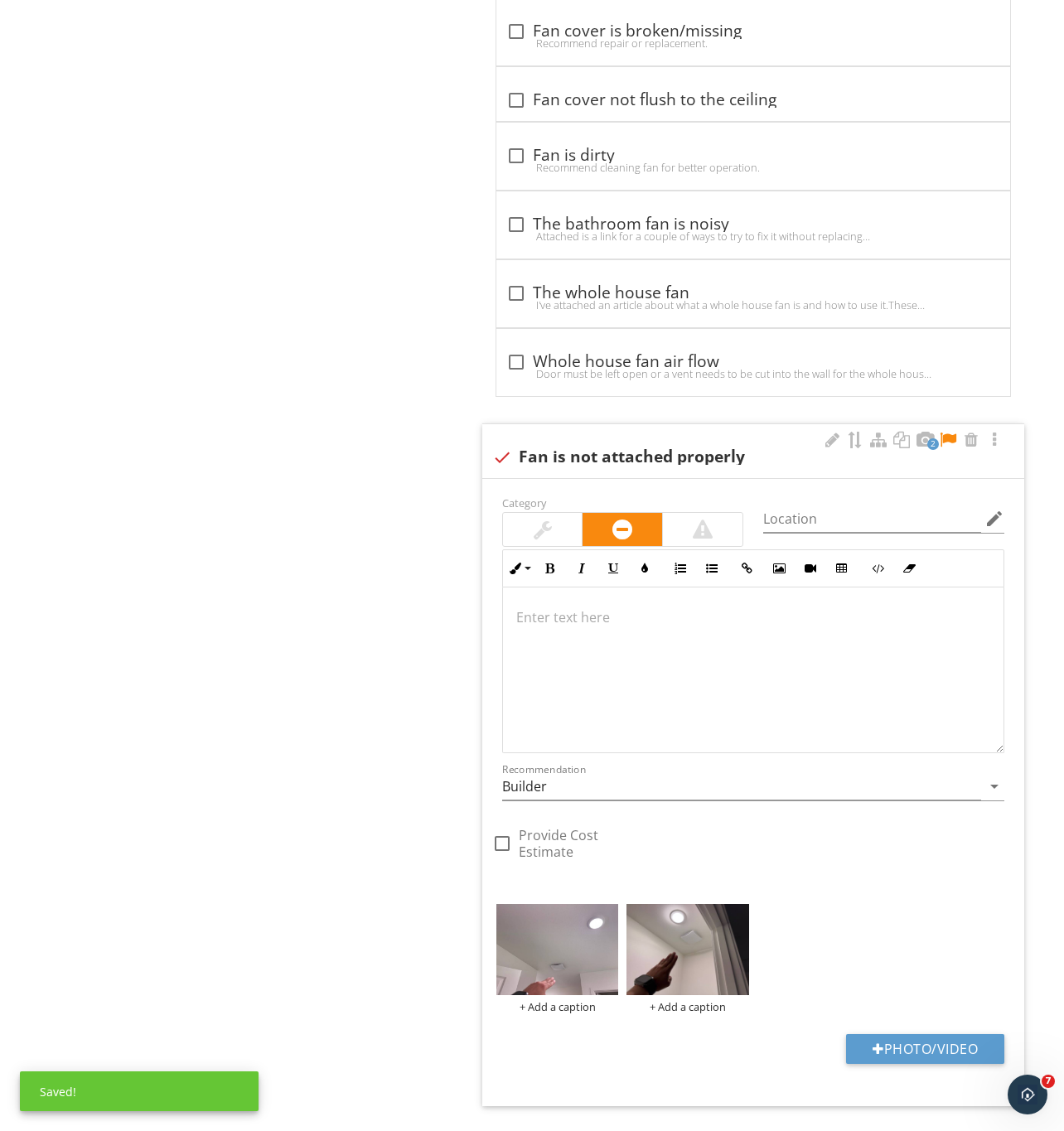
click at [950, 447] on div at bounding box center [948, 440] width 20 height 17
click at [676, 960] on img at bounding box center [687, 950] width 122 height 92
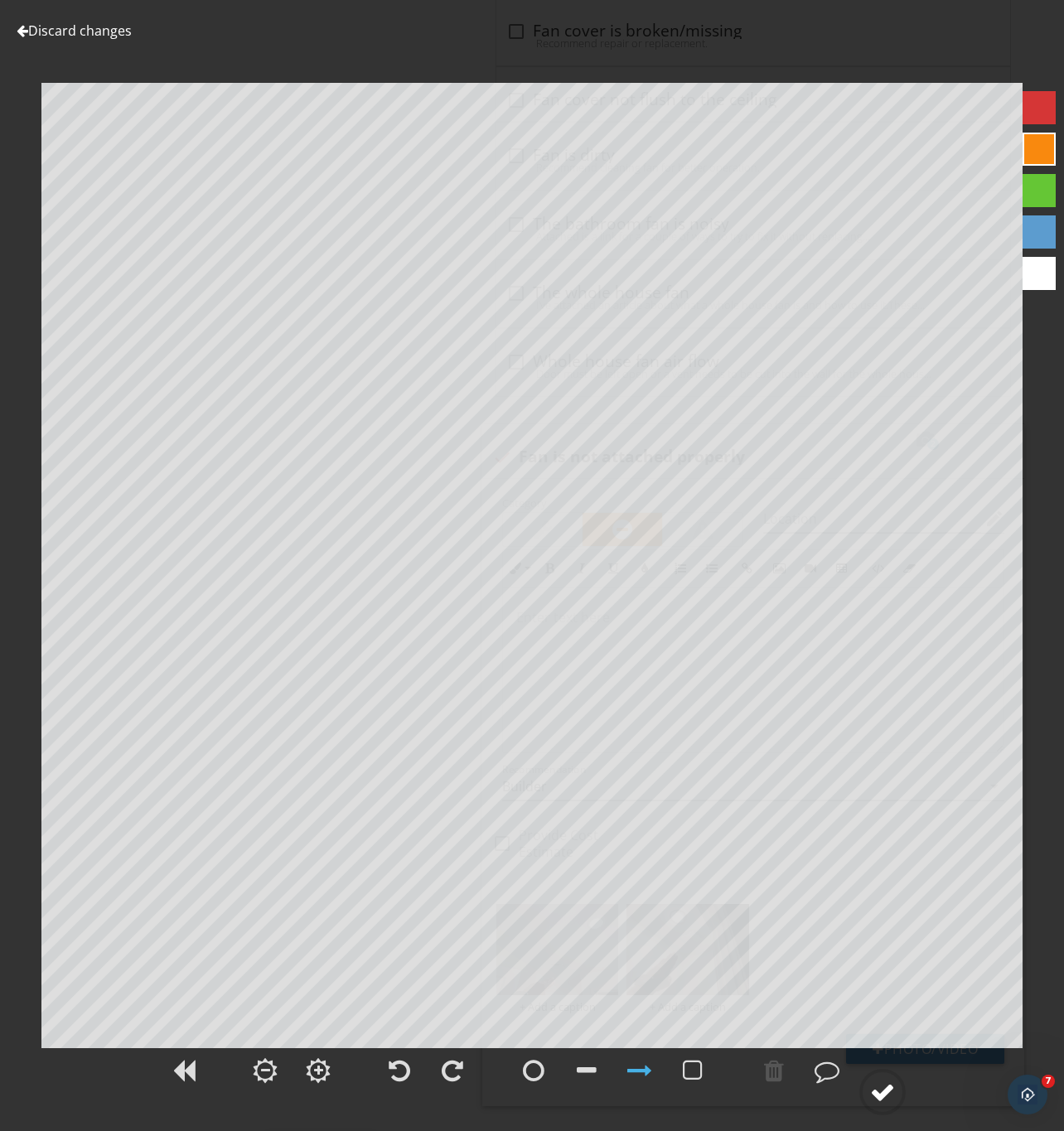
click at [883, 1084] on div at bounding box center [882, 1091] width 25 height 25
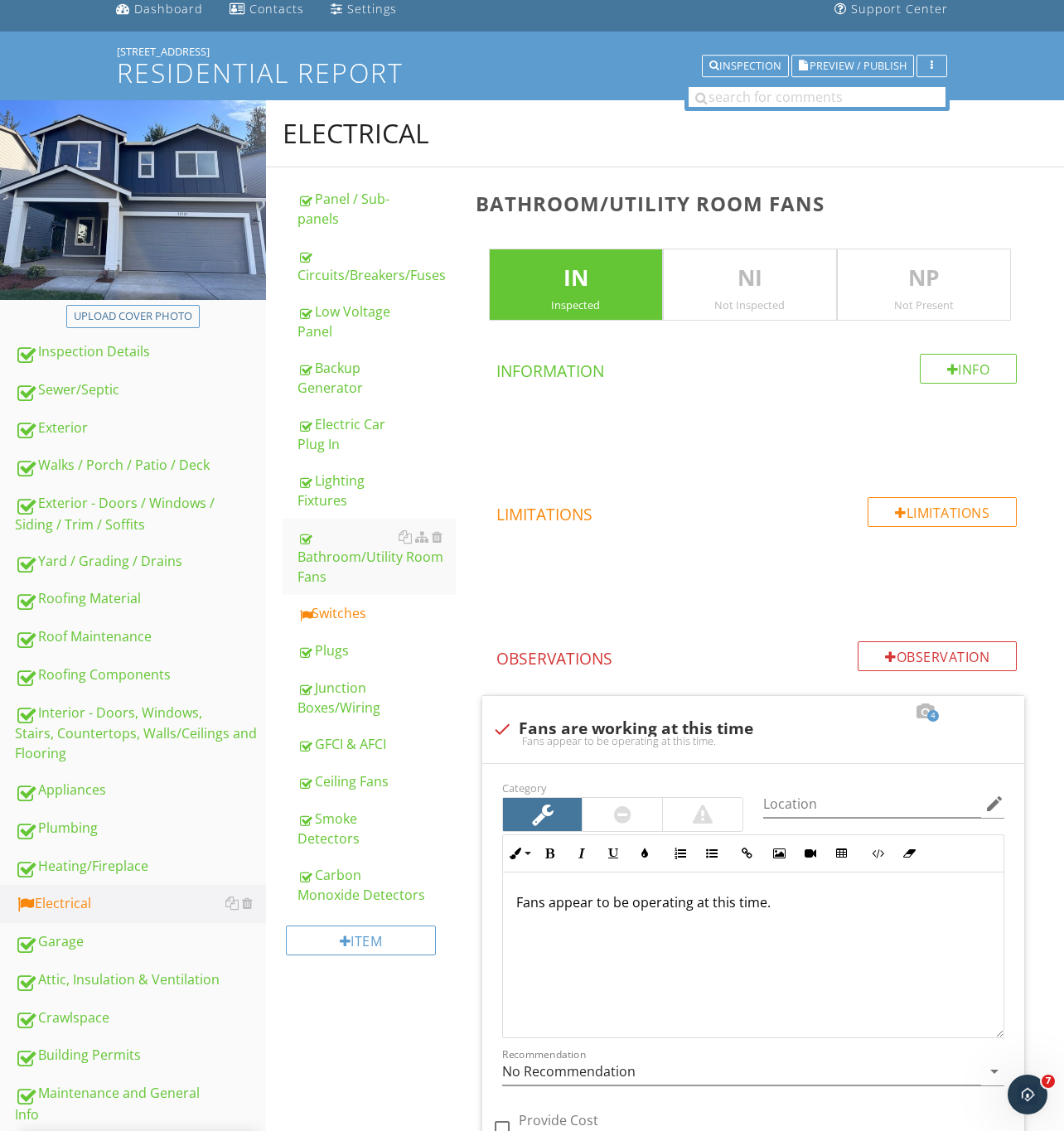
scroll to position [8, 0]
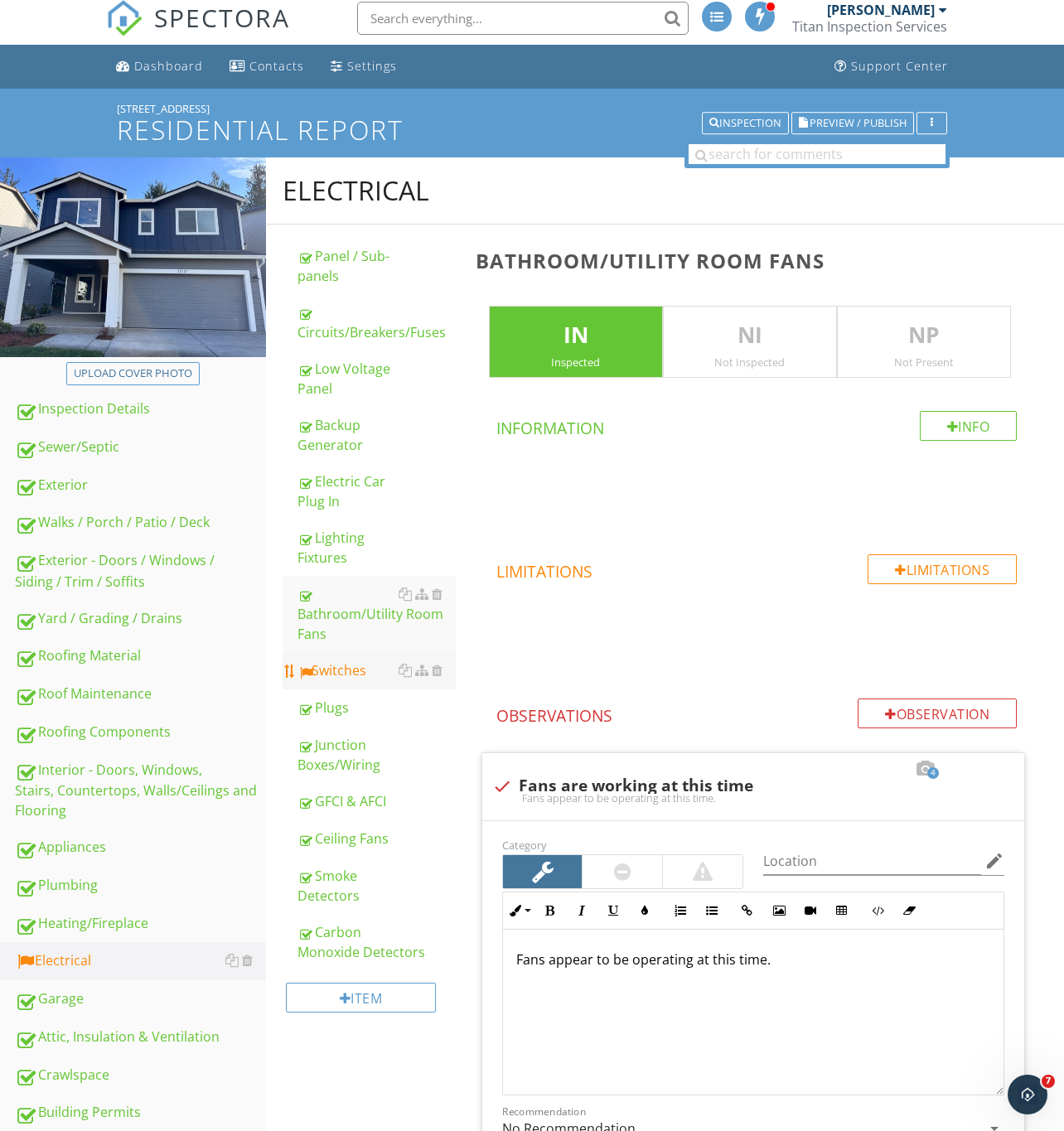
click at [334, 669] on div "Switches" at bounding box center [377, 671] width 158 height 20
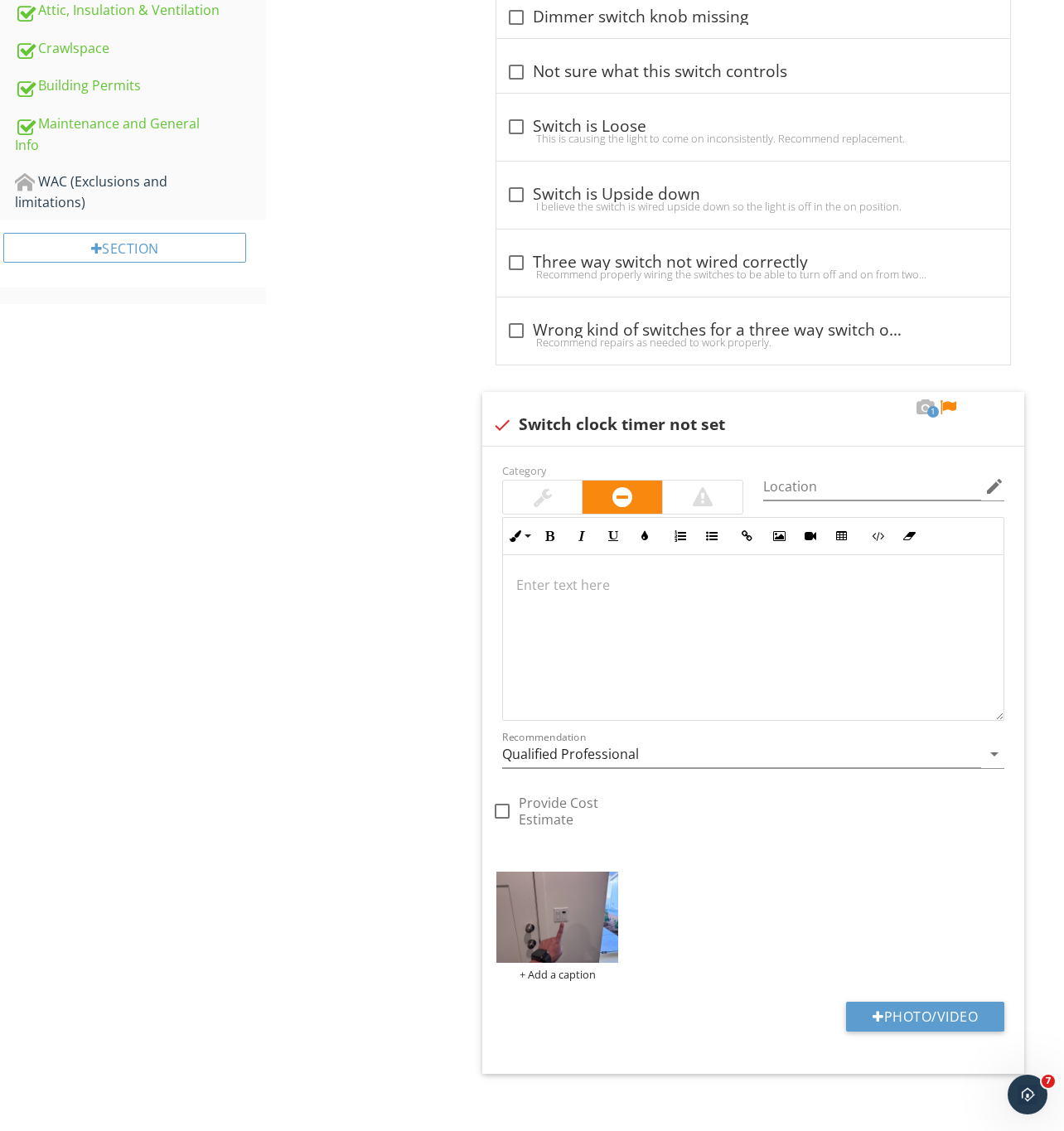
scroll to position [1052, 0]
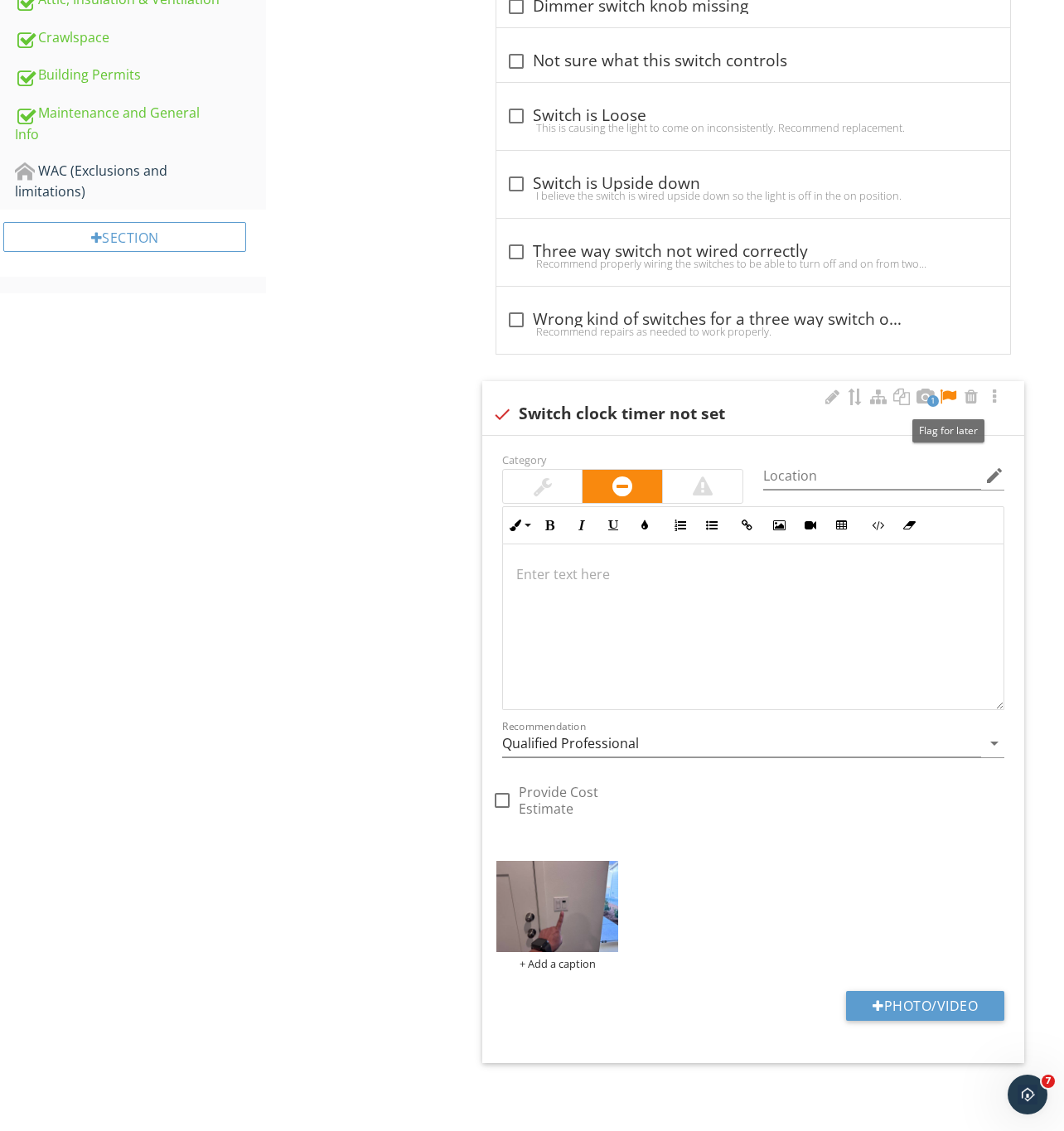
click at [950, 390] on div at bounding box center [948, 397] width 20 height 17
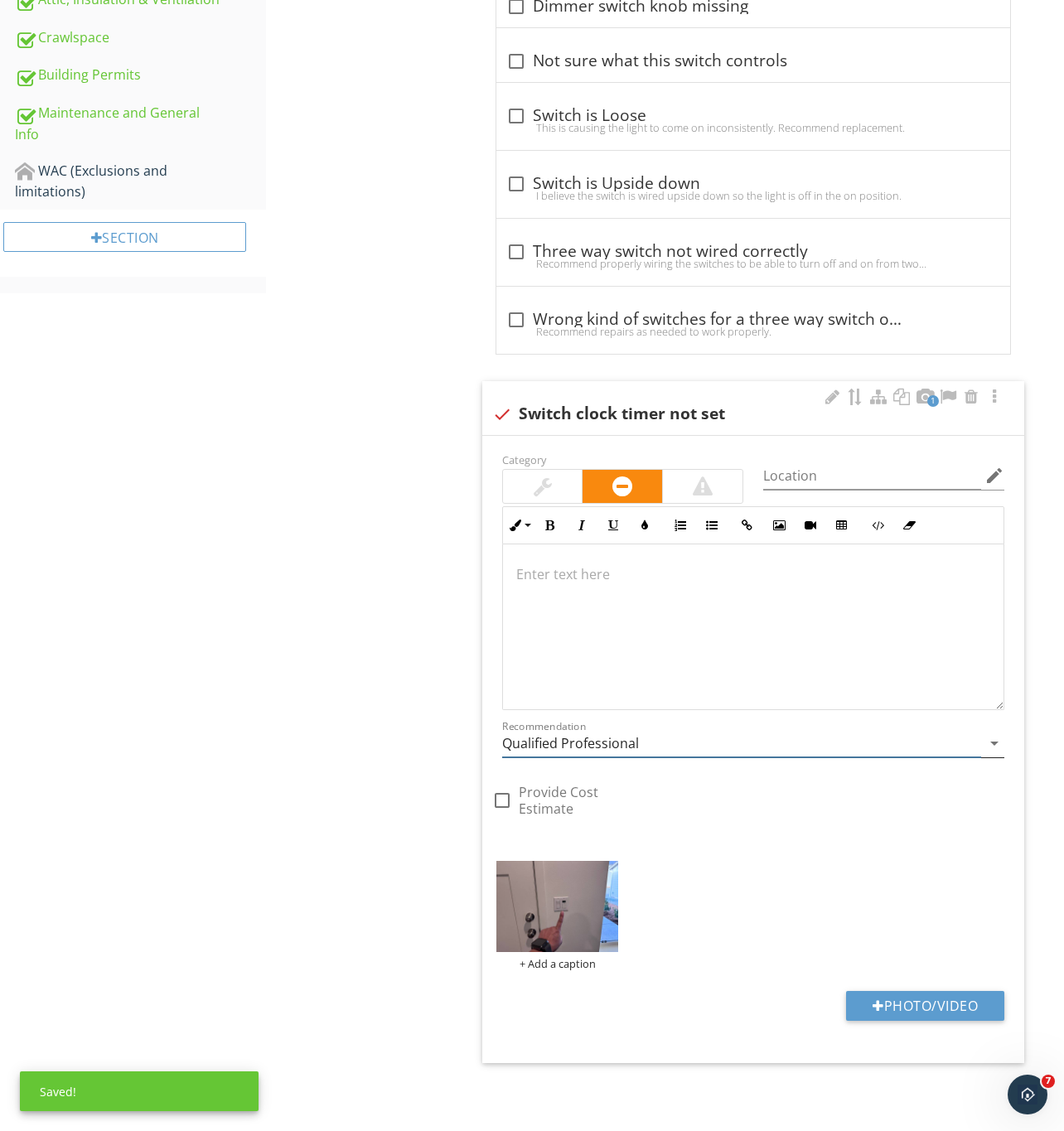
click at [625, 741] on input "Qualified Professional" at bounding box center [741, 743] width 479 height 28
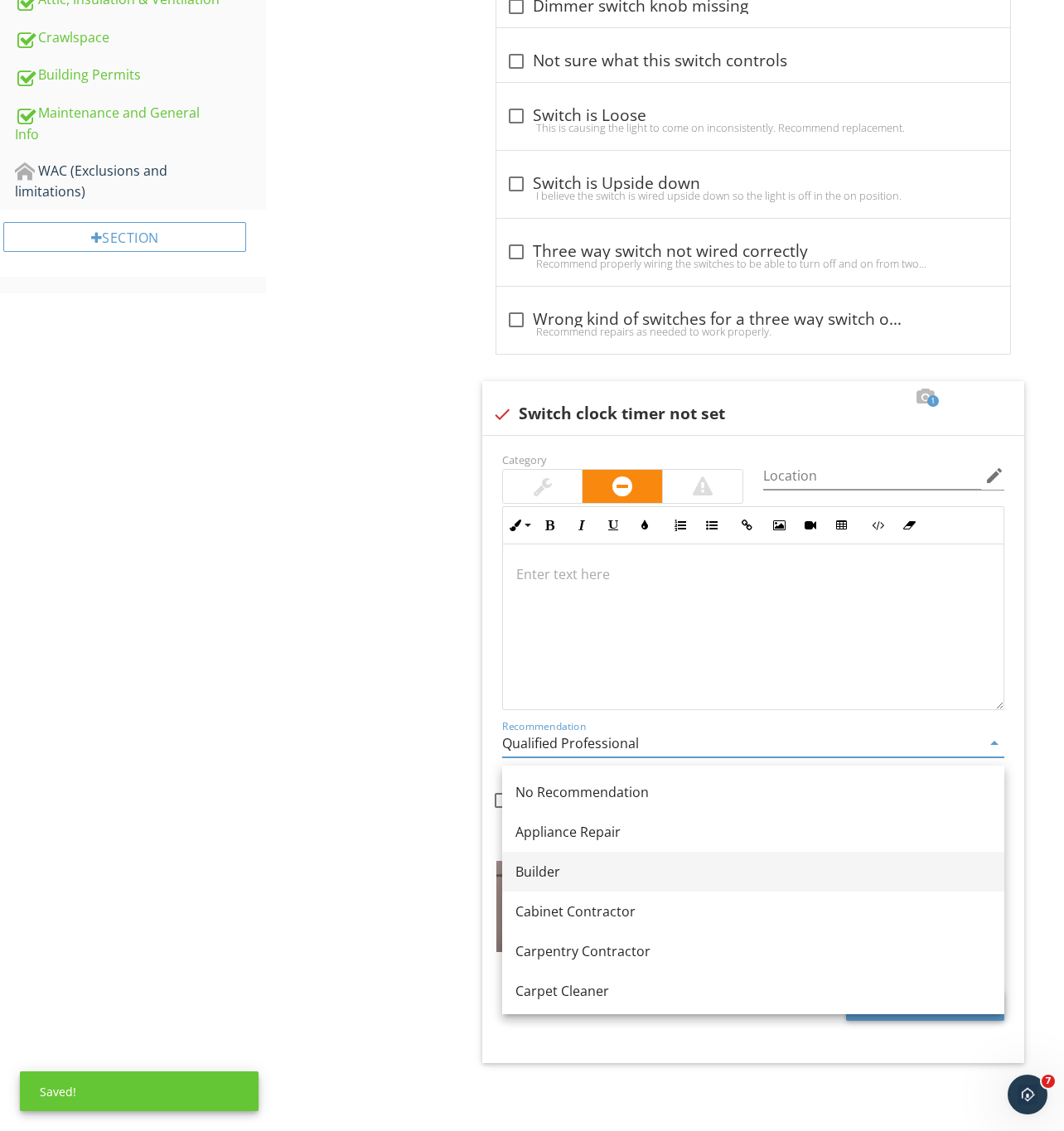
click at [543, 862] on div "Builder" at bounding box center [753, 872] width 476 height 20
type input "Builder"
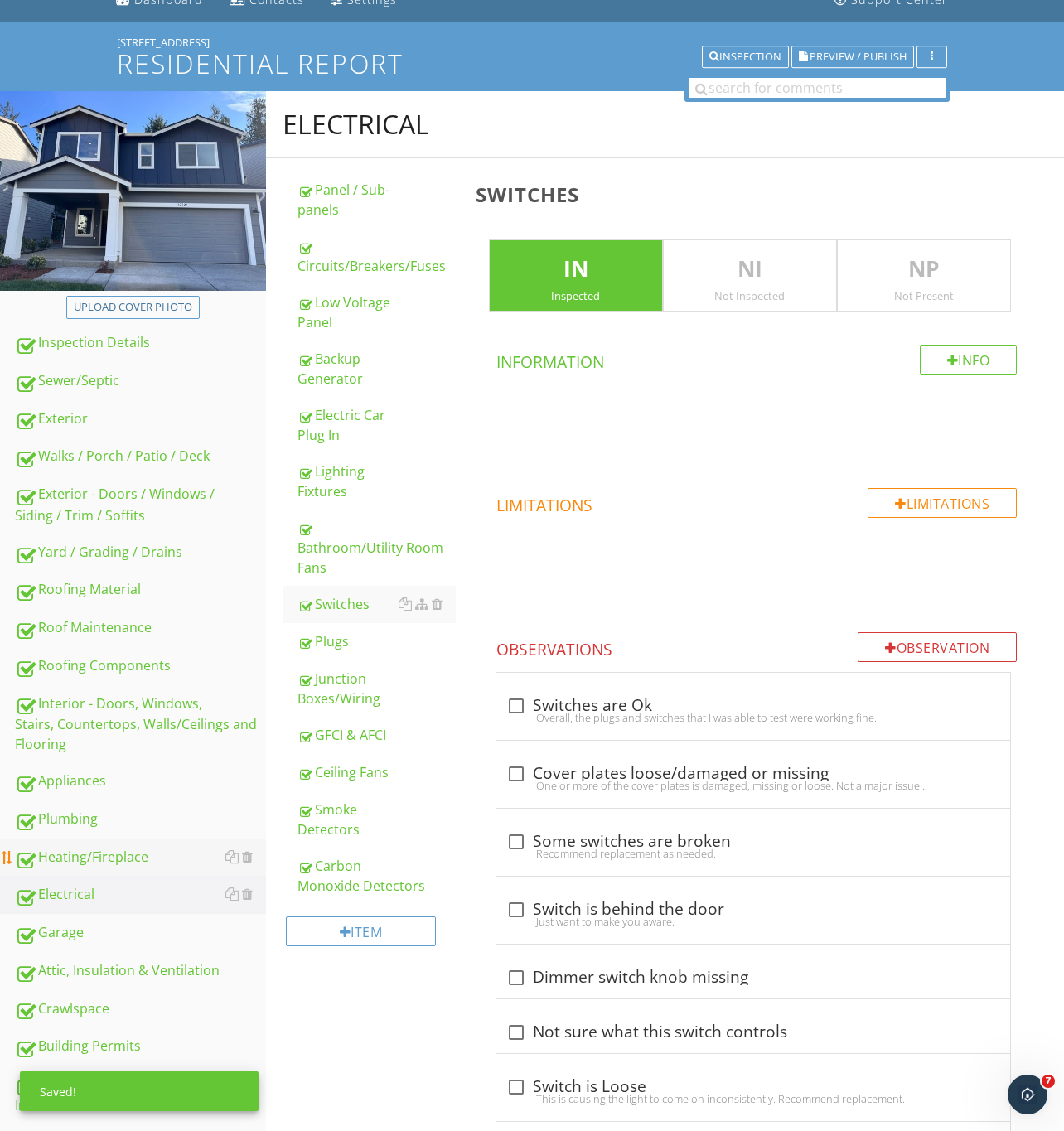
scroll to position [679, 0]
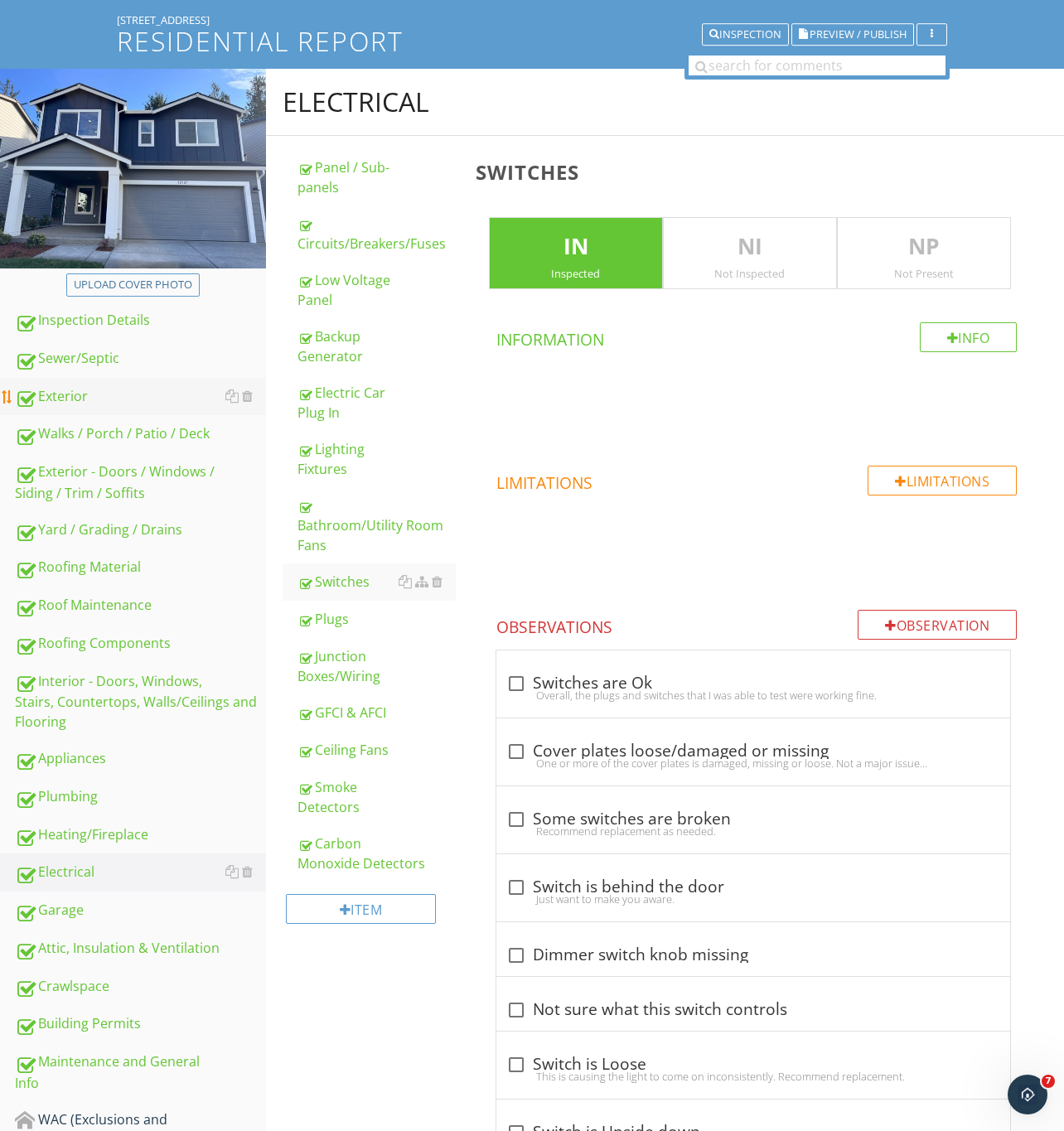
drag, startPoint x: 55, startPoint y: 379, endPoint x: 92, endPoint y: 388, distance: 38.1
click at [55, 379] on link "Exterior" at bounding box center [140, 396] width 251 height 38
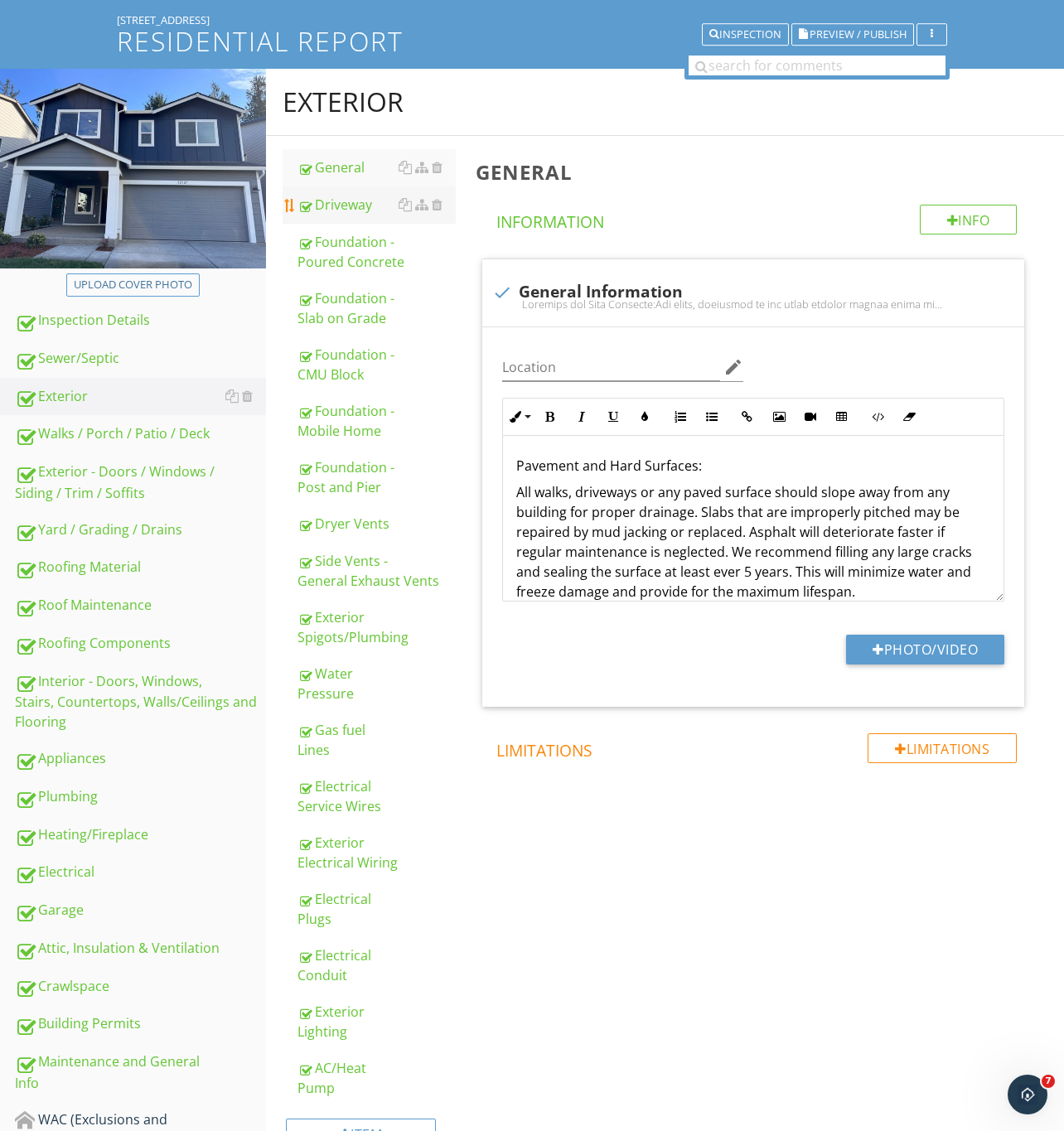
click at [357, 194] on link "Driveway" at bounding box center [377, 205] width 158 height 37
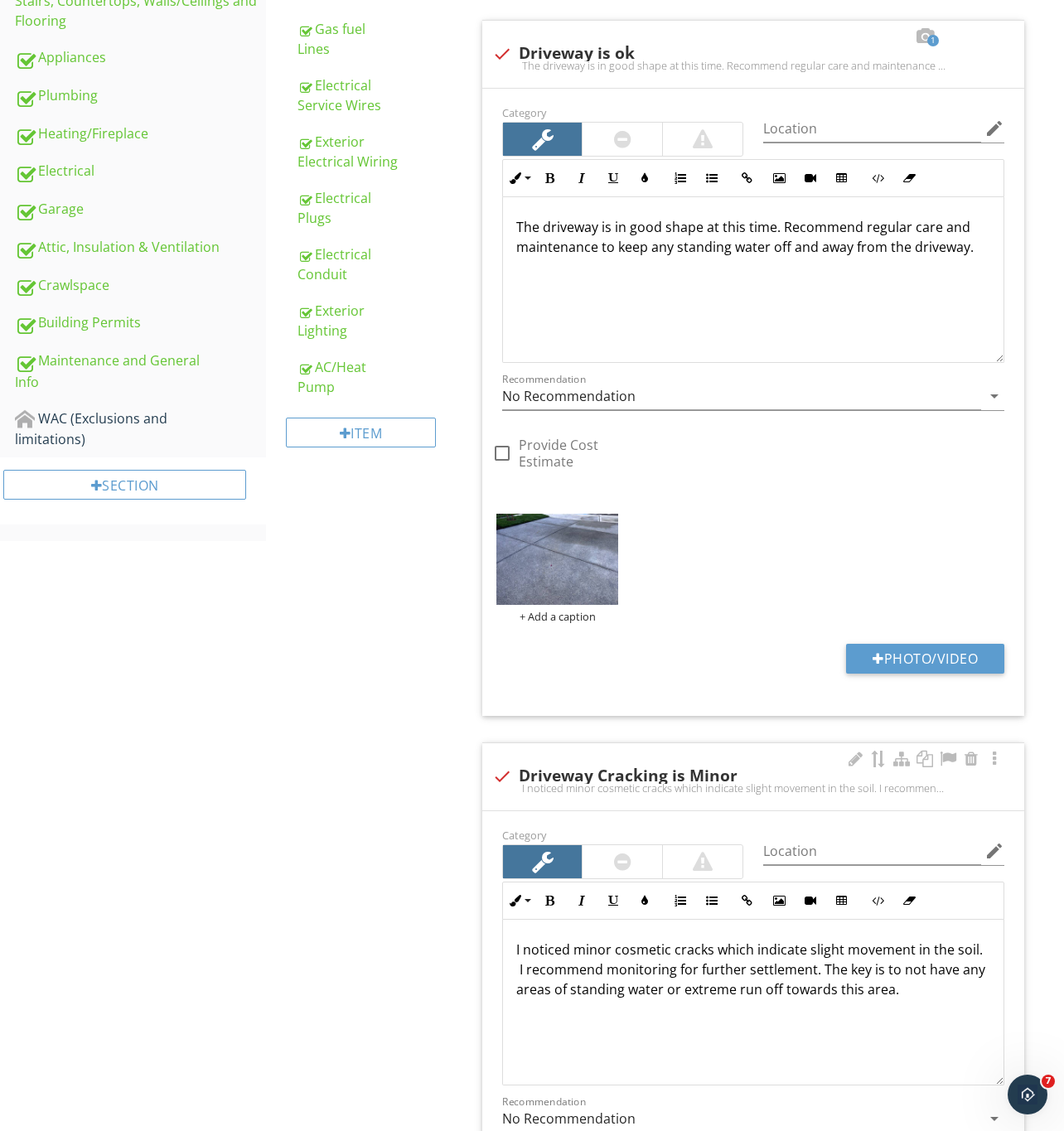
scroll to position [843, 0]
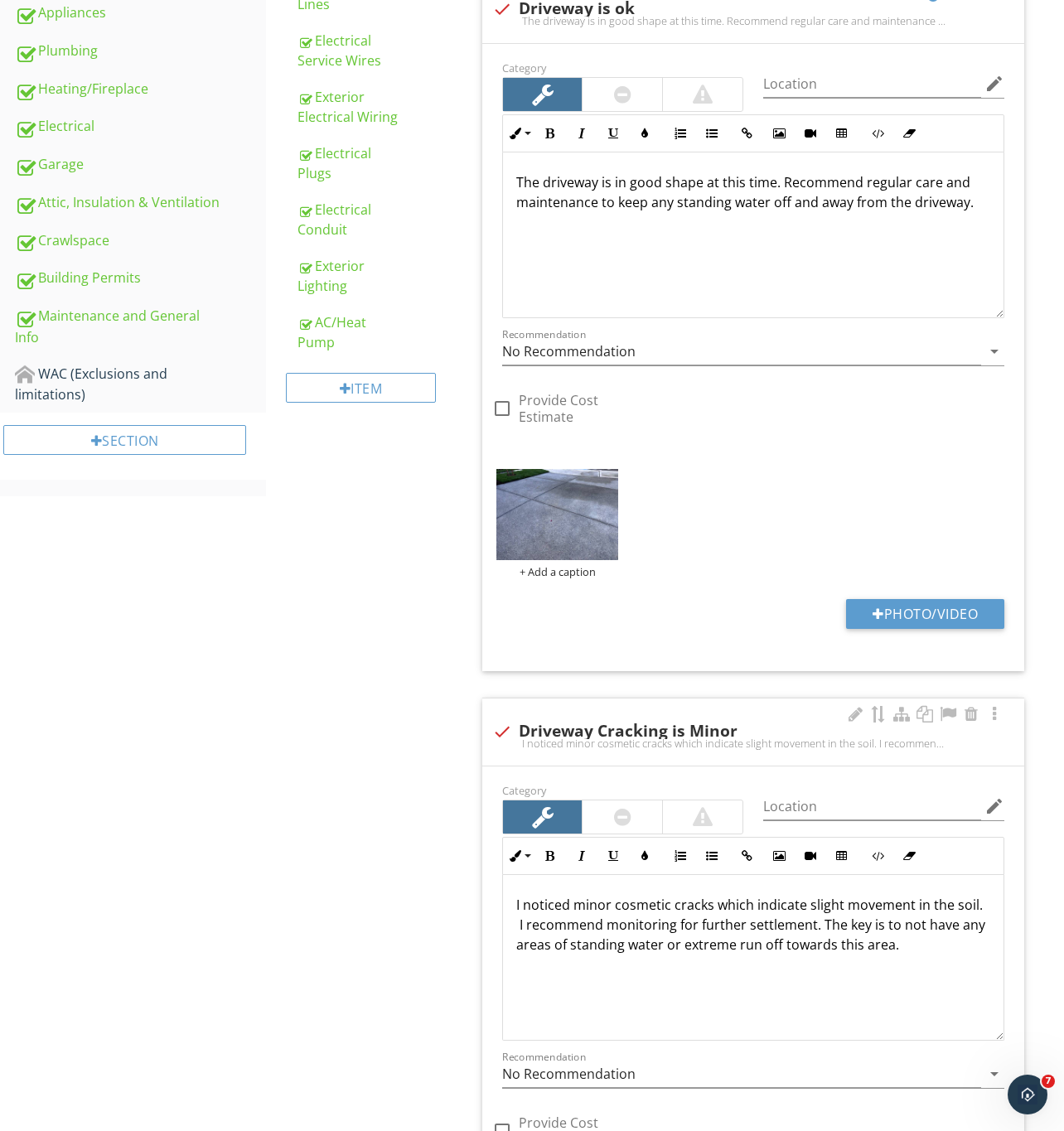
click at [505, 734] on div at bounding box center [502, 731] width 28 height 28
checkbox input "true"
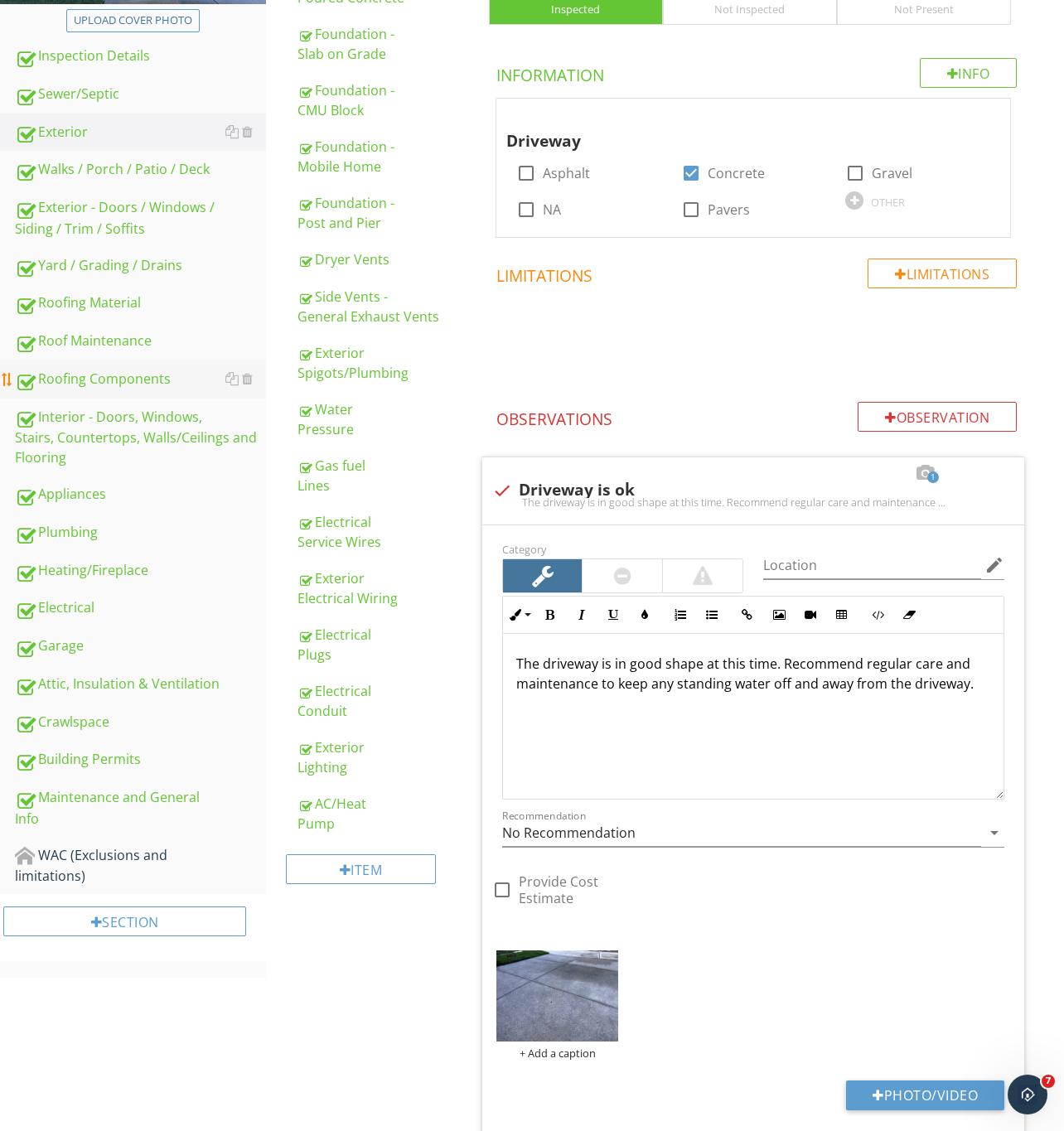
scroll to position [96, 0]
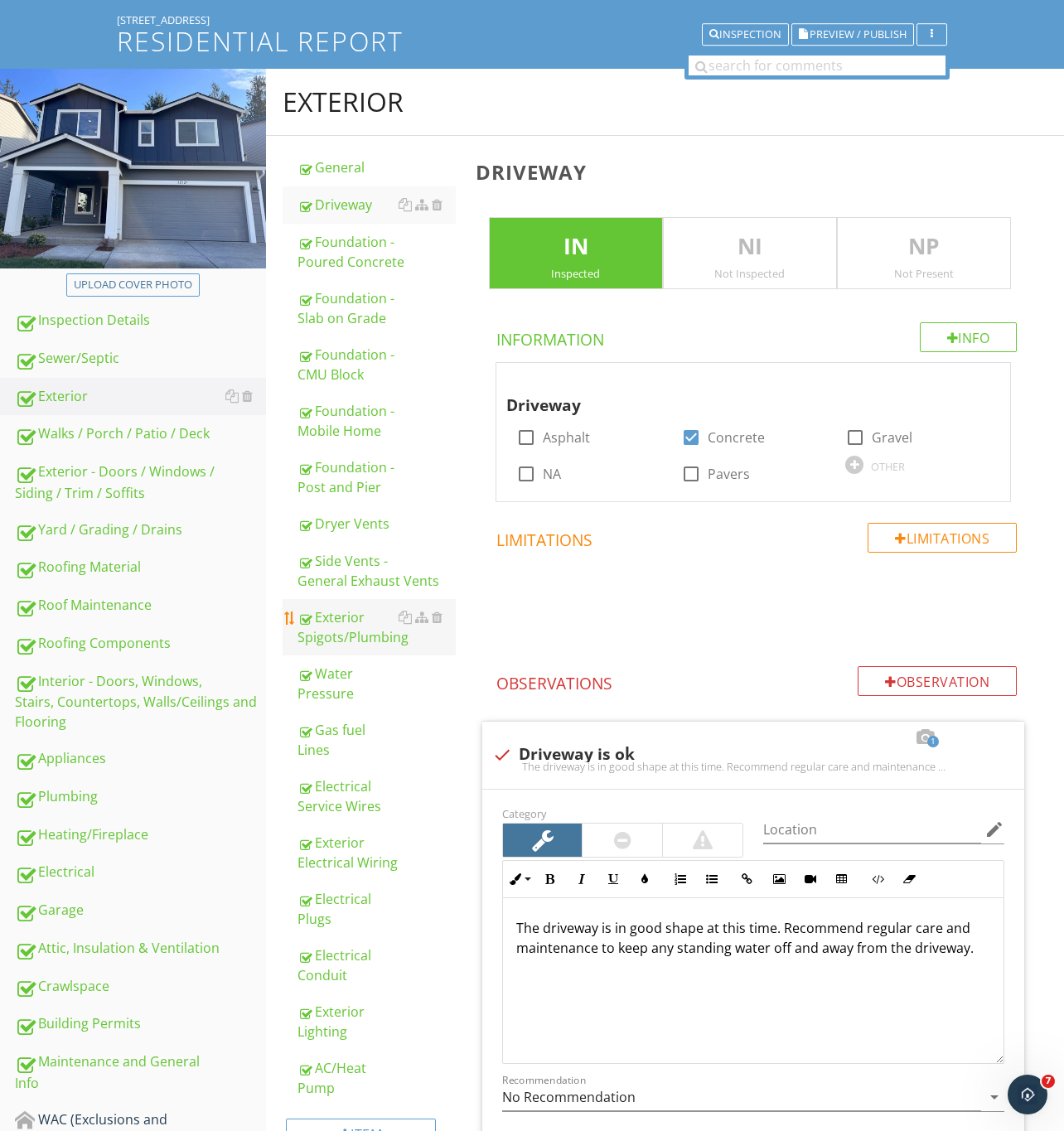
drag, startPoint x: 114, startPoint y: 635, endPoint x: 375, endPoint y: 600, distance: 263.3
click at [114, 635] on div "Roofing Components" at bounding box center [140, 643] width 251 height 21
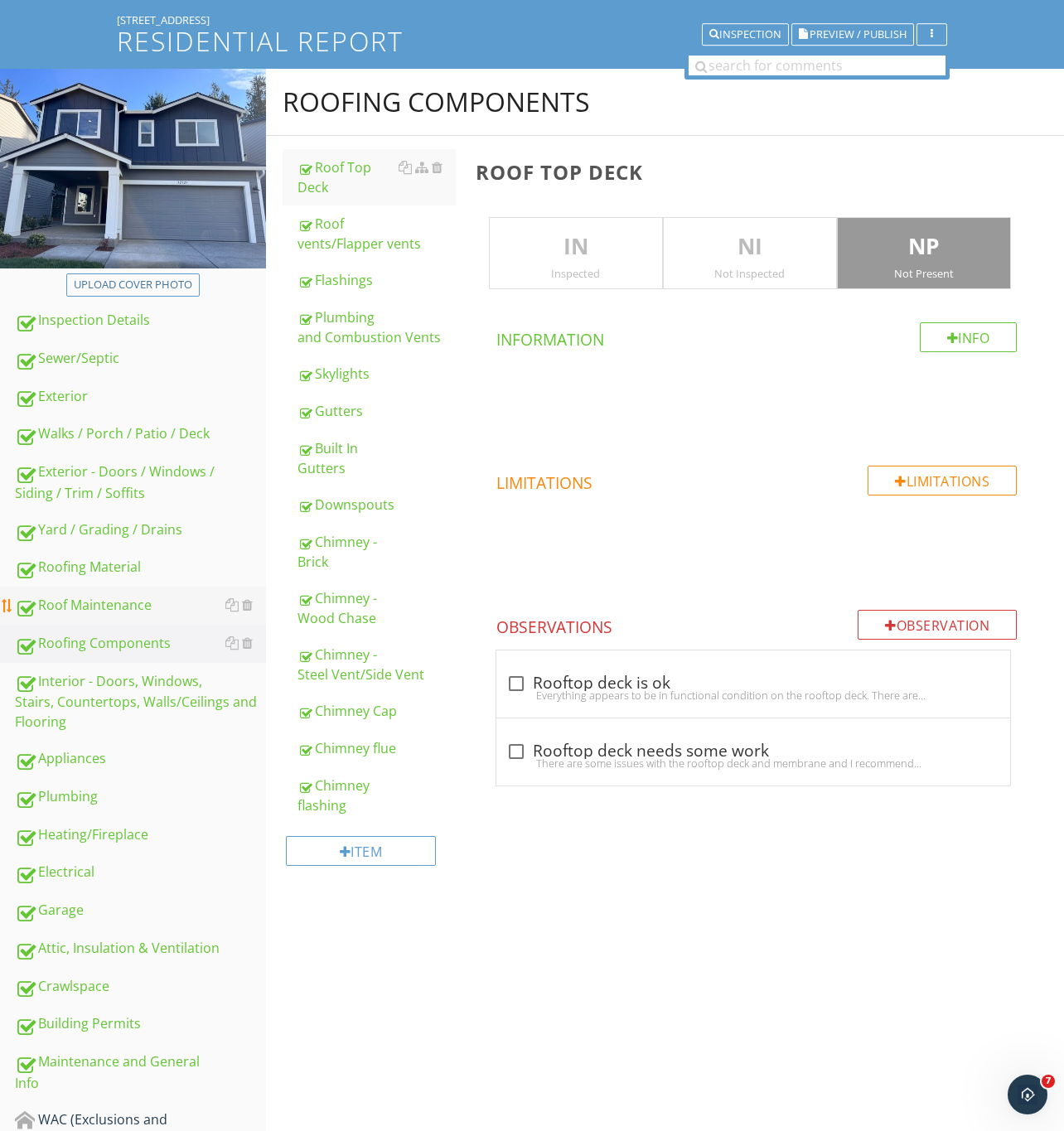
click at [114, 610] on div "Roof Maintenance" at bounding box center [140, 605] width 251 height 21
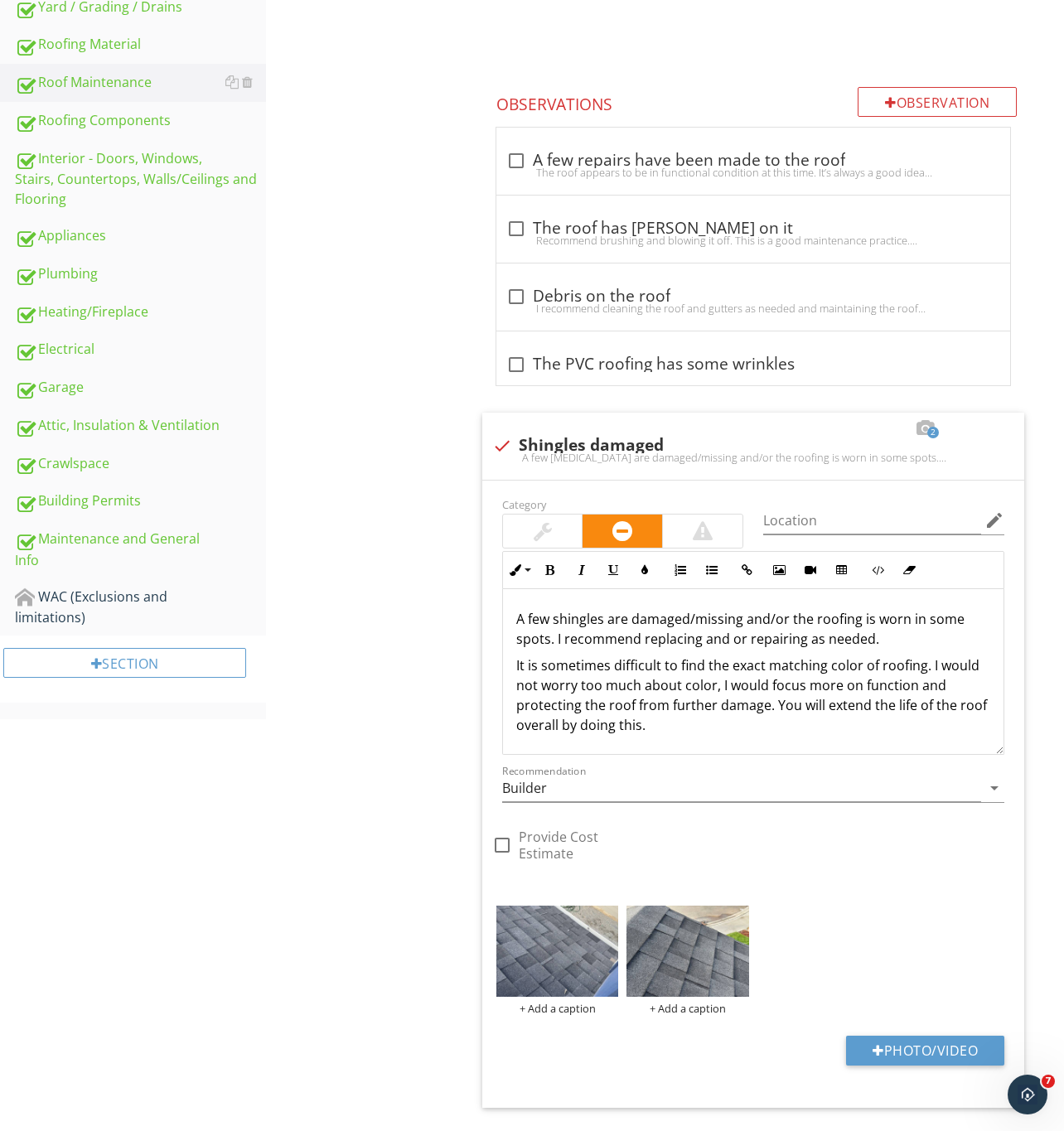
scroll to position [843, 0]
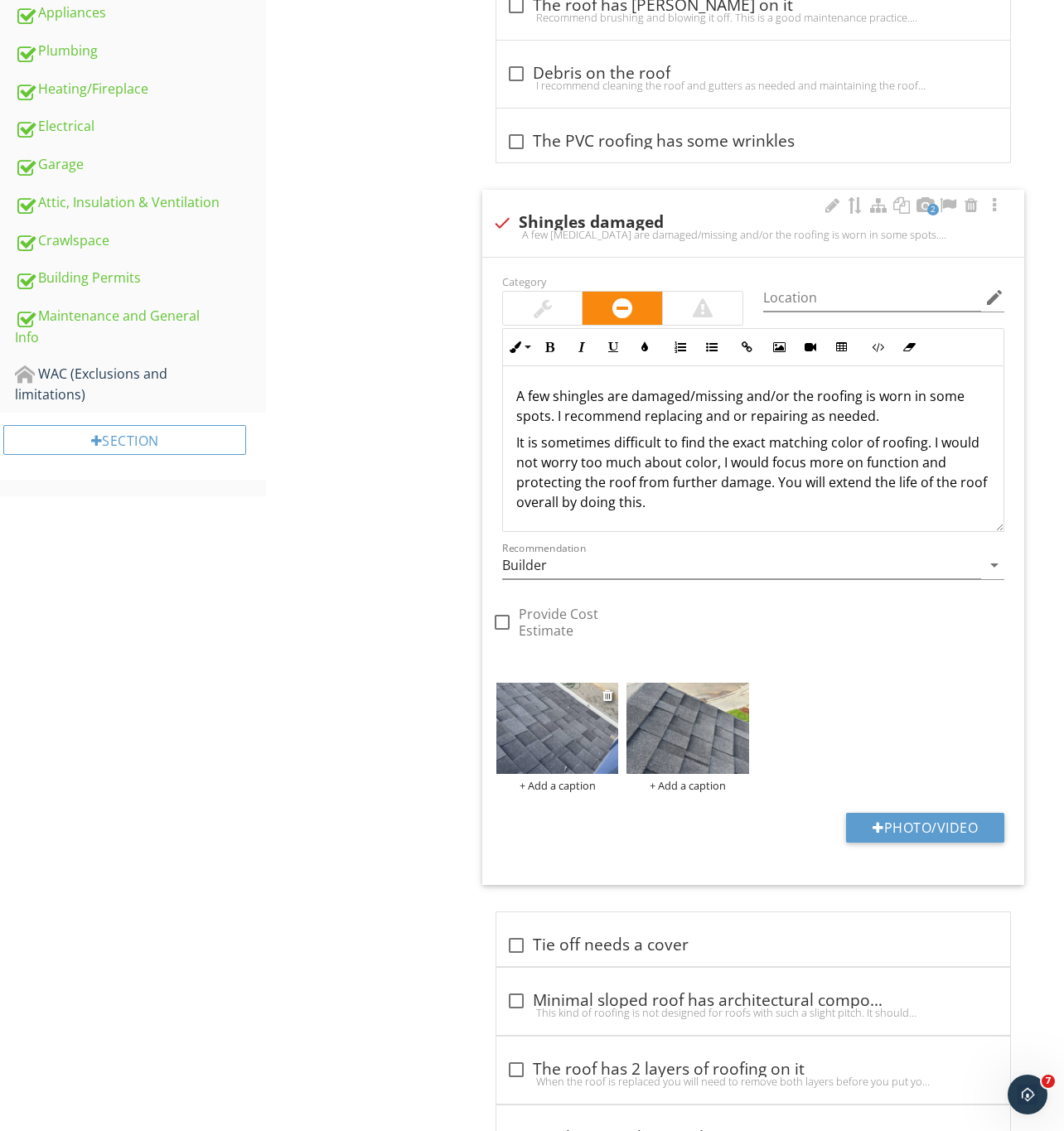
click at [564, 731] on img at bounding box center [557, 729] width 122 height 92
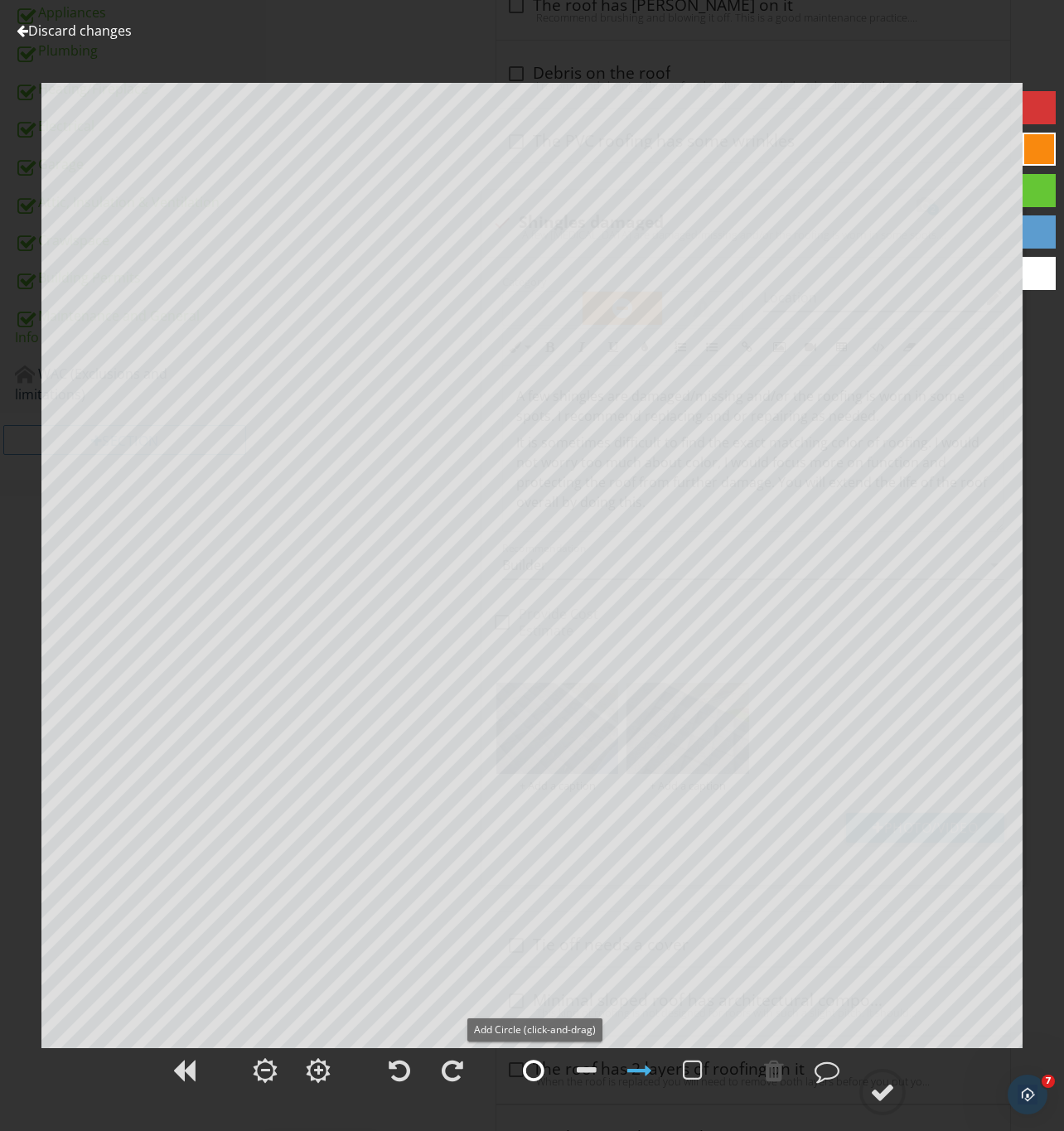
click at [517, 1071] on div at bounding box center [533, 1069] width 41 height 41
click at [885, 1094] on div at bounding box center [882, 1091] width 25 height 25
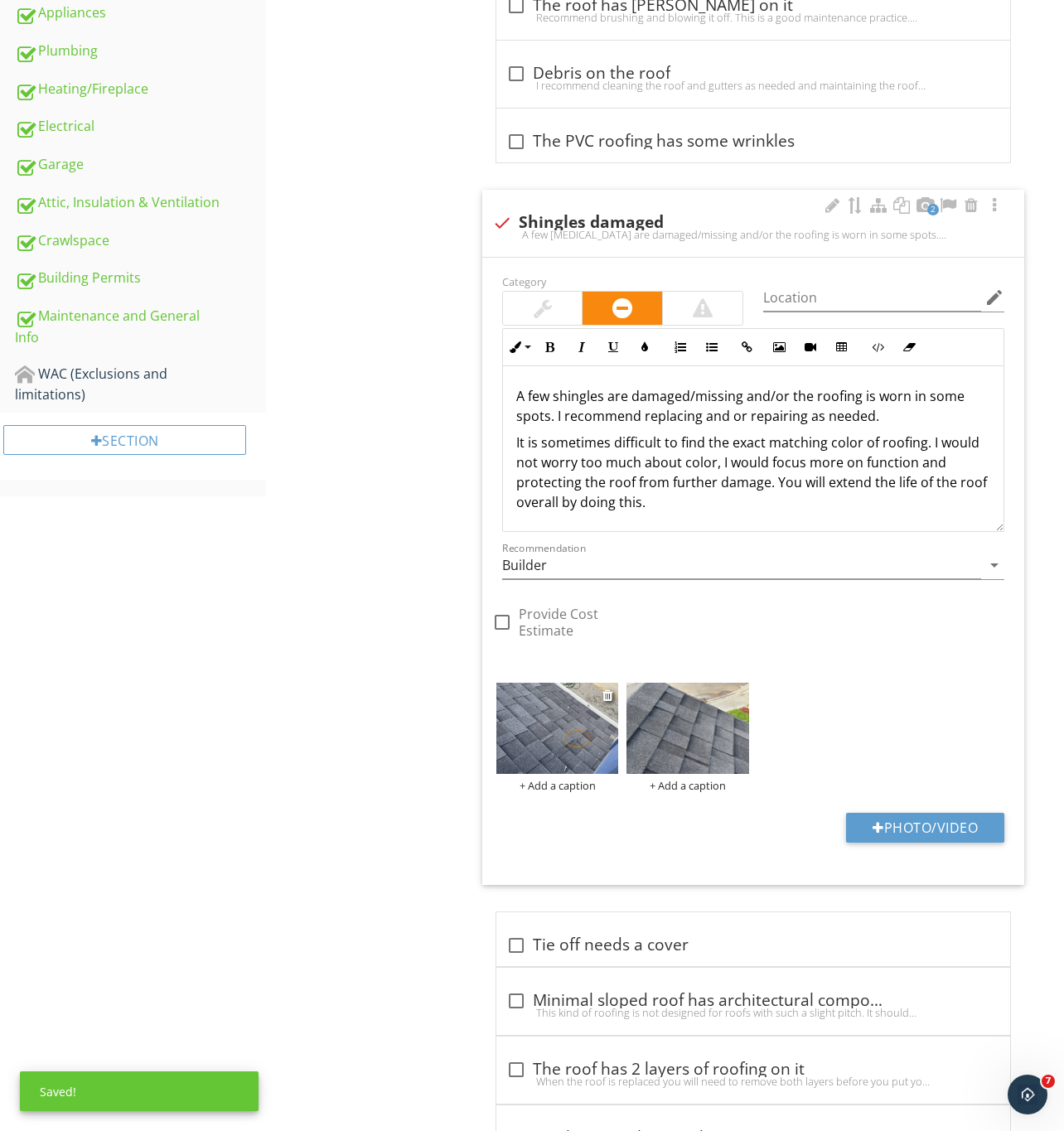
click at [549, 736] on img at bounding box center [557, 729] width 122 height 92
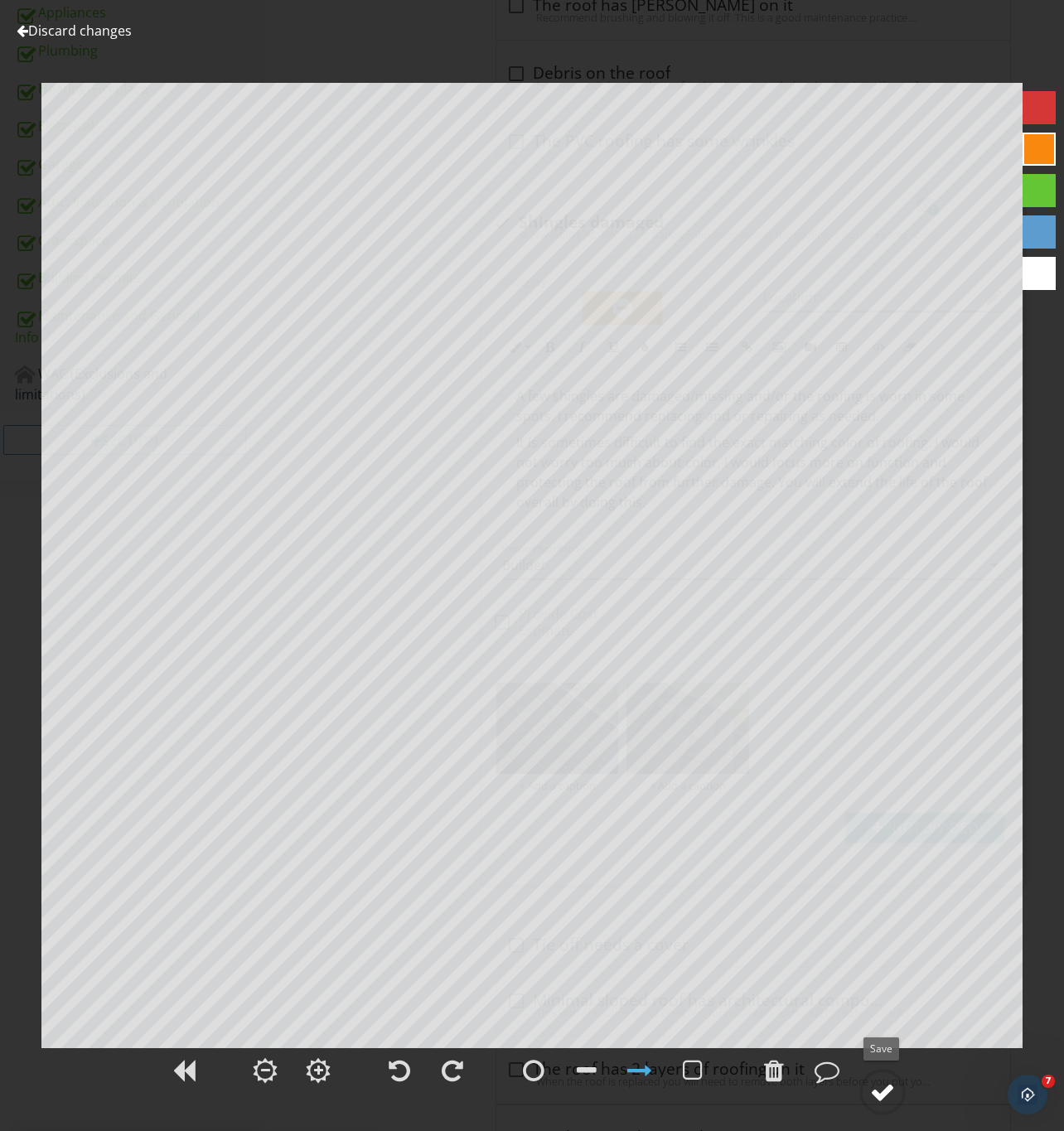
click at [889, 1097] on div at bounding box center [882, 1091] width 25 height 25
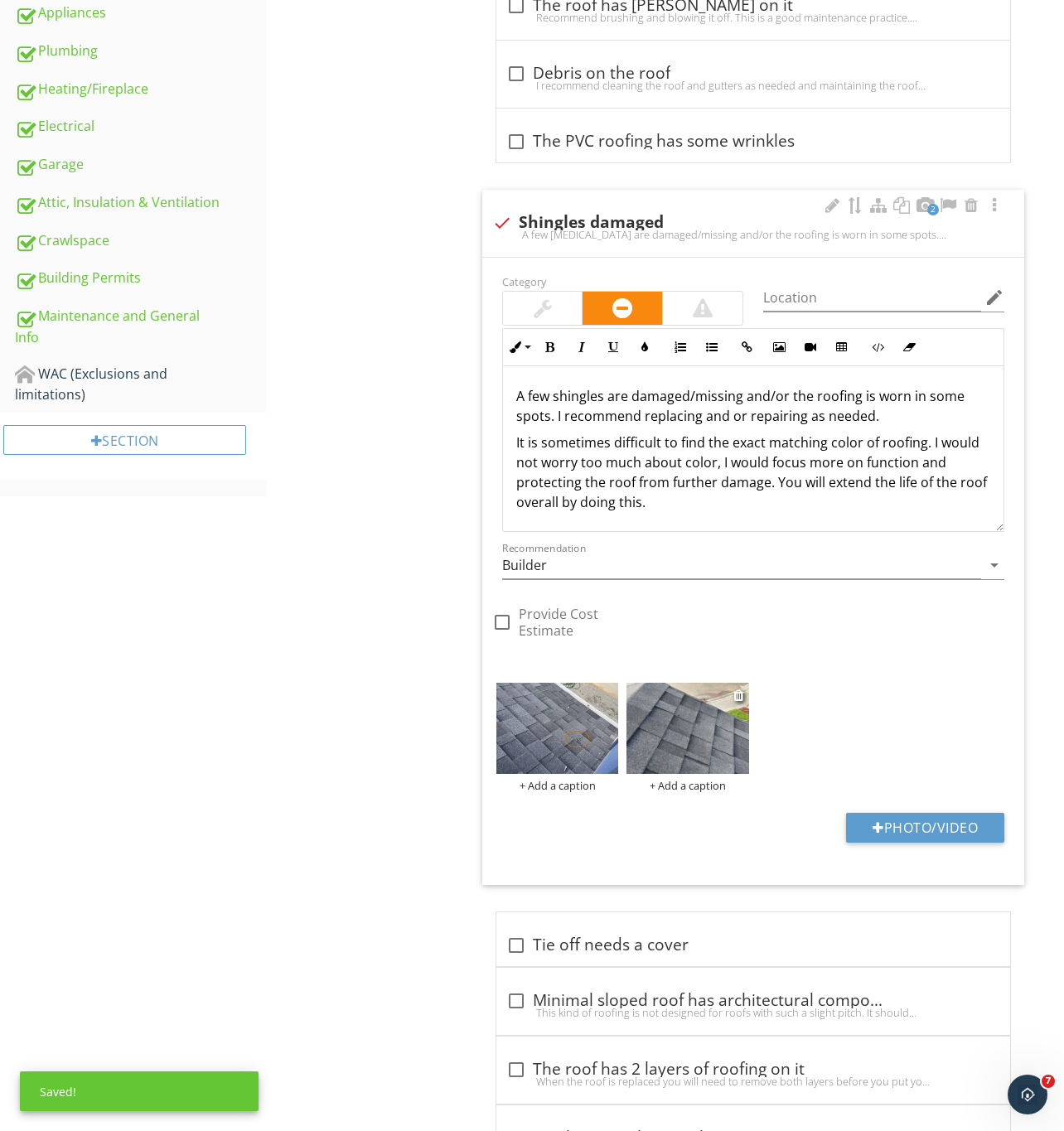
click at [694, 741] on img at bounding box center [687, 729] width 122 height 92
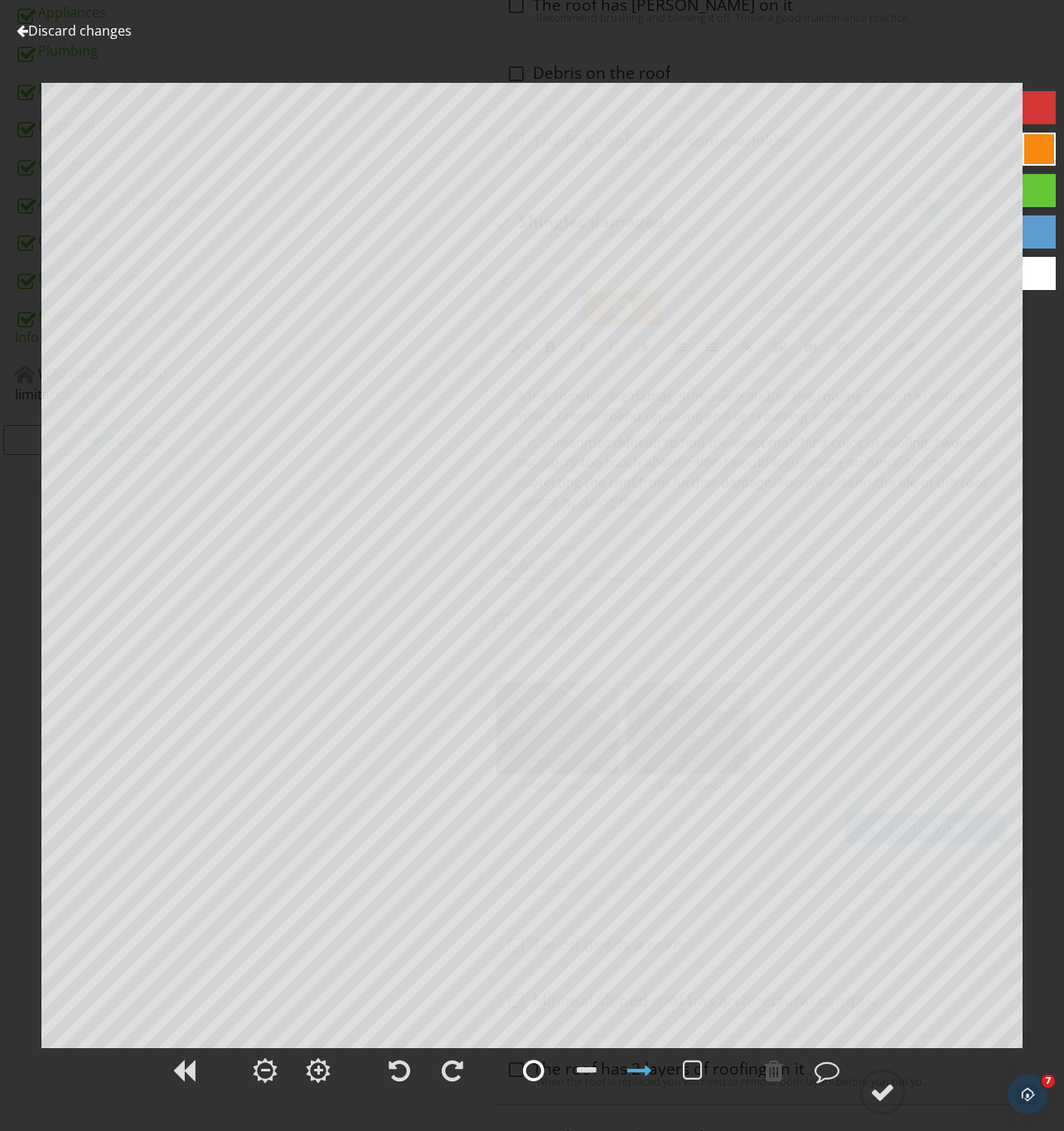
click at [530, 1069] on div at bounding box center [533, 1069] width 21 height 25
click at [880, 1084] on div at bounding box center [882, 1091] width 25 height 25
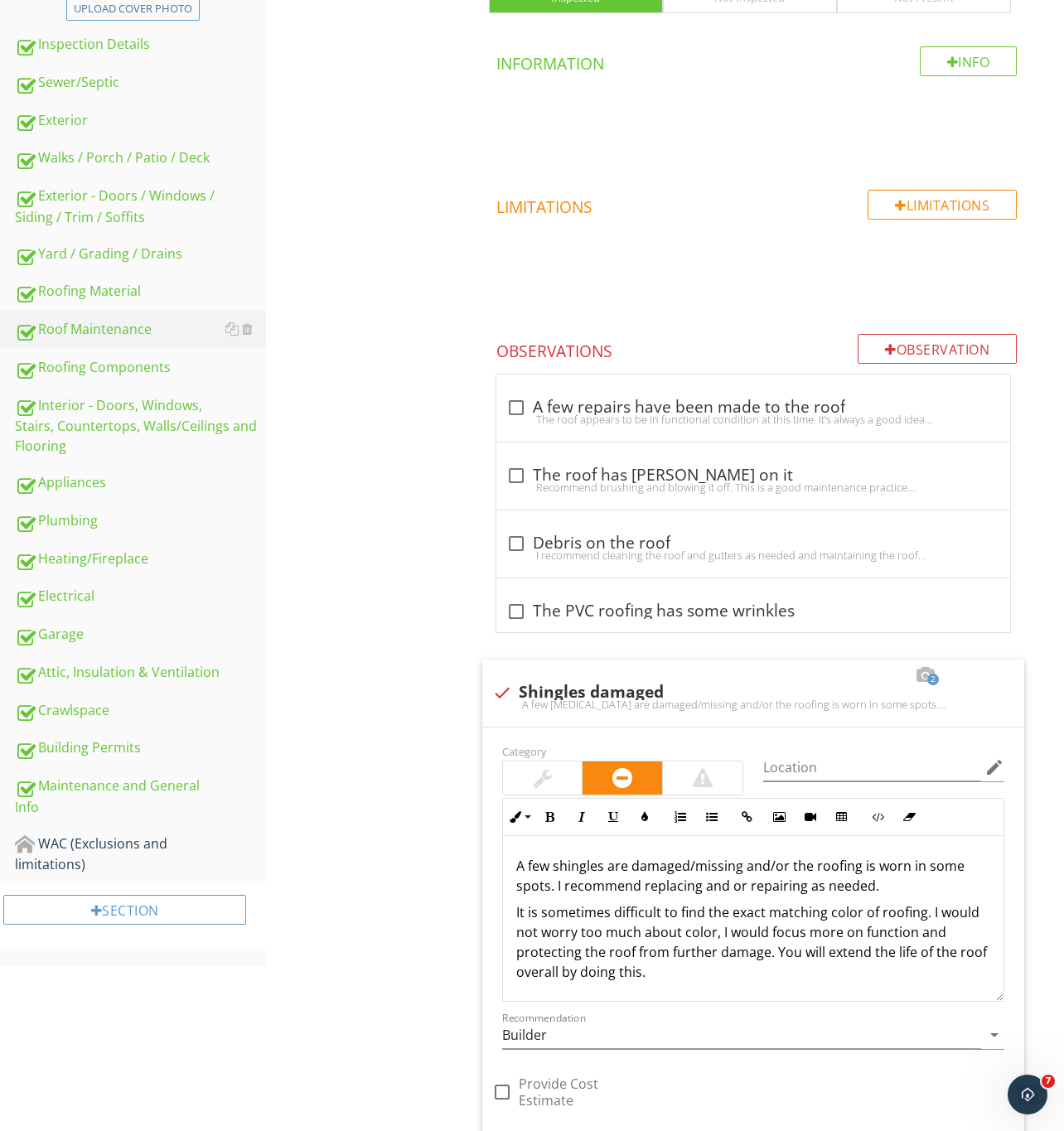
scroll to position [221, 0]
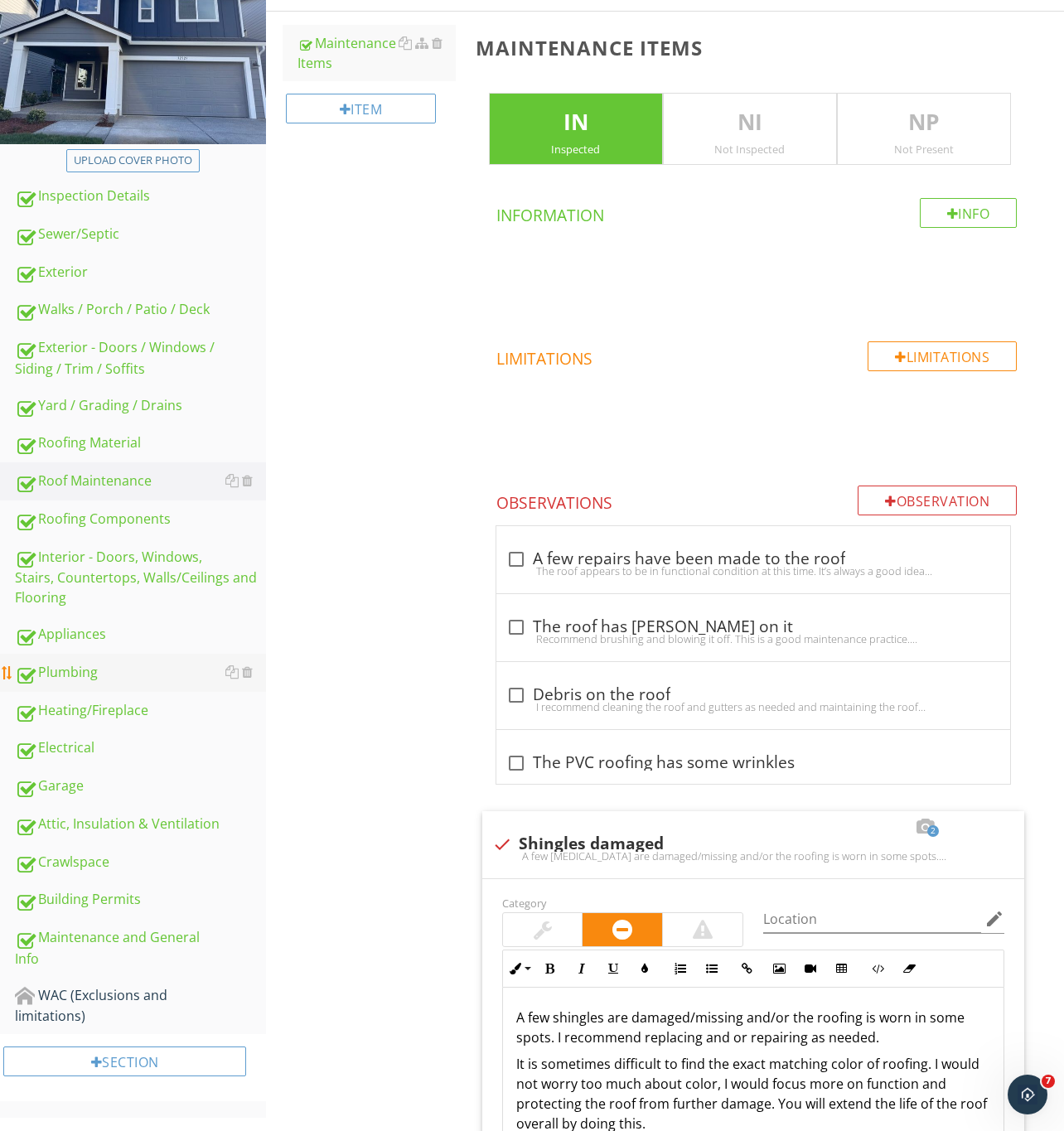
click at [106, 657] on link "Plumbing" at bounding box center [140, 672] width 251 height 38
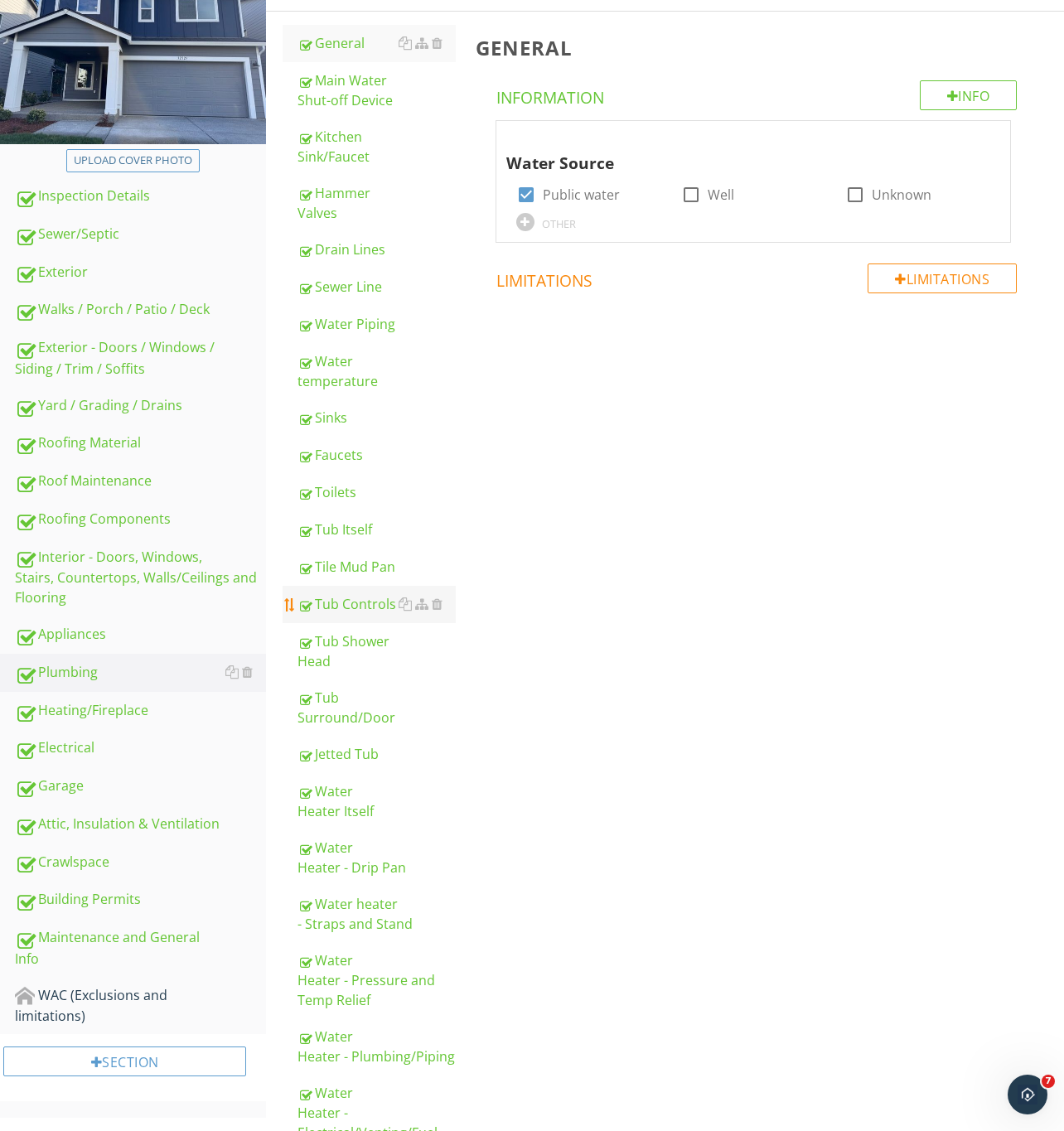
click at [378, 599] on div "Tub Controls" at bounding box center [377, 604] width 158 height 20
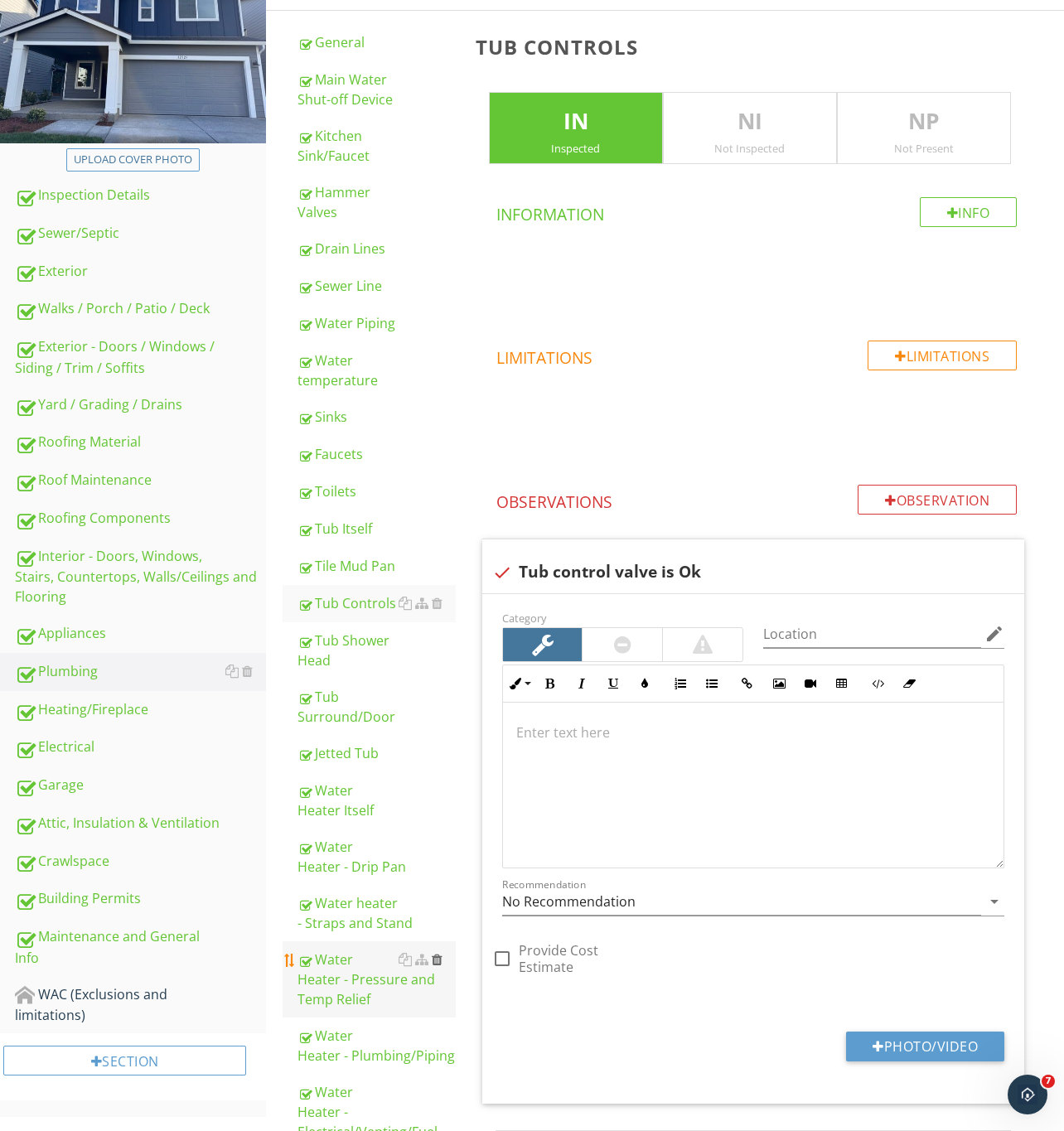
scroll to position [221, 0]
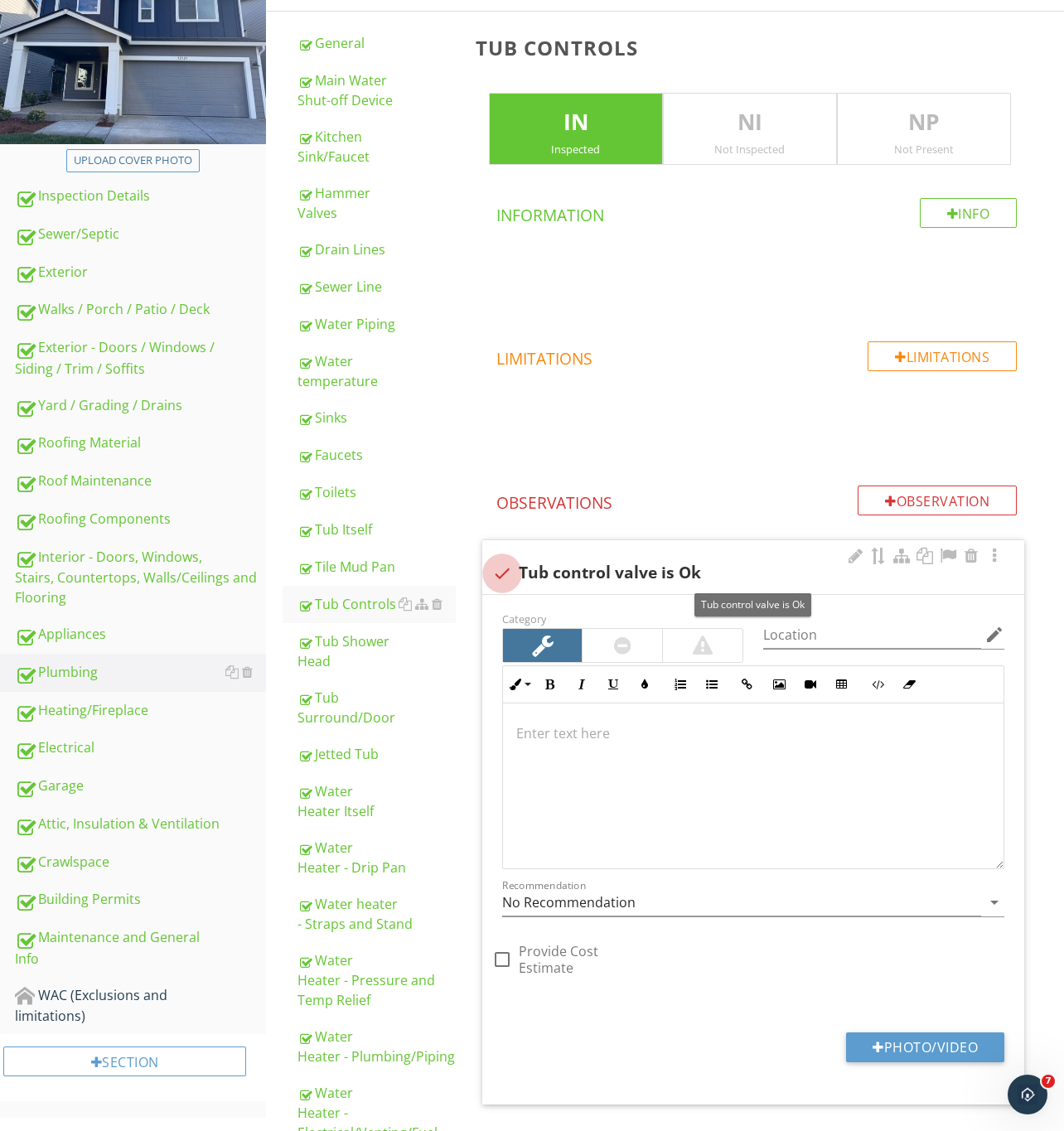
click at [505, 567] on div at bounding box center [502, 573] width 28 height 28
checkbox input "true"
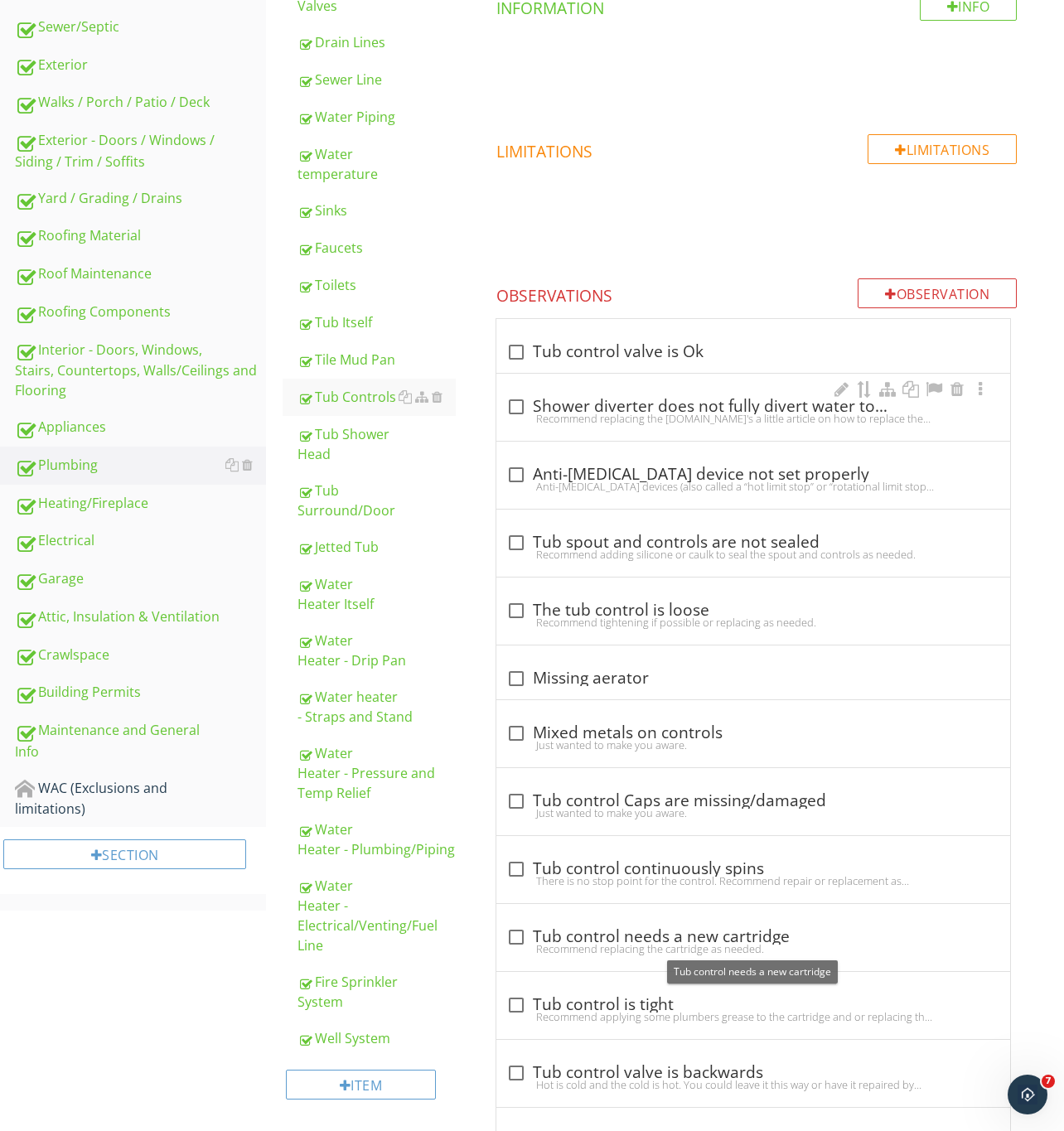
scroll to position [160, 0]
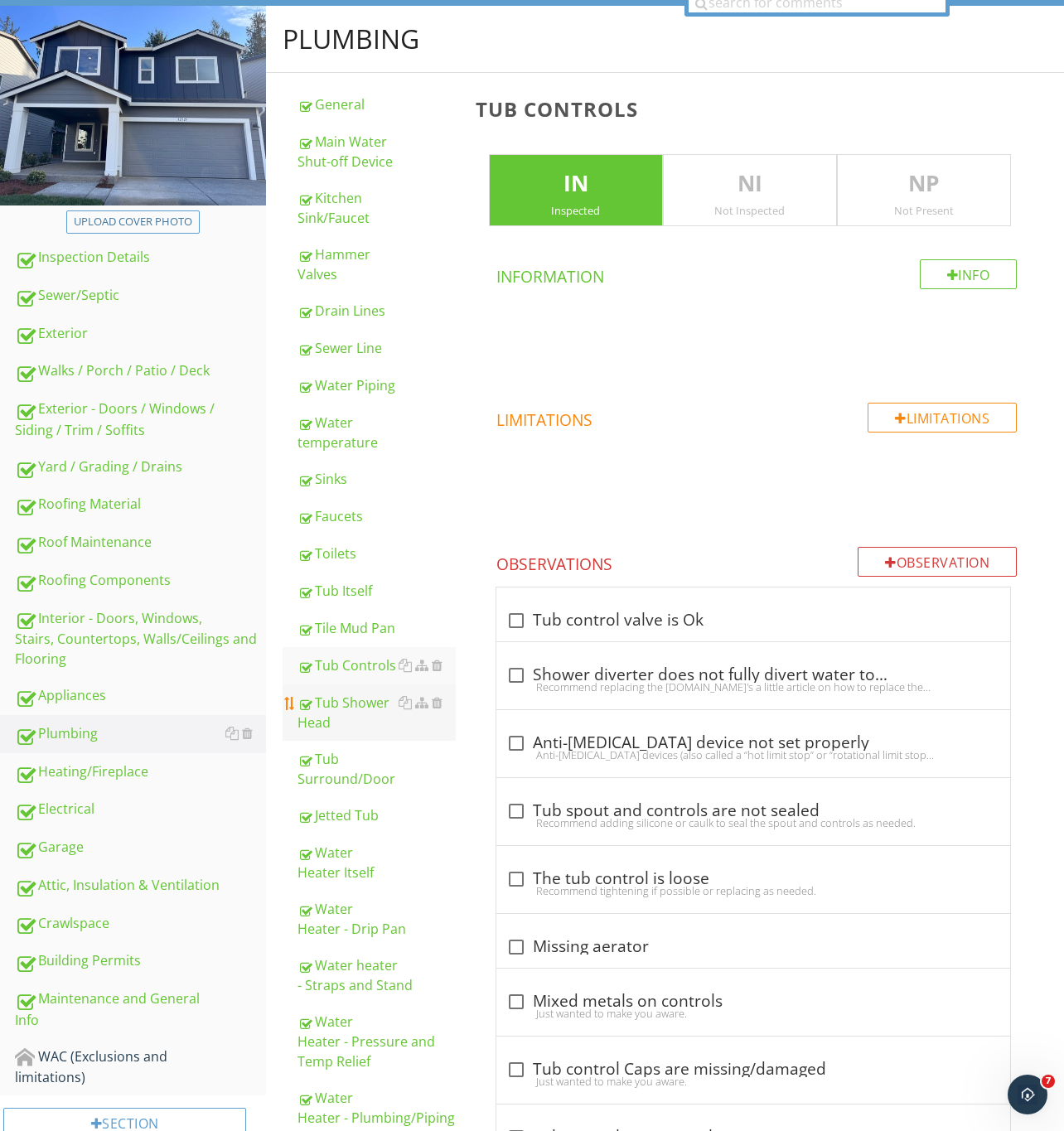
click at [348, 706] on div "Tub Shower Head" at bounding box center [377, 712] width 158 height 40
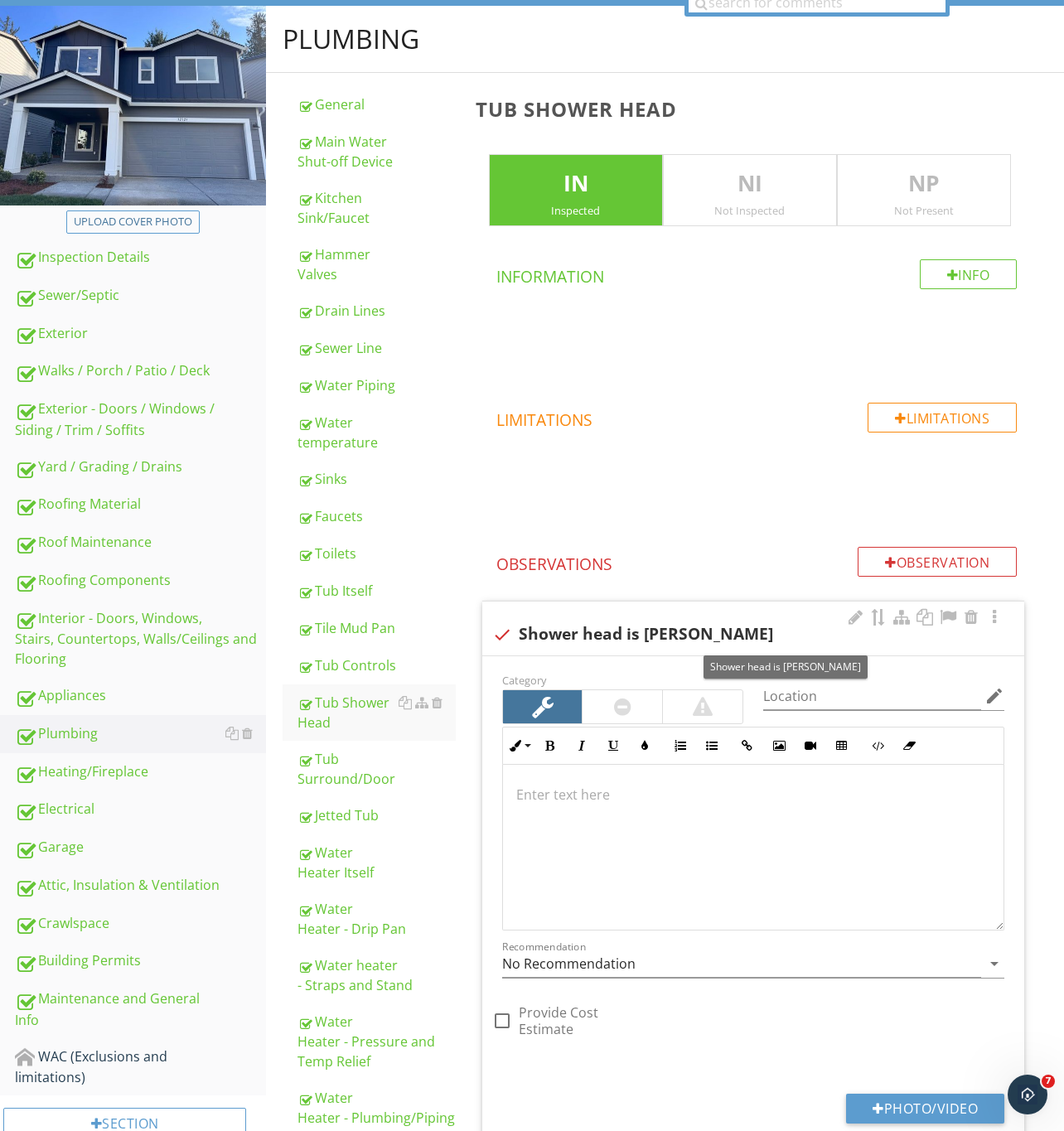
click at [498, 621] on div "check Shower head is [PERSON_NAME]" at bounding box center [753, 628] width 542 height 54
checkbox input "true"
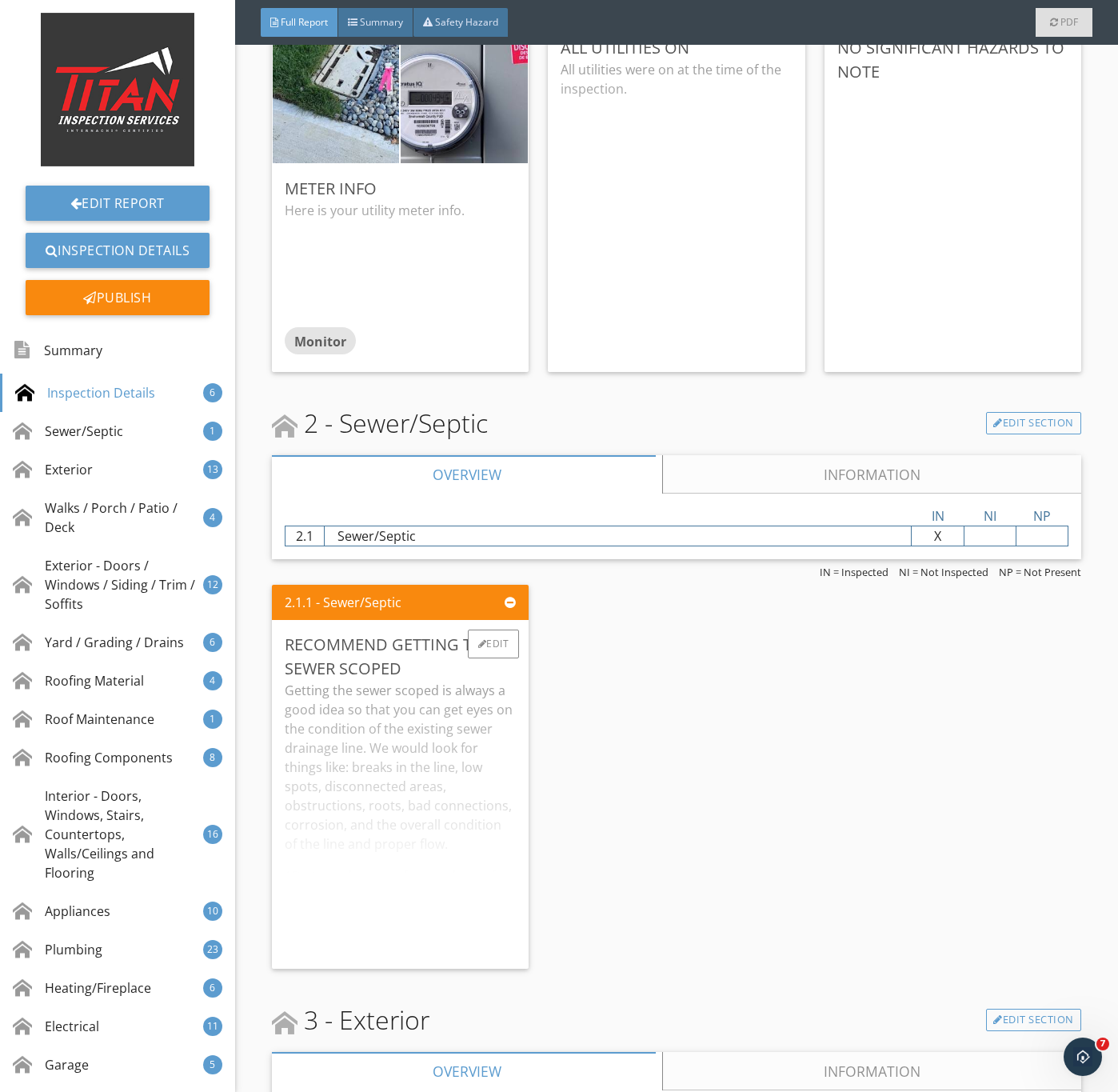
scroll to position [2039, 0]
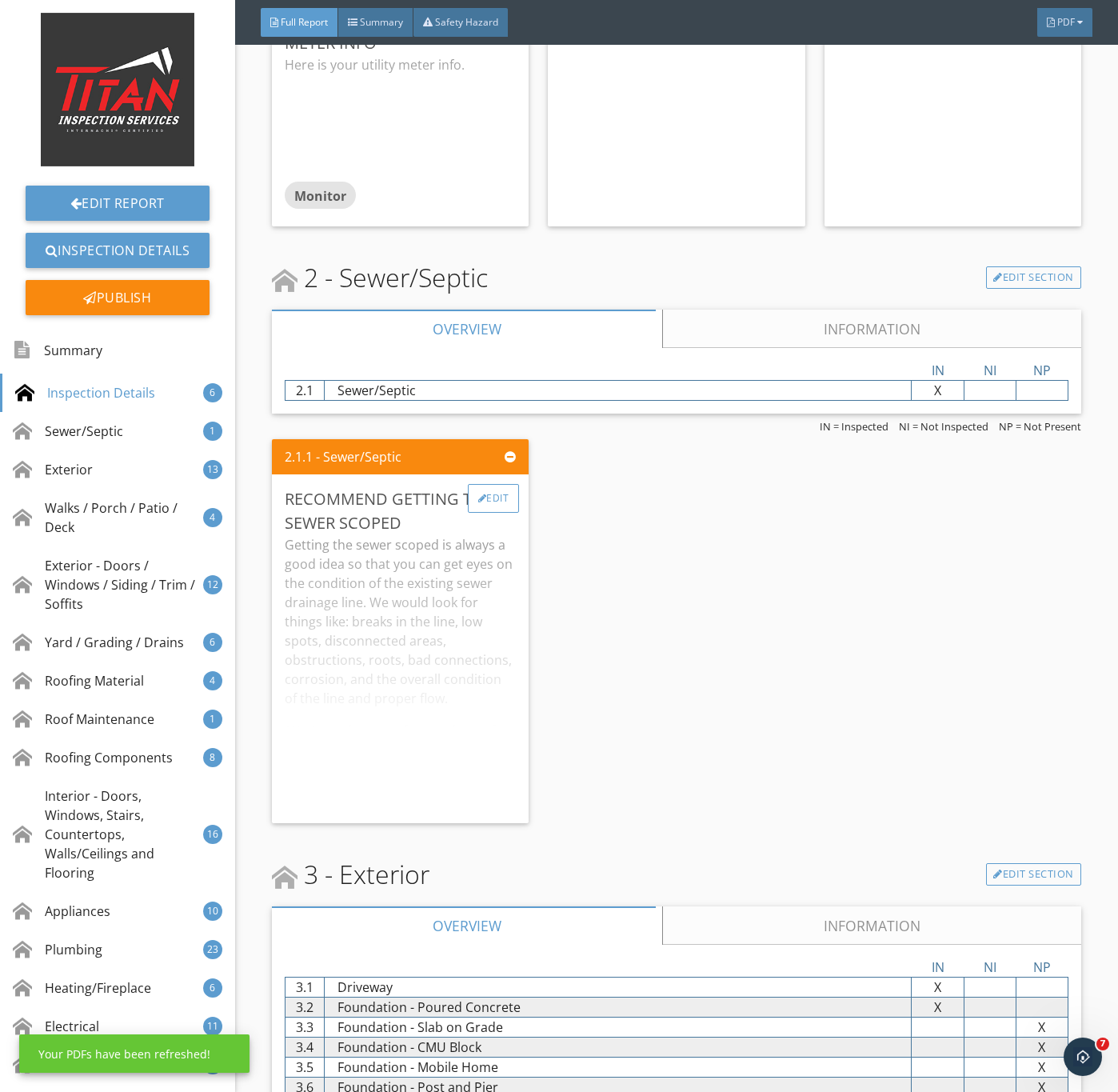
click at [478, 503] on div at bounding box center [483, 498] width 9 height 10
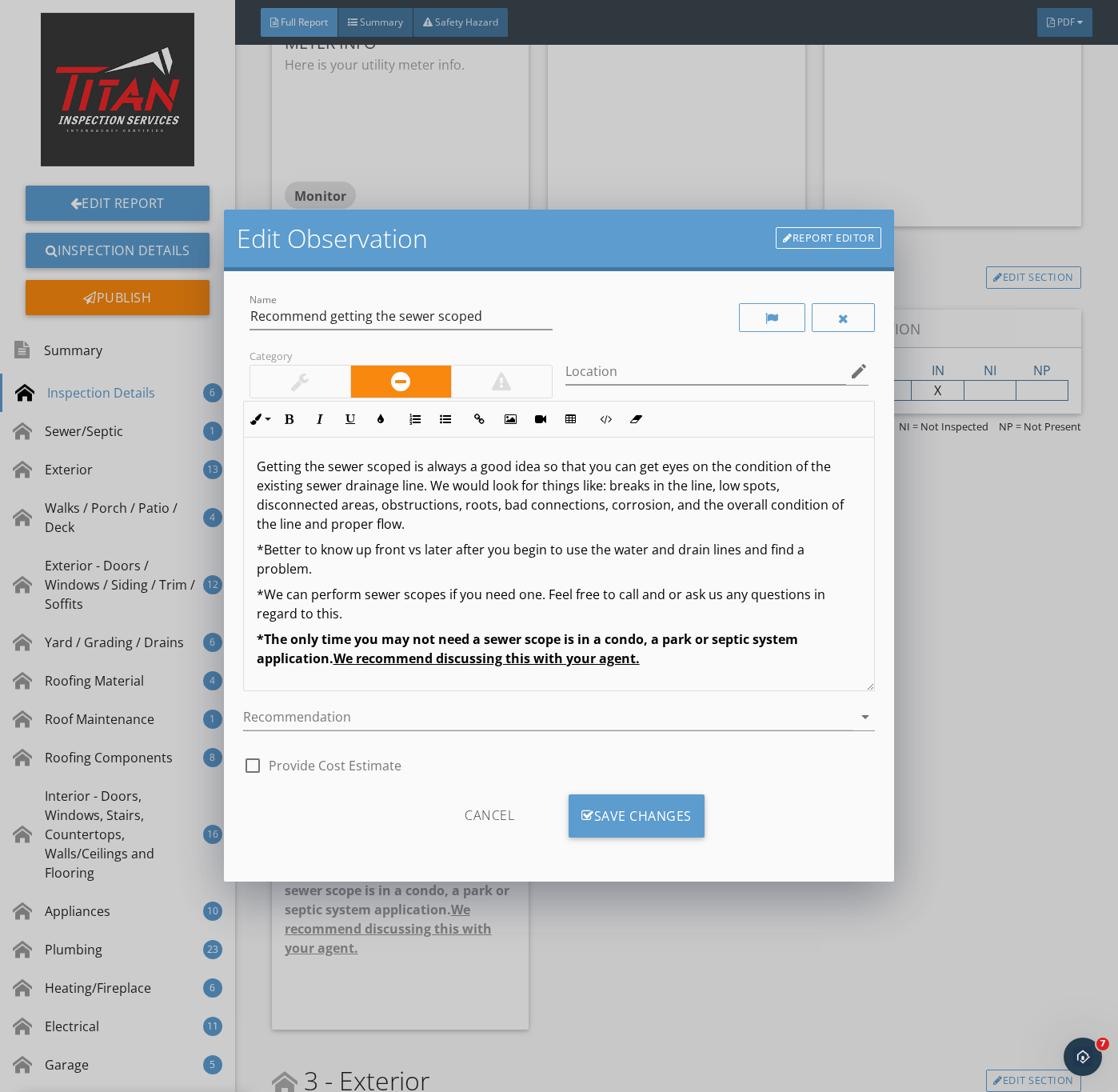
click at [303, 380] on div at bounding box center [300, 381] width 18 height 20
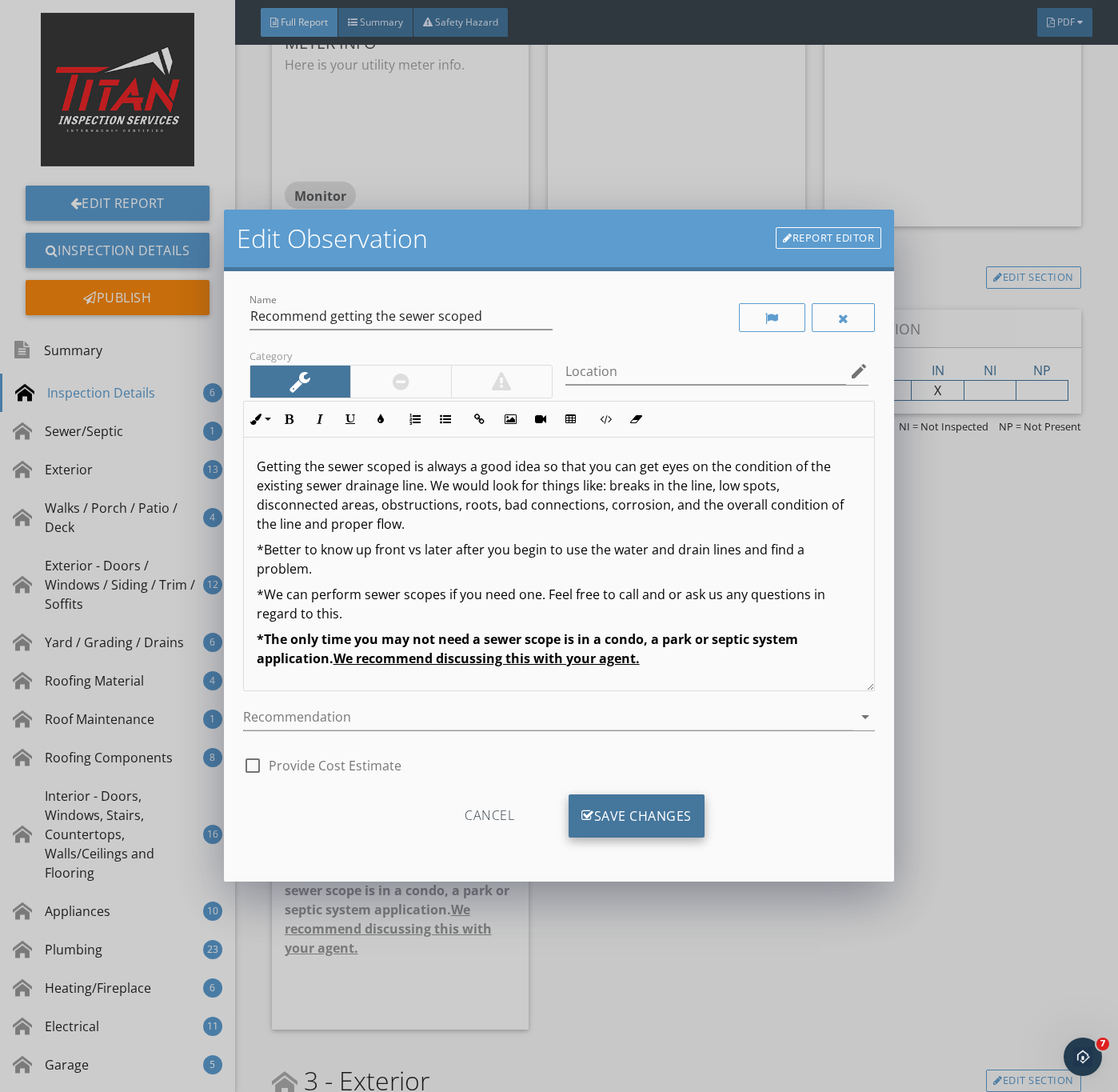
click at [631, 813] on div "Save Changes" at bounding box center [636, 815] width 136 height 43
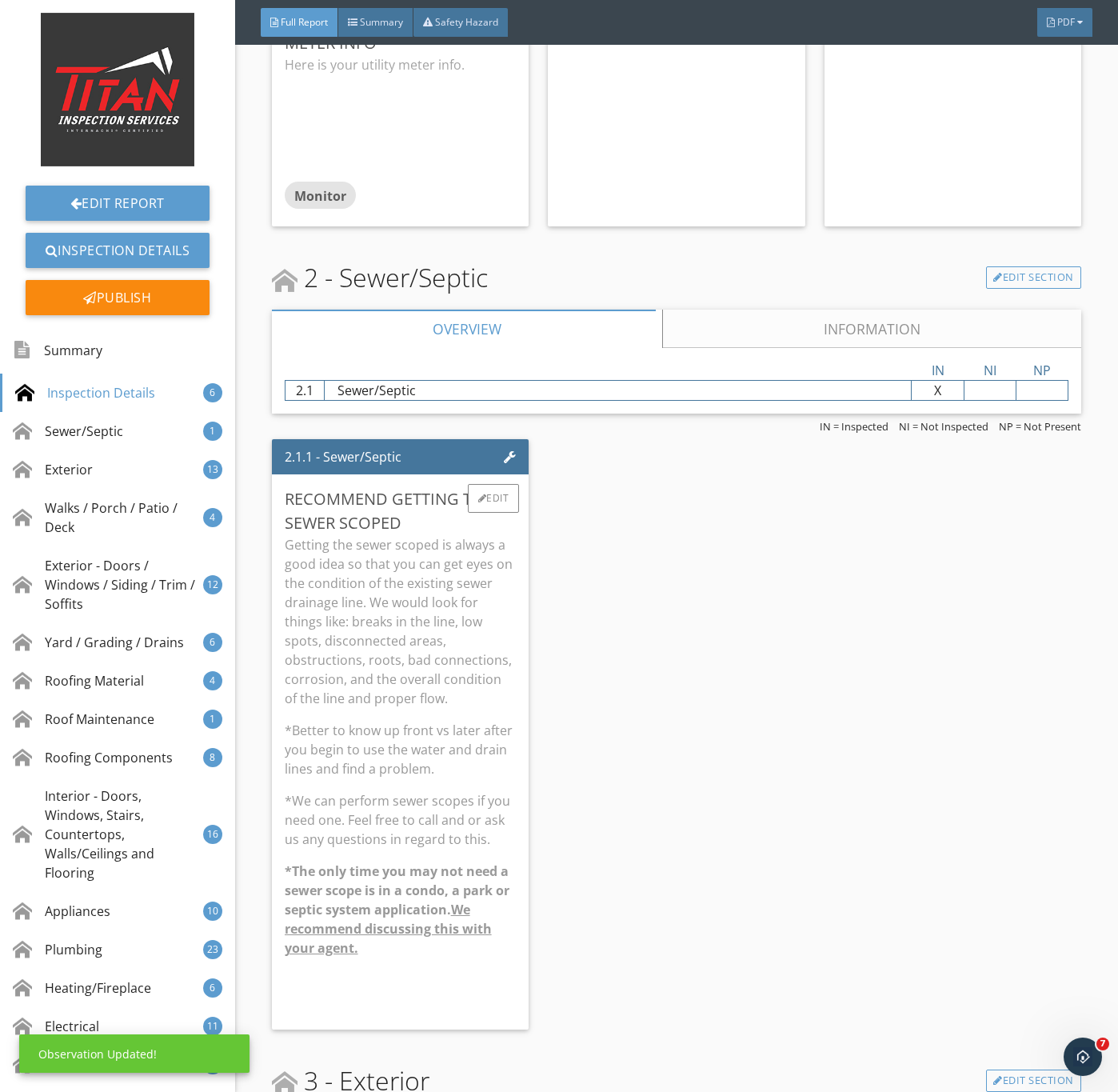
click at [419, 778] on p "*Better to know up front vs later after you begin to use the water and drain li…" at bounding box center [400, 749] width 232 height 58
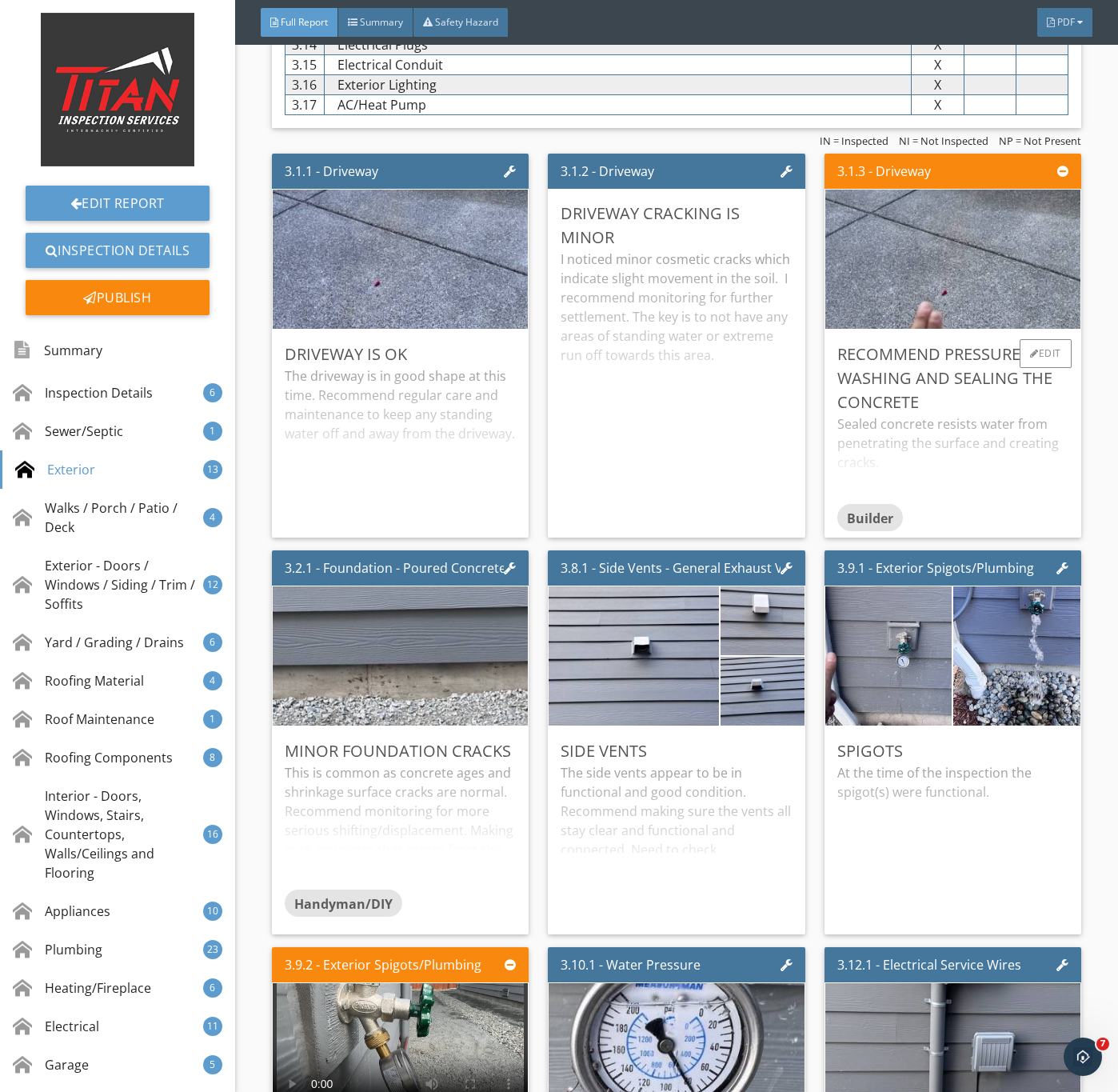
scroll to position [3240, 0]
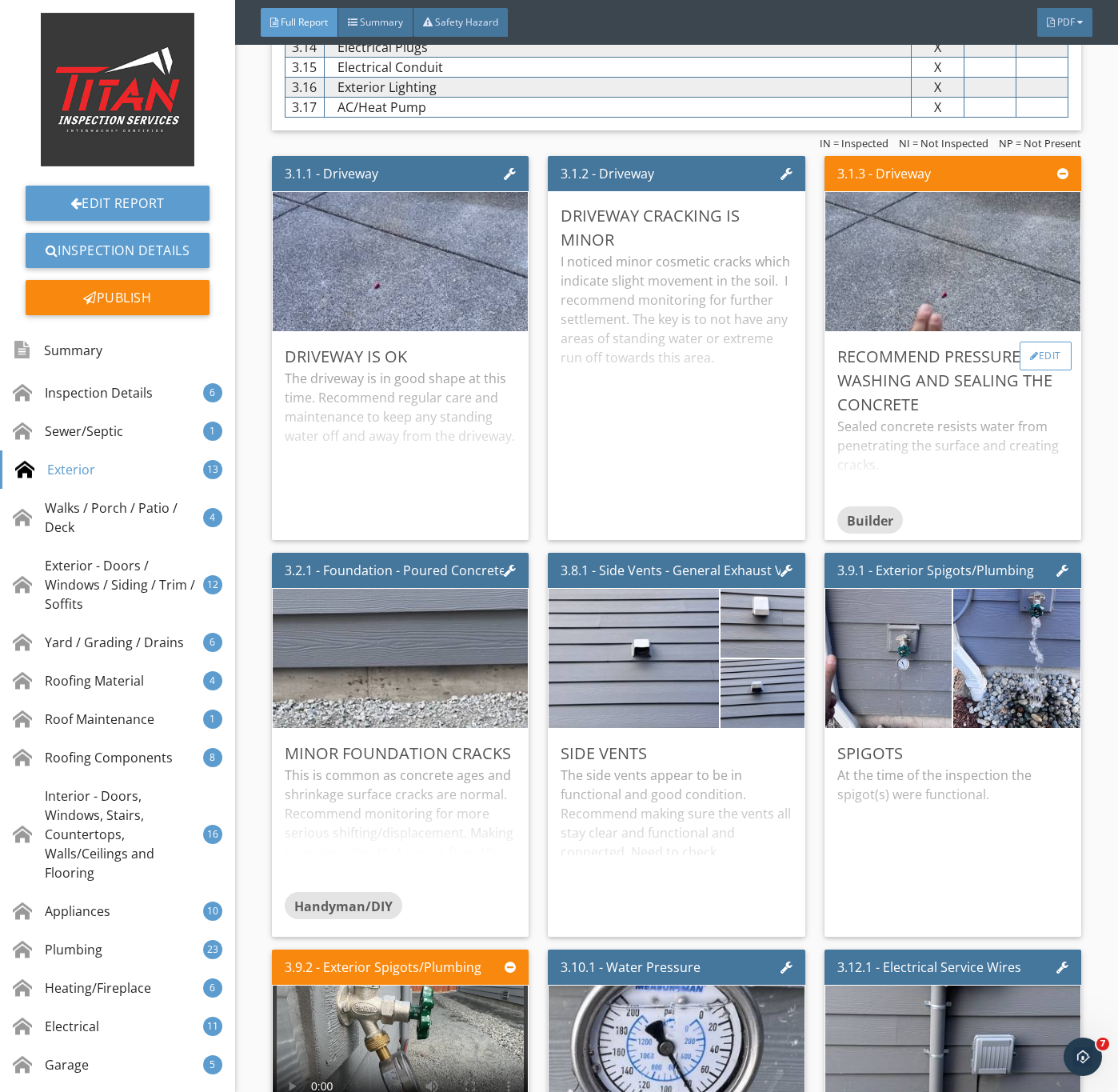
click at [1025, 370] on div "Edit" at bounding box center [1046, 356] width 52 height 28
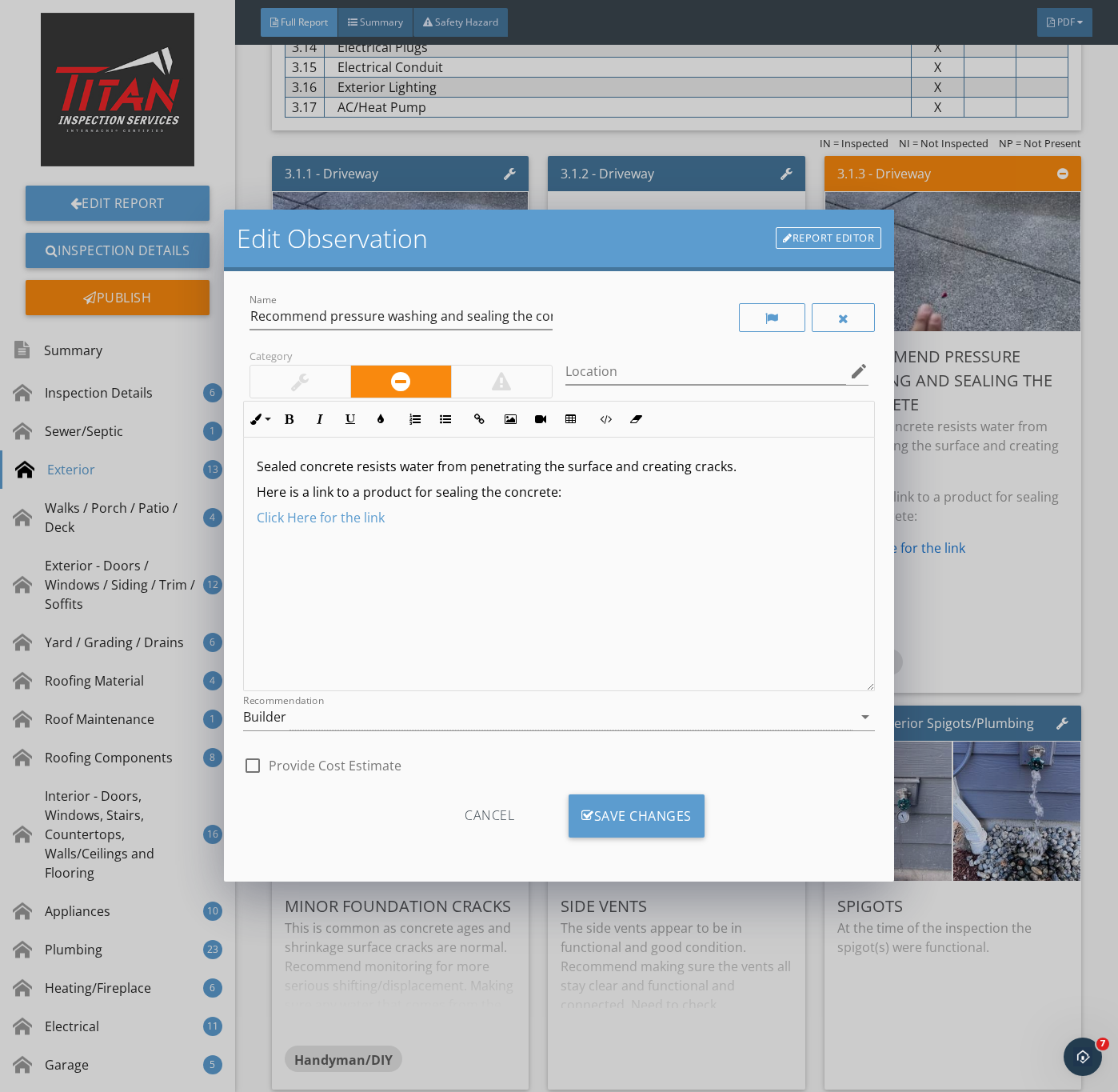
click at [305, 380] on div at bounding box center [300, 381] width 18 height 20
click at [390, 722] on div "Builder" at bounding box center [548, 717] width 610 height 27
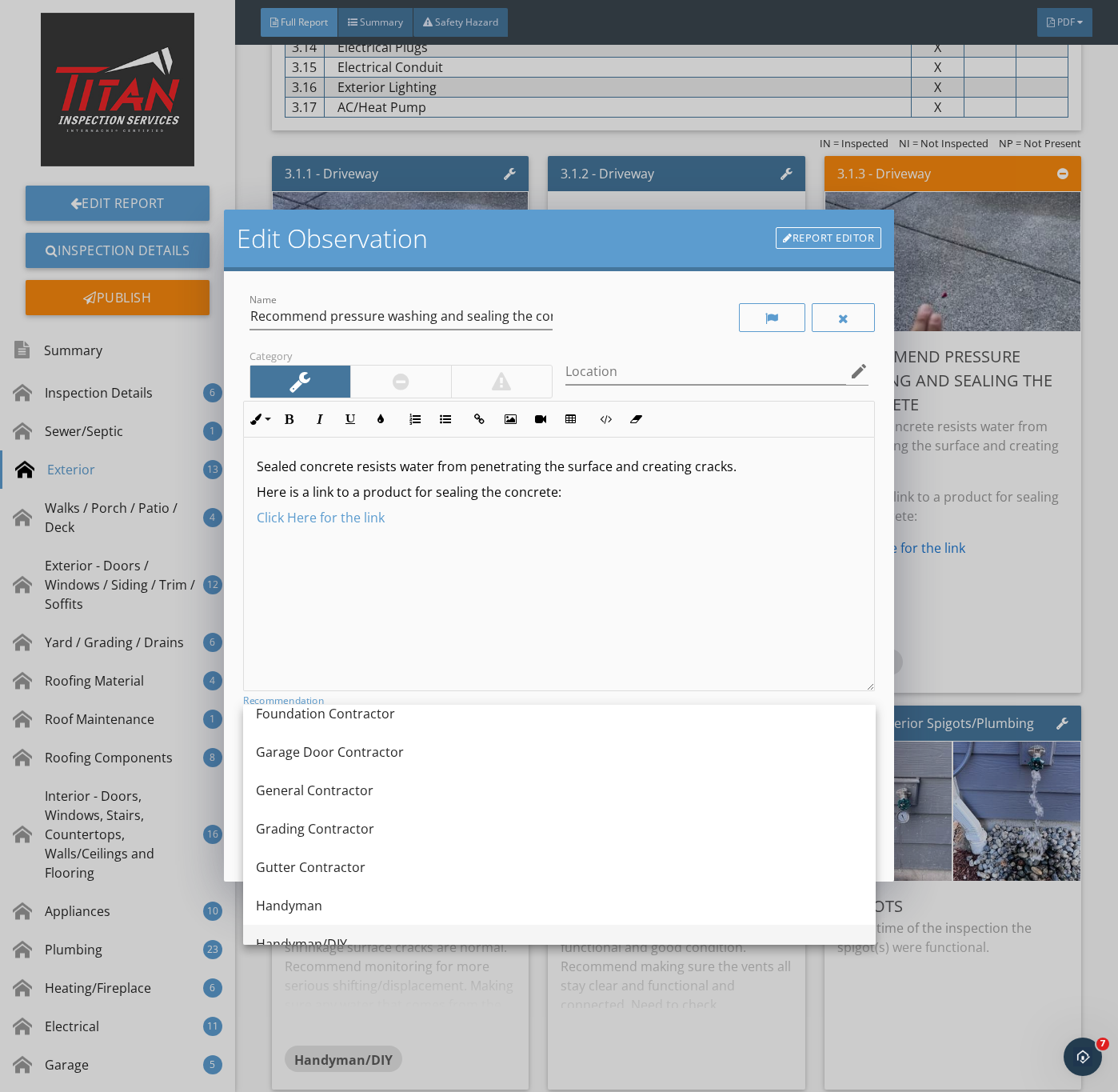
scroll to position [900, 0]
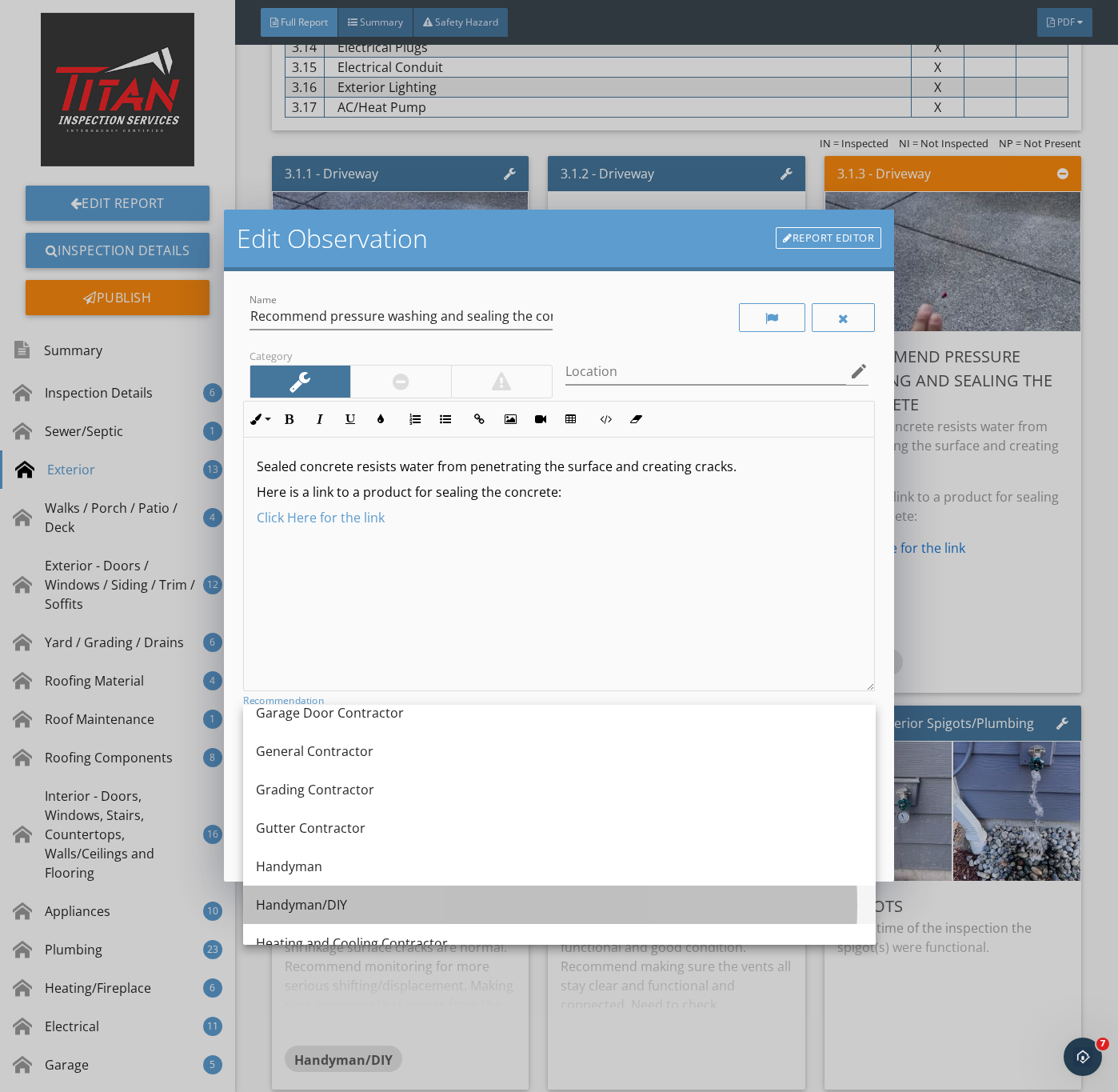
click at [313, 900] on div "Handyman/DIY" at bounding box center [560, 905] width 607 height 20
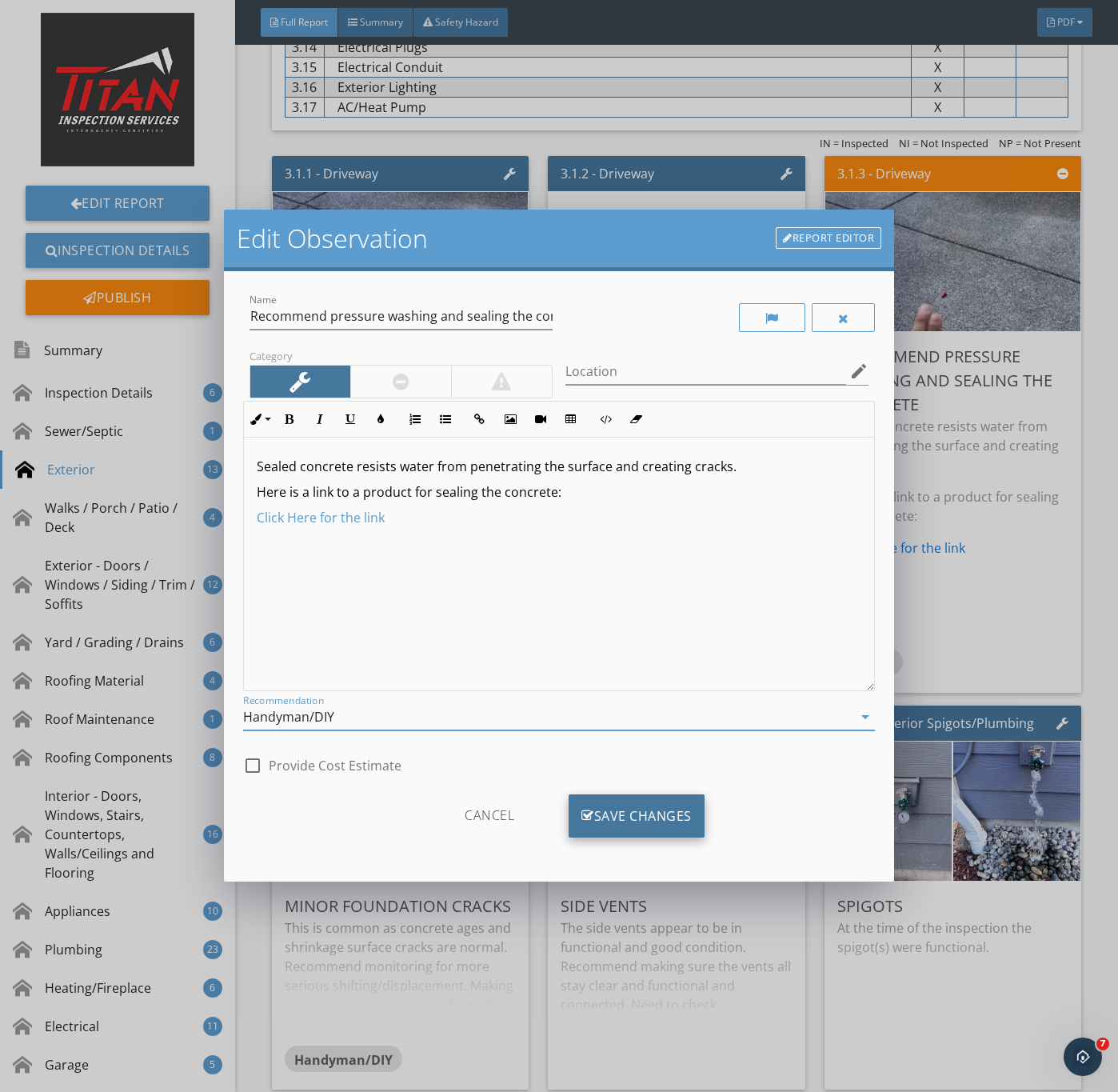
click at [647, 809] on div "Save Changes" at bounding box center [636, 815] width 136 height 43
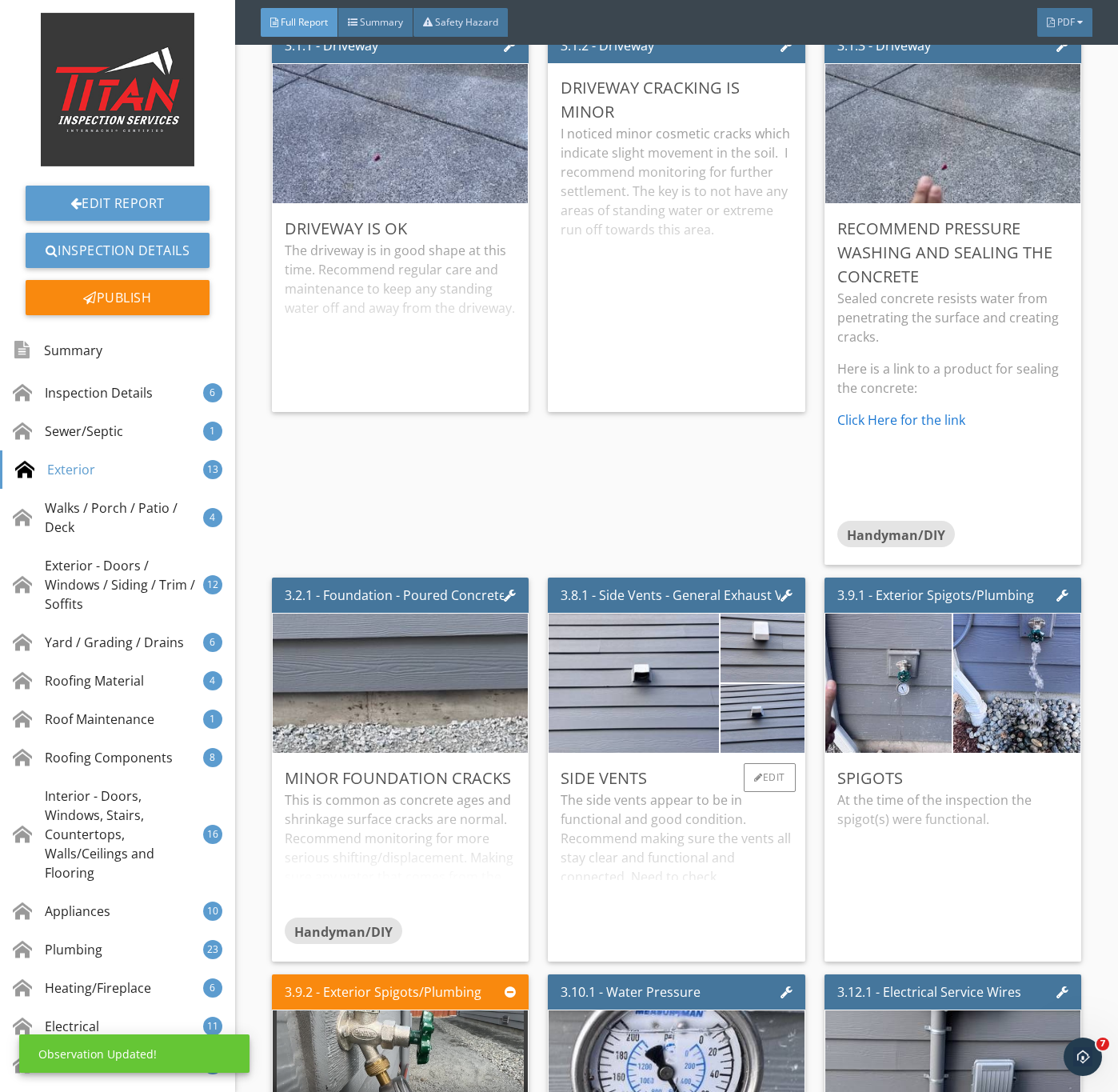
scroll to position [3479, 0]
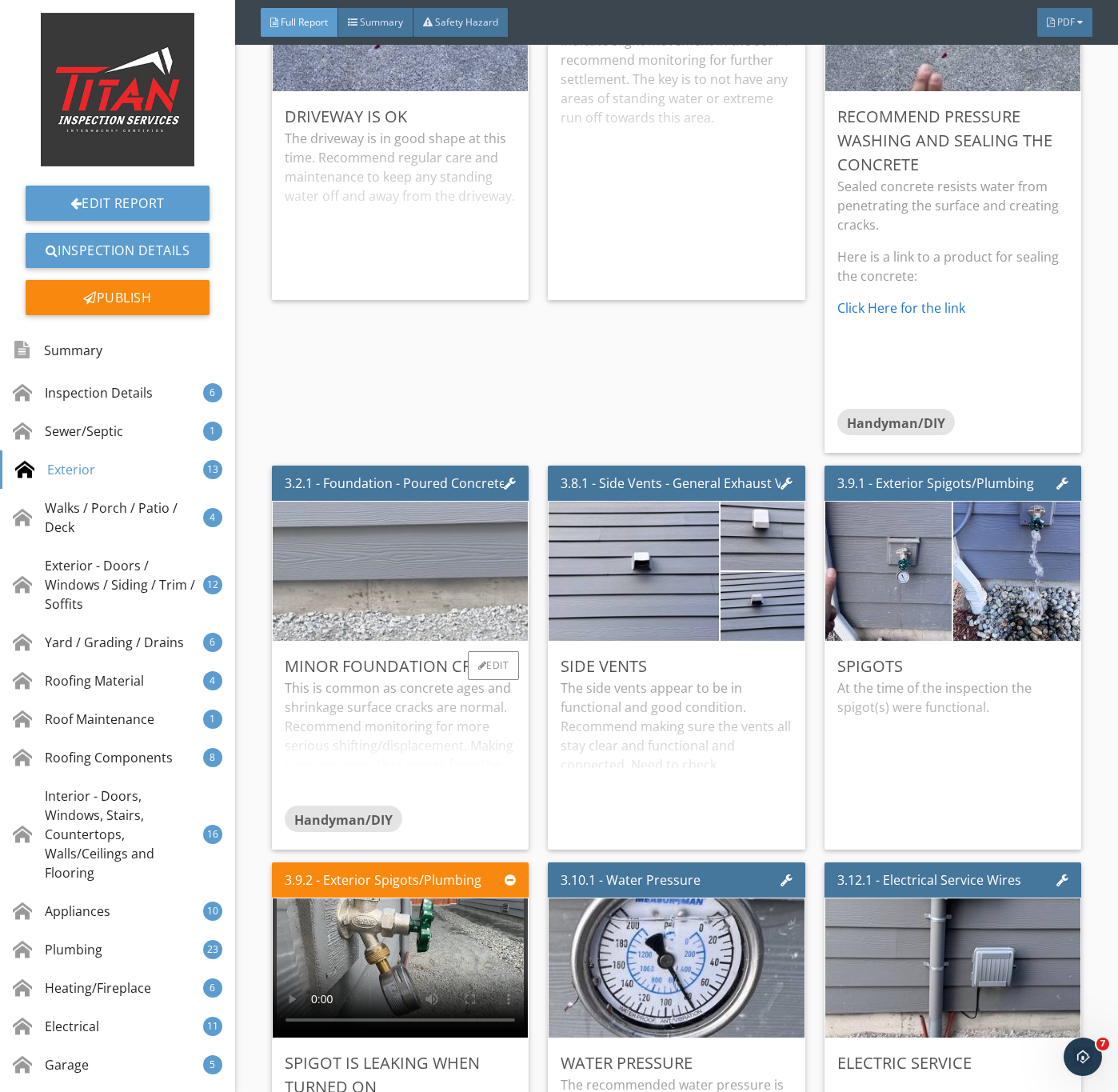
click at [395, 640] on img at bounding box center [399, 571] width 464 height 348
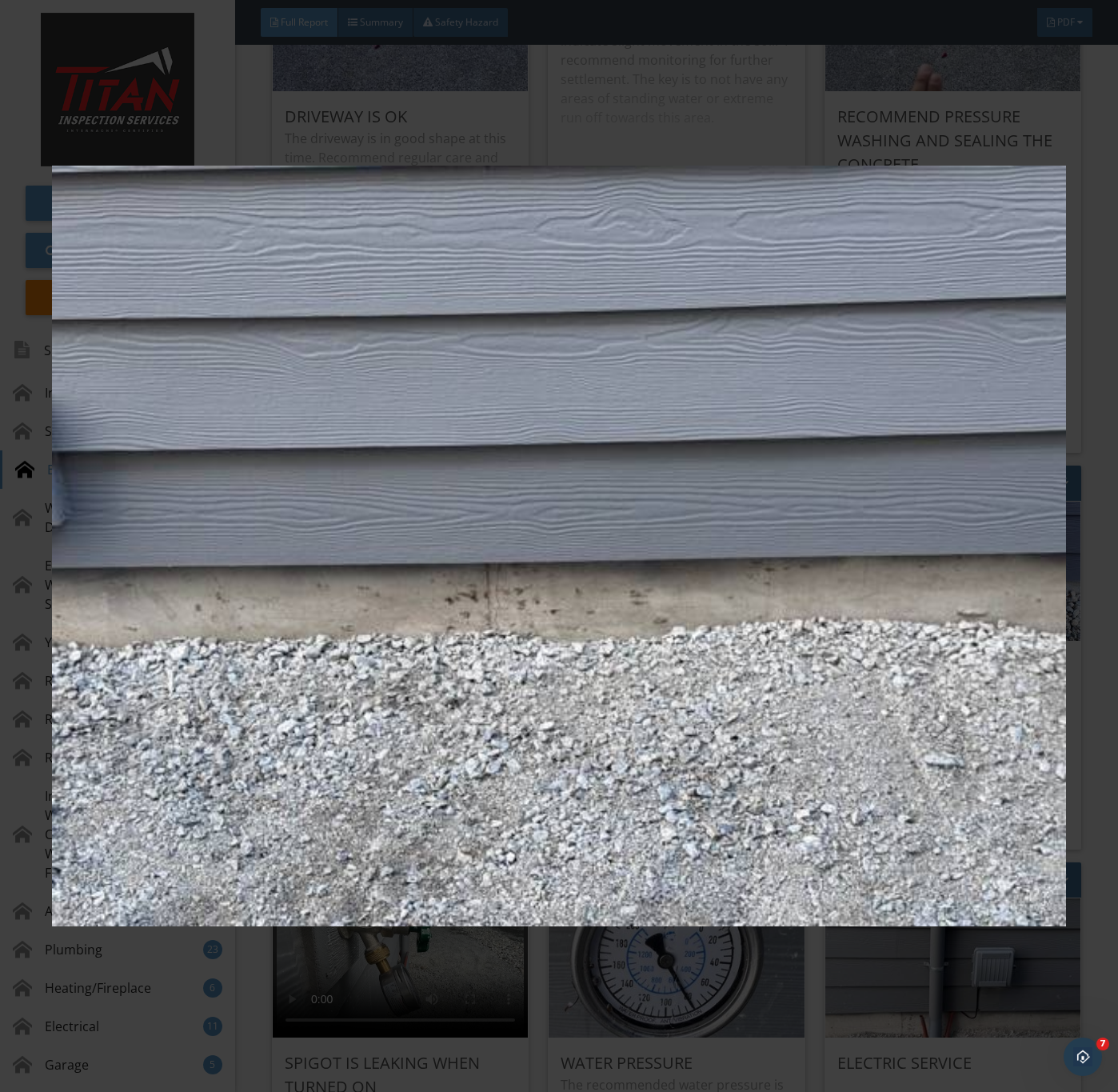
click at [526, 703] on img at bounding box center [559, 546] width 1013 height 988
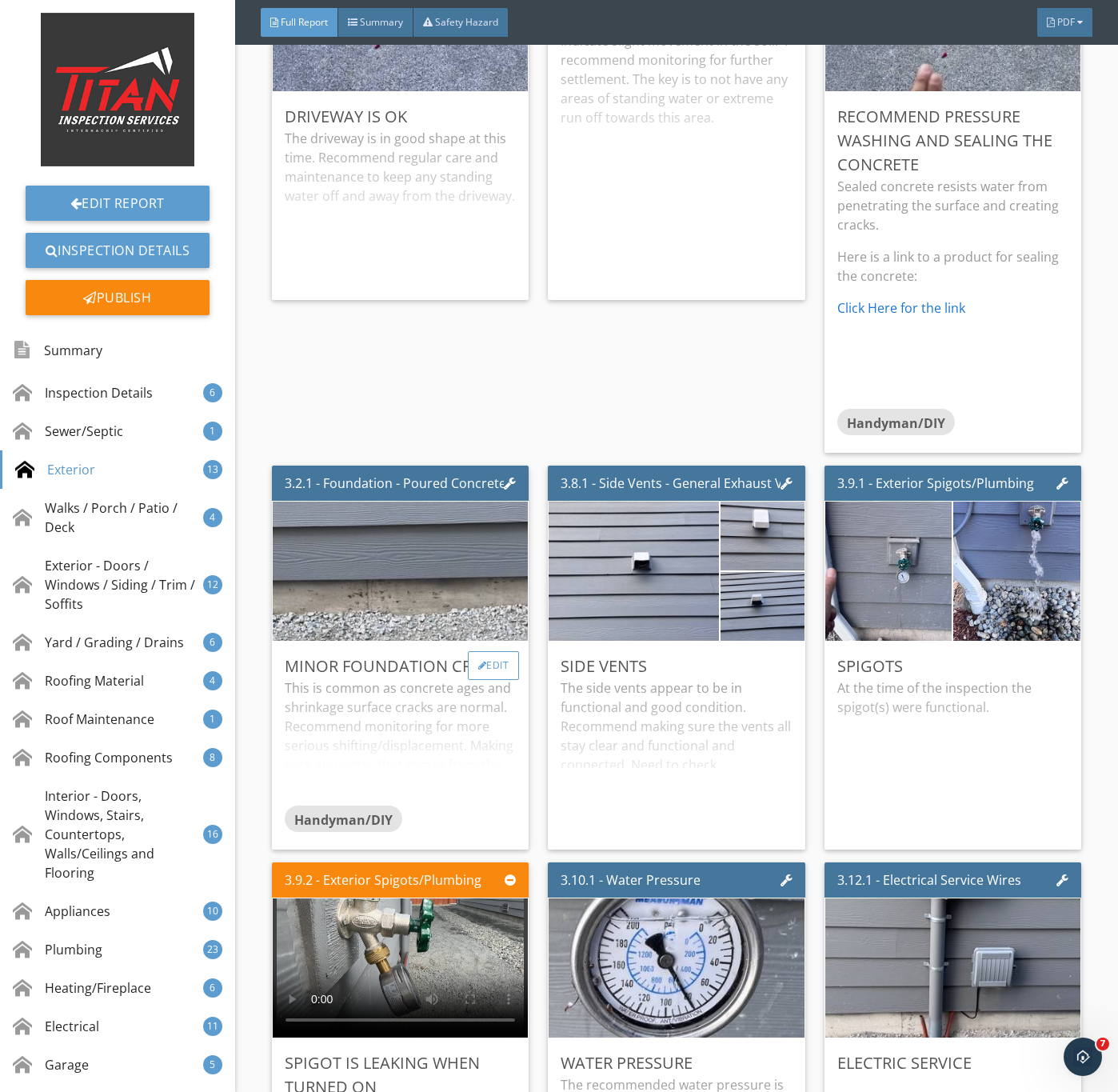
click at [484, 680] on div "Edit" at bounding box center [493, 665] width 52 height 28
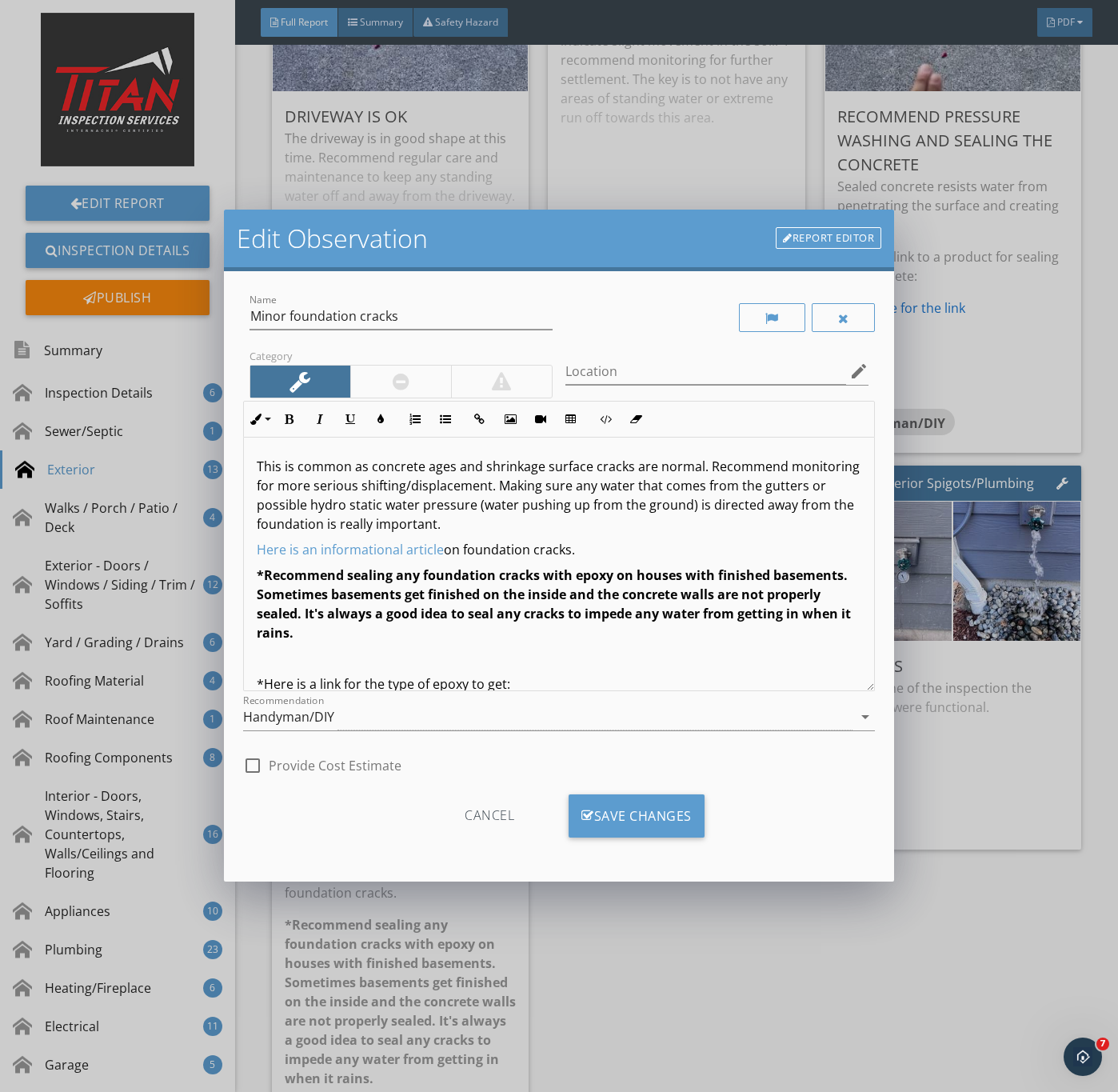
click at [403, 375] on div at bounding box center [401, 381] width 17 height 20
click at [354, 711] on div "Handyman/DIY" at bounding box center [548, 717] width 610 height 27
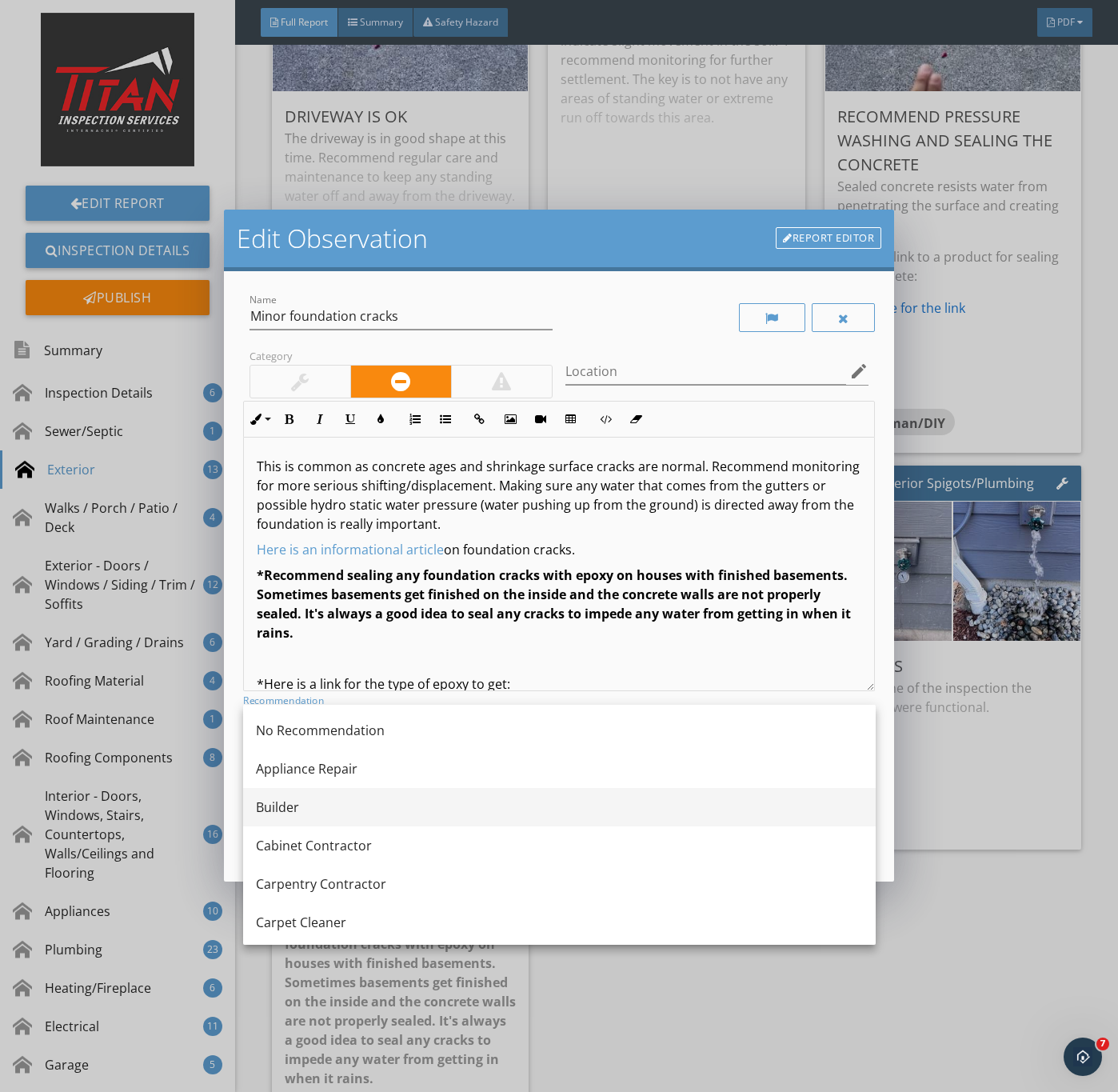
click at [288, 800] on div "Builder" at bounding box center [560, 807] width 607 height 20
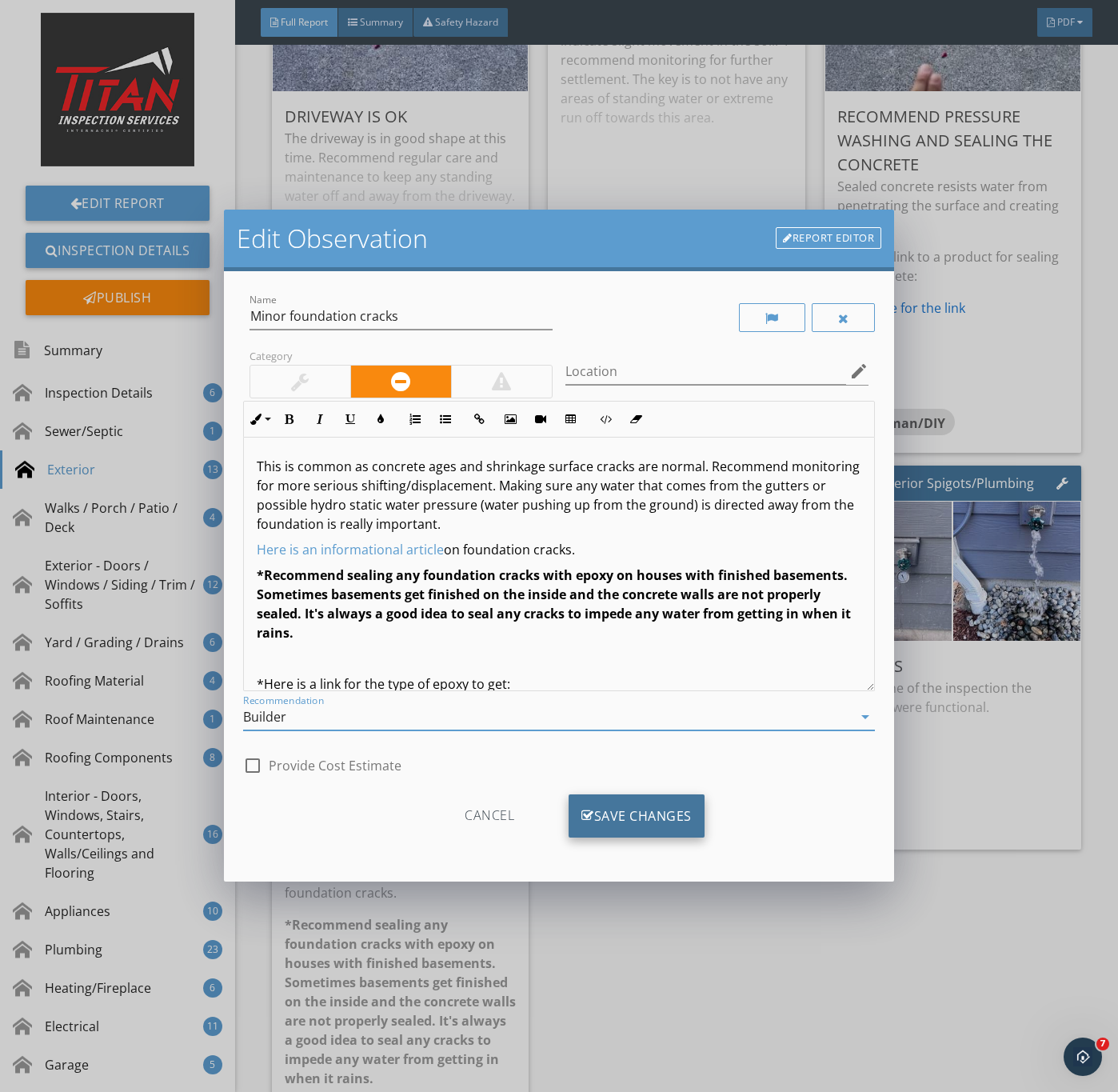
click at [646, 826] on div "Save Changes" at bounding box center [636, 815] width 136 height 43
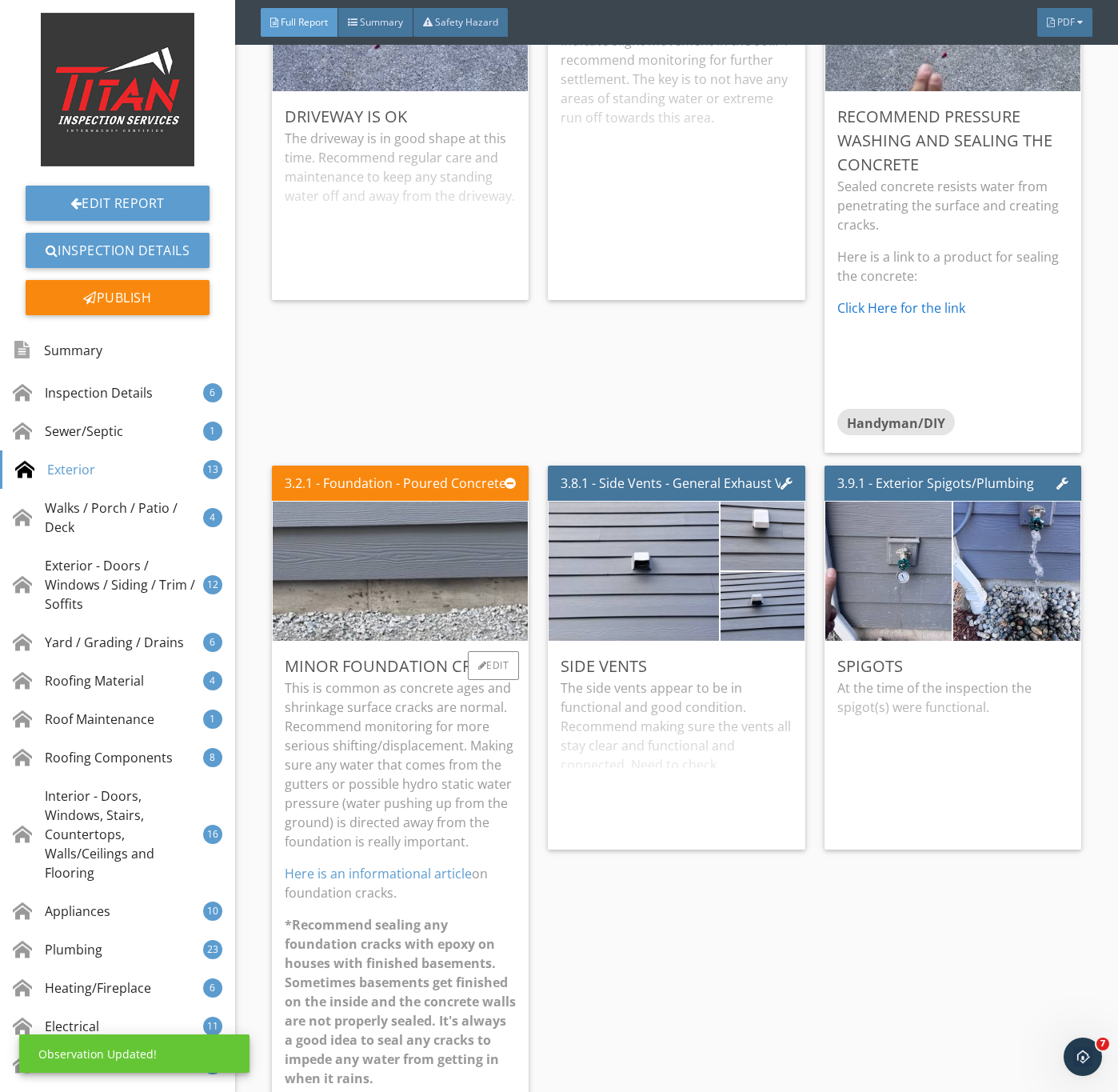
click at [382, 773] on p "This is common as concrete ages and shrinkage surface cracks are normal. Recomm…" at bounding box center [400, 765] width 232 height 173
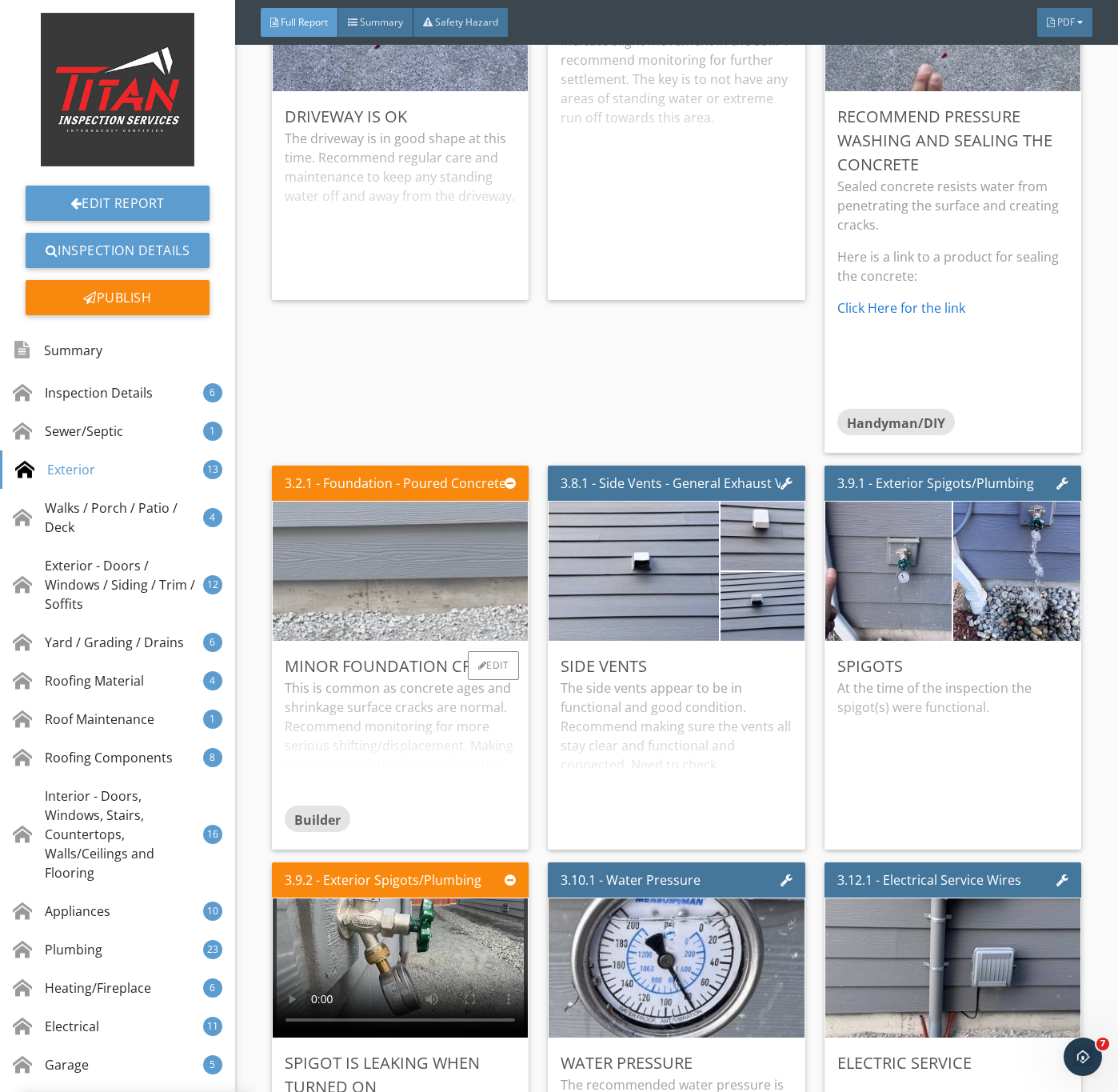
click at [386, 622] on img at bounding box center [399, 571] width 464 height 348
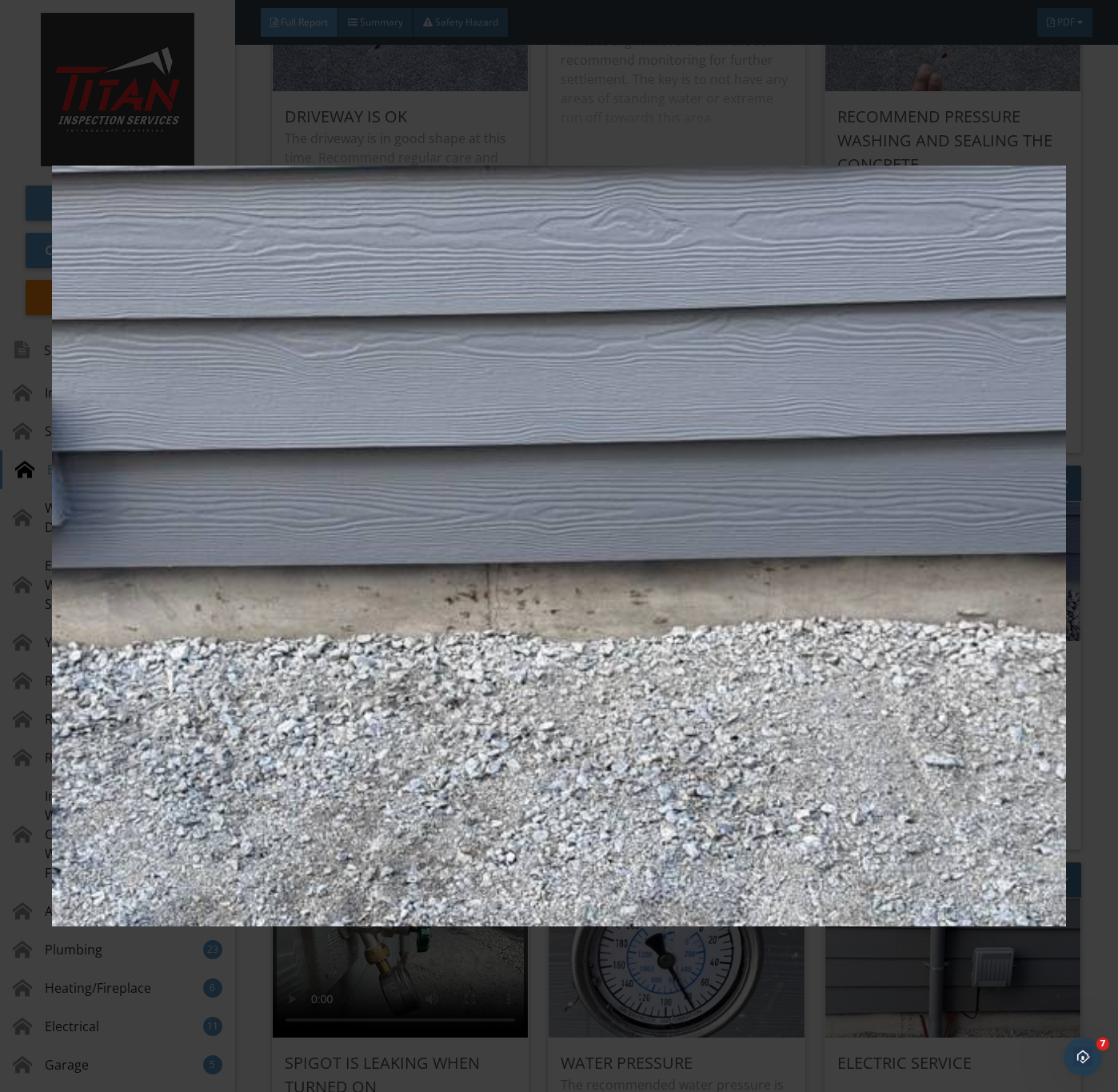
click at [743, 991] on img at bounding box center [559, 546] width 1013 height 988
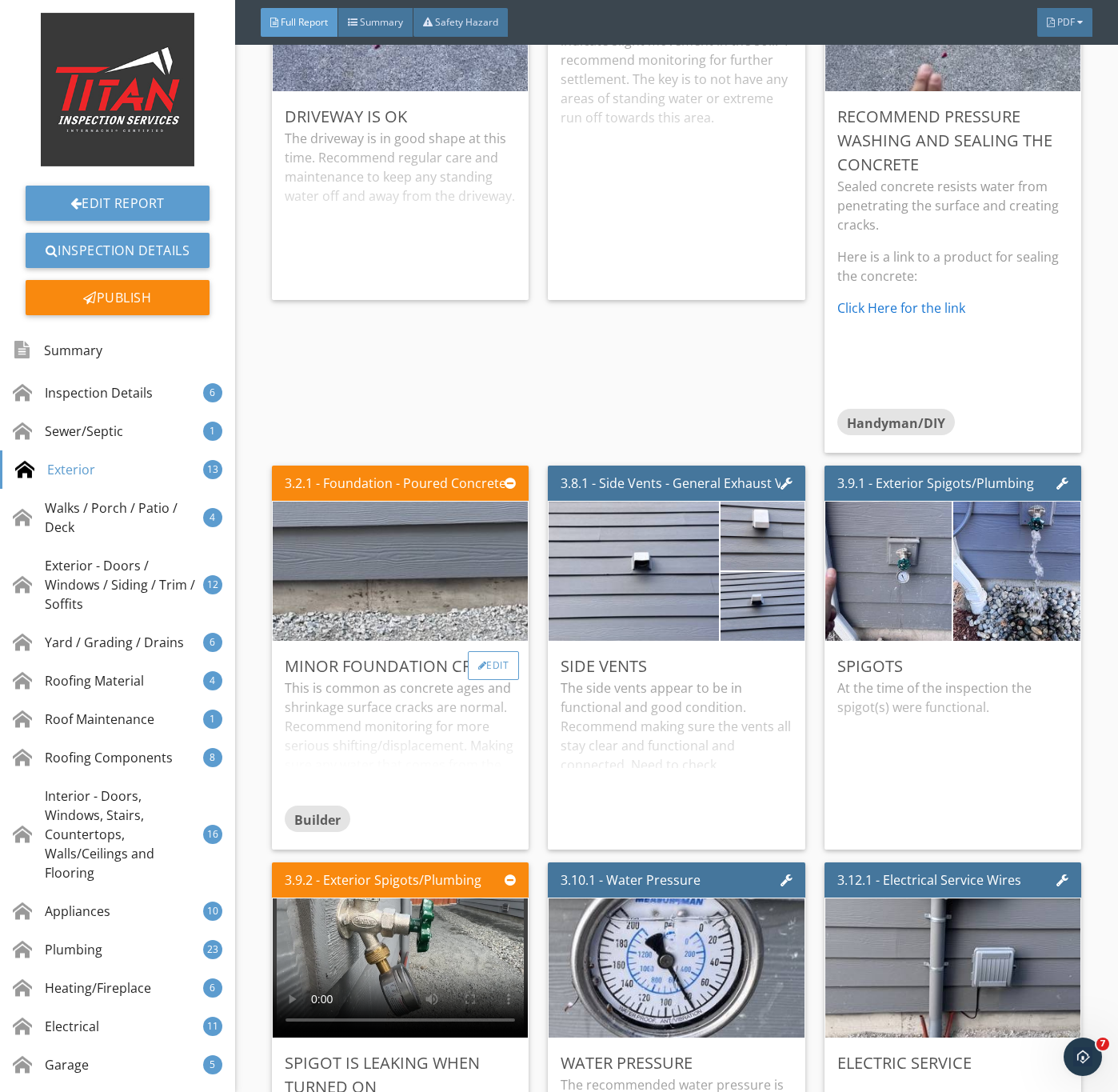
click at [484, 680] on div "Edit" at bounding box center [493, 665] width 52 height 28
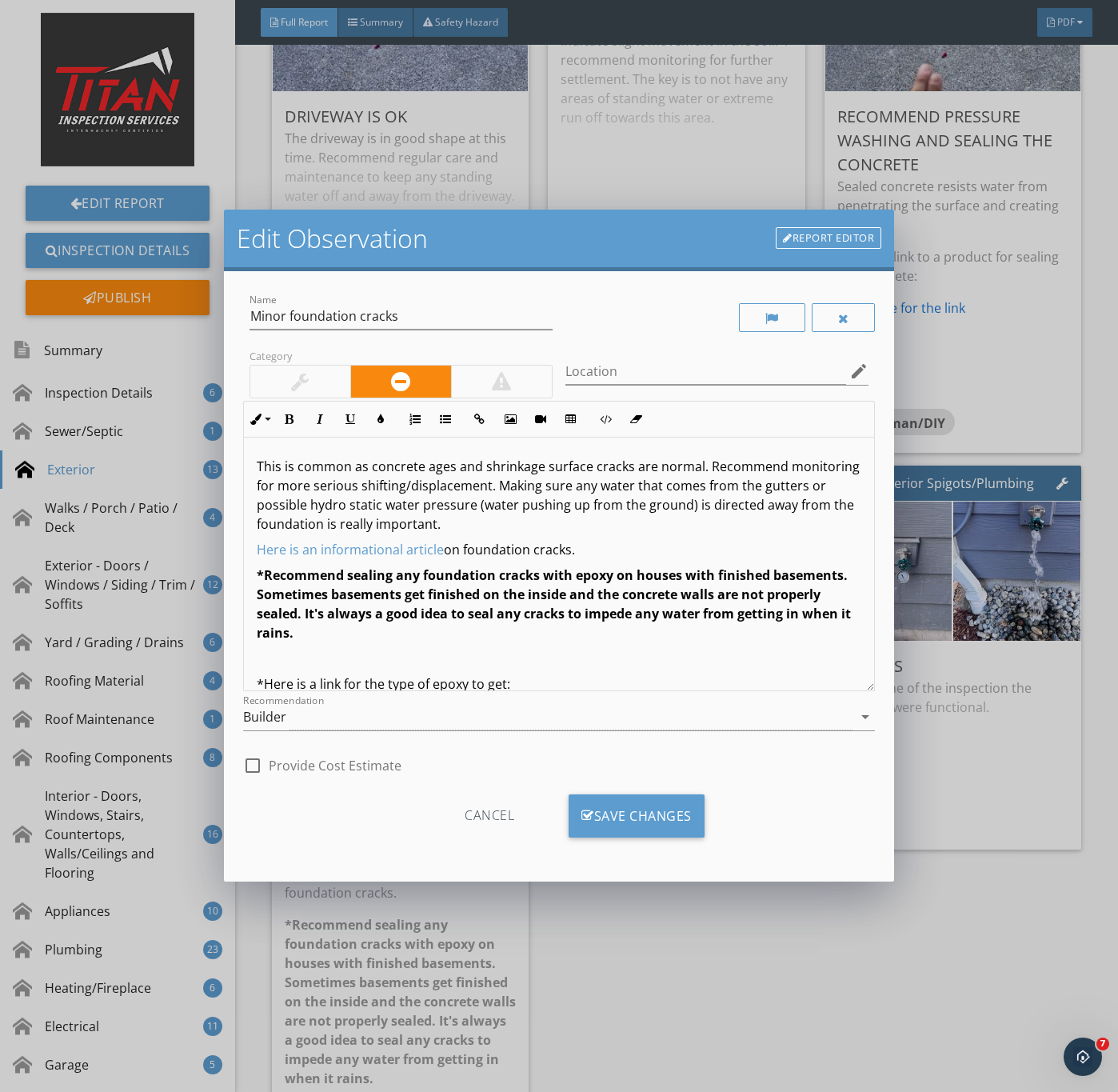
drag, startPoint x: 256, startPoint y: 463, endPoint x: 605, endPoint y: 547, distance: 359.0
click at [605, 547] on div "This is common as concrete ages and shrinkage surface cracks are normal. Recomm…" at bounding box center [559, 587] width 631 height 301
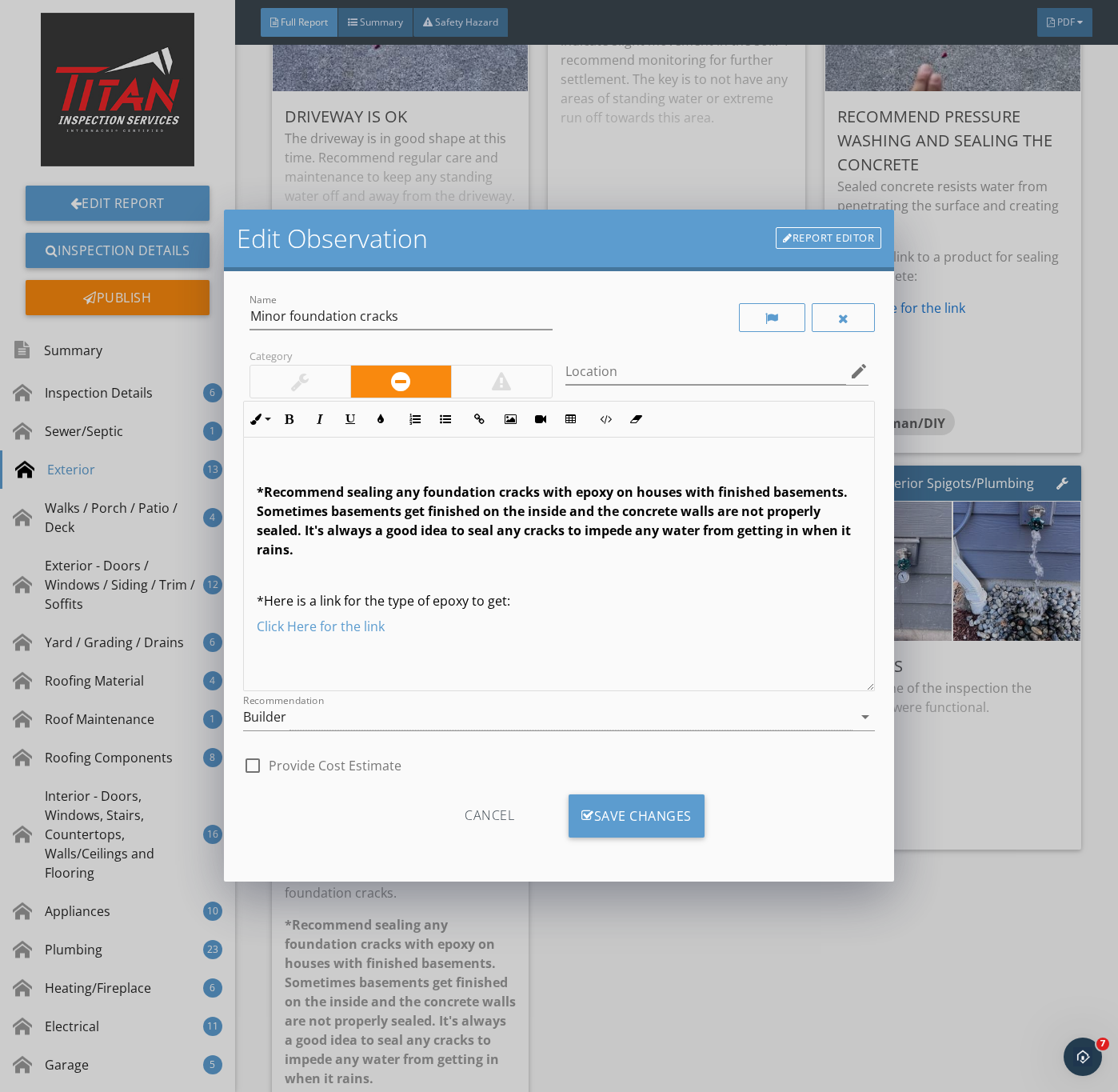
scroll to position [1, 0]
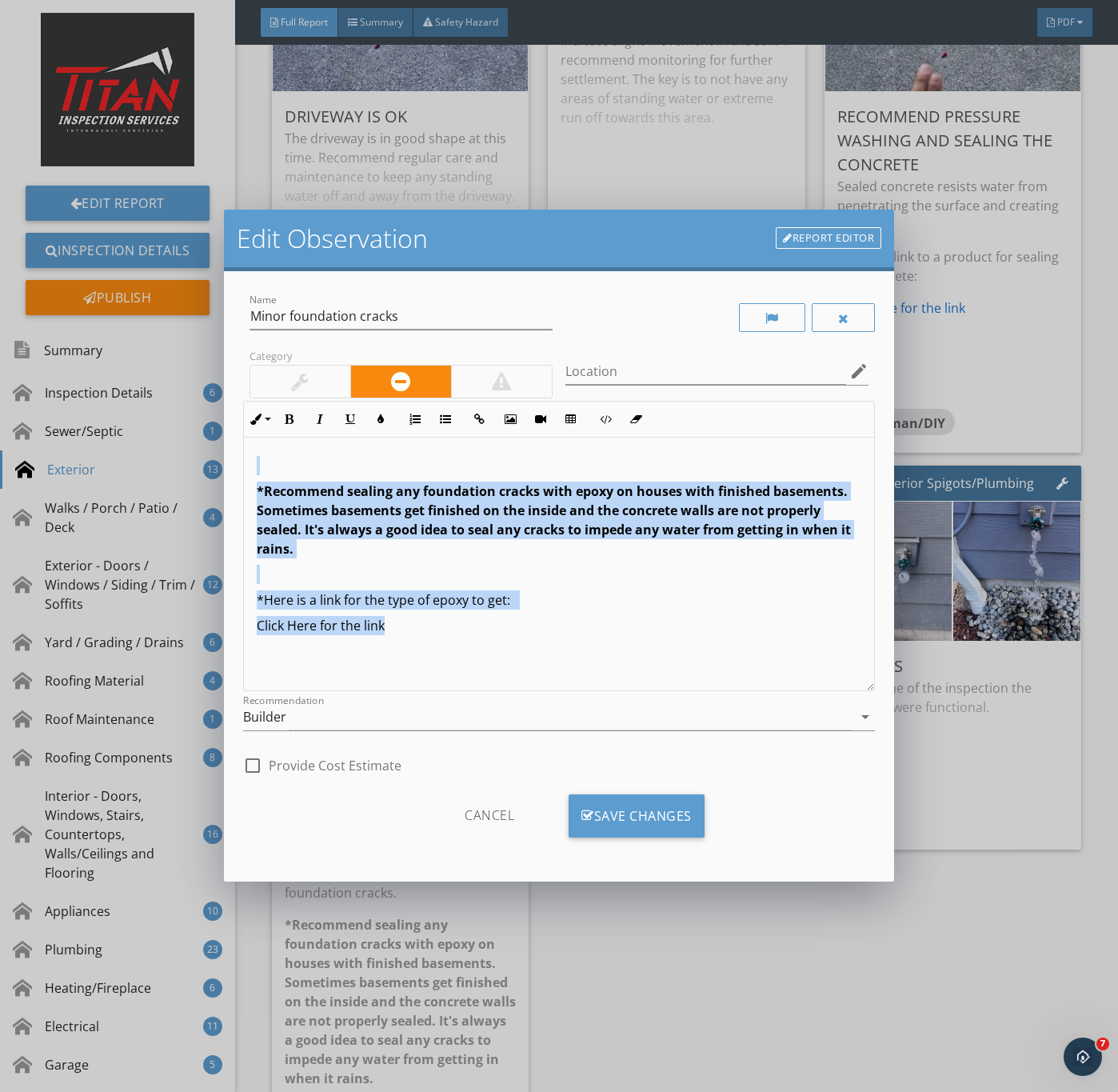
drag, startPoint x: 430, startPoint y: 639, endPoint x: 264, endPoint y: 474, distance: 234.1
click at [264, 474] on div "*Recommend sealing any foundation cracks with epoxy on houses with finished bas…" at bounding box center [559, 563] width 631 height 254
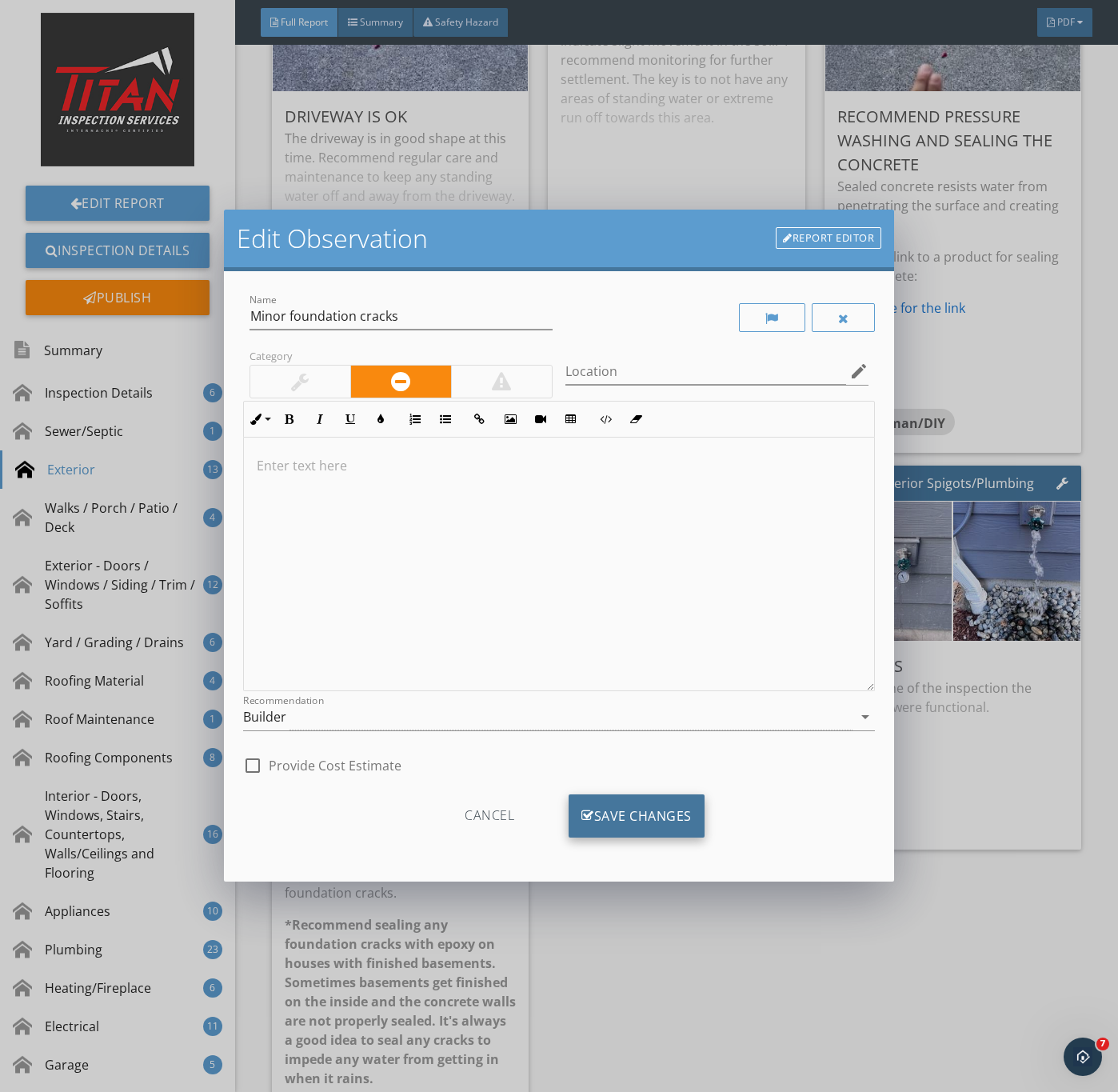
click at [634, 811] on div "Save Changes" at bounding box center [636, 815] width 136 height 43
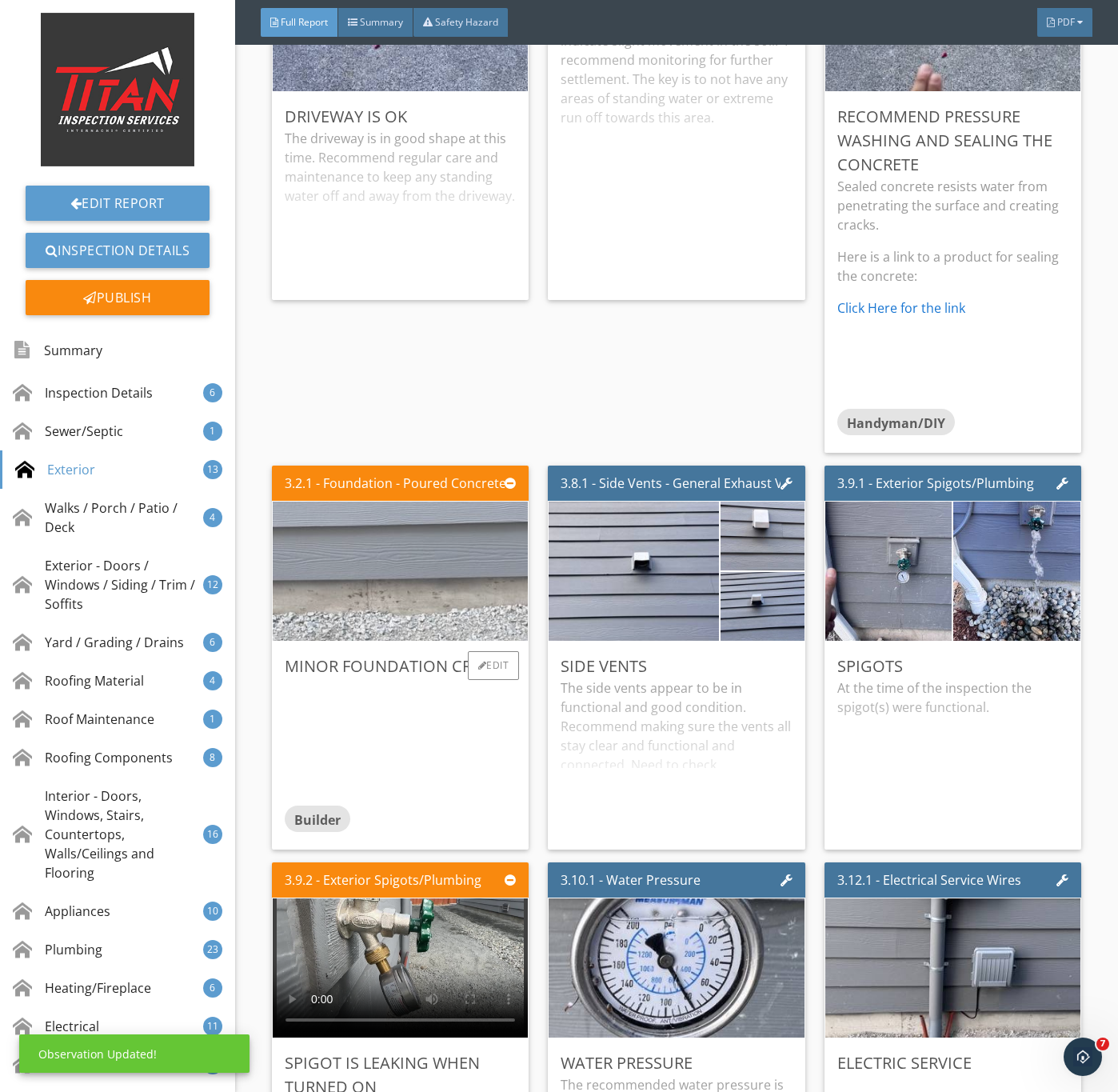
click at [399, 650] on img at bounding box center [399, 571] width 464 height 348
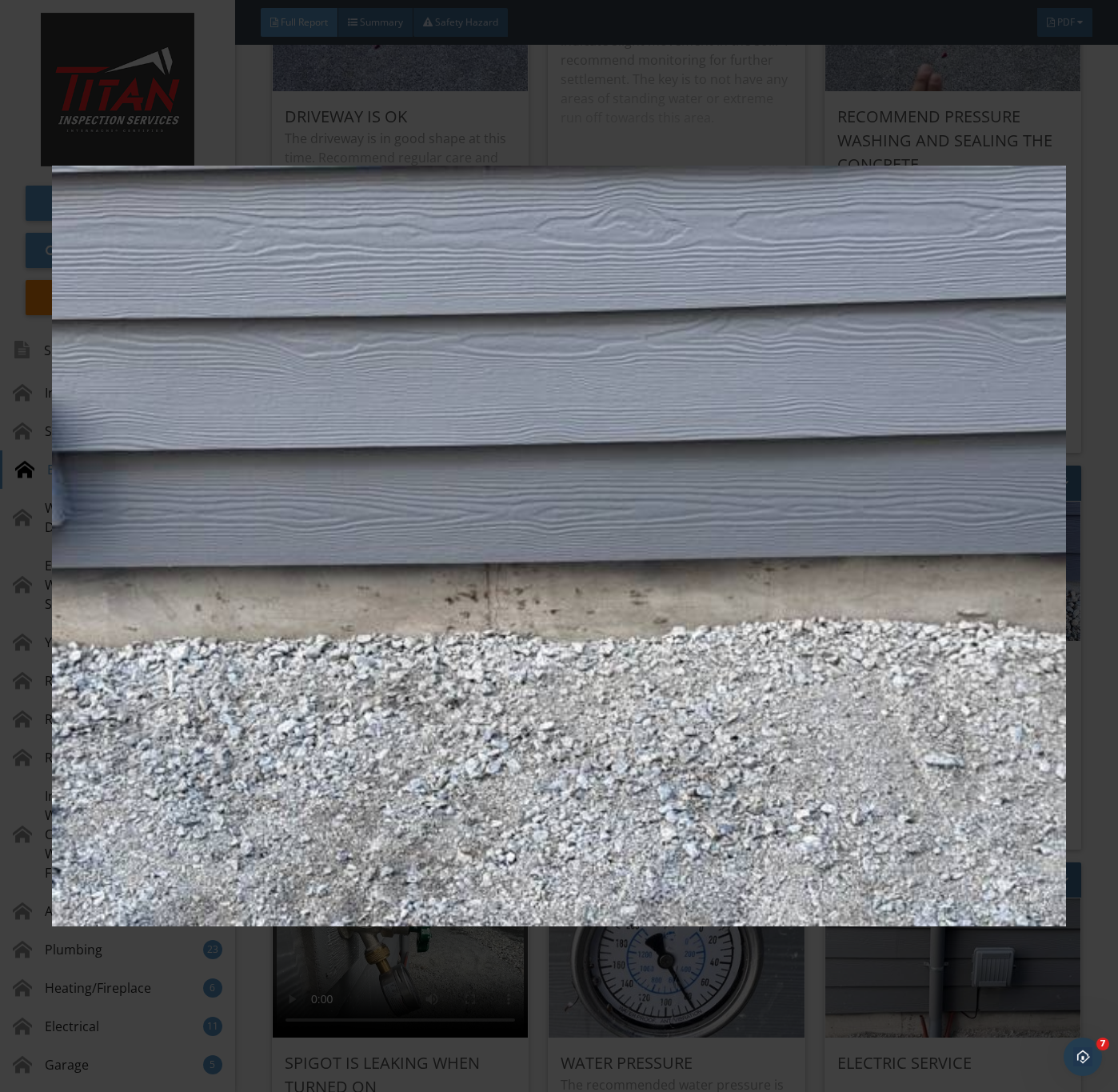
click at [528, 680] on img at bounding box center [559, 546] width 1013 height 988
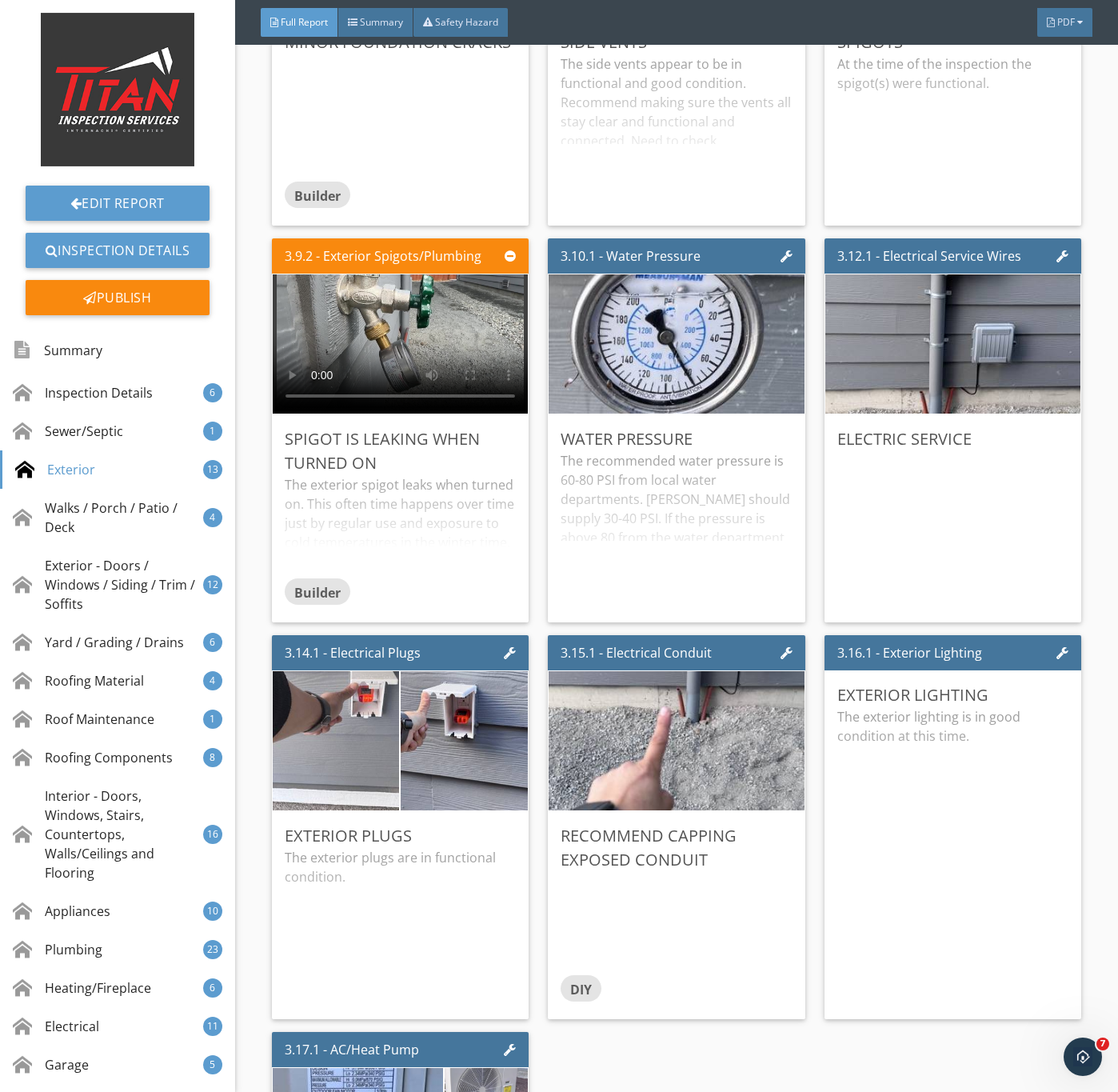
scroll to position [4439, 0]
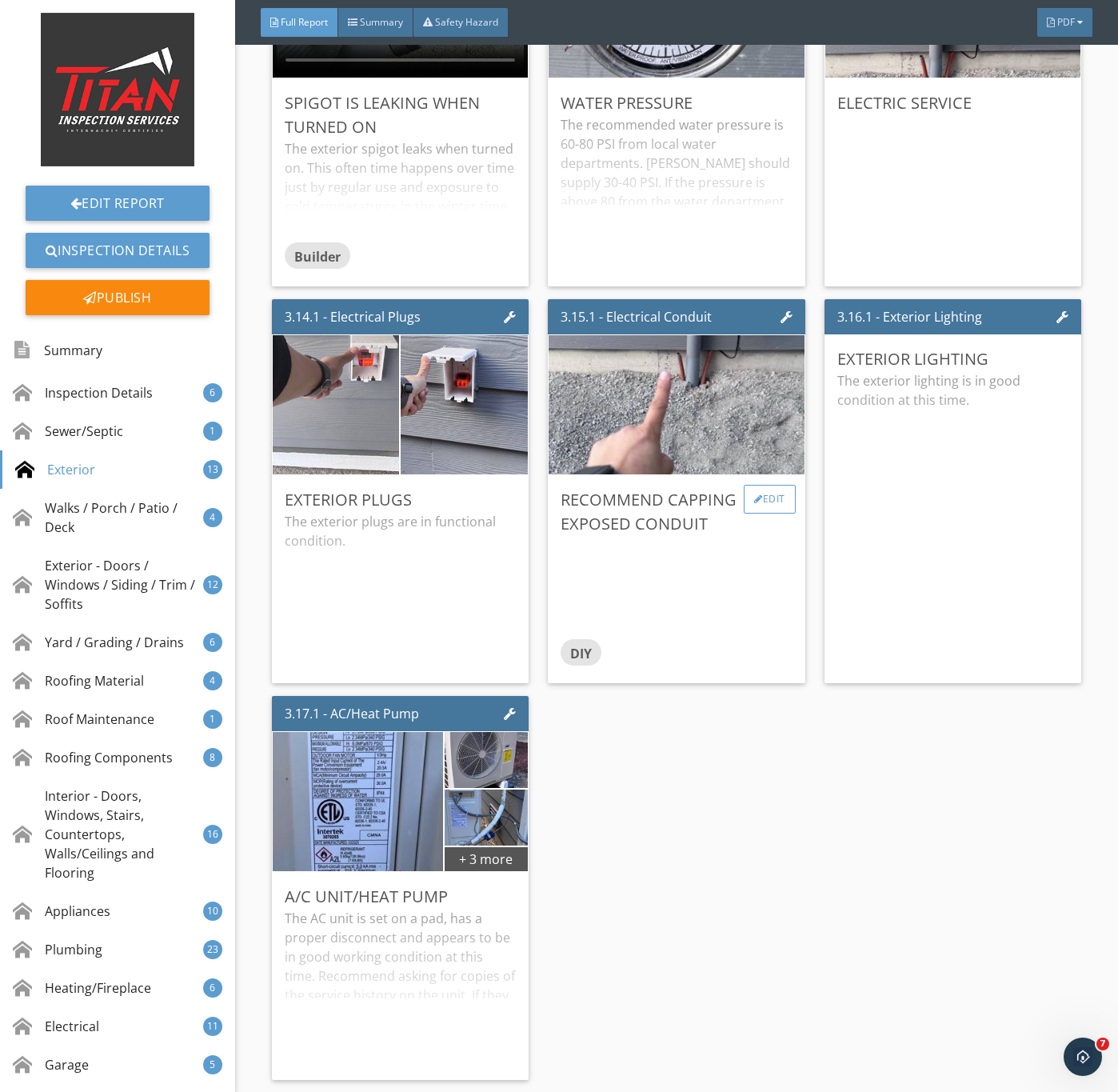
click at [764, 514] on div "Edit" at bounding box center [770, 499] width 52 height 28
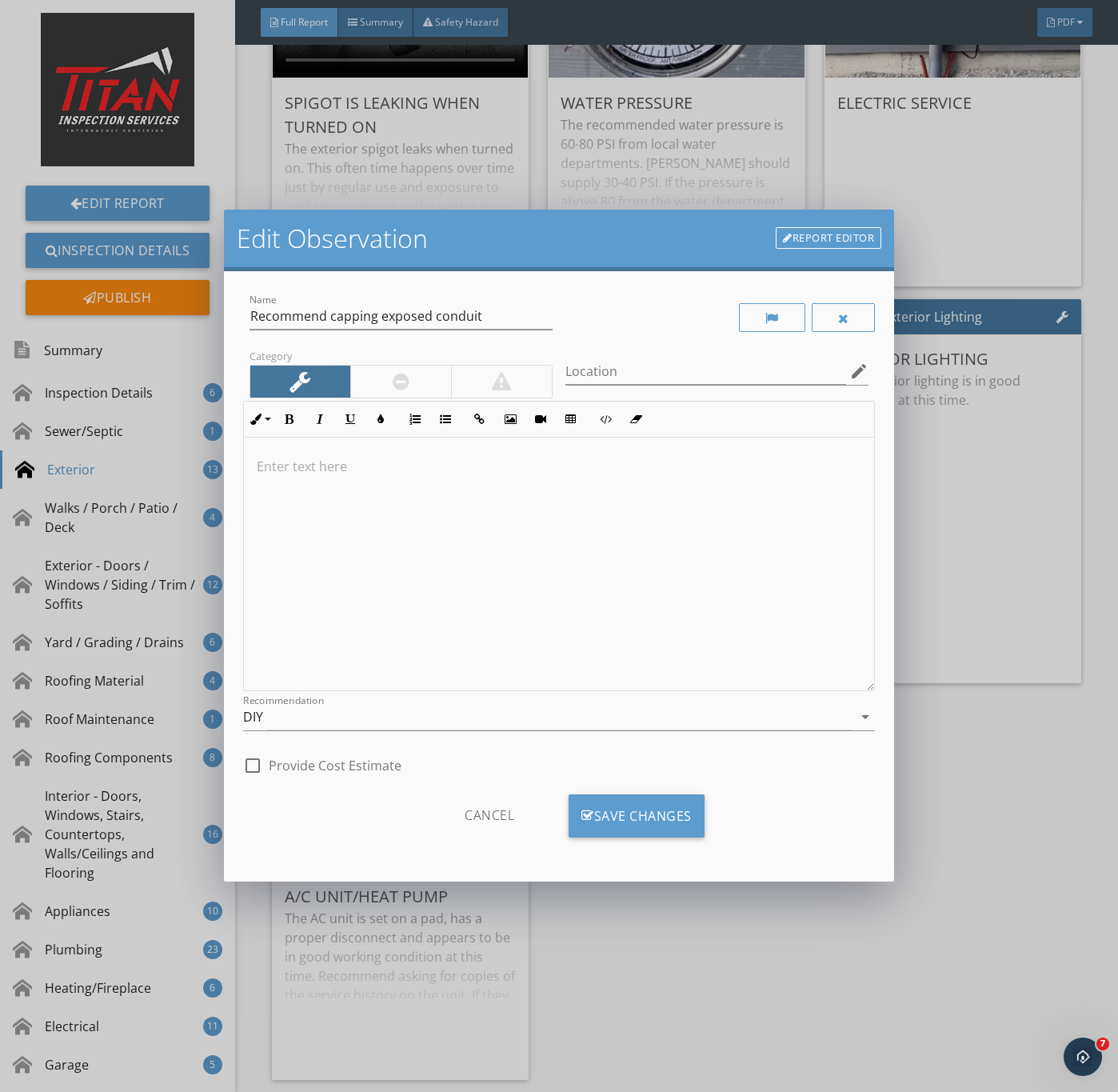
click at [396, 375] on div at bounding box center [401, 381] width 17 height 20
click at [298, 722] on div "DIY" at bounding box center [548, 717] width 610 height 27
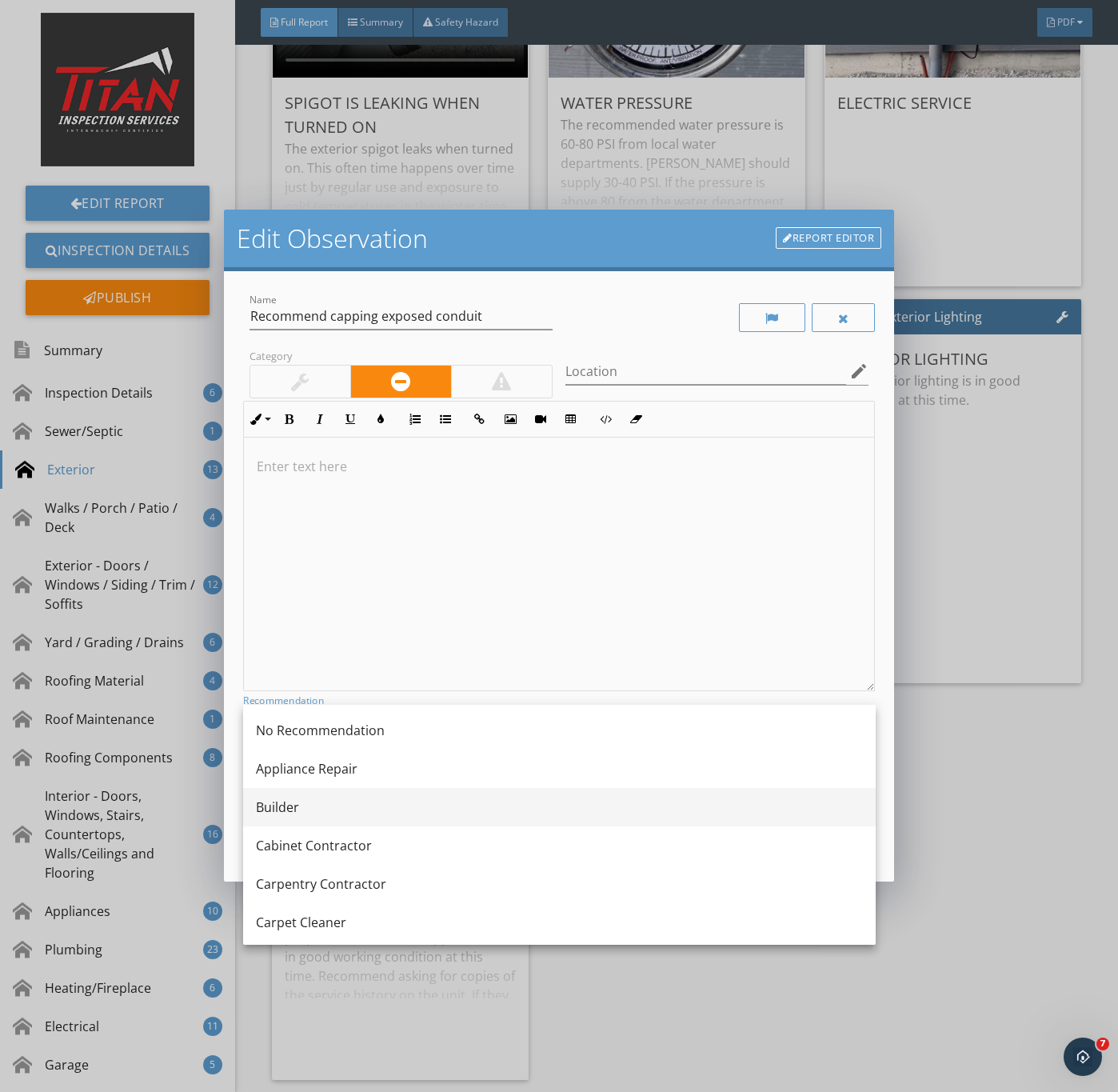
click at [294, 813] on div "Builder" at bounding box center [560, 807] width 607 height 20
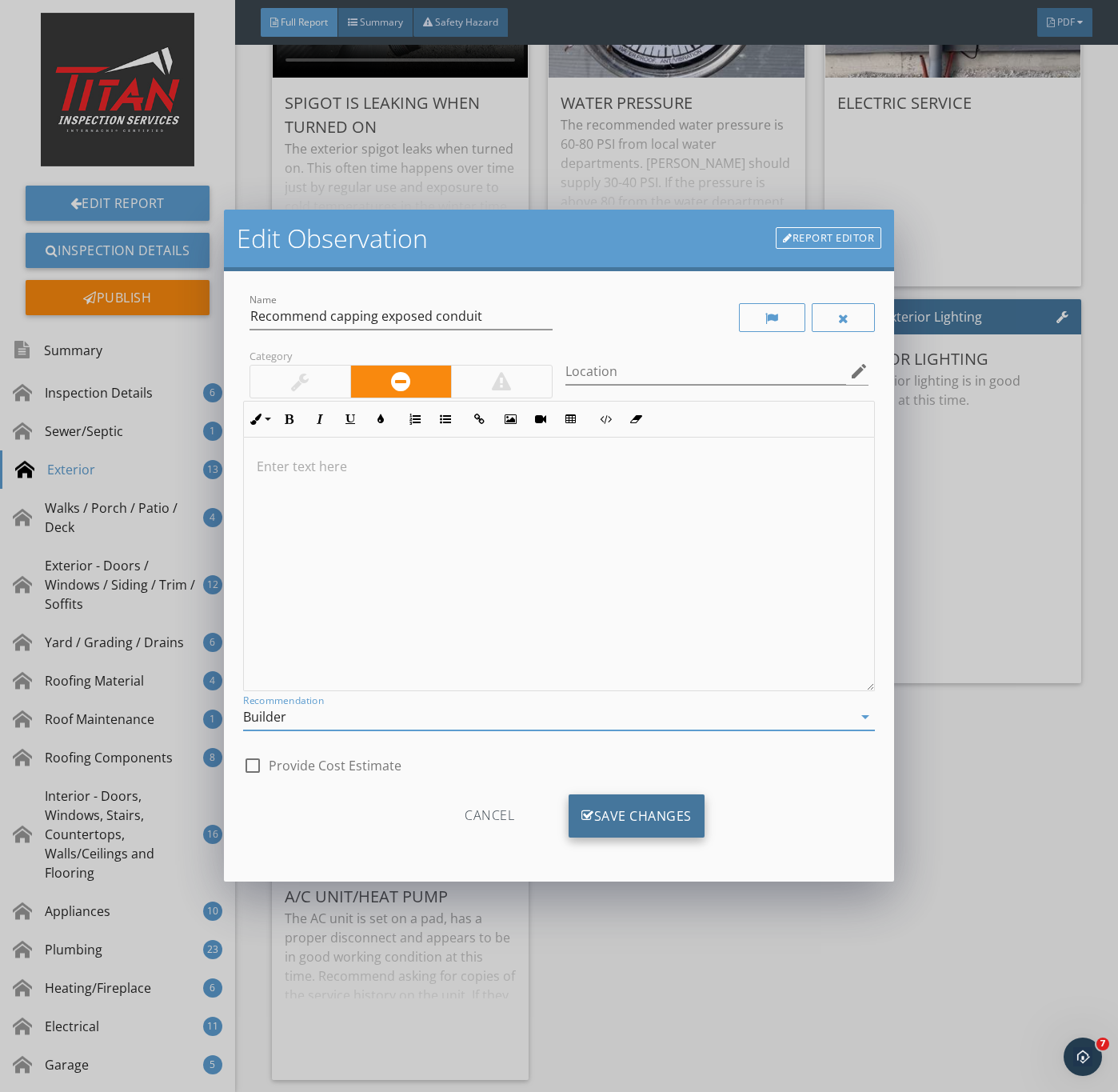
click at [619, 821] on div "Save Changes" at bounding box center [636, 815] width 136 height 43
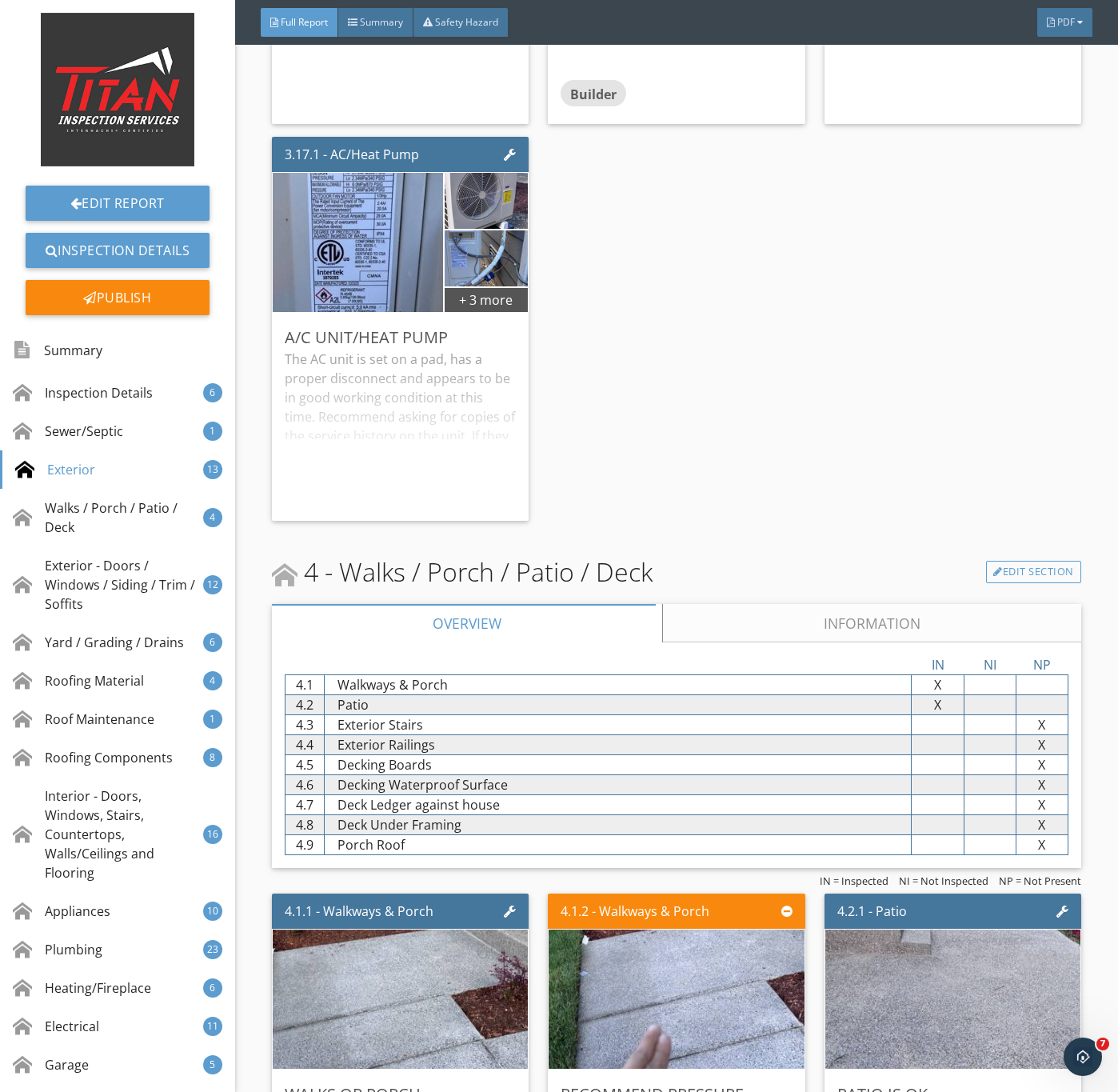
scroll to position [5039, 0]
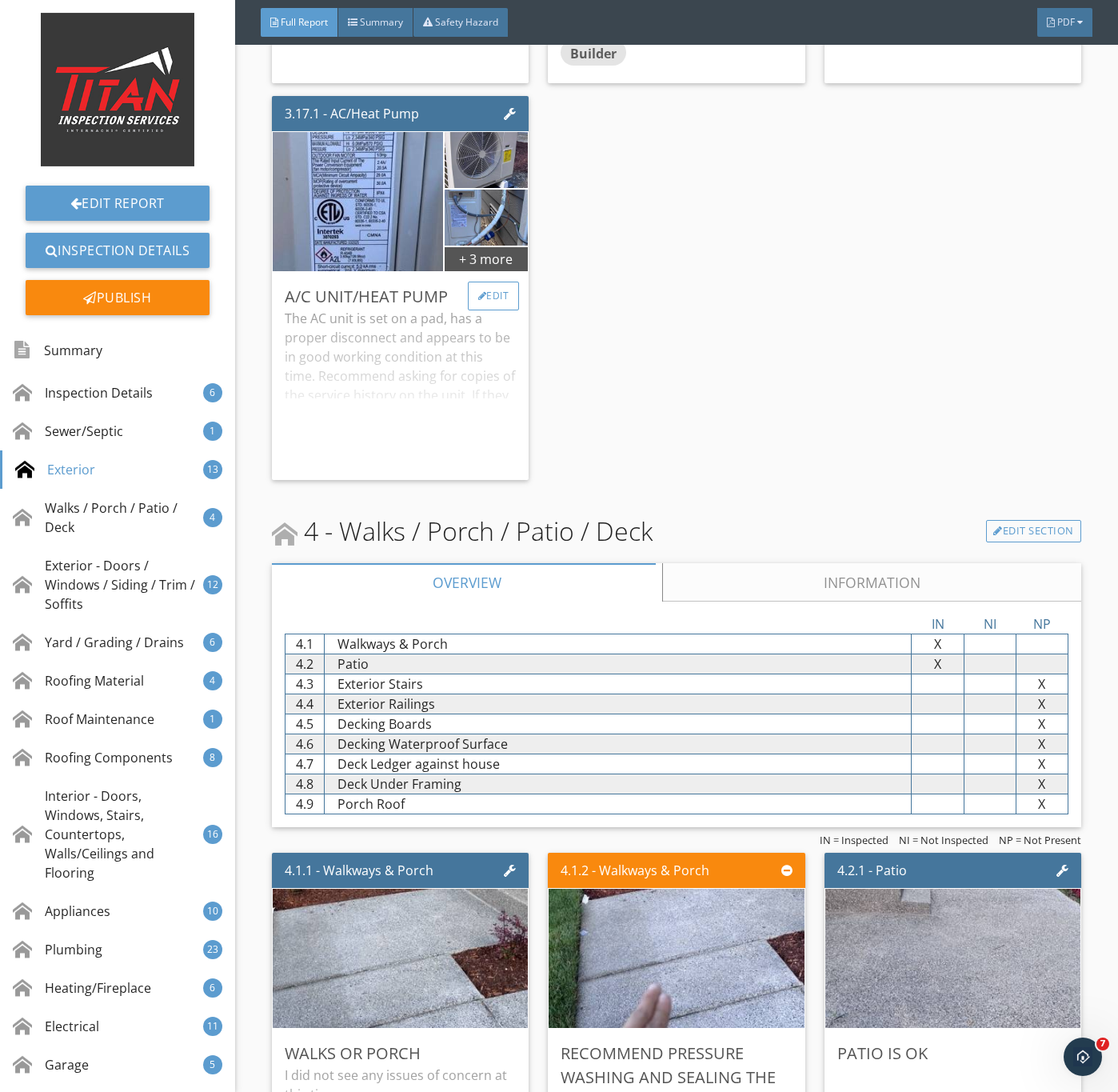
click at [484, 310] on div "Edit" at bounding box center [493, 295] width 52 height 28
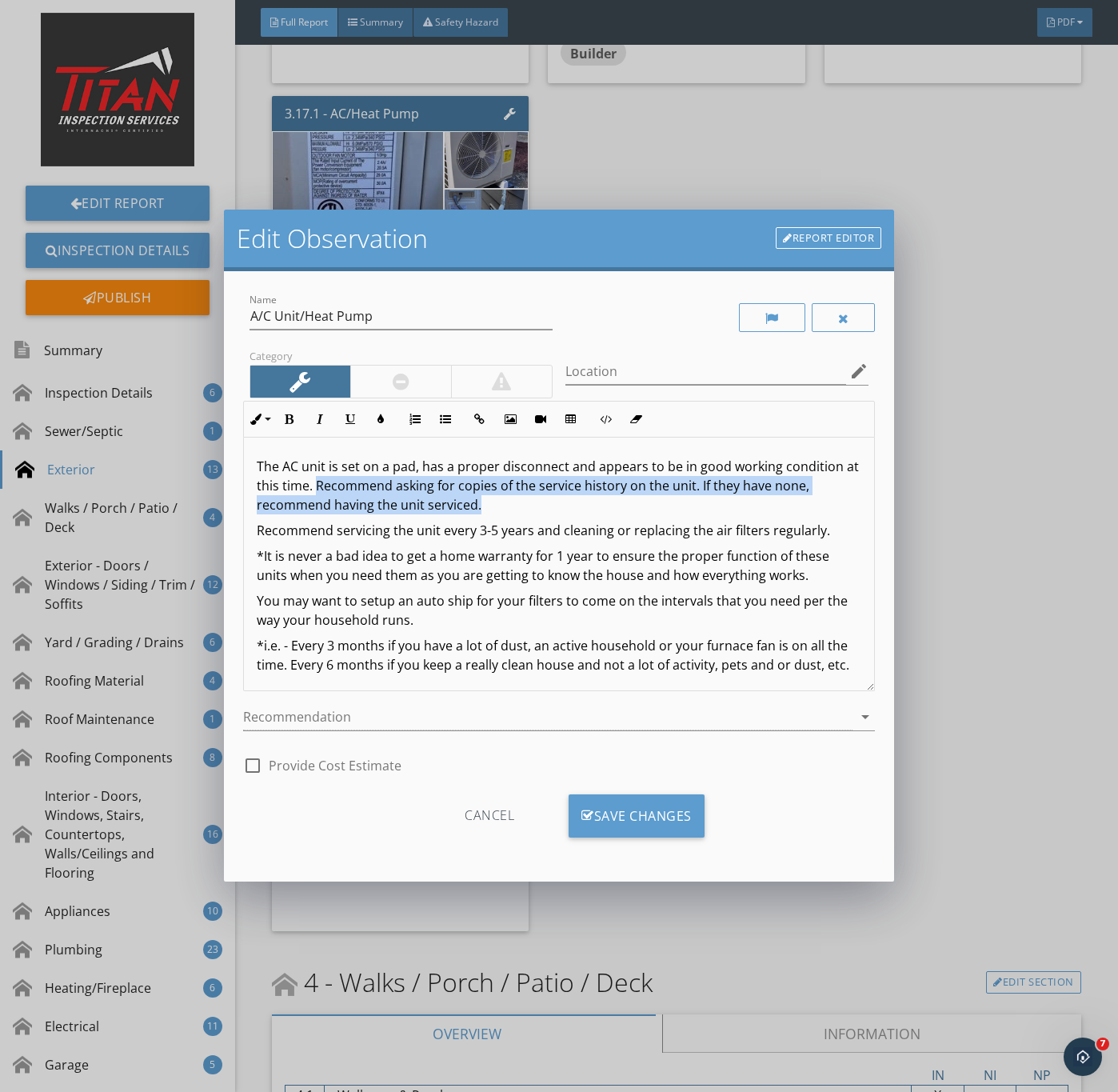
drag, startPoint x: 329, startPoint y: 483, endPoint x: 515, endPoint y: 511, distance: 188.1
click at [515, 511] on p "The AC unit is set on a pad, has a proper disconnect and appears to be in good …" at bounding box center [559, 485] width 606 height 58
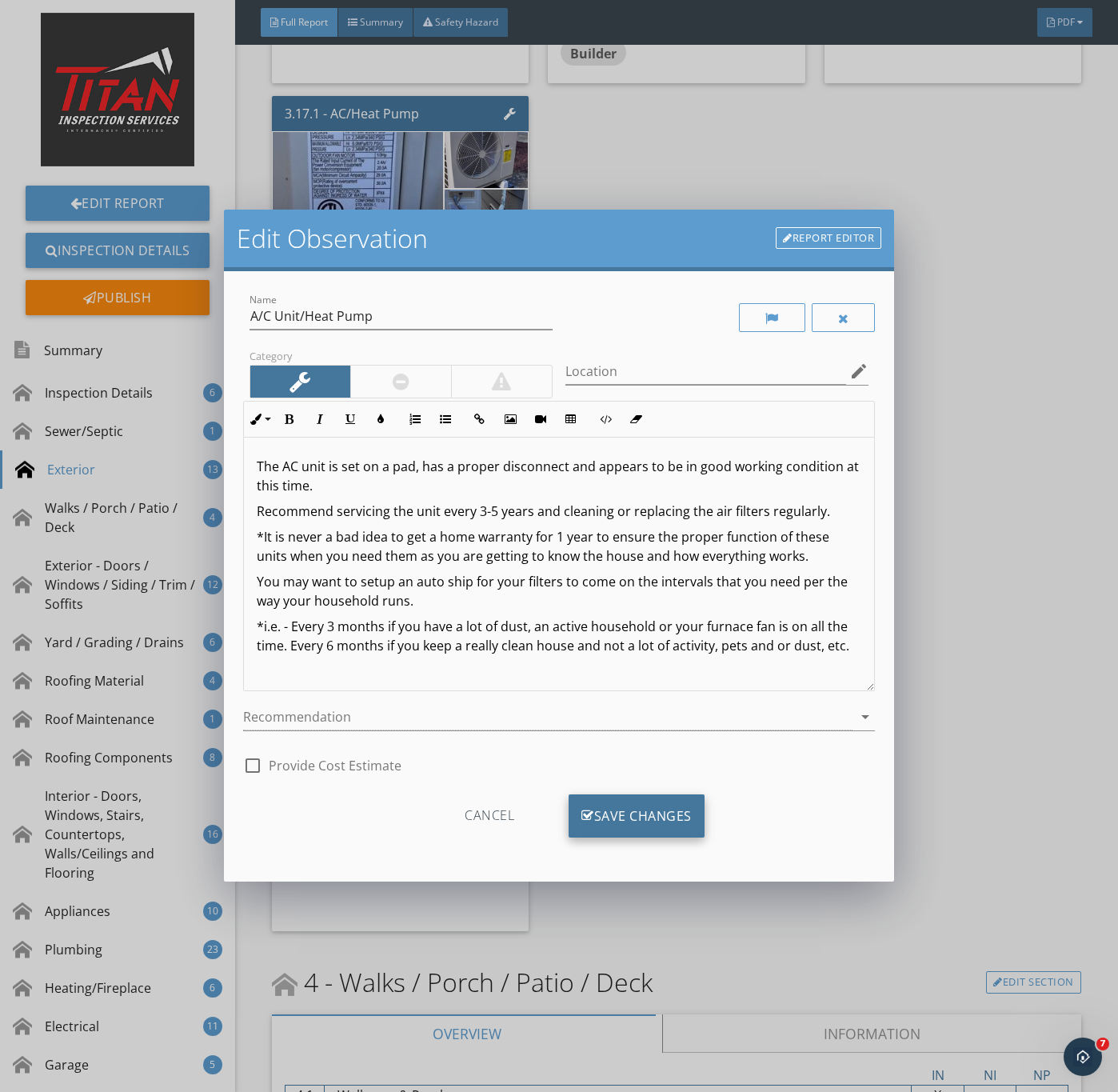
click at [612, 821] on div "Save Changes" at bounding box center [636, 815] width 136 height 43
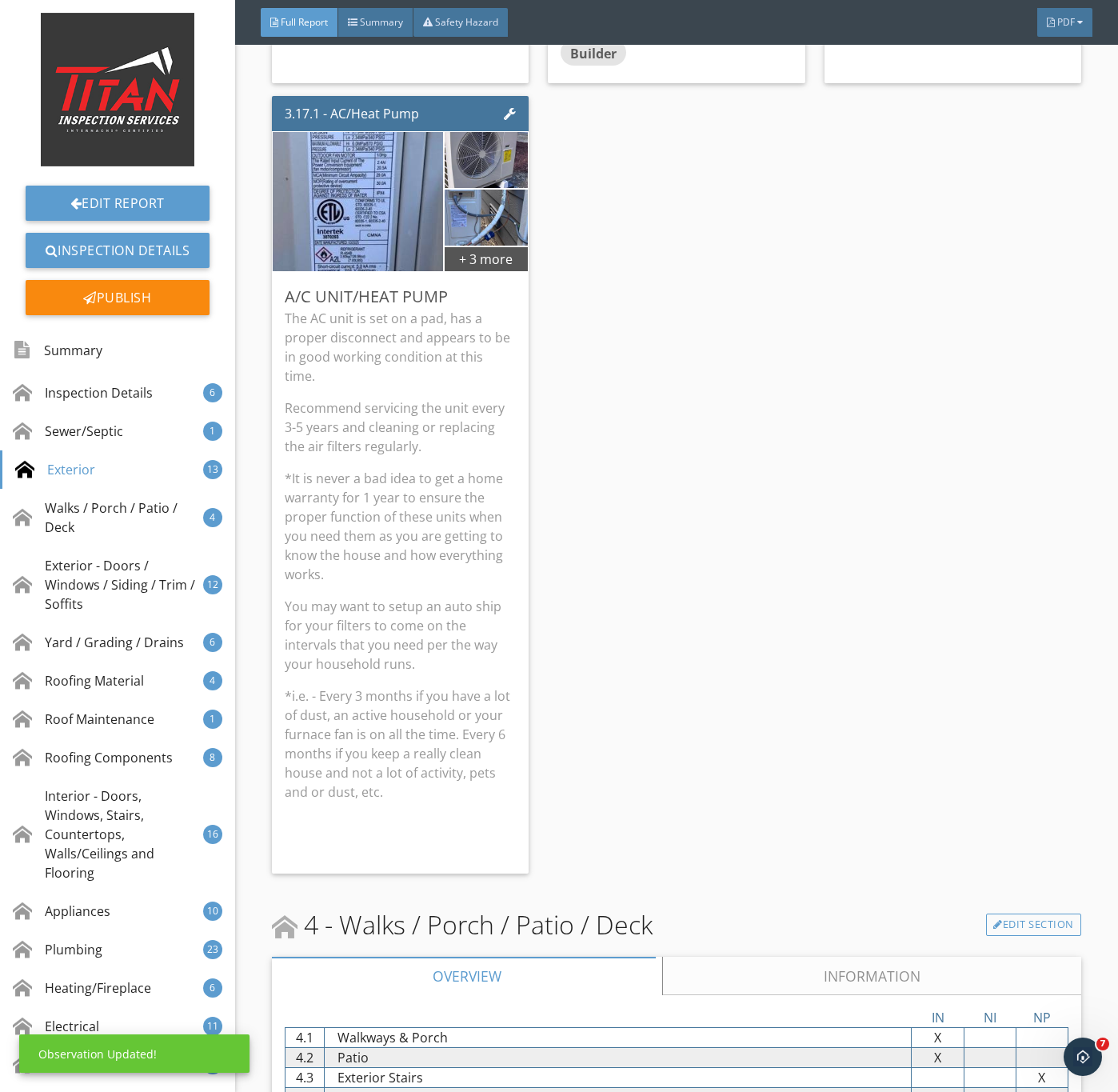
click at [389, 658] on p "You may want to setup an auto ship for your filters to come on the intervals th…" at bounding box center [400, 635] width 232 height 77
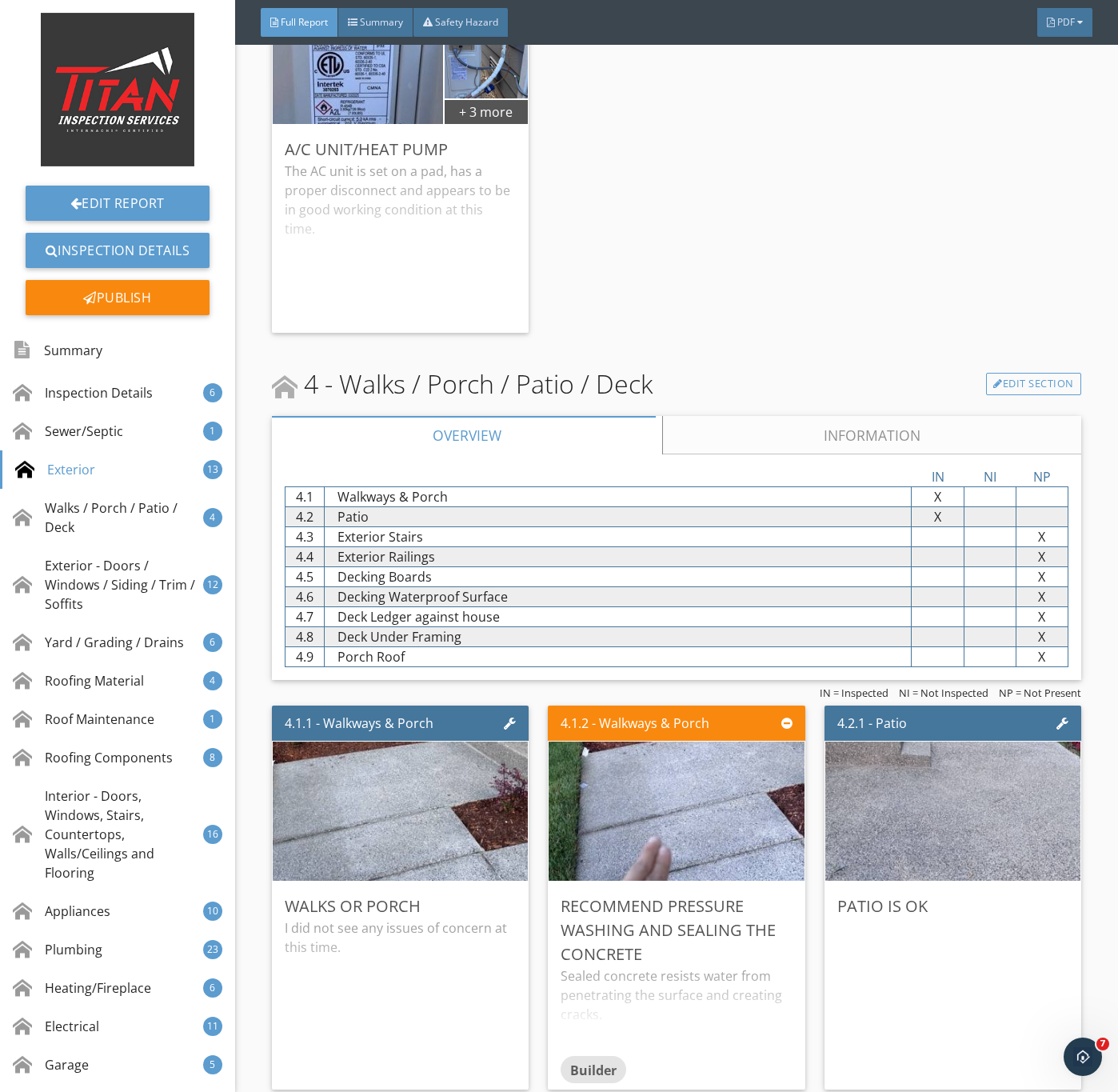
scroll to position [4919, 0]
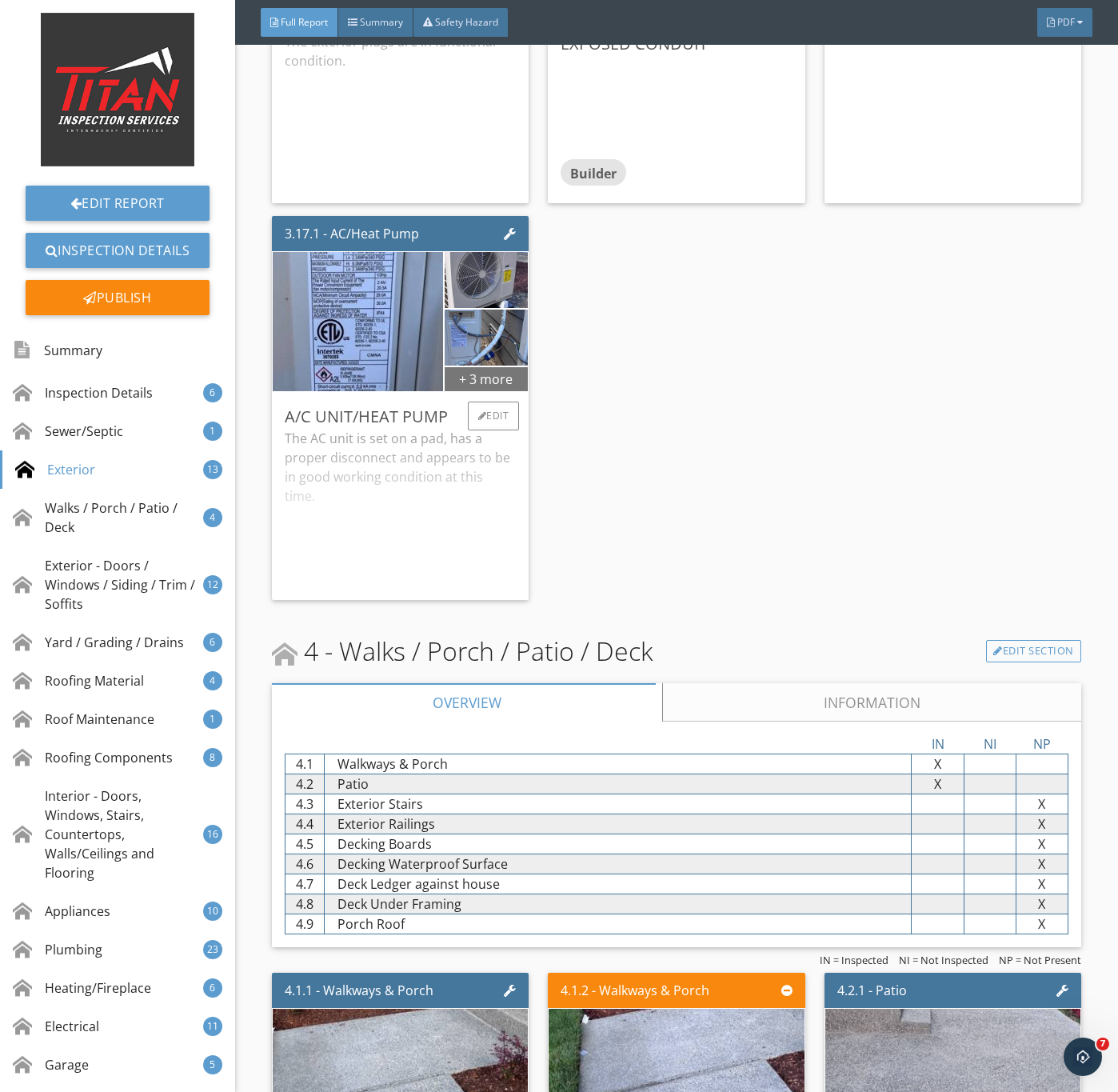
click at [468, 391] on div "+ 3 more" at bounding box center [486, 378] width 83 height 26
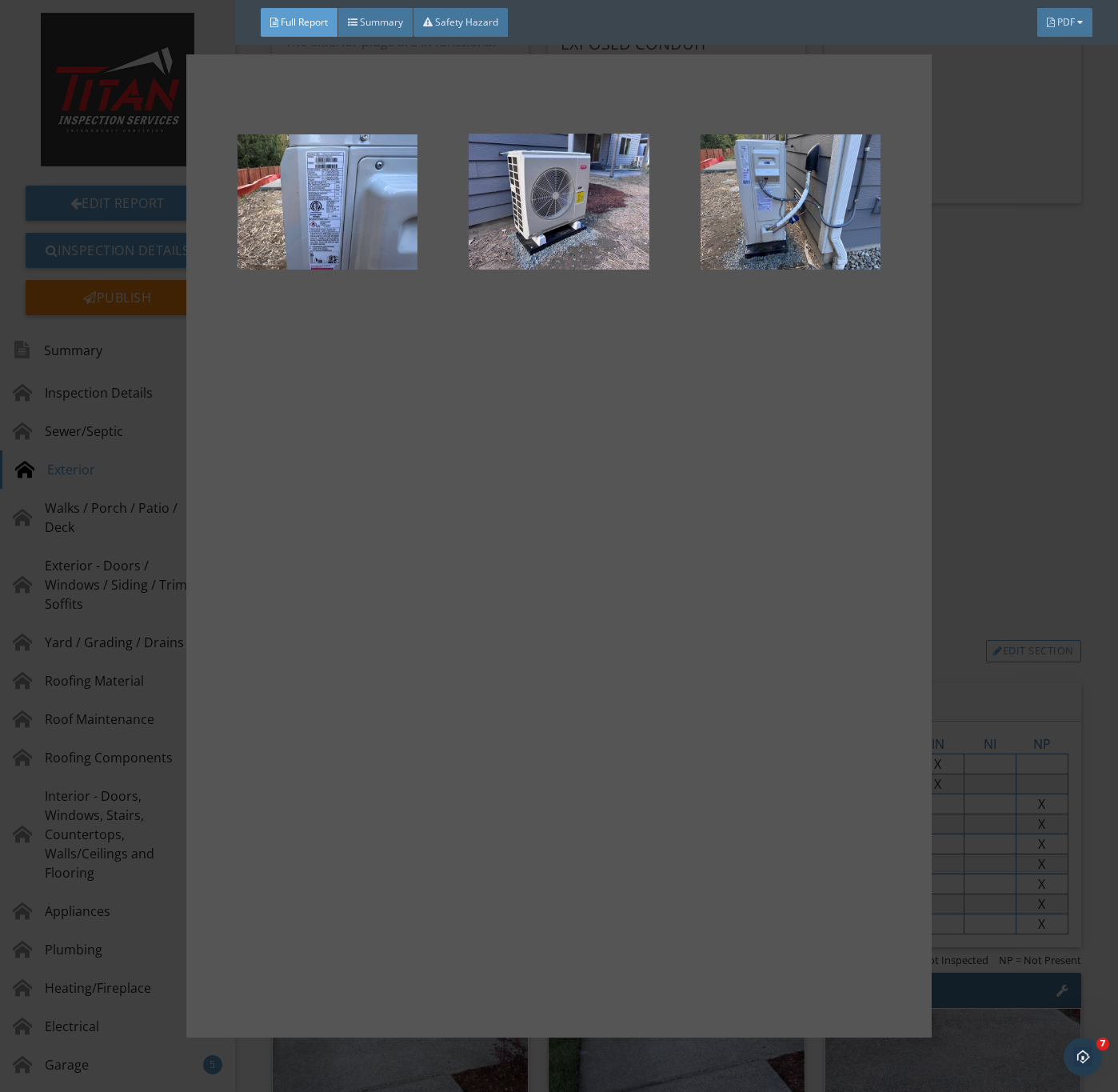
click at [978, 648] on div at bounding box center [559, 546] width 1118 height 1092
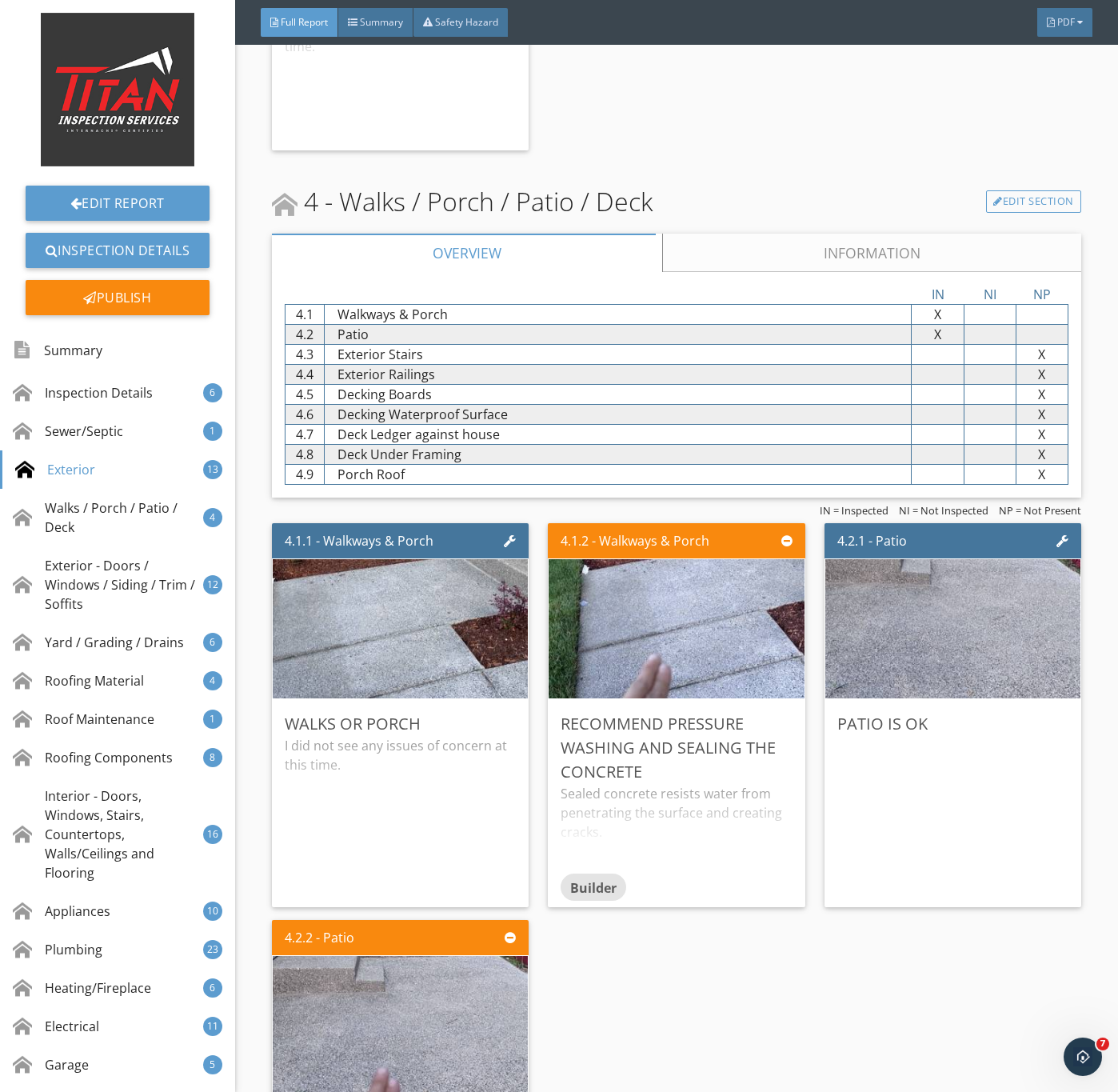
scroll to position [5519, 0]
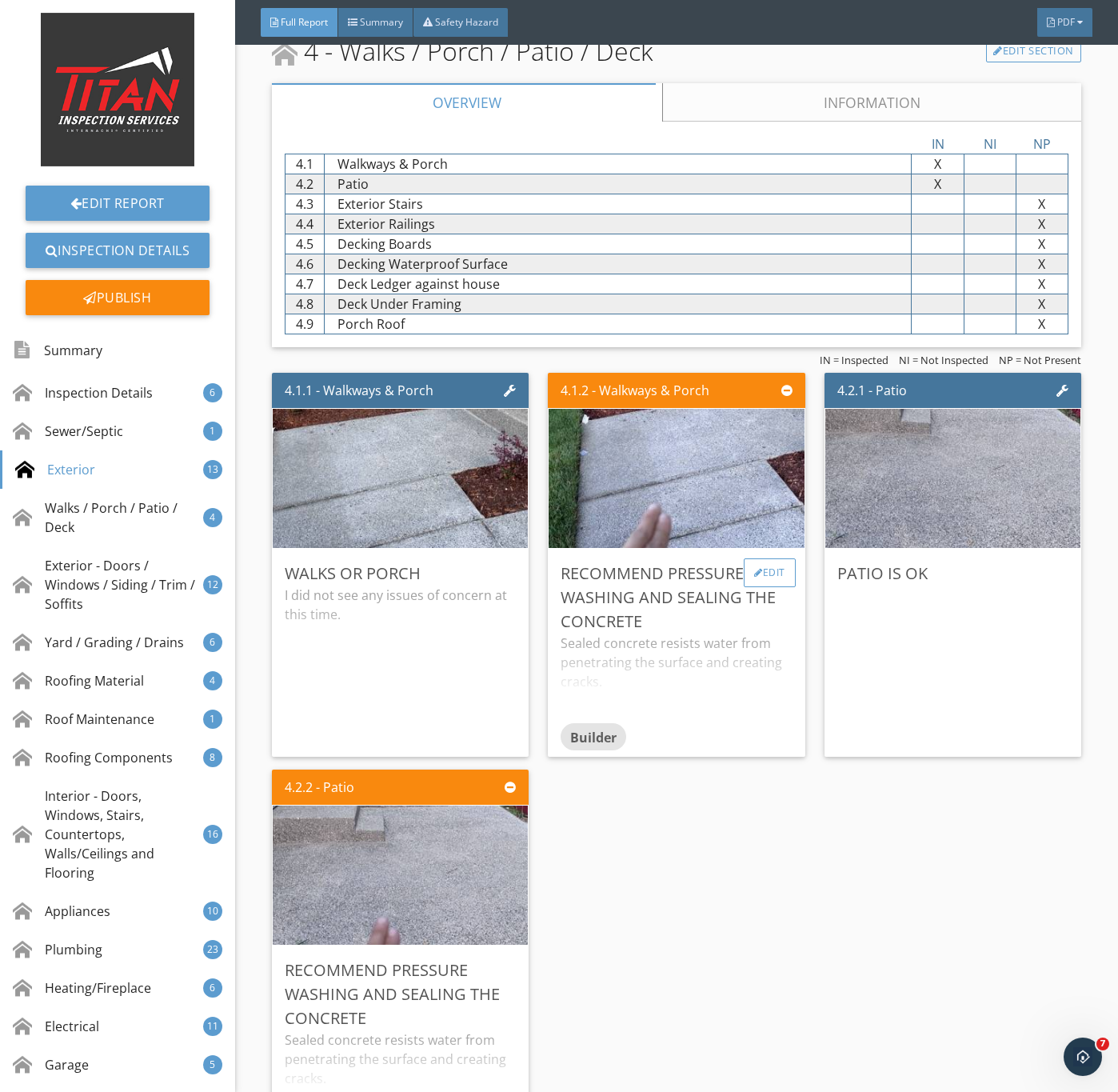
click at [761, 587] on div "Edit" at bounding box center [770, 572] width 52 height 28
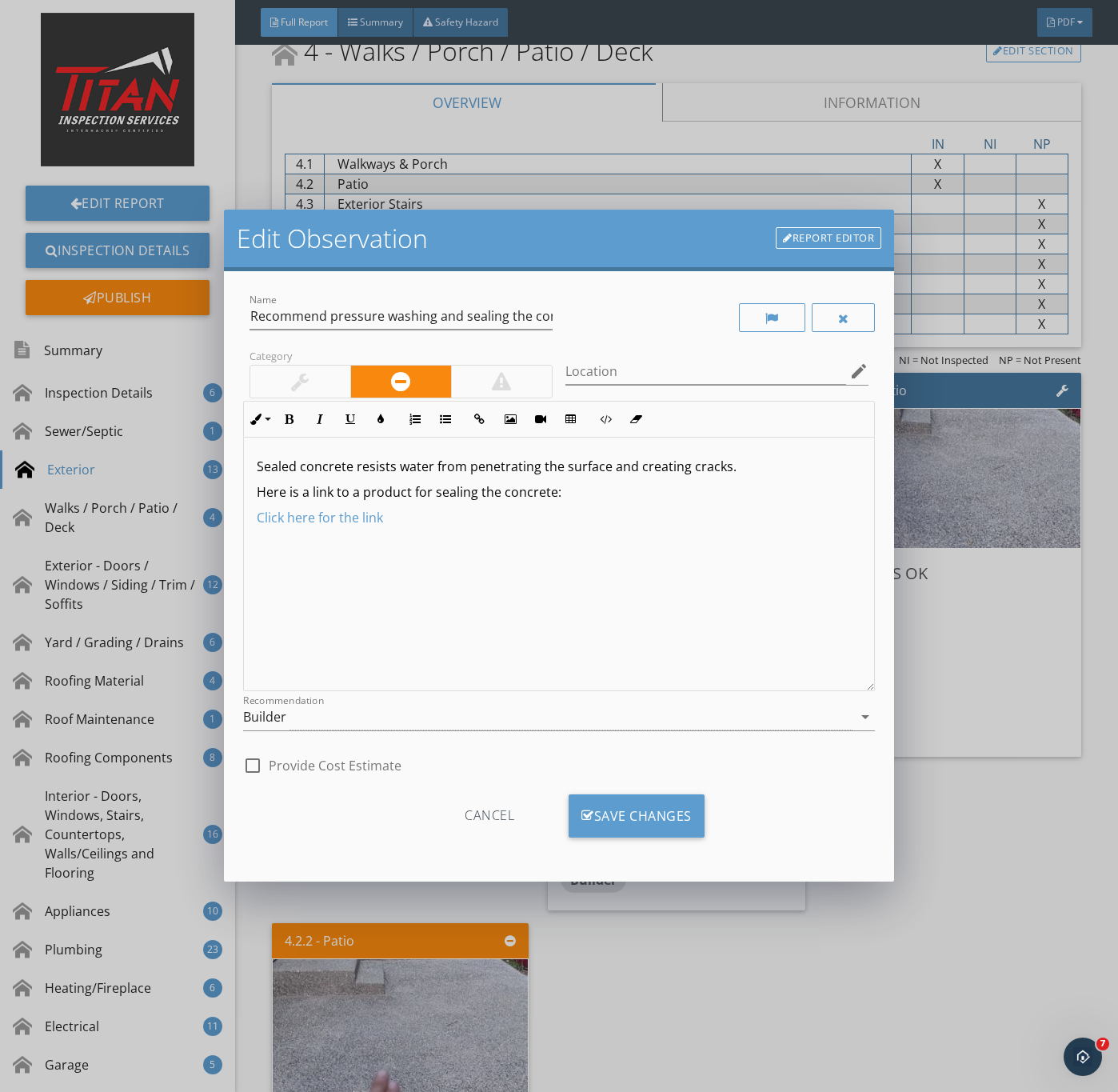
click at [312, 375] on div at bounding box center [300, 381] width 100 height 32
click at [303, 725] on div "Builder" at bounding box center [548, 717] width 610 height 27
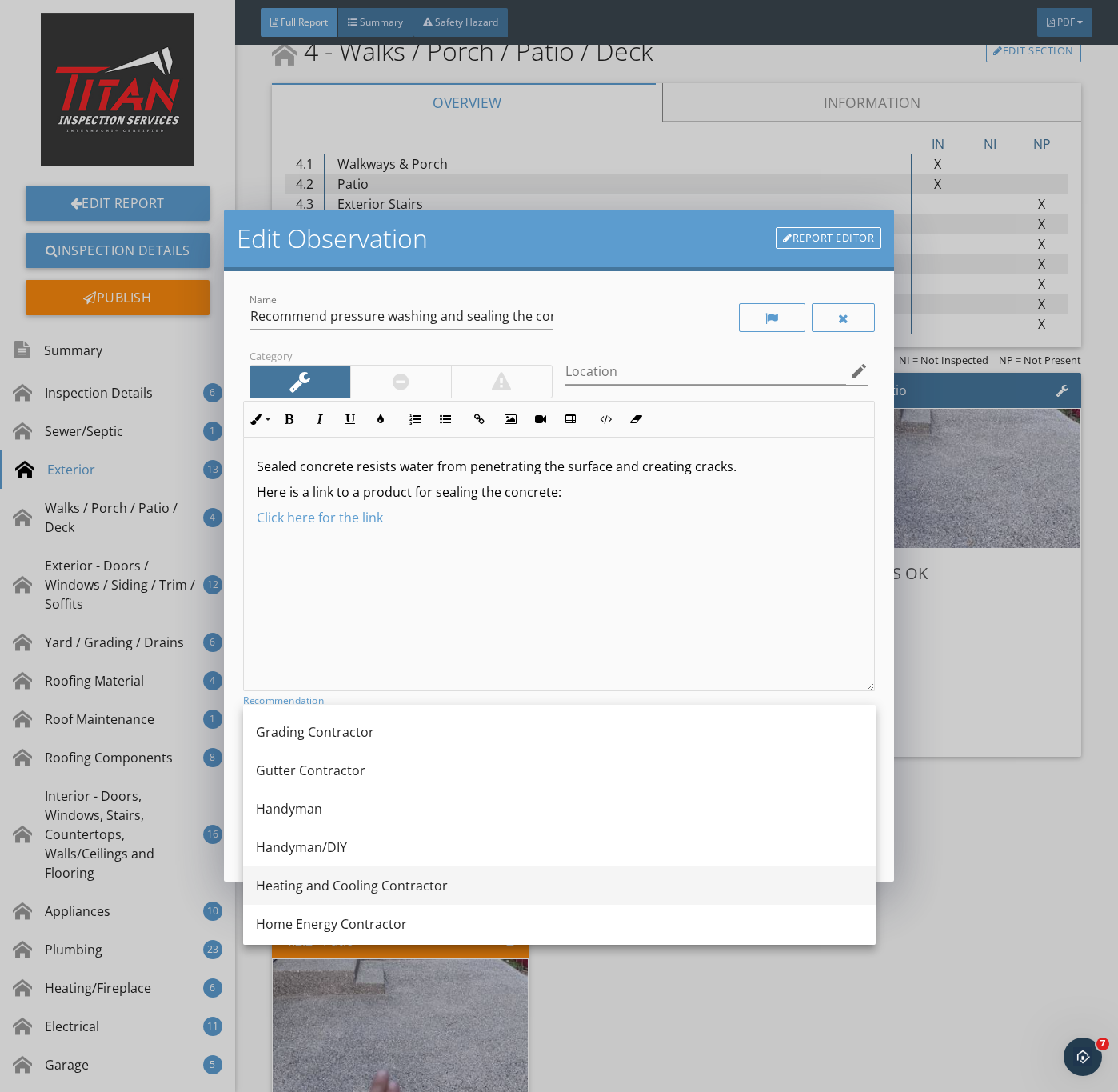
scroll to position [960, 0]
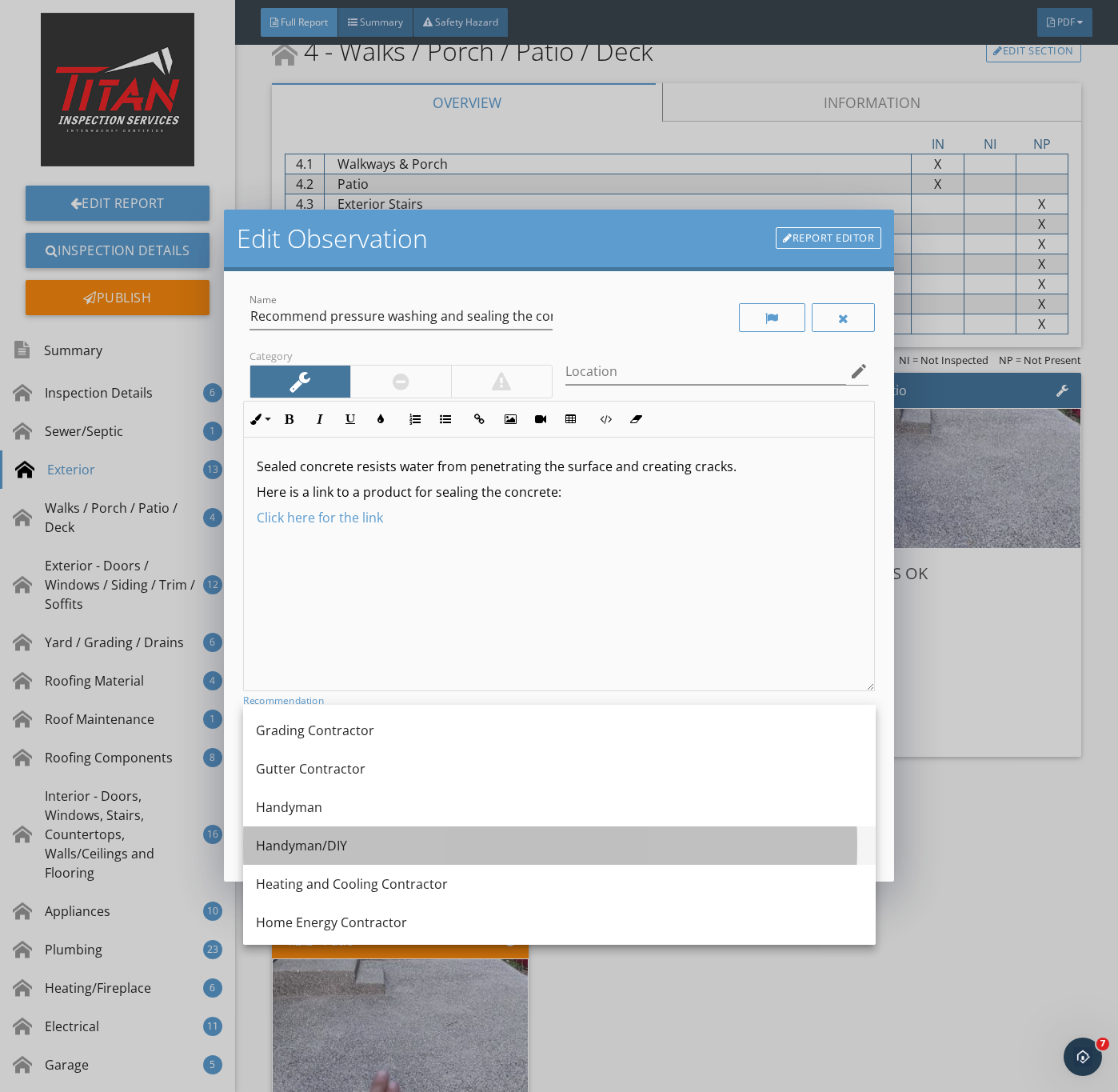
click at [325, 837] on div "Handyman/DIY" at bounding box center [560, 845] width 607 height 20
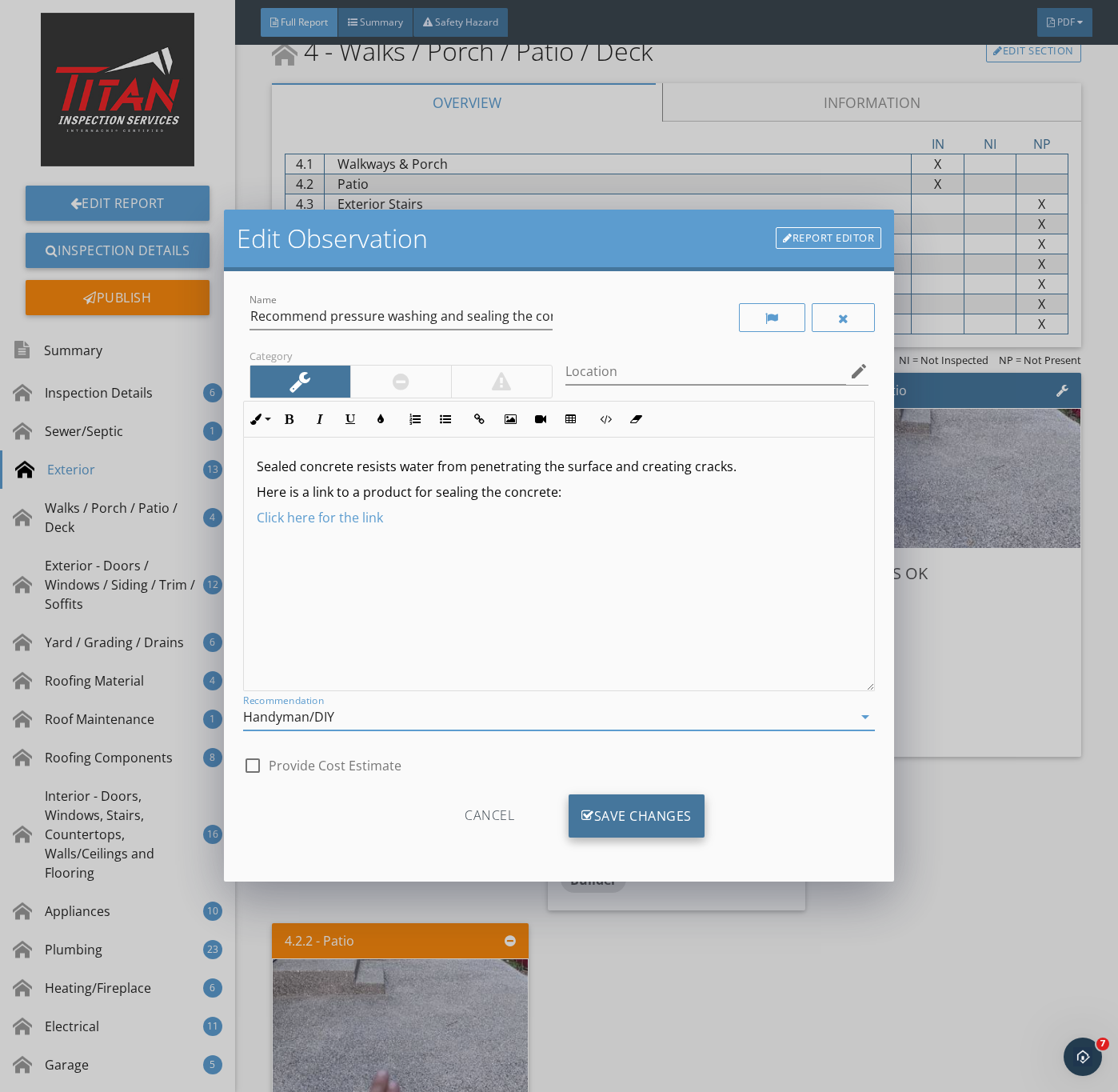
click at [618, 802] on div "Save Changes" at bounding box center [636, 815] width 136 height 43
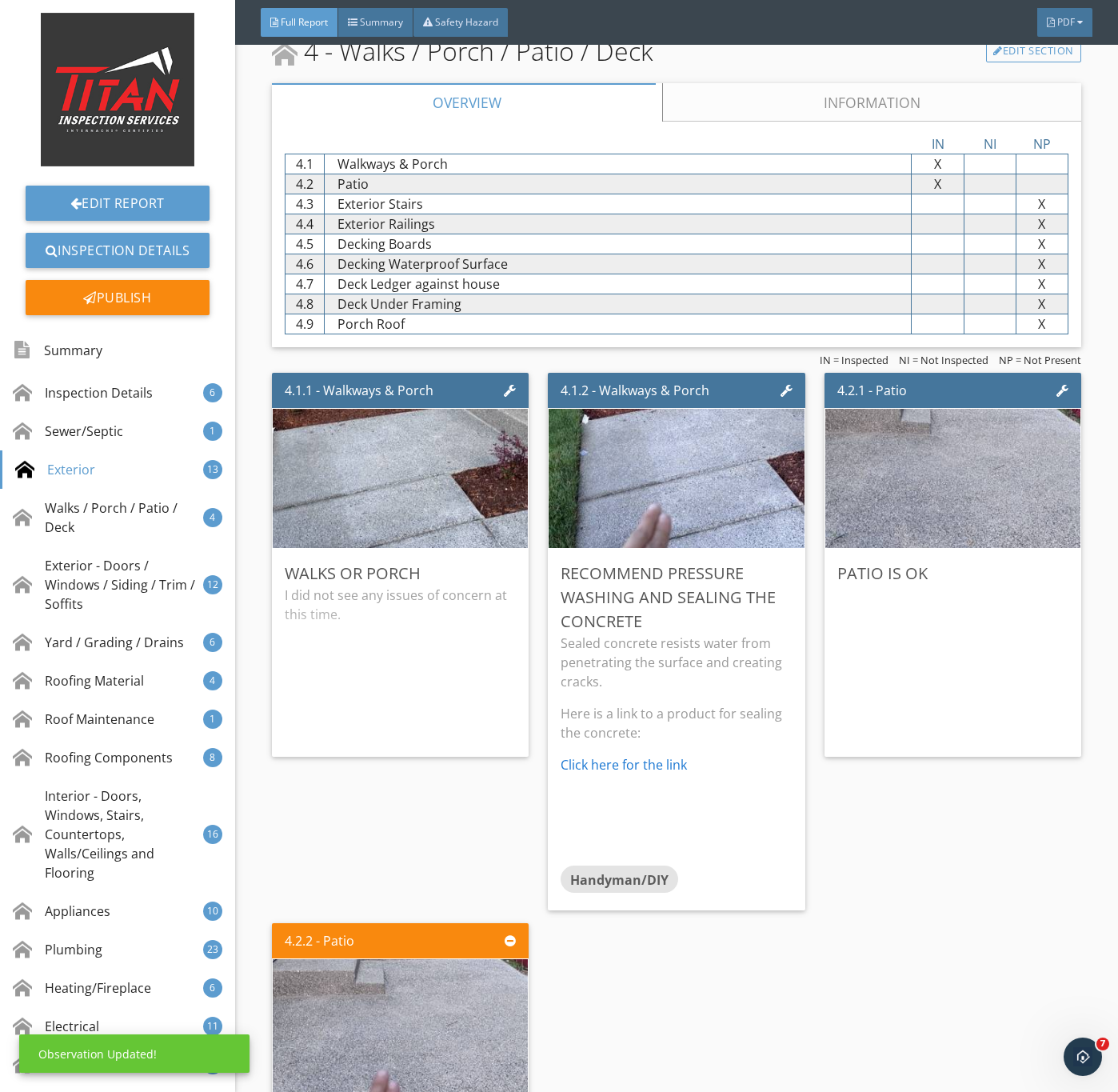
scroll to position [5759, 0]
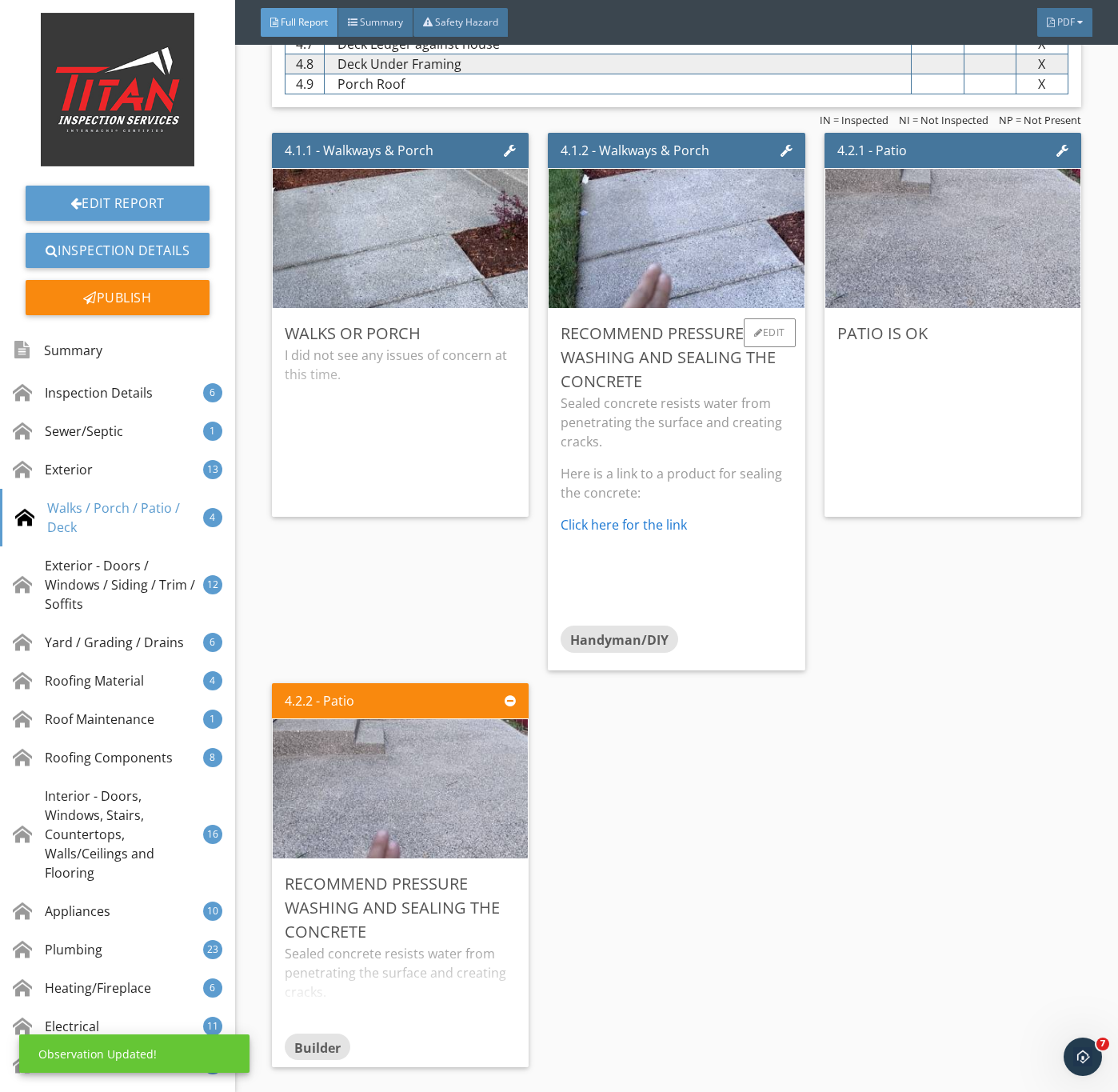
click at [687, 440] on p "Sealed concrete resists water from penetrating the surface and creating cracks." at bounding box center [676, 422] width 232 height 58
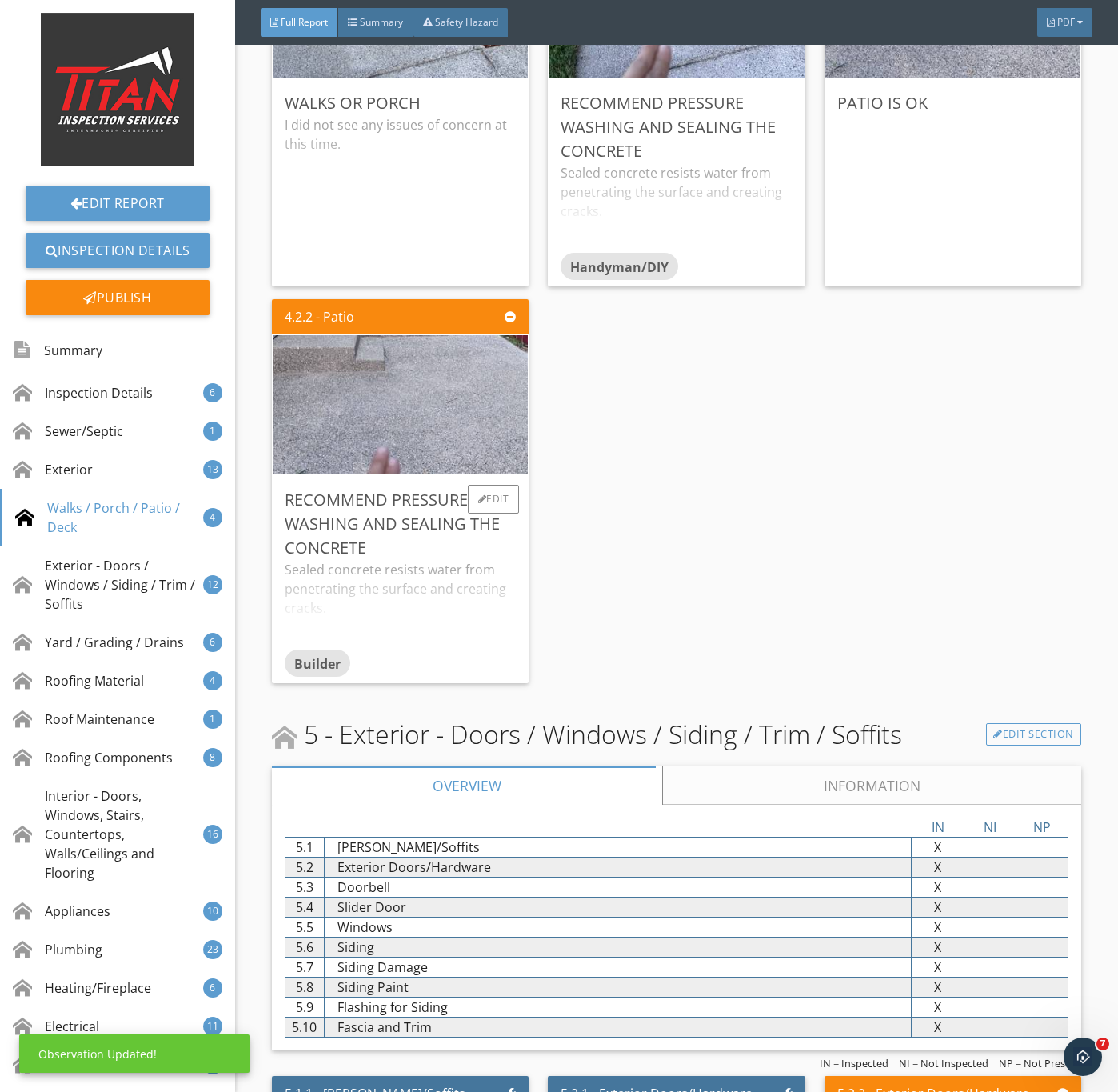
scroll to position [5998, 0]
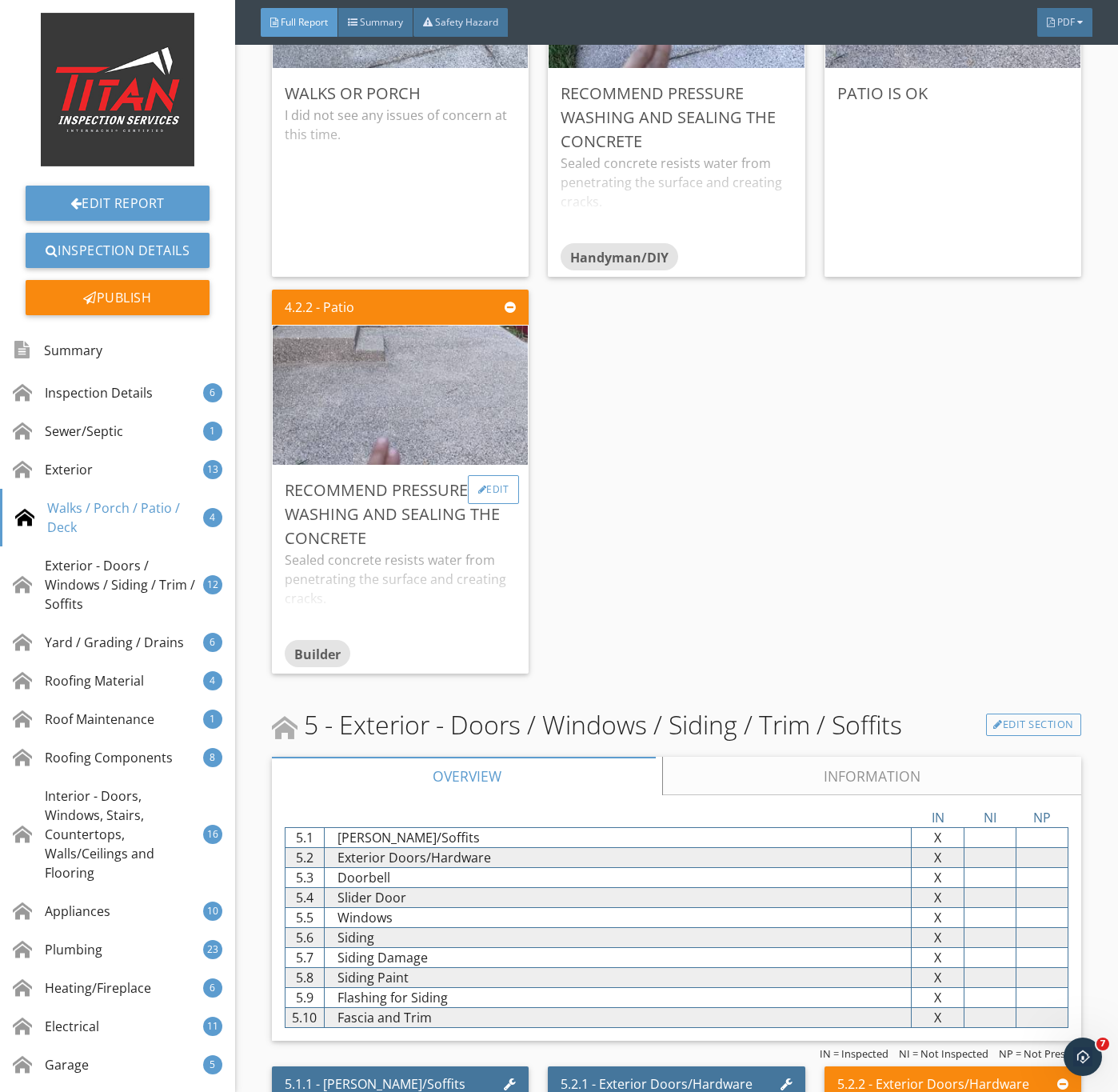
click at [484, 504] on div "Edit" at bounding box center [493, 490] width 52 height 28
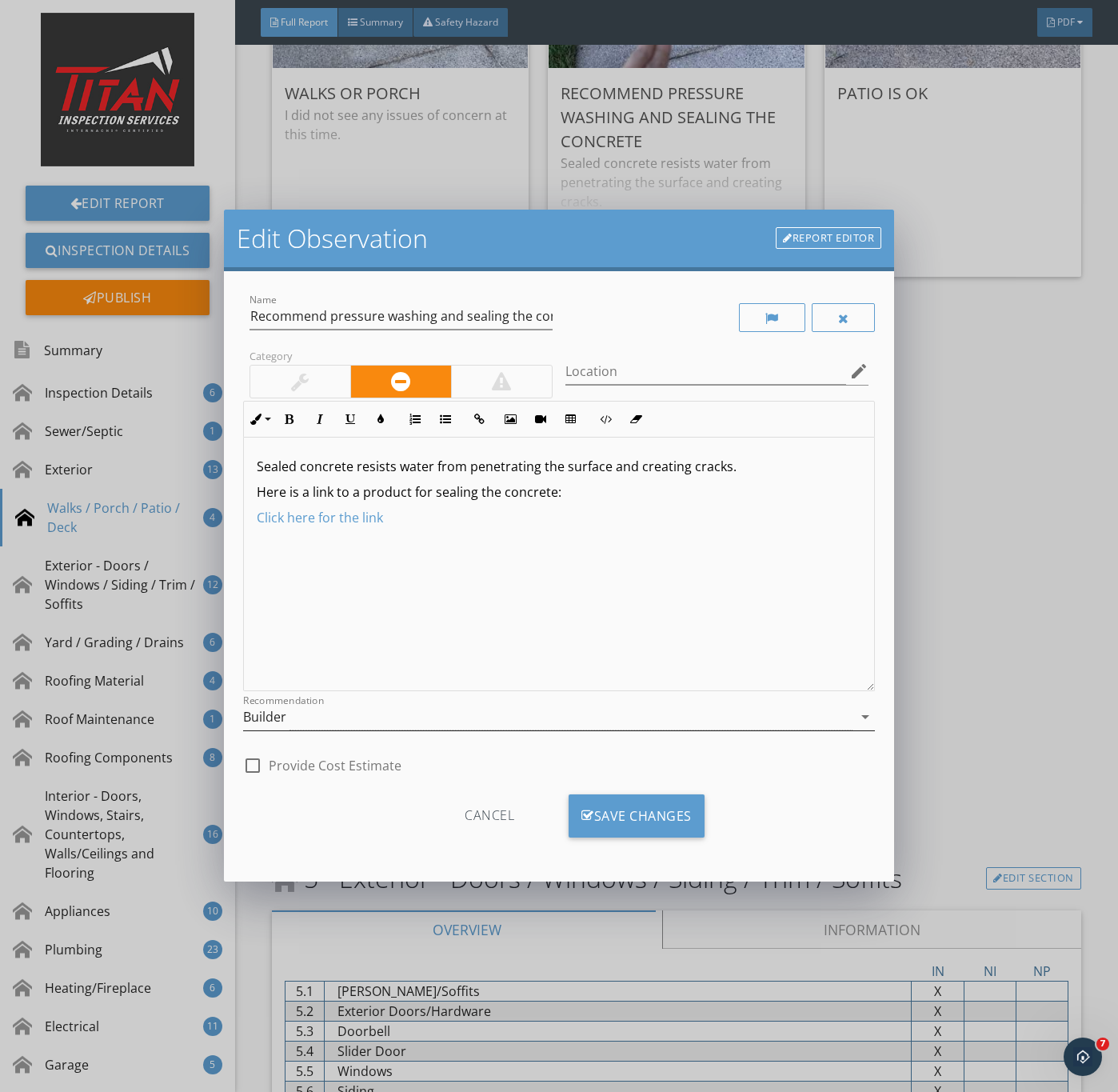
click at [308, 718] on div "Builder" at bounding box center [548, 717] width 610 height 27
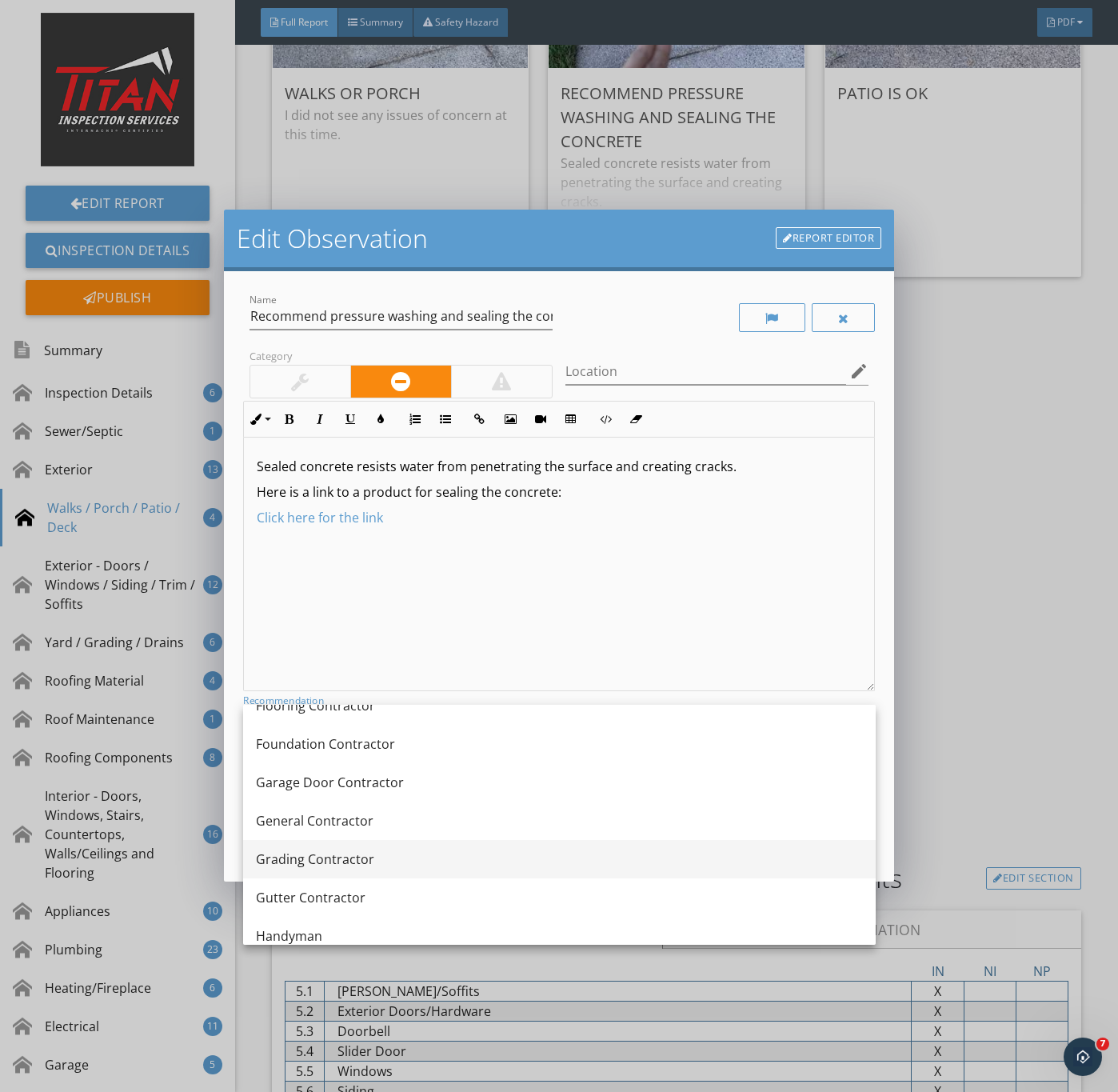
scroll to position [960, 0]
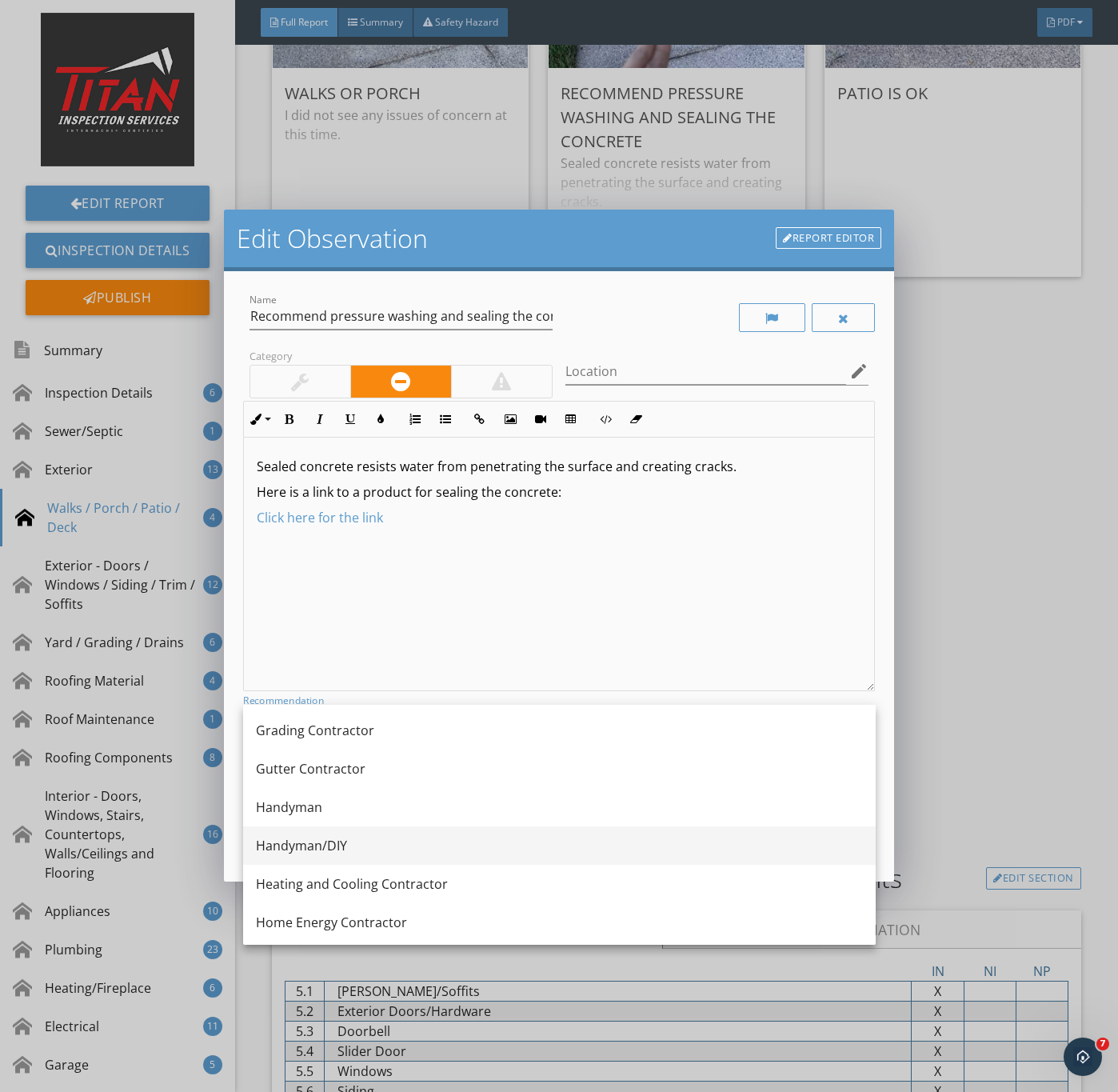
click at [337, 841] on div "Handyman/DIY" at bounding box center [560, 845] width 607 height 20
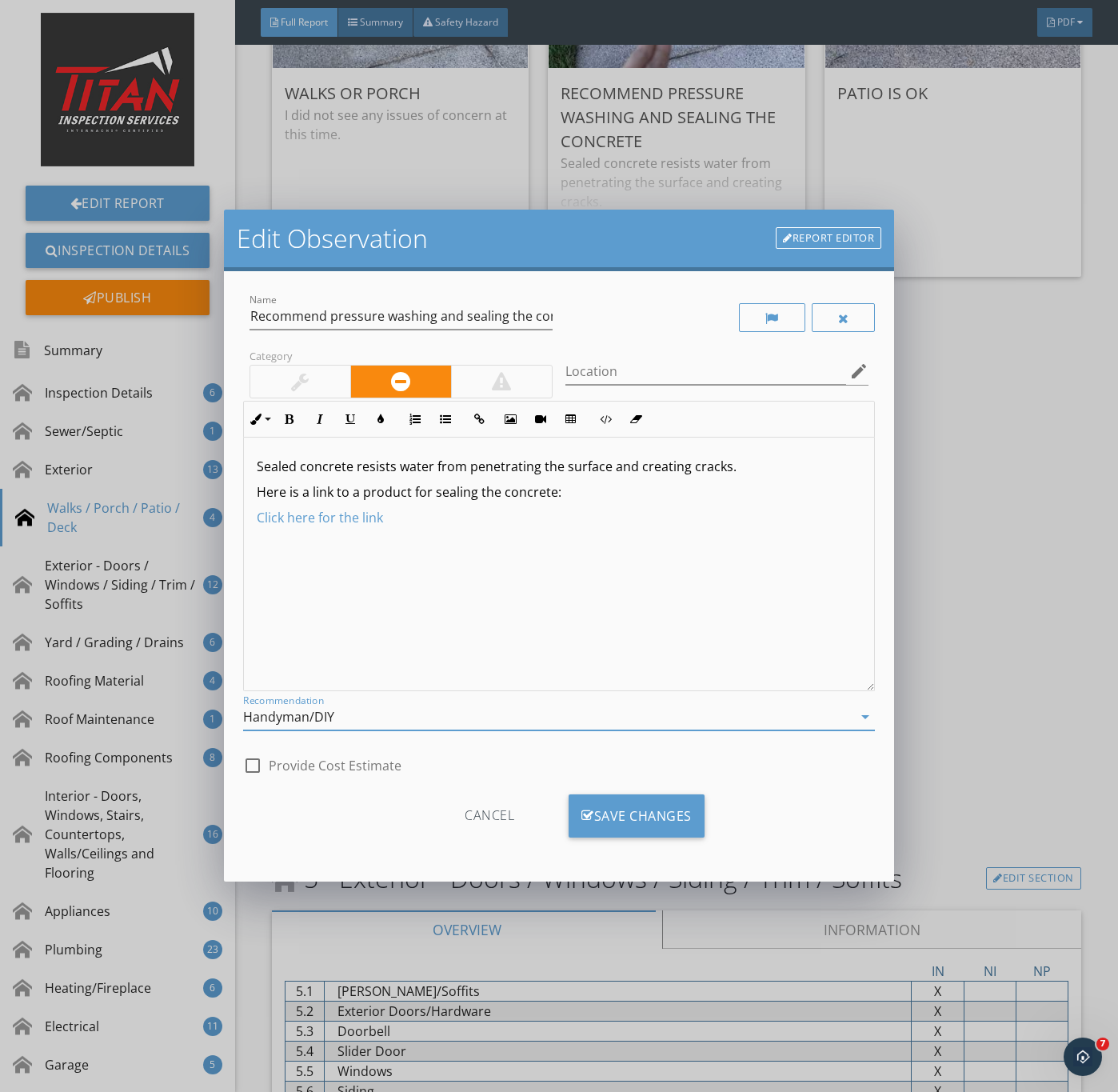
click at [308, 387] on div at bounding box center [300, 381] width 18 height 20
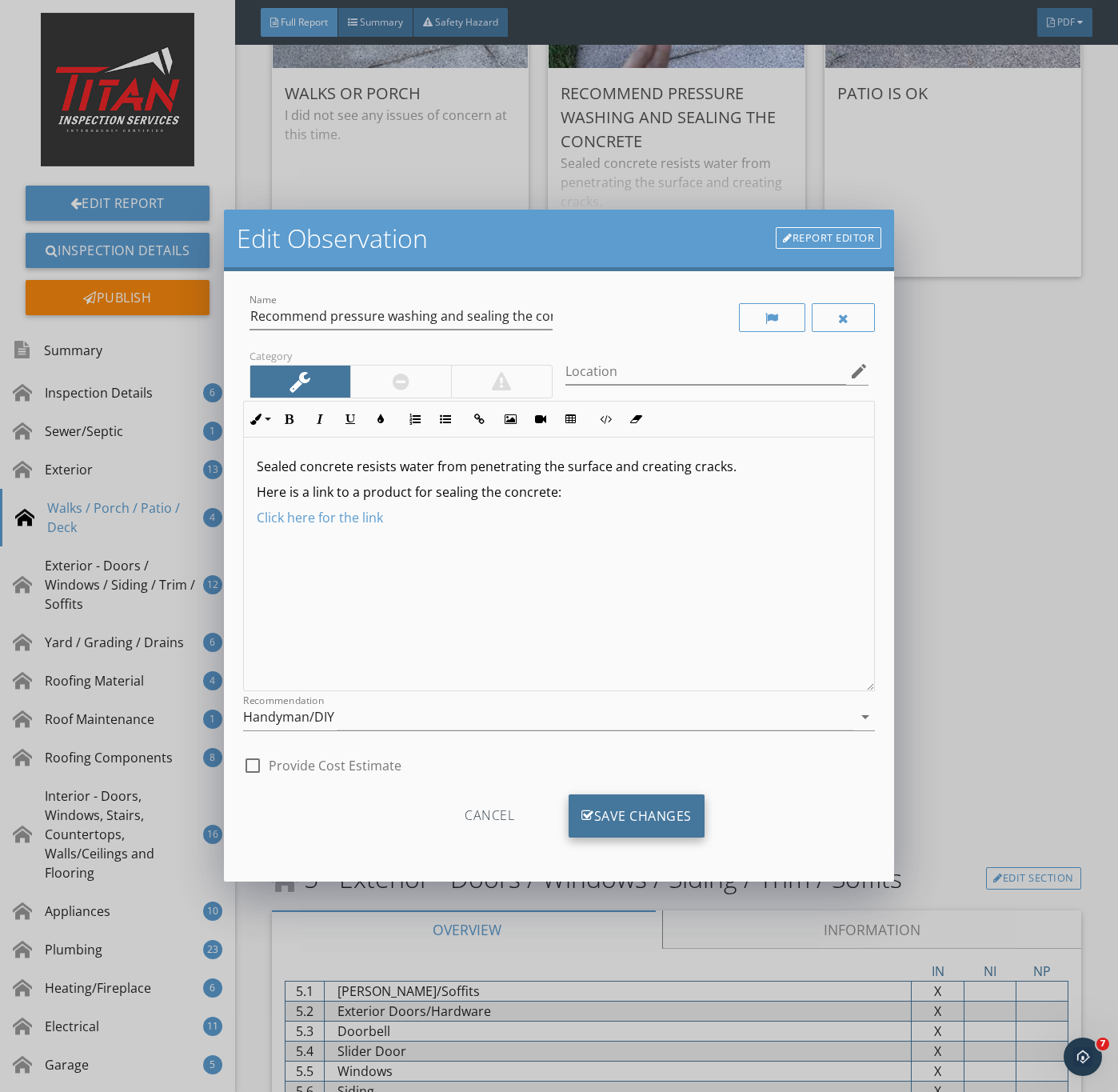
click at [615, 809] on div "Save Changes" at bounding box center [636, 815] width 136 height 43
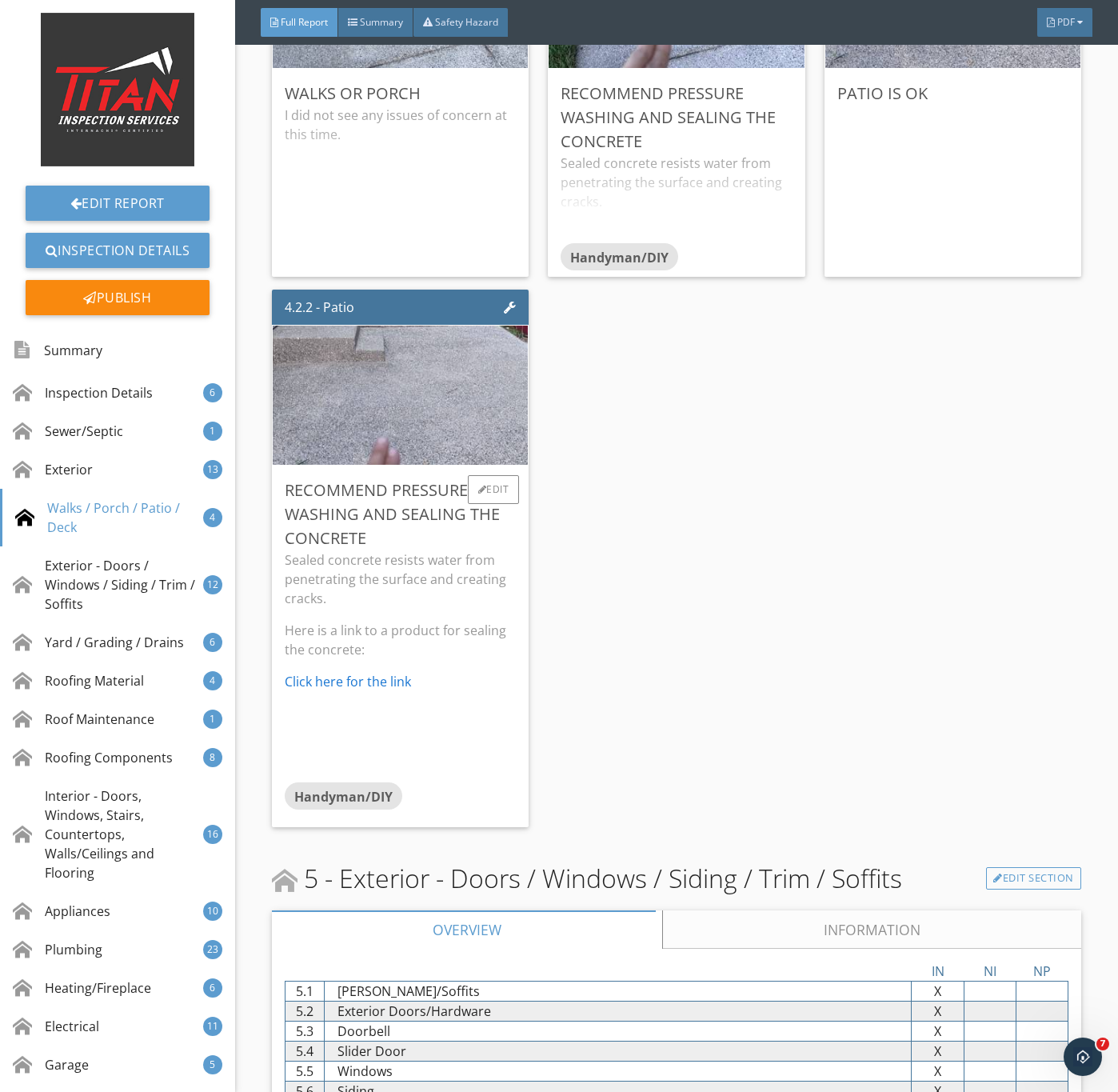
click at [445, 608] on p "Sealed concrete resists water from penetrating the surface and creating cracks." at bounding box center [400, 578] width 232 height 58
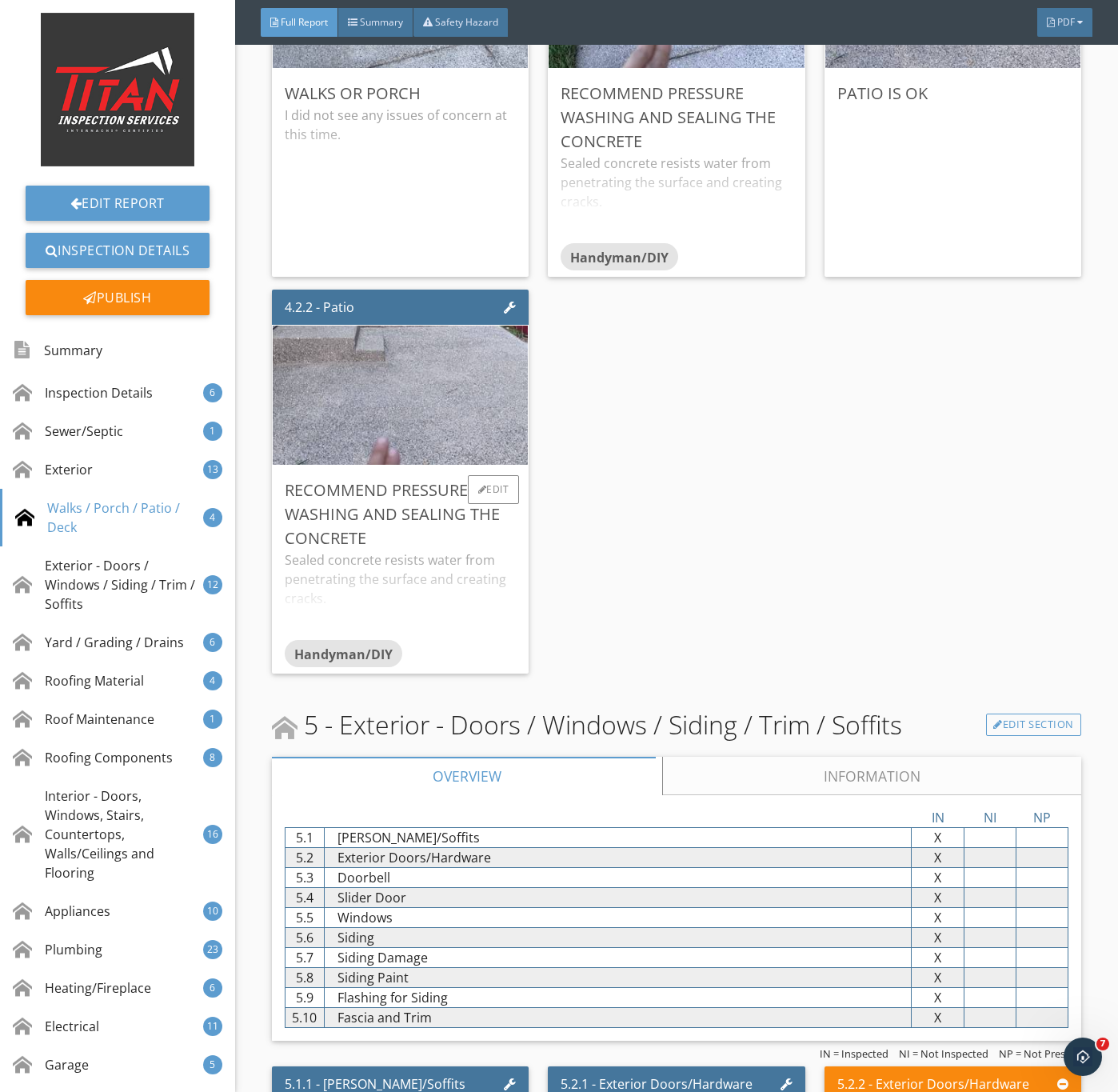
click at [404, 626] on div "Sealed concrete resists water from penetrating the surface and creating cracks.…" at bounding box center [400, 594] width 232 height 90
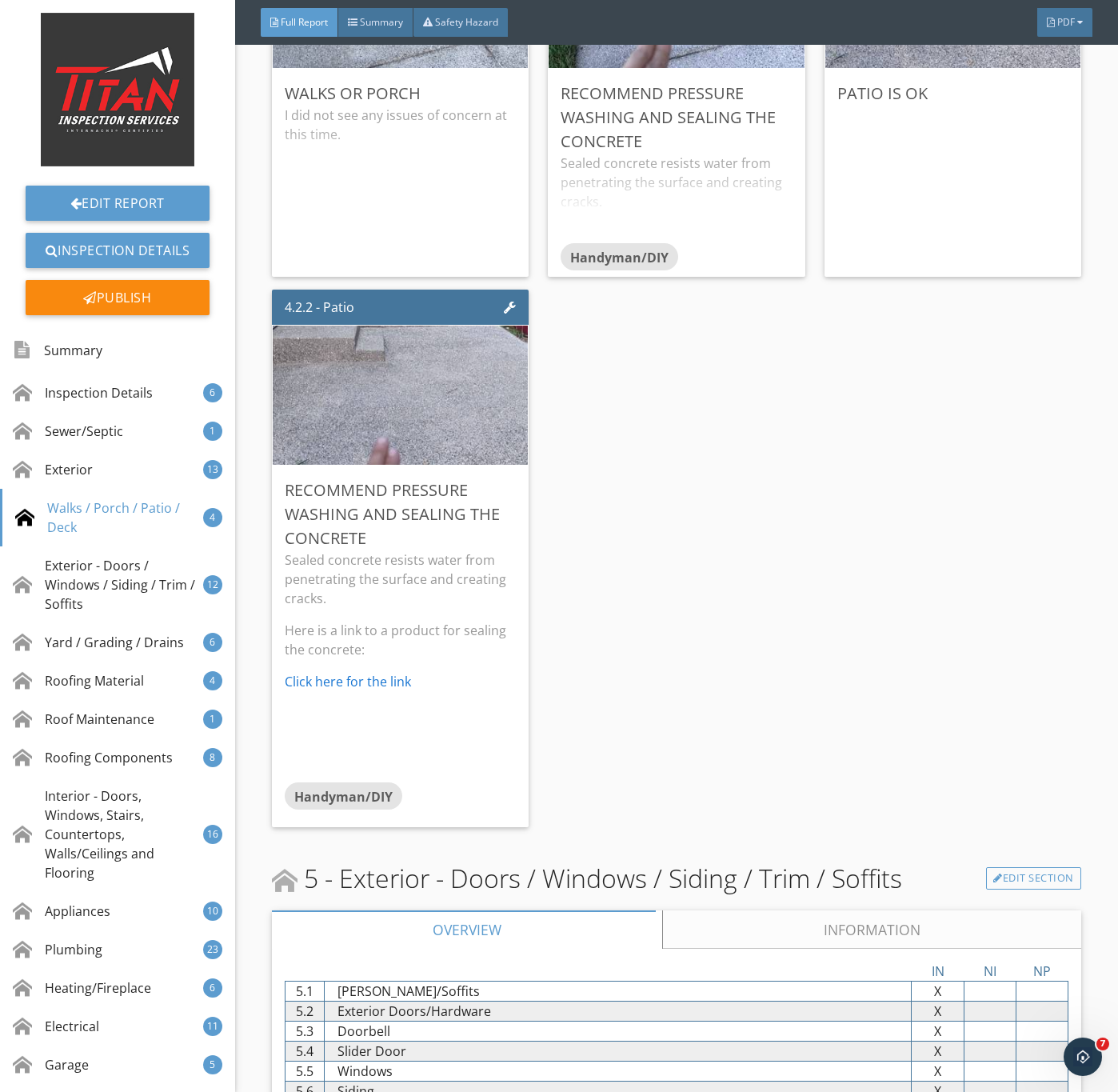
drag, startPoint x: 350, startPoint y: 713, endPoint x: 366, endPoint y: 713, distance: 16.0
click at [350, 690] on link "Click here for the link" at bounding box center [348, 681] width 126 height 18
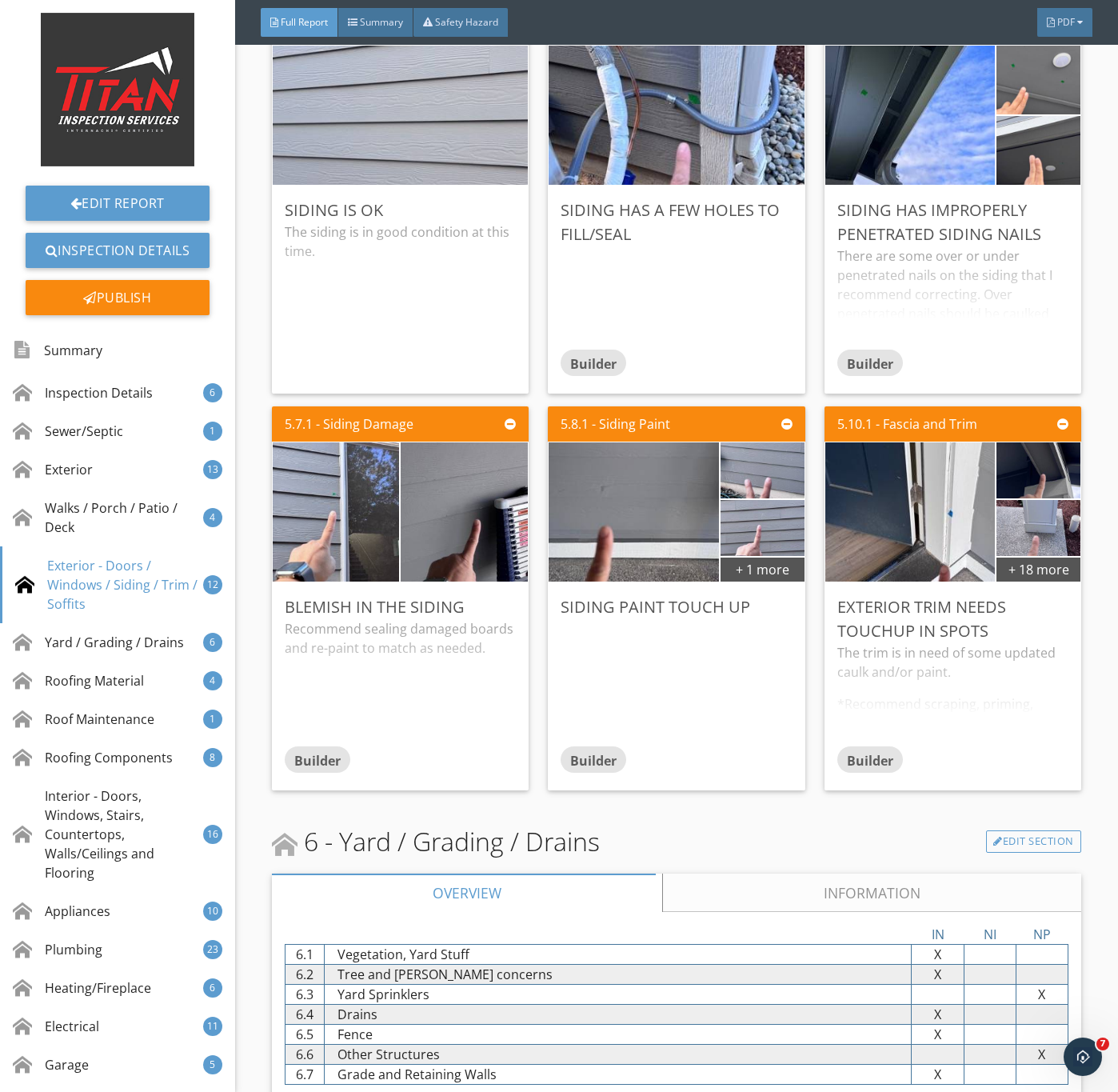
scroll to position [7918, 0]
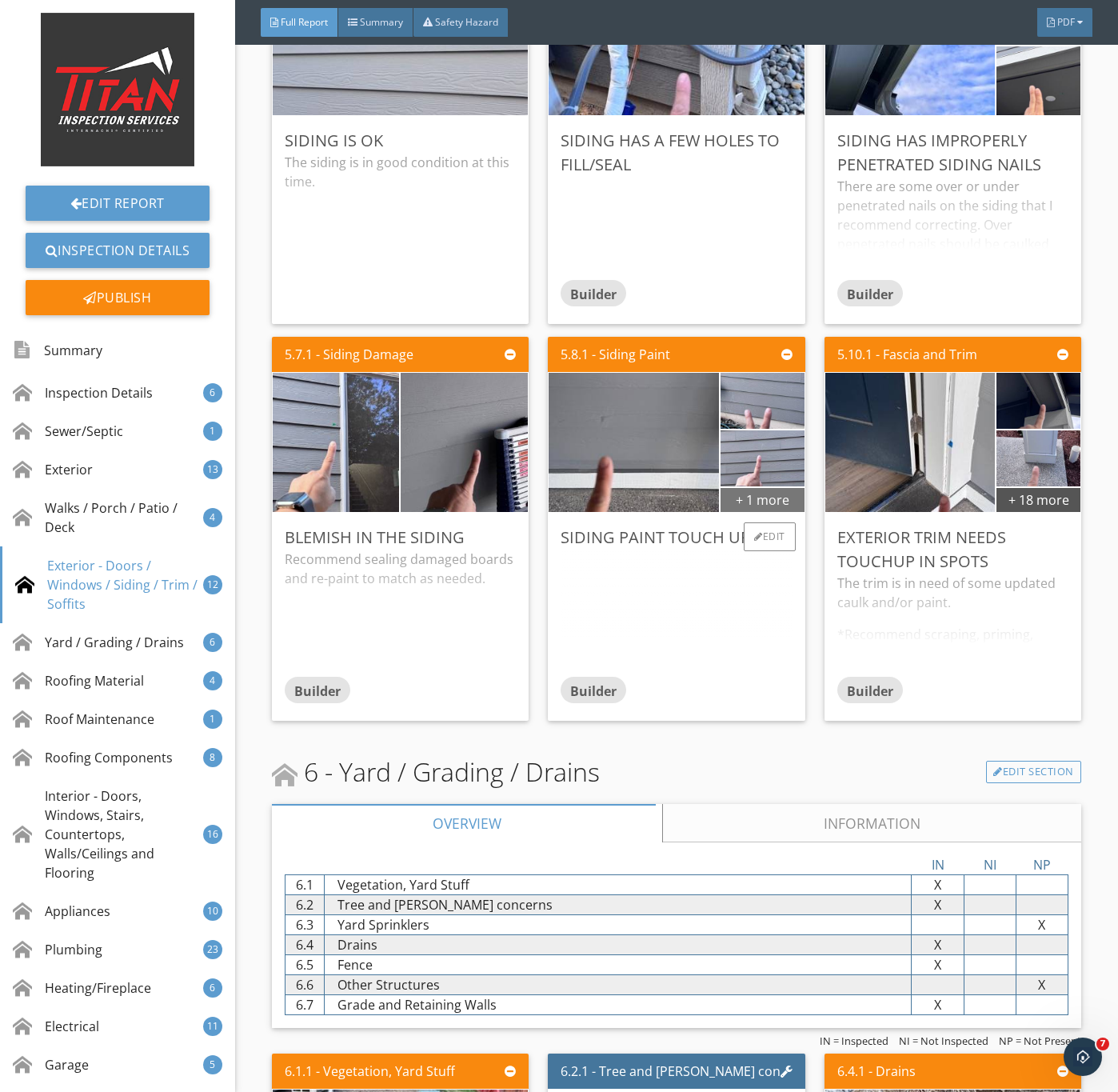
click at [749, 512] on div "+ 1 more" at bounding box center [762, 499] width 83 height 26
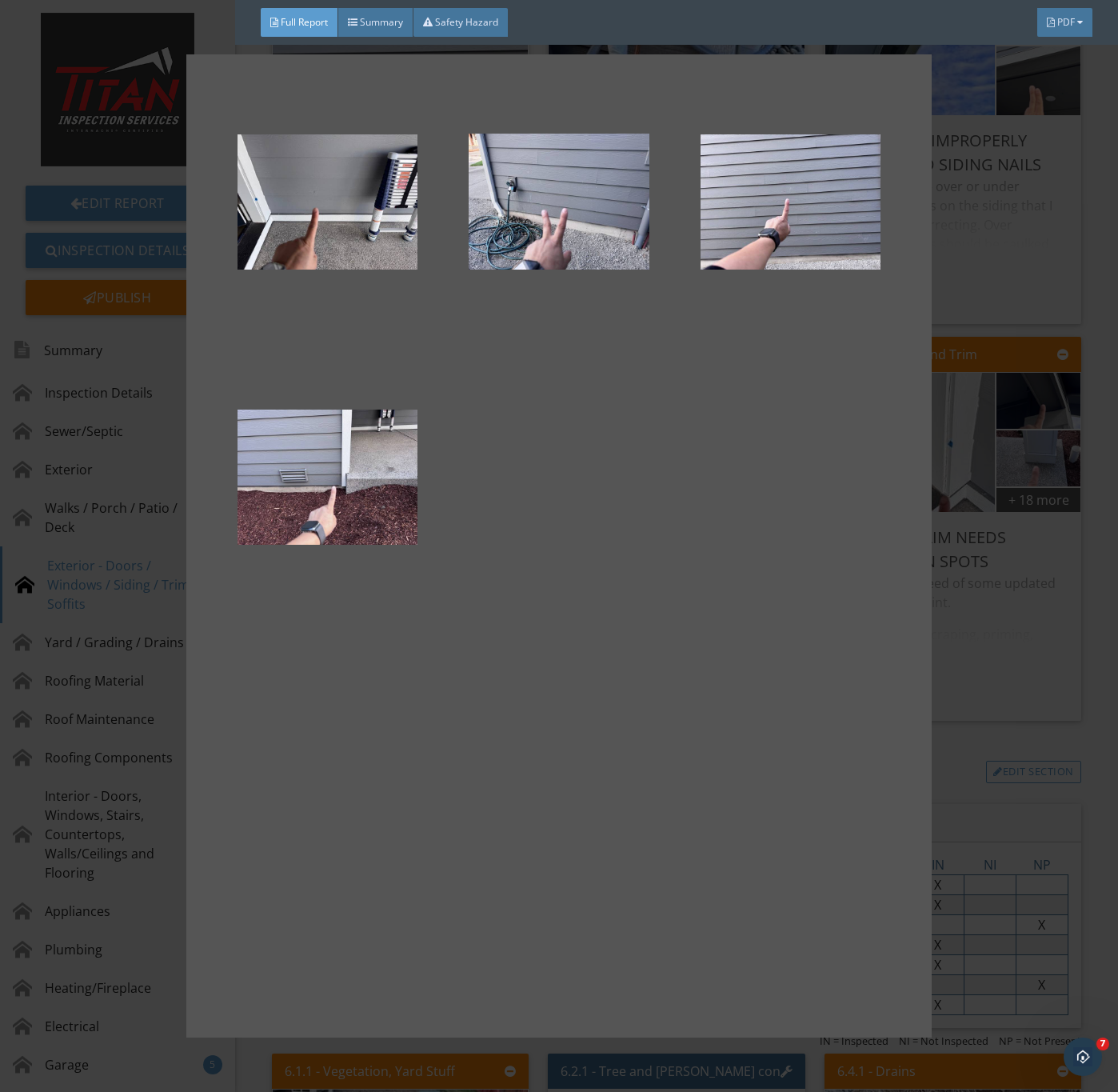
click at [996, 770] on div at bounding box center [559, 546] width 1118 height 1092
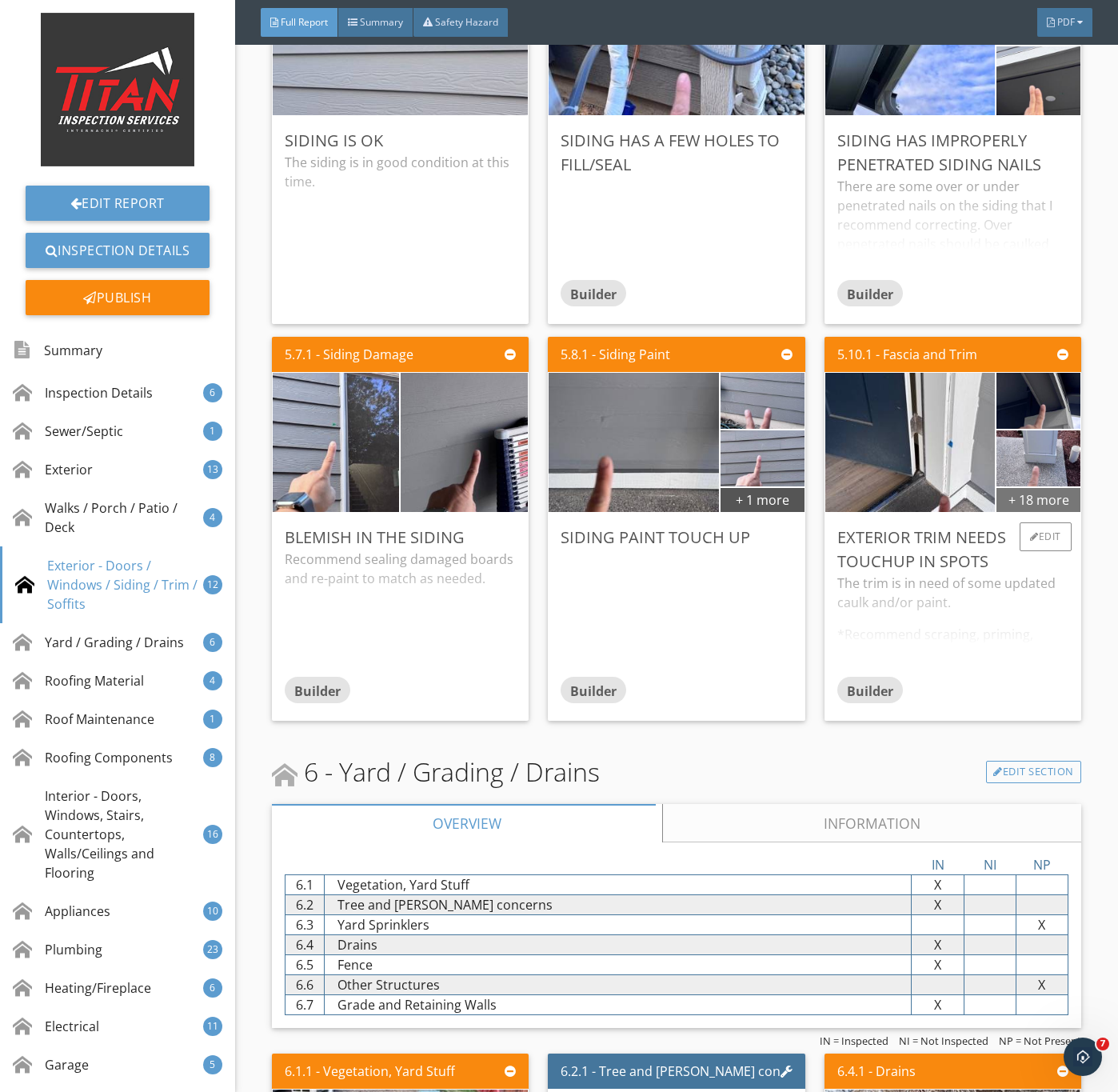
click at [1013, 512] on div "+ 18 more" at bounding box center [1038, 499] width 83 height 26
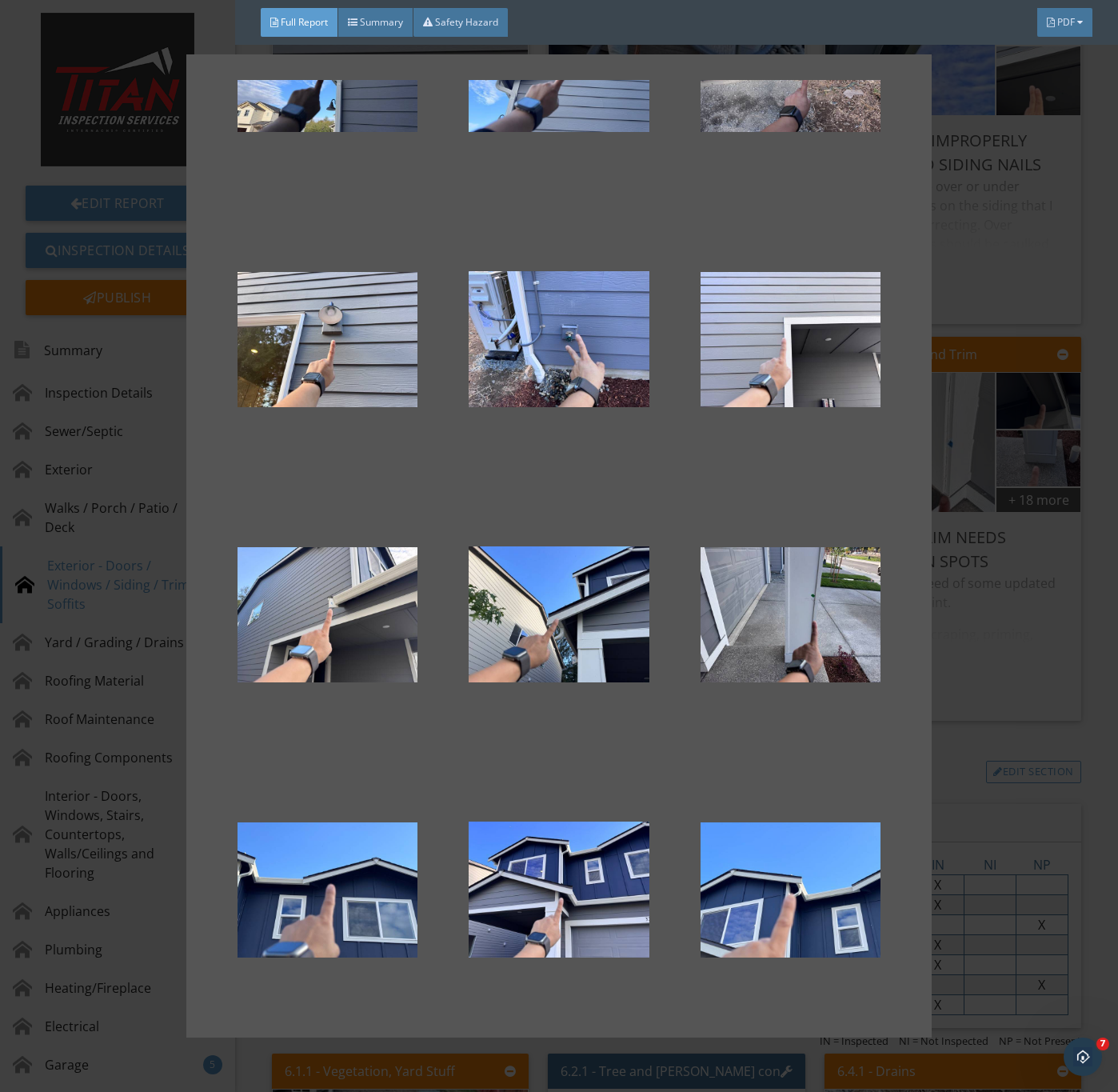
scroll to position [994, 0]
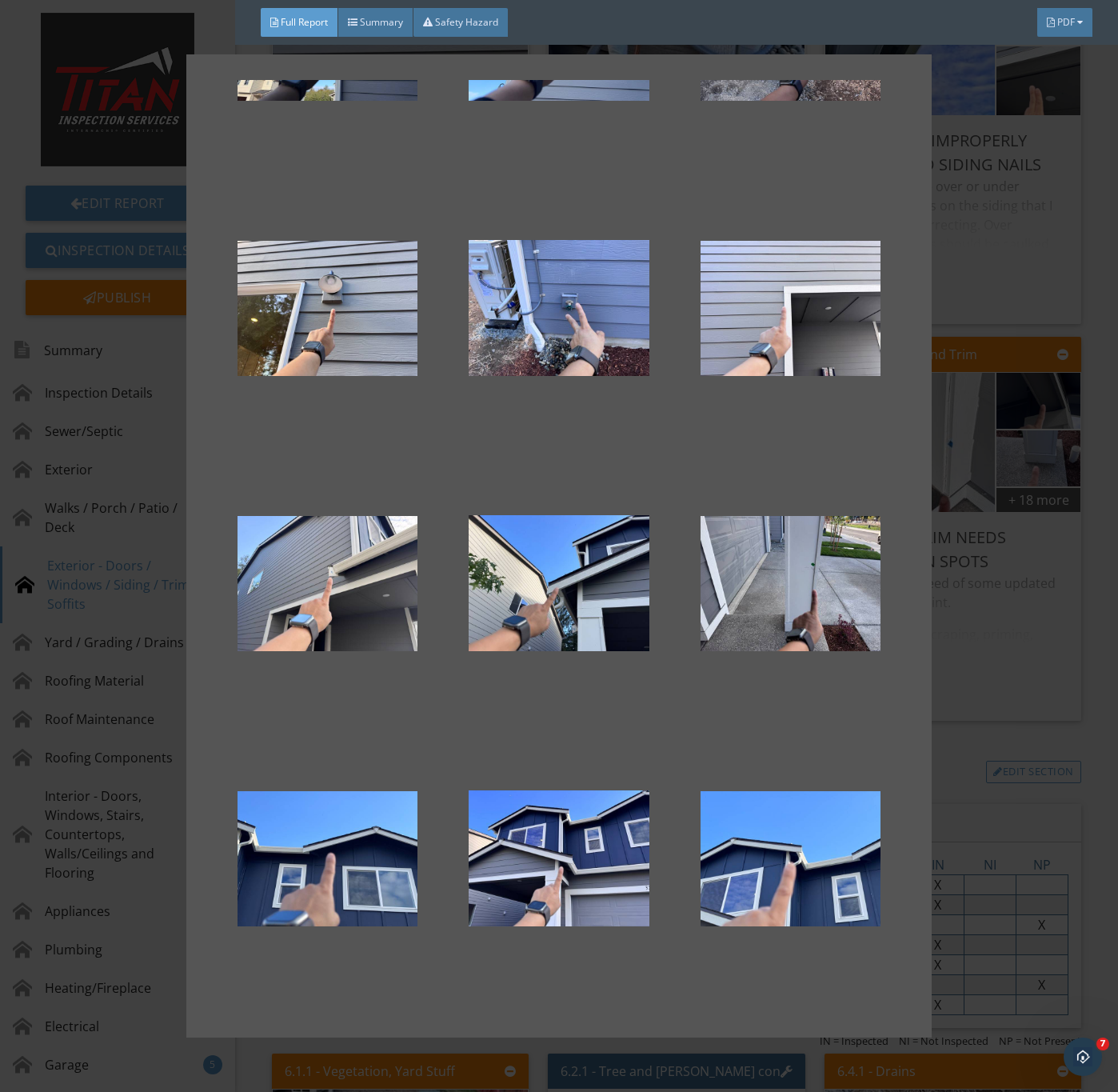
click at [992, 682] on div at bounding box center [559, 546] width 1118 height 1092
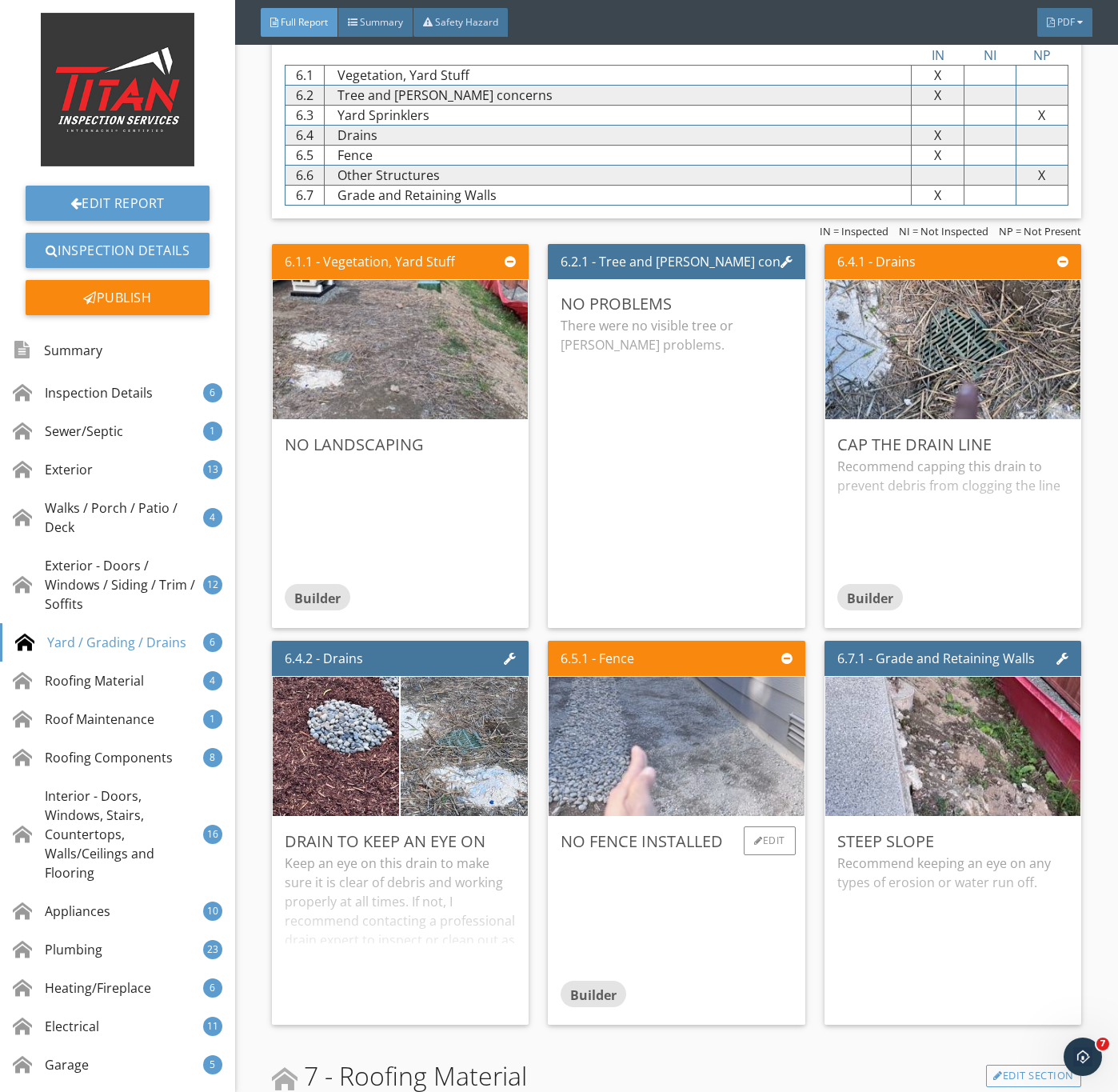
scroll to position [8758, 0]
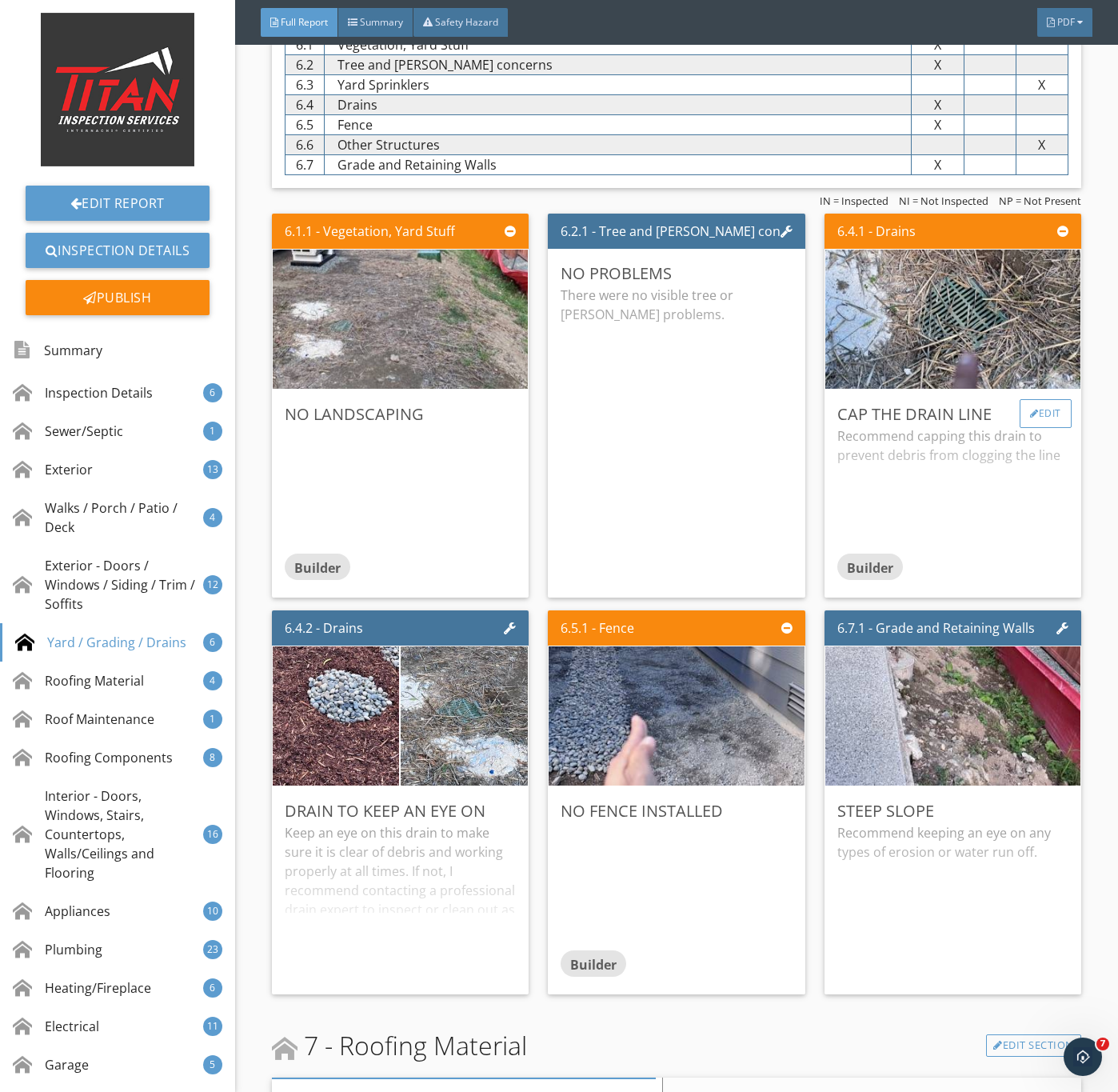
click at [1025, 428] on div "Edit" at bounding box center [1046, 413] width 52 height 28
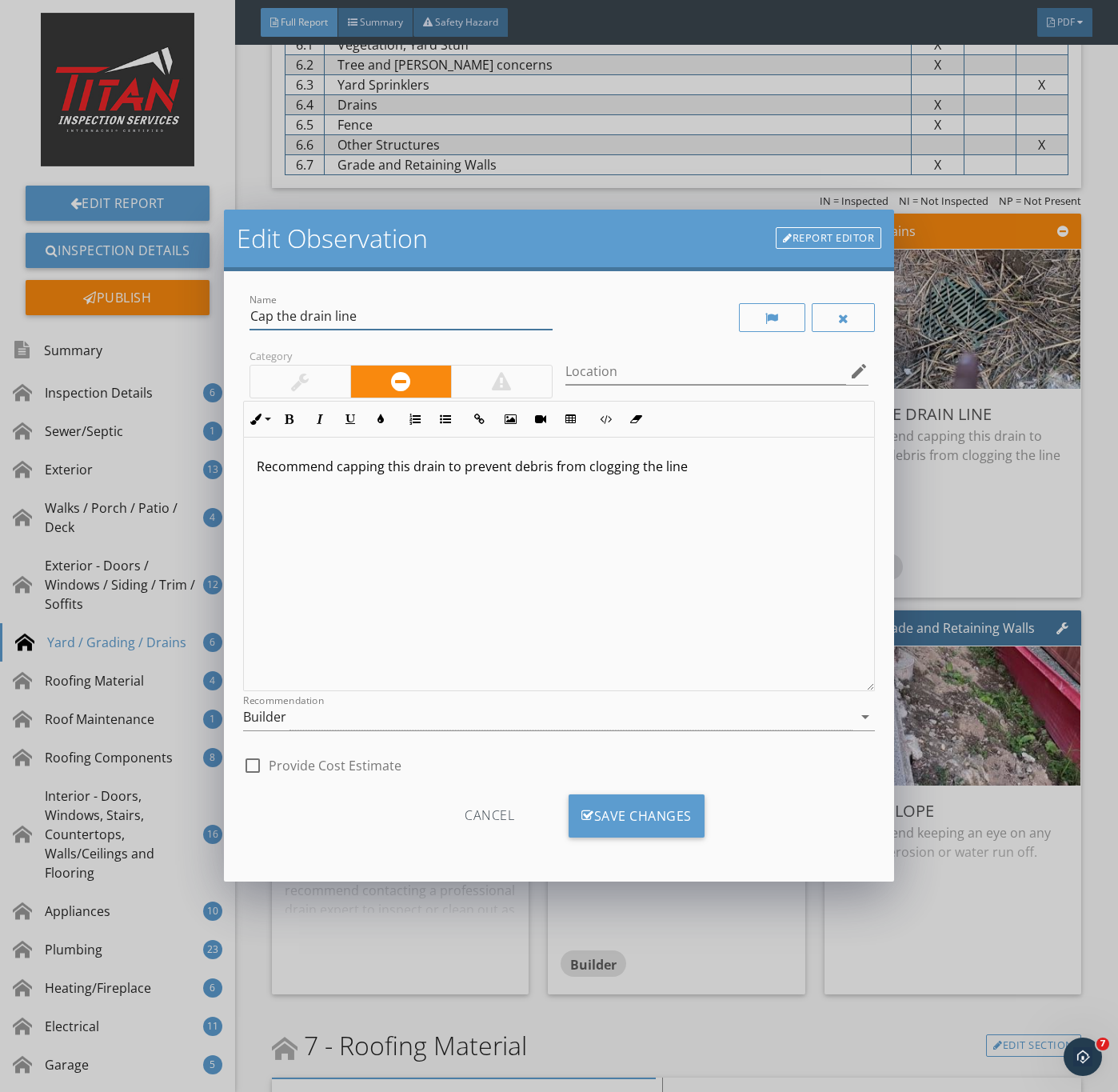
drag, startPoint x: 366, startPoint y: 313, endPoint x: 142, endPoint y: 296, distance: 224.6
click at [142, 296] on div "Edit Observation Report Editor Name Cap the drain line Category Location edit I…" at bounding box center [559, 546] width 1118 height 1092
type input "Drain lines are missing screws"
drag, startPoint x: 715, startPoint y: 466, endPoint x: 224, endPoint y: 454, distance: 491.1
click at [224, 454] on div "Name Drain lines are missing screws Category Location edit Inline Style XLarge …" at bounding box center [559, 577] width 671 height 610
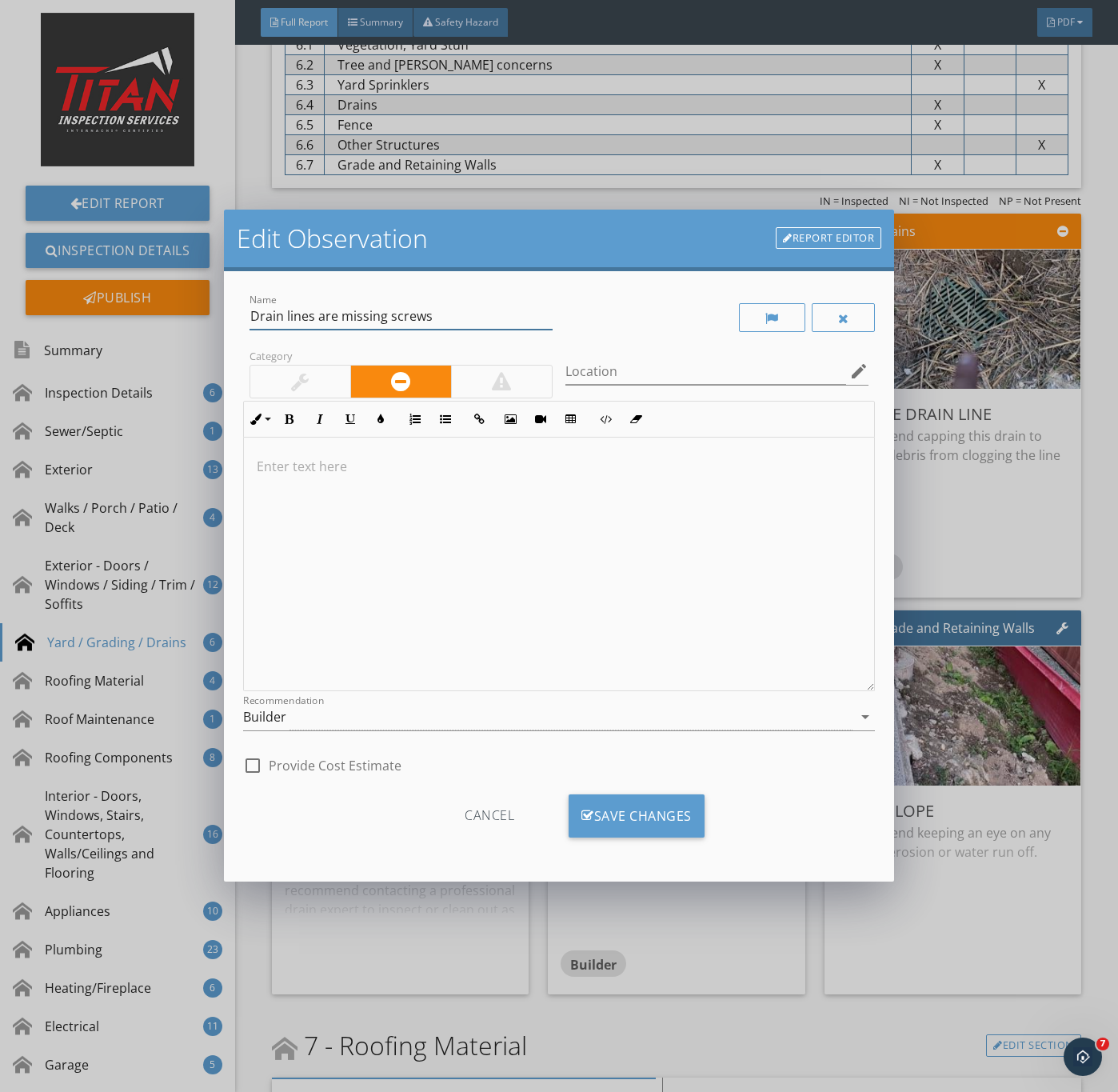
click at [312, 318] on input "Drain lines are missing screws" at bounding box center [401, 317] width 303 height 27
type input "Drain covers are missing screws"
click at [573, 809] on div "Save Changes" at bounding box center [636, 815] width 136 height 43
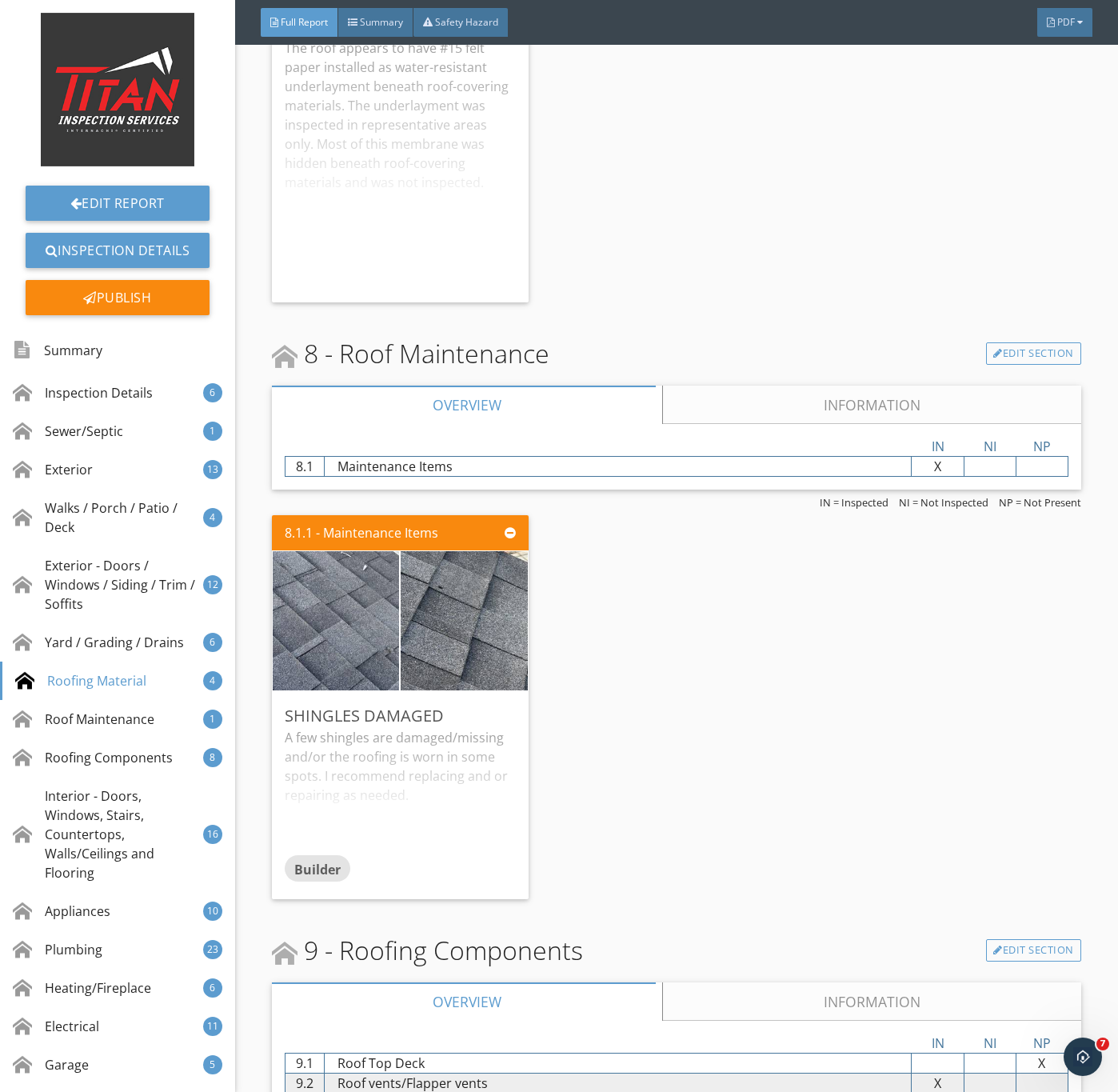
scroll to position [10558, 0]
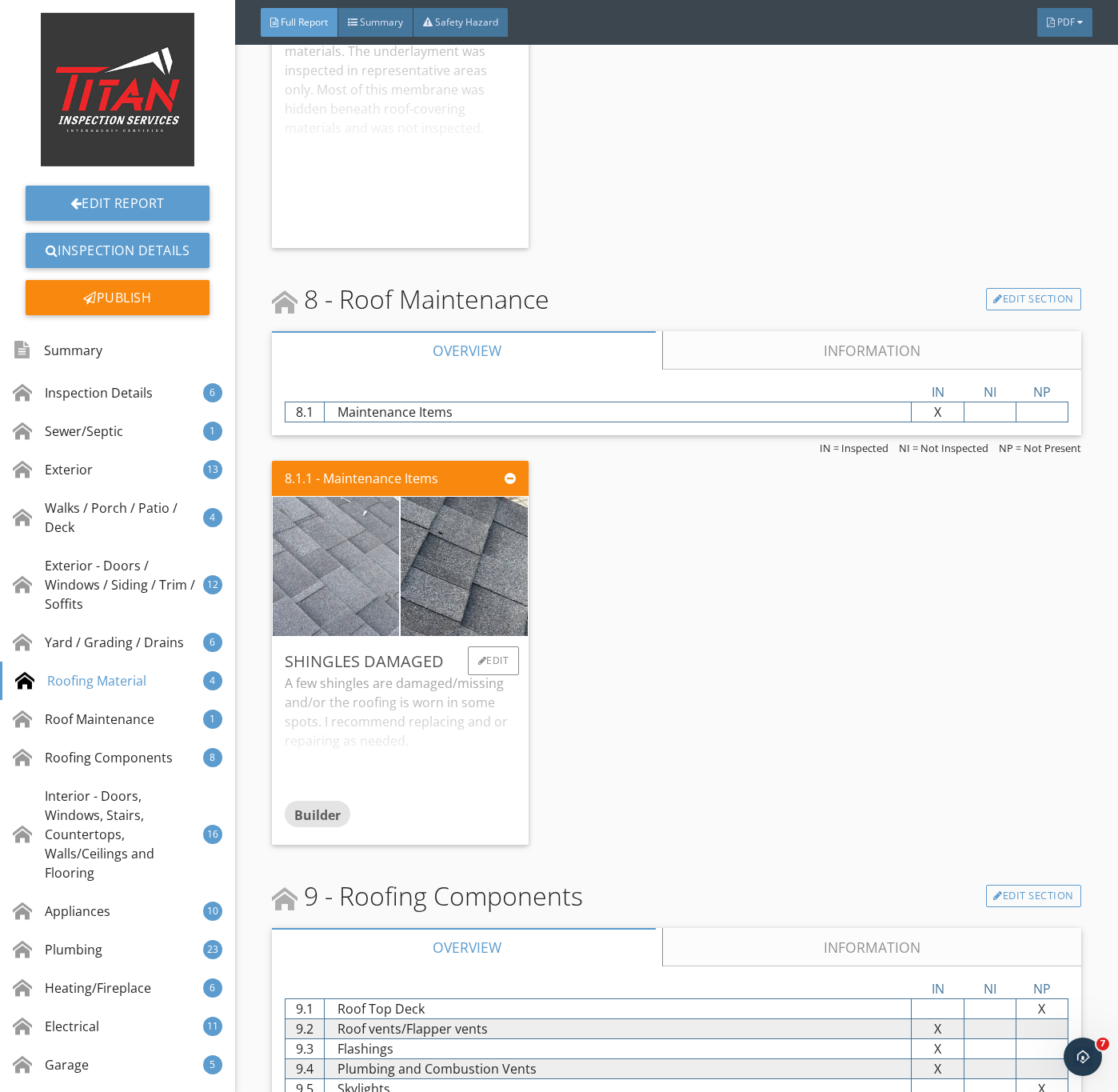
click at [343, 650] on img at bounding box center [336, 567] width 318 height 239
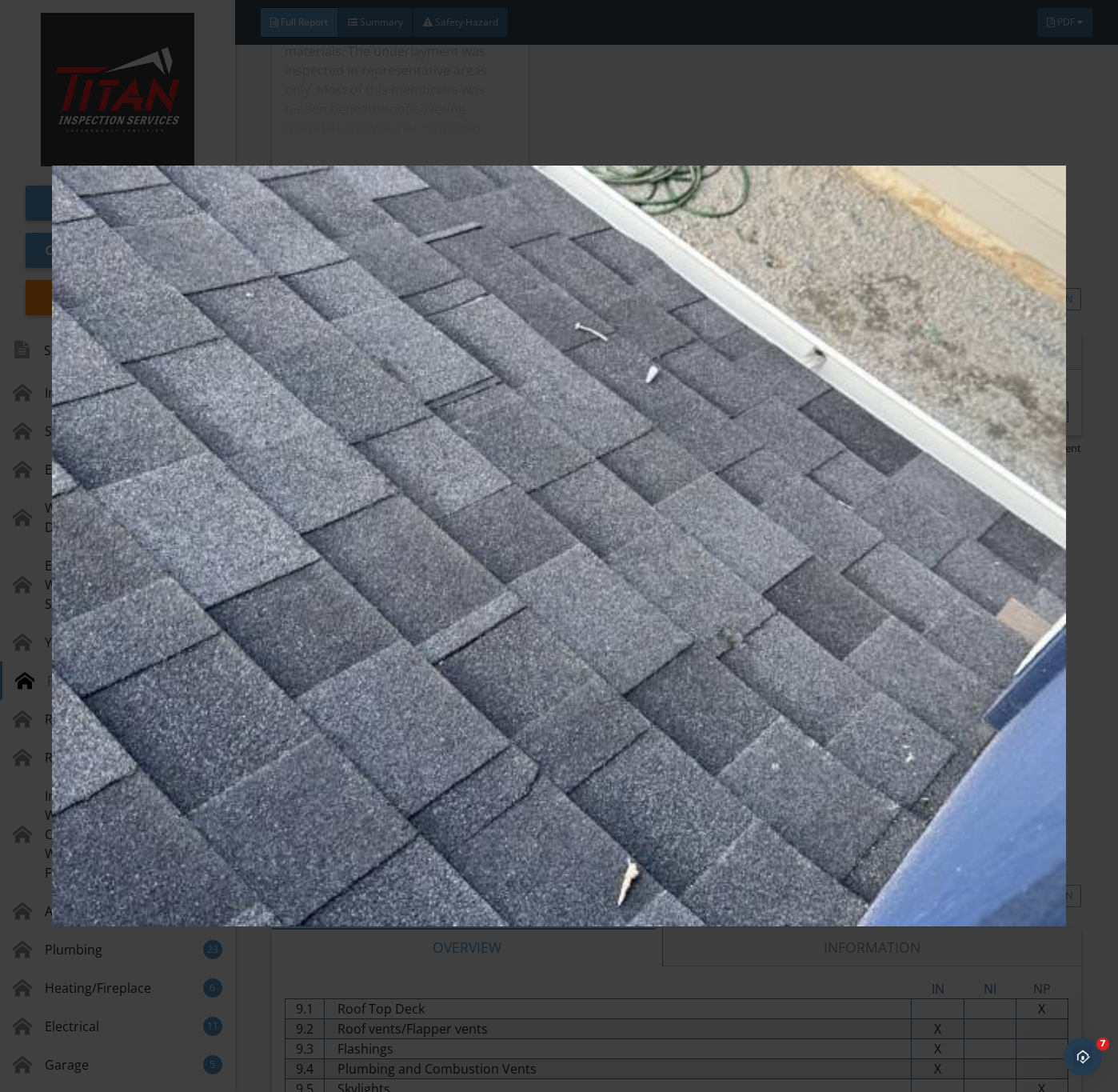
click at [818, 809] on img at bounding box center [559, 546] width 1013 height 988
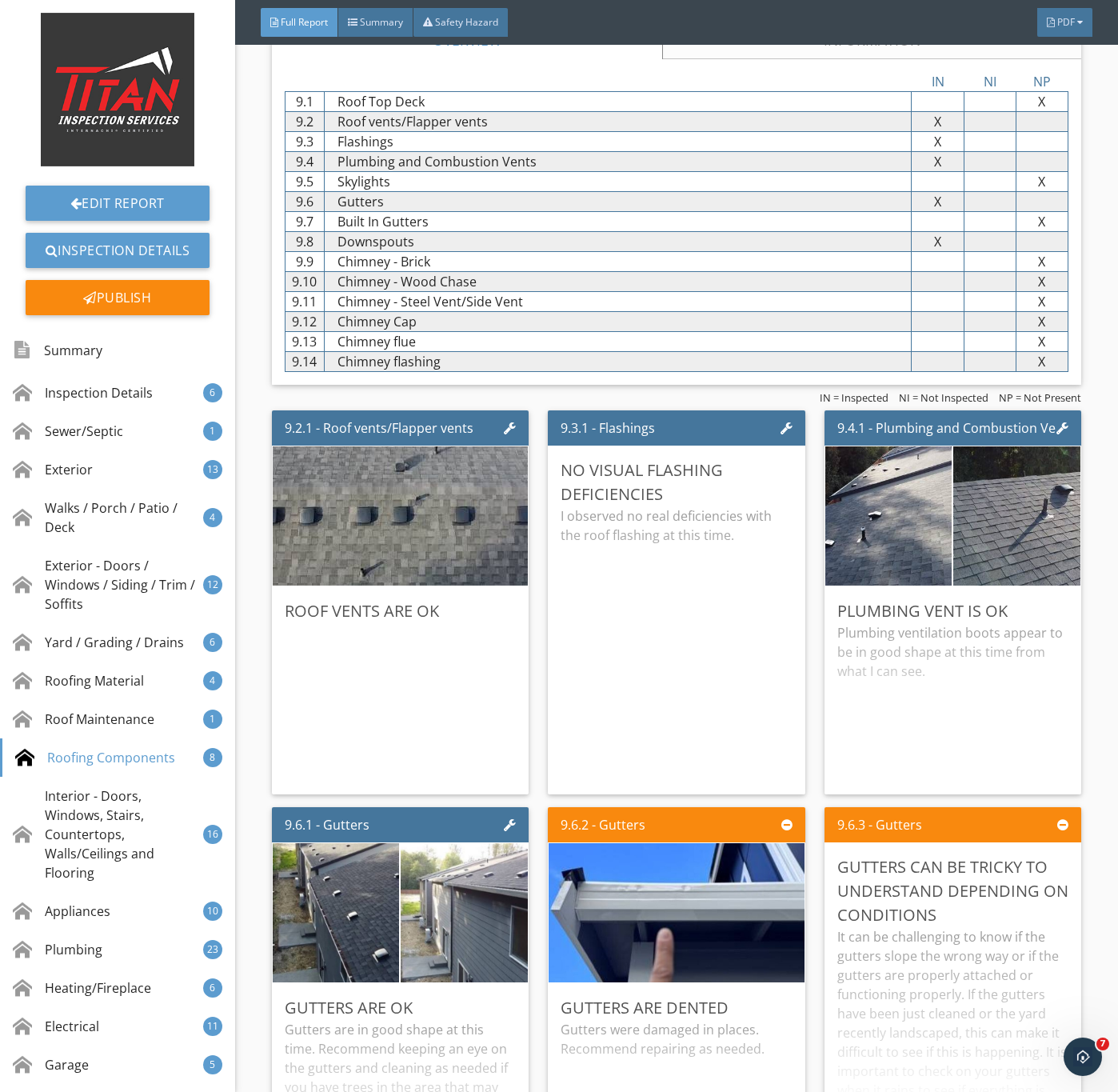
scroll to position [11638, 0]
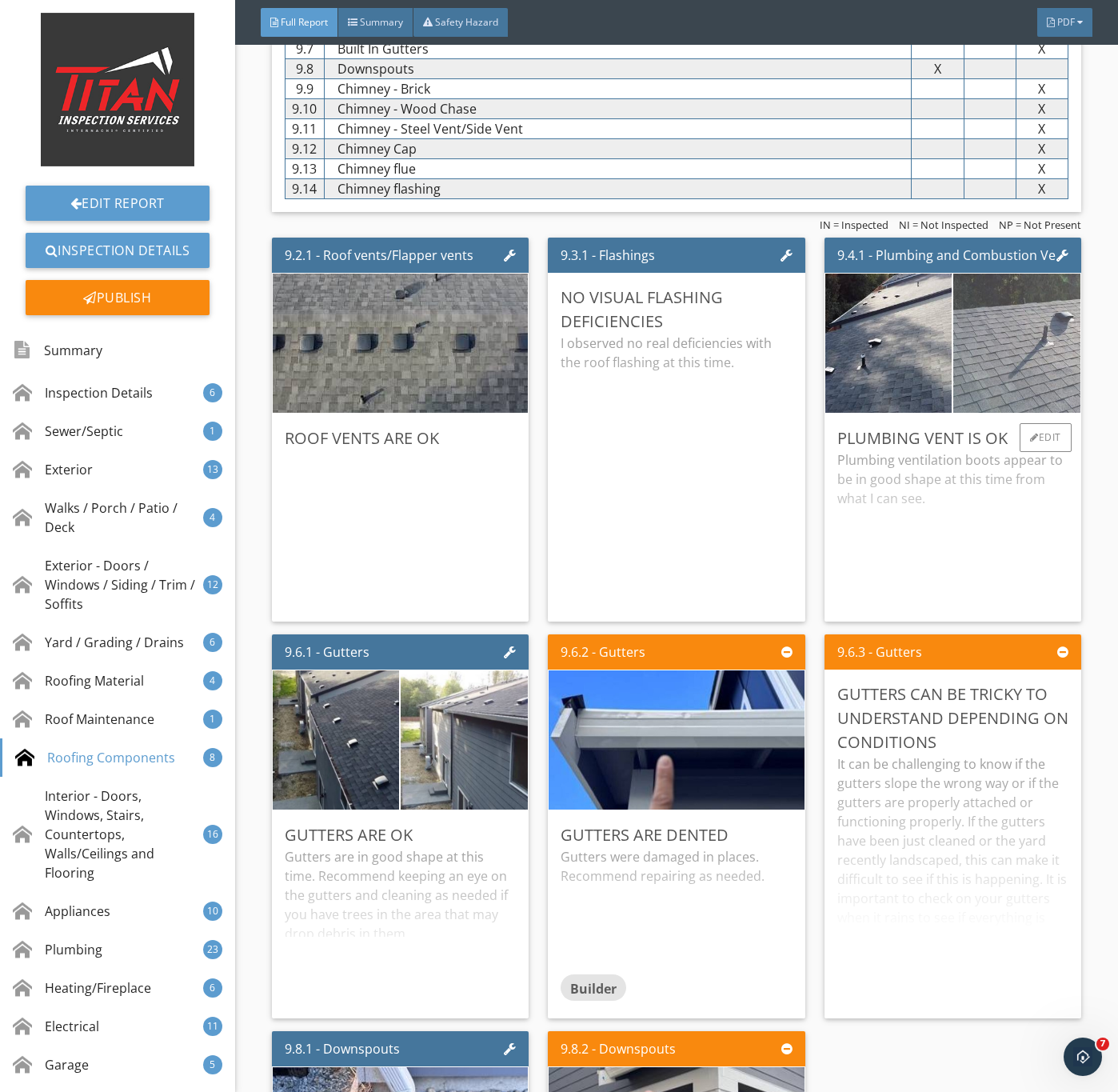
click at [1037, 403] on img at bounding box center [1017, 343] width 318 height 178
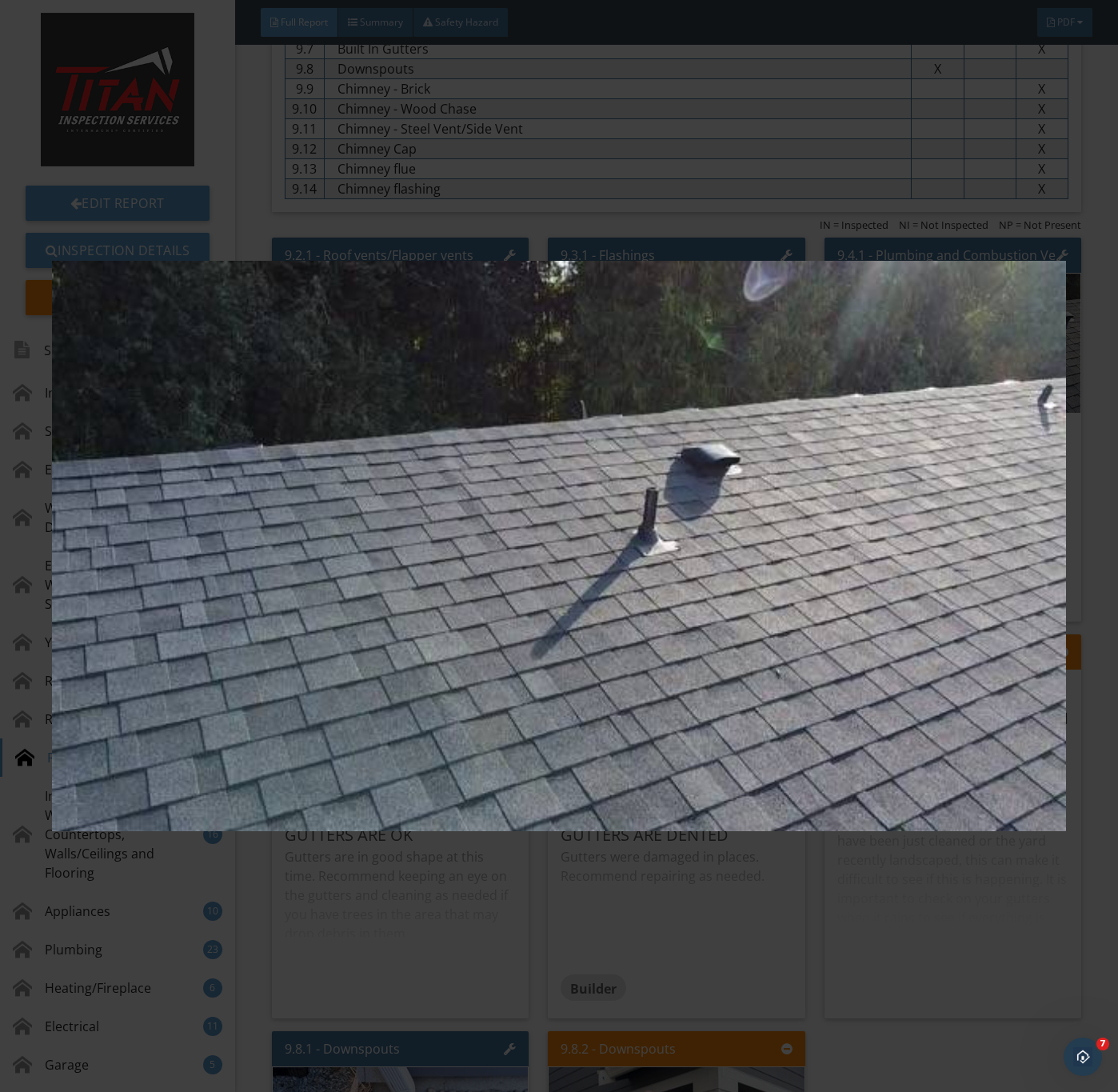
click at [725, 730] on img at bounding box center [559, 546] width 1013 height 988
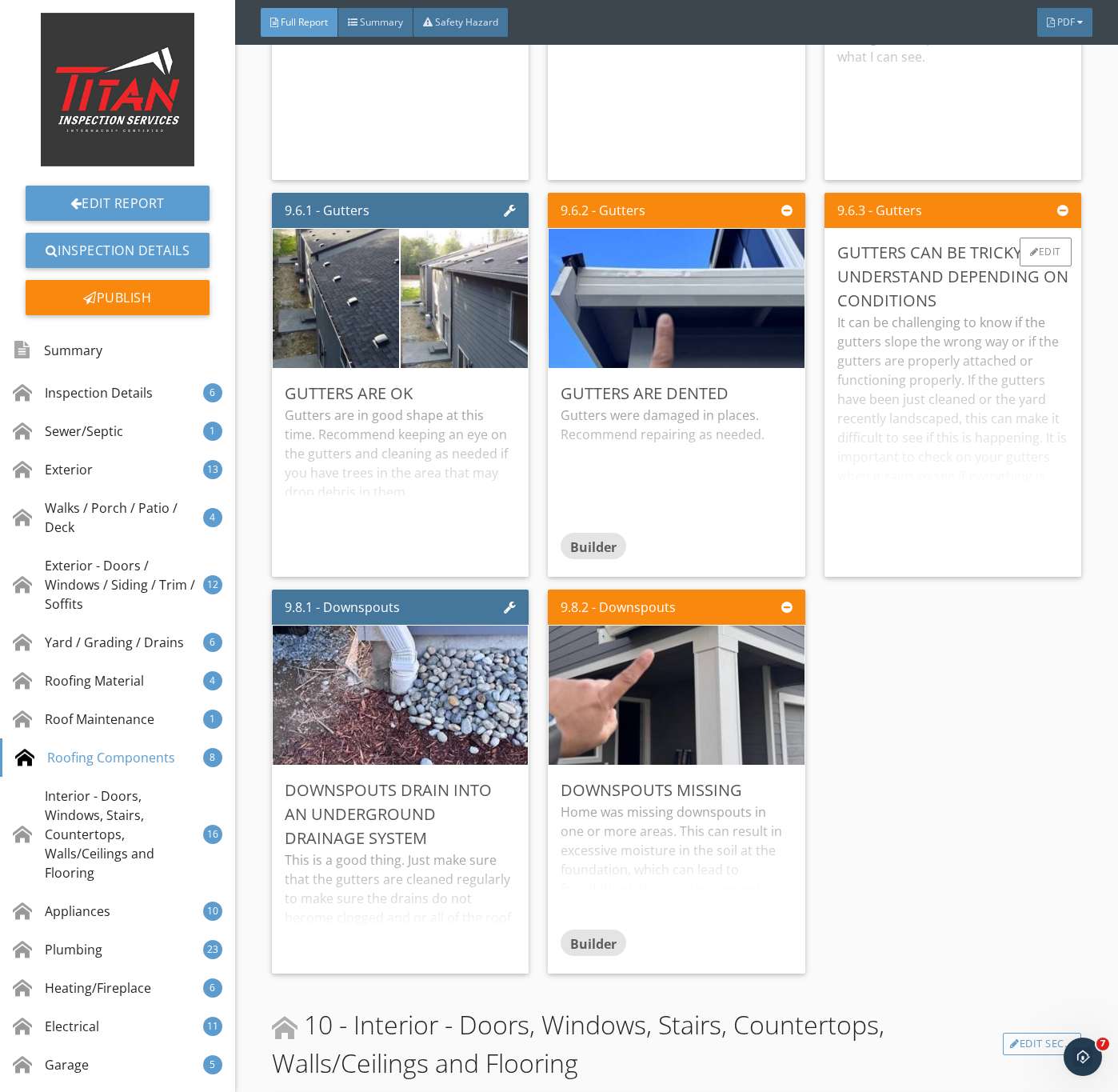
scroll to position [12118, 0]
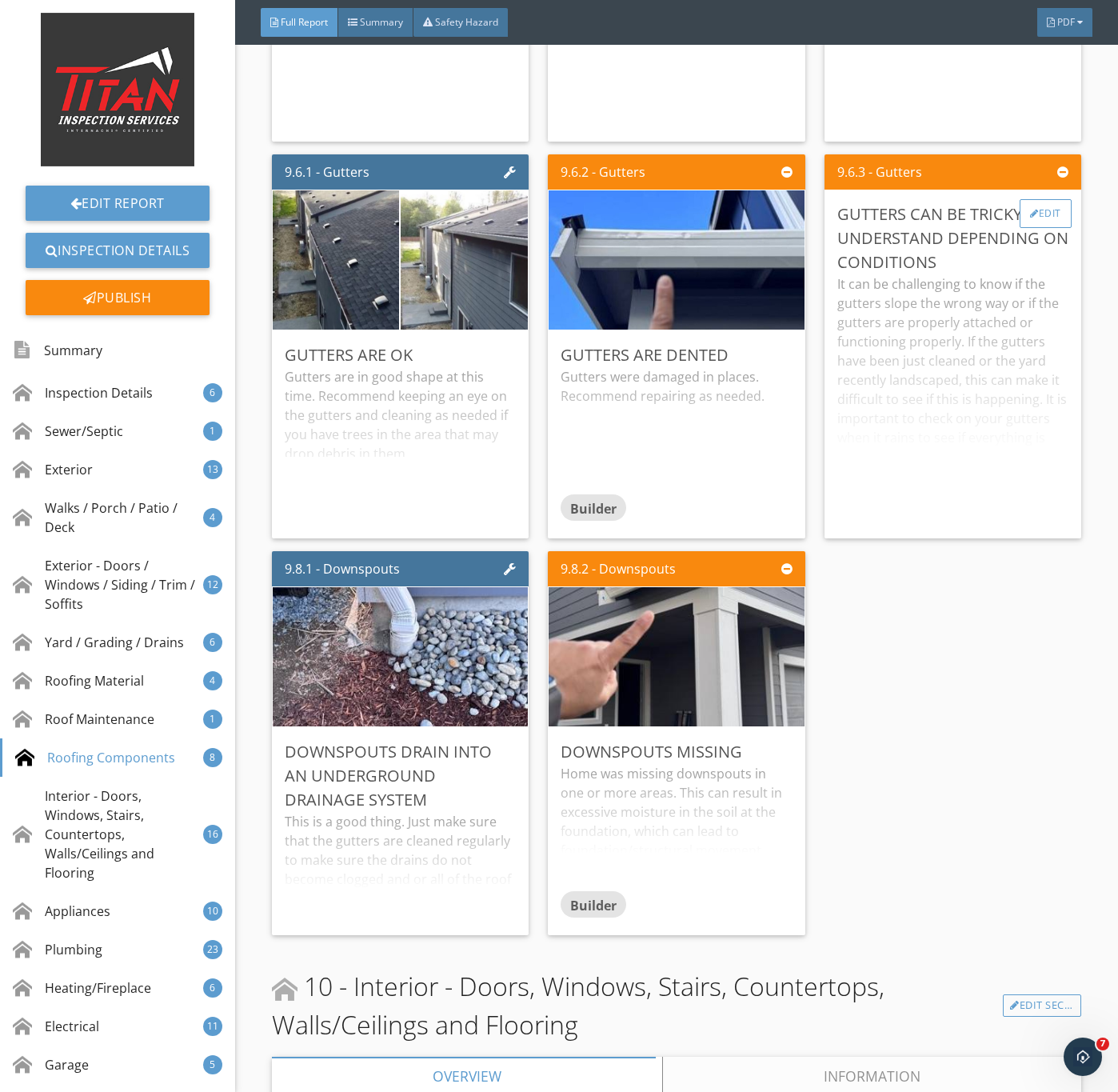
click at [1028, 228] on div "Edit" at bounding box center [1046, 214] width 52 height 28
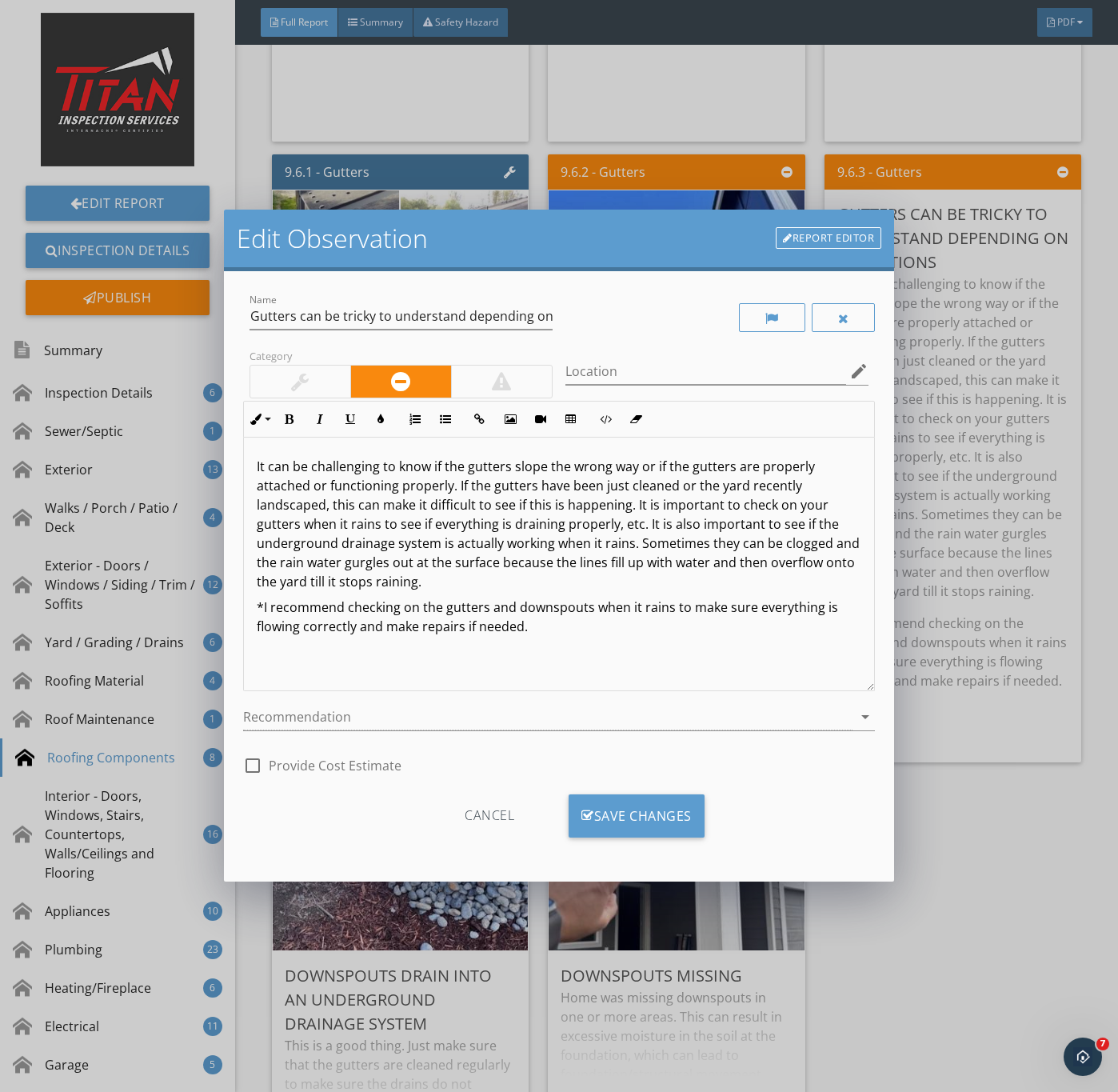
click at [284, 381] on div at bounding box center [300, 381] width 100 height 32
drag, startPoint x: 632, startPoint y: 828, endPoint x: 749, endPoint y: 812, distance: 118.1
click at [636, 825] on div "Save Changes" at bounding box center [636, 815] width 136 height 43
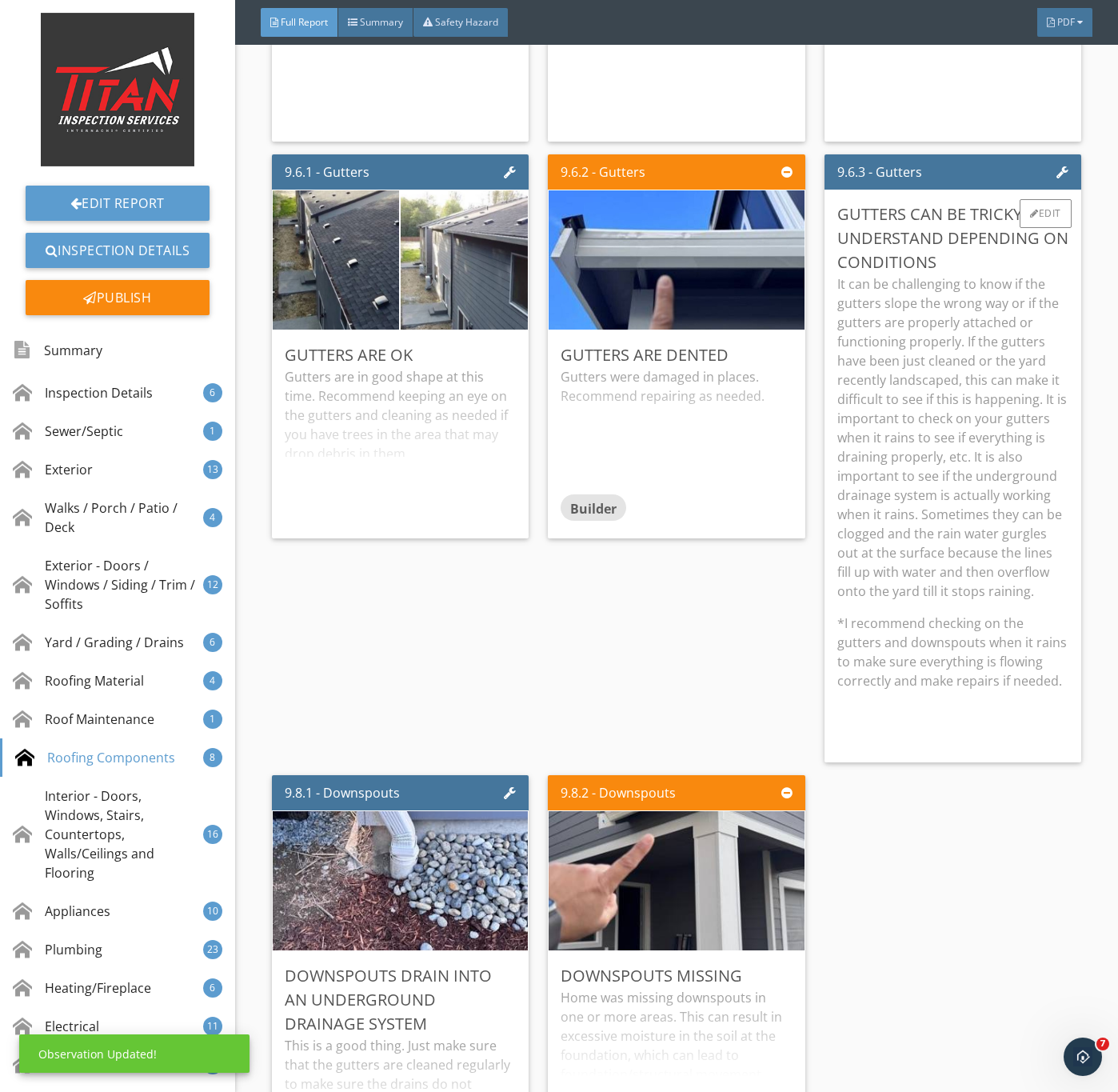
click at [949, 601] on p "It can be challenging to know if the gutters slope the wrong way or if the gutt…" at bounding box center [953, 437] width 232 height 326
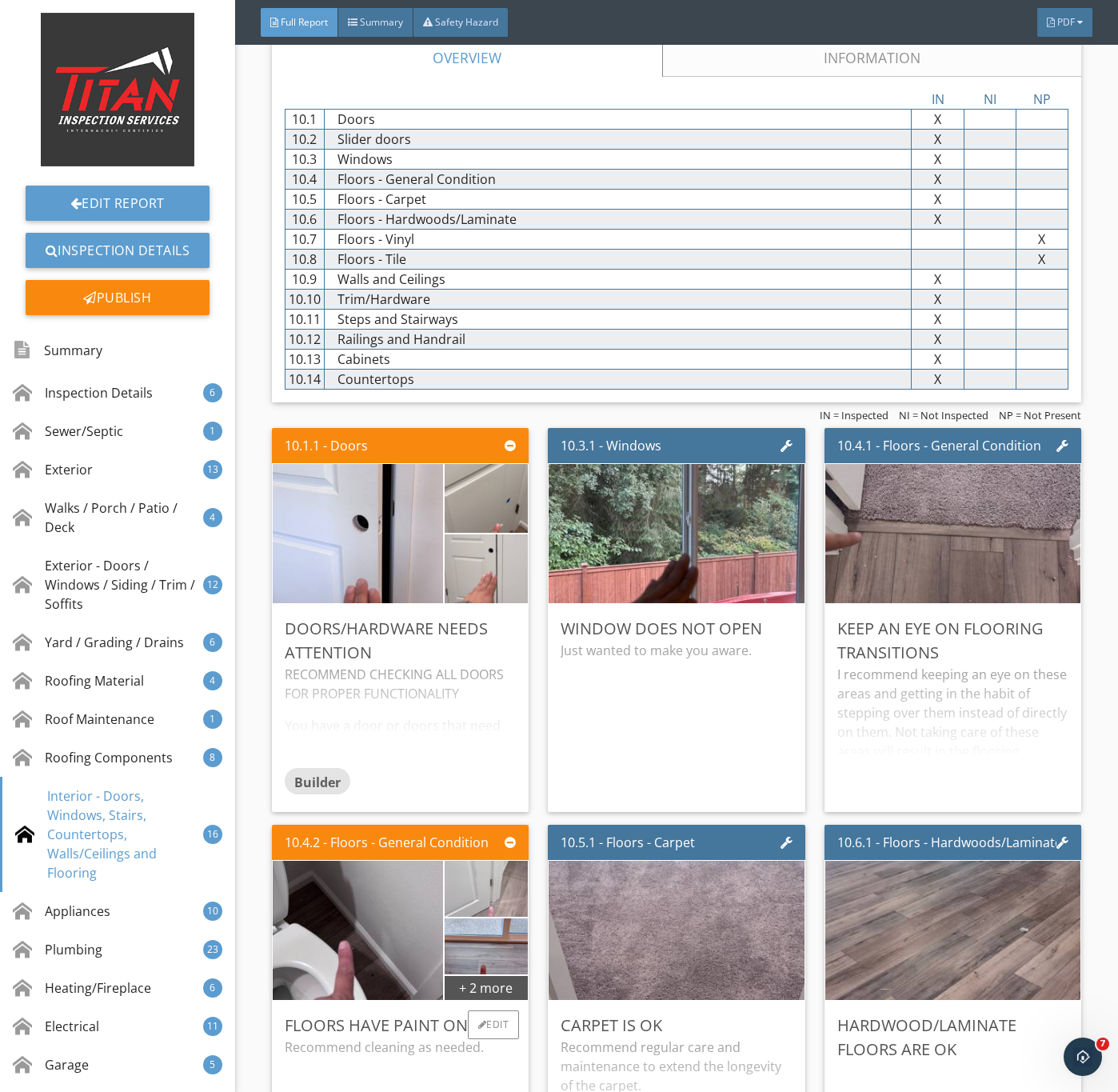
scroll to position [13197, 0]
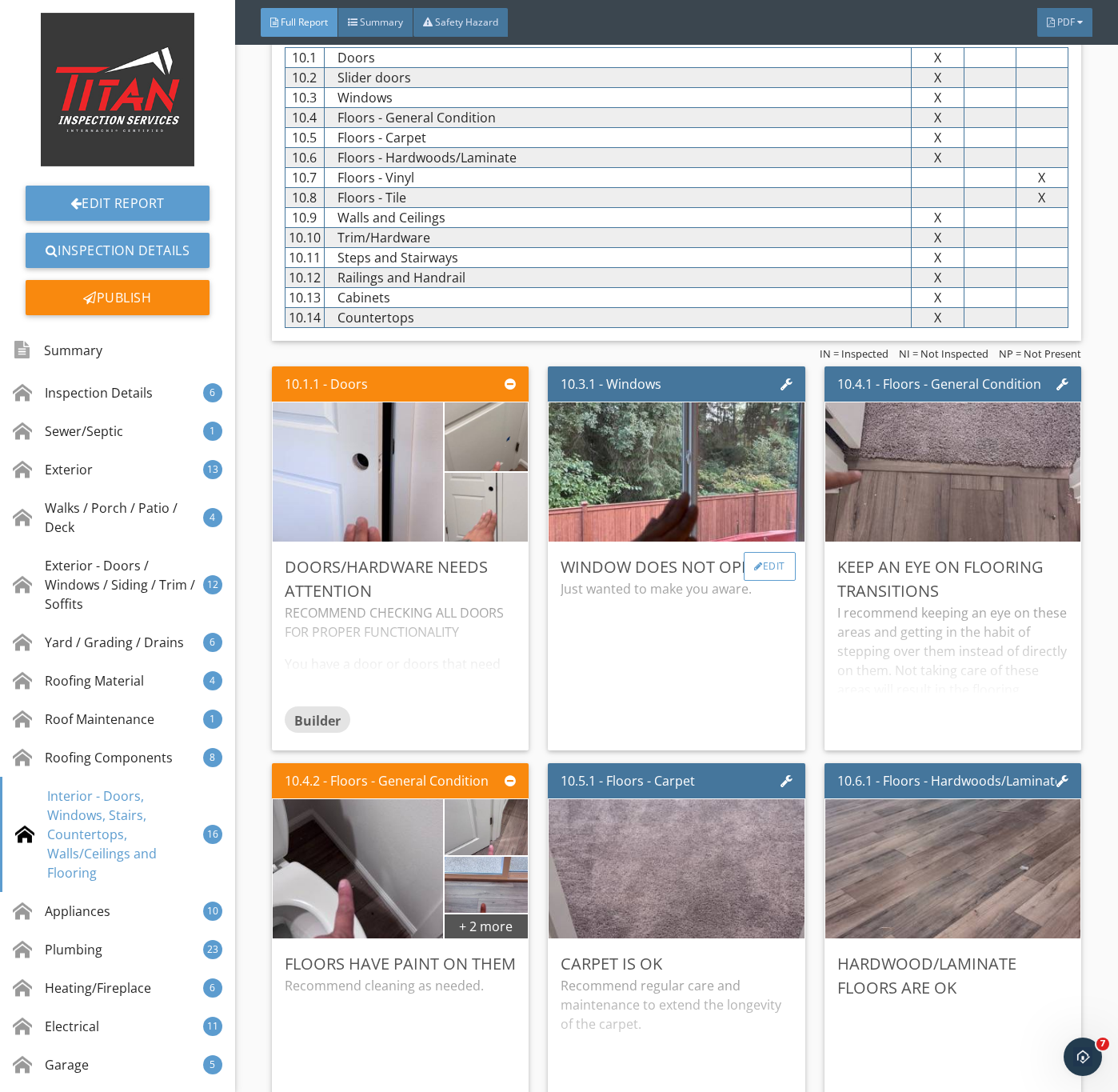
click at [759, 581] on div "Edit" at bounding box center [770, 566] width 52 height 28
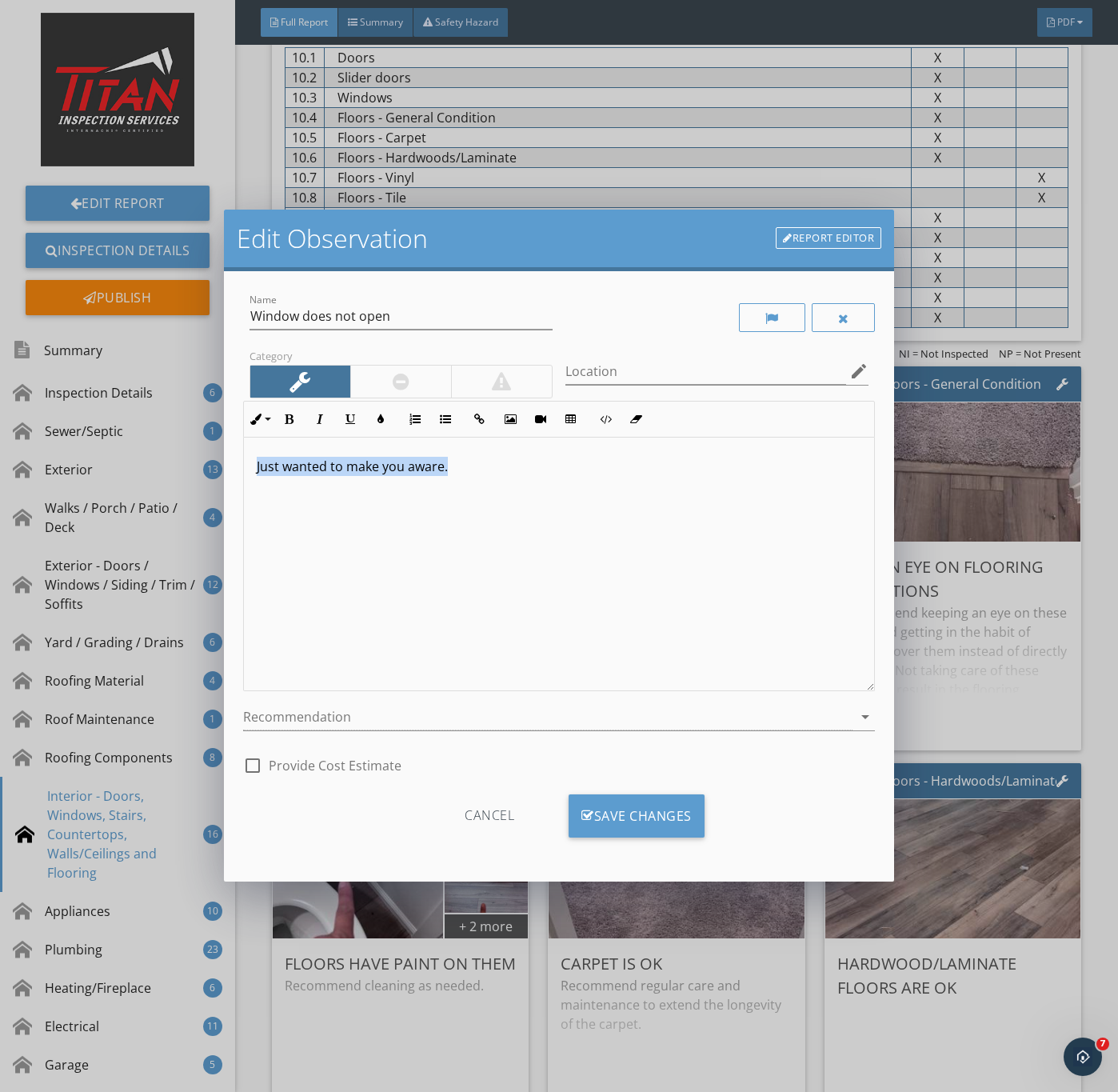
drag, startPoint x: 476, startPoint y: 463, endPoint x: 128, endPoint y: 480, distance: 348.4
click at [128, 480] on div "Edit Observation Report Editor Name Window does not open Category Location edit…" at bounding box center [559, 546] width 1118 height 1092
click at [367, 373] on div at bounding box center [401, 381] width 101 height 32
click at [291, 712] on div at bounding box center [548, 717] width 610 height 27
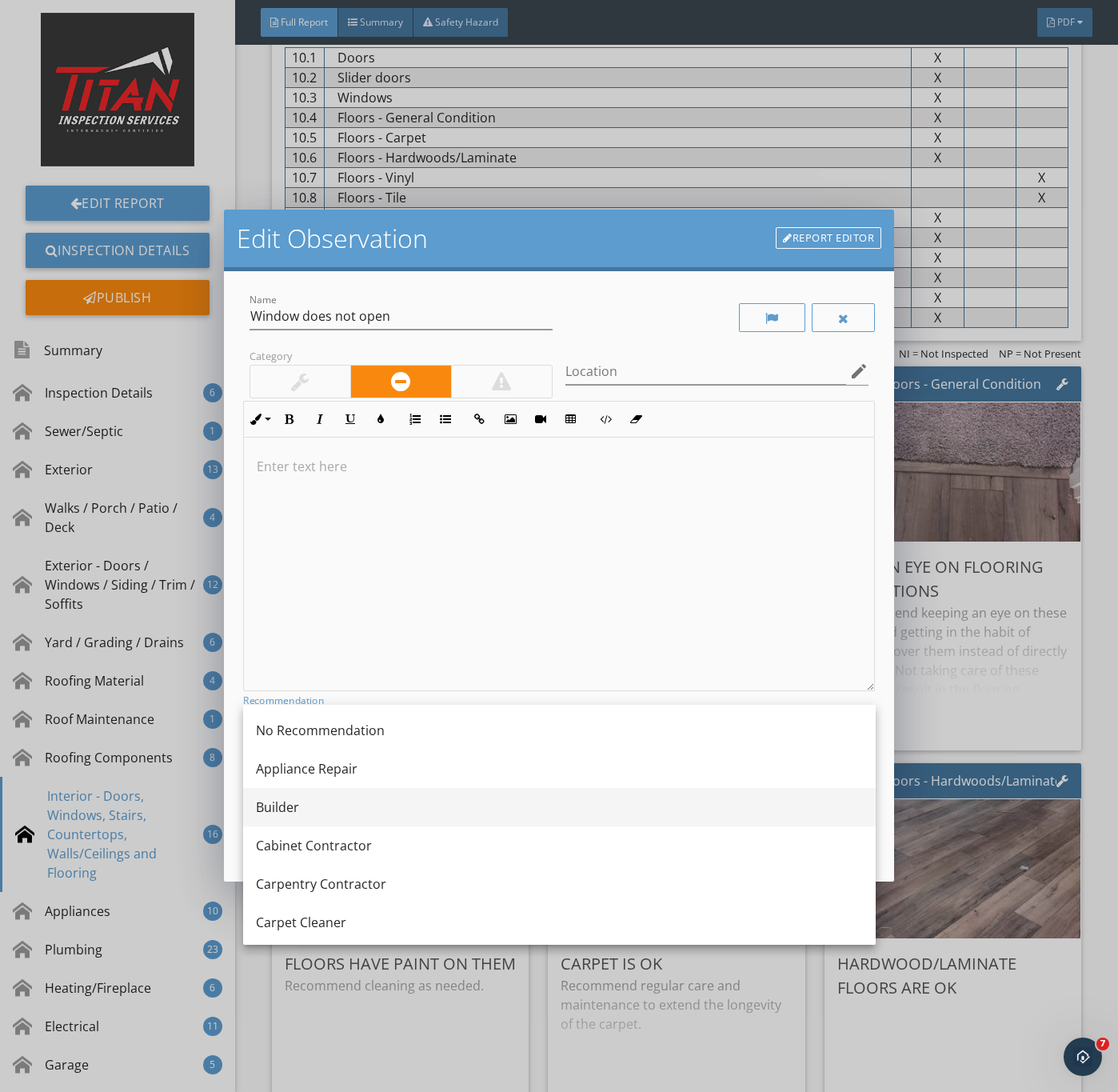
click at [303, 809] on div "Builder" at bounding box center [560, 807] width 607 height 20
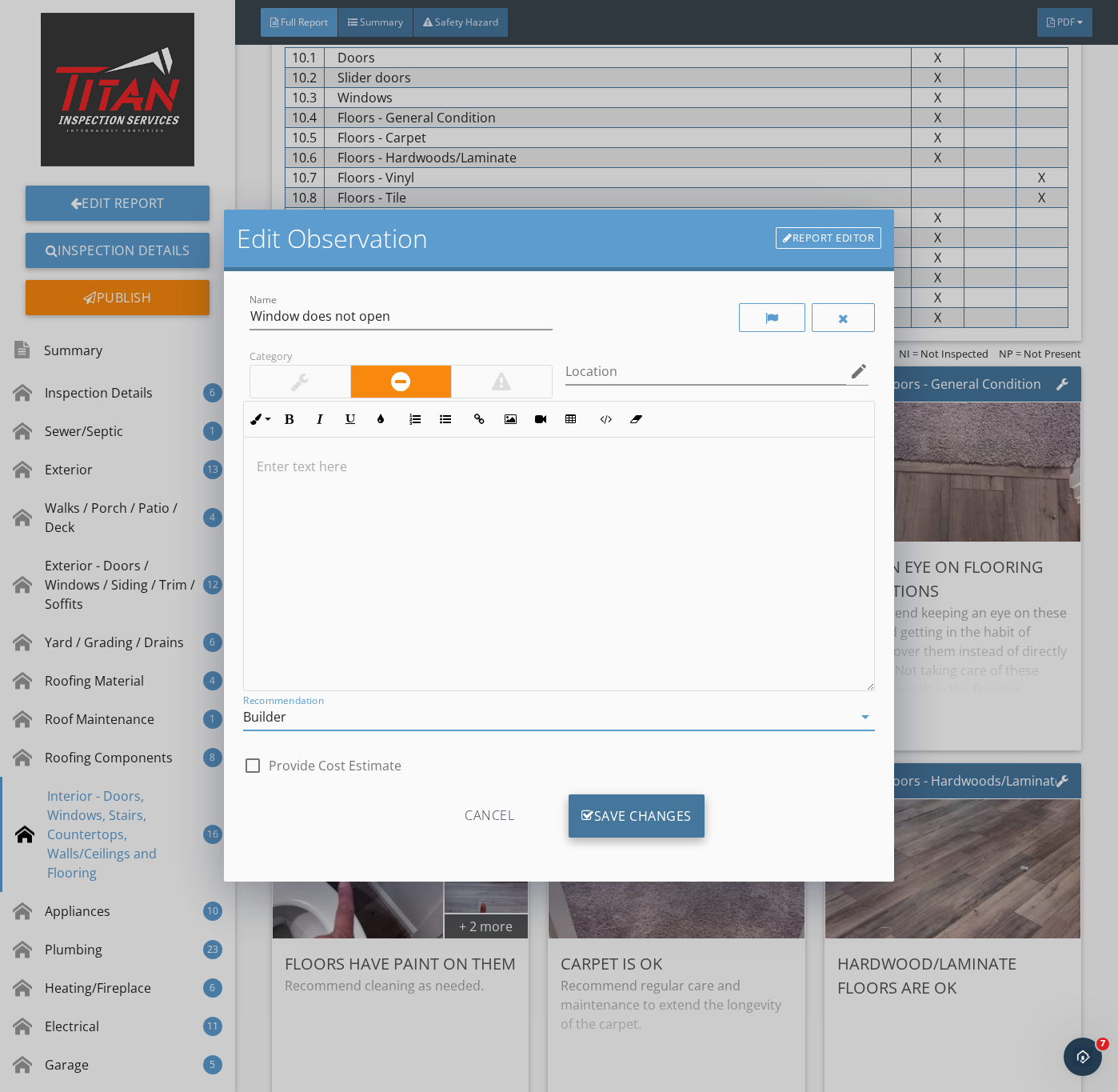
click at [610, 805] on div "Save Changes" at bounding box center [636, 815] width 136 height 43
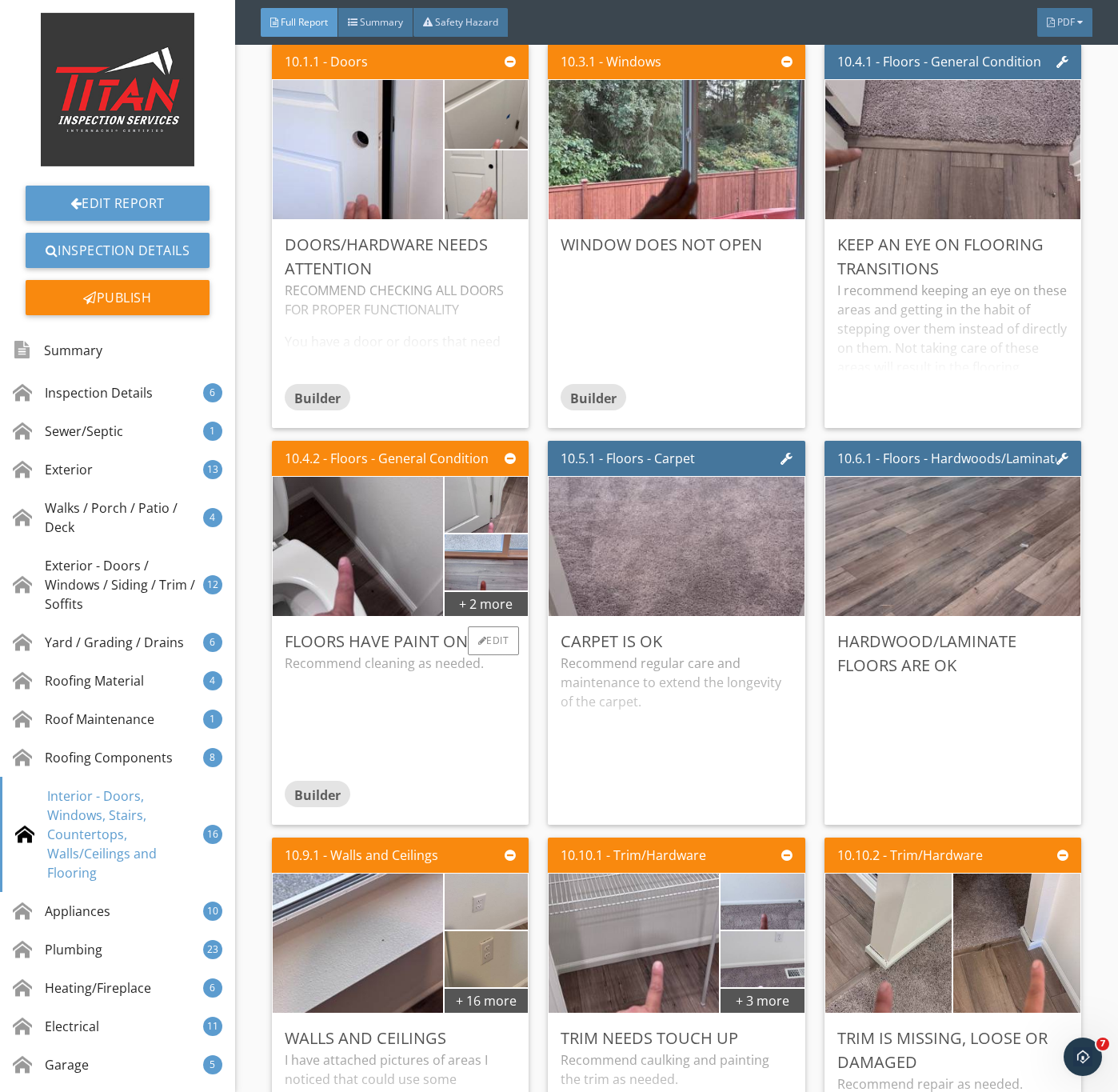
scroll to position [13557, 0]
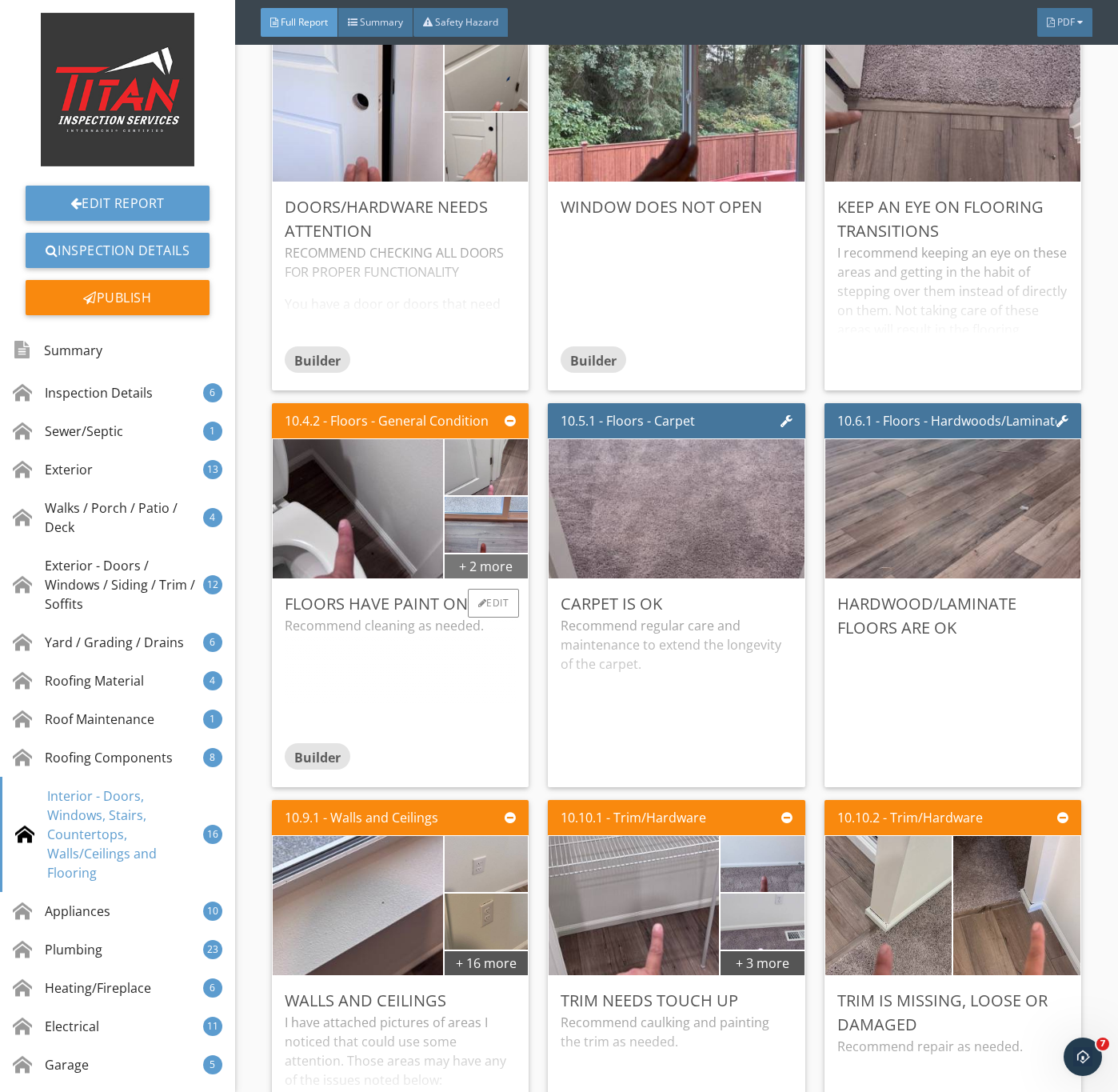
click at [471, 578] on div "+ 2 more" at bounding box center [486, 565] width 83 height 26
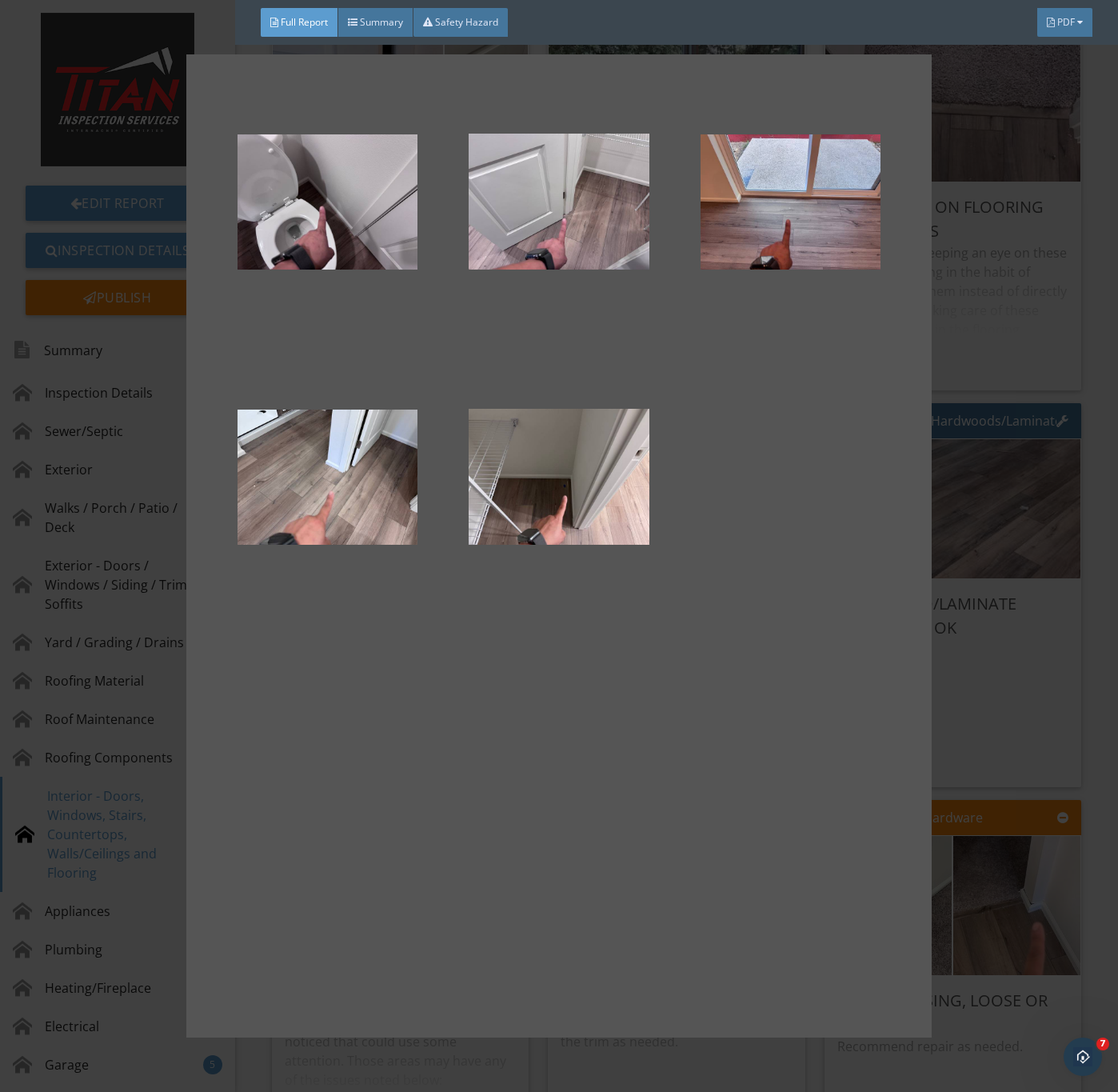
click at [988, 732] on div at bounding box center [559, 546] width 1118 height 1092
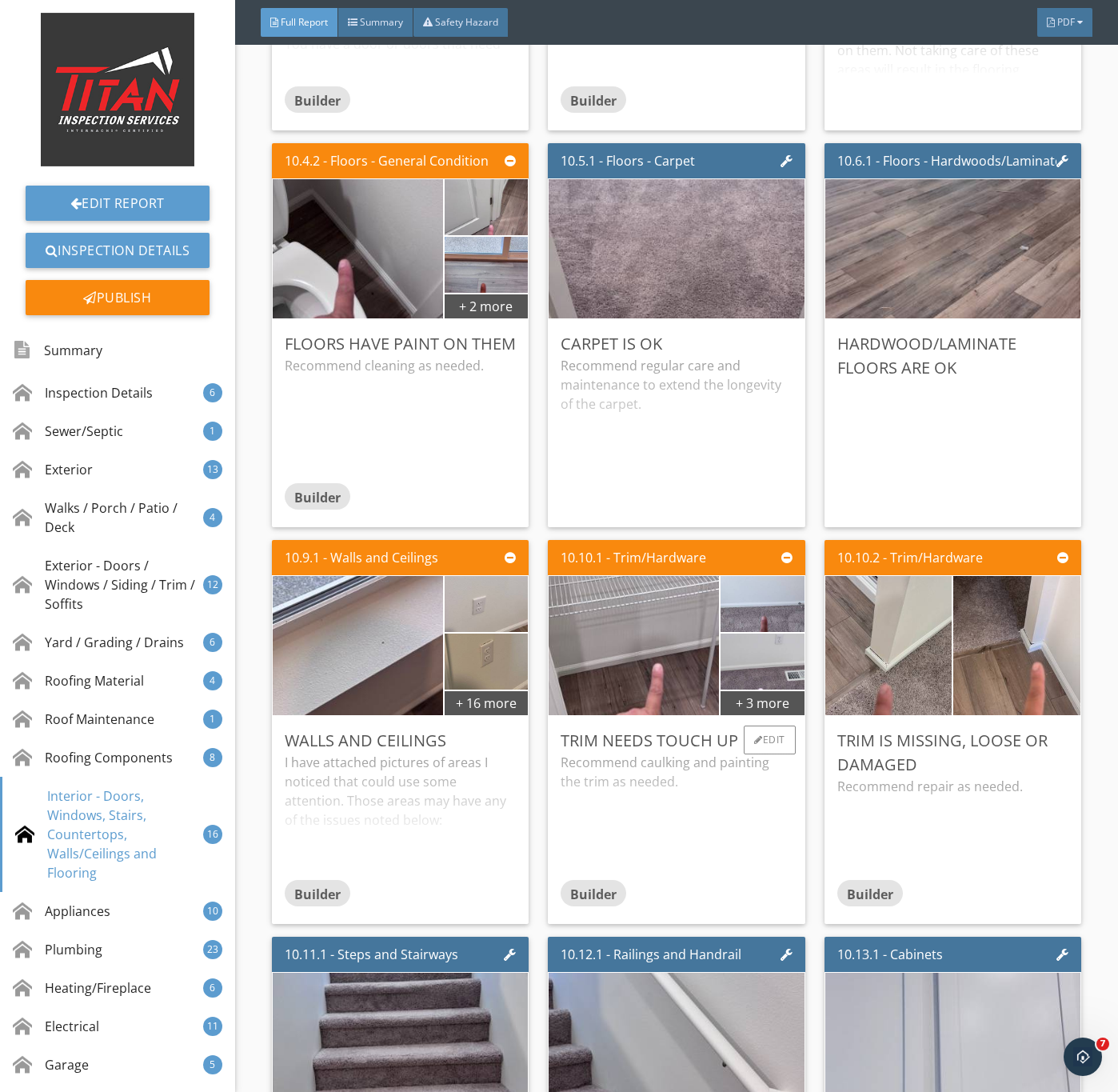
scroll to position [13917, 0]
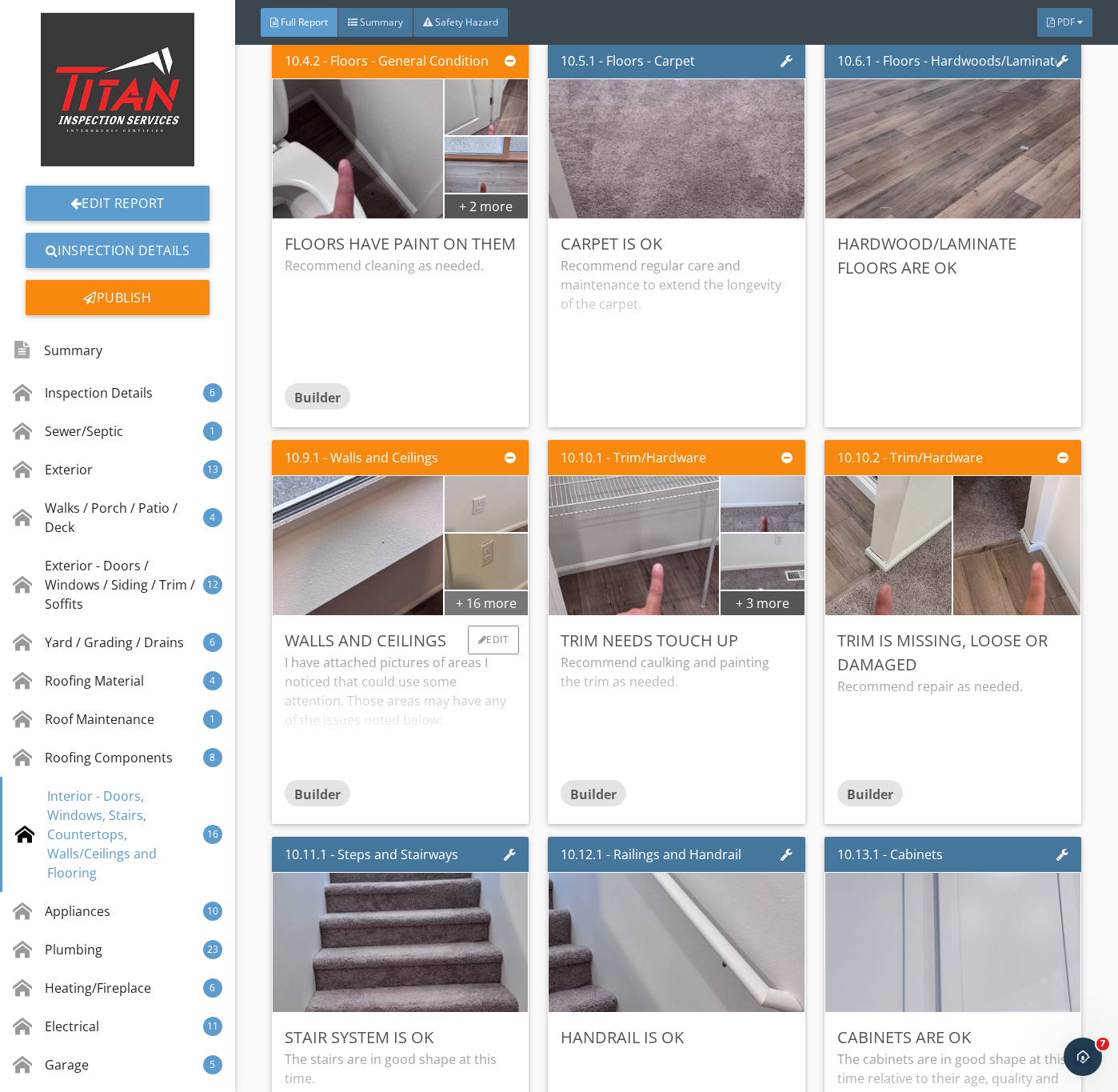
click at [501, 615] on div "+ 16 more" at bounding box center [486, 602] width 83 height 26
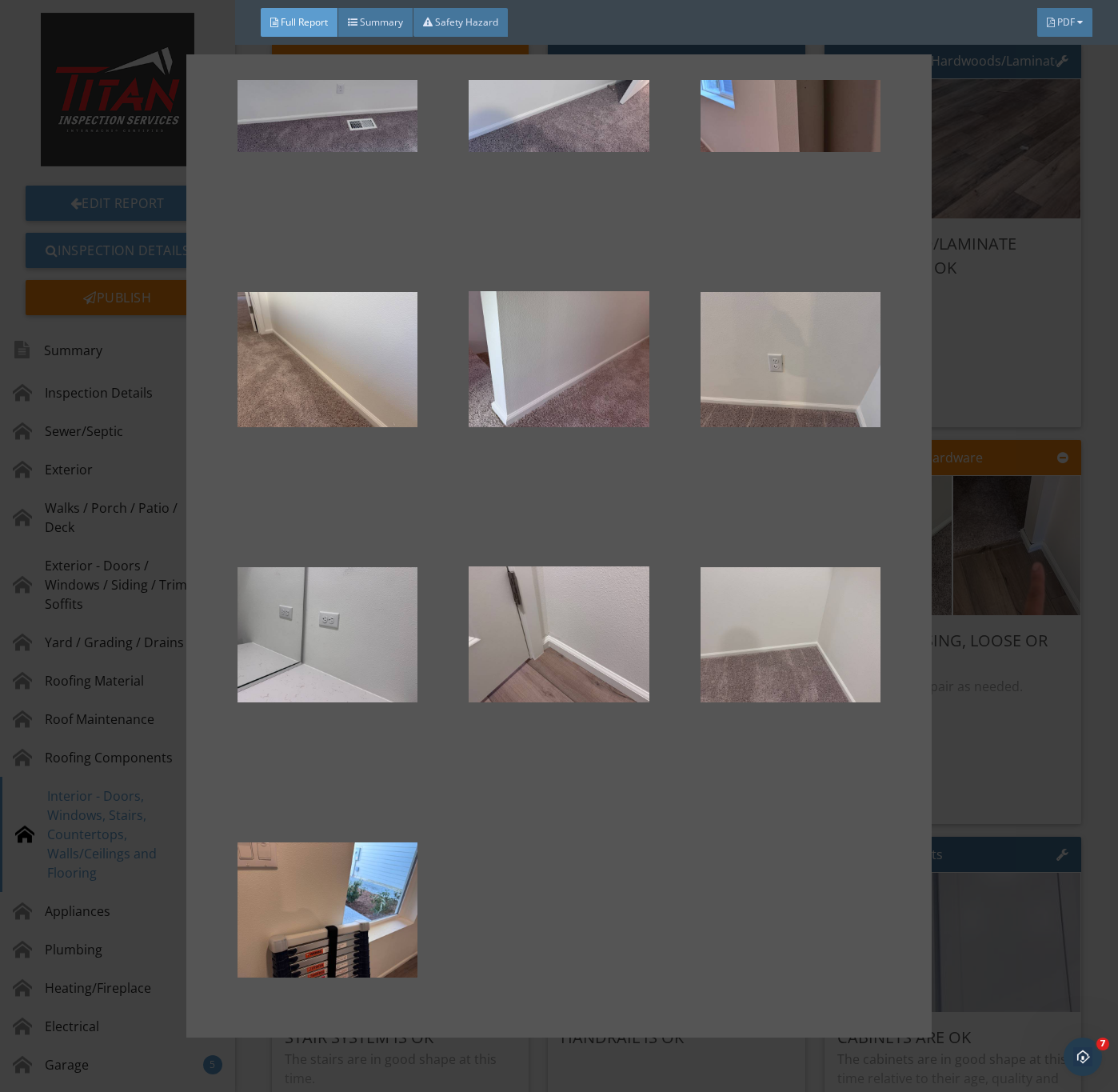
scroll to position [994, 0]
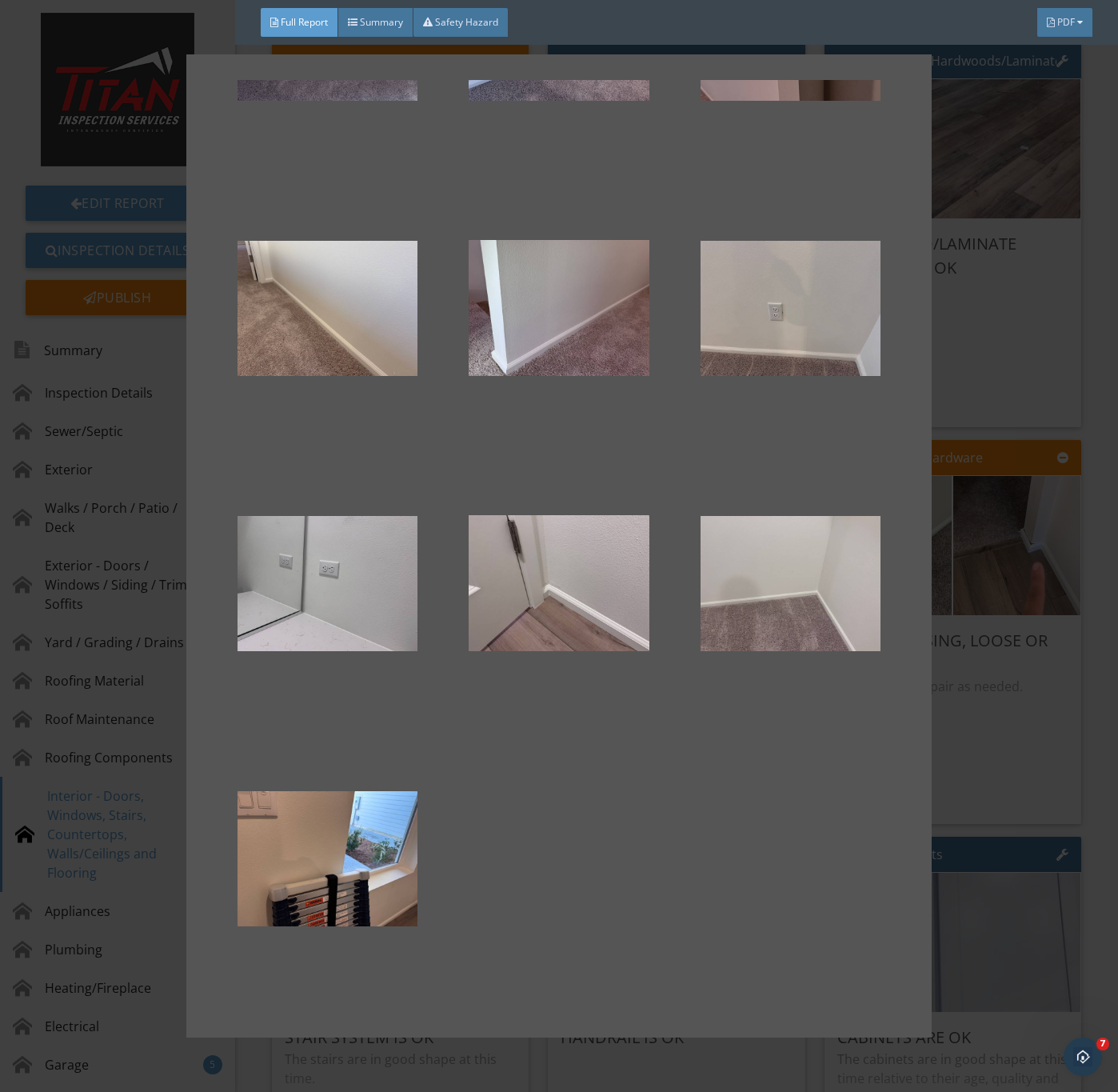
click at [998, 840] on div at bounding box center [559, 546] width 1118 height 1092
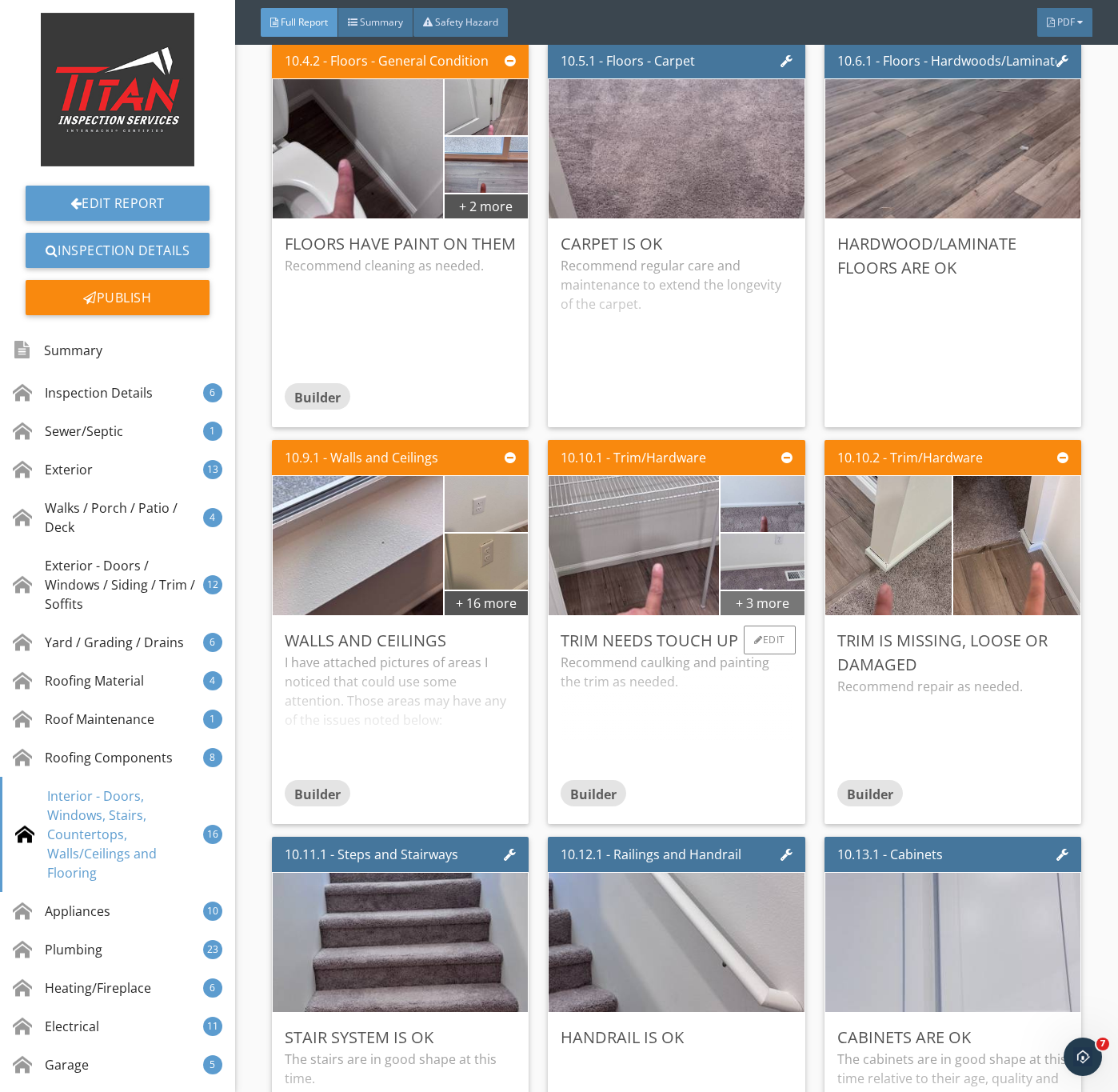
click at [773, 615] on div "+ 3 more" at bounding box center [762, 602] width 83 height 26
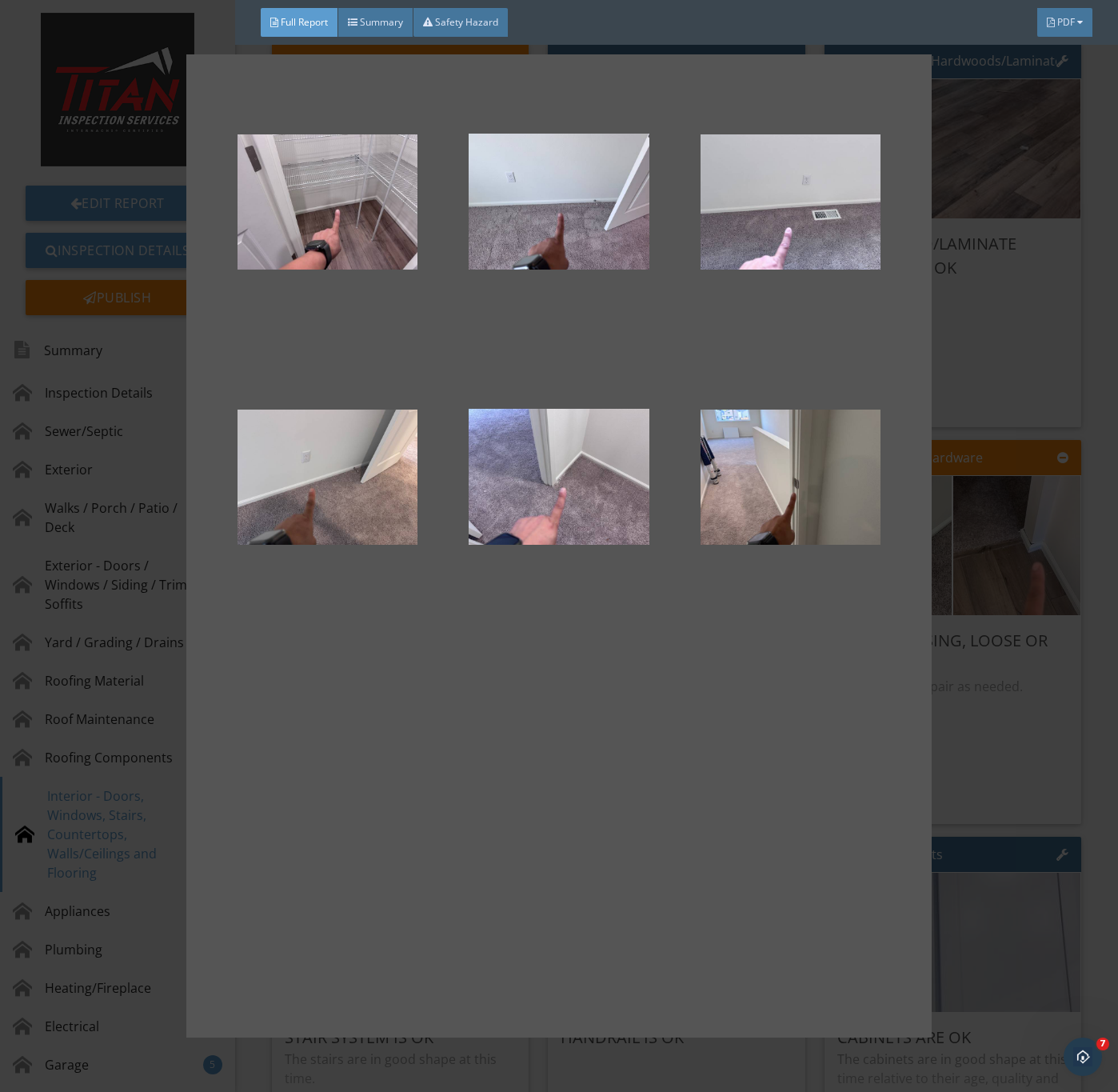
click at [1009, 776] on div at bounding box center [559, 546] width 1118 height 1092
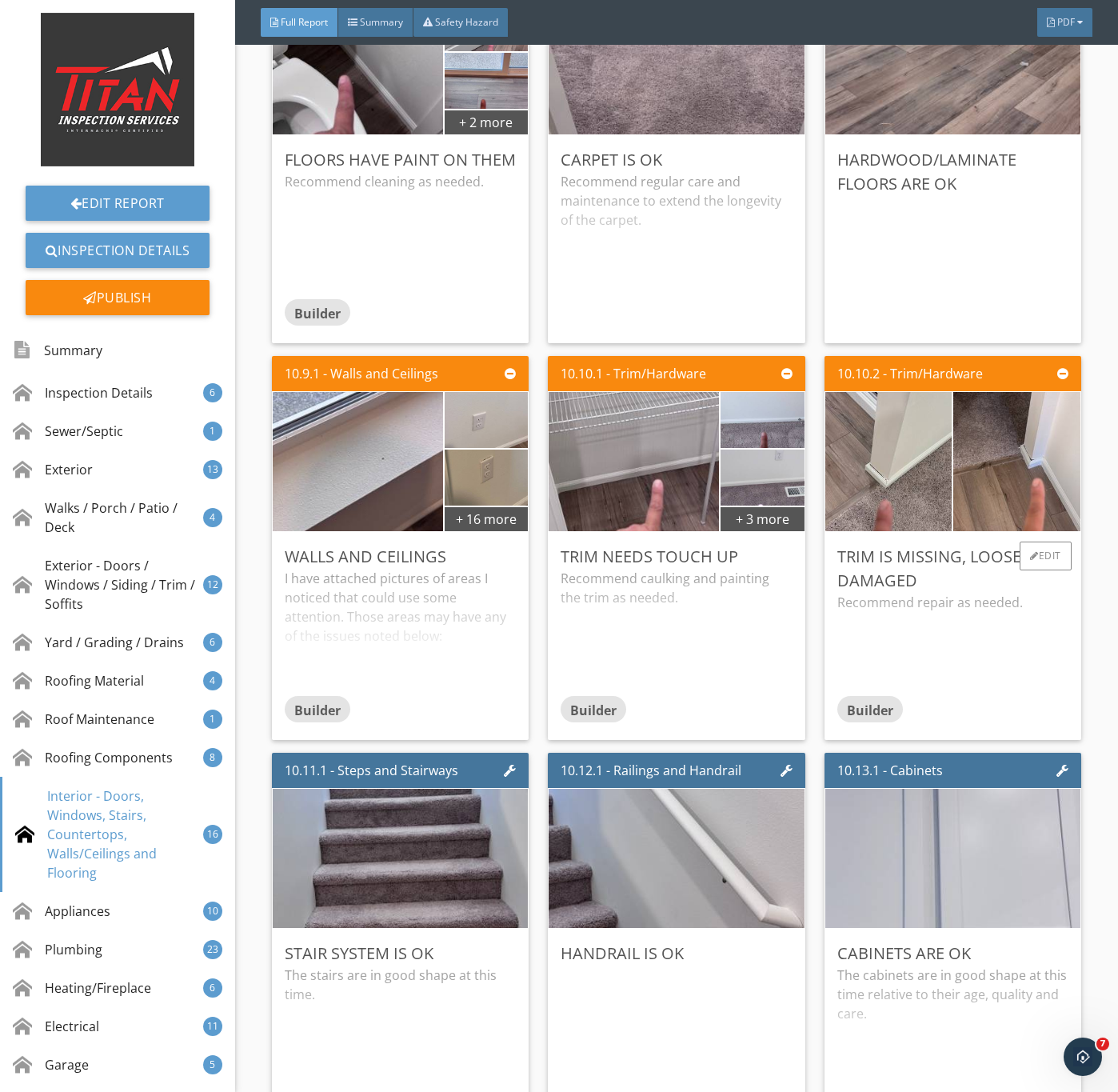
scroll to position [14037, 0]
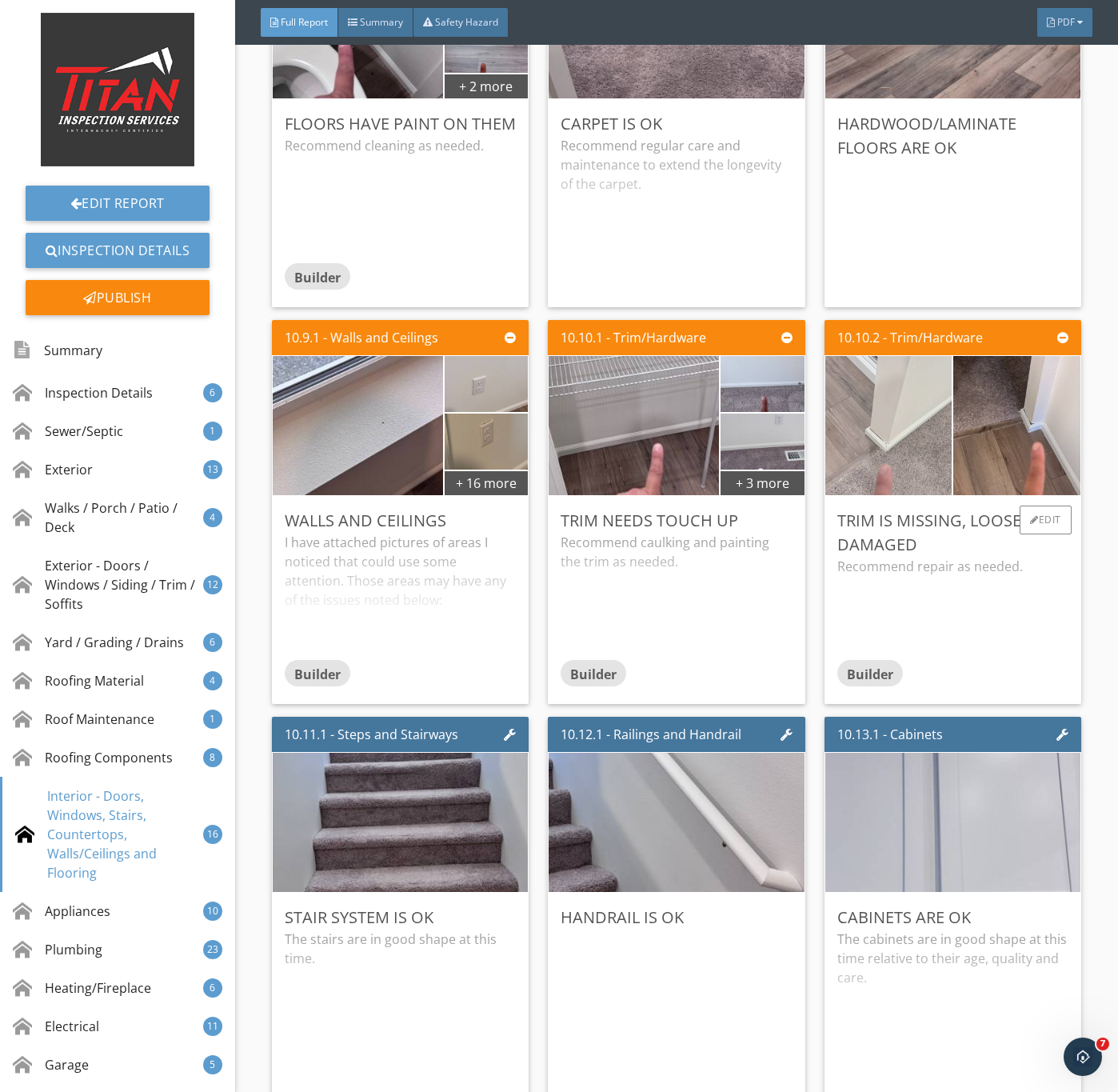
click at [891, 522] on img at bounding box center [888, 426] width 318 height 239
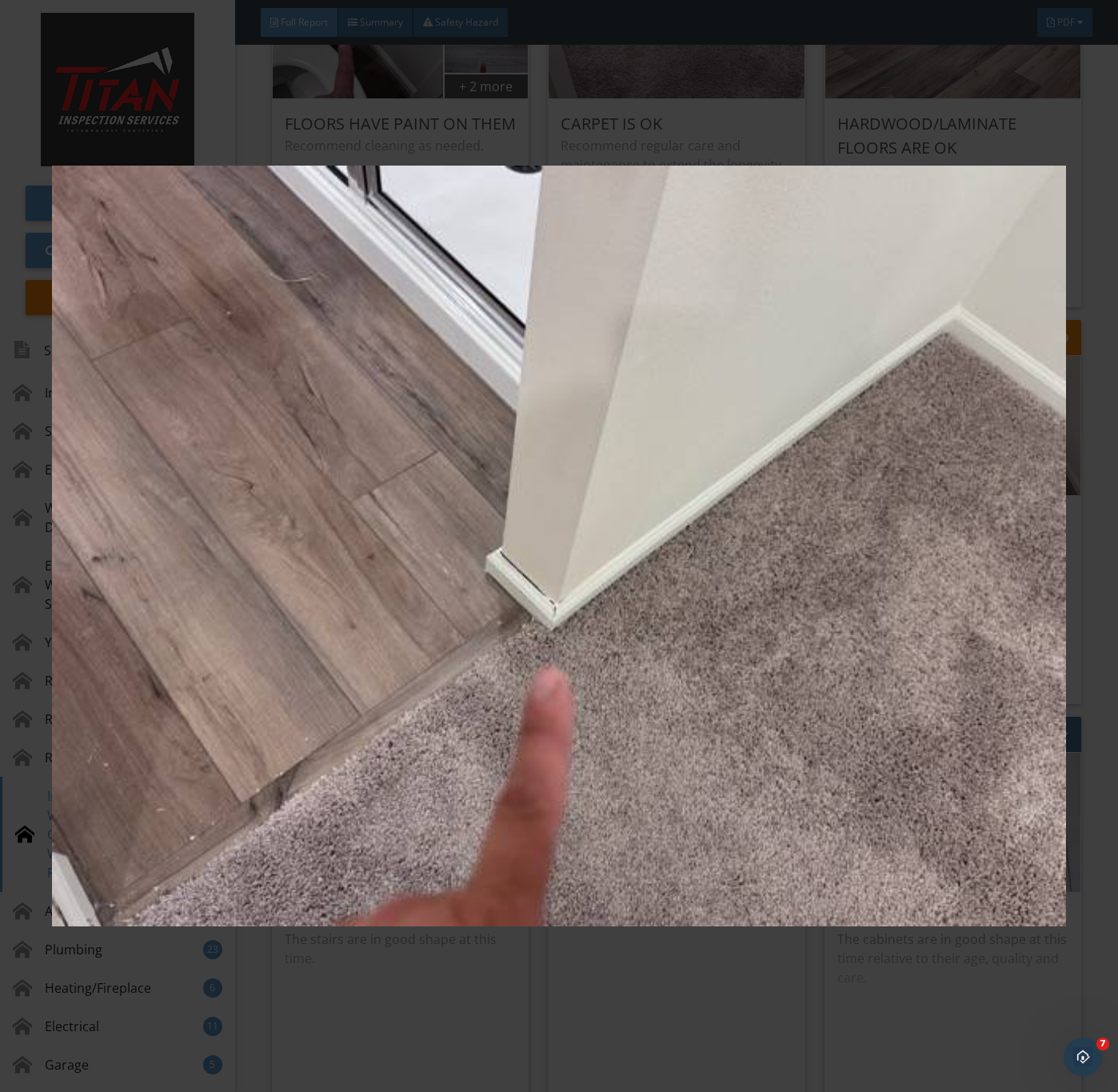
click at [950, 812] on img at bounding box center [559, 546] width 1013 height 988
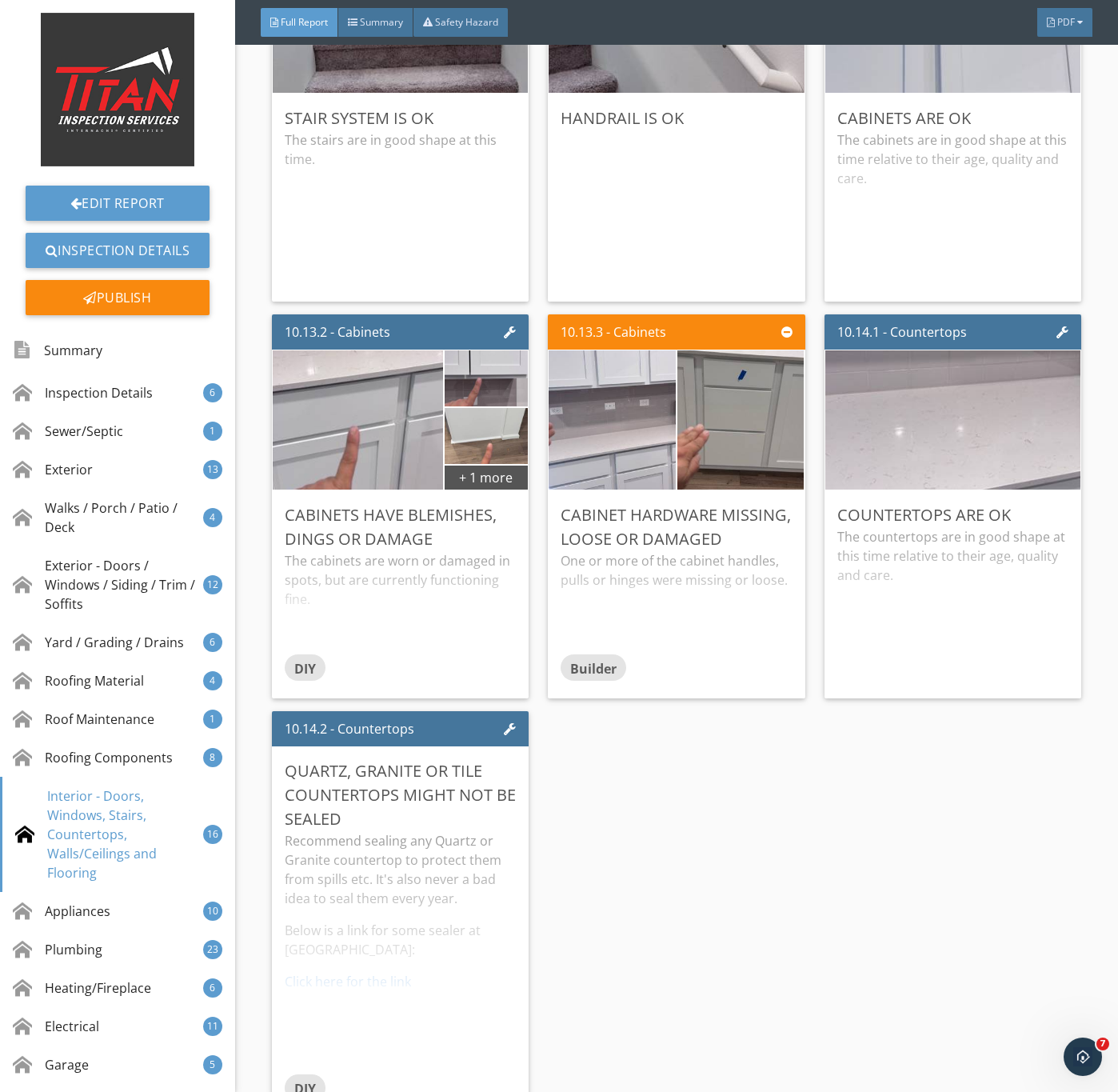
scroll to position [14877, 0]
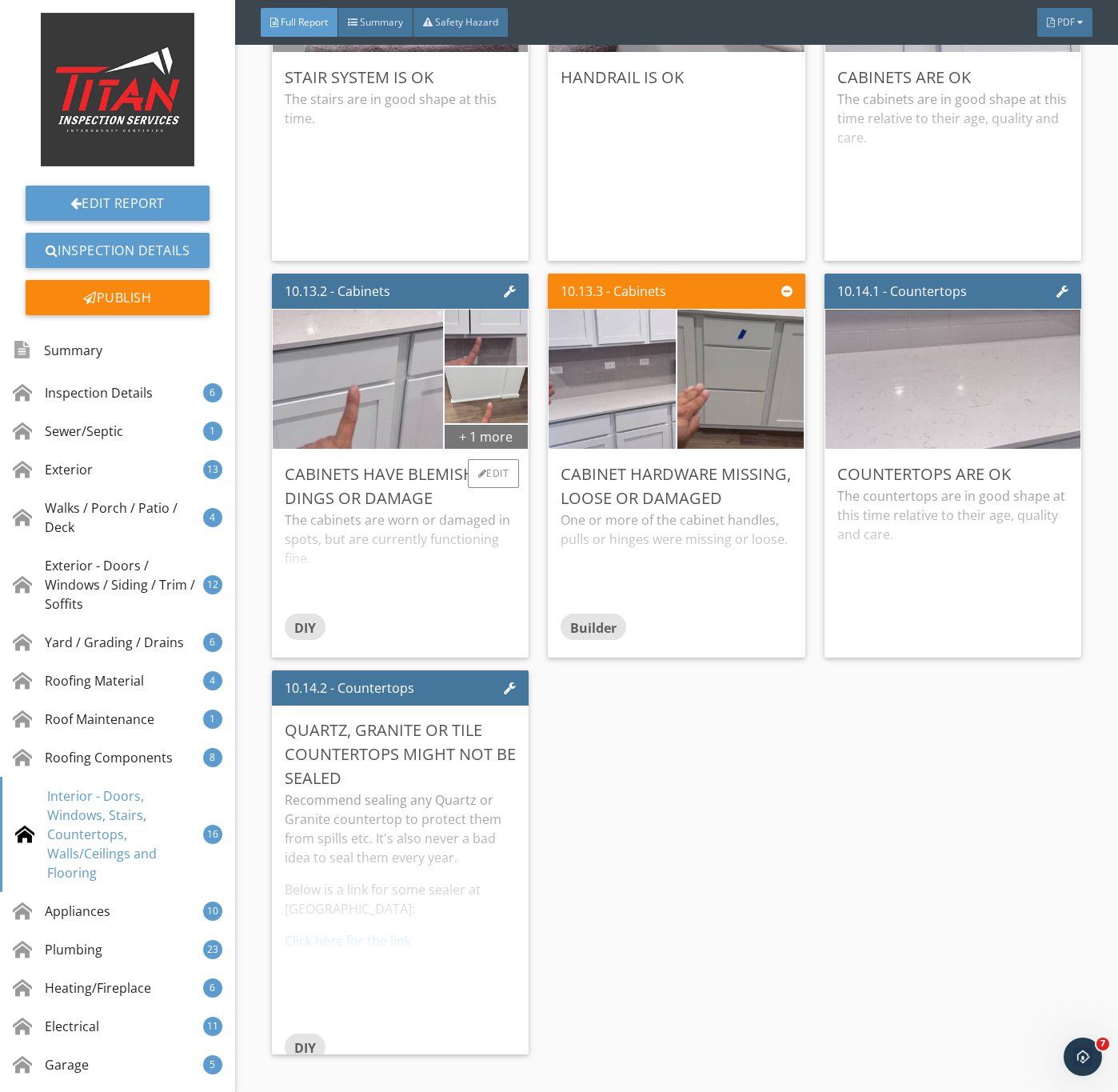
click at [468, 449] on div "+ 1 more" at bounding box center [486, 436] width 83 height 26
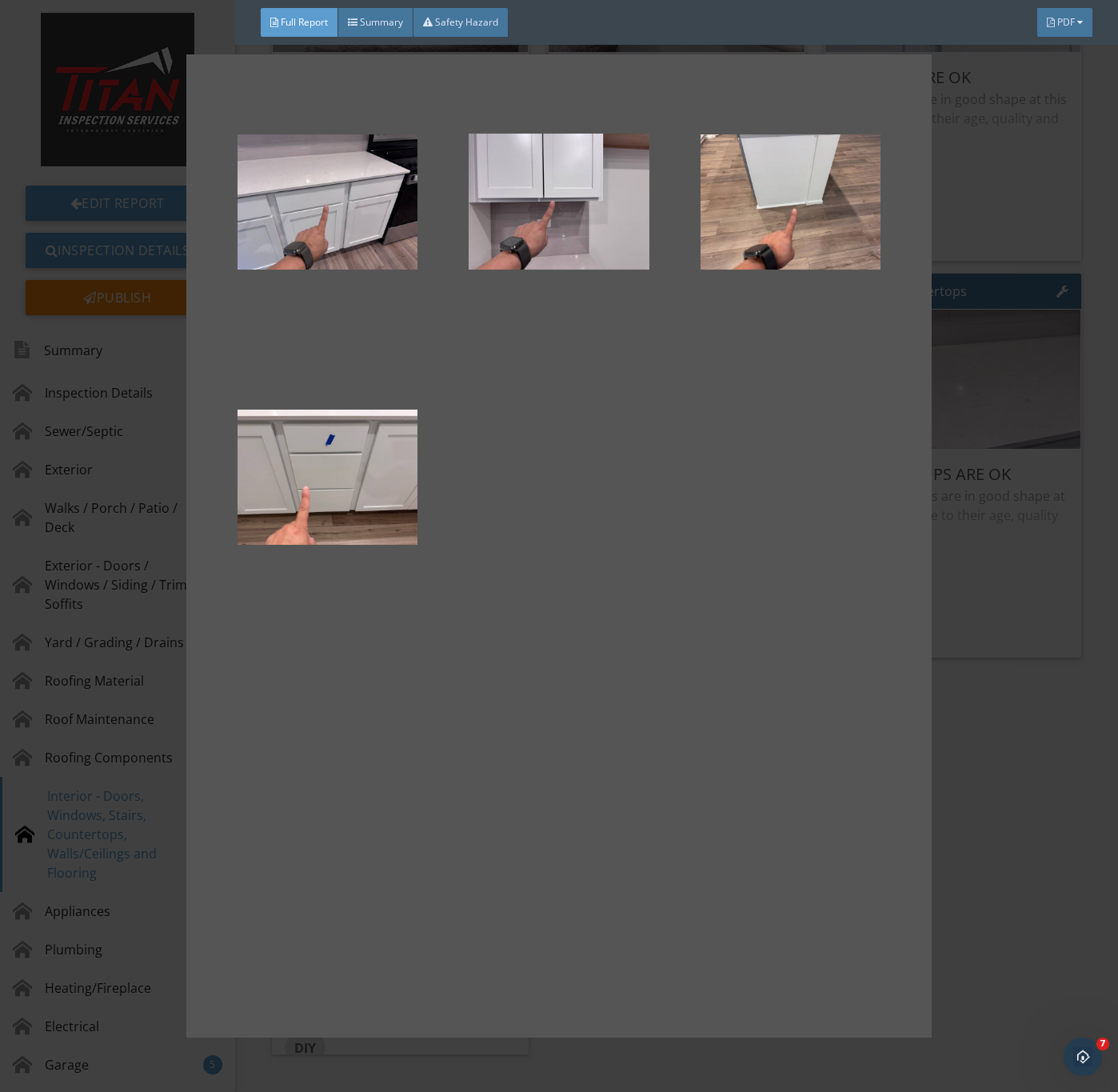
click at [1013, 746] on div at bounding box center [559, 546] width 1118 height 1092
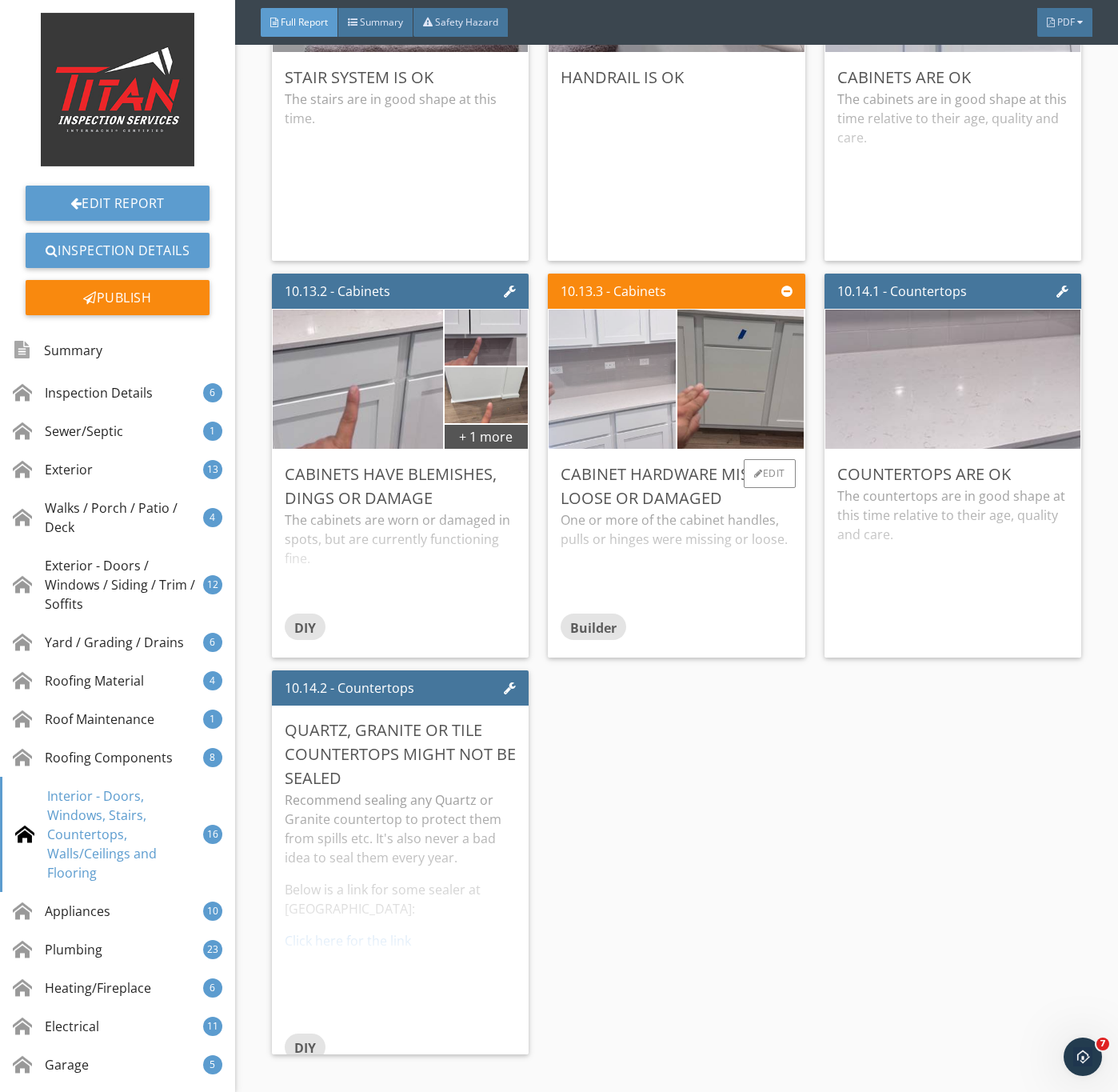
click at [610, 484] on img at bounding box center [612, 380] width 318 height 239
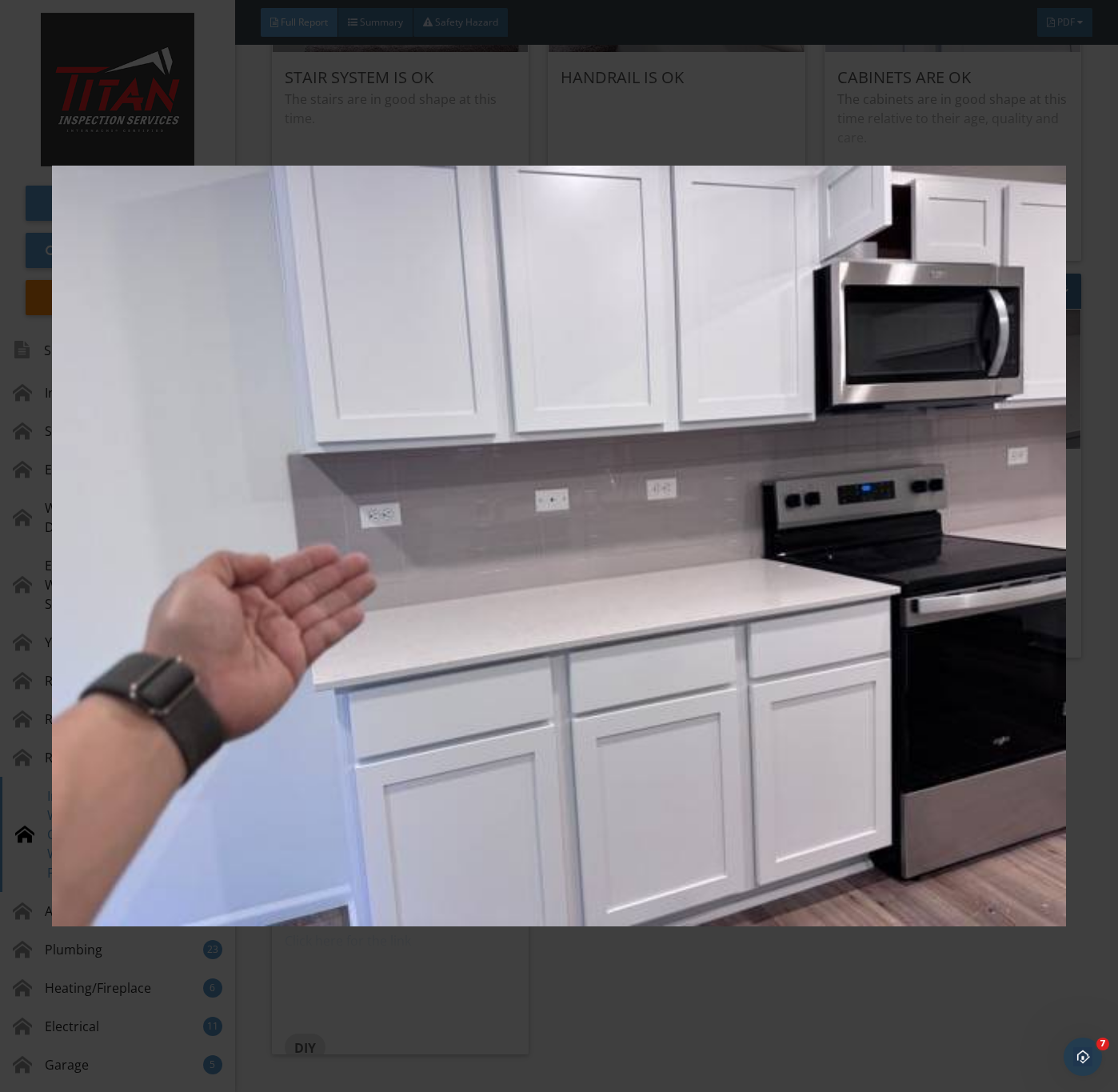
click at [814, 560] on img at bounding box center [559, 546] width 1013 height 988
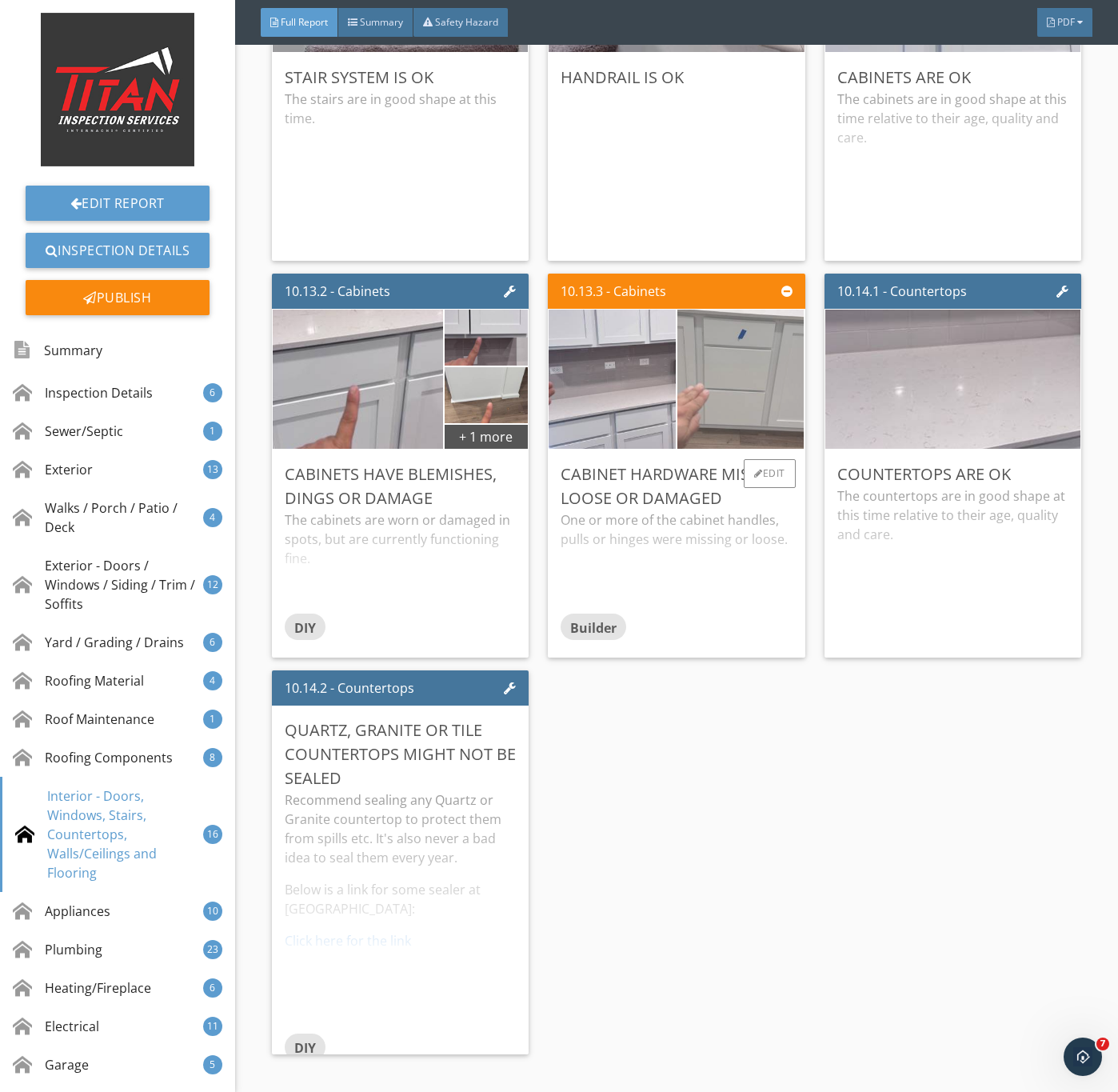
click at [750, 426] on img at bounding box center [741, 380] width 318 height 239
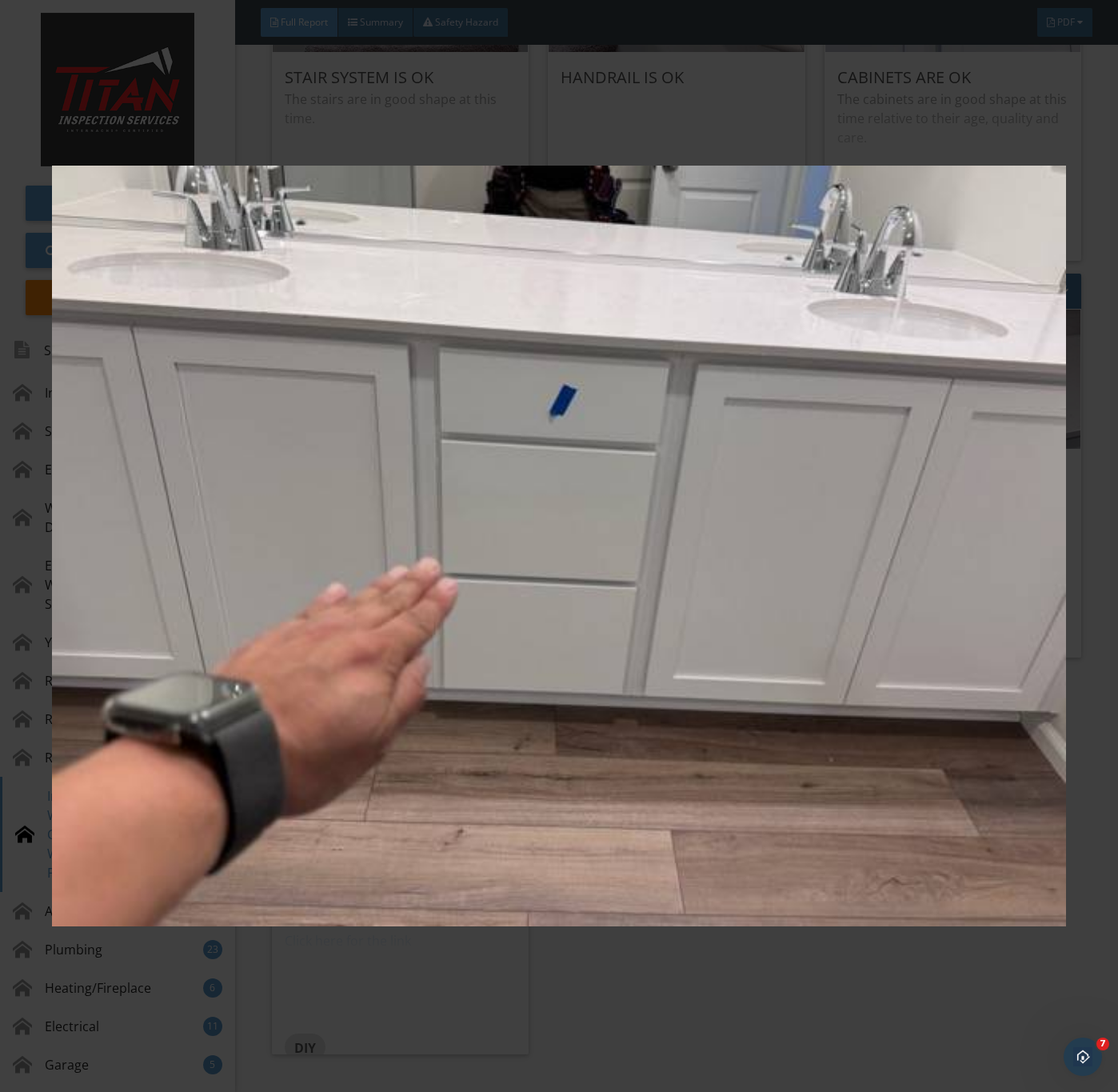
click at [742, 637] on img at bounding box center [559, 546] width 1013 height 988
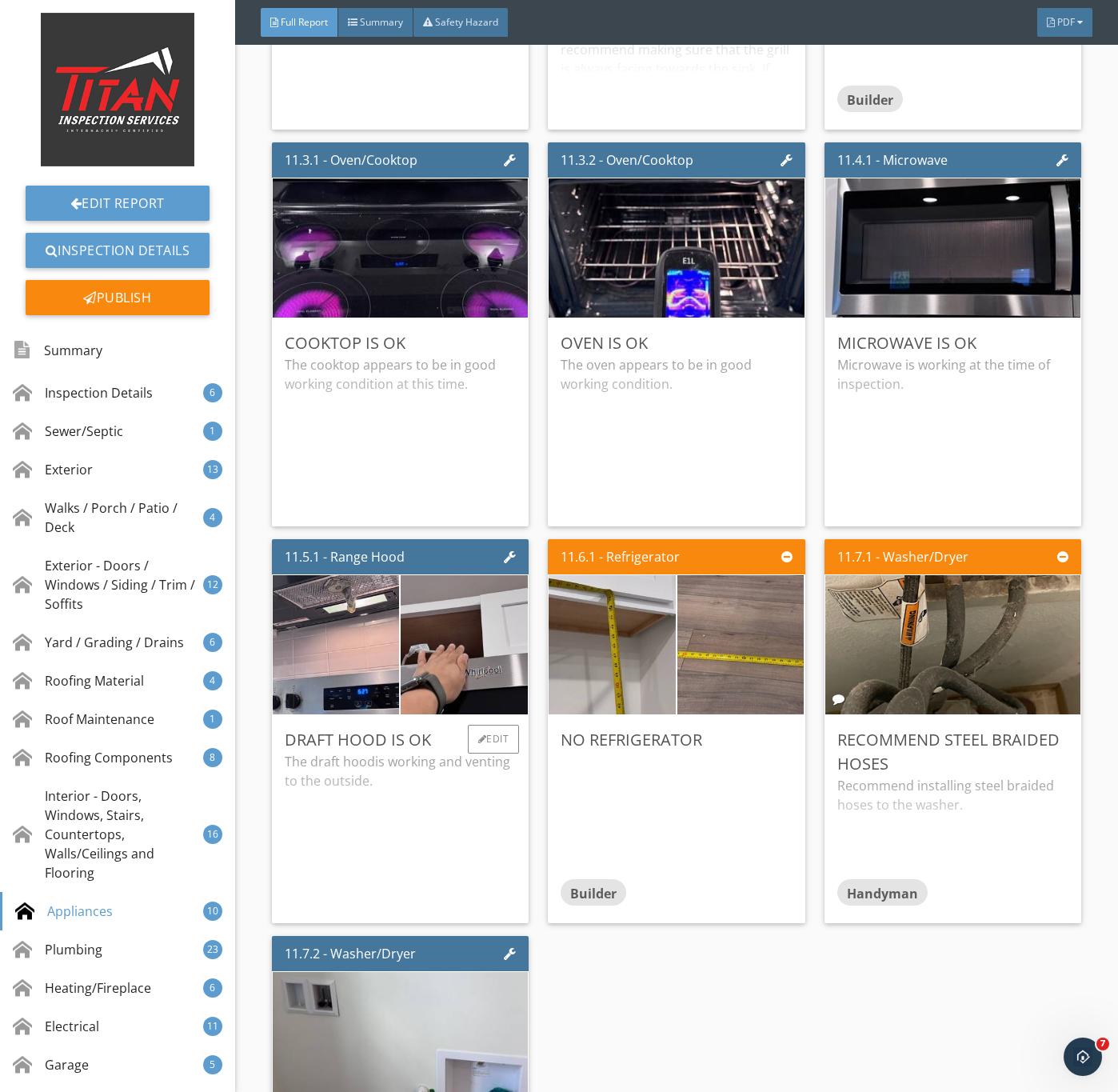
scroll to position [17156, 0]
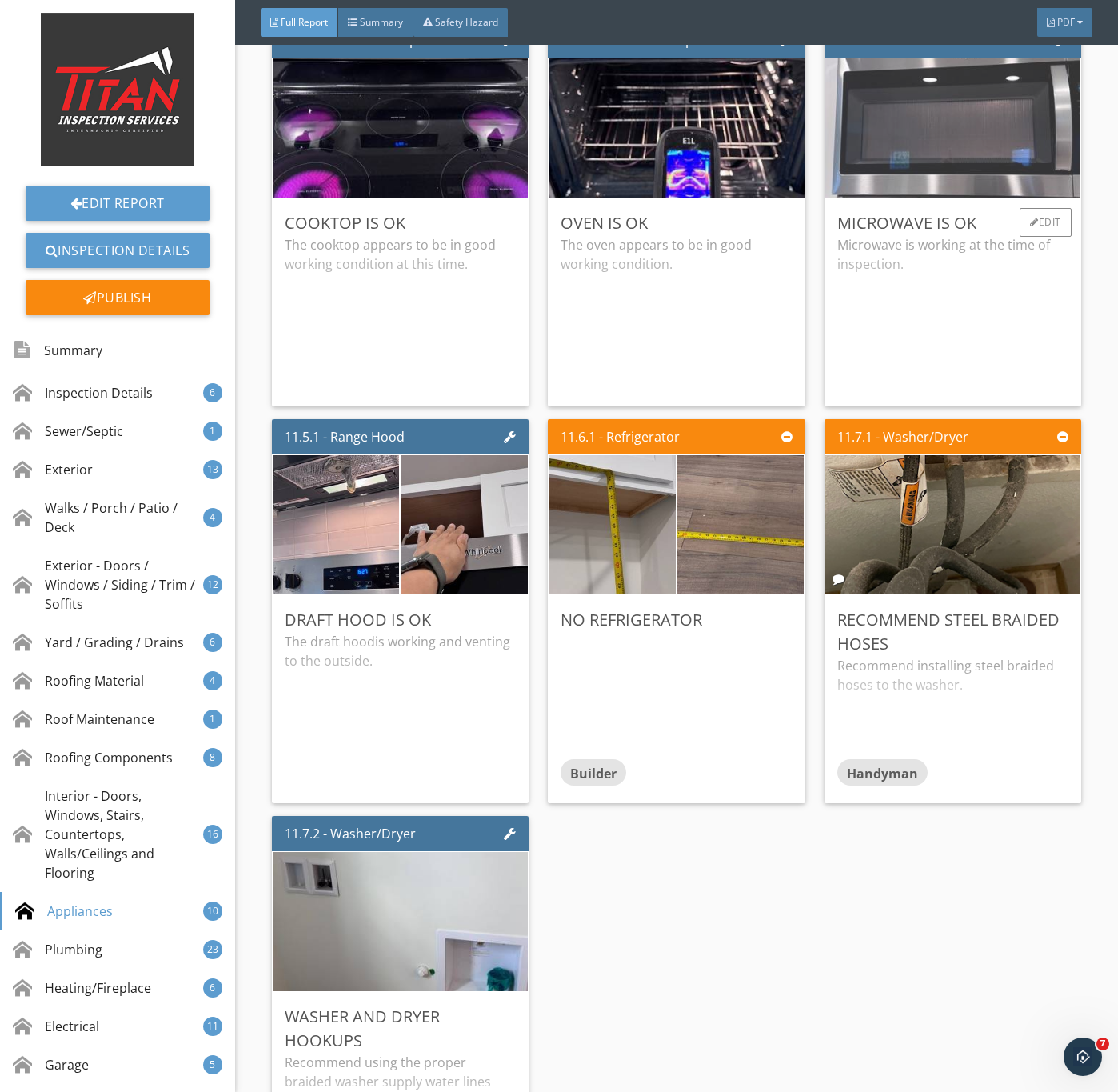
click at [884, 288] on img at bounding box center [952, 129] width 464 height 348
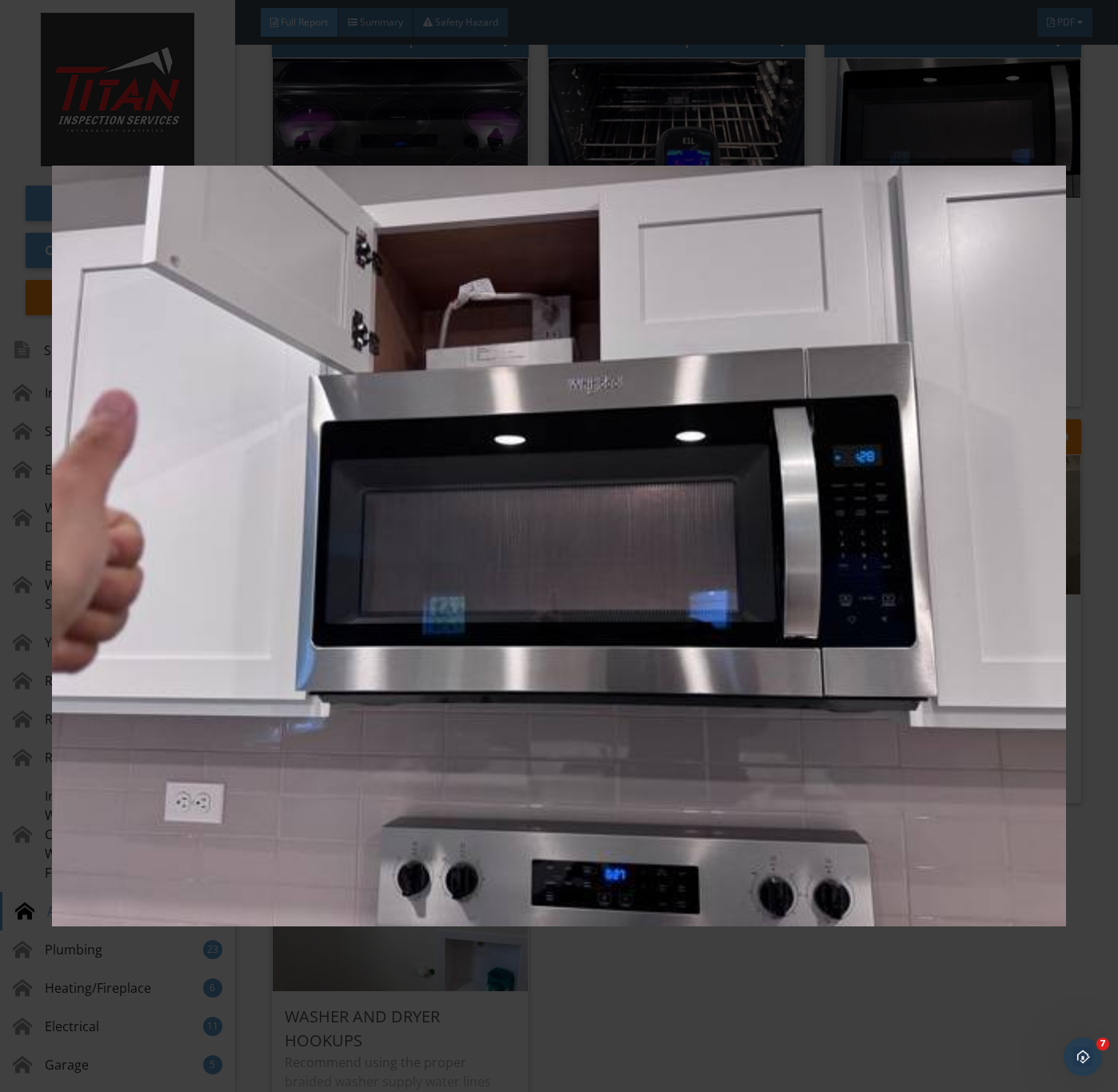
click at [884, 684] on img at bounding box center [559, 546] width 1013 height 988
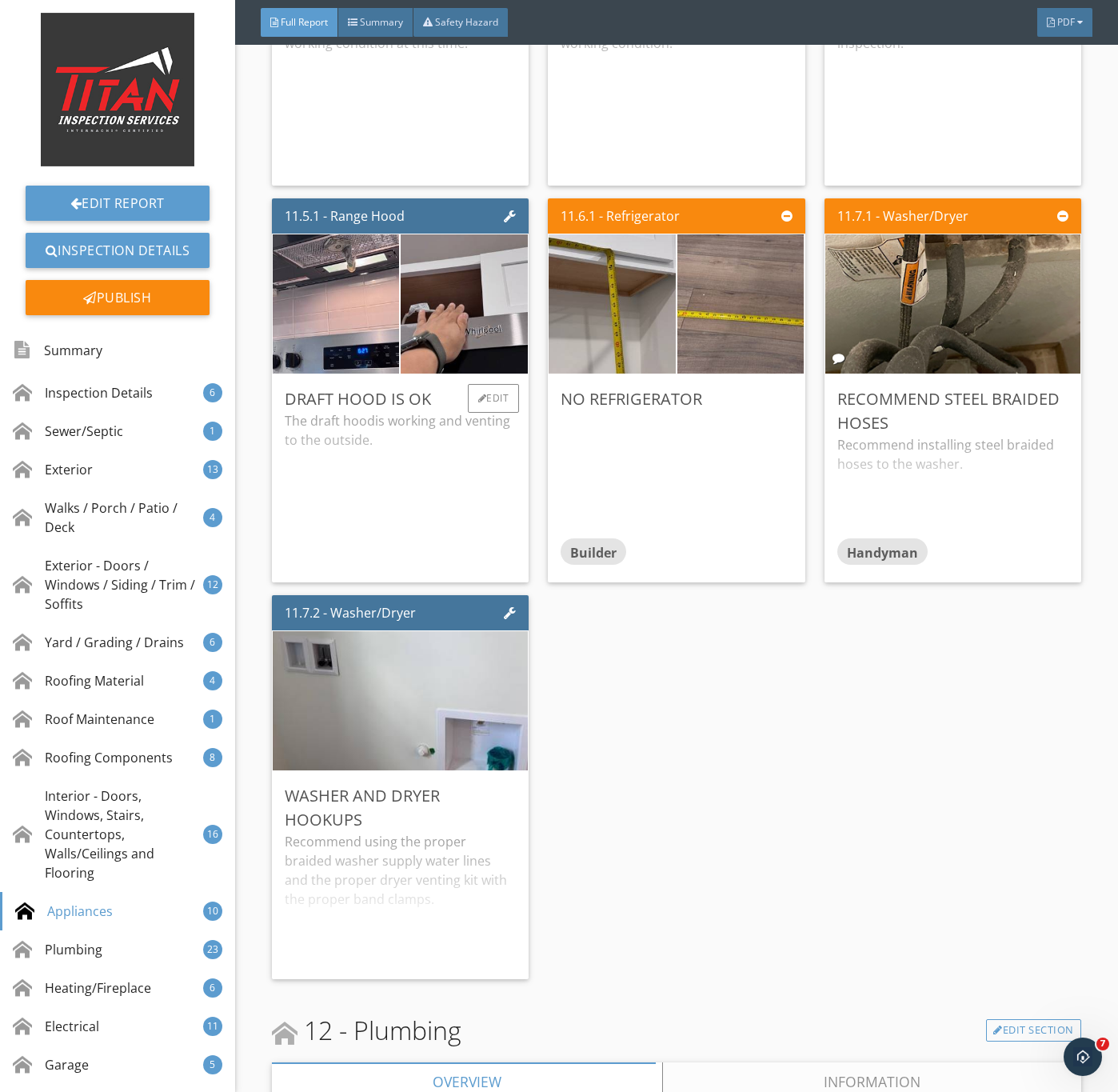
scroll to position [17397, 0]
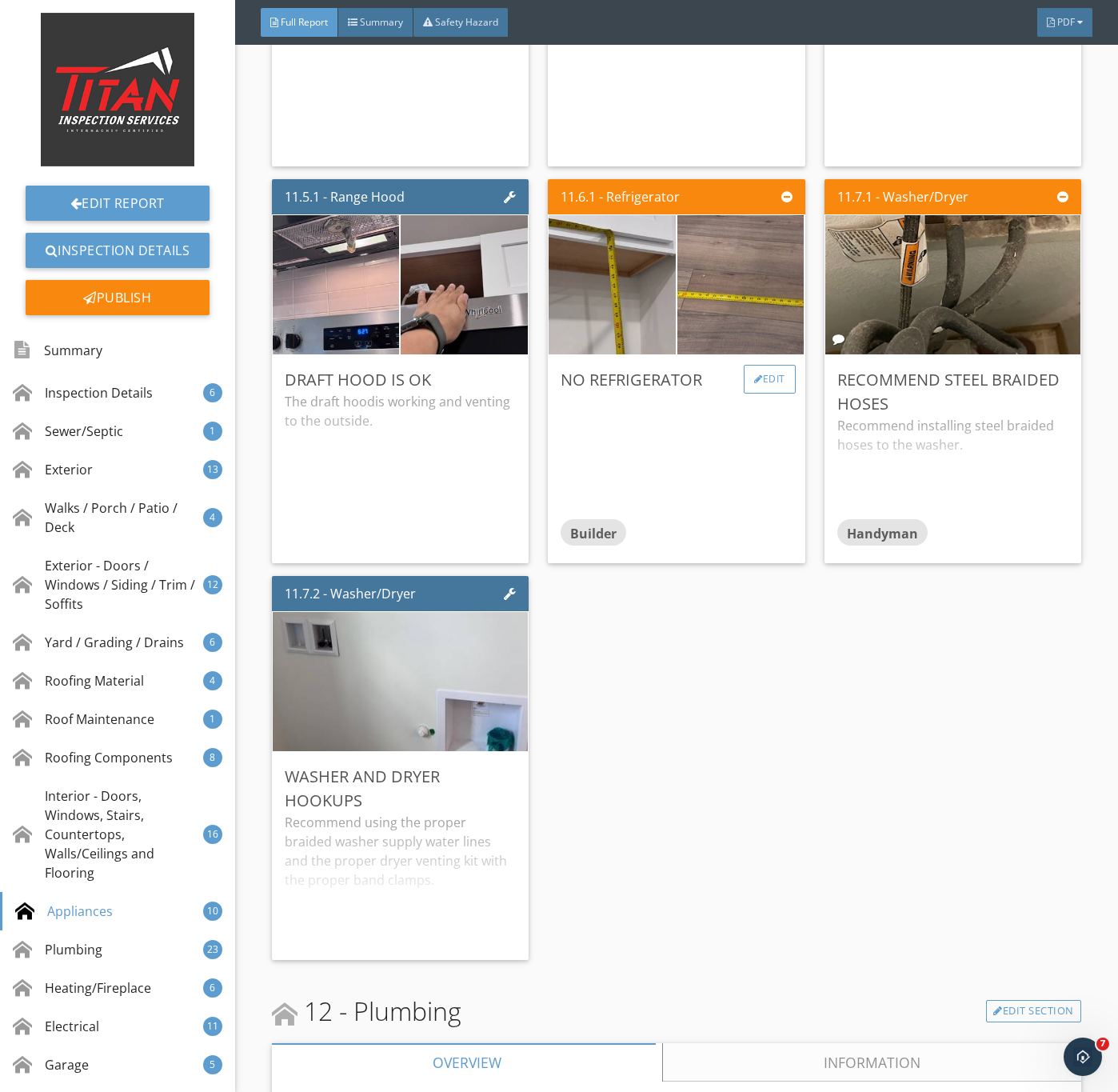
click at [763, 394] on div "Edit" at bounding box center [770, 379] width 52 height 28
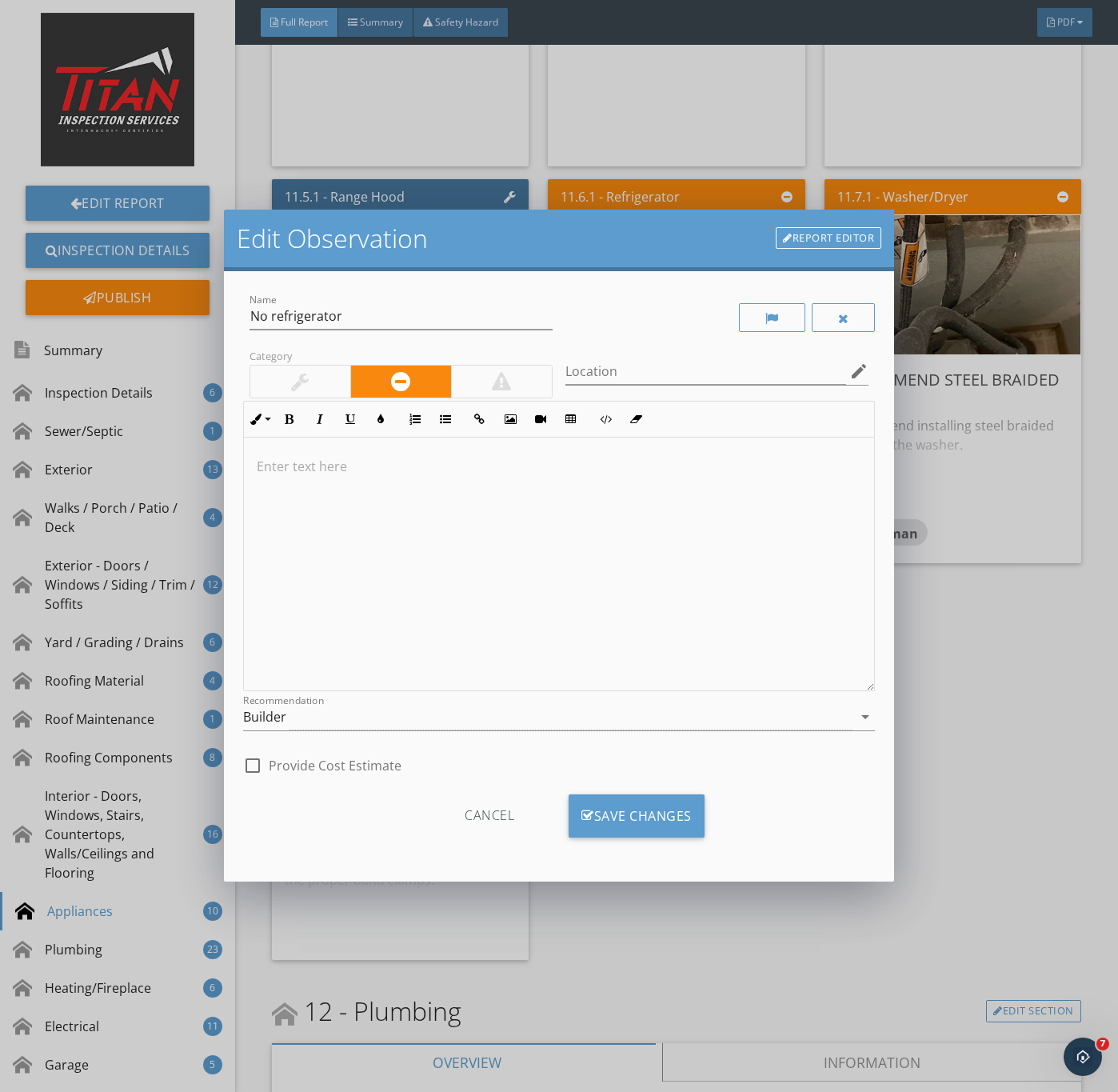
click at [988, 610] on div "Edit Observation Report Editor Name No refrigerator Category Location edit Inli…" at bounding box center [559, 546] width 1118 height 1092
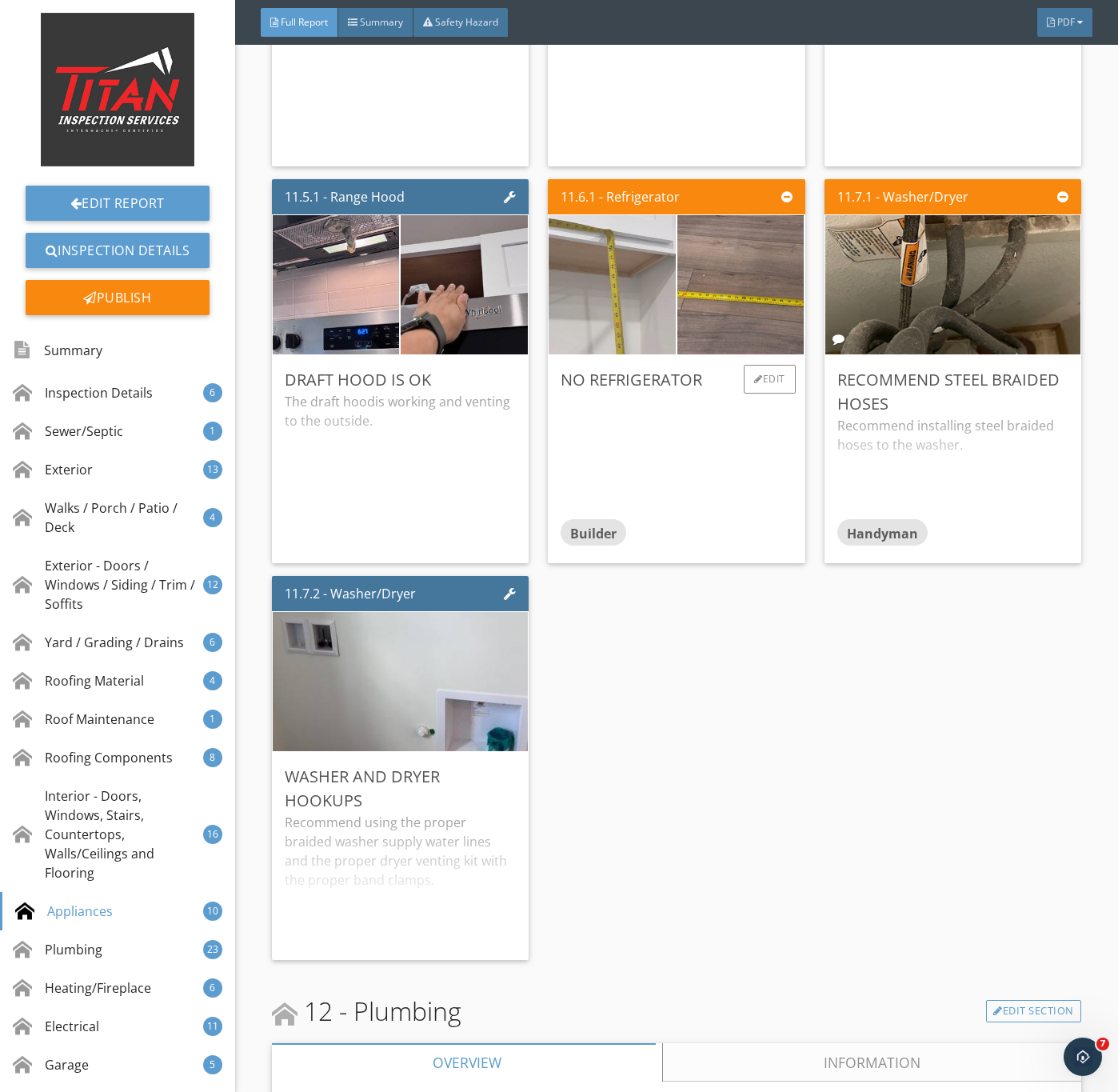
click at [613, 367] on img at bounding box center [612, 286] width 318 height 239
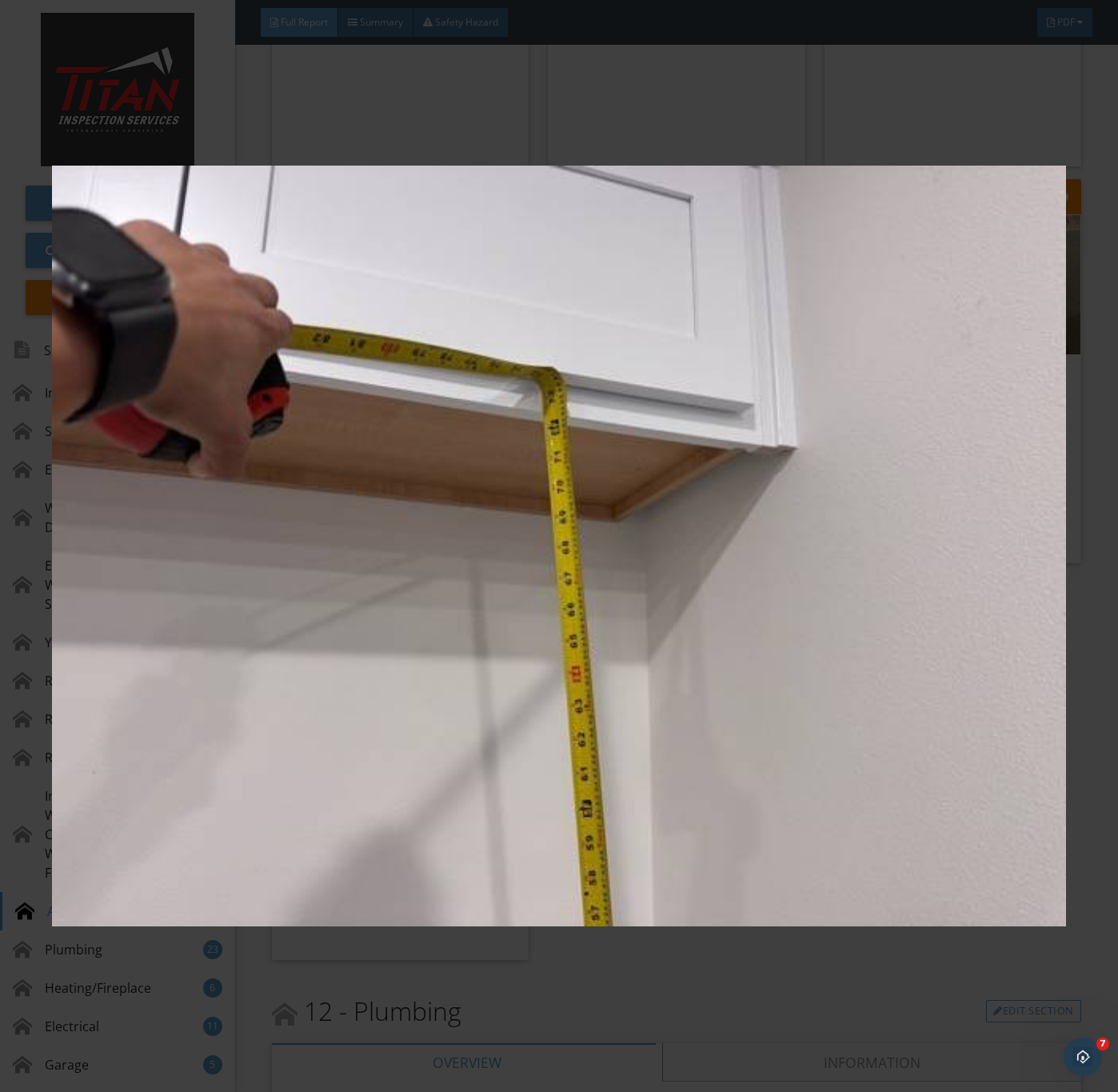
click at [800, 655] on img at bounding box center [559, 546] width 1013 height 988
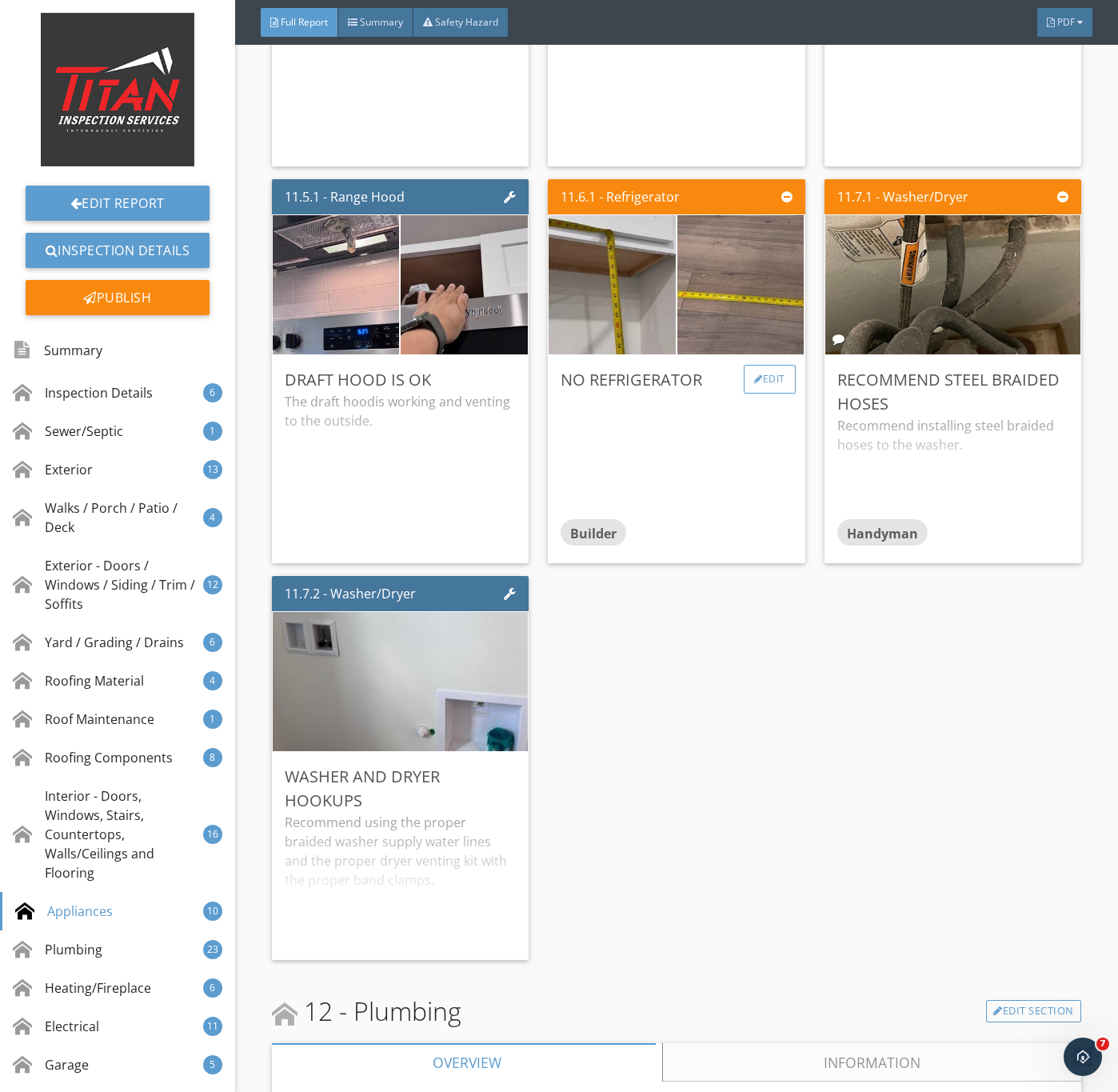
click at [760, 394] on div "Edit" at bounding box center [770, 379] width 52 height 28
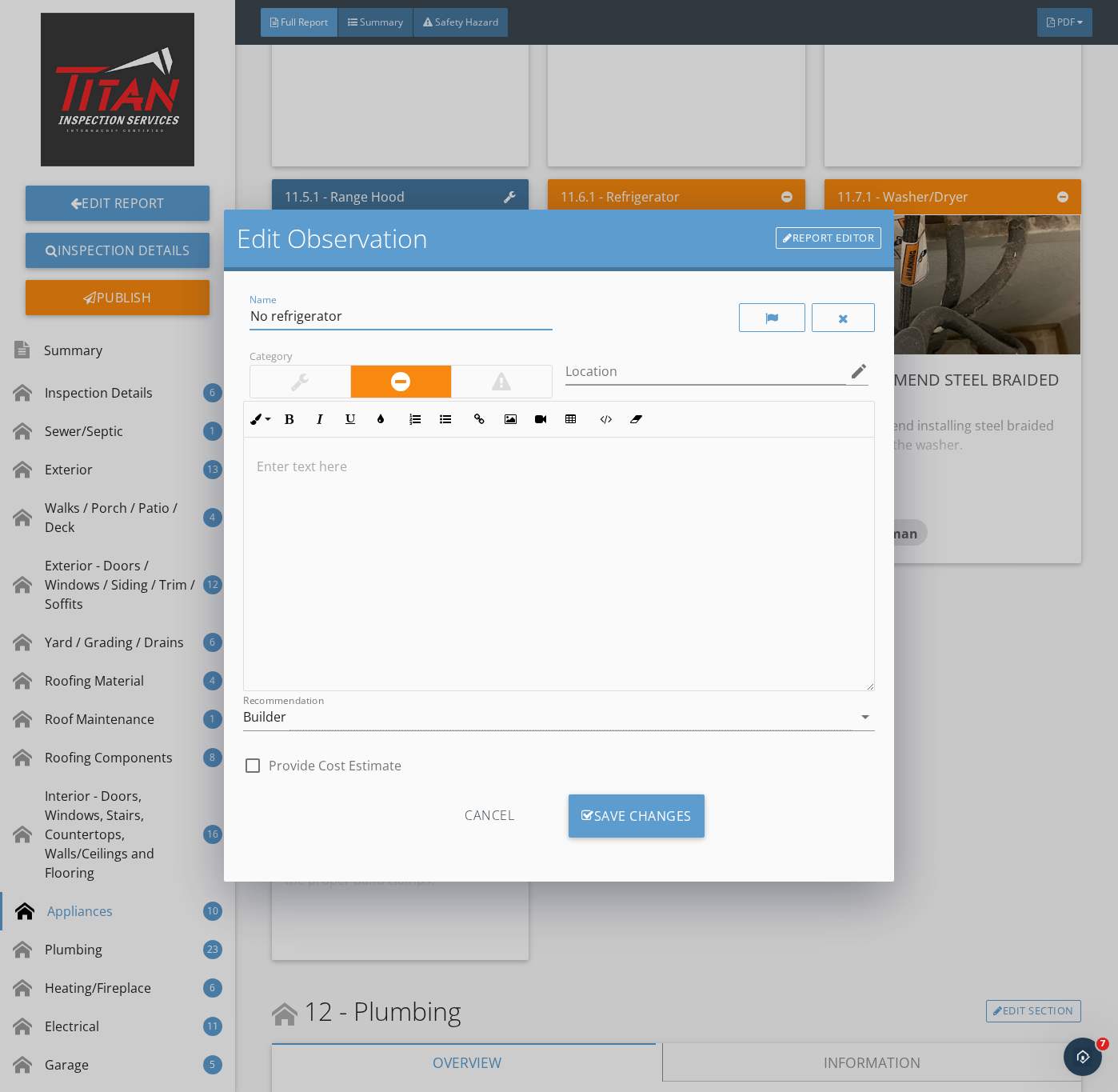
click at [368, 315] on input "No refrigerator" at bounding box center [401, 317] width 303 height 27
drag, startPoint x: 468, startPoint y: 315, endPoint x: 209, endPoint y: 308, distance: 259.1
click at [209, 308] on div "Edit Observation Report Editor Name No refrigerator installed Category Location…" at bounding box center [559, 546] width 1118 height 1092
type input "Refrigerator hookup ready"
click at [531, 500] on div at bounding box center [559, 564] width 631 height 254
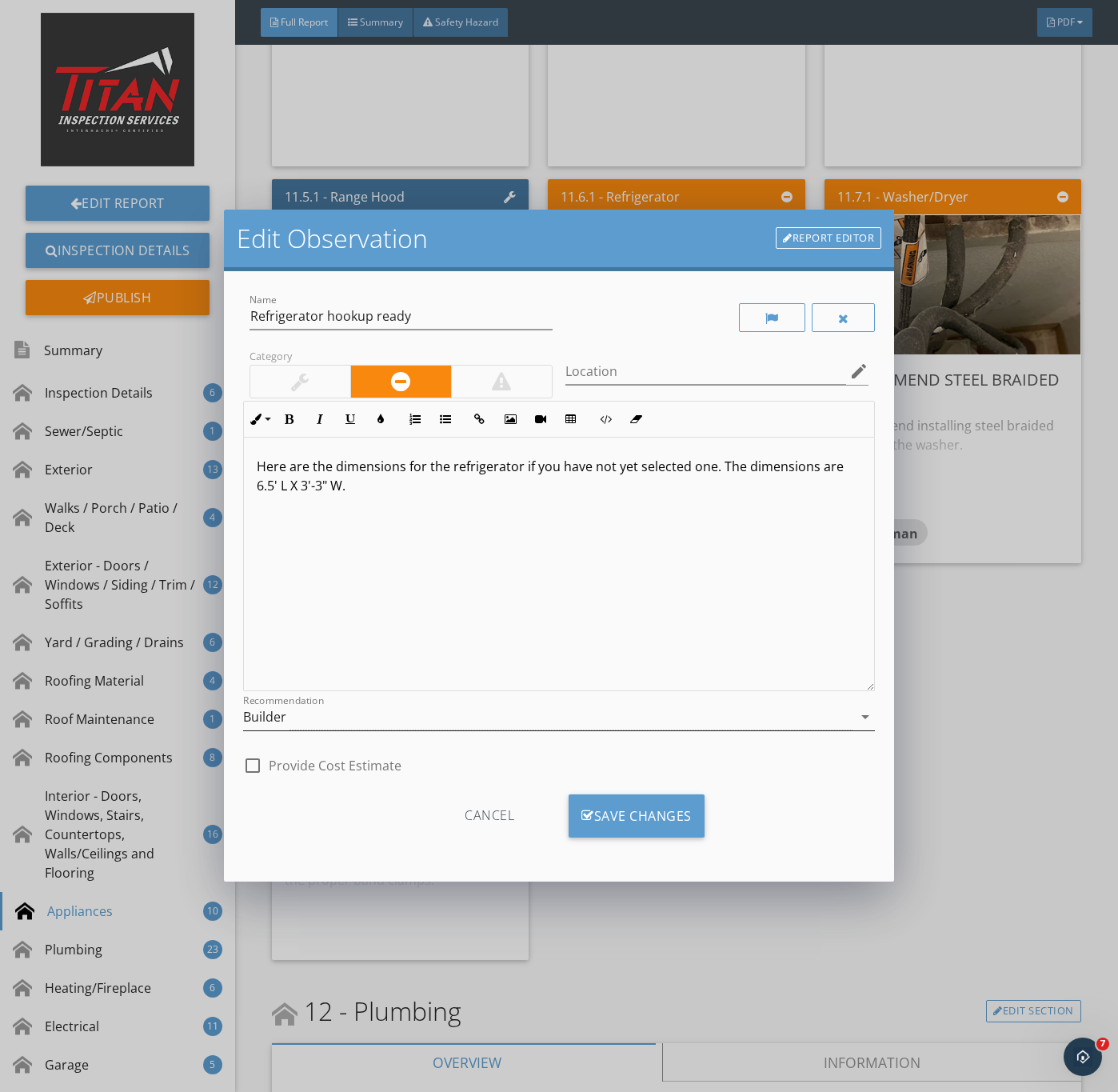
click at [301, 715] on div "Builder" at bounding box center [548, 717] width 610 height 27
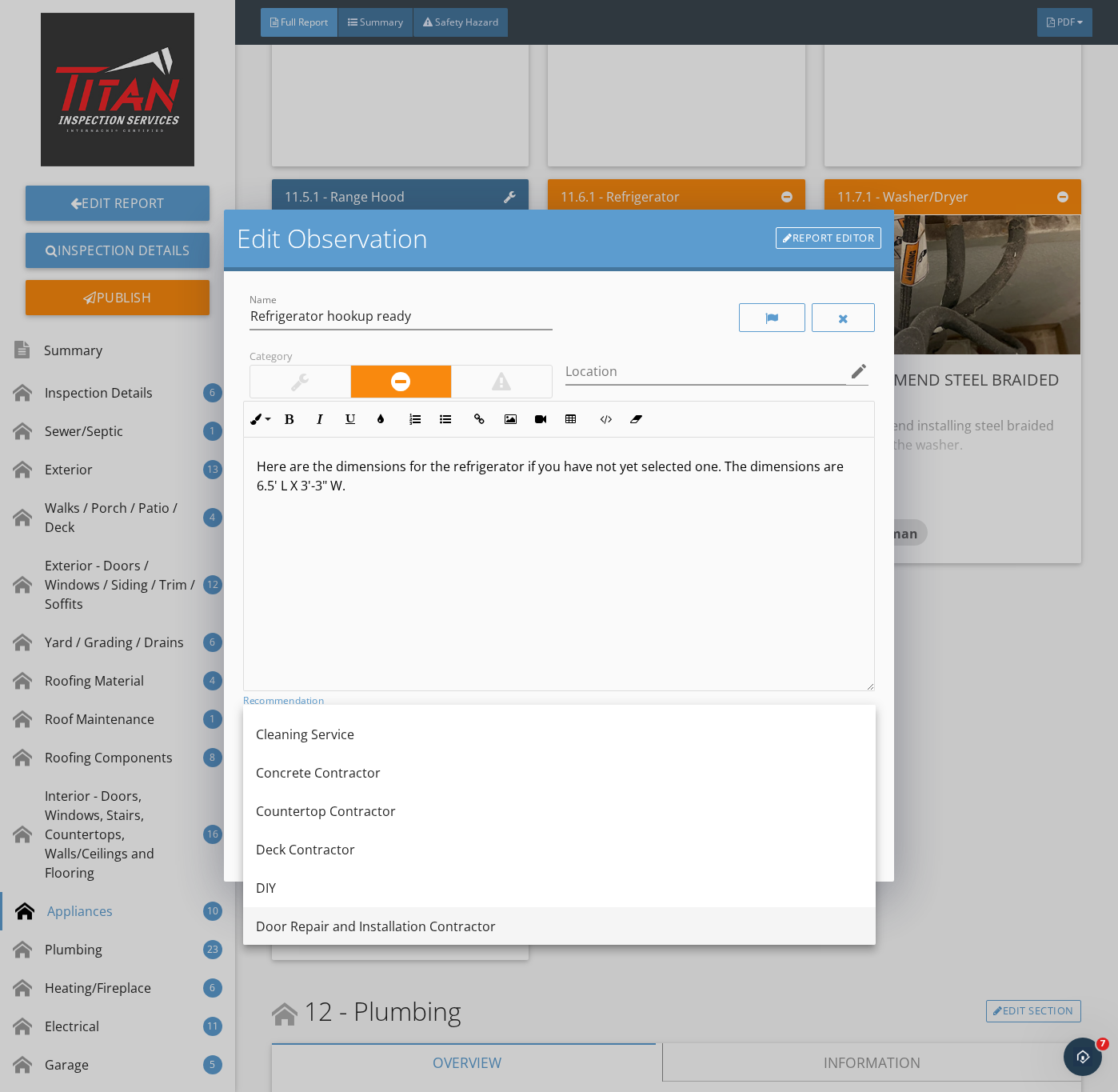
scroll to position [360, 0]
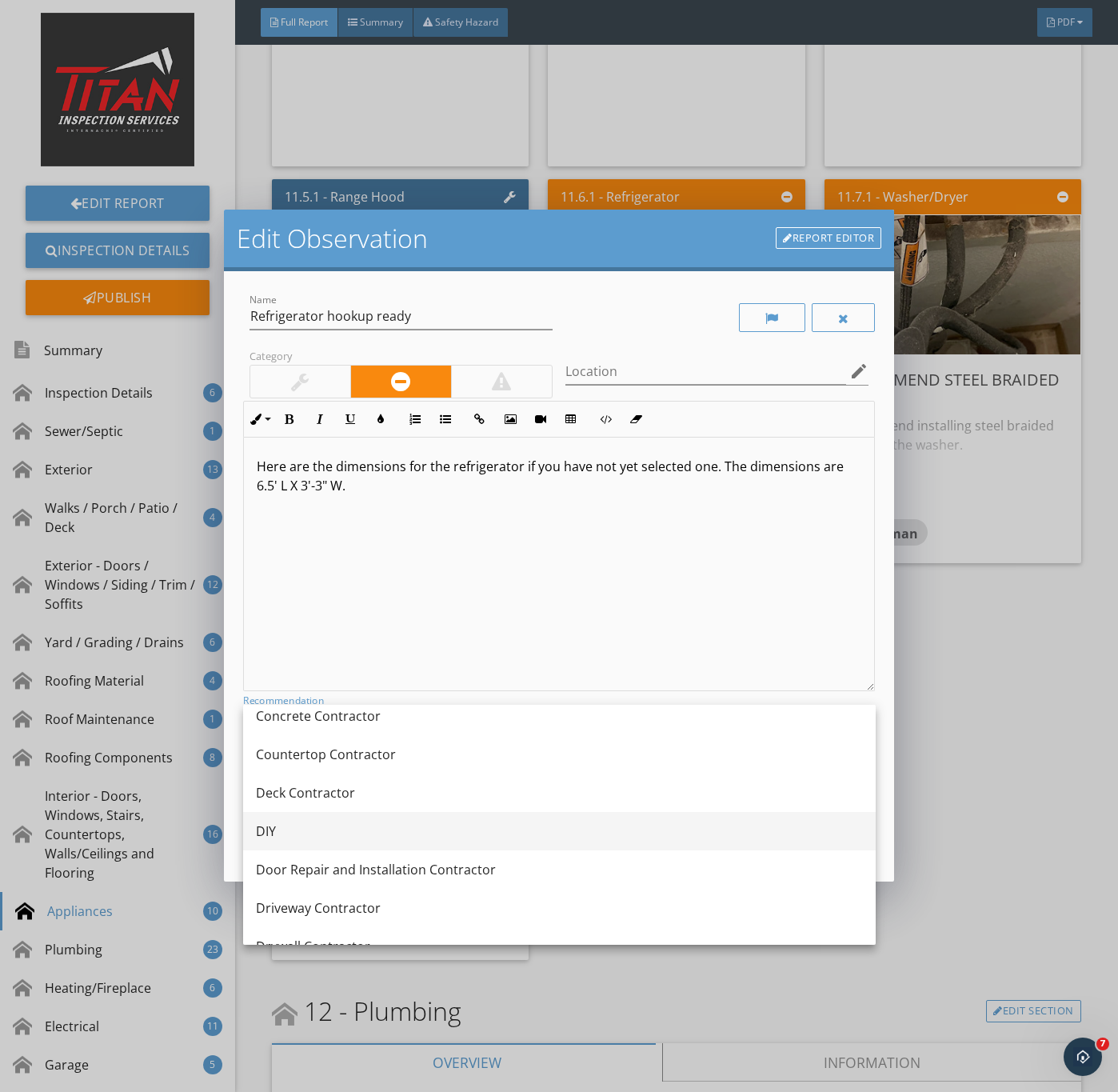
click at [291, 824] on div "DIY" at bounding box center [560, 831] width 607 height 20
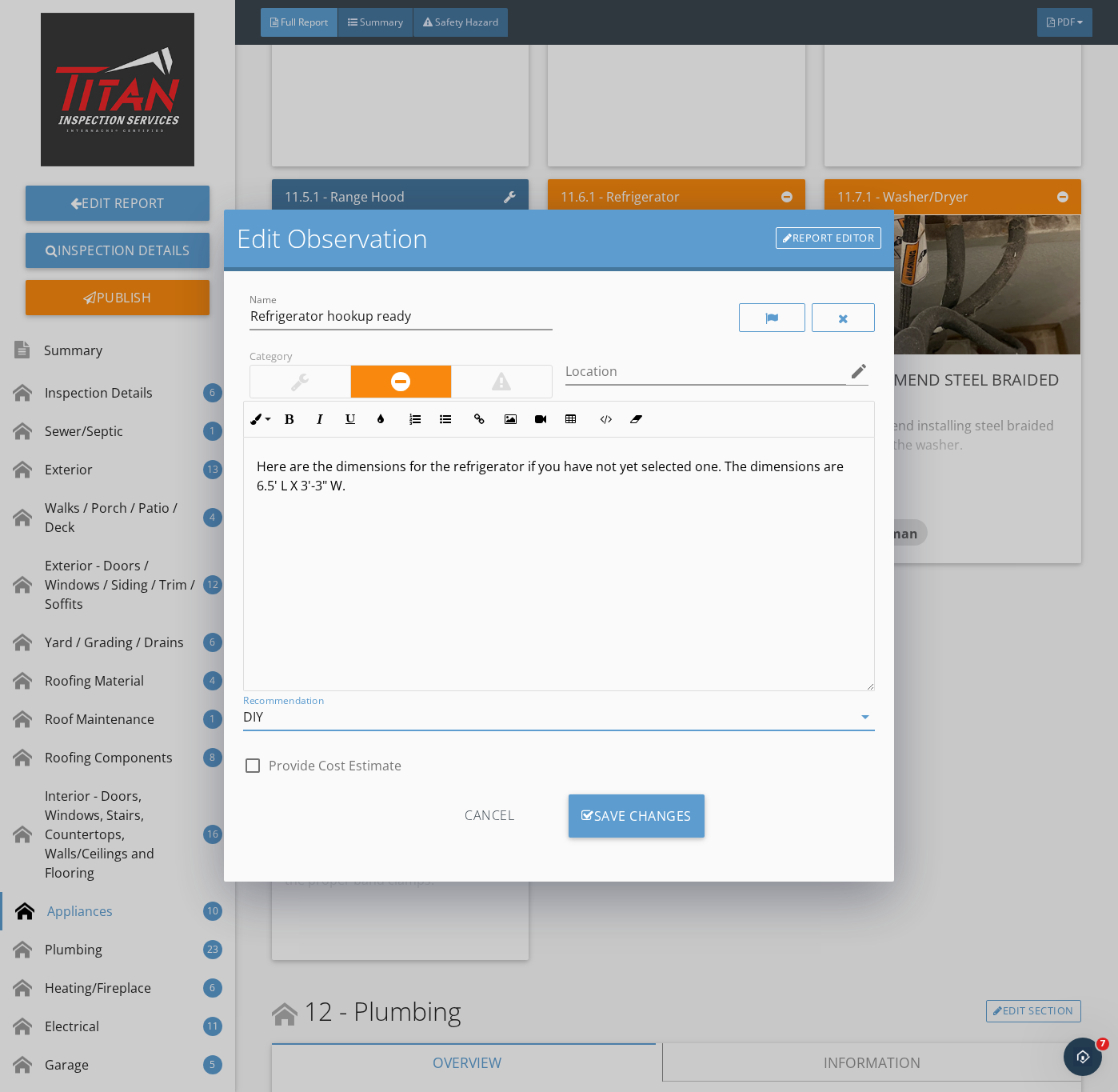
click at [298, 370] on div at bounding box center [300, 381] width 100 height 32
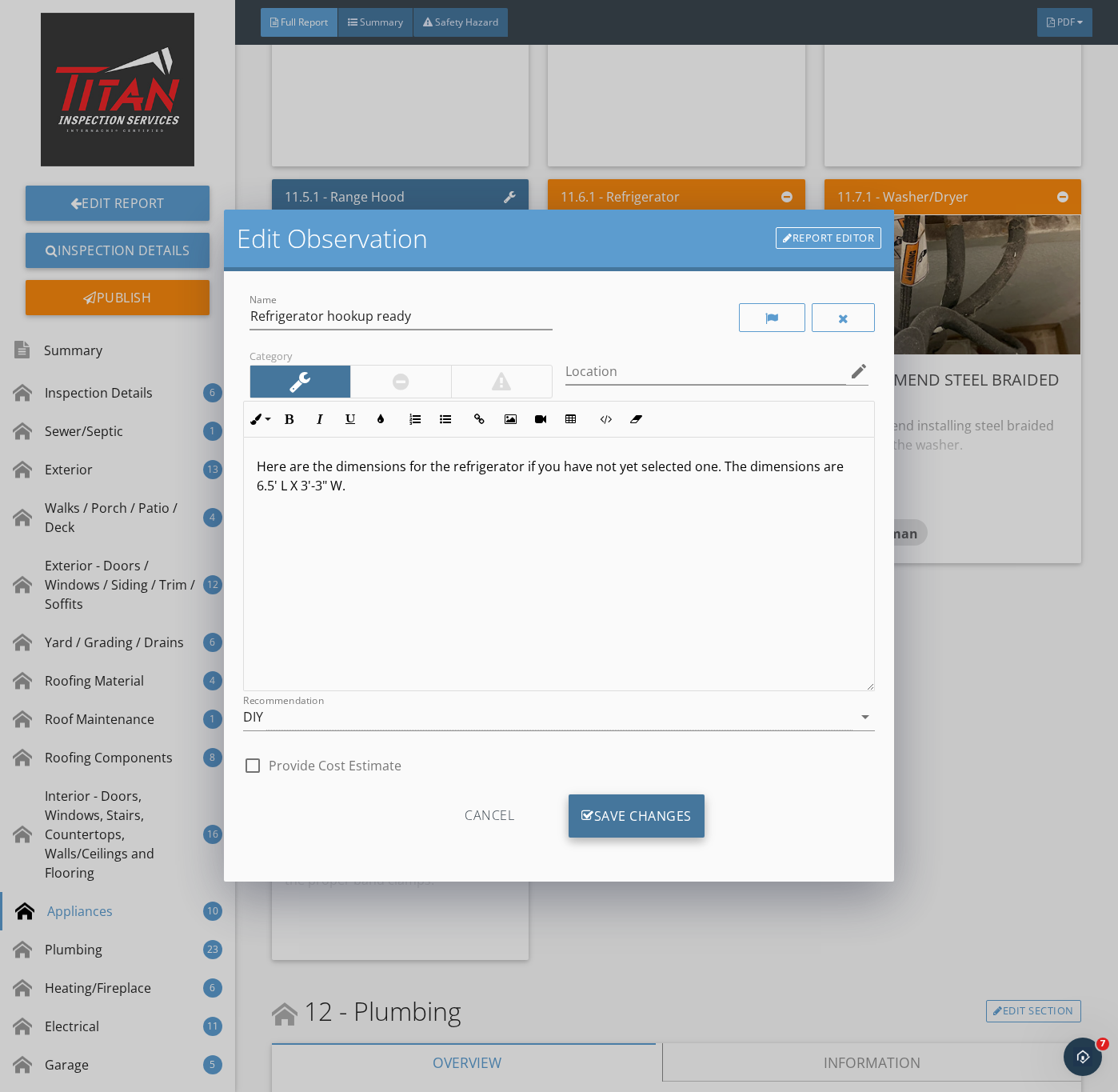
click at [656, 825] on div "Save Changes" at bounding box center [636, 815] width 136 height 43
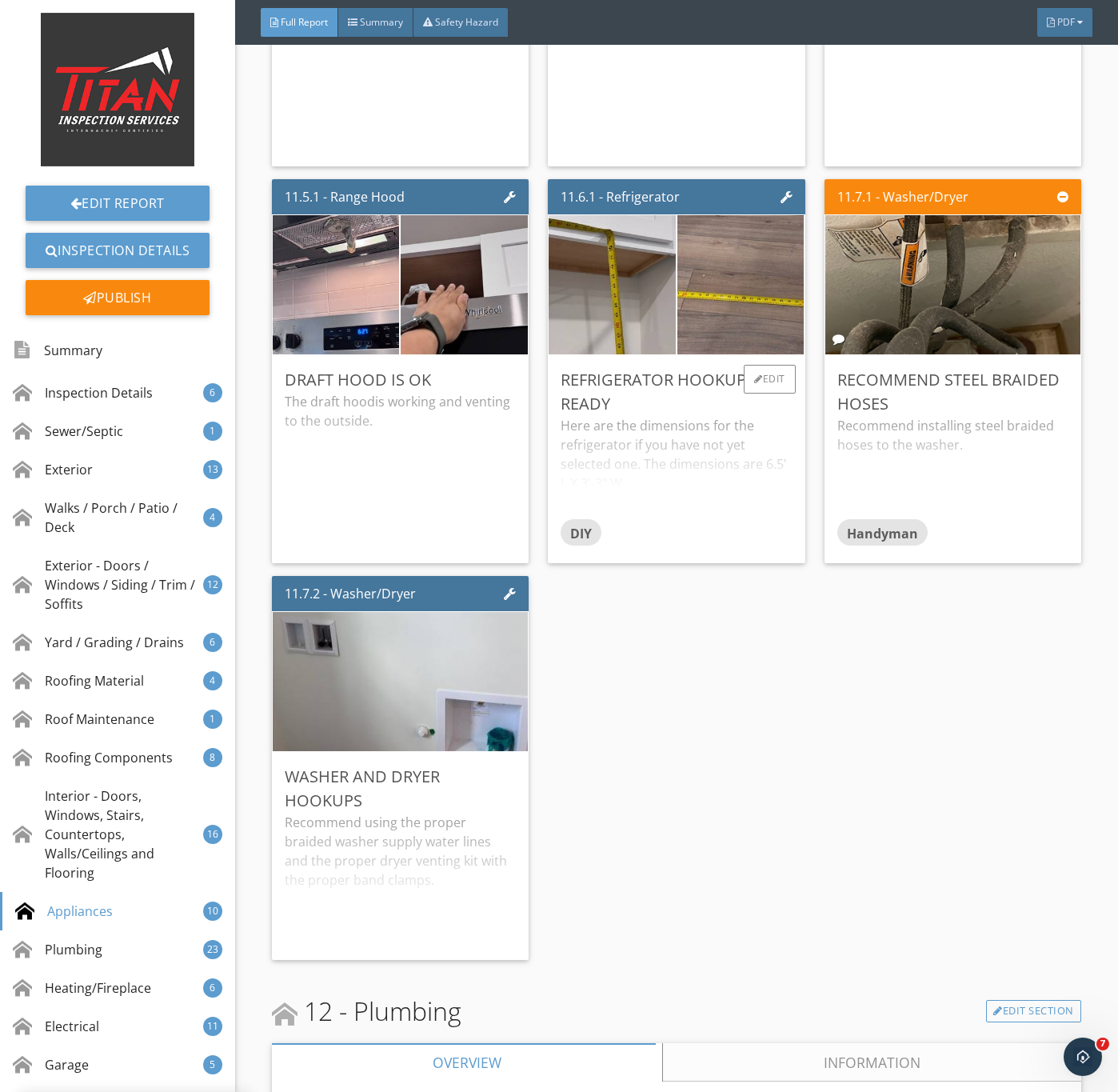
click at [697, 518] on div "Here are the dimensions for the refrigerator if you have not yet selected one. …" at bounding box center [676, 467] width 232 height 102
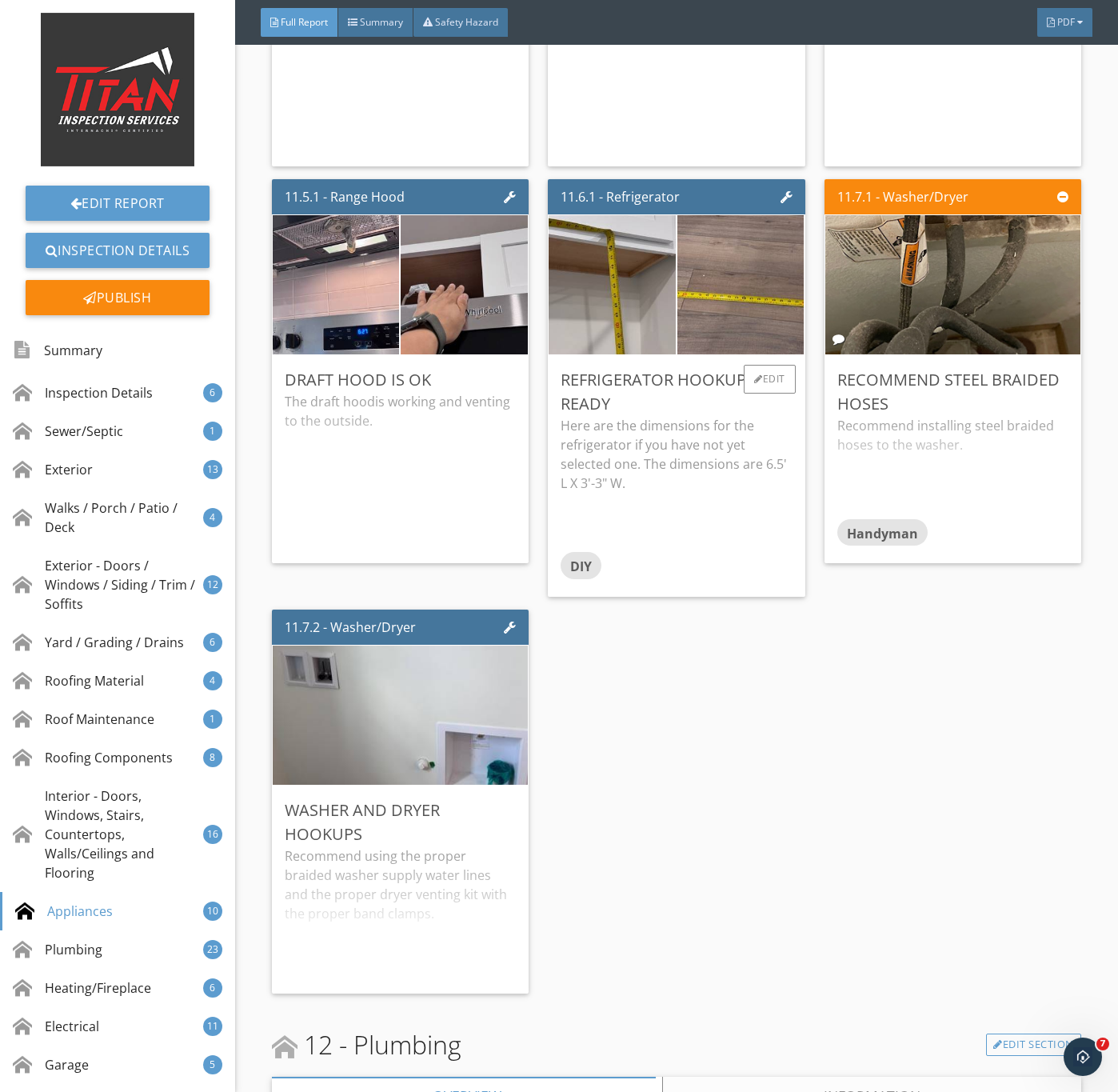
click at [636, 492] on p "Here are the dimensions for the refrigerator if you have not yet selected one. …" at bounding box center [676, 454] width 232 height 77
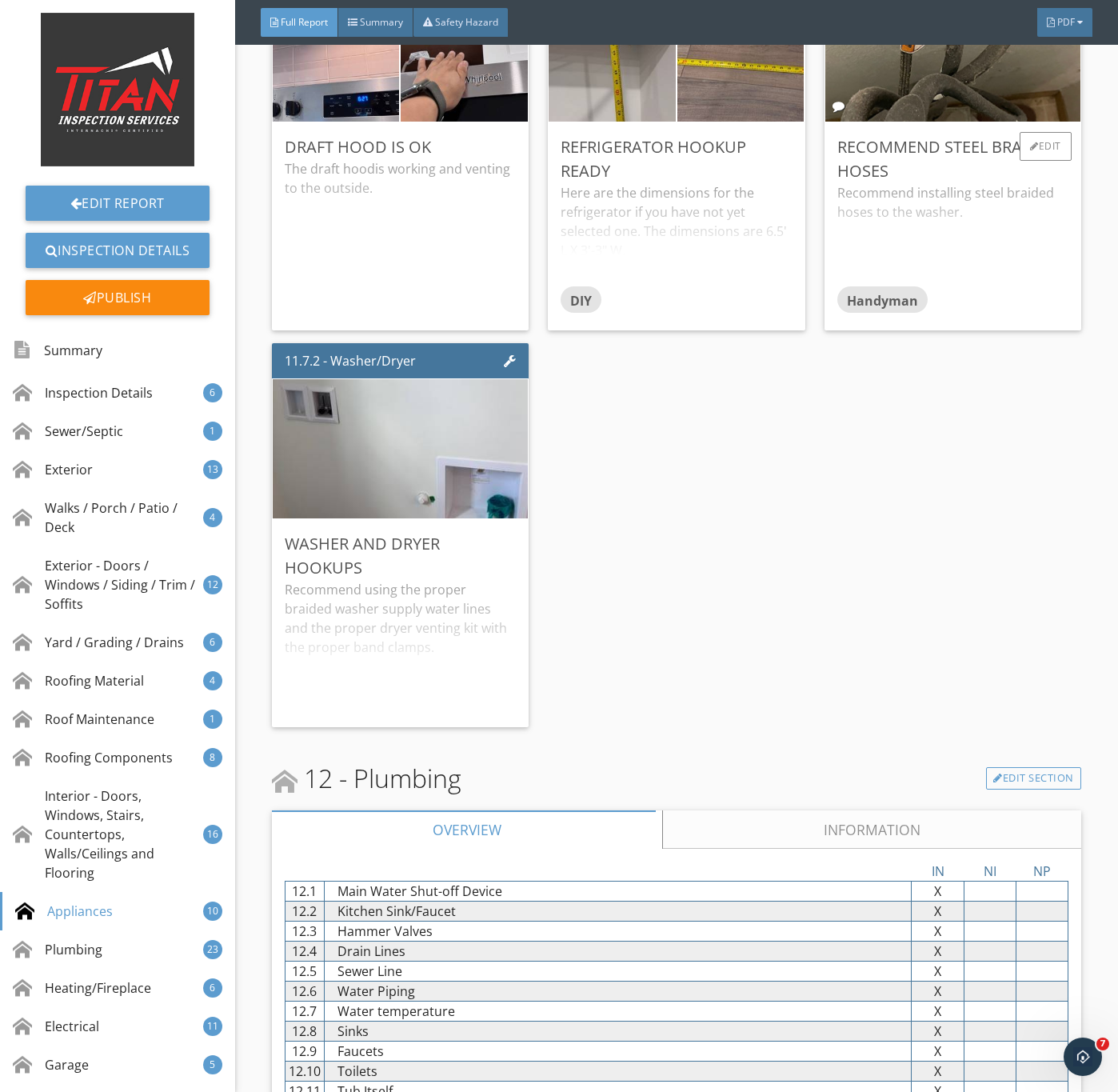
scroll to position [17636, 0]
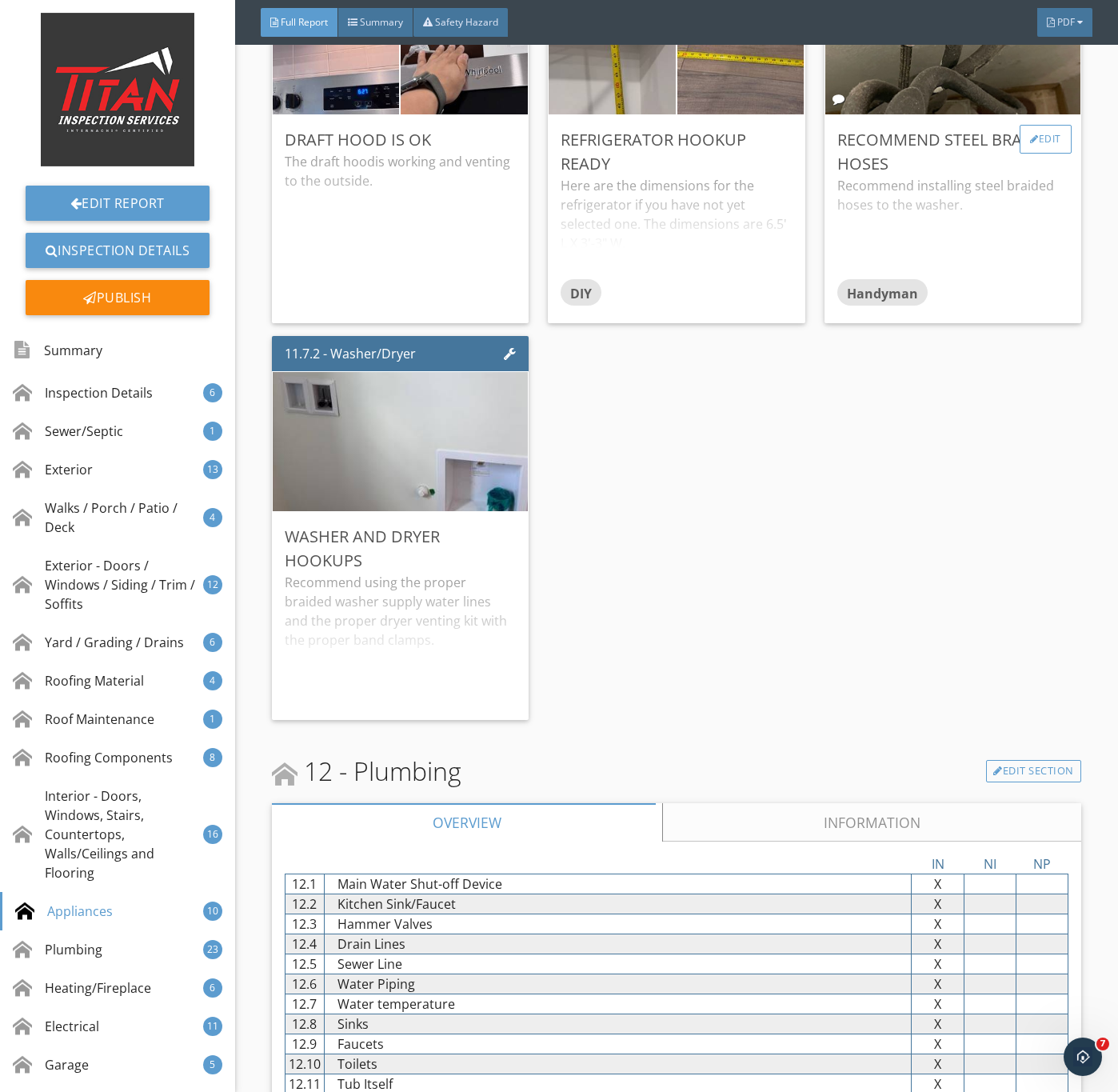
click at [1030, 144] on div at bounding box center [1035, 138] width 9 height 10
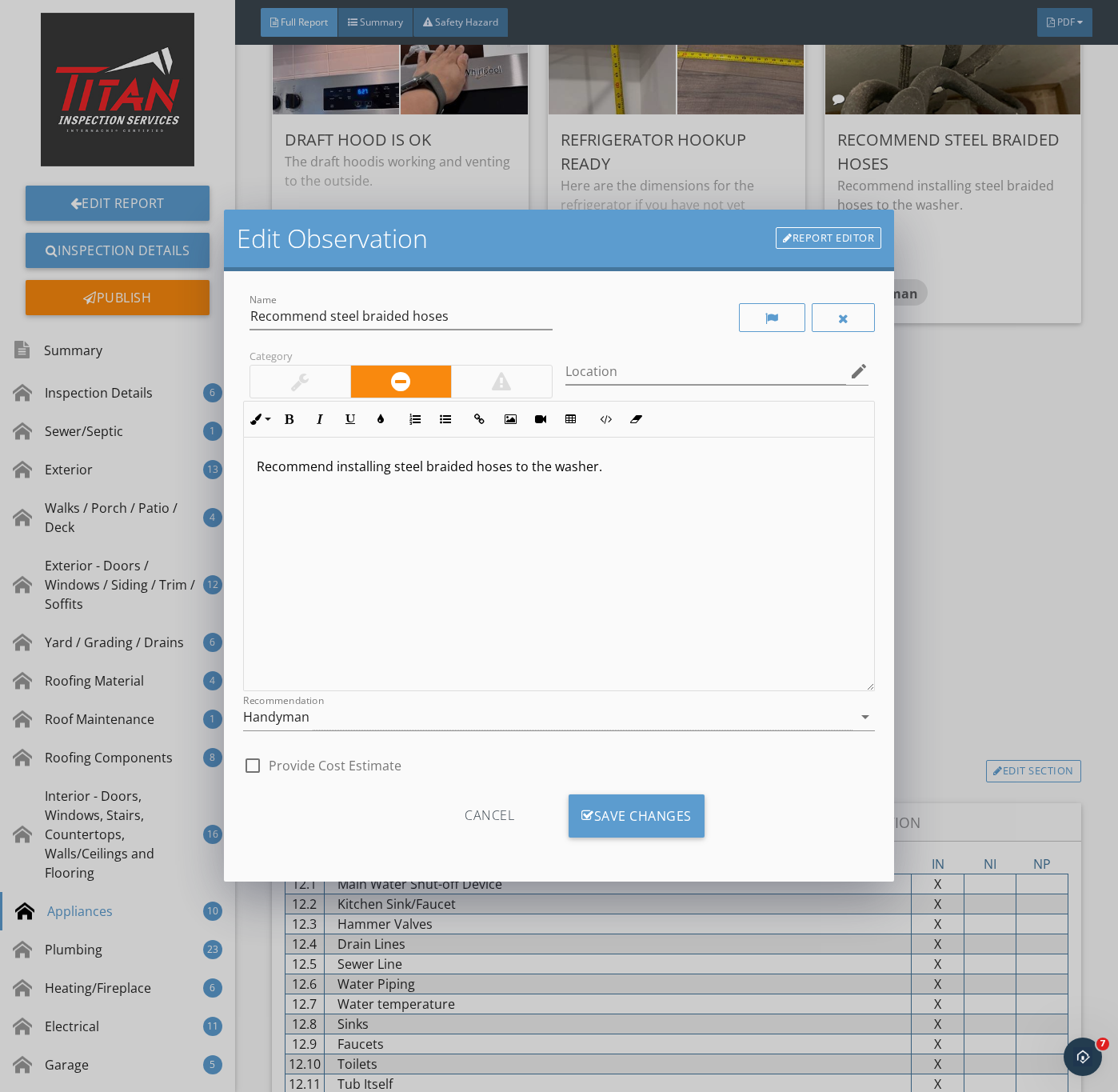
click at [288, 379] on div at bounding box center [300, 381] width 100 height 32
click at [368, 718] on div "Handyman" at bounding box center [548, 717] width 610 height 27
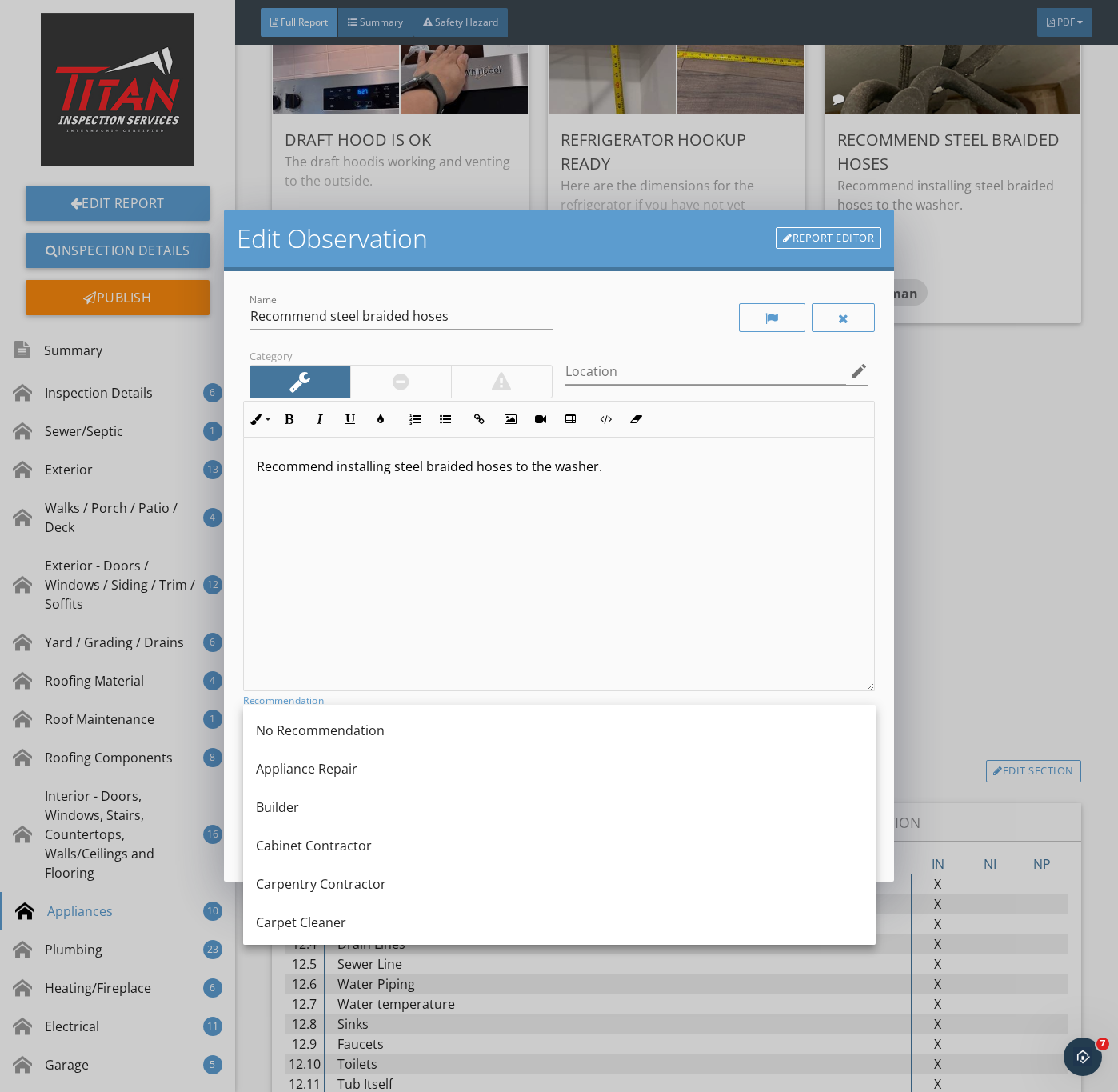
click at [476, 595] on div "Recommend installing steel braided hoses to the washer." at bounding box center [559, 564] width 631 height 254
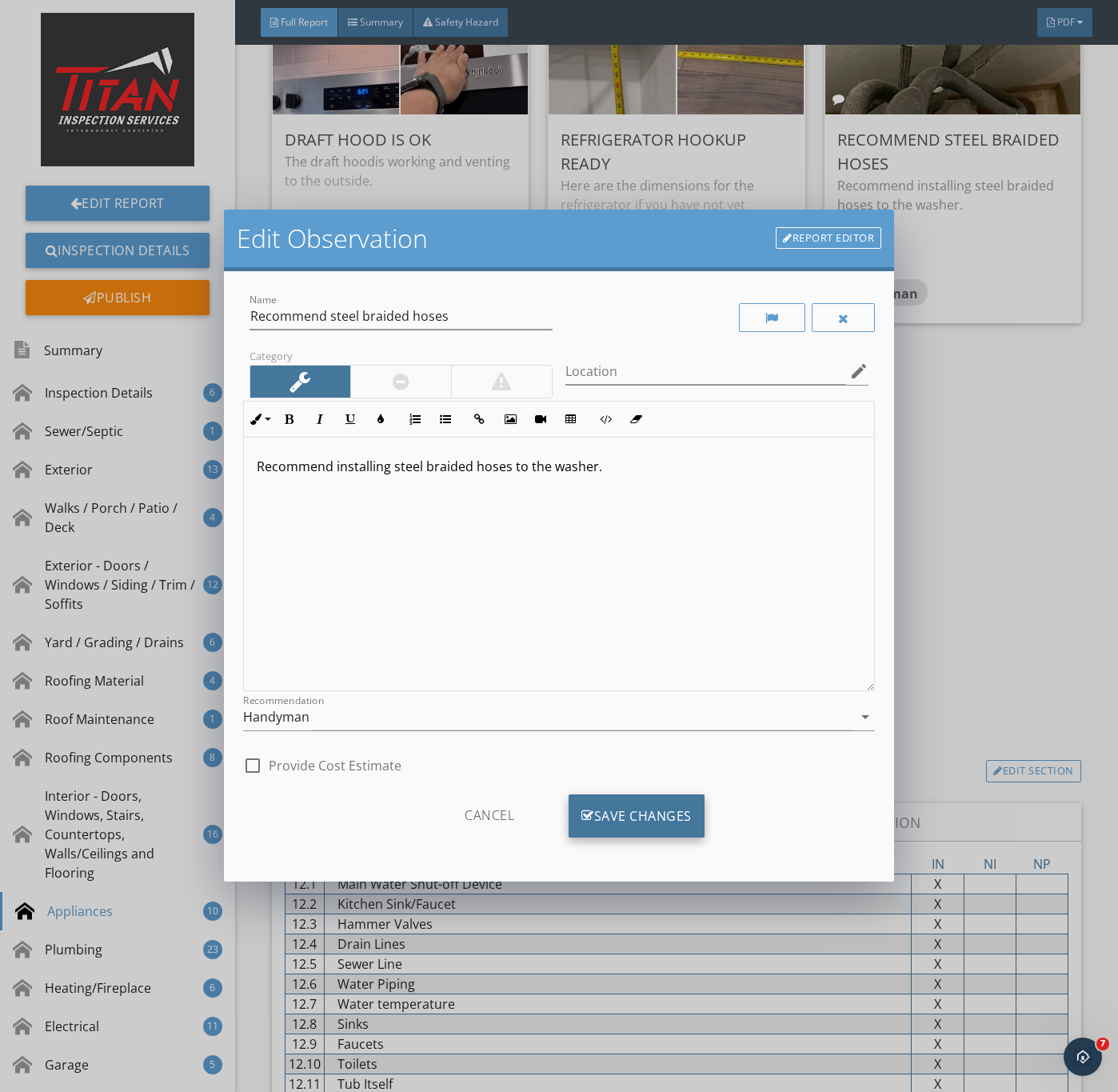
click at [660, 812] on div "Save Changes" at bounding box center [636, 815] width 136 height 43
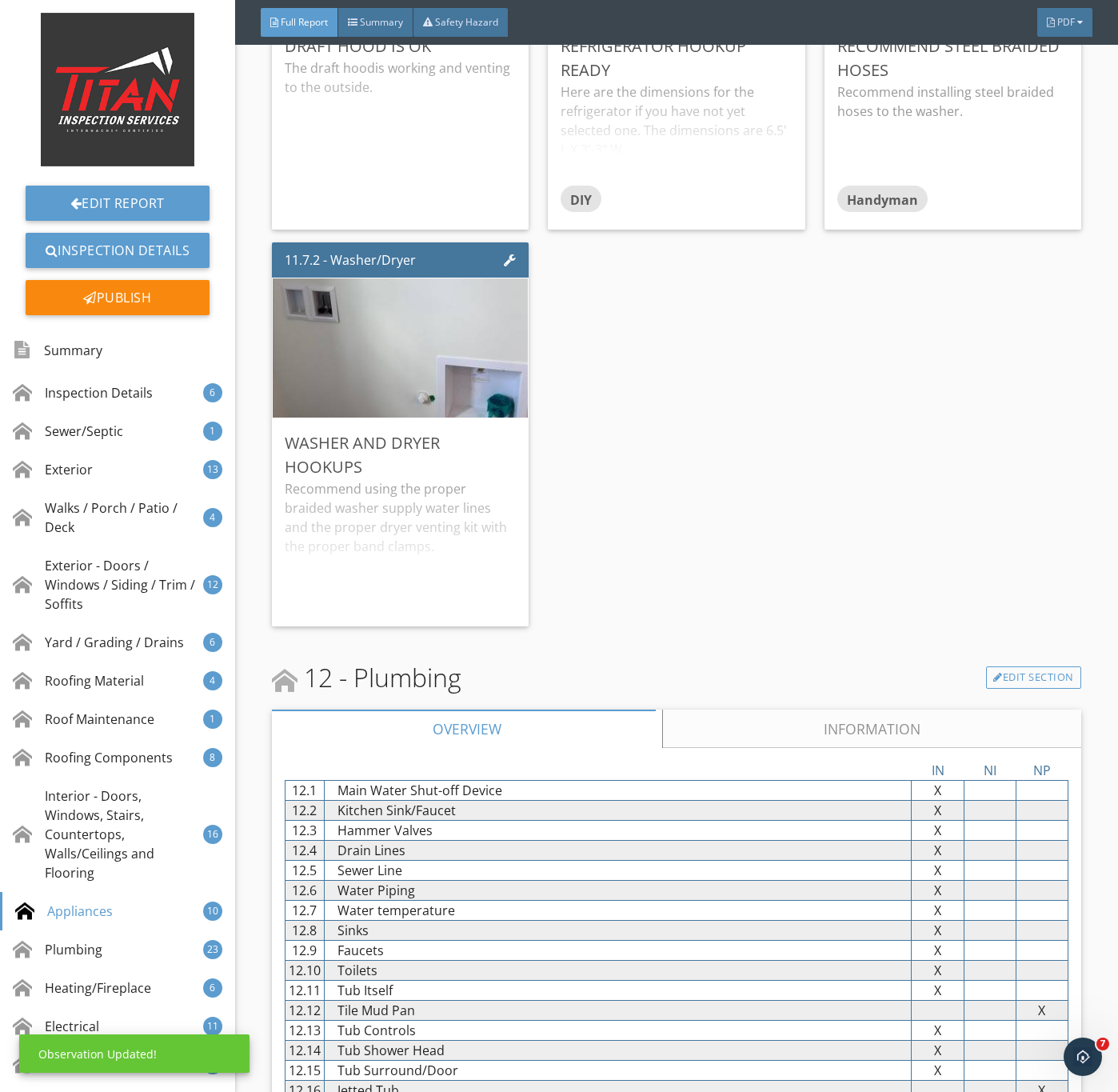
scroll to position [17996, 0]
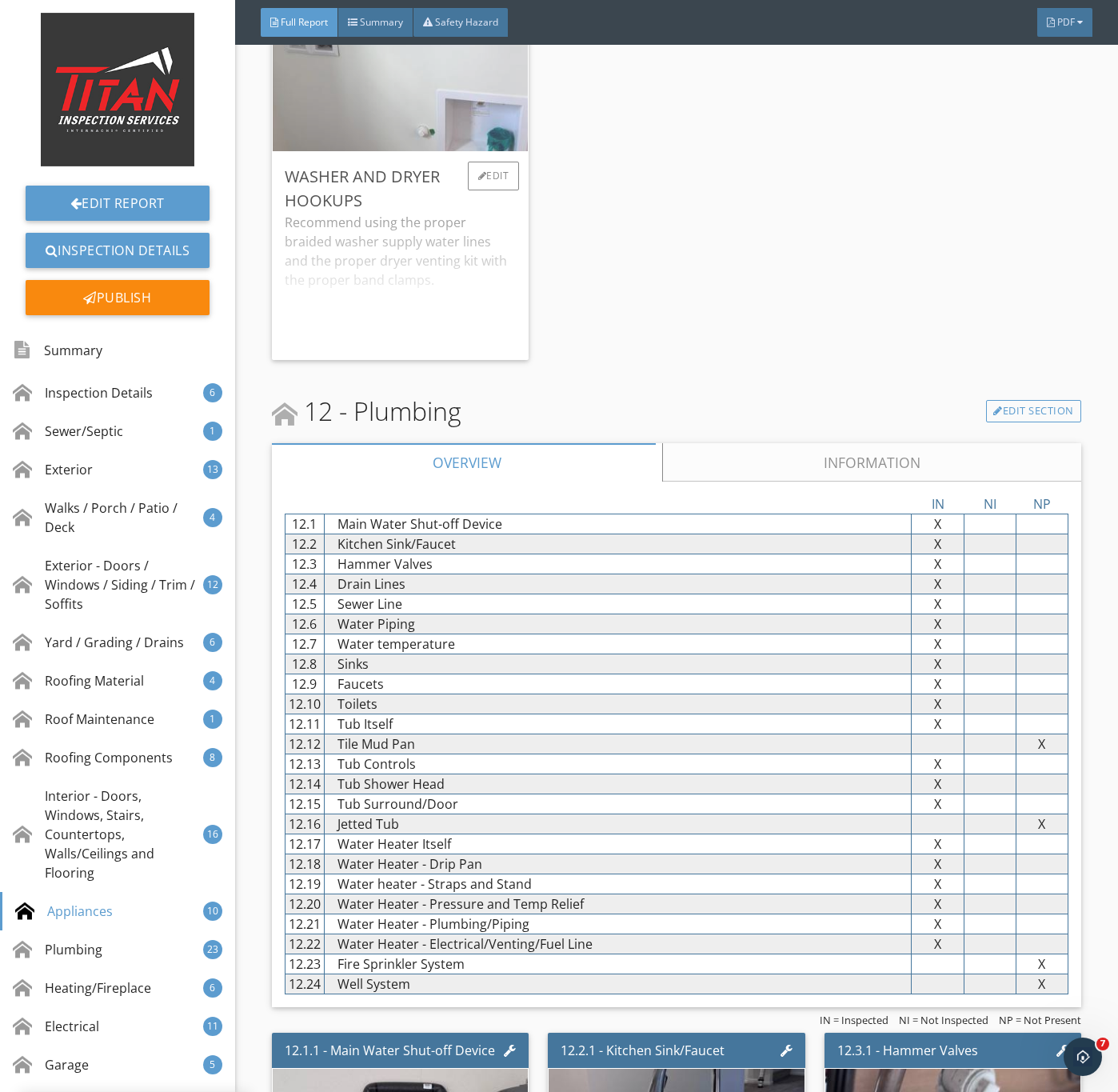
click at [413, 221] on img at bounding box center [399, 82] width 464 height 348
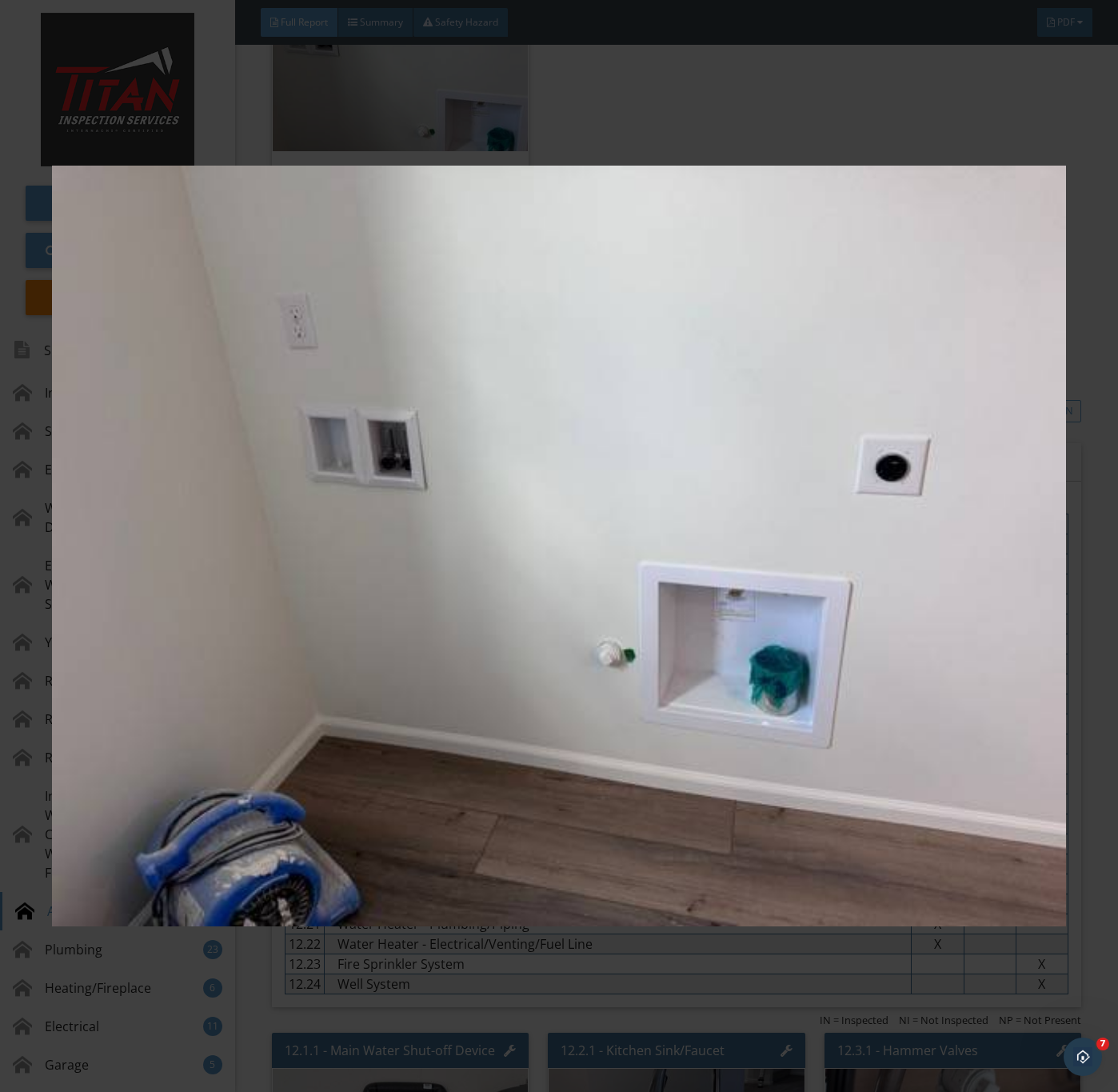
click at [629, 740] on img at bounding box center [559, 546] width 1013 height 988
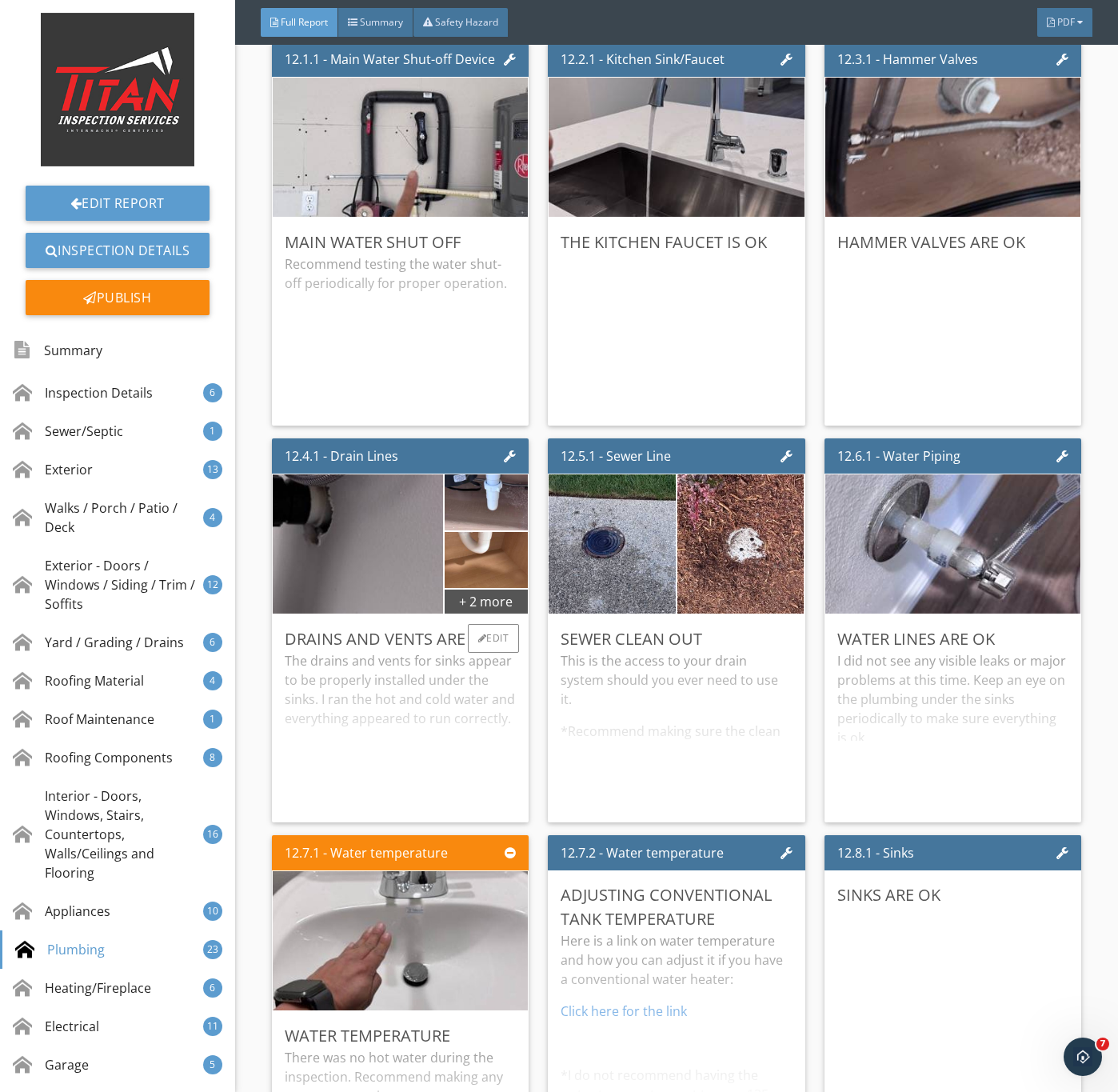
scroll to position [19076, 0]
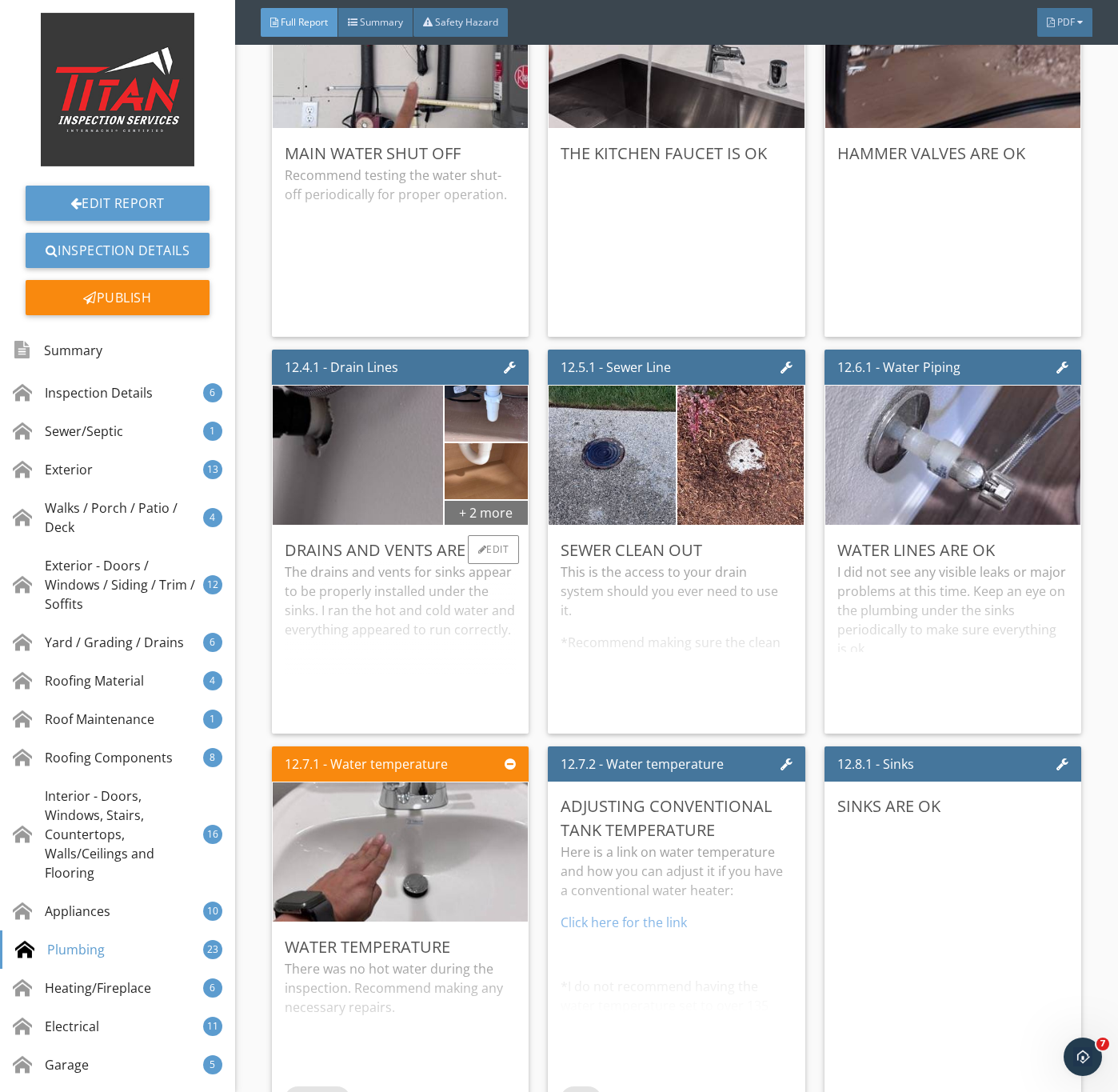
click at [492, 524] on div "+ 2 more" at bounding box center [486, 512] width 83 height 26
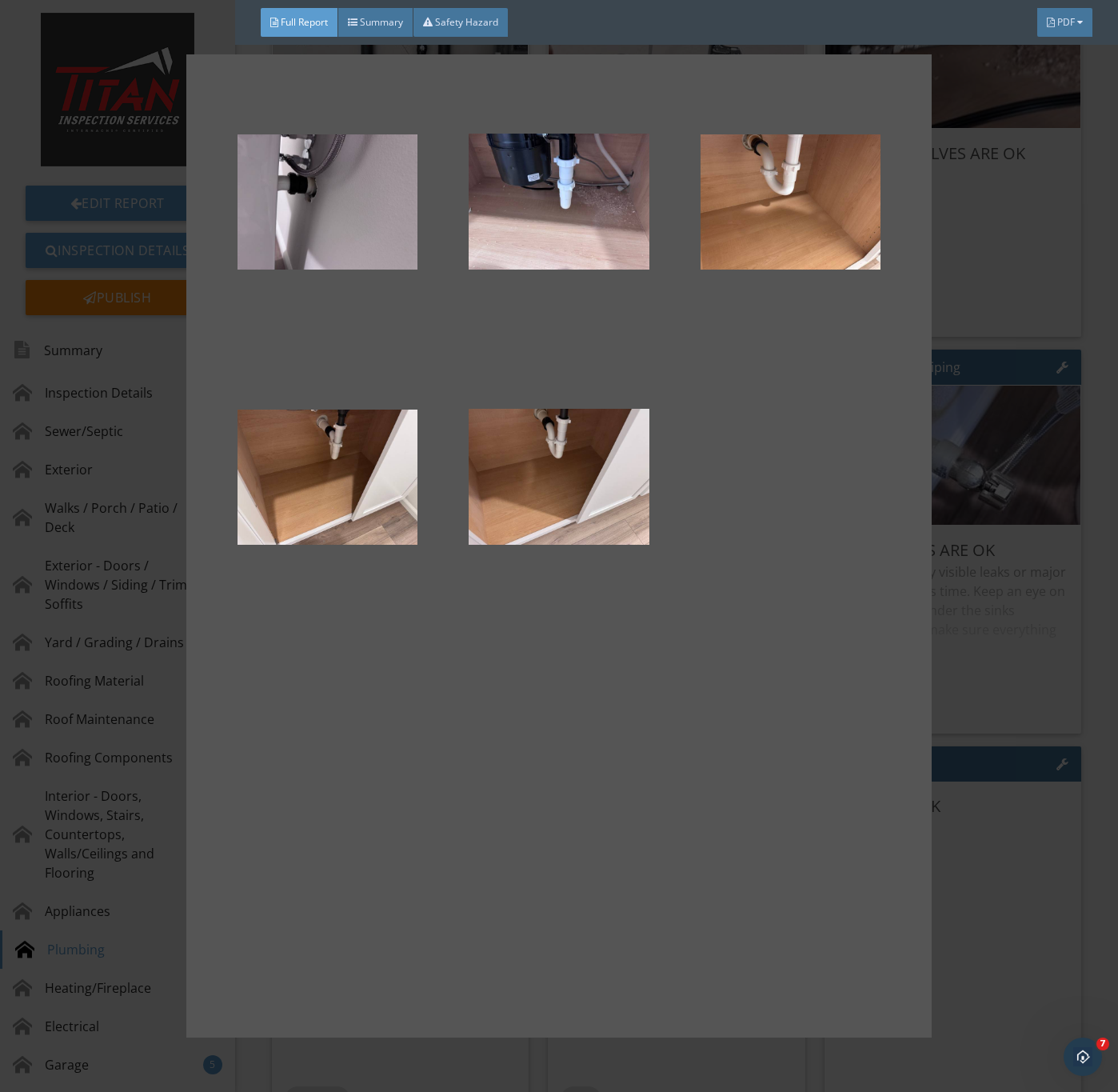
click at [507, 651] on div at bounding box center [559, 546] width 695 height 931
click at [970, 711] on div at bounding box center [559, 546] width 1118 height 1092
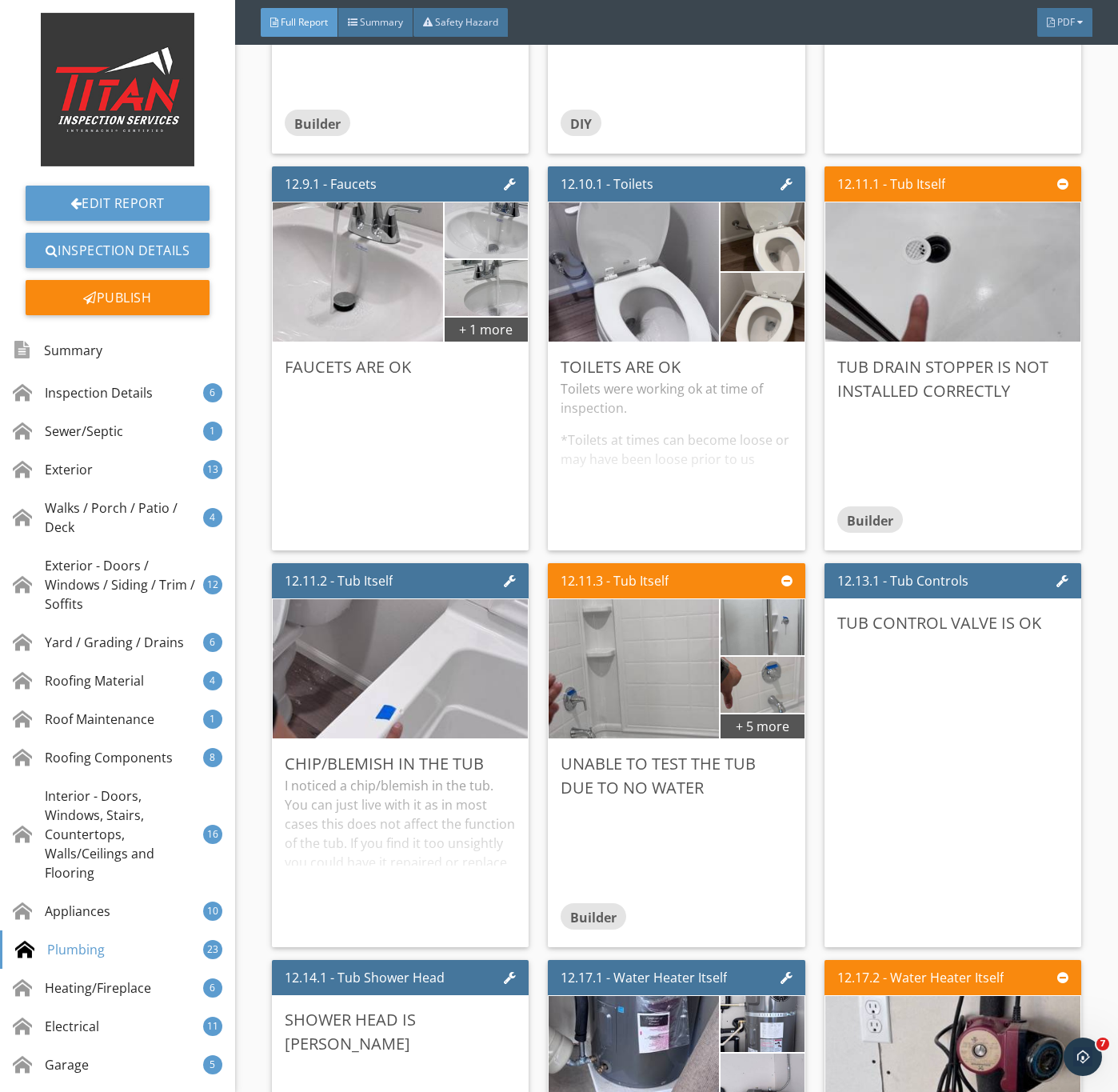
scroll to position [20276, 0]
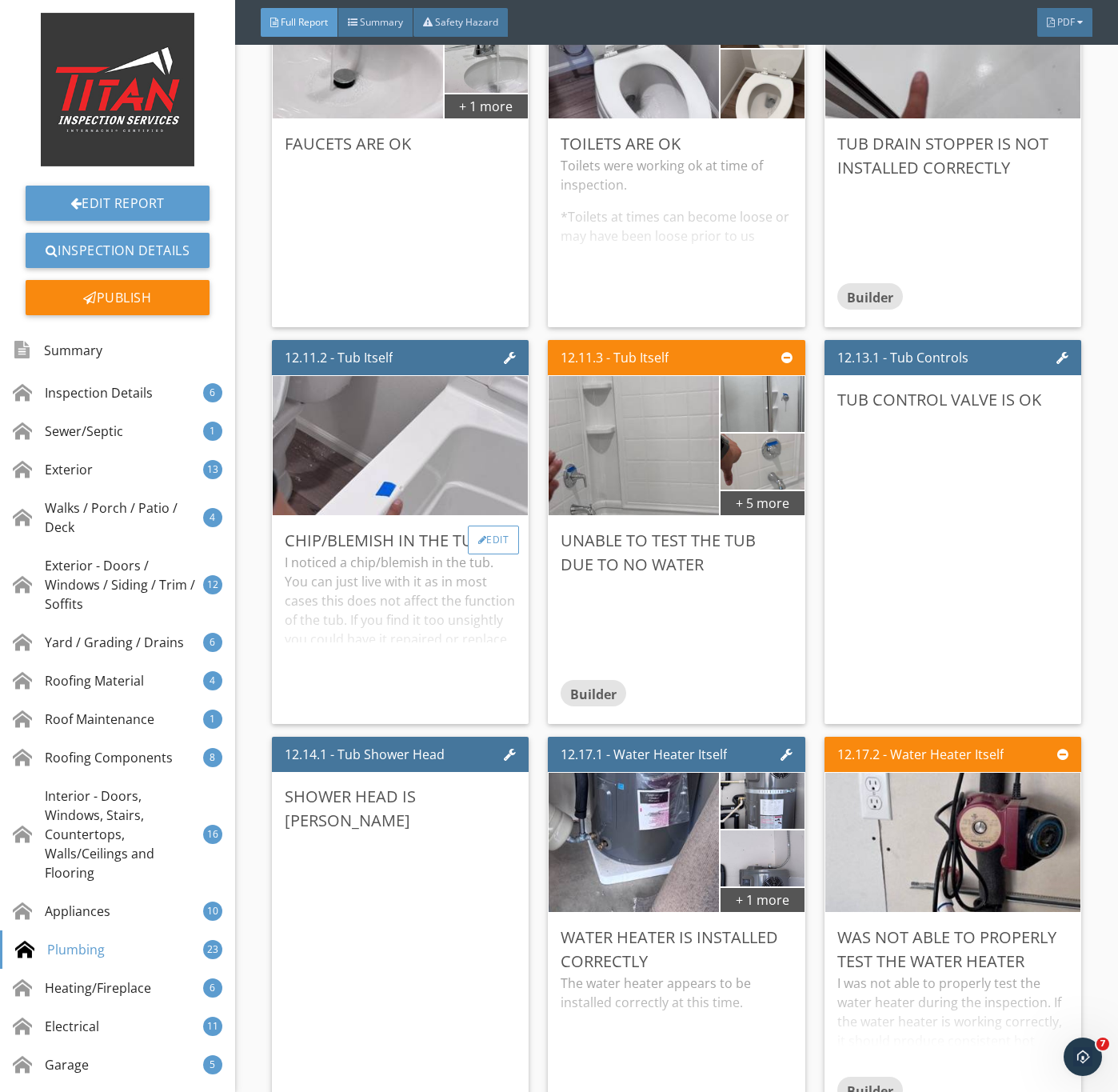
click at [495, 554] on div "Edit" at bounding box center [493, 539] width 52 height 28
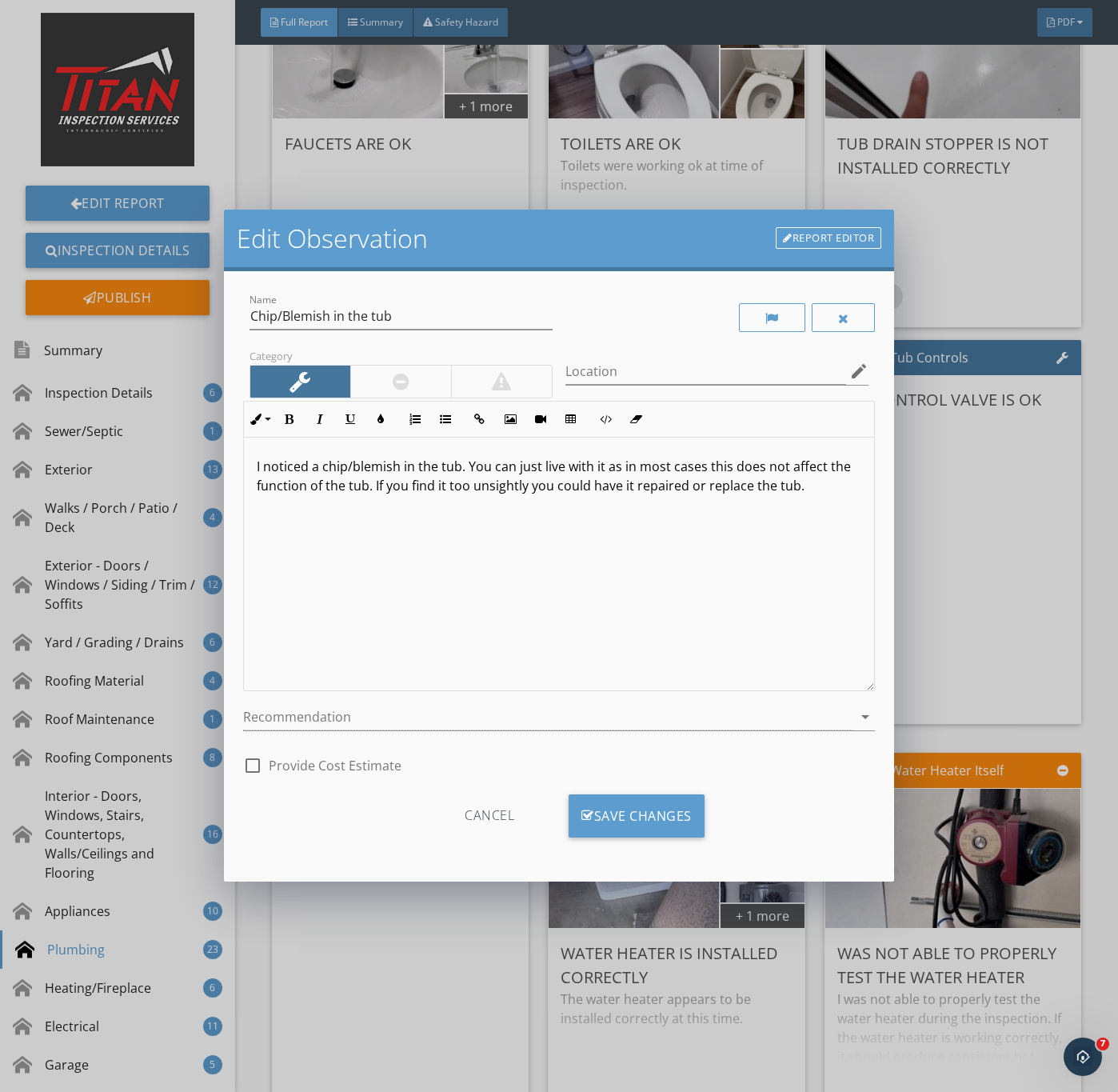
click at [397, 370] on div at bounding box center [401, 381] width 101 height 32
click at [366, 711] on div at bounding box center [548, 717] width 610 height 27
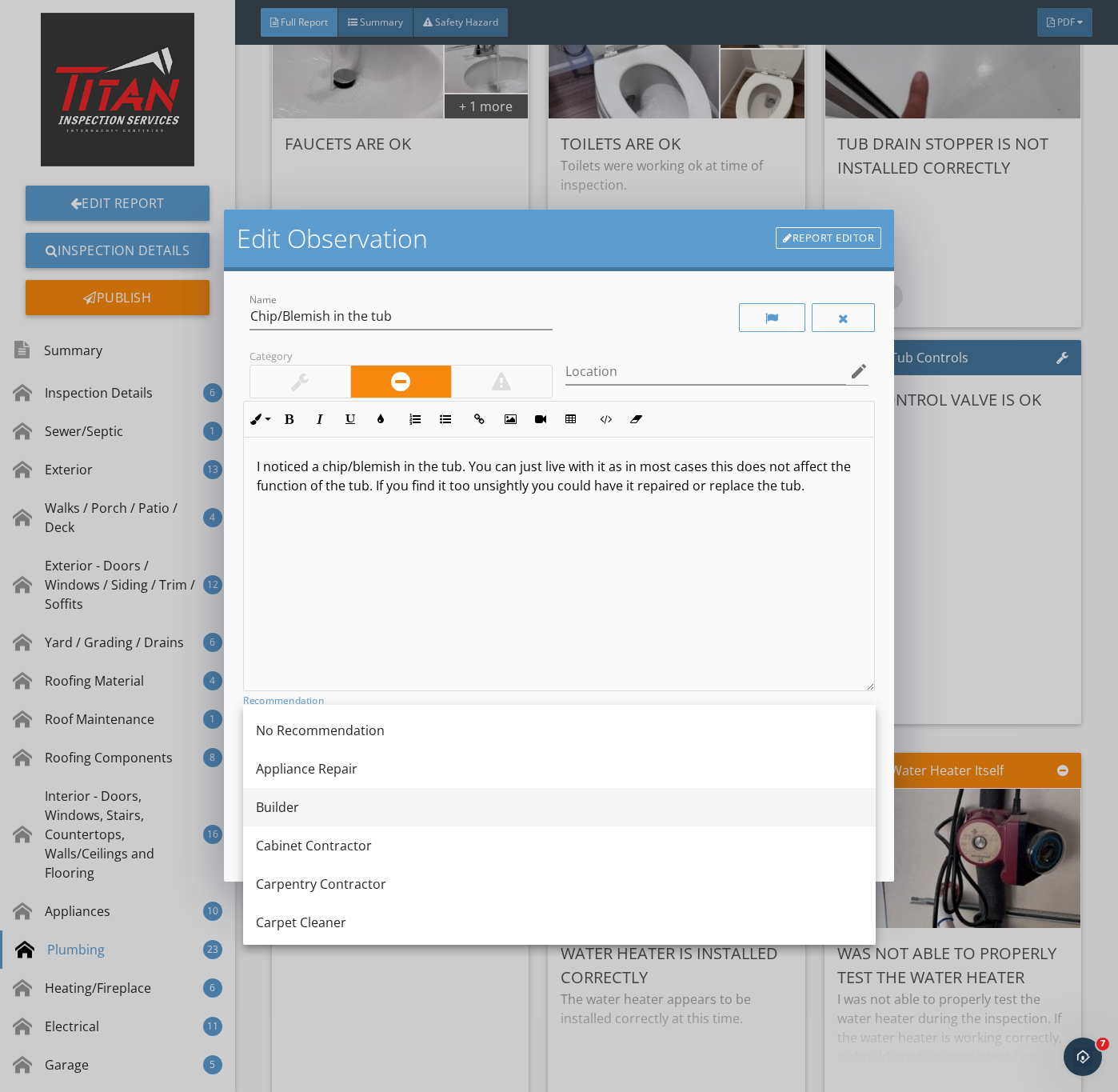
click at [294, 800] on div "Builder" at bounding box center [560, 807] width 607 height 20
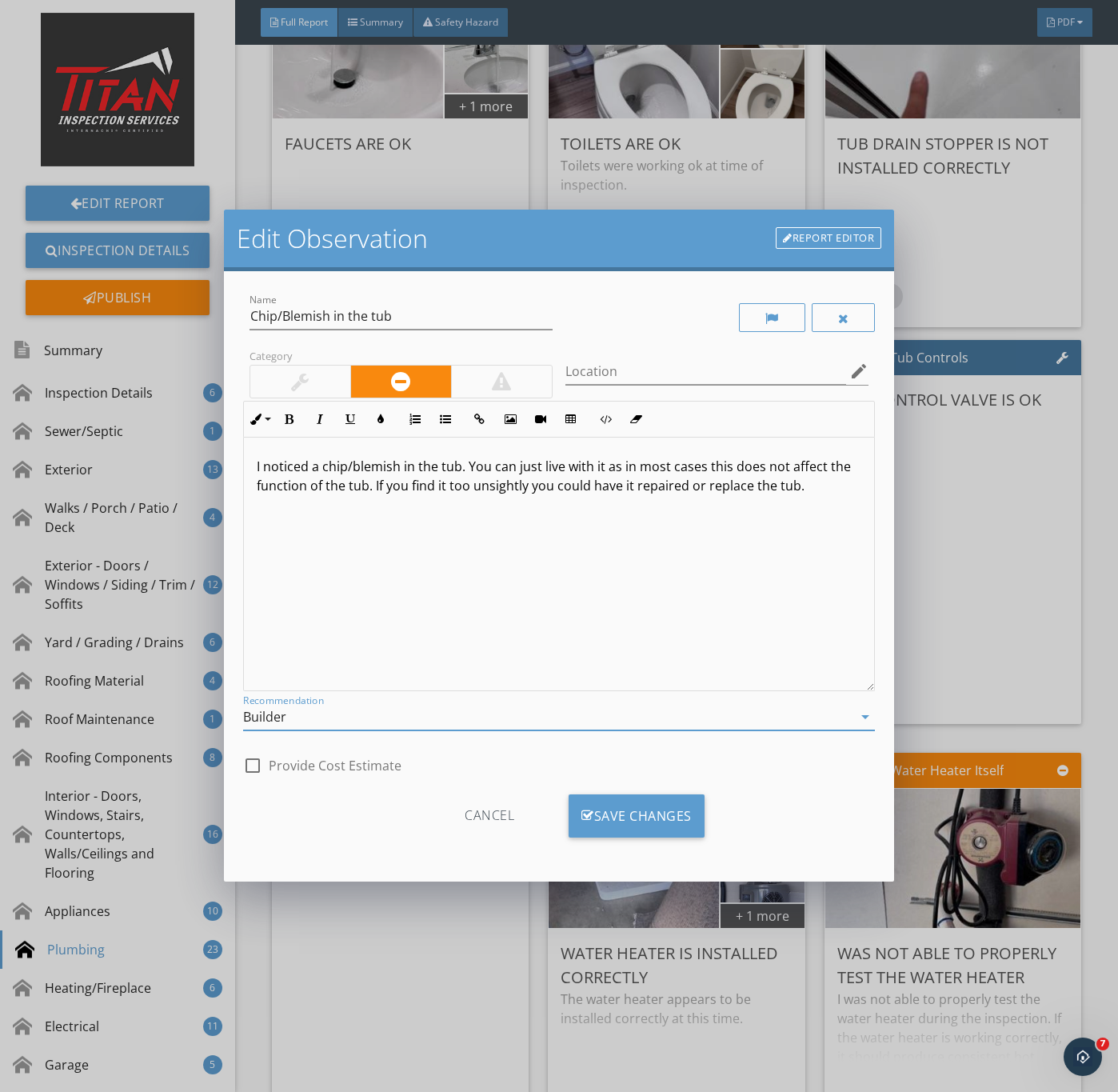
click at [540, 542] on div "I noticed a chip/blemish in the tub. You can just live with it as in most cases…" at bounding box center [559, 564] width 631 height 254
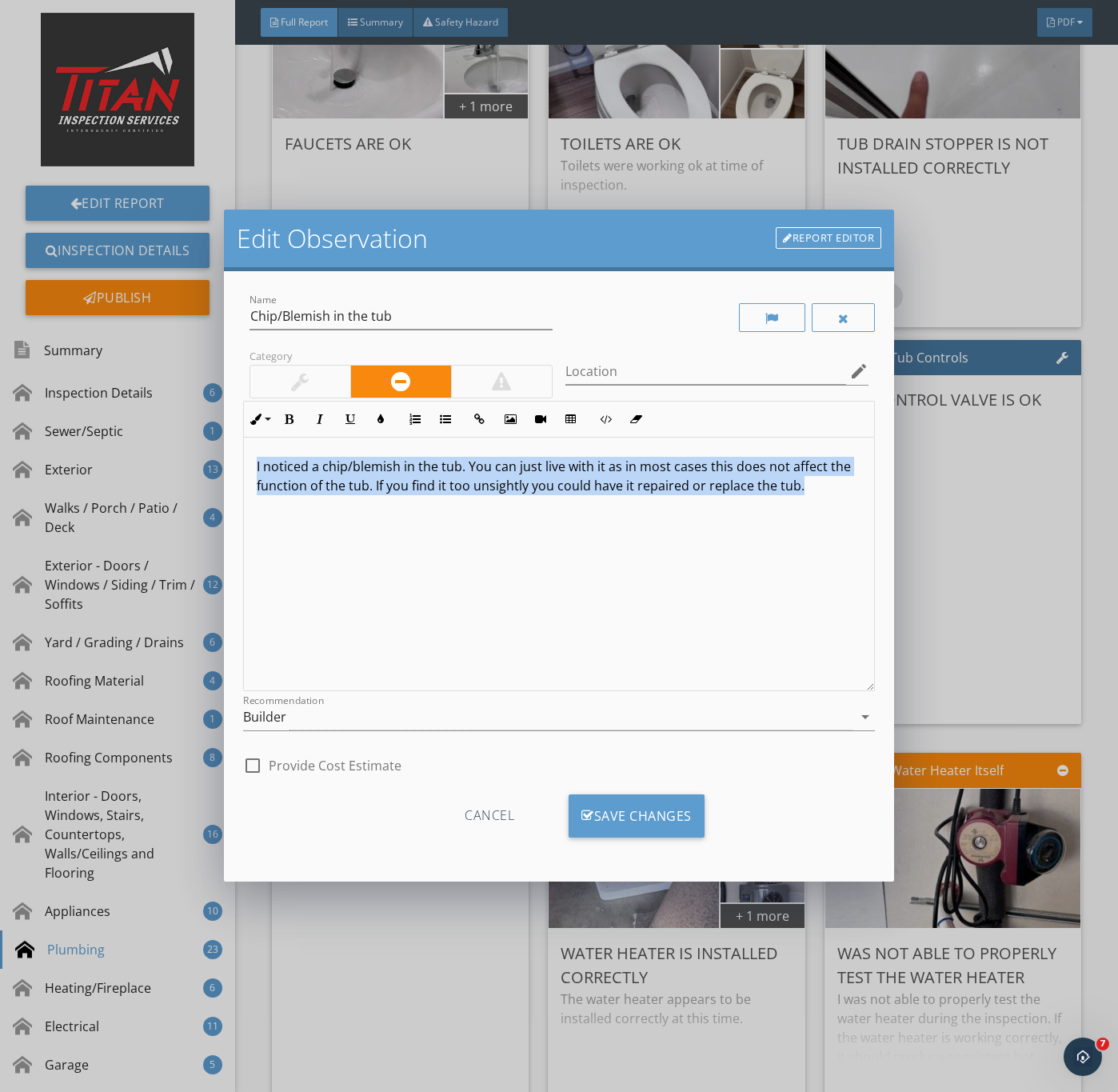
drag, startPoint x: 804, startPoint y: 483, endPoint x: 217, endPoint y: 460, distance: 587.5
click at [217, 460] on div "Edit Observation Report Editor Name Chip/Blemish in the tub Category Location e…" at bounding box center [559, 546] width 1118 height 1092
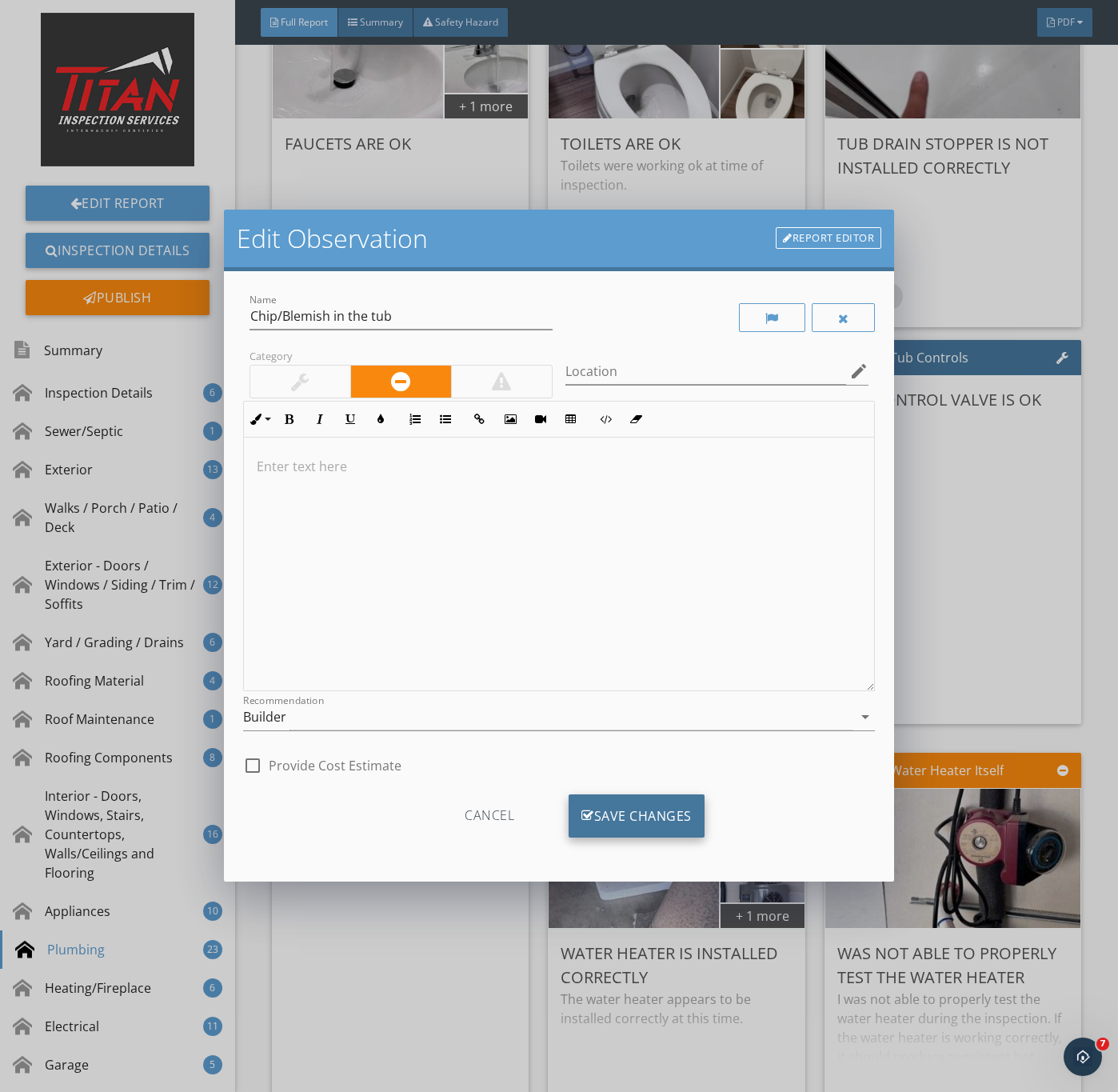
click at [653, 812] on div "Save Changes" at bounding box center [636, 815] width 136 height 43
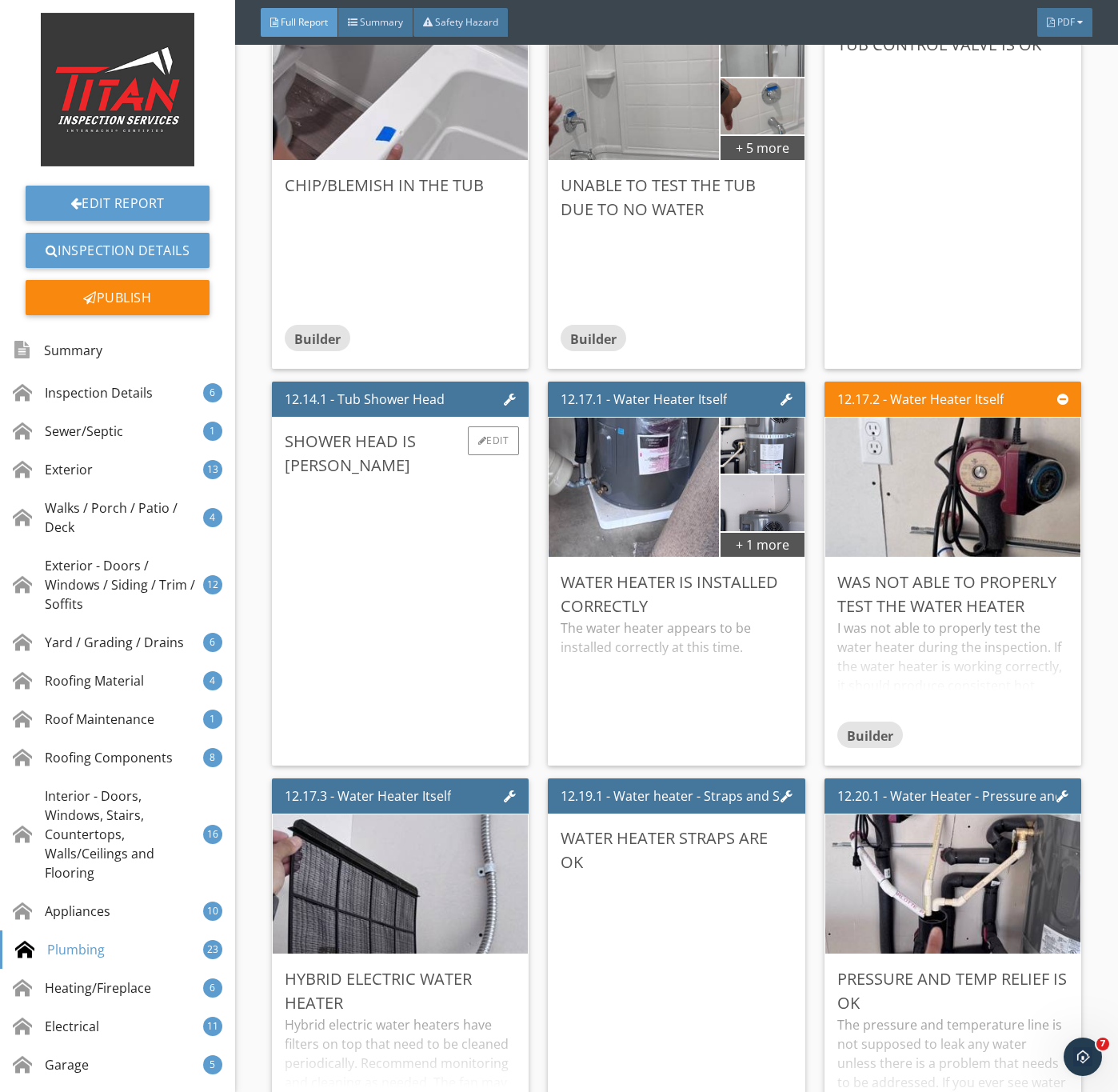
scroll to position [20635, 0]
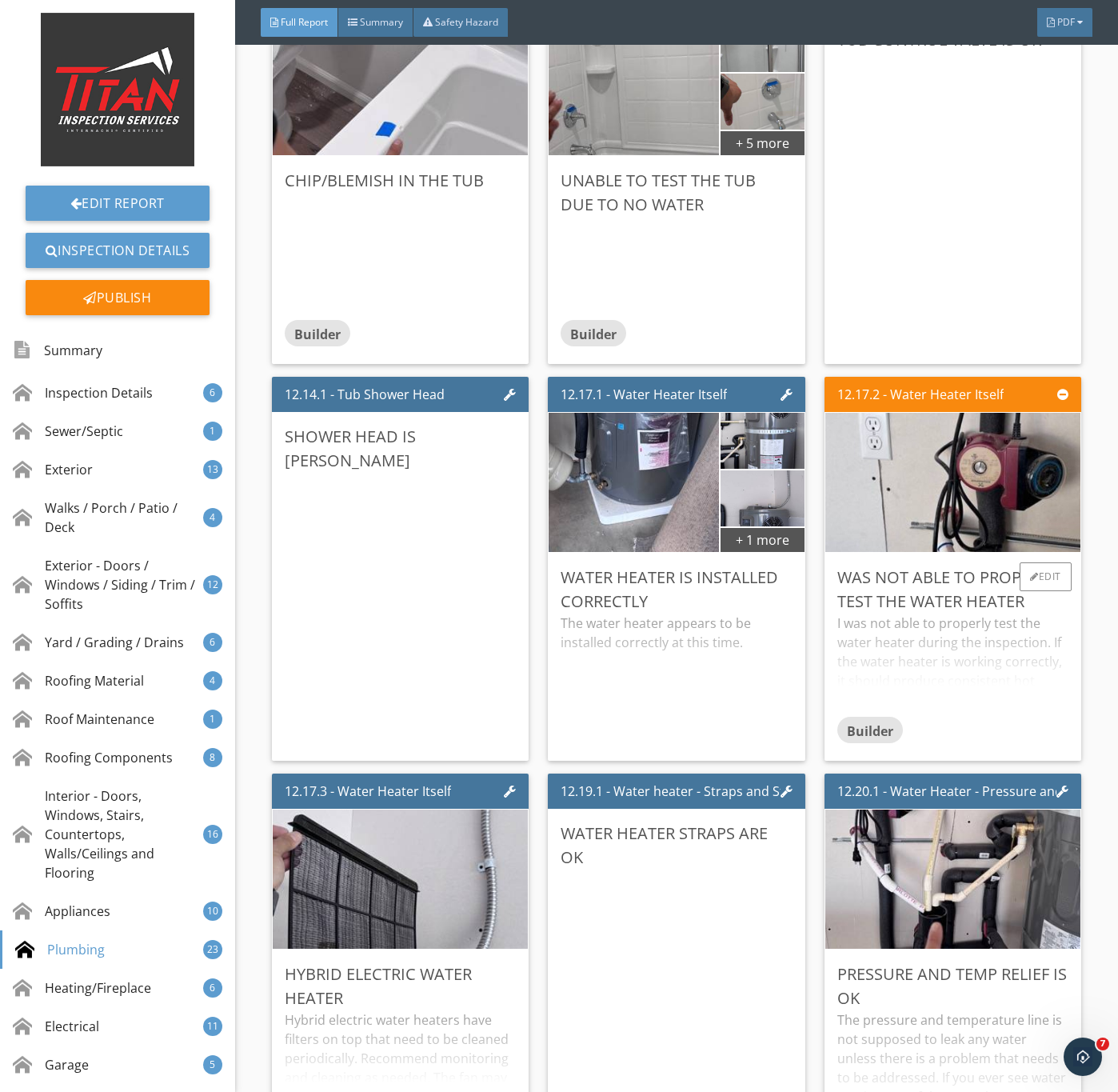
click at [957, 716] on div "I was not able to properly test the water heater during the inspection. If the …" at bounding box center [953, 664] width 232 height 102
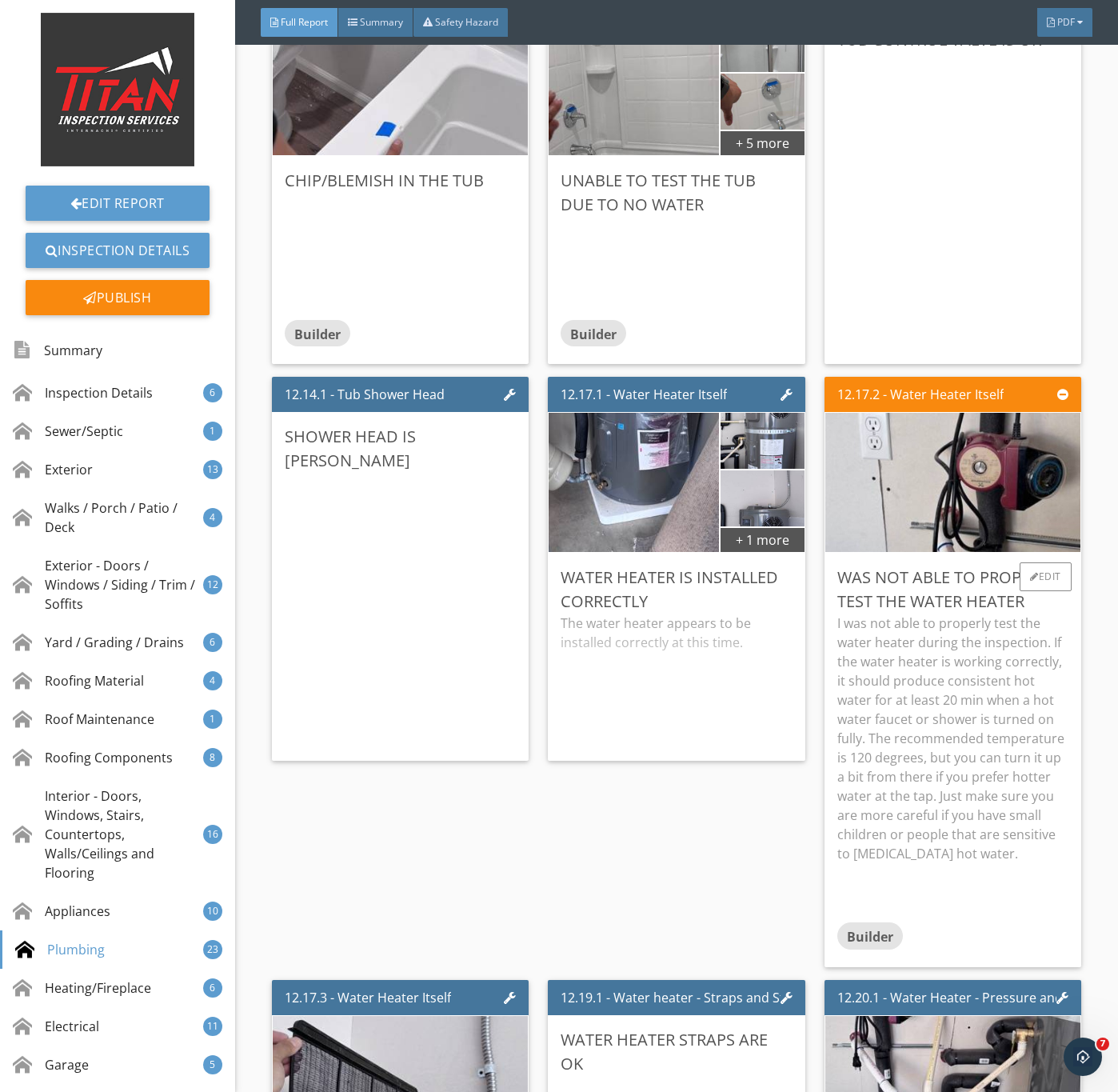
drag, startPoint x: 932, startPoint y: 777, endPoint x: 960, endPoint y: 819, distance: 50.5
click at [933, 777] on p "I was not able to properly test the water heater during the inspection. If the …" at bounding box center [953, 738] width 232 height 249
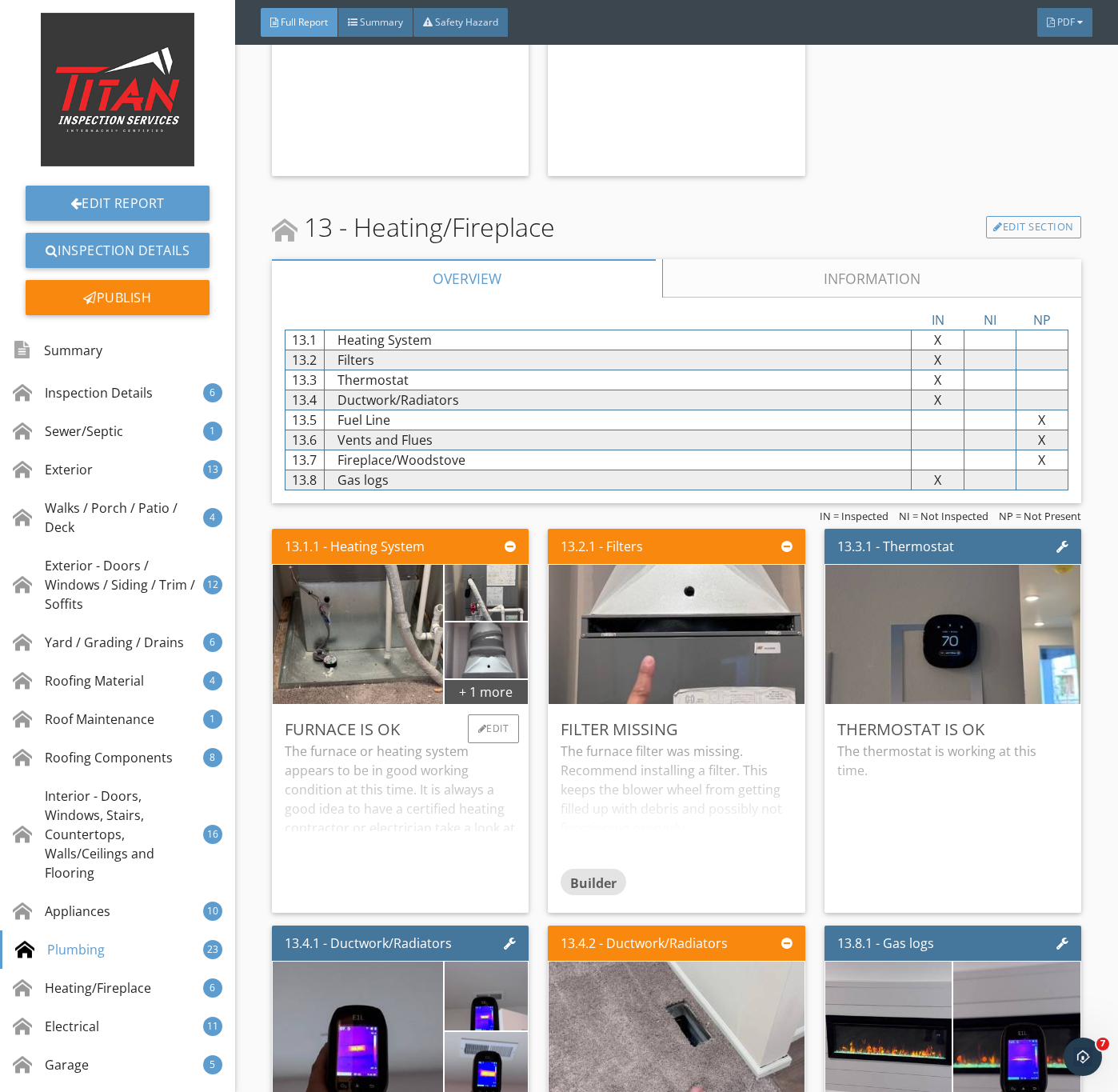
scroll to position [22075, 0]
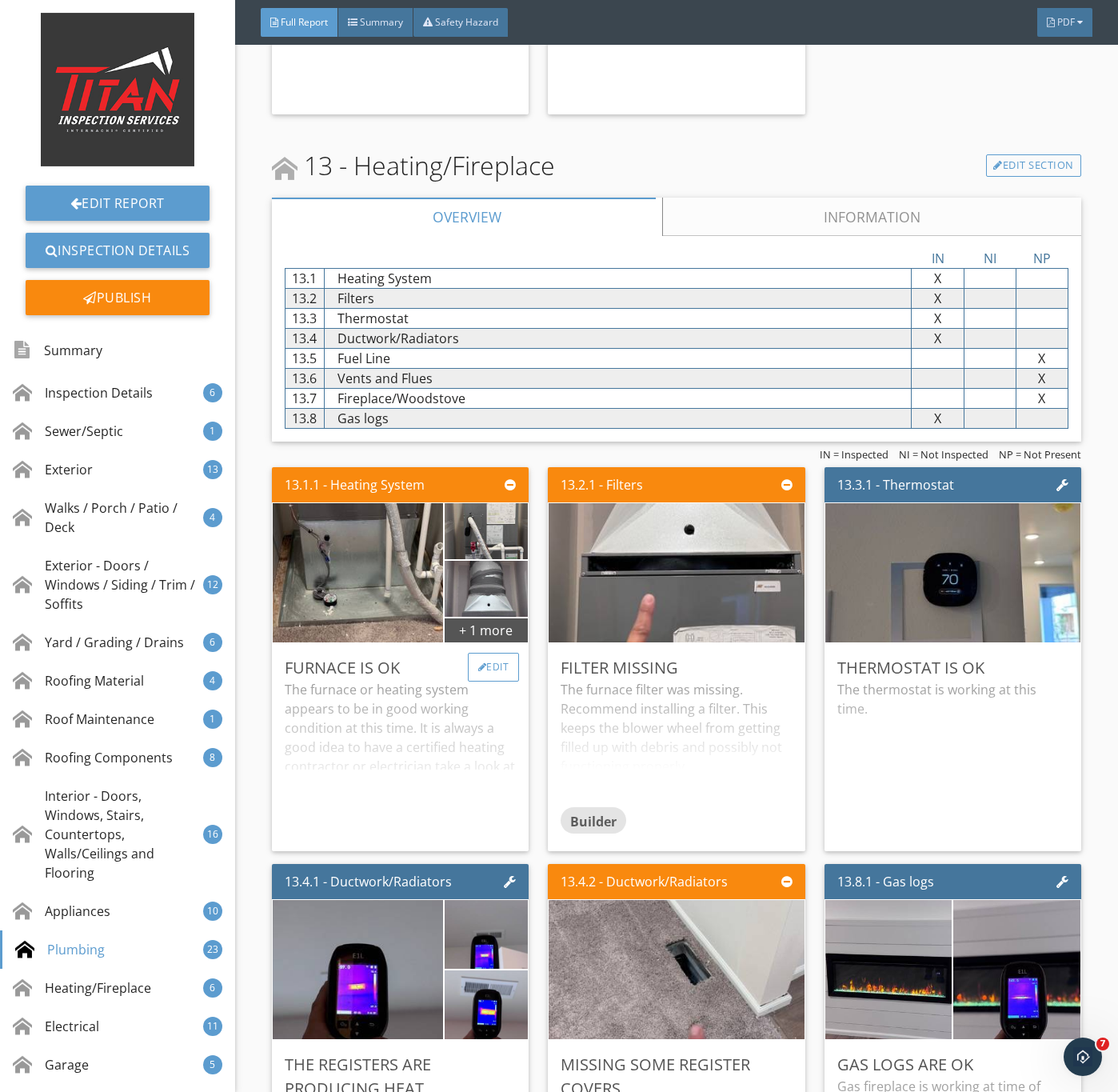
click at [502, 681] on div "Edit" at bounding box center [493, 667] width 52 height 28
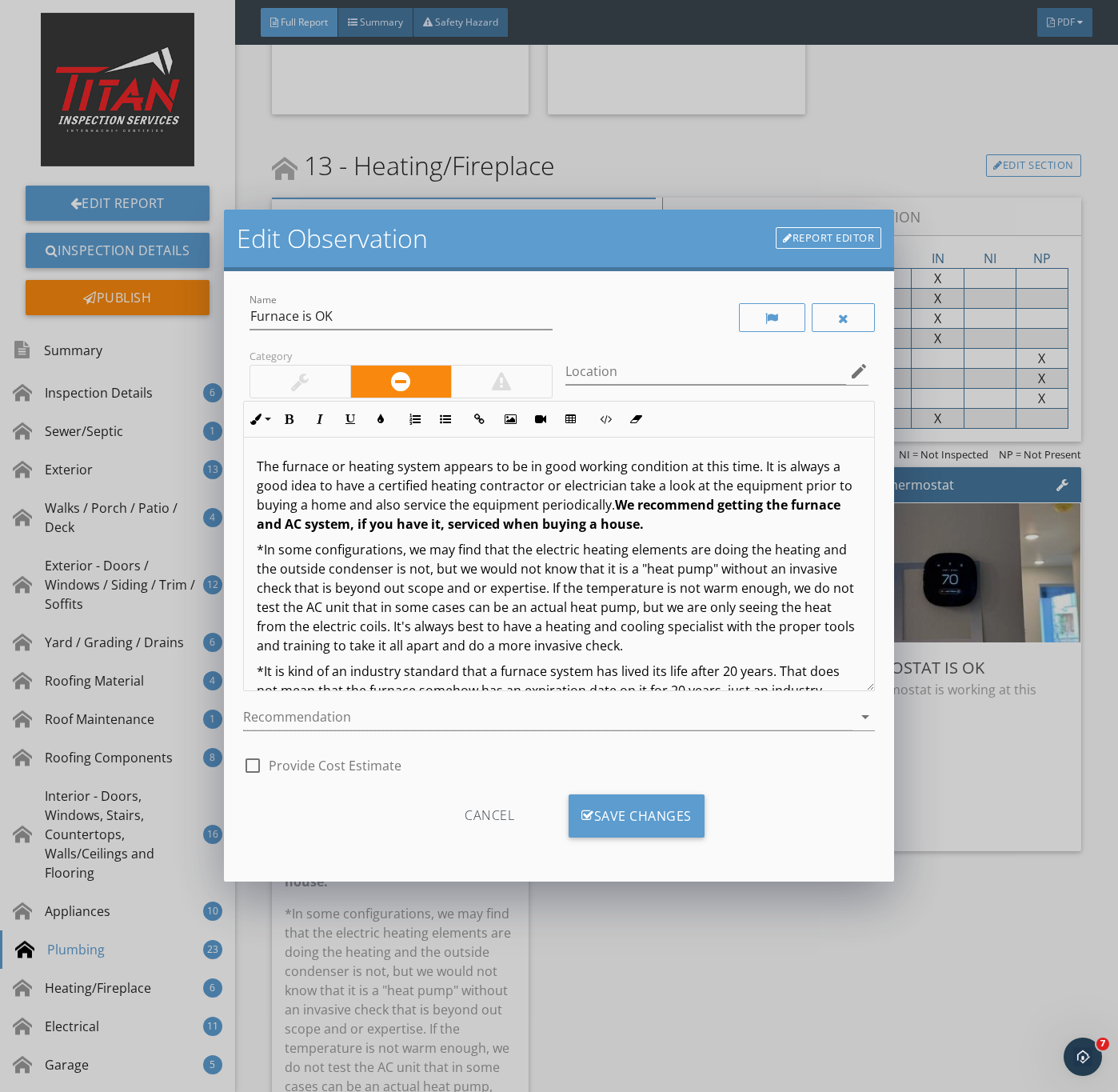
click at [272, 377] on div at bounding box center [300, 381] width 100 height 32
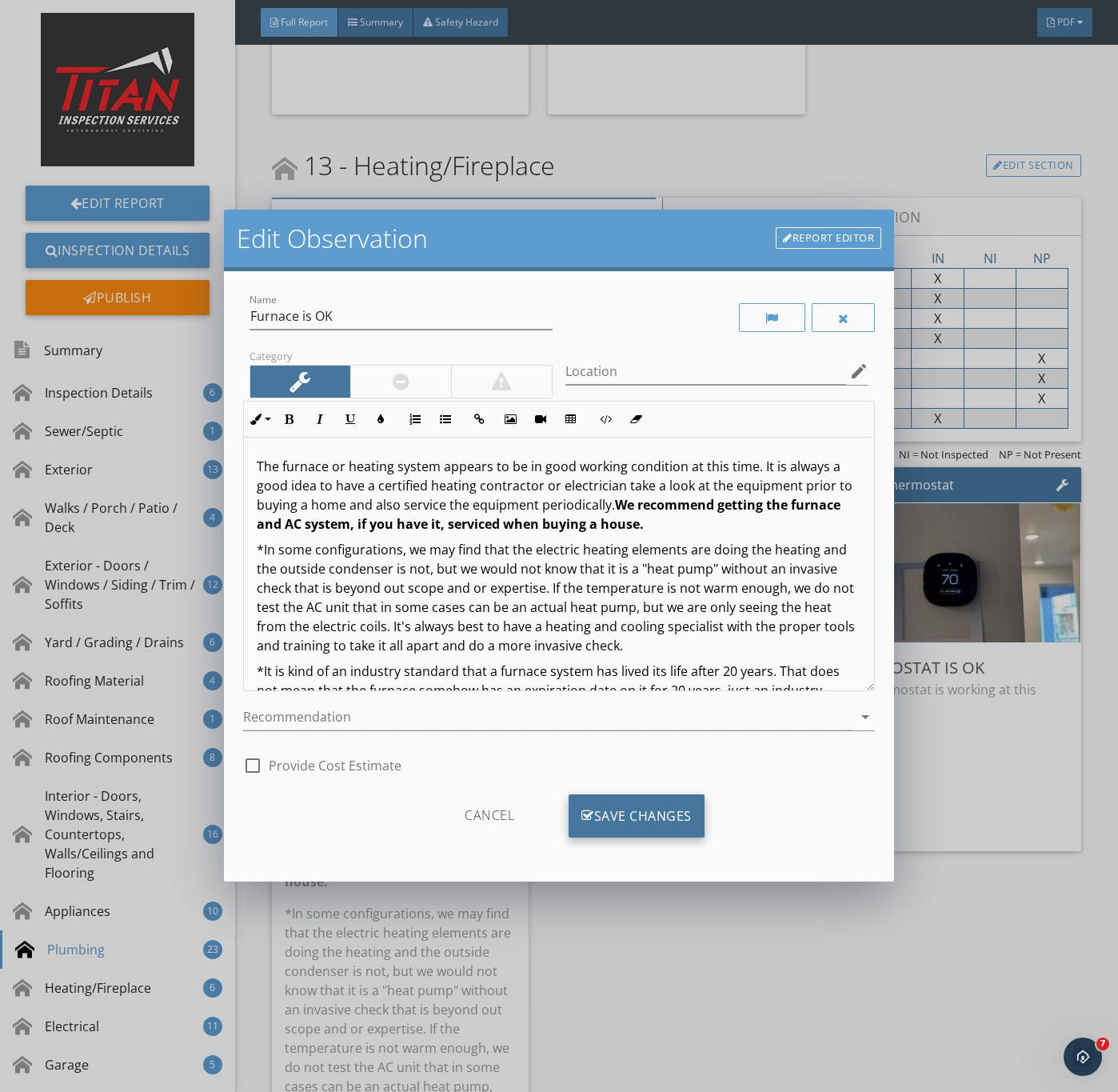
click at [624, 812] on div "Save Changes" at bounding box center [636, 815] width 136 height 43
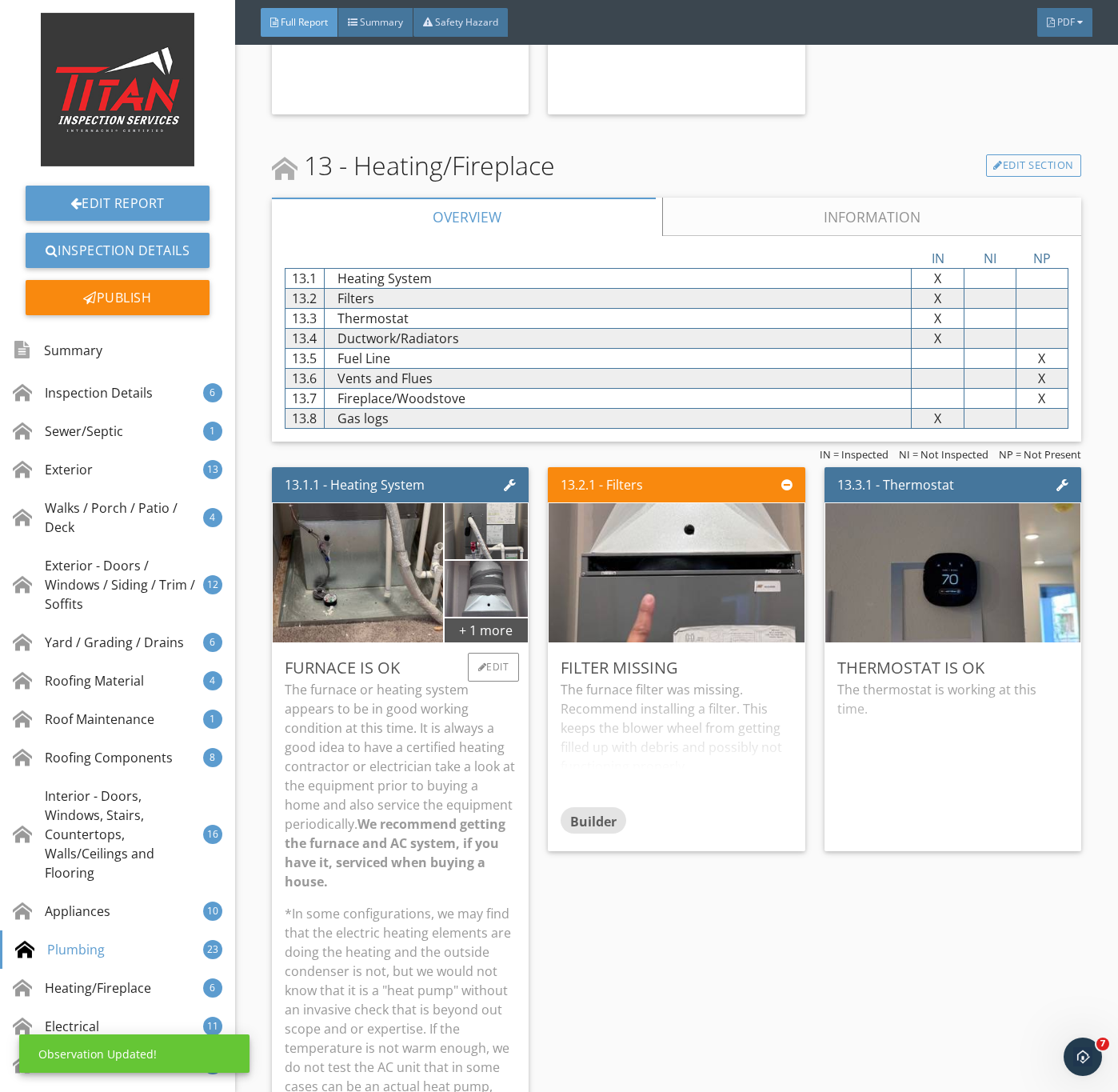
click at [327, 828] on p "The furnace or heating system appears to be in good working condition at this t…" at bounding box center [400, 785] width 232 height 211
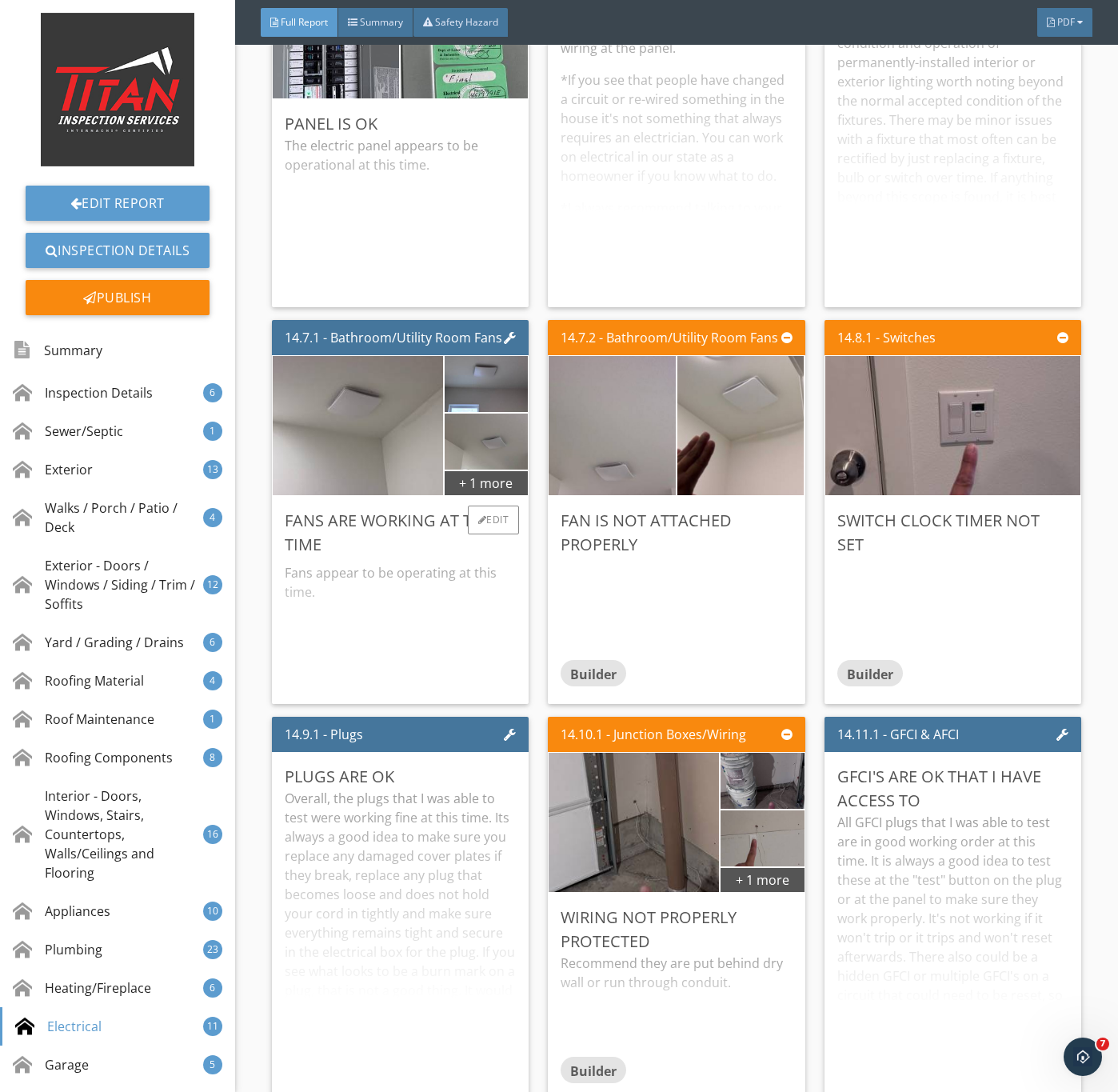
scroll to position [23875, 0]
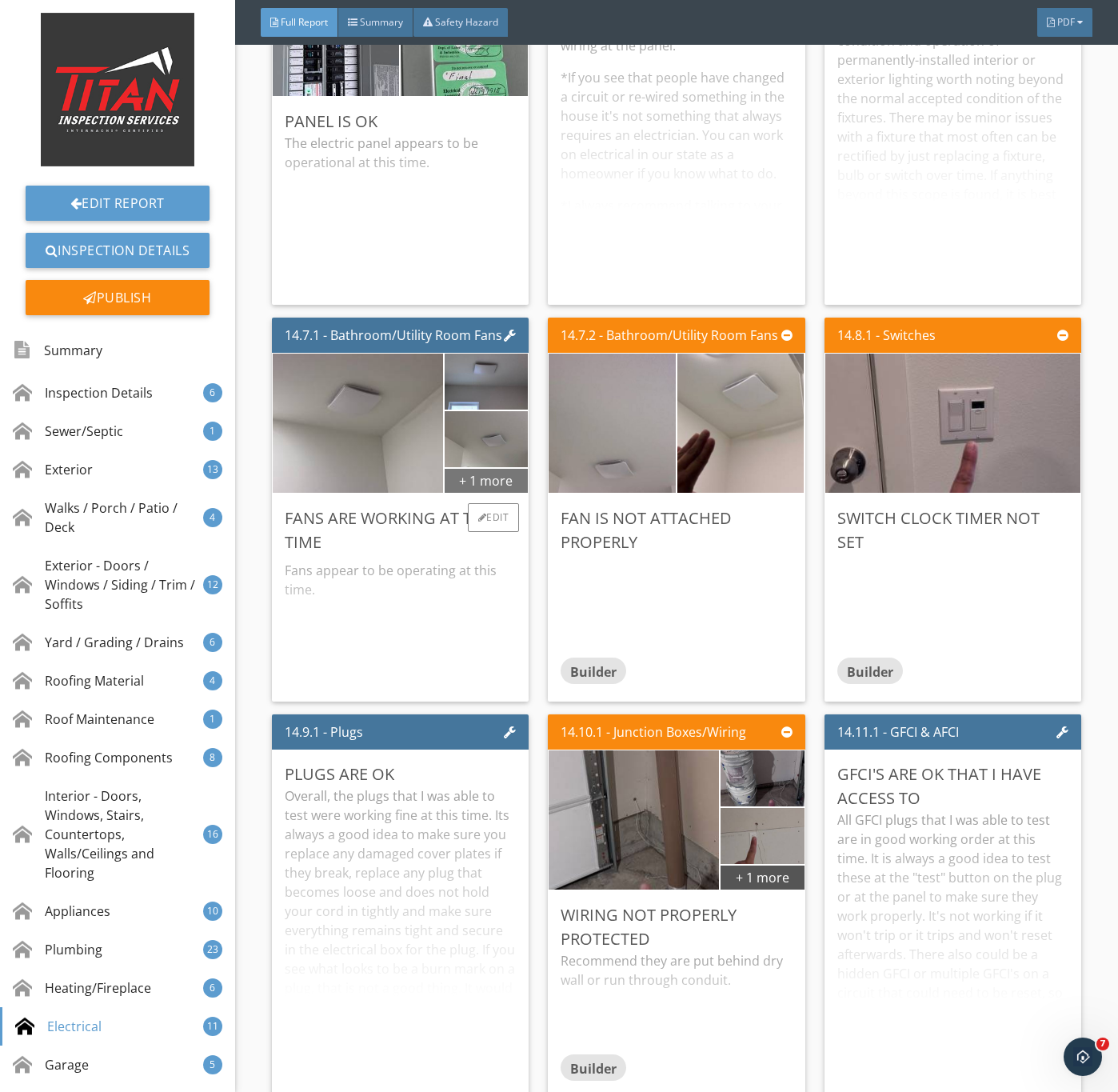
click at [498, 492] on div "+ 1 more" at bounding box center [486, 480] width 83 height 26
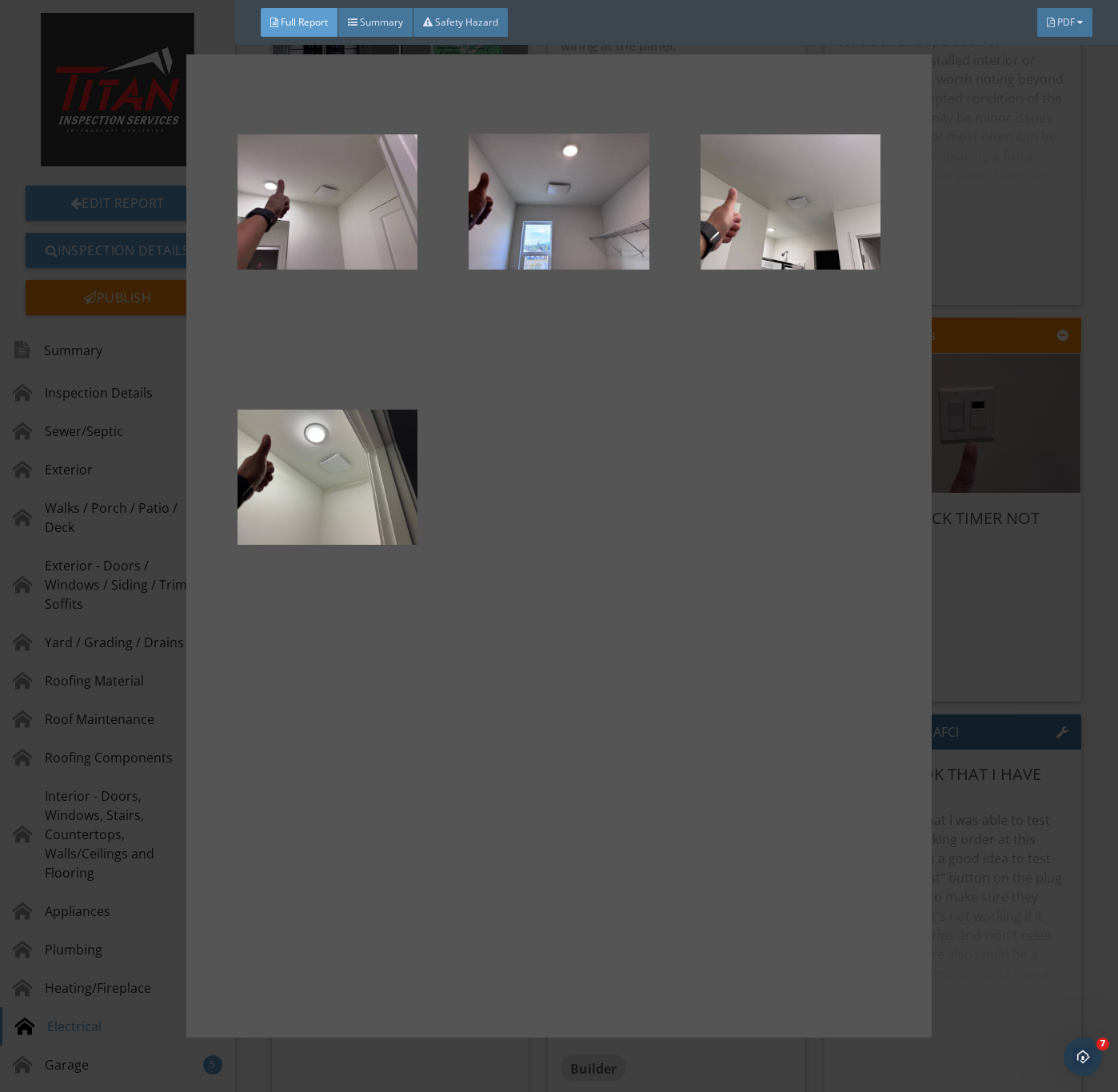
click at [989, 653] on div at bounding box center [559, 546] width 1118 height 1092
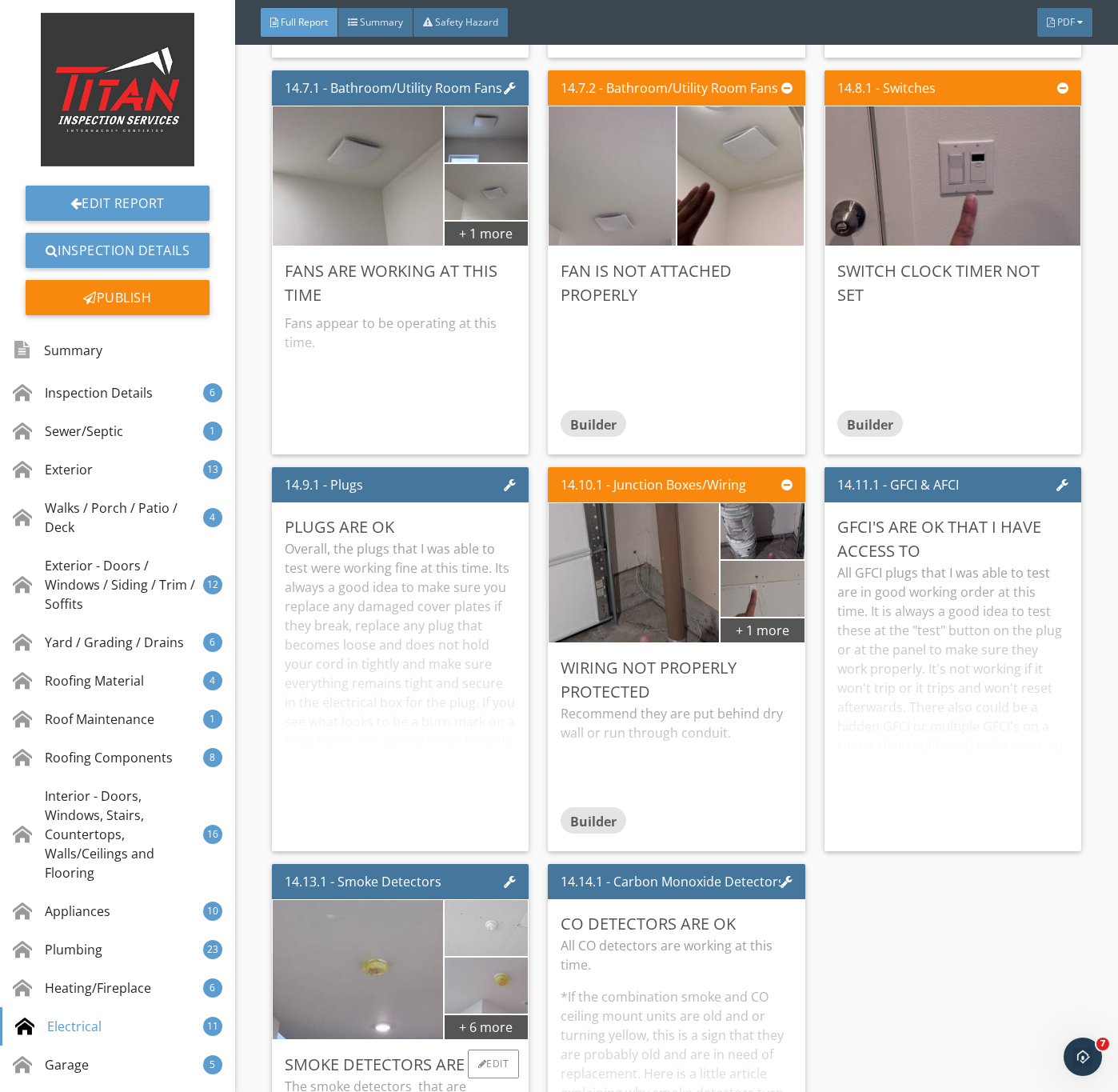
scroll to position [24235, 0]
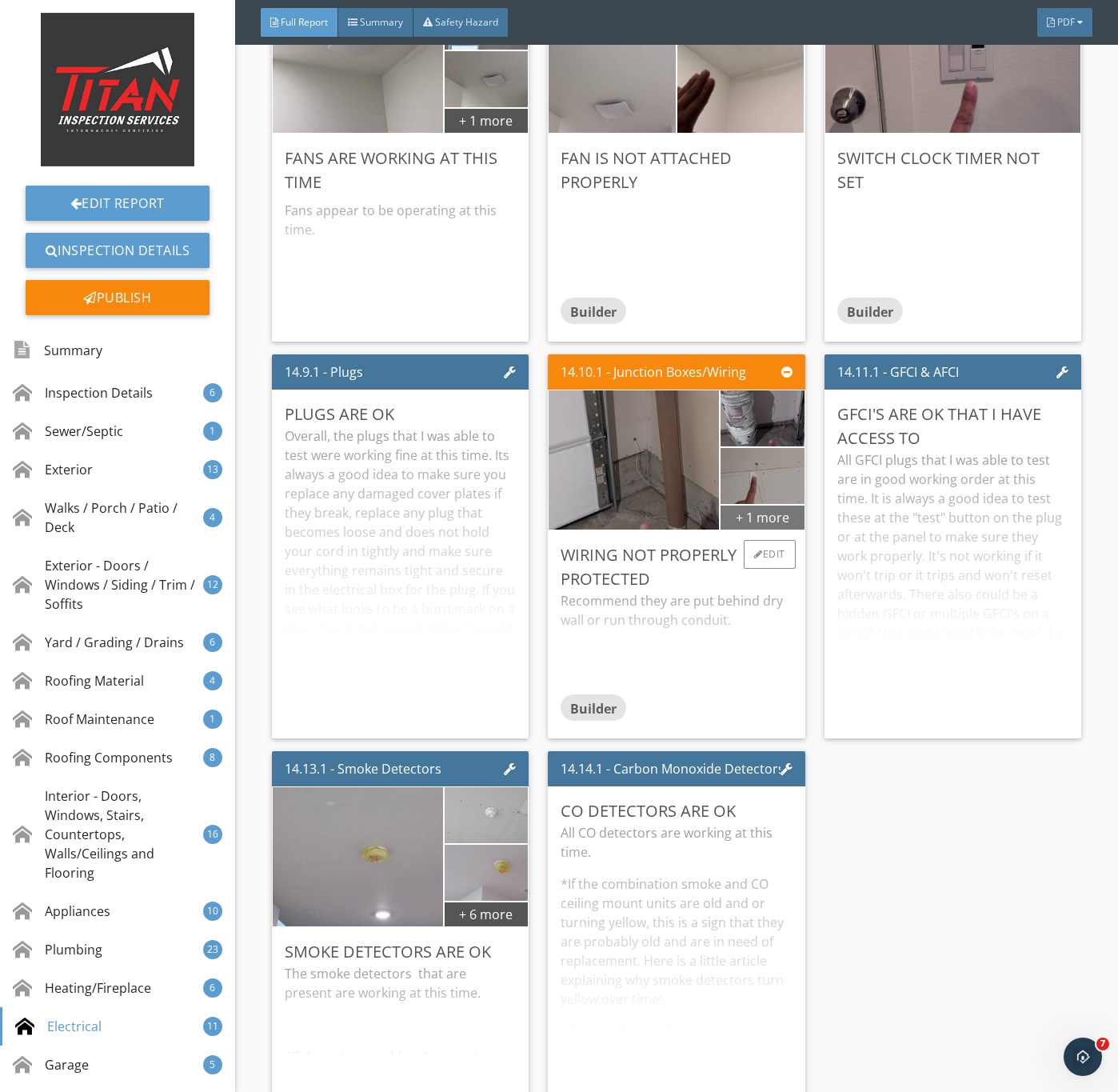
click at [764, 530] on div "+ 1 more" at bounding box center [762, 516] width 83 height 26
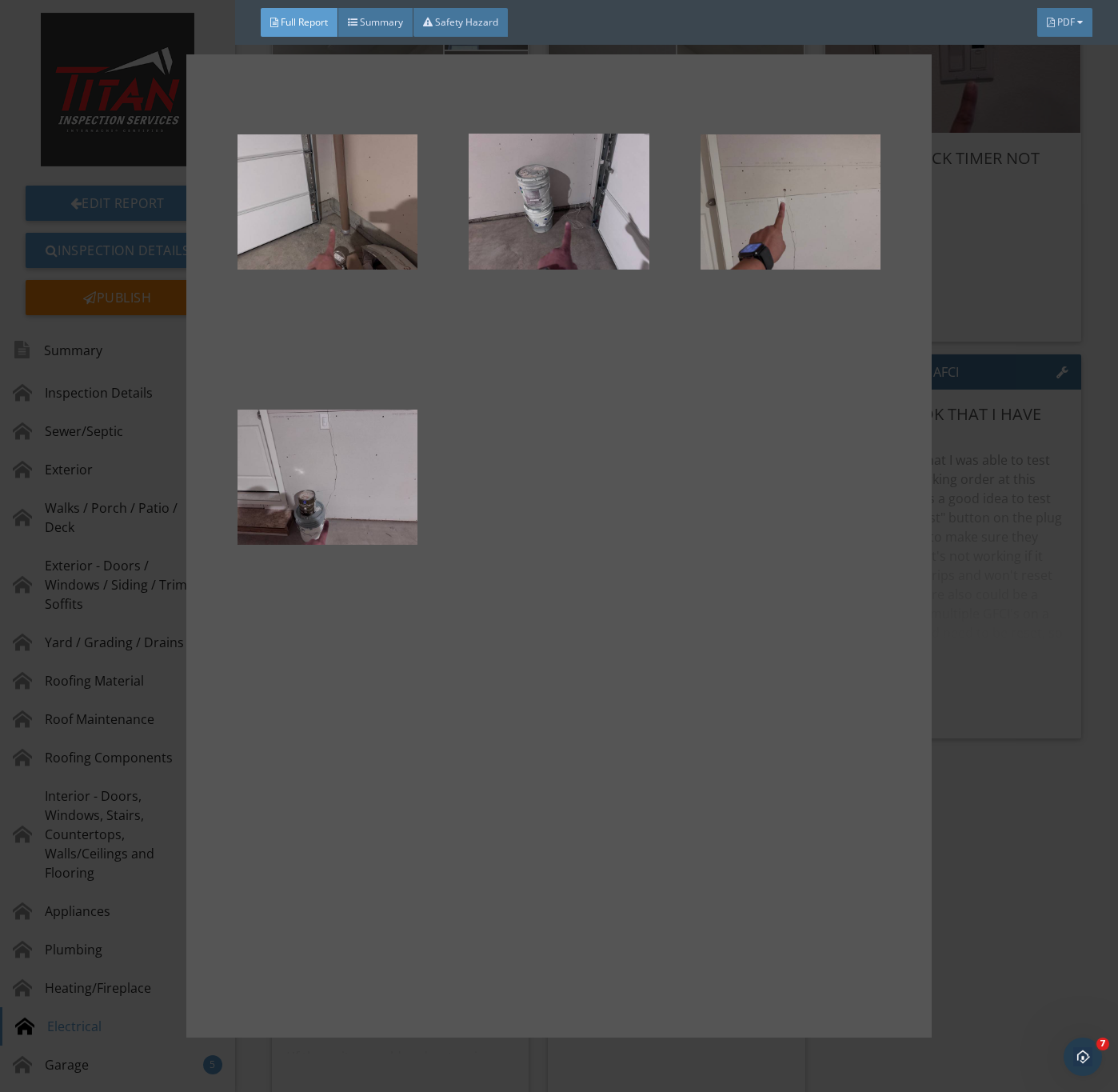
click at [987, 742] on div at bounding box center [559, 546] width 1118 height 1092
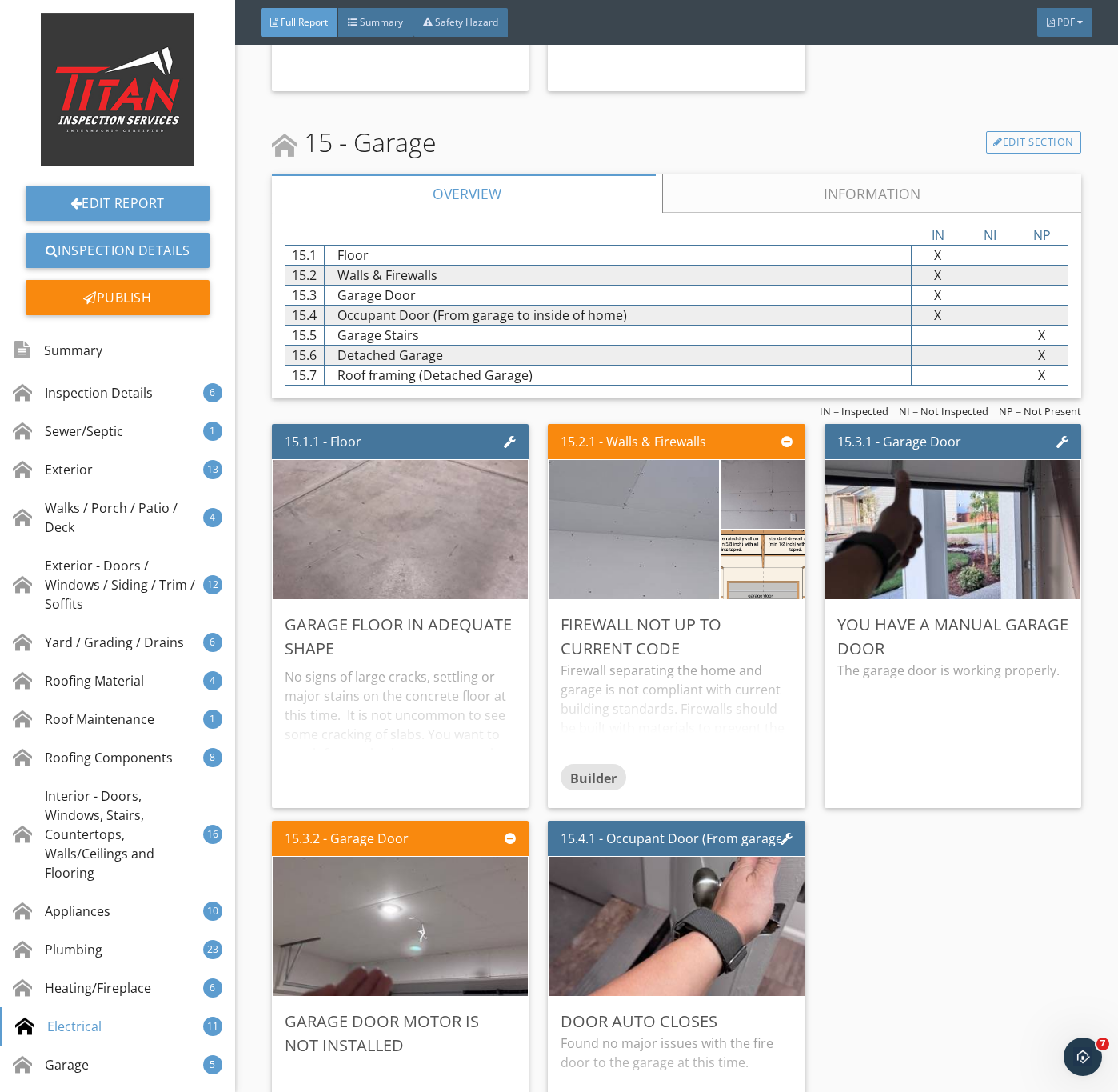
scroll to position [25315, 0]
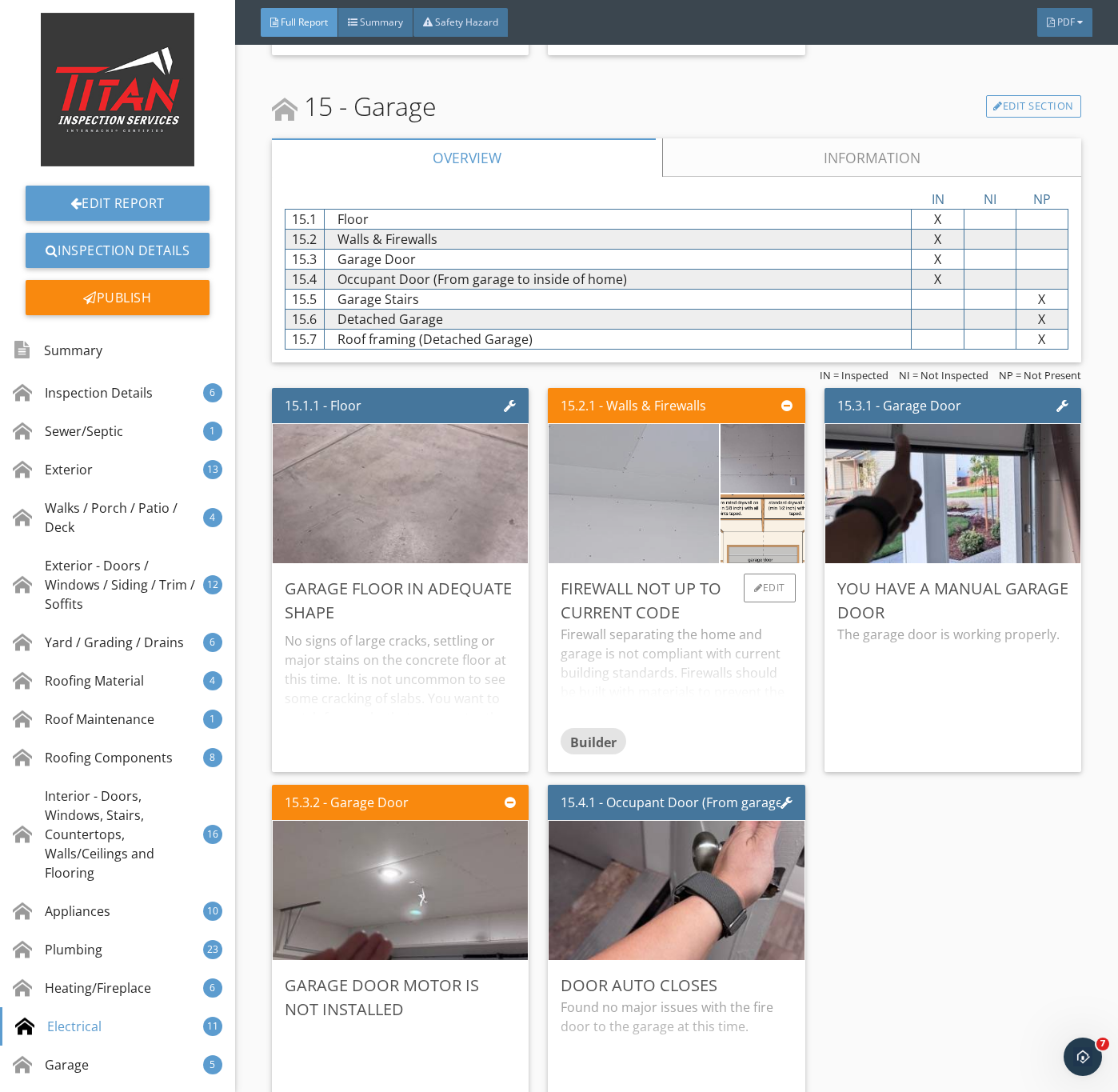
click at [647, 636] on img at bounding box center [634, 494] width 426 height 319
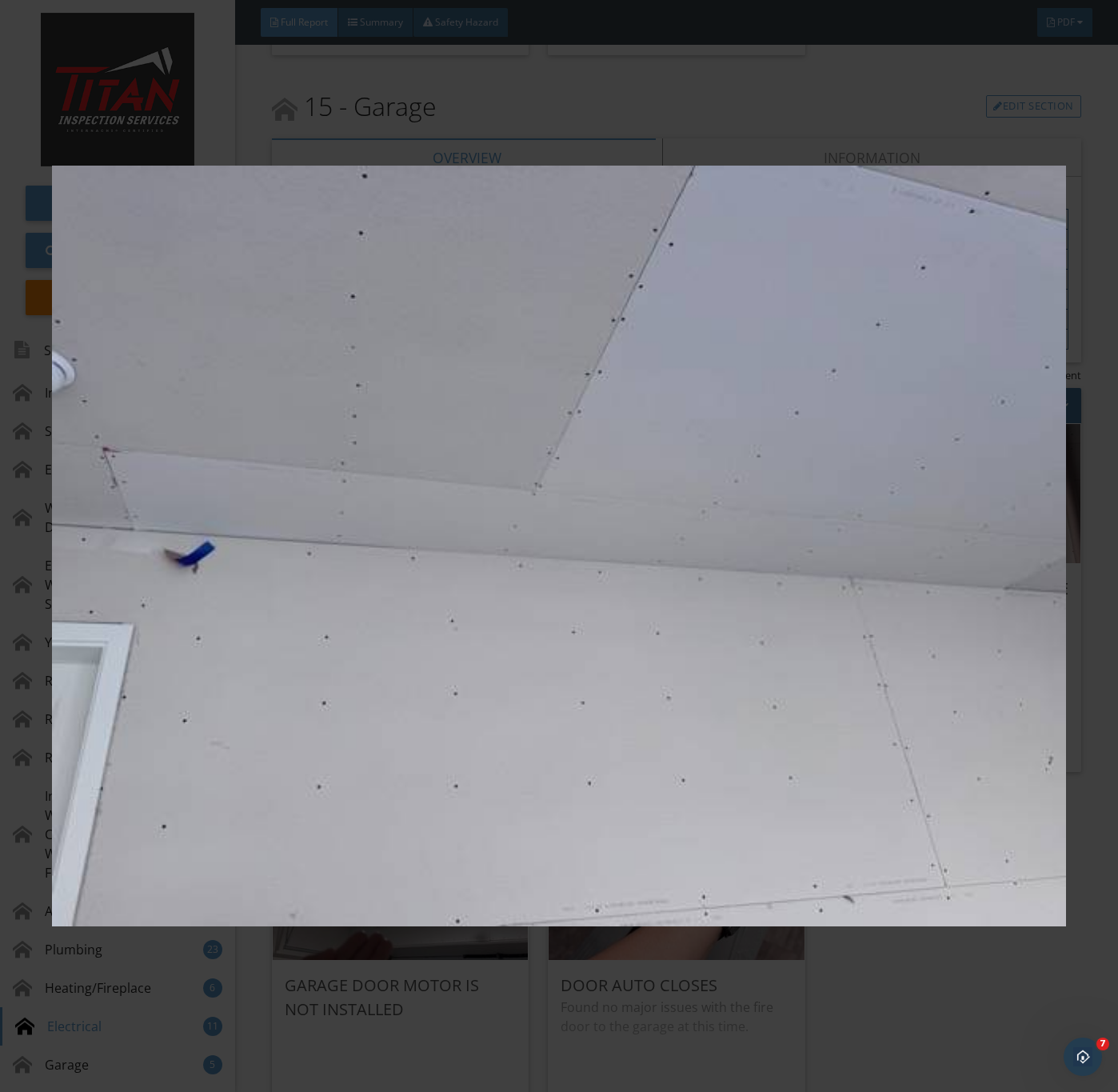
click at [678, 687] on img at bounding box center [559, 546] width 1013 height 988
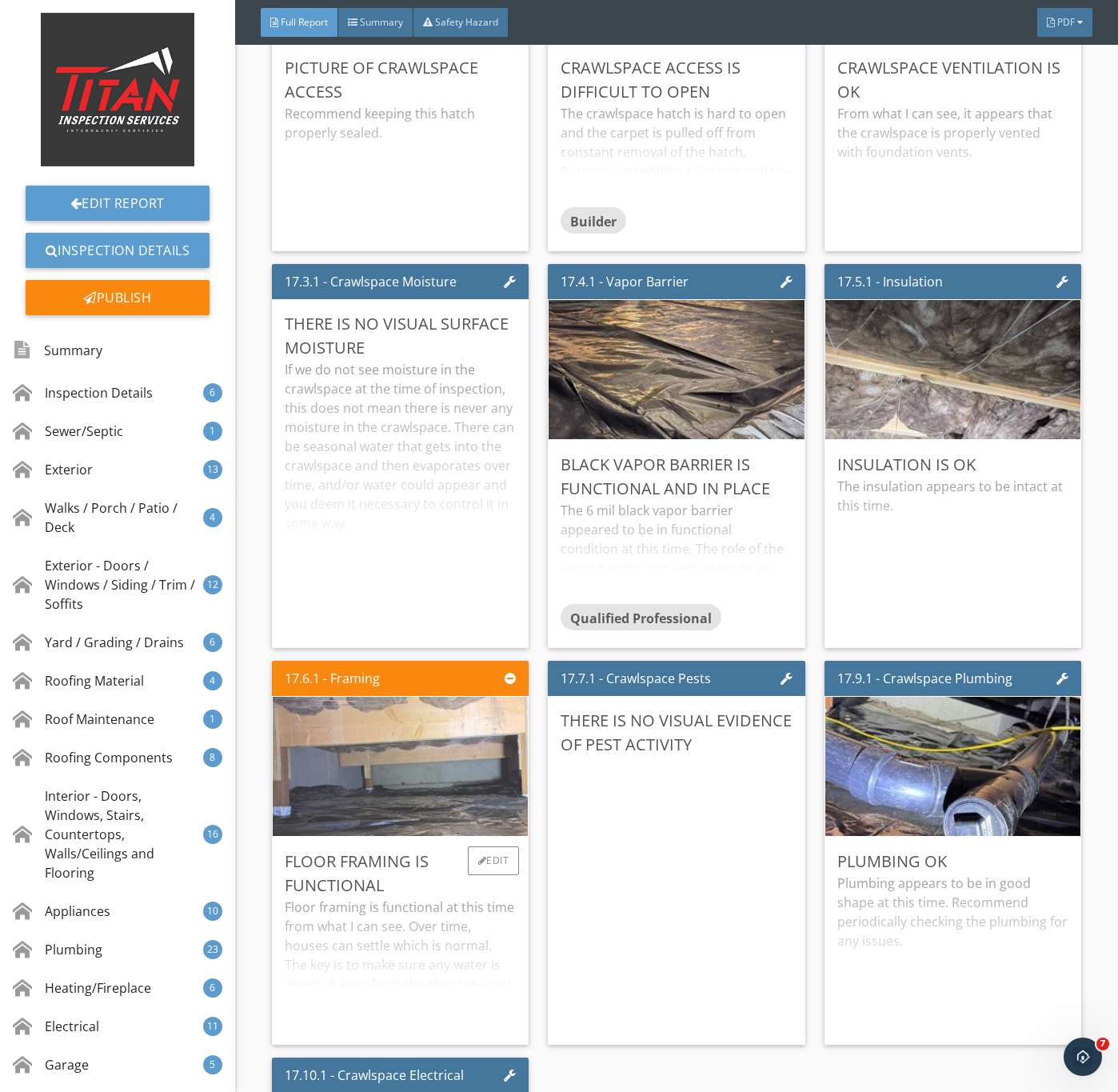
scroll to position [28674, 0]
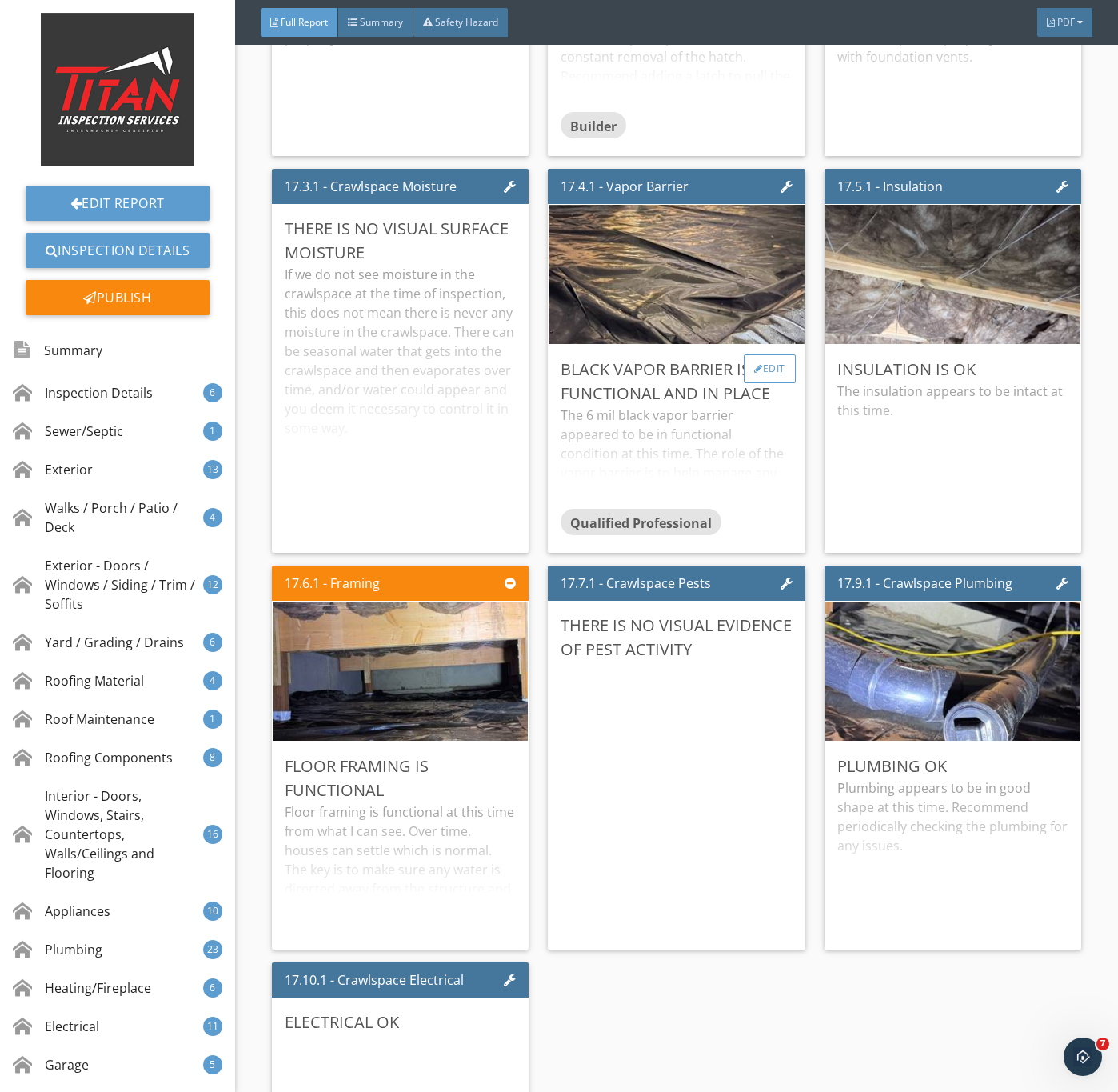
click at [768, 383] on div "Edit" at bounding box center [770, 368] width 52 height 28
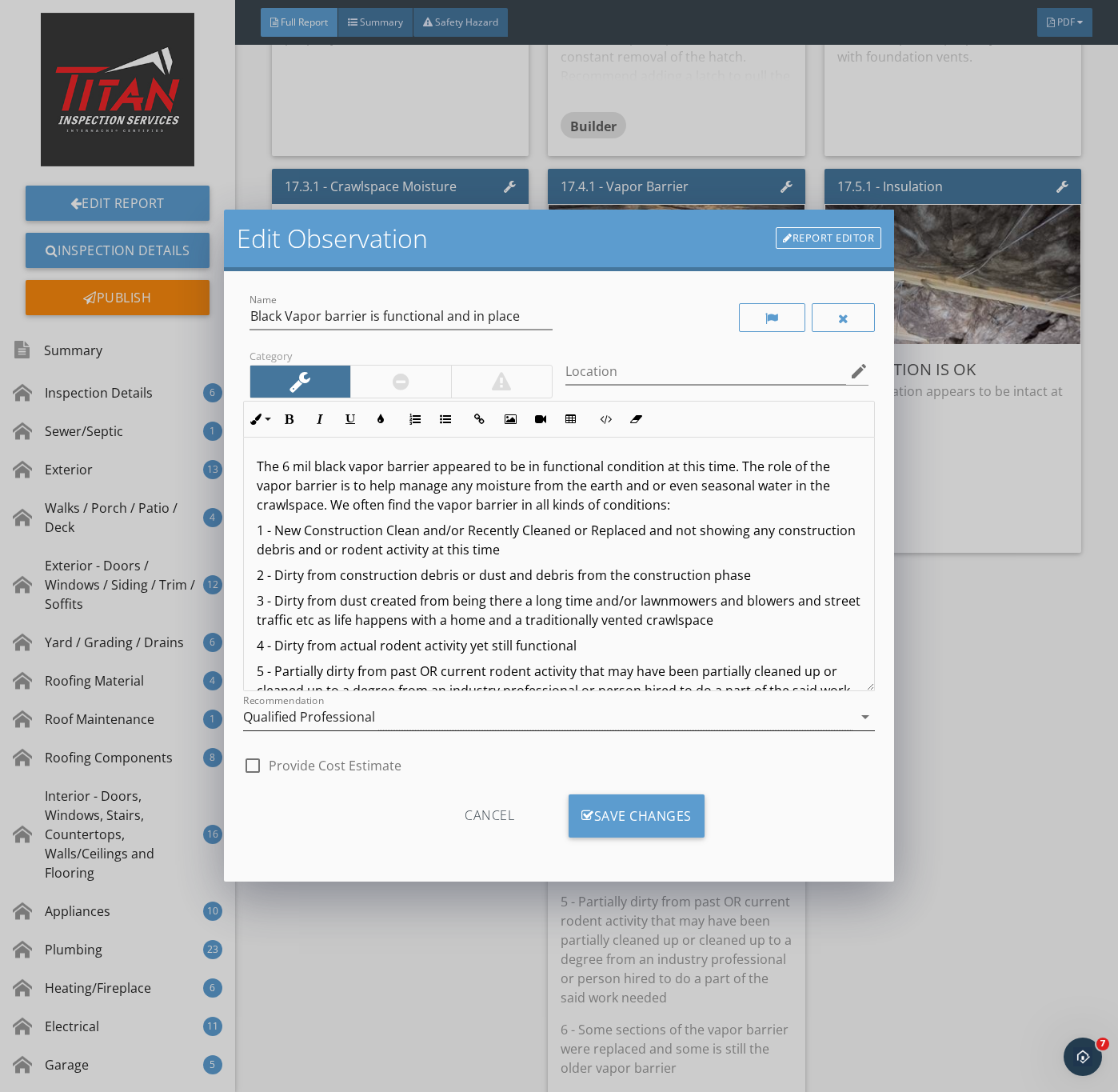
click at [350, 720] on div "Qualified Professional" at bounding box center [309, 717] width 132 height 14
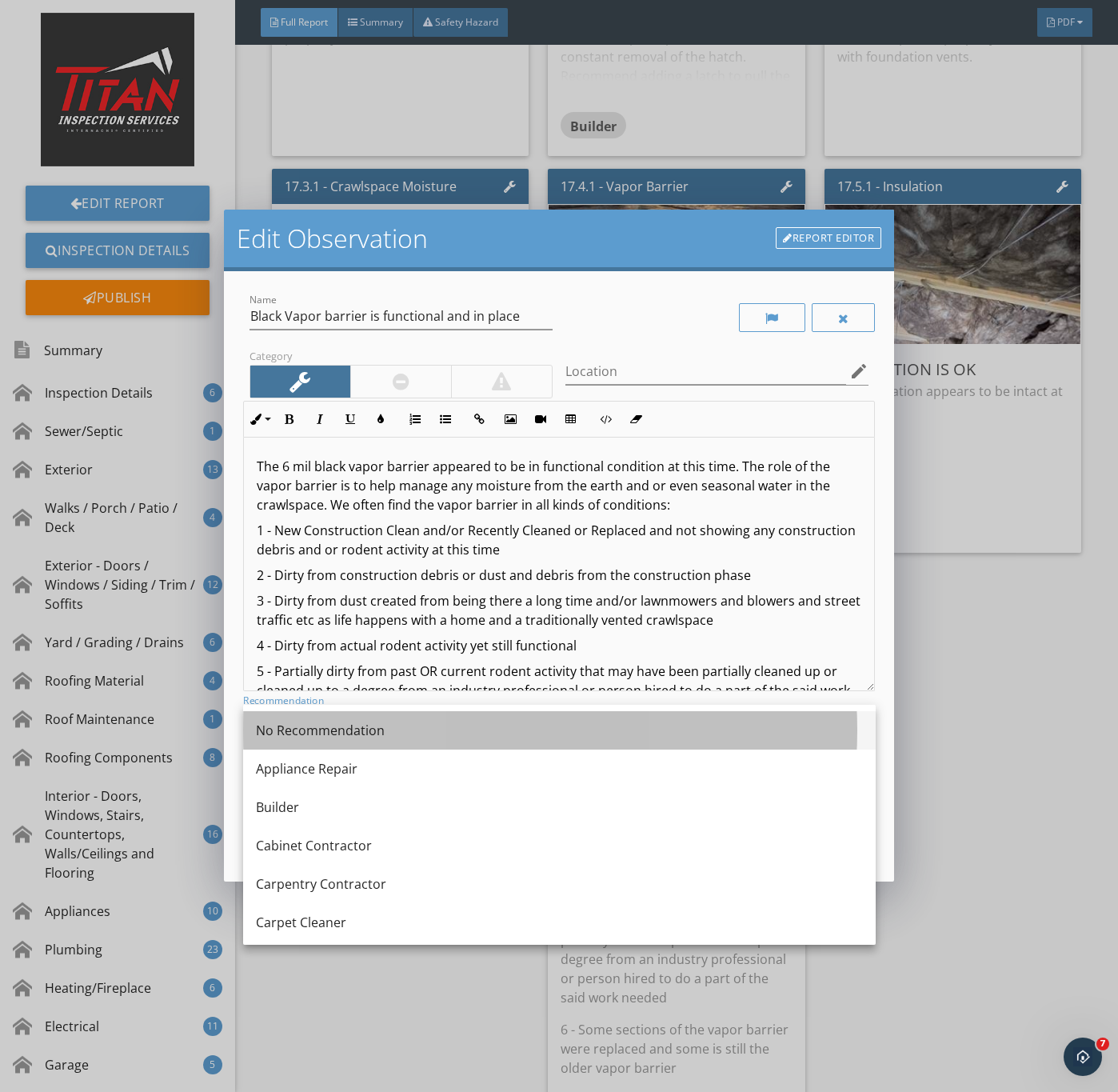
click at [331, 732] on div "No Recommendation" at bounding box center [560, 730] width 607 height 20
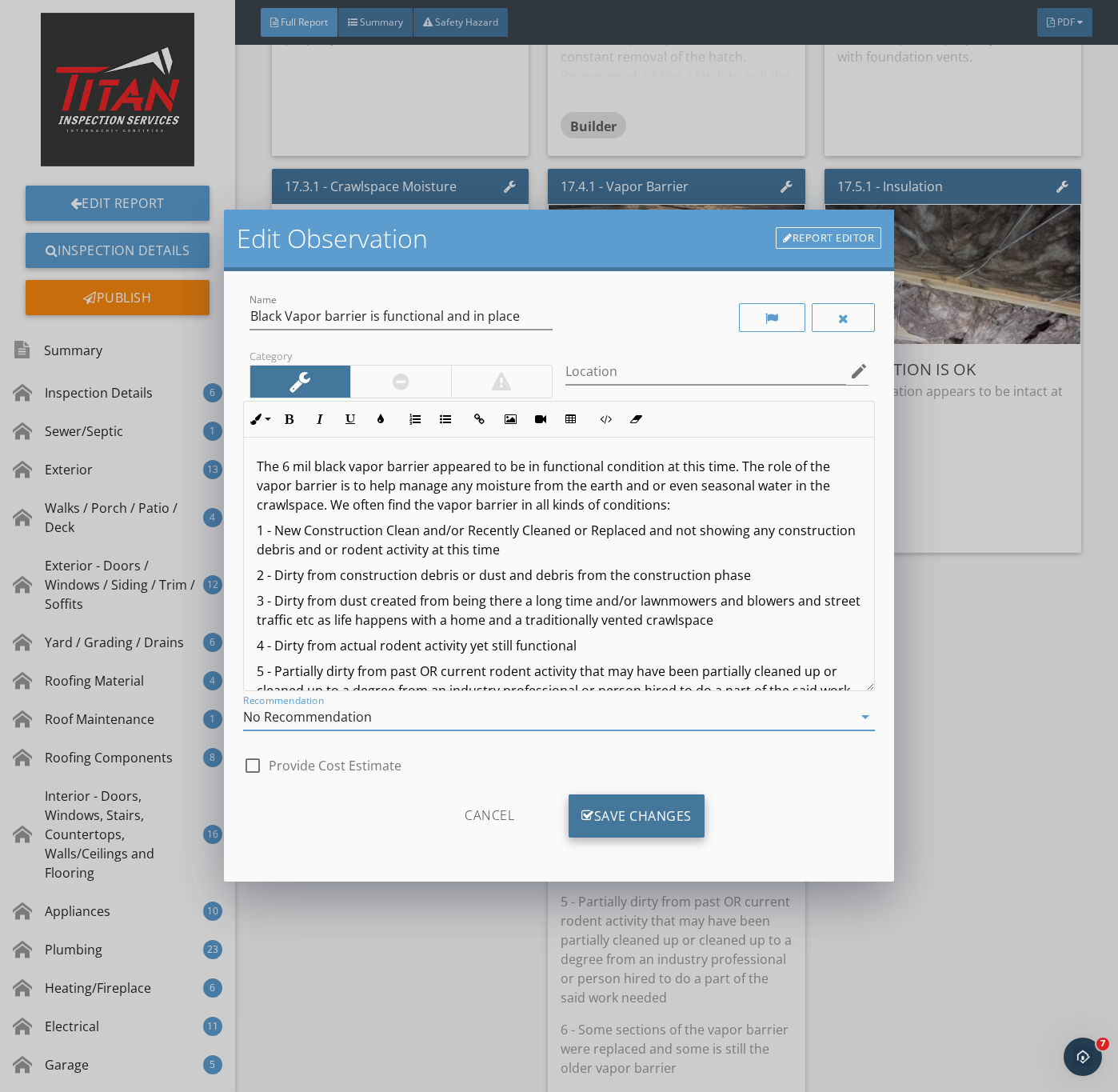
click at [665, 817] on div "Save Changes" at bounding box center [636, 815] width 136 height 43
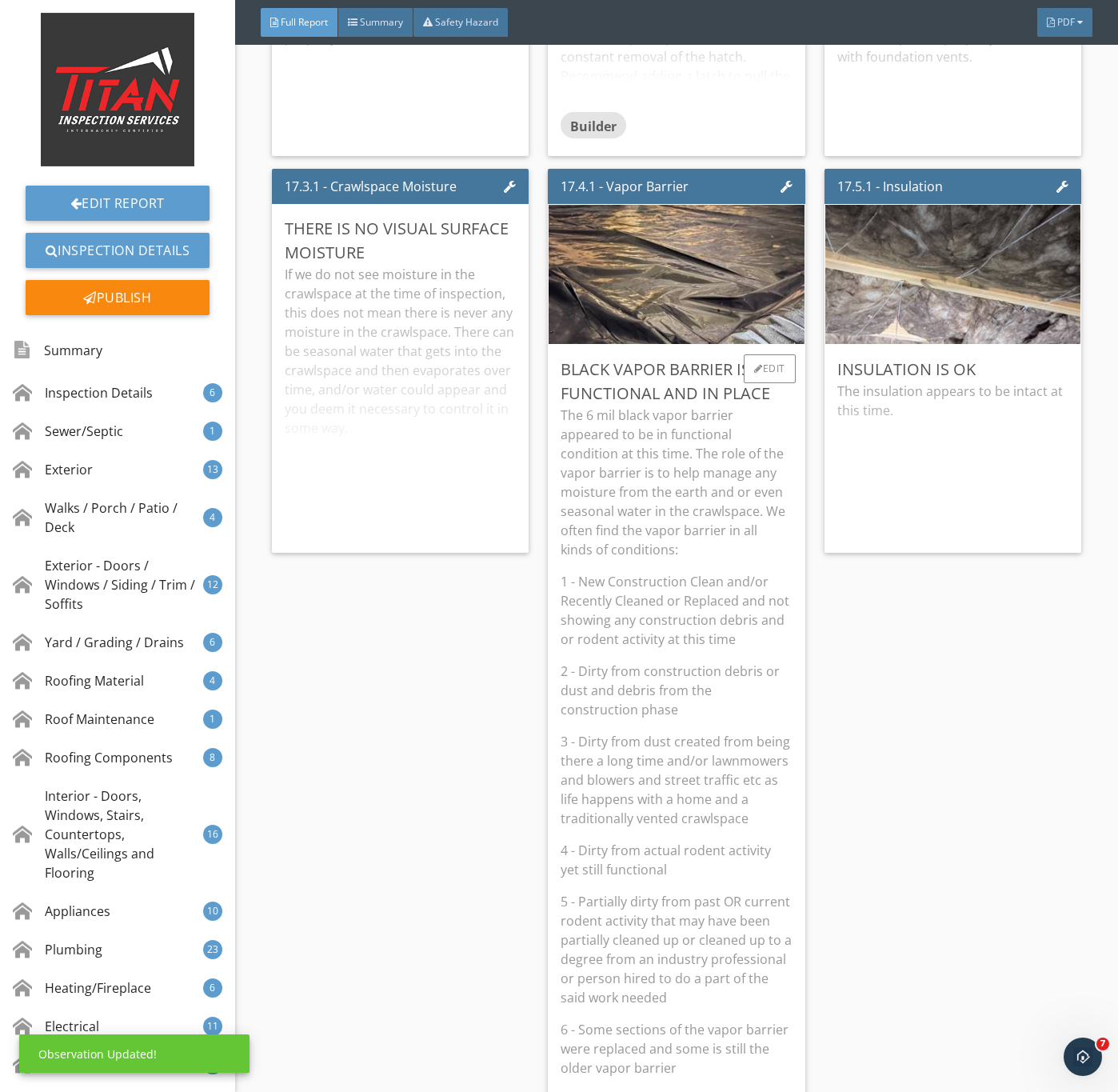
click at [709, 648] on p "1 - New Construction Clean and/or Recently Cleaned or Replaced and not showing …" at bounding box center [676, 610] width 232 height 77
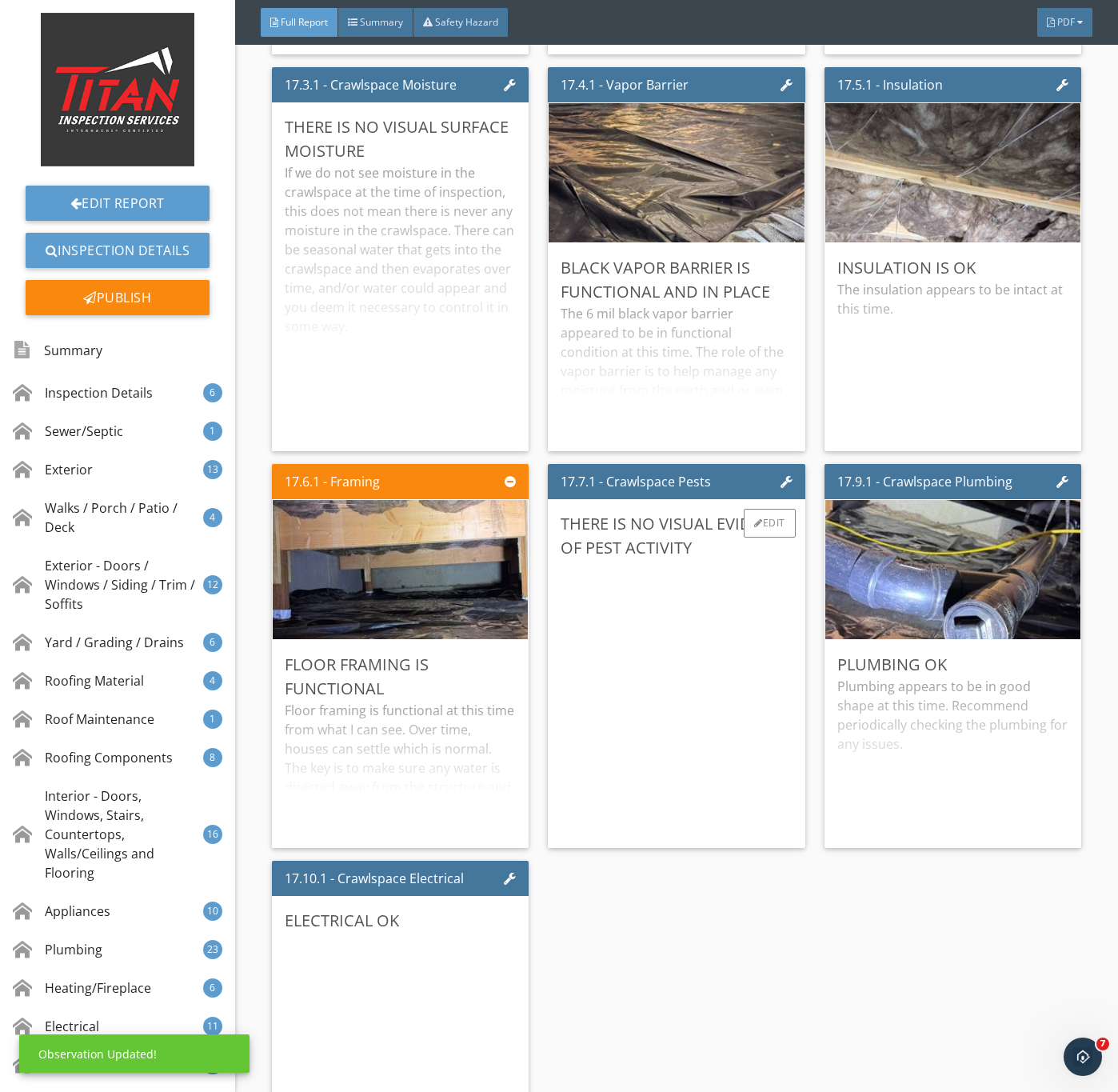
scroll to position [28914, 0]
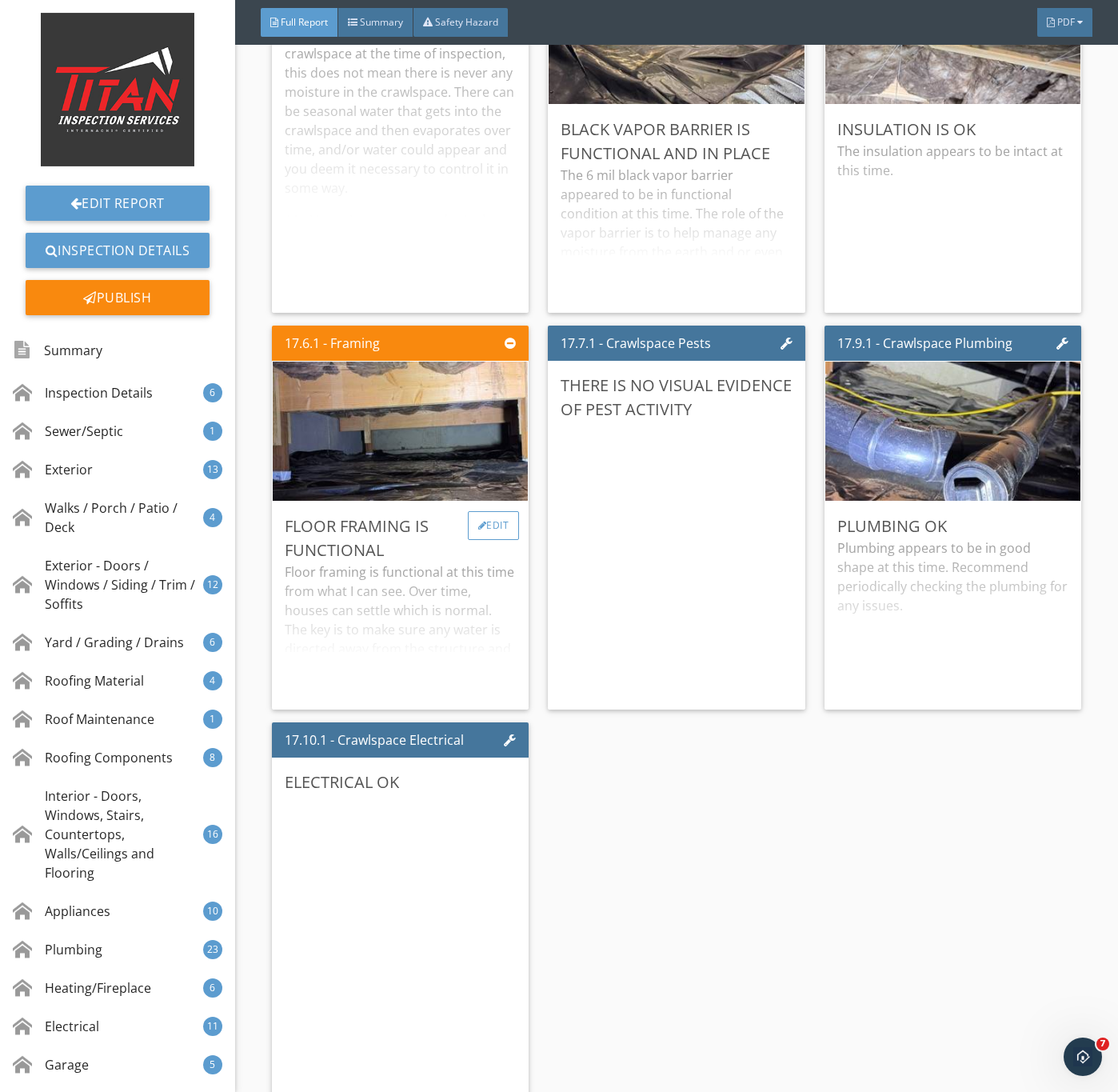
click at [491, 540] on div "Edit" at bounding box center [493, 525] width 52 height 28
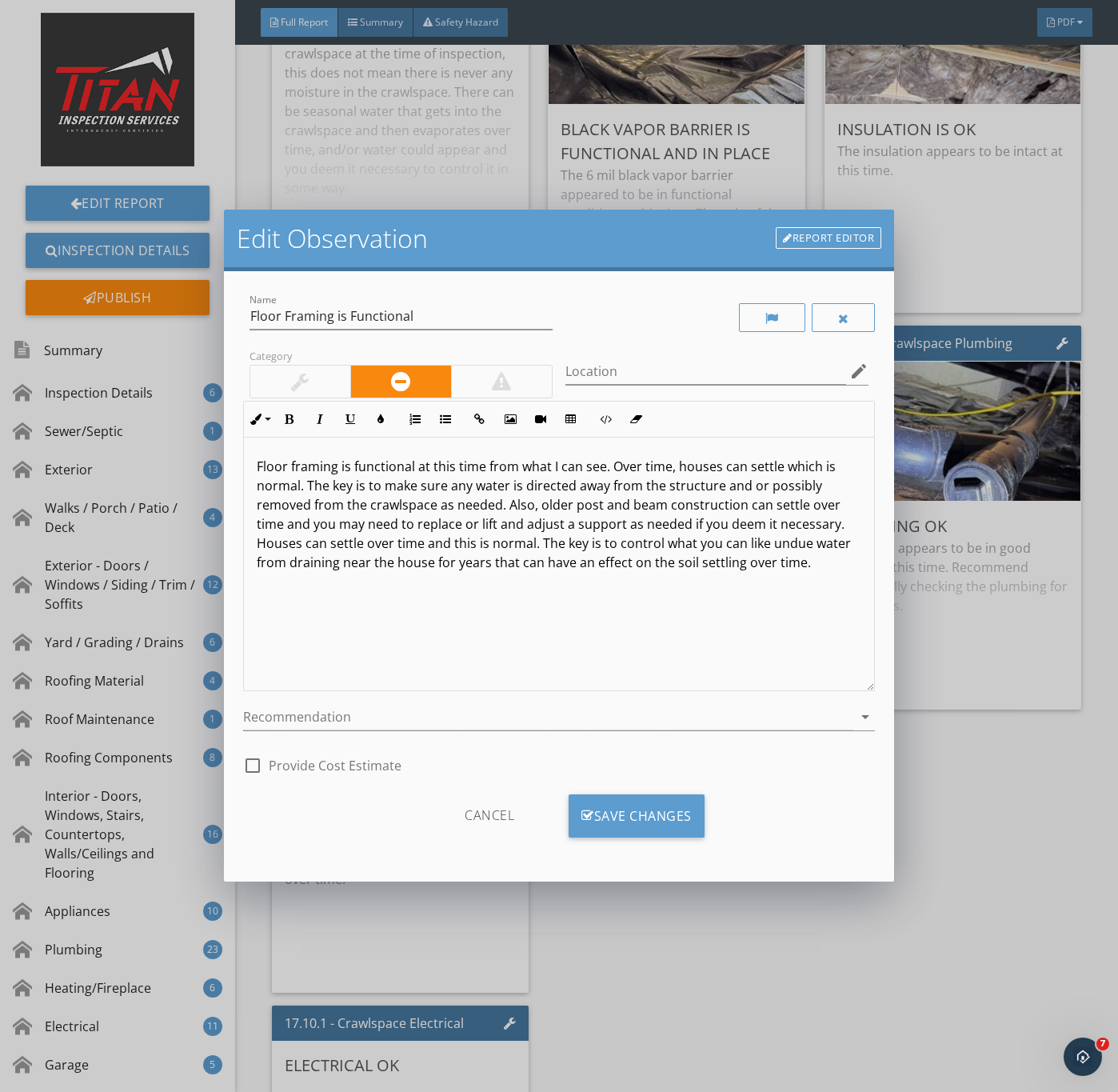
click at [295, 373] on div at bounding box center [300, 381] width 18 height 20
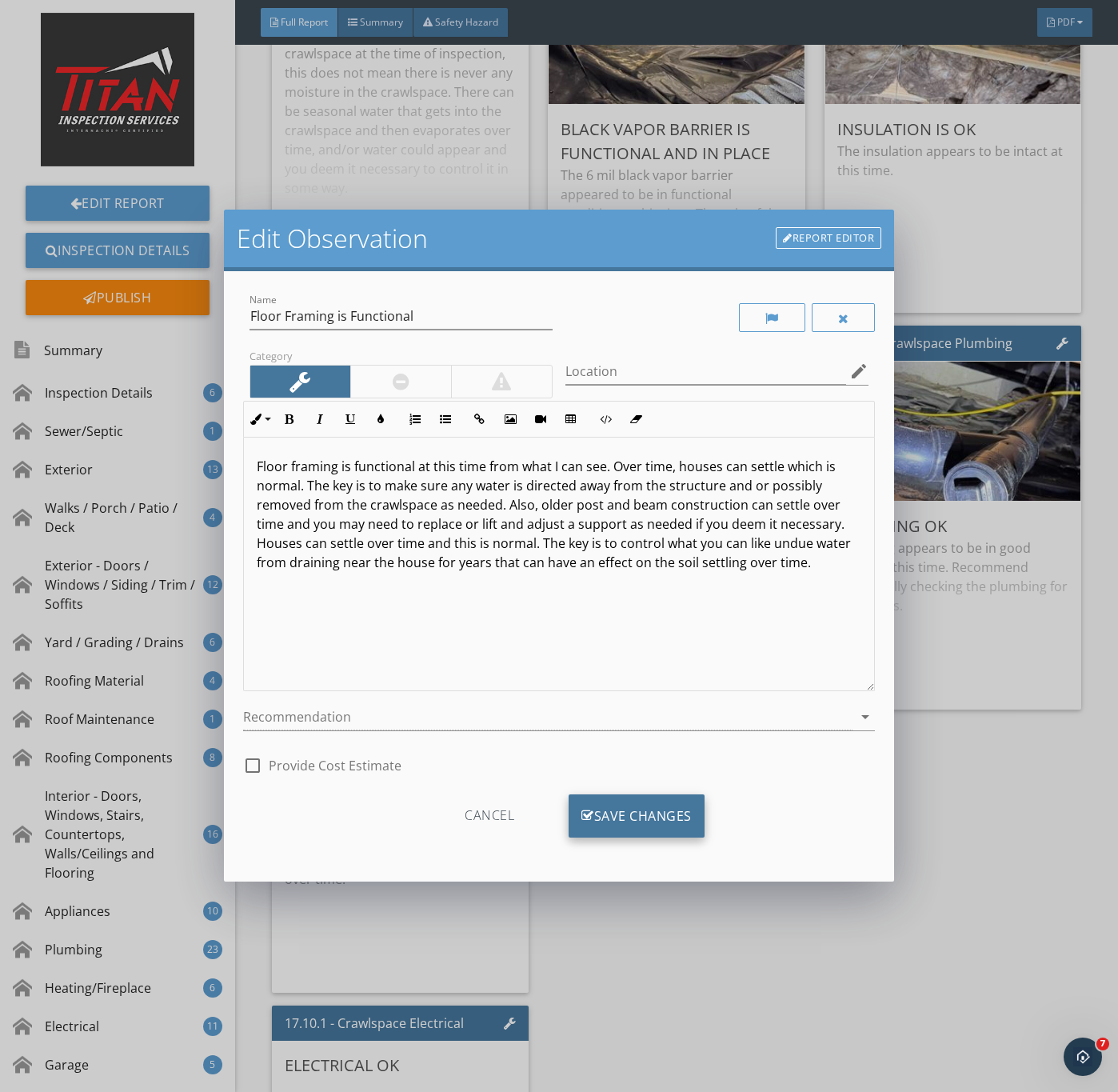
click at [630, 811] on div "Save Changes" at bounding box center [636, 815] width 136 height 43
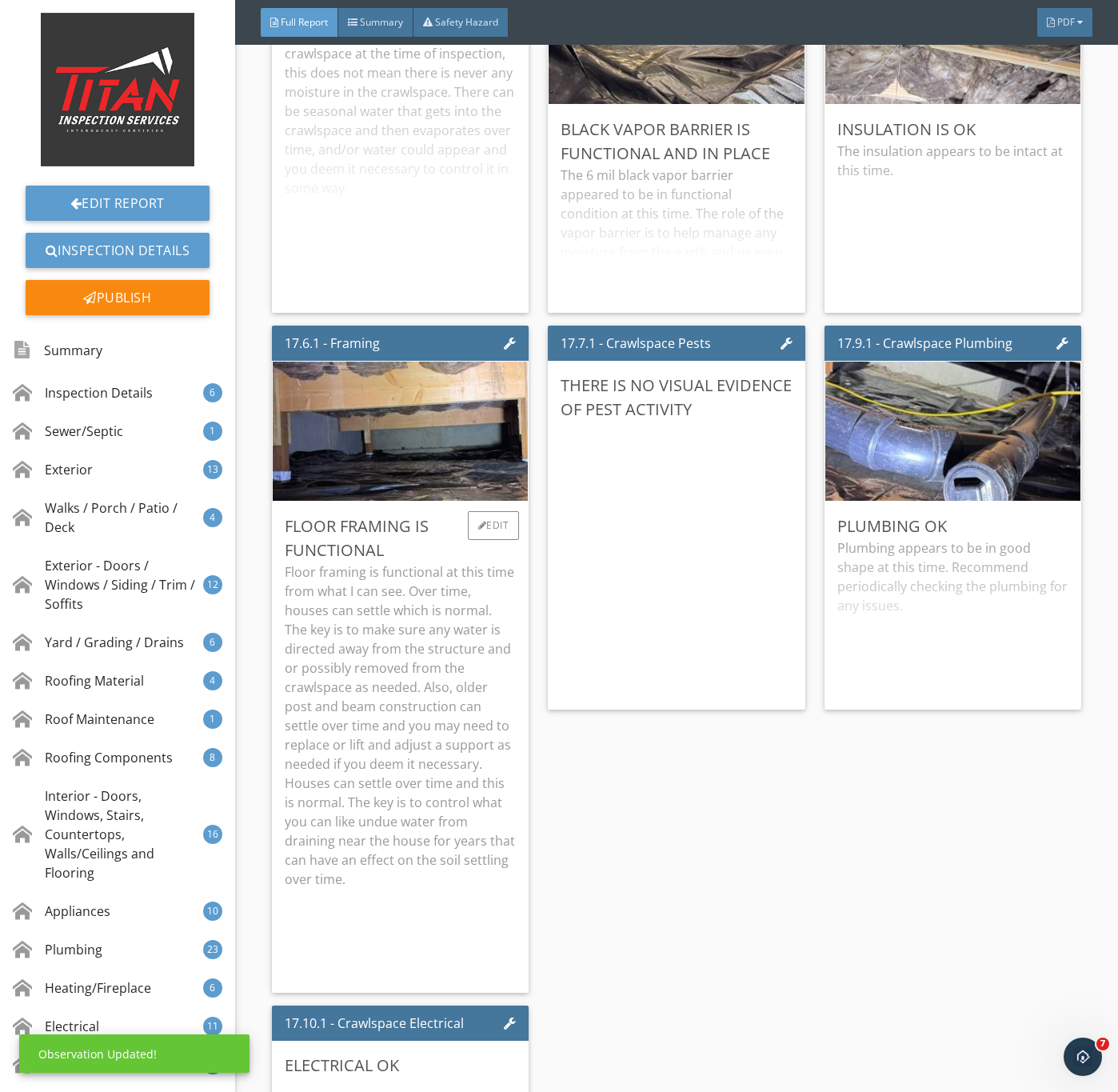
click at [394, 744] on p "Floor framing is functional at this time from what I can see. Over time, houses…" at bounding box center [400, 726] width 232 height 326
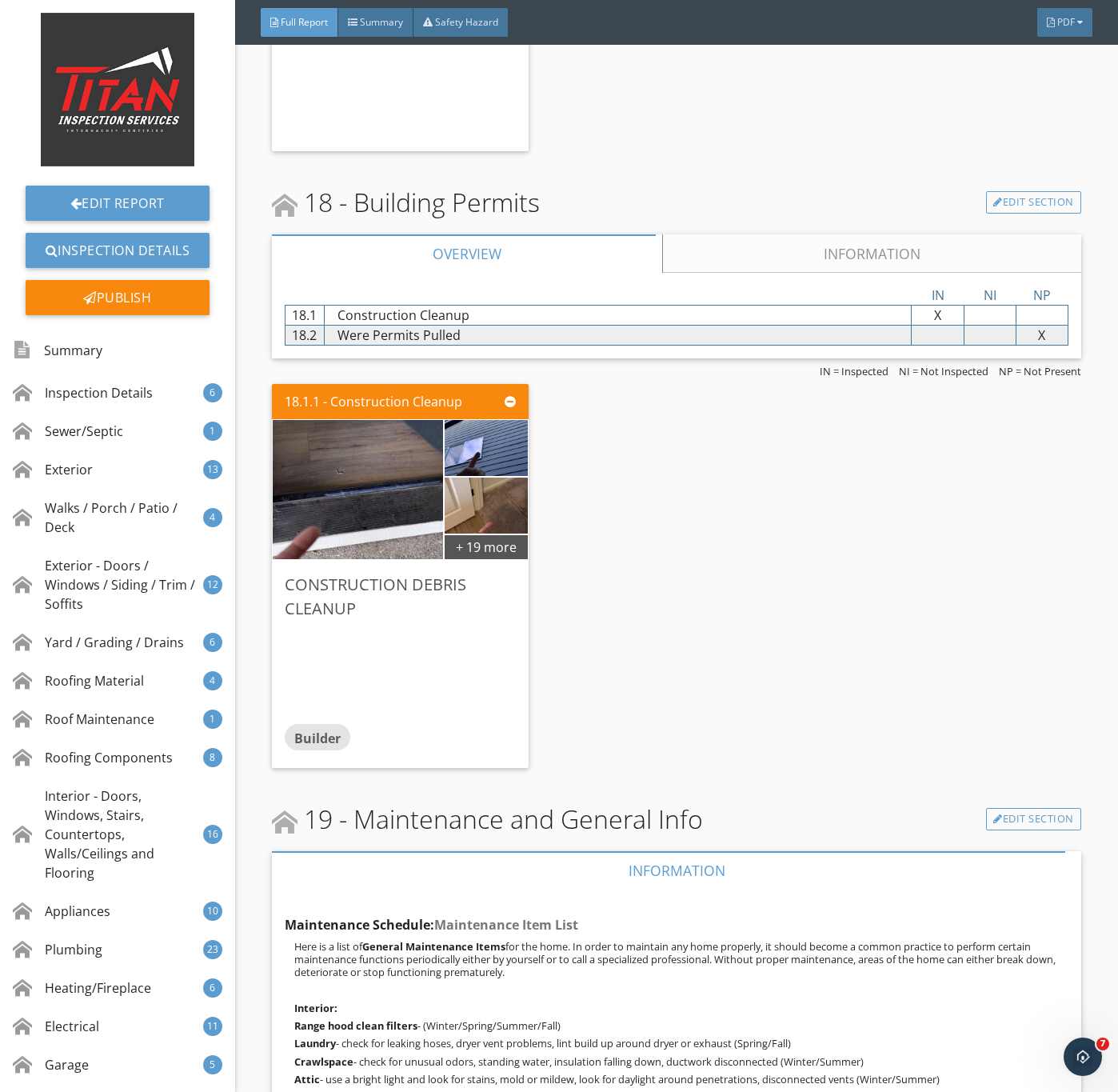
scroll to position [29873, 0]
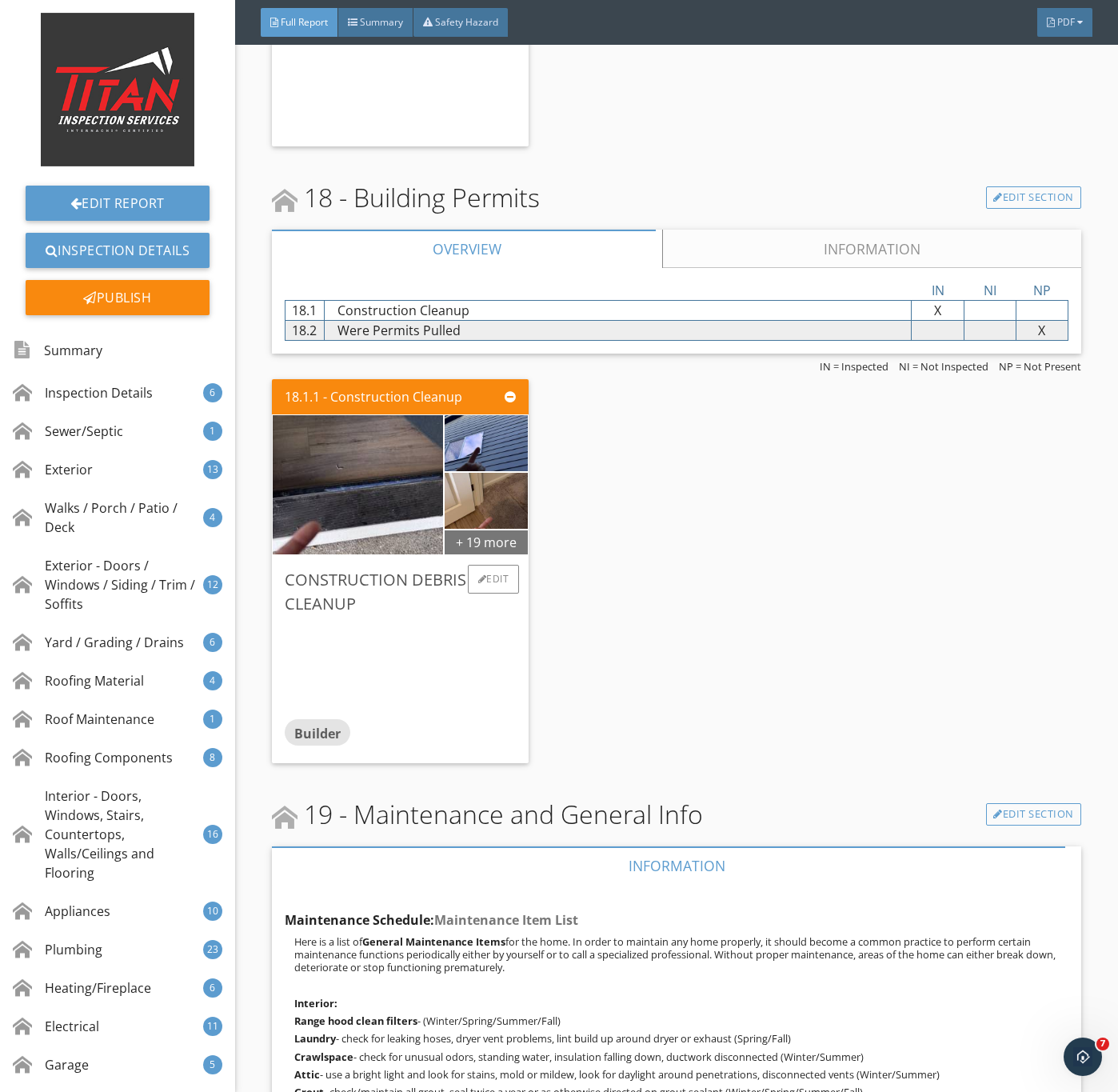
click at [488, 554] on div "+ 19 more" at bounding box center [486, 541] width 83 height 26
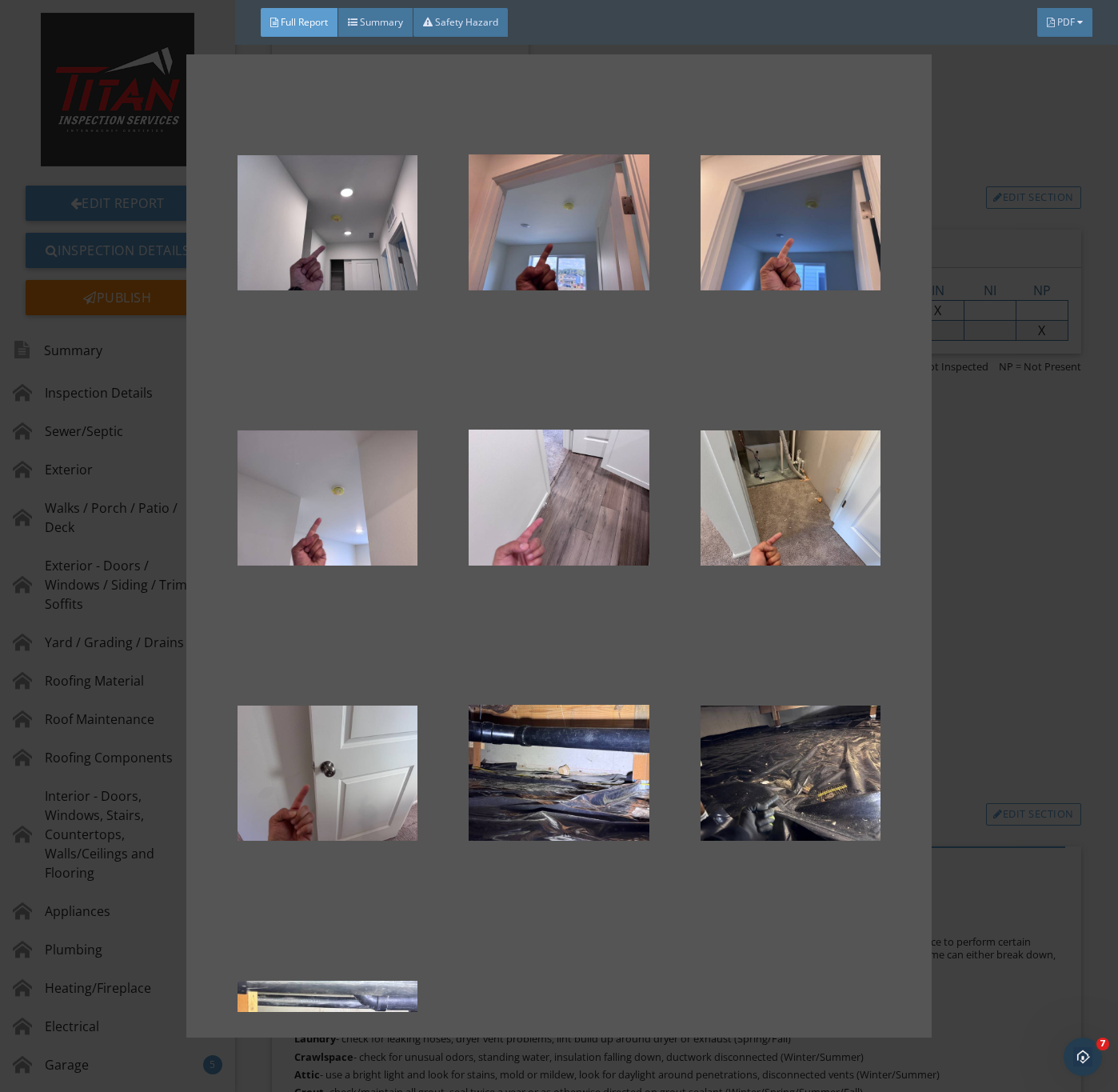
scroll to position [1269, 0]
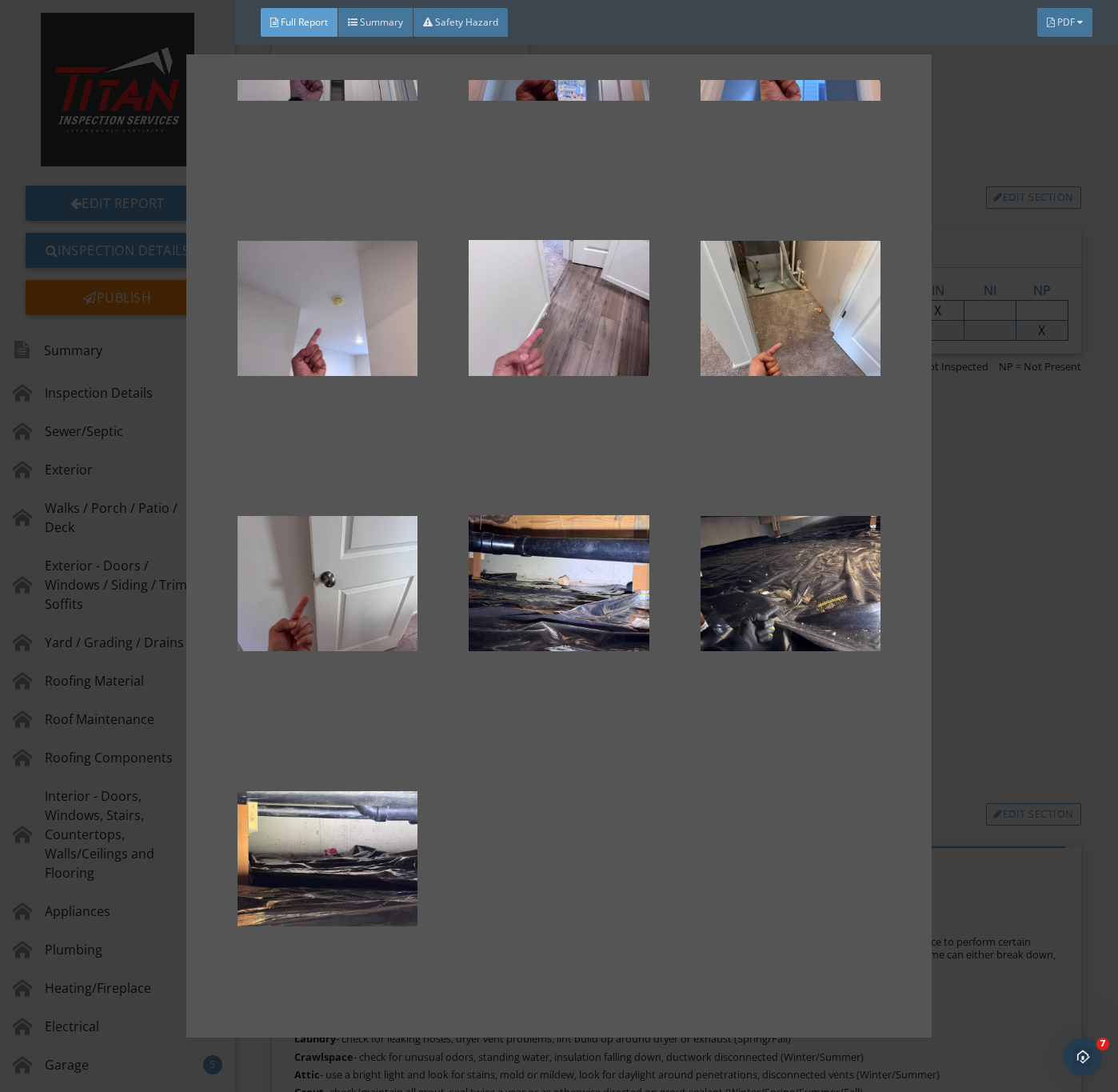
click at [1035, 777] on div at bounding box center [559, 546] width 1118 height 1092
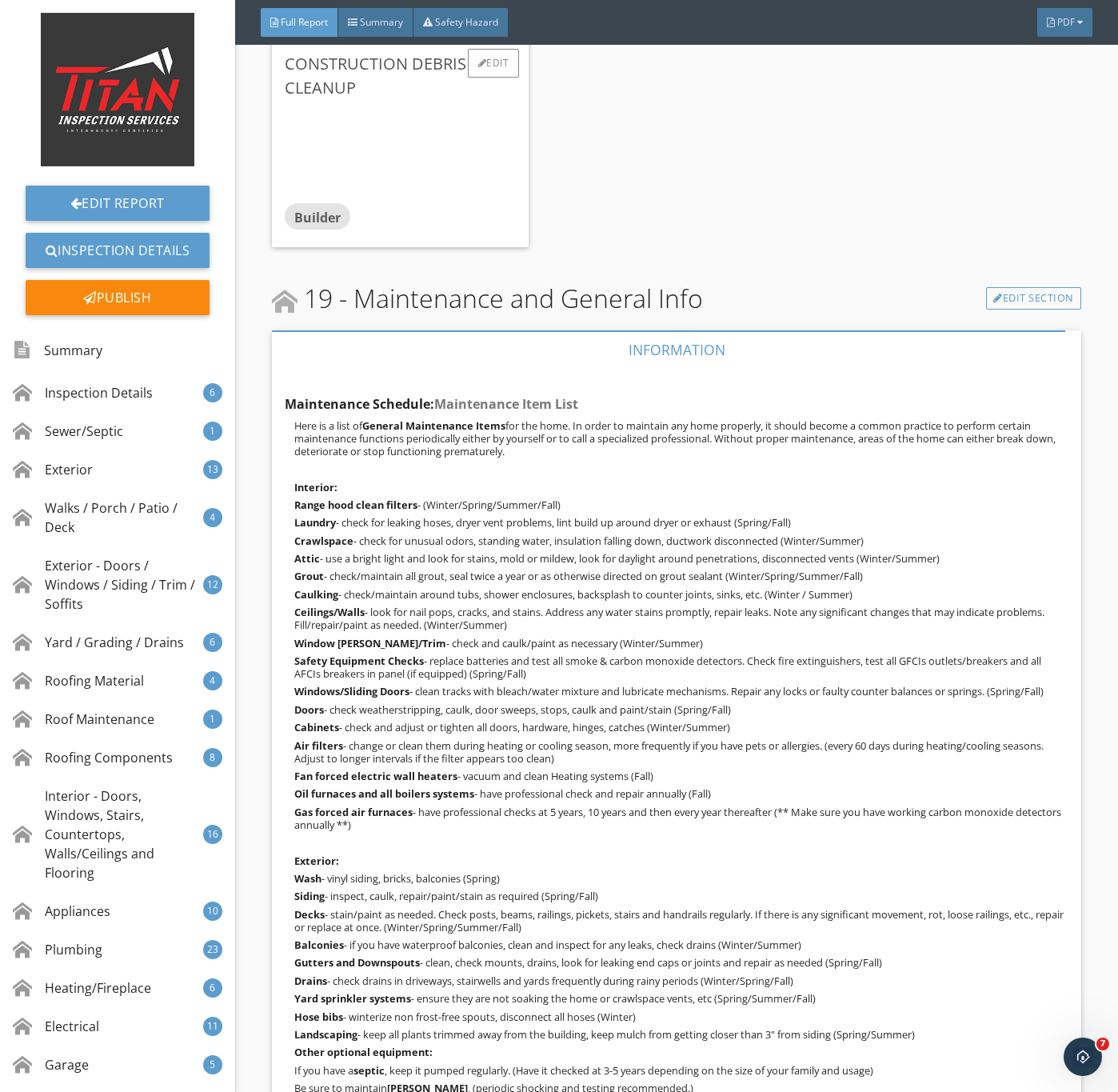
scroll to position [30277, 0]
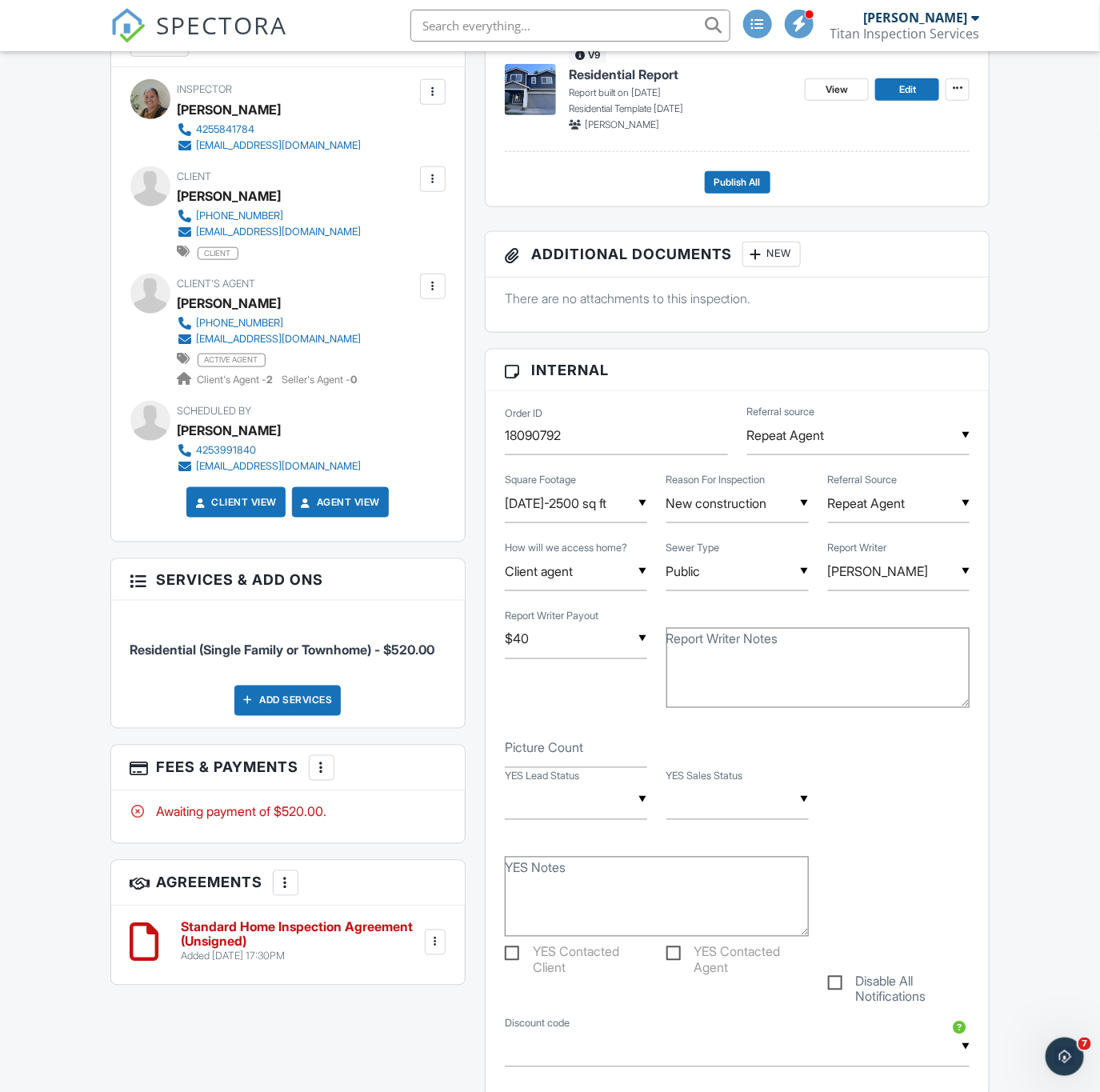
click at [322, 776] on div at bounding box center [321, 768] width 16 height 16
drag, startPoint x: 389, startPoint y: 838, endPoint x: 398, endPoint y: 841, distance: 9.5
click at [389, 837] on li "Edit Fees & Payments" at bounding box center [403, 816] width 167 height 40
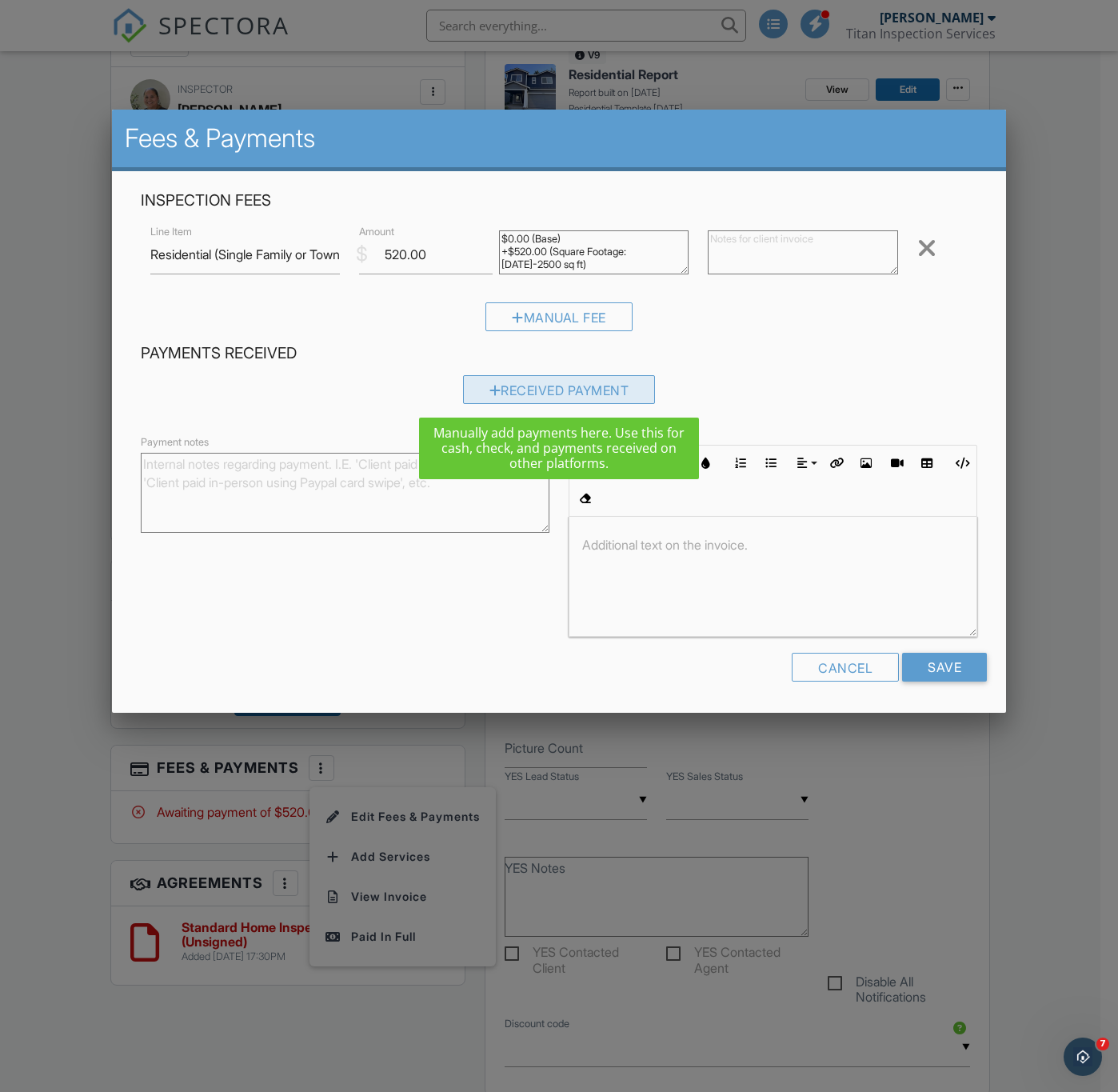
click at [511, 389] on div "Received Payment" at bounding box center [559, 389] width 193 height 28
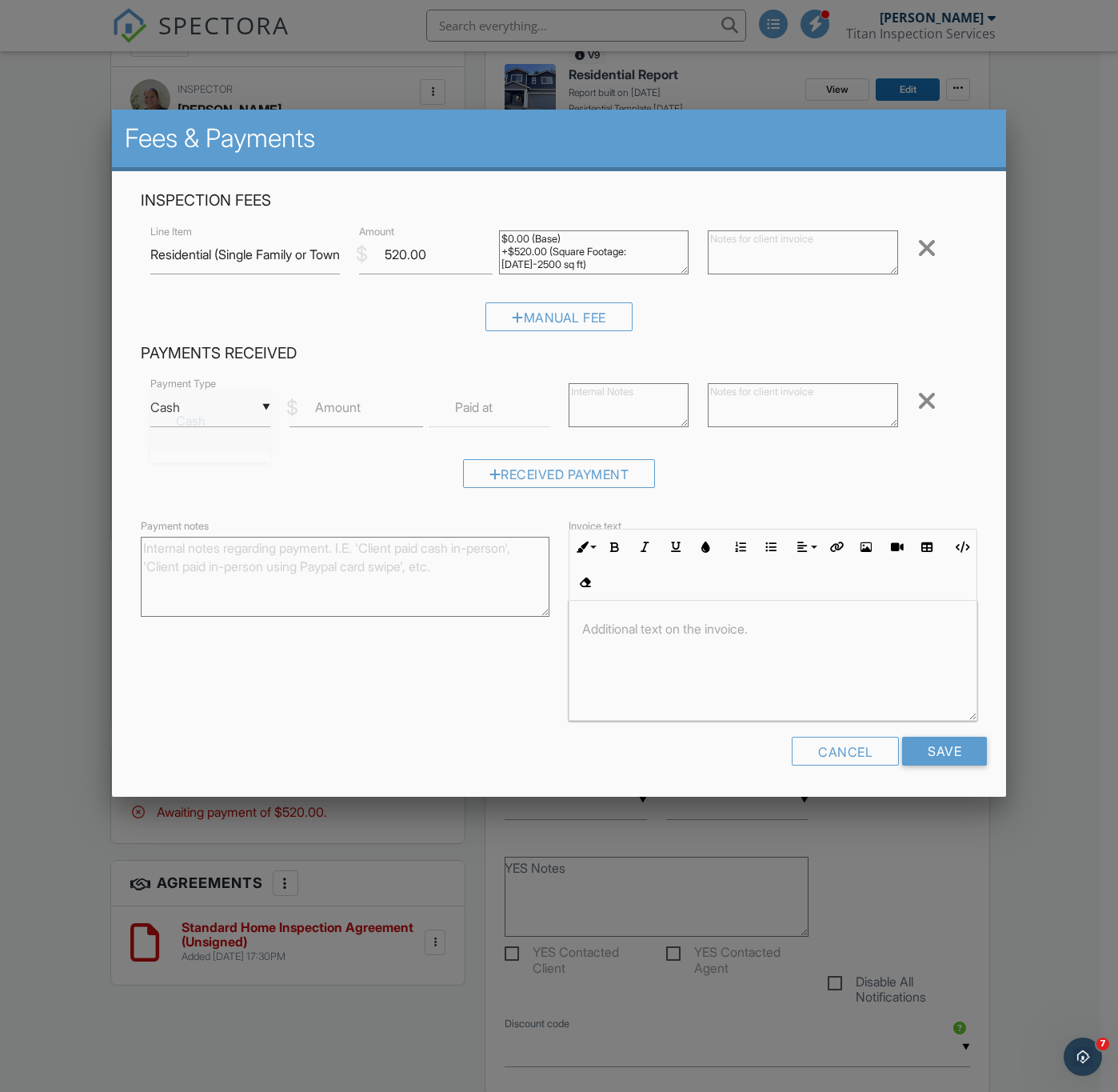
click at [262, 409] on div "▼ Cash Cash Check On-Site Card Other Cash Check On-Site Card Other" at bounding box center [210, 407] width 120 height 39
click at [202, 633] on span "Other" at bounding box center [210, 634] width 94 height 40
type input "Other"
click at [351, 413] on label "Amount" at bounding box center [337, 407] width 45 height 18
click at [351, 413] on input "Amount" at bounding box center [356, 407] width 133 height 39
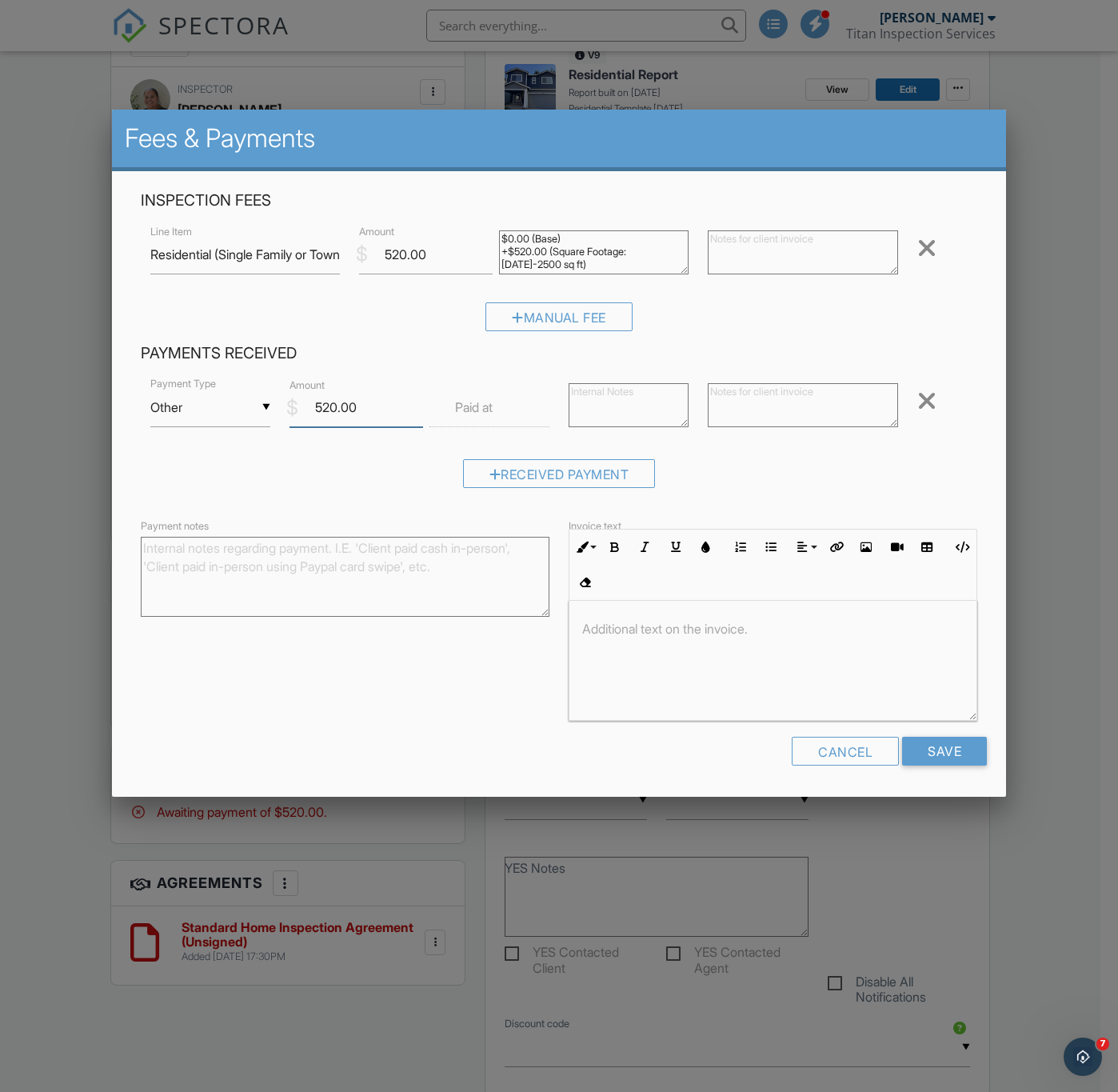
type input "520.00"
click at [478, 411] on label "Paid at" at bounding box center [474, 407] width 37 height 18
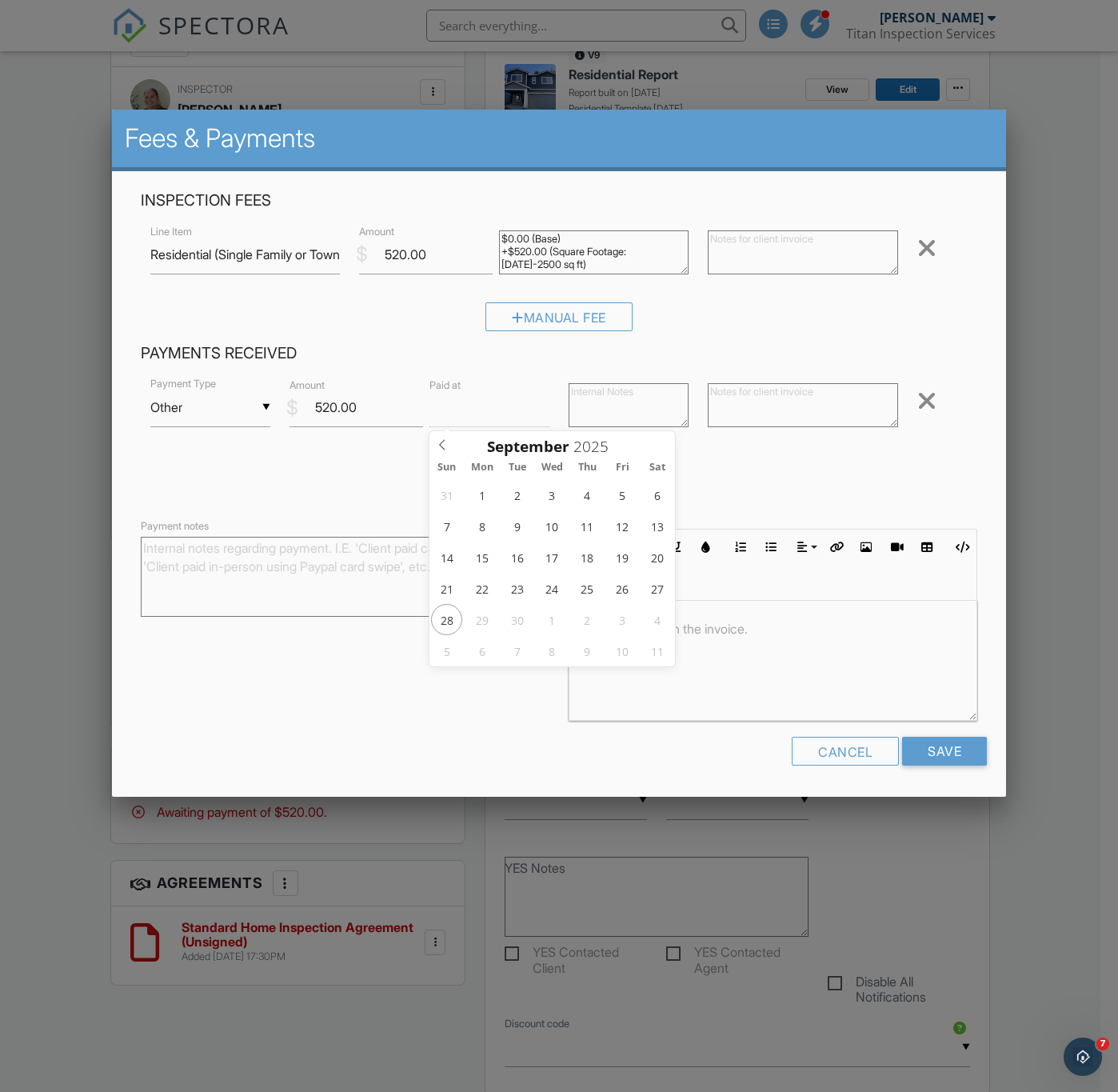
click at [500, 403] on input "text" at bounding box center [489, 407] width 120 height 39
type input "[DATE] 12:00 PM"
type input "05"
type input "[DATE] 5:00 PM"
click at [630, 406] on textarea at bounding box center [628, 405] width 120 height 44
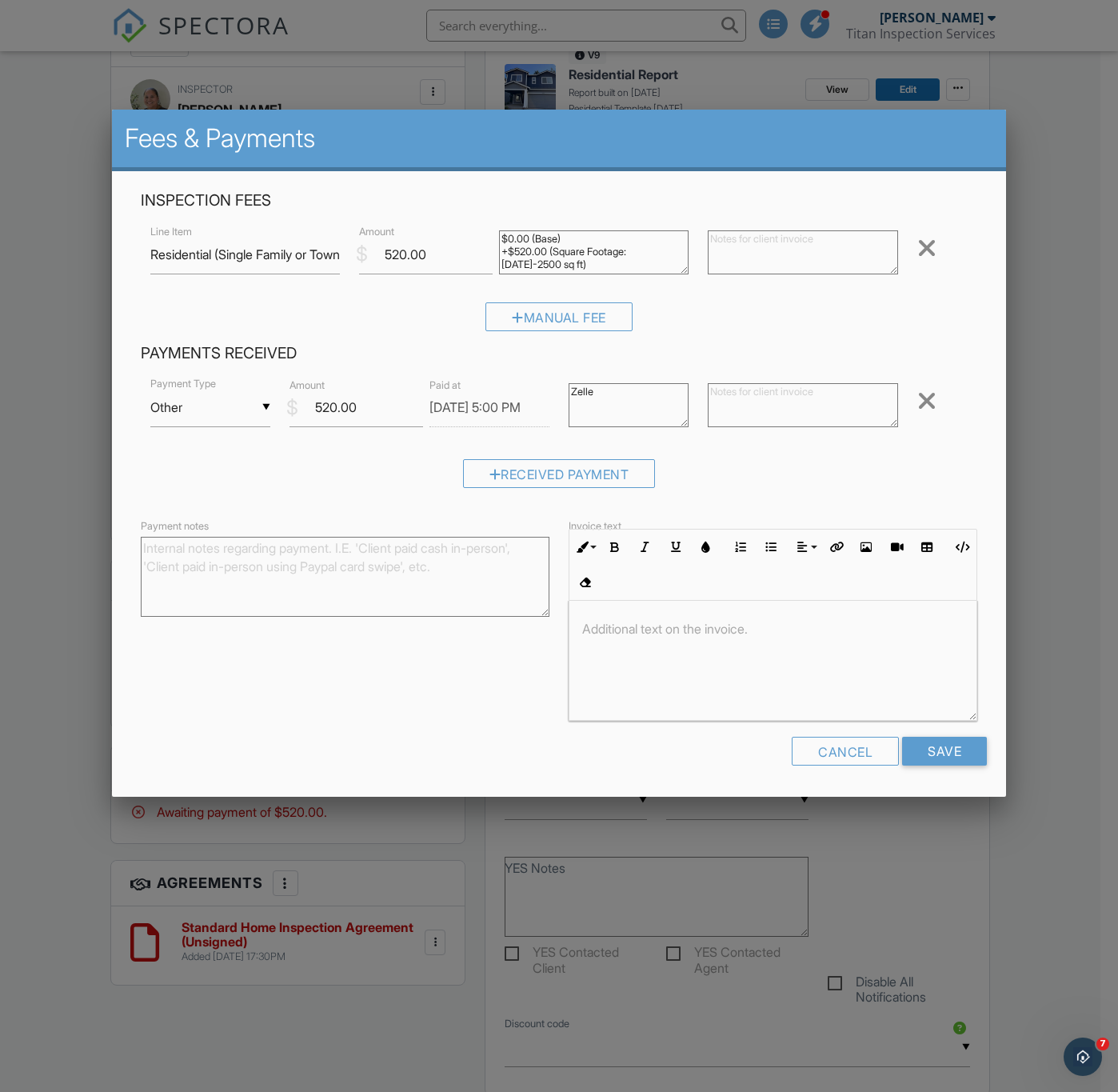
type textarea "Zelle"
click at [944, 777] on div "Cancel Save" at bounding box center [559, 757] width 856 height 41
click at [950, 766] on input "Save" at bounding box center [945, 750] width 85 height 28
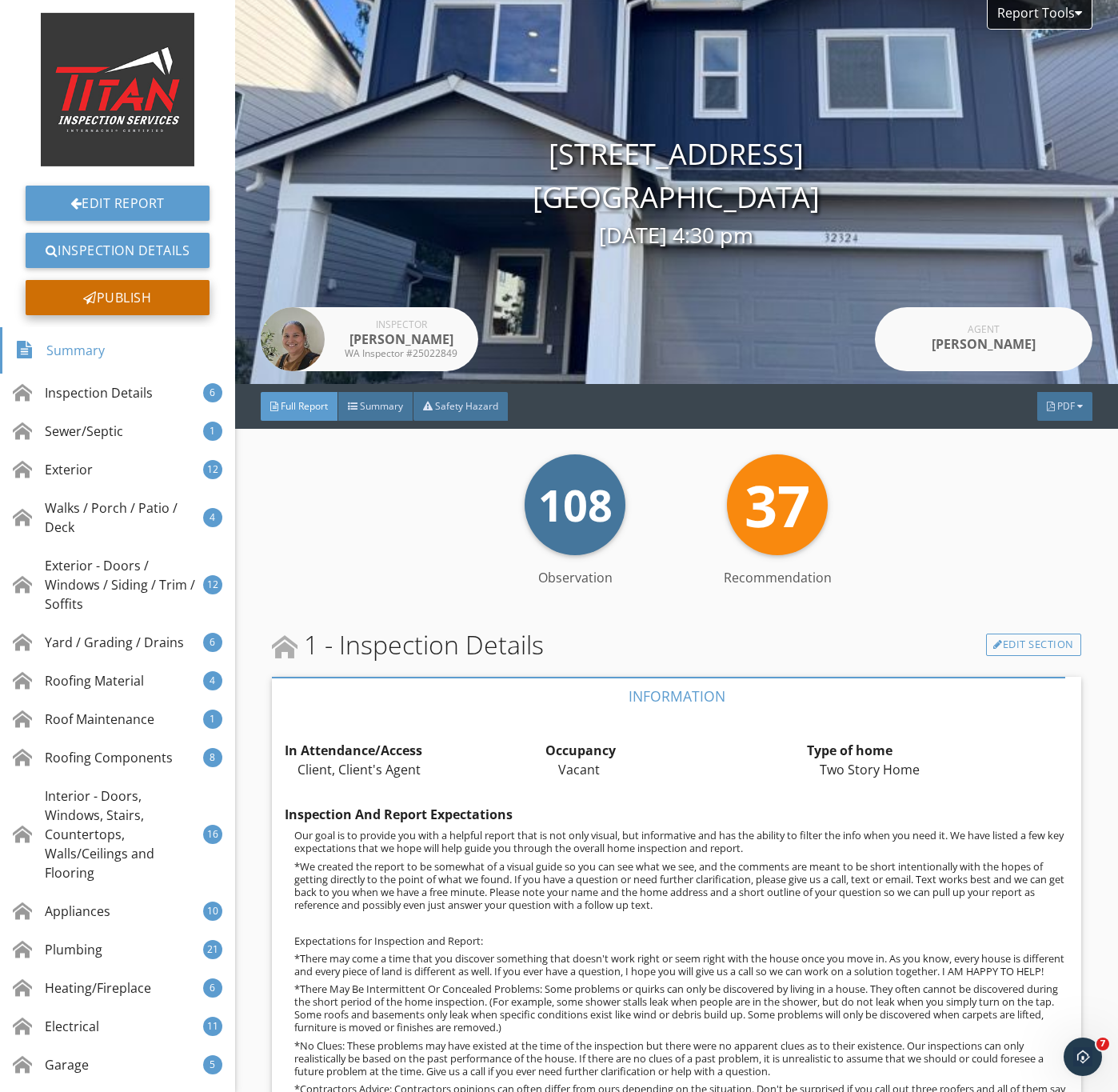
click at [127, 295] on div "Publish" at bounding box center [117, 298] width 184 height 35
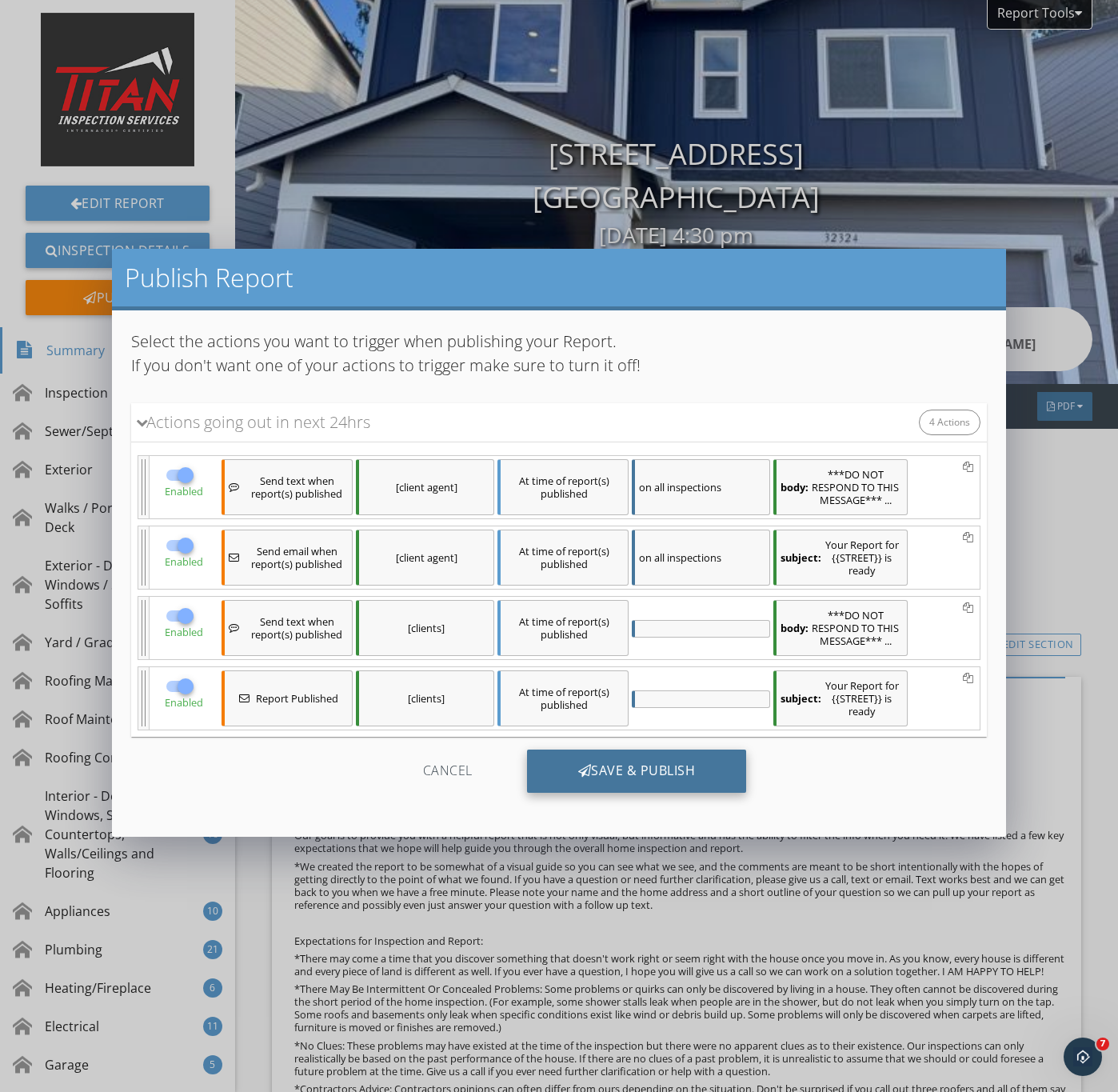
click at [601, 776] on div "Save & Publish" at bounding box center [637, 771] width 220 height 43
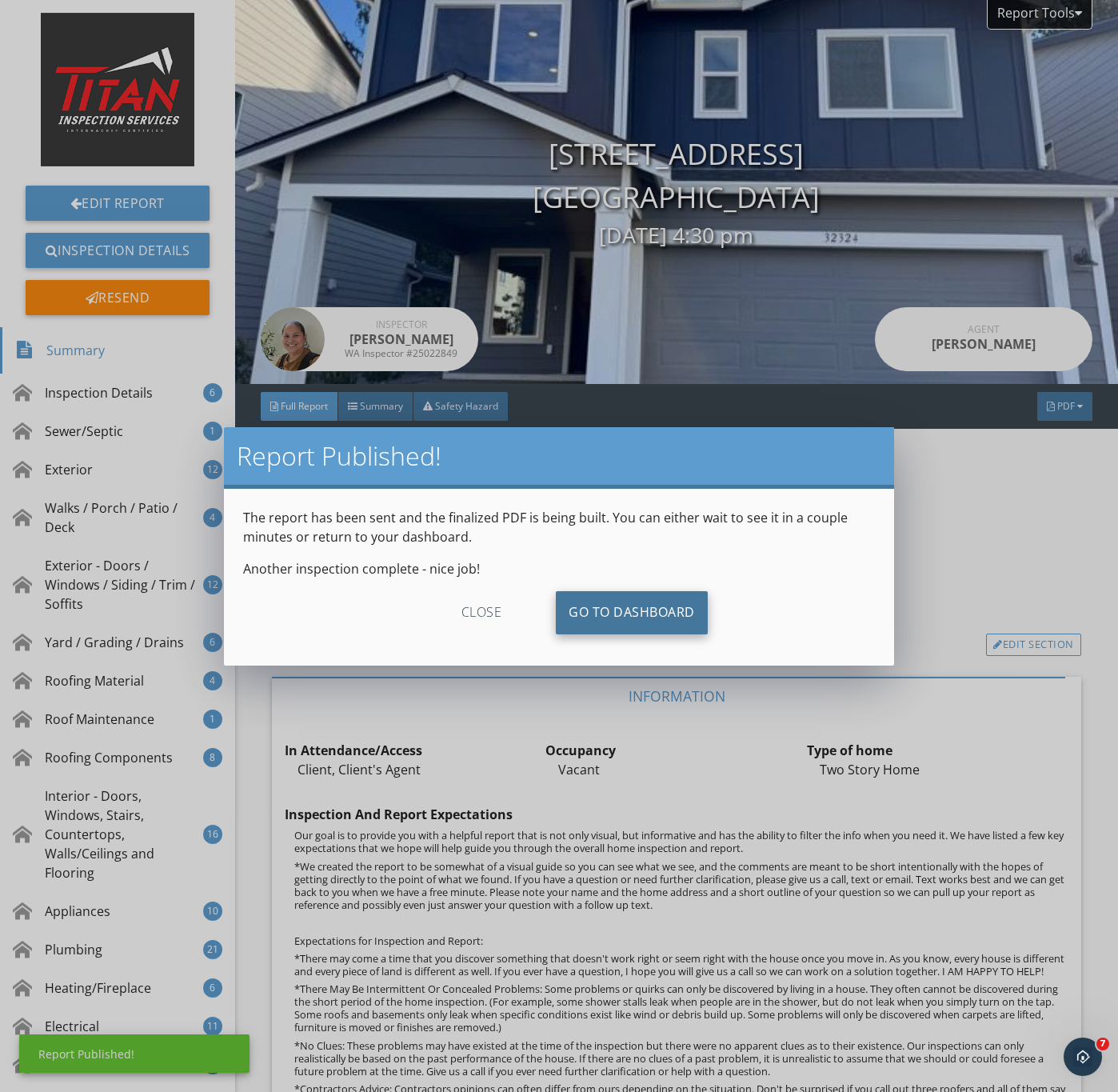
click at [644, 608] on link "Go To Dashboard" at bounding box center [632, 612] width 152 height 43
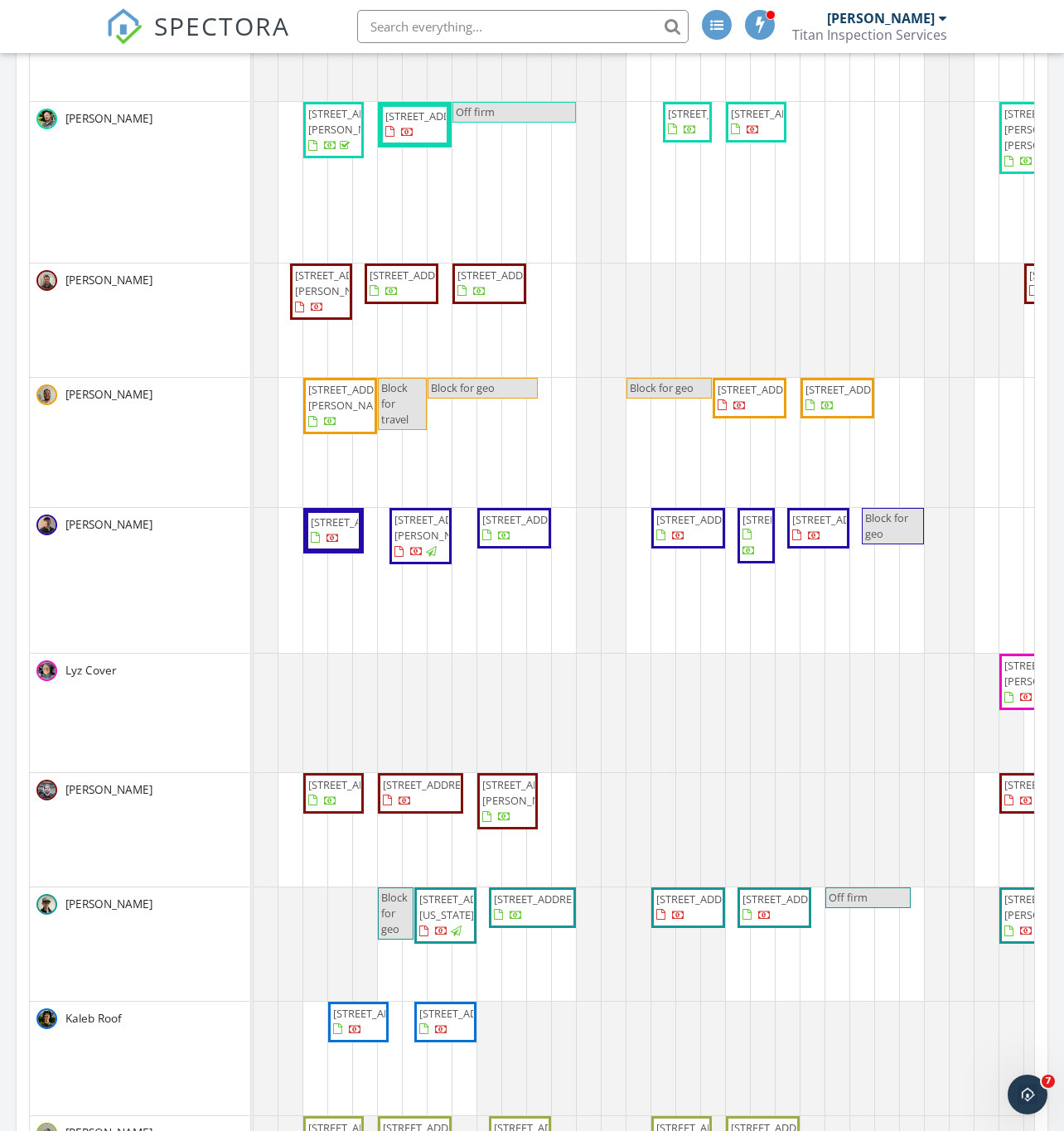
scroll to position [621, 0]
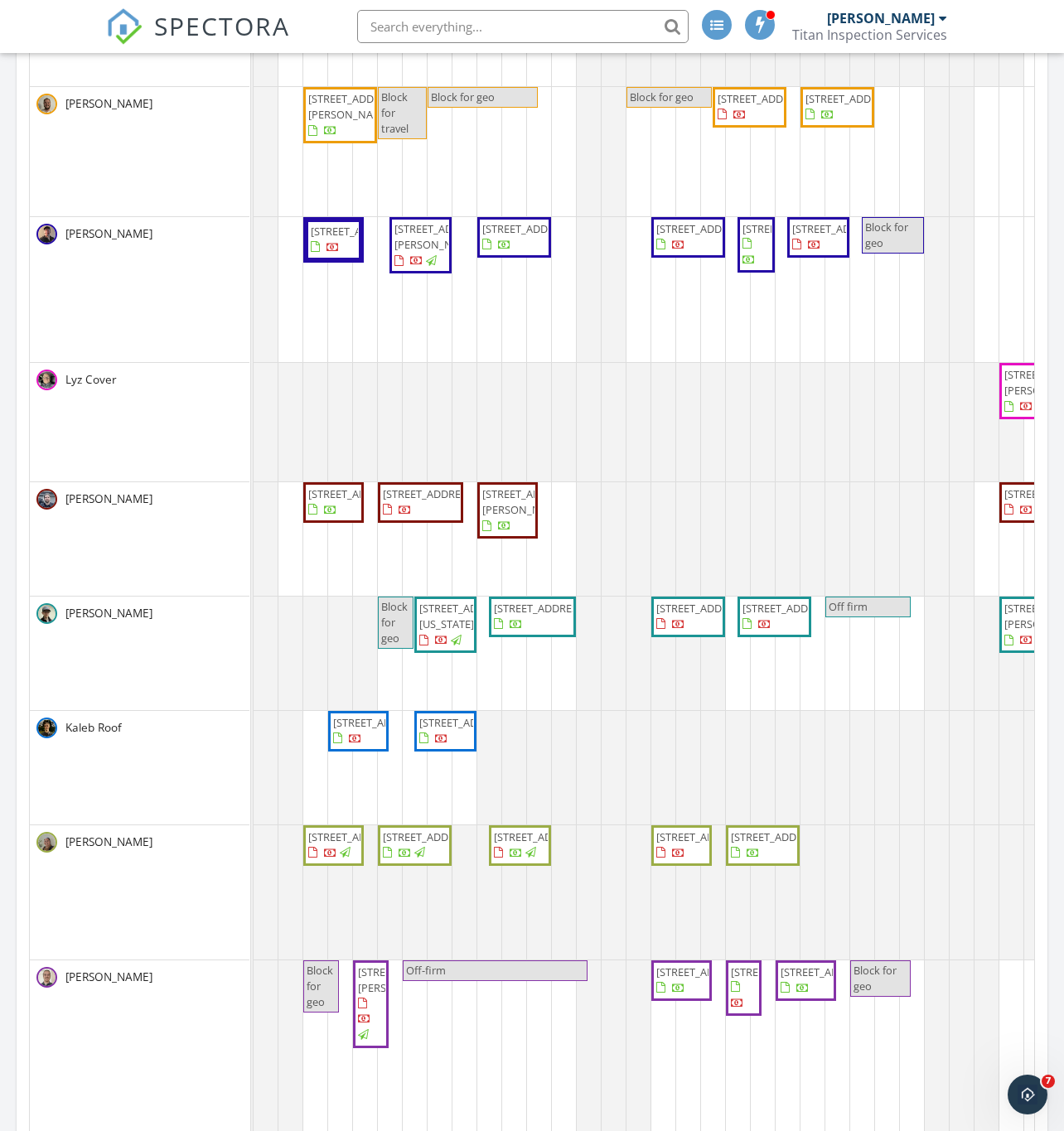
click at [510, 838] on span "32324 135th Pl SE, Sultan 98294" at bounding box center [539, 837] width 93 height 15
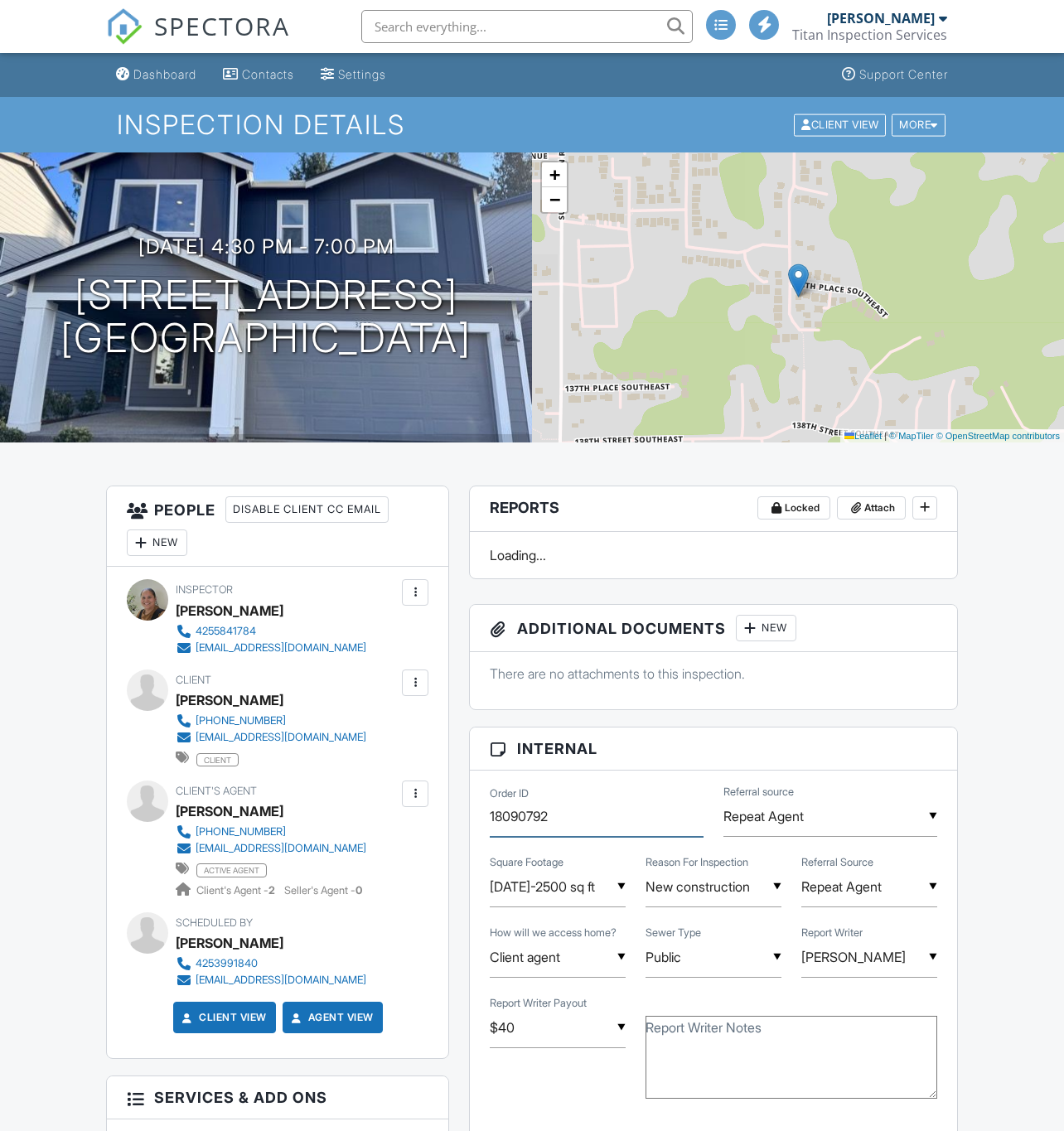
drag, startPoint x: 580, startPoint y: 820, endPoint x: 548, endPoint y: 823, distance: 32.1
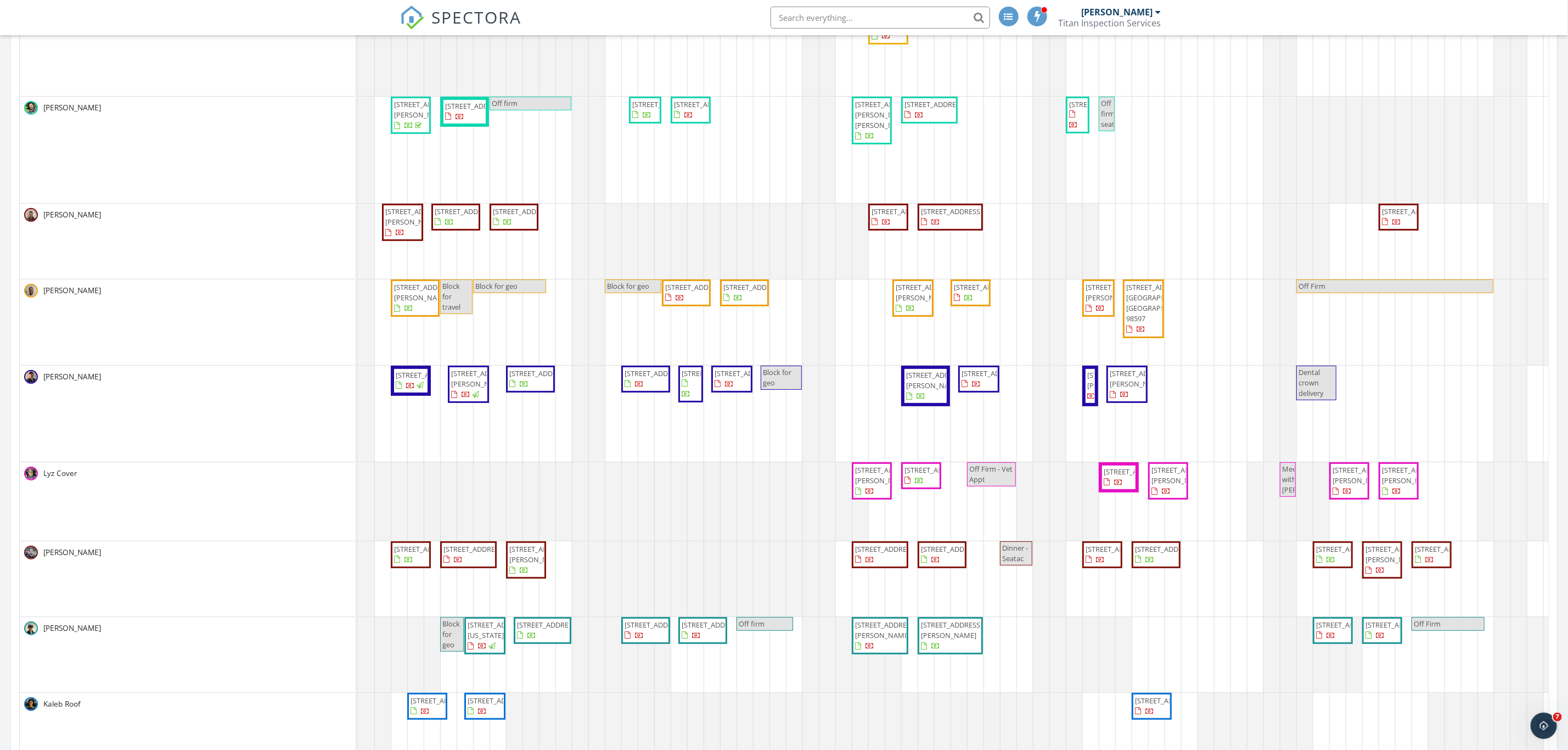
scroll to position [329, 0]
